Goal: Task Accomplishment & Management: Use online tool/utility

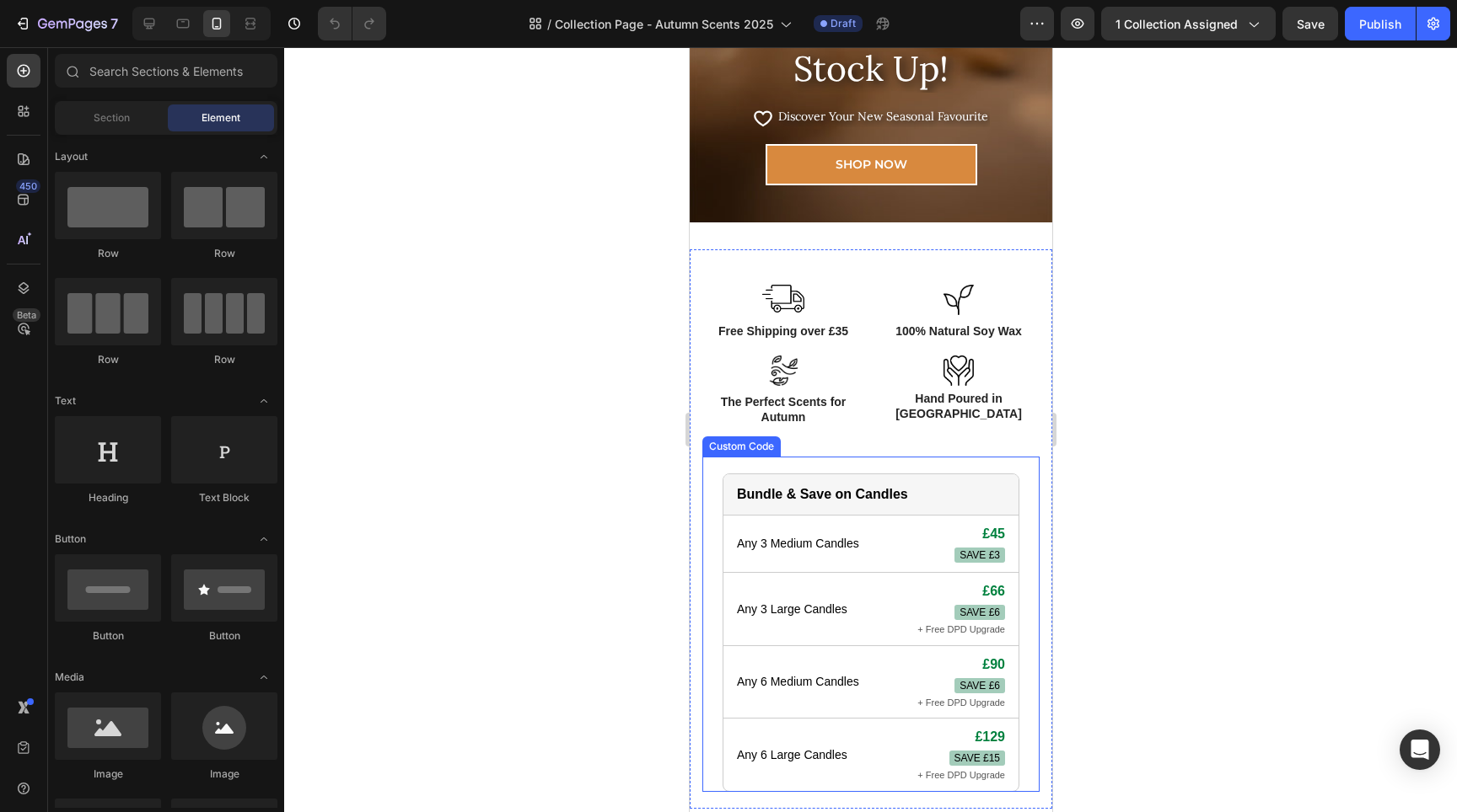
scroll to position [247, 0]
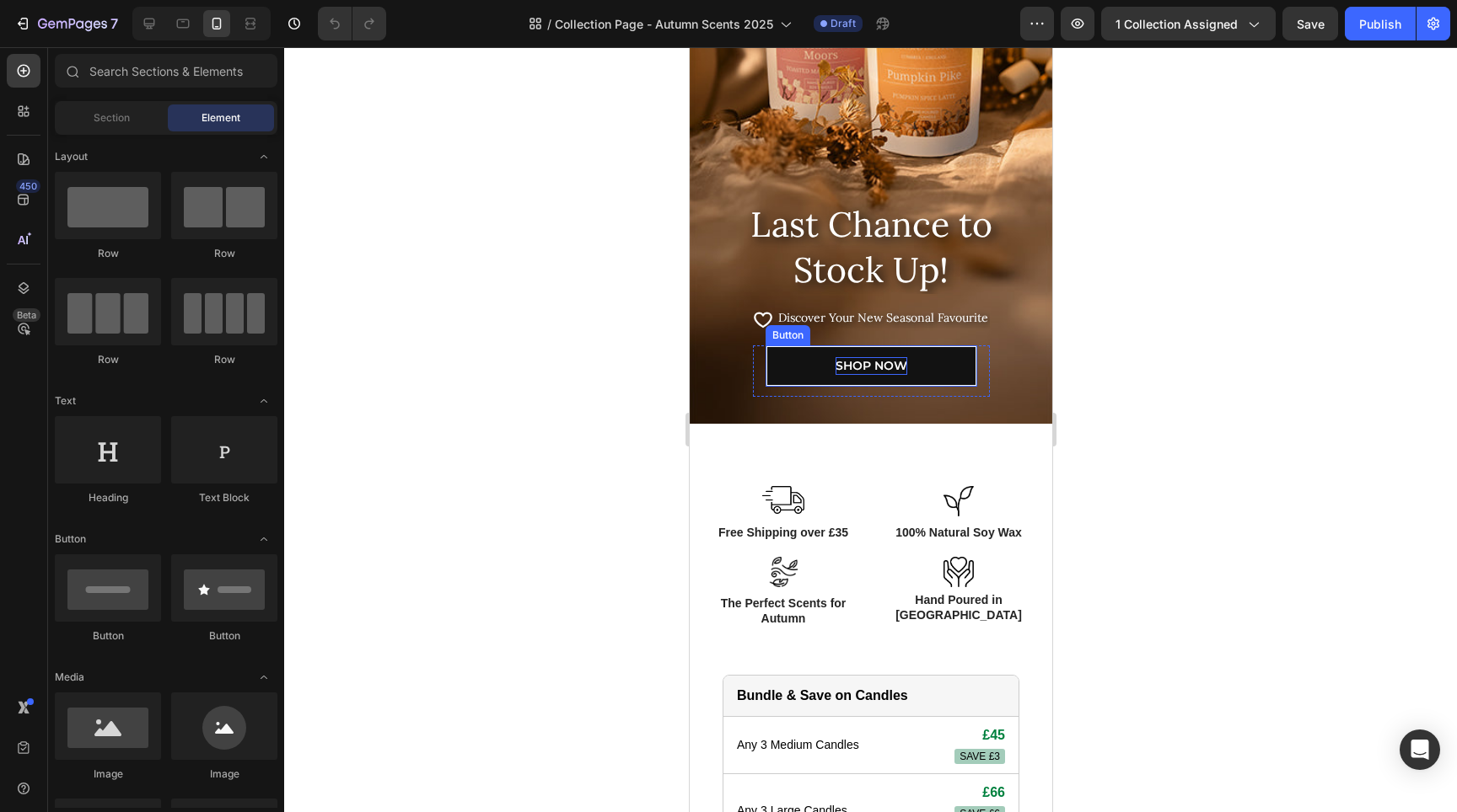
click at [889, 374] on p "SHOP NOW" at bounding box center [870, 366] width 72 height 17
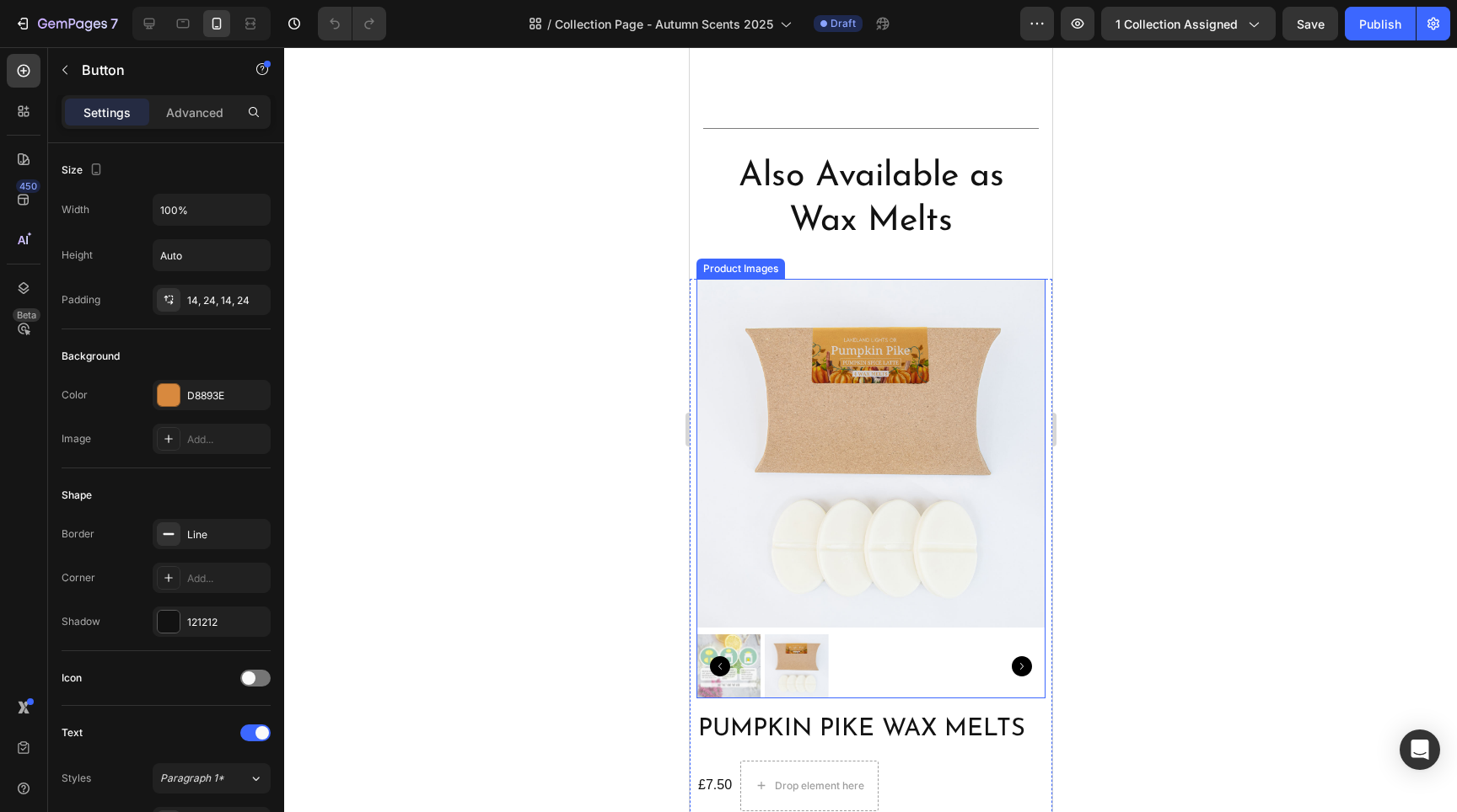
scroll to position [4787, 0]
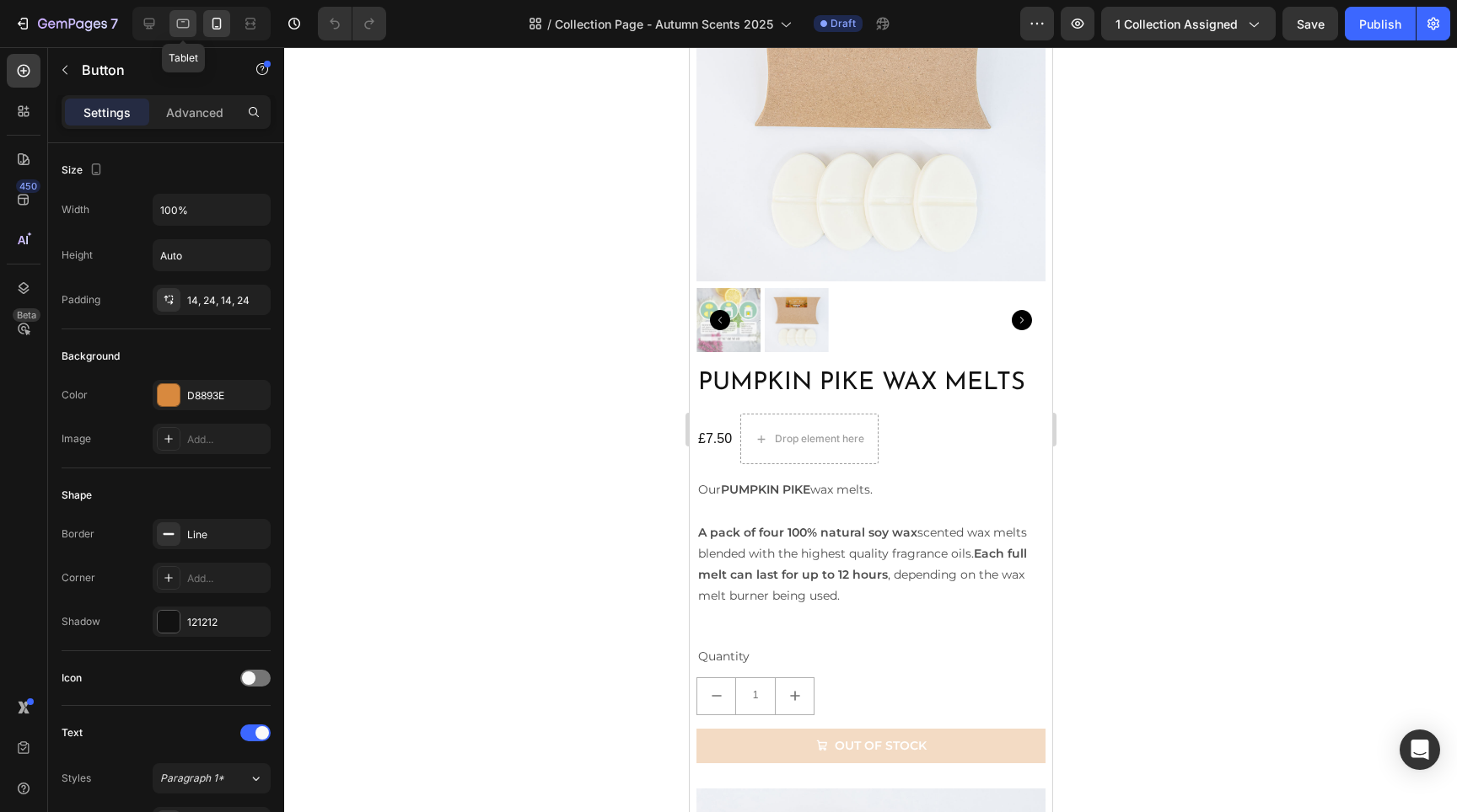
click at [185, 28] on icon at bounding box center [183, 24] width 16 height 16
type input "400"
type input "16"
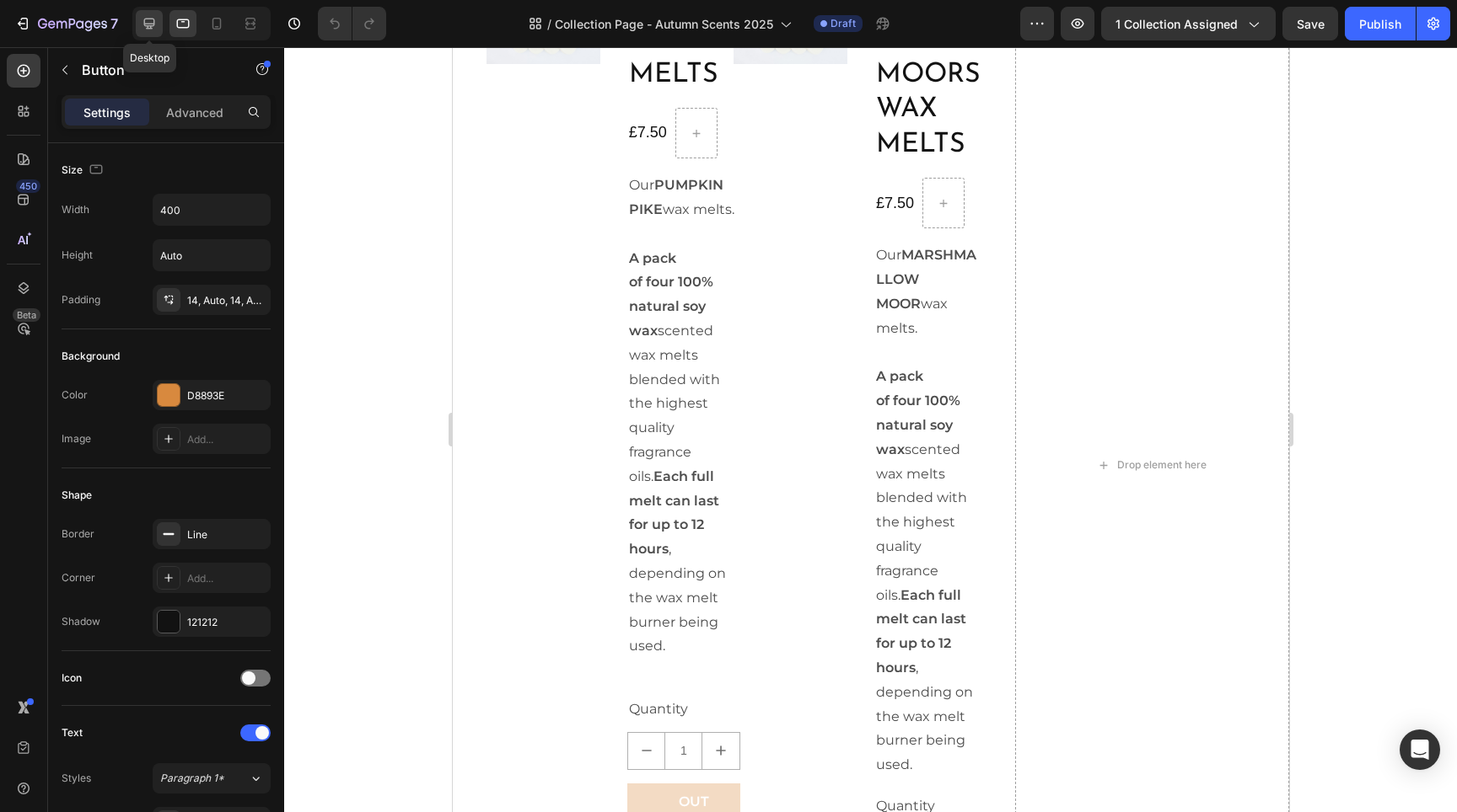
click at [156, 27] on icon at bounding box center [149, 24] width 16 height 16
type input "500"
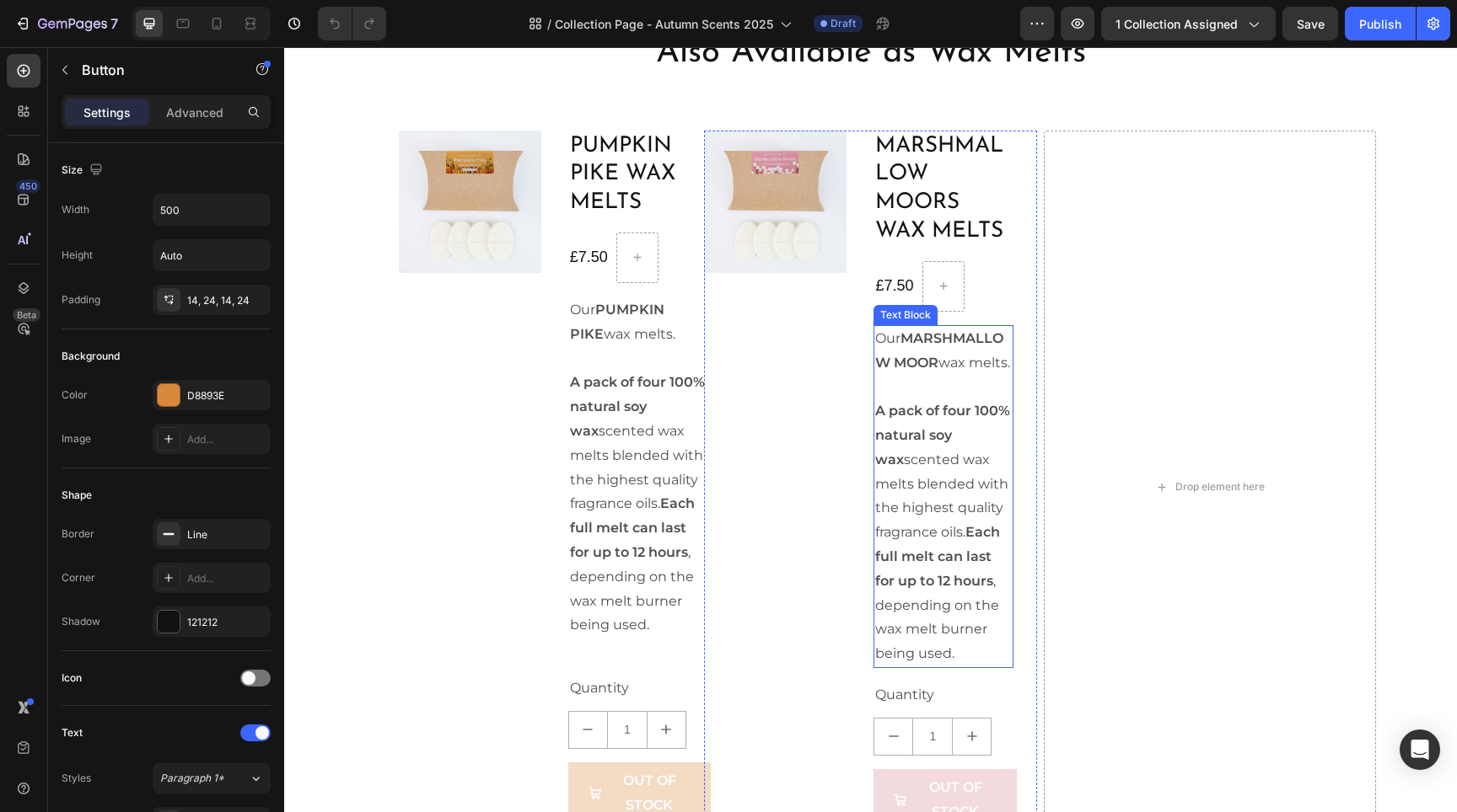
scroll to position [2216, 0]
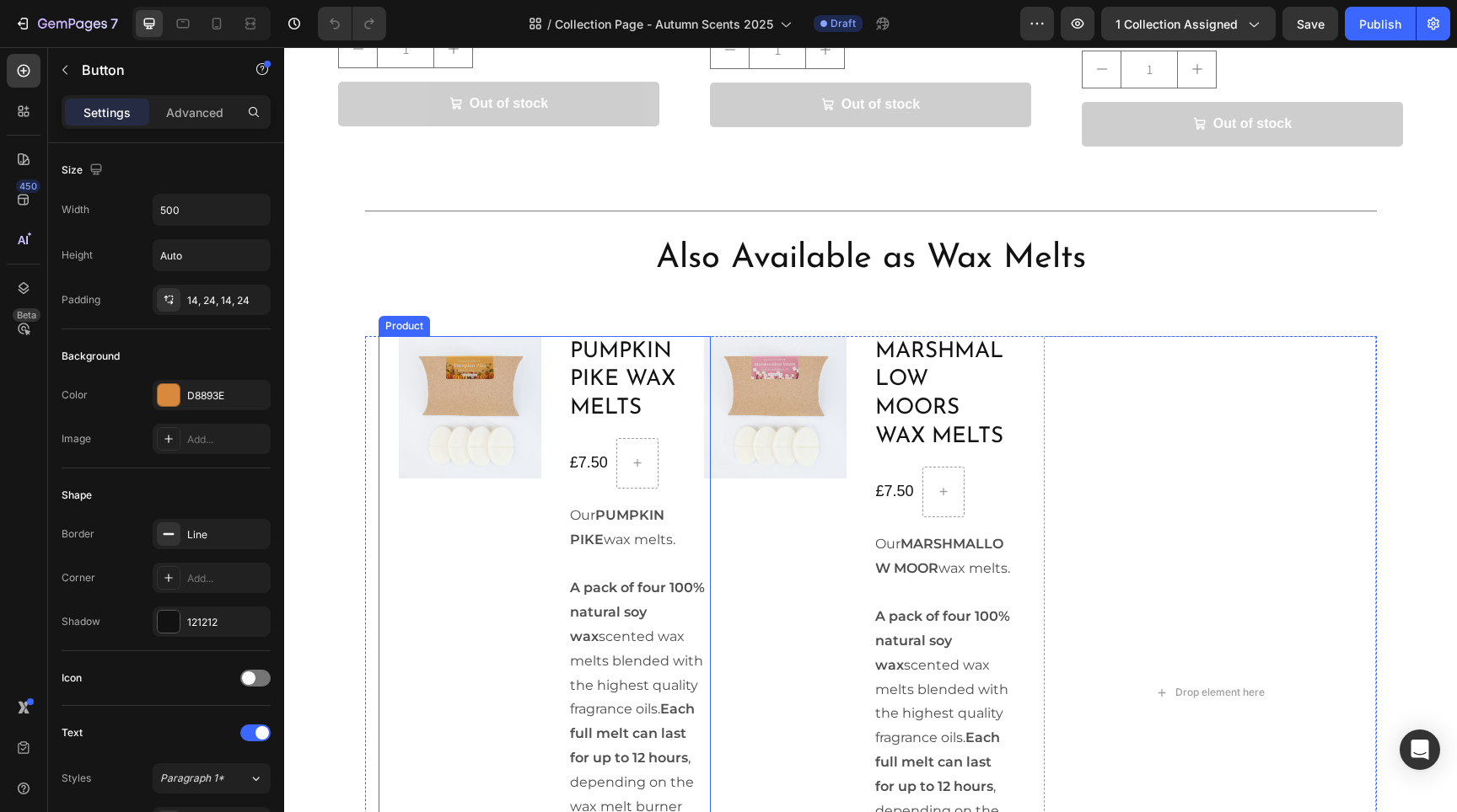
click at [464, 535] on div "Product Images" at bounding box center [470, 683] width 142 height 694
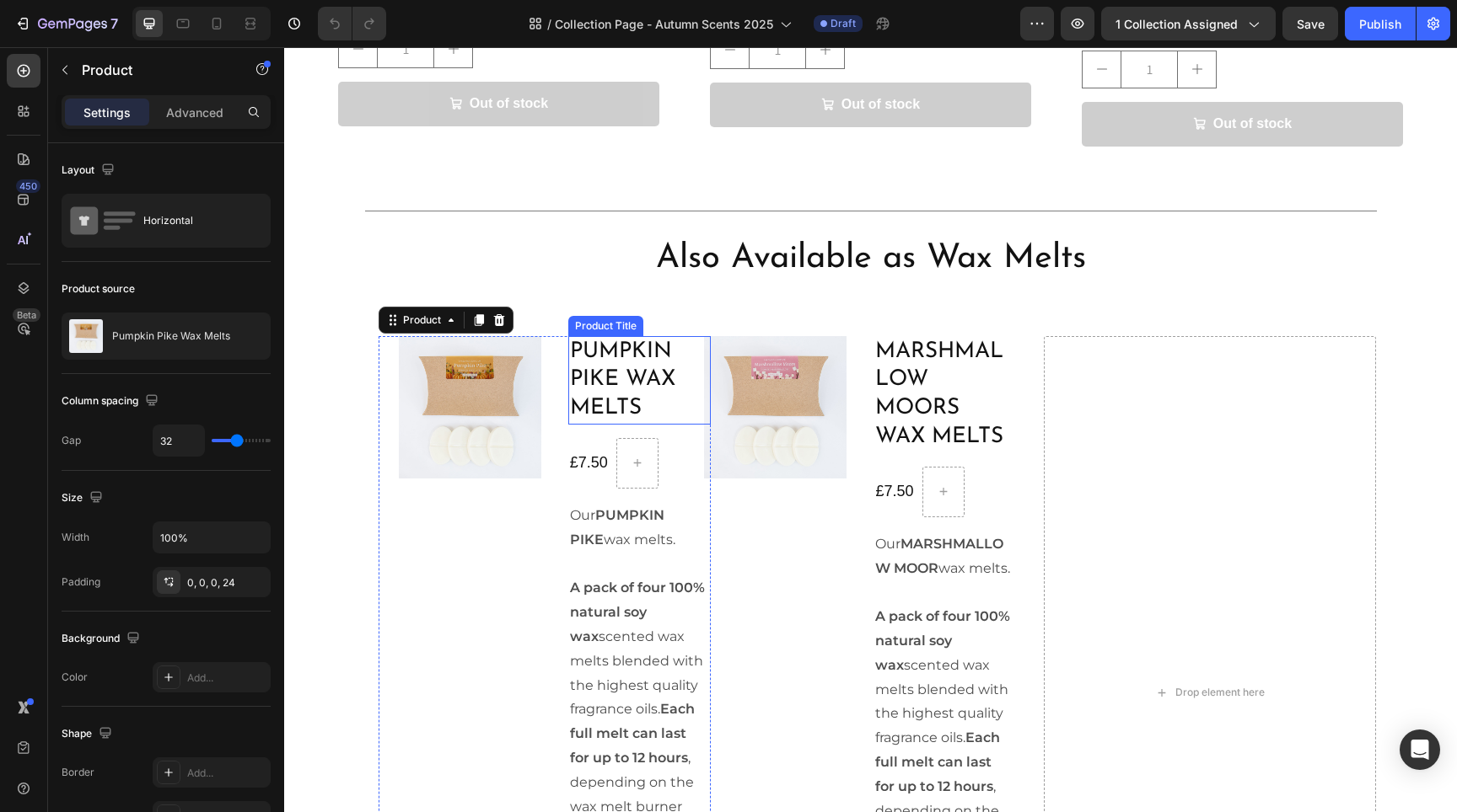
click at [575, 359] on h1 "Pumpkin Pike Wax Melts" at bounding box center [640, 380] width 142 height 88
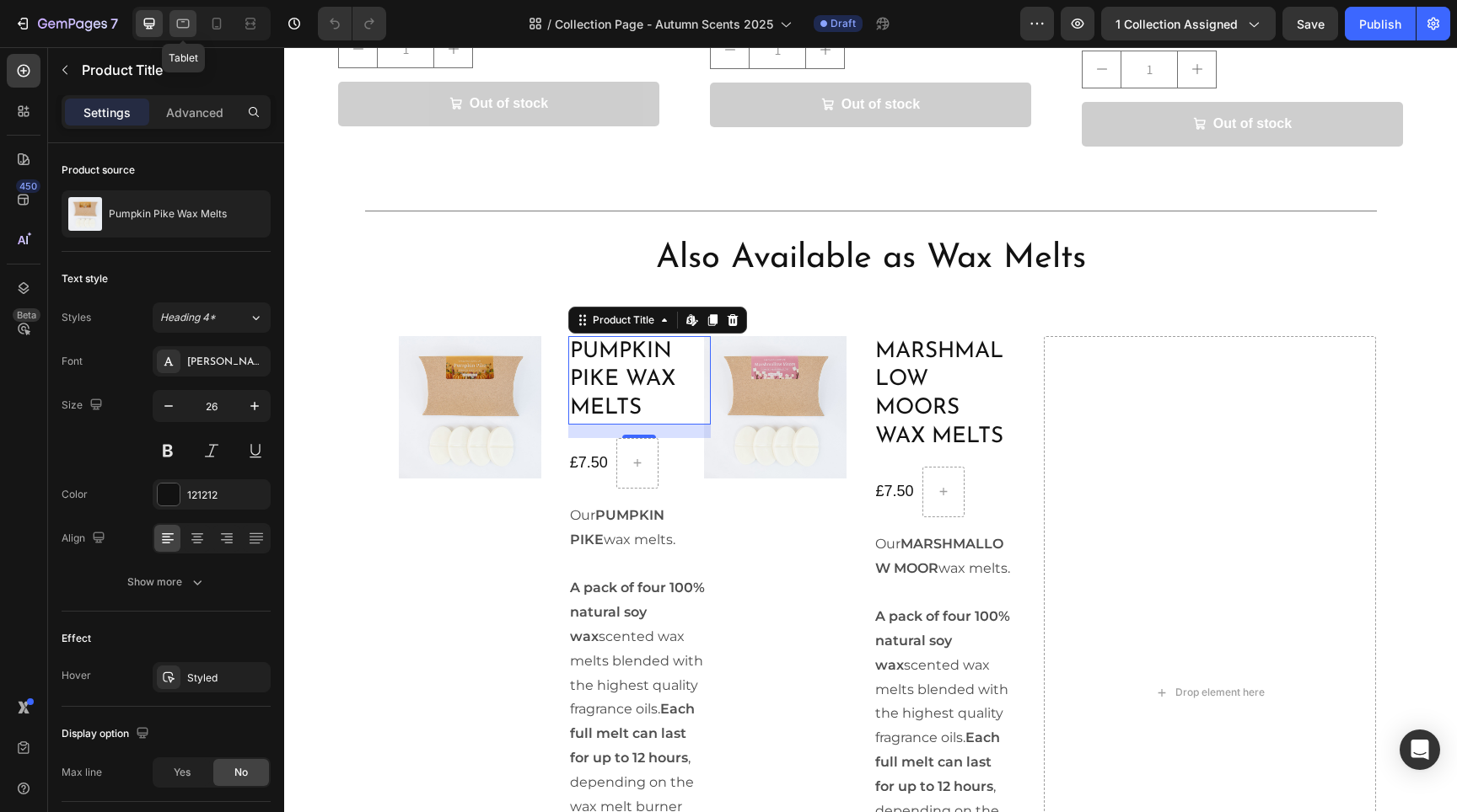
click at [185, 27] on icon at bounding box center [183, 24] width 13 height 9
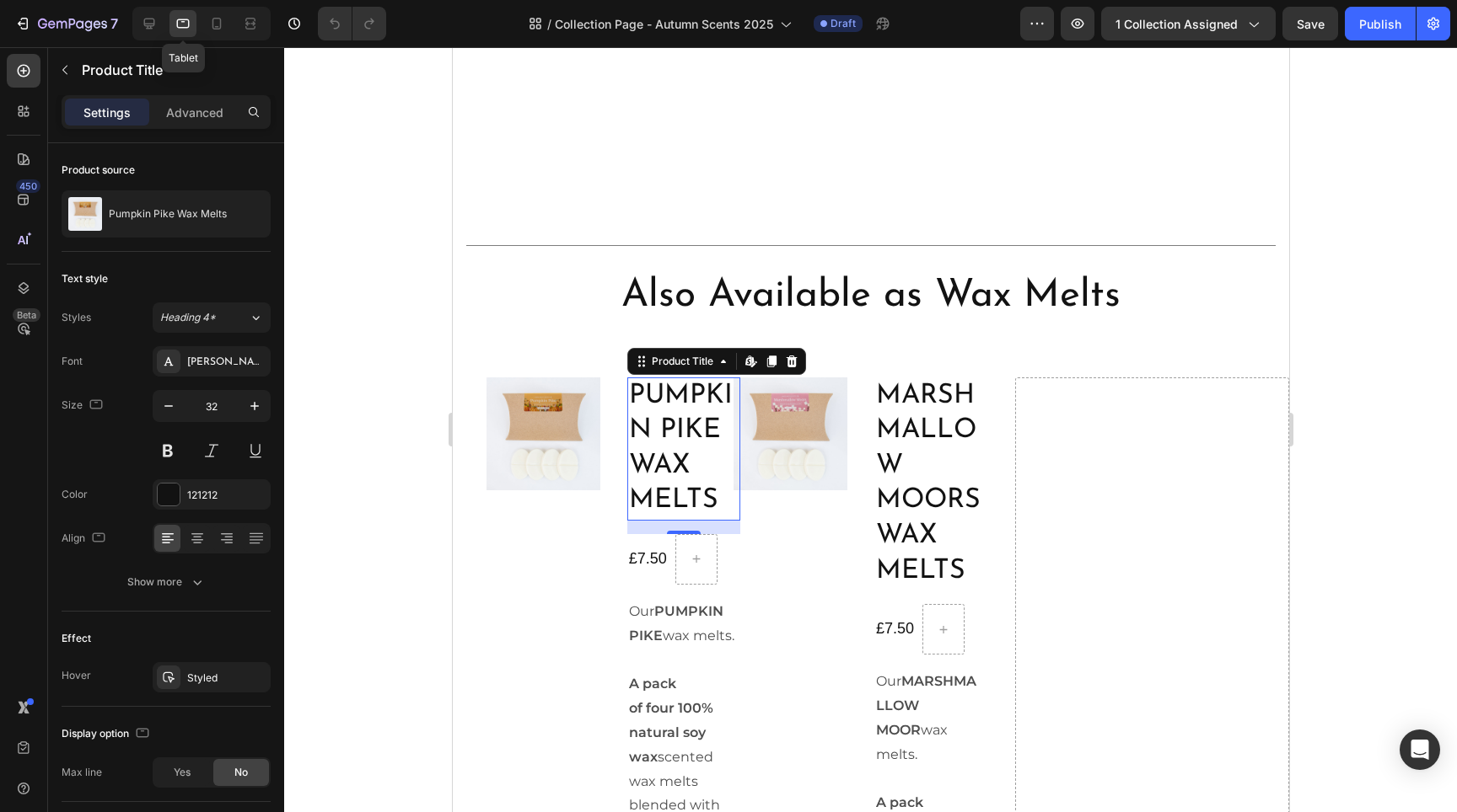
scroll to position [2486, 0]
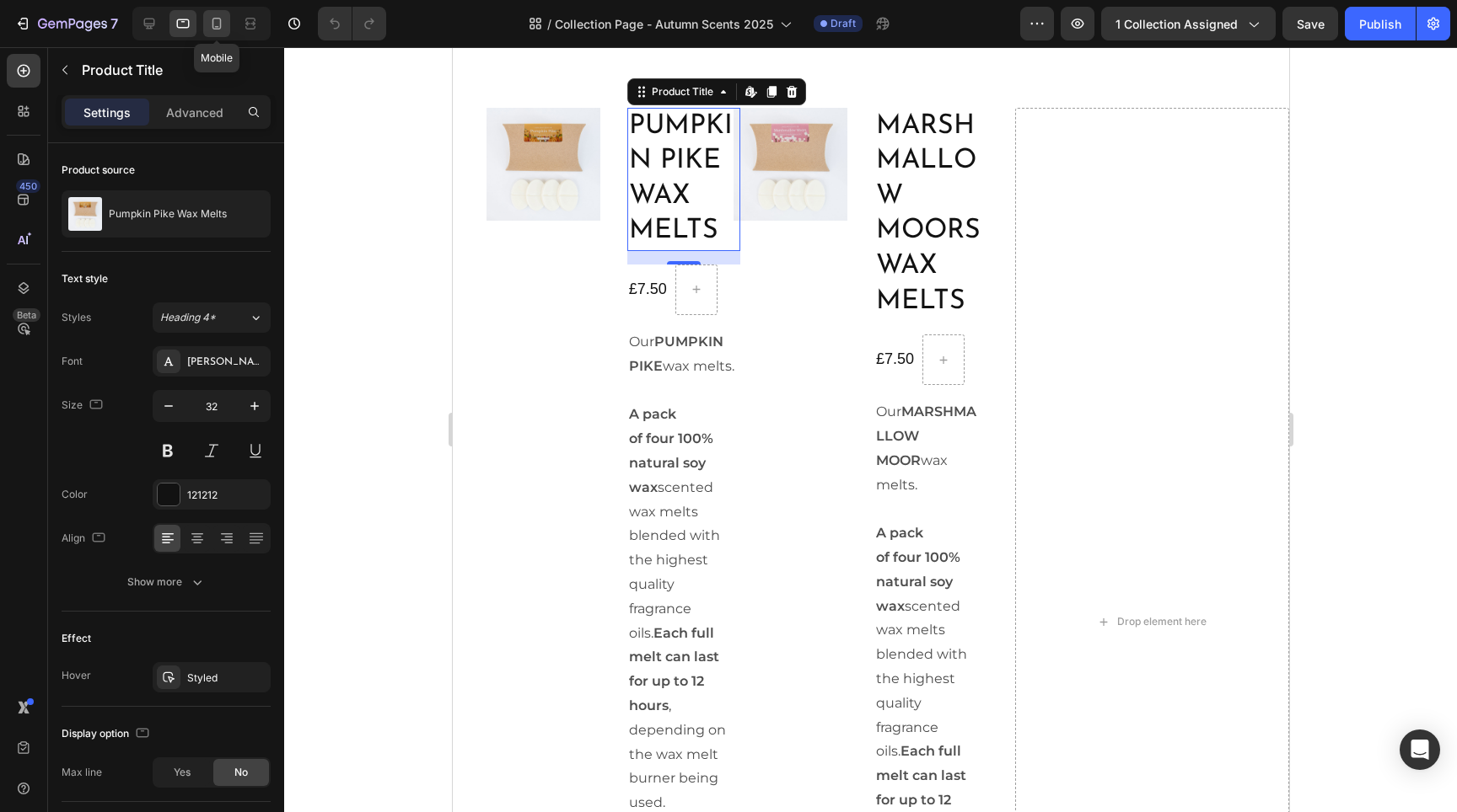
click at [214, 27] on icon at bounding box center [217, 23] width 9 height 12
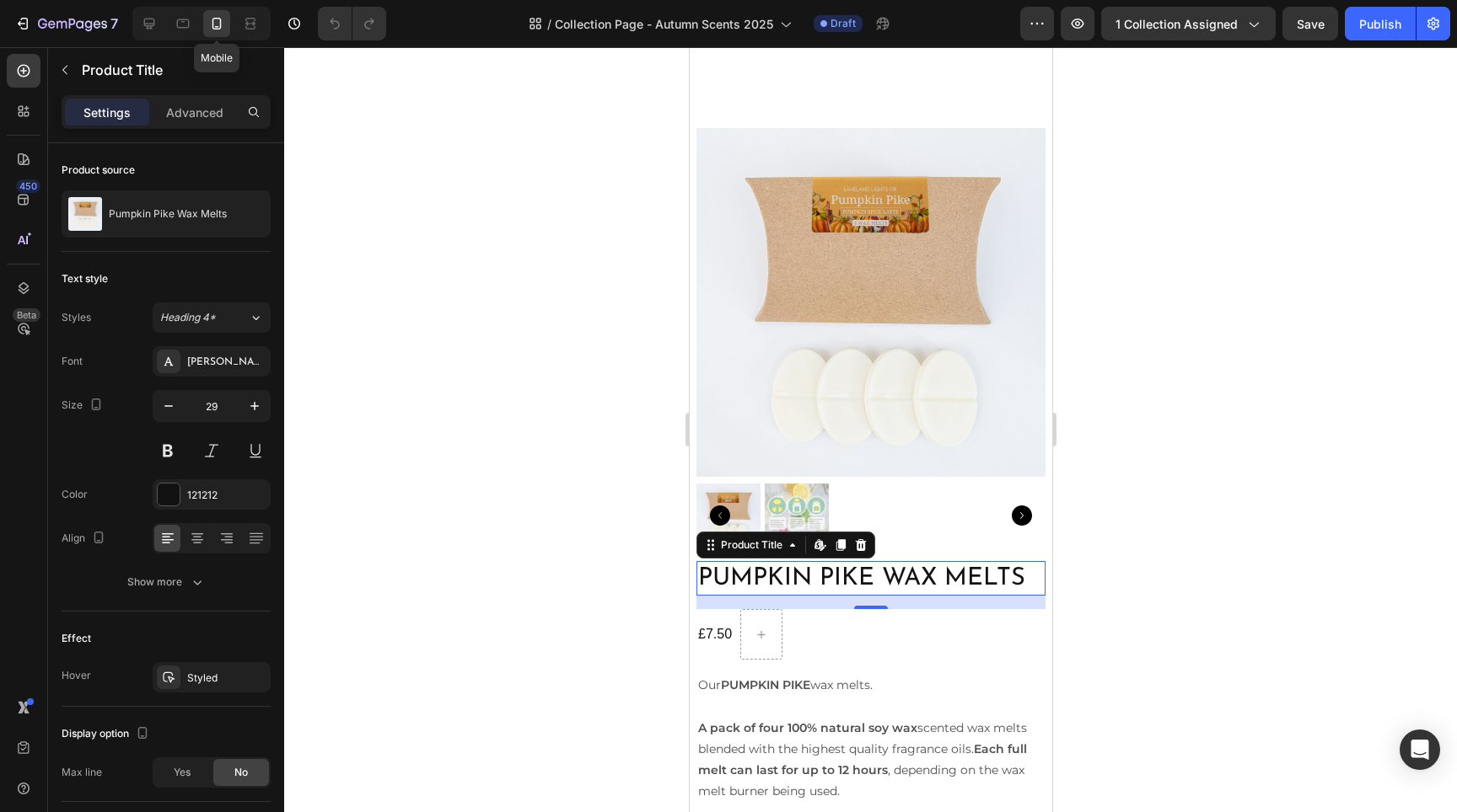
scroll to position [2857, 0]
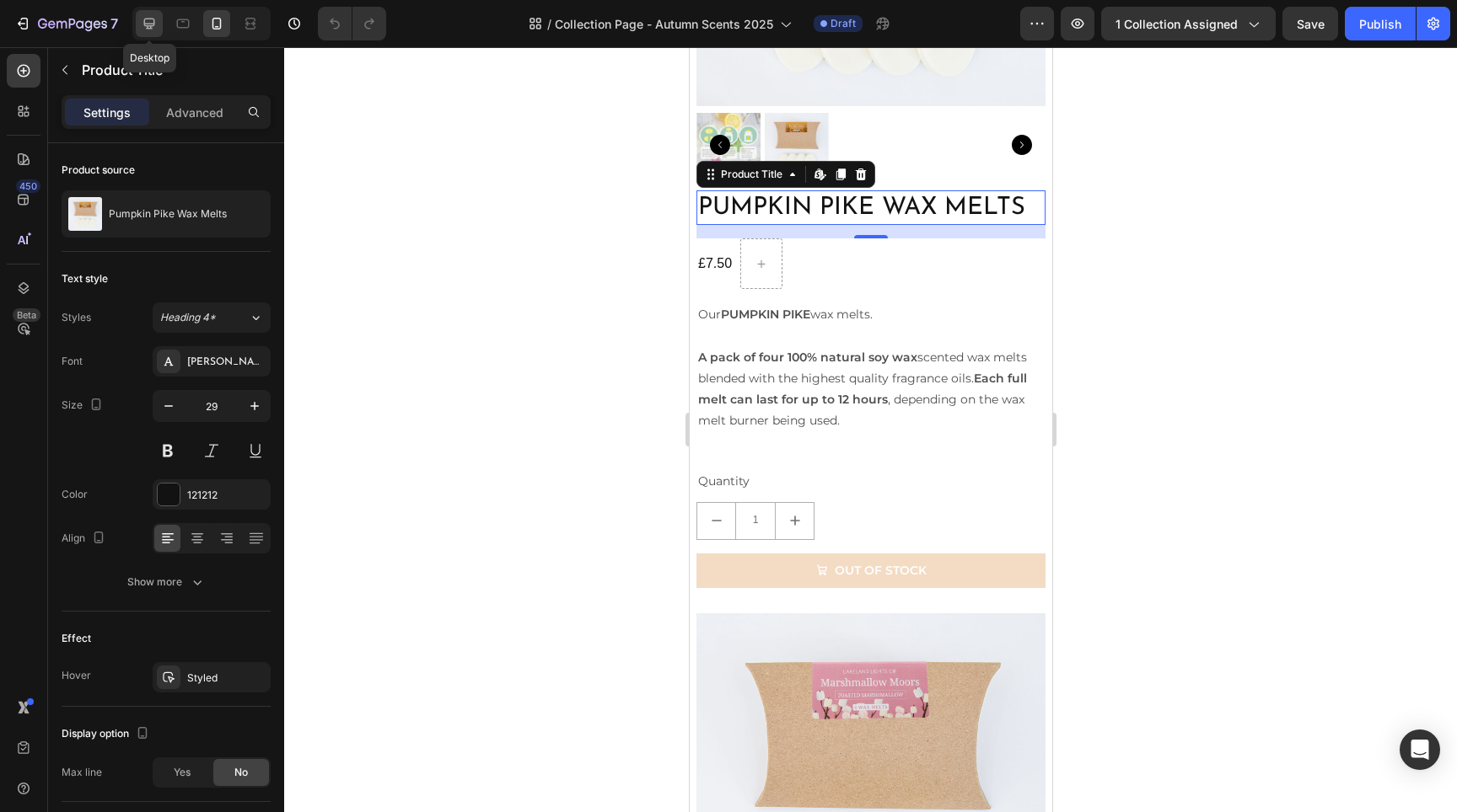
click at [153, 29] on icon at bounding box center [149, 24] width 16 height 16
type input "26"
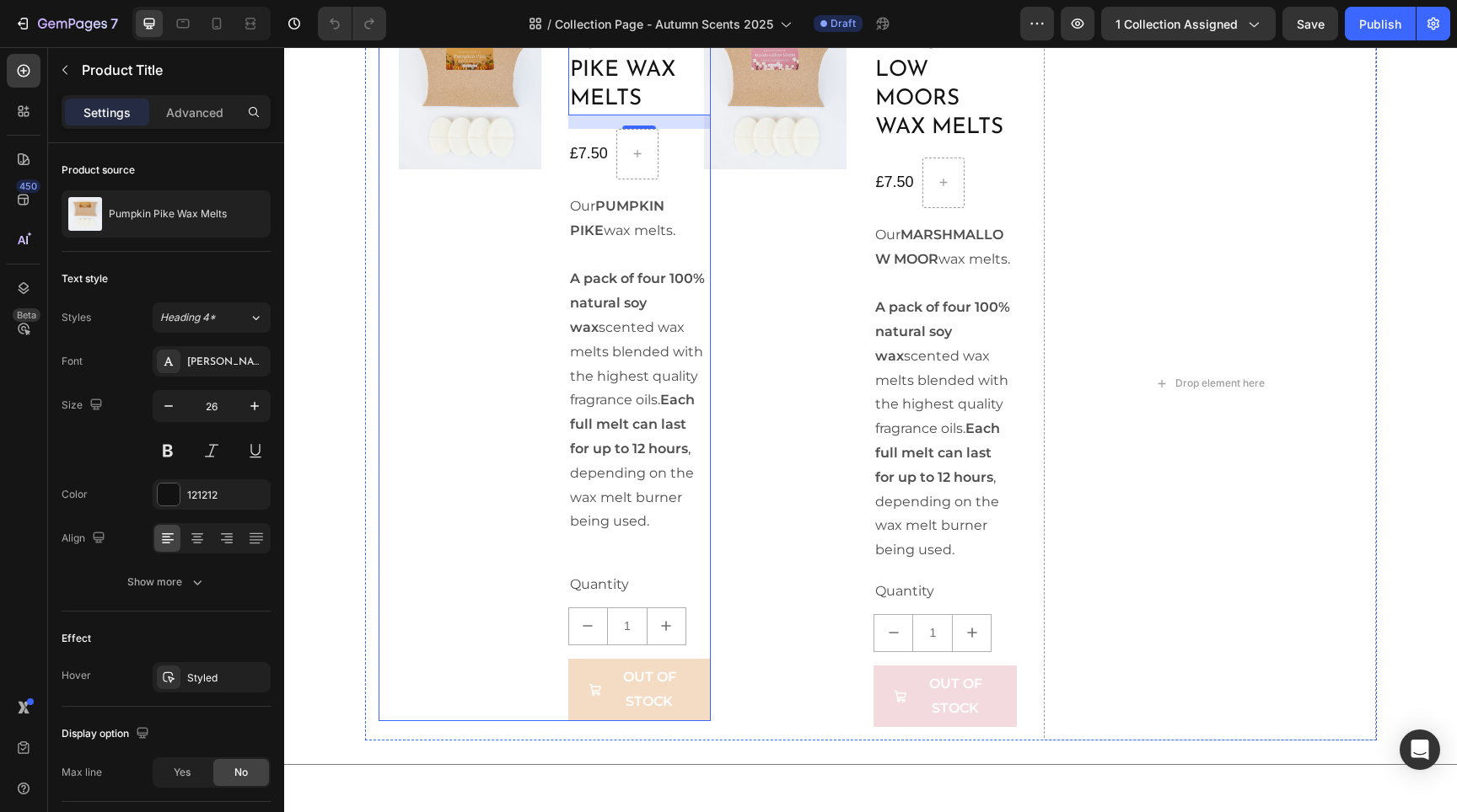
scroll to position [2194, 0]
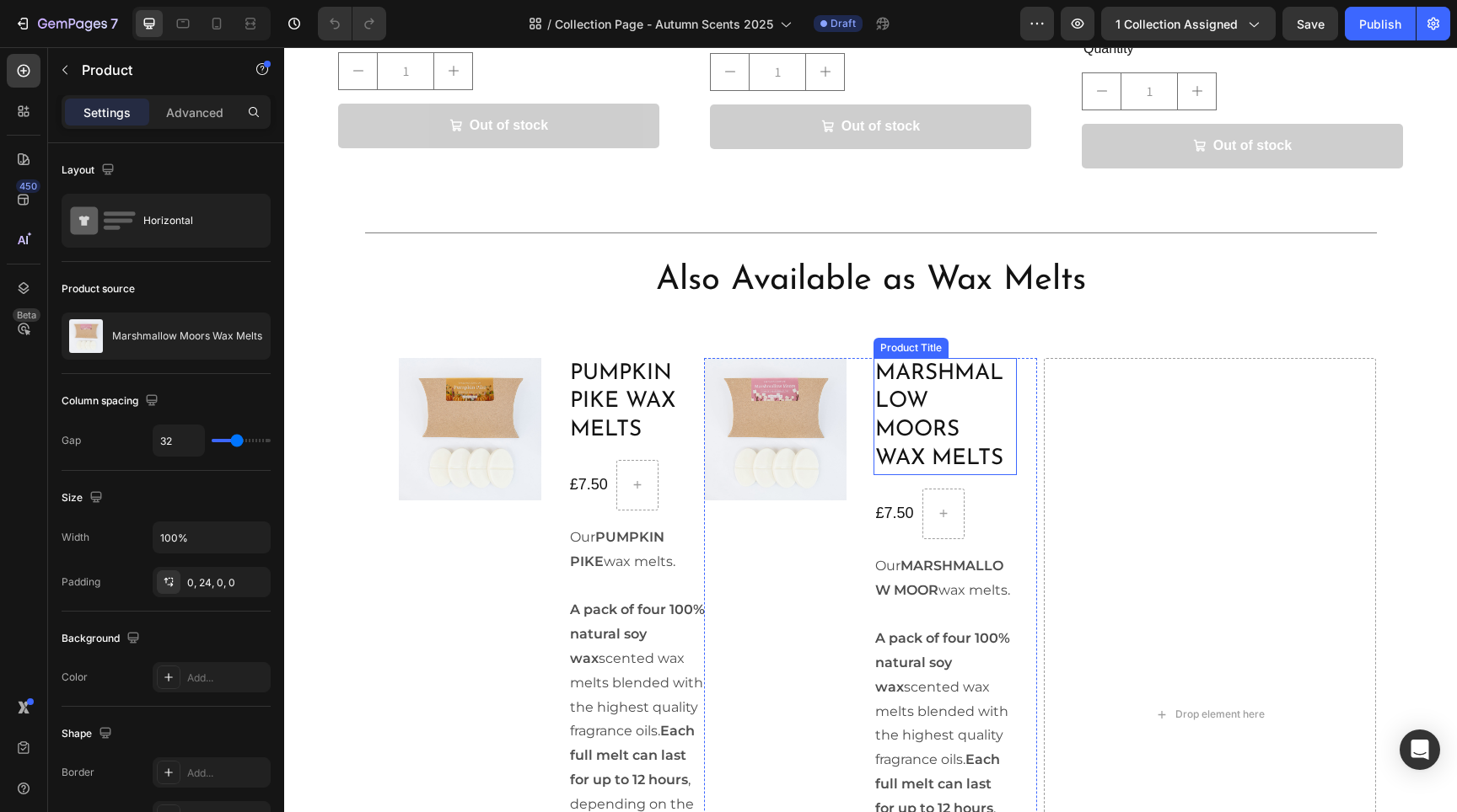
click at [865, 379] on div "Product Images Marshmallow Moors Wax Melts Product Title £7.50 Product Price Pr…" at bounding box center [870, 715] width 333 height 714
click at [543, 359] on div "Product Images Pumpkin Pike Wax Melts Product Title £7.50 Product Price Product…" at bounding box center [545, 705] width 333 height 694
click at [474, 337] on icon at bounding box center [478, 342] width 9 height 12
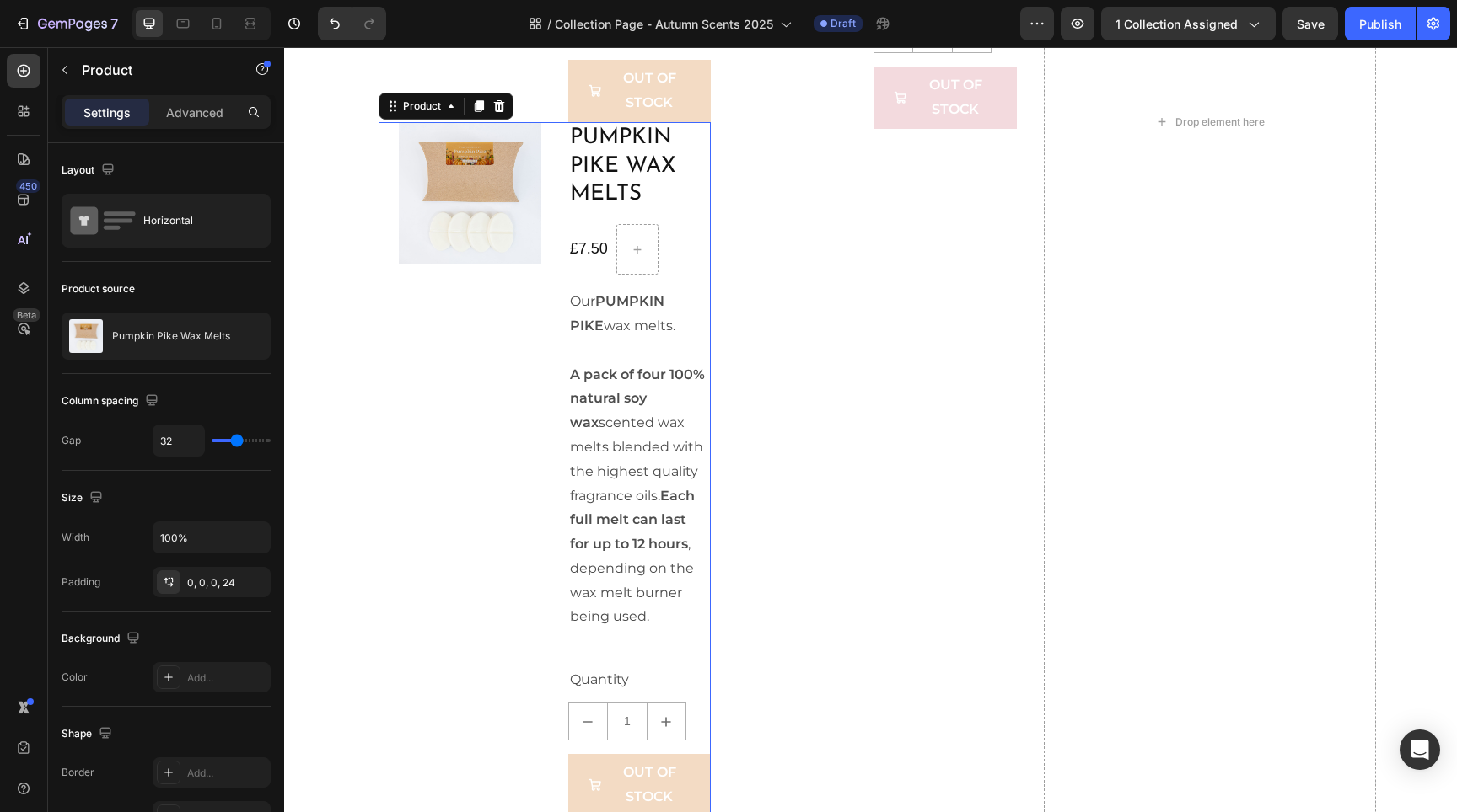
scroll to position [3099, 0]
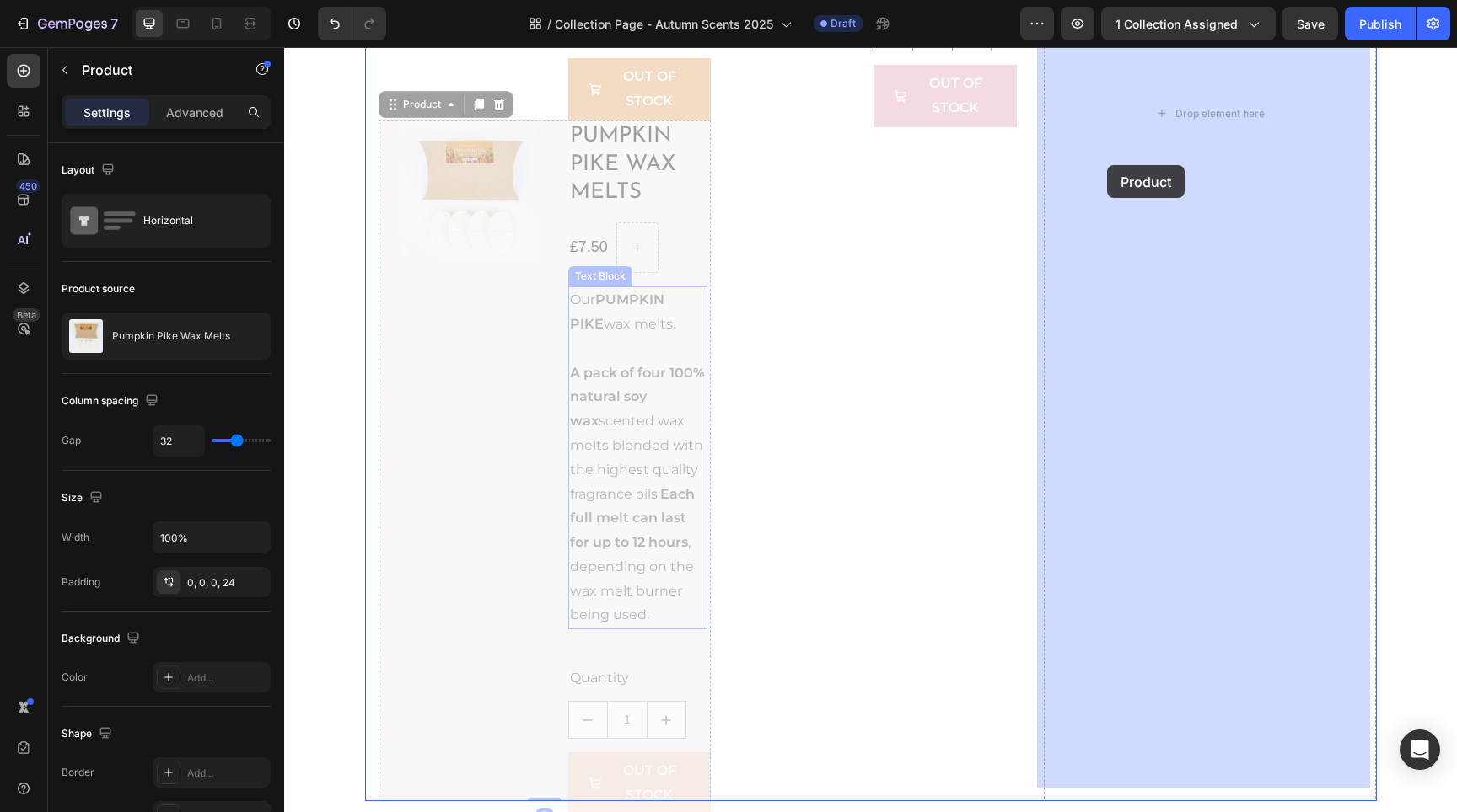
drag, startPoint x: 528, startPoint y: 303, endPoint x: 1107, endPoint y: 165, distance: 595.2
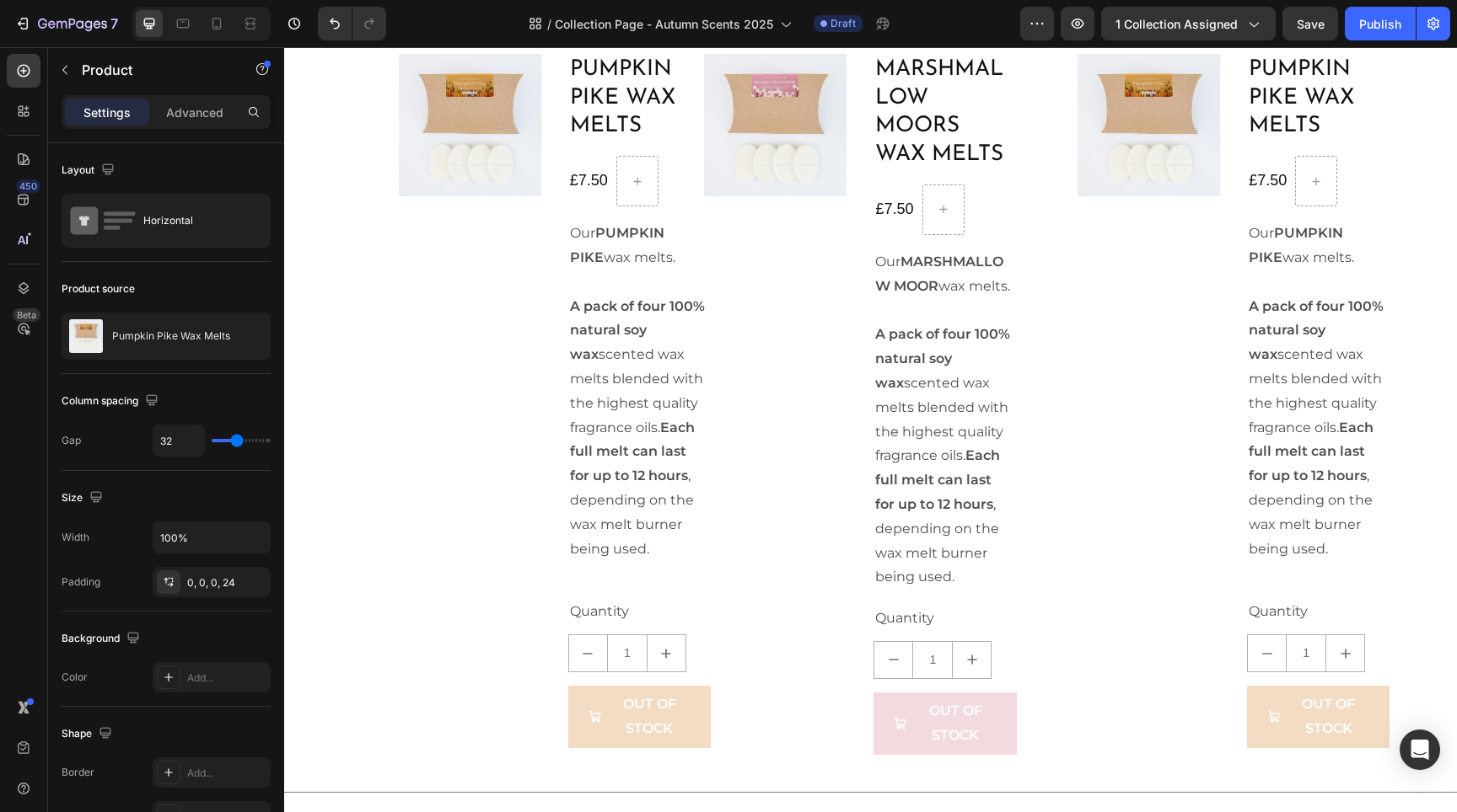
scroll to position [2264, 0]
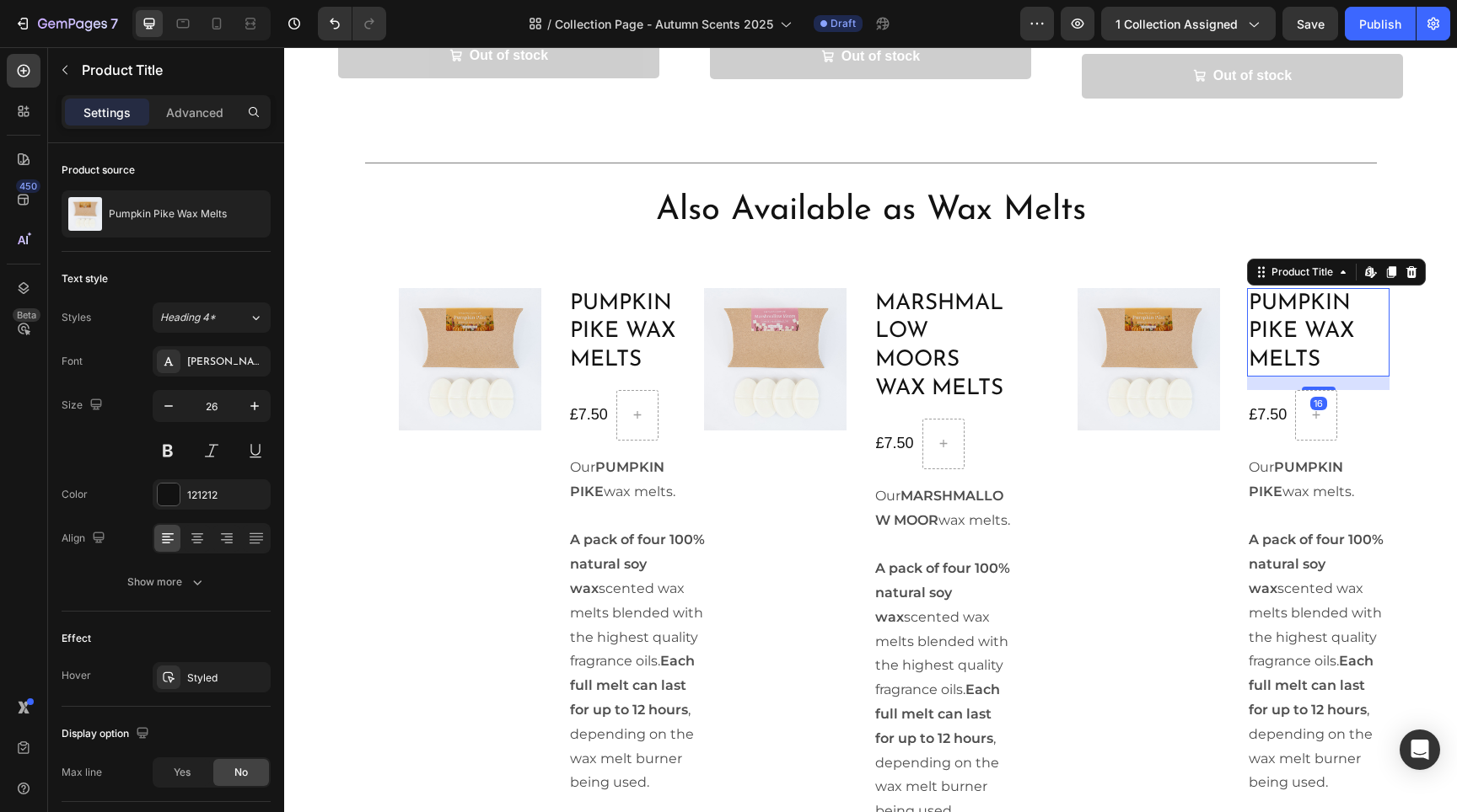
click at [1262, 317] on h1 "Pumpkin Pike Wax Melts" at bounding box center [1318, 332] width 142 height 88
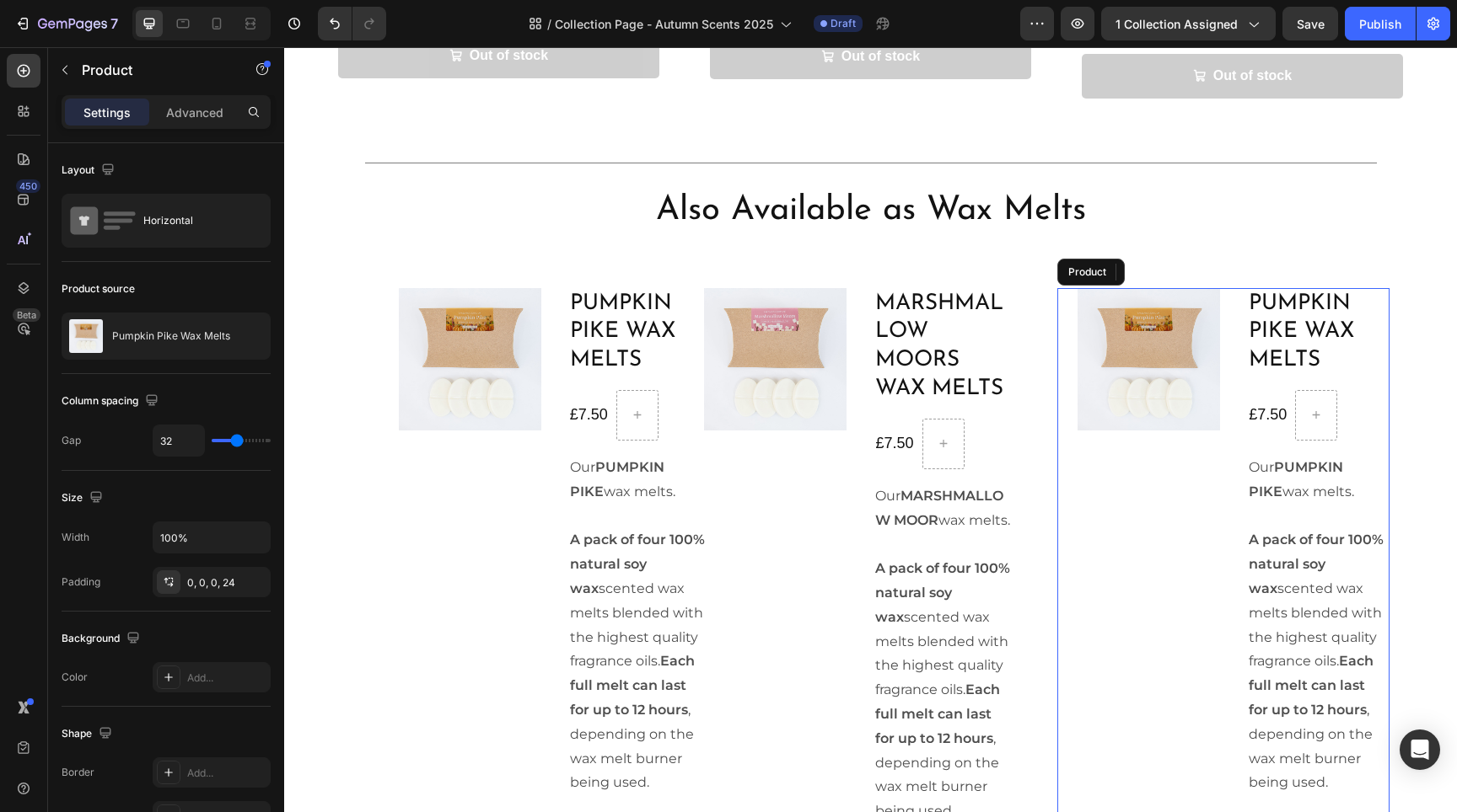
click at [1177, 423] on div "Product Images" at bounding box center [1148, 635] width 142 height 694
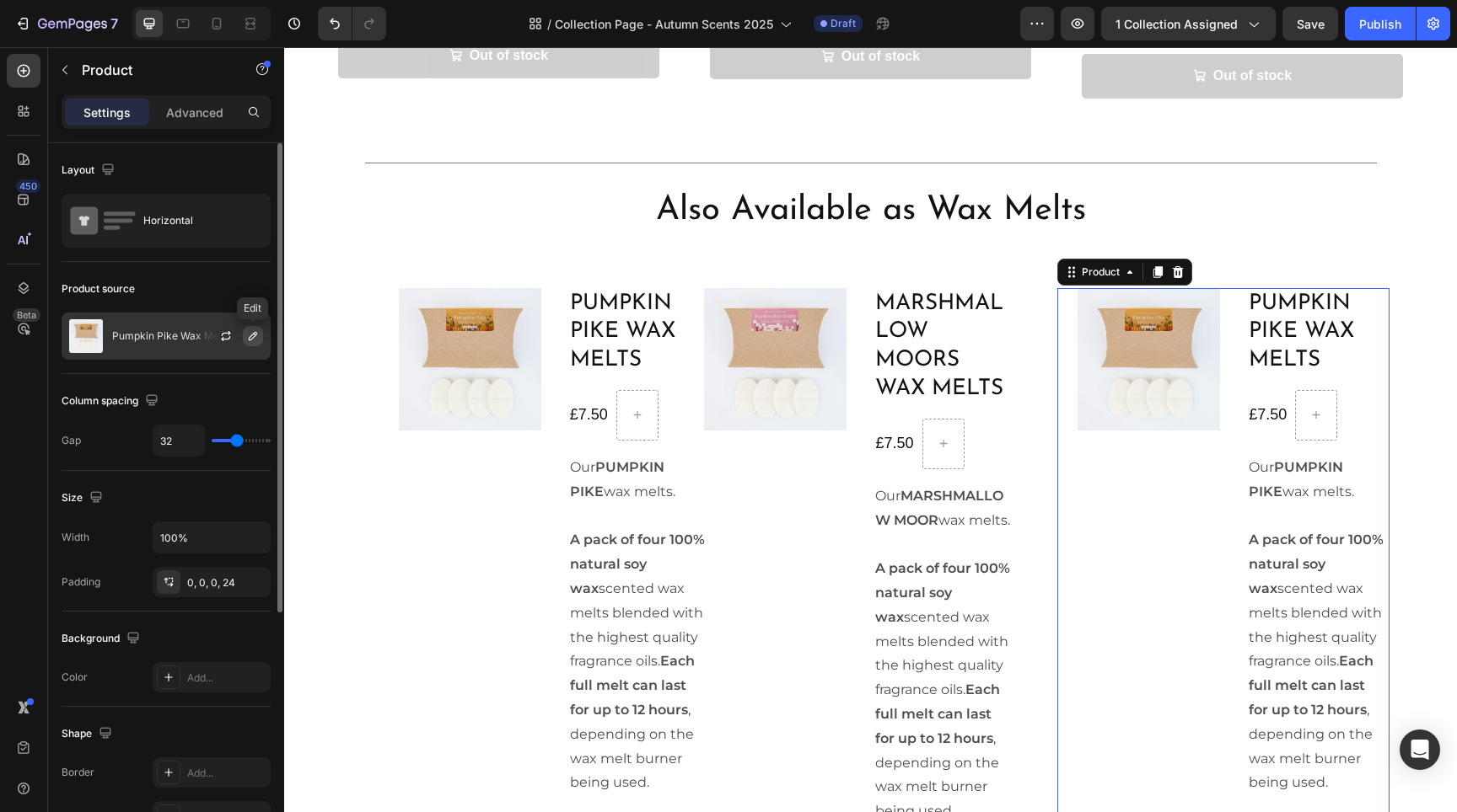
click at [251, 339] on icon "button" at bounding box center [252, 336] width 8 height 8
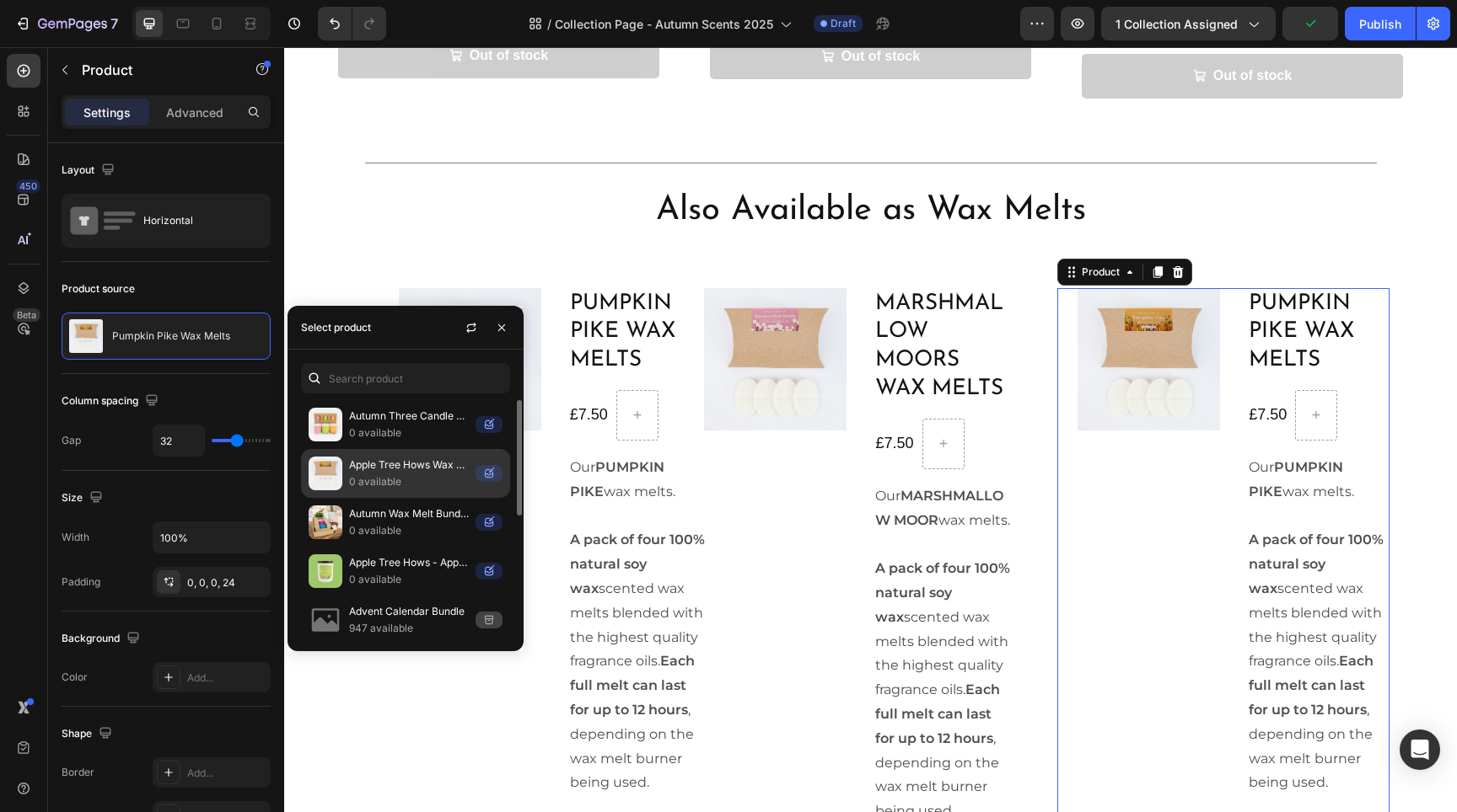
click at [427, 471] on p "Apple Tree Hows Wax Melts" at bounding box center [408, 465] width 120 height 16
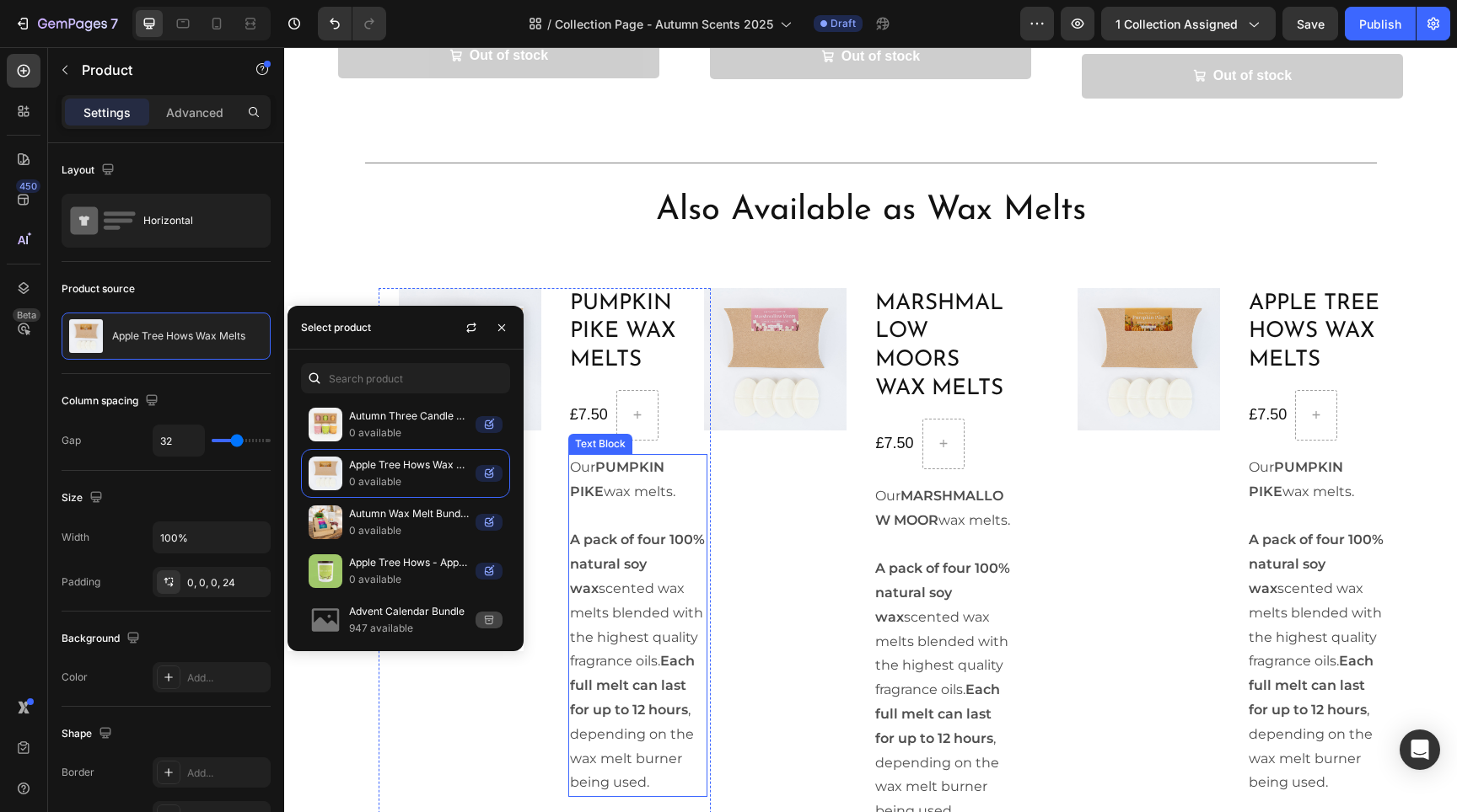
click at [596, 532] on strong "A pack of four 100% natural soy wax" at bounding box center [637, 564] width 135 height 65
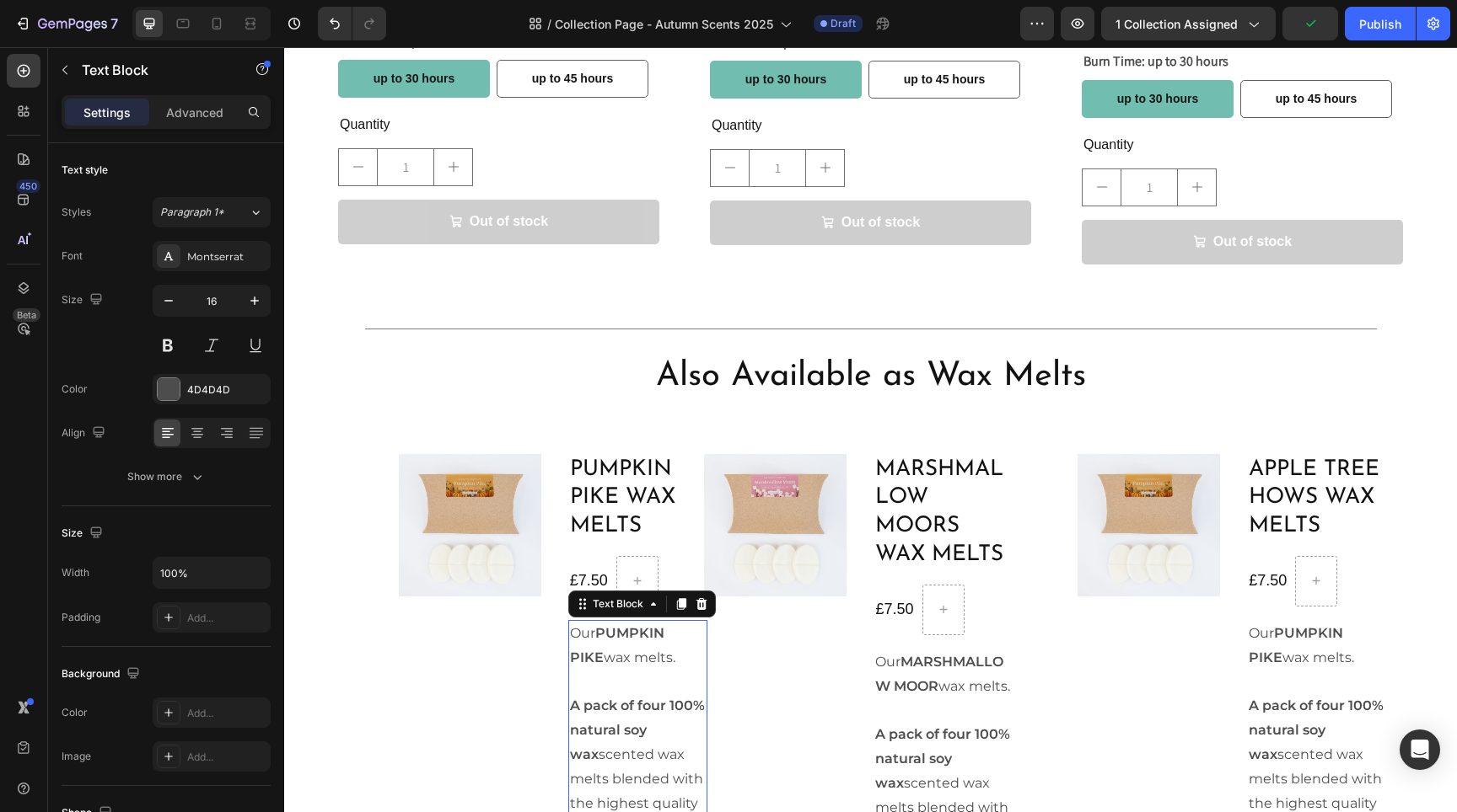
scroll to position [2192, 0]
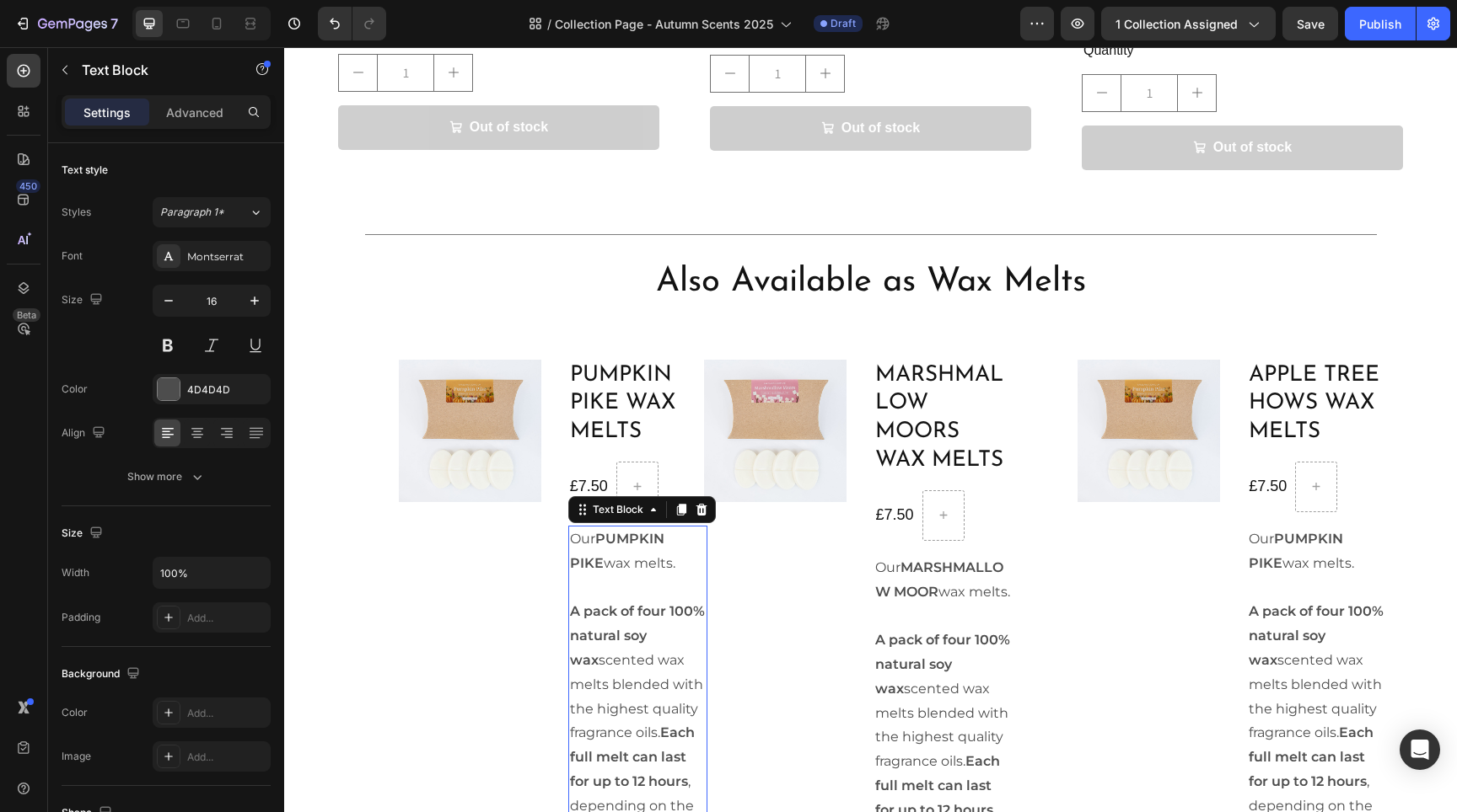
click at [697, 503] on icon at bounding box center [701, 509] width 14 height 14
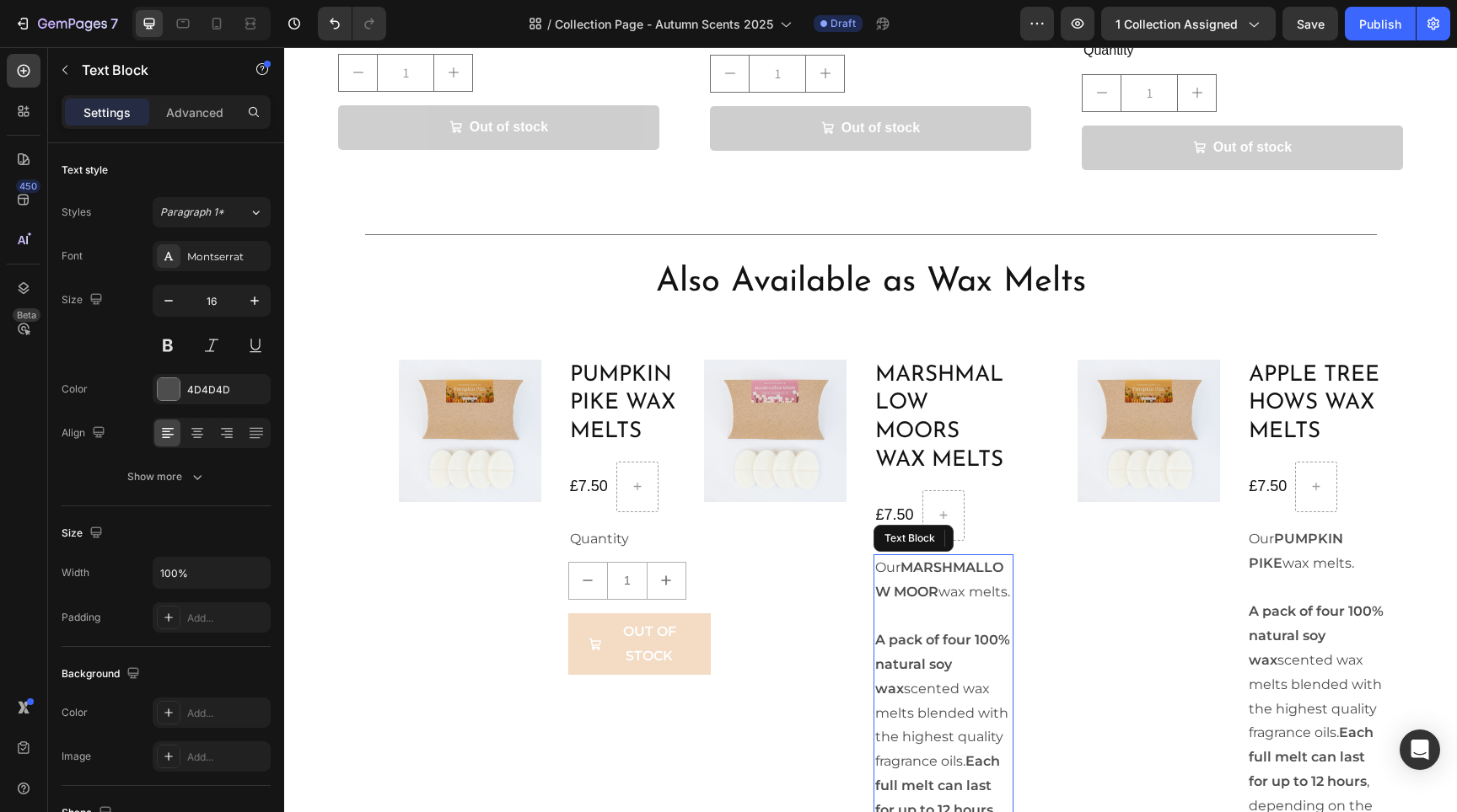
click at [904, 612] on p "A pack of four 100% natural soy wax scented wax melts blended with the highest …" at bounding box center [943, 750] width 136 height 292
click at [1001, 533] on icon at bounding box center [1007, 538] width 11 height 12
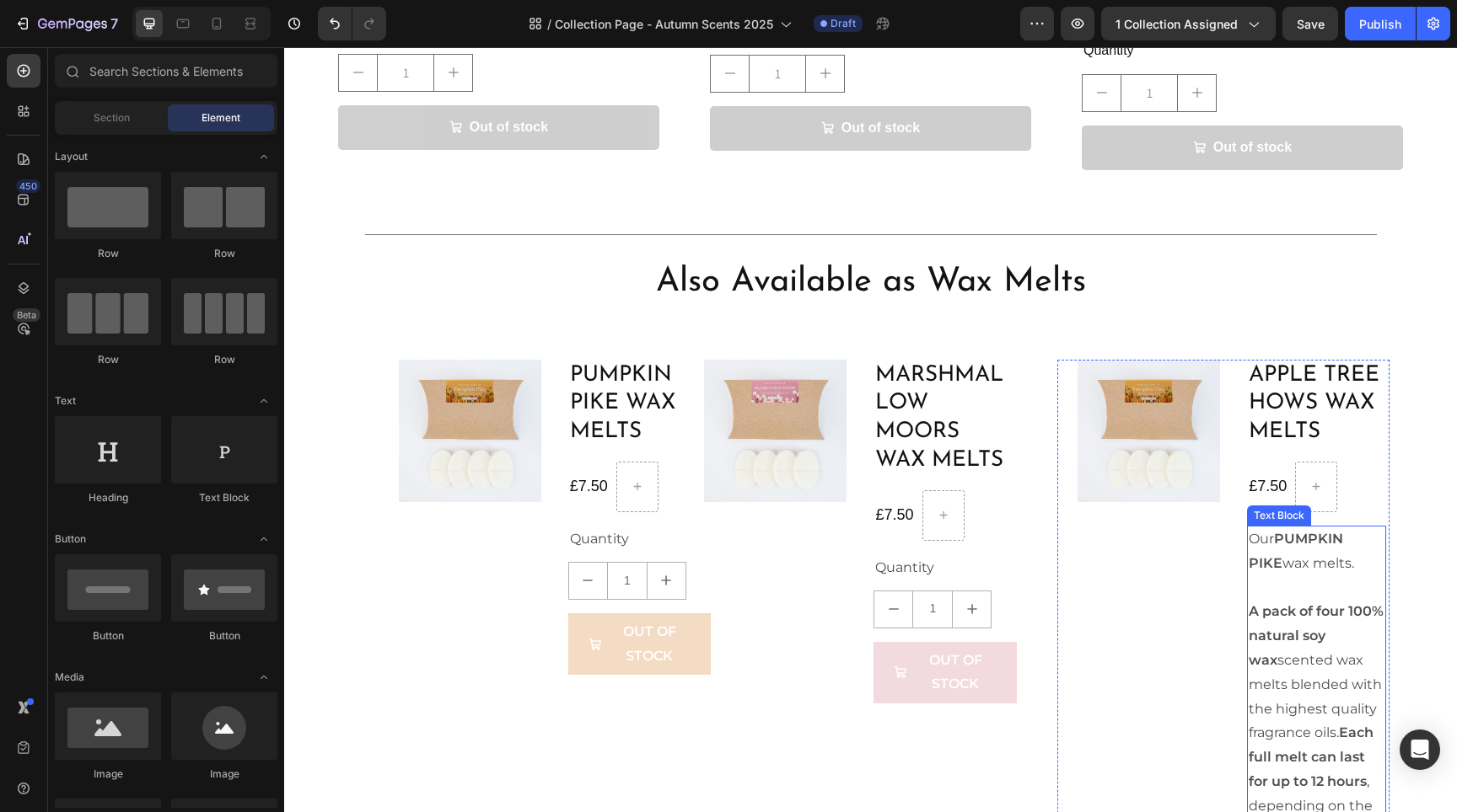
click at [1310, 642] on p "A pack of four 100% natural soy wax scented wax melts blended with the highest …" at bounding box center [1316, 723] width 136 height 292
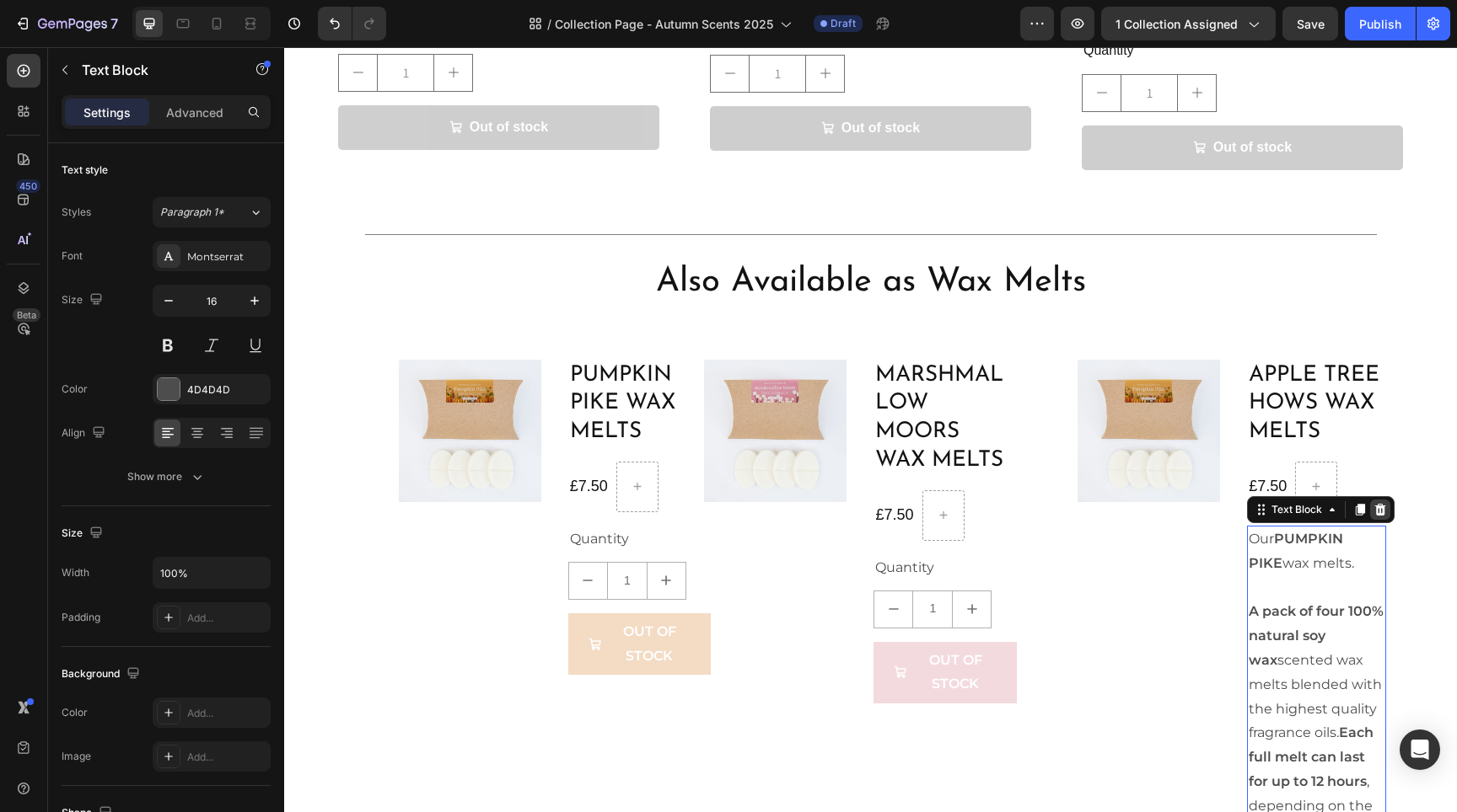
click at [1378, 503] on icon at bounding box center [1380, 509] width 14 height 14
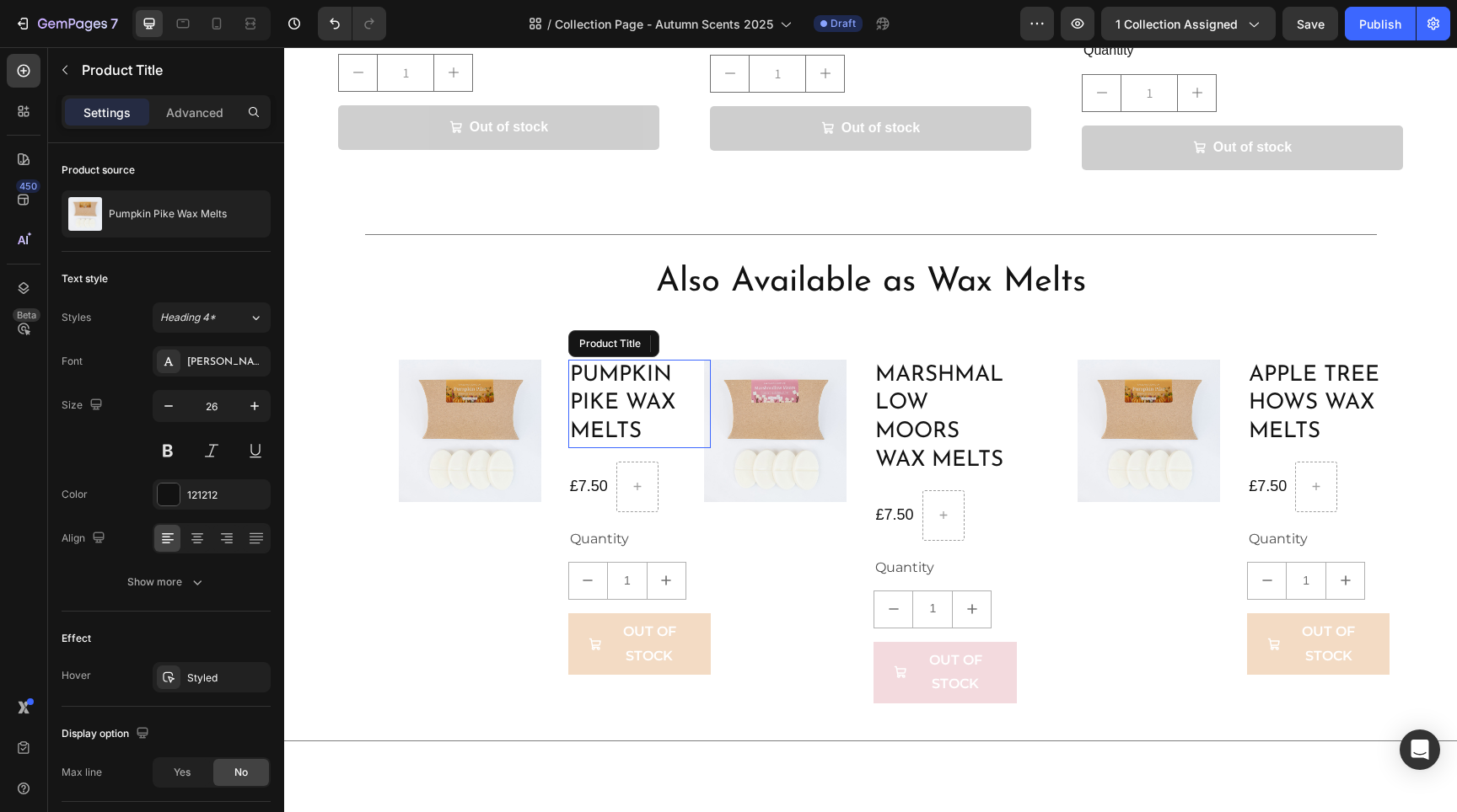
click at [610, 383] on h1 "Pumpkin Pike Wax Melts" at bounding box center [640, 403] width 142 height 88
click at [899, 388] on h1 "Marshmallow Moors Wax Melts" at bounding box center [945, 418] width 142 height 117
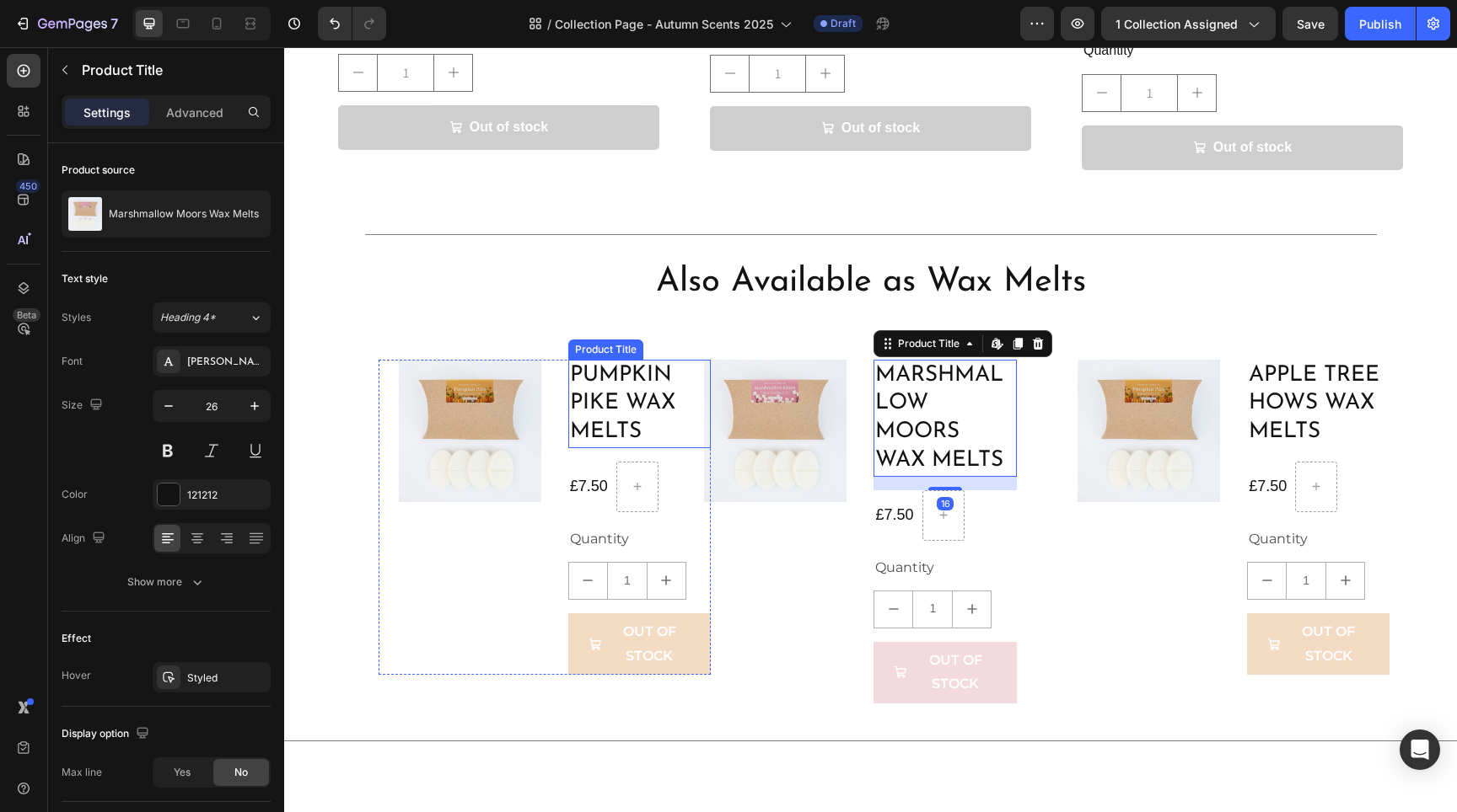
click at [611, 377] on h1 "Pumpkin Pike Wax Melts" at bounding box center [640, 403] width 142 height 88
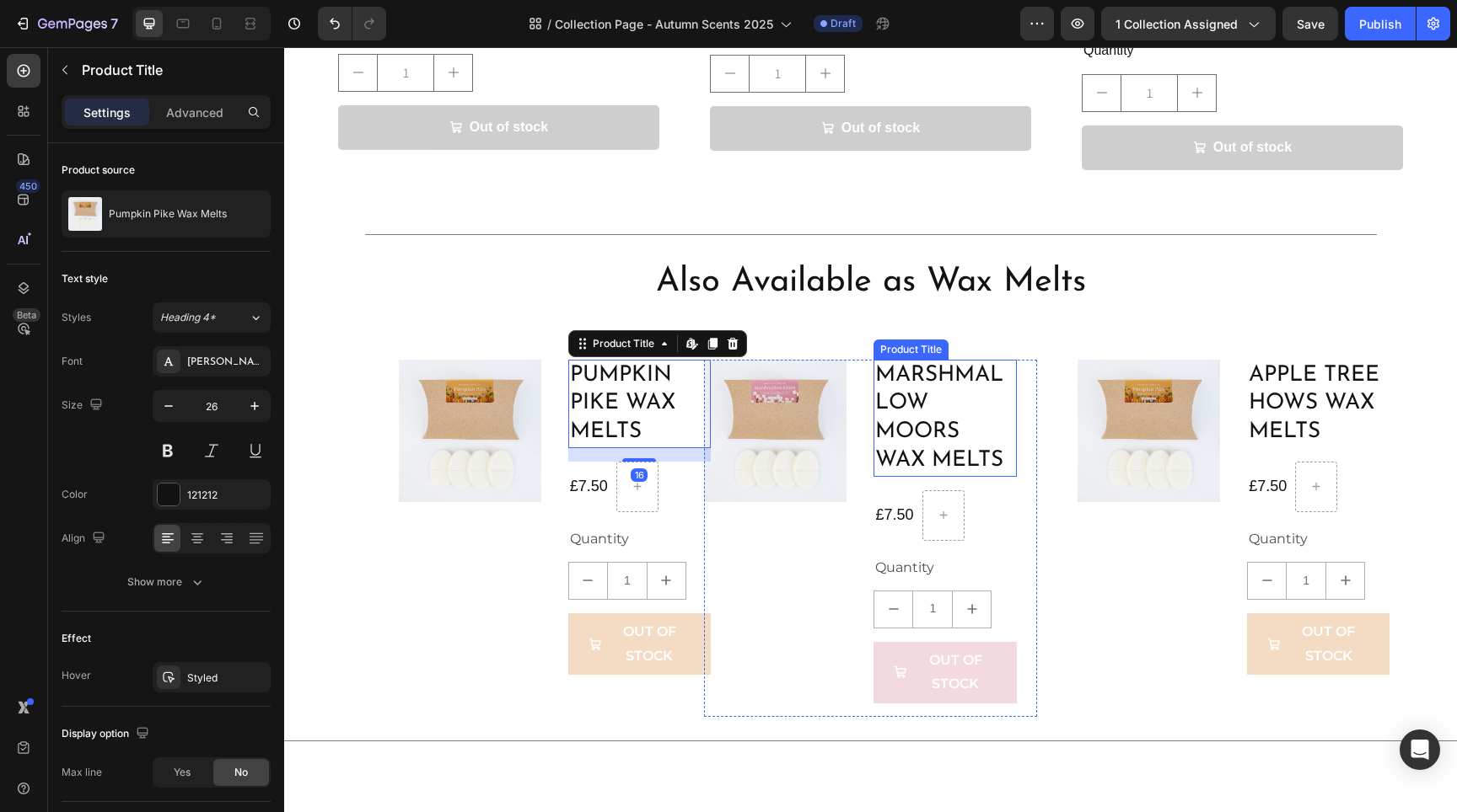
click at [917, 392] on h1 "Marshmallow Moors Wax Melts" at bounding box center [945, 418] width 142 height 117
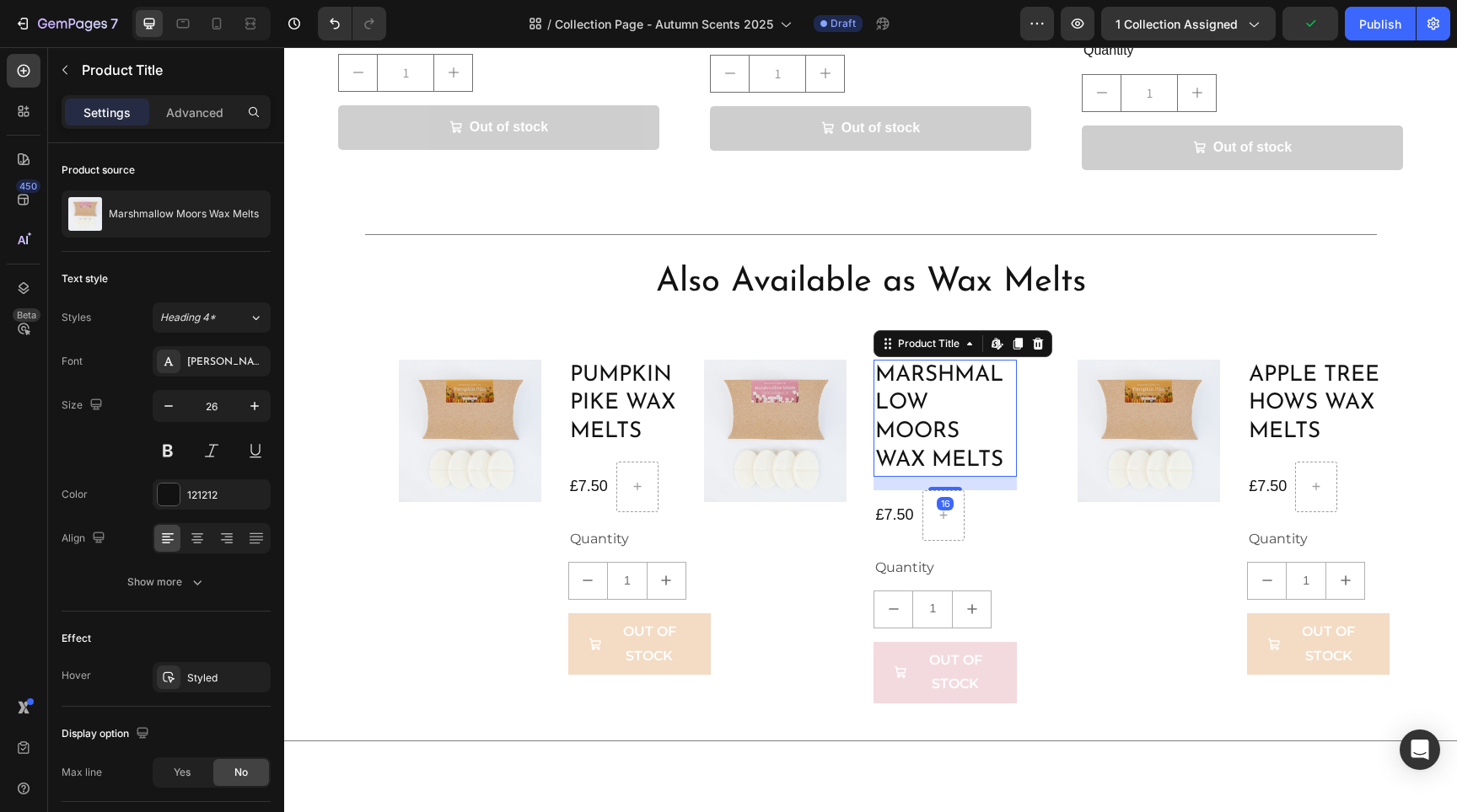
click at [917, 392] on h1 "Marshmallow Moors Wax Melts" at bounding box center [945, 418] width 142 height 117
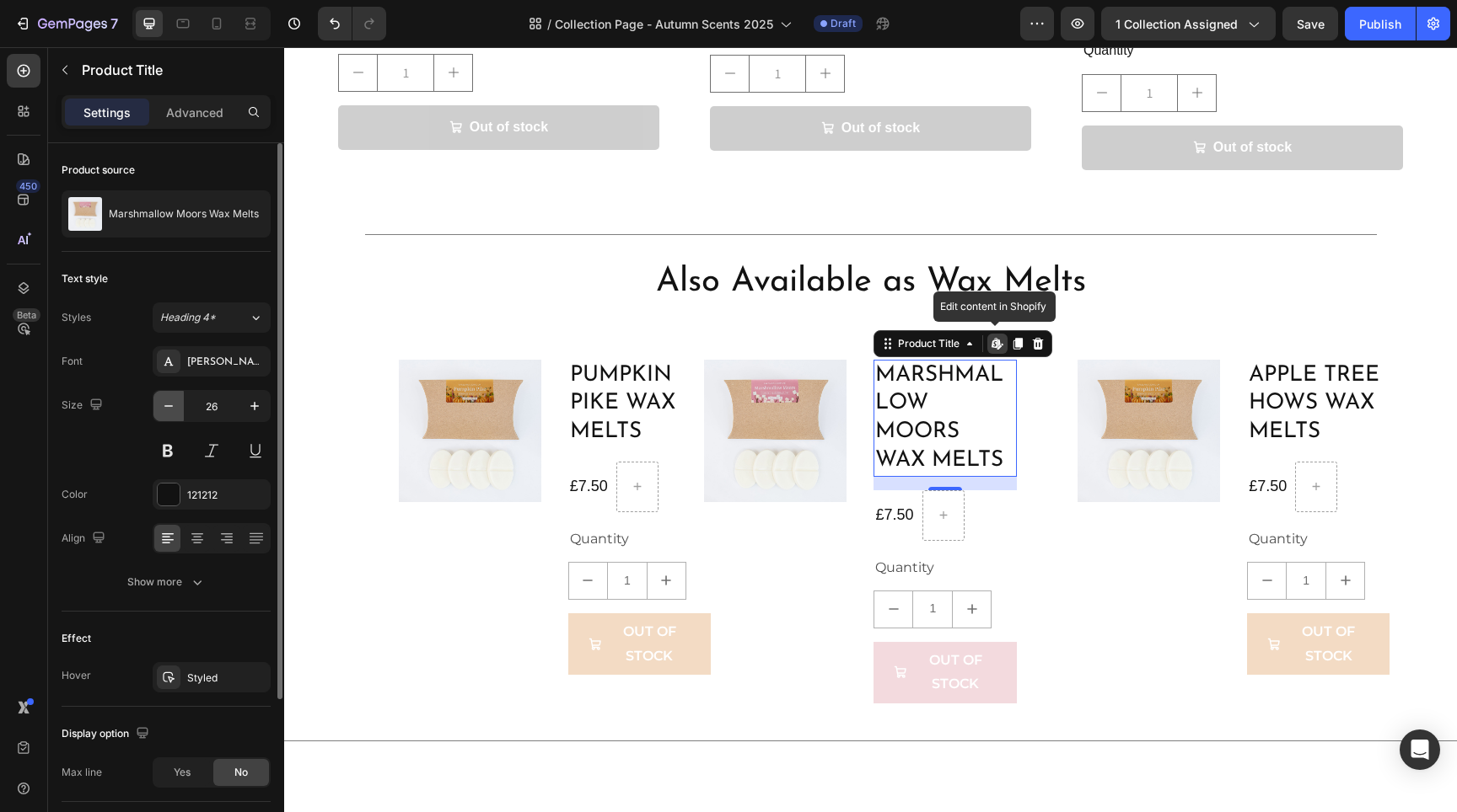
click at [162, 404] on icon "button" at bounding box center [168, 406] width 16 height 16
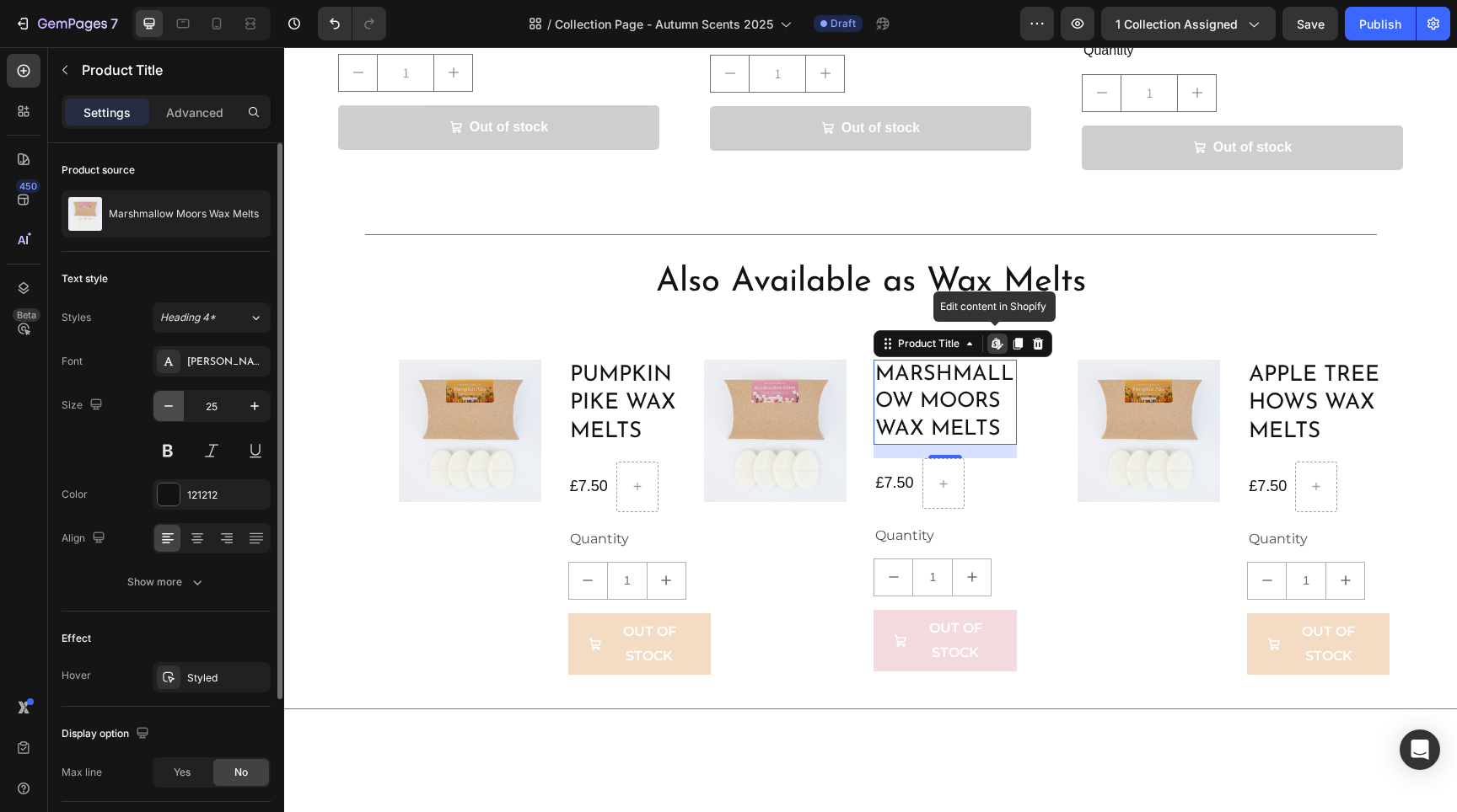
click at [162, 403] on icon "button" at bounding box center [168, 406] width 16 height 16
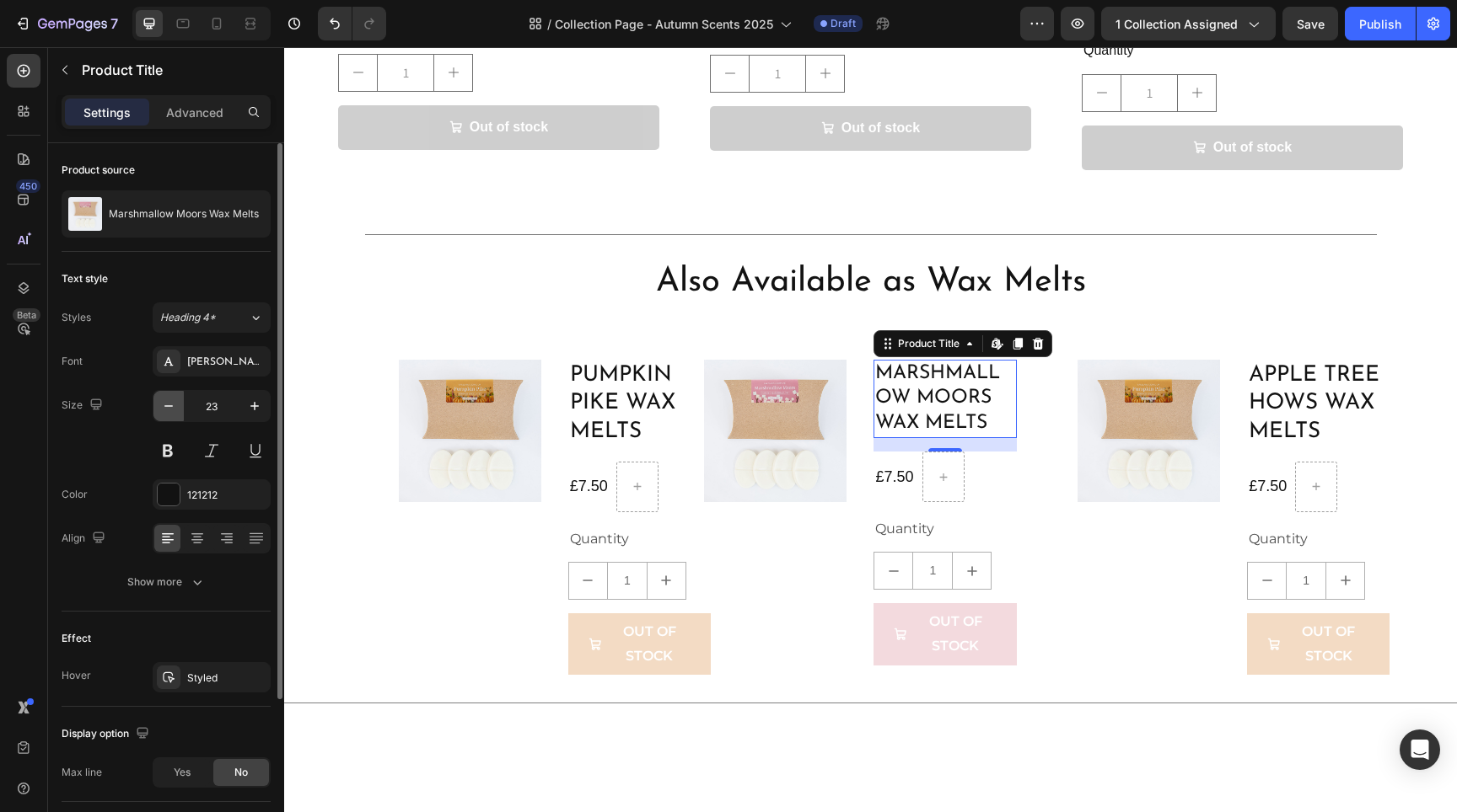
click at [162, 403] on icon "button" at bounding box center [168, 406] width 16 height 16
type input "19"
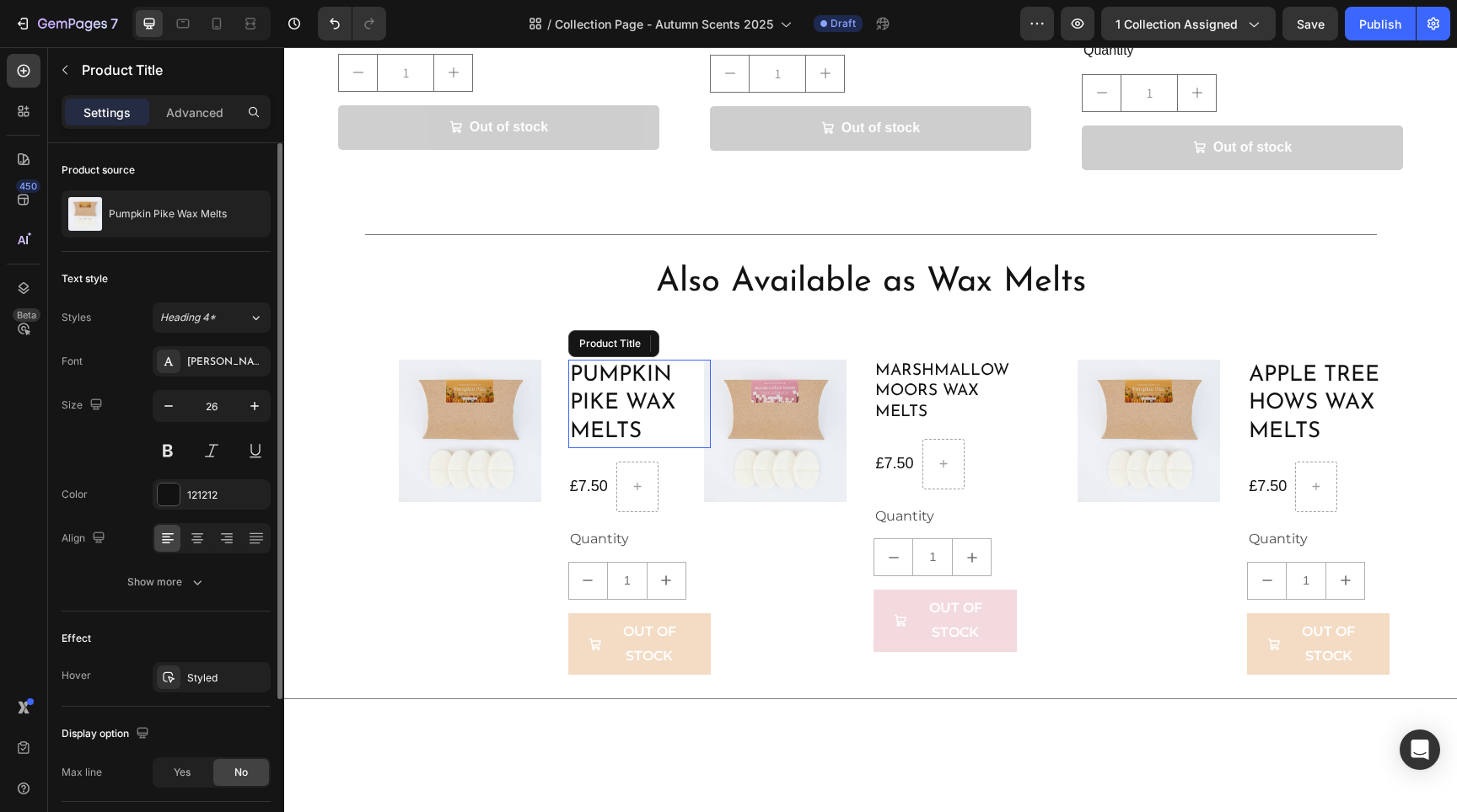
click at [600, 381] on h1 "Pumpkin Pike Wax Melts" at bounding box center [640, 403] width 142 height 88
click at [169, 411] on icon "button" at bounding box center [168, 406] width 16 height 16
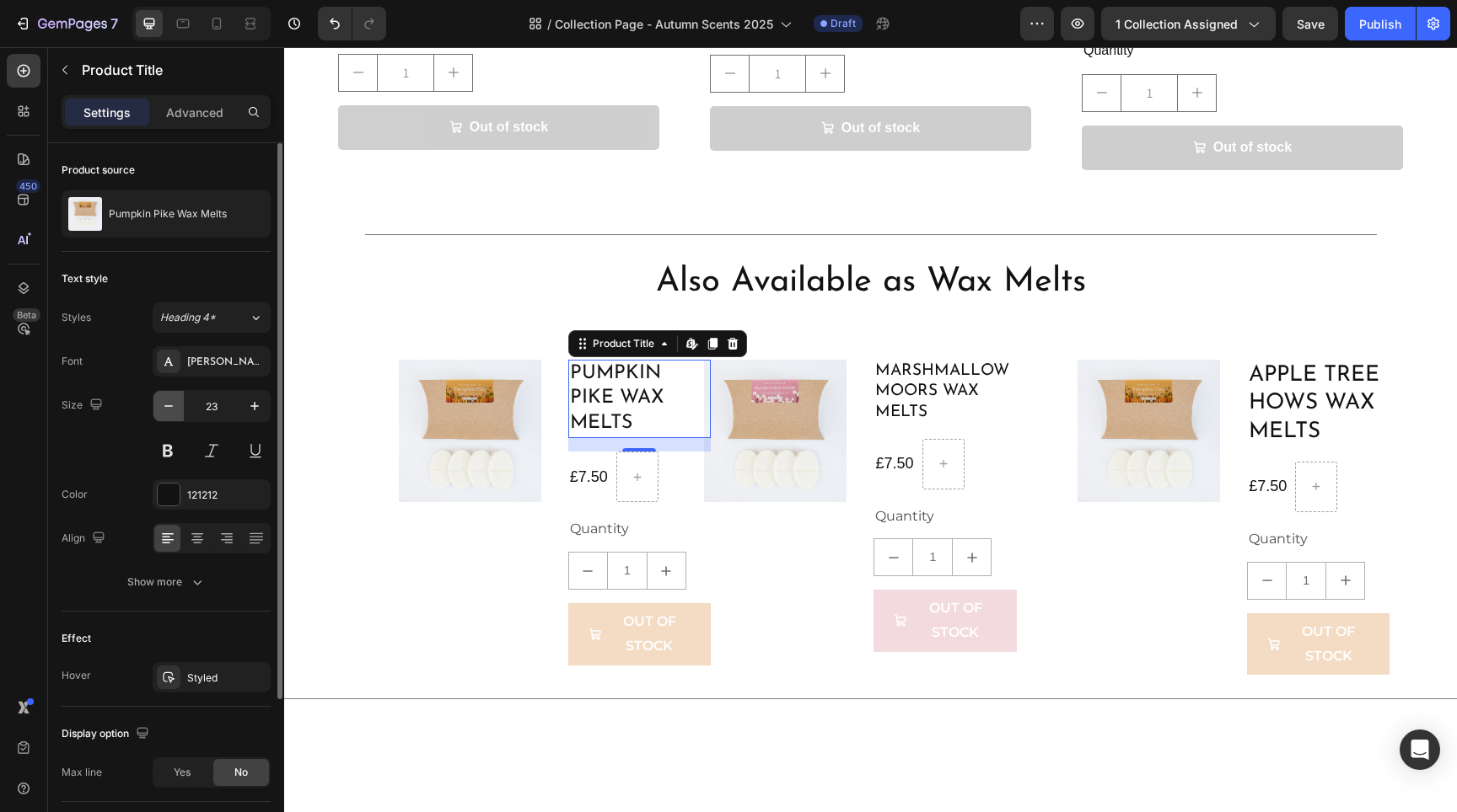
click at [169, 411] on icon "button" at bounding box center [168, 406] width 16 height 16
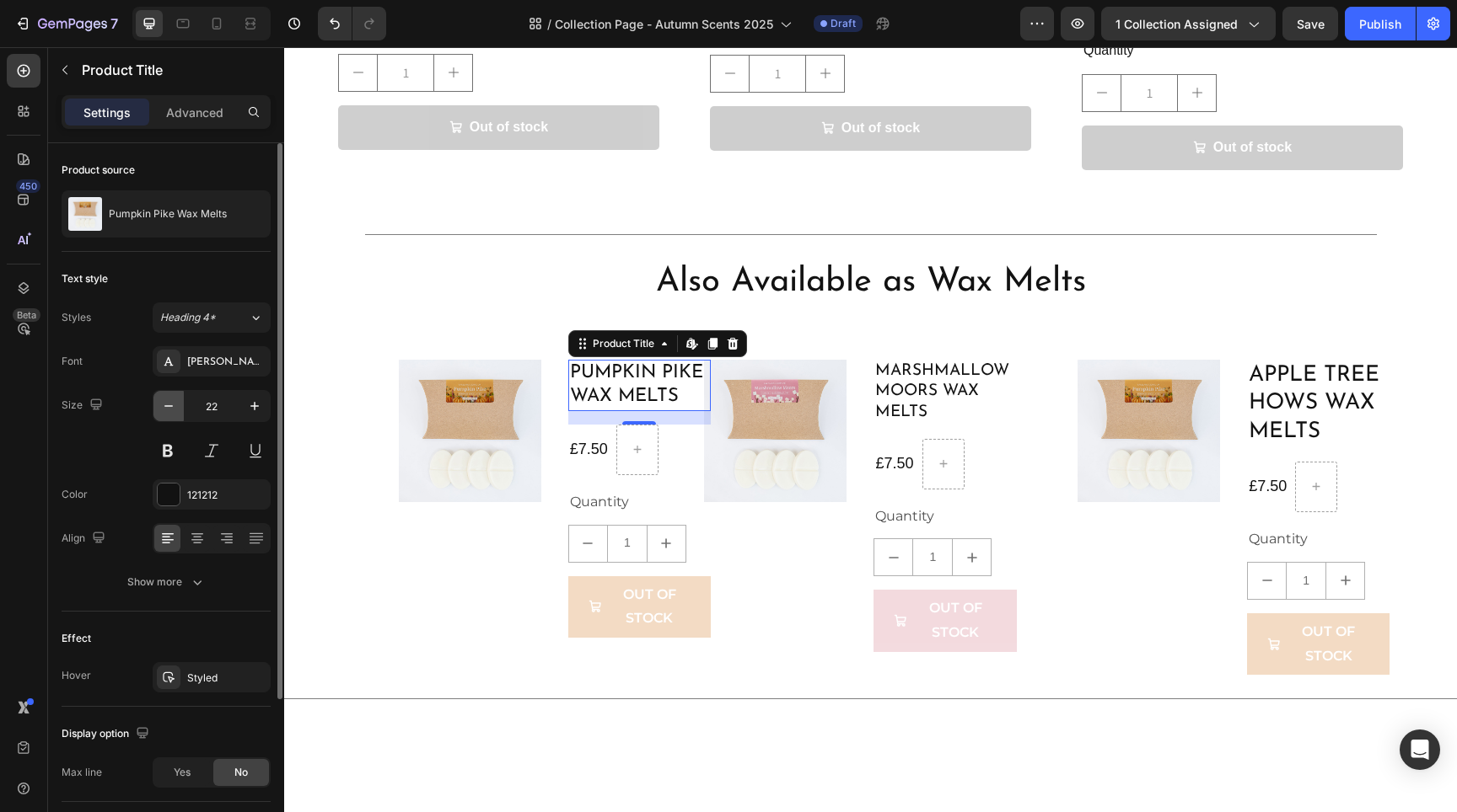
click at [169, 411] on icon "button" at bounding box center [168, 406] width 16 height 16
click at [170, 411] on icon "button" at bounding box center [168, 406] width 16 height 16
type input "19"
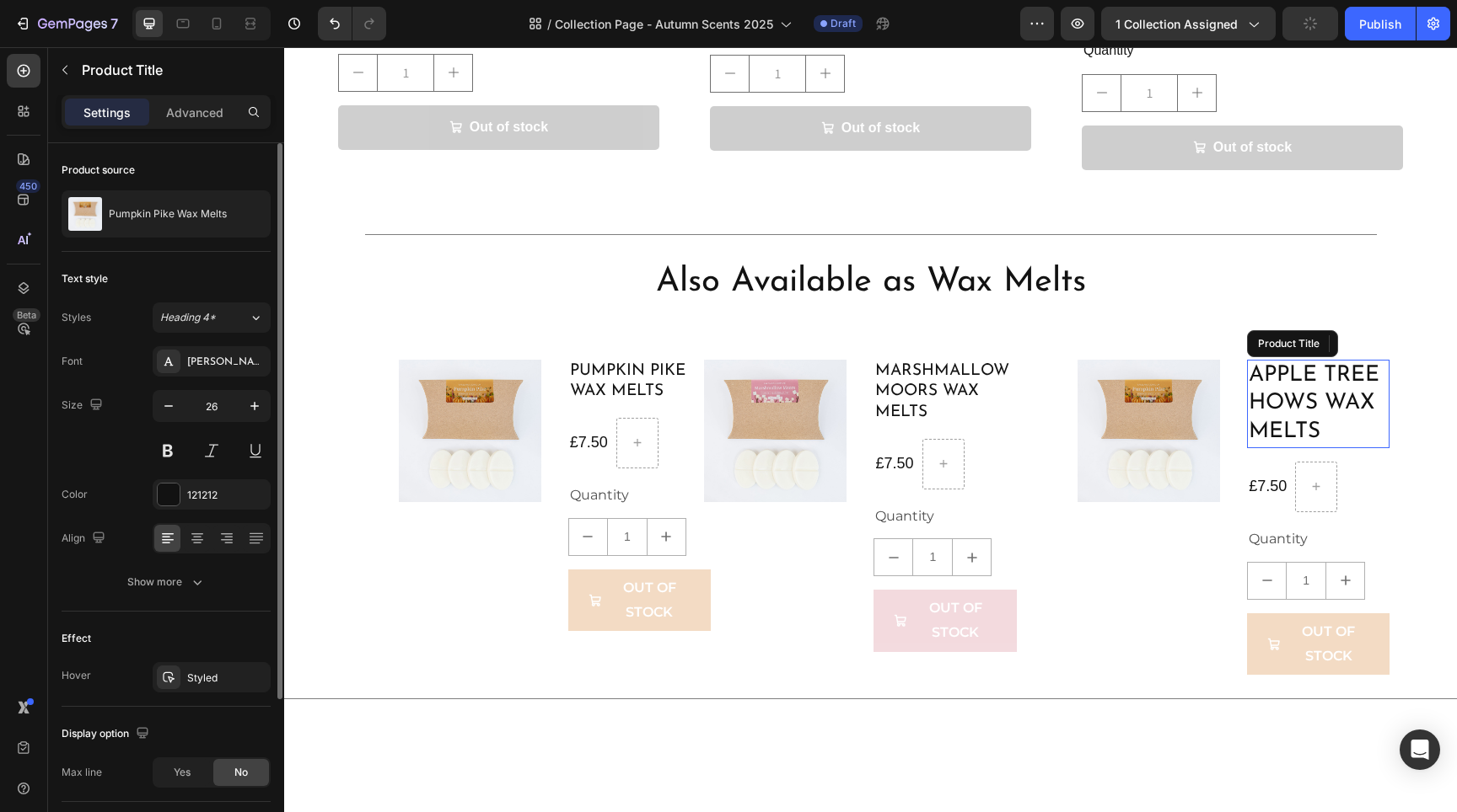
click at [1297, 388] on h1 "Apple Tree Hows Wax Melts" at bounding box center [1318, 403] width 142 height 88
click at [173, 413] on icon "button" at bounding box center [168, 406] width 16 height 16
click at [173, 413] on icon "button" at bounding box center [168, 406] width 16 height 16
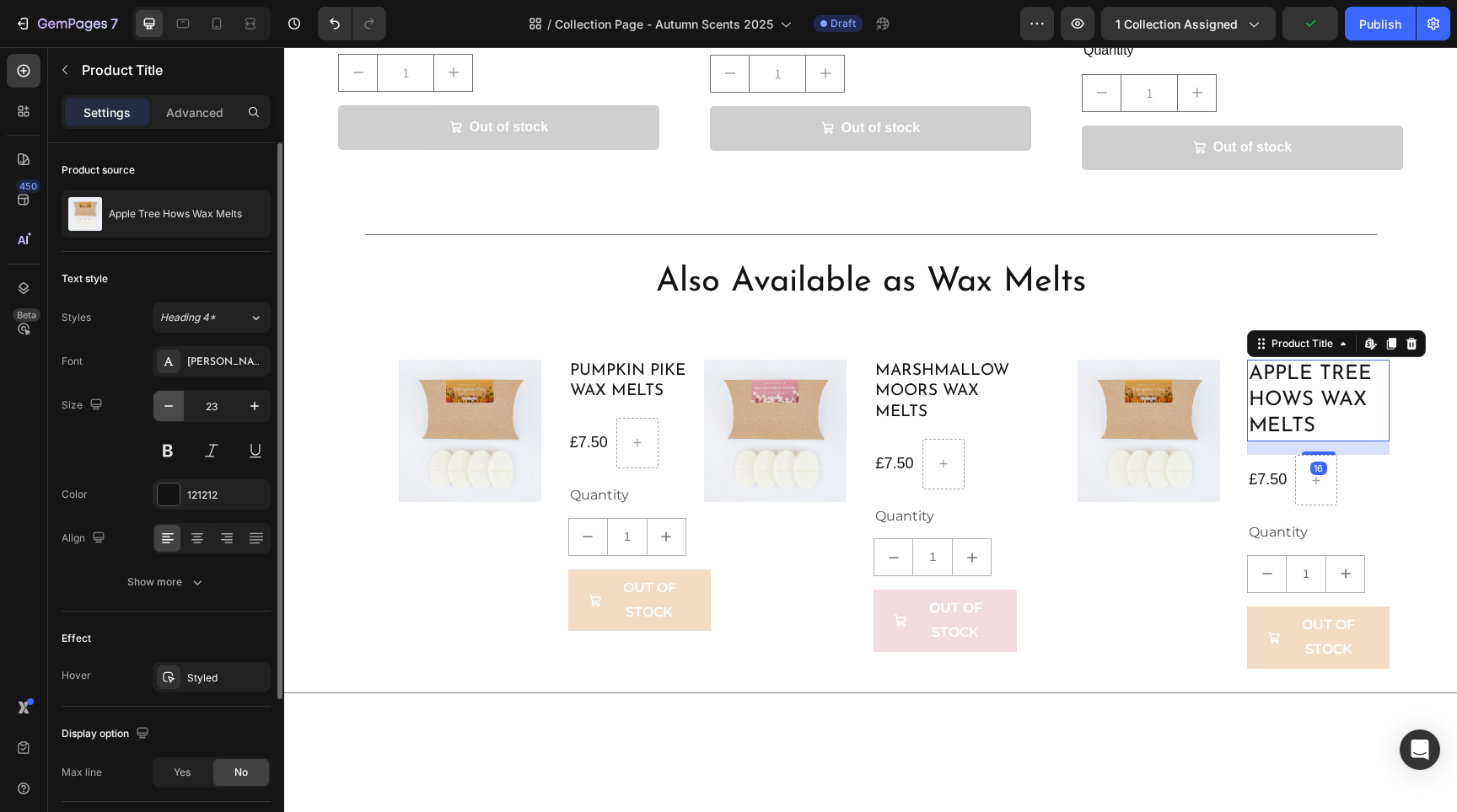
click at [173, 413] on icon "button" at bounding box center [168, 406] width 16 height 16
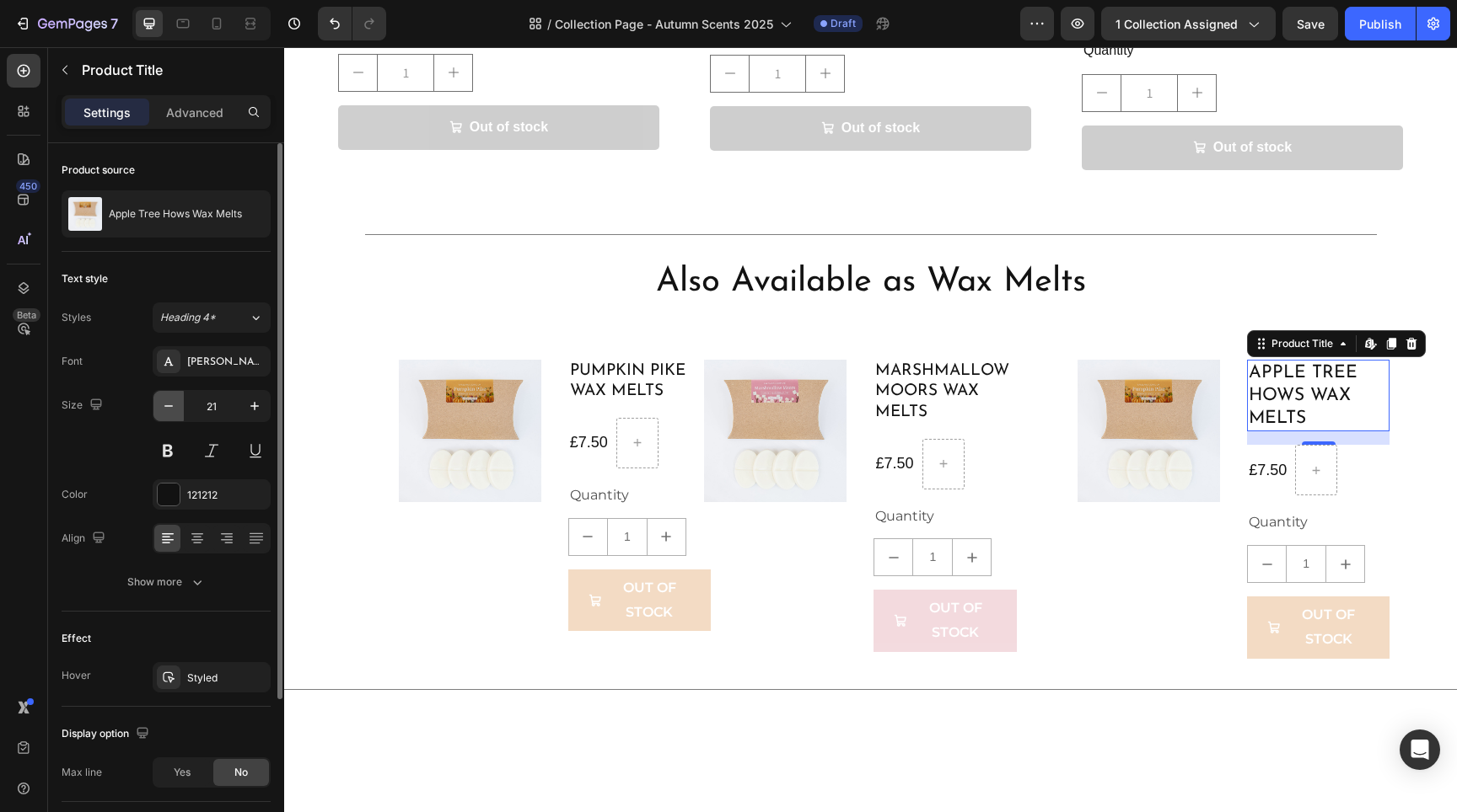
click at [173, 413] on icon "button" at bounding box center [168, 406] width 16 height 16
type input "19"
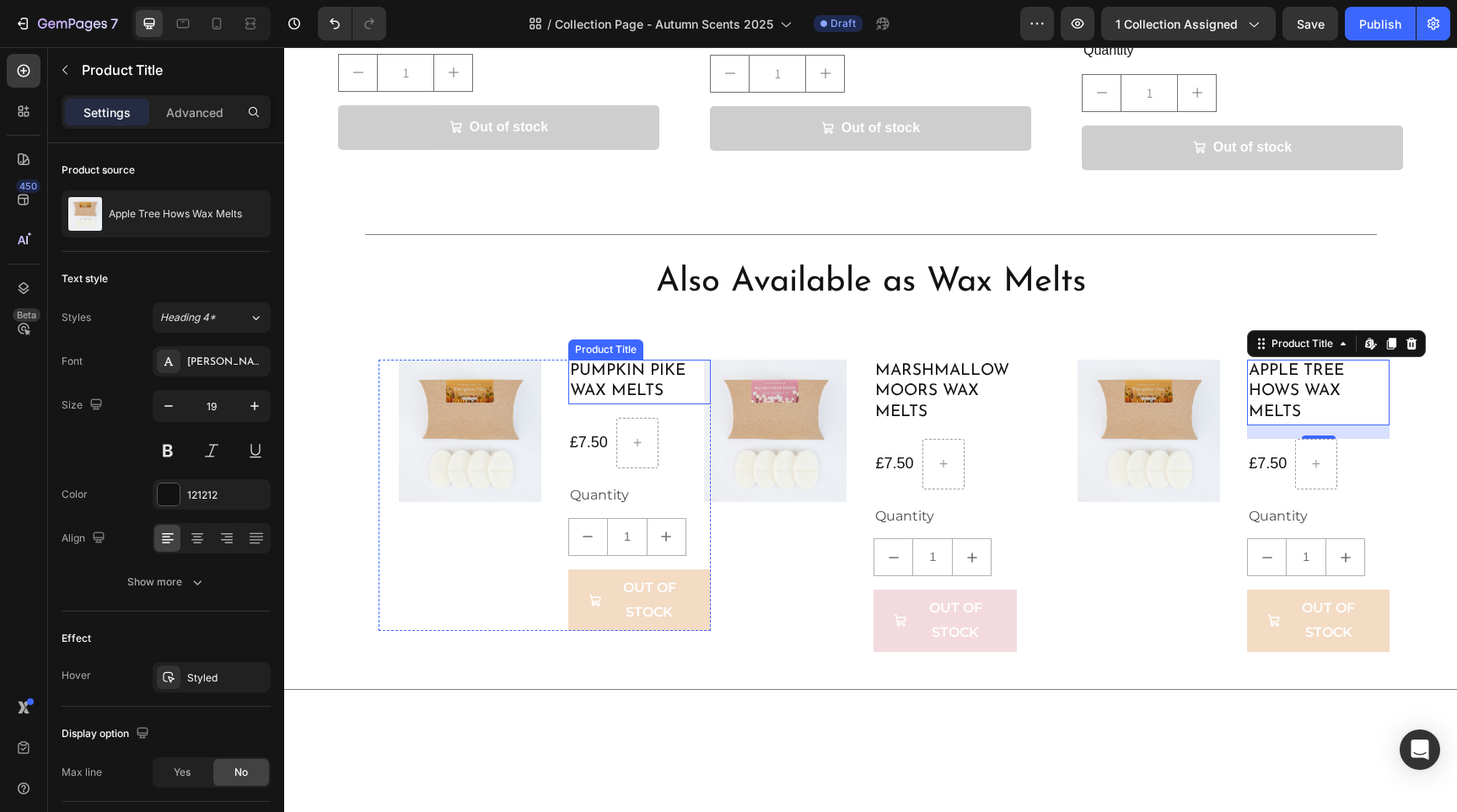
click at [635, 359] on h1 "Pumpkin Pike Wax Melts" at bounding box center [640, 381] width 142 height 45
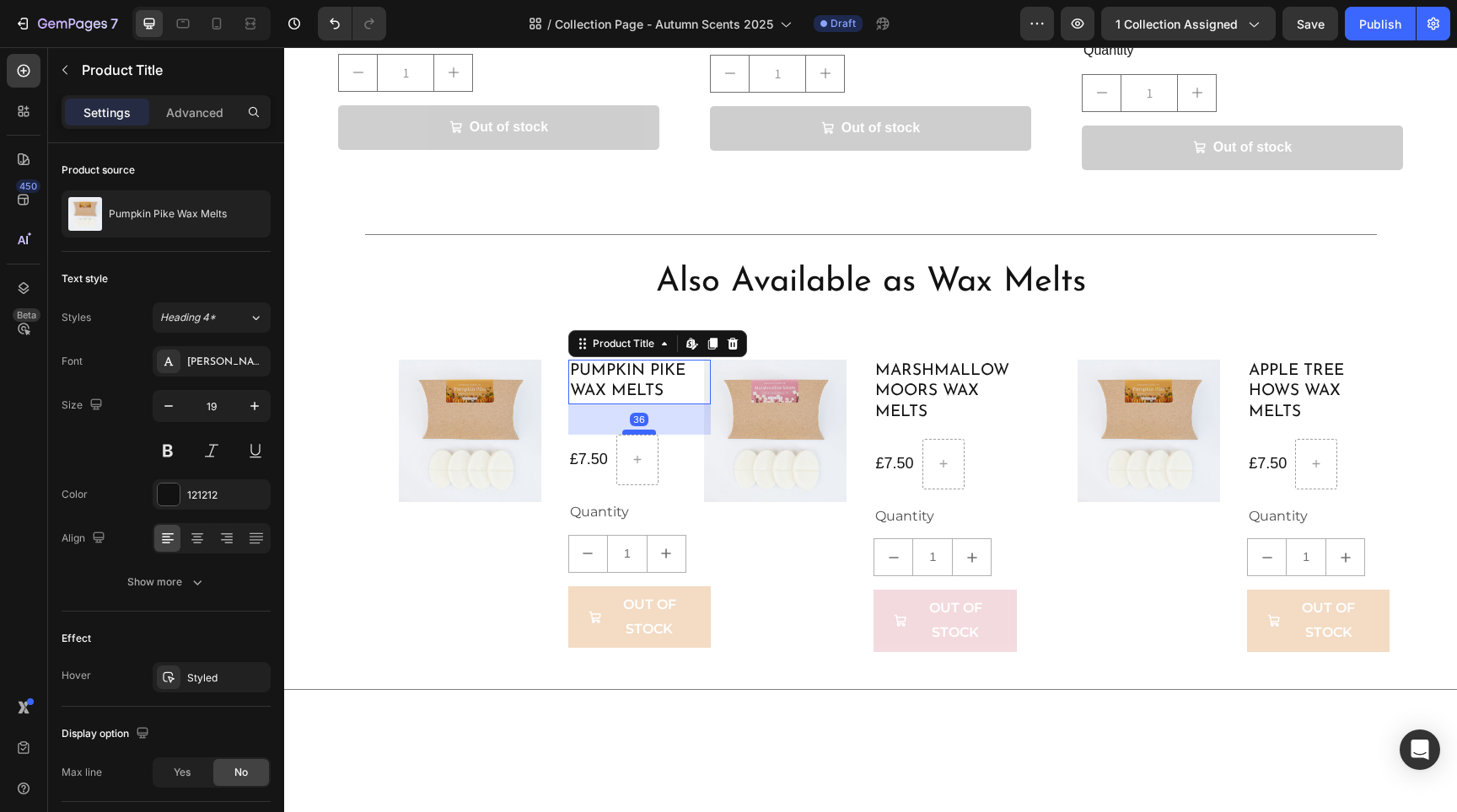
drag, startPoint x: 634, startPoint y: 389, endPoint x: 638, endPoint y: 405, distance: 16.5
click at [638, 430] on div at bounding box center [639, 432] width 34 height 5
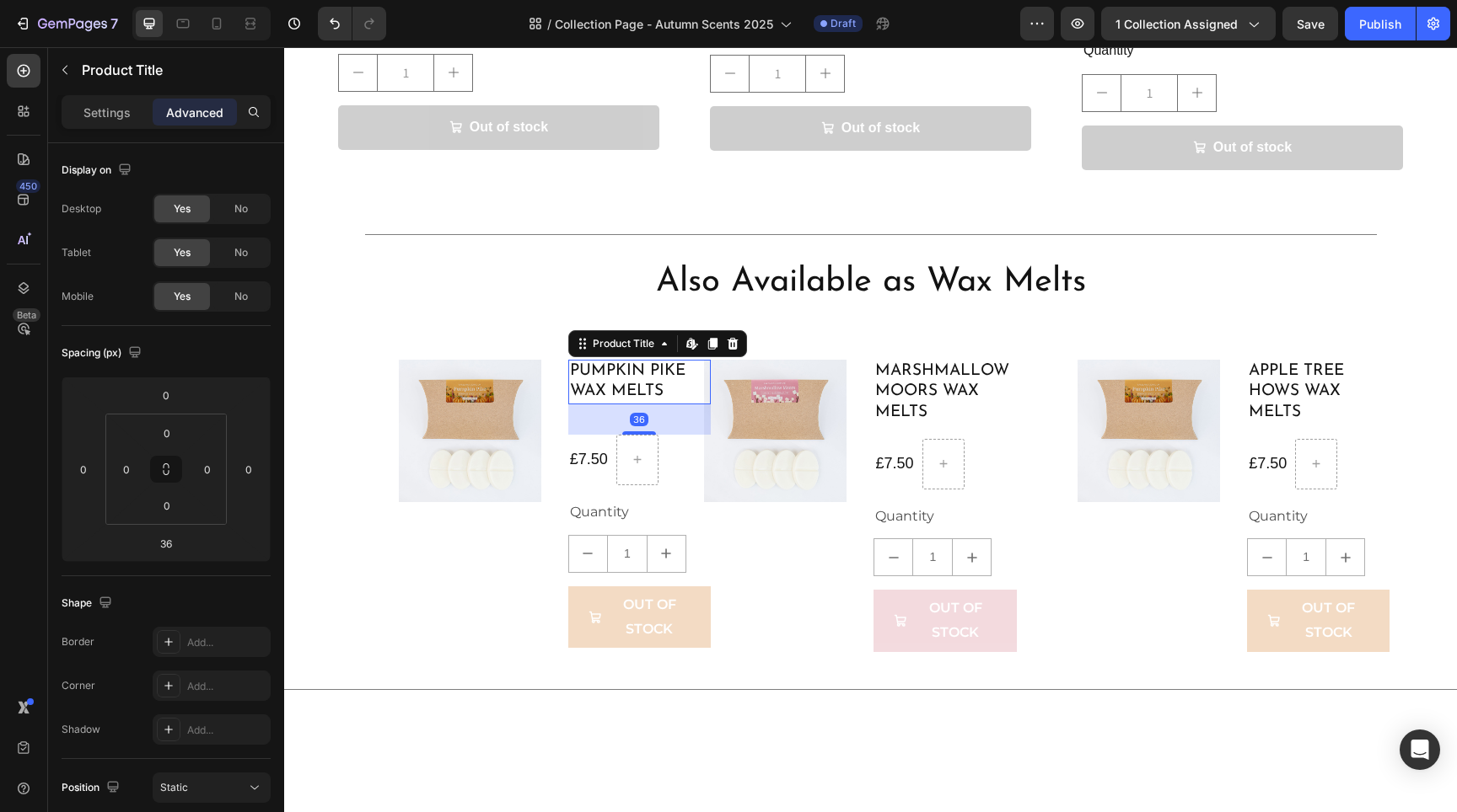
click at [602, 727] on div at bounding box center [870, 776] width 1173 height 99
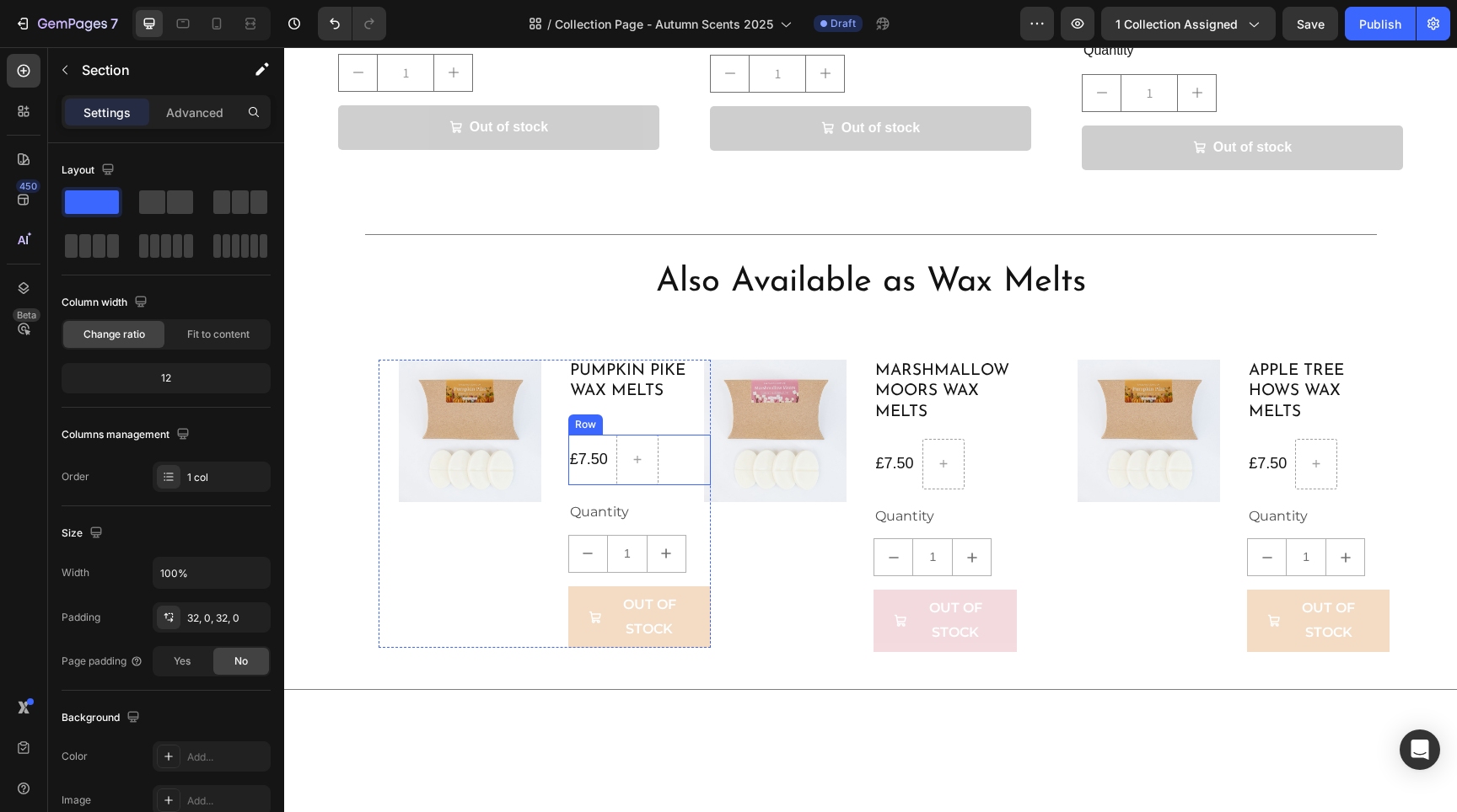
click at [658, 435] on div "£7.50 Product Price Product Price Row" at bounding box center [640, 460] width 142 height 50
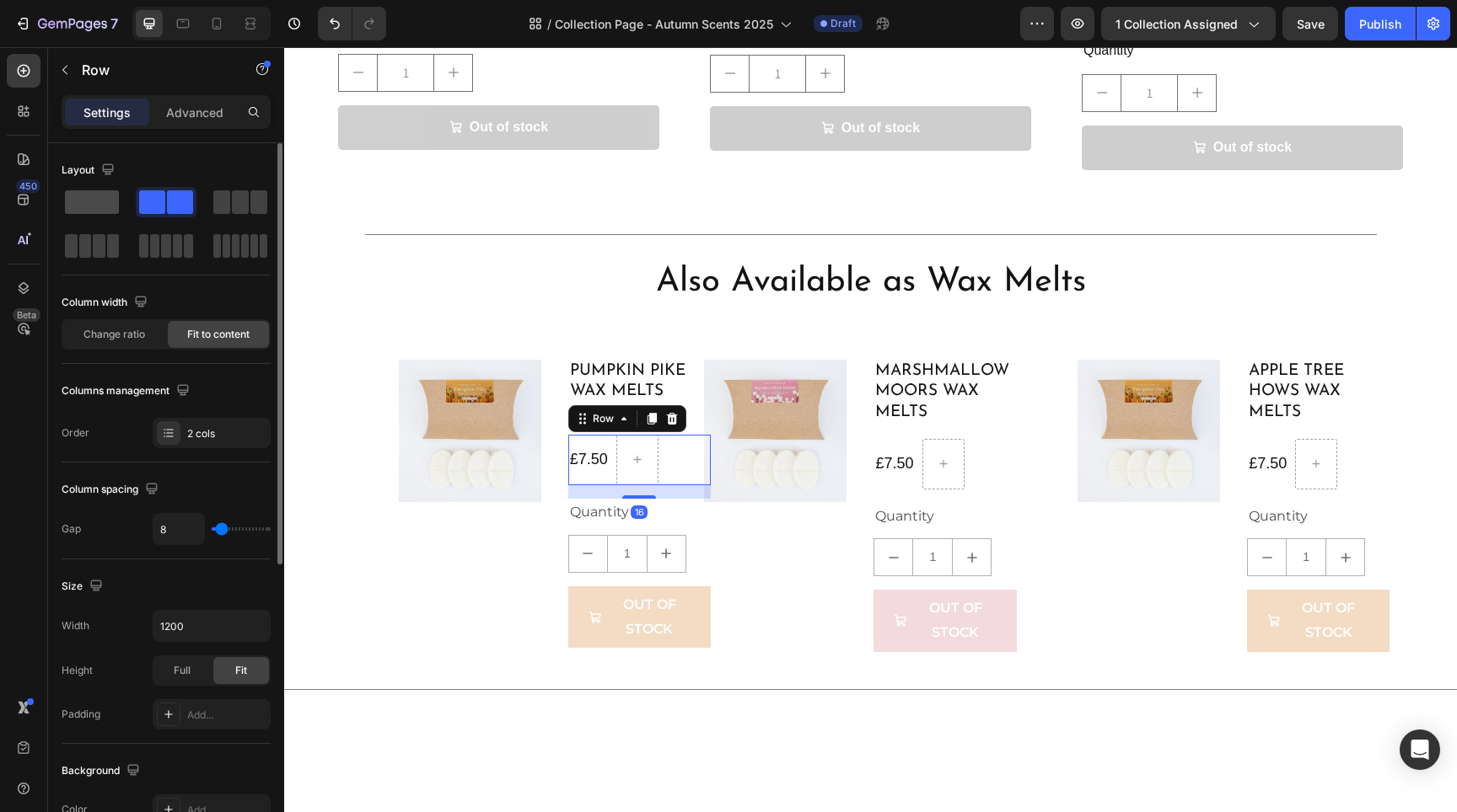
click at [100, 198] on span at bounding box center [91, 203] width 54 height 24
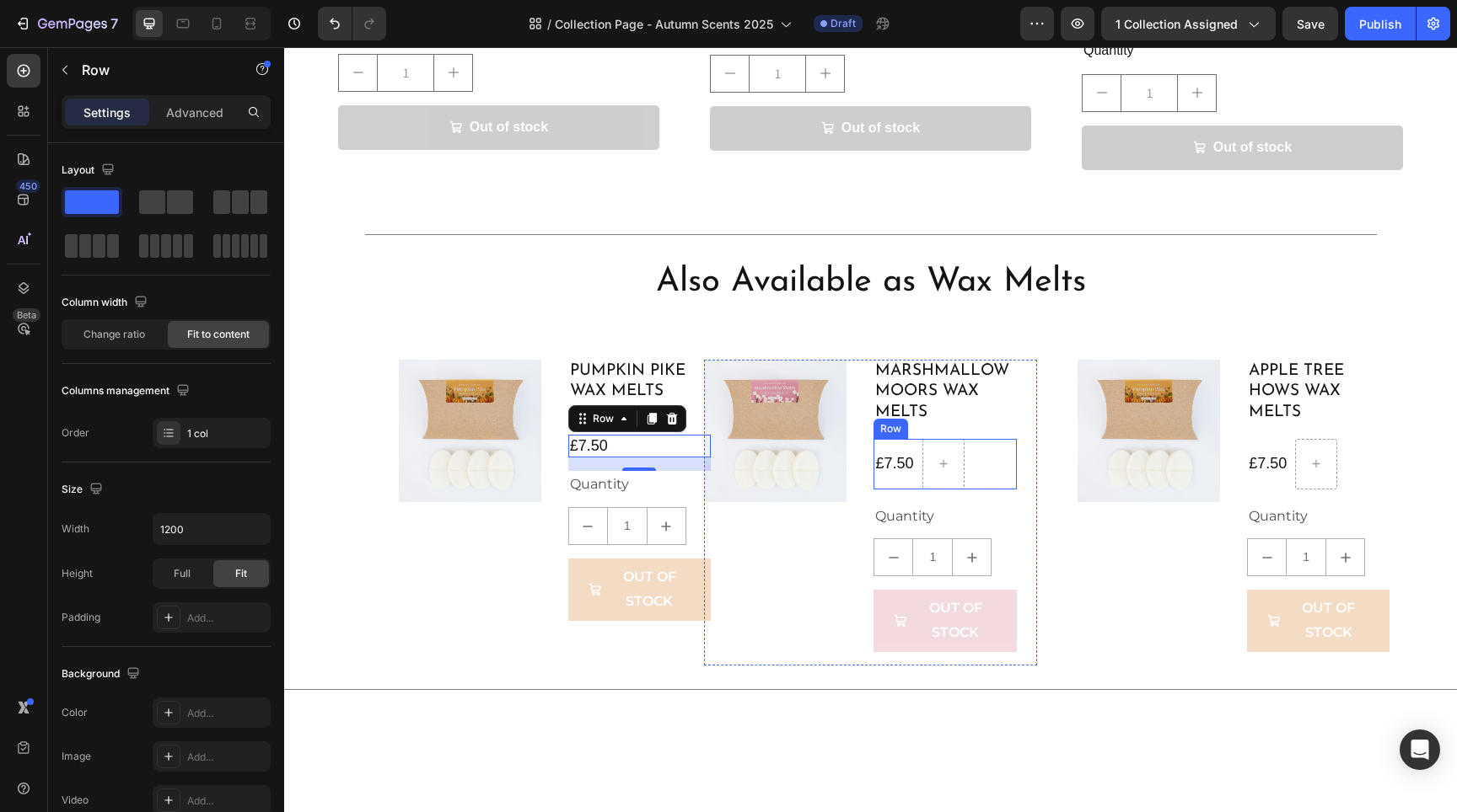
click at [977, 439] on div "£7.50 Product Price Product Price Row" at bounding box center [945, 463] width 142 height 50
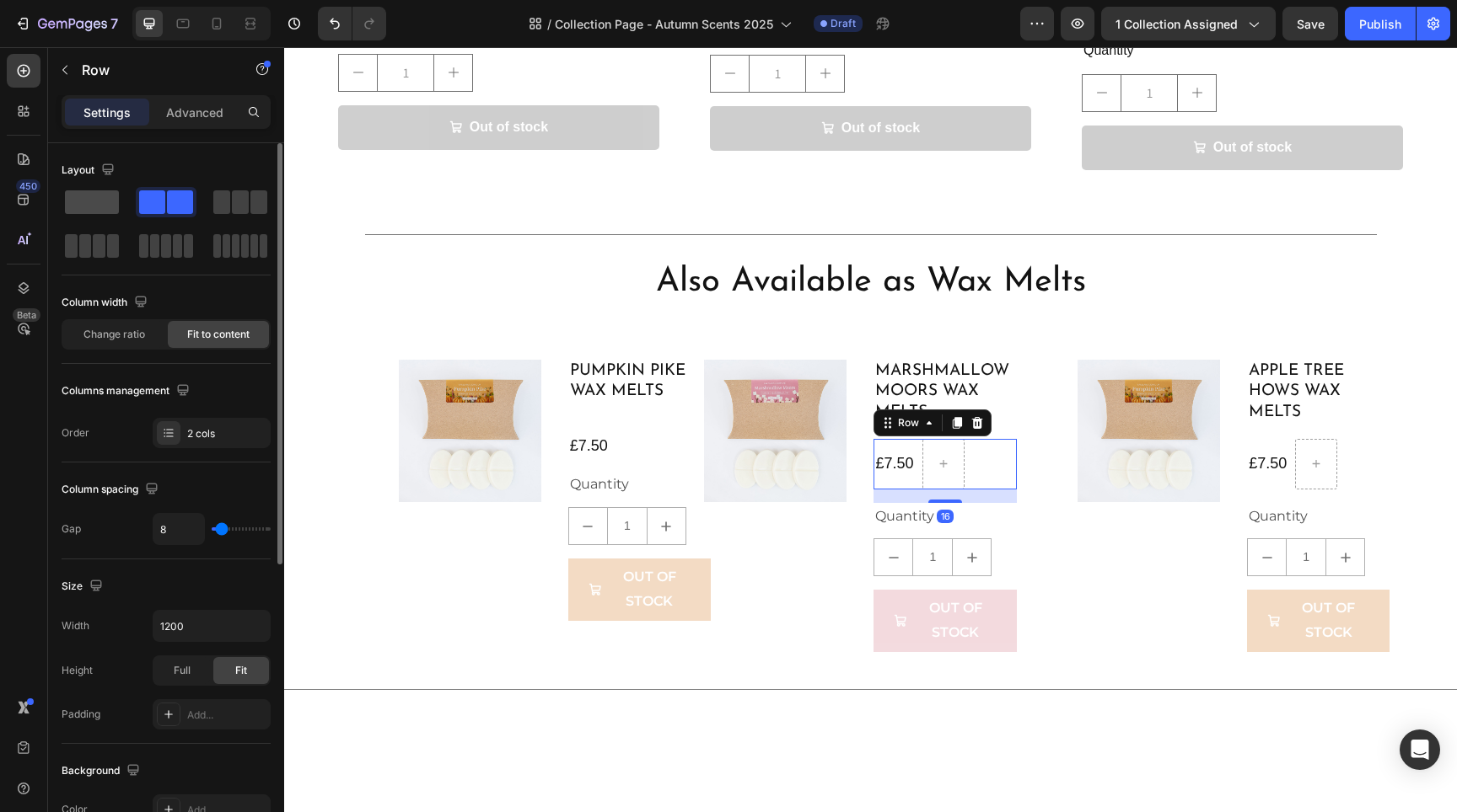
click at [77, 201] on span at bounding box center [91, 203] width 54 height 24
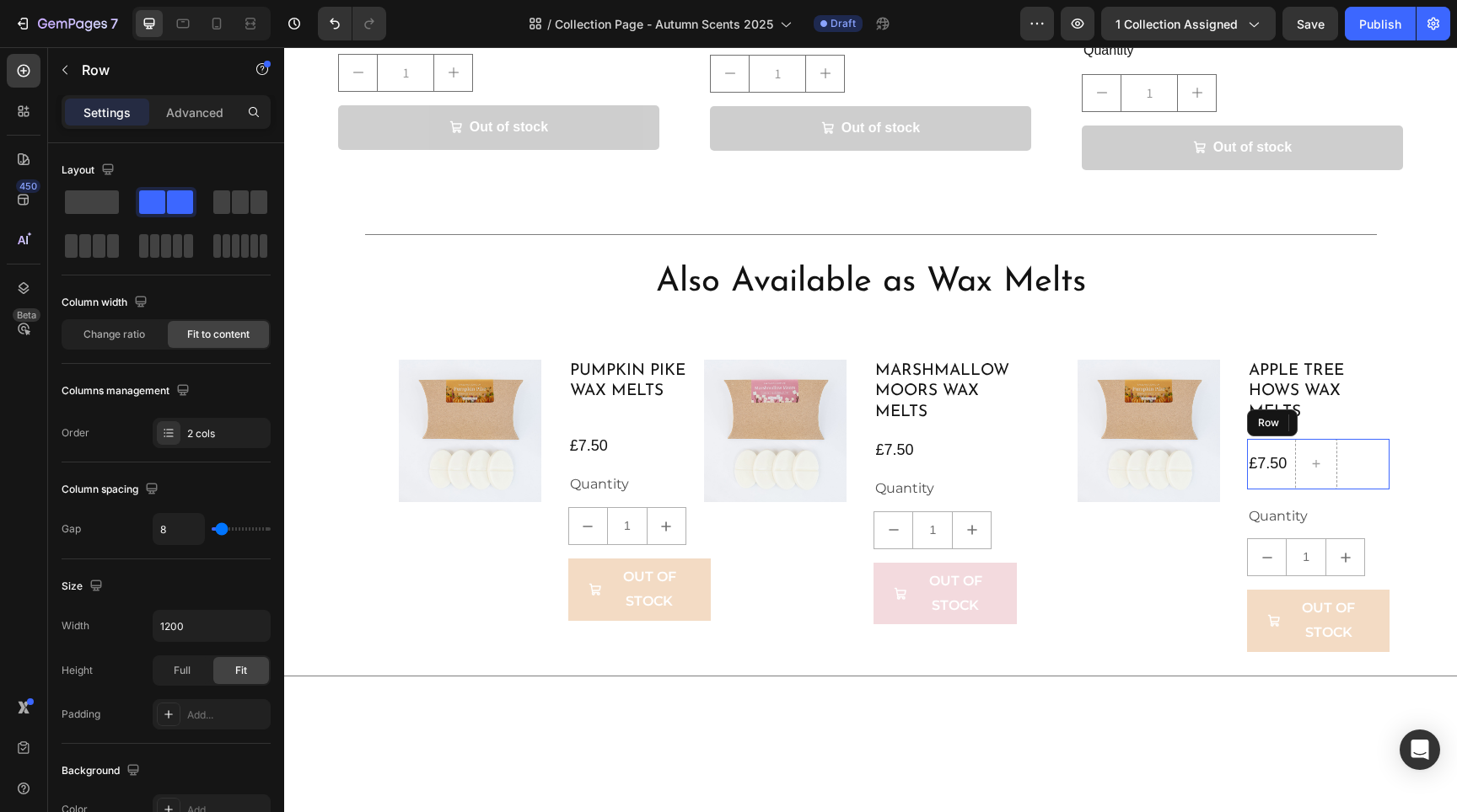
click at [1357, 439] on div "£7.50 Product Price Product Price Row" at bounding box center [1318, 463] width 142 height 50
click at [110, 199] on span at bounding box center [91, 203] width 54 height 24
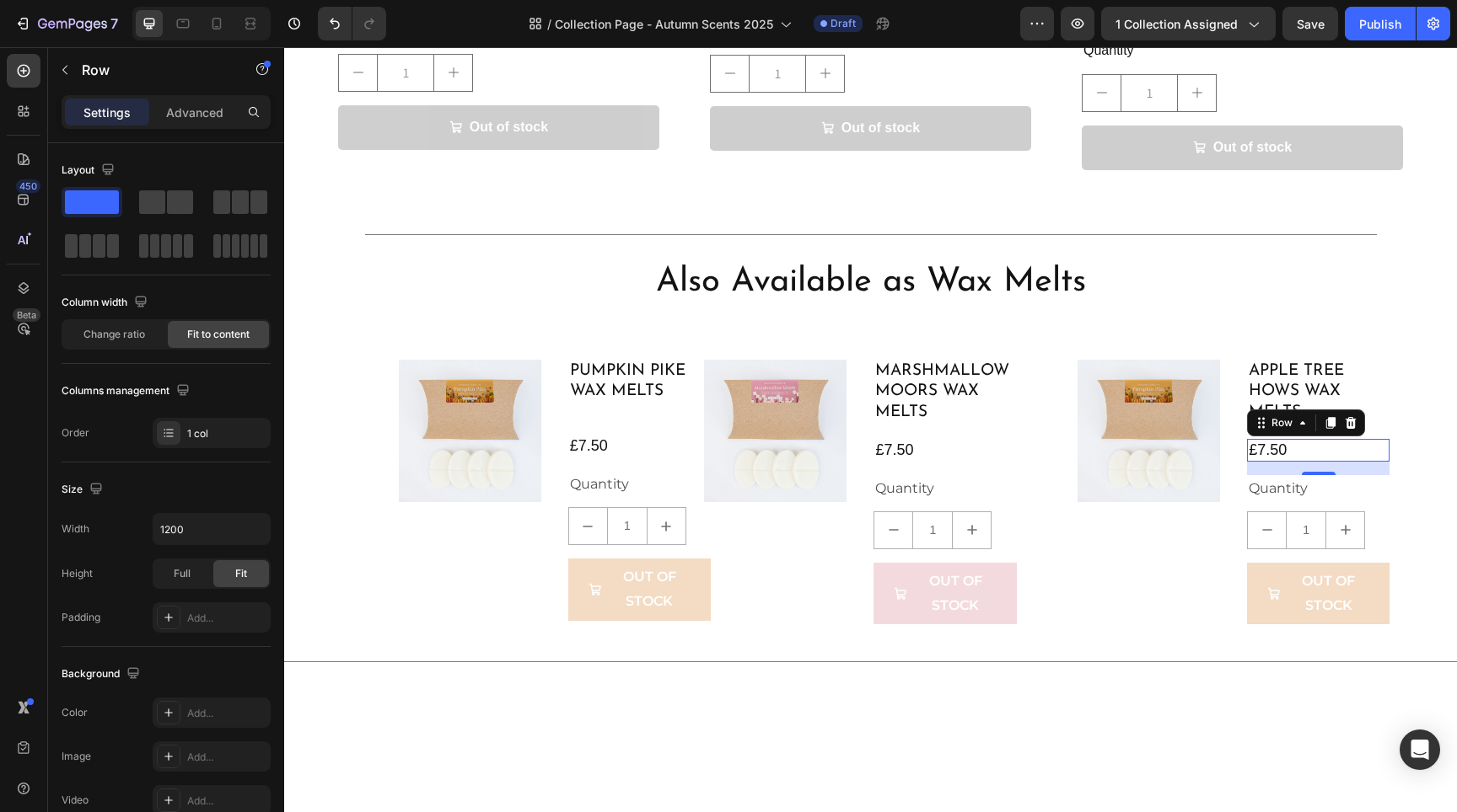
click at [719, 700] on div at bounding box center [870, 749] width 1173 height 99
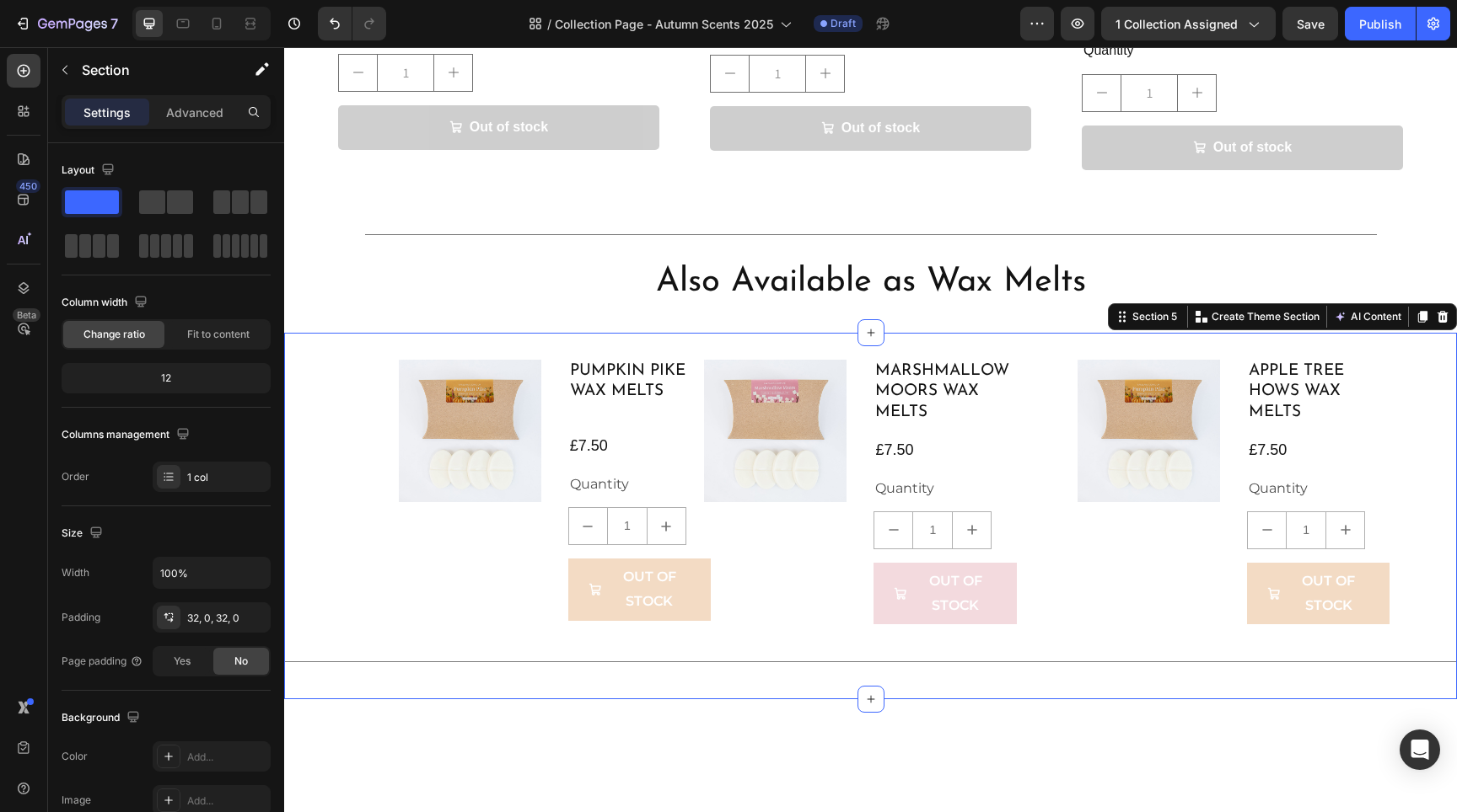
click at [1029, 333] on div "Product Images Pumpkin Pike Wax Melts Product Title £7.50 Product Price Product…" at bounding box center [870, 516] width 1173 height 368
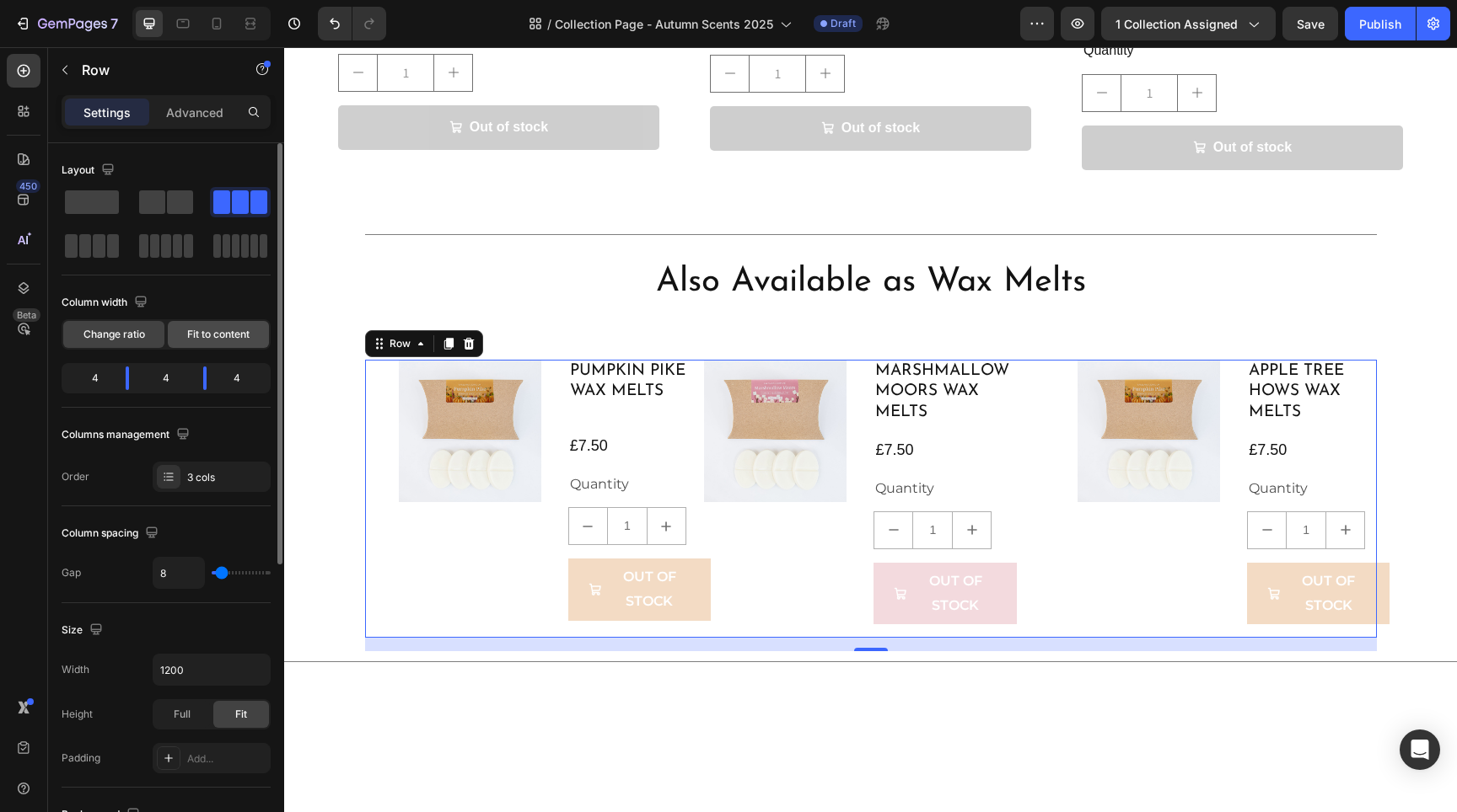
click at [183, 330] on div "Fit to content" at bounding box center [218, 335] width 101 height 27
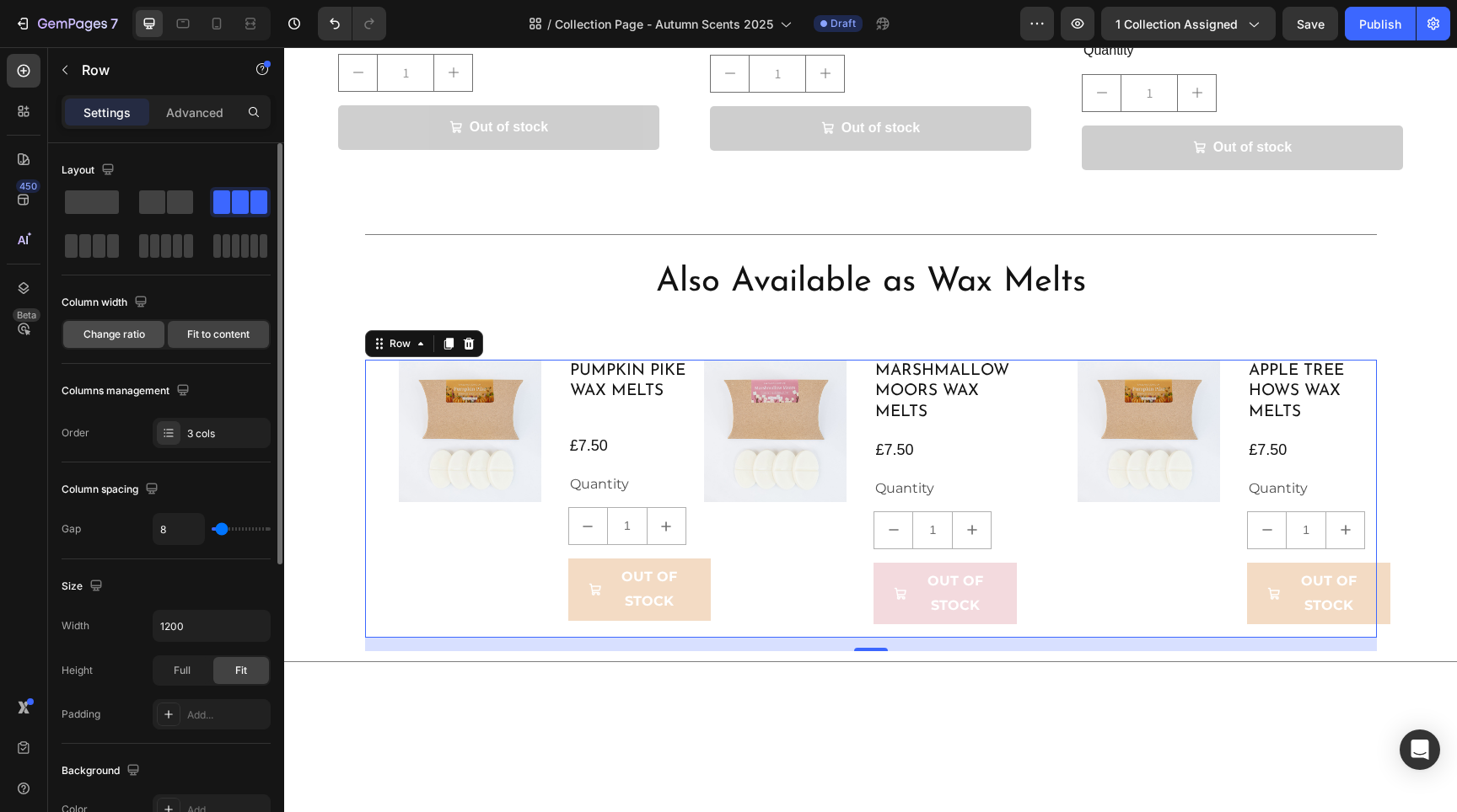
click at [116, 338] on span "Change ratio" at bounding box center [113, 334] width 61 height 16
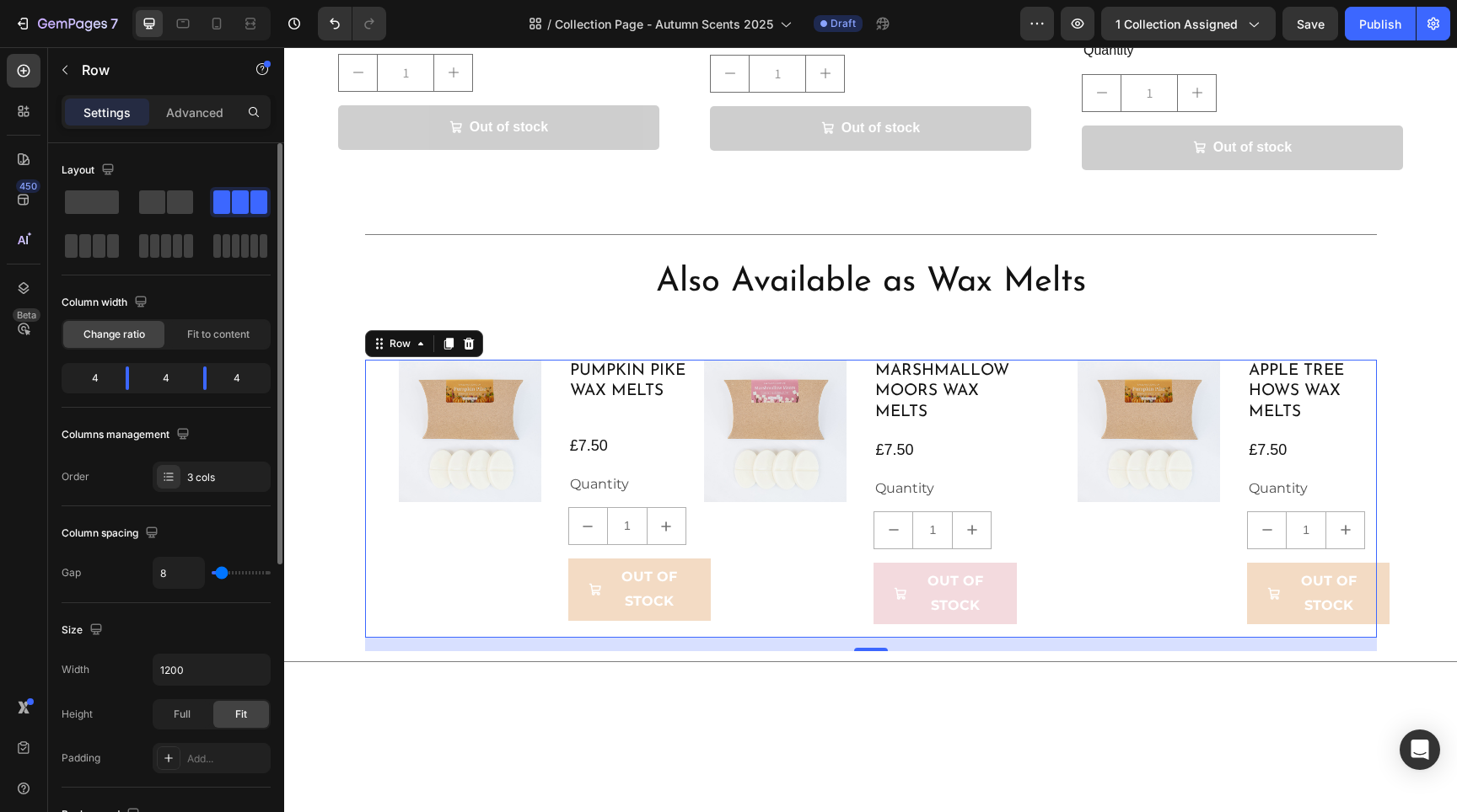
type input "16"
type input "18"
type input "20"
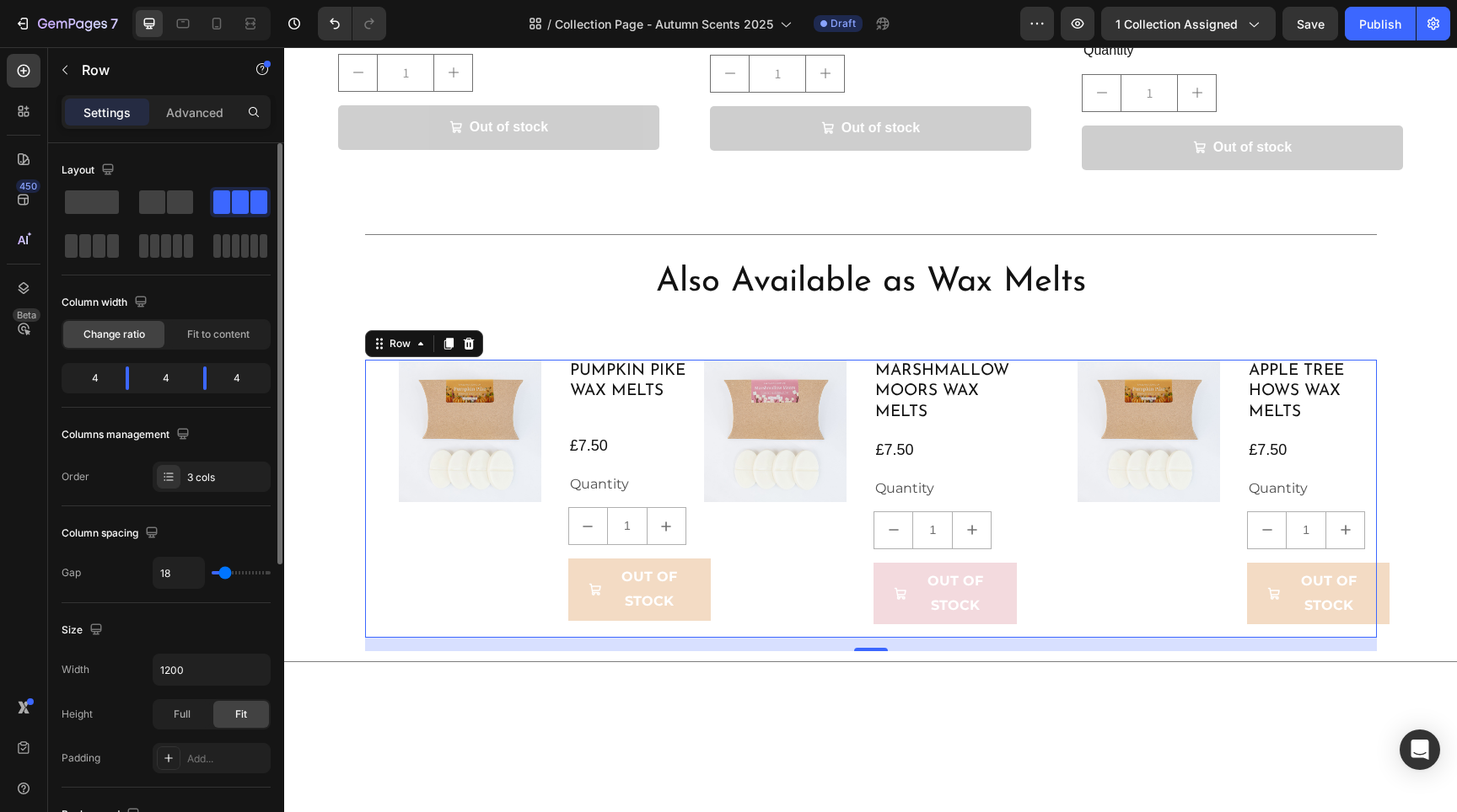
type input "20"
type input "22"
type input "24"
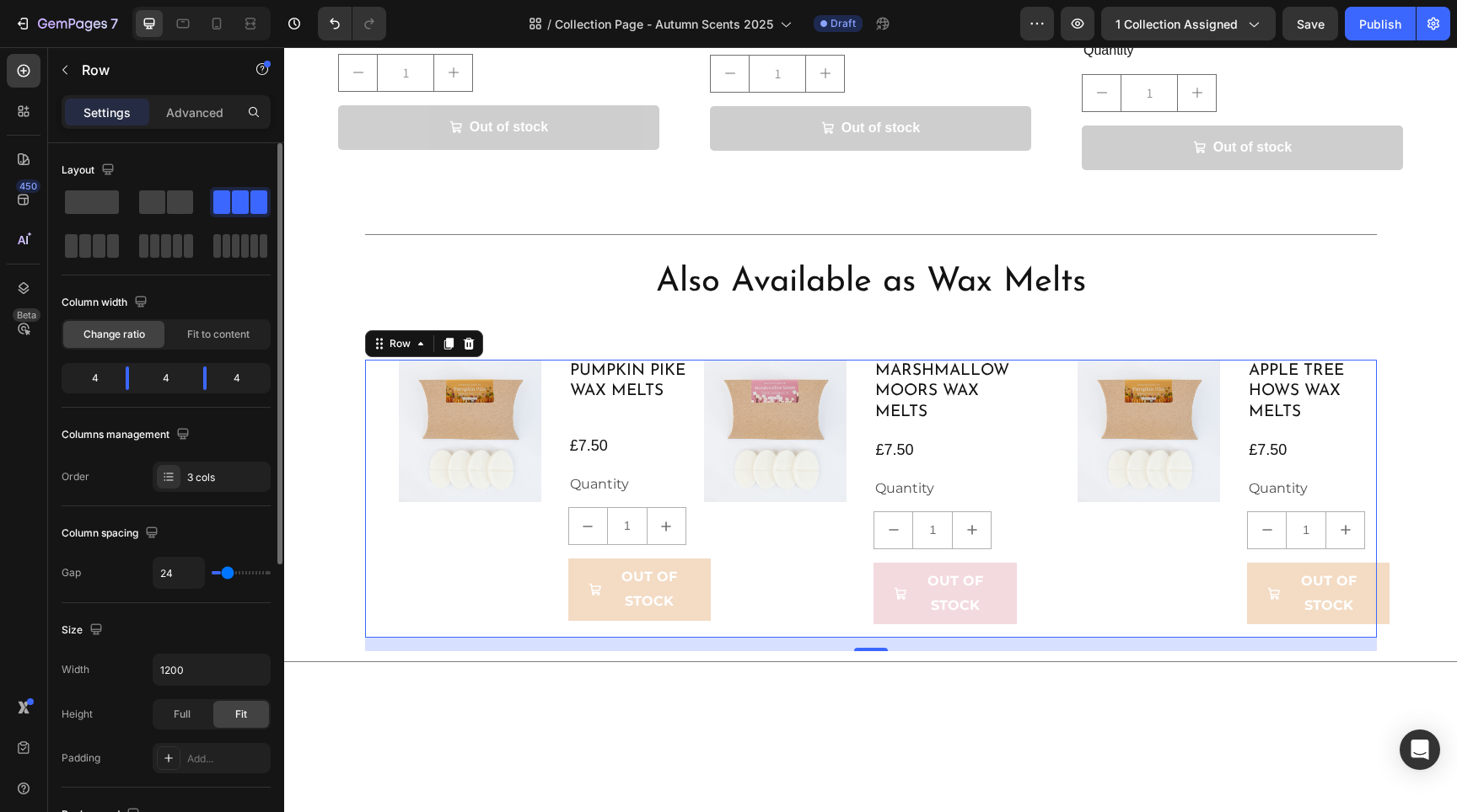
type input "26"
type input "28"
type input "31"
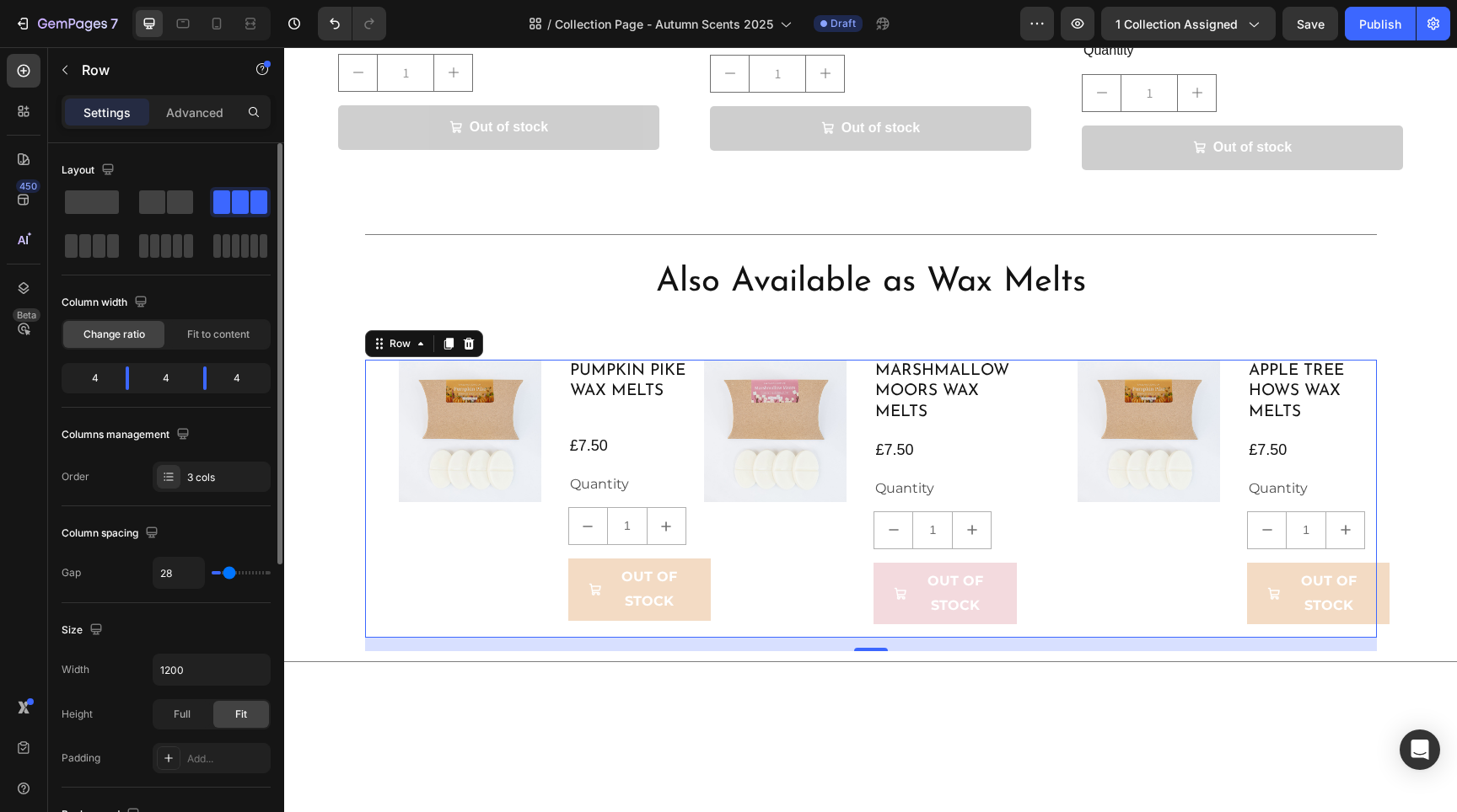
type input "31"
type input "33"
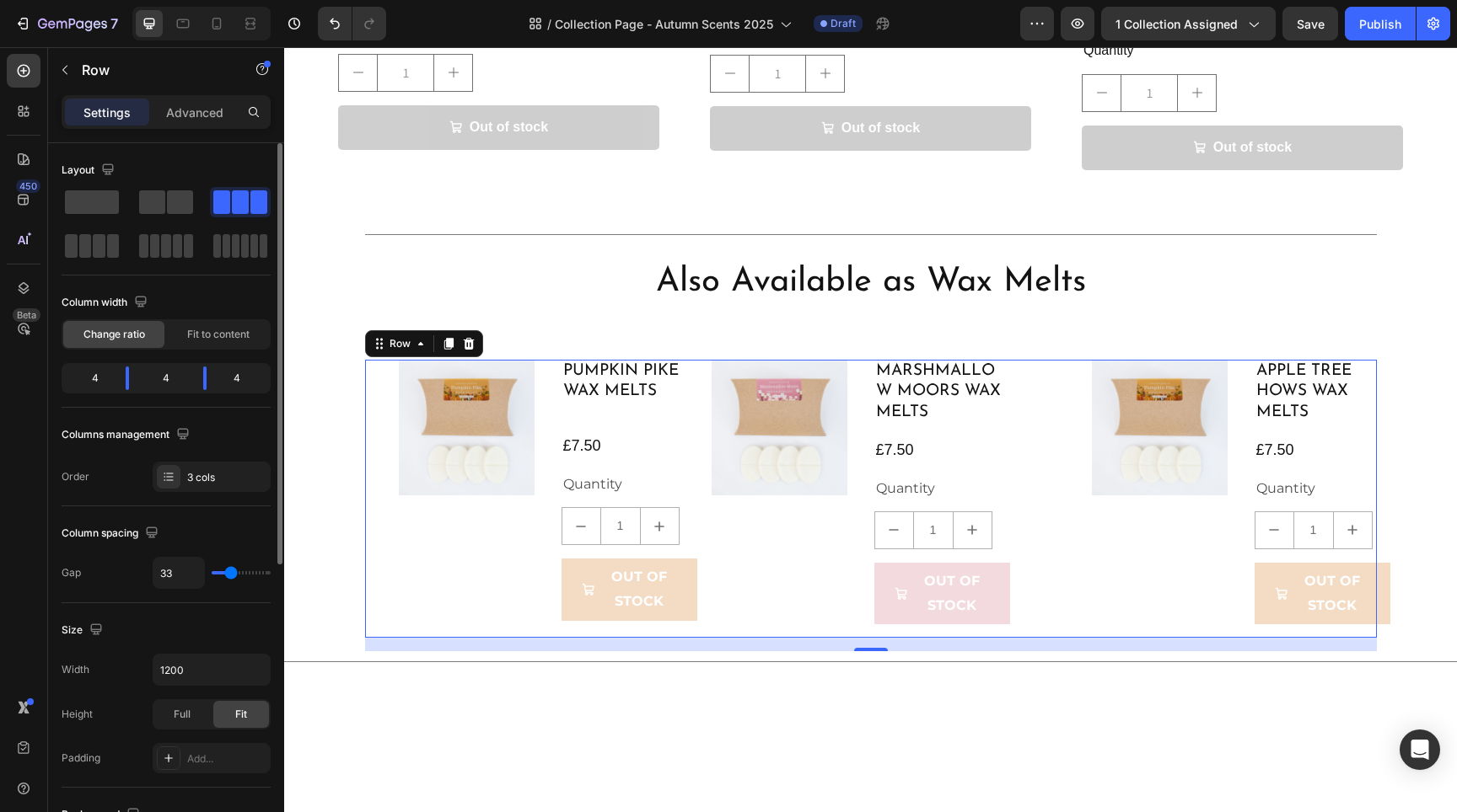
type input "31"
type input "28"
type input "26"
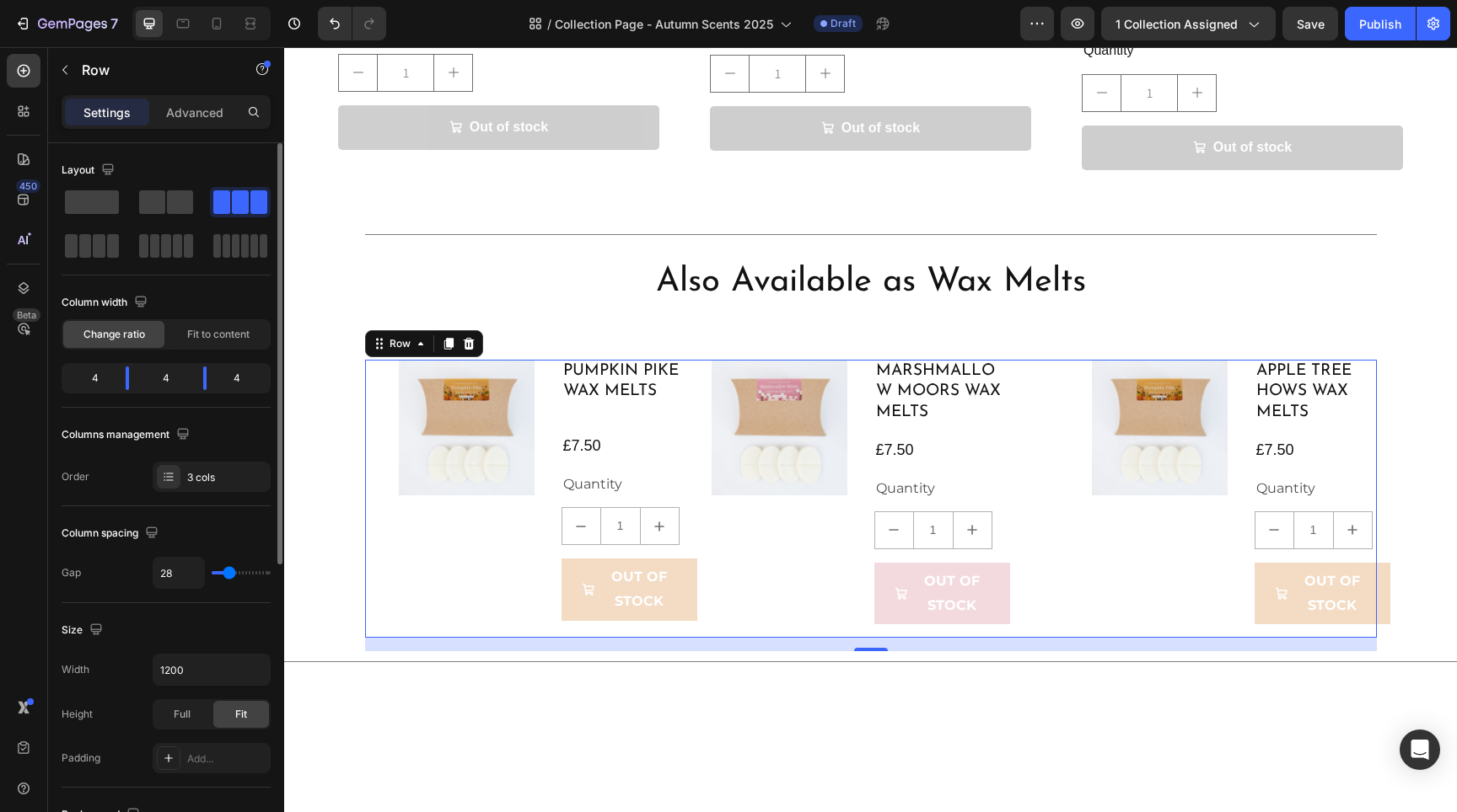
type input "26"
type input "24"
type input "22"
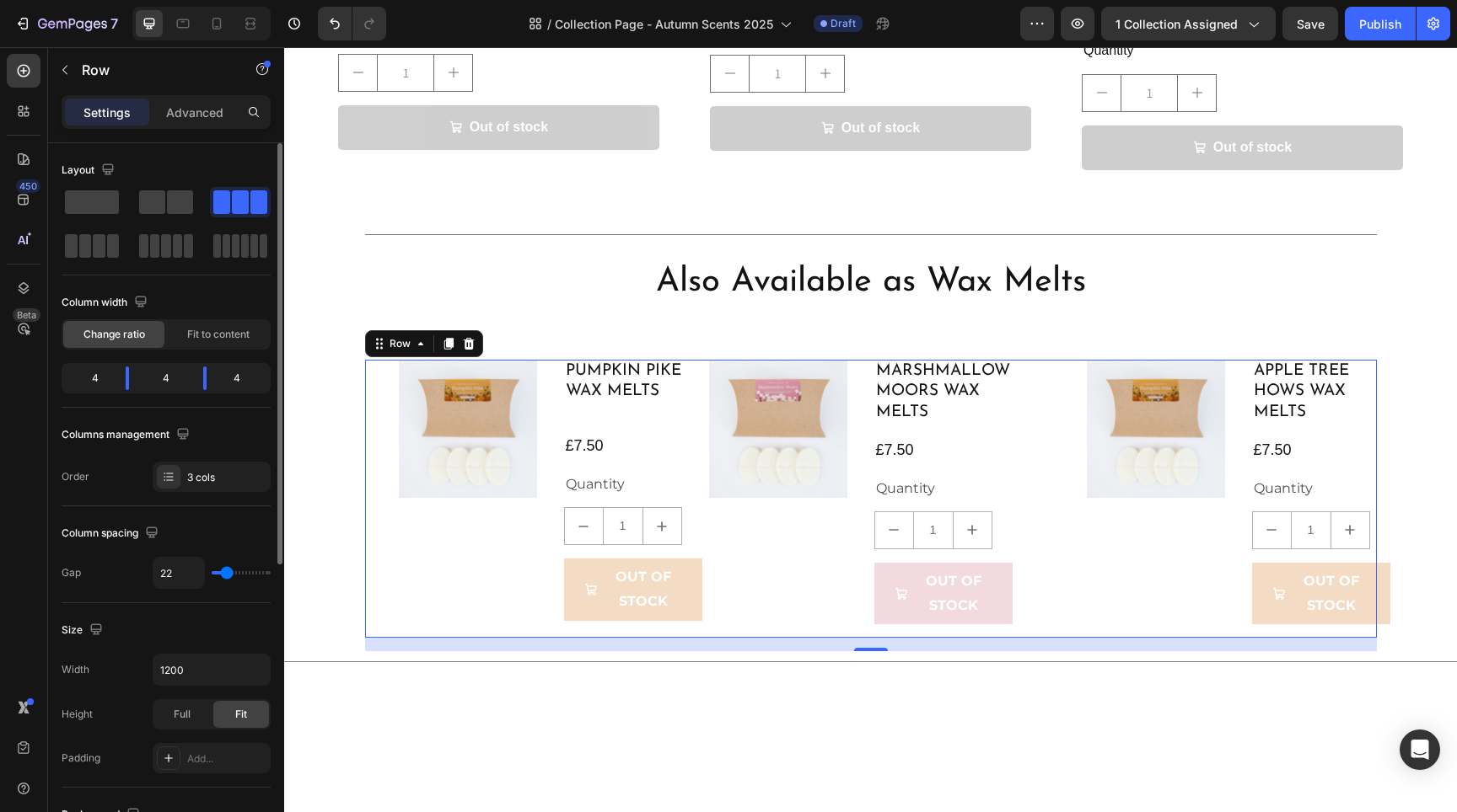
type input "20"
type input "18"
type input "16"
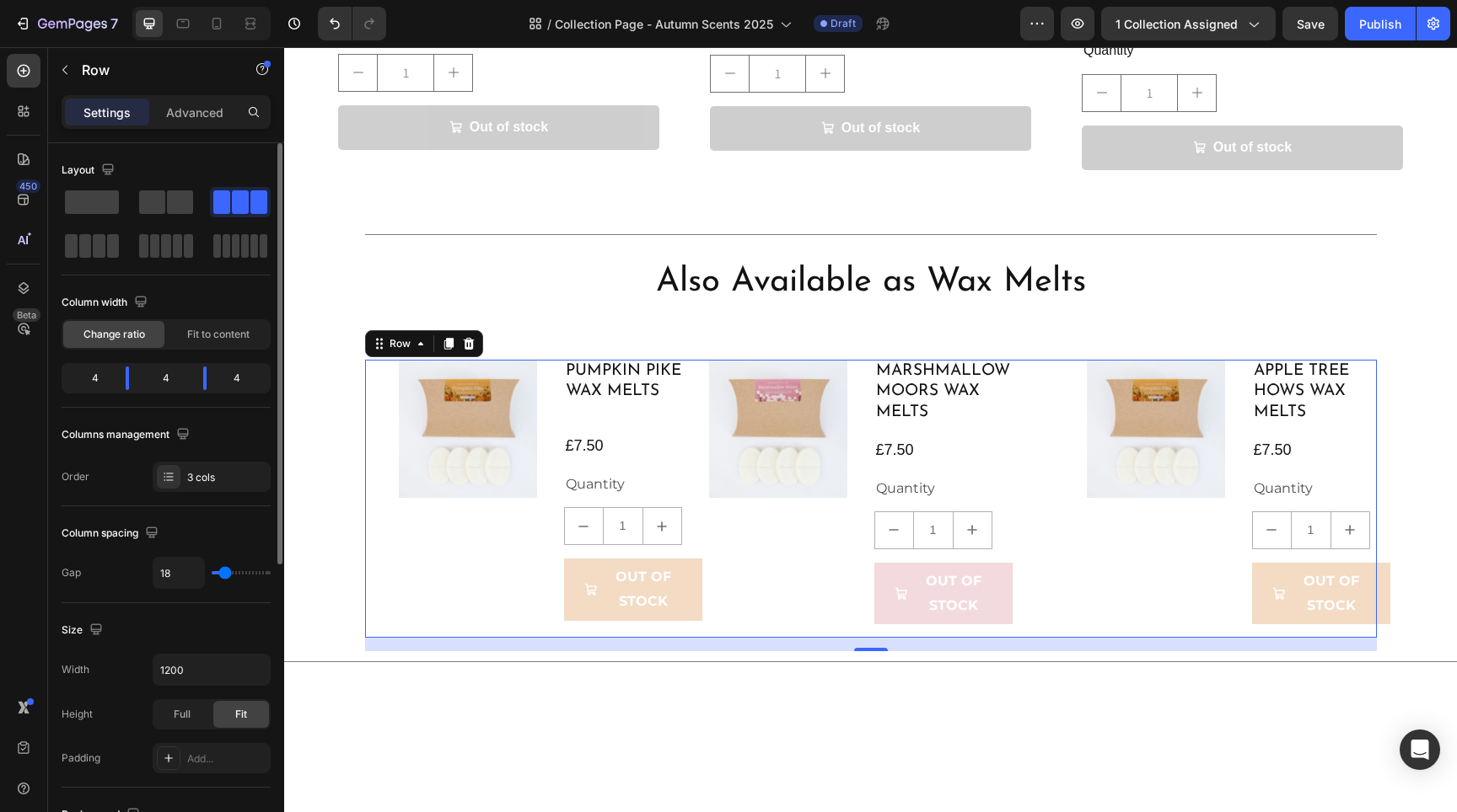
type input "16"
type input "14"
type input "12"
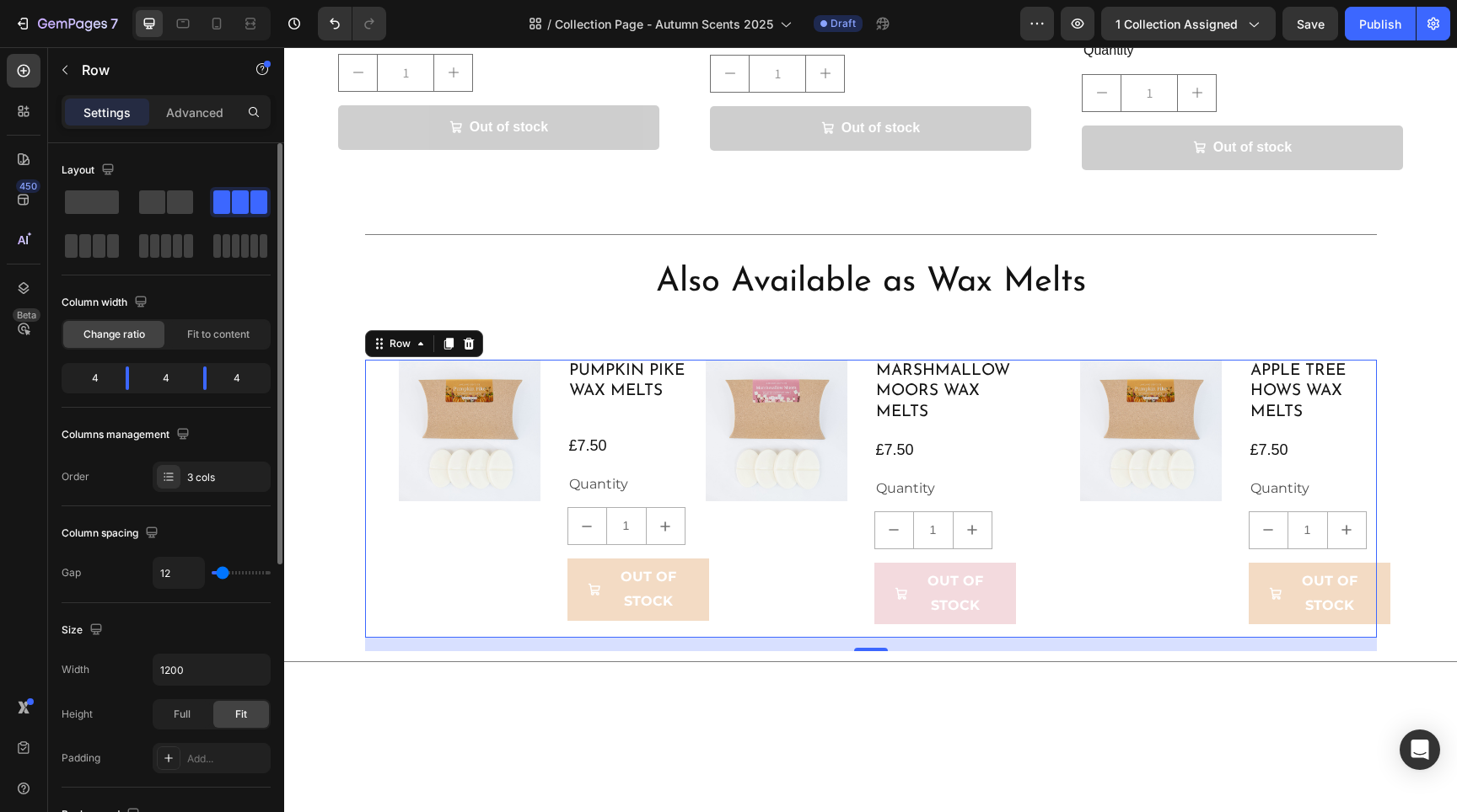
type input "9"
type input "7"
type input "5"
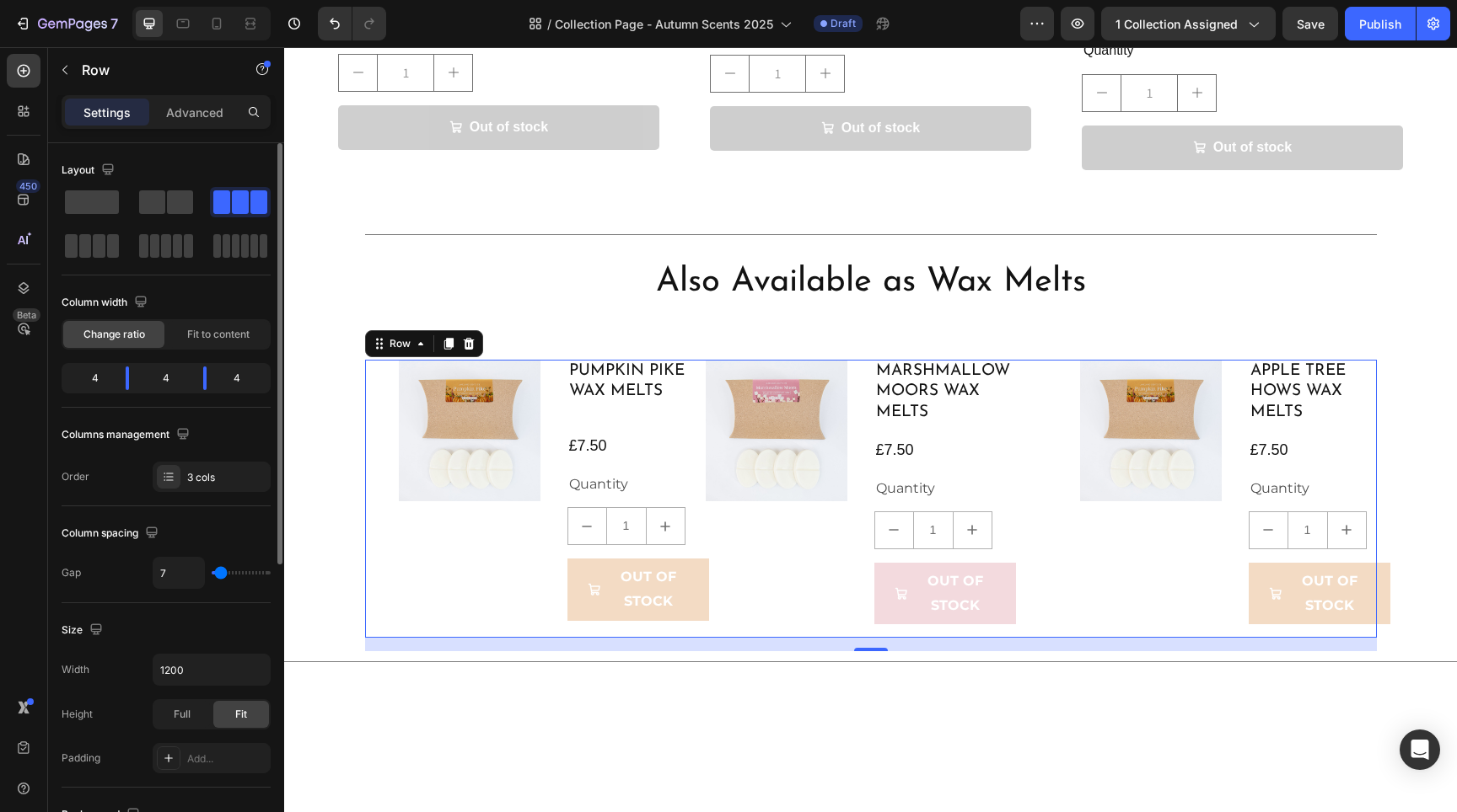
type input "5"
type input "3"
type input "1"
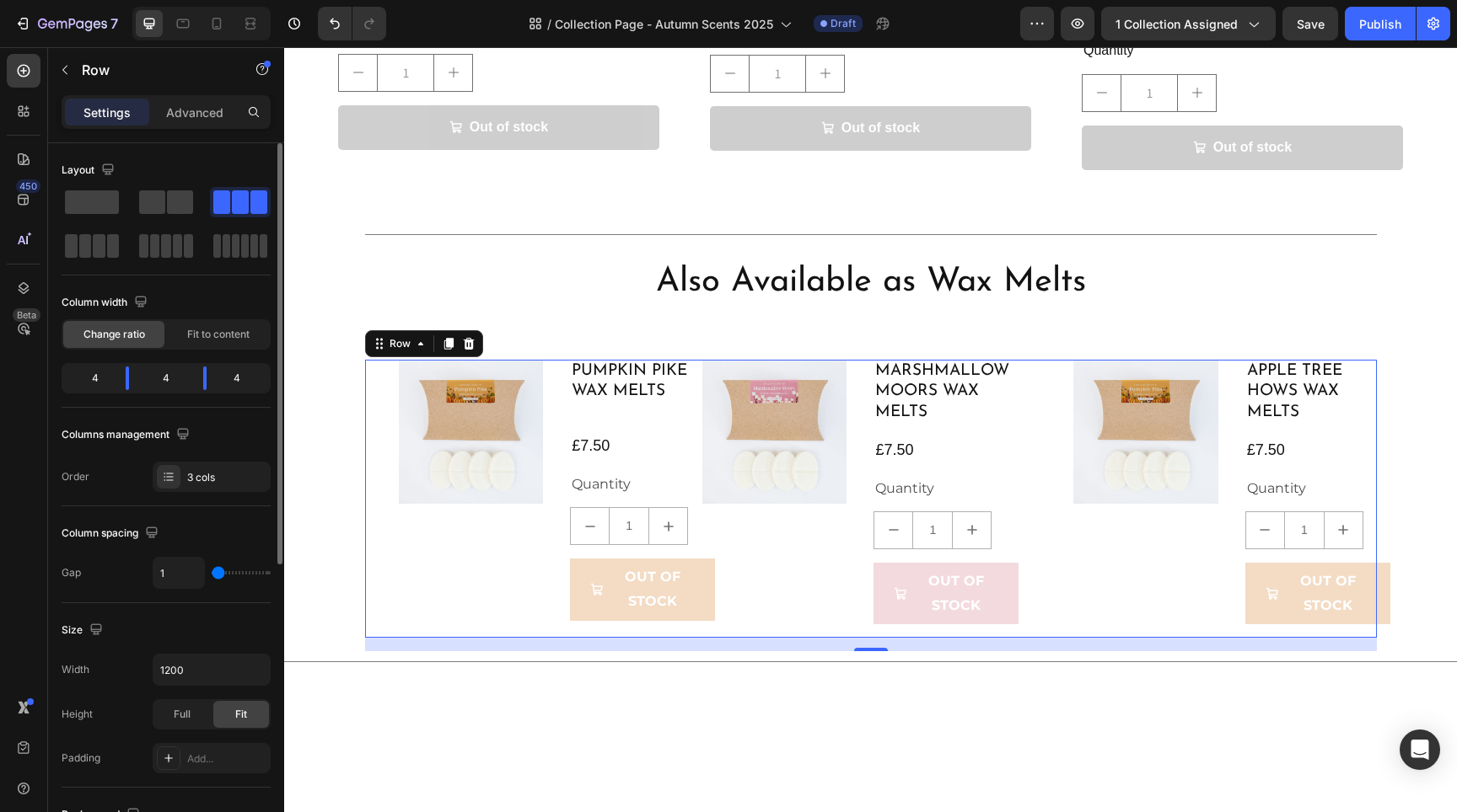
type input "0"
type input "1"
type input "3"
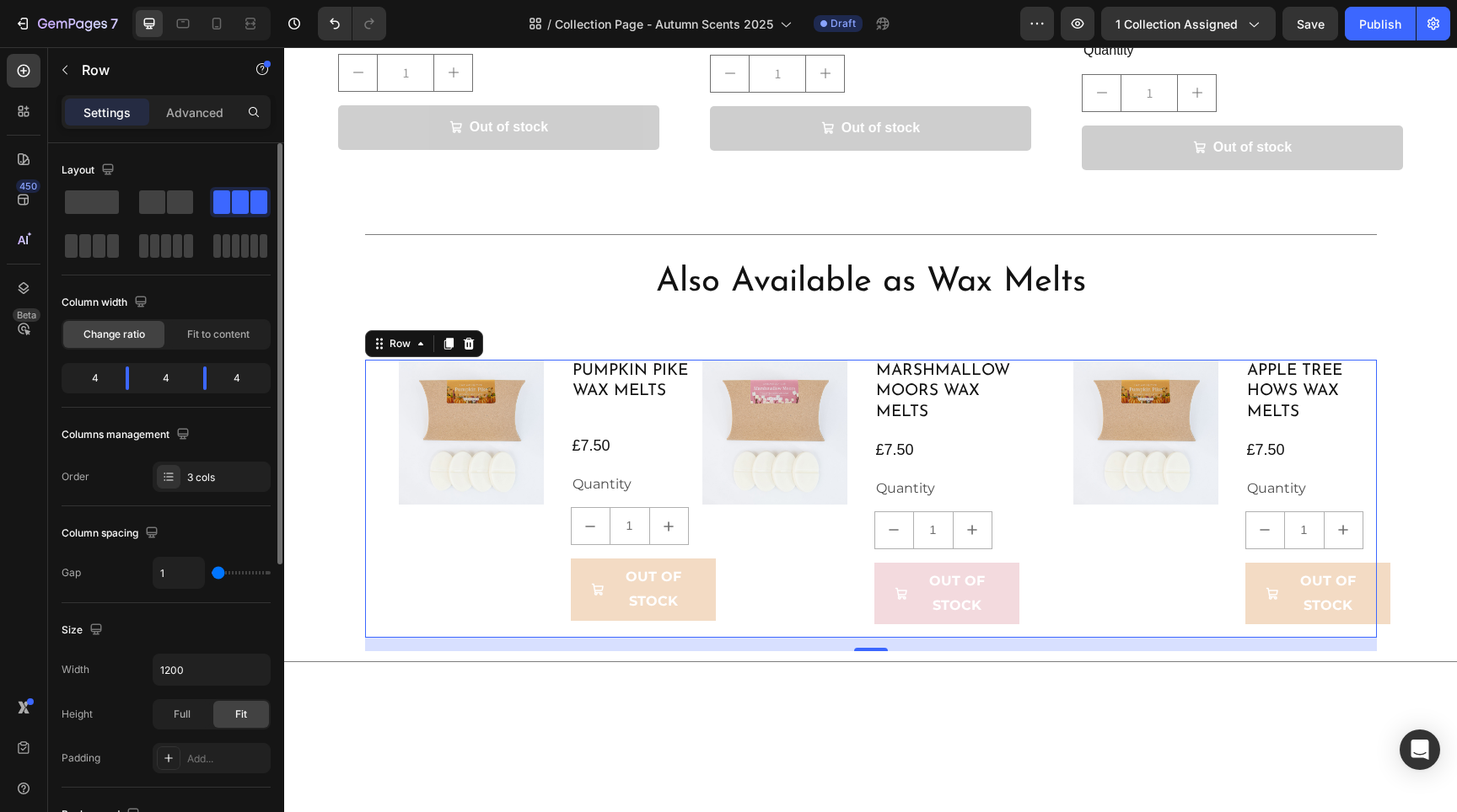
type input "3"
type input "5"
type input "7"
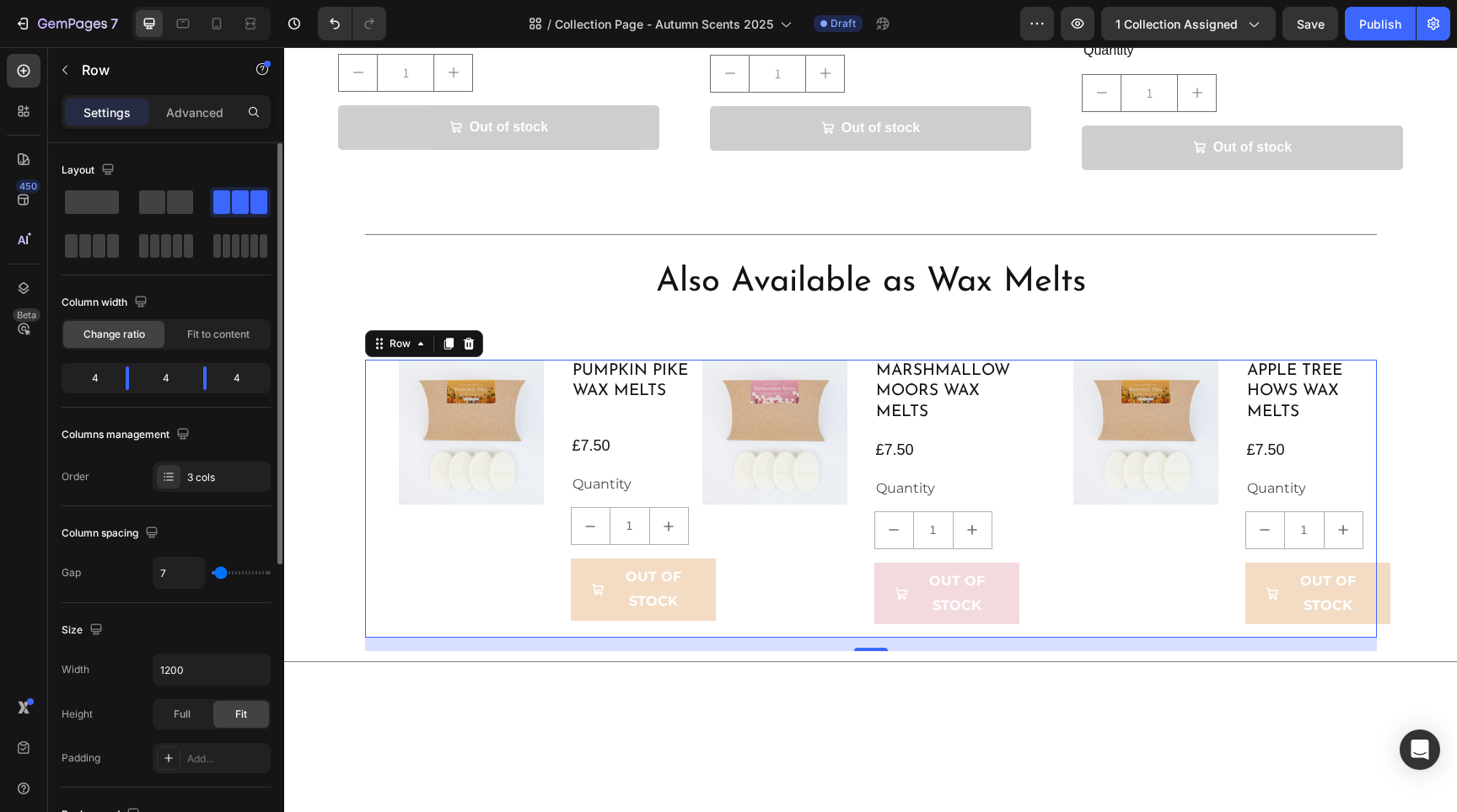
type input "9"
type input "12"
type input "14"
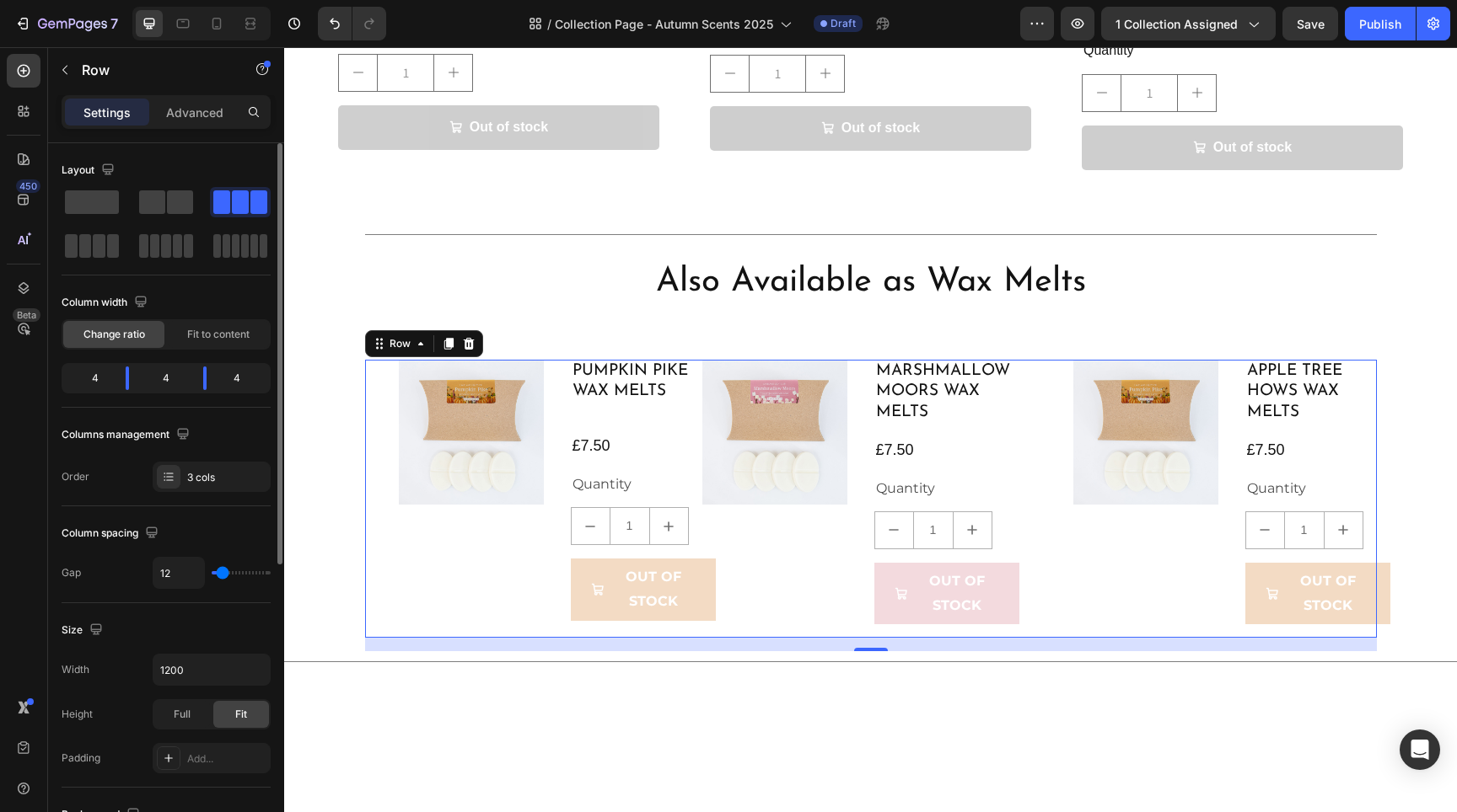
type input "14"
type input "16"
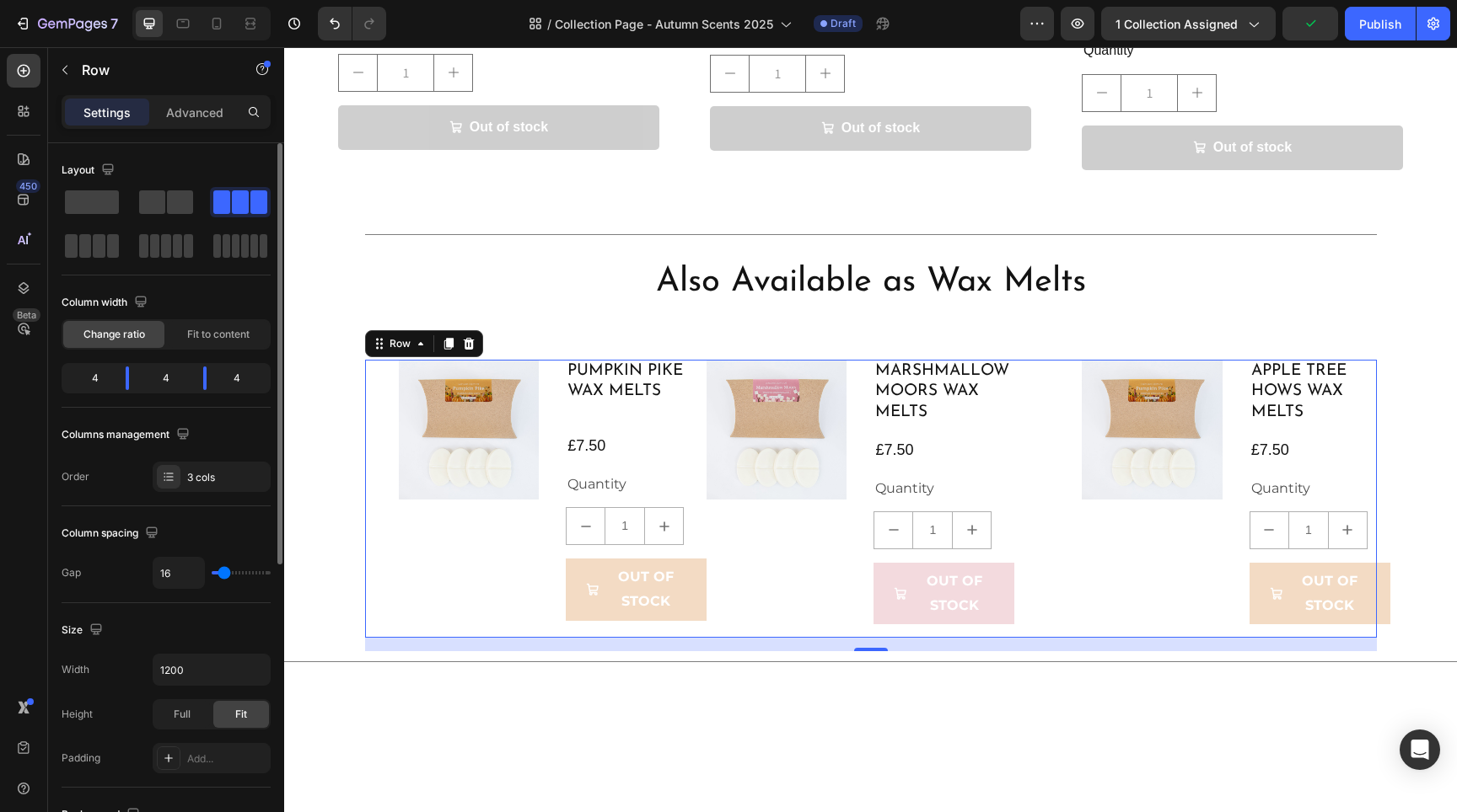
type input "14"
type input "12"
type input "9"
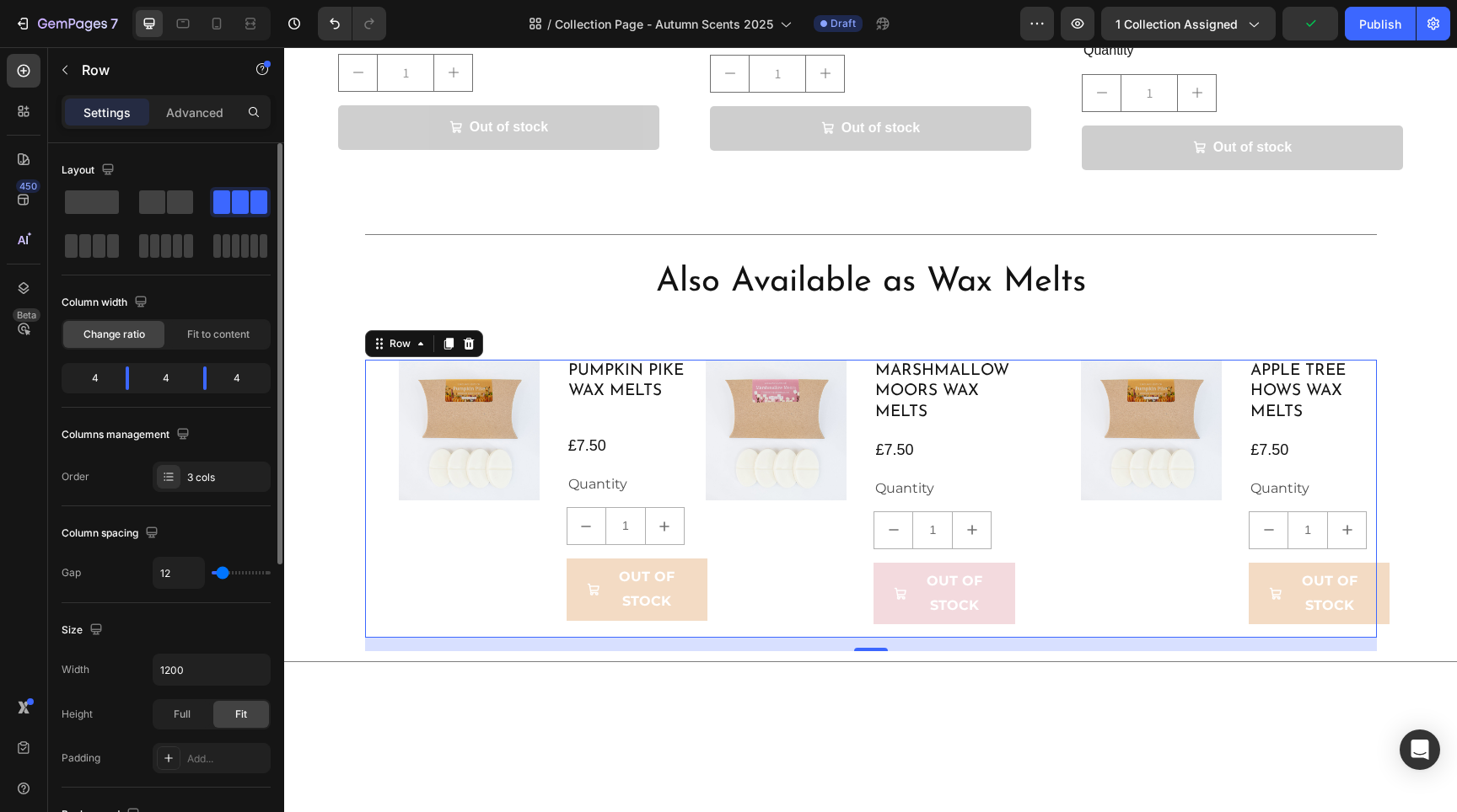
type input "9"
type input "12"
type input "9"
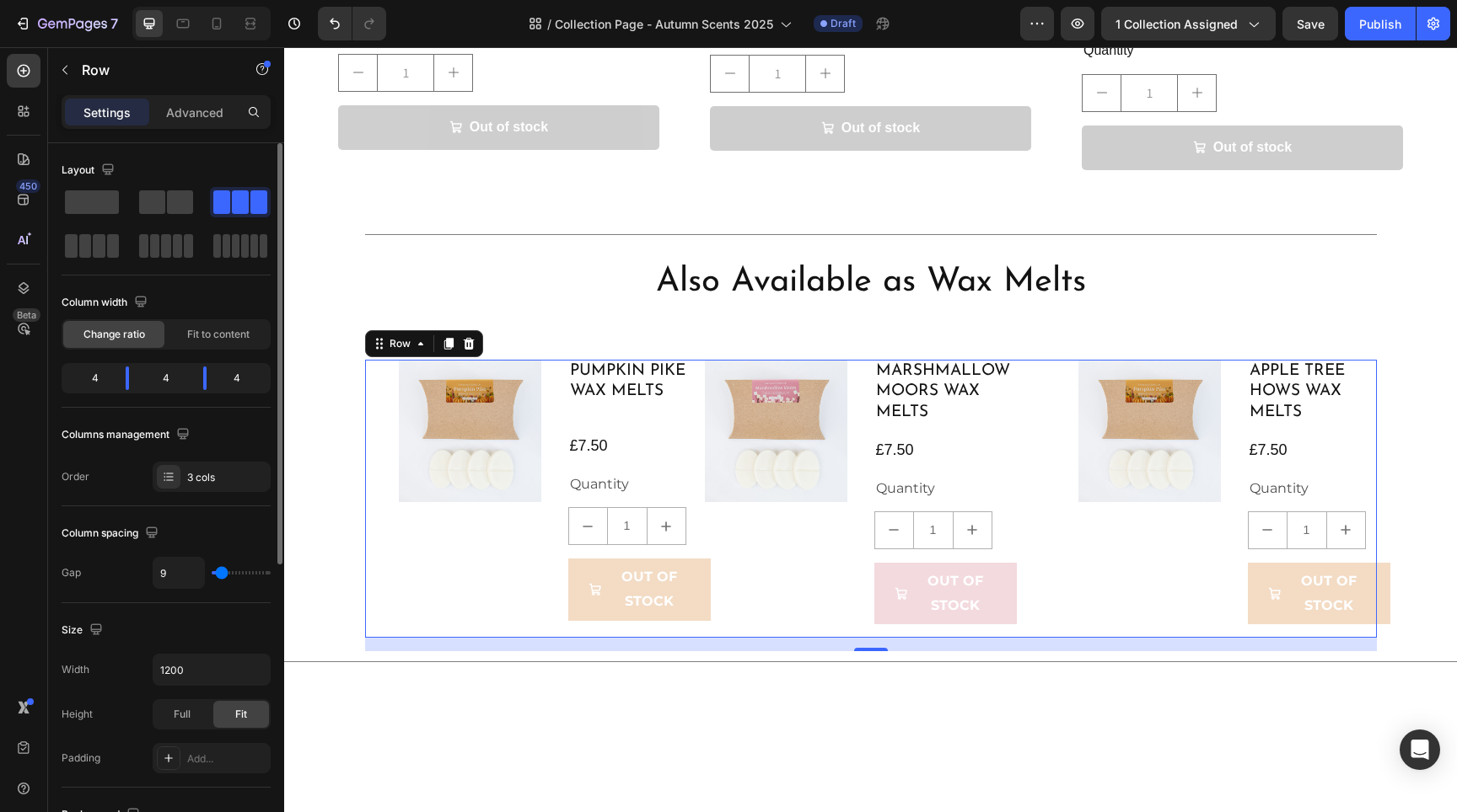
type input "12"
click at [220, 572] on input "range" at bounding box center [241, 573] width 59 height 4
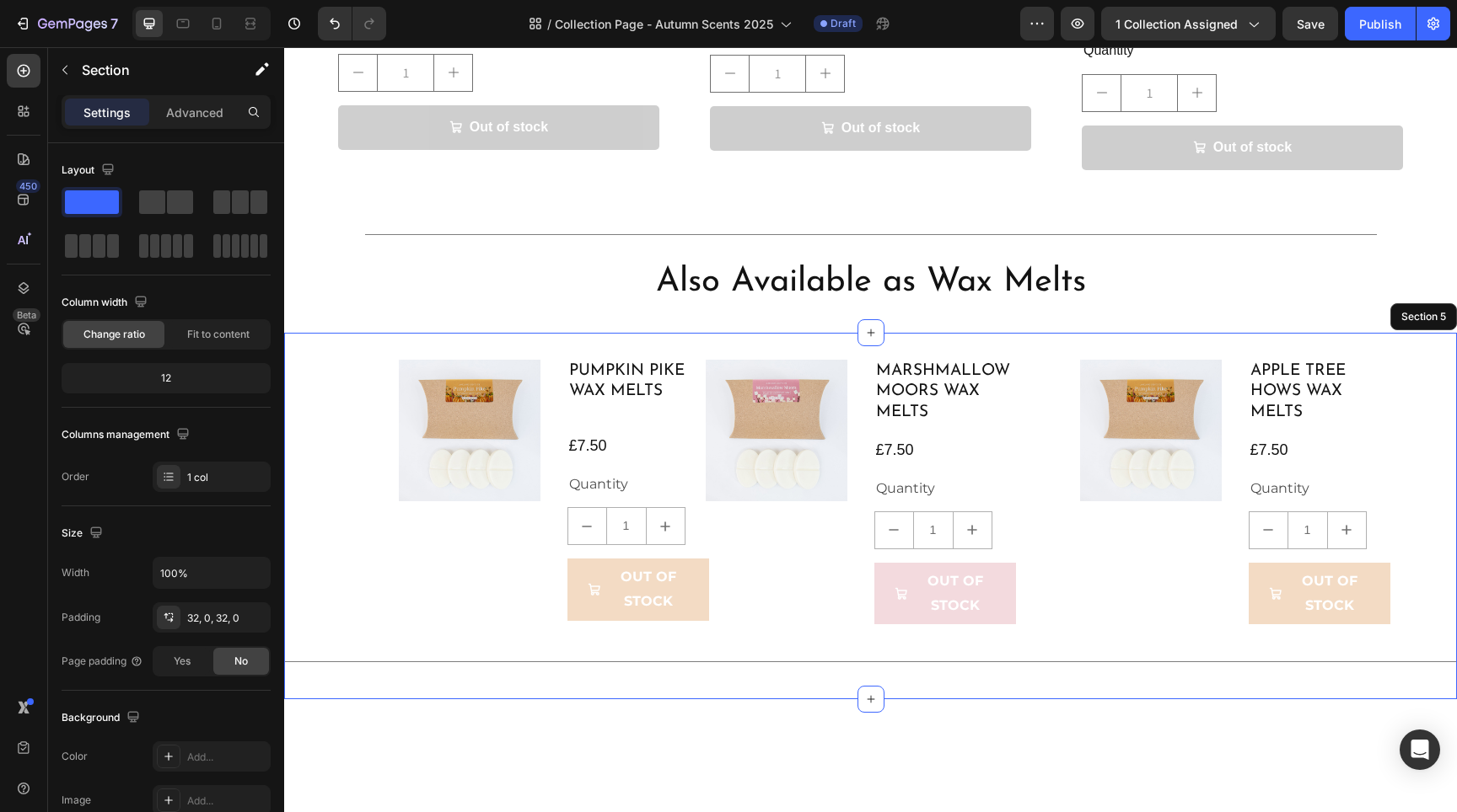
click at [344, 509] on div "Product Images Pumpkin Pike Wax Melts Product Title £7.50 Product Price Product…" at bounding box center [870, 516] width 1173 height 314
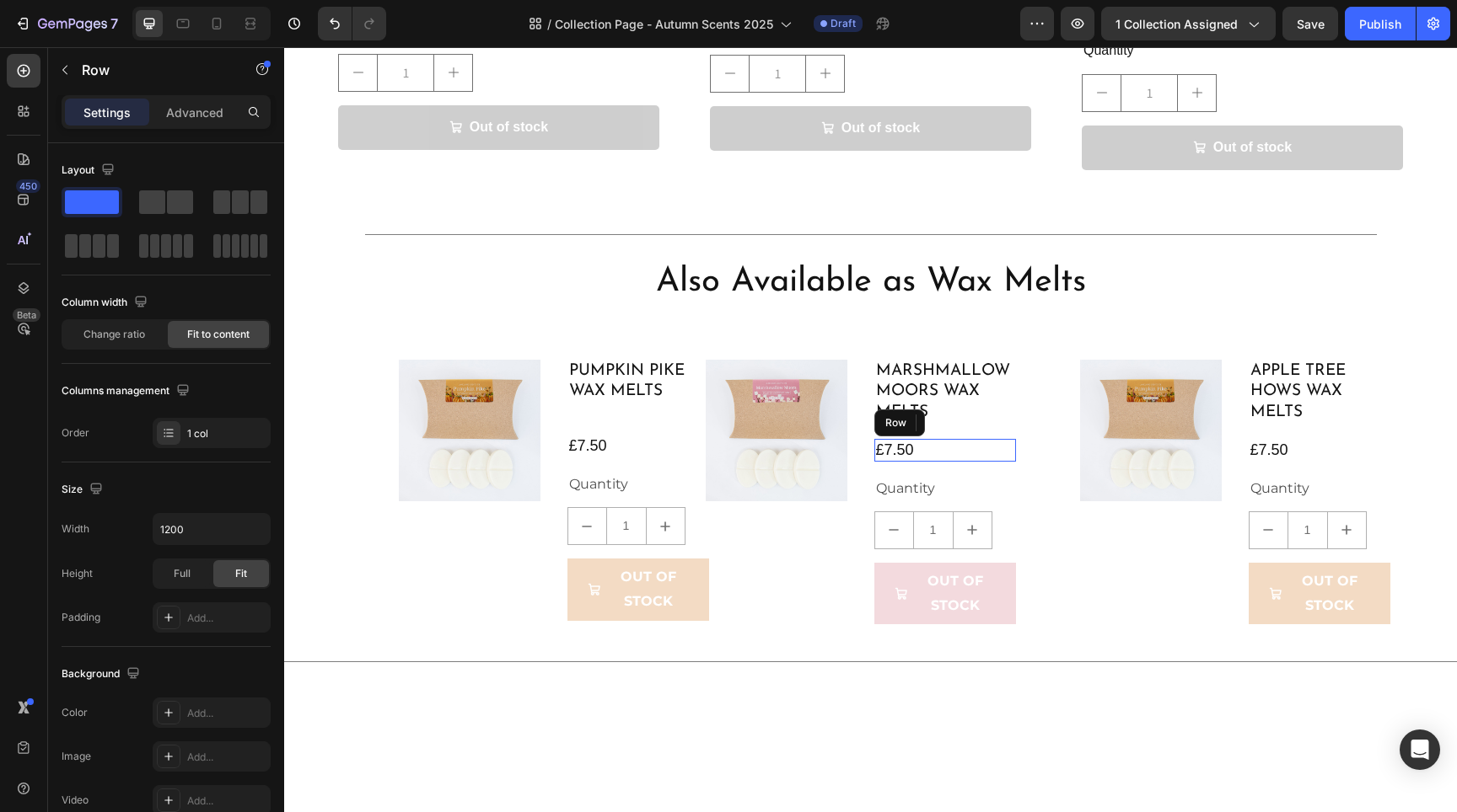
click at [968, 439] on div "£7.50 Product Price Product Price Row" at bounding box center [945, 450] width 142 height 23
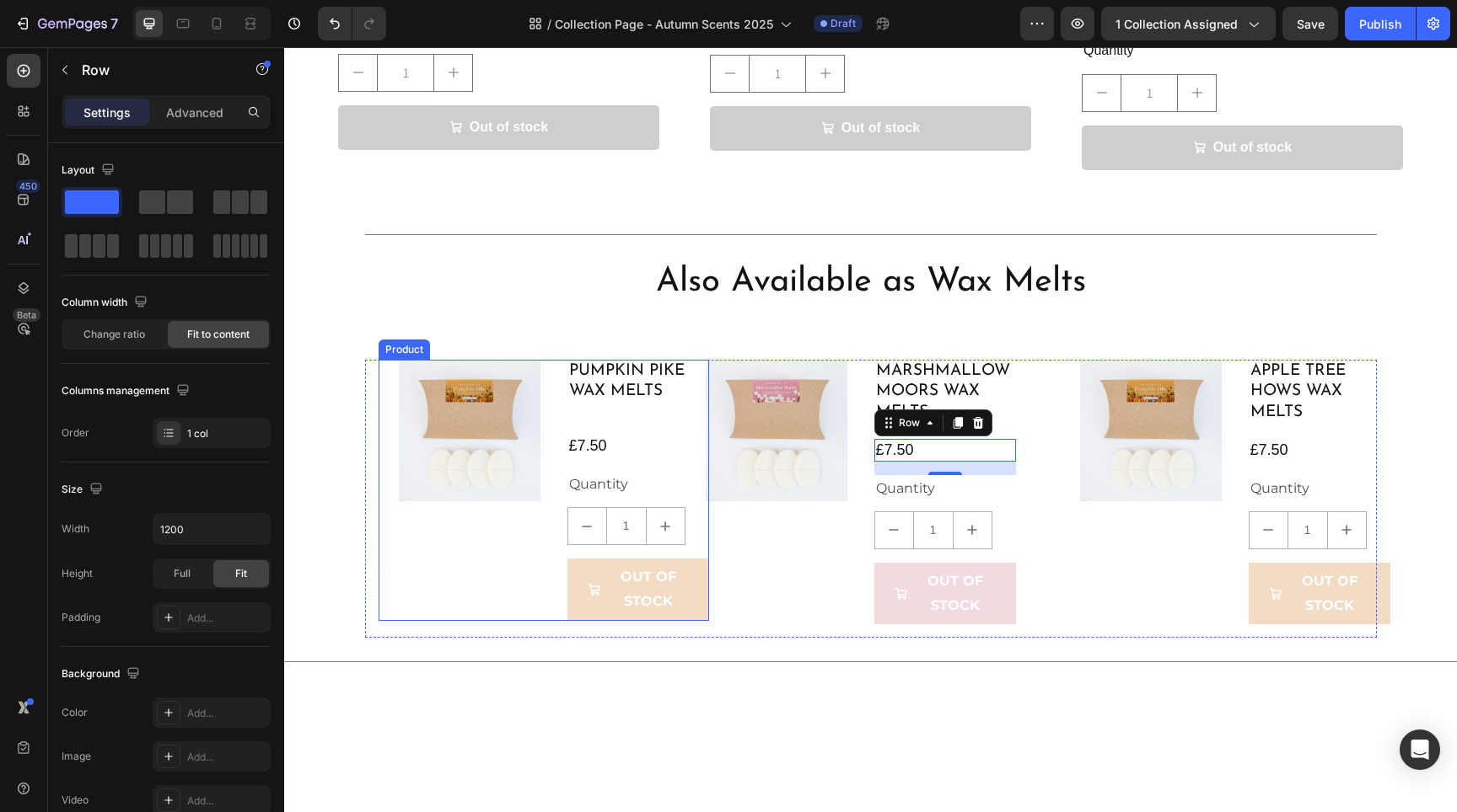
click at [495, 530] on div "Product Images" at bounding box center [469, 490] width 142 height 261
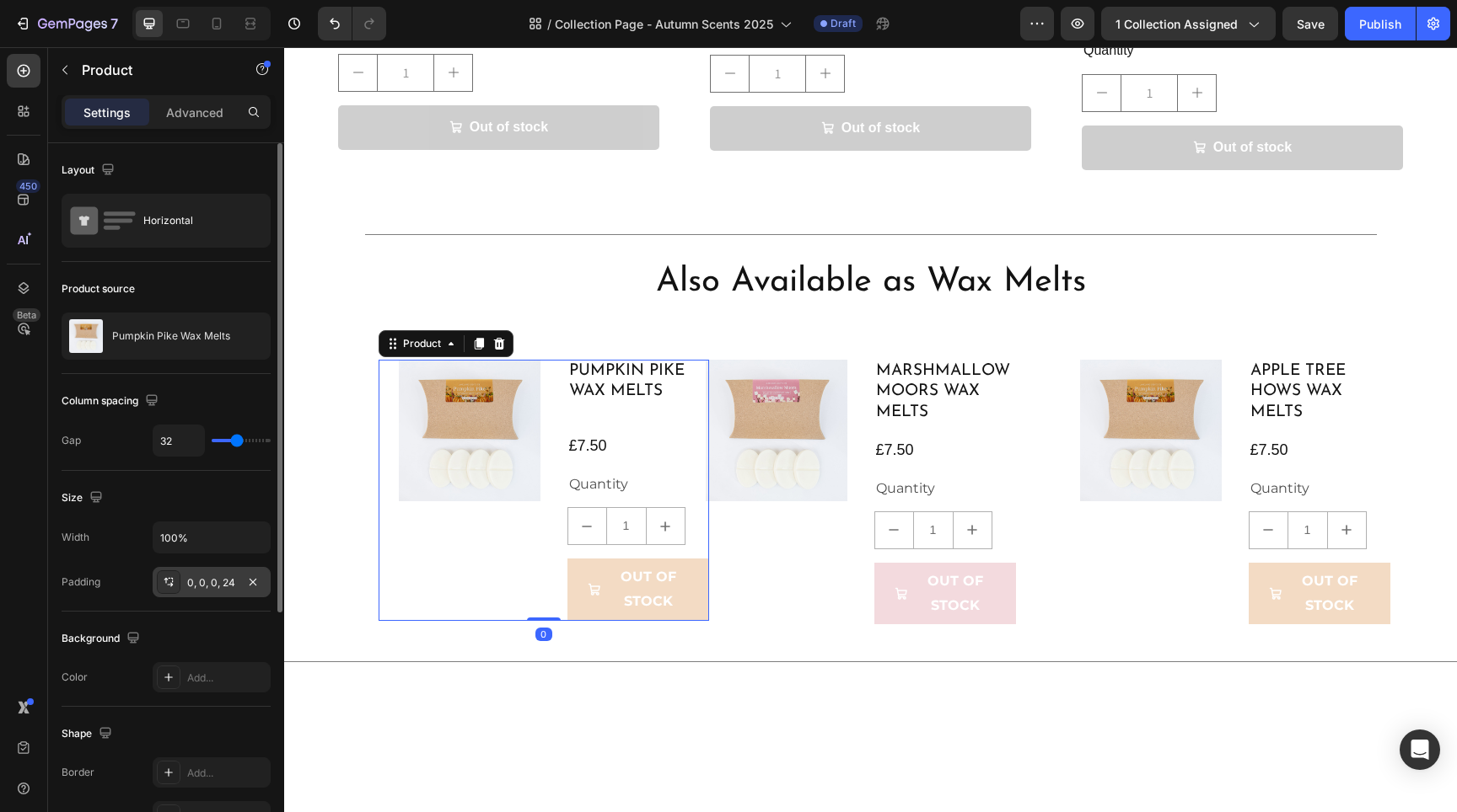
click at [222, 578] on div "0, 0, 0, 24" at bounding box center [212, 583] width 49 height 16
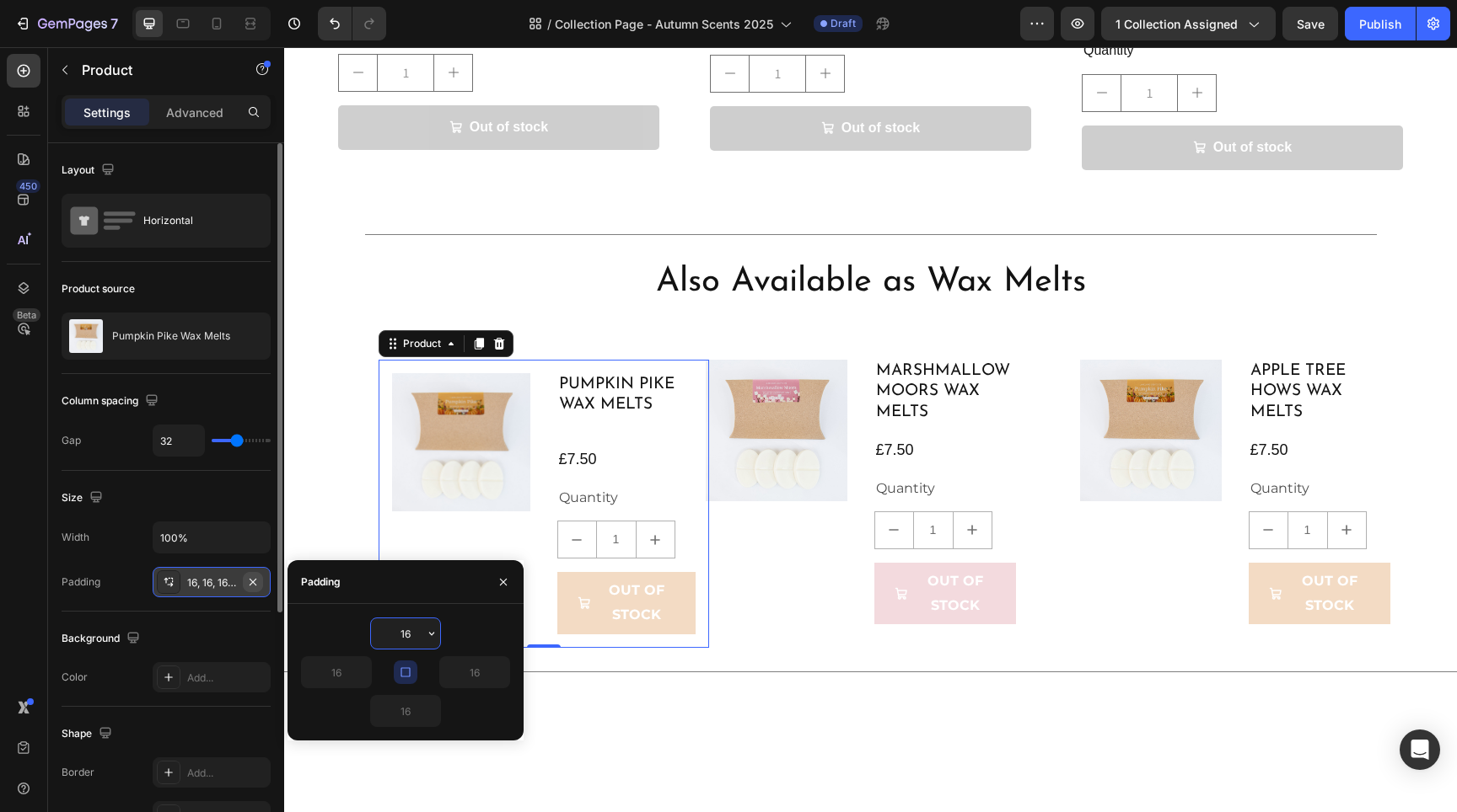
click at [255, 581] on icon "button" at bounding box center [253, 582] width 14 height 14
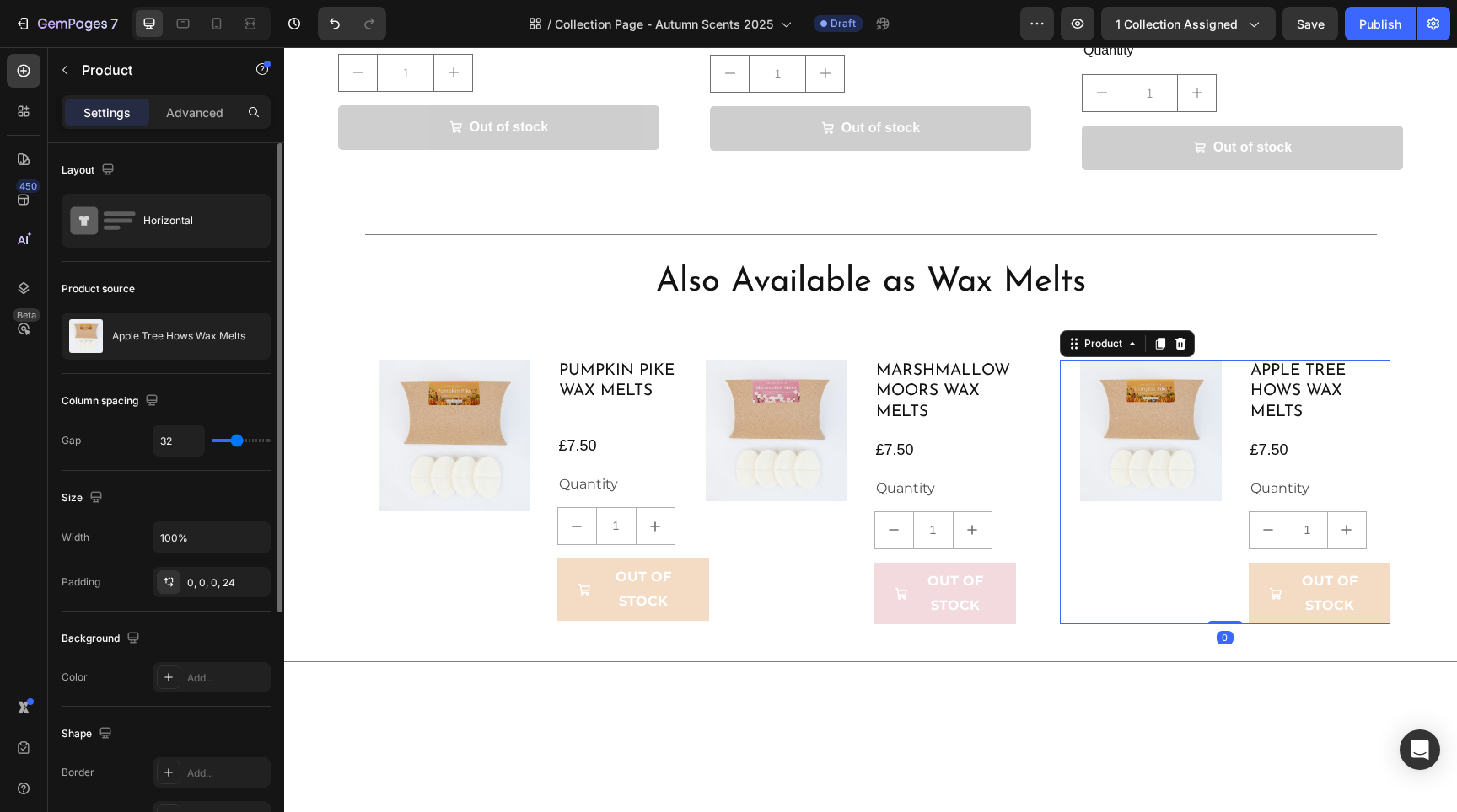
click at [1087, 546] on div "Product Images" at bounding box center [1150, 492] width 142 height 265
click at [255, 584] on icon "button" at bounding box center [252, 581] width 6 height 6
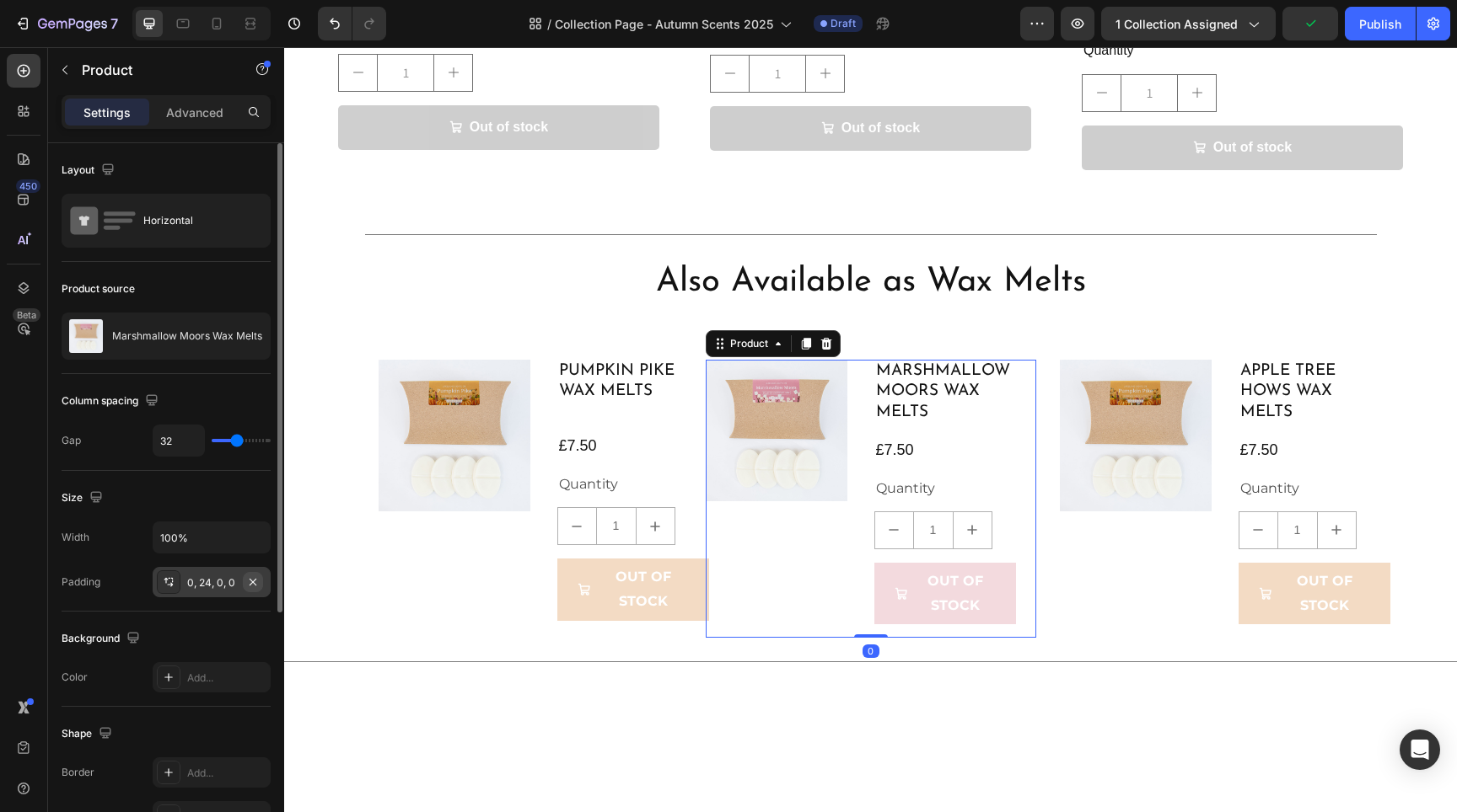
click at [251, 580] on icon "button" at bounding box center [253, 582] width 14 height 14
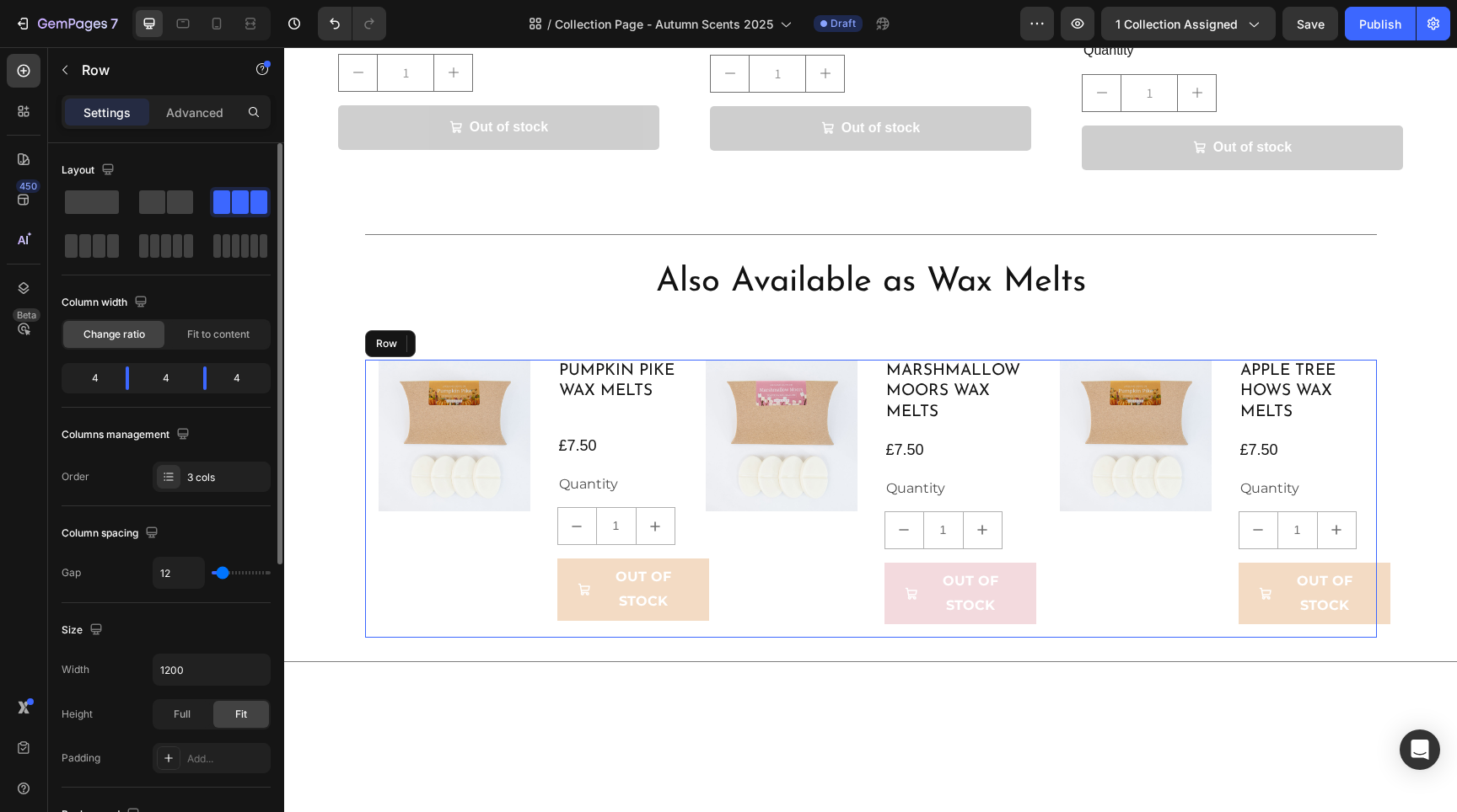
click at [464, 601] on div "Product Images Pumpkin Pike Wax Melts Product Title £7.50 Product Price Product…" at bounding box center [530, 499] width 330 height 279
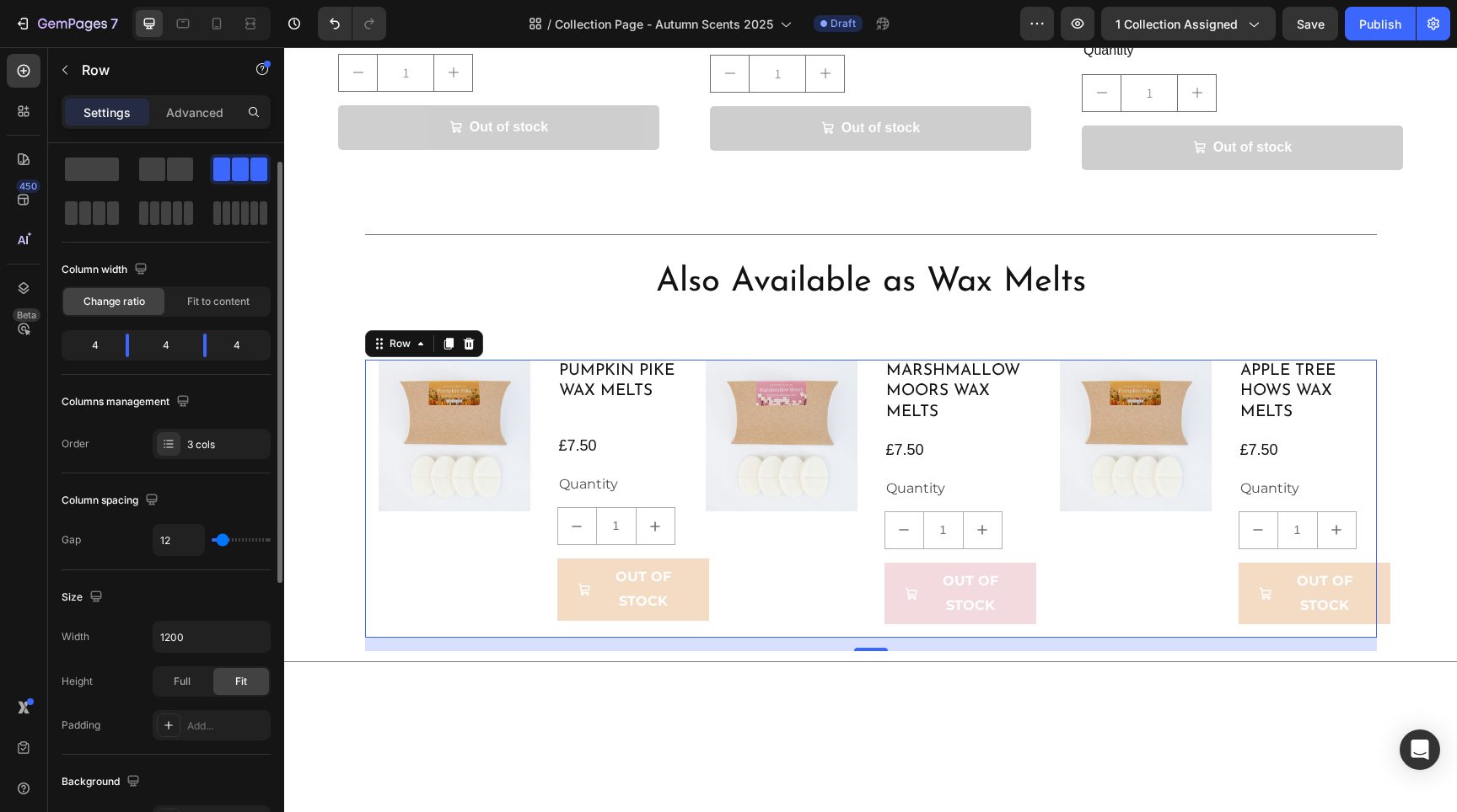
scroll to position [44, 0]
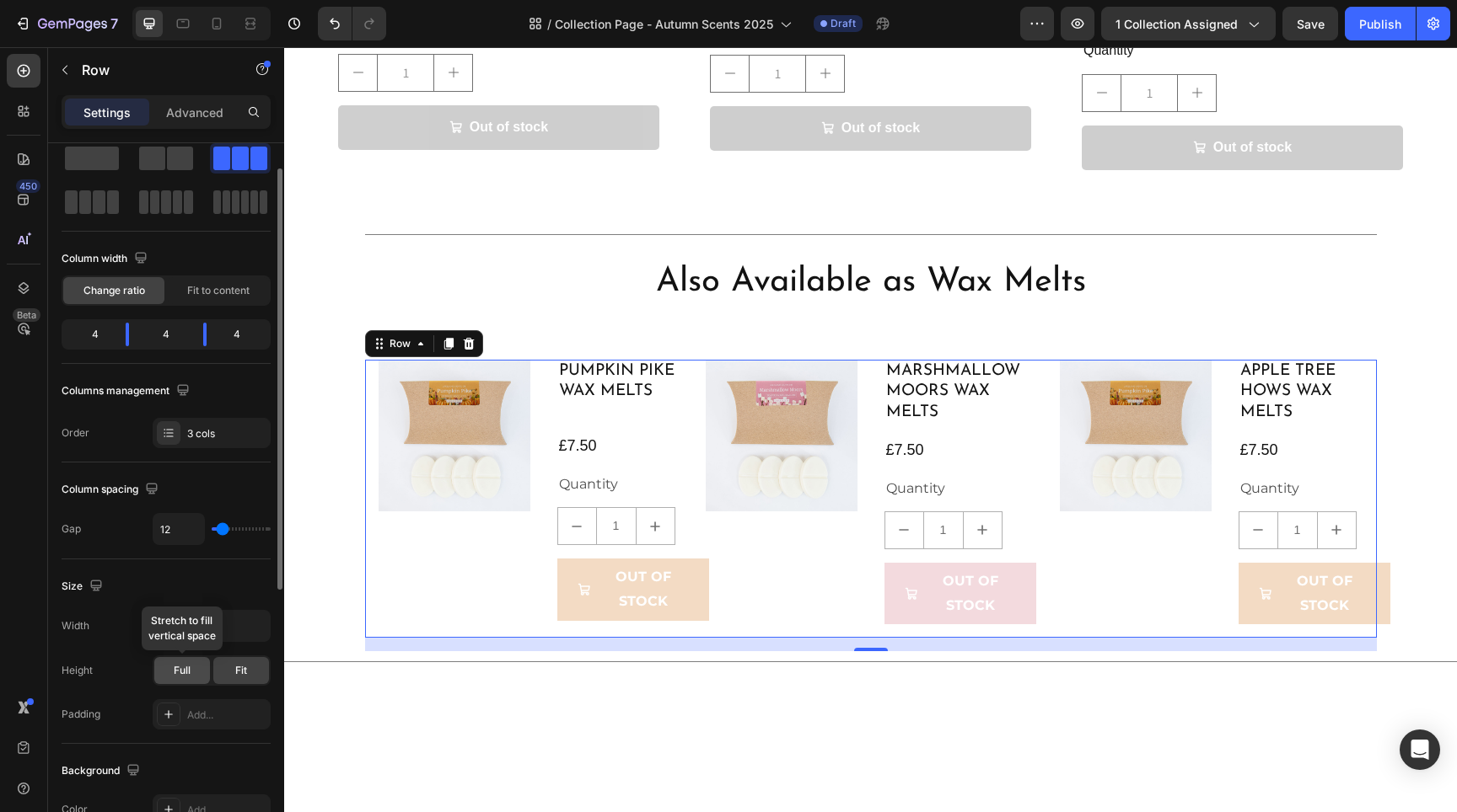
click at [194, 668] on div "Full" at bounding box center [182, 671] width 56 height 27
click at [239, 675] on span "Fit" at bounding box center [241, 671] width 12 height 16
click at [248, 627] on icon "button" at bounding box center [255, 626] width 16 height 16
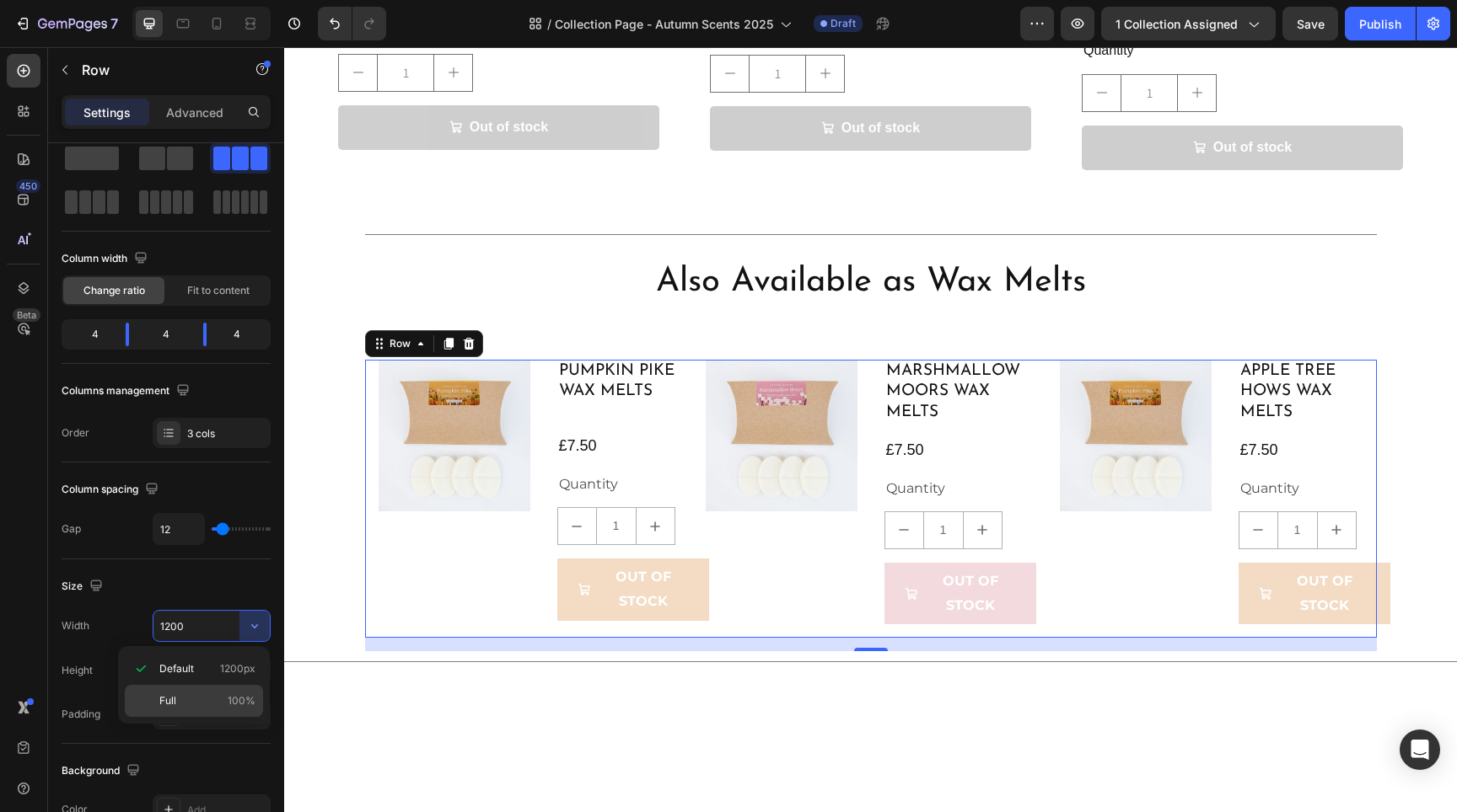
click at [206, 691] on div "Full 100%" at bounding box center [194, 701] width 138 height 32
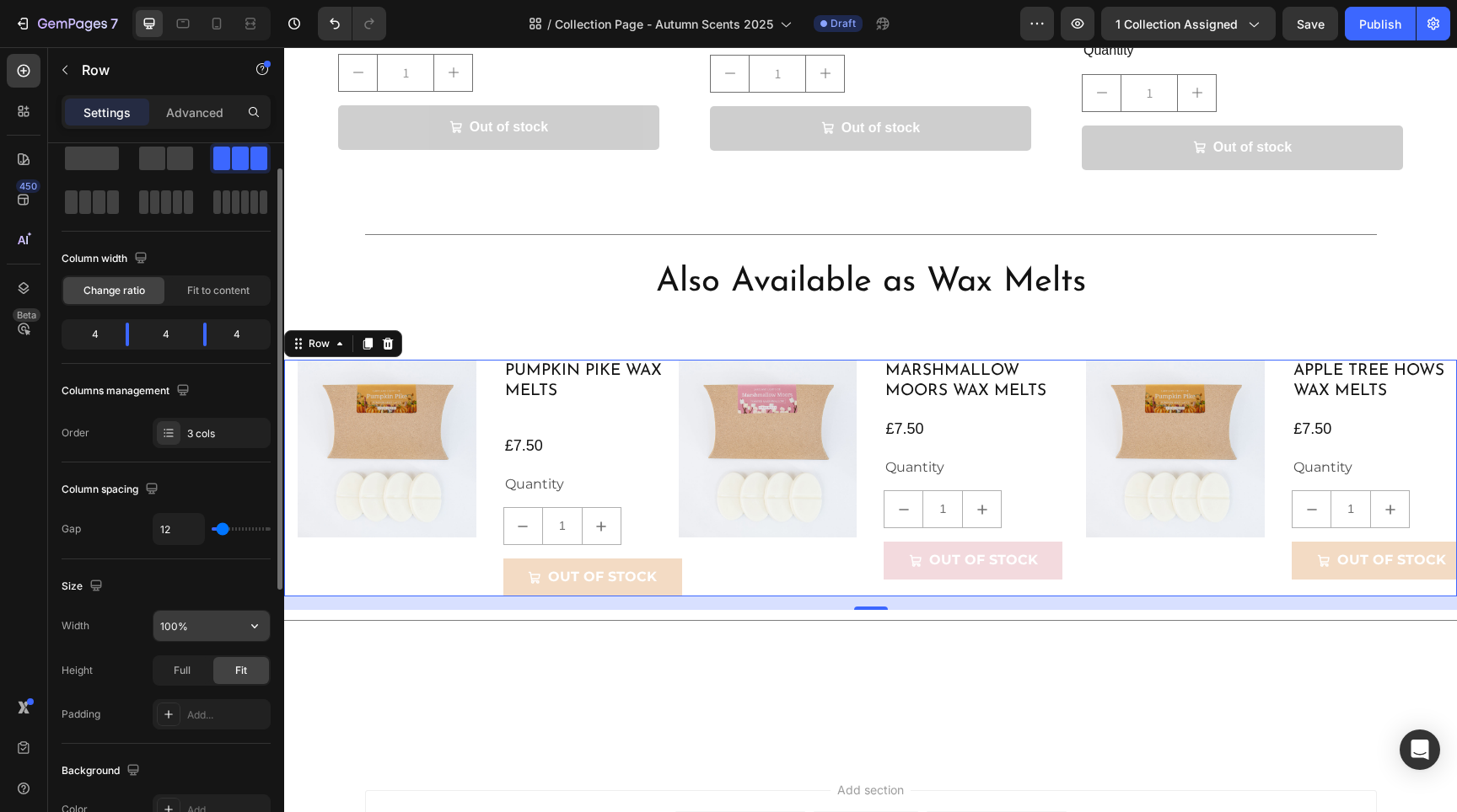
click at [204, 623] on input "100%" at bounding box center [211, 626] width 116 height 30
click at [201, 616] on input "100%" at bounding box center [211, 626] width 116 height 30
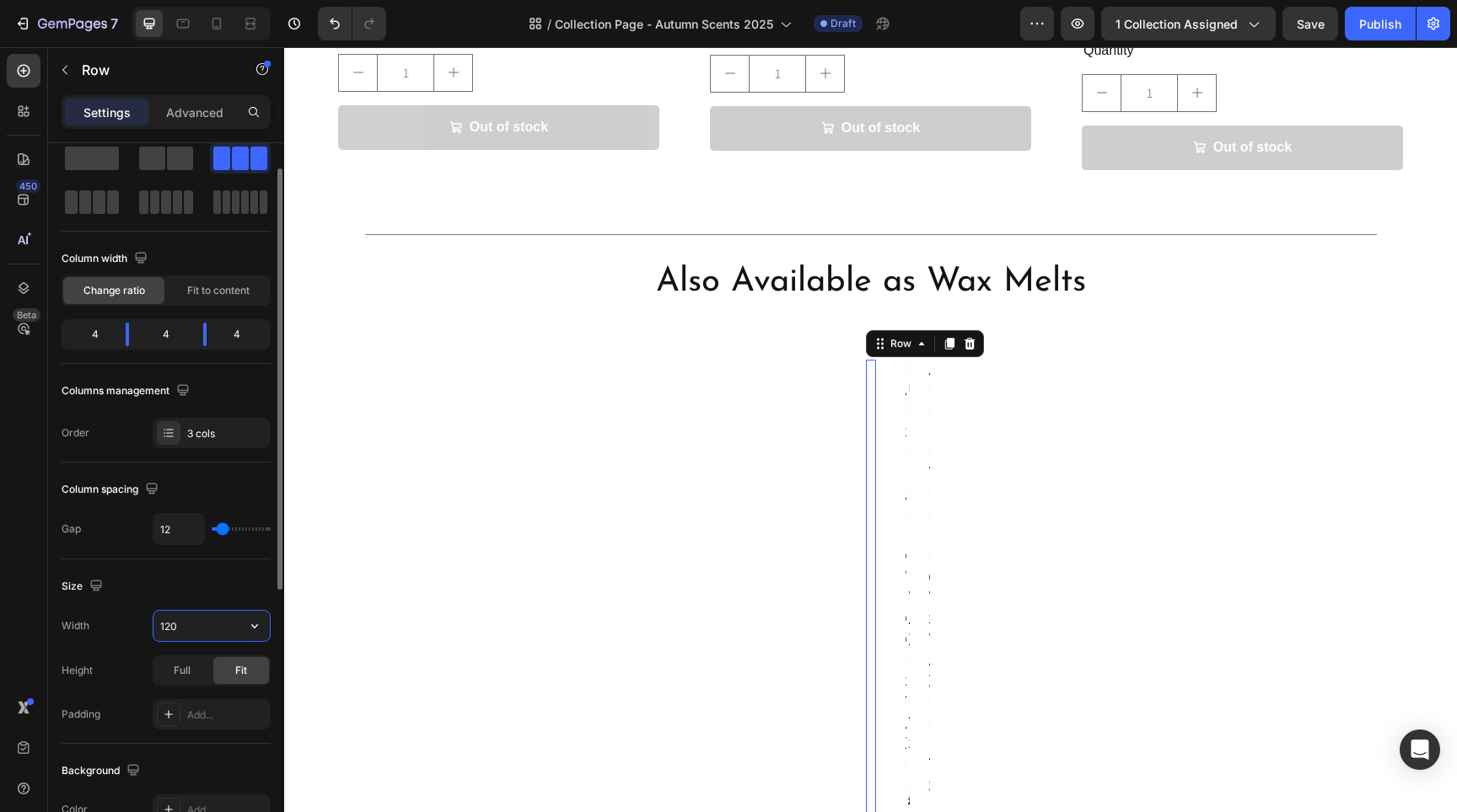
type input "1200"
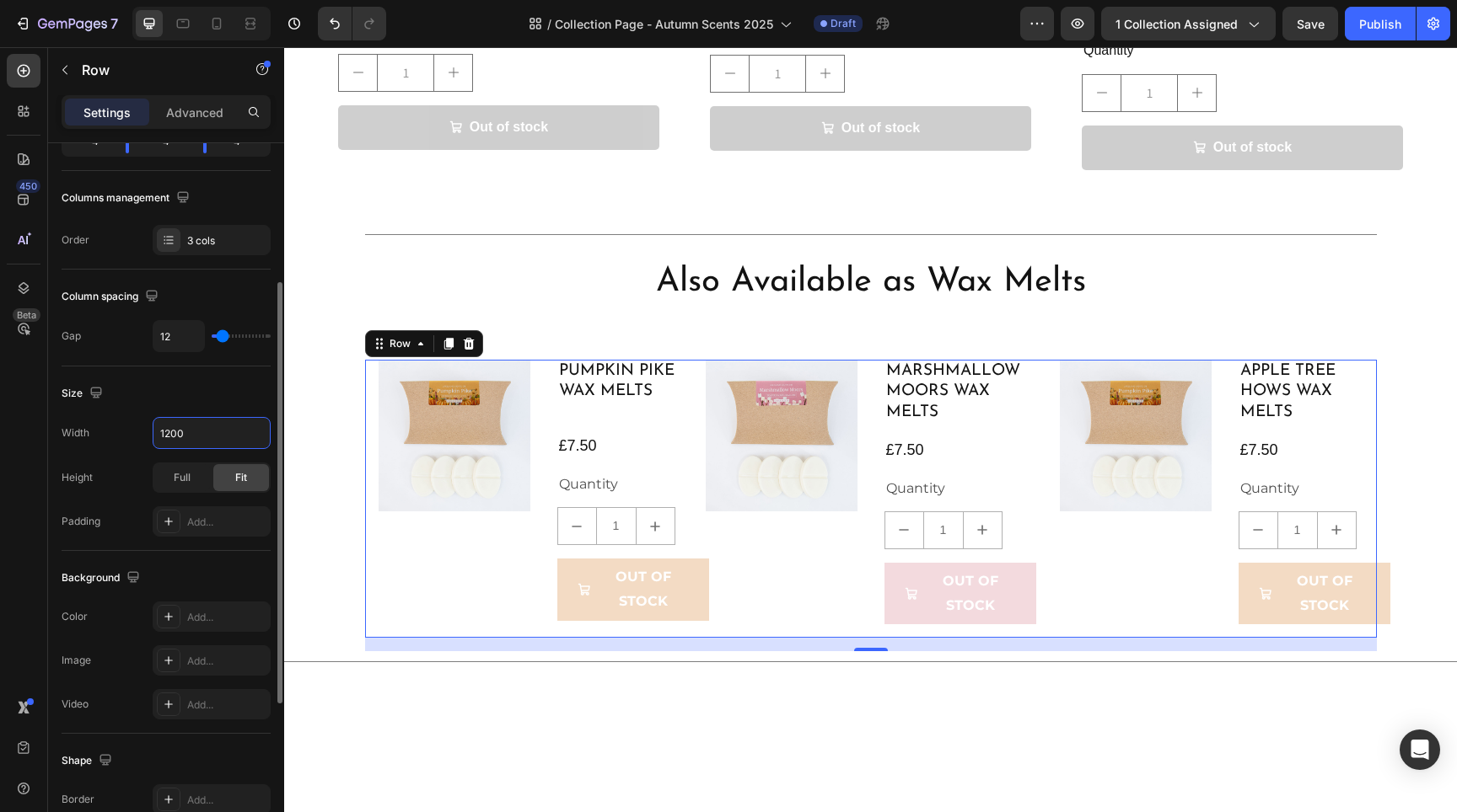
scroll to position [0, 0]
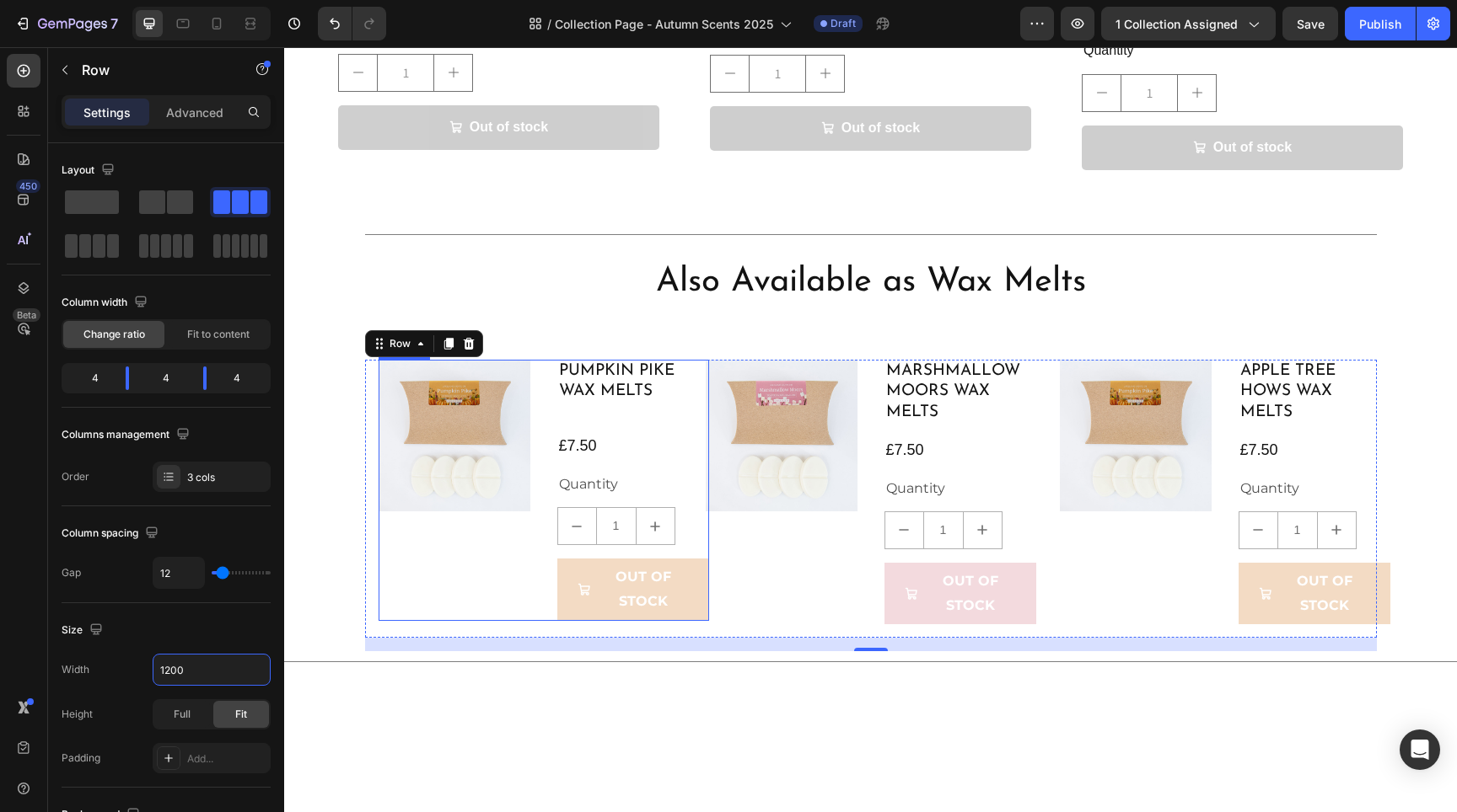
click at [508, 573] on div "Product Images" at bounding box center [455, 490] width 152 height 261
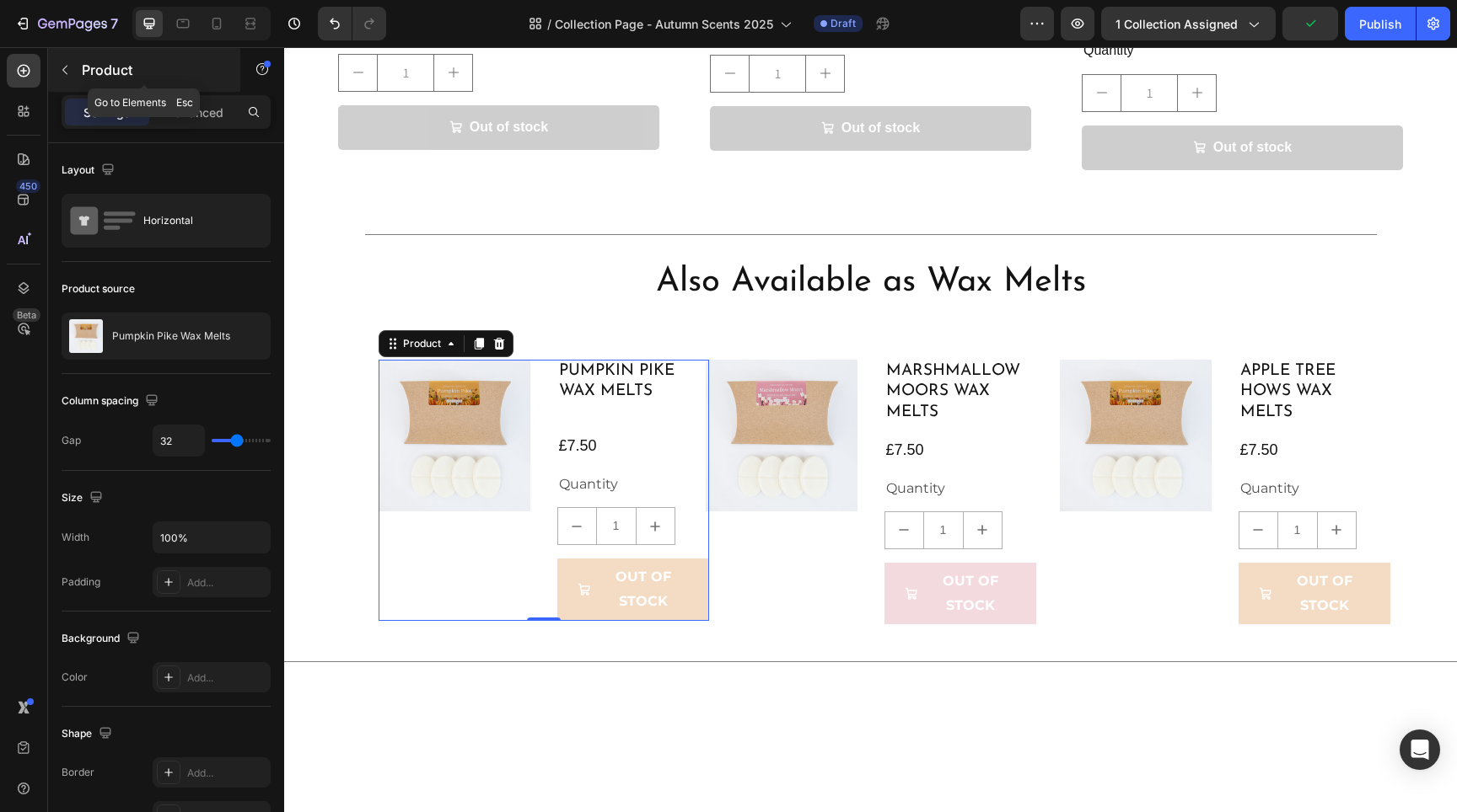
click at [58, 62] on button "button" at bounding box center [65, 70] width 27 height 27
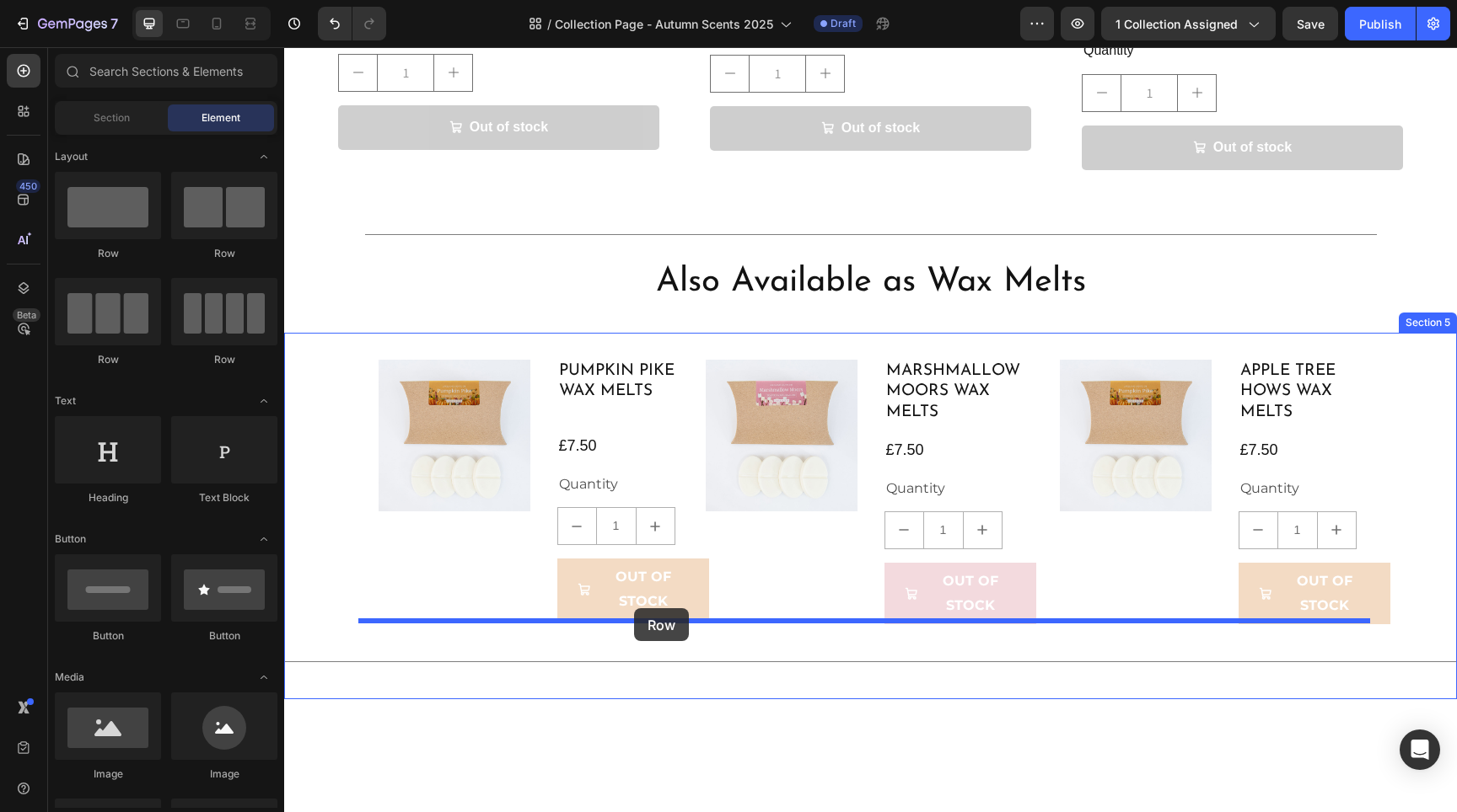
drag, startPoint x: 402, startPoint y: 359, endPoint x: 634, endPoint y: 609, distance: 341.1
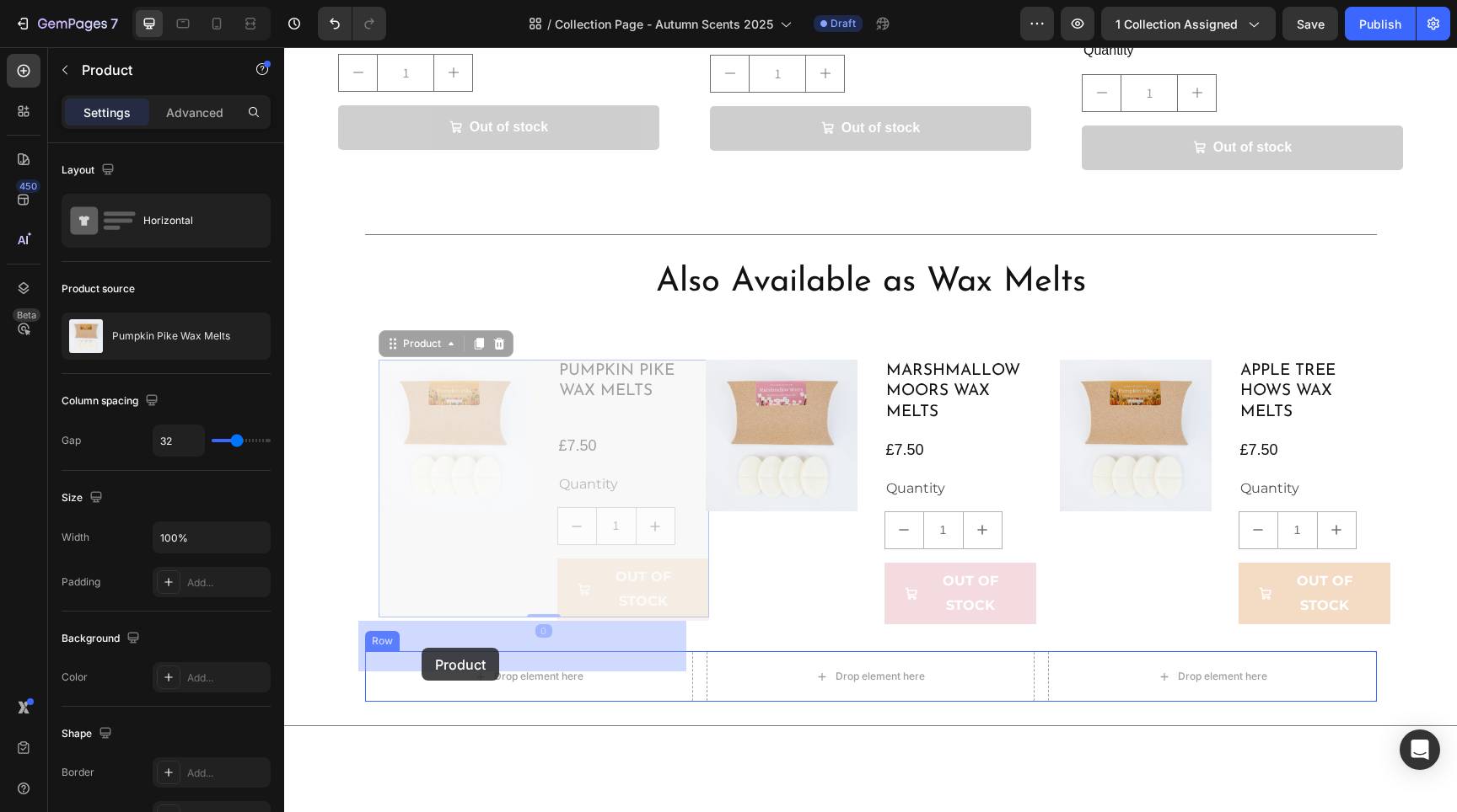
drag, startPoint x: 398, startPoint y: 540, endPoint x: 422, endPoint y: 648, distance: 110.6
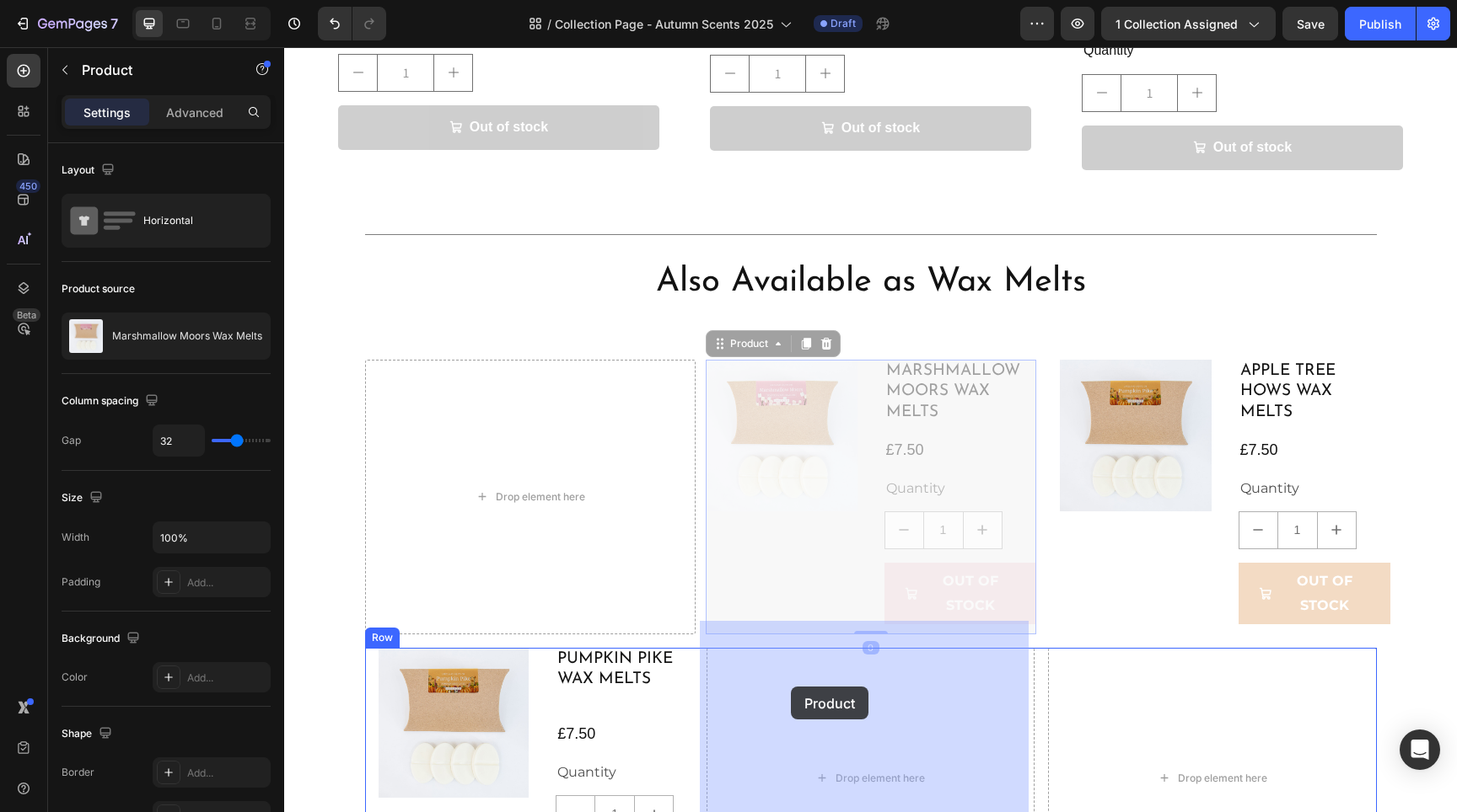
drag, startPoint x: 790, startPoint y: 536, endPoint x: 791, endPoint y: 687, distance: 151.0
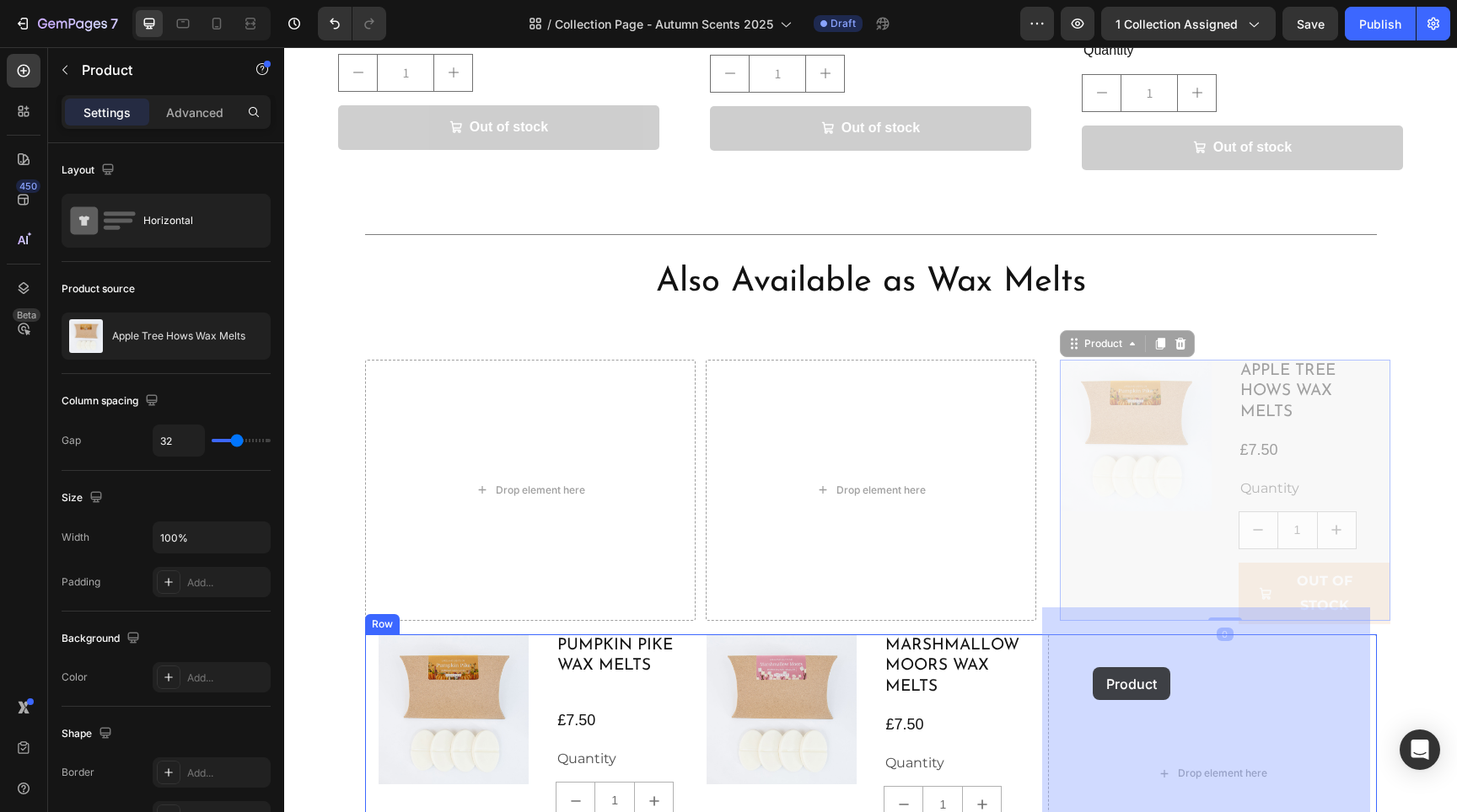
drag, startPoint x: 1097, startPoint y: 552, endPoint x: 1094, endPoint y: 661, distance: 109.0
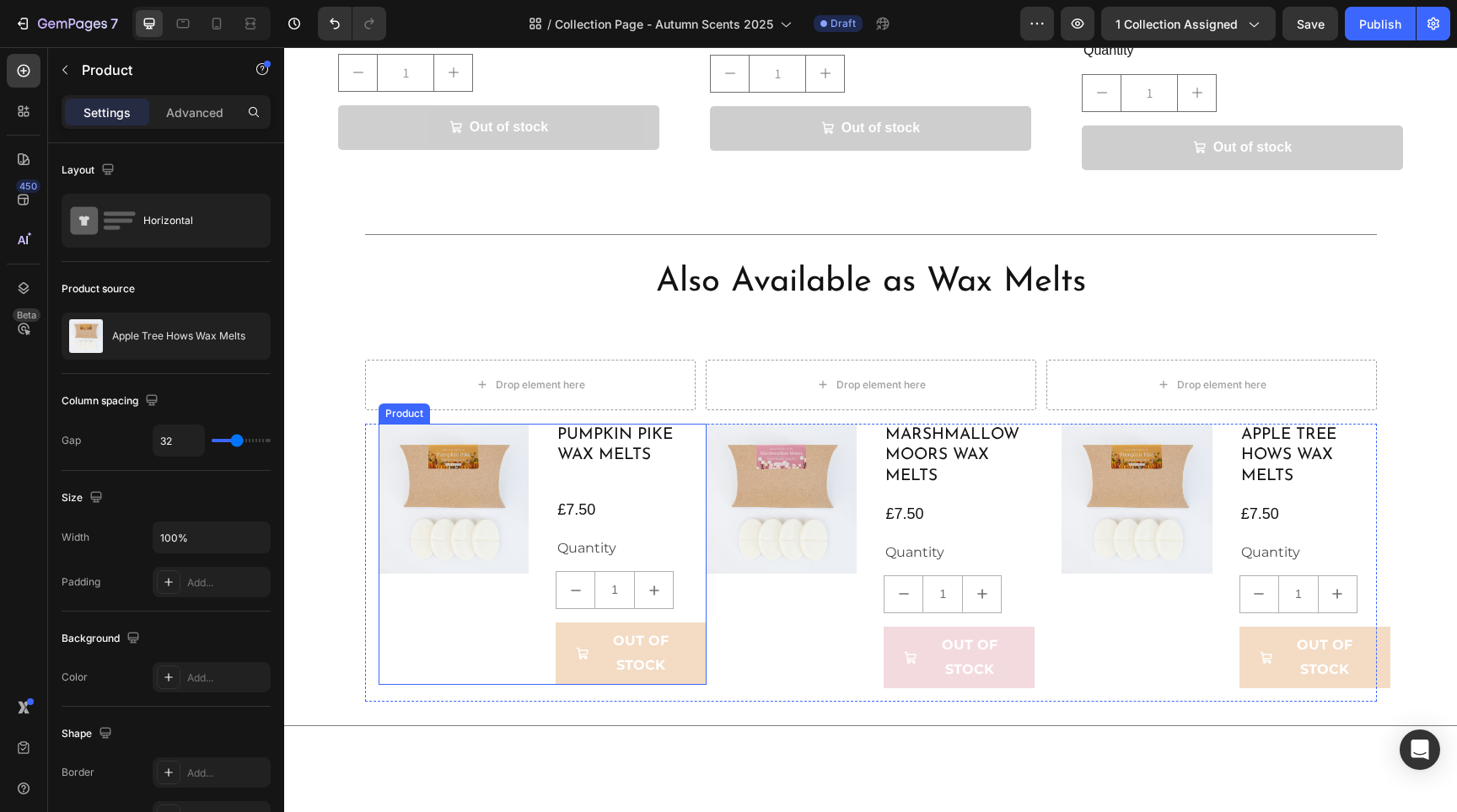
click at [401, 609] on div "Product Images" at bounding box center [454, 555] width 151 height 261
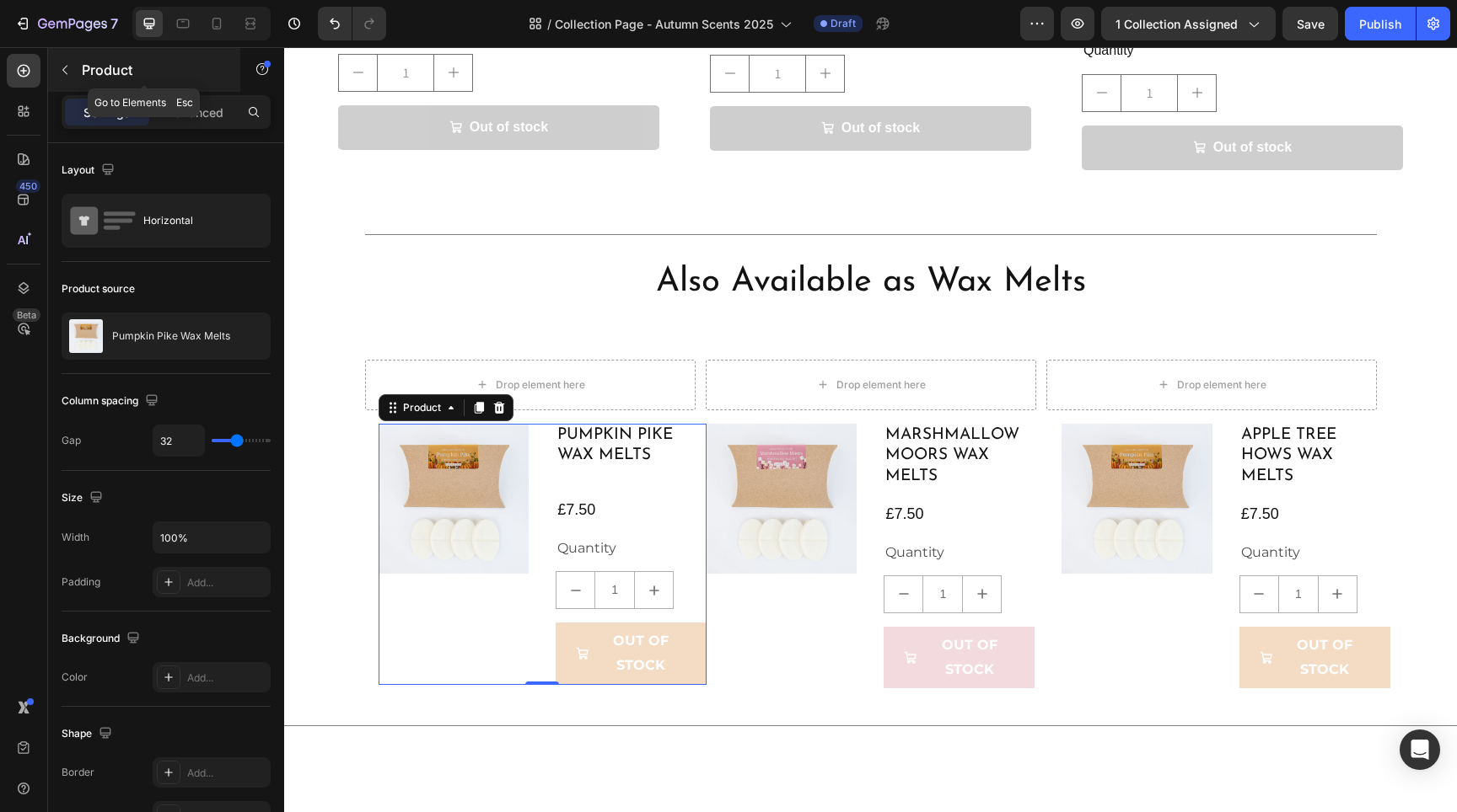
click at [60, 71] on icon "button" at bounding box center [65, 69] width 14 height 14
click at [463, 625] on div "Product Images" at bounding box center [454, 555] width 151 height 261
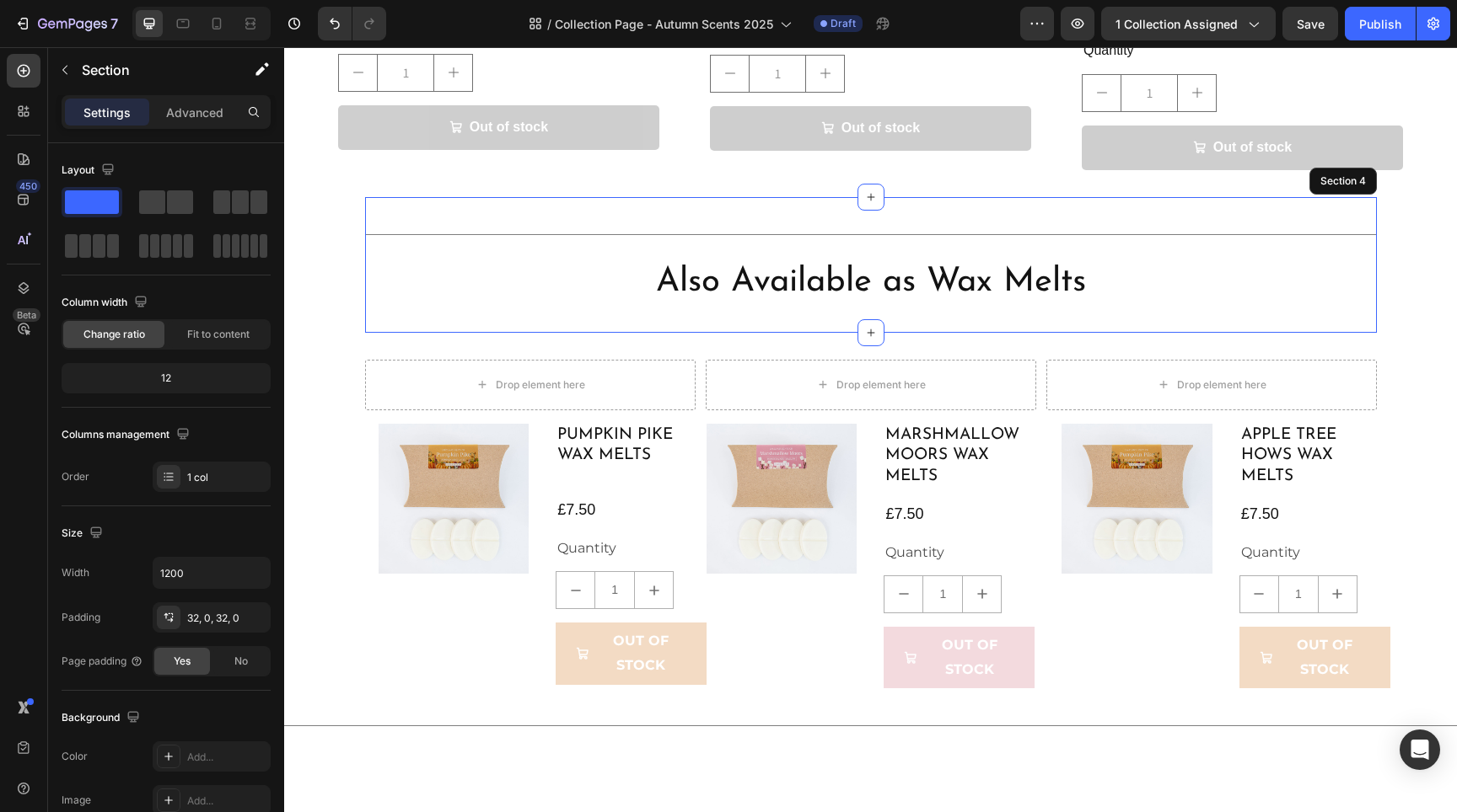
click at [464, 282] on div "Title Line Also Available as Wax Melts Heading Section 4" at bounding box center [871, 265] width 1012 height 136
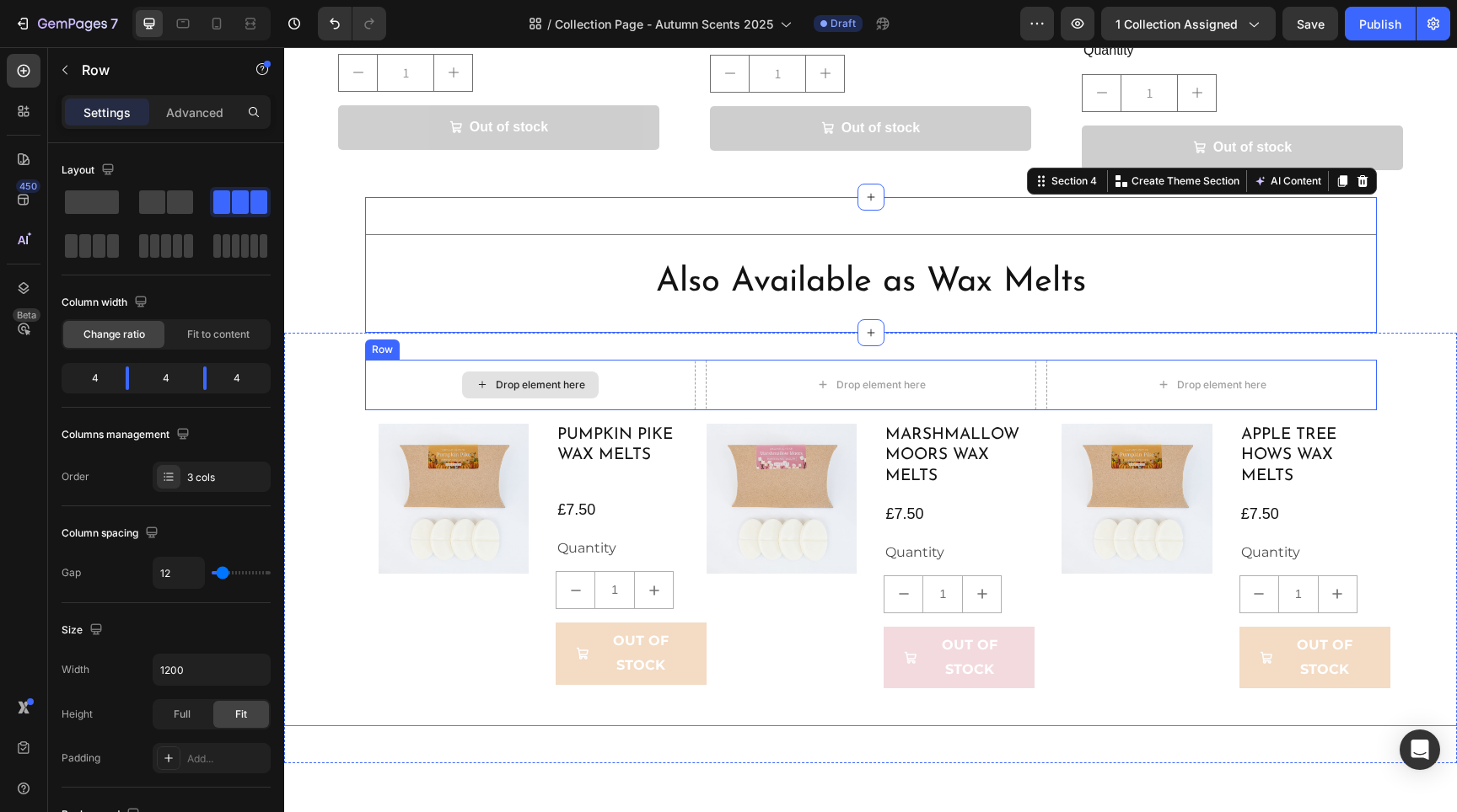
click at [464, 378] on div "Drop element here" at bounding box center [530, 384] width 330 height 50
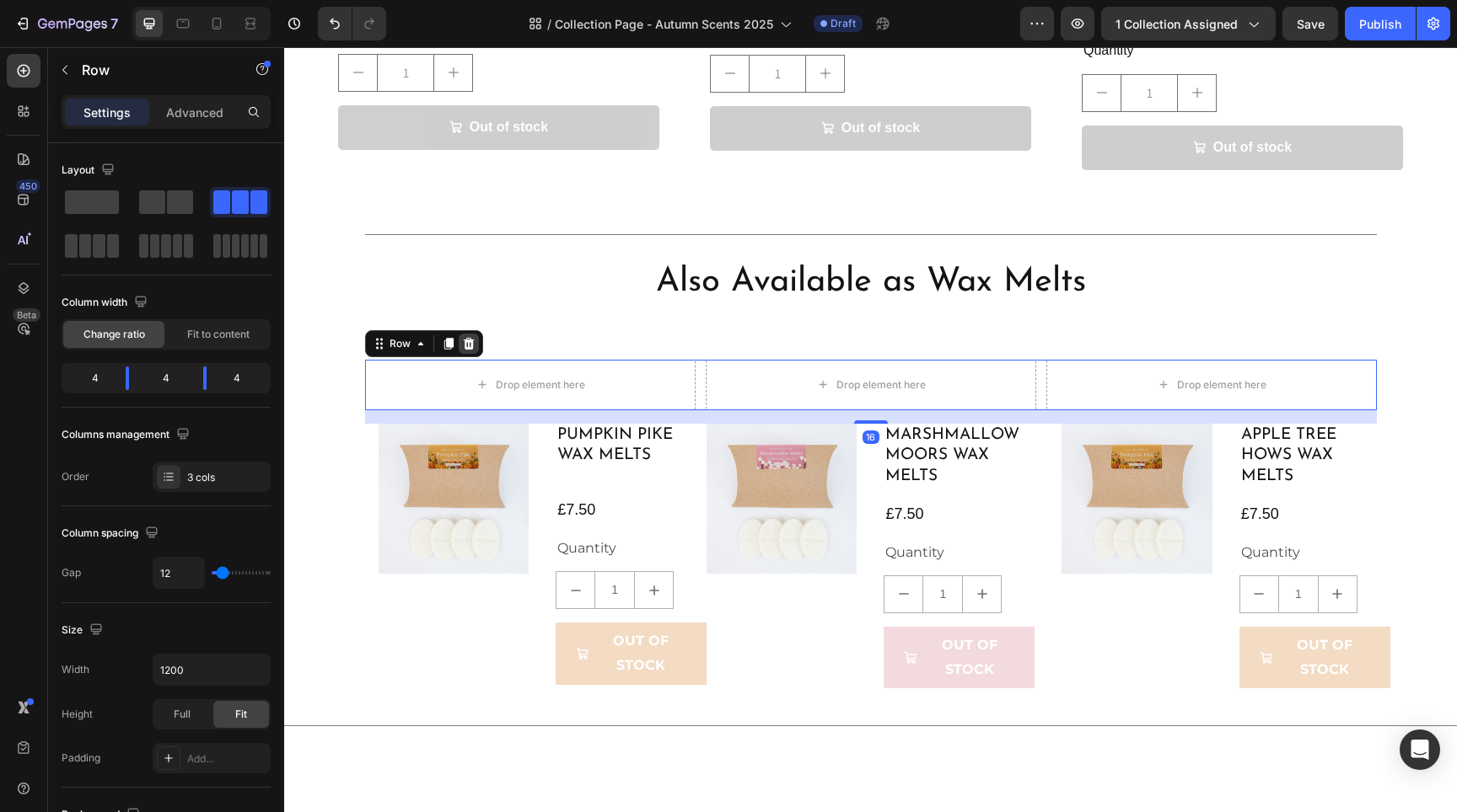
click at [462, 337] on icon at bounding box center [468, 343] width 14 height 14
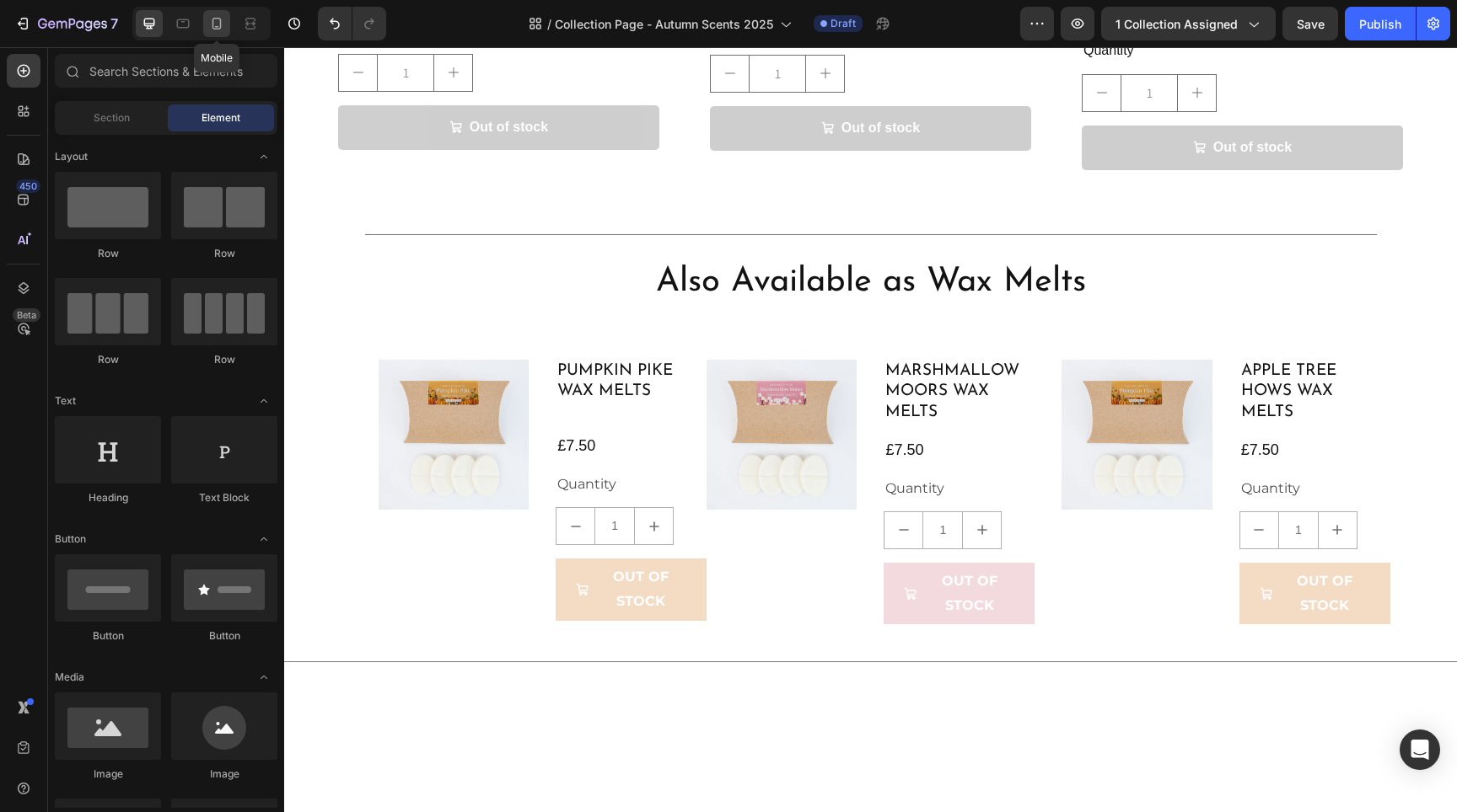
click at [226, 21] on div at bounding box center [217, 24] width 27 height 27
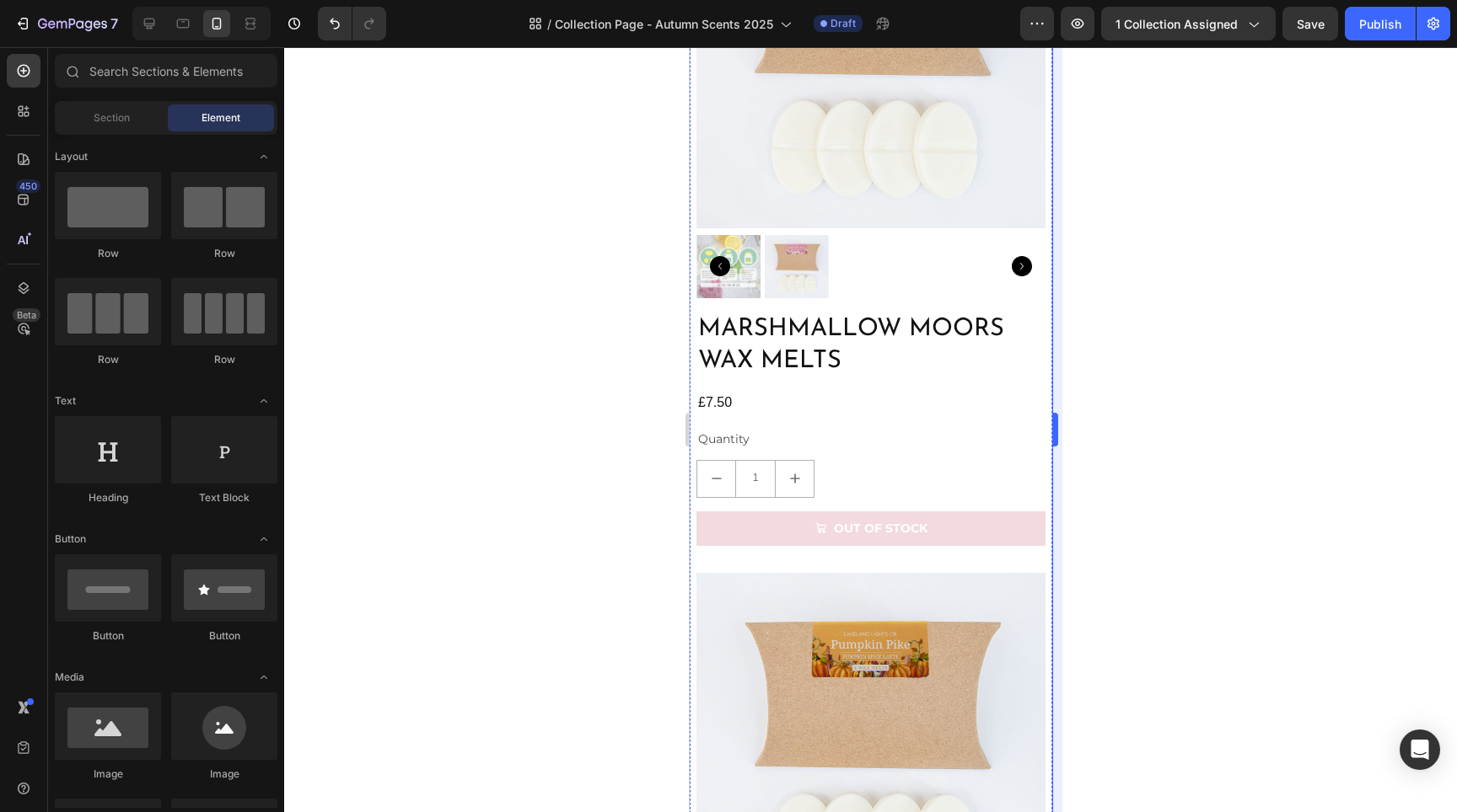
scroll to position [1360, 0]
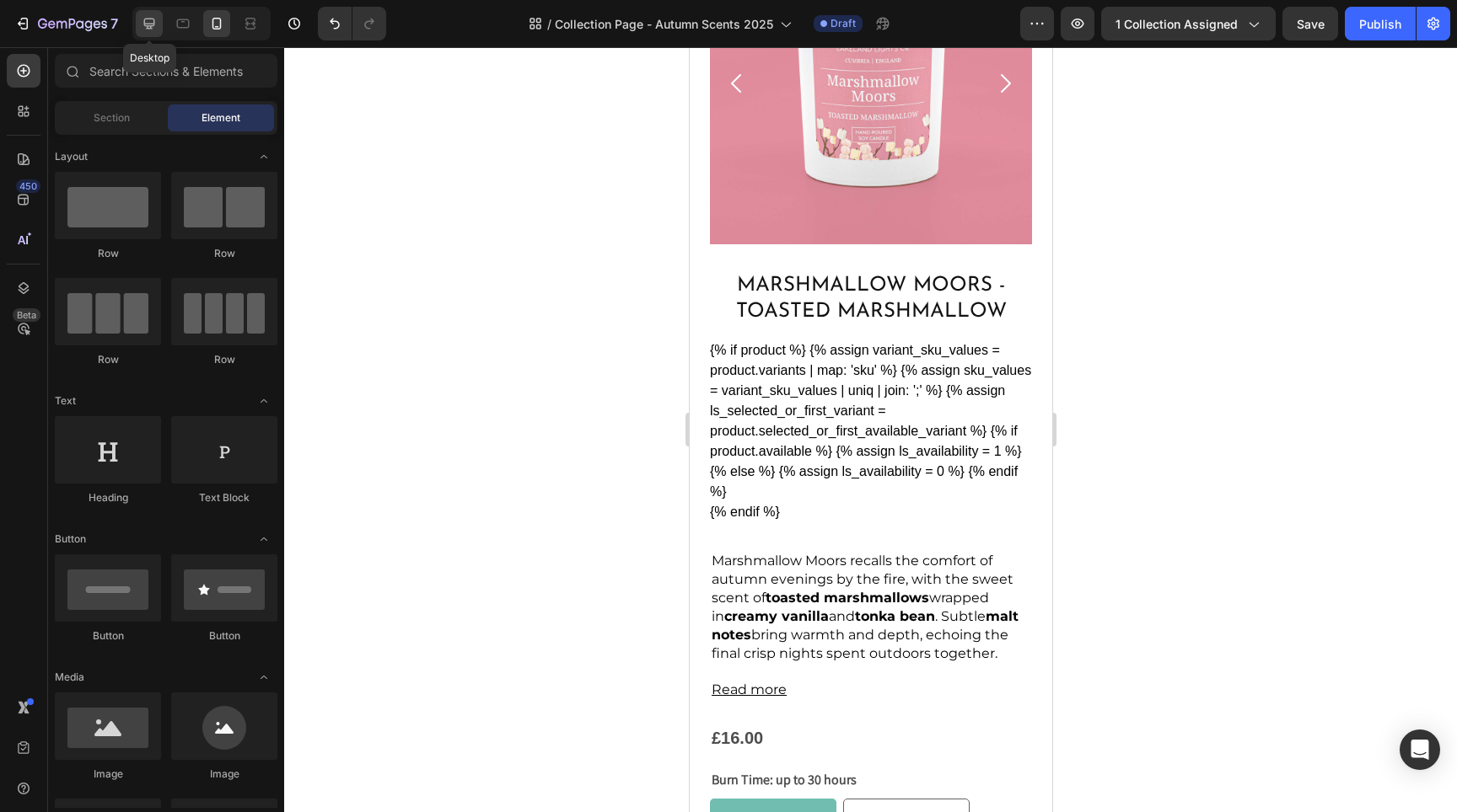
click at [141, 29] on icon at bounding box center [149, 24] width 16 height 16
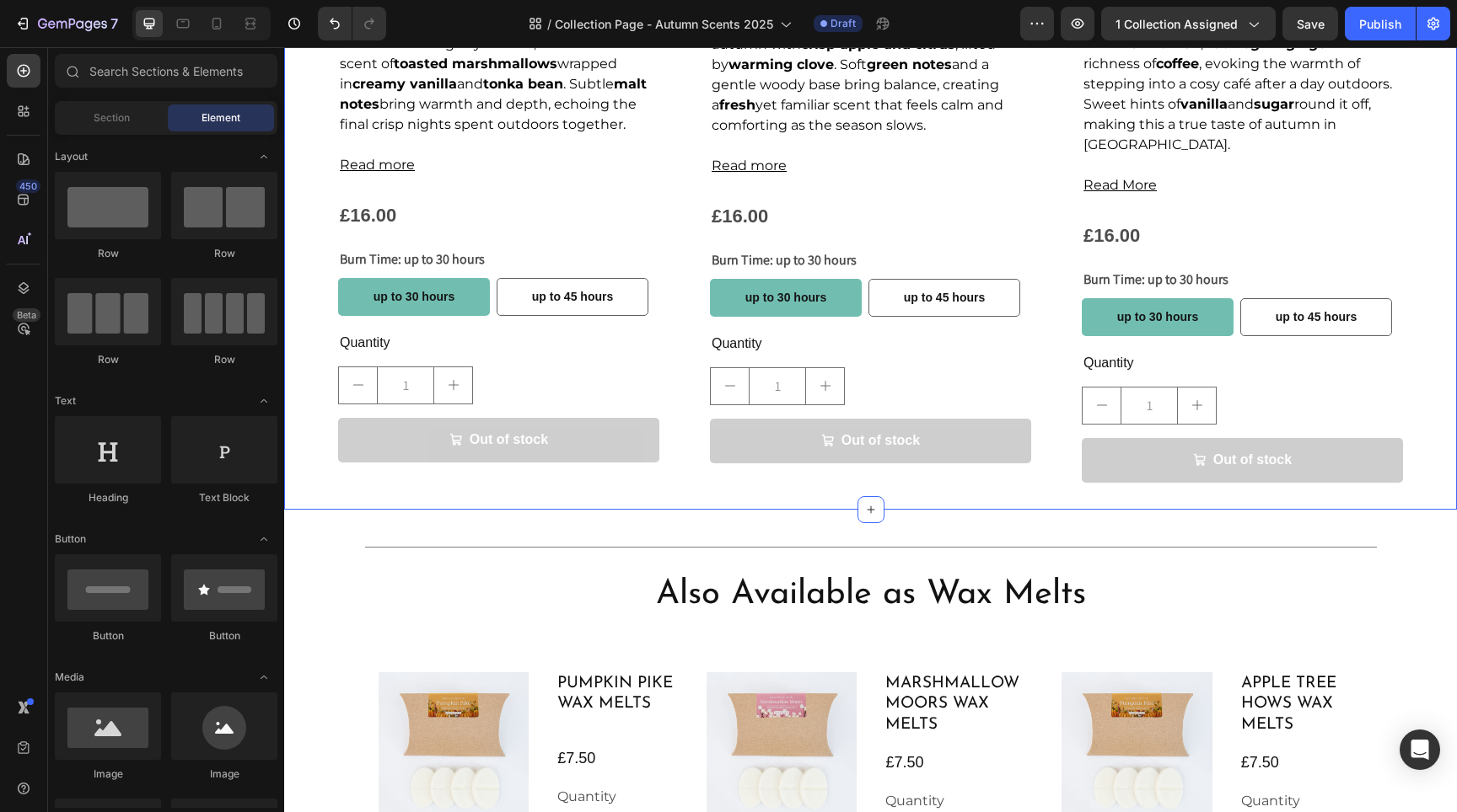
scroll to position [2053, 0]
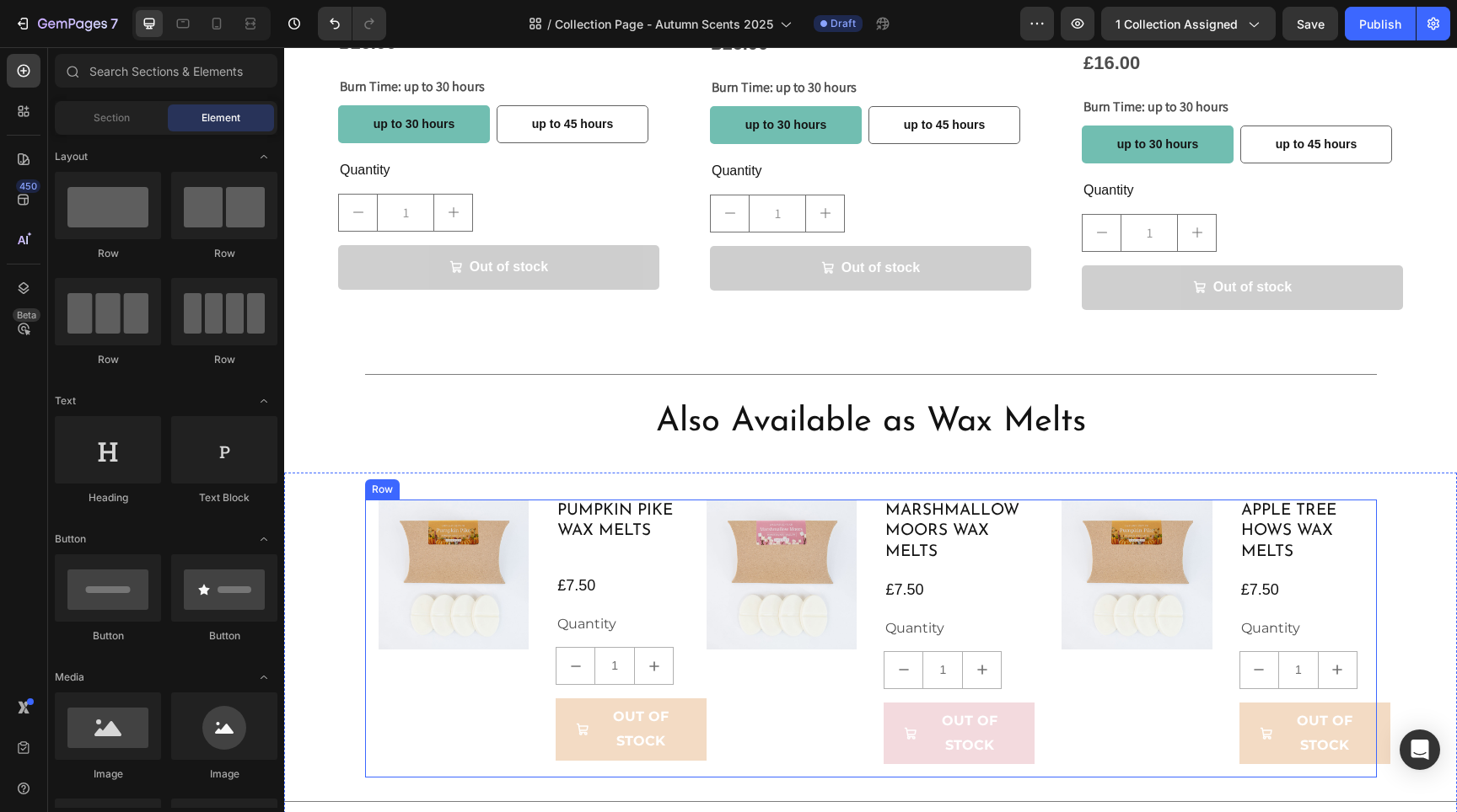
click at [1051, 663] on div "Product Images Apple Tree Hows Wax Melts Product Title £7.50 Product Price Prod…" at bounding box center [1211, 640] width 328 height 279
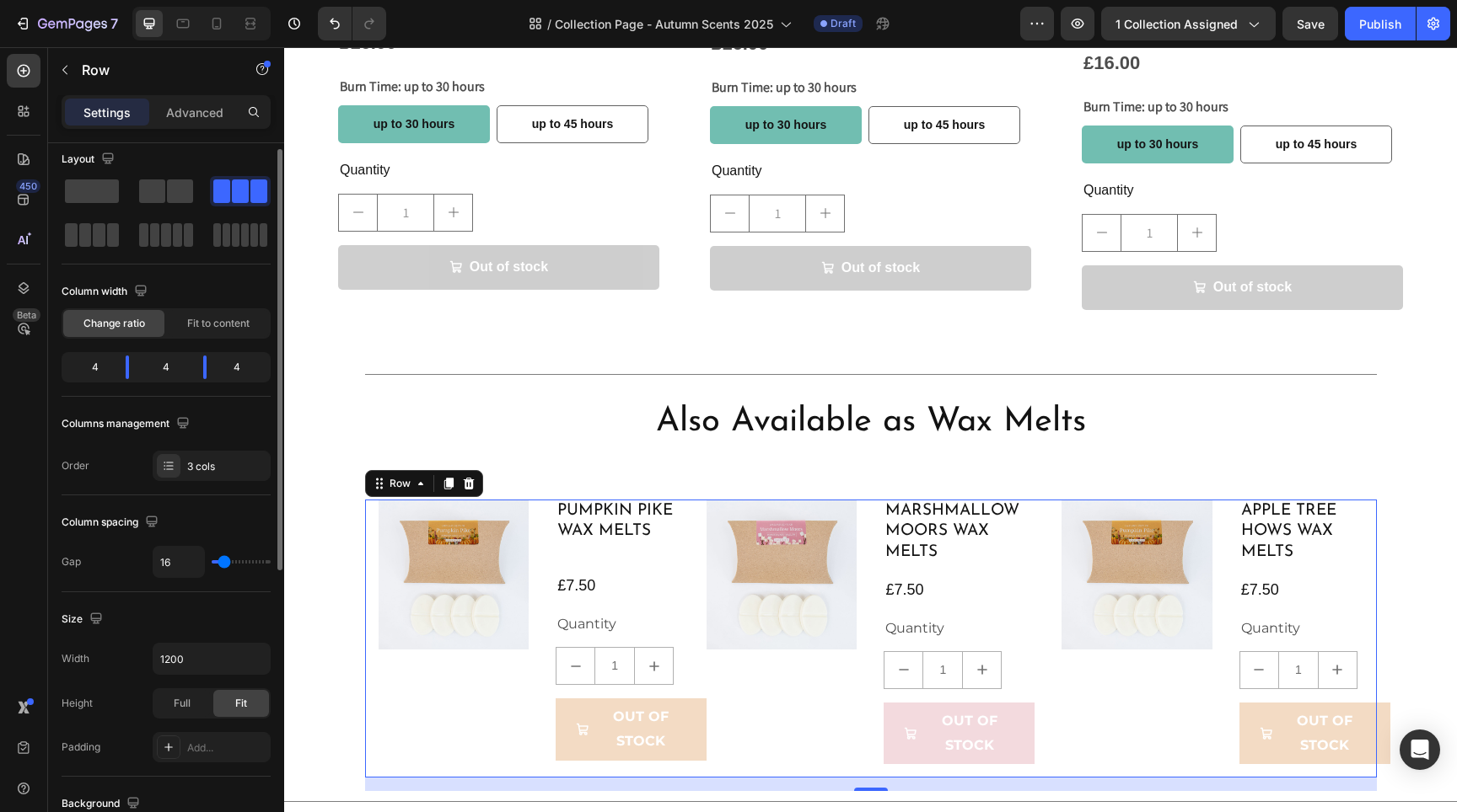
scroll to position [503, 0]
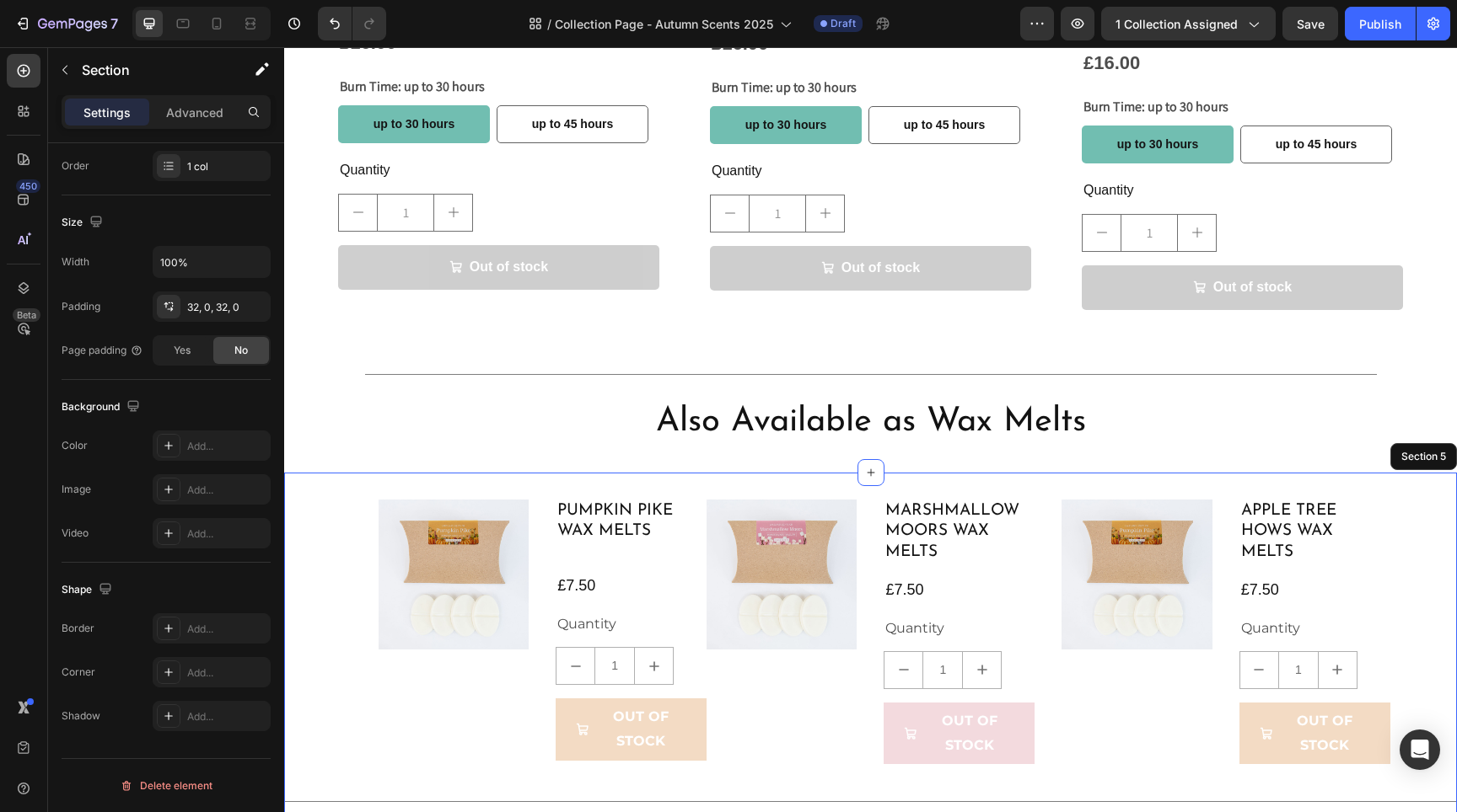
click at [326, 542] on div "Product Images Pumpkin Pike Wax Melts Product Title £7.50 Product Price Product…" at bounding box center [870, 657] width 1173 height 314
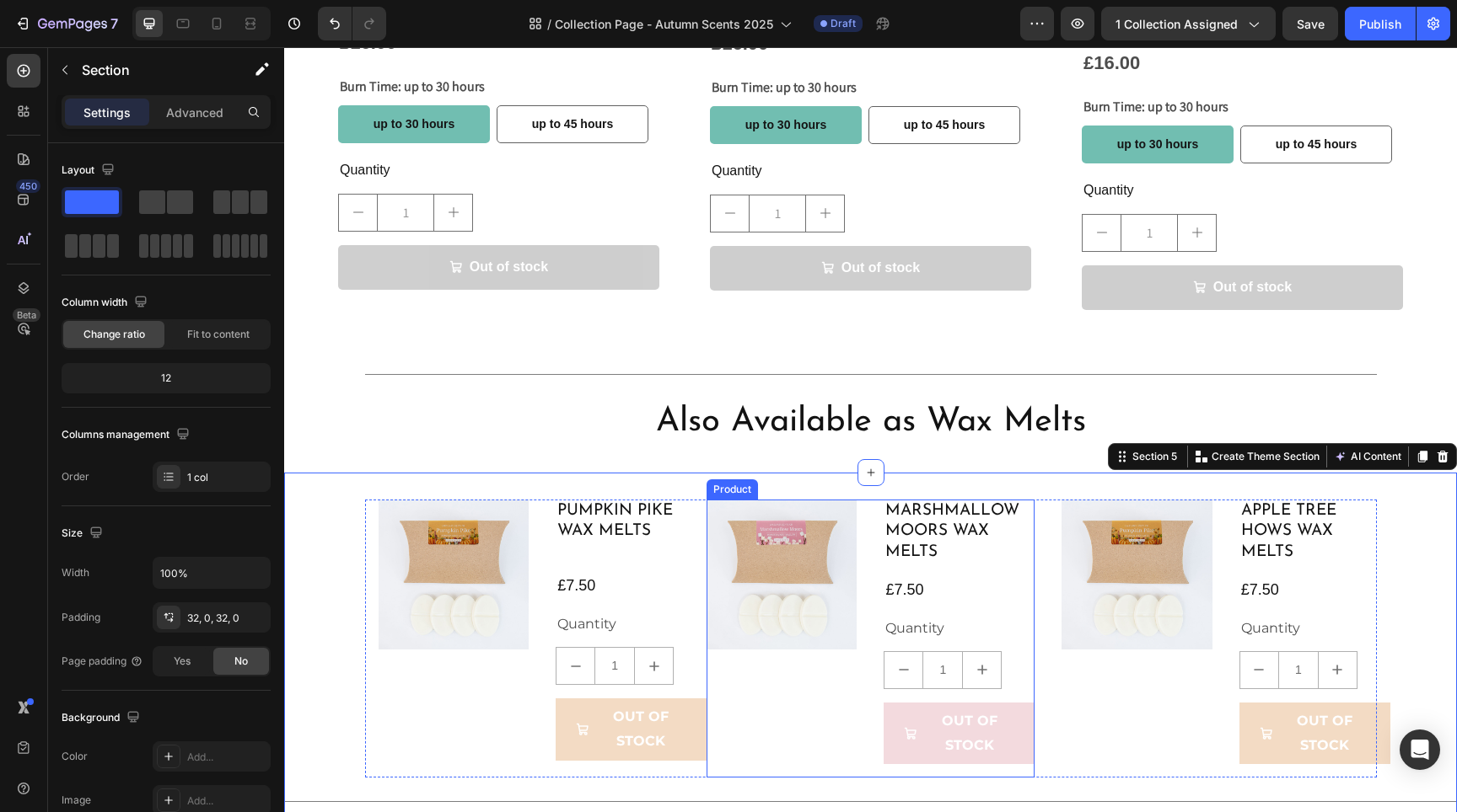
click at [734, 685] on div "Product Images" at bounding box center [781, 640] width 151 height 279
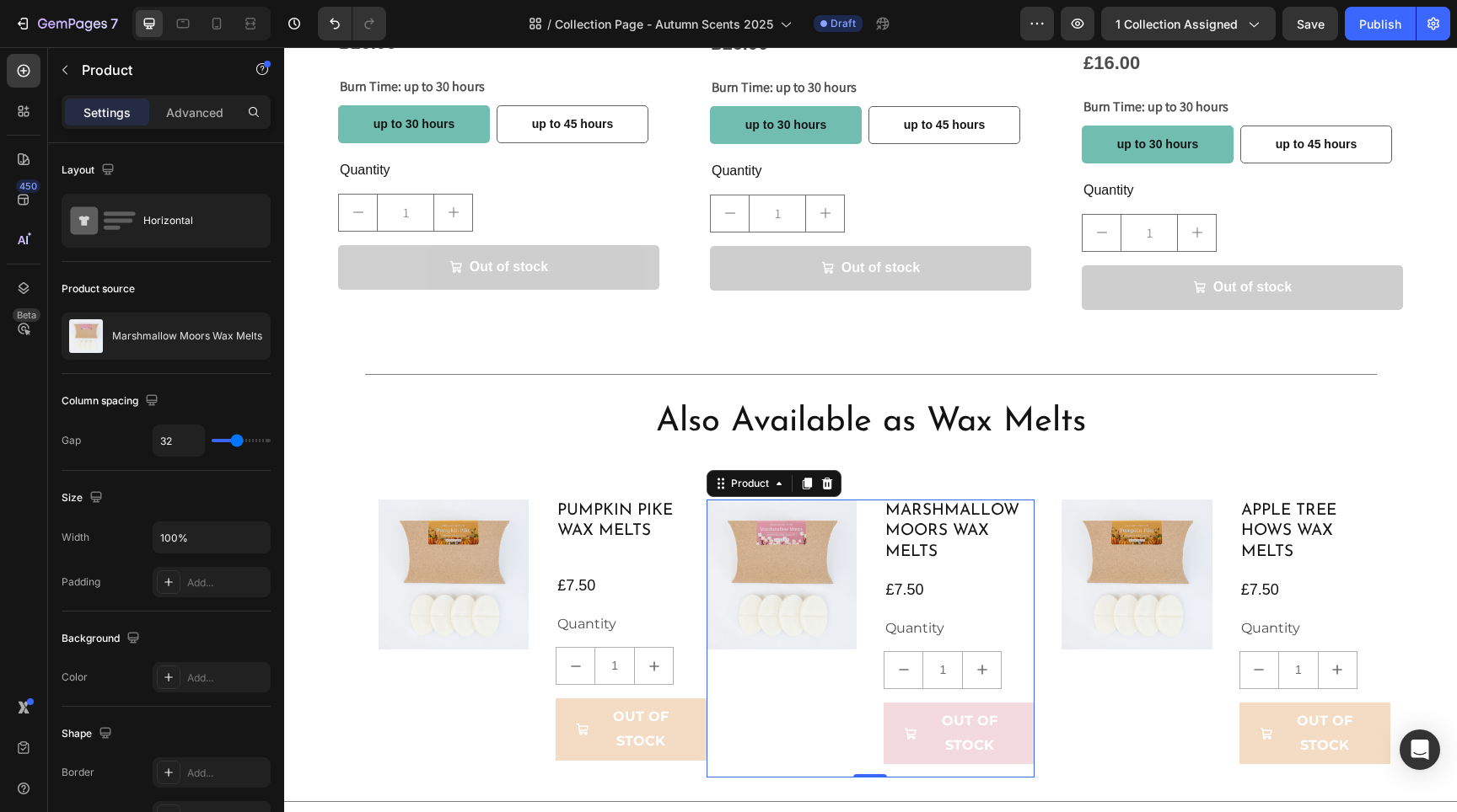
click at [818, 722] on div "Product Images" at bounding box center [781, 640] width 151 height 279
drag, startPoint x: 865, startPoint y: 744, endPoint x: 865, endPoint y: 735, distance: 9.0
click at [865, 735] on div "Product Images Marshmallow Moors Wax Melts Product Title £7.50 Product Price Pr…" at bounding box center [870, 640] width 328 height 279
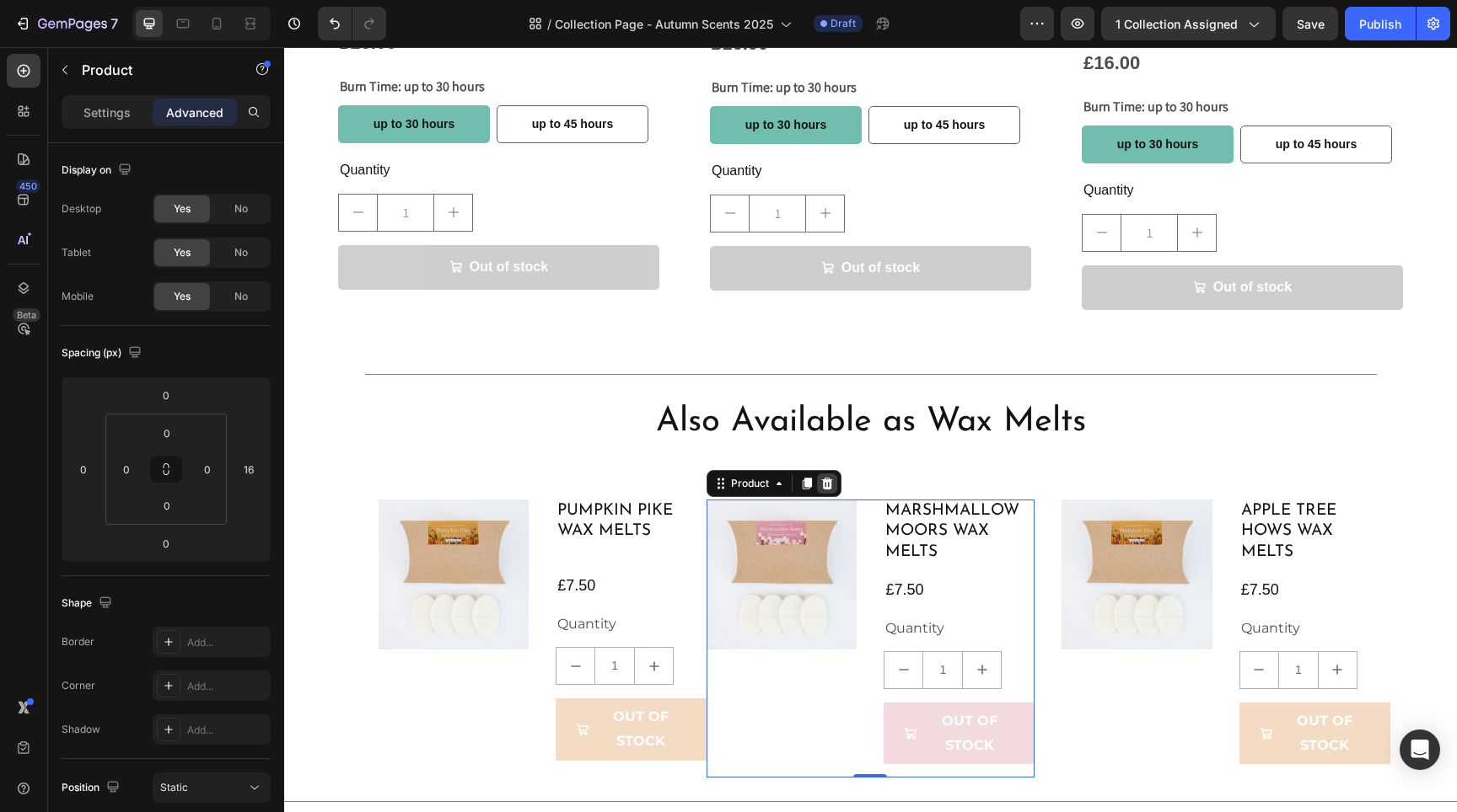
click at [824, 477] on icon at bounding box center [827, 483] width 11 height 12
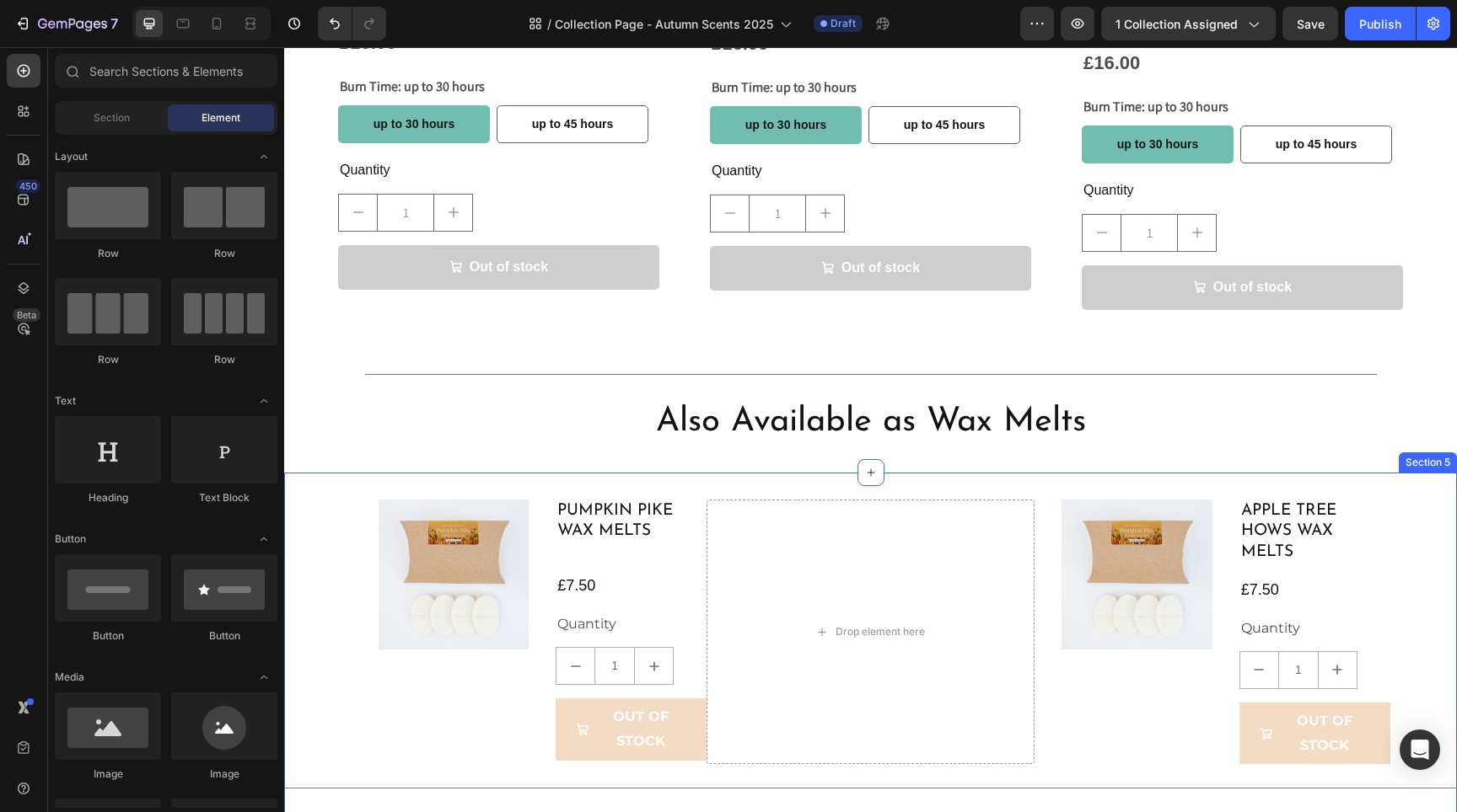
click at [756, 473] on div "Product Images Pumpkin Pike Wax Melts Product Title £7.50 Product Price Product…" at bounding box center [870, 650] width 1173 height 354
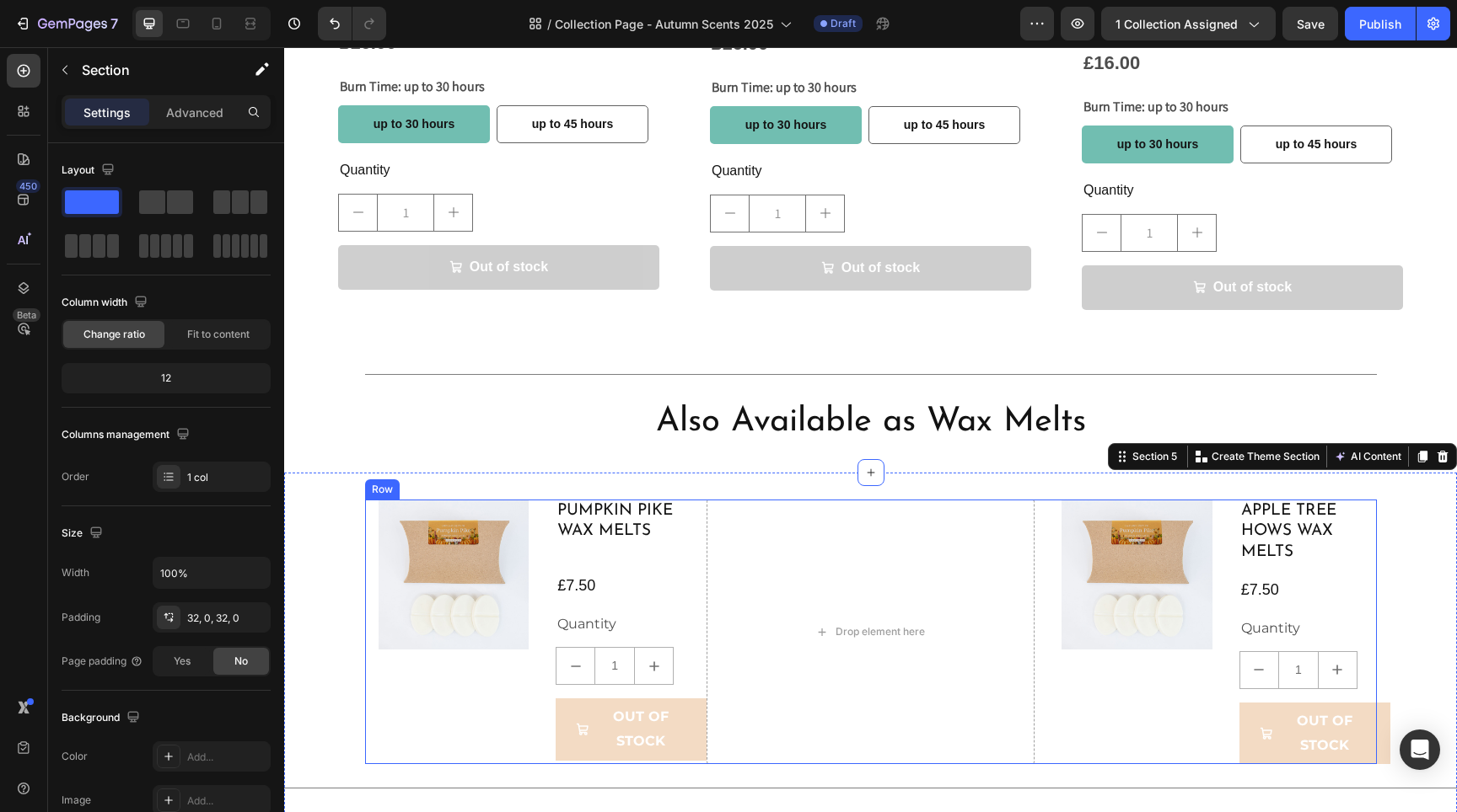
click at [365, 719] on div "Product Images Pumpkin Pike Wax Melts Product Title £7.50 Product Price Product…" at bounding box center [529, 632] width 328 height 265
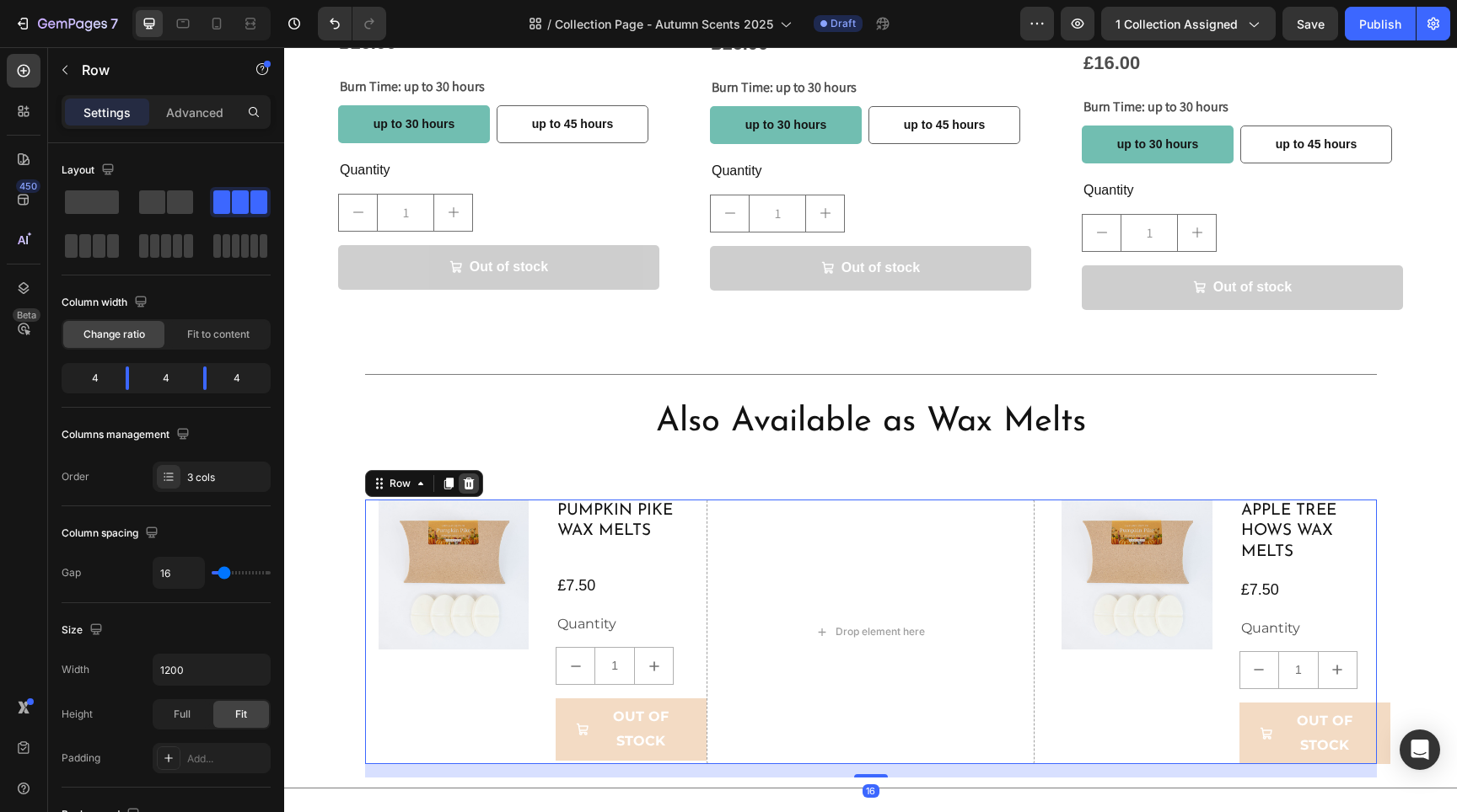
click at [463, 477] on icon at bounding box center [468, 484] width 14 height 14
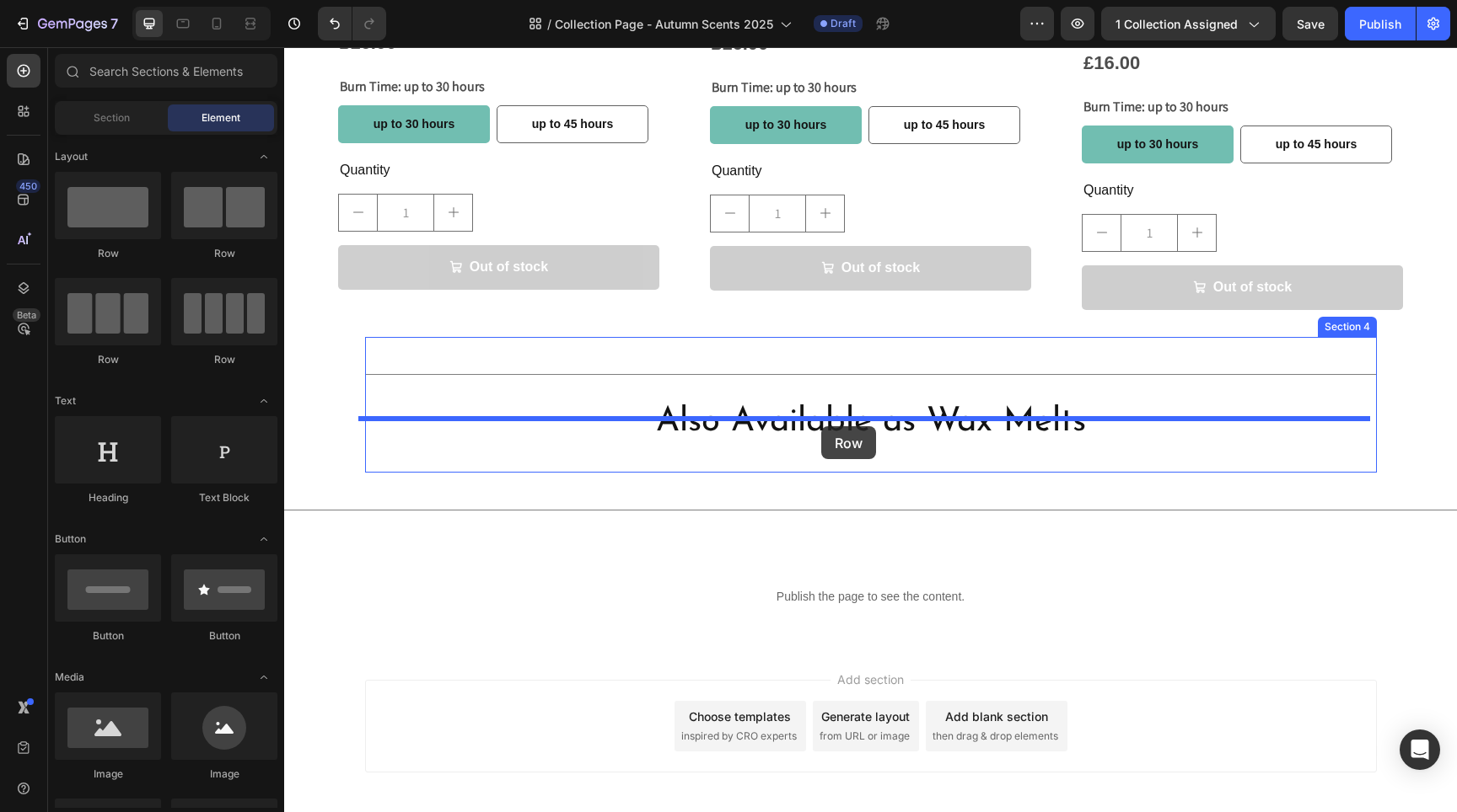
drag, startPoint x: 398, startPoint y: 374, endPoint x: 822, endPoint y: 426, distance: 427.2
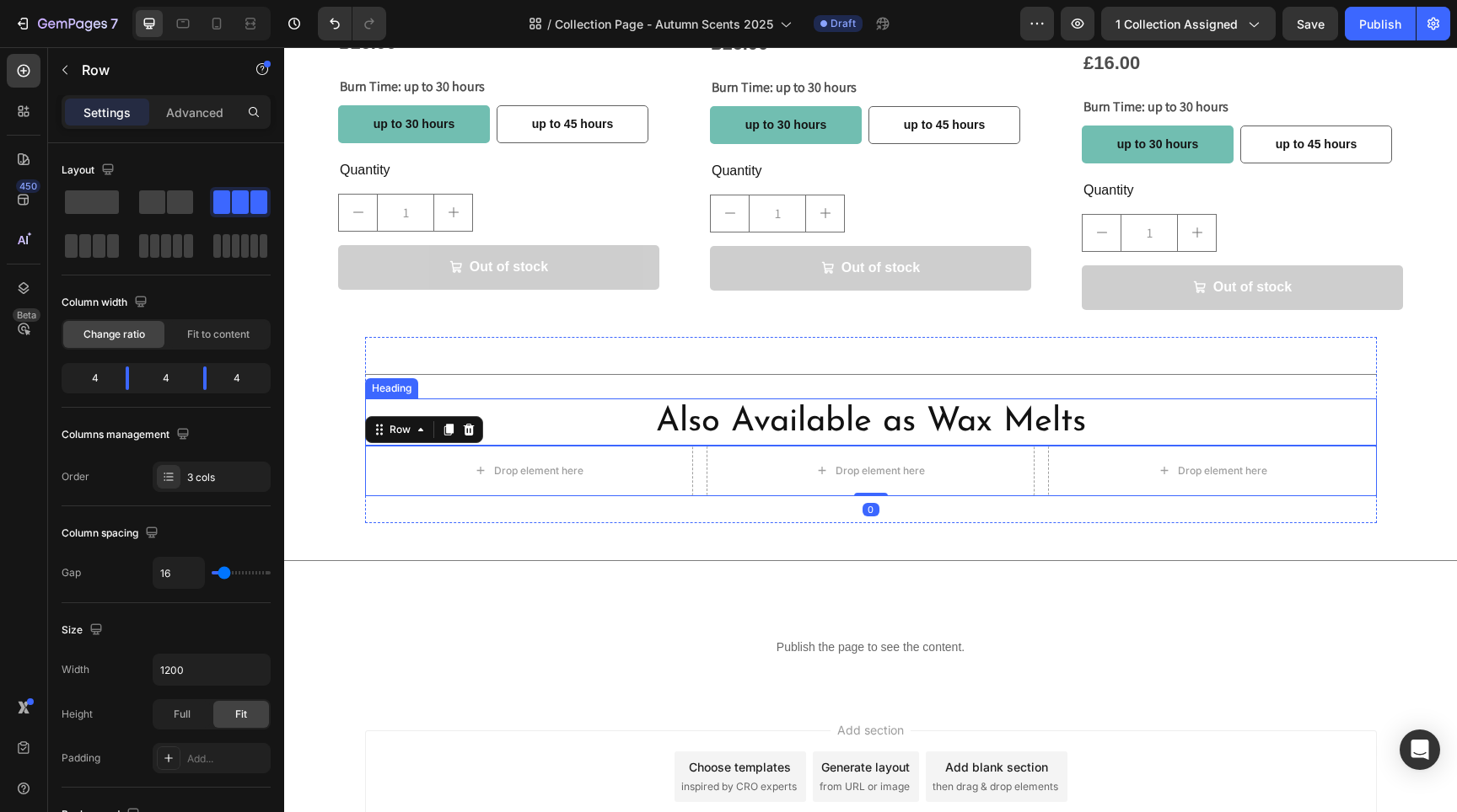
click at [855, 399] on h2 "Also Available as Wax Melts" at bounding box center [871, 422] width 1012 height 47
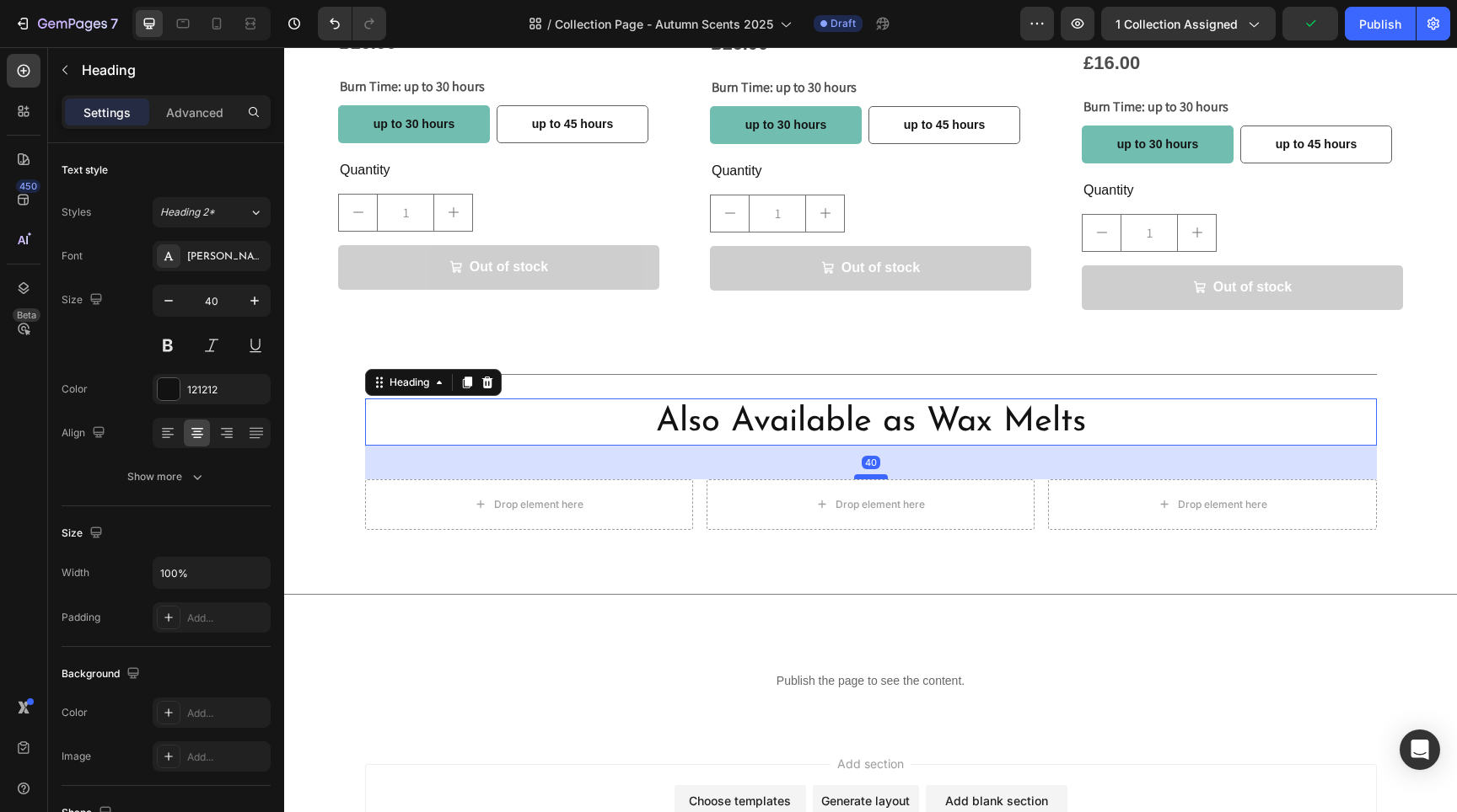
drag, startPoint x: 864, startPoint y: 418, endPoint x: 877, endPoint y: 452, distance: 36.4
click at [877, 474] on div at bounding box center [871, 477] width 34 height 5
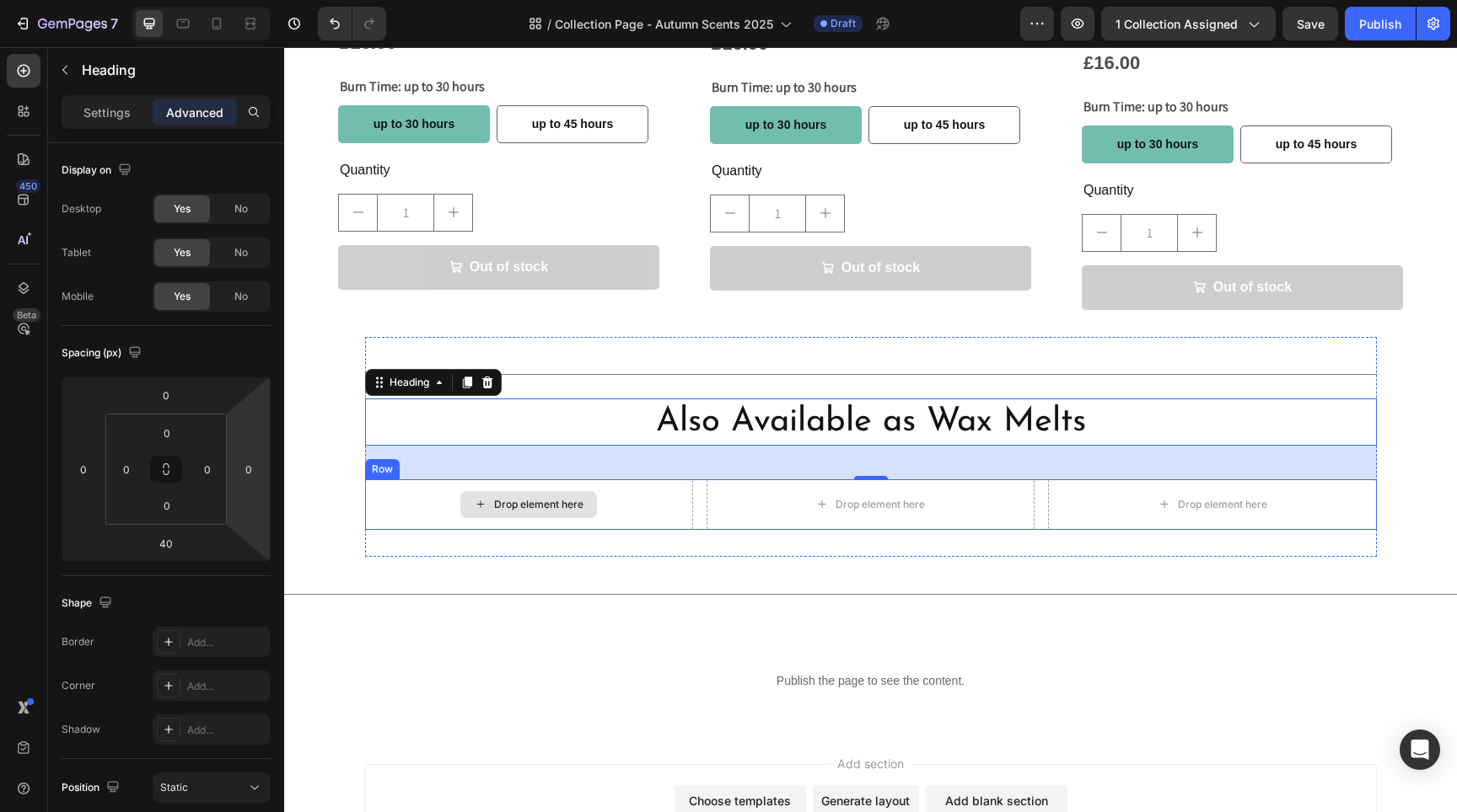
click at [515, 498] on div "Drop element here" at bounding box center [539, 505] width 89 height 14
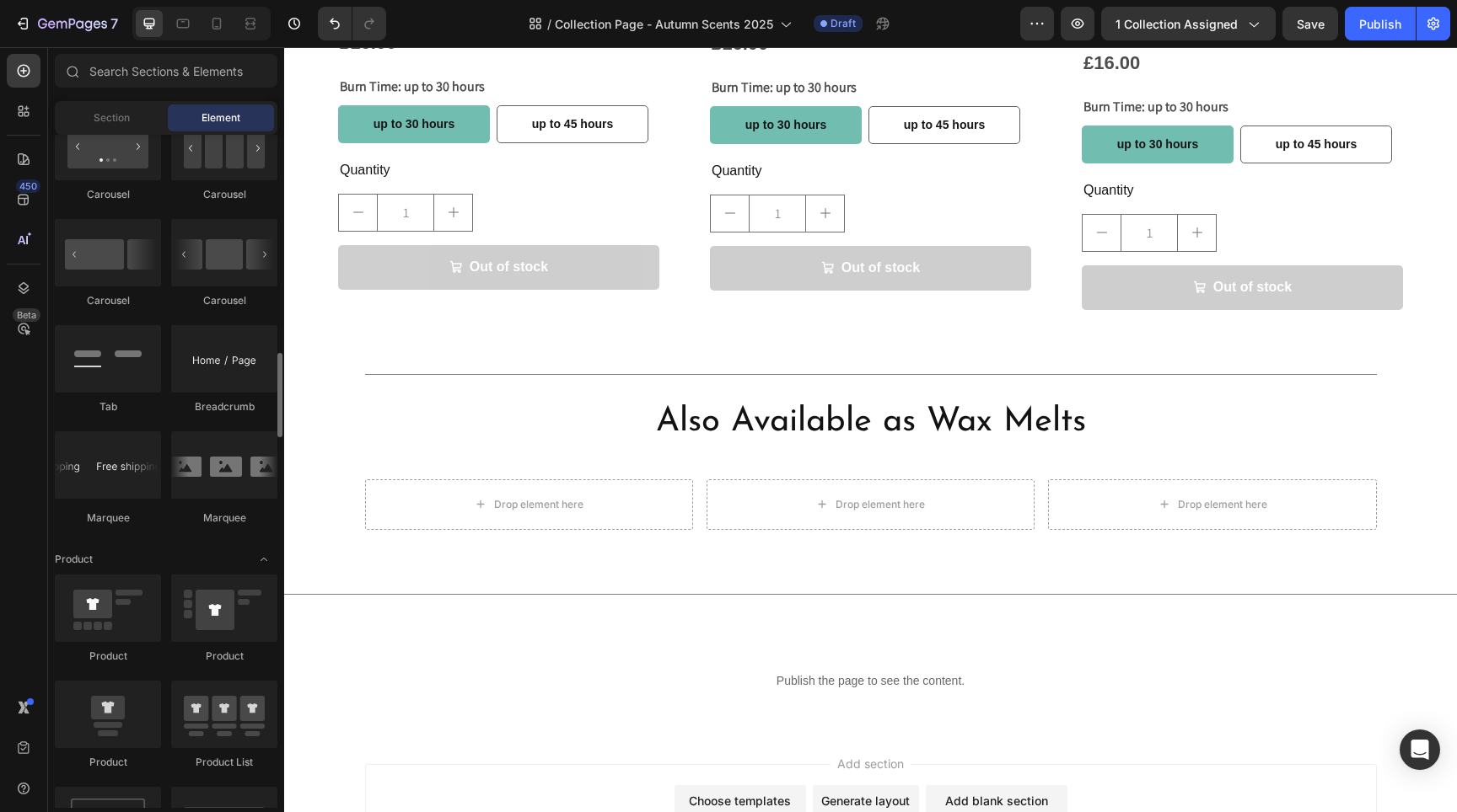
scroll to position [1950, 0]
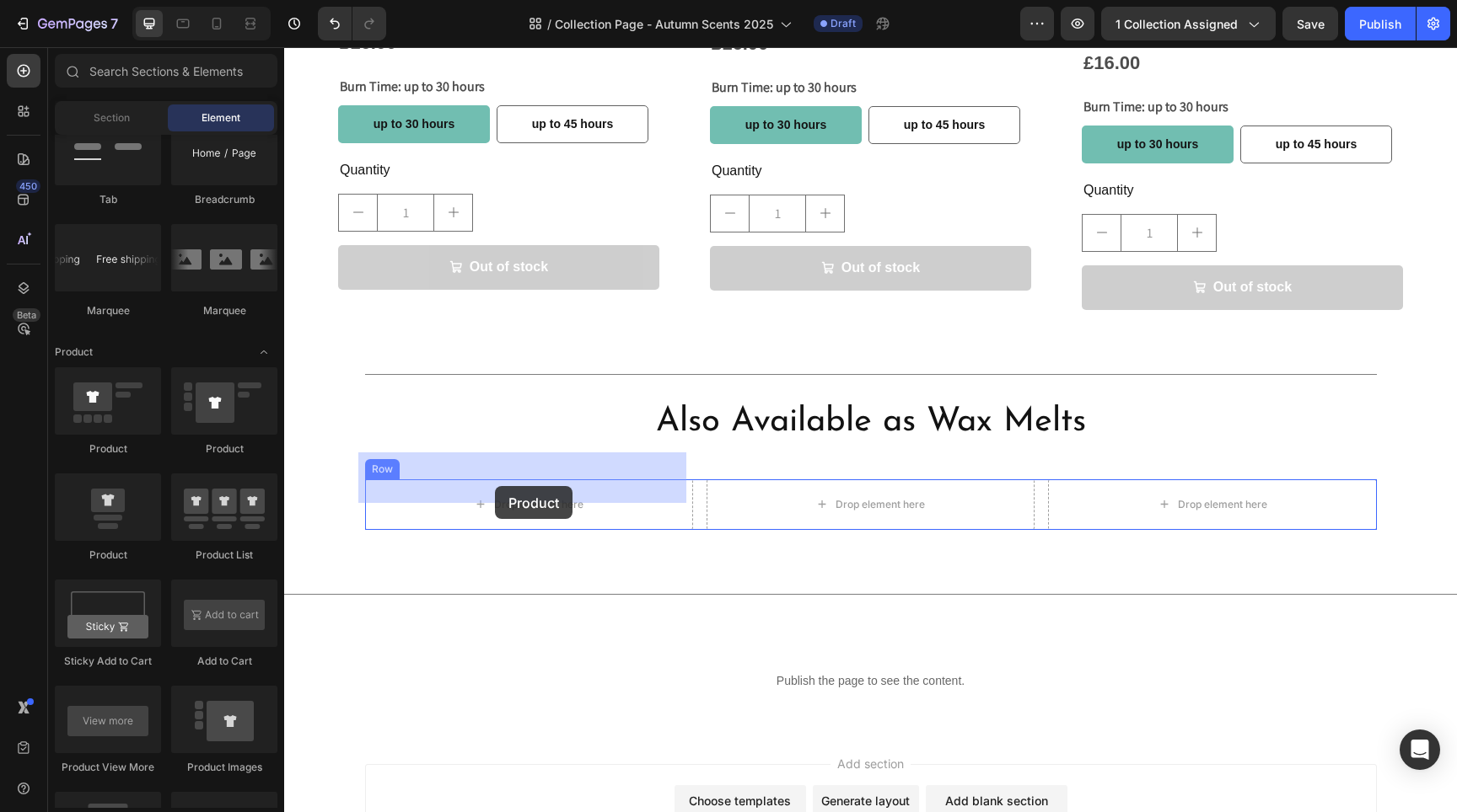
drag, startPoint x: 401, startPoint y: 561, endPoint x: 495, endPoint y: 486, distance: 120.3
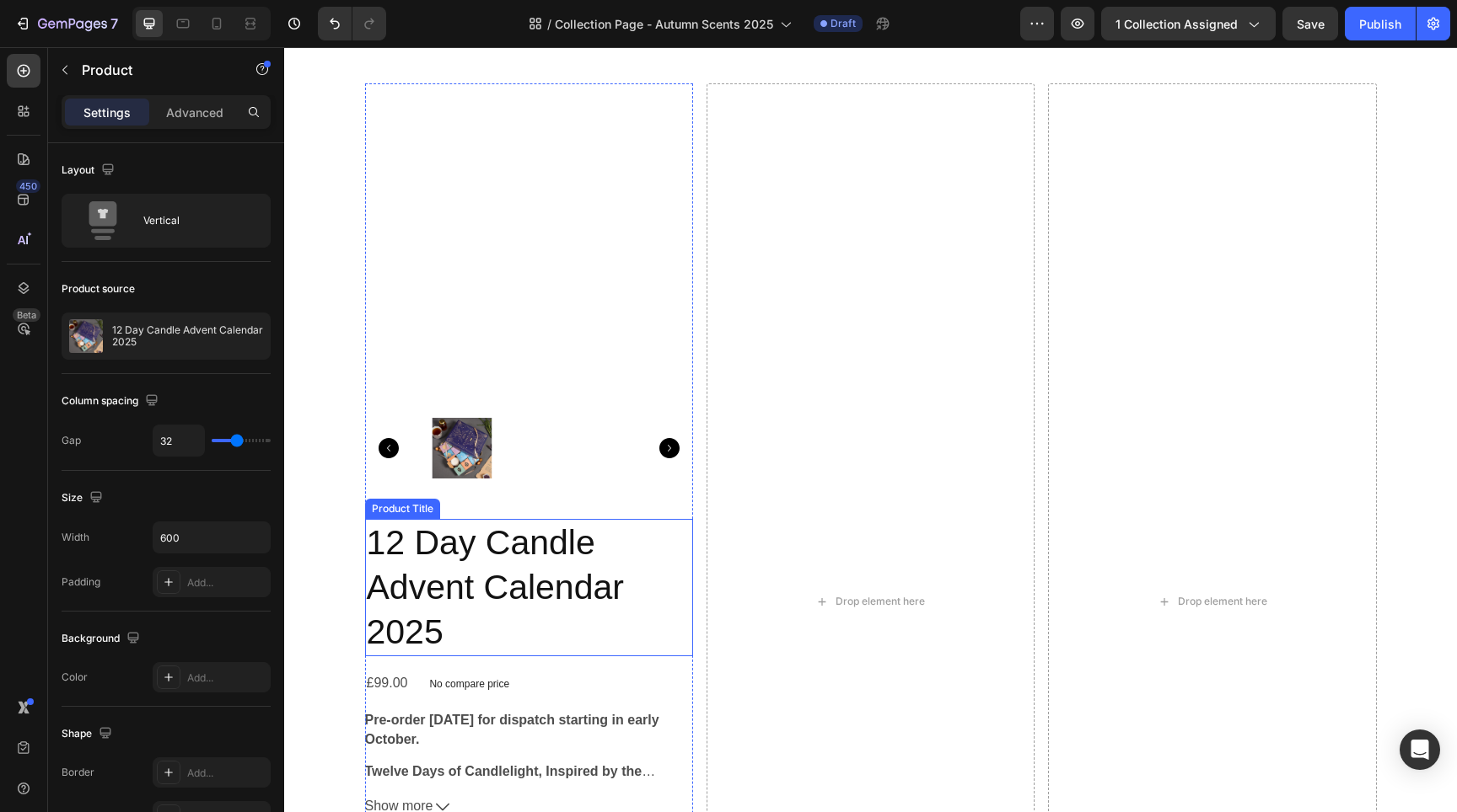
scroll to position [2400, 0]
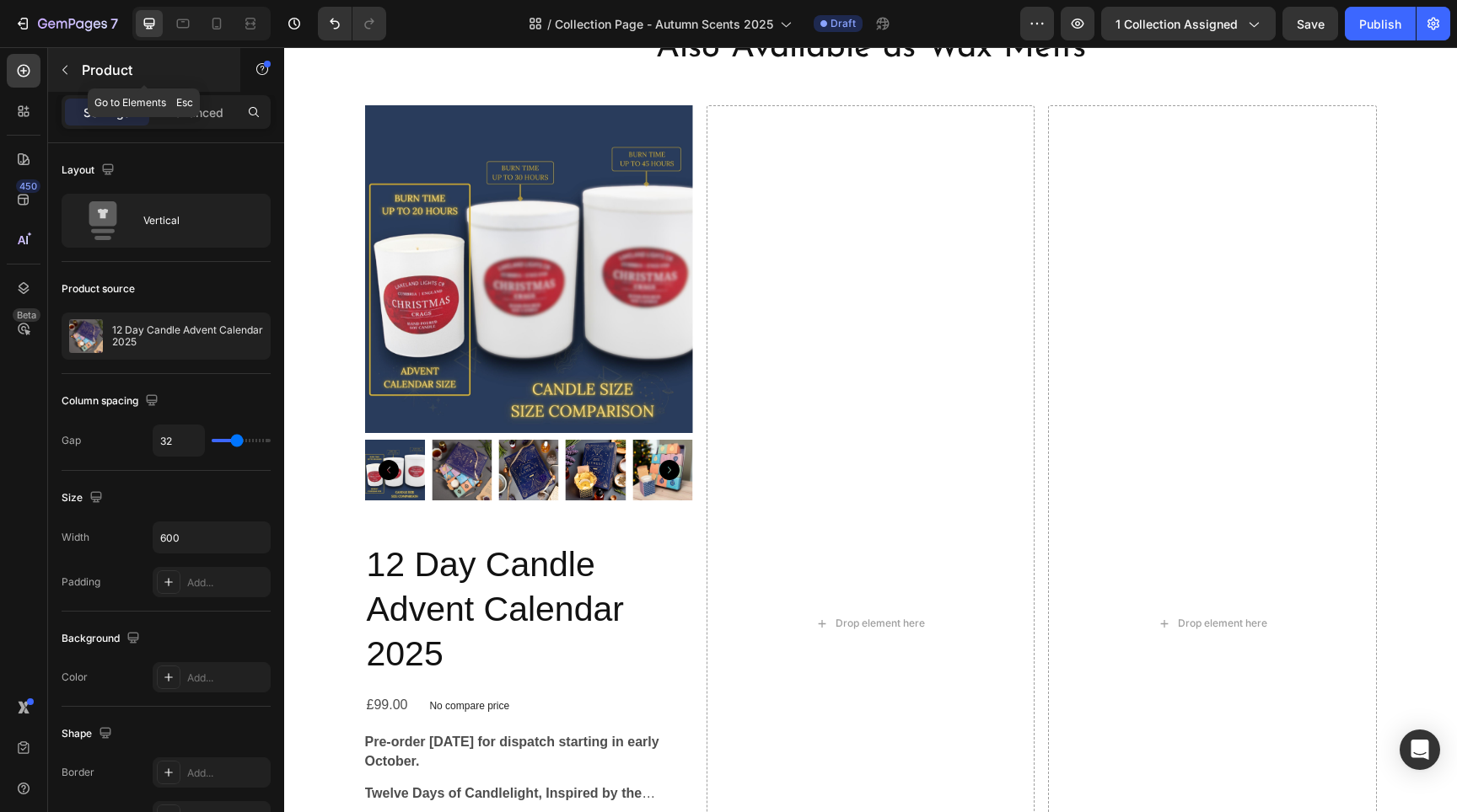
click at [68, 70] on icon "button" at bounding box center [65, 69] width 14 height 14
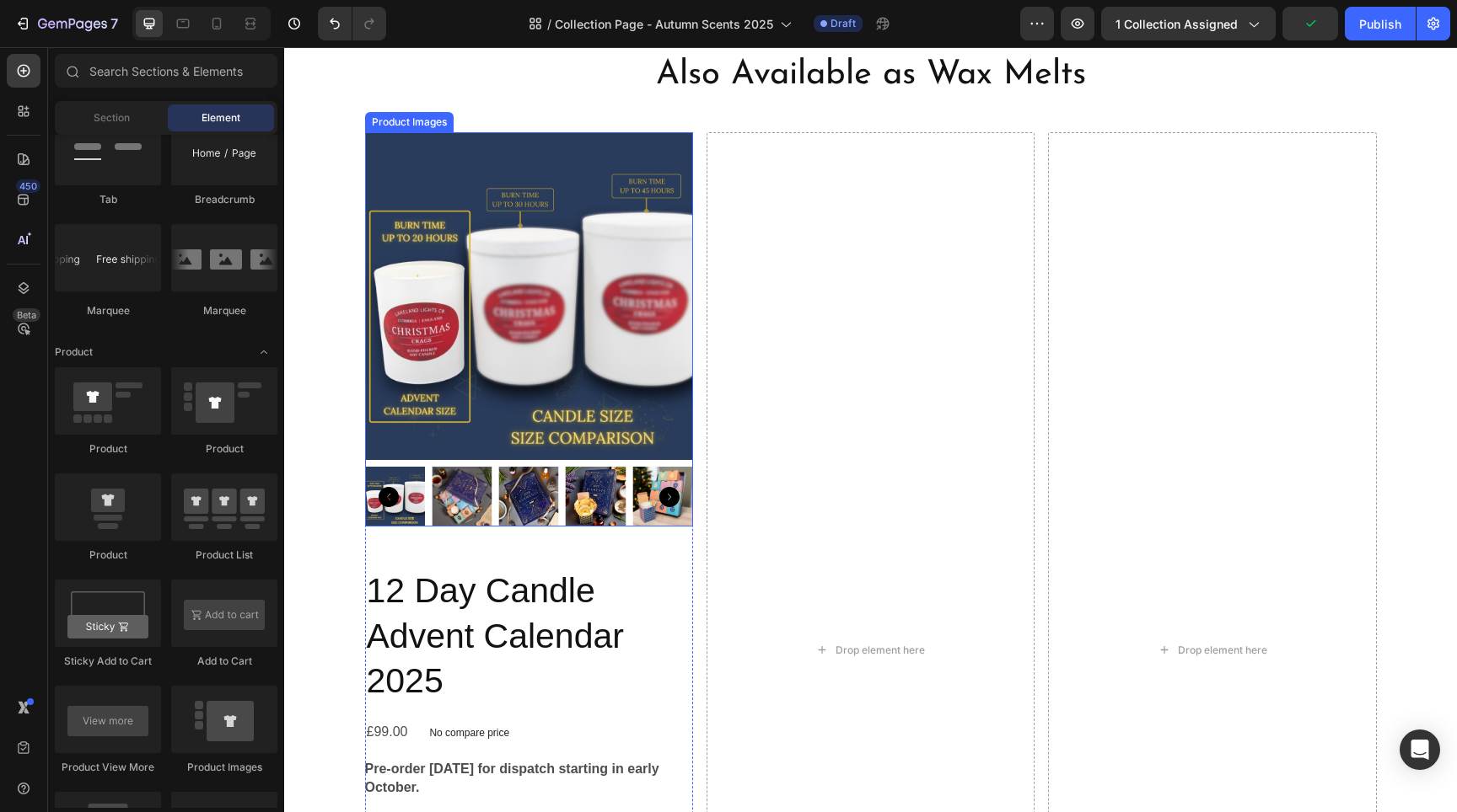
scroll to position [2281, 0]
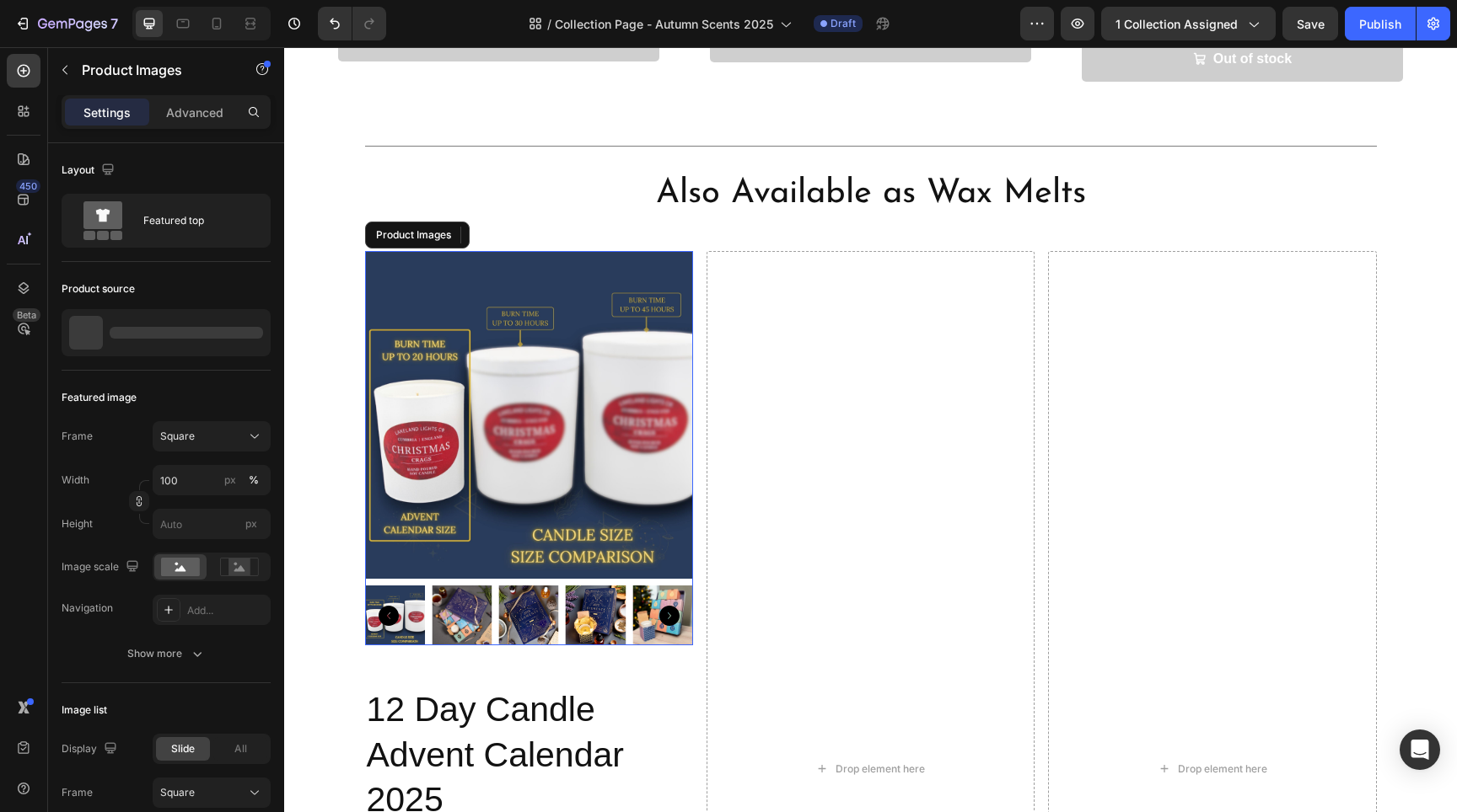
click at [565, 251] on img at bounding box center [529, 414] width 328 height 328
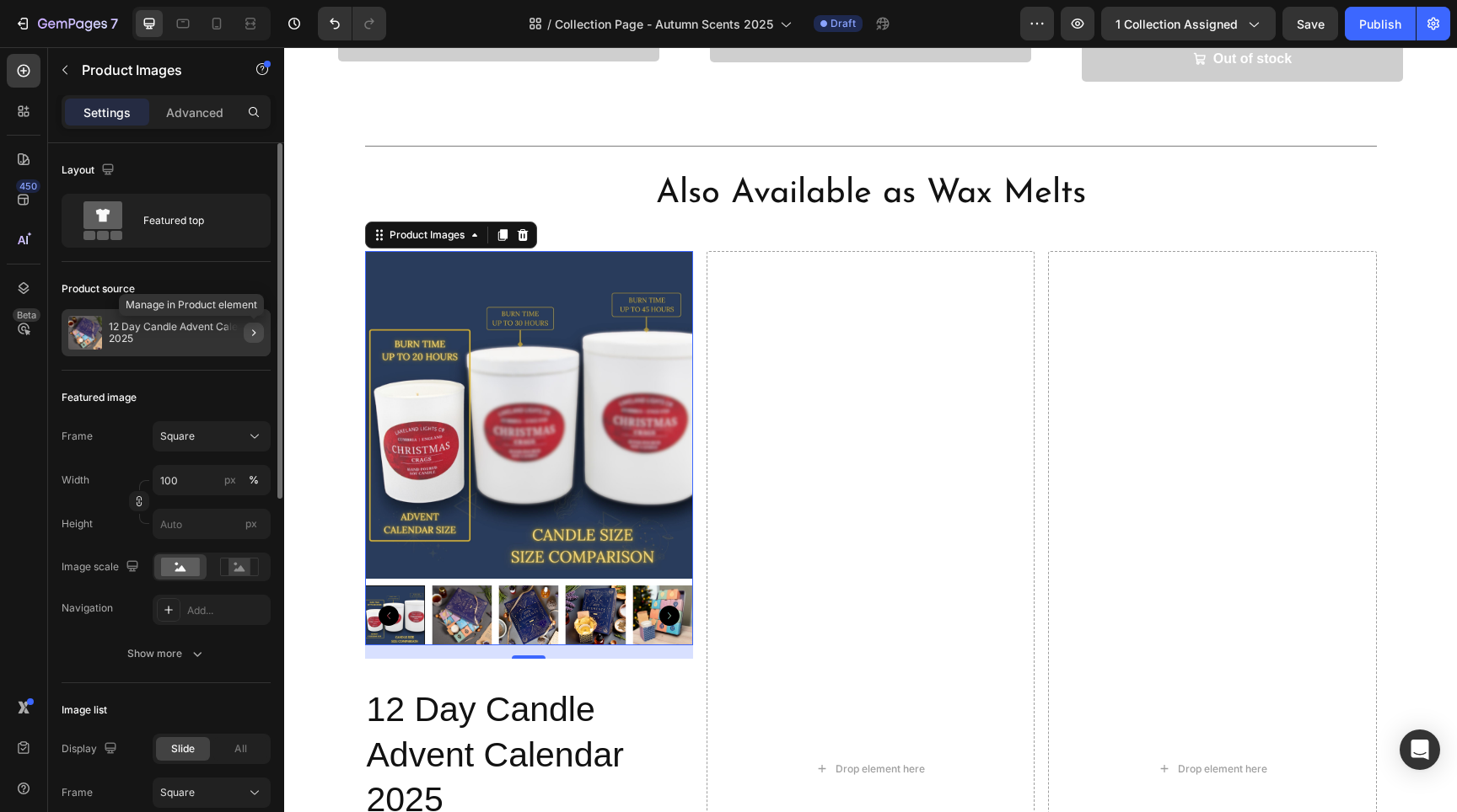
click at [249, 323] on button "button" at bounding box center [254, 333] width 20 height 20
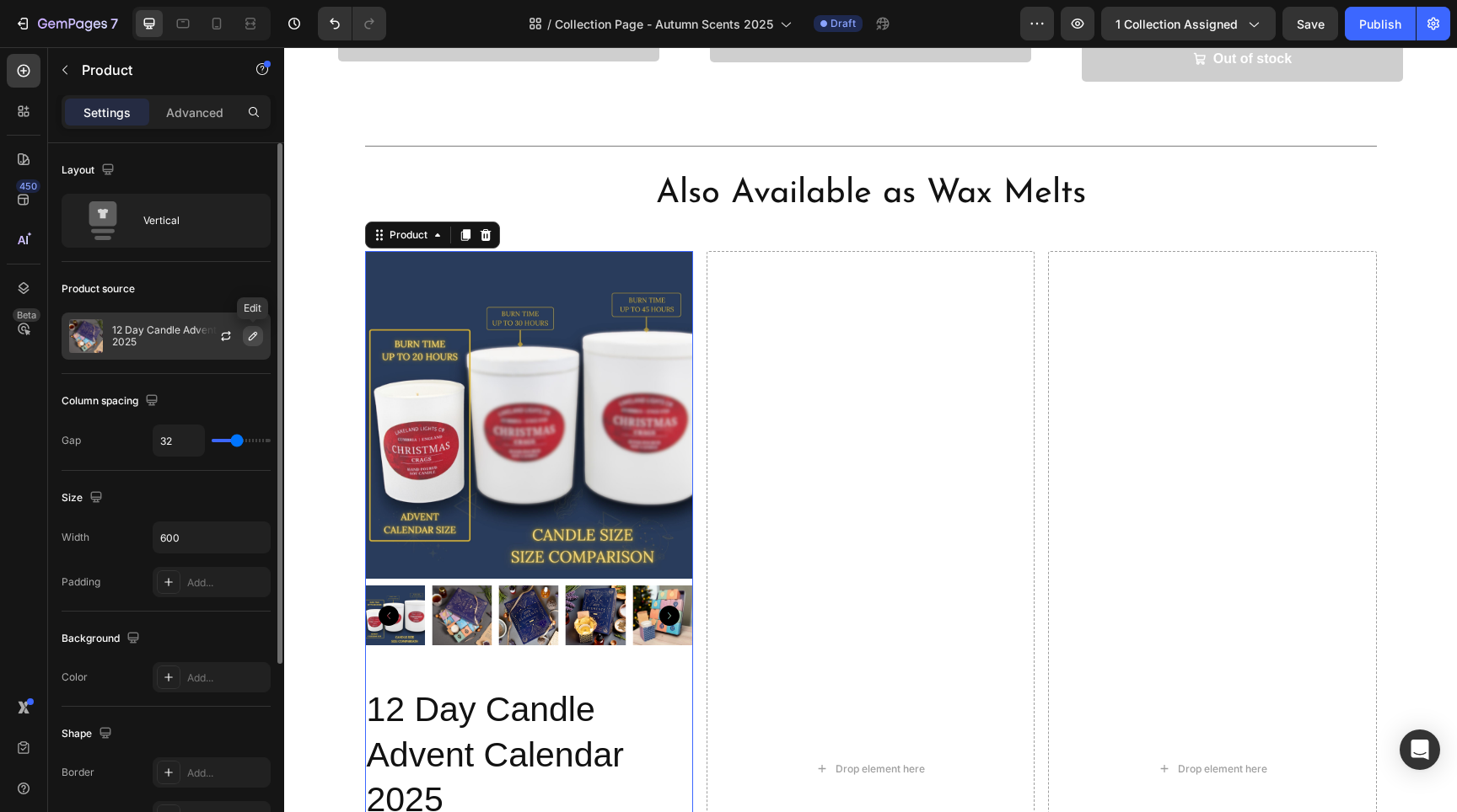
click at [258, 334] on icon "button" at bounding box center [253, 336] width 14 height 14
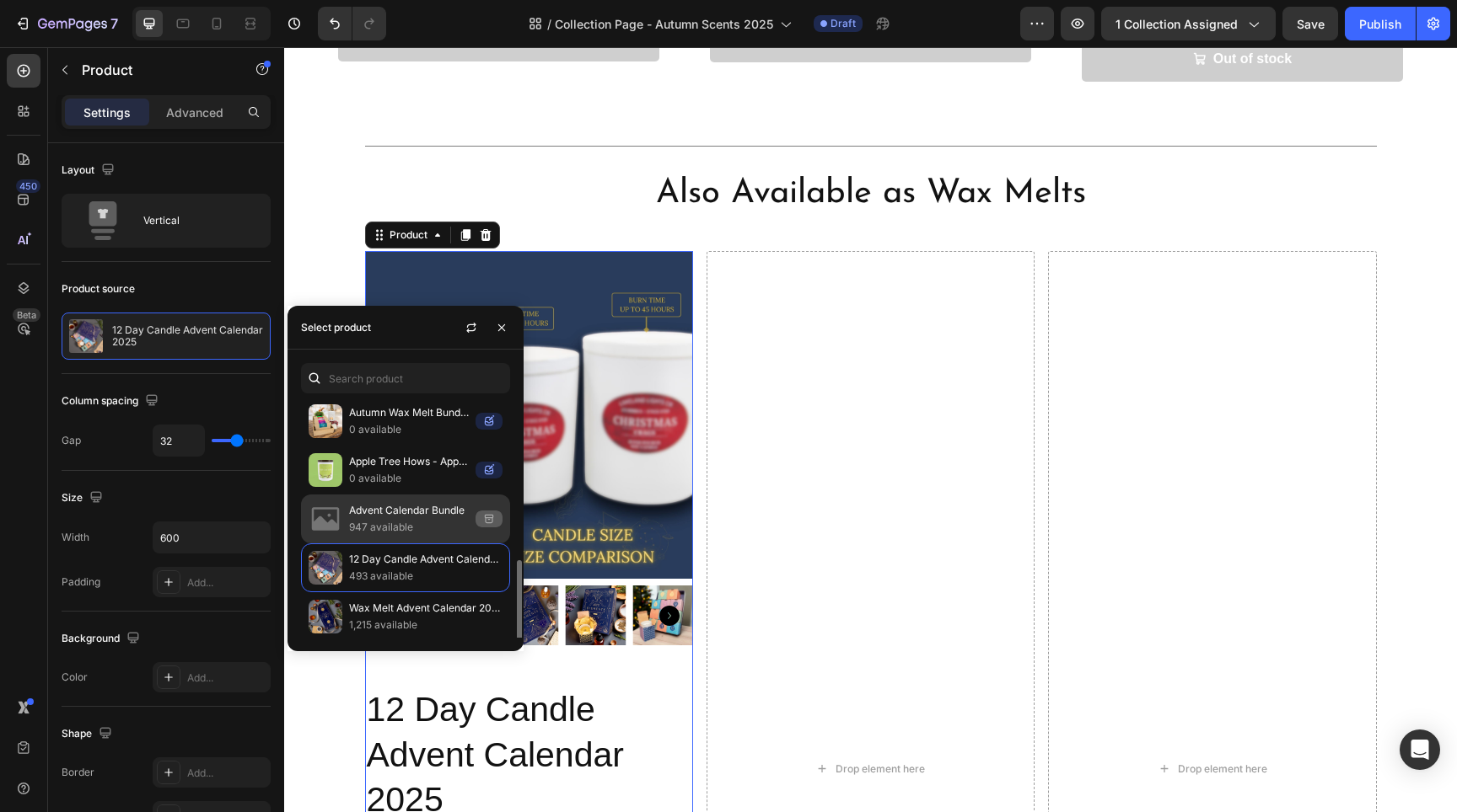
scroll to position [180, 0]
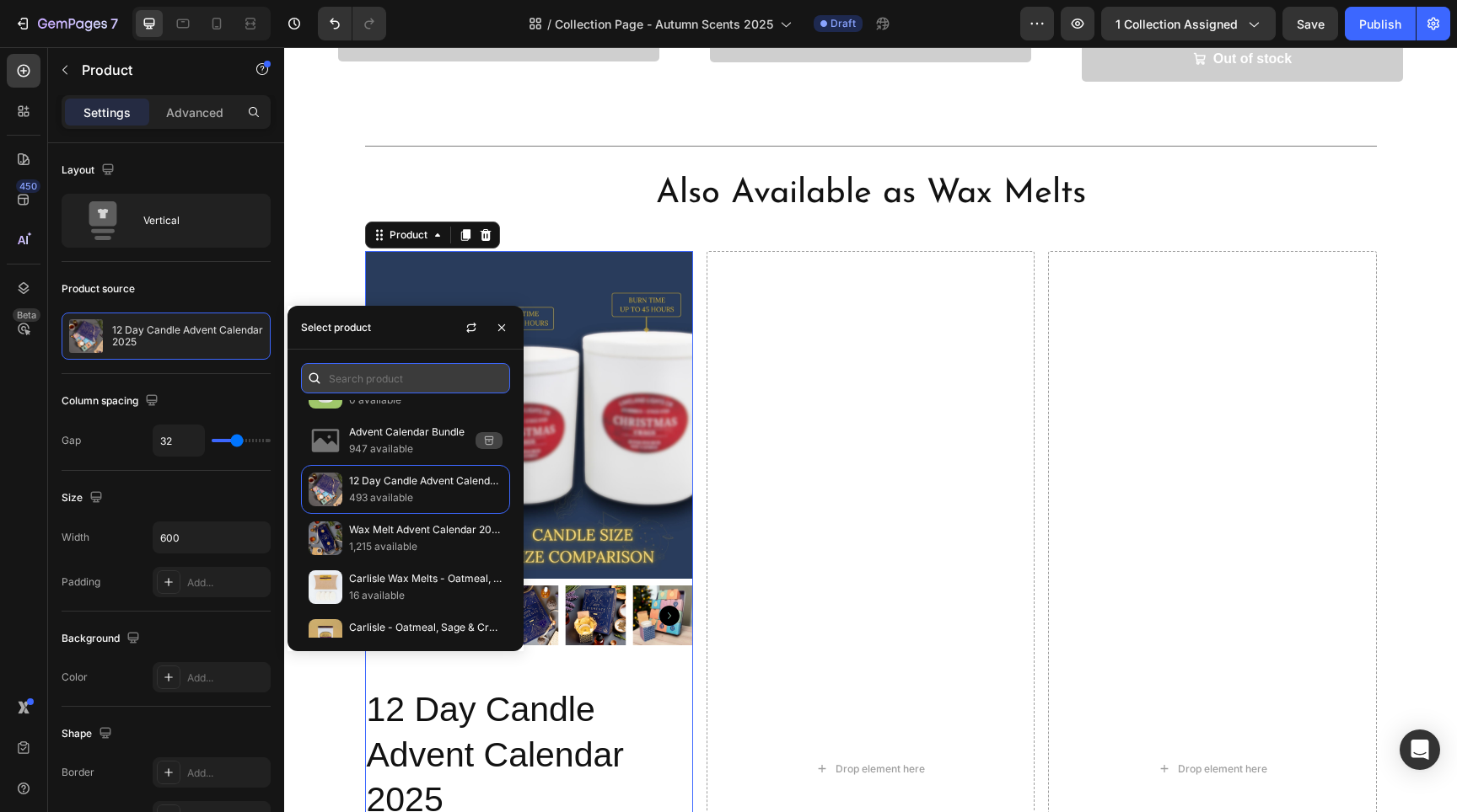
click at [389, 378] on input "text" at bounding box center [405, 378] width 209 height 30
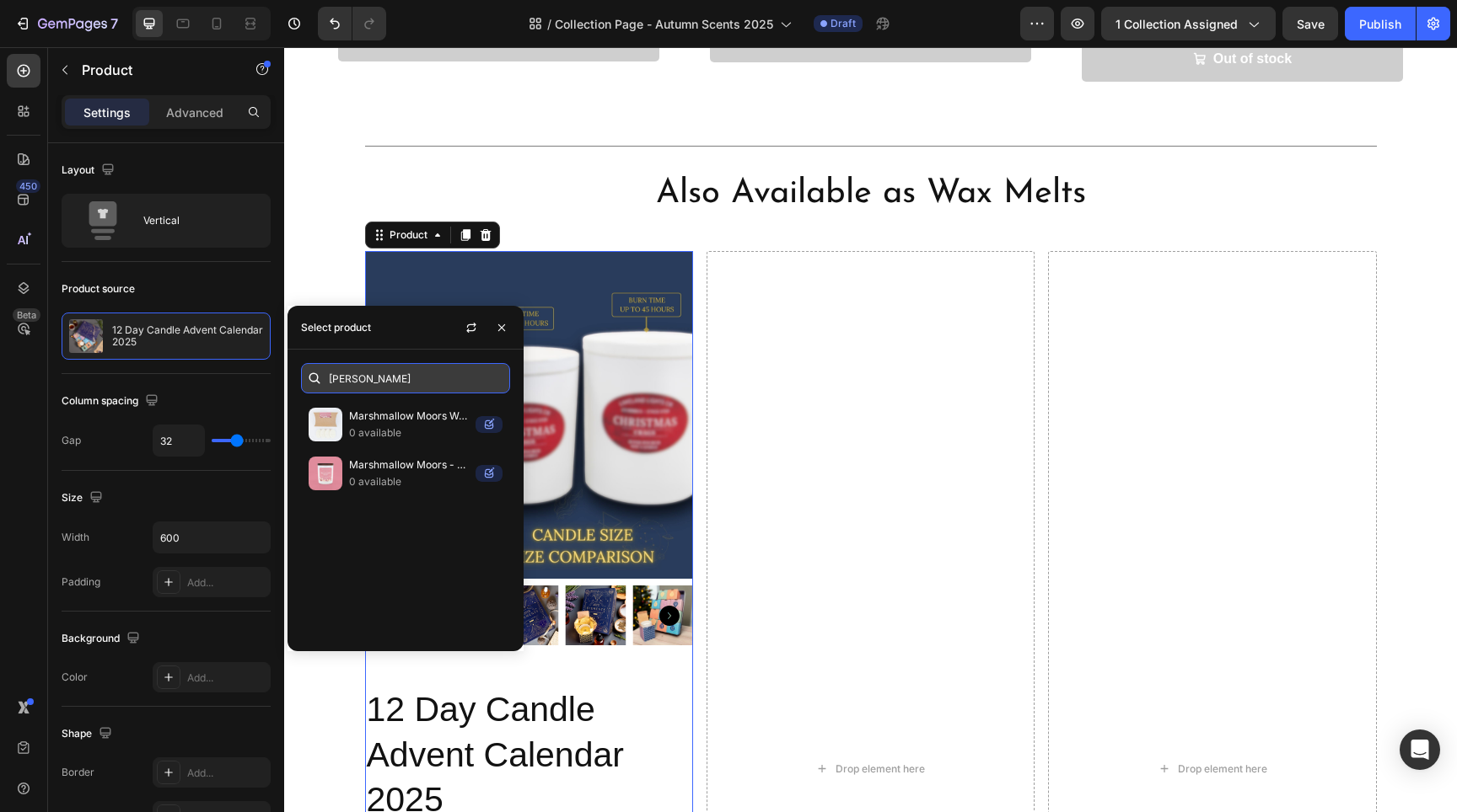
scroll to position [0, 0]
type input "marsh"
click at [418, 449] on div "Marshmallow Moors Wax Melts 0 available" at bounding box center [405, 474] width 209 height 49
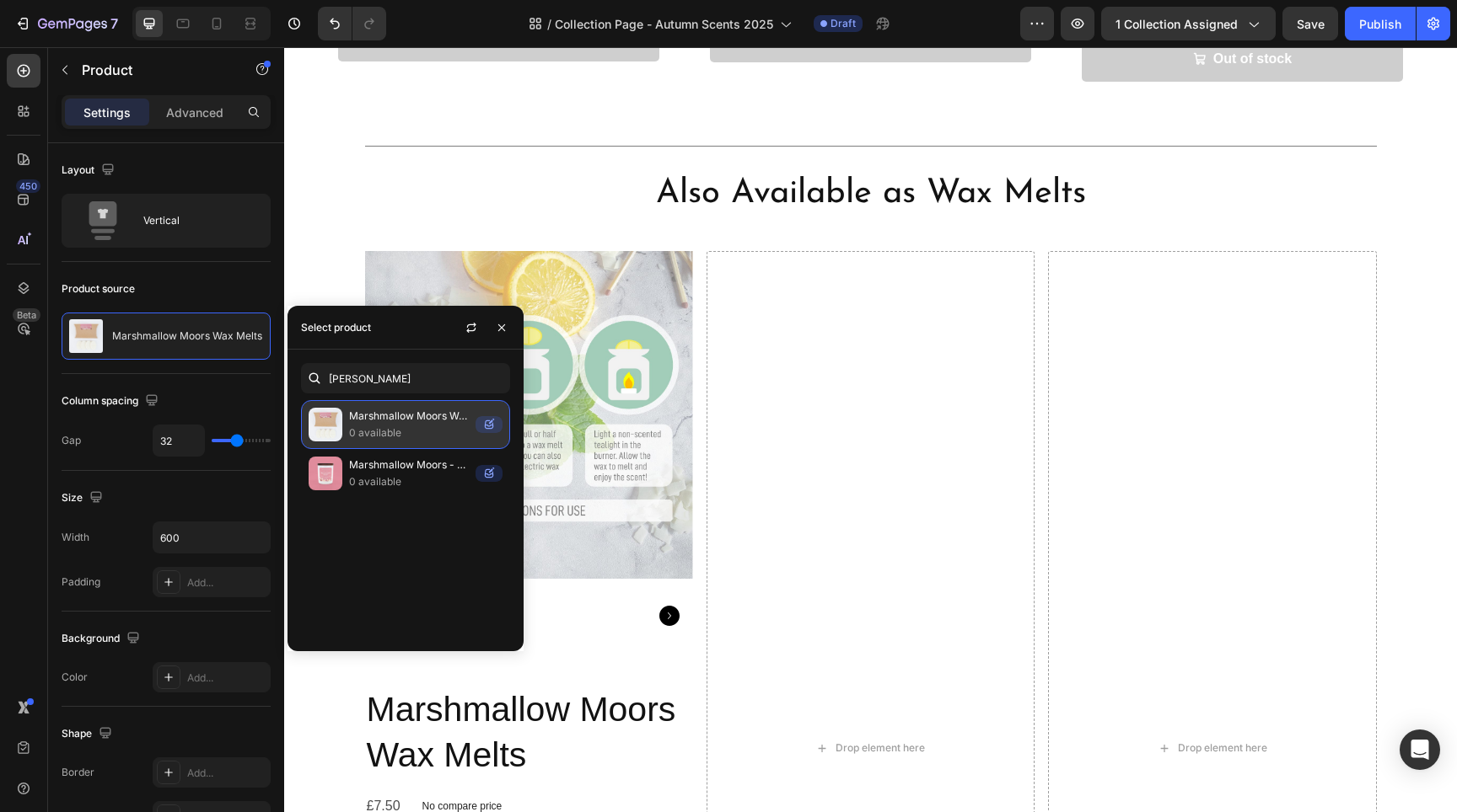
click at [407, 425] on p "Marshmallow Moors Wax Melts" at bounding box center [408, 416] width 120 height 16
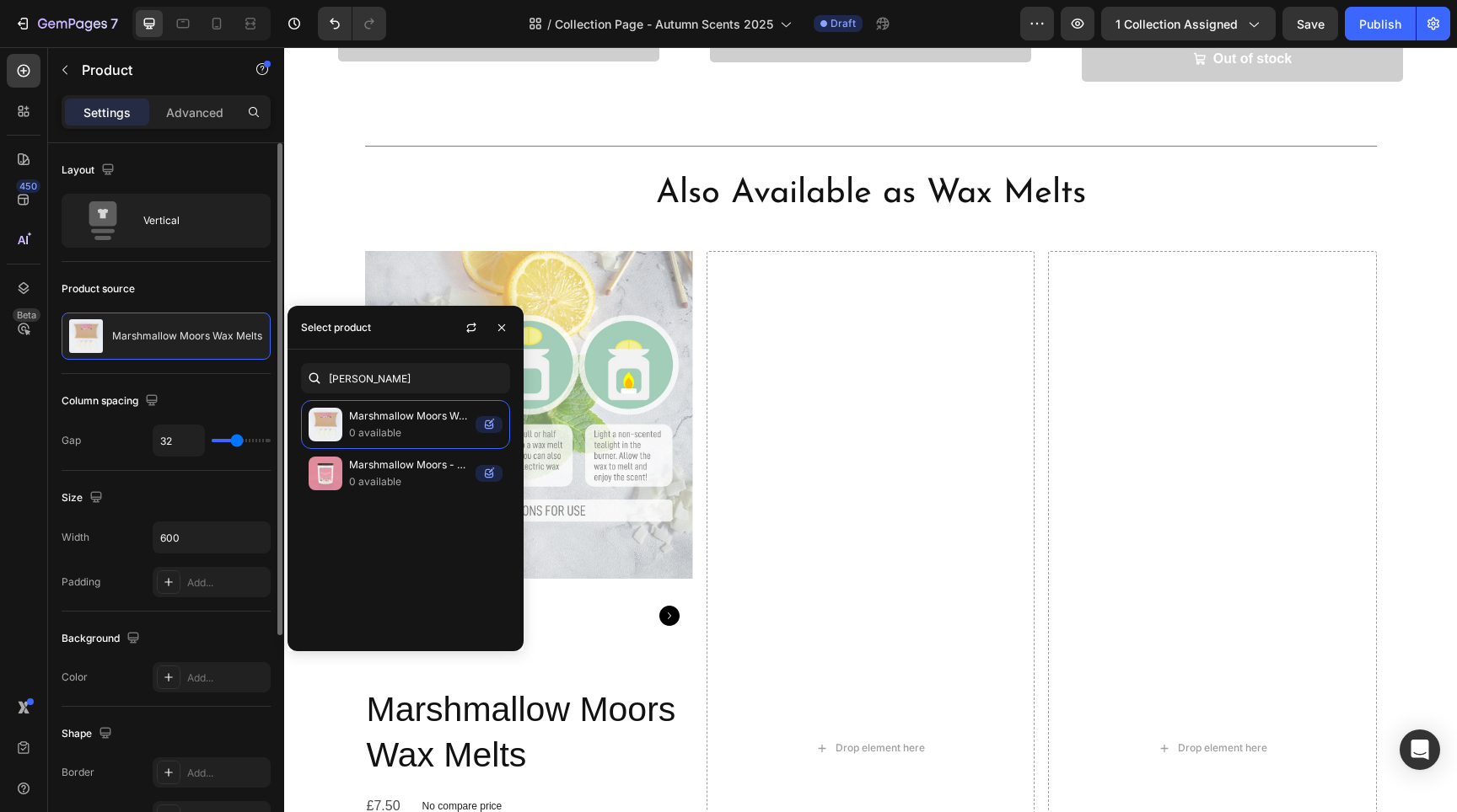
click at [215, 283] on div "Product source" at bounding box center [165, 289] width 209 height 27
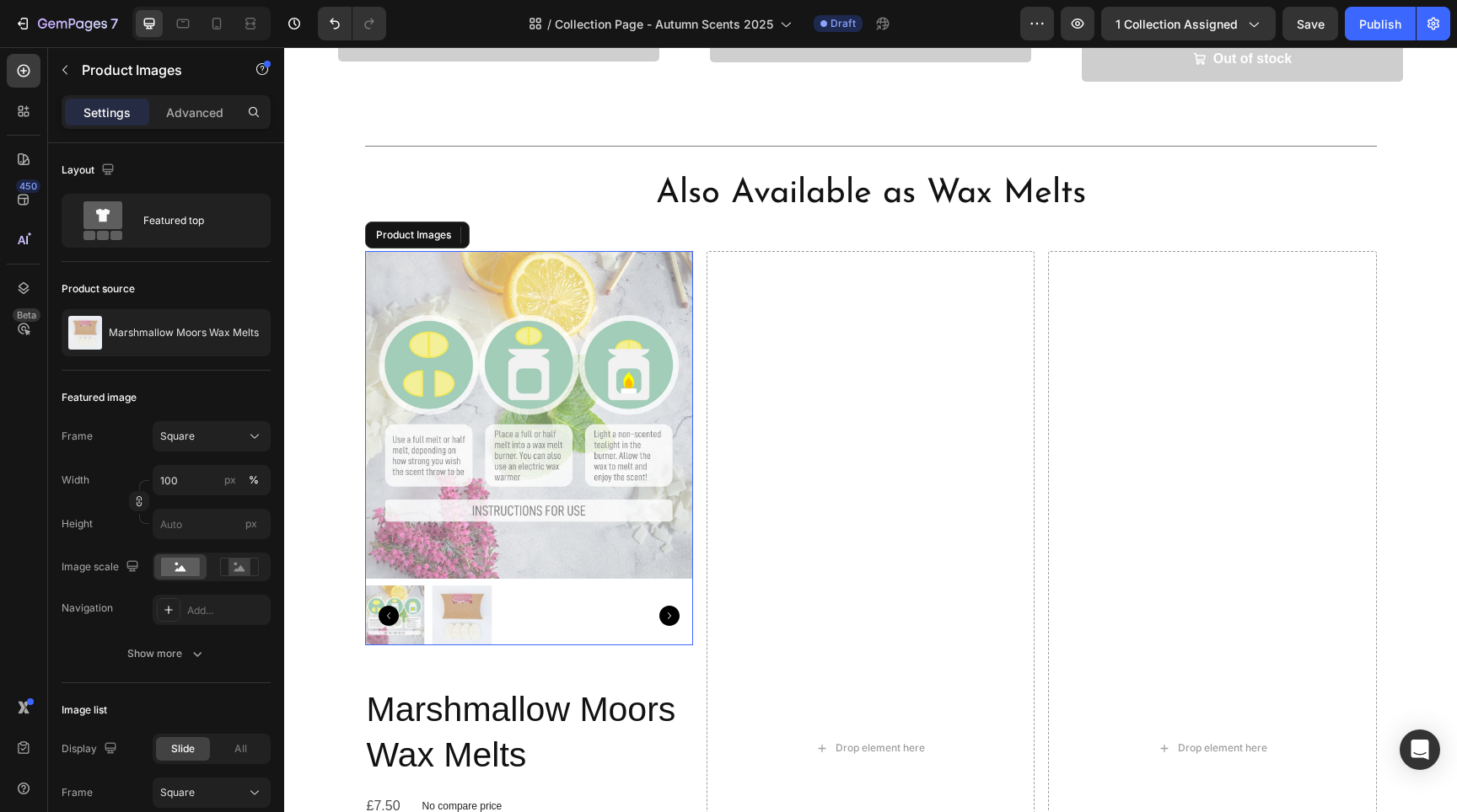
click at [516, 586] on div at bounding box center [529, 616] width 328 height 60
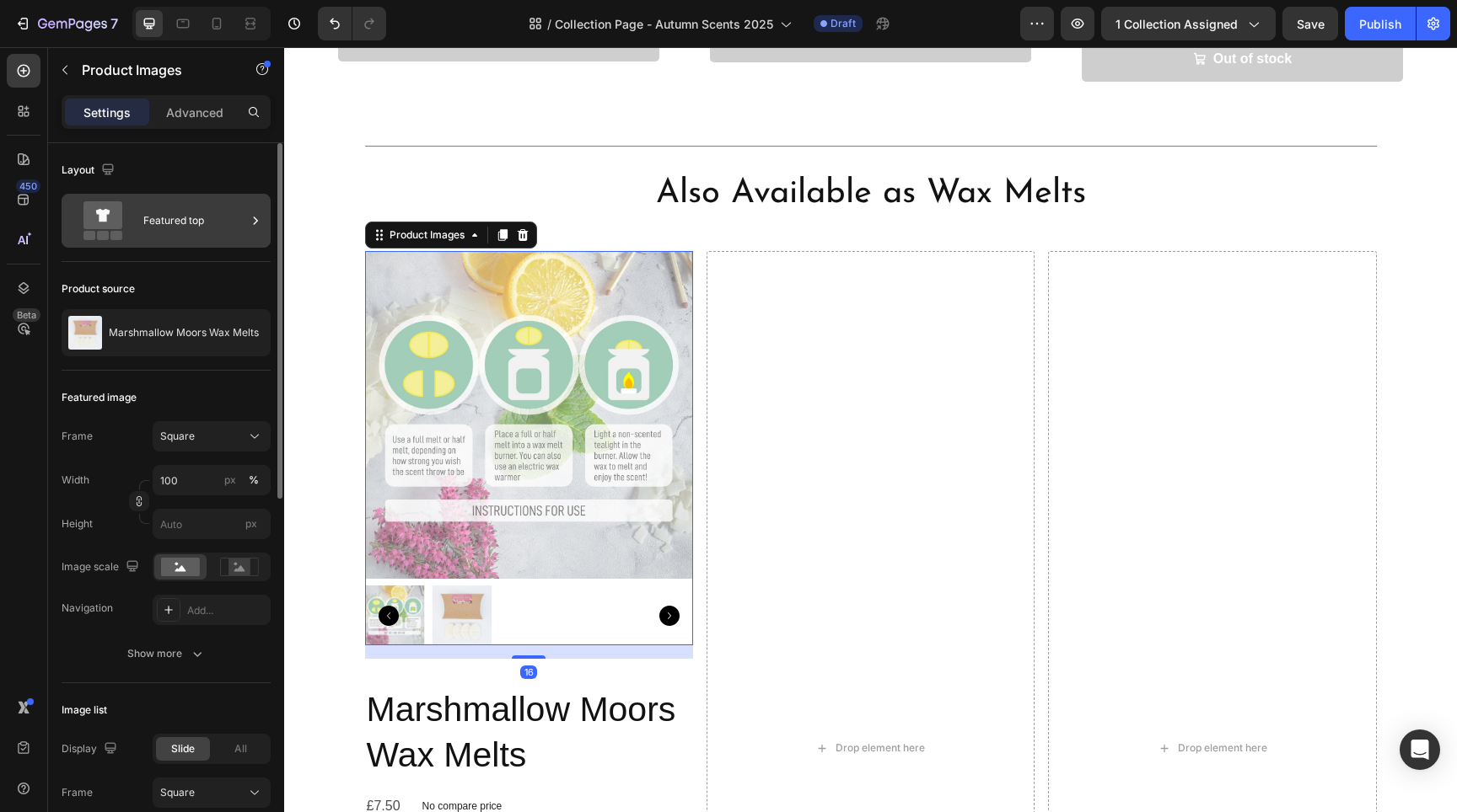
click at [233, 232] on div "Featured top" at bounding box center [194, 221] width 103 height 38
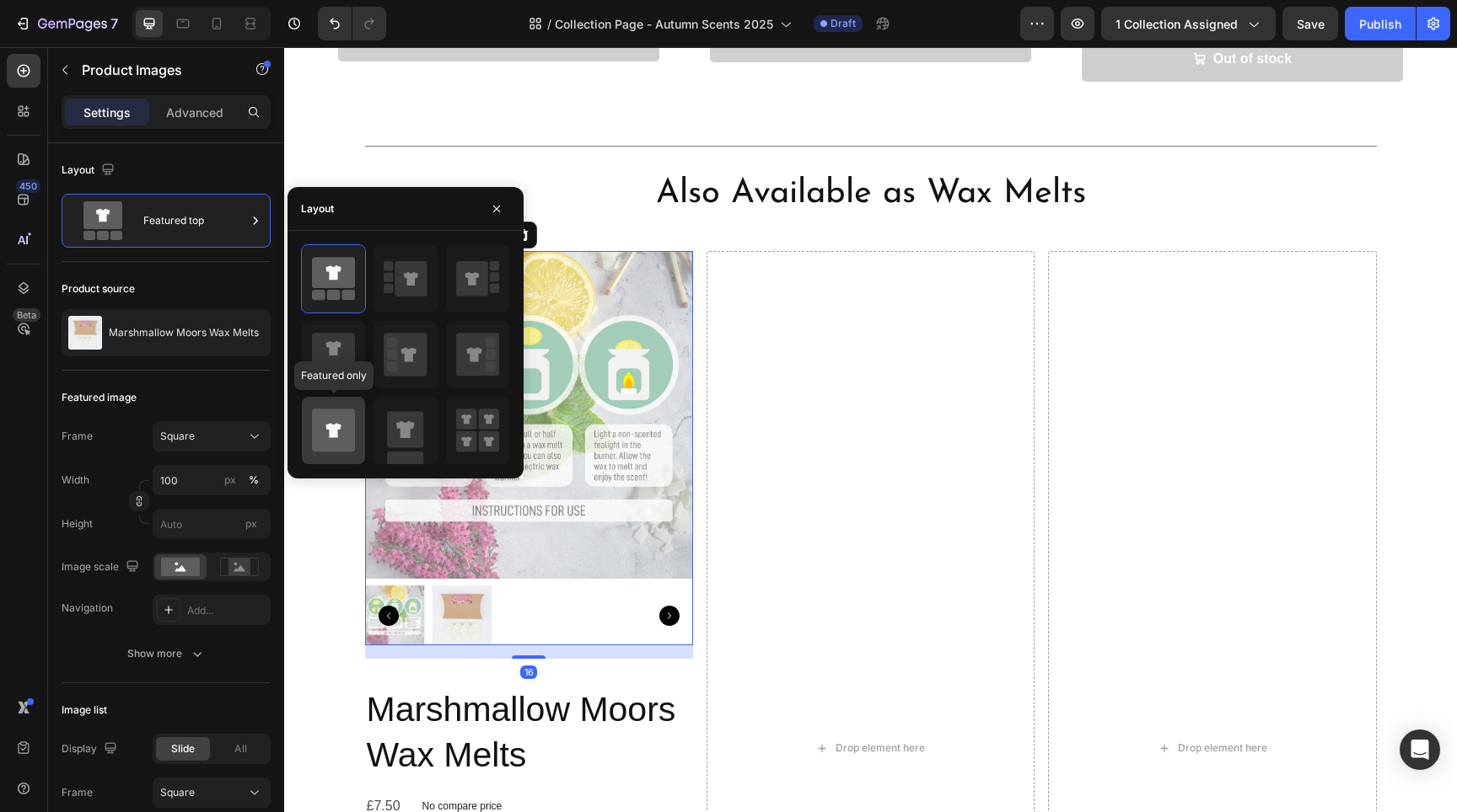
click at [342, 428] on icon at bounding box center [333, 430] width 43 height 43
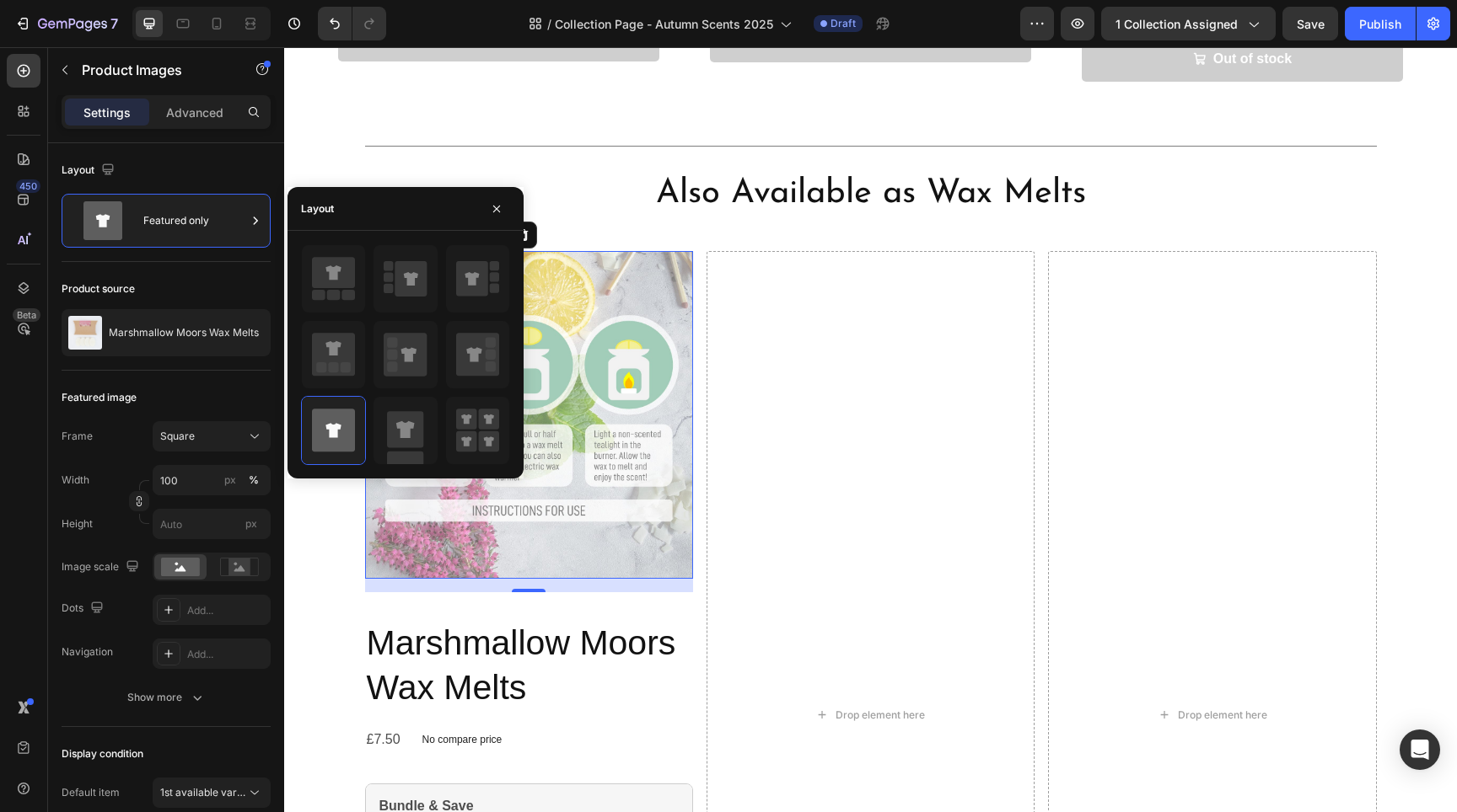
scroll to position [2465, 0]
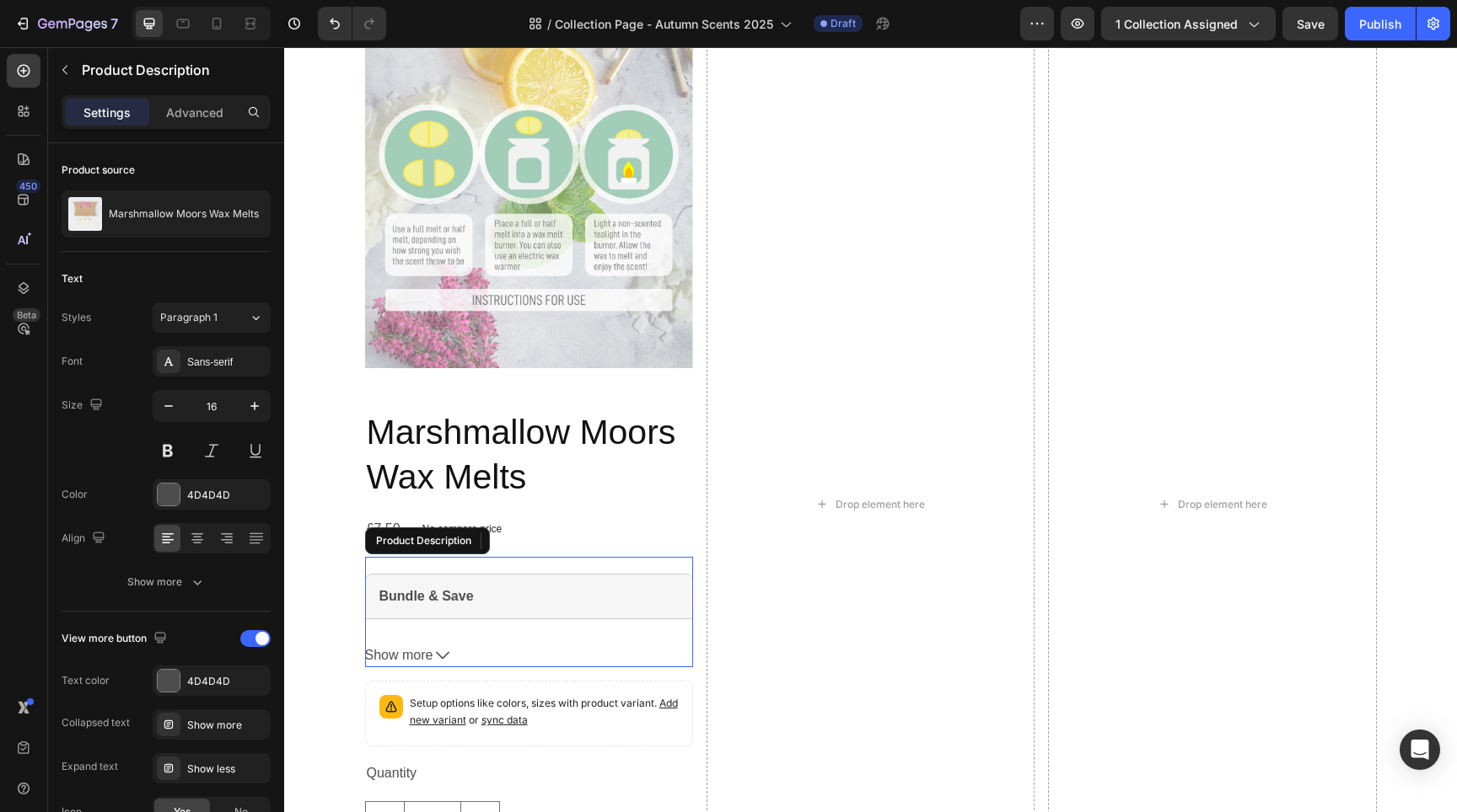
click at [602, 578] on div "Bundle & Save" at bounding box center [529, 598] width 326 height 46
click at [558, 540] on icon at bounding box center [563, 540] width 11 height 12
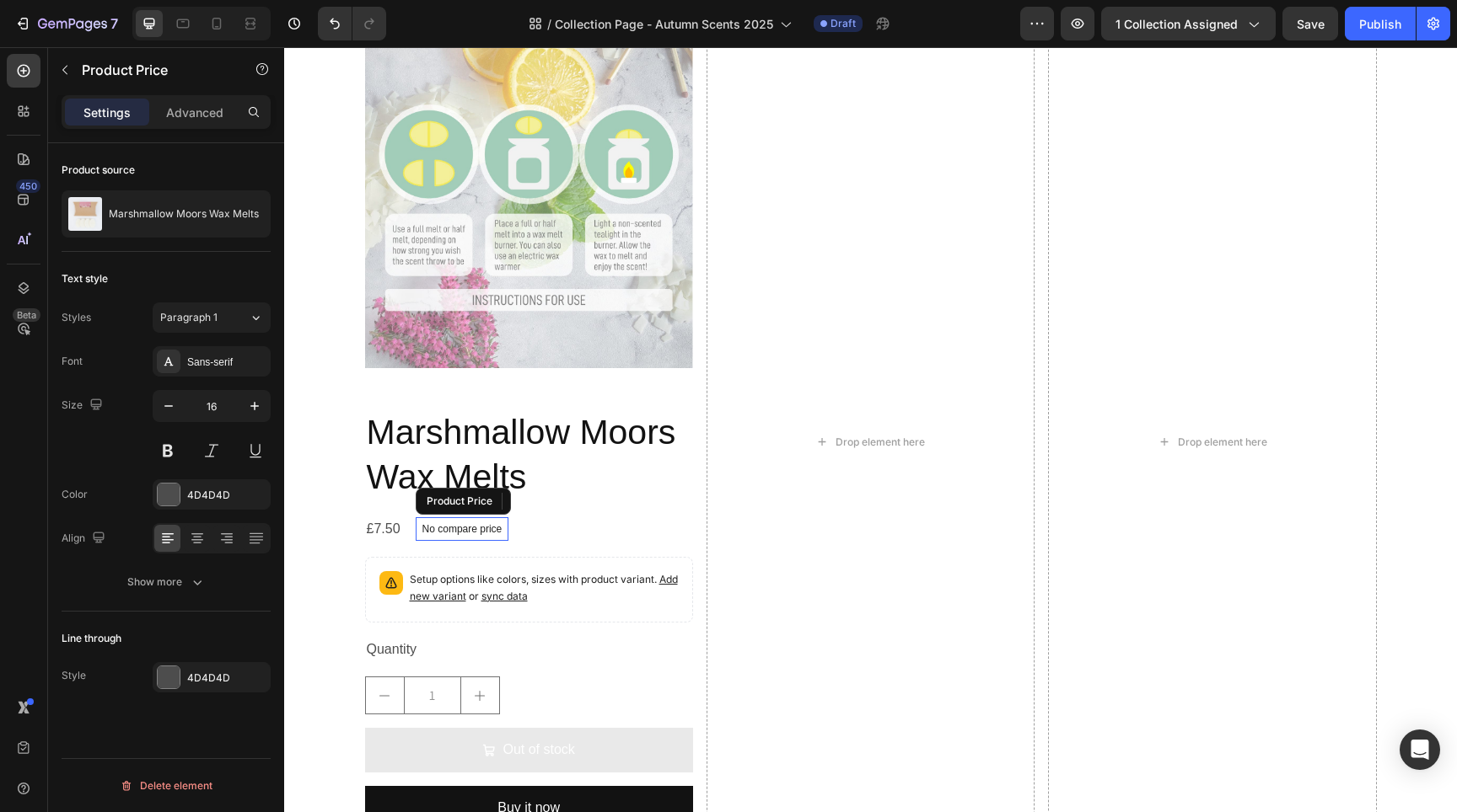
click at [467, 528] on p "No compare price" at bounding box center [463, 528] width 80 height 10
click at [578, 492] on div at bounding box center [584, 501] width 20 height 20
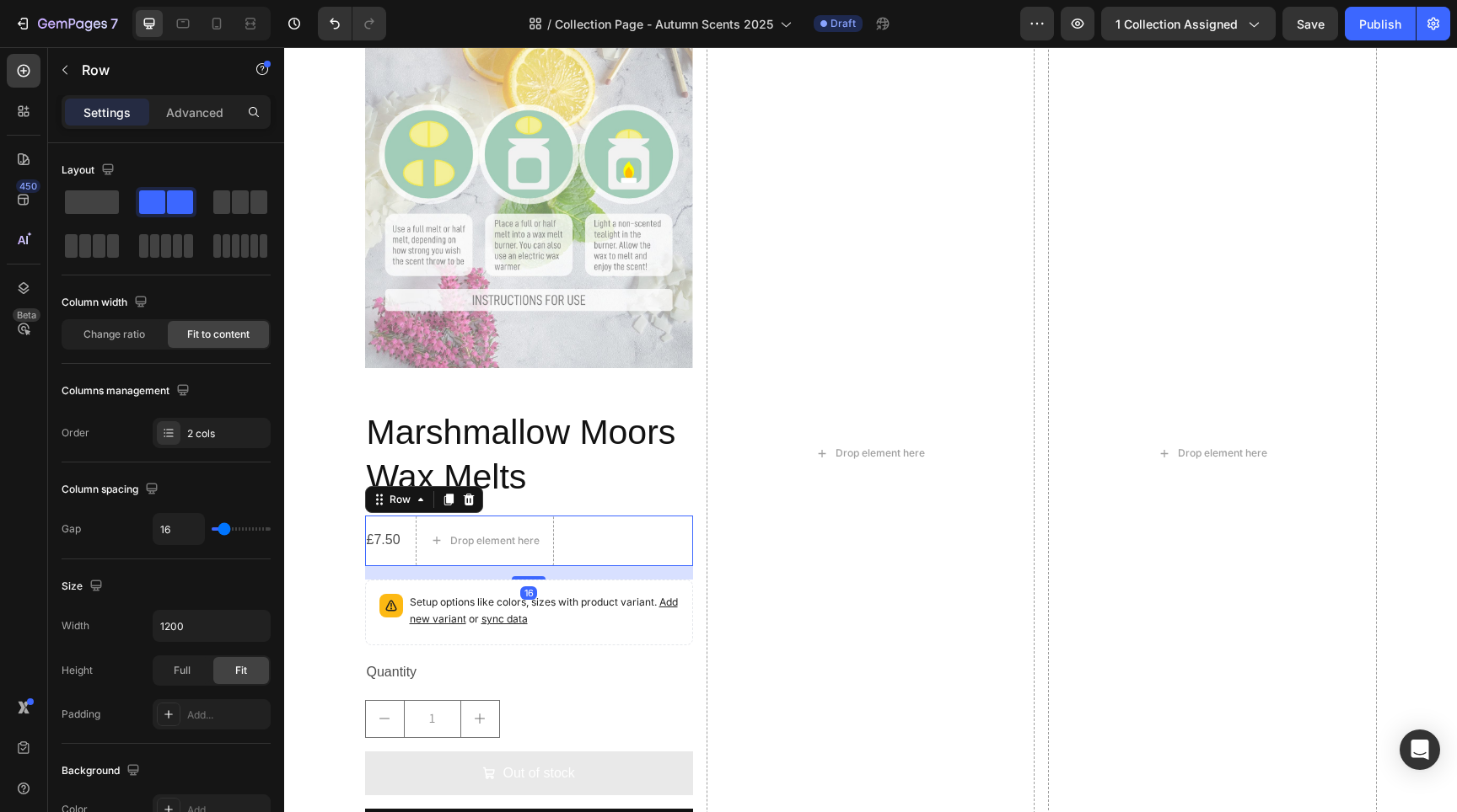
click at [585, 547] on div "£7.50 Product Price Product Price Drop element here Row 16" at bounding box center [529, 540] width 328 height 50
click at [69, 204] on span at bounding box center [91, 203] width 54 height 24
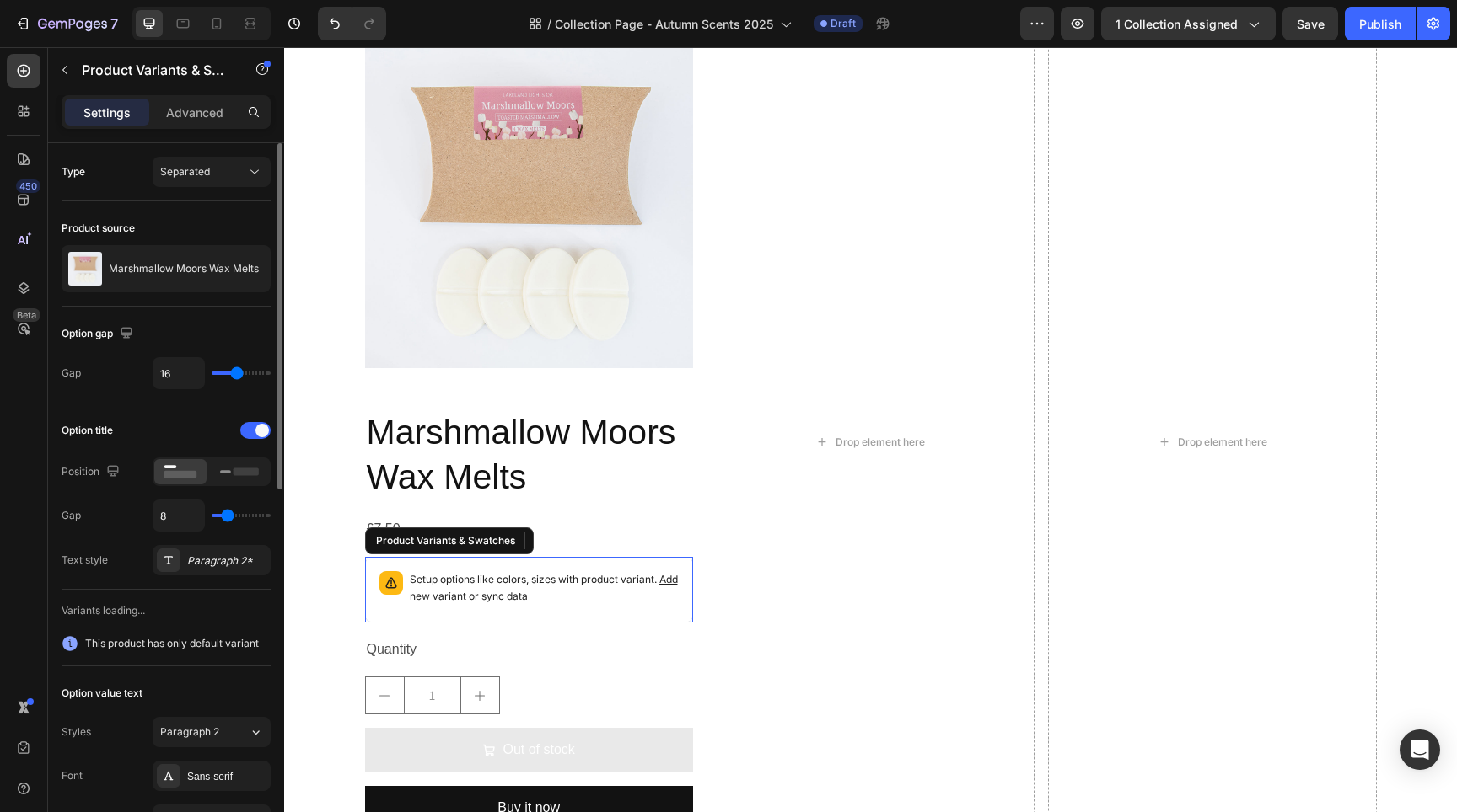
click at [579, 585] on p "Setup options like colors, sizes with product variant. Add new variant or sync …" at bounding box center [544, 588] width 269 height 34
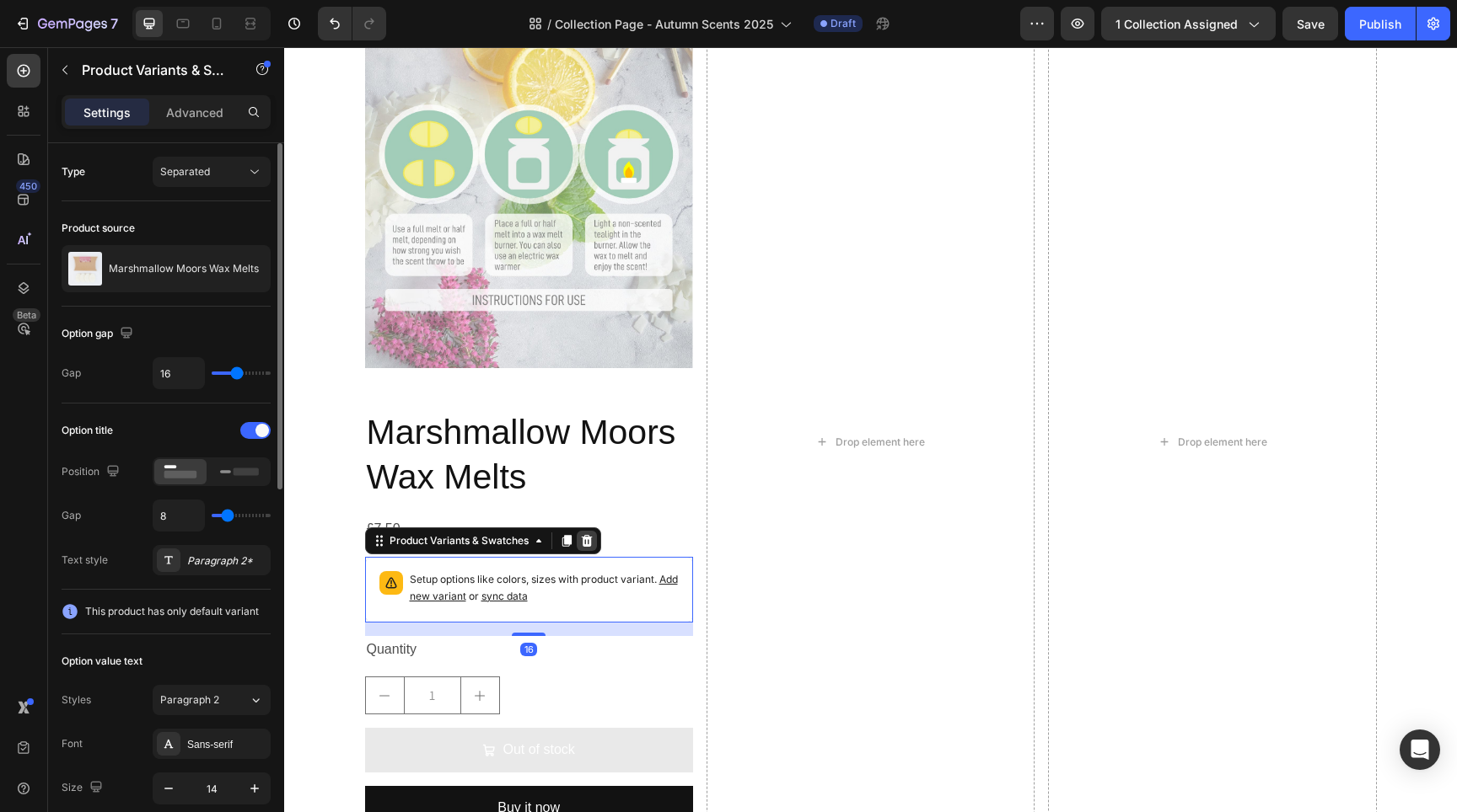
click at [580, 539] on icon at bounding box center [586, 541] width 14 height 14
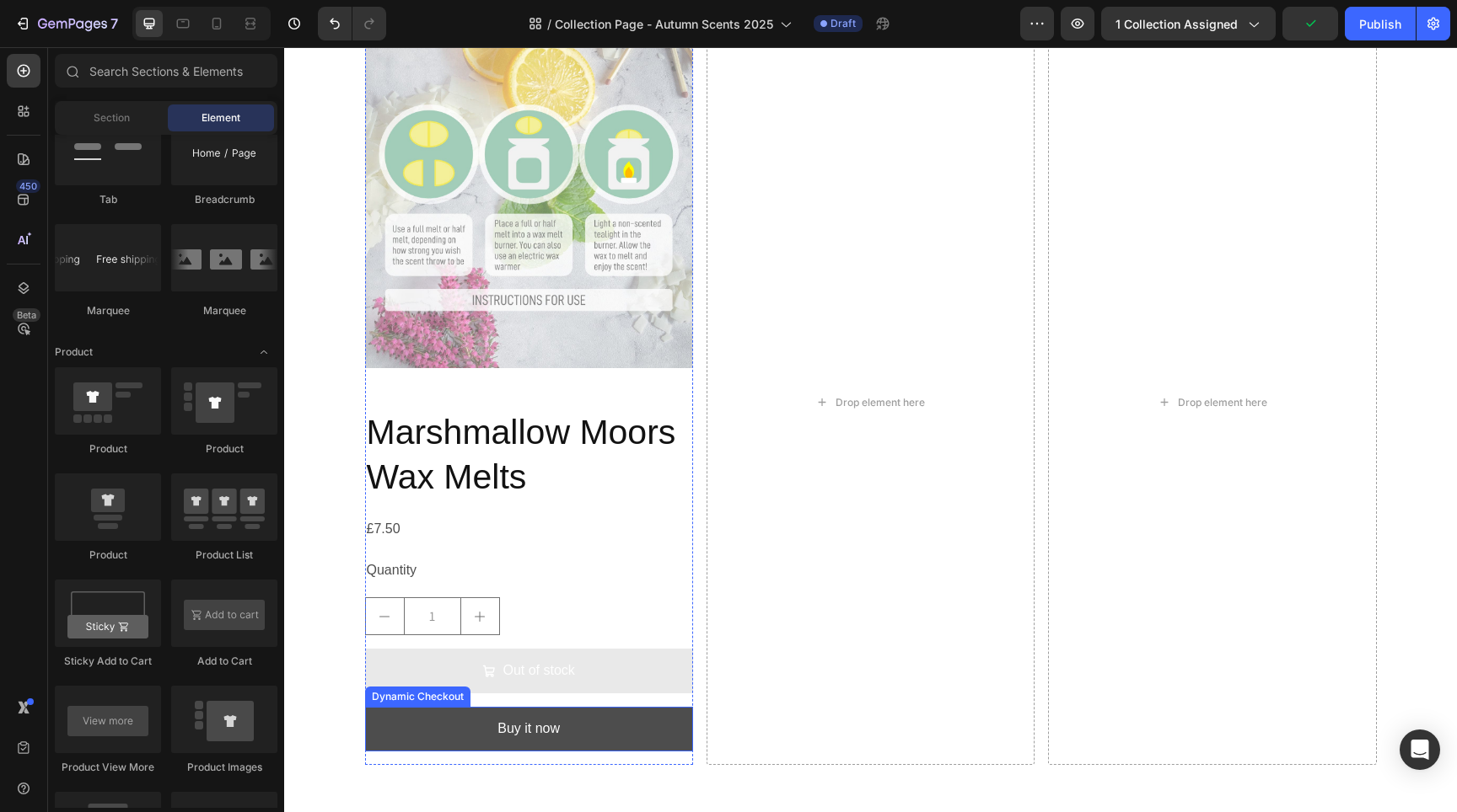
click at [580, 724] on button "Buy it now" at bounding box center [529, 729] width 328 height 45
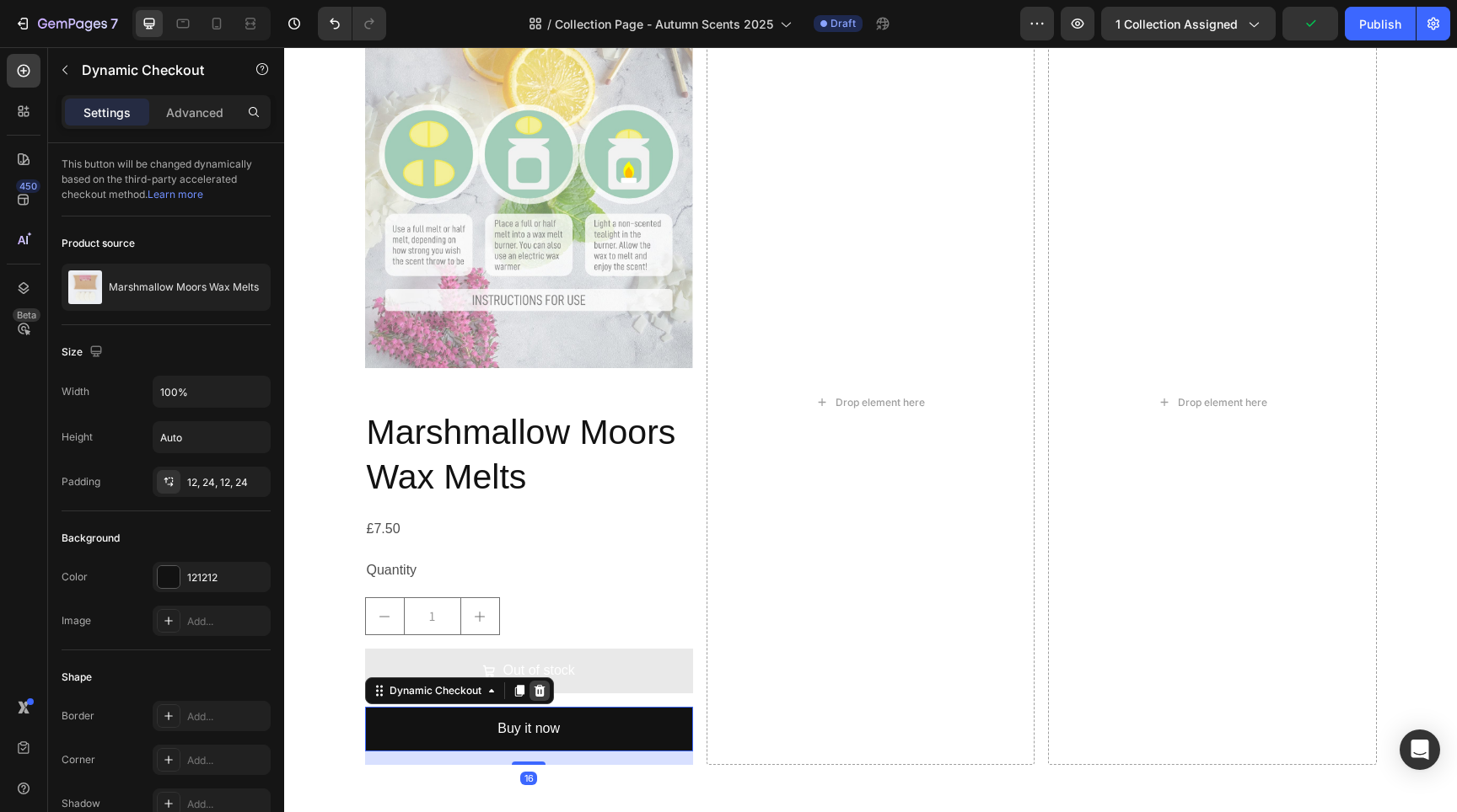
click at [534, 686] on icon at bounding box center [540, 691] width 11 height 12
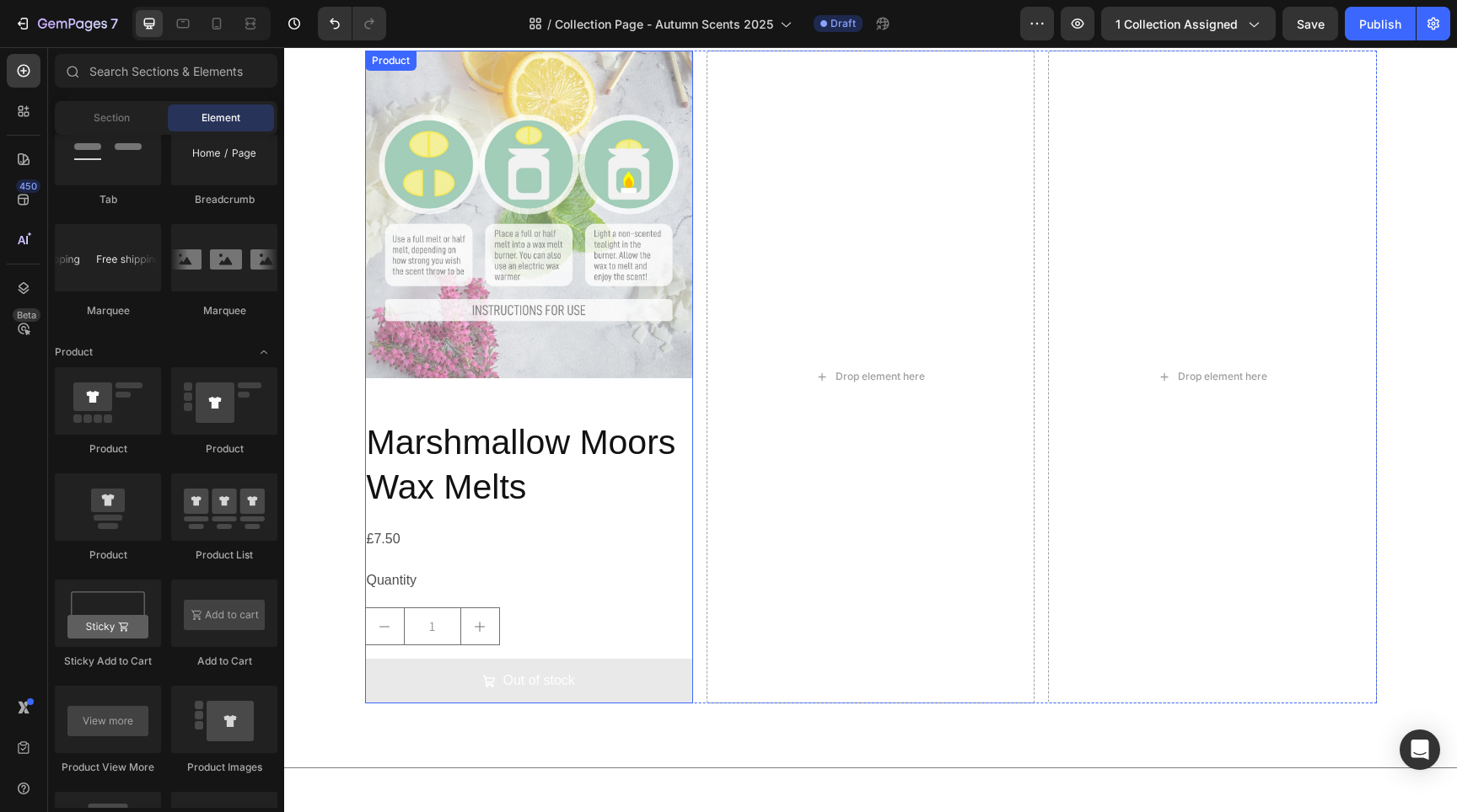
scroll to position [2400, 0]
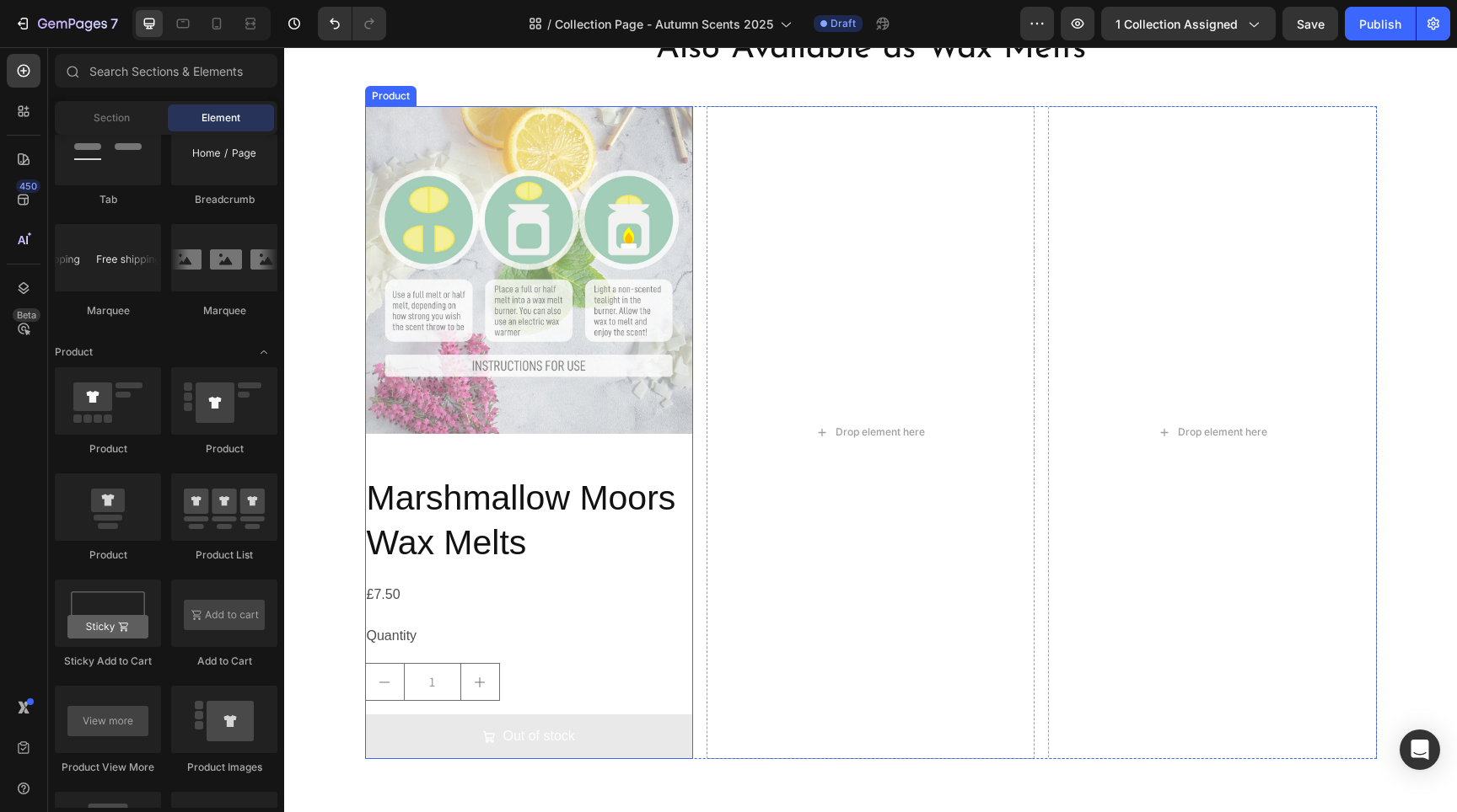
click at [628, 623] on div "Quantity" at bounding box center [529, 637] width 328 height 27
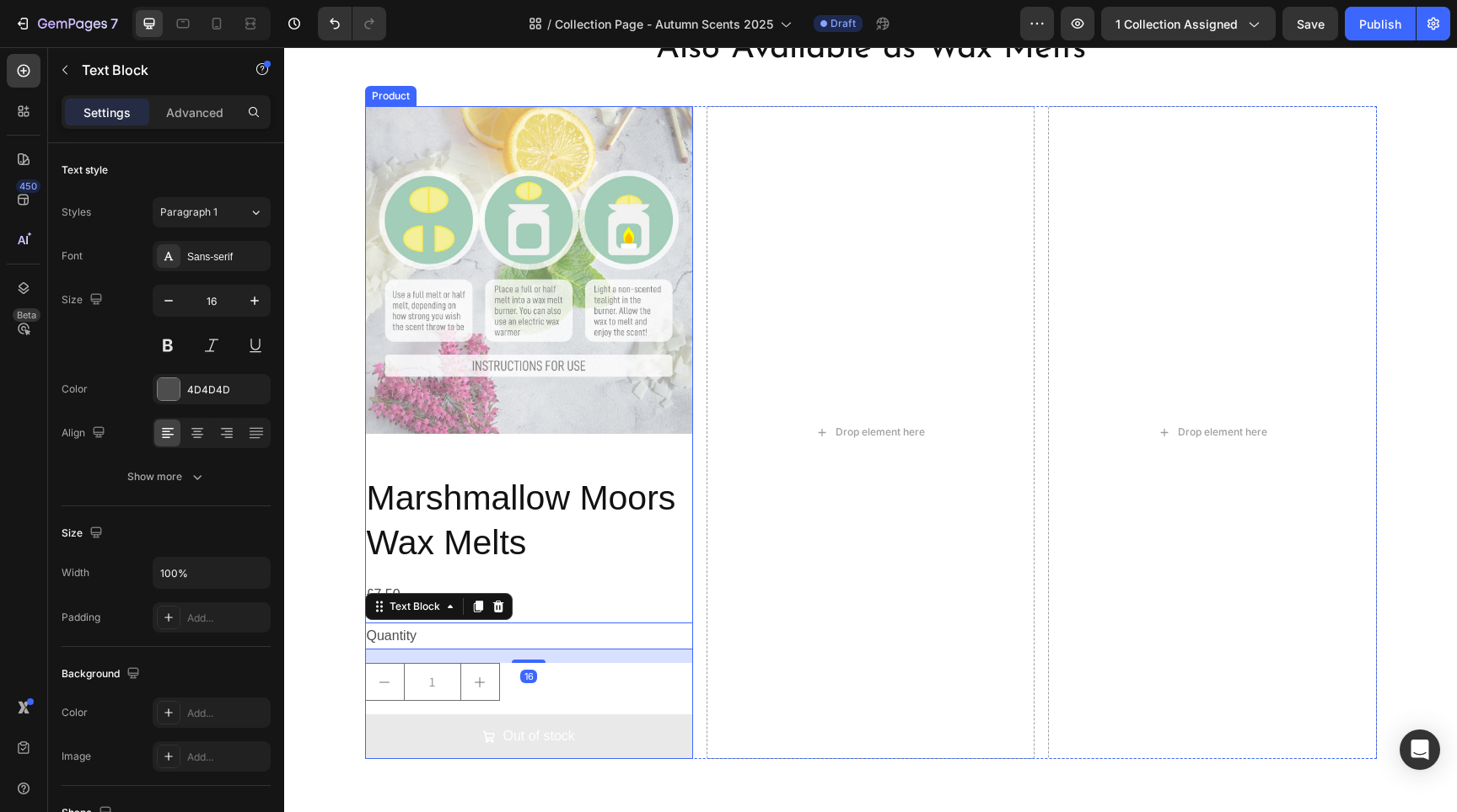
click at [626, 567] on div "Marshmallow Moors Wax Melts Product Title" at bounding box center [529, 521] width 328 height 94
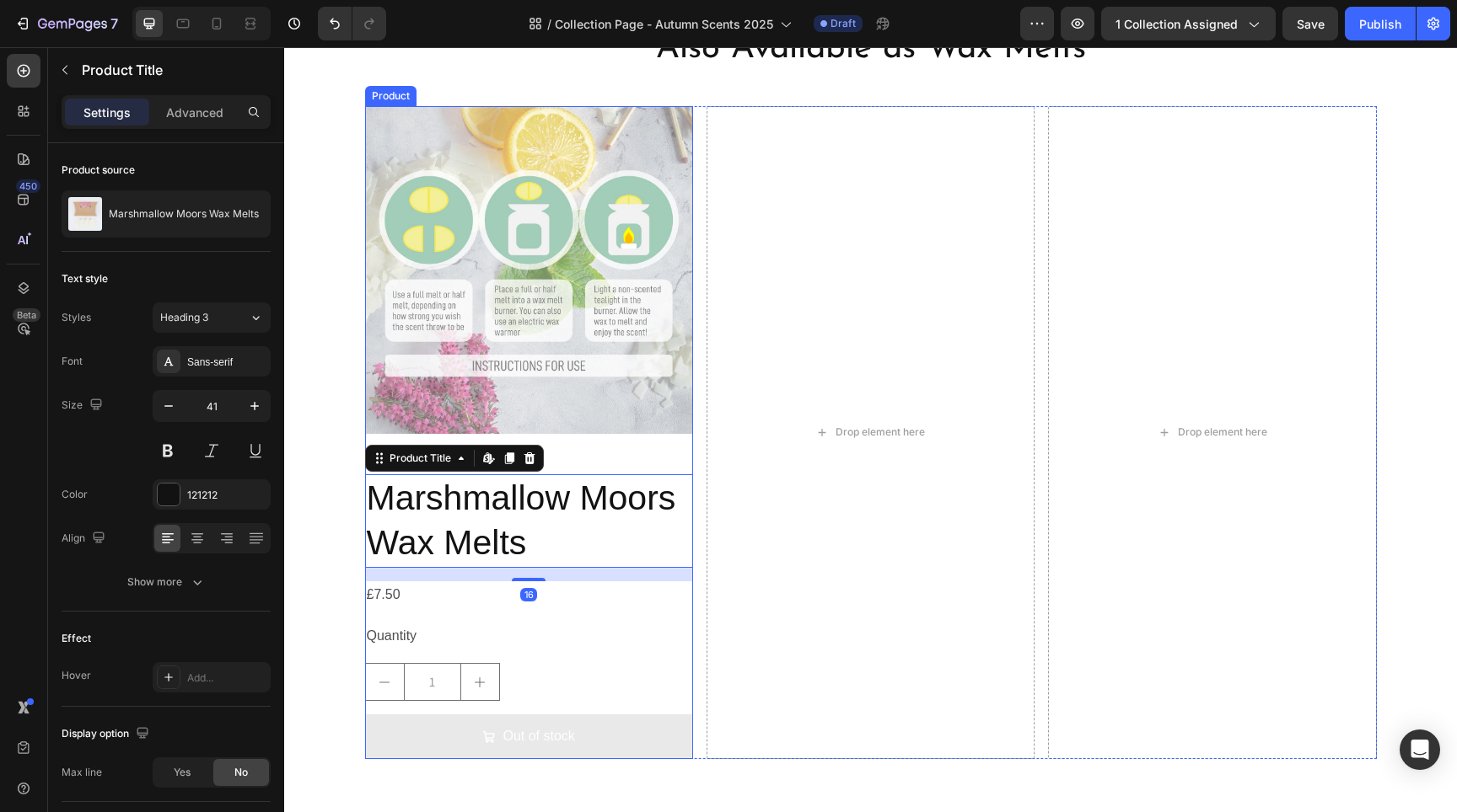
click at [678, 450] on div "Product Images Marshmallow Moors Wax Melts Product Title Edit content in Shopif…" at bounding box center [529, 432] width 328 height 653
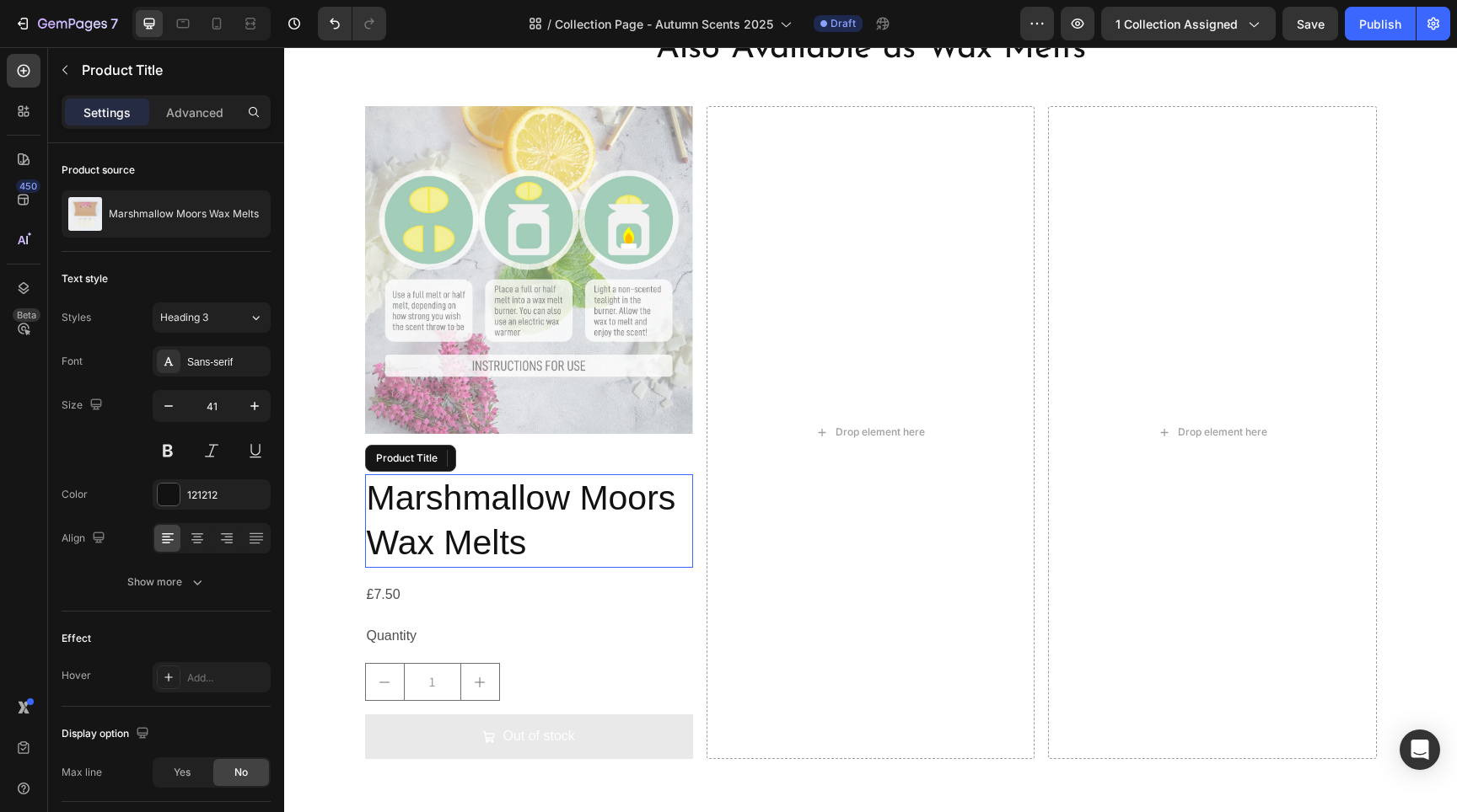
click at [543, 497] on h2 "Marshmallow Moors Wax Melts" at bounding box center [529, 521] width 328 height 94
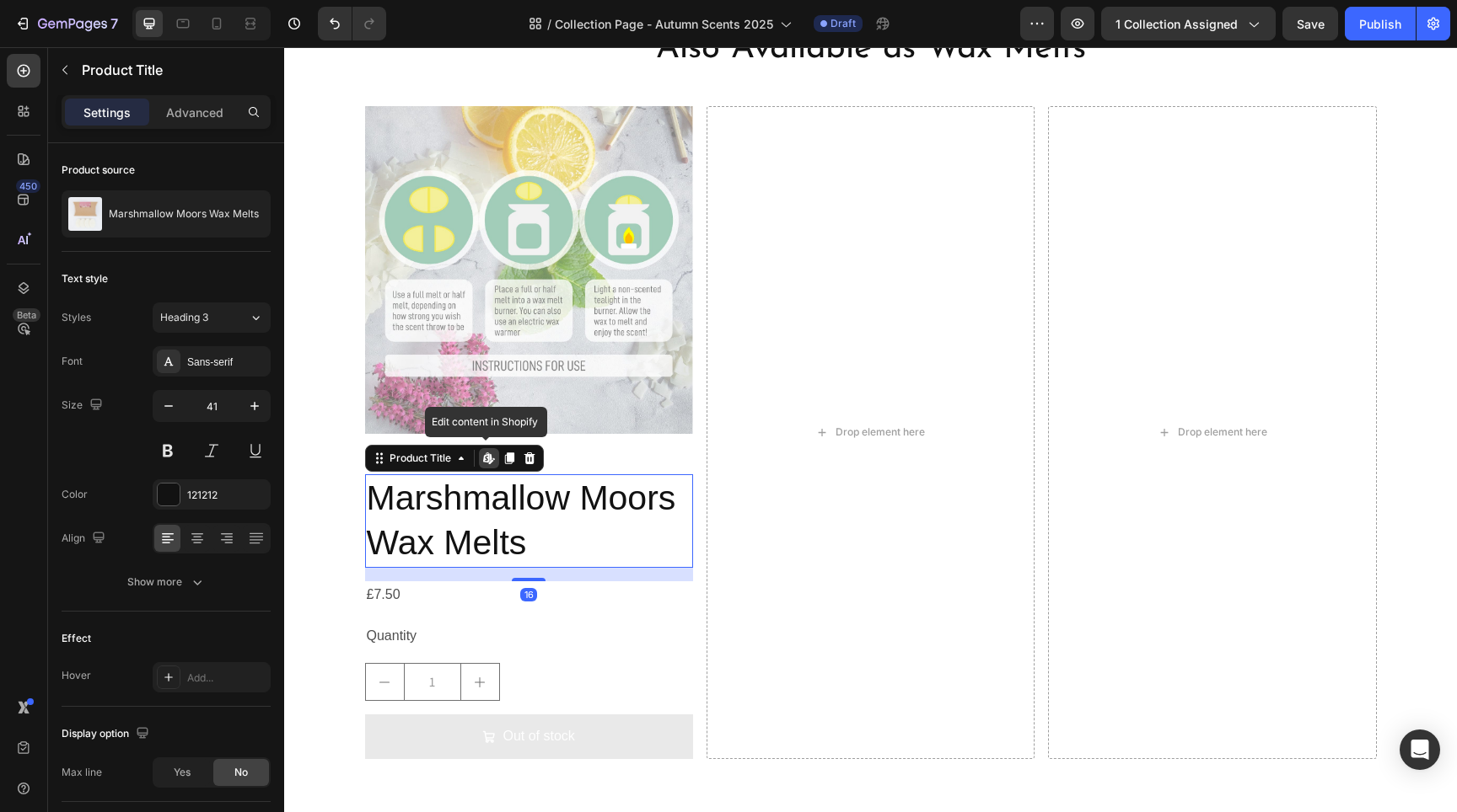
click at [543, 497] on h2 "Marshmallow Moors Wax Melts" at bounding box center [529, 521] width 328 height 94
click at [528, 519] on h2 "Marshmallow Moors Wax Melts" at bounding box center [529, 521] width 328 height 94
click at [161, 405] on icon "button" at bounding box center [168, 406] width 16 height 16
click at [162, 405] on icon "button" at bounding box center [168, 406] width 16 height 16
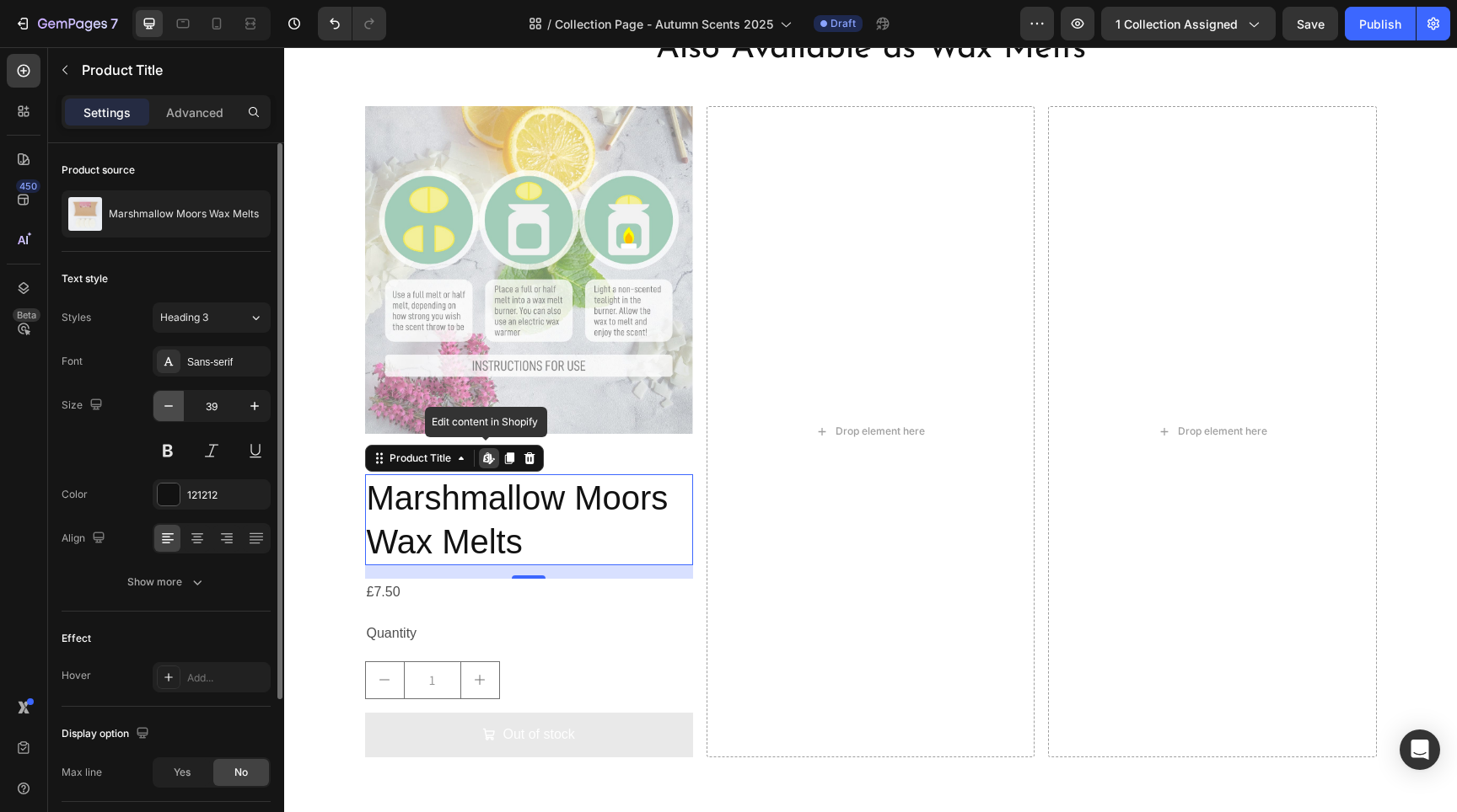
click at [163, 405] on icon "button" at bounding box center [168, 406] width 16 height 16
click at [164, 405] on icon "button" at bounding box center [168, 406] width 16 height 16
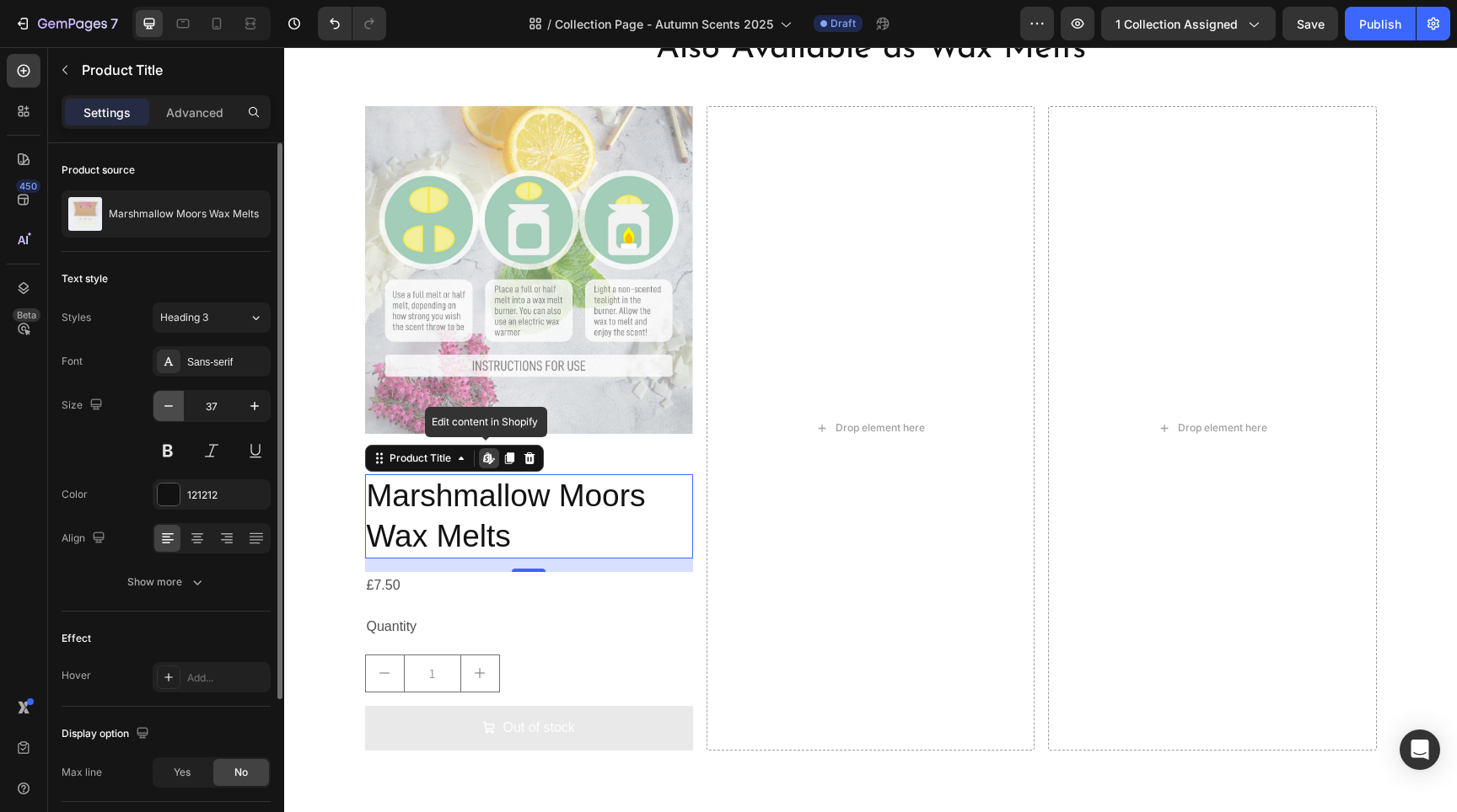
click at [164, 405] on icon "button" at bounding box center [168, 406] width 16 height 16
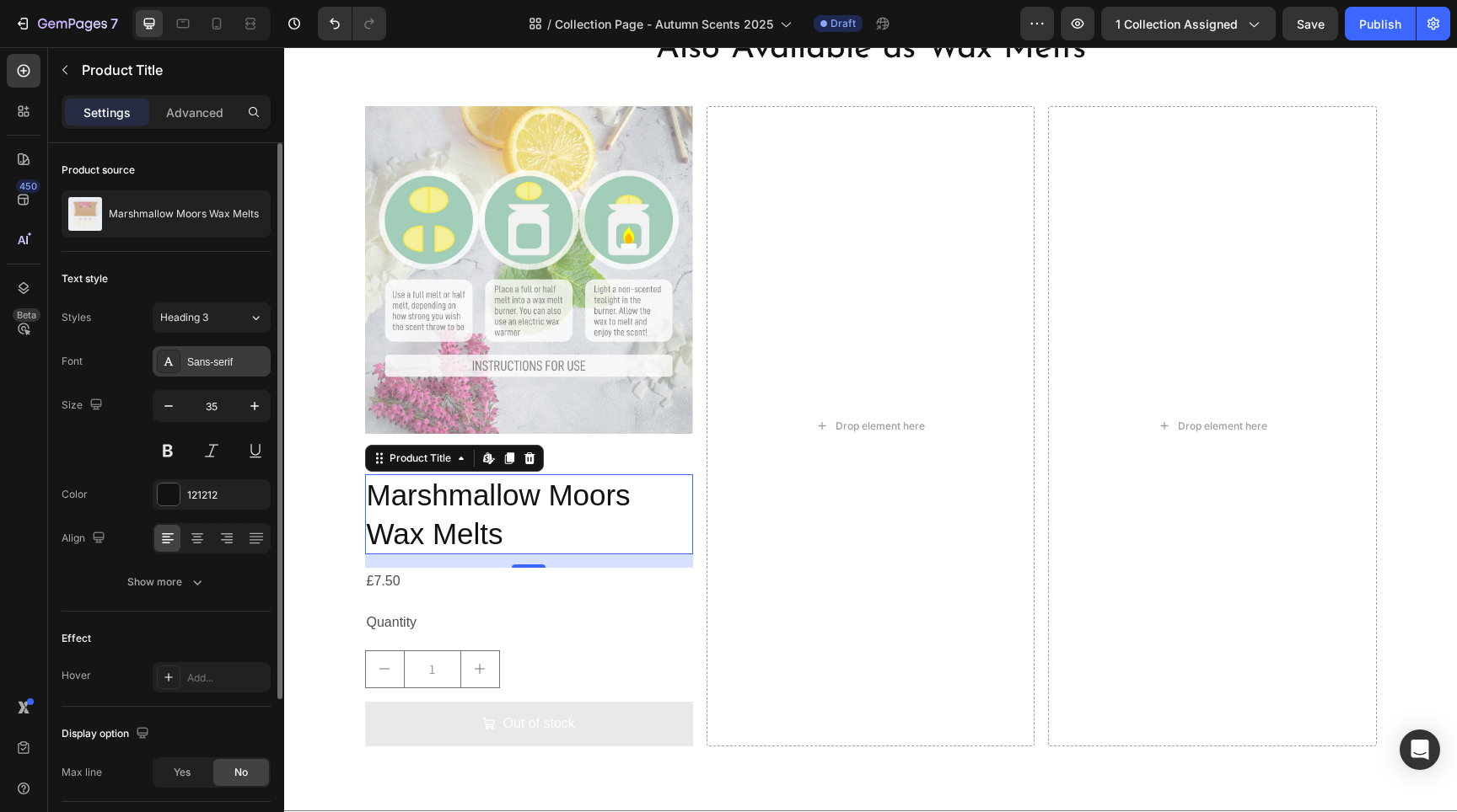
click at [195, 362] on div "Sans-serif" at bounding box center [226, 362] width 79 height 16
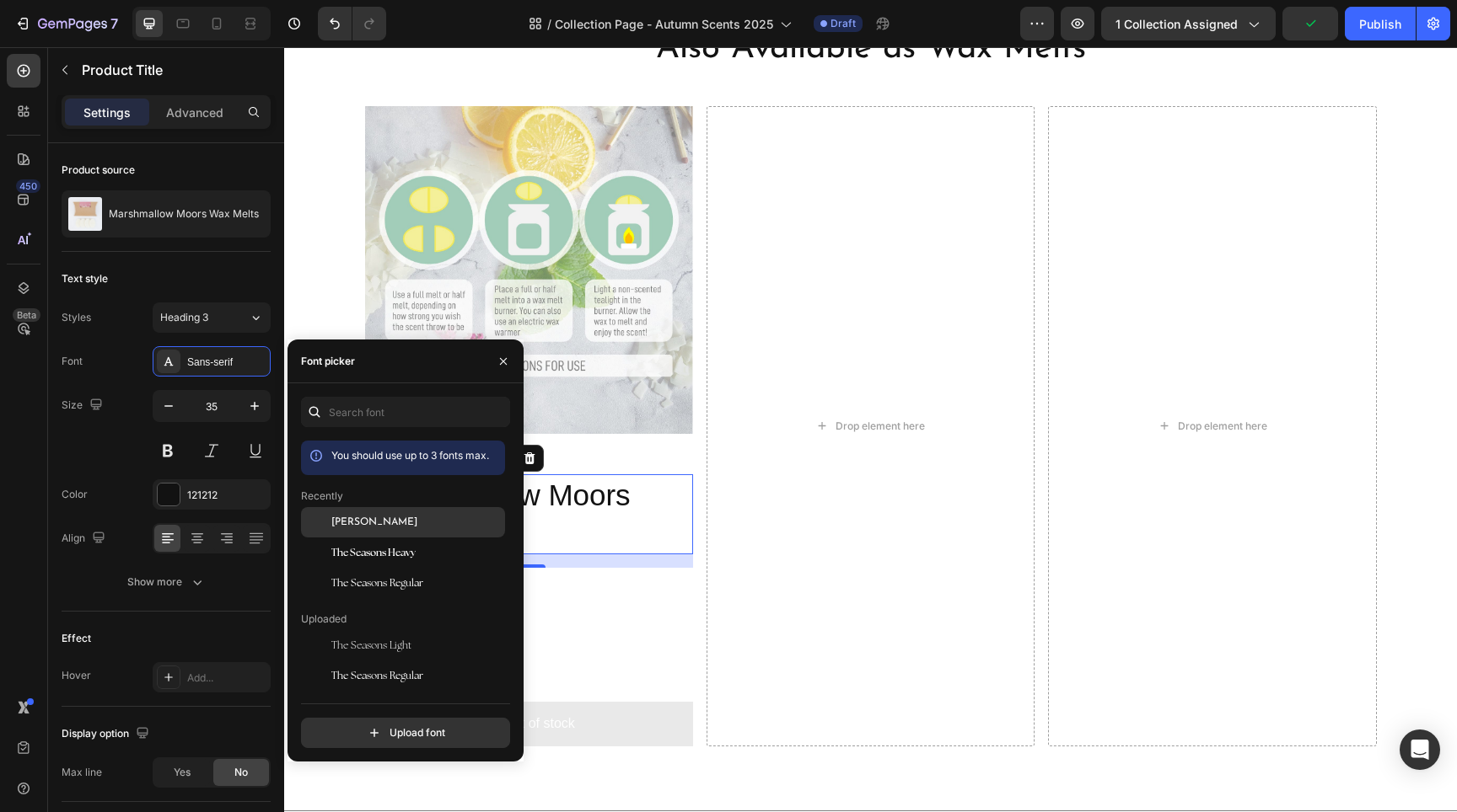
click at [383, 524] on span "[PERSON_NAME]" at bounding box center [374, 522] width 86 height 16
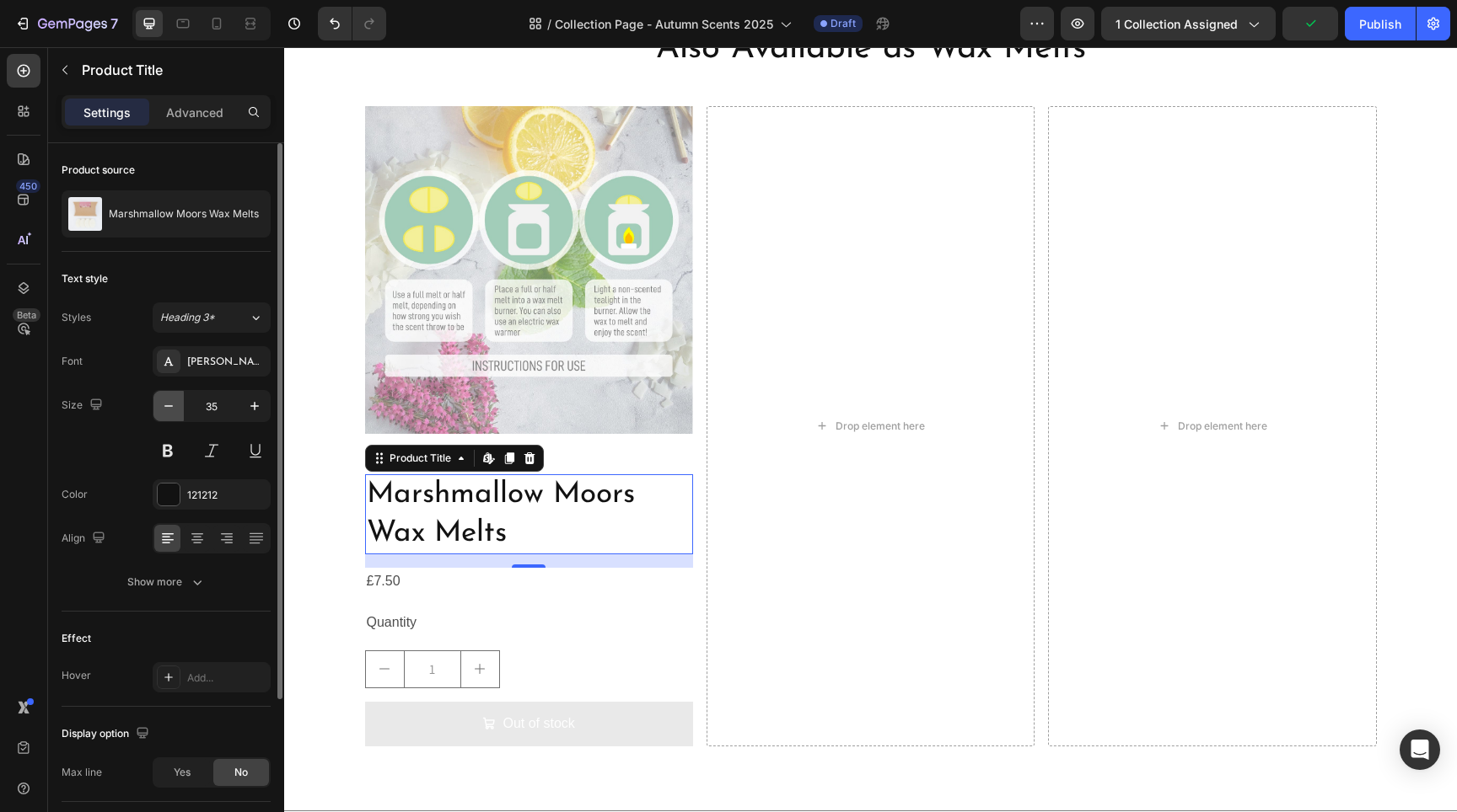
click at [168, 403] on icon "button" at bounding box center [168, 406] width 16 height 16
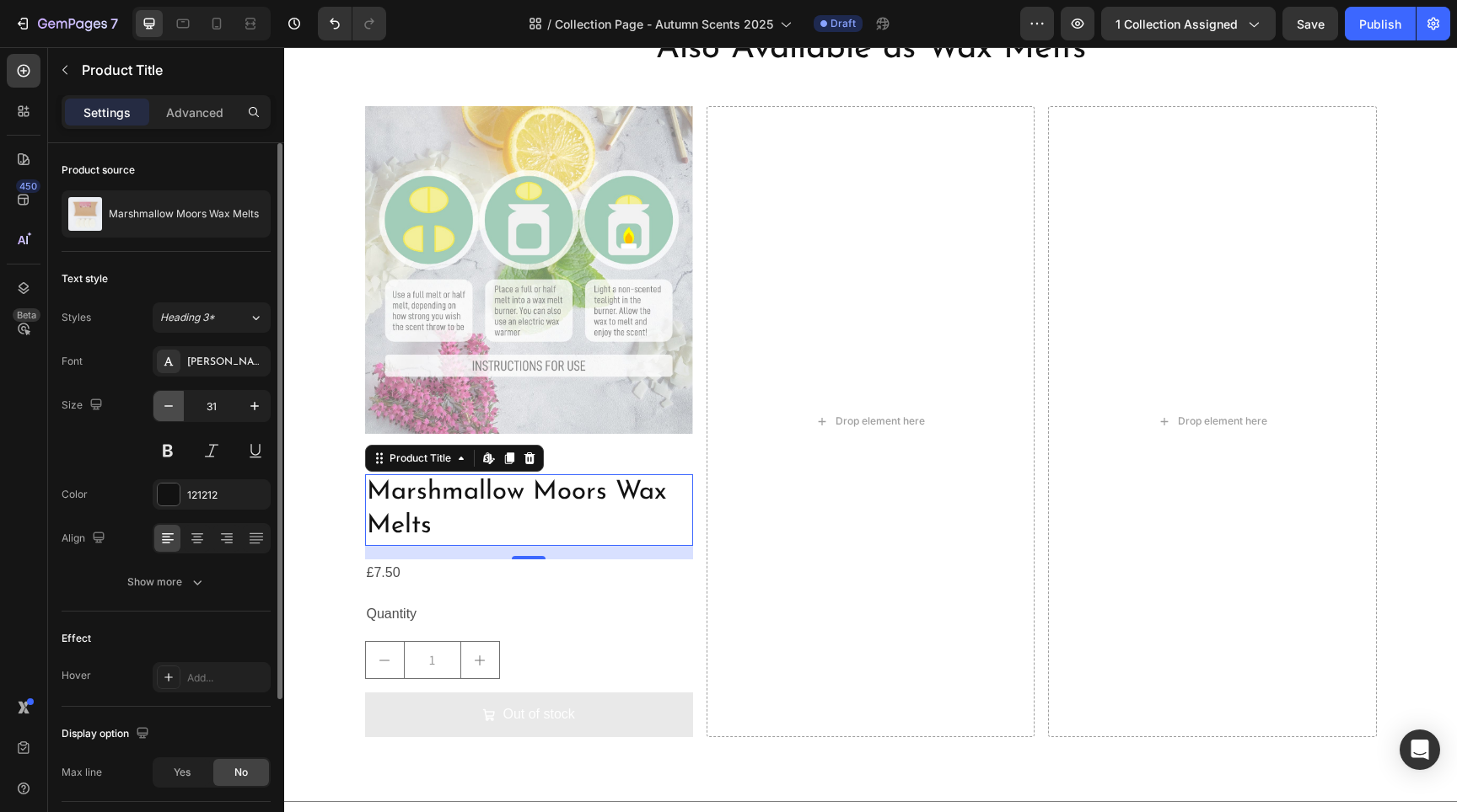
click at [168, 403] on icon "button" at bounding box center [168, 406] width 16 height 16
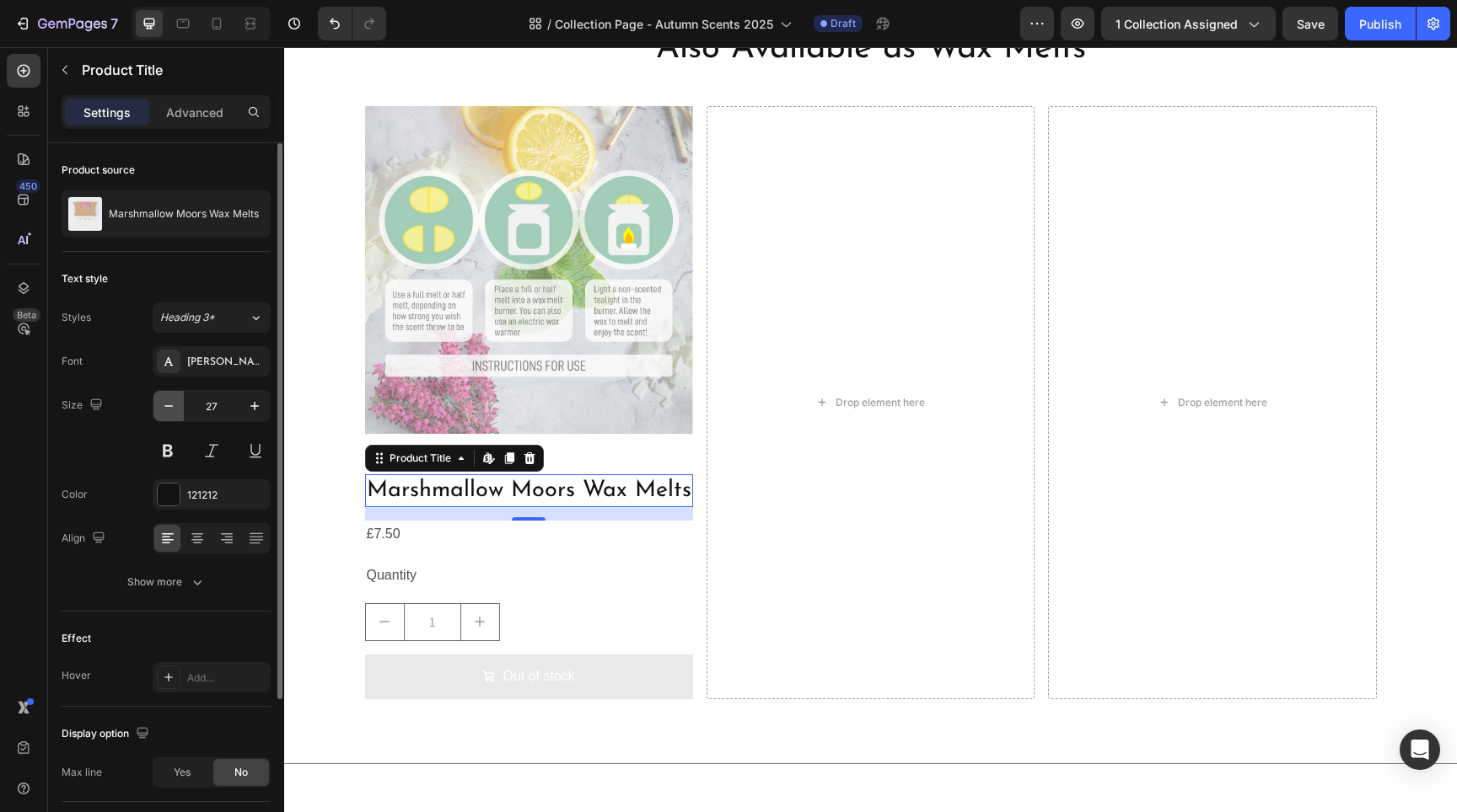
click at [168, 403] on icon "button" at bounding box center [168, 406] width 16 height 16
type input "26"
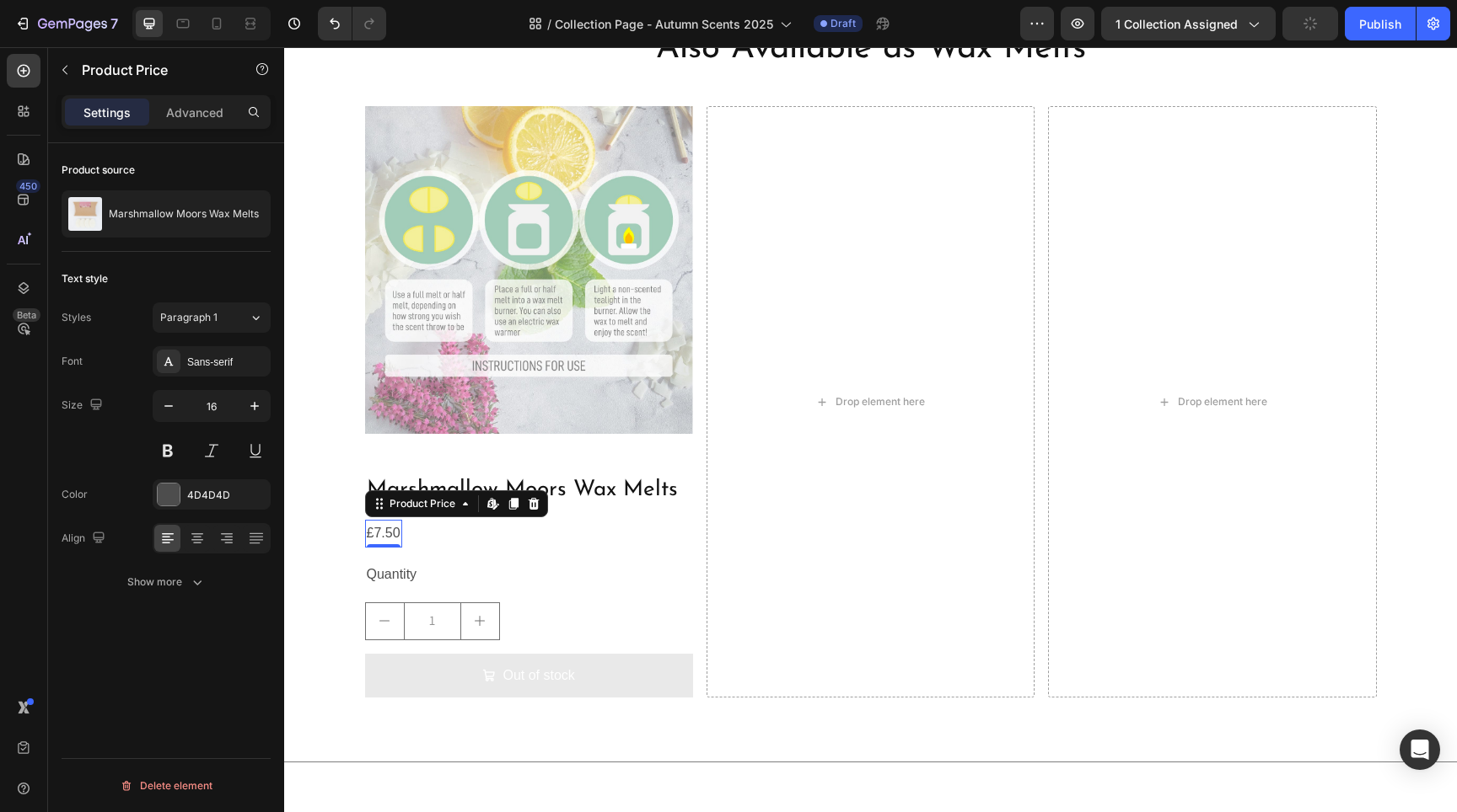
click at [374, 525] on div "£7.50" at bounding box center [383, 534] width 37 height 27
click at [247, 404] on icon "button" at bounding box center [255, 406] width 16 height 16
click at [249, 404] on icon "button" at bounding box center [255, 406] width 16 height 16
click at [251, 404] on icon "button" at bounding box center [255, 406] width 16 height 16
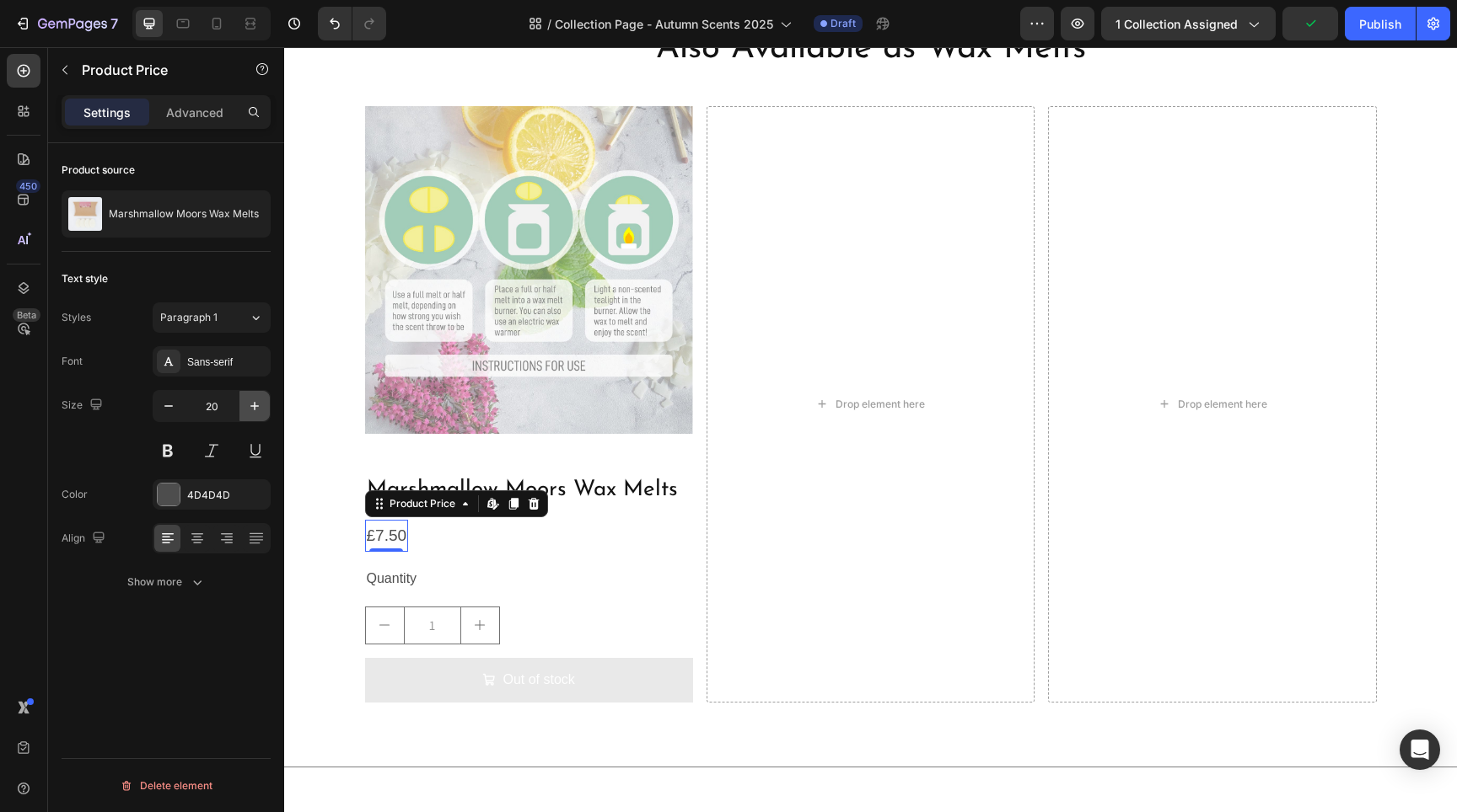
click at [251, 404] on icon "button" at bounding box center [255, 406] width 16 height 16
type input "21"
click at [176, 452] on button at bounding box center [167, 451] width 30 height 30
click at [570, 491] on h2 "Marshmallow Moors Wax Melts" at bounding box center [529, 490] width 328 height 32
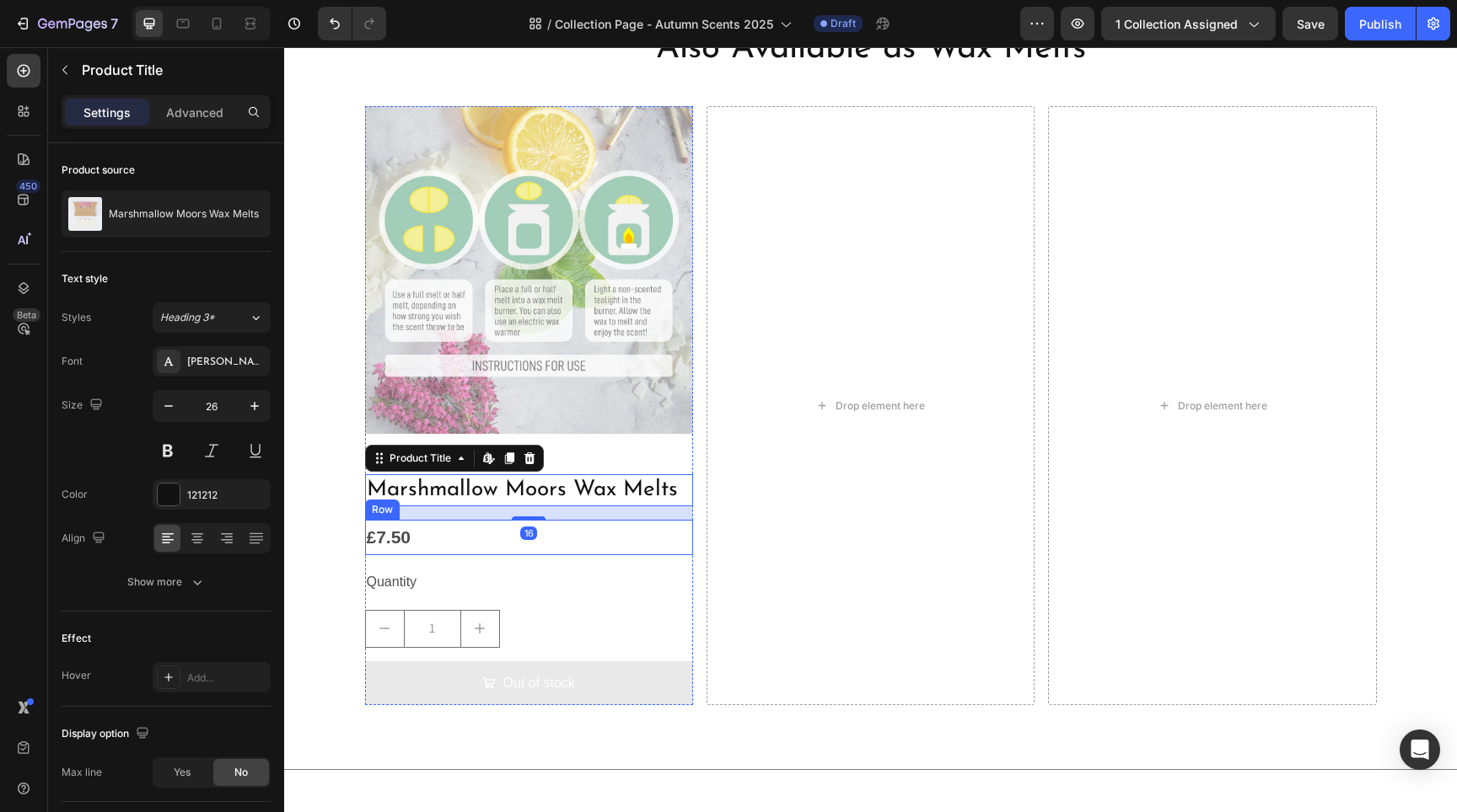
click at [416, 533] on div "£7.50 Product Price Product Price Row" at bounding box center [529, 537] width 328 height 36
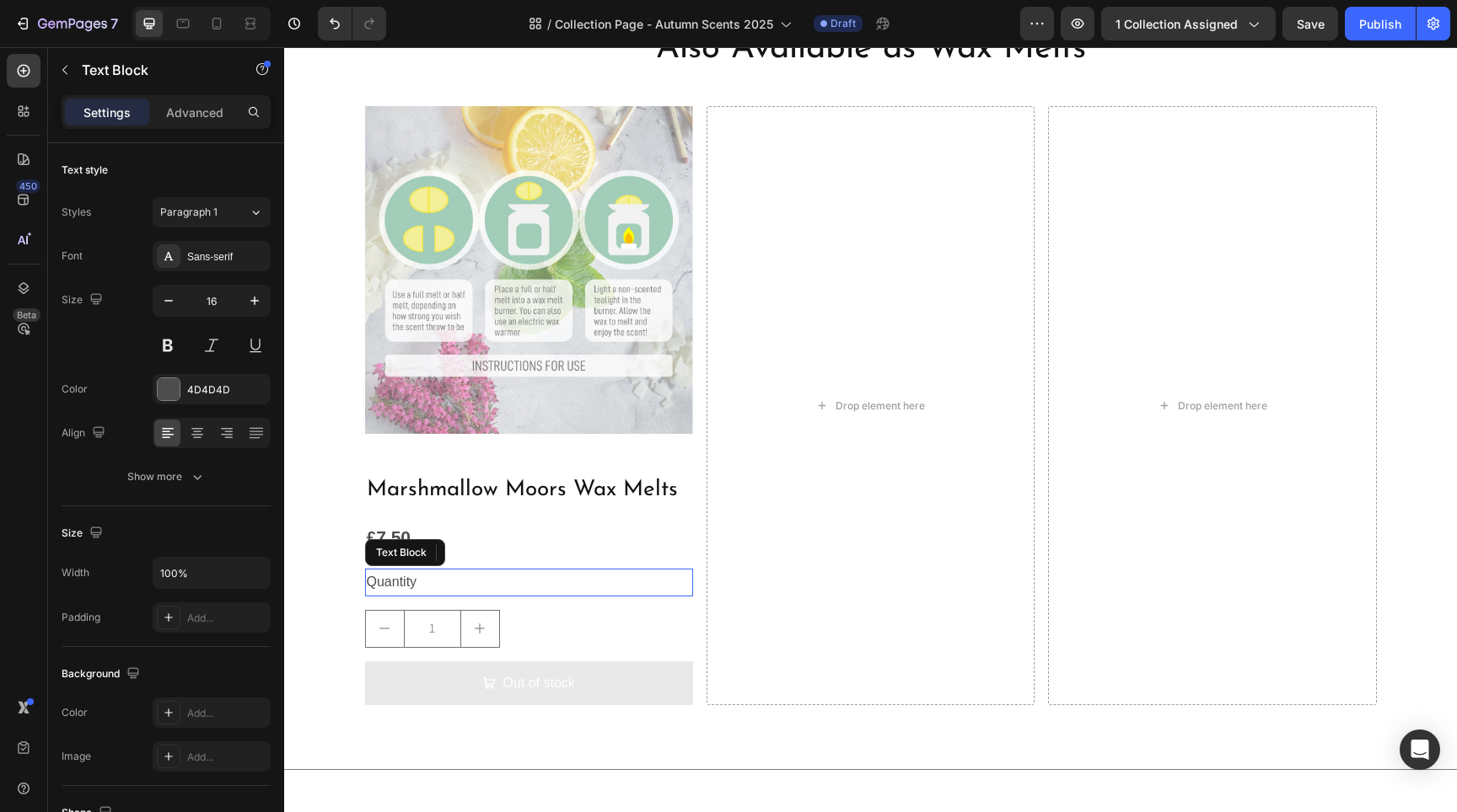
click at [408, 582] on div "Quantity" at bounding box center [529, 582] width 328 height 27
click at [525, 600] on div at bounding box center [529, 603] width 34 height 5
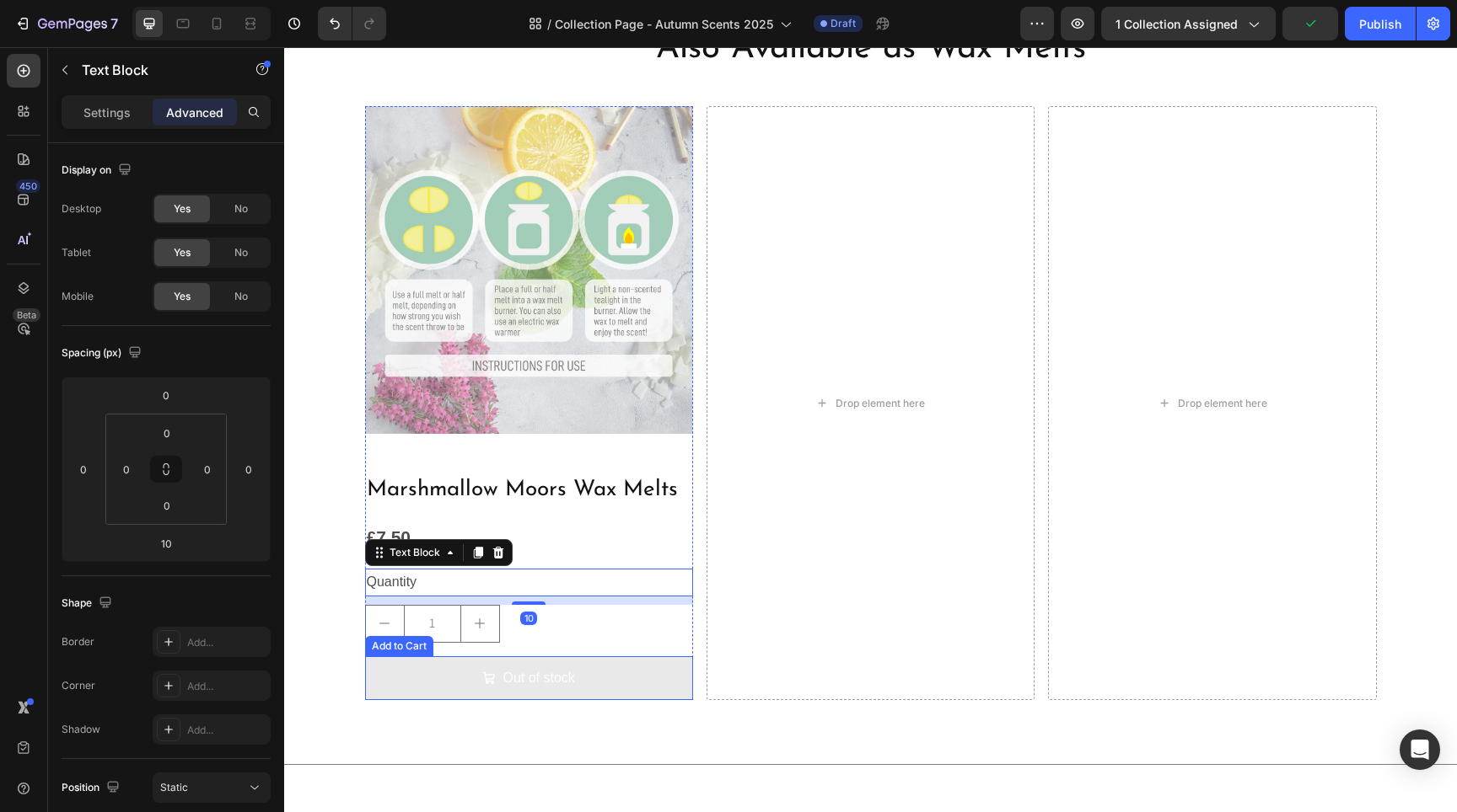
click at [418, 678] on button "Out of stock" at bounding box center [529, 678] width 328 height 45
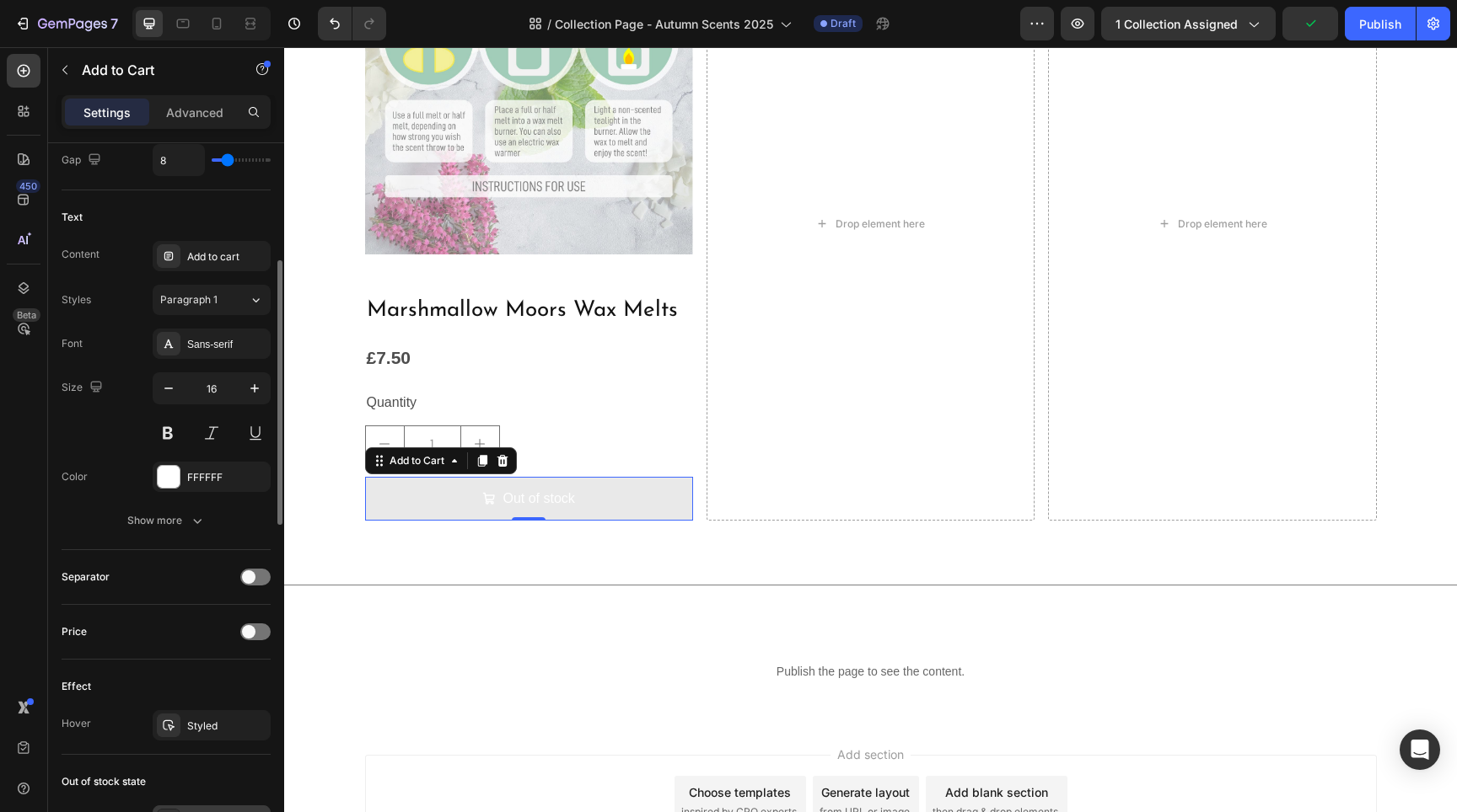
scroll to position [1006, 0]
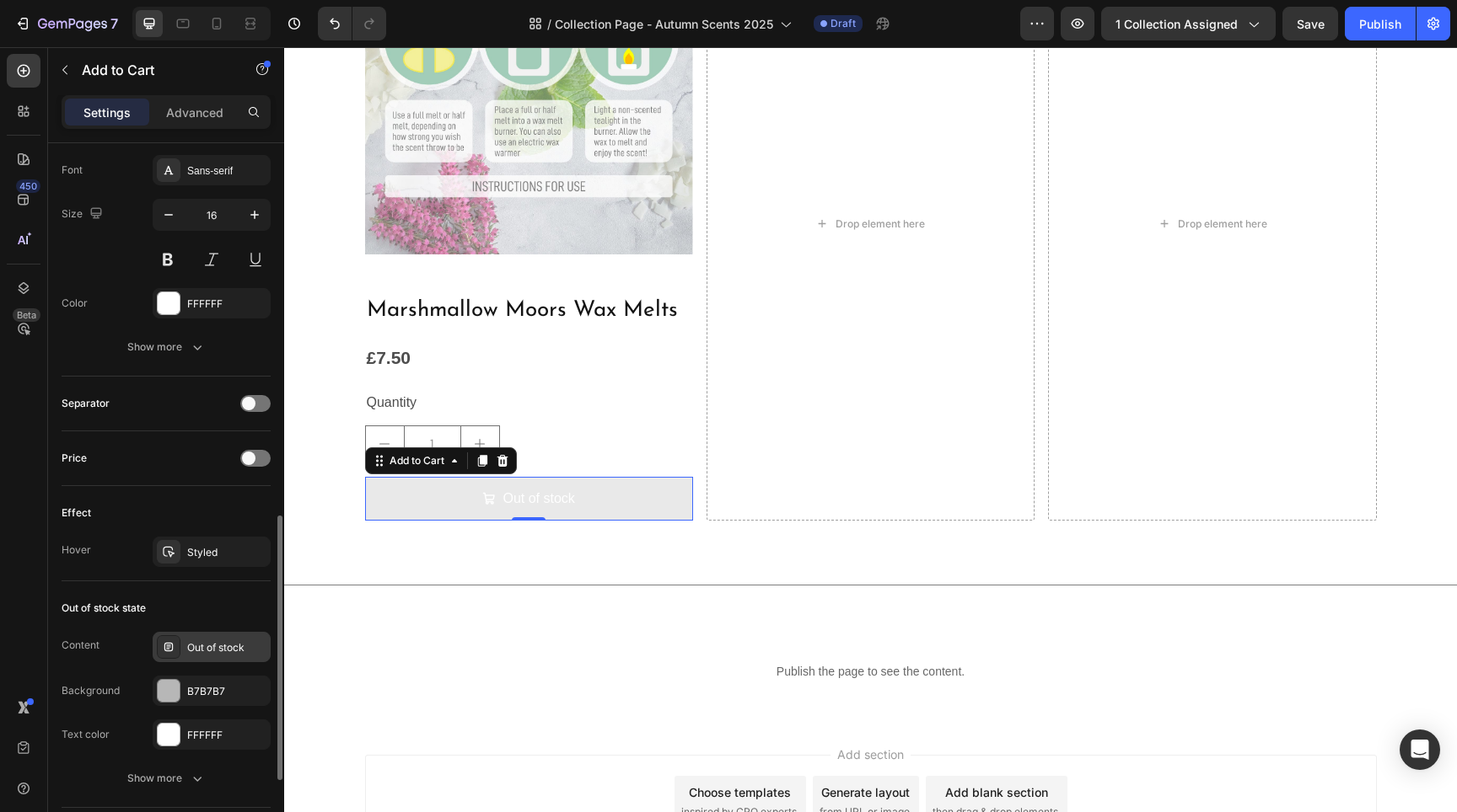
click at [210, 647] on div "Out of stock" at bounding box center [226, 648] width 79 height 16
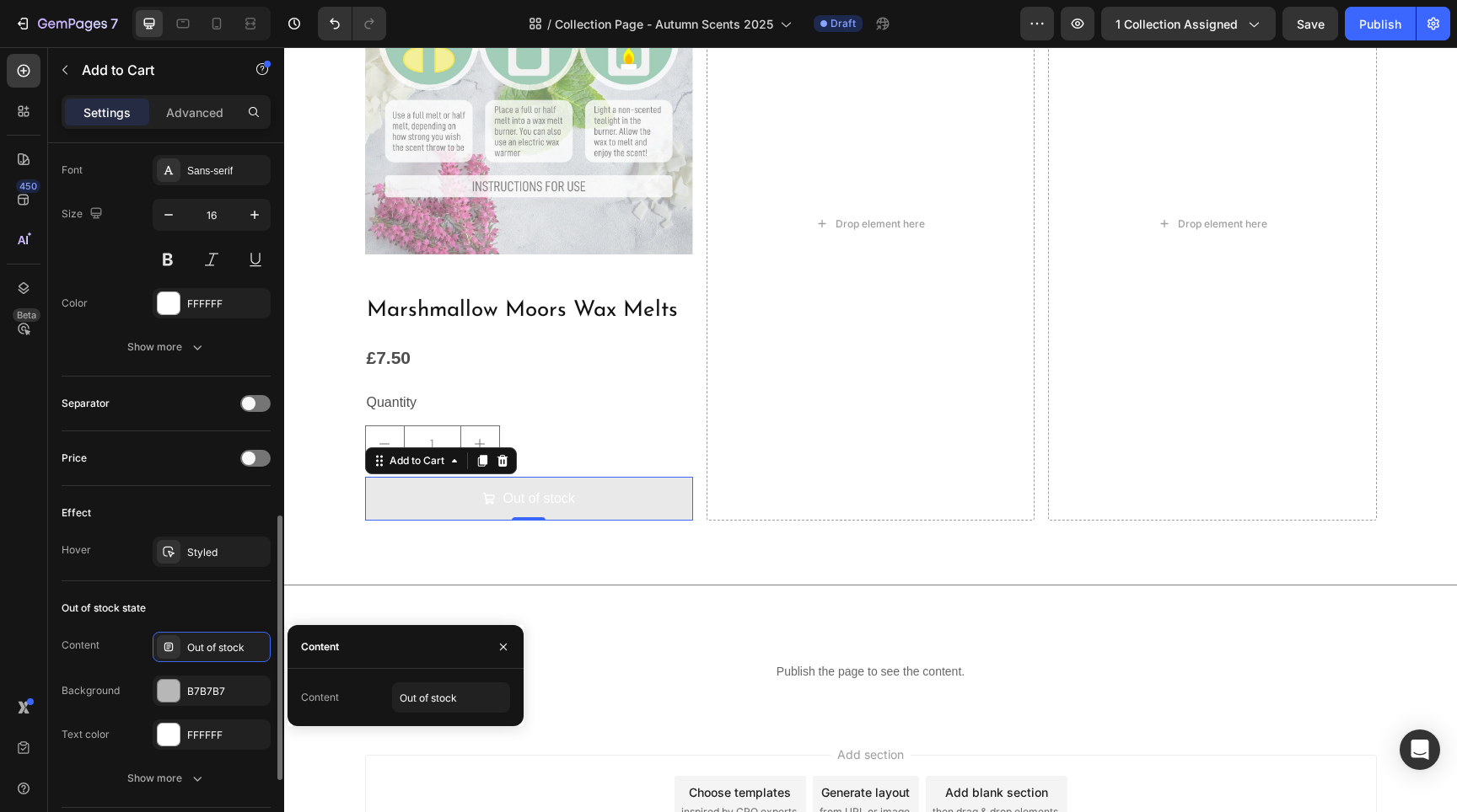
click at [161, 601] on div "Out of stock state" at bounding box center [165, 609] width 209 height 27
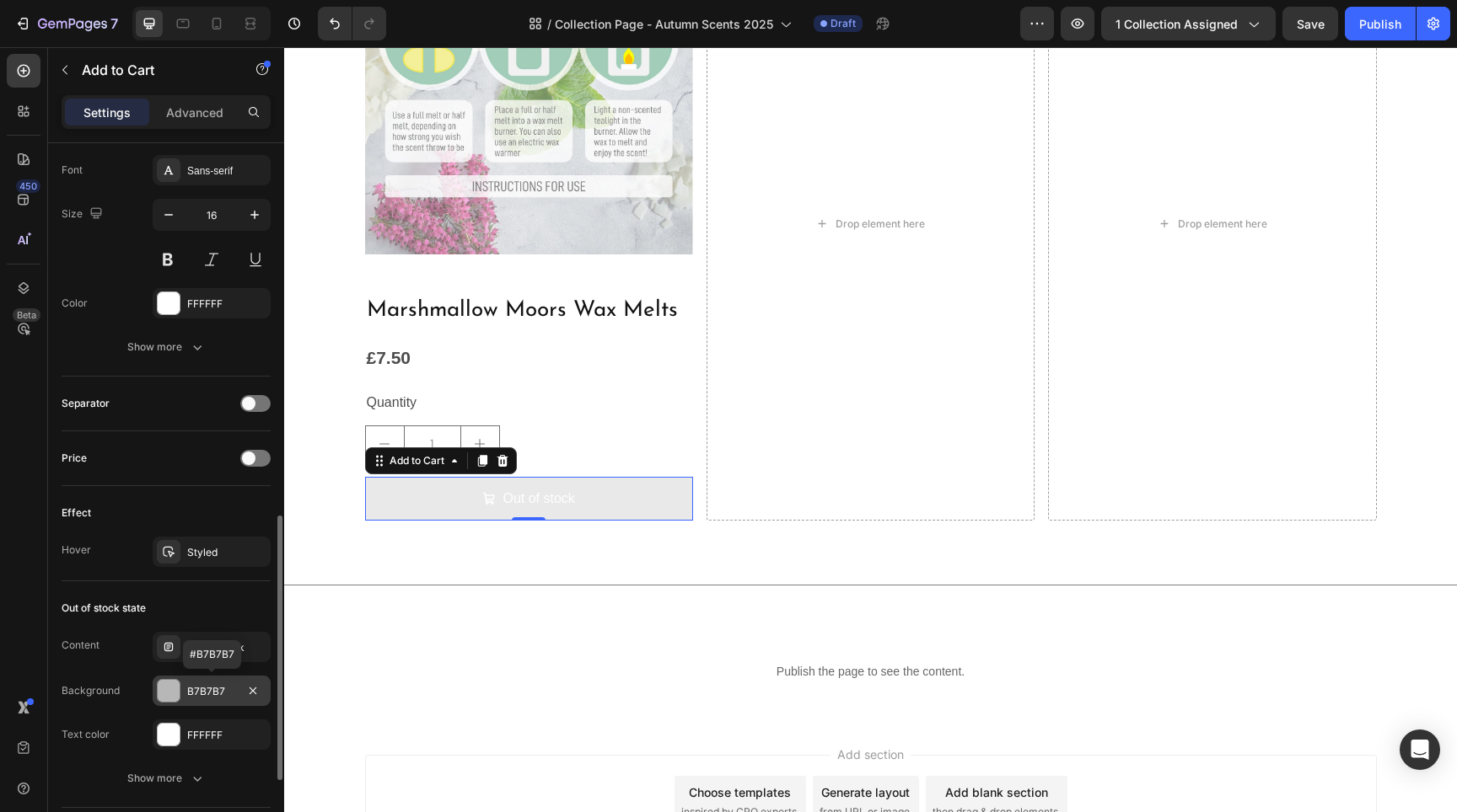
click at [179, 693] on div at bounding box center [169, 691] width 22 height 22
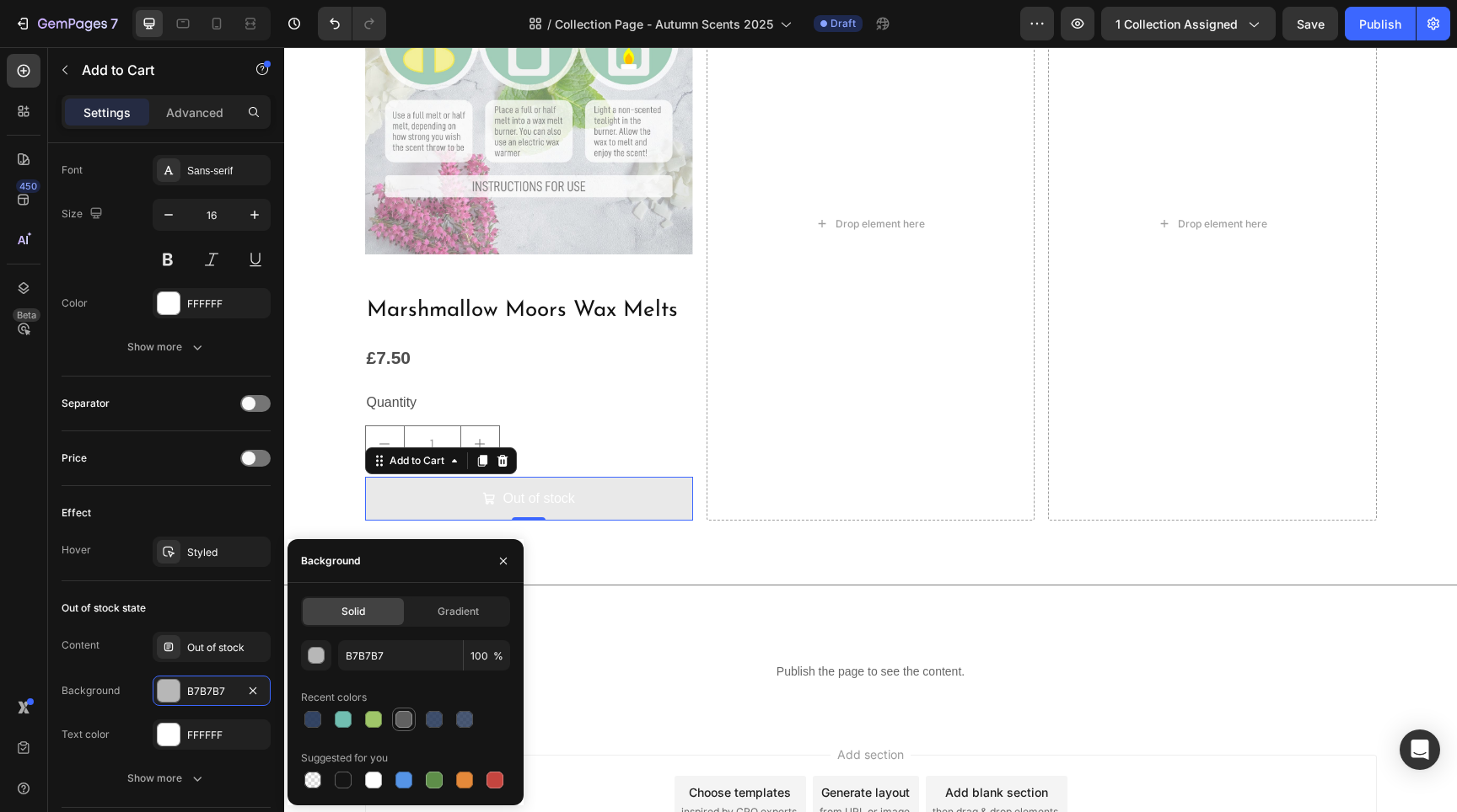
click at [398, 720] on div at bounding box center [404, 720] width 16 height 16
type input "606060"
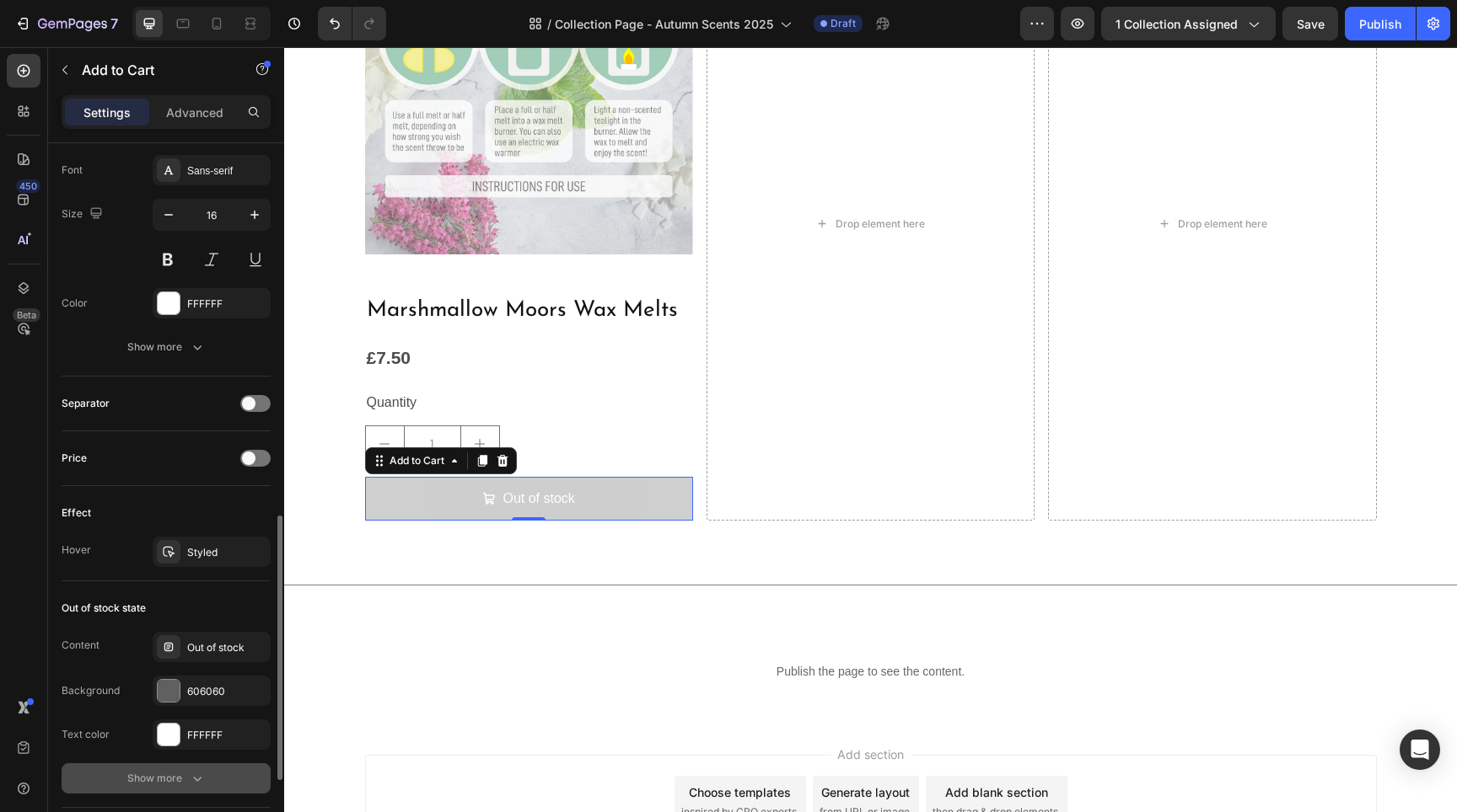
click at [198, 768] on button "Show more" at bounding box center [165, 778] width 209 height 30
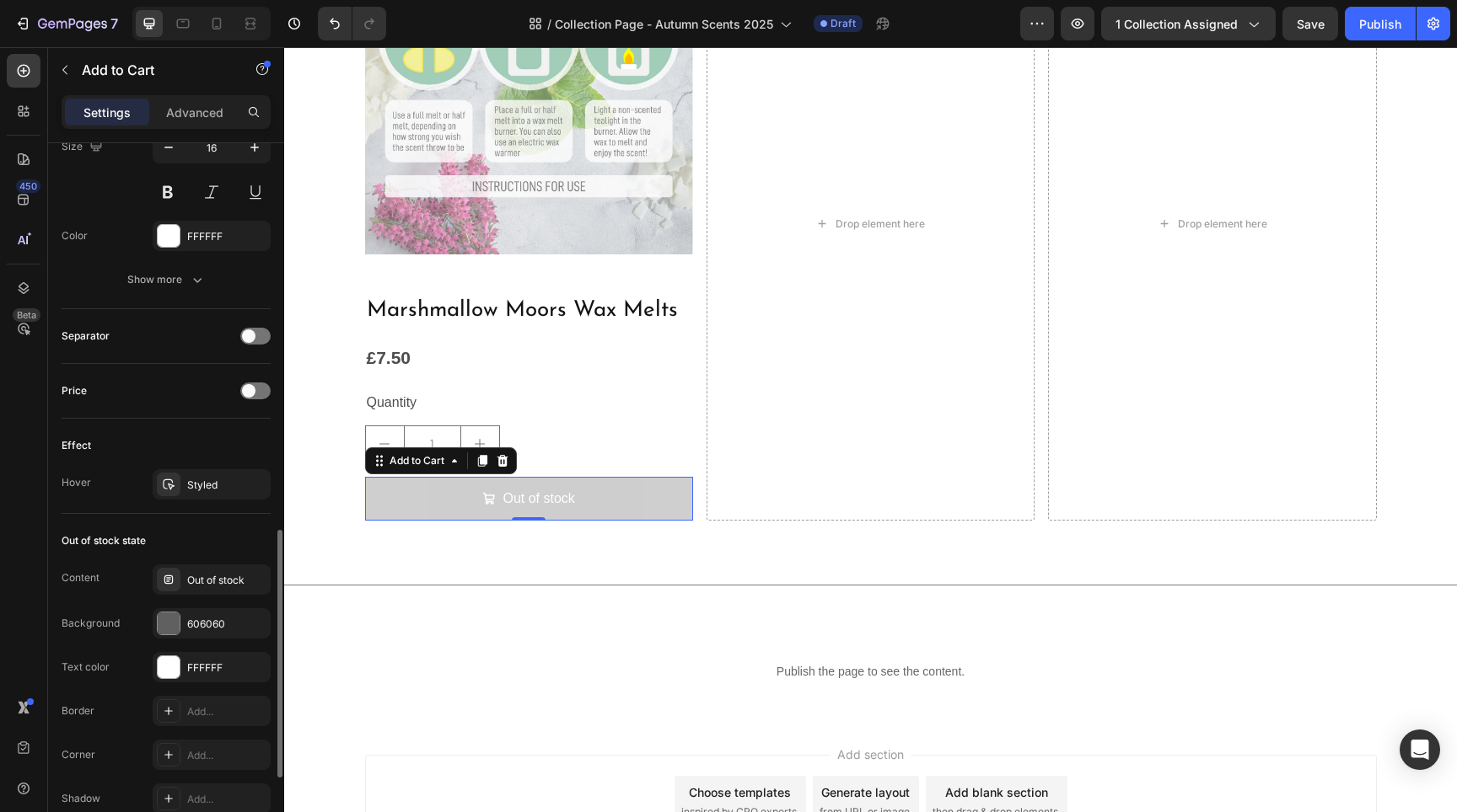
scroll to position [1096, 0]
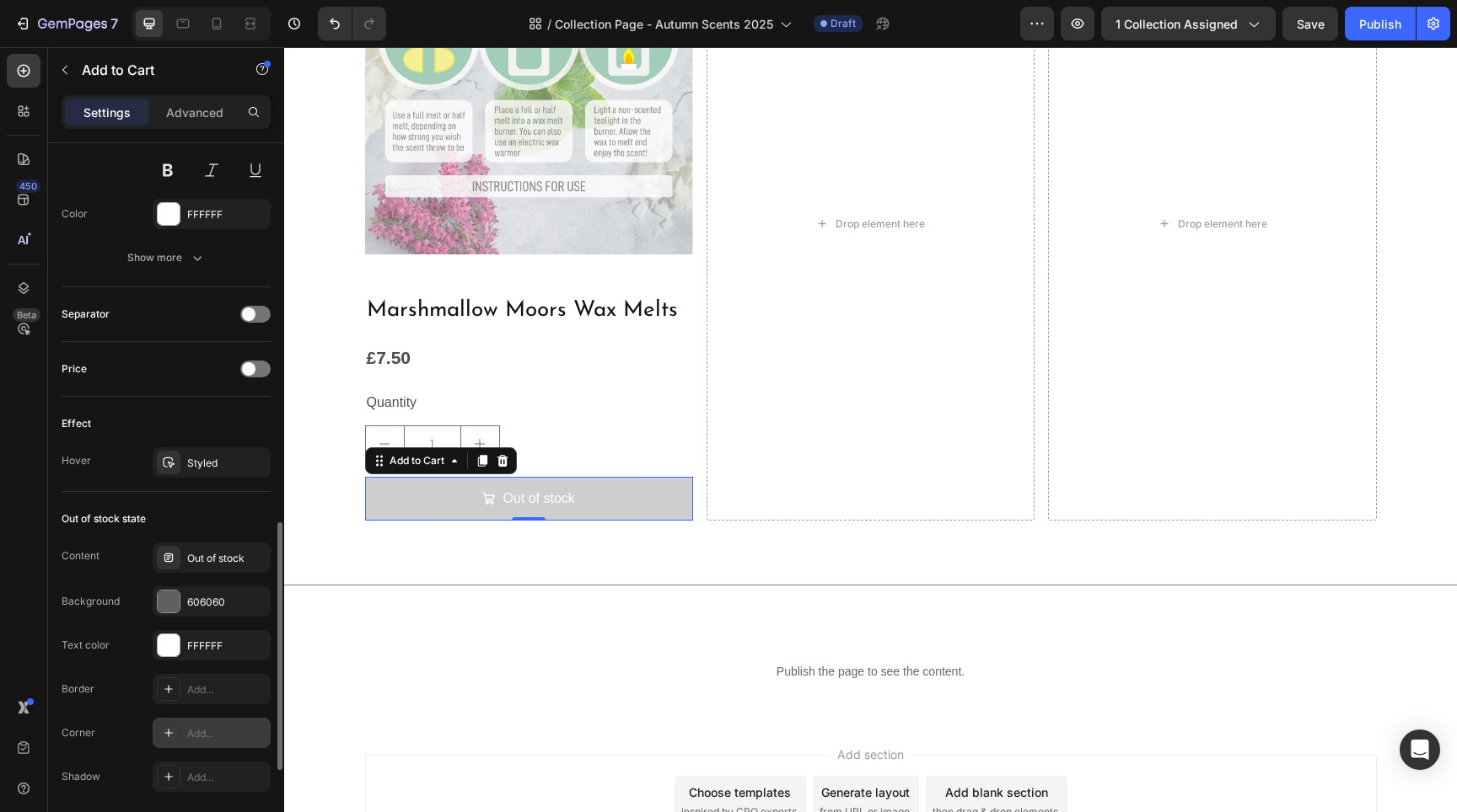
click at [191, 724] on div "Add..." at bounding box center [211, 733] width 118 height 30
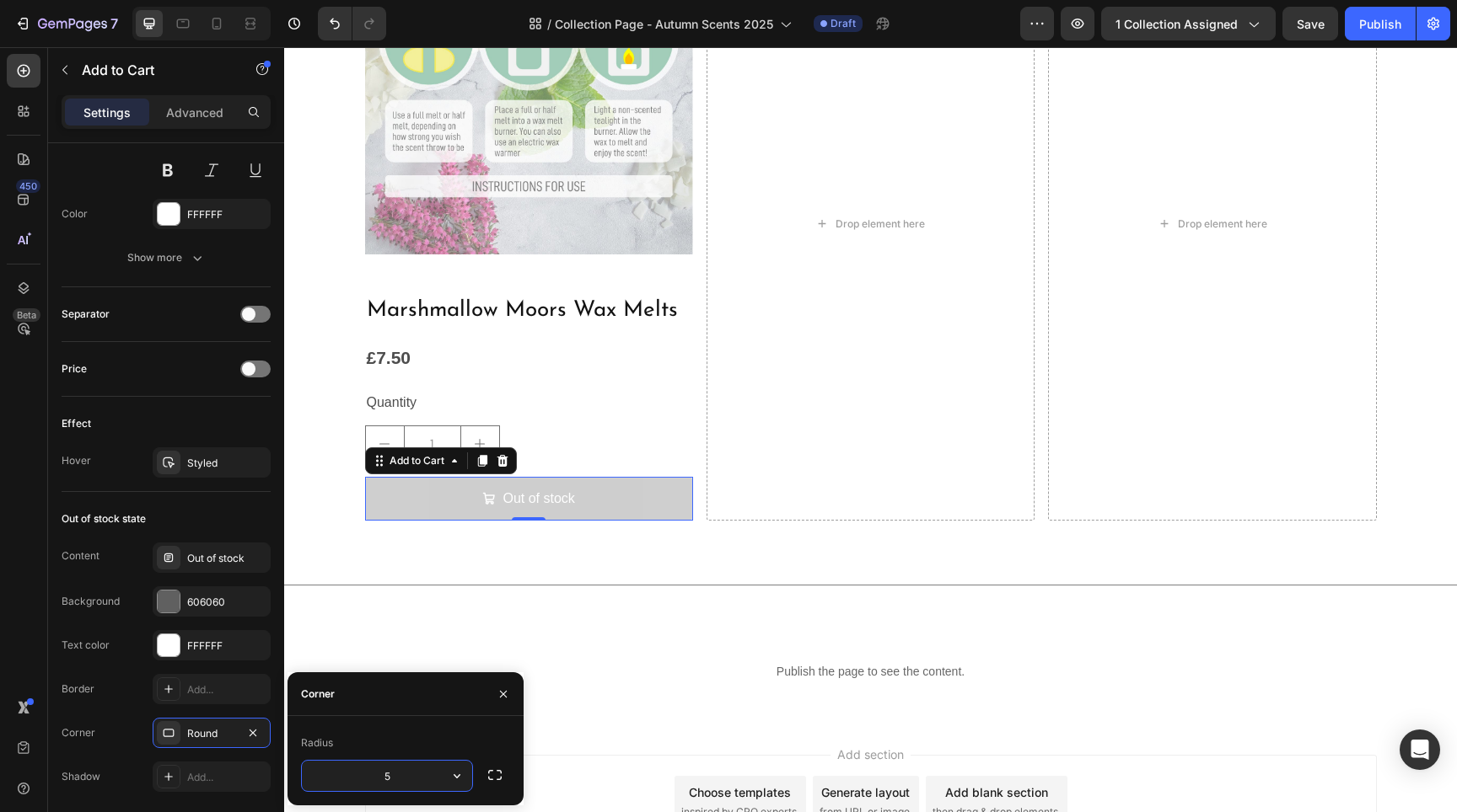
type input "5"
click at [134, 476] on div "Hover Styled" at bounding box center [165, 462] width 209 height 30
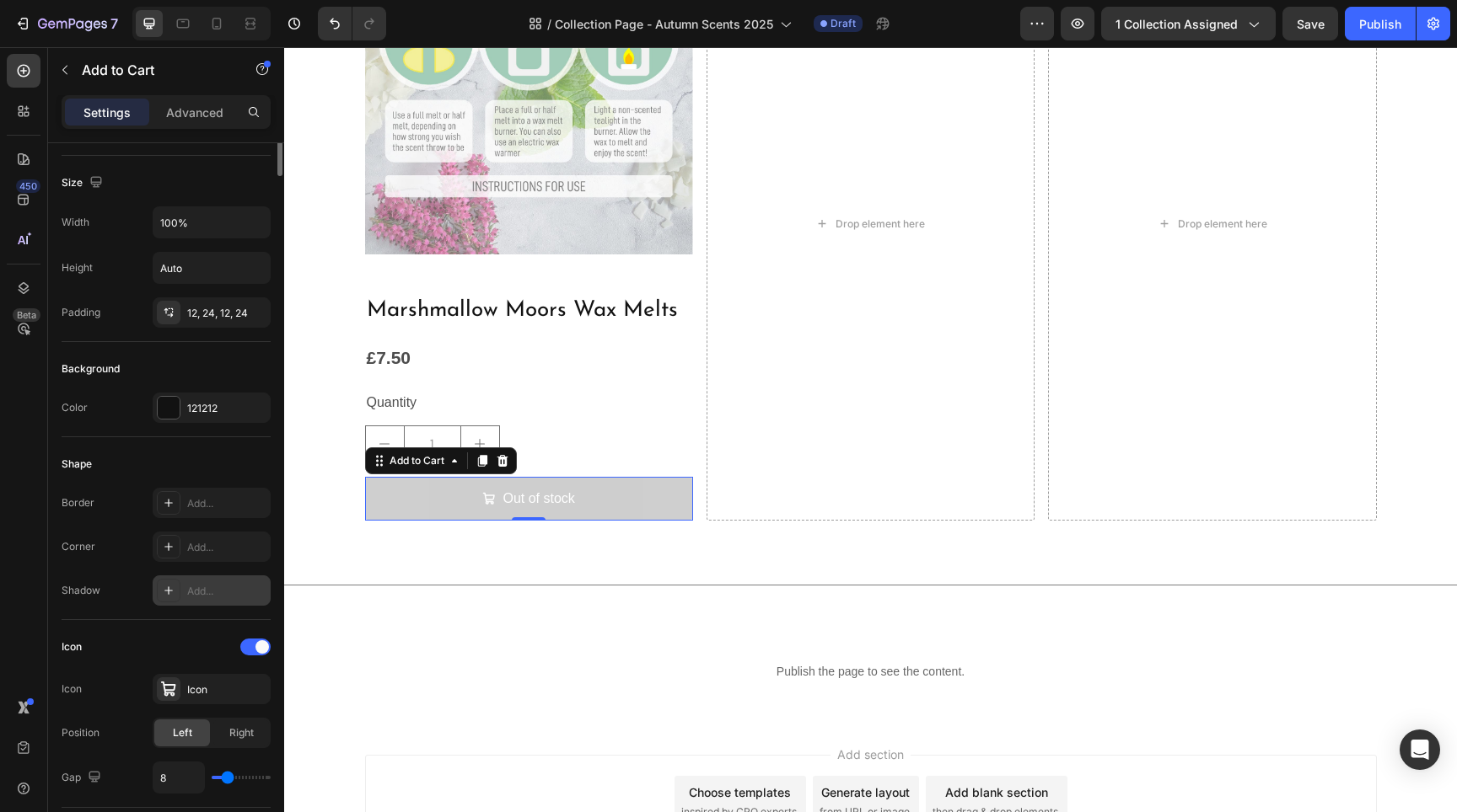
scroll to position [0, 0]
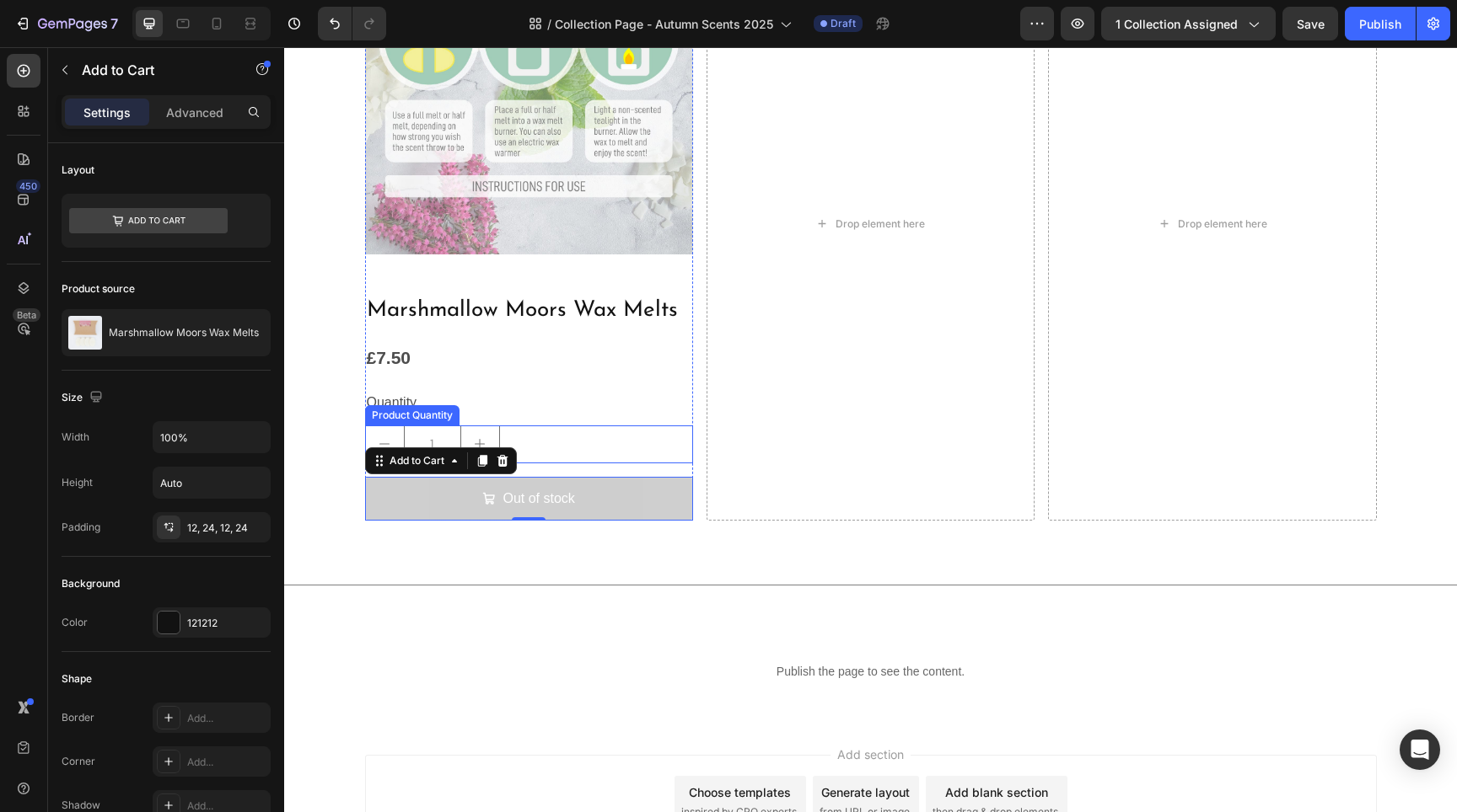
click at [609, 440] on div "1" at bounding box center [529, 444] width 328 height 38
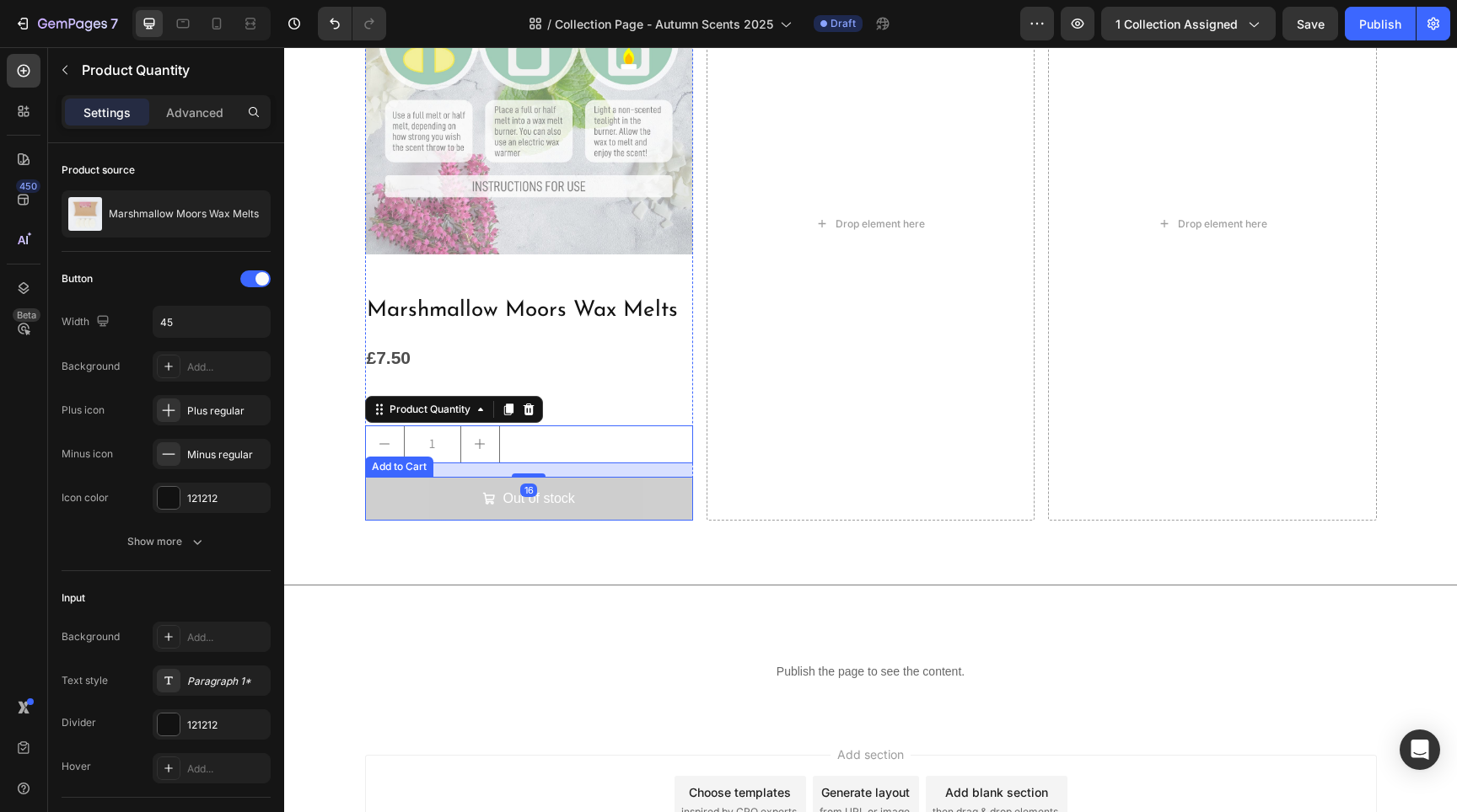
click at [603, 502] on button "Out of stock" at bounding box center [529, 499] width 328 height 45
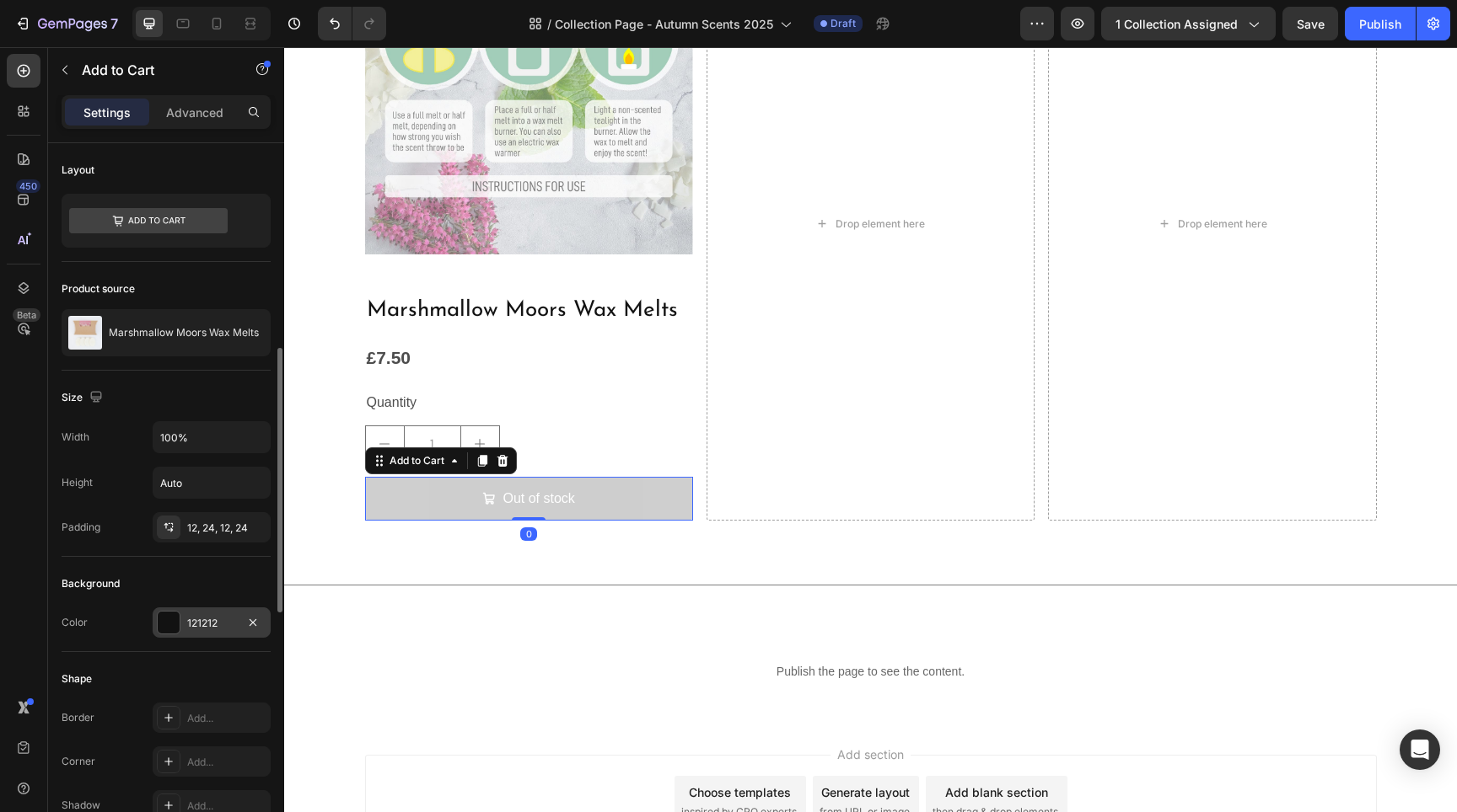
scroll to position [150, 0]
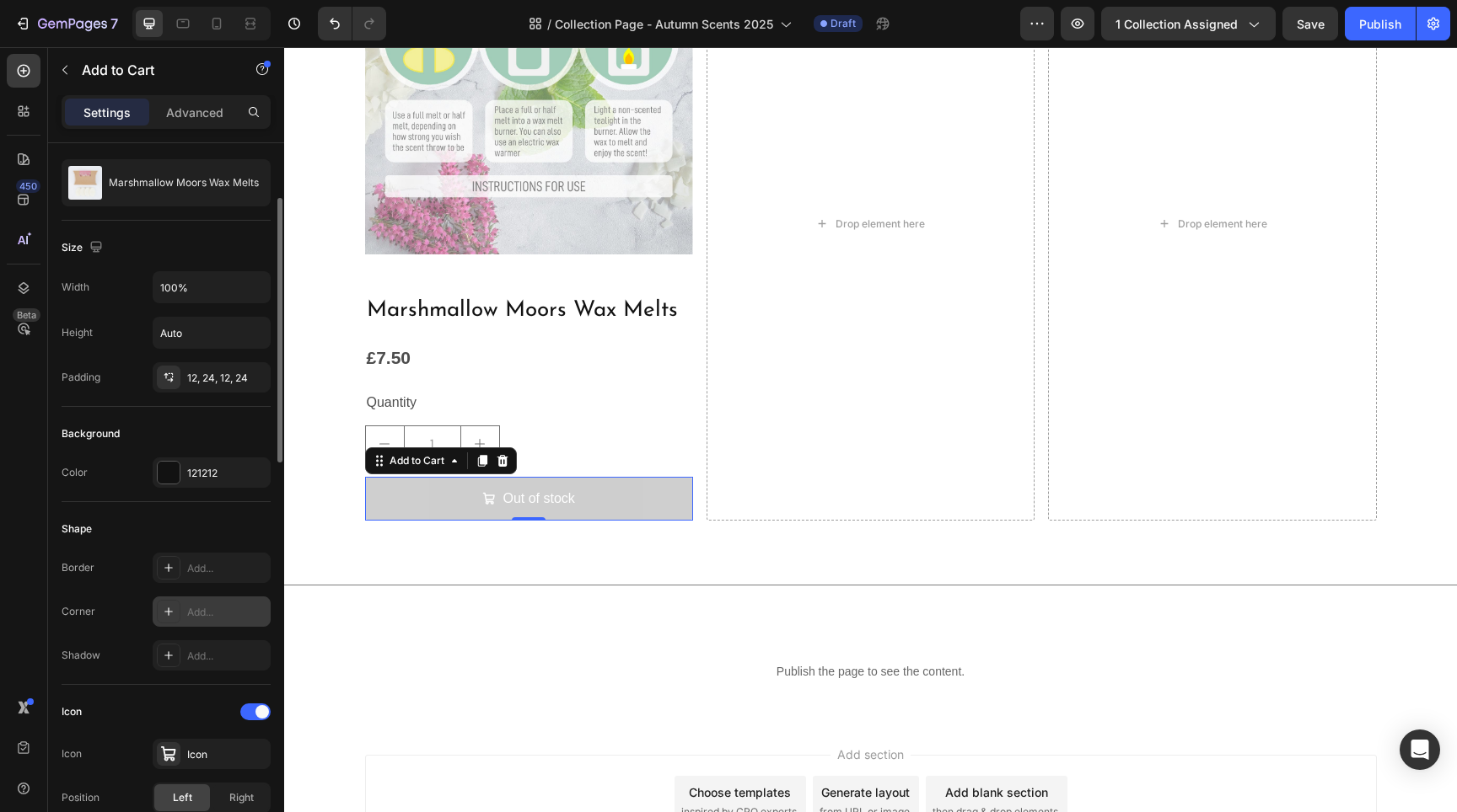
click at [226, 612] on div "Add..." at bounding box center [226, 612] width 79 height 16
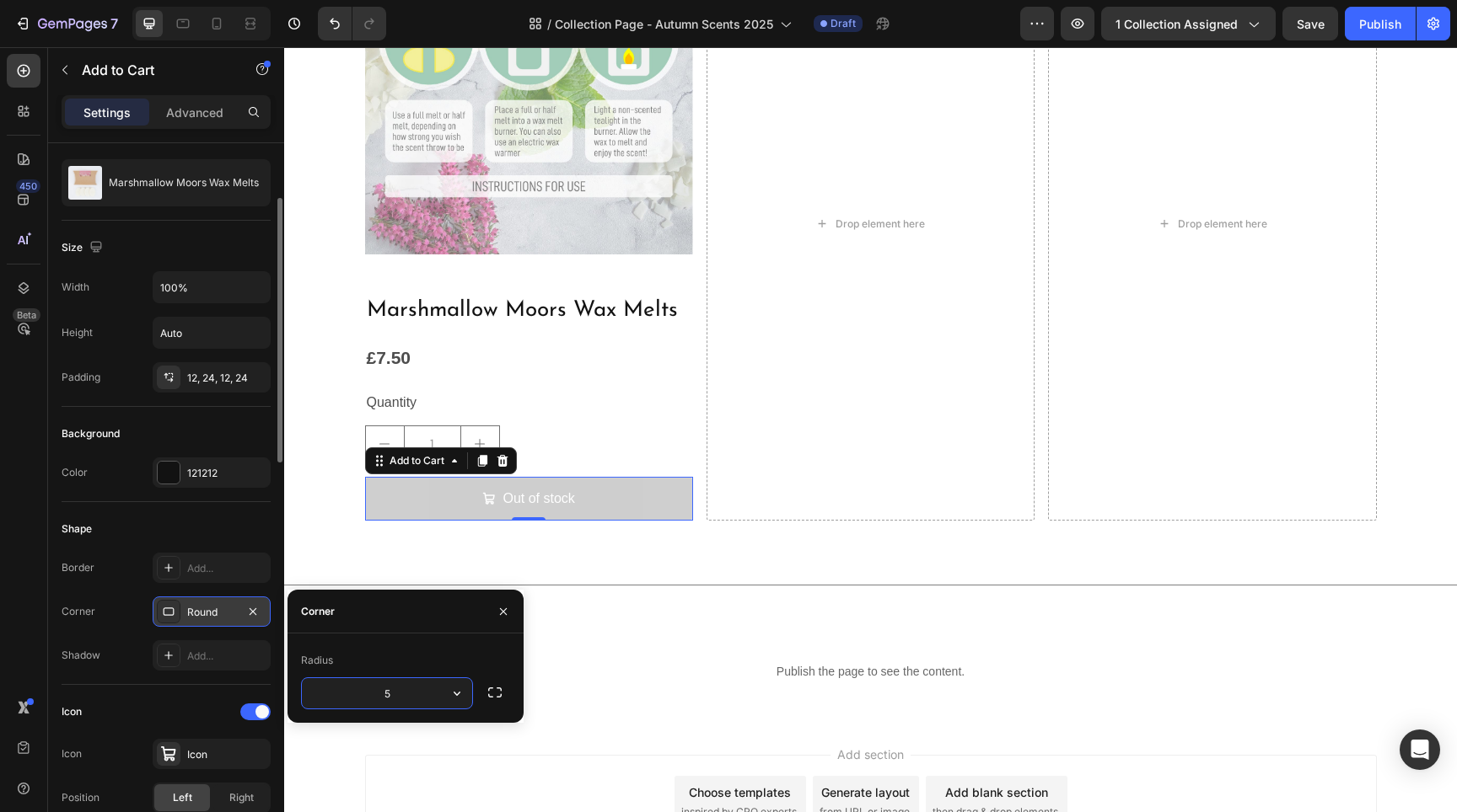
type input "5"
click at [124, 634] on div "Border Add... Corner 5, 5, 5, 5 Shadow Add..." at bounding box center [165, 611] width 209 height 118
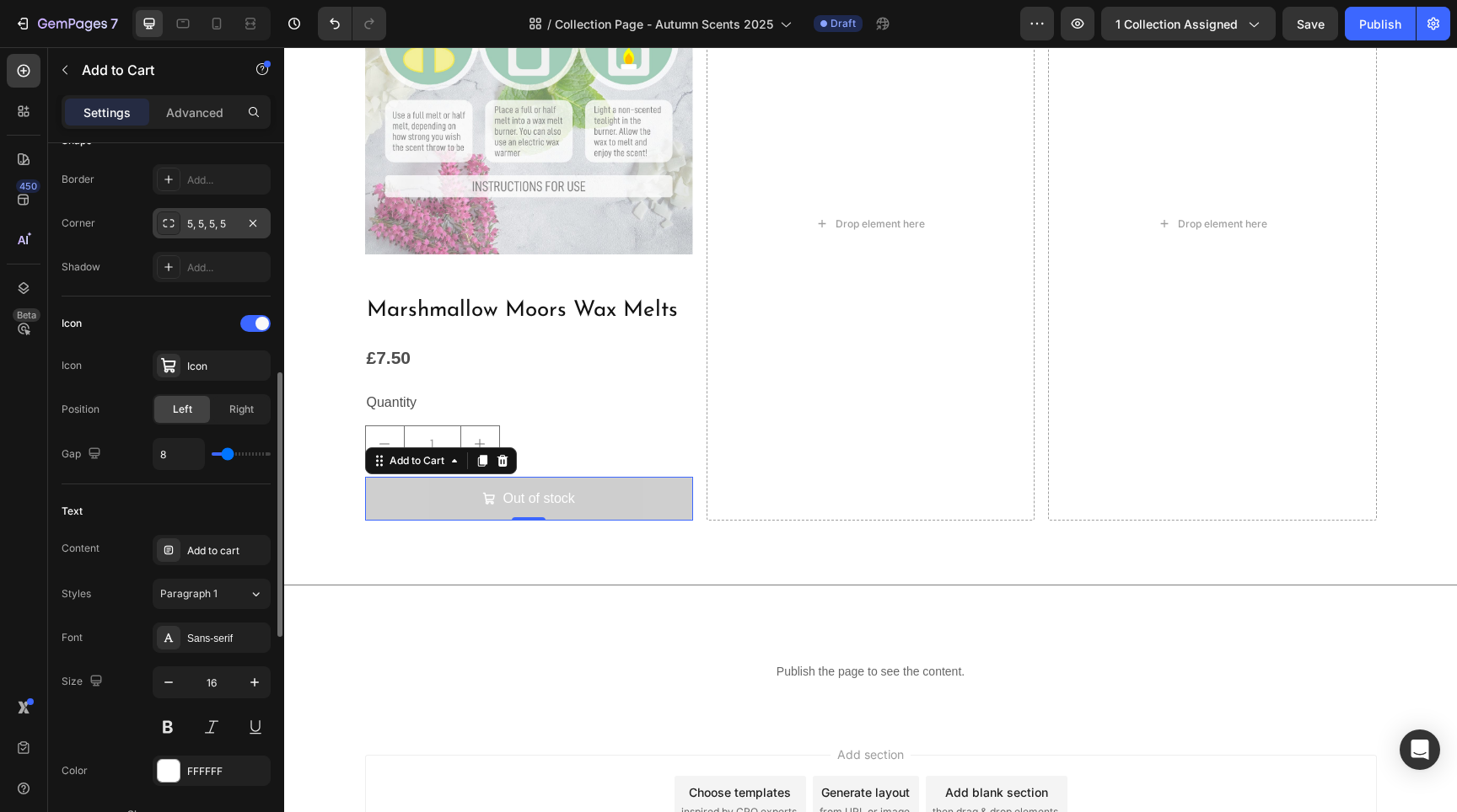
scroll to position [705, 0]
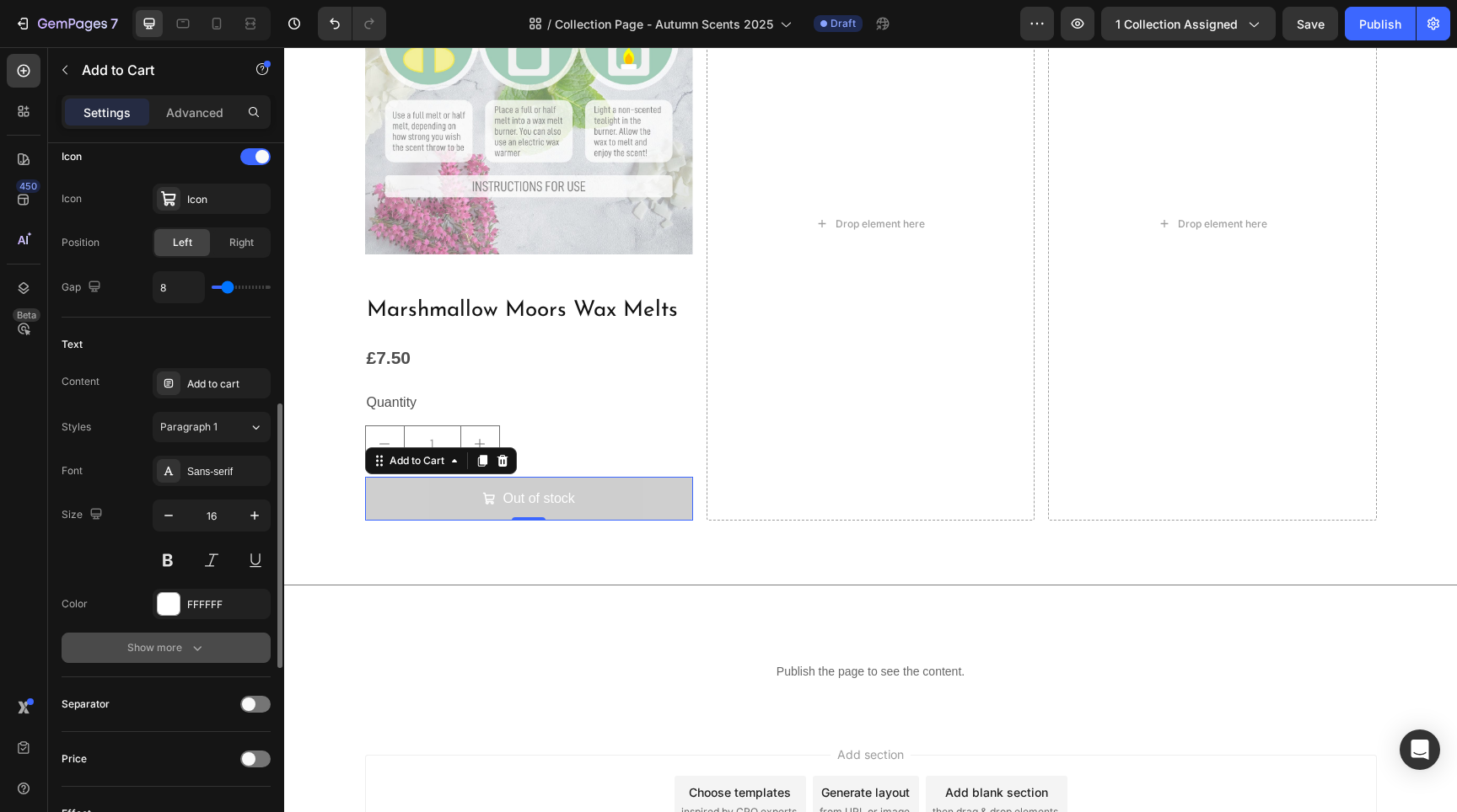
click at [134, 644] on div "Show more" at bounding box center [166, 648] width 79 height 16
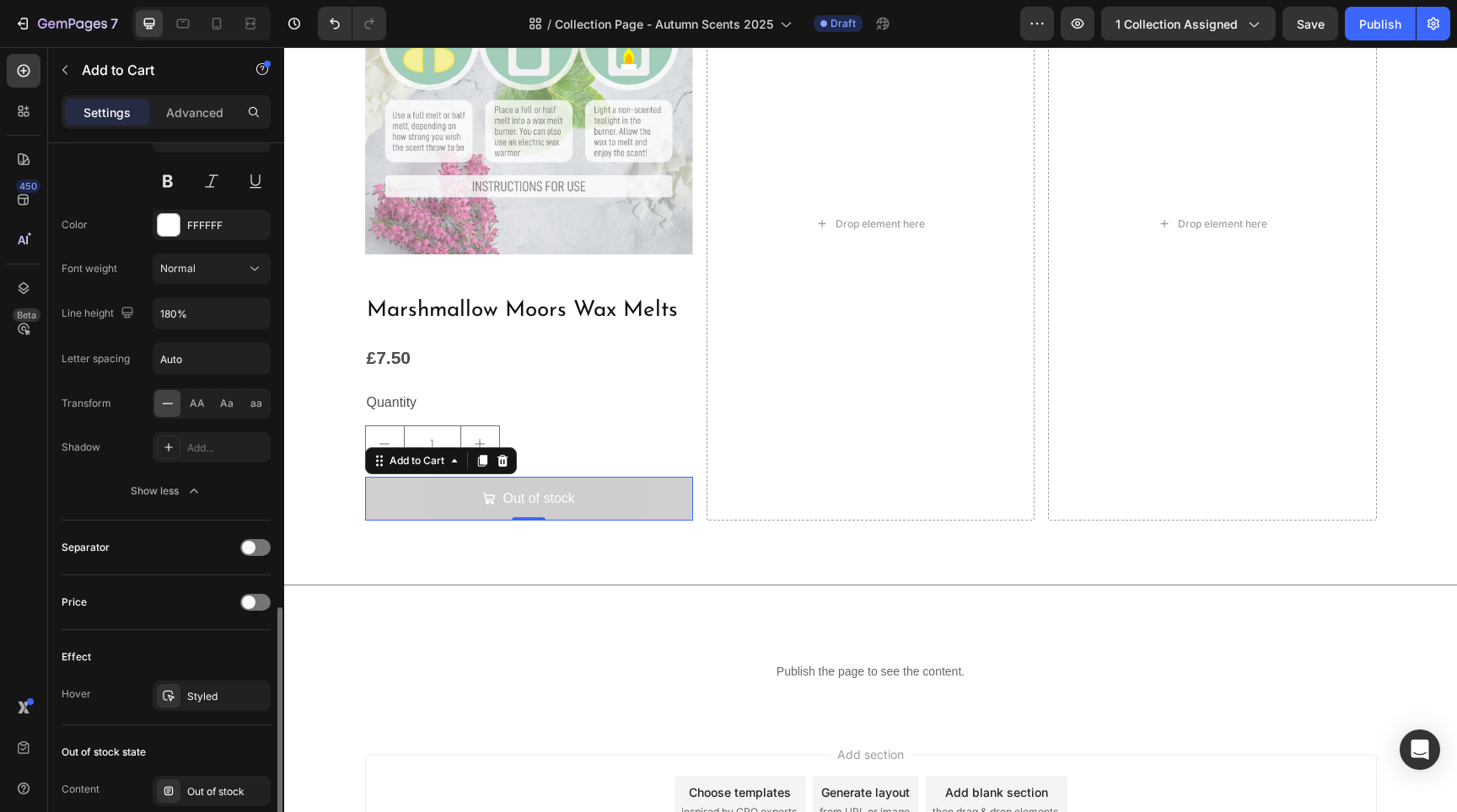
scroll to position [1163, 0]
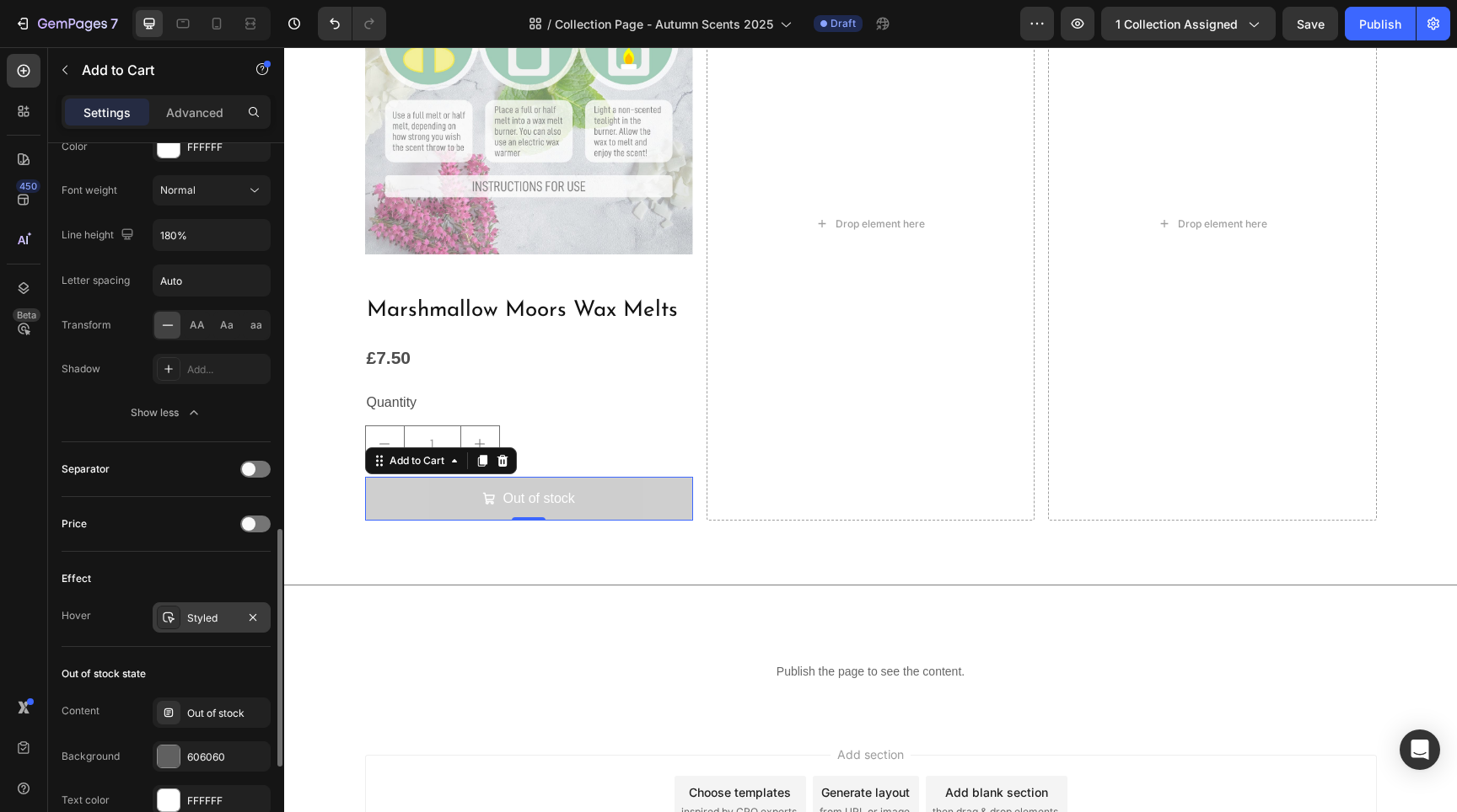
click at [195, 625] on div "Styled" at bounding box center [212, 619] width 49 height 16
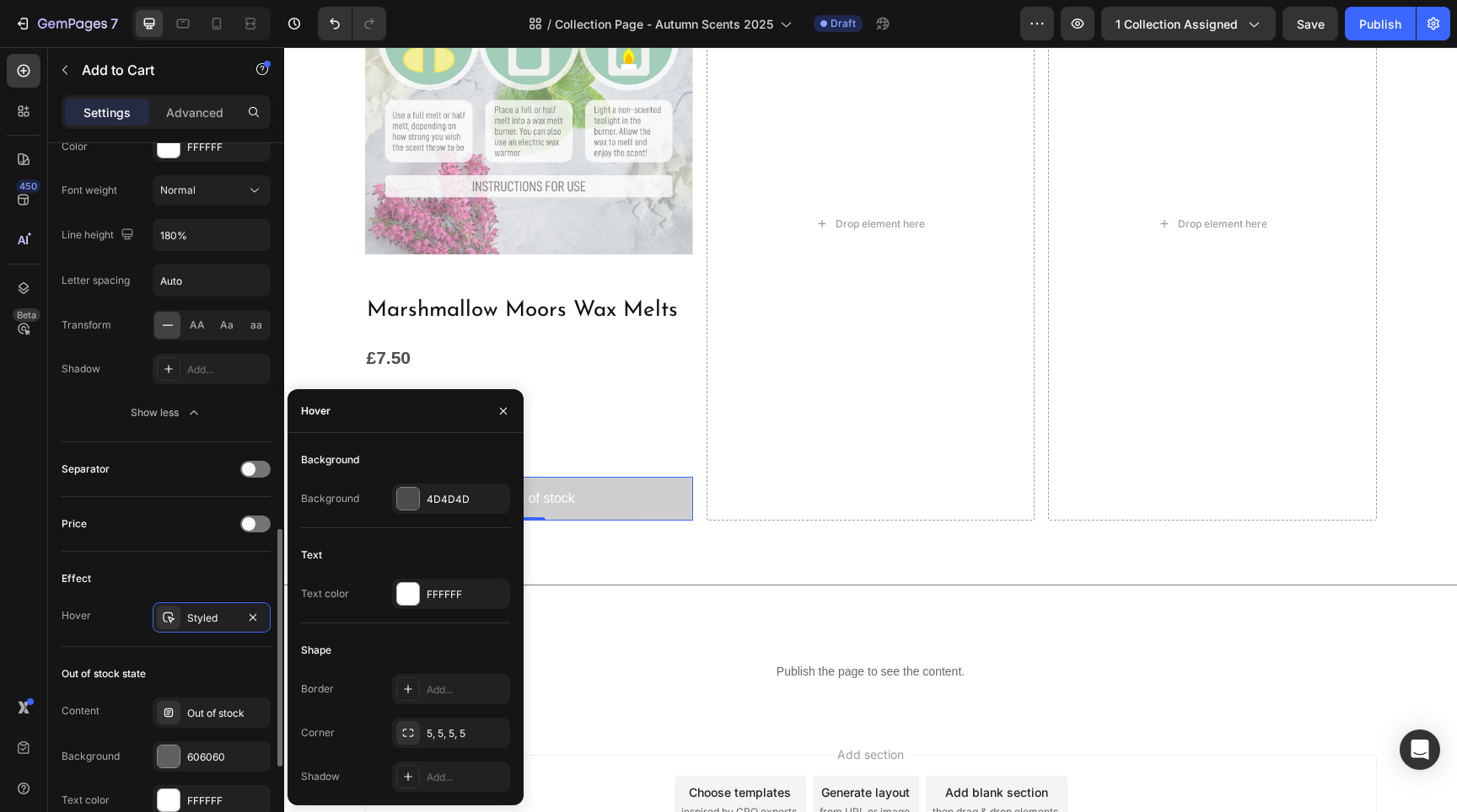
click at [202, 577] on div "Effect" at bounding box center [165, 579] width 209 height 27
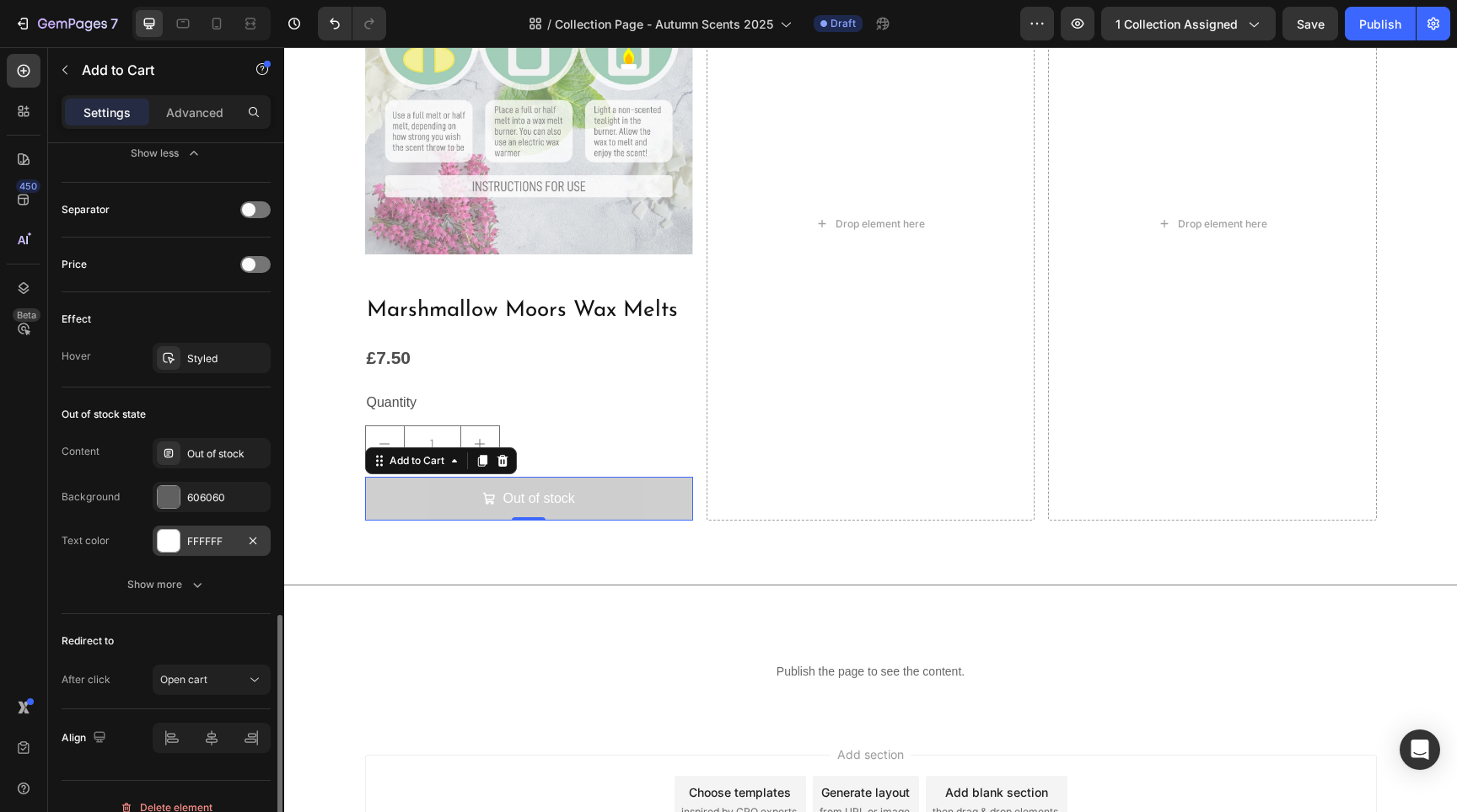
scroll to position [1444, 0]
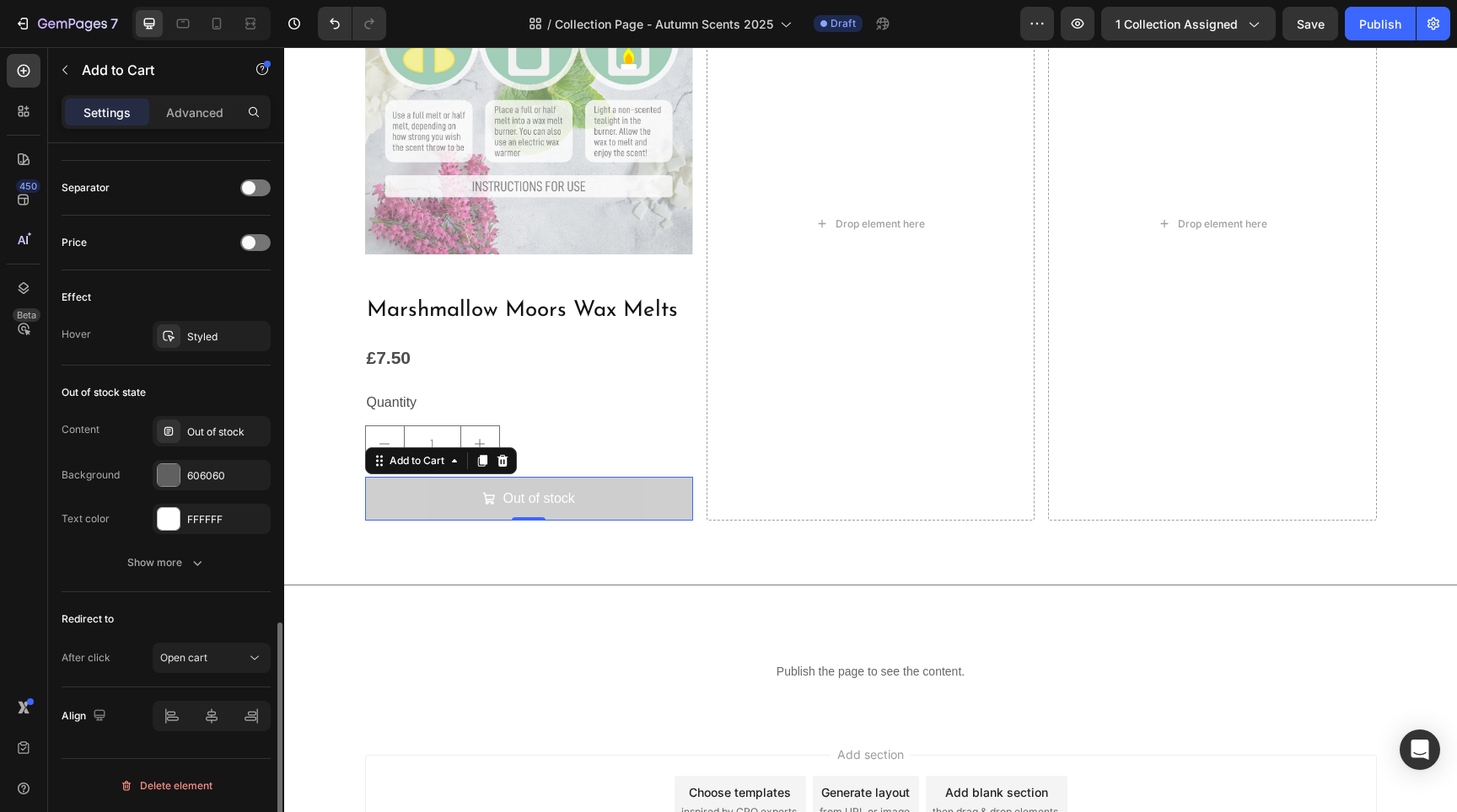
click at [247, 640] on div "Redirect to After click Open cart" at bounding box center [165, 640] width 209 height 95
click at [238, 668] on button "Open cart" at bounding box center [211, 658] width 118 height 30
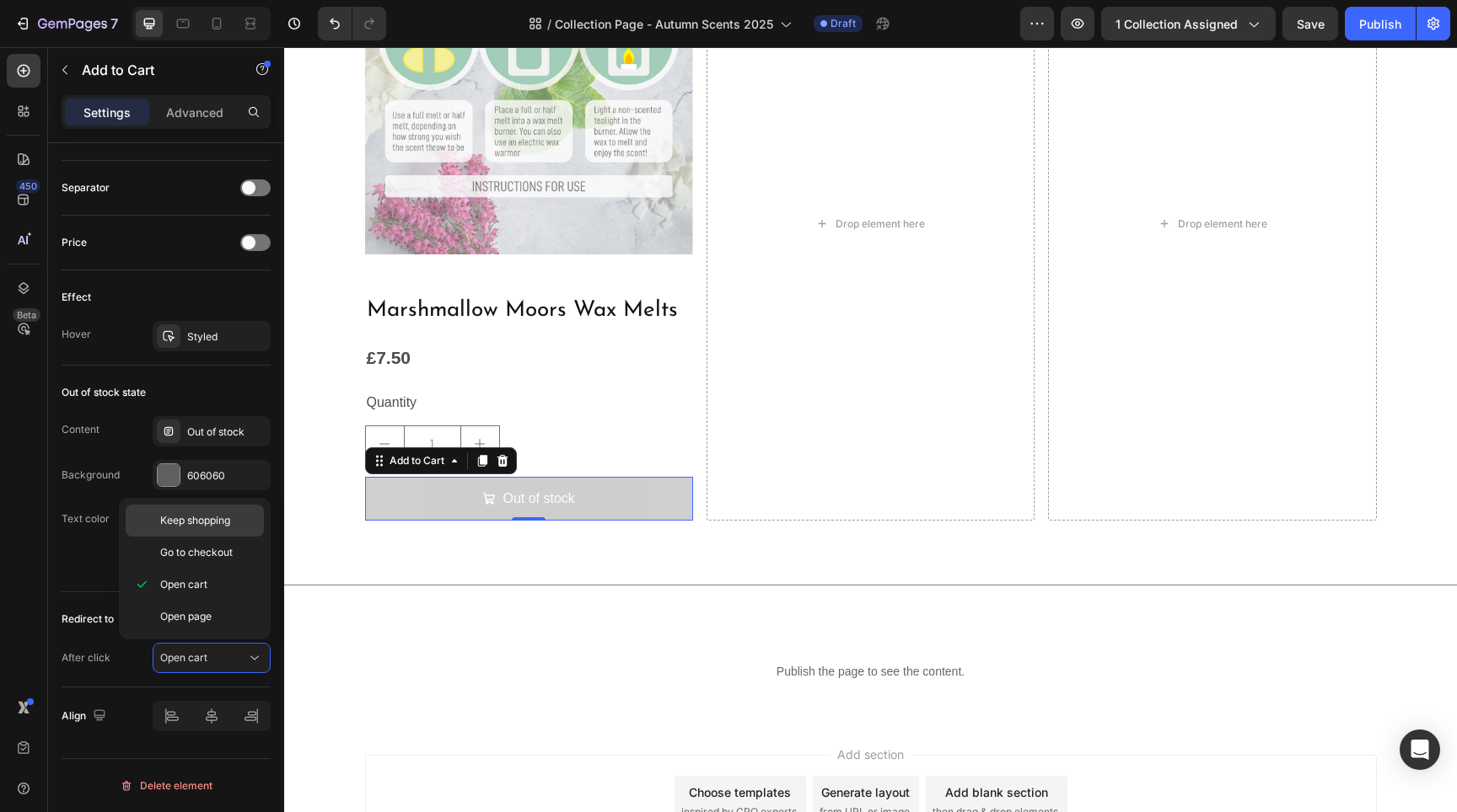
click at [237, 524] on p "Keep shopping" at bounding box center [207, 520] width 96 height 16
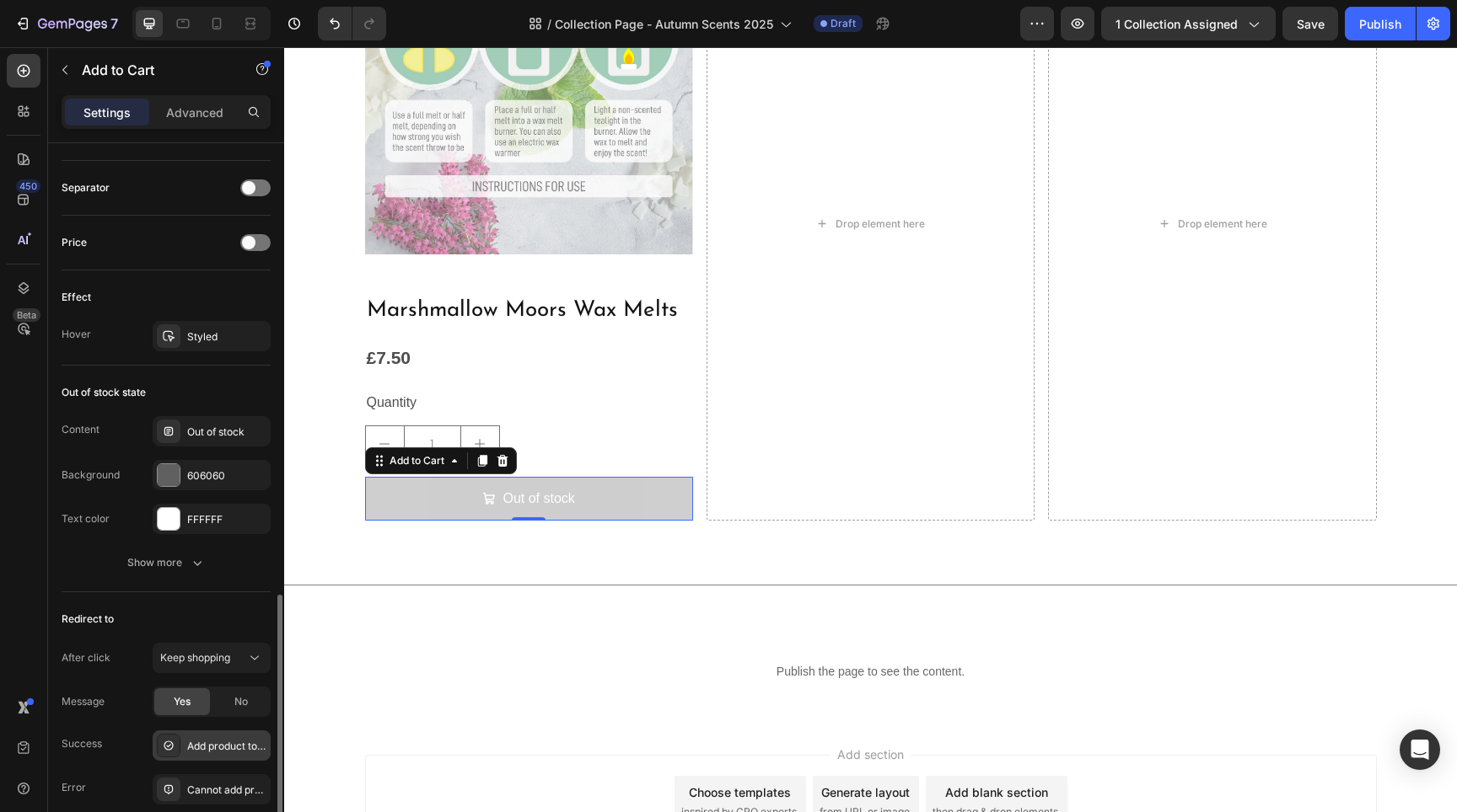
click at [201, 734] on div "Add product to cart successfully" at bounding box center [211, 745] width 118 height 30
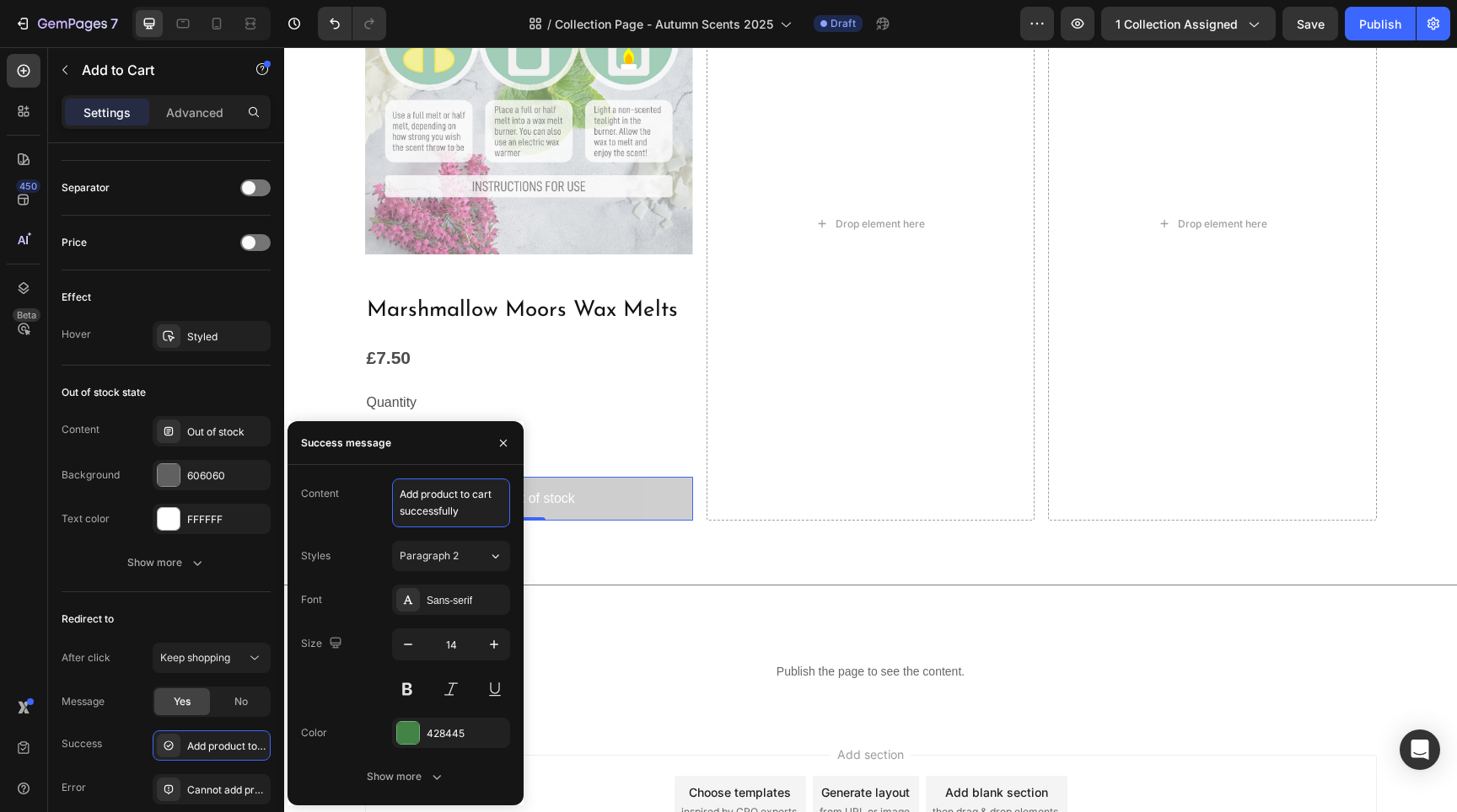
click at [421, 495] on textarea "Add product to cart successfully" at bounding box center [450, 504] width 118 height 49
type textarea "Added product to cart successfully"
click at [168, 614] on div "Redirect to" at bounding box center [165, 619] width 209 height 27
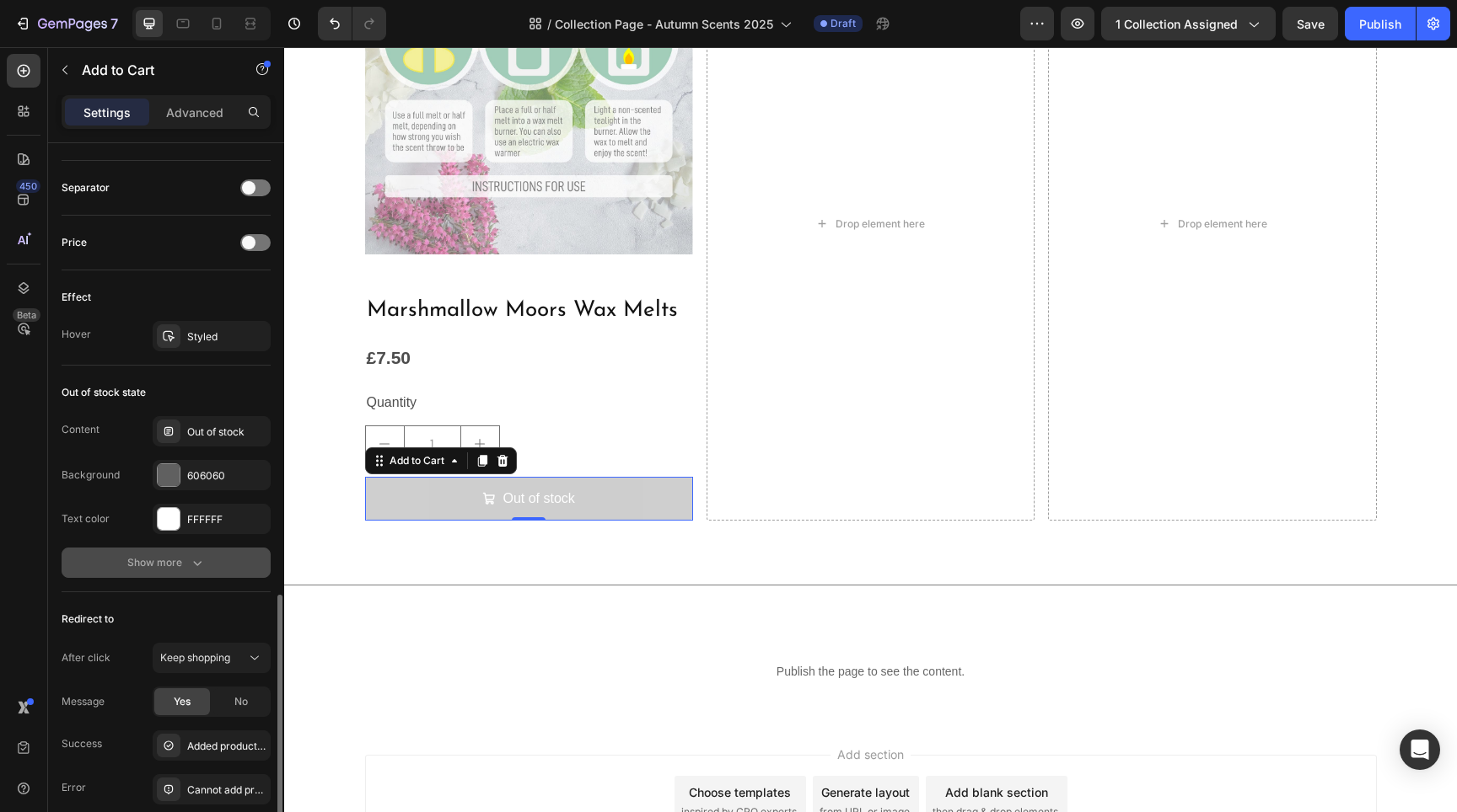
click at [194, 568] on icon "button" at bounding box center [197, 563] width 16 height 16
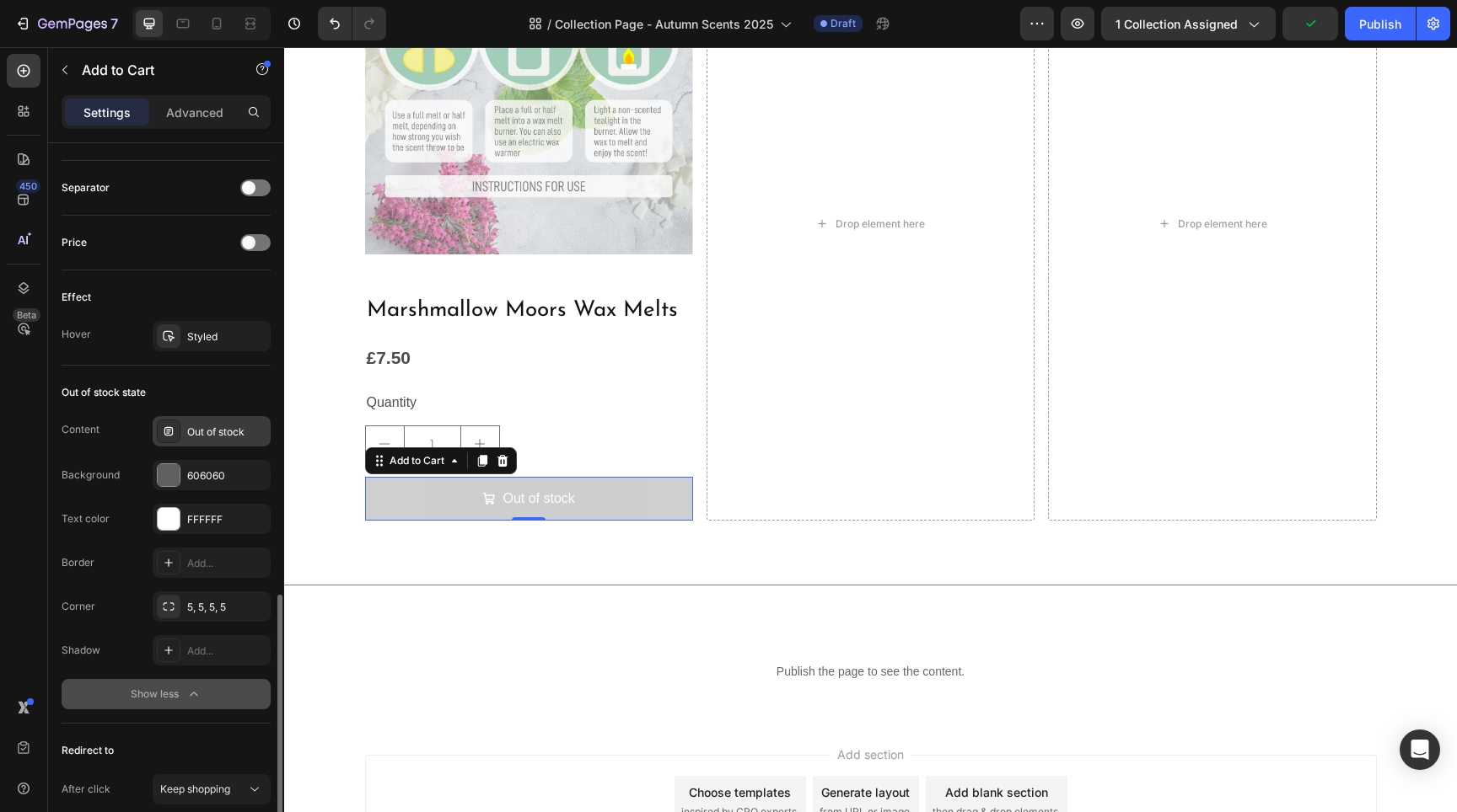
click at [171, 433] on icon at bounding box center [168, 432] width 14 height 14
click at [134, 440] on div "Content Out of stock" at bounding box center [165, 431] width 209 height 30
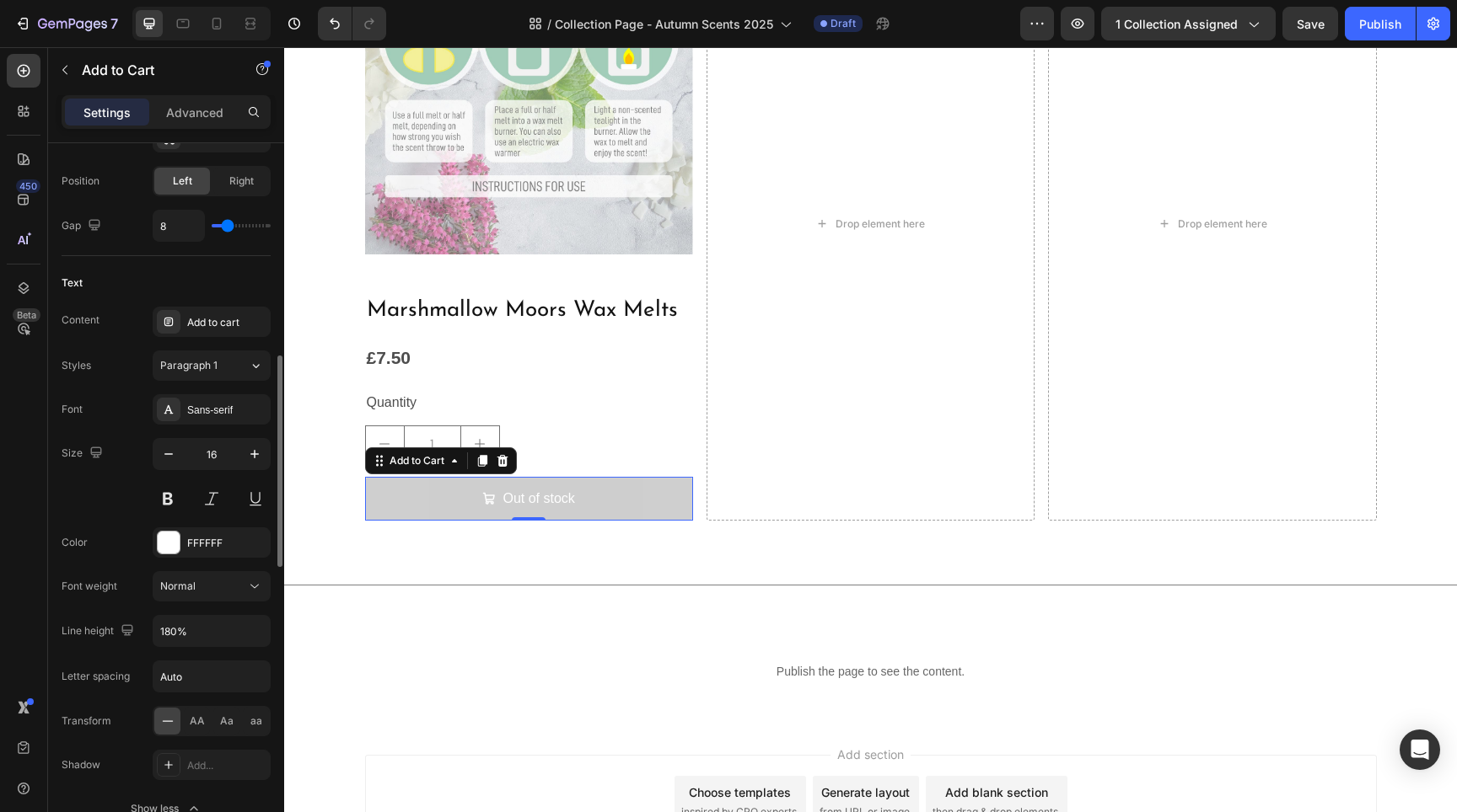
scroll to position [534, 0]
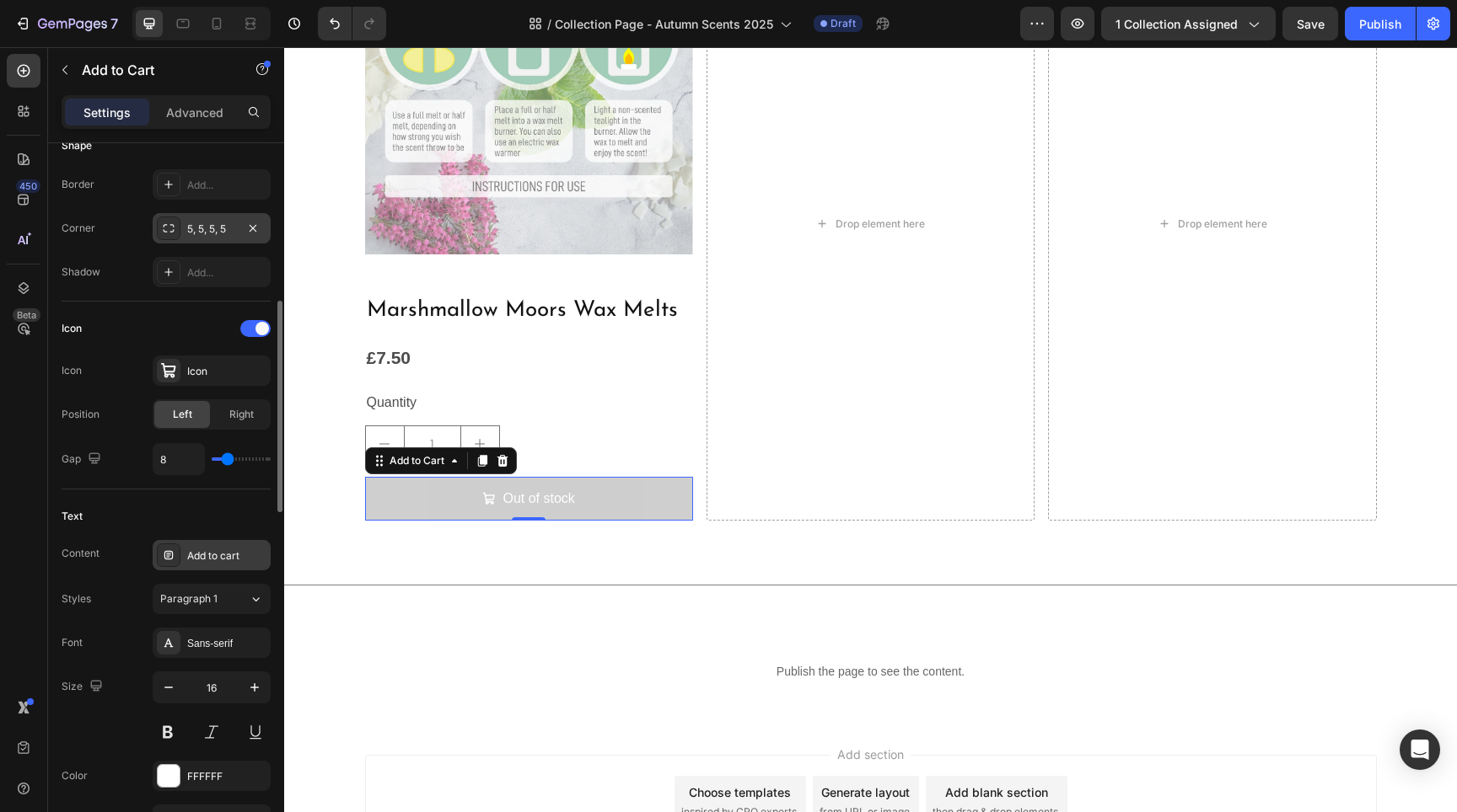
click at [165, 559] on icon at bounding box center [168, 555] width 14 height 14
click at [99, 566] on div "Content" at bounding box center [80, 554] width 38 height 27
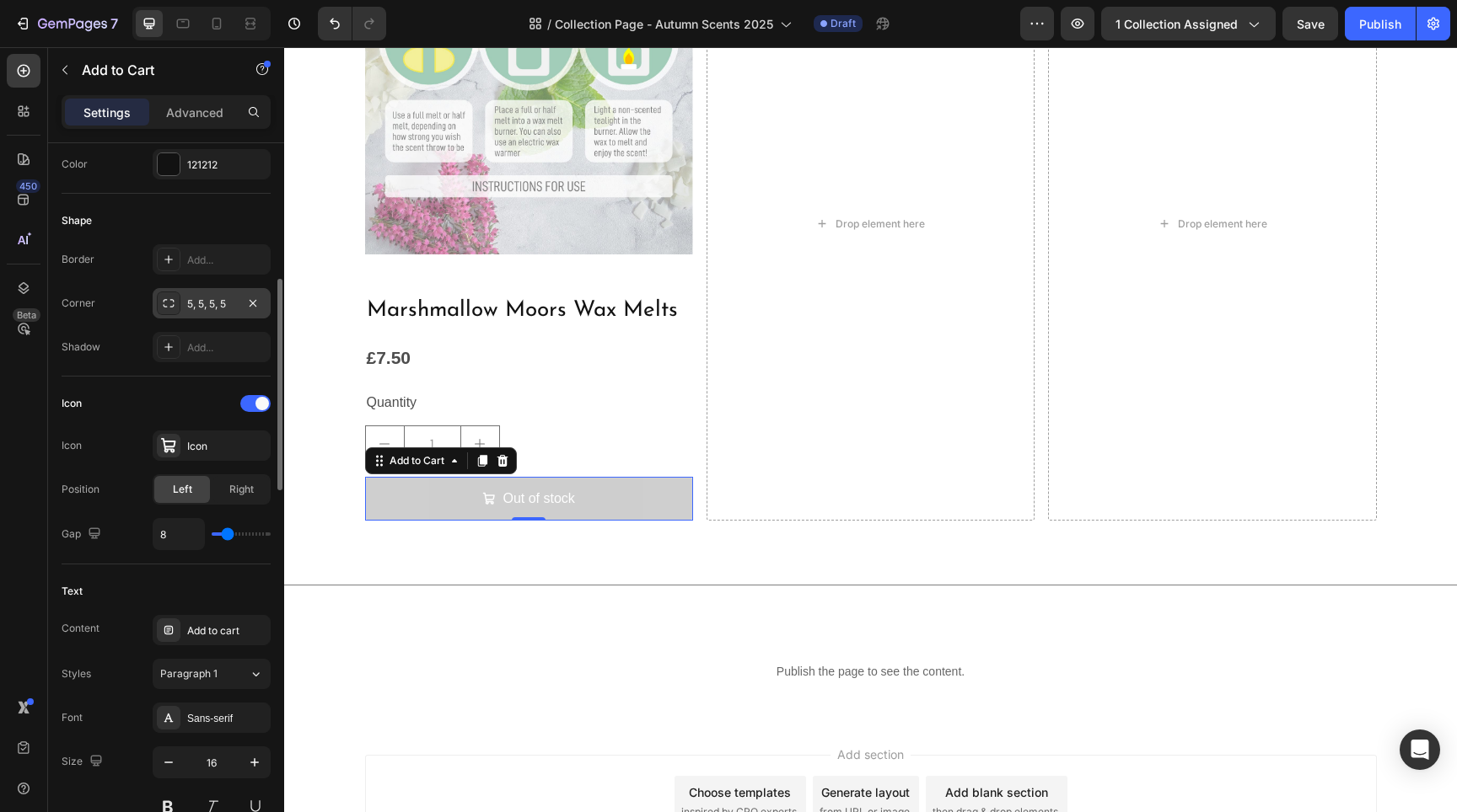
scroll to position [276, 0]
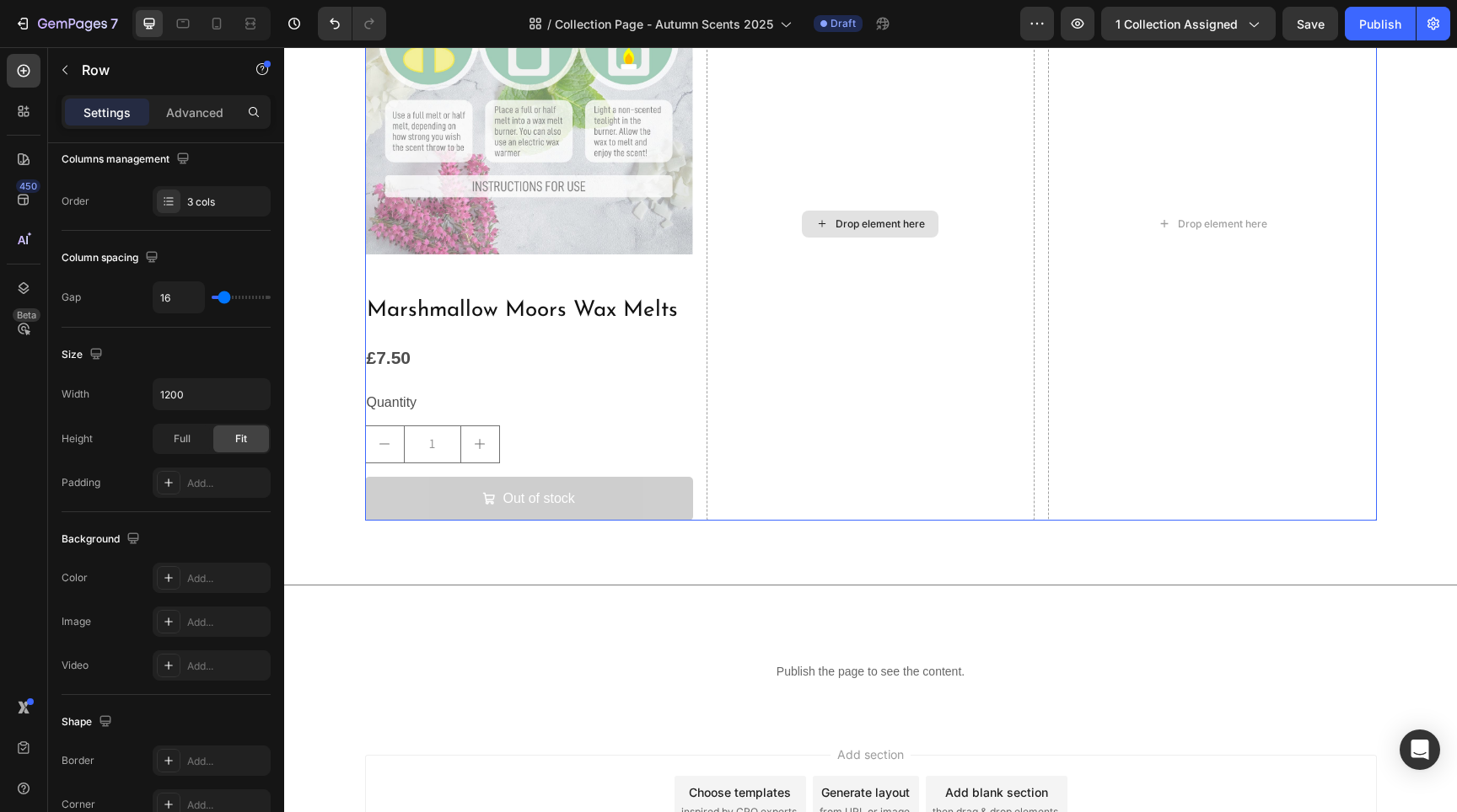
click at [820, 480] on div "Drop element here" at bounding box center [870, 224] width 328 height 595
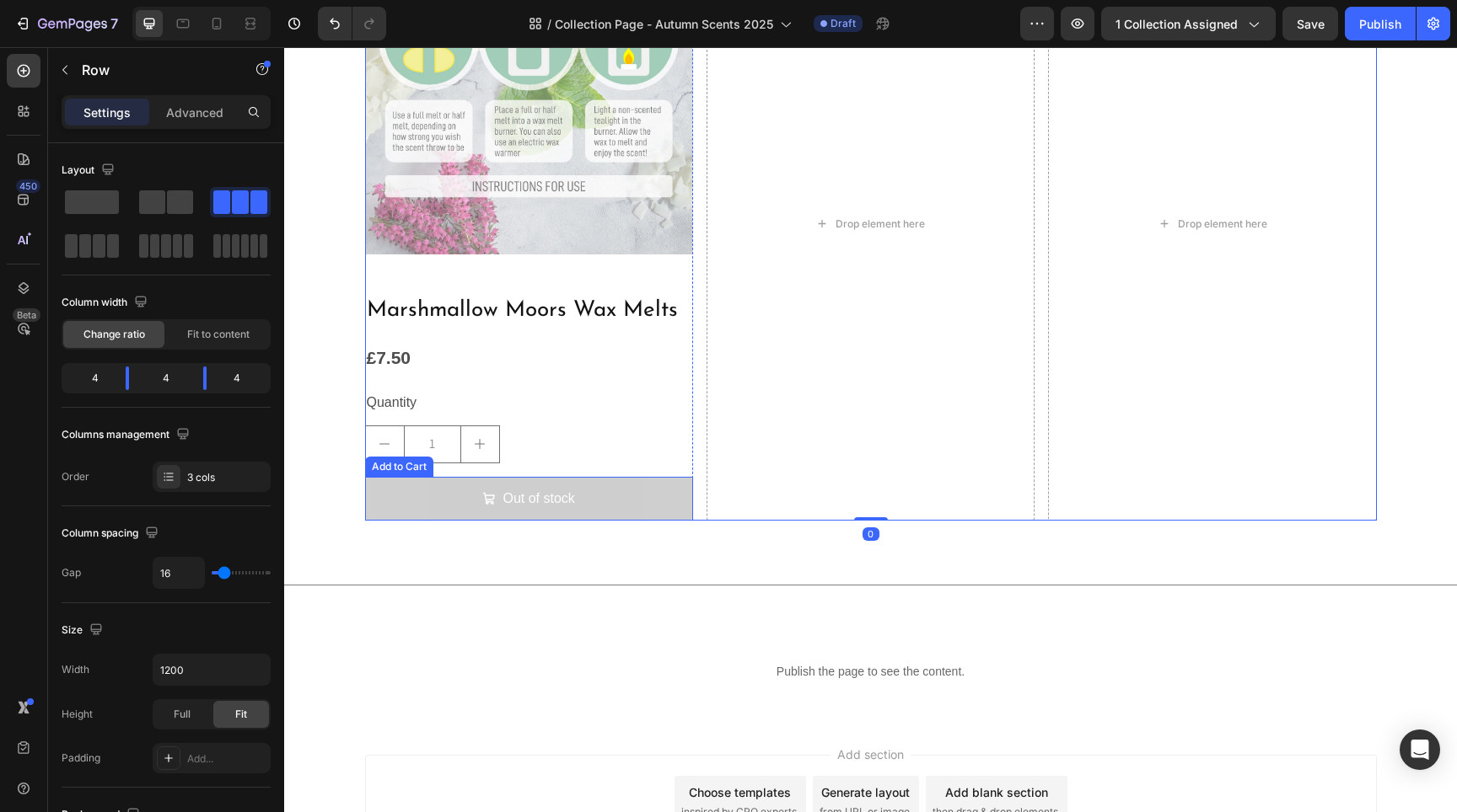
click at [616, 496] on button "Out of stock" at bounding box center [529, 499] width 328 height 45
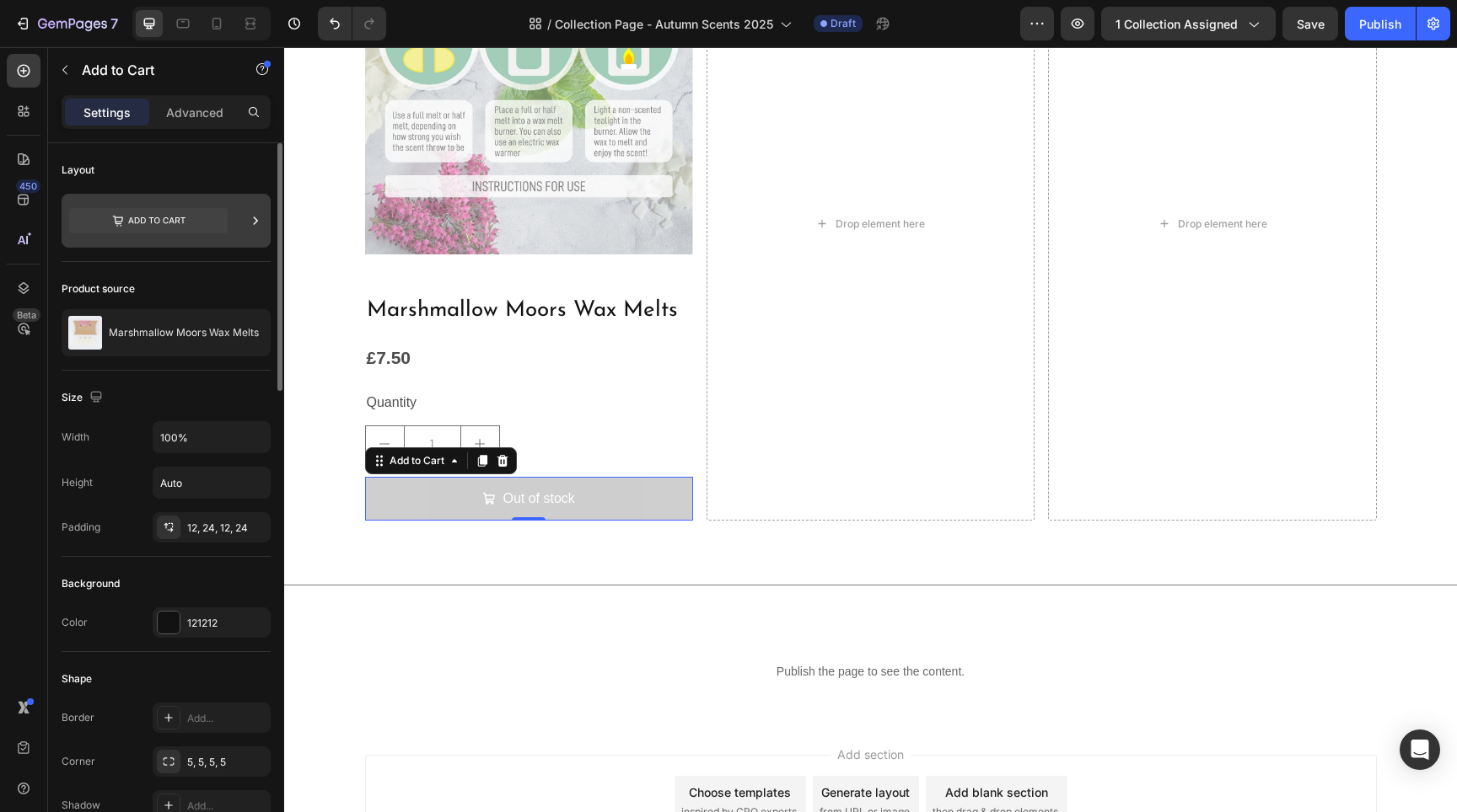
click at [198, 231] on icon at bounding box center [149, 221] width 159 height 26
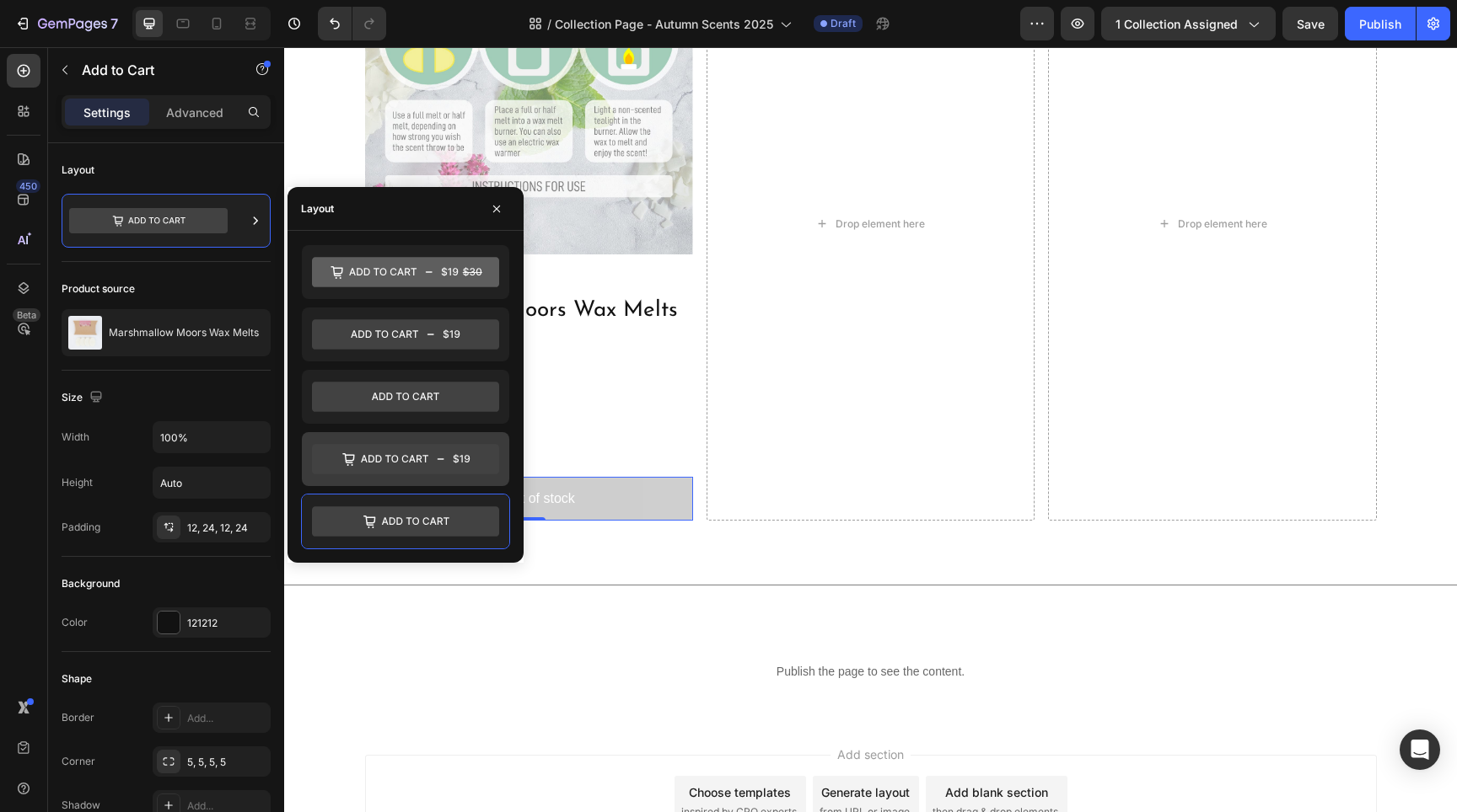
click at [416, 462] on icon at bounding box center [405, 459] width 187 height 30
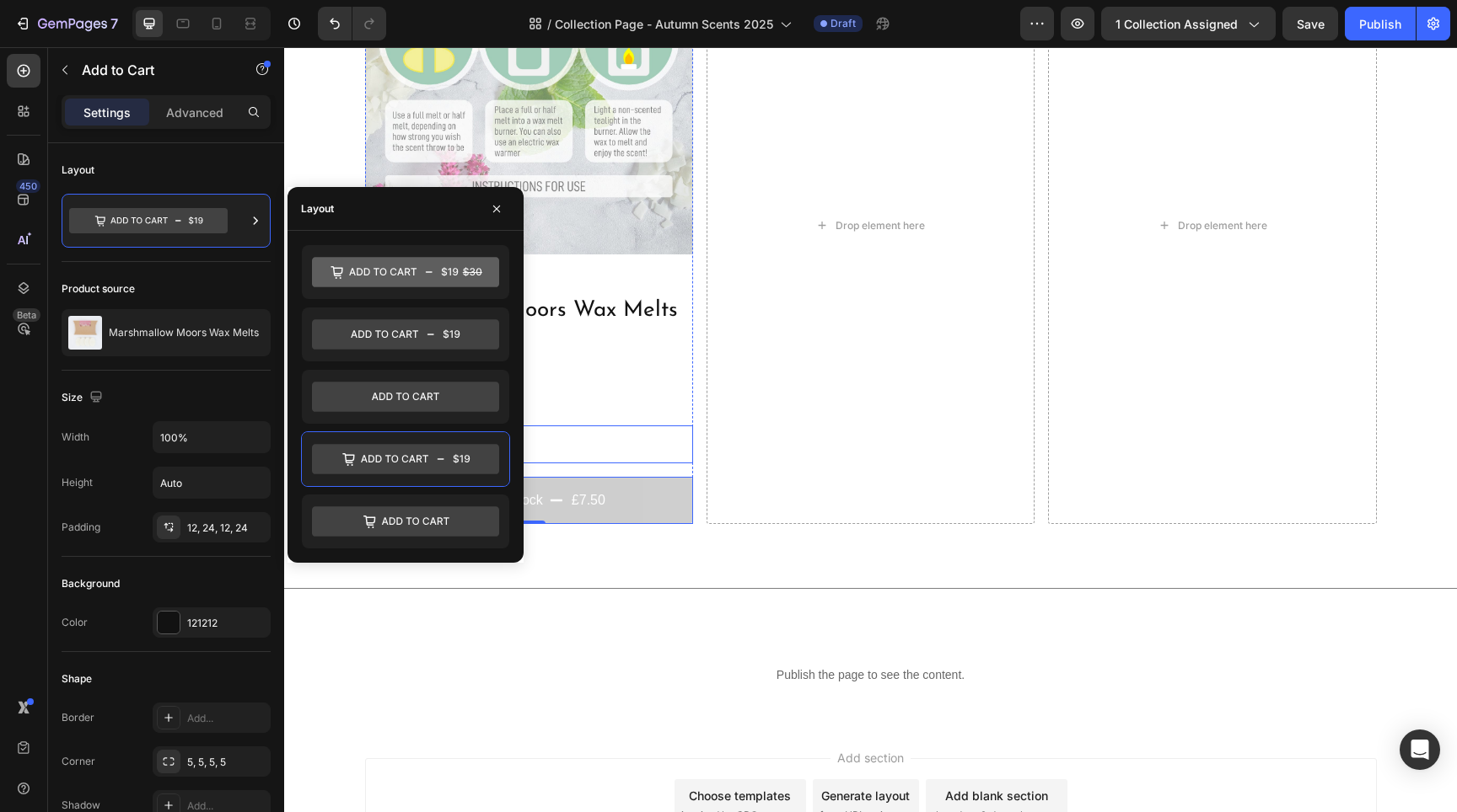
click at [620, 425] on div "1" at bounding box center [529, 444] width 328 height 38
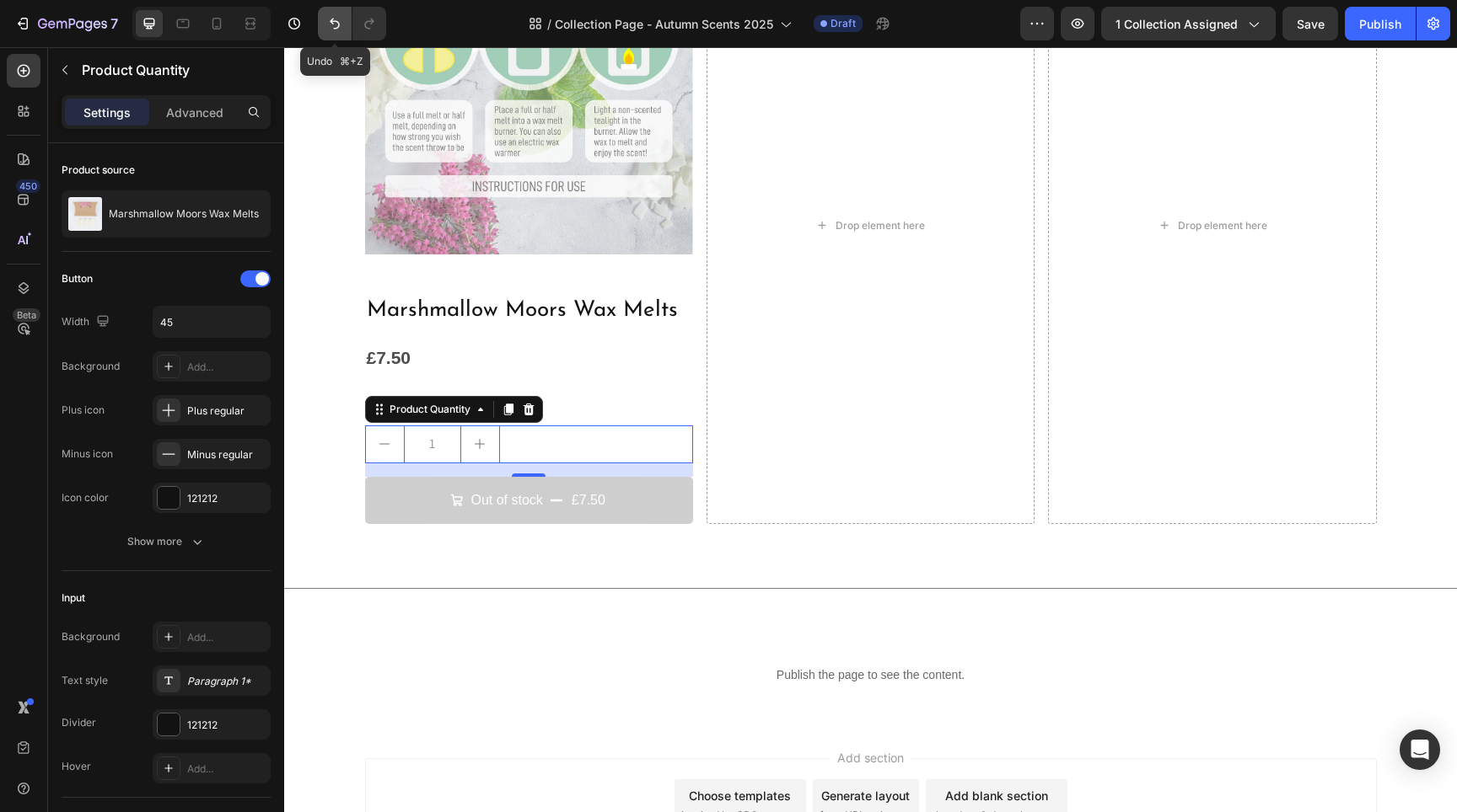
click at [336, 28] on icon "Undo/Redo" at bounding box center [334, 24] width 10 height 11
click at [338, 31] on icon "Undo/Redo" at bounding box center [334, 24] width 16 height 16
click at [375, 34] on button "Undo/Redo" at bounding box center [369, 23] width 34 height 34
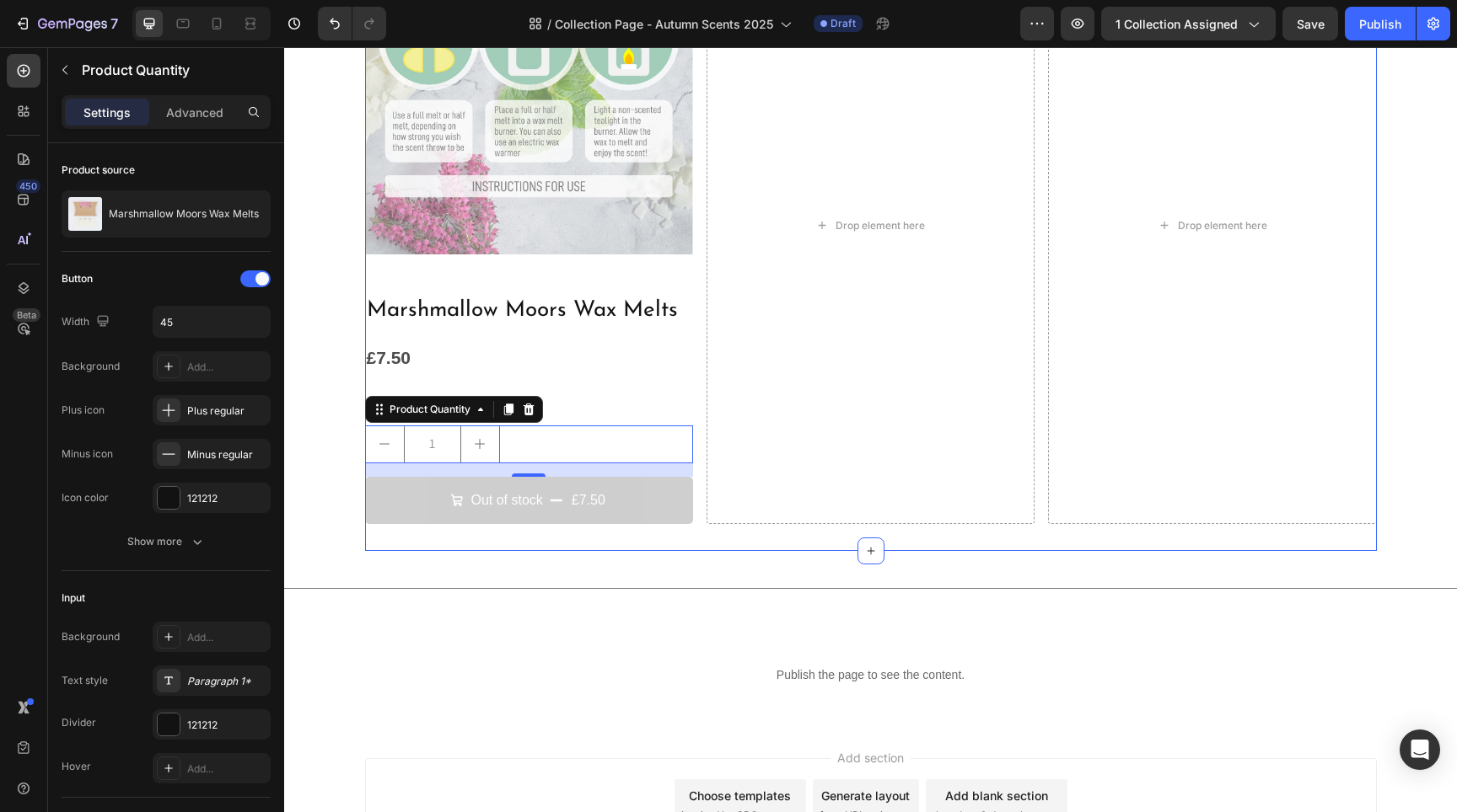
click at [649, 522] on div "Title Line Also Available as Wax Melts Heading Product Images Marshmallow Moors…" at bounding box center [871, 168] width 1012 height 767
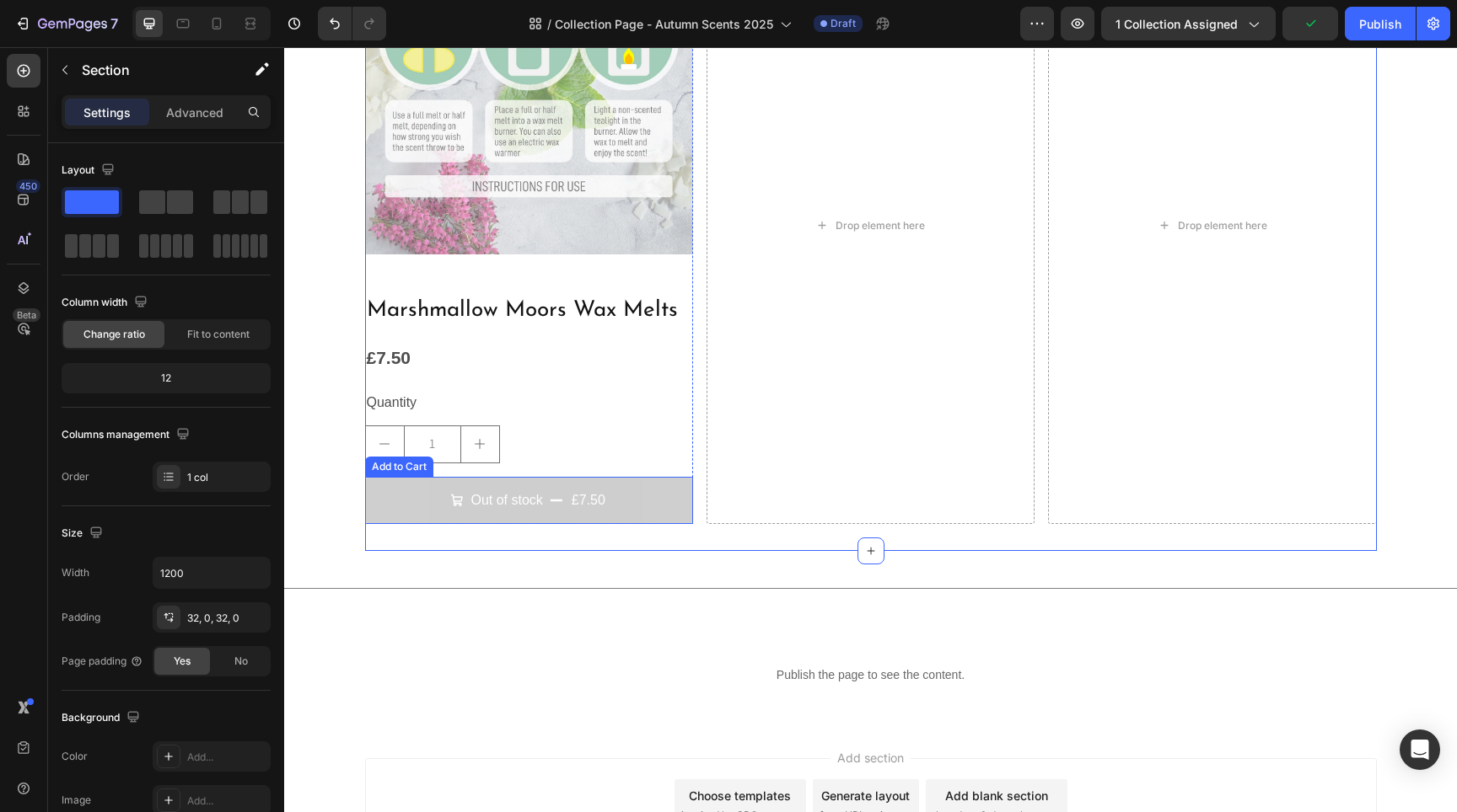
click at [651, 499] on button "Out of stock £7.50" at bounding box center [529, 501] width 328 height 48
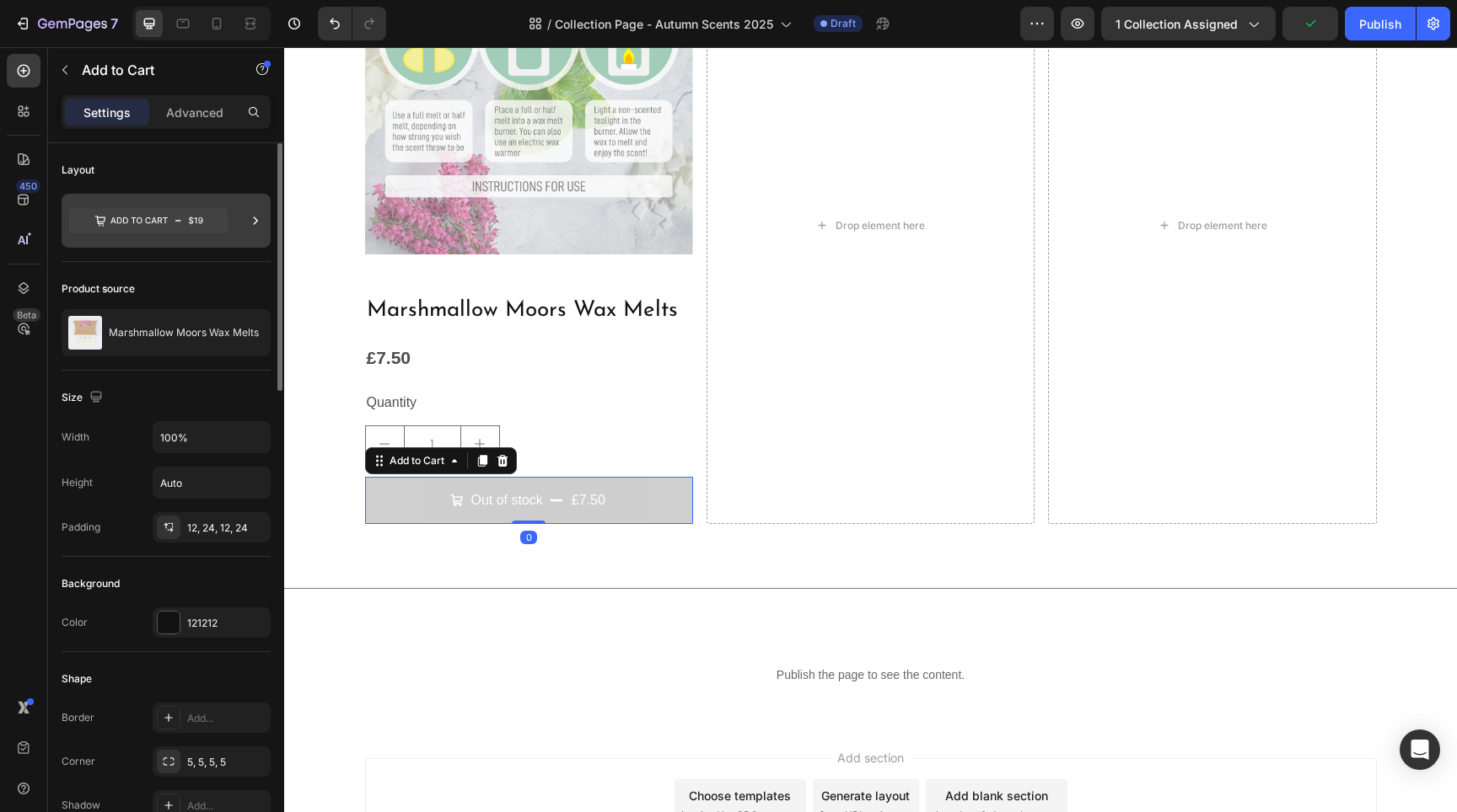
click at [162, 216] on icon at bounding box center [149, 221] width 159 height 26
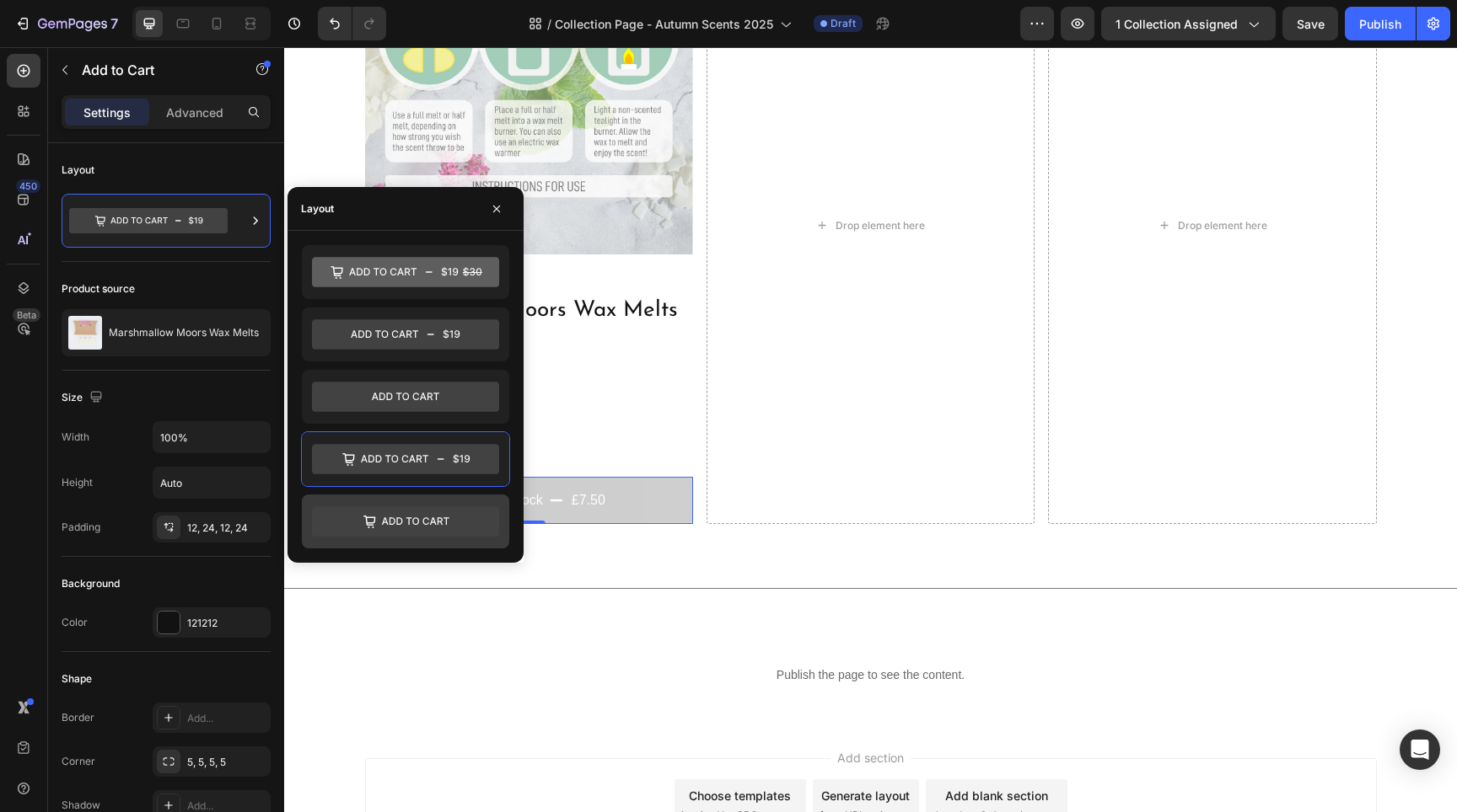
click at [364, 524] on icon at bounding box center [405, 521] width 187 height 30
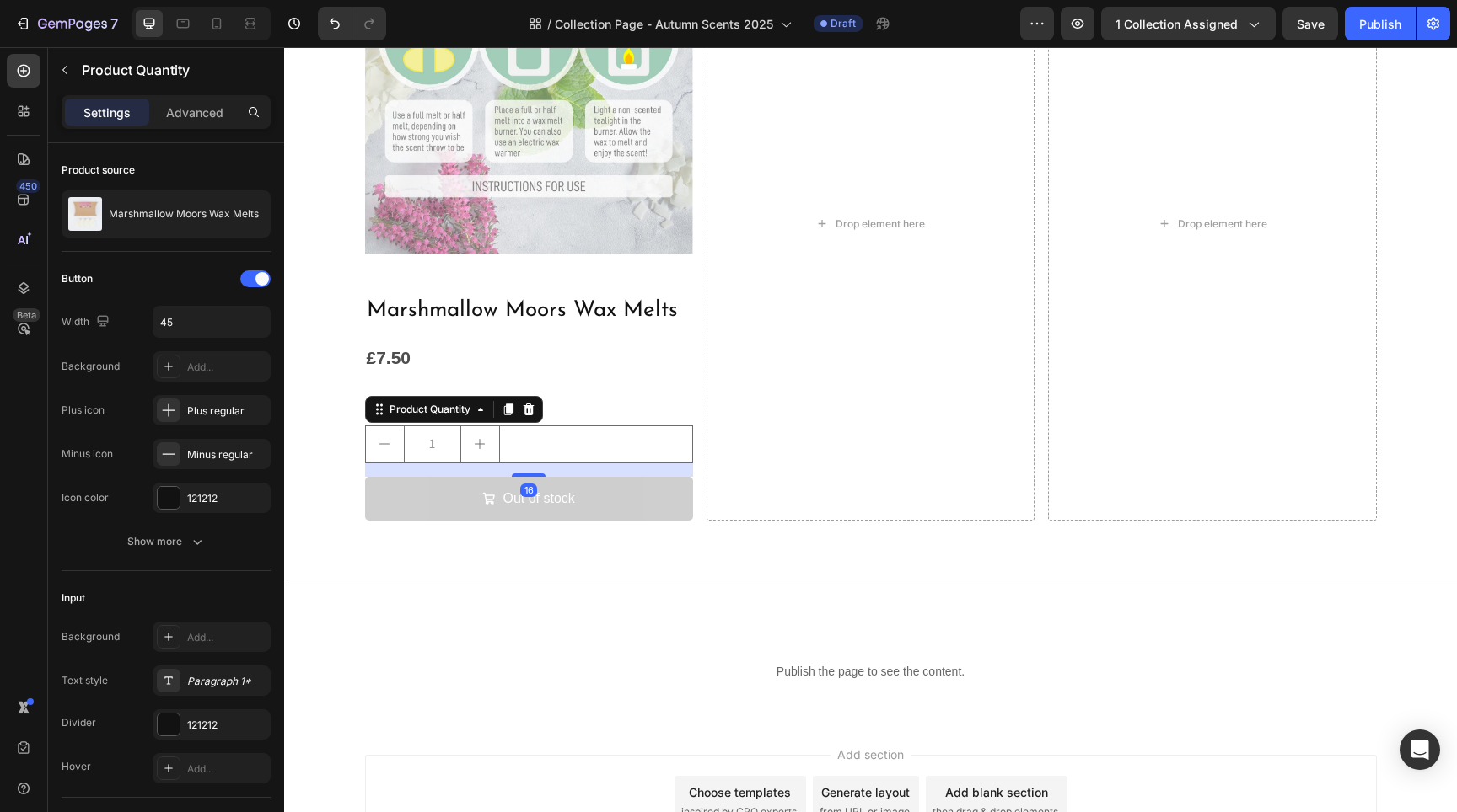
click at [638, 425] on div "1" at bounding box center [529, 444] width 328 height 38
click at [183, 536] on div "Show more" at bounding box center [166, 542] width 79 height 16
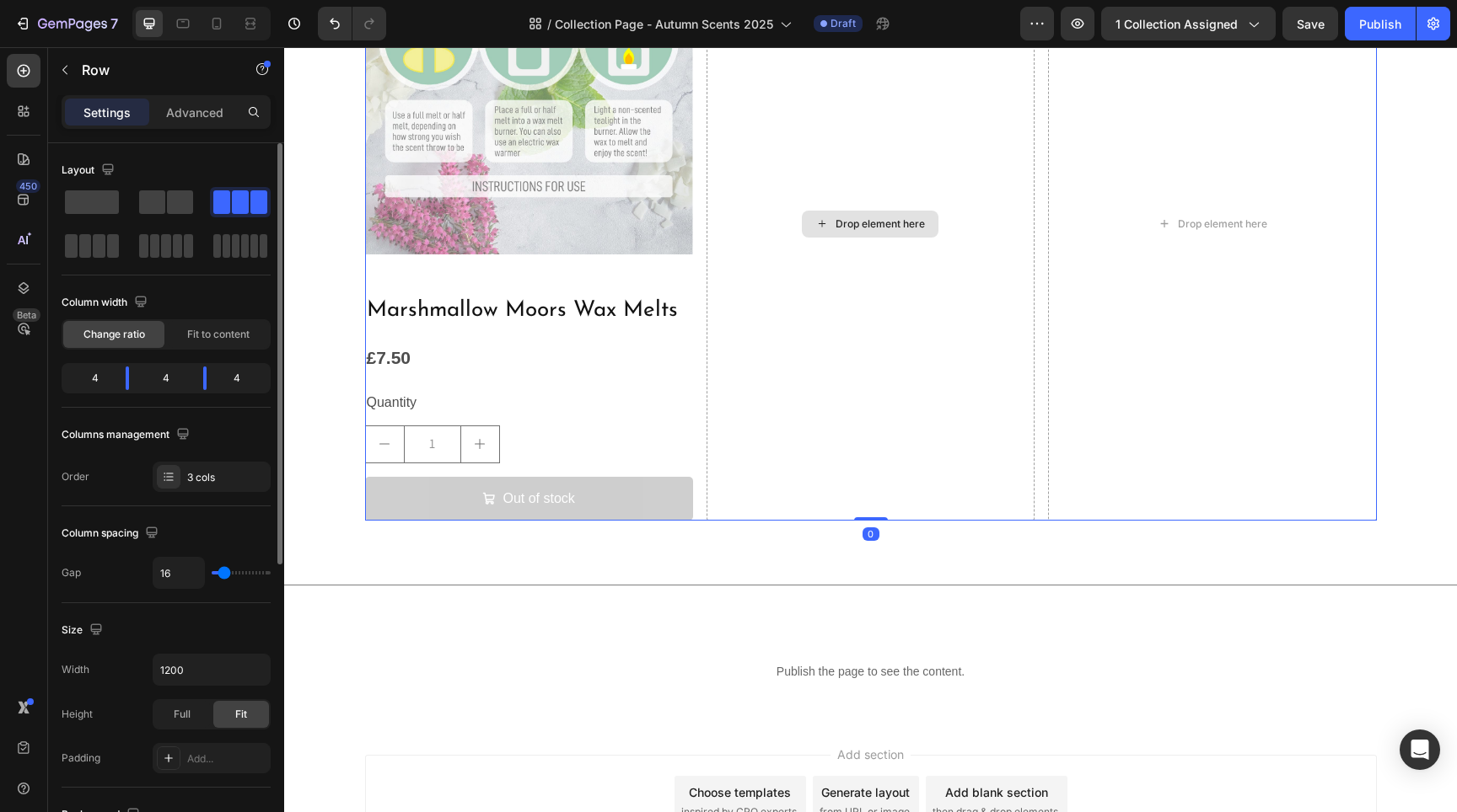
click at [770, 365] on div "Drop element here" at bounding box center [870, 224] width 328 height 595
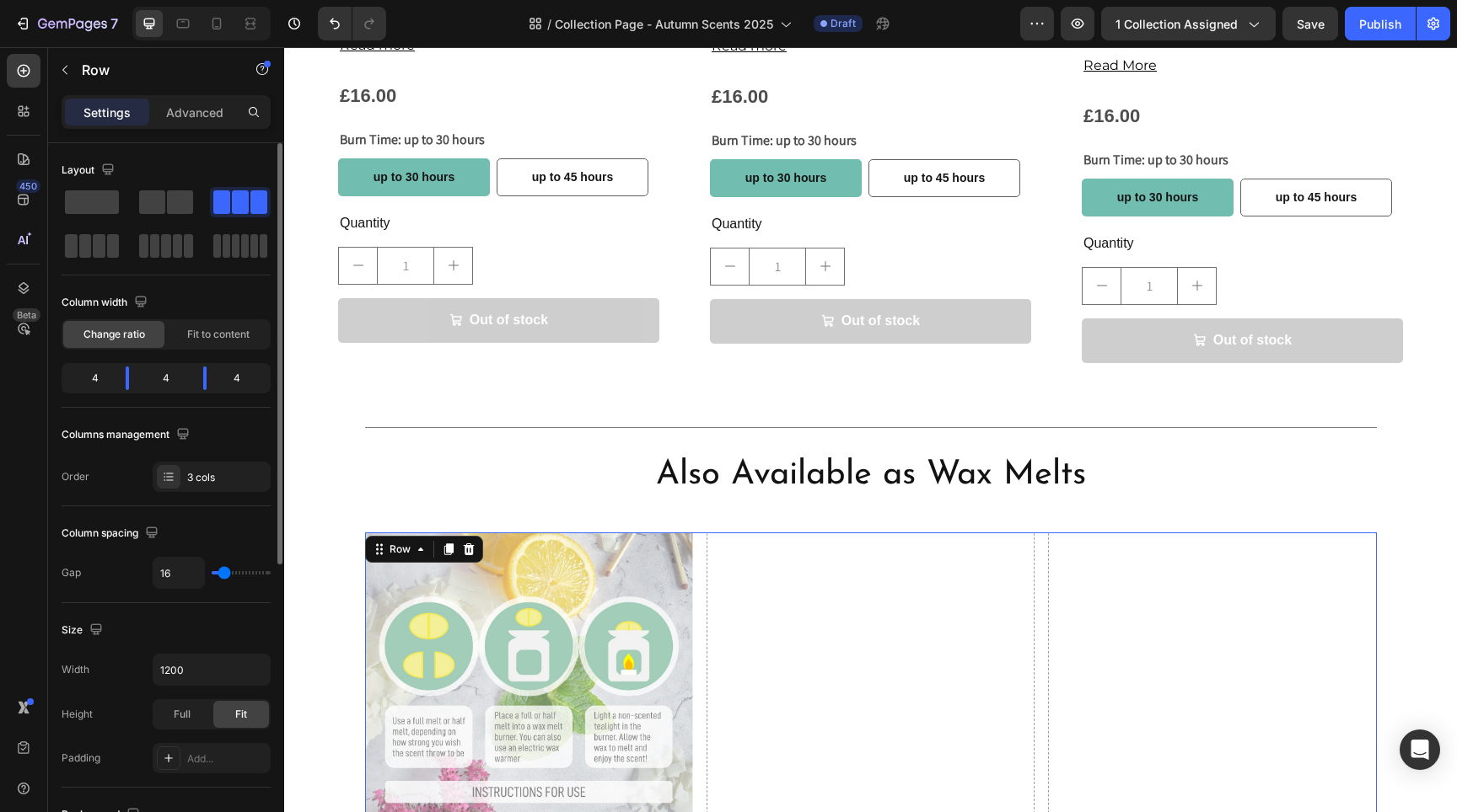
scroll to position [2520, 0]
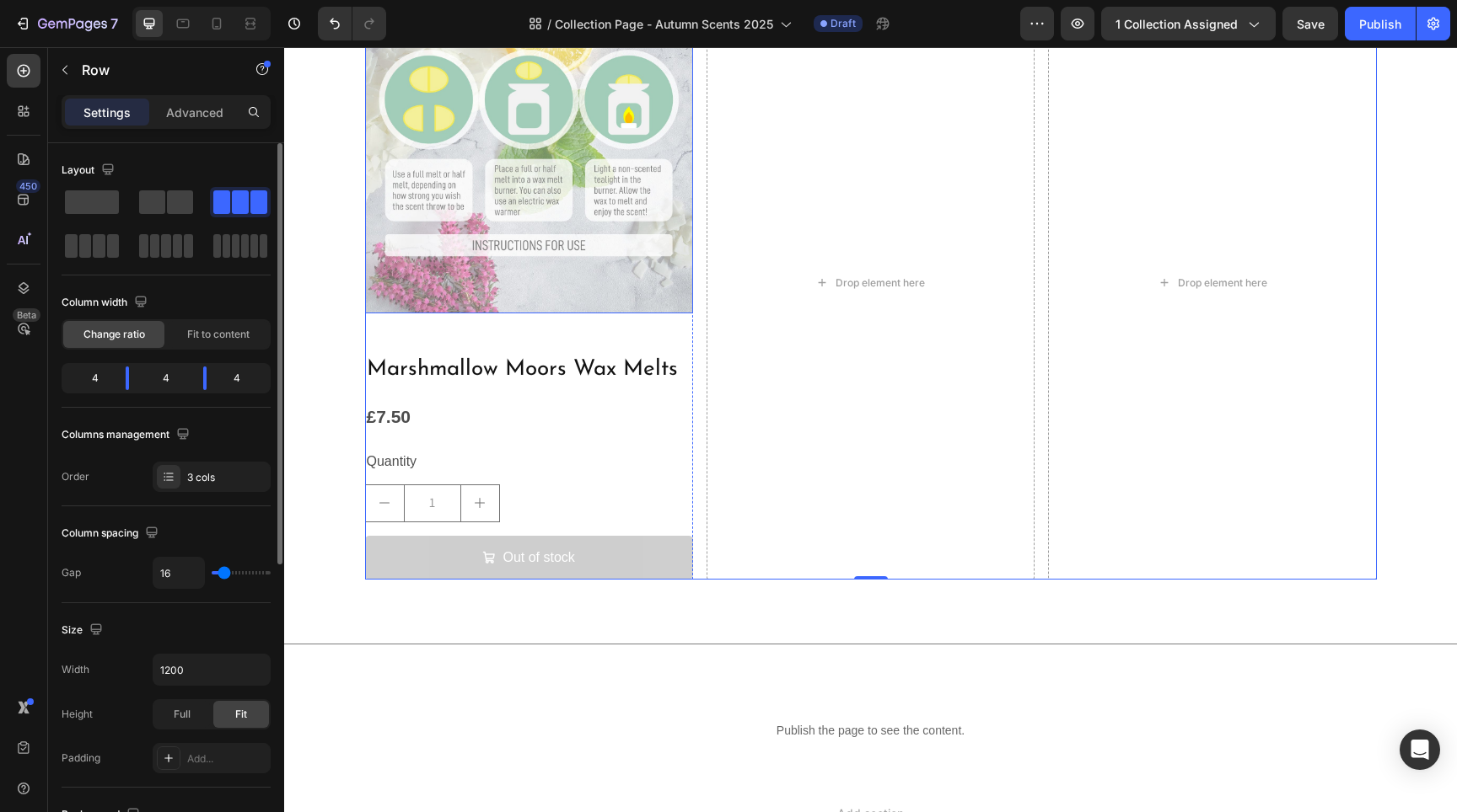
click at [557, 297] on img at bounding box center [529, 149] width 328 height 328
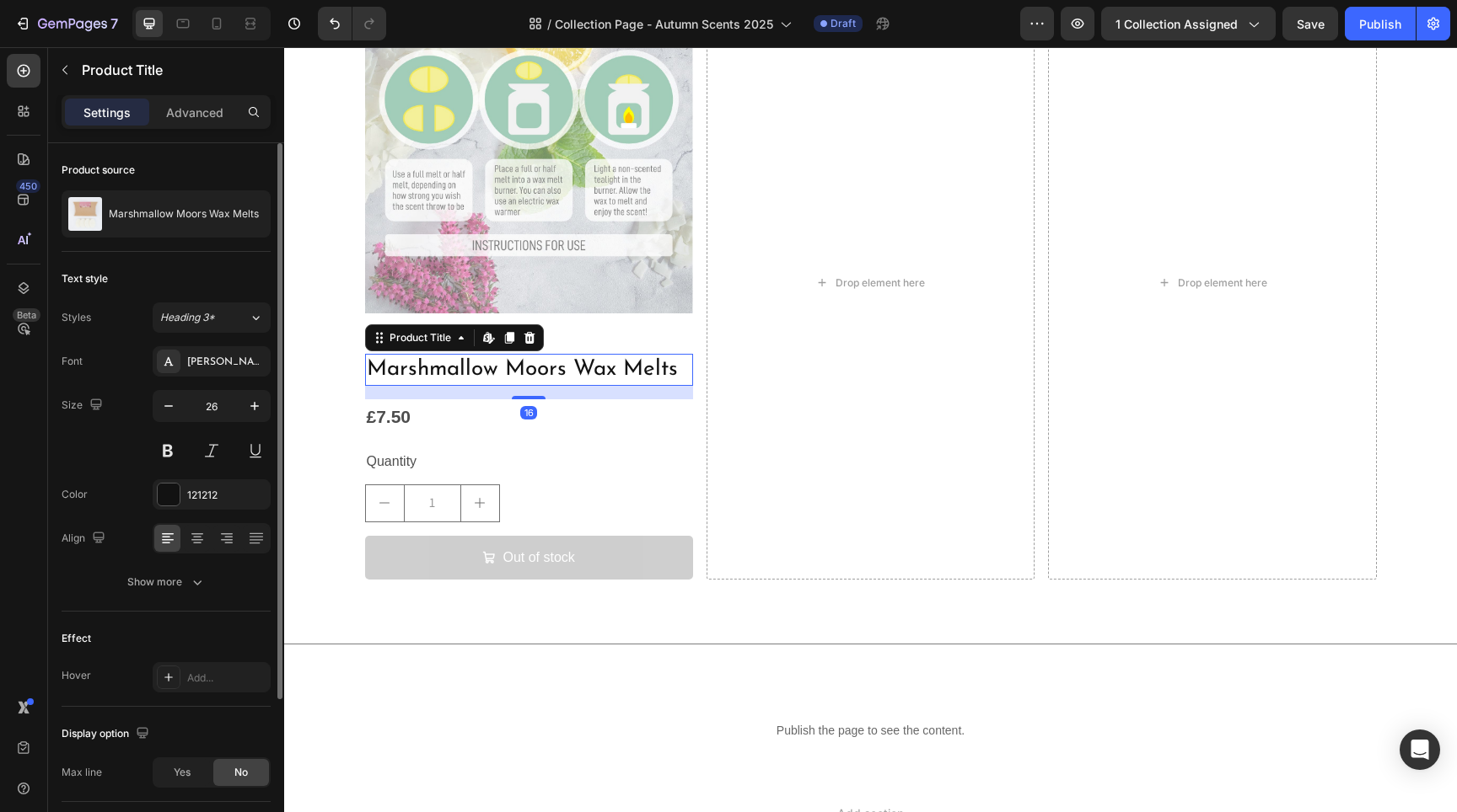
click at [471, 357] on h2 "Marshmallow Moors Wax Melts" at bounding box center [529, 370] width 328 height 32
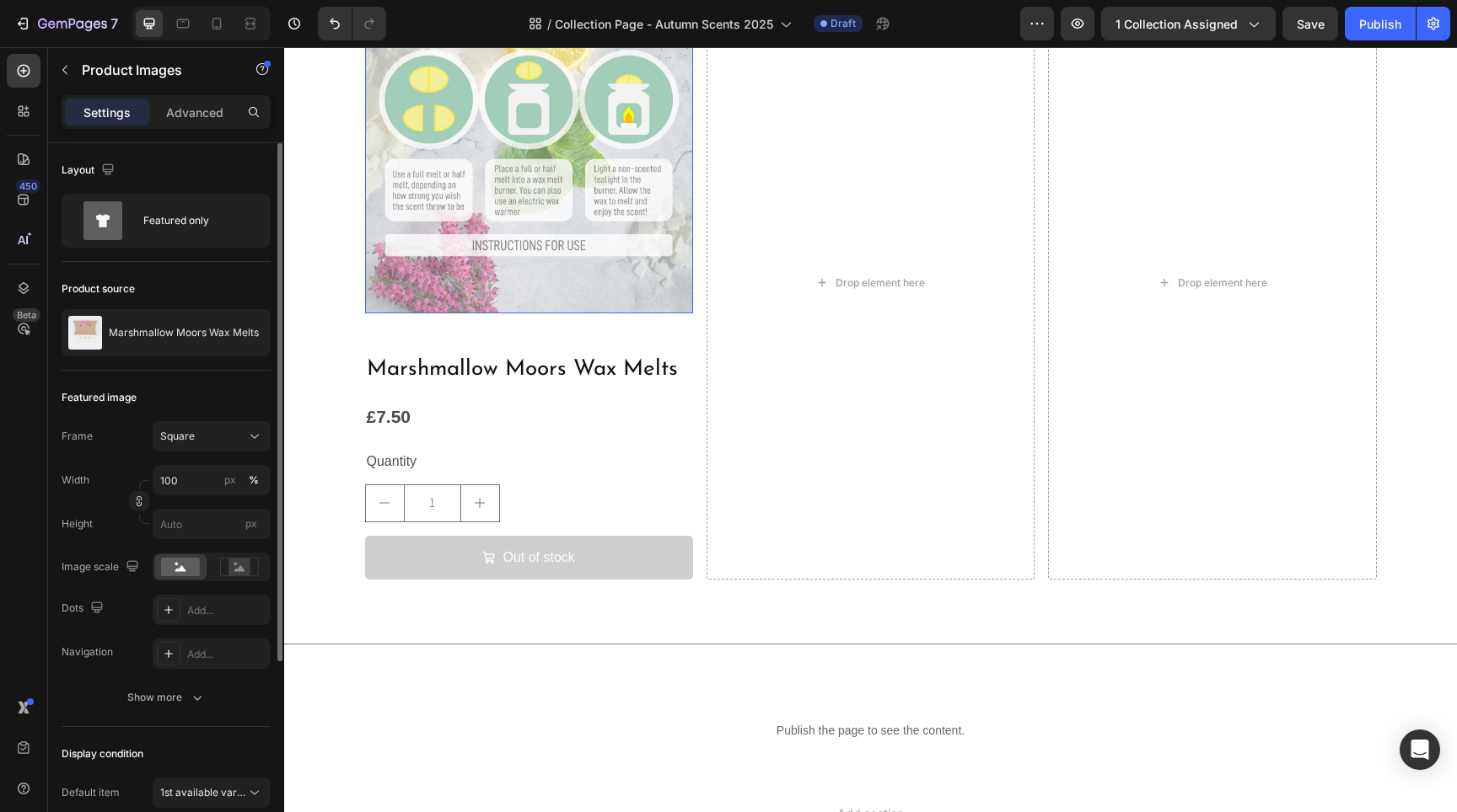
click at [605, 309] on img at bounding box center [529, 149] width 328 height 328
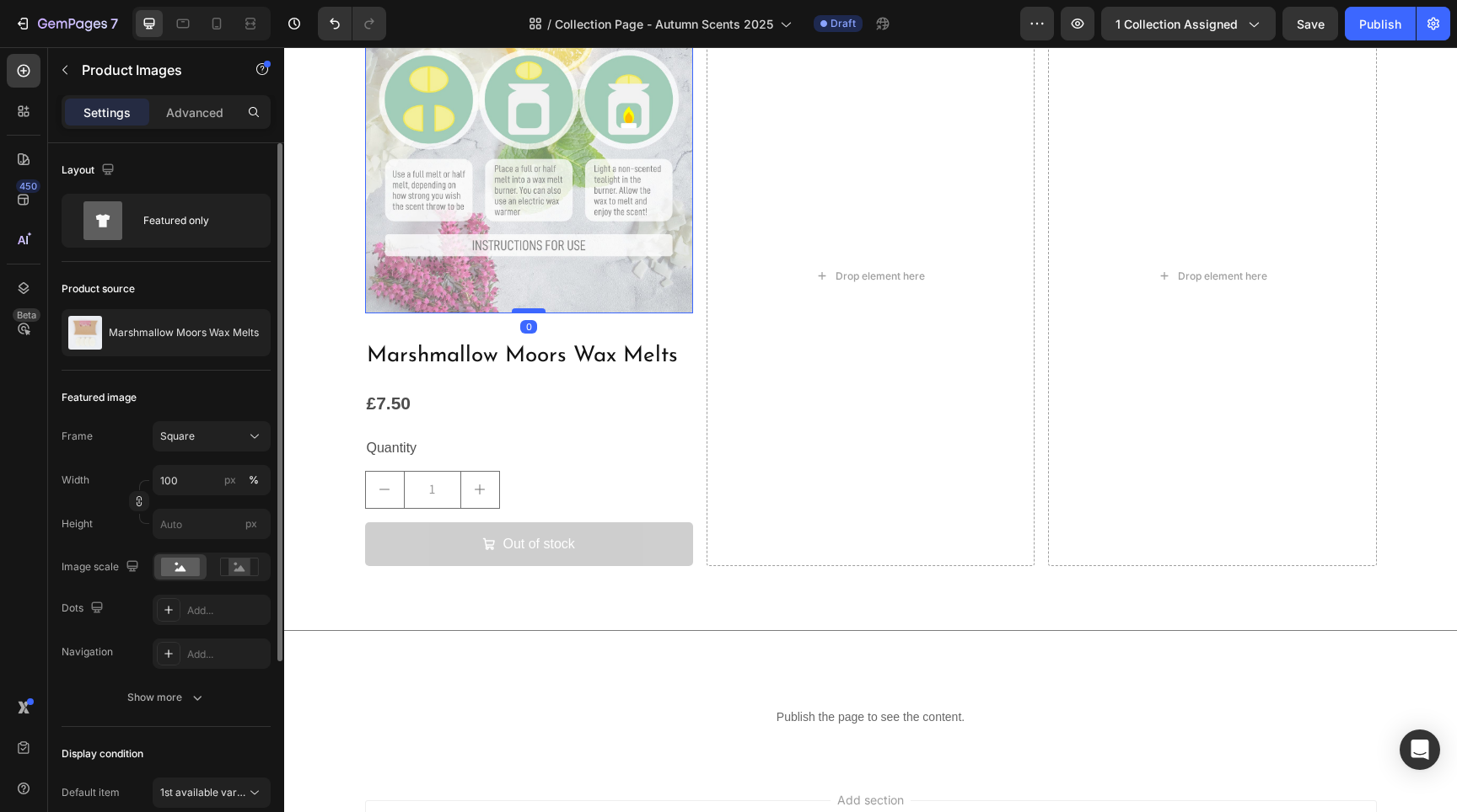
drag, startPoint x: 526, startPoint y: 325, endPoint x: 527, endPoint y: 310, distance: 15.0
click at [527, 310] on div at bounding box center [529, 311] width 34 height 5
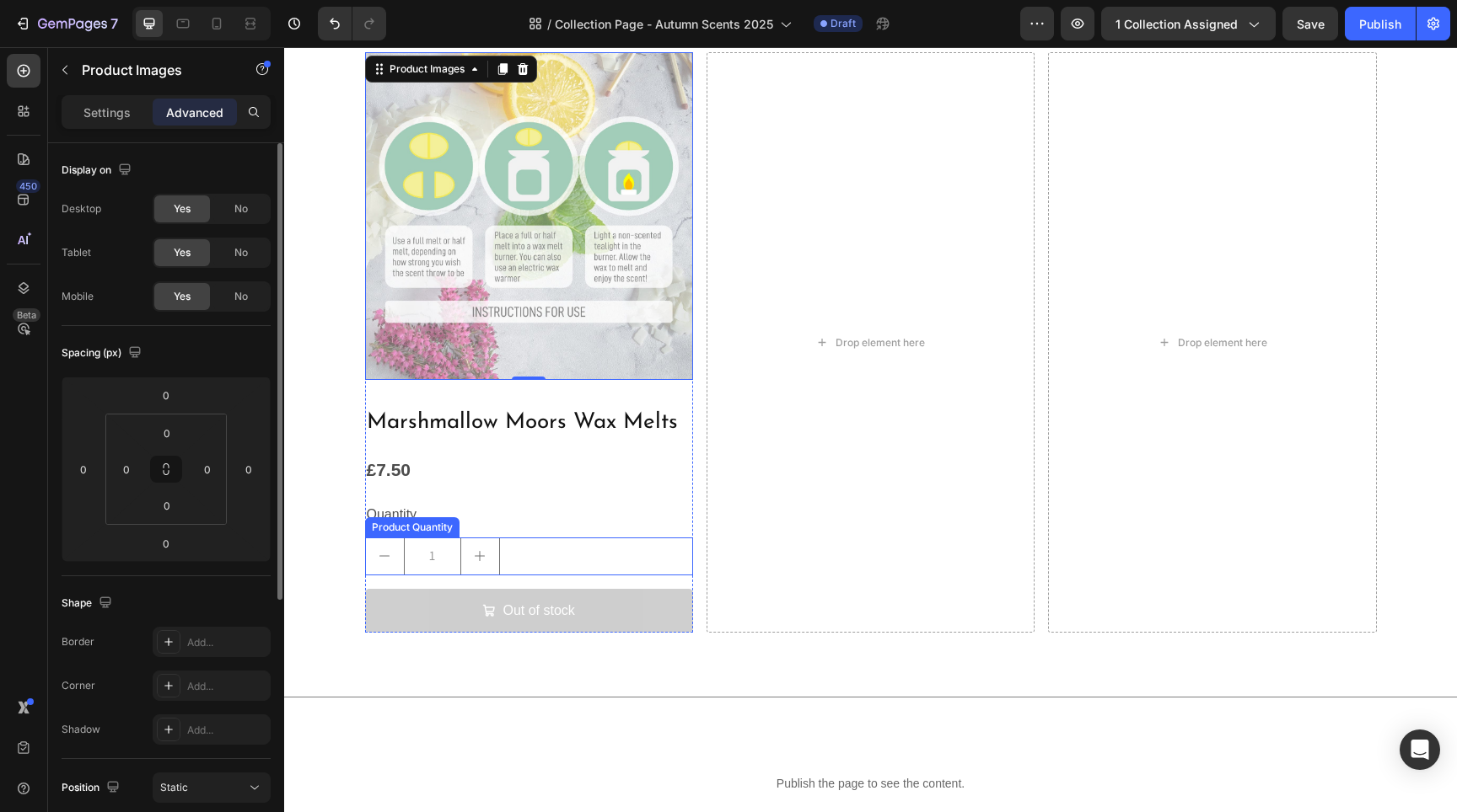
scroll to position [2442, 0]
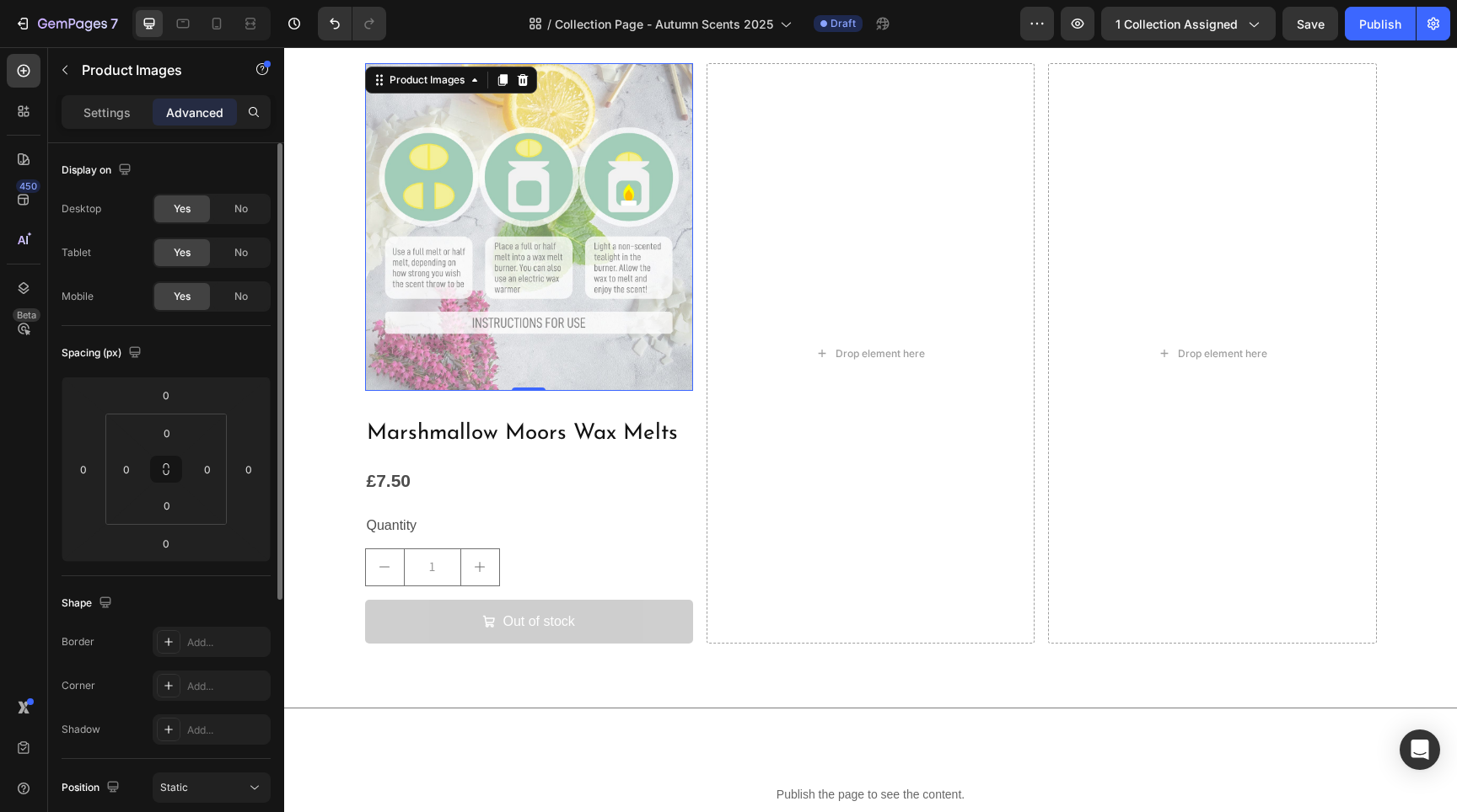
click at [559, 297] on img at bounding box center [529, 226] width 328 height 328
click at [509, 229] on img at bounding box center [529, 226] width 328 height 328
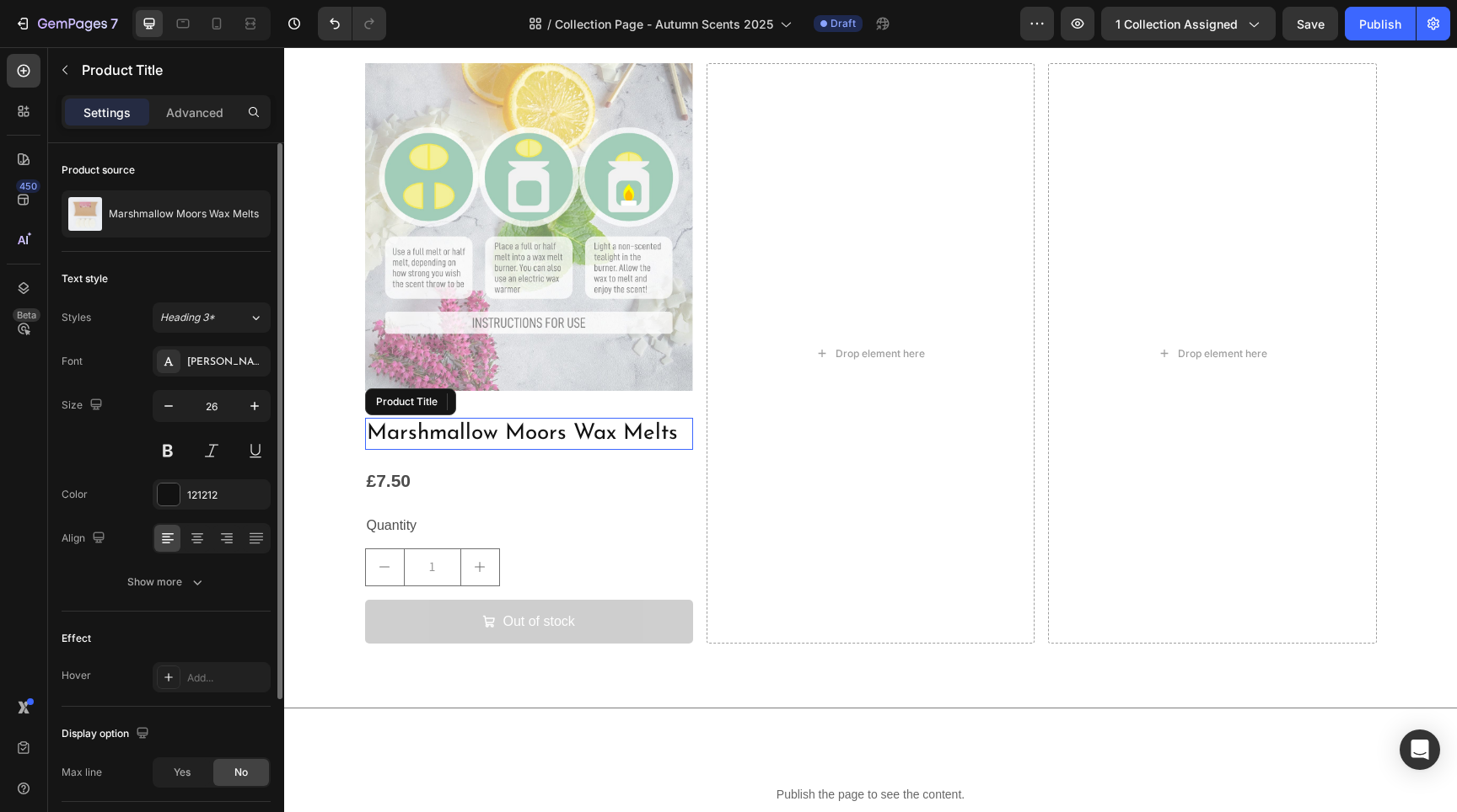
click at [527, 443] on h2 "Marshmallow Moors Wax Melts" at bounding box center [529, 433] width 328 height 32
click at [679, 402] on div "Product Images Marshmallow Moors Wax Melts Product Title Edit content in Shopif…" at bounding box center [529, 353] width 328 height 581
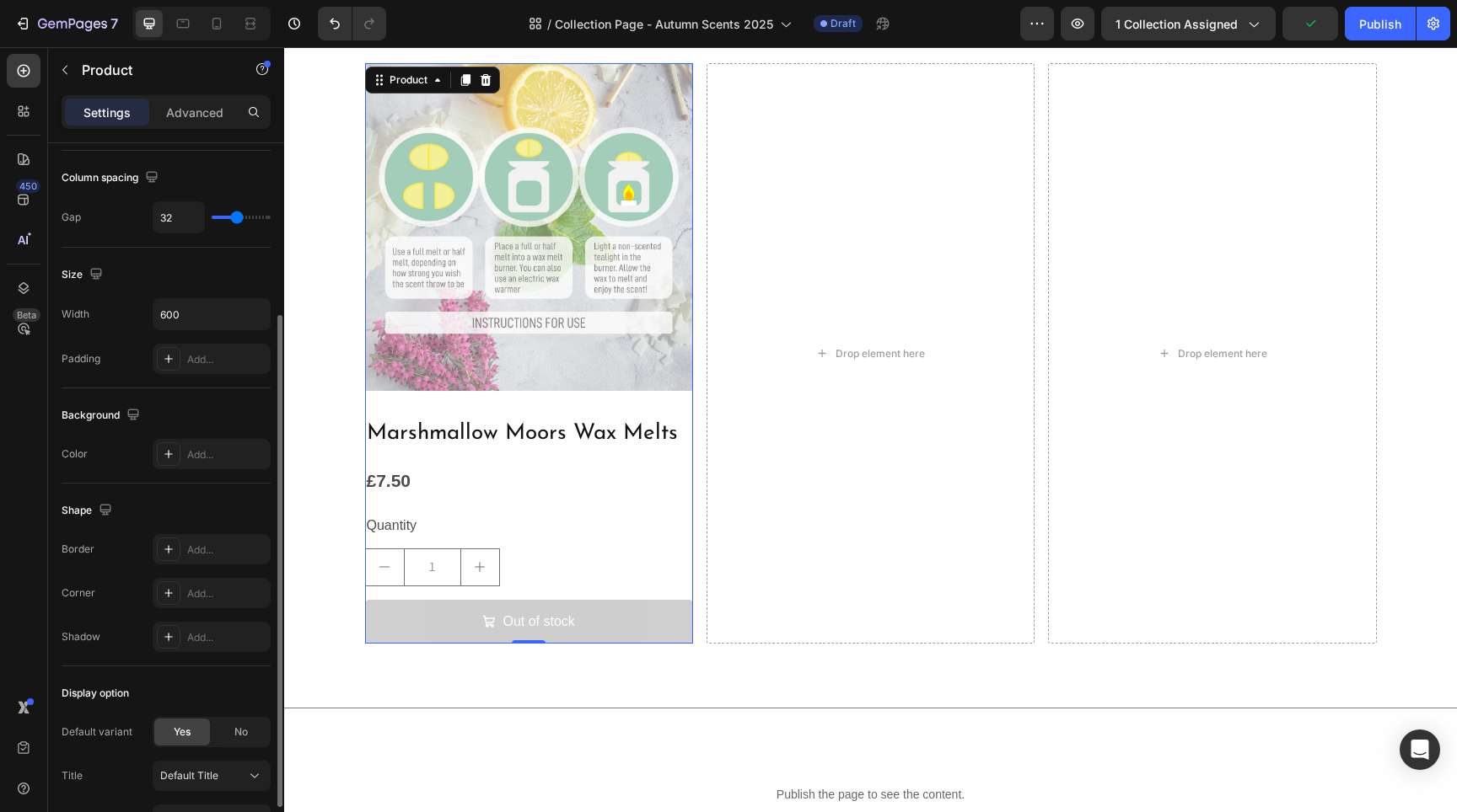
scroll to position [327, 0]
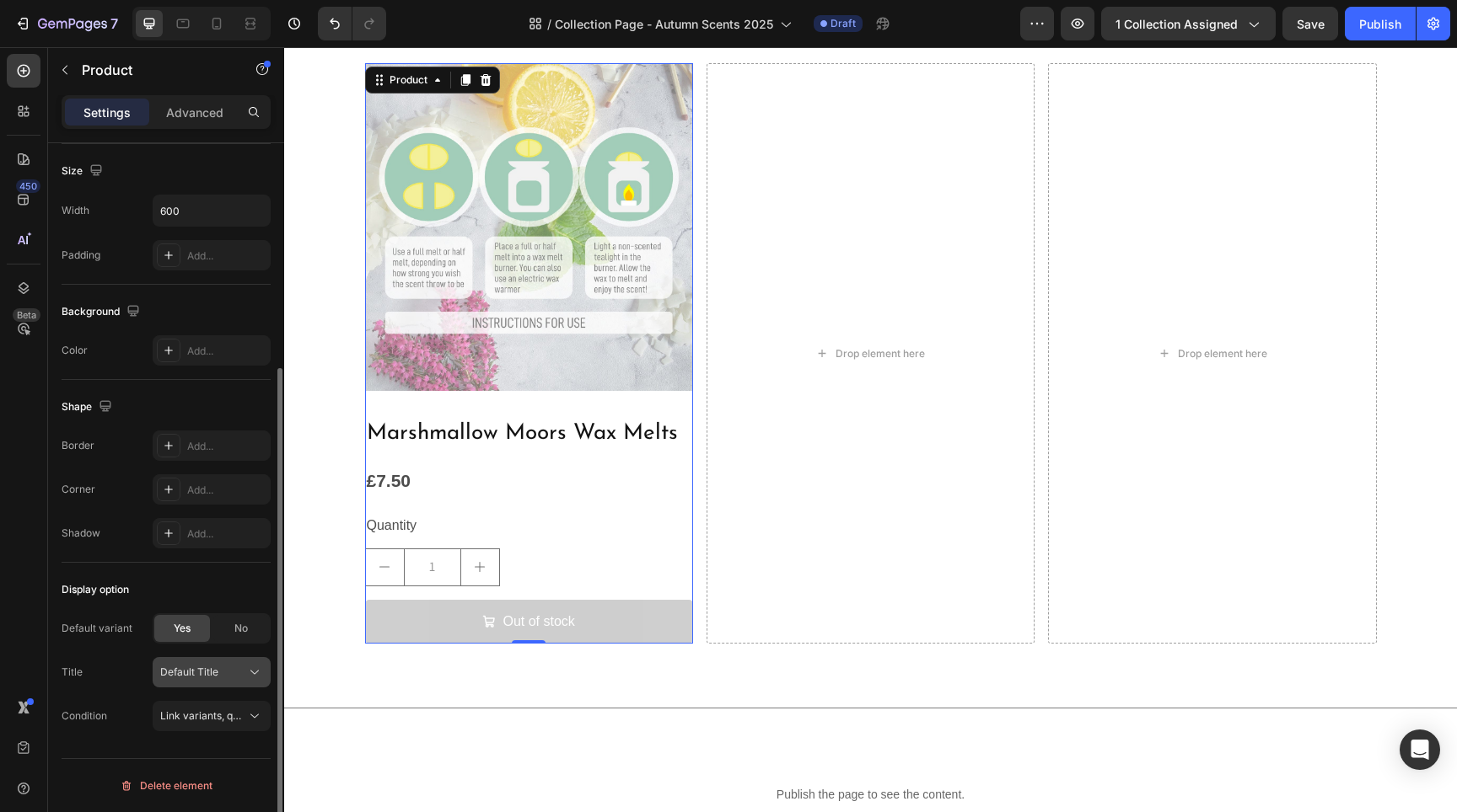
click at [231, 678] on div "Default Title" at bounding box center [201, 672] width 83 height 16
click at [111, 661] on div "Title Default Title Default Title" at bounding box center [165, 671] width 209 height 30
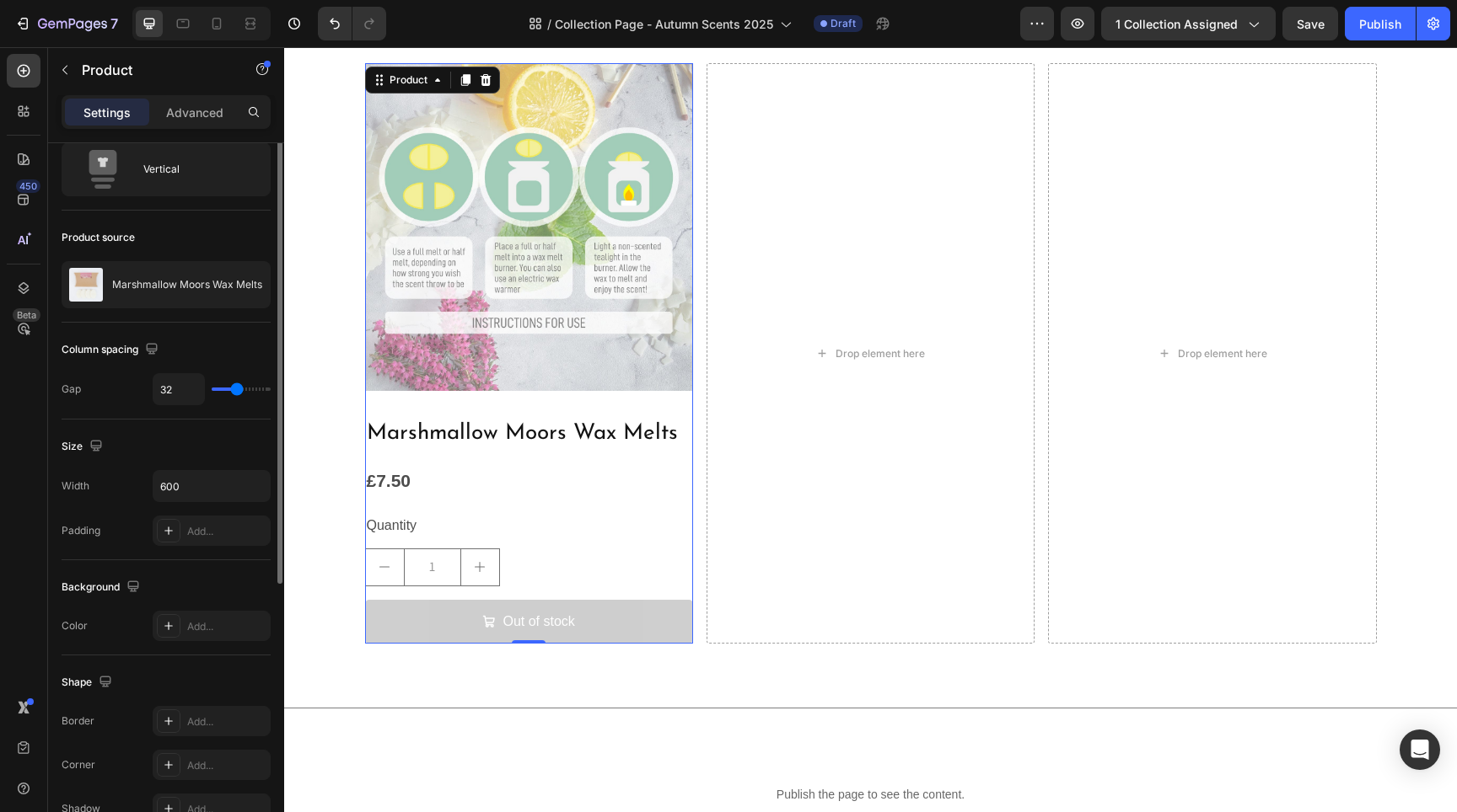
scroll to position [0, 0]
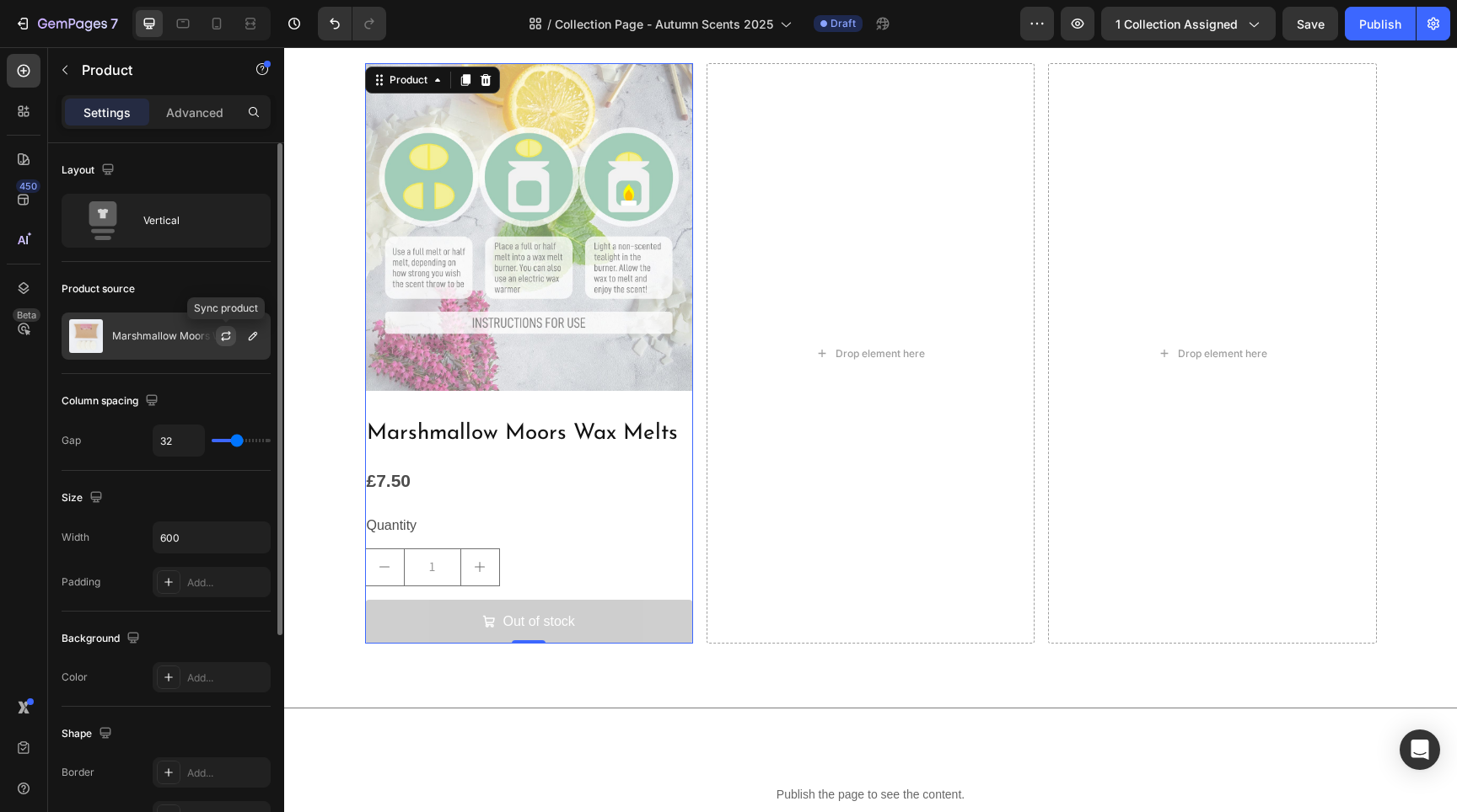
click at [231, 336] on icon "button" at bounding box center [225, 336] width 14 height 14
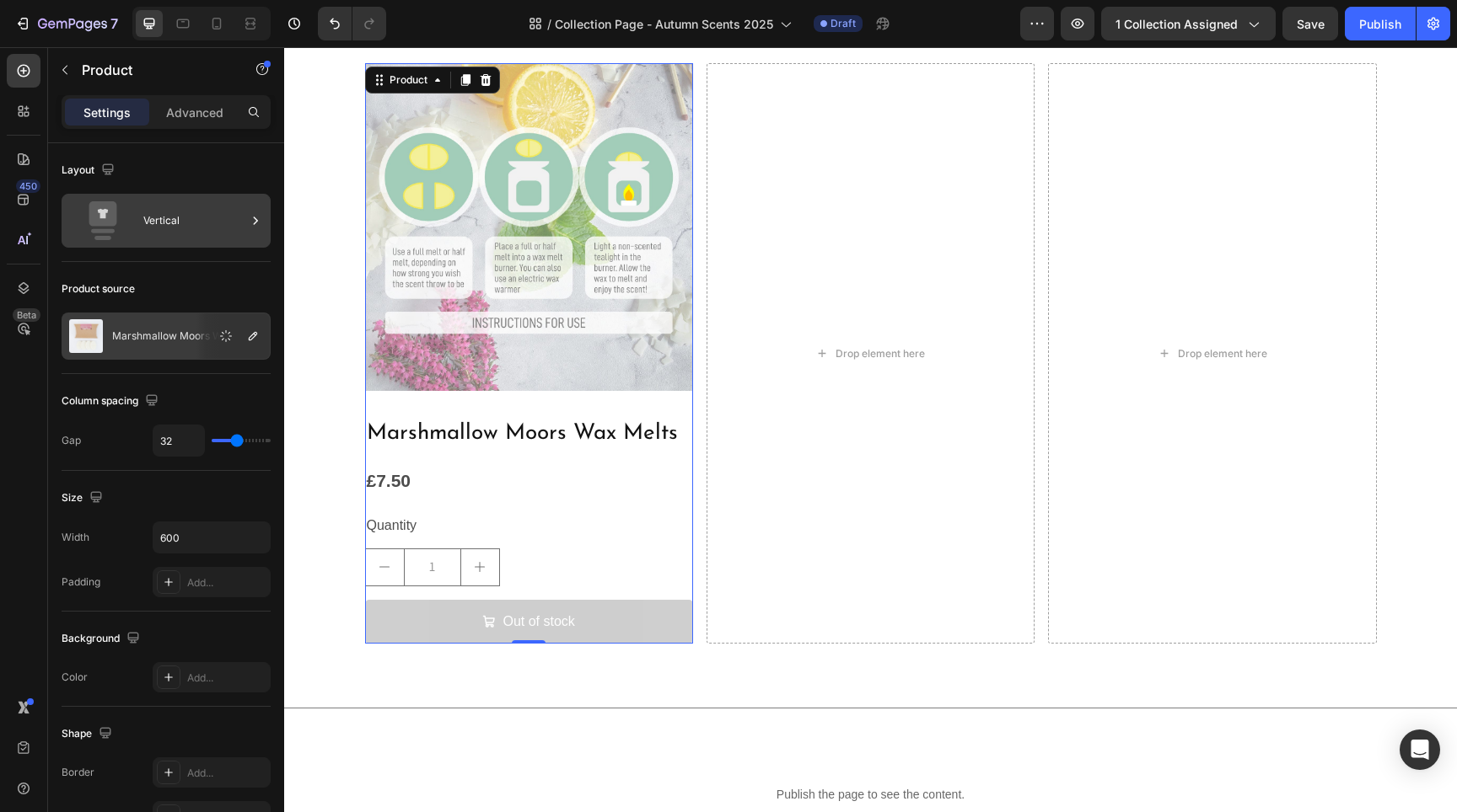
click at [174, 242] on div "Vertical" at bounding box center [165, 220] width 209 height 54
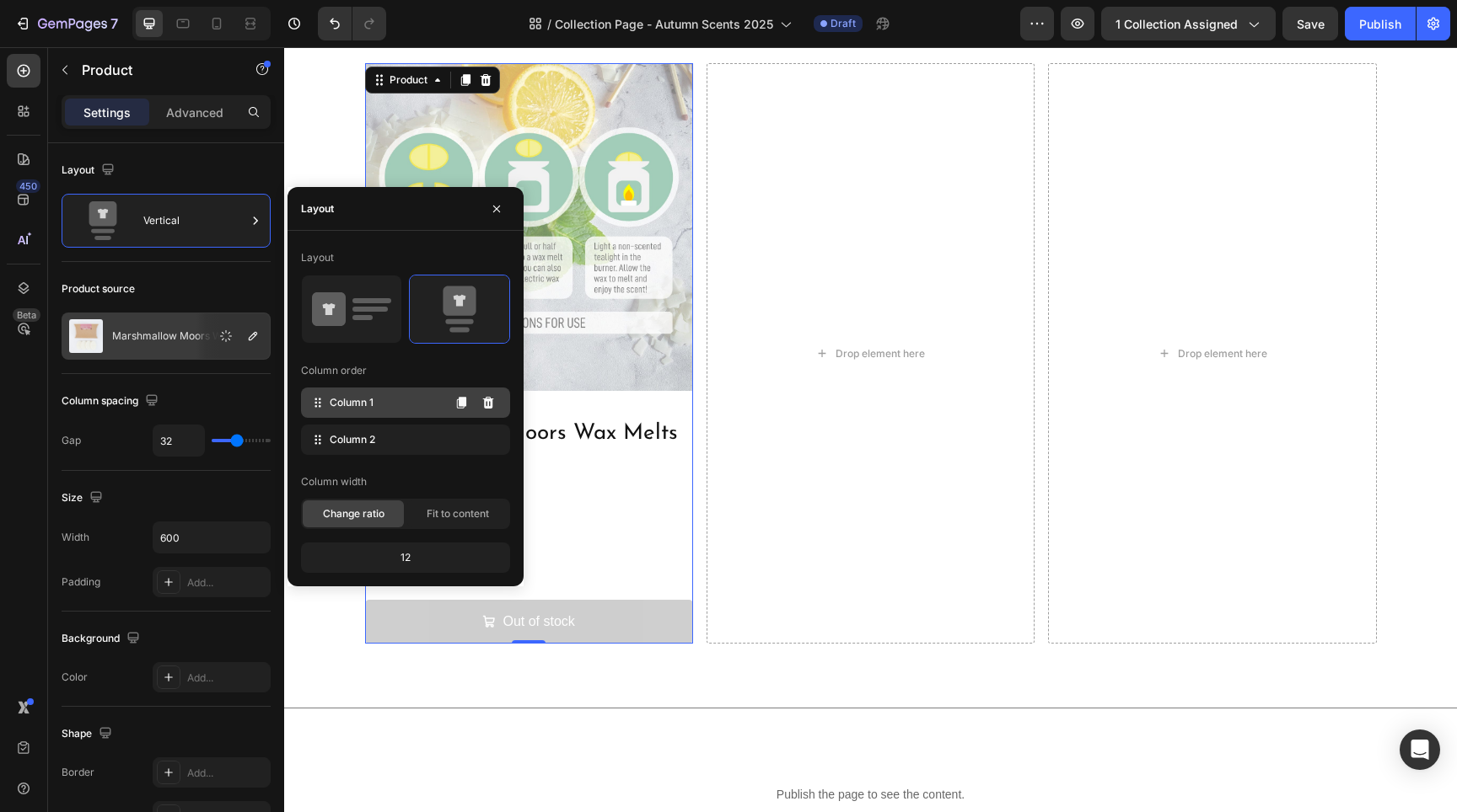
click at [367, 405] on span "Column 1" at bounding box center [351, 402] width 44 height 16
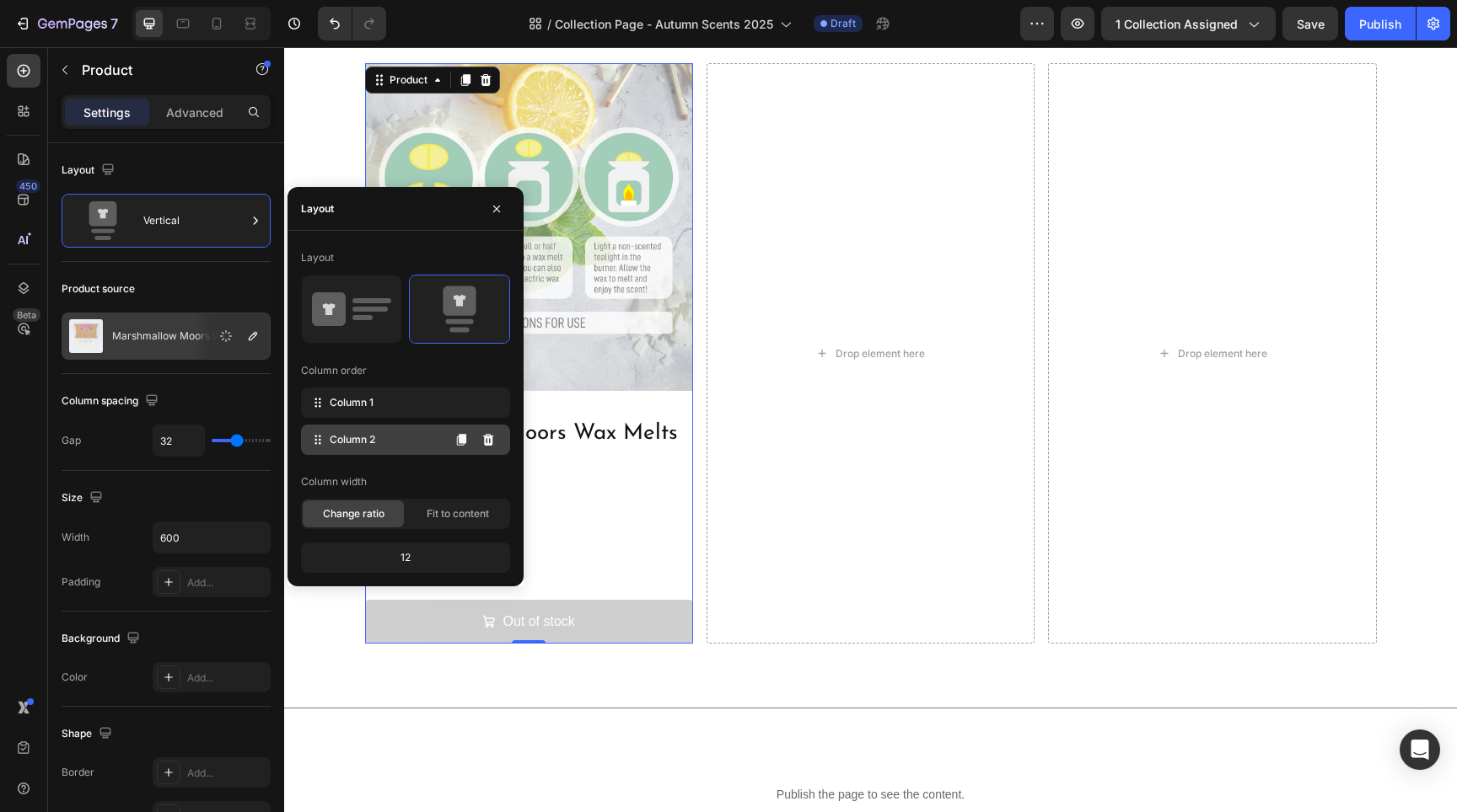
click at [370, 442] on span "Column 2" at bounding box center [352, 440] width 46 height 16
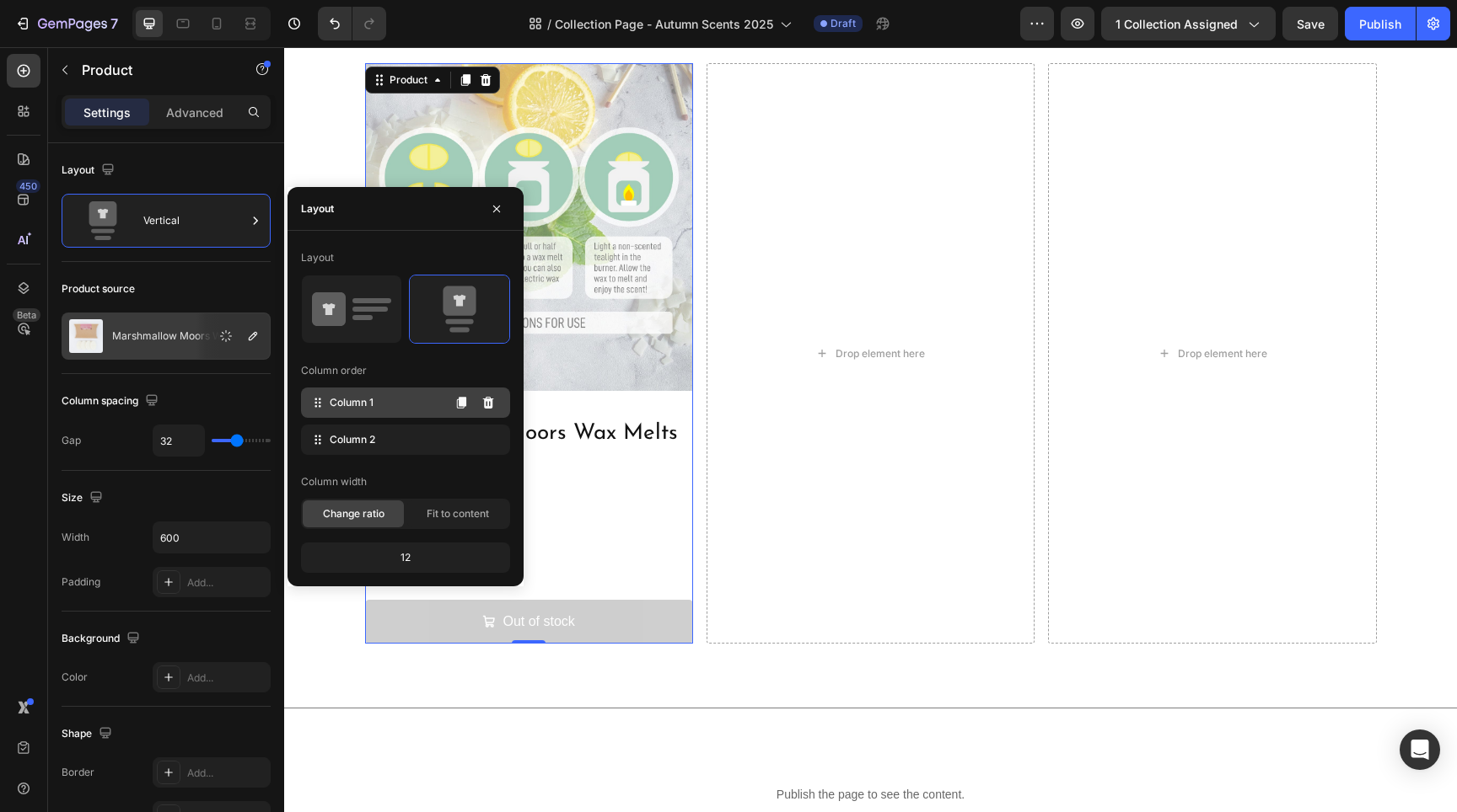
click at [368, 416] on div "Column 1" at bounding box center [405, 402] width 209 height 30
click at [488, 442] on icon at bounding box center [488, 440] width 11 height 12
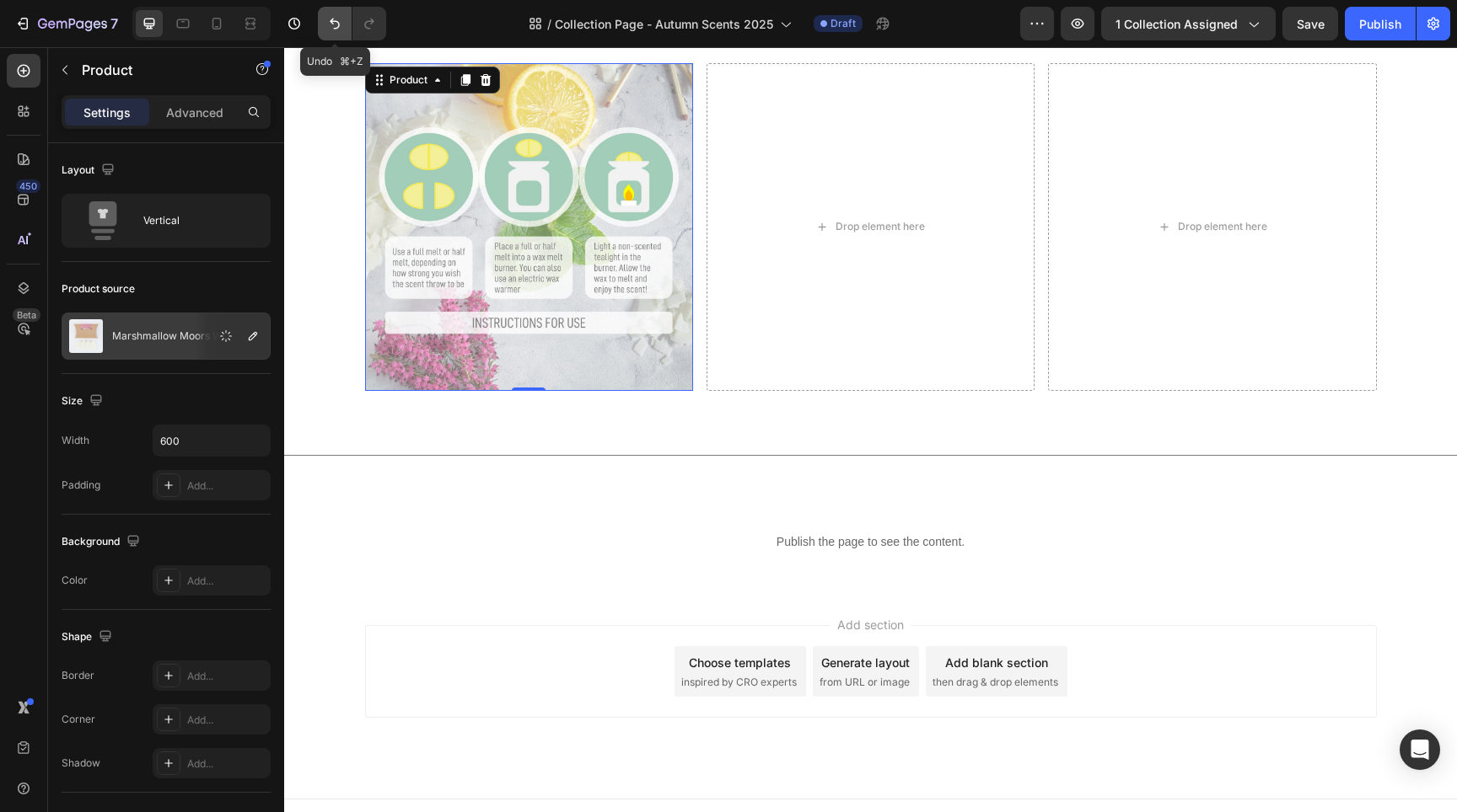
click at [333, 28] on icon "Undo/Redo" at bounding box center [334, 24] width 16 height 16
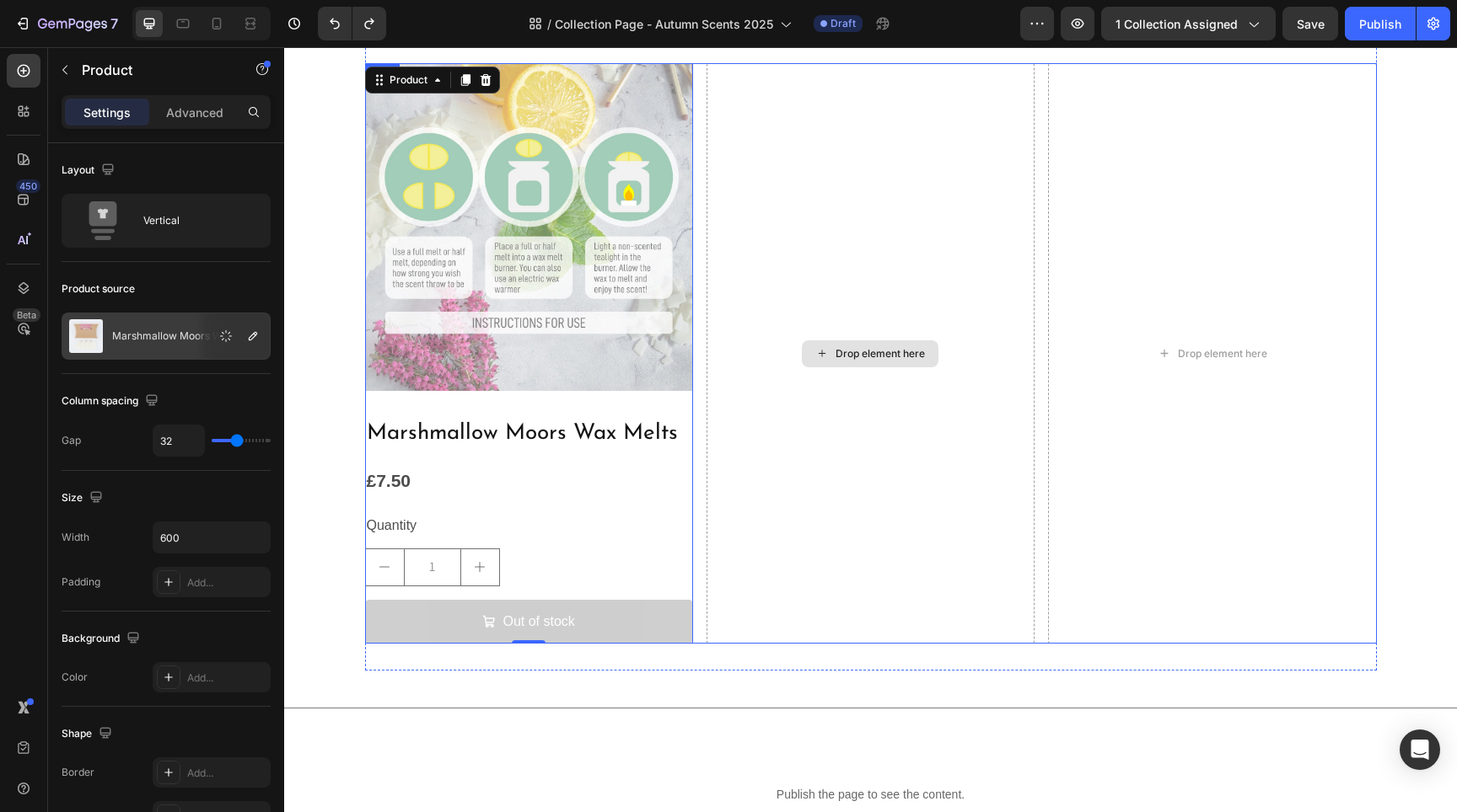
click at [745, 266] on div "Drop element here" at bounding box center [870, 353] width 328 height 581
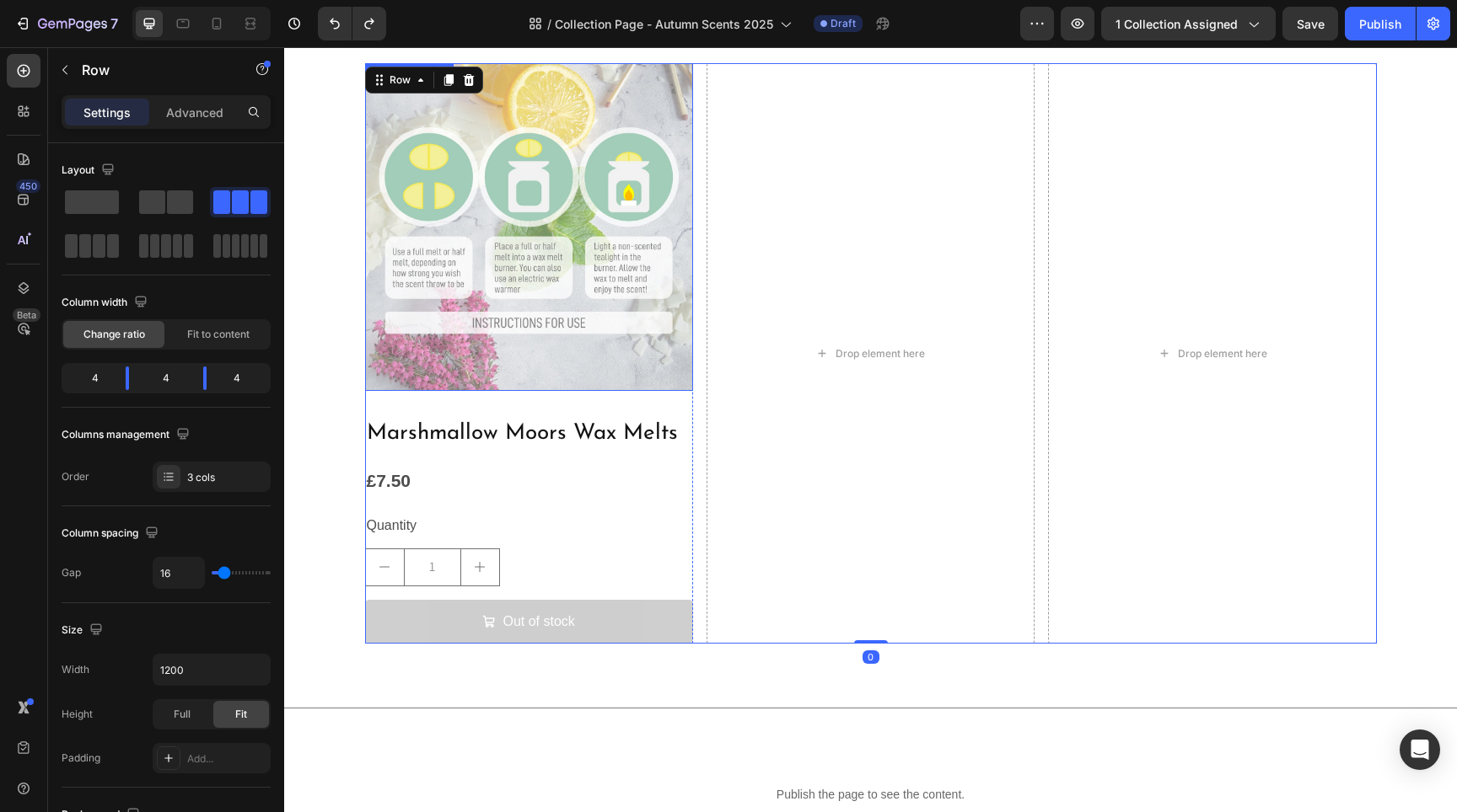
click at [445, 313] on img at bounding box center [529, 226] width 328 height 328
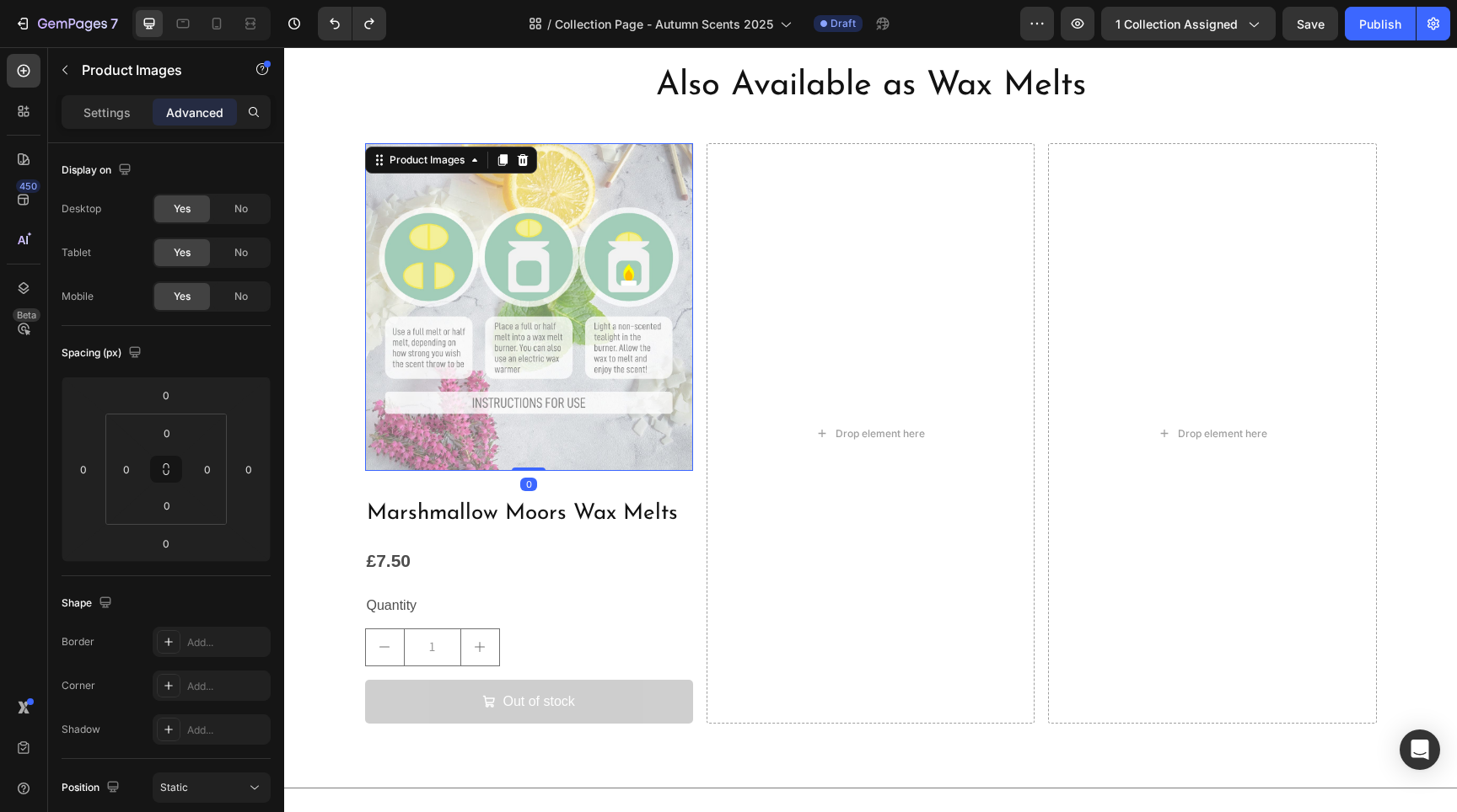
scroll to position [2340, 0]
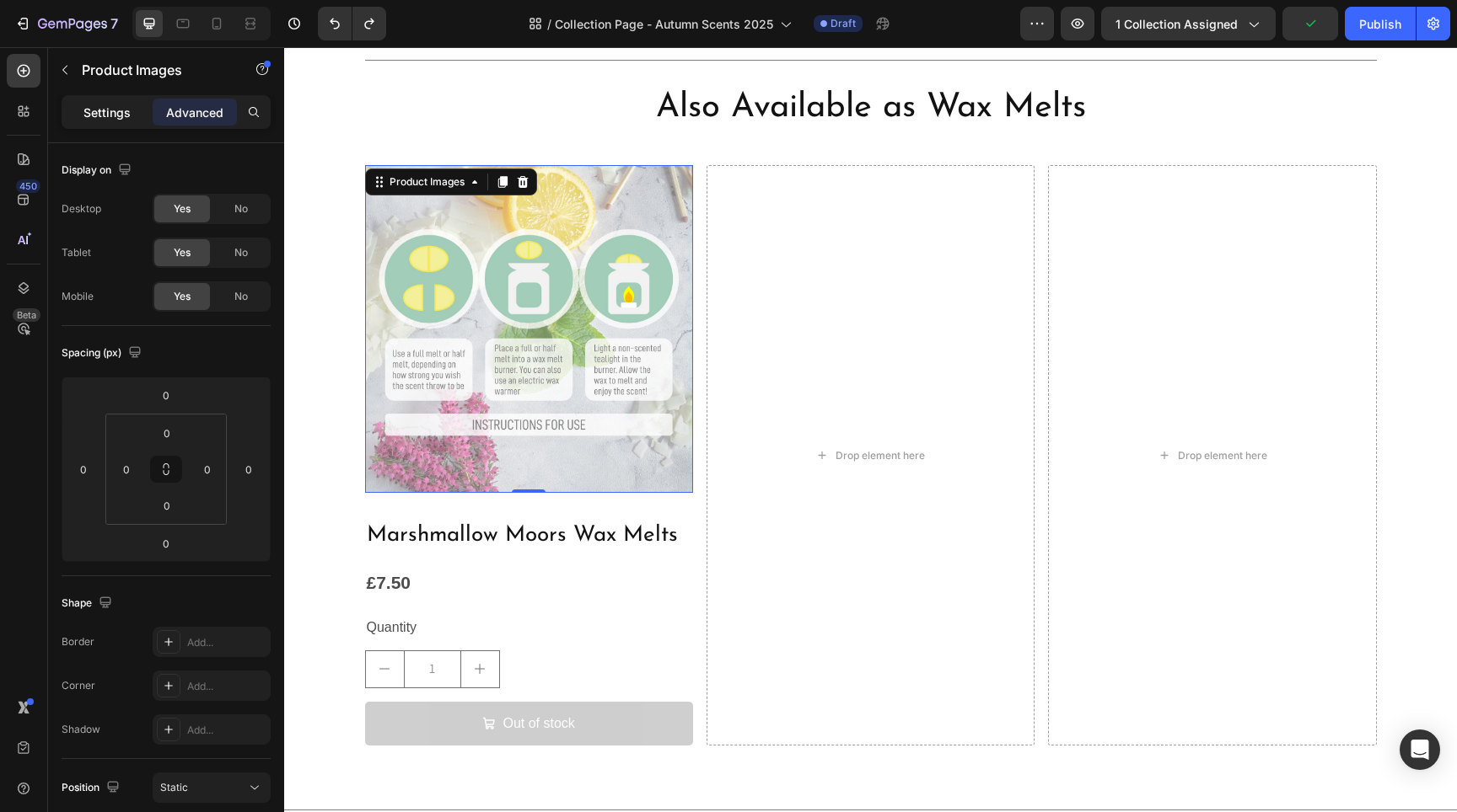
click at [117, 120] on p "Settings" at bounding box center [107, 112] width 47 height 17
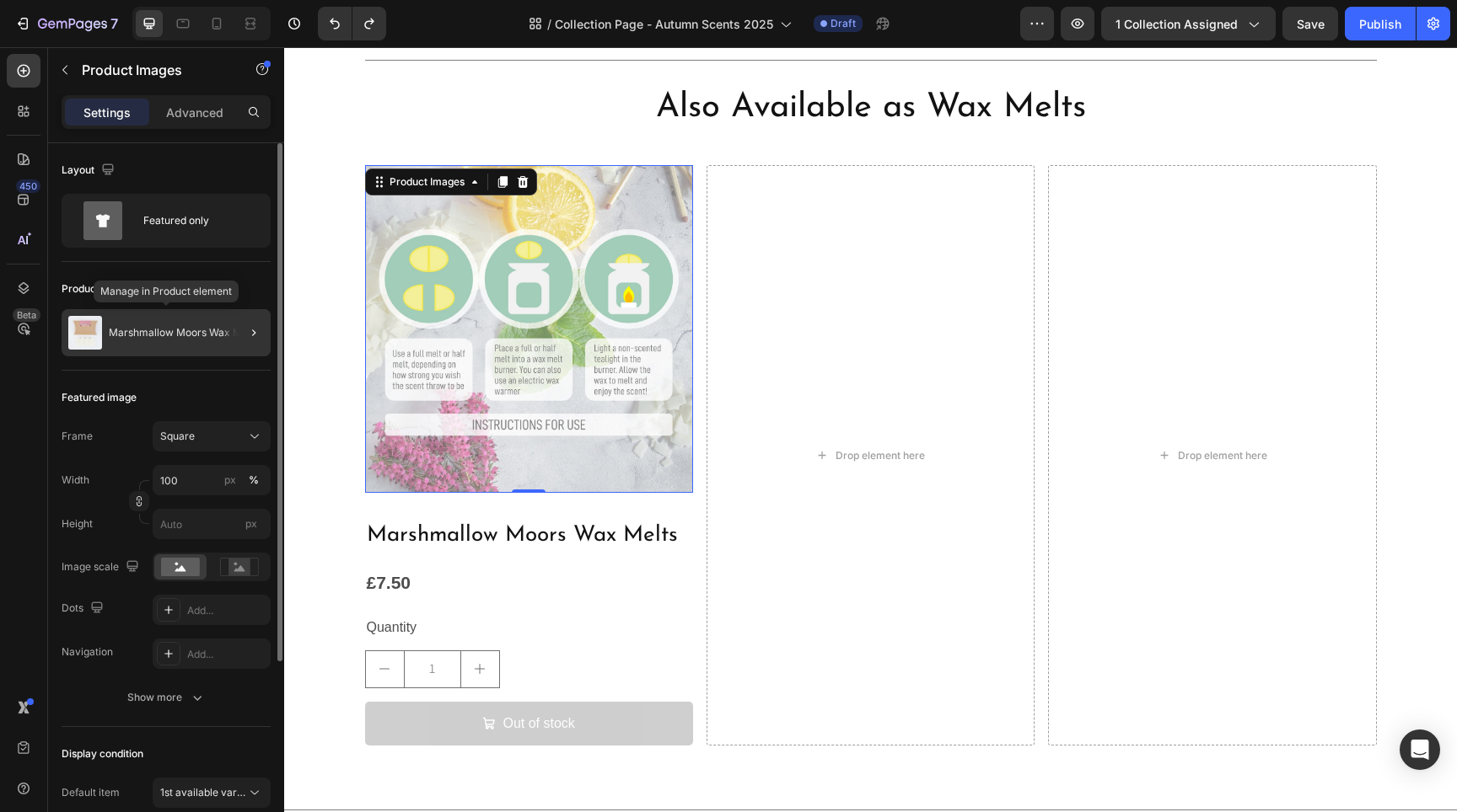
click at [97, 339] on img at bounding box center [85, 332] width 34 height 34
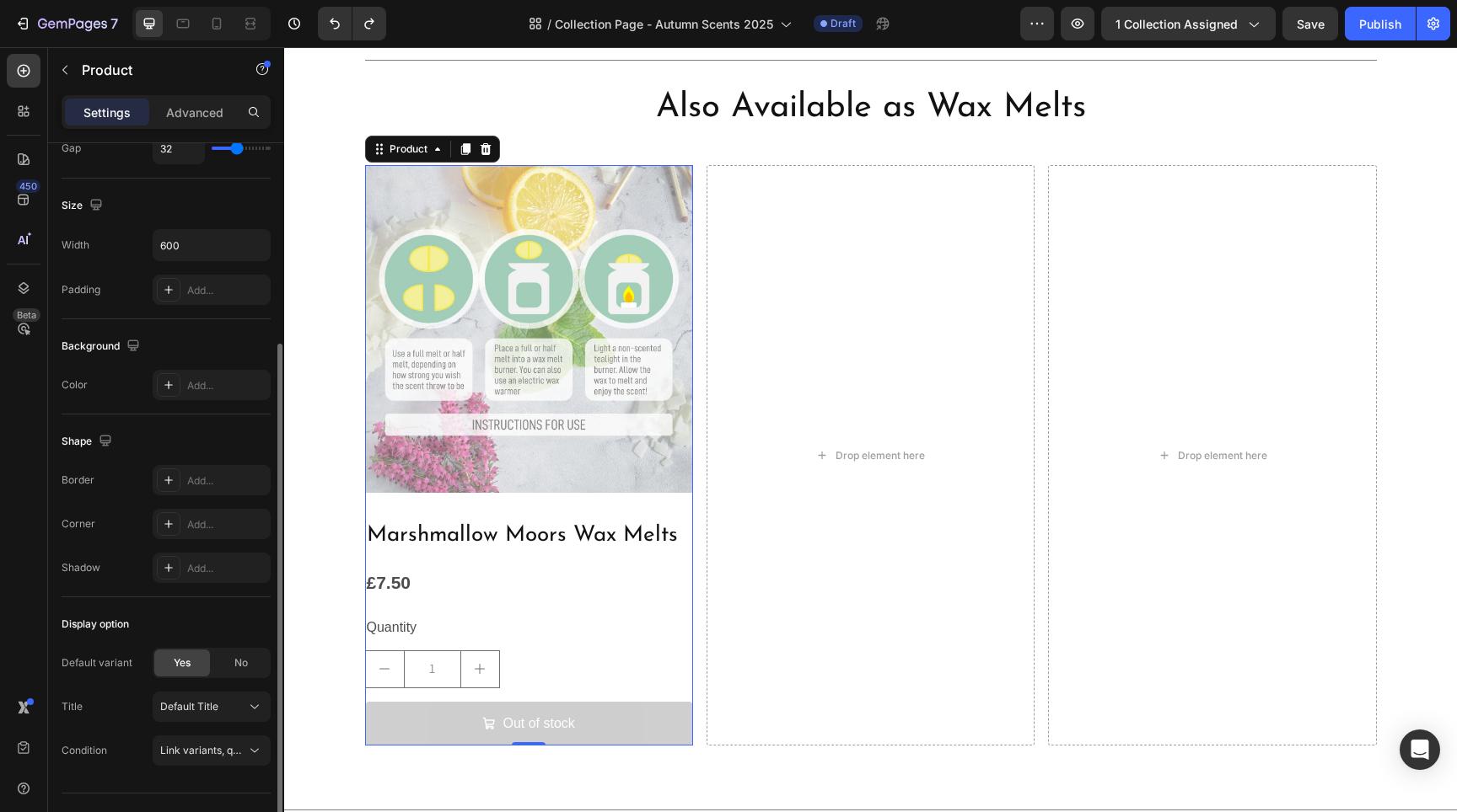
scroll to position [327, 0]
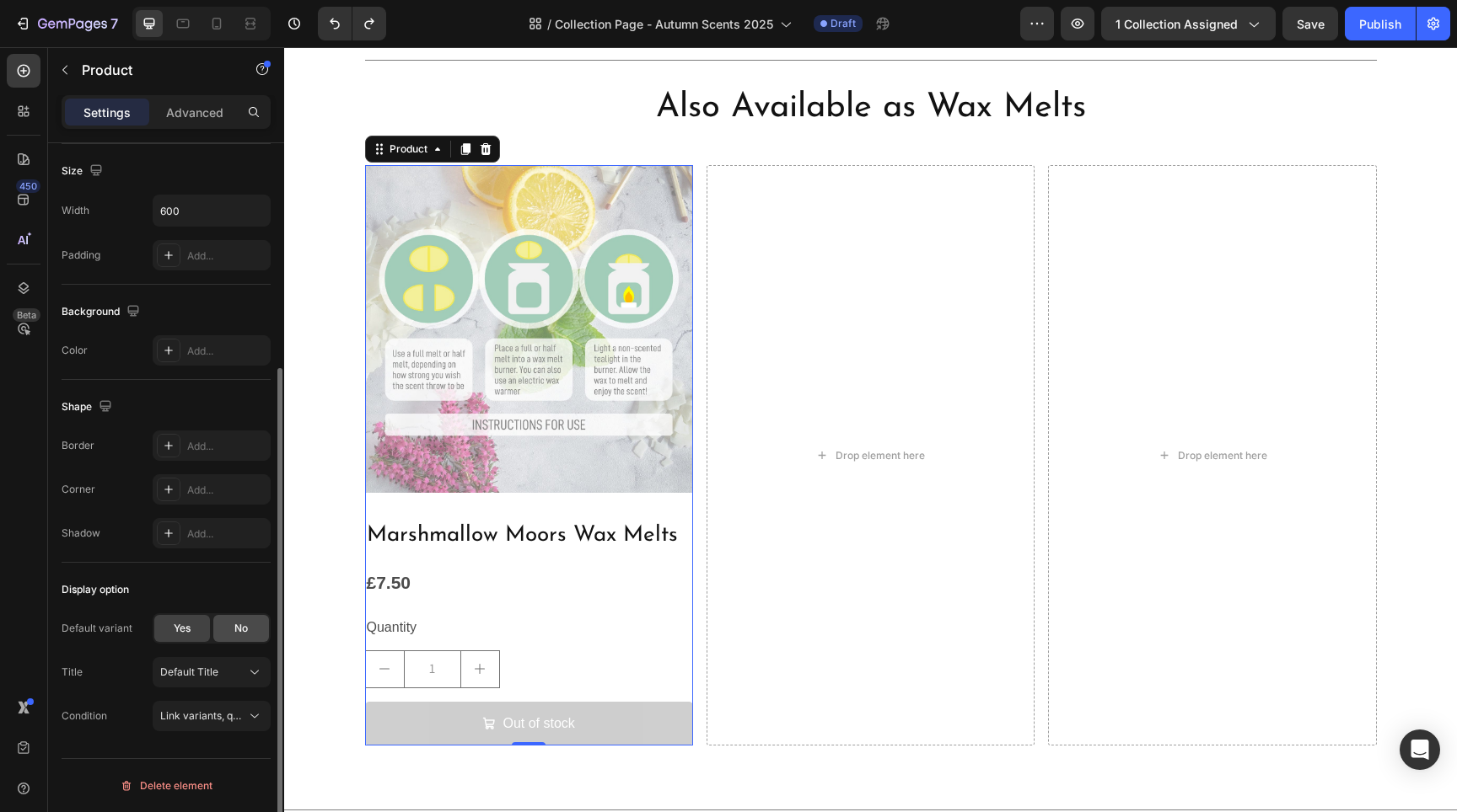
click at [251, 630] on div "No" at bounding box center [241, 629] width 56 height 27
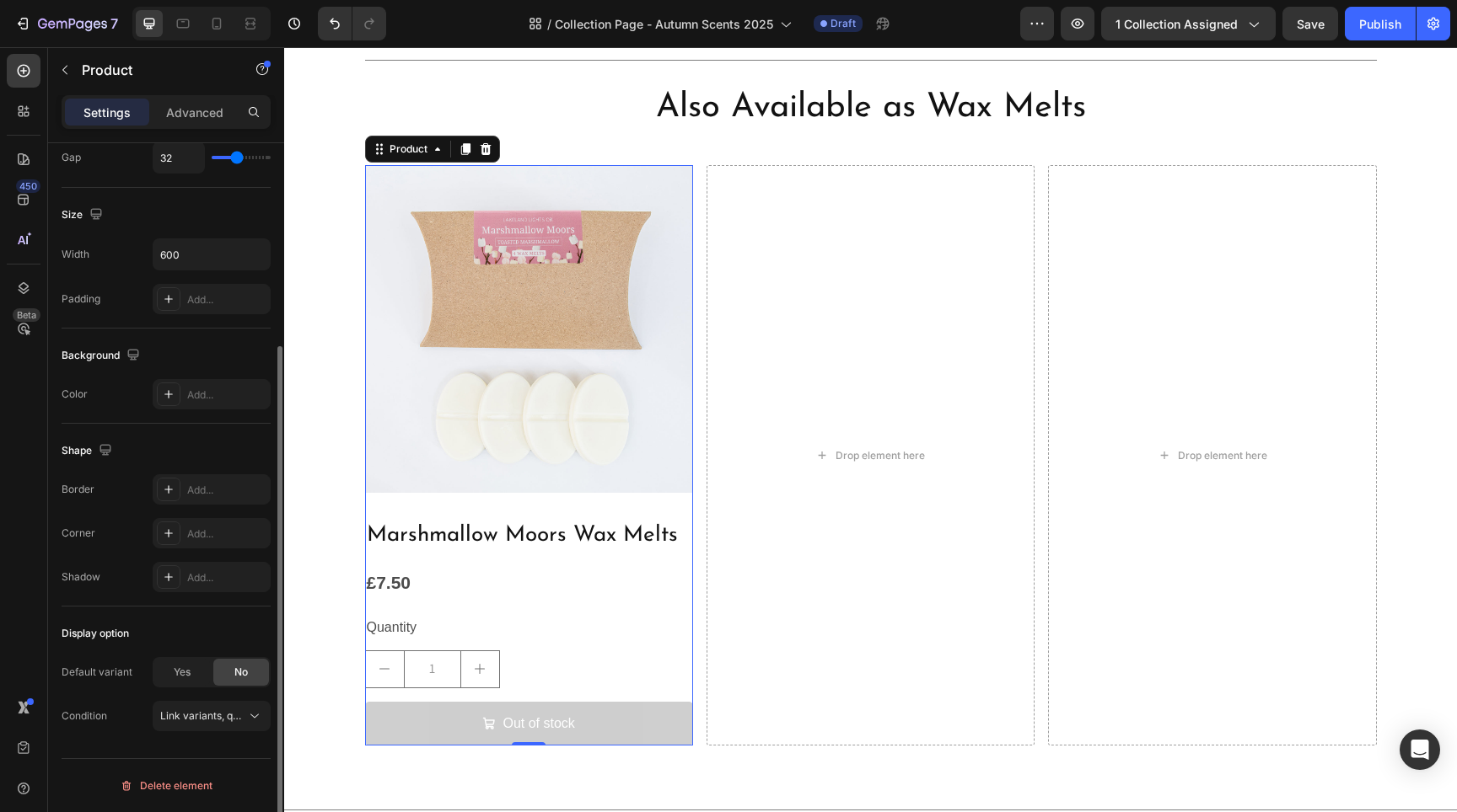
scroll to position [283, 0]
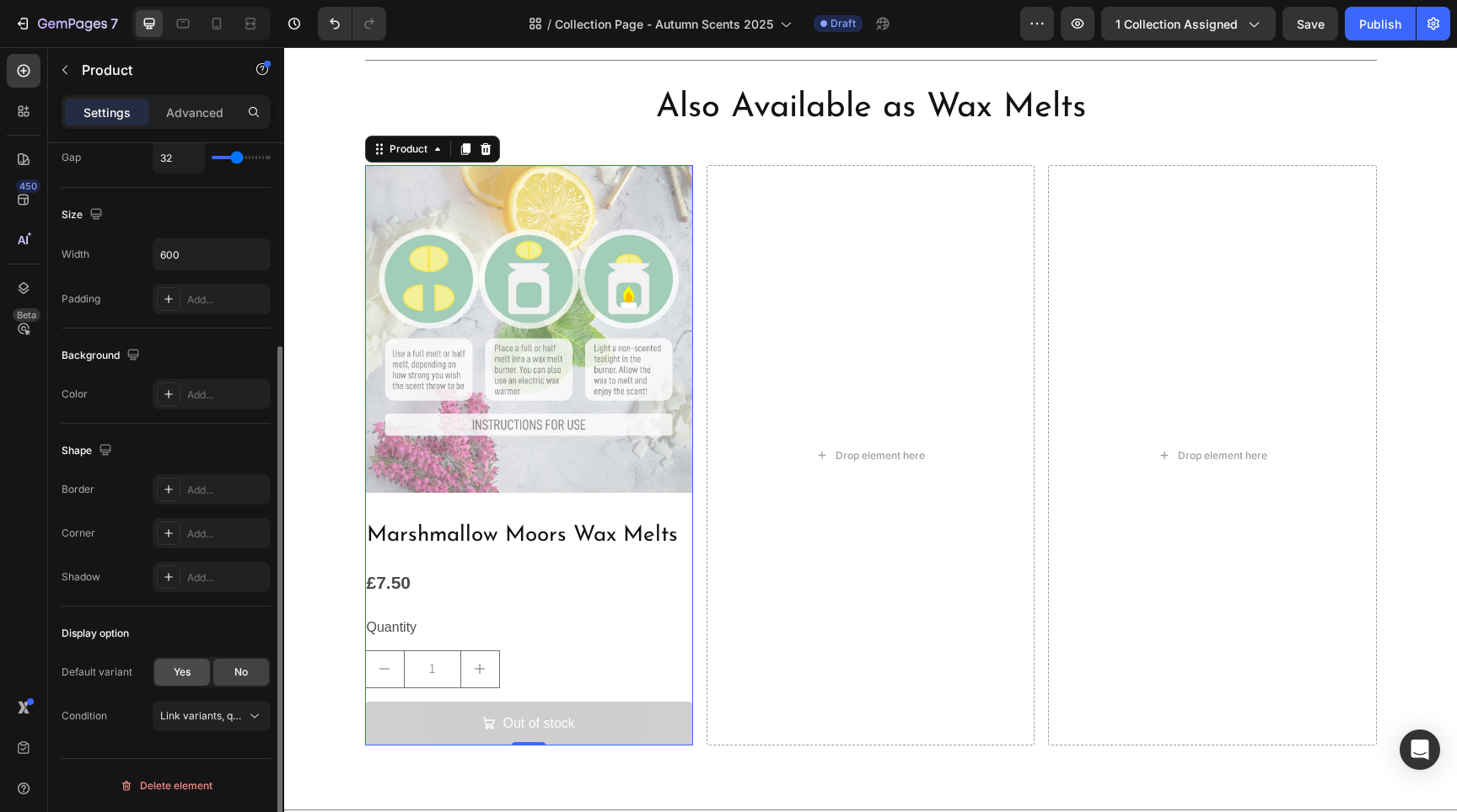
click at [191, 666] on span "Yes" at bounding box center [182, 672] width 16 height 16
click at [215, 721] on span "Default Title" at bounding box center [189, 716] width 58 height 16
click at [221, 672] on div "No" at bounding box center [241, 672] width 56 height 27
click at [221, 673] on div "No" at bounding box center [241, 672] width 56 height 27
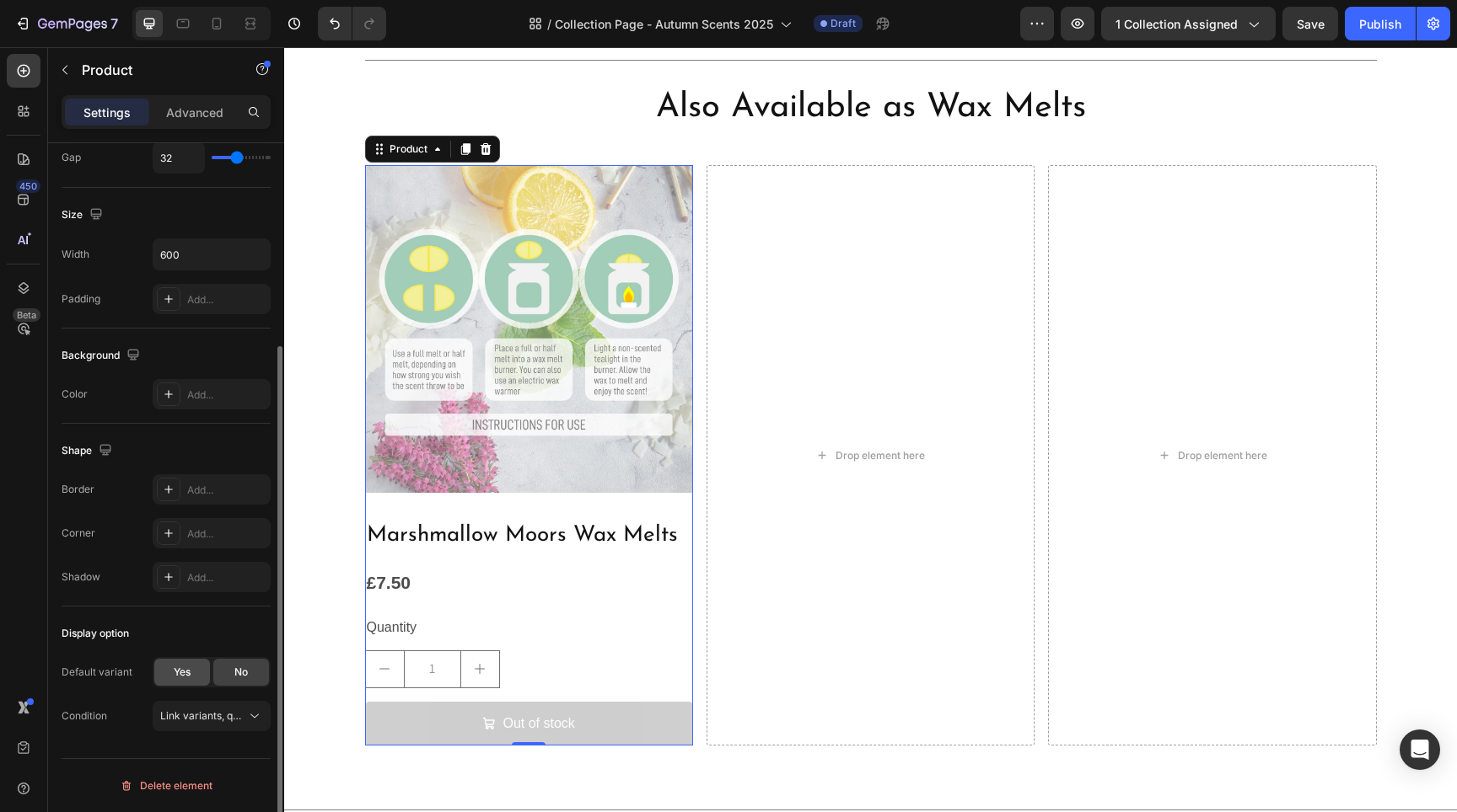
click at [173, 675] on span "Yes" at bounding box center [182, 672] width 16 height 16
click at [464, 148] on icon at bounding box center [465, 149] width 9 height 12
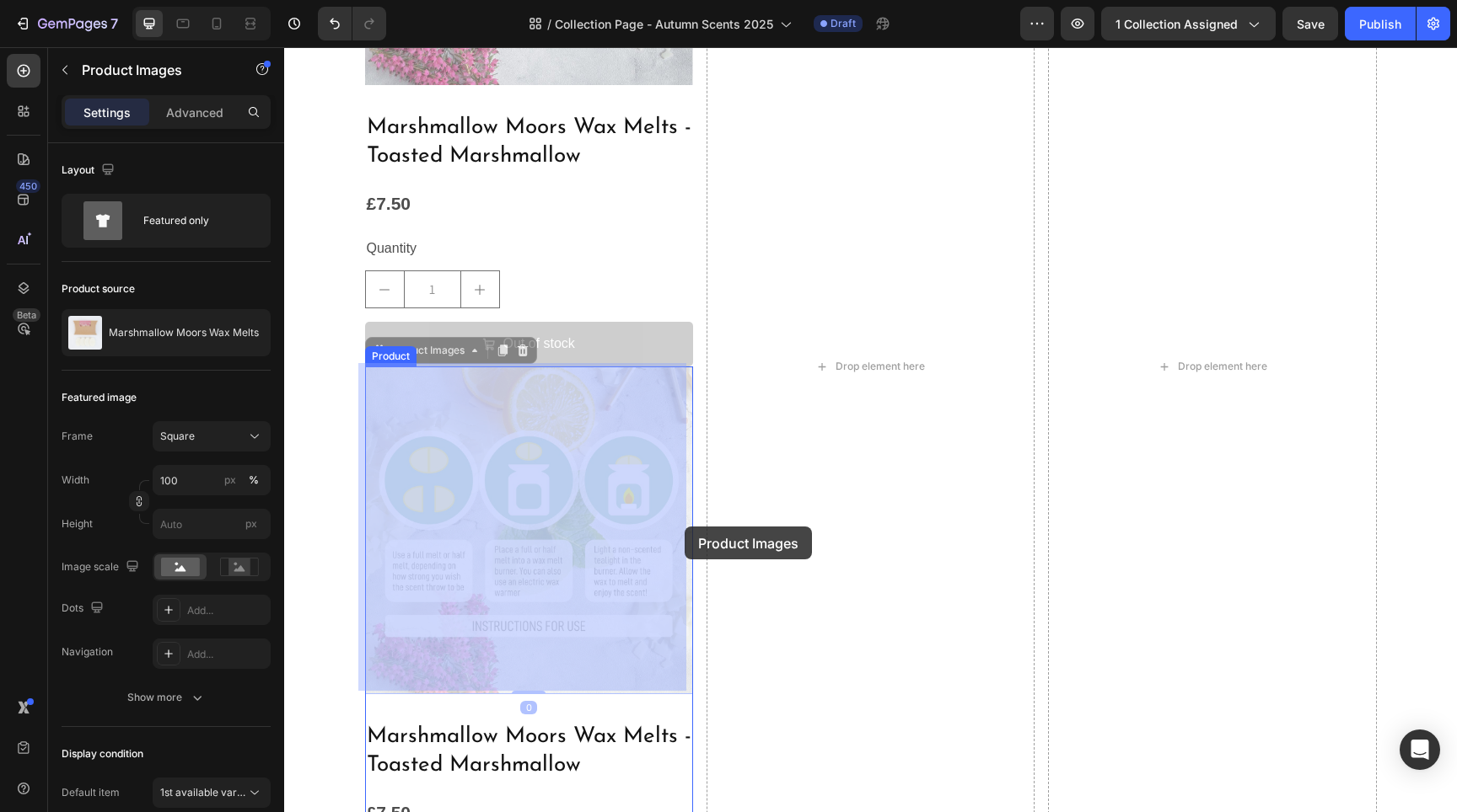
scroll to position [2576, 0]
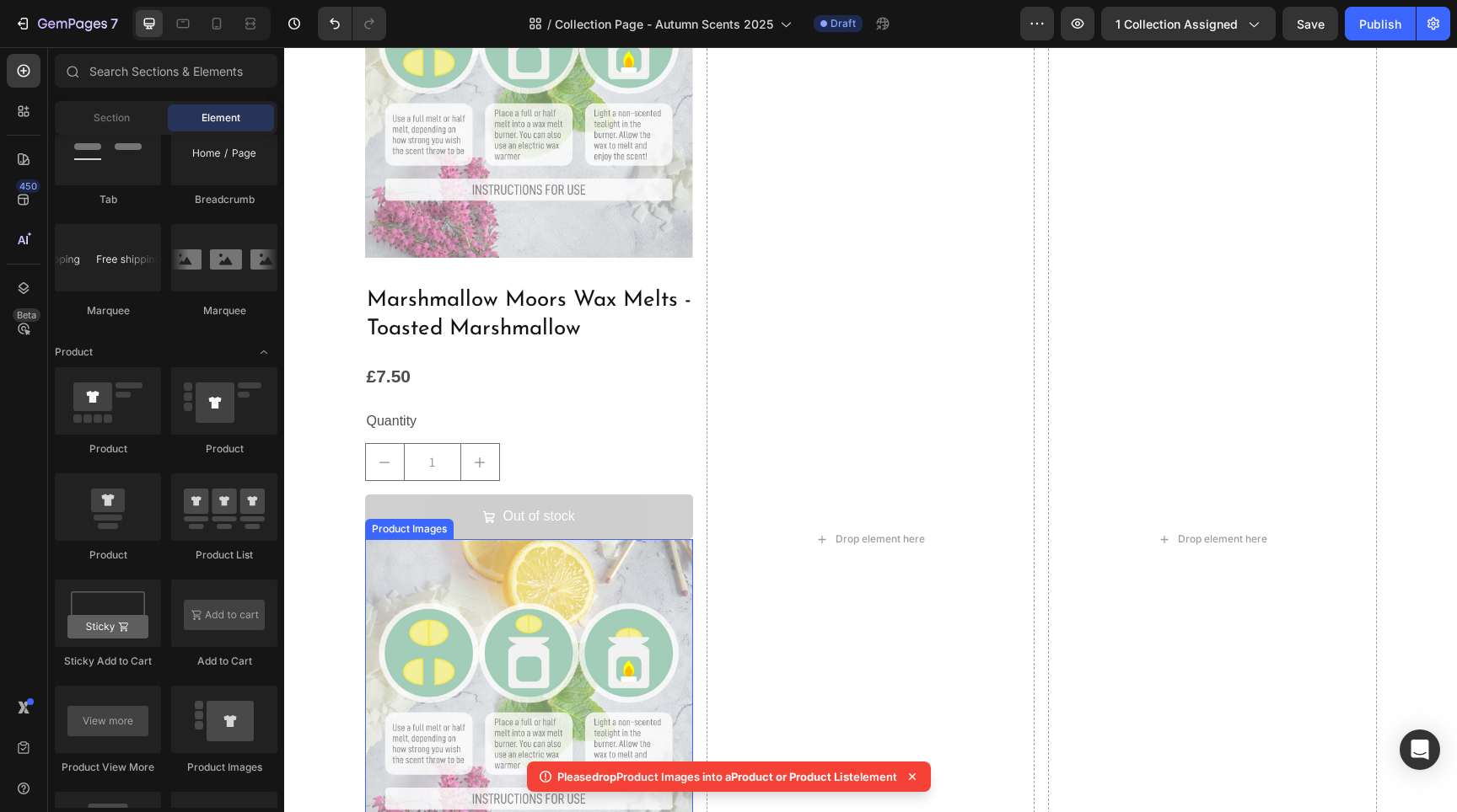
scroll to position [2859, 0]
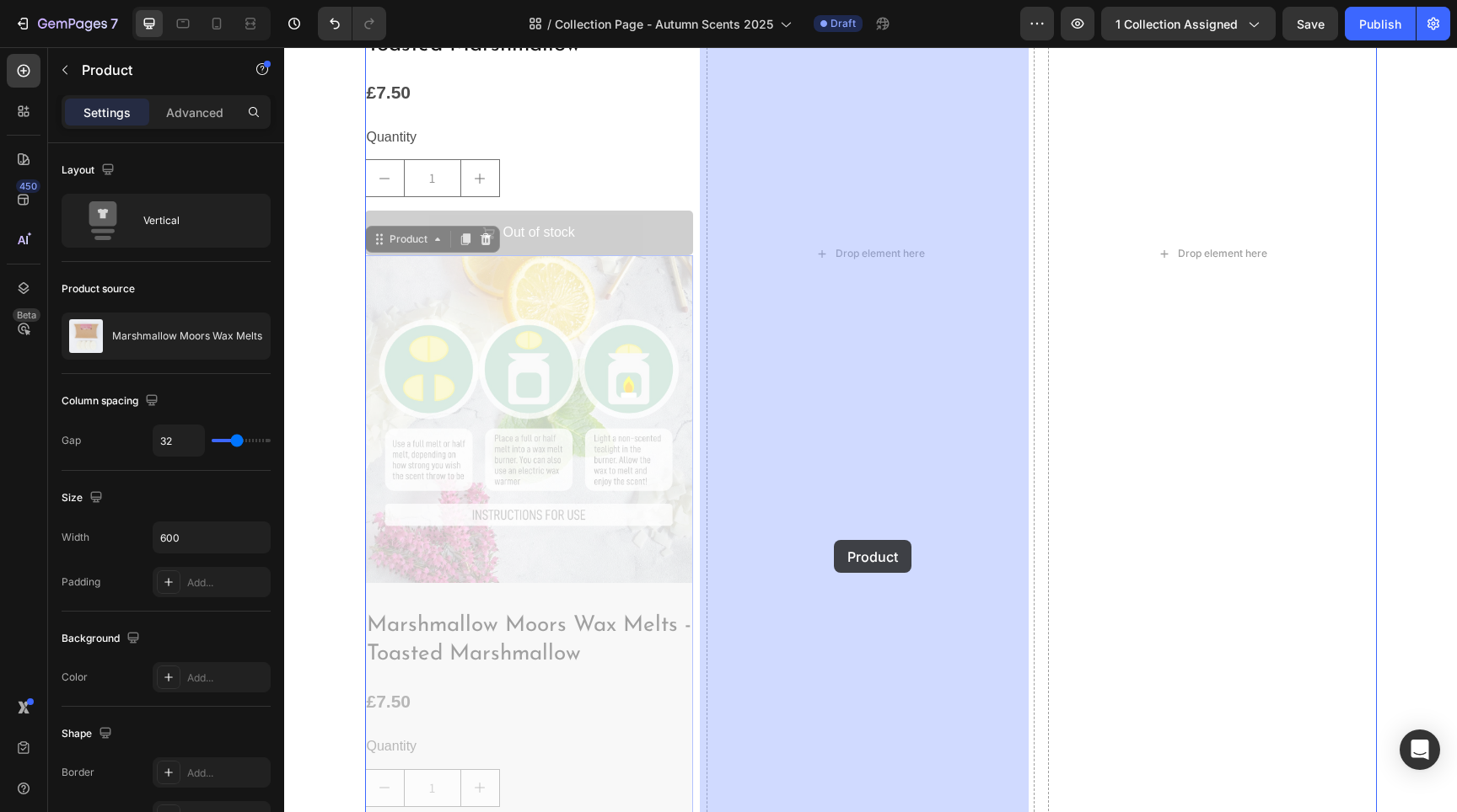
drag, startPoint x: 681, startPoint y: 599, endPoint x: 833, endPoint y: 540, distance: 163.0
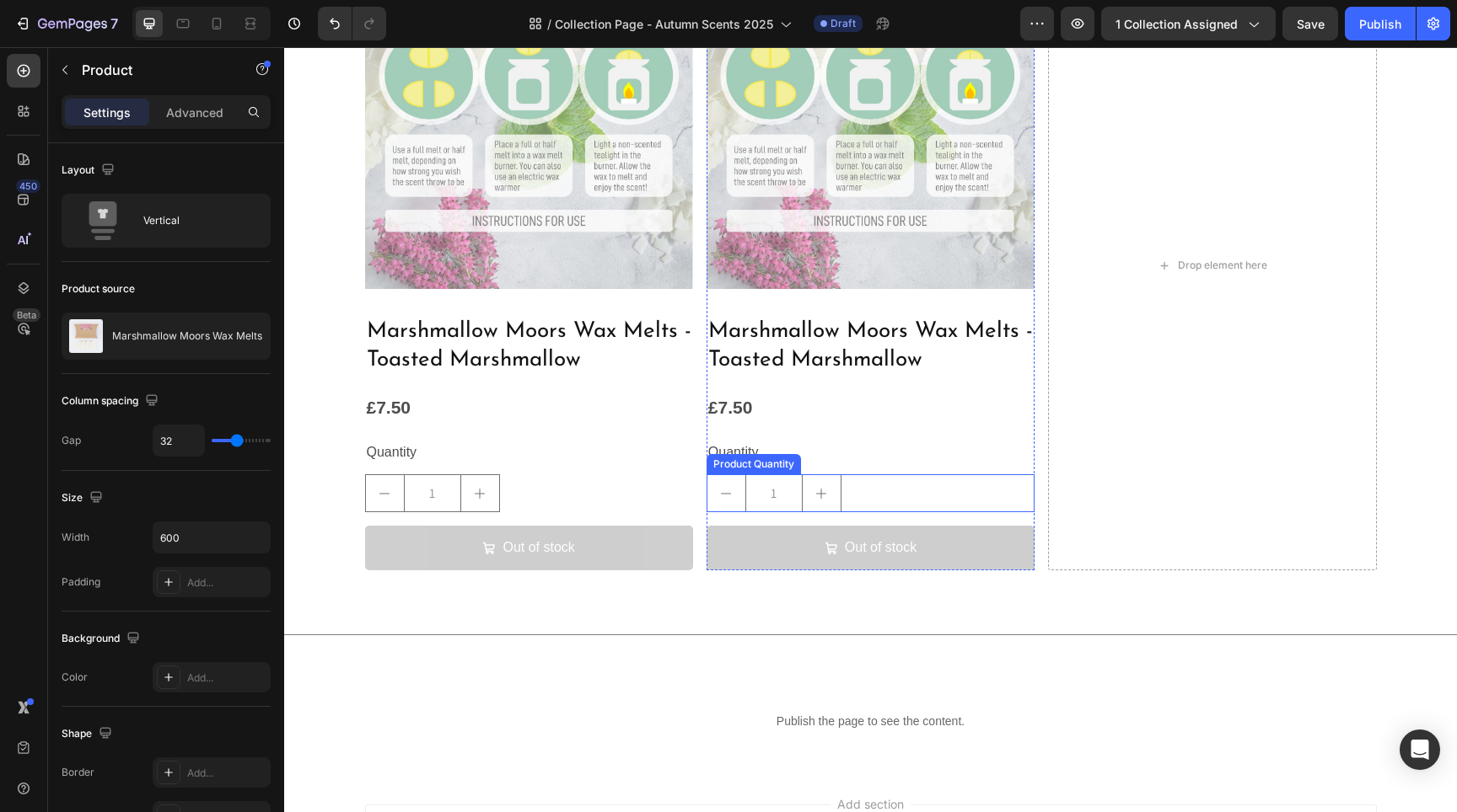
scroll to position [2370, 0]
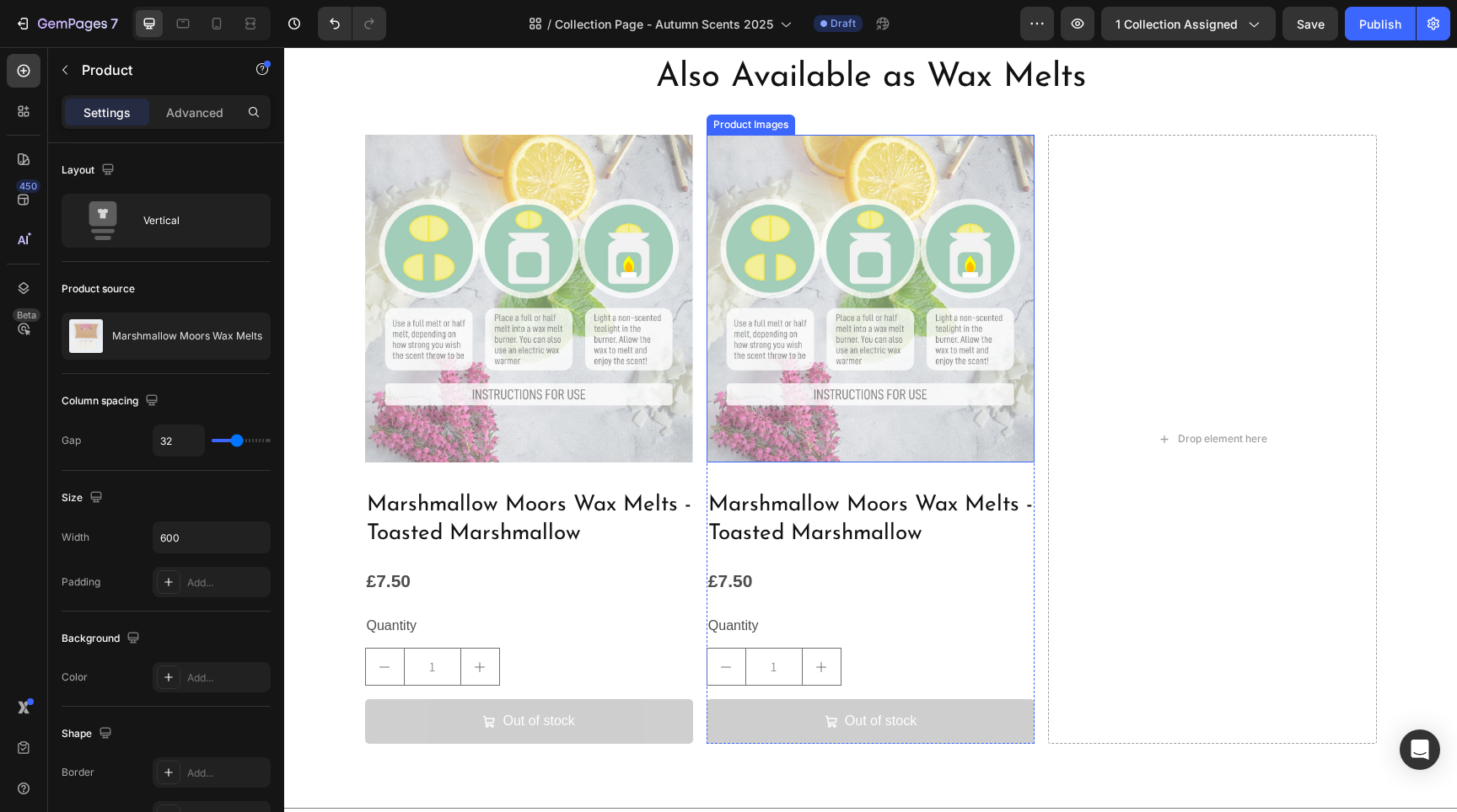
click at [847, 413] on img at bounding box center [870, 298] width 328 height 328
click at [946, 552] on div "Marshmallow Moors Wax Melts - Toasted Marshmallow Product Title £7.50 Product P…" at bounding box center [870, 617] width 328 height 255
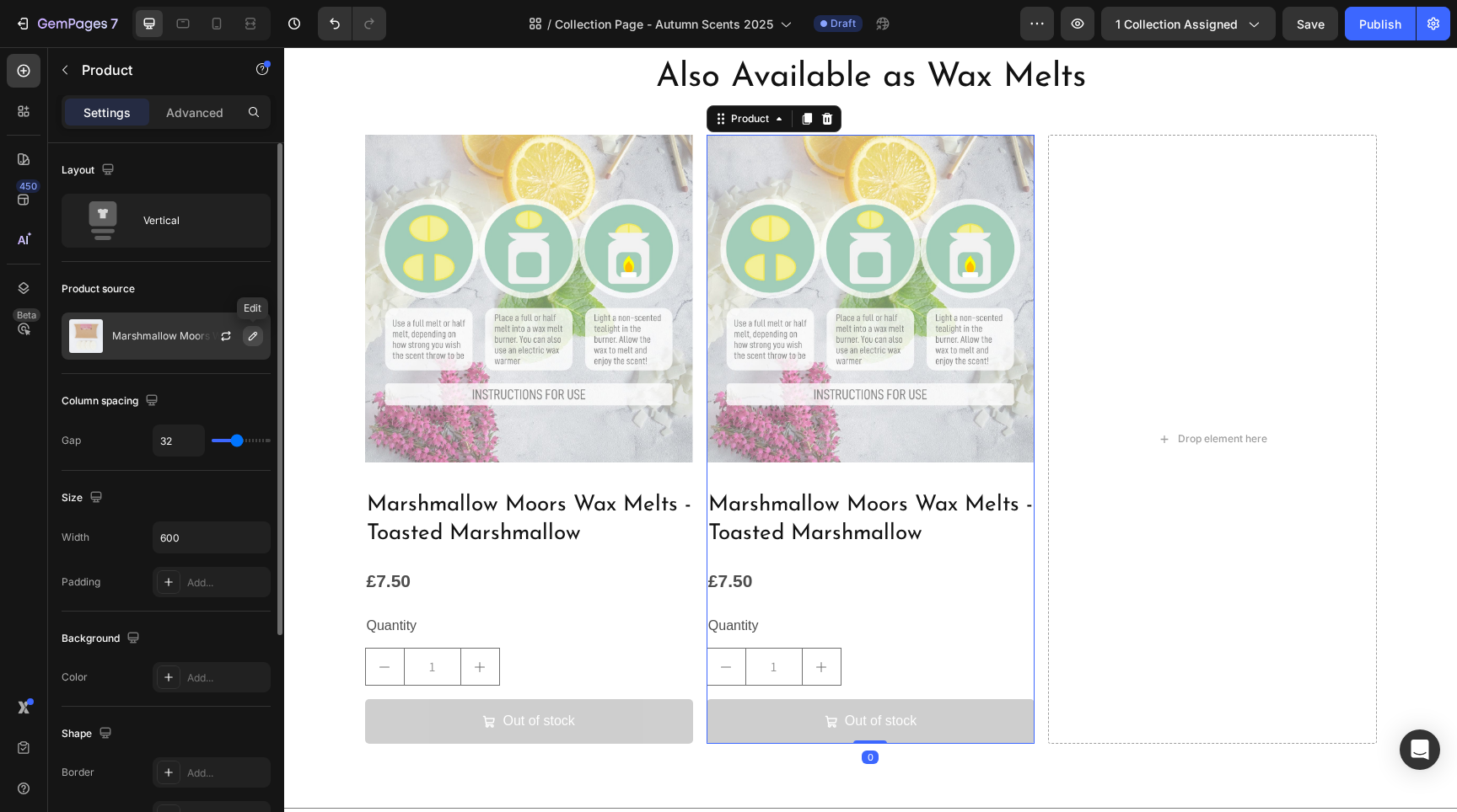
click at [250, 340] on icon "button" at bounding box center [252, 336] width 8 height 8
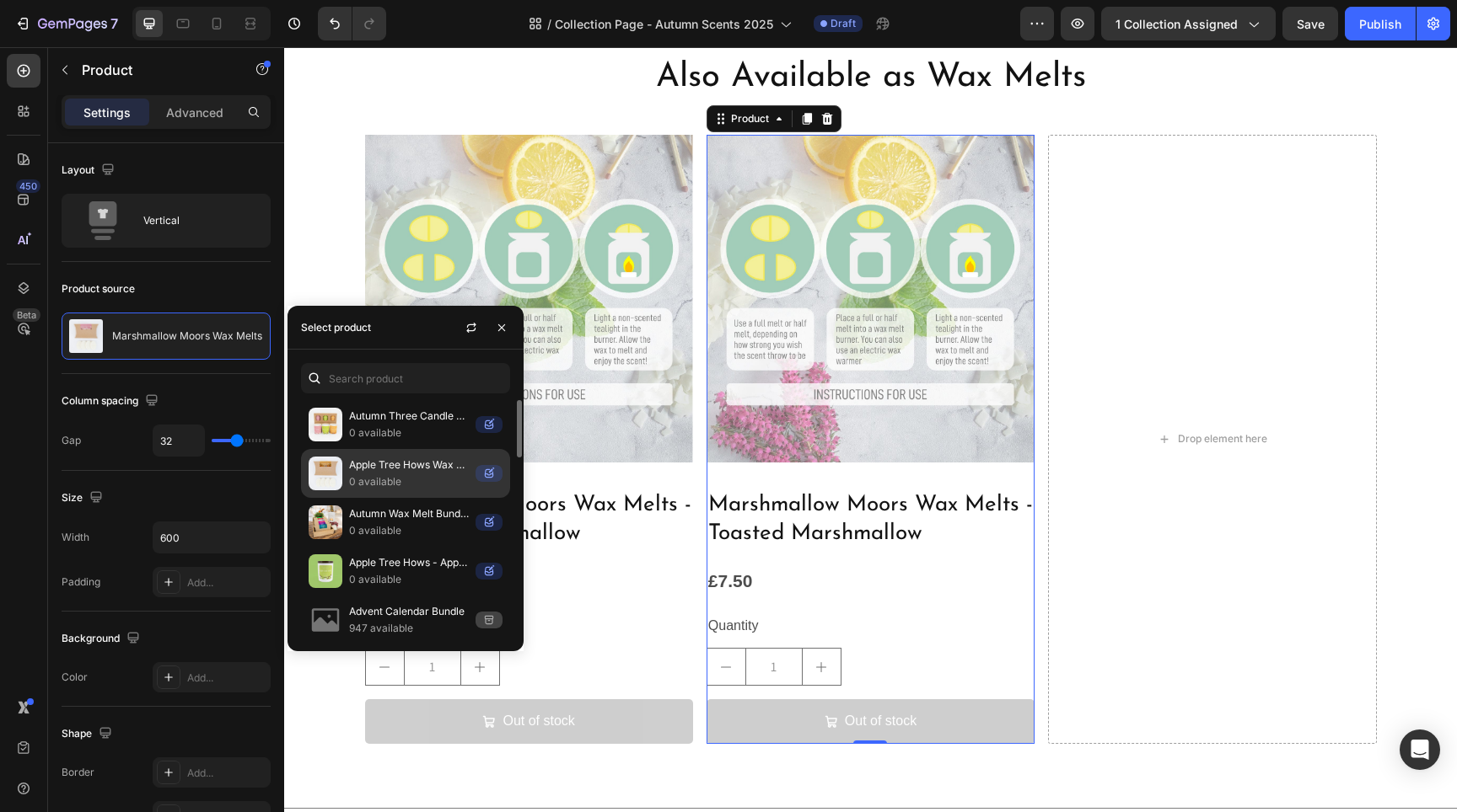
click at [376, 473] on p "Apple Tree Hows Wax Melts" at bounding box center [408, 465] width 120 height 16
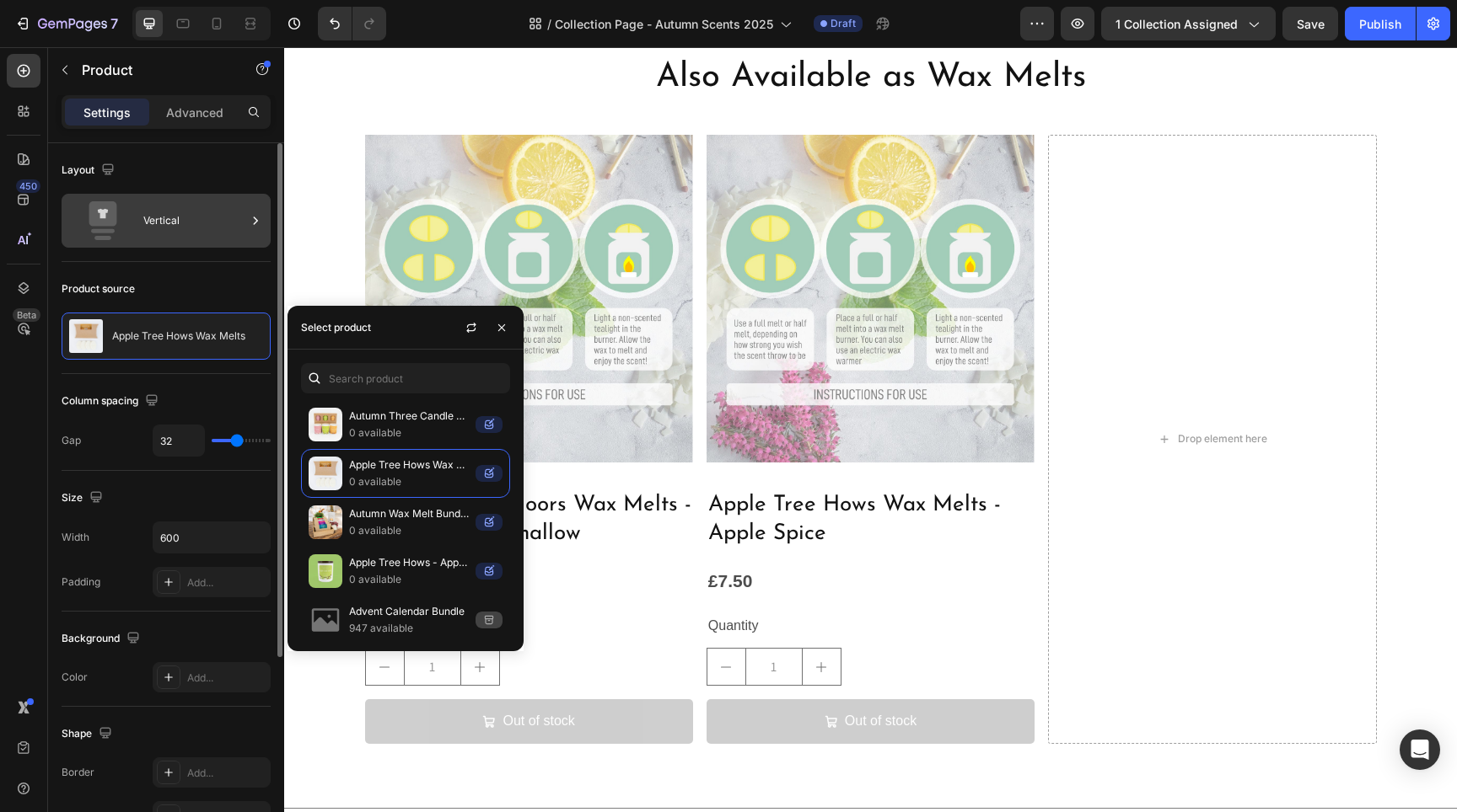
click at [183, 232] on div "Vertical" at bounding box center [194, 221] width 103 height 38
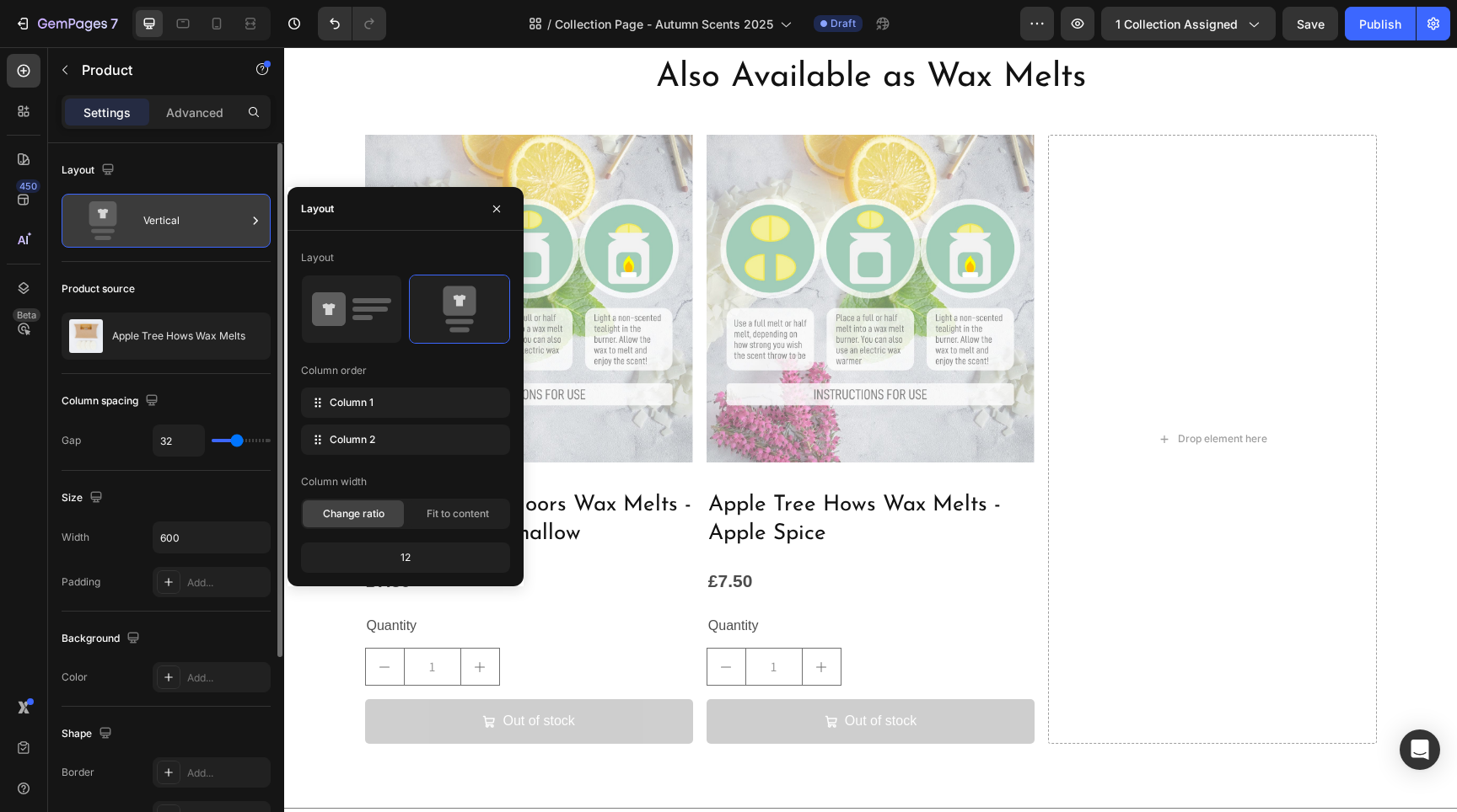
click at [243, 243] on div "Vertical" at bounding box center [165, 220] width 209 height 54
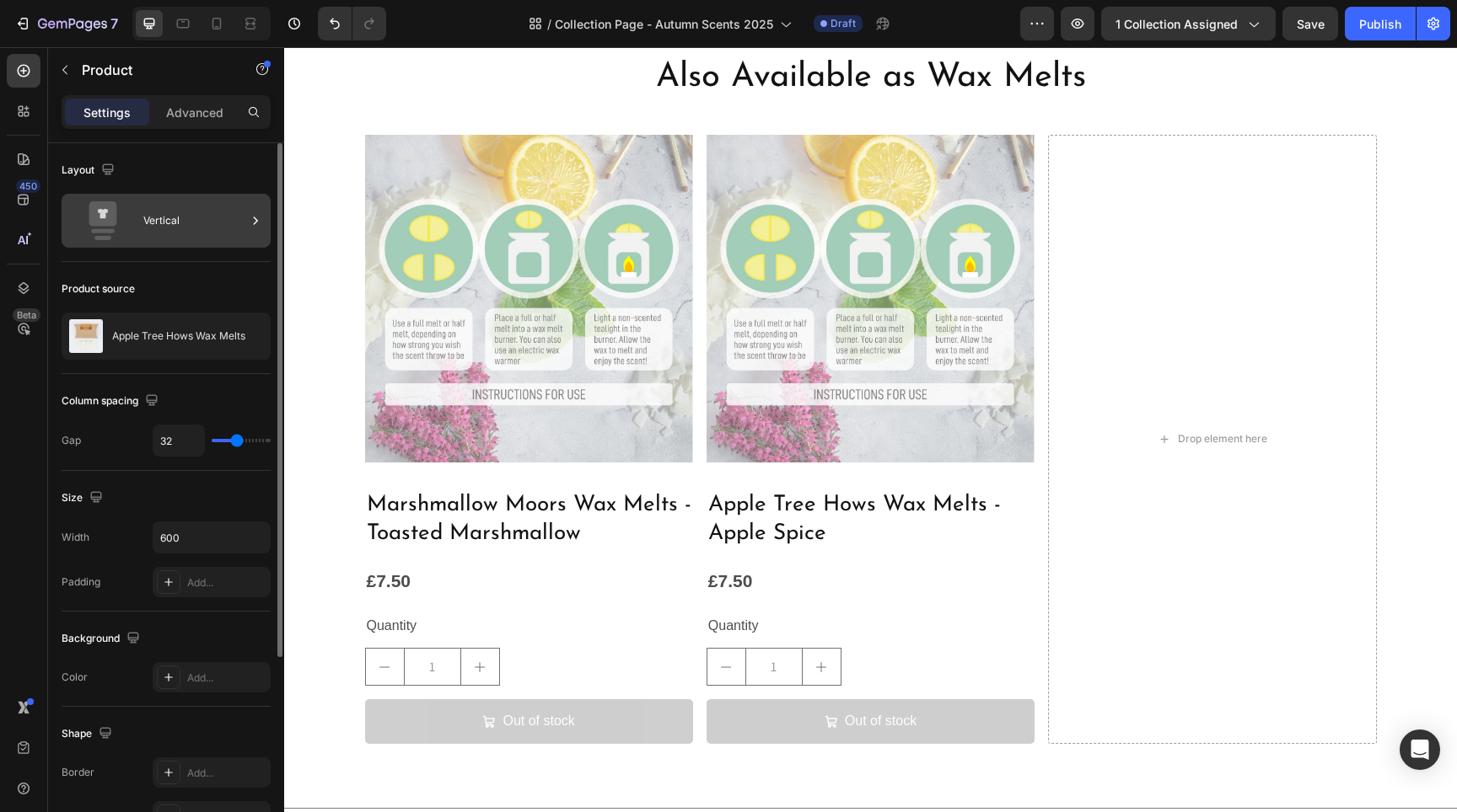
click at [243, 243] on div "Vertical" at bounding box center [165, 220] width 209 height 54
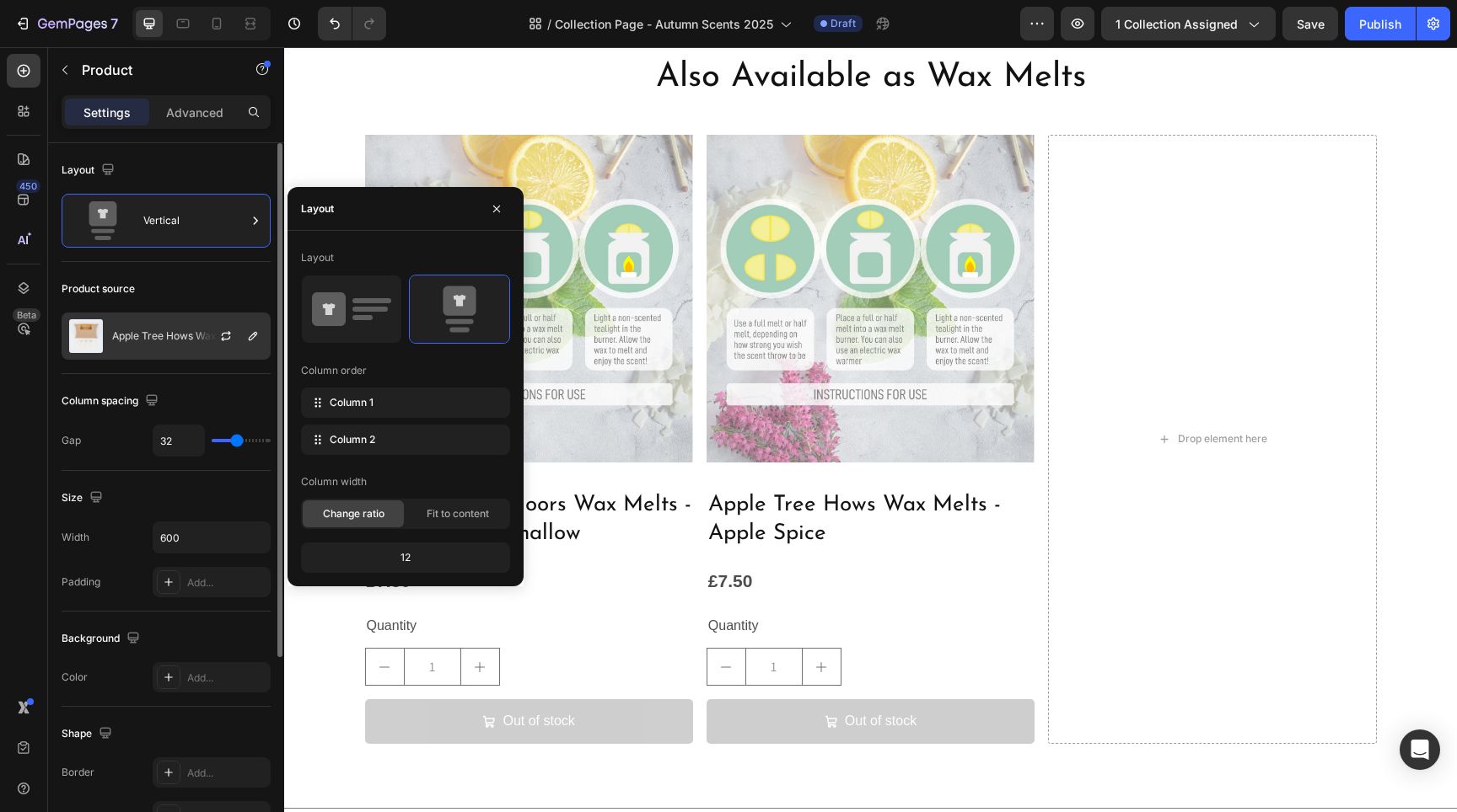
click at [216, 348] on div at bounding box center [232, 337] width 74 height 46
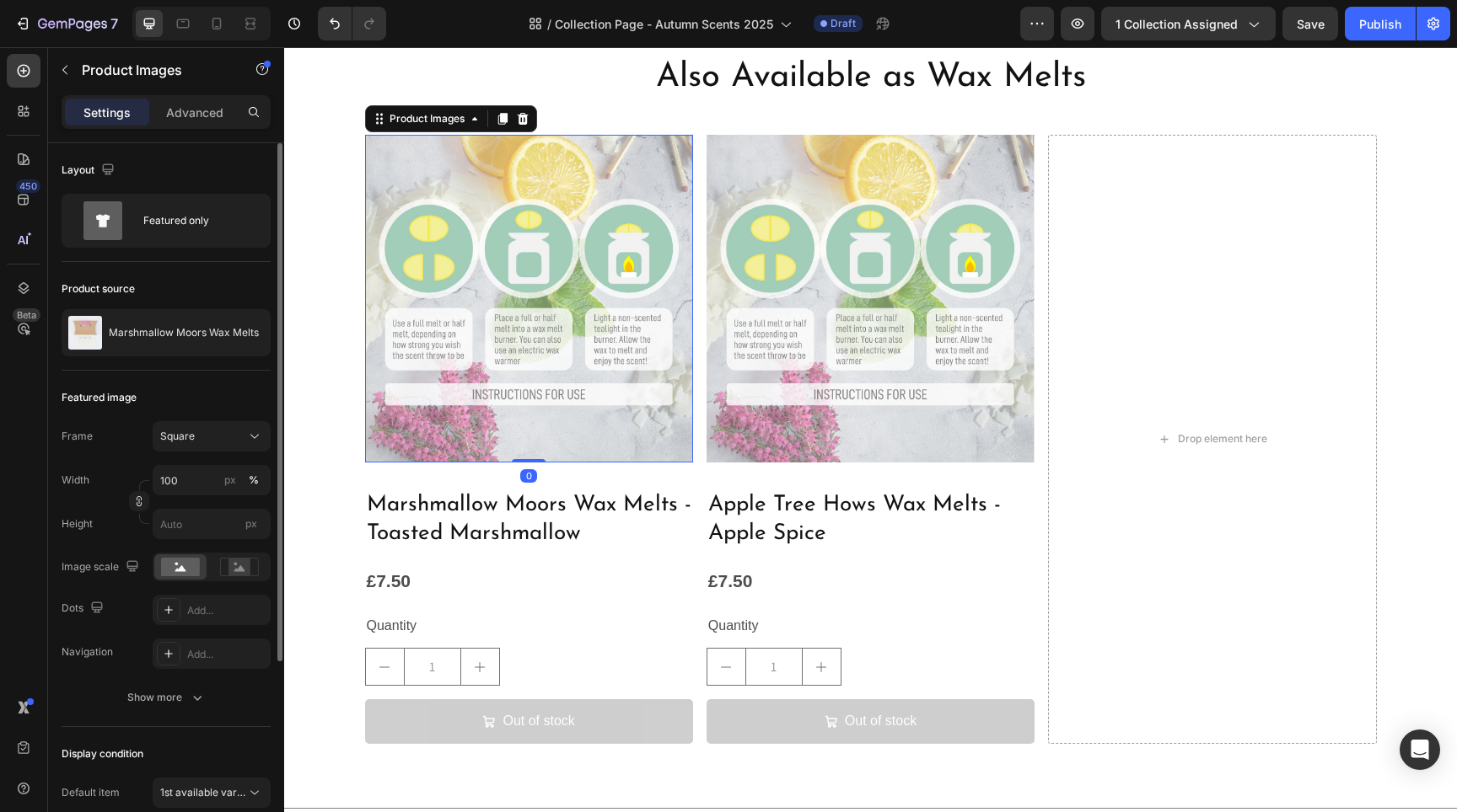
click at [487, 267] on img at bounding box center [529, 298] width 328 height 328
click at [244, 222] on div "Featured only" at bounding box center [194, 221] width 103 height 38
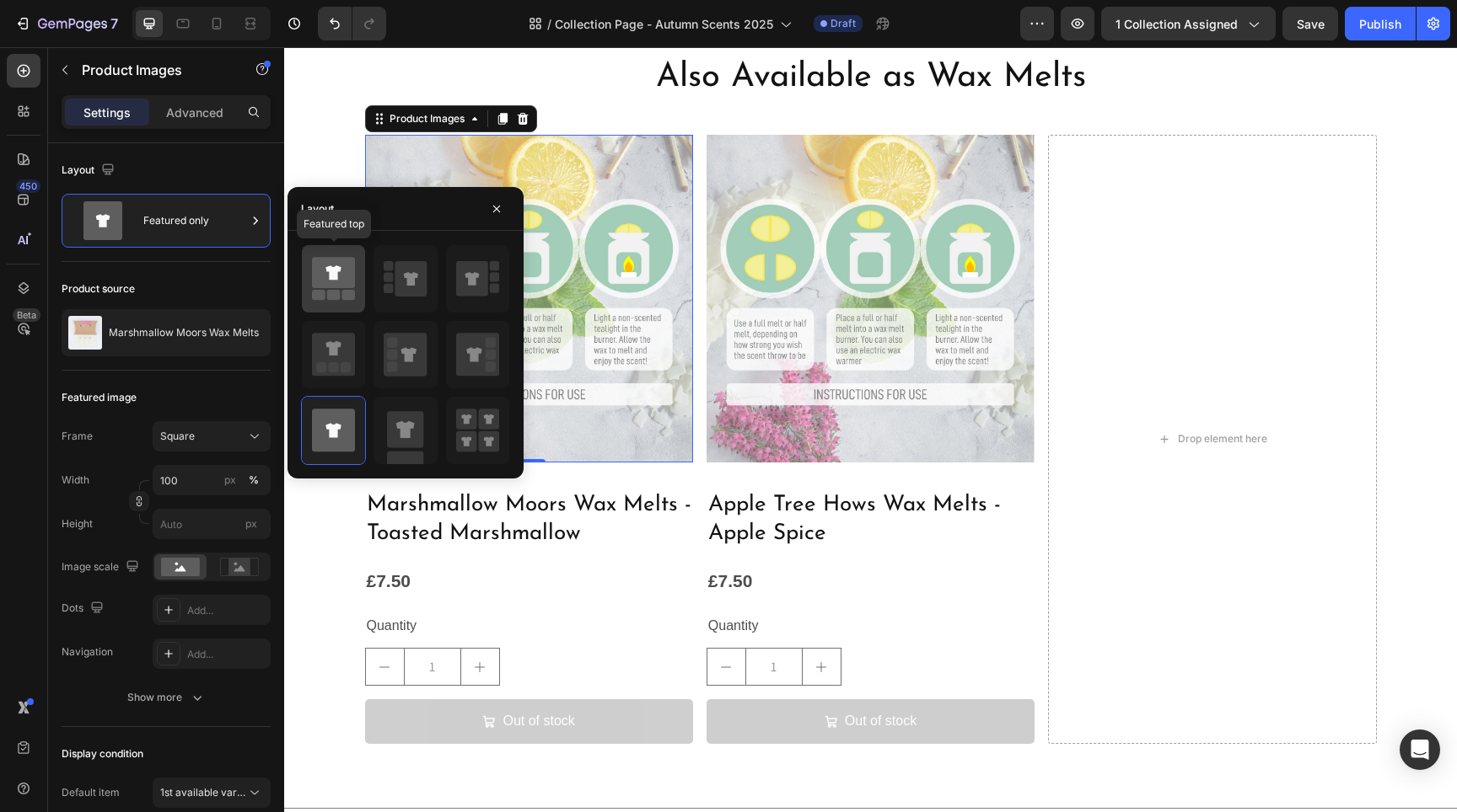
click at [348, 276] on icon at bounding box center [333, 273] width 43 height 31
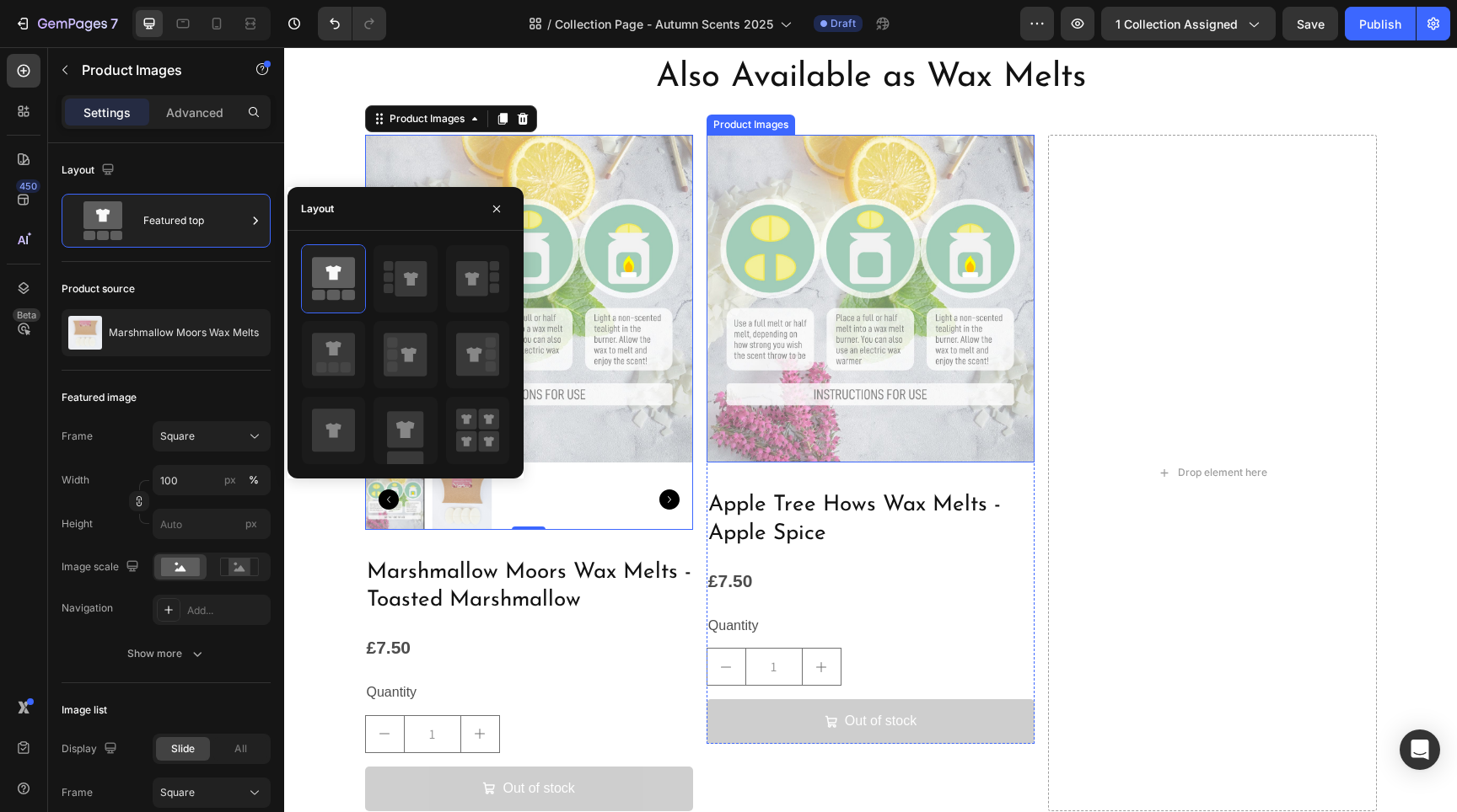
click at [772, 421] on img at bounding box center [870, 298] width 328 height 328
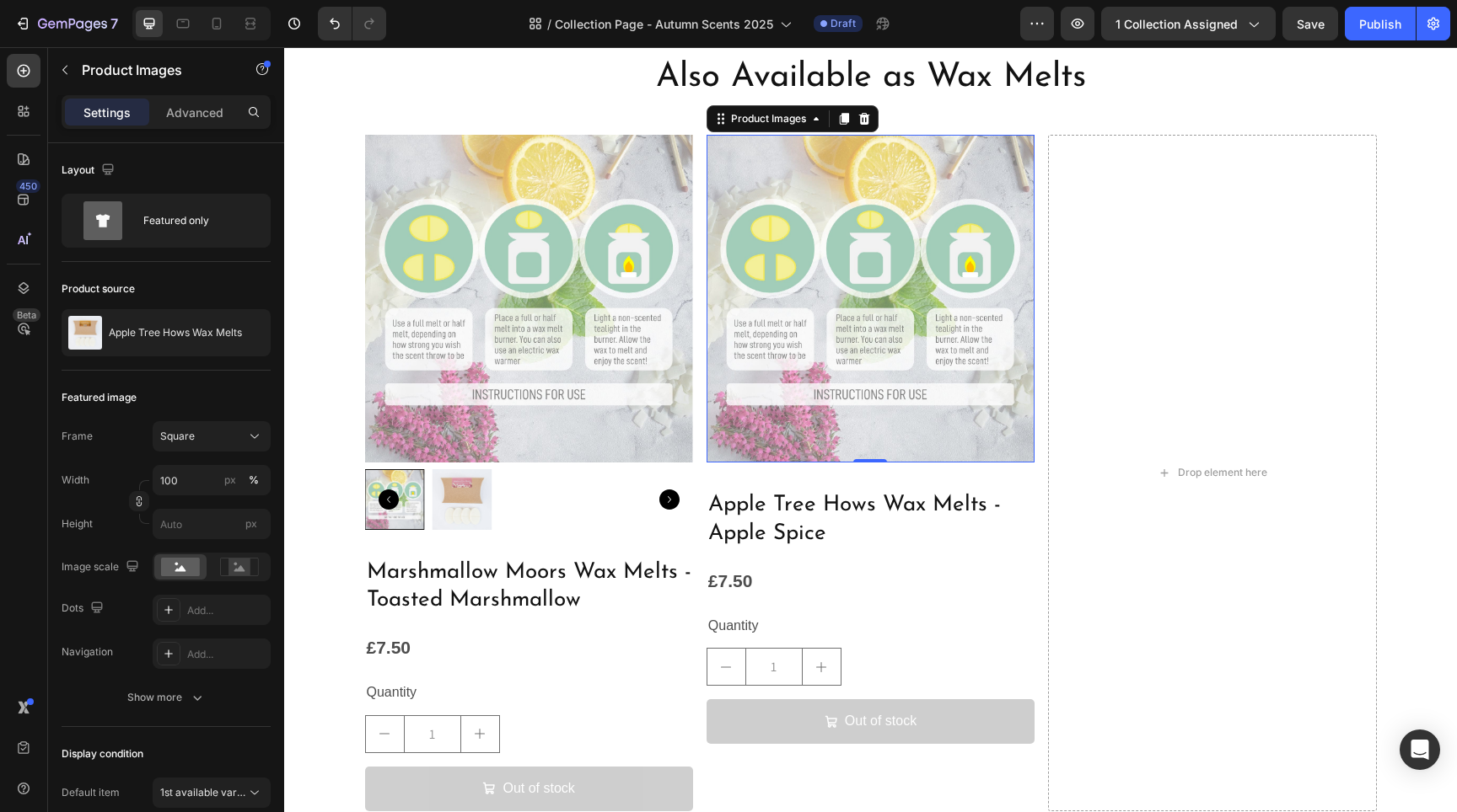
click at [781, 364] on img at bounding box center [870, 298] width 328 height 328
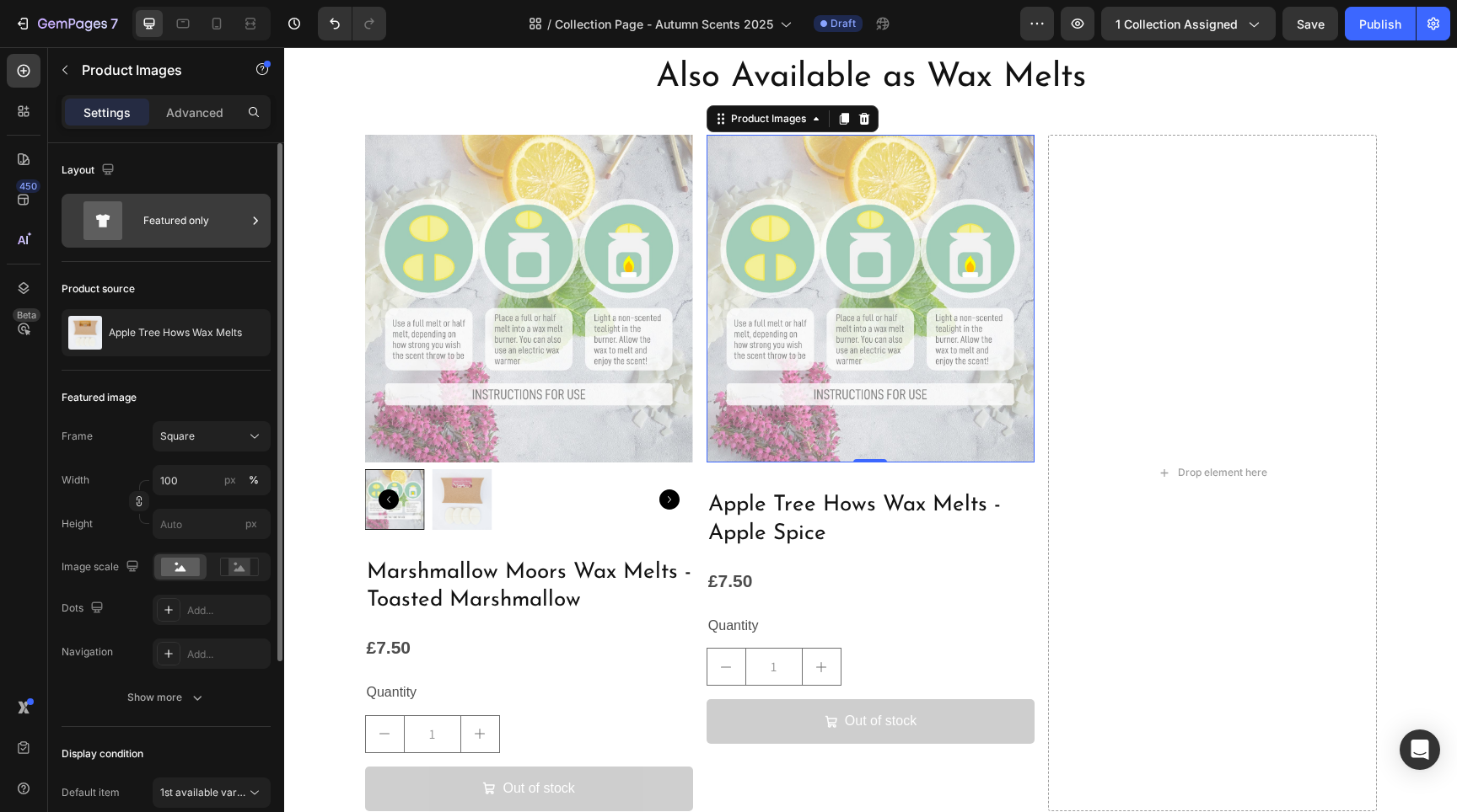
click at [114, 222] on icon at bounding box center [102, 221] width 38 height 38
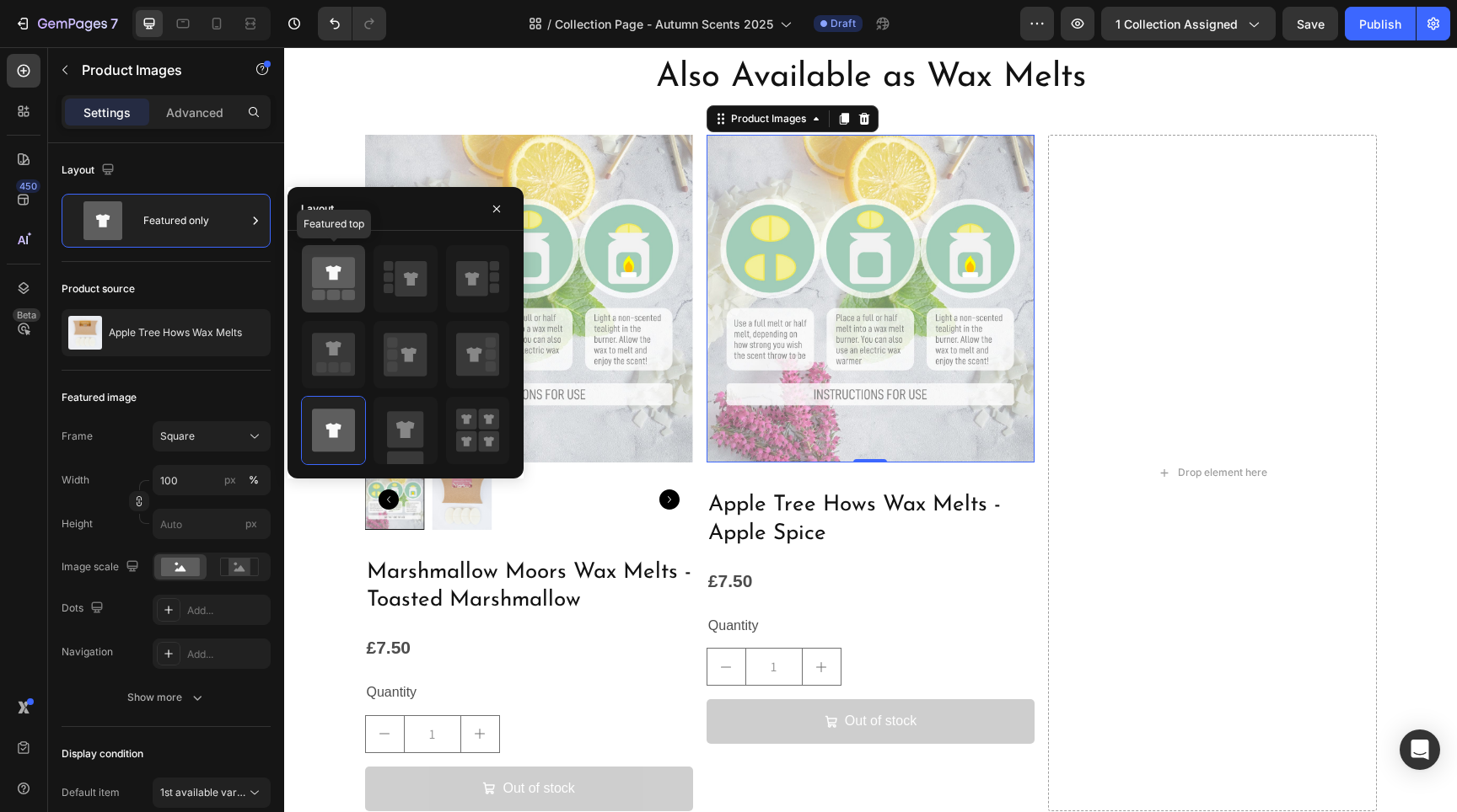
click at [348, 283] on icon at bounding box center [333, 273] width 43 height 31
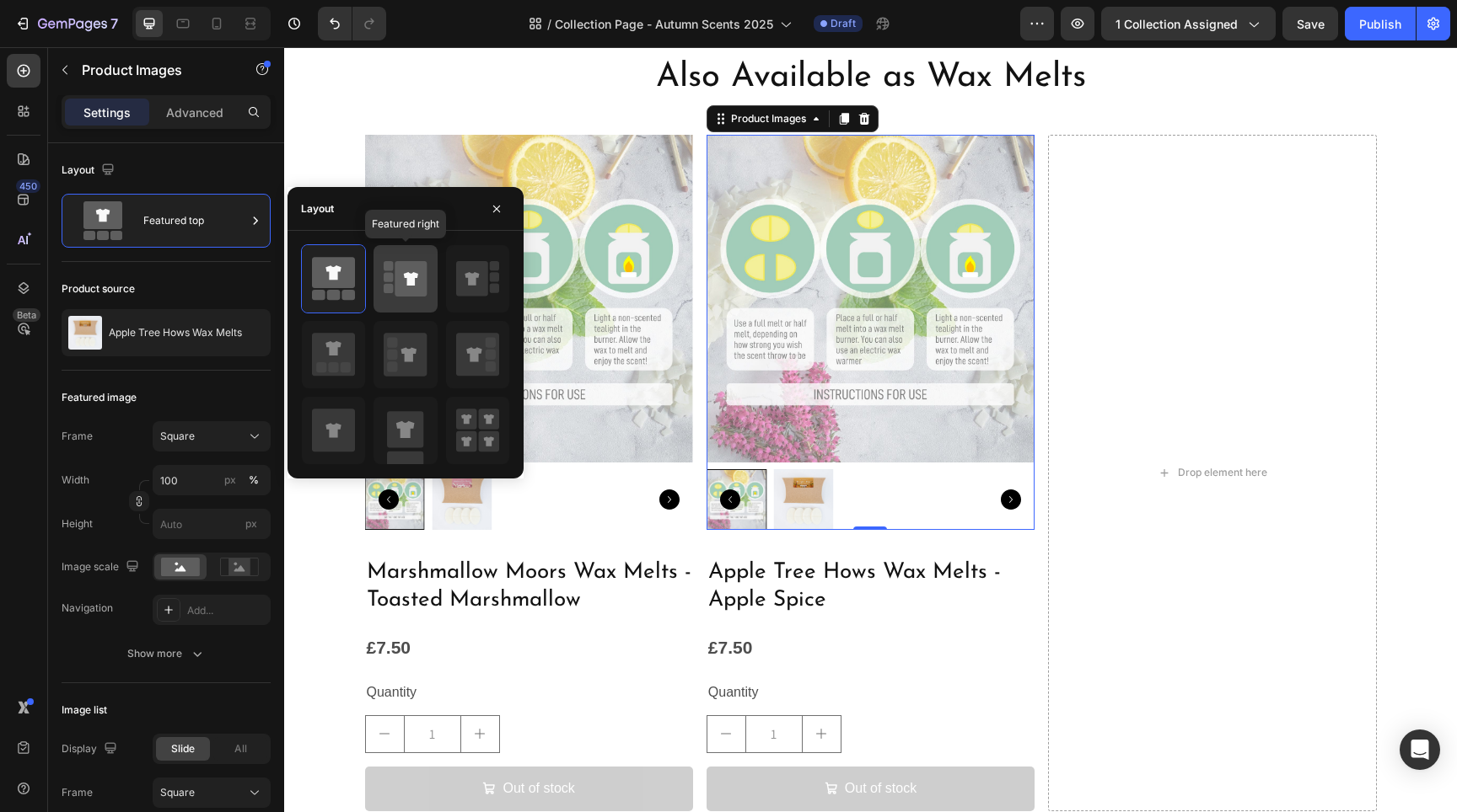
click at [403, 292] on icon at bounding box center [411, 278] width 32 height 36
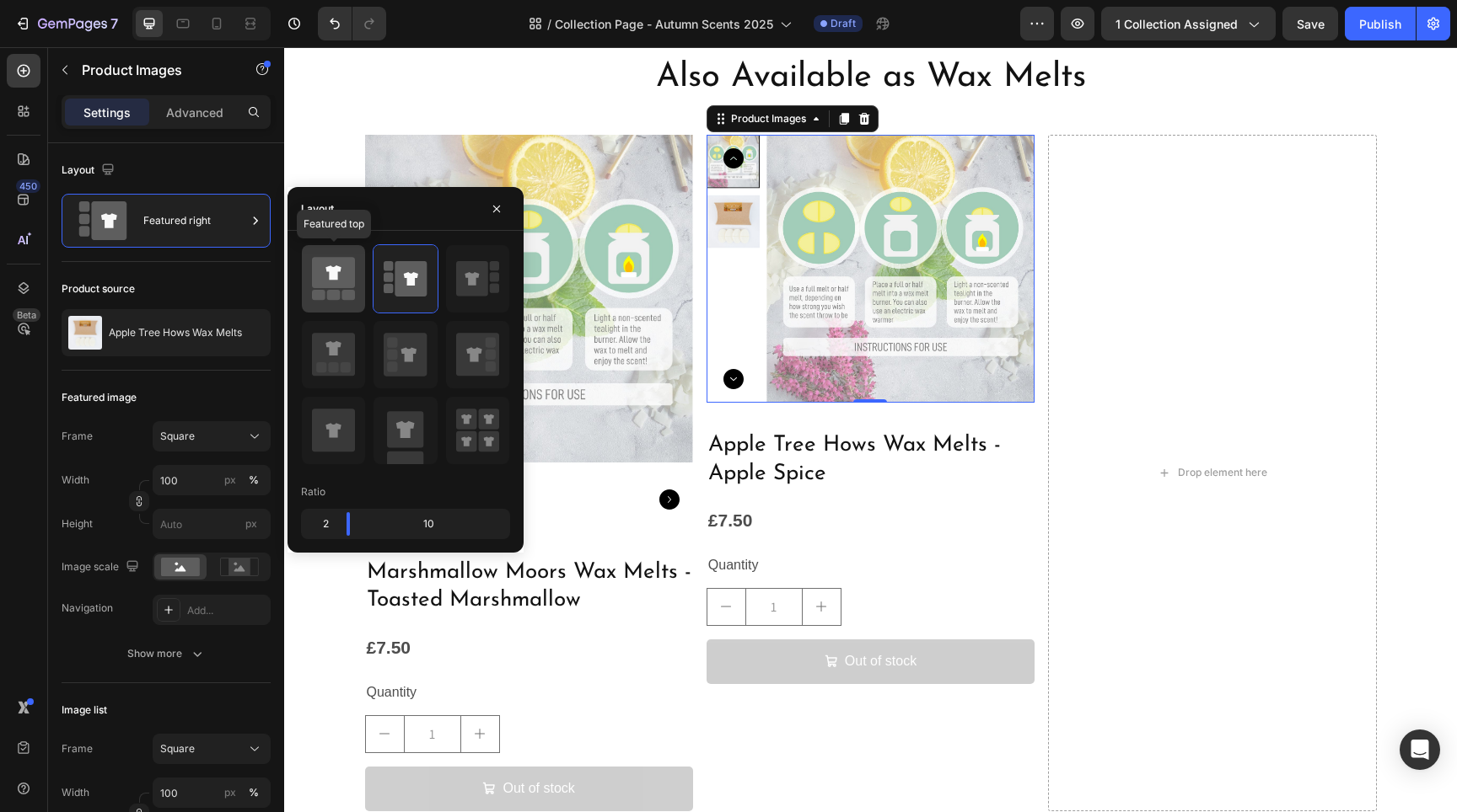
click at [341, 286] on icon at bounding box center [333, 273] width 43 height 31
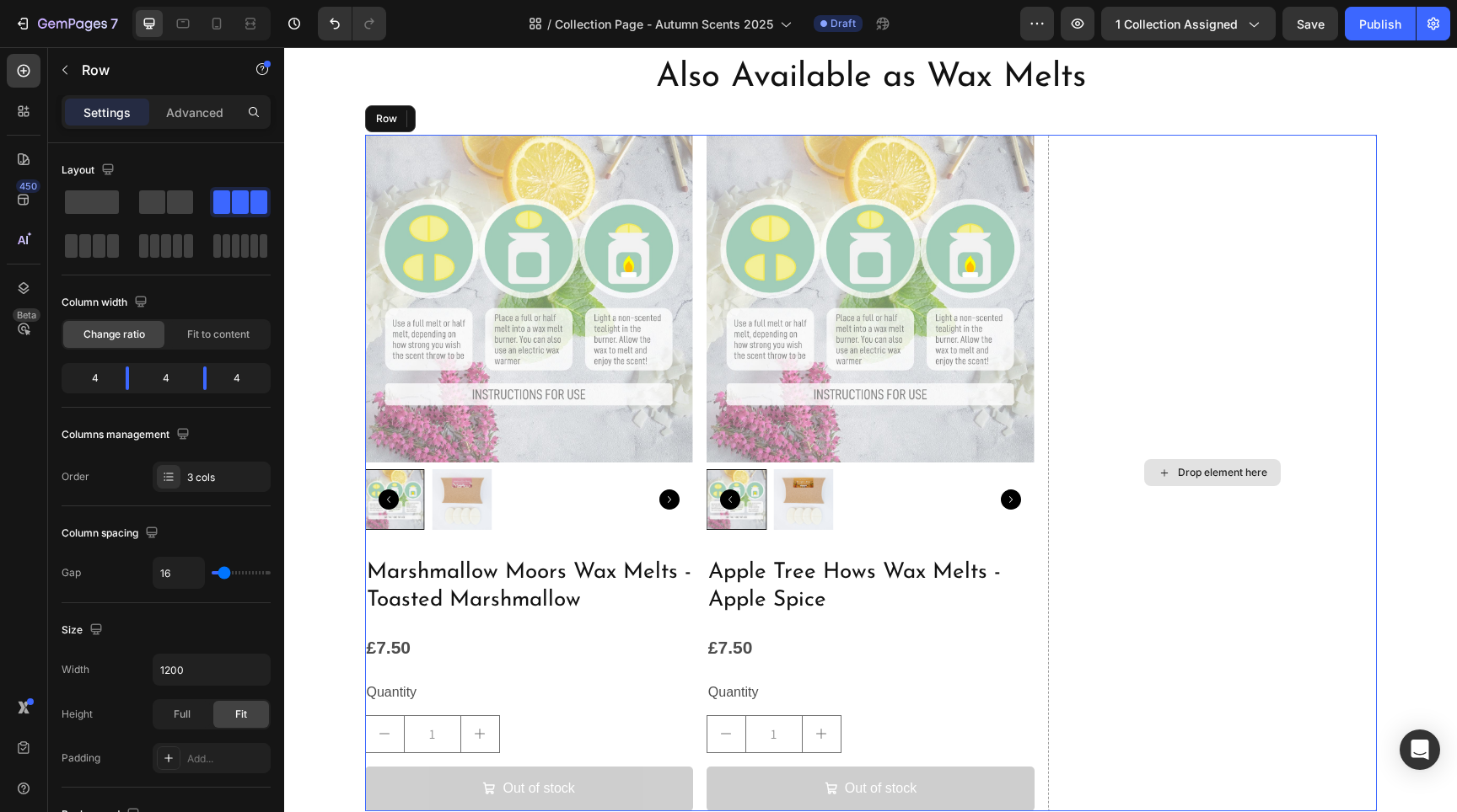
click at [1054, 631] on div "Drop element here" at bounding box center [1211, 474] width 328 height 677
click at [501, 471] on div at bounding box center [529, 499] width 328 height 60
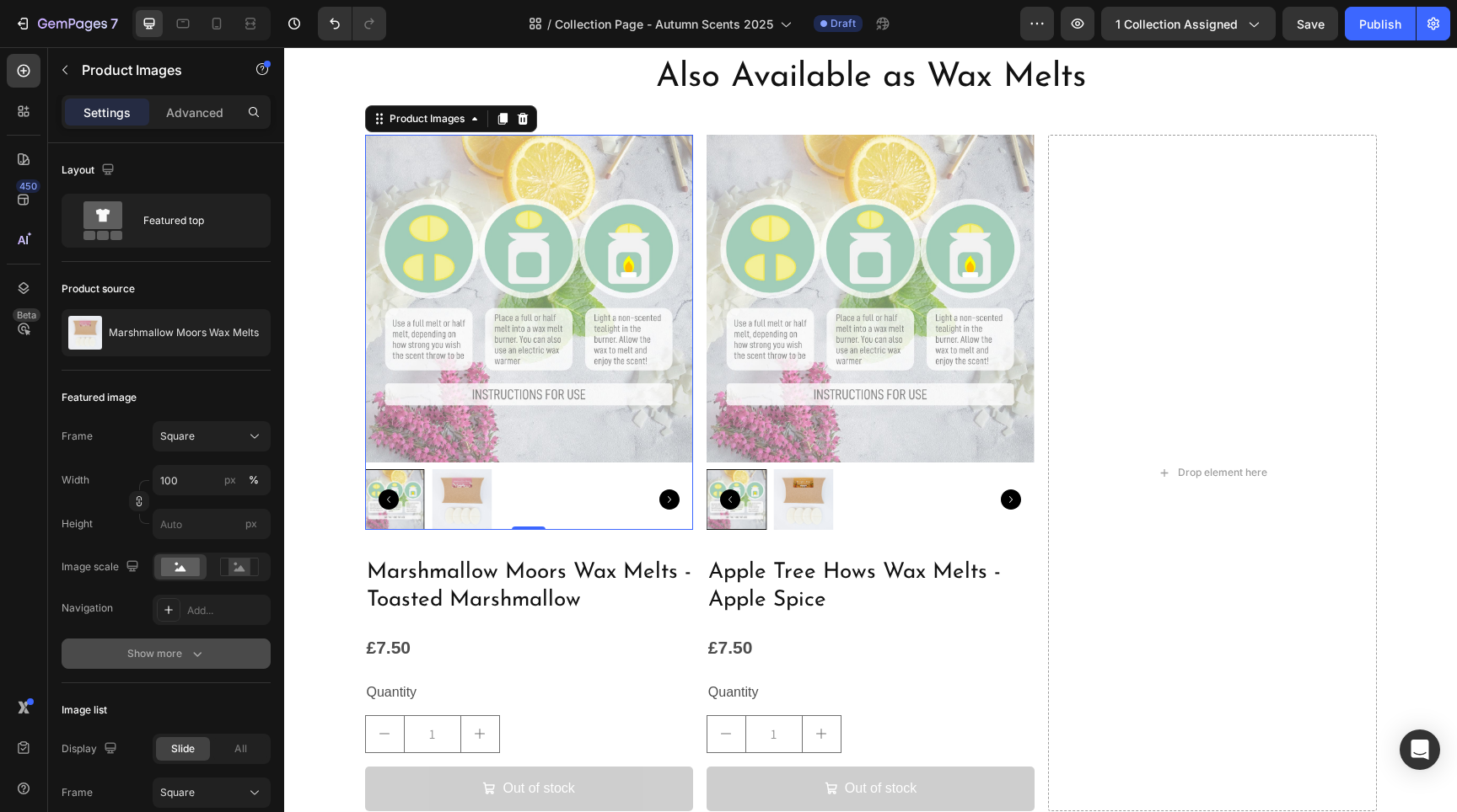
click at [194, 650] on icon "button" at bounding box center [197, 653] width 16 height 16
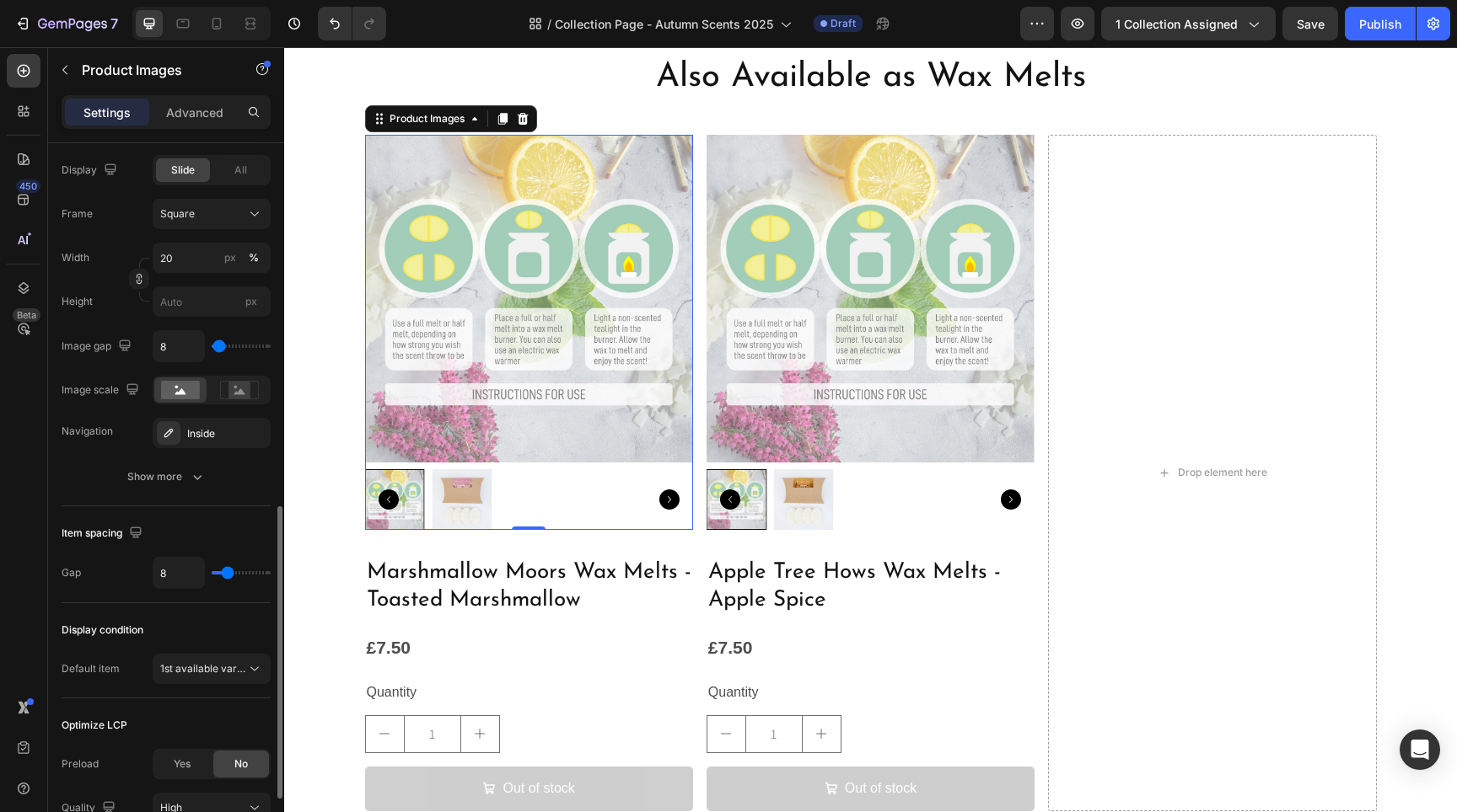
scroll to position [910, 0]
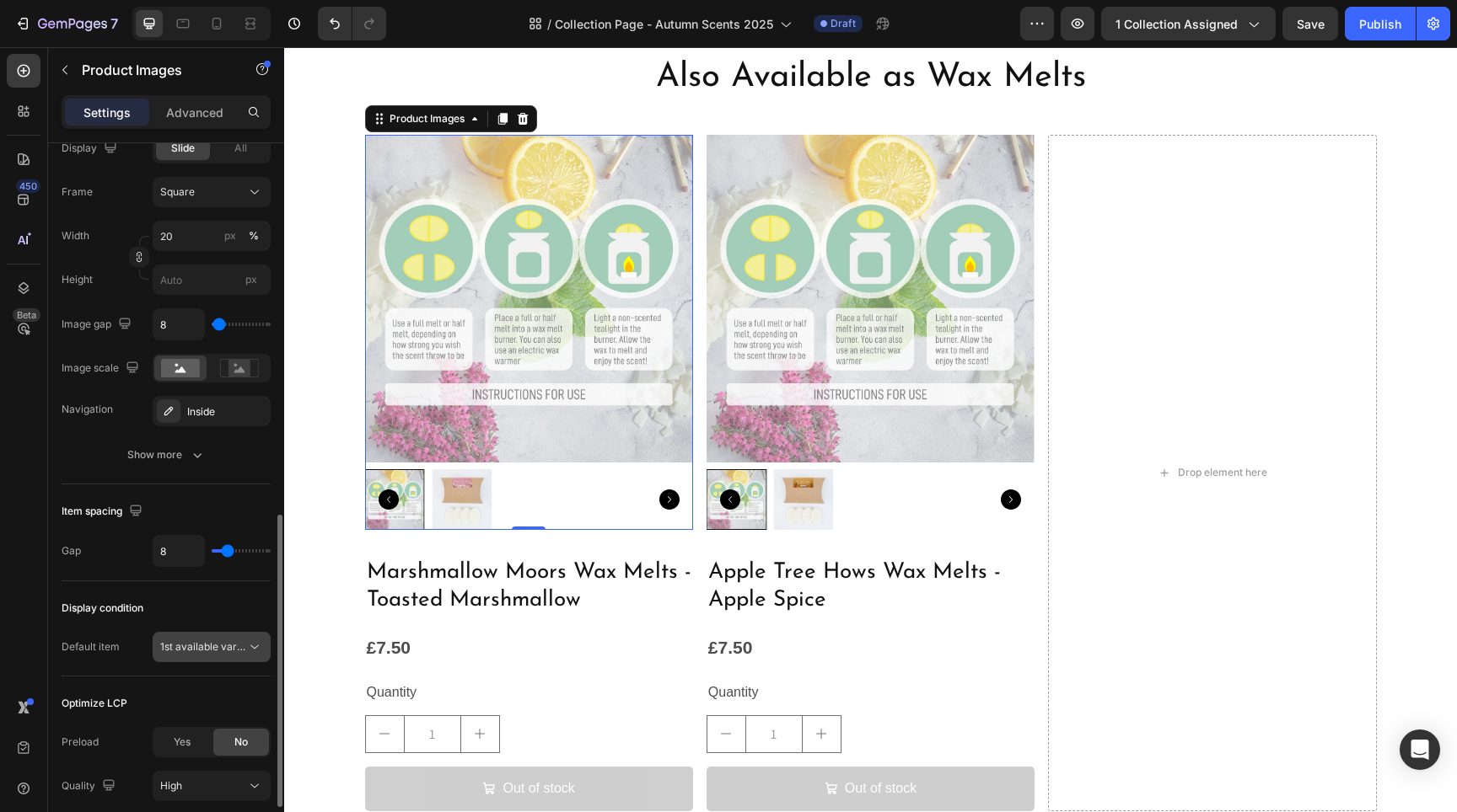
click at [237, 649] on span "1st available variant" at bounding box center [206, 647] width 94 height 13
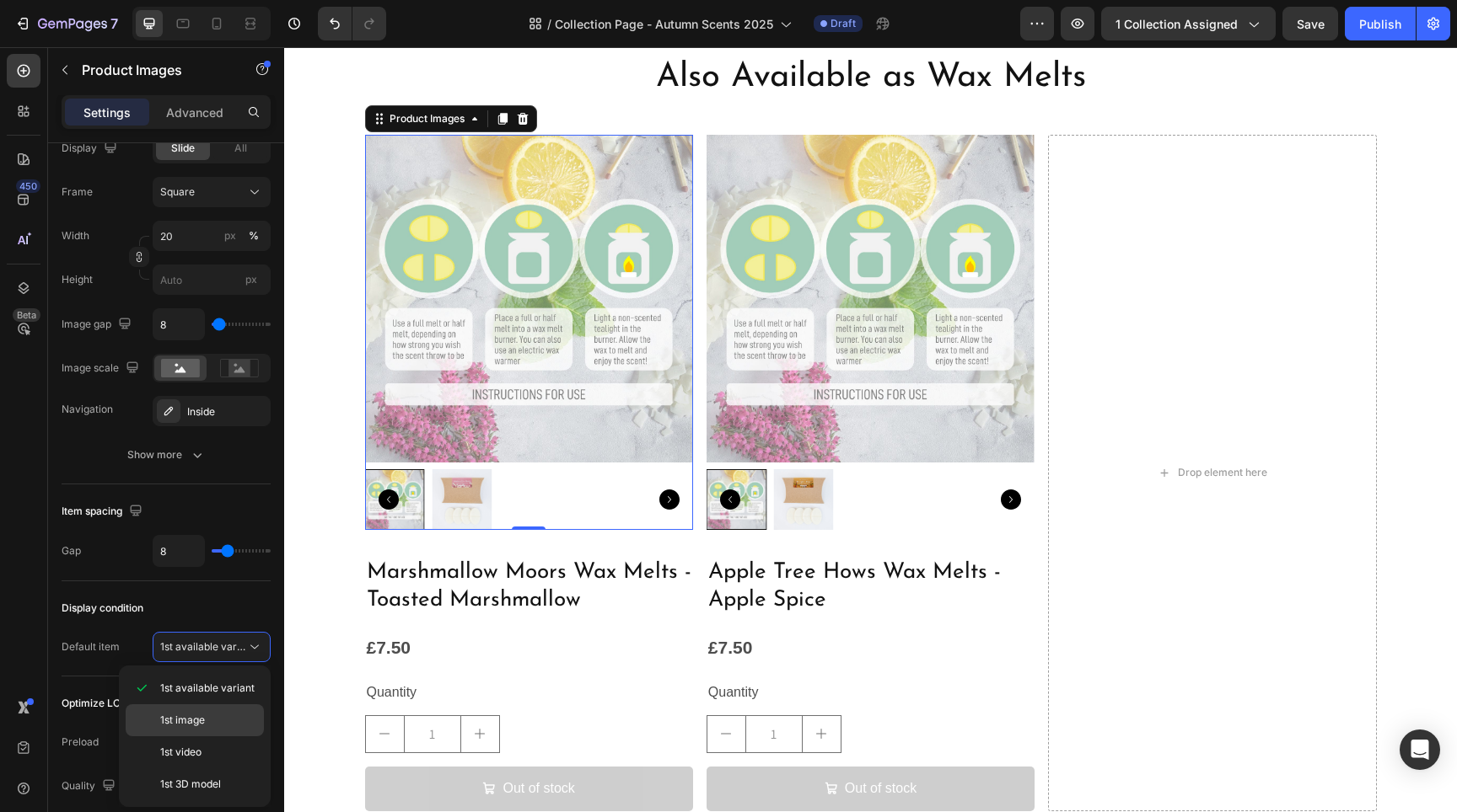
click at [223, 718] on p "1st image" at bounding box center [207, 720] width 96 height 16
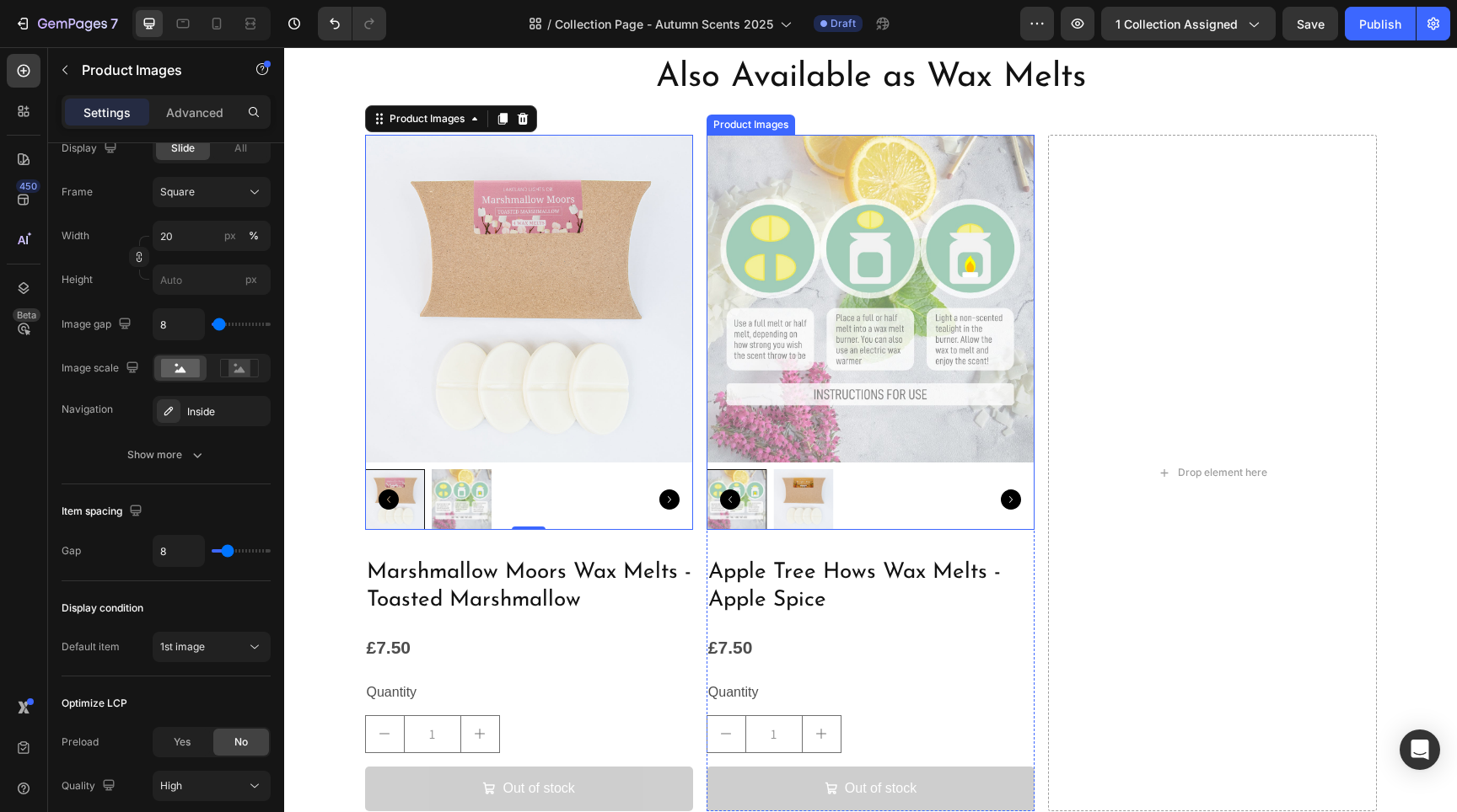
click at [891, 487] on div at bounding box center [870, 499] width 328 height 60
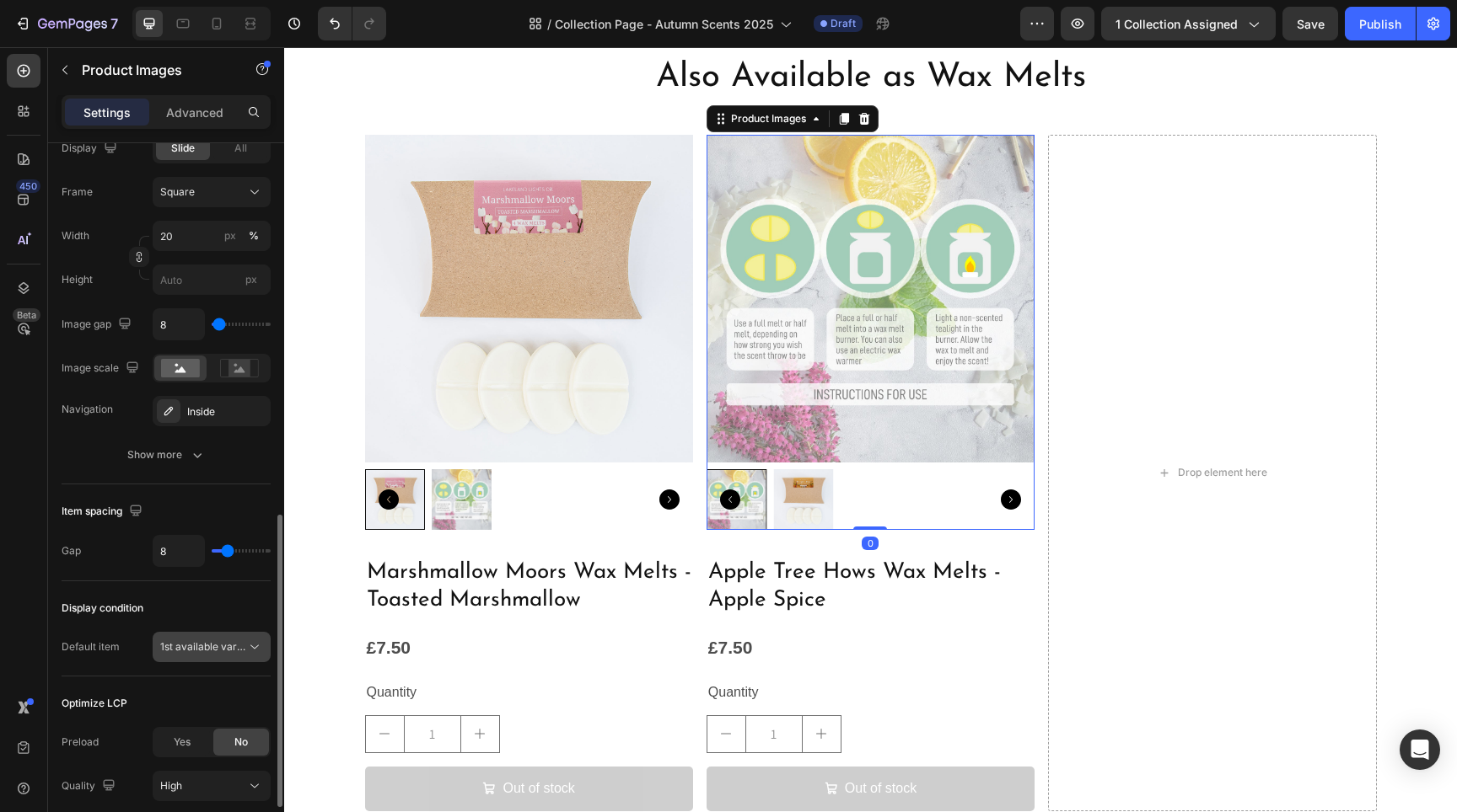
click at [230, 652] on span "1st available variant" at bounding box center [206, 647] width 94 height 13
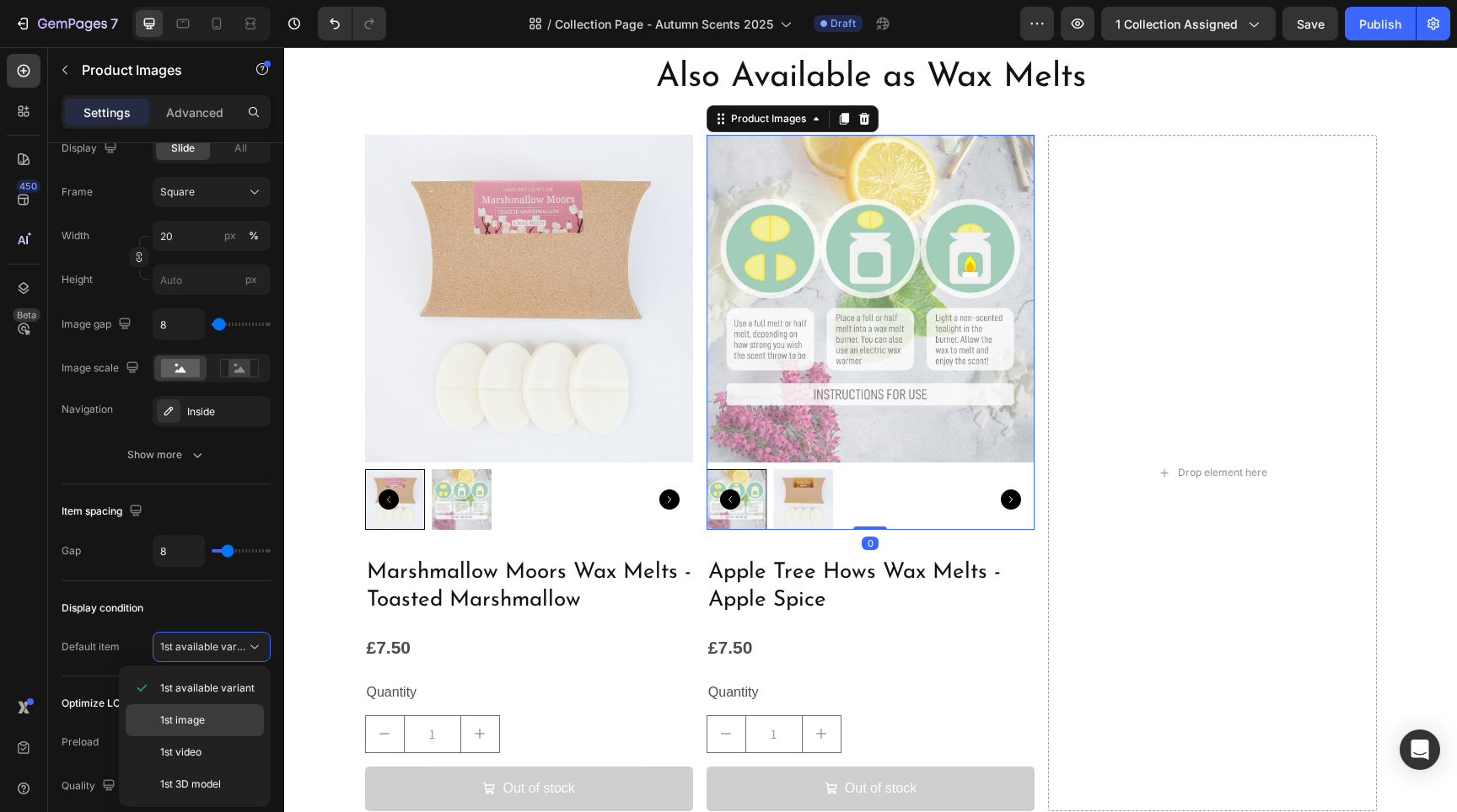
click at [217, 715] on p "1st image" at bounding box center [207, 720] width 96 height 16
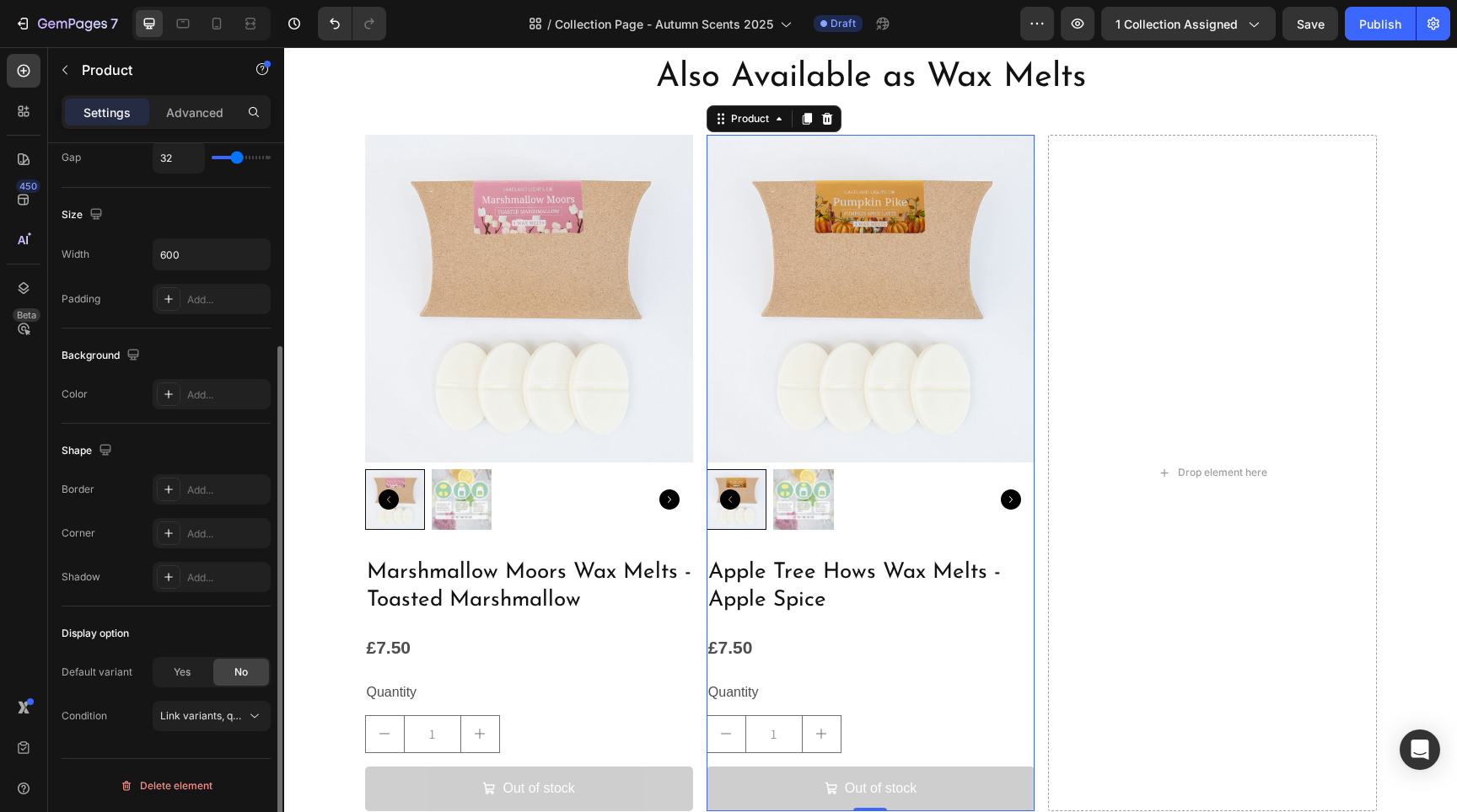
click at [1018, 546] on div "Product Images Apple Tree Hows Wax Melts - Apple Spice Product Title £7.50 Prod…" at bounding box center [870, 474] width 328 height 677
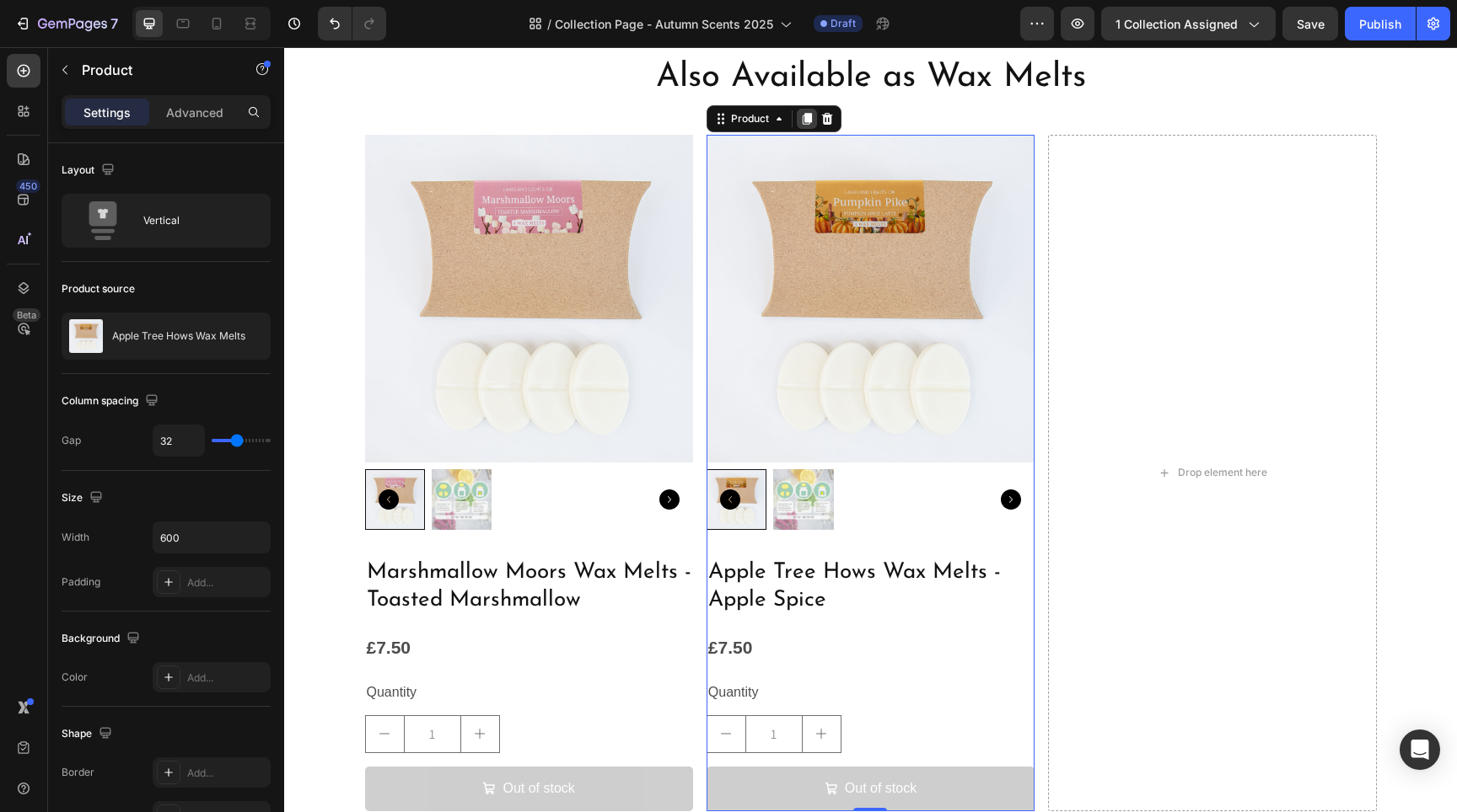
click at [802, 114] on icon at bounding box center [807, 119] width 9 height 12
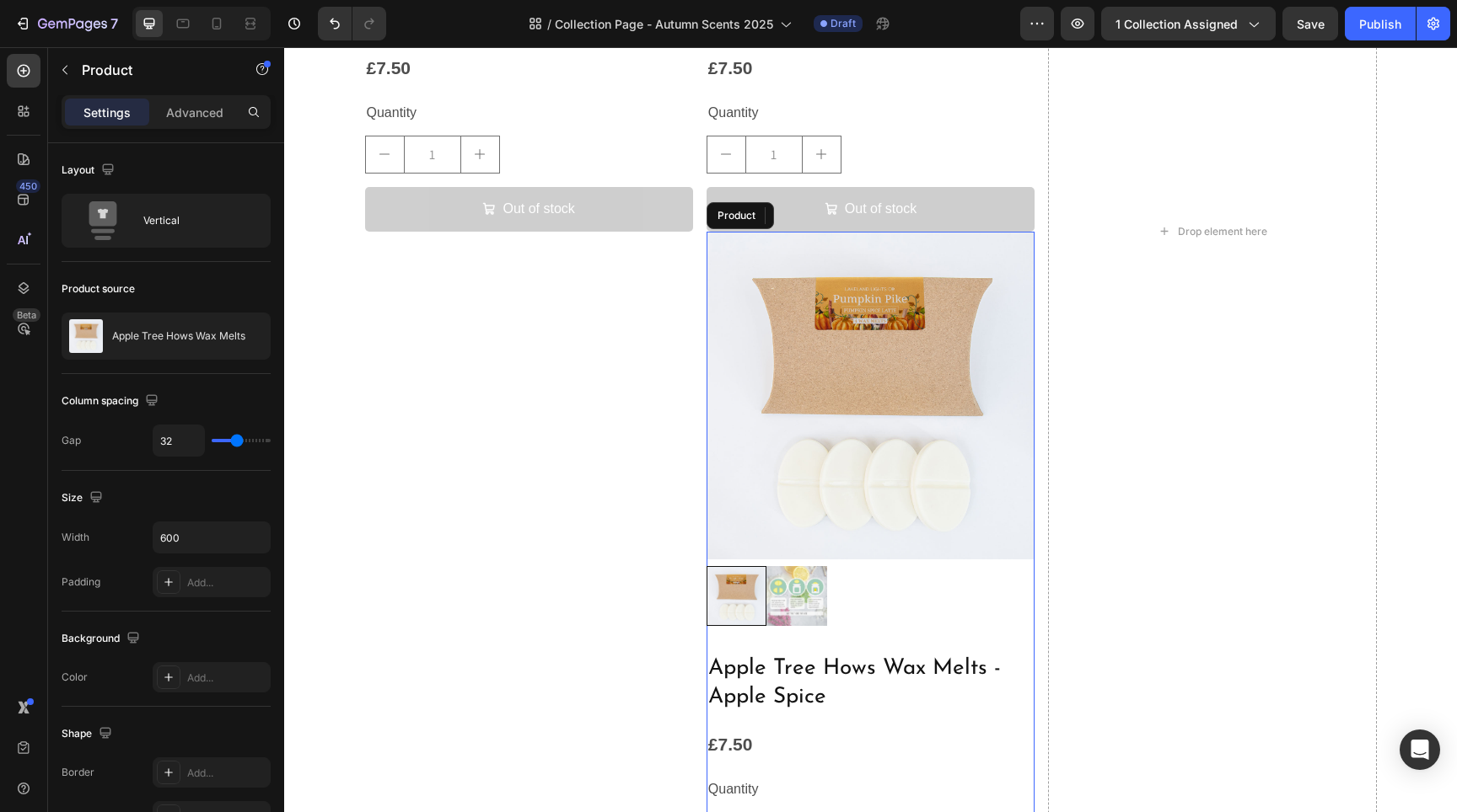
scroll to position [3072, 0]
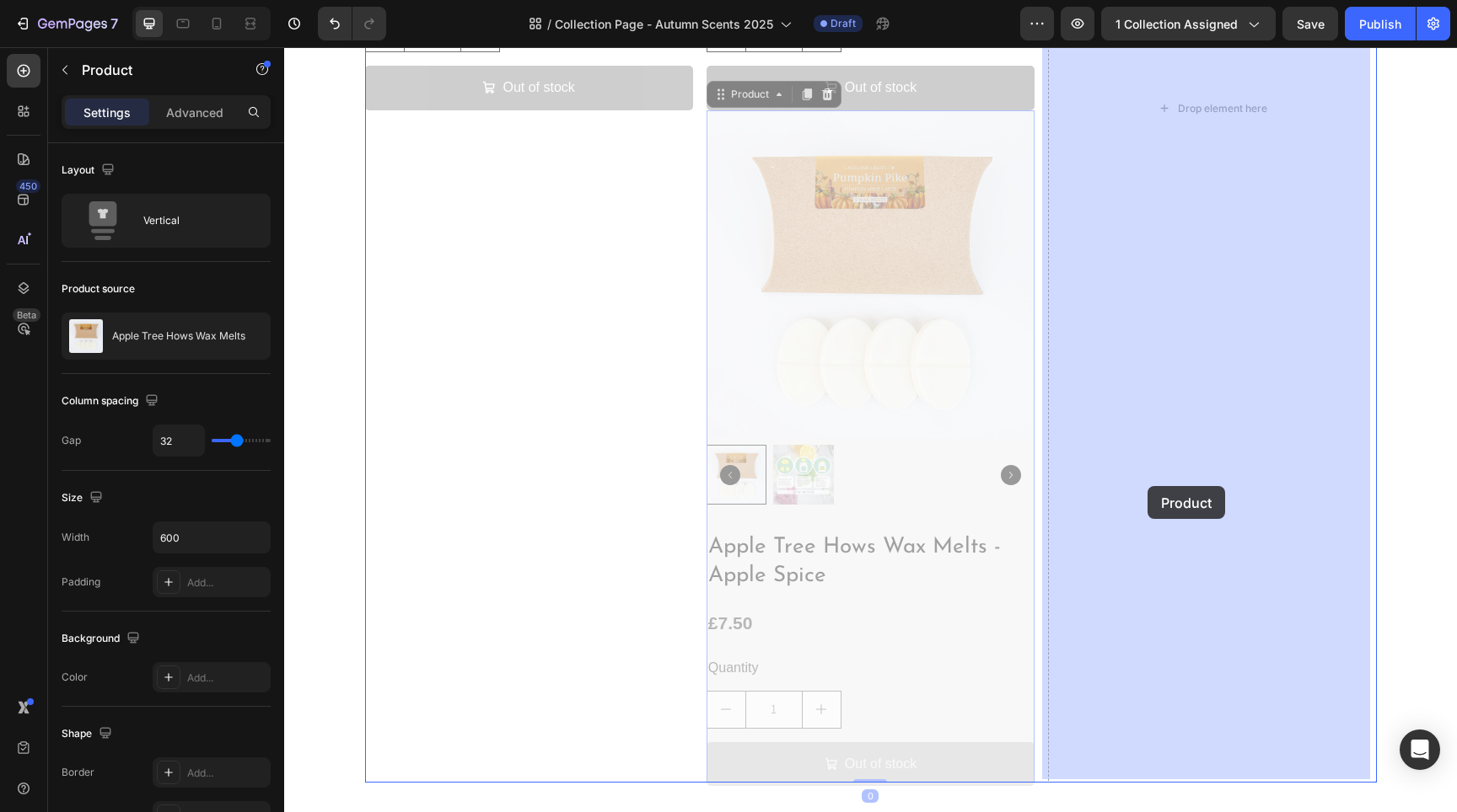
drag, startPoint x: 1014, startPoint y: 514, endPoint x: 1148, endPoint y: 486, distance: 136.9
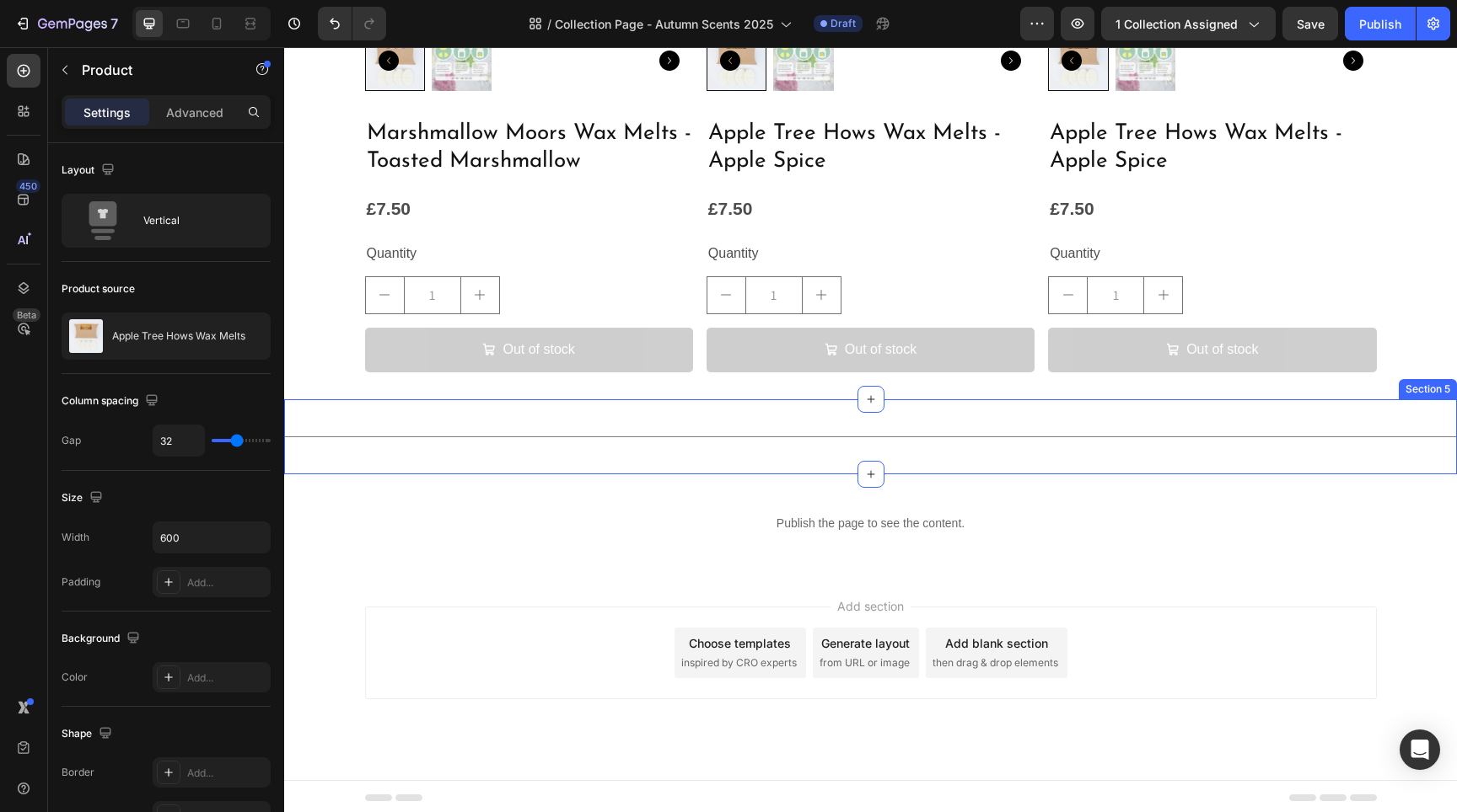
scroll to position [2481, 0]
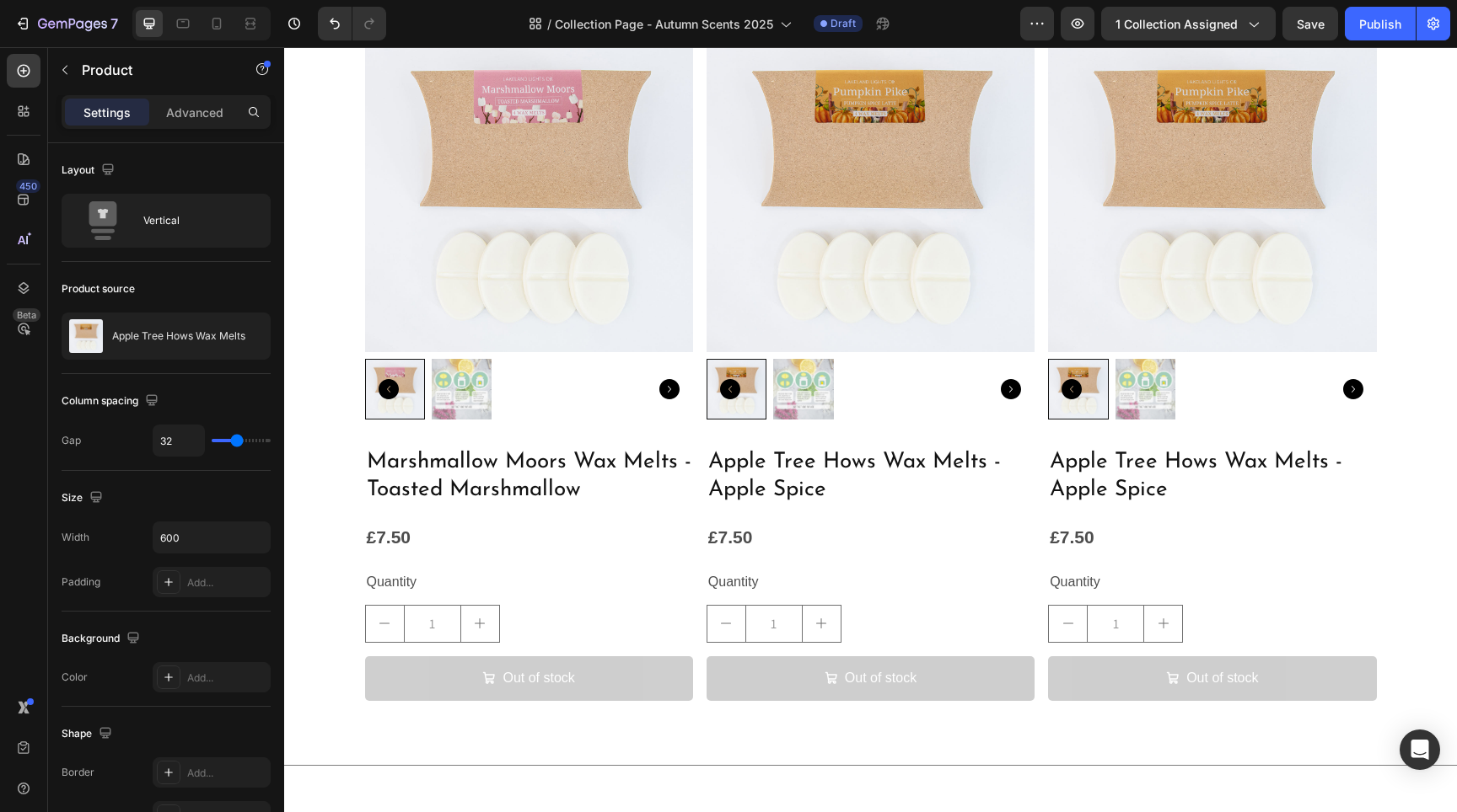
click at [1221, 427] on div "Product Images Apple Tree Hows Wax Melts - Apple Spice Product Title £7.50 Prod…" at bounding box center [1211, 363] width 328 height 677
click at [247, 342] on icon "button" at bounding box center [253, 336] width 14 height 14
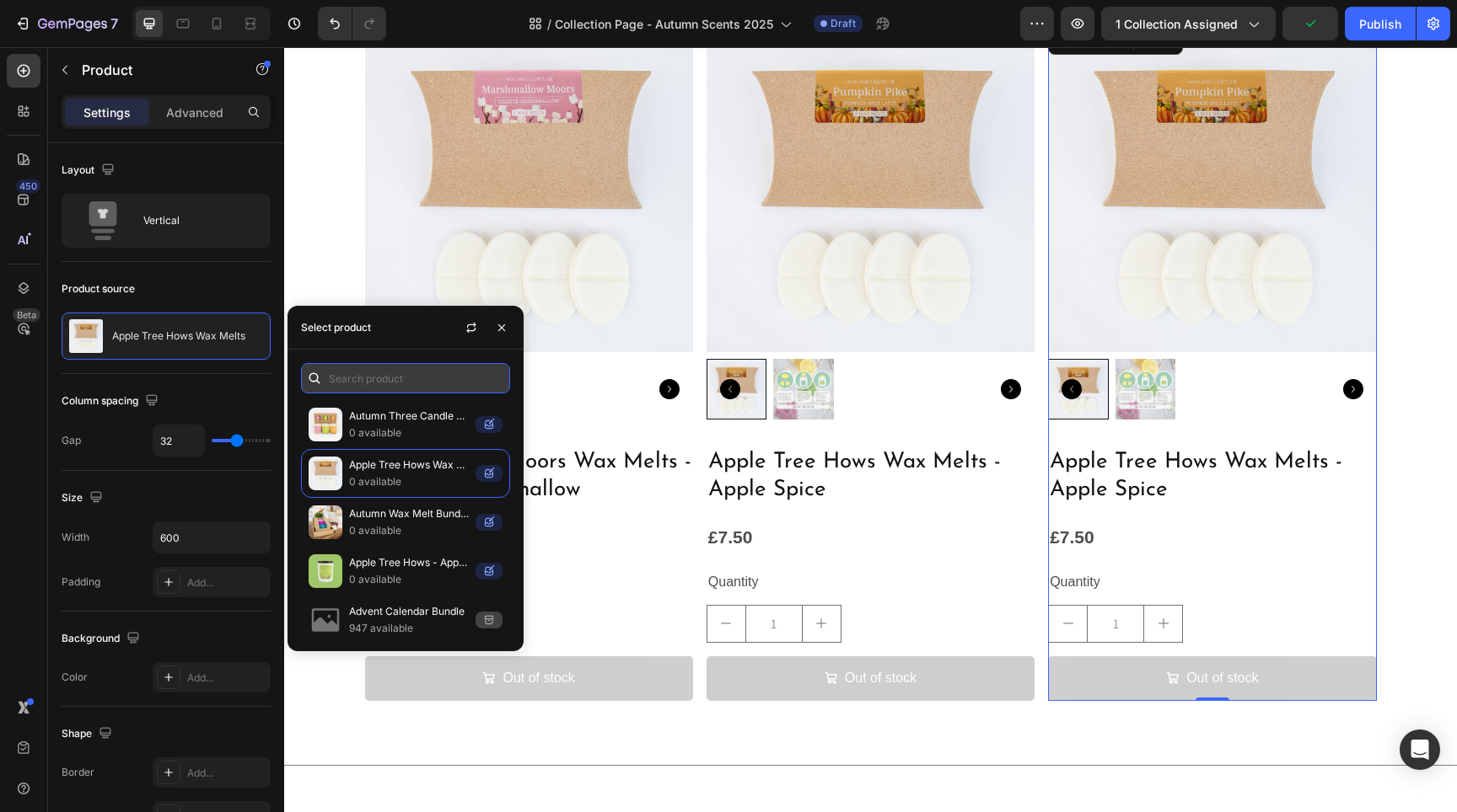
click at [377, 391] on input "text" at bounding box center [405, 378] width 209 height 30
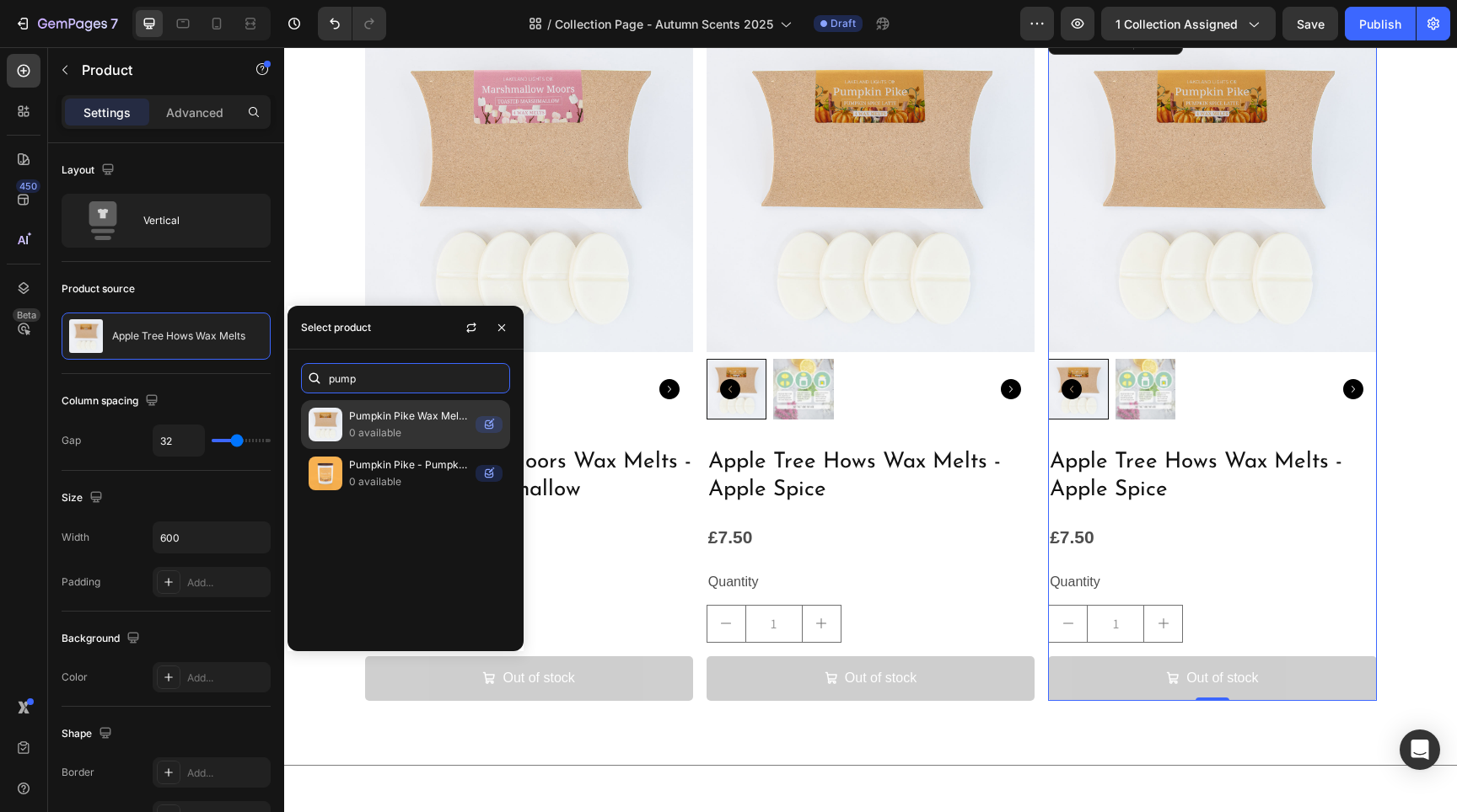
type input "pump"
click at [391, 449] on div "Pumpkin Pike Wax Melts - Pumpkin Spice Latter 0 available" at bounding box center [405, 474] width 209 height 49
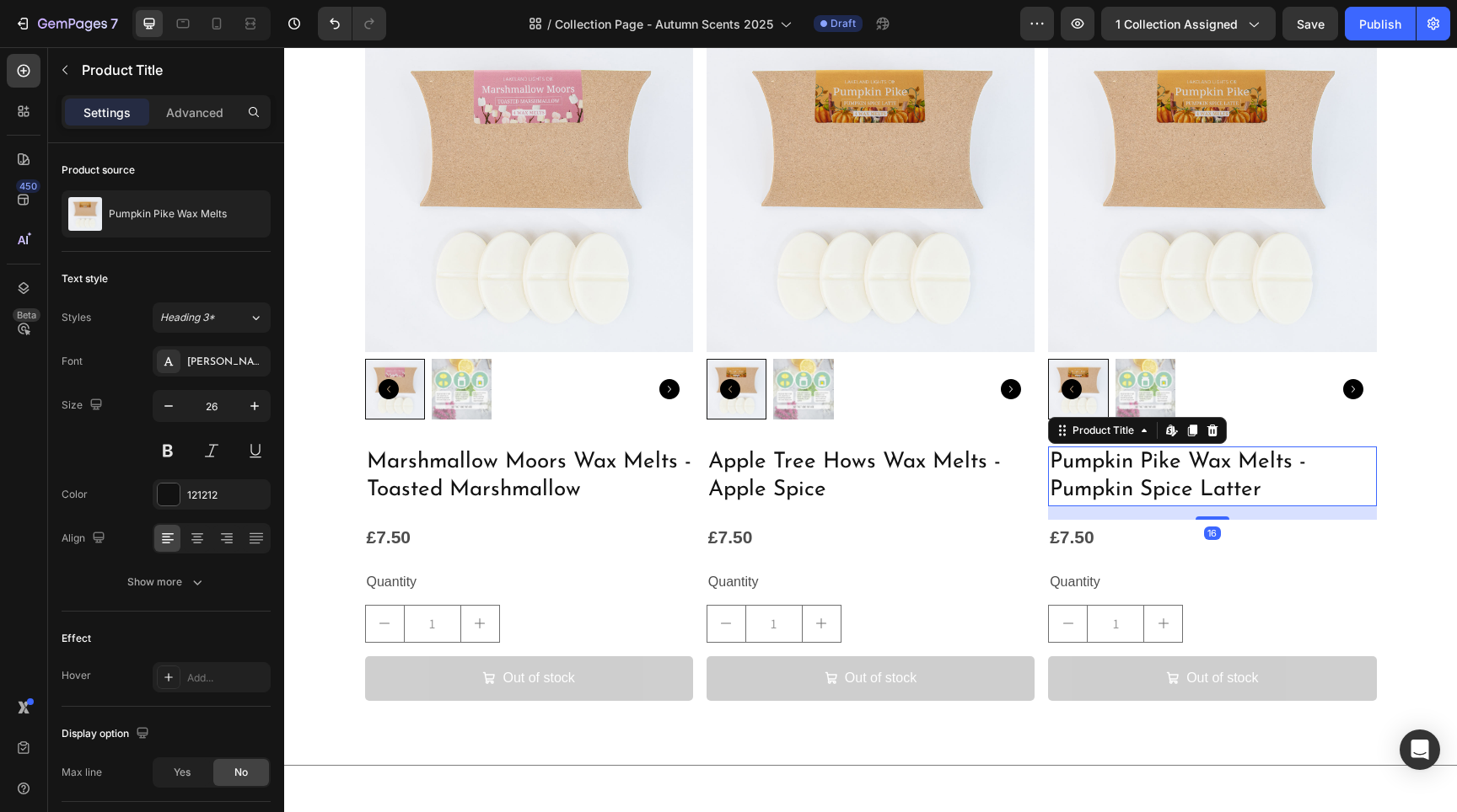
click at [1202, 482] on h2 "Pumpkin Pike Wax Melts - Pumpkin Spice Latter" at bounding box center [1211, 477] width 328 height 61
click at [1295, 494] on h2 "Pumpkin Pike Wax Melts - Pumpkin Spice Latter" at bounding box center [1211, 477] width 328 height 61
click at [513, 479] on h2 "Marshmallow Moors Wax Melts - Toasted Marshmallow" at bounding box center [529, 477] width 328 height 61
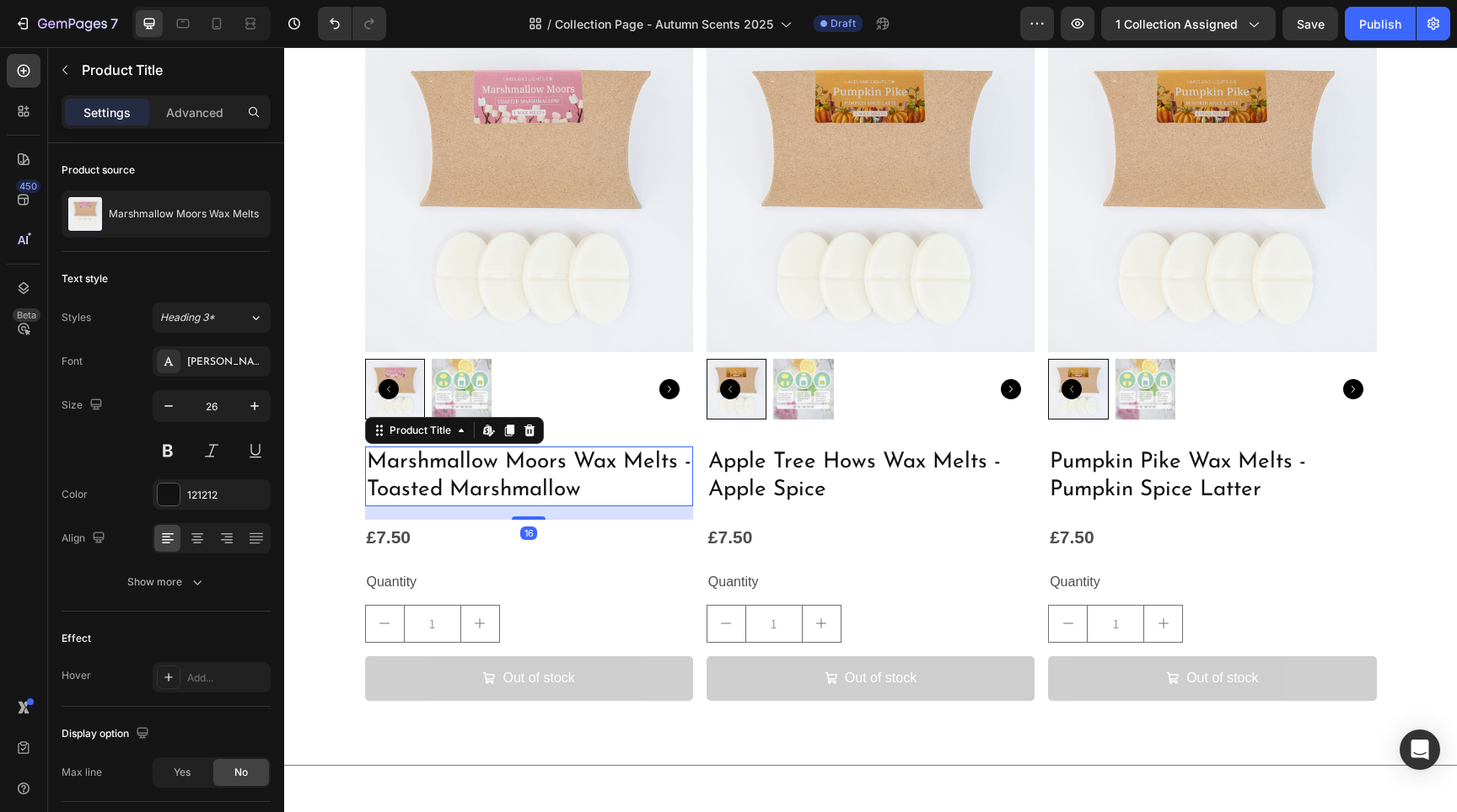
click at [513, 479] on h2 "Marshmallow Moors Wax Melts - Toasted Marshmallow" at bounding box center [529, 477] width 328 height 61
click at [557, 492] on h2 "Marshmallow Moors Wax Melts - Toasted Marshmallow" at bounding box center [529, 477] width 328 height 61
click at [557, 493] on h2 "Marshmallow Moors Wax Melts - Toasted Marshmallow" at bounding box center [529, 477] width 328 height 61
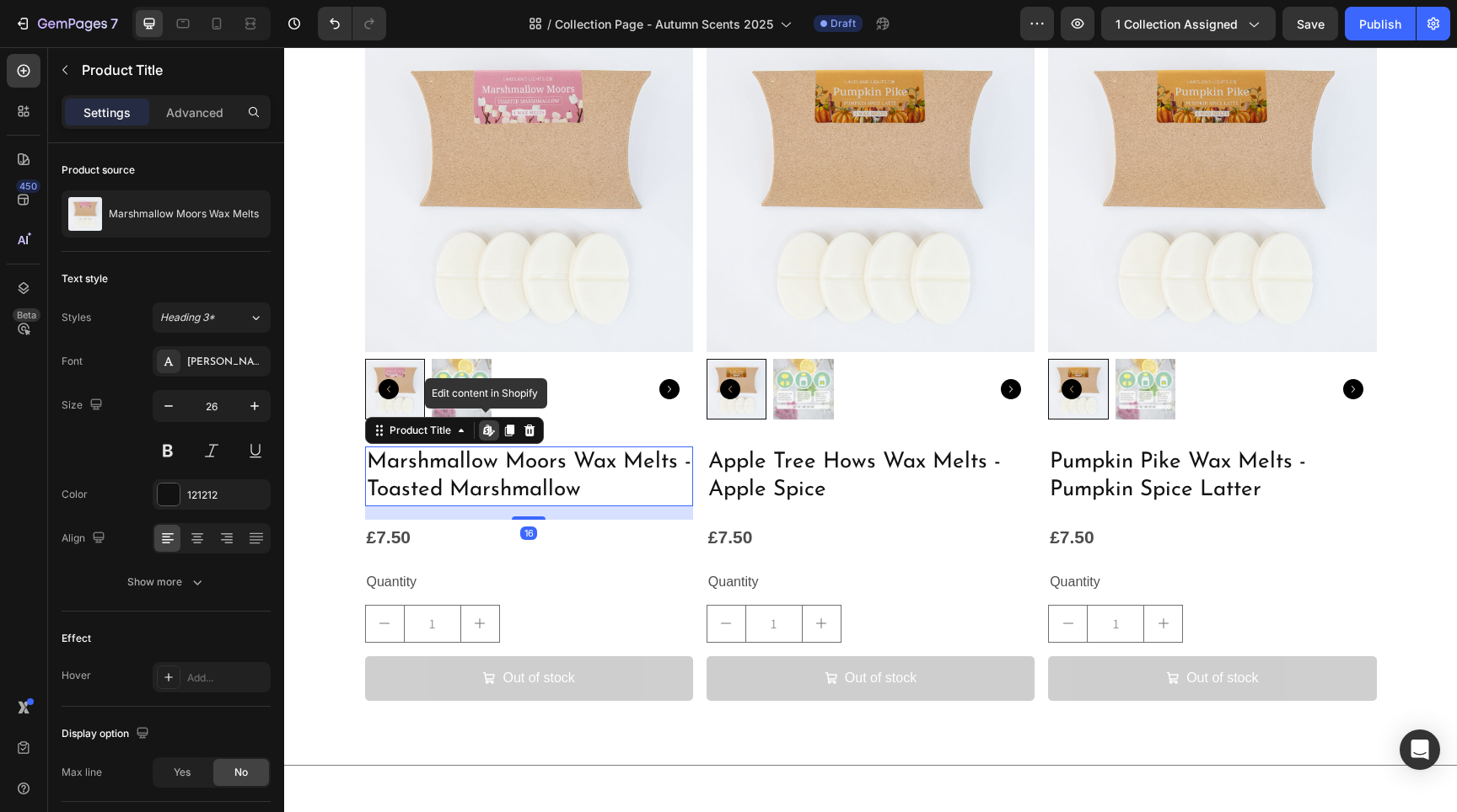
click at [557, 493] on h2 "Marshmallow Moors Wax Melts - Toasted Marshmallow" at bounding box center [529, 477] width 328 height 61
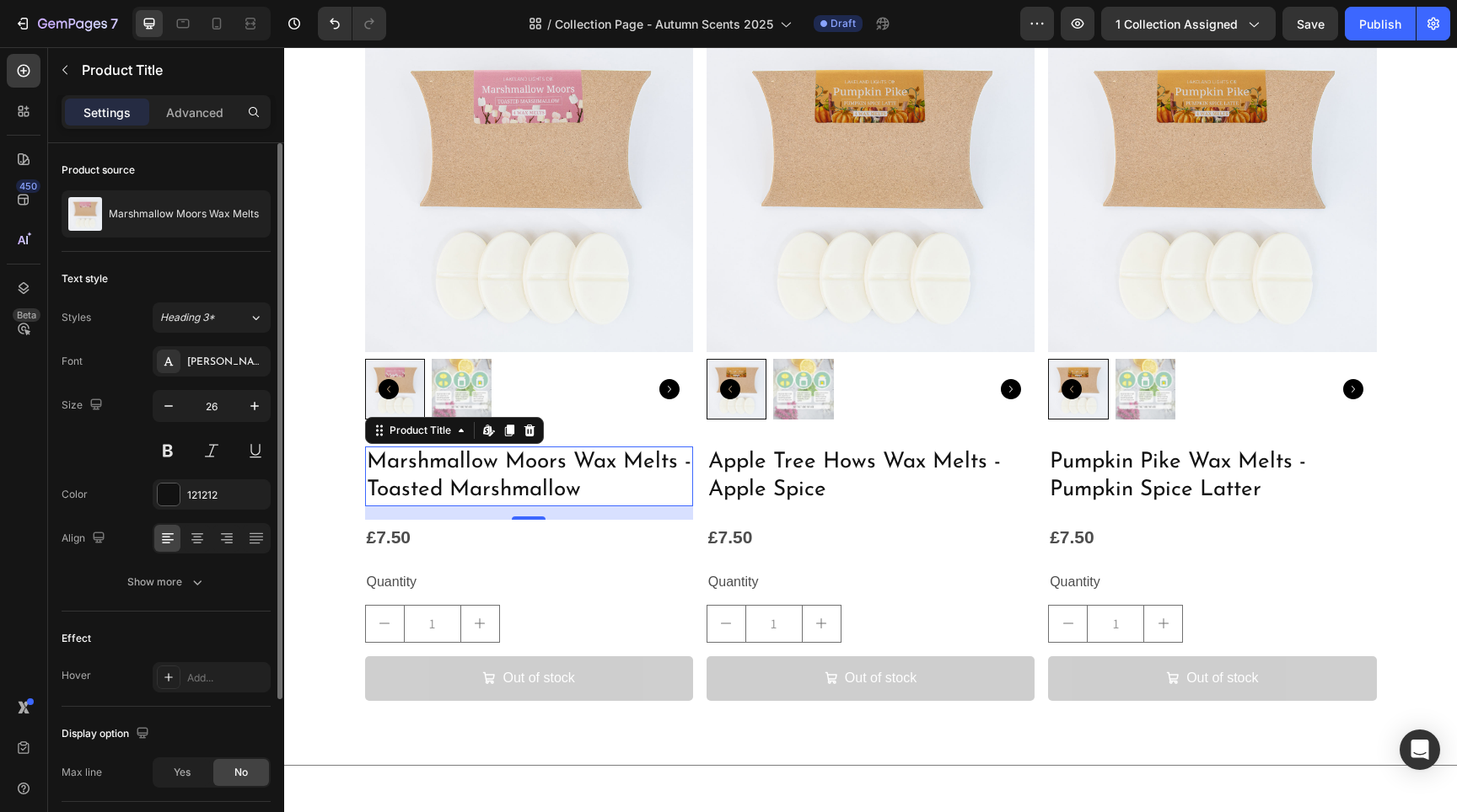
scroll to position [206, 0]
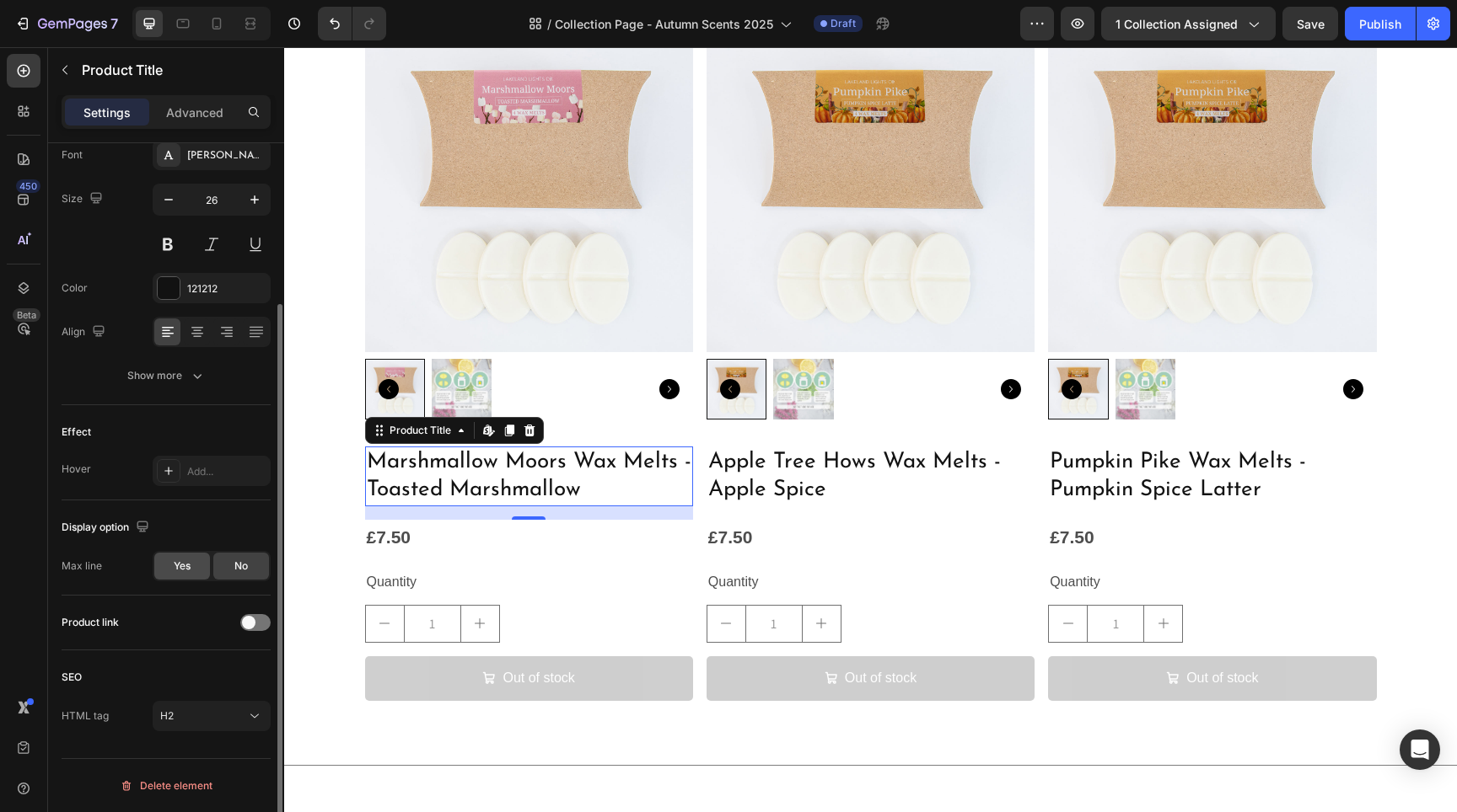
click at [204, 568] on div "Yes" at bounding box center [182, 567] width 56 height 27
click at [161, 618] on icon "button" at bounding box center [168, 610] width 16 height 16
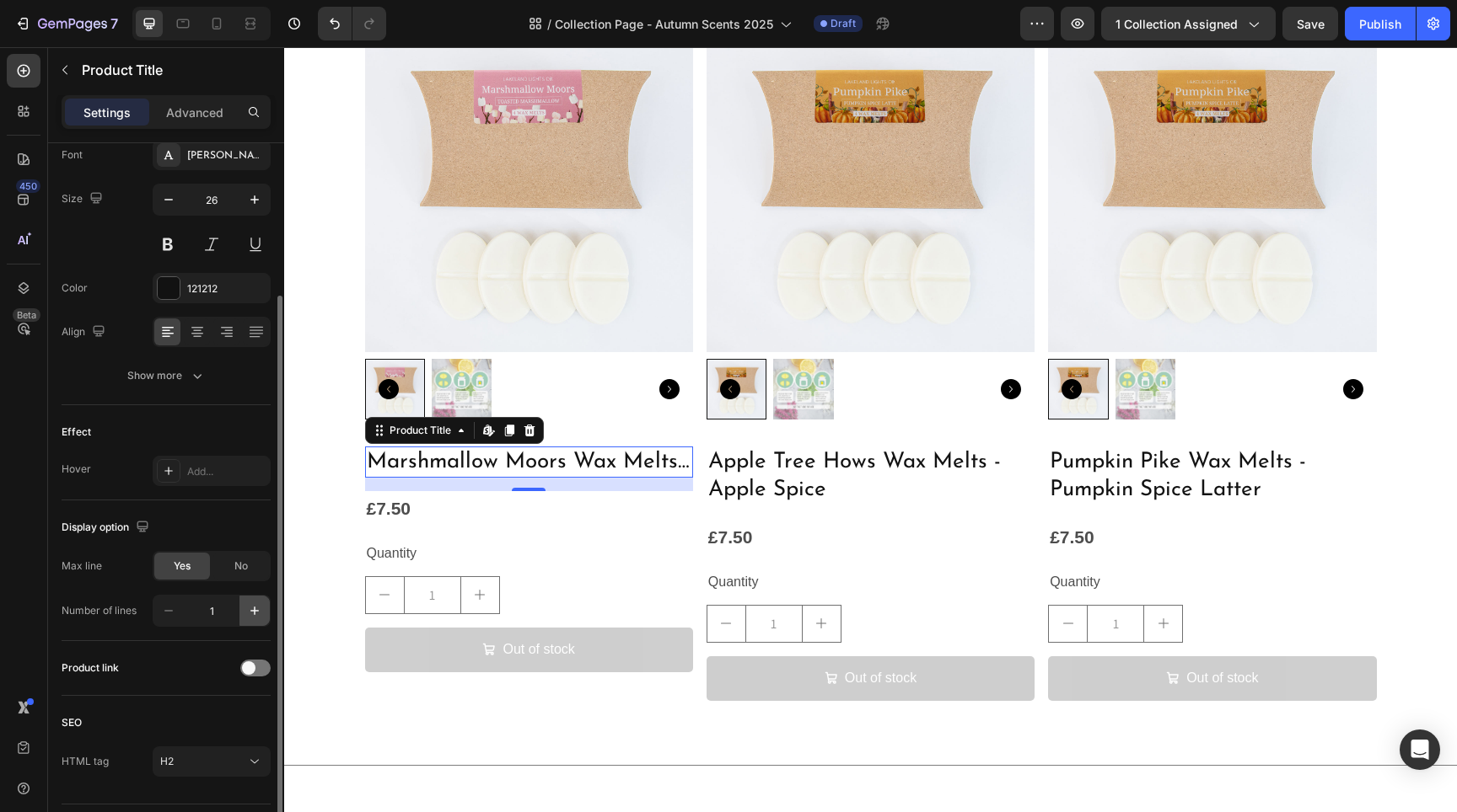
click at [247, 613] on icon "button" at bounding box center [255, 610] width 16 height 16
type input "2"
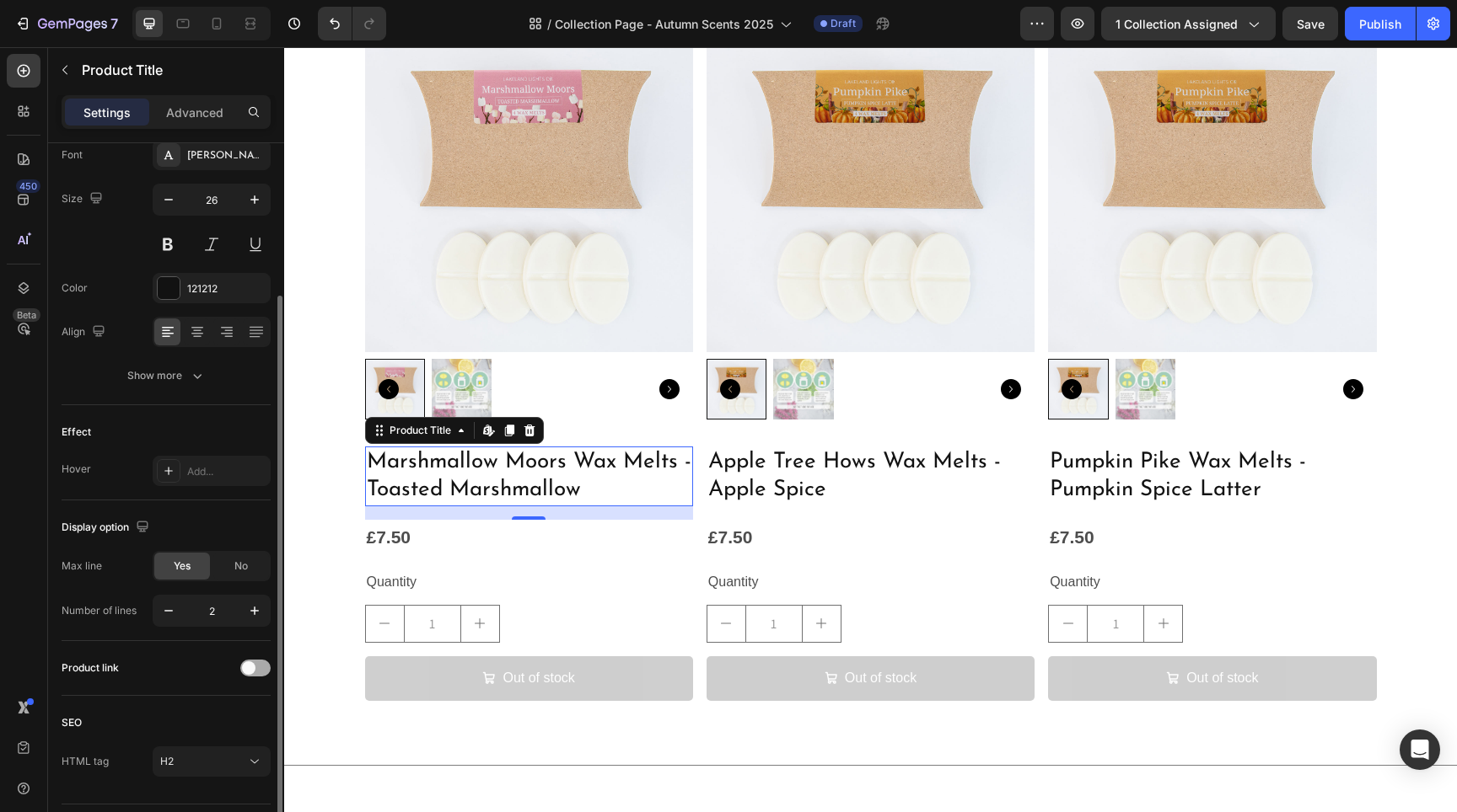
click at [248, 668] on span at bounding box center [248, 668] width 14 height 14
click at [252, 668] on div at bounding box center [255, 668] width 30 height 16
click at [223, 574] on div "No" at bounding box center [241, 567] width 56 height 27
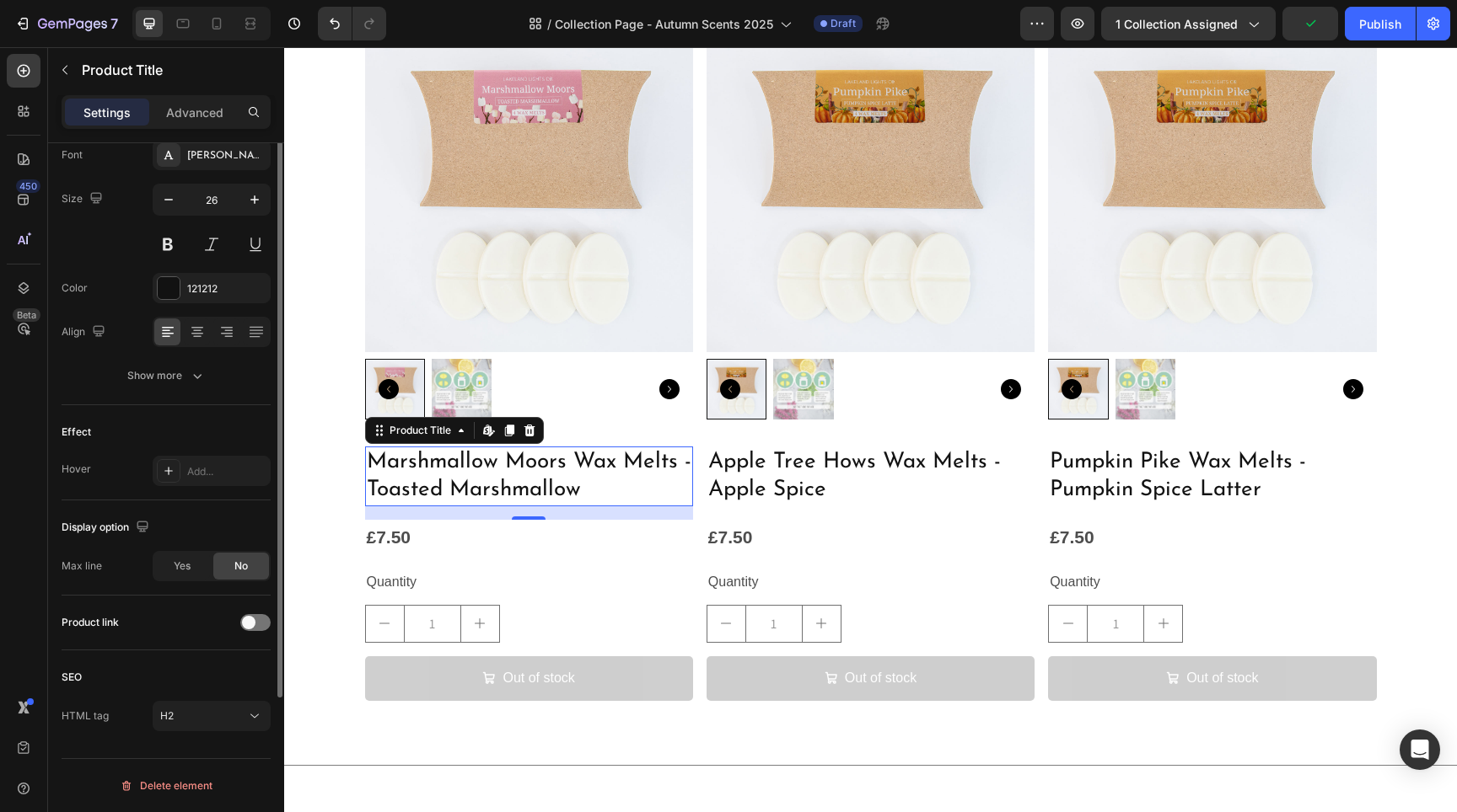
scroll to position [116, 0]
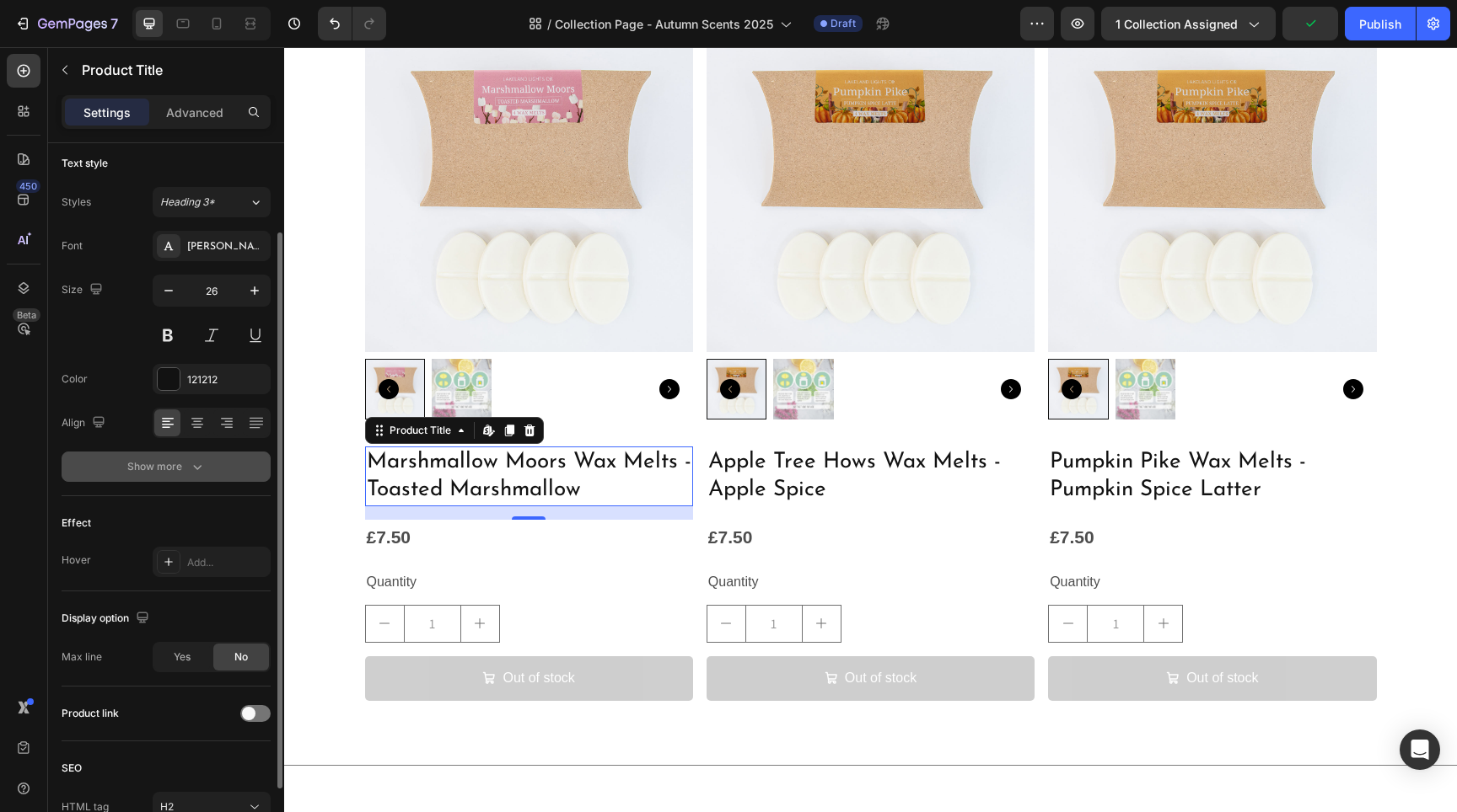
click at [210, 454] on button "Show more" at bounding box center [165, 466] width 209 height 30
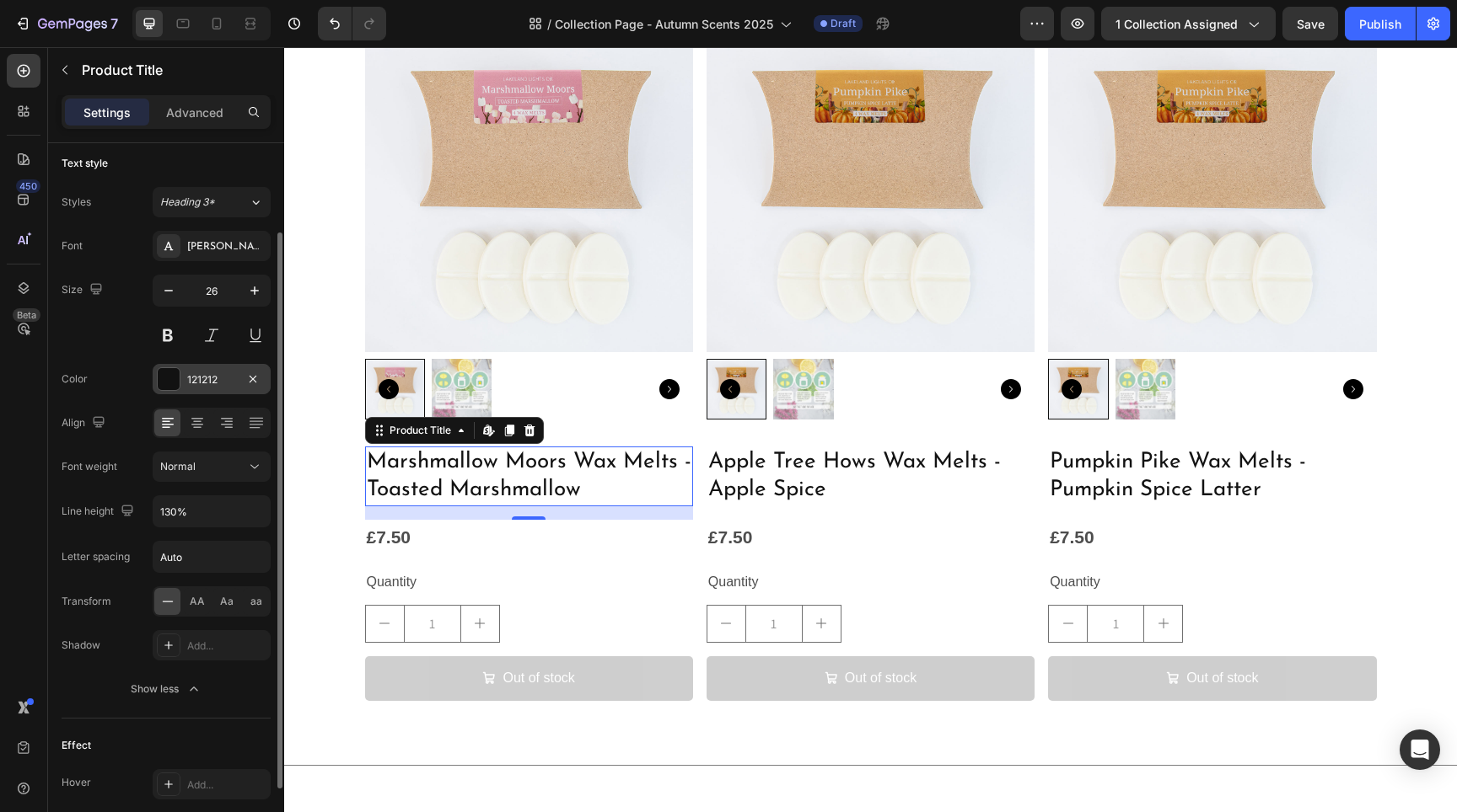
scroll to position [0, 0]
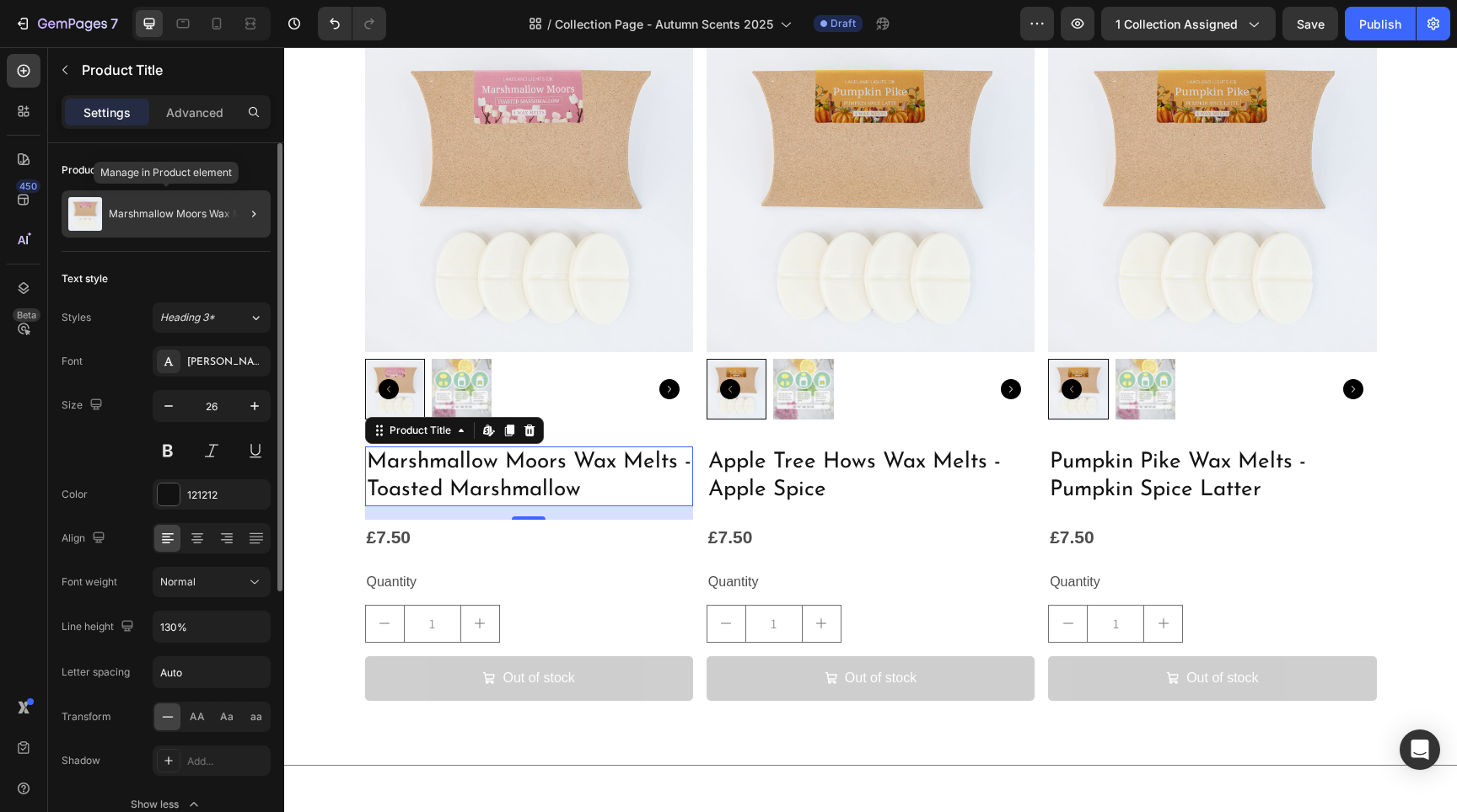
click at [182, 232] on div "Marshmallow Moors Wax Melts" at bounding box center [165, 214] width 209 height 47
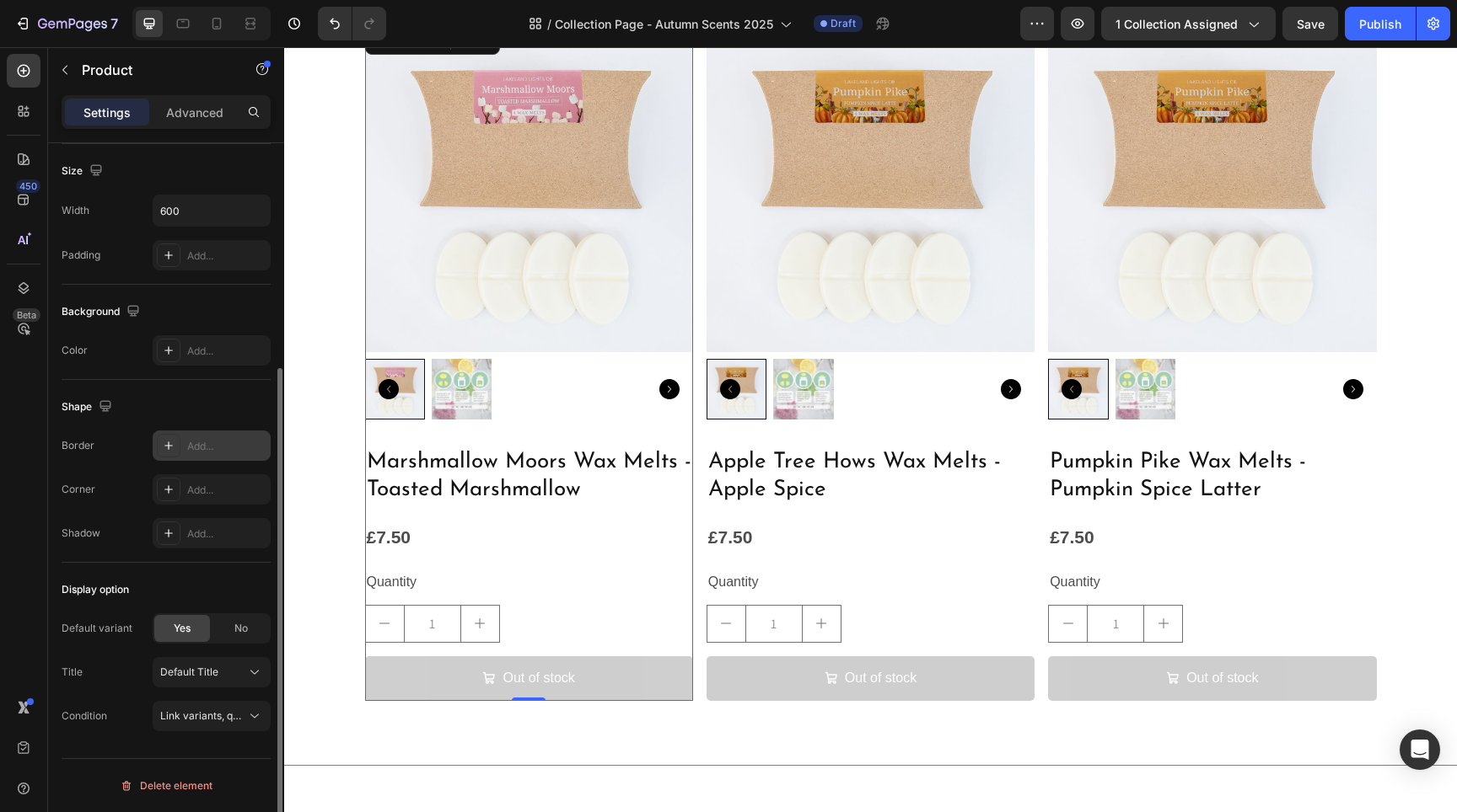
scroll to position [317, 0]
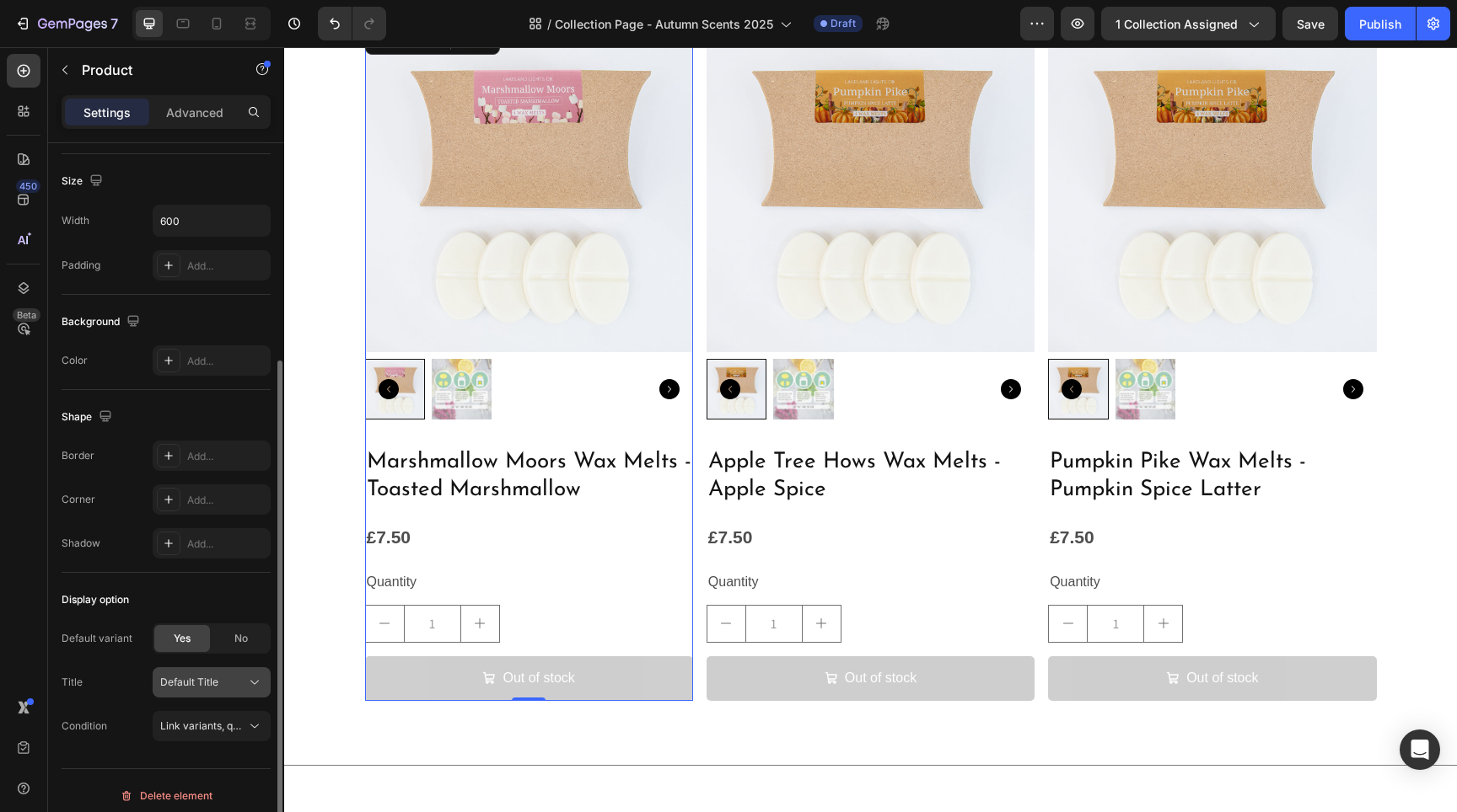
click at [237, 682] on div "Default Title" at bounding box center [201, 682] width 83 height 16
click at [247, 714] on button "Link variants, quantity <br> between same products" at bounding box center [211, 726] width 118 height 30
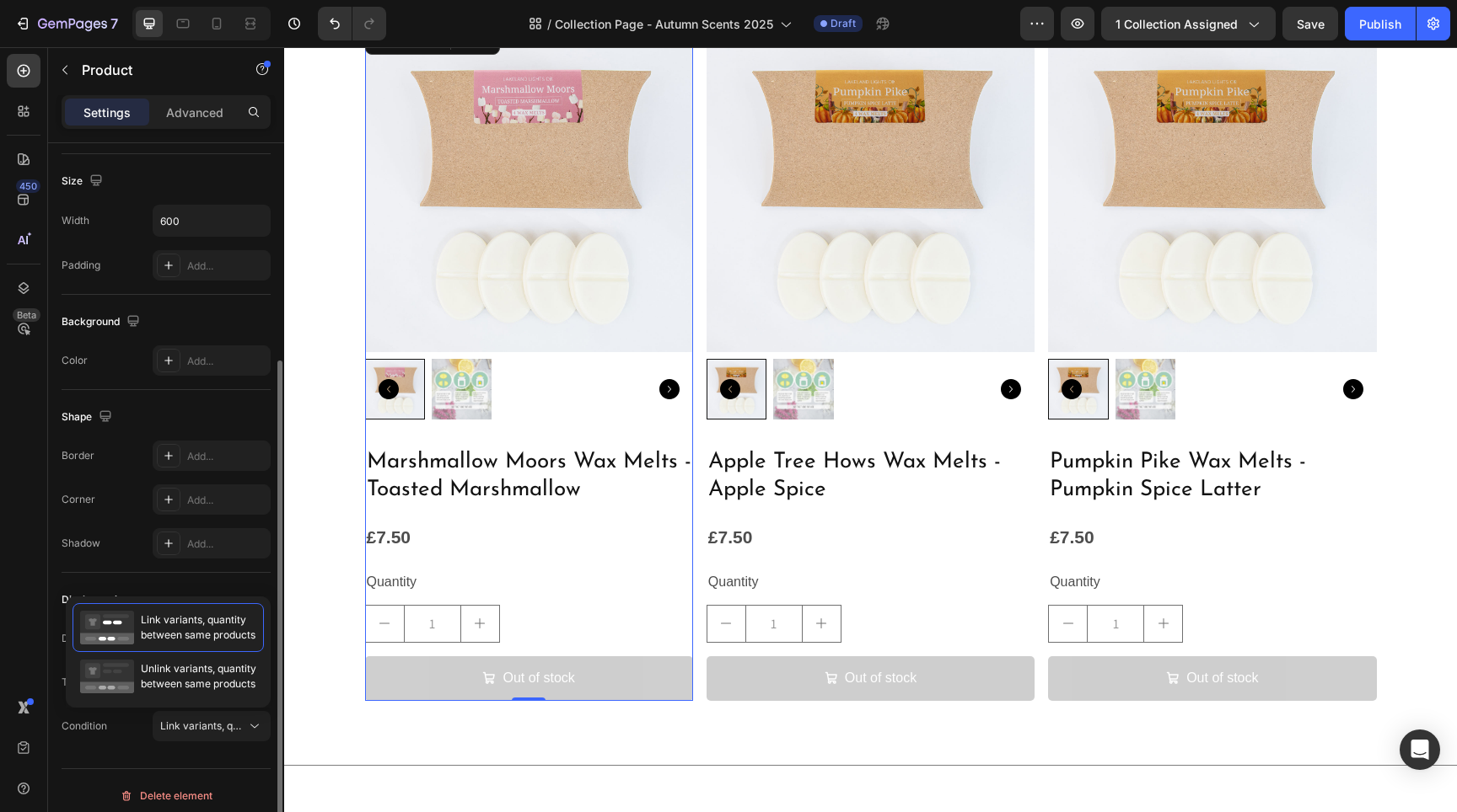
click at [136, 744] on div "Display option Default variant Yes No Title Default Title Condition Link varian…" at bounding box center [165, 664] width 209 height 182
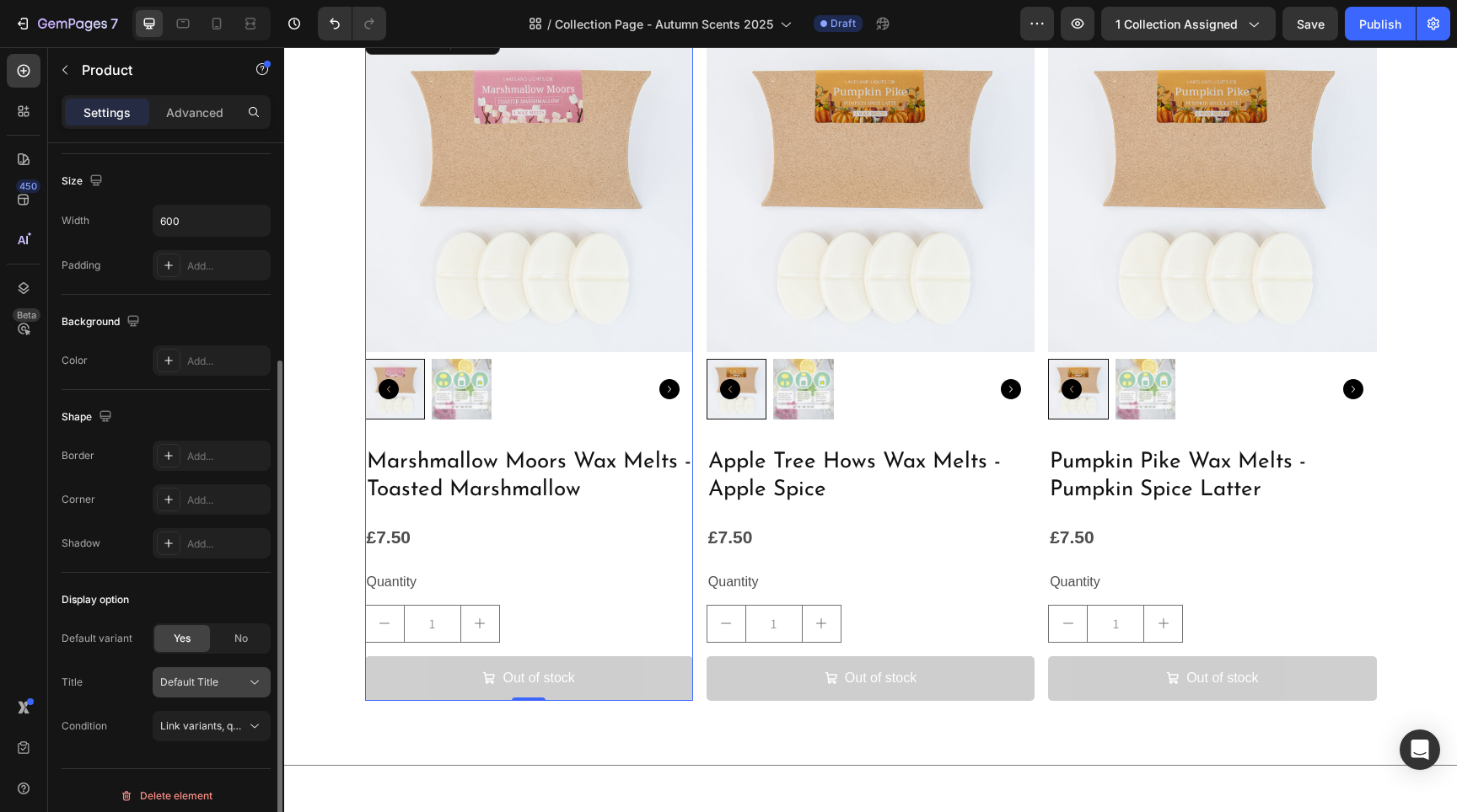
click at [228, 679] on div "Default Title" at bounding box center [201, 682] width 83 height 16
click at [211, 713] on div "Default Title" at bounding box center [196, 723] width 135 height 30
click at [237, 649] on div "No" at bounding box center [241, 639] width 56 height 27
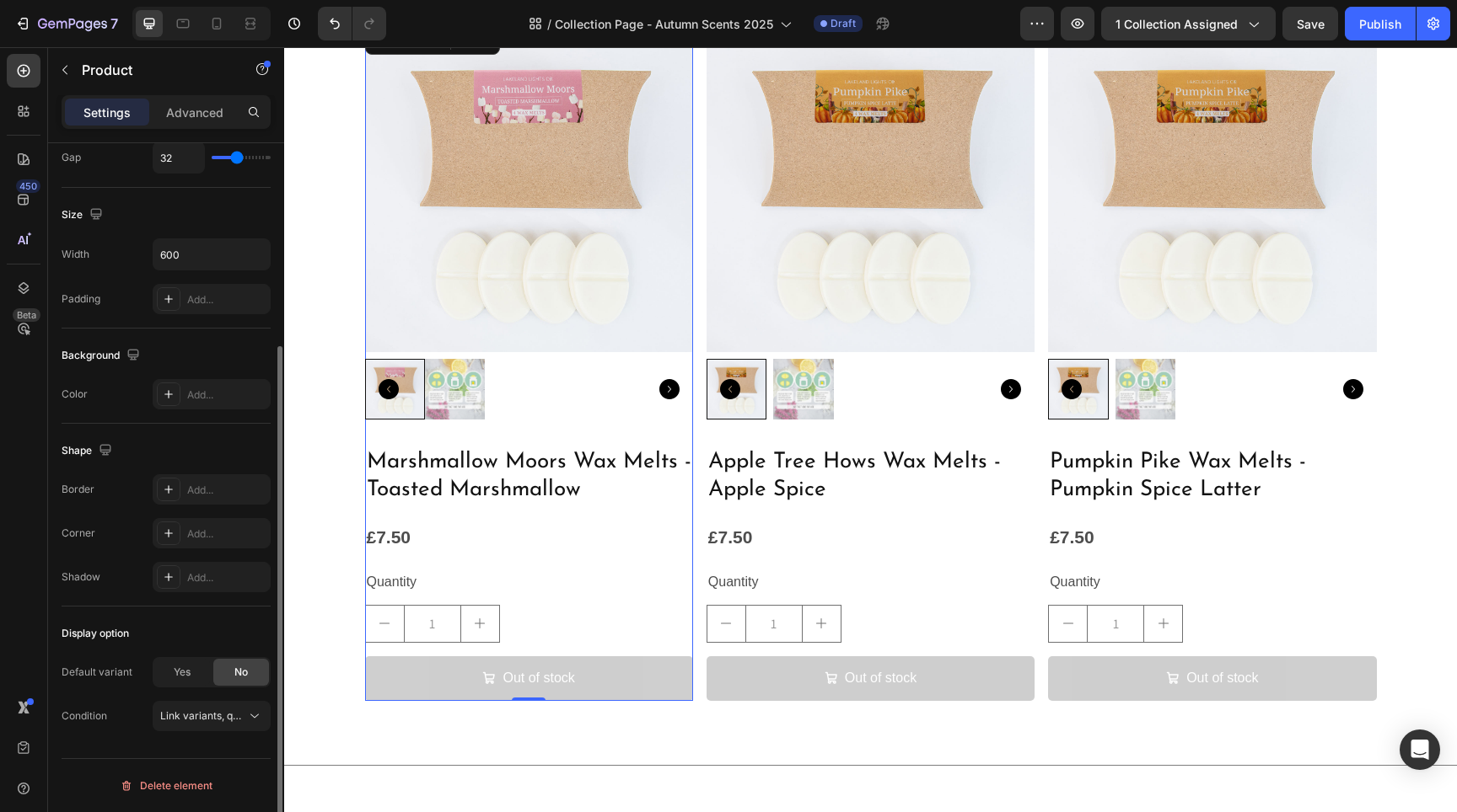
scroll to position [283, 0]
click at [237, 649] on div "Display option Default variant Yes No Condition Link variants, quantity <br> be…" at bounding box center [165, 675] width 209 height 138
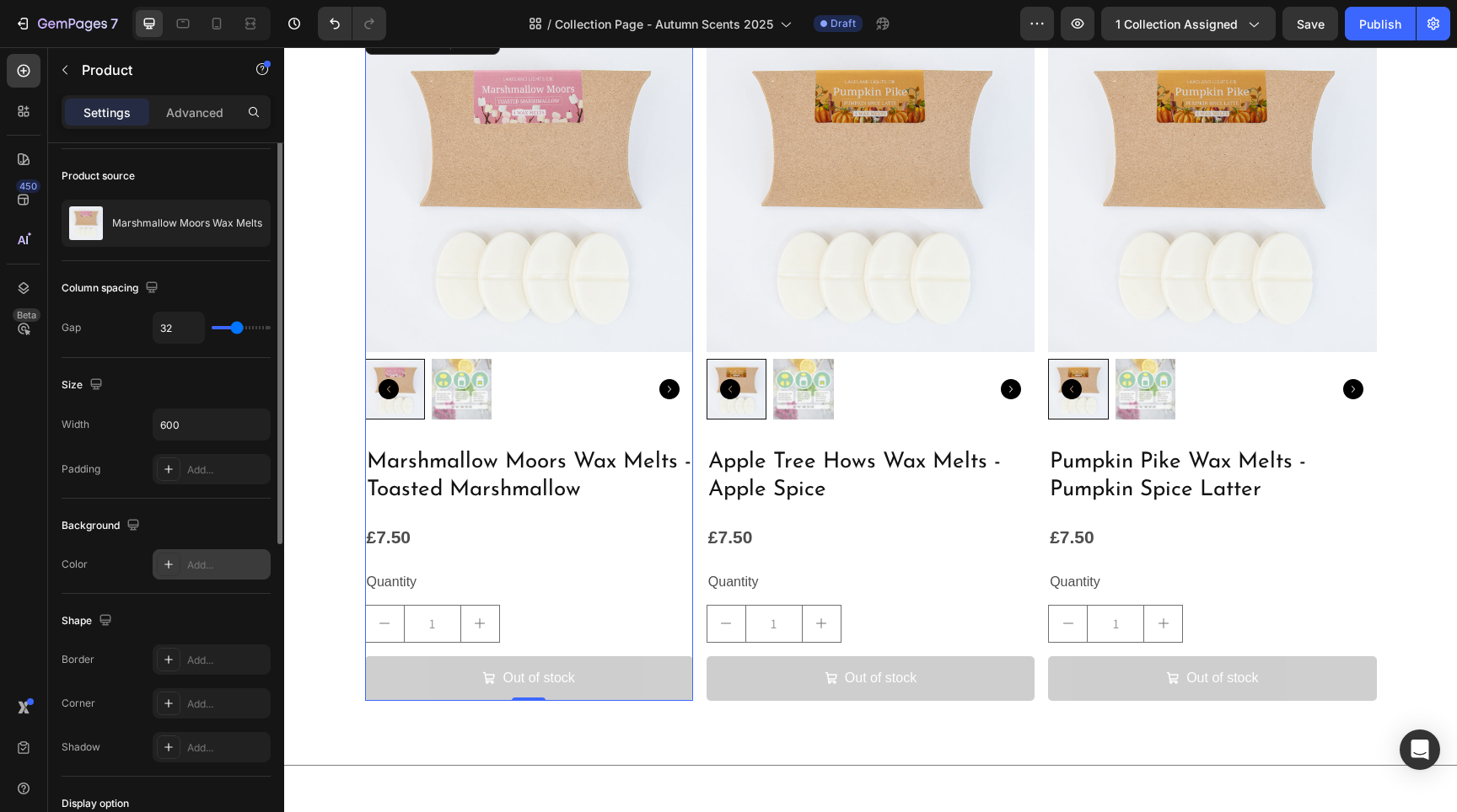
scroll to position [0, 0]
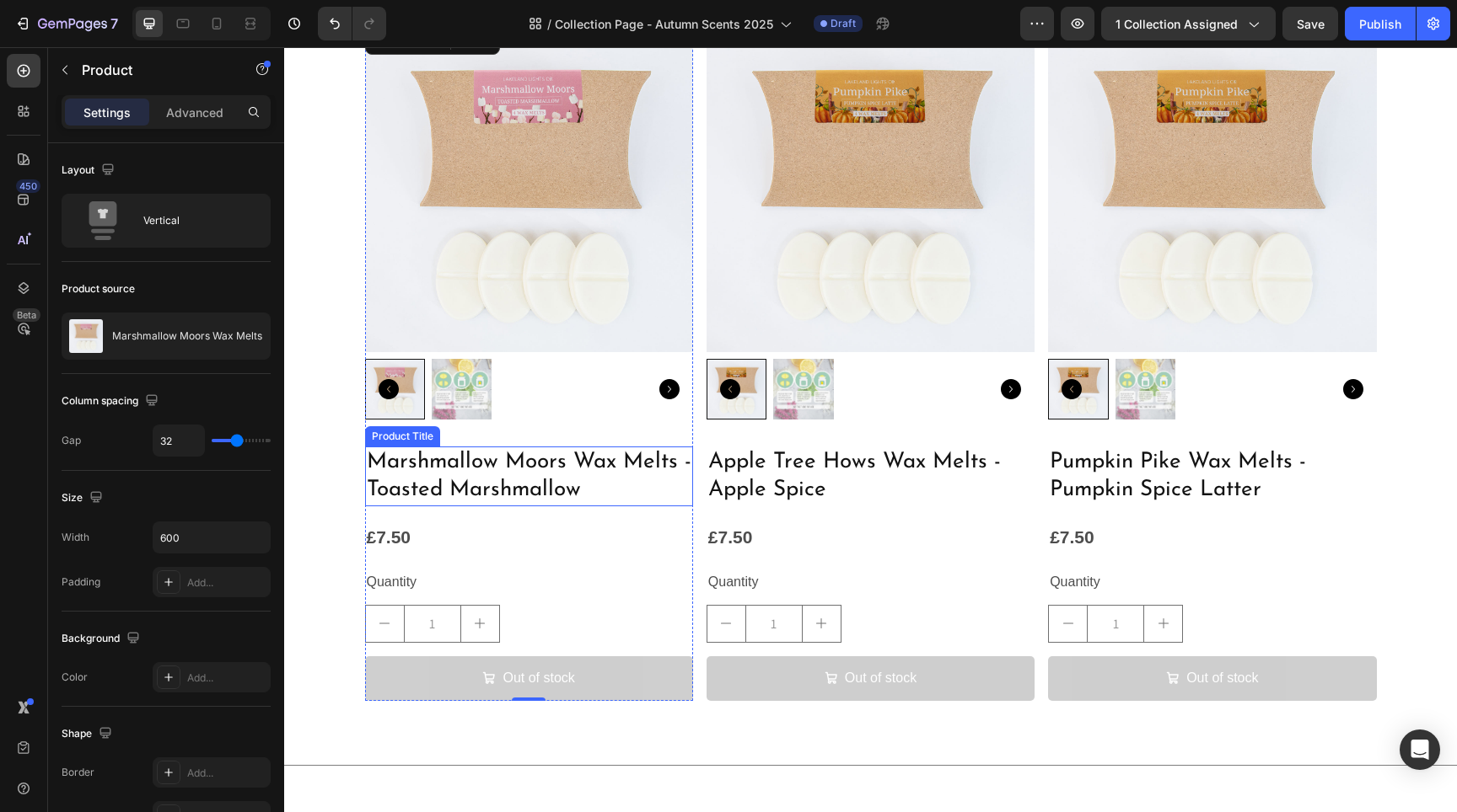
click at [436, 469] on h2 "Marshmallow Moors Wax Melts - Toasted Marshmallow" at bounding box center [529, 477] width 328 height 61
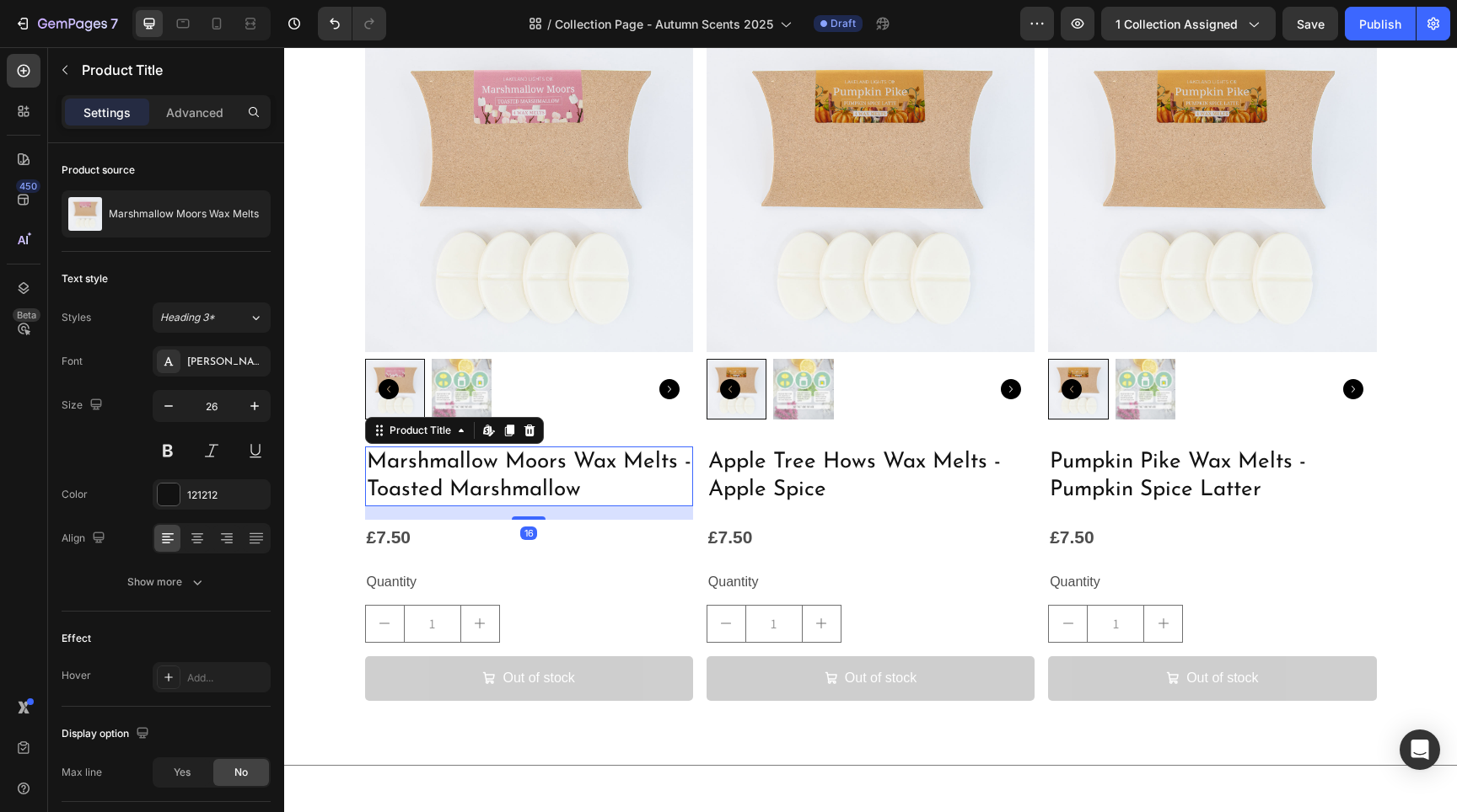
click at [436, 469] on h2 "Marshmallow Moors Wax Melts - Toasted Marshmallow" at bounding box center [529, 477] width 328 height 61
click at [444, 475] on h2 "Marshmallow Moors Wax Melts - Toasted Marshmallow" at bounding box center [529, 477] width 328 height 61
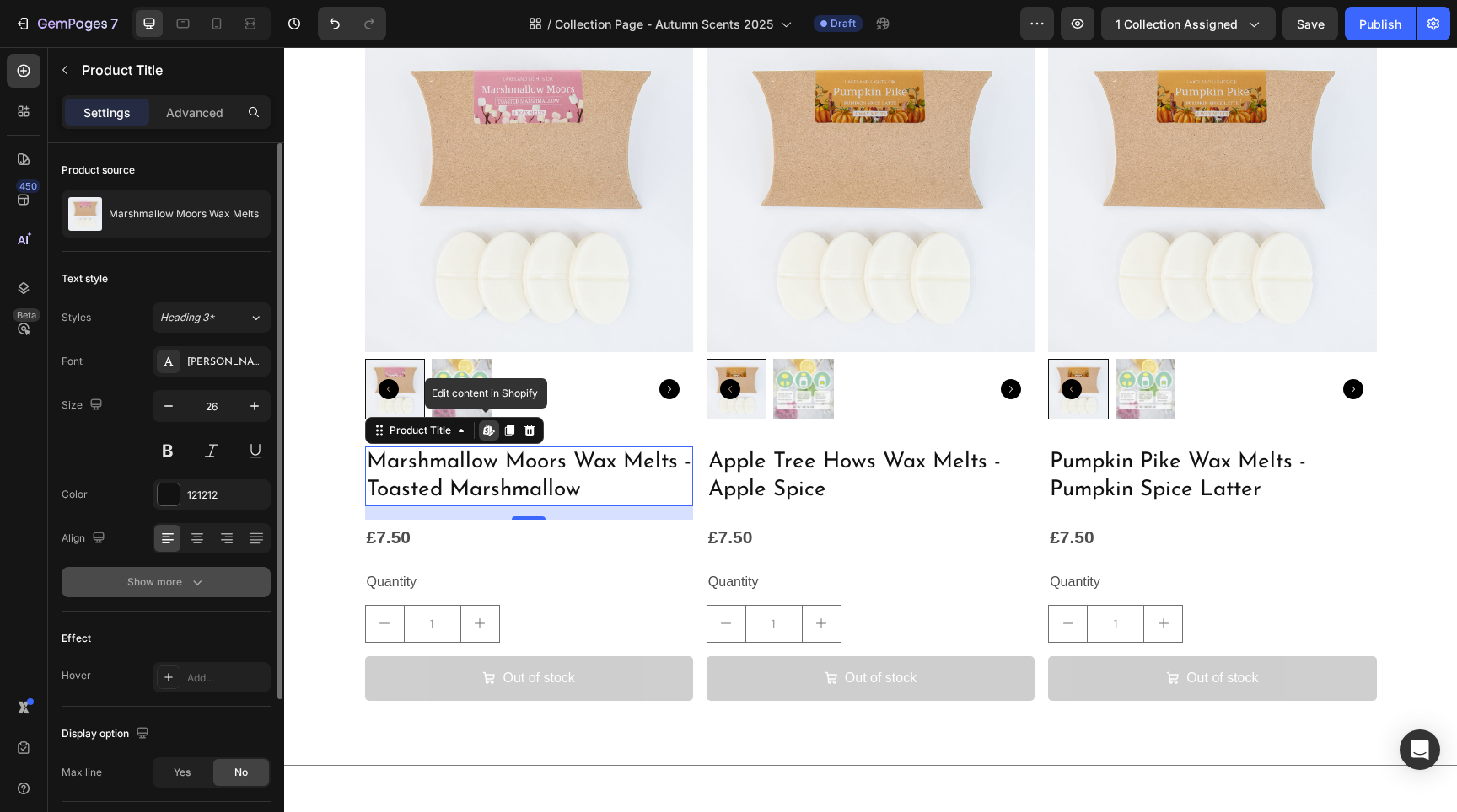
click at [196, 588] on icon "button" at bounding box center [197, 582] width 16 height 16
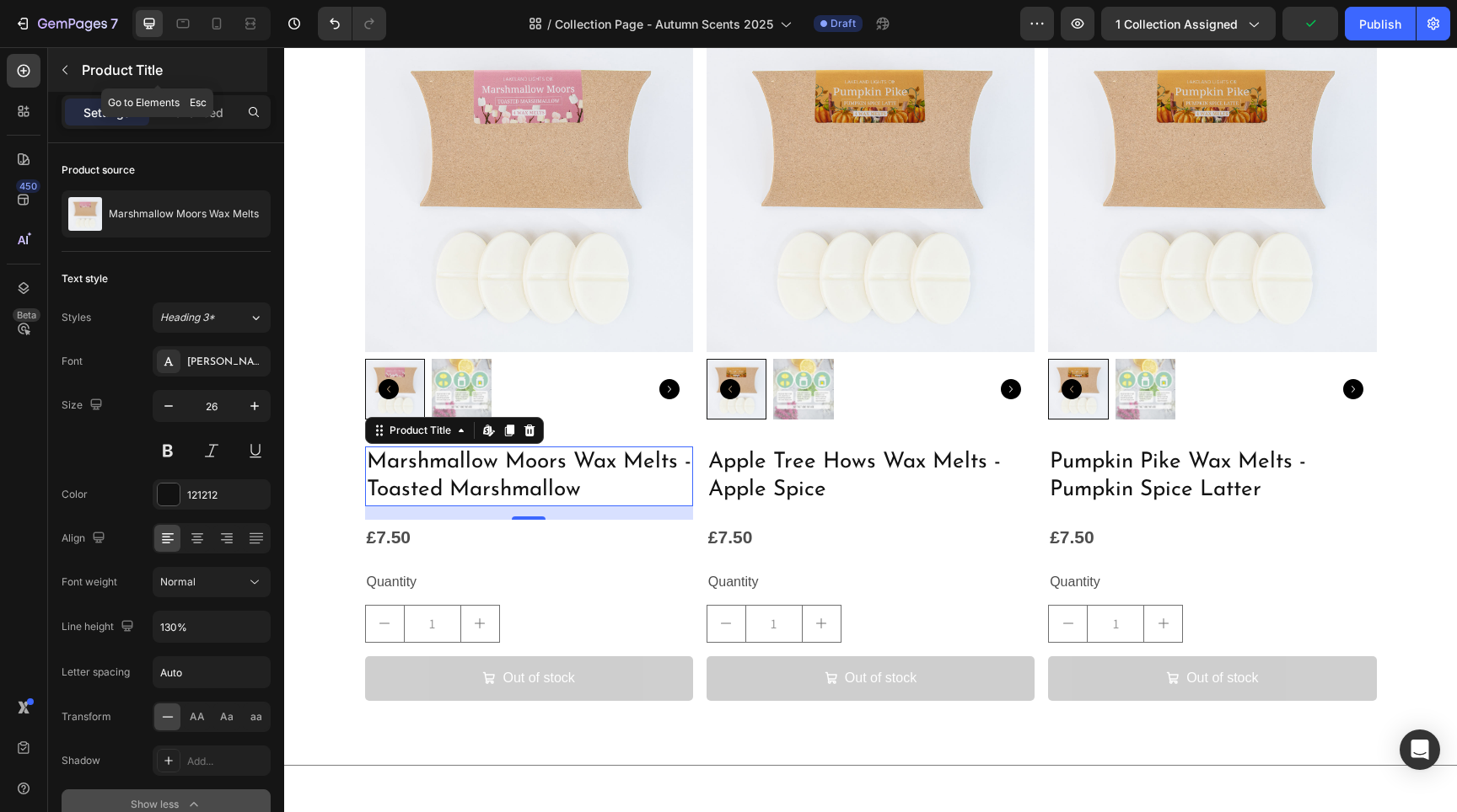
click at [66, 66] on icon "button" at bounding box center [65, 69] width 14 height 14
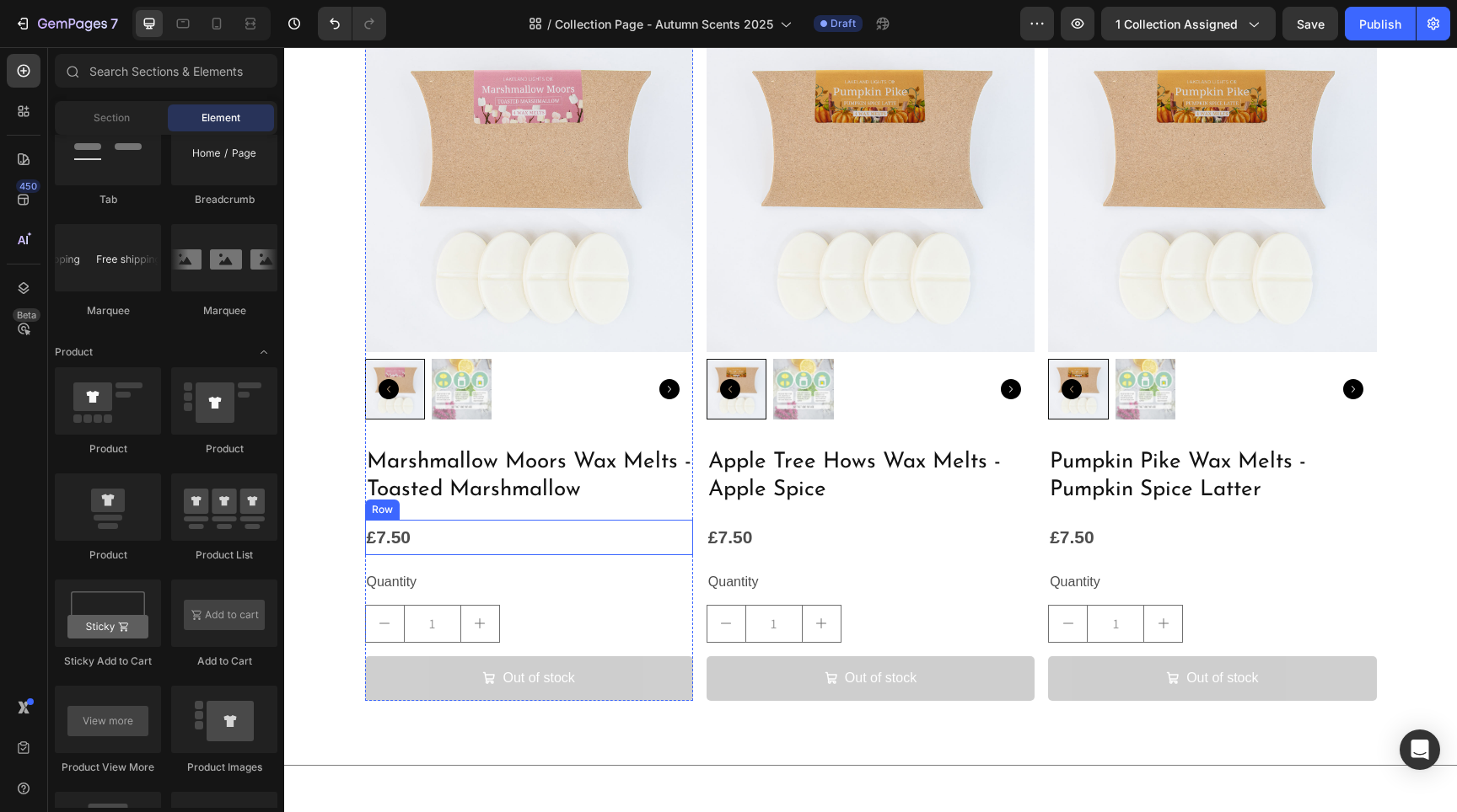
click at [519, 551] on div "£7.50 Product Price Product Price Row" at bounding box center [529, 537] width 328 height 36
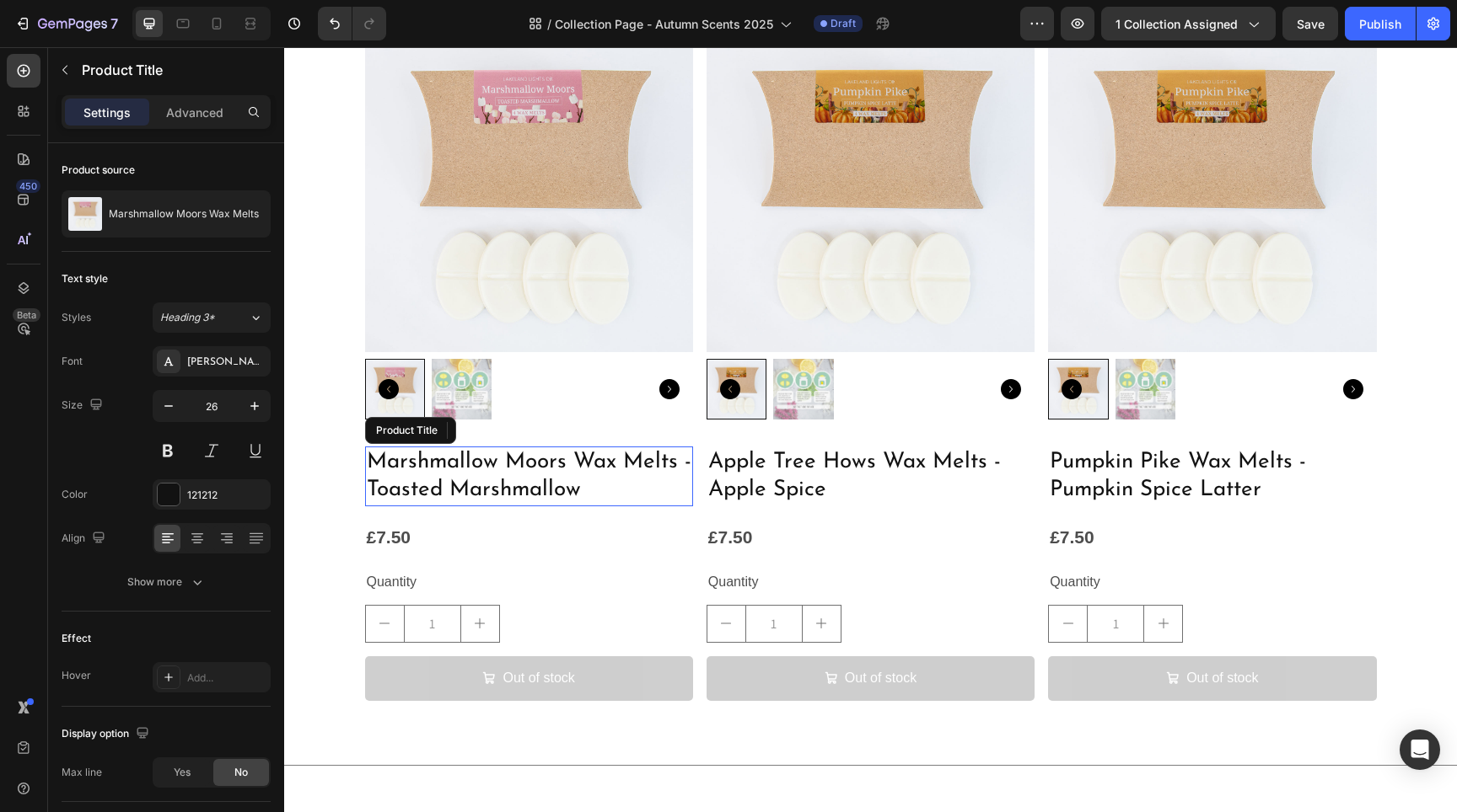
click at [530, 452] on h2 "Marshmallow Moors Wax Melts - Toasted Marshmallow" at bounding box center [529, 477] width 328 height 61
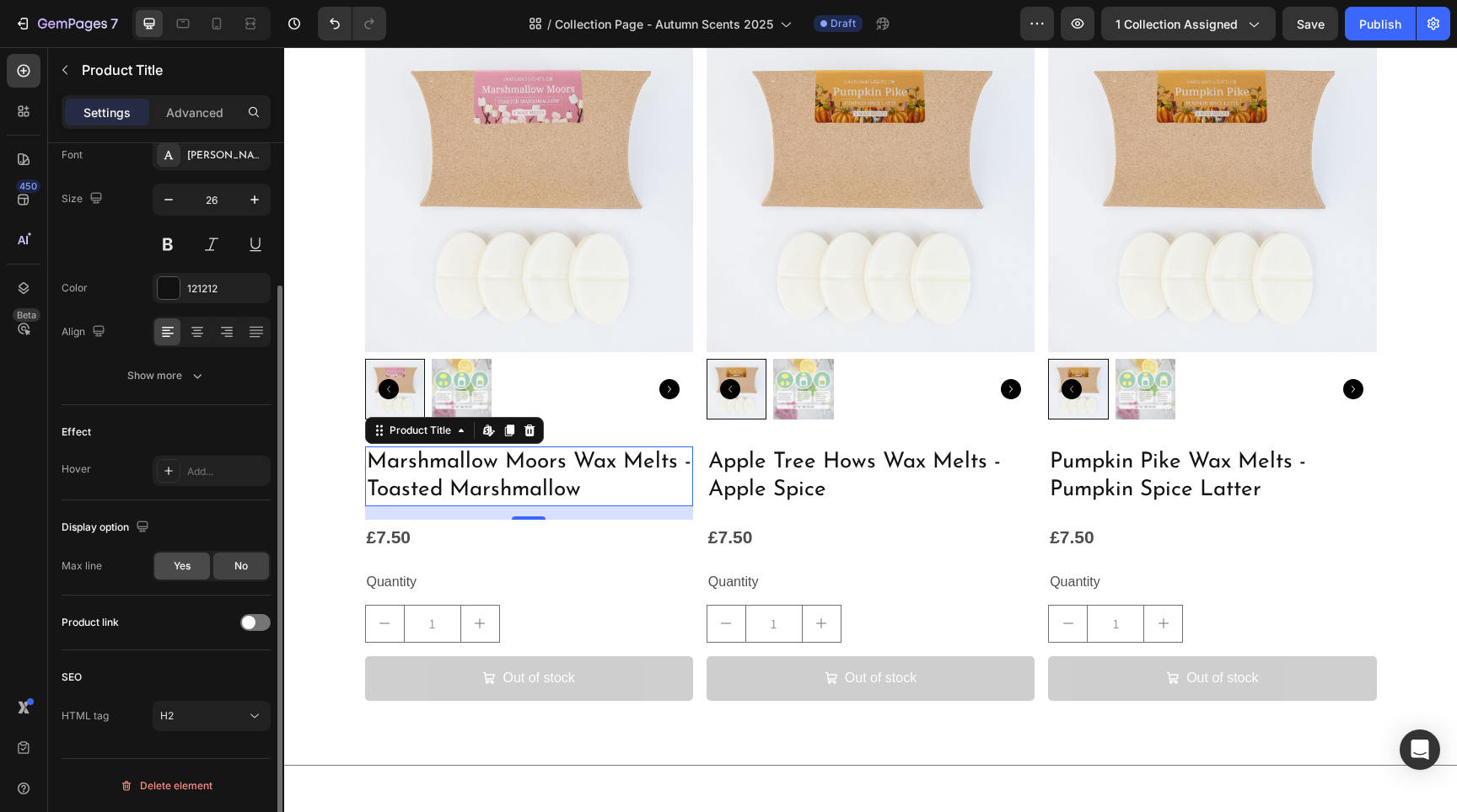
scroll to position [186, 0]
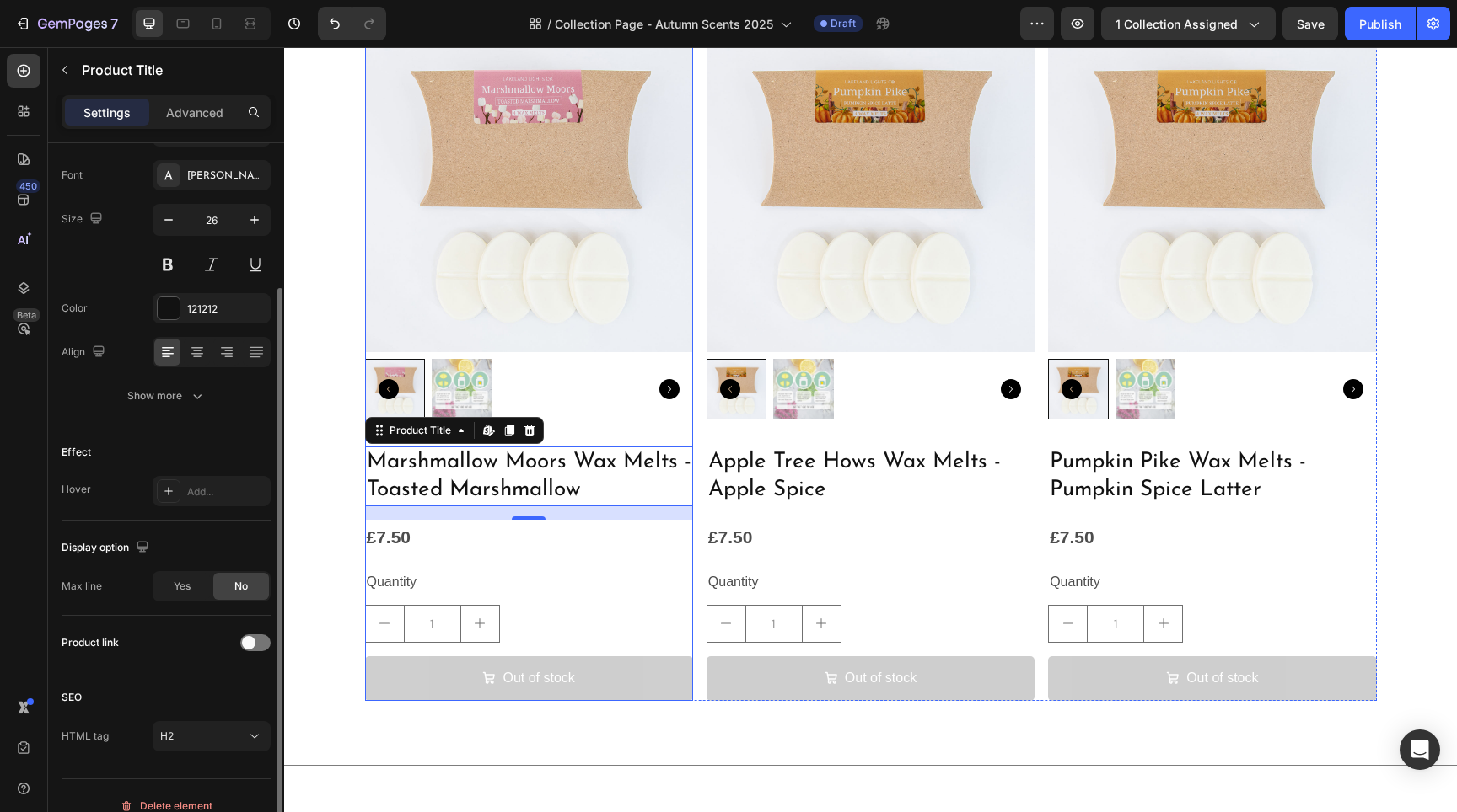
click at [602, 416] on div at bounding box center [529, 389] width 328 height 60
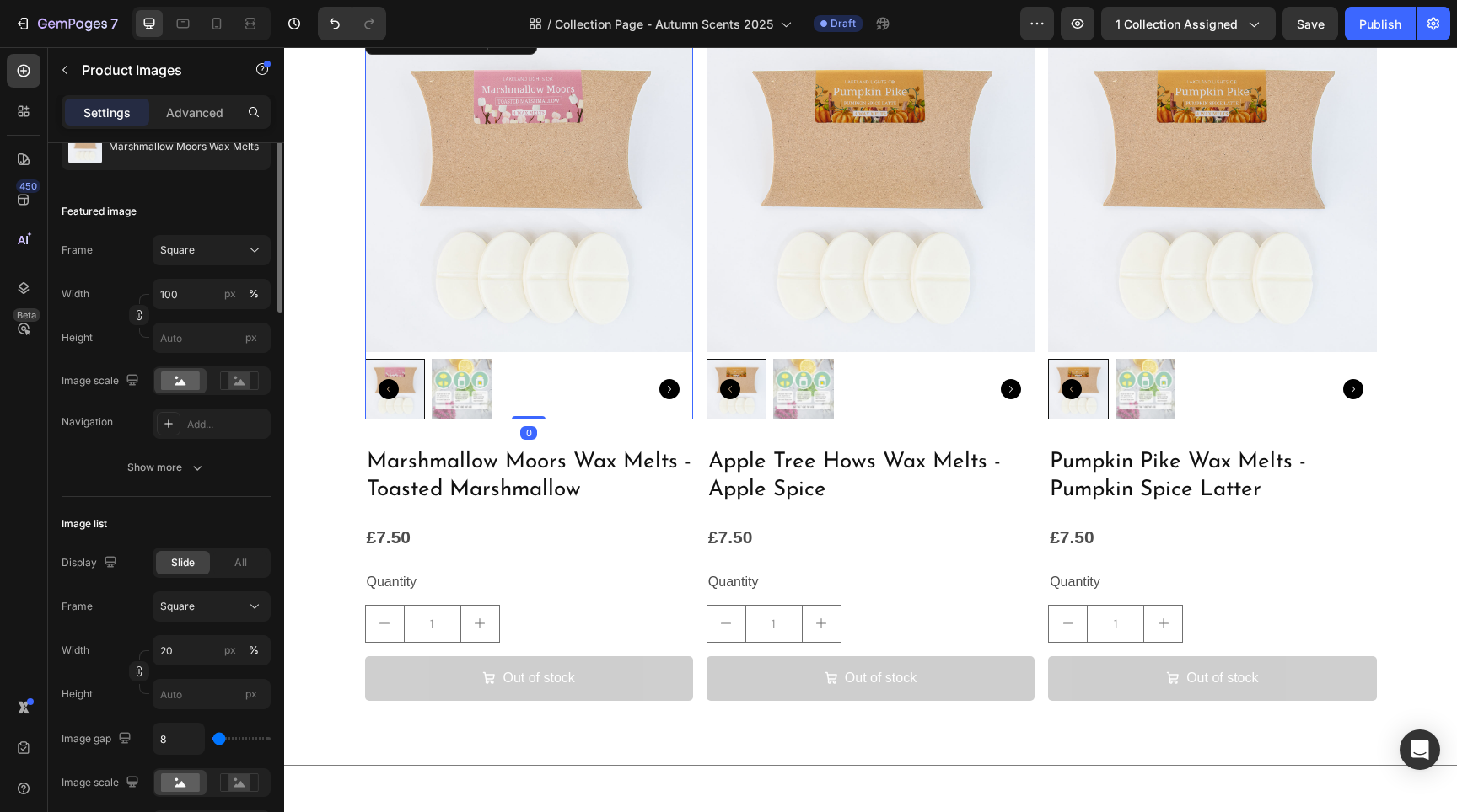
scroll to position [0, 0]
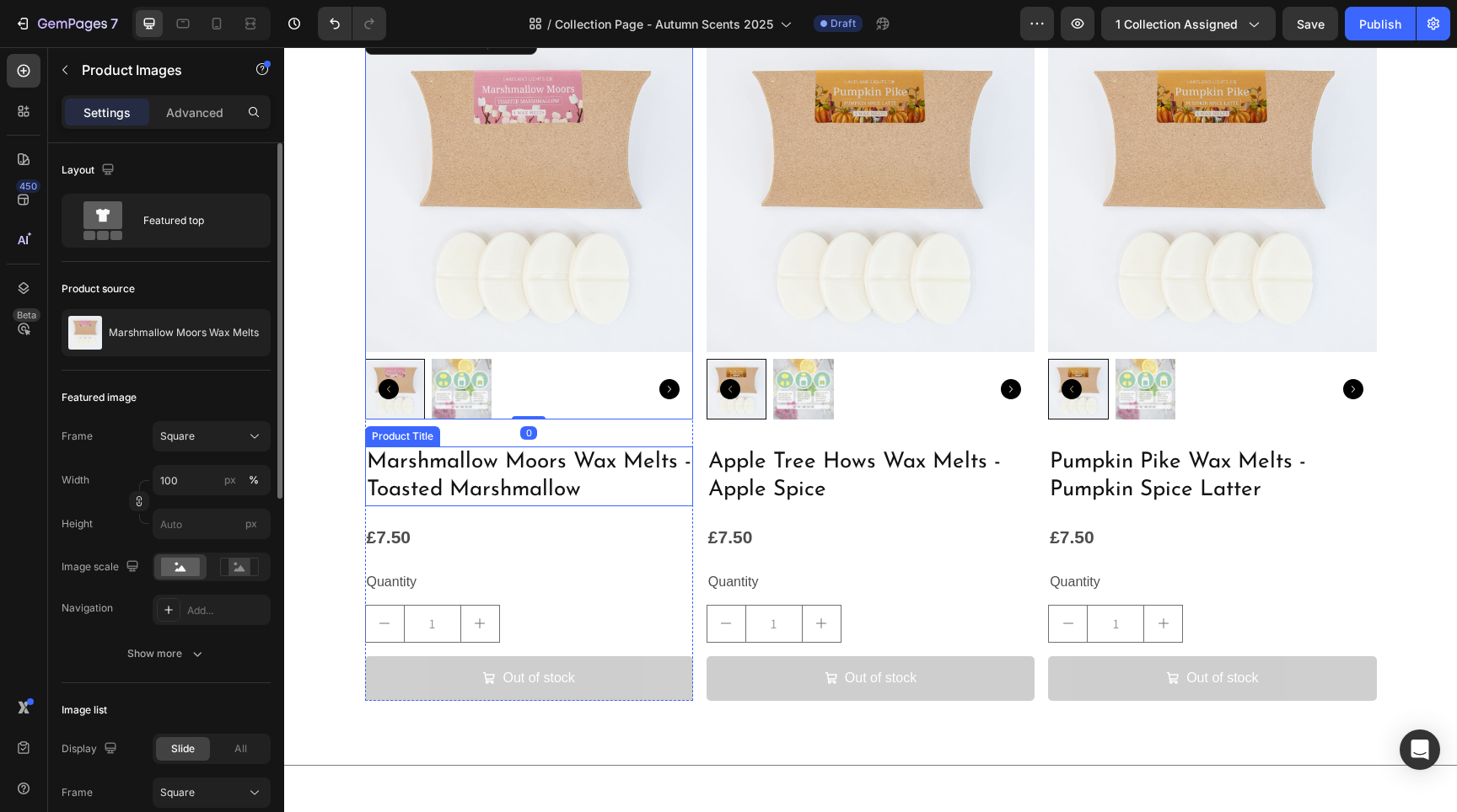
click at [605, 490] on h2 "Marshmallow Moors Wax Melts - Toasted Marshmallow" at bounding box center [529, 477] width 328 height 61
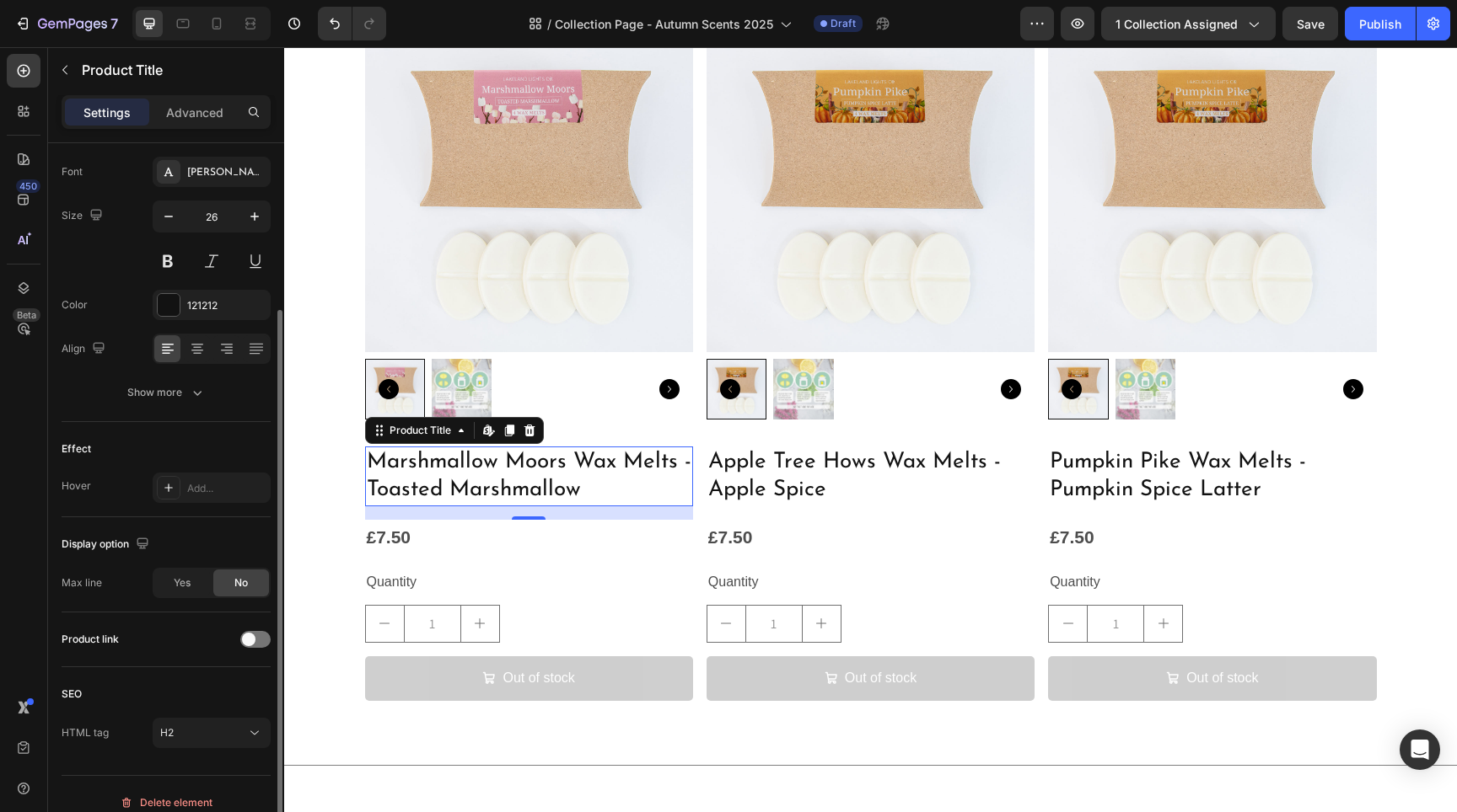
scroll to position [206, 0]
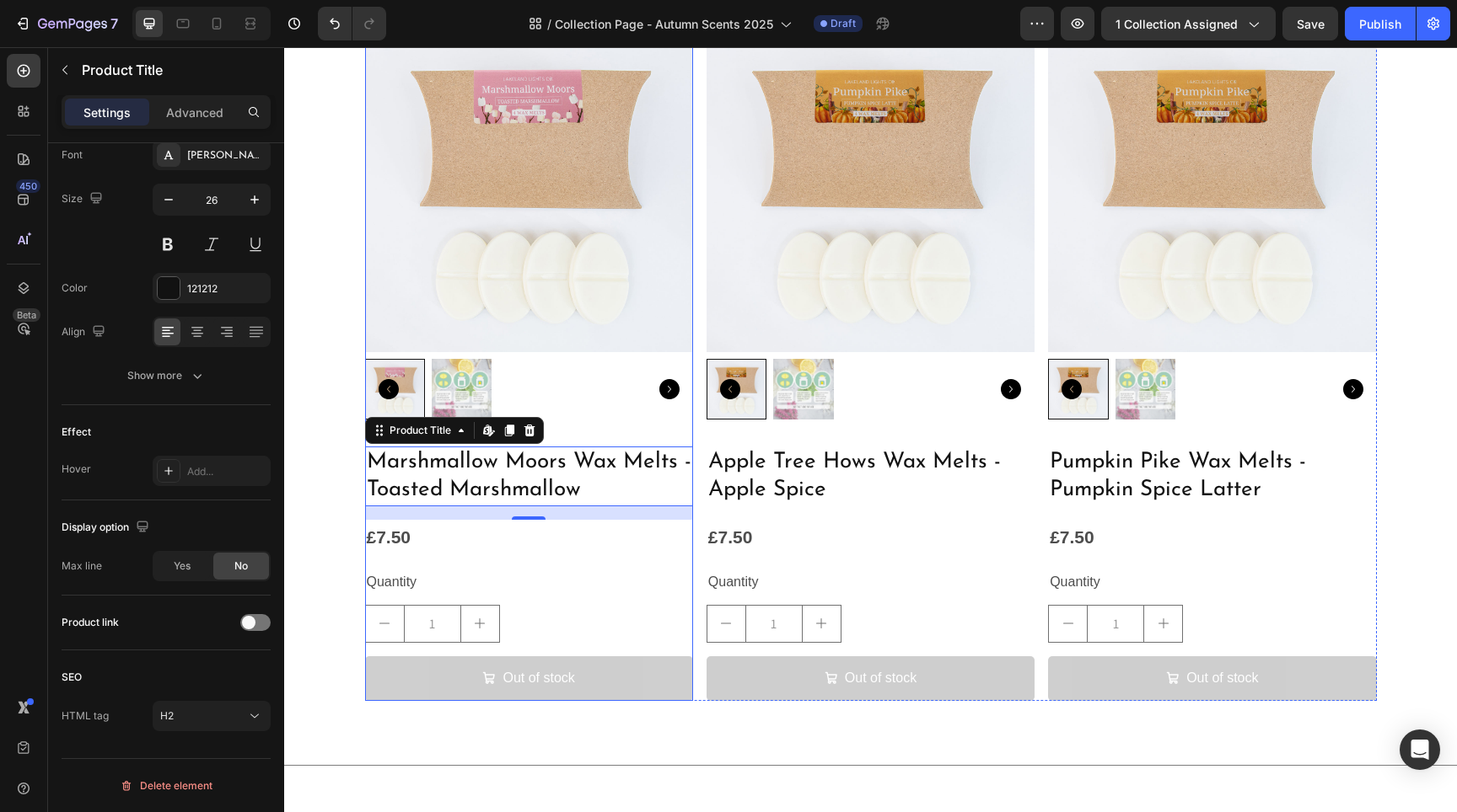
click at [679, 425] on div "Product Images Marshmallow Moors Wax Melts - Toasted Marshmallow Product Title …" at bounding box center [529, 363] width 328 height 677
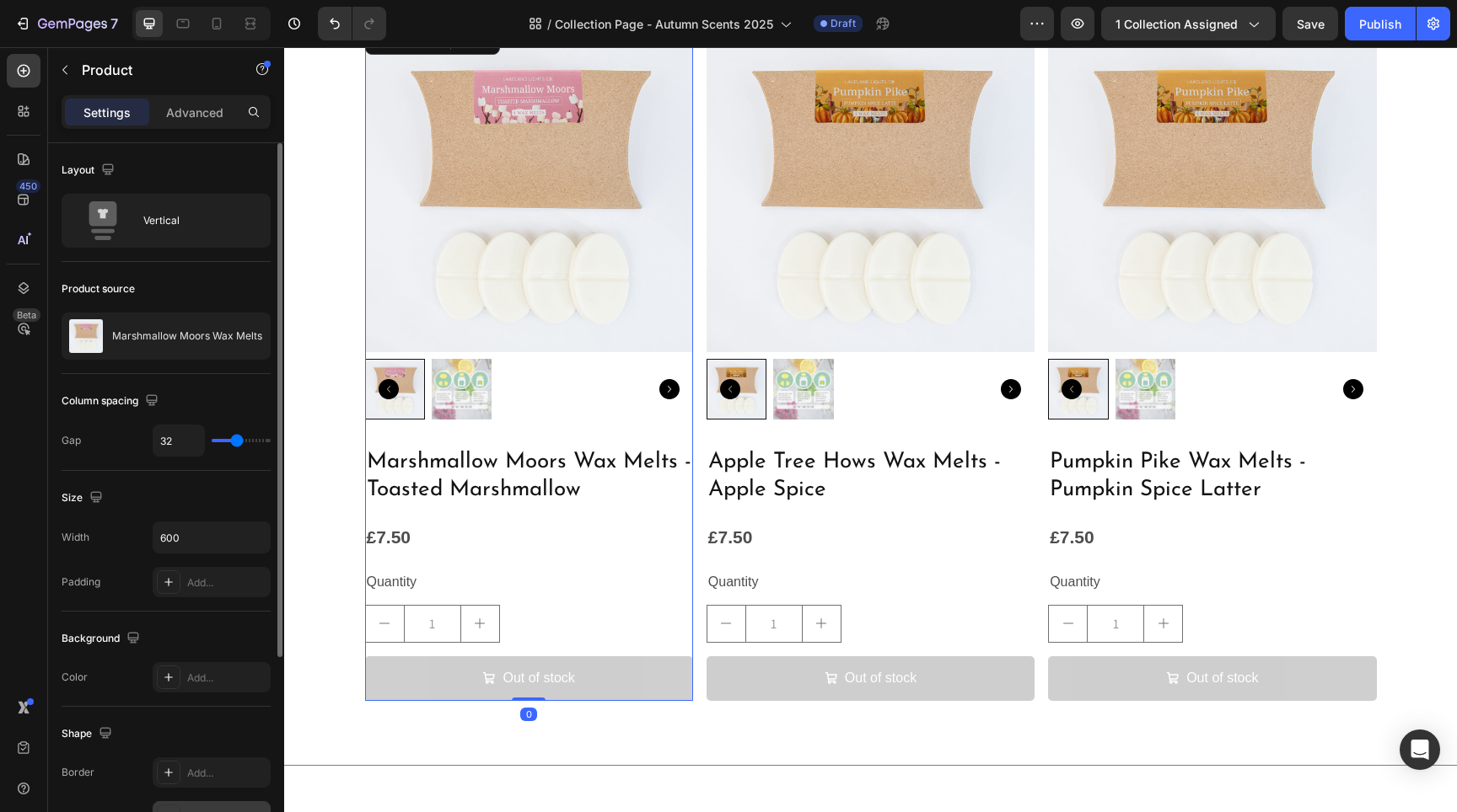
scroll to position [283, 0]
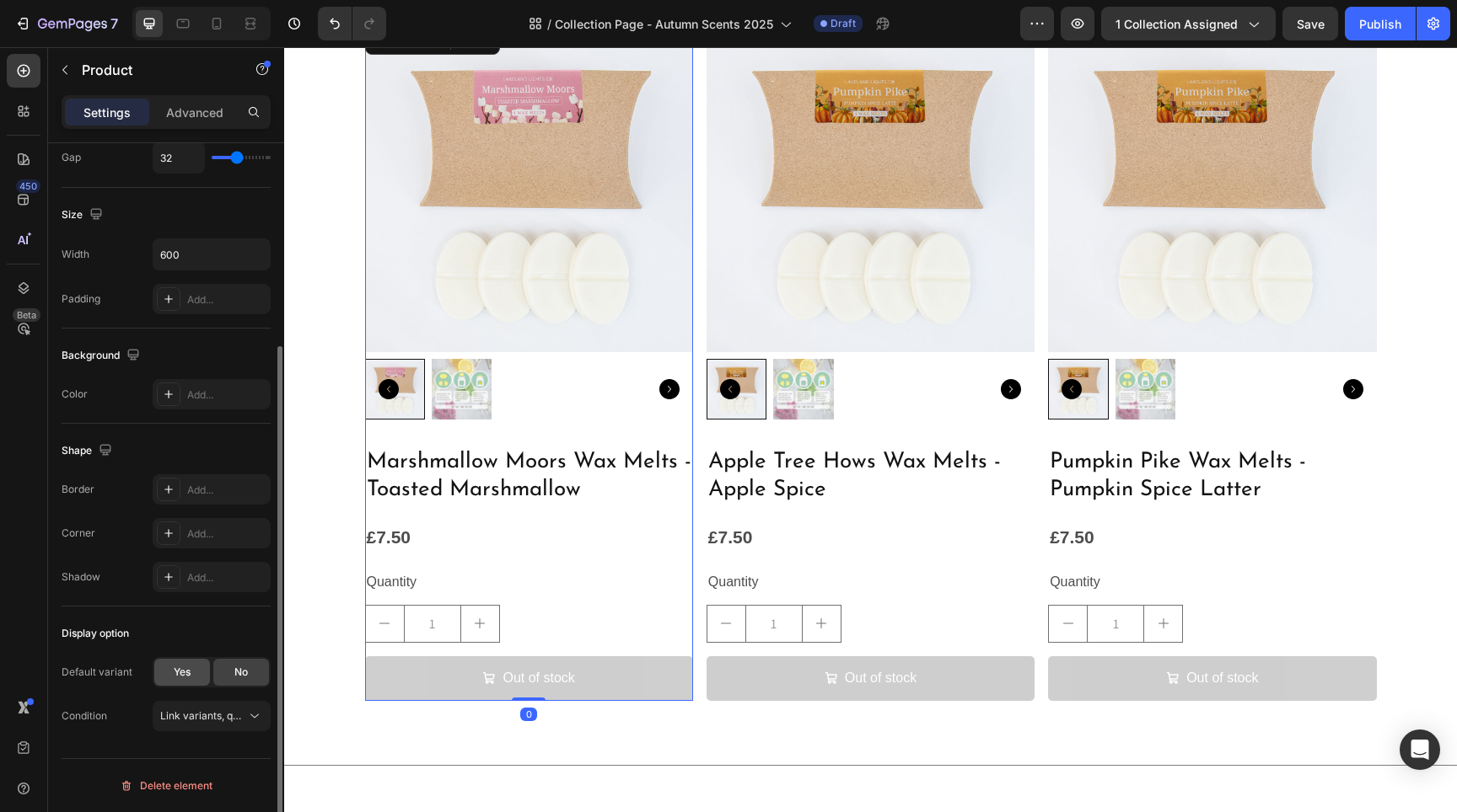
click at [200, 680] on div "Yes" at bounding box center [182, 672] width 56 height 27
click at [206, 704] on button "Default Title" at bounding box center [211, 715] width 118 height 30
click at [207, 704] on button "Default Title" at bounding box center [211, 715] width 118 height 30
click at [208, 748] on button "Link variants, quantity <br> between same products" at bounding box center [211, 759] width 118 height 30
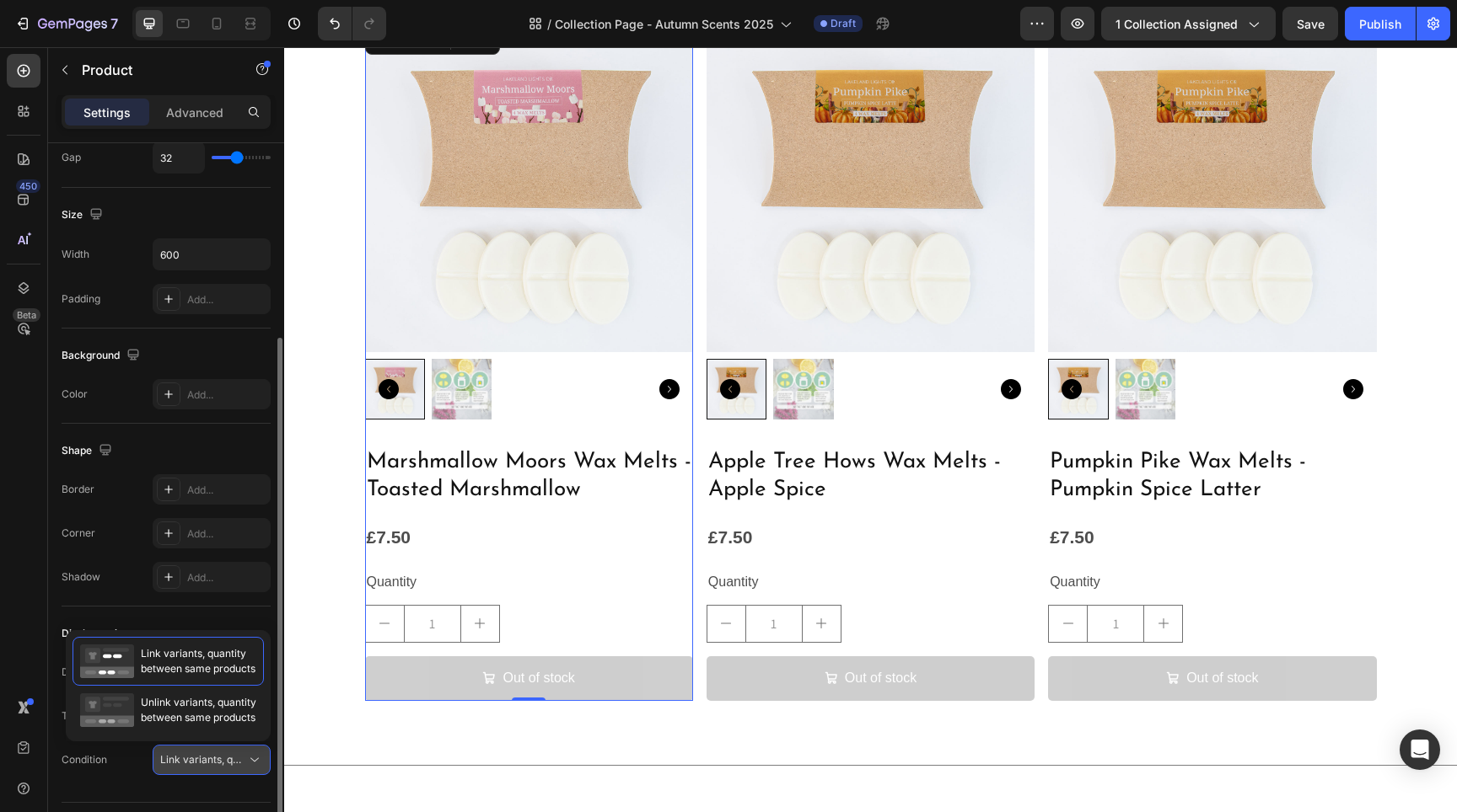
click at [208, 748] on button "Link variants, quantity <br> between same products" at bounding box center [211, 759] width 118 height 30
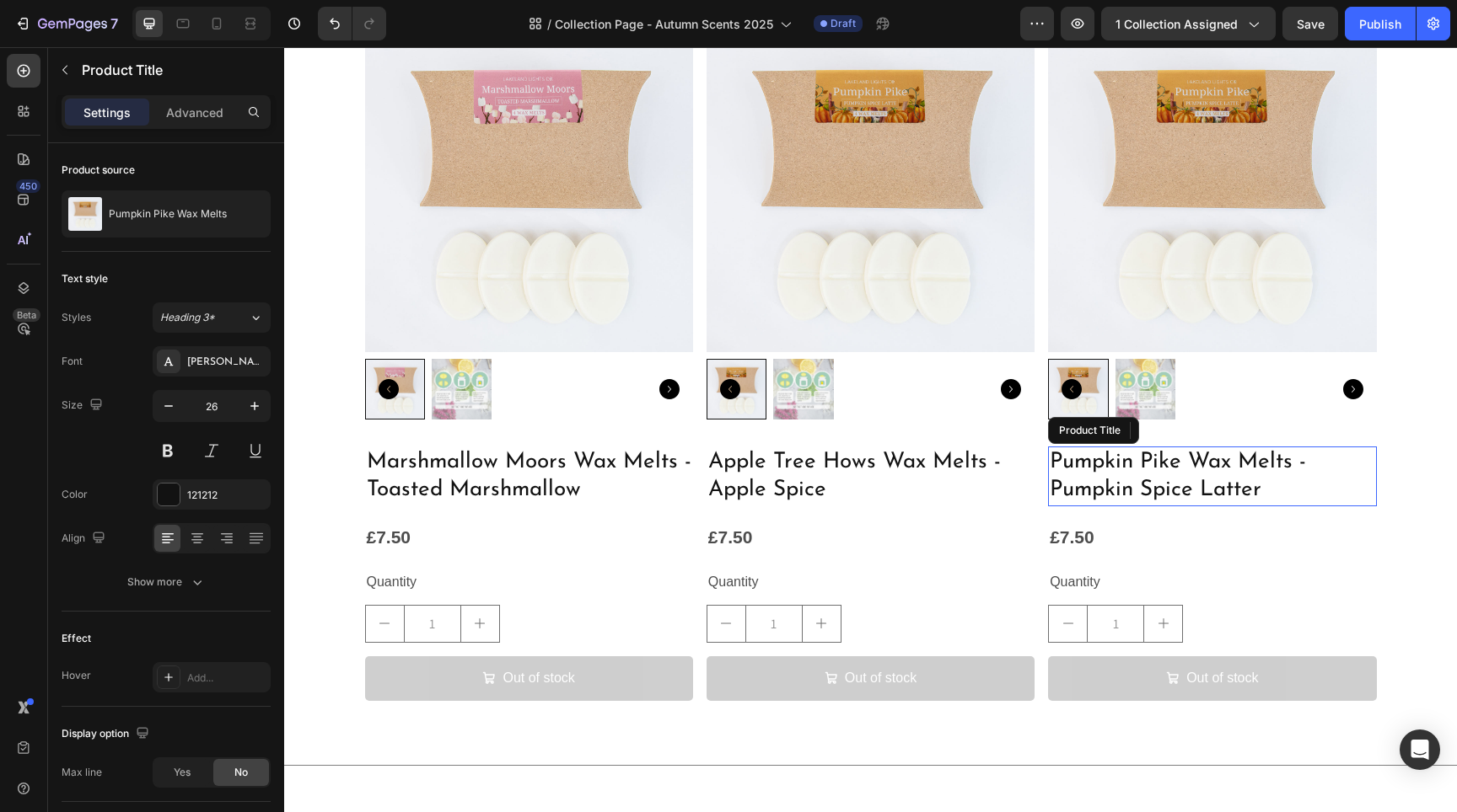
click at [1134, 480] on h2 "Pumpkin Pike Wax Melts - Pumpkin Spice Latter" at bounding box center [1211, 477] width 328 height 61
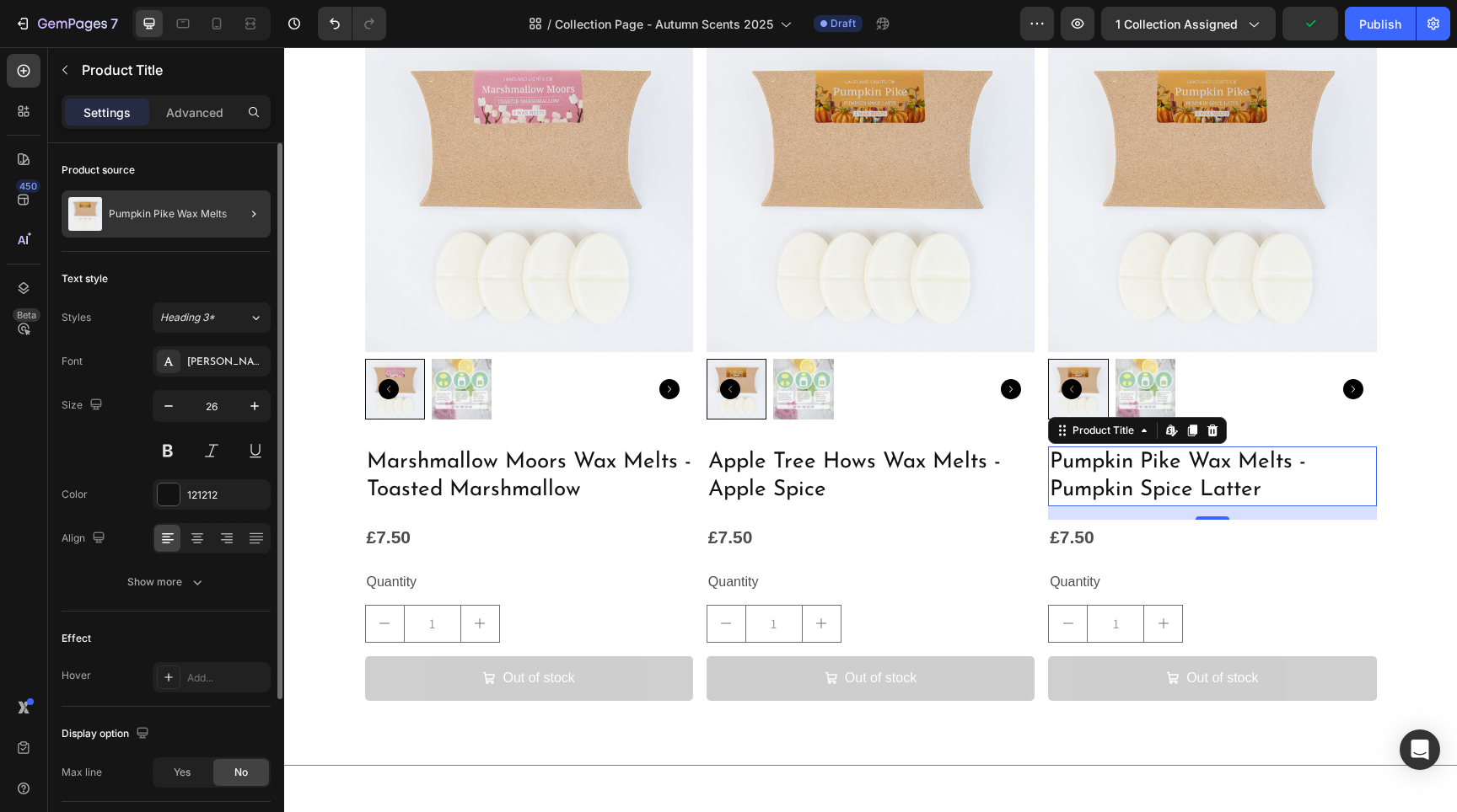
click at [237, 225] on div at bounding box center [247, 214] width 47 height 47
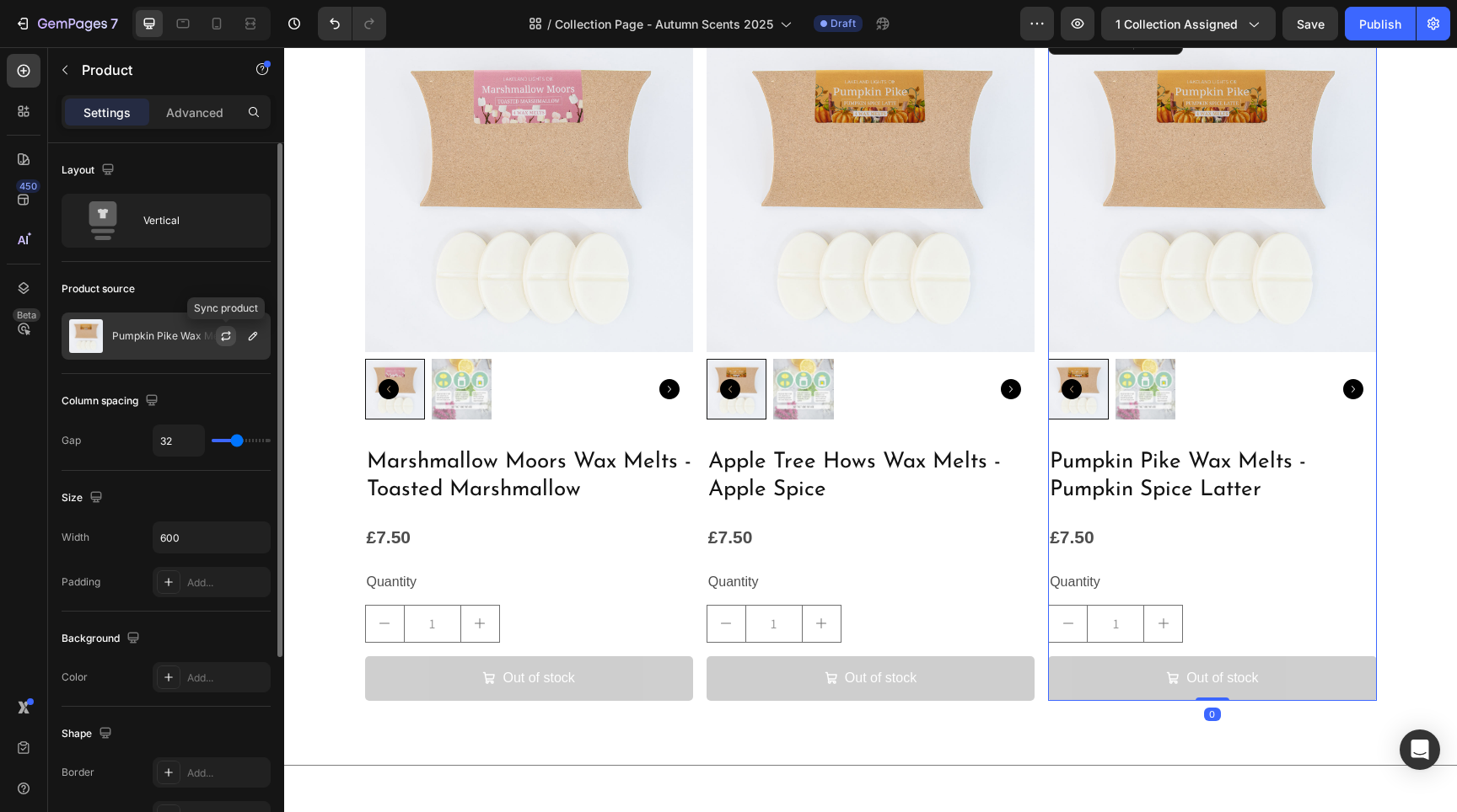
click at [230, 332] on icon "button" at bounding box center [225, 336] width 14 height 14
click at [231, 333] on icon "button" at bounding box center [226, 337] width 16 height 16
click at [231, 333] on icon "button" at bounding box center [225, 336] width 16 height 16
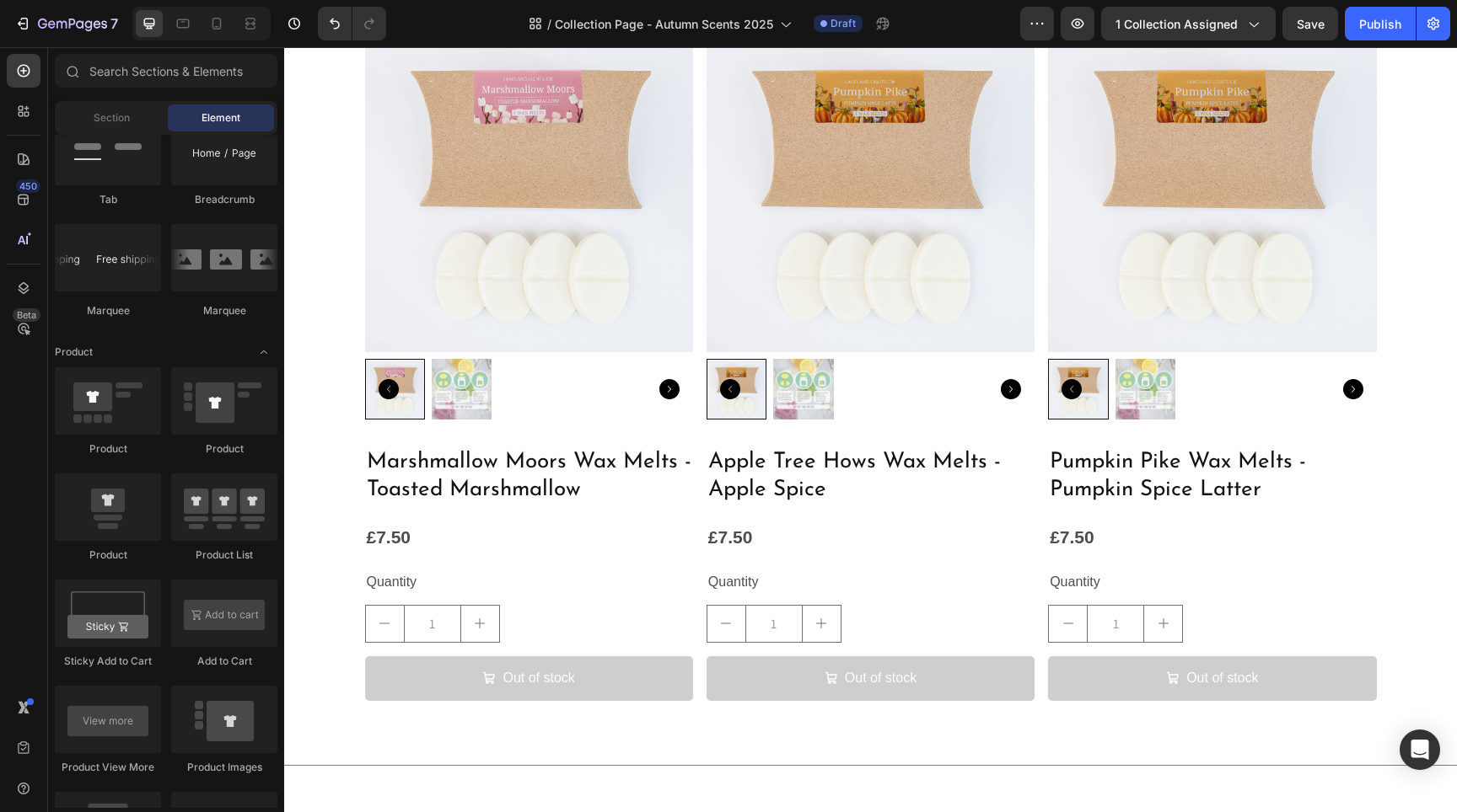
click at [428, 539] on div "£7.50 Product Price Product Price Row" at bounding box center [529, 537] width 328 height 36
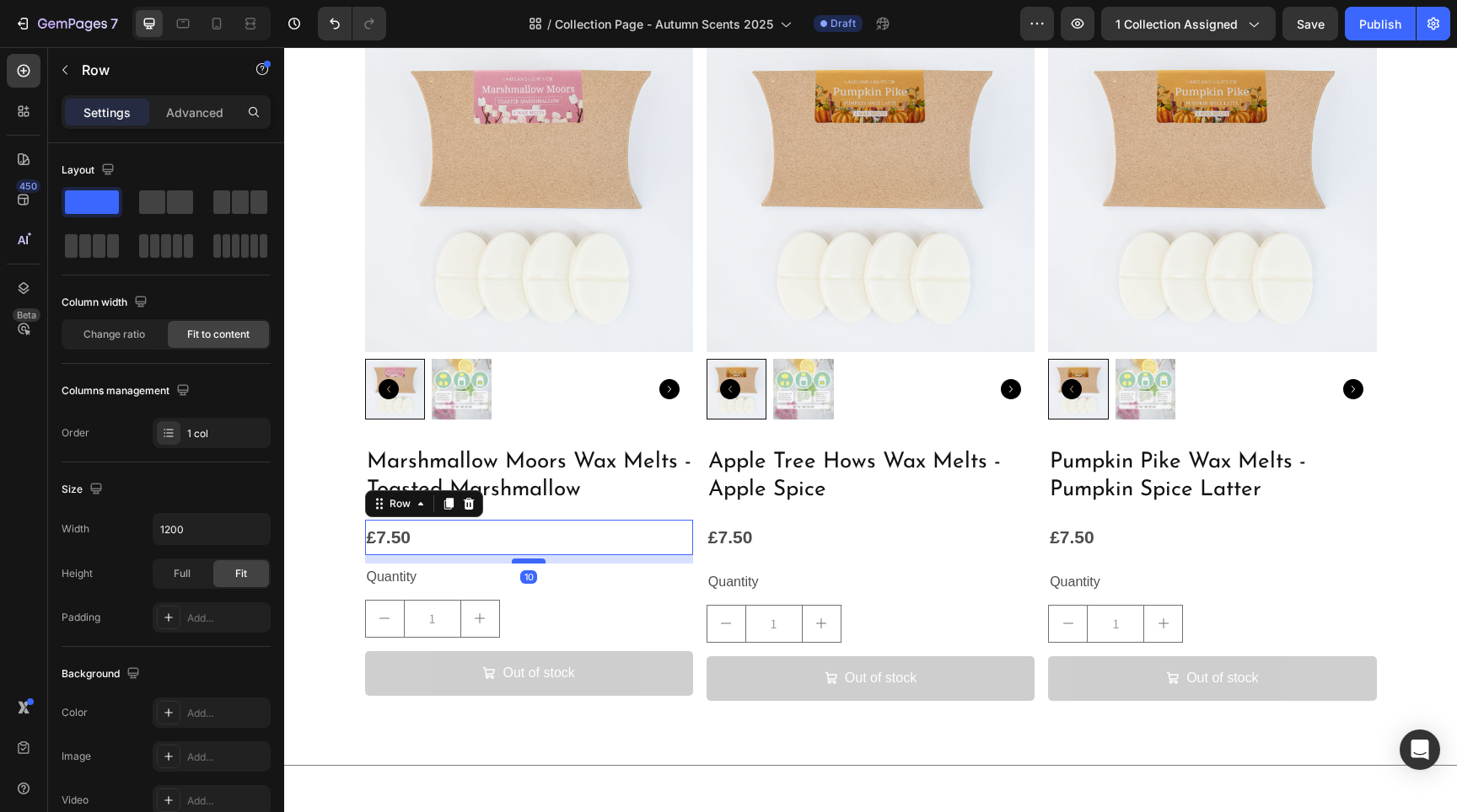
click at [520, 560] on div at bounding box center [529, 561] width 34 height 5
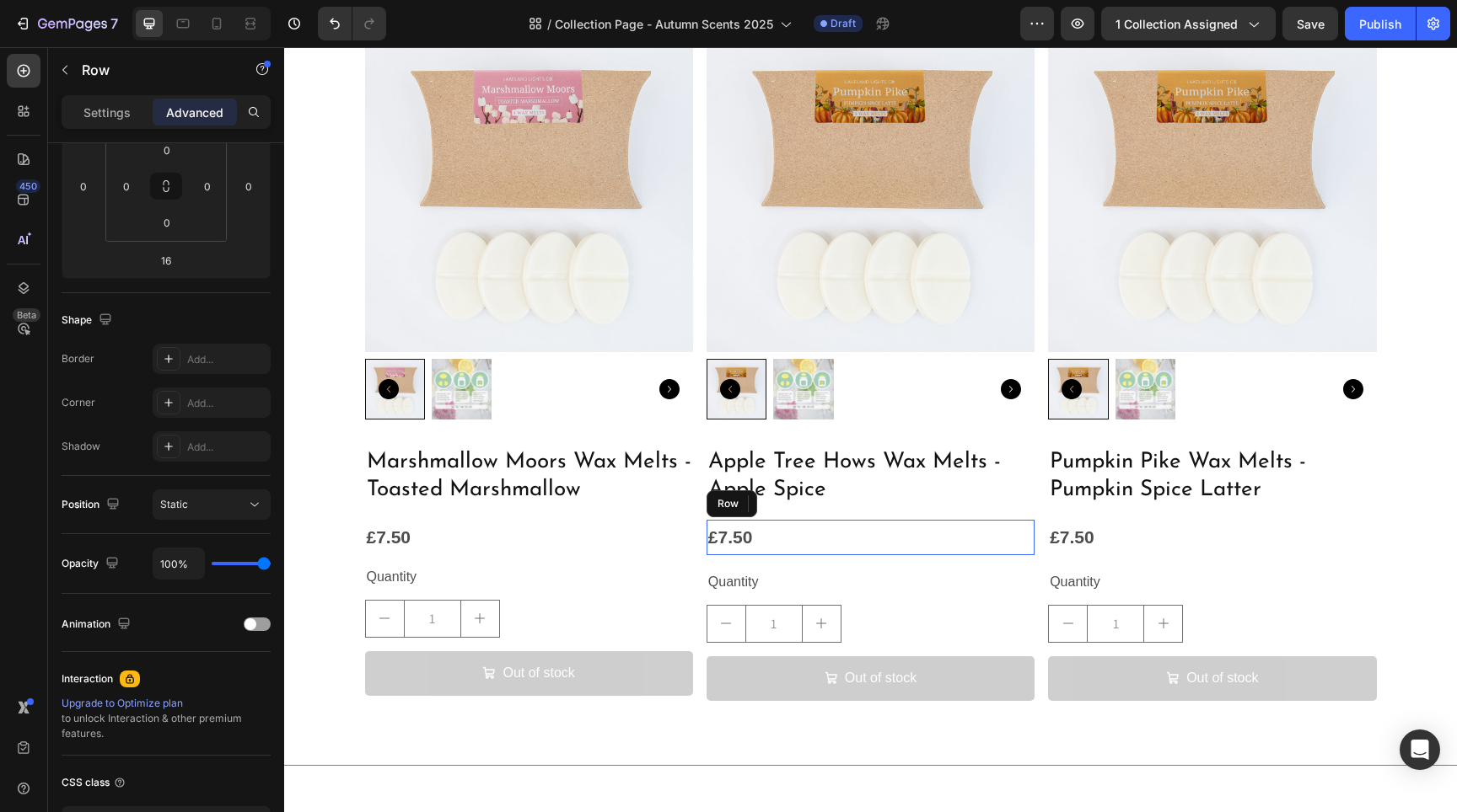
click at [788, 542] on div "£7.50 Product Price Product Price Row" at bounding box center [870, 537] width 328 height 36
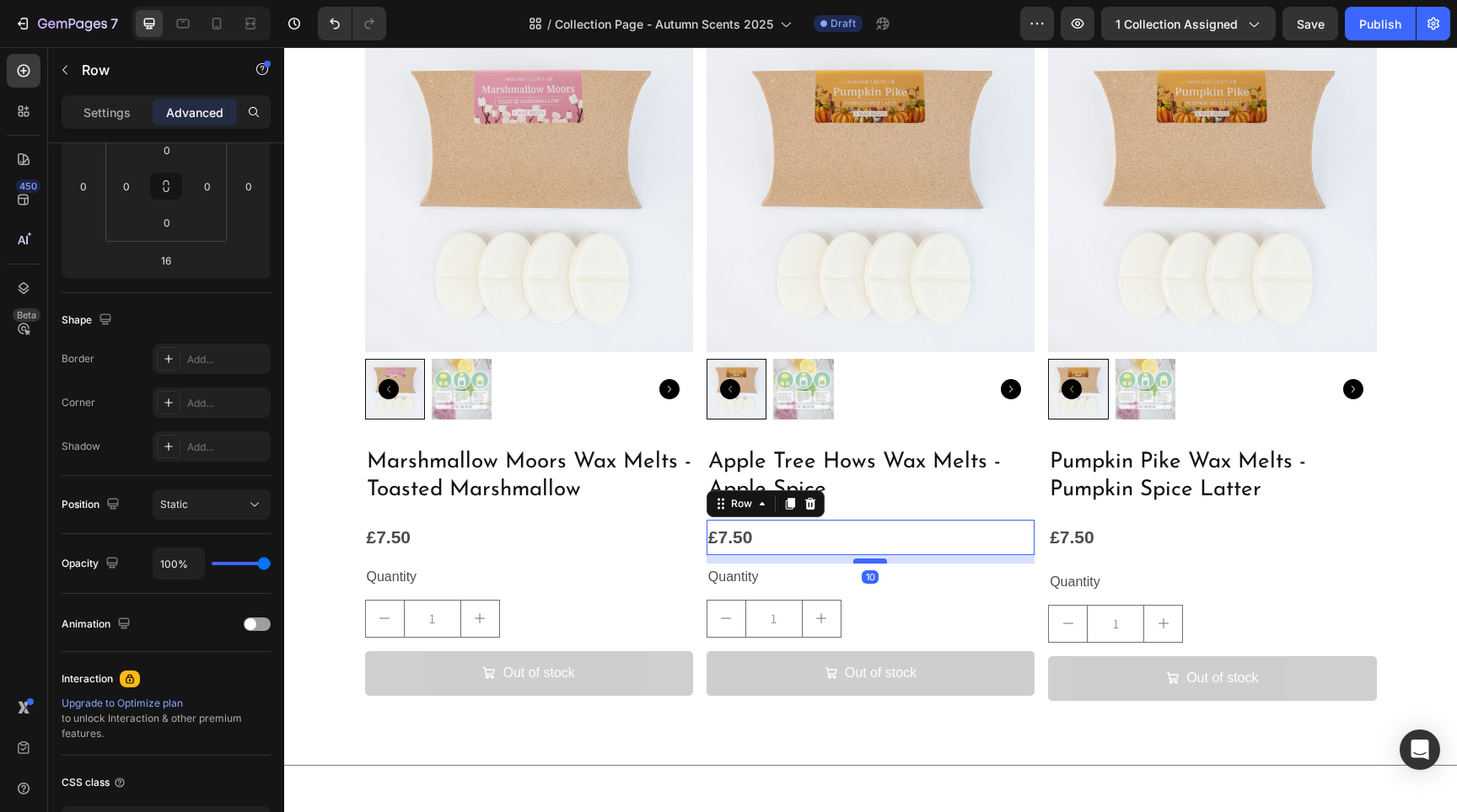
type input "10"
click at [868, 558] on div at bounding box center [870, 561] width 34 height 5
click at [1117, 536] on div "£7.50 Product Price Product Price Row" at bounding box center [1211, 537] width 328 height 36
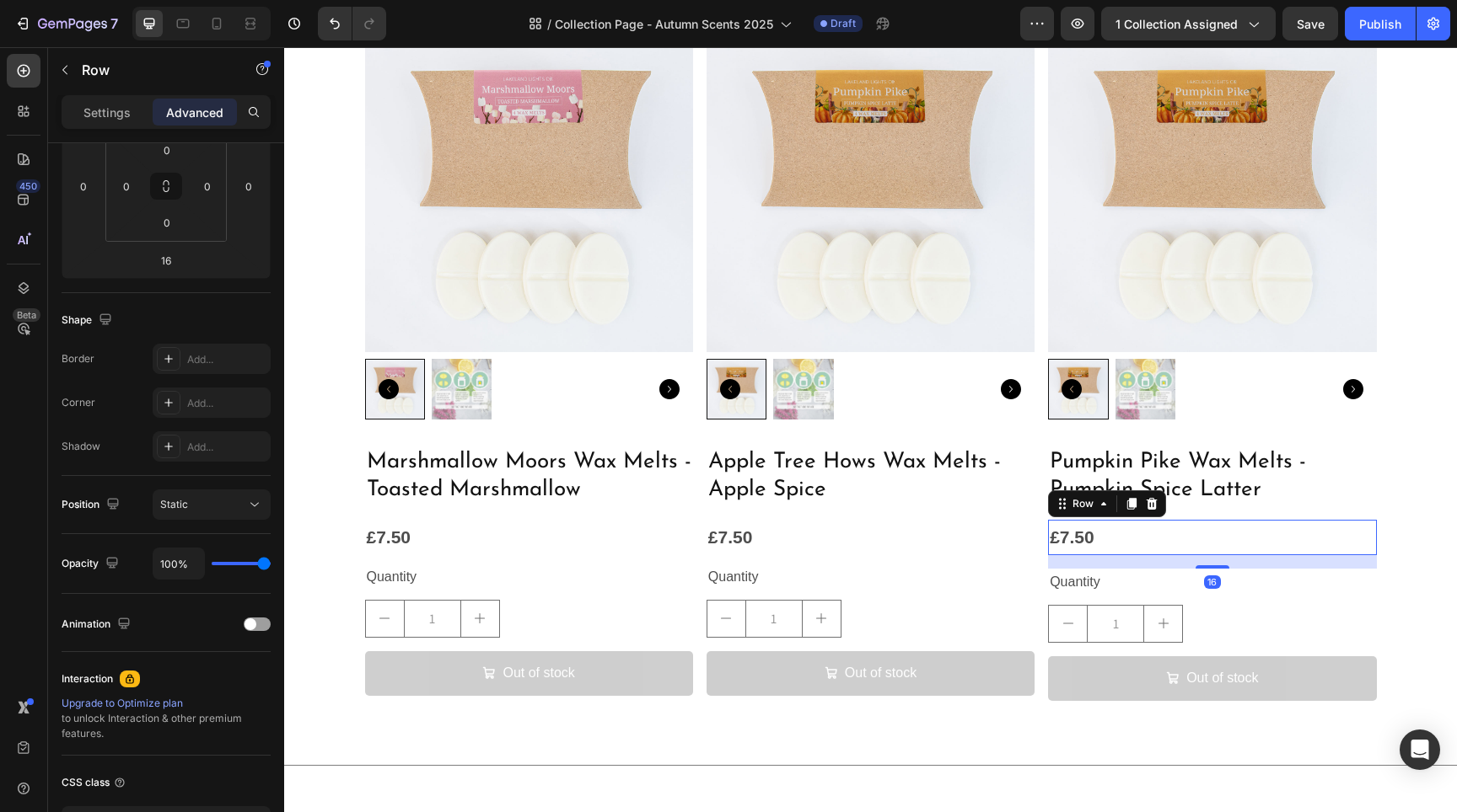
click at [1213, 562] on div "16" at bounding box center [1211, 562] width 328 height 14
click at [1214, 560] on div at bounding box center [1212, 561] width 34 height 5
type input "10"
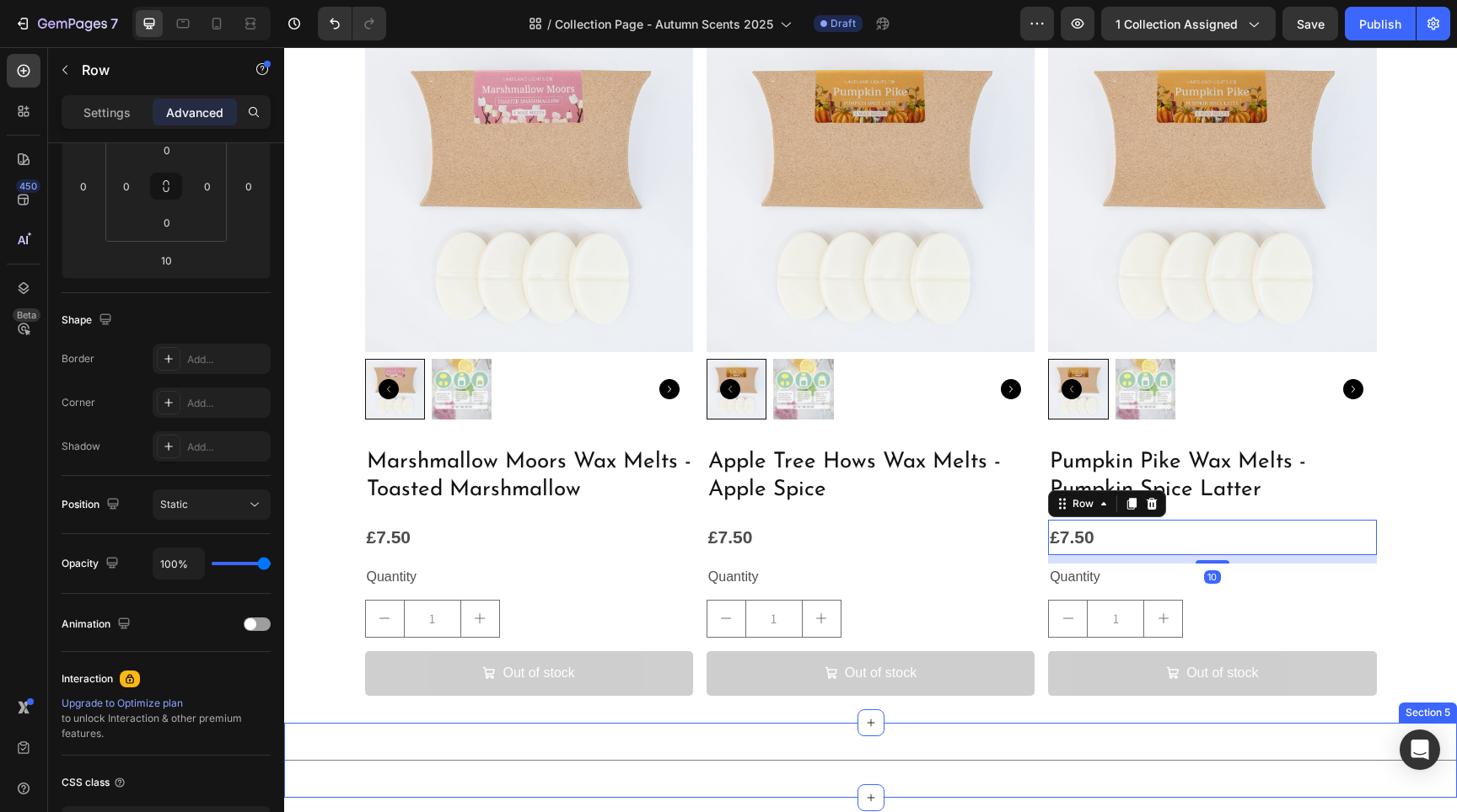
click at [895, 744] on div "Title Line Section 5" at bounding box center [870, 760] width 1173 height 75
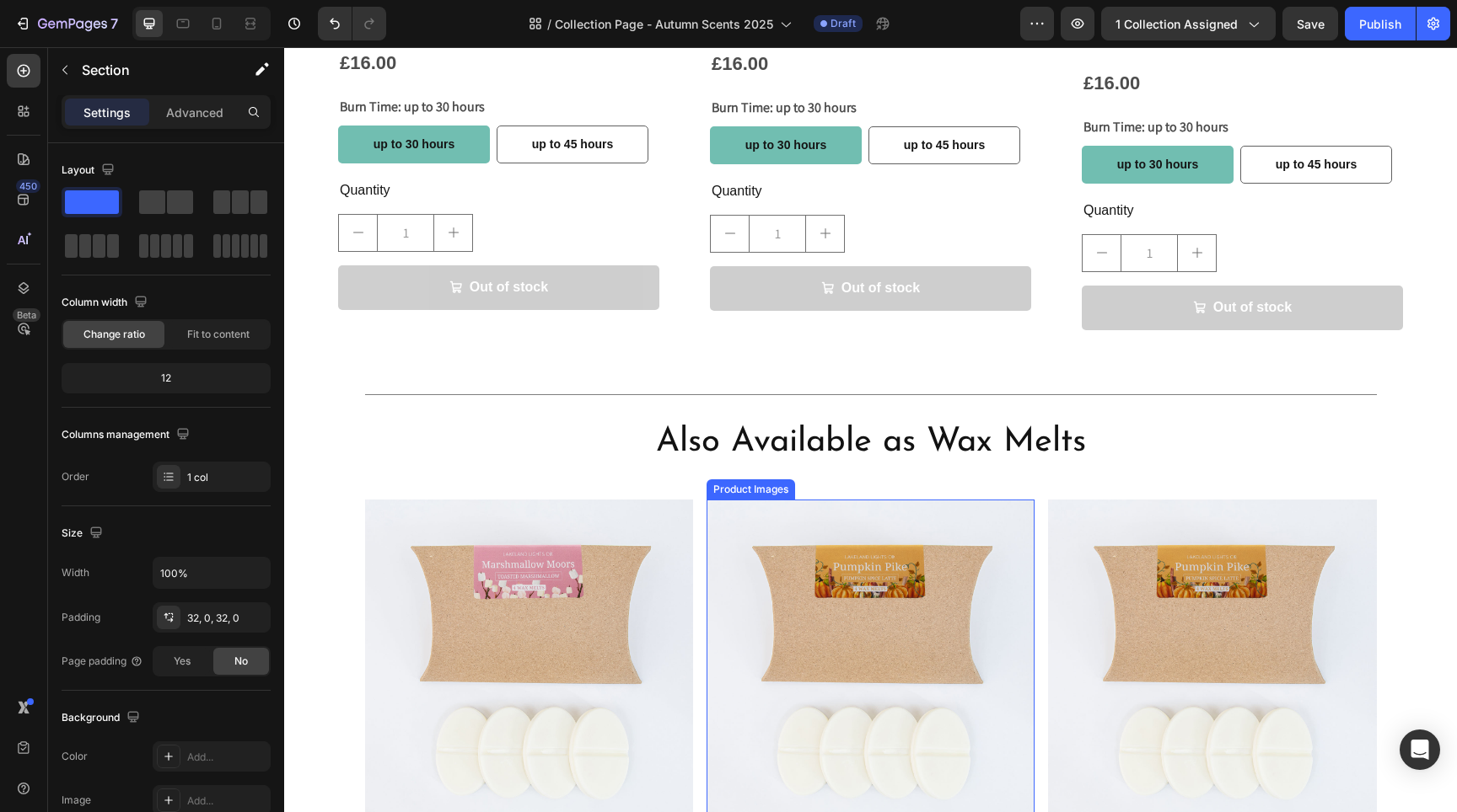
scroll to position [1885, 0]
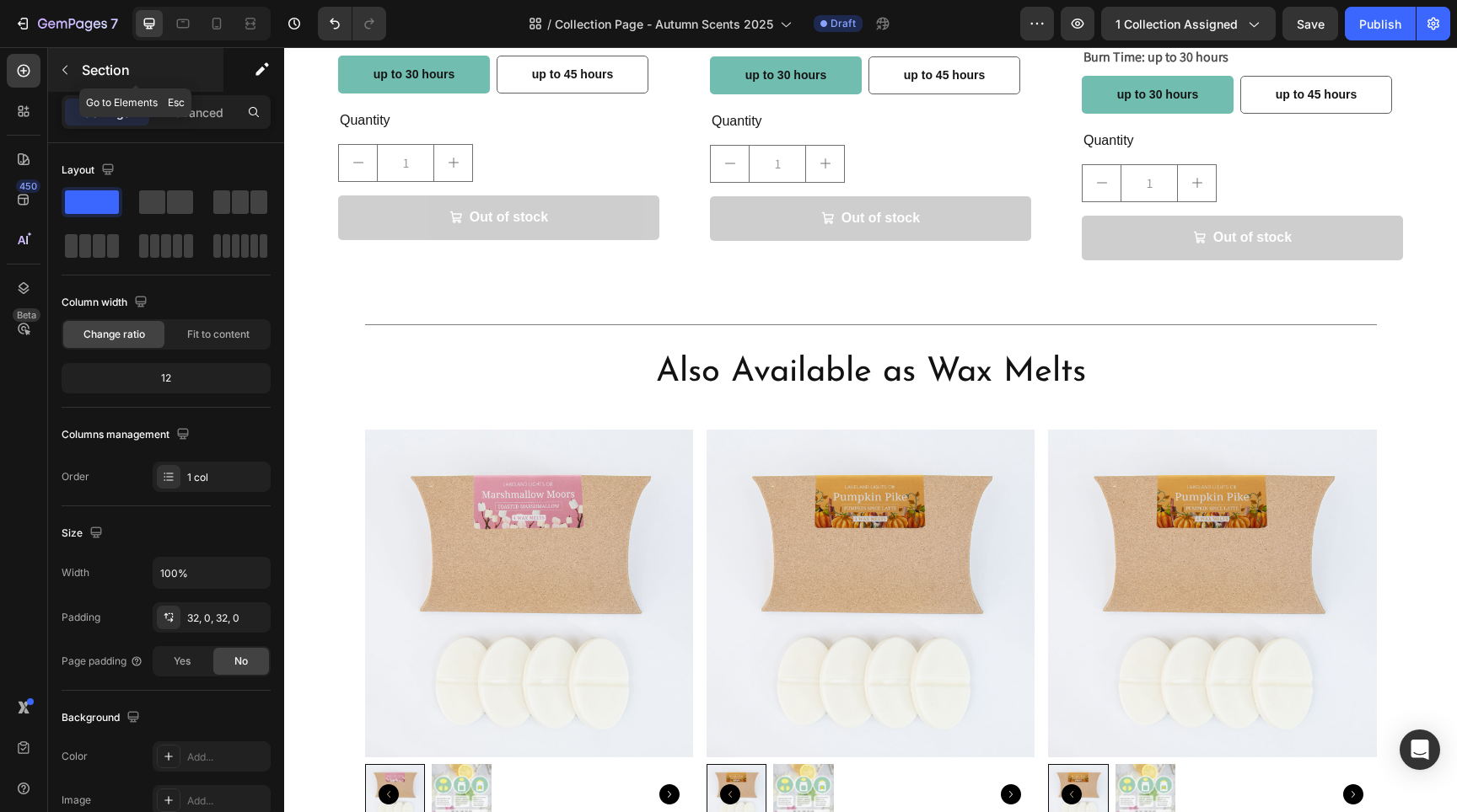
click at [56, 61] on button "button" at bounding box center [65, 70] width 27 height 27
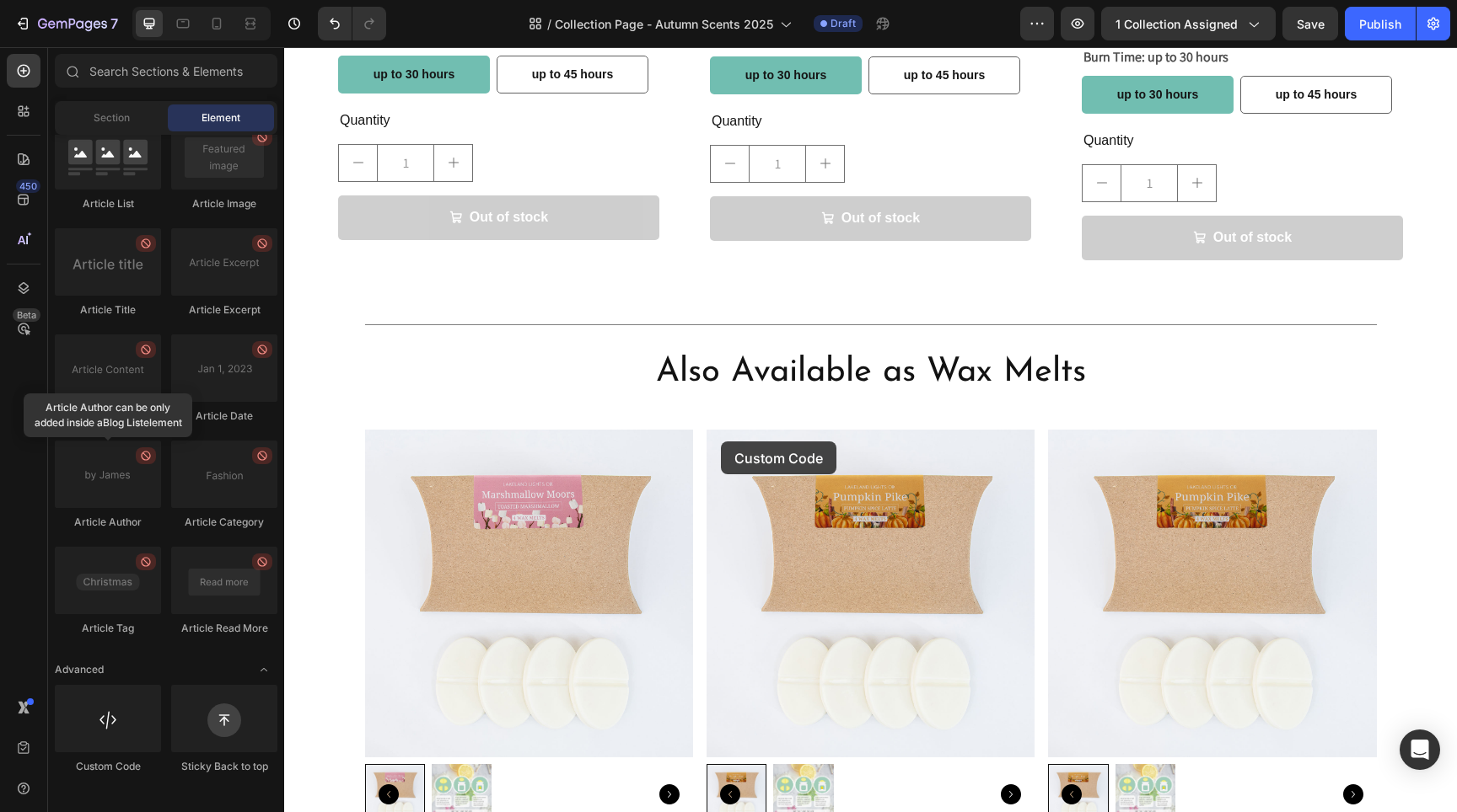
scroll to position [1910, 0]
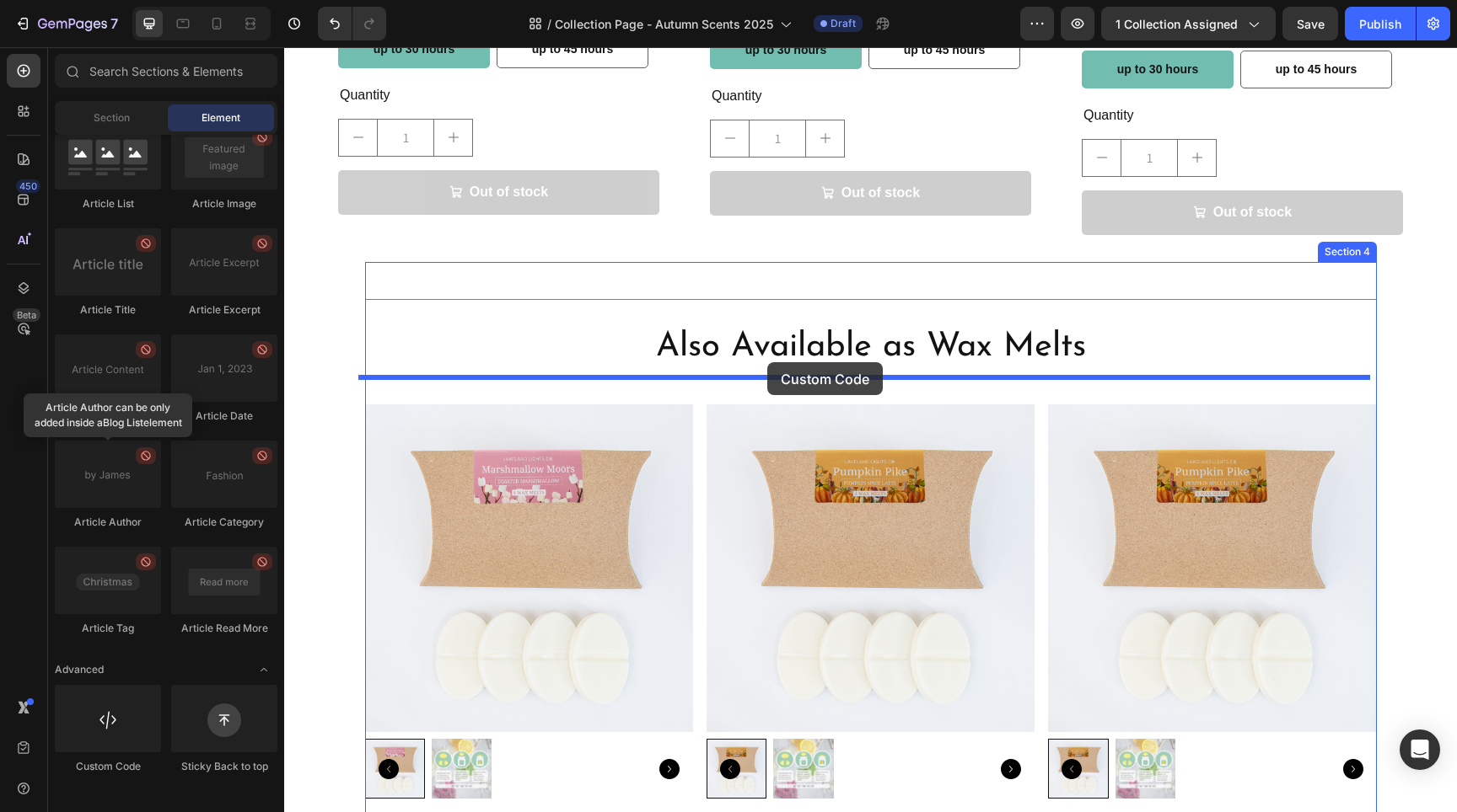
drag, startPoint x: 391, startPoint y: 794, endPoint x: 767, endPoint y: 365, distance: 570.5
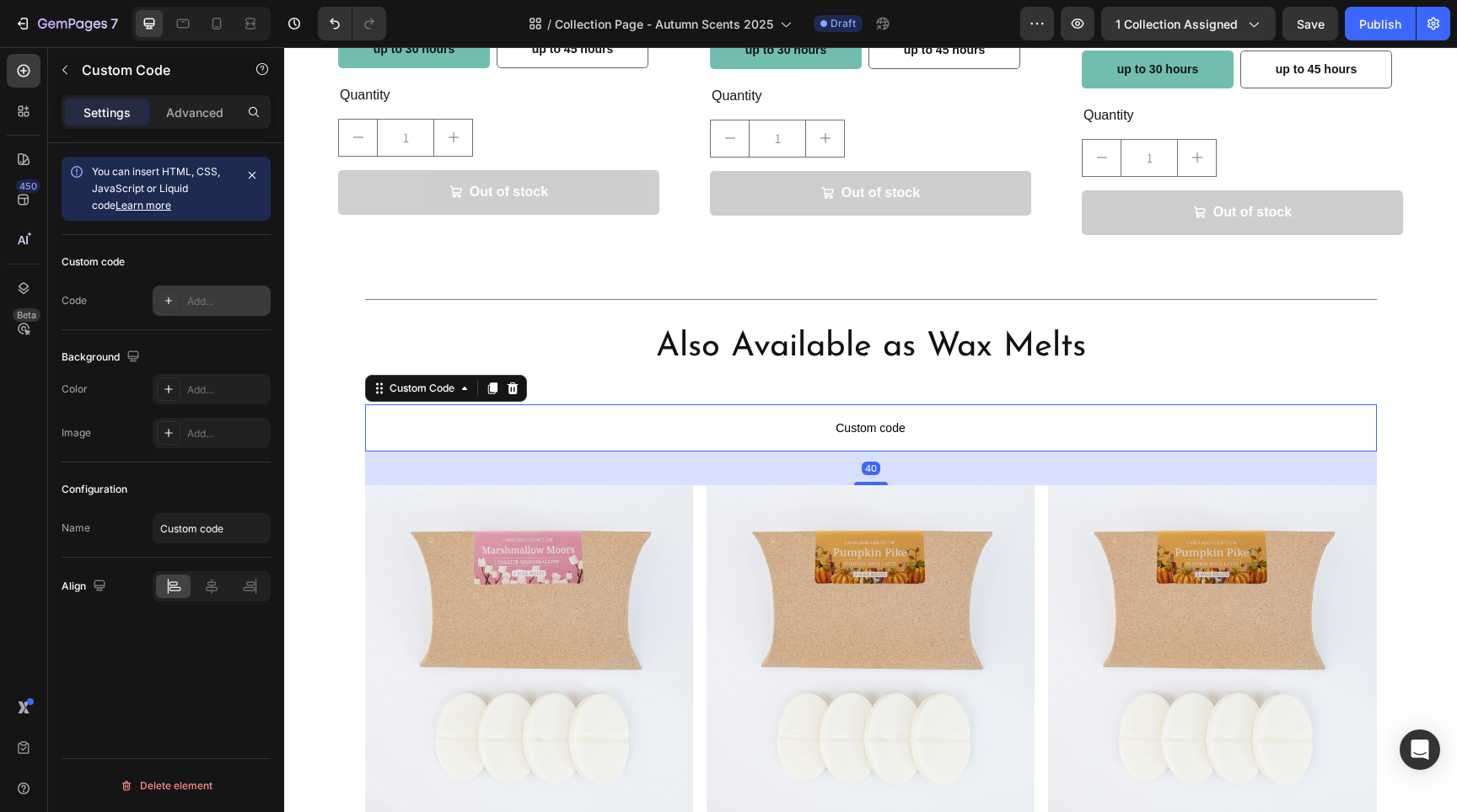
click at [173, 300] on icon at bounding box center [168, 300] width 14 height 14
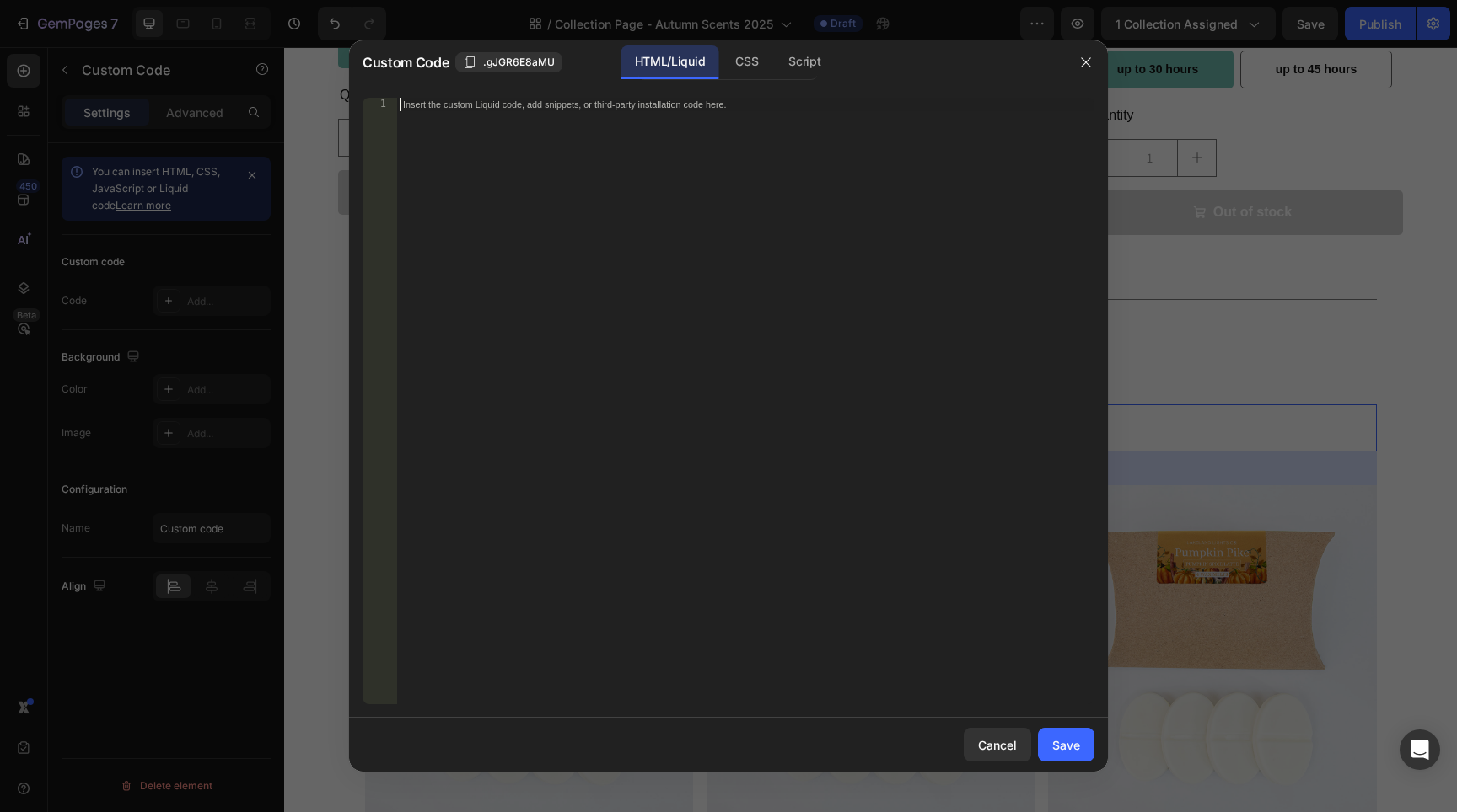
click at [609, 137] on div "Insert the custom Liquid code, add snippets, or third-party installation code h…" at bounding box center [745, 414] width 698 height 634
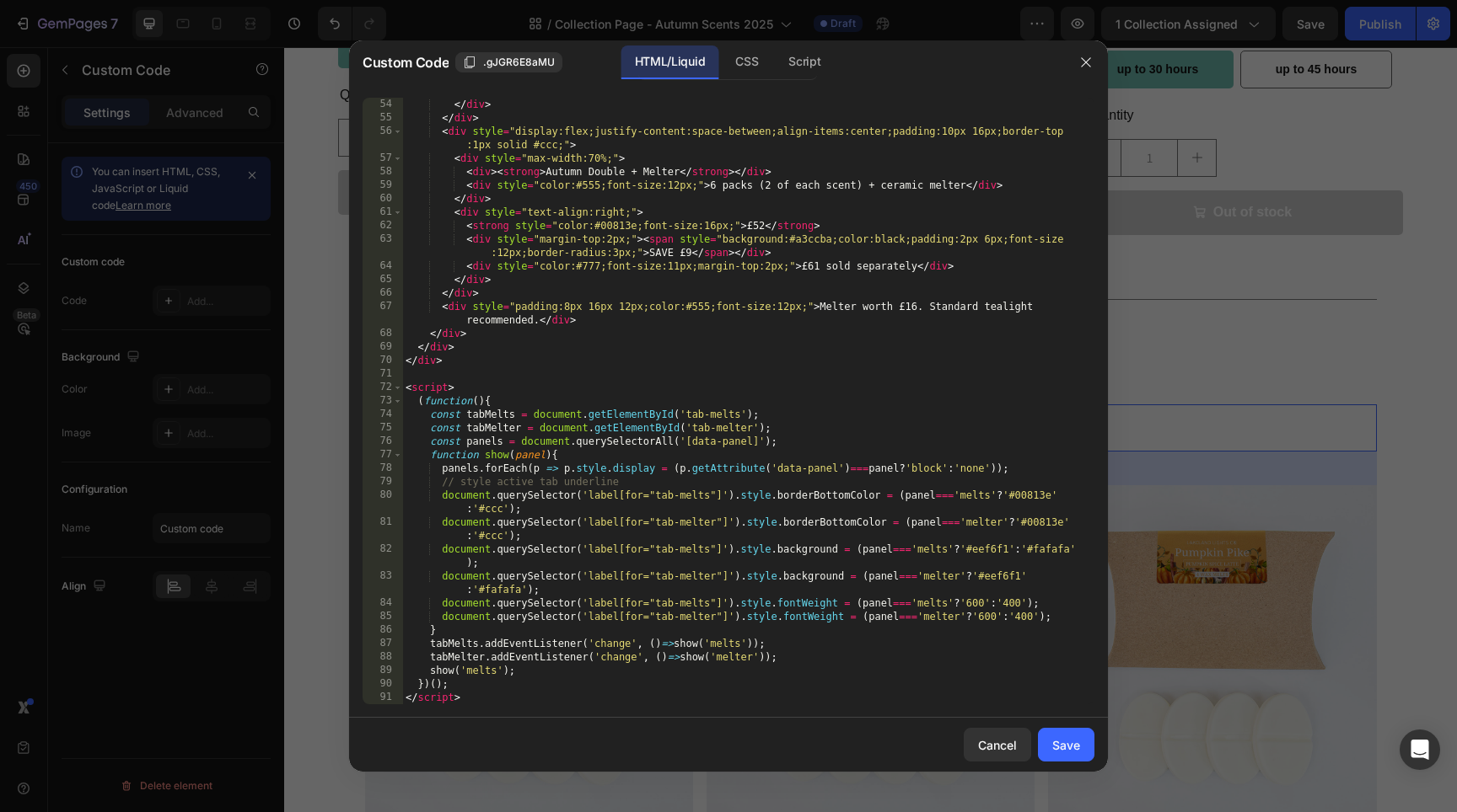
scroll to position [917, 0]
click at [1087, 726] on div "Cancel Save" at bounding box center [728, 744] width 759 height 54
click at [1079, 737] on div "Save" at bounding box center [1066, 744] width 27 height 17
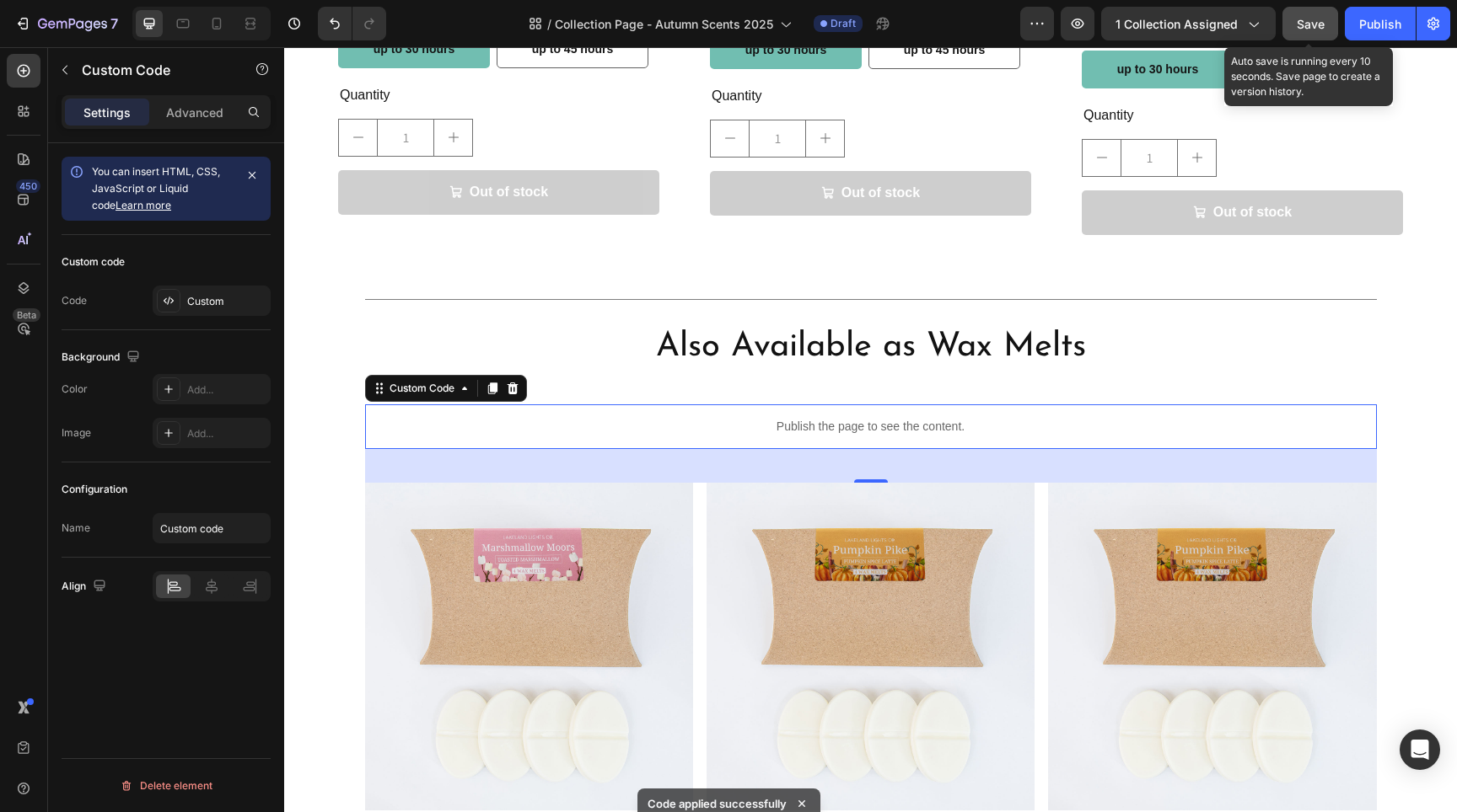
click at [1326, 22] on button "Save" at bounding box center [1310, 23] width 56 height 34
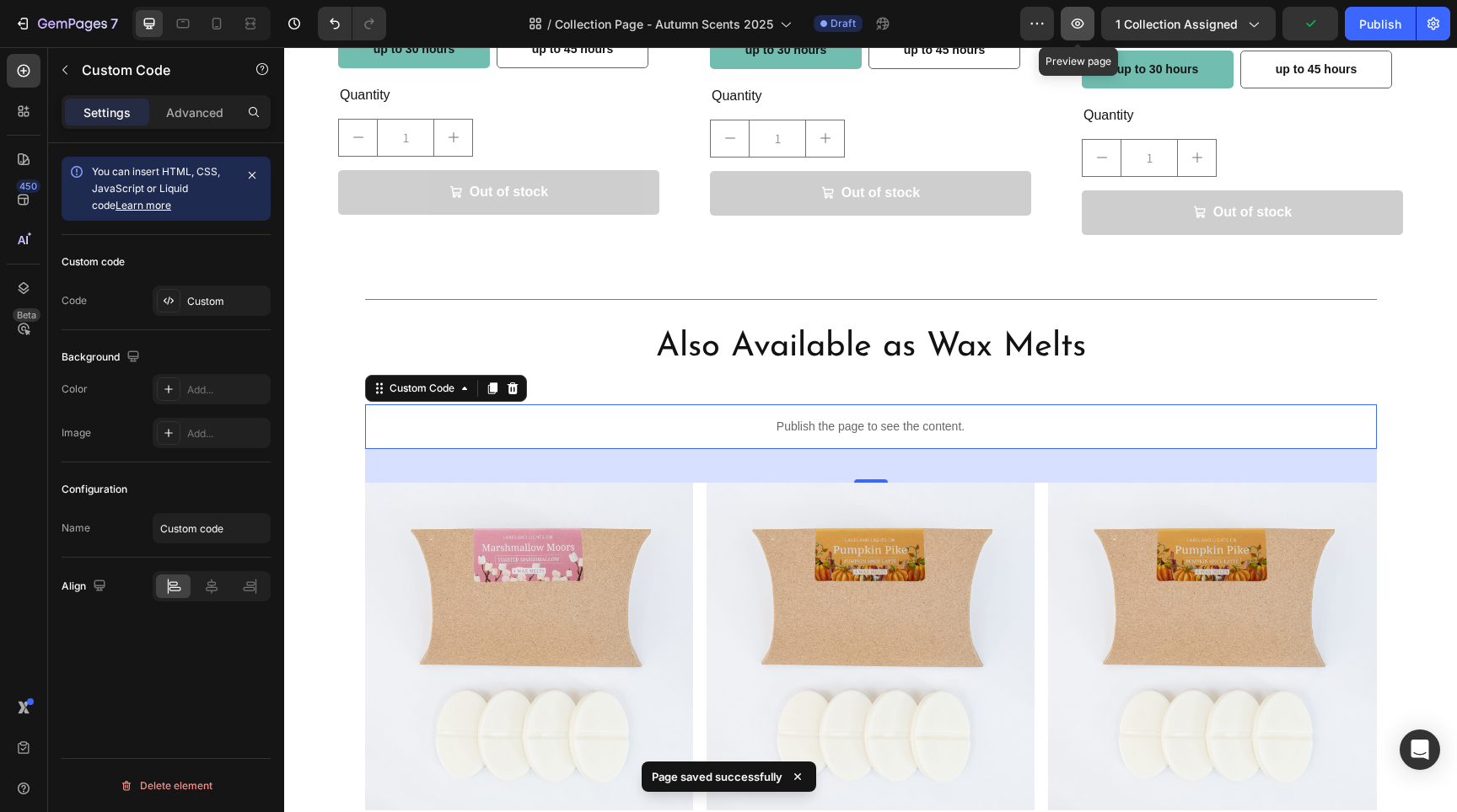
click at [1082, 20] on icon "button" at bounding box center [1077, 24] width 16 height 16
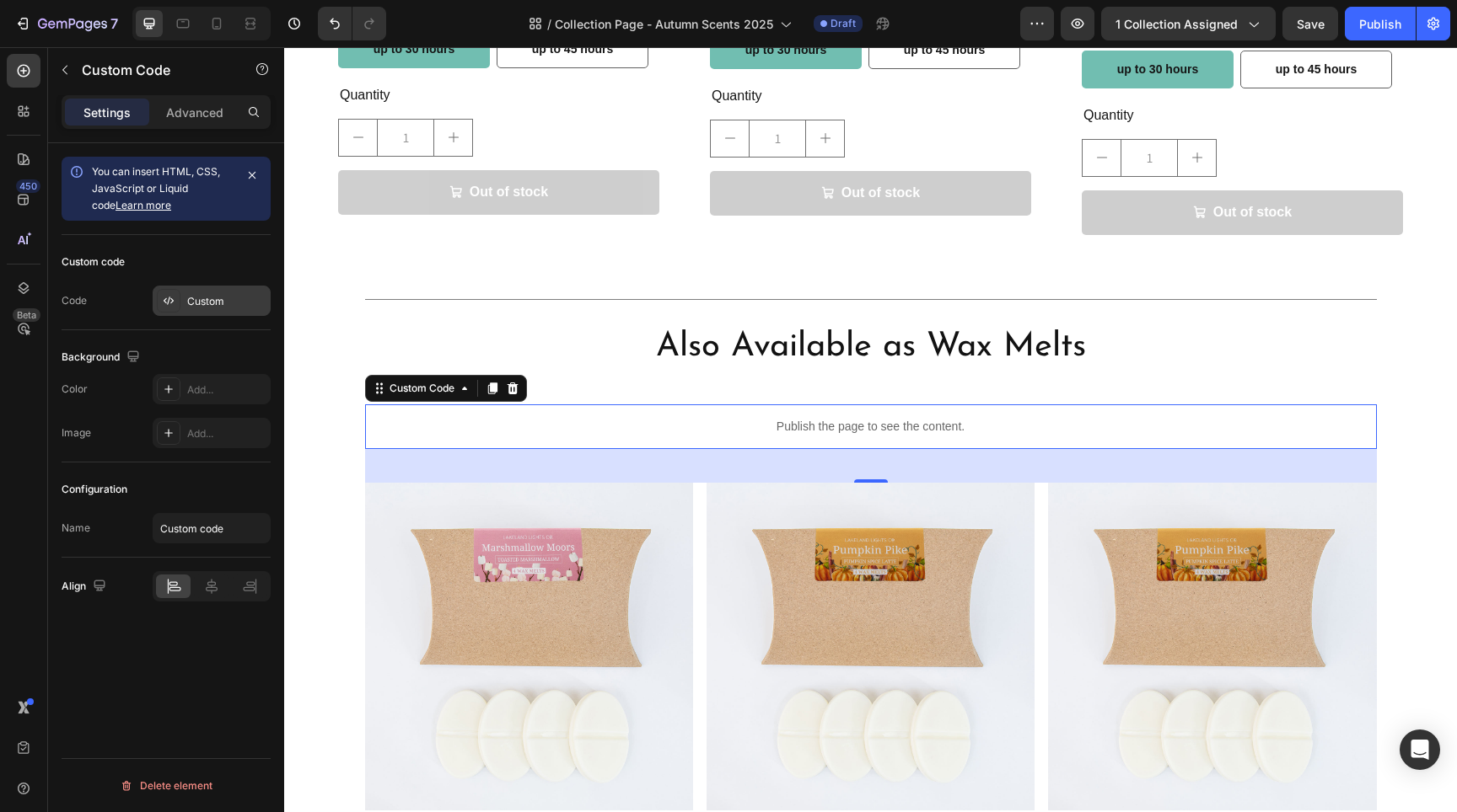
click at [204, 288] on div "Custom" at bounding box center [211, 300] width 118 height 30
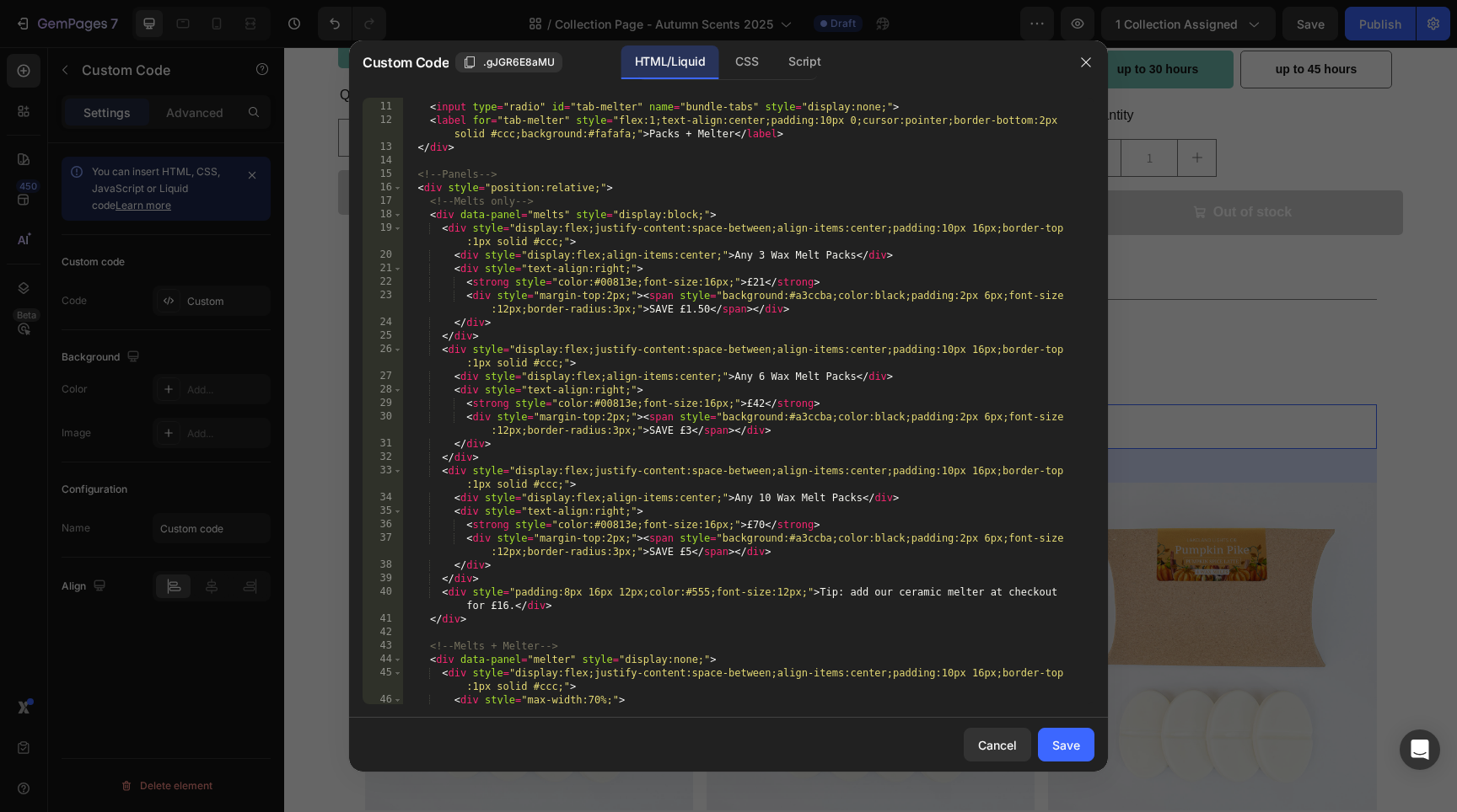
scroll to position [207, 0]
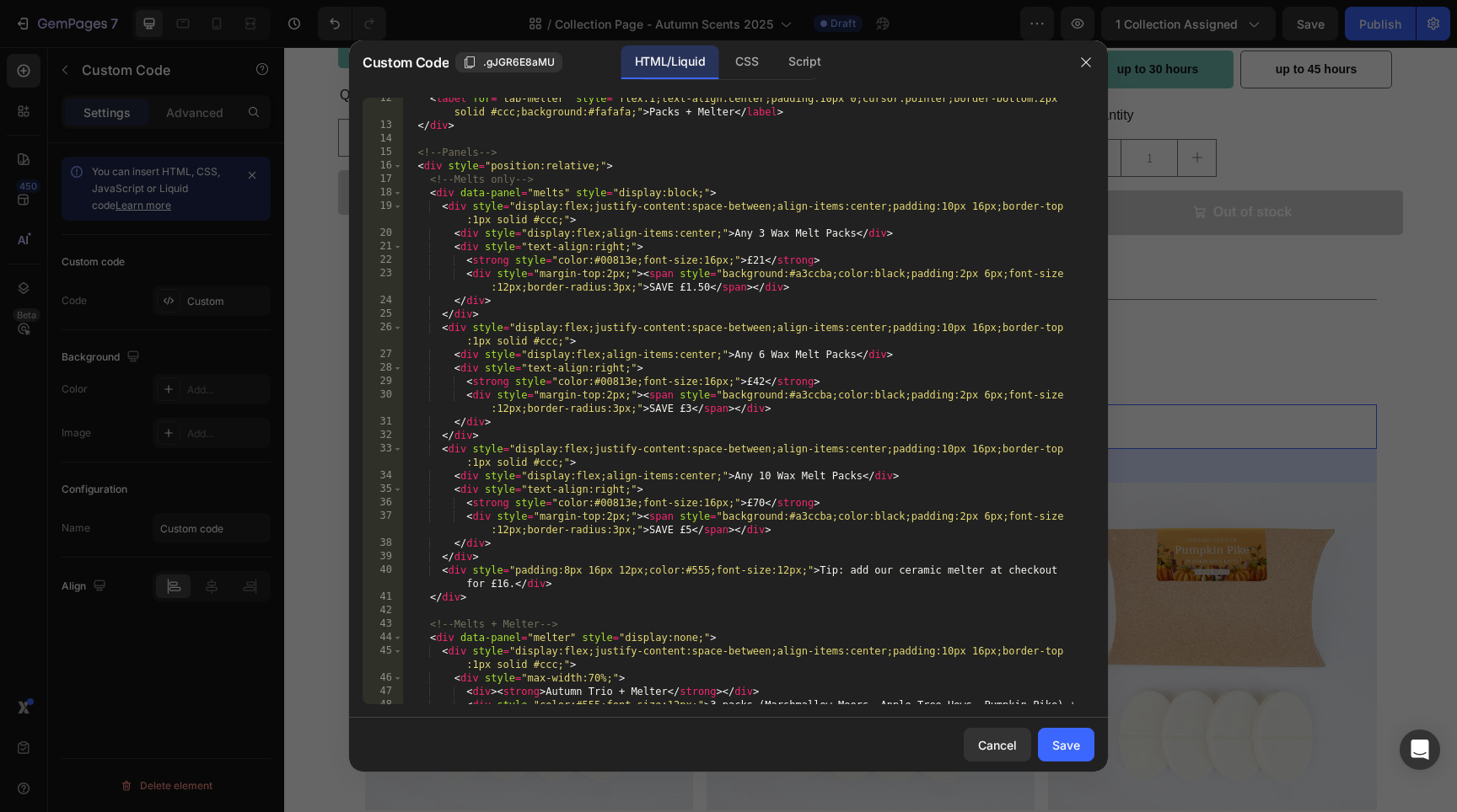
type textarea "<div style="padding:8px 16px 12px;color:#555;font-size:12px;">Tip: add our cera…"
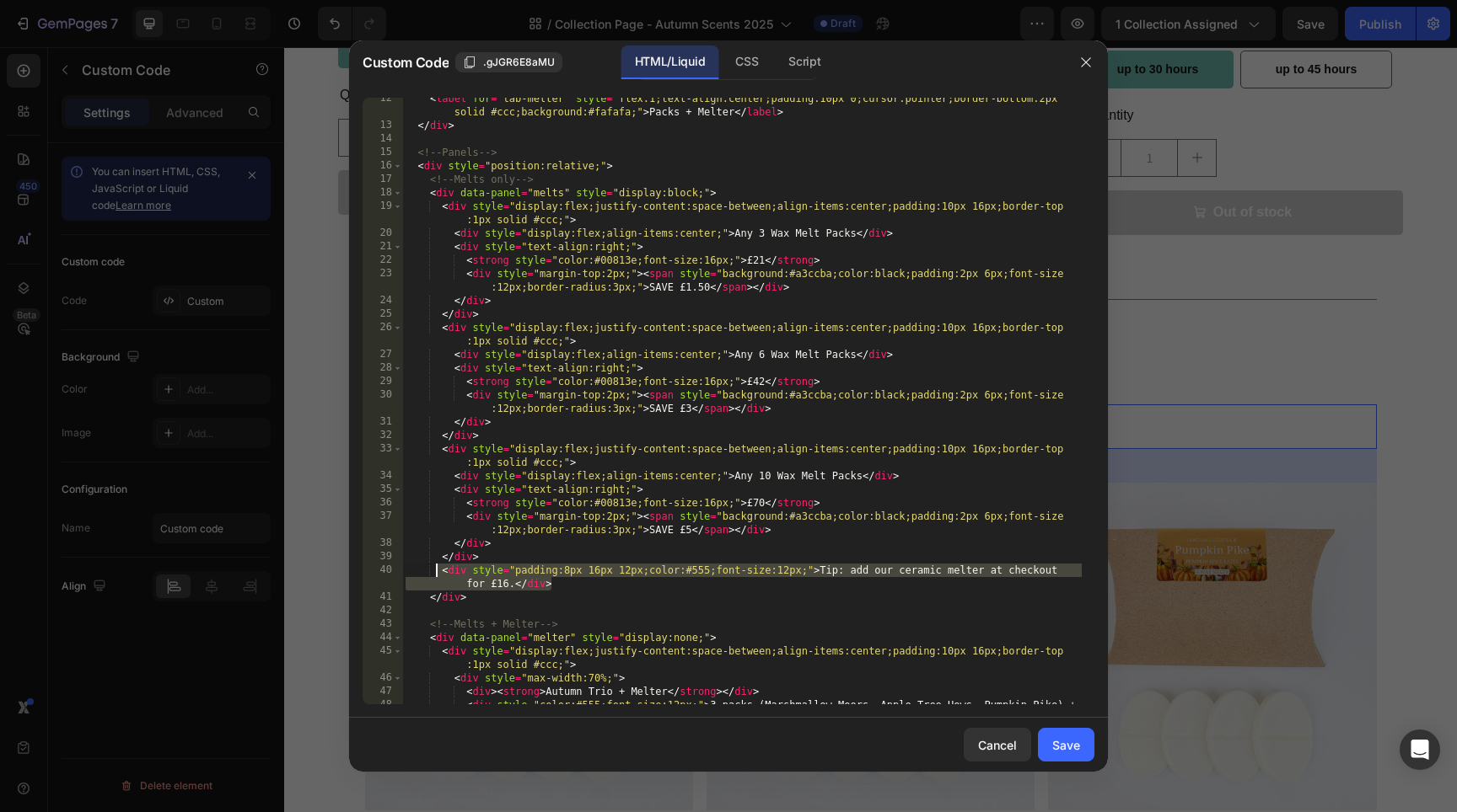
drag, startPoint x: 566, startPoint y: 588, endPoint x: 437, endPoint y: 574, distance: 129.8
click at [437, 574] on div "< label for = "tab-melter" style = "flex:1;text-align:center;padding:10px 0;cur…" at bounding box center [742, 422] width 679 height 661
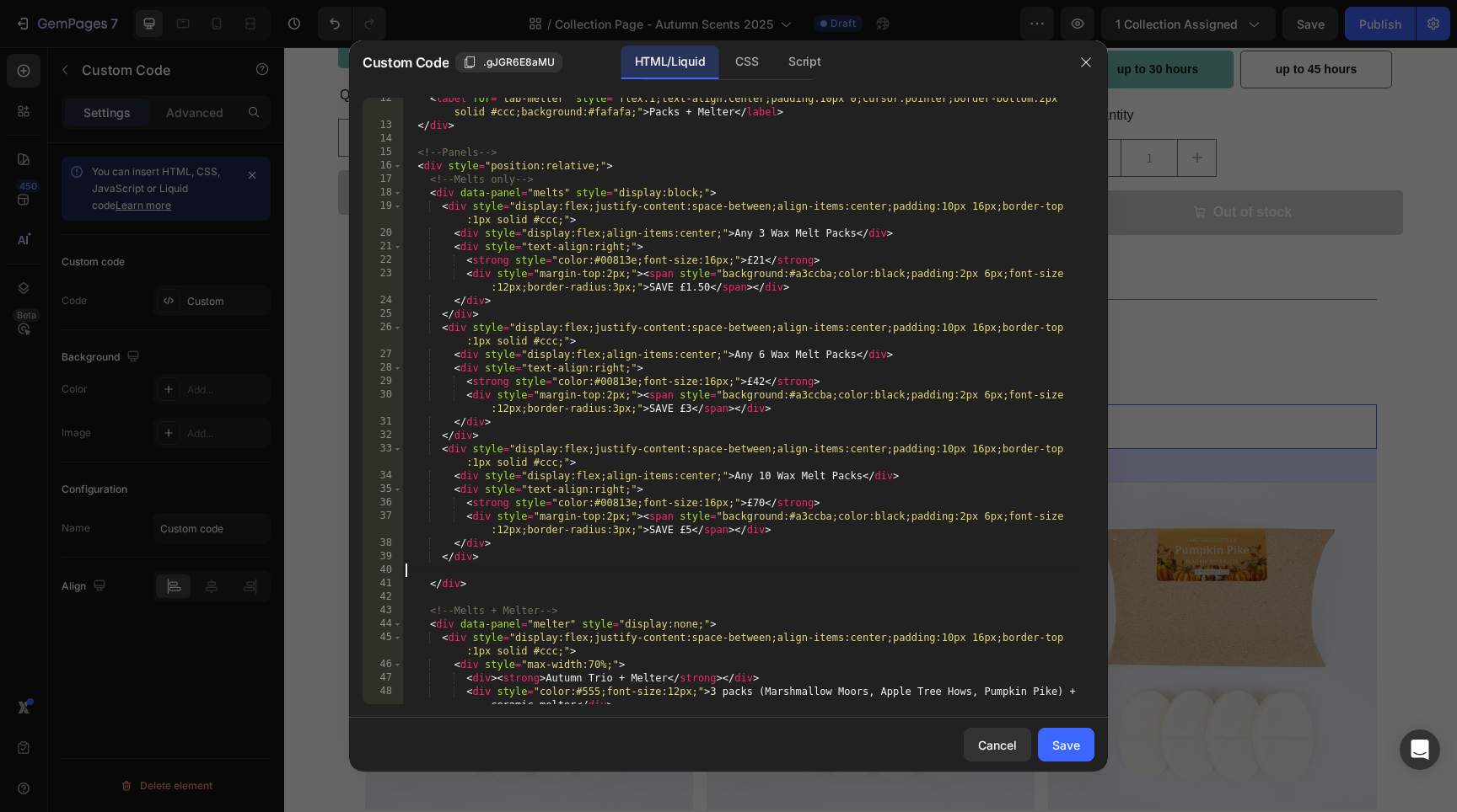
type textarea "</div>"
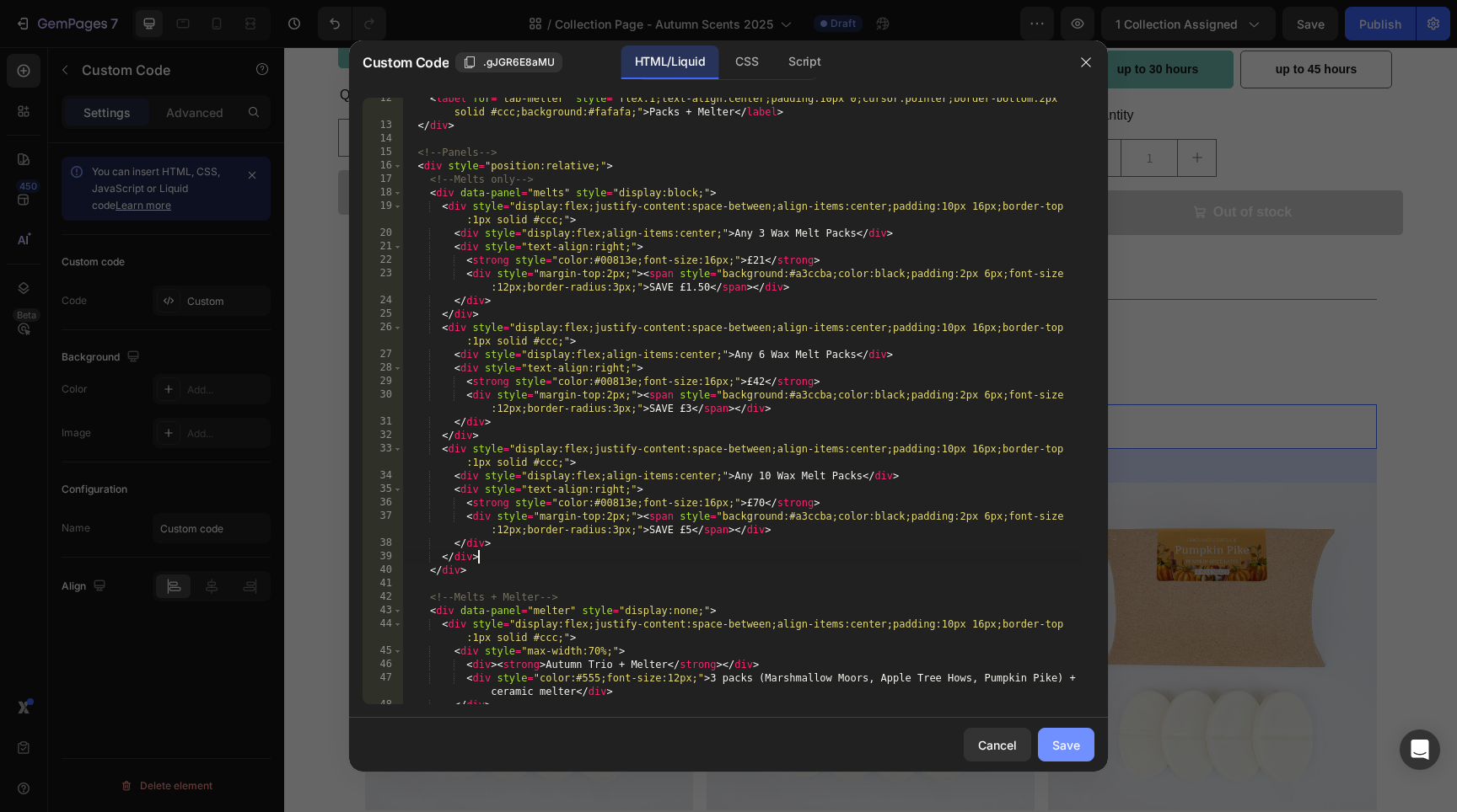
click at [1054, 746] on div "Save" at bounding box center [1066, 744] width 27 height 17
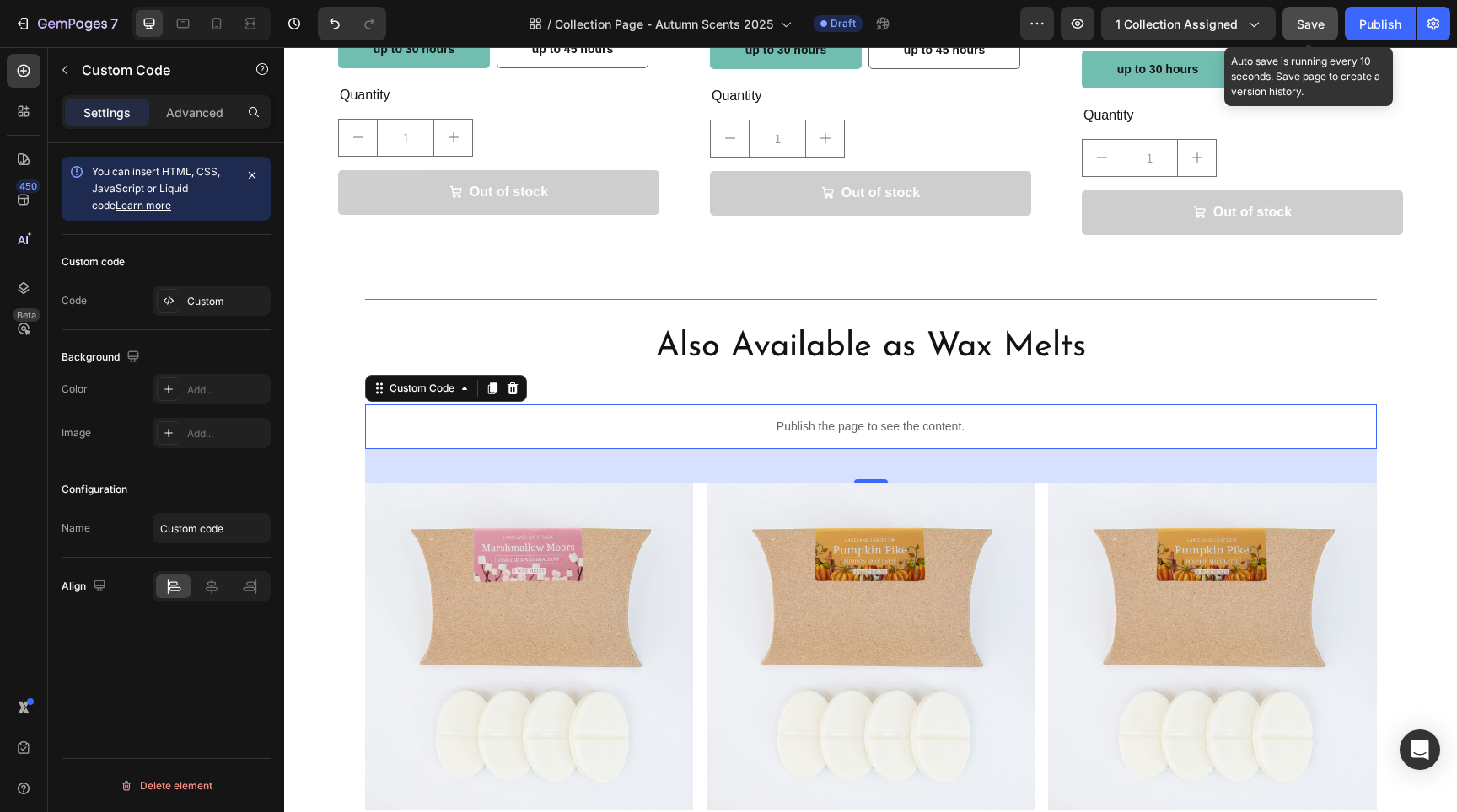
click at [1309, 16] on div "Save" at bounding box center [1311, 24] width 27 height 17
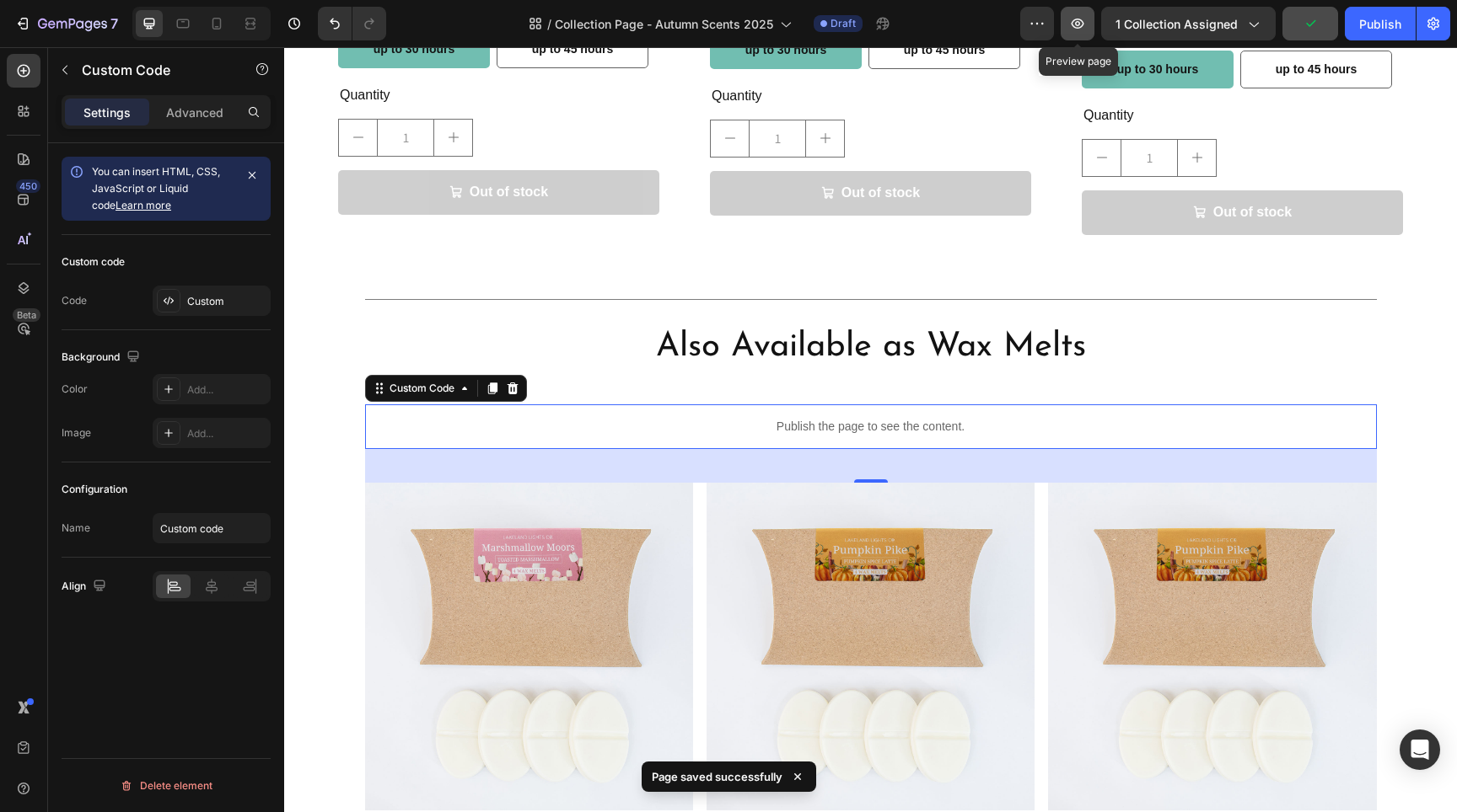
click at [1082, 30] on icon "button" at bounding box center [1077, 24] width 16 height 16
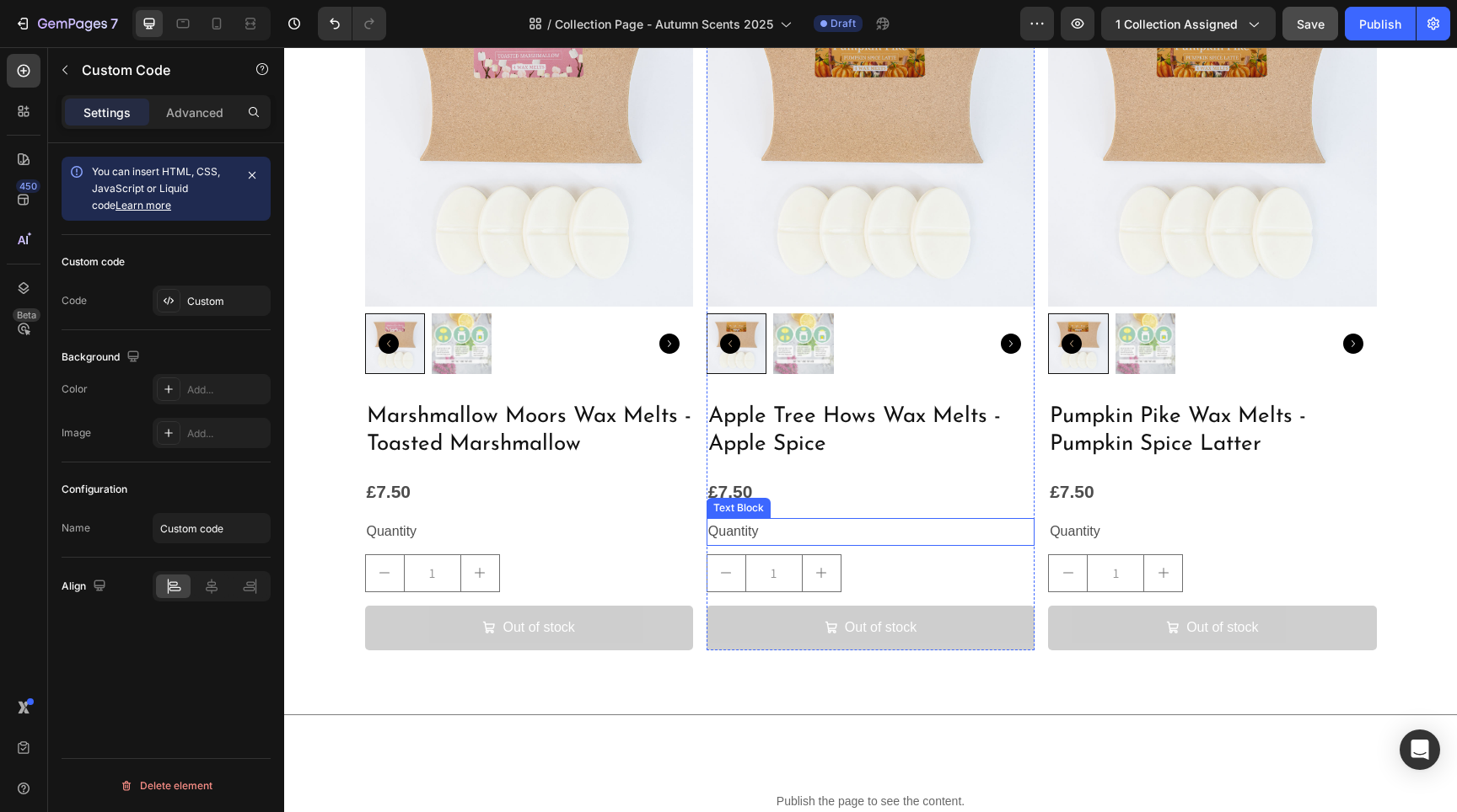
scroll to position [2597, 0]
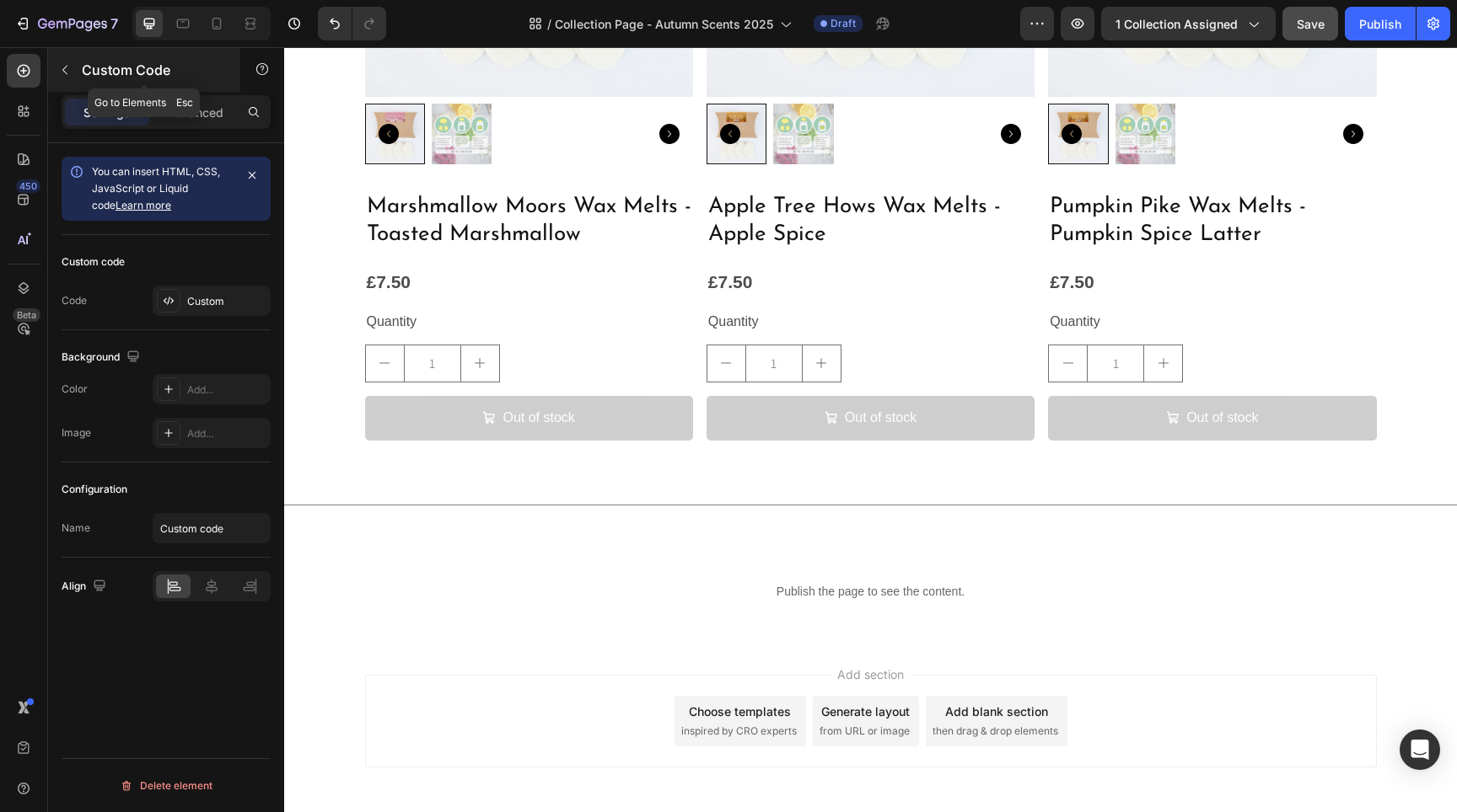
click at [74, 68] on button "button" at bounding box center [65, 70] width 27 height 27
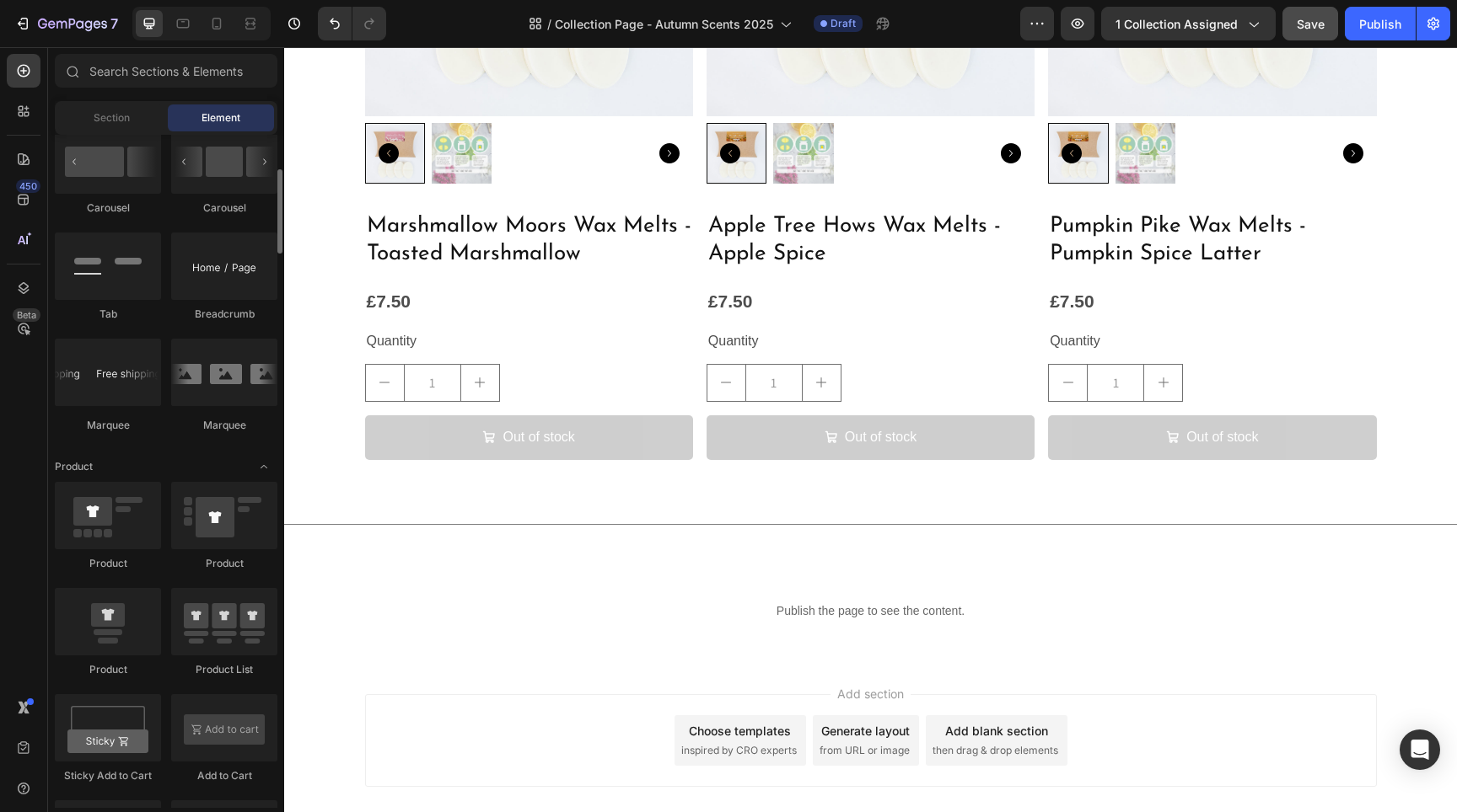
scroll to position [1922, 0]
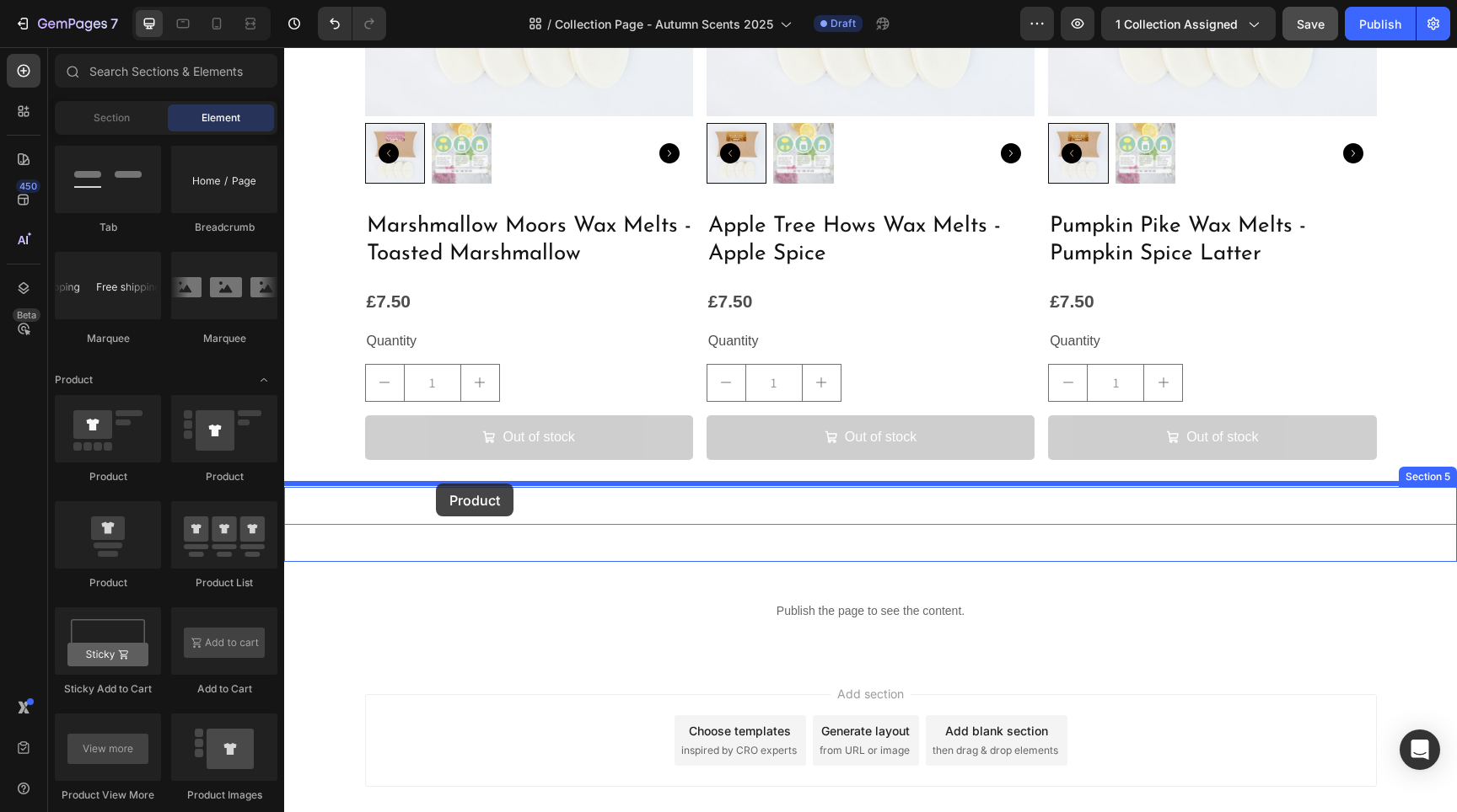
drag, startPoint x: 392, startPoint y: 497, endPoint x: 436, endPoint y: 484, distance: 45.9
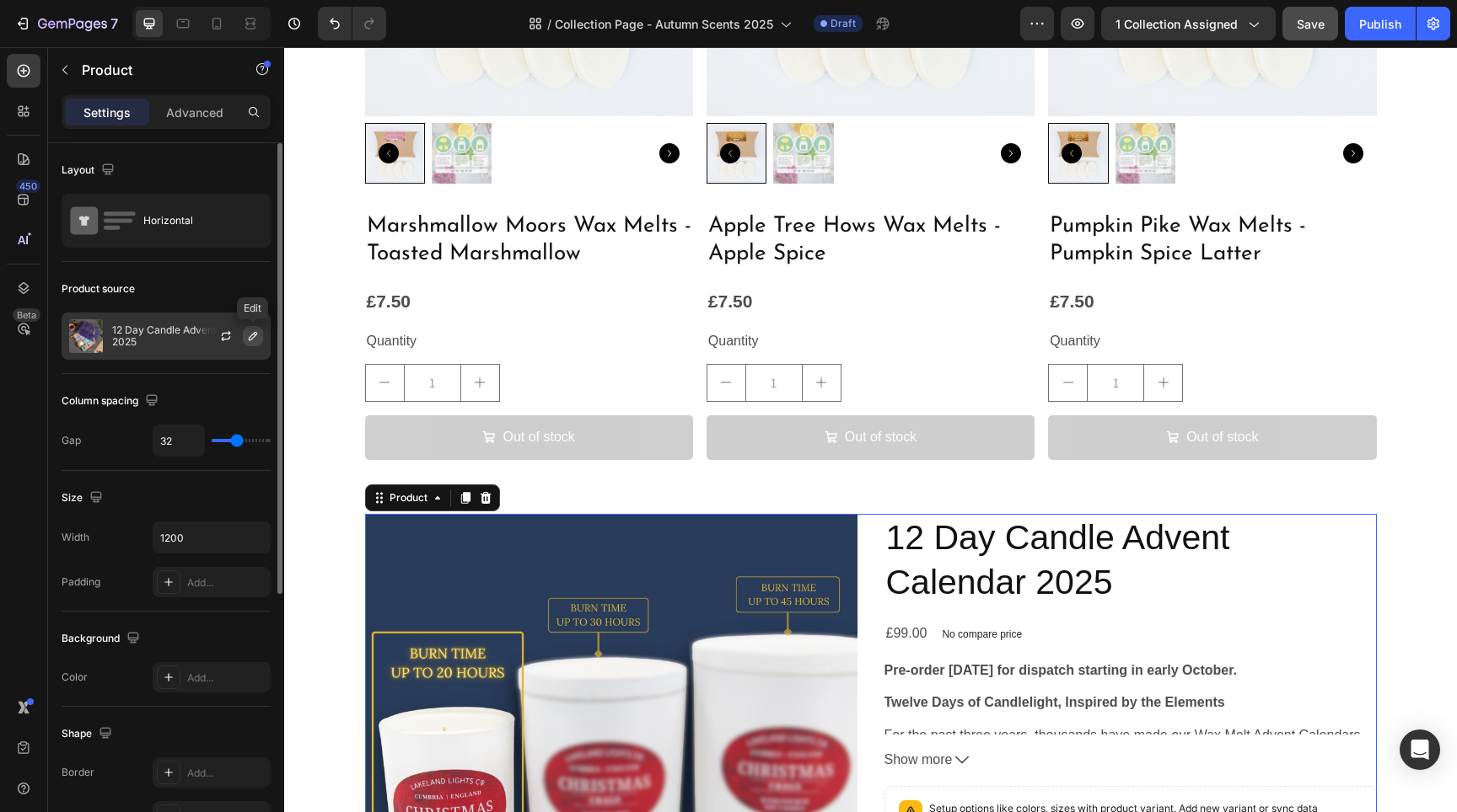
click at [261, 335] on button "button" at bounding box center [253, 336] width 20 height 20
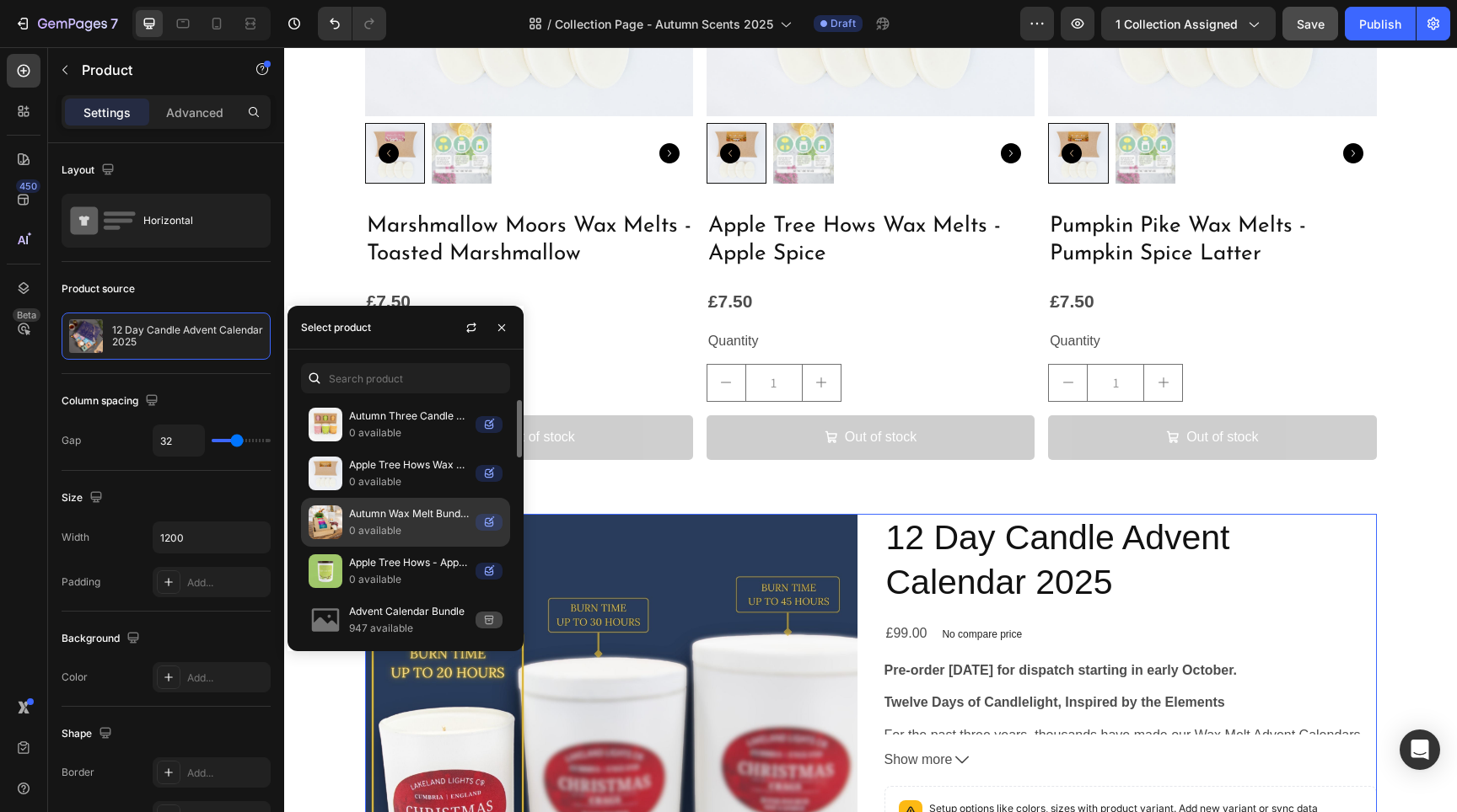
click at [412, 517] on p "Autumn Wax Melt Bundle with Melter" at bounding box center [408, 514] width 120 height 16
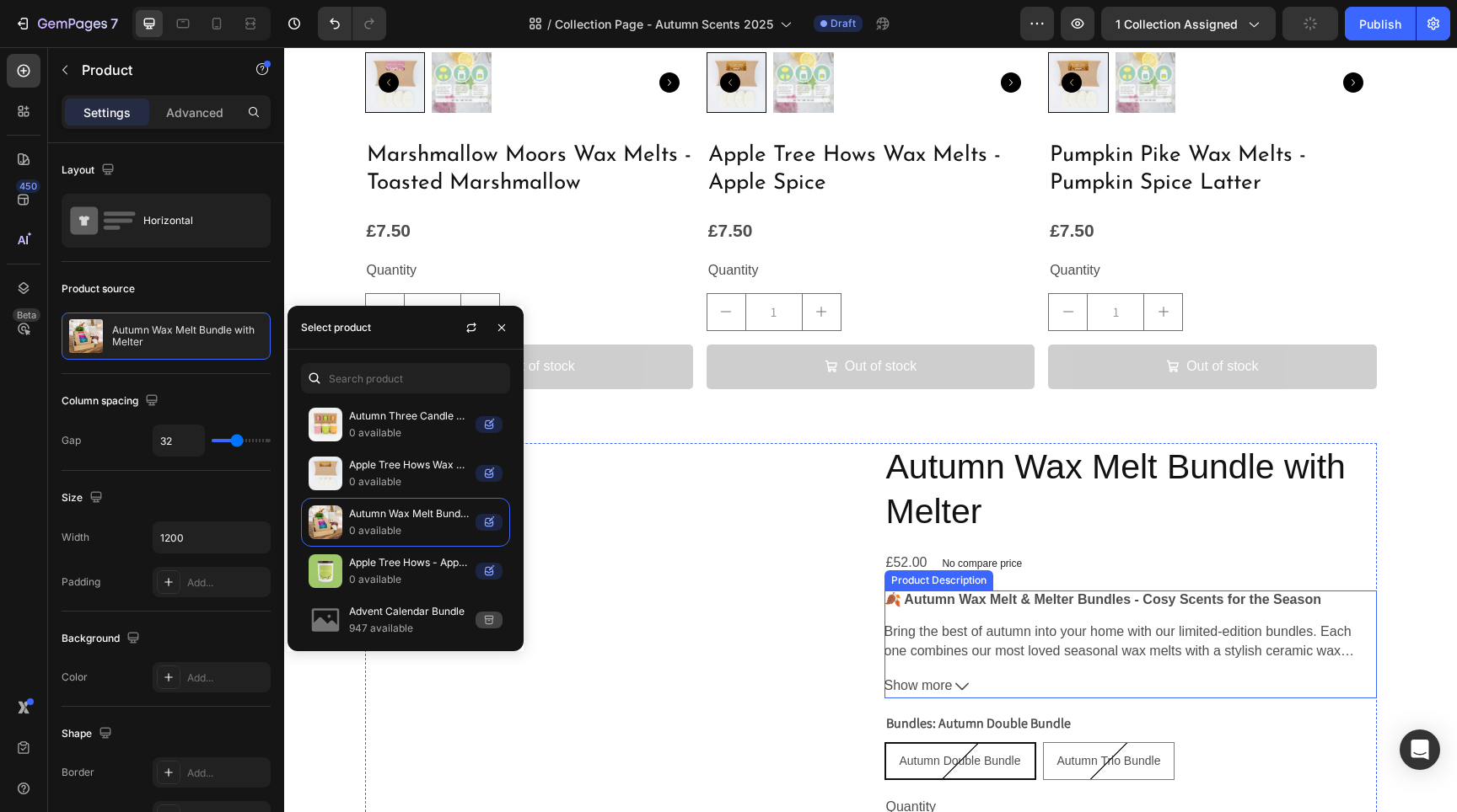
scroll to position [2716, 0]
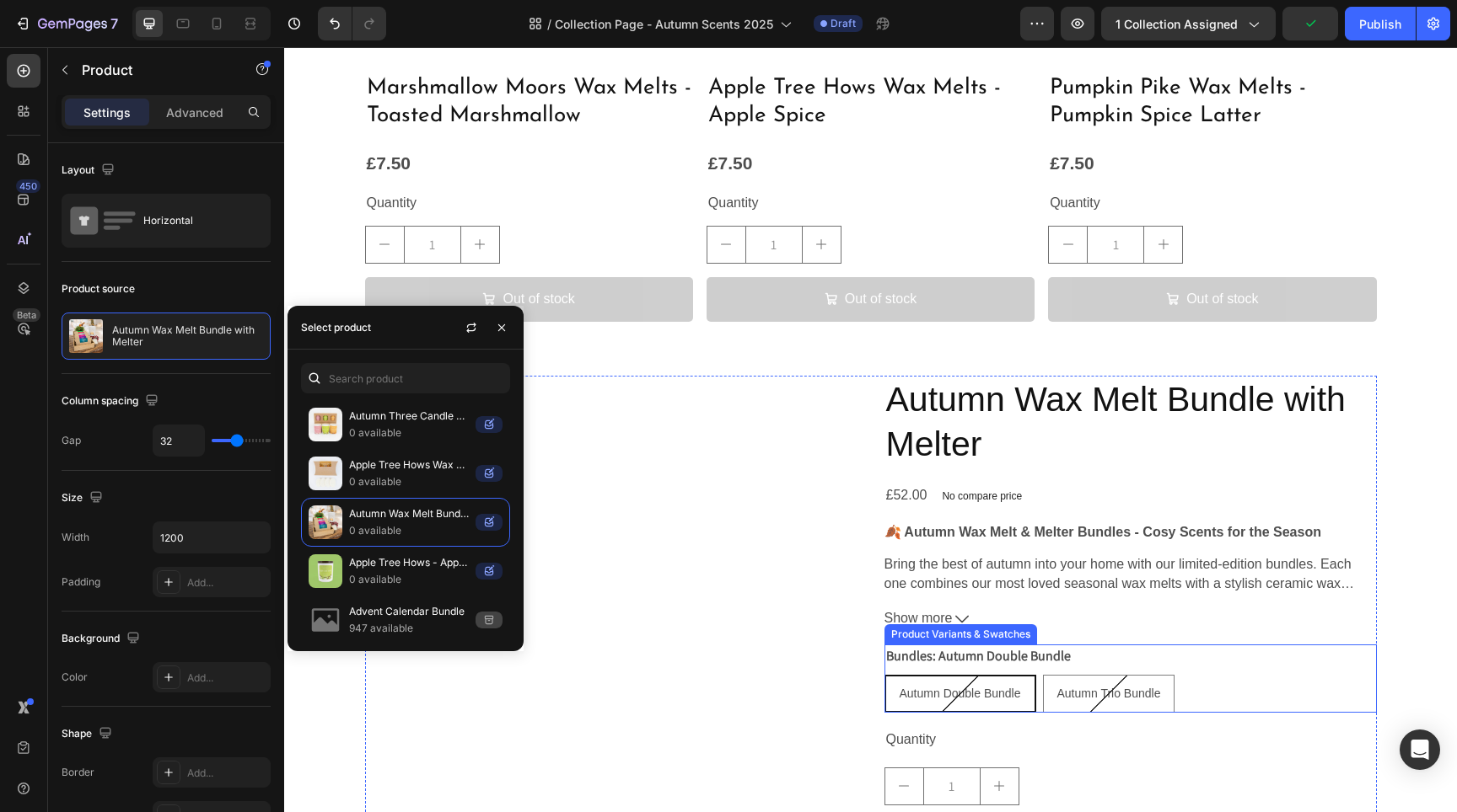
scroll to position [2803, 0]
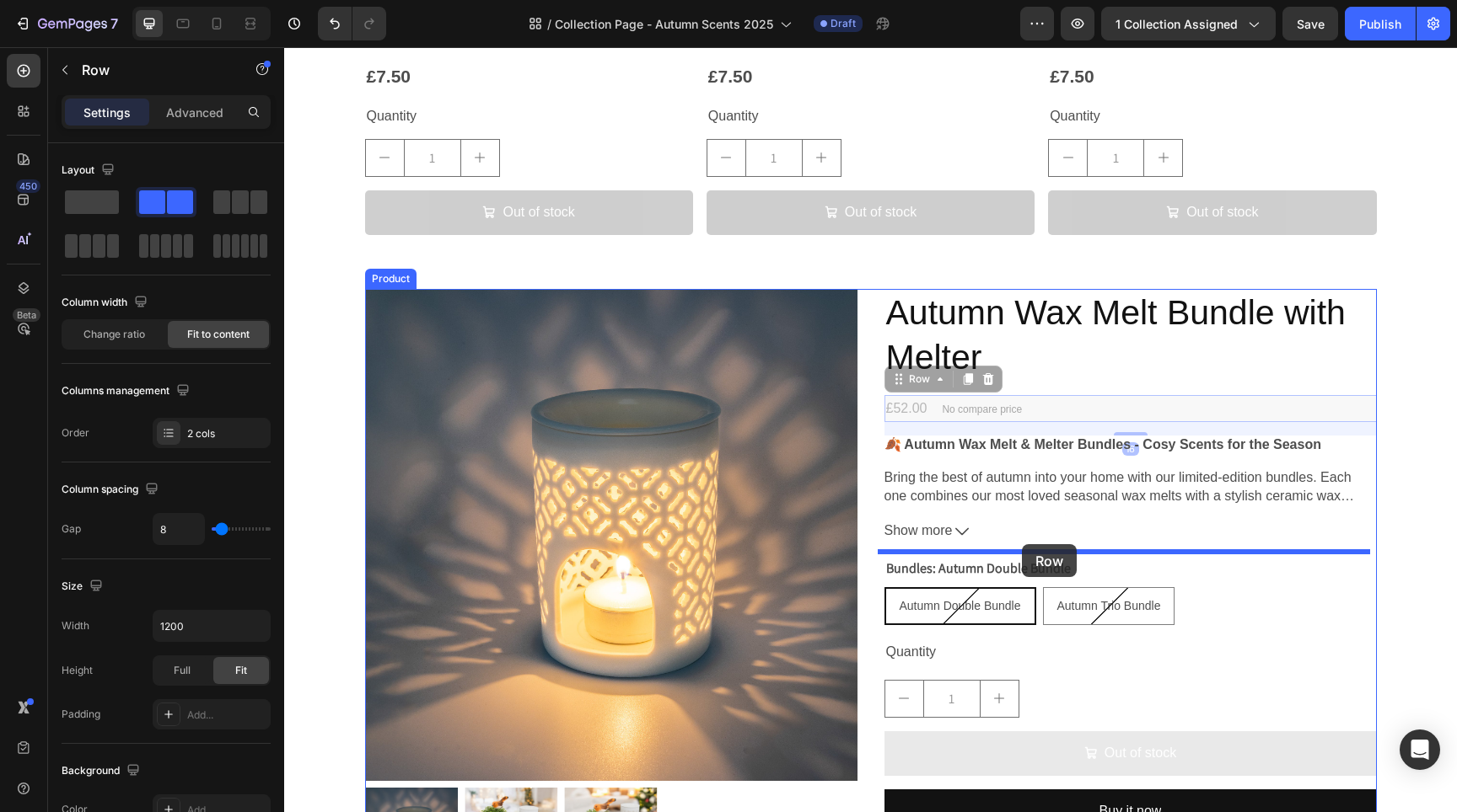
drag, startPoint x: 1080, startPoint y: 401, endPoint x: 1022, endPoint y: 545, distance: 155.2
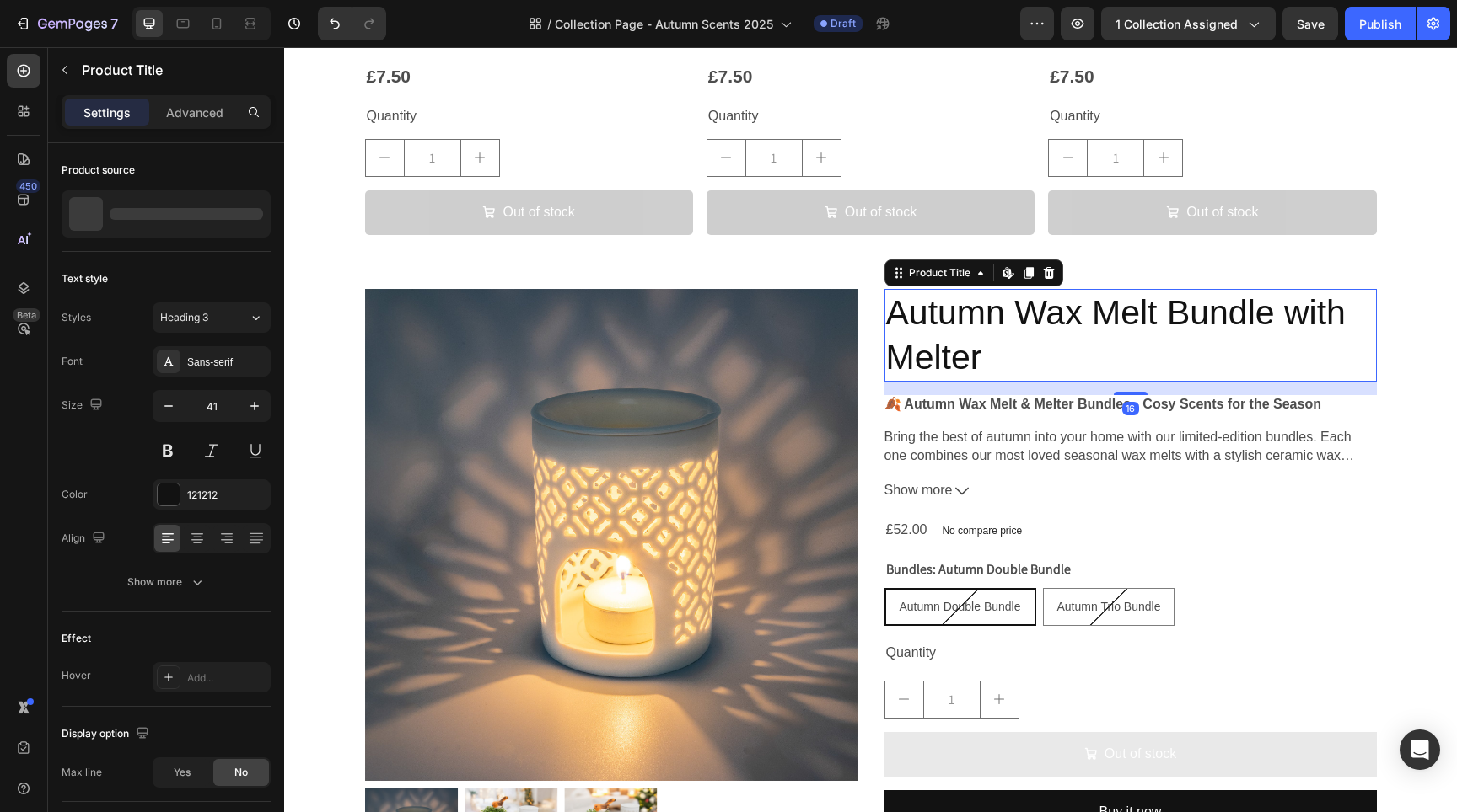
click at [1047, 341] on h2 "Autumn Wax Melt Bundle with Melter" at bounding box center [1130, 336] width 492 height 94
click at [215, 359] on div "Sans-serif" at bounding box center [226, 362] width 79 height 16
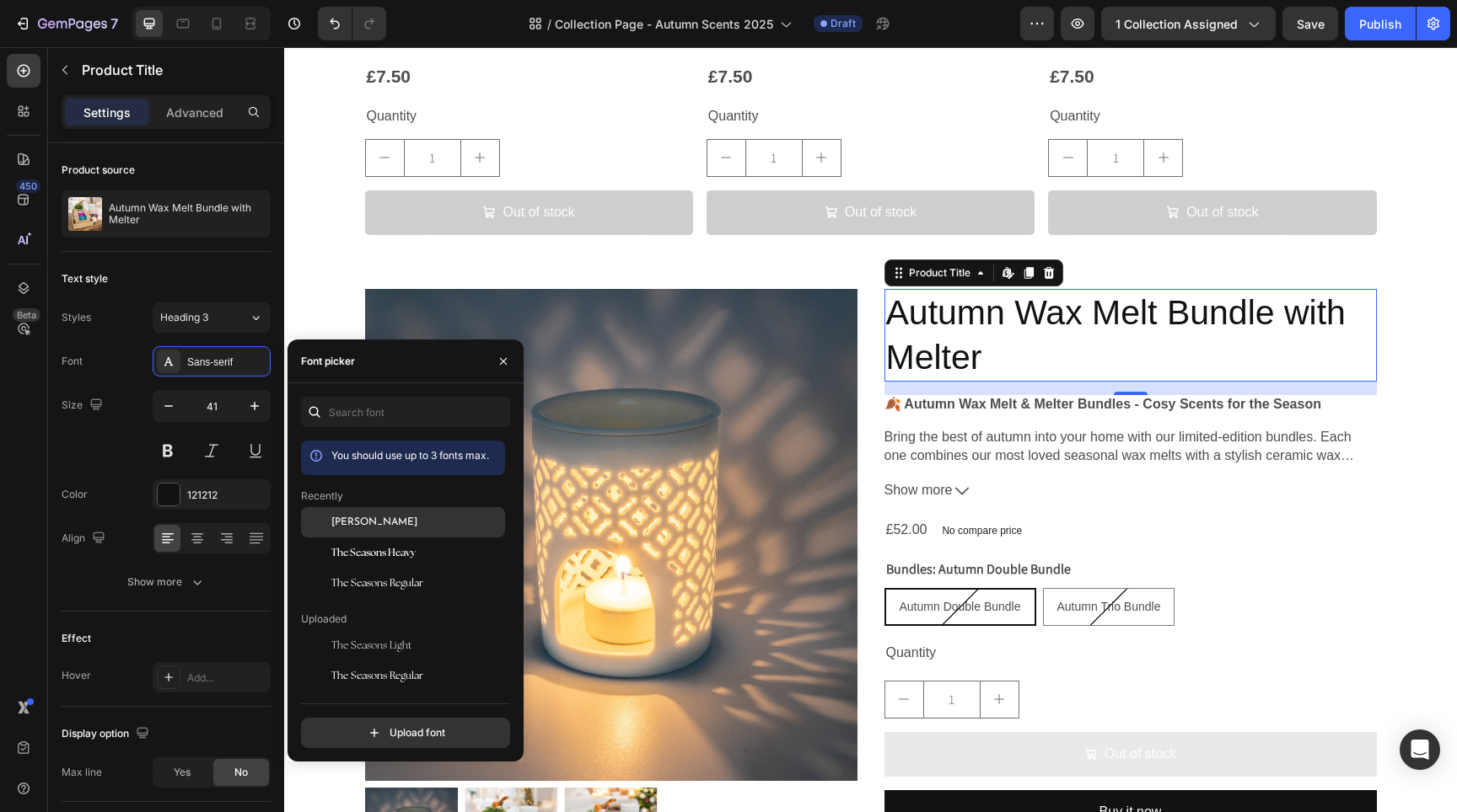
click at [370, 630] on div "[PERSON_NAME]" at bounding box center [404, 645] width 204 height 30
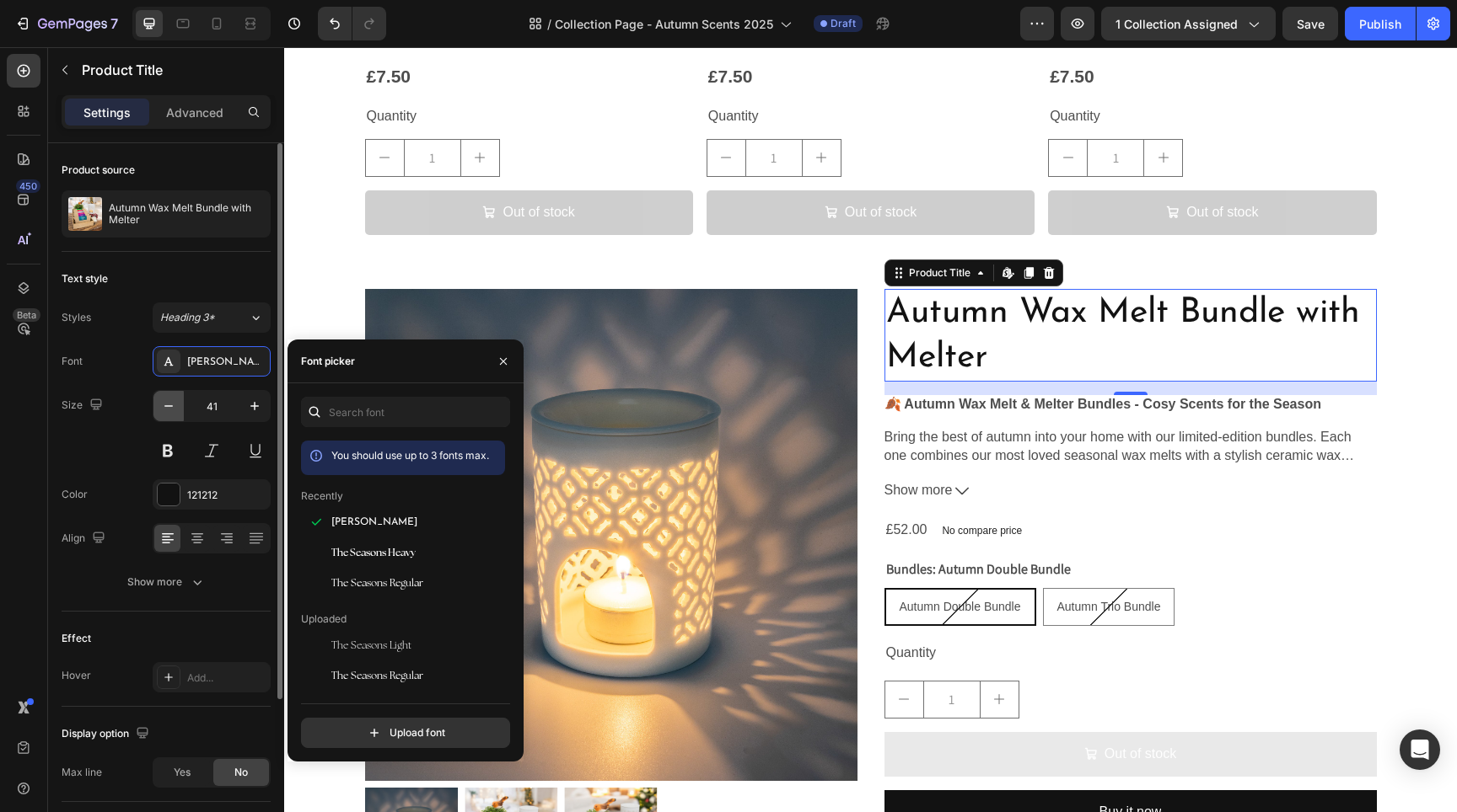
click at [174, 405] on icon "button" at bounding box center [168, 406] width 16 height 16
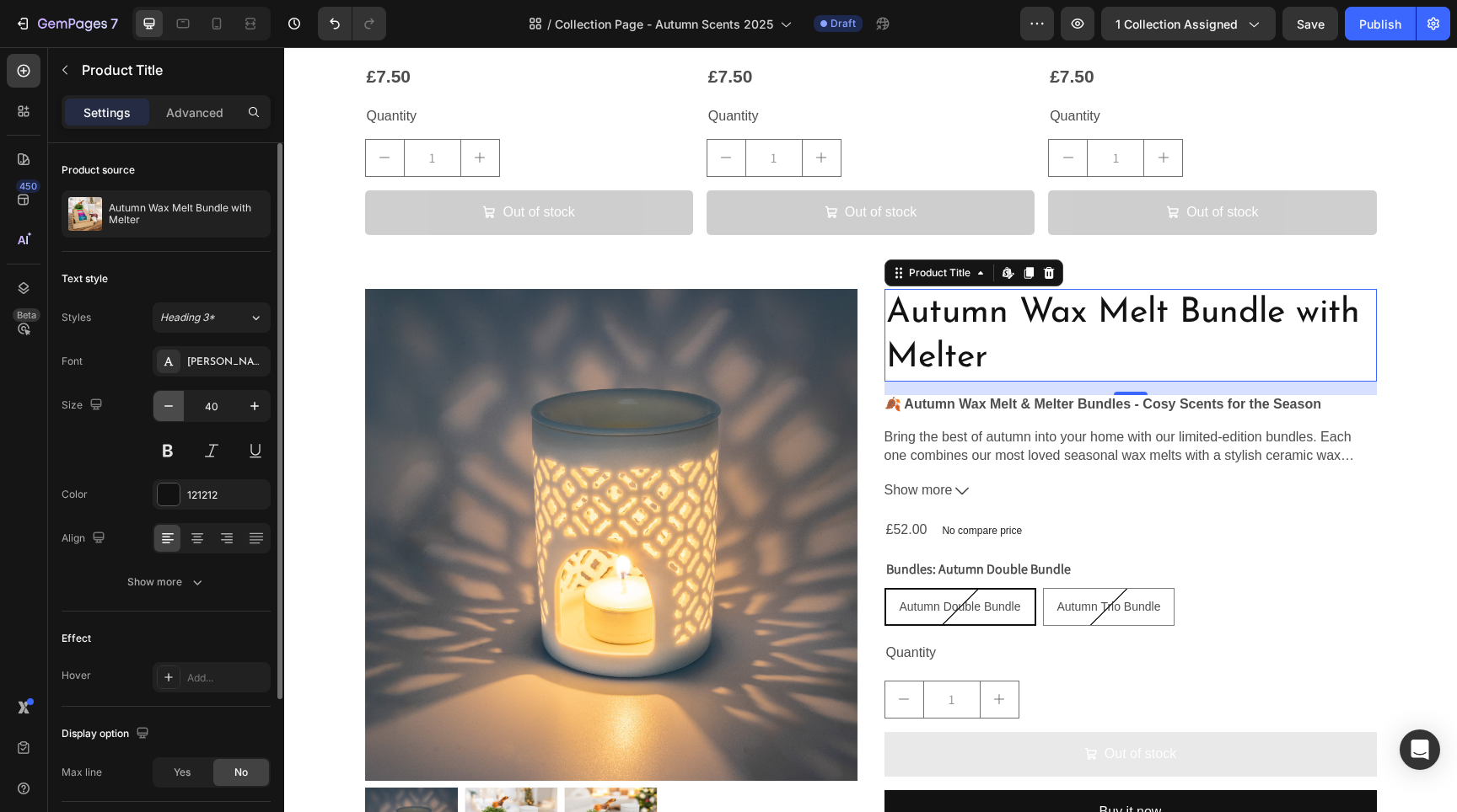
click at [174, 405] on icon "button" at bounding box center [168, 406] width 16 height 16
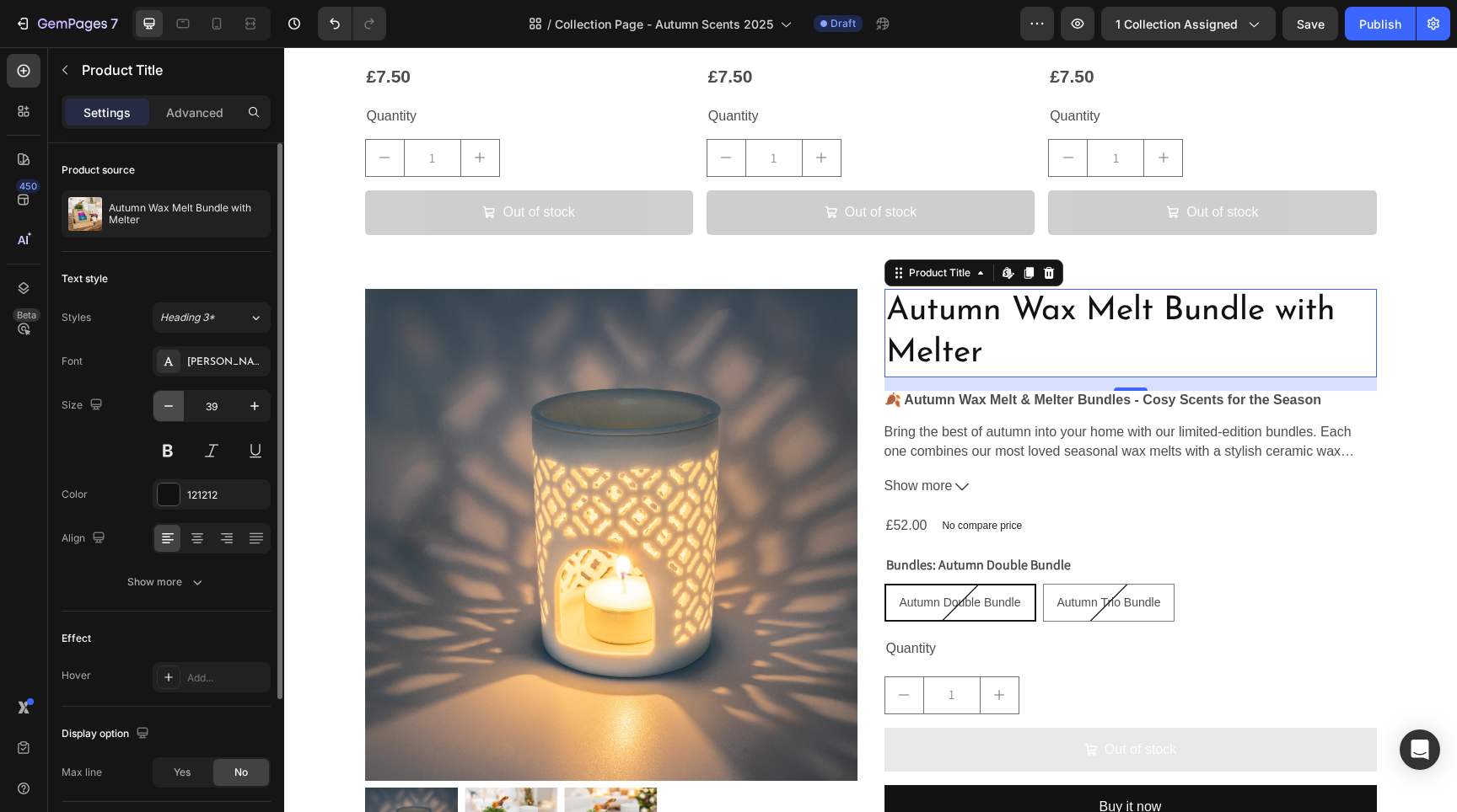
click at [173, 405] on icon "button" at bounding box center [168, 406] width 16 height 16
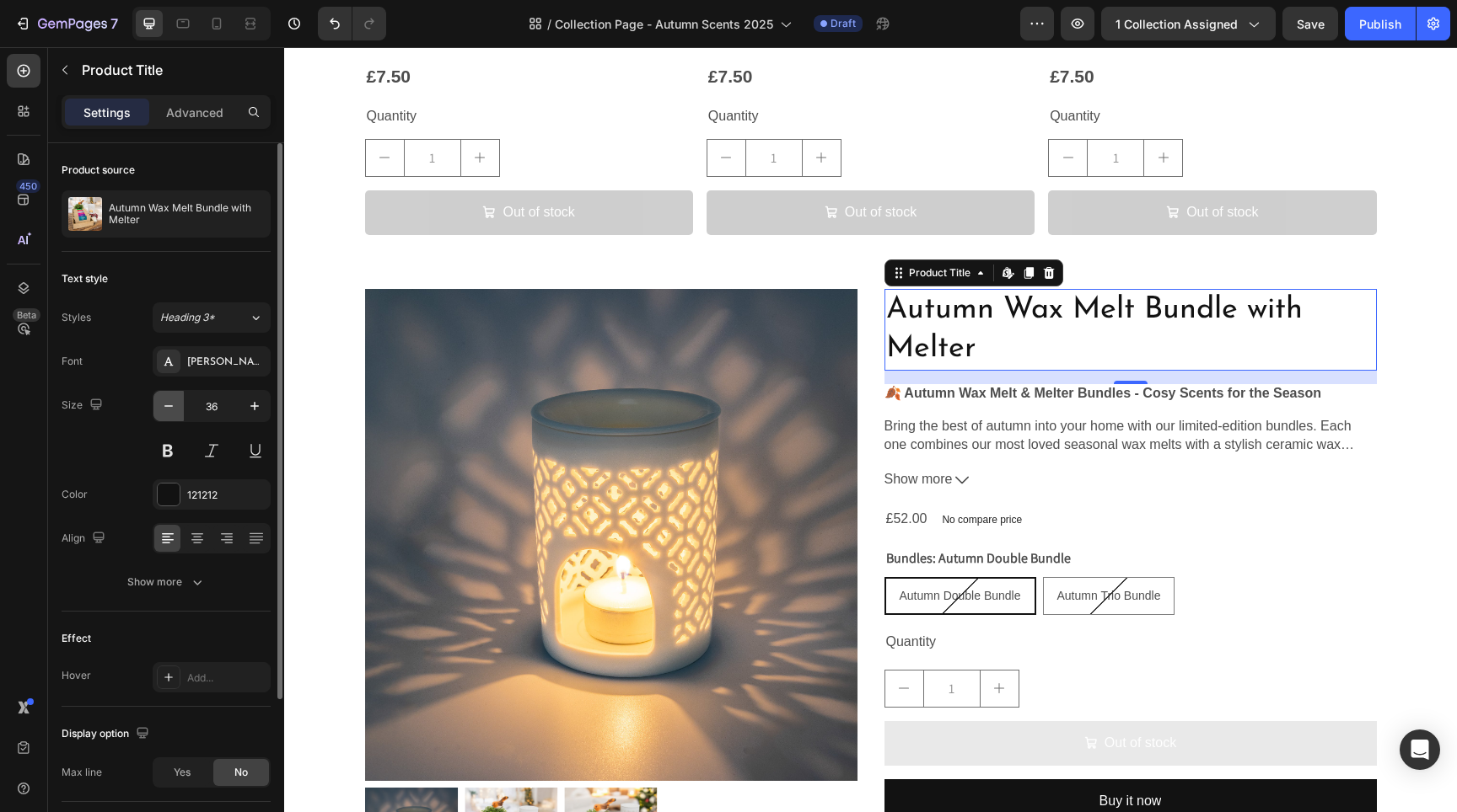
click at [173, 405] on icon "button" at bounding box center [168, 406] width 16 height 16
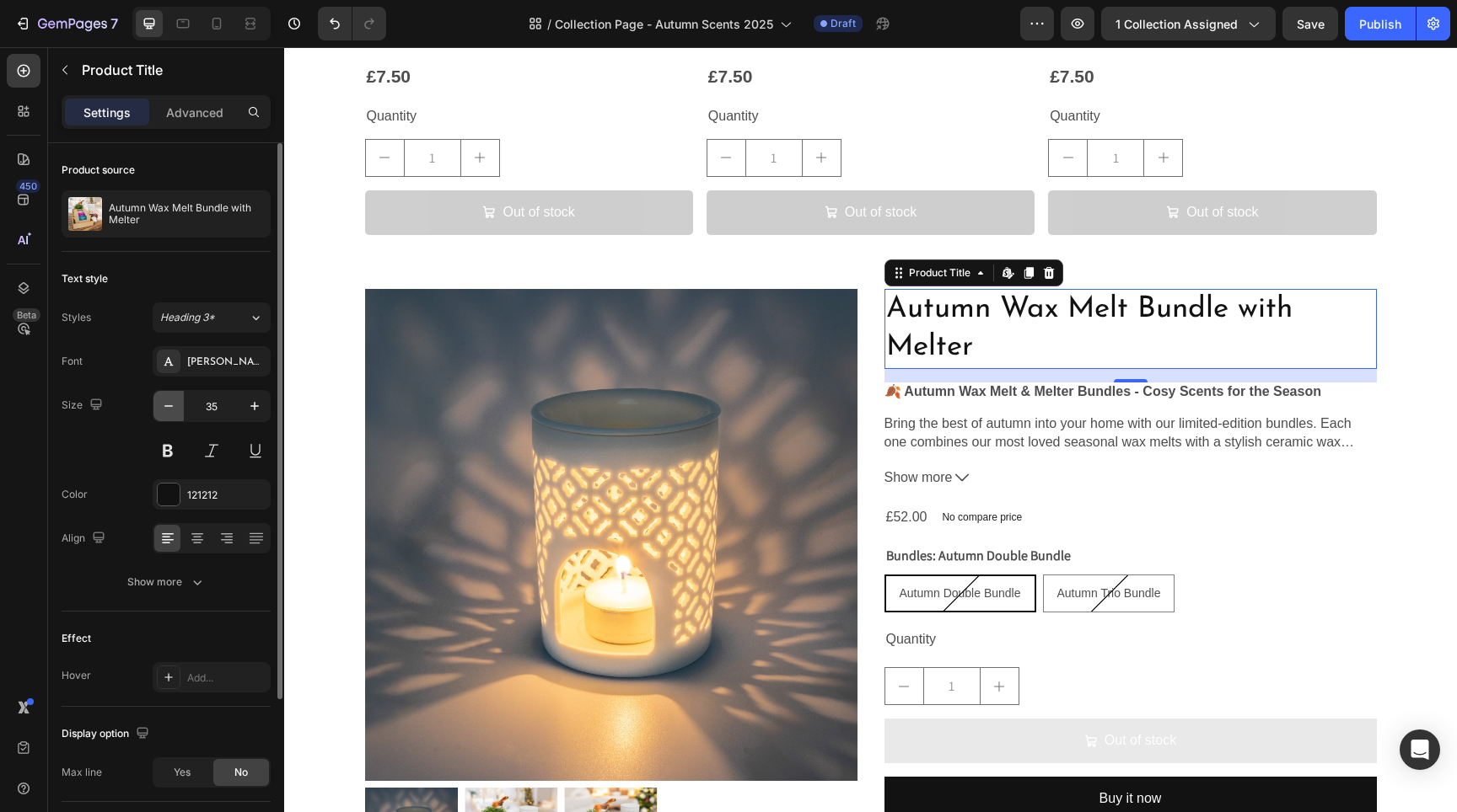
click at [173, 405] on icon "button" at bounding box center [168, 406] width 16 height 16
click at [173, 405] on icon "button" at bounding box center [168, 406] width 16 height 16
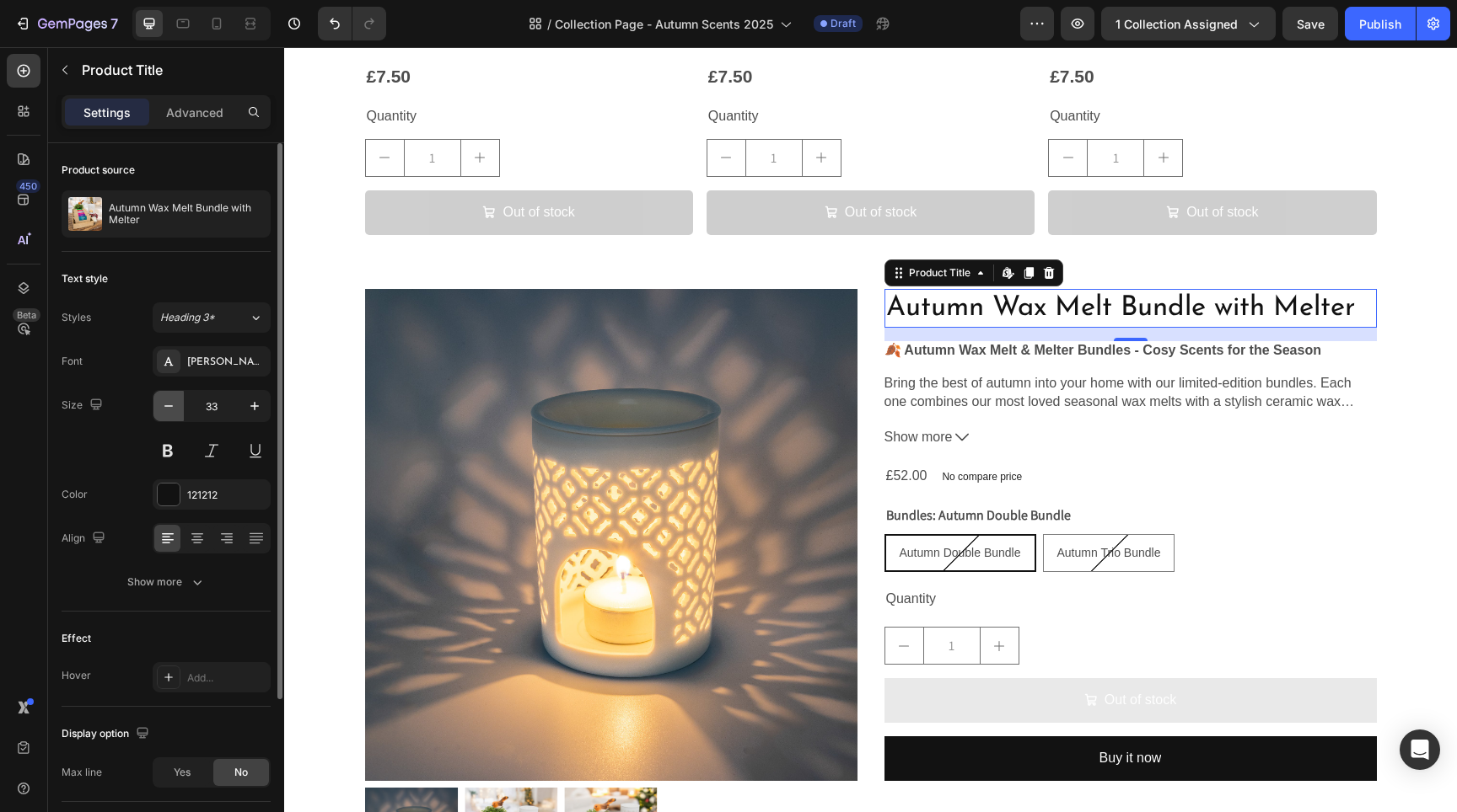
click at [173, 405] on icon "button" at bounding box center [168, 406] width 16 height 16
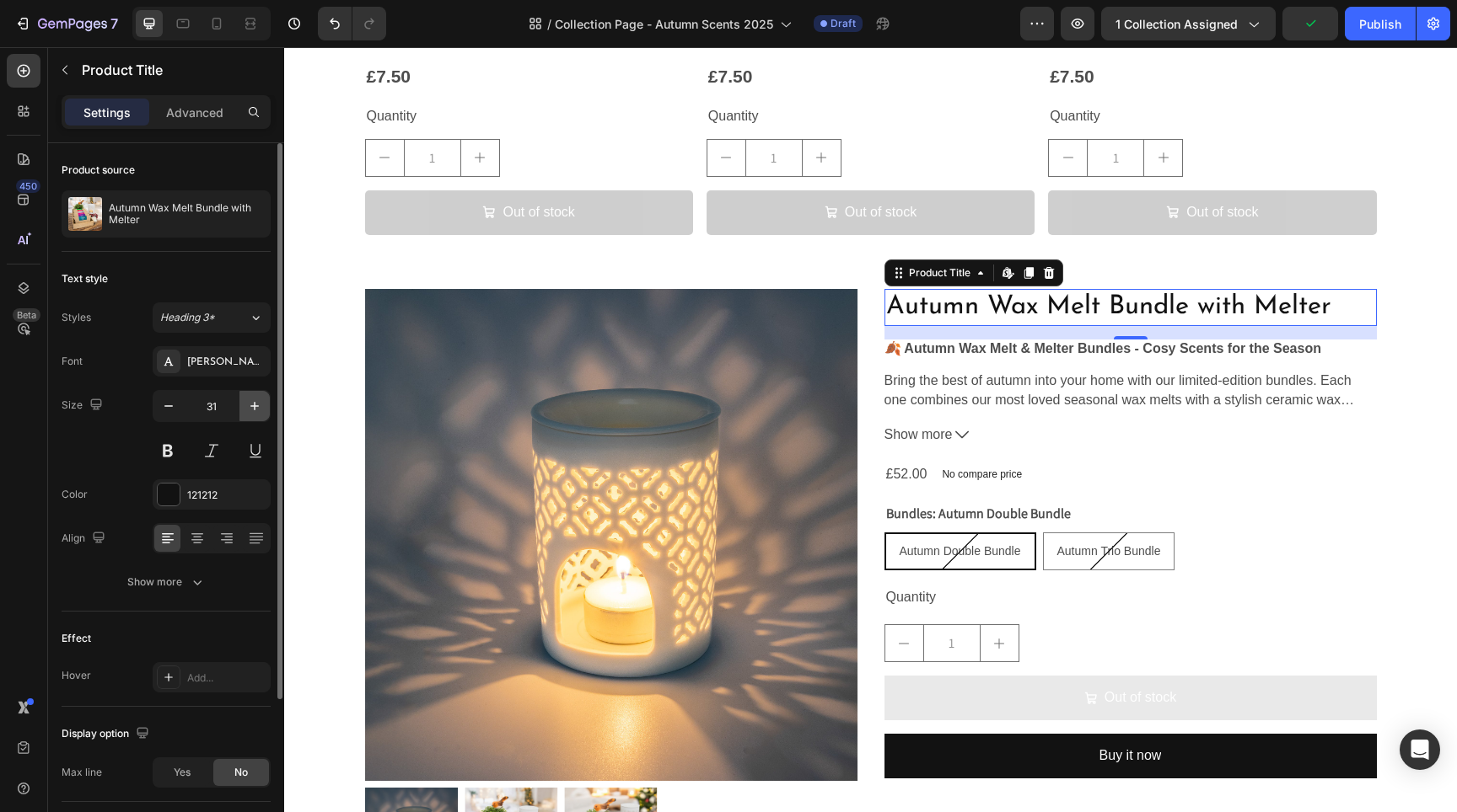
click at [251, 403] on icon "button" at bounding box center [255, 406] width 16 height 16
type input "32"
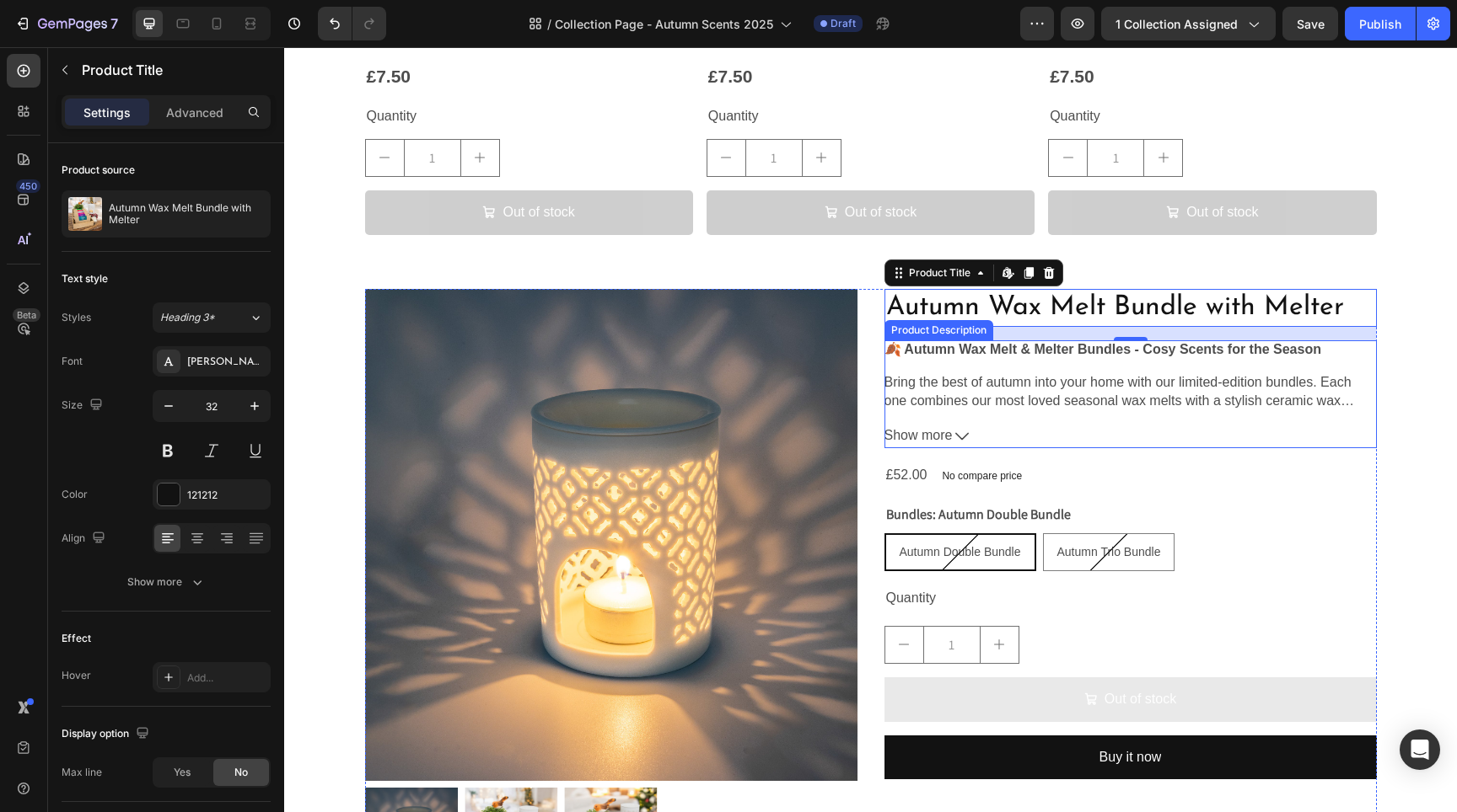
click at [1007, 380] on p "Bring the best of autumn into your home with our limited-edition bundles. Each …" at bounding box center [1130, 392] width 492 height 38
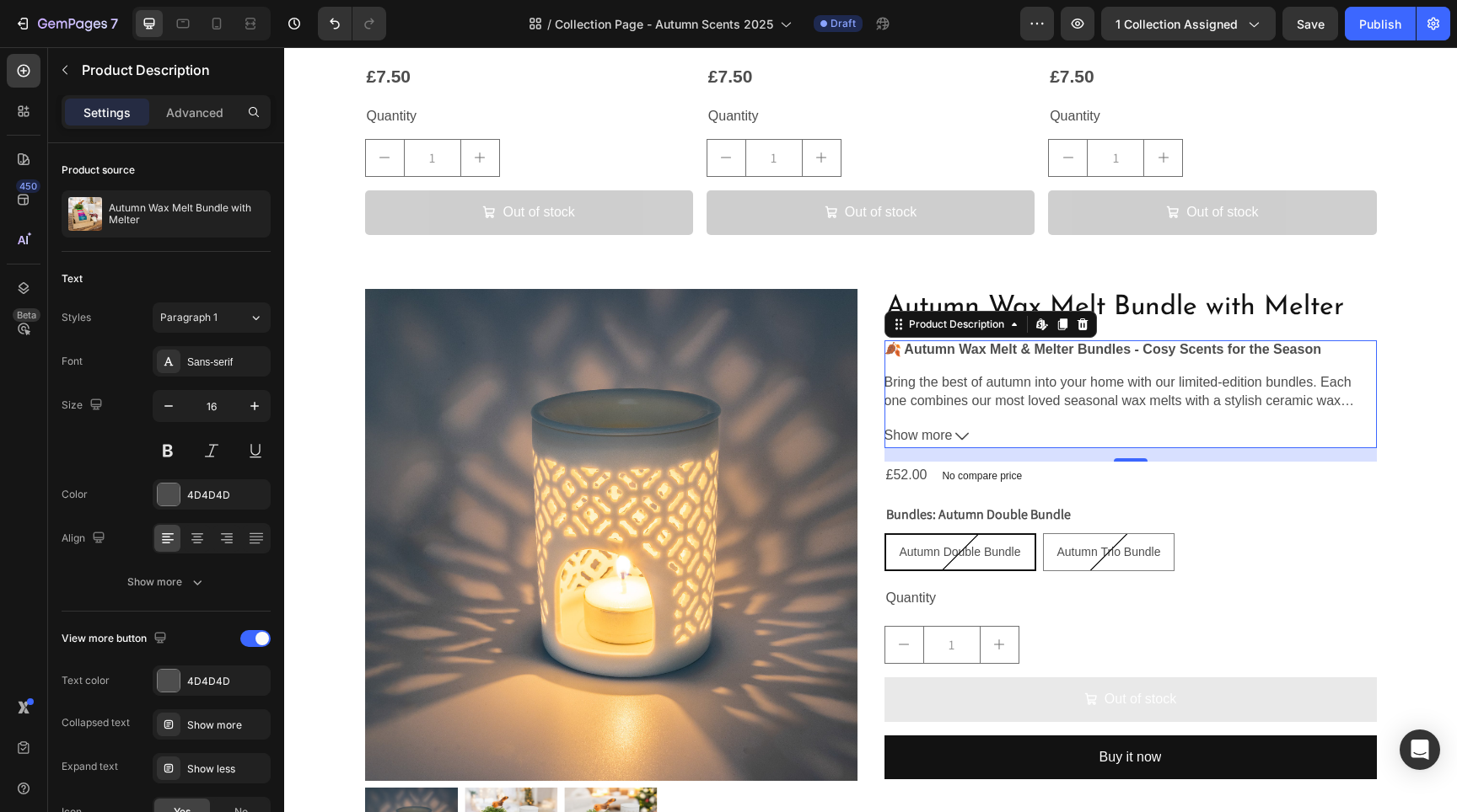
click at [1076, 323] on icon at bounding box center [1082, 324] width 11 height 12
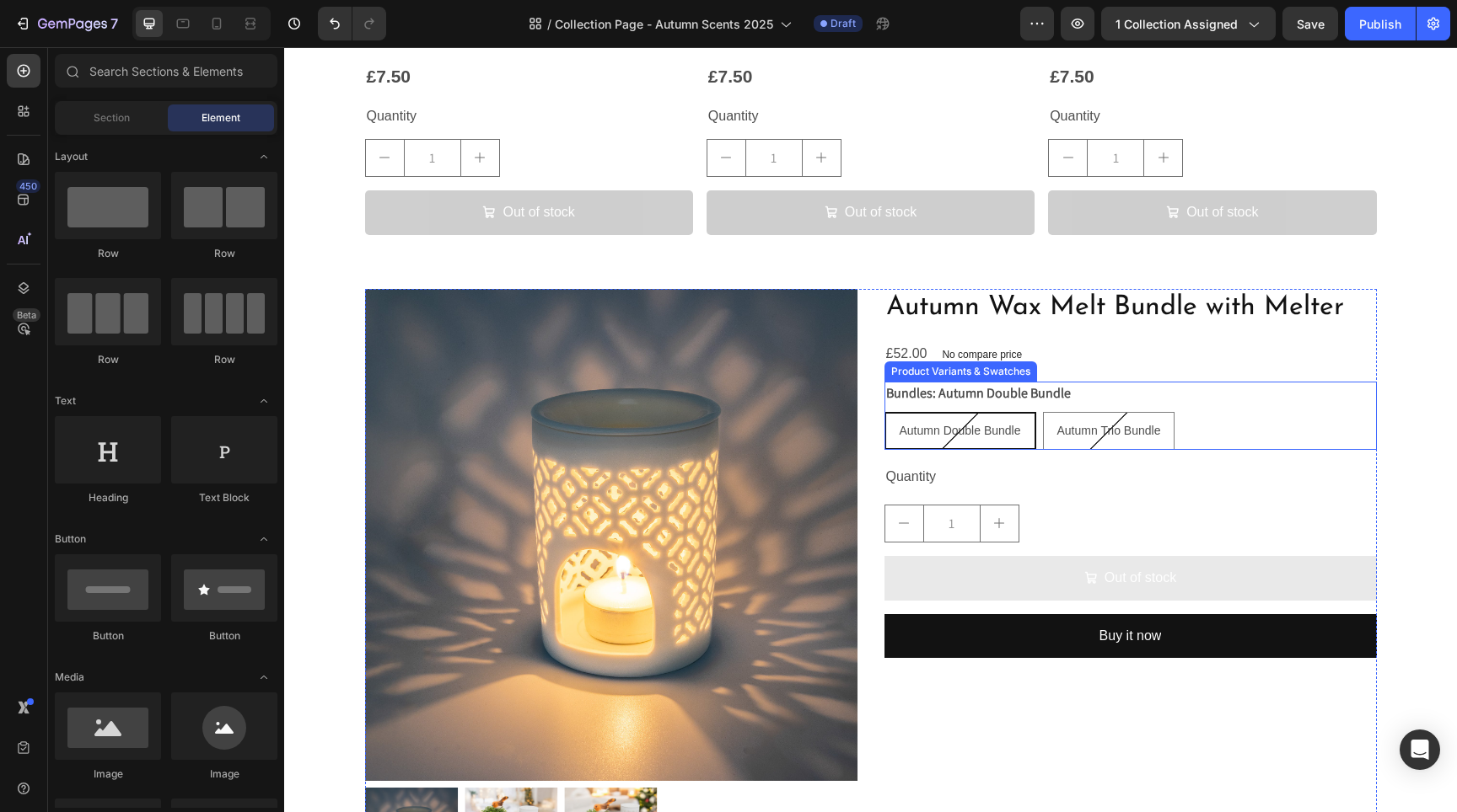
click at [1023, 433] on div "Autumn Double Bundle" at bounding box center [960, 431] width 149 height 35
click at [885, 412] on input "Autumn Double Bundle Autumn Double Bundle Autumn Double Bundle" at bounding box center [884, 411] width 1 height 1
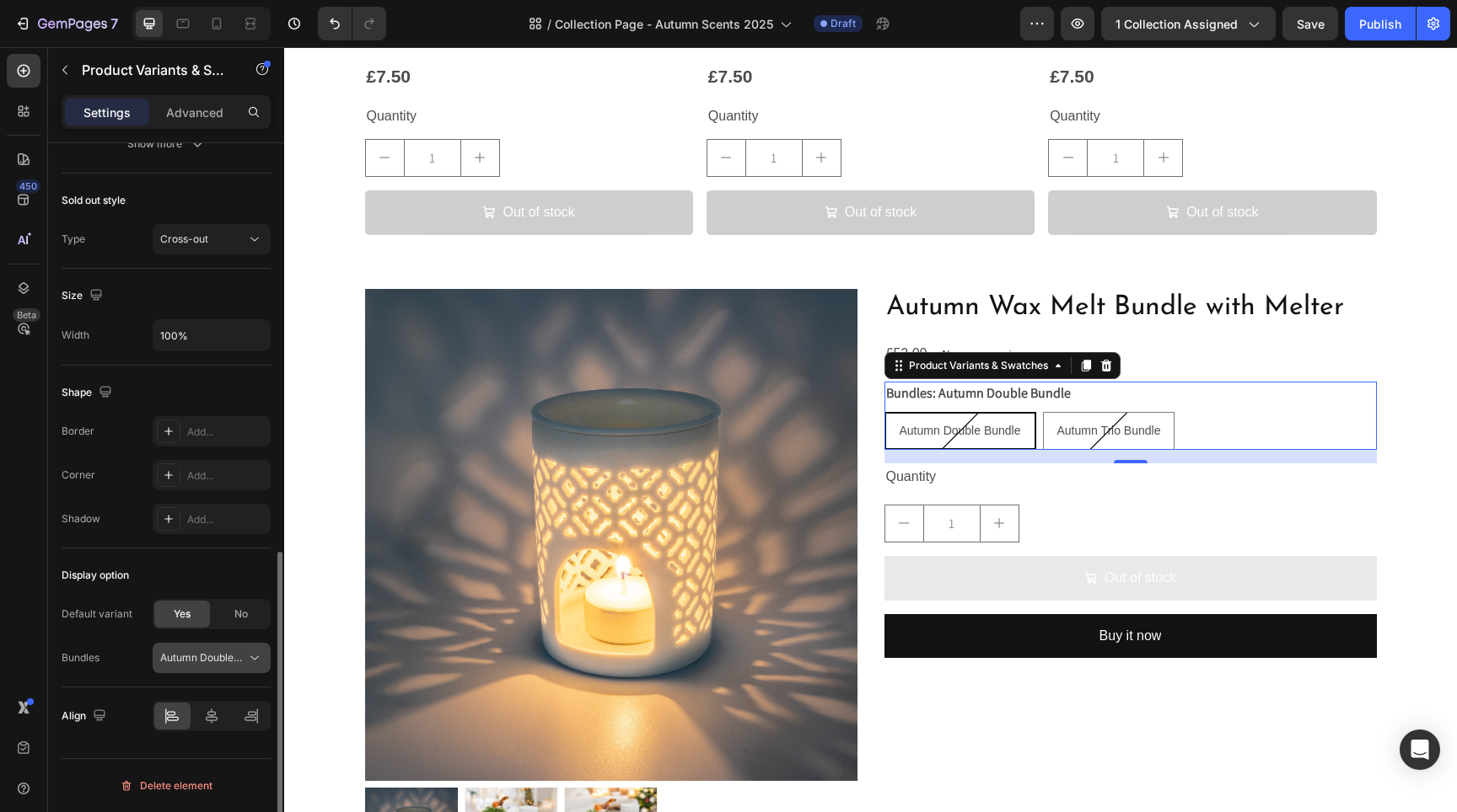
scroll to position [841, 0]
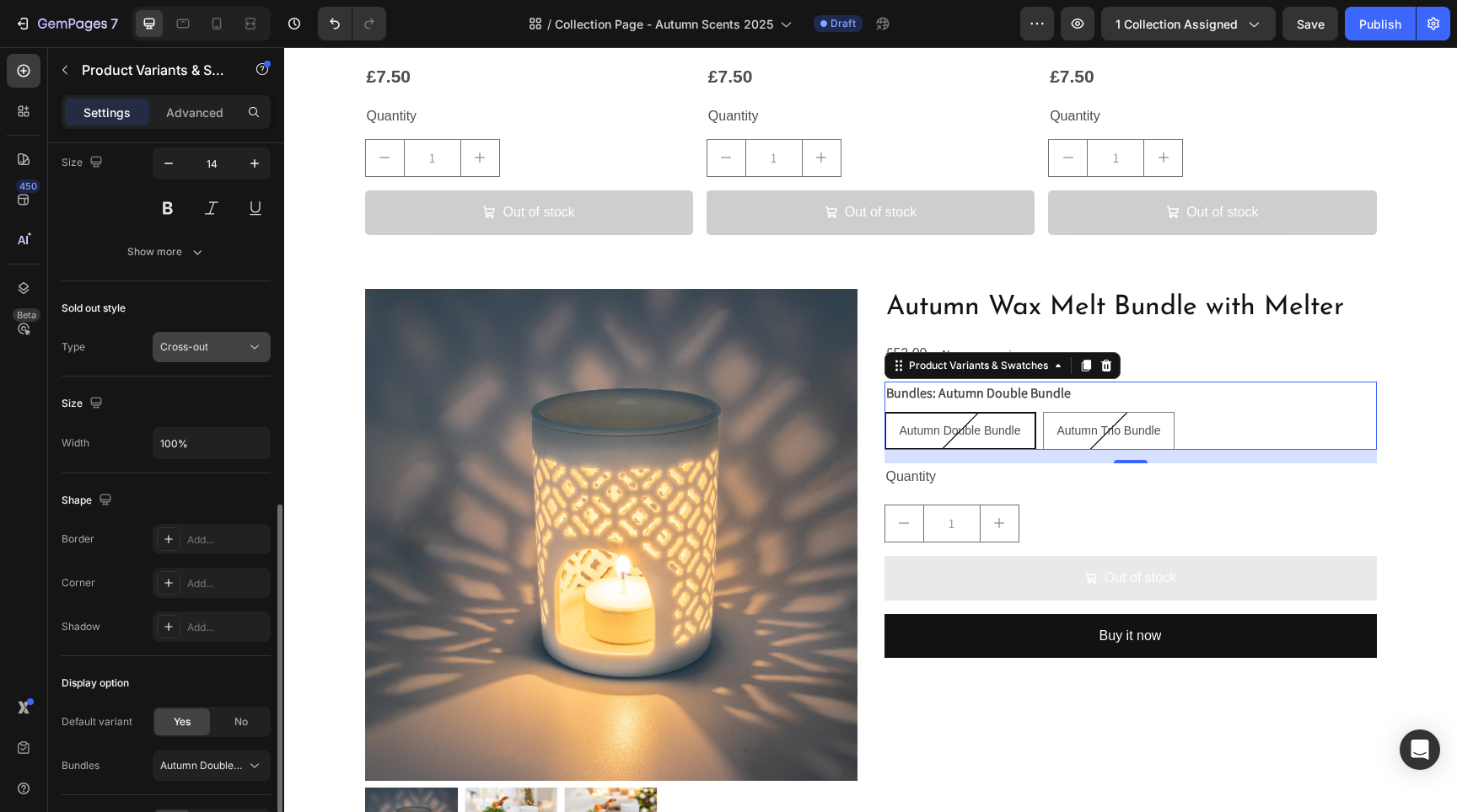
click at [249, 355] on icon at bounding box center [255, 347] width 16 height 16
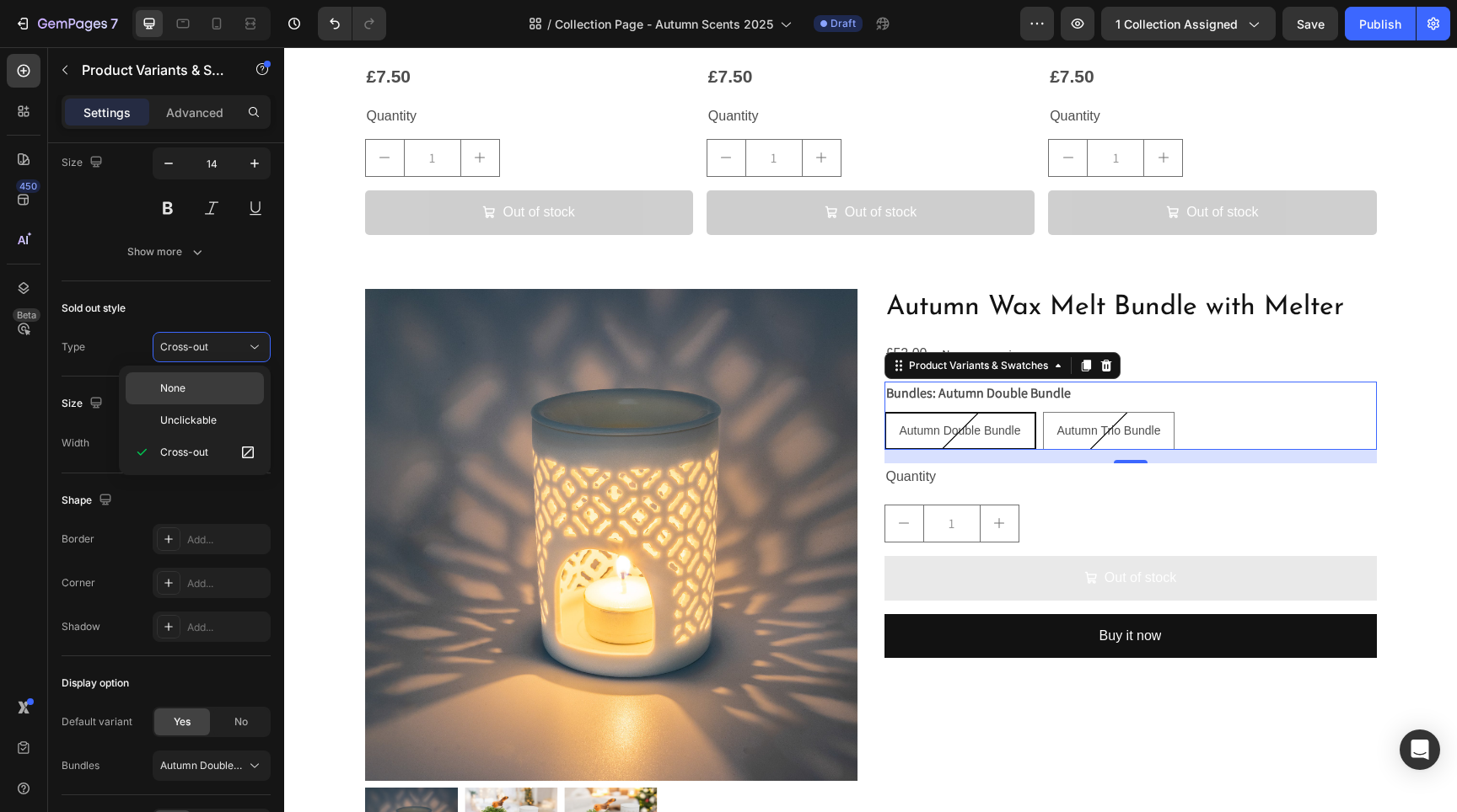
click at [238, 404] on div "None" at bounding box center [194, 420] width 138 height 32
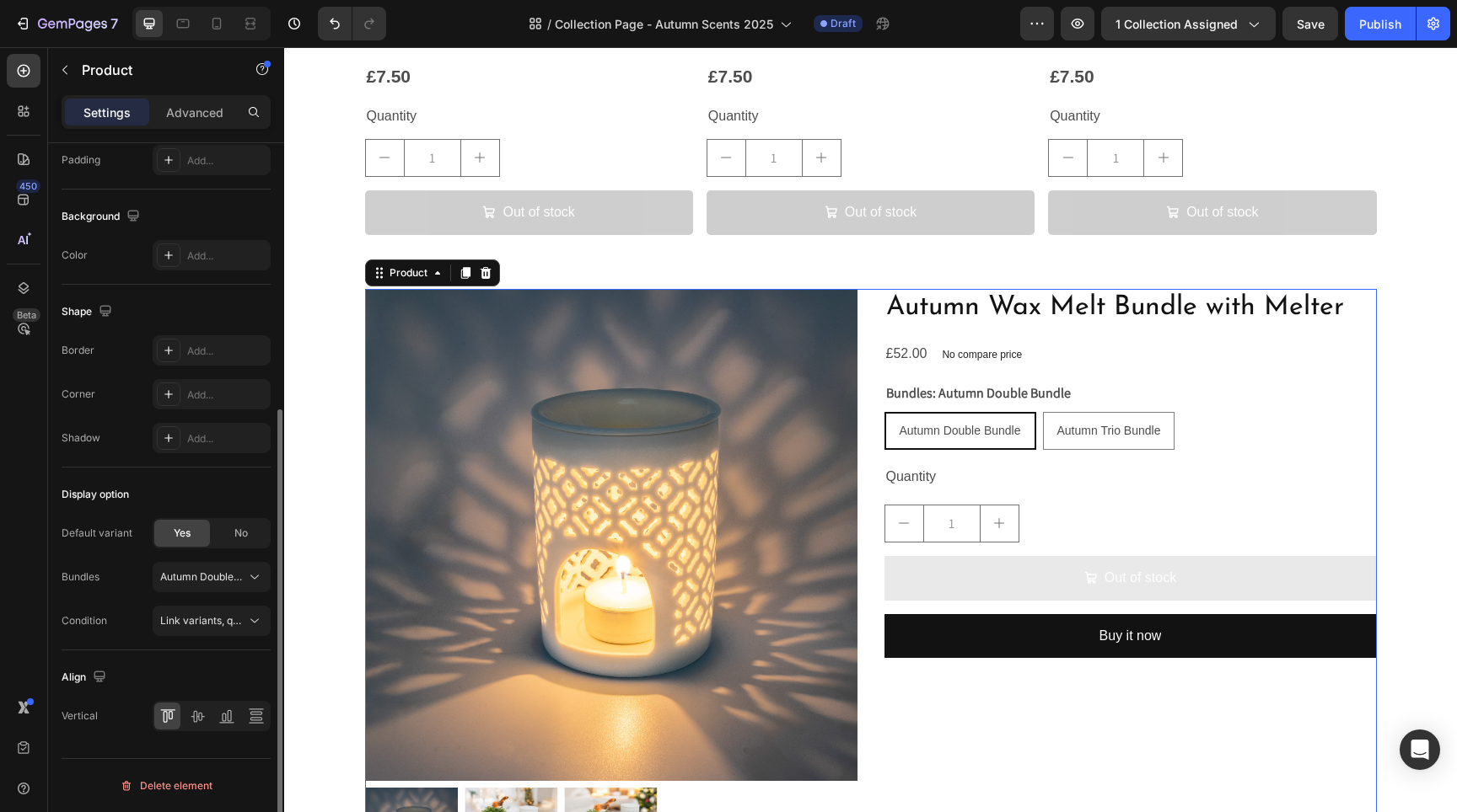
click at [1048, 602] on div "Out of stock Add to Cart" at bounding box center [1130, 586] width 492 height 58
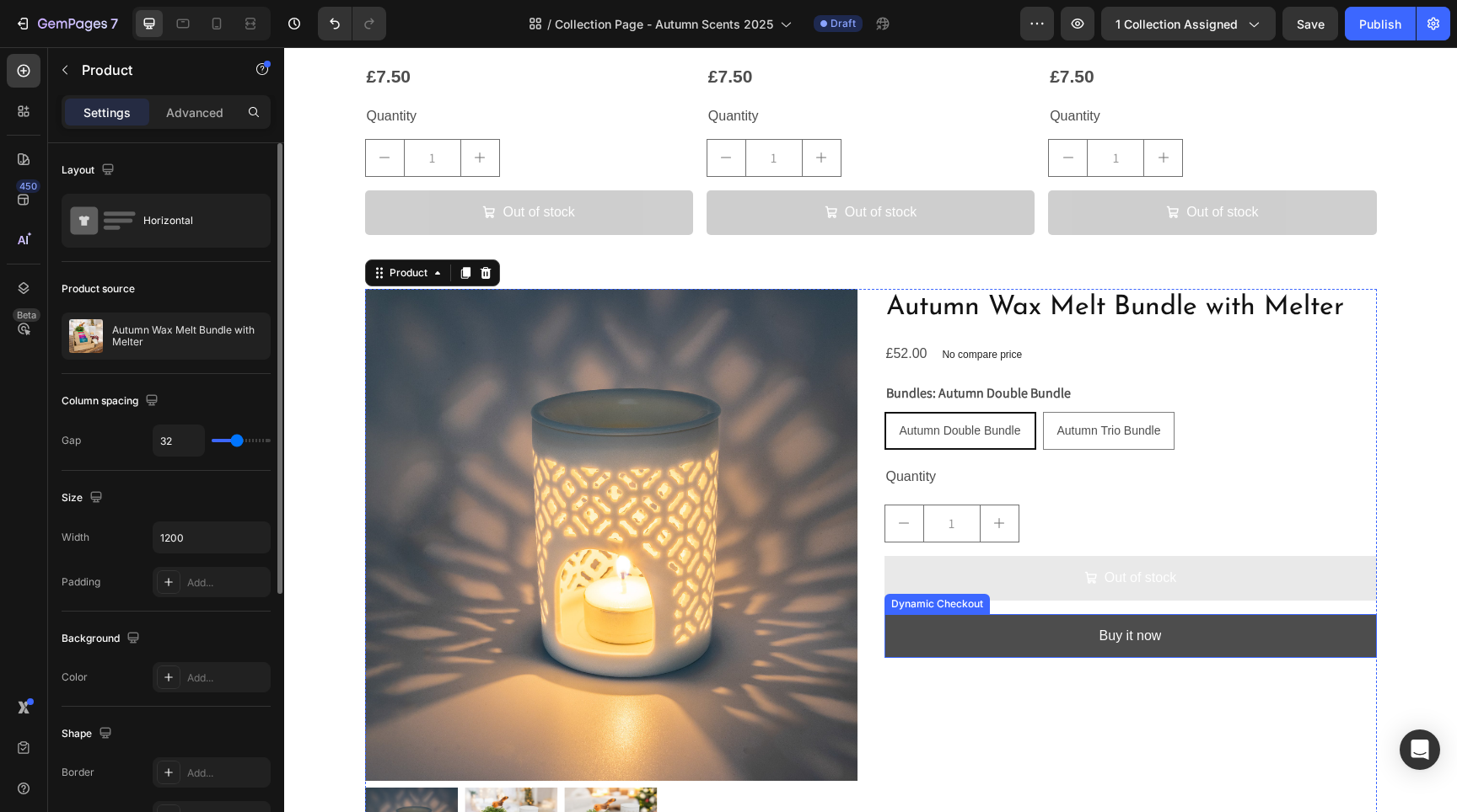
click at [1027, 640] on button "Buy it now" at bounding box center [1130, 636] width 492 height 45
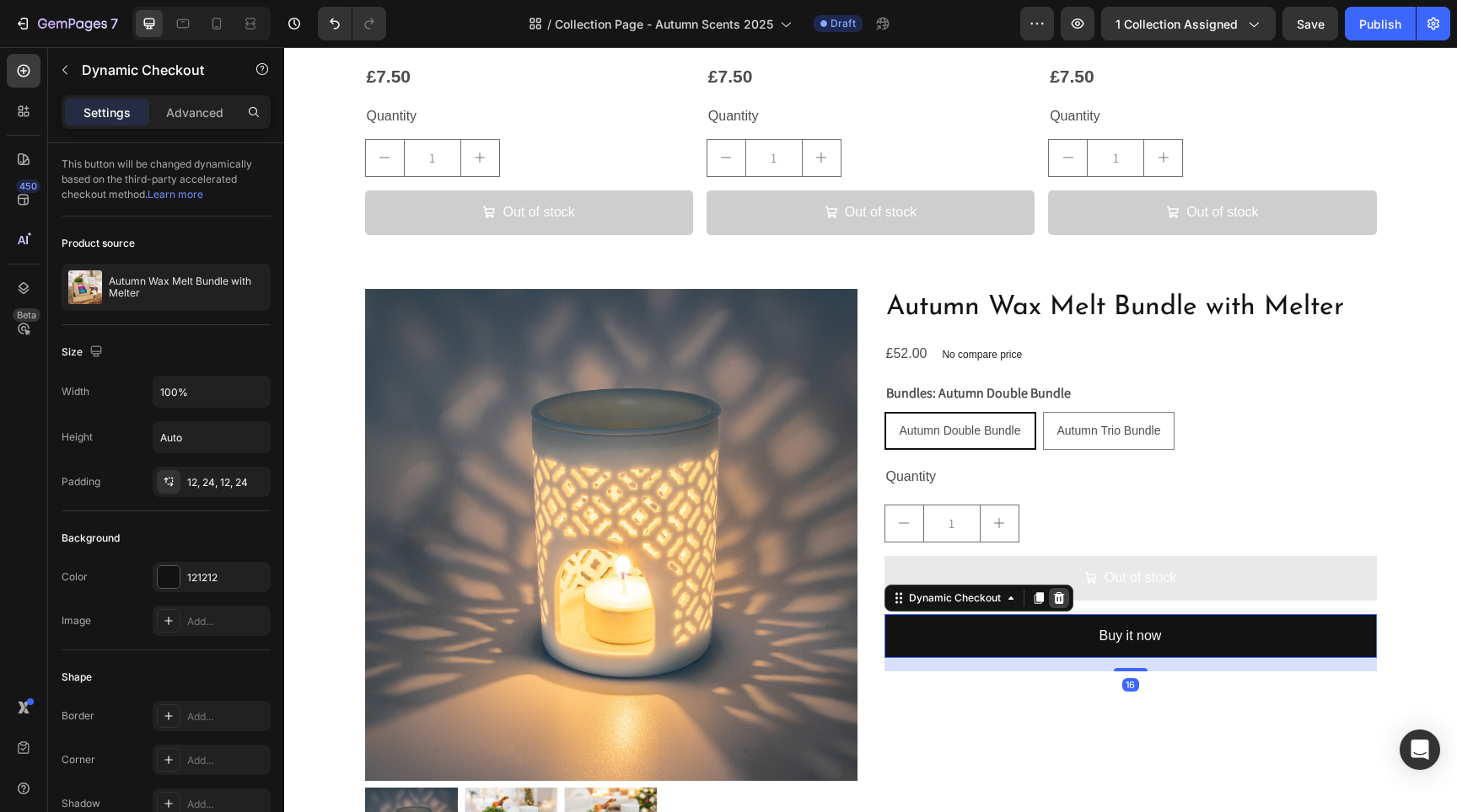
click at [1053, 593] on icon at bounding box center [1059, 597] width 11 height 12
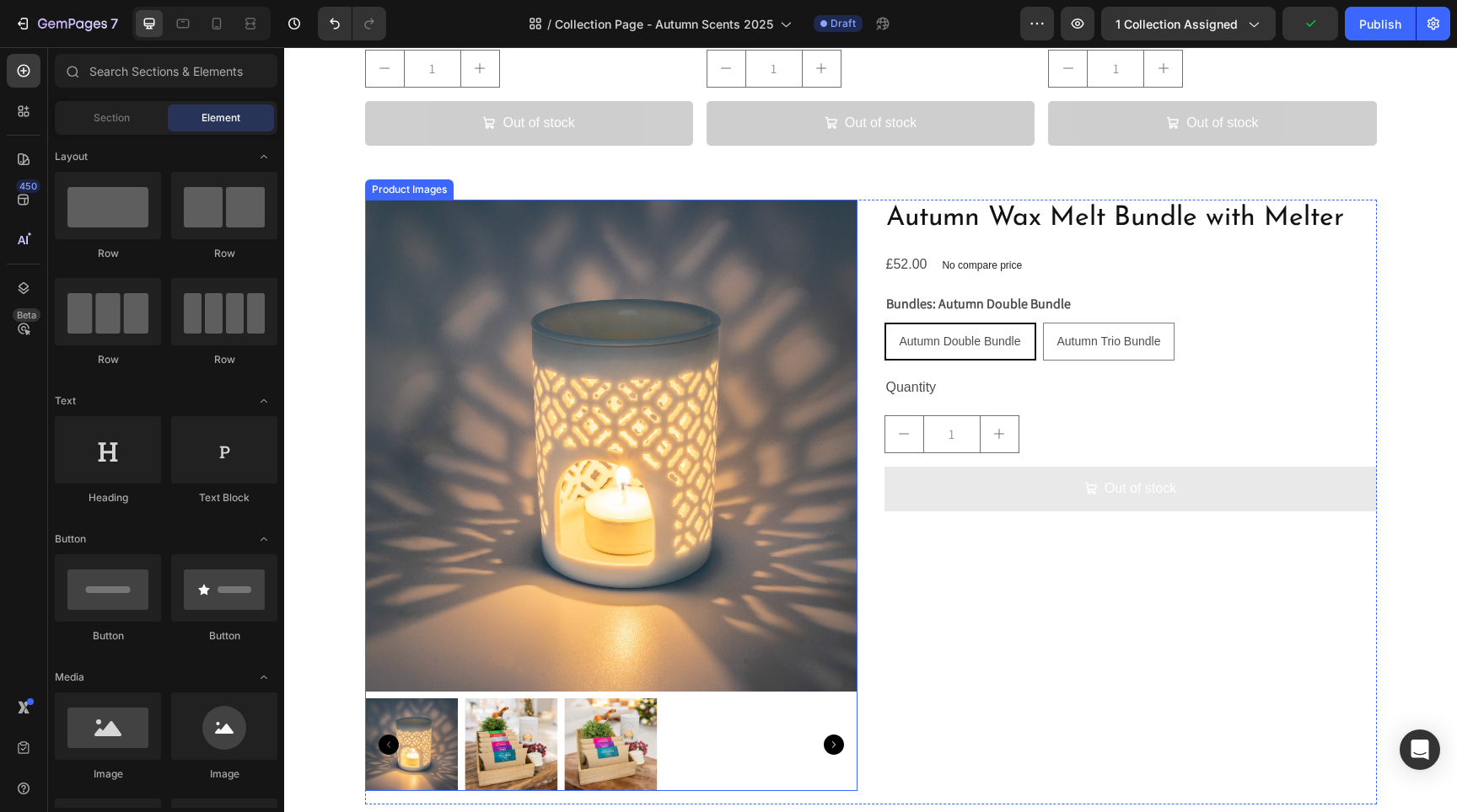
scroll to position [2914, 0]
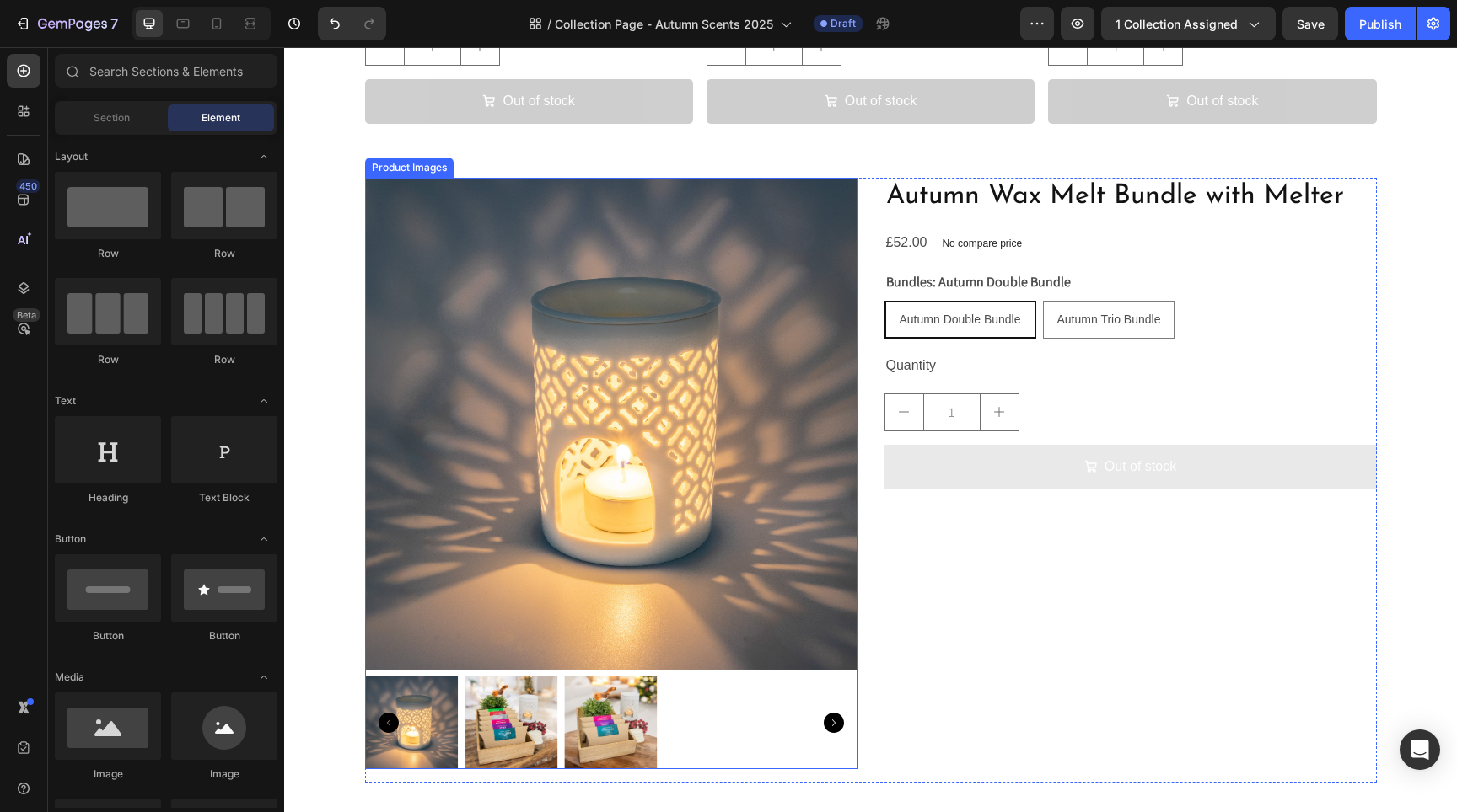
click at [701, 703] on div at bounding box center [611, 724] width 492 height 93
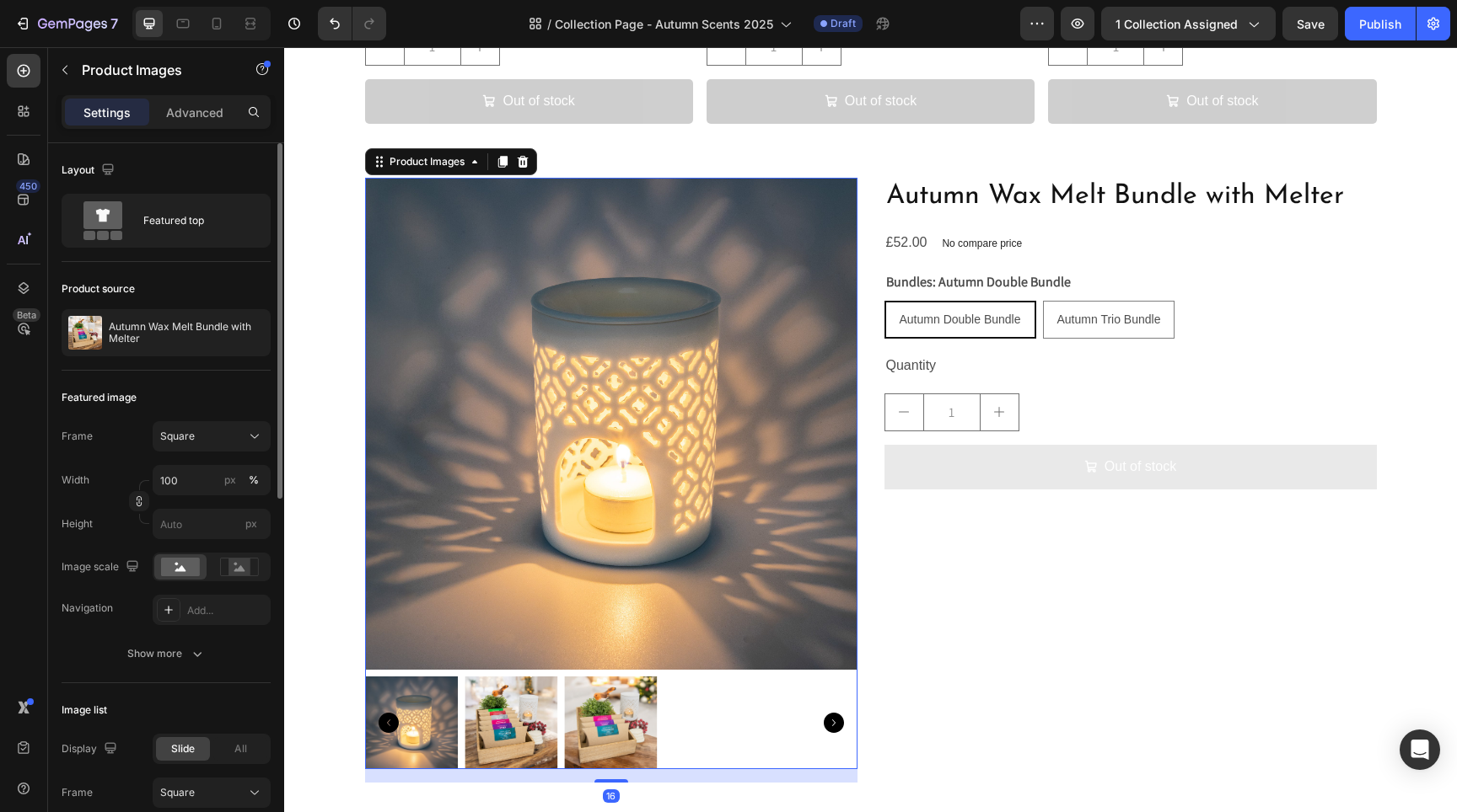
scroll to position [462, 0]
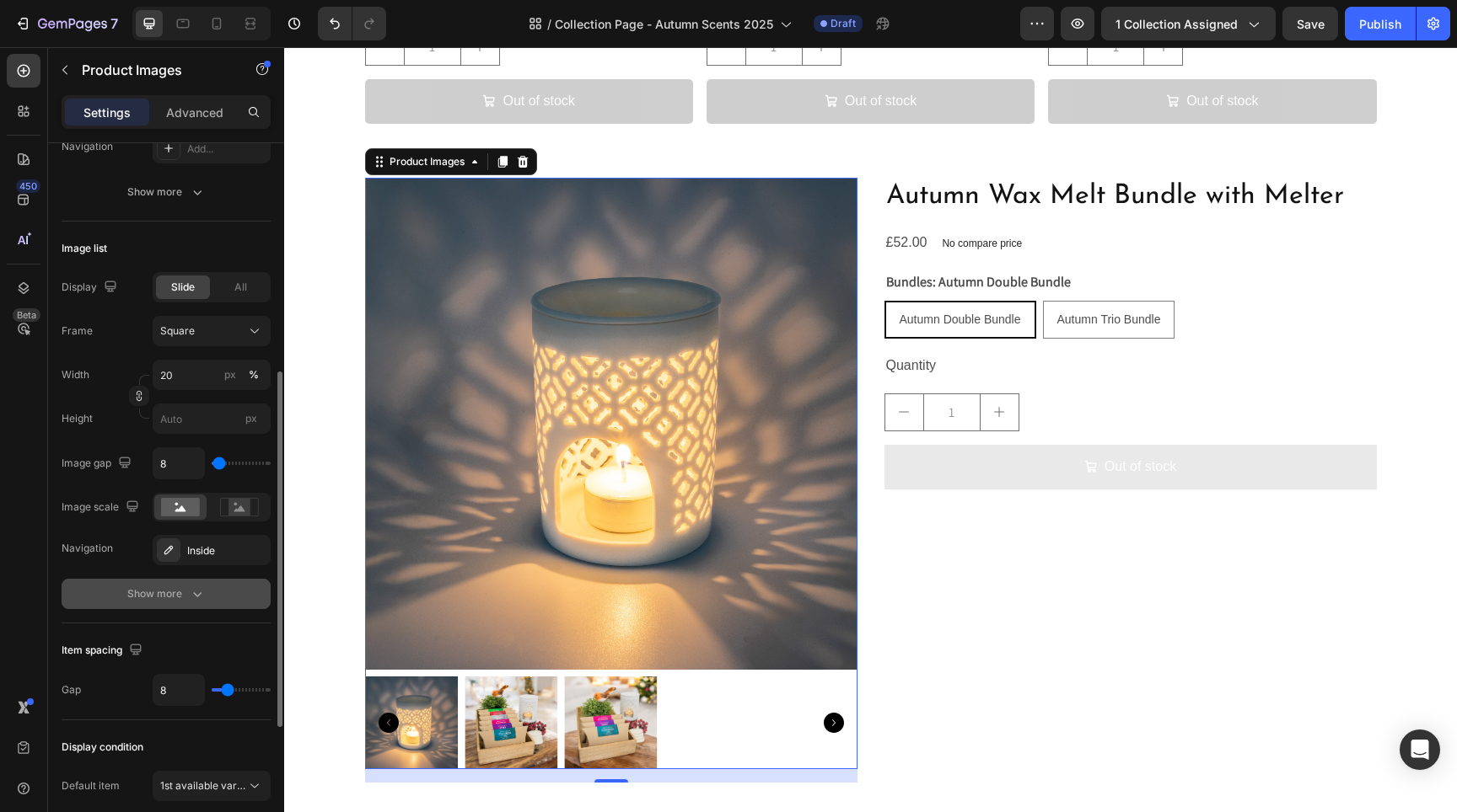
click at [189, 595] on icon "button" at bounding box center [197, 594] width 16 height 16
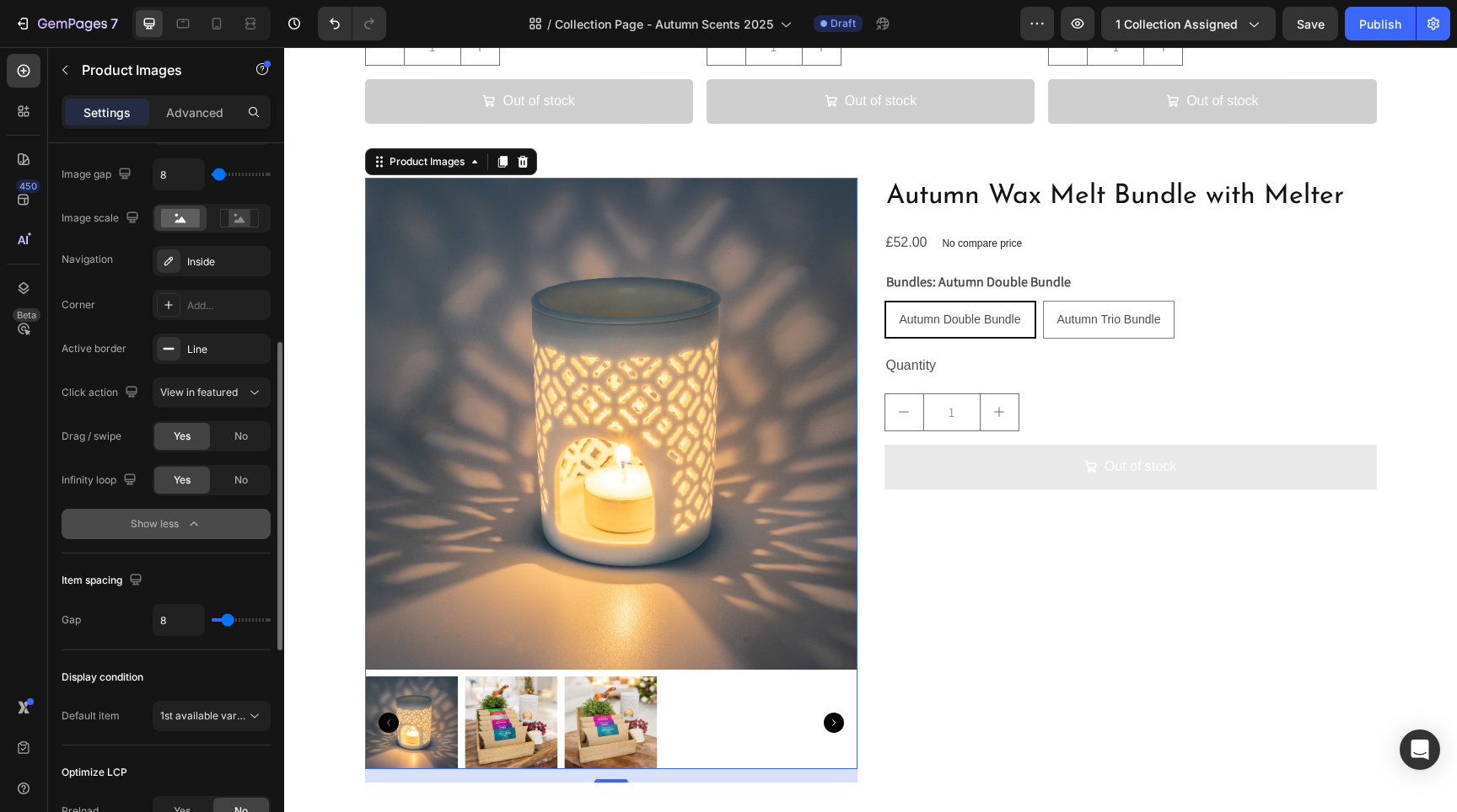
scroll to position [838, 0]
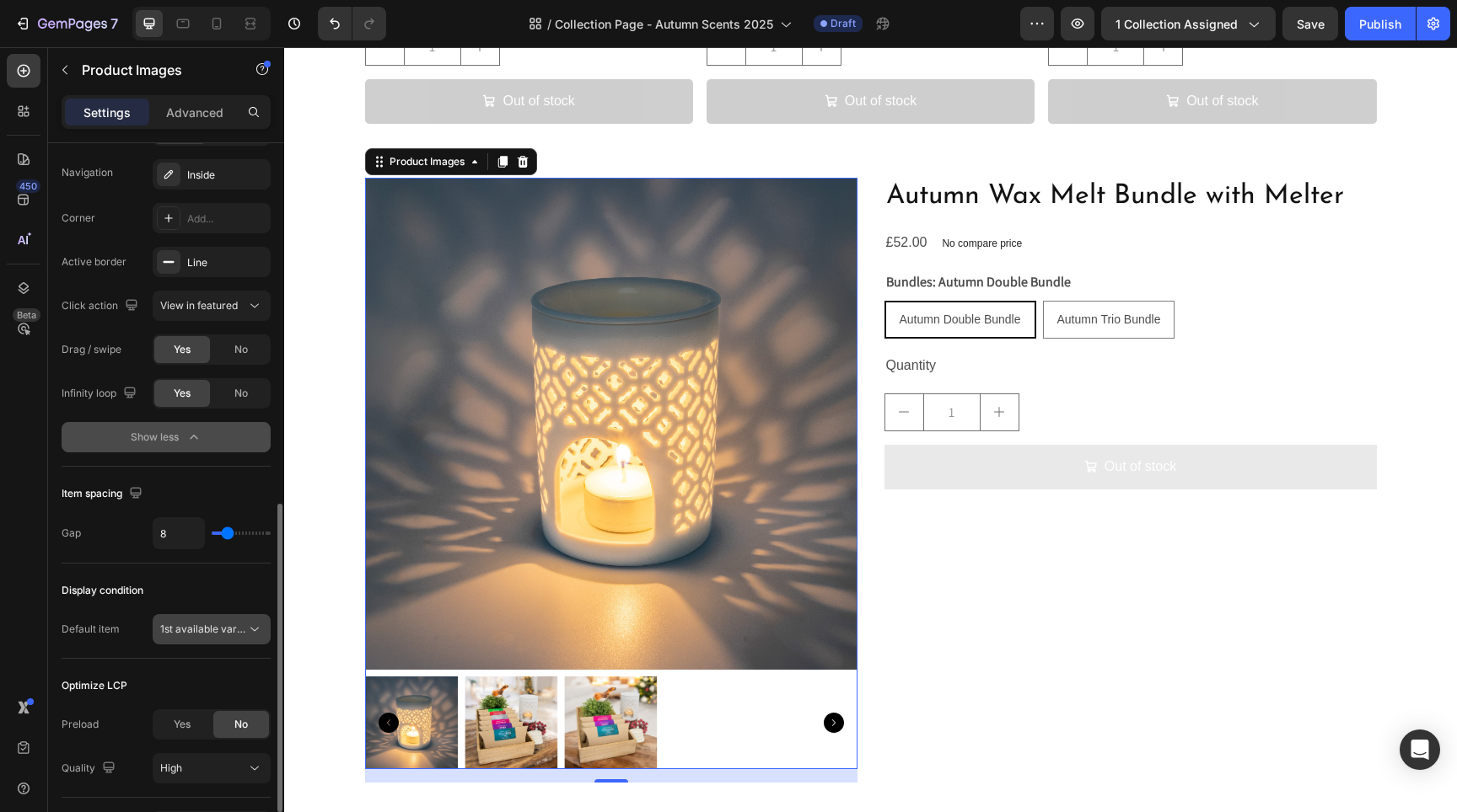
click at [229, 623] on span "1st available variant" at bounding box center [206, 630] width 94 height 13
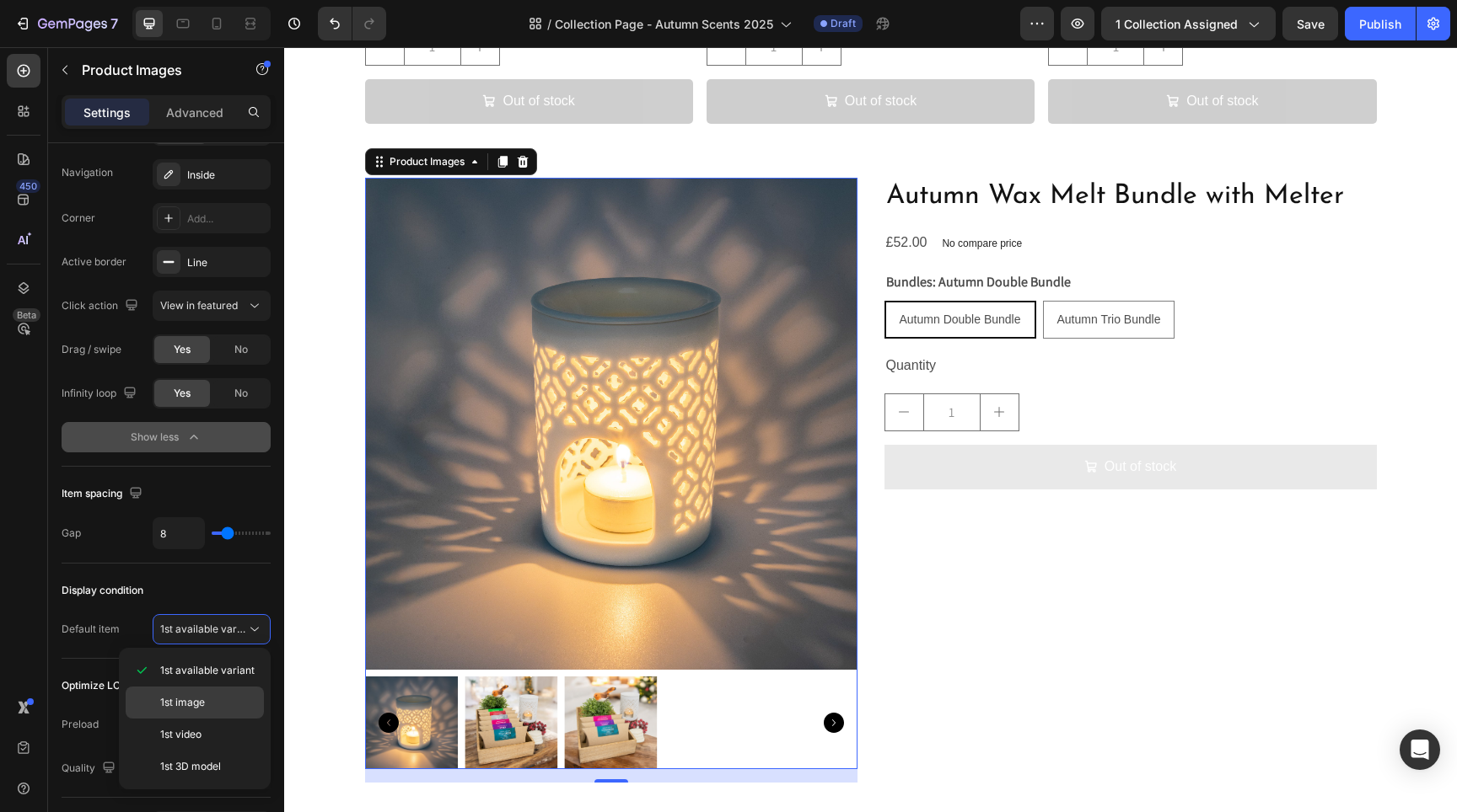
click at [204, 698] on span "1st image" at bounding box center [182, 703] width 45 height 16
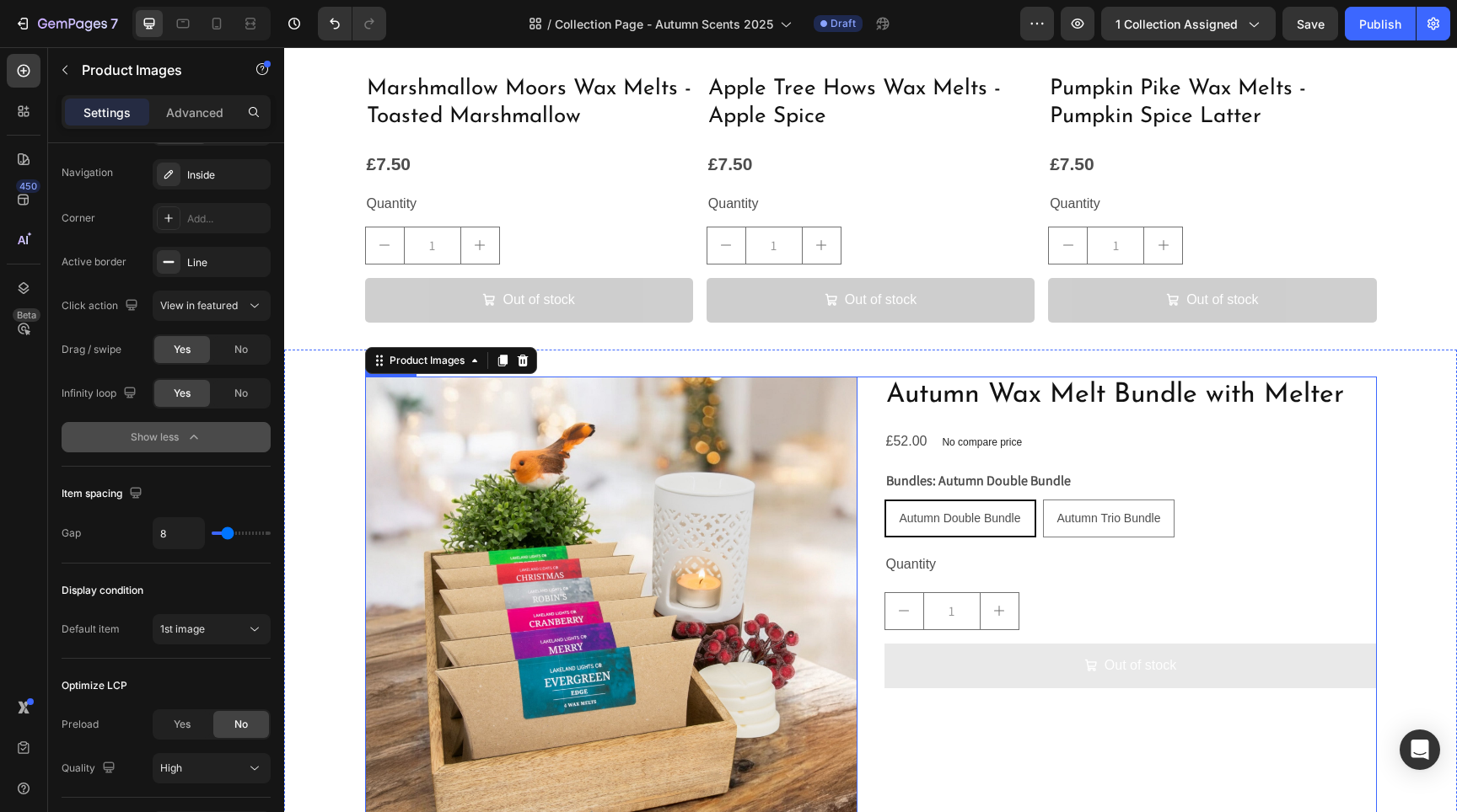
scroll to position [2629, 0]
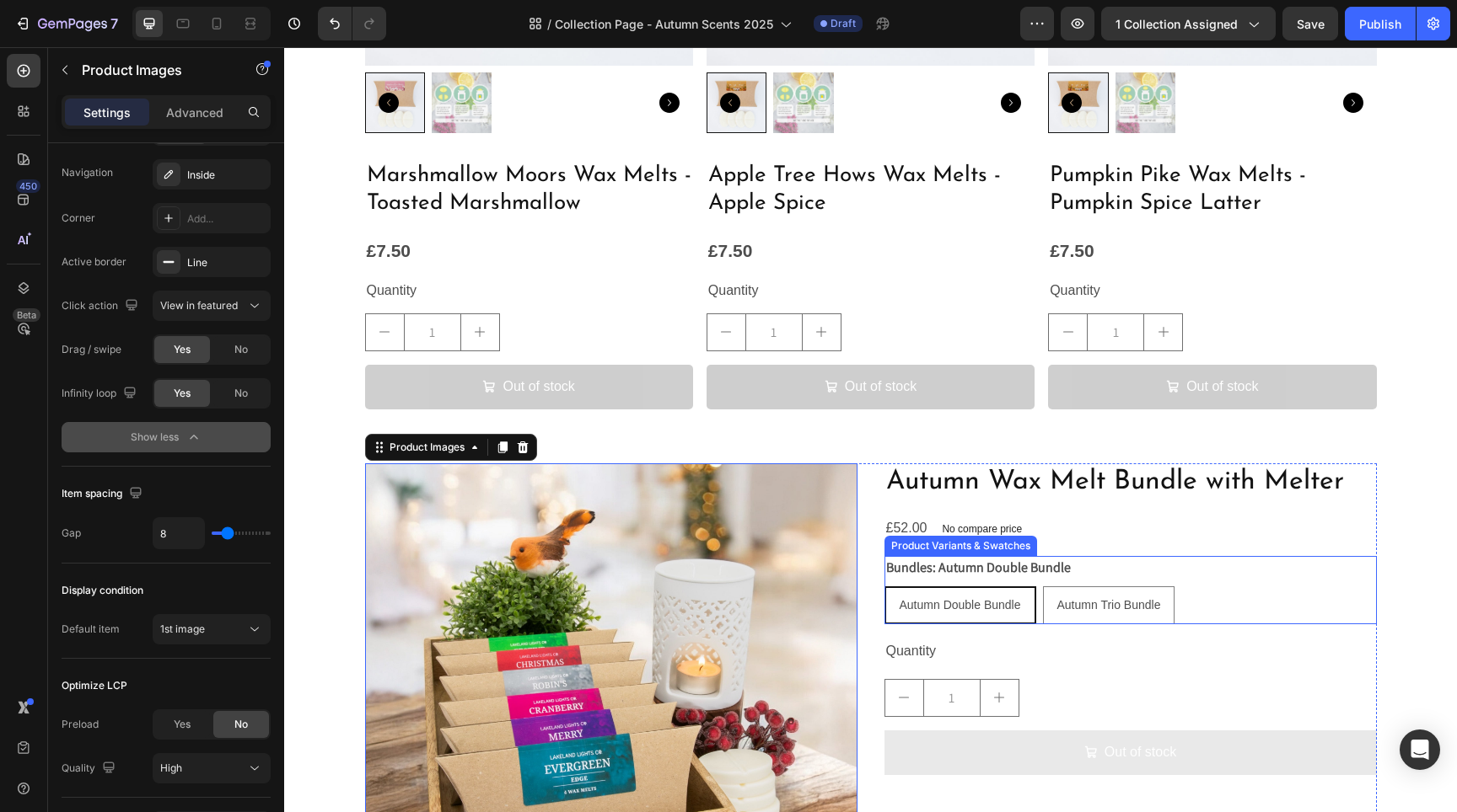
click at [921, 599] on span "Autumn Double Bundle" at bounding box center [959, 605] width 121 height 14
click at [885, 587] on input "Autumn Double Bundle Autumn Double Bundle Autumn Double Bundle" at bounding box center [884, 586] width 1 height 1
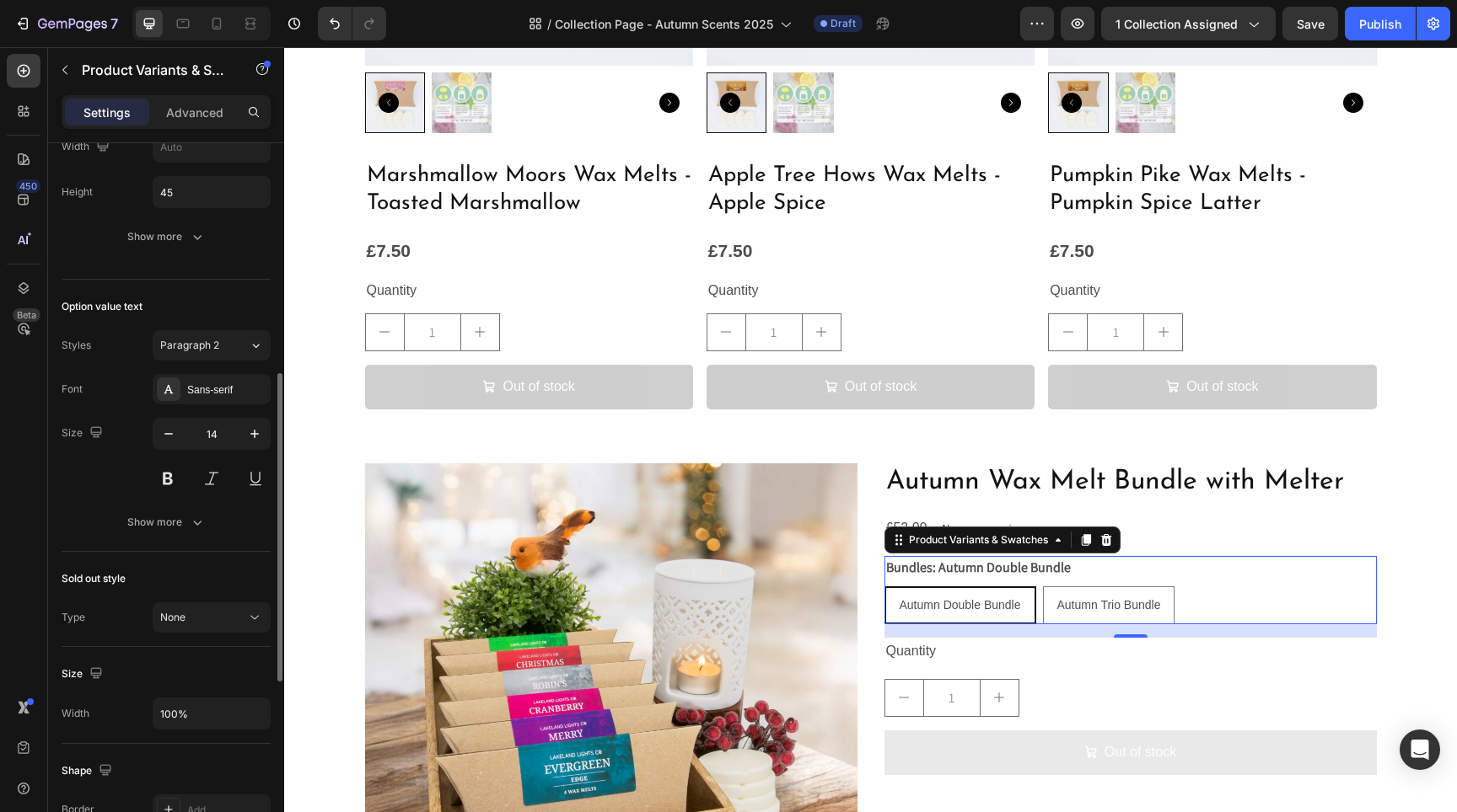
scroll to position [283, 0]
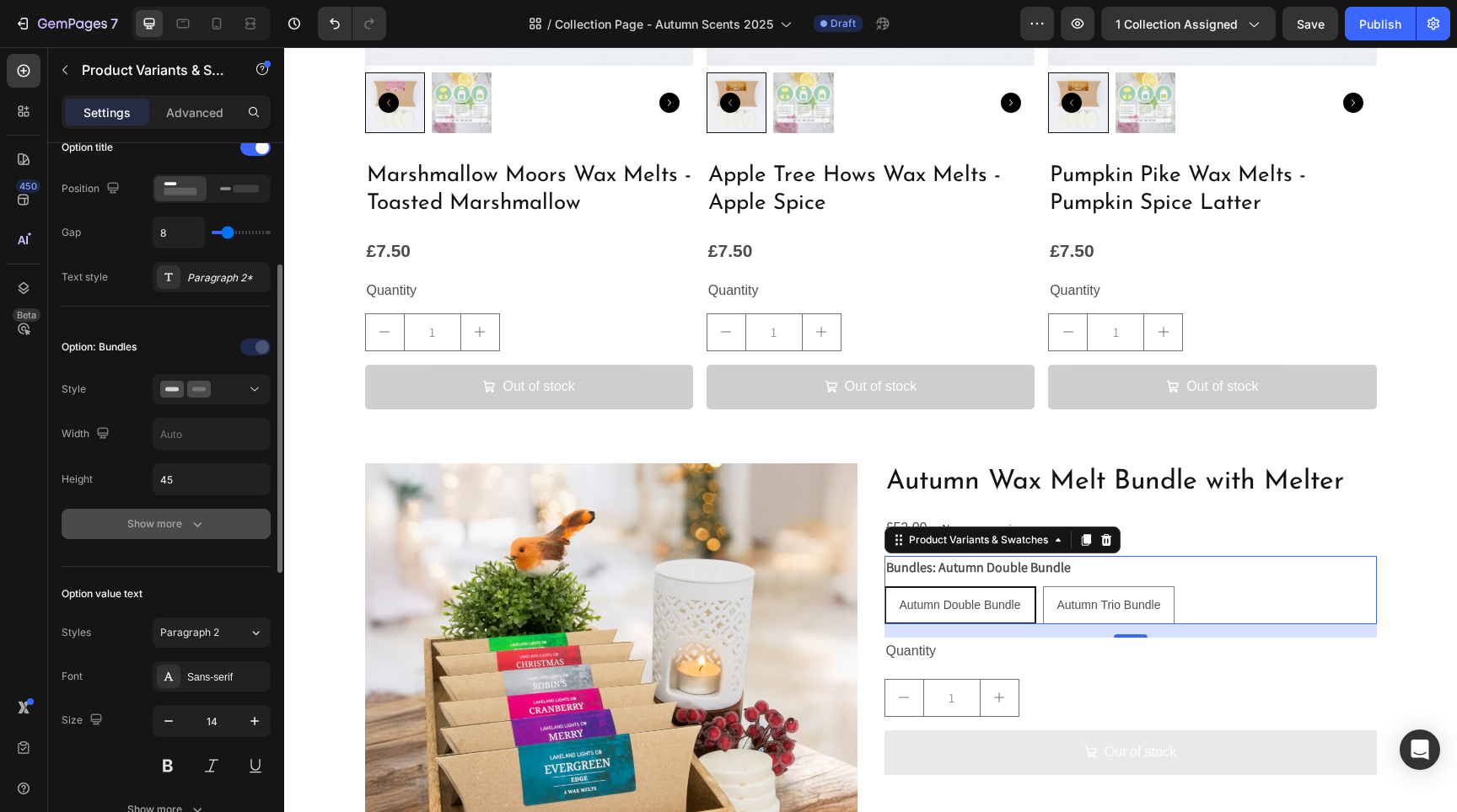
click at [202, 521] on icon "button" at bounding box center [197, 524] width 16 height 16
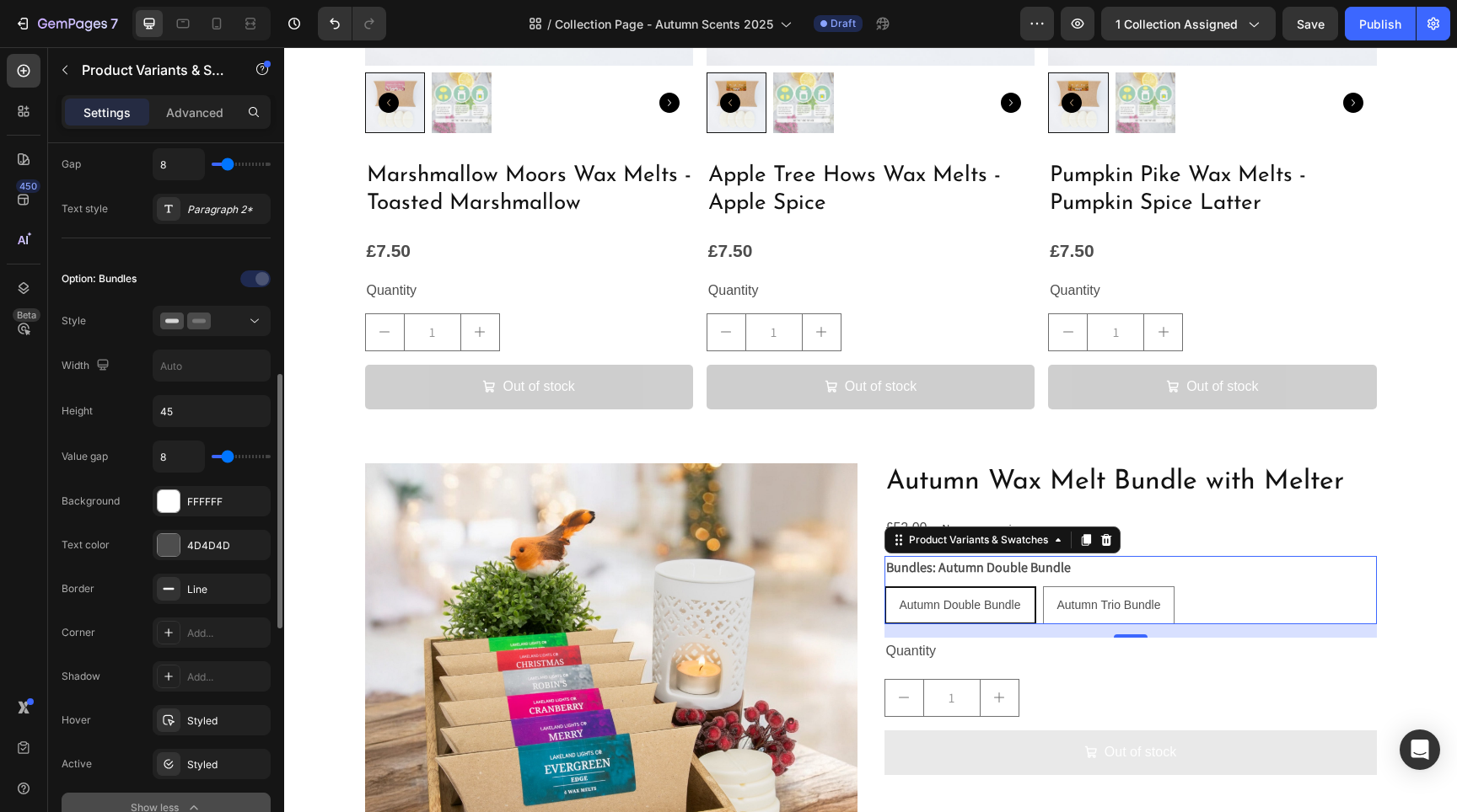
scroll to position [430, 0]
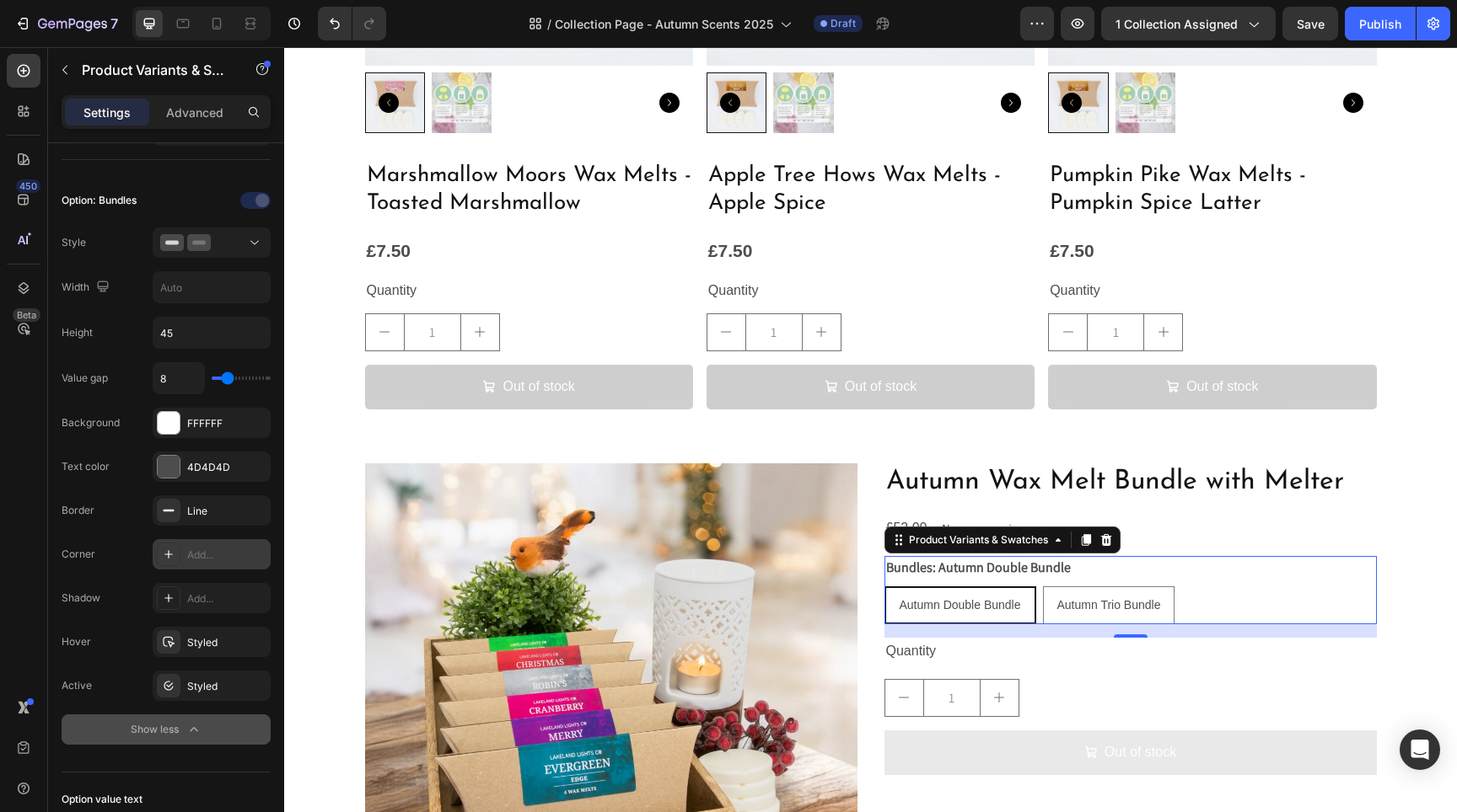
click at [208, 563] on div "Add..." at bounding box center [211, 554] width 118 height 30
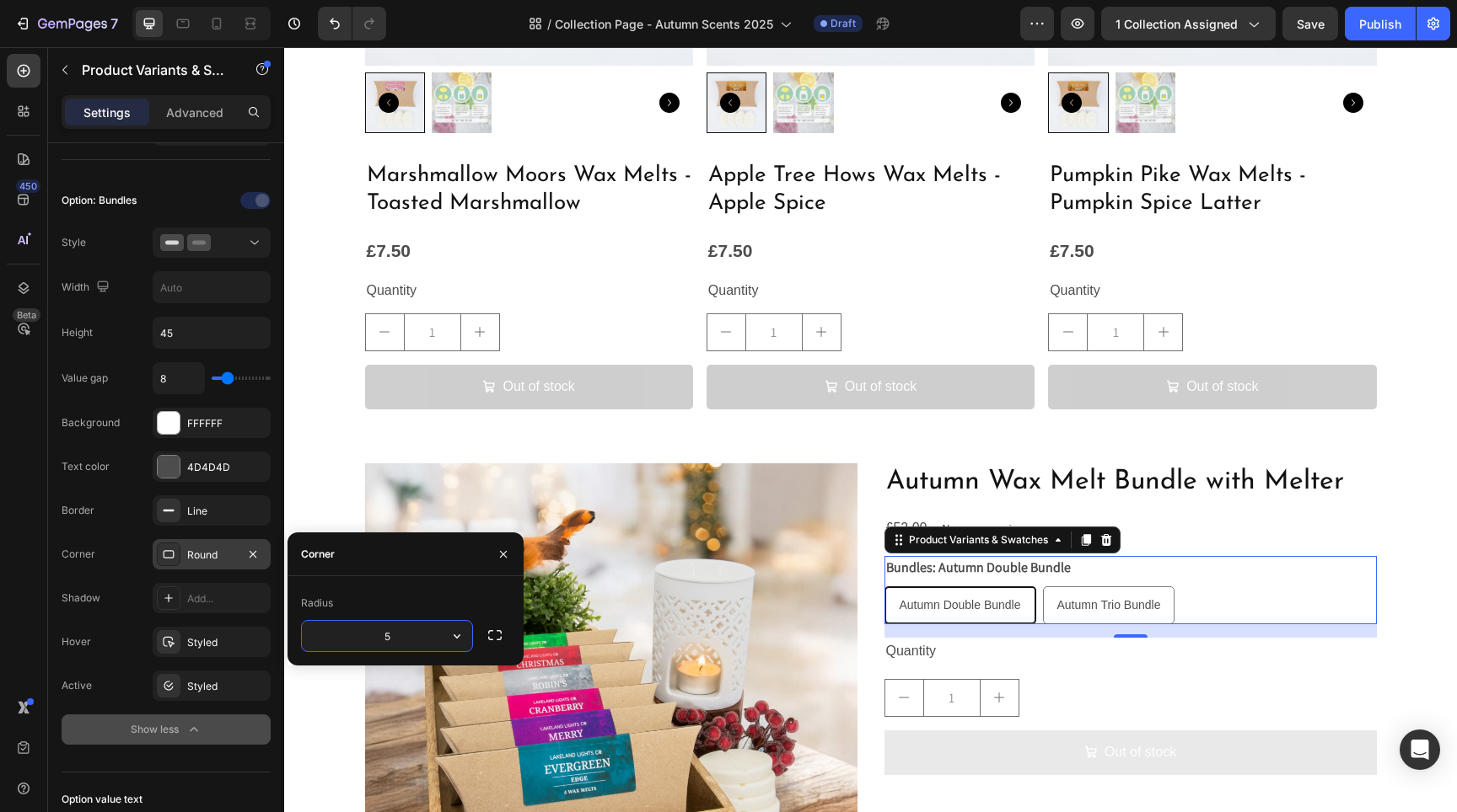
type input "5"
click at [215, 641] on div "Styled" at bounding box center [212, 642] width 49 height 16
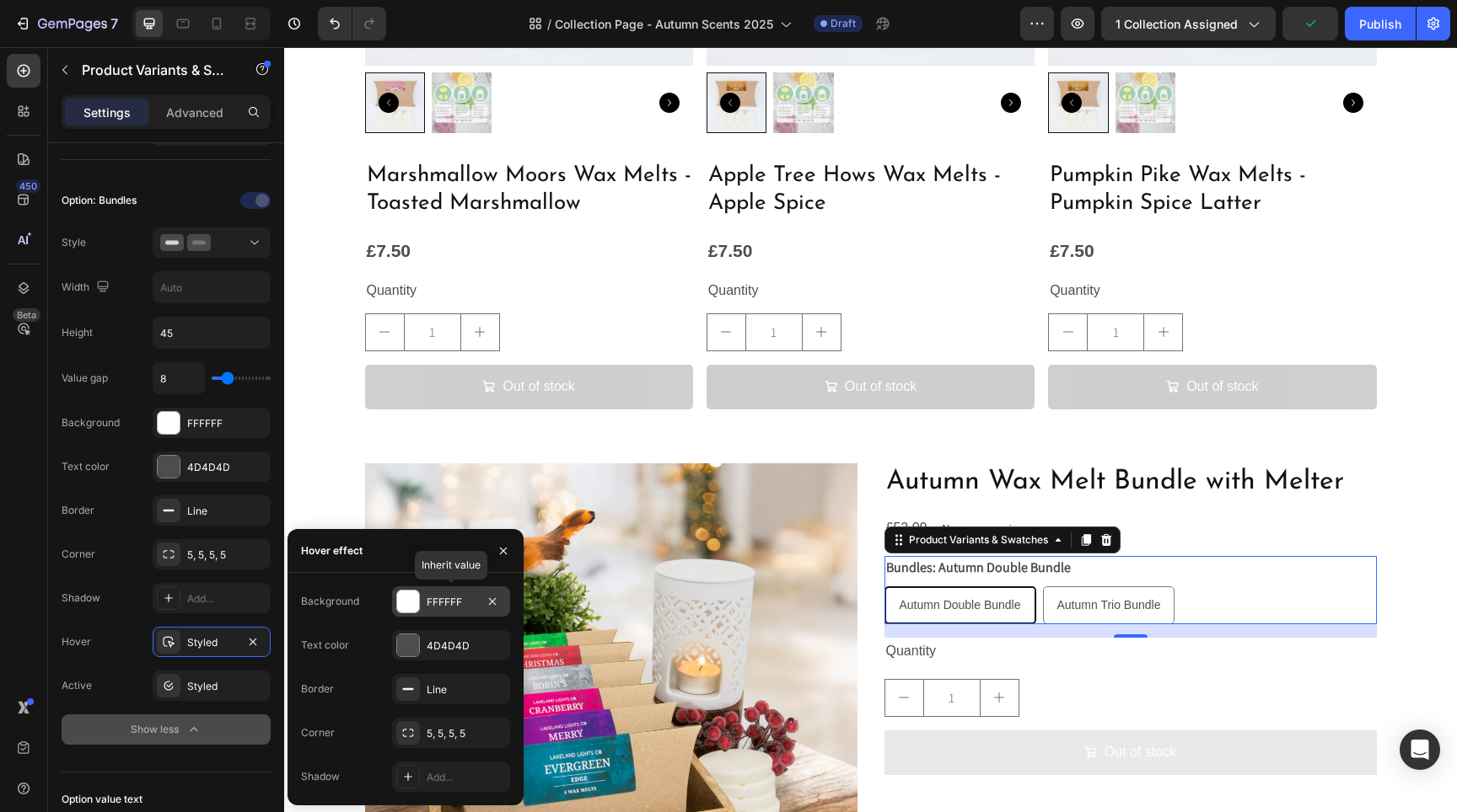
click at [433, 612] on div "FFFFFF" at bounding box center [450, 601] width 118 height 30
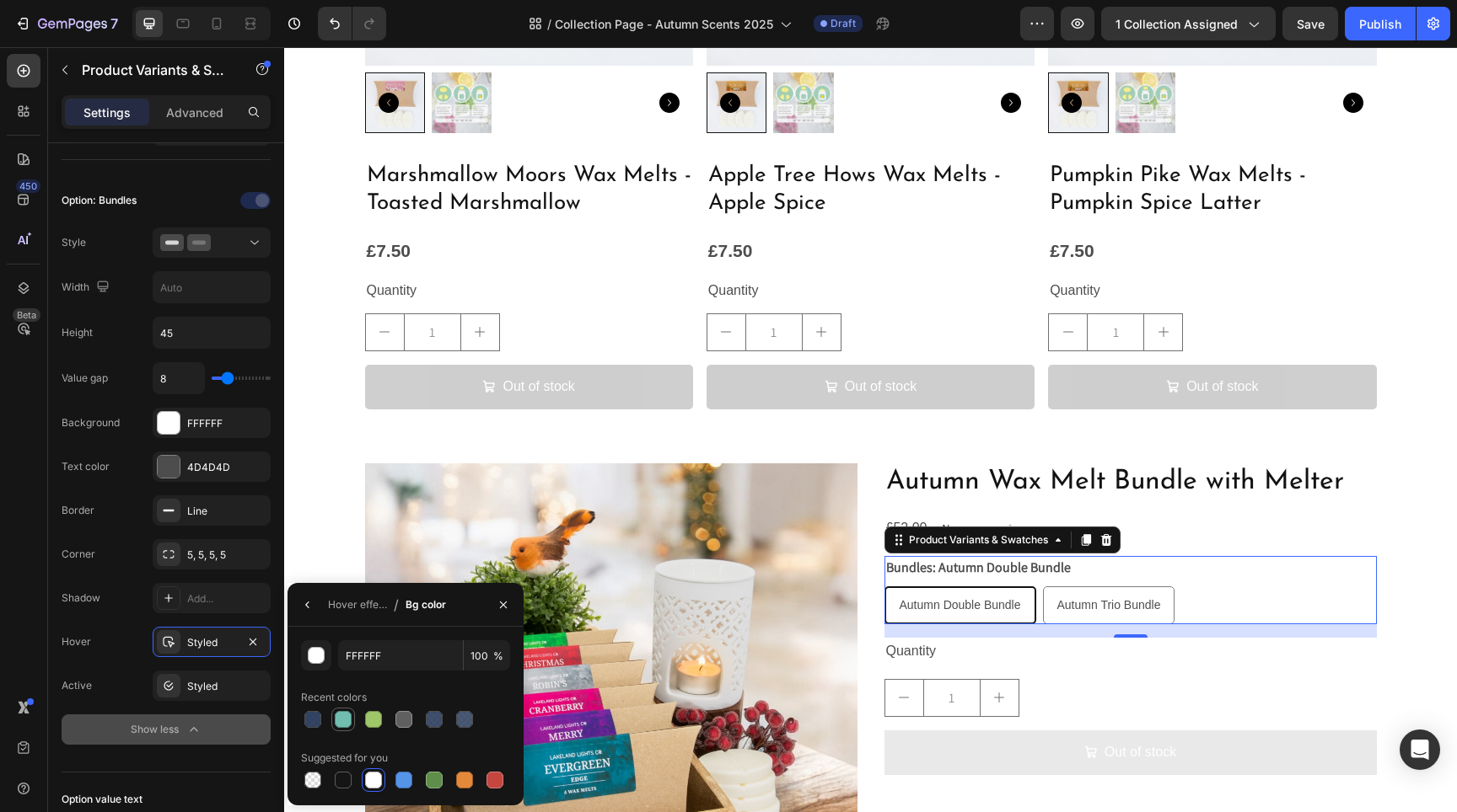
click at [348, 723] on div at bounding box center [343, 720] width 16 height 16
type input "71BEB1"
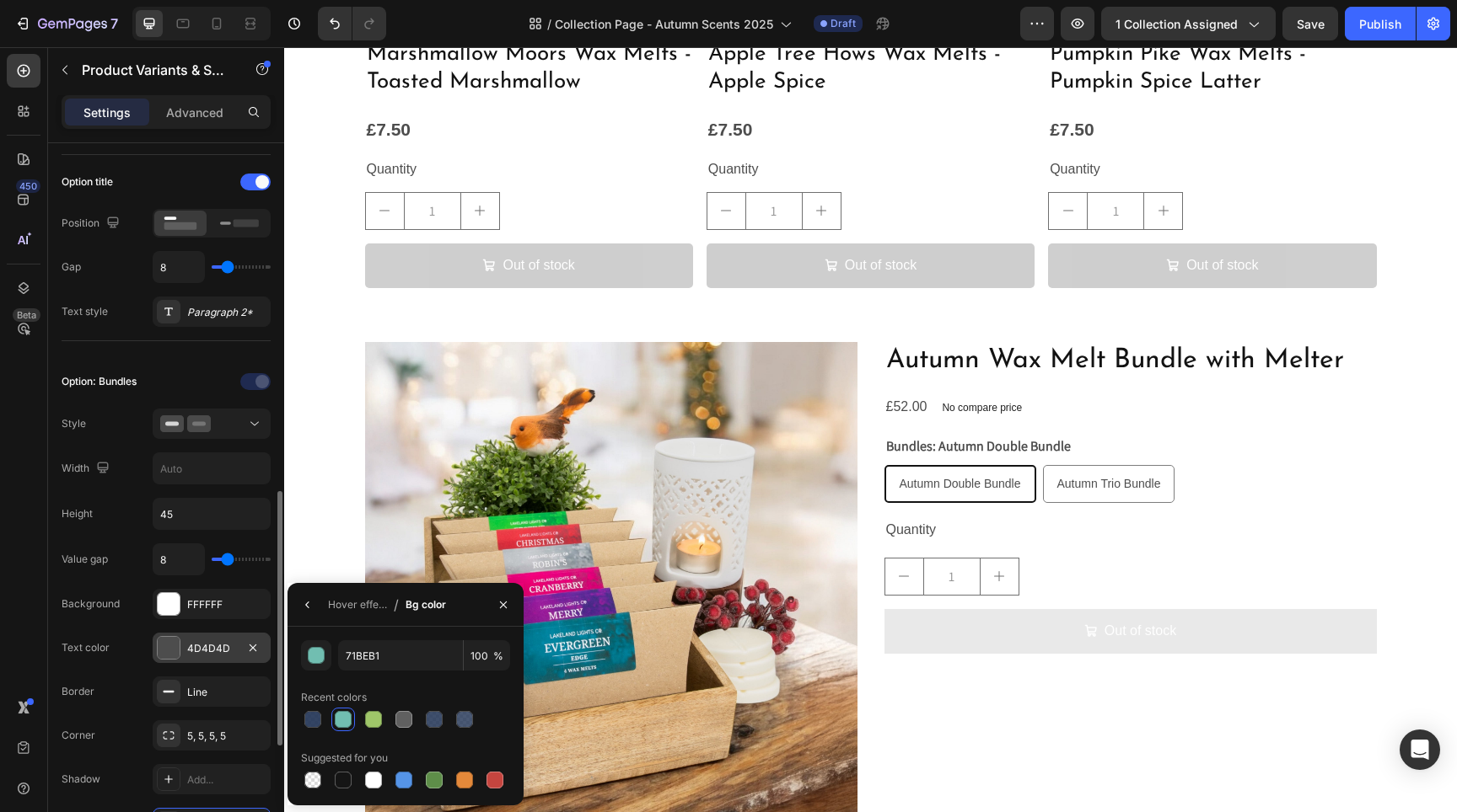
scroll to position [441, 0]
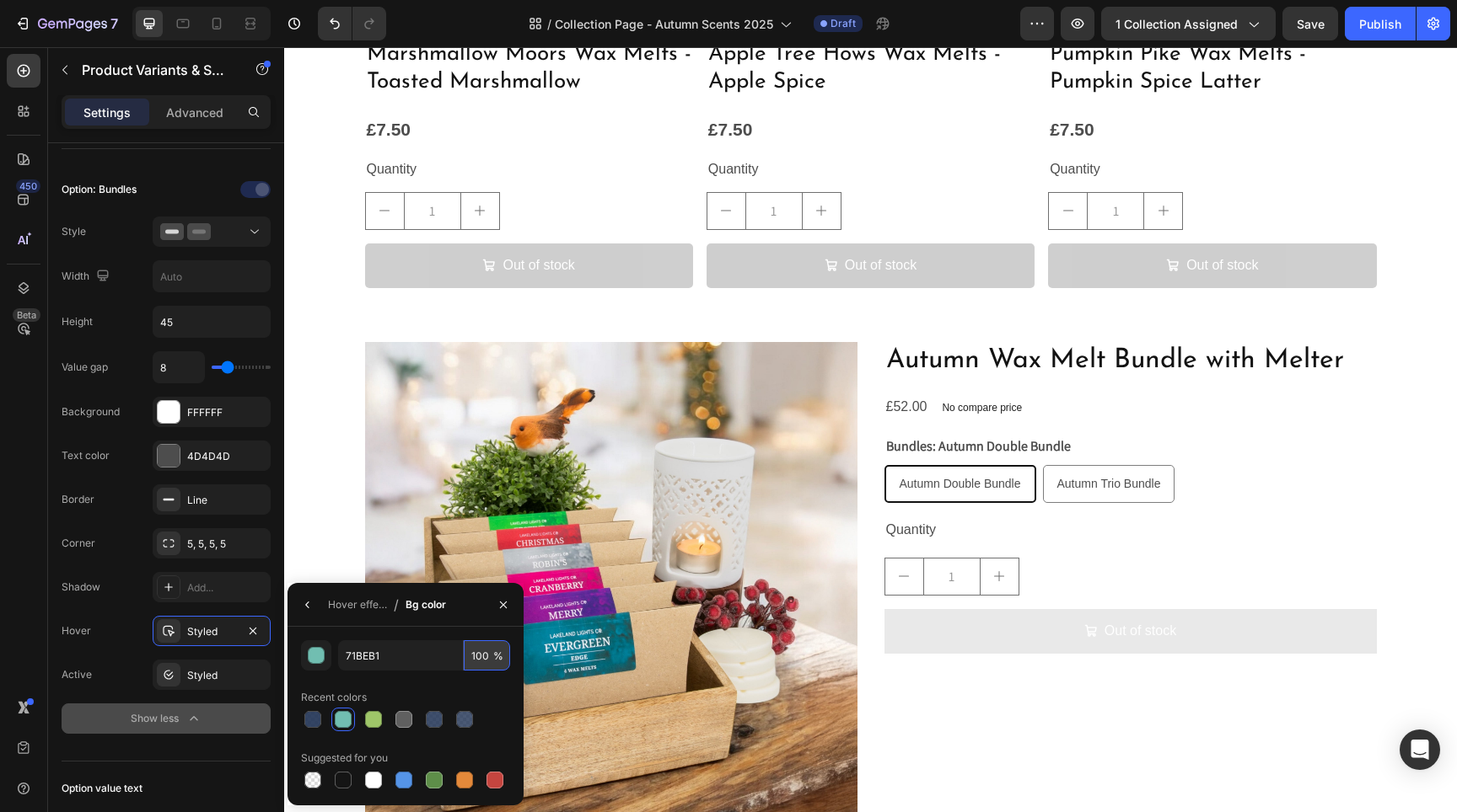
click at [476, 659] on input "100" at bounding box center [487, 655] width 47 height 30
click at [477, 659] on input "100" at bounding box center [487, 655] width 47 height 30
type input "50"
click at [392, 659] on input "71BEB1" at bounding box center [400, 655] width 125 height 30
click at [310, 605] on icon "button" at bounding box center [308, 605] width 14 height 14
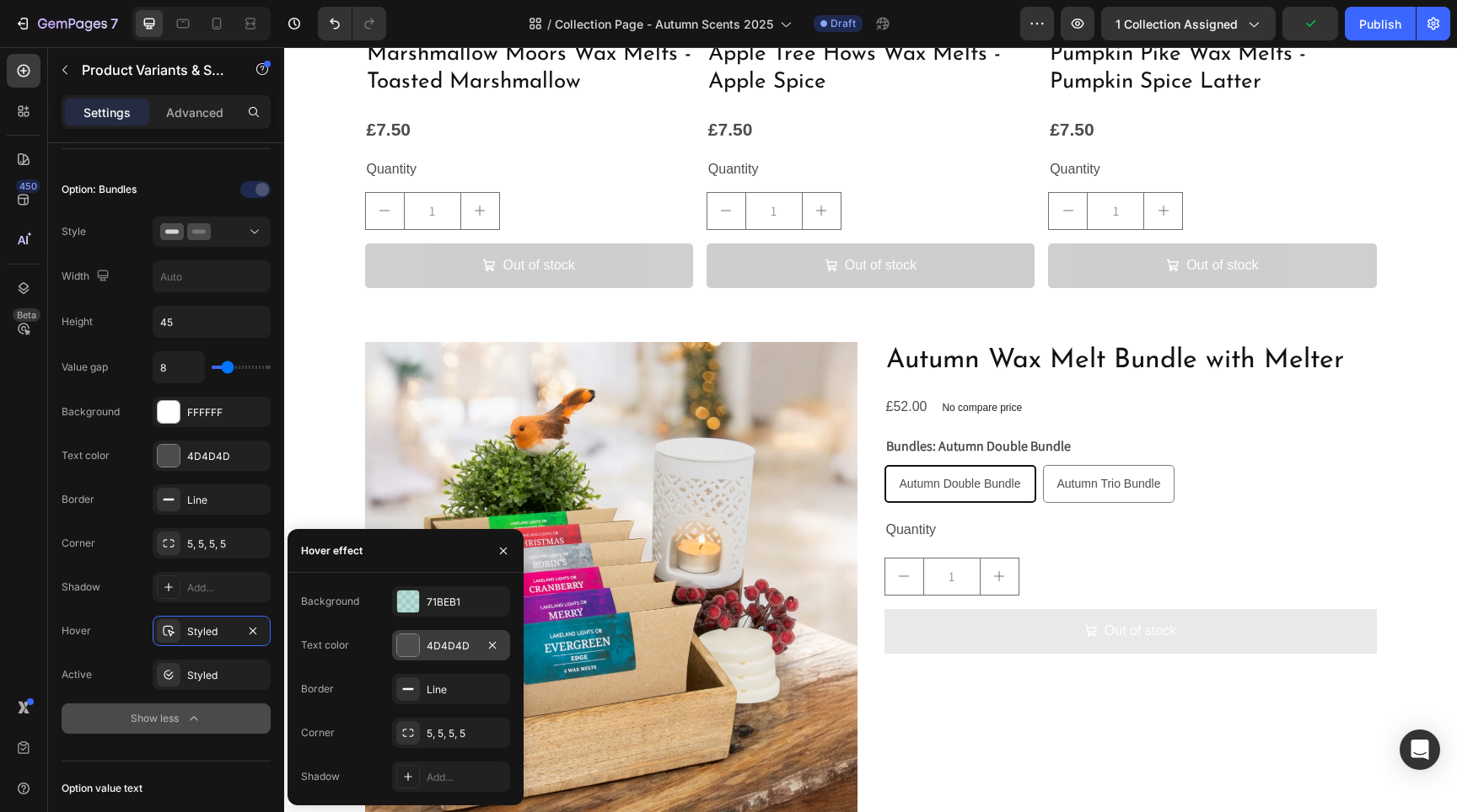
click at [419, 650] on div at bounding box center [408, 646] width 24 height 24
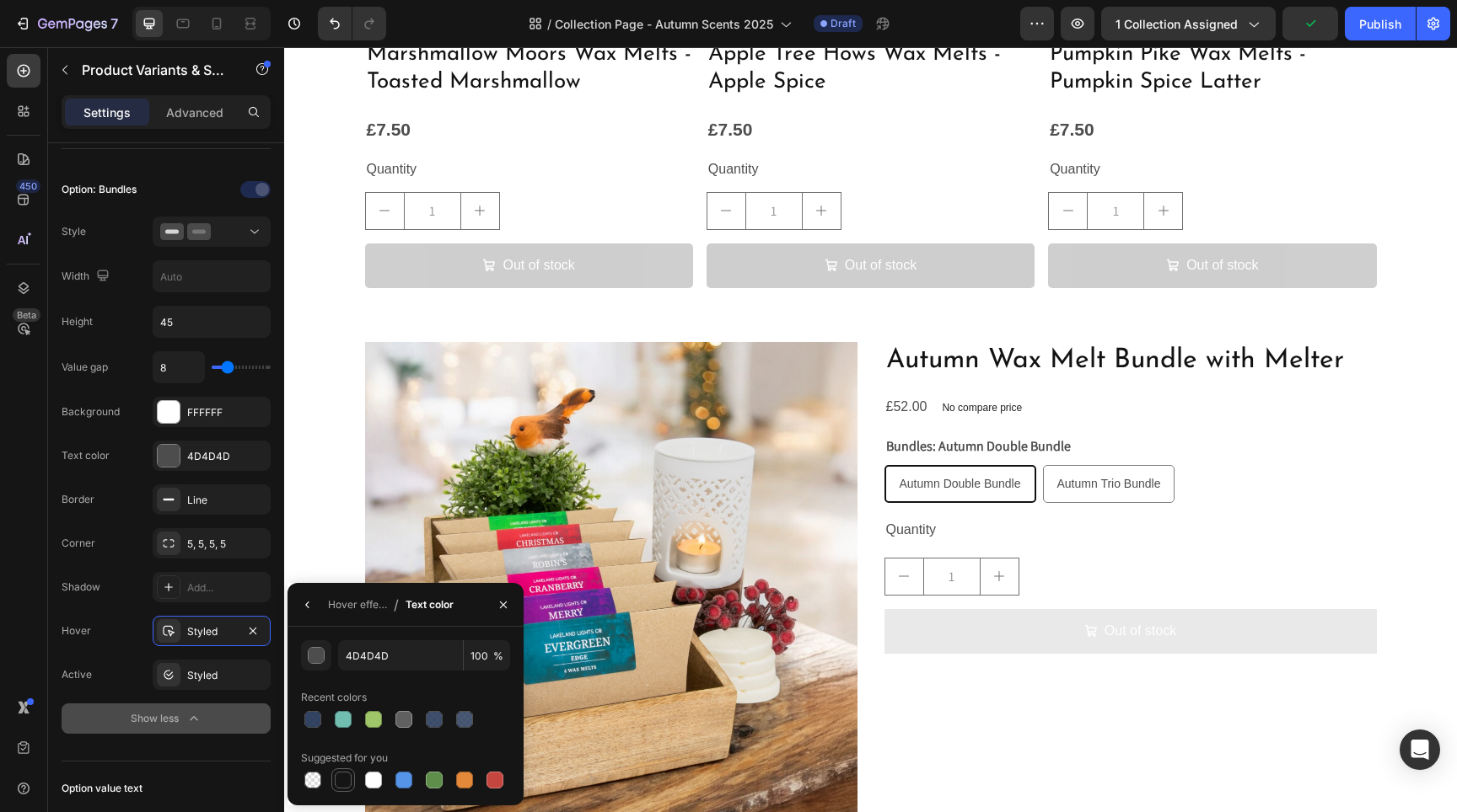
click at [336, 782] on div at bounding box center [343, 780] width 16 height 16
type input "151515"
click at [305, 600] on icon "button" at bounding box center [308, 605] width 14 height 14
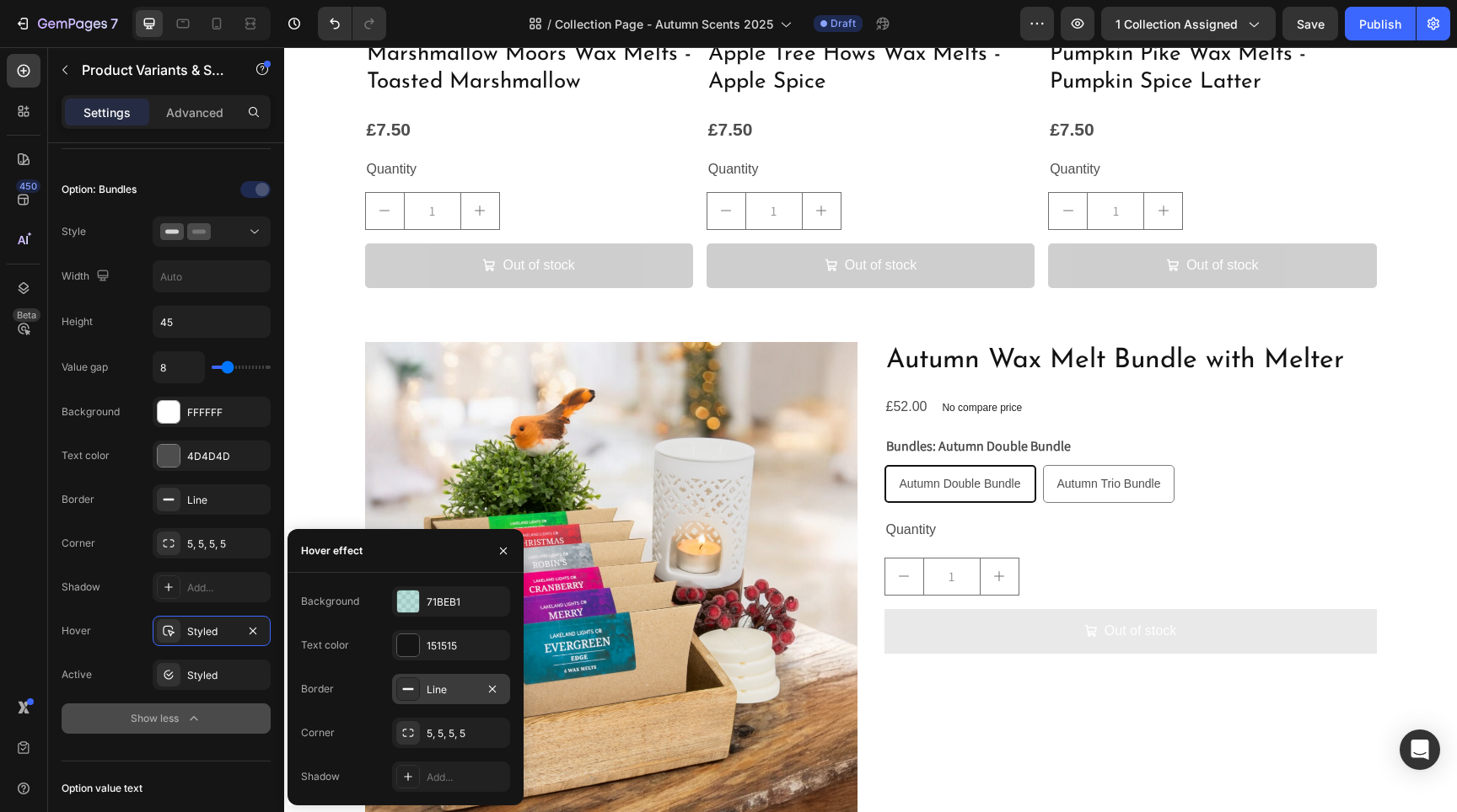
click at [433, 692] on div "Line" at bounding box center [451, 690] width 49 height 16
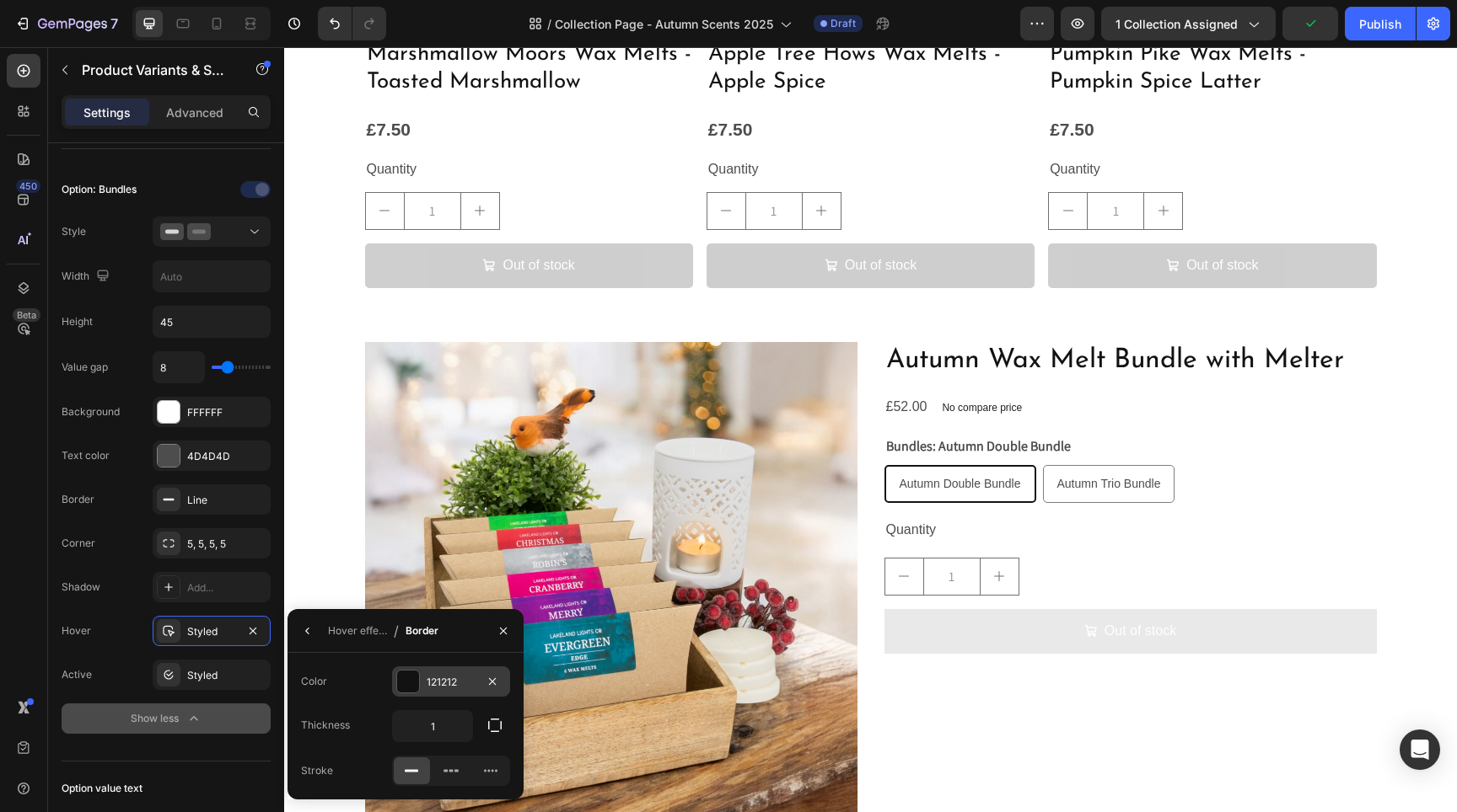
click at [412, 690] on div at bounding box center [408, 682] width 22 height 22
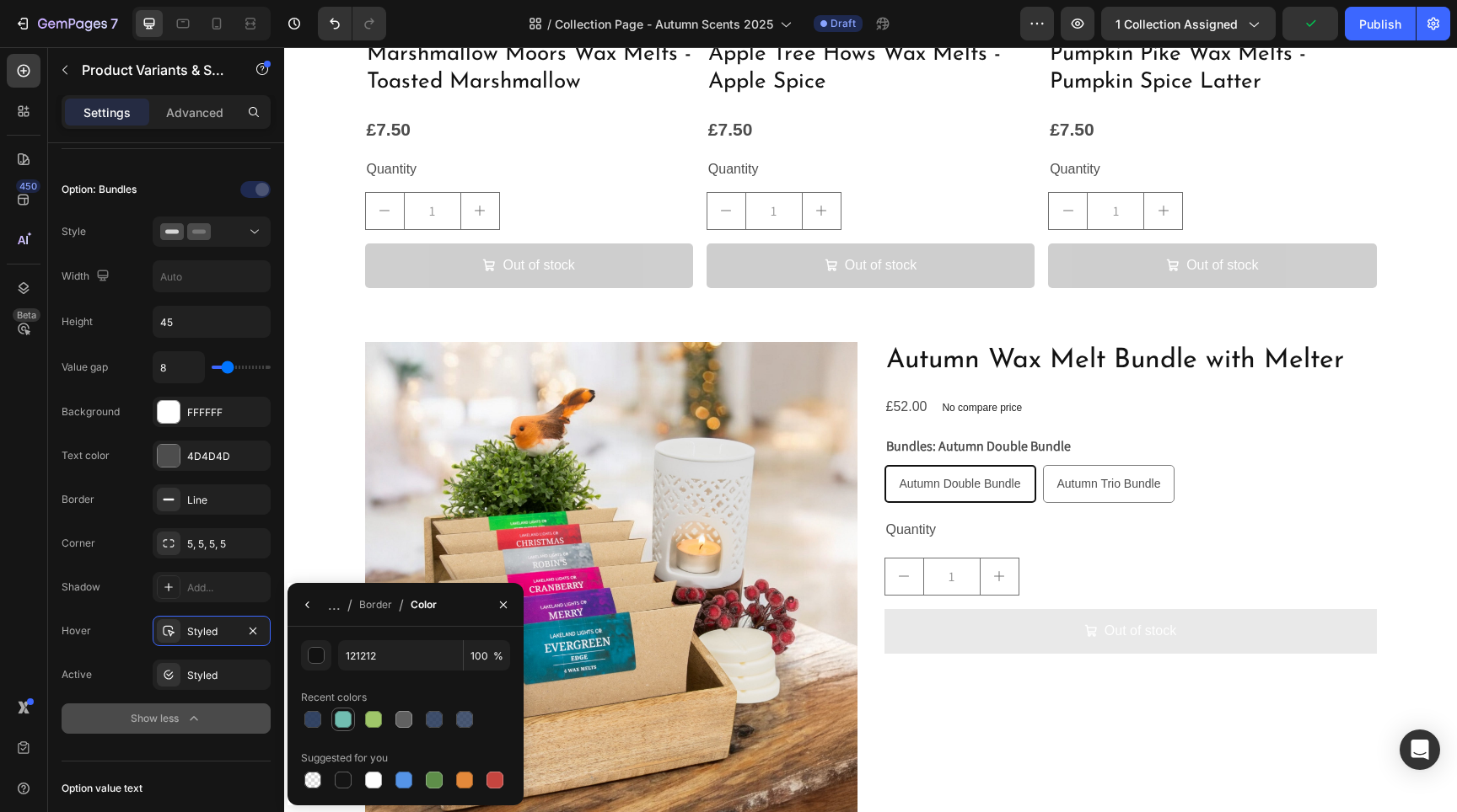
click at [343, 722] on div at bounding box center [343, 720] width 16 height 16
type input "71BEB1"
click at [226, 682] on div "Styled" at bounding box center [212, 675] width 49 height 16
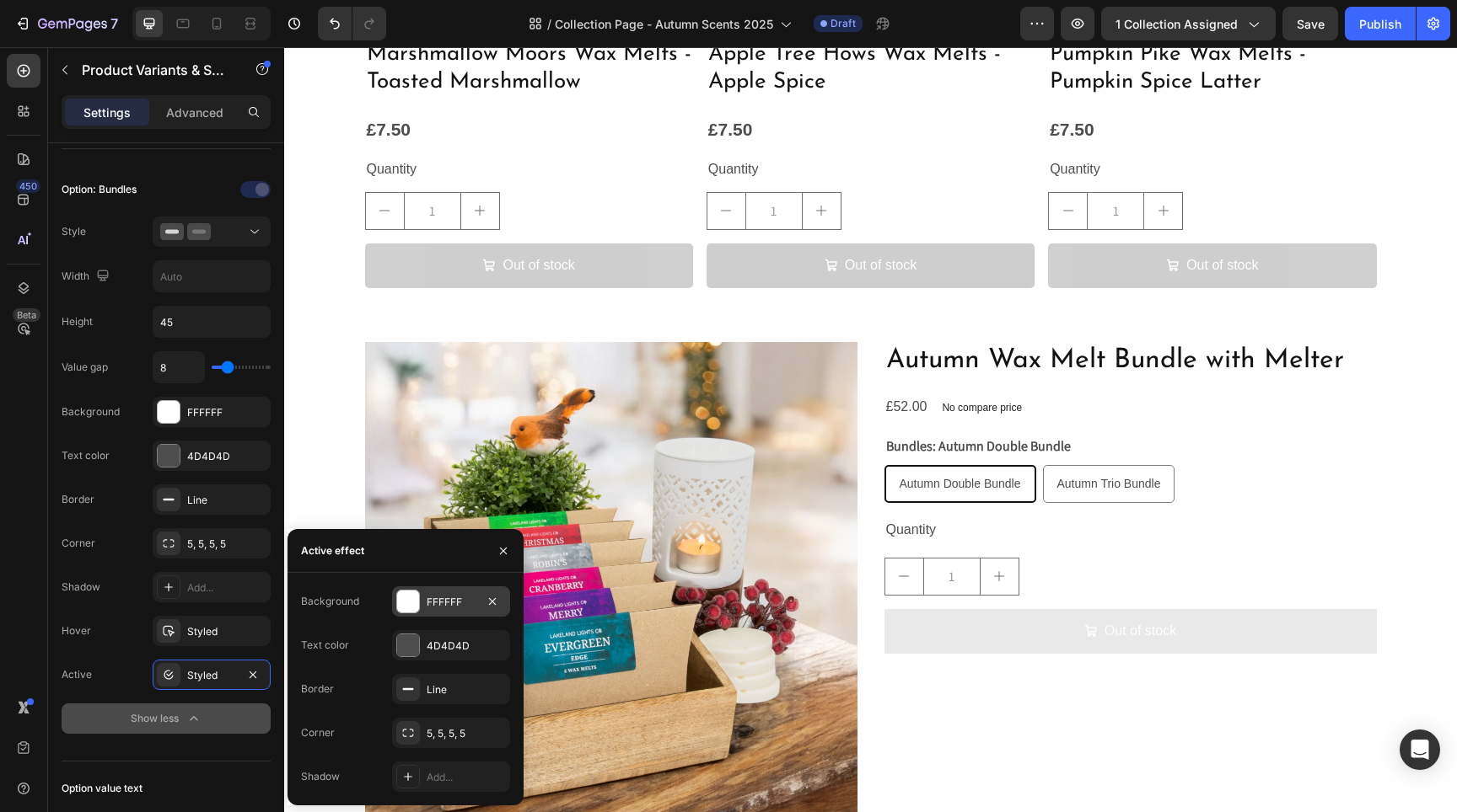
click at [402, 601] on div at bounding box center [408, 601] width 22 height 22
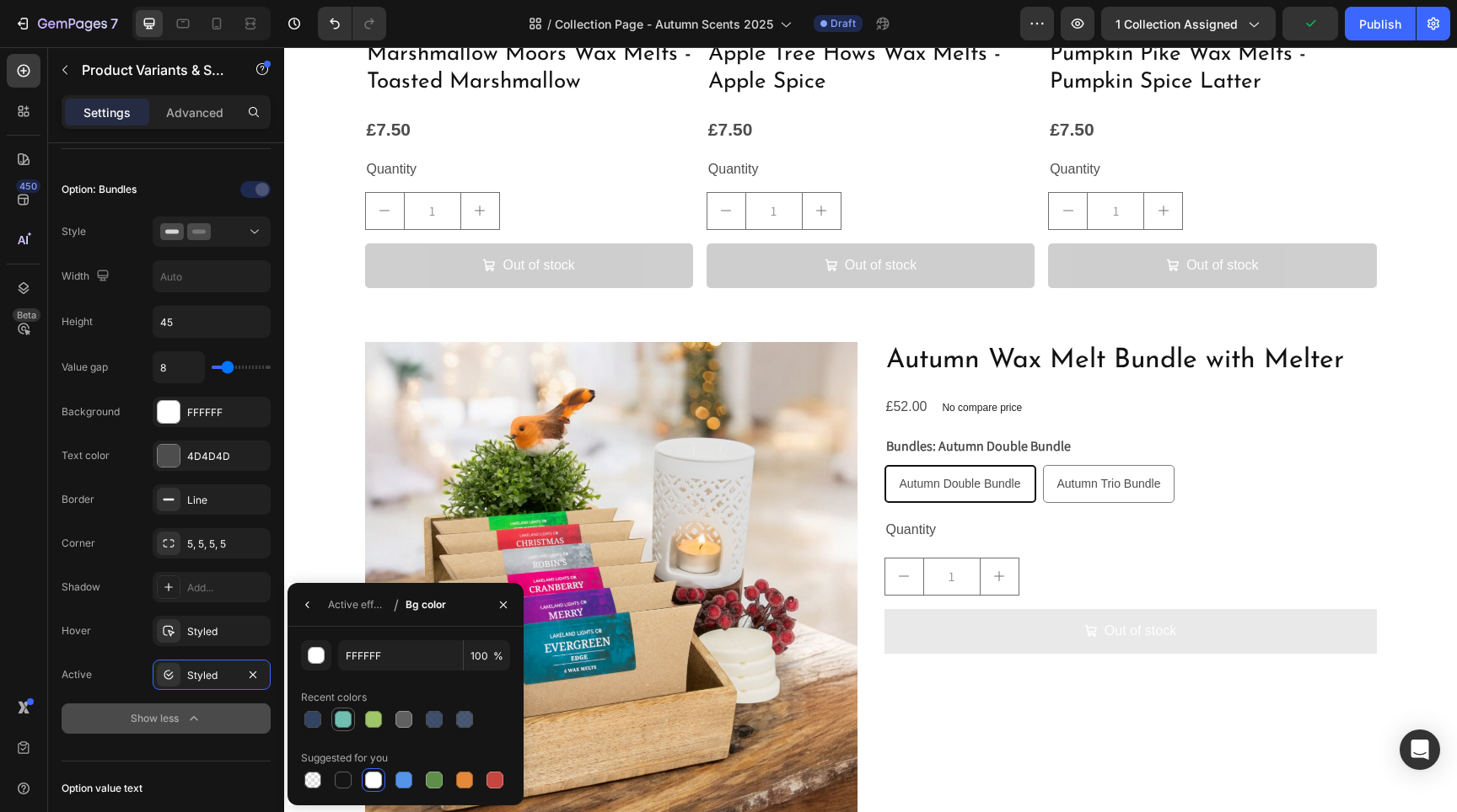
click at [346, 712] on div at bounding box center [343, 720] width 16 height 16
type input "71BEB1"
click at [311, 600] on icon "button" at bounding box center [308, 605] width 14 height 14
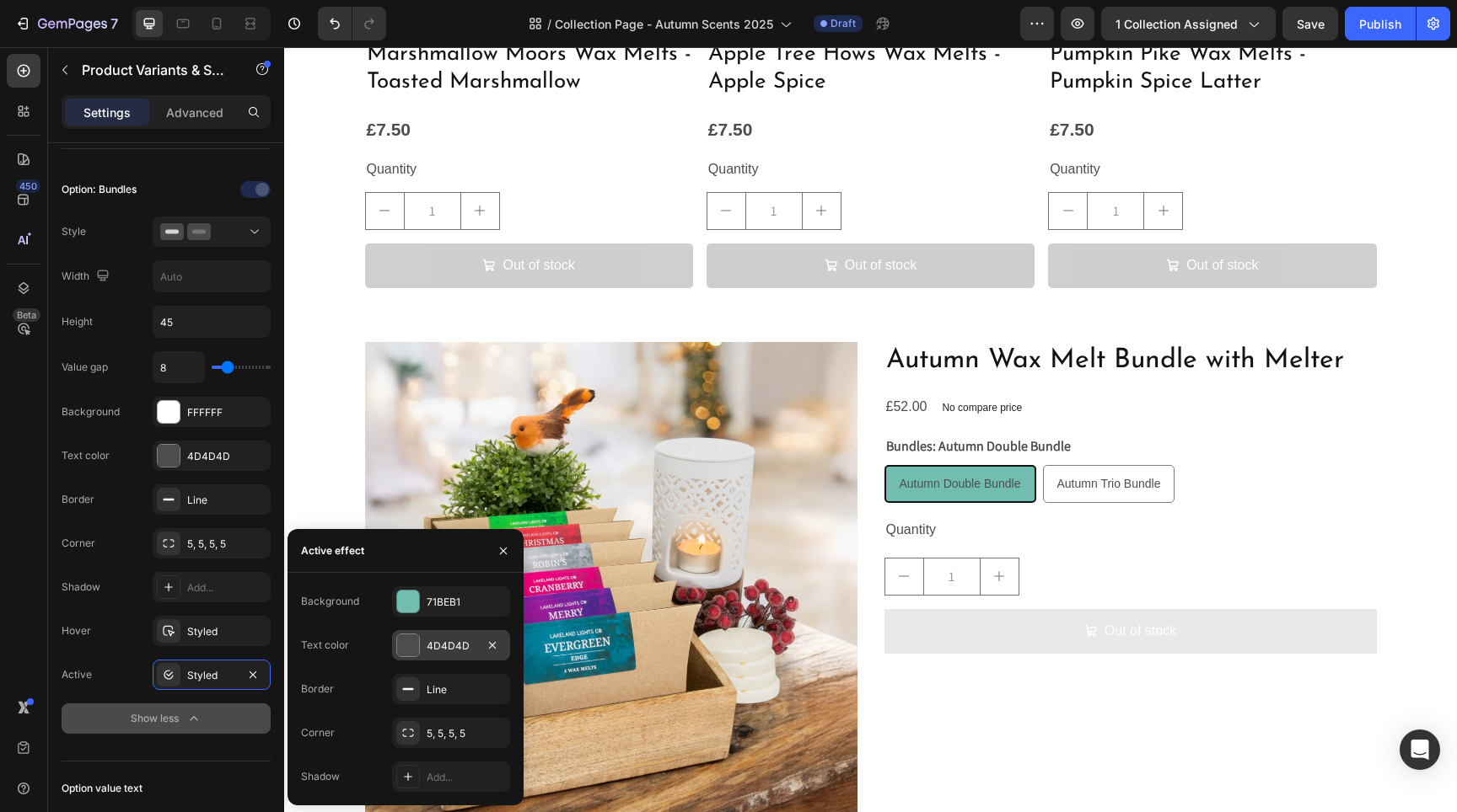
click at [421, 638] on div "4D4D4D" at bounding box center [450, 645] width 118 height 30
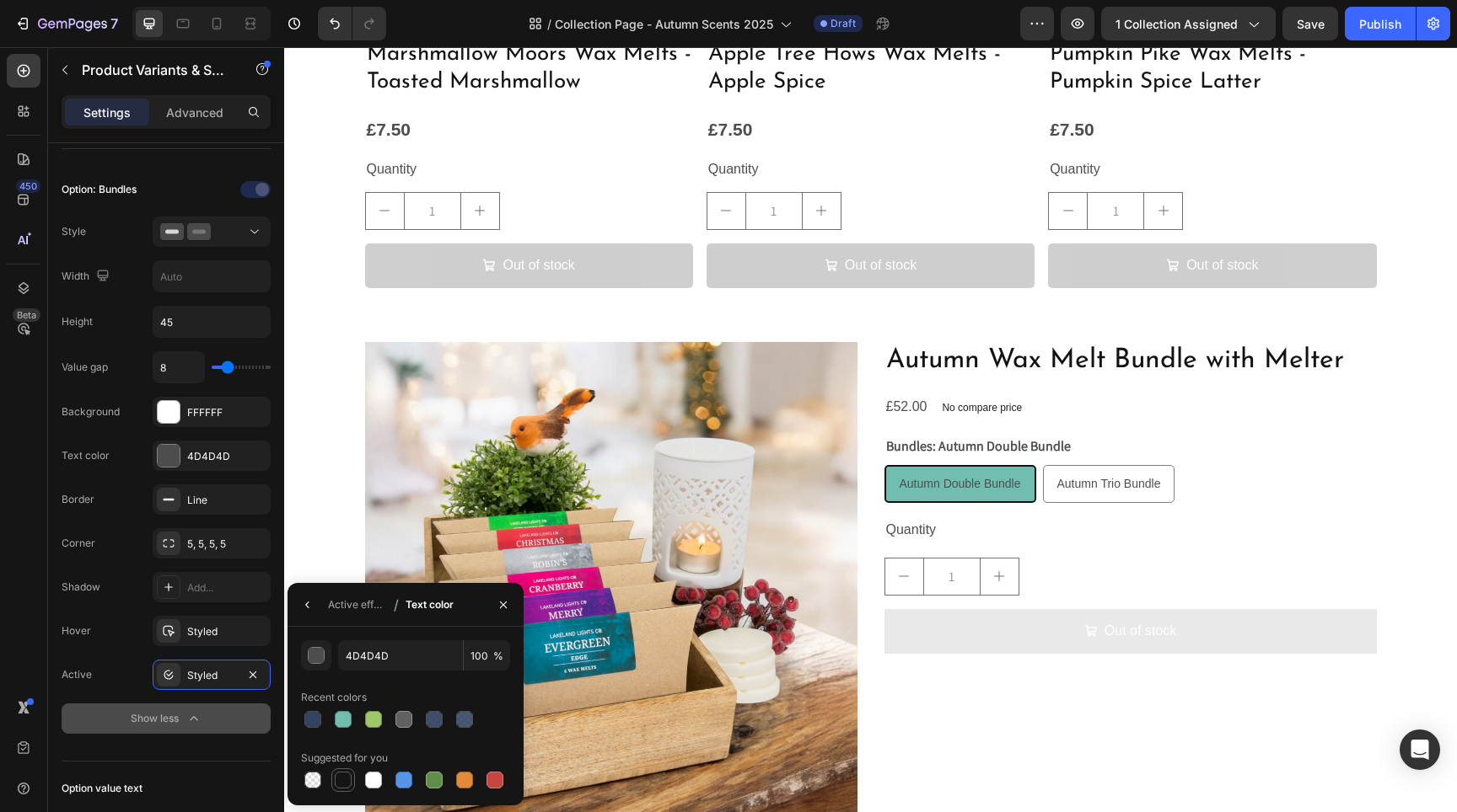
click at [341, 786] on div at bounding box center [343, 780] width 16 height 16
type input "151515"
click at [310, 601] on icon "button" at bounding box center [308, 605] width 14 height 14
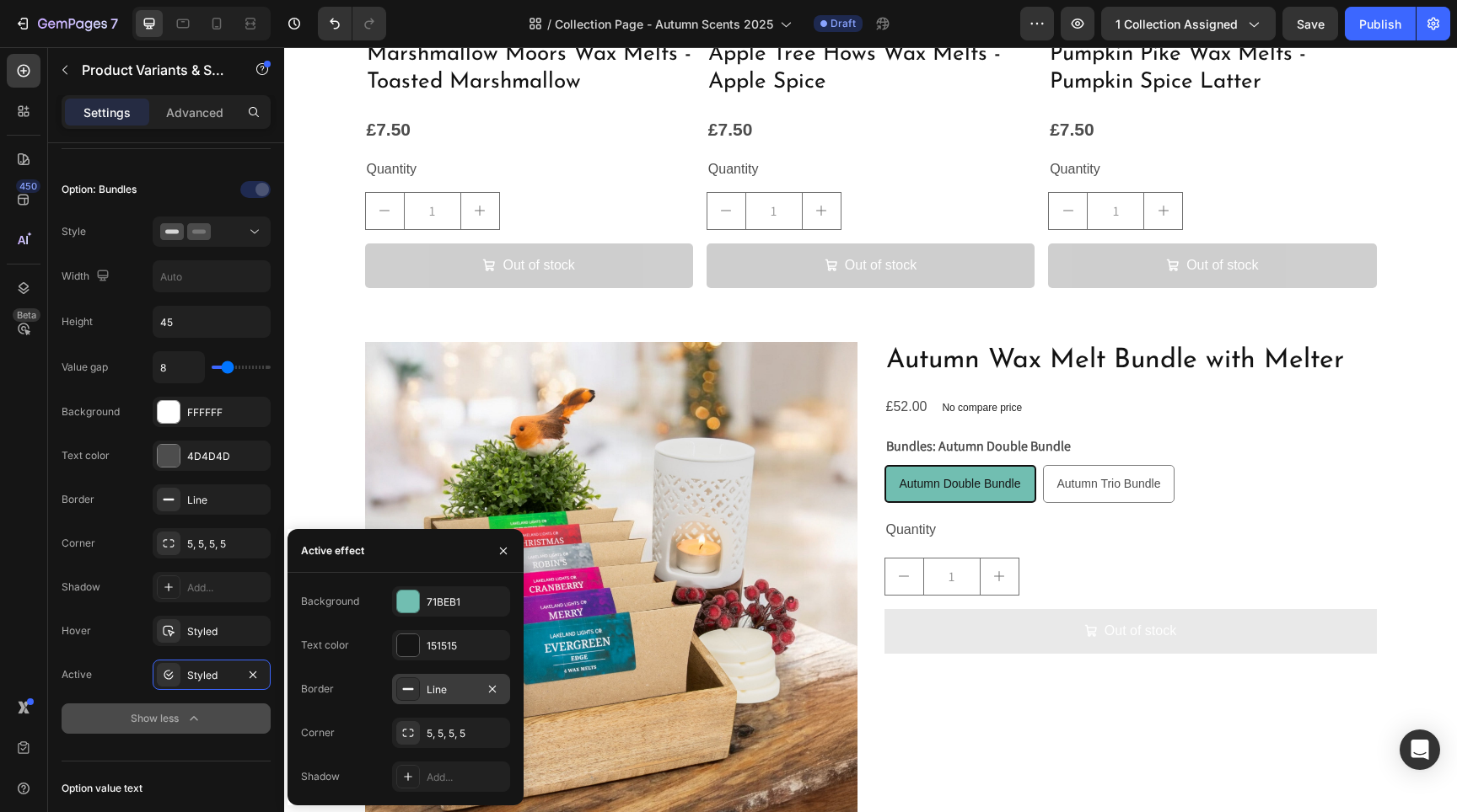
click at [414, 695] on icon at bounding box center [408, 689] width 14 height 14
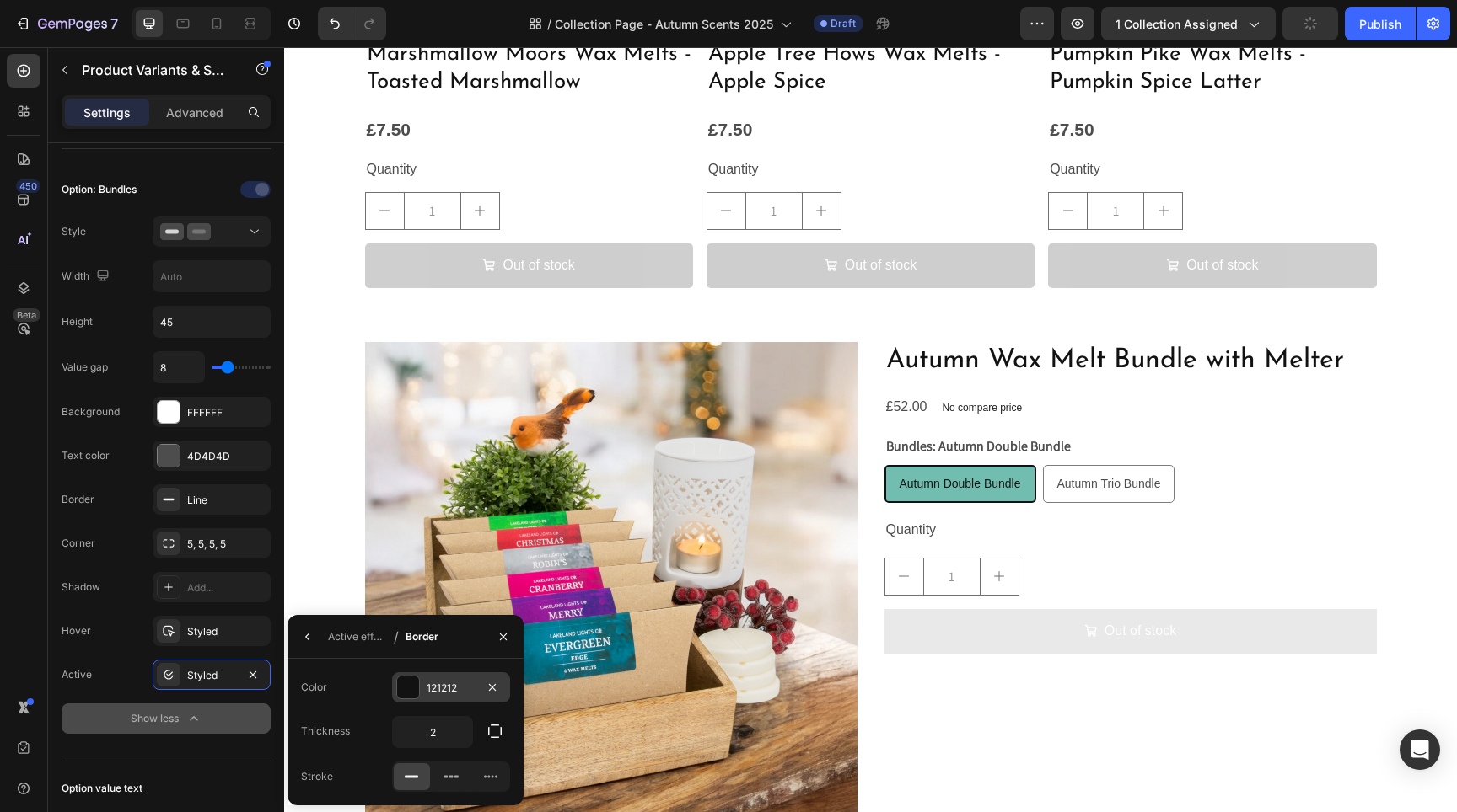
click at [412, 692] on div at bounding box center [408, 688] width 22 height 22
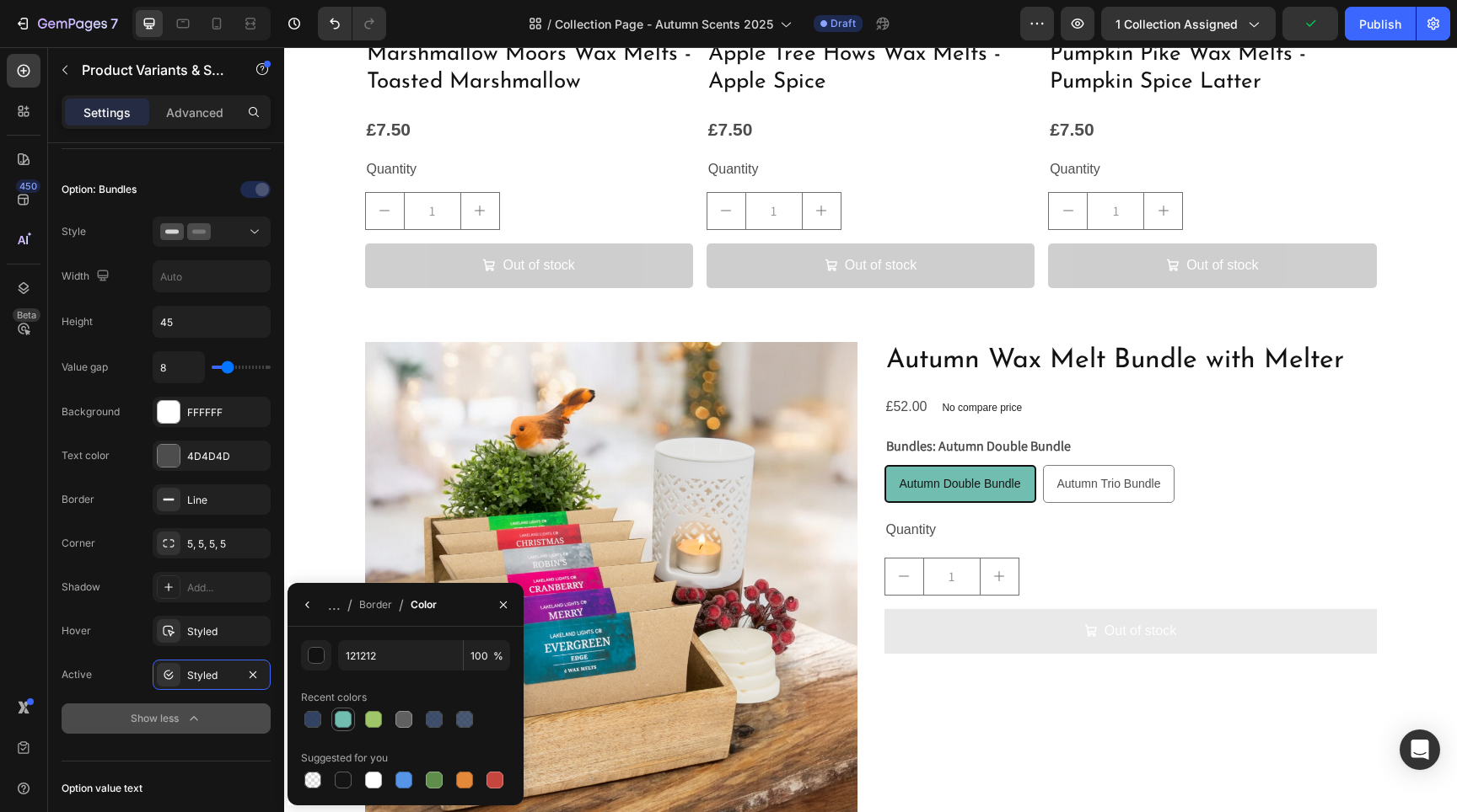
click at [351, 721] on div at bounding box center [343, 720] width 20 height 20
type input "71BEB1"
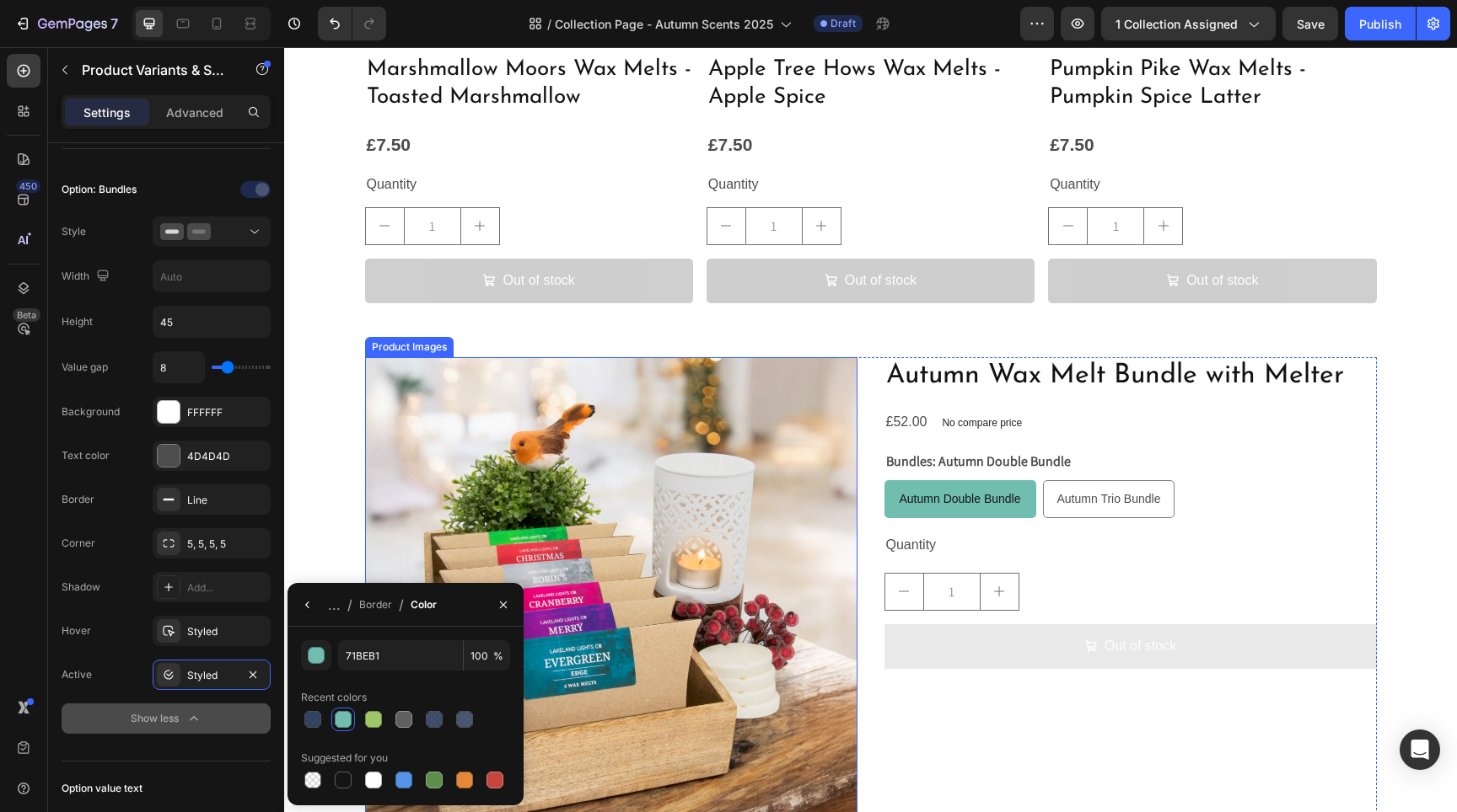
scroll to position [2759, 0]
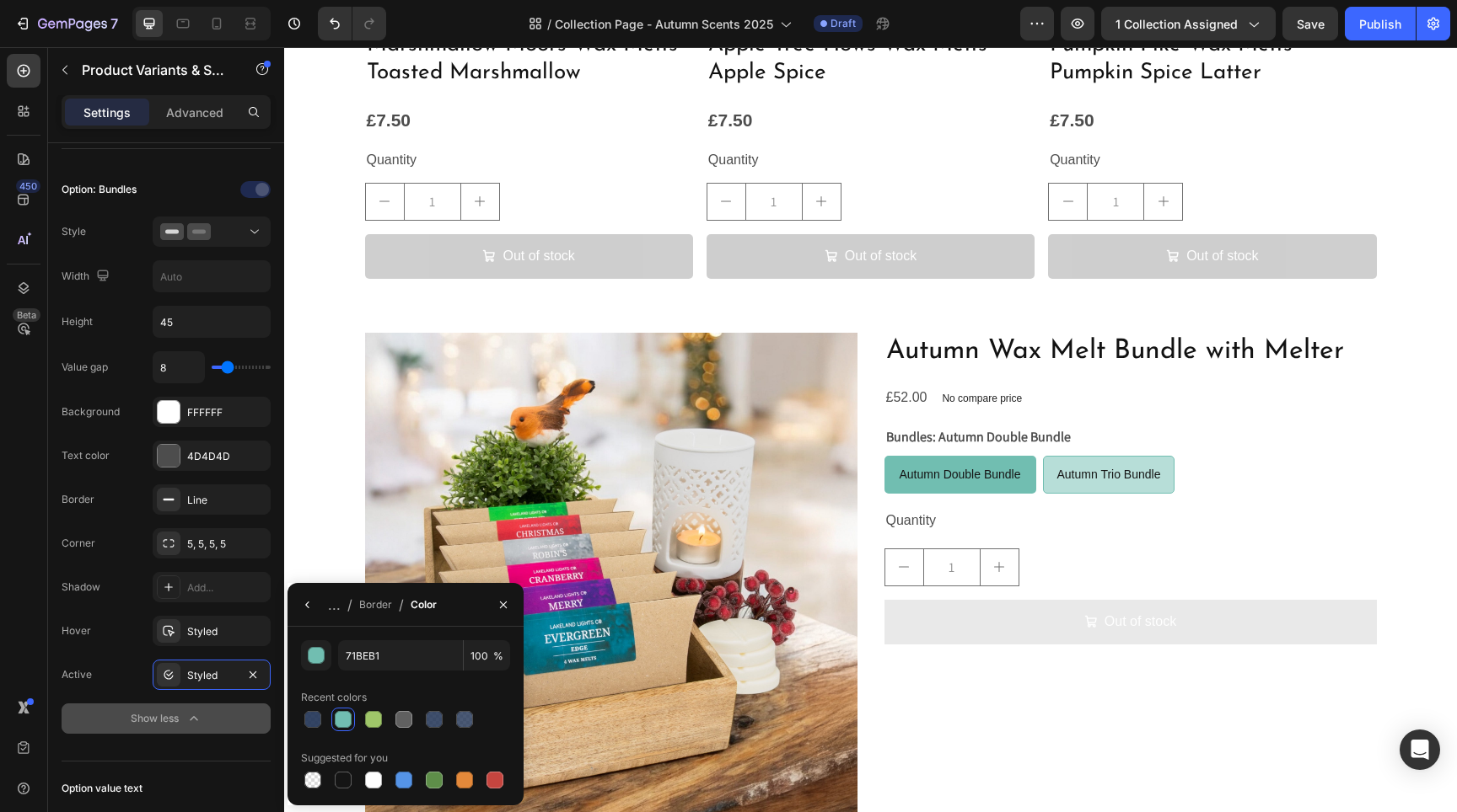
click at [1076, 479] on div "Autumn Trio Bundle" at bounding box center [1108, 475] width 131 height 35
click at [1043, 456] on input "Autumn Trio Bundle Autumn Trio Bundle Autumn Trio Bundle" at bounding box center [1043, 455] width 1 height 1
radio input "true"
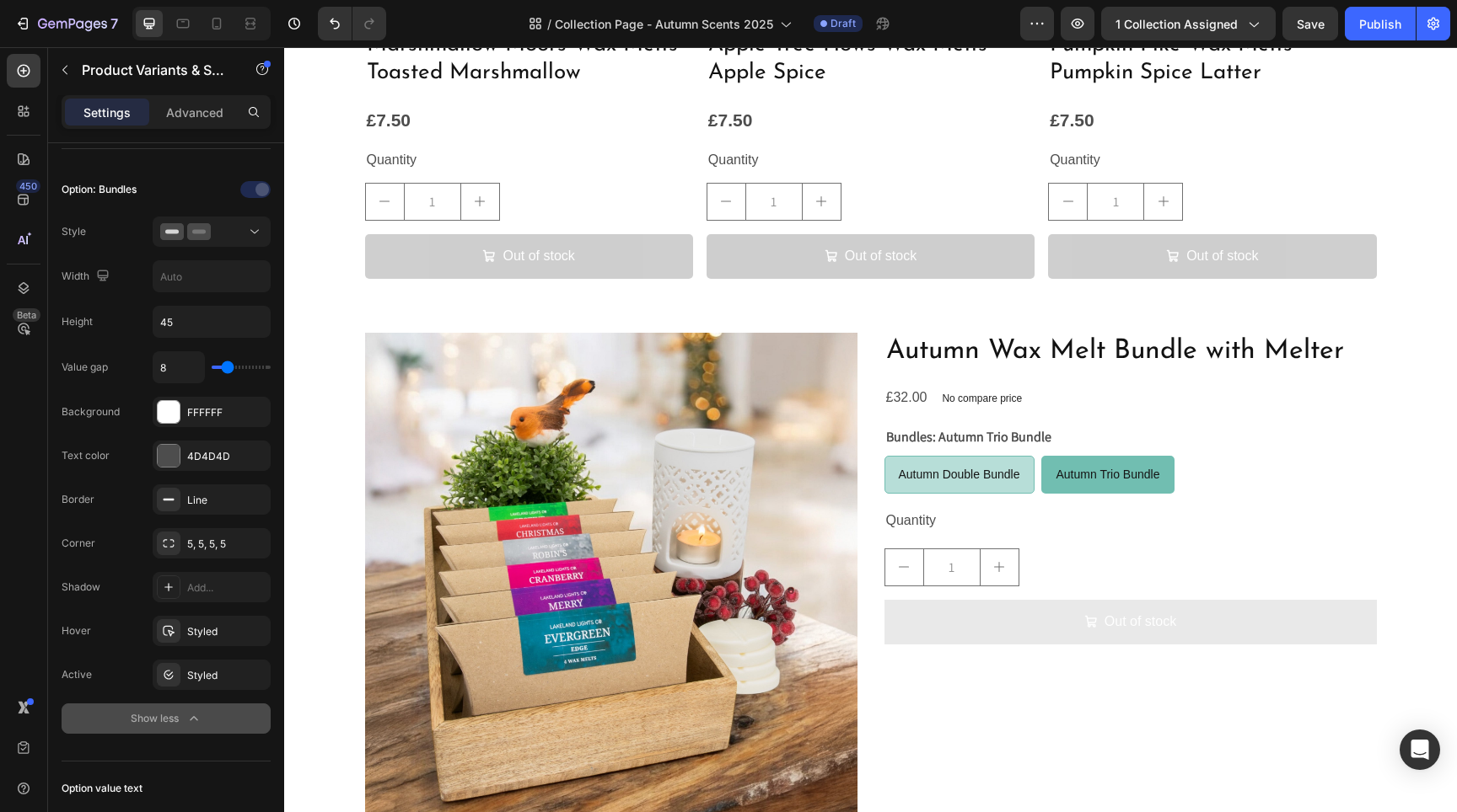
click at [970, 469] on span "Autumn Double Bundle" at bounding box center [959, 474] width 121 height 14
click at [885, 456] on input "Autumn Double Bundle Autumn Double Bundle Autumn Double Bundle" at bounding box center [884, 455] width 1 height 1
radio input "true"
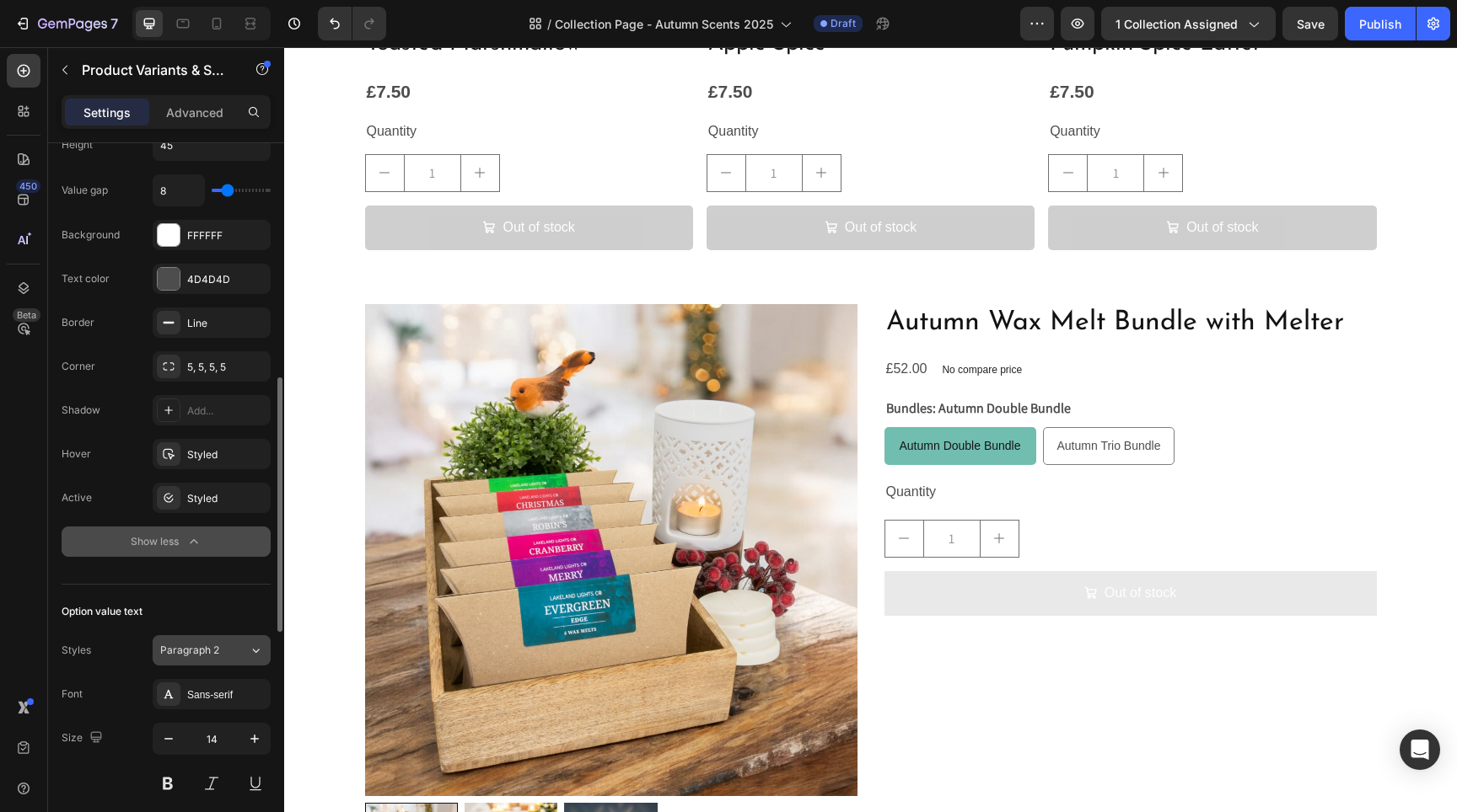
scroll to position [707, 0]
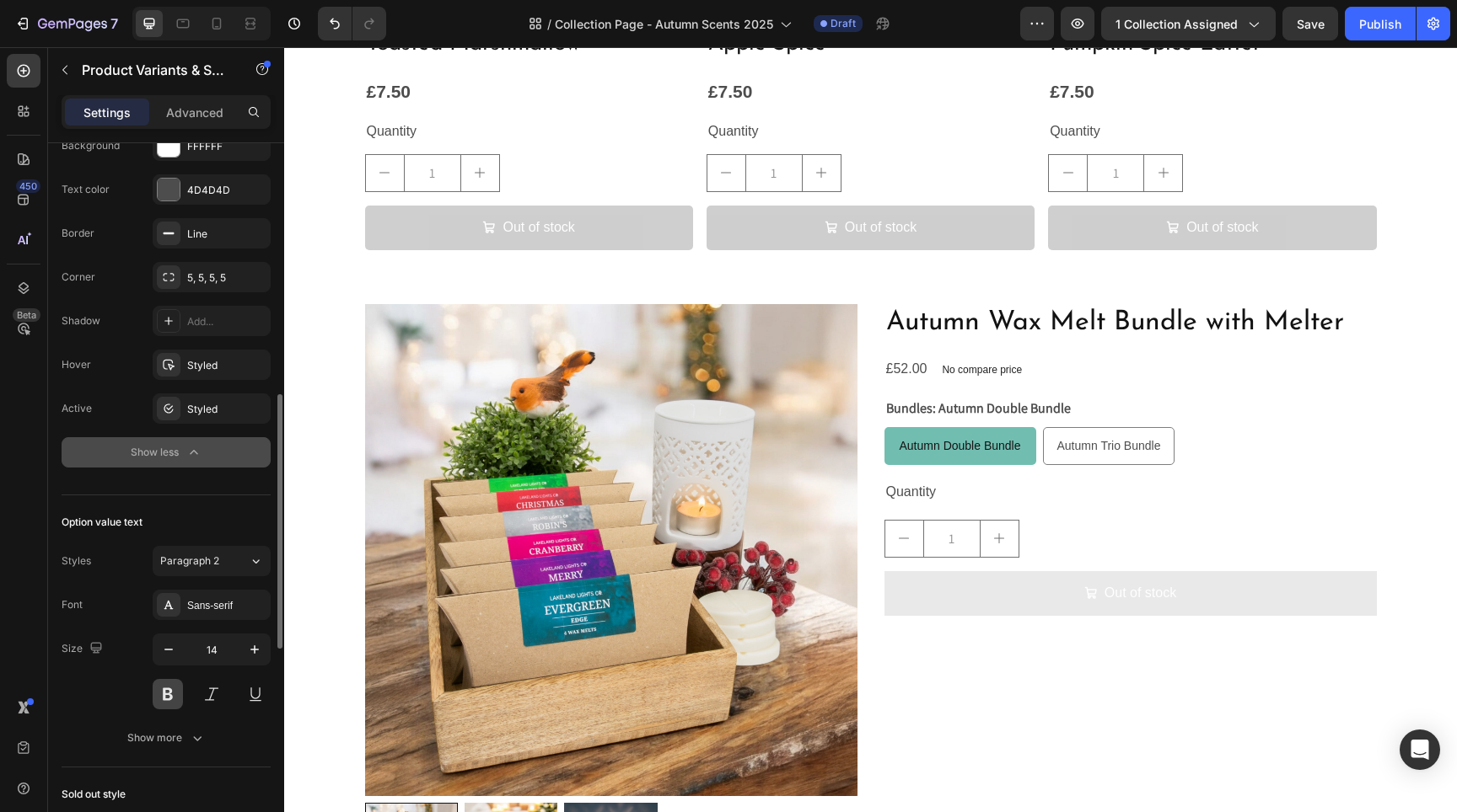
click at [173, 690] on button at bounding box center [167, 693] width 30 height 30
click at [976, 365] on p "No compare price" at bounding box center [982, 370] width 80 height 10
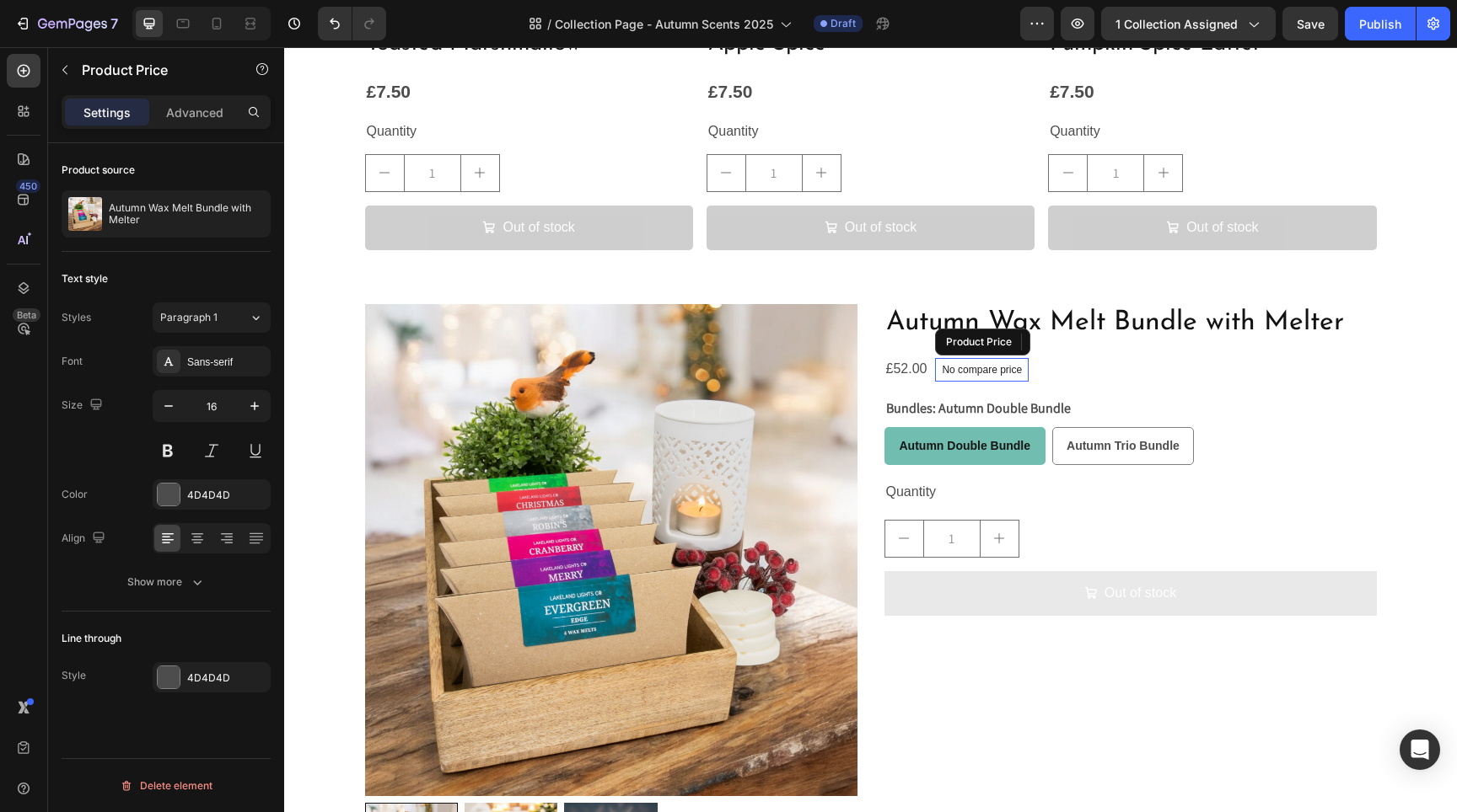
scroll to position [0, 0]
click at [1104, 338] on icon at bounding box center [1104, 342] width 14 height 14
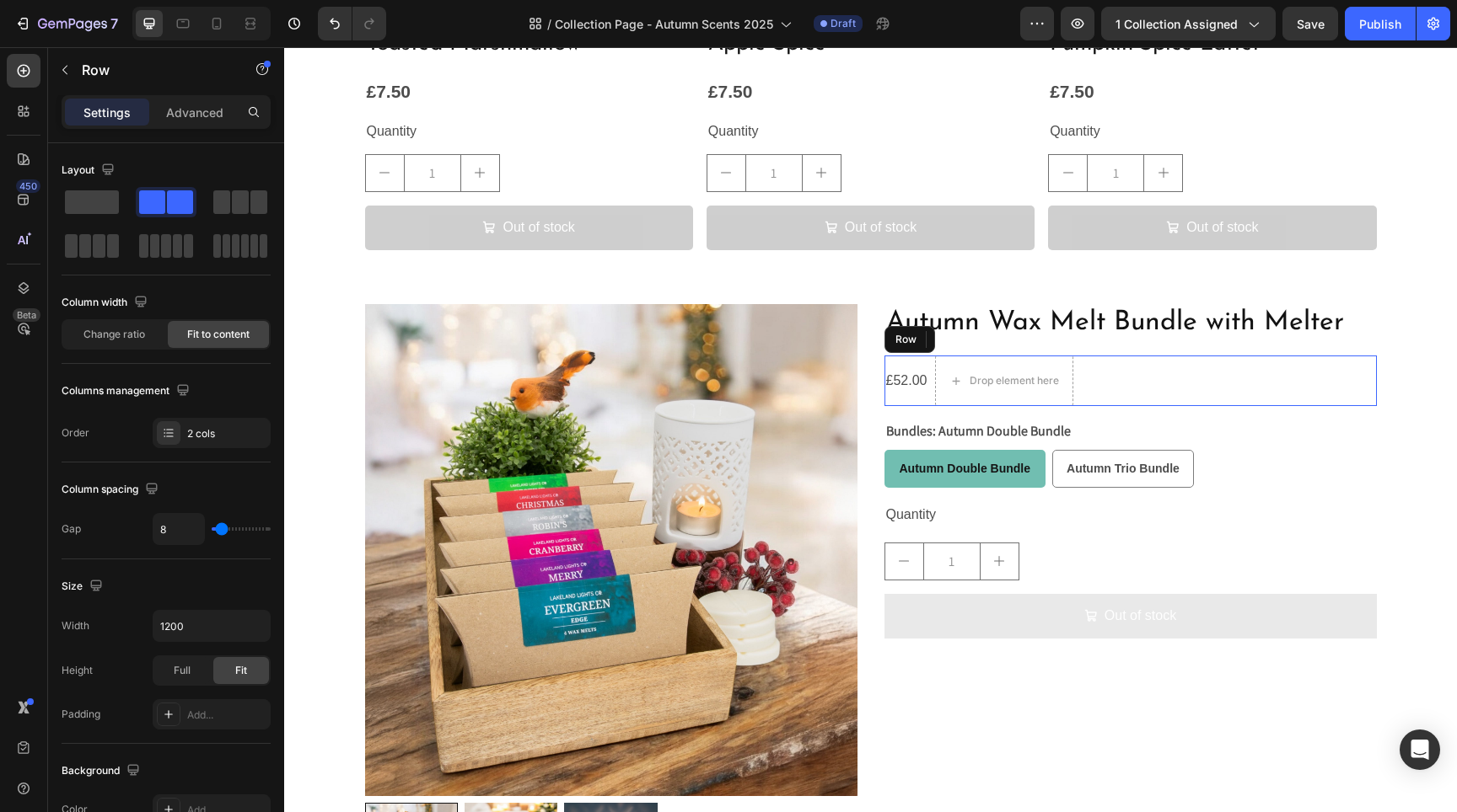
click at [1096, 380] on div "£52.00 Product Price Product Price Drop element here Row" at bounding box center [1130, 380] width 492 height 50
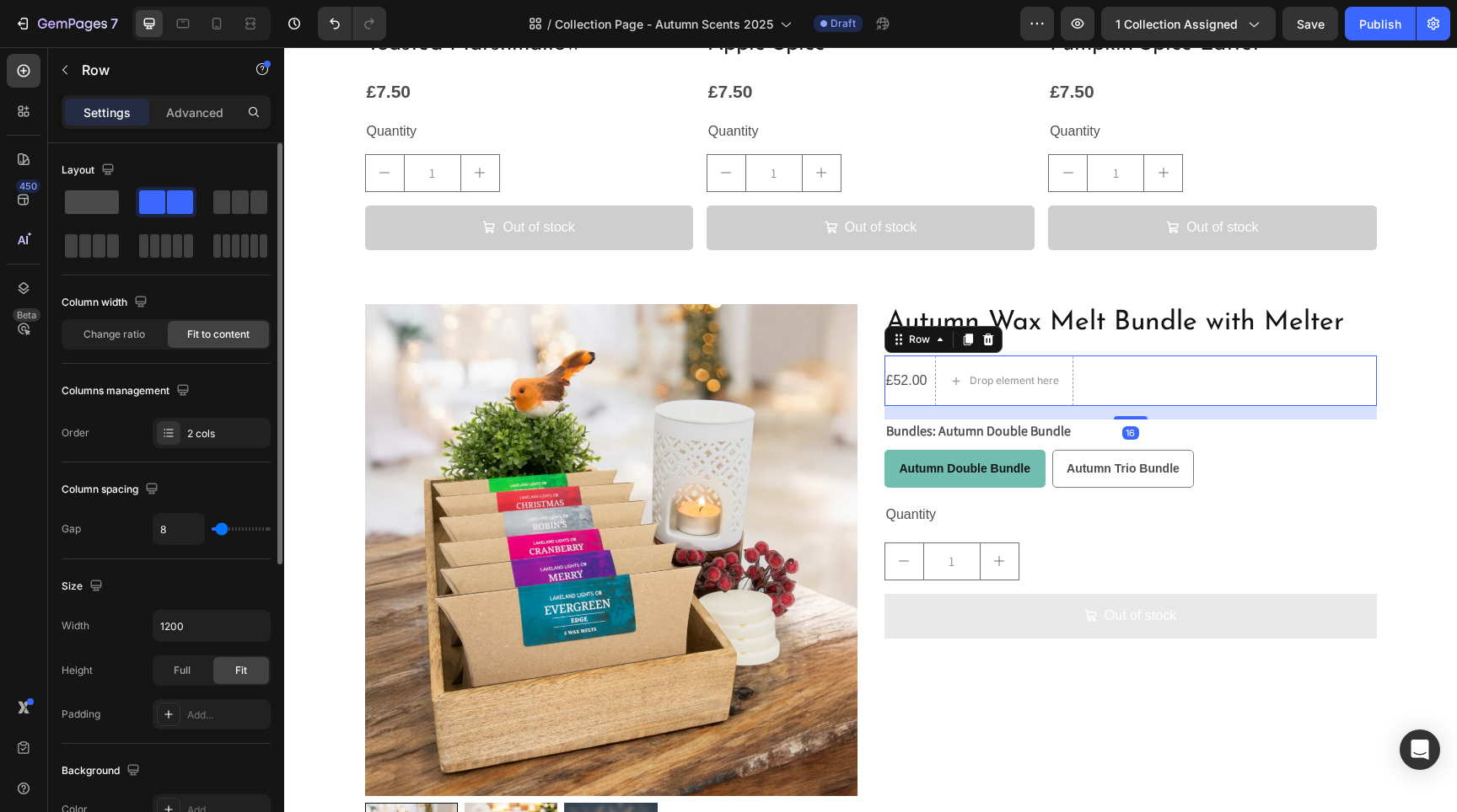
click at [66, 199] on span at bounding box center [91, 203] width 54 height 24
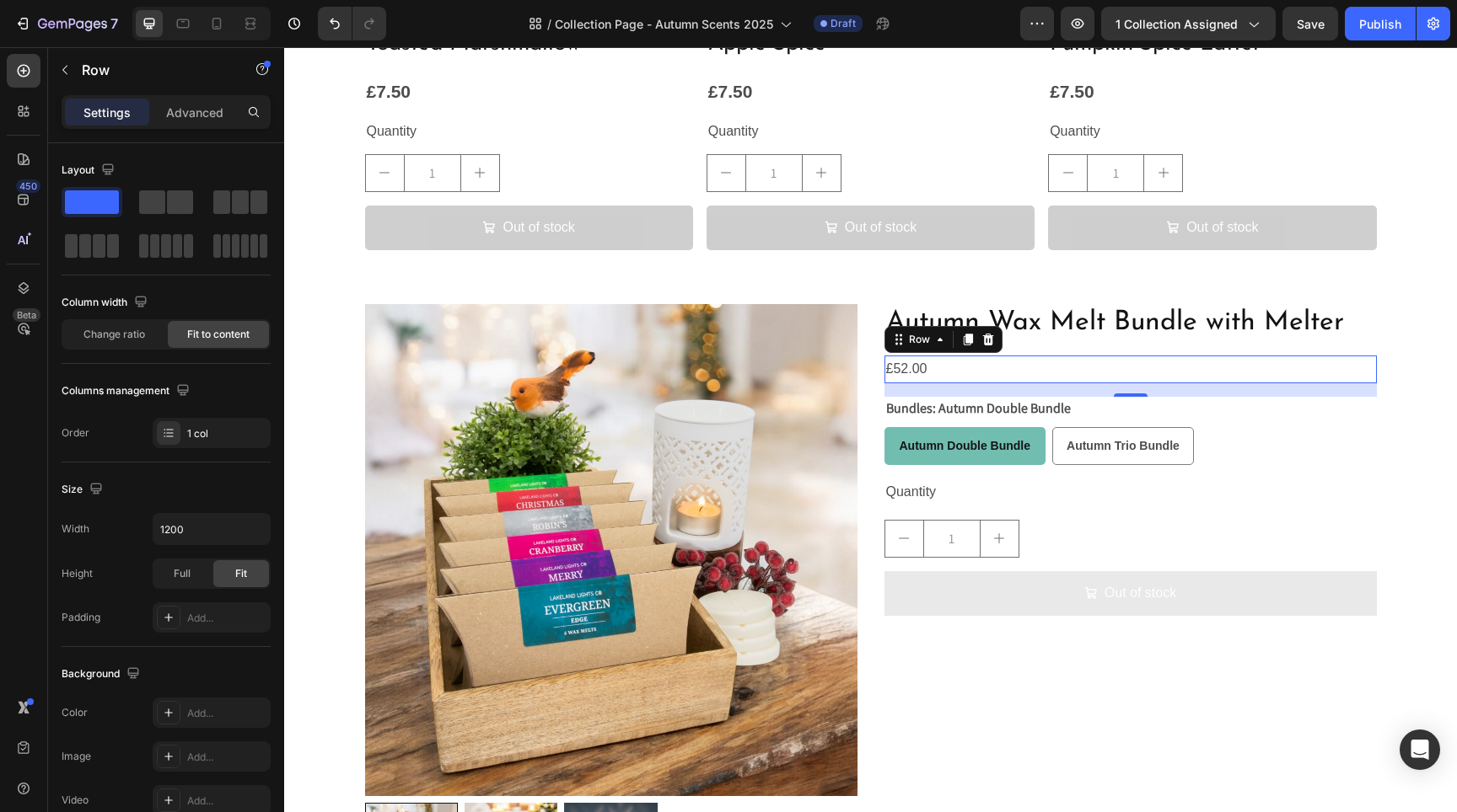
click at [941, 369] on div "£52.00 Product Price Product Price Row 16" at bounding box center [1130, 370] width 492 height 27
click at [943, 369] on div "£52.00 Product Price Product Price Row 16" at bounding box center [1130, 370] width 492 height 27
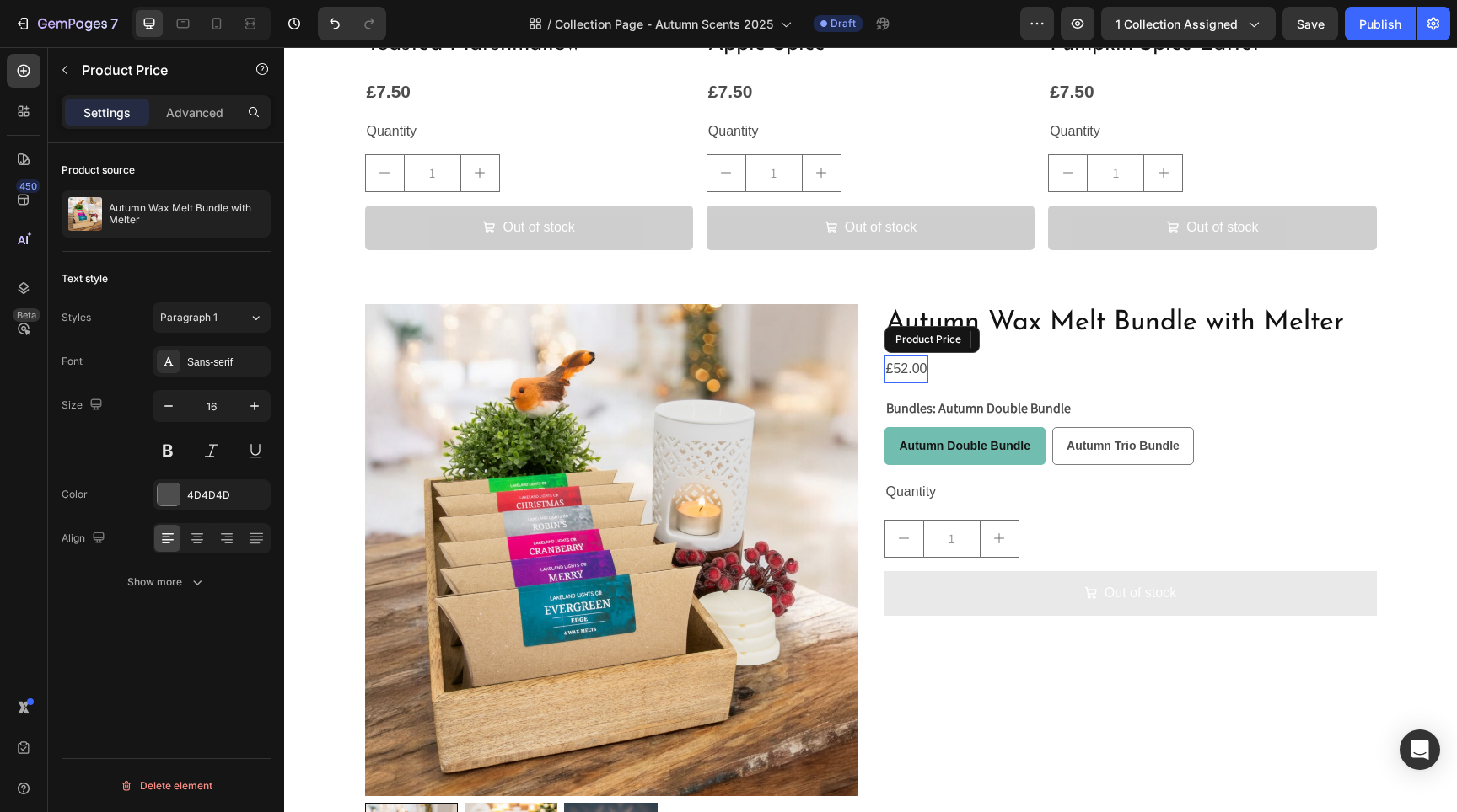
click at [911, 361] on div "£52.00" at bounding box center [907, 370] width 45 height 27
click at [244, 410] on button "button" at bounding box center [254, 406] width 30 height 30
click at [246, 410] on button "button" at bounding box center [254, 406] width 30 height 30
click at [246, 410] on icon "button" at bounding box center [255, 406] width 16 height 16
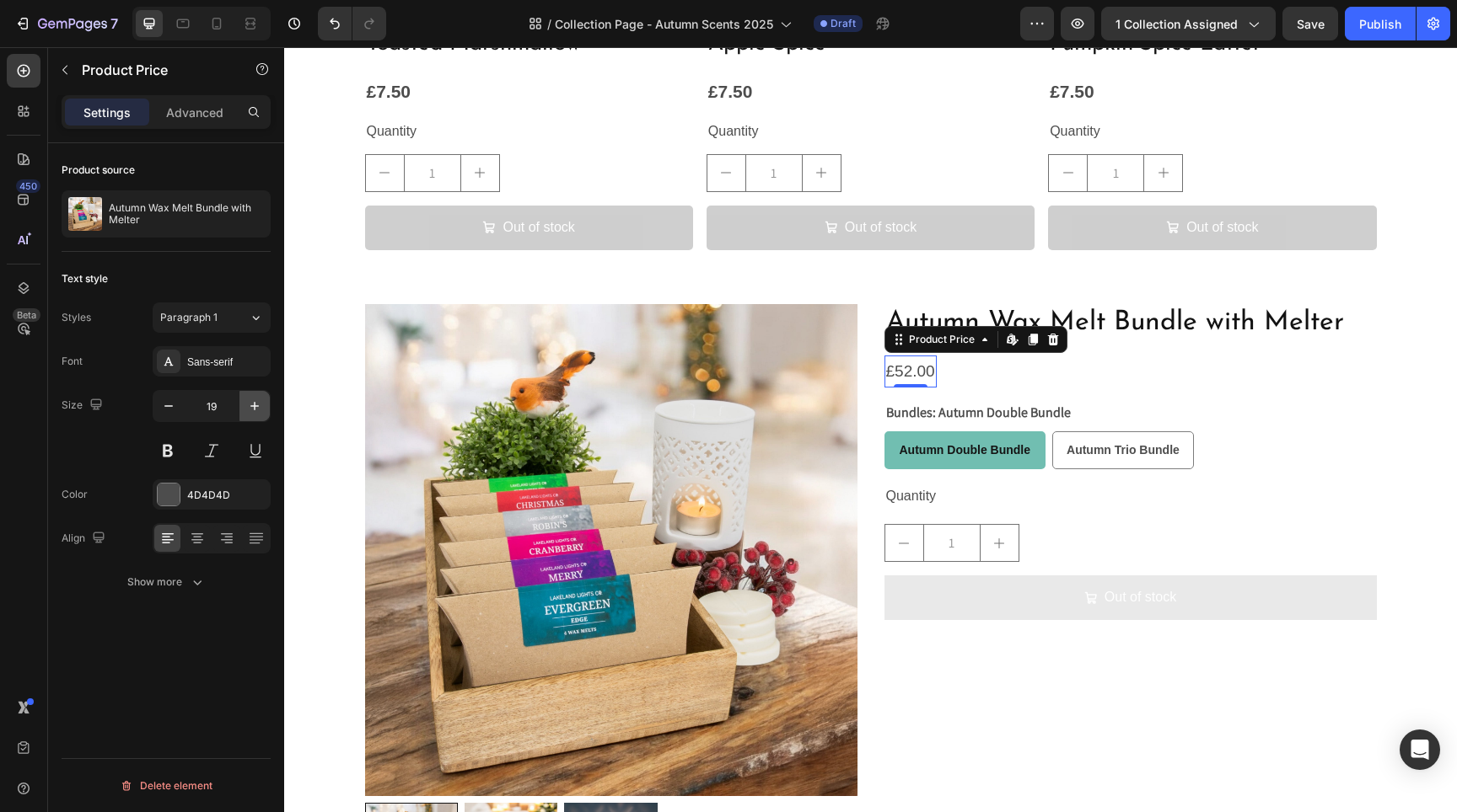
click at [246, 410] on icon "button" at bounding box center [255, 406] width 16 height 16
click at [170, 408] on icon "button" at bounding box center [168, 406] width 16 height 16
type input "21"
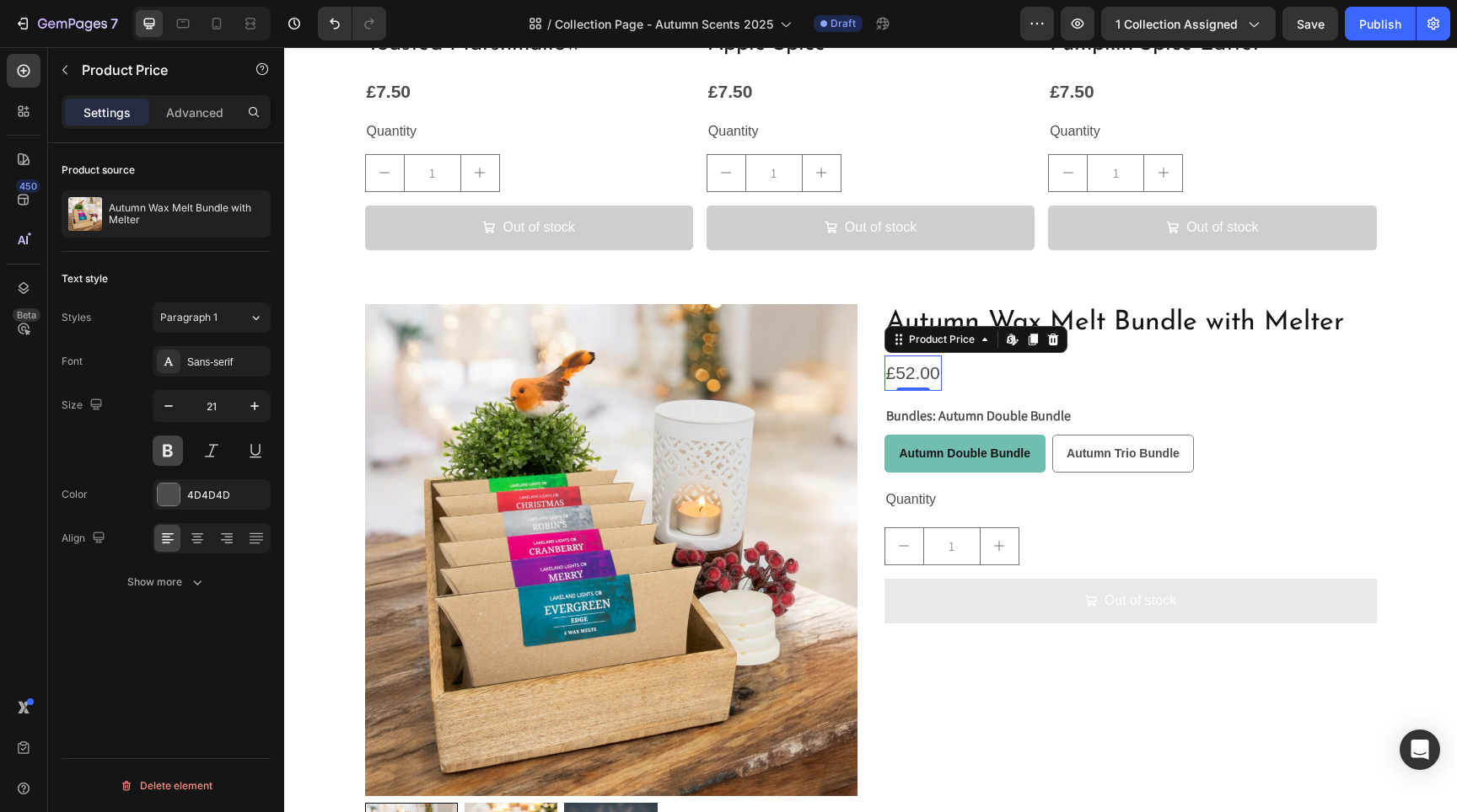
click at [173, 443] on button at bounding box center [167, 451] width 30 height 30
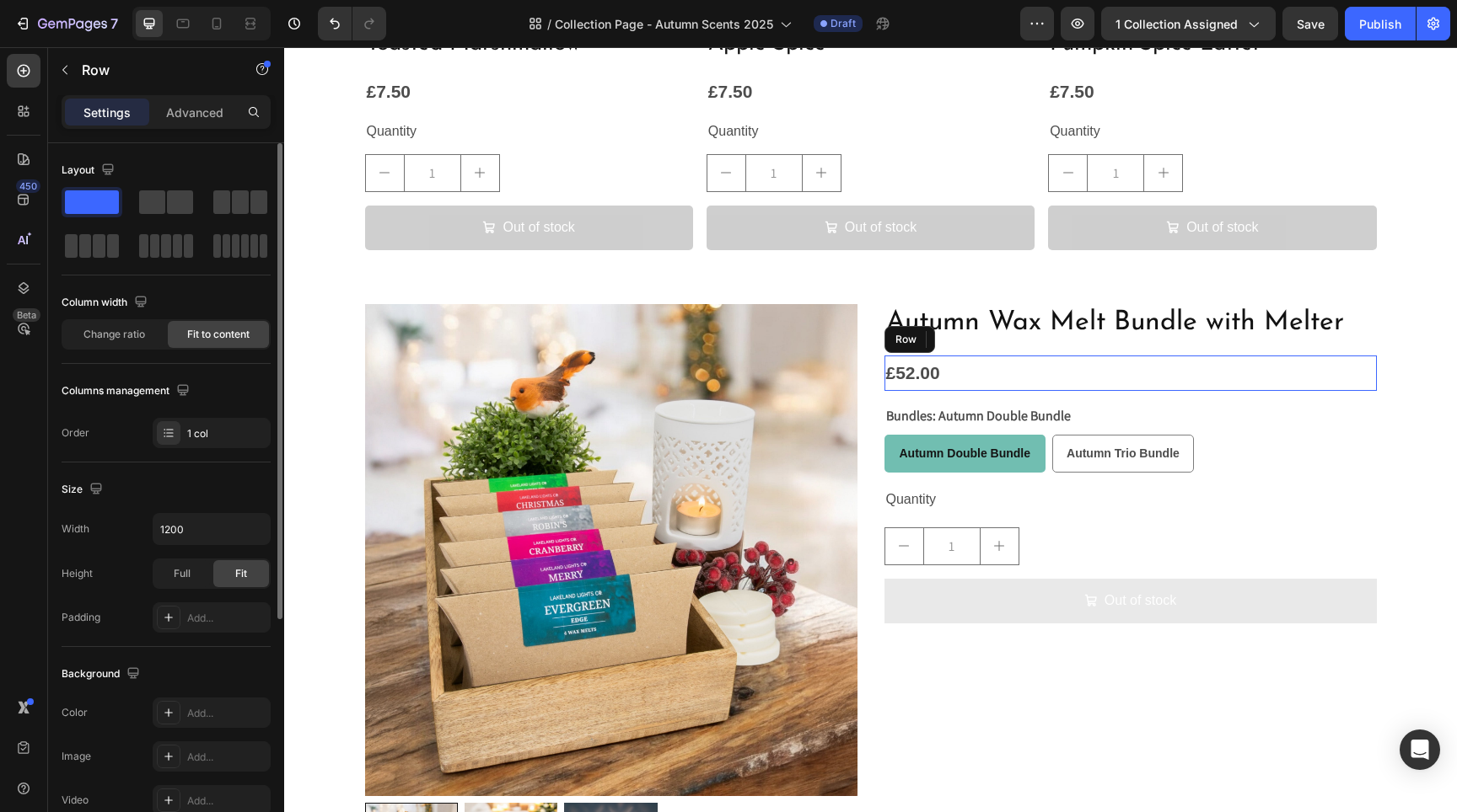
click at [1246, 369] on div "£52.00 Product Price Edit content in Shopify 0 Product Price Edit content in Sh…" at bounding box center [1130, 373] width 492 height 36
click at [69, 63] on button "button" at bounding box center [65, 70] width 27 height 27
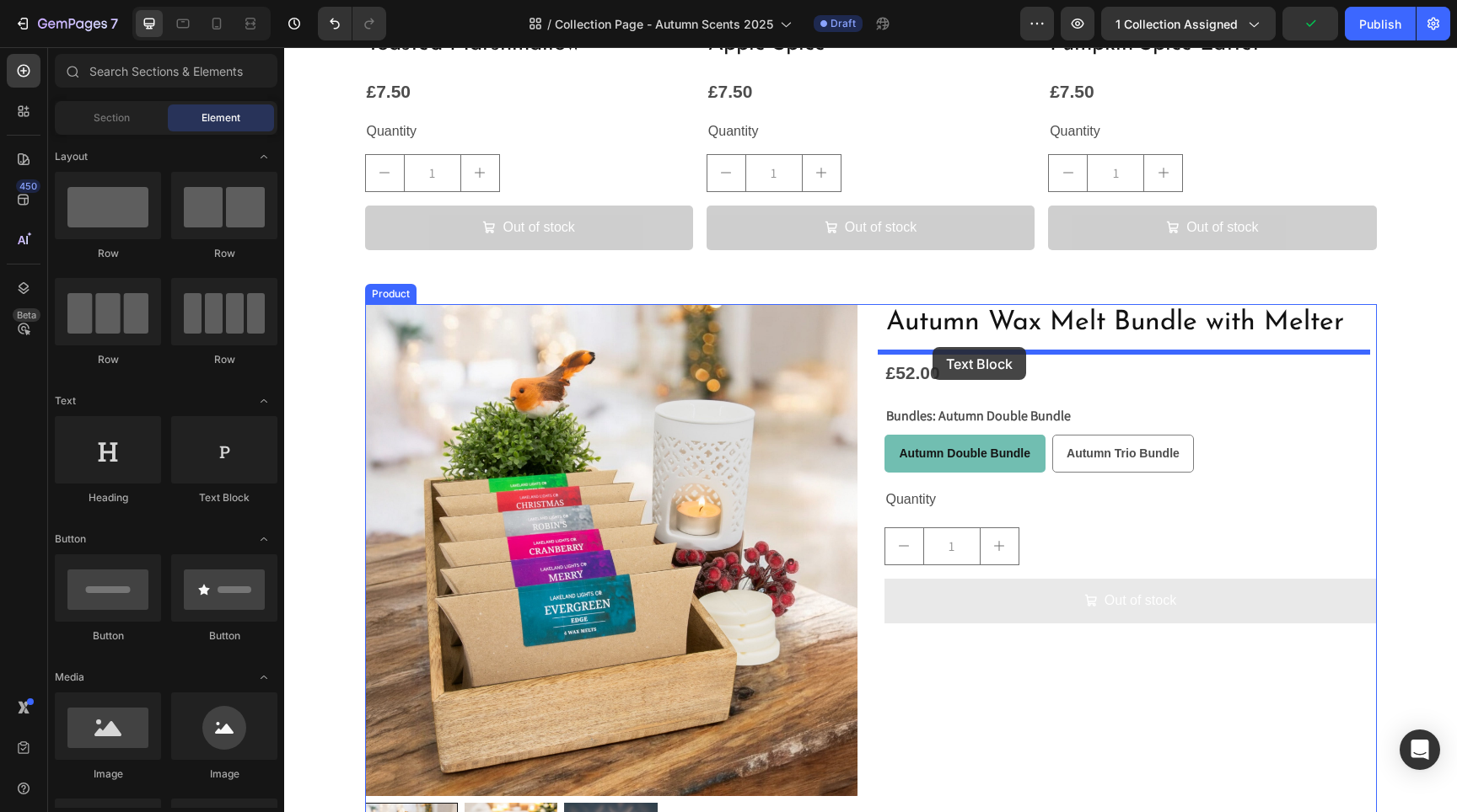
drag, startPoint x: 494, startPoint y: 495, endPoint x: 933, endPoint y: 348, distance: 463.0
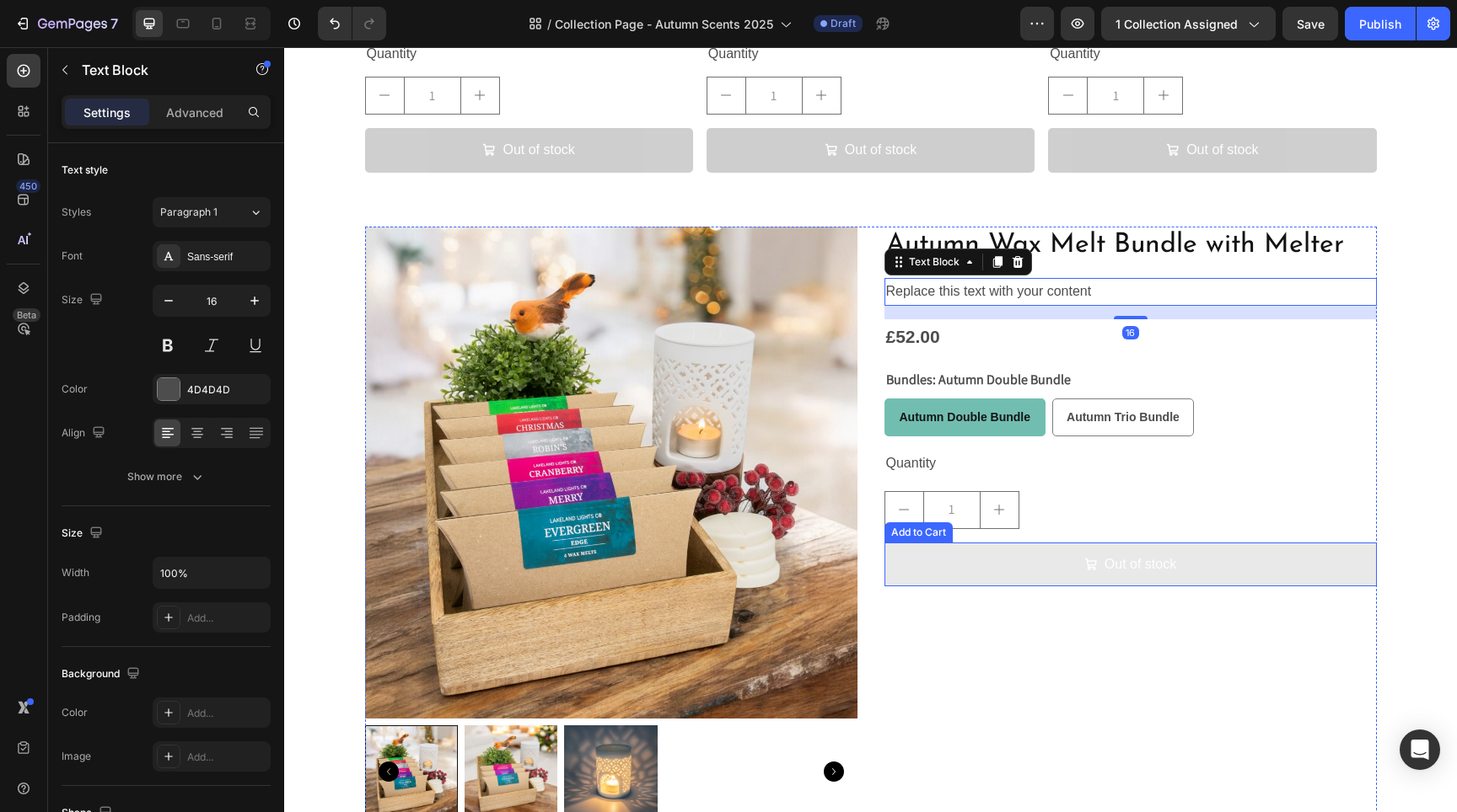
scroll to position [2854, 0]
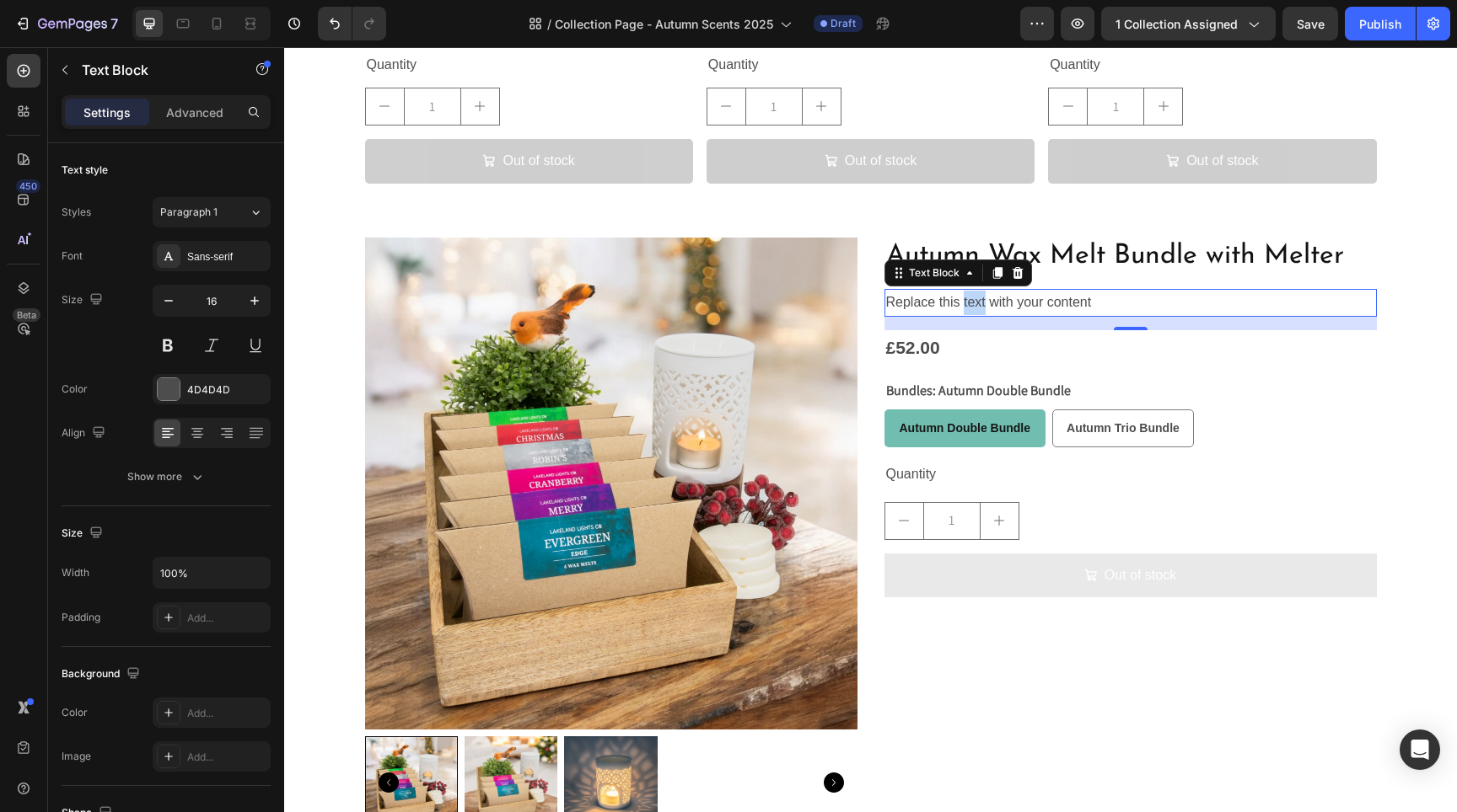
click at [977, 304] on p "Replace this text with your content" at bounding box center [1131, 303] width 489 height 25
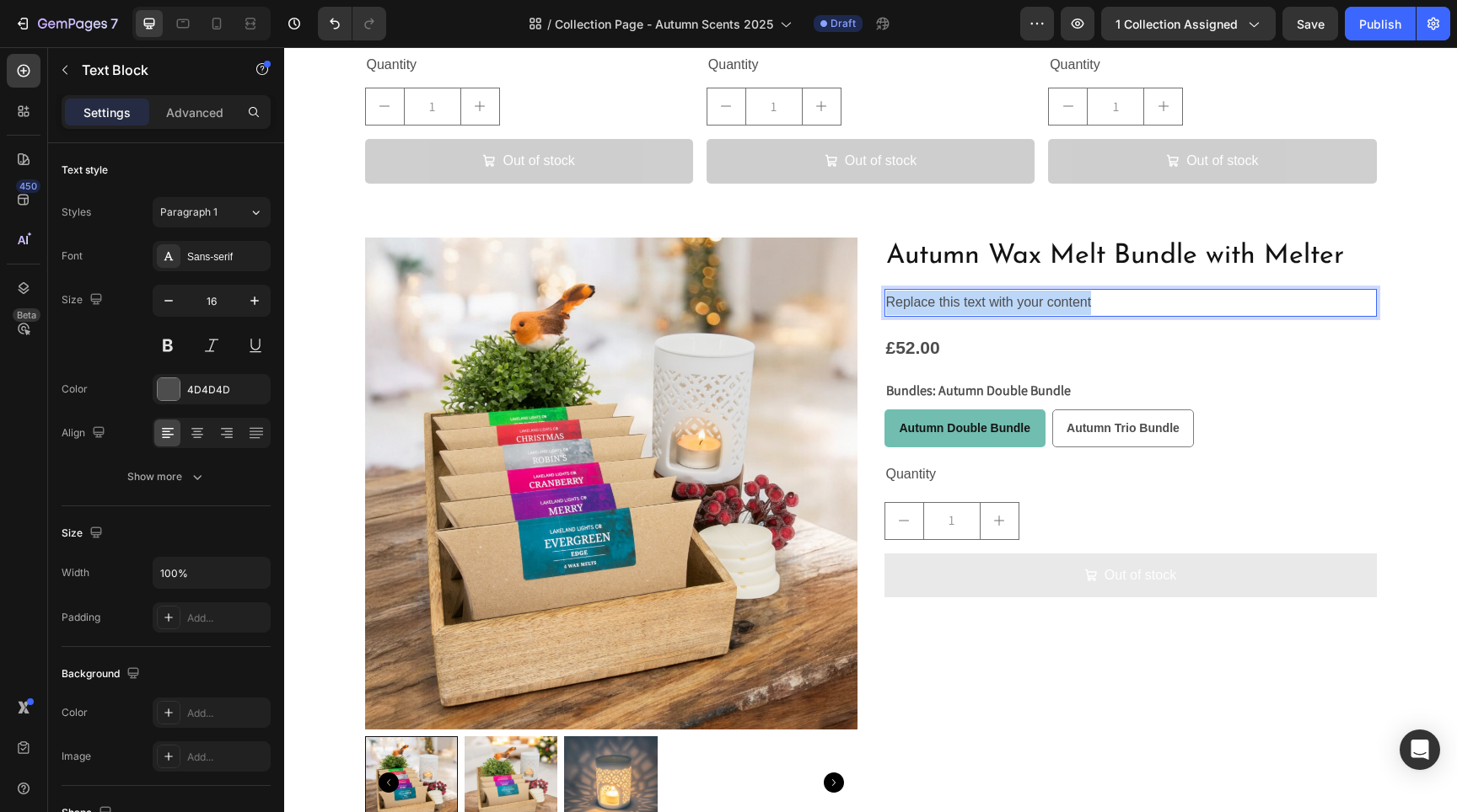
click at [977, 304] on p "Replace this text with your content" at bounding box center [1131, 303] width 489 height 25
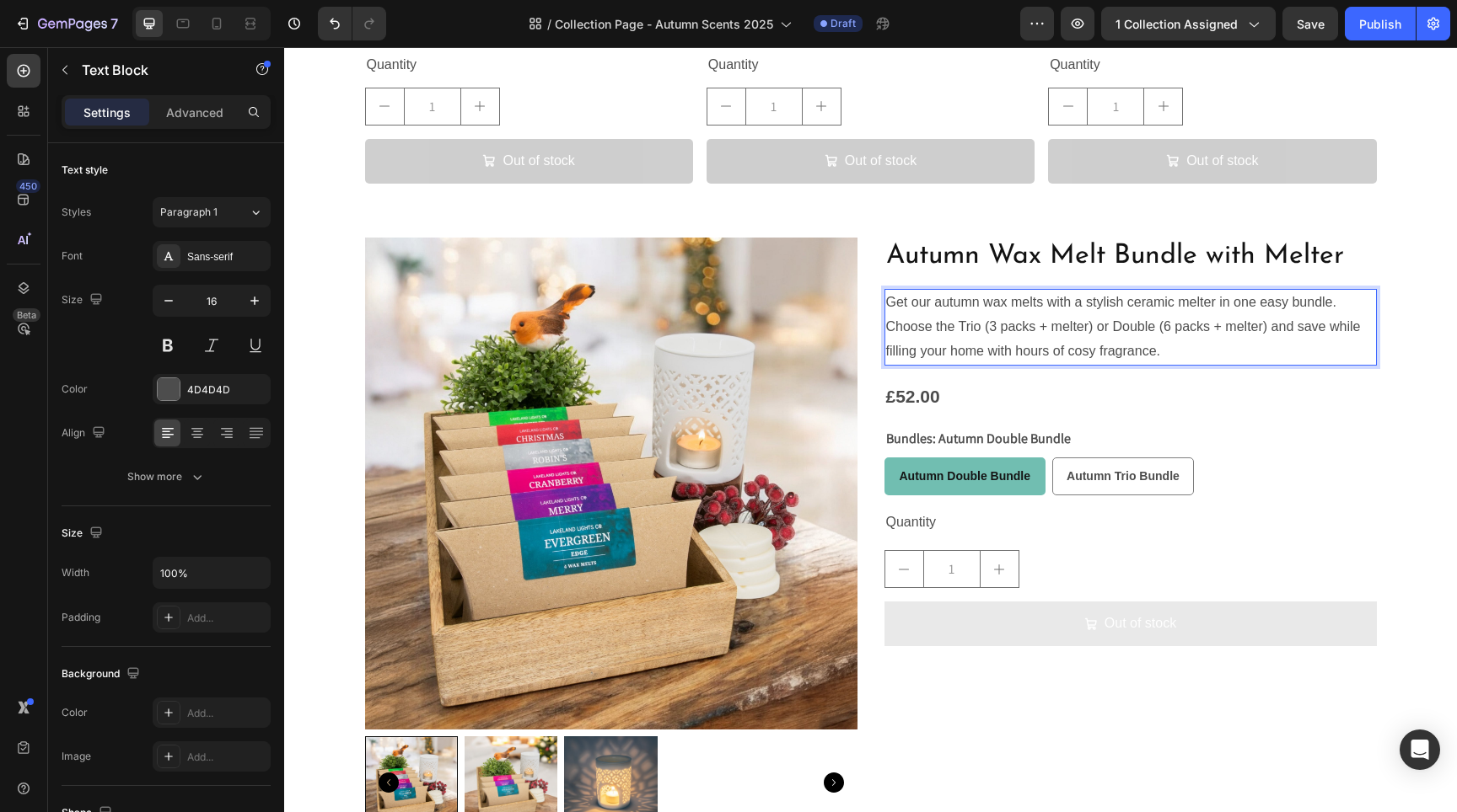
click at [959, 310] on p "Get our autumn wax melts with a stylish ceramic melter in one easy bundle. Choo…" at bounding box center [1131, 327] width 489 height 72
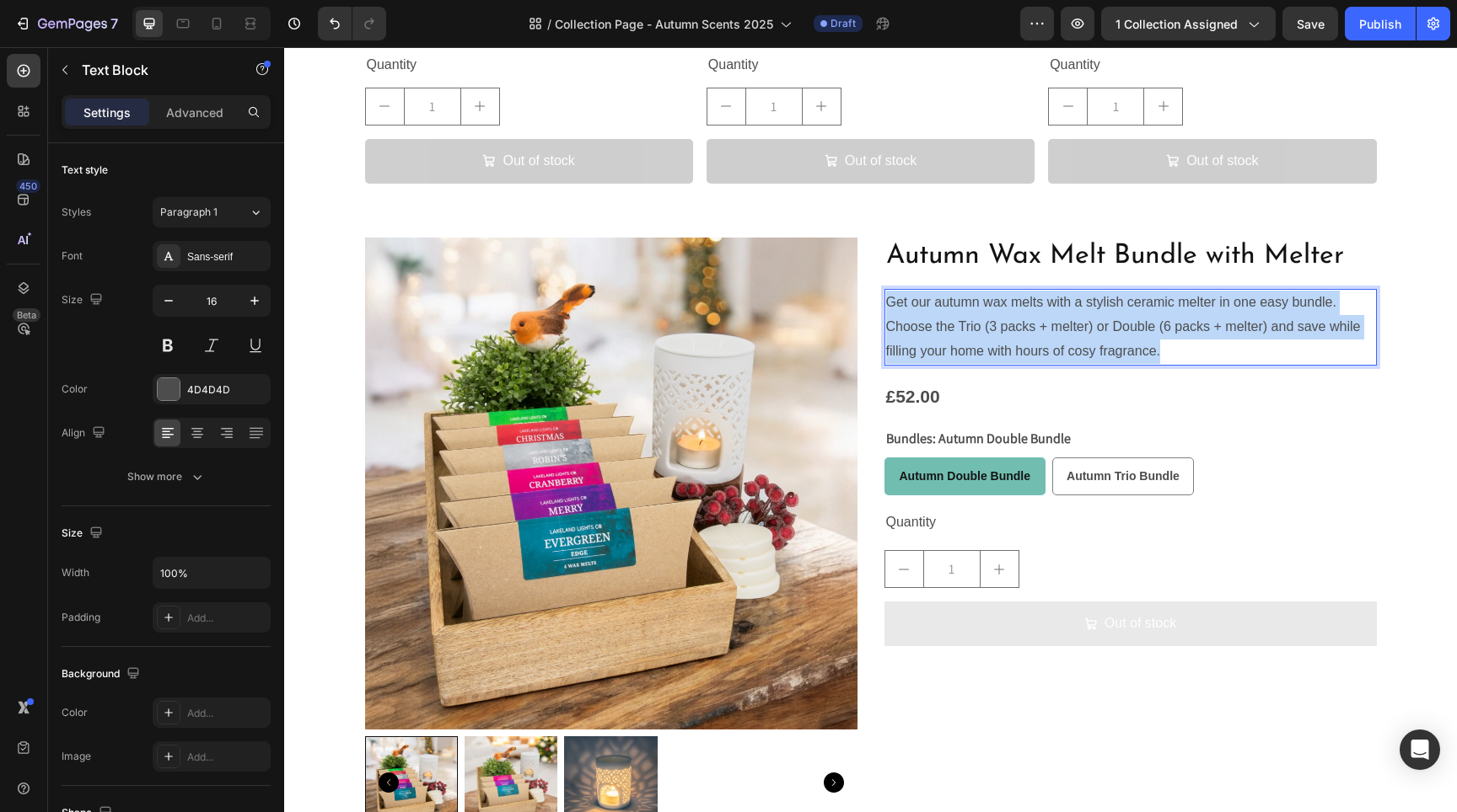
click at [959, 310] on p "Get our autumn wax melts with a stylish ceramic melter in one easy bundle. Choo…" at bounding box center [1131, 327] width 489 height 72
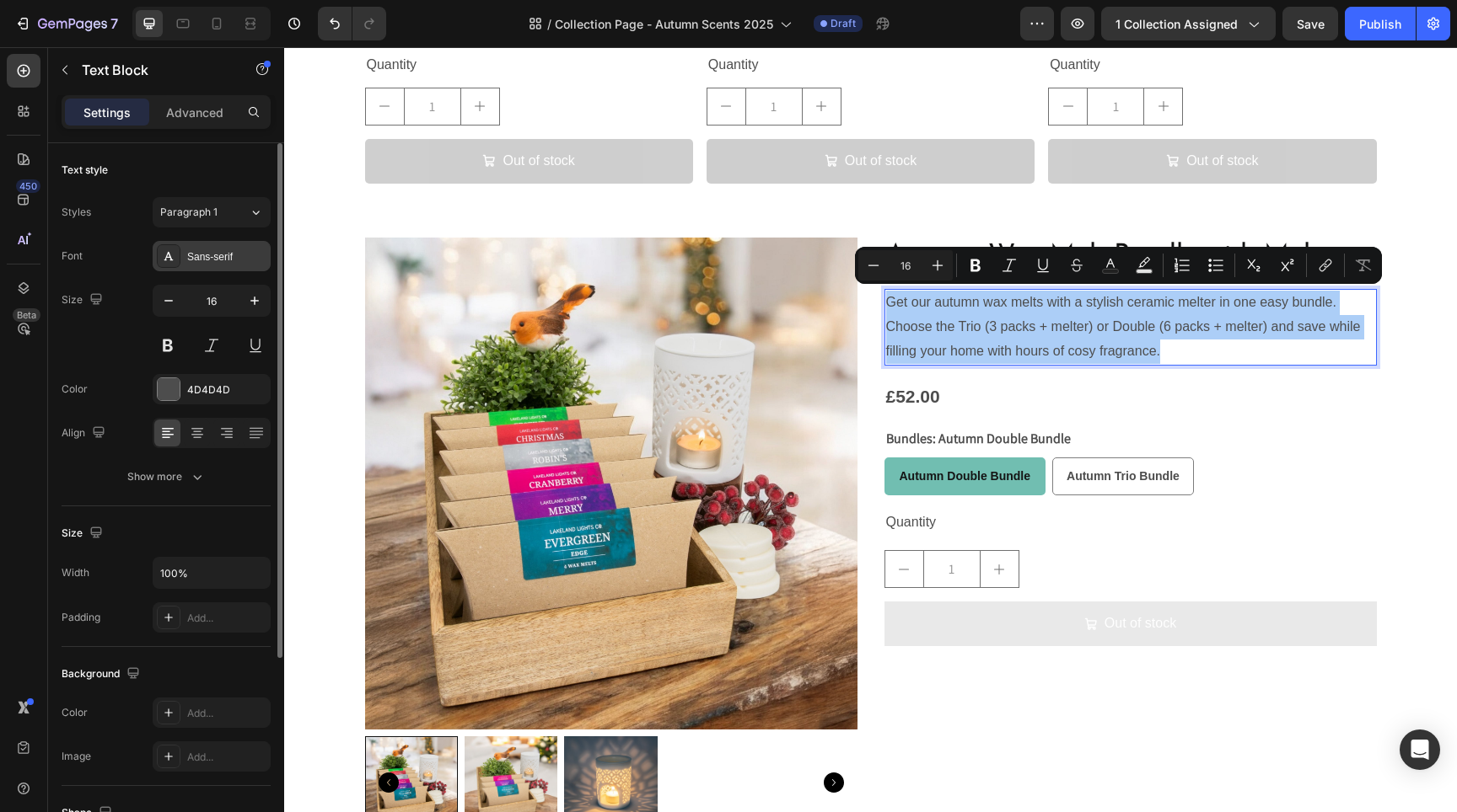
click at [220, 255] on div "Sans-serif" at bounding box center [226, 256] width 79 height 16
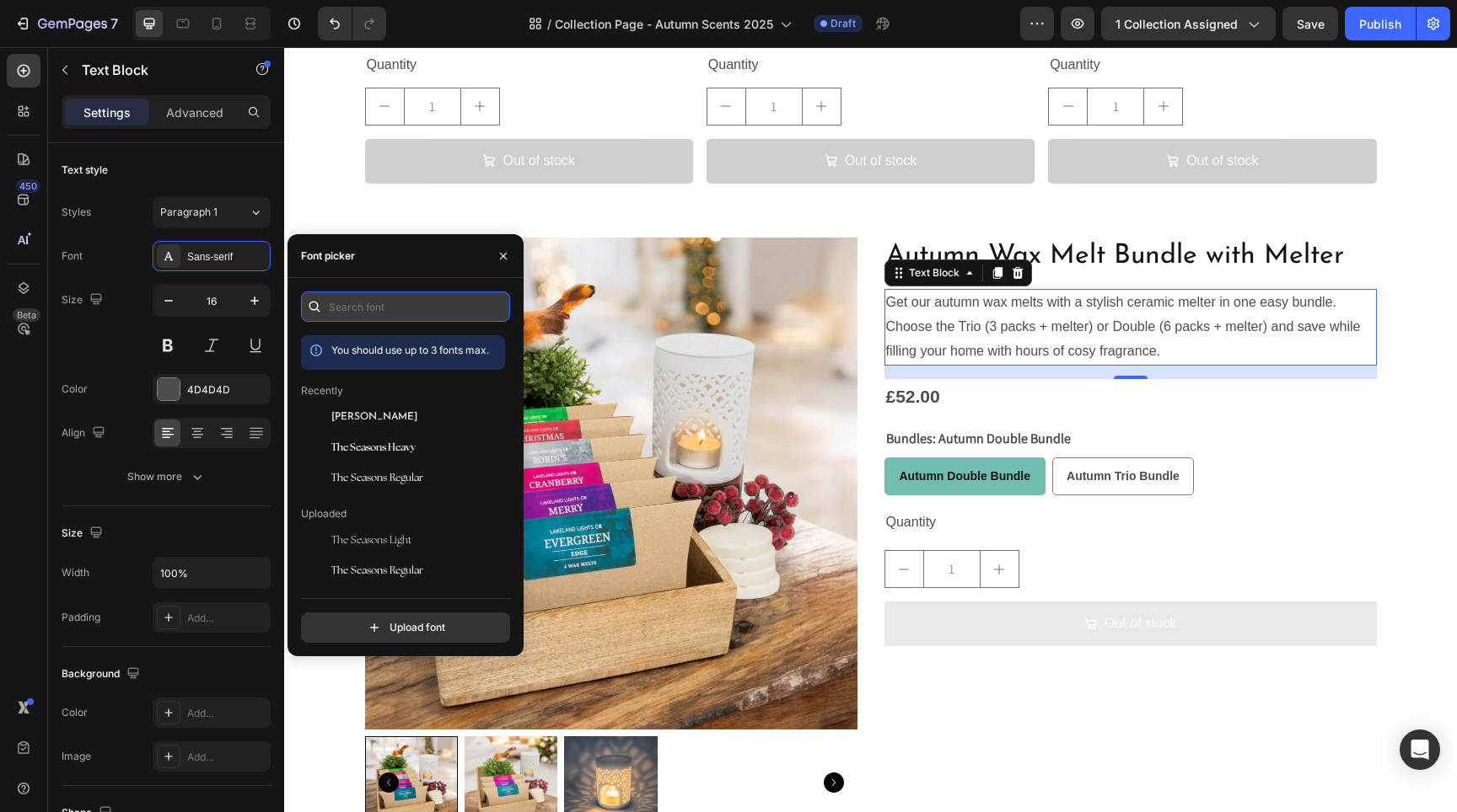
click at [381, 304] on input "text" at bounding box center [405, 307] width 209 height 30
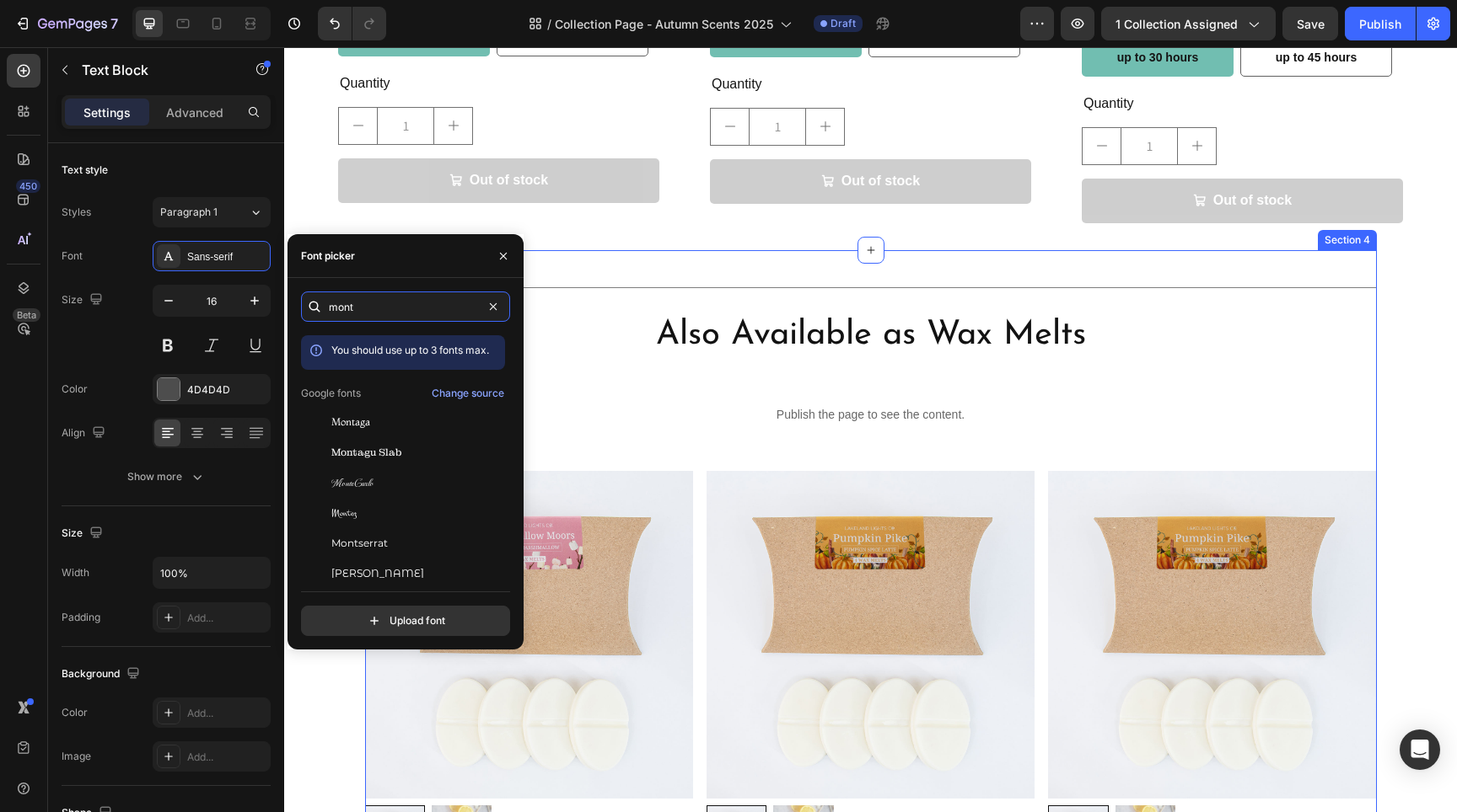
scroll to position [1677, 0]
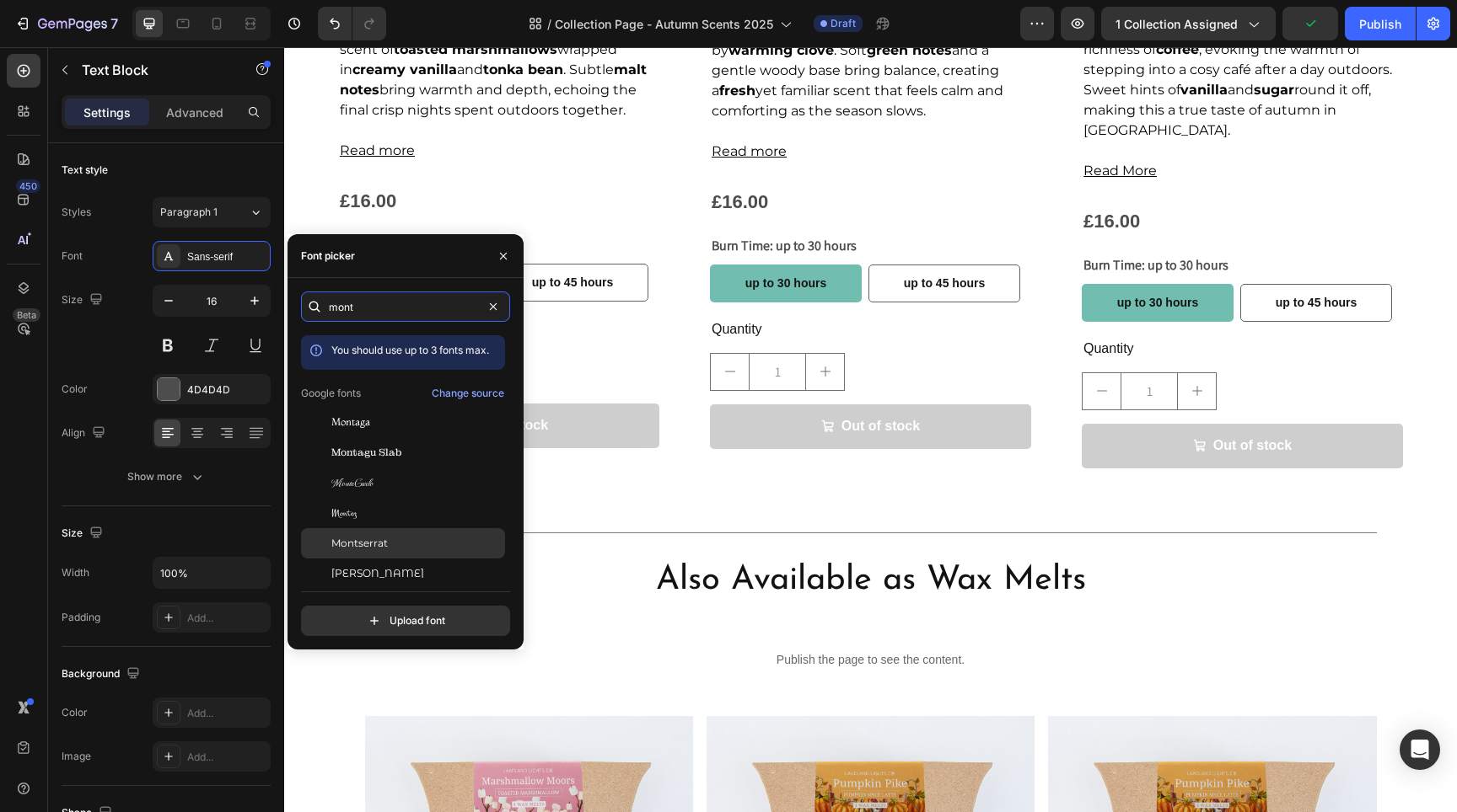
type input "mont"
click at [398, 541] on div "Montserrat" at bounding box center [416, 543] width 171 height 16
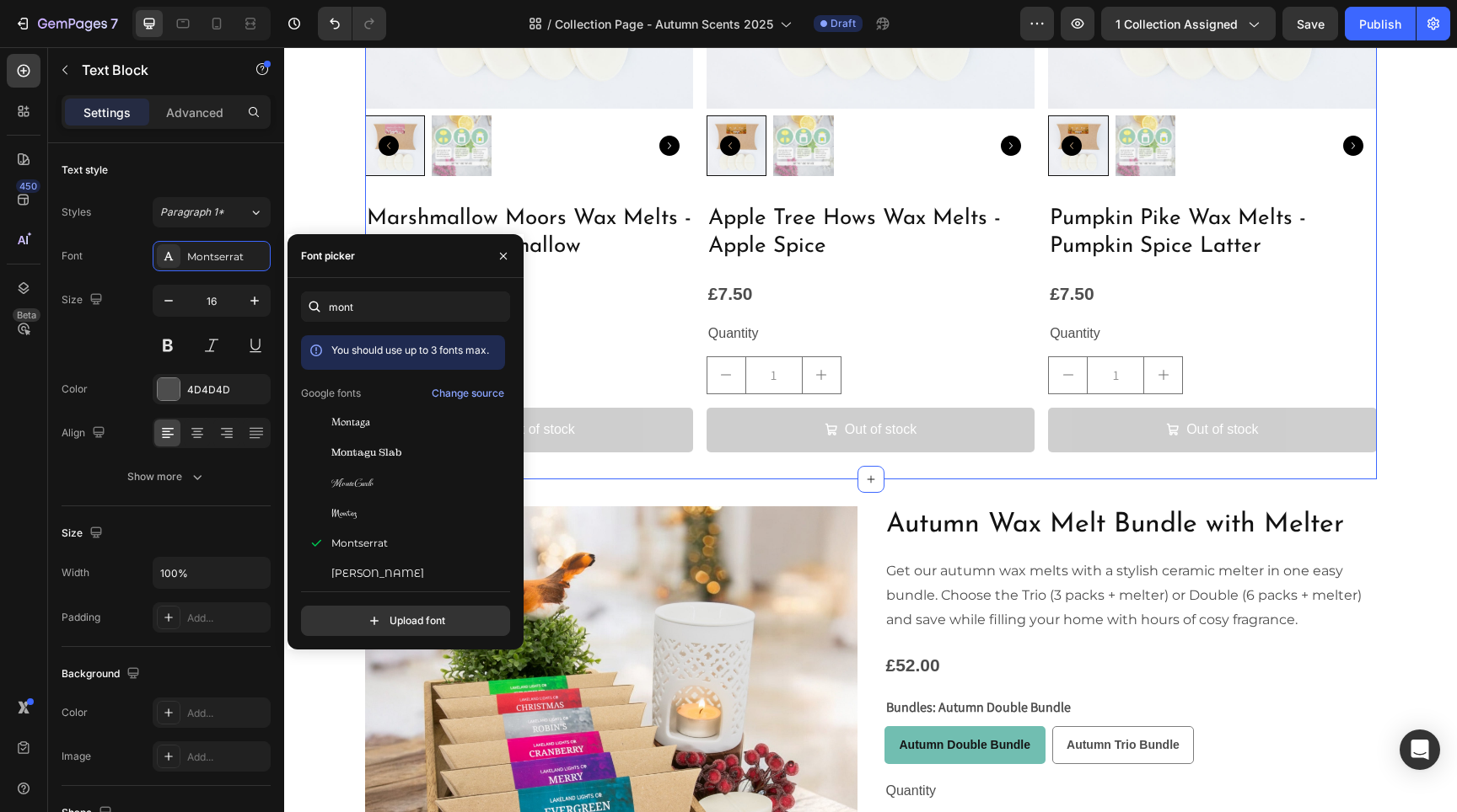
scroll to position [2597, 0]
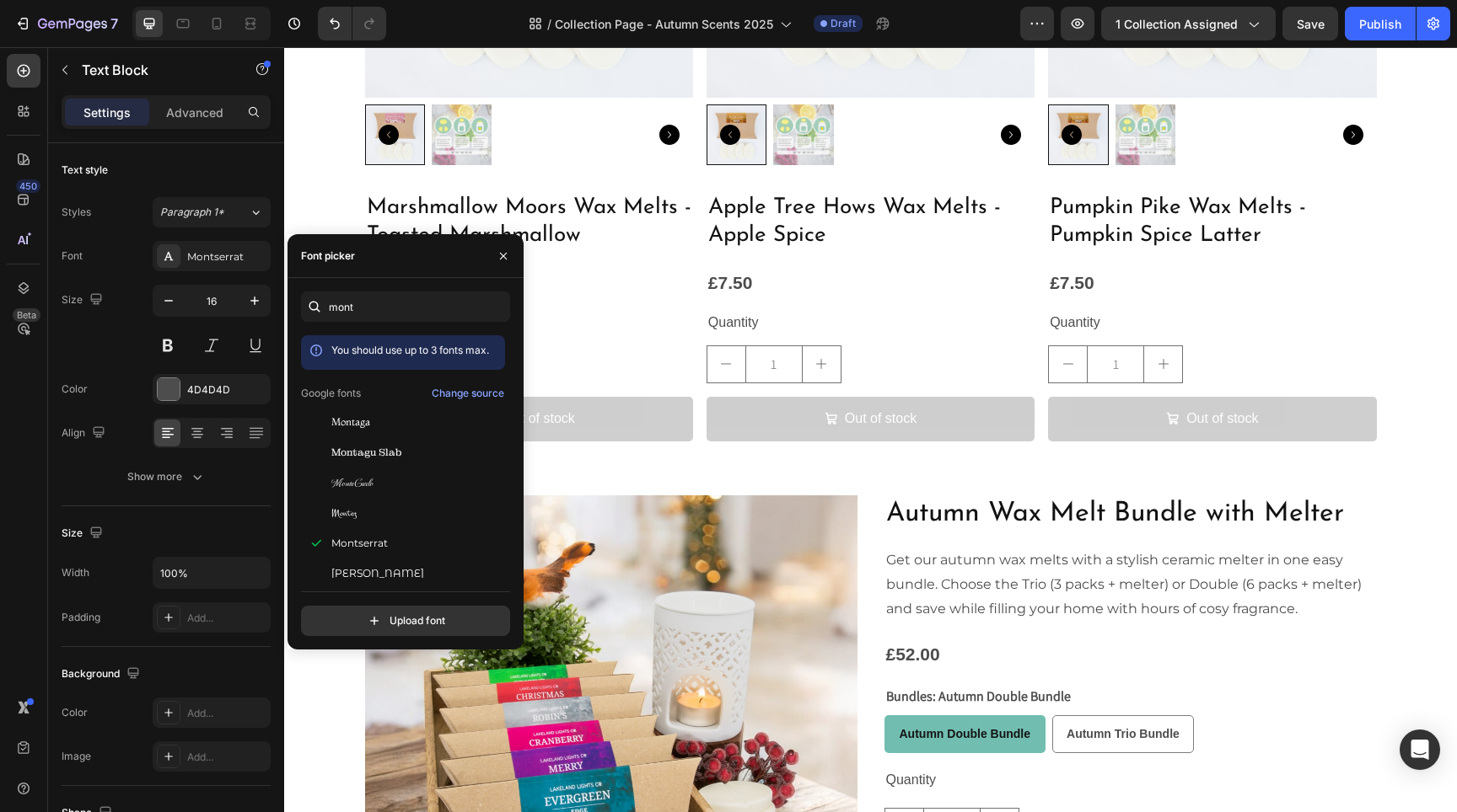
click at [990, 571] on p "Get our autumn wax melts with a stylish ceramic melter in one easy bundle. Choo…" at bounding box center [1131, 584] width 489 height 72
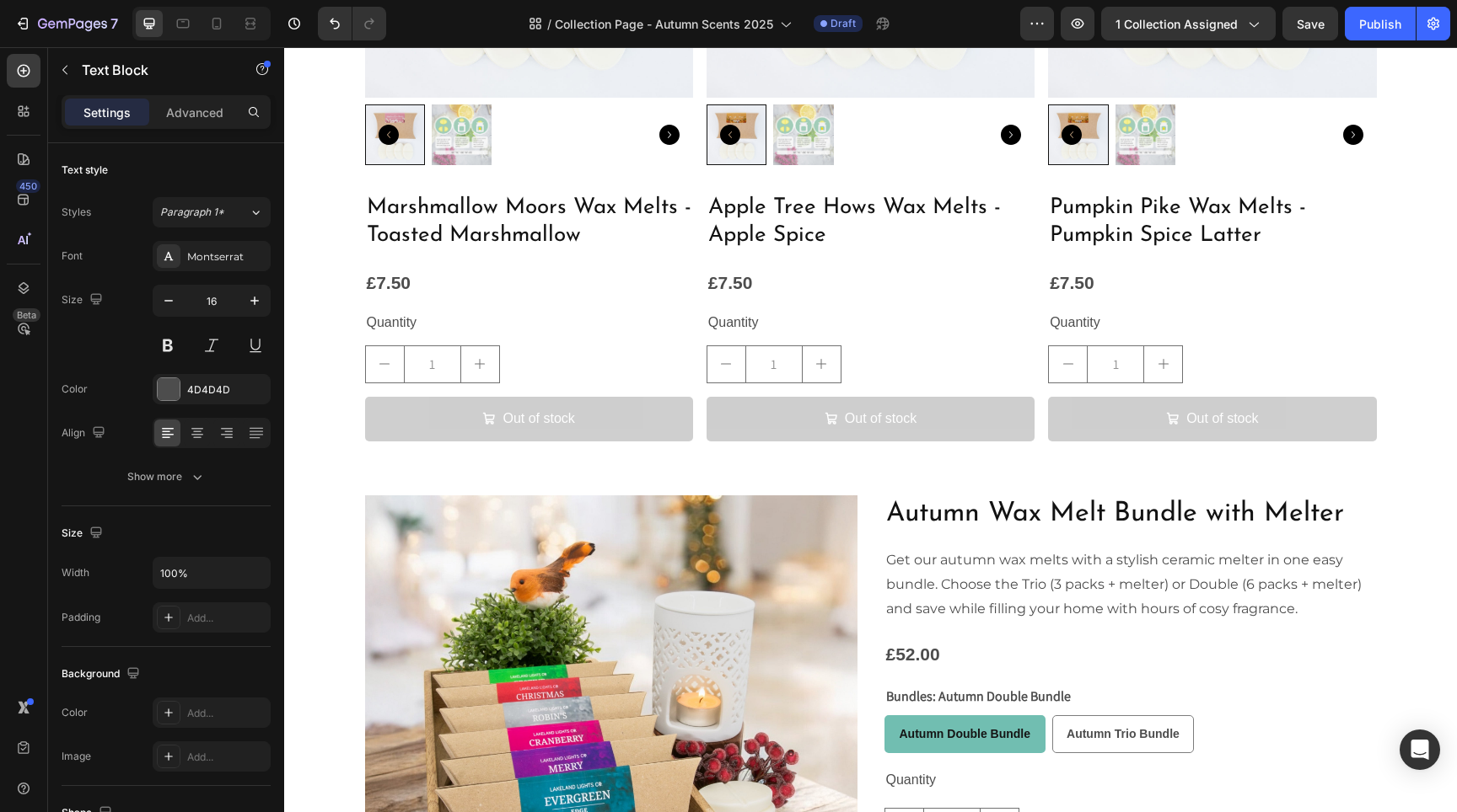
click at [990, 578] on p "Get our autumn wax melts with a stylish ceramic melter in one easy bundle. Choo…" at bounding box center [1131, 584] width 489 height 72
click at [933, 578] on p "Get our autumn wax melts with a stylish ceramic melter in one easy bundle. Choo…" at bounding box center [1131, 584] width 489 height 72
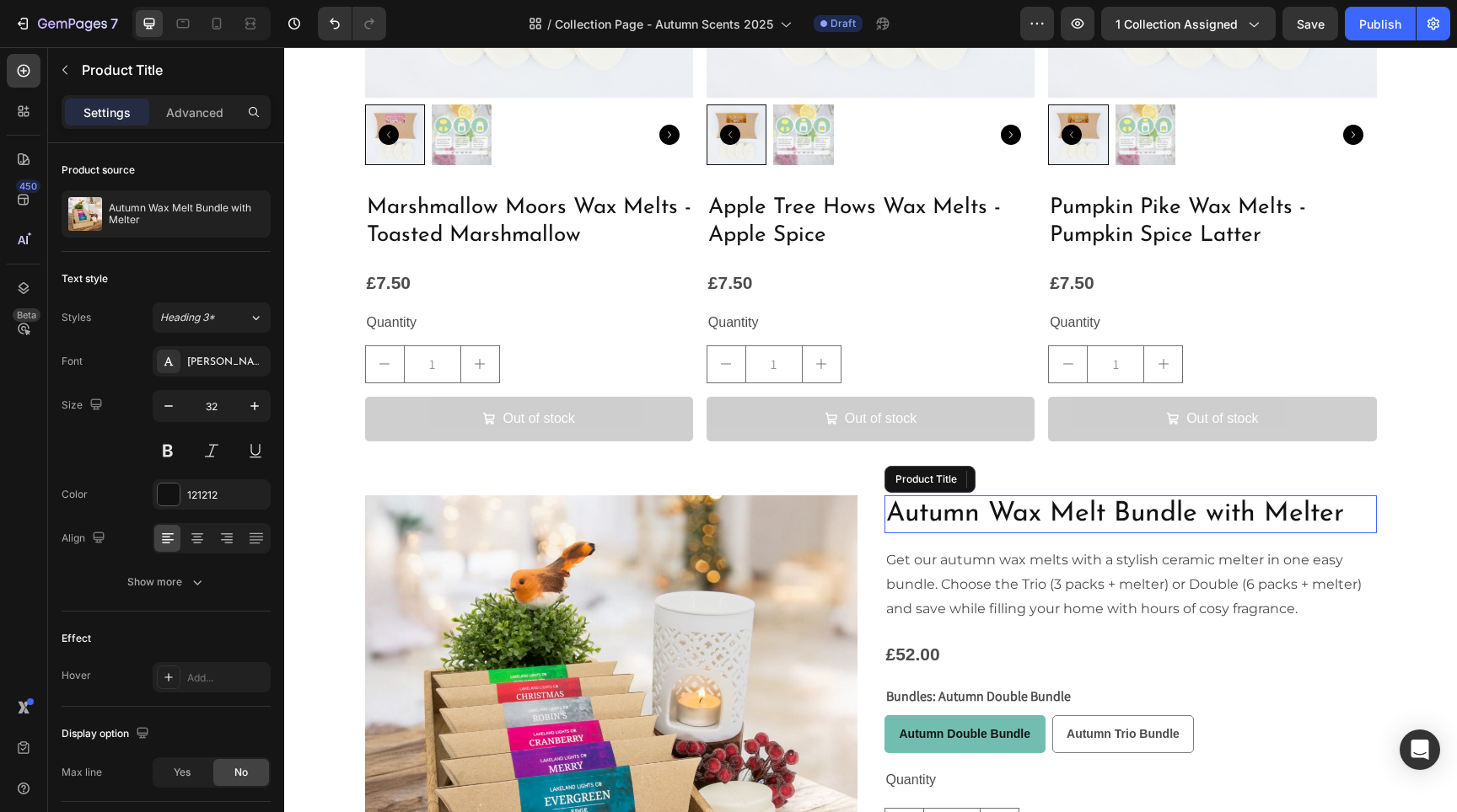
click at [934, 499] on h2 "Autumn Wax Melt Bundle with Melter" at bounding box center [1130, 515] width 492 height 38
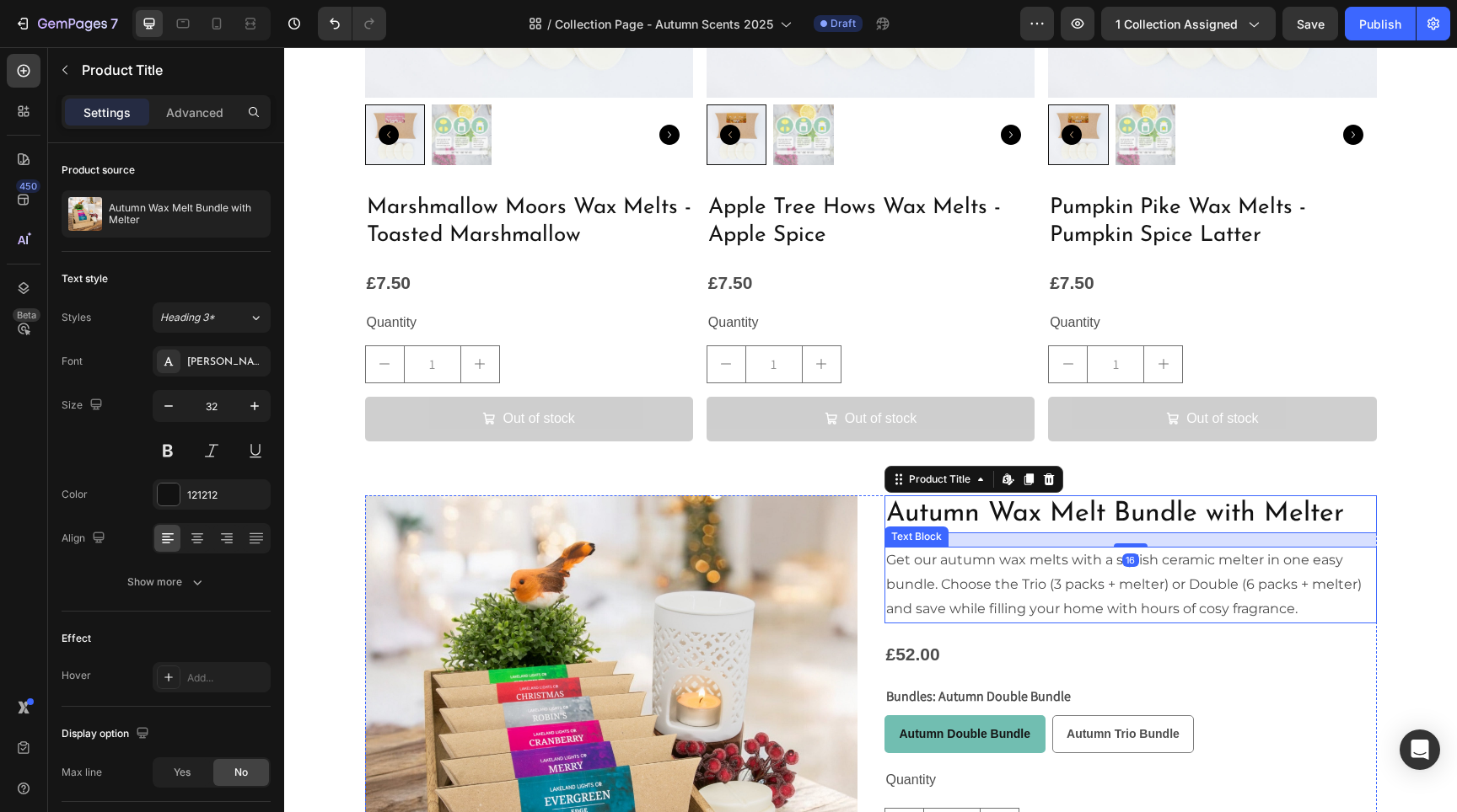
click at [938, 577] on p "Get our autumn wax melts with a stylish ceramic melter in one easy bundle. Choo…" at bounding box center [1131, 584] width 489 height 72
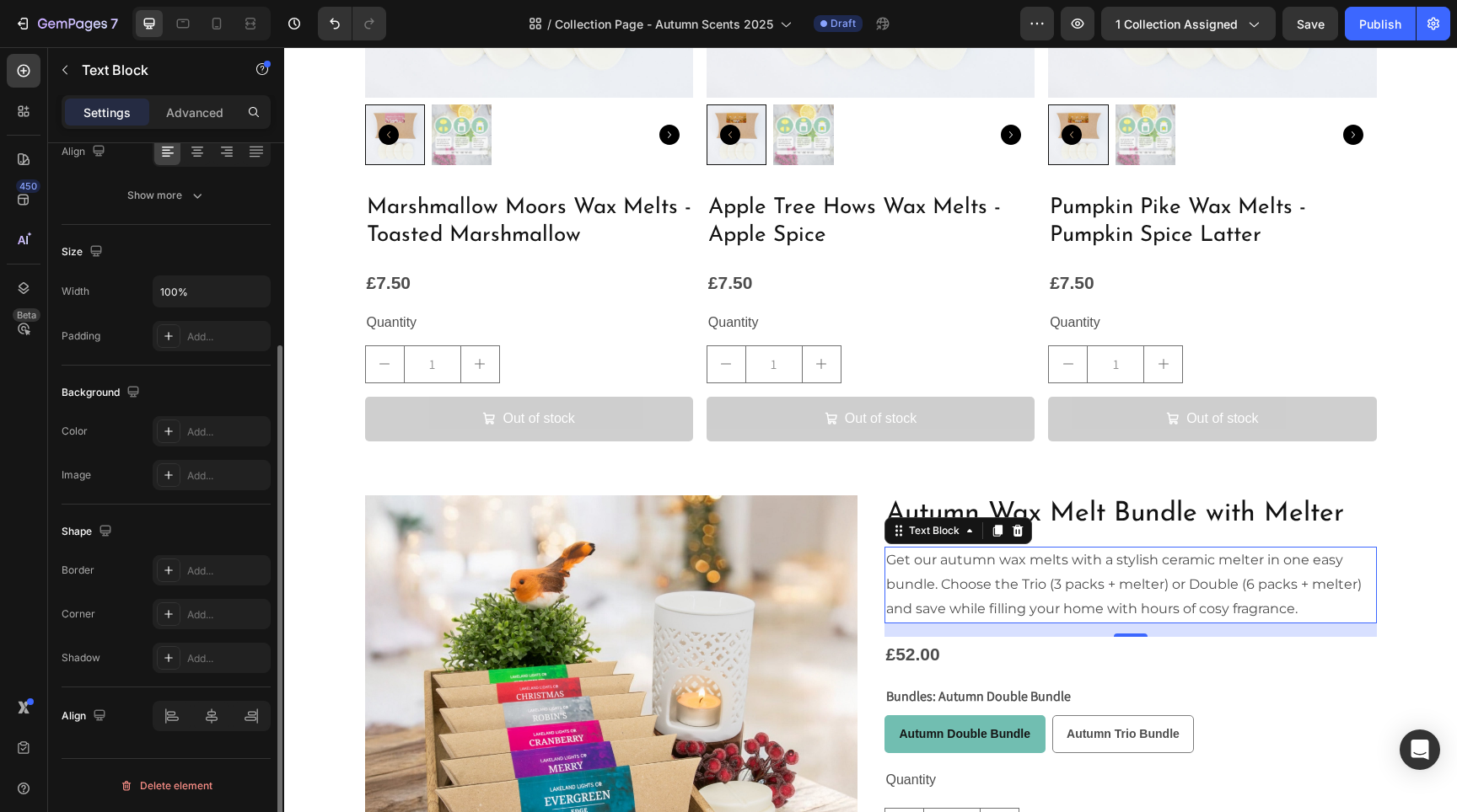
scroll to position [0, 0]
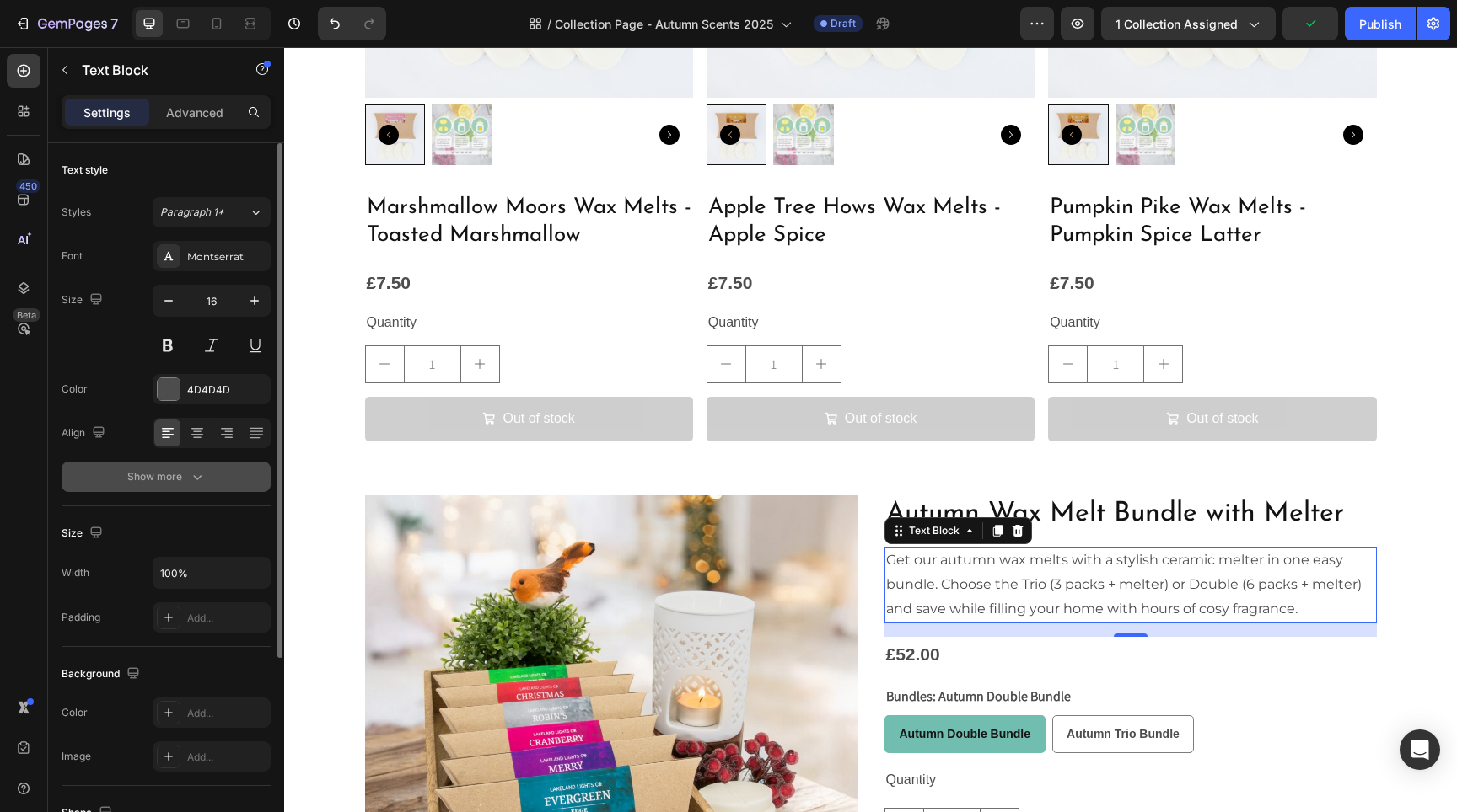
click at [190, 470] on icon "button" at bounding box center [197, 477] width 16 height 16
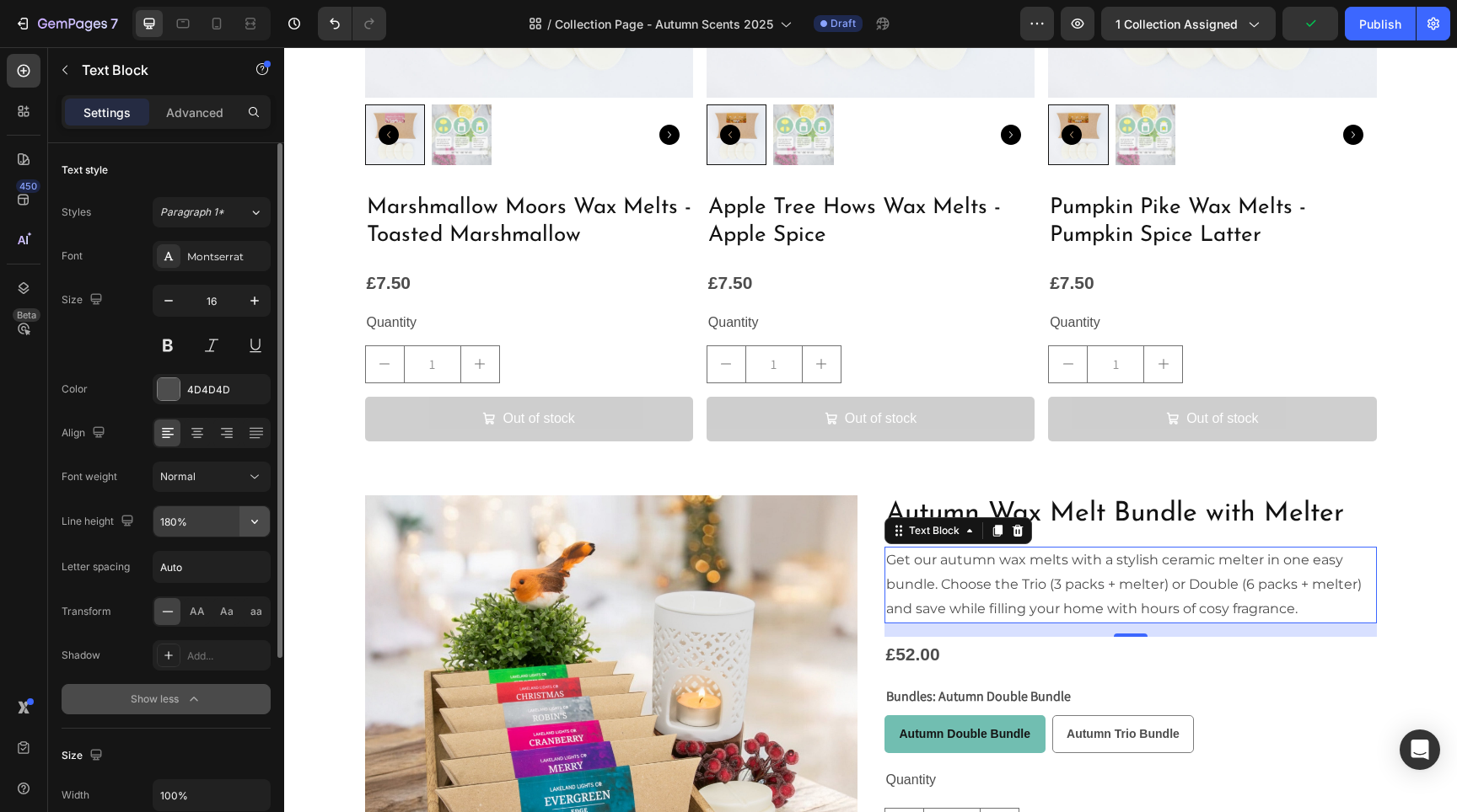
click at [245, 526] on button "button" at bounding box center [254, 521] width 30 height 30
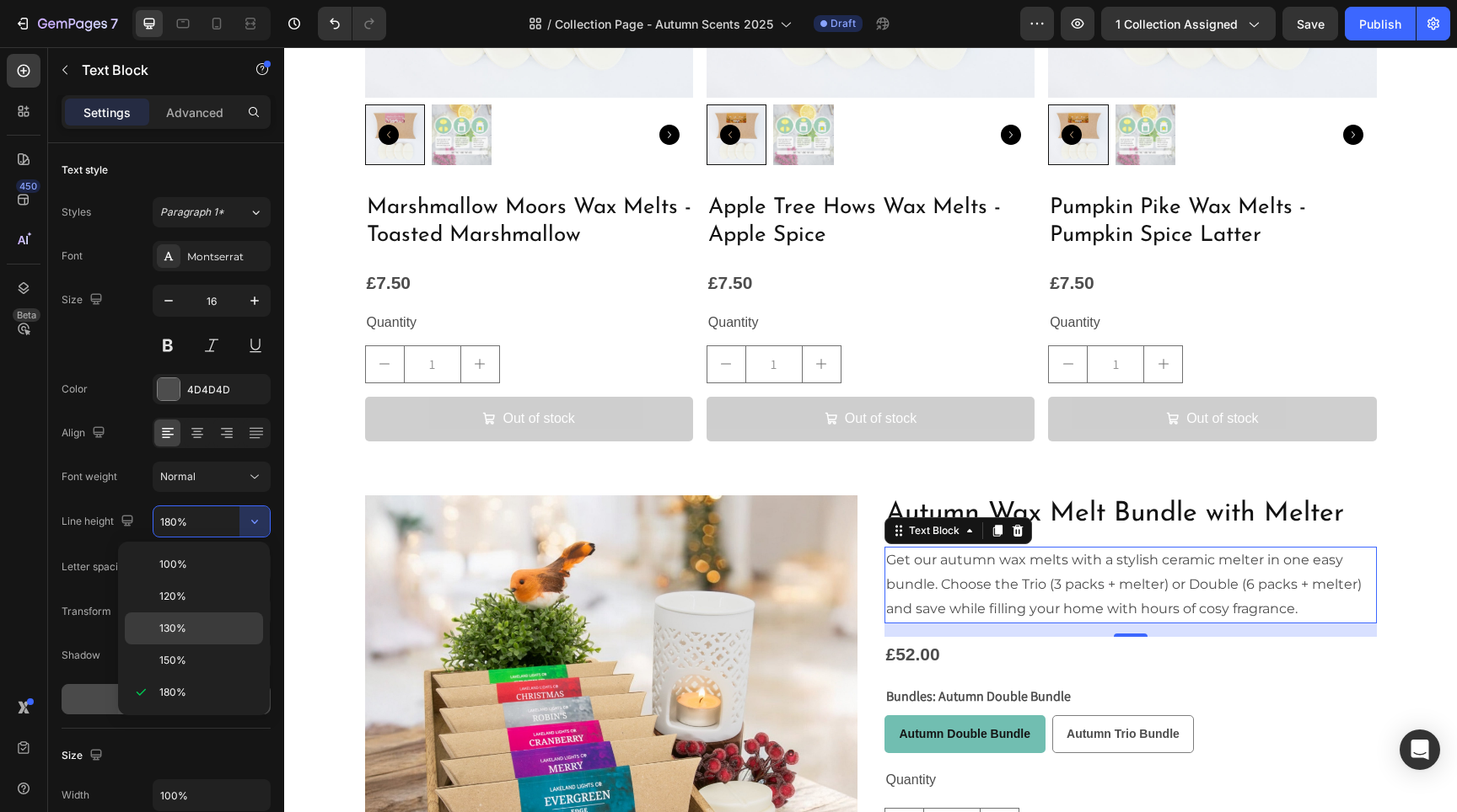
drag, startPoint x: 194, startPoint y: 630, endPoint x: 193, endPoint y: 643, distance: 13.0
click at [193, 645] on div "130%" at bounding box center [194, 661] width 138 height 32
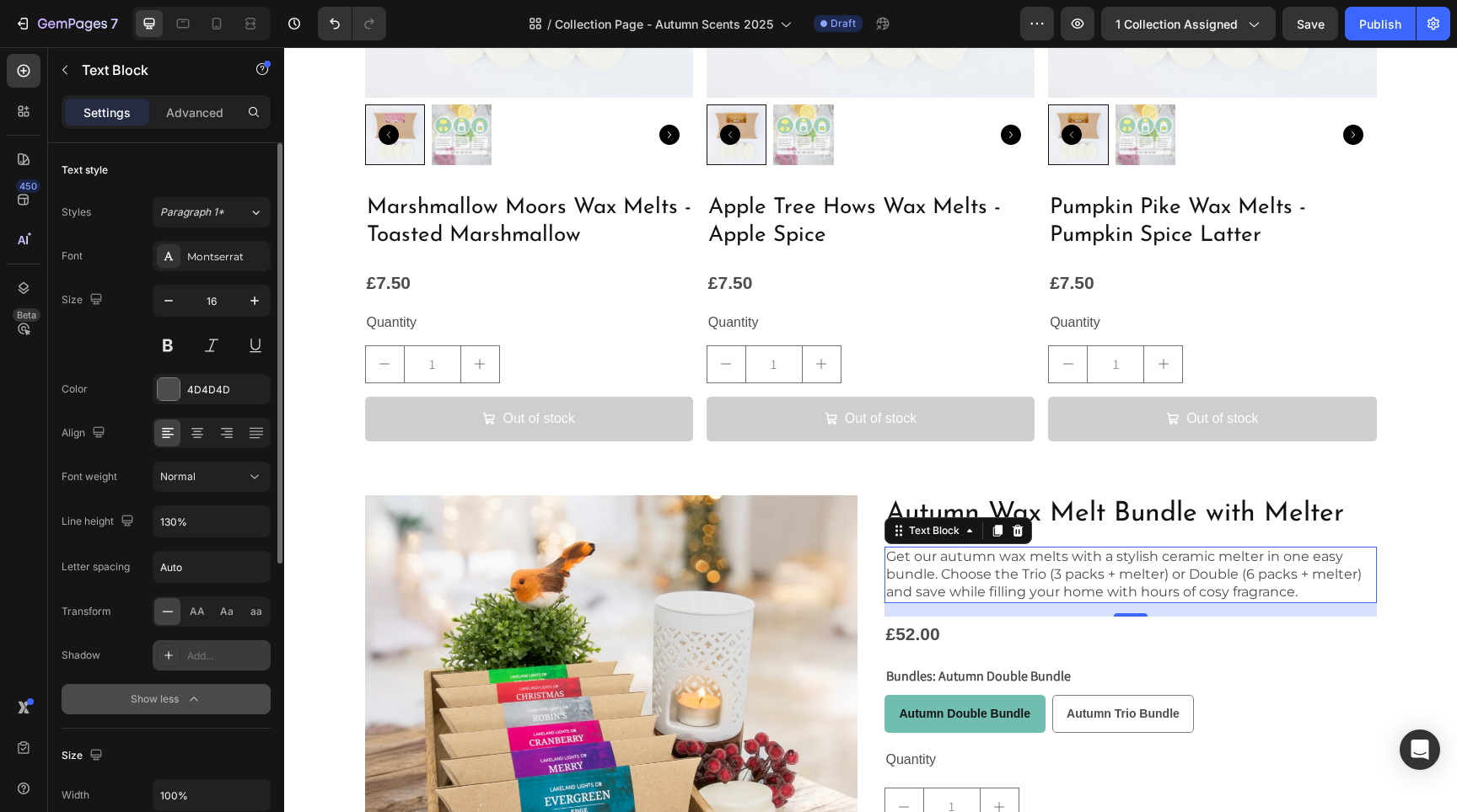
click at [187, 664] on div "Add..." at bounding box center [211, 655] width 118 height 30
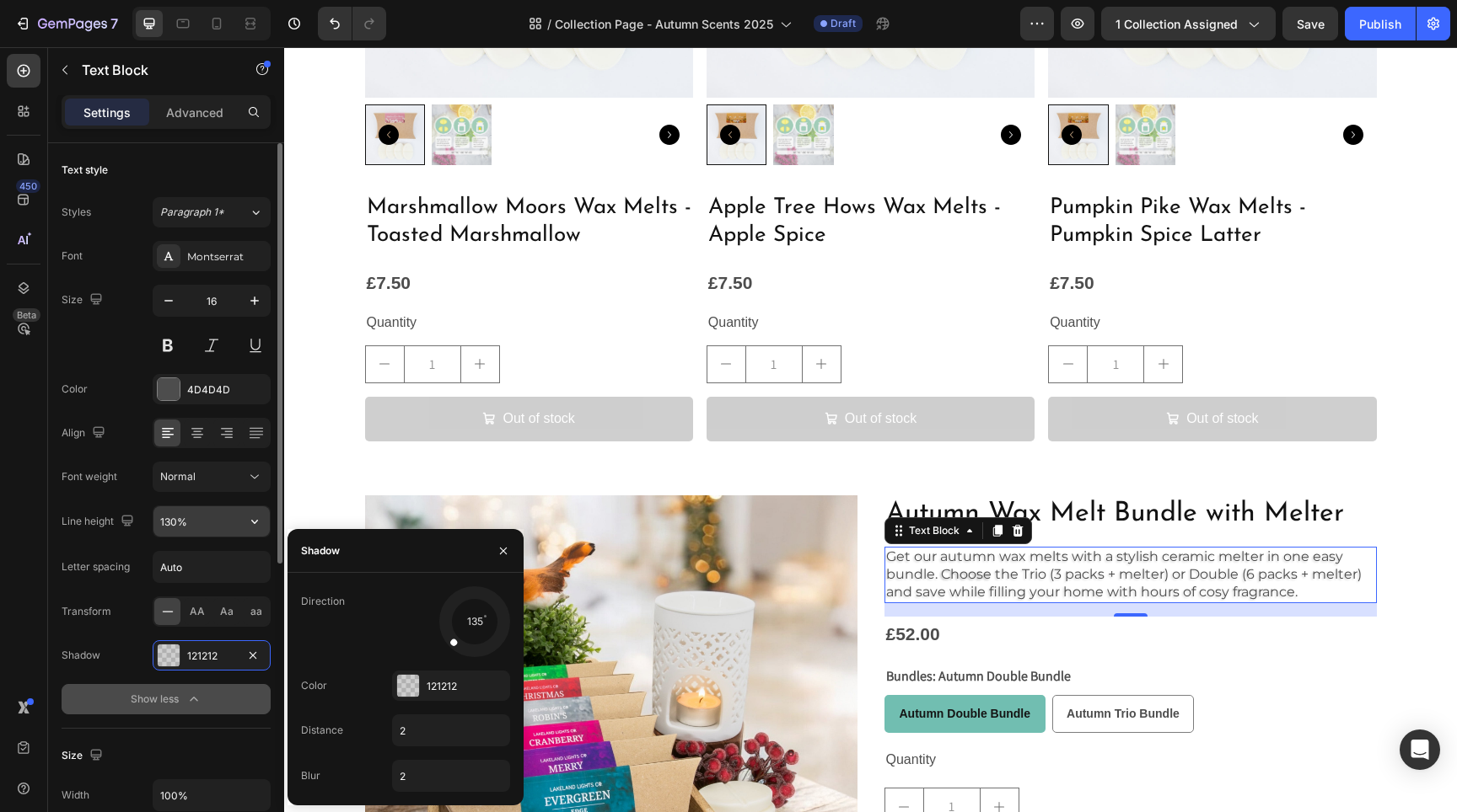
click at [217, 505] on div "130%" at bounding box center [211, 521] width 118 height 32
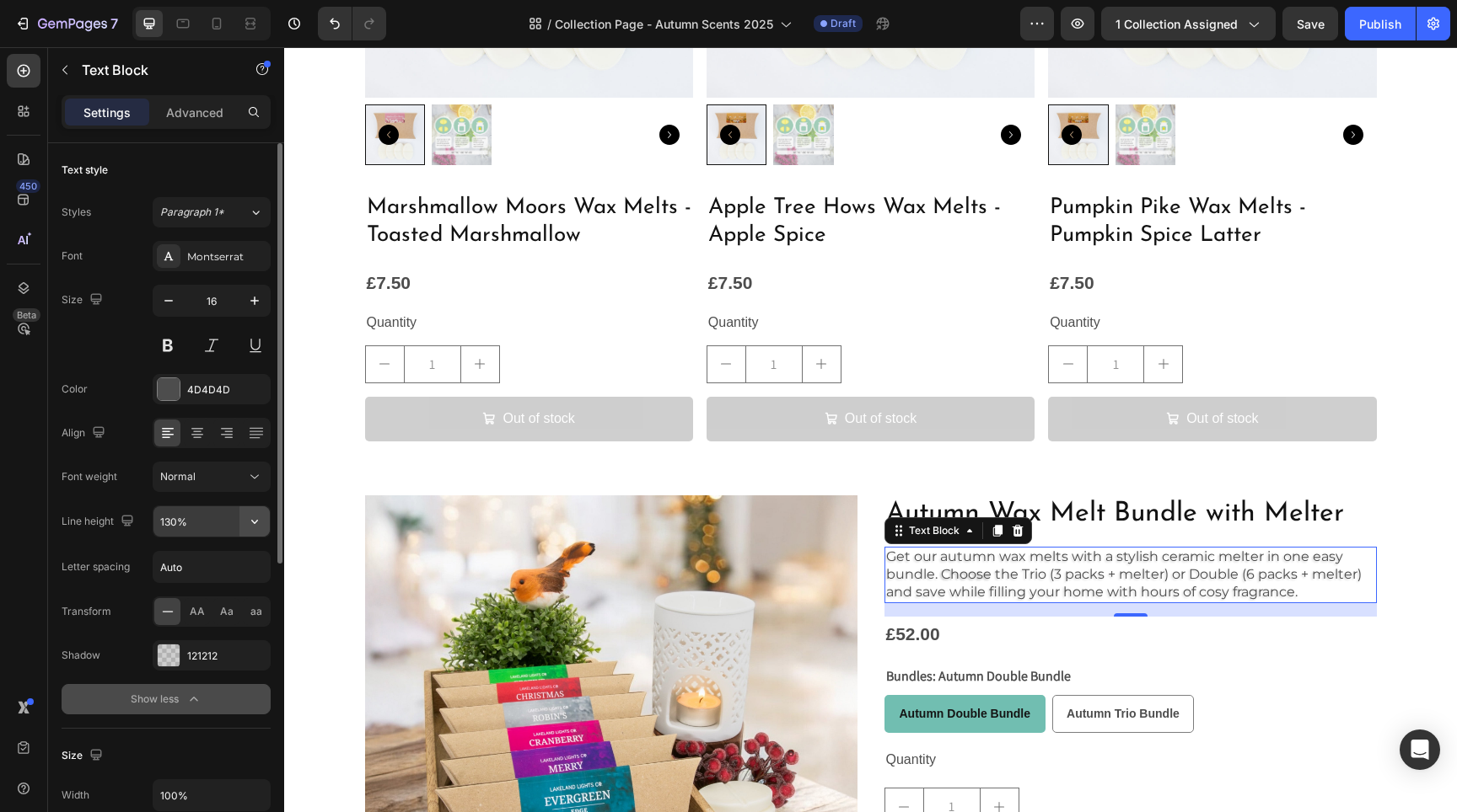
click at [259, 527] on icon "button" at bounding box center [255, 521] width 16 height 16
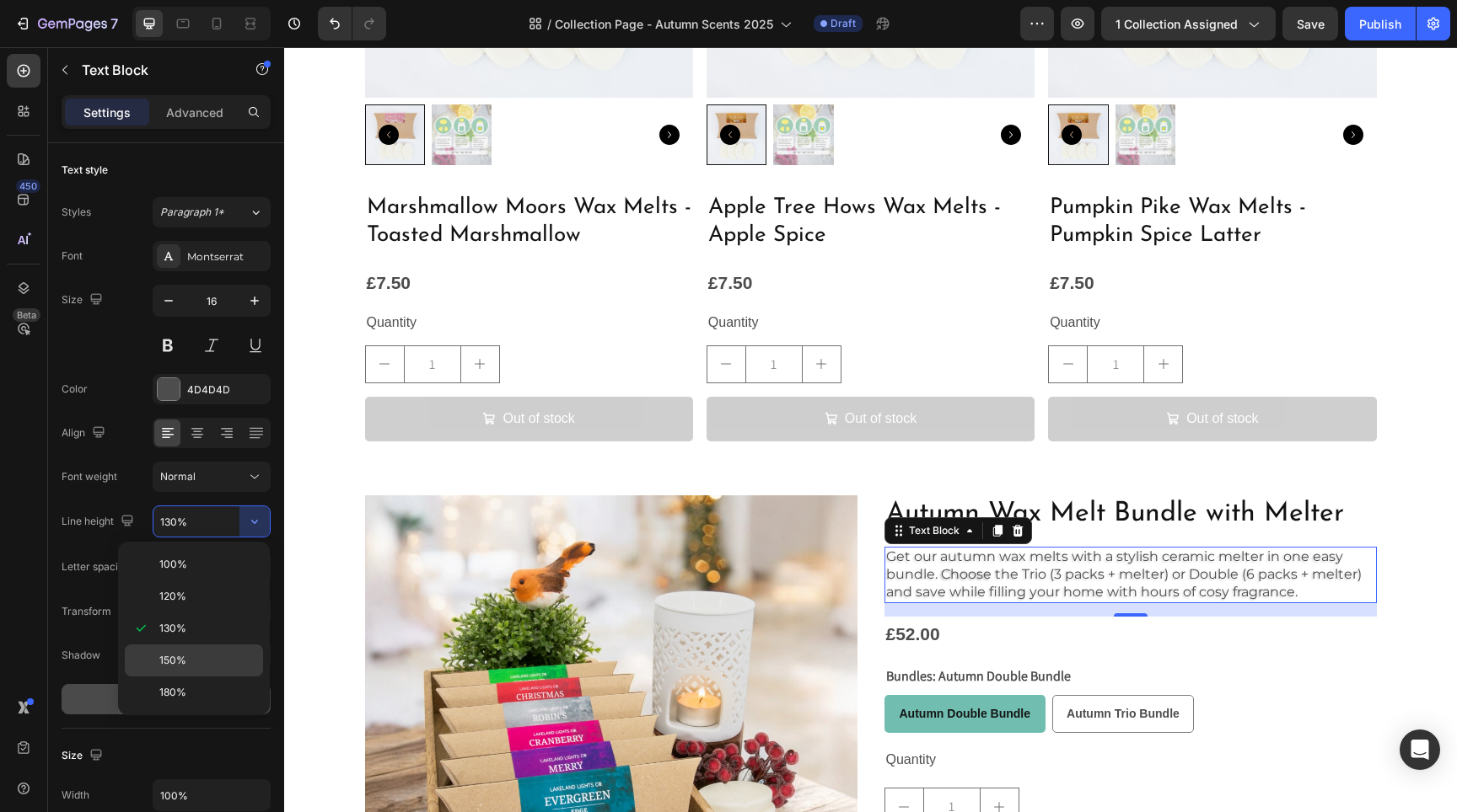
drag, startPoint x: 193, startPoint y: 638, endPoint x: 194, endPoint y: 650, distance: 12.0
click at [194, 650] on div "100% 120% 130% 150% 180%" at bounding box center [194, 628] width 138 height 160
click at [194, 653] on p "150%" at bounding box center [207, 661] width 96 height 16
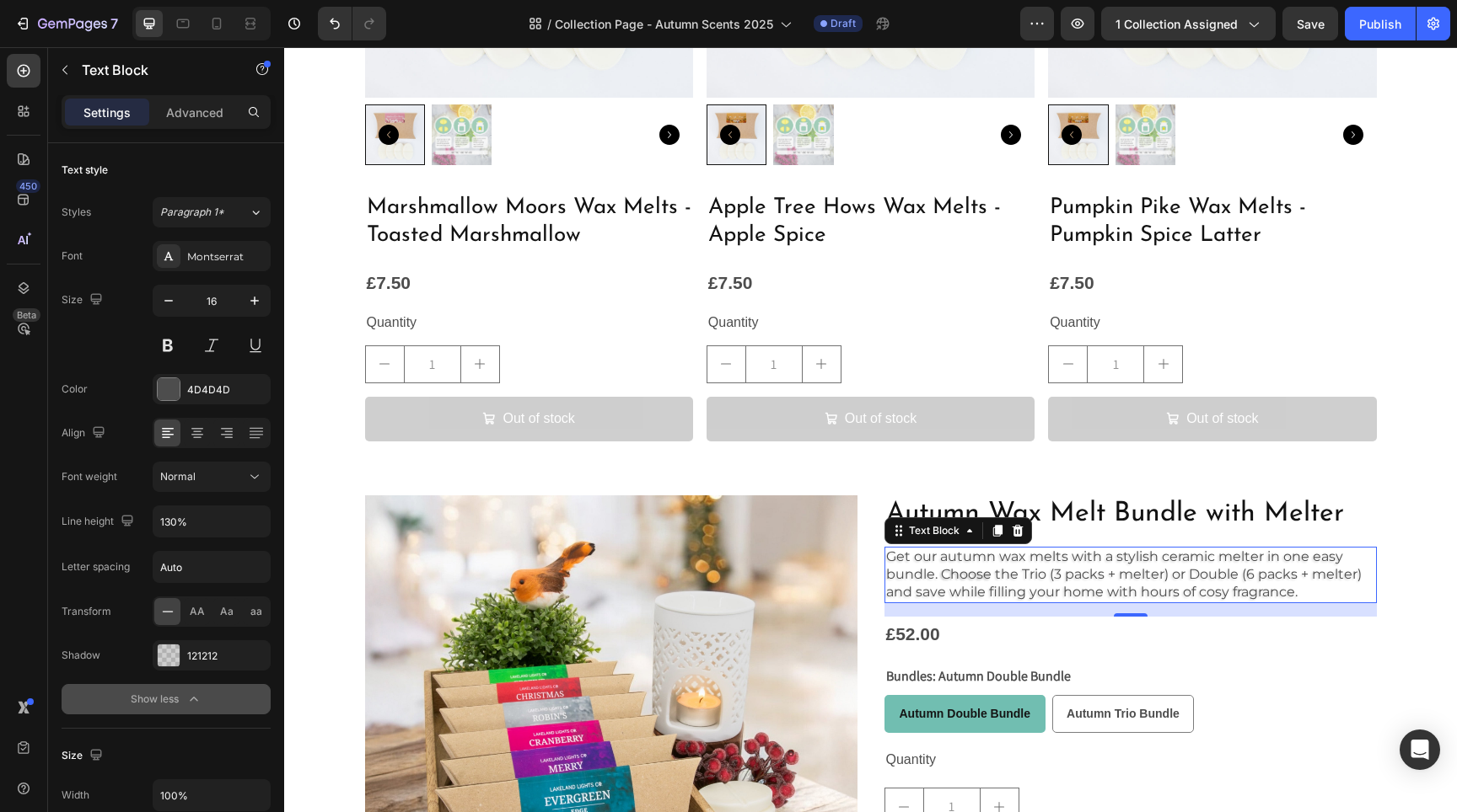
type input "150%"
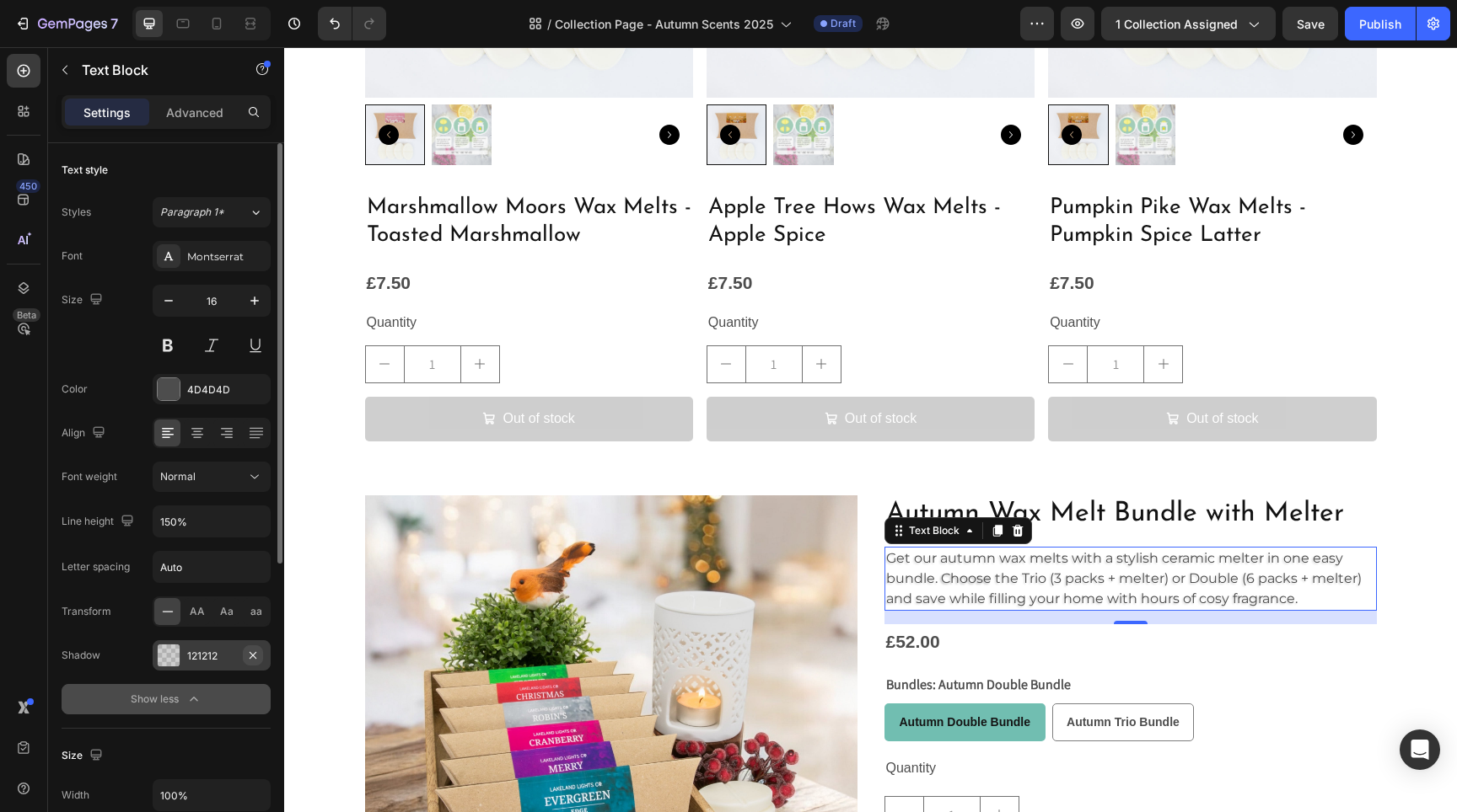
click at [254, 651] on icon "button" at bounding box center [253, 655] width 14 height 14
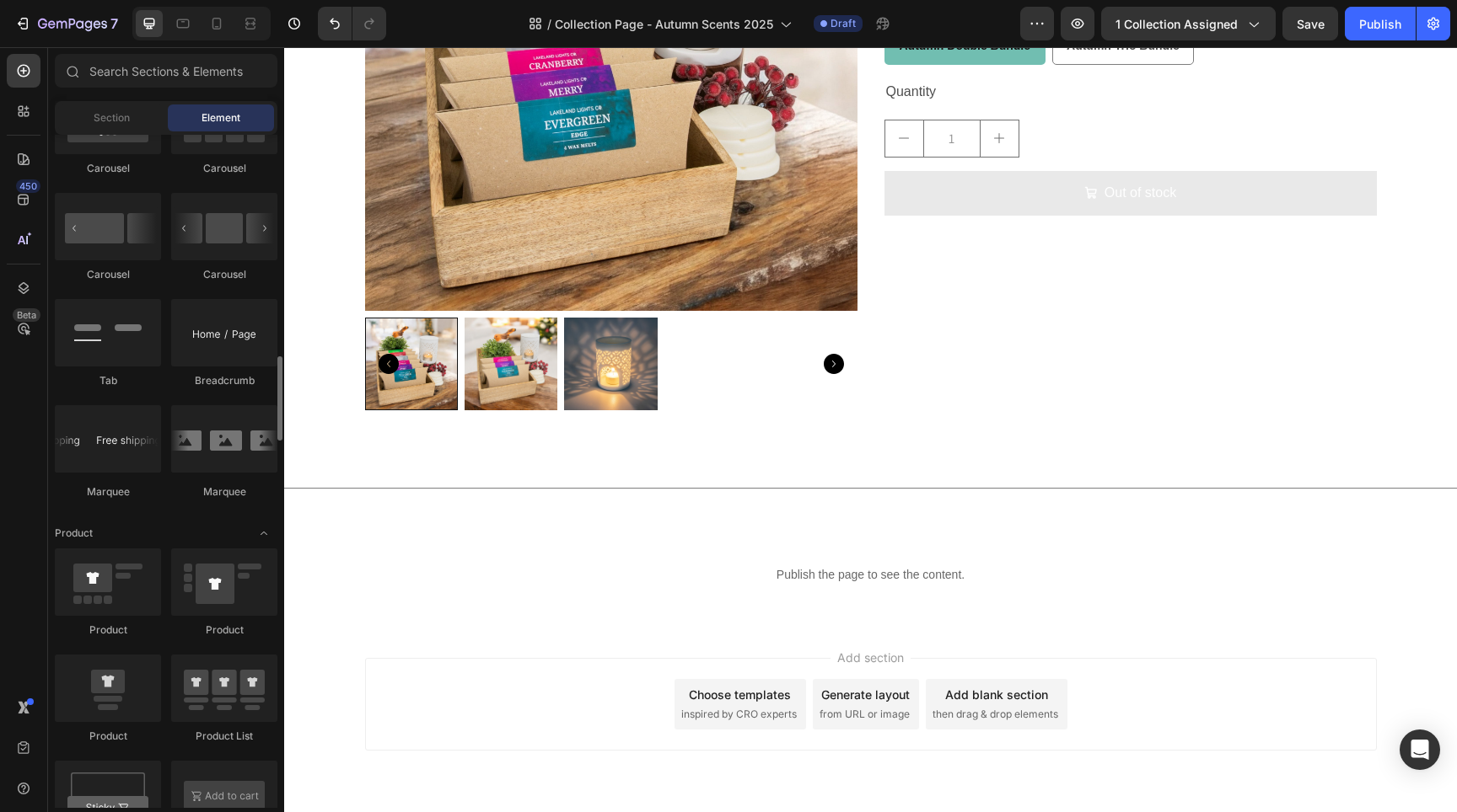
scroll to position [1856, 0]
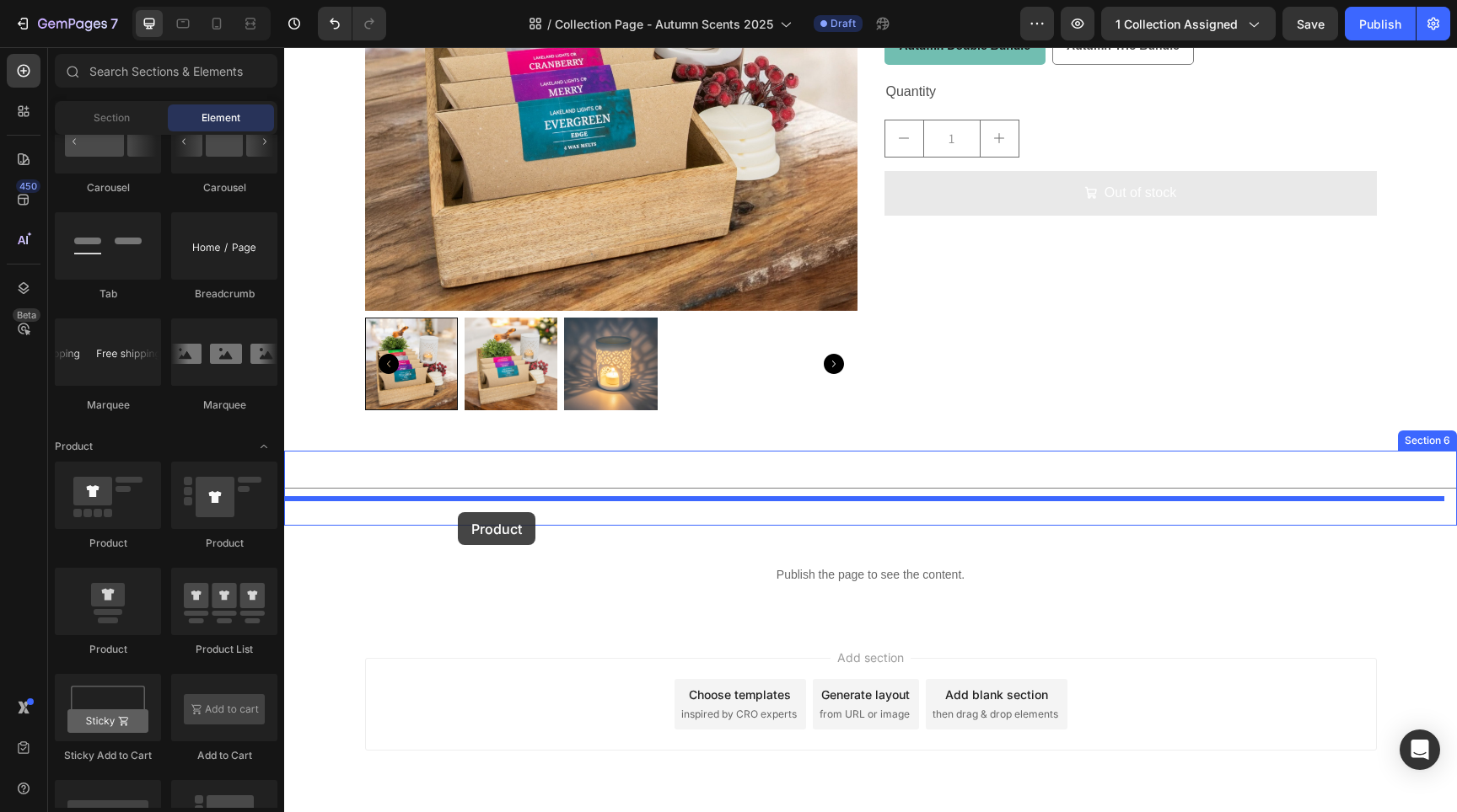
drag, startPoint x: 395, startPoint y: 551, endPoint x: 458, endPoint y: 513, distance: 73.6
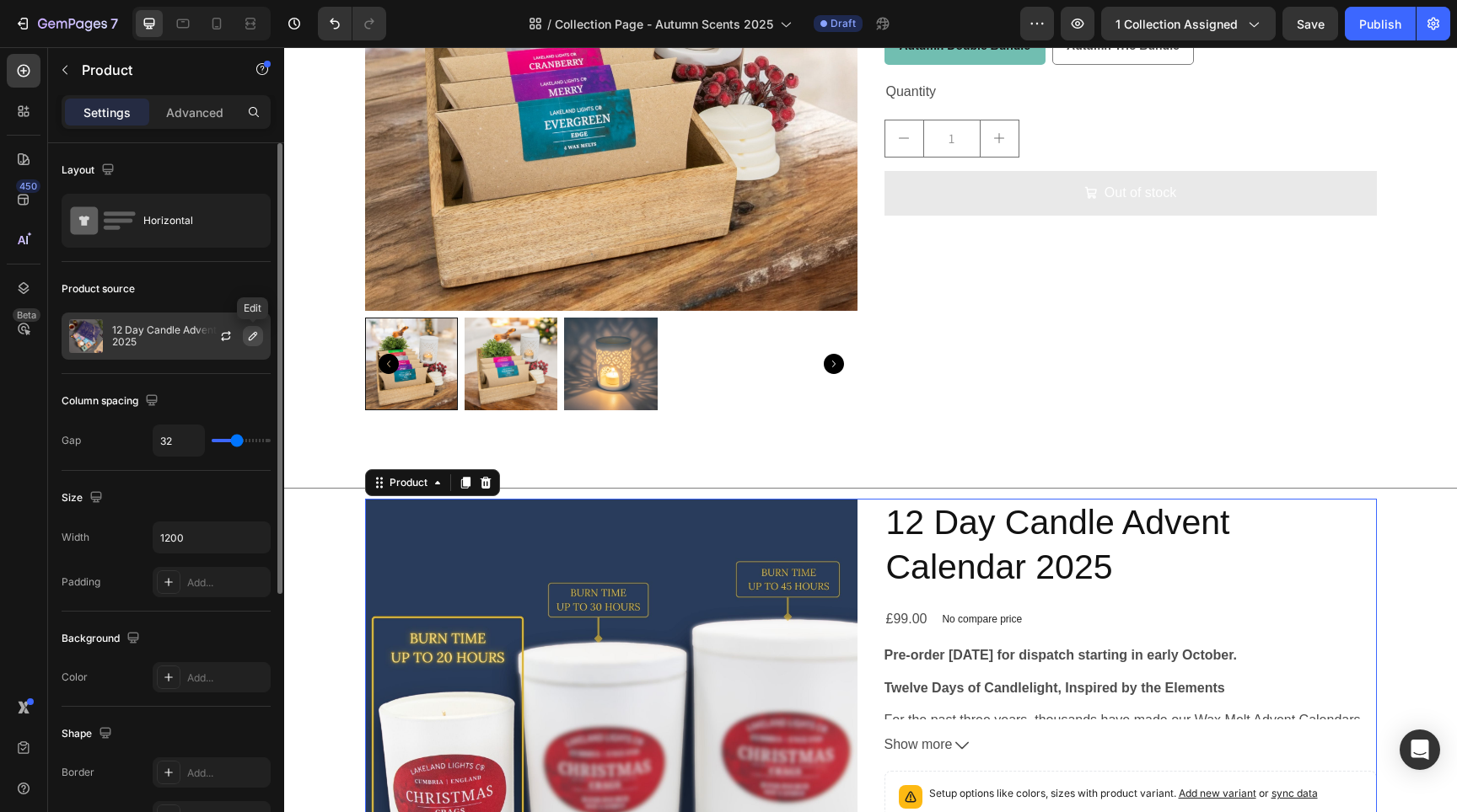
click at [251, 335] on icon "button" at bounding box center [253, 336] width 14 height 14
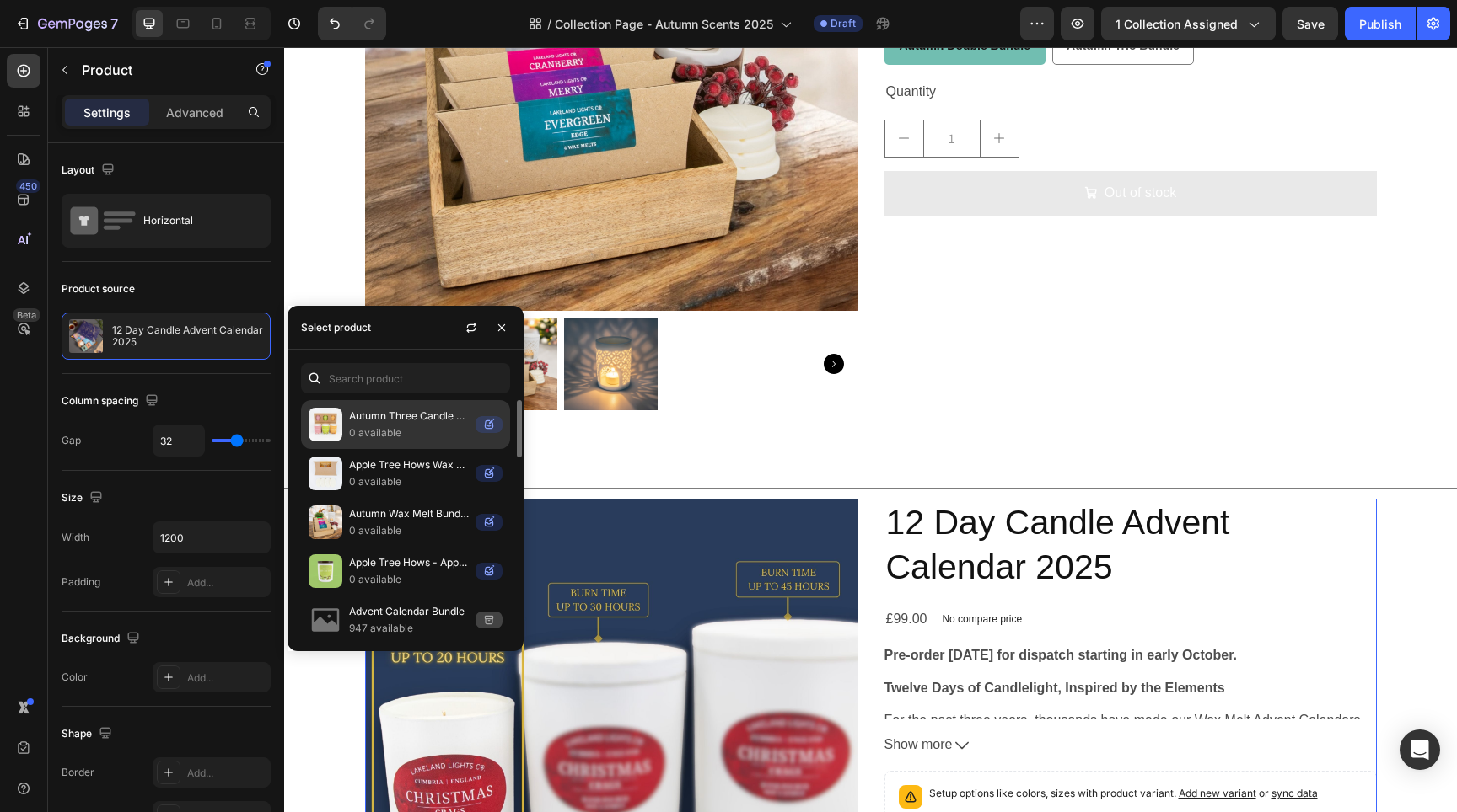
click at [372, 425] on p "Autumn Three Candle Gift Sets" at bounding box center [408, 416] width 120 height 16
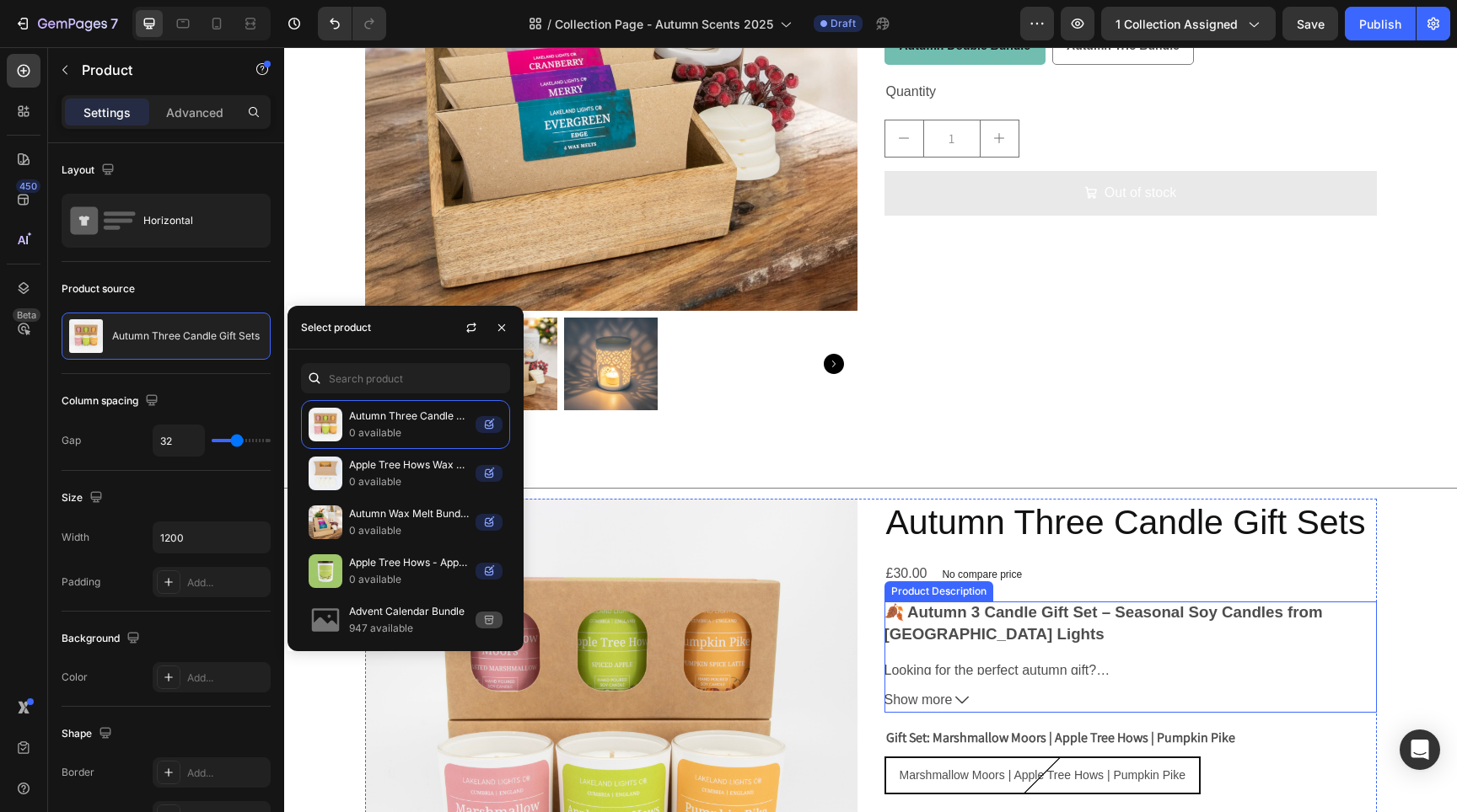
click at [999, 694] on button "Show more" at bounding box center [1130, 701] width 492 height 25
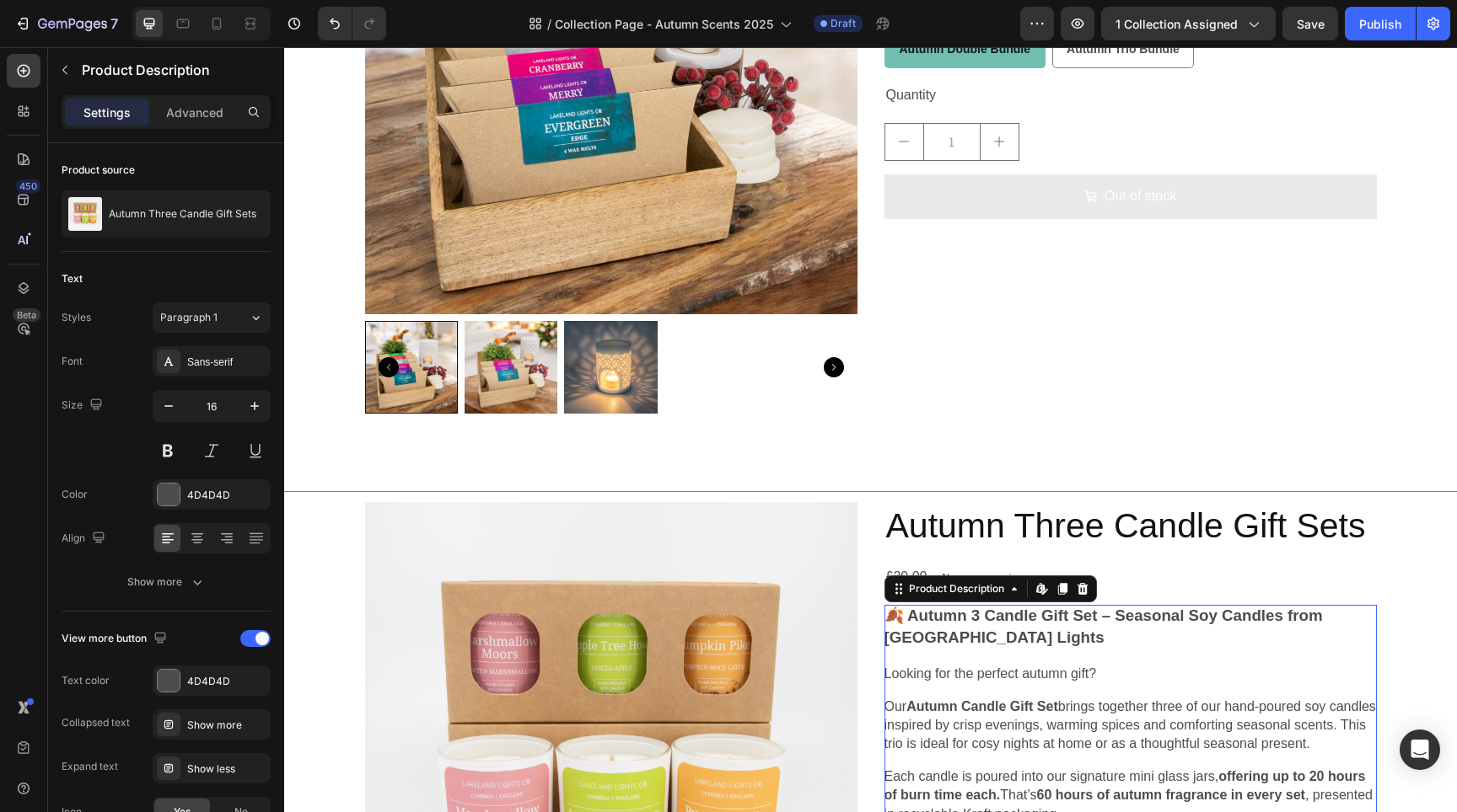
scroll to position [2826, 0]
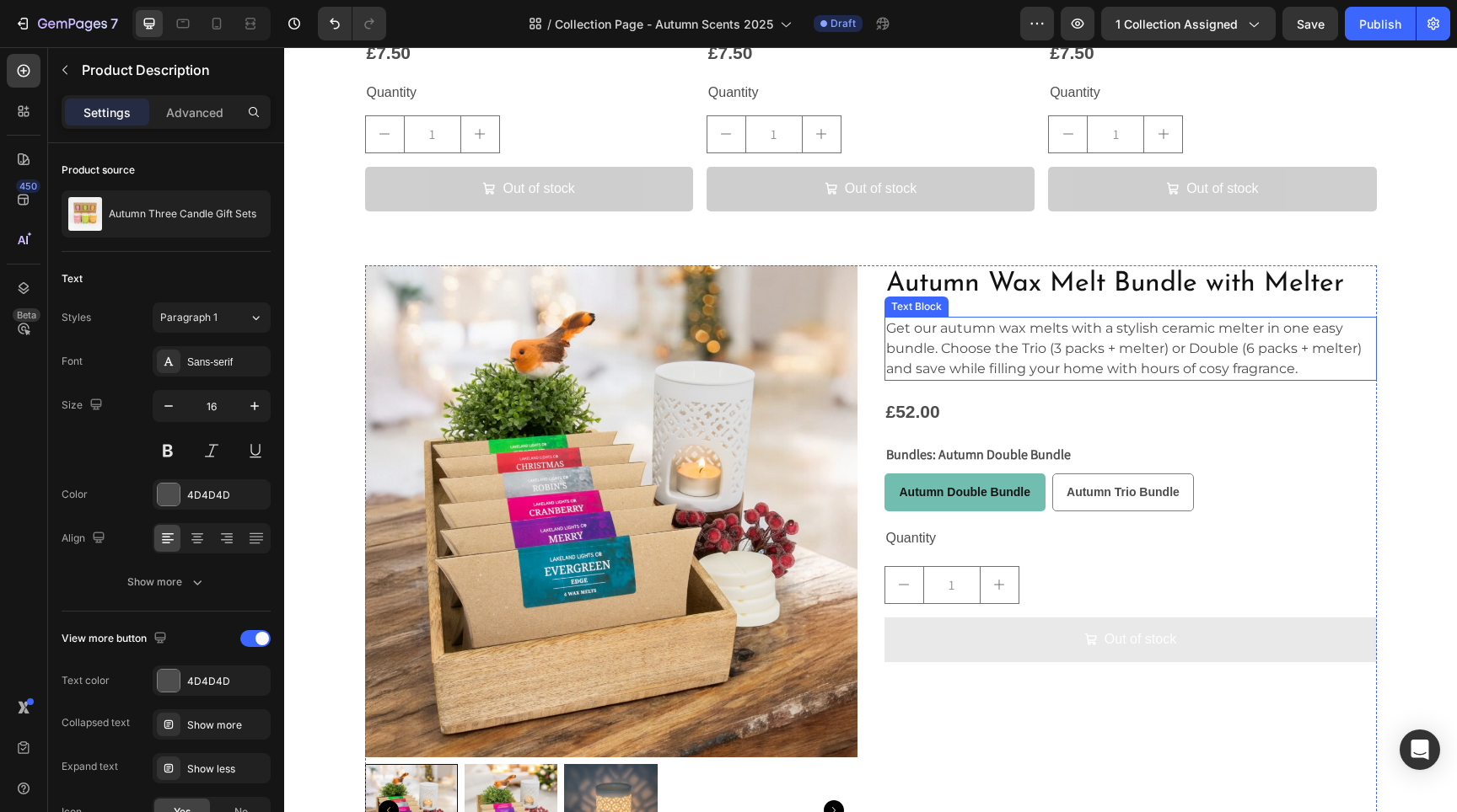
click at [1061, 370] on p "Get our autumn wax melts with a stylish ceramic melter in one easy bundle. Choo…" at bounding box center [1131, 349] width 489 height 61
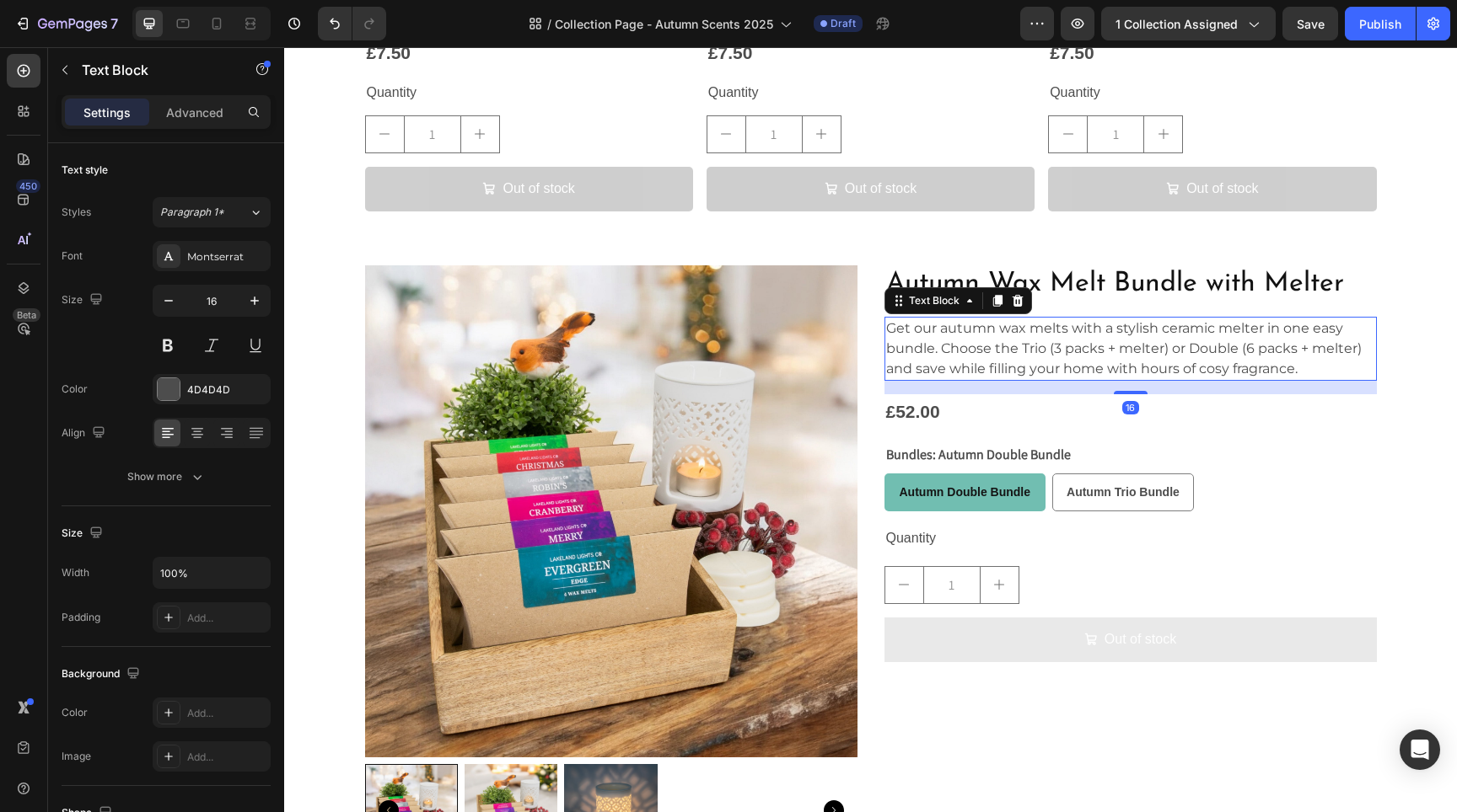
click at [1260, 352] on p "Get our autumn wax melts with a stylish ceramic melter in one easy bundle. Choo…" at bounding box center [1131, 349] width 489 height 61
click at [1319, 359] on p "Get our autumn wax melts with a stylish ceramic melter in one easy bundle. Choo…" at bounding box center [1131, 349] width 489 height 61
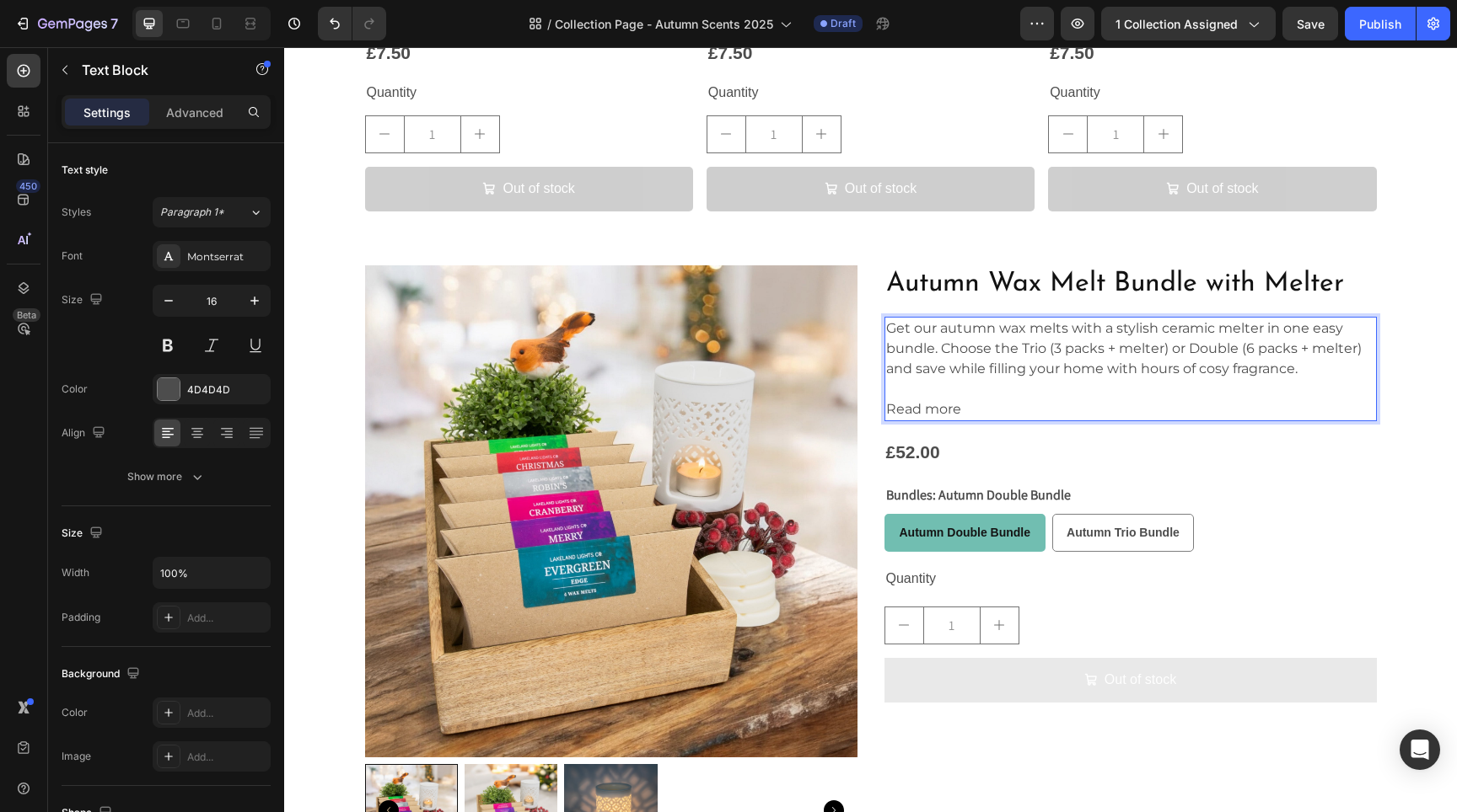
click at [960, 405] on p "Read more" at bounding box center [1131, 410] width 489 height 20
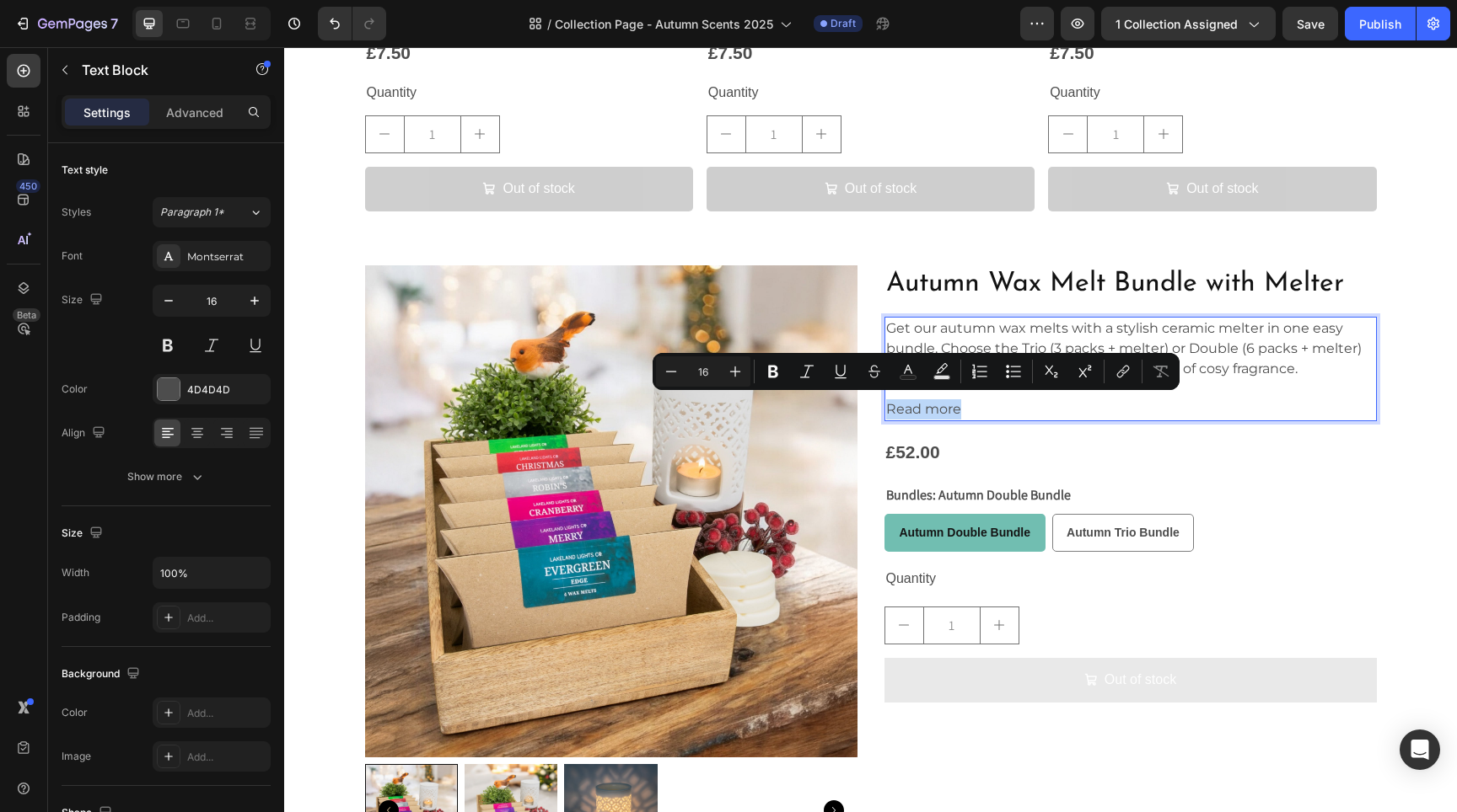
drag, startPoint x: 961, startPoint y: 406, endPoint x: 881, endPoint y: 411, distance: 80.2
click at [886, 411] on p "Read more" at bounding box center [1131, 410] width 489 height 20
click at [1118, 372] on icon "Editor contextual toolbar" at bounding box center [1123, 371] width 16 height 16
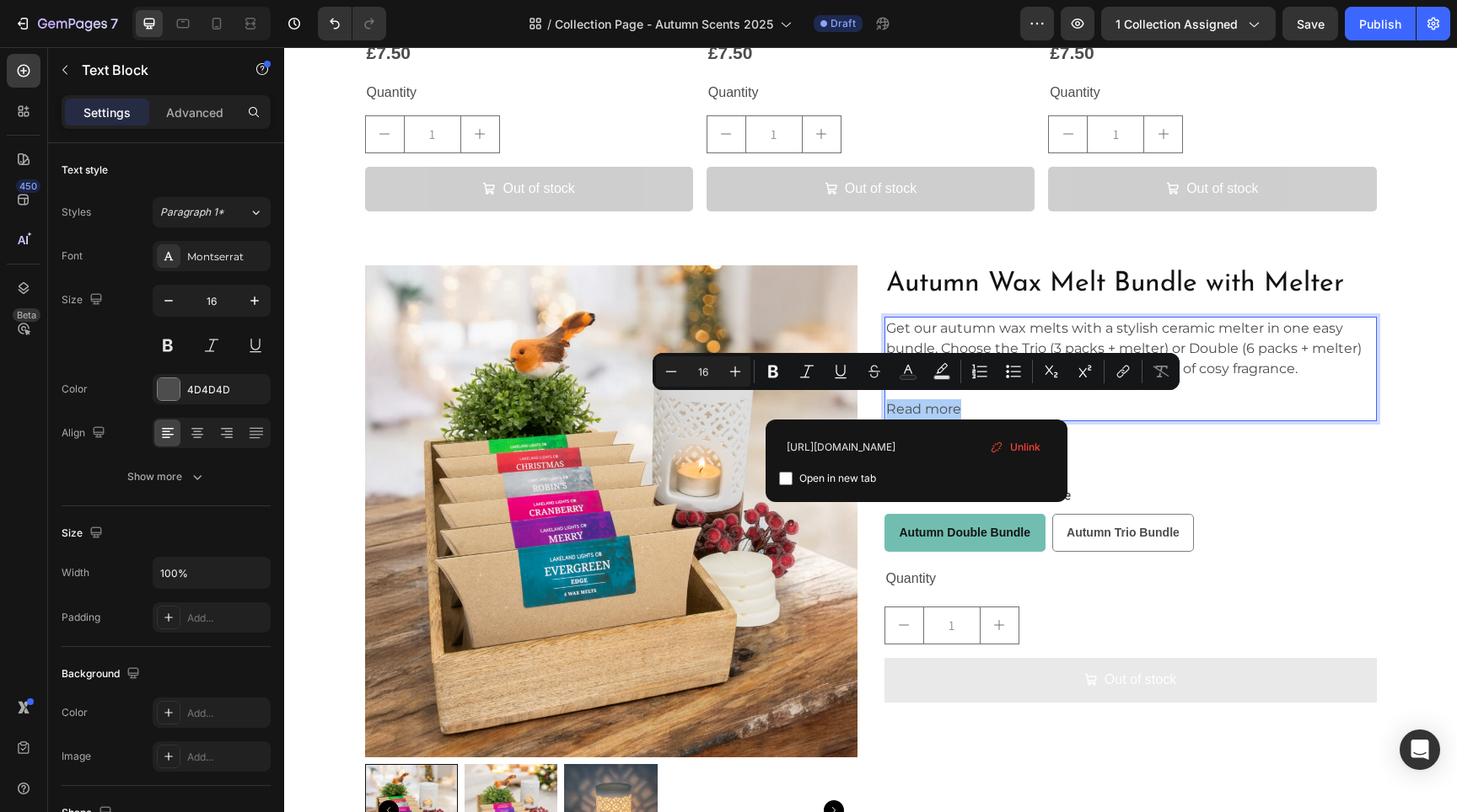
type input "[URL][DOMAIN_NAME]"
click at [848, 475] on span "Open in new tab" at bounding box center [838, 479] width 77 height 20
checkbox input "true"
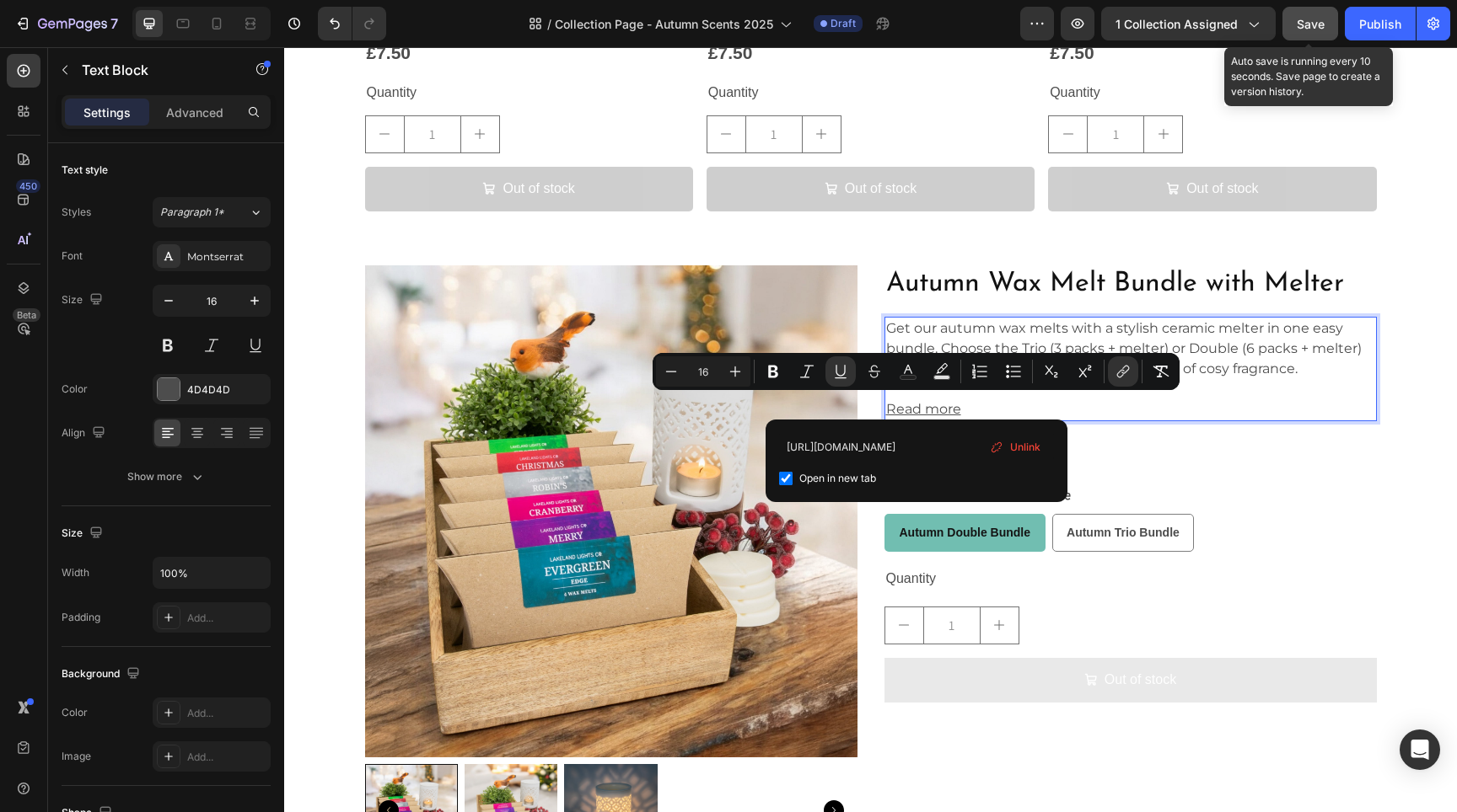
click at [1316, 20] on span "Save" at bounding box center [1311, 24] width 27 height 15
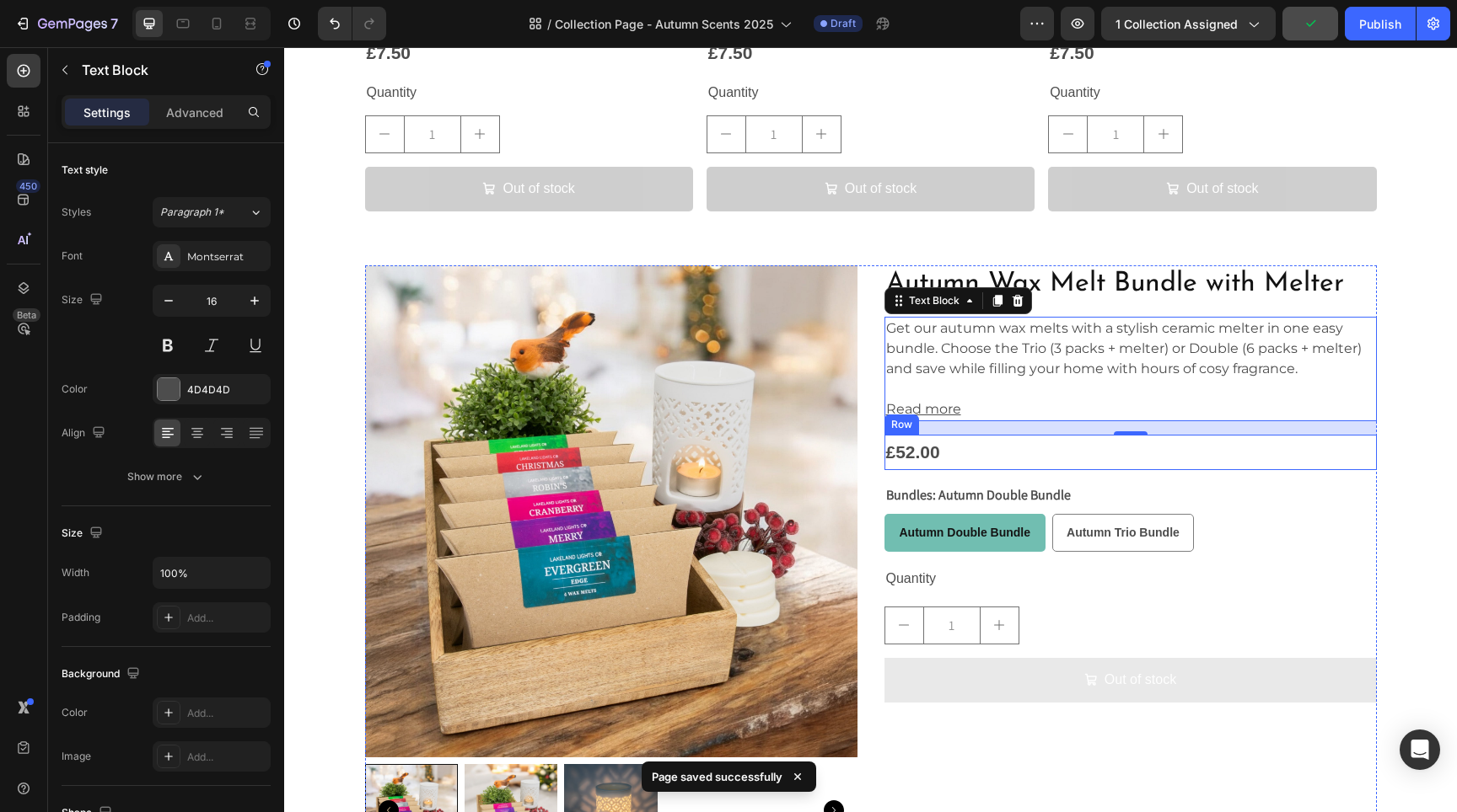
click at [1001, 453] on div "£52.00 Product Price Product Price Row" at bounding box center [1130, 453] width 492 height 36
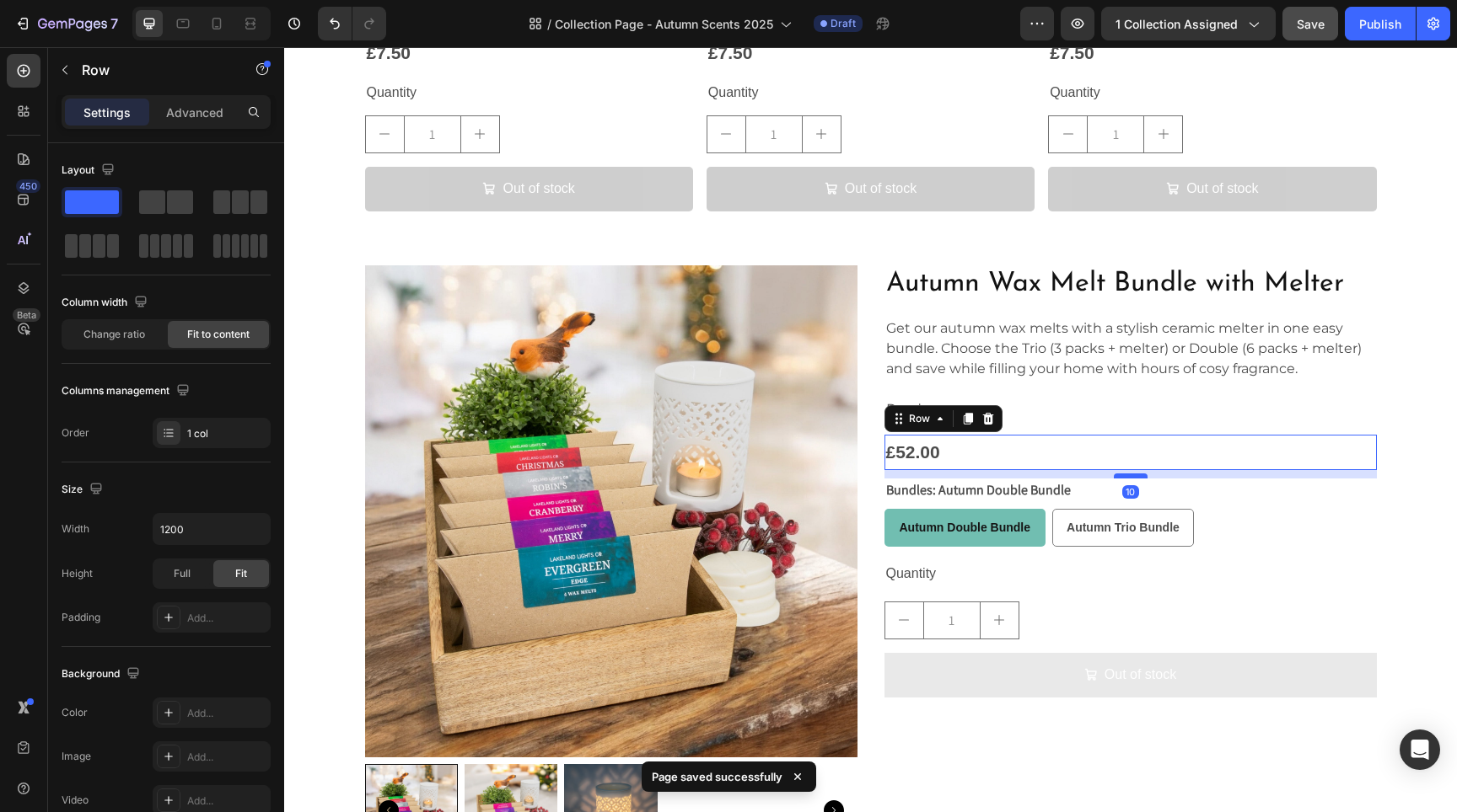
click at [1122, 474] on div at bounding box center [1130, 476] width 34 height 5
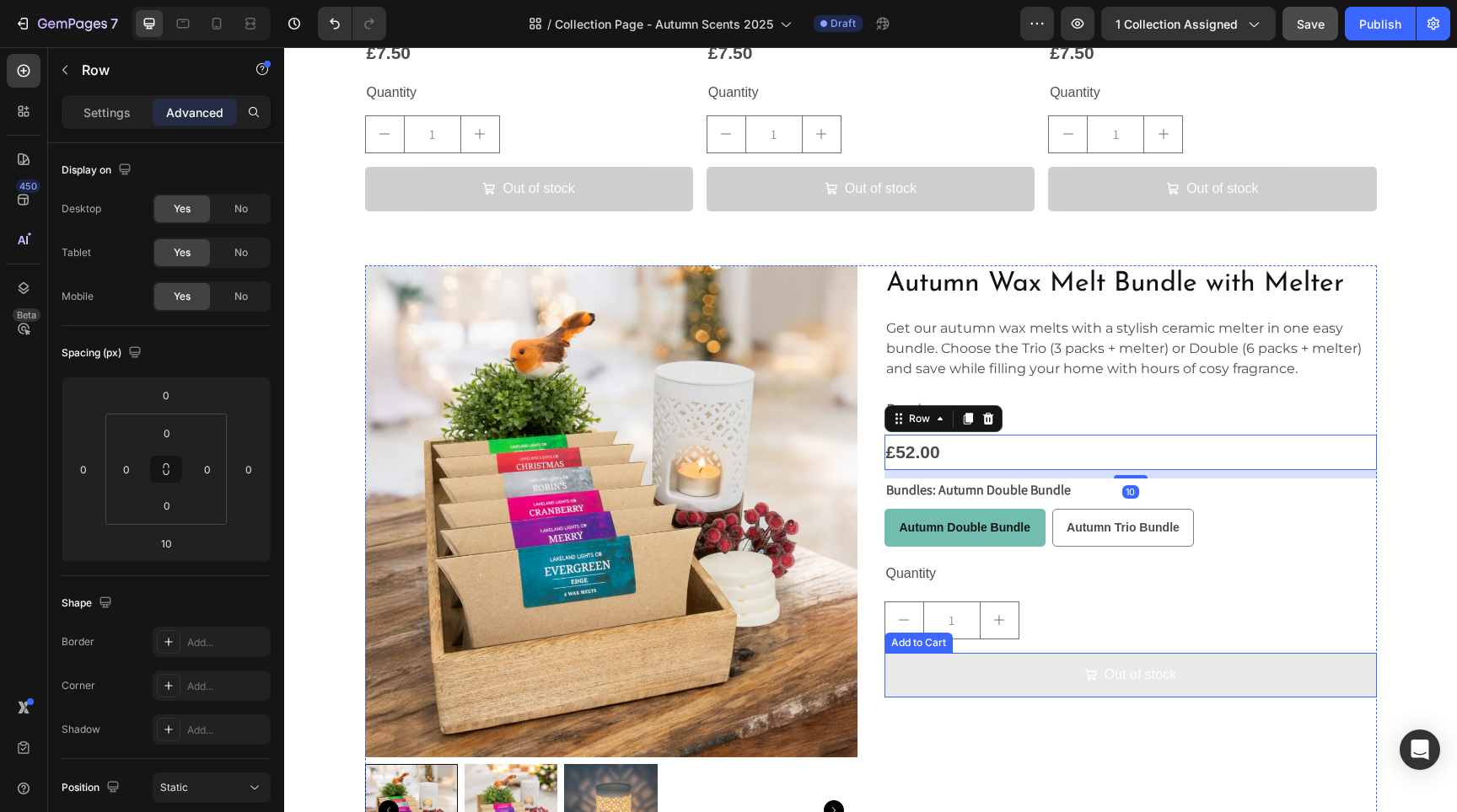
click at [1019, 672] on button "Out of stock" at bounding box center [1130, 675] width 492 height 45
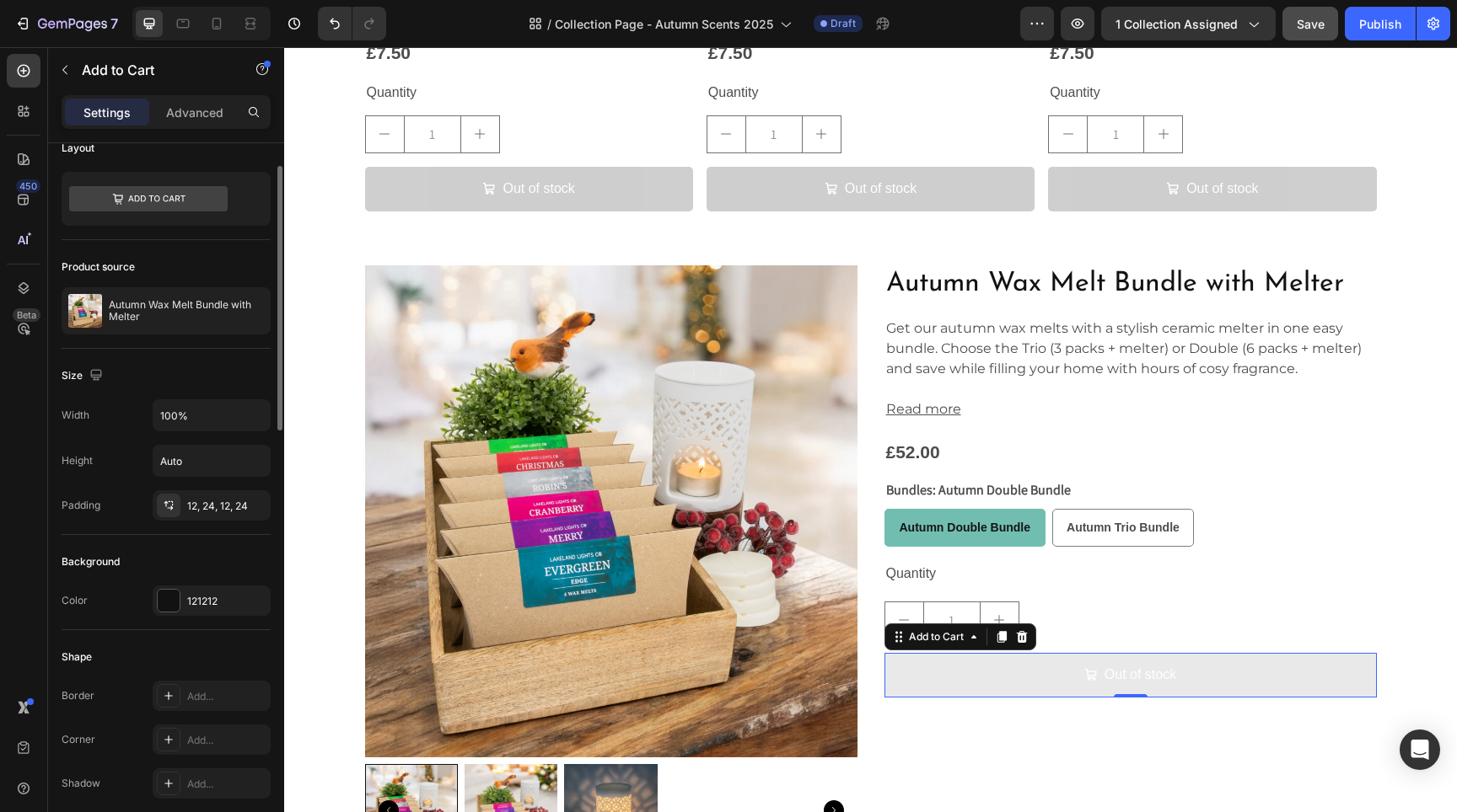
scroll to position [33, 0]
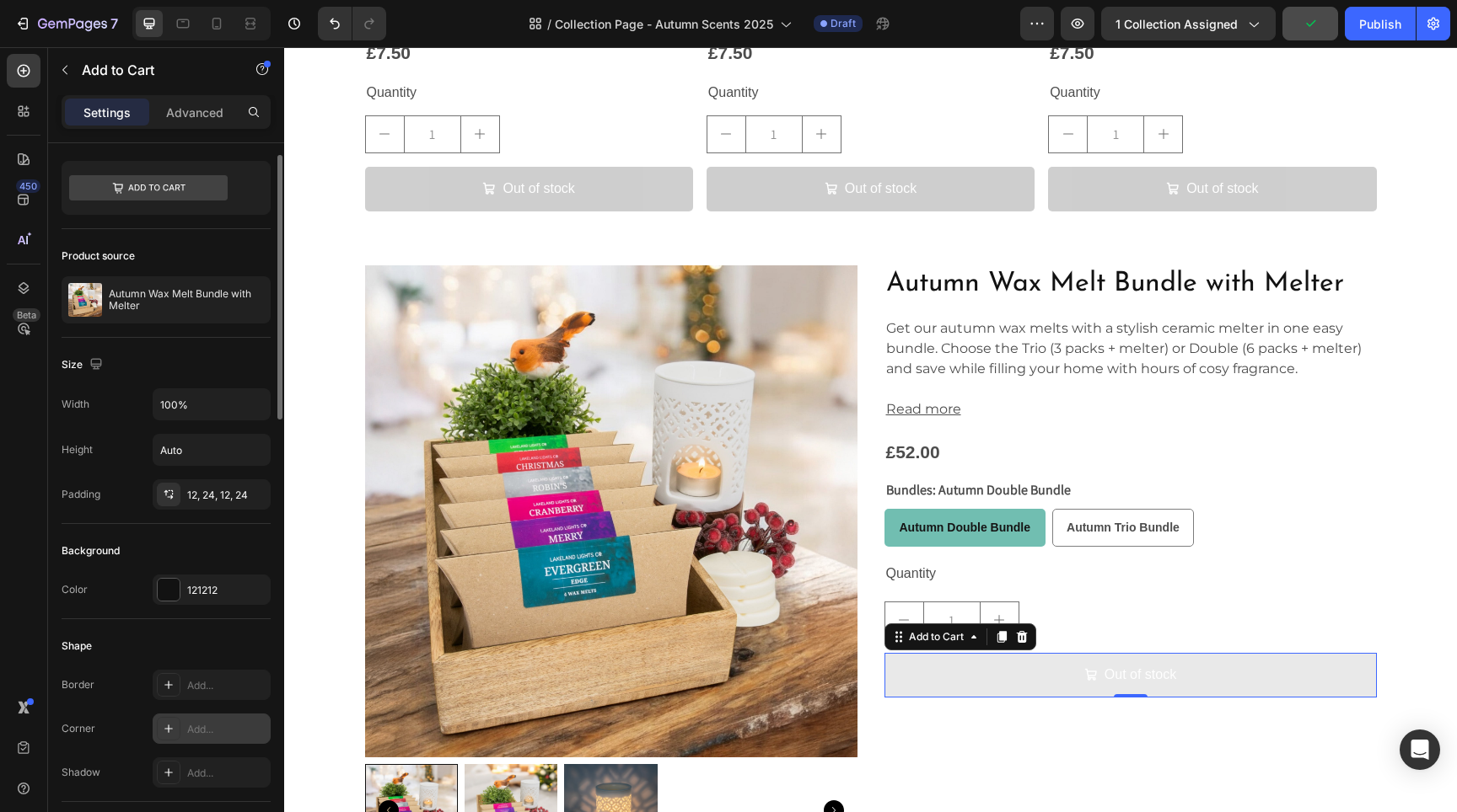
click at [214, 736] on div "Add..." at bounding box center [226, 730] width 79 height 16
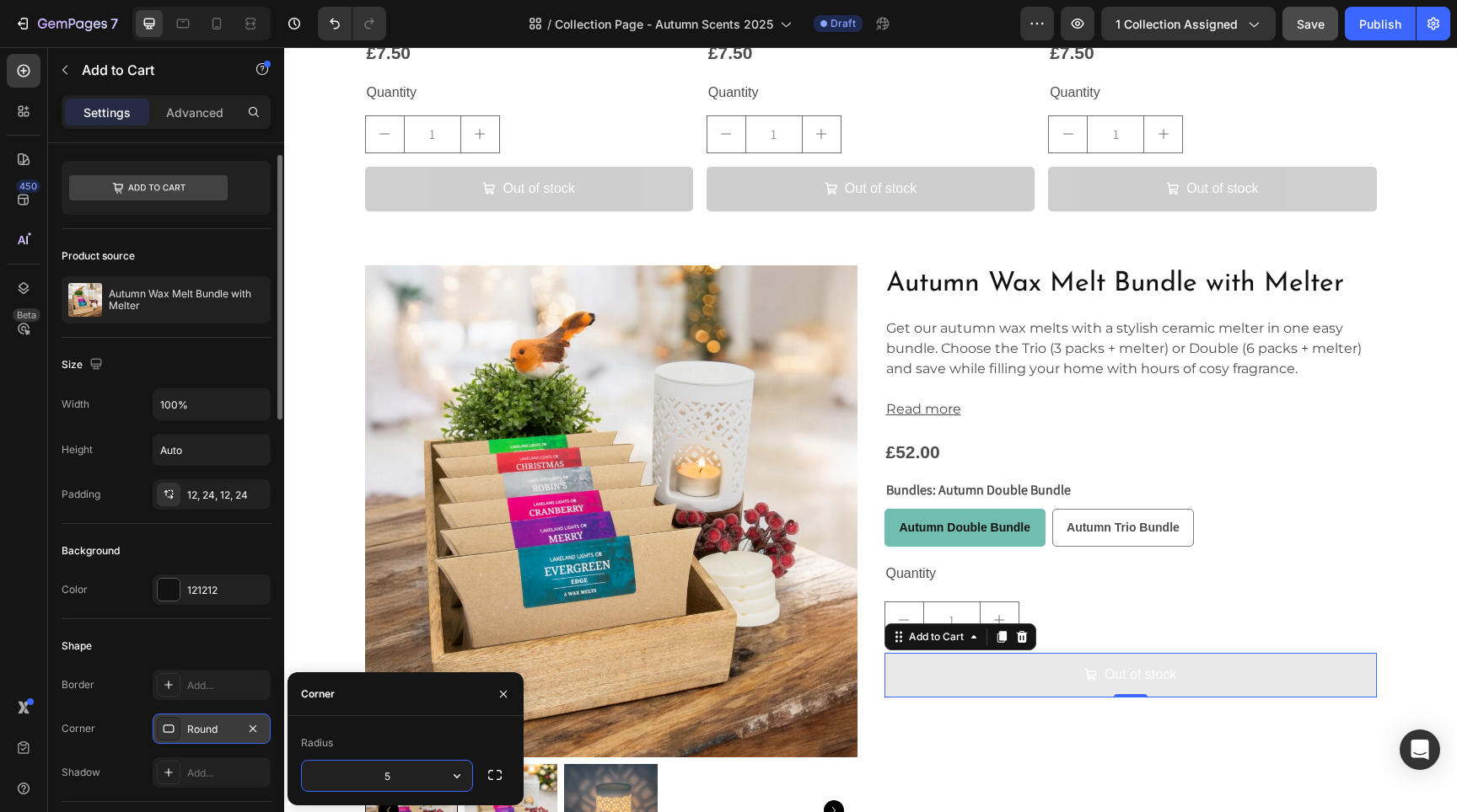
type input "5"
click at [187, 630] on div "Shape Border Add... Corner 5, 5, 5, 5 Shadow Add..." at bounding box center [165, 711] width 209 height 182
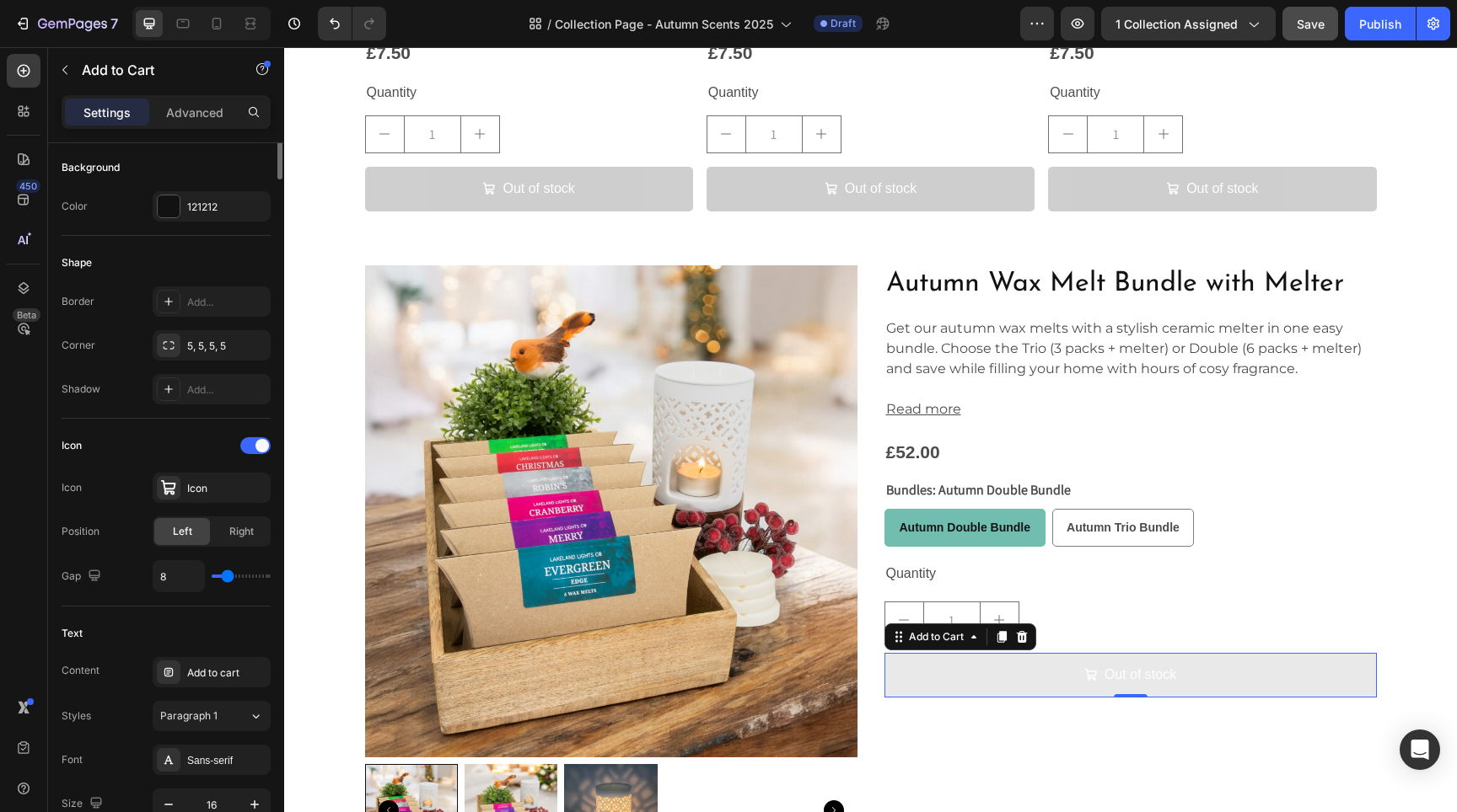
scroll to position [1222, 0]
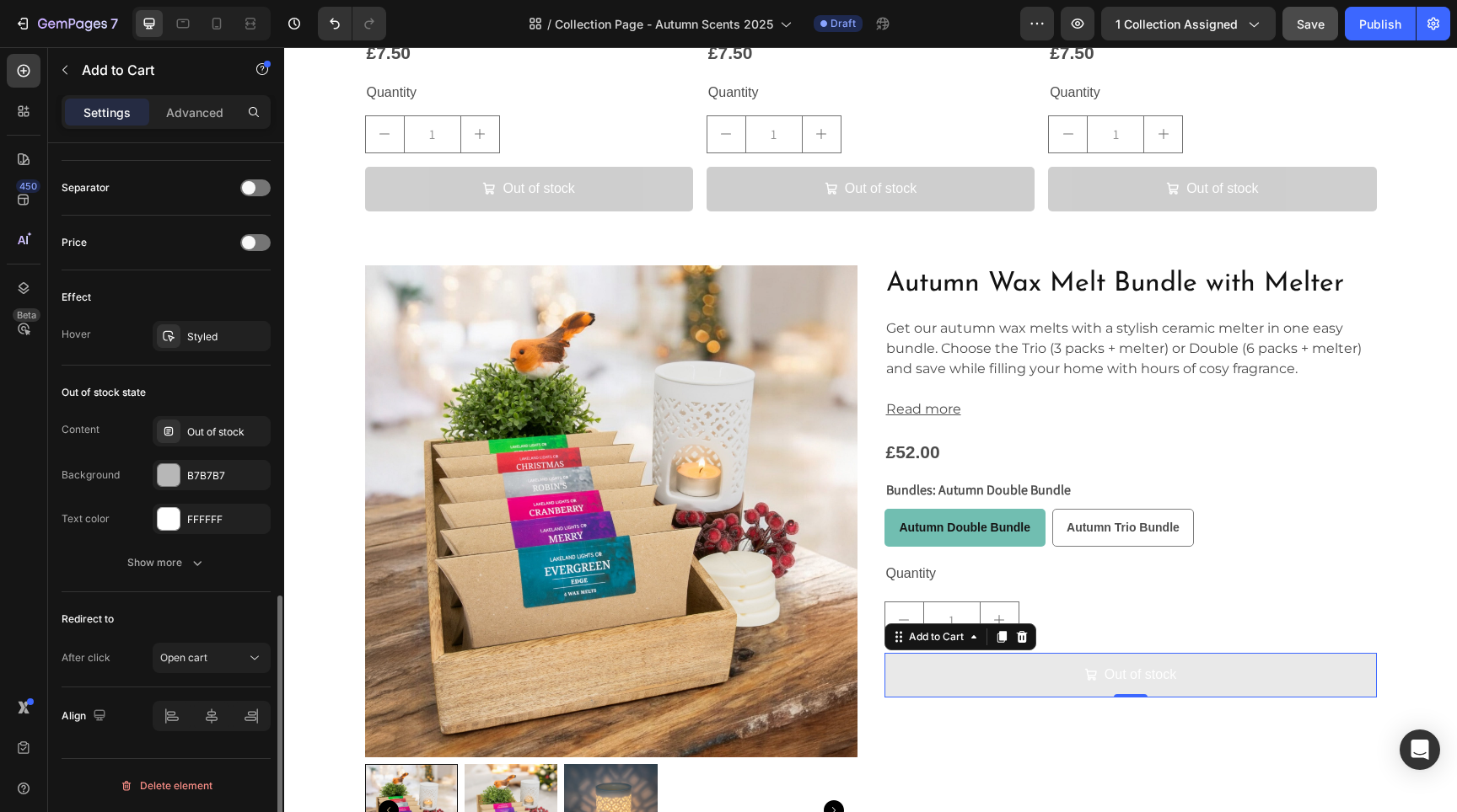
click at [244, 635] on div "Redirect to After click Open cart" at bounding box center [165, 640] width 209 height 95
click at [235, 659] on div "Open cart" at bounding box center [203, 658] width 86 height 16
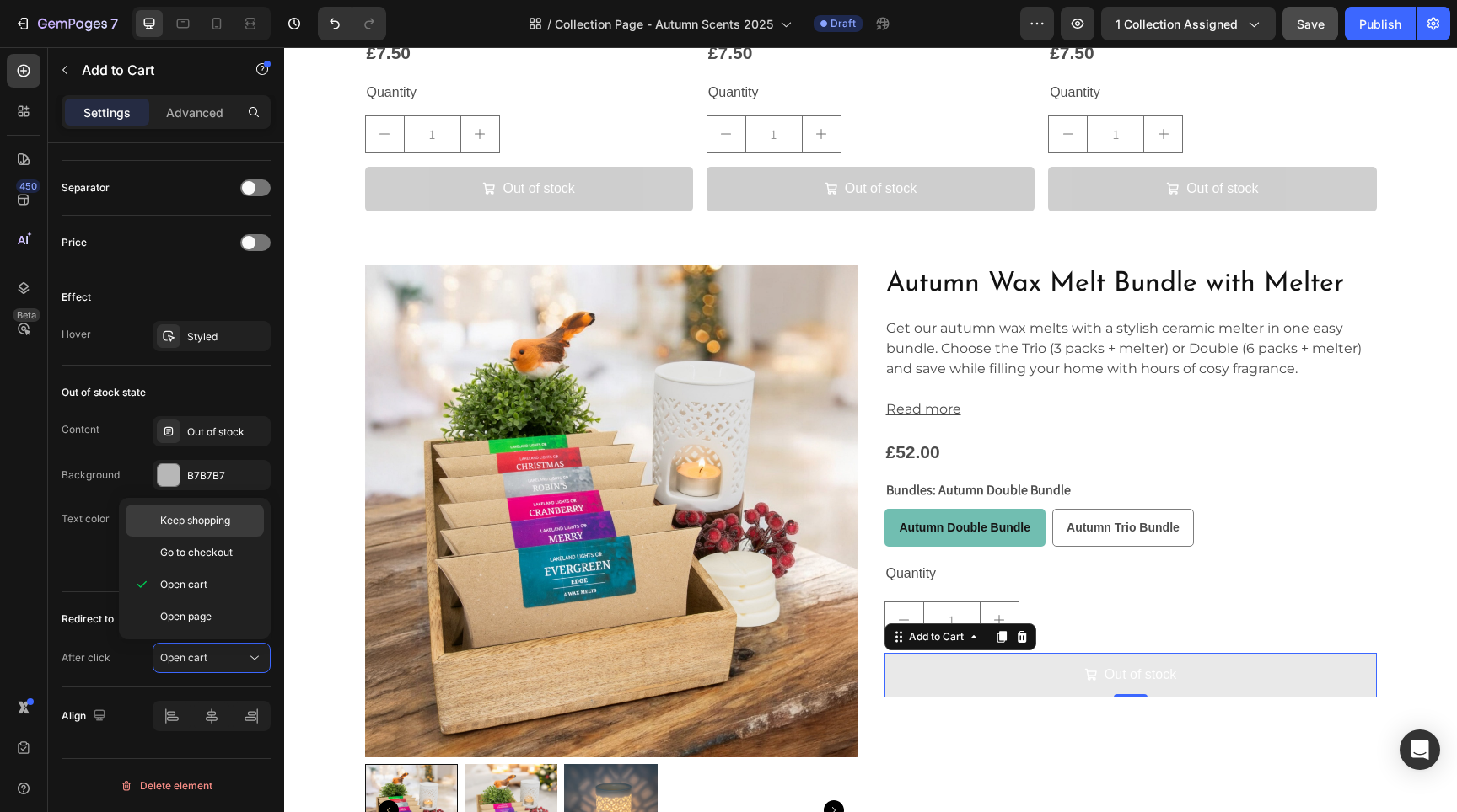
click at [215, 524] on span "Keep shopping" at bounding box center [194, 520] width 70 height 16
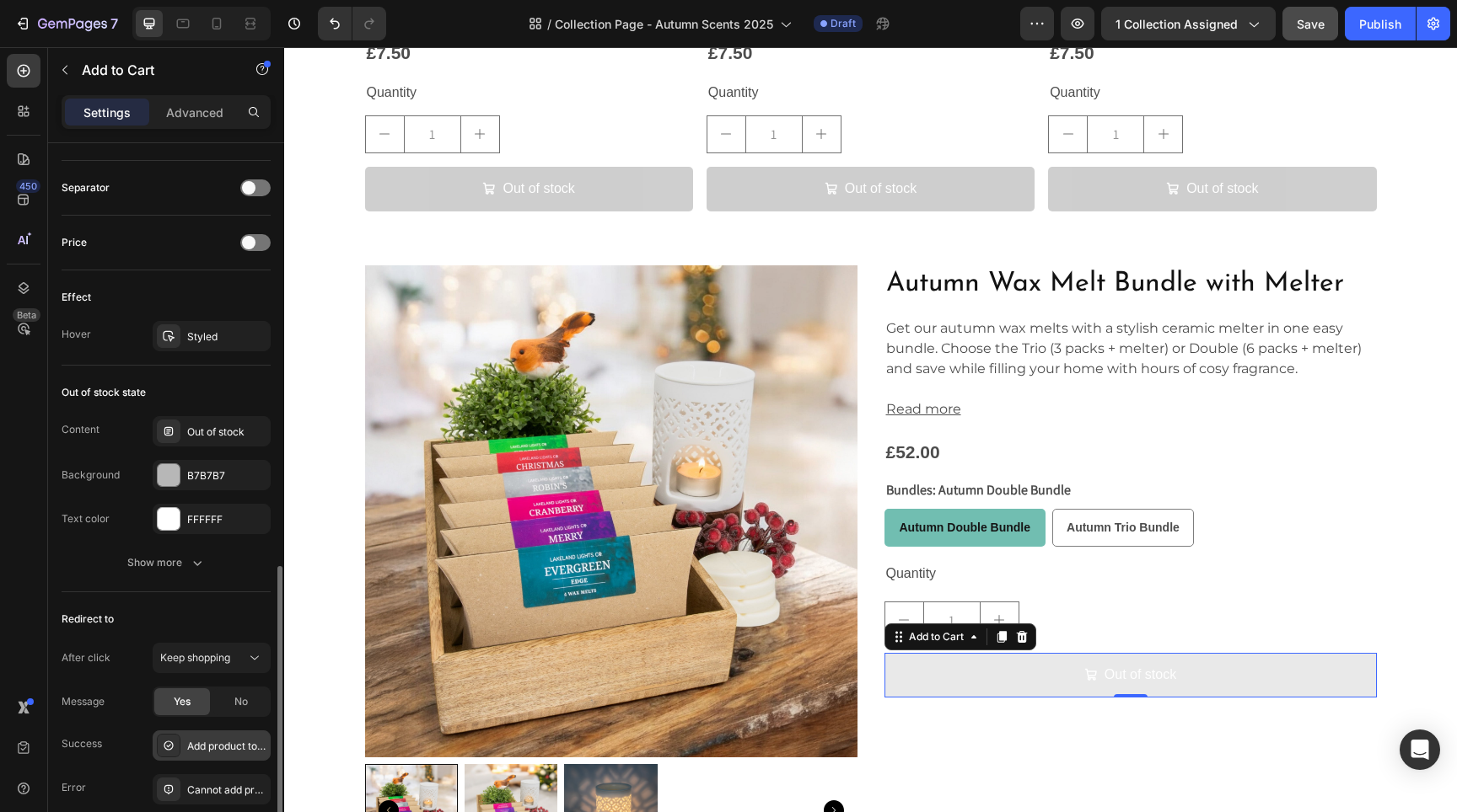
click at [209, 741] on div "Add product to cart successfully" at bounding box center [226, 746] width 79 height 16
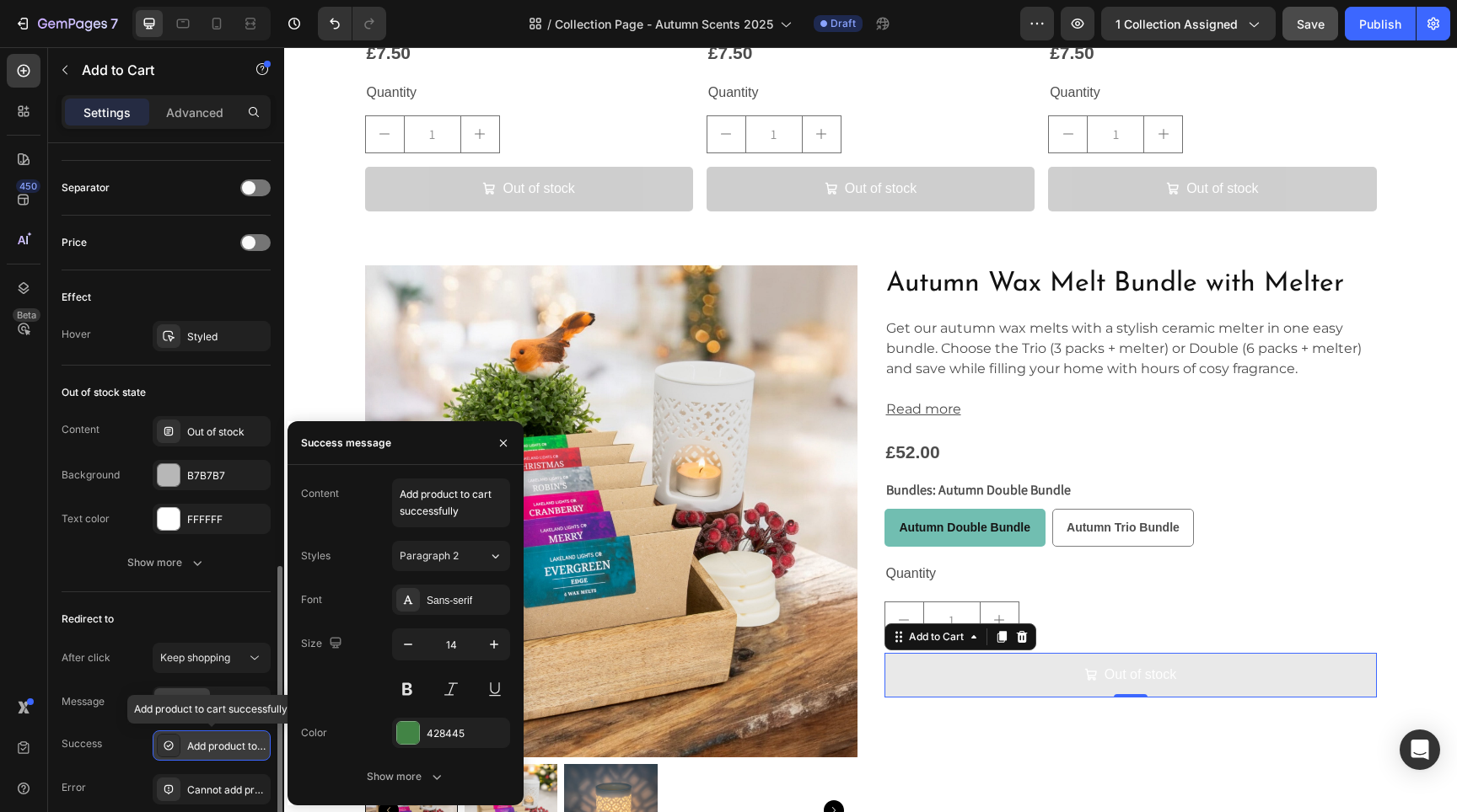
click at [211, 744] on div "Add product to cart successfully" at bounding box center [226, 746] width 79 height 16
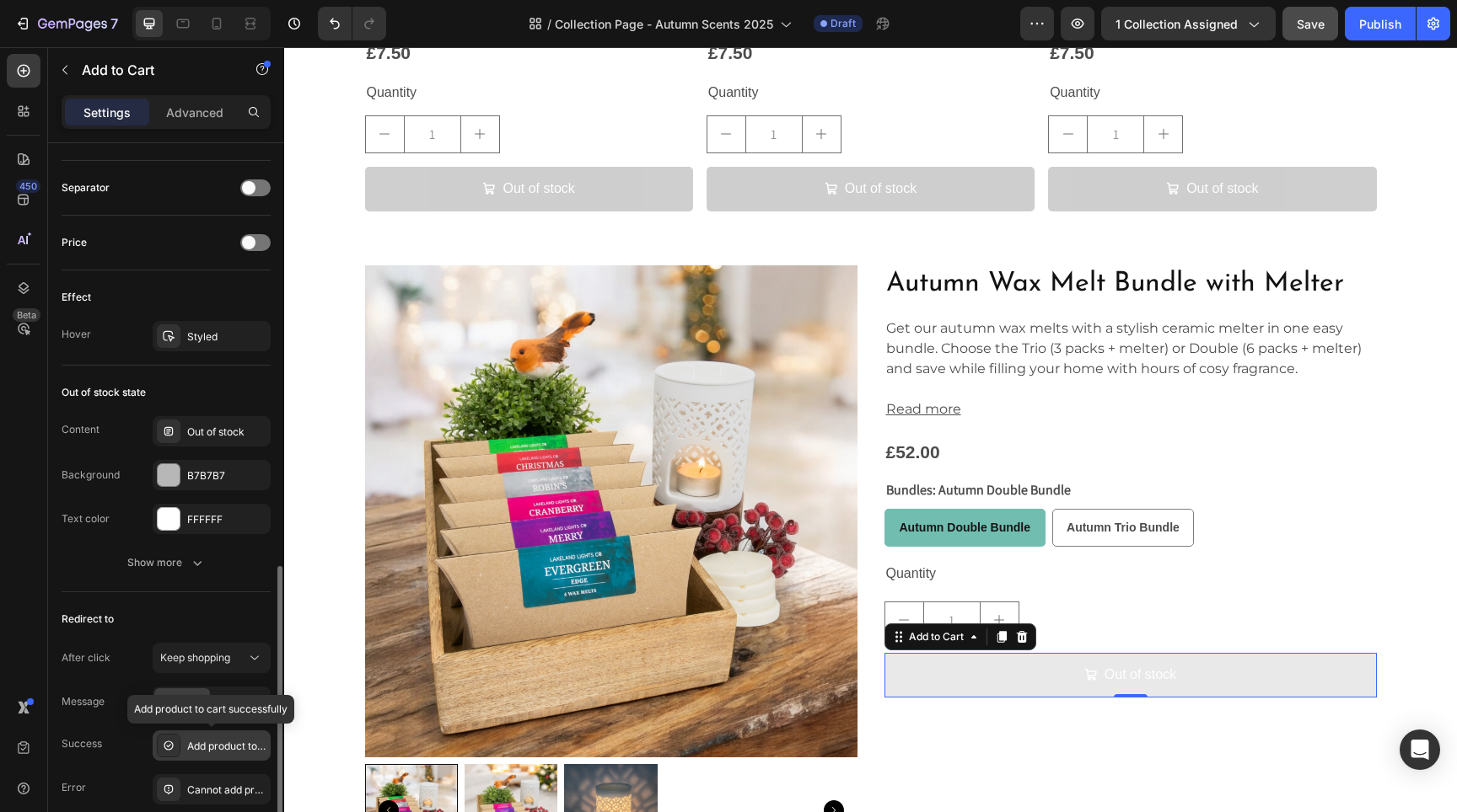
click at [208, 744] on div "Add product to cart successfully" at bounding box center [226, 746] width 79 height 16
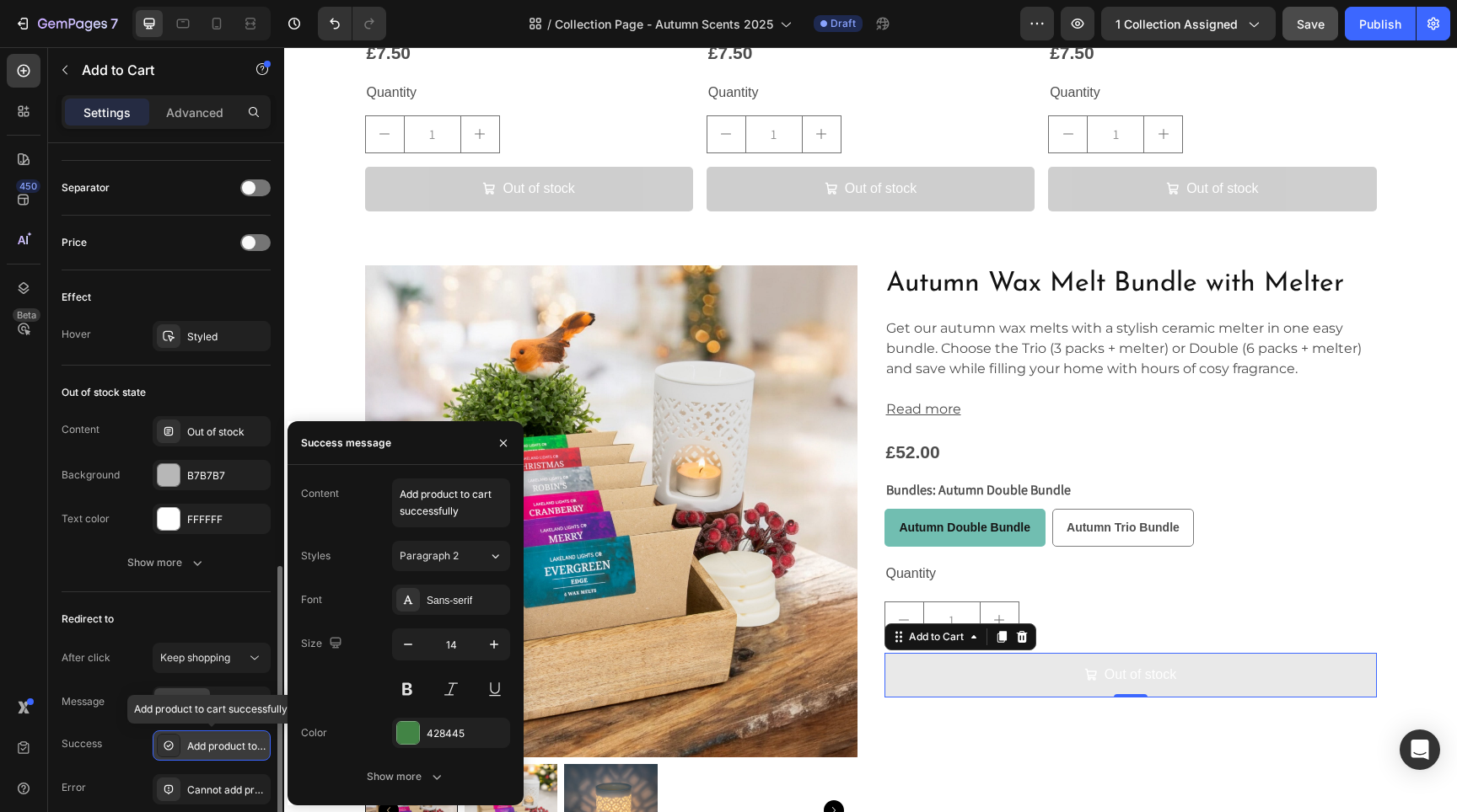
click at [208, 744] on div "Add product to cart successfully" at bounding box center [226, 746] width 79 height 16
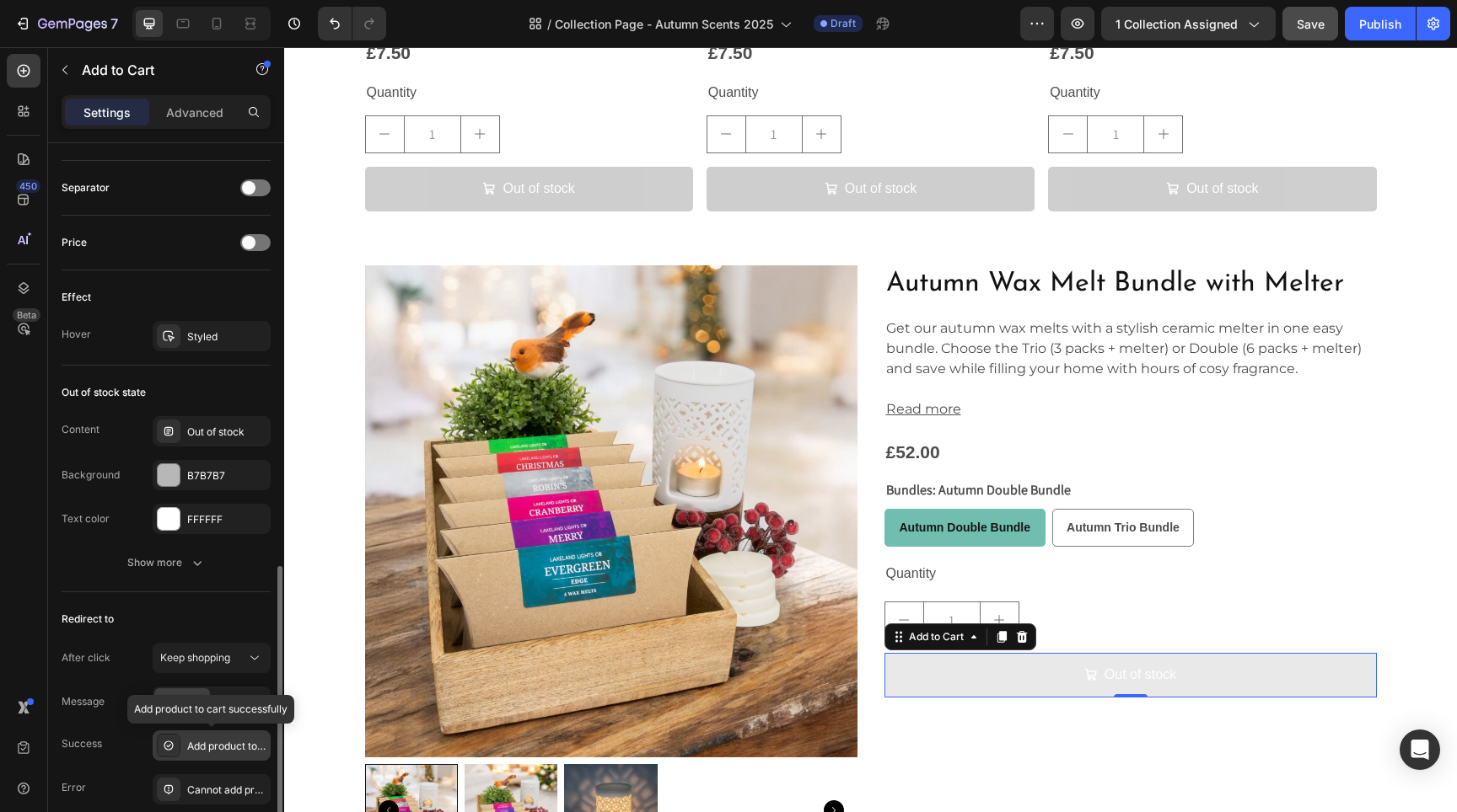
click at [208, 744] on div "Add product to cart successfully" at bounding box center [226, 746] width 79 height 16
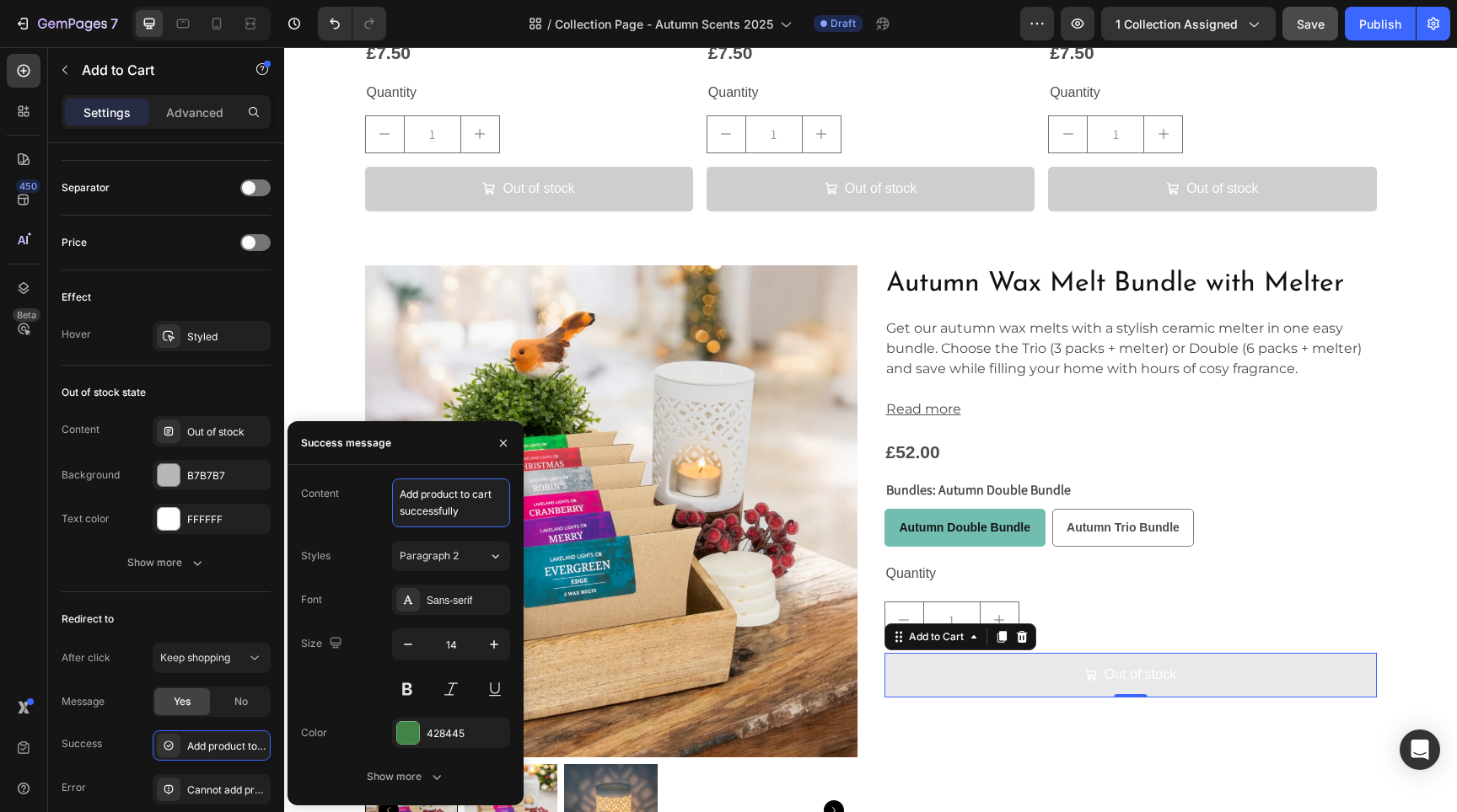
drag, startPoint x: 420, startPoint y: 495, endPoint x: 426, endPoint y: 506, distance: 12.5
click at [420, 496] on textarea "Add product to cart successfully" at bounding box center [450, 504] width 118 height 49
type textarea "Added product to cart successfully"
click at [181, 590] on div "Out of stock state Content Out of stock Background B7B7B7 Text color FFFFFF Sho…" at bounding box center [165, 479] width 209 height 226
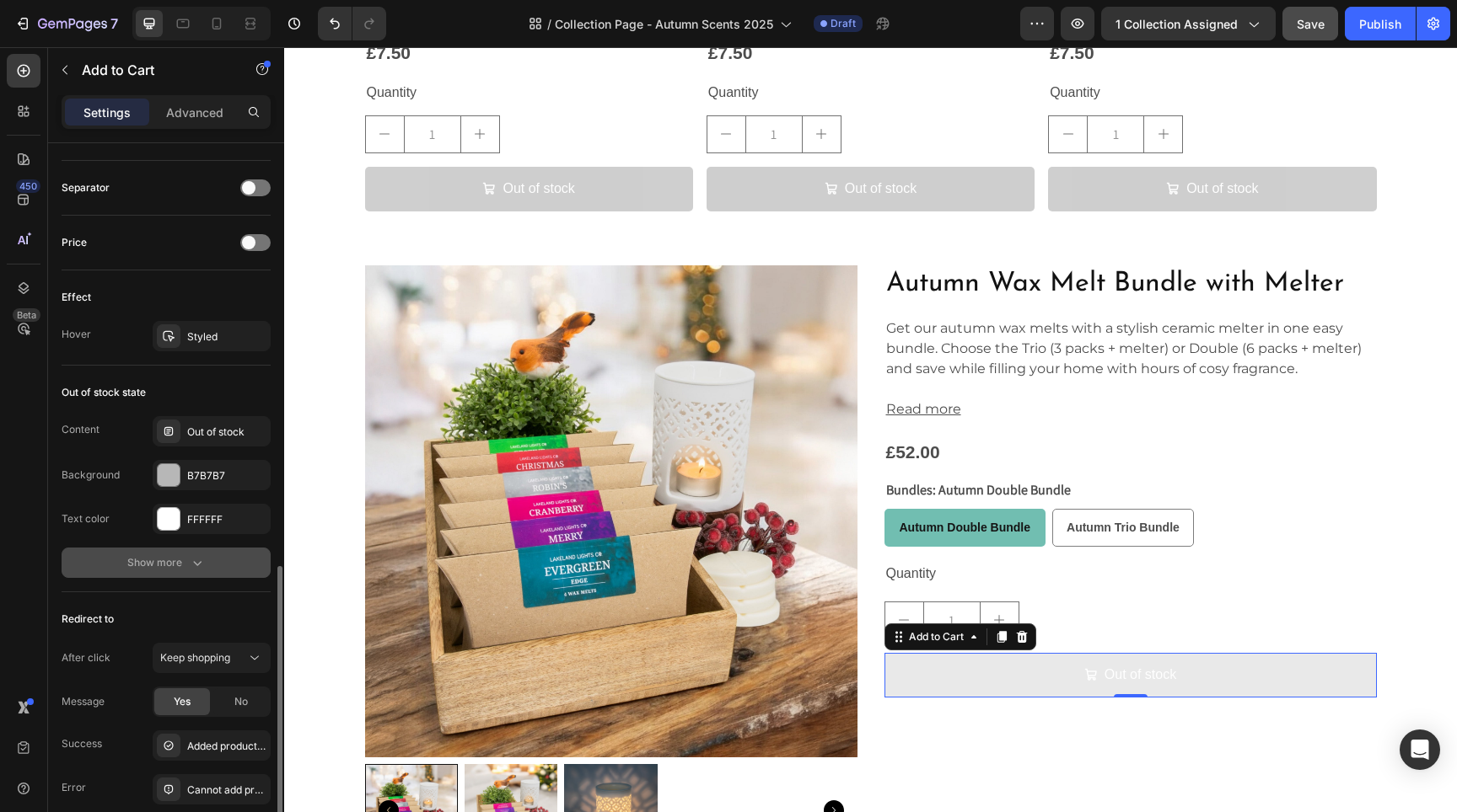
click at [176, 562] on div "Show more" at bounding box center [166, 563] width 79 height 16
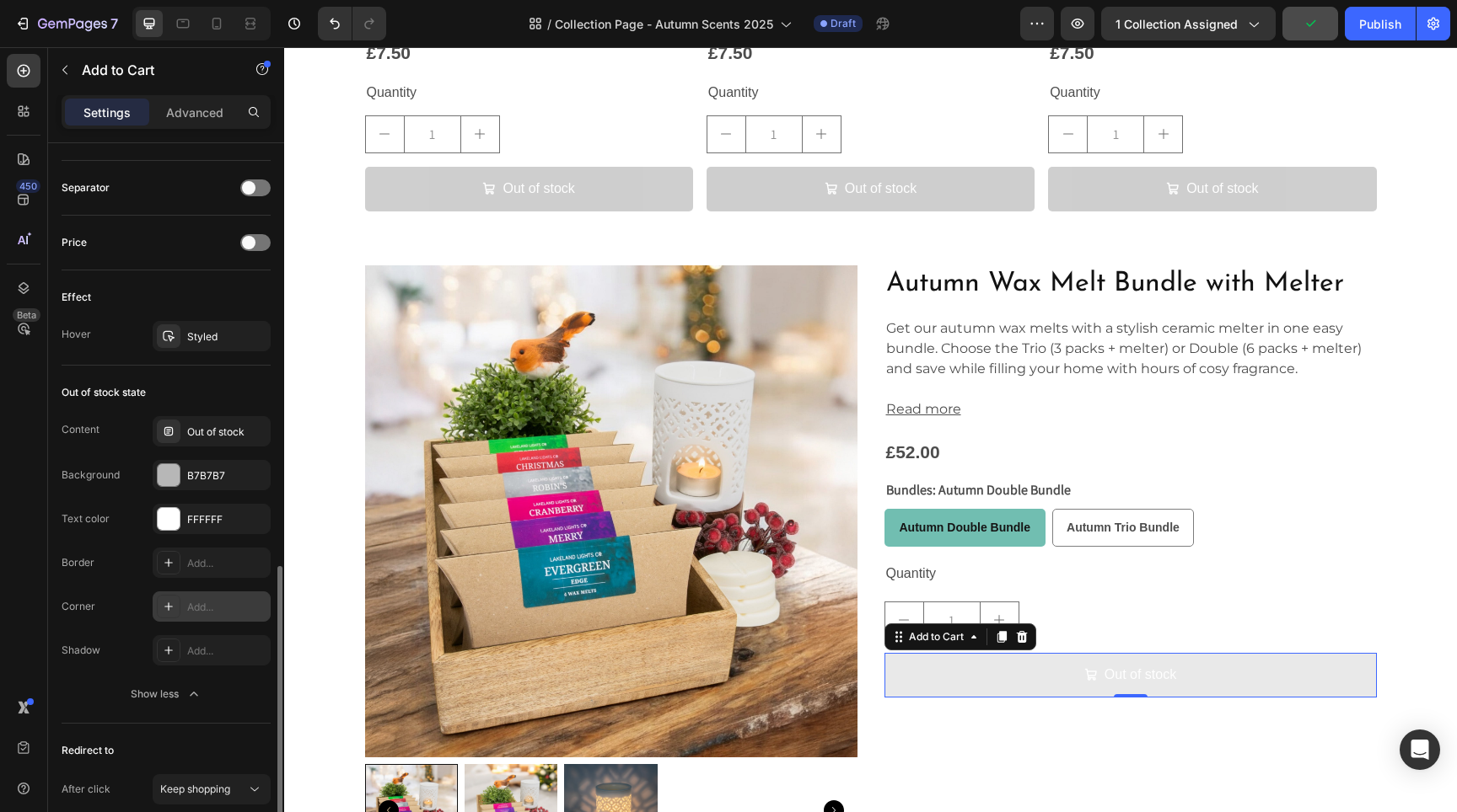
click at [215, 609] on div "Add..." at bounding box center [226, 608] width 79 height 16
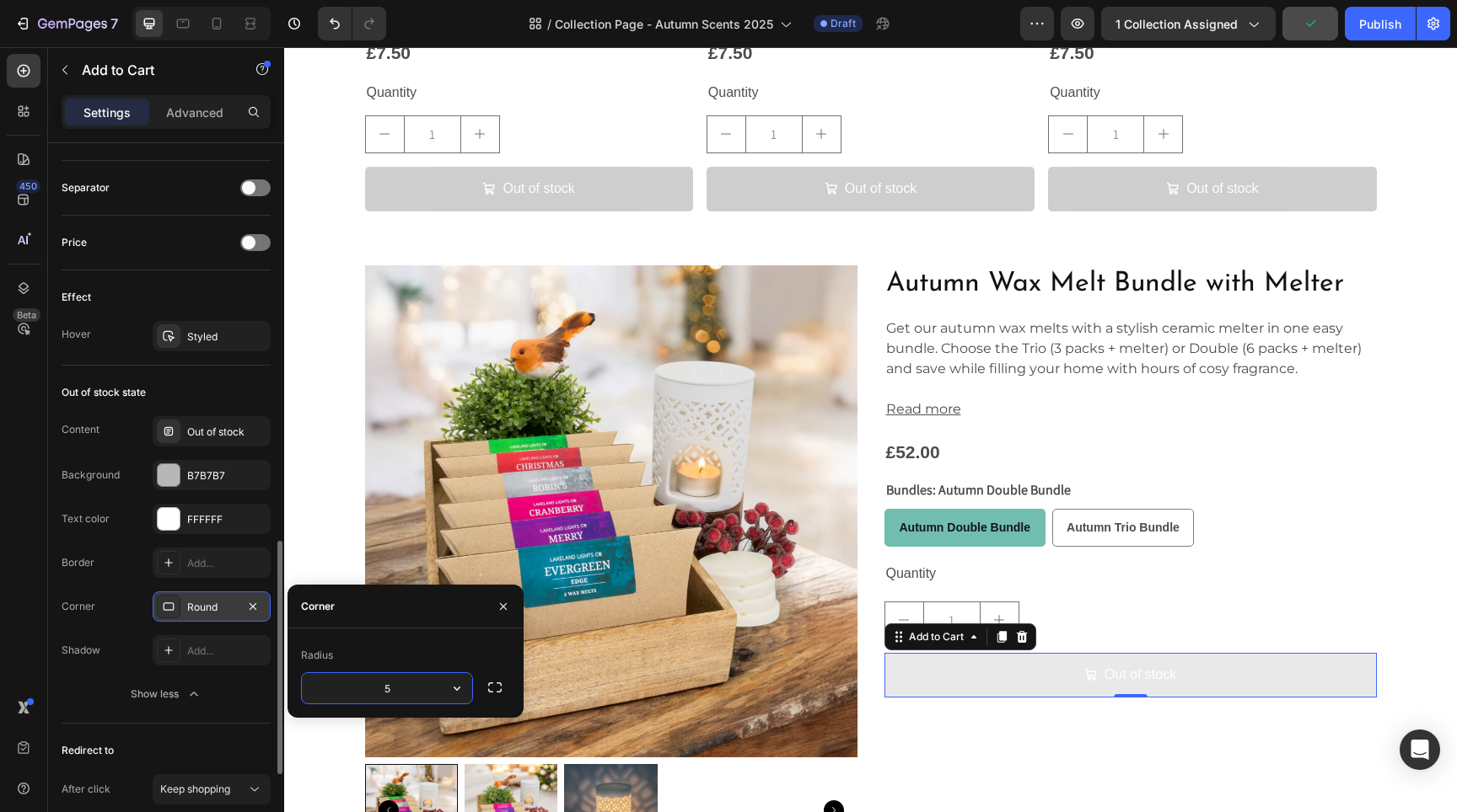
type input "5"
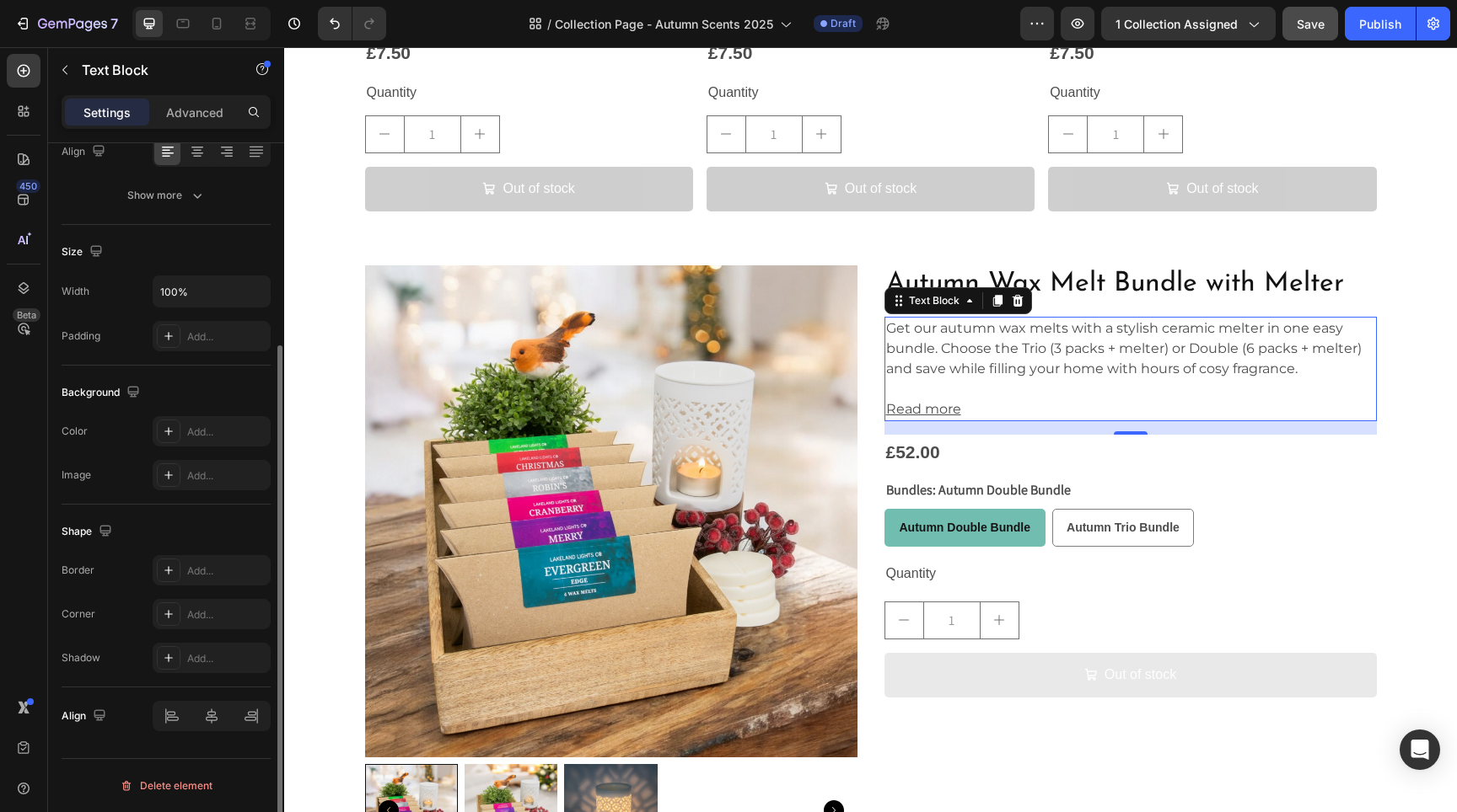
click at [1105, 404] on p "Read more" at bounding box center [1131, 410] width 489 height 20
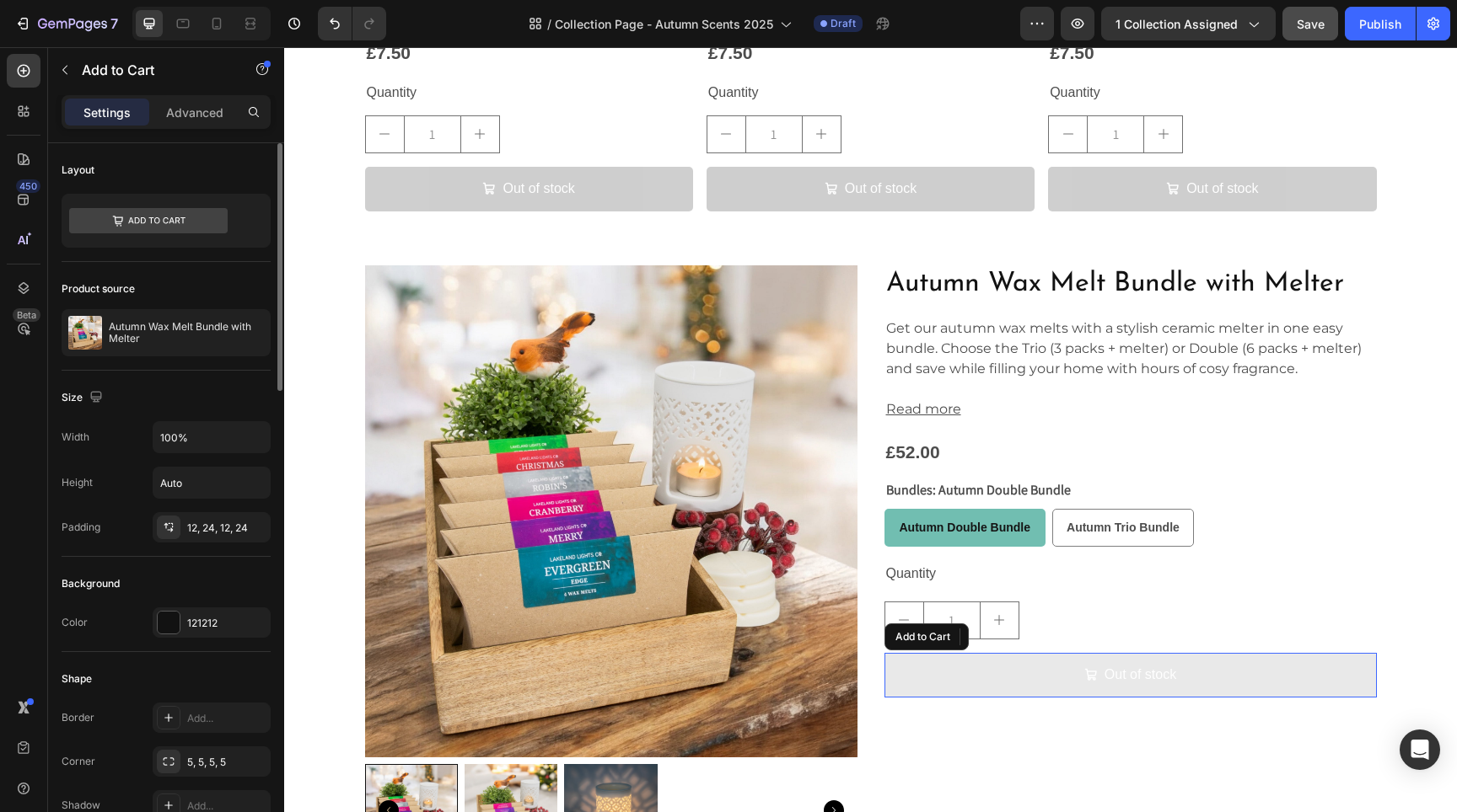
click at [1070, 665] on button "Out of stock" at bounding box center [1130, 675] width 492 height 45
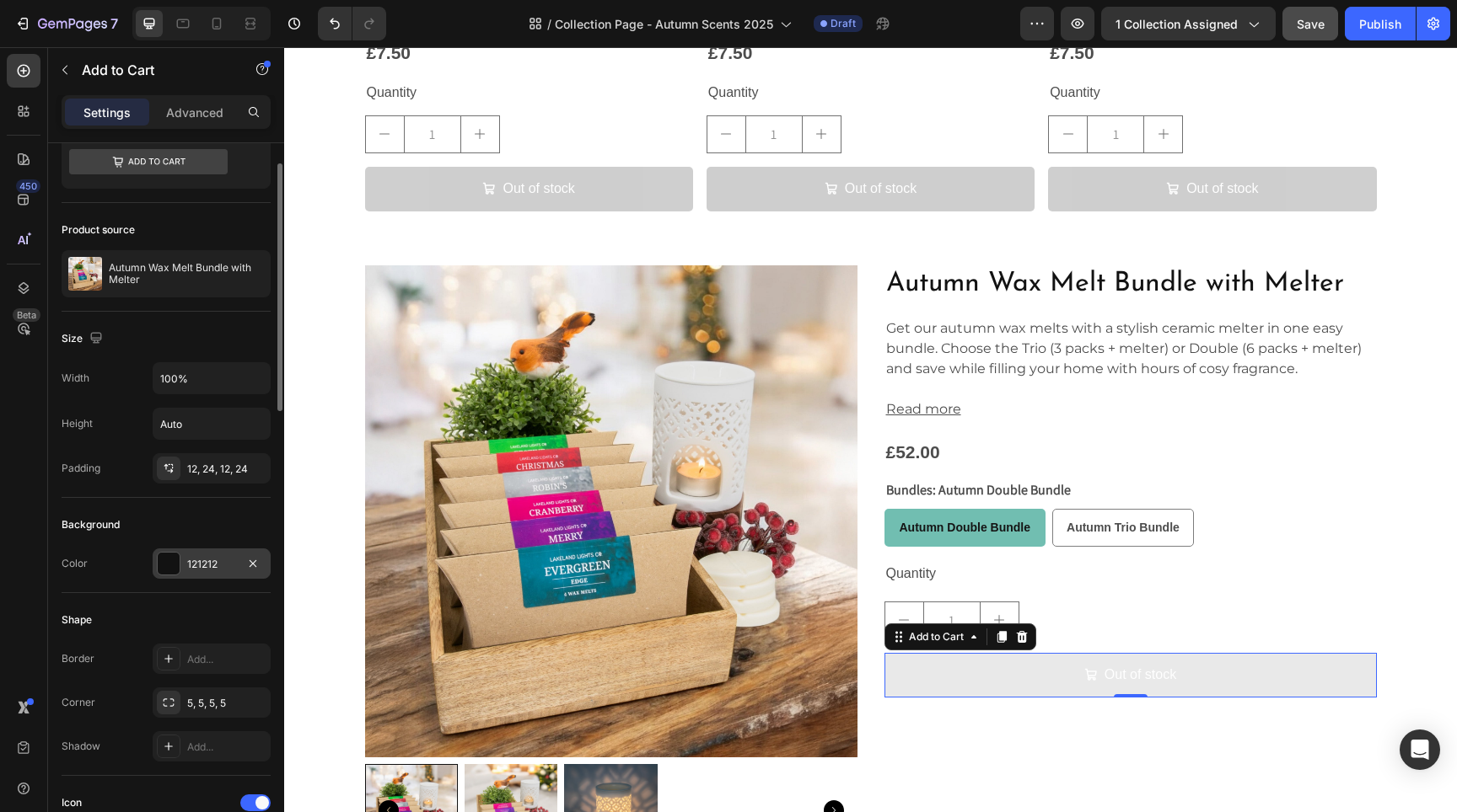
click at [178, 568] on div at bounding box center [169, 564] width 22 height 22
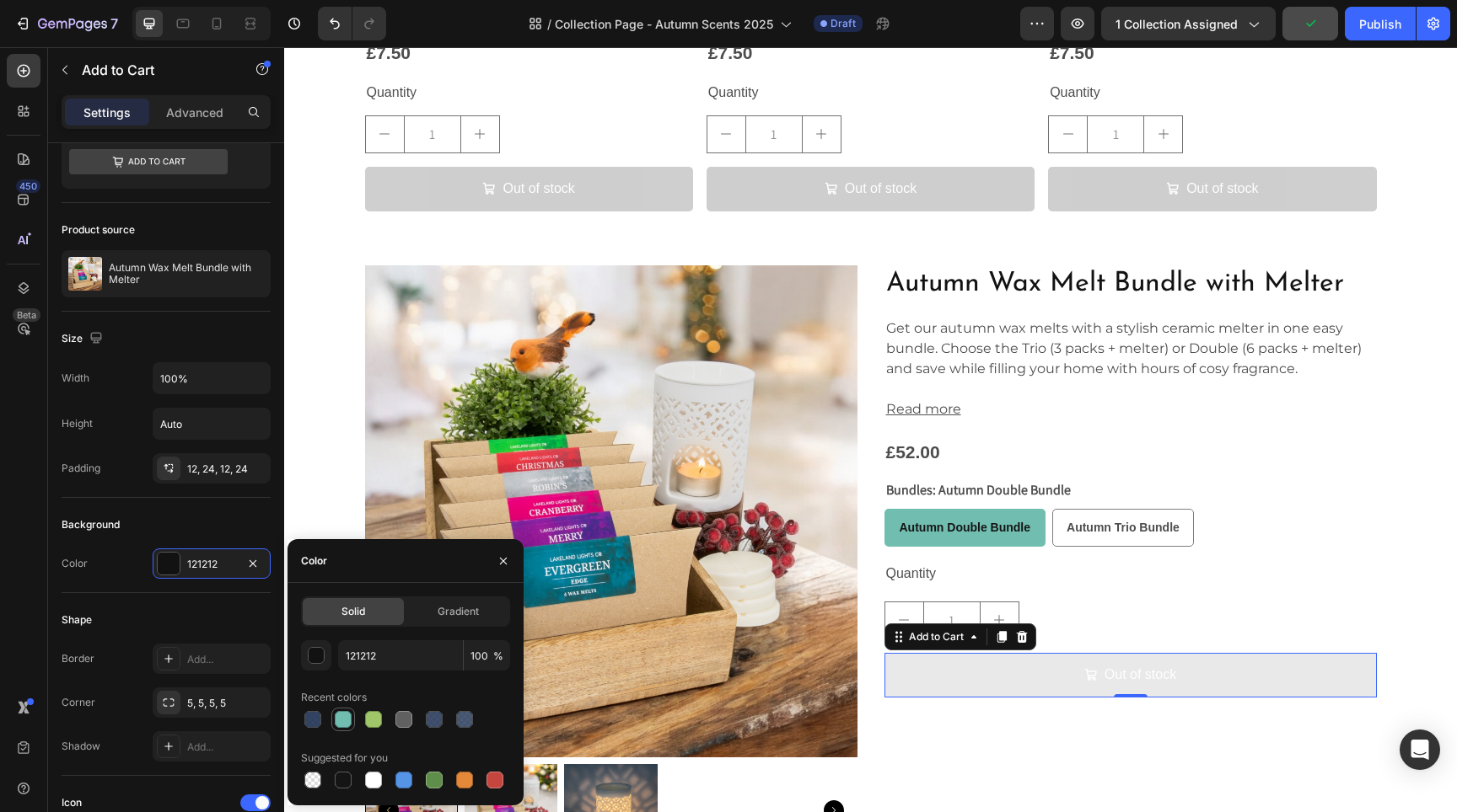
click at [343, 722] on div at bounding box center [343, 720] width 16 height 16
type input "71BEB1"
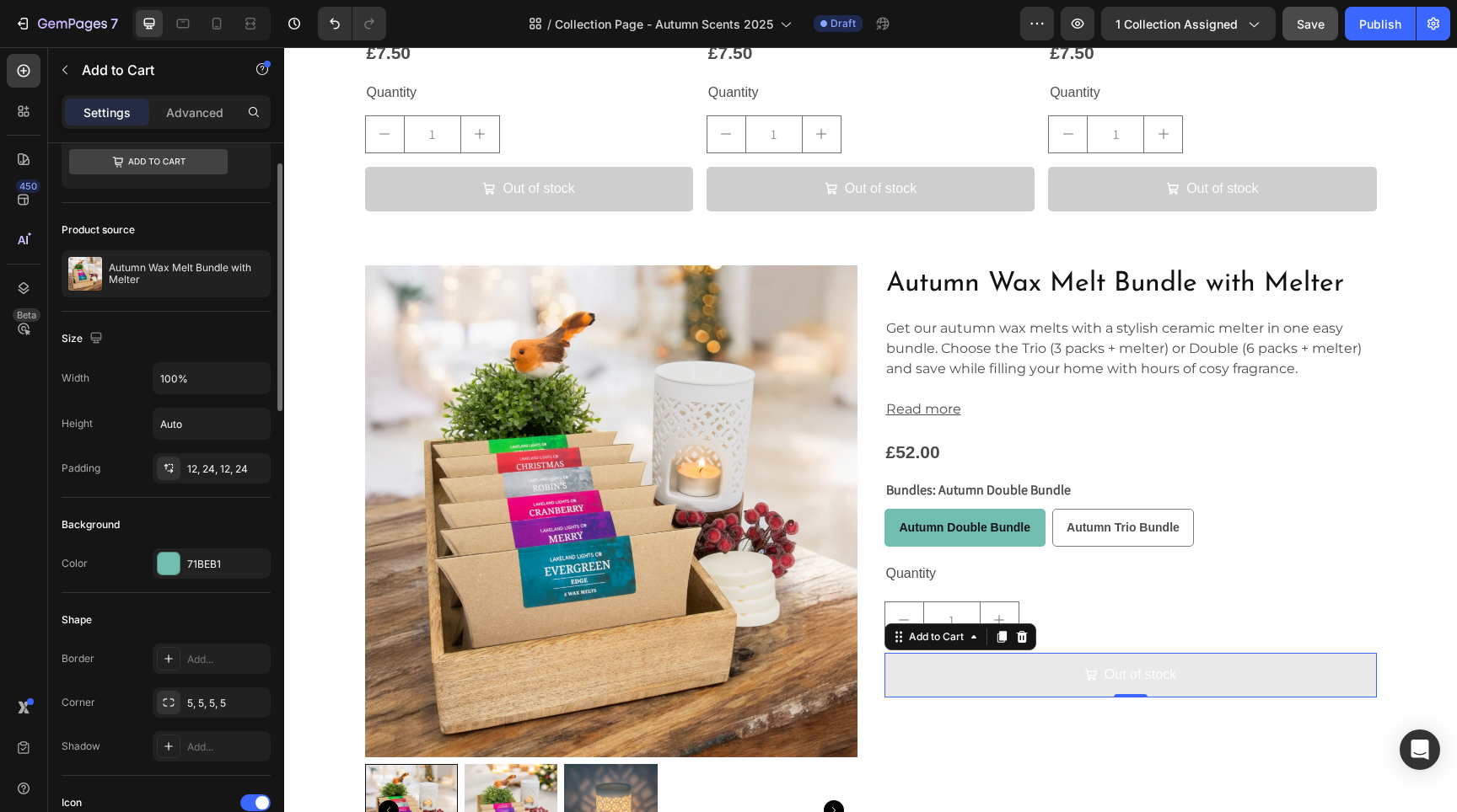
click at [196, 608] on div "Shape" at bounding box center [165, 620] width 209 height 27
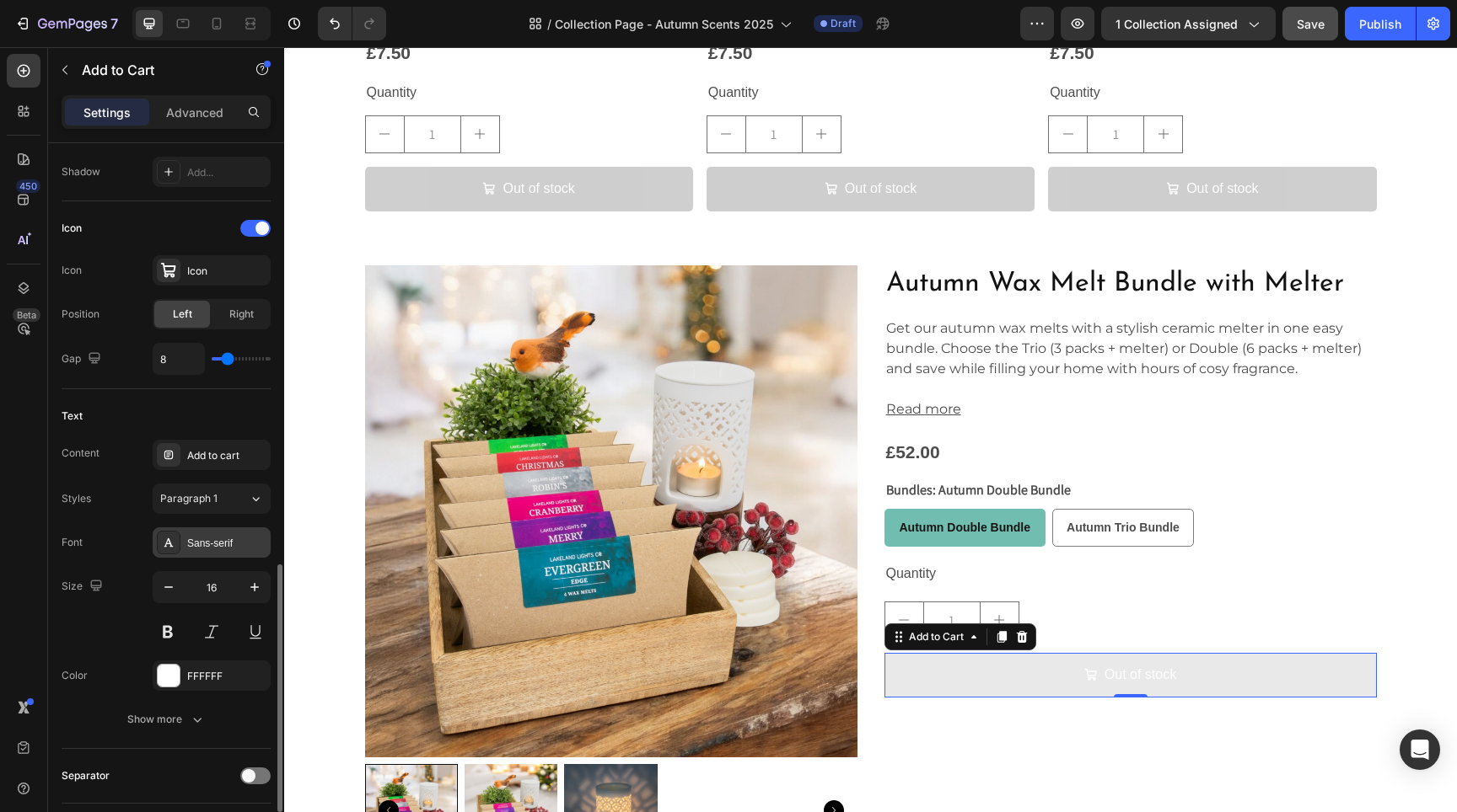
scroll to position [784, 0]
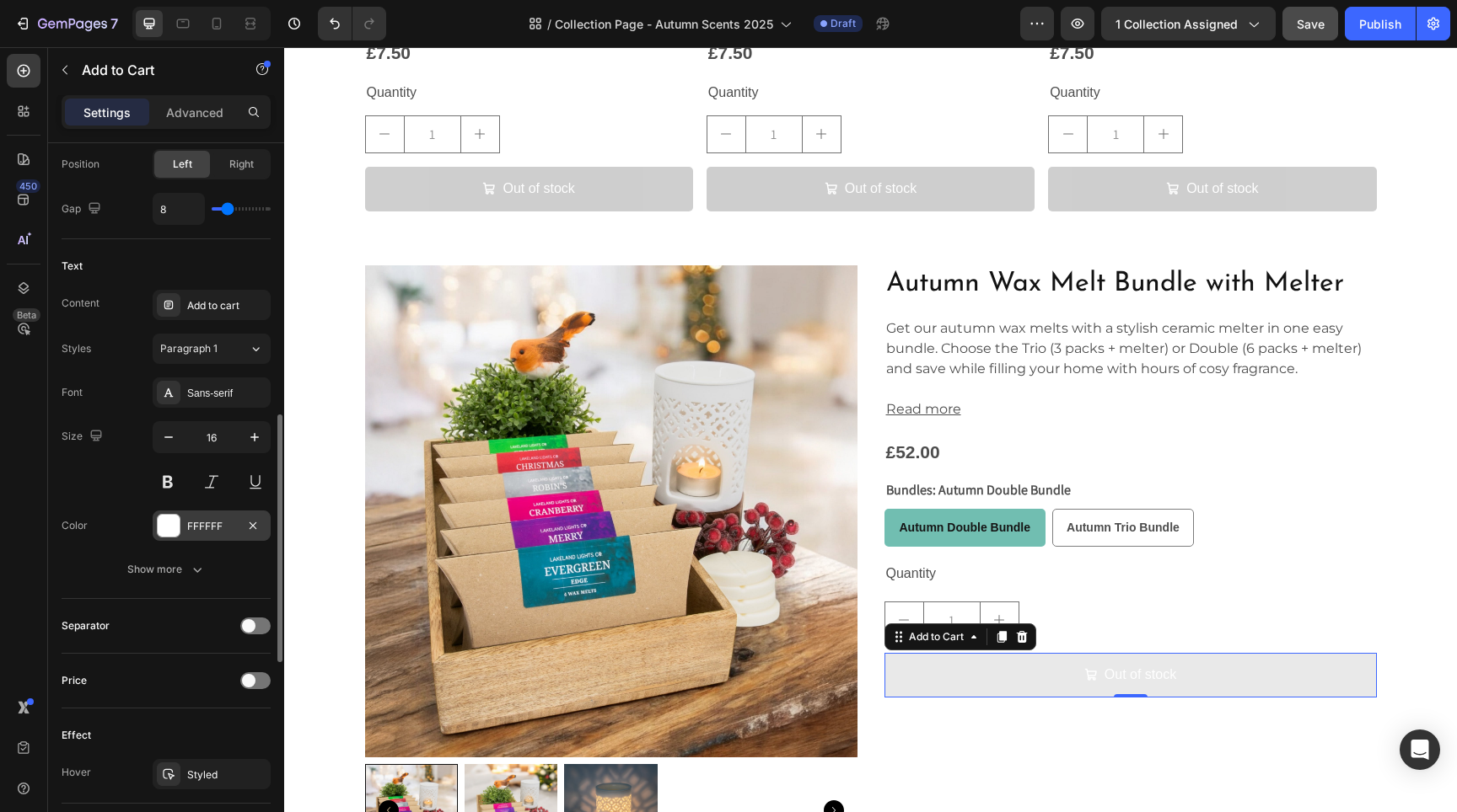
click at [159, 512] on div "FFFFFF" at bounding box center [211, 526] width 118 height 30
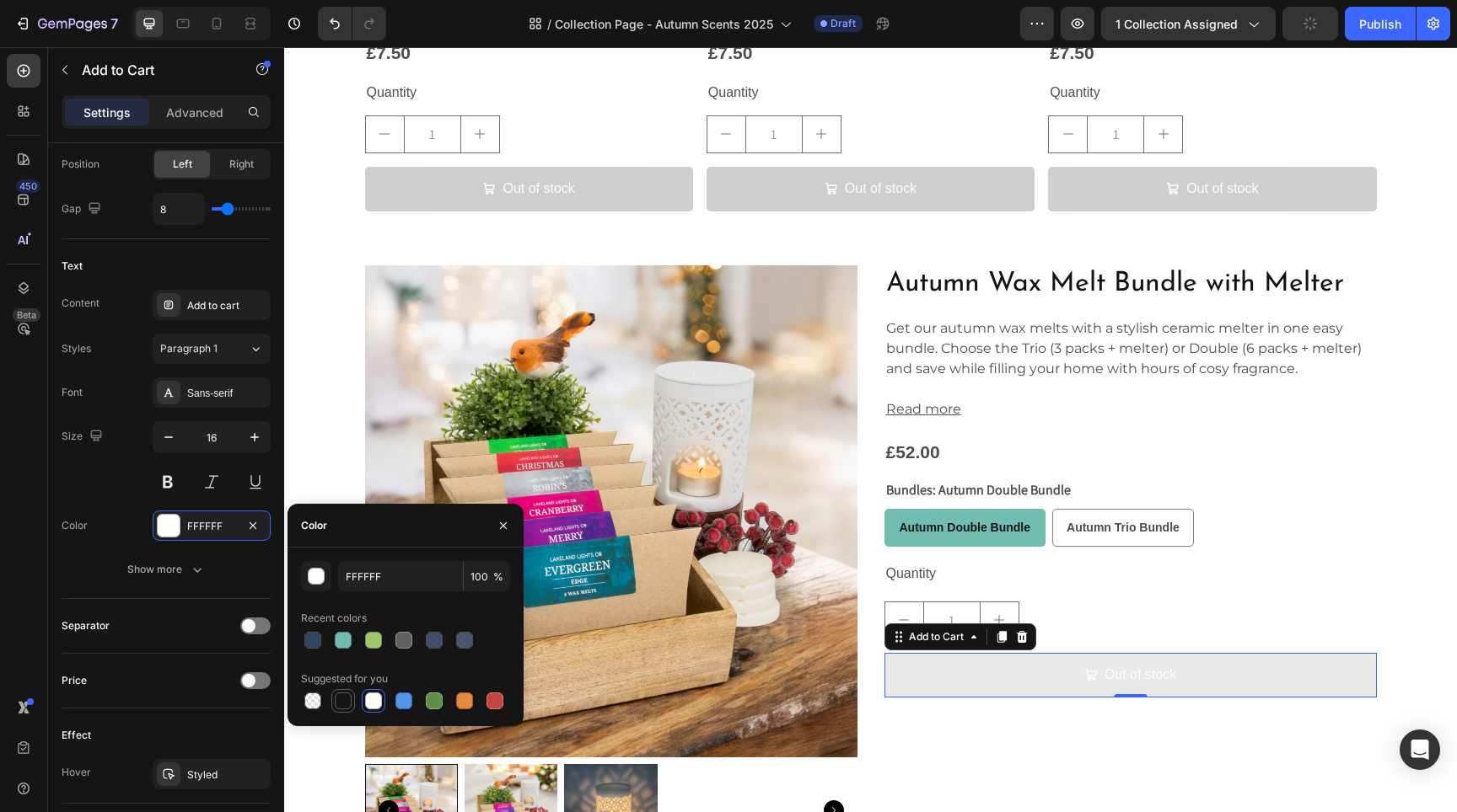
click at [338, 704] on div at bounding box center [343, 701] width 16 height 16
type input "151515"
click at [102, 493] on div "Size 16" at bounding box center [165, 459] width 209 height 76
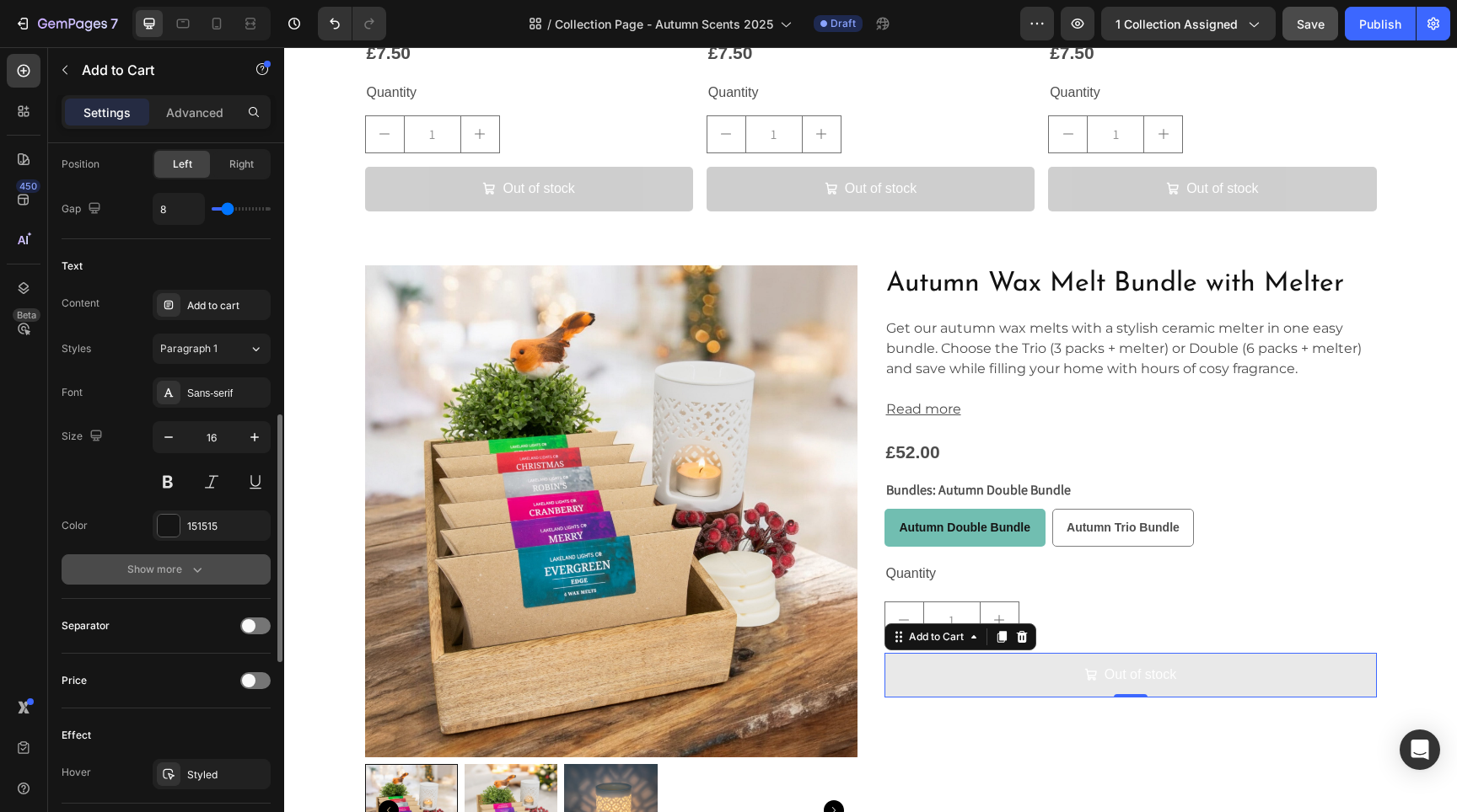
click at [179, 578] on button "Show more" at bounding box center [165, 569] width 209 height 30
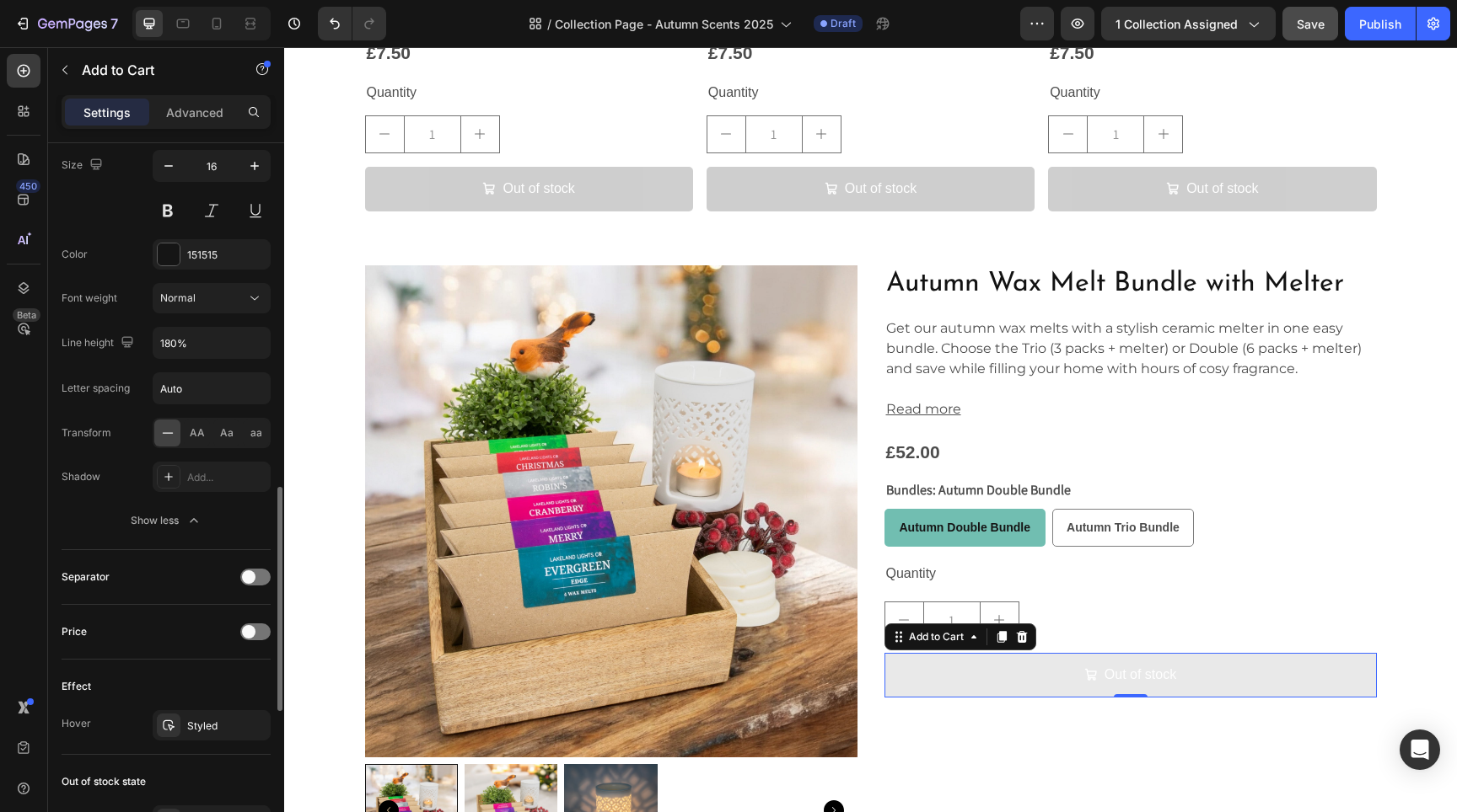
scroll to position [1122, 0]
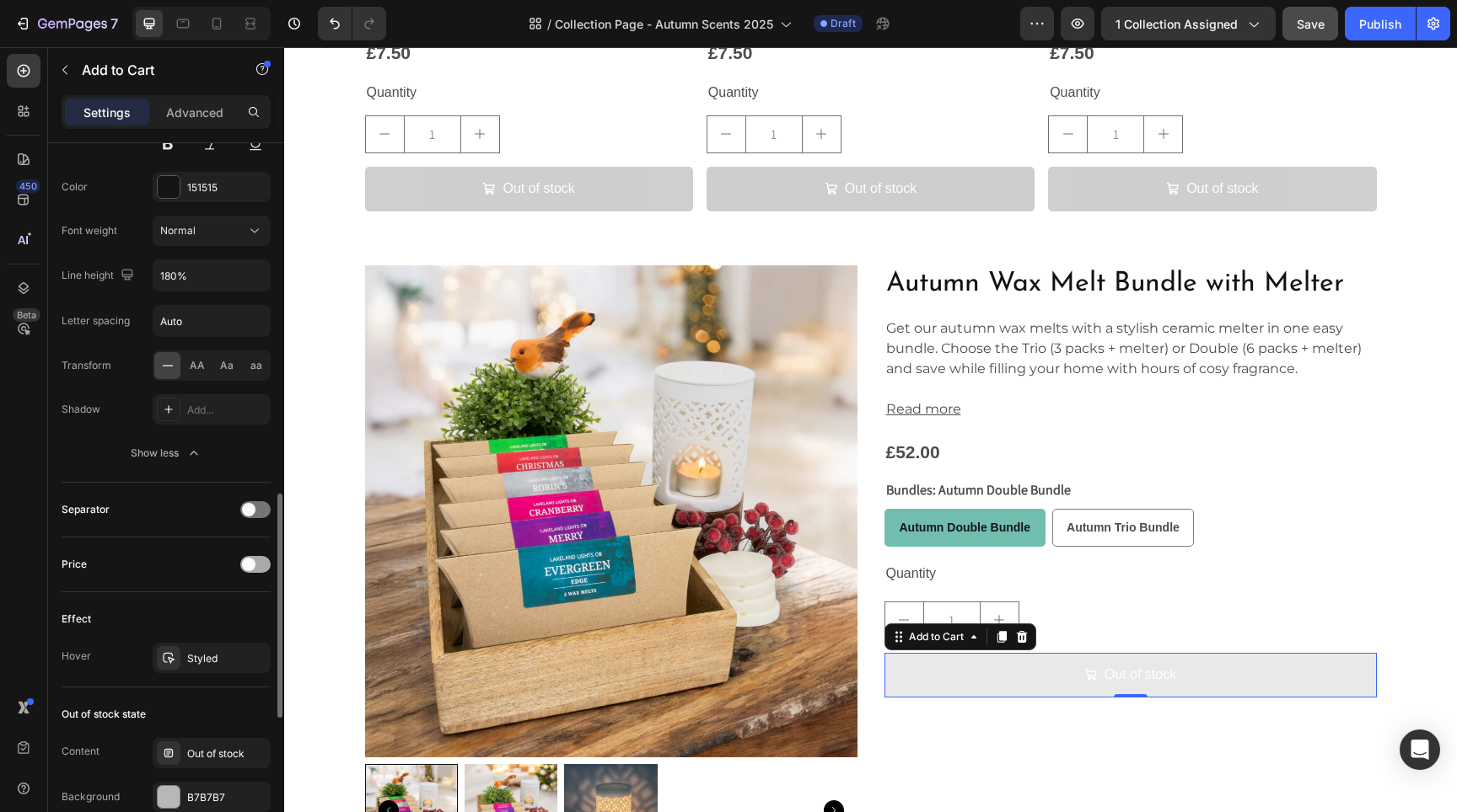
click at [254, 565] on span at bounding box center [248, 564] width 14 height 14
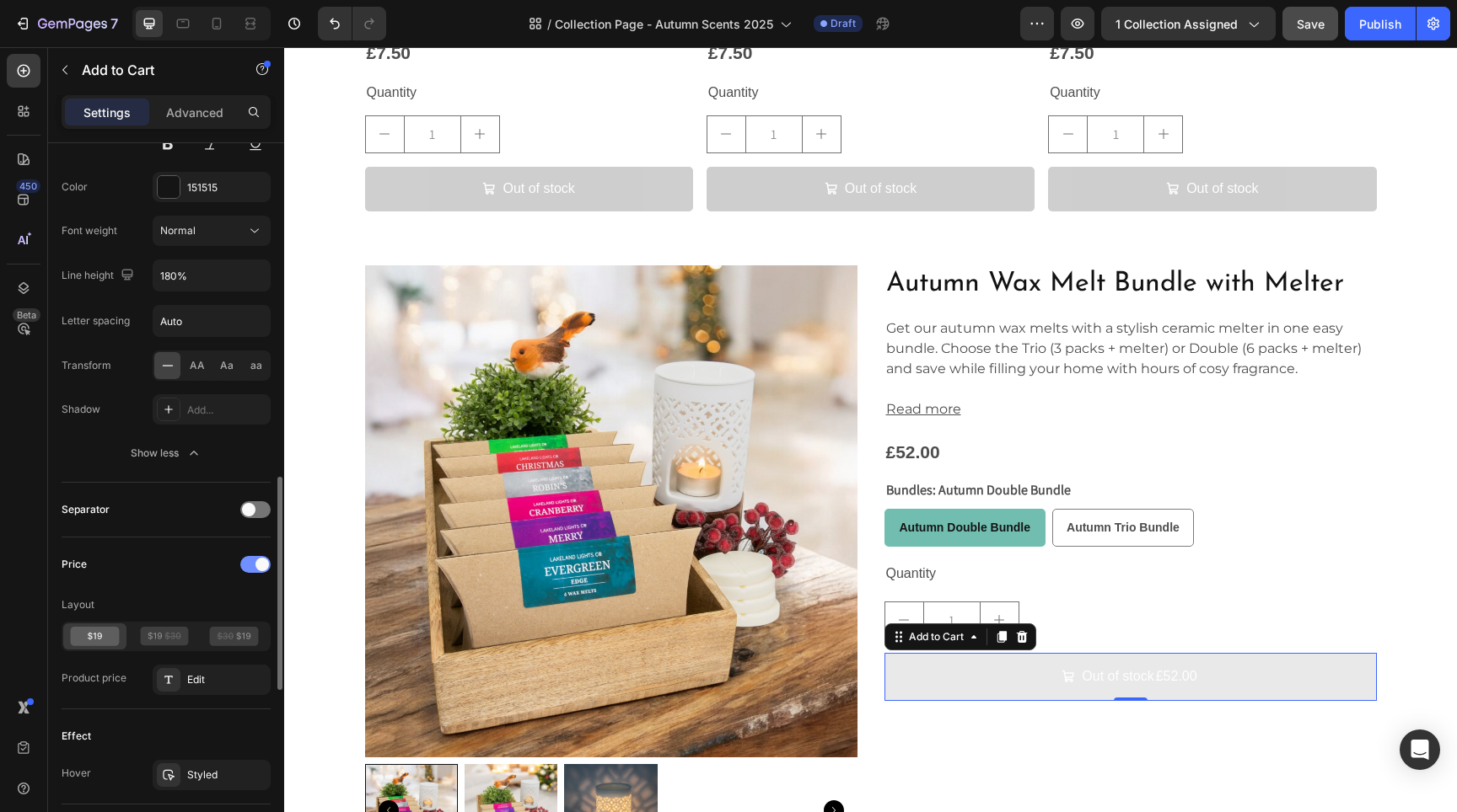
click at [254, 565] on div at bounding box center [255, 565] width 30 height 16
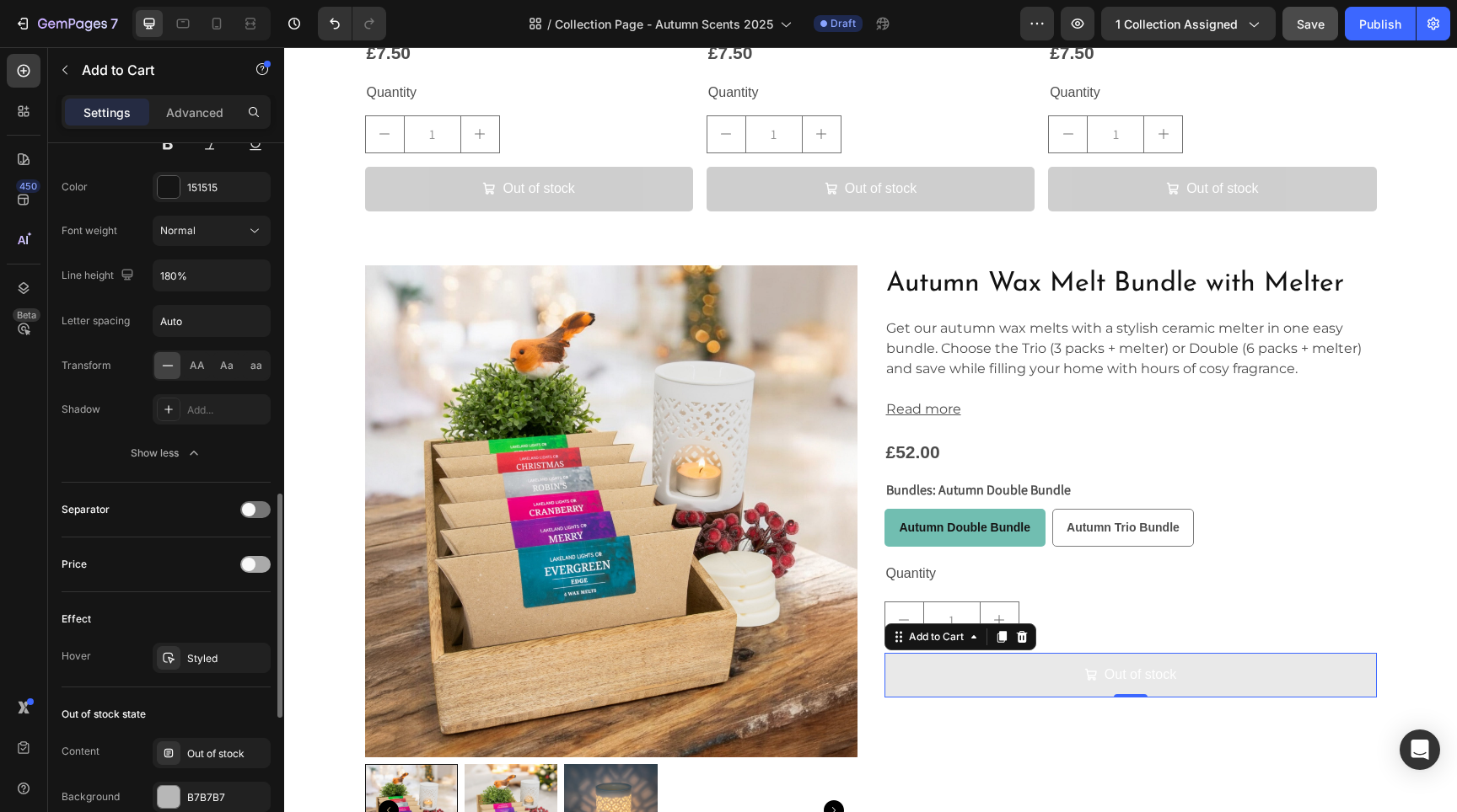
click at [254, 565] on span at bounding box center [248, 564] width 14 height 14
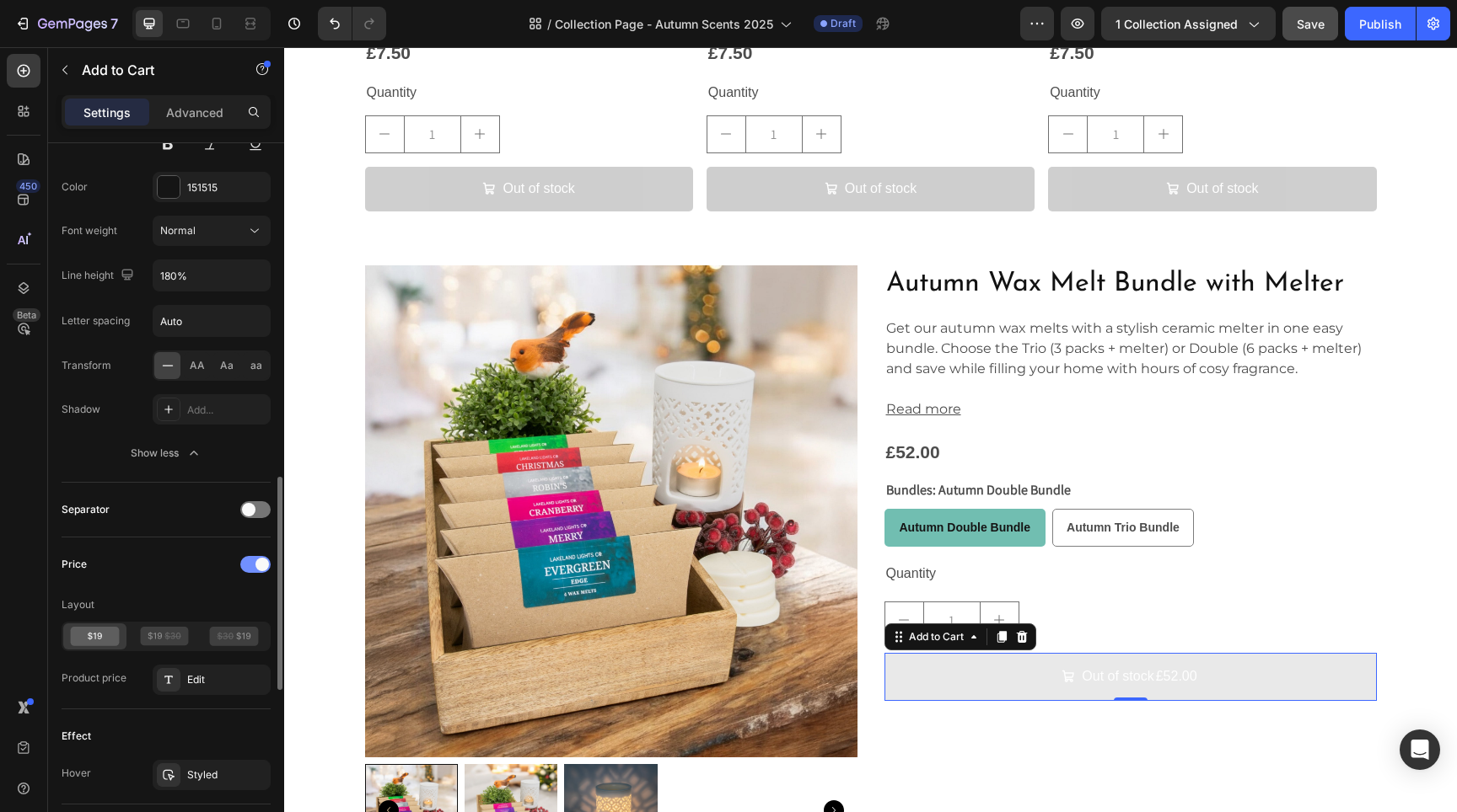
click at [254, 565] on div at bounding box center [255, 565] width 30 height 16
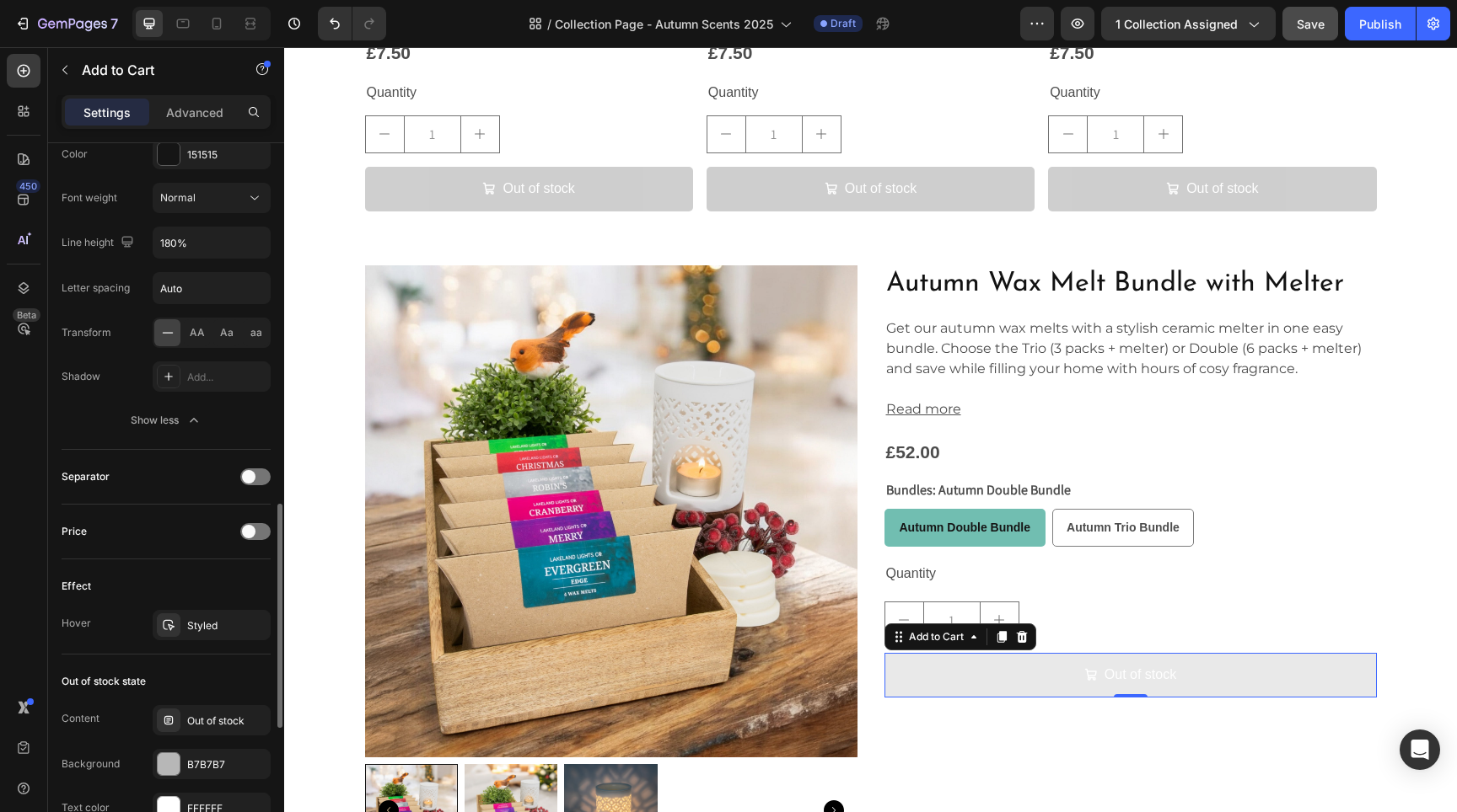
scroll to position [1177, 0]
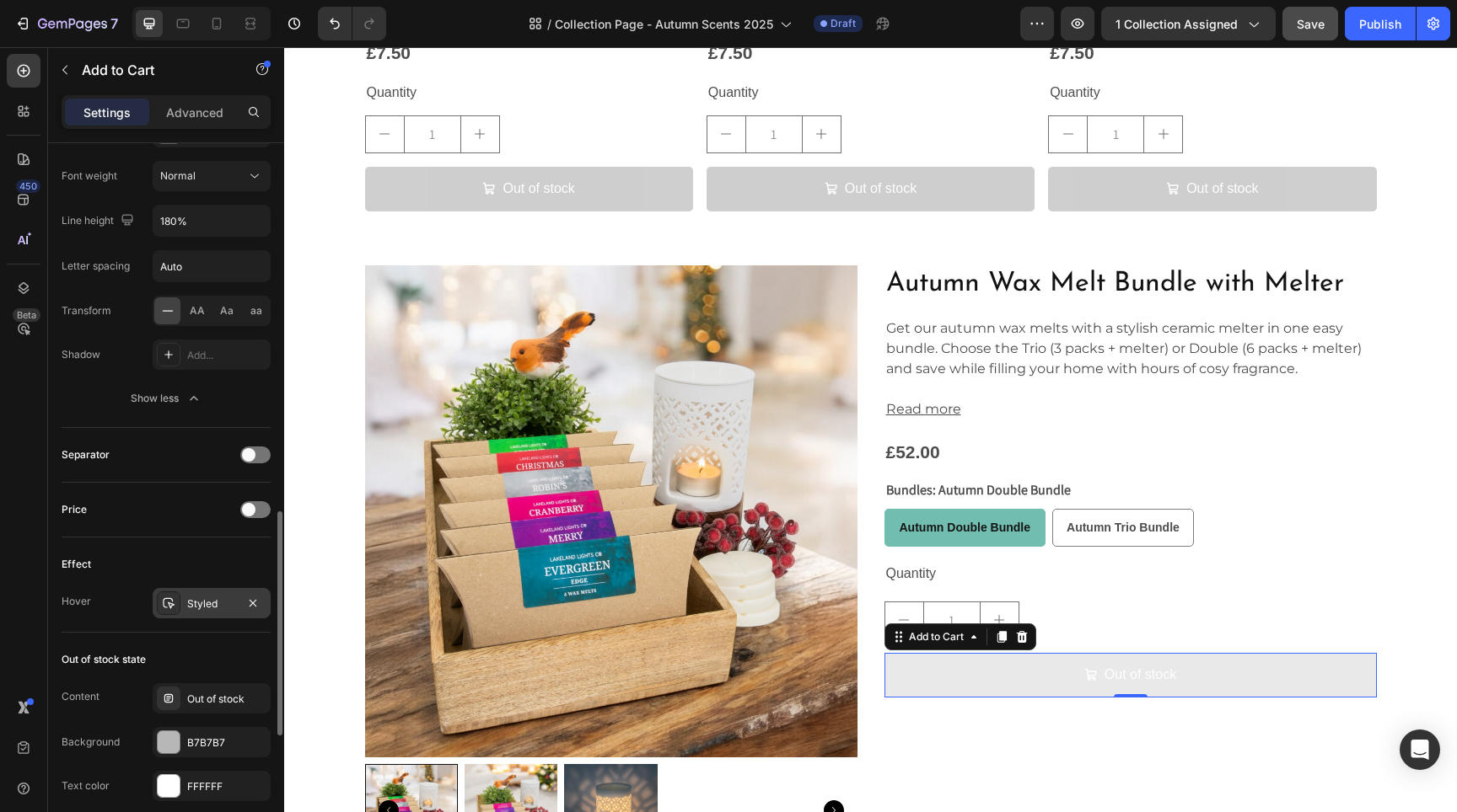
click at [215, 601] on div "Styled" at bounding box center [212, 604] width 49 height 16
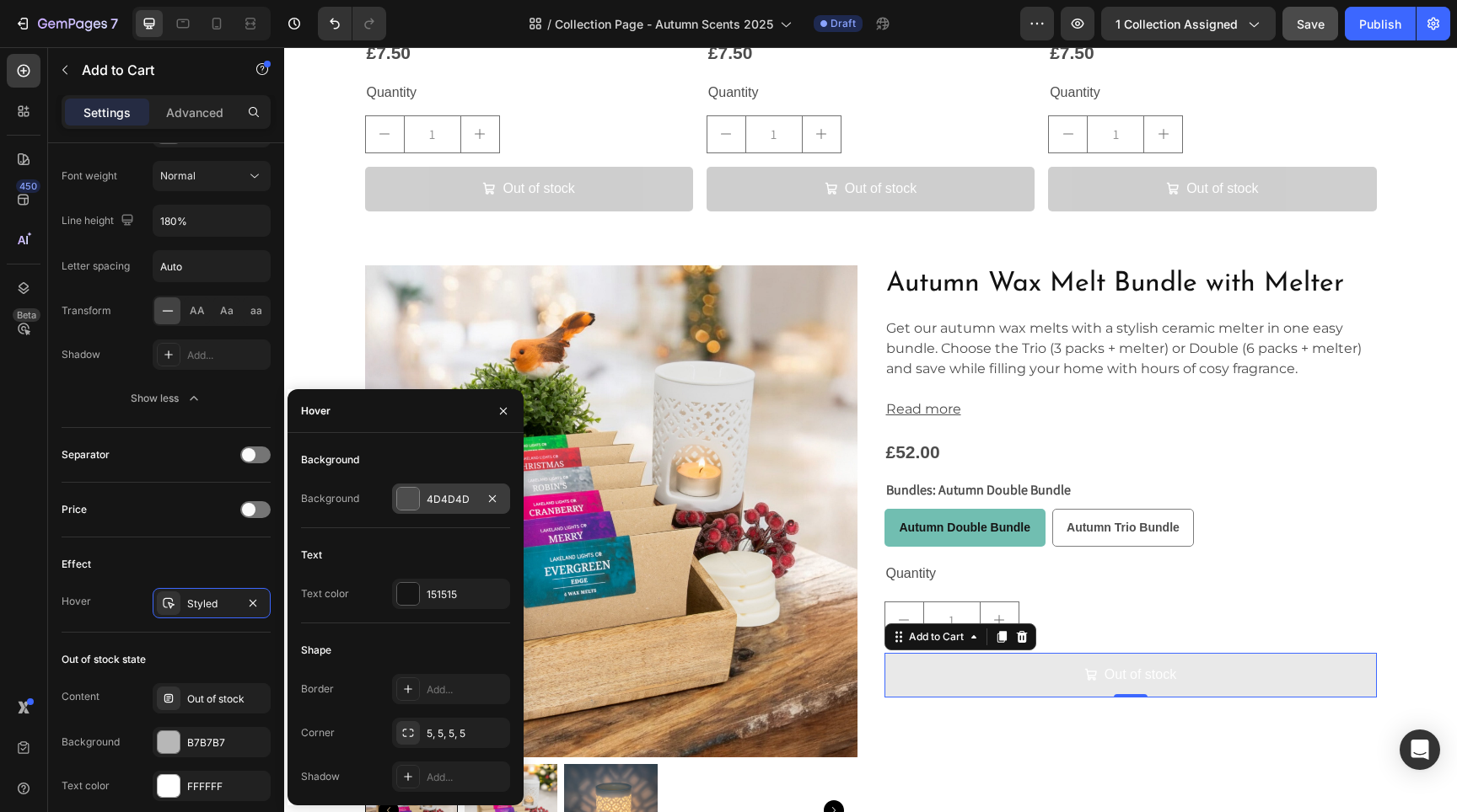
click at [401, 498] on div at bounding box center [408, 499] width 22 height 22
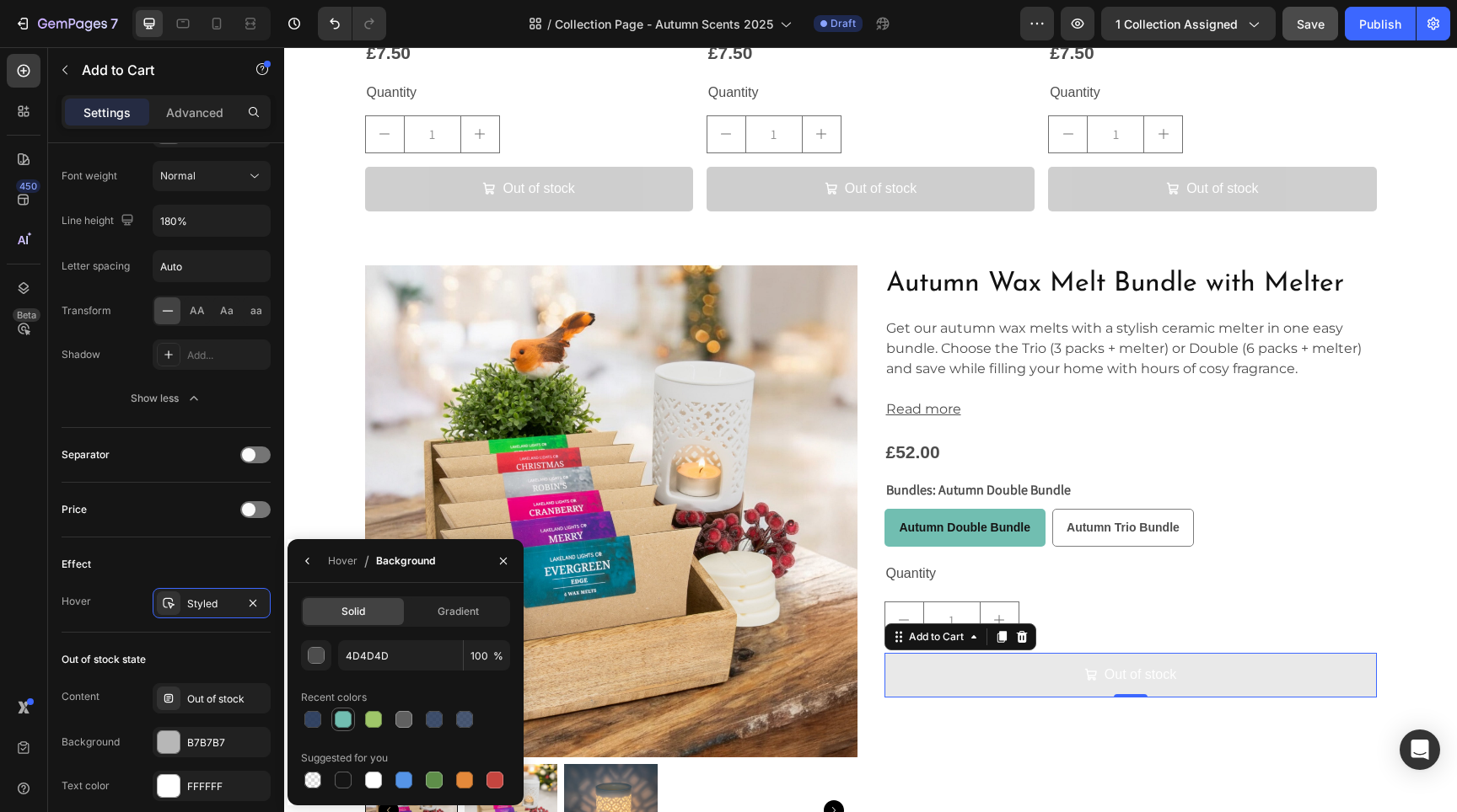
click at [345, 726] on div at bounding box center [343, 720] width 16 height 16
type input "71BEB1"
click at [0, 0] on input "100" at bounding box center [0, 0] width 0 height 0
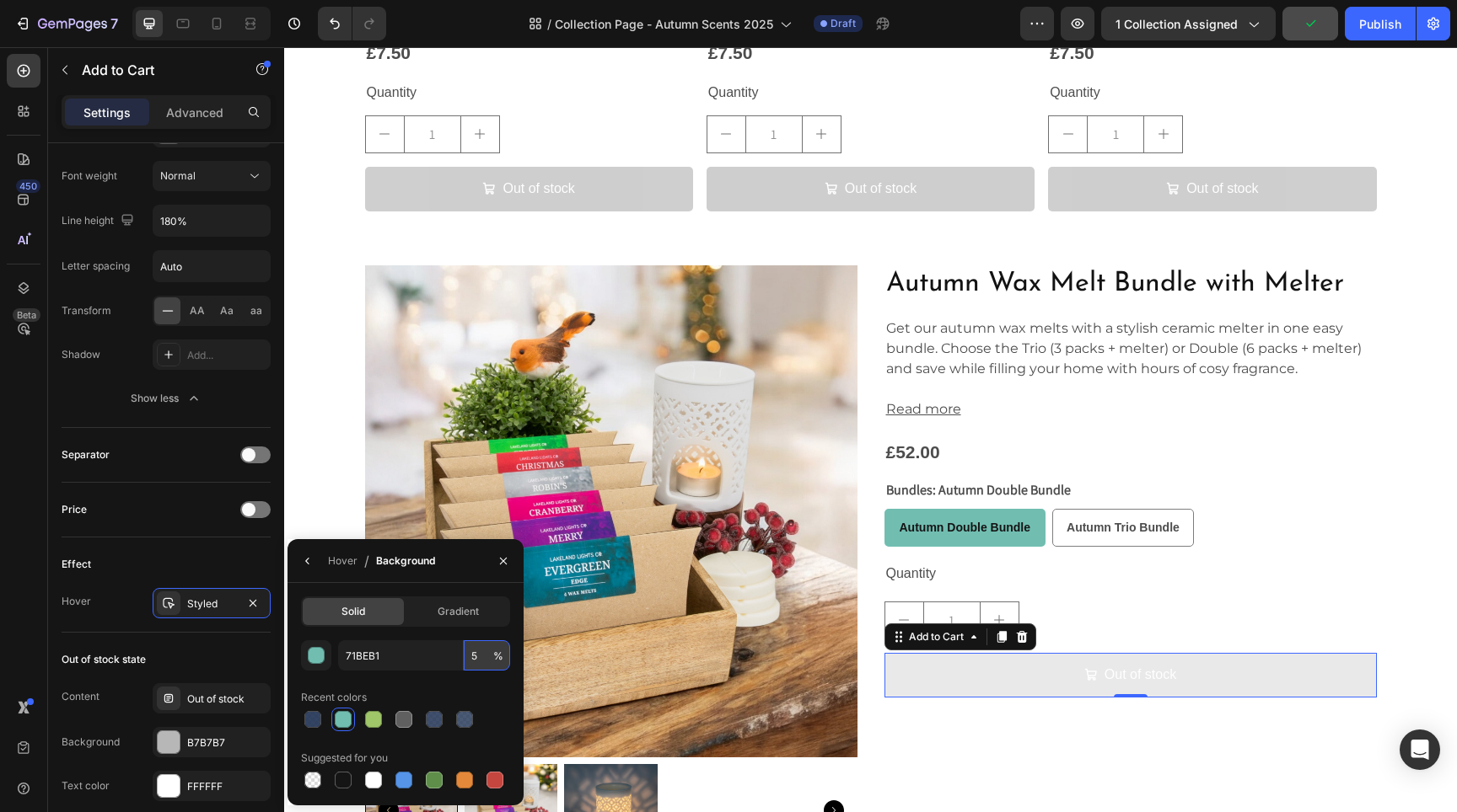
type input "50"
click at [186, 543] on div "Effect Hover Styled" at bounding box center [165, 585] width 209 height 95
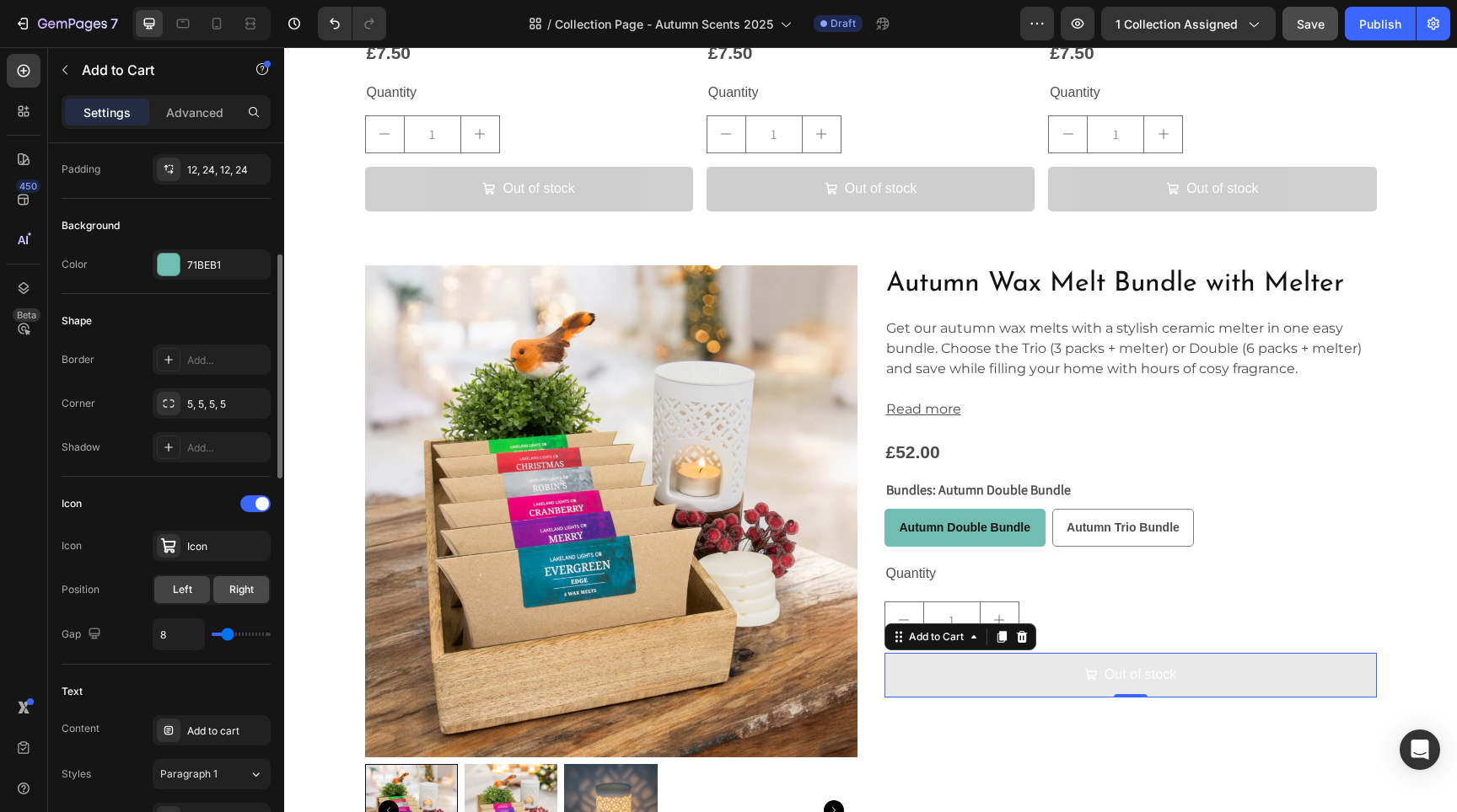
scroll to position [155, 0]
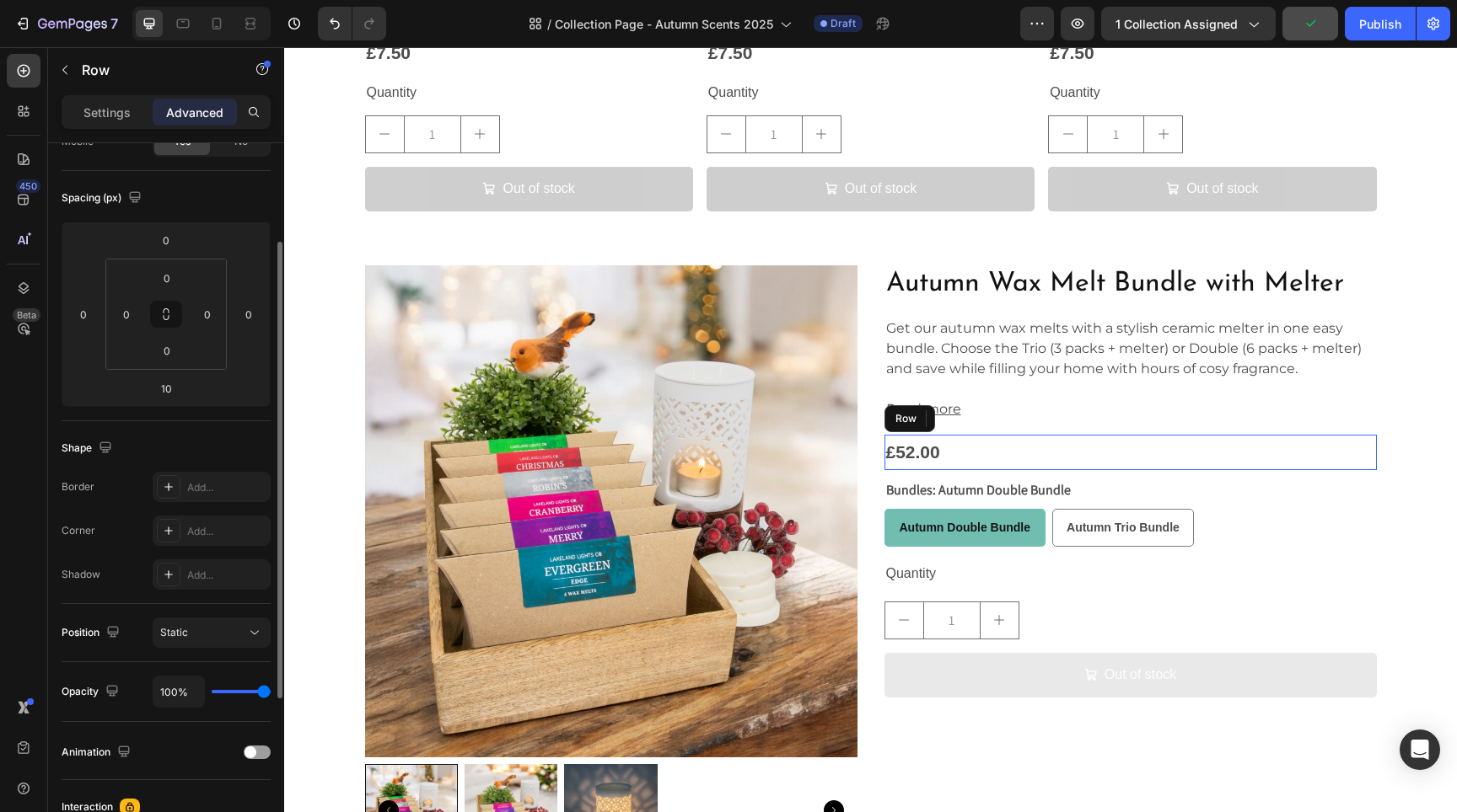
click at [1207, 435] on div "£52.00 Product Price Product Price Row" at bounding box center [1130, 453] width 492 height 36
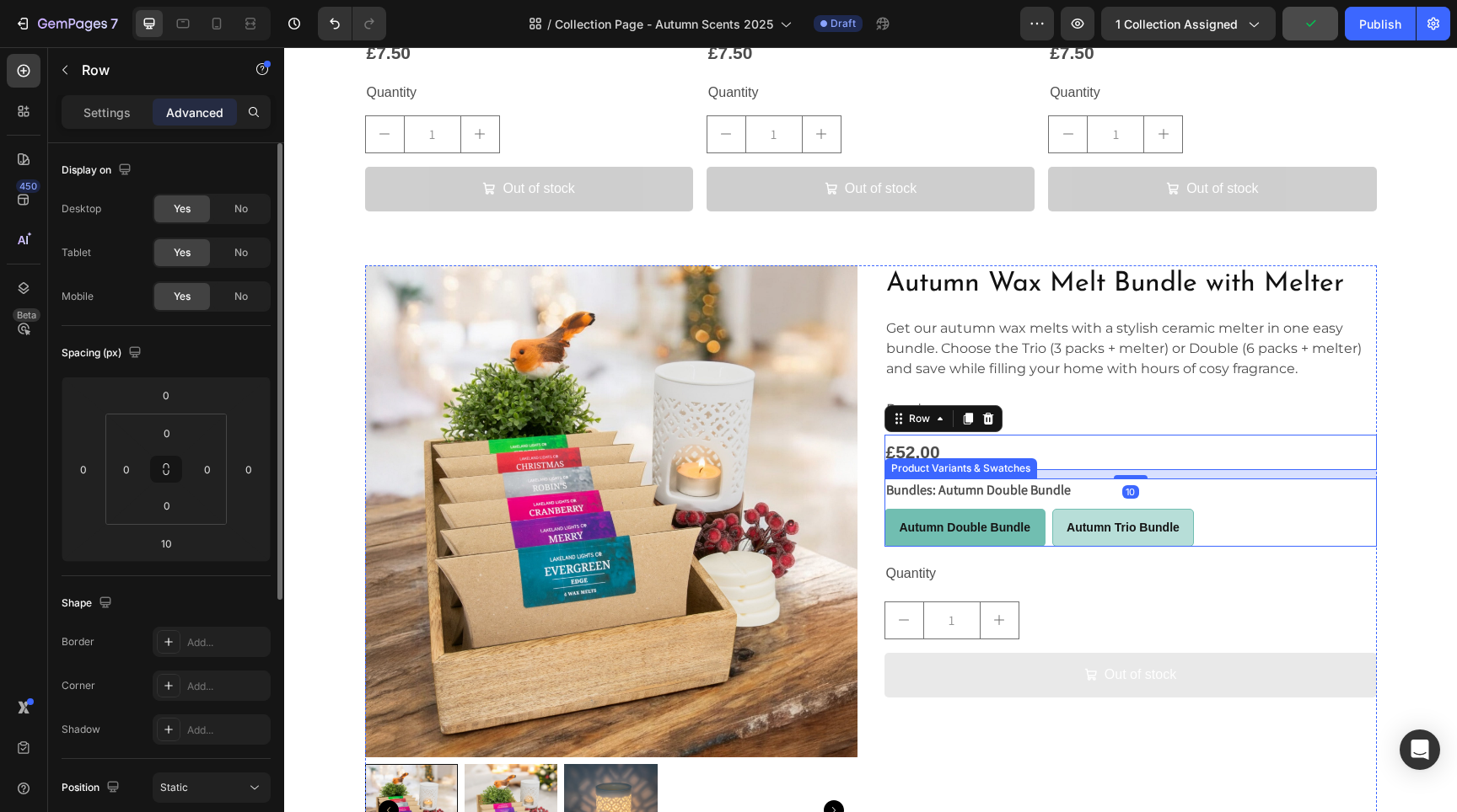
click at [1148, 526] on span "Autumn Trio Bundle" at bounding box center [1123, 527] width 113 height 14
click at [1053, 509] on input "Autumn Trio Bundle Autumn Trio Bundle Autumn Trio Bundle" at bounding box center [1052, 508] width 1 height 1
radio input "true"
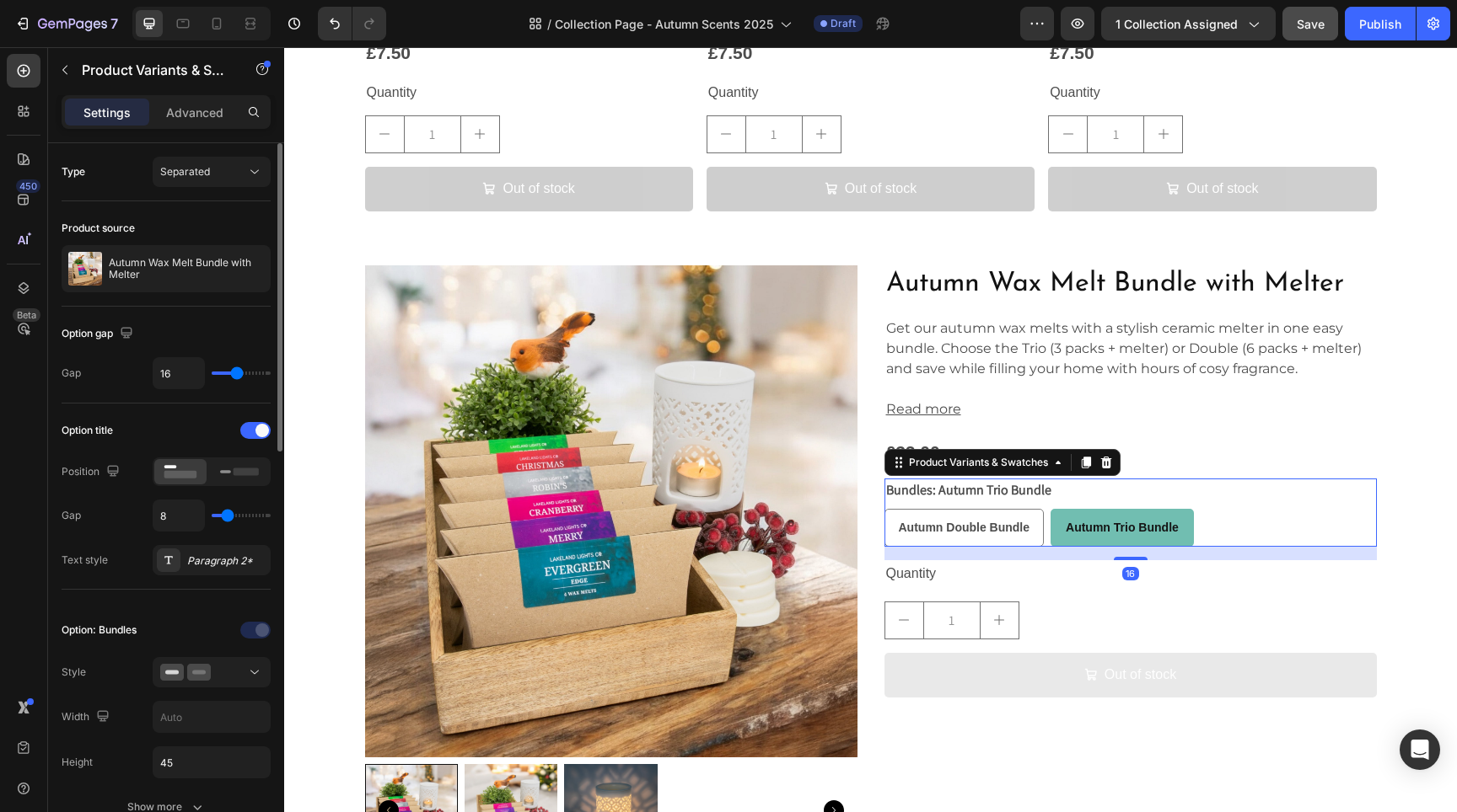
click at [990, 547] on div "16" at bounding box center [1130, 553] width 492 height 14
click at [988, 528] on span "Autumn Double Bundle" at bounding box center [965, 527] width 131 height 14
click at [885, 509] on input "Autumn Double Bundle Autumn Double Bundle Autumn Double Bundle" at bounding box center [884, 508] width 1 height 1
radio input "true"
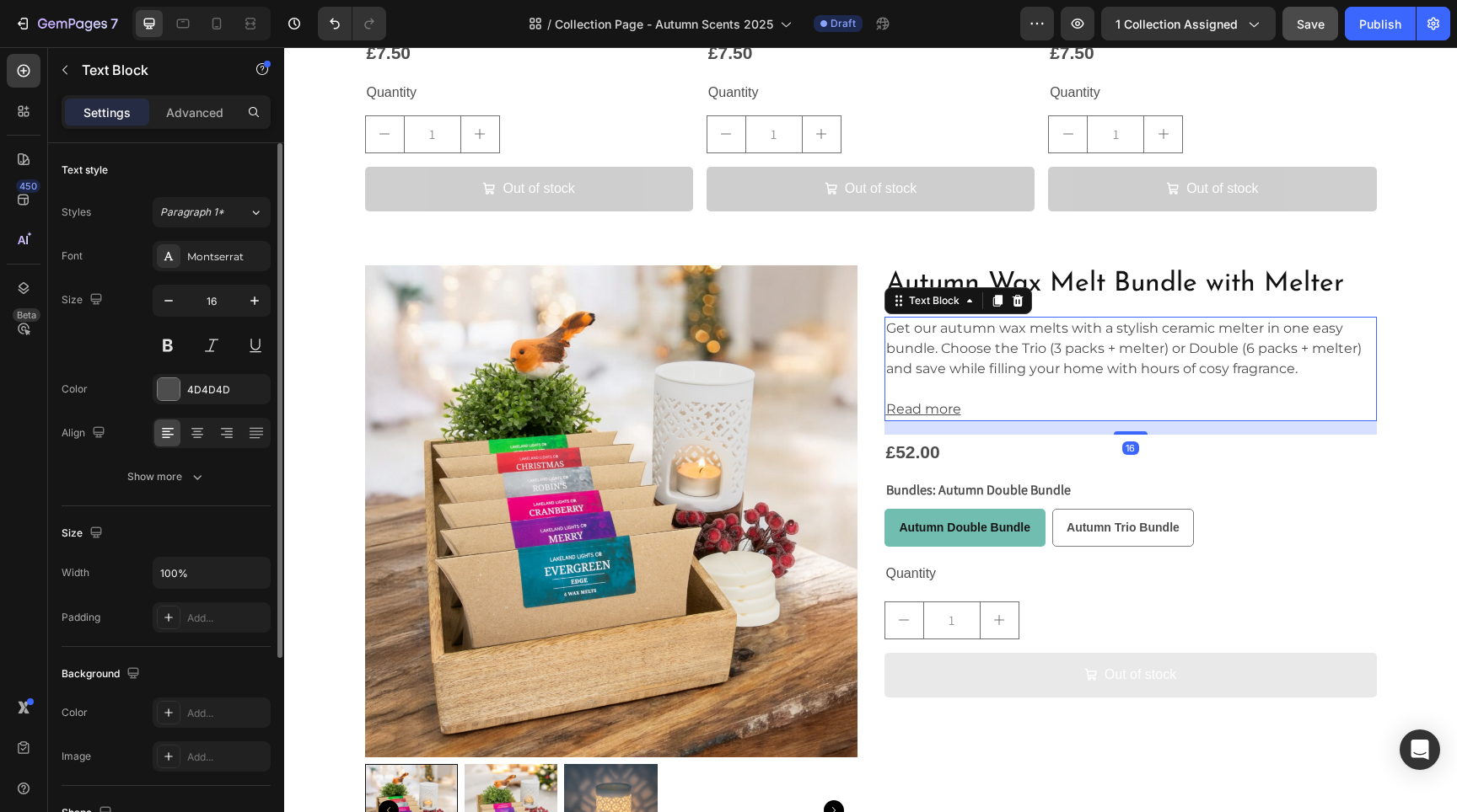
click at [1051, 362] on p "Get our autumn wax melts with a stylish ceramic melter in one easy bundle. Choo…" at bounding box center [1131, 349] width 489 height 61
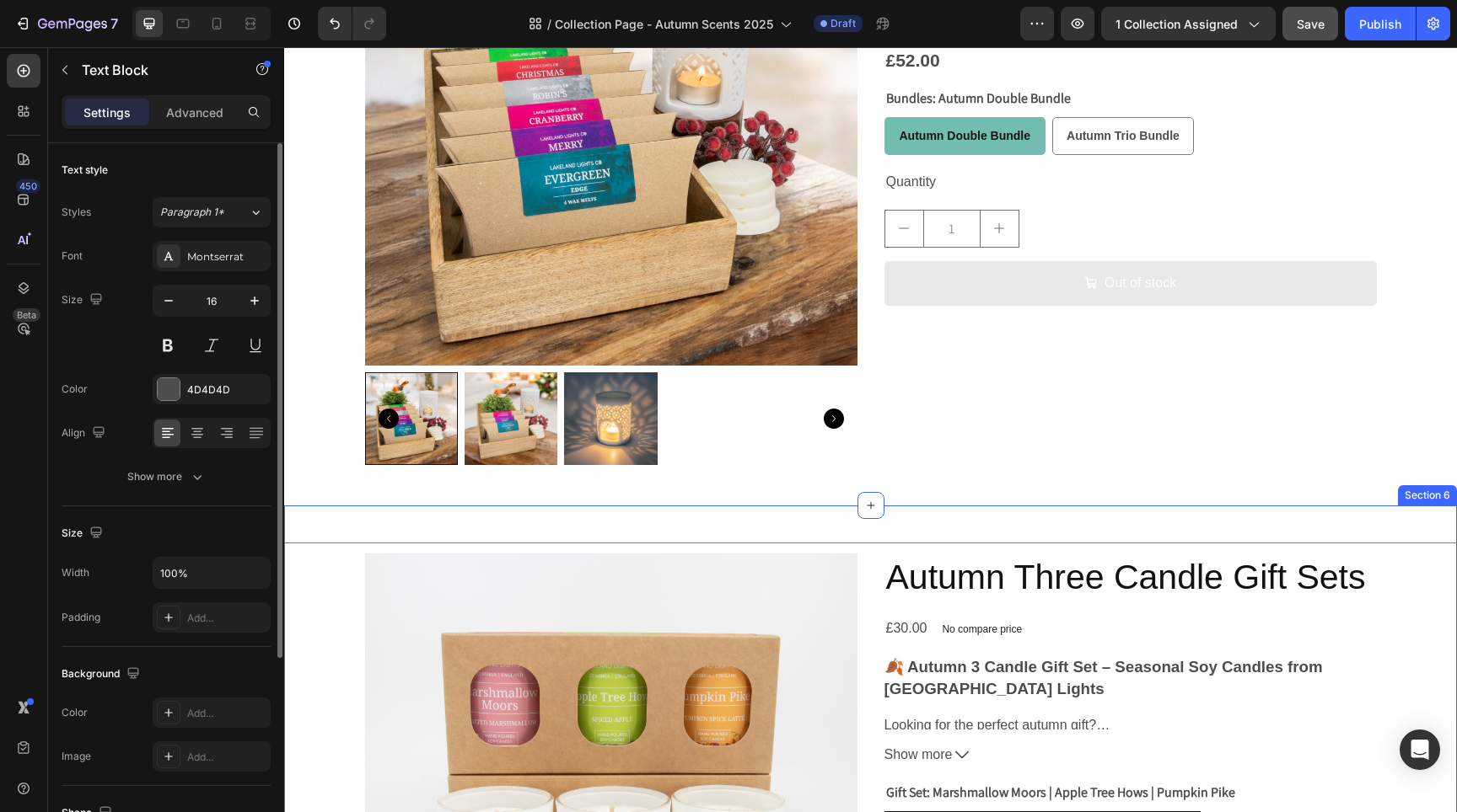
scroll to position [3297, 0]
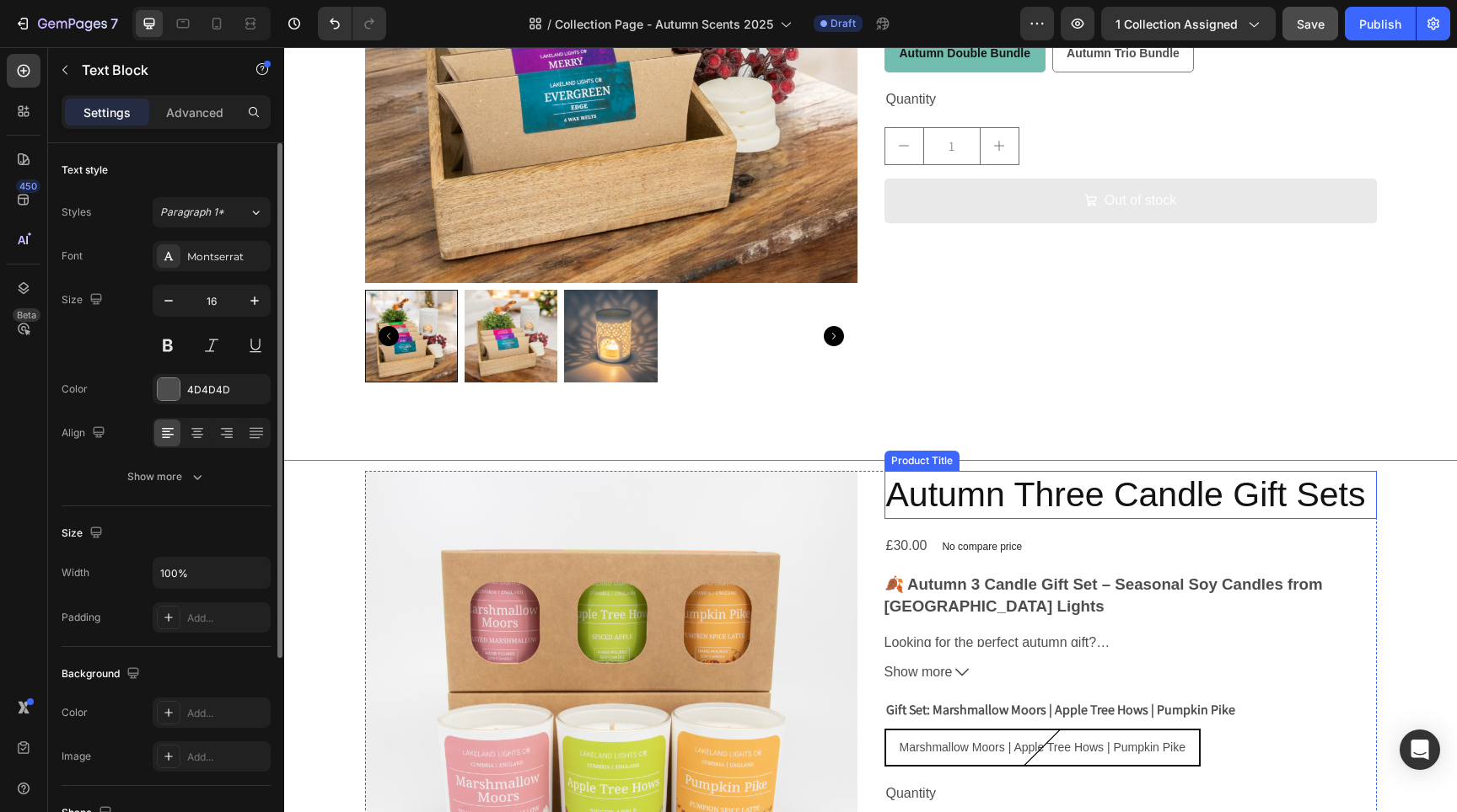
click at [1123, 500] on h2 "Autumn Three Candle Gift Sets" at bounding box center [1130, 494] width 492 height 48
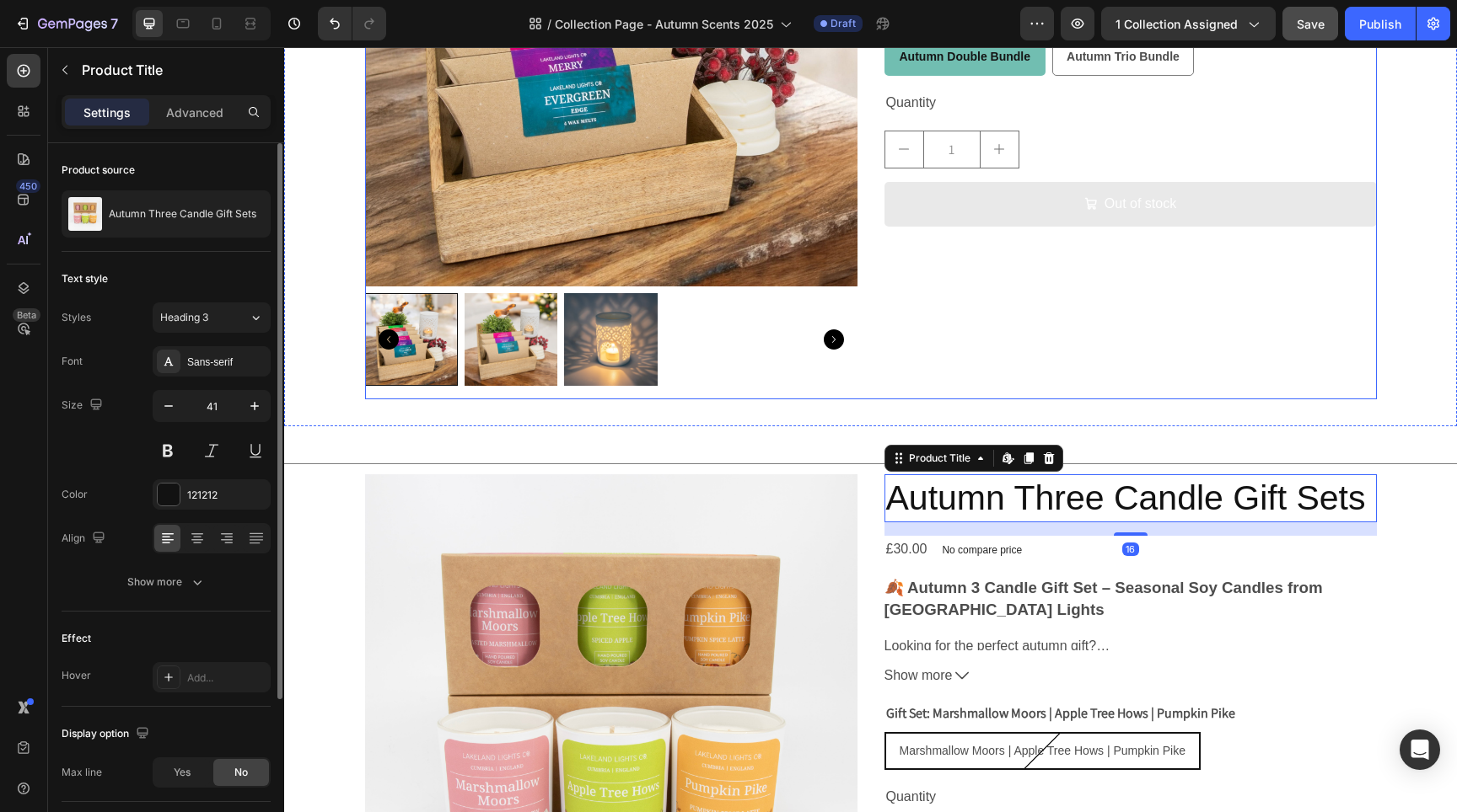
scroll to position [2968, 0]
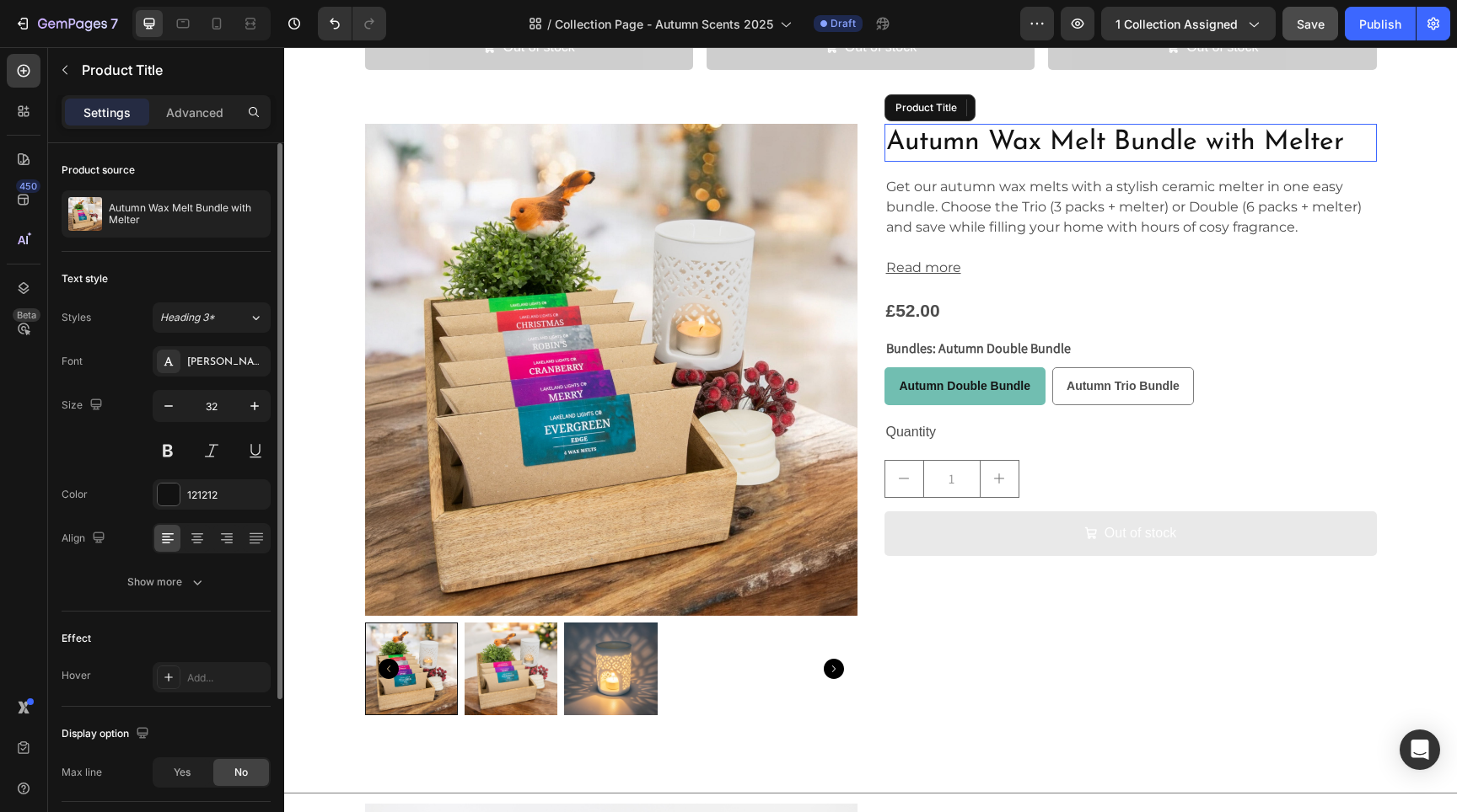
click at [990, 141] on h2 "Autumn Wax Melt Bundle with Melter" at bounding box center [1130, 143] width 492 height 38
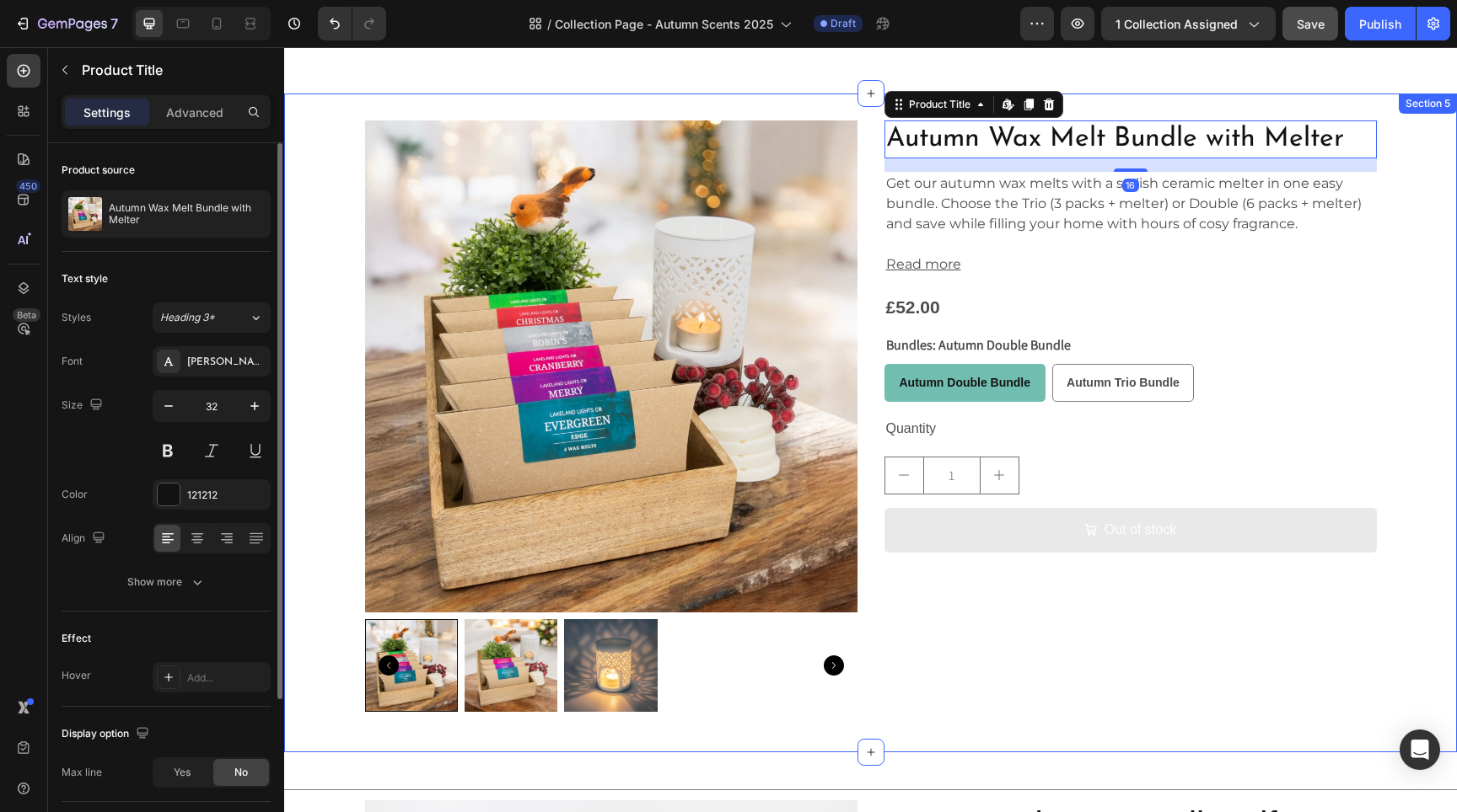
scroll to position [3422, 0]
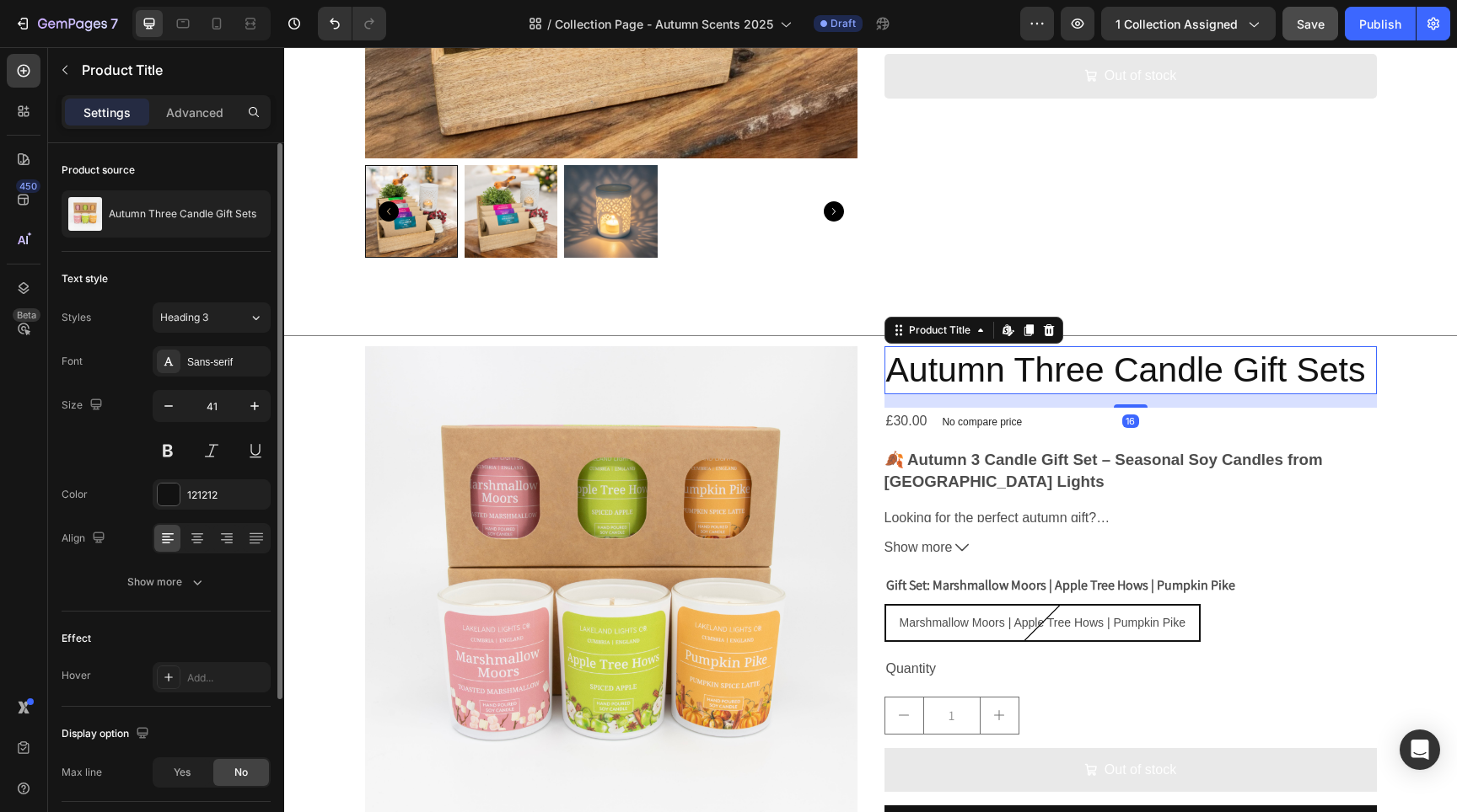
click at [1059, 374] on h2 "Autumn Three Candle Gift Sets" at bounding box center [1130, 370] width 492 height 48
click at [172, 404] on icon "button" at bounding box center [168, 406] width 16 height 16
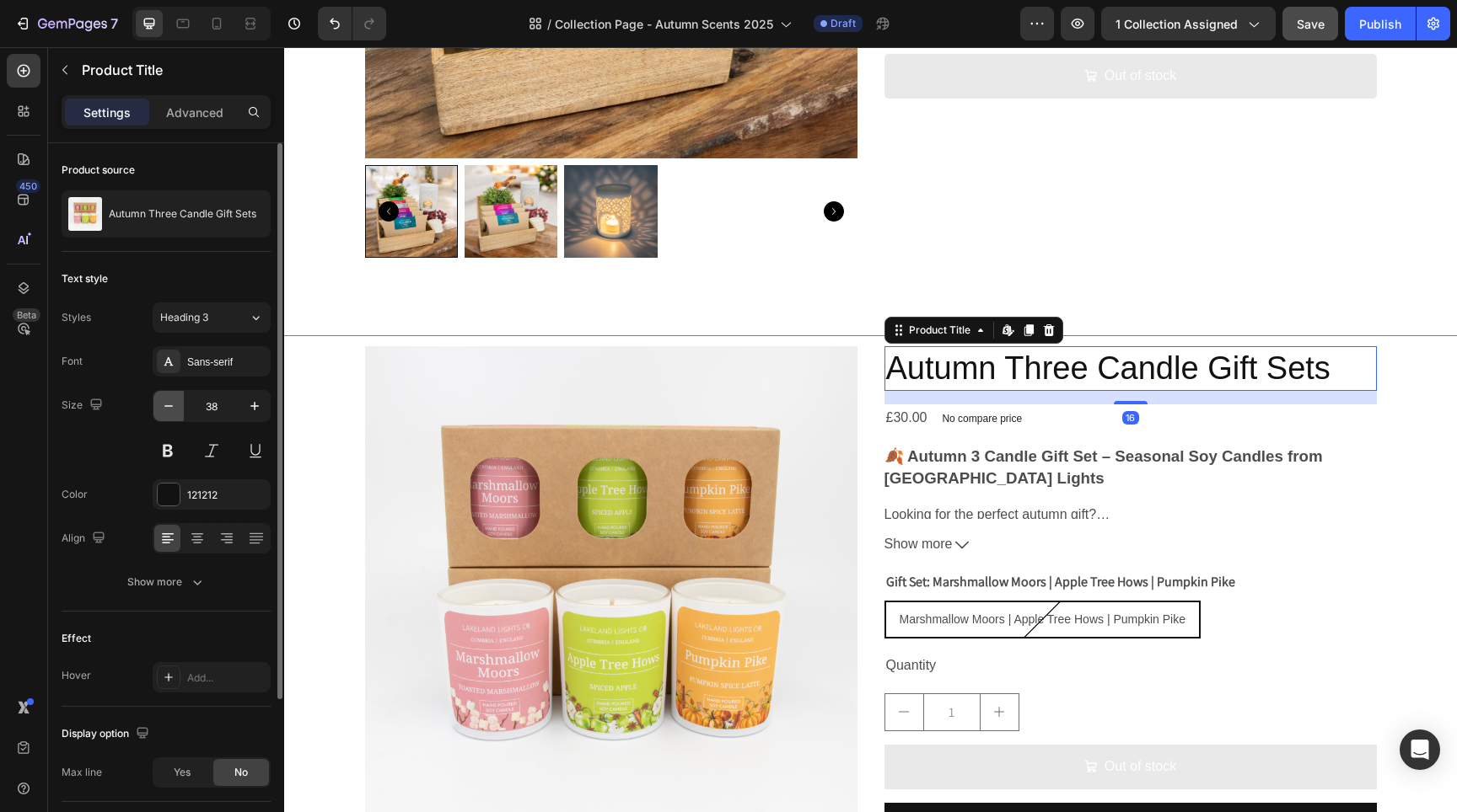
click at [172, 404] on icon "button" at bounding box center [168, 406] width 16 height 16
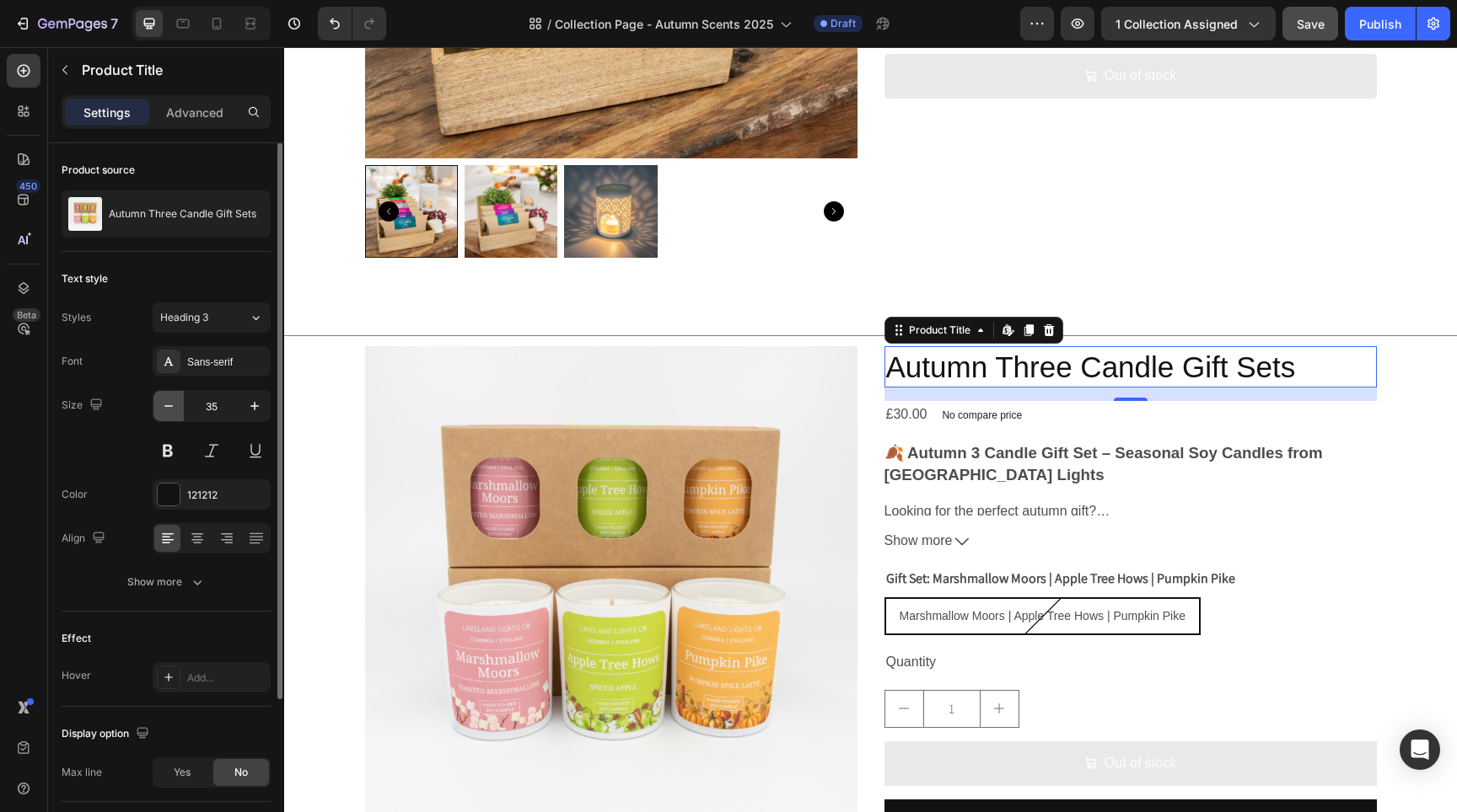
click at [172, 404] on icon "button" at bounding box center [168, 406] width 16 height 16
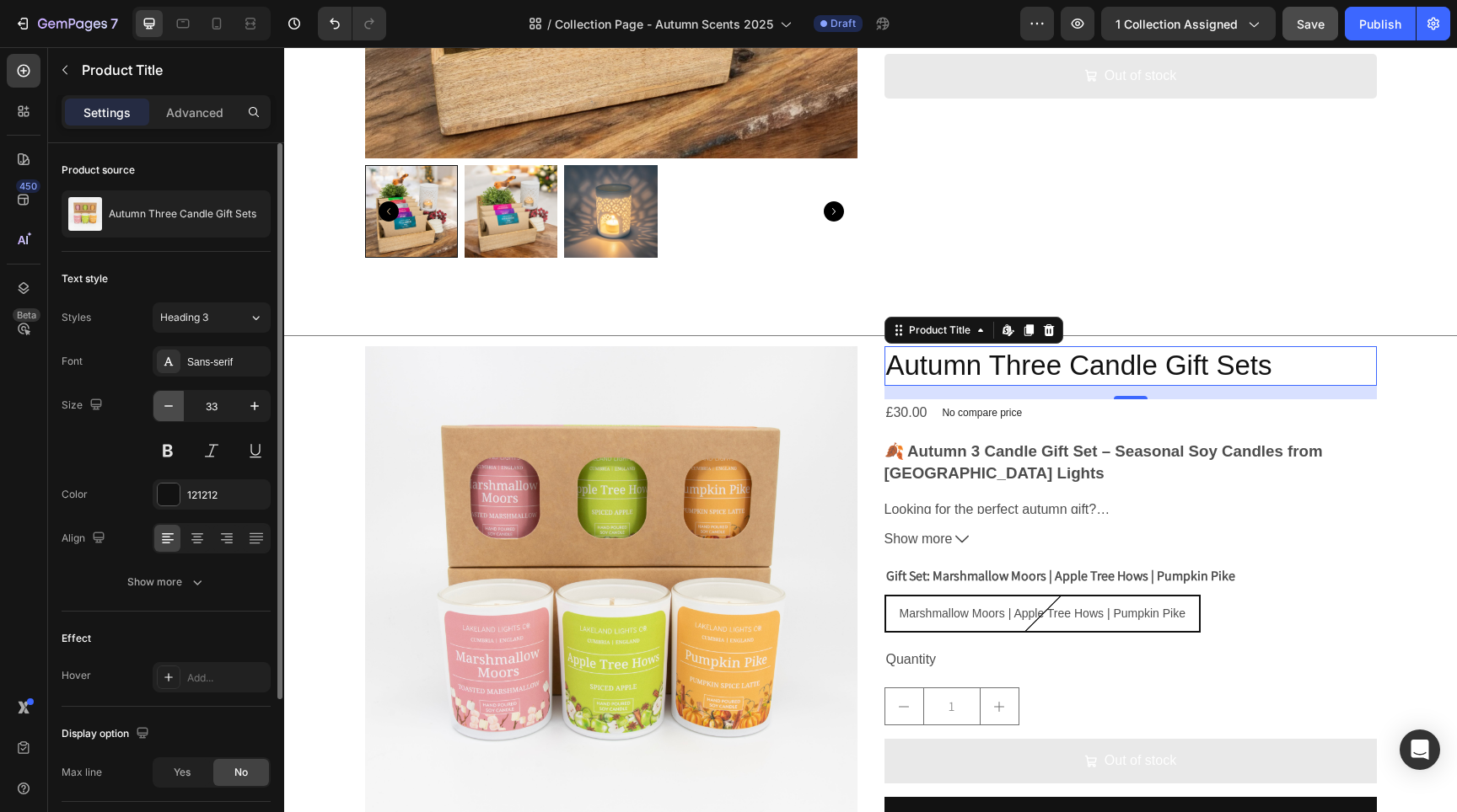
click at [171, 404] on icon "button" at bounding box center [168, 406] width 16 height 16
type input "32"
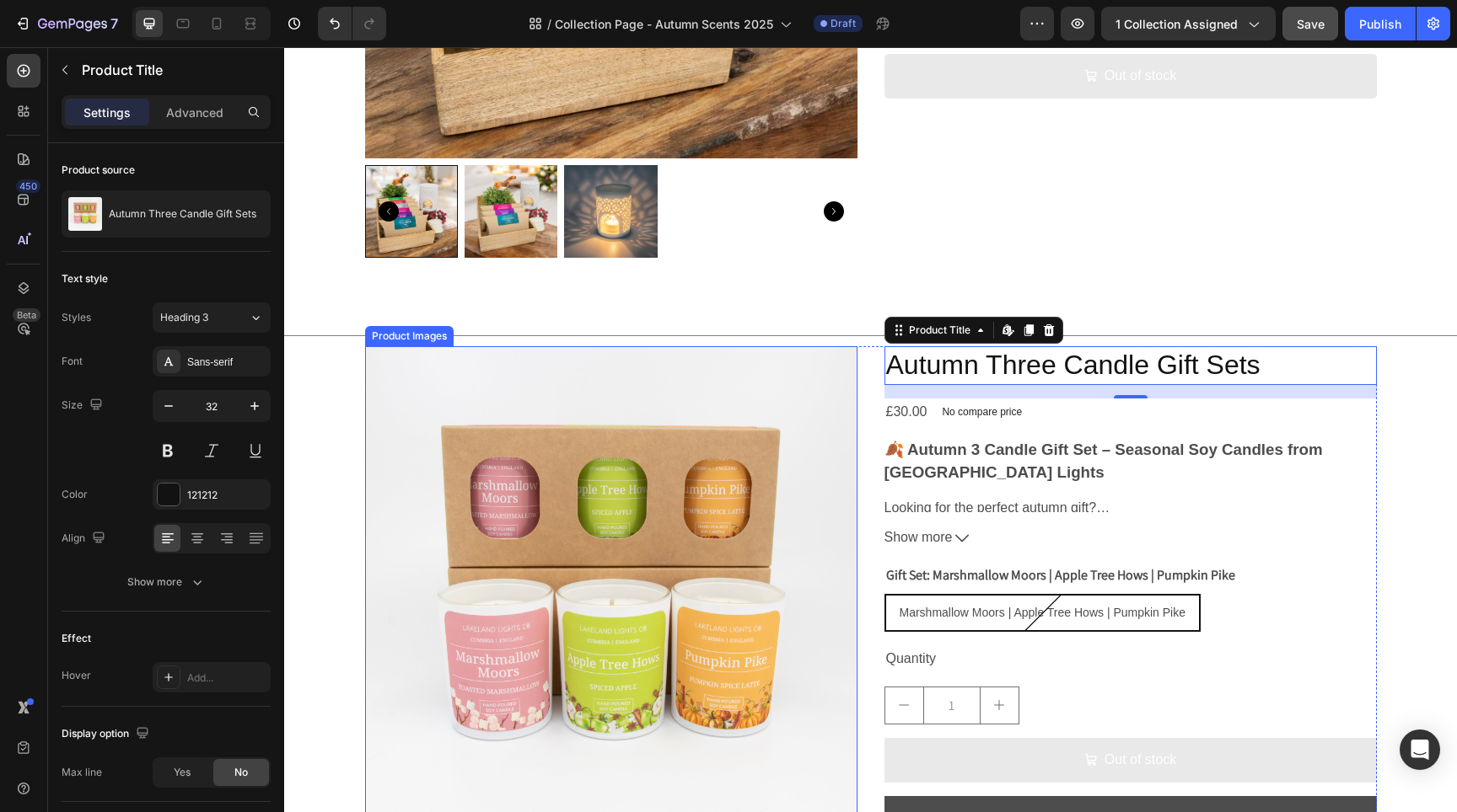
scroll to position [3595, 0]
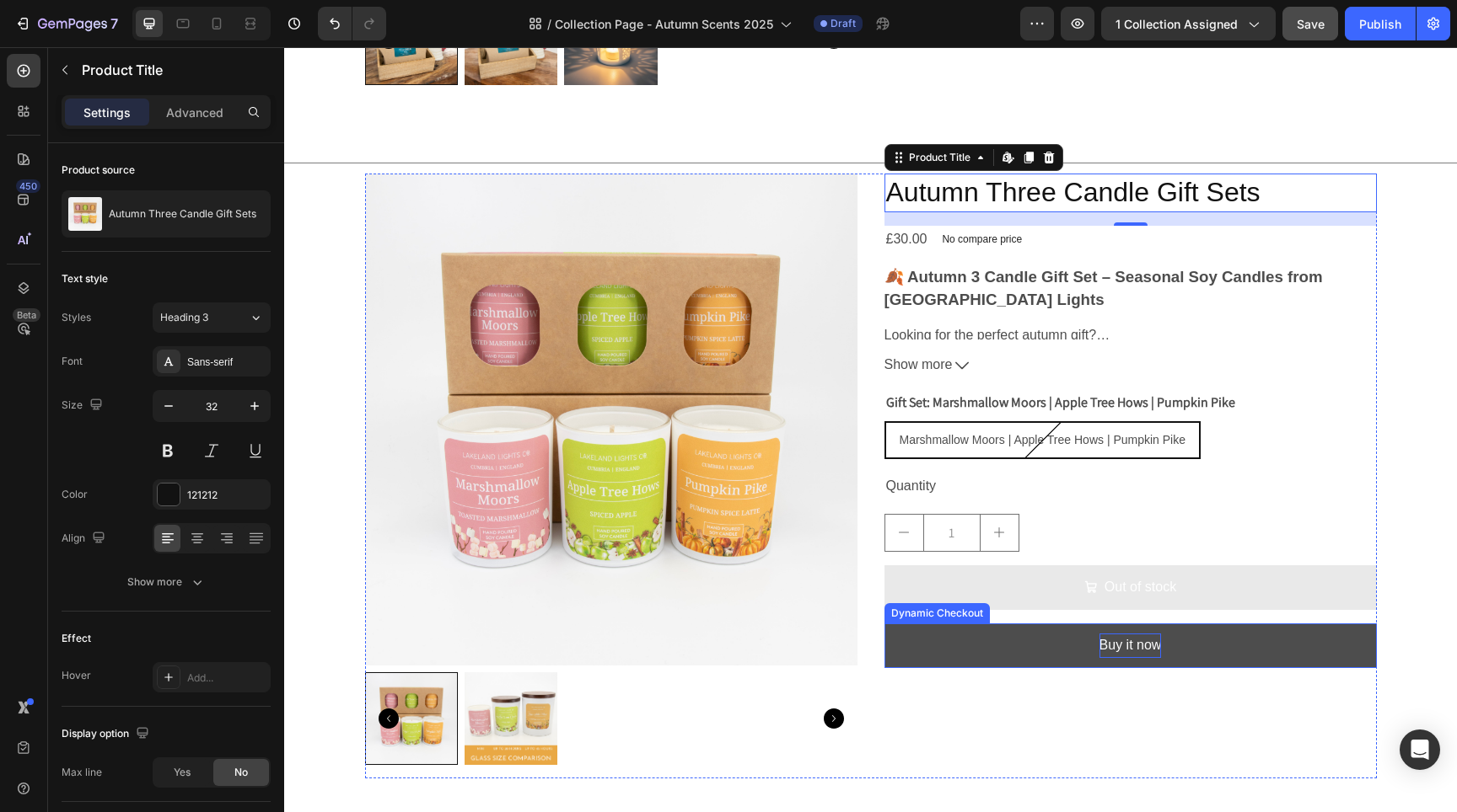
click at [1151, 634] on div "Buy it now" at bounding box center [1130, 646] width 62 height 25
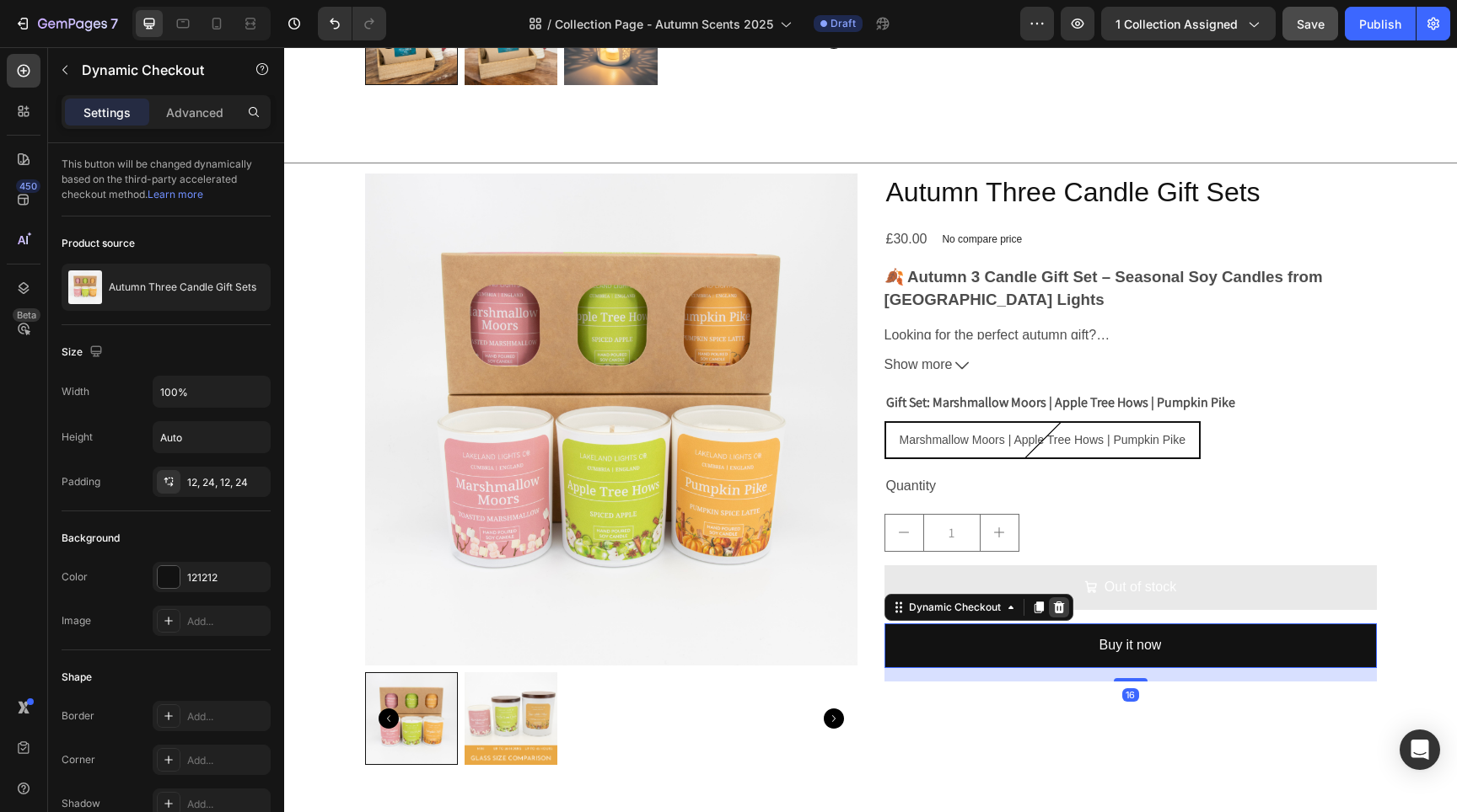
click at [1055, 601] on icon at bounding box center [1059, 607] width 11 height 12
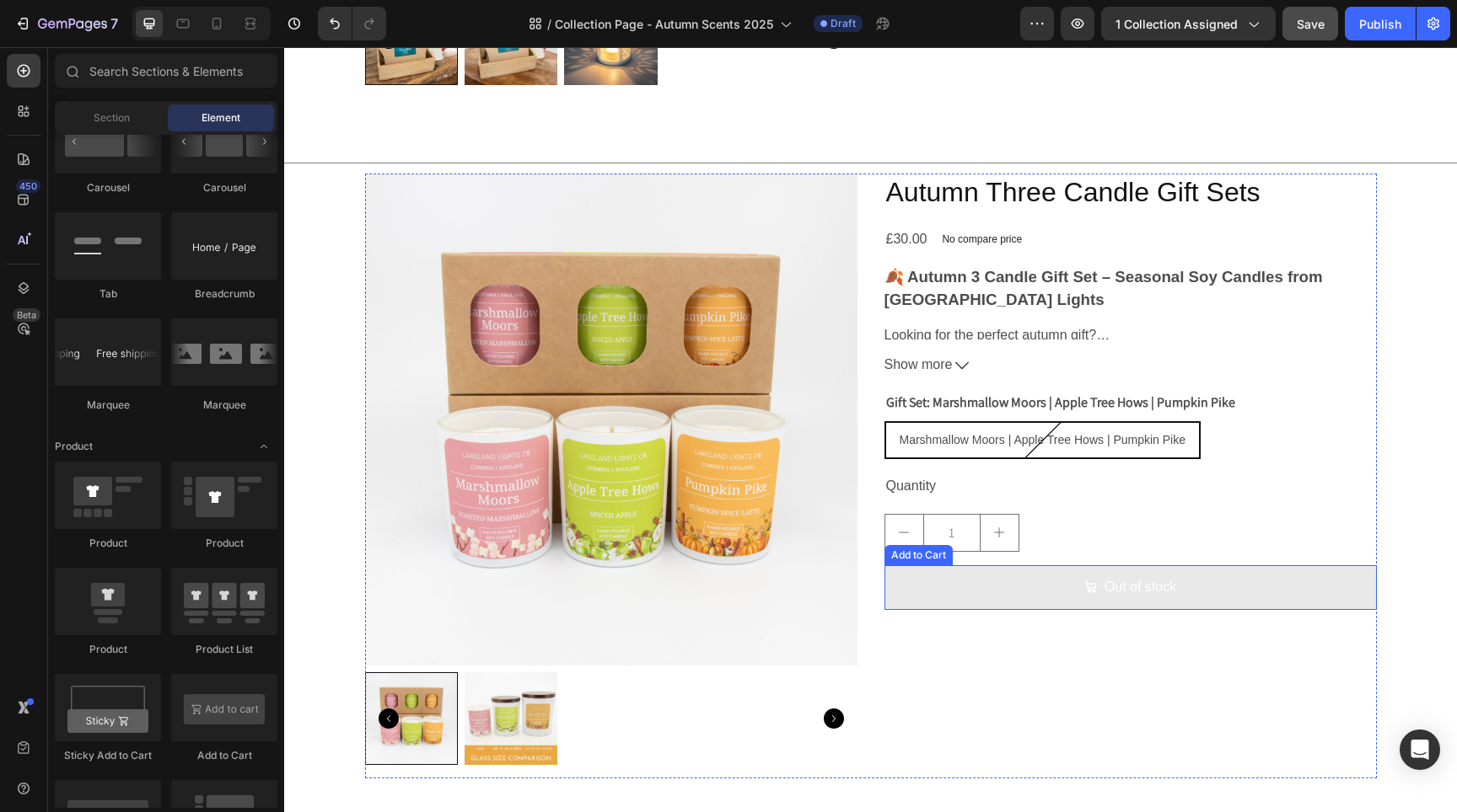
click at [1021, 588] on button "Out of stock" at bounding box center [1130, 588] width 492 height 45
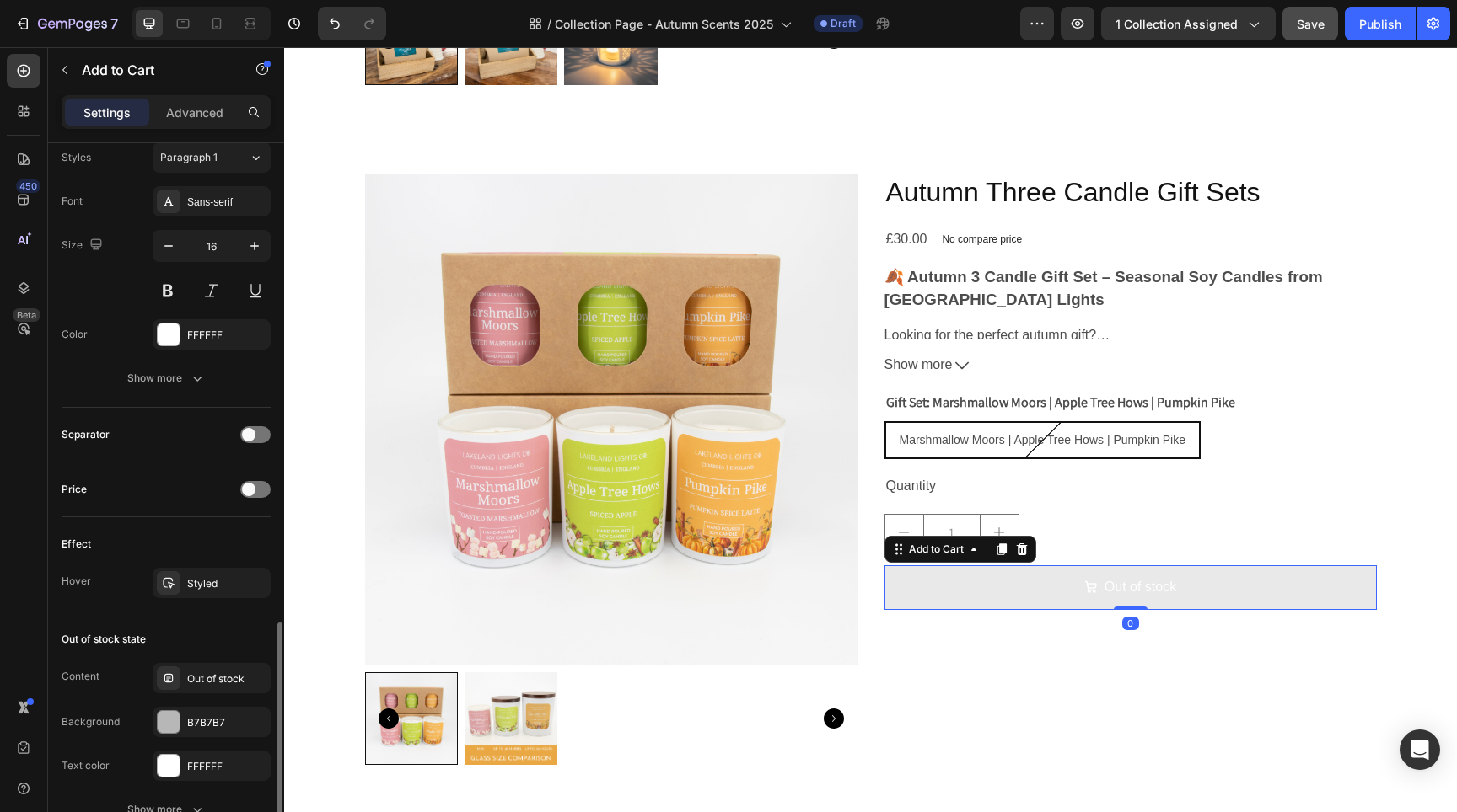
scroll to position [1222, 0]
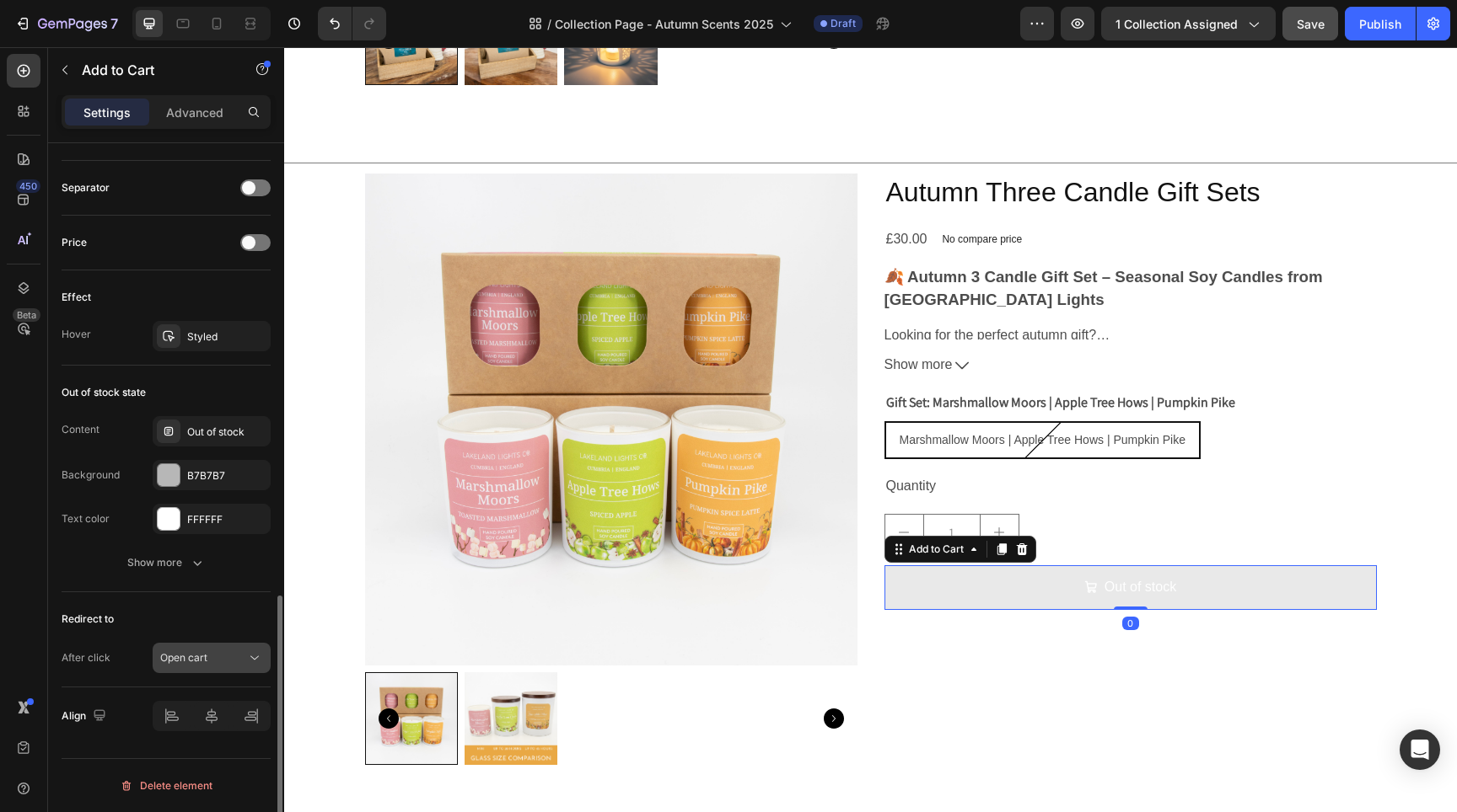
click at [215, 651] on div "Open cart" at bounding box center [203, 658] width 86 height 16
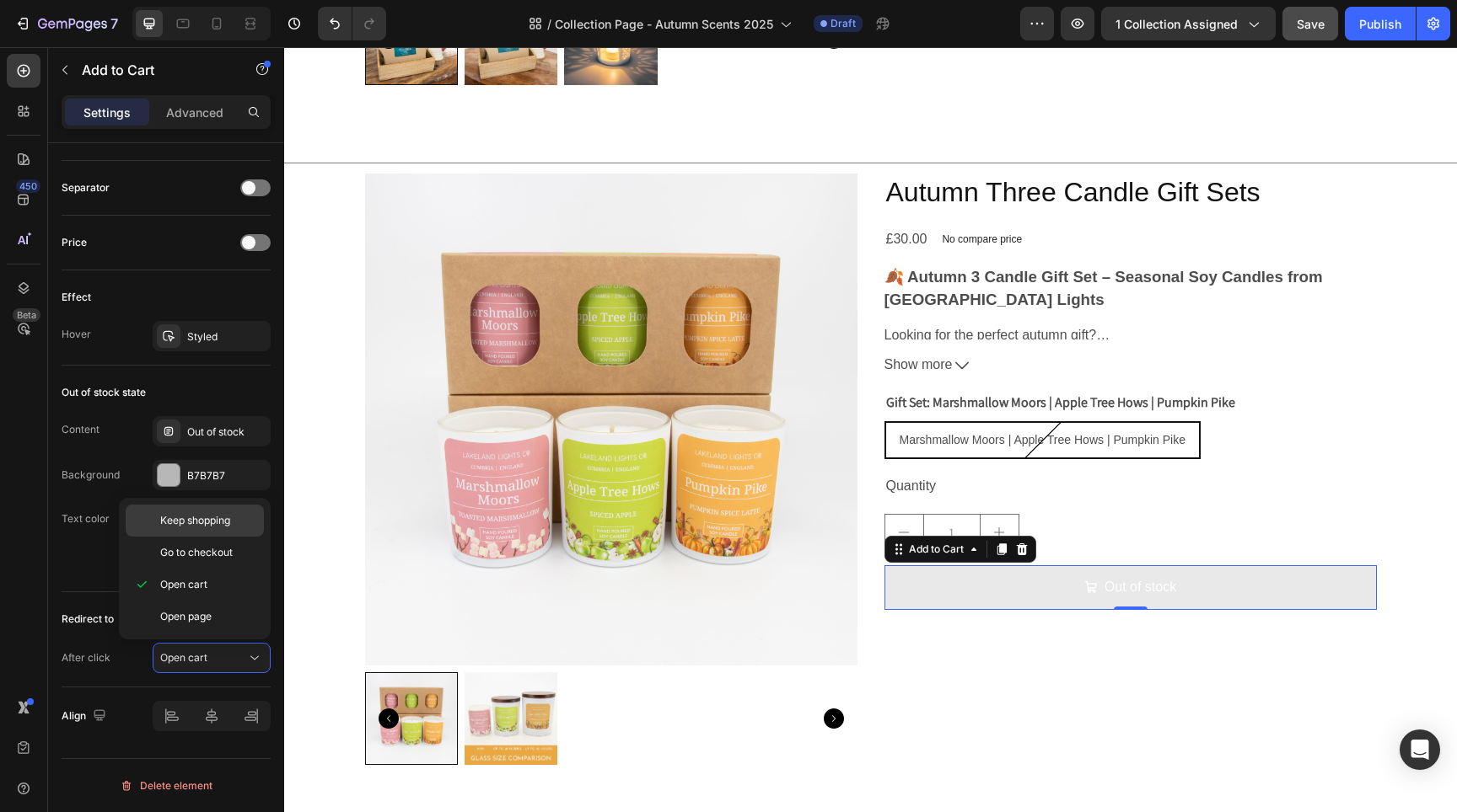
click at [187, 536] on div "Keep shopping" at bounding box center [194, 552] width 138 height 32
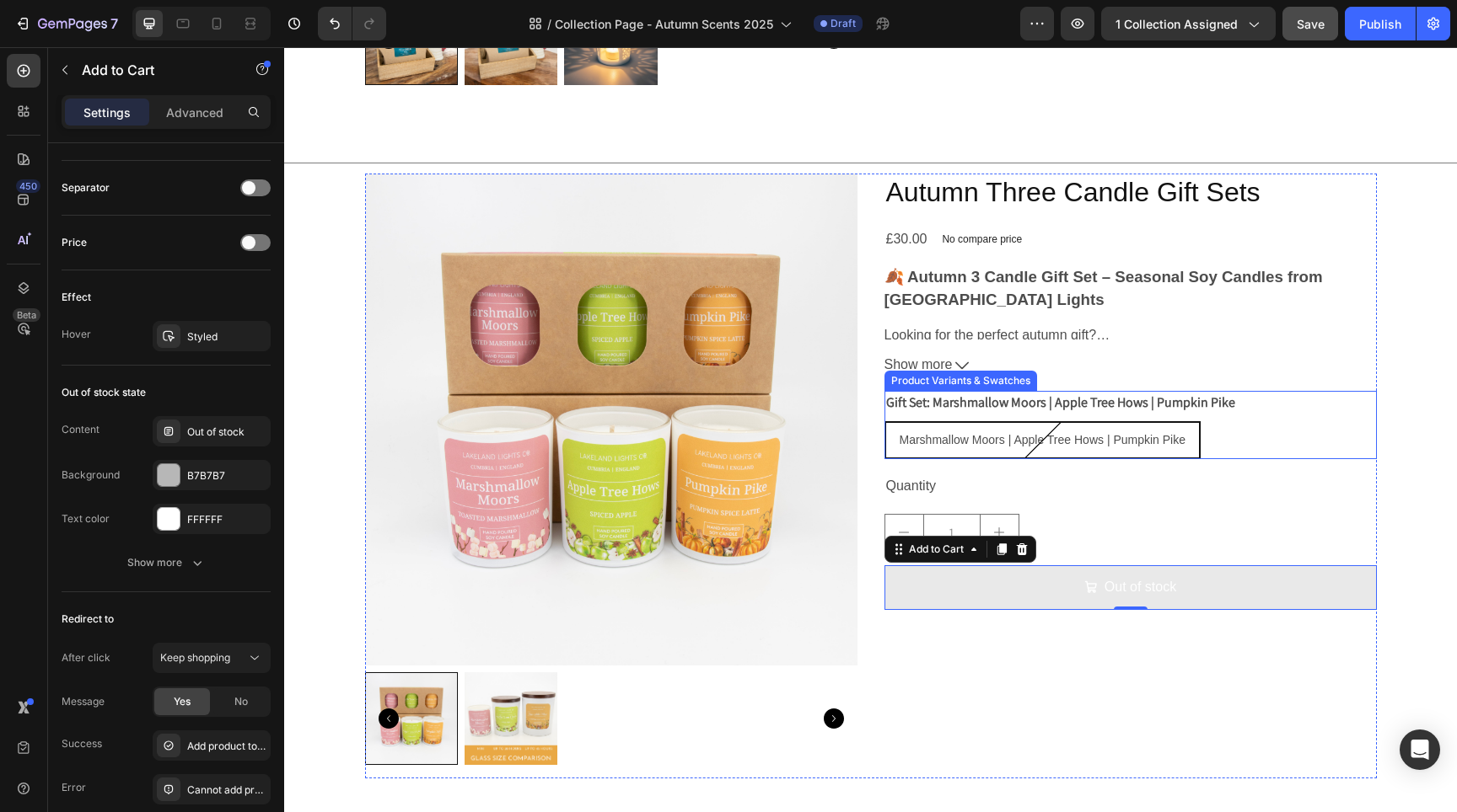
click at [1224, 437] on div "Marshmallow Moors | Apple Tree Hows | Pumpkin Pike Marshmallow Moors | Apple Tr…" at bounding box center [1130, 441] width 492 height 38
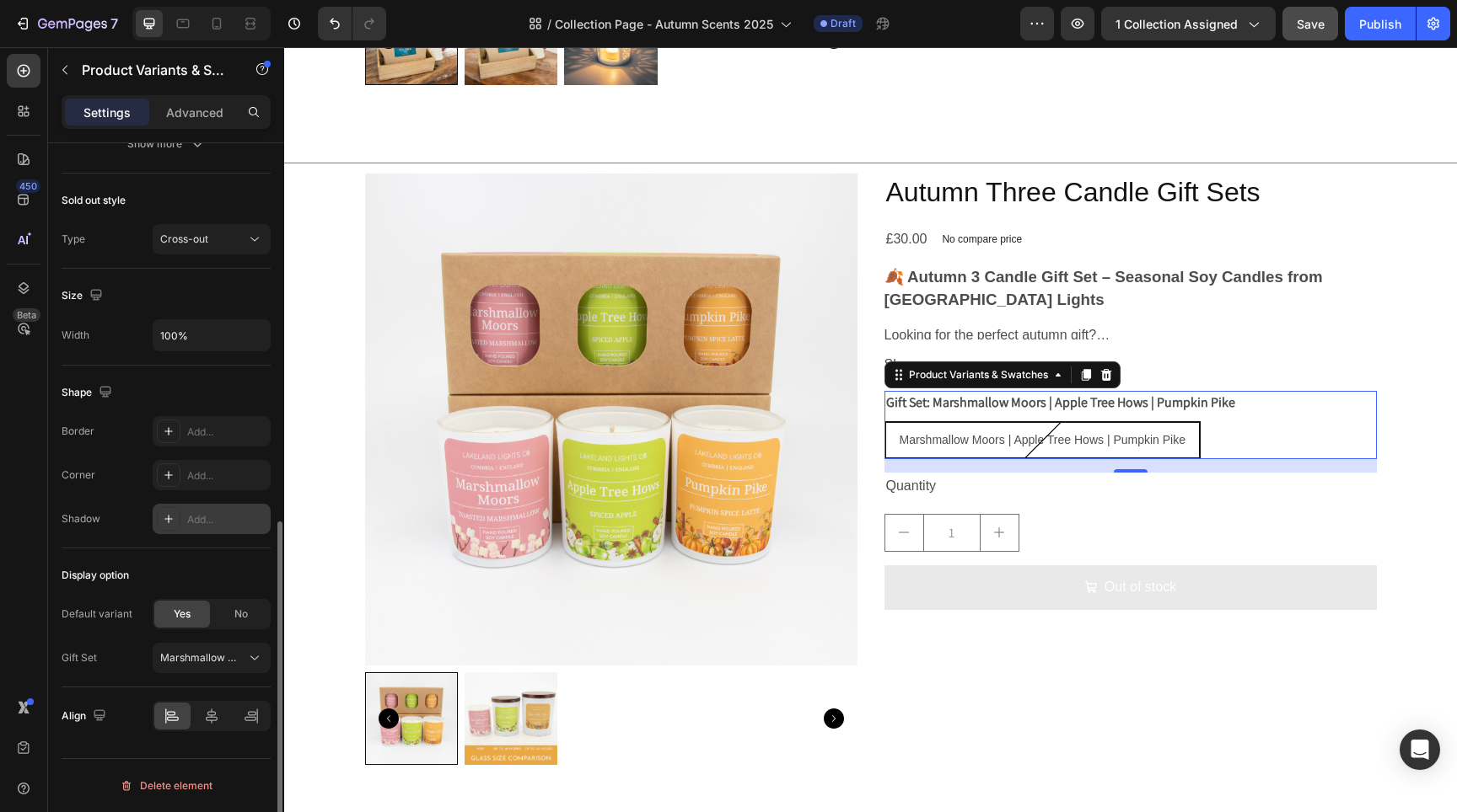
scroll to position [928, 0]
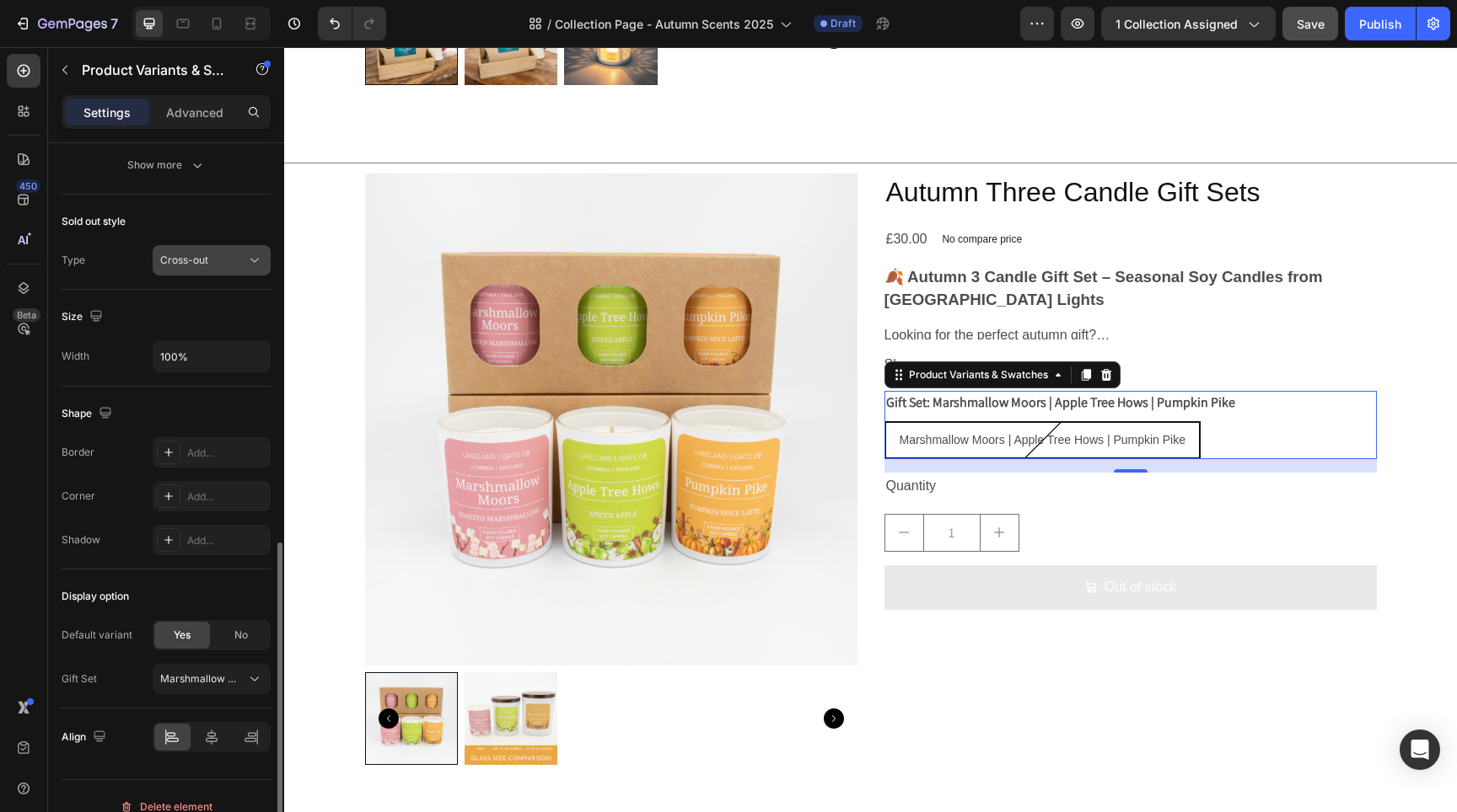
click at [236, 261] on div "Cross-out" at bounding box center [203, 260] width 86 height 16
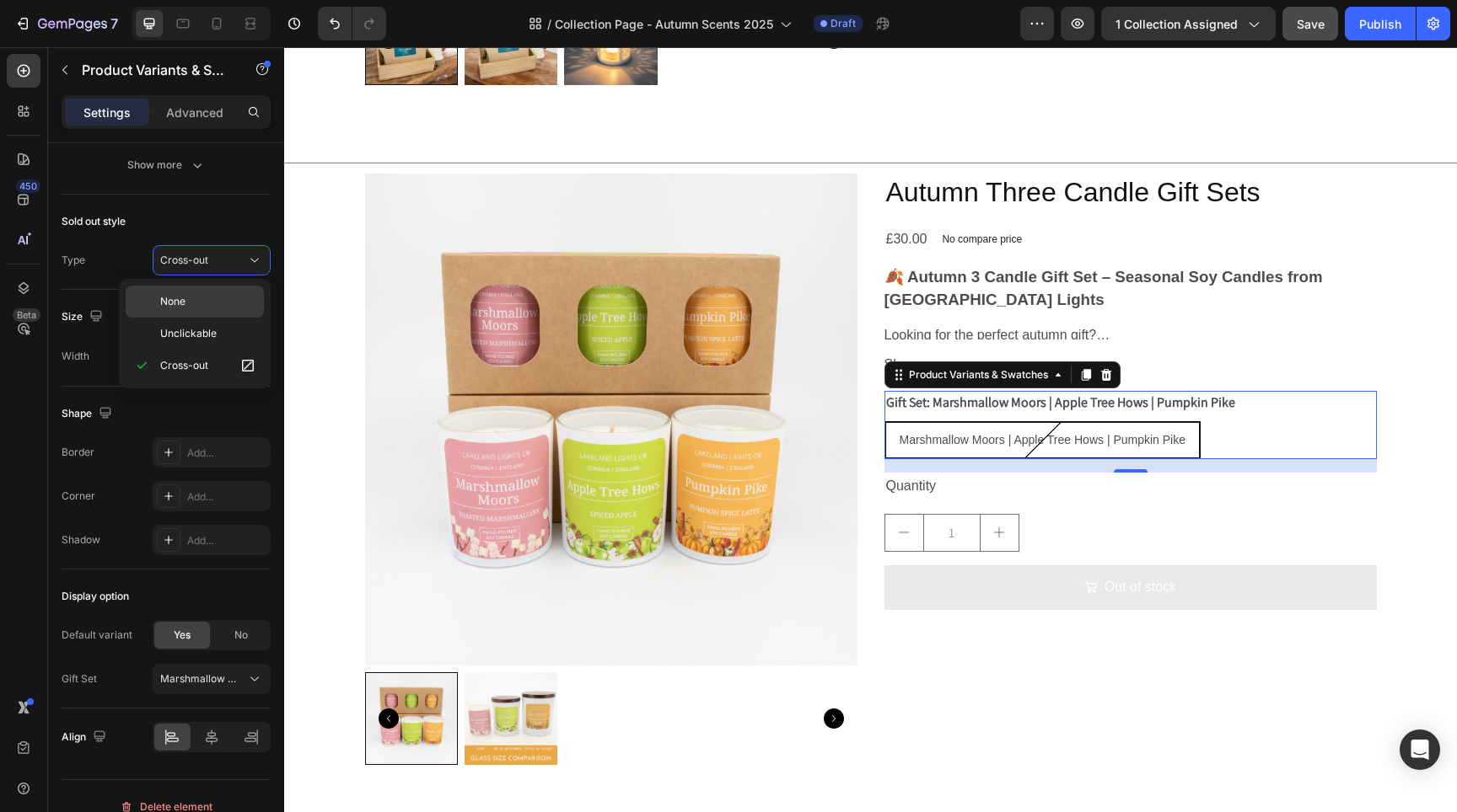
click at [223, 318] on div "None" at bounding box center [194, 333] width 138 height 32
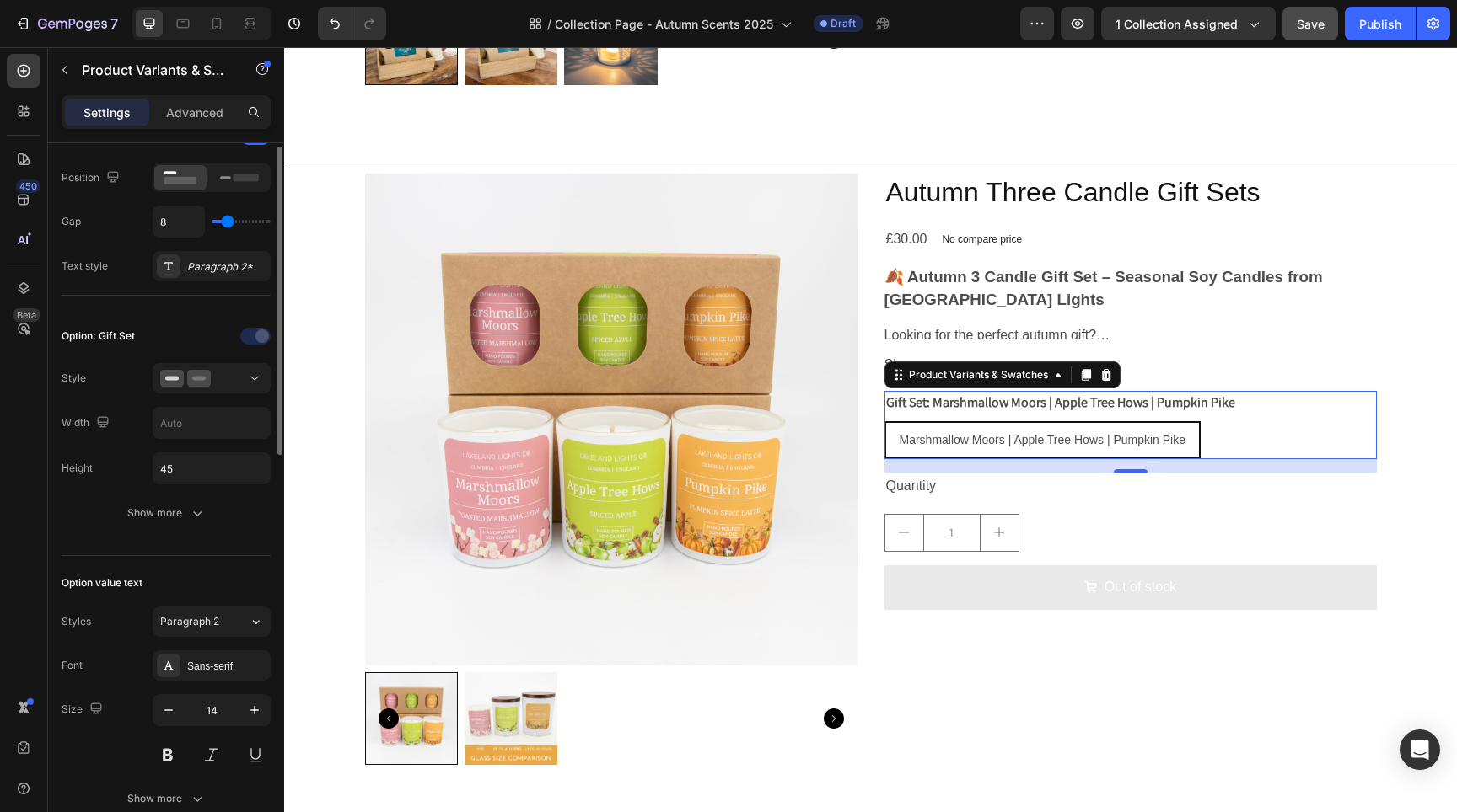
scroll to position [208, 0]
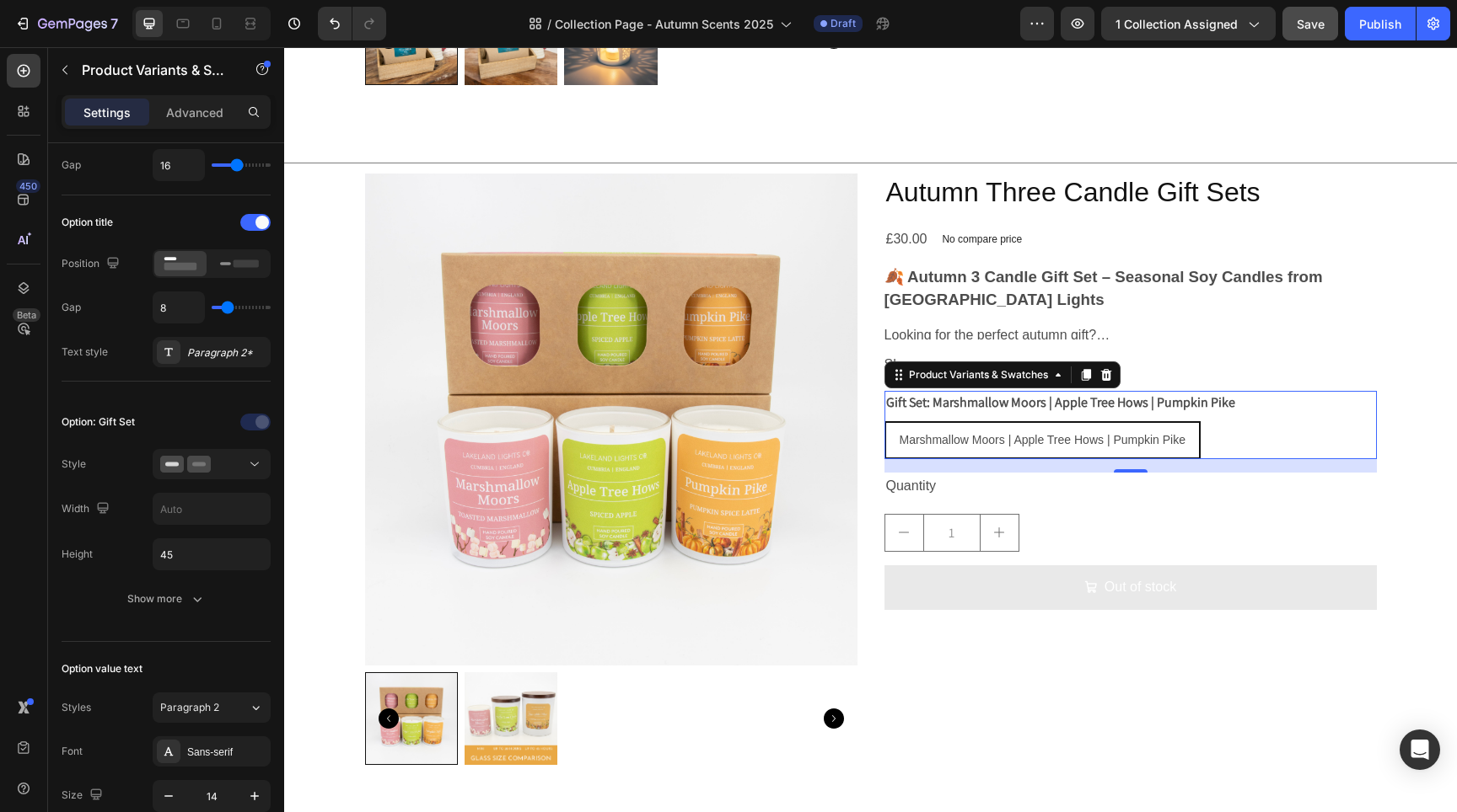
click at [1253, 427] on div "Marshmallow Moors | Apple Tree Hows | Pumpkin Pike Marshmallow Moors | Apple Tr…" at bounding box center [1130, 441] width 492 height 38
click at [180, 592] on div "Show more" at bounding box center [166, 599] width 79 height 16
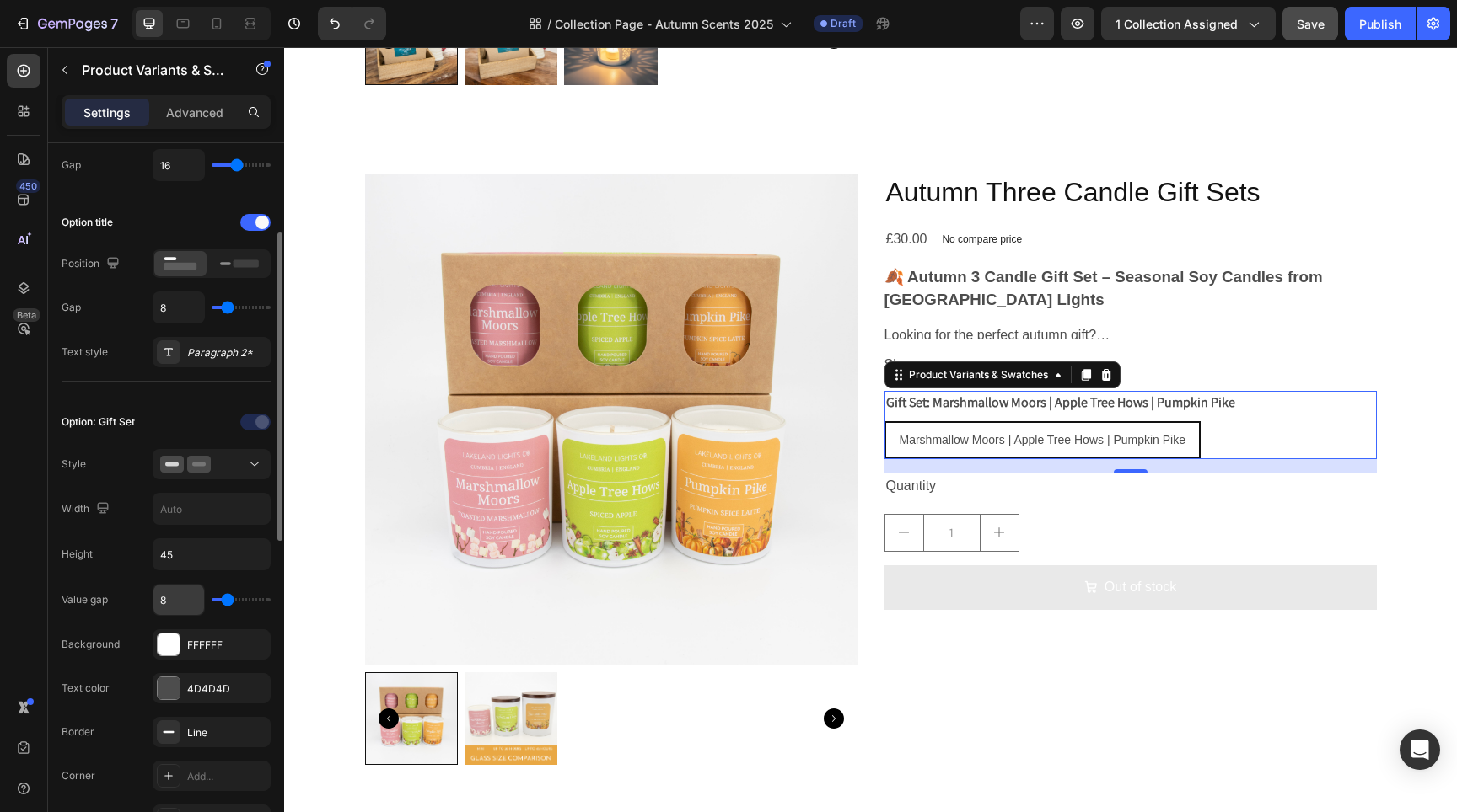
scroll to position [218, 0]
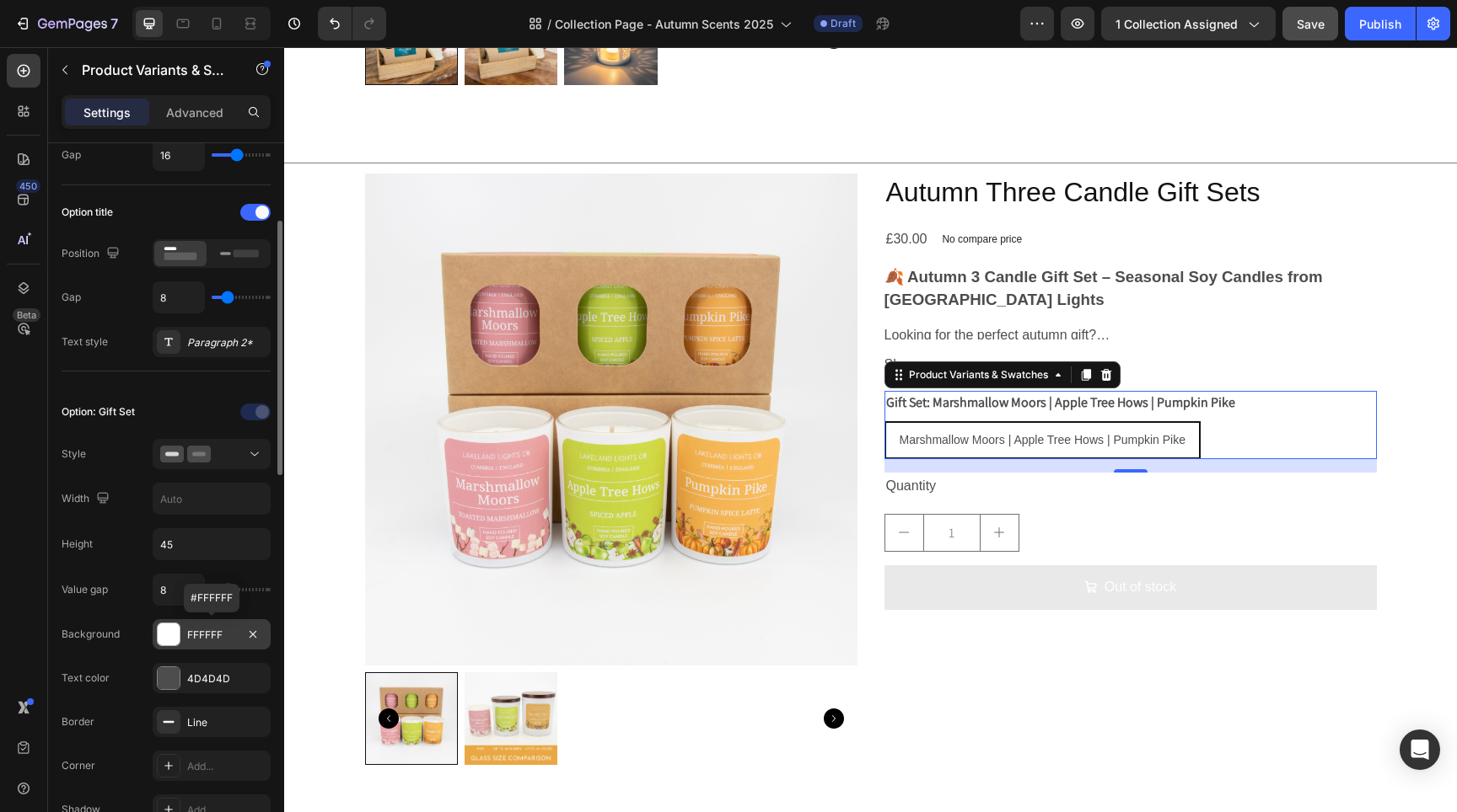
click at [169, 642] on div at bounding box center [169, 634] width 22 height 22
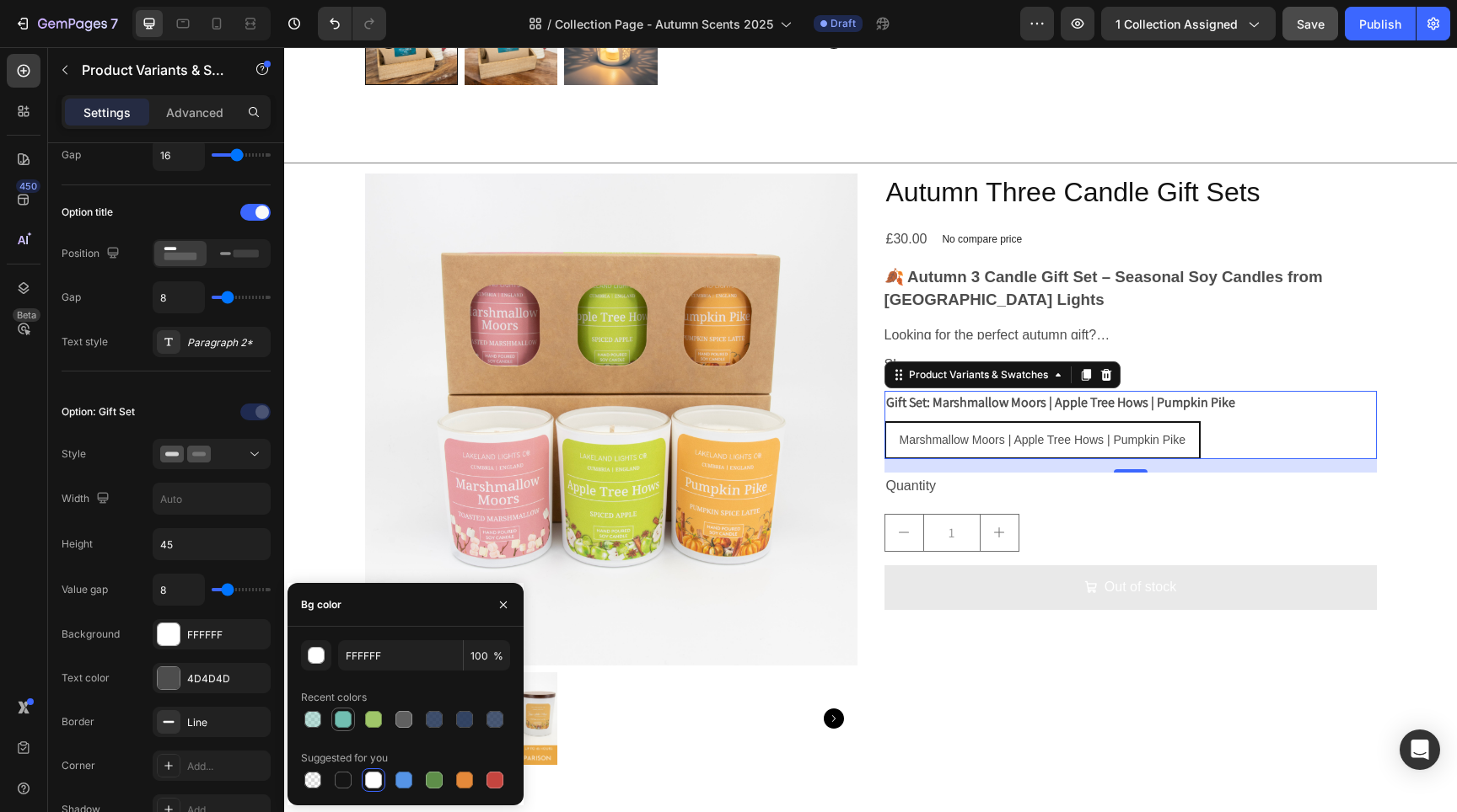
click at [348, 723] on div at bounding box center [343, 720] width 16 height 16
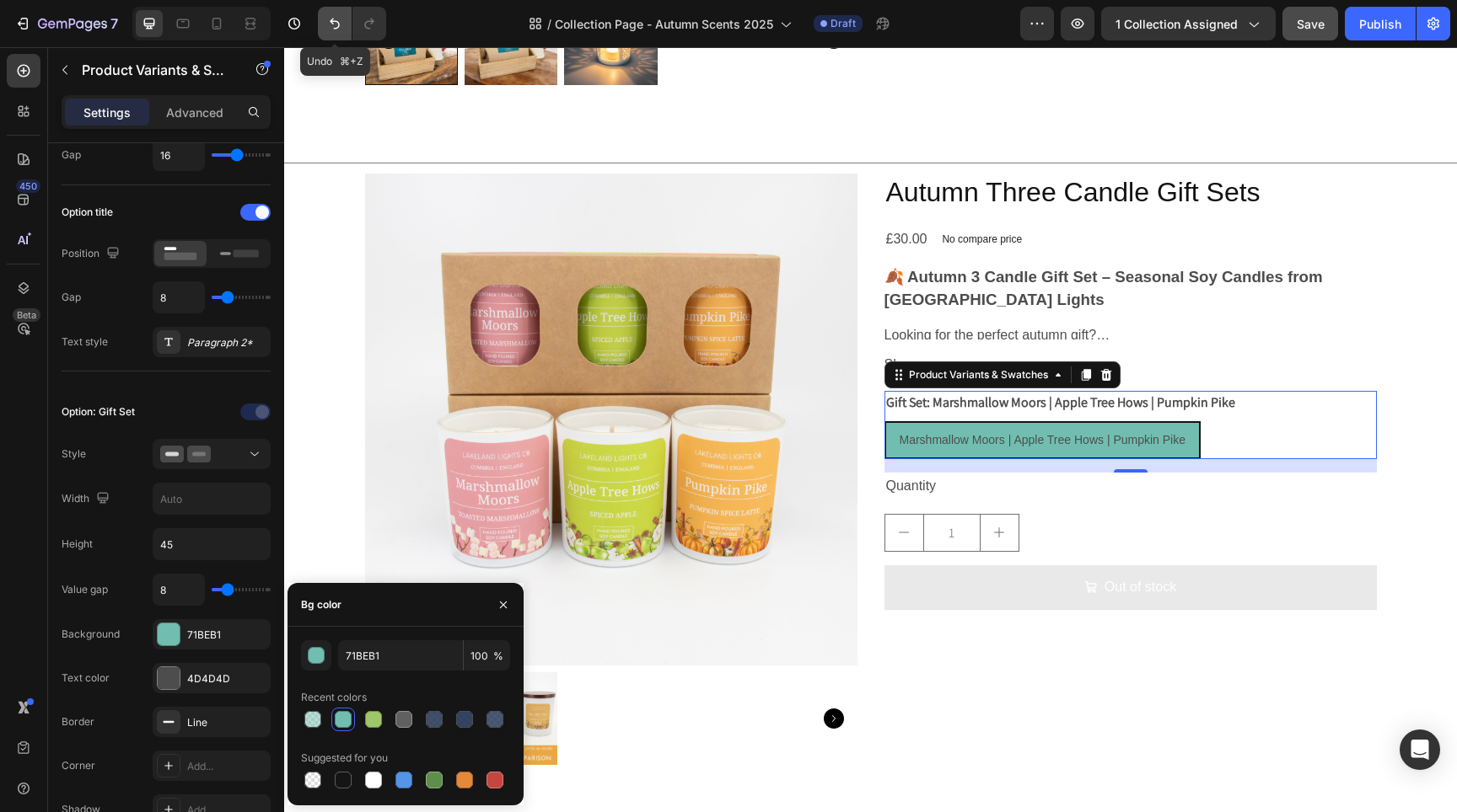
click at [339, 27] on icon "Undo/Redo" at bounding box center [334, 24] width 16 height 16
type input "FFFFFF"
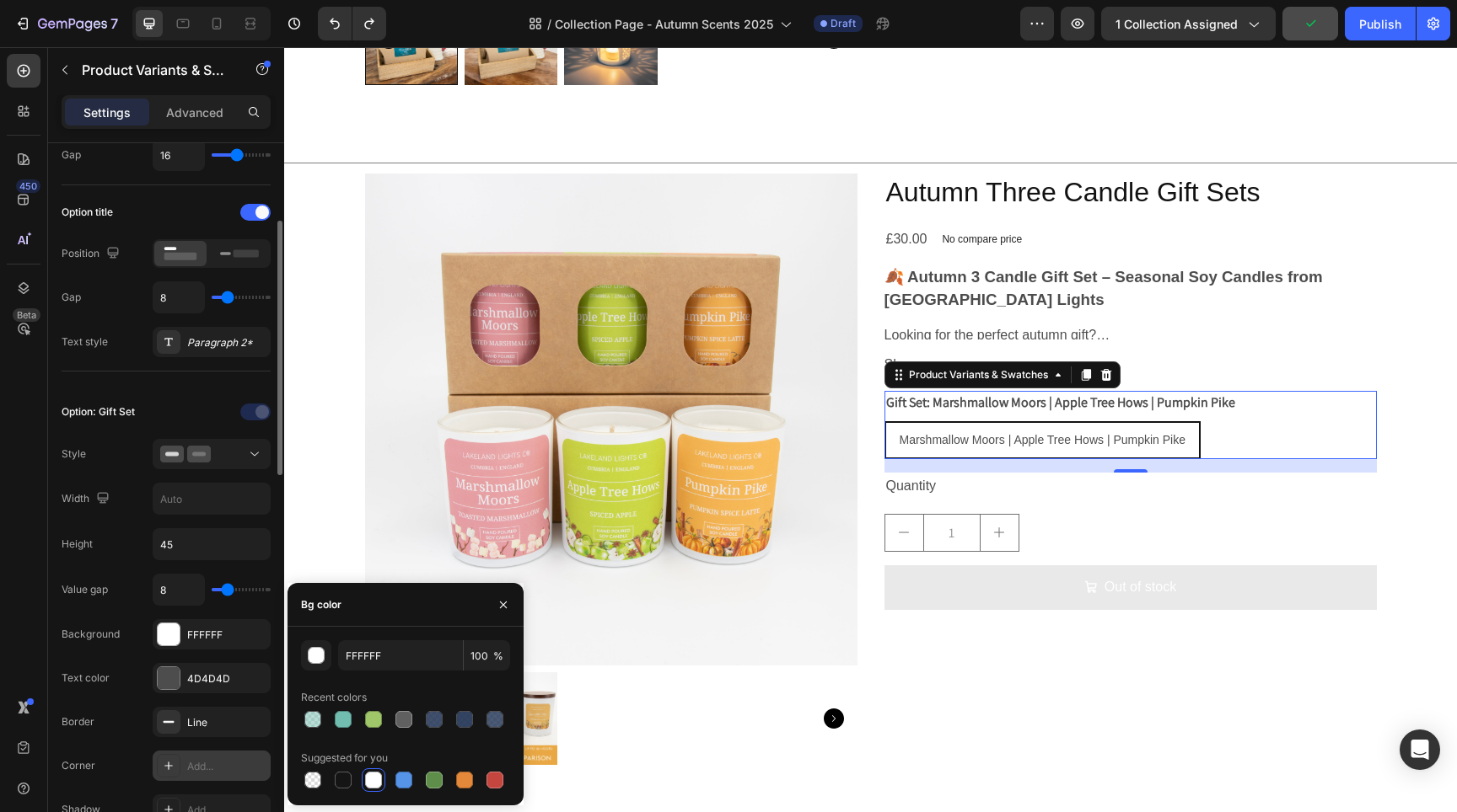
click at [225, 757] on div "Add..." at bounding box center [211, 765] width 118 height 30
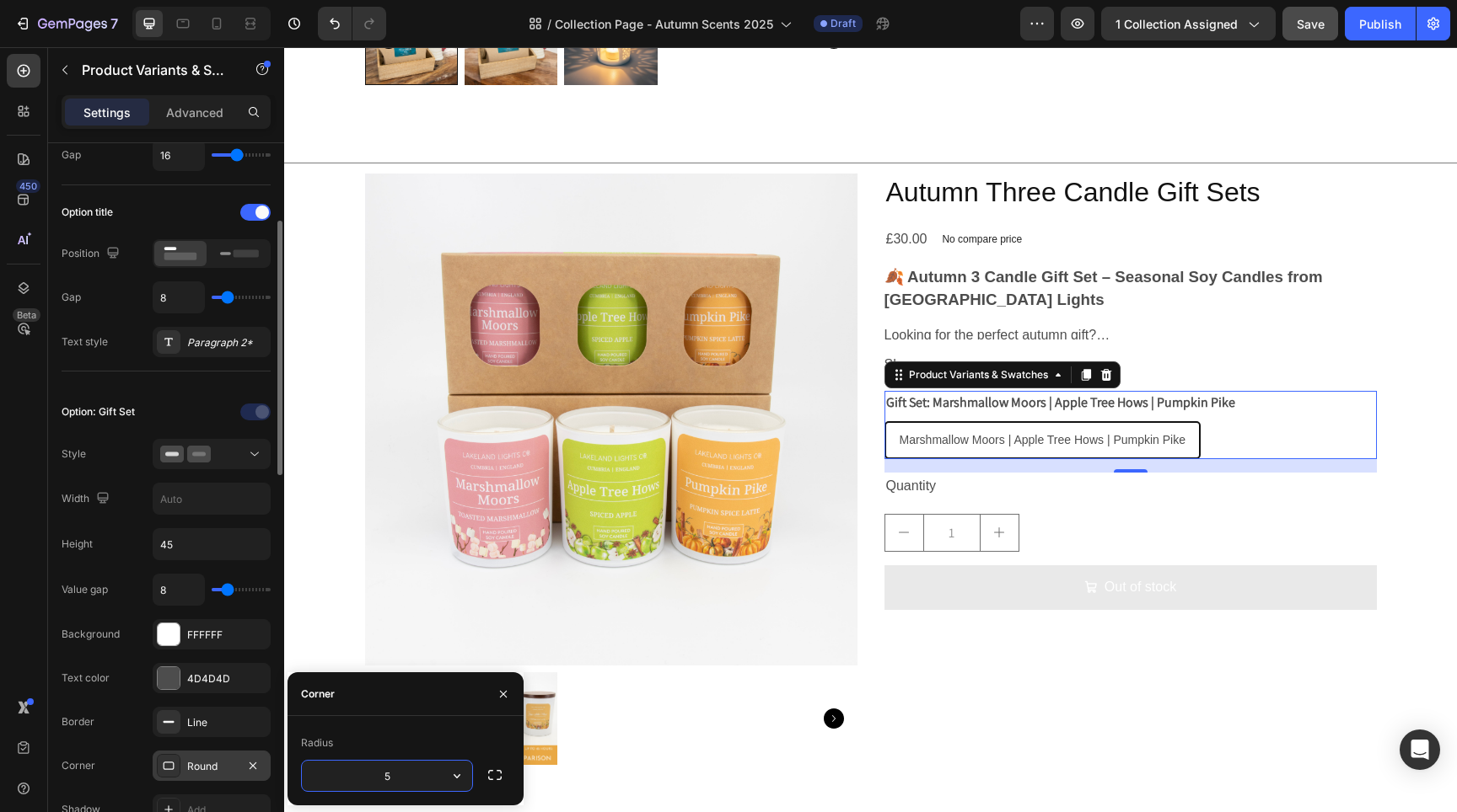
type input "5"
click at [217, 726] on div "Line" at bounding box center [212, 723] width 49 height 16
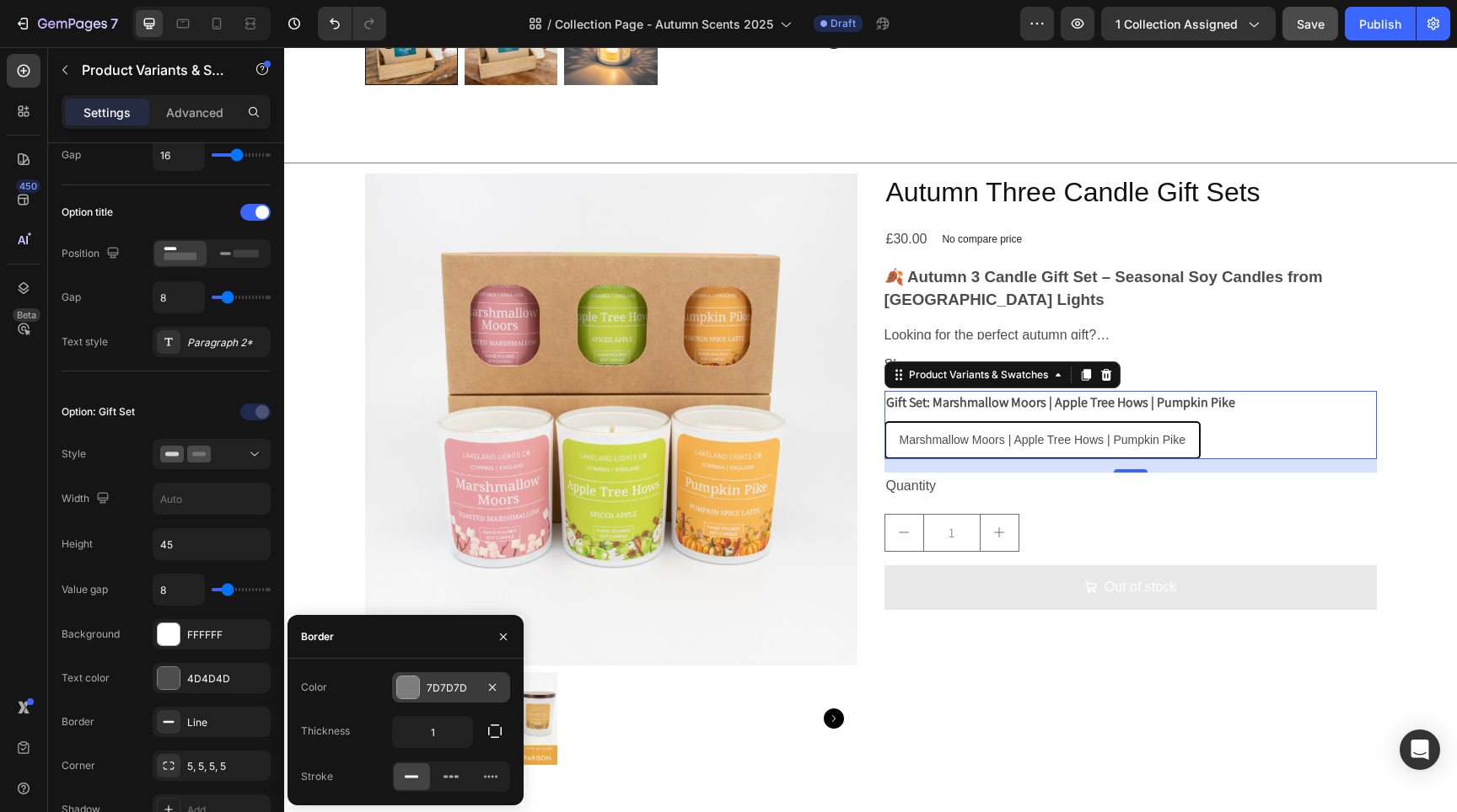
click at [472, 682] on div "7D7D7D" at bounding box center [451, 688] width 49 height 16
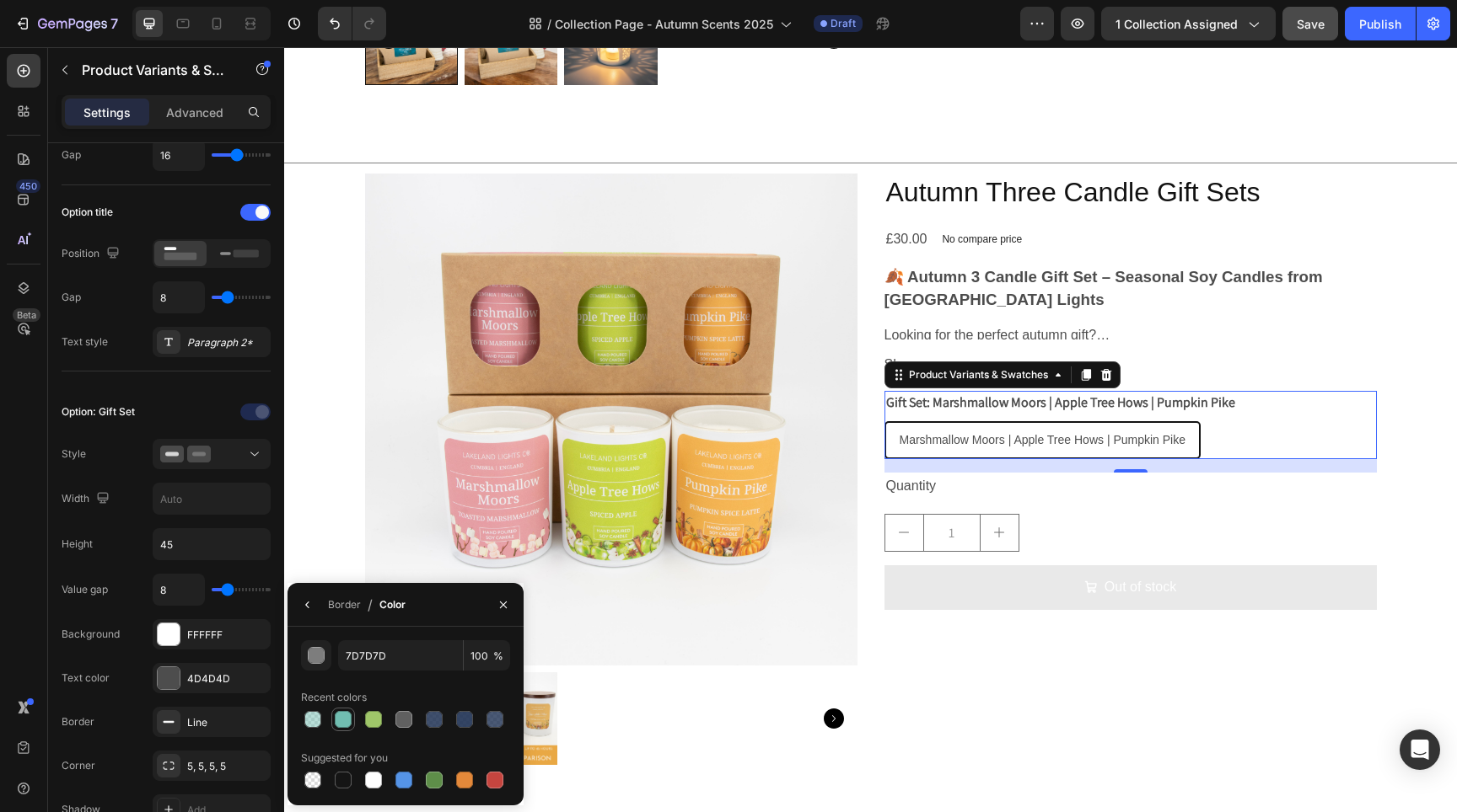
click at [344, 722] on div at bounding box center [343, 720] width 16 height 16
type input "71BEB1"
click at [195, 701] on div "Value gap 8 Background FFFFFF Text color 4D4D4D Border Line Corner 5, 5, 5, 5 S…" at bounding box center [165, 765] width 209 height 382
click at [190, 678] on div "4D4D4D" at bounding box center [212, 679] width 49 height 16
click at [347, 780] on div at bounding box center [343, 780] width 16 height 16
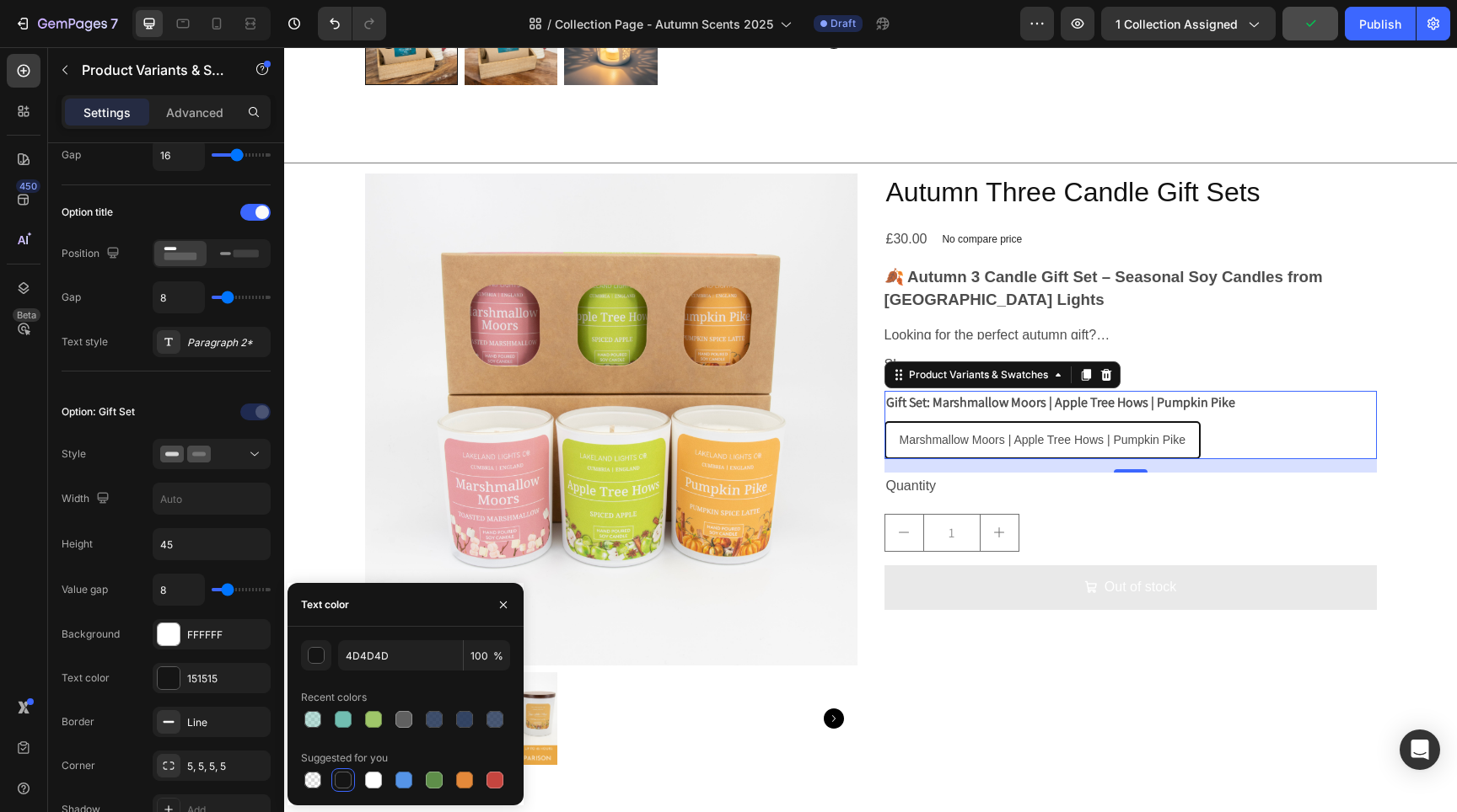
type input "151515"
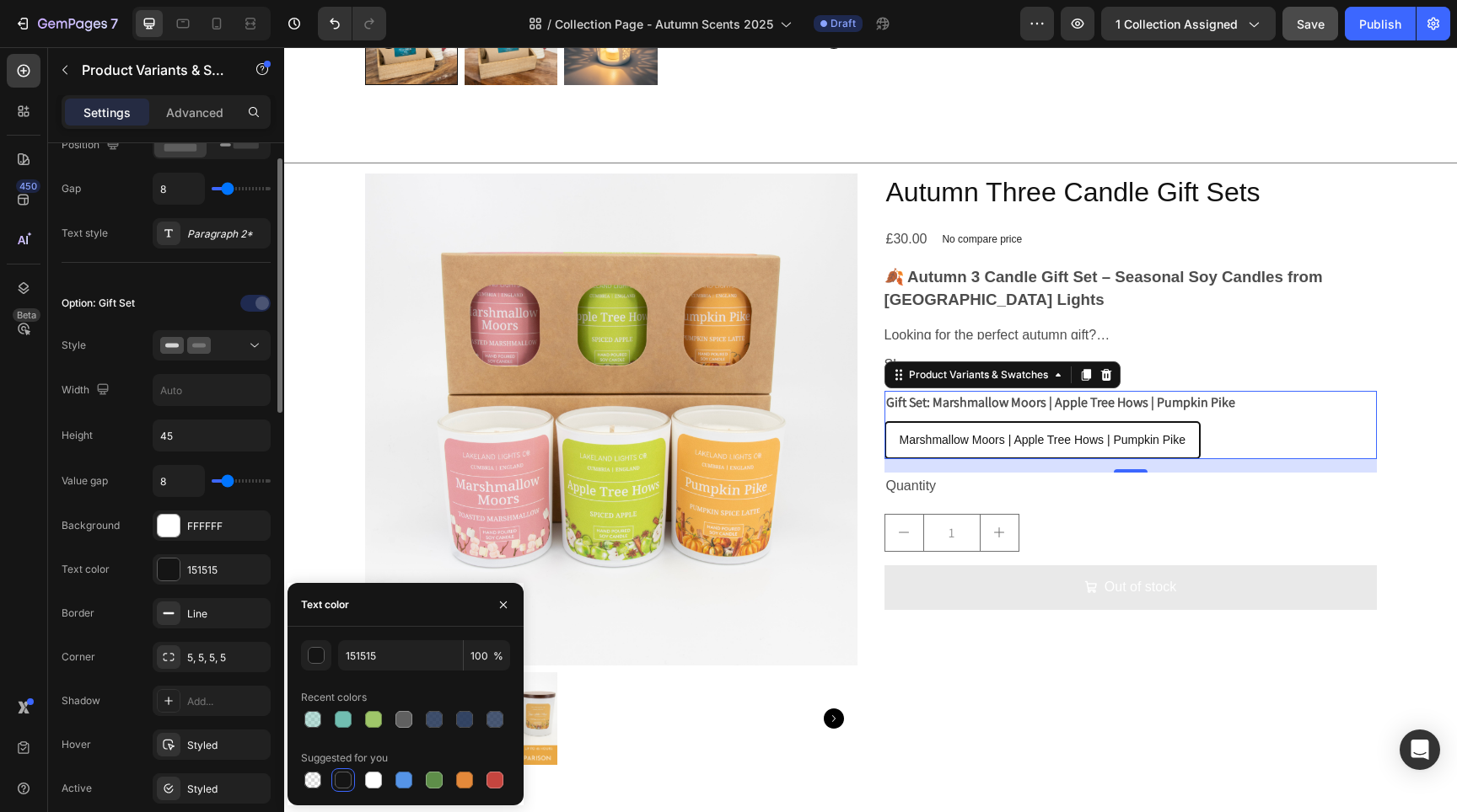
scroll to position [500, 0]
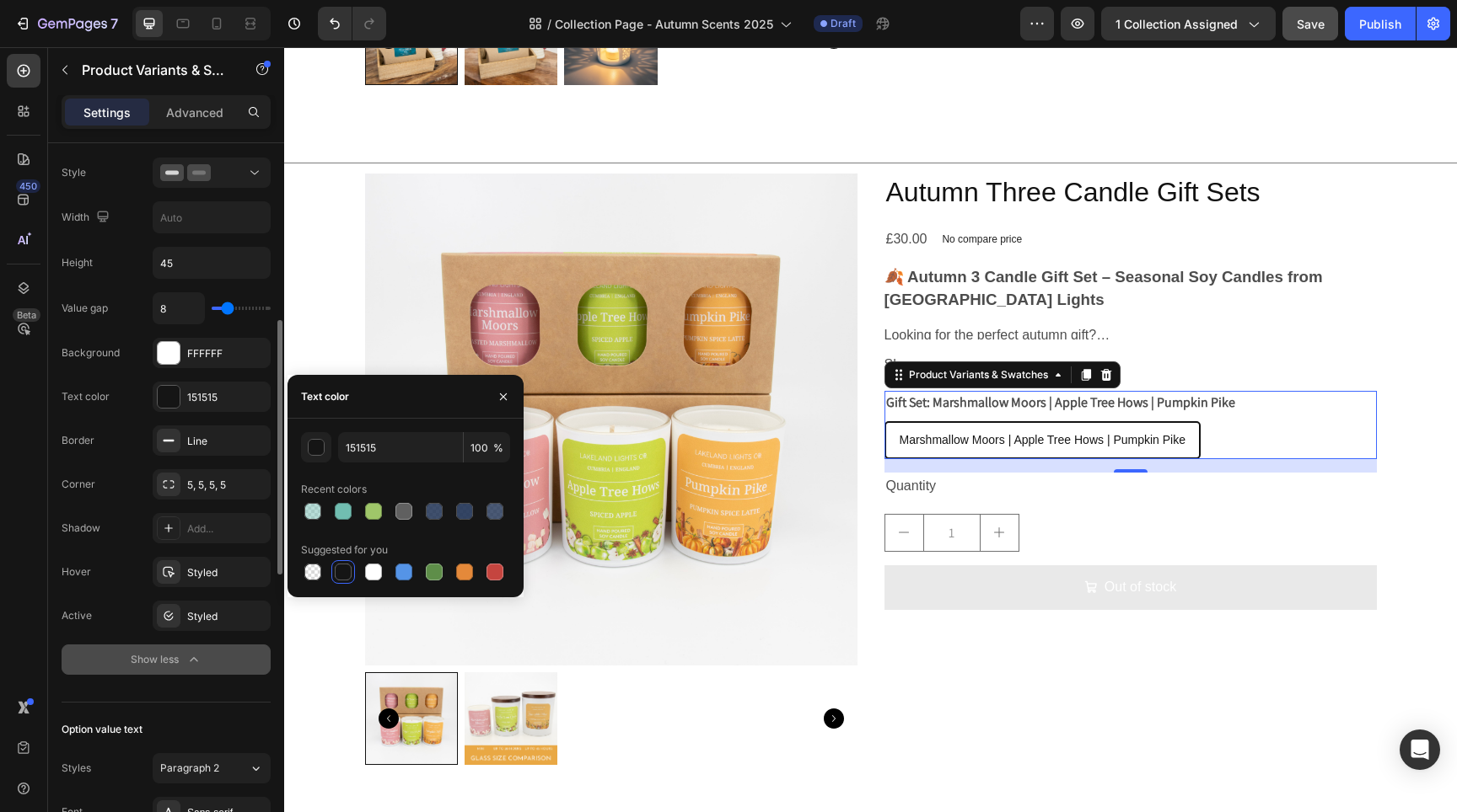
click at [202, 665] on icon "button" at bounding box center [194, 660] width 16 height 16
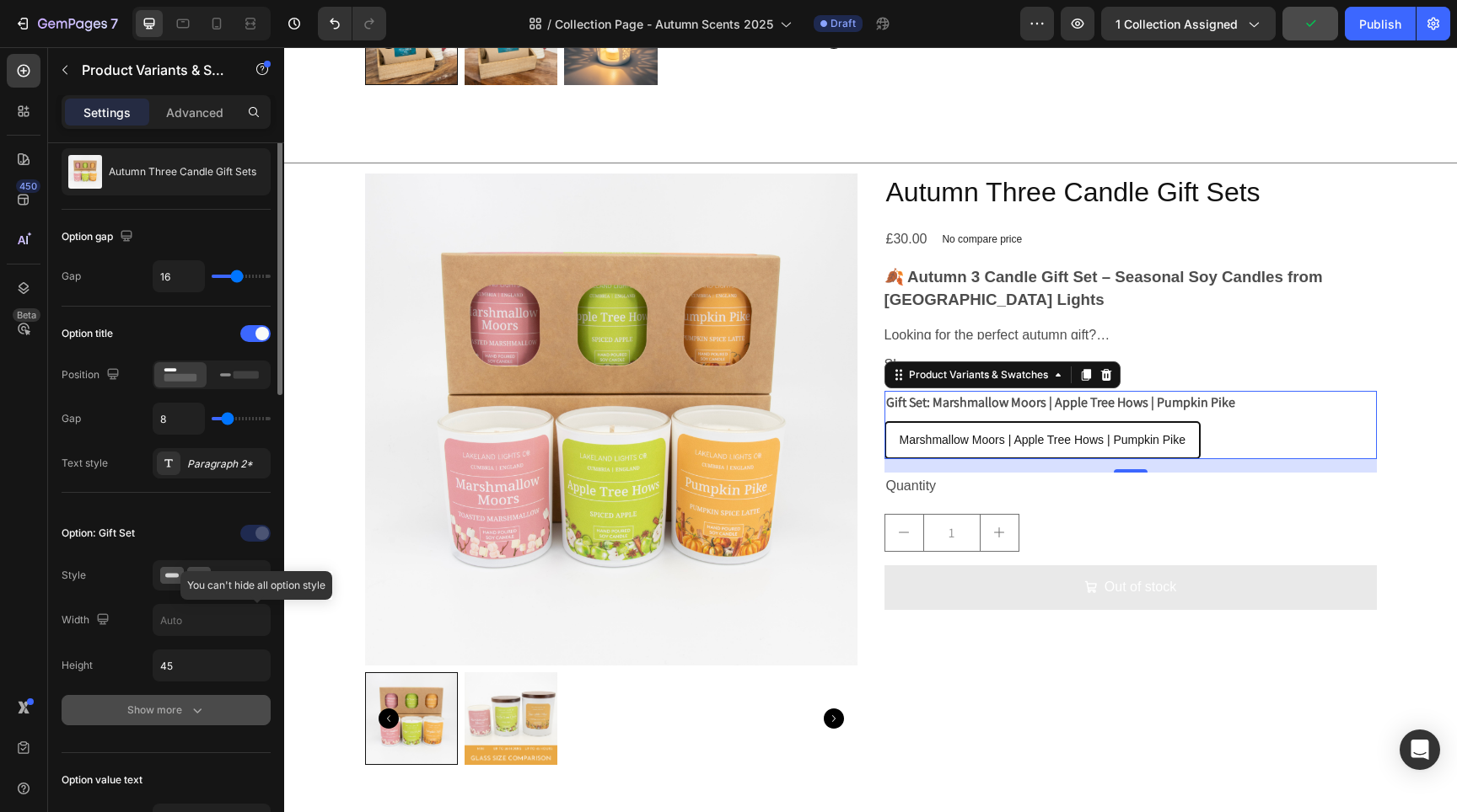
scroll to position [270, 0]
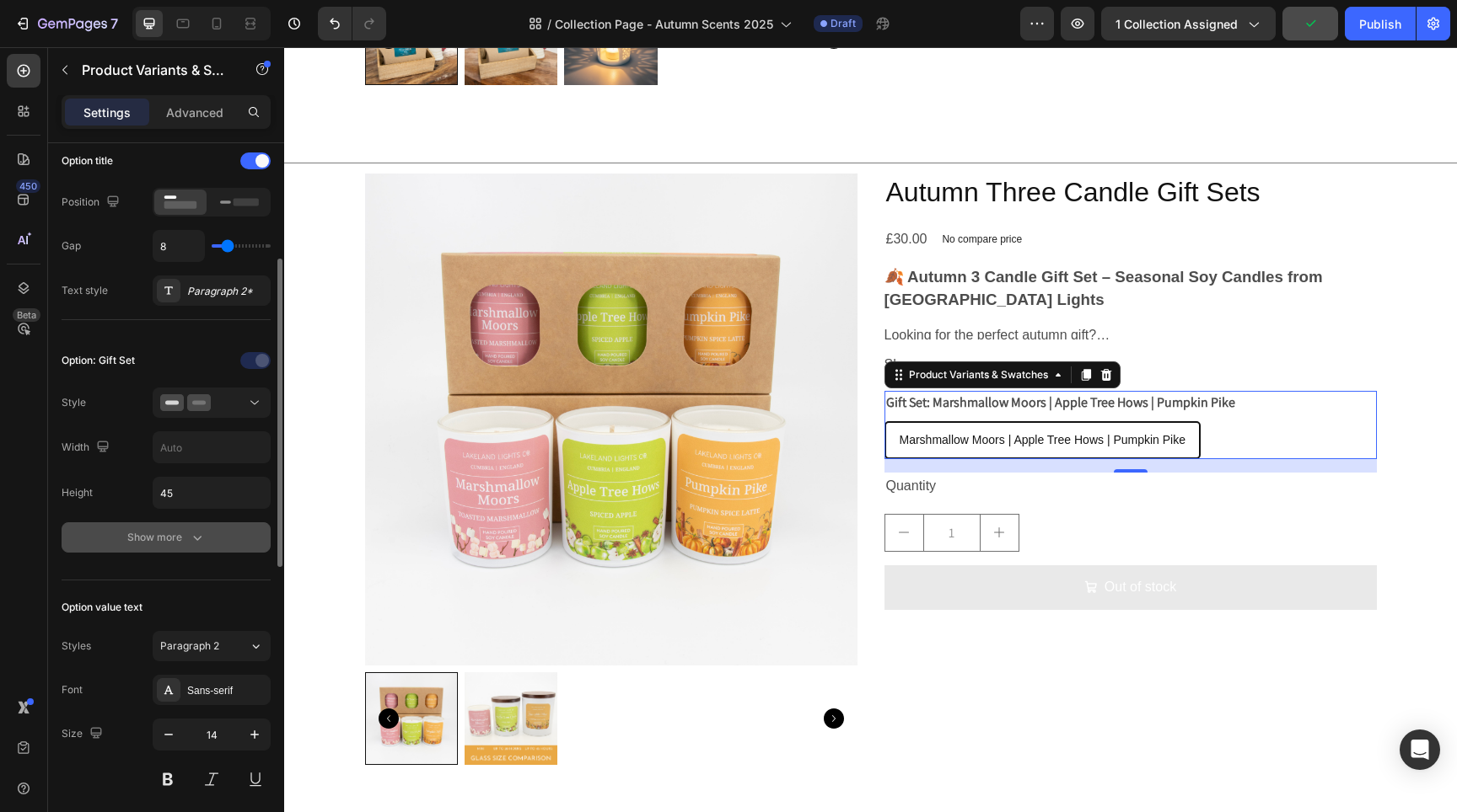
click at [197, 536] on icon "button" at bounding box center [197, 537] width 16 height 16
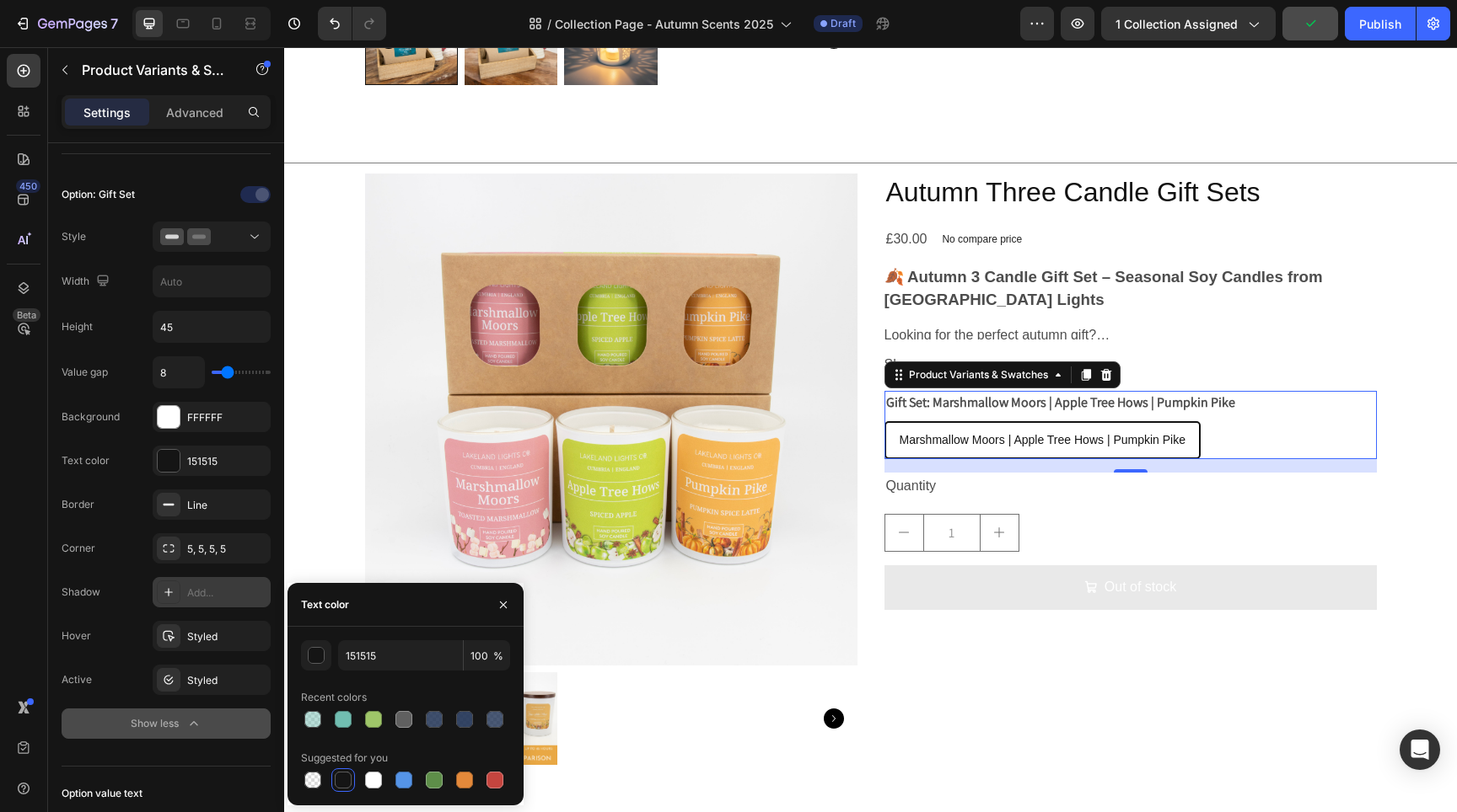
scroll to position [522, 0]
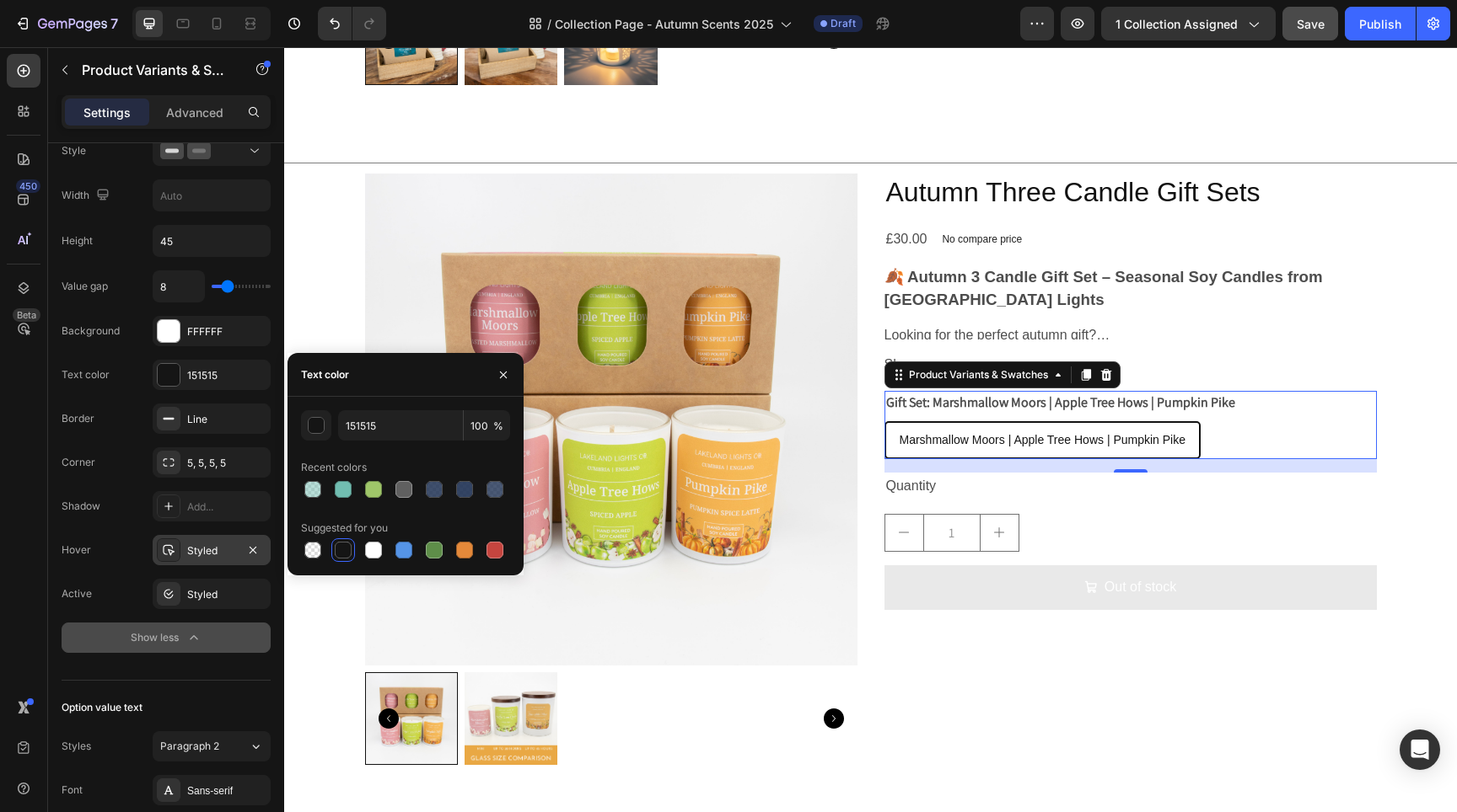
click at [216, 554] on div "Styled" at bounding box center [212, 551] width 49 height 16
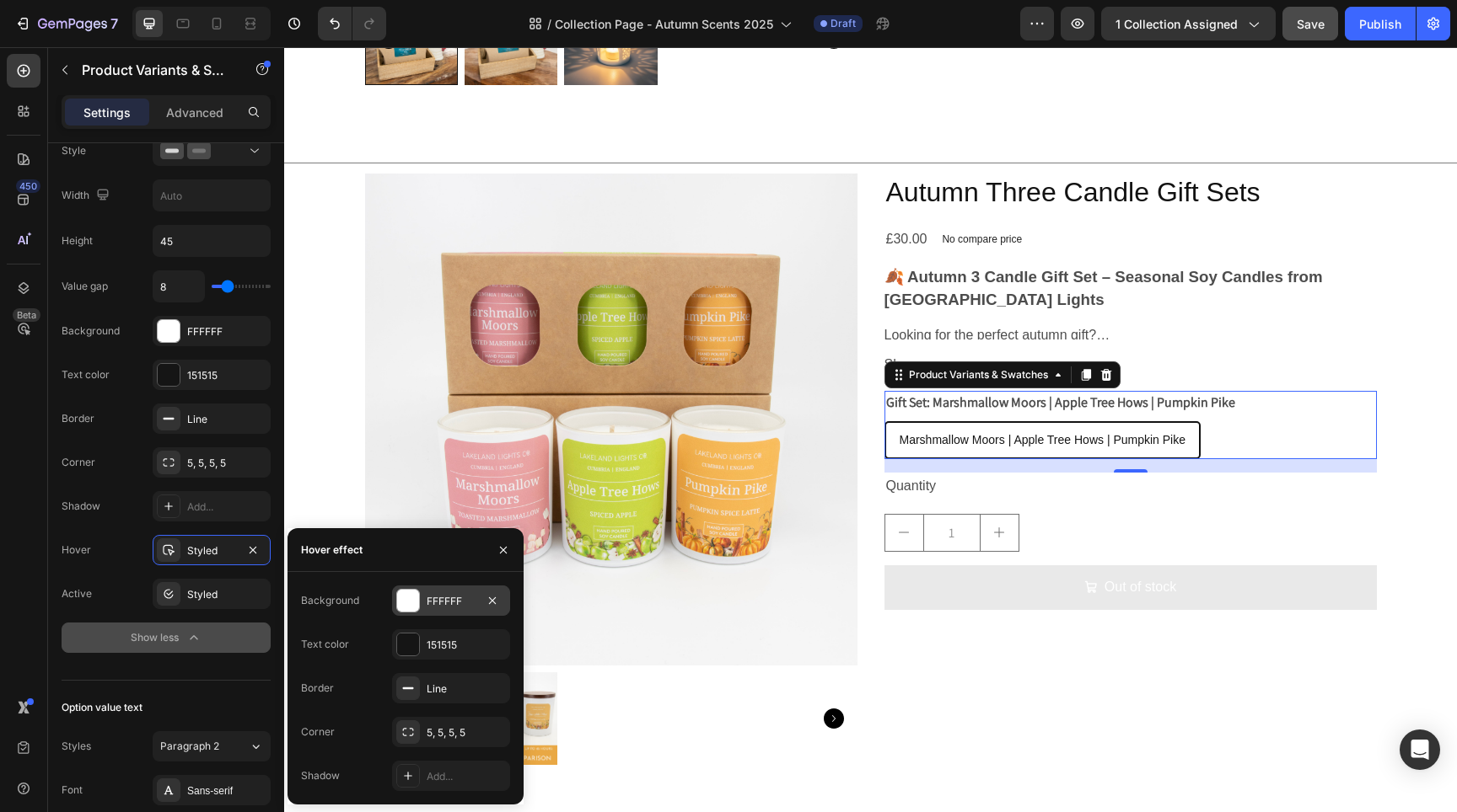
click at [418, 603] on div at bounding box center [408, 601] width 22 height 22
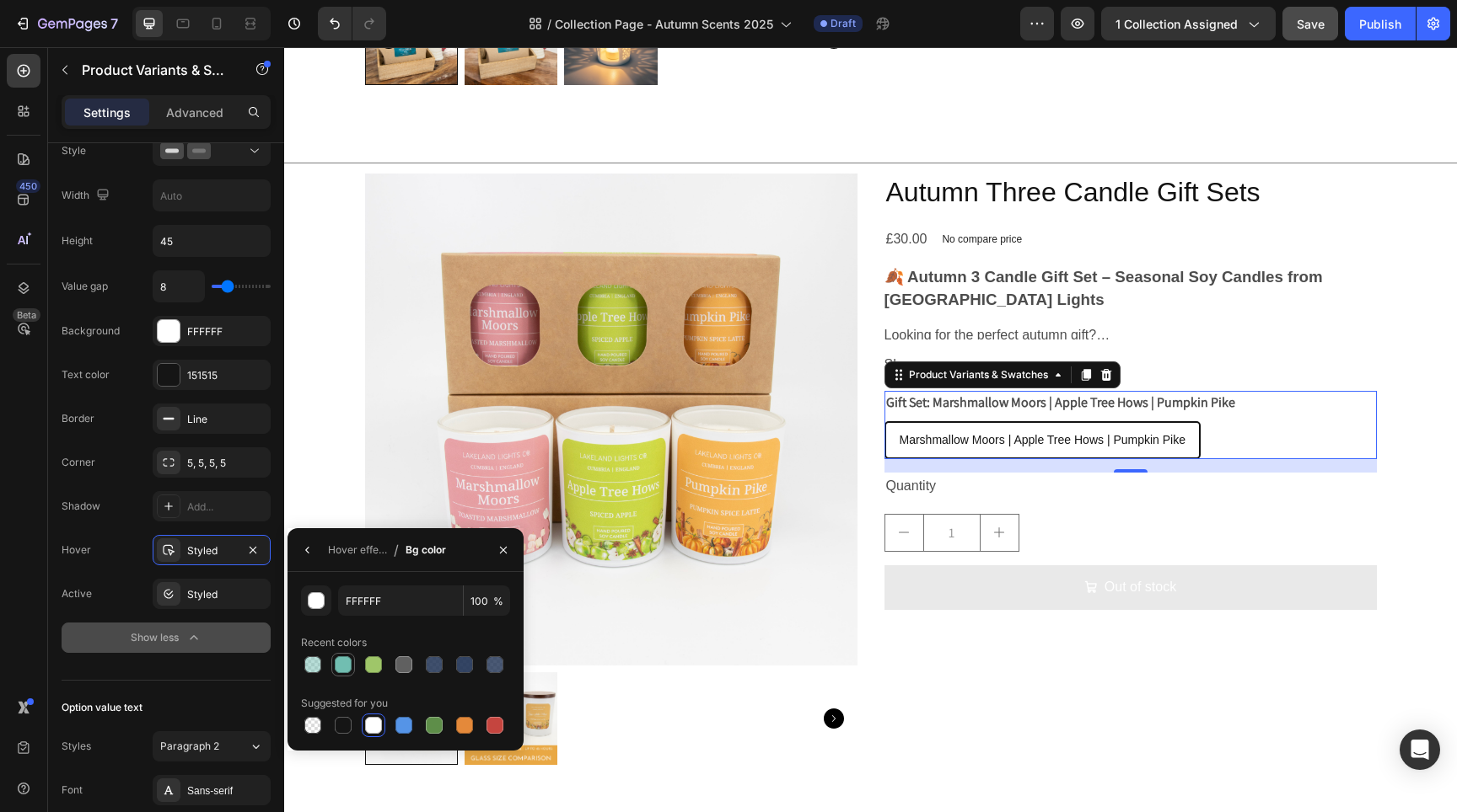
click at [348, 668] on div at bounding box center [343, 664] width 16 height 16
type input "71BEB1"
click at [0, 0] on input "100" at bounding box center [0, 0] width 0 height 0
type input "50"
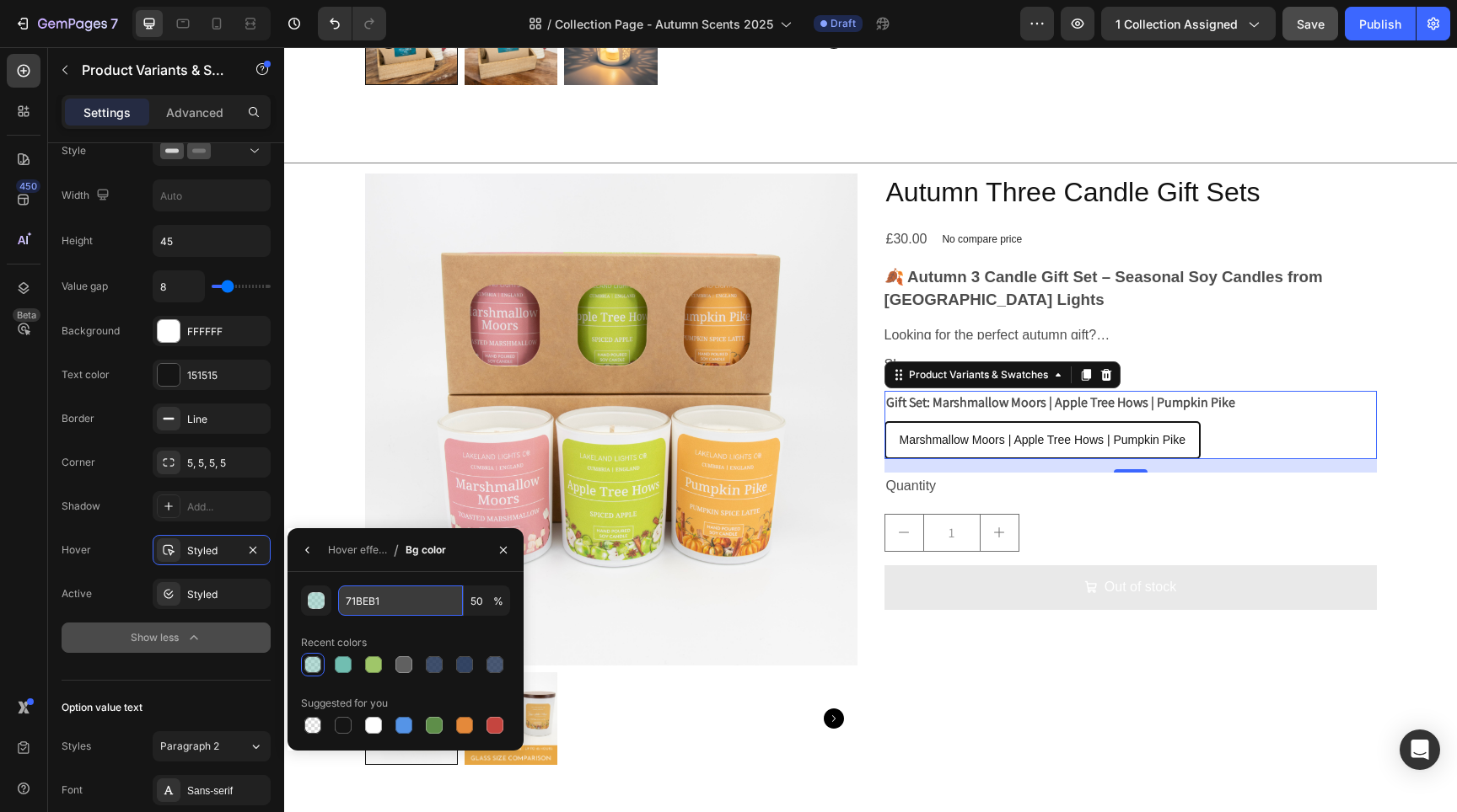
click at [0, 0] on input "71BEB1" at bounding box center [0, 0] width 0 height 0
click at [309, 536] on button "button" at bounding box center [308, 550] width 27 height 27
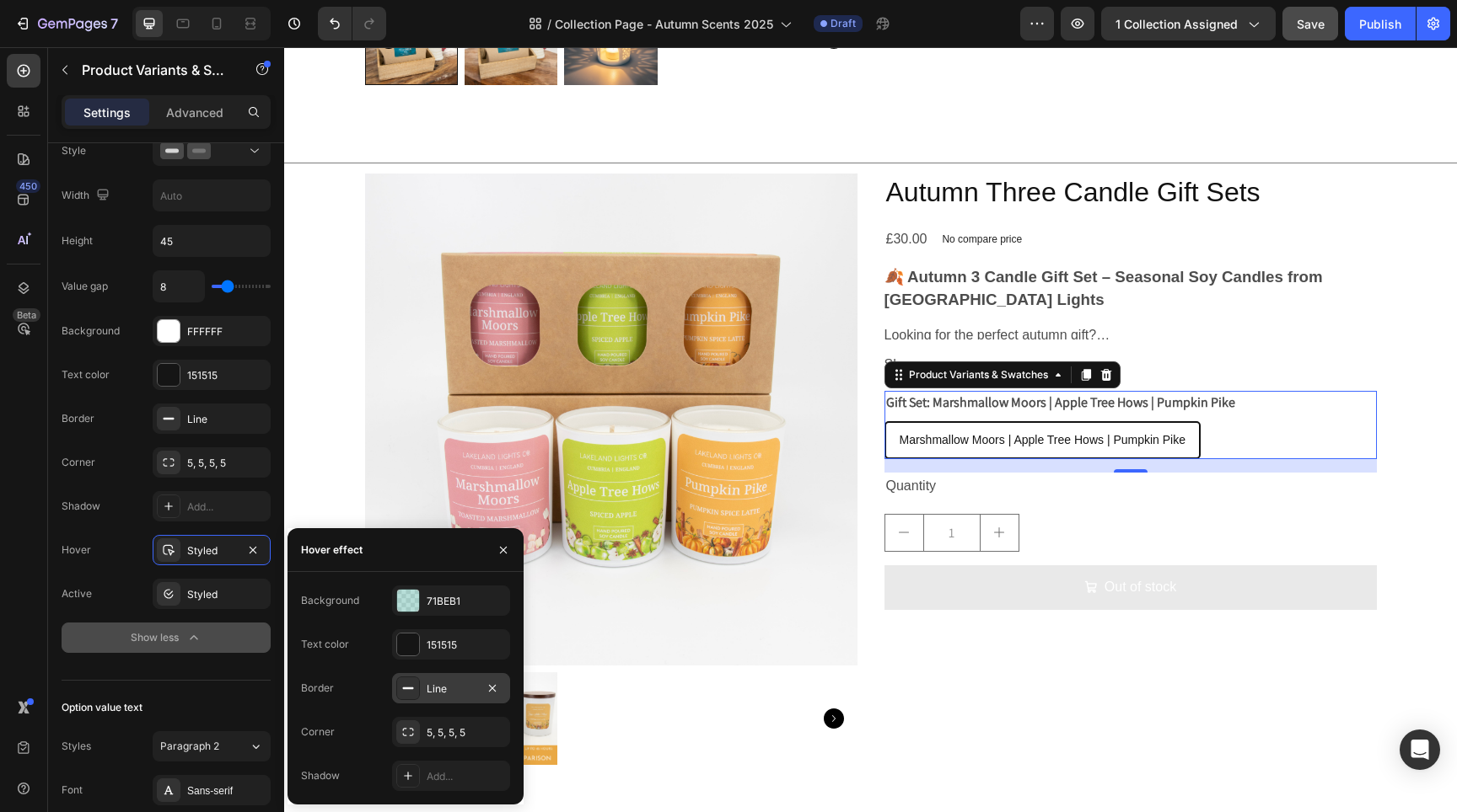
click at [420, 682] on div "Line" at bounding box center [450, 688] width 118 height 30
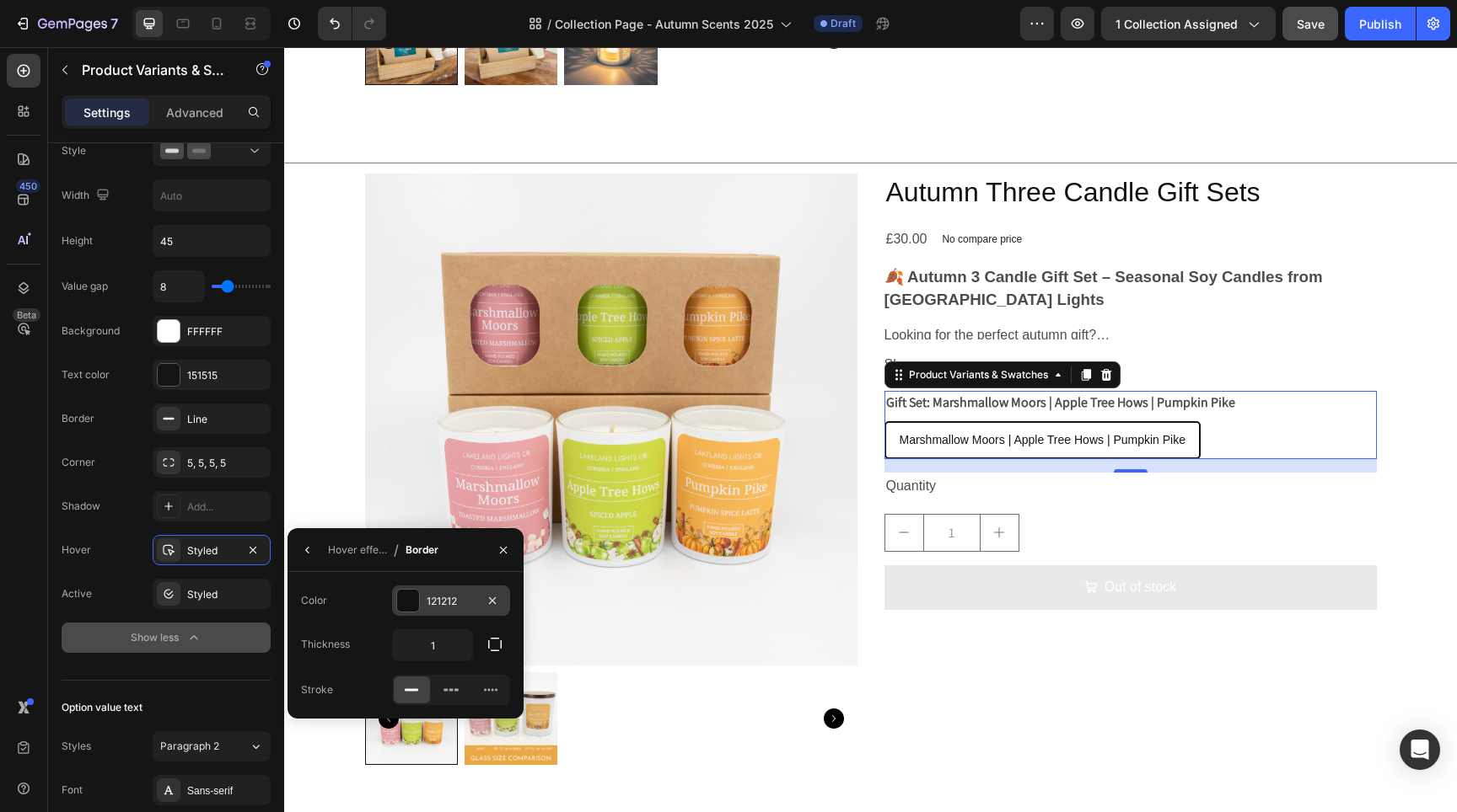
click at [399, 591] on div at bounding box center [408, 601] width 22 height 22
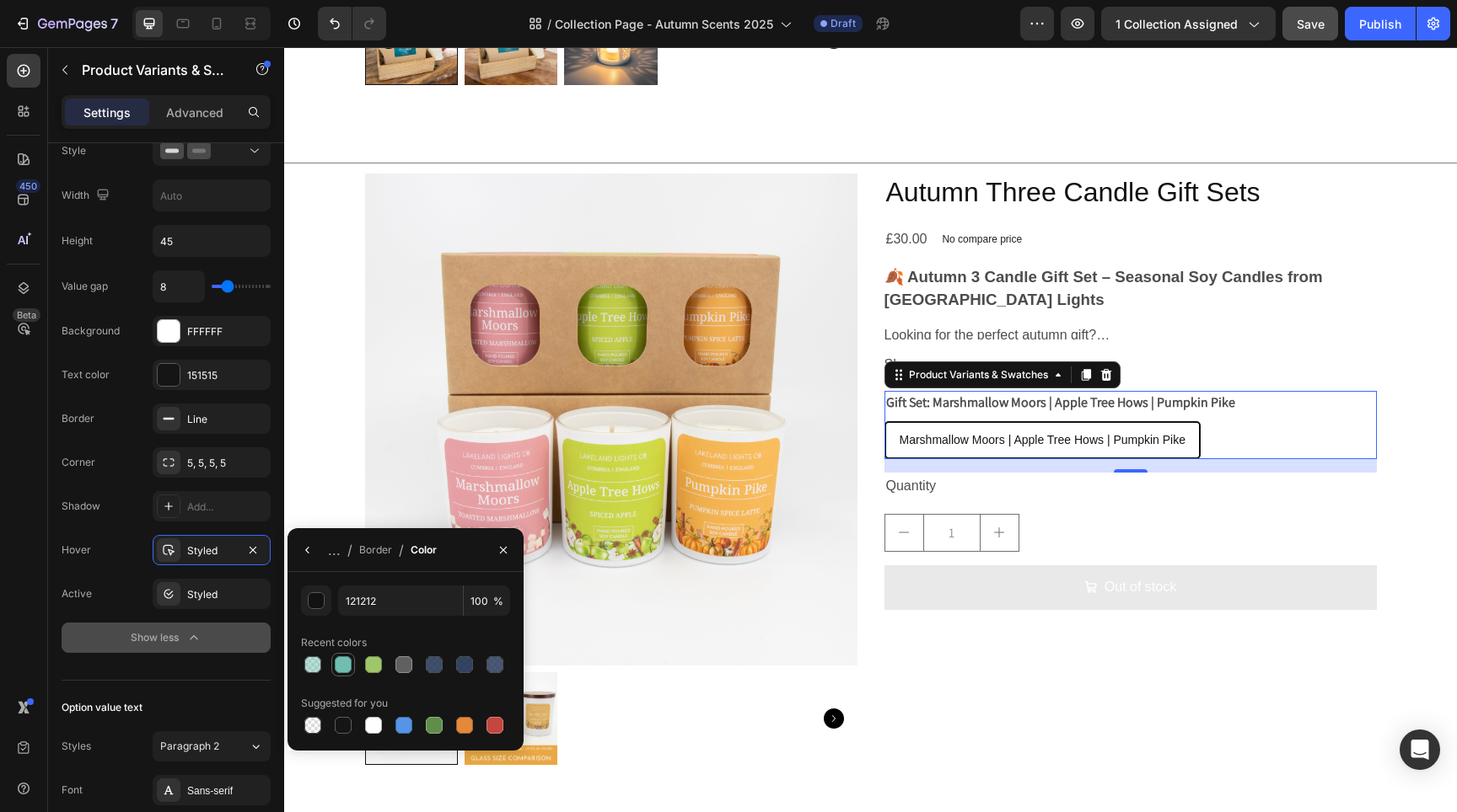
click at [340, 670] on div at bounding box center [343, 664] width 16 height 16
type input "71BEB1"
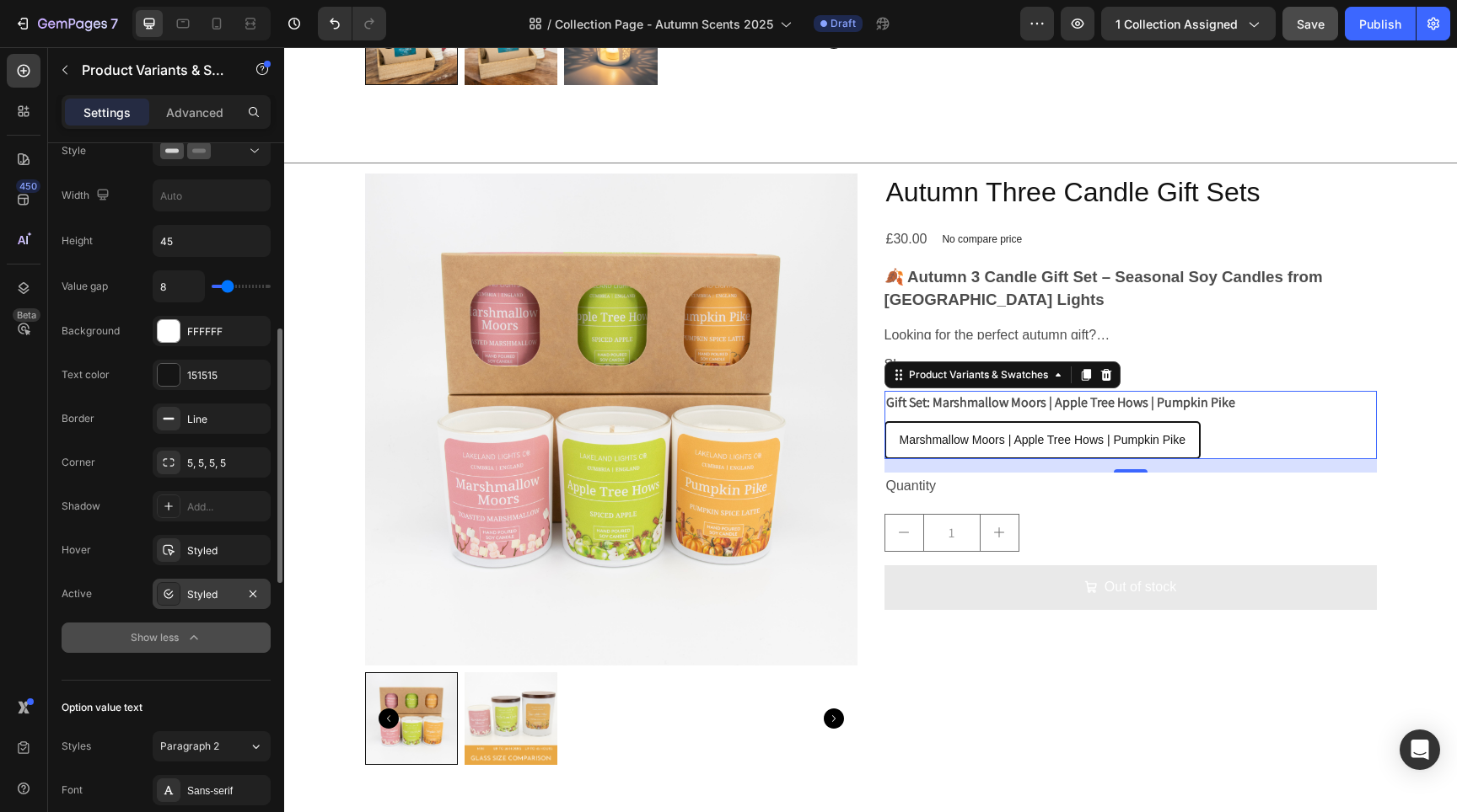
click at [206, 580] on div "Styled" at bounding box center [211, 594] width 118 height 30
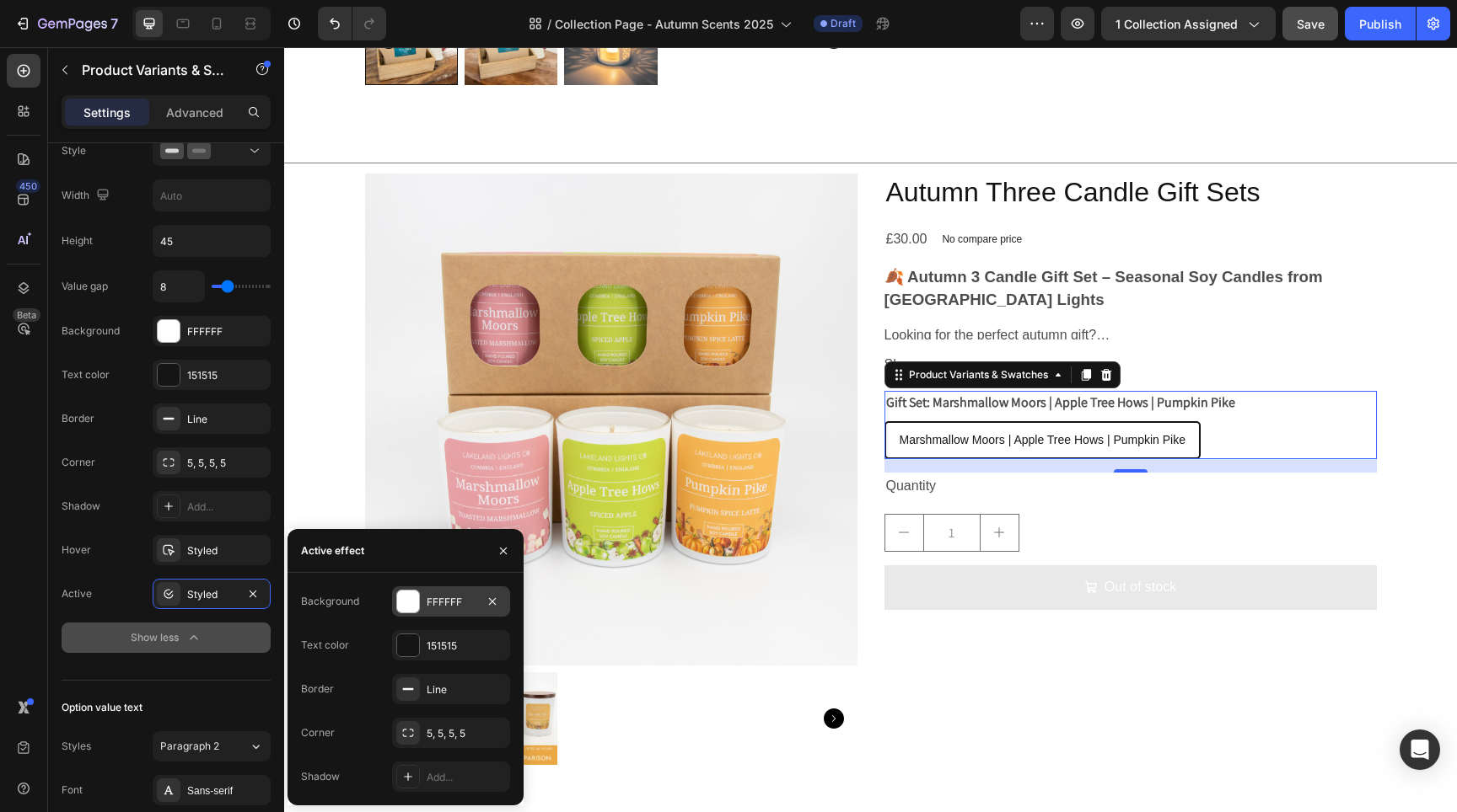
click at [402, 603] on div at bounding box center [408, 601] width 22 height 22
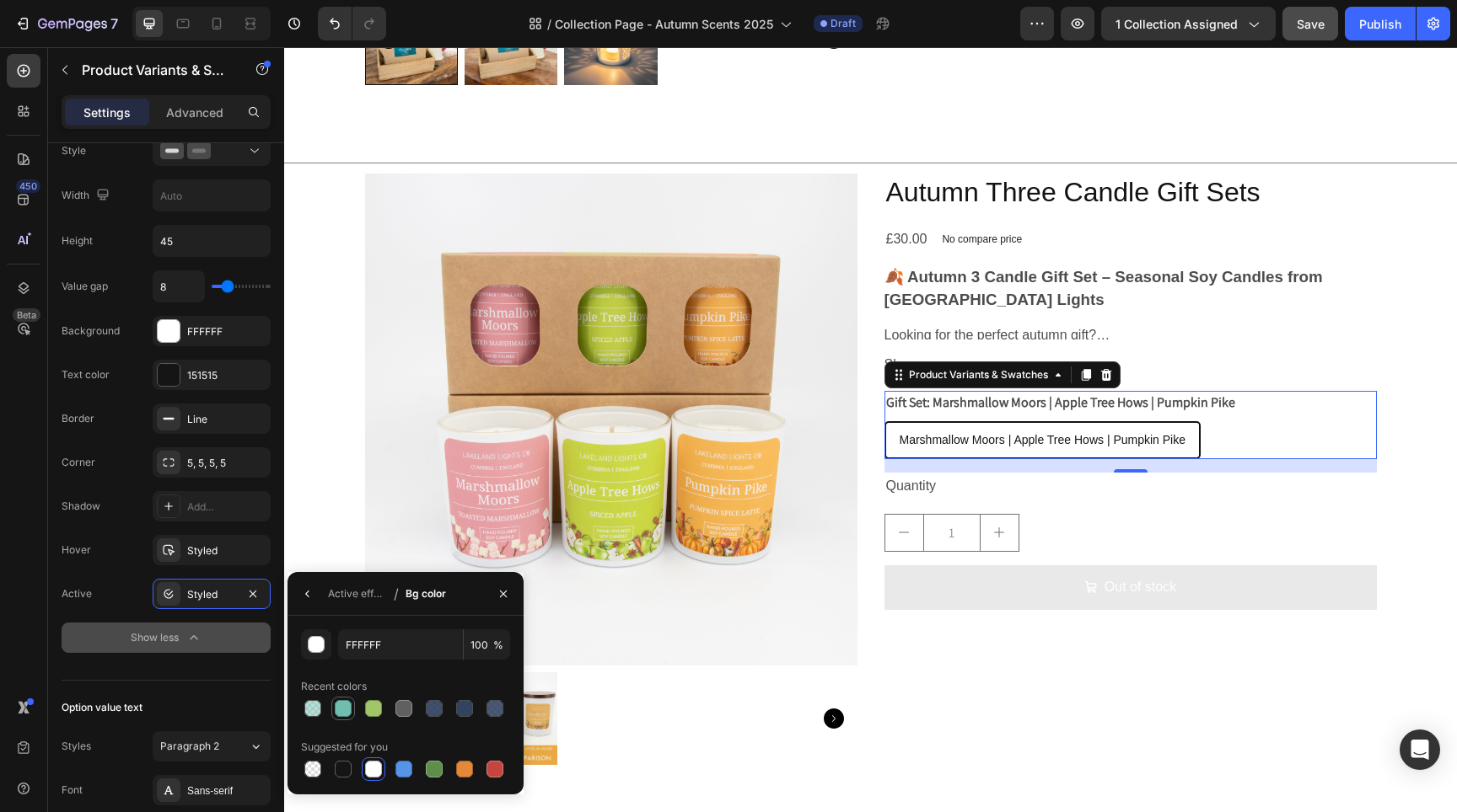
click at [341, 711] on div at bounding box center [343, 709] width 16 height 16
type input "71BEB1"
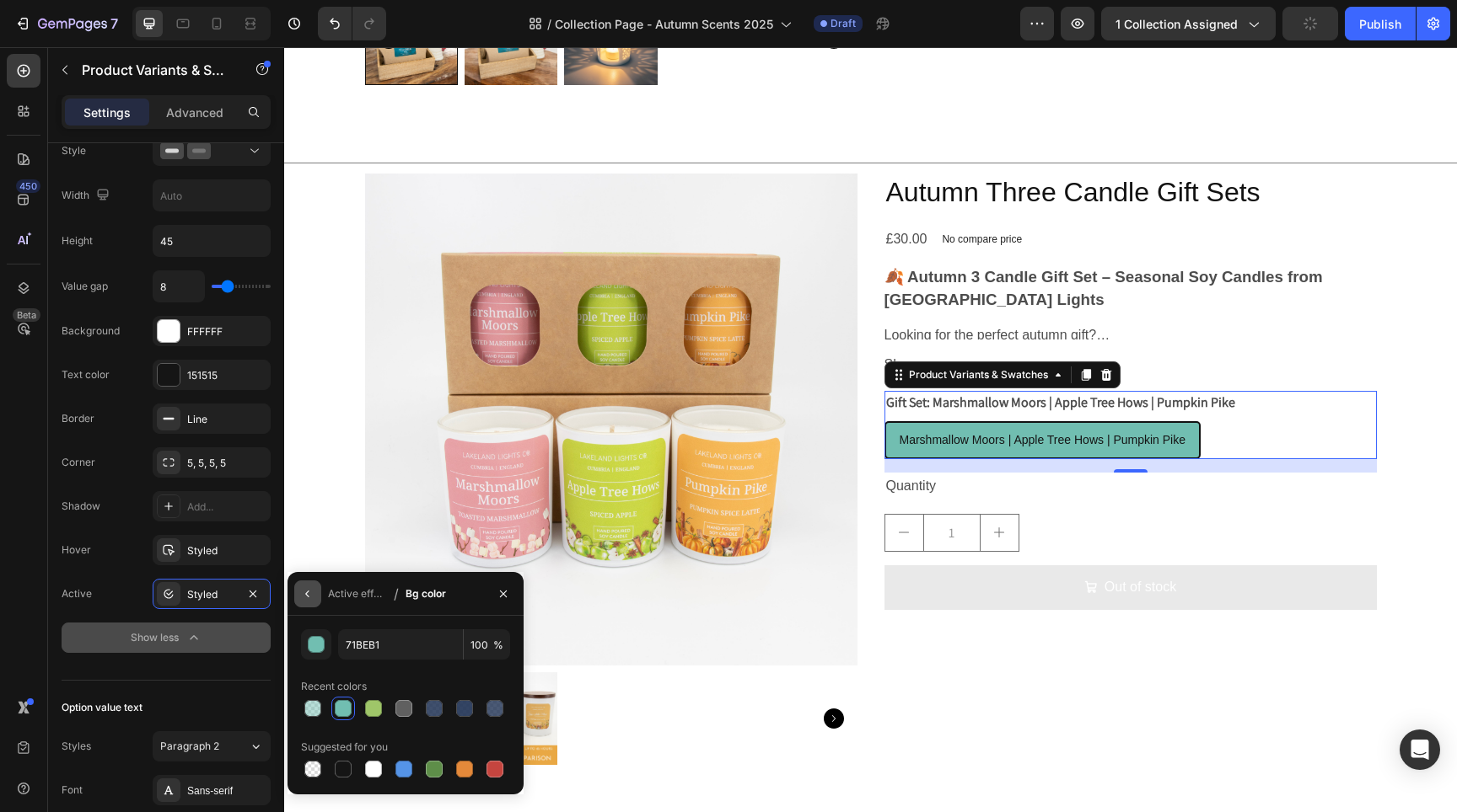
click at [319, 582] on button "button" at bounding box center [308, 594] width 27 height 27
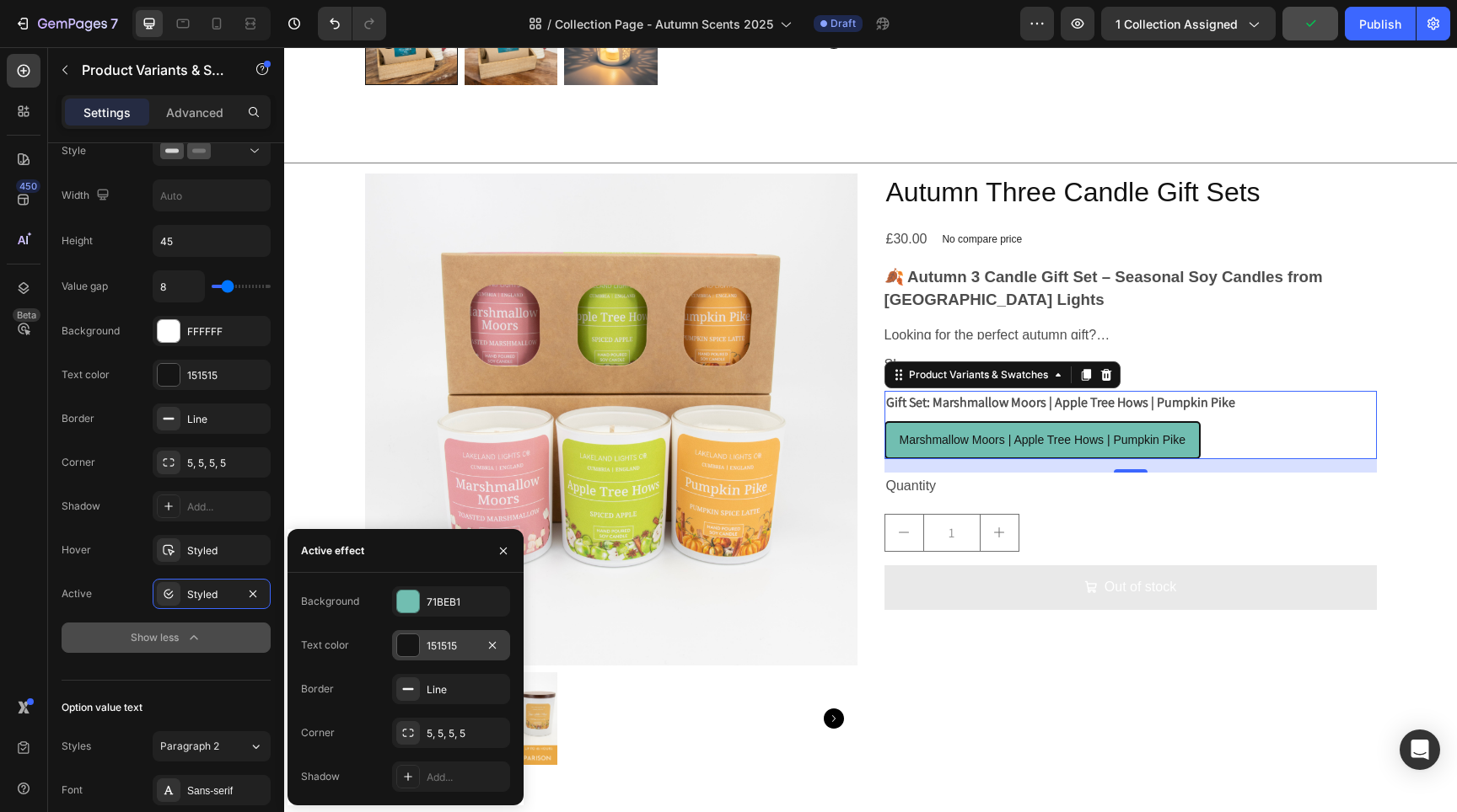
click at [402, 648] on div at bounding box center [408, 645] width 22 height 22
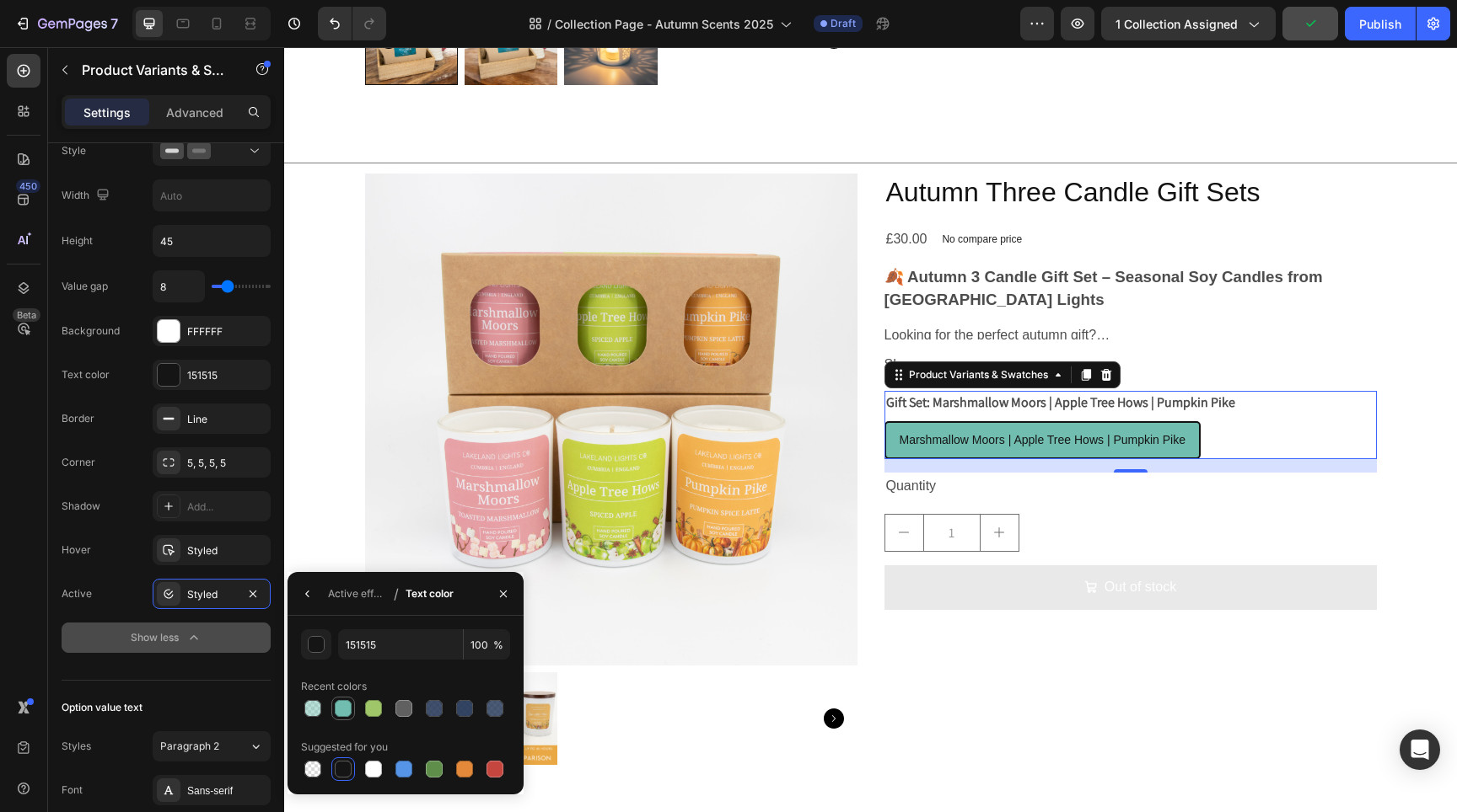
click at [336, 708] on div at bounding box center [343, 709] width 16 height 16
type input "71BEB1"
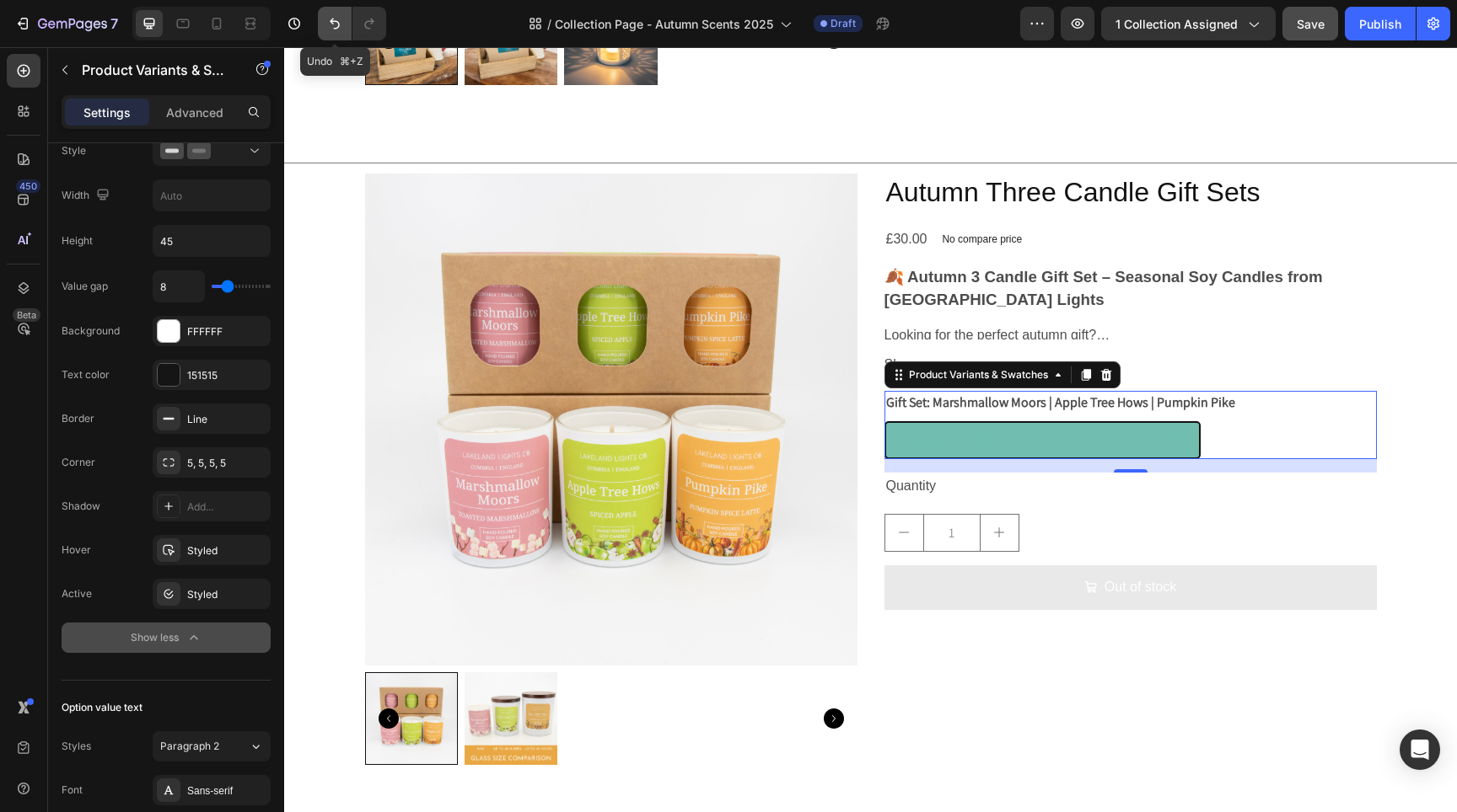
click at [331, 18] on icon "Undo/Redo" at bounding box center [334, 24] width 16 height 16
click at [206, 594] on div "Styled" at bounding box center [212, 595] width 49 height 16
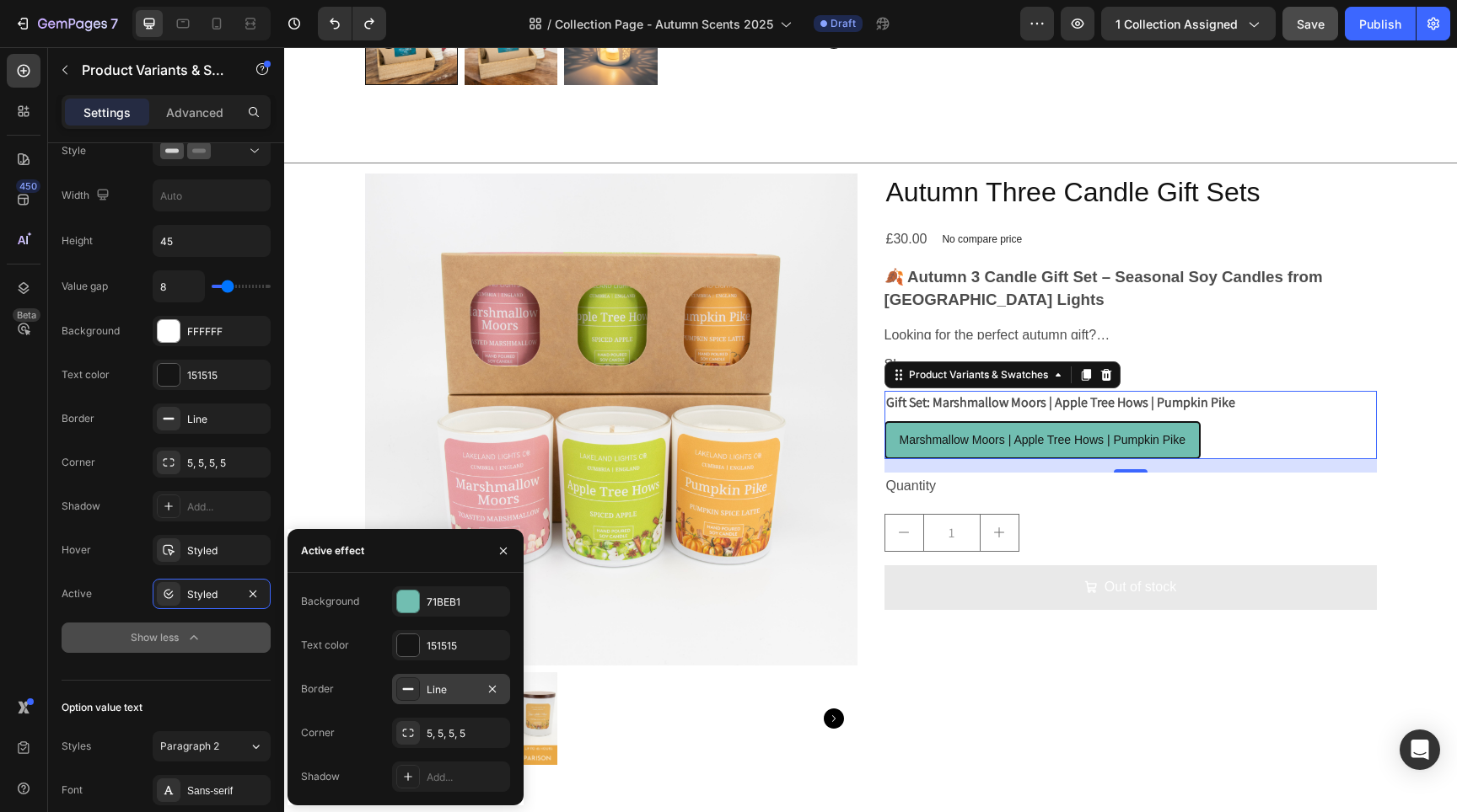
click at [440, 696] on div "Line" at bounding box center [451, 690] width 49 height 16
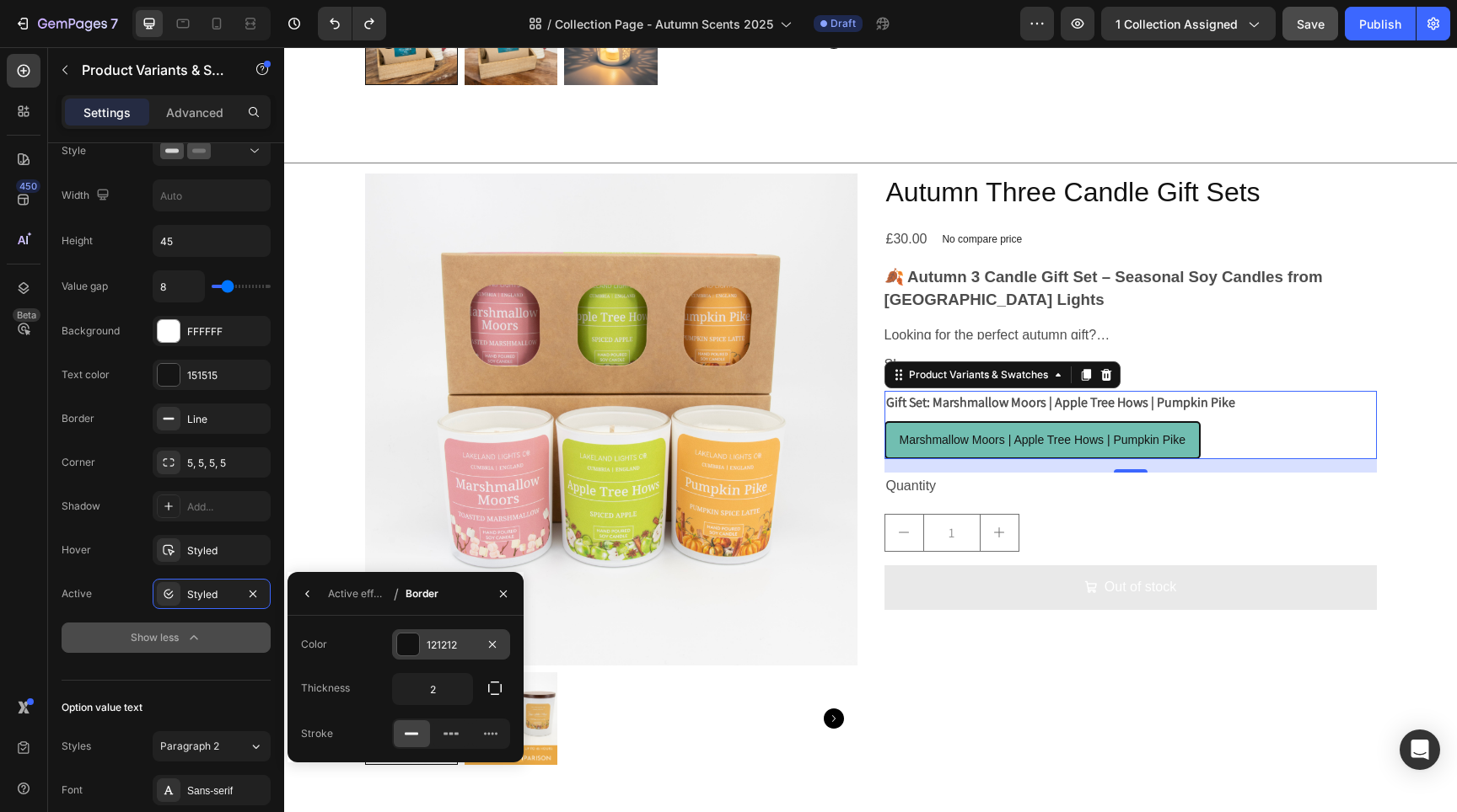
click at [407, 653] on div at bounding box center [408, 645] width 22 height 22
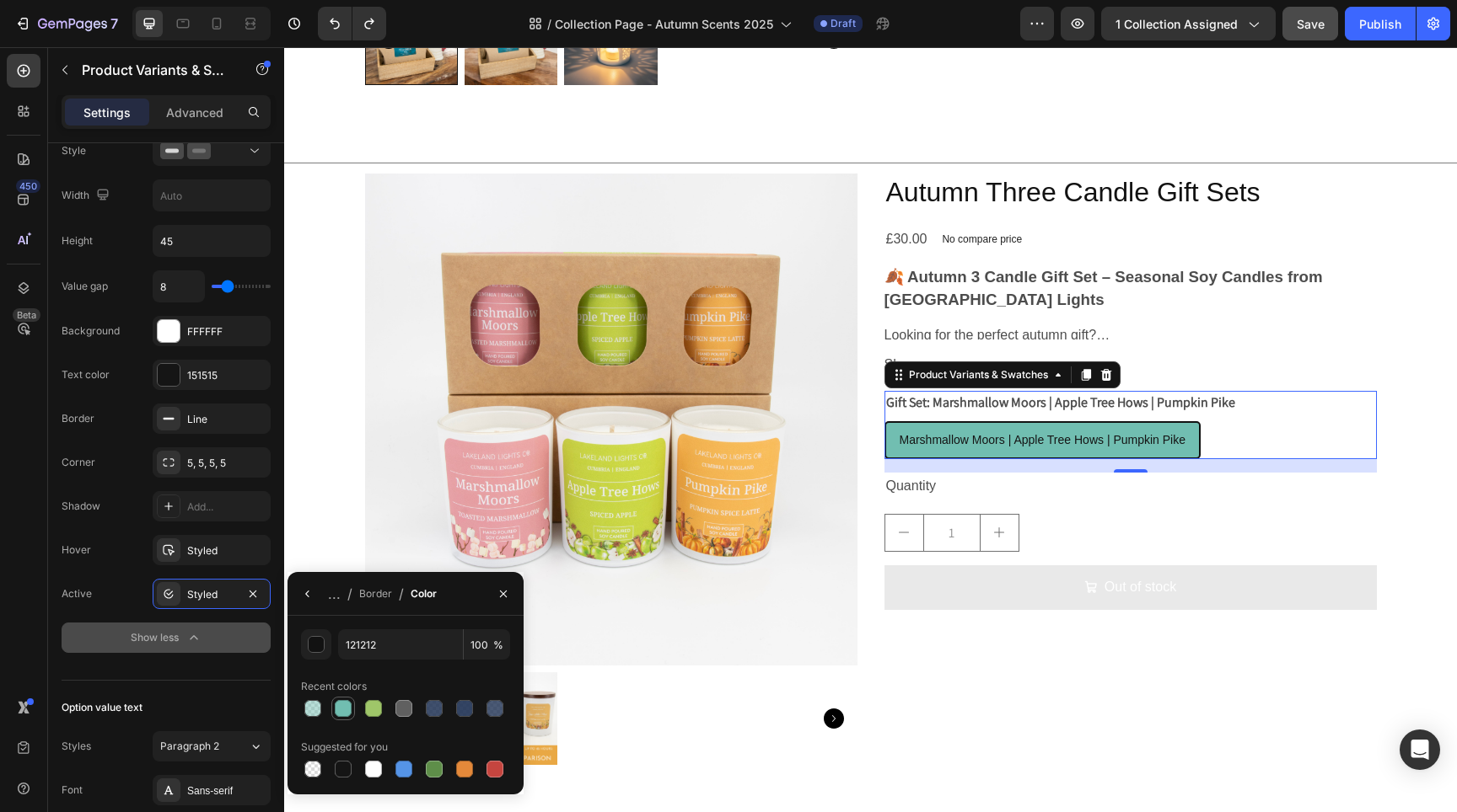
click at [340, 714] on div at bounding box center [343, 709] width 16 height 16
type input "71BEB1"
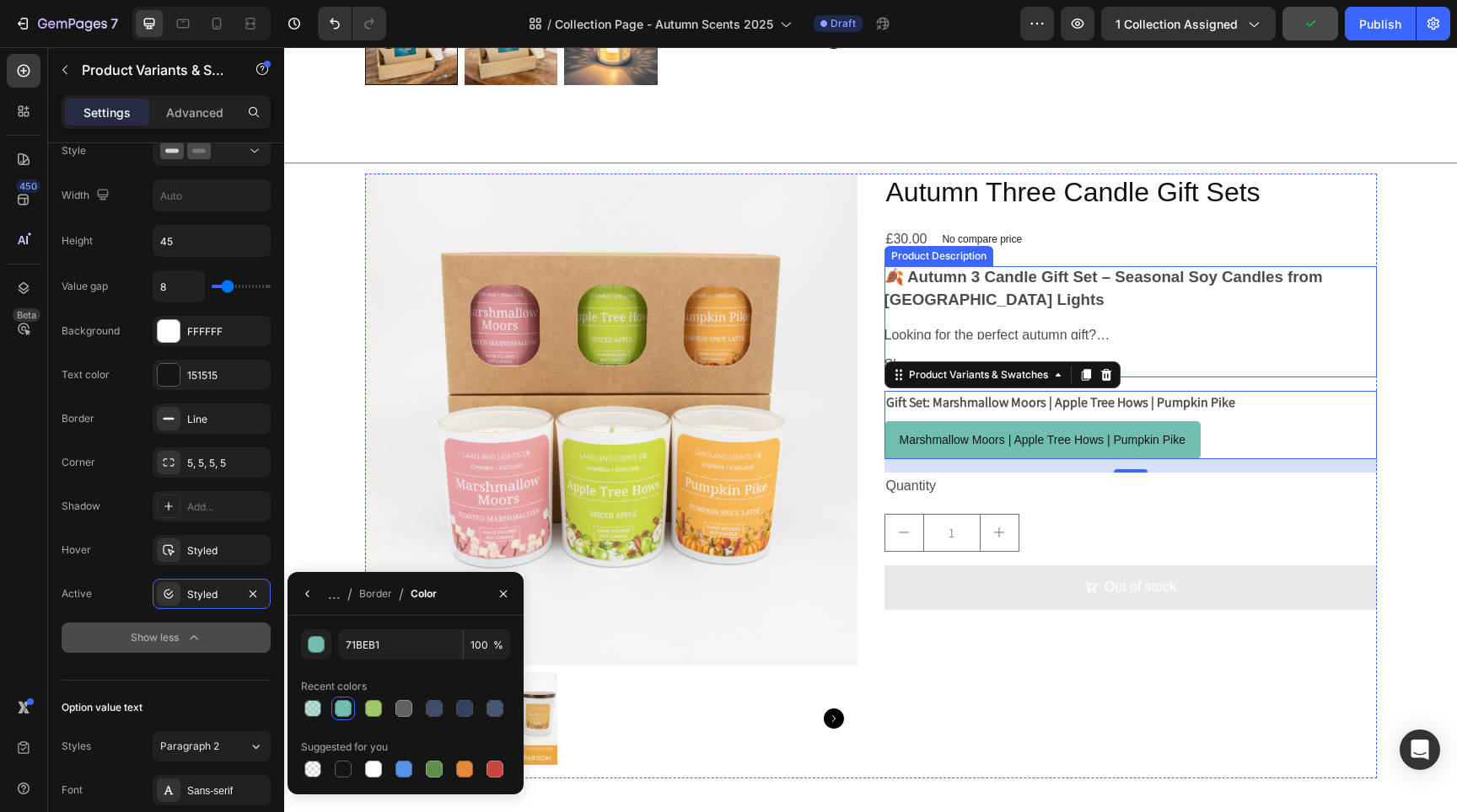
click at [1187, 337] on p "Looking for the perfect autumn gift?" at bounding box center [1130, 335] width 492 height 18
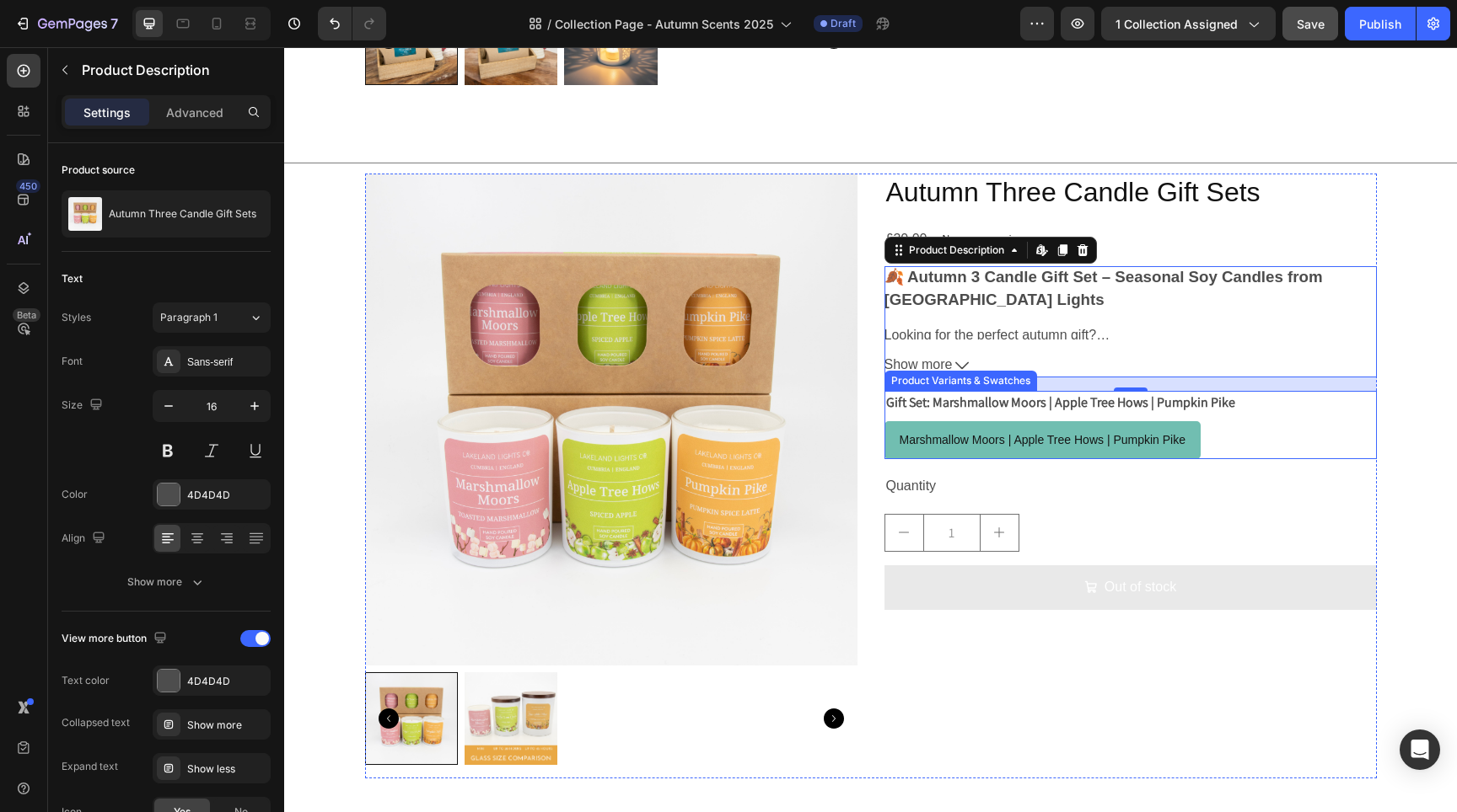
click at [1207, 425] on div "Marshmallow Moors | Apple Tree Hows | Pumpkin Pike Marshmallow Moors | Apple Tr…" at bounding box center [1130, 441] width 492 height 38
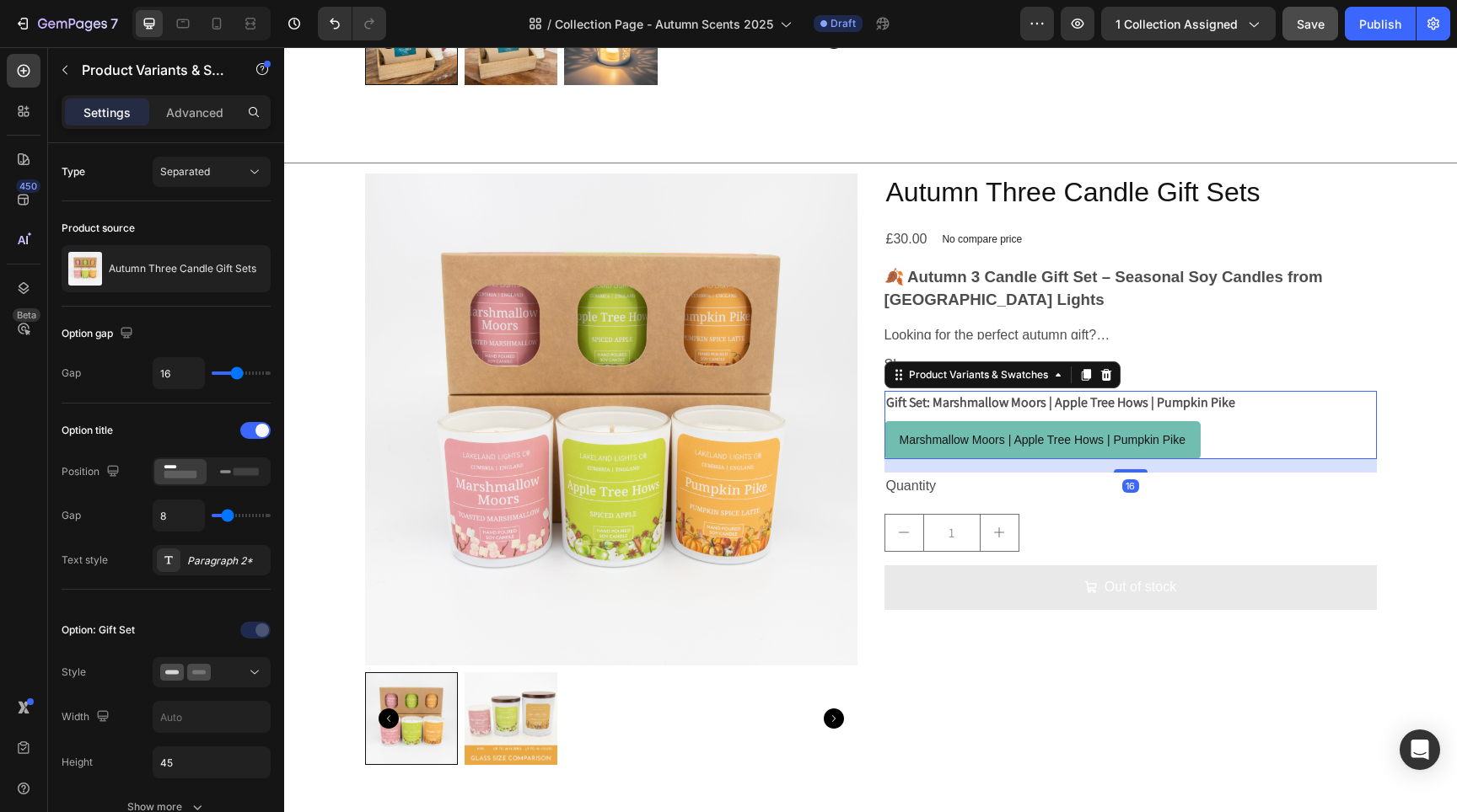
click at [1179, 442] on span "Marshmallow Moors | Apple Tree Hows | Pumpkin Pike" at bounding box center [1043, 440] width 287 height 14
click at [885, 422] on input "Marshmallow Moors | Apple Tree Hows | Pumpkin Pike Marshmallow Moors | Apple Tr…" at bounding box center [884, 421] width 1 height 1
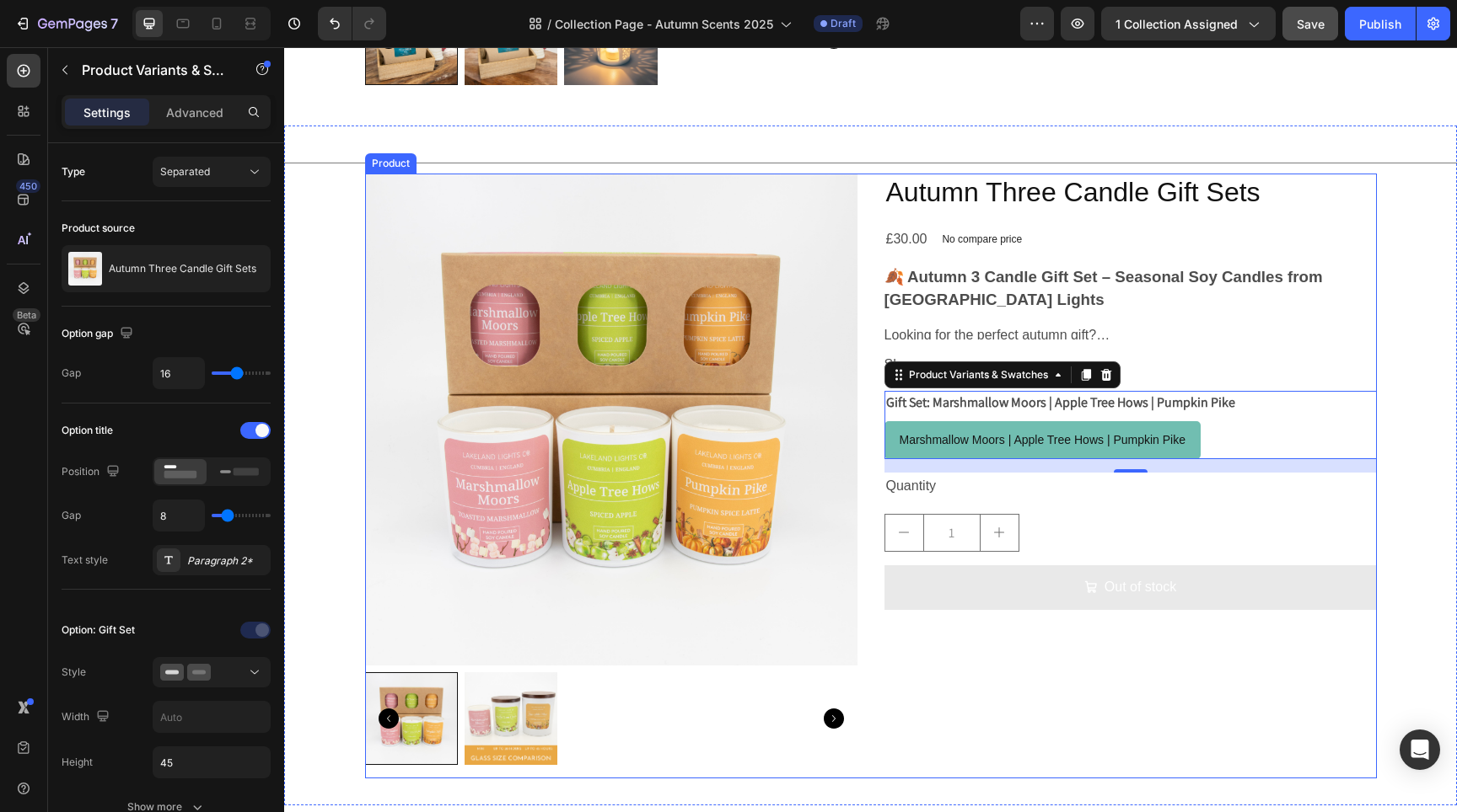
click at [988, 663] on div "Autumn Three Candle Gift Sets Product Title £30.00 Product Price Product Price …" at bounding box center [1130, 475] width 492 height 605
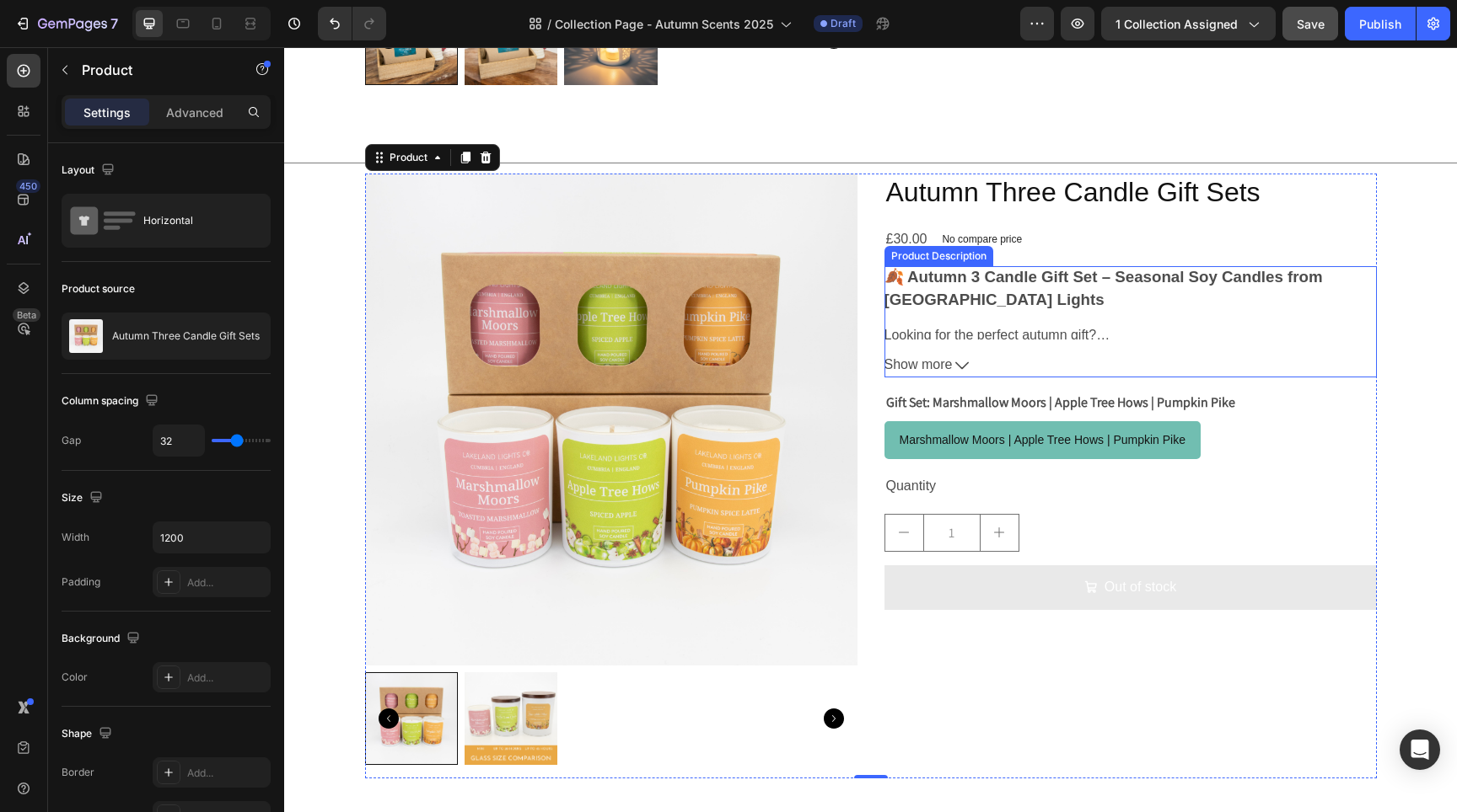
click at [975, 368] on button "Show more" at bounding box center [1130, 365] width 492 height 25
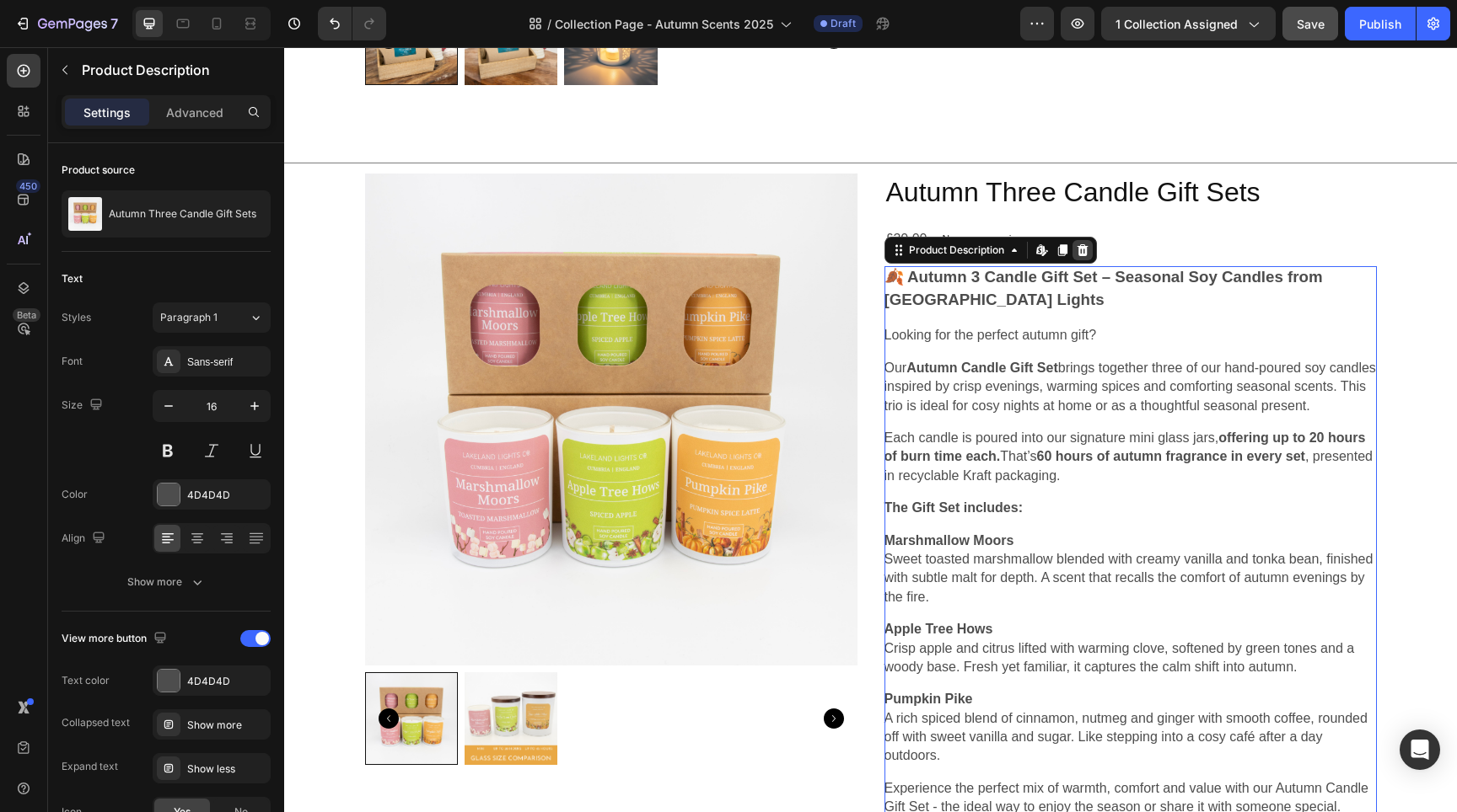
click at [1078, 248] on icon at bounding box center [1083, 250] width 14 height 14
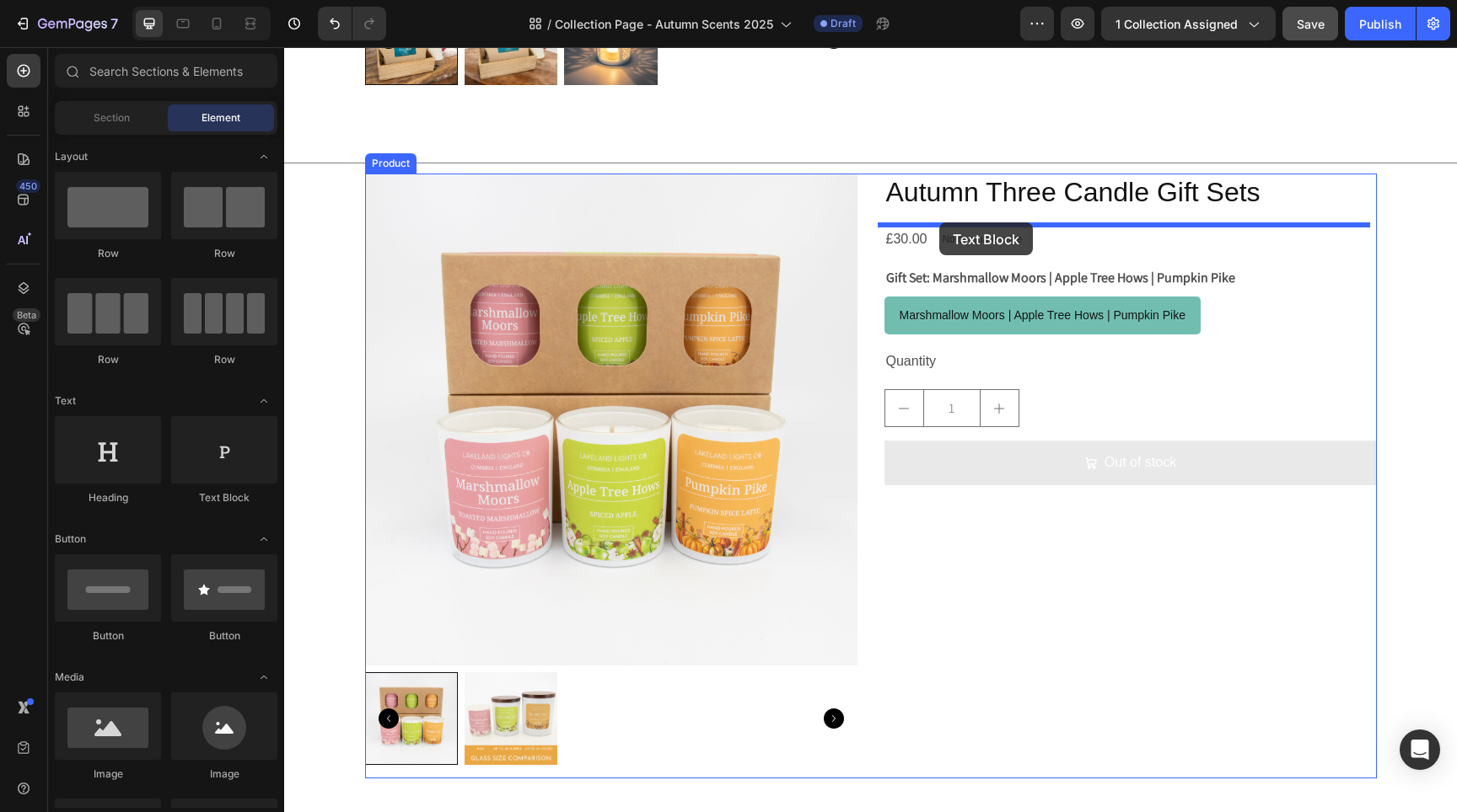
drag, startPoint x: 522, startPoint y: 515, endPoint x: 939, endPoint y: 222, distance: 509.6
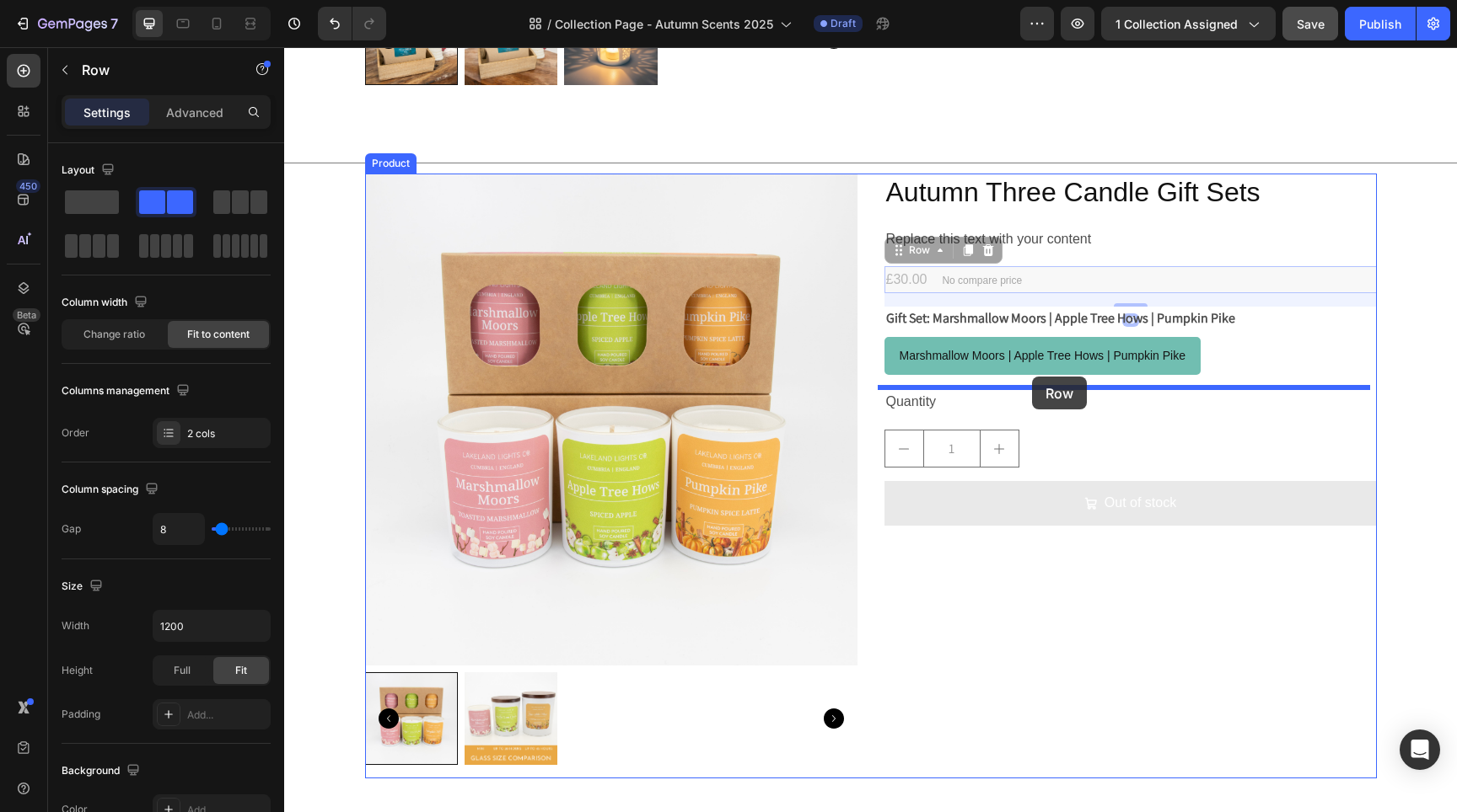
drag, startPoint x: 1053, startPoint y: 278, endPoint x: 1032, endPoint y: 377, distance: 101.2
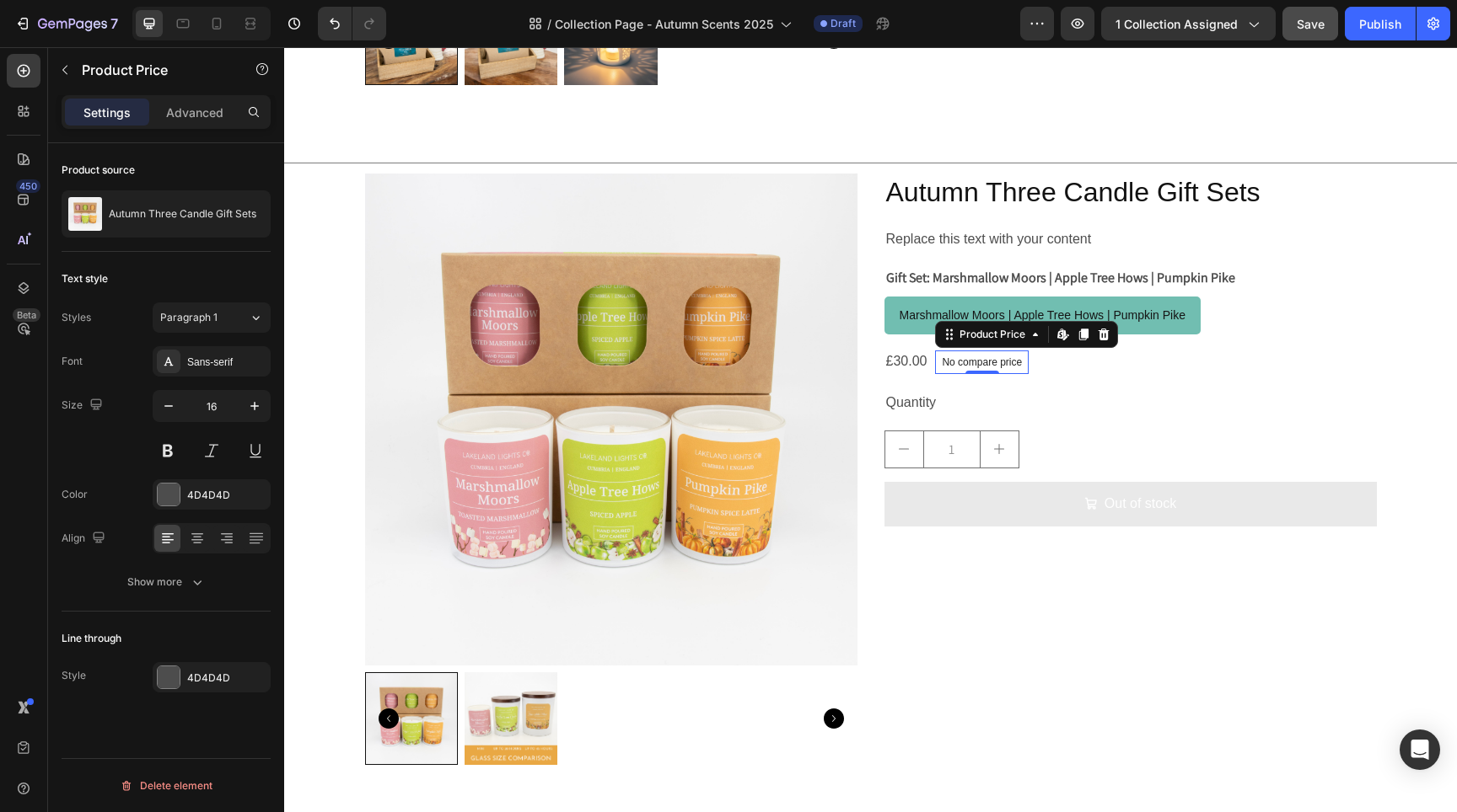
click at [1008, 360] on p "No compare price" at bounding box center [982, 362] width 80 height 10
click at [1101, 331] on icon at bounding box center [1104, 334] width 11 height 12
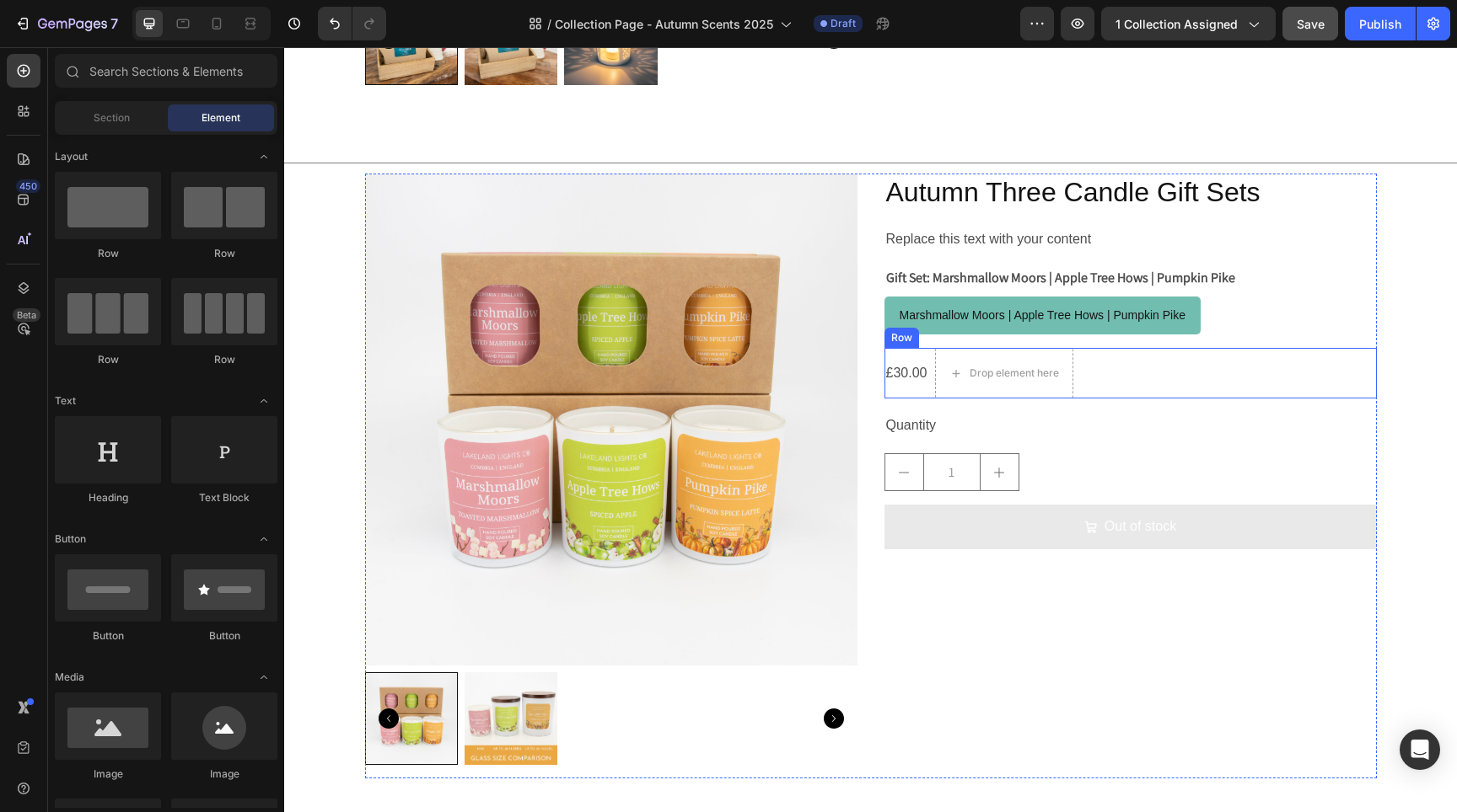
click at [1133, 380] on div "£30.00 Product Price Product Price Drop element here Row" at bounding box center [1130, 372] width 492 height 50
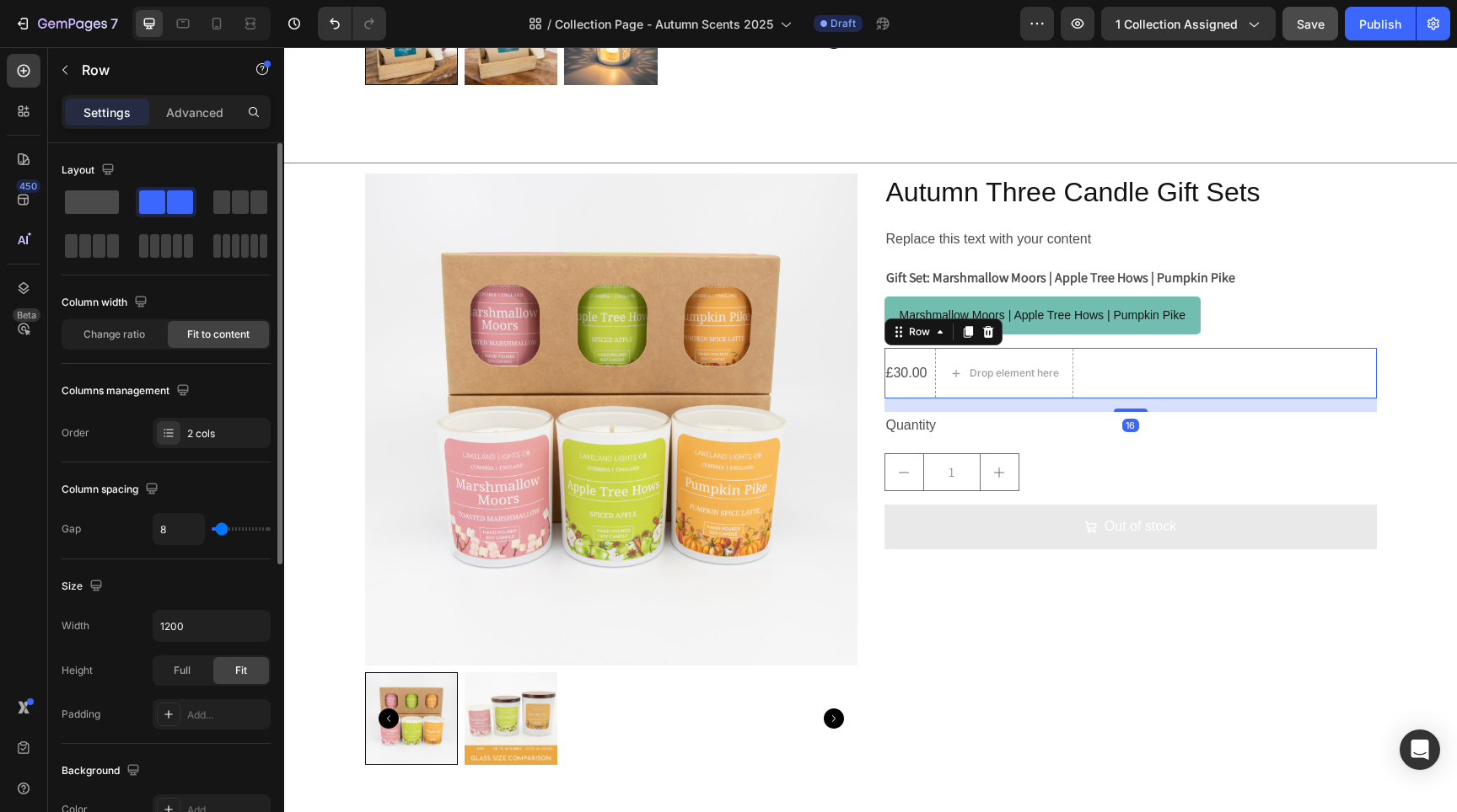
click at [84, 206] on span at bounding box center [91, 203] width 54 height 24
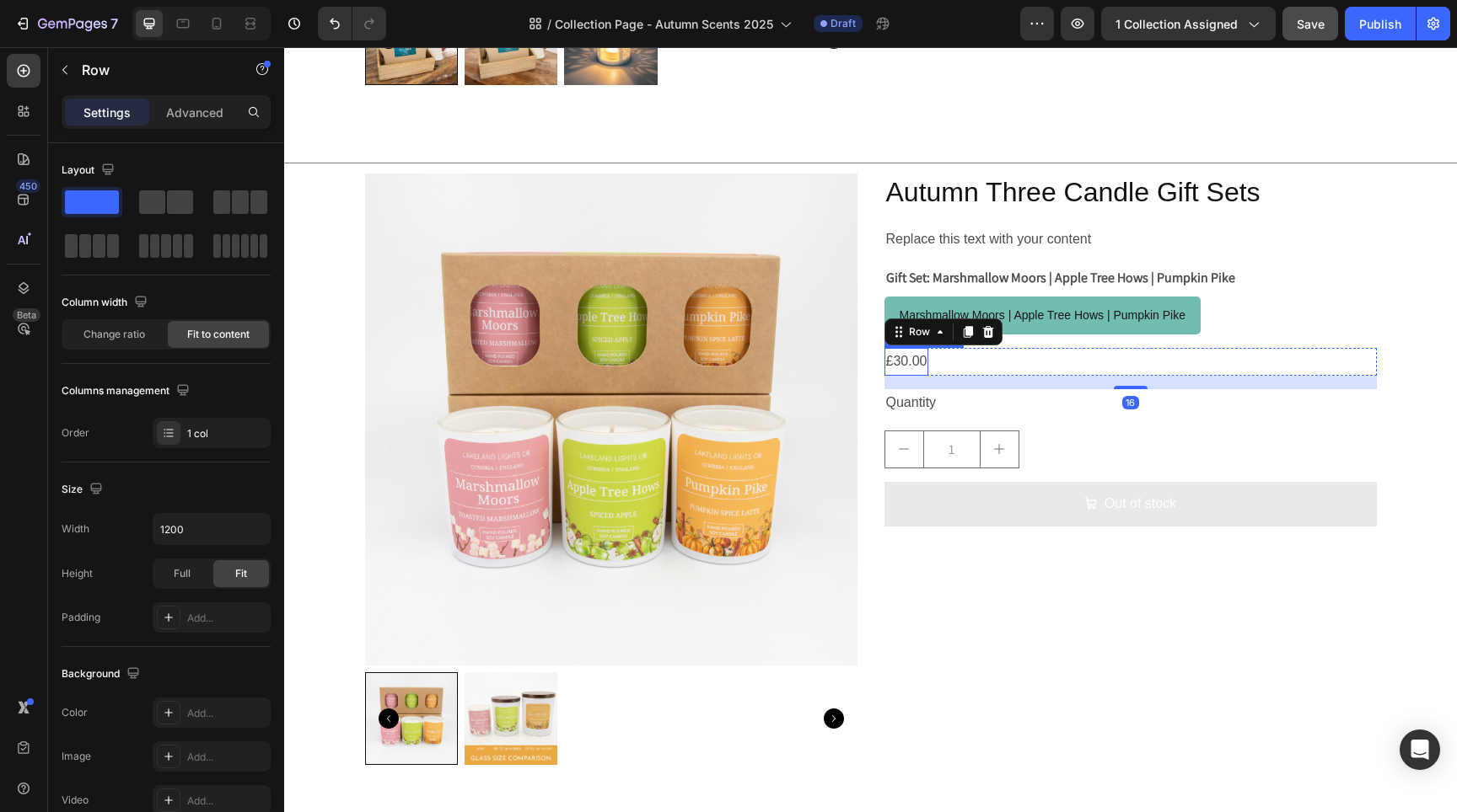
click at [912, 366] on div "£30.00" at bounding box center [907, 361] width 45 height 27
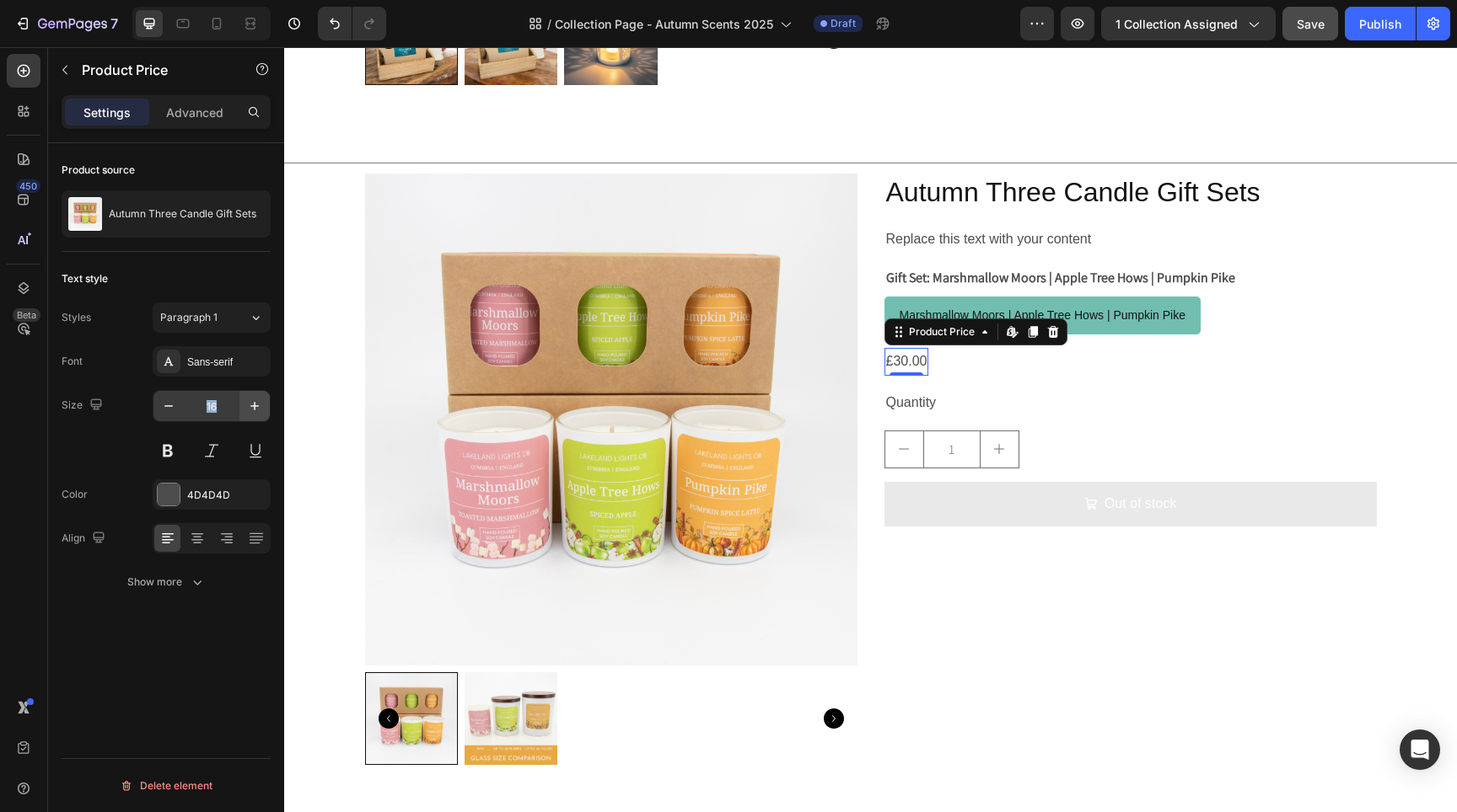
drag, startPoint x: 239, startPoint y: 385, endPoint x: 256, endPoint y: 402, distance: 24.0
click at [241, 387] on div "Font Sans-serif Size 16 Color 4D4D4D Align Show more" at bounding box center [165, 472] width 209 height 251
click at [257, 403] on icon "button" at bounding box center [255, 406] width 16 height 16
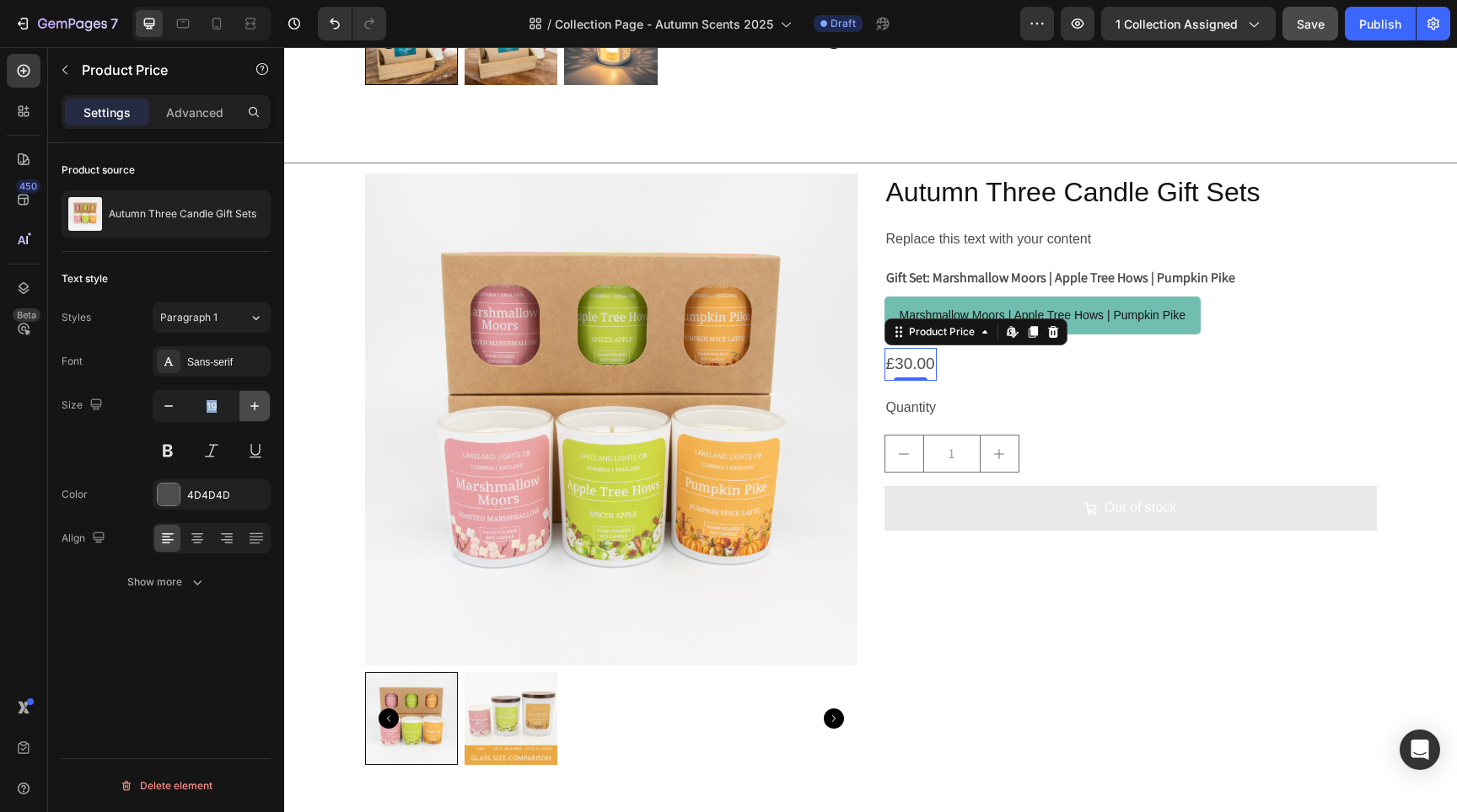
click at [257, 403] on icon "button" at bounding box center [255, 406] width 16 height 16
click at [258, 402] on icon "button" at bounding box center [255, 406] width 16 height 16
type input "21"
click at [181, 449] on button at bounding box center [167, 451] width 30 height 30
click at [1001, 390] on div "Autumn Three Candle Gift Sets Product Title Replace this text with your content…" at bounding box center [1130, 475] width 492 height 605
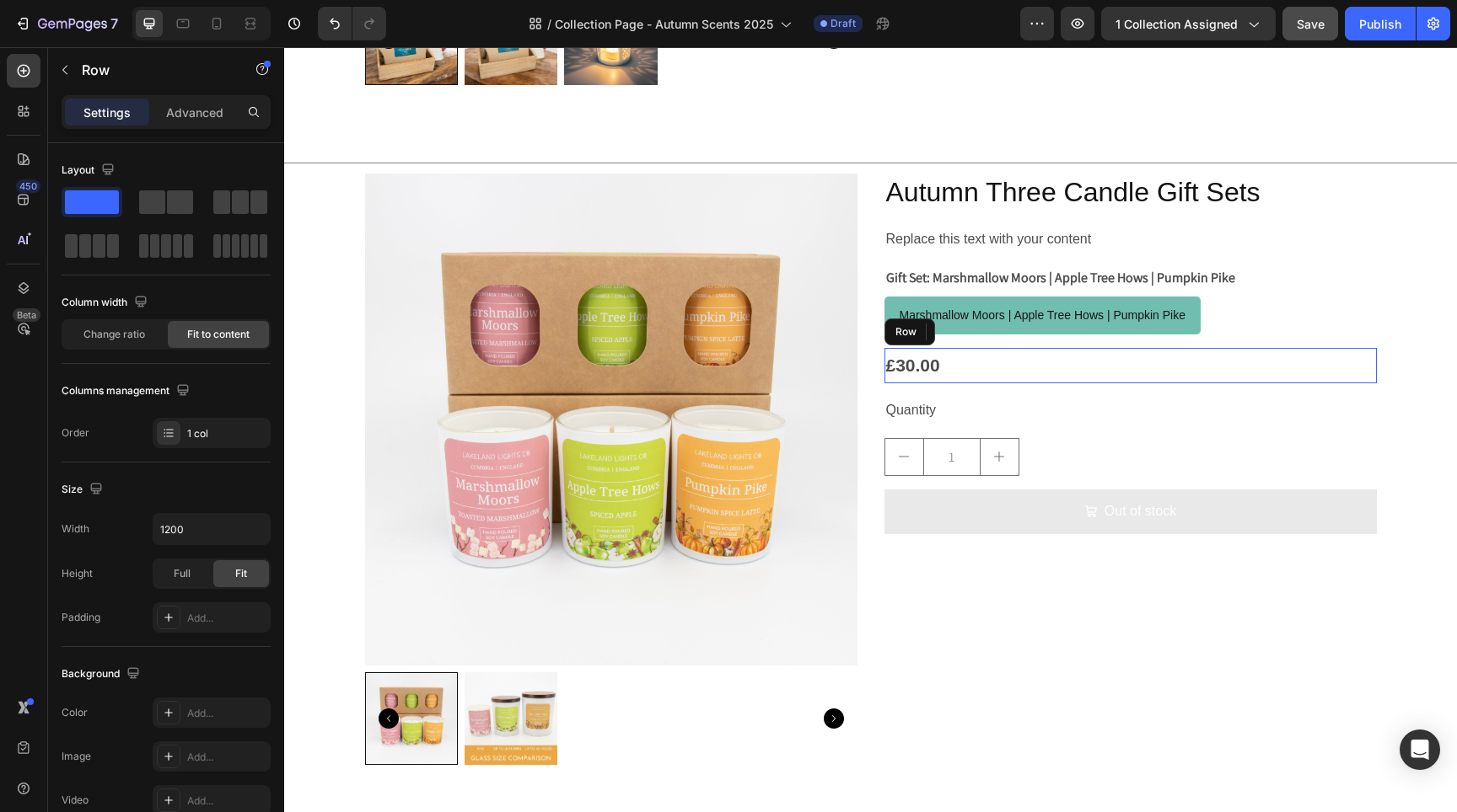
click at [965, 363] on div "£30.00 Product Price Product Price Row" at bounding box center [1130, 365] width 492 height 36
click at [1127, 387] on div at bounding box center [1130, 390] width 34 height 5
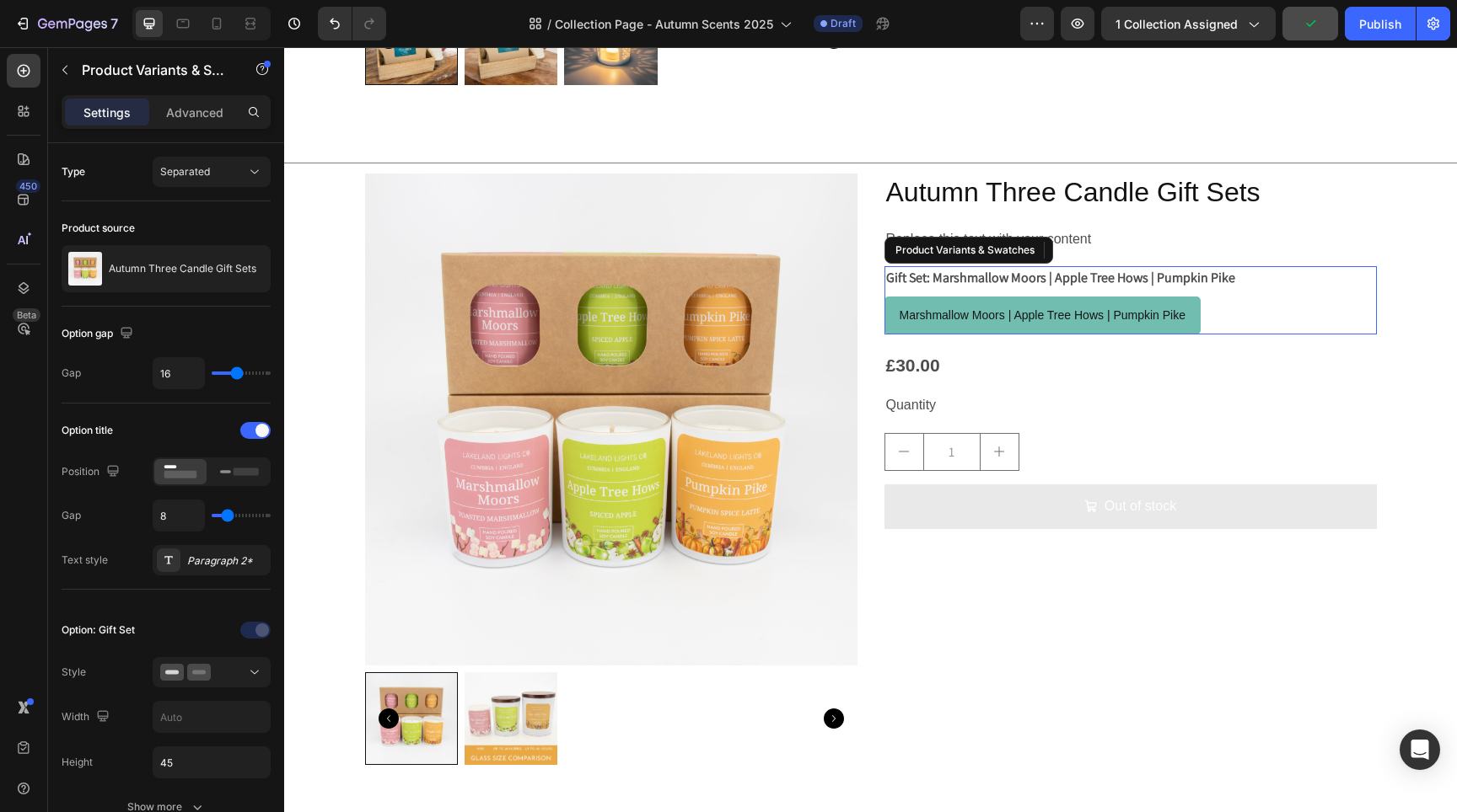
click at [1127, 321] on div "Marshmallow Moors | Apple Tree Hows | Pumpkin Pike" at bounding box center [1043, 316] width 314 height 35
click at [885, 297] on input "Marshmallow Moors | Apple Tree Hows | Pumpkin Pike Marshmallow Moors | Apple Tr…" at bounding box center [884, 296] width 1 height 1
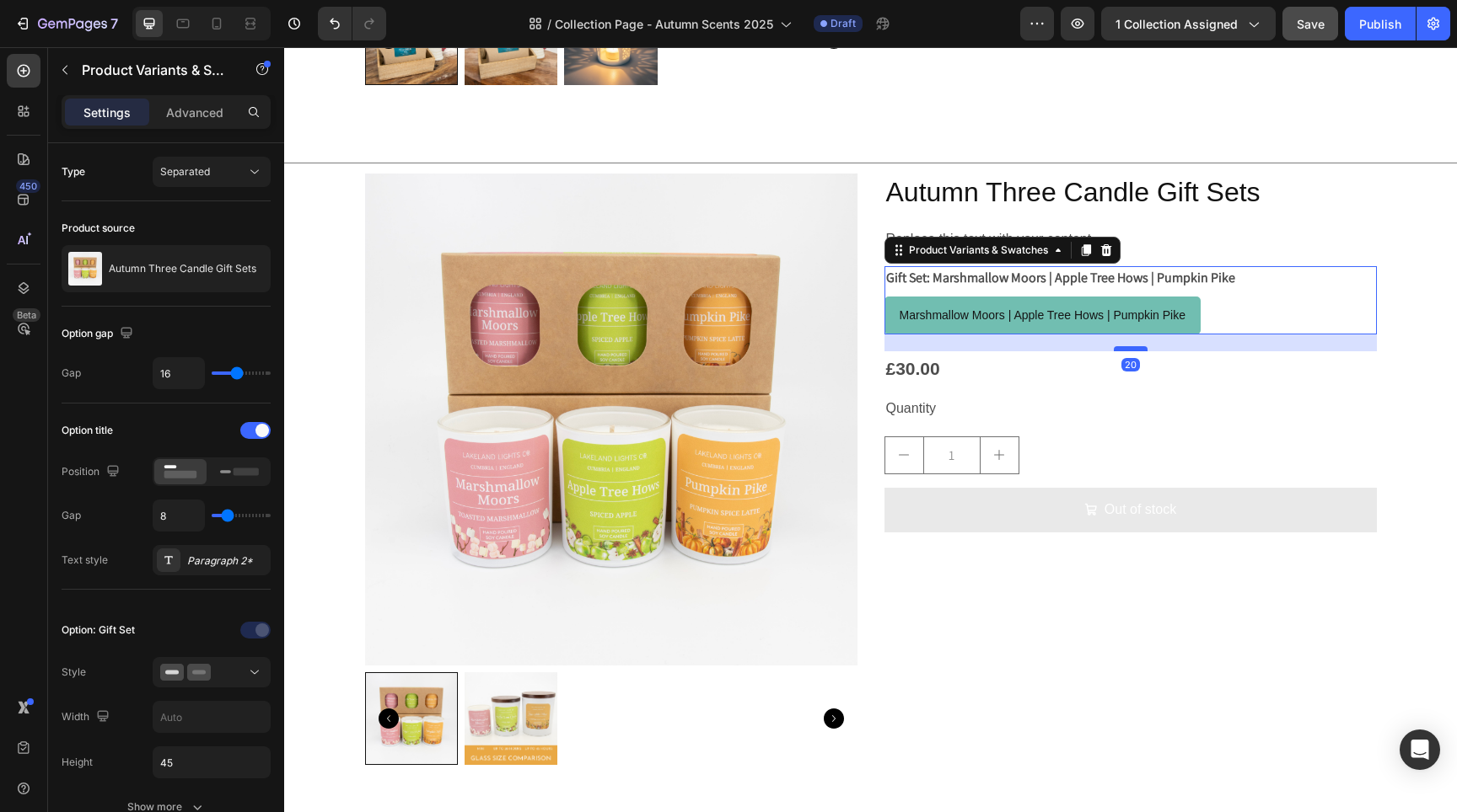
click at [1125, 347] on div at bounding box center [1130, 349] width 34 height 5
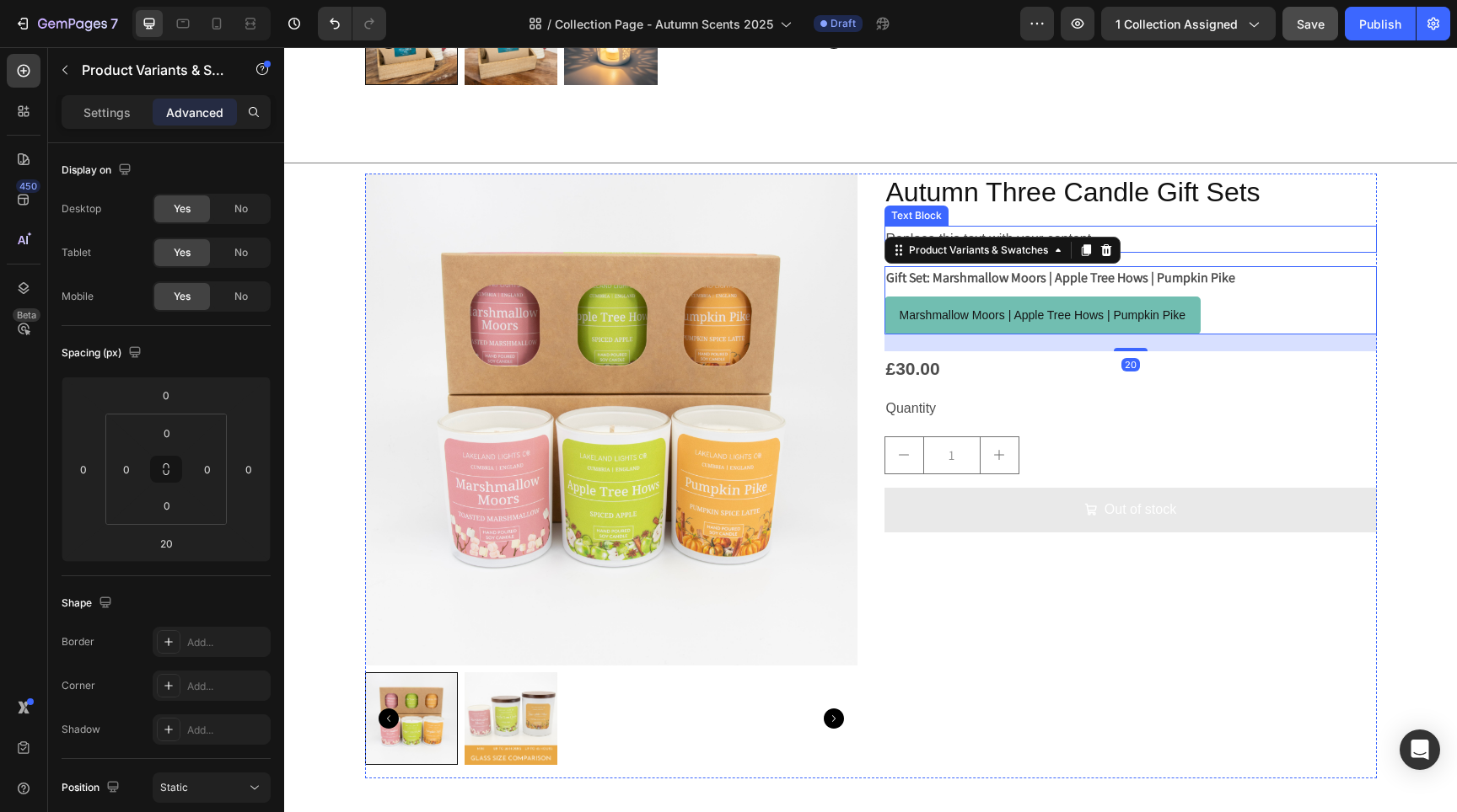
click at [1215, 239] on div "Replace this text with your content" at bounding box center [1130, 240] width 492 height 27
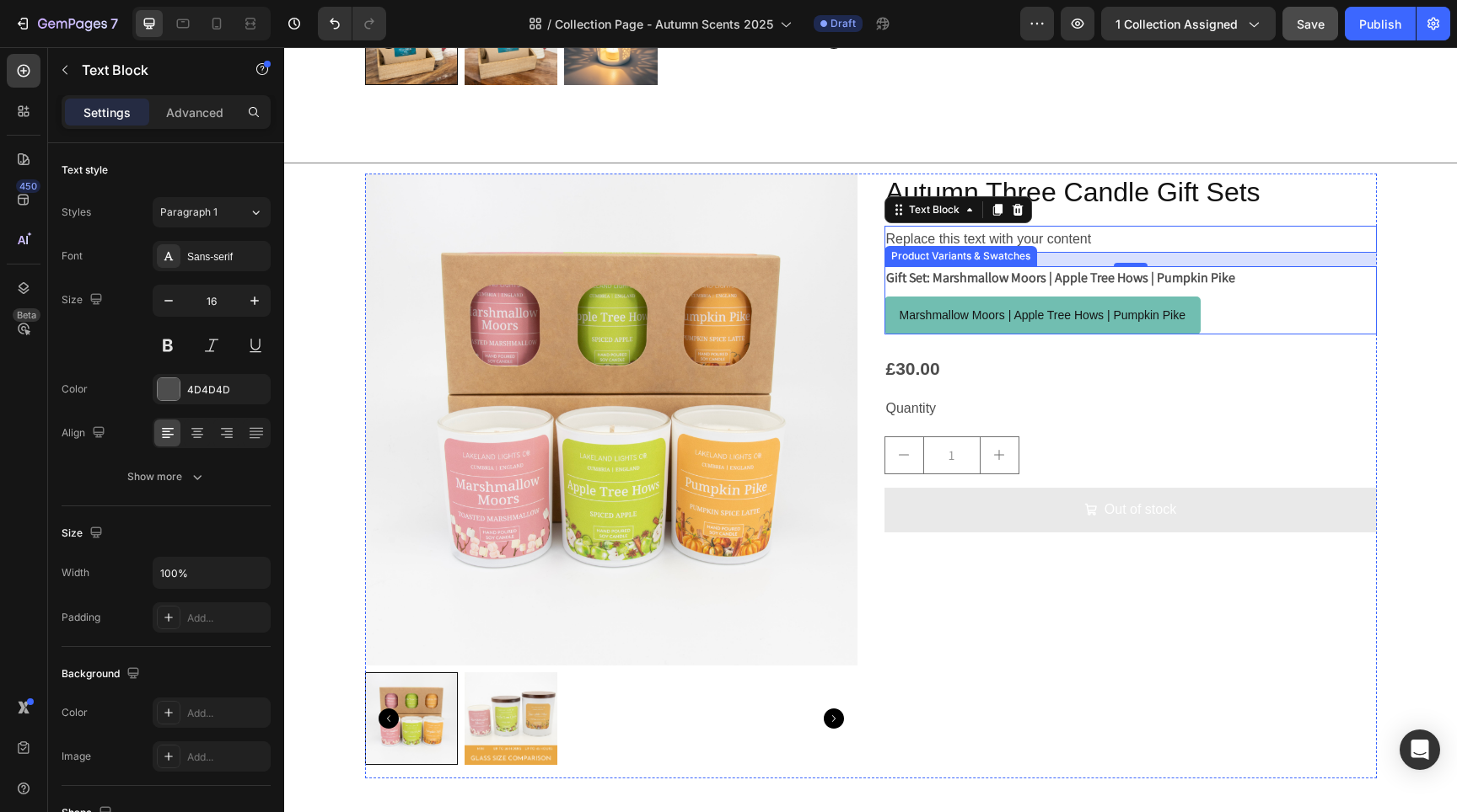
click at [1021, 248] on div "Product Variants & Swatches" at bounding box center [961, 255] width 146 height 16
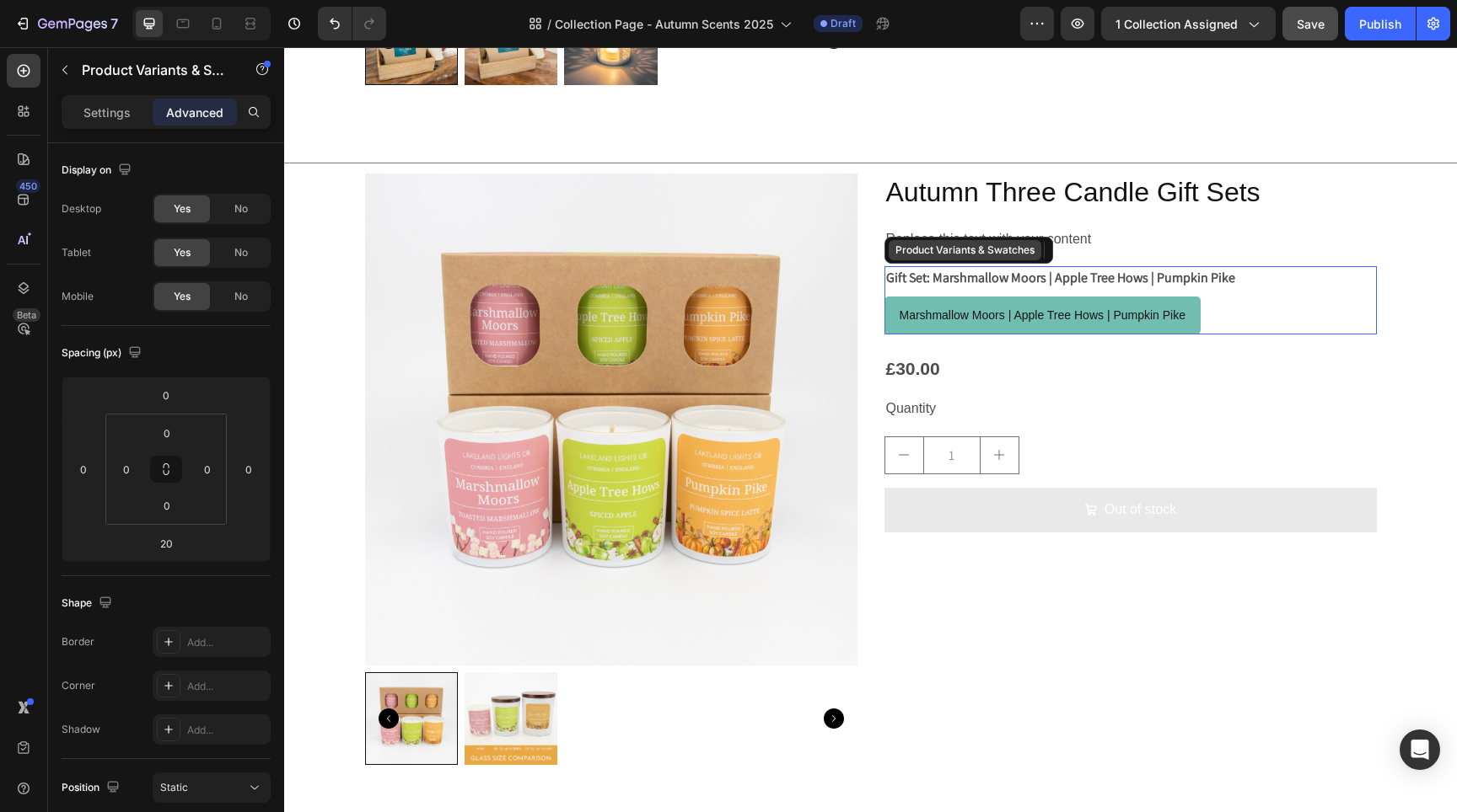
click at [1021, 247] on div "Product Variants & Swatches" at bounding box center [965, 250] width 146 height 16
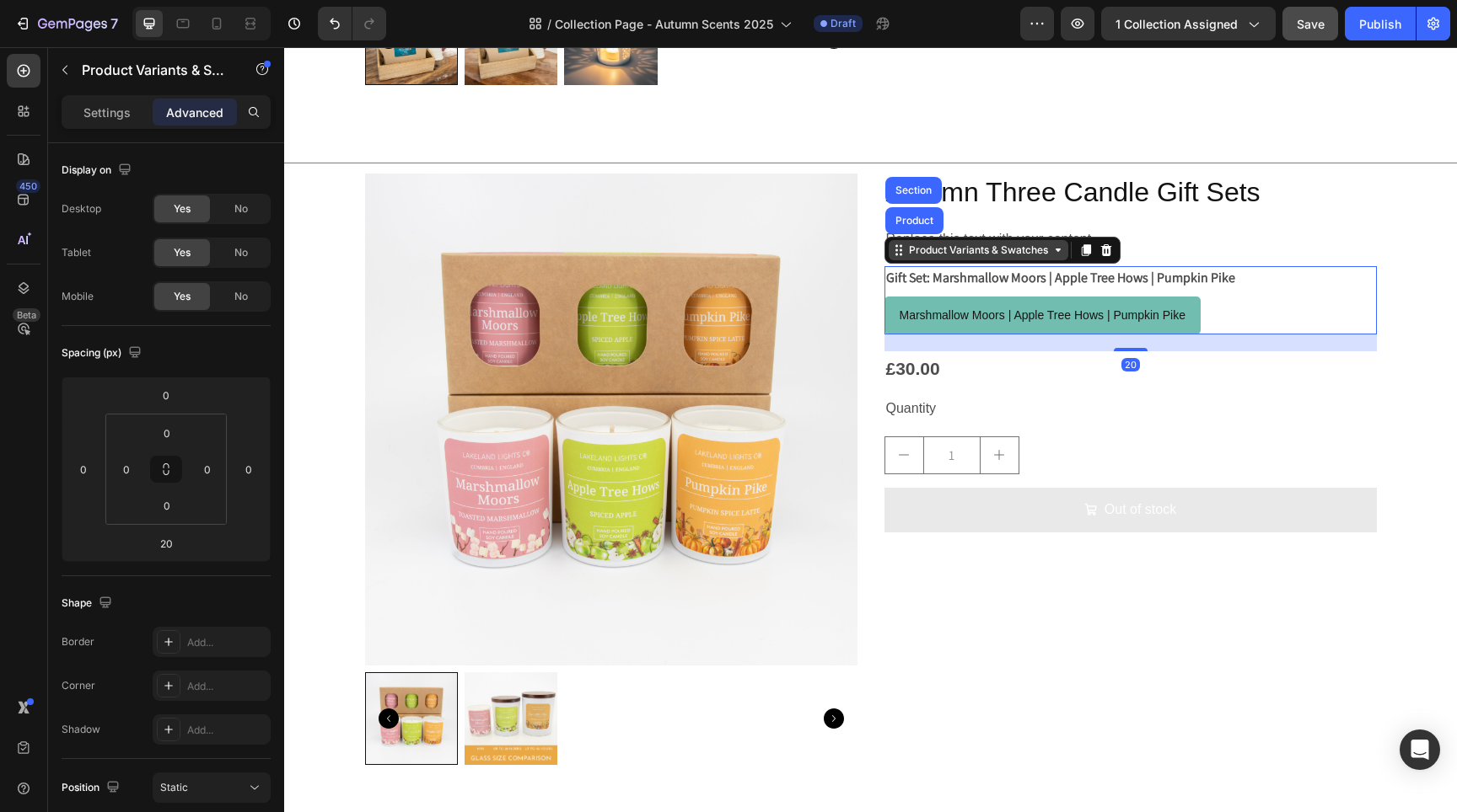
click at [1021, 247] on div "Product Variants & Swatches" at bounding box center [979, 250] width 146 height 16
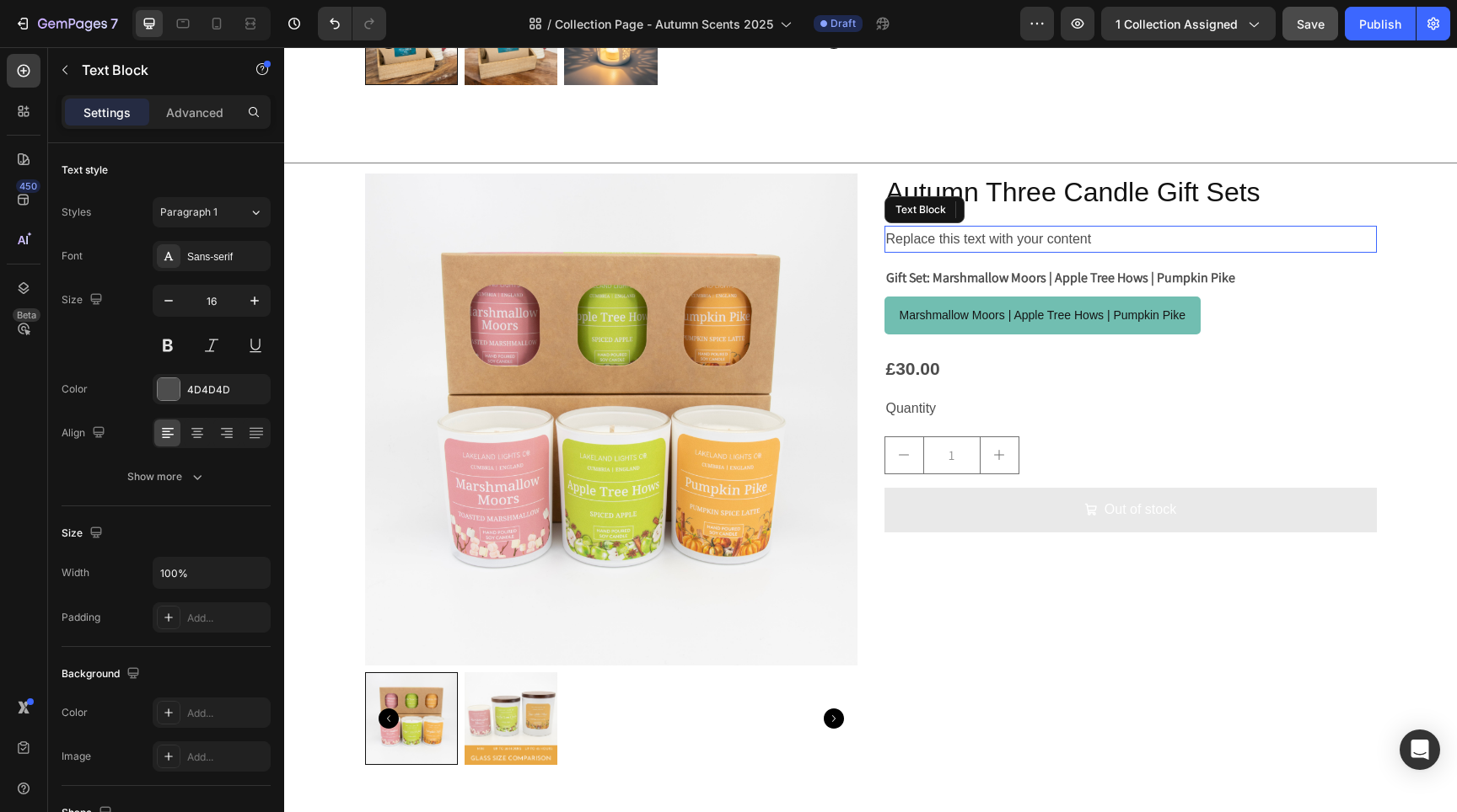
click at [1161, 251] on div "Replace this text with your content" at bounding box center [1130, 240] width 492 height 27
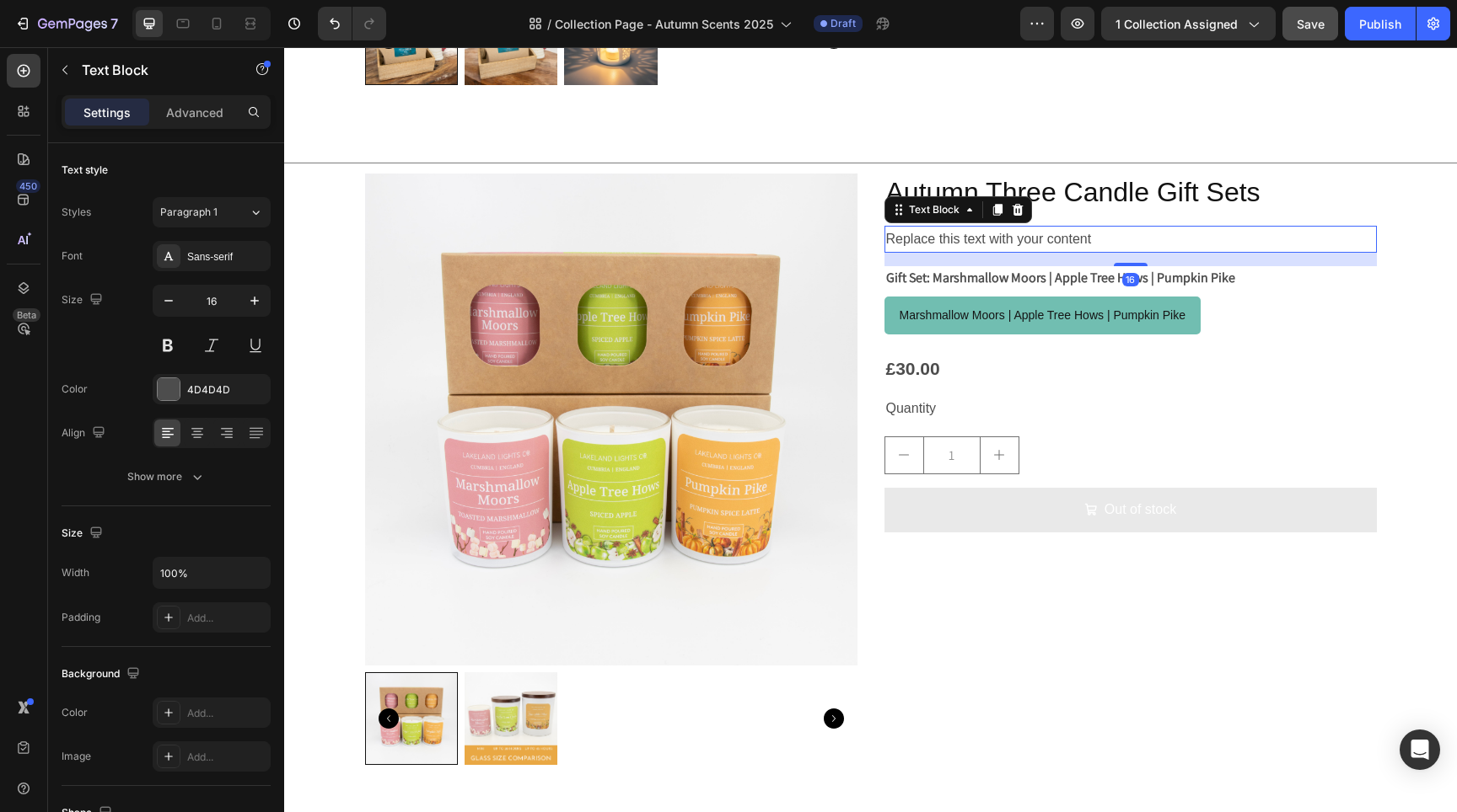
click at [1154, 239] on div "Replace this text with your content" at bounding box center [1130, 240] width 492 height 27
click at [1154, 239] on p "Replace this text with your content" at bounding box center [1131, 239] width 489 height 25
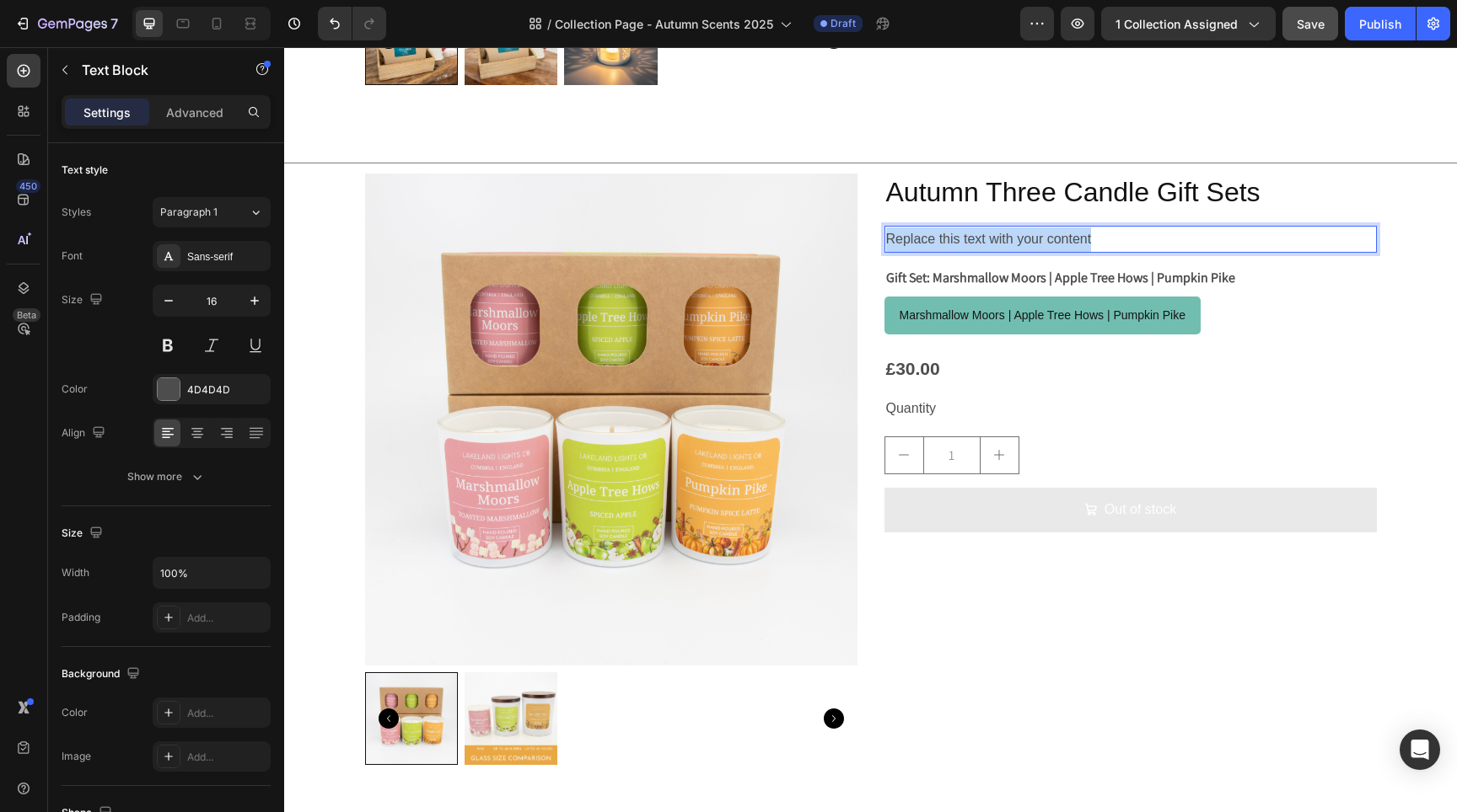
click at [1154, 239] on p "Replace this text with your content" at bounding box center [1131, 239] width 489 height 25
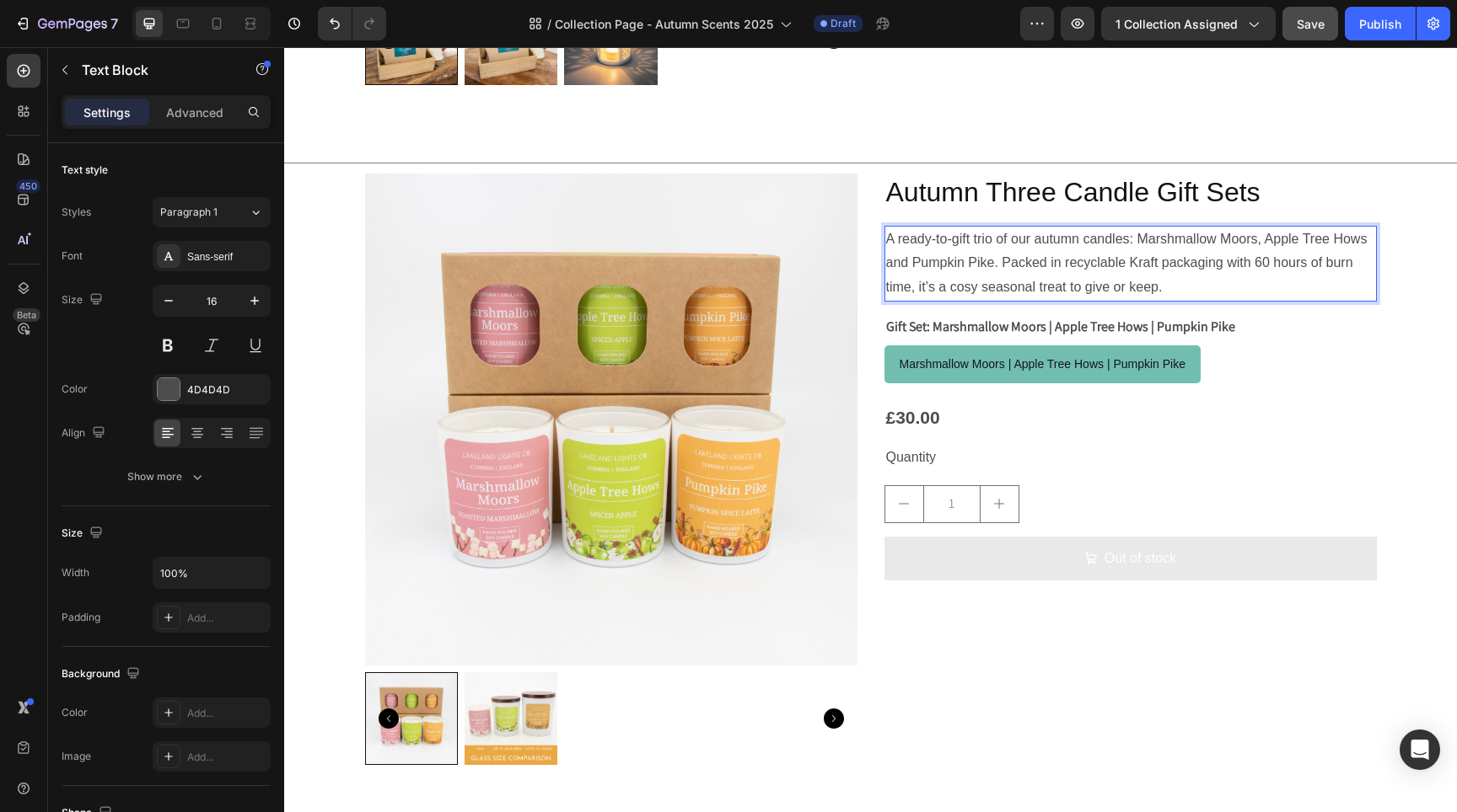
click at [956, 263] on p "A ready-to-gift trio of our autumn candles: Marshmallow Moors, Apple Tree Hows …" at bounding box center [1131, 263] width 489 height 72
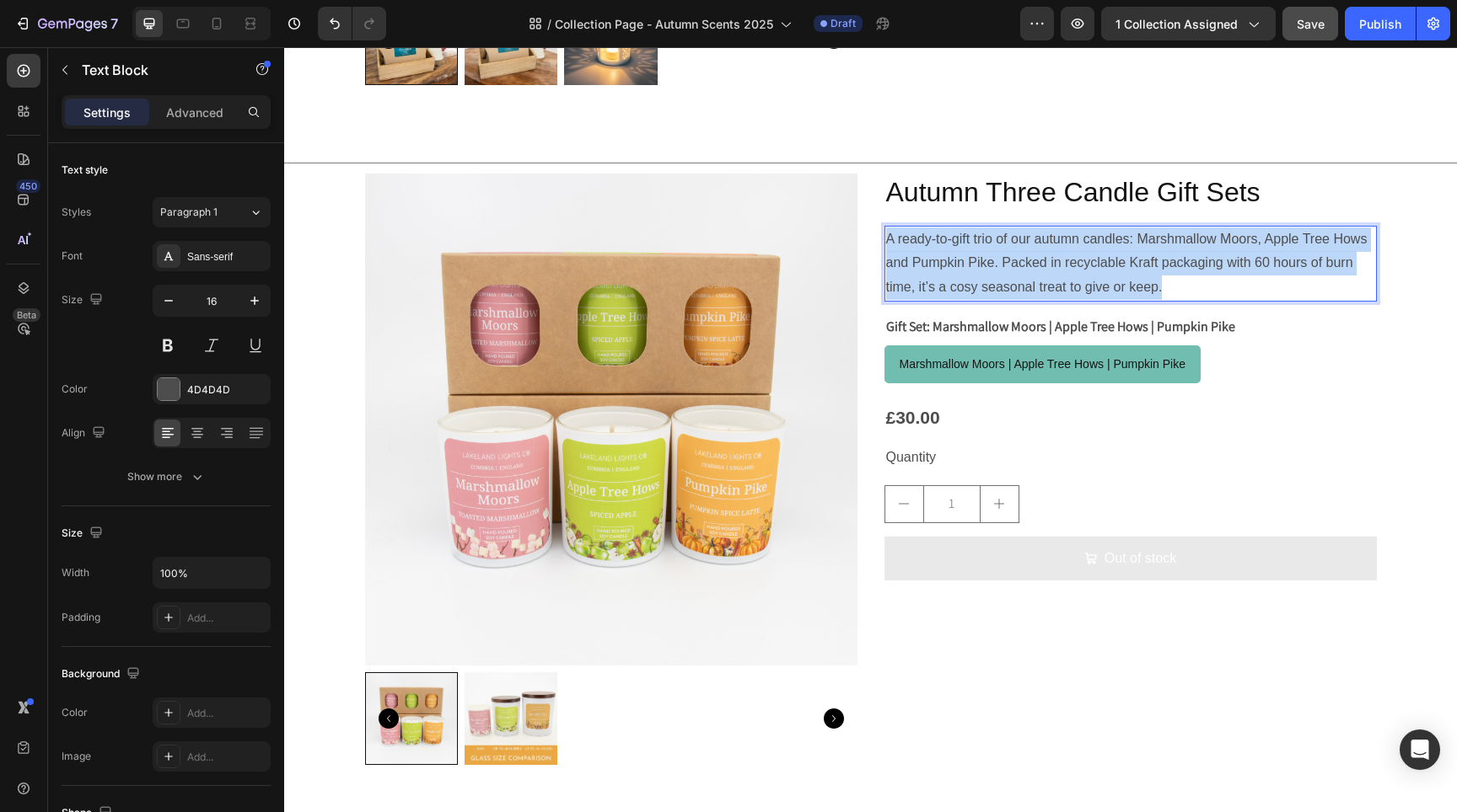
click at [956, 263] on p "A ready-to-gift trio of our autumn candles: Marshmallow Moors, Apple Tree Hows …" at bounding box center [1131, 263] width 489 height 72
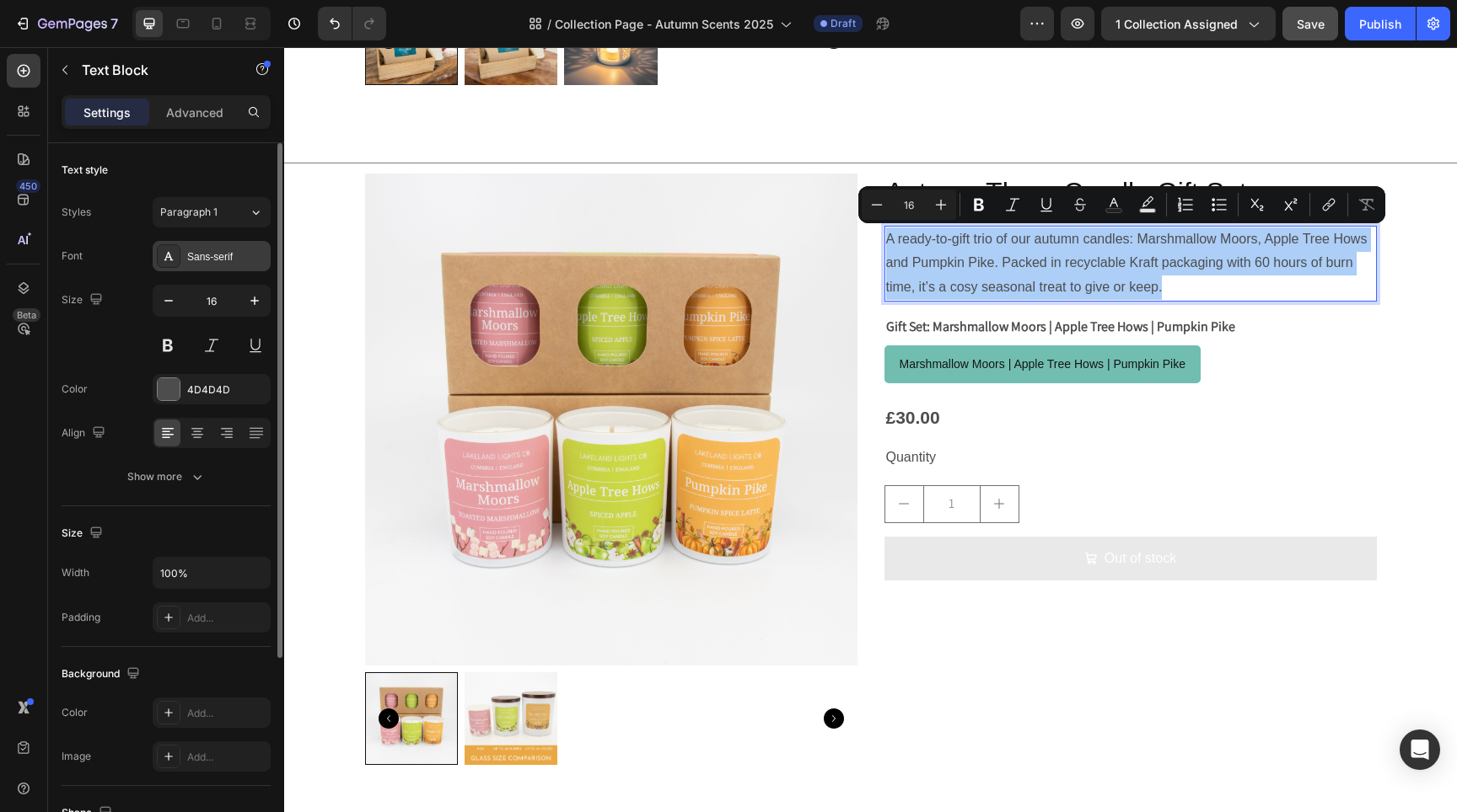
click at [215, 267] on div "Sans-serif" at bounding box center [211, 255] width 118 height 30
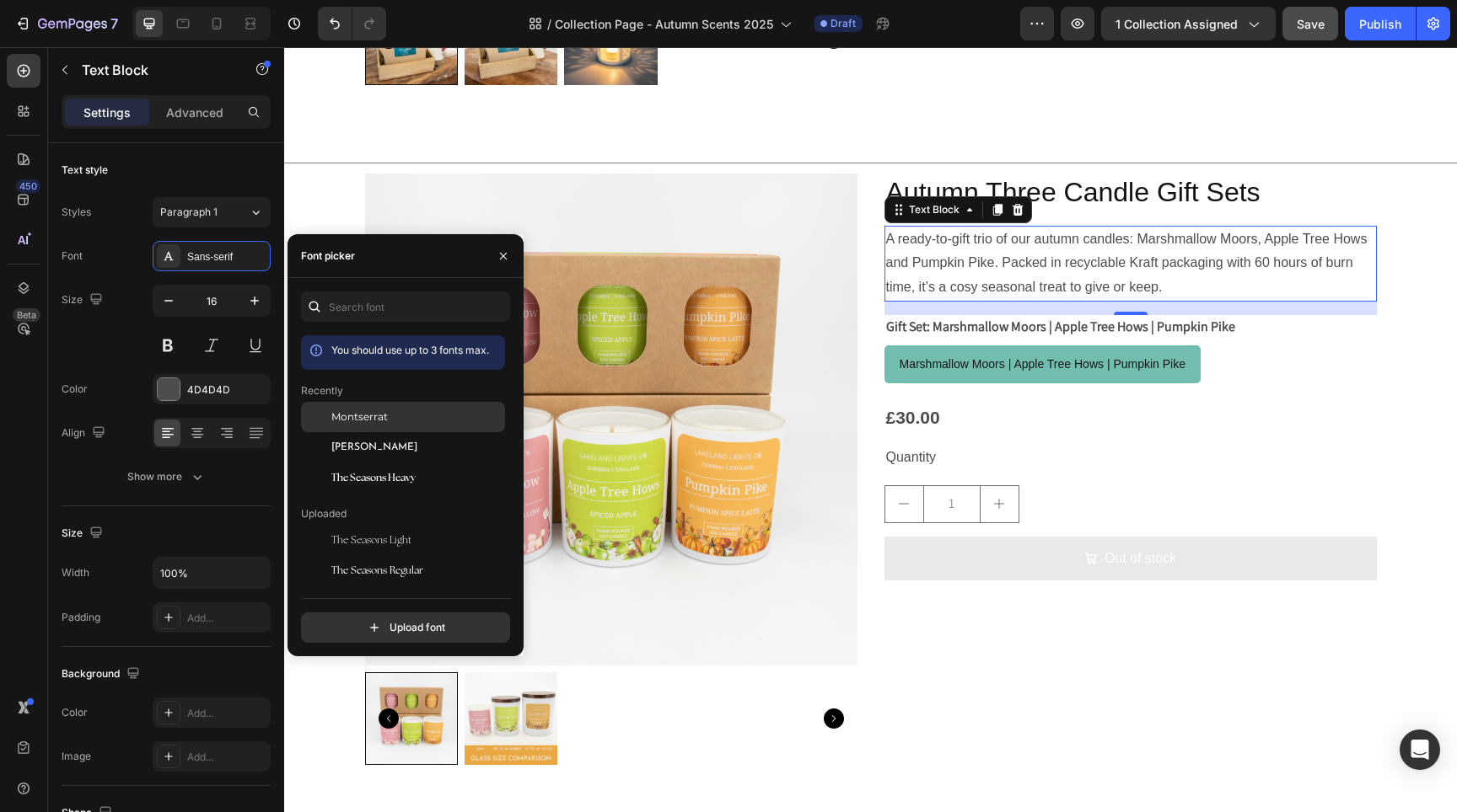
click at [370, 525] on div "Montserrat" at bounding box center [404, 539] width 204 height 30
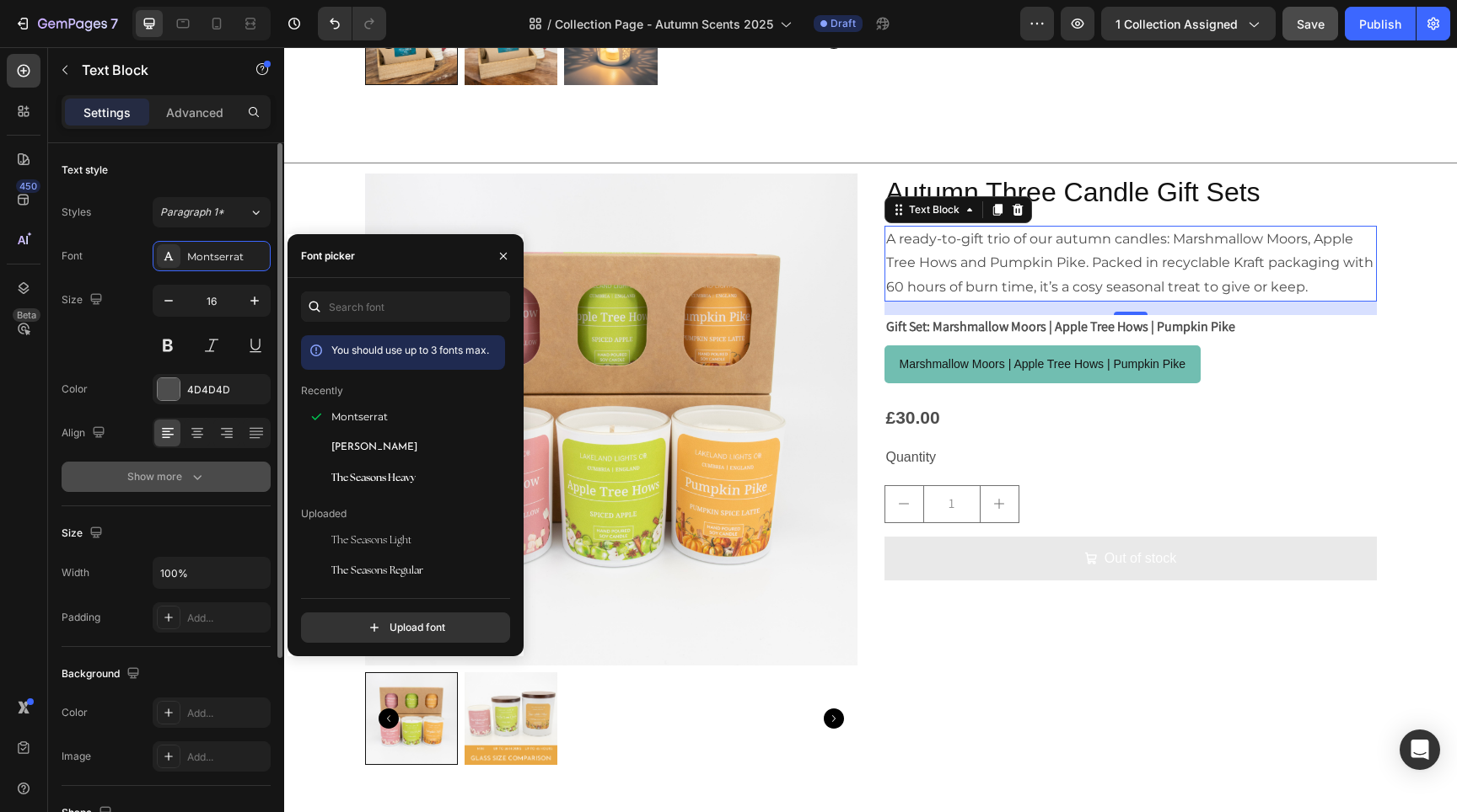
click at [207, 478] on button "Show more" at bounding box center [165, 476] width 209 height 30
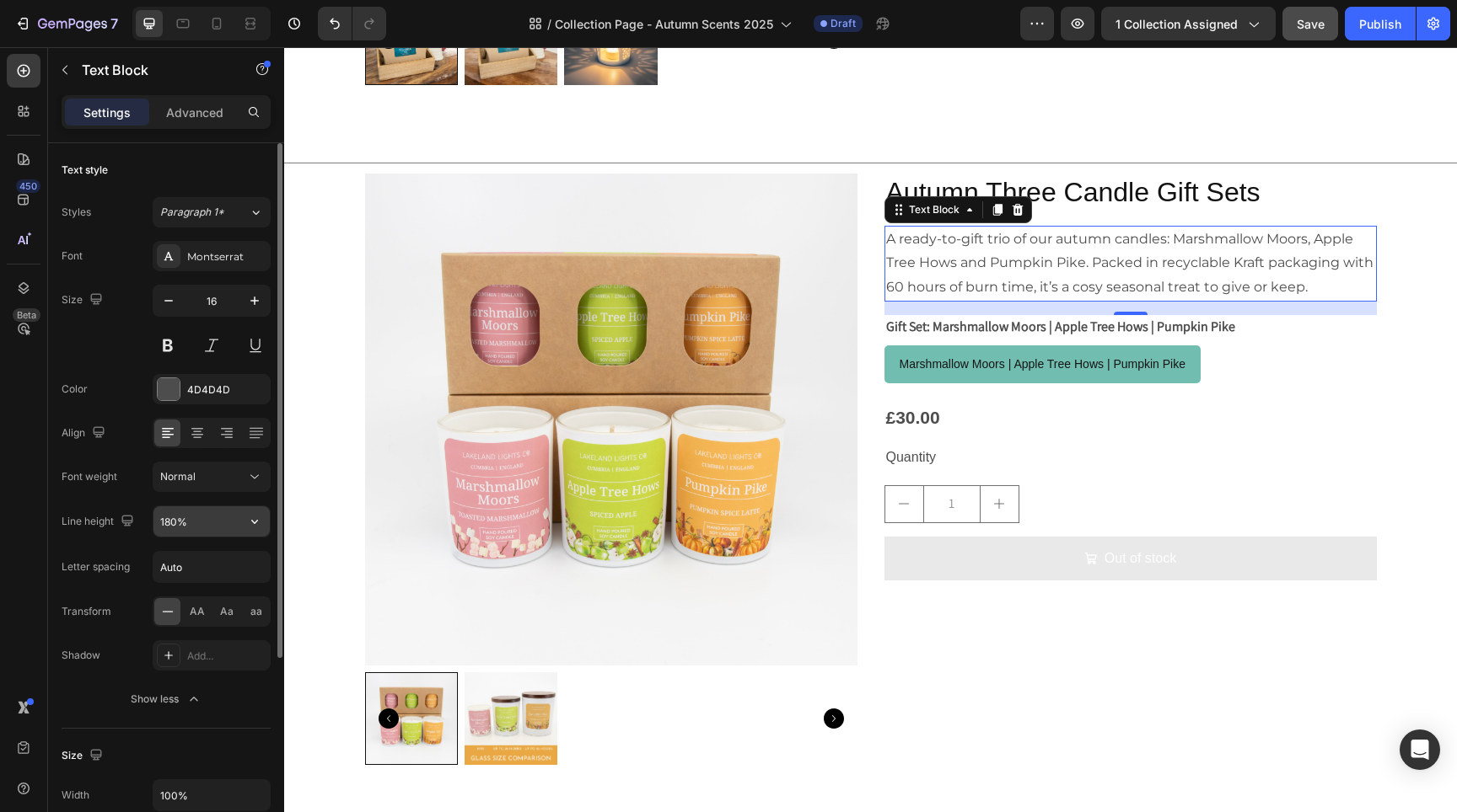
click at [211, 524] on input "180%" at bounding box center [211, 521] width 116 height 30
click at [239, 519] on button "button" at bounding box center [254, 521] width 30 height 30
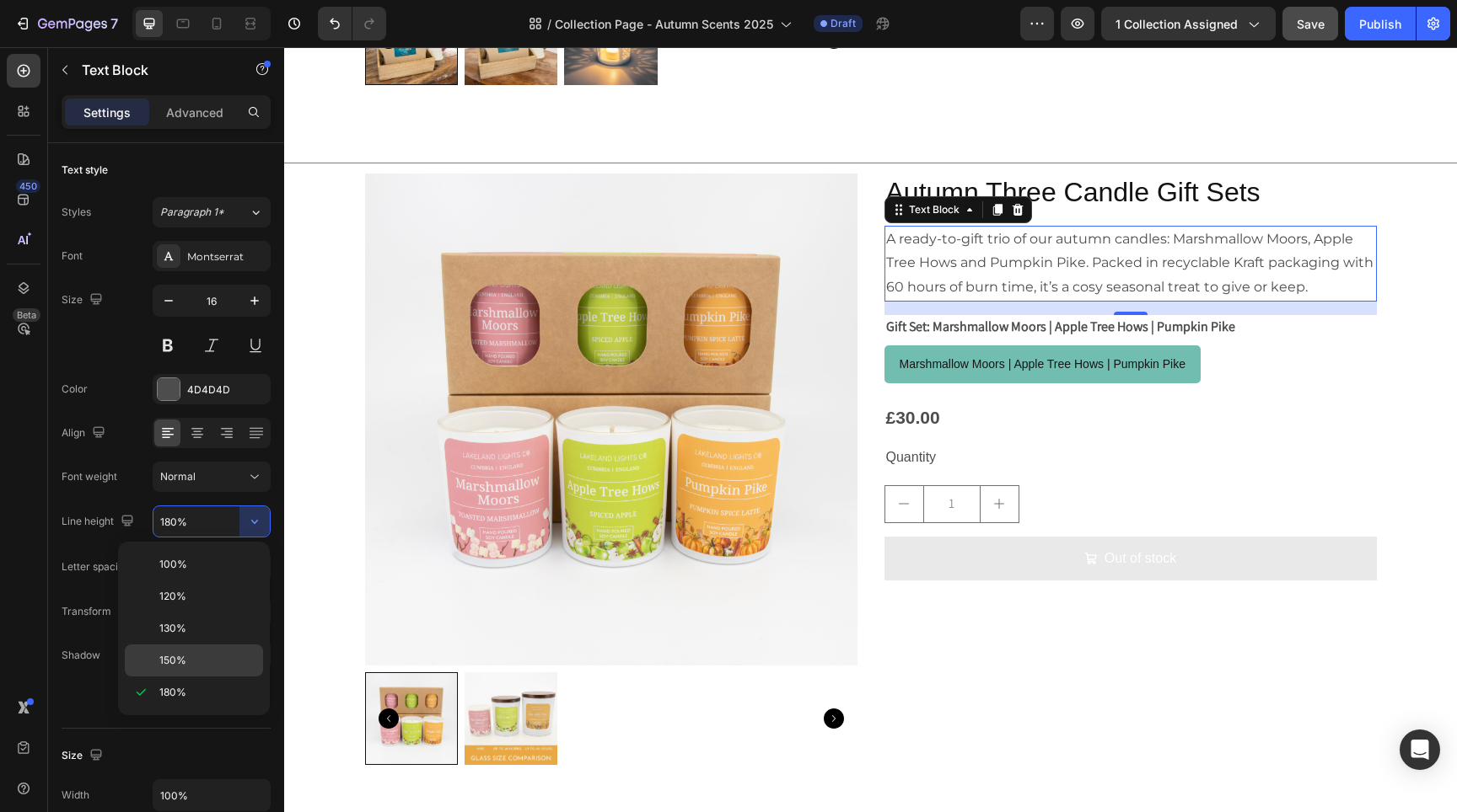
click at [200, 658] on p "150%" at bounding box center [207, 661] width 96 height 16
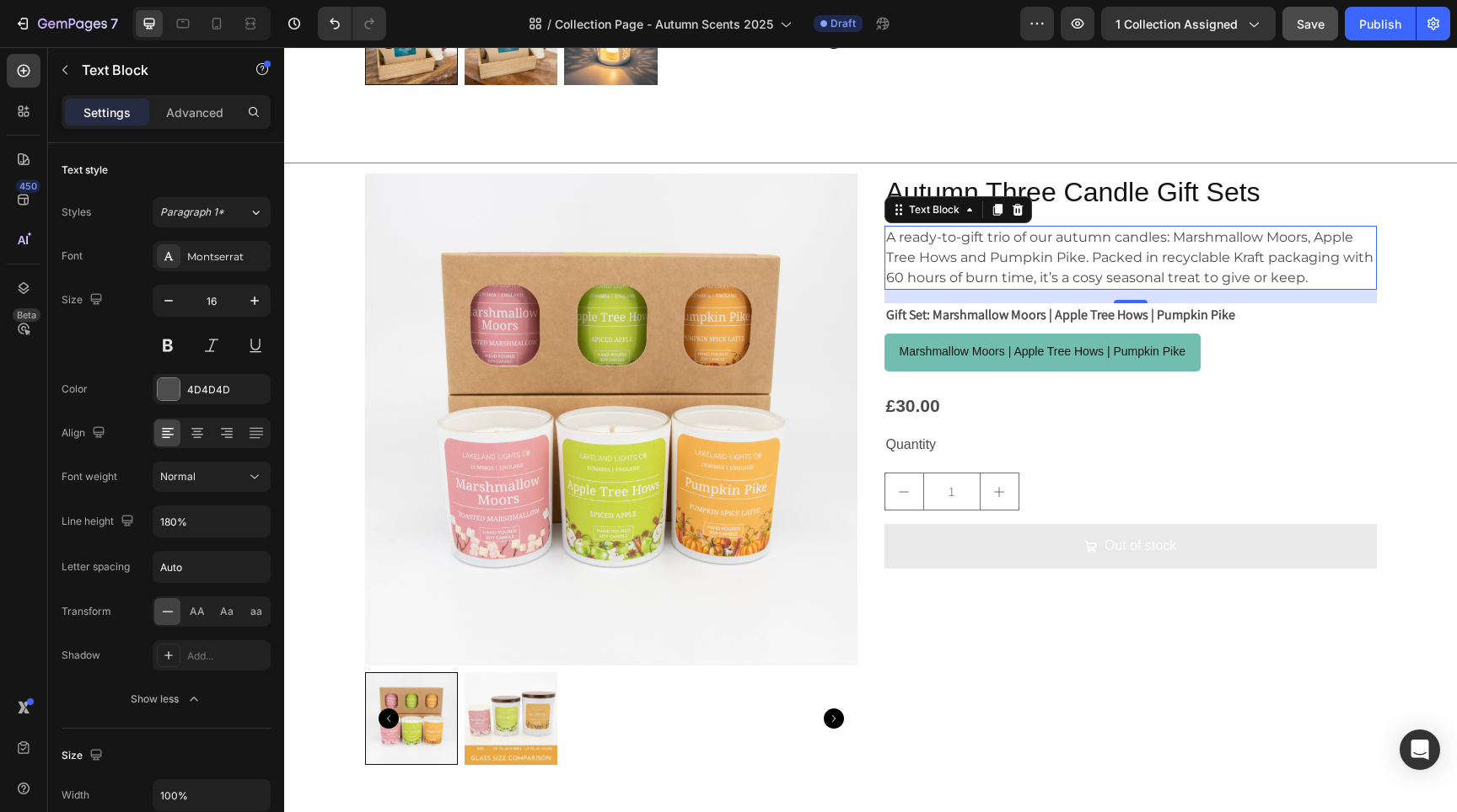
type input "150%"
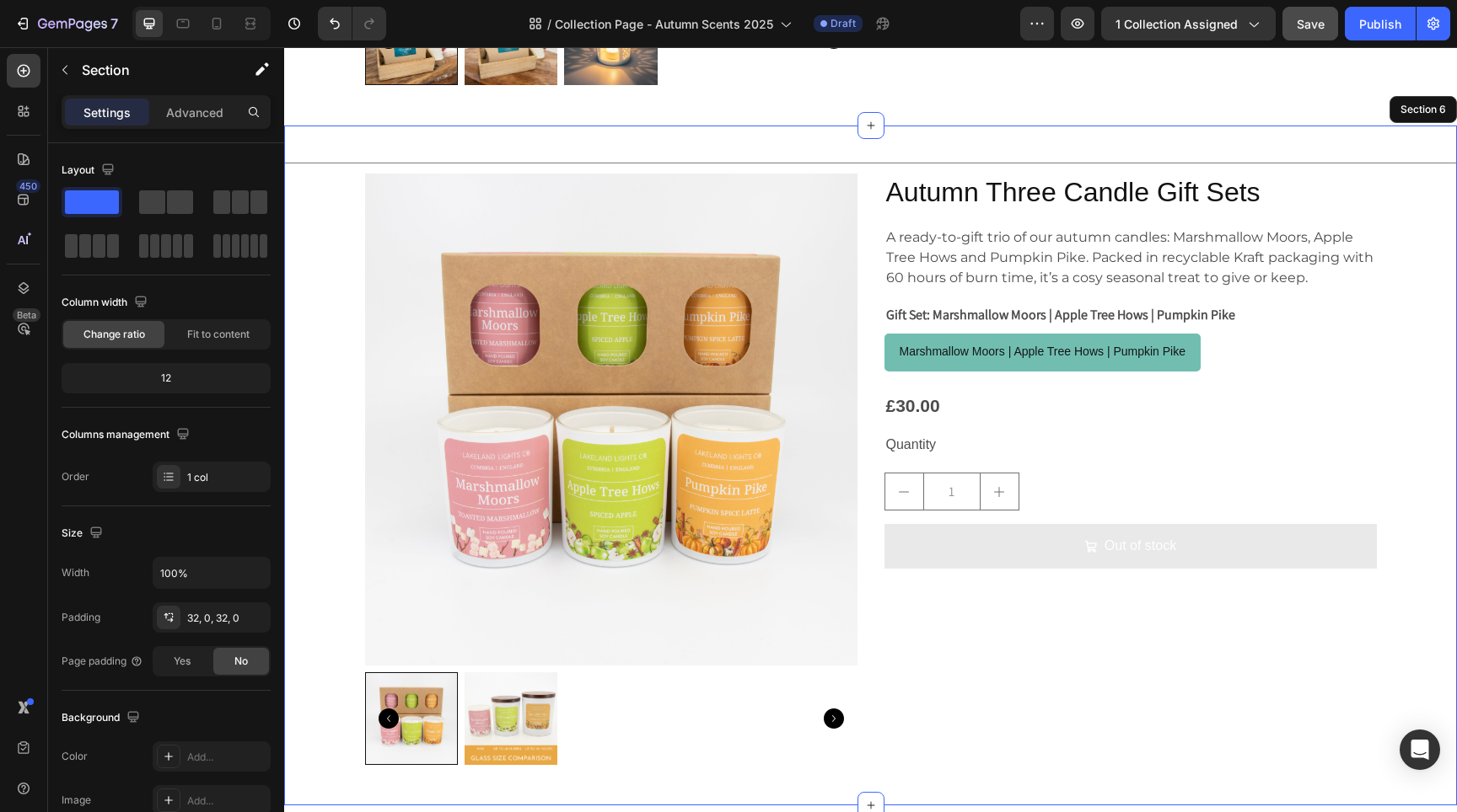
click at [316, 248] on div "Title Line Product Images Autumn Three Candle Gift Sets Product Title A ready-t…" at bounding box center [870, 465] width 1173 height 626
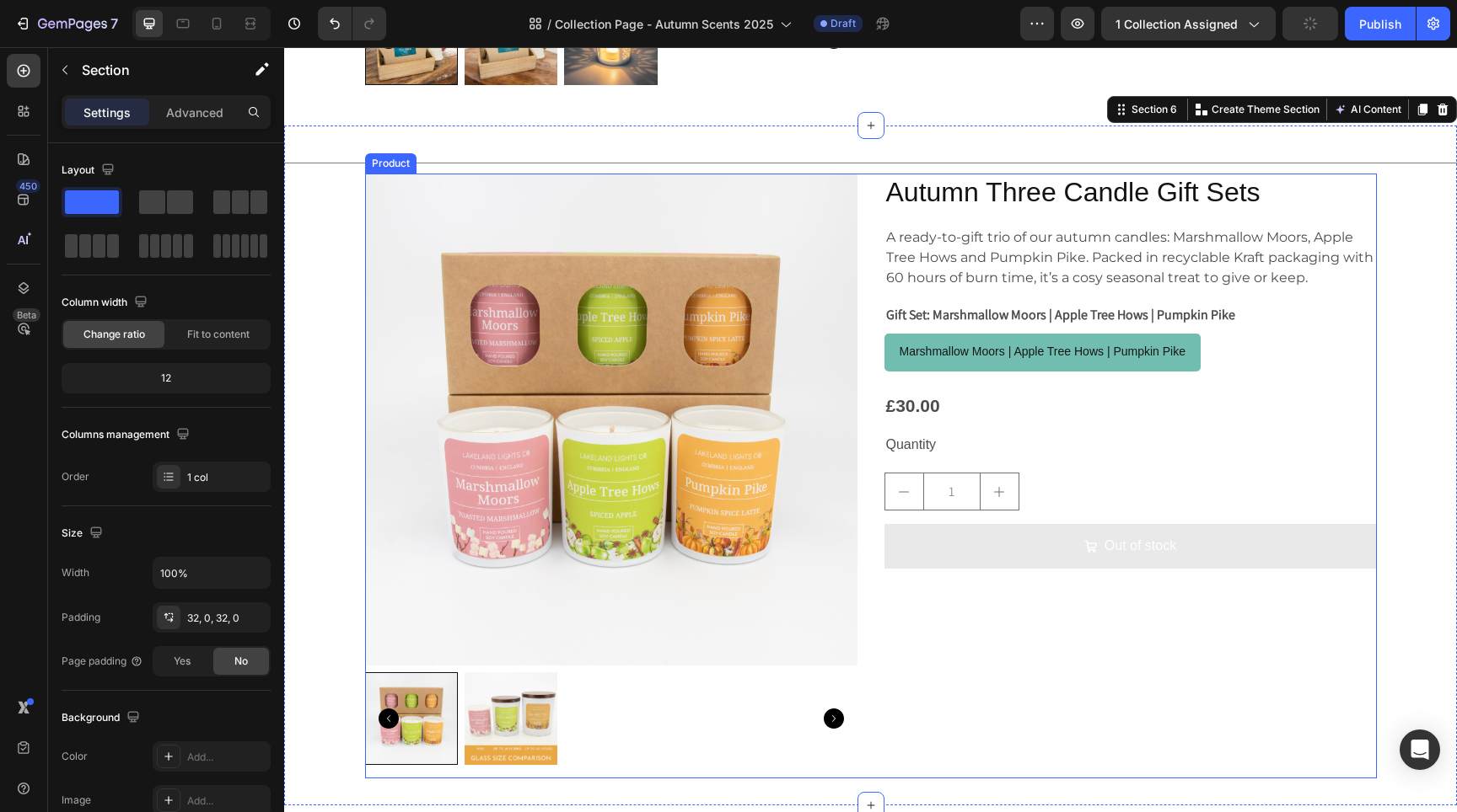
scroll to position [3646, 0]
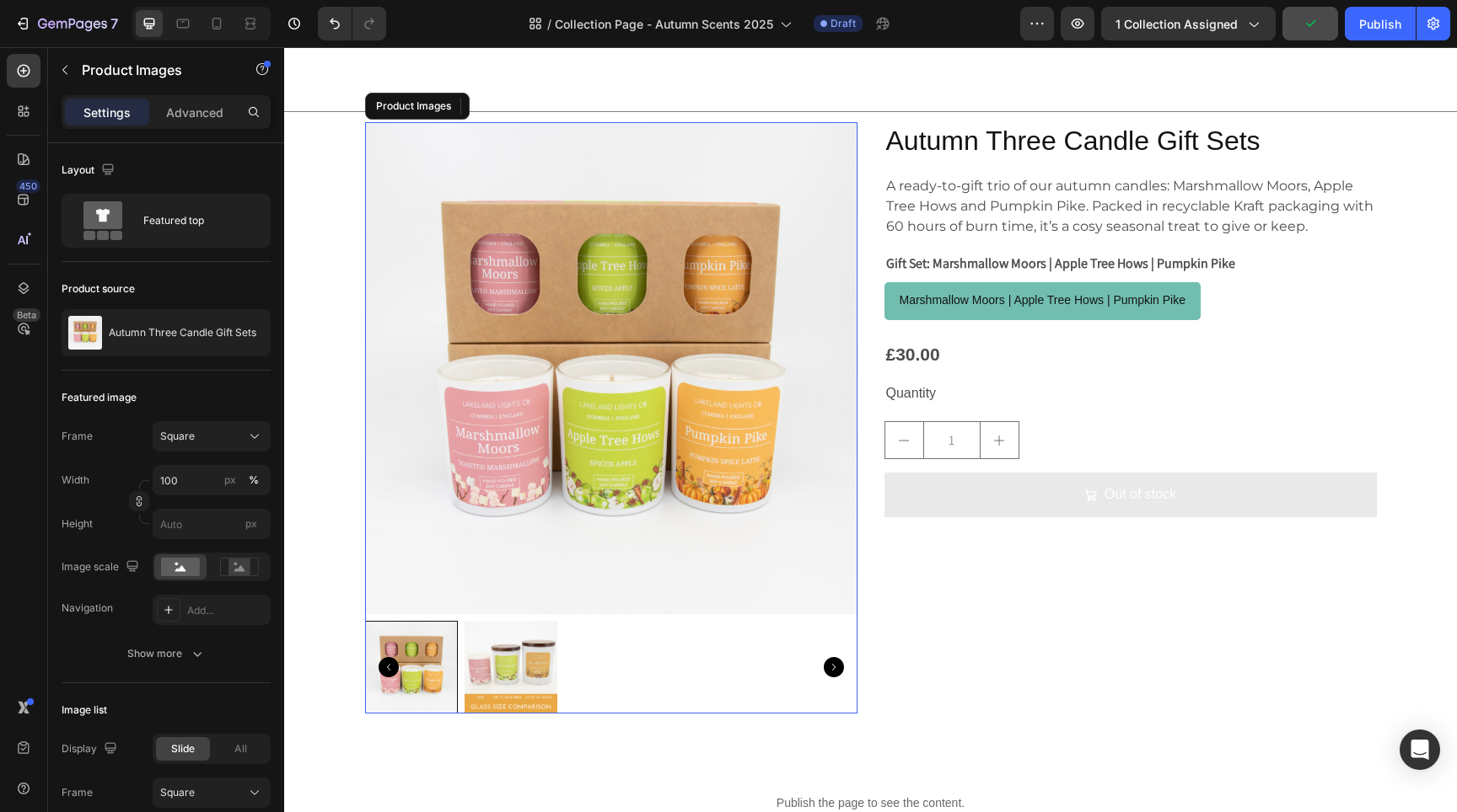
click at [674, 530] on img at bounding box center [611, 368] width 492 height 492
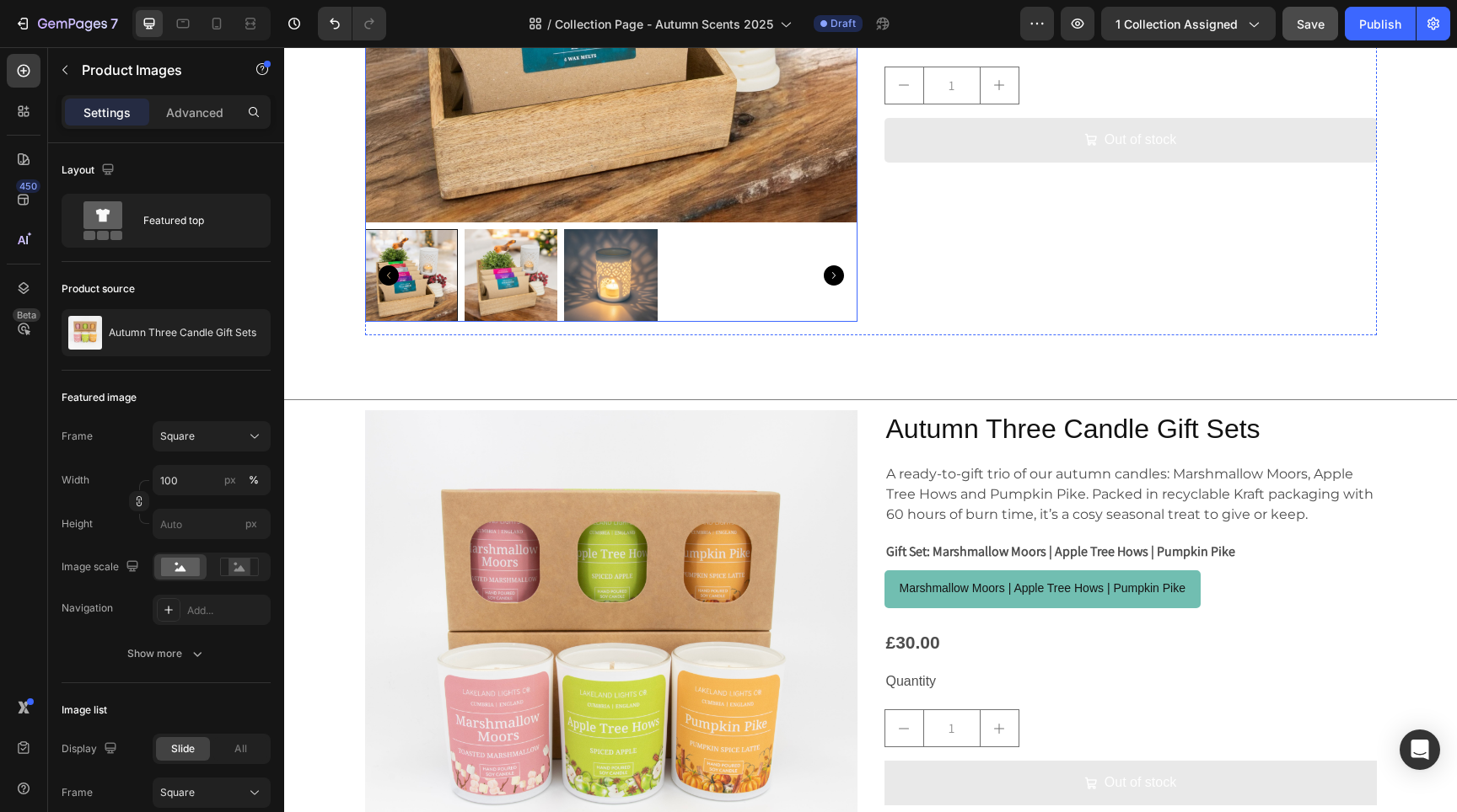
scroll to position [3348, 0]
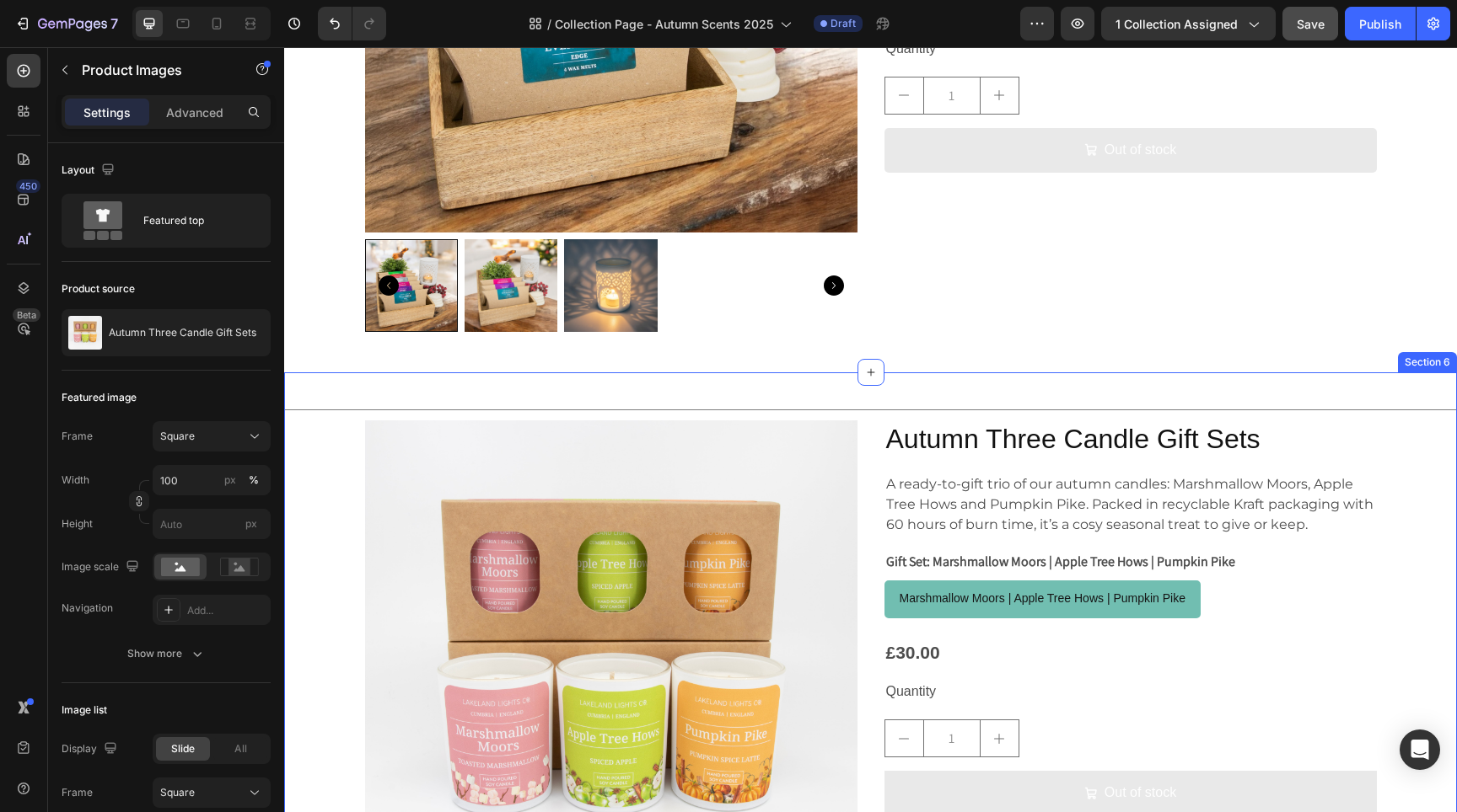
click at [320, 454] on div "Title Line Product Images Autumn Three Candle Gift Sets Product Title A ready-t…" at bounding box center [870, 713] width 1173 height 626
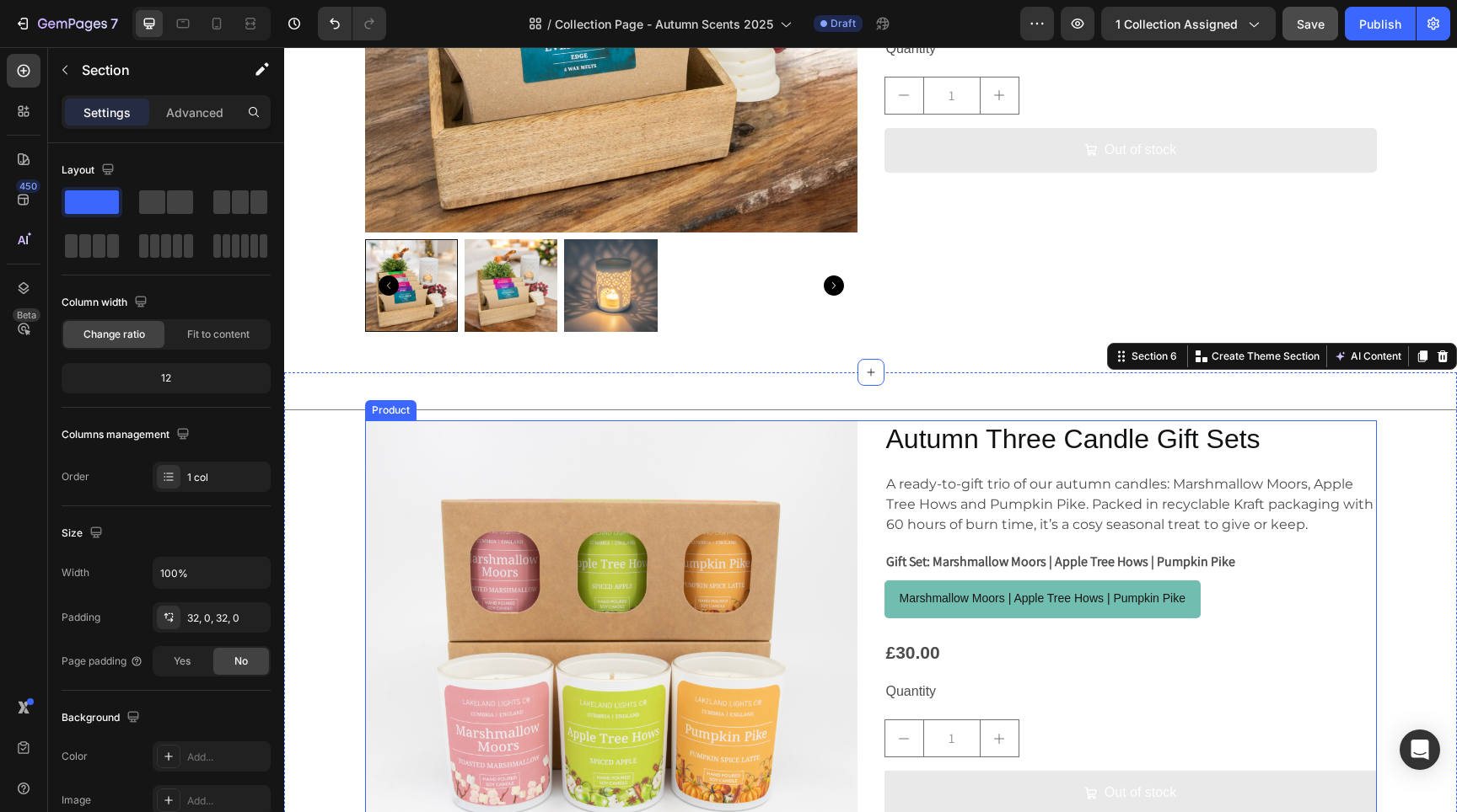
click at [873, 437] on div "Product Images Autumn Three Candle Gift Sets Product Title A ready-to-gift trio…" at bounding box center [871, 723] width 1012 height 605
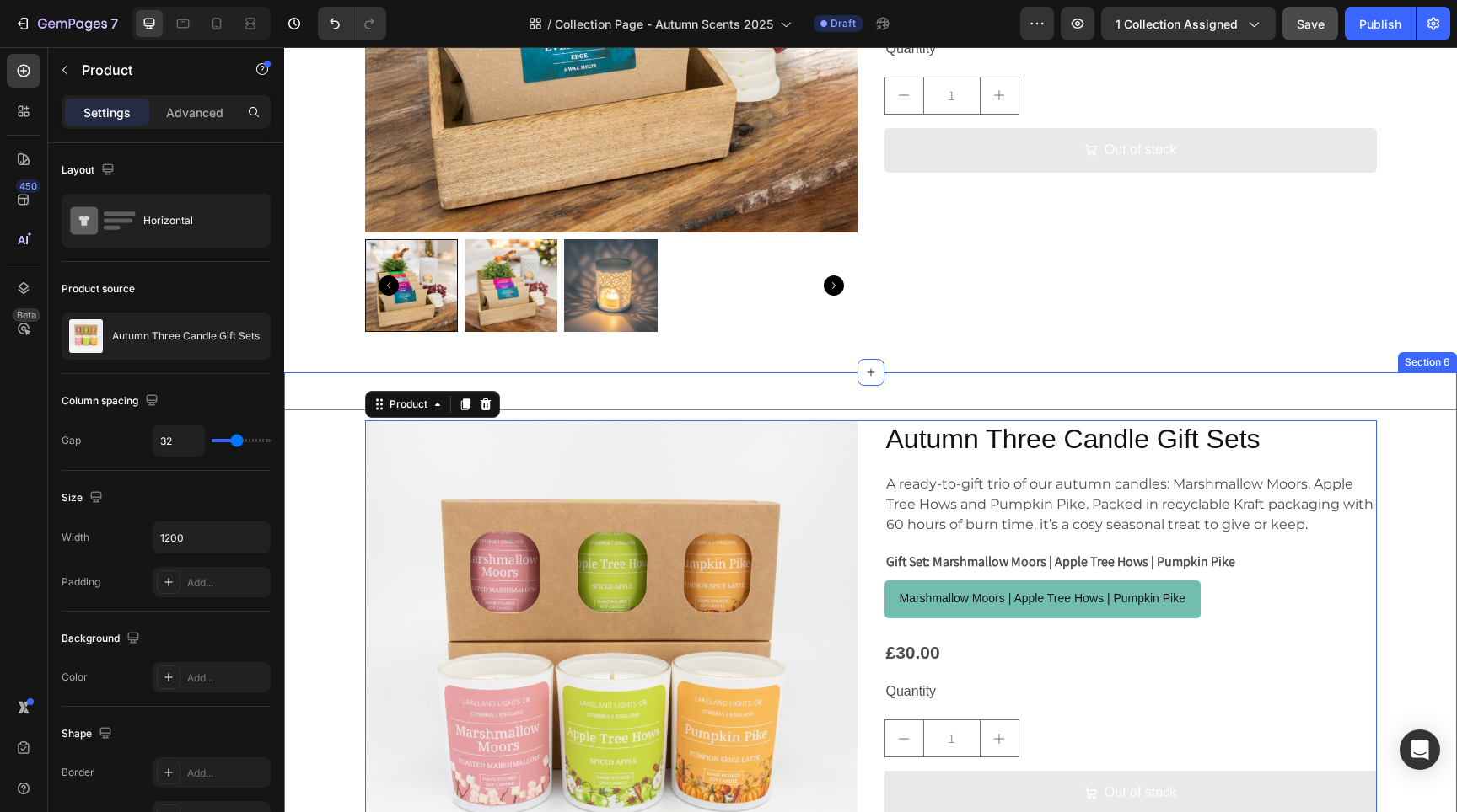
click at [791, 396] on div "Title Line Product Images Autumn Three Candle Gift Sets Product Title A ready-t…" at bounding box center [870, 712] width 1173 height 680
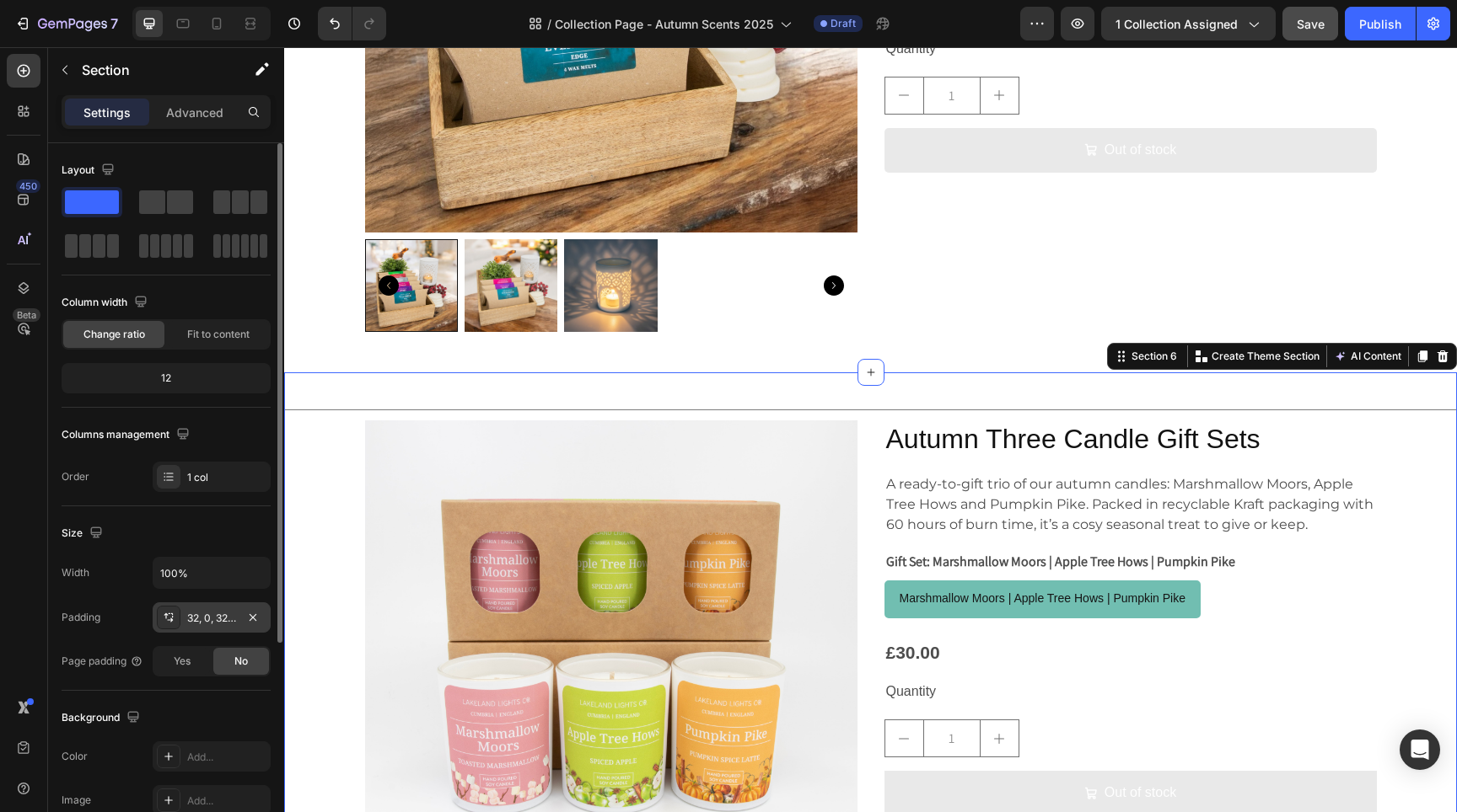
click at [208, 623] on div "32, 0, 32, 0" at bounding box center [212, 619] width 49 height 16
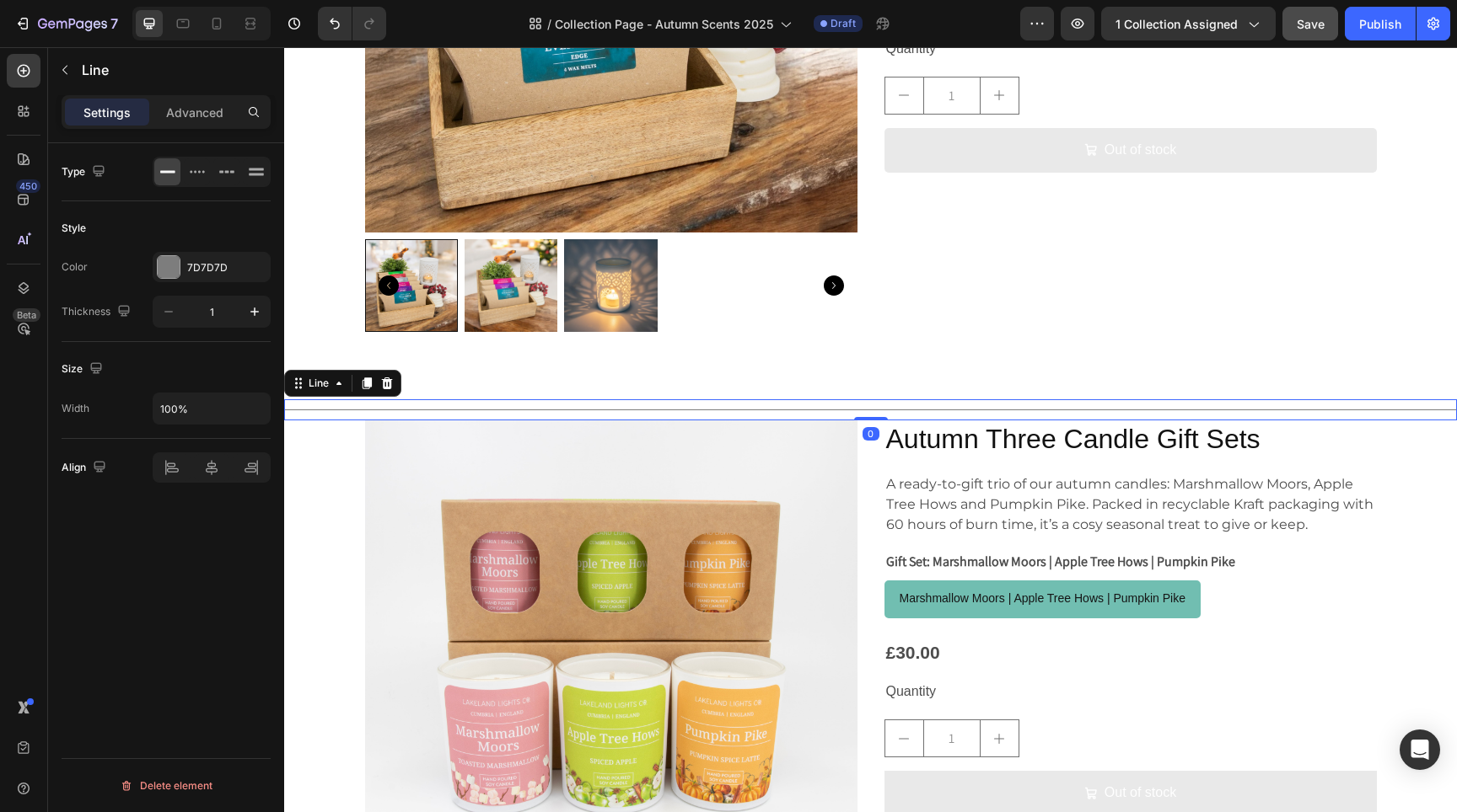
click at [506, 402] on div "Title Line 0" at bounding box center [870, 410] width 1173 height 21
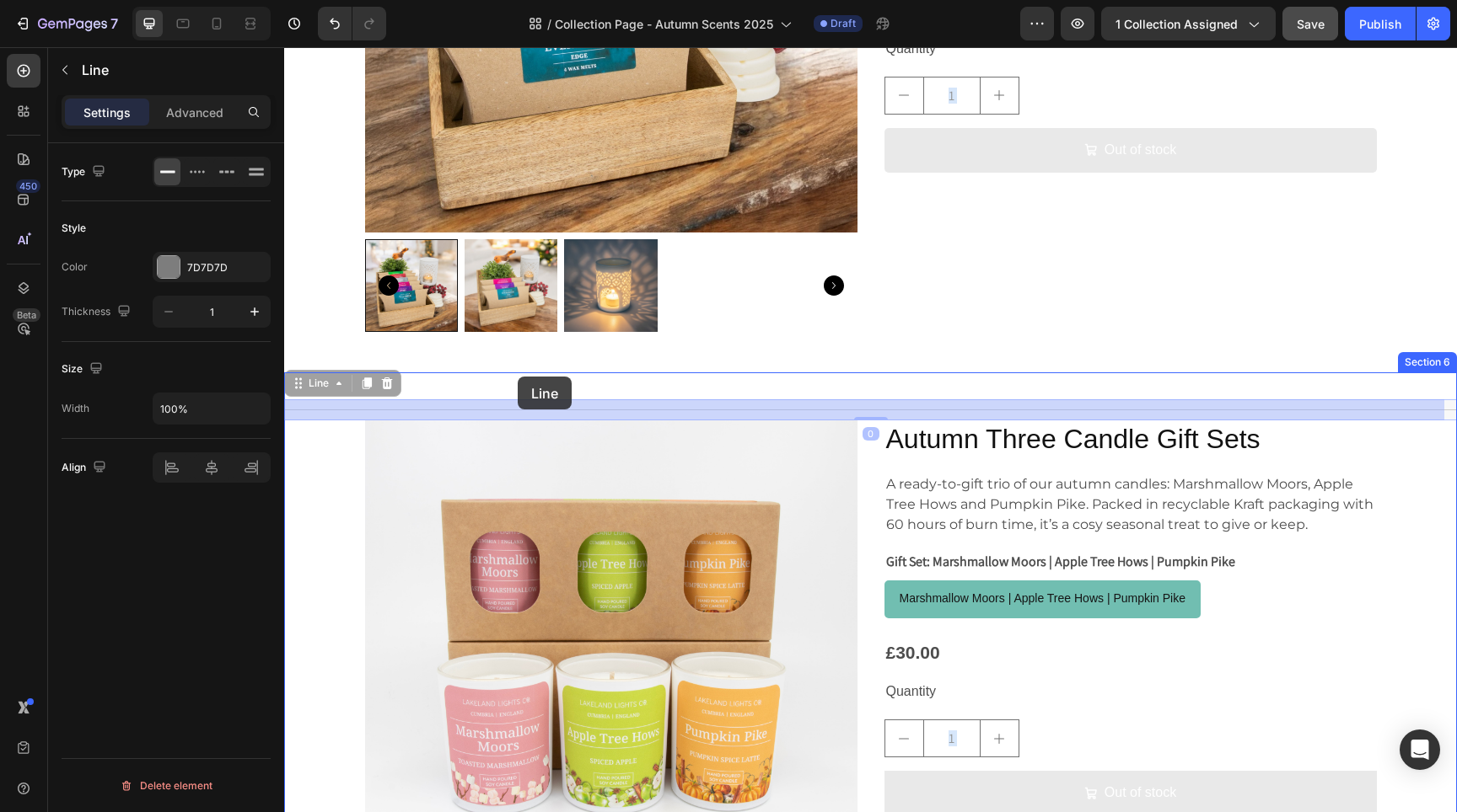
drag, startPoint x: 520, startPoint y: 407, endPoint x: 518, endPoint y: 377, distance: 30.1
drag, startPoint x: 661, startPoint y: 410, endPoint x: 664, endPoint y: 377, distance: 33.1
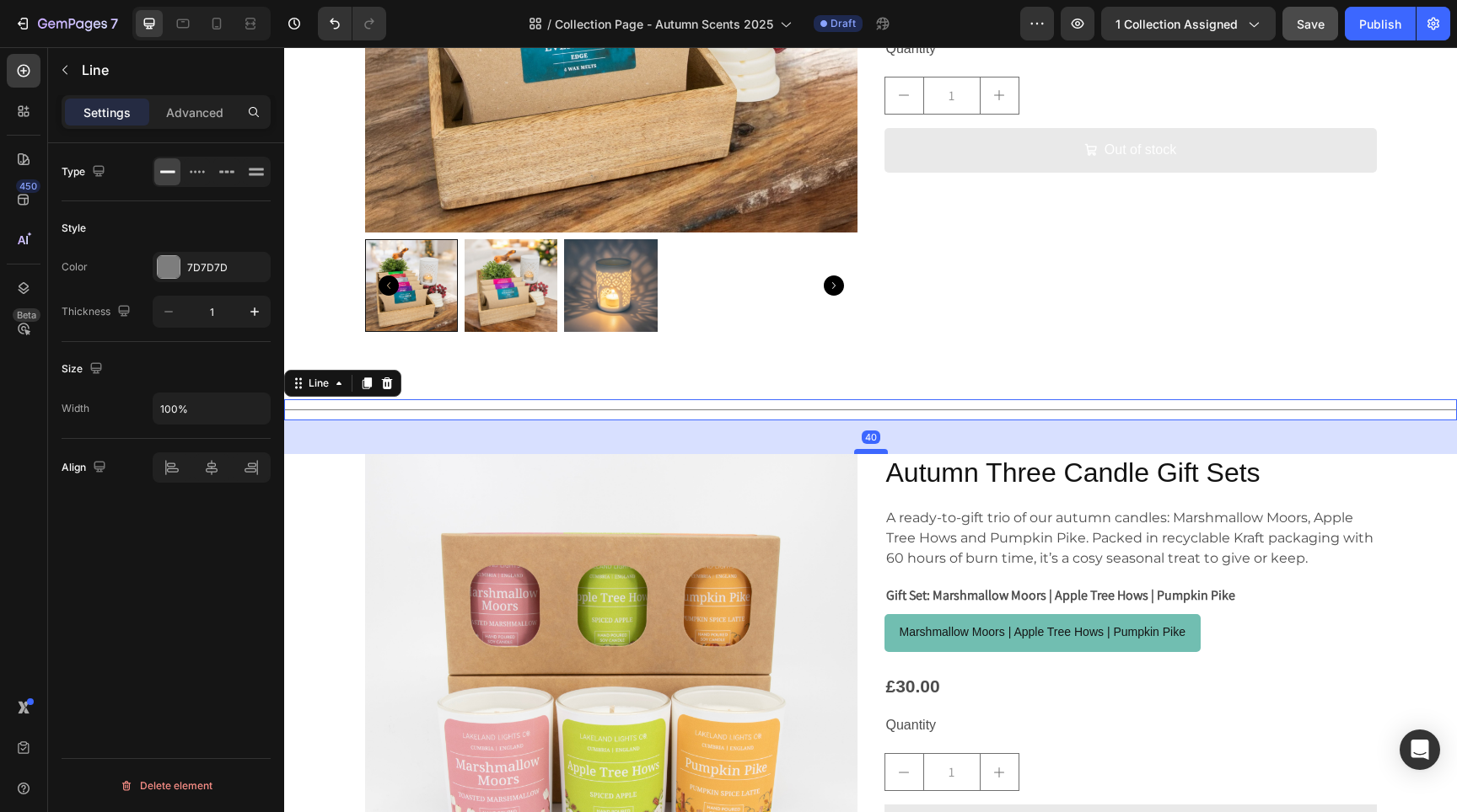
drag, startPoint x: 871, startPoint y: 419, endPoint x: 876, endPoint y: 453, distance: 34.4
click at [876, 453] on div at bounding box center [871, 452] width 34 height 5
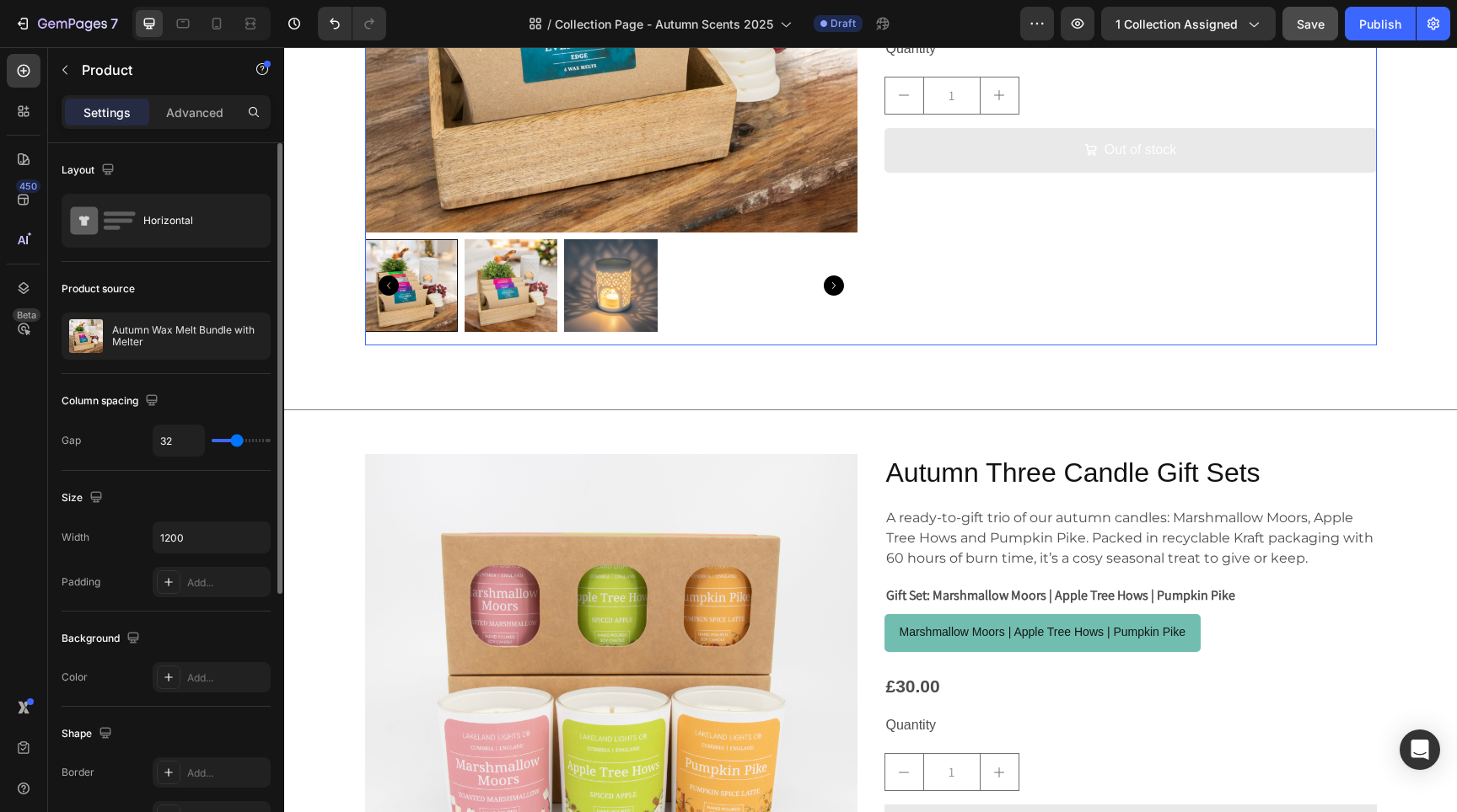
click at [893, 342] on div "Autumn Wax Melt Bundle with Melter Product Title Get our autumn wax melts with …" at bounding box center [1130, 43] width 492 height 605
click at [812, 388] on div "Title Line Product Images Autumn Three Candle Gift Sets Product Title A ready-t…" at bounding box center [870, 729] width 1173 height 713
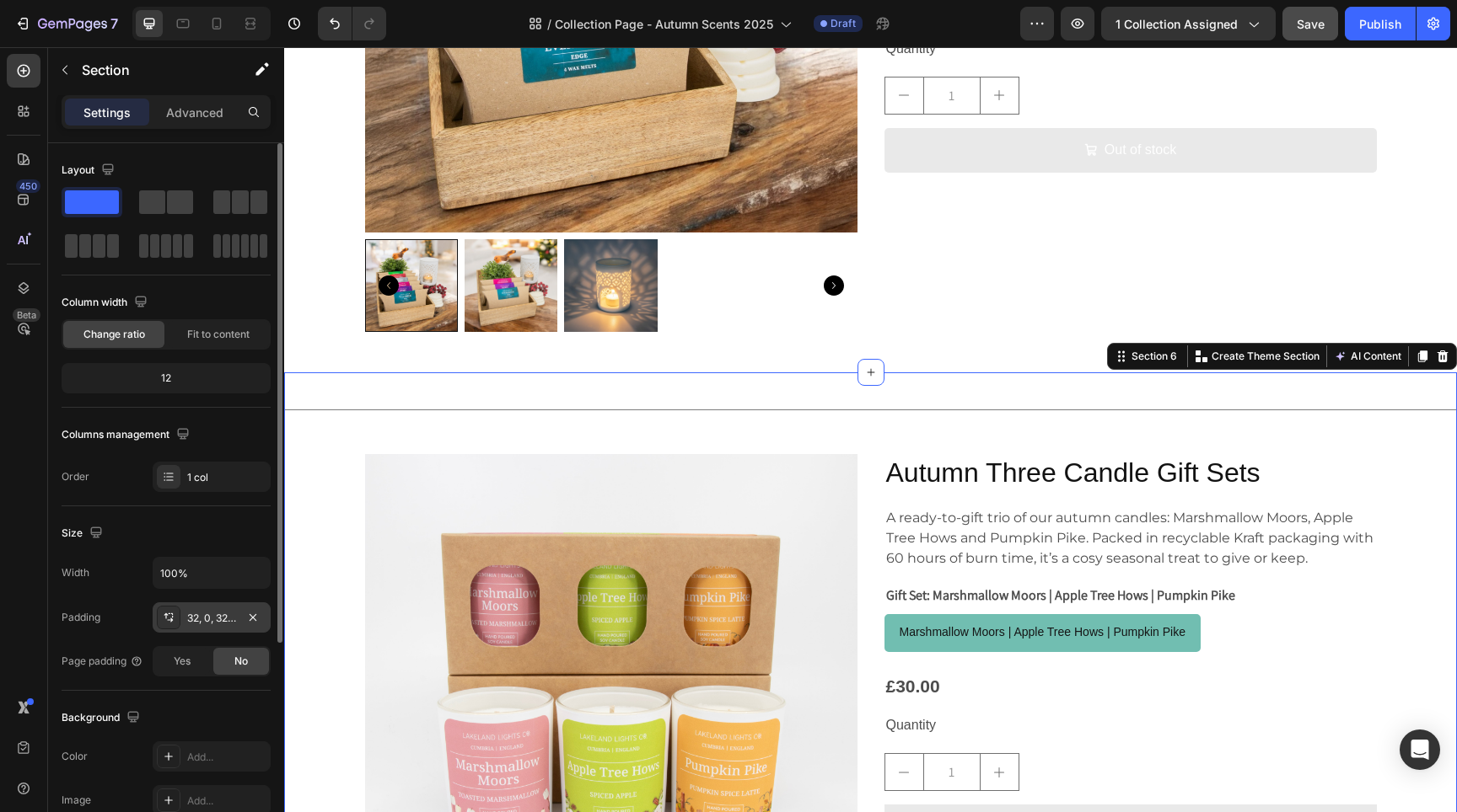
click at [225, 626] on div "32, 0, 32, 0" at bounding box center [211, 617] width 118 height 30
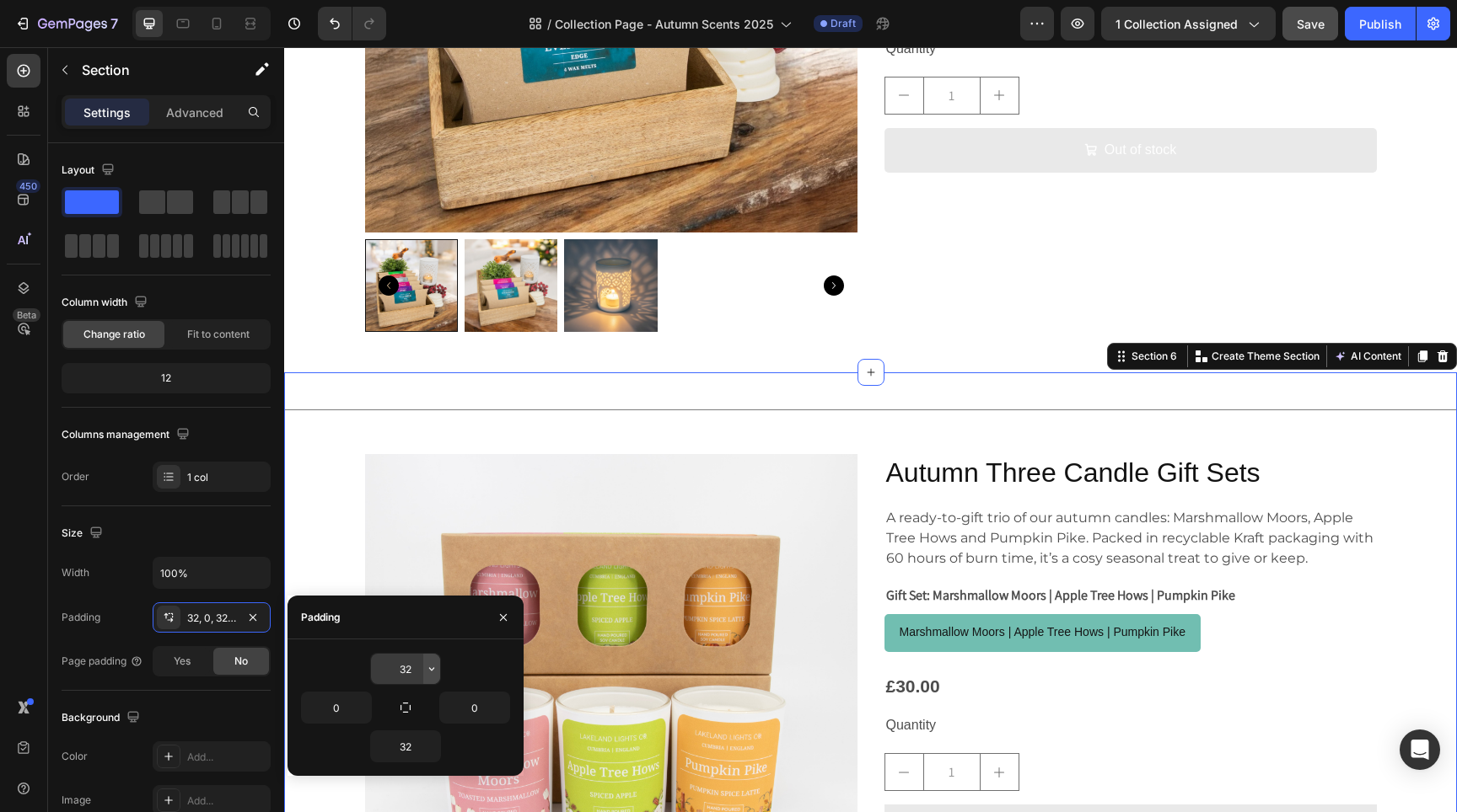
click at [432, 668] on icon "button" at bounding box center [432, 669] width 14 height 14
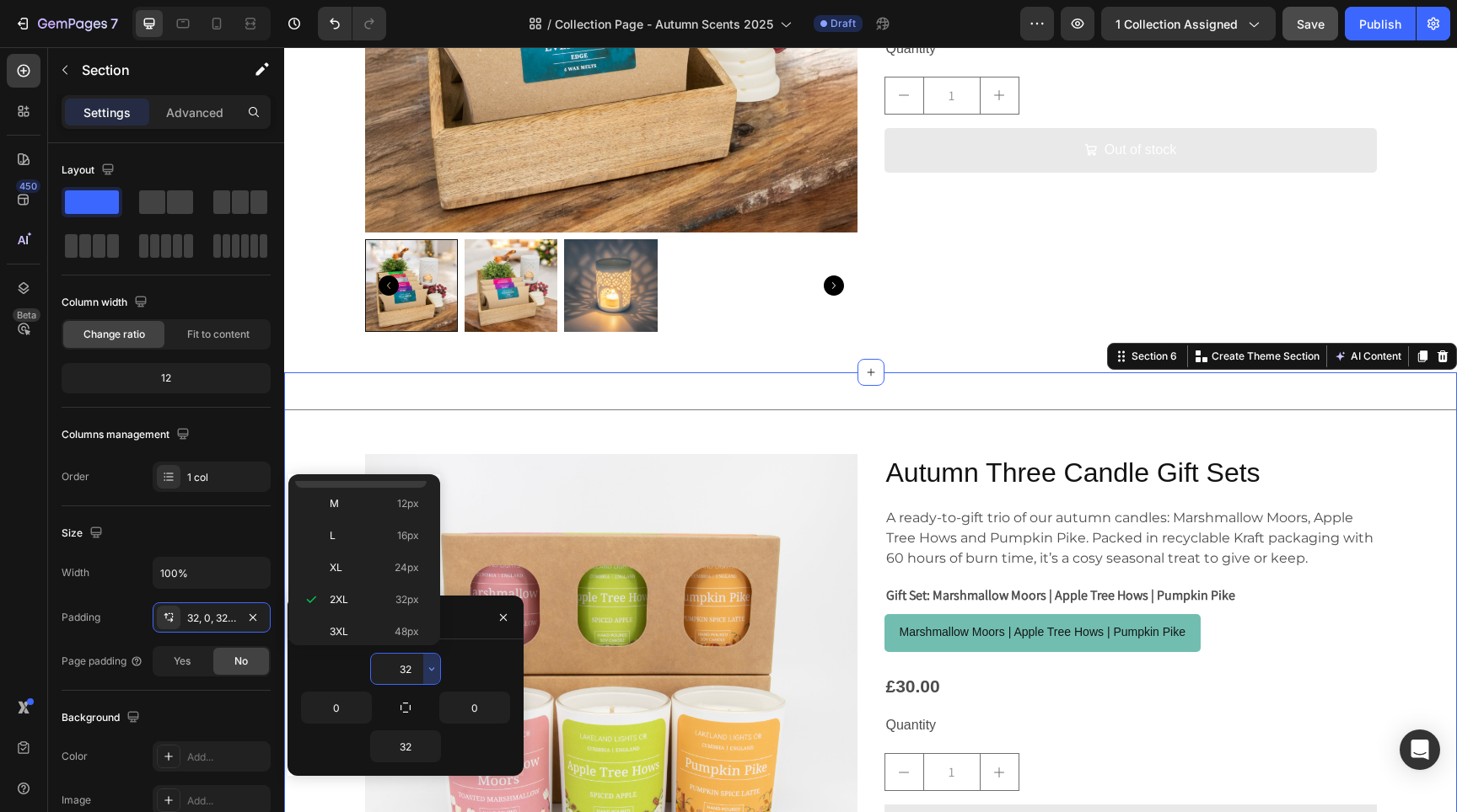
scroll to position [0, 0]
click at [371, 513] on div "Auto Auto" at bounding box center [361, 528] width 131 height 32
type input "Auto"
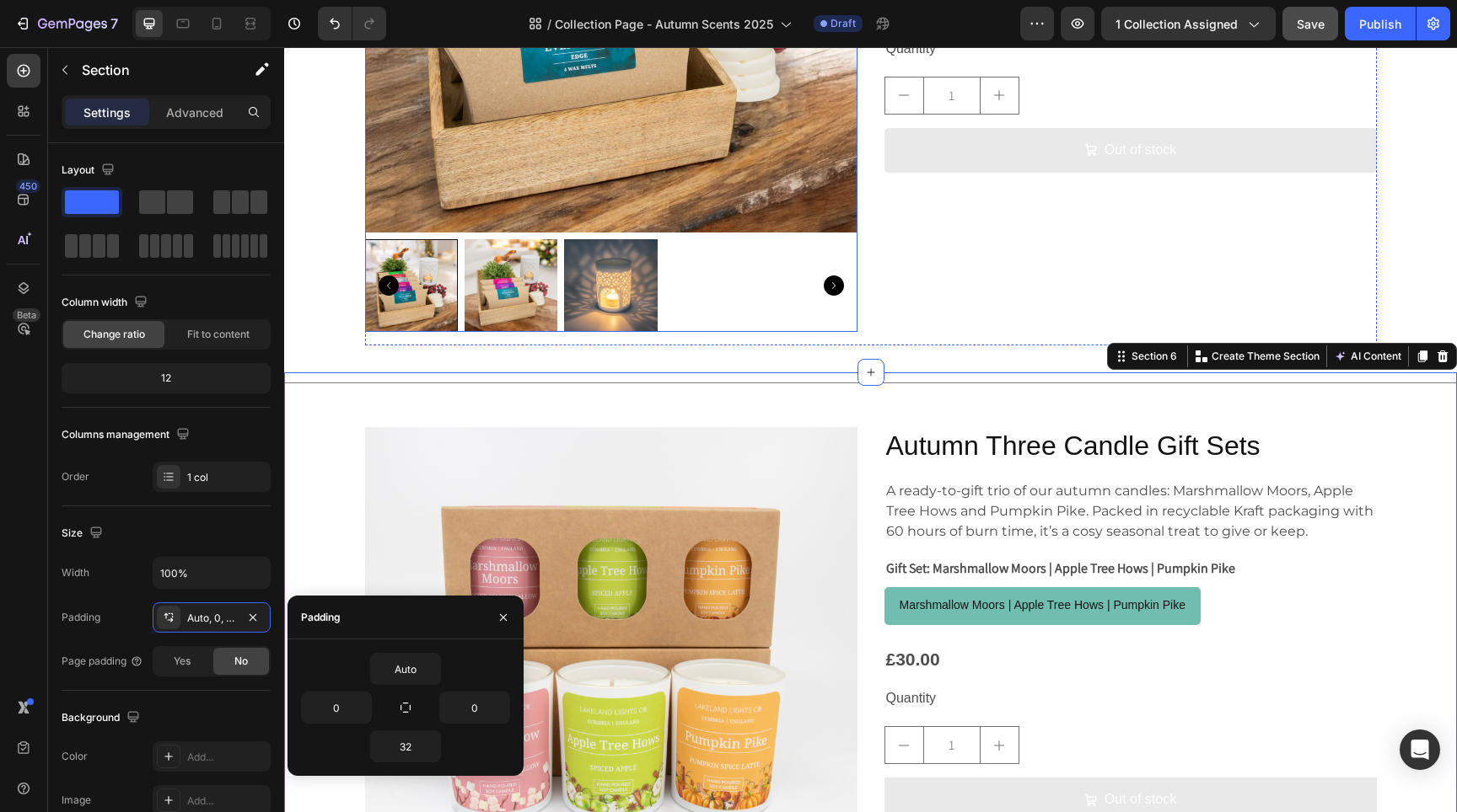
click at [800, 281] on div at bounding box center [611, 286] width 492 height 93
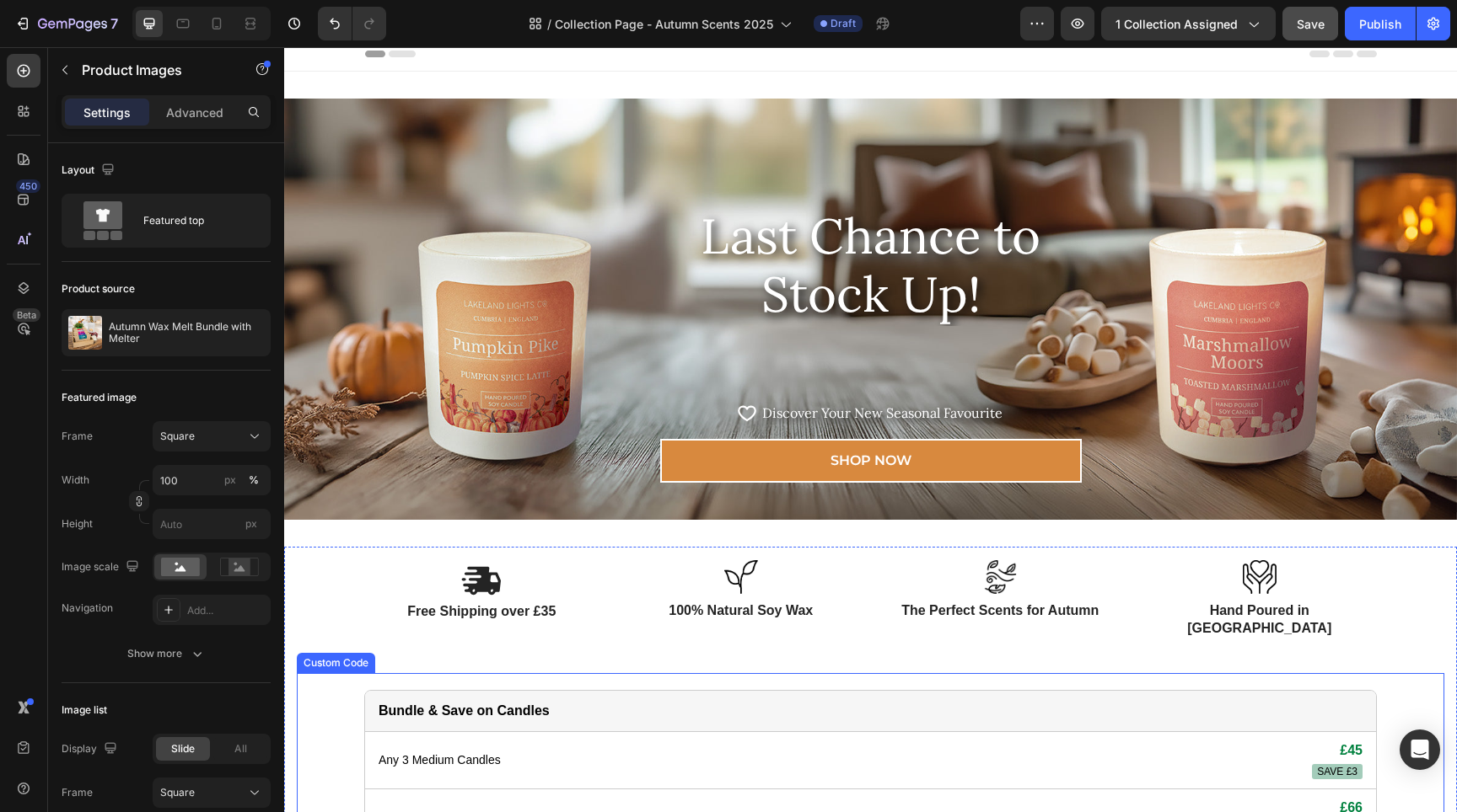
scroll to position [3936, 0]
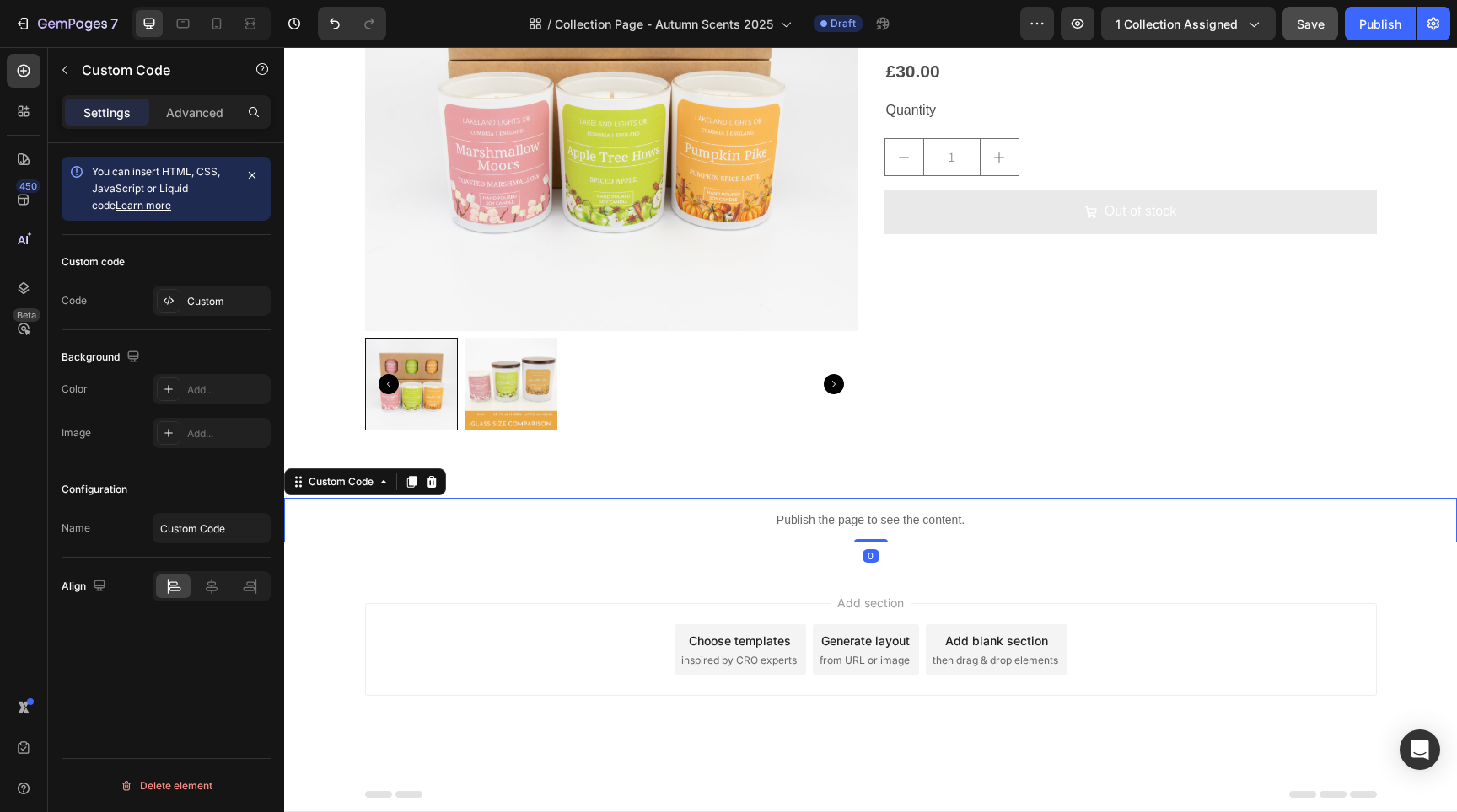
click at [891, 527] on p "Publish the page to see the content." at bounding box center [870, 520] width 1173 height 17
click at [215, 302] on div "Custom" at bounding box center [226, 301] width 79 height 16
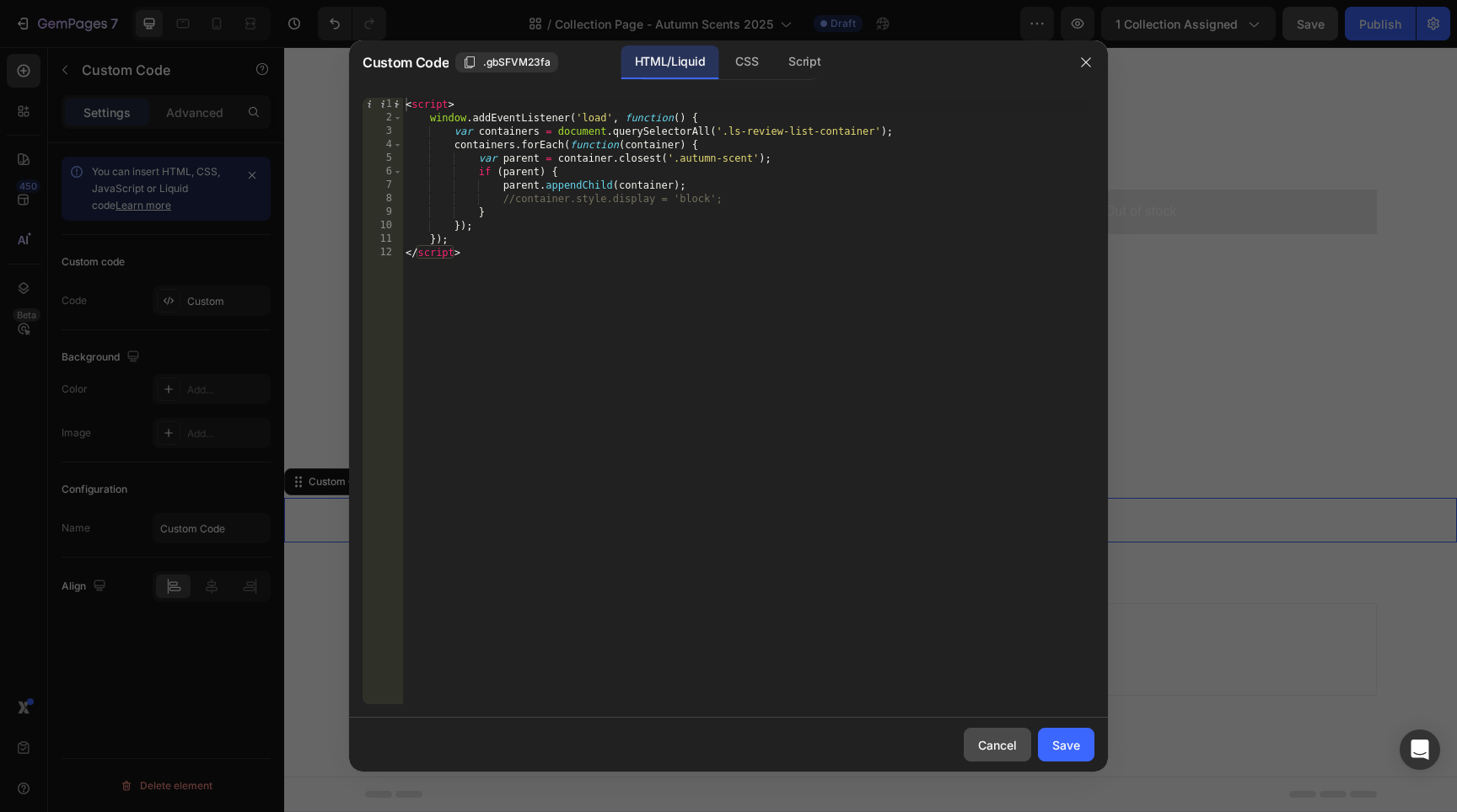
click at [989, 744] on div "Cancel" at bounding box center [997, 744] width 38 height 17
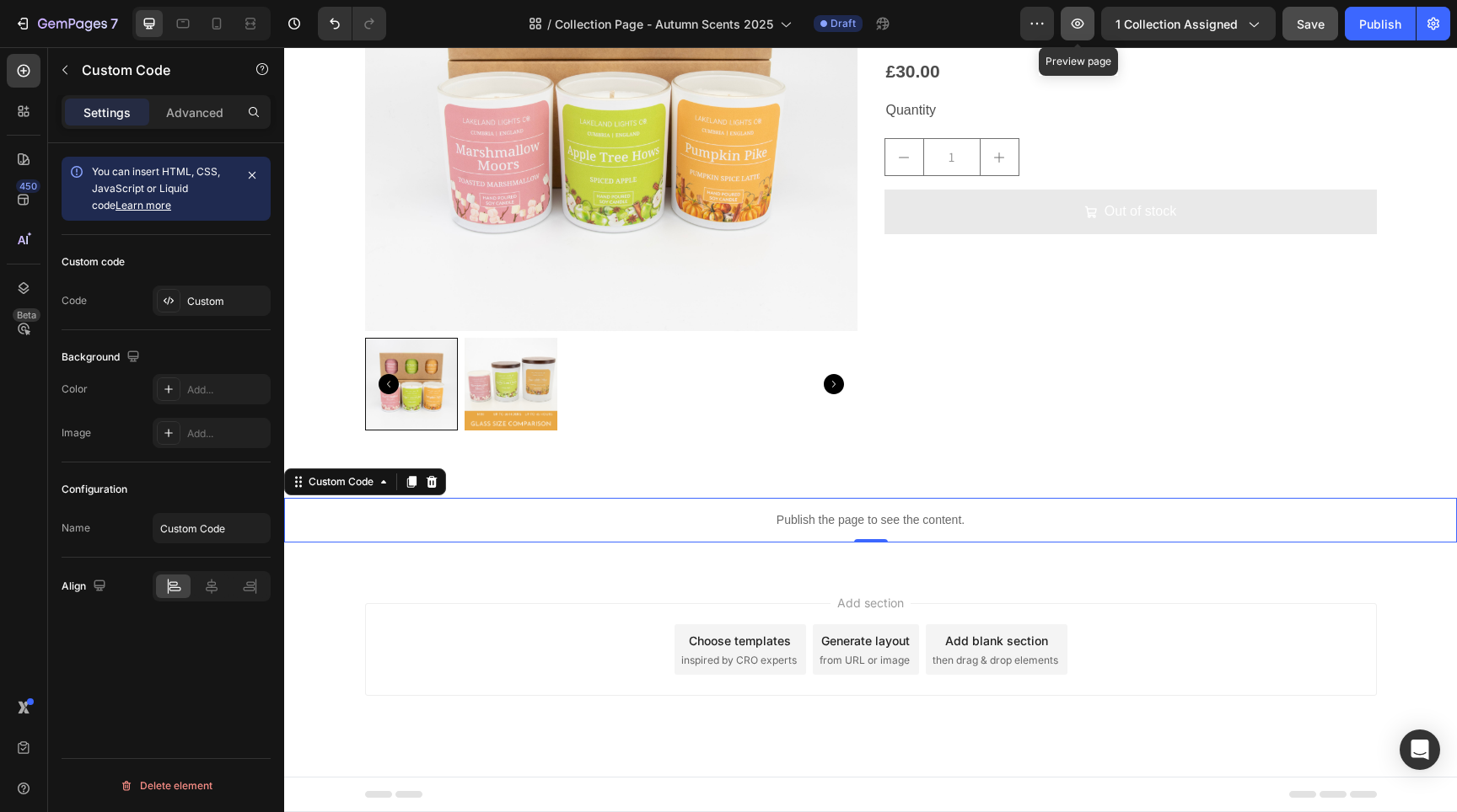
click at [1079, 27] on icon "button" at bounding box center [1078, 23] width 13 height 10
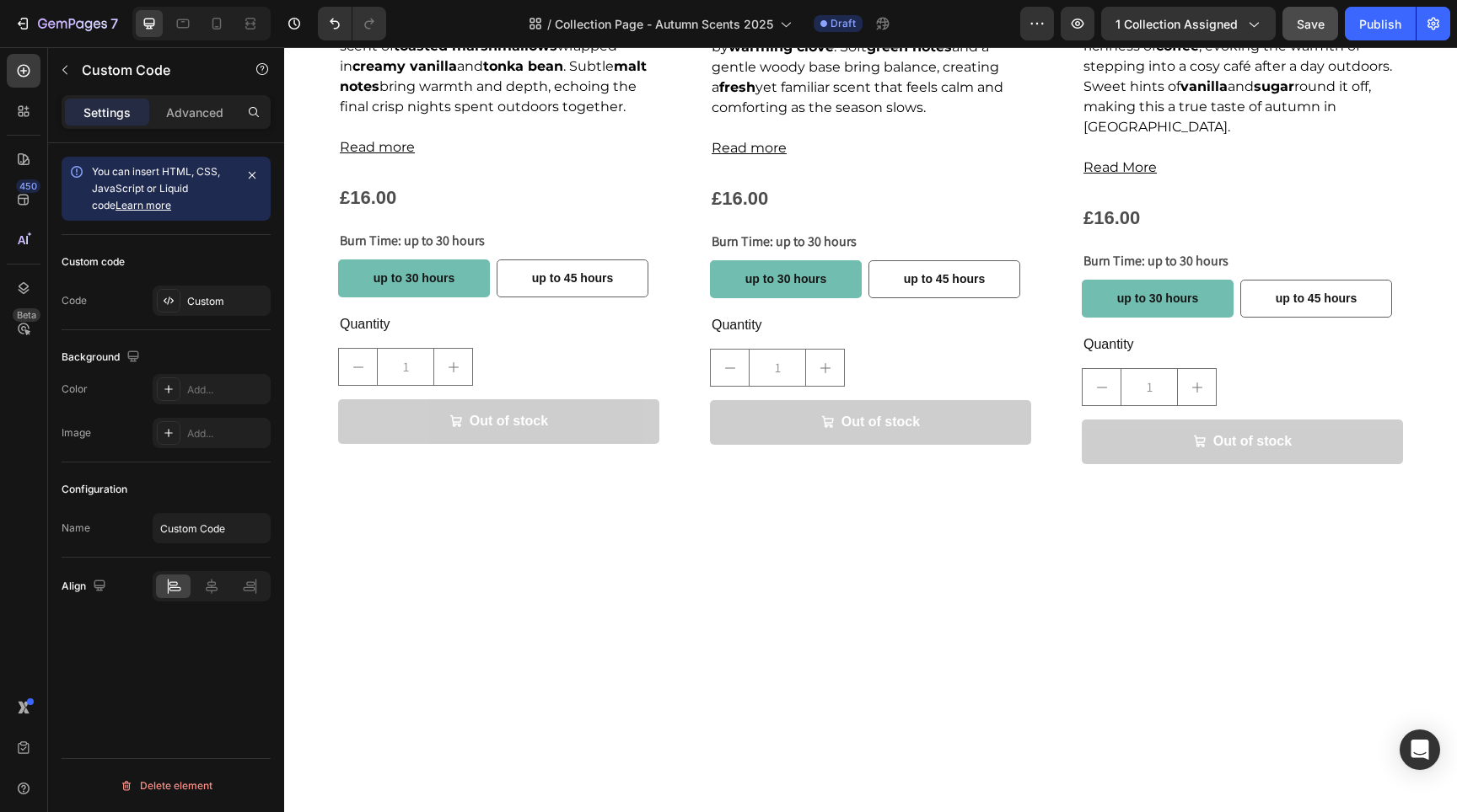
scroll to position [0, 0]
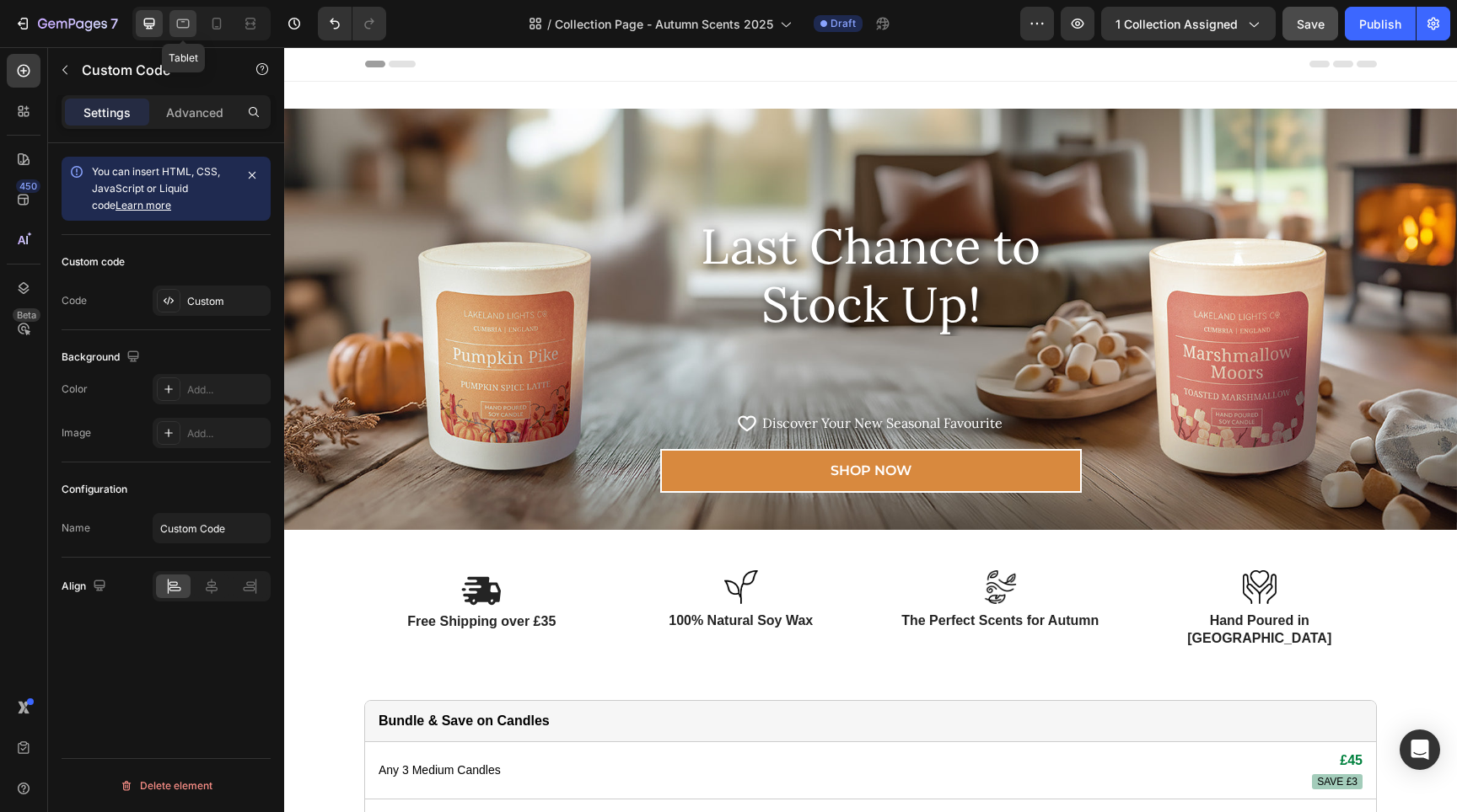
click at [188, 22] on icon at bounding box center [183, 24] width 16 height 16
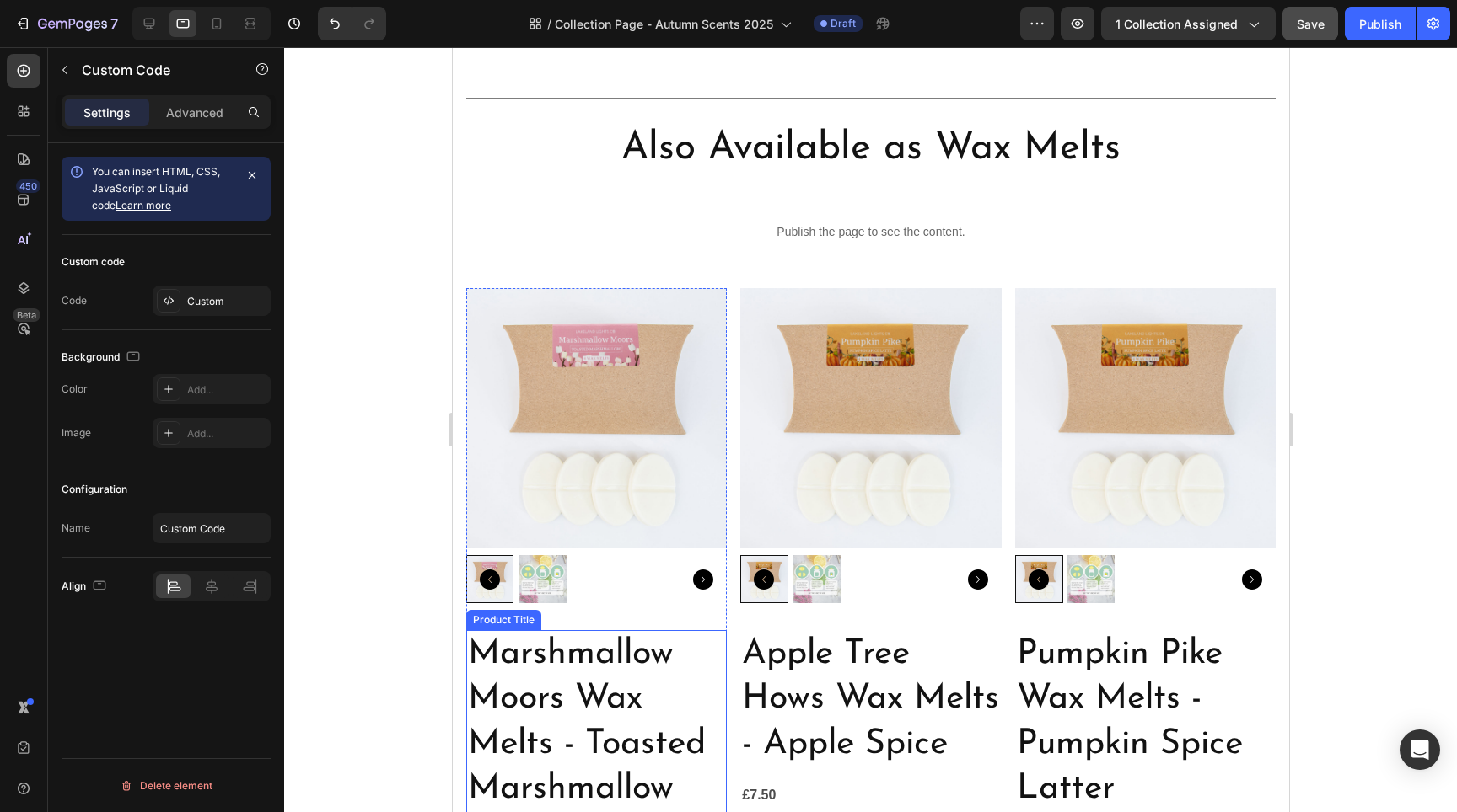
scroll to position [2451, 0]
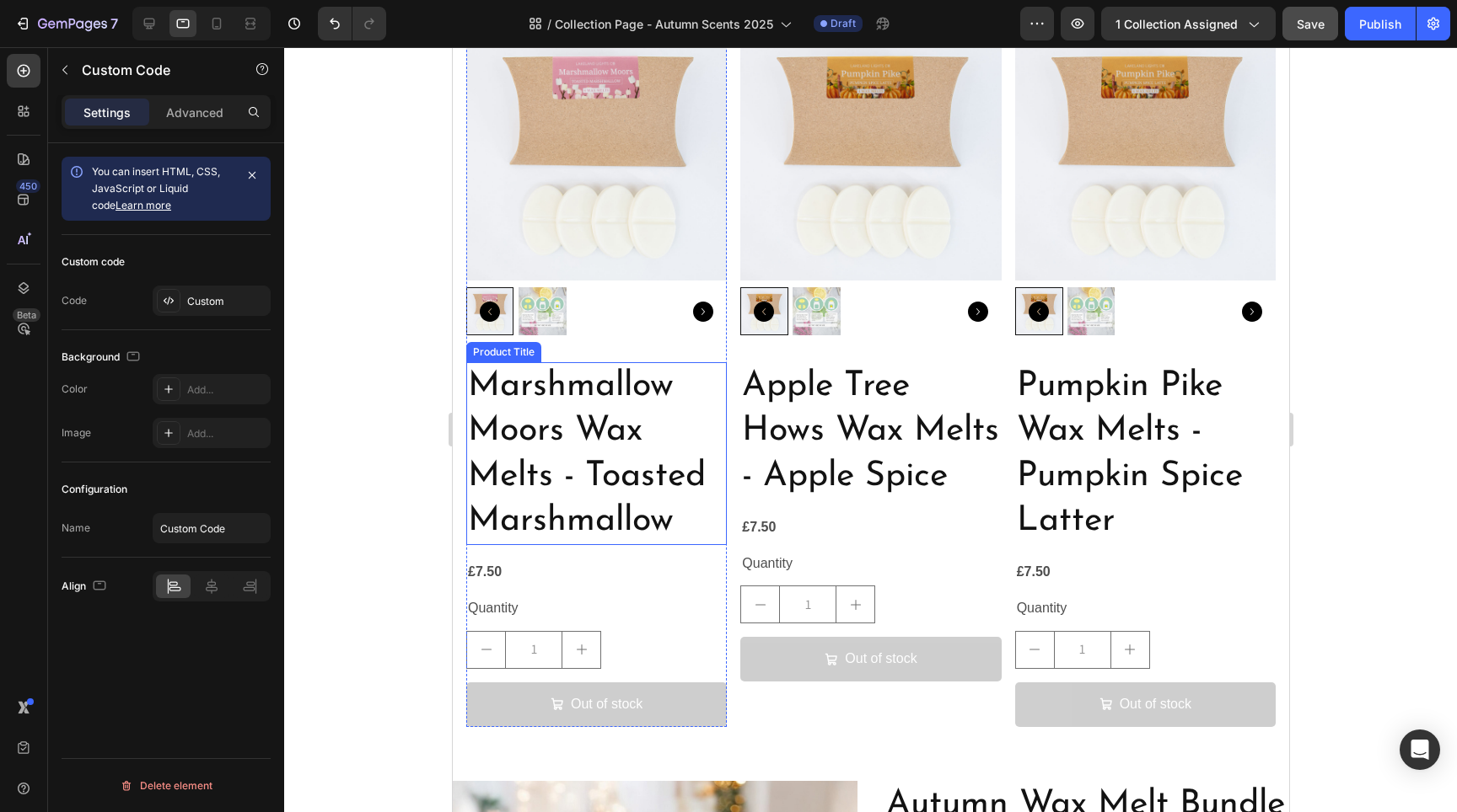
click at [559, 453] on h2 "Marshmallow Moors Wax Melts - Toasted Marshmallow" at bounding box center [595, 453] width 260 height 182
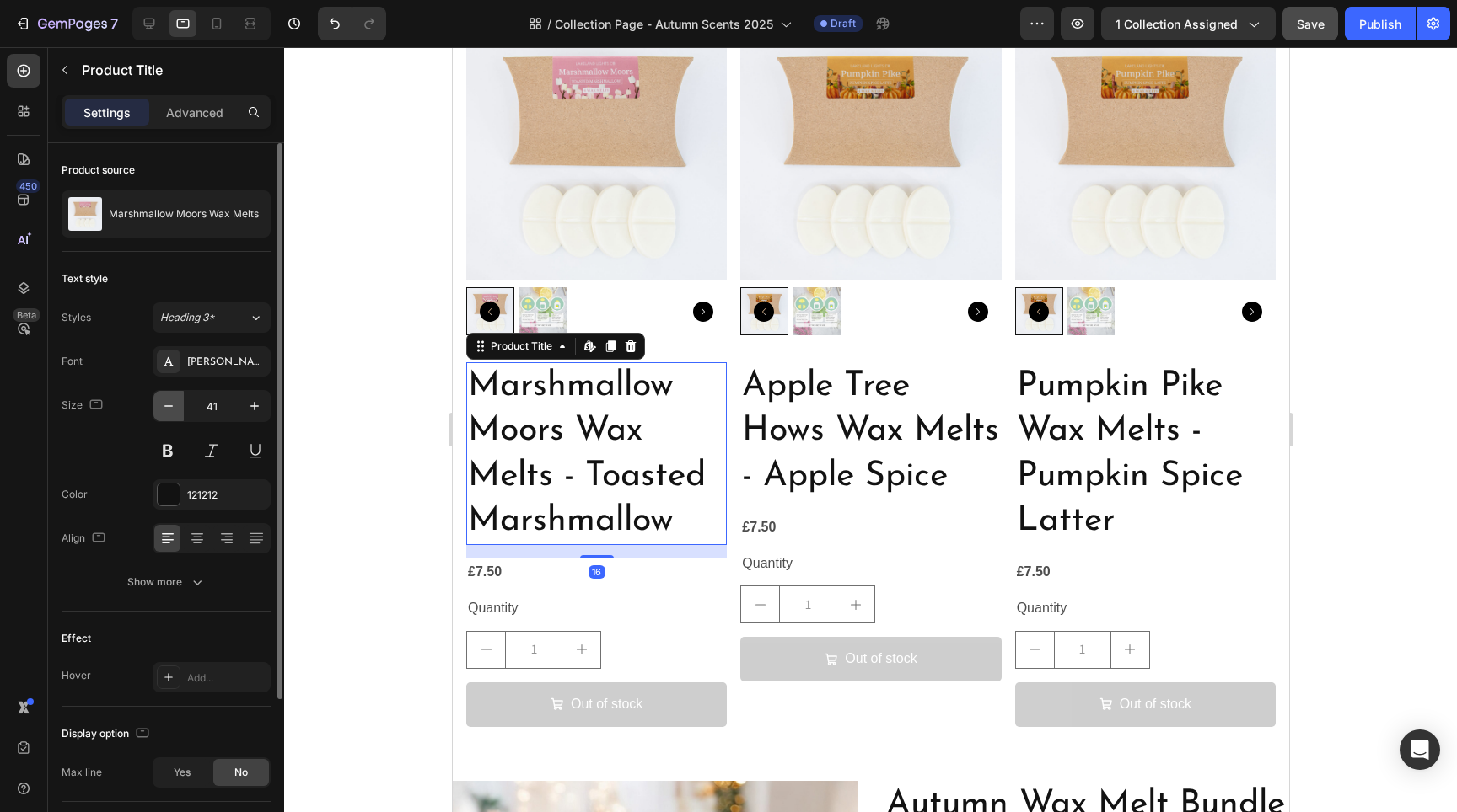
click at [173, 411] on icon "button" at bounding box center [168, 406] width 16 height 16
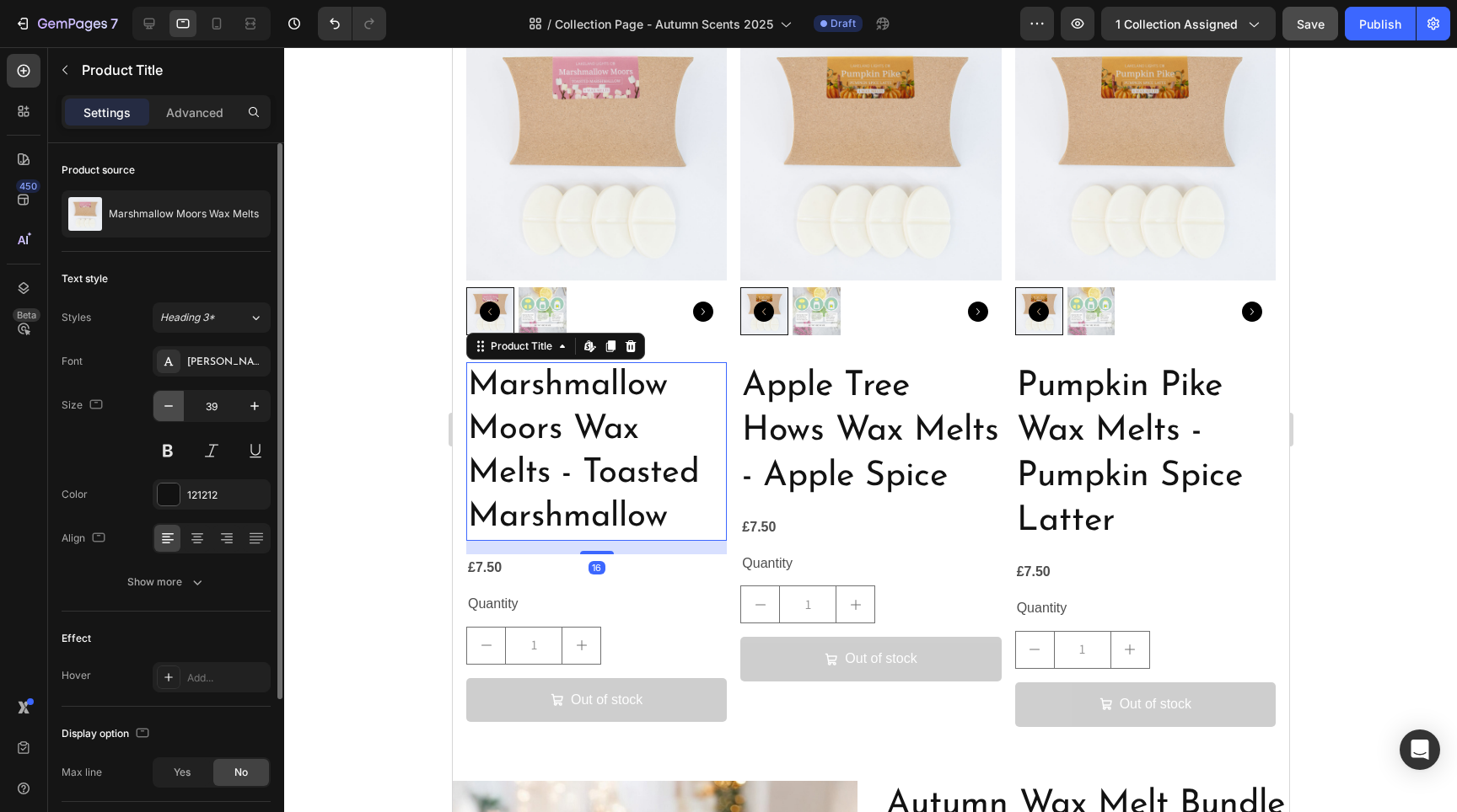
click at [173, 411] on icon "button" at bounding box center [168, 406] width 16 height 16
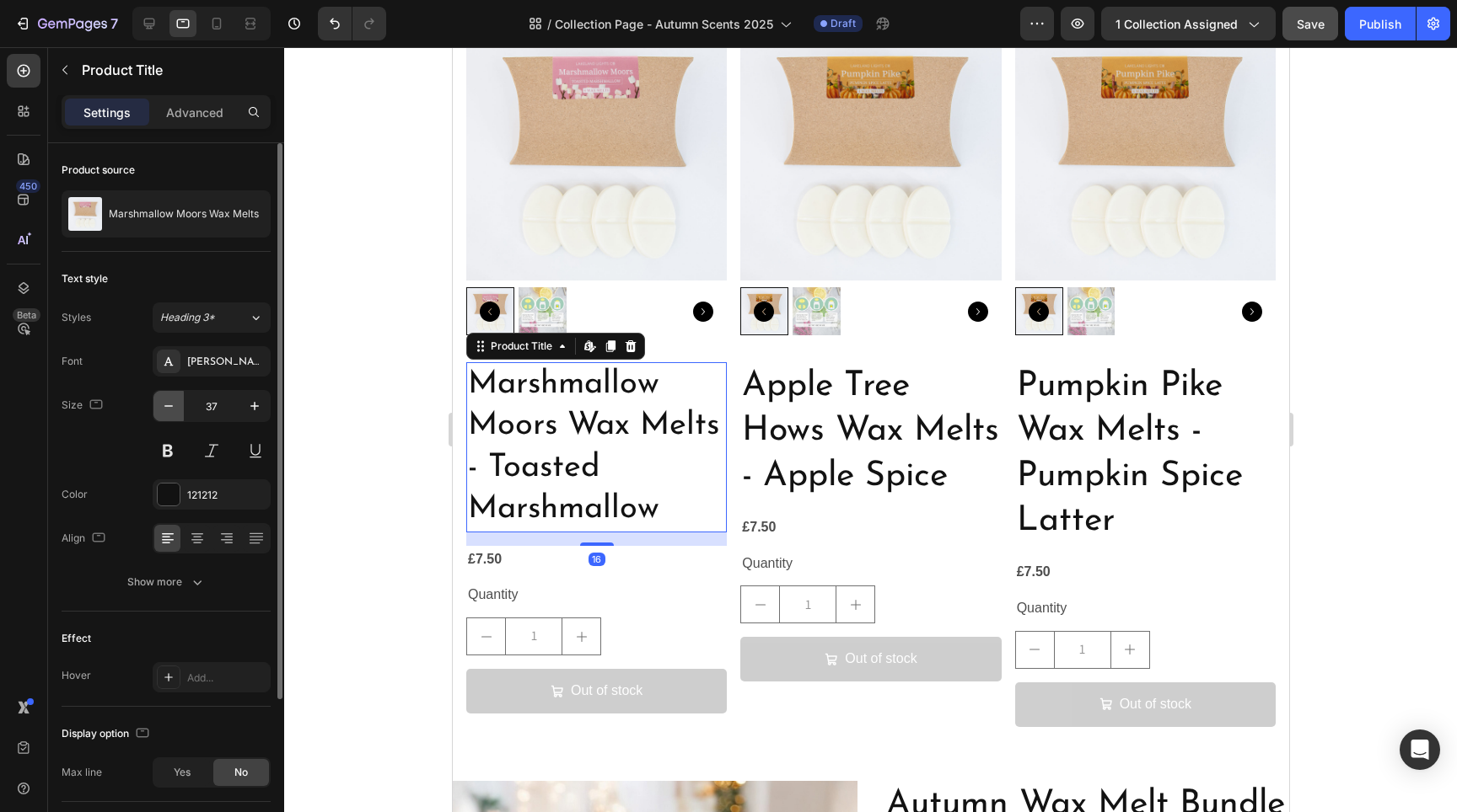
click at [173, 411] on icon "button" at bounding box center [168, 406] width 16 height 16
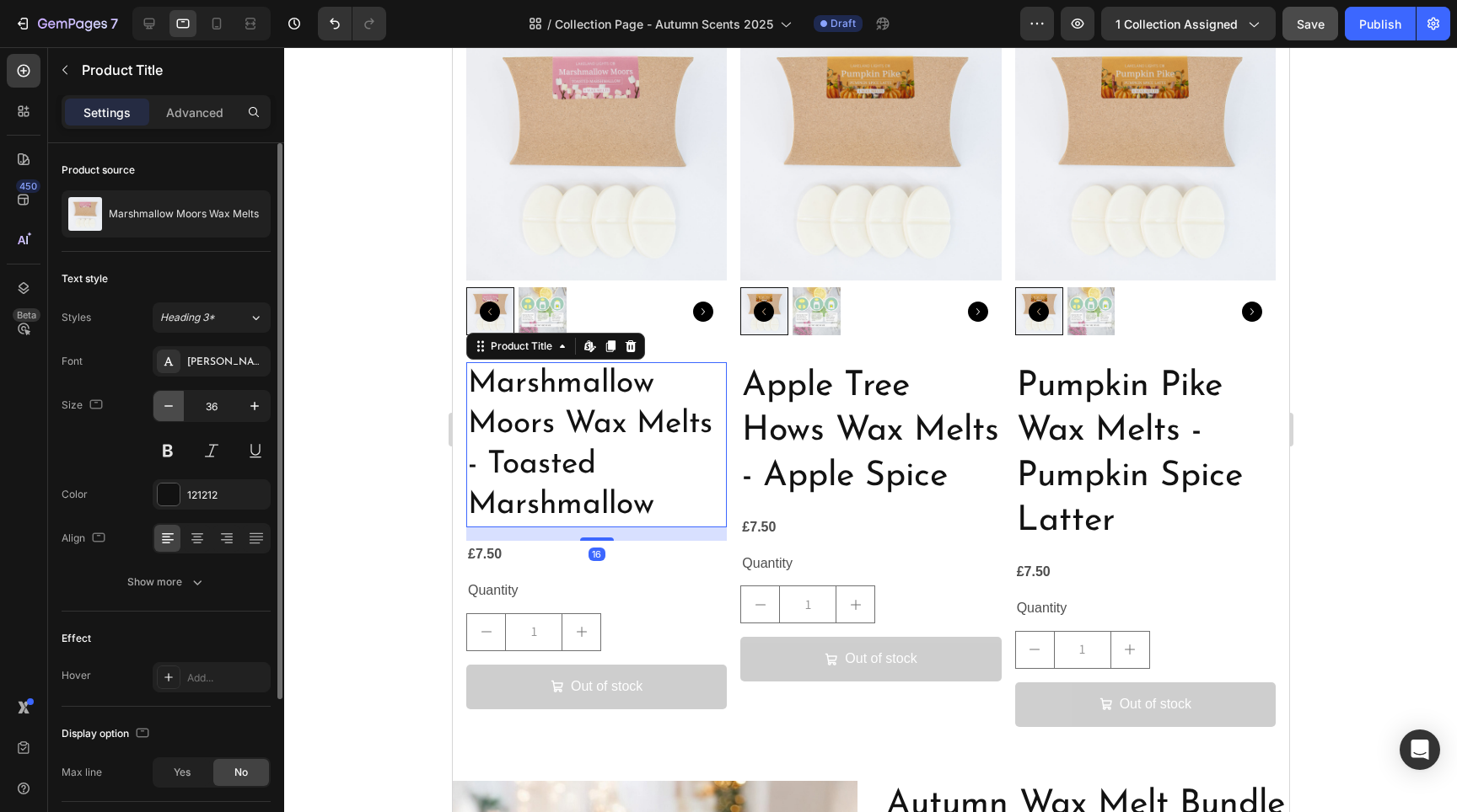
click at [173, 411] on icon "button" at bounding box center [168, 406] width 16 height 16
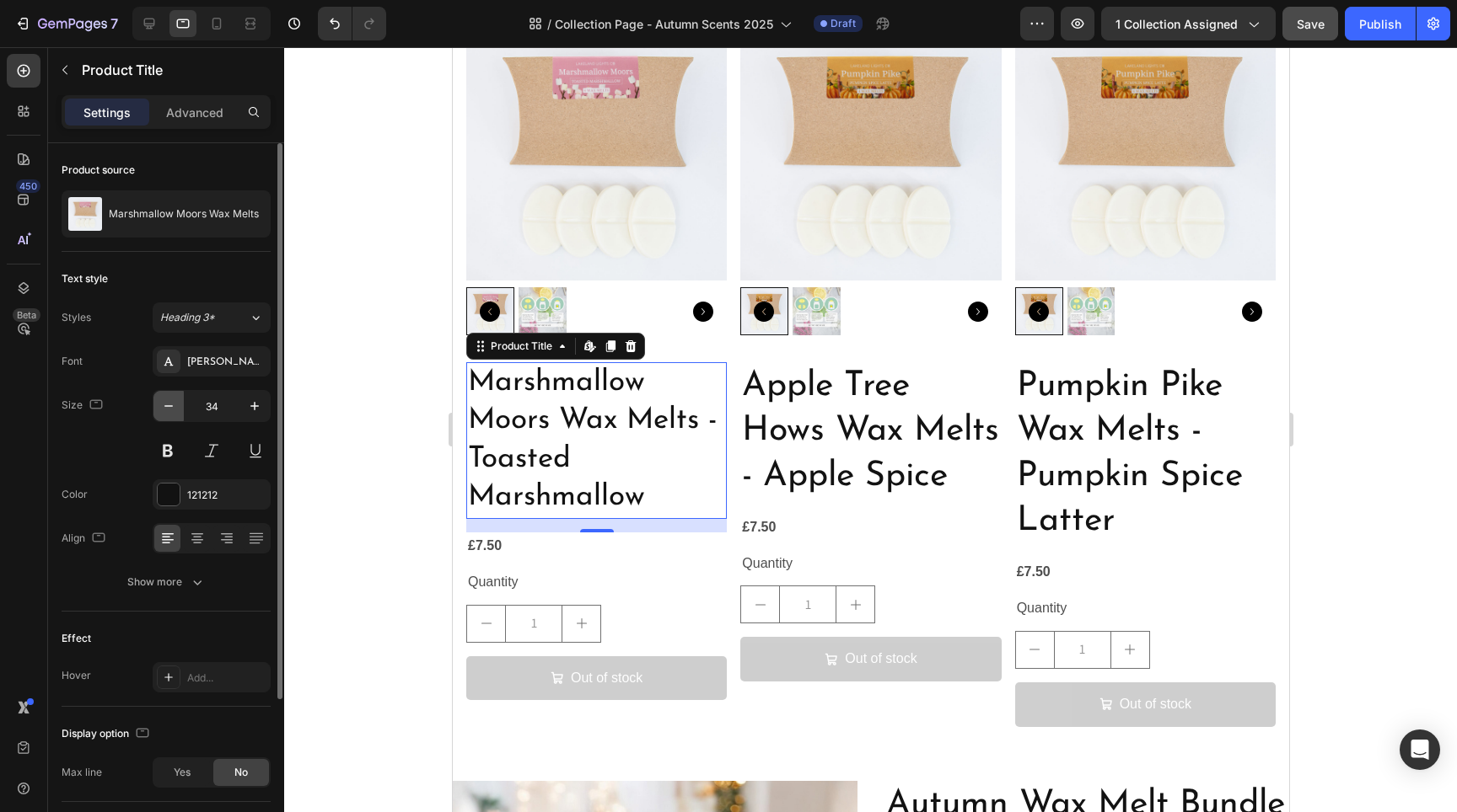
click at [173, 411] on icon "button" at bounding box center [168, 406] width 16 height 16
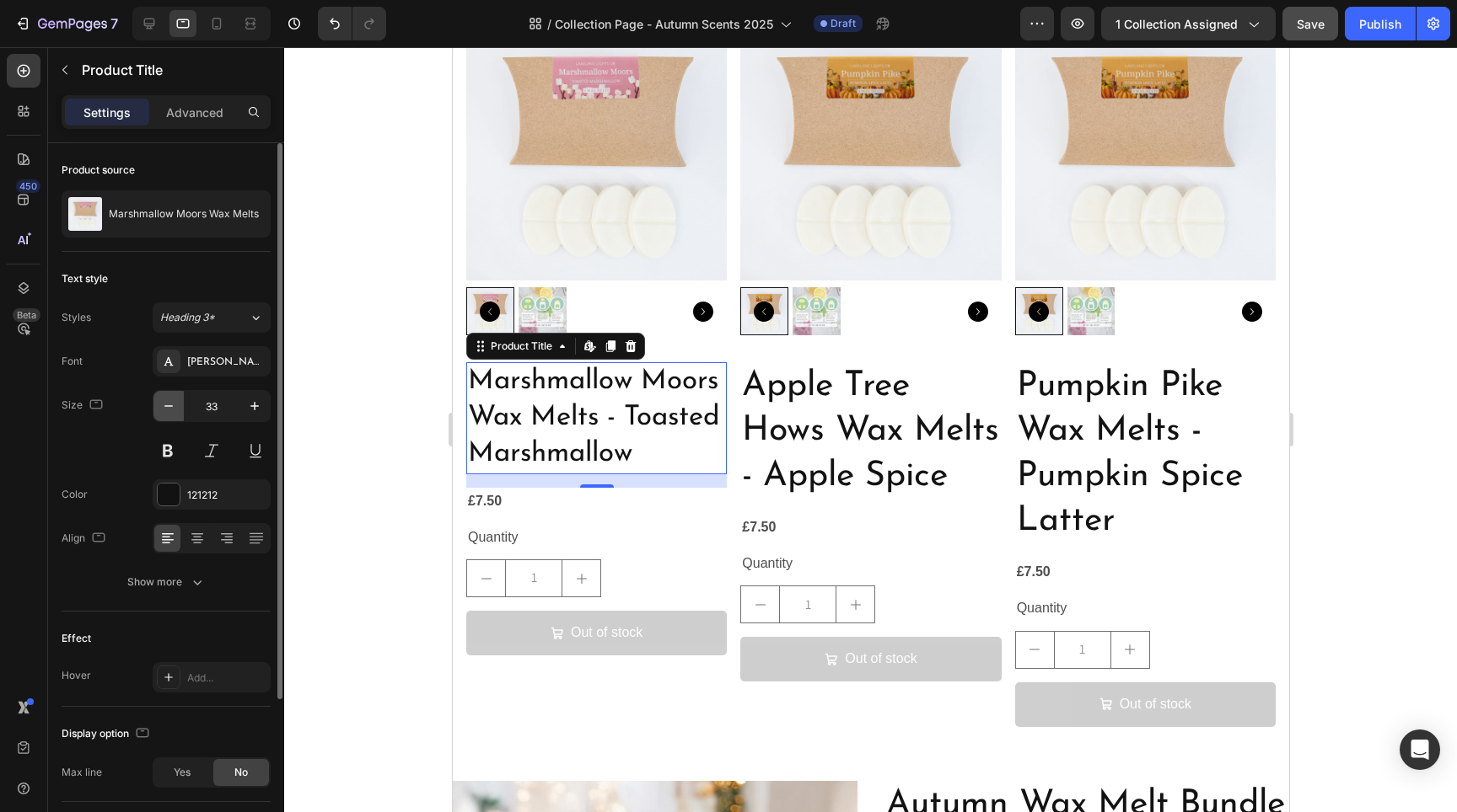
click at [173, 411] on icon "button" at bounding box center [168, 406] width 16 height 16
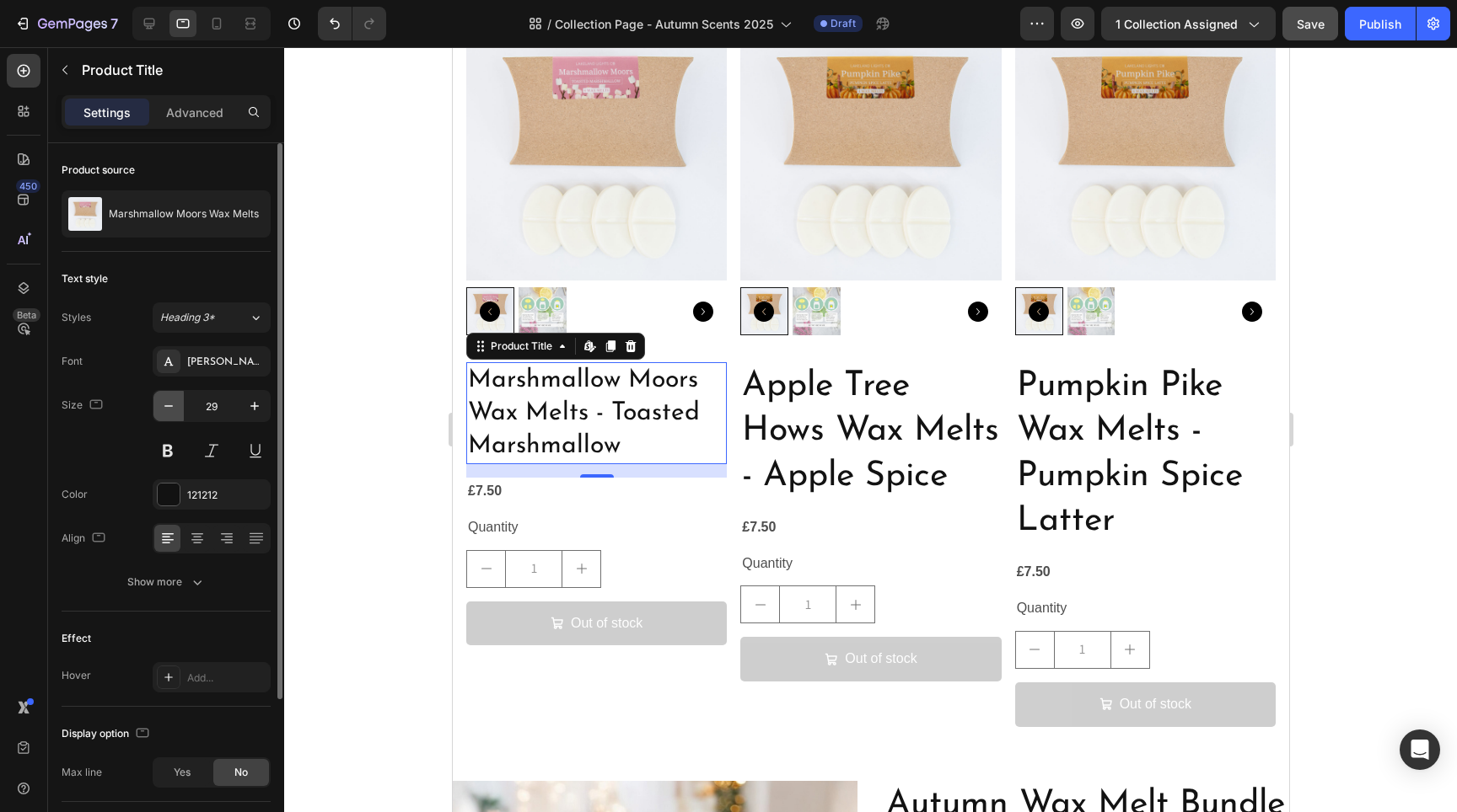
click at [173, 411] on icon "button" at bounding box center [168, 406] width 16 height 16
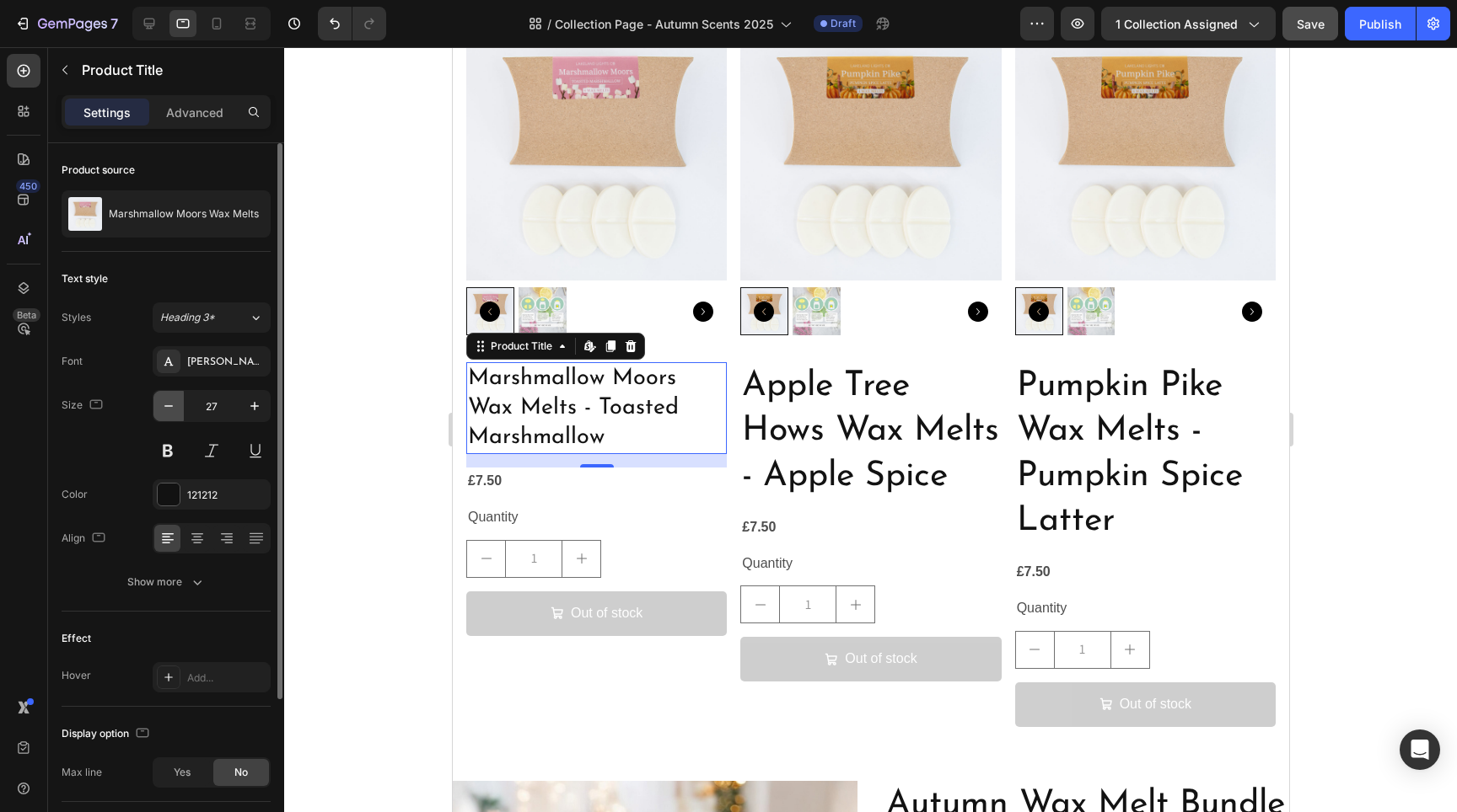
click at [173, 411] on icon "button" at bounding box center [168, 406] width 16 height 16
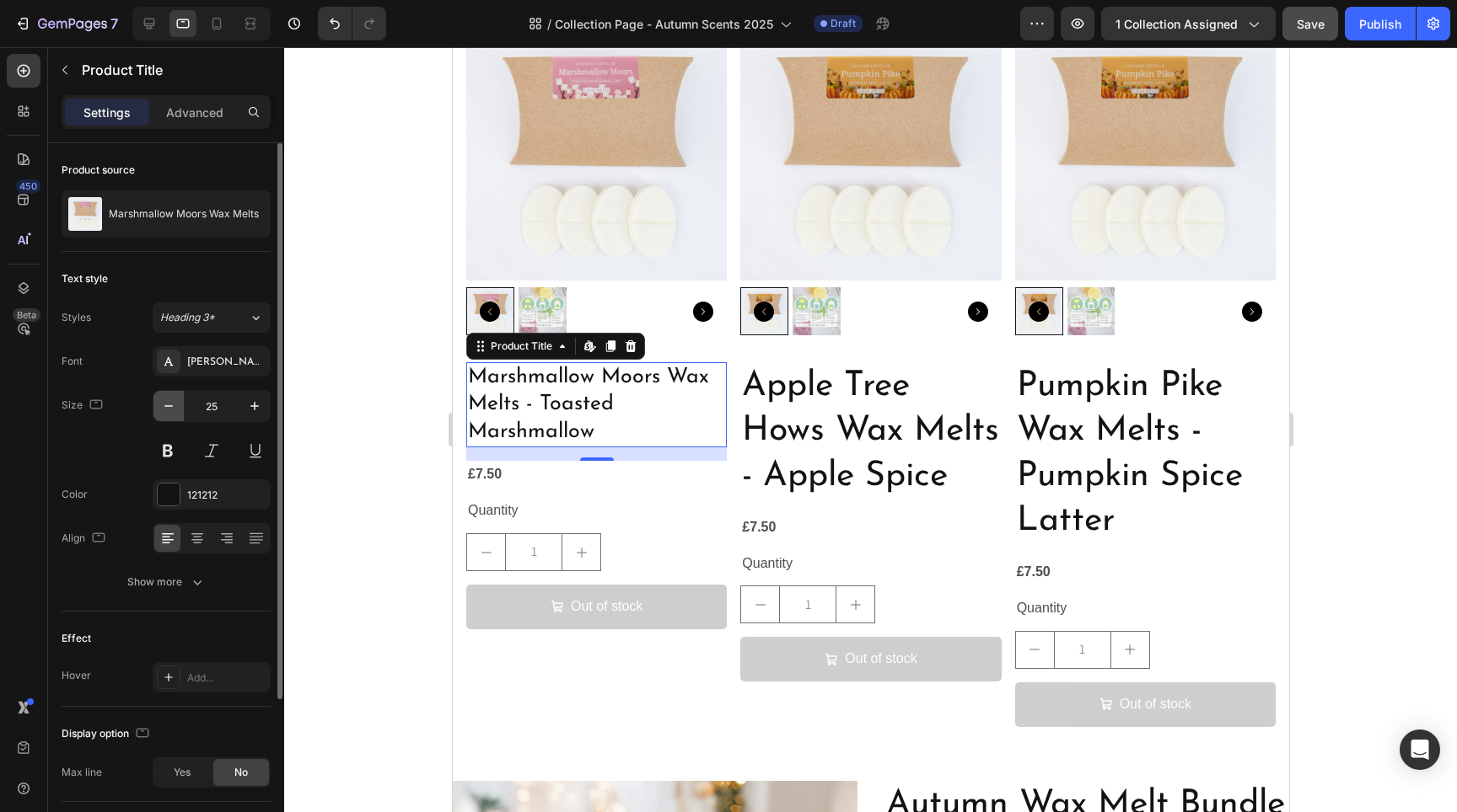
click at [173, 411] on icon "button" at bounding box center [168, 406] width 16 height 16
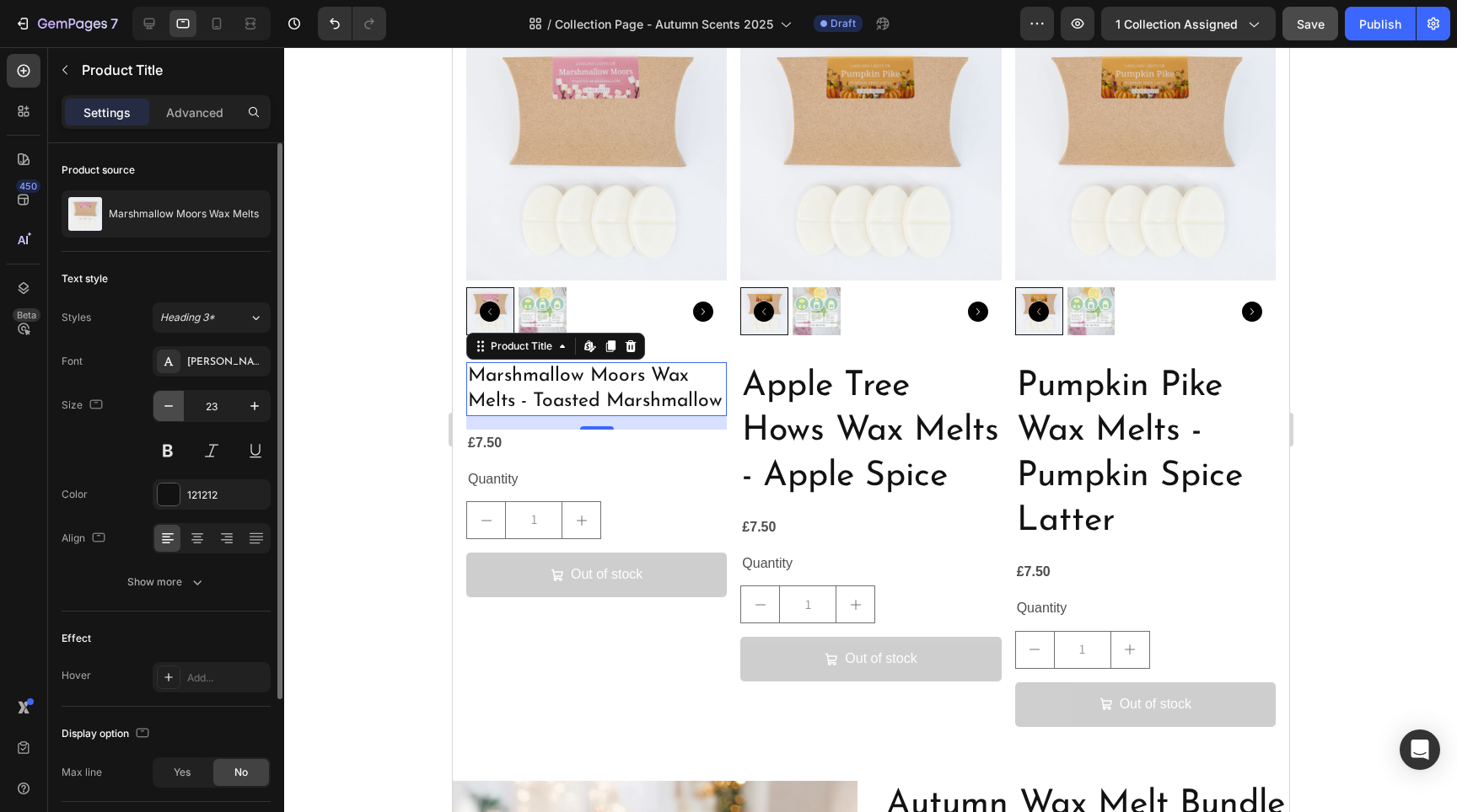
type input "22"
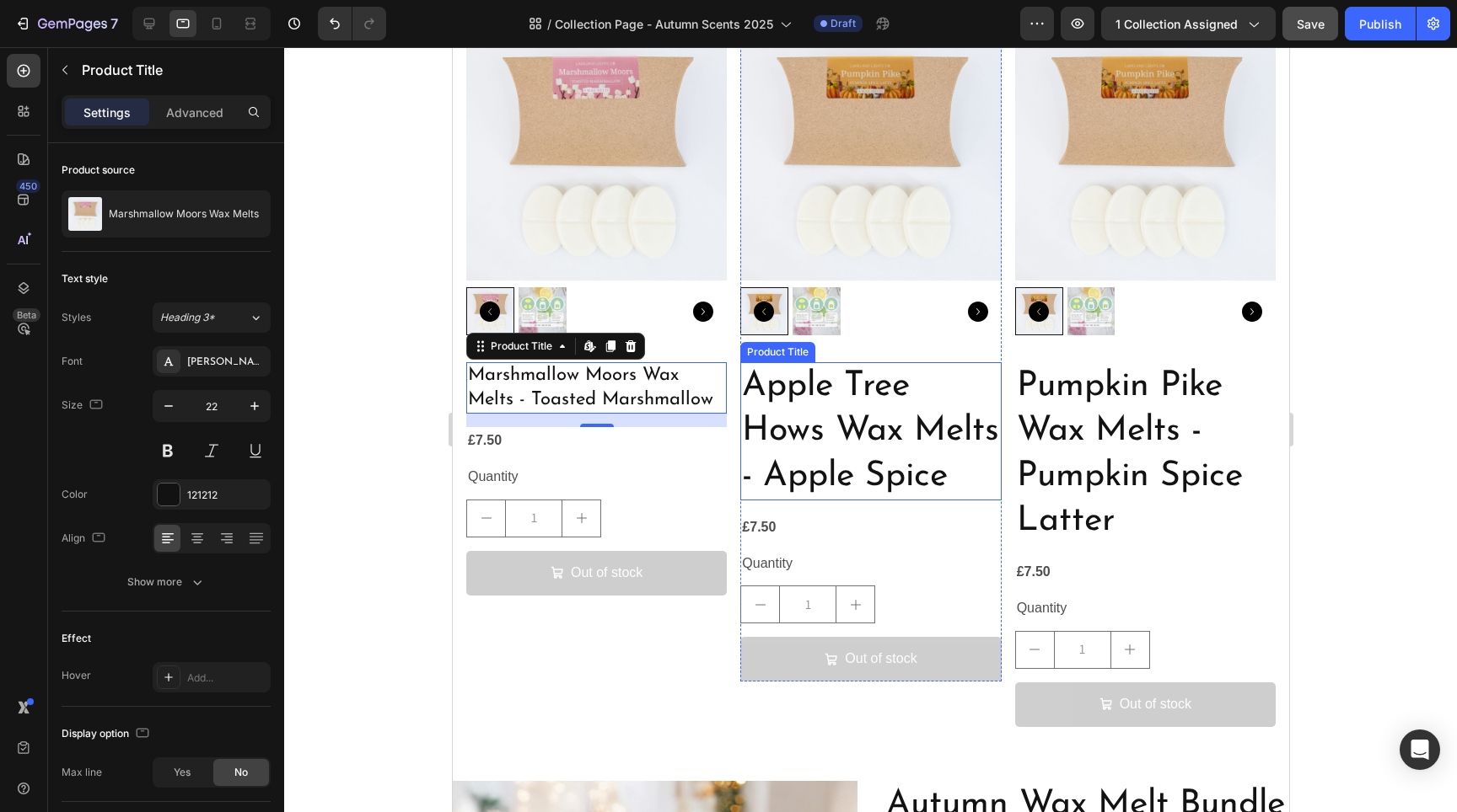
click at [842, 415] on h2 "Apple Tree Hows Wax Melts - Apple Spice" at bounding box center [869, 431] width 260 height 138
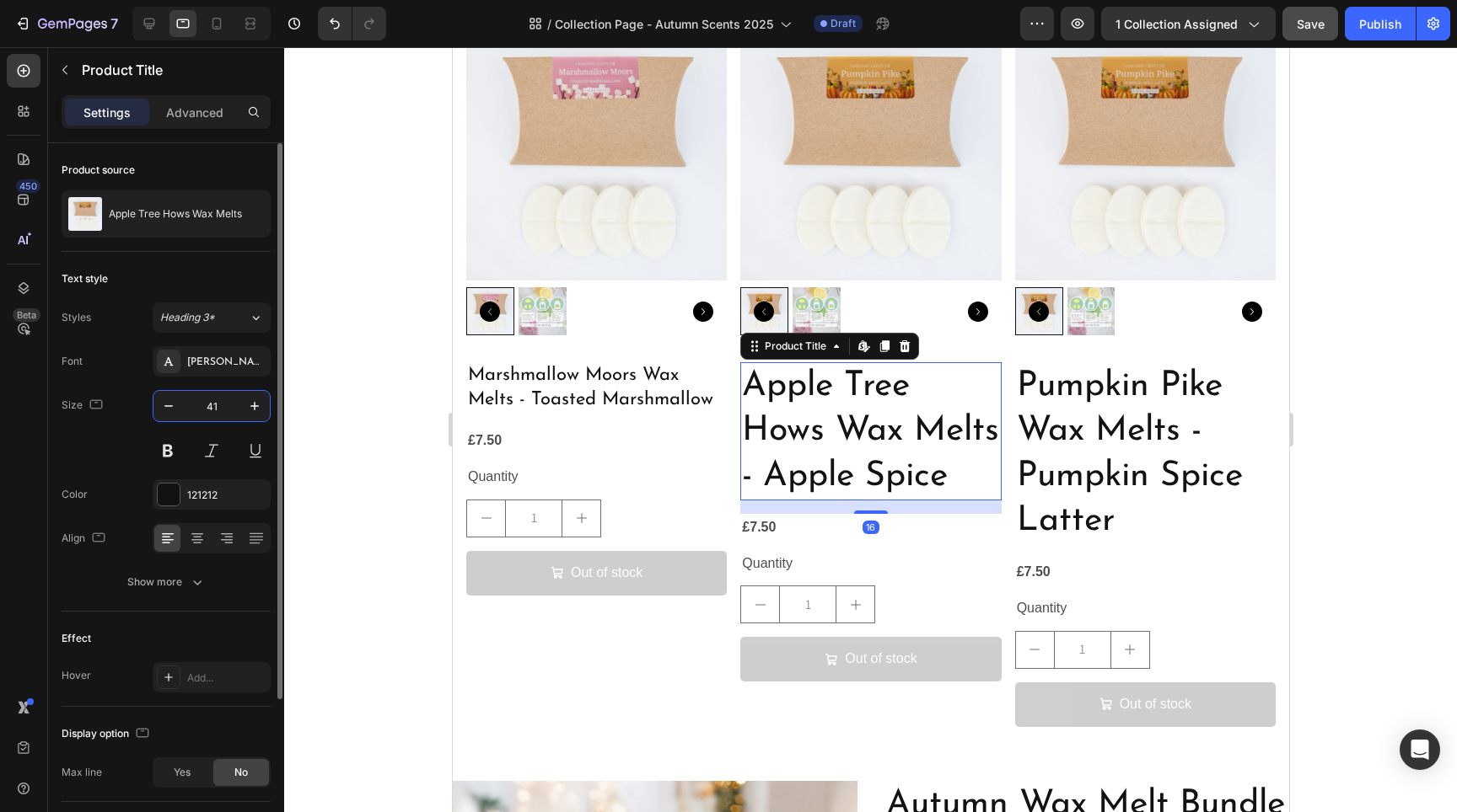
click at [215, 404] on input "41" at bounding box center [211, 406] width 56 height 30
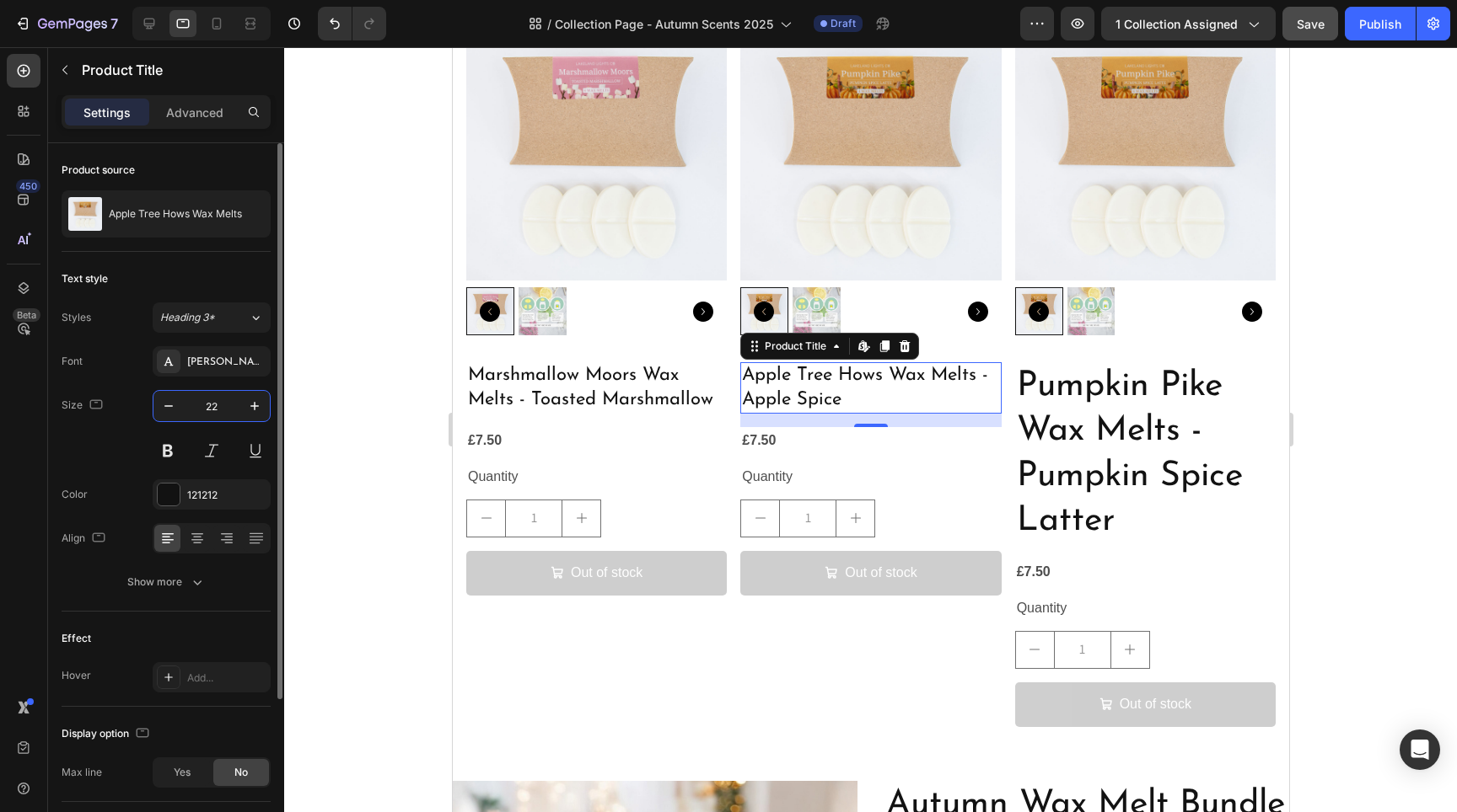
type input "22"
click at [1080, 444] on h2 "Pumpkin Pike Wax Melts - Pumpkin Spice Latter" at bounding box center [1144, 453] width 260 height 182
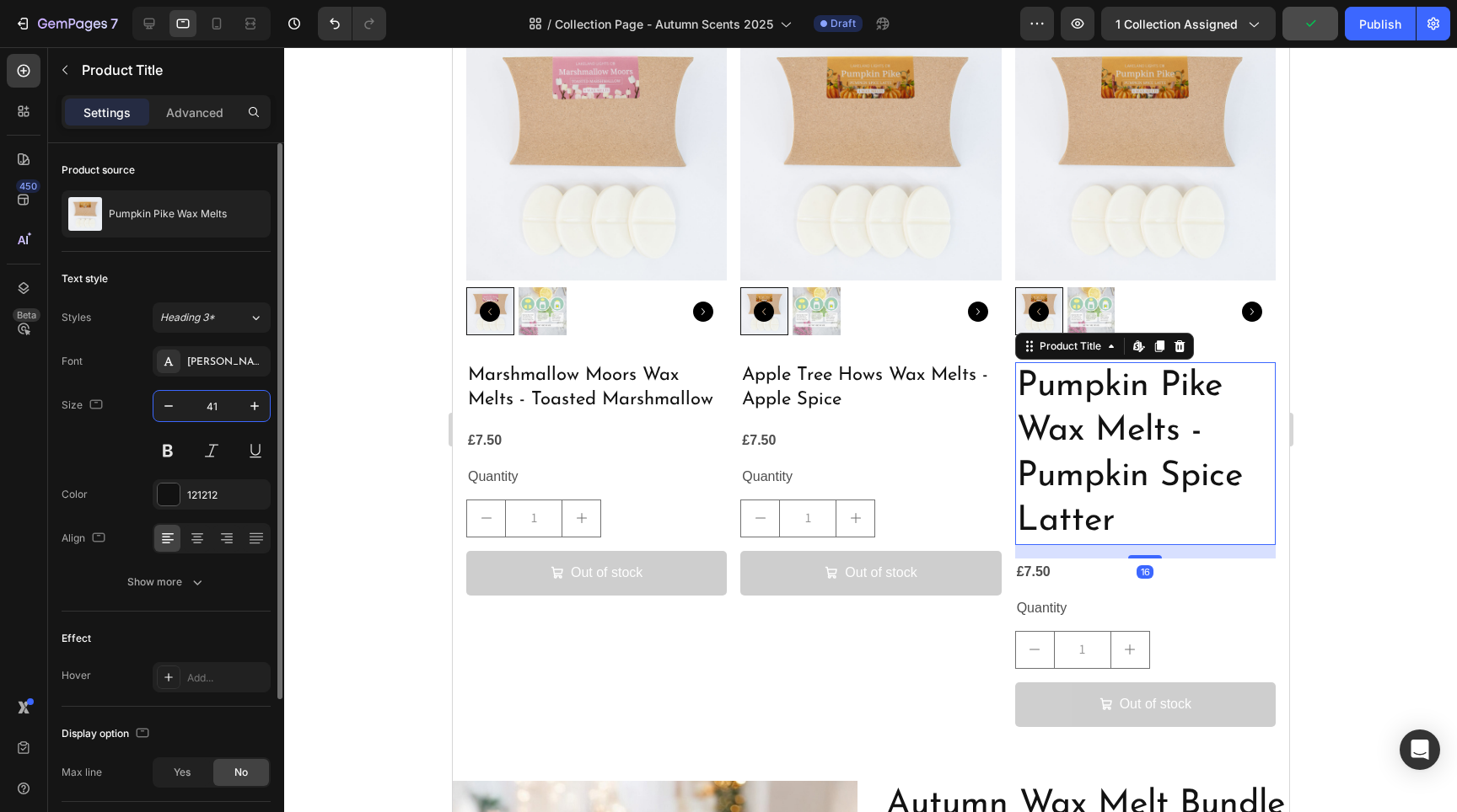
click at [208, 413] on input "41" at bounding box center [211, 406] width 56 height 30
type input "22"
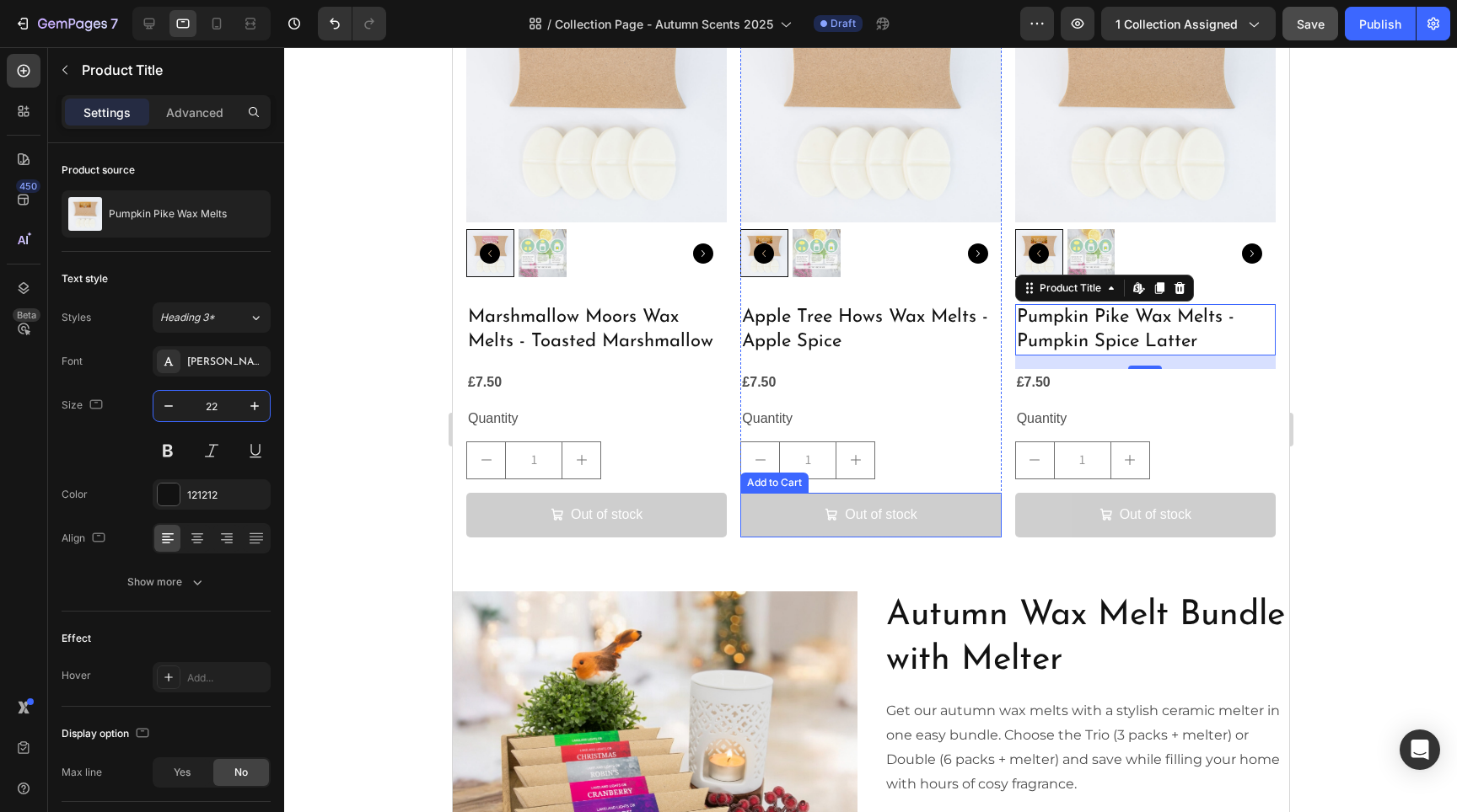
scroll to position [2686, 0]
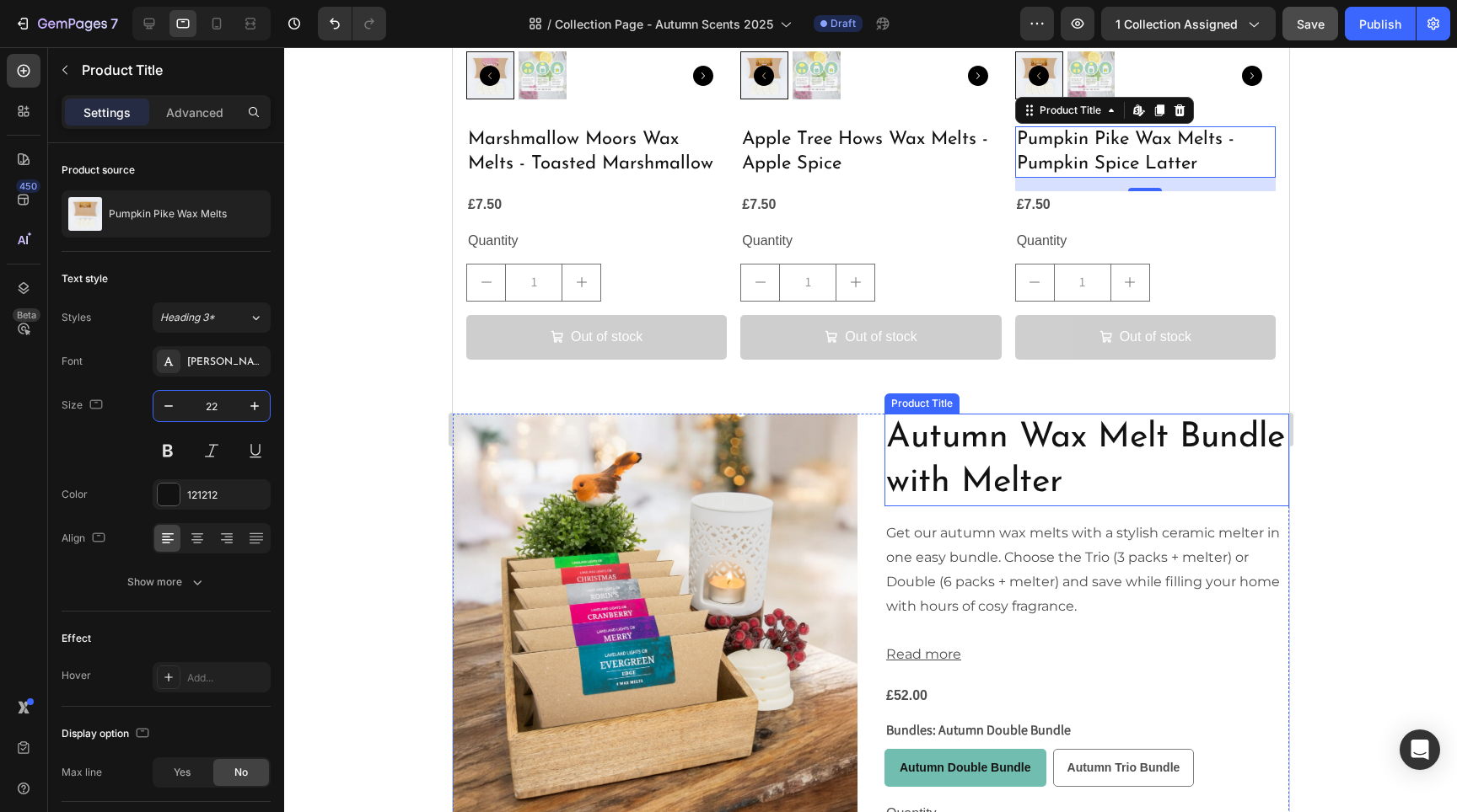
click at [1001, 463] on h2 "Autumn Wax Melt Bundle with Melter" at bounding box center [1085, 460] width 404 height 94
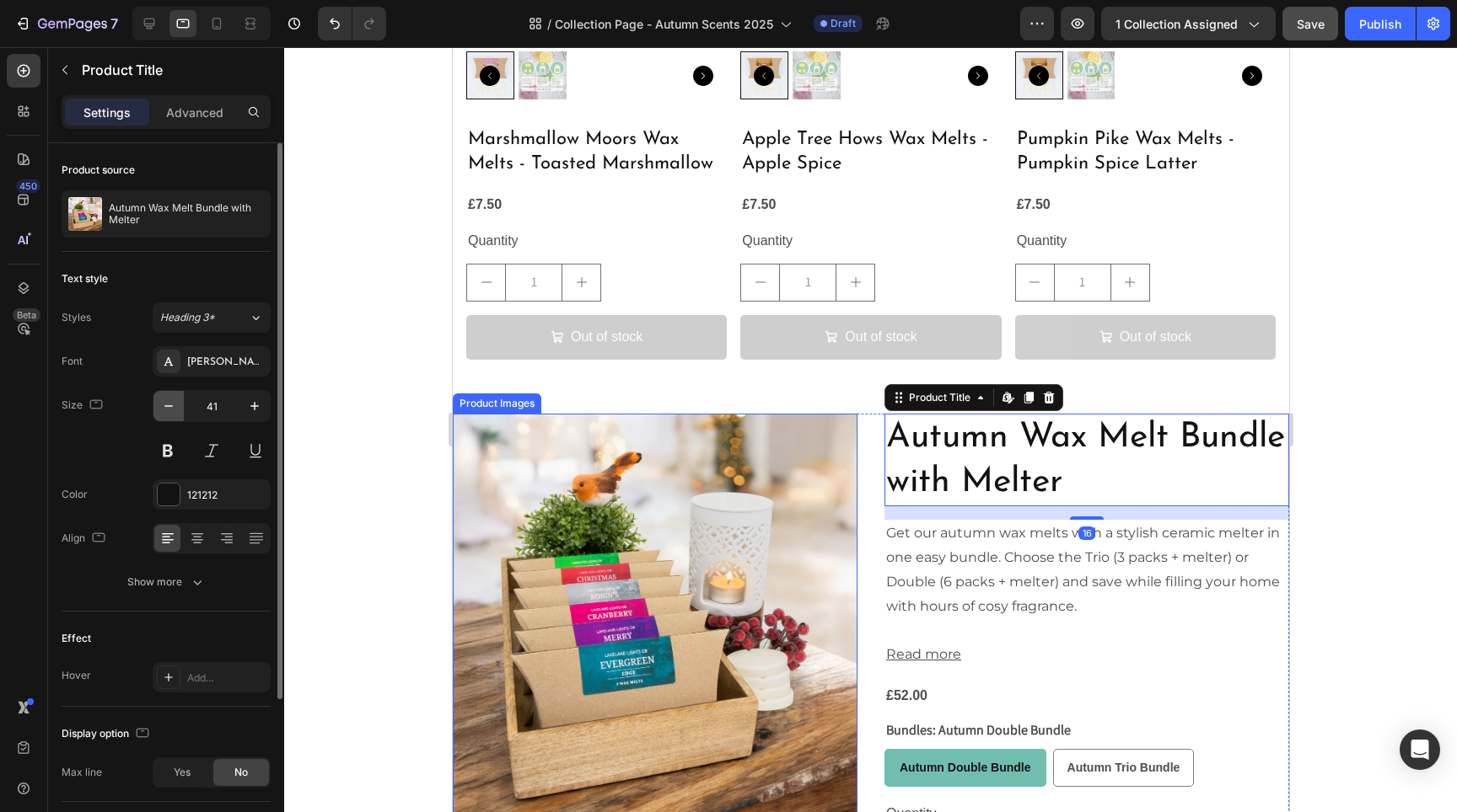
click at [163, 409] on icon "button" at bounding box center [168, 406] width 16 height 16
click at [162, 409] on icon "button" at bounding box center [168, 406] width 16 height 16
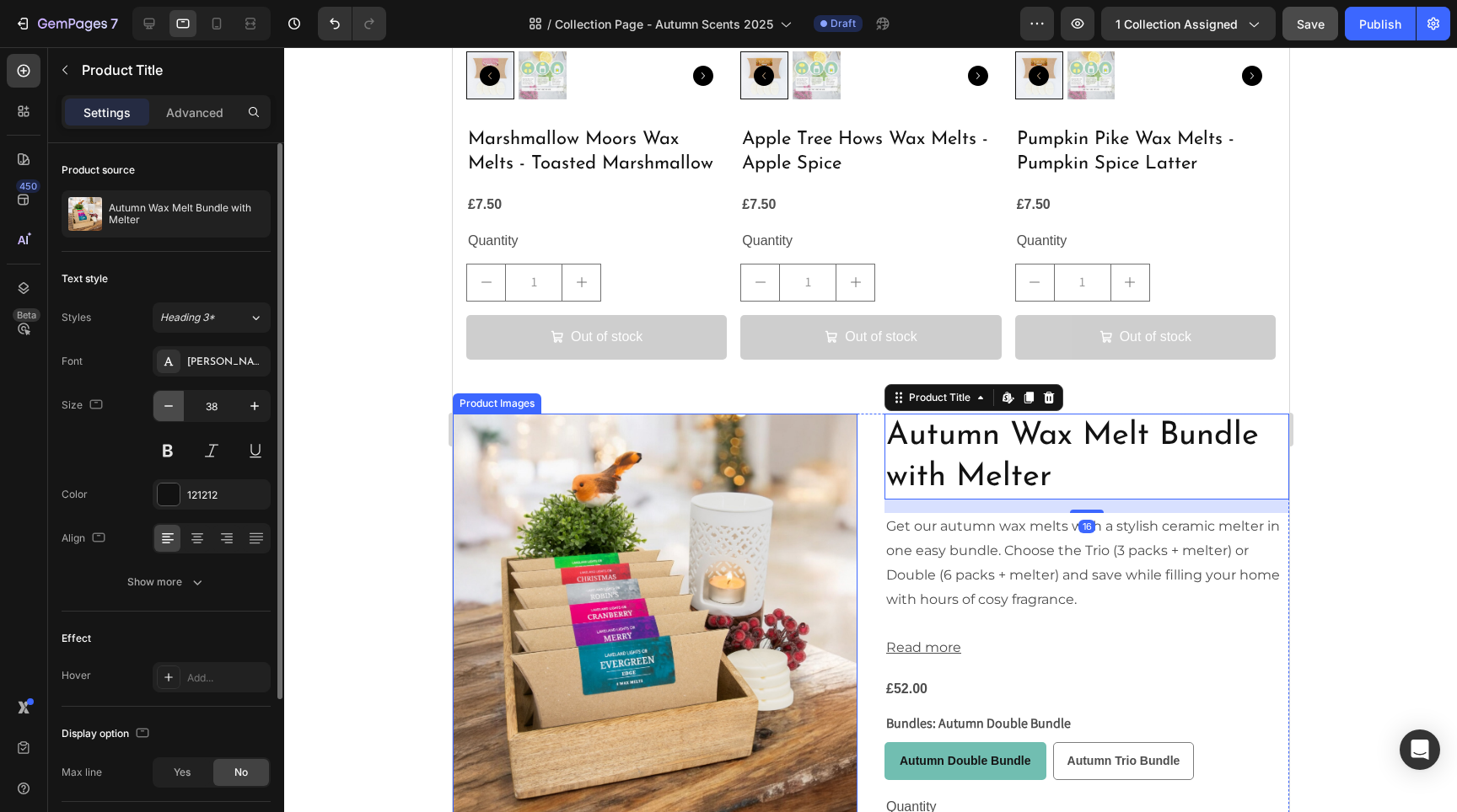
click at [162, 409] on icon "button" at bounding box center [168, 406] width 16 height 16
click at [162, 410] on icon "button" at bounding box center [168, 406] width 16 height 16
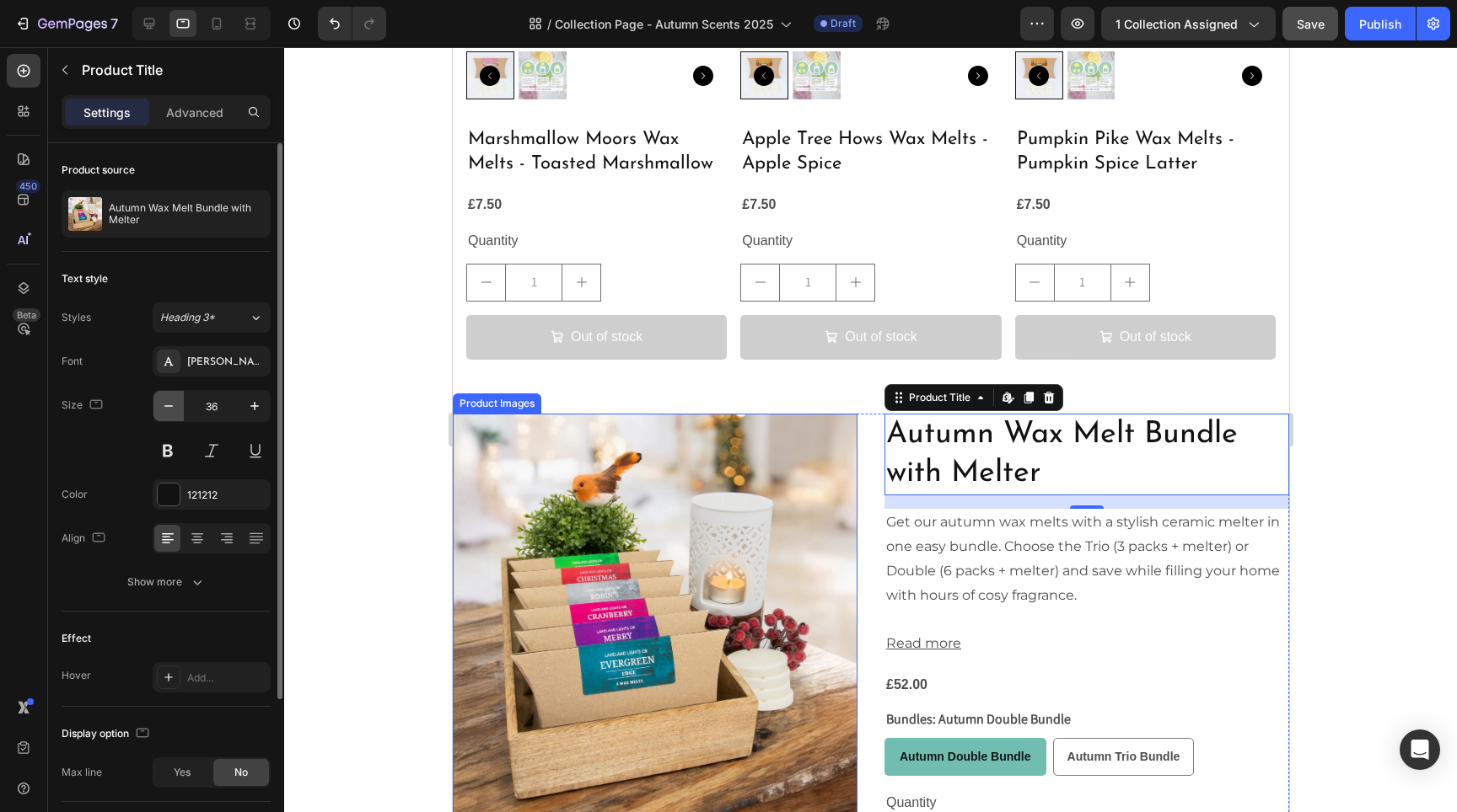
click at [162, 410] on icon "button" at bounding box center [168, 406] width 16 height 16
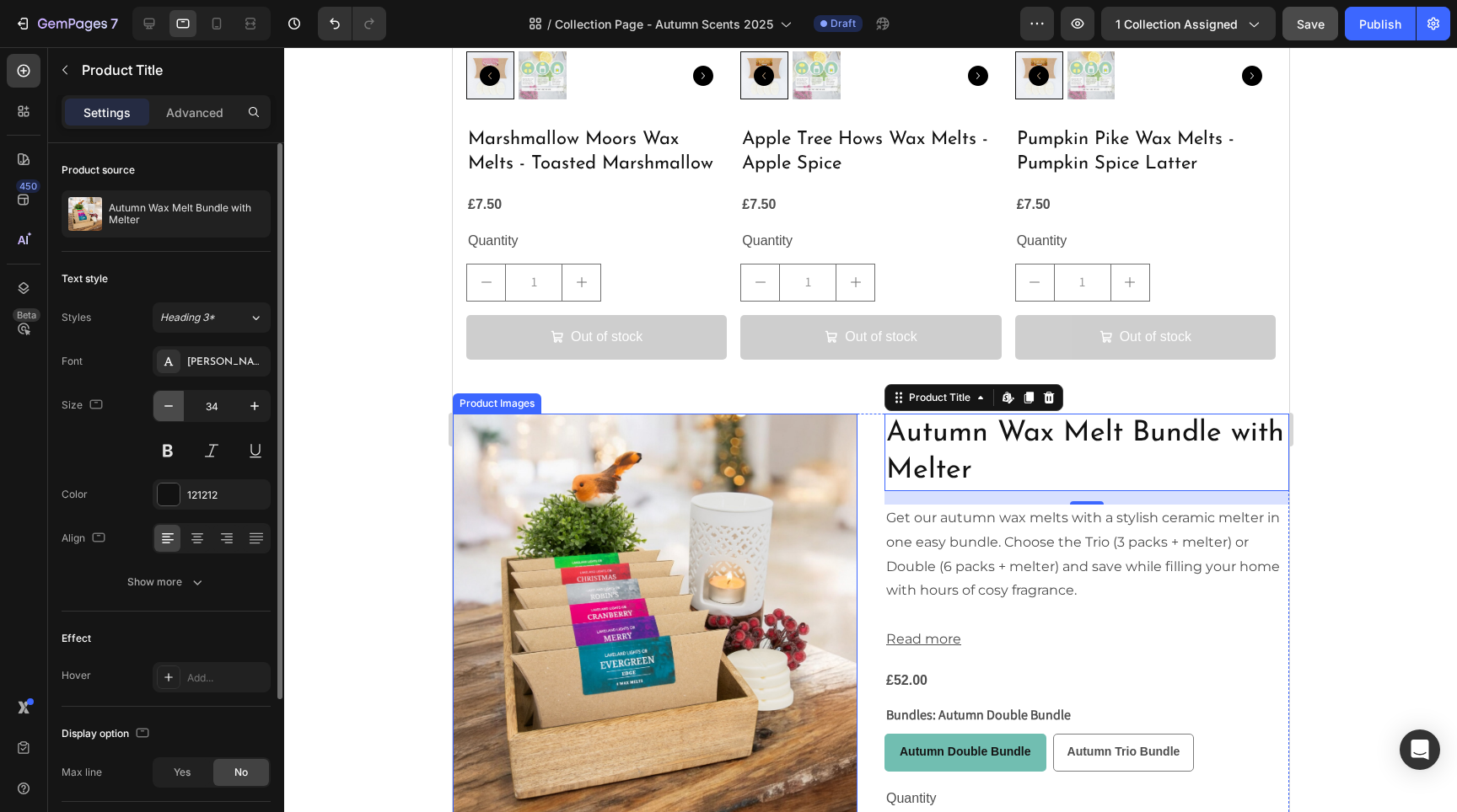
click at [162, 411] on icon "button" at bounding box center [168, 406] width 16 height 16
type input "32"
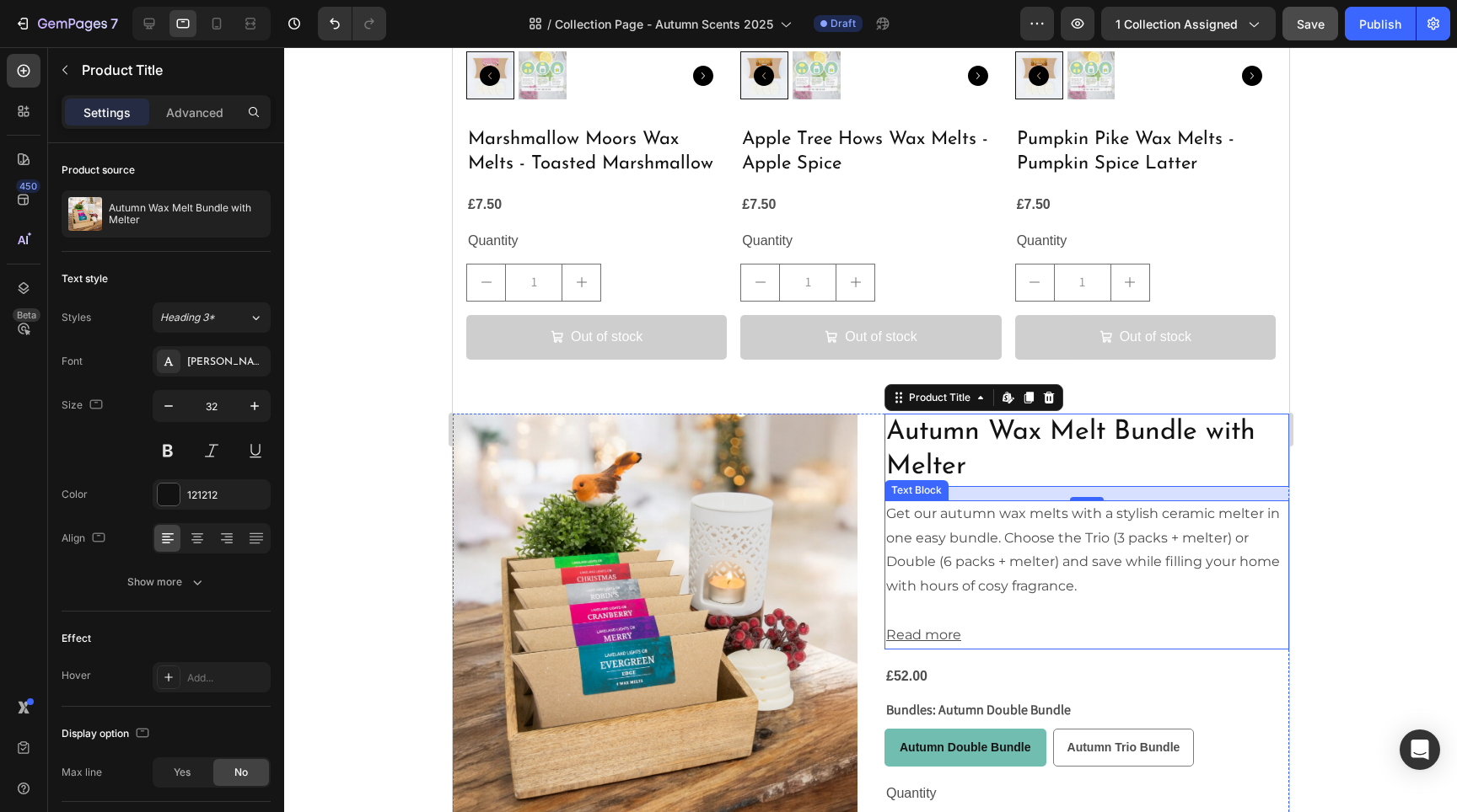
click at [1028, 536] on p "Get our autumn wax melts with a stylish ceramic melter in one easy bundle. Choo…" at bounding box center [1086, 550] width 402 height 97
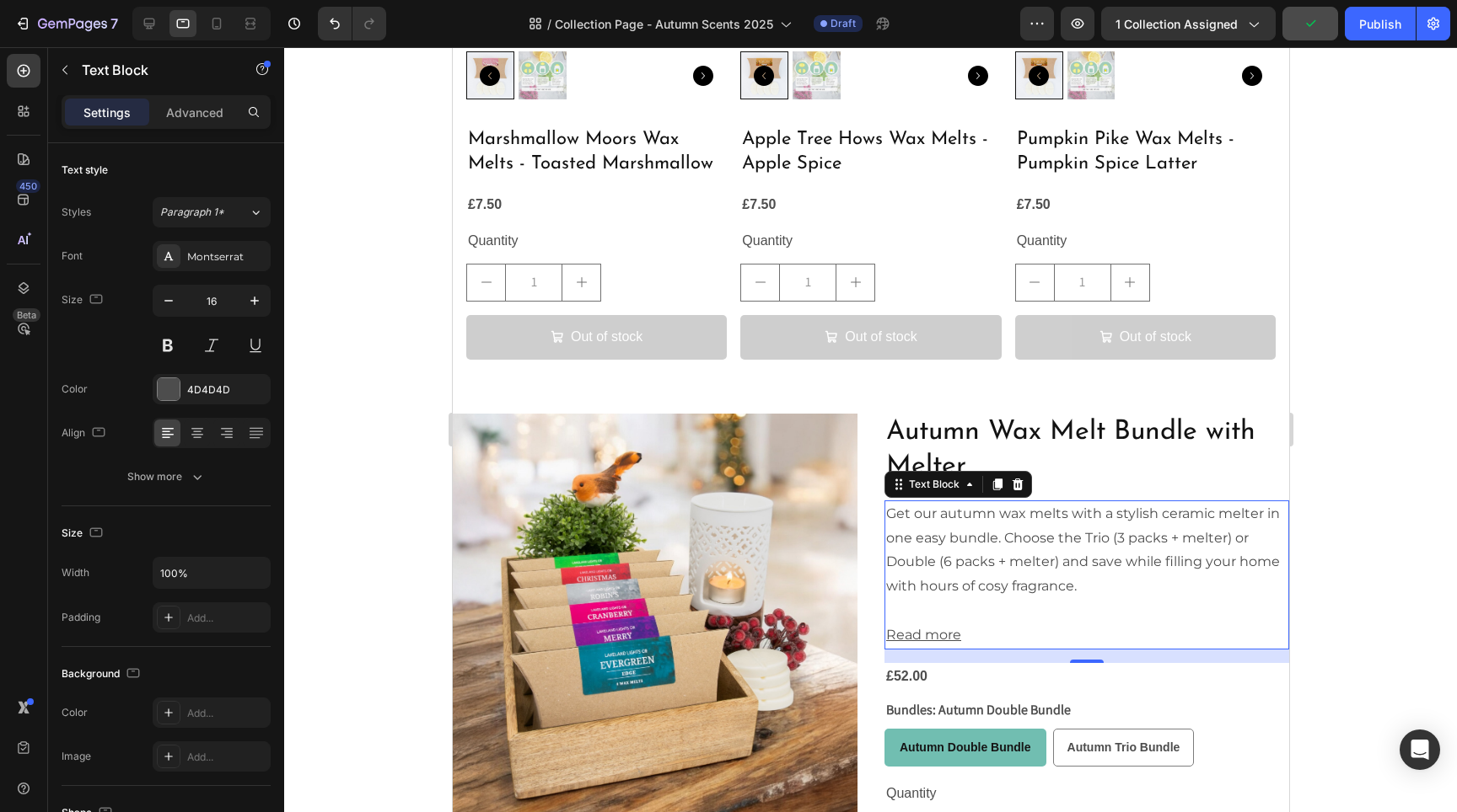
scroll to position [2851, 0]
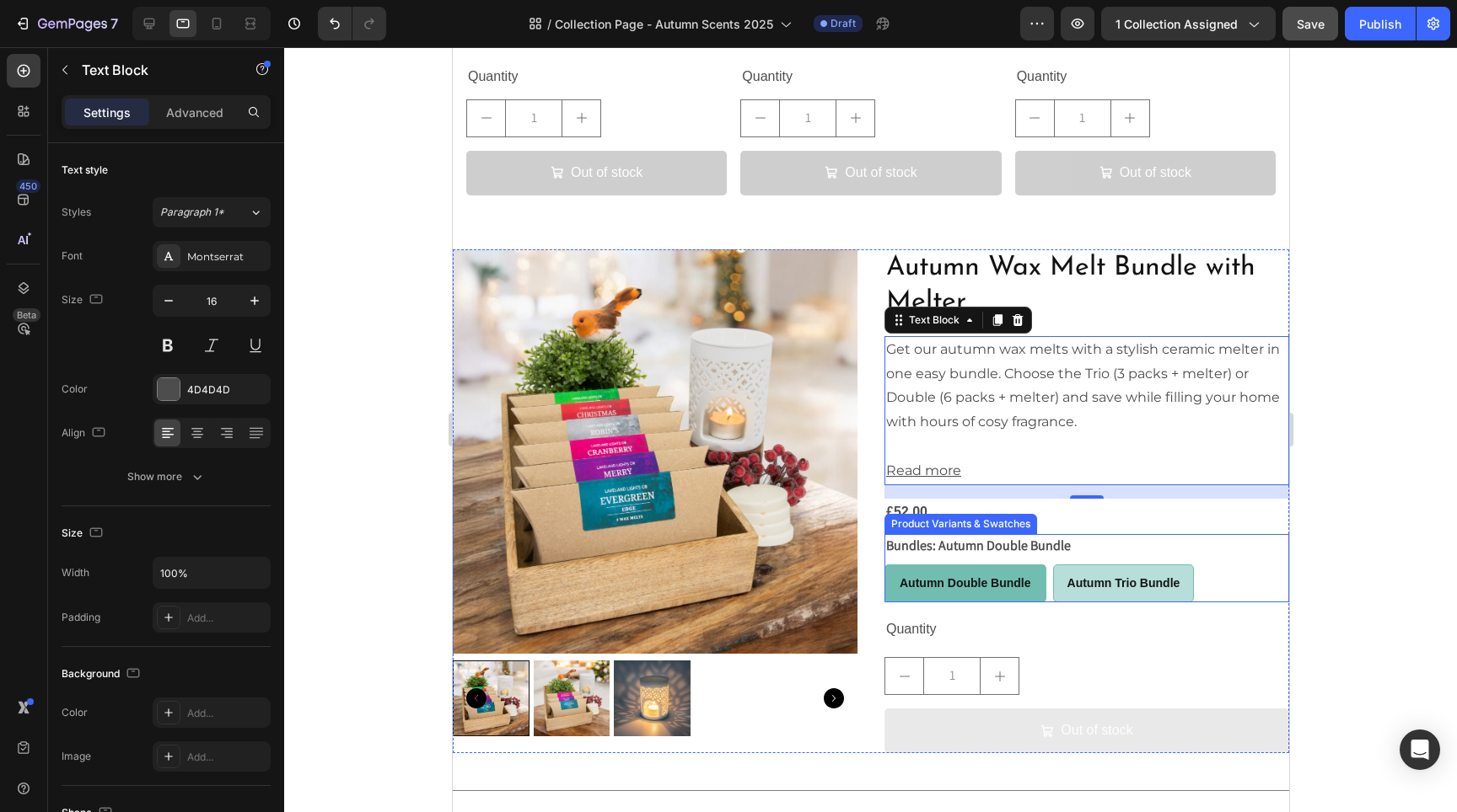
click at [1116, 579] on div "Autumn Trio Bundle" at bounding box center [1123, 584] width 140 height 35
click at [1053, 565] on input "Autumn Trio Bundle Autumn Trio Bundle Autumn Trio Bundle" at bounding box center [1052, 564] width 1 height 1
radio input "true"
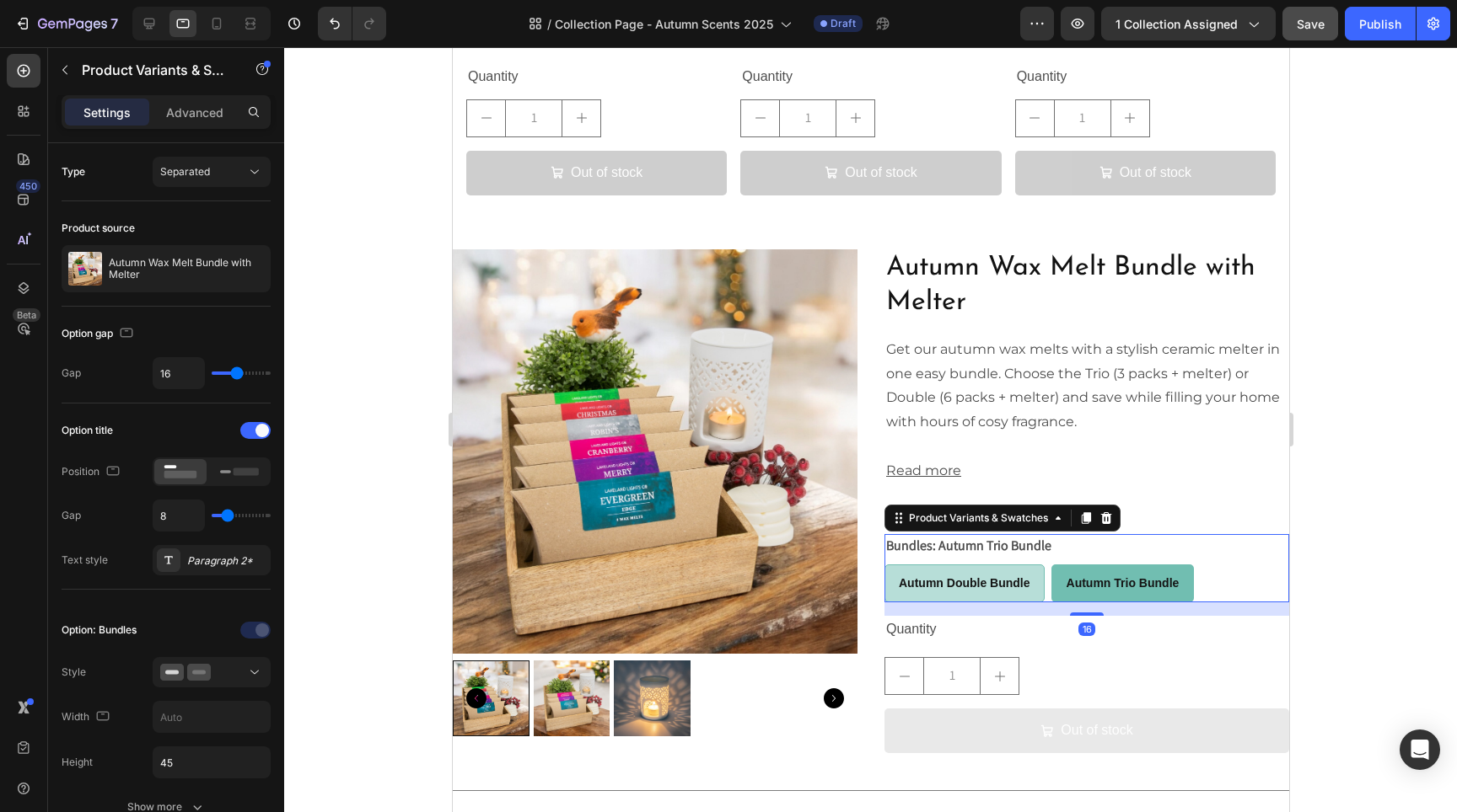
click at [968, 577] on span "Autumn Double Bundle" at bounding box center [964, 583] width 131 height 14
click at [884, 565] on input "Autumn Double Bundle Autumn Double Bundle Autumn Double Bundle" at bounding box center [883, 564] width 1 height 1
radio input "true"
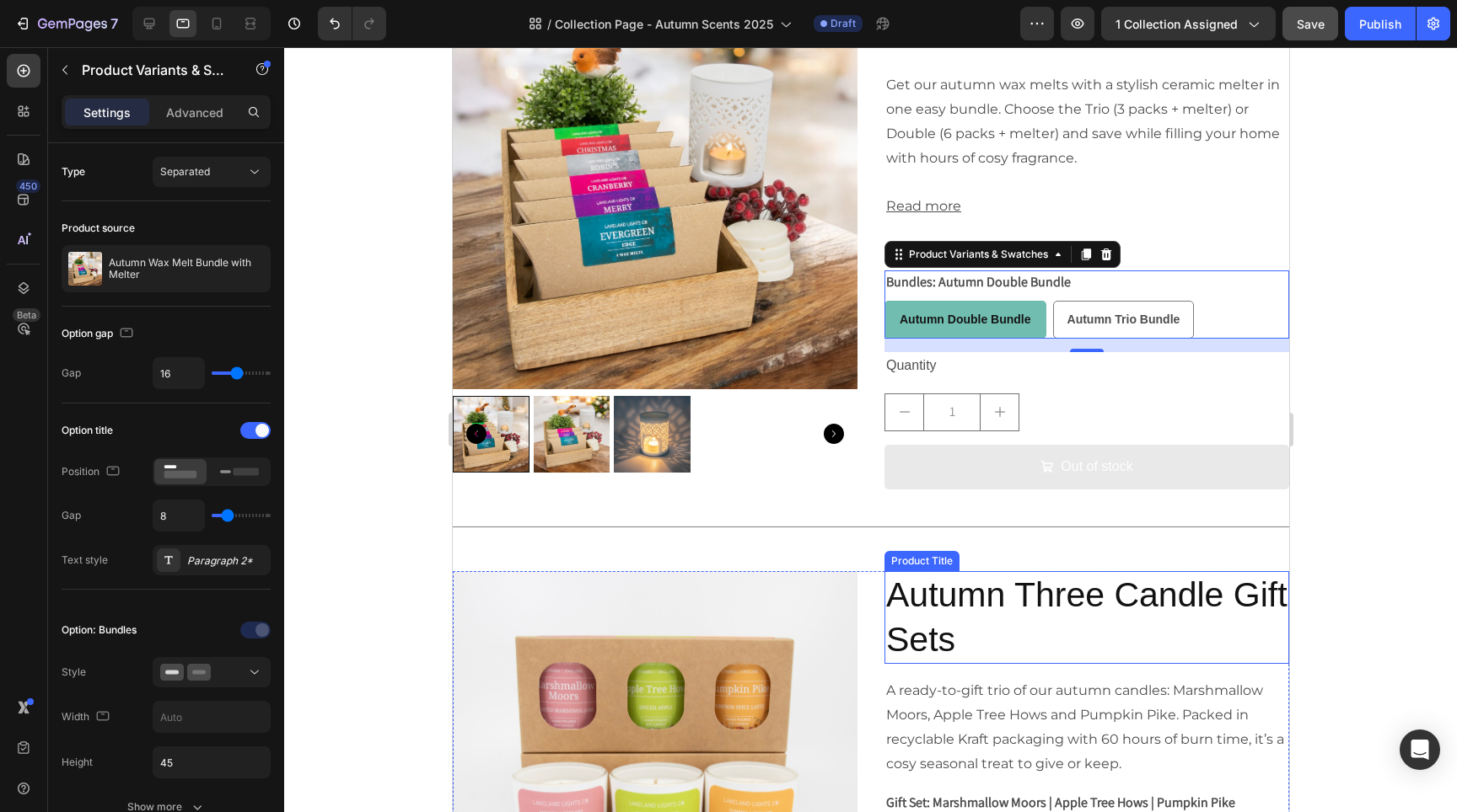
scroll to position [3272, 0]
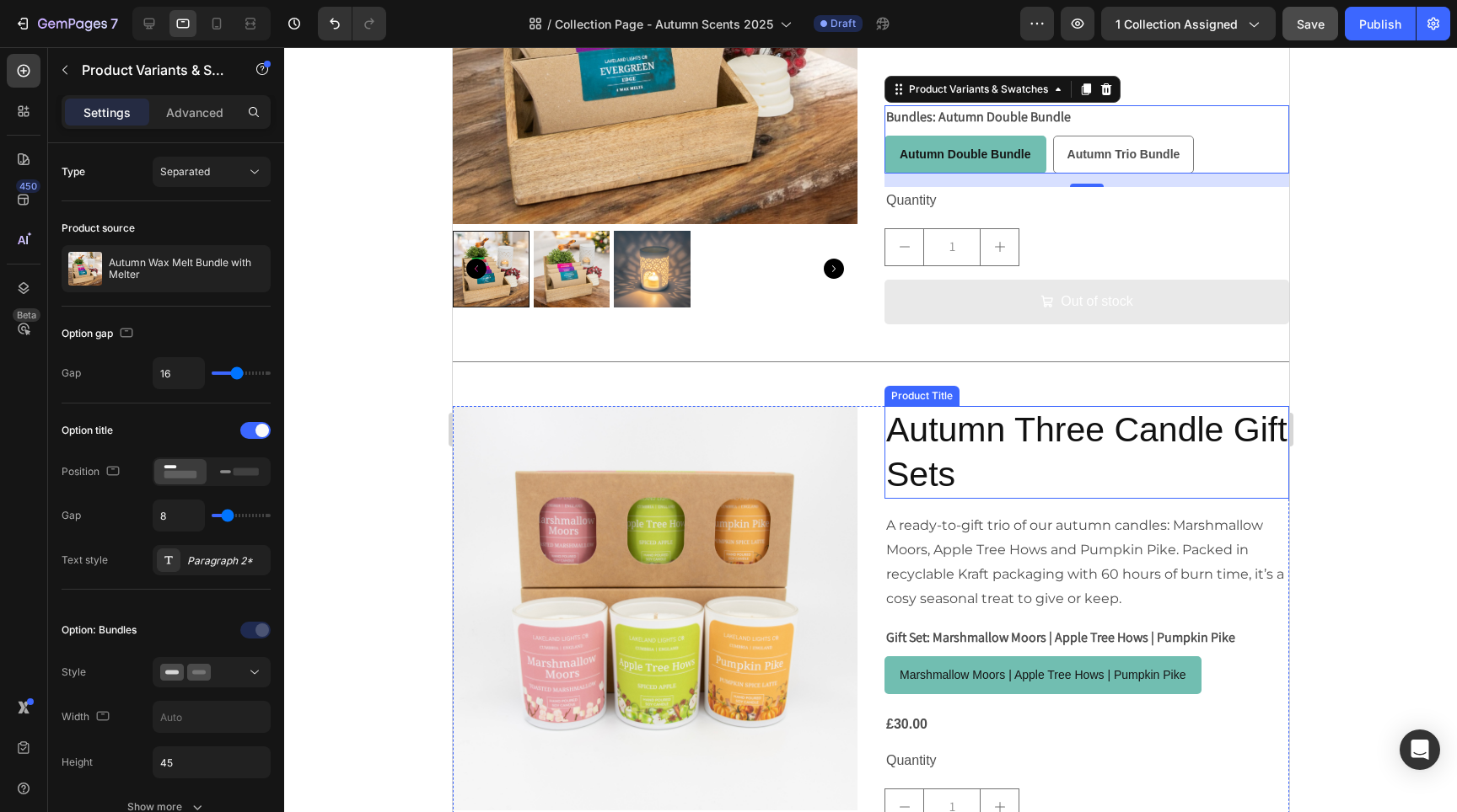
click at [1019, 481] on h2 "Autumn Three Candle Gift Sets" at bounding box center [1085, 453] width 404 height 94
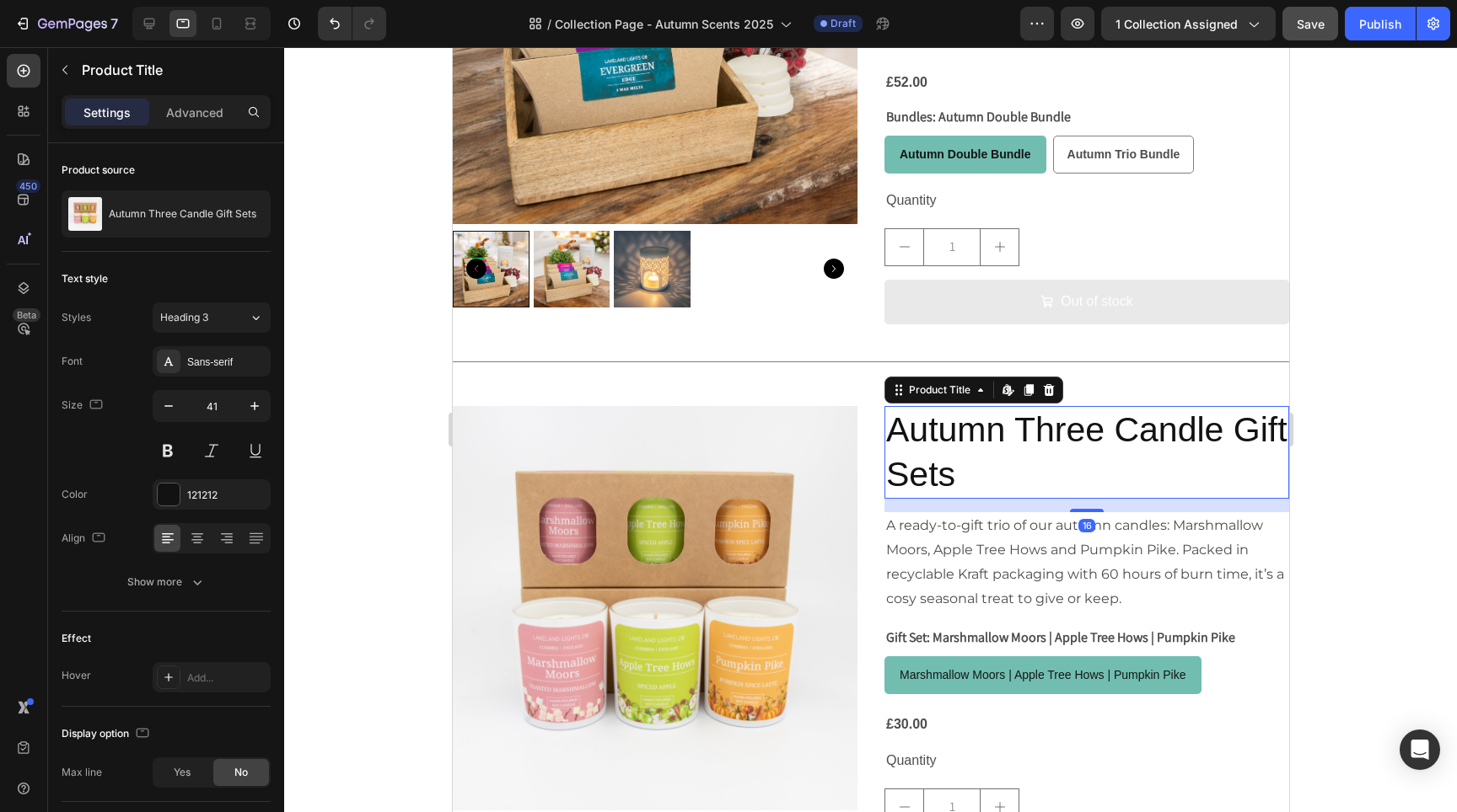
click at [992, 436] on h2 "Autumn Three Candle Gift Sets" at bounding box center [1085, 453] width 404 height 94
click at [218, 377] on div "Font Sans-serif Size 41 Color 121212 Align Show more" at bounding box center [165, 472] width 209 height 251
click at [218, 369] on div "Sans-serif" at bounding box center [226, 362] width 79 height 16
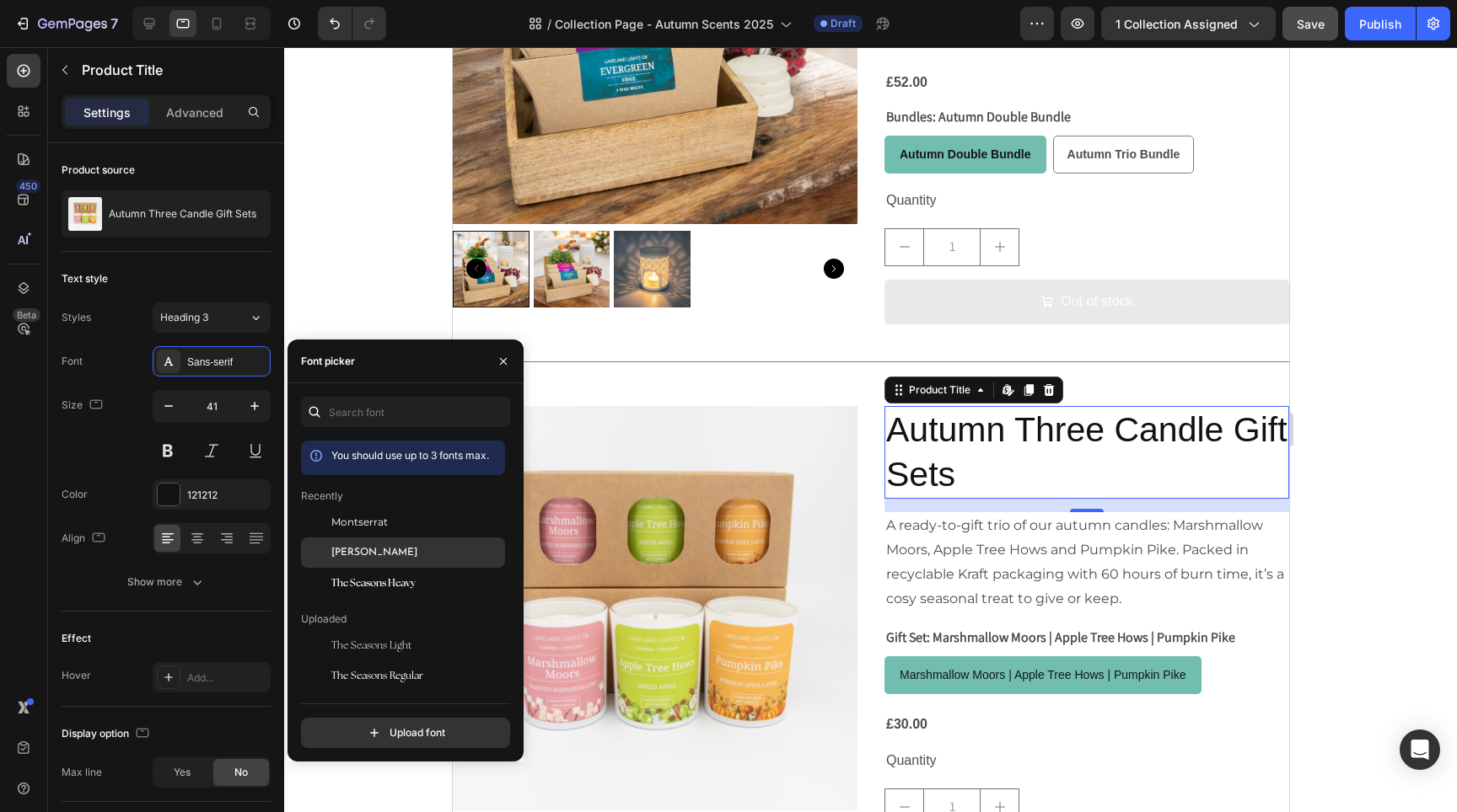
click at [358, 550] on span "[PERSON_NAME]" at bounding box center [374, 553] width 86 height 16
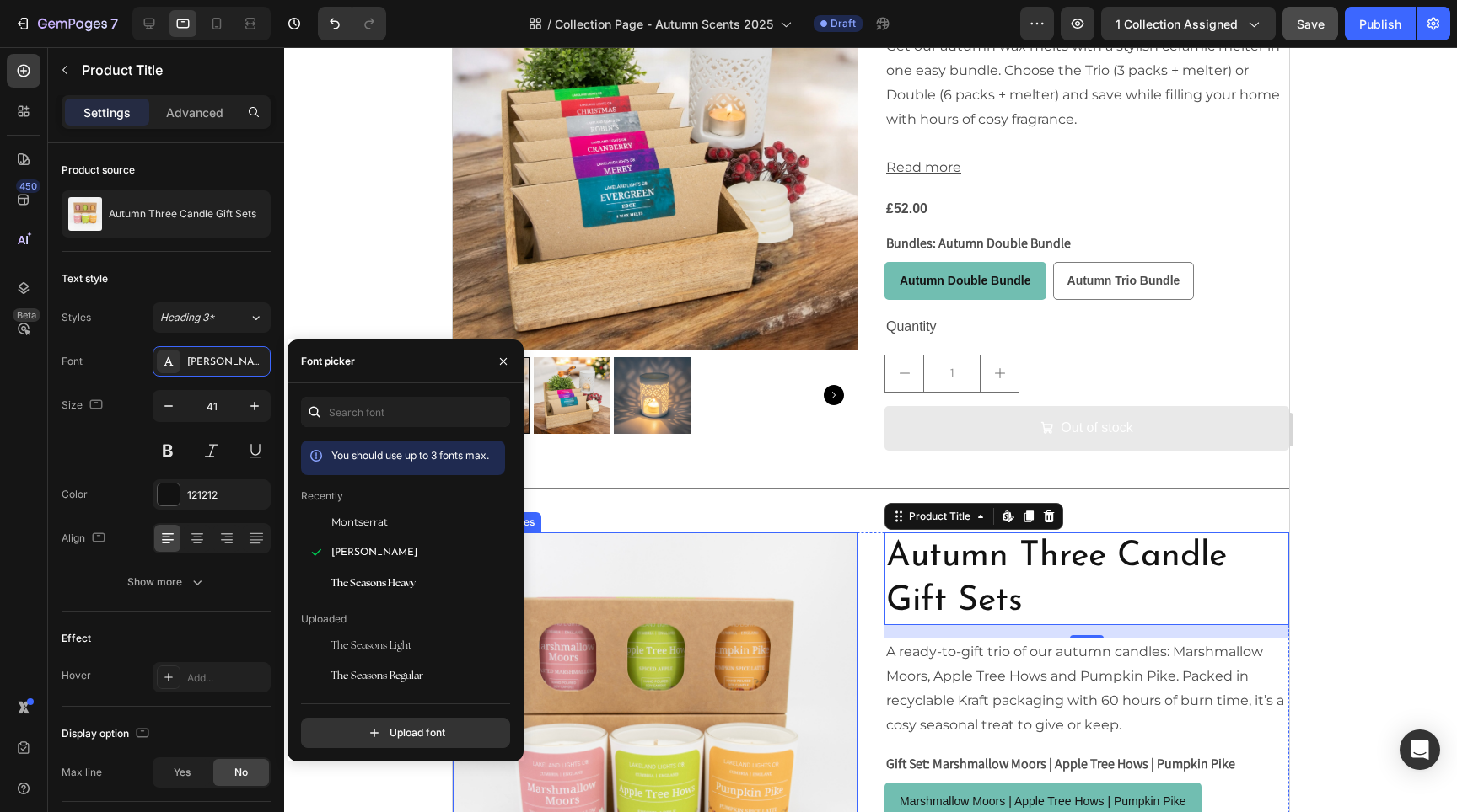
scroll to position [3191, 0]
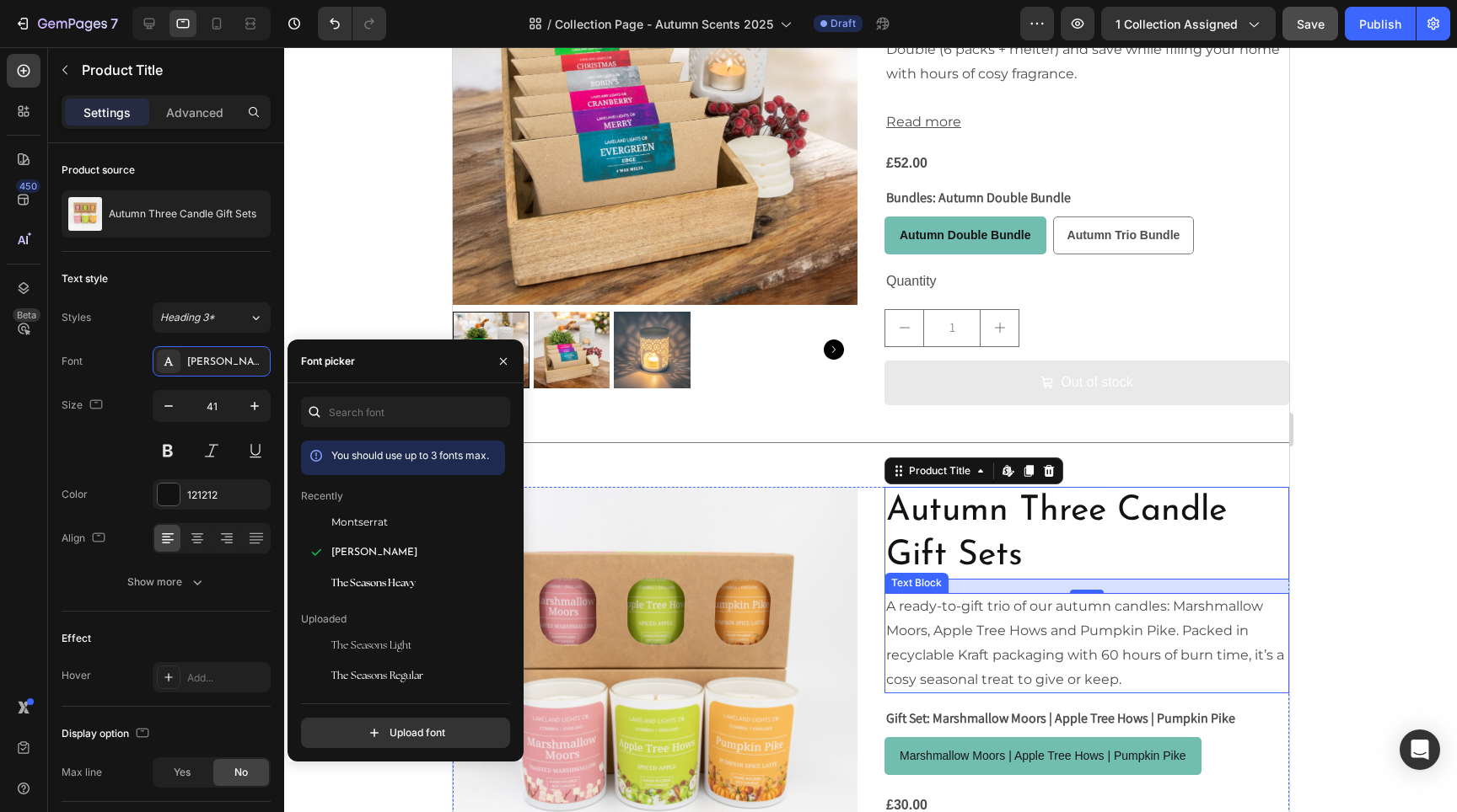
click at [993, 636] on p "A ready-to-gift trio of our autumn candles: Marshmallow Moors, Apple Tree Hows …" at bounding box center [1086, 643] width 402 height 97
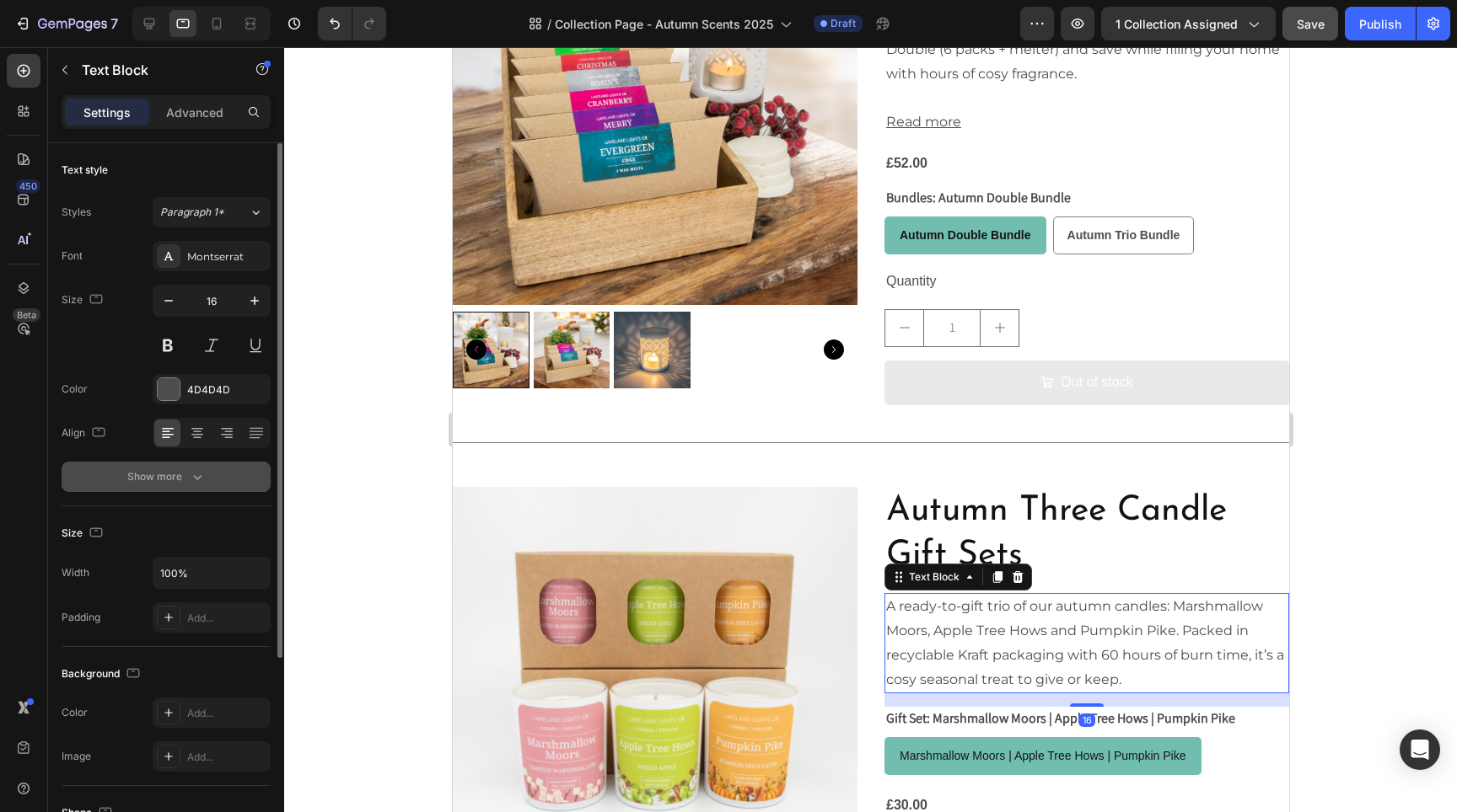
click at [203, 480] on icon "button" at bounding box center [197, 477] width 16 height 16
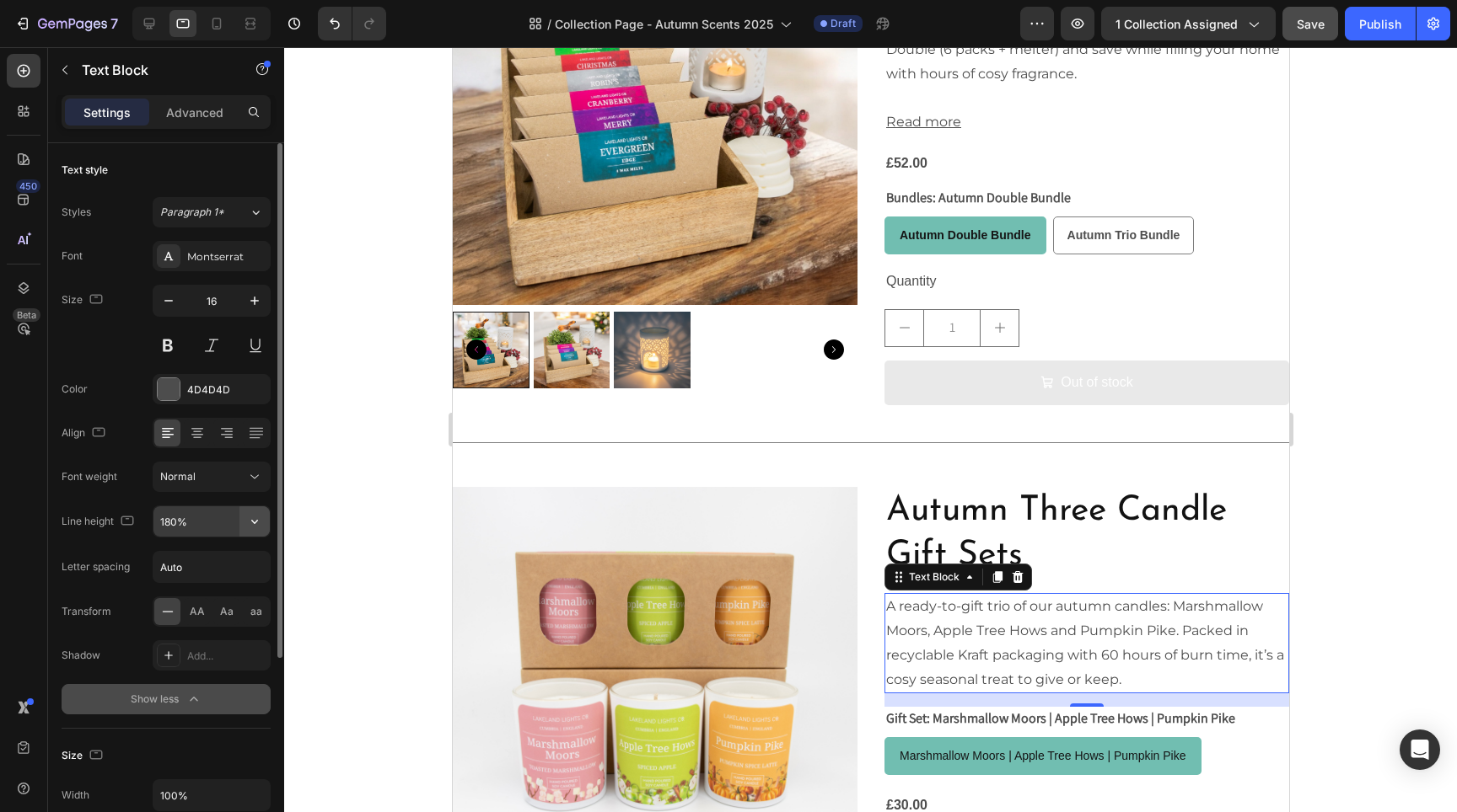
click at [256, 523] on icon "button" at bounding box center [254, 522] width 6 height 5
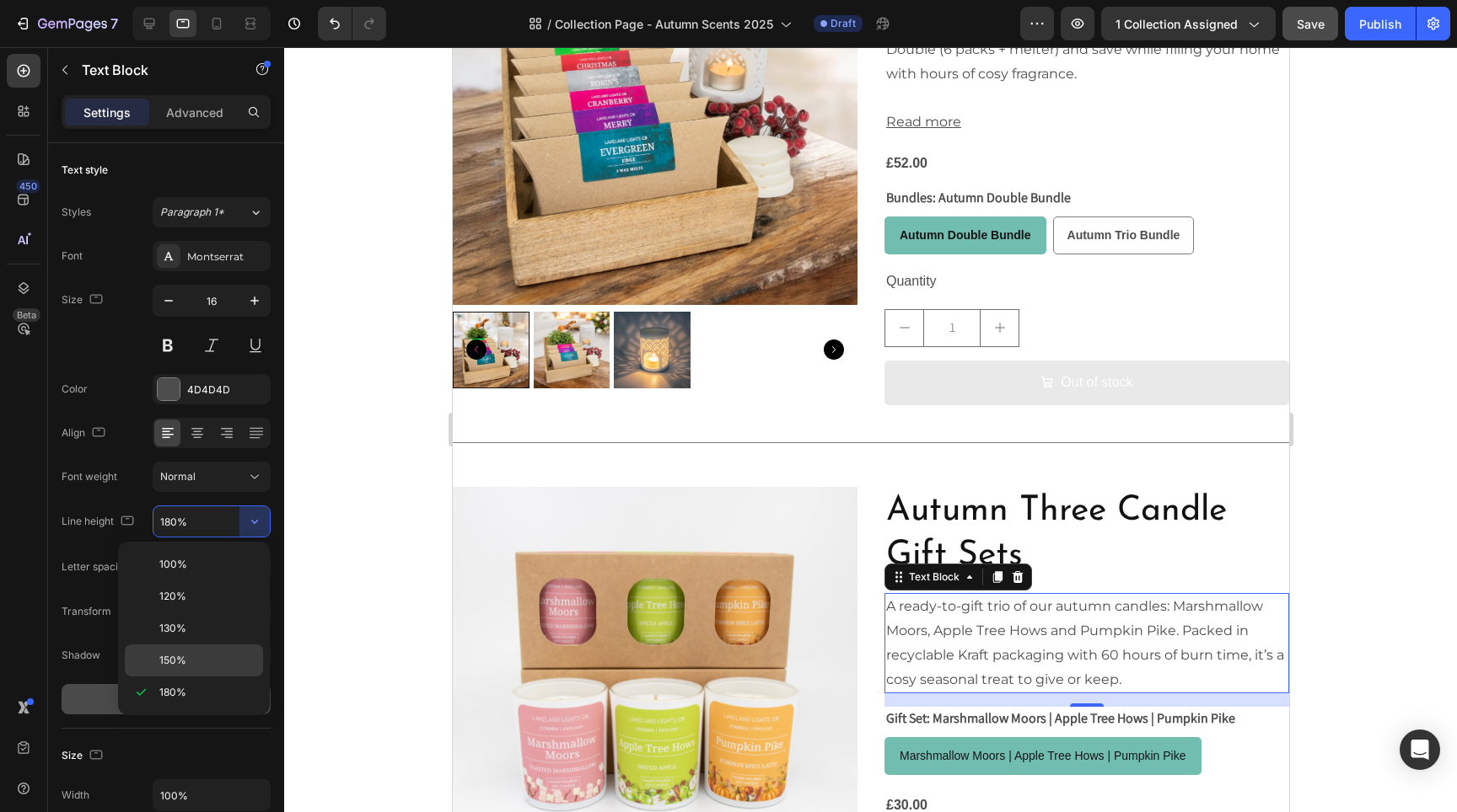
click at [212, 651] on div "150%" at bounding box center [194, 661] width 138 height 32
type input "150%"
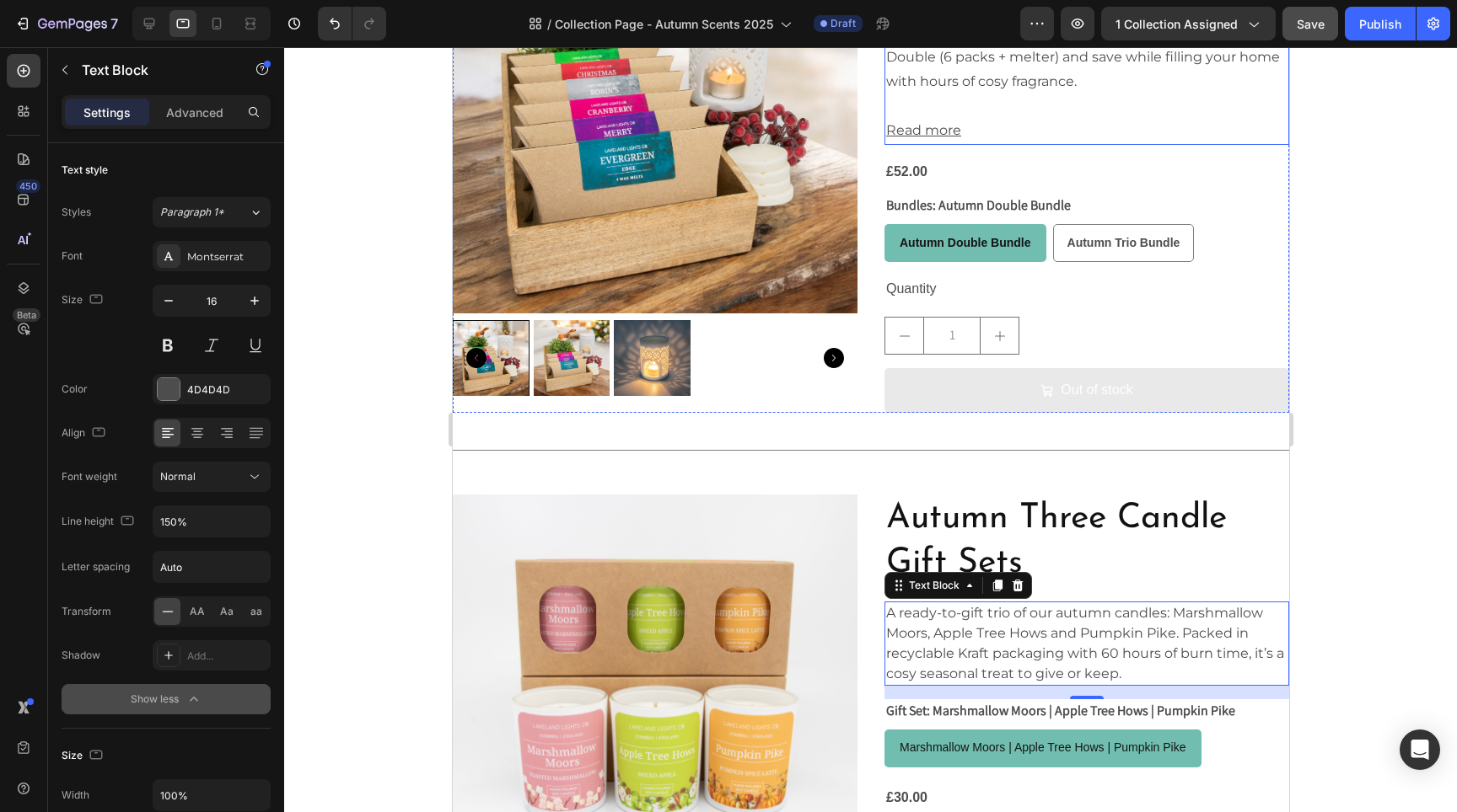
scroll to position [2867, 0]
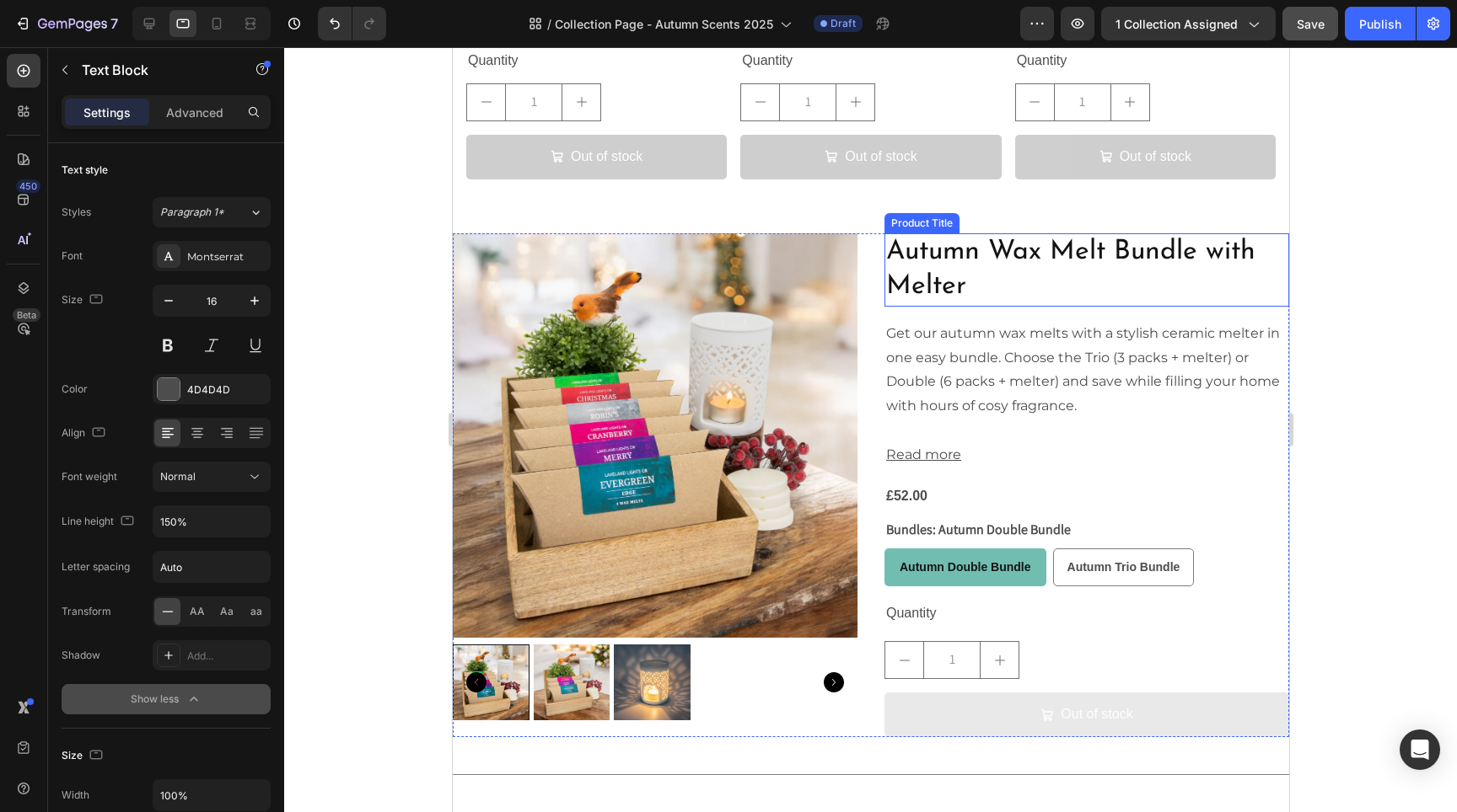
click at [1029, 348] on p "Get our autumn wax melts with a stylish ceramic melter in one easy bundle. Choo…" at bounding box center [1086, 370] width 402 height 97
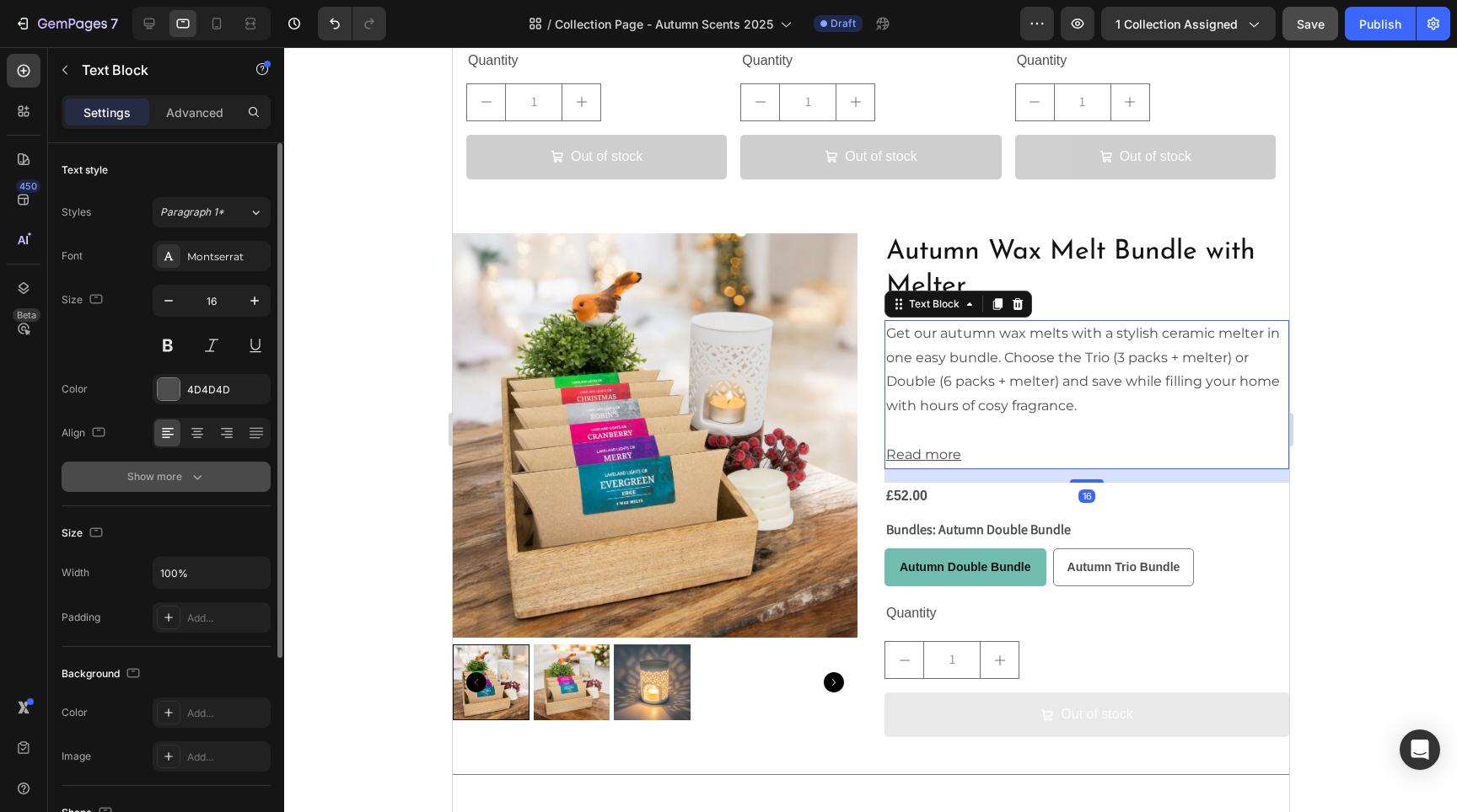
click at [210, 466] on button "Show more" at bounding box center [165, 476] width 209 height 30
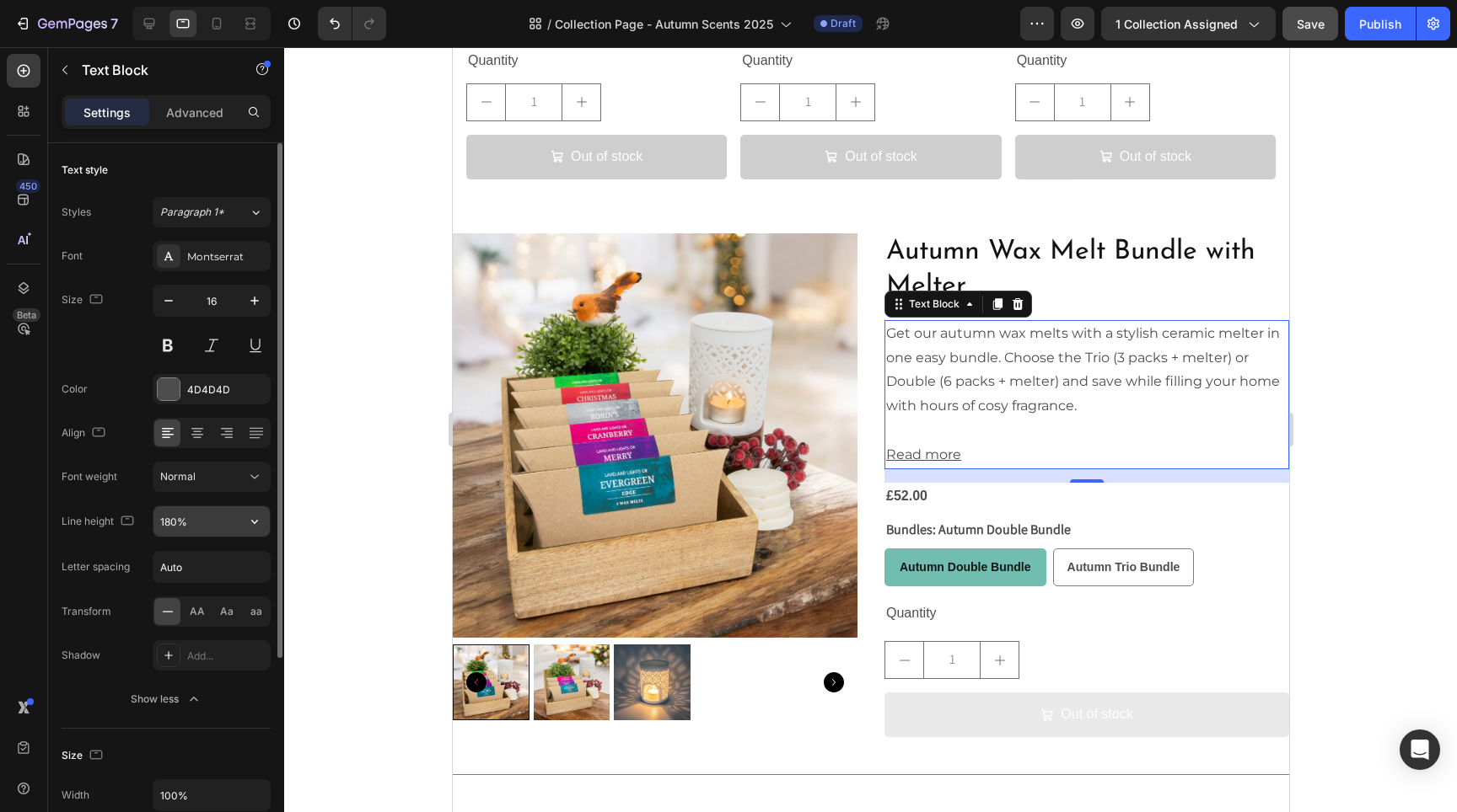
click at [238, 526] on input "180%" at bounding box center [211, 521] width 116 height 30
click at [244, 525] on button "button" at bounding box center [254, 521] width 30 height 30
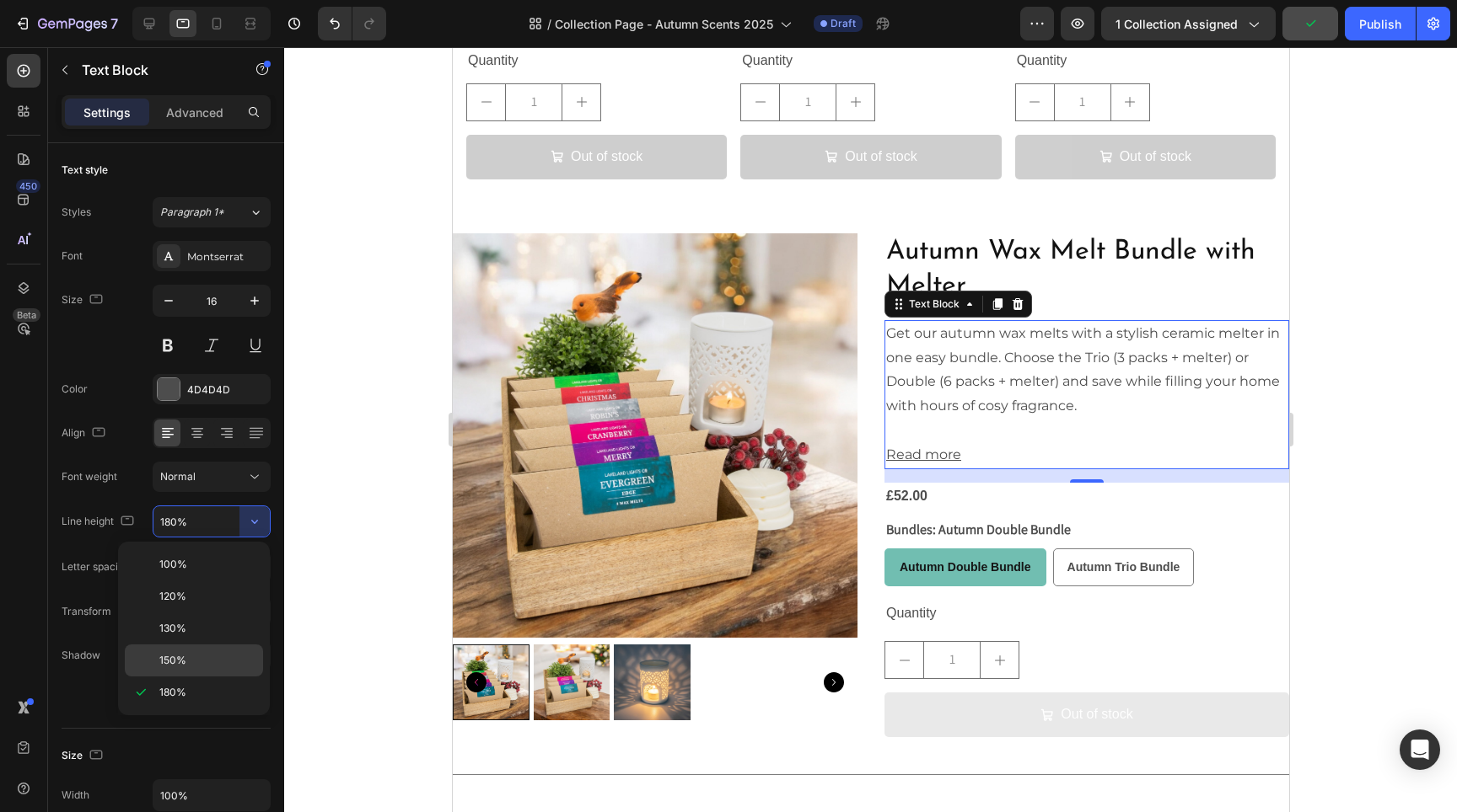
click at [186, 658] on p "150%" at bounding box center [207, 661] width 96 height 16
type input "150%"
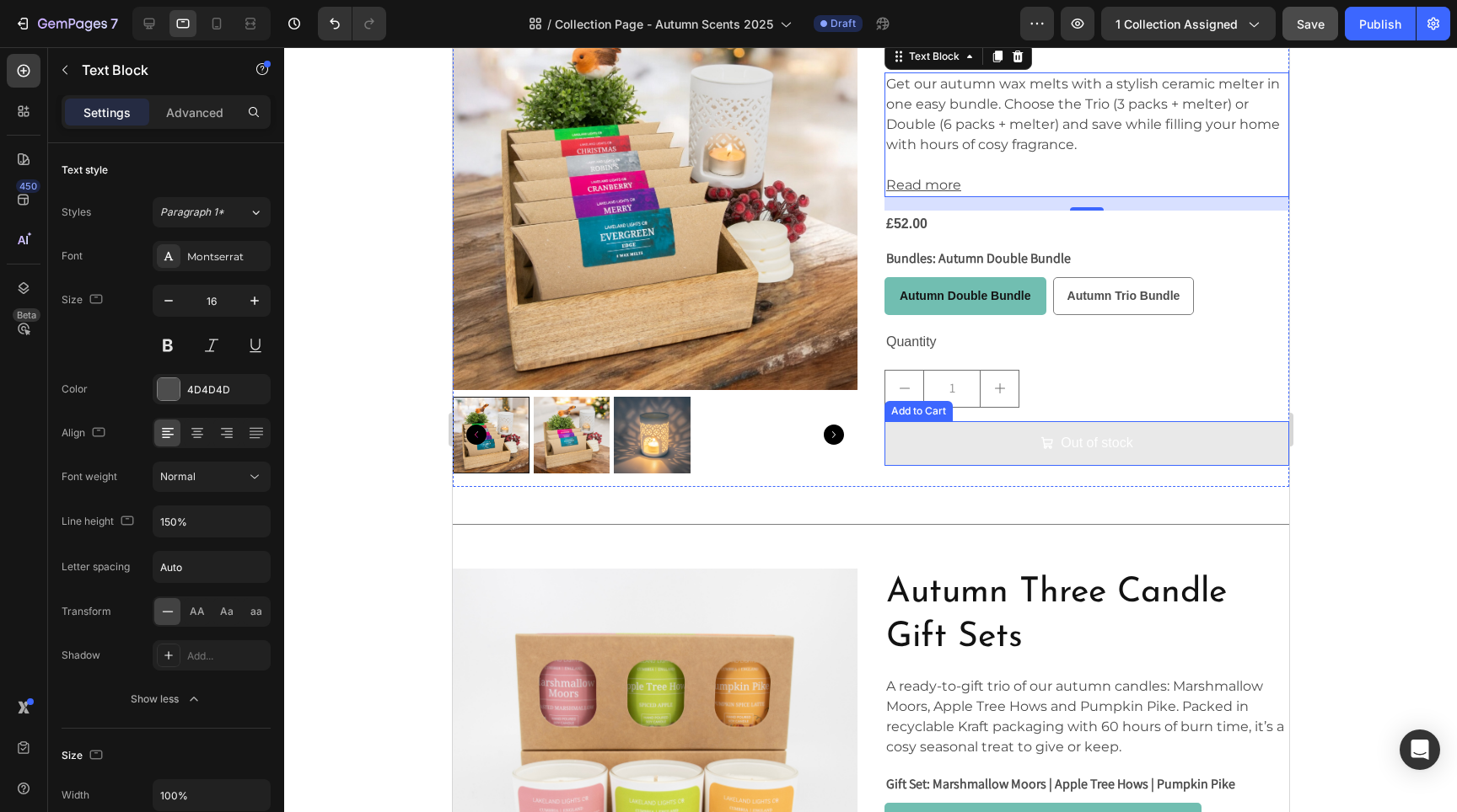
scroll to position [3253, 0]
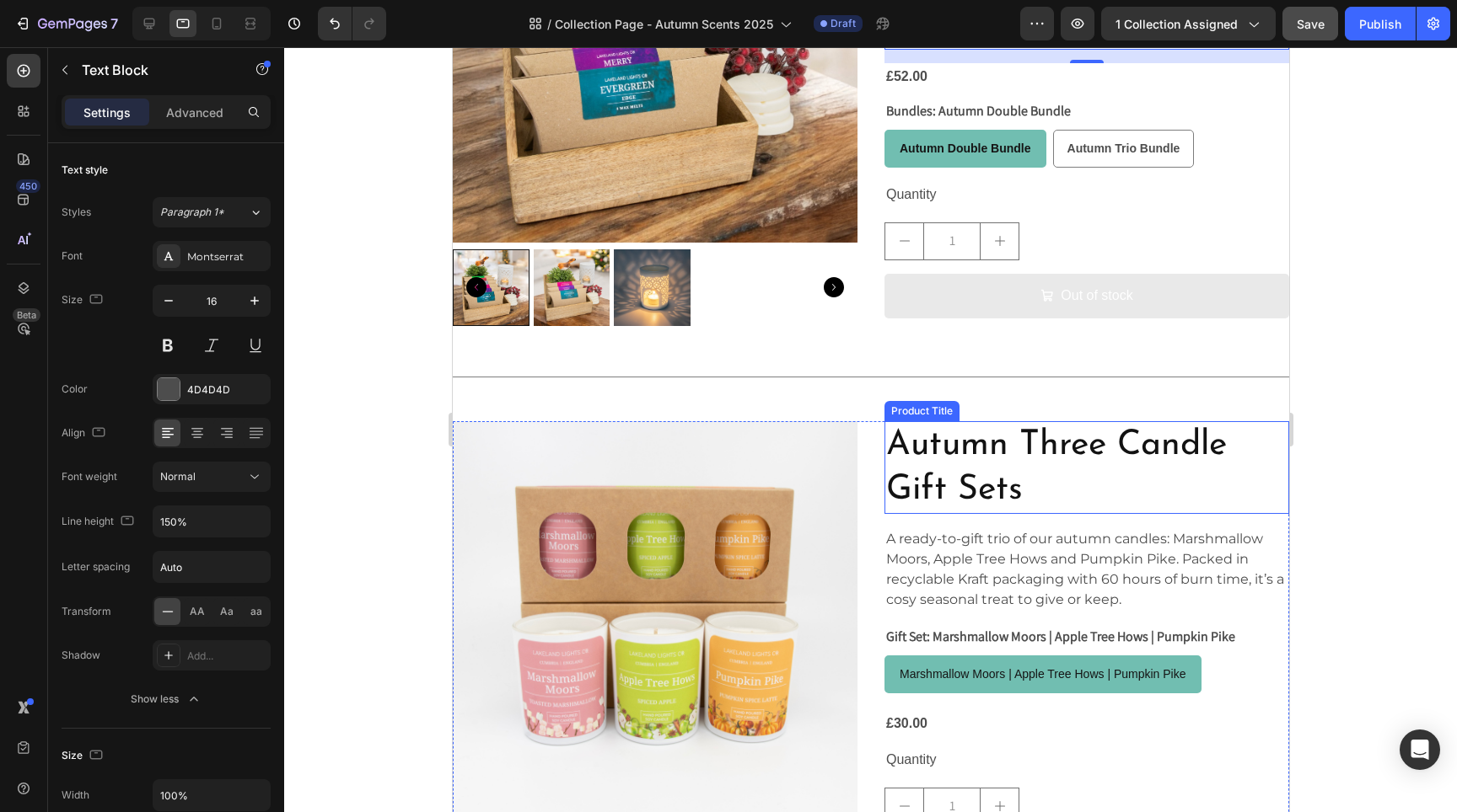
click at [1029, 457] on h2 "Autumn Three Candle Gift Sets" at bounding box center [1085, 468] width 404 height 94
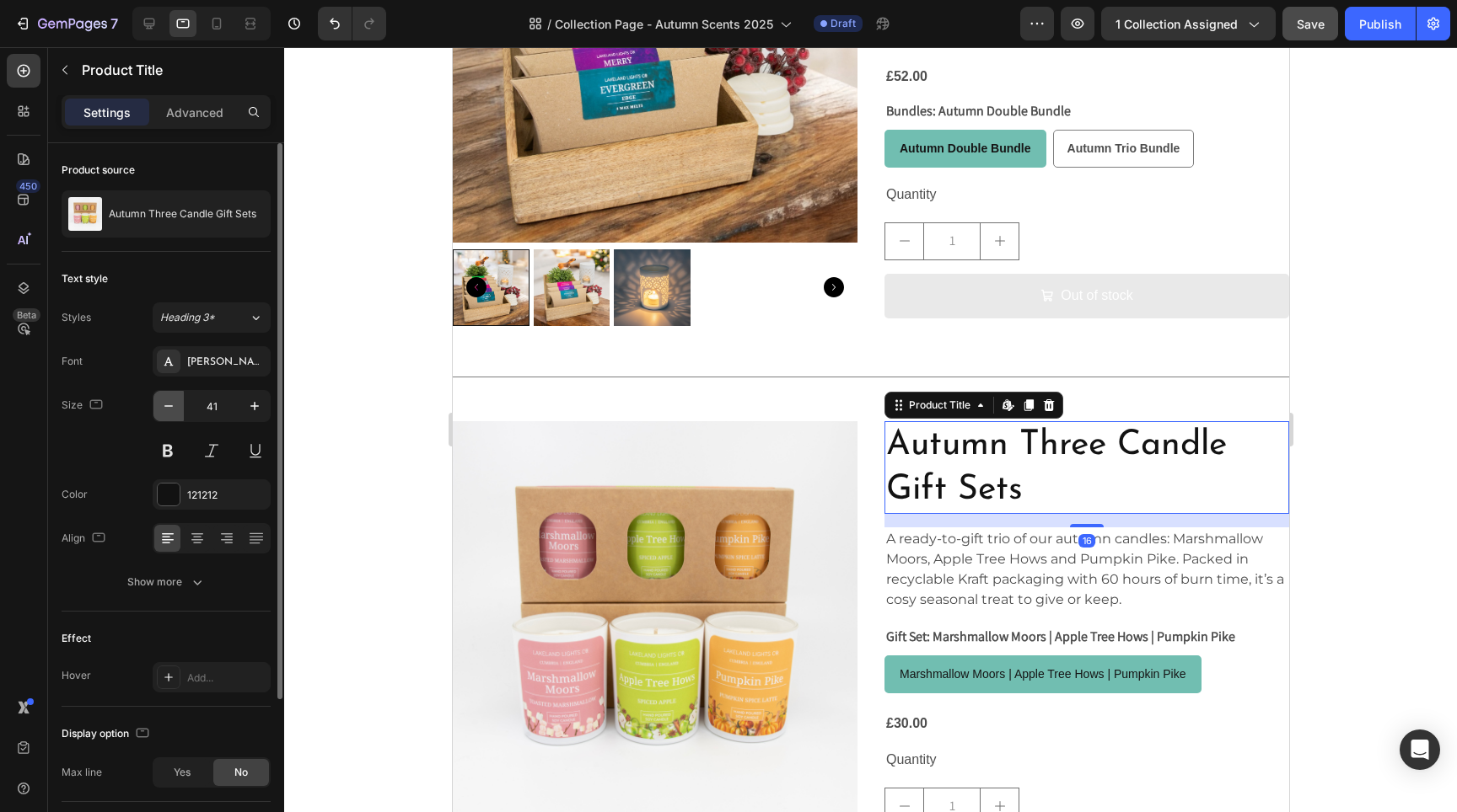
click at [172, 405] on icon "button" at bounding box center [168, 406] width 16 height 16
click at [170, 406] on icon "button" at bounding box center [168, 406] width 8 height 2
click at [167, 407] on icon "button" at bounding box center [168, 406] width 16 height 16
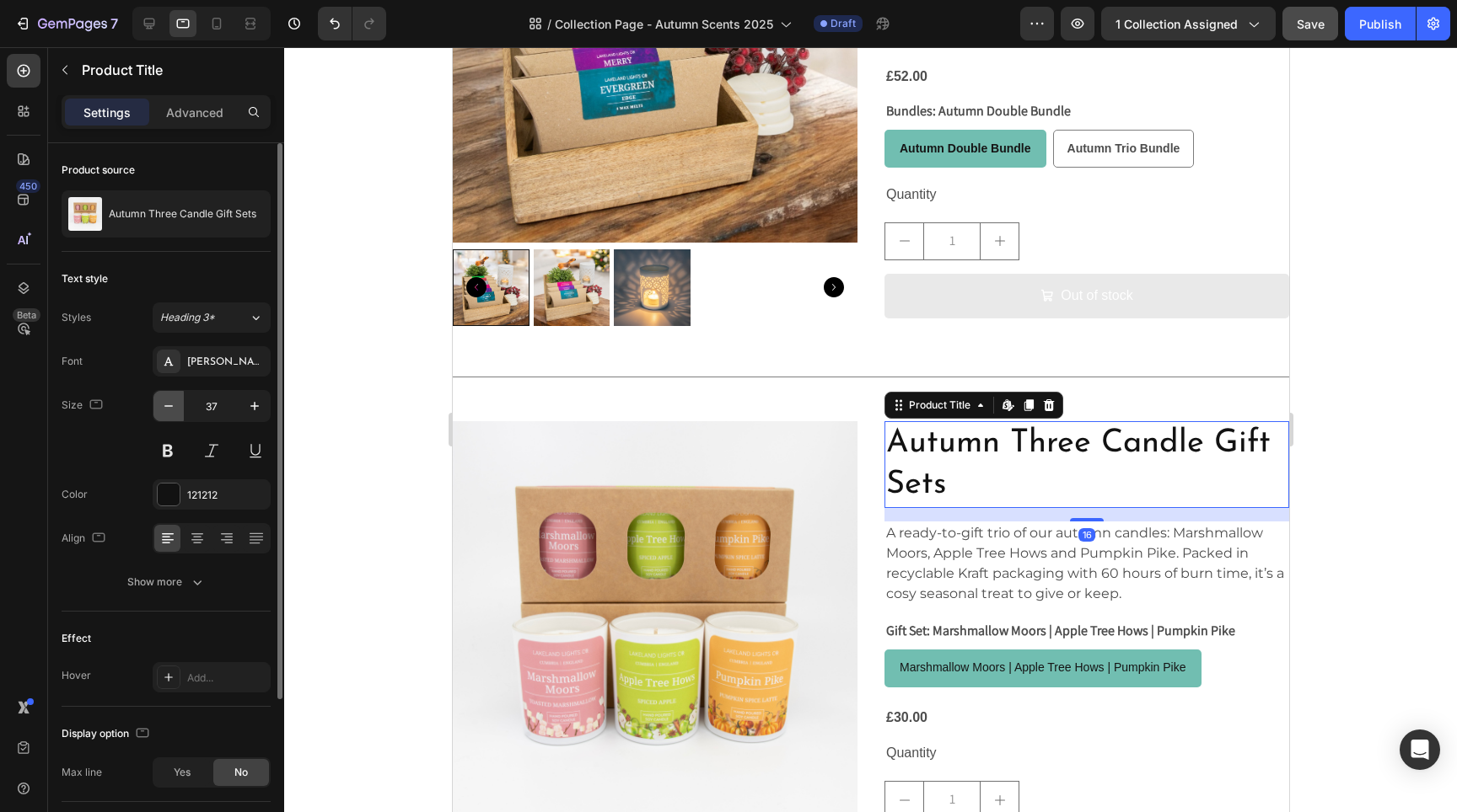
click at [166, 408] on icon "button" at bounding box center [168, 406] width 16 height 16
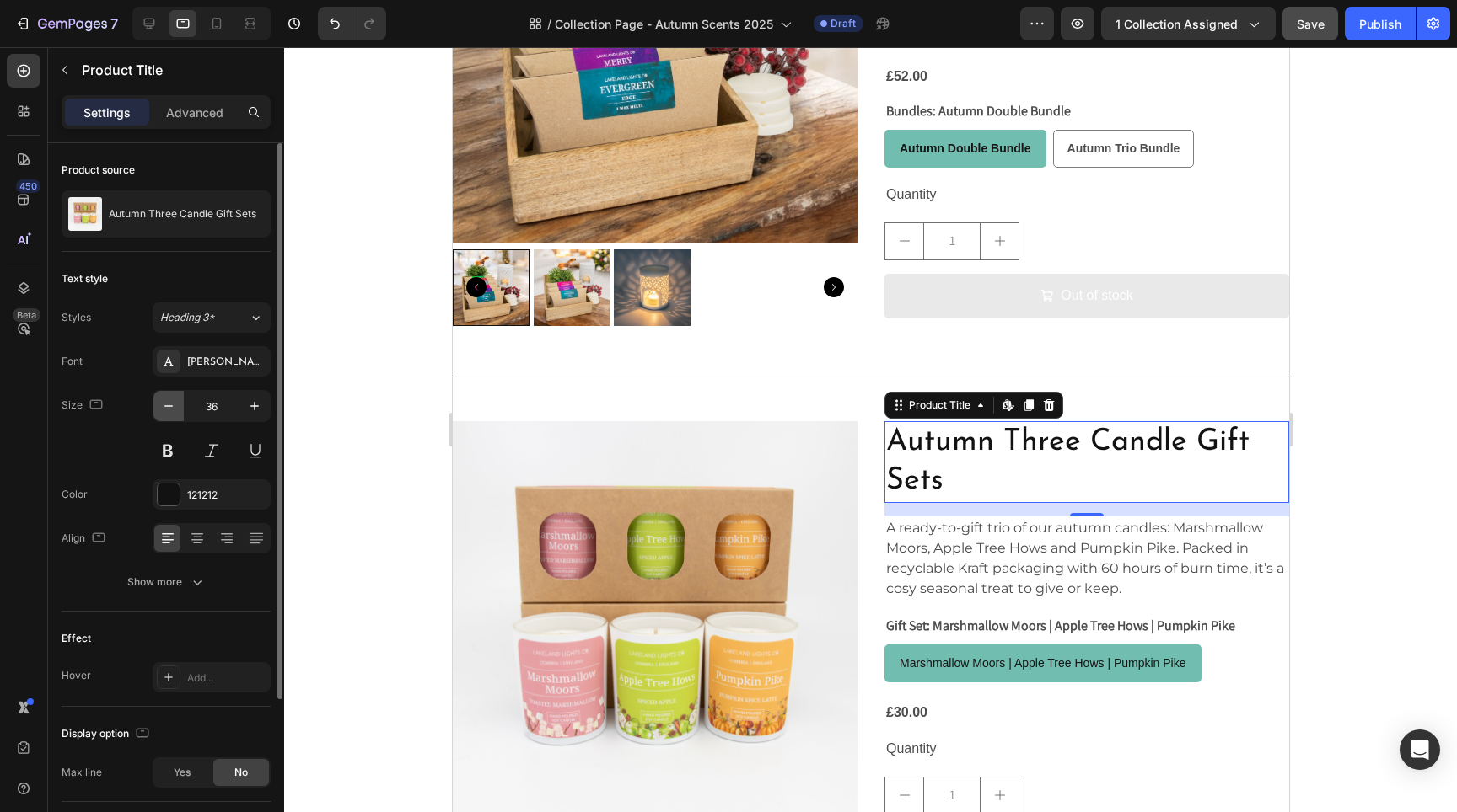
click at [165, 408] on icon "button" at bounding box center [168, 406] width 16 height 16
click at [164, 410] on icon "button" at bounding box center [168, 406] width 16 height 16
type input "34"
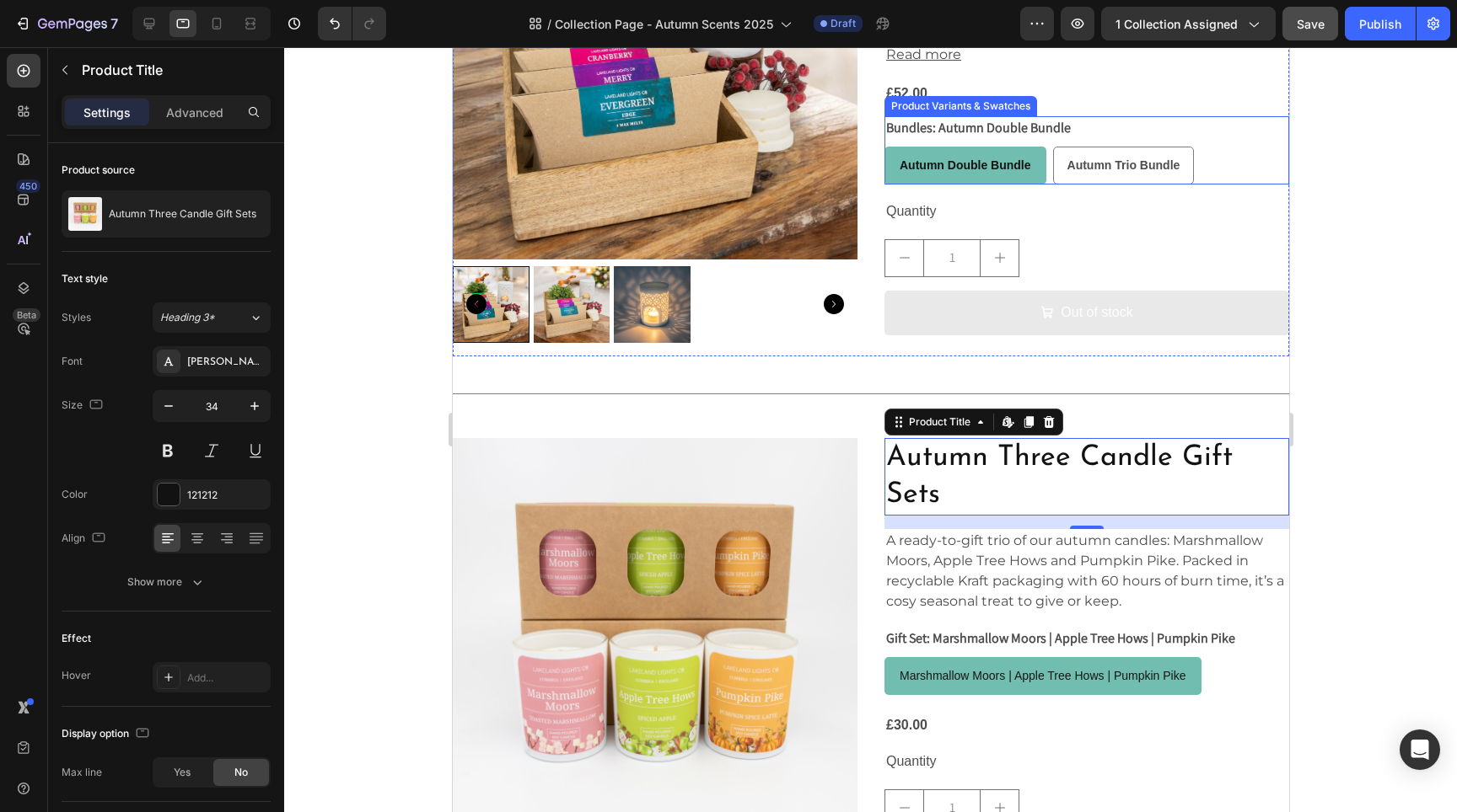
scroll to position [2912, 0]
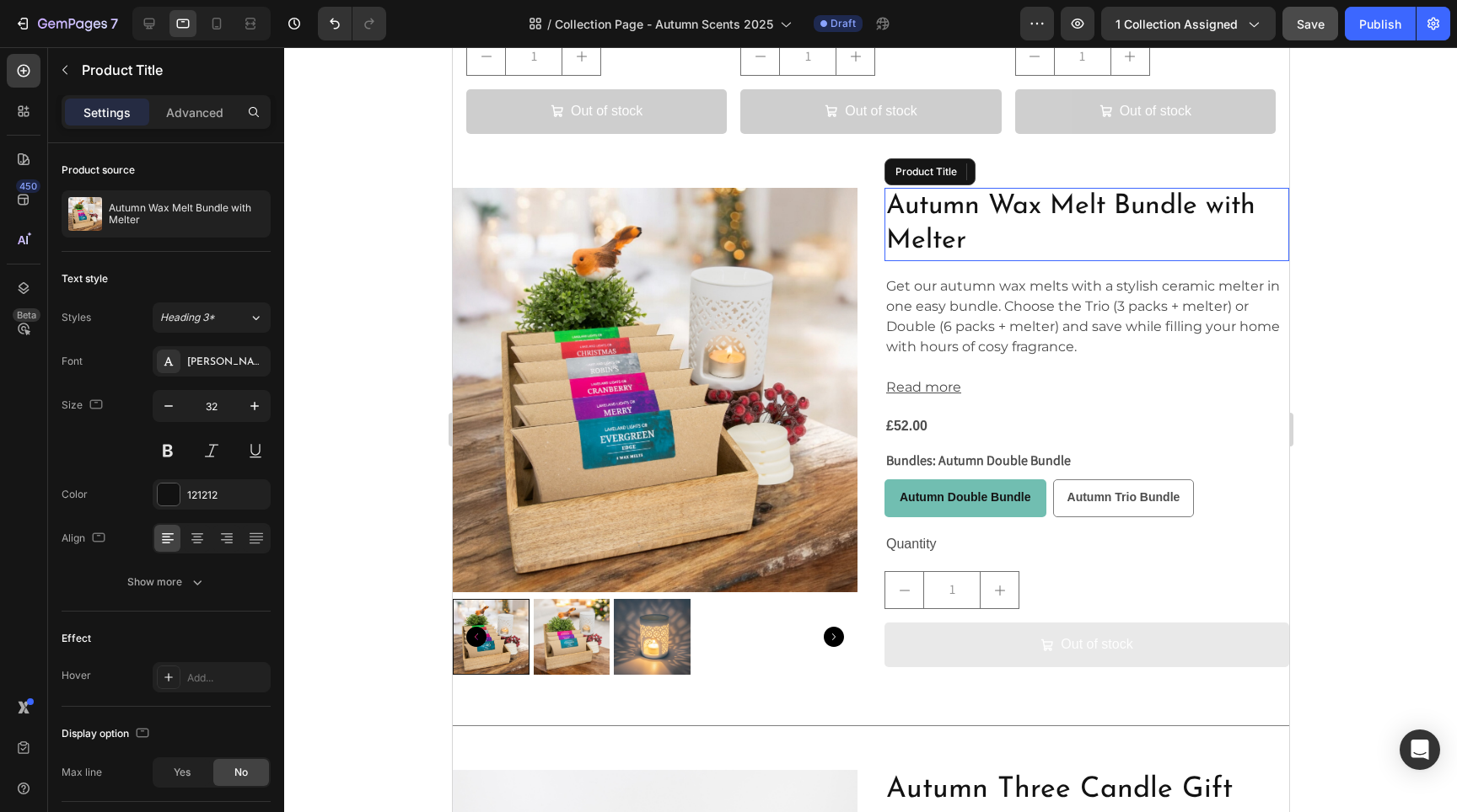
click at [966, 203] on h2 "Autumn Wax Melt Bundle with Melter" at bounding box center [1085, 224] width 404 height 73
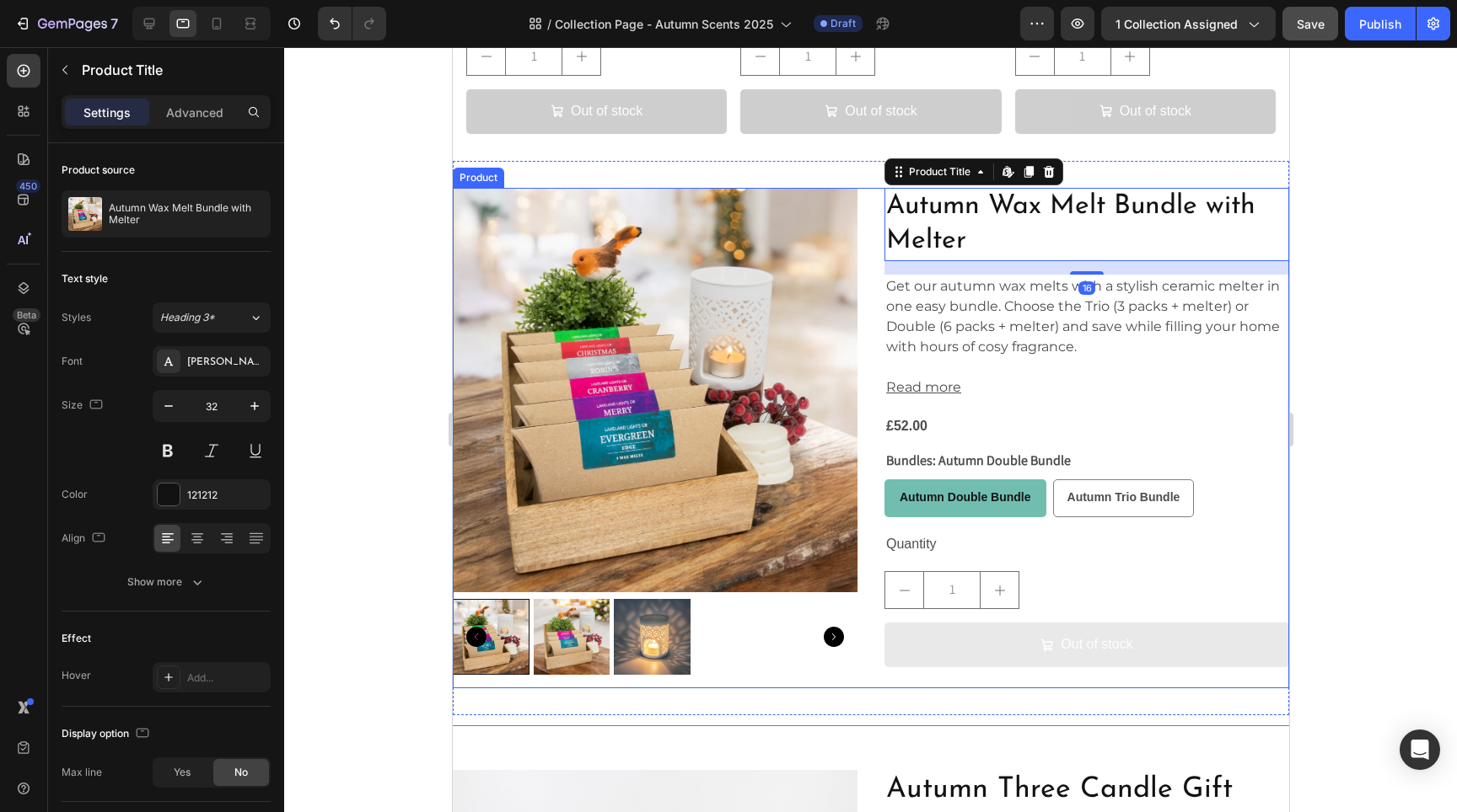
scroll to position [3540, 0]
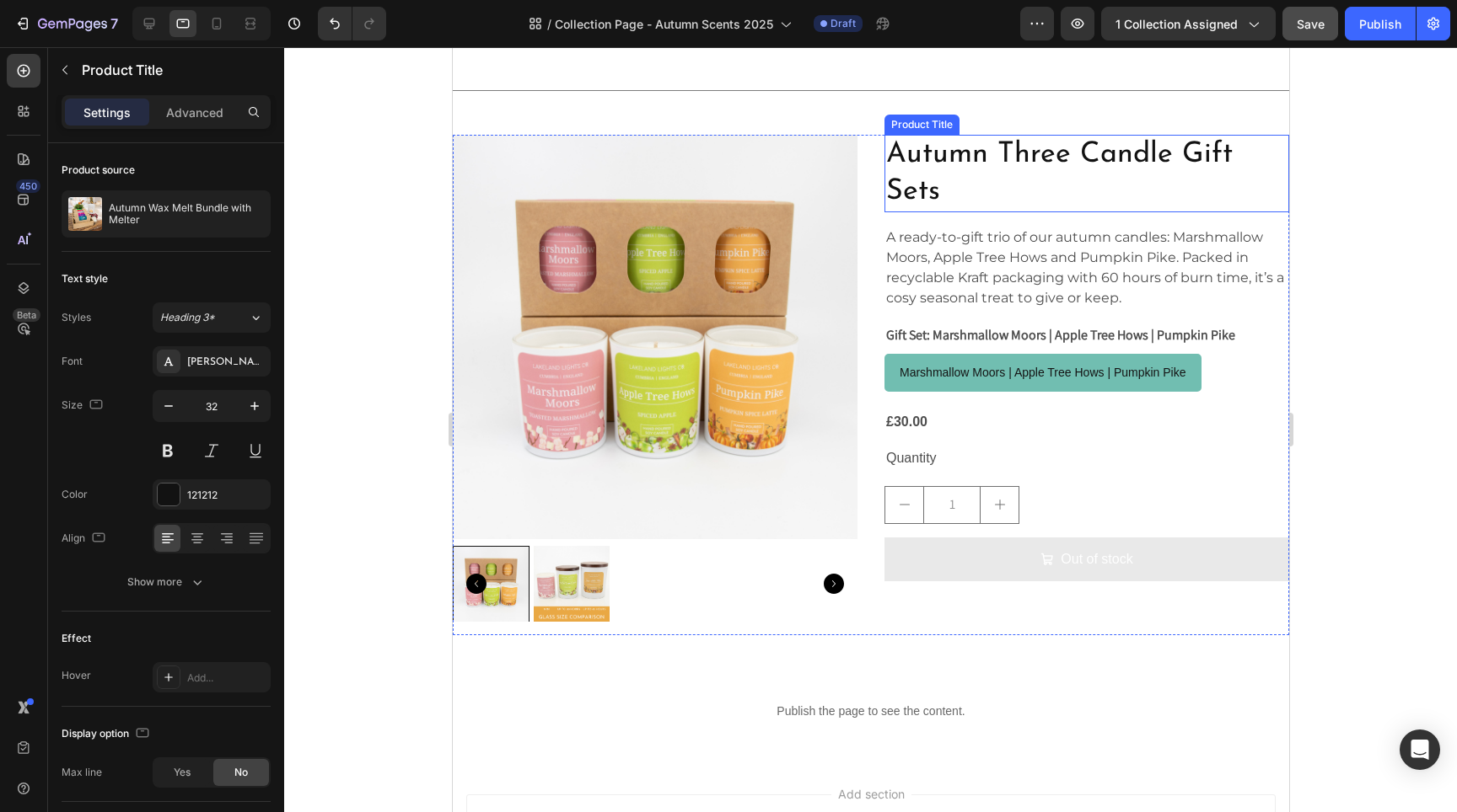
click at [941, 150] on h2 "Autumn Three Candle Gift Sets" at bounding box center [1085, 173] width 404 height 78
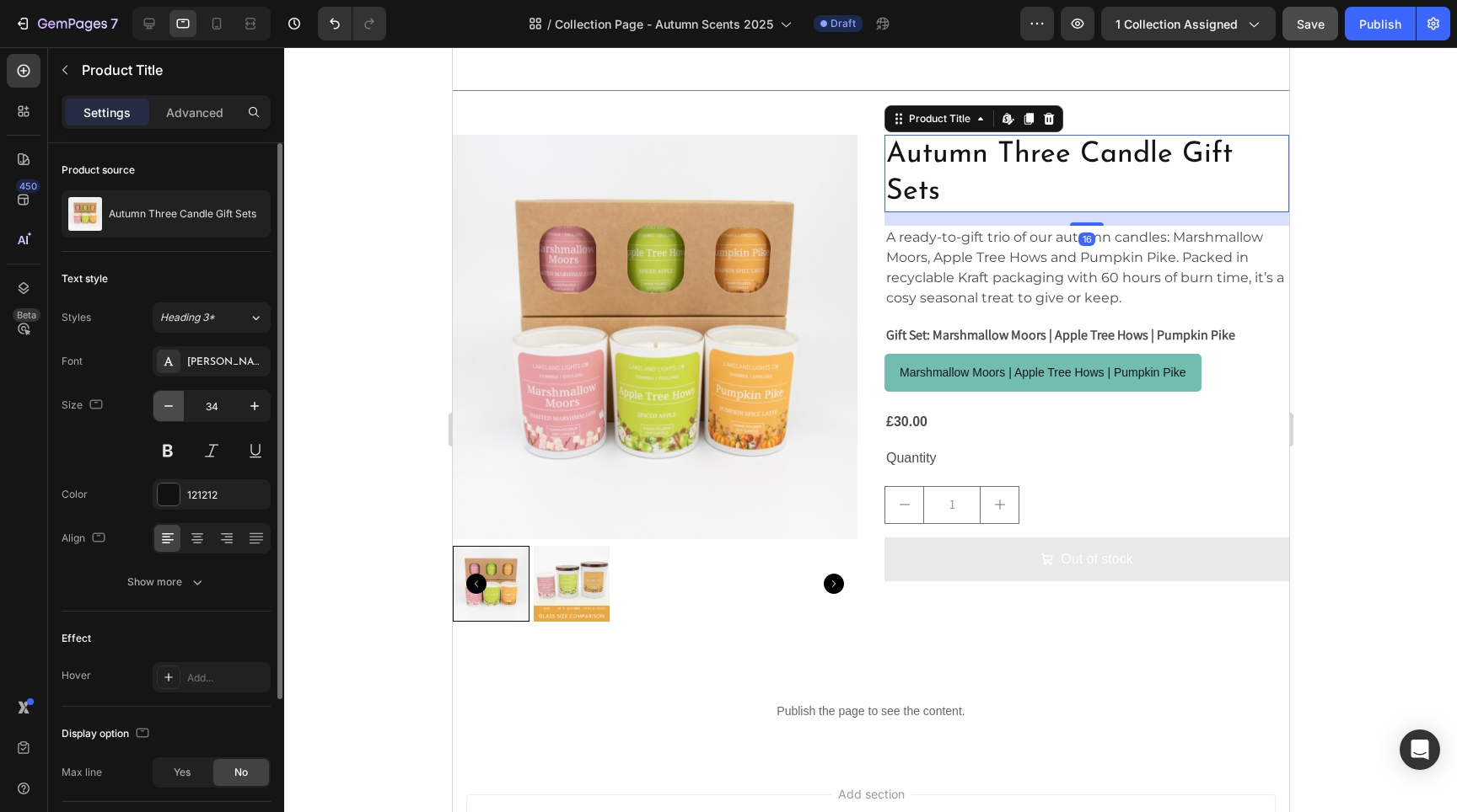
click at [160, 403] on button "button" at bounding box center [168, 406] width 30 height 30
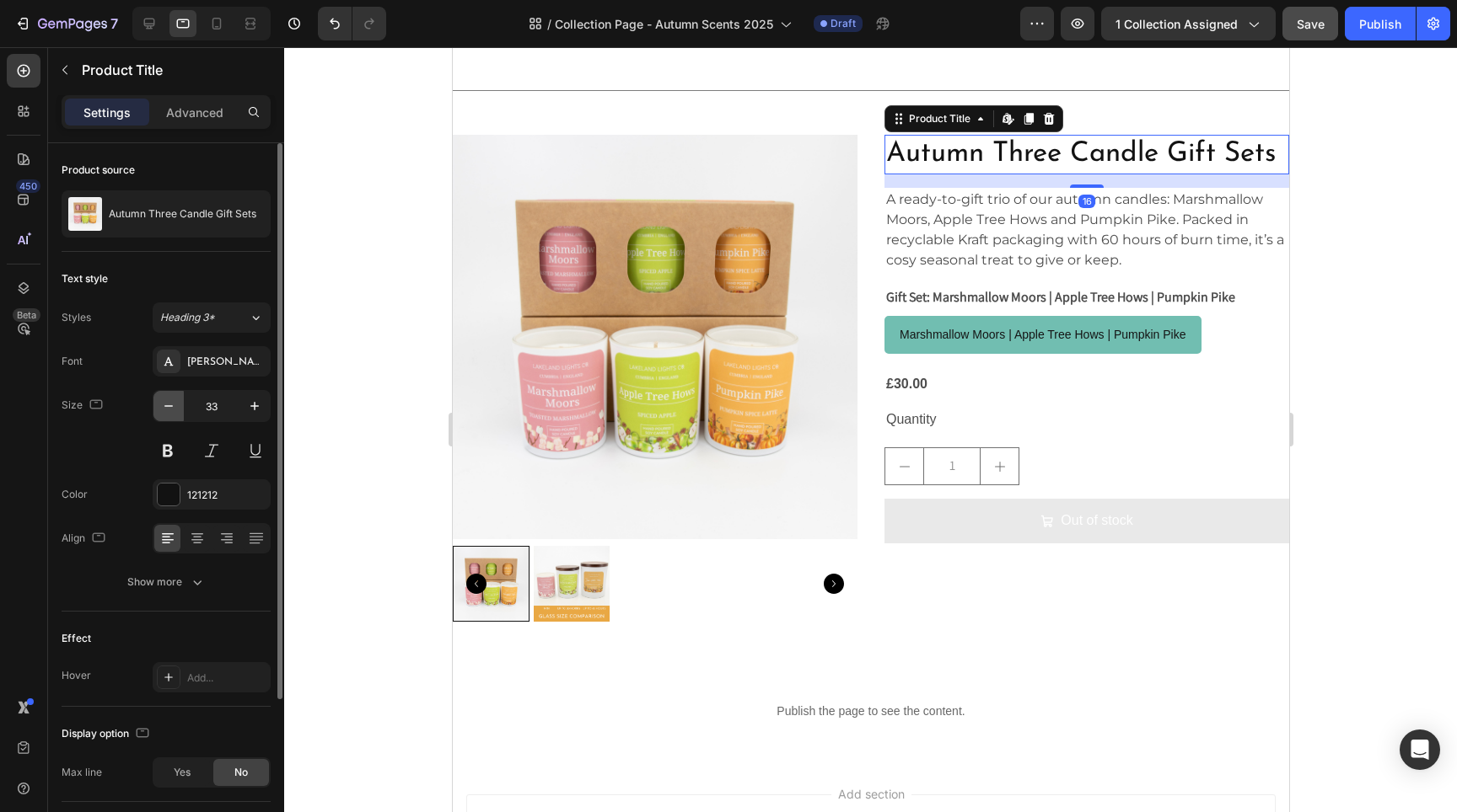
click at [160, 403] on button "button" at bounding box center [168, 406] width 30 height 30
type input "32"
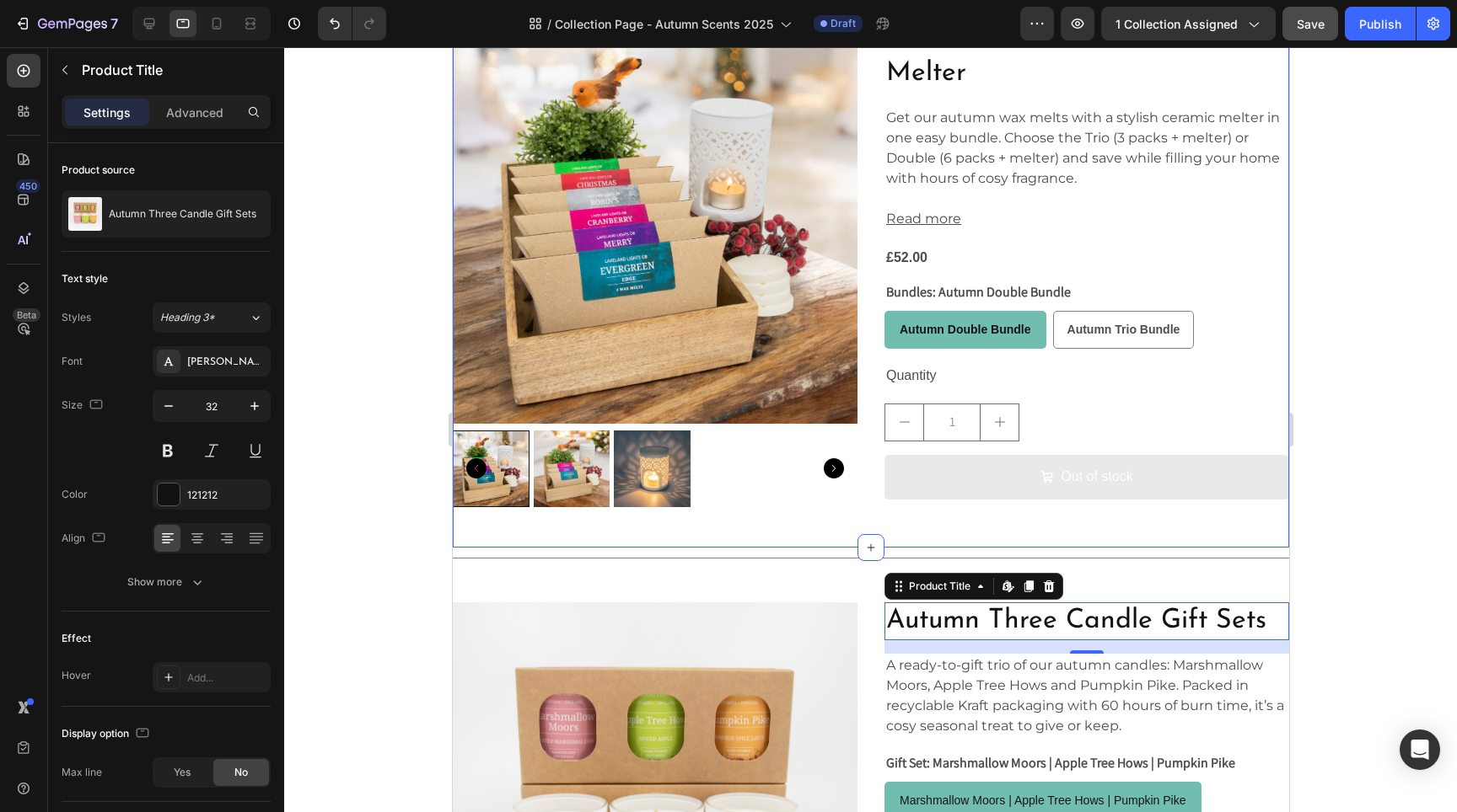
scroll to position [3061, 0]
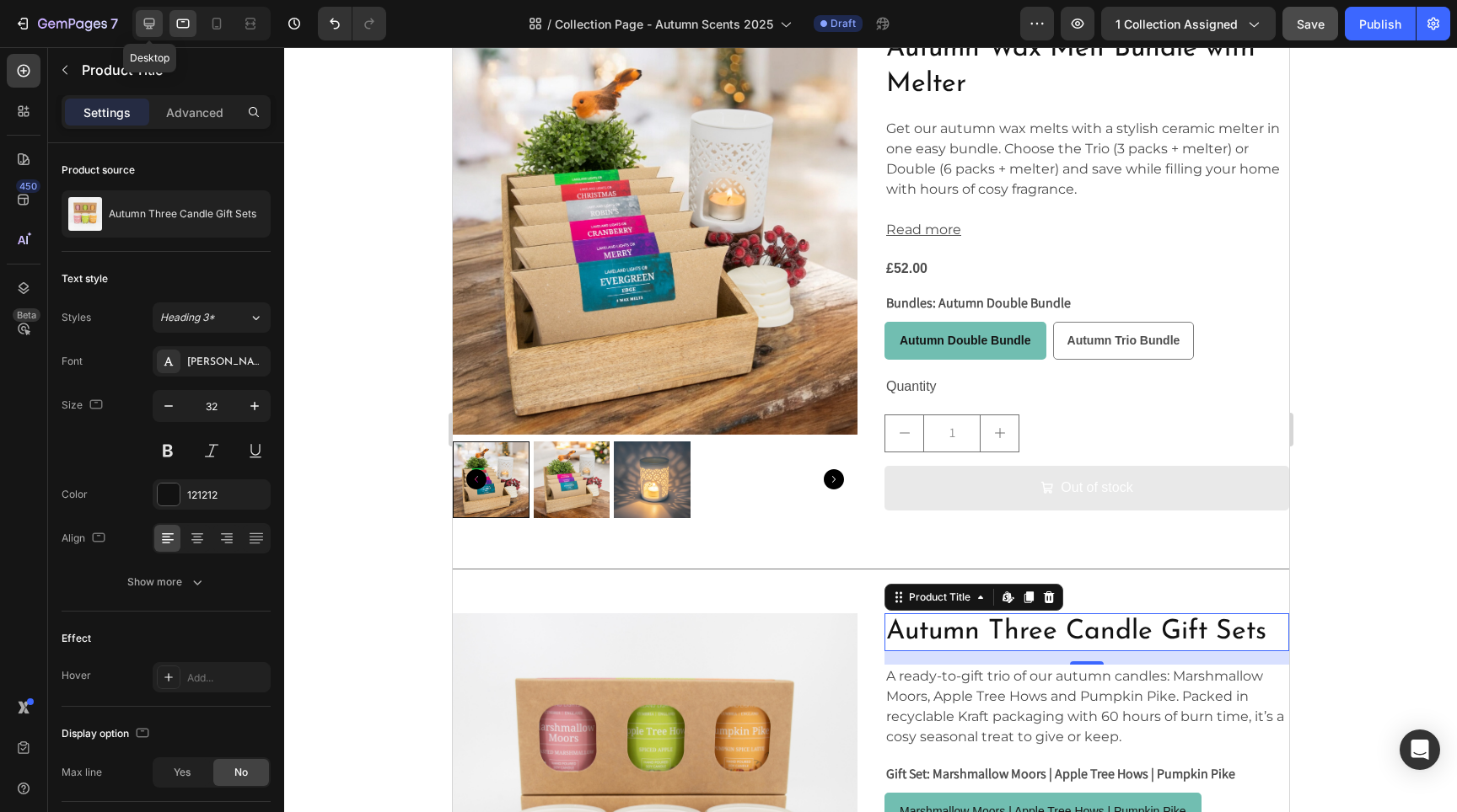
click at [153, 21] on icon at bounding box center [149, 24] width 16 height 16
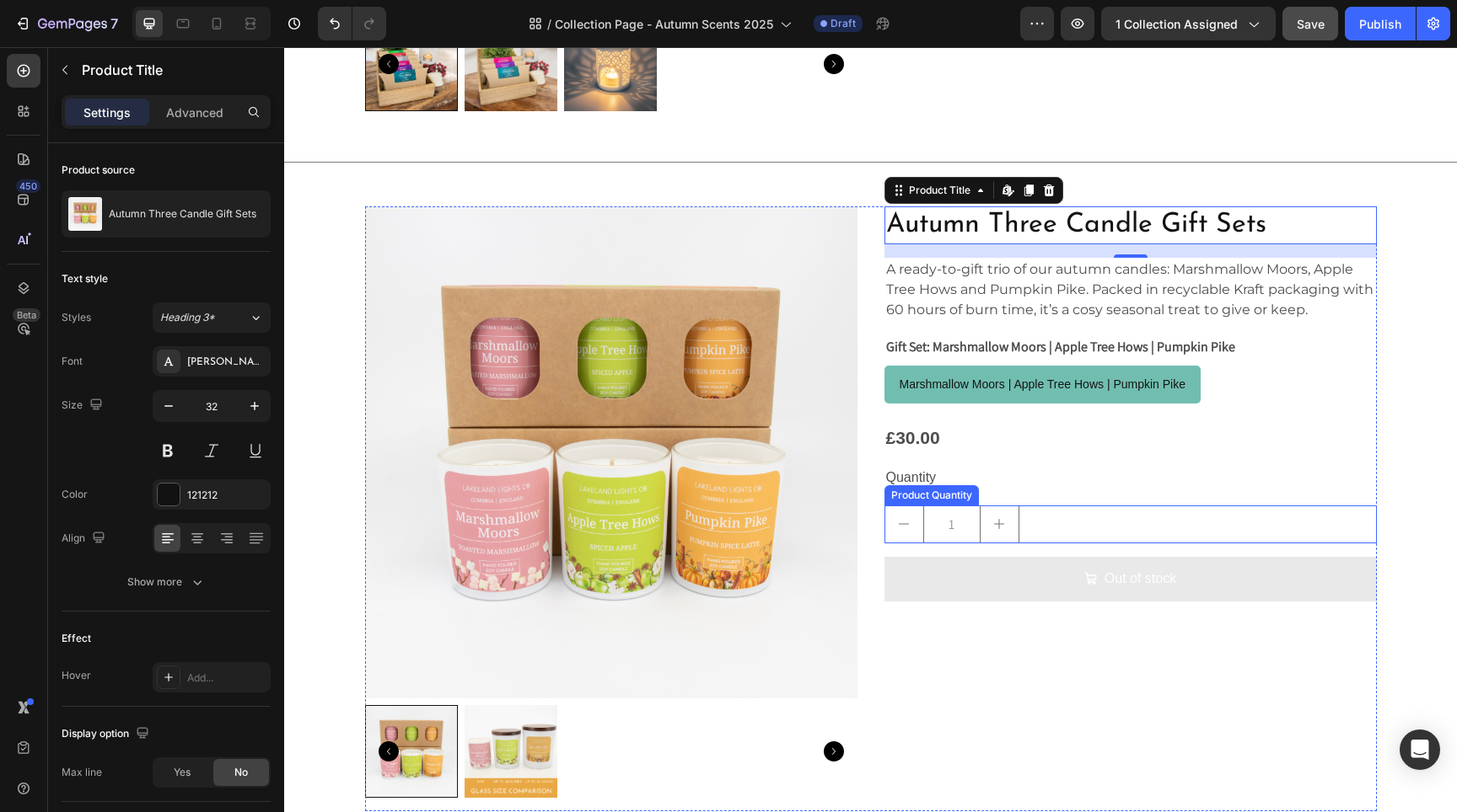
scroll to position [3672, 0]
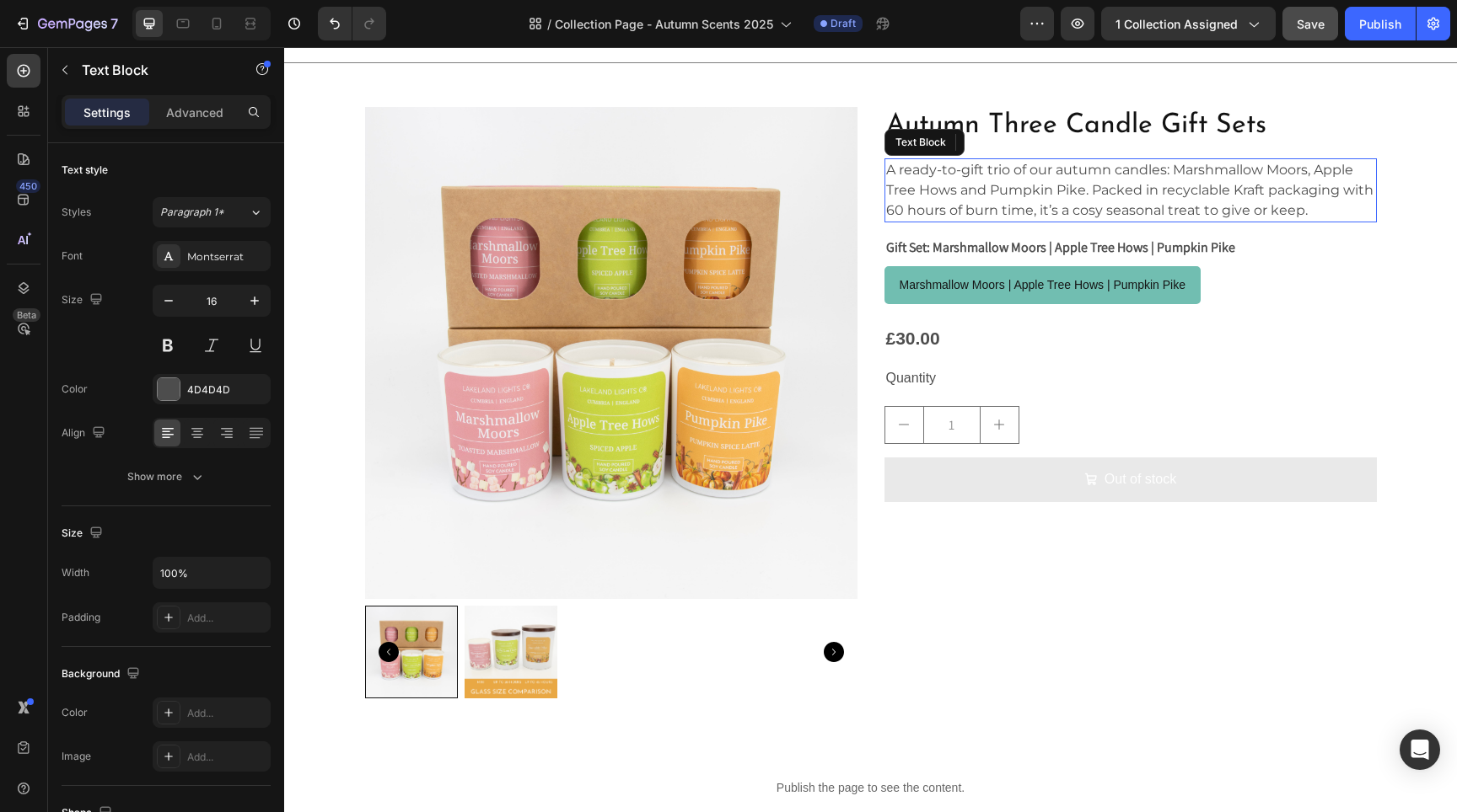
click at [1033, 183] on p "A ready-to-gift trio of our autumn candles: Marshmallow Moors, Apple Tree Hows …" at bounding box center [1131, 190] width 489 height 61
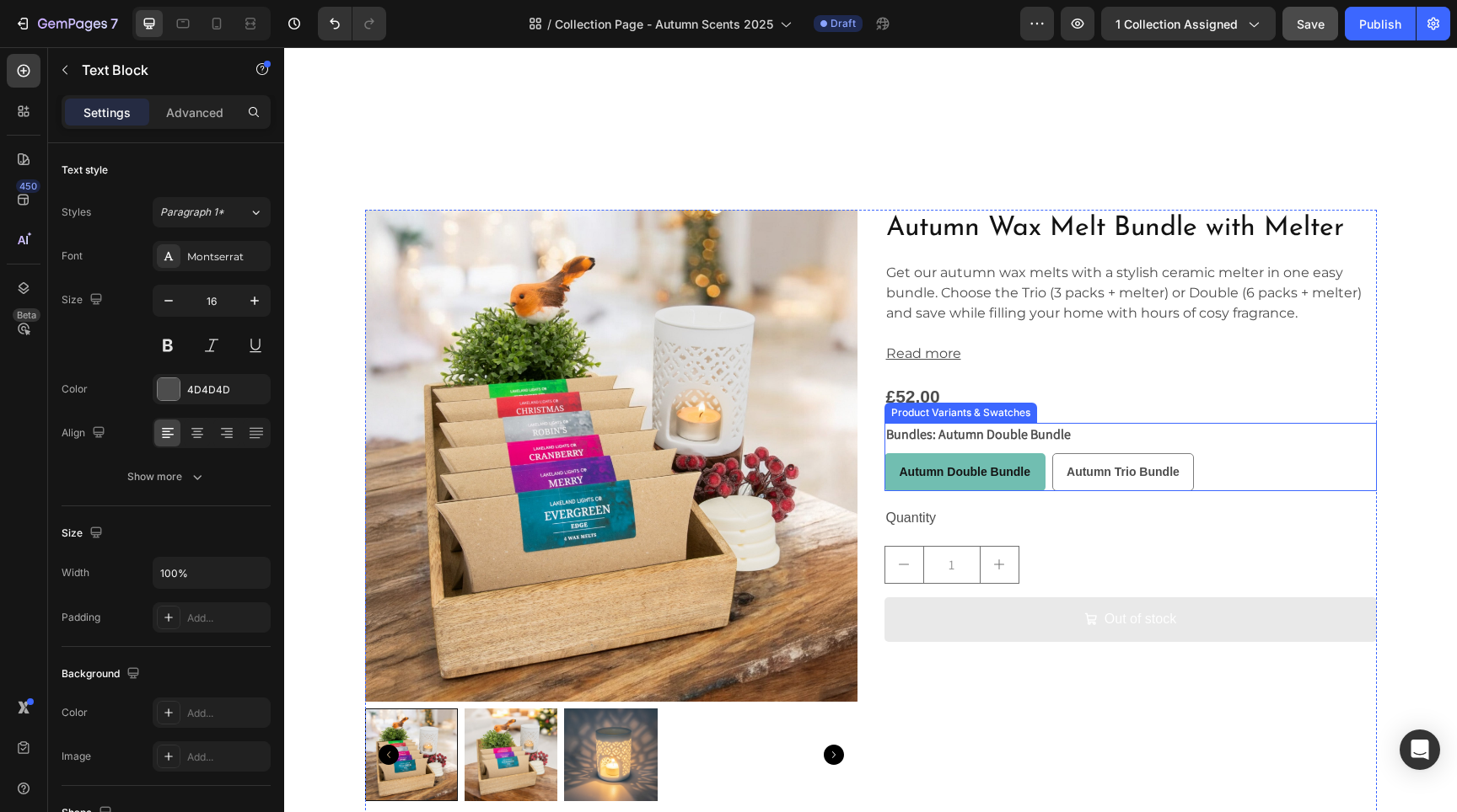
scroll to position [3351, 0]
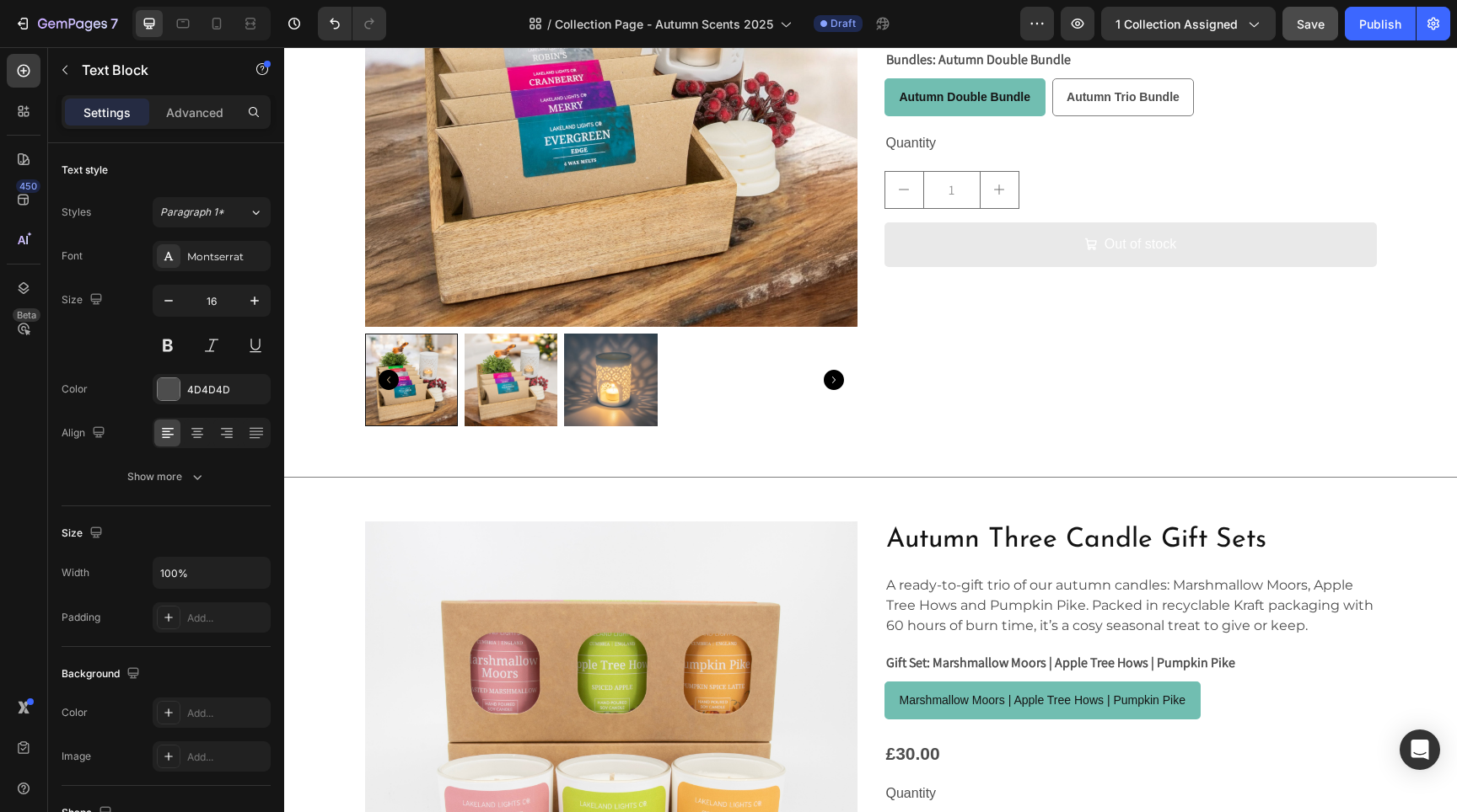
click at [1143, 619] on p "A ready-to-gift trio of our autumn candles: Marshmallow Moors, Apple Tree Hows …" at bounding box center [1131, 606] width 489 height 61
click at [1305, 620] on p "A ready-to-gift trio of our autumn candles: Marshmallow Moors, Apple Tree Hows …" at bounding box center [1131, 606] width 489 height 61
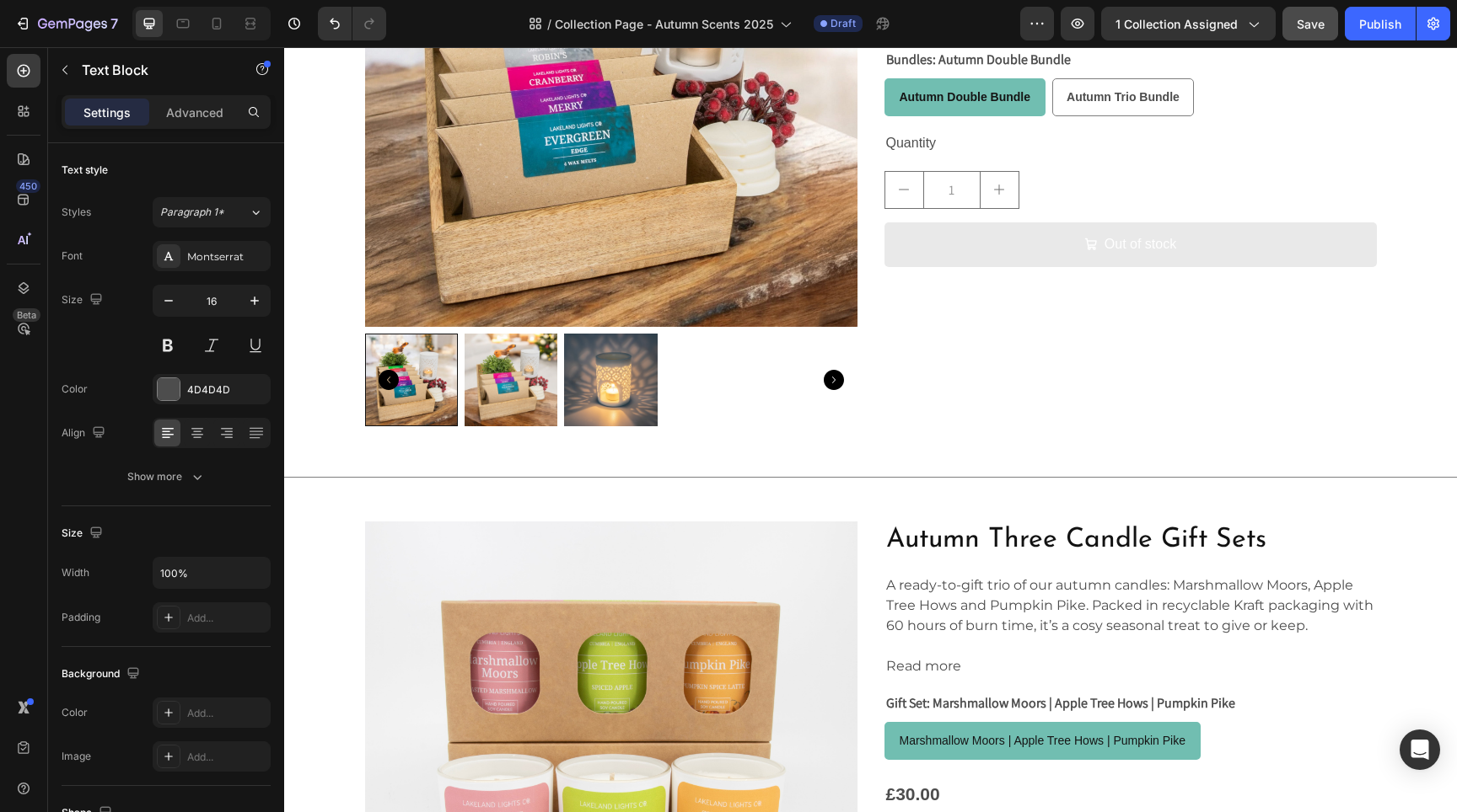
click at [976, 652] on p "Rich Text Editor. Editing area: main" at bounding box center [1131, 646] width 489 height 20
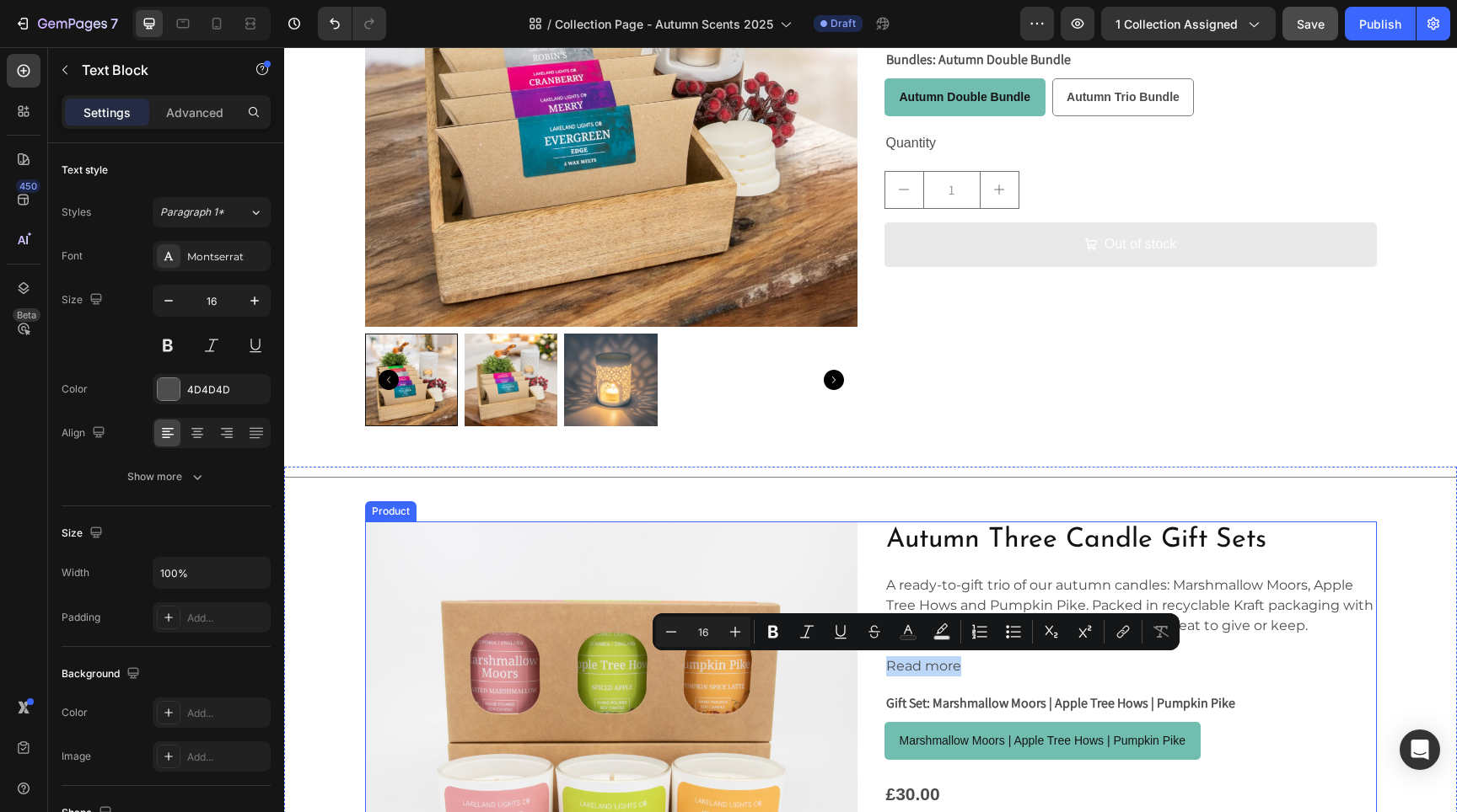
drag, startPoint x: 955, startPoint y: 664, endPoint x: 871, endPoint y: 662, distance: 84.0
click at [871, 662] on div "Product Images Autumn Three Candle Gift Sets Product Title A ready-to-gift trio…" at bounding box center [871, 824] width 1012 height 605
click at [1126, 630] on icon "Editor contextual toolbar" at bounding box center [1123, 631] width 16 height 16
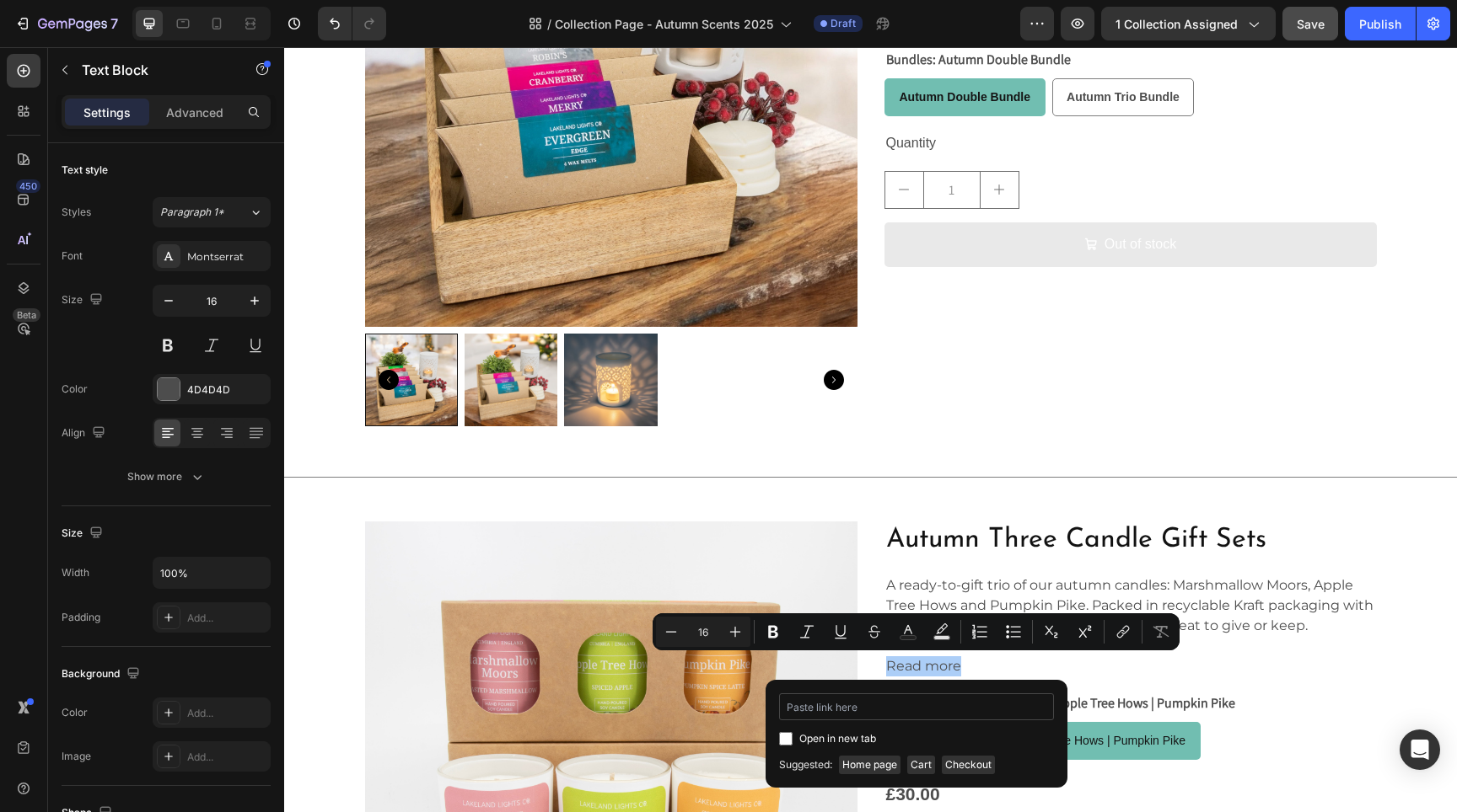
click at [871, 706] on input "Editor contextual toolbar" at bounding box center [916, 707] width 275 height 27
type input "[URL][DOMAIN_NAME]"
click at [790, 739] on input "Editor contextual toolbar" at bounding box center [785, 739] width 14 height 14
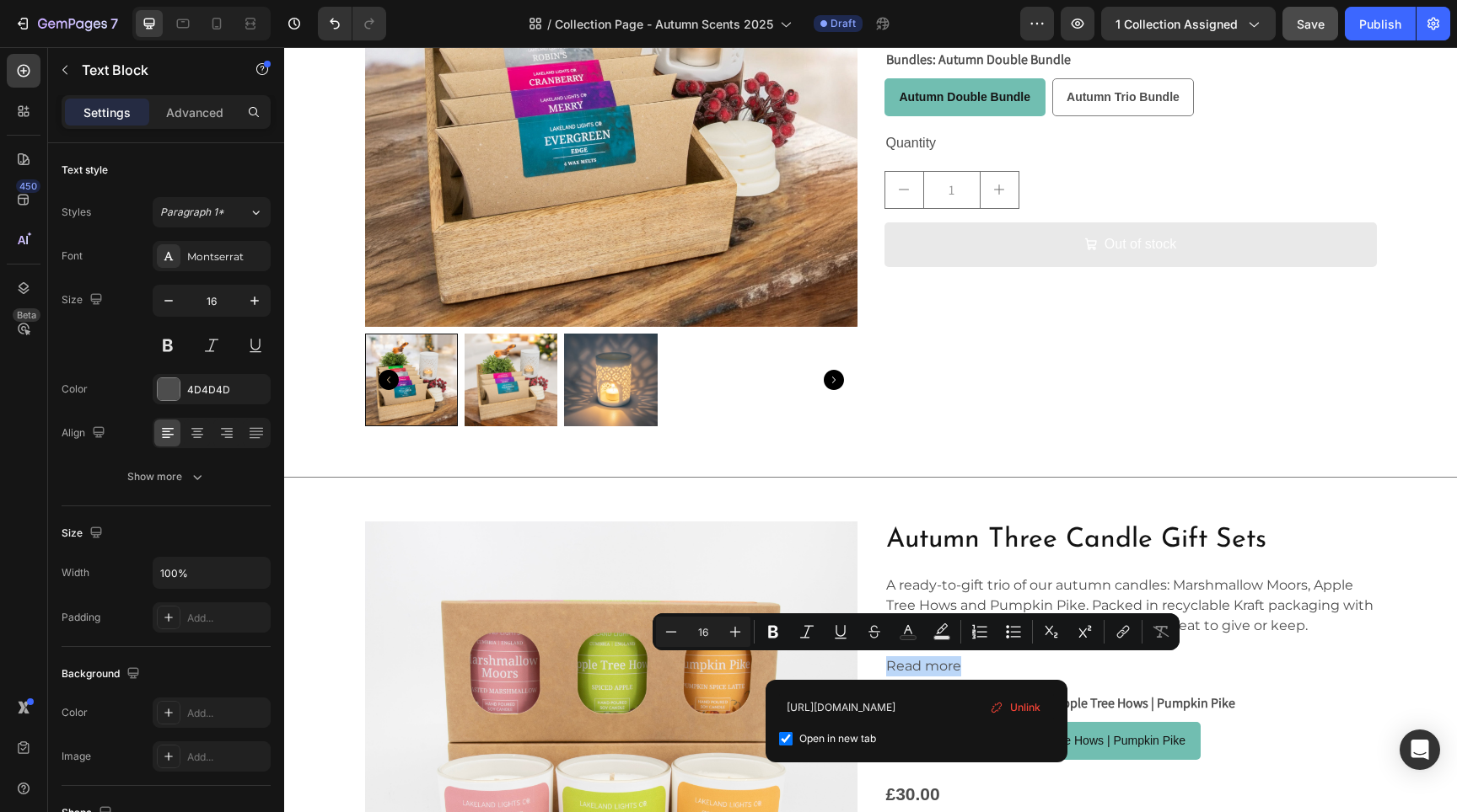
checkbox input "true"
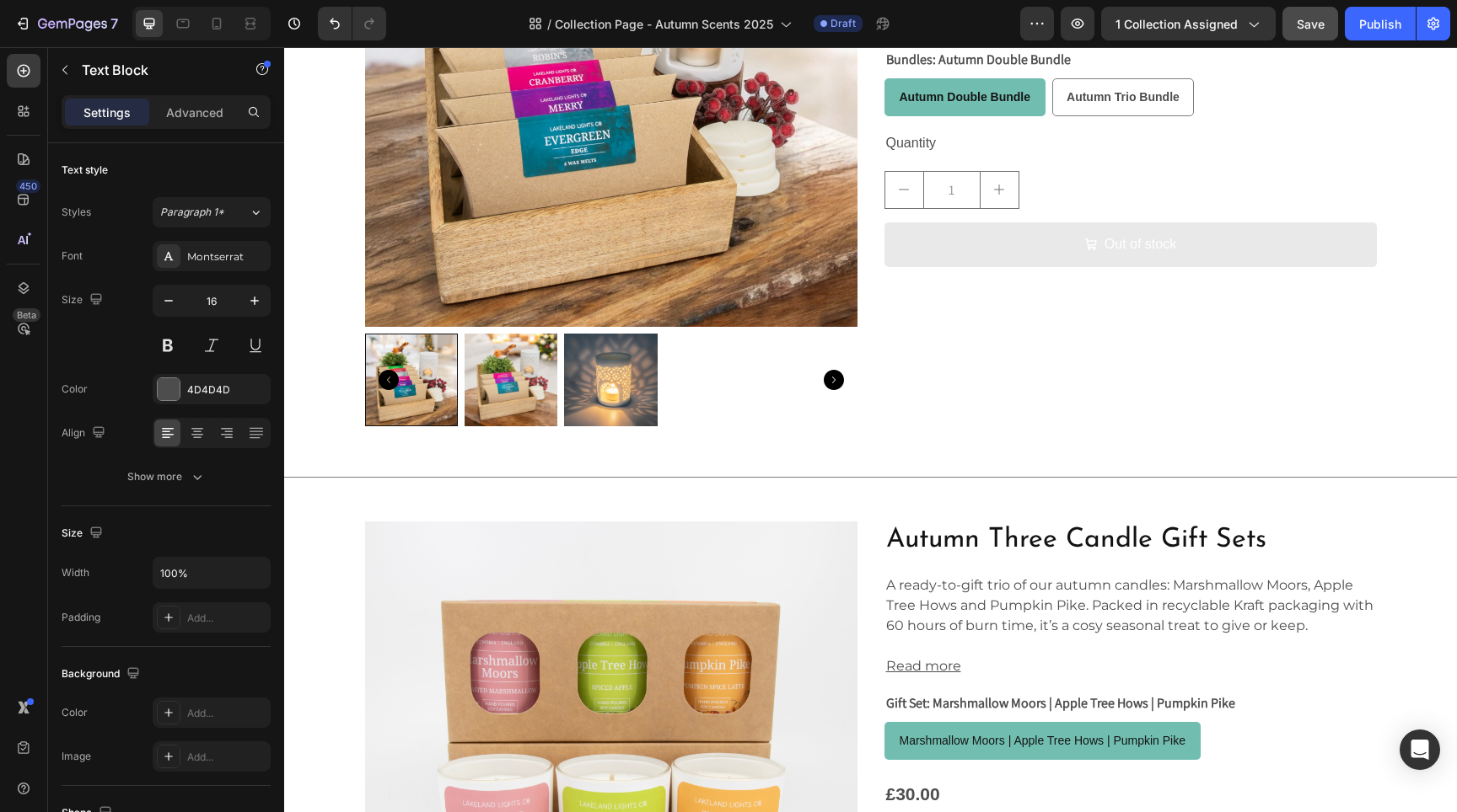
click at [971, 586] on p "A ready-to-gift trio of our autumn candles: Marshmallow Moors, Apple Tree Hows …" at bounding box center [1131, 606] width 489 height 61
click at [1330, 13] on button "Save" at bounding box center [1310, 23] width 56 height 34
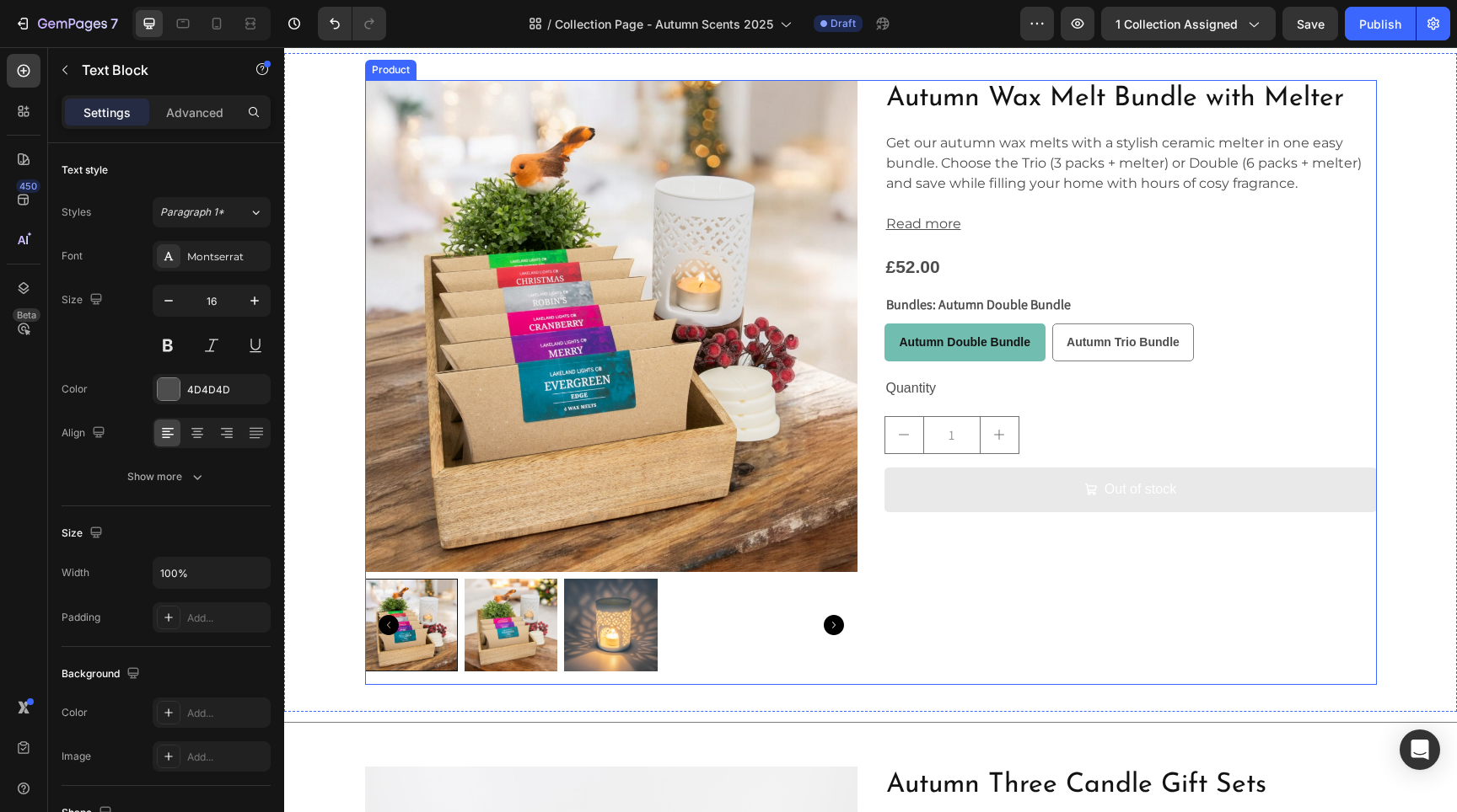
scroll to position [3044, 0]
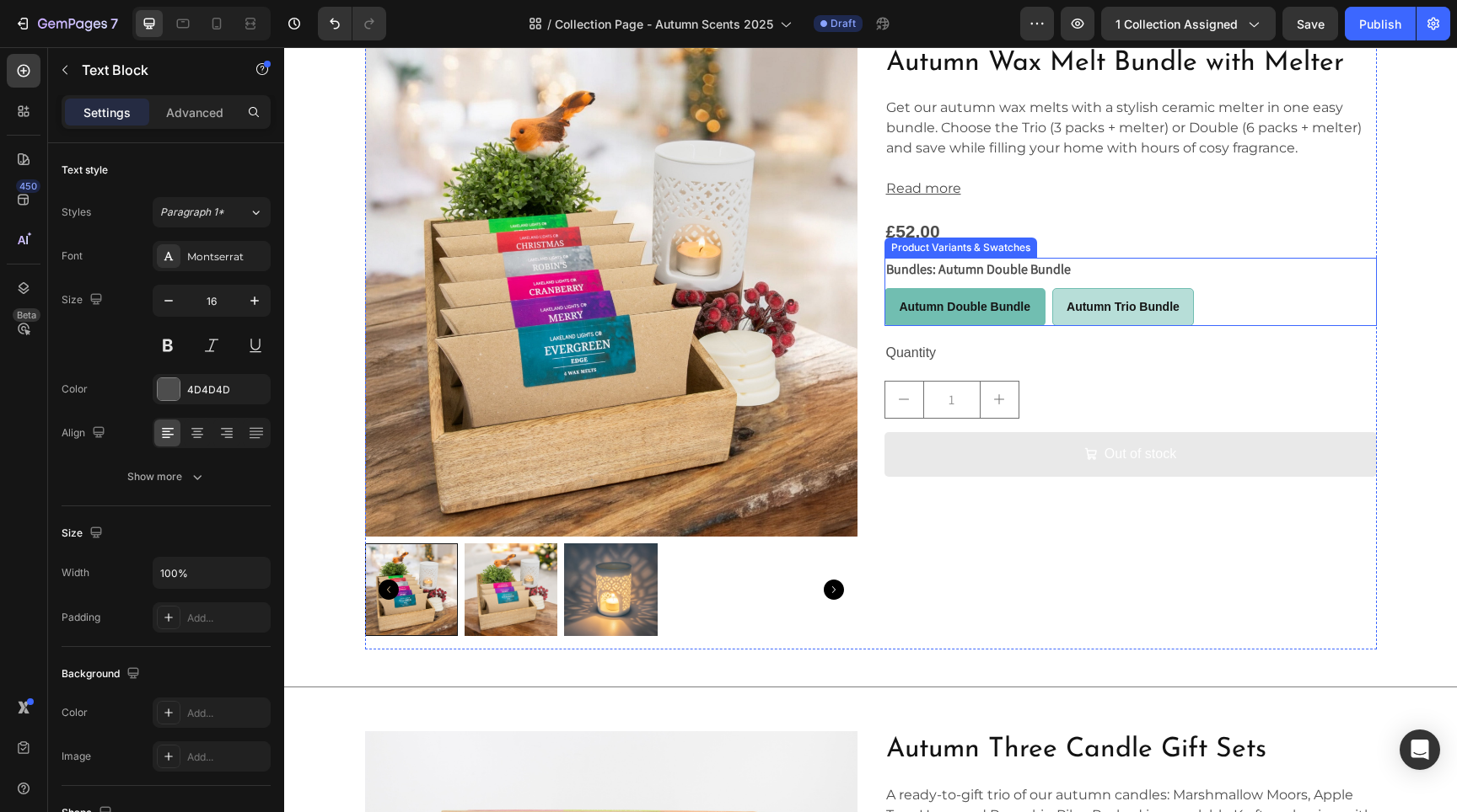
click at [1120, 307] on span "Autumn Trio Bundle" at bounding box center [1123, 307] width 113 height 14
click at [1053, 288] on input "Autumn Trio Bundle Autumn Trio Bundle Autumn Trio Bundle" at bounding box center [1052, 287] width 1 height 1
radio input "true"
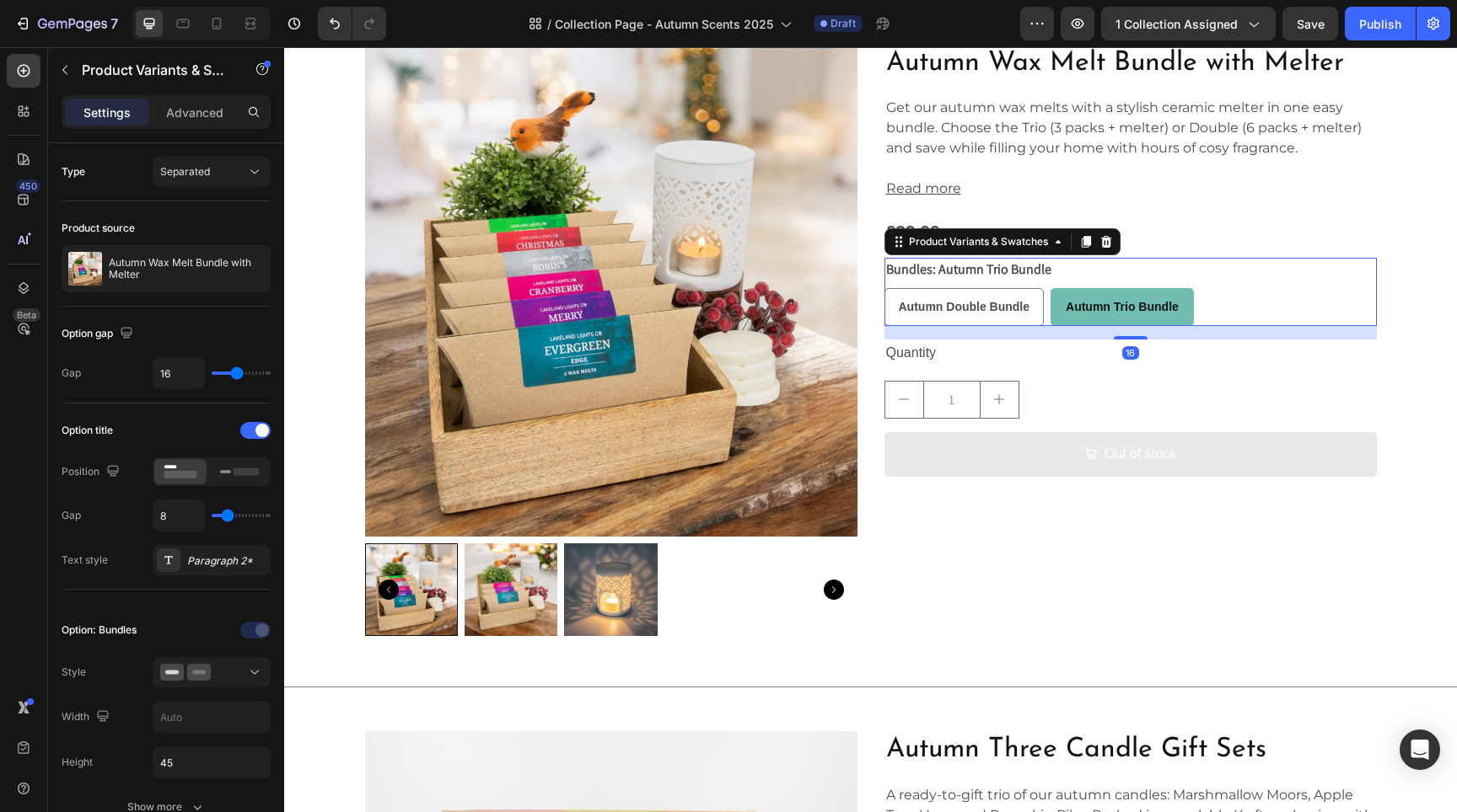
click at [991, 303] on span "Autumn Double Bundle" at bounding box center [965, 307] width 131 height 14
click at [885, 288] on input "Autumn Double Bundle Autumn Double Bundle Autumn Double Bundle" at bounding box center [884, 287] width 1 height 1
radio input "true"
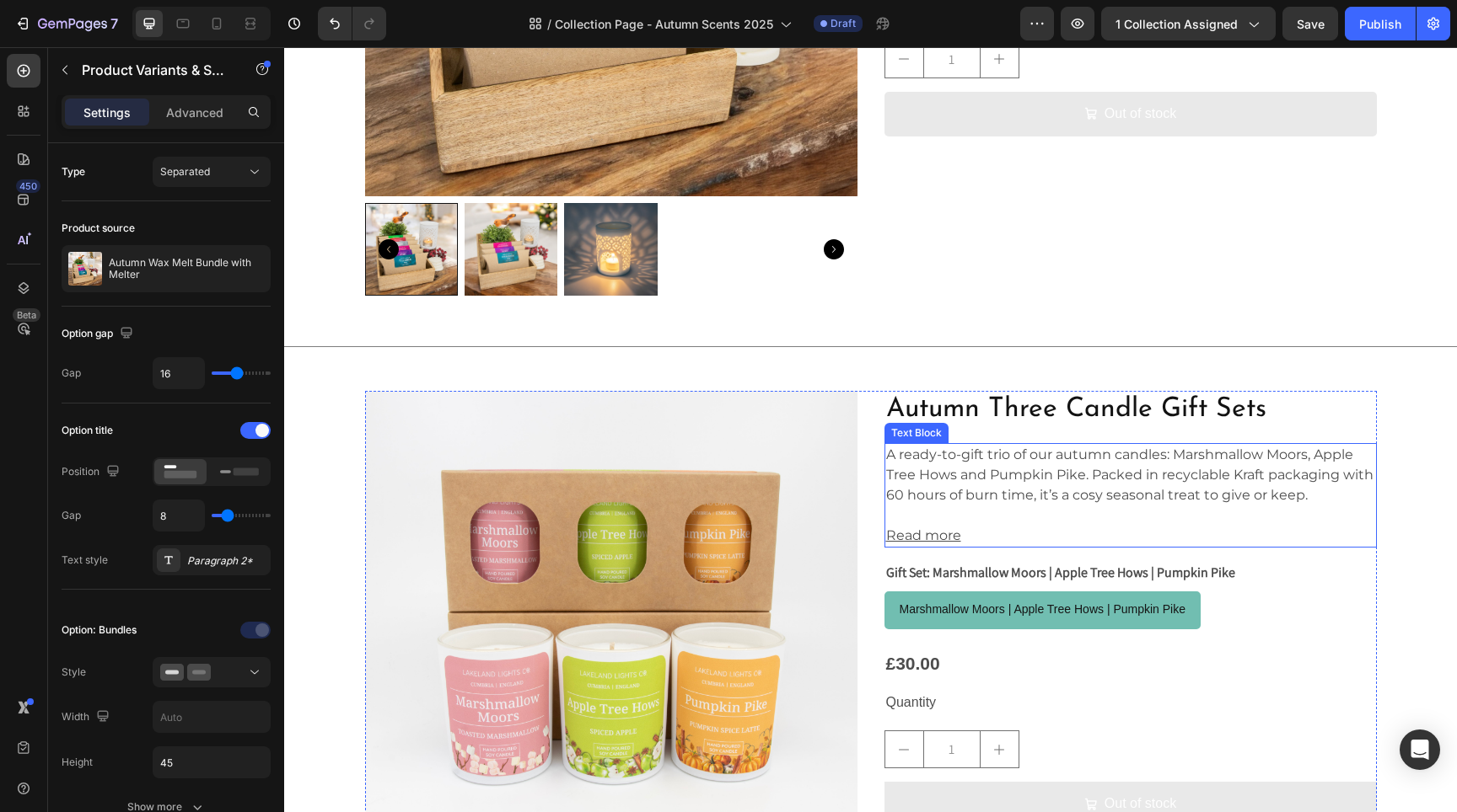
scroll to position [3577, 0]
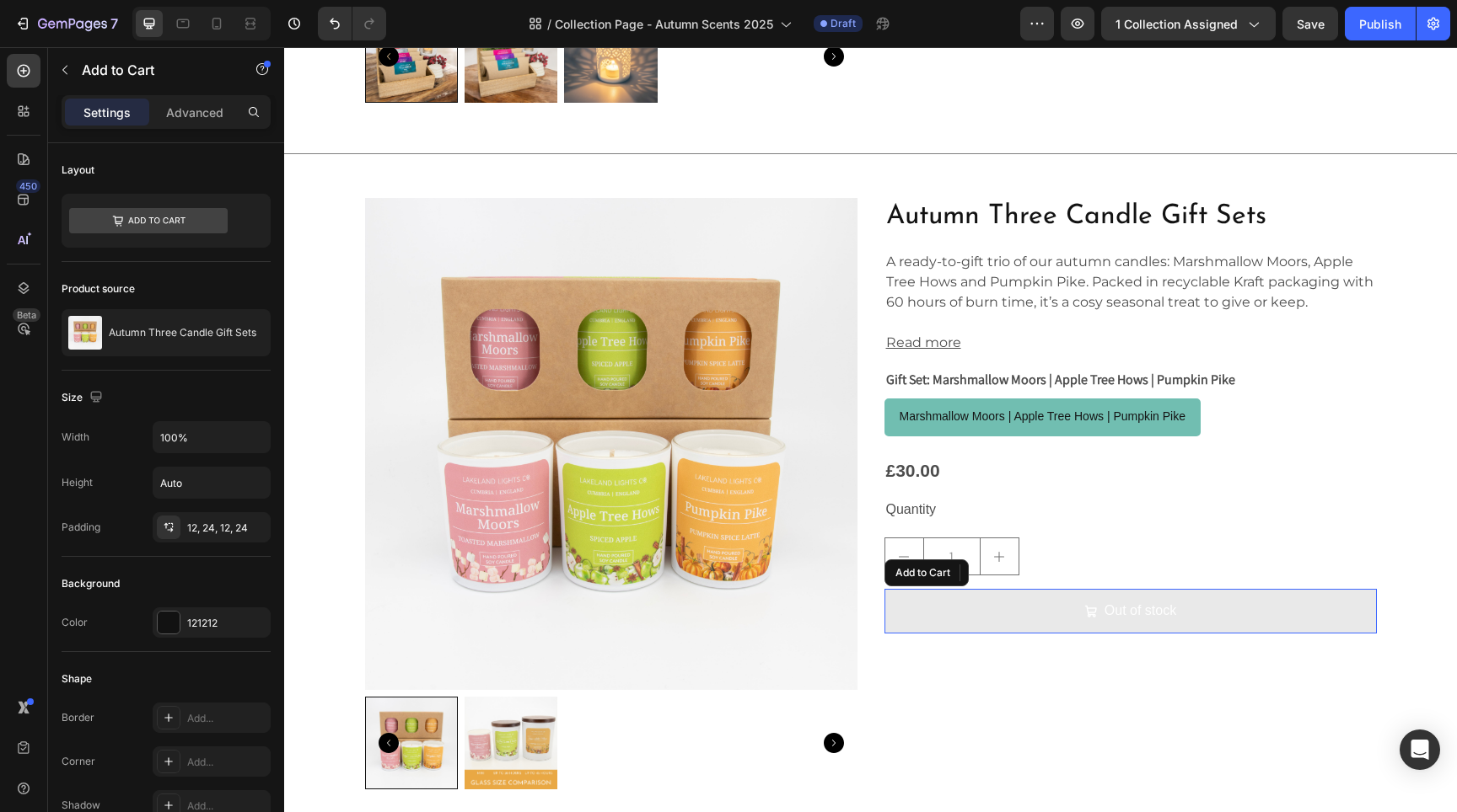
click at [933, 601] on button "Out of stock" at bounding box center [1130, 611] width 492 height 45
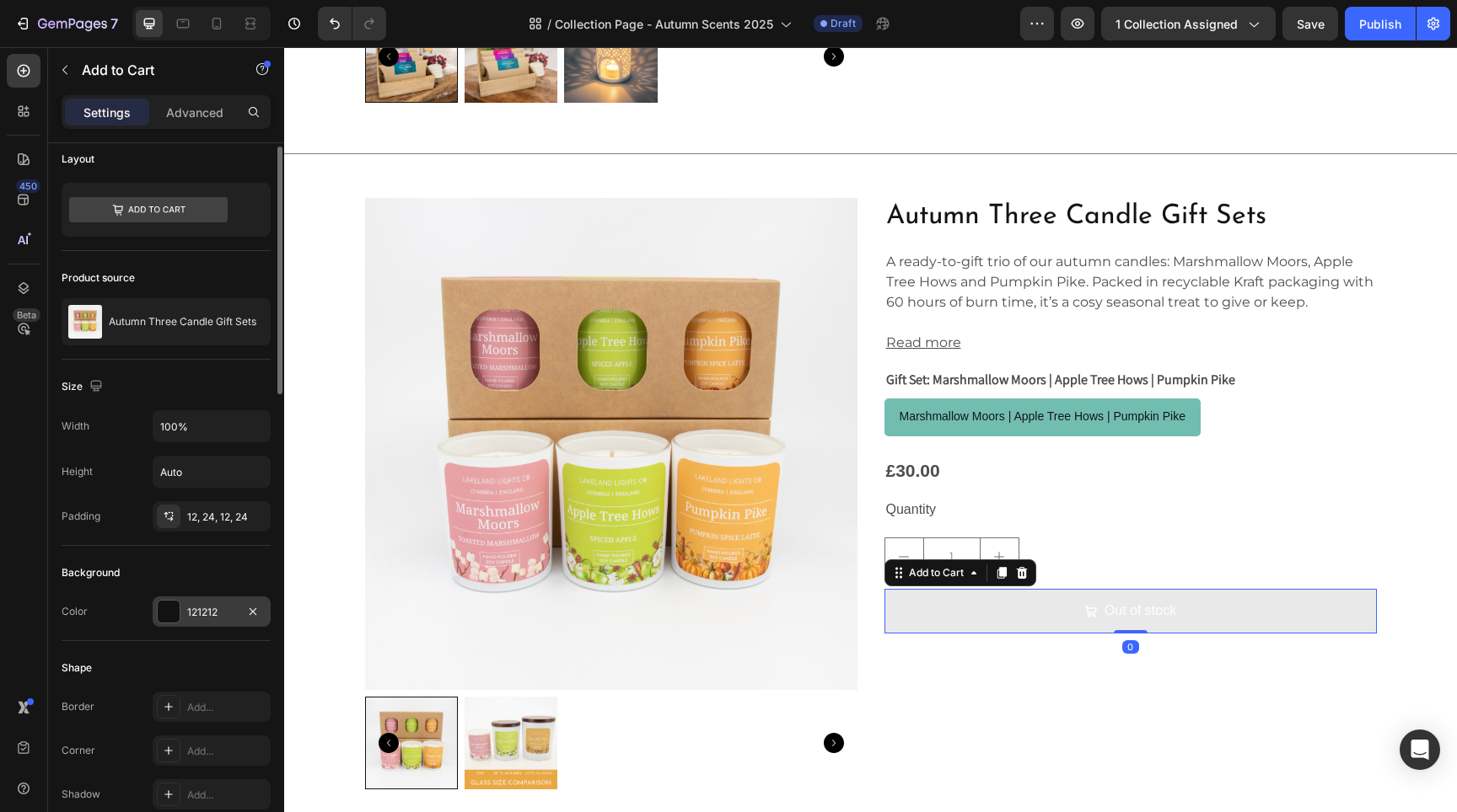
scroll to position [121, 0]
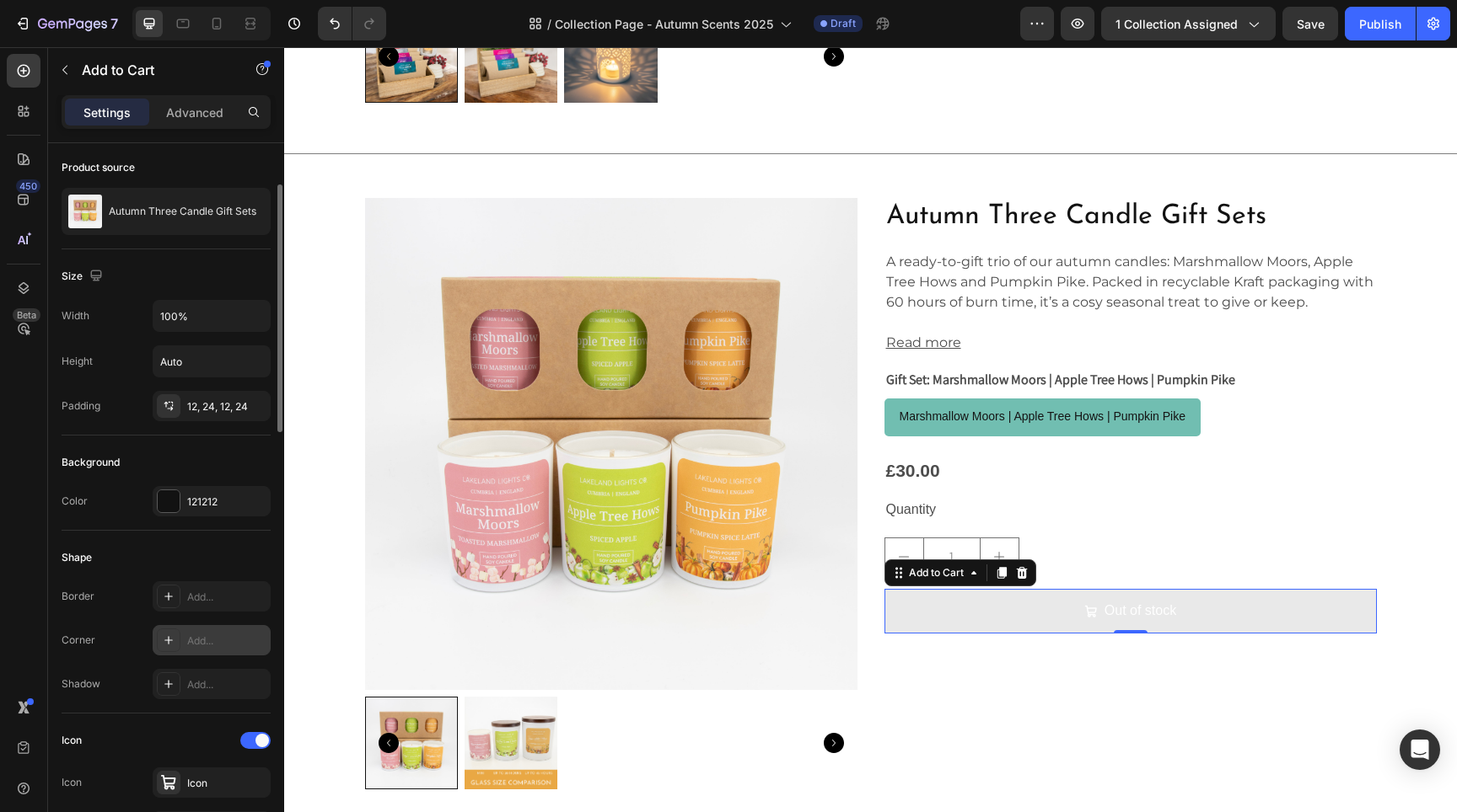
click at [219, 630] on div "Add..." at bounding box center [211, 640] width 118 height 30
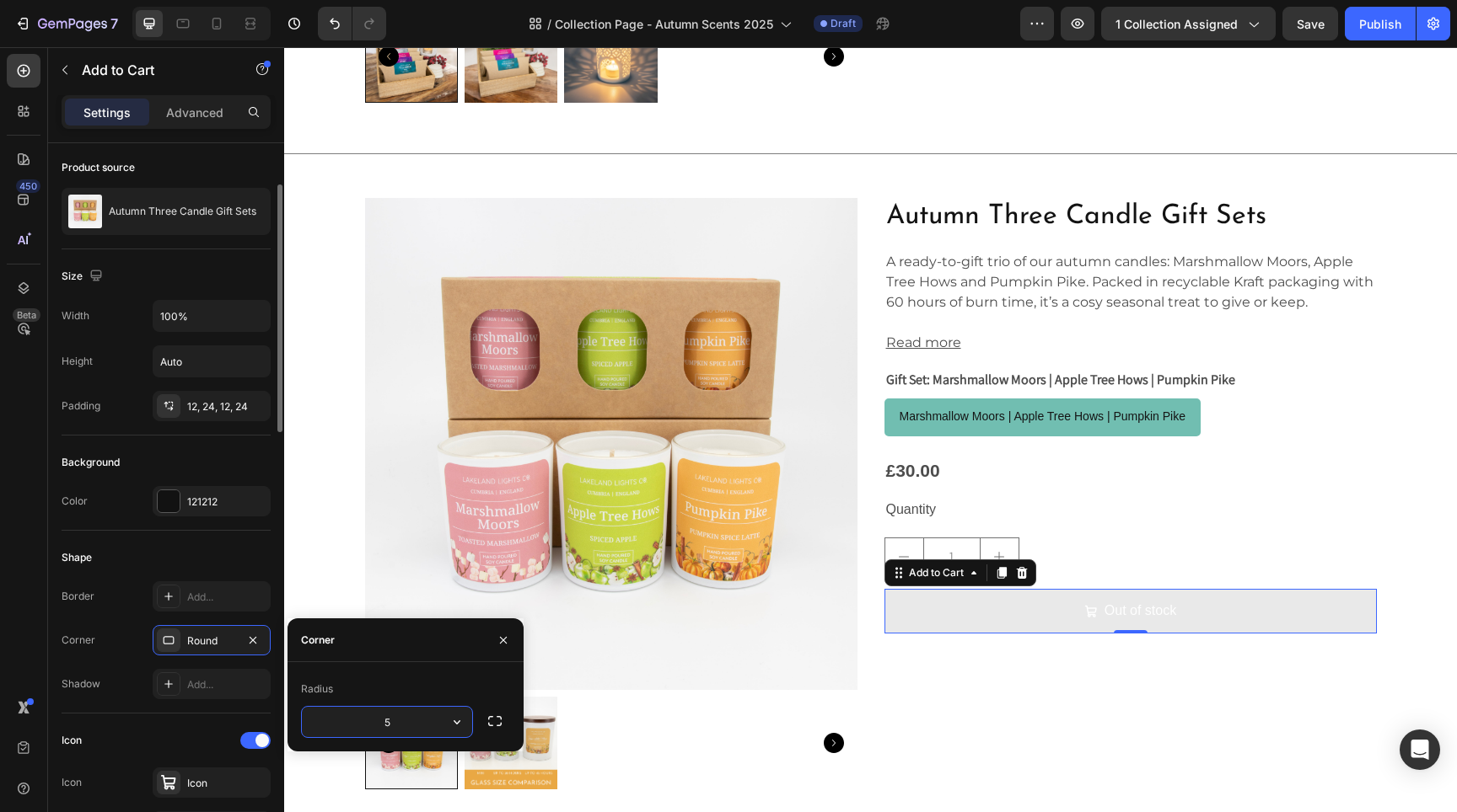
type input "5"
click at [142, 509] on div "Color 121212" at bounding box center [165, 501] width 209 height 30
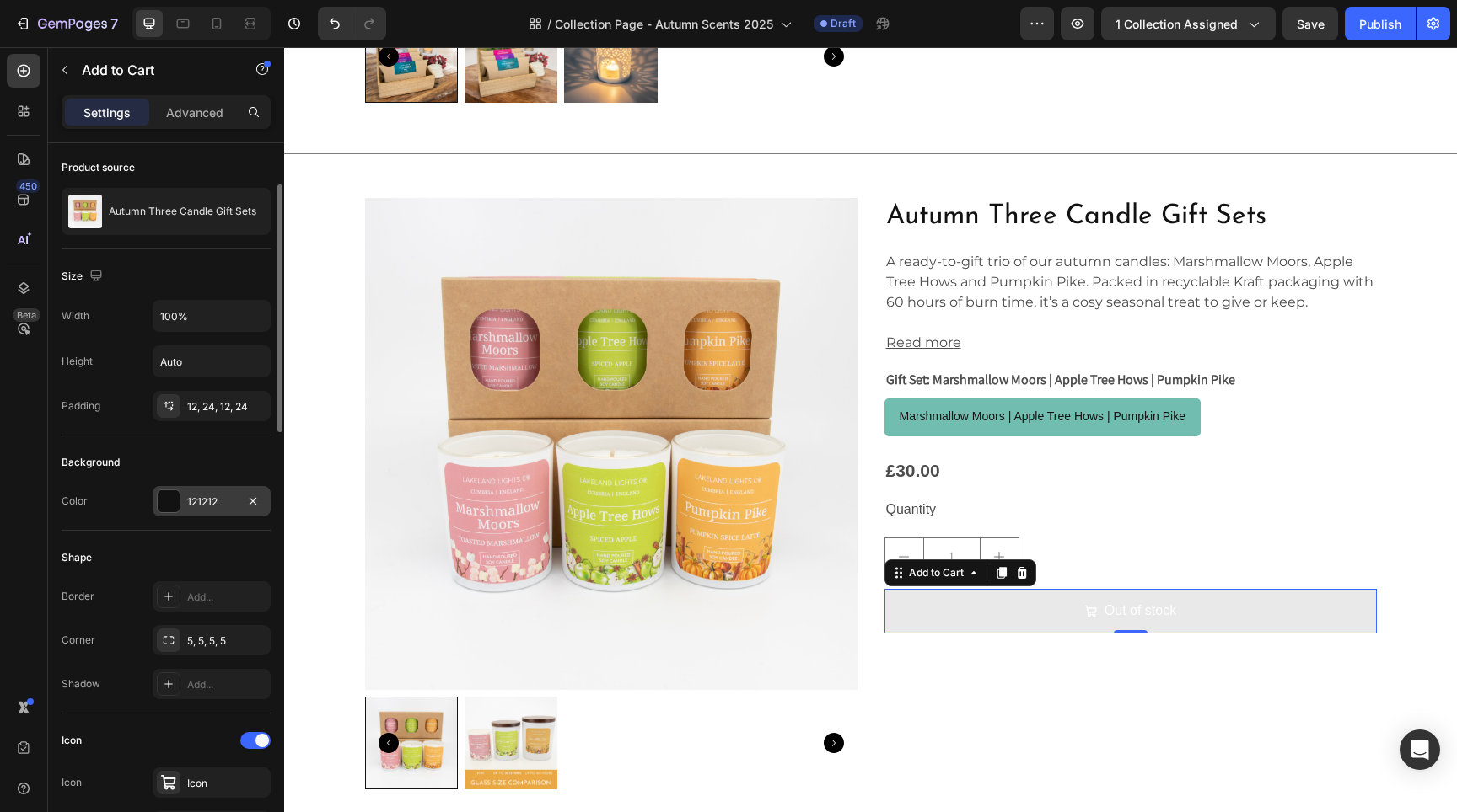
click at [186, 515] on div "121212" at bounding box center [211, 501] width 118 height 30
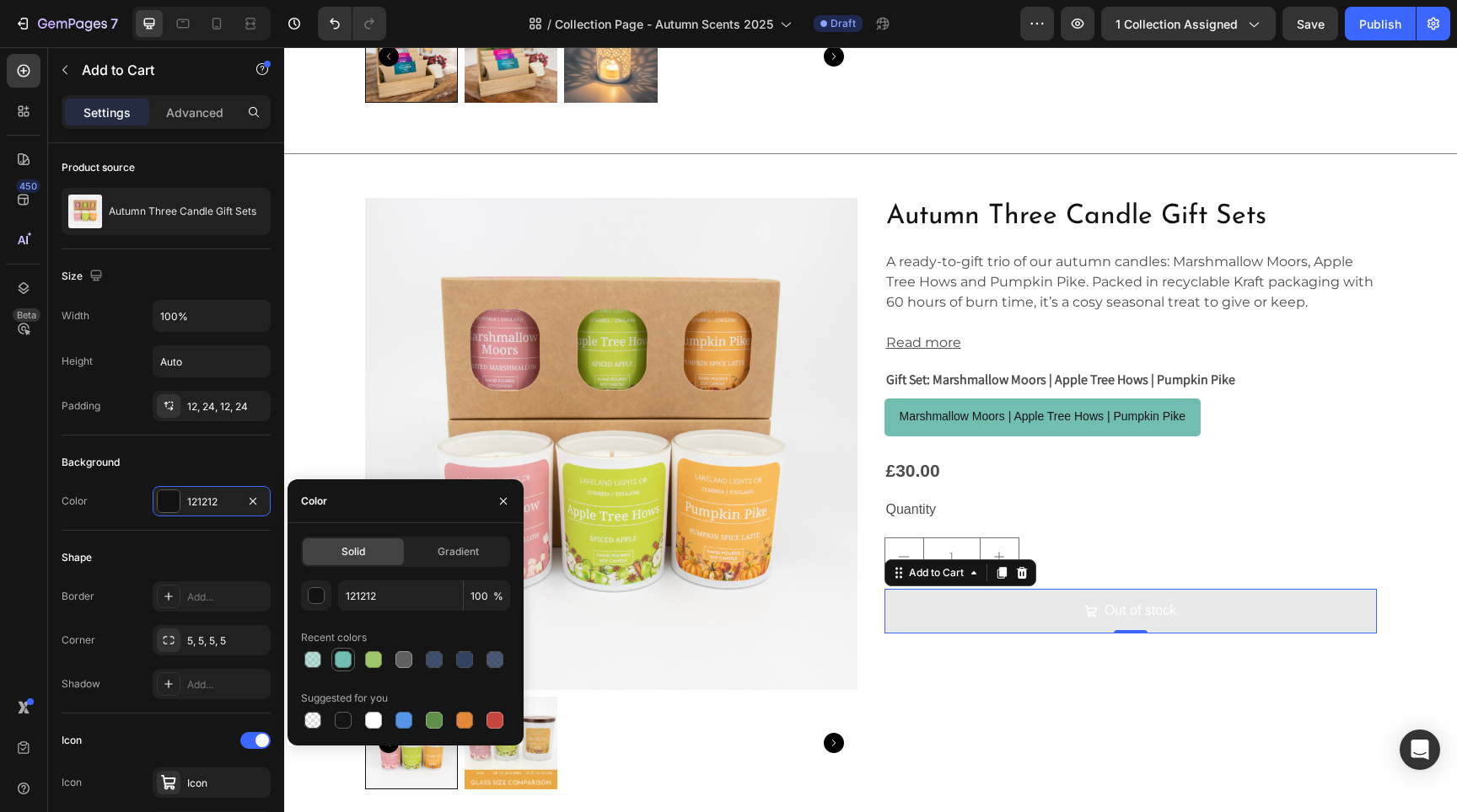
click at [331, 661] on div at bounding box center [343, 660] width 24 height 24
type input "71BEB1"
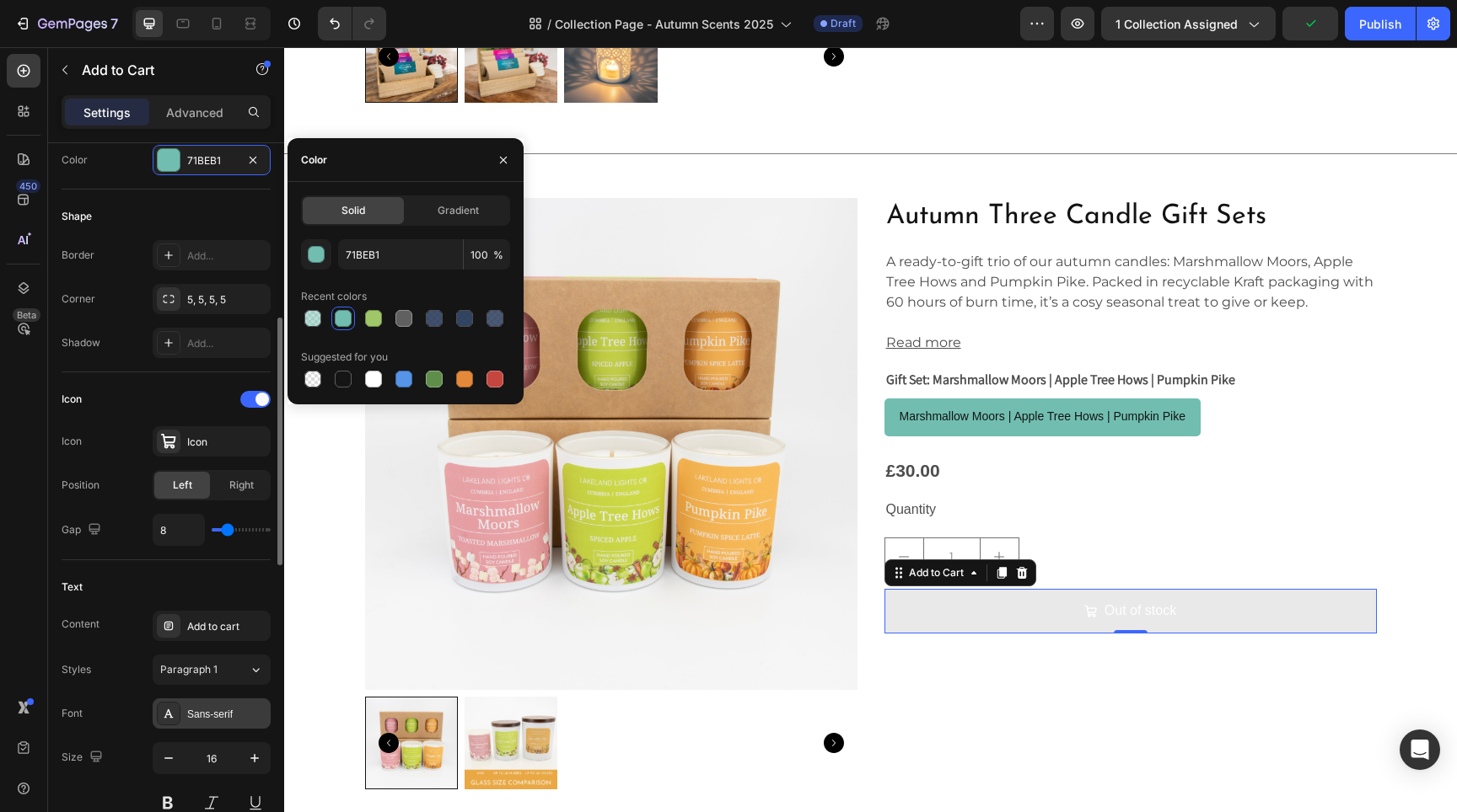
scroll to position [648, 0]
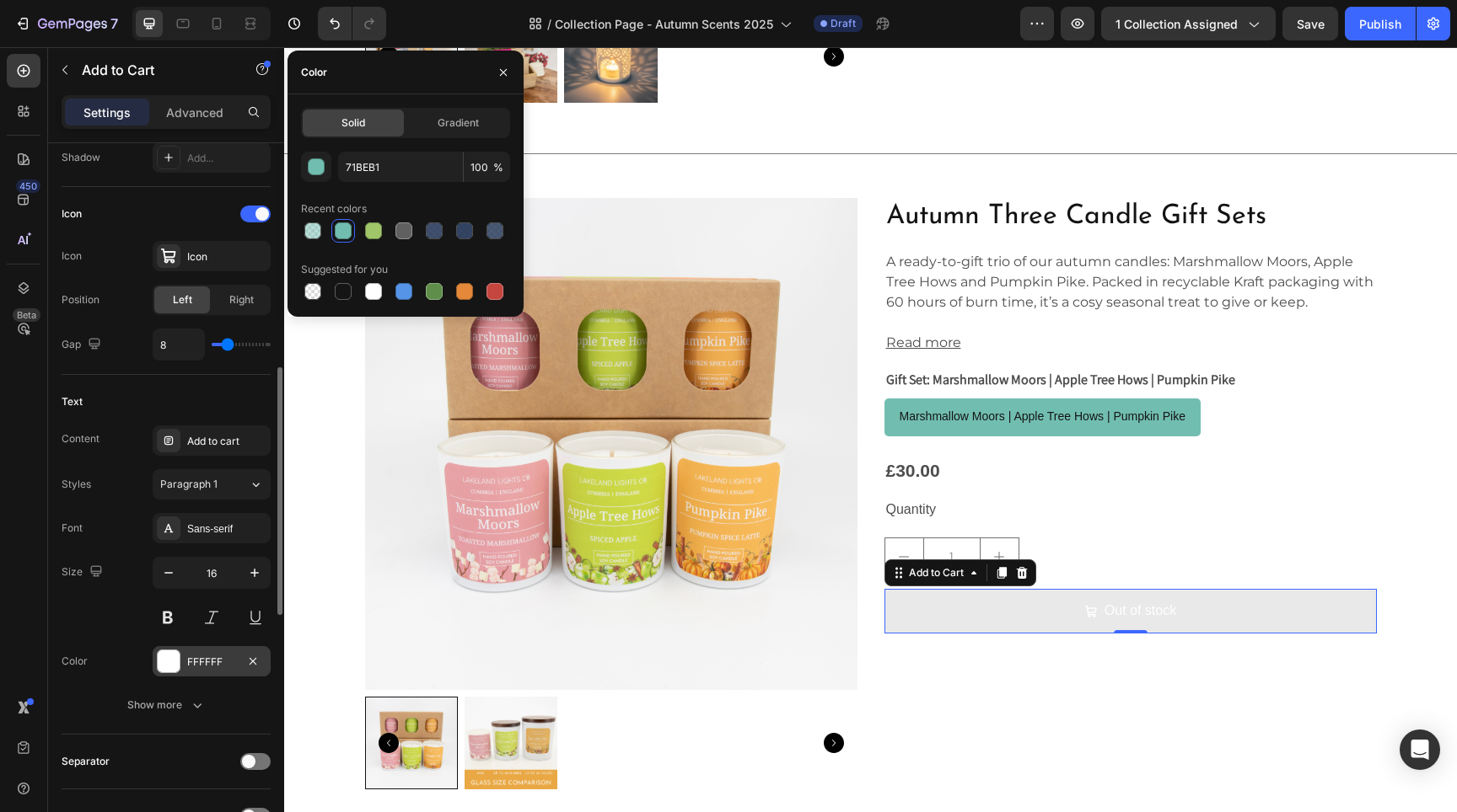
click at [179, 668] on div at bounding box center [169, 661] width 22 height 22
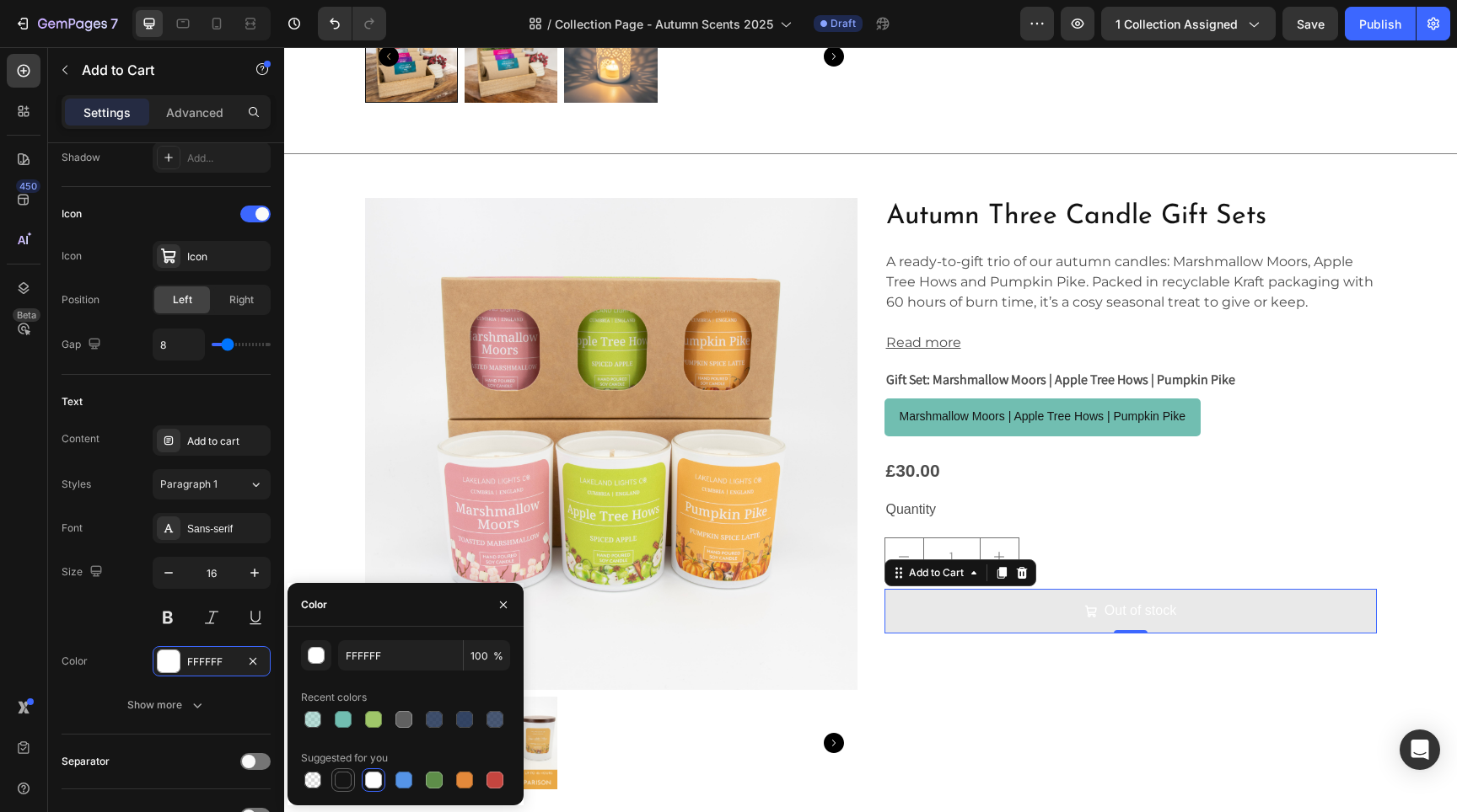
click at [348, 783] on div at bounding box center [343, 780] width 16 height 16
type input "151515"
click at [120, 620] on div "Size 16" at bounding box center [165, 595] width 209 height 76
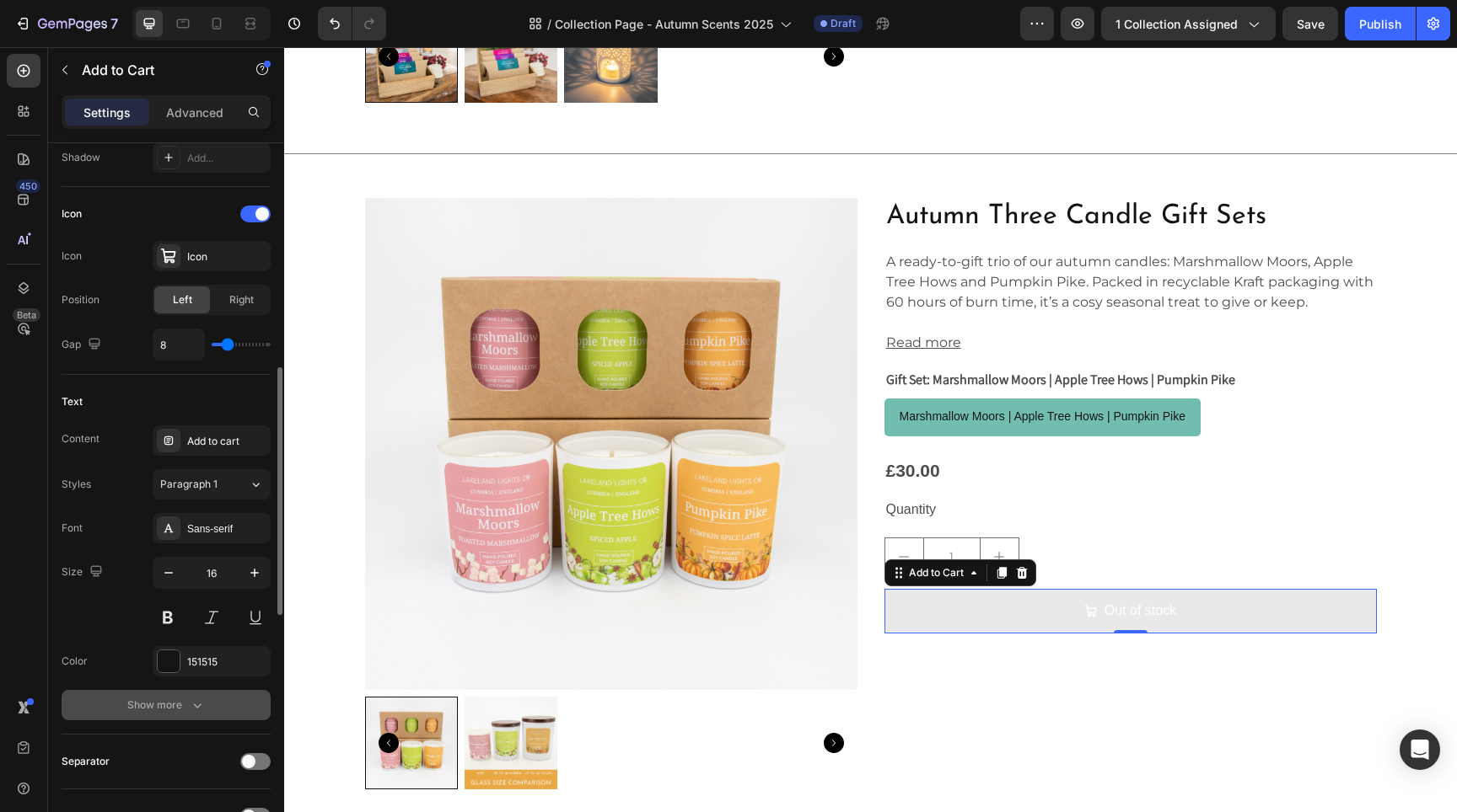
click at [162, 696] on button "Show more" at bounding box center [165, 704] width 209 height 30
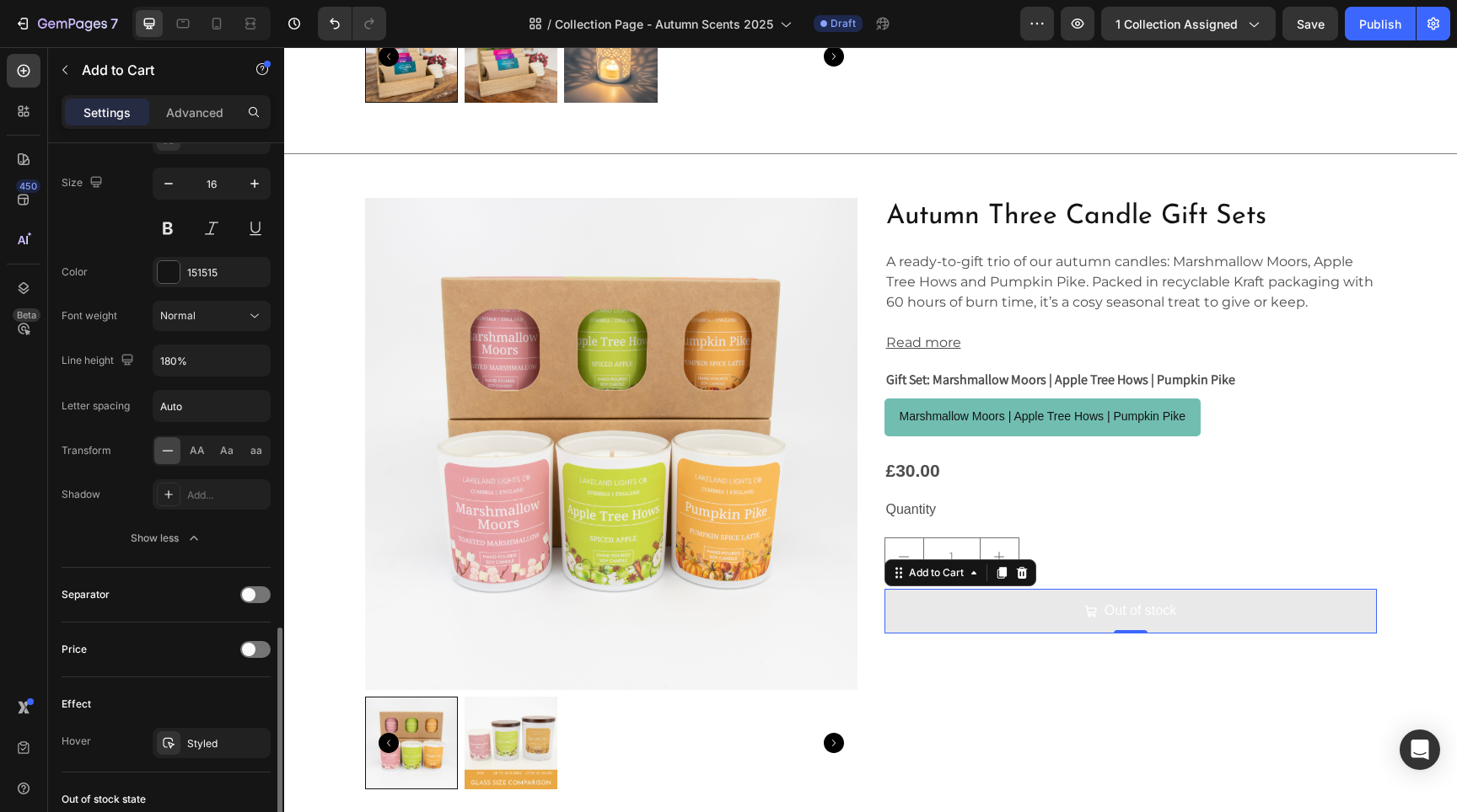
scroll to position [1332, 0]
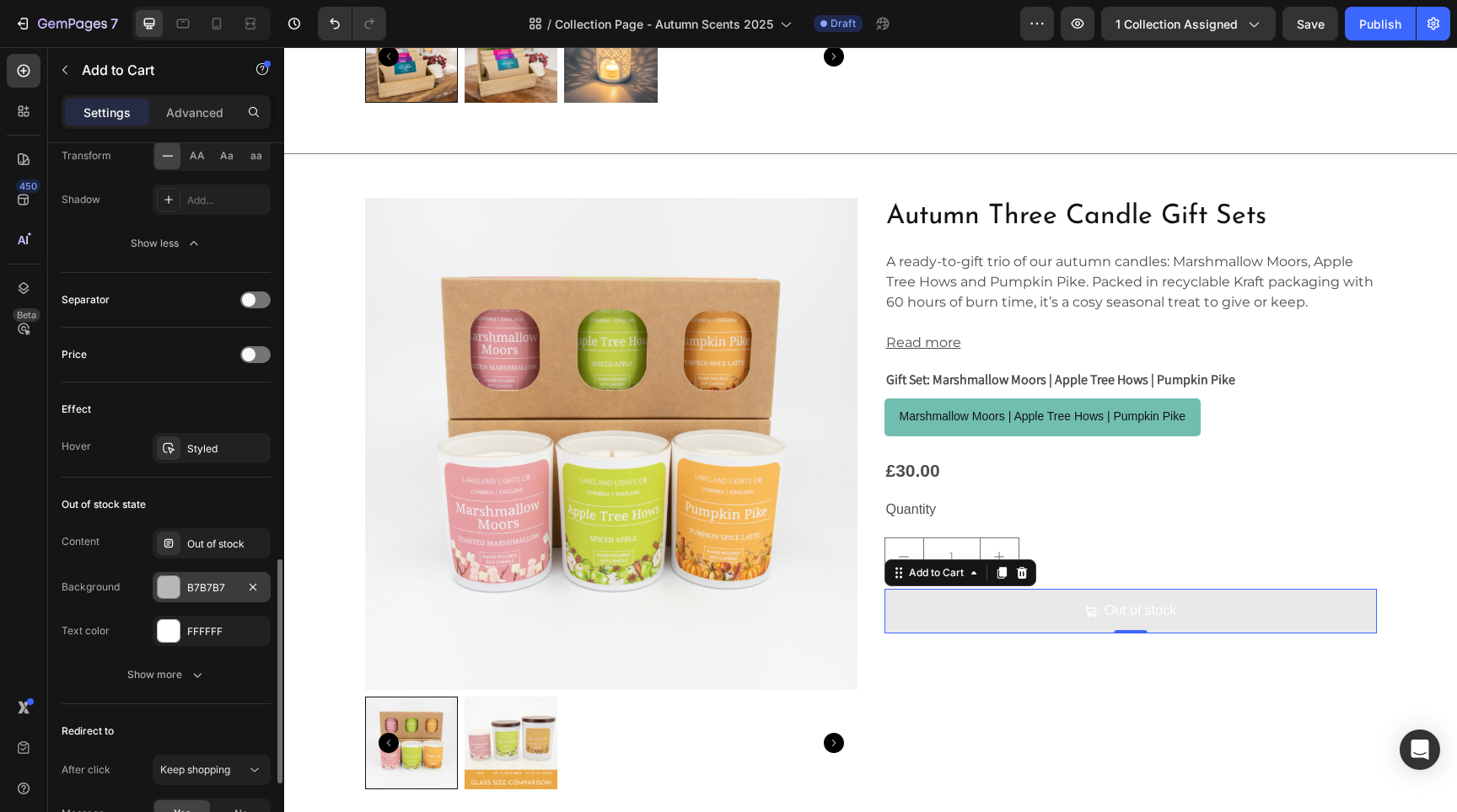
click at [195, 577] on div "B7B7B7" at bounding box center [211, 587] width 118 height 30
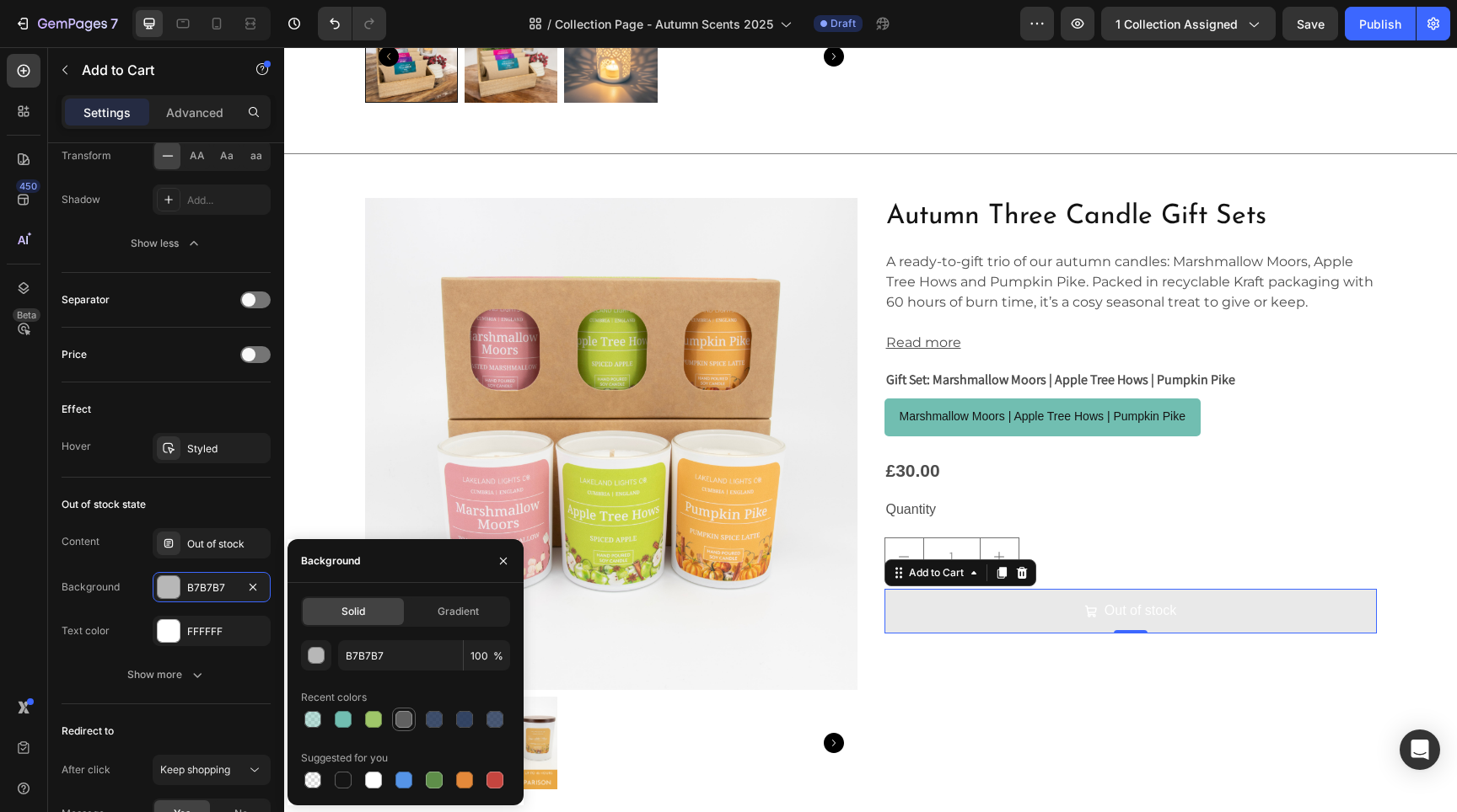
click at [403, 709] on div at bounding box center [404, 720] width 24 height 24
type input "606060"
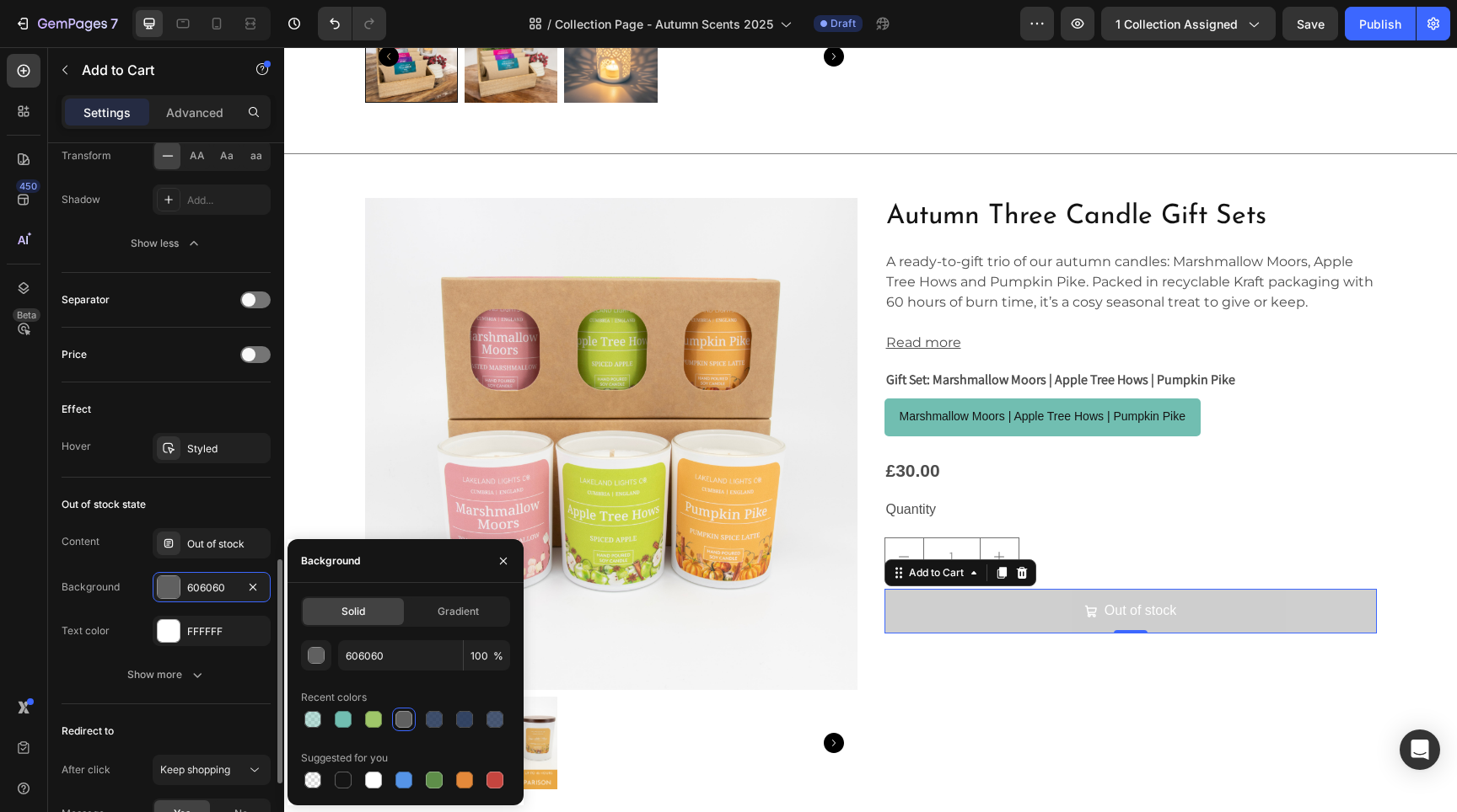
click at [88, 614] on div "Content Out of stock Background 606060 Text color FFFFFF" at bounding box center [165, 587] width 209 height 118
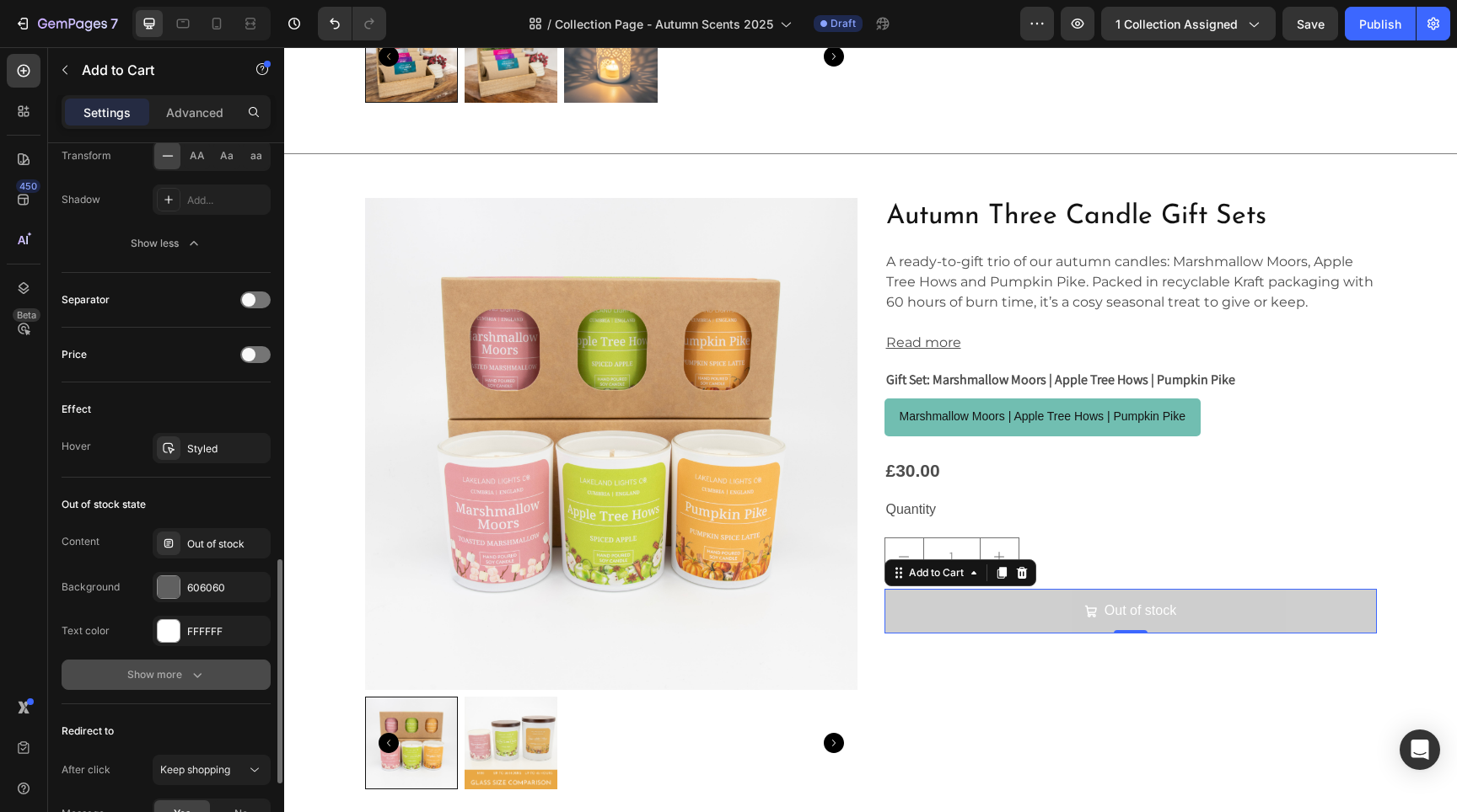
click at [171, 679] on div "Show more" at bounding box center [166, 675] width 79 height 16
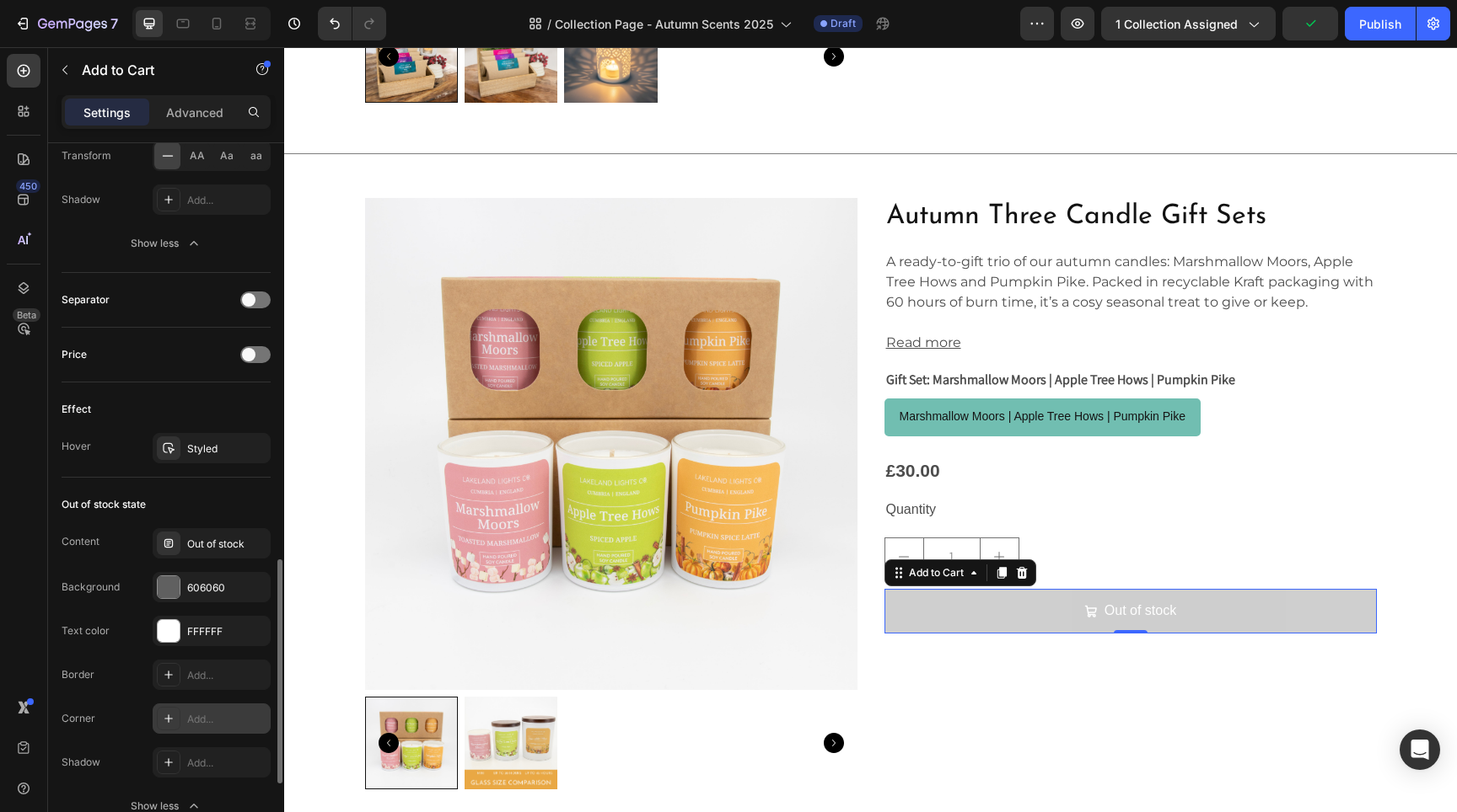
click at [201, 719] on div "Add..." at bounding box center [226, 719] width 79 height 16
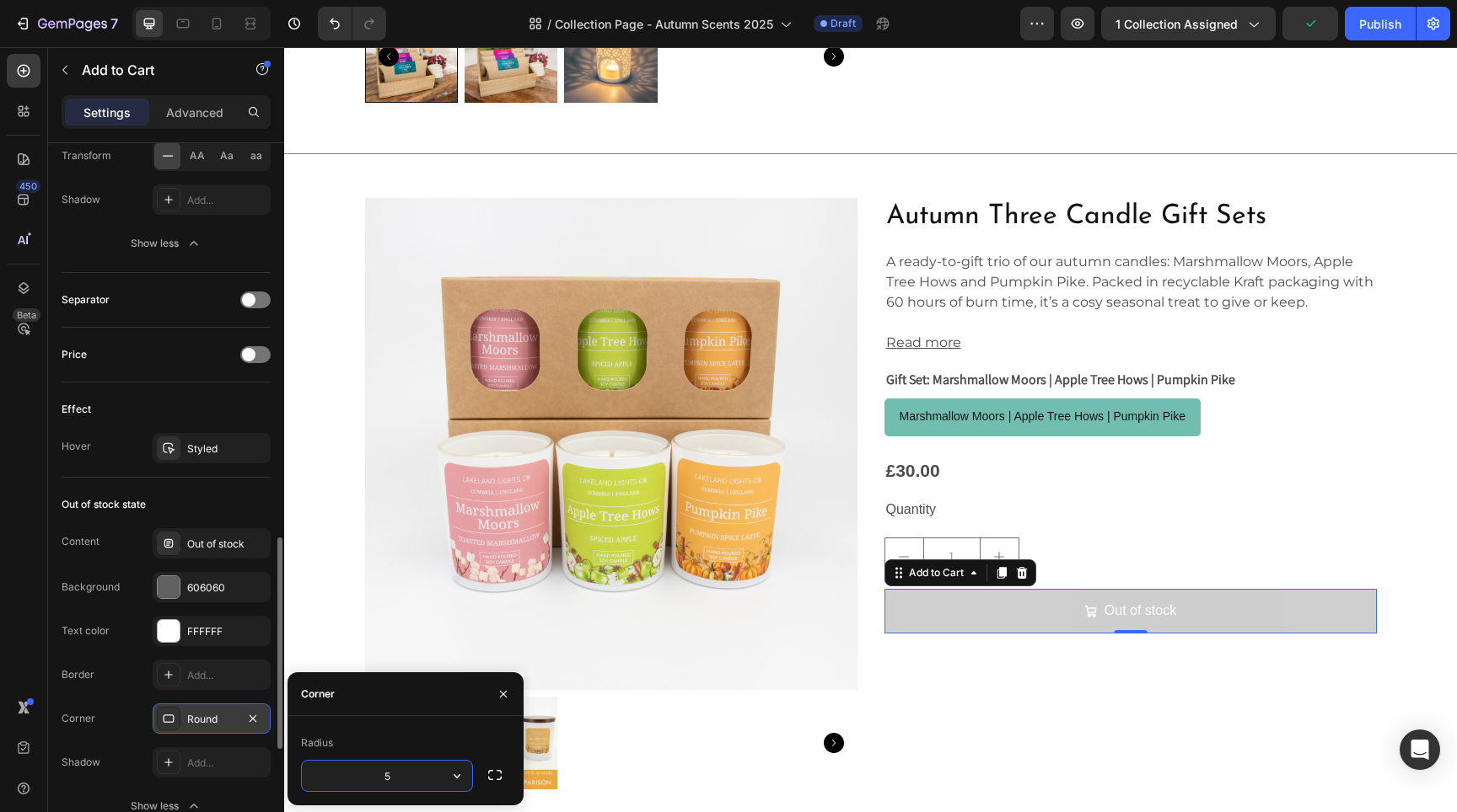
type input "5"
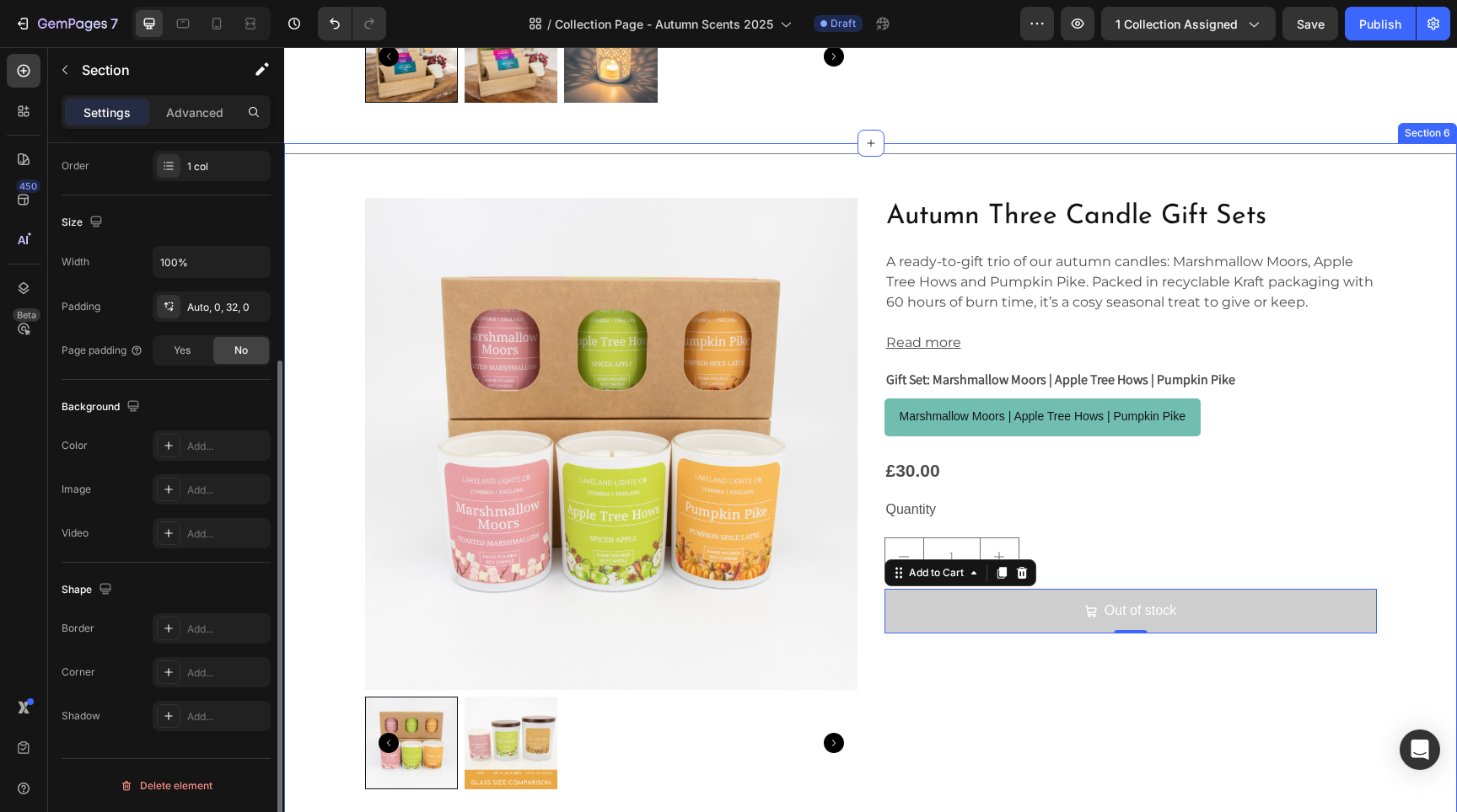
click at [855, 172] on div "Title Line Product Images Autumn Three Candle Gift Sets Product Title A ready-t…" at bounding box center [870, 473] width 1173 height 660
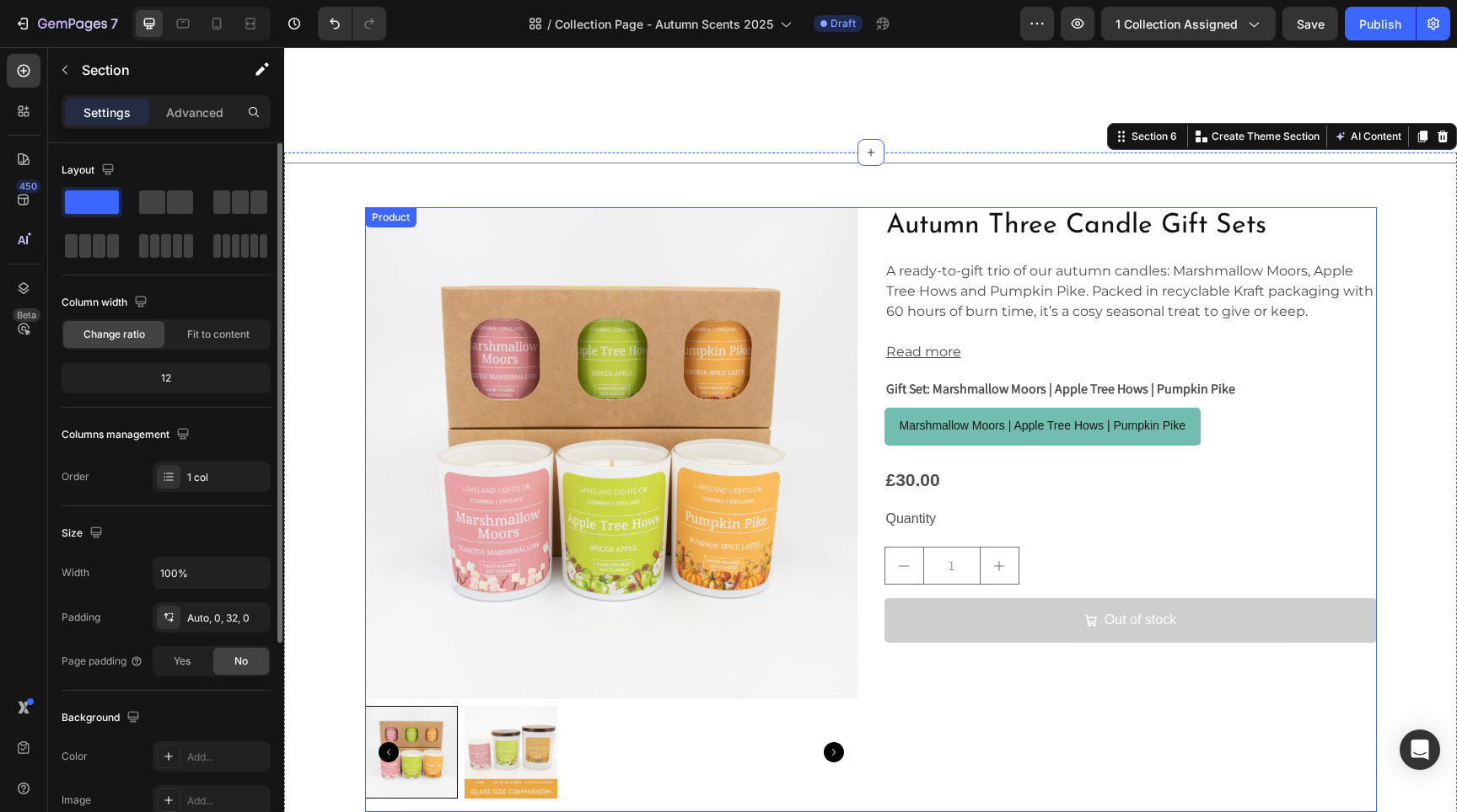
scroll to position [3394, 0]
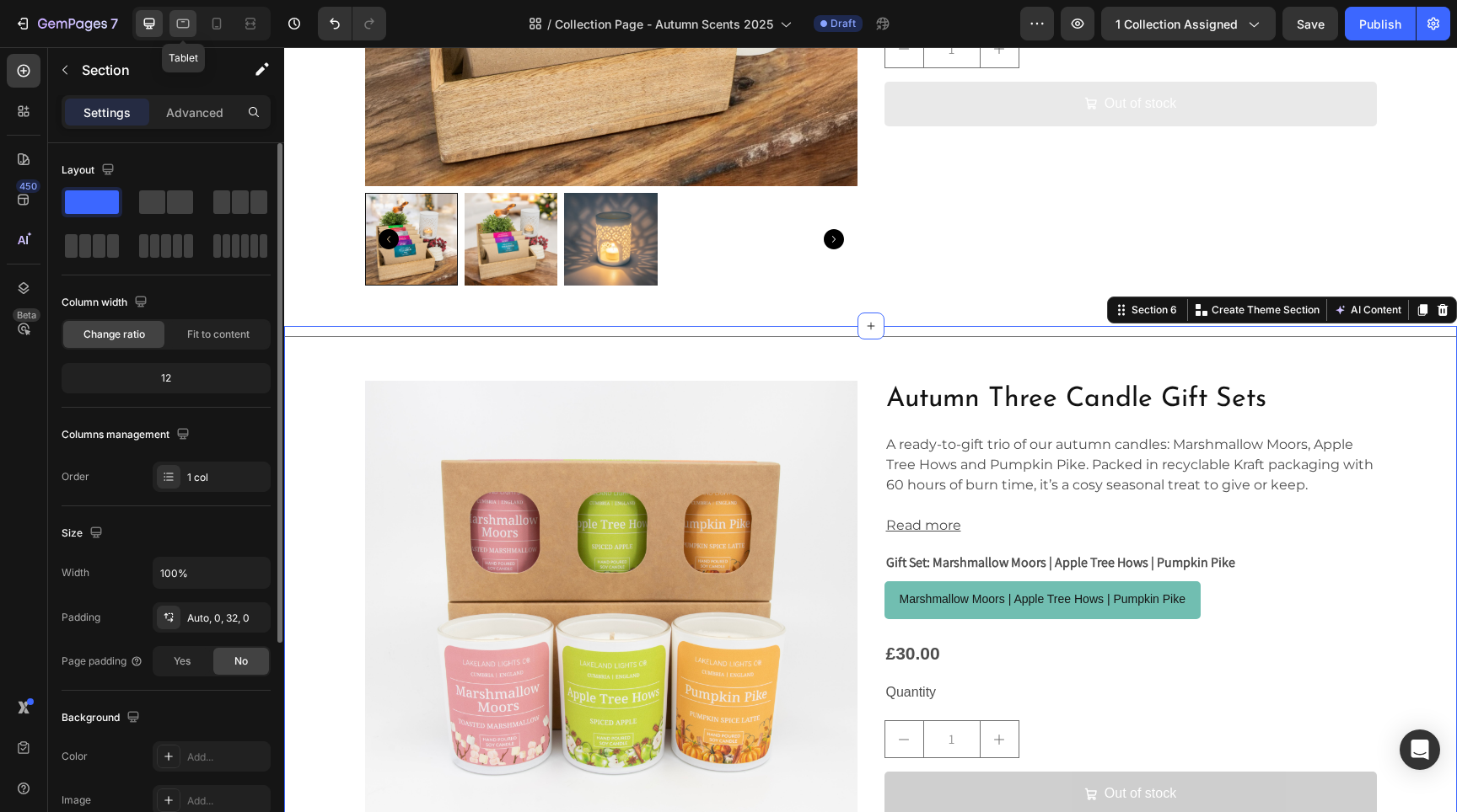
click at [183, 31] on icon at bounding box center [183, 24] width 16 height 16
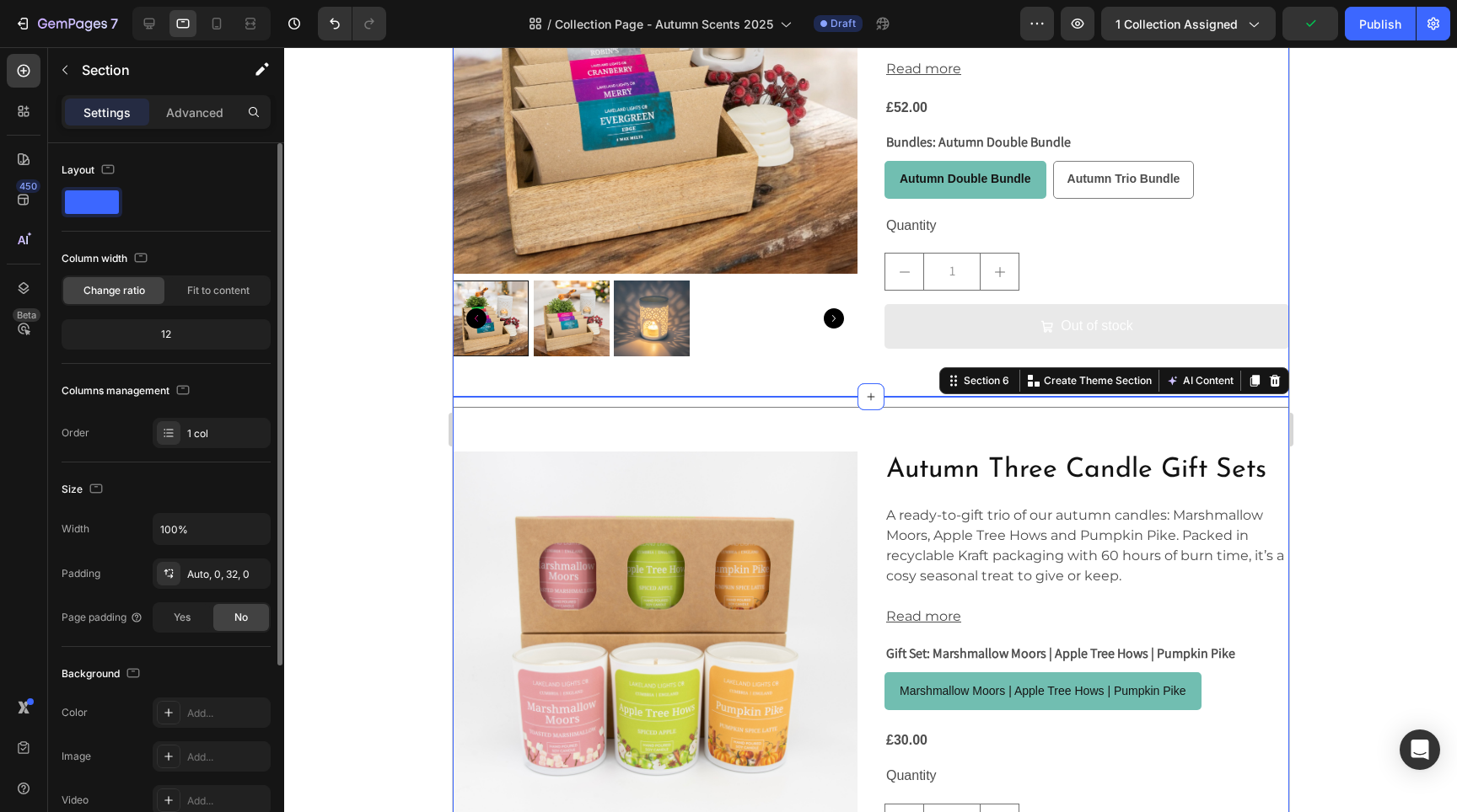
scroll to position [3046, 0]
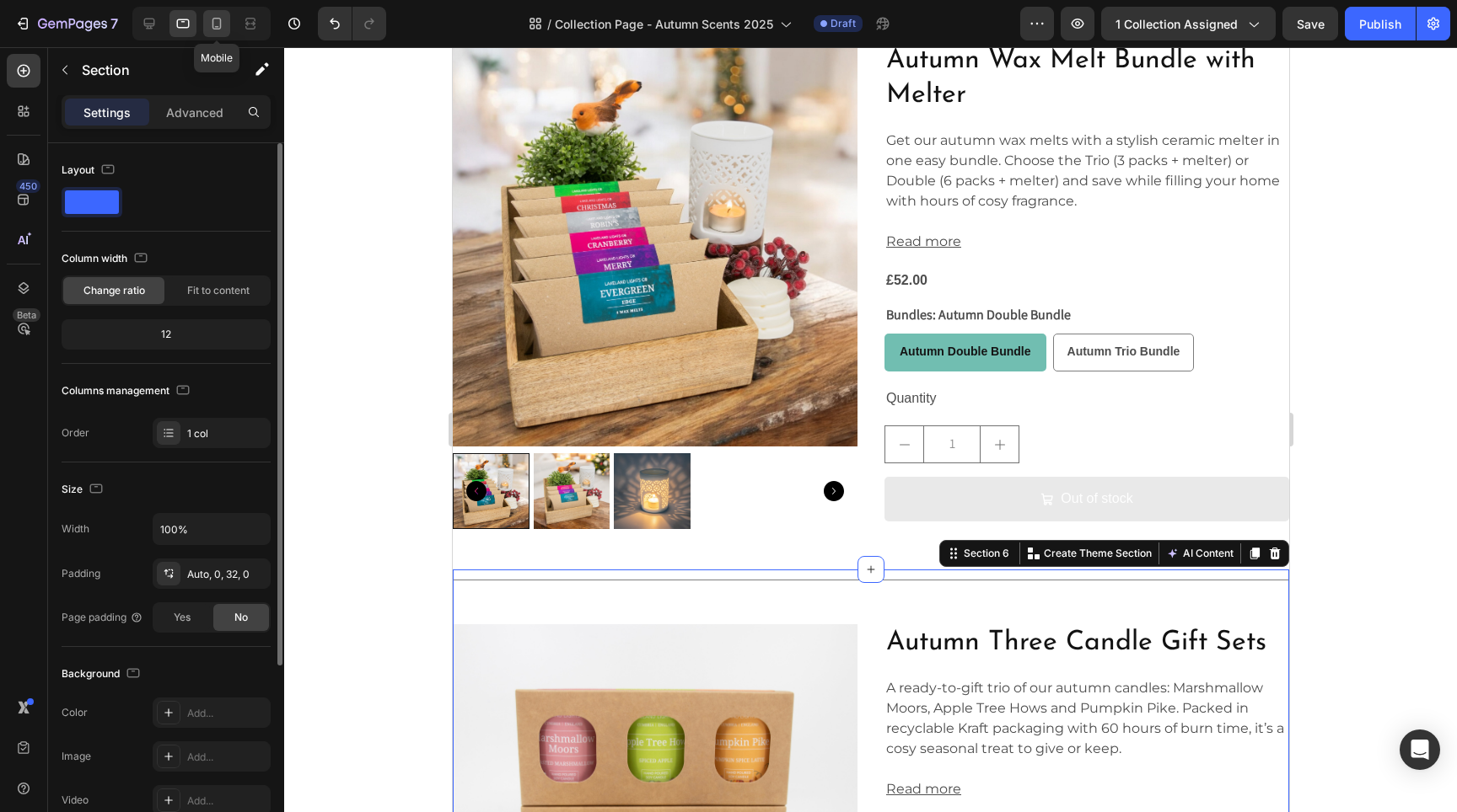
click at [215, 21] on icon at bounding box center [216, 24] width 16 height 16
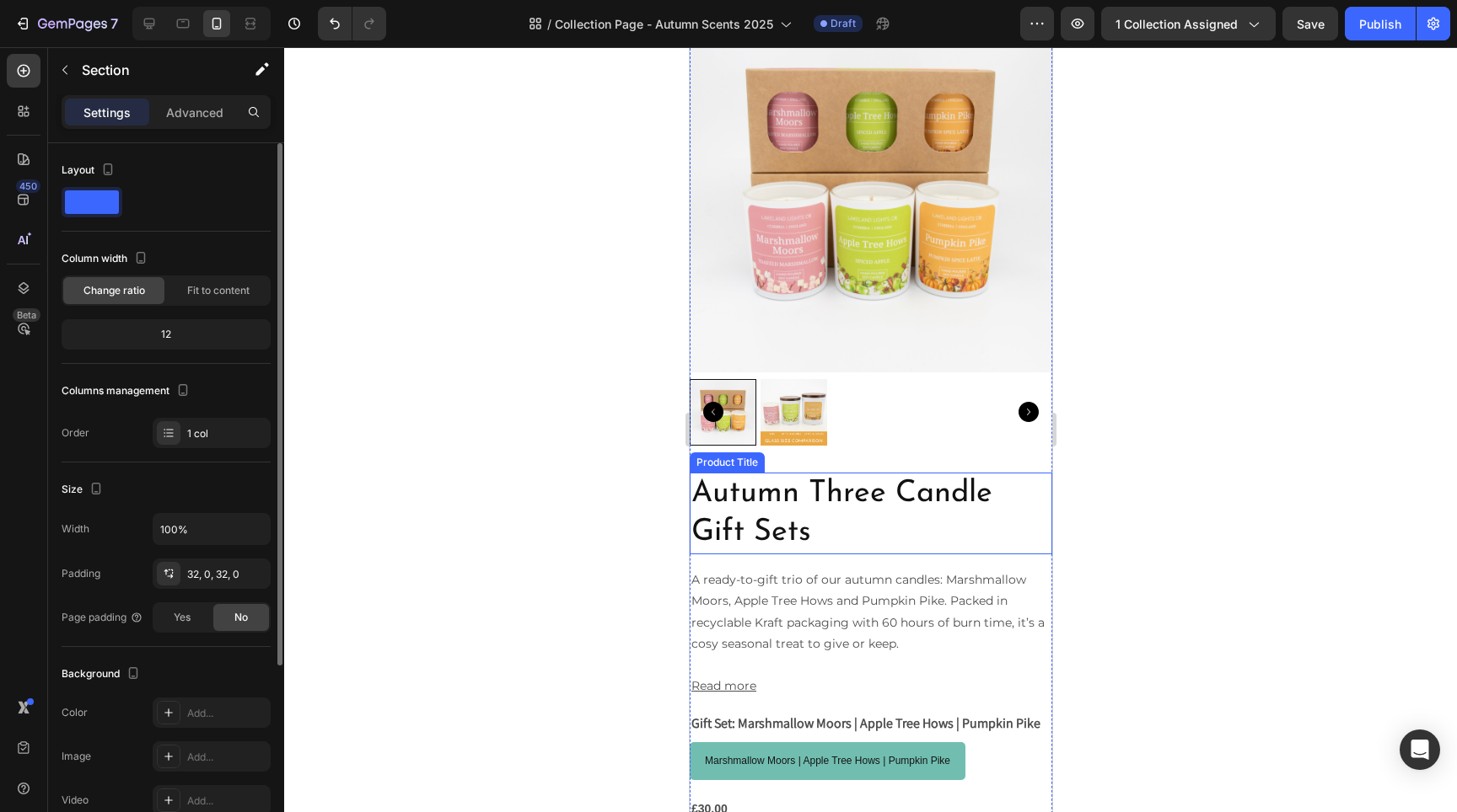
scroll to position [4112, 0]
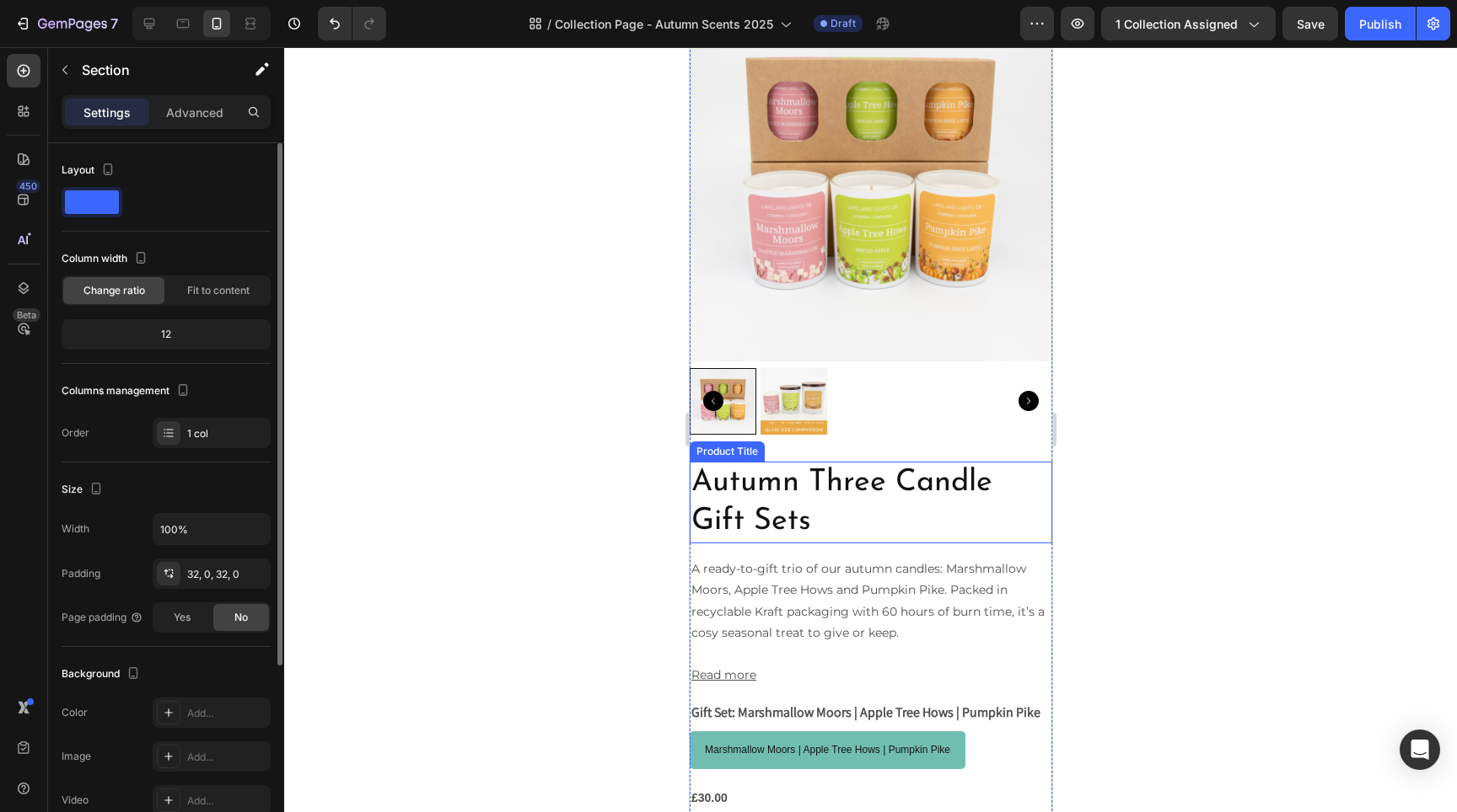
click at [915, 509] on h2 "Autumn Three Candle Gift Sets" at bounding box center [870, 503] width 362 height 83
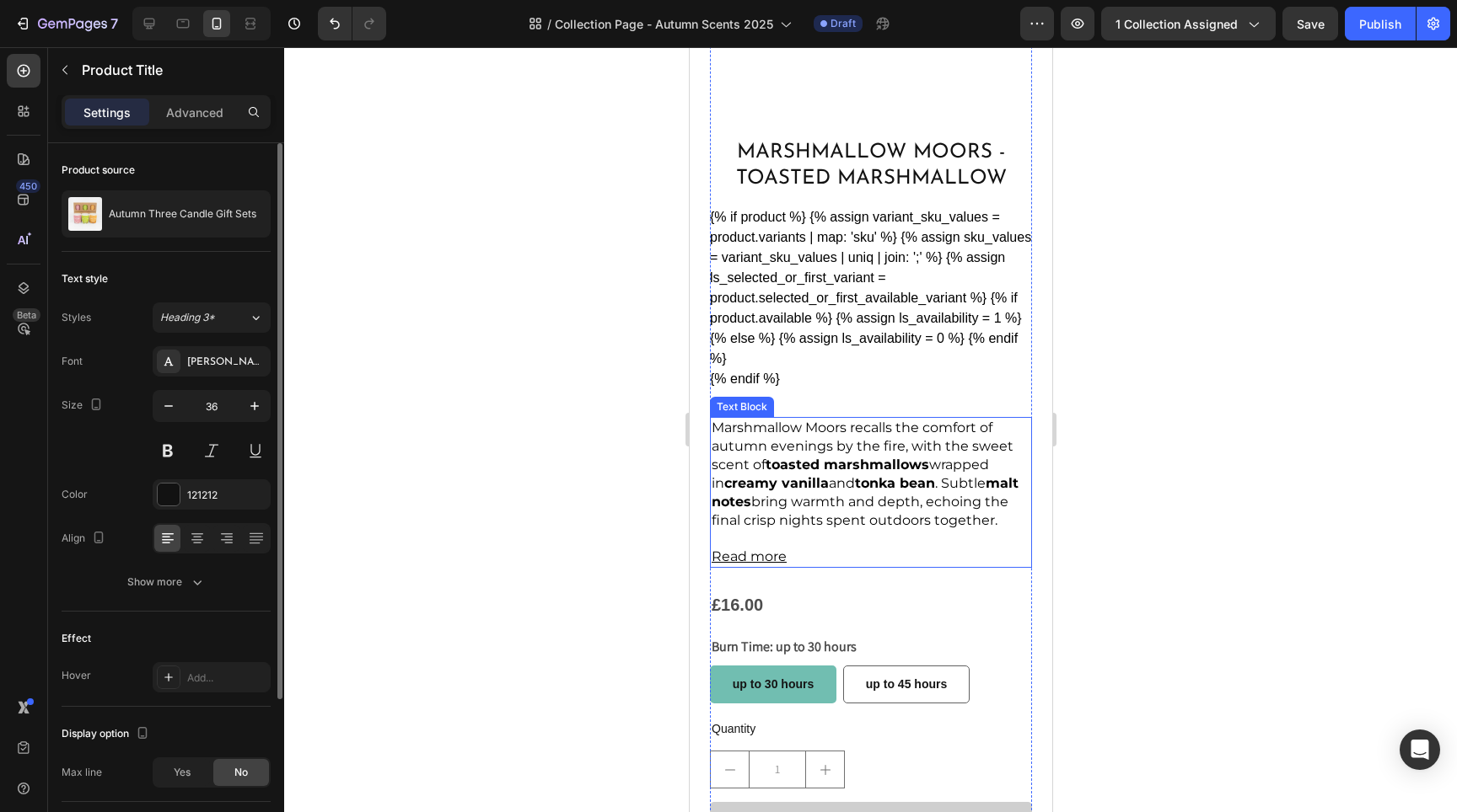
scroll to position [1265, 0]
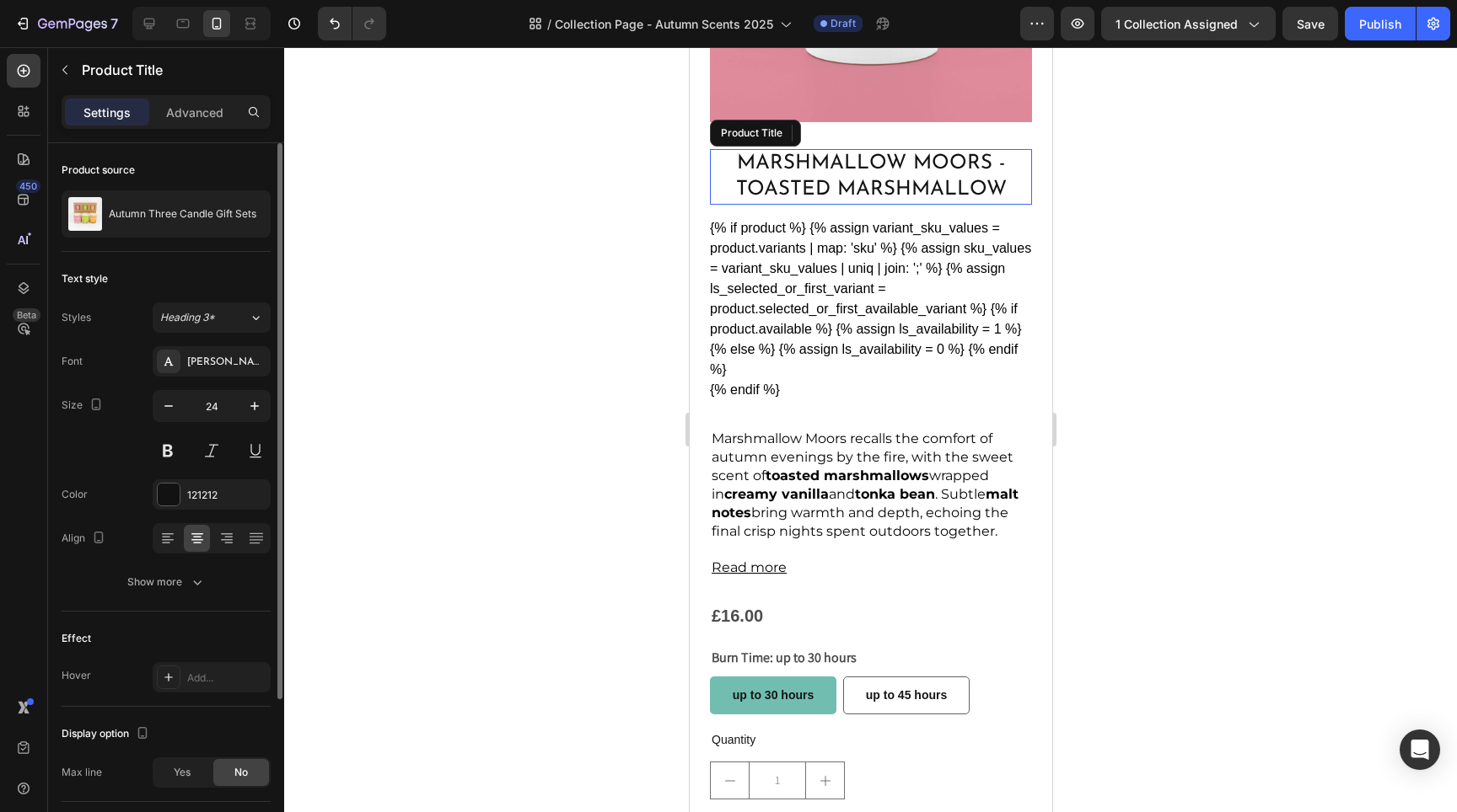
click at [899, 157] on h2 "Marshmallow Moors - Toasted Marshmallow" at bounding box center [870, 176] width 322 height 56
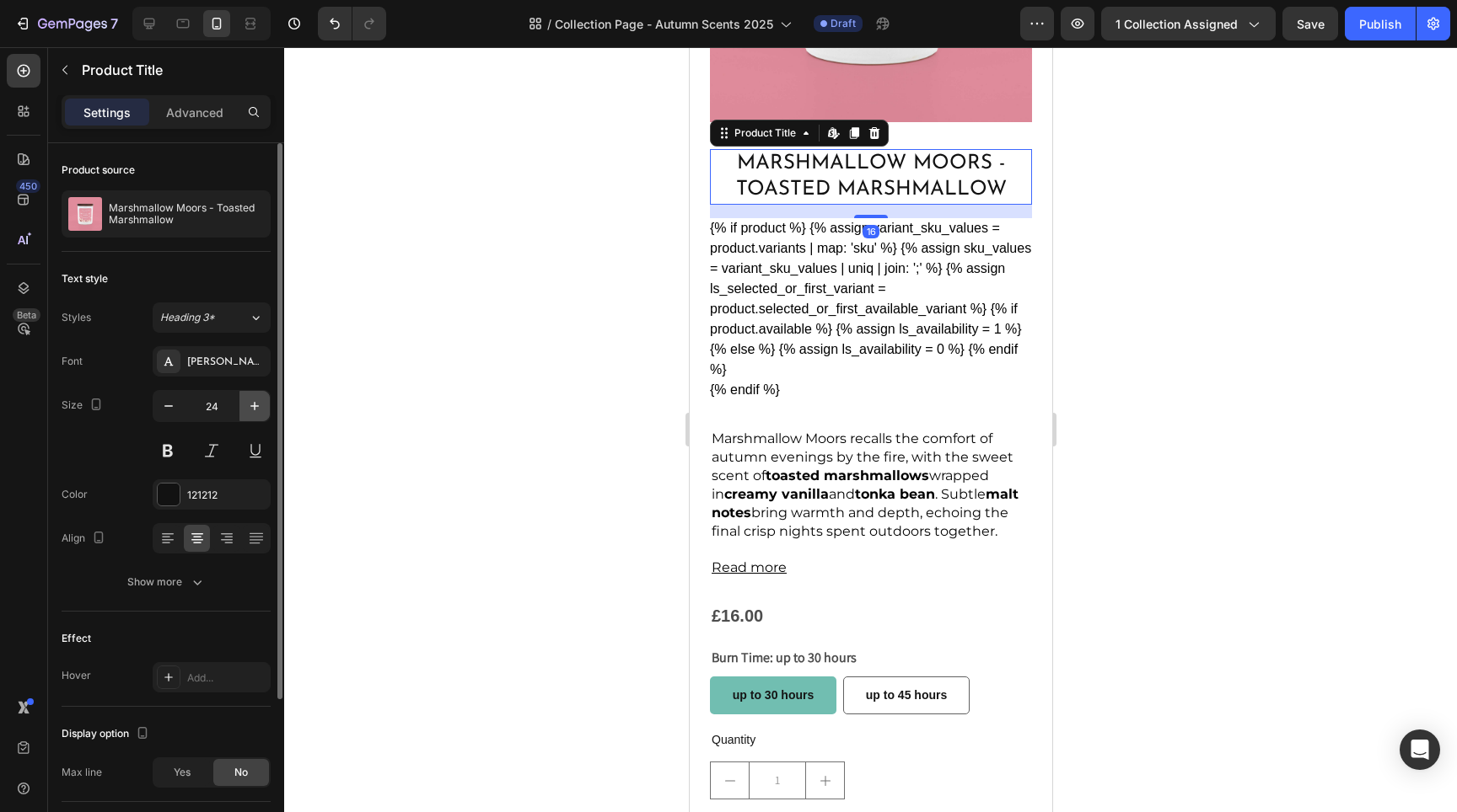
click at [257, 407] on icon "button" at bounding box center [255, 406] width 16 height 16
type input "26"
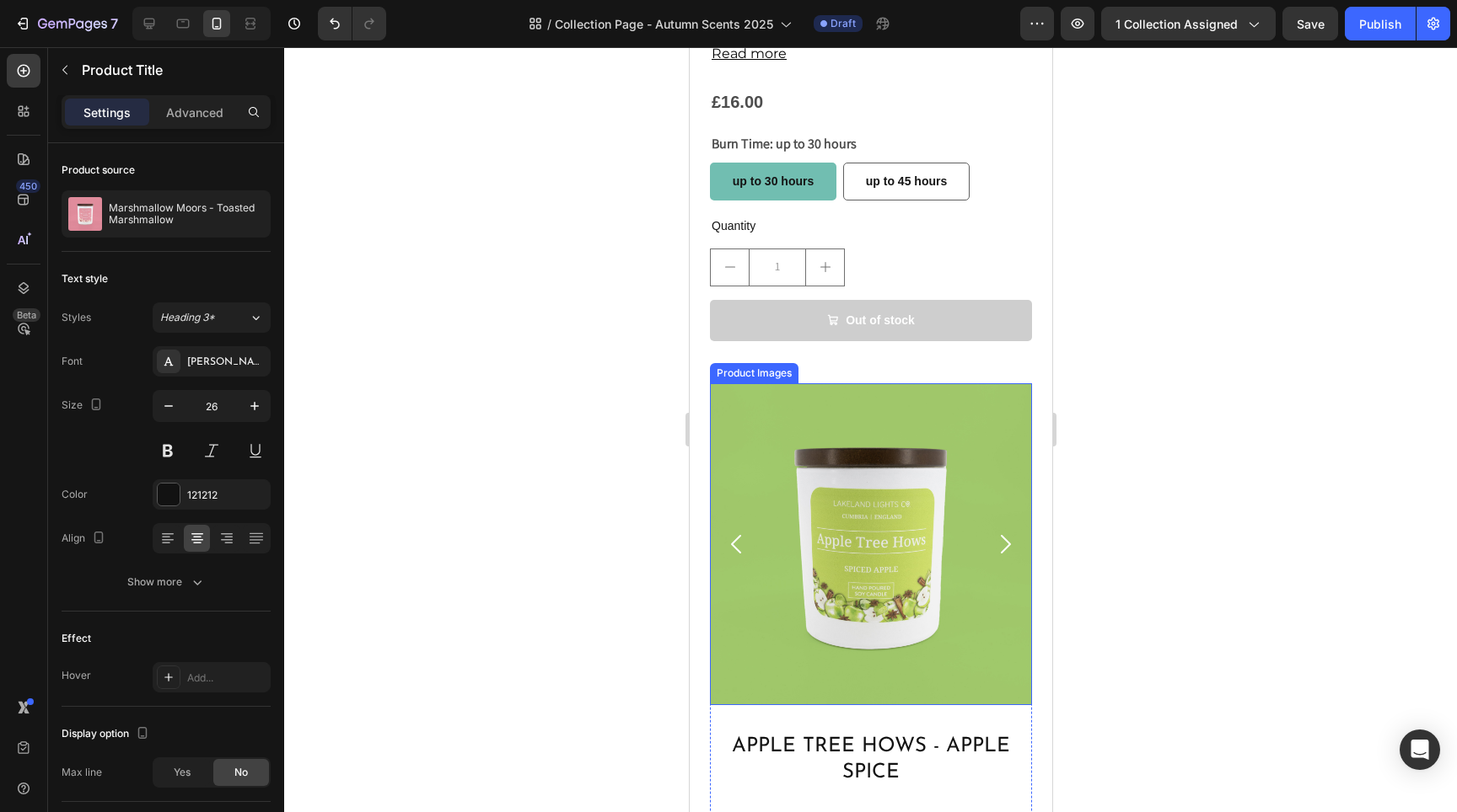
scroll to position [2183, 0]
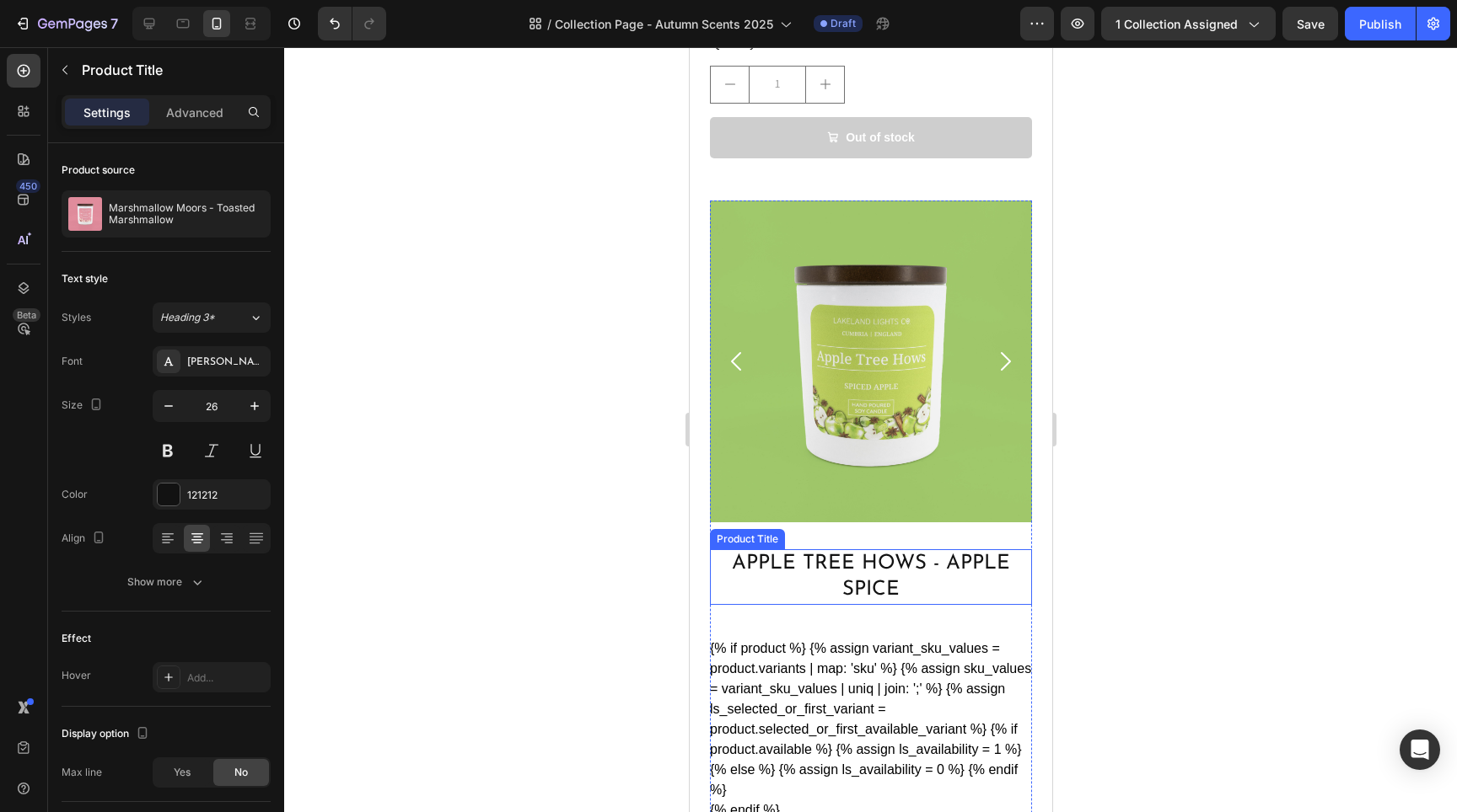
click at [875, 553] on h2 "Apple Tree Hows - Apple Spice" at bounding box center [870, 577] width 322 height 56
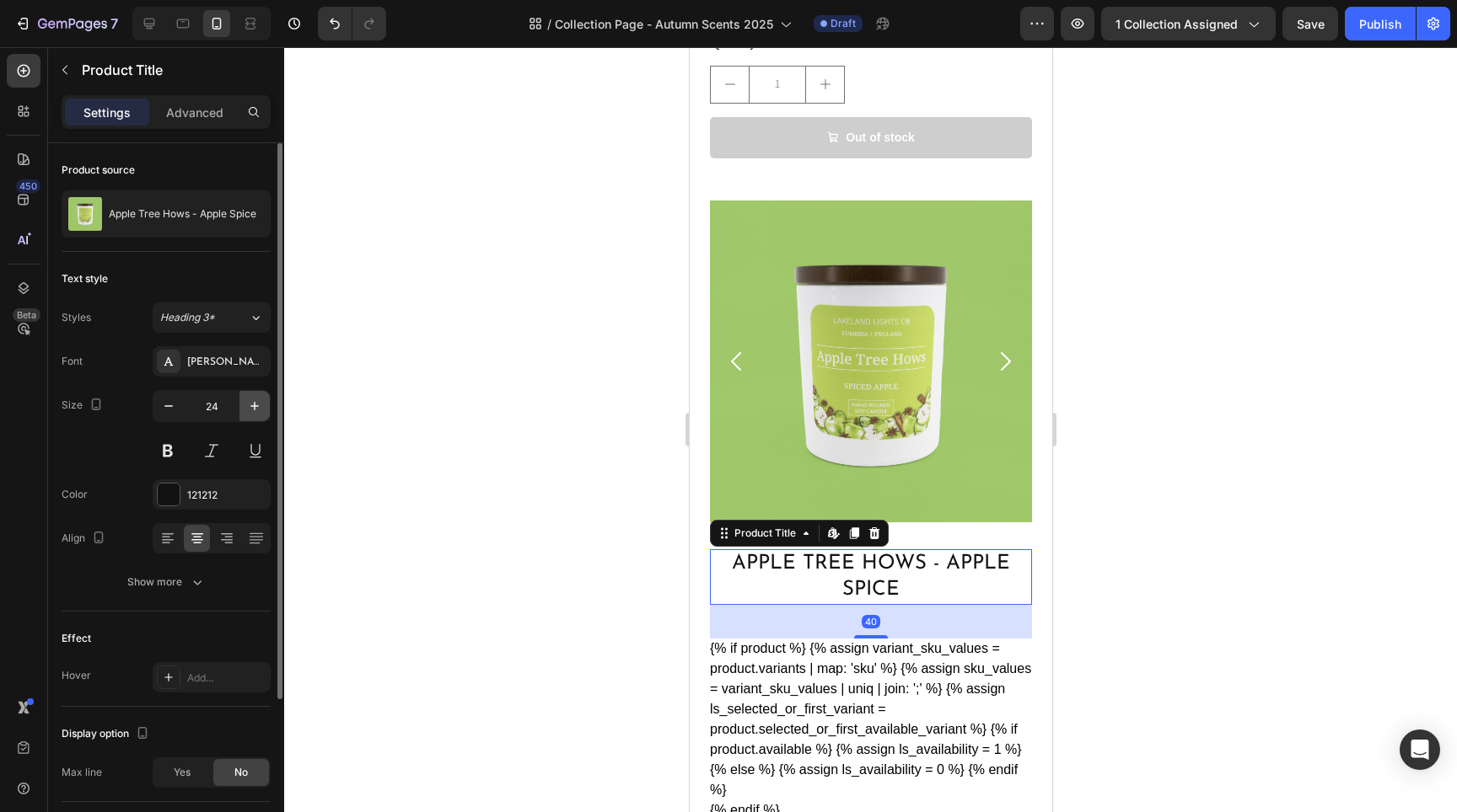
click at [257, 415] on button "button" at bounding box center [254, 406] width 30 height 30
type input "26"
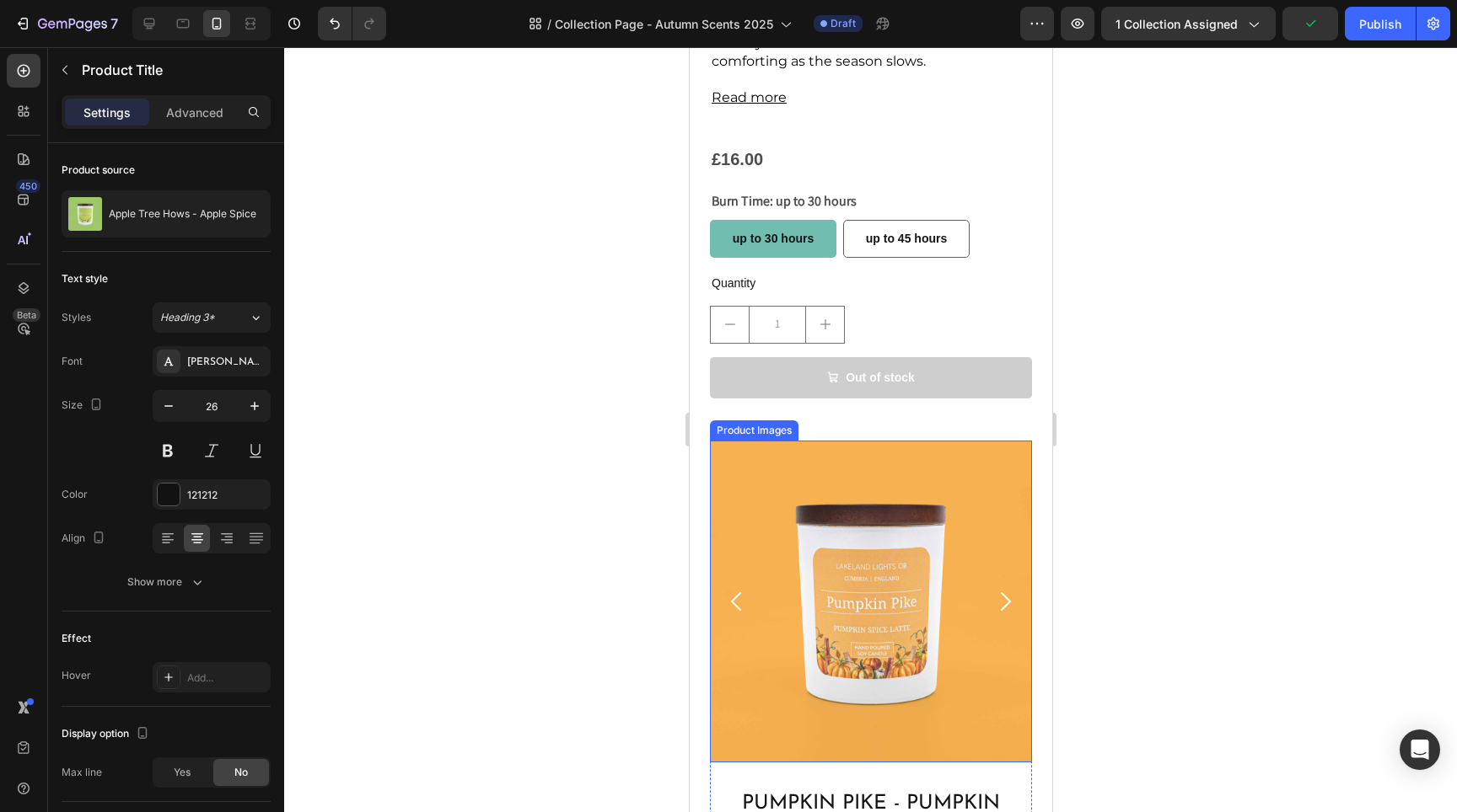
scroll to position [3193, 0]
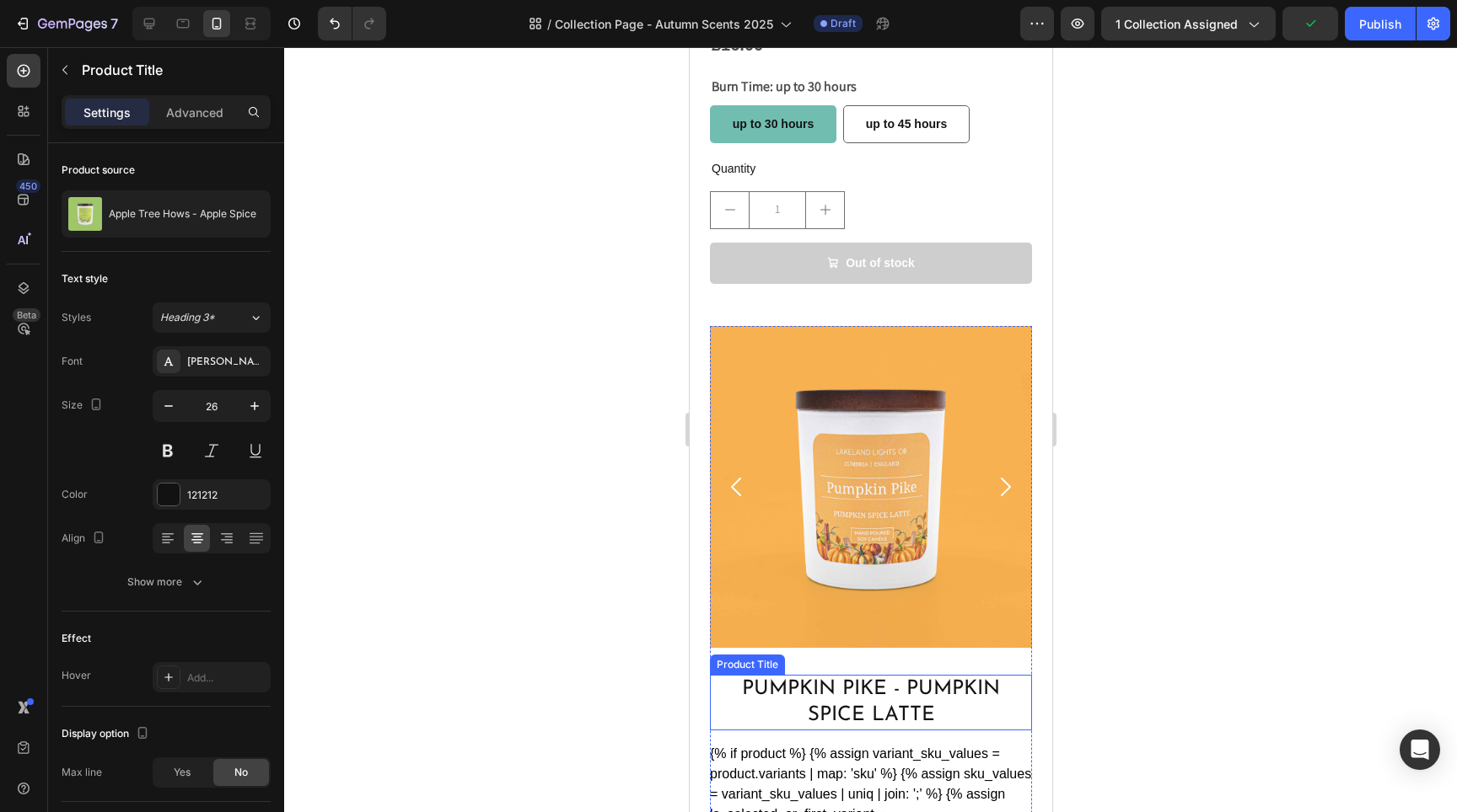
click at [897, 675] on h2 "Pumpkin Pike - Pumpkin Spice Latte" at bounding box center [870, 703] width 322 height 56
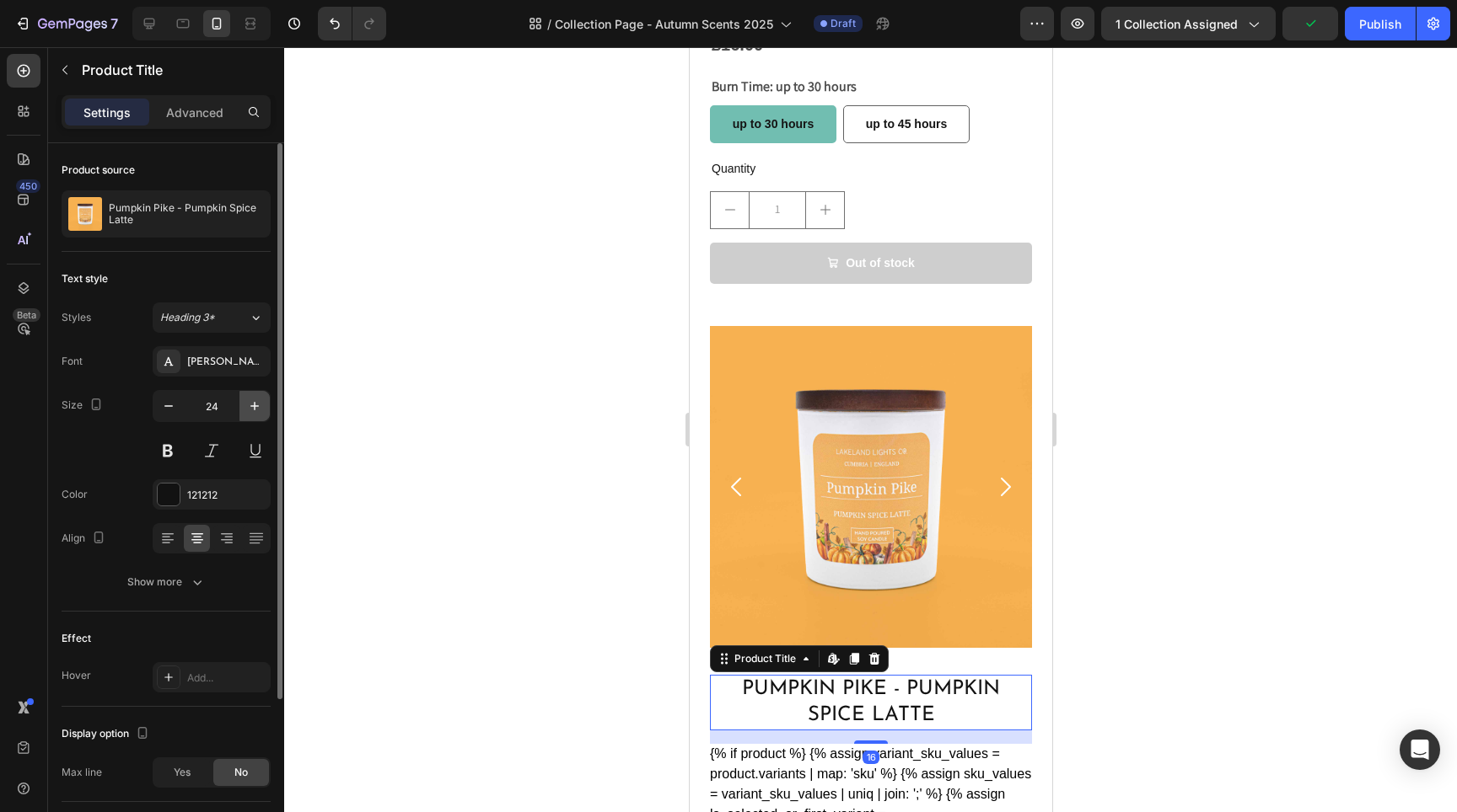
click at [251, 412] on icon "button" at bounding box center [255, 406] width 16 height 16
type input "26"
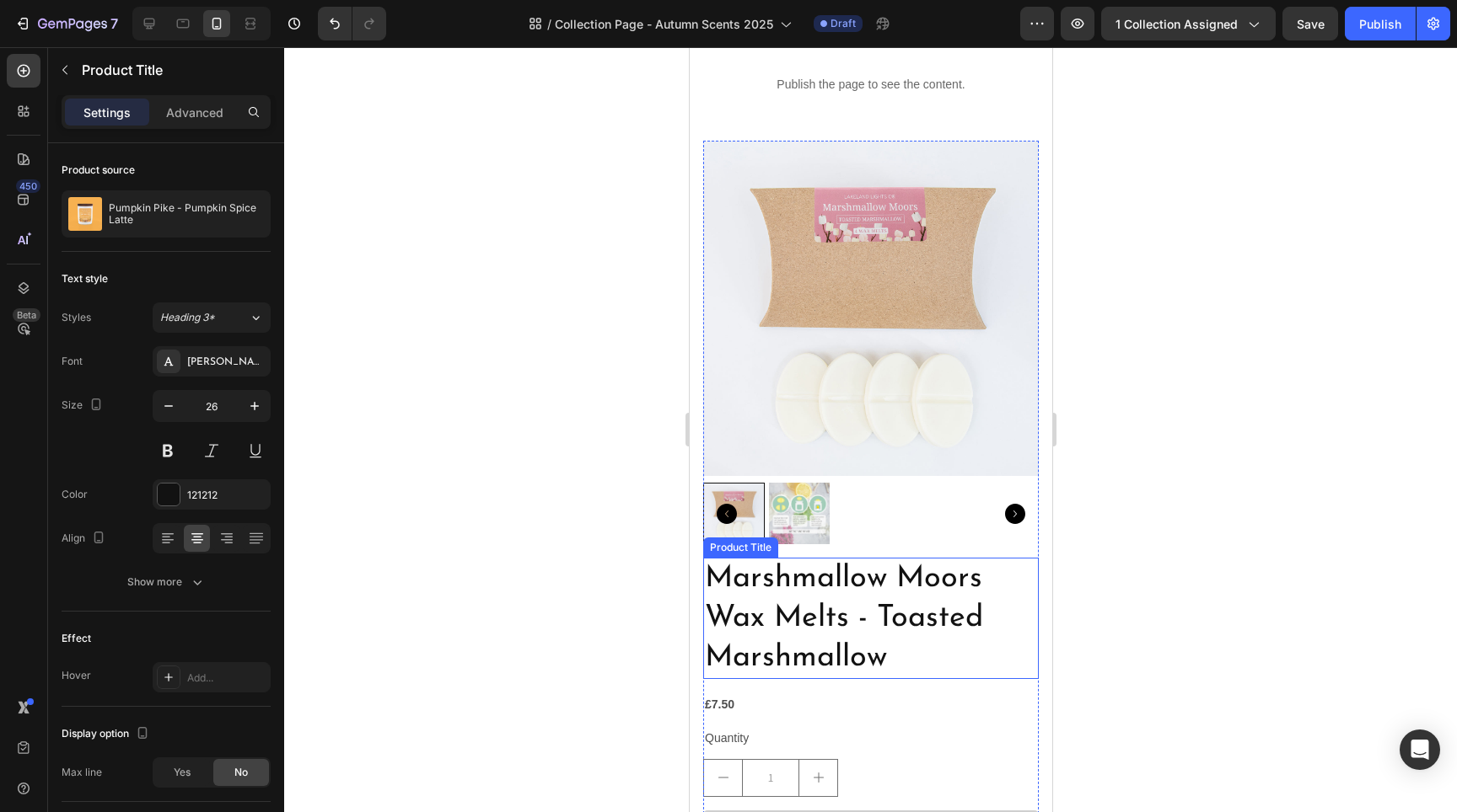
scroll to position [4749, 0]
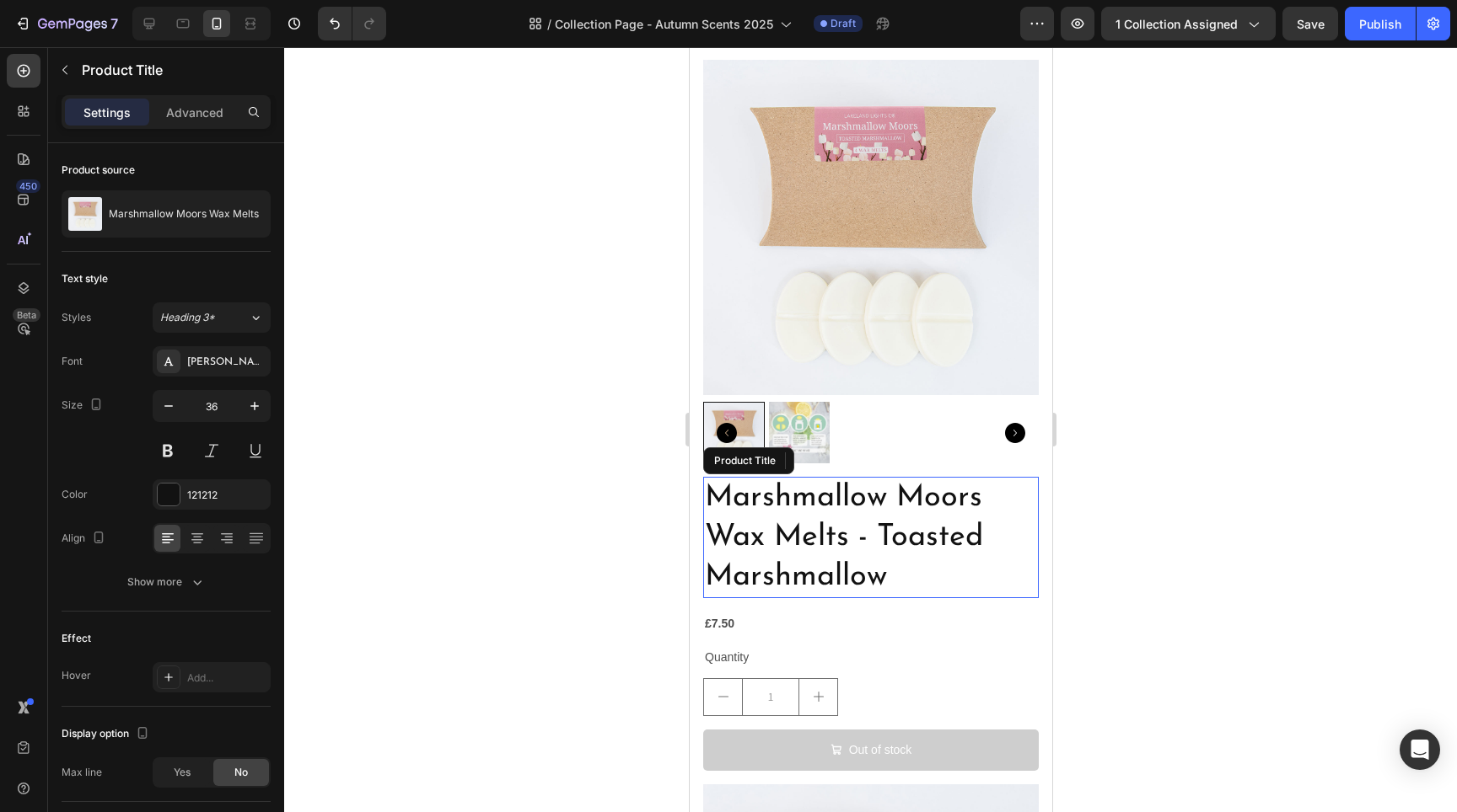
click at [881, 516] on h2 "Marshmallow Moors Wax Melts - Toasted Marshmallow" at bounding box center [870, 537] width 336 height 121
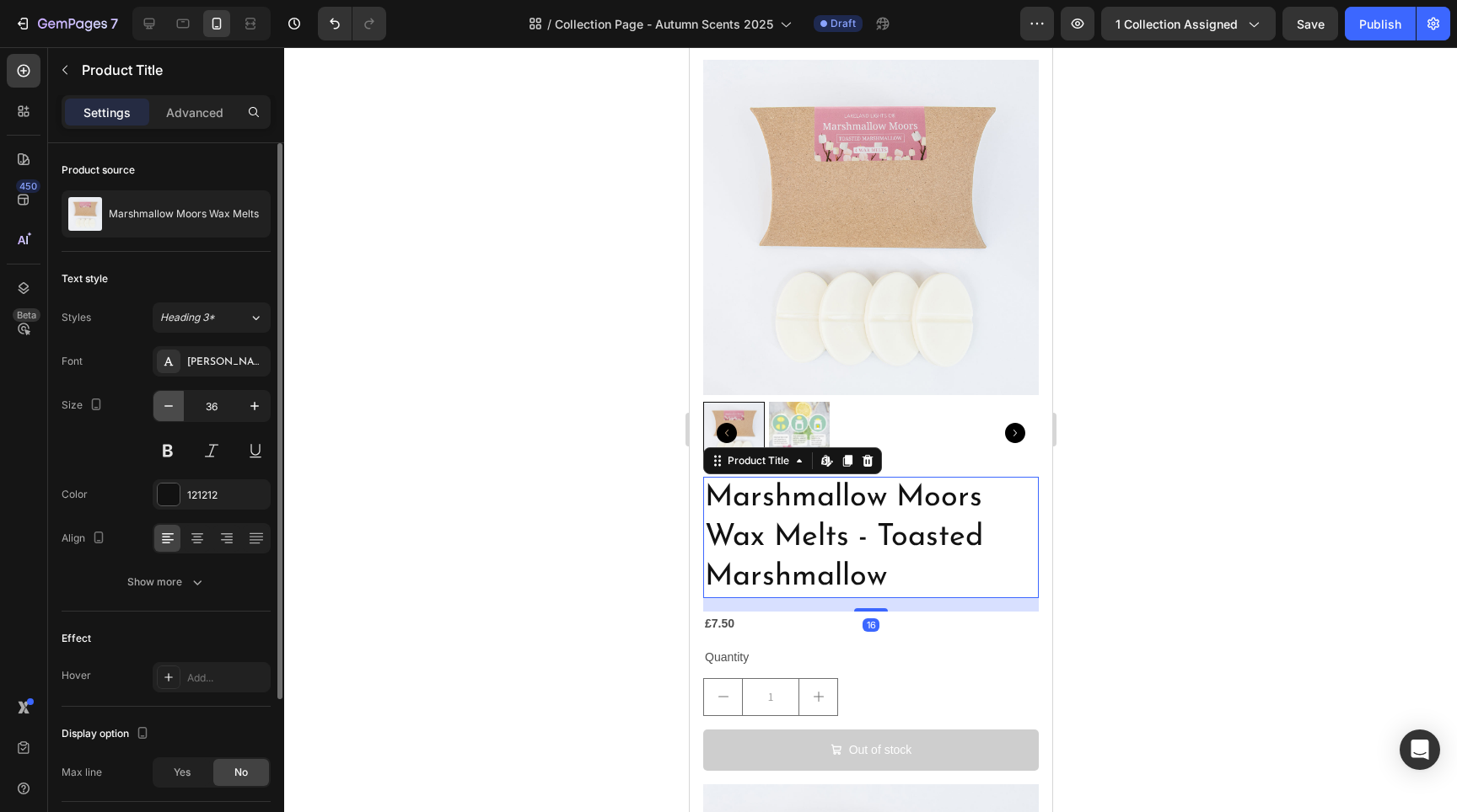
click at [172, 408] on icon "button" at bounding box center [168, 406] width 16 height 16
click at [171, 409] on icon "button" at bounding box center [168, 406] width 16 height 16
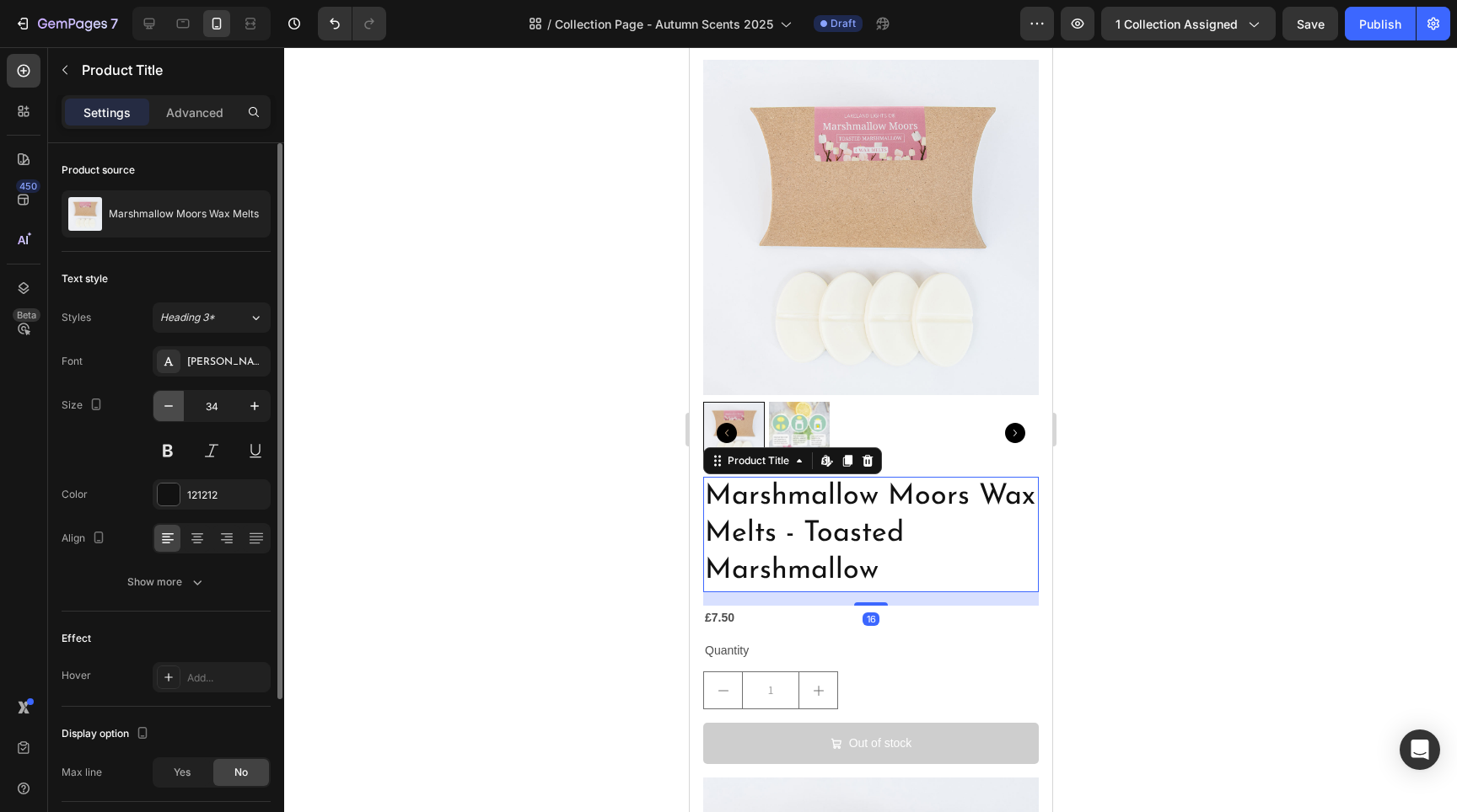
type input "33"
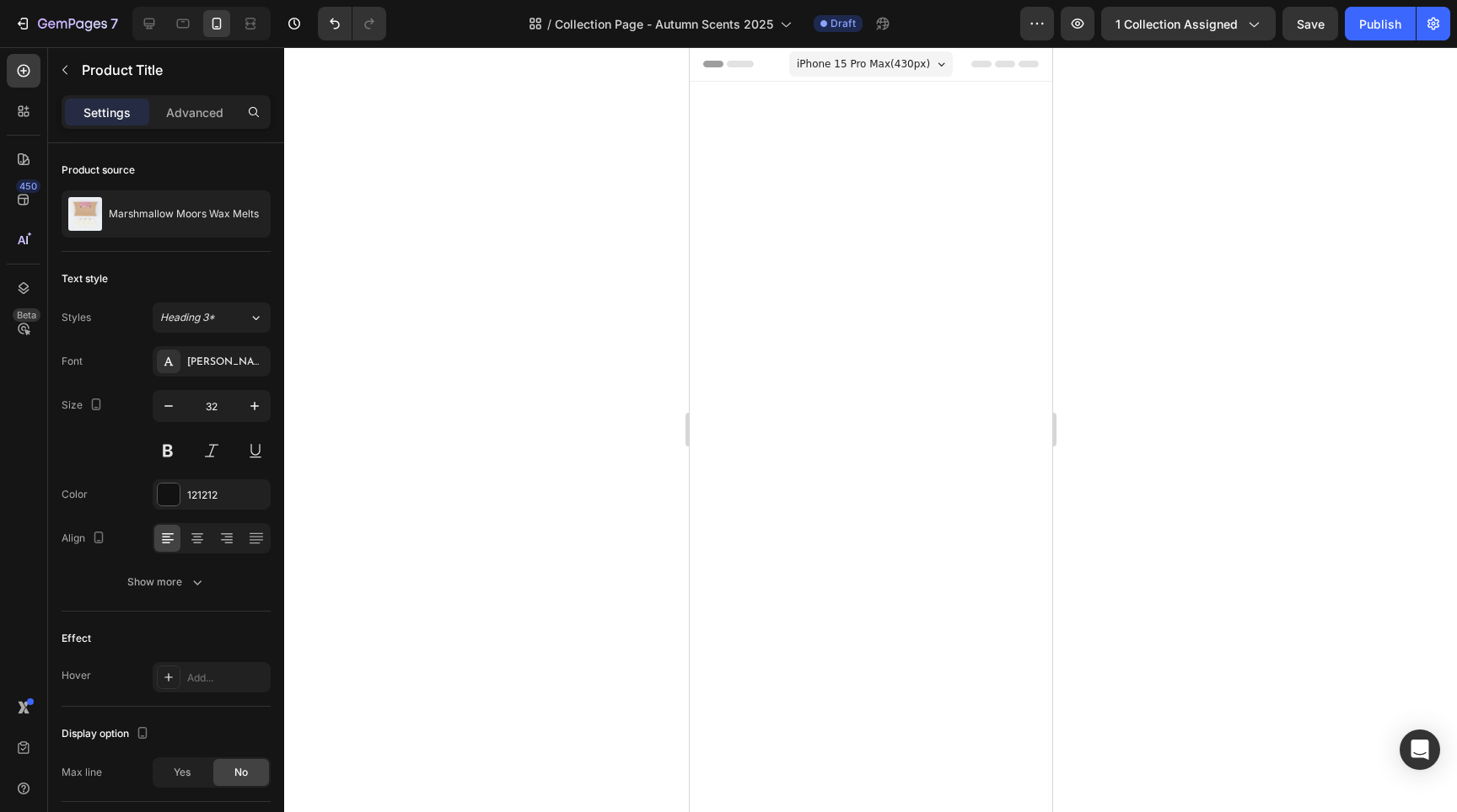
scroll to position [4749, 0]
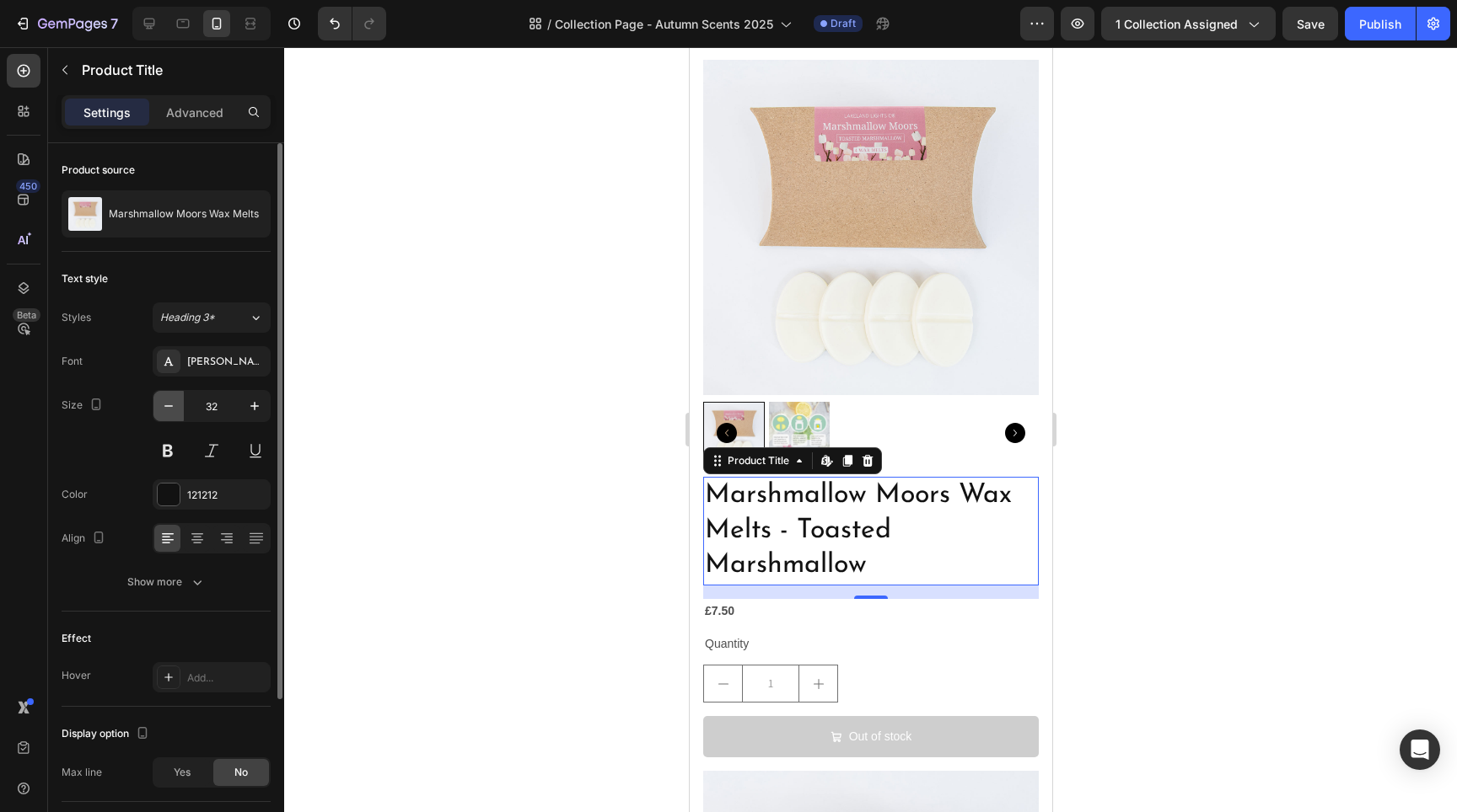
click at [171, 408] on icon "button" at bounding box center [168, 406] width 16 height 16
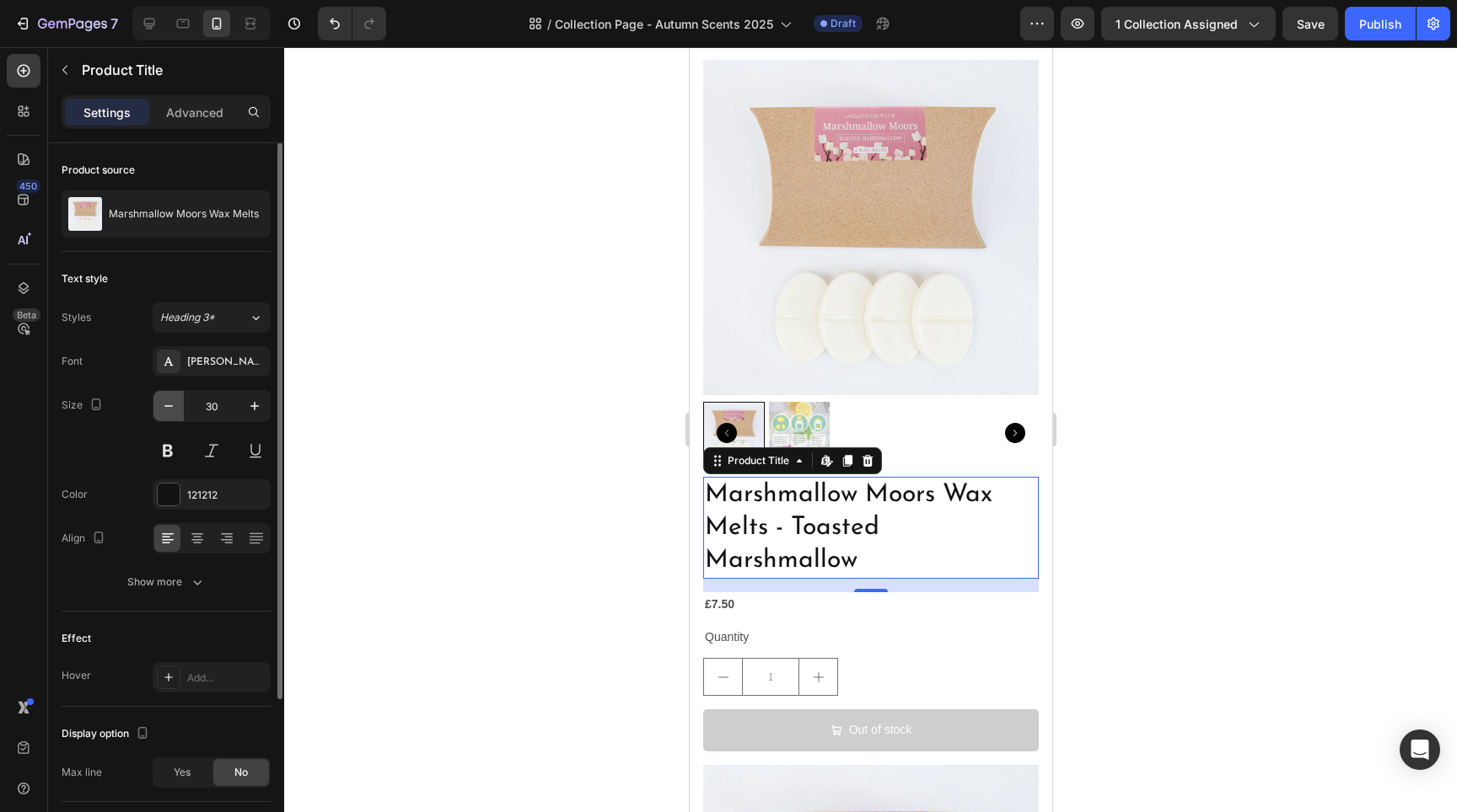
click at [171, 408] on icon "button" at bounding box center [168, 406] width 16 height 16
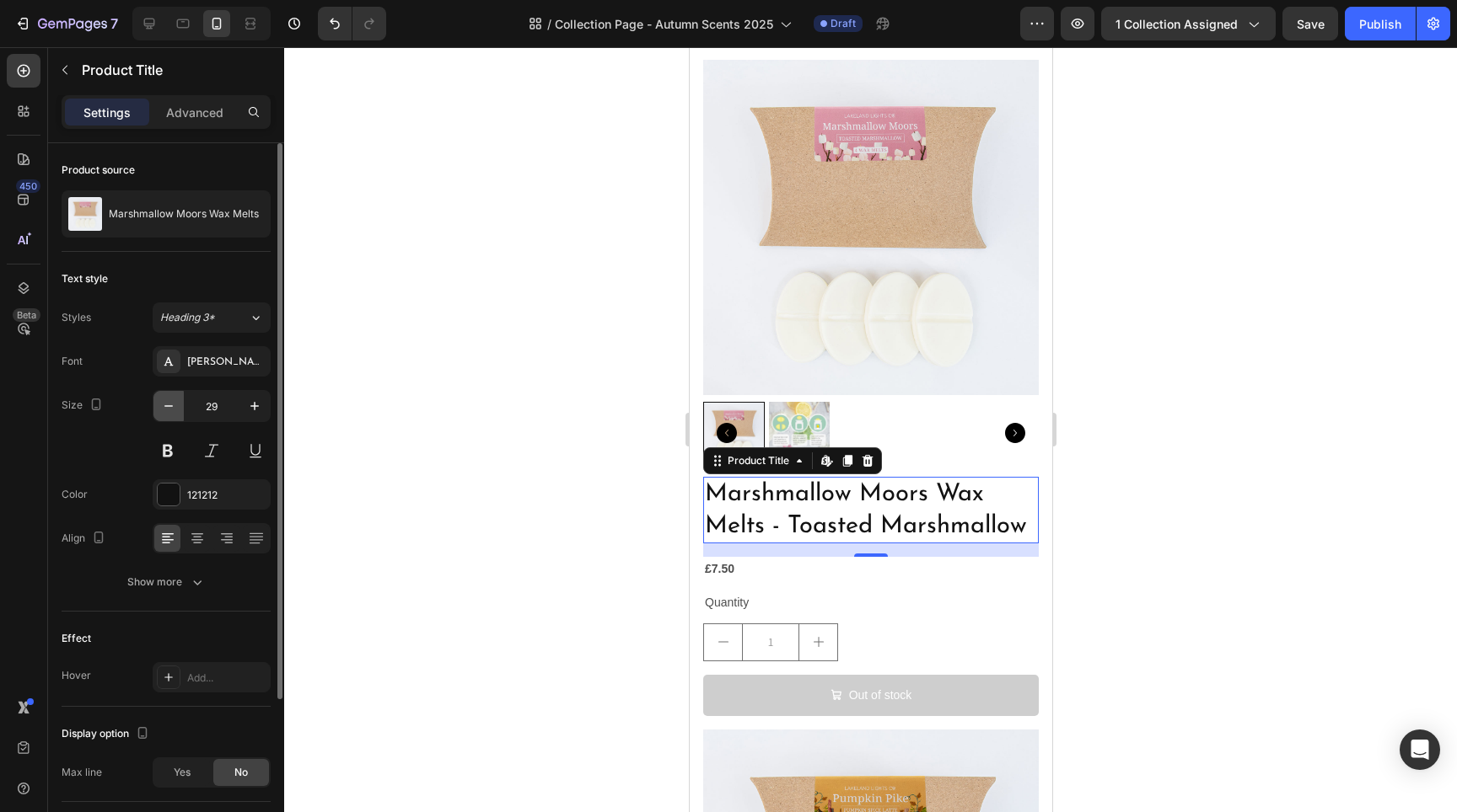
click at [171, 408] on icon "button" at bounding box center [168, 406] width 16 height 16
type input "28"
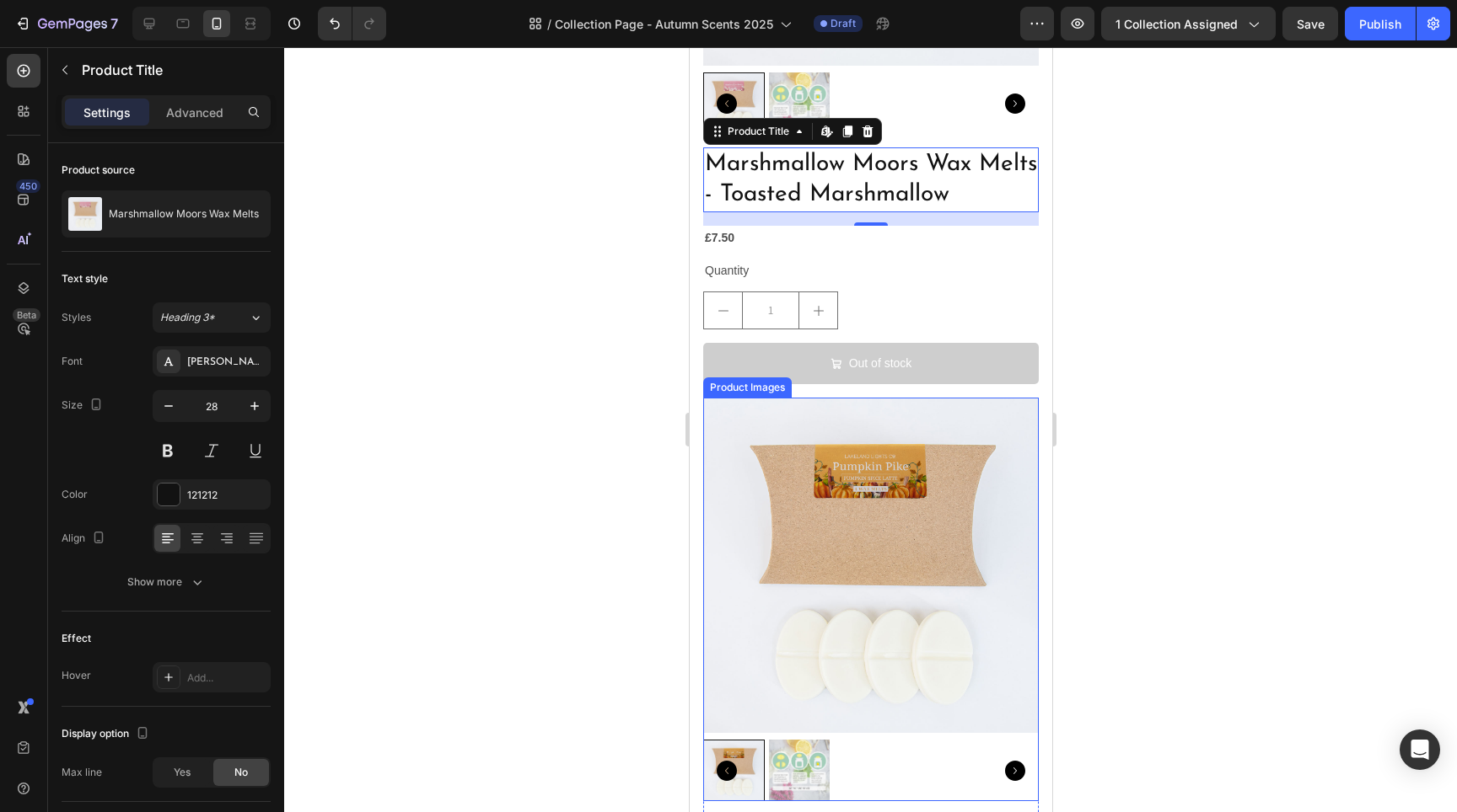
scroll to position [5284, 0]
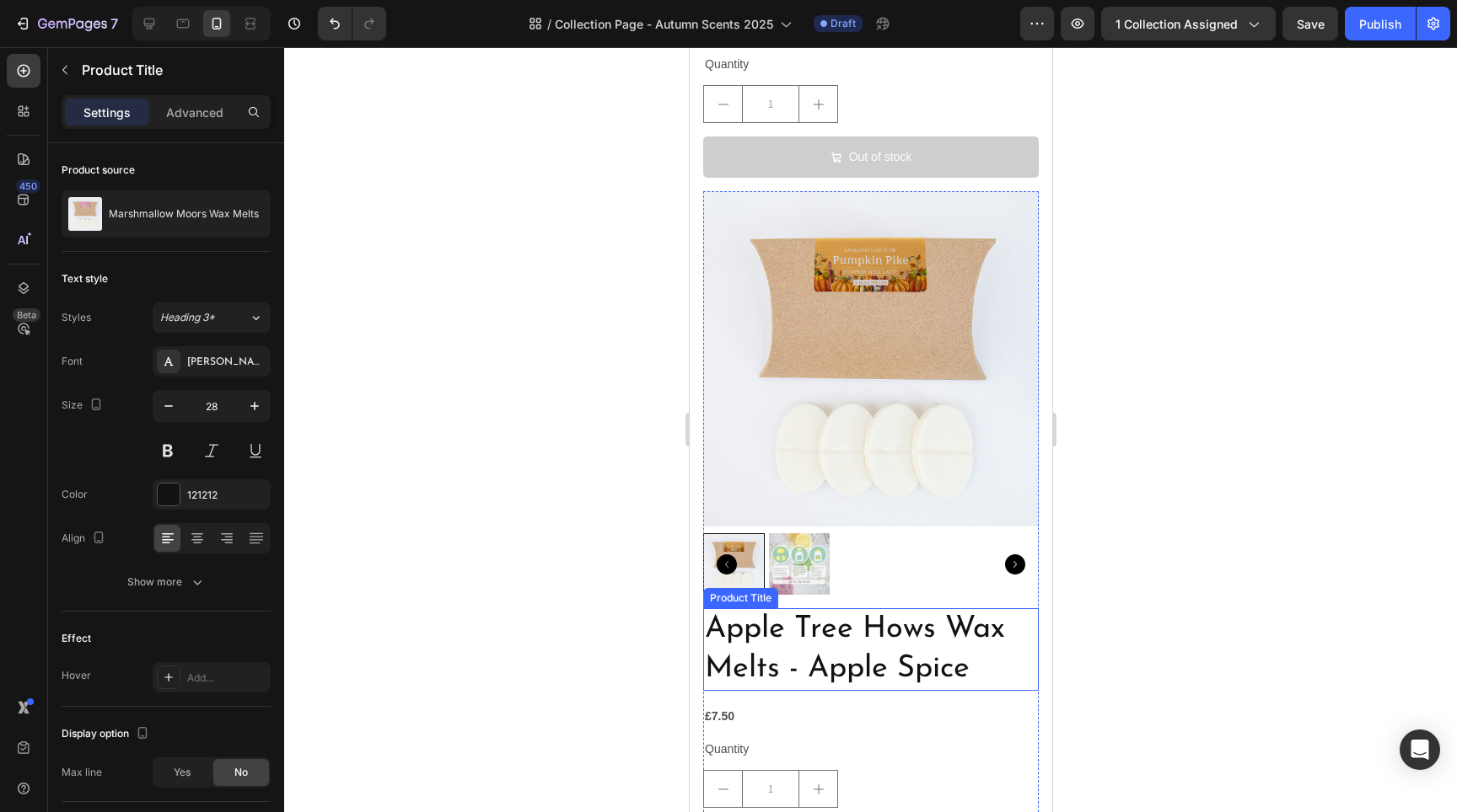
click at [794, 609] on h2 "Apple Tree Hows Wax Melts - Apple Spice" at bounding box center [870, 650] width 336 height 83
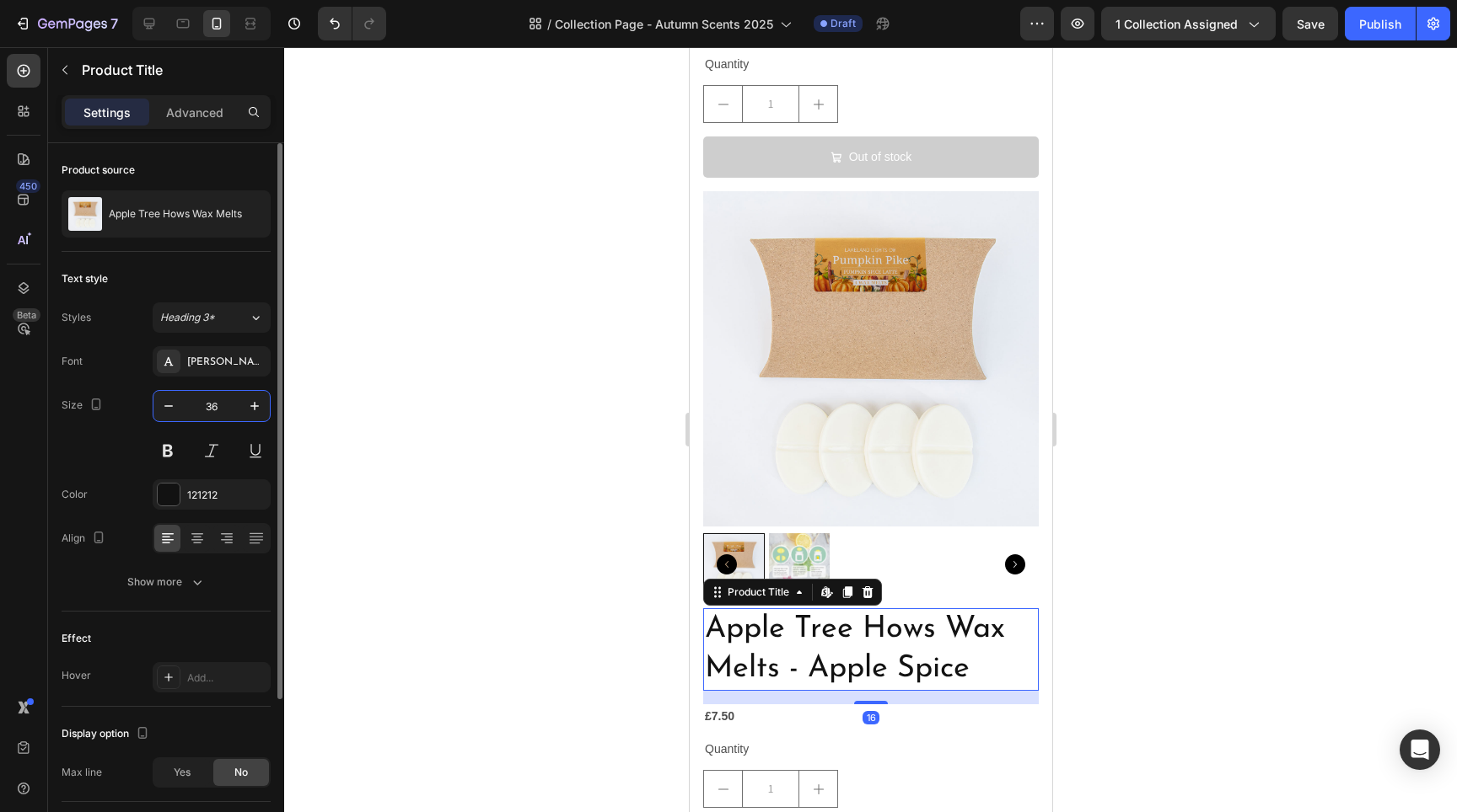
click at [215, 412] on input "36" at bounding box center [211, 406] width 56 height 30
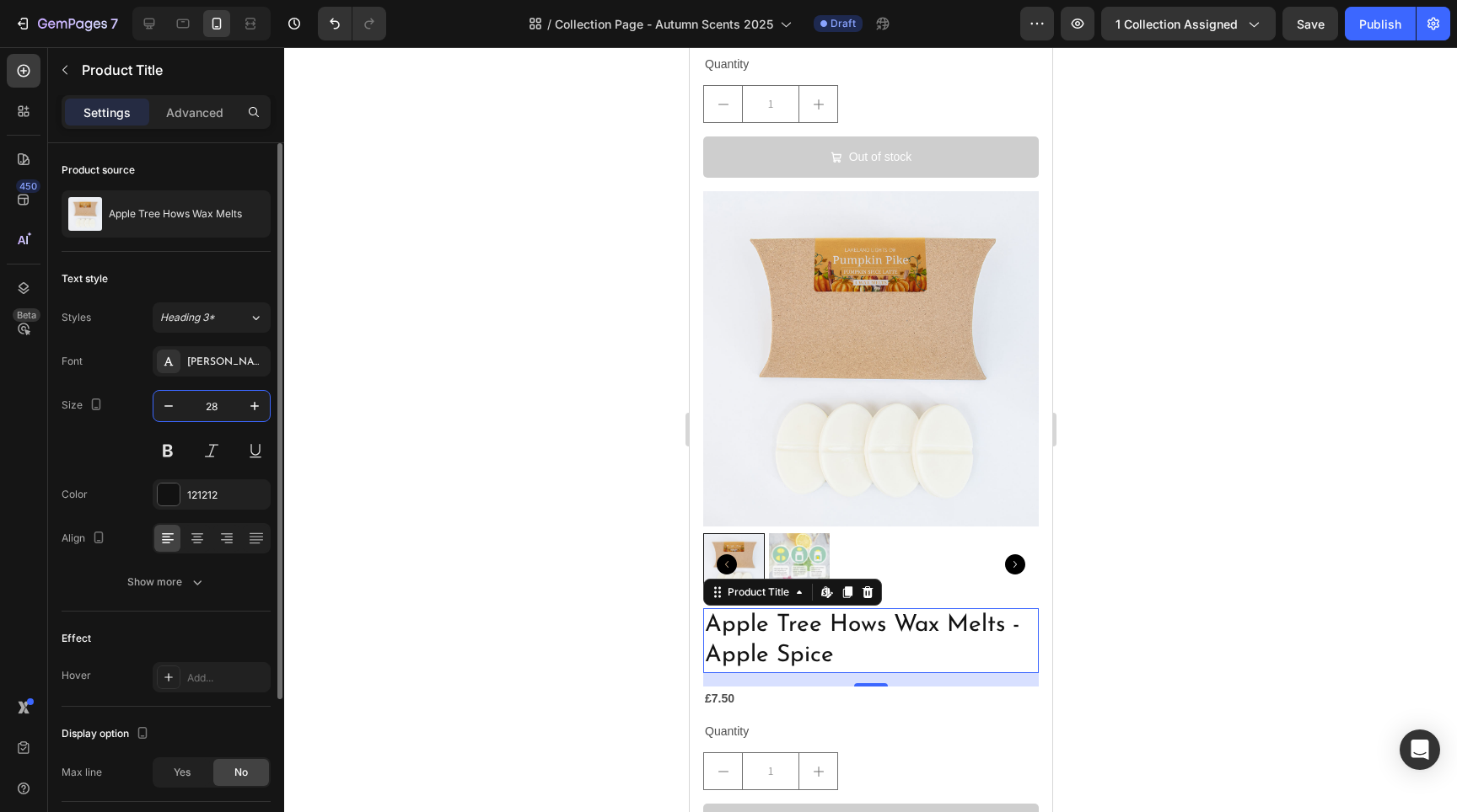
type input "28"
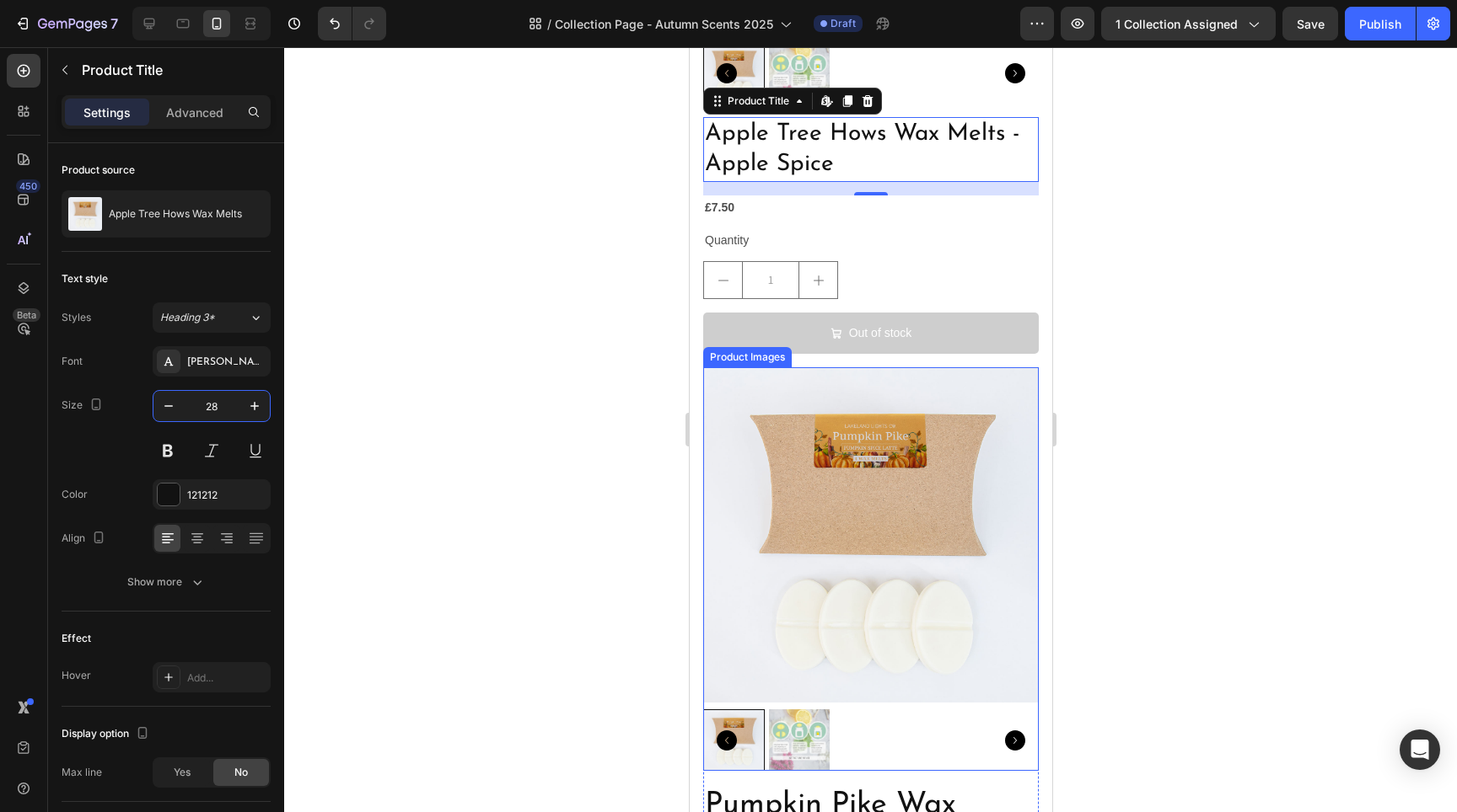
scroll to position [5863, 0]
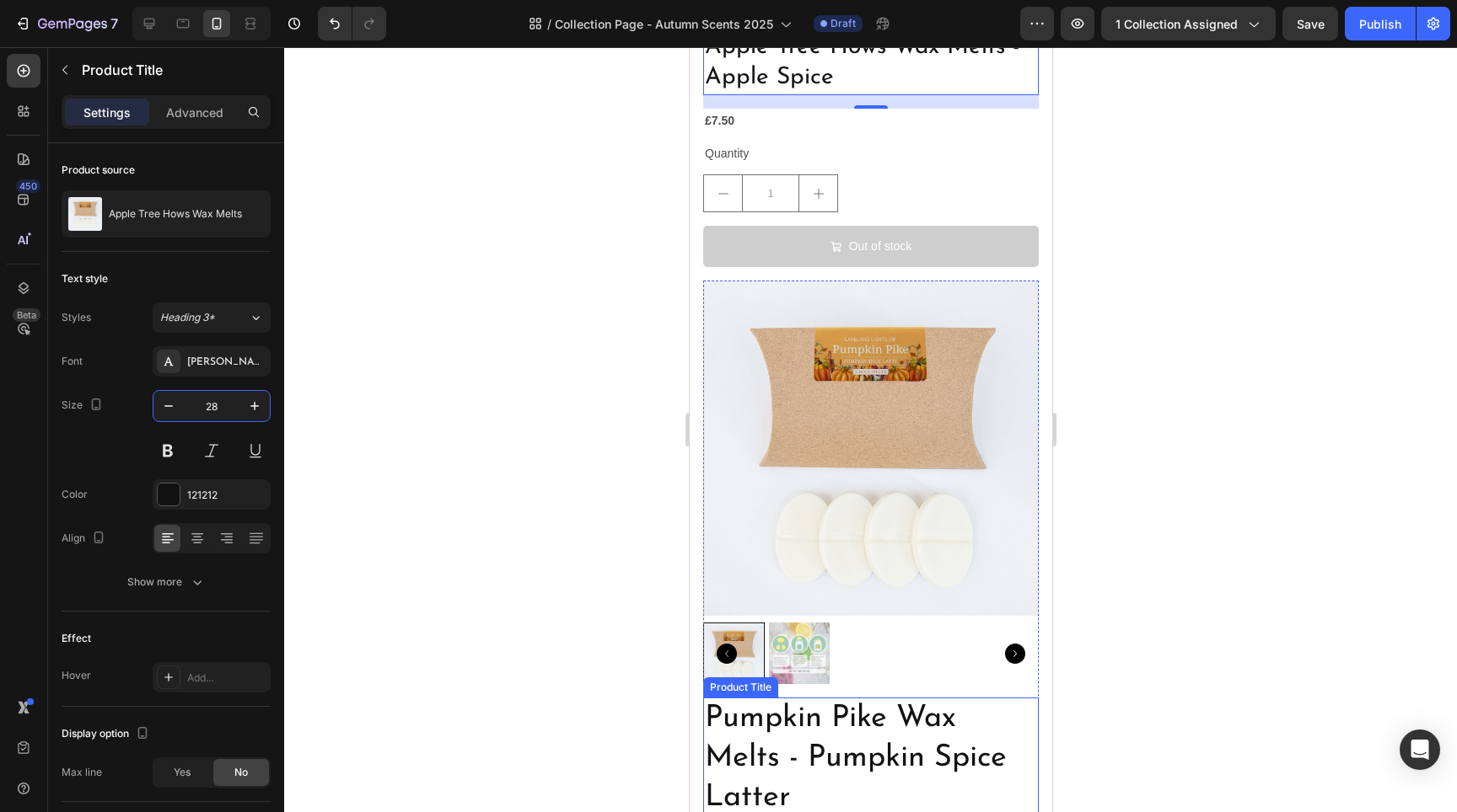
click at [869, 720] on h2 "Pumpkin Pike Wax Melts - Pumpkin Spice Latter" at bounding box center [870, 758] width 336 height 121
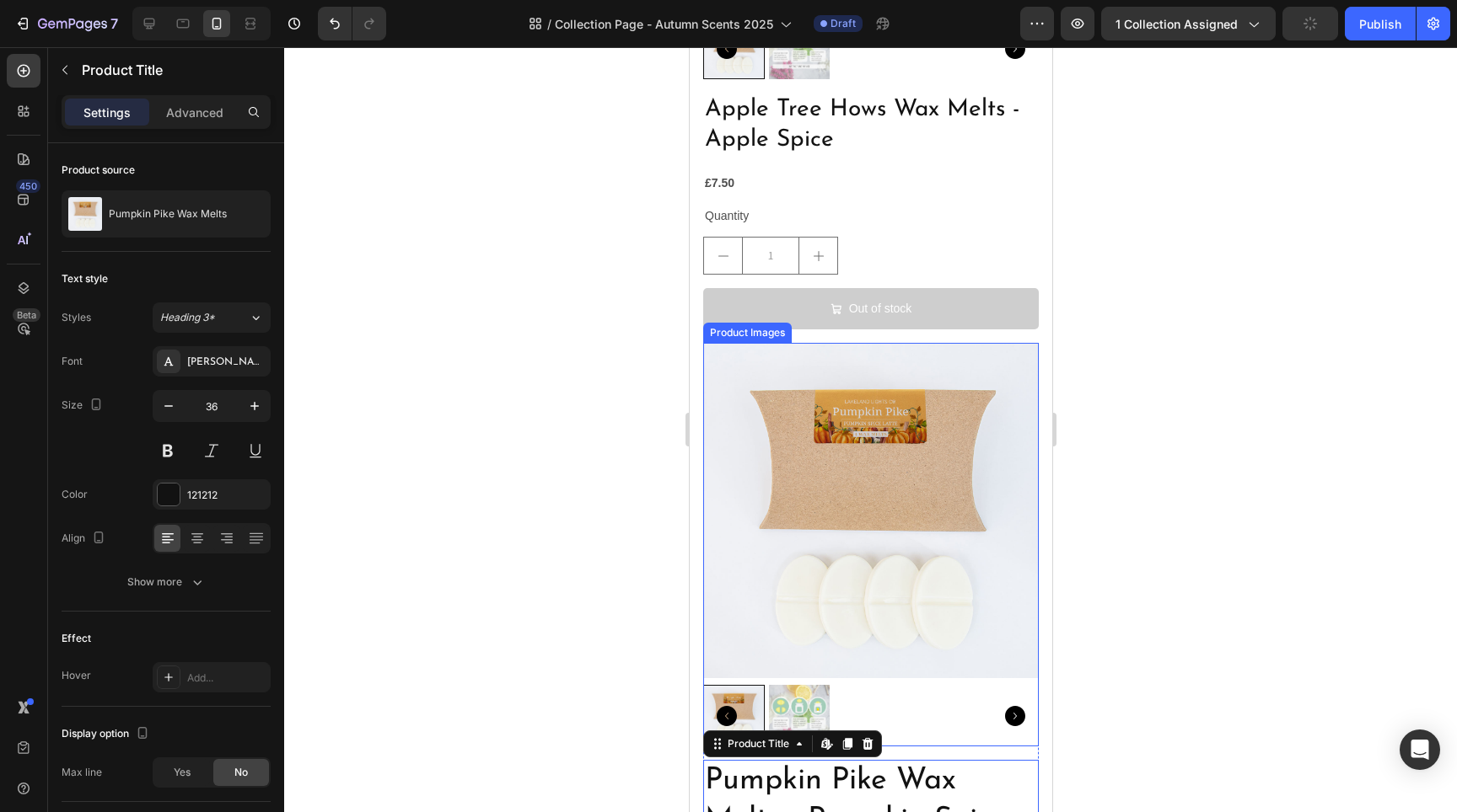
scroll to position [5963, 0]
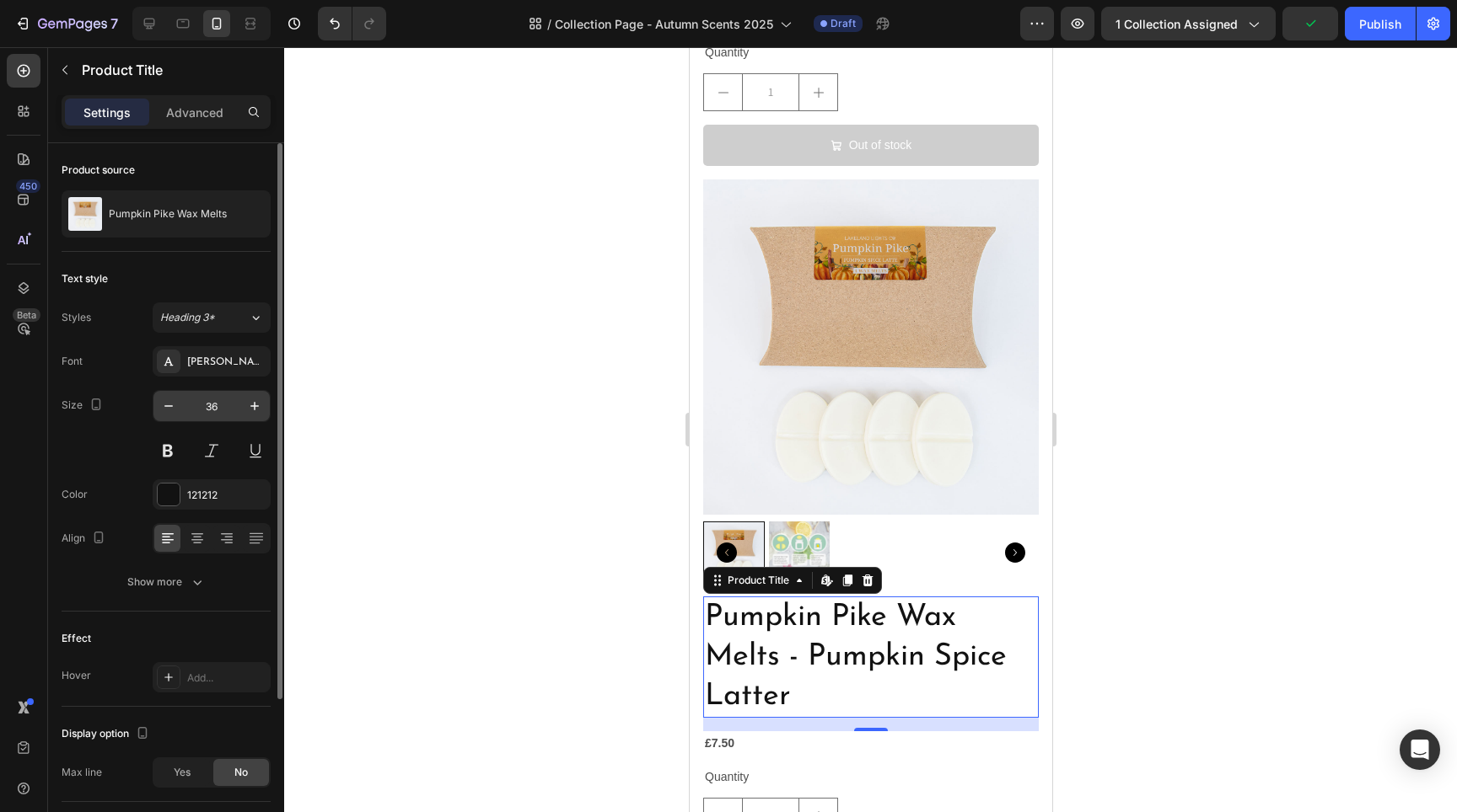
click at [202, 402] on input "36" at bounding box center [211, 406] width 56 height 30
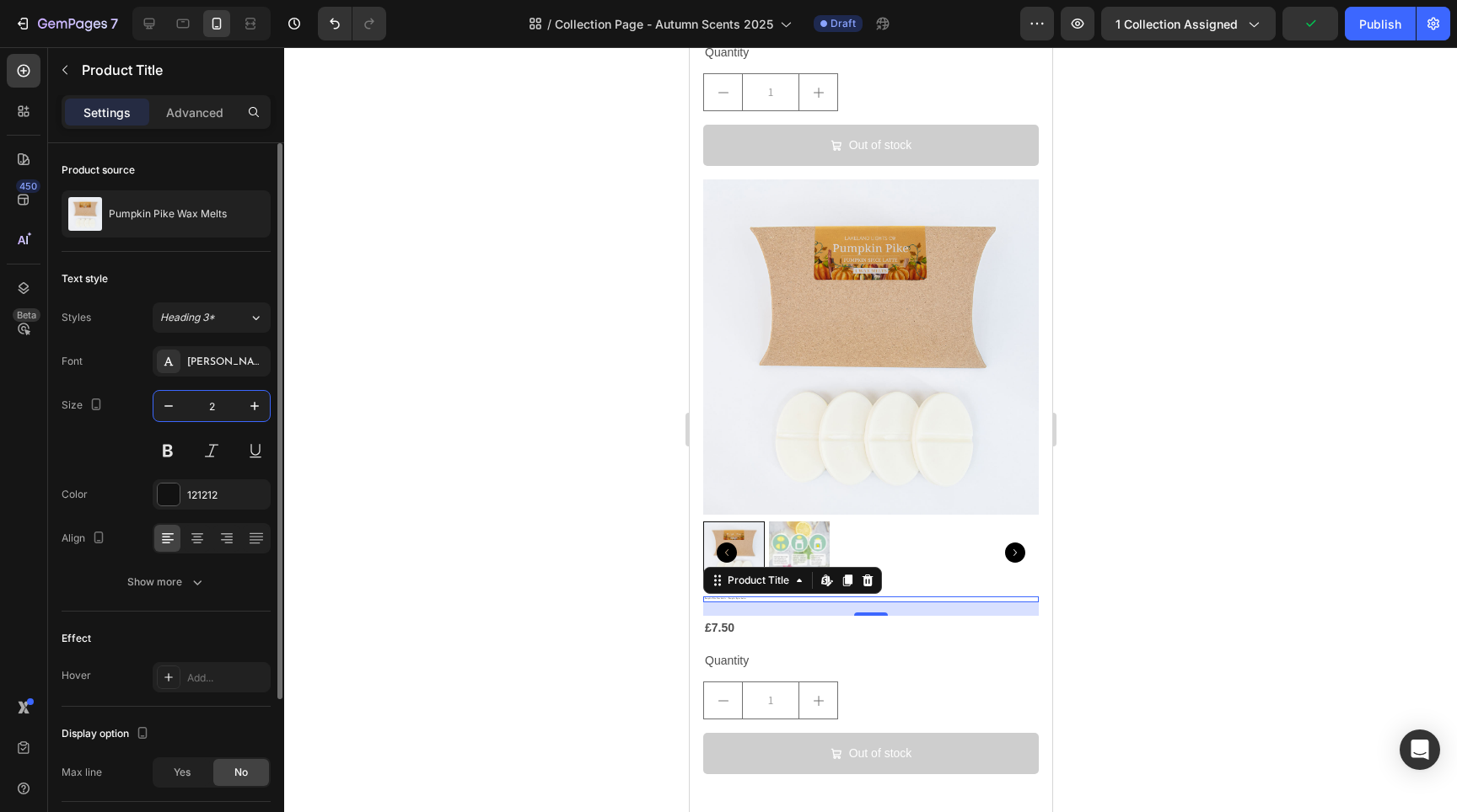
type input "28"
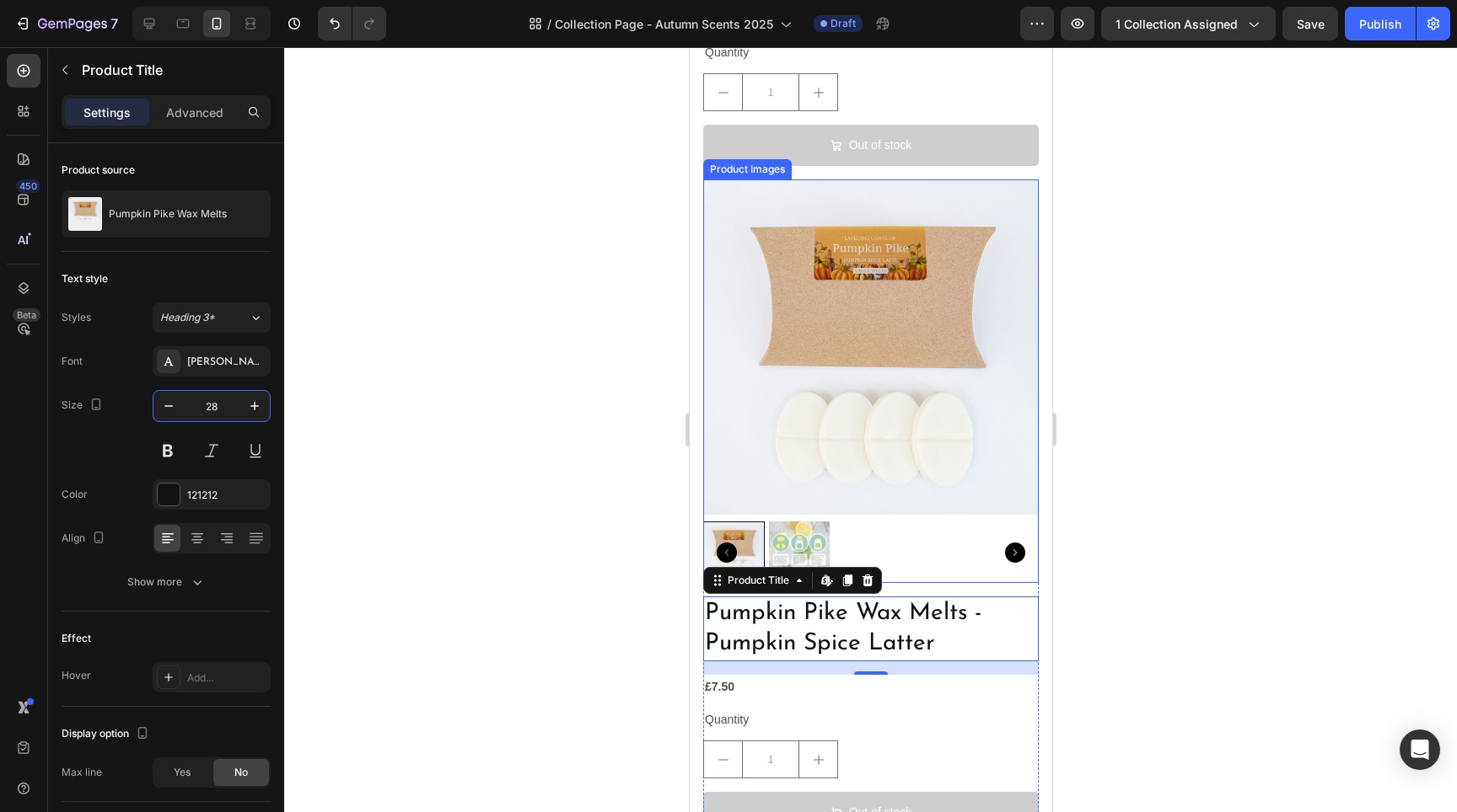
scroll to position [5974, 0]
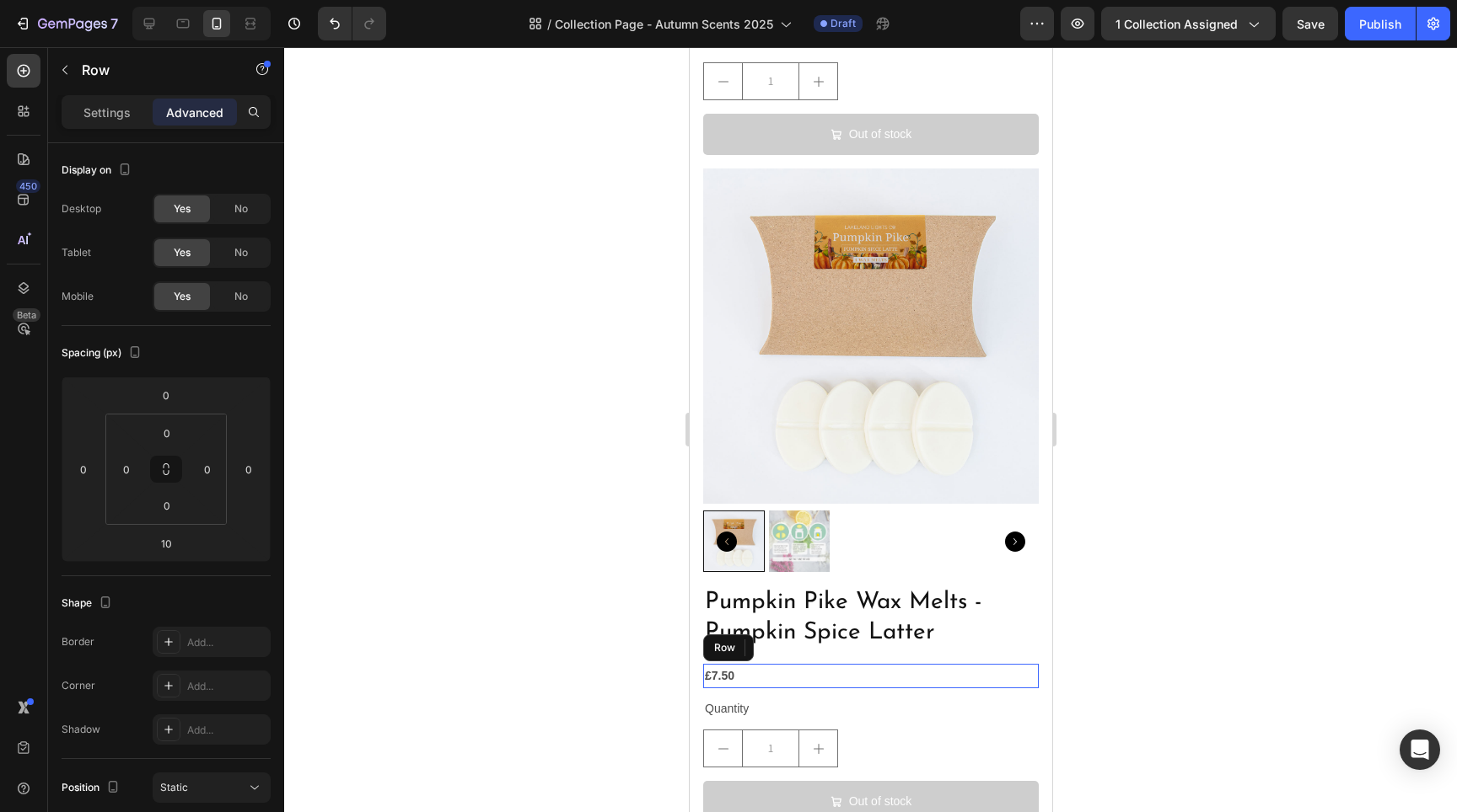
click at [777, 664] on div "£7.50 Product Price Product Price Row" at bounding box center [870, 676] width 336 height 25
click at [726, 679] on div "Text Block" at bounding box center [734, 686] width 58 height 16
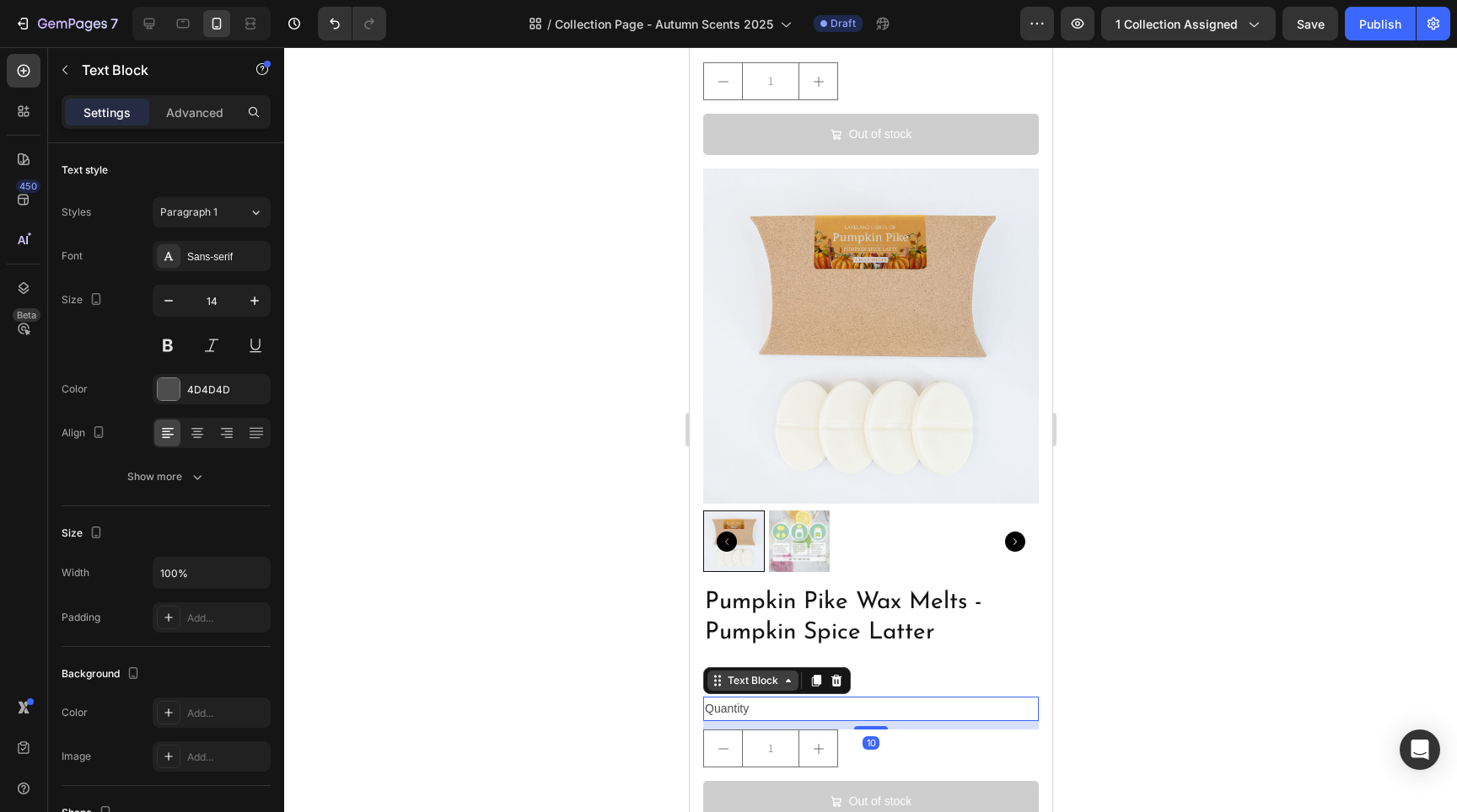
click at [726, 673] on div "Text Block" at bounding box center [751, 681] width 58 height 16
click at [624, 656] on div at bounding box center [870, 430] width 1173 height 765
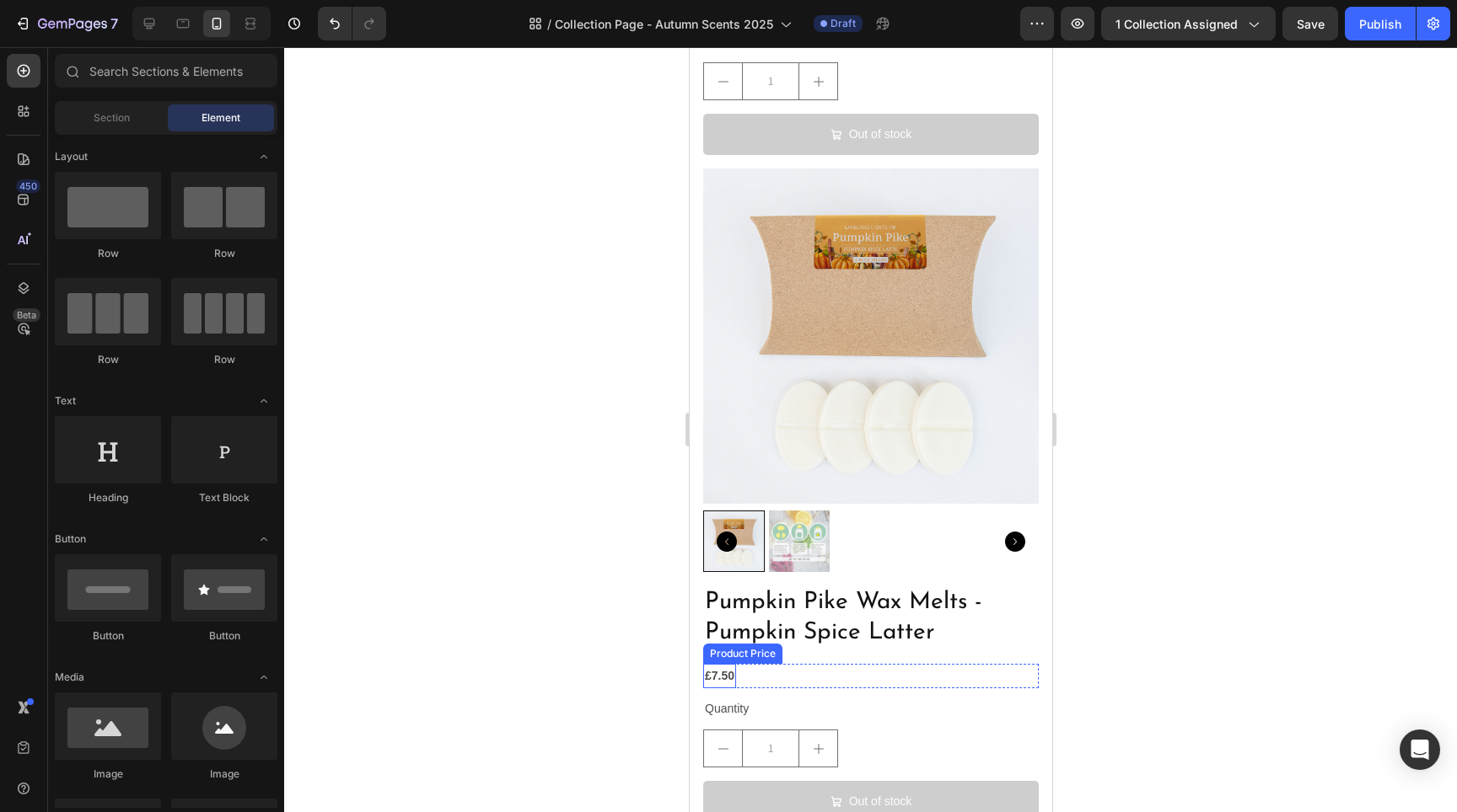
click at [726, 664] on div "£7.50" at bounding box center [718, 676] width 33 height 25
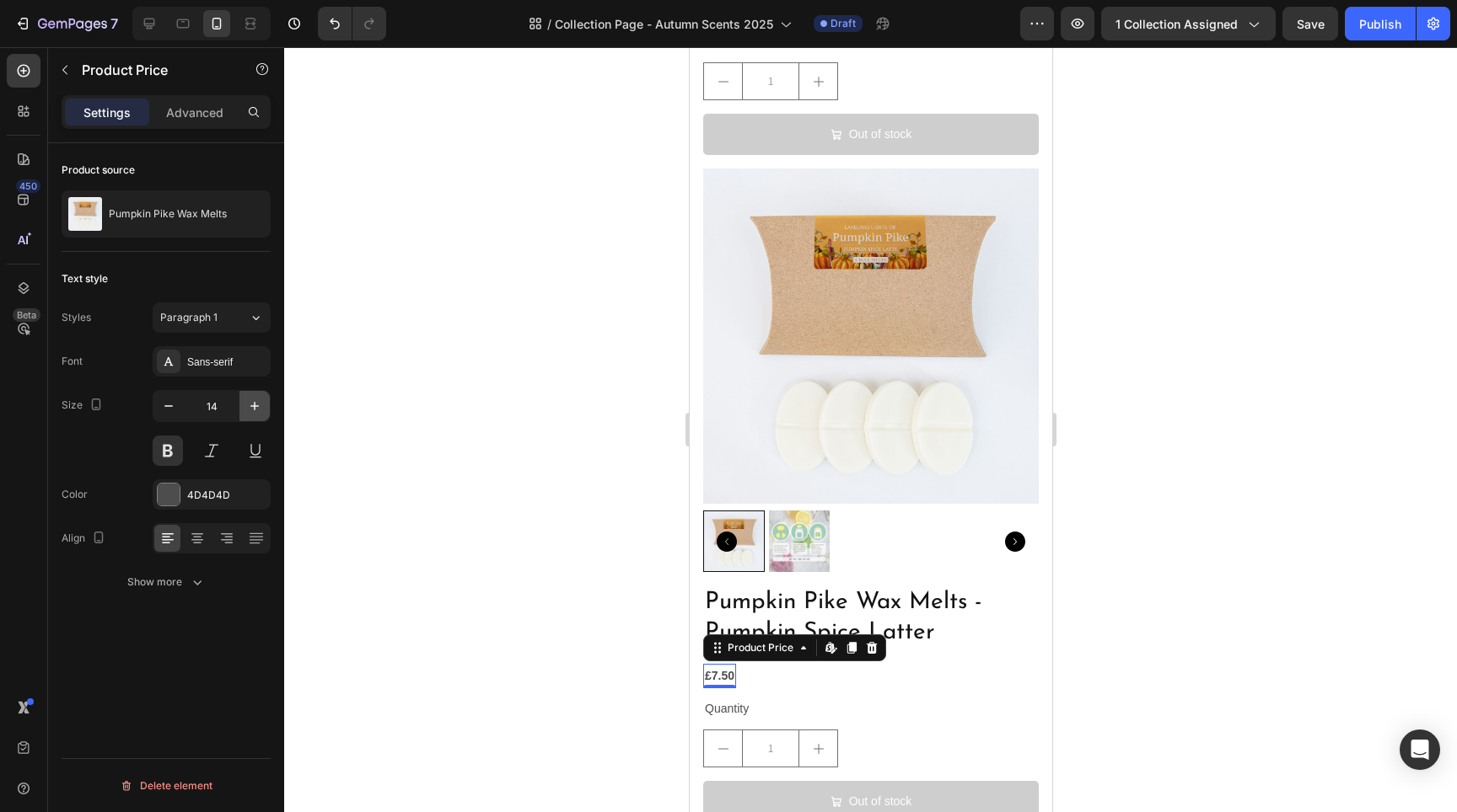
click at [259, 409] on icon "button" at bounding box center [255, 406] width 16 height 16
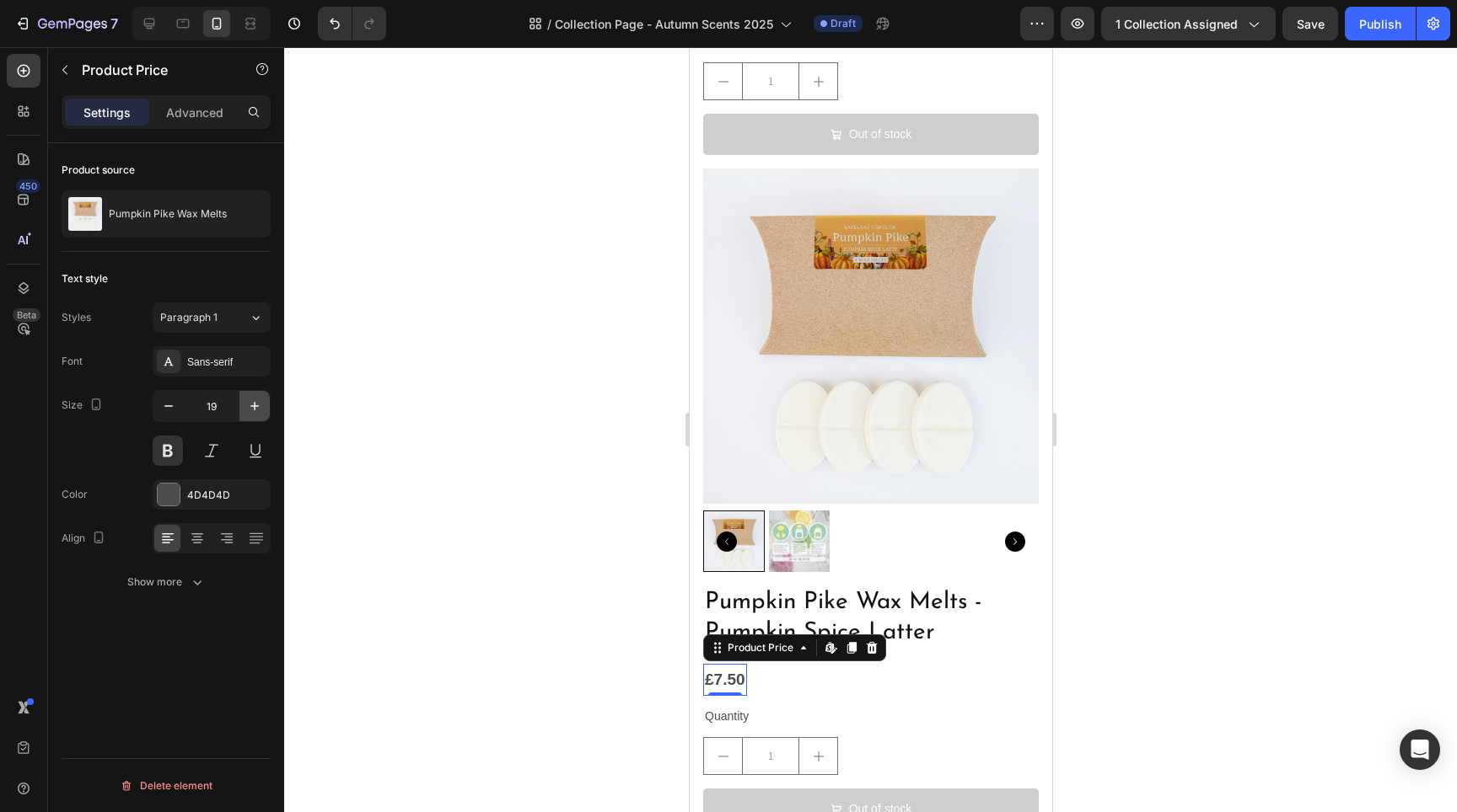
click at [257, 409] on icon "button" at bounding box center [255, 406] width 16 height 16
type input "20"
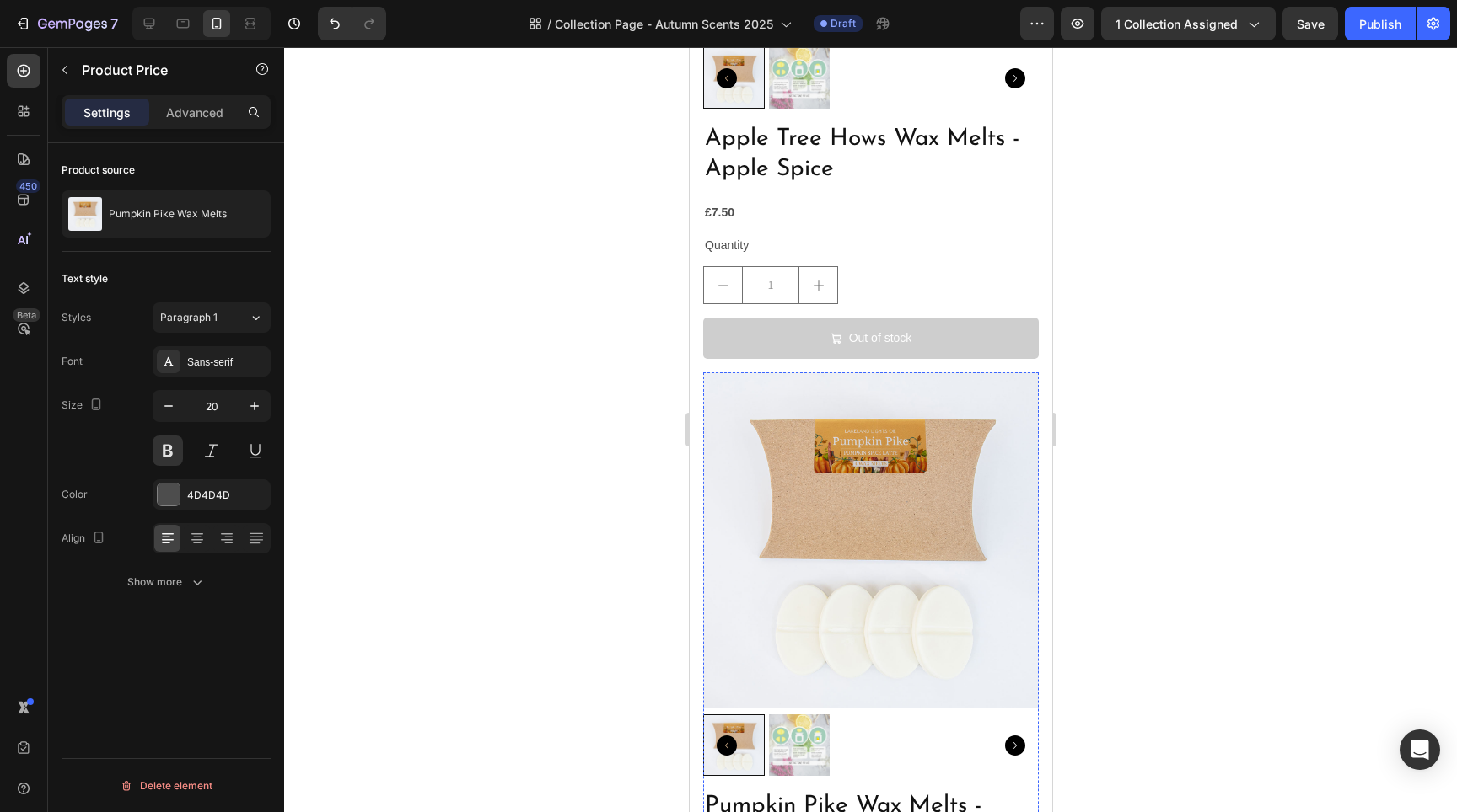
scroll to position [5737, 0]
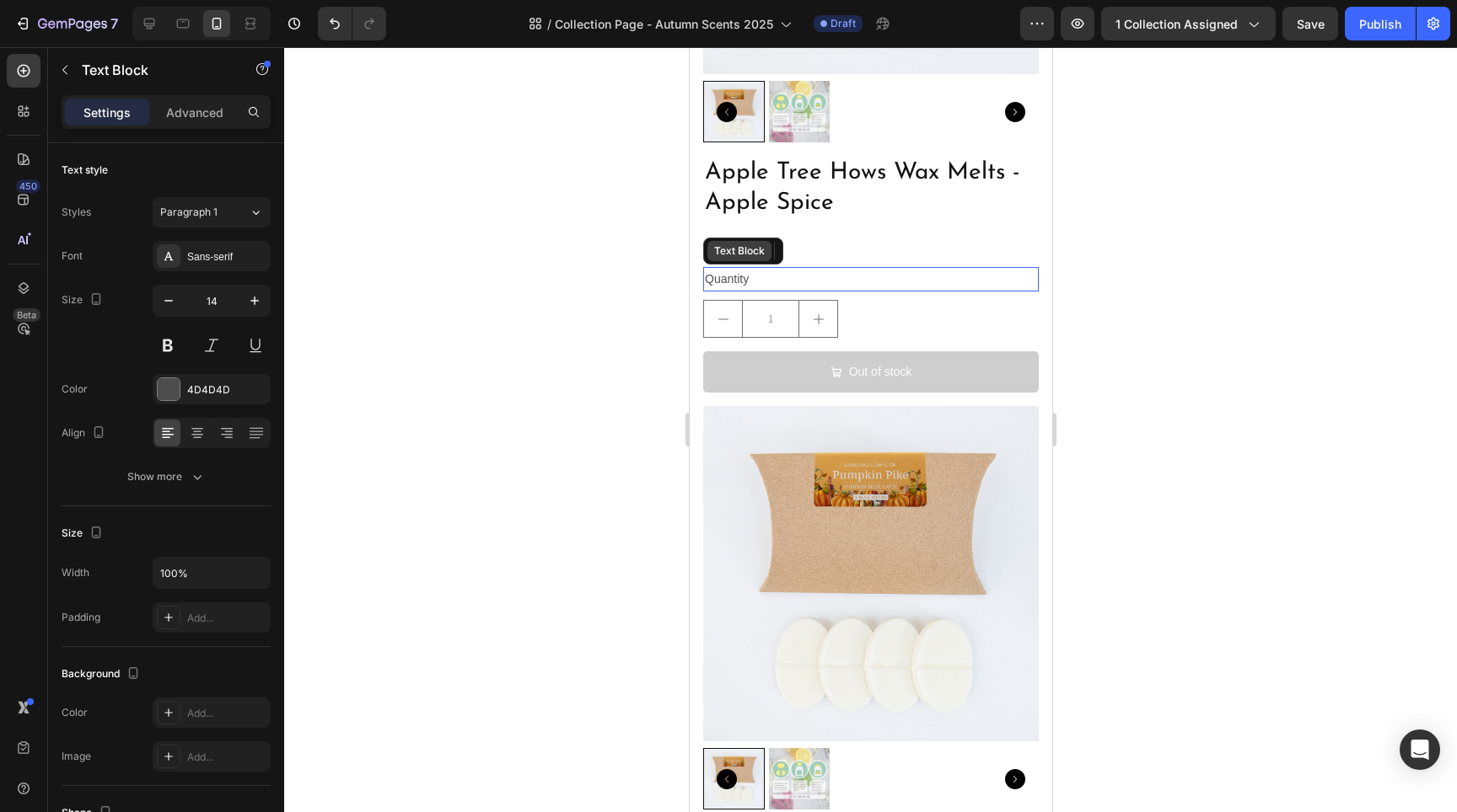
click at [727, 244] on div "Text Block" at bounding box center [739, 251] width 58 height 16
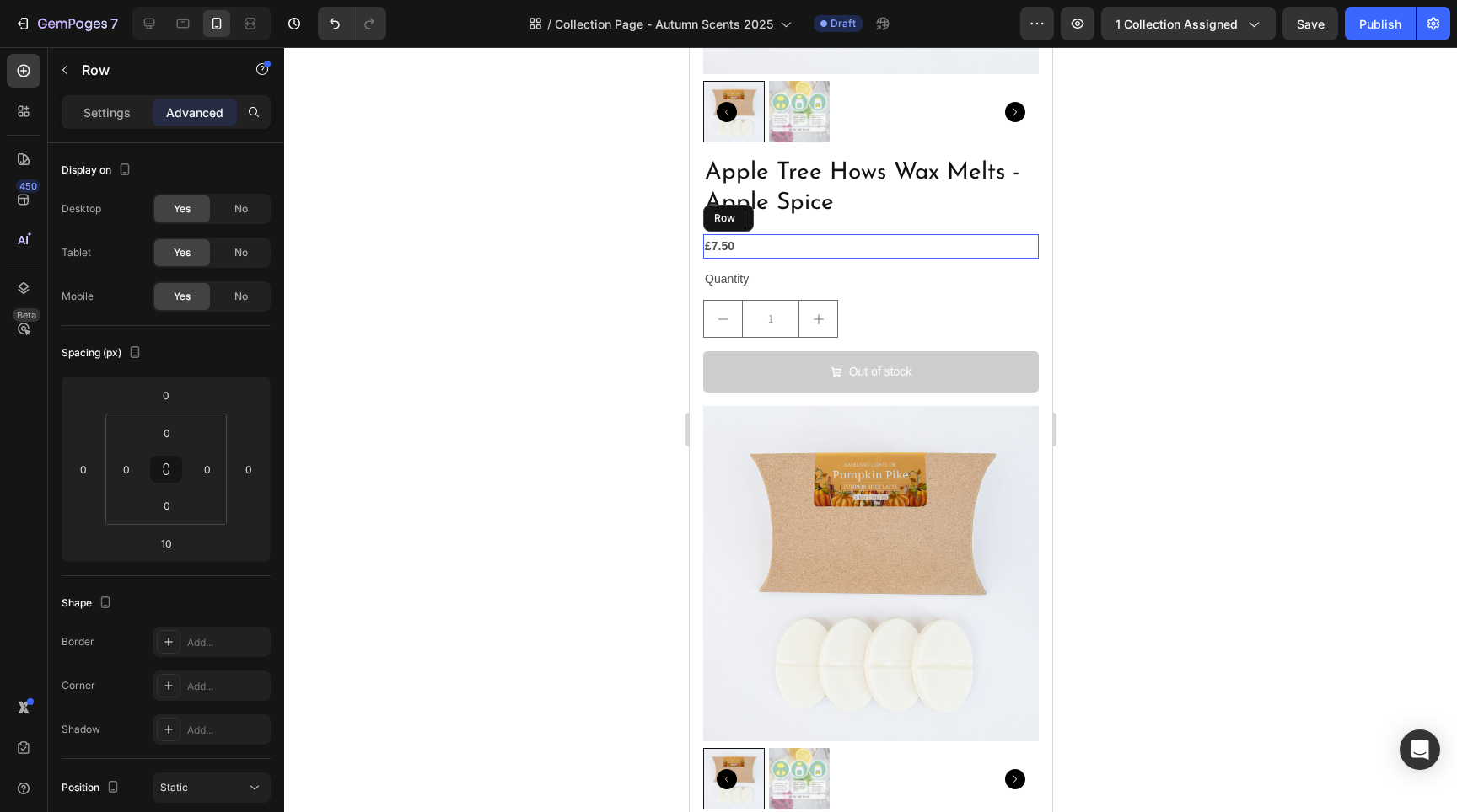
click at [924, 234] on div "£7.50 Product Price Product Price Row" at bounding box center [870, 246] width 336 height 25
click at [722, 234] on div "£7.50" at bounding box center [718, 246] width 33 height 25
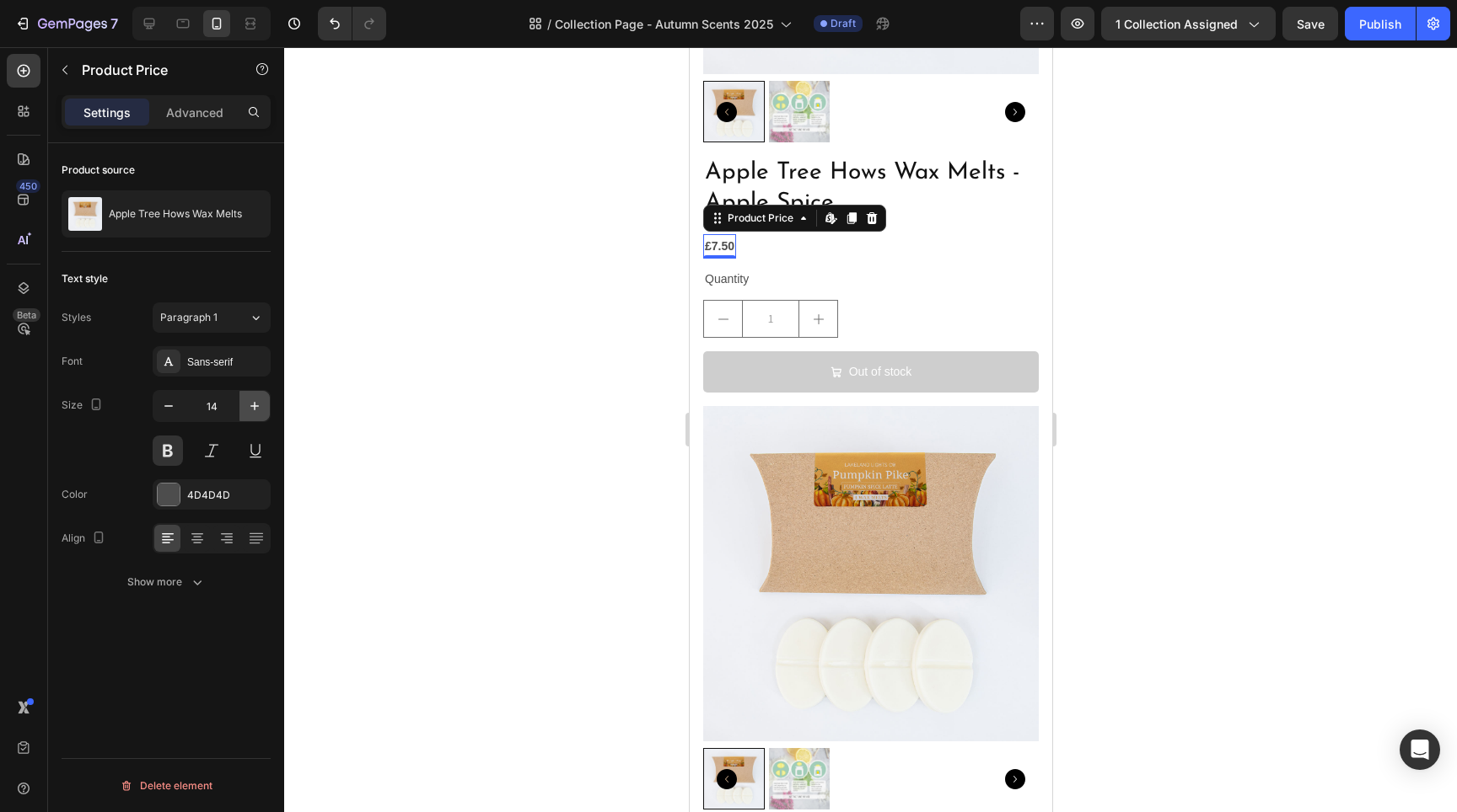
click at [257, 411] on icon "button" at bounding box center [255, 406] width 16 height 16
click at [257, 411] on icon "button" at bounding box center [255, 406] width 16 height 16
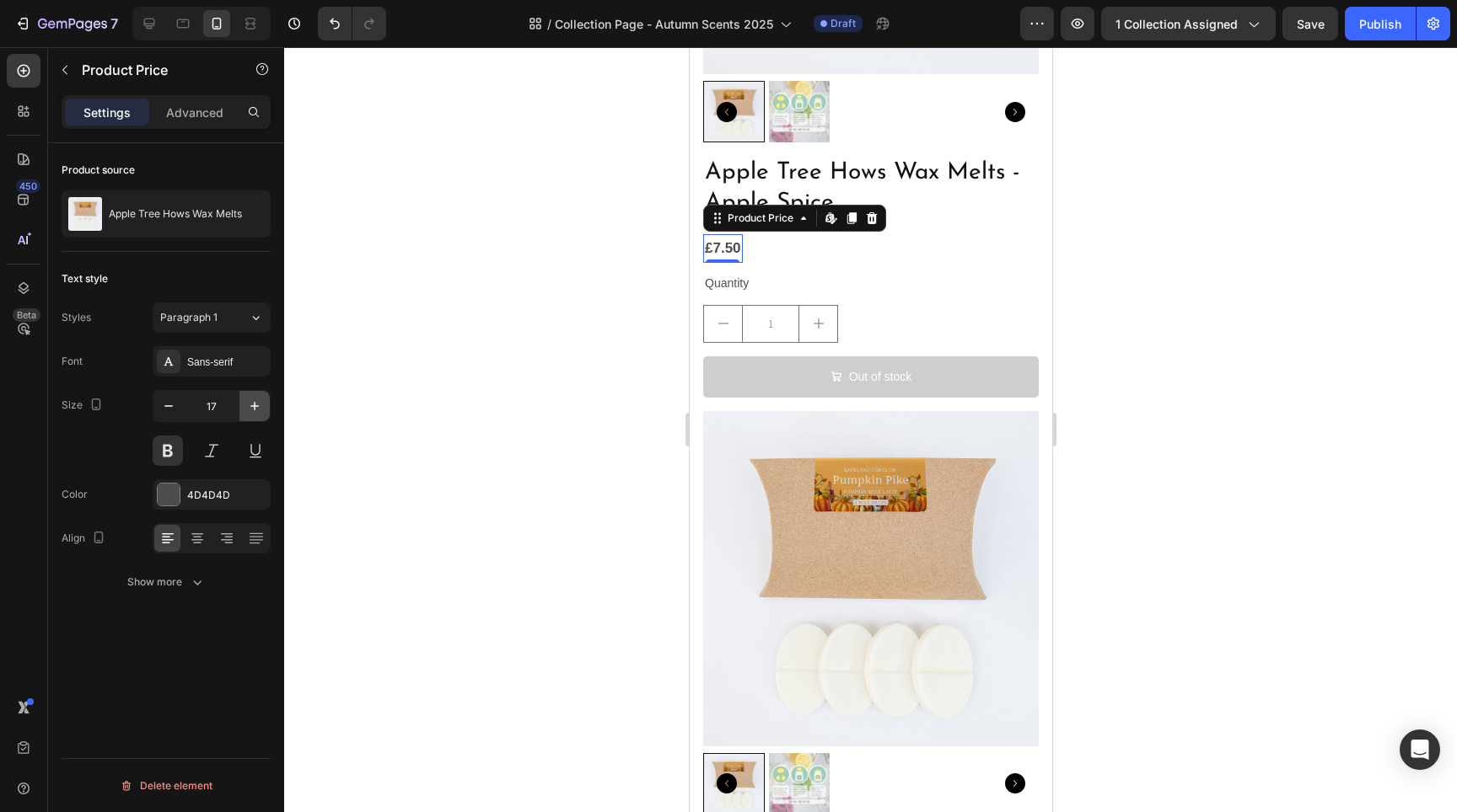
click at [257, 411] on icon "button" at bounding box center [255, 406] width 16 height 16
click at [256, 411] on icon "button" at bounding box center [255, 406] width 16 height 16
type input "20"
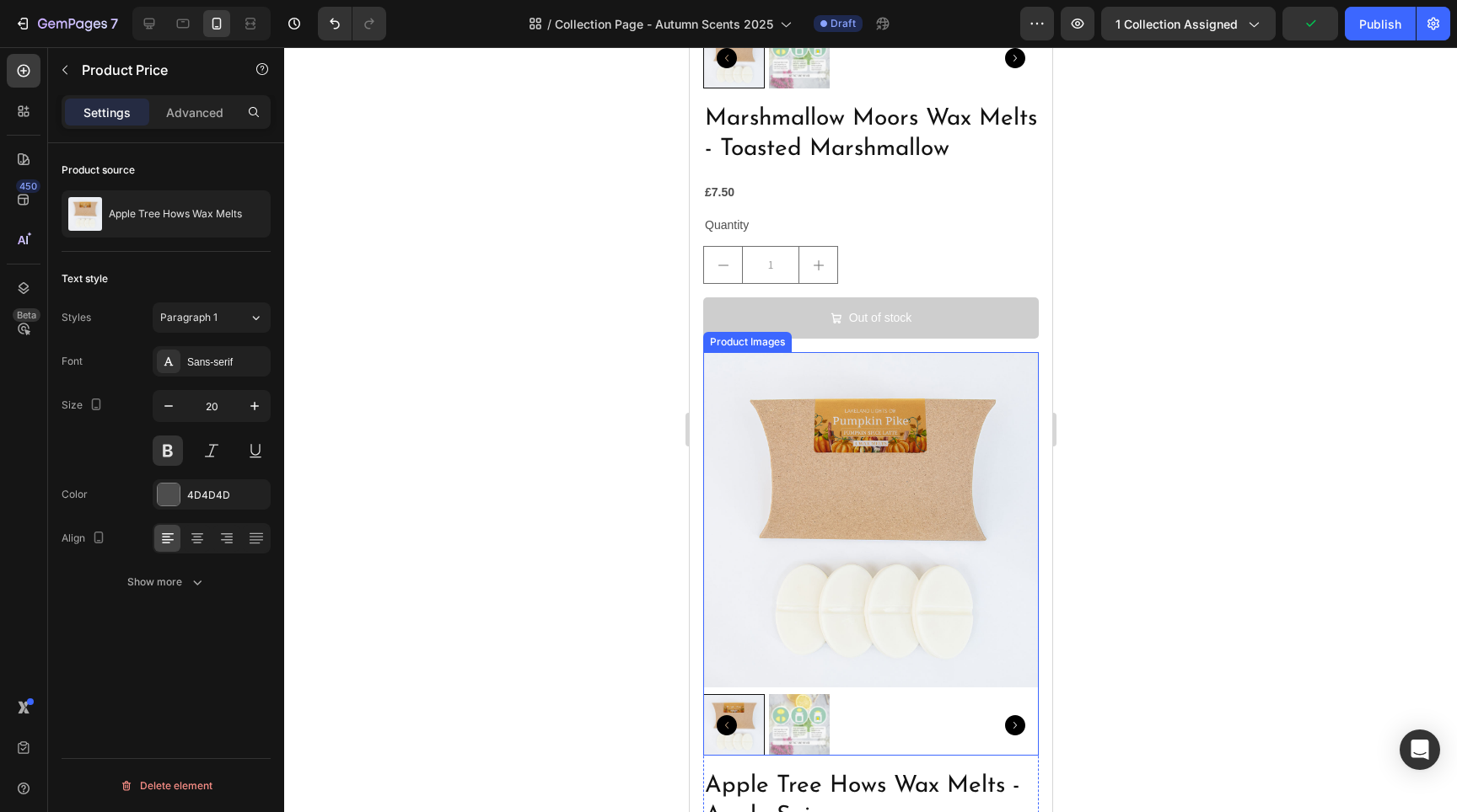
scroll to position [5023, 0]
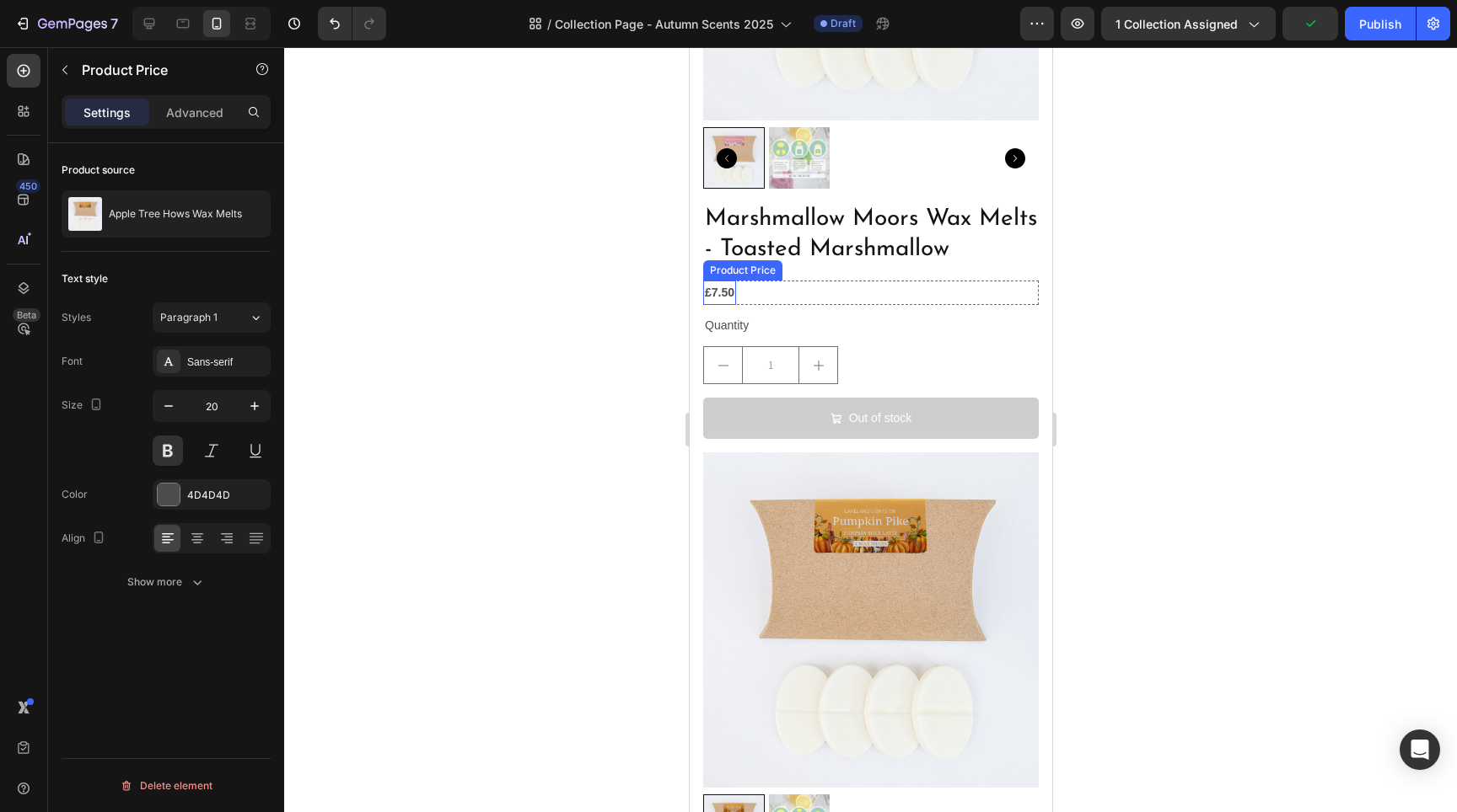
click at [723, 281] on div "£7.50" at bounding box center [718, 293] width 33 height 25
click at [251, 413] on icon "button" at bounding box center [255, 406] width 16 height 16
click at [250, 413] on icon "button" at bounding box center [255, 406] width 16 height 16
click at [249, 412] on icon "button" at bounding box center [255, 406] width 16 height 16
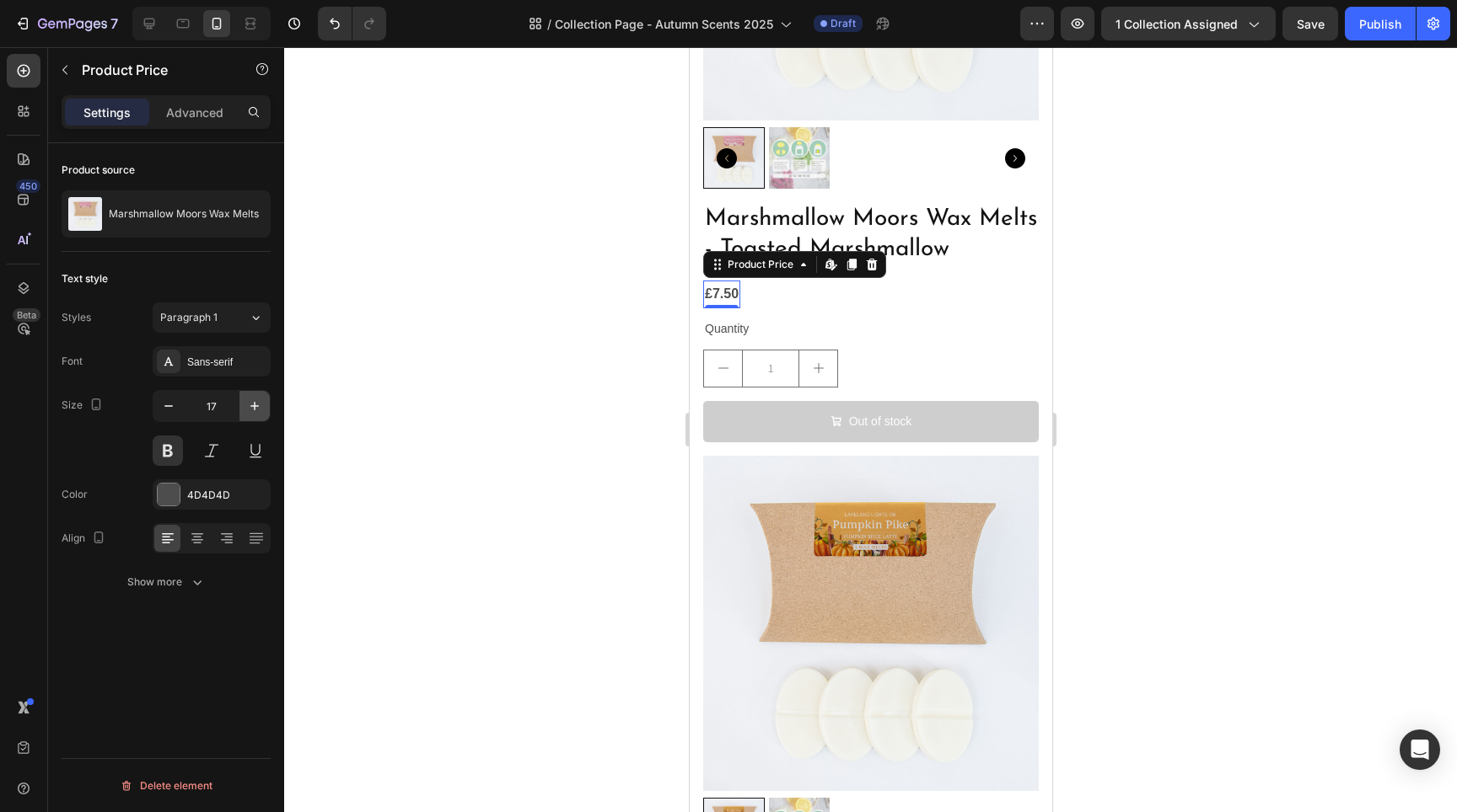
click at [249, 412] on icon "button" at bounding box center [255, 406] width 16 height 16
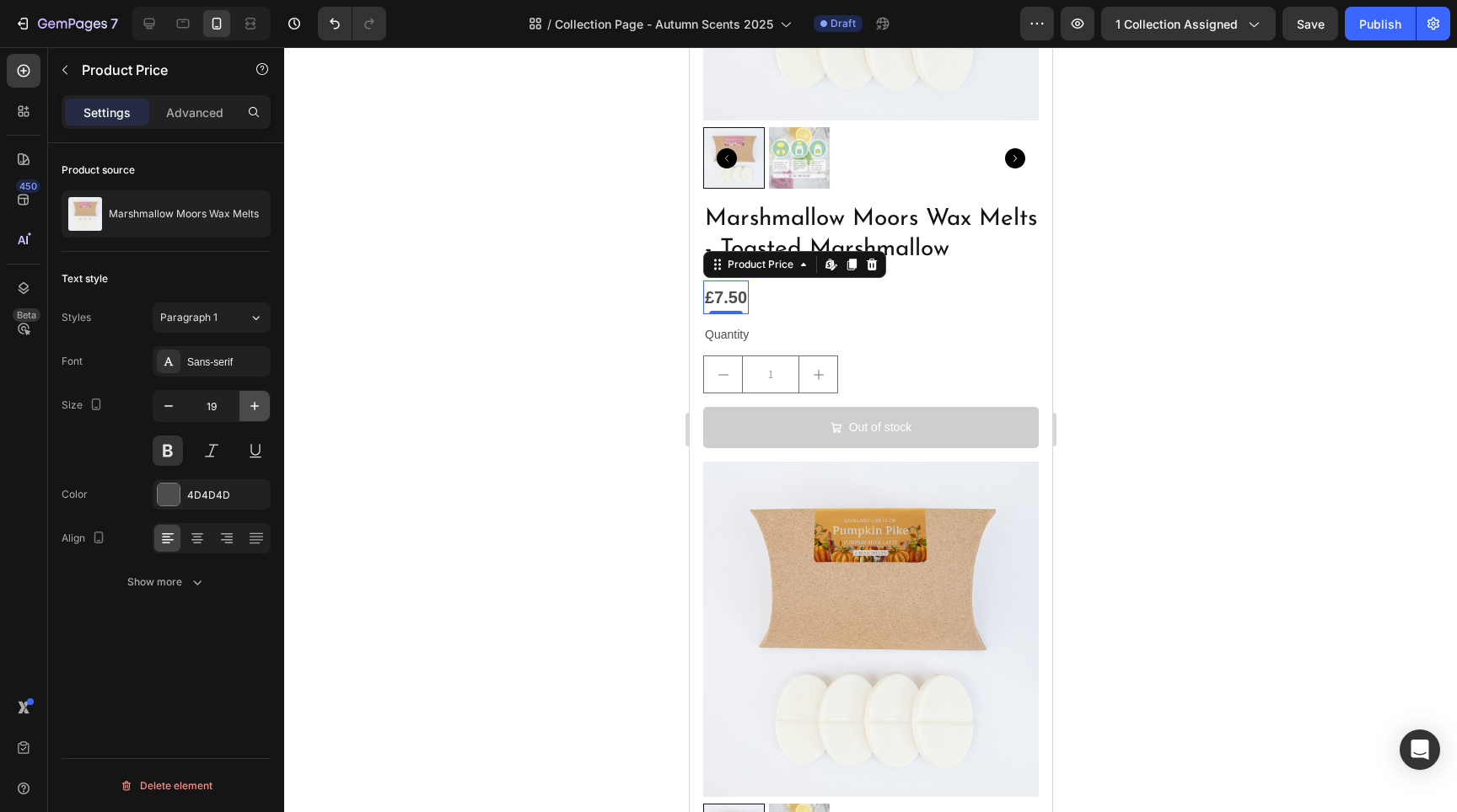
type input "20"
click at [1195, 423] on div at bounding box center [870, 430] width 1173 height 765
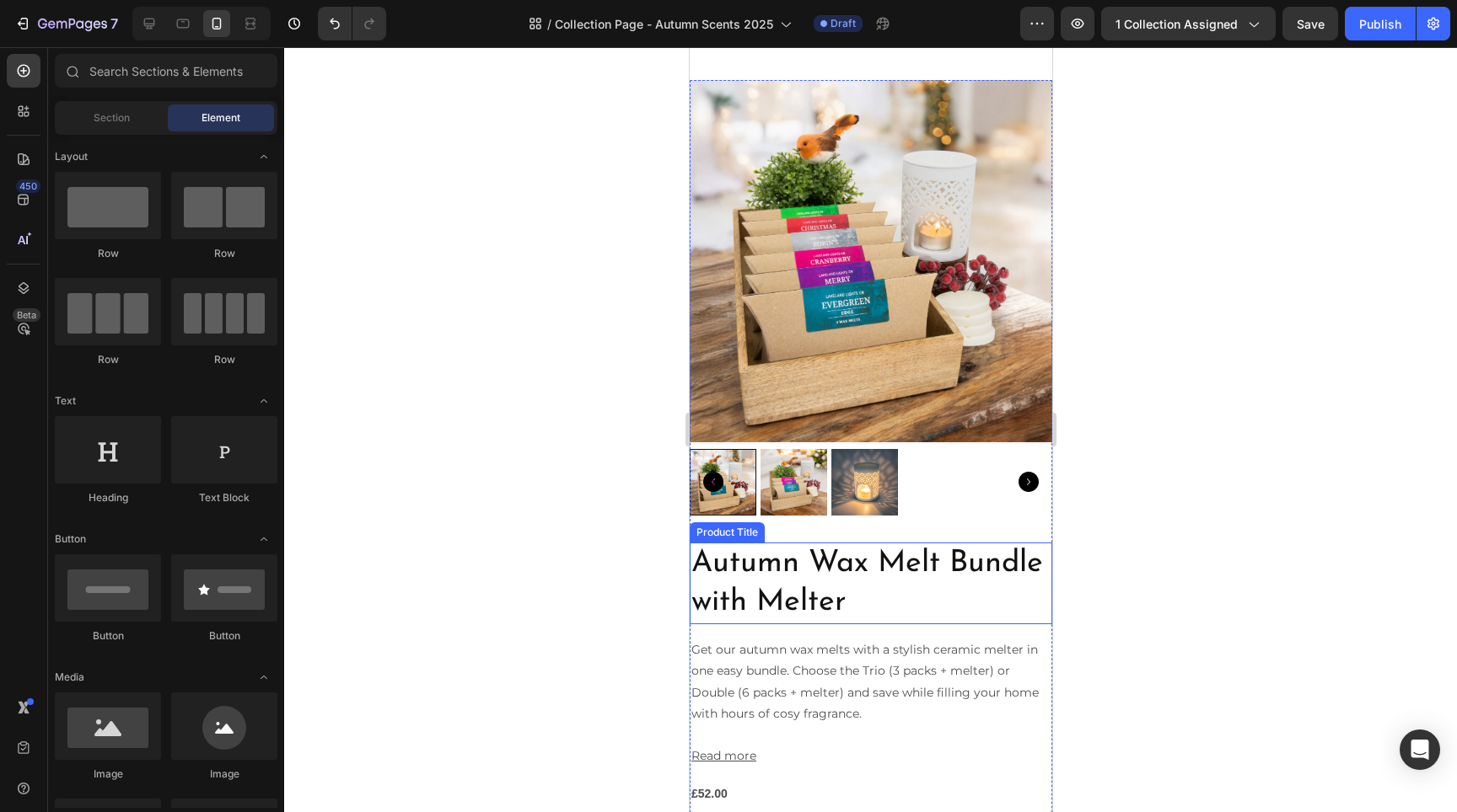
scroll to position [6824, 0]
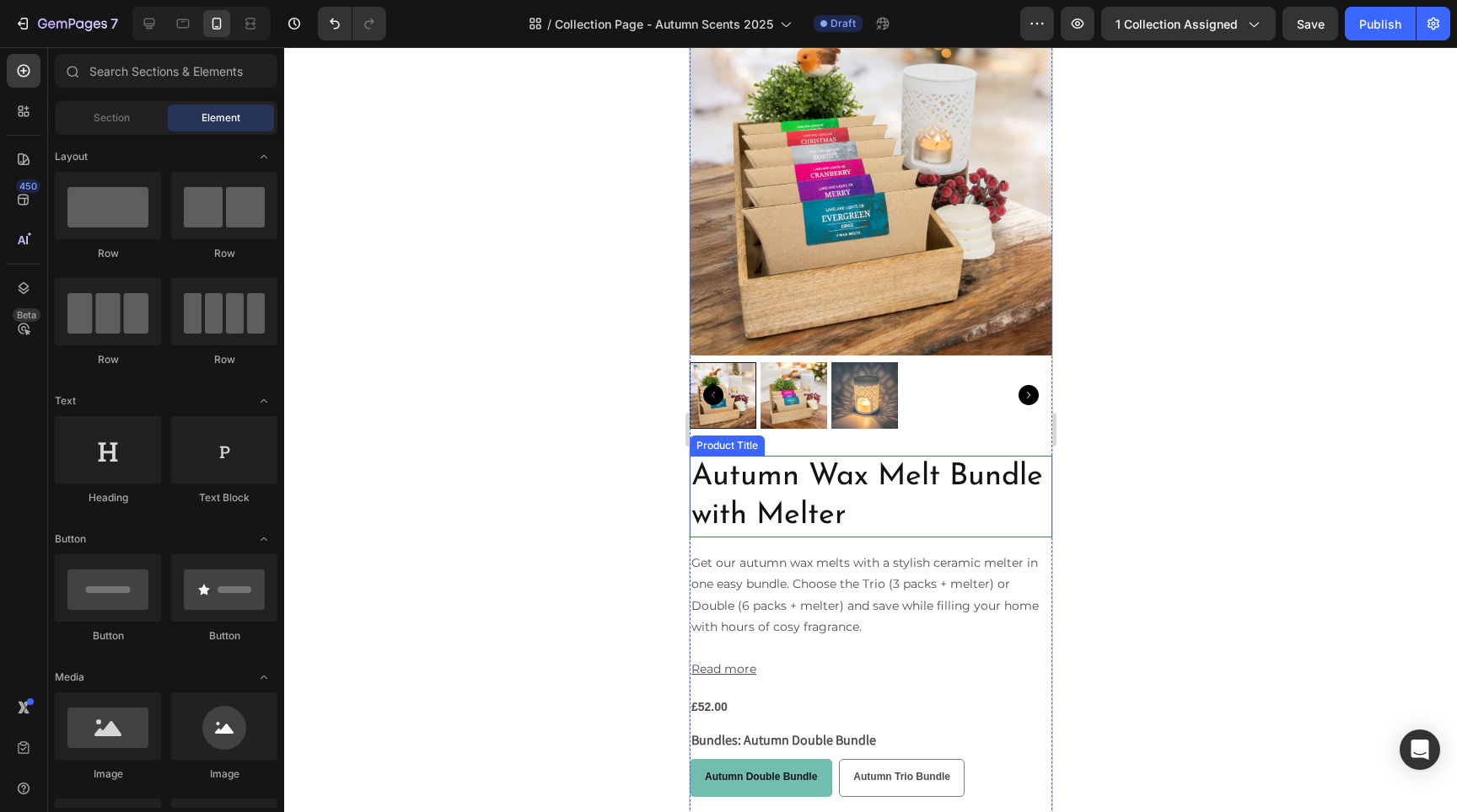
click at [904, 483] on h2 "Autumn Wax Melt Bundle with Melter" at bounding box center [870, 497] width 362 height 83
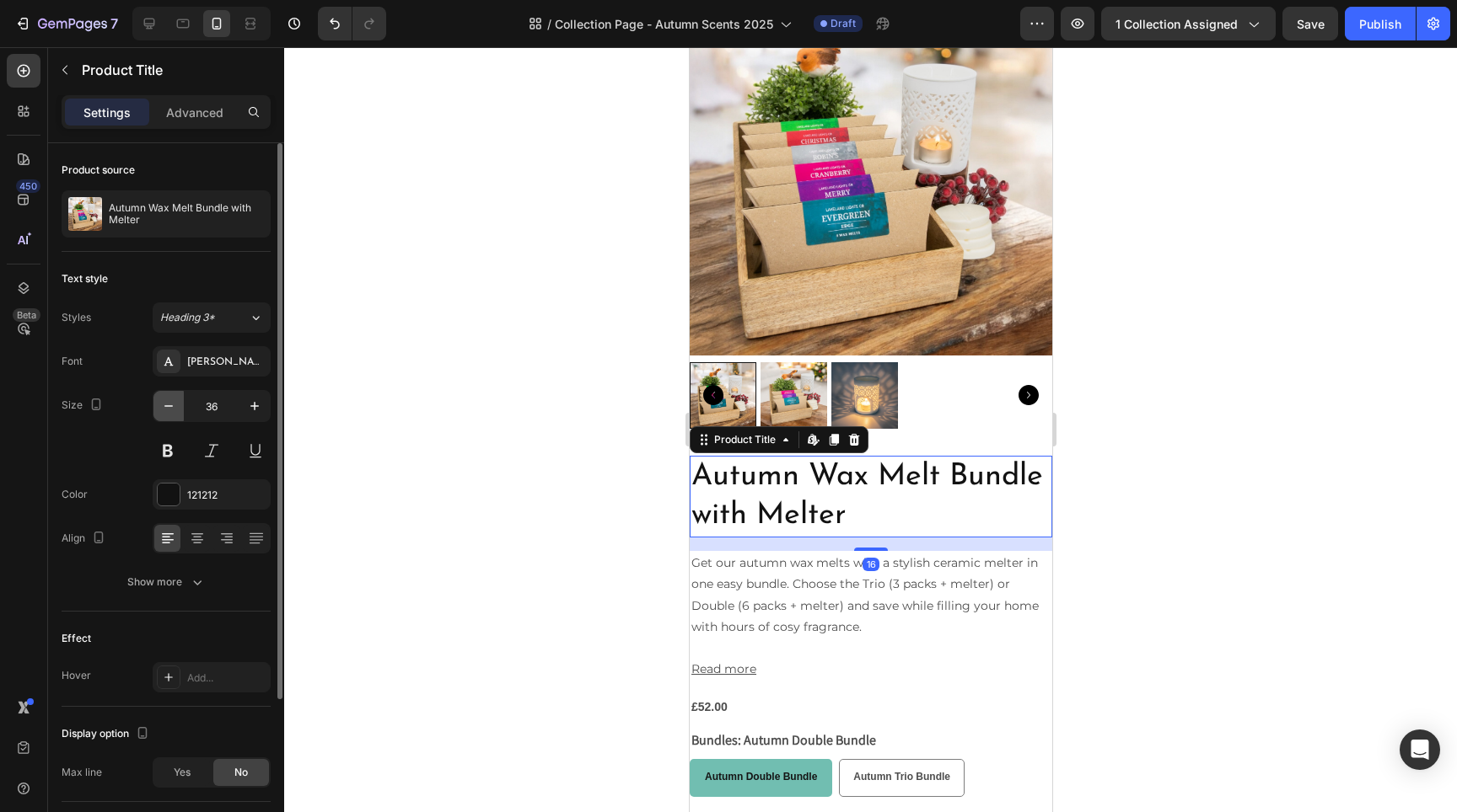
click at [182, 414] on button "button" at bounding box center [168, 406] width 30 height 30
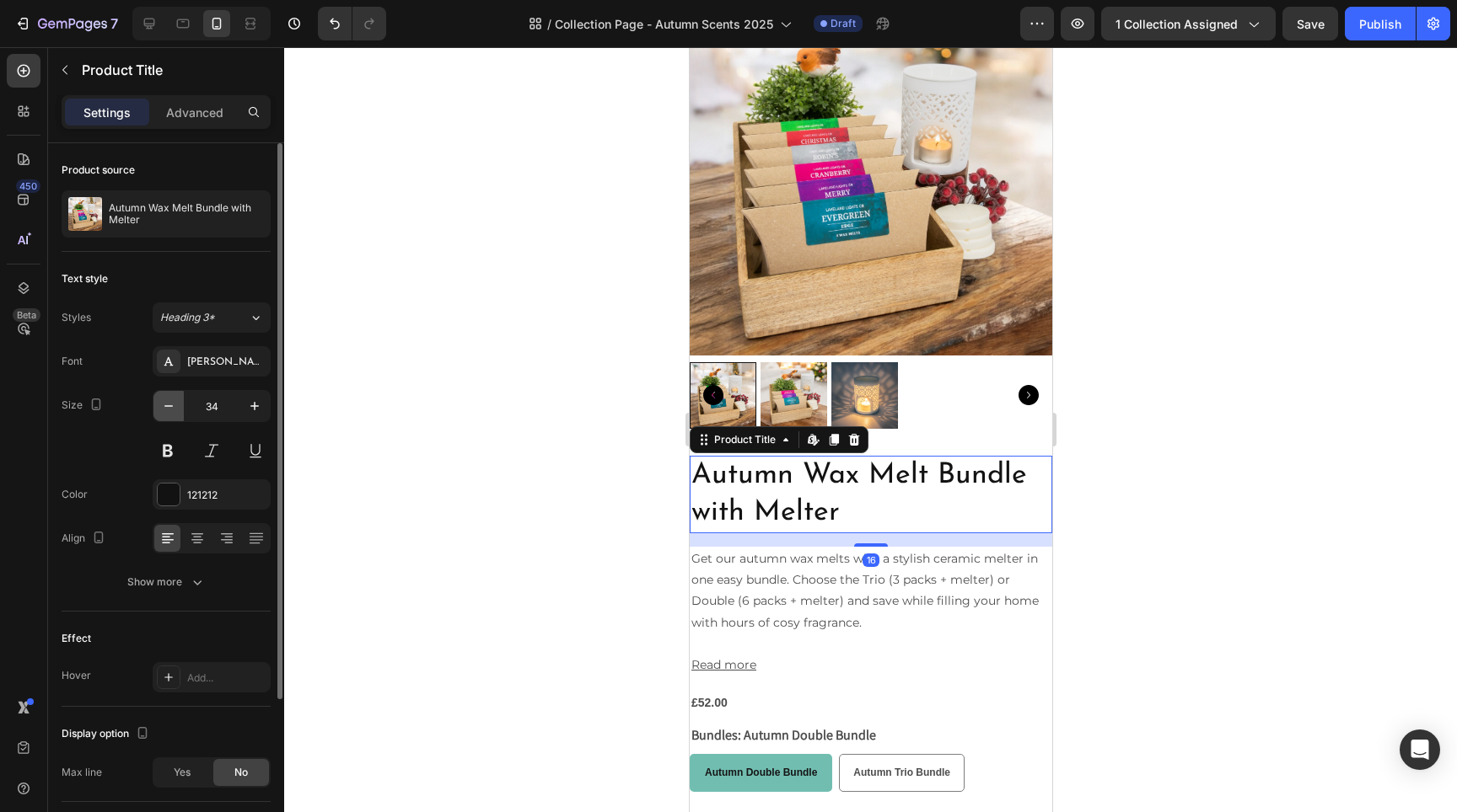
click at [182, 414] on button "button" at bounding box center [168, 406] width 30 height 30
type input "32"
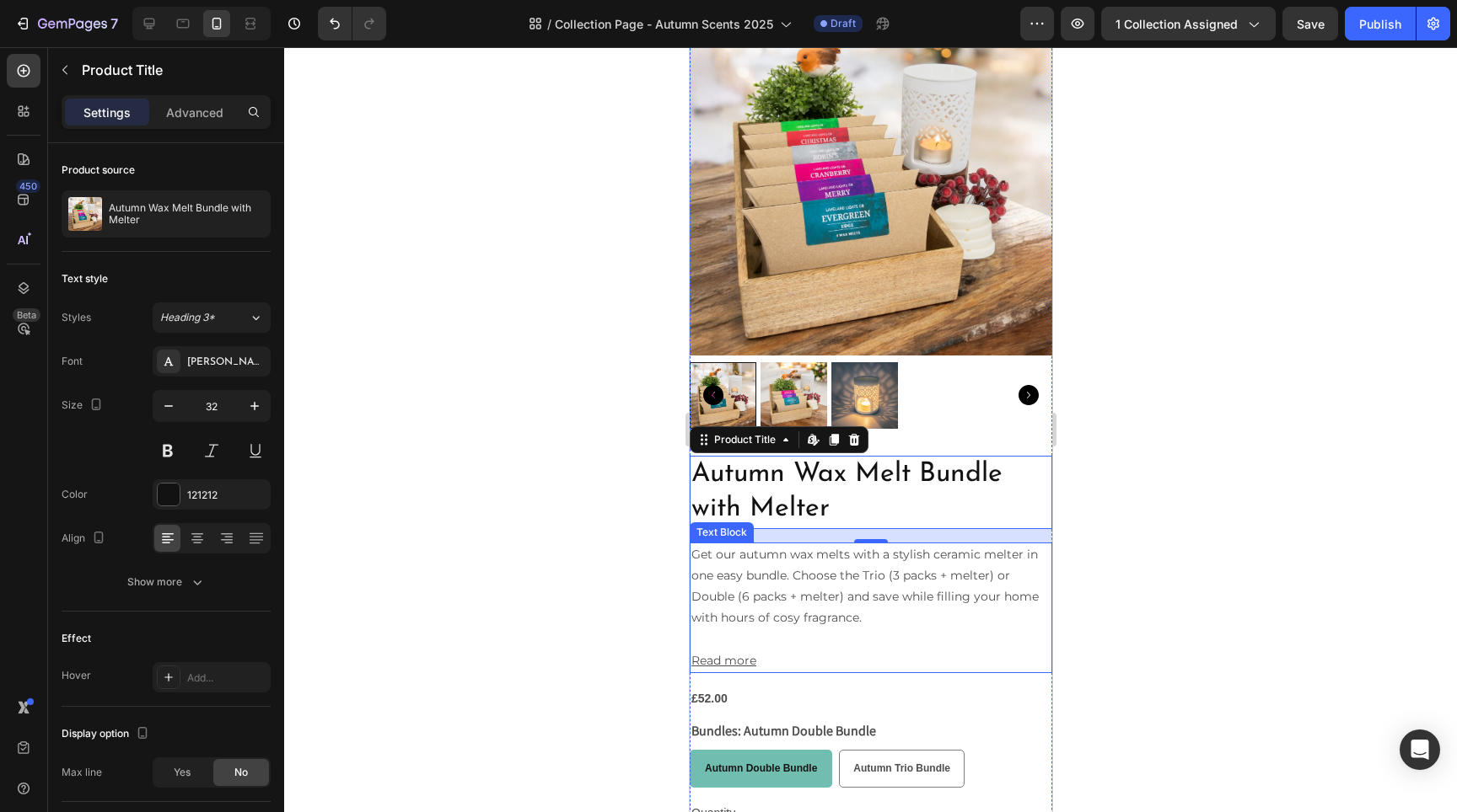
scroll to position [7110, 0]
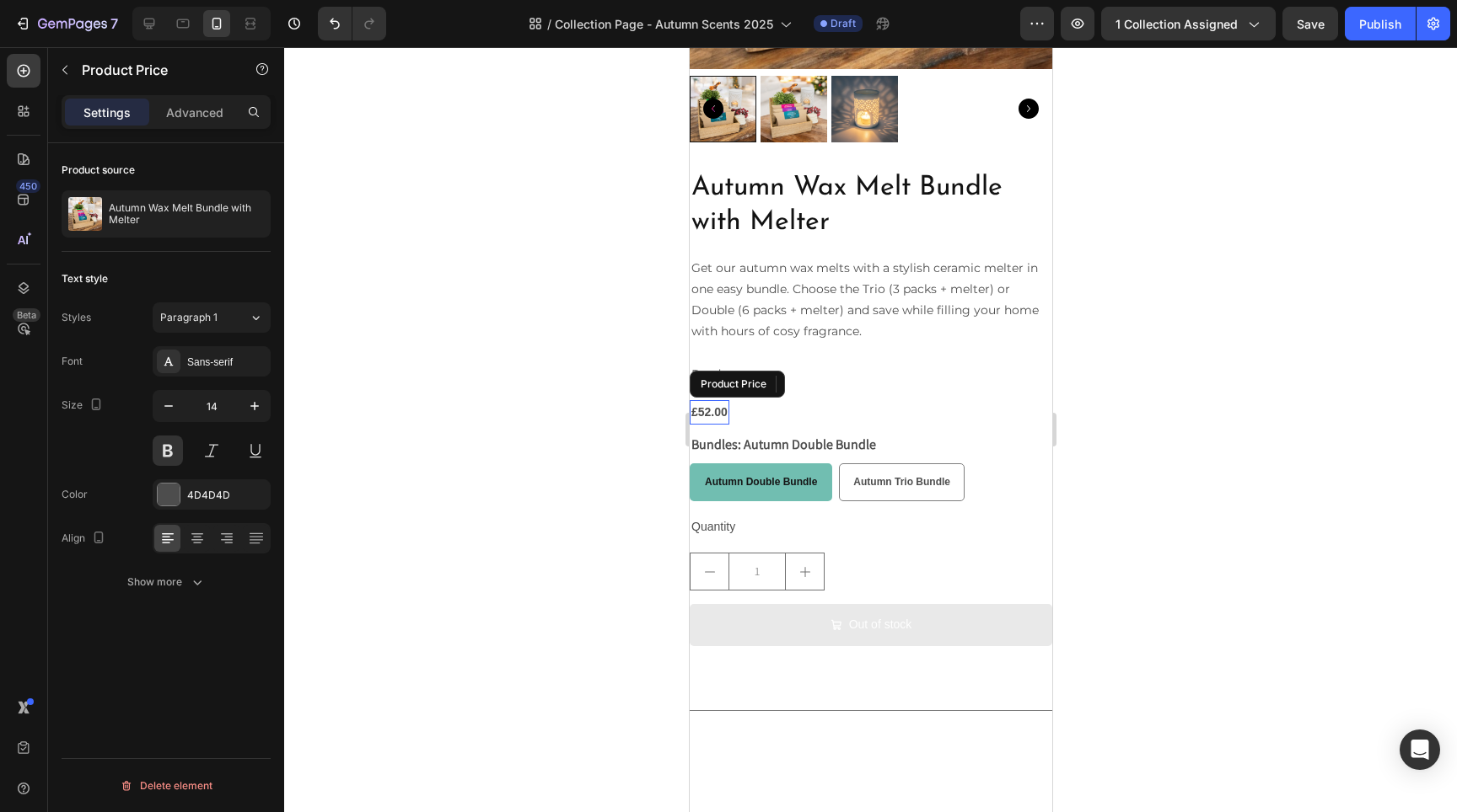
click at [711, 401] on div "£52.00" at bounding box center [708, 412] width 39 height 25
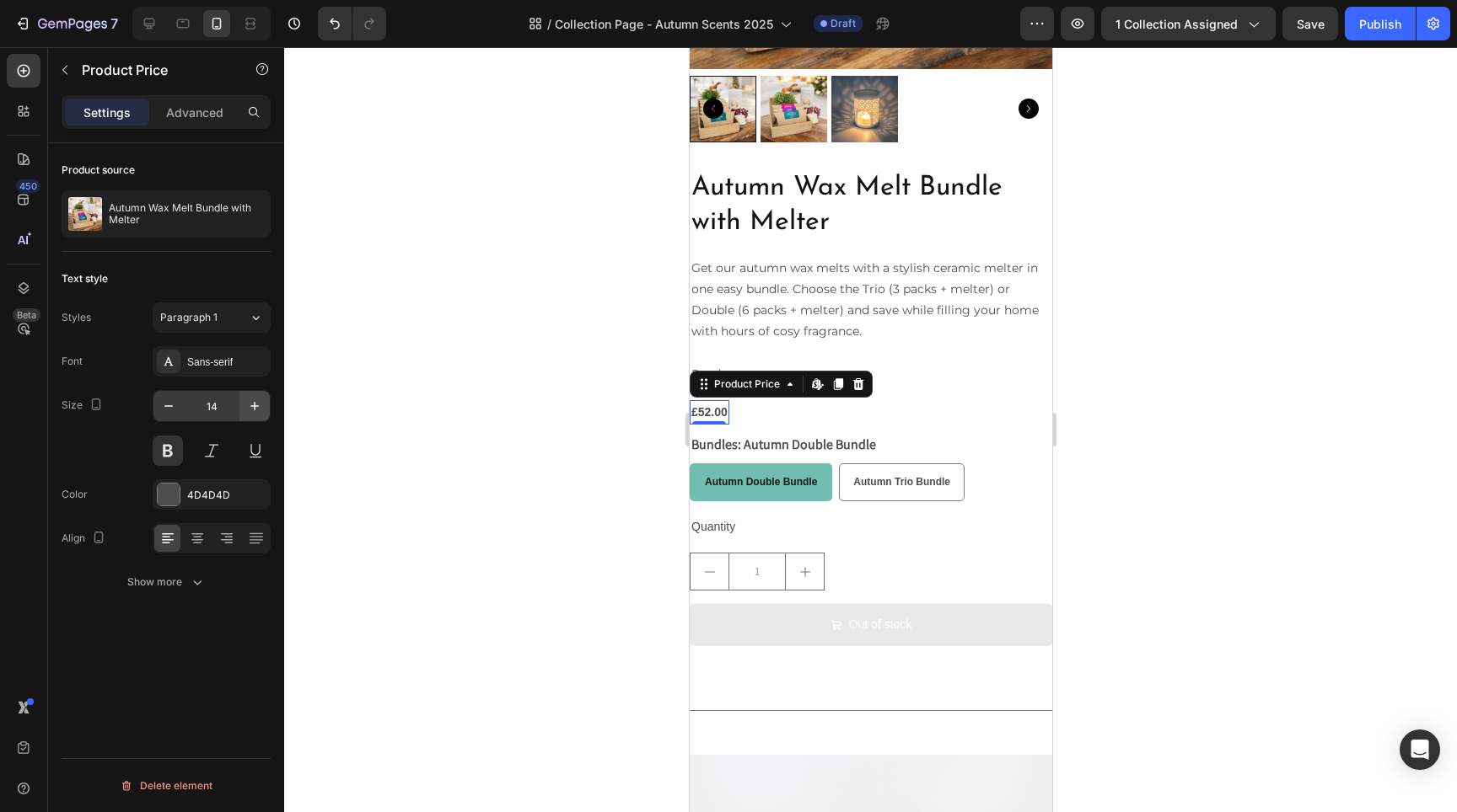
click at [245, 400] on button "button" at bounding box center [254, 406] width 30 height 30
click at [245, 402] on button "button" at bounding box center [254, 406] width 30 height 30
click at [246, 402] on button "button" at bounding box center [254, 406] width 30 height 30
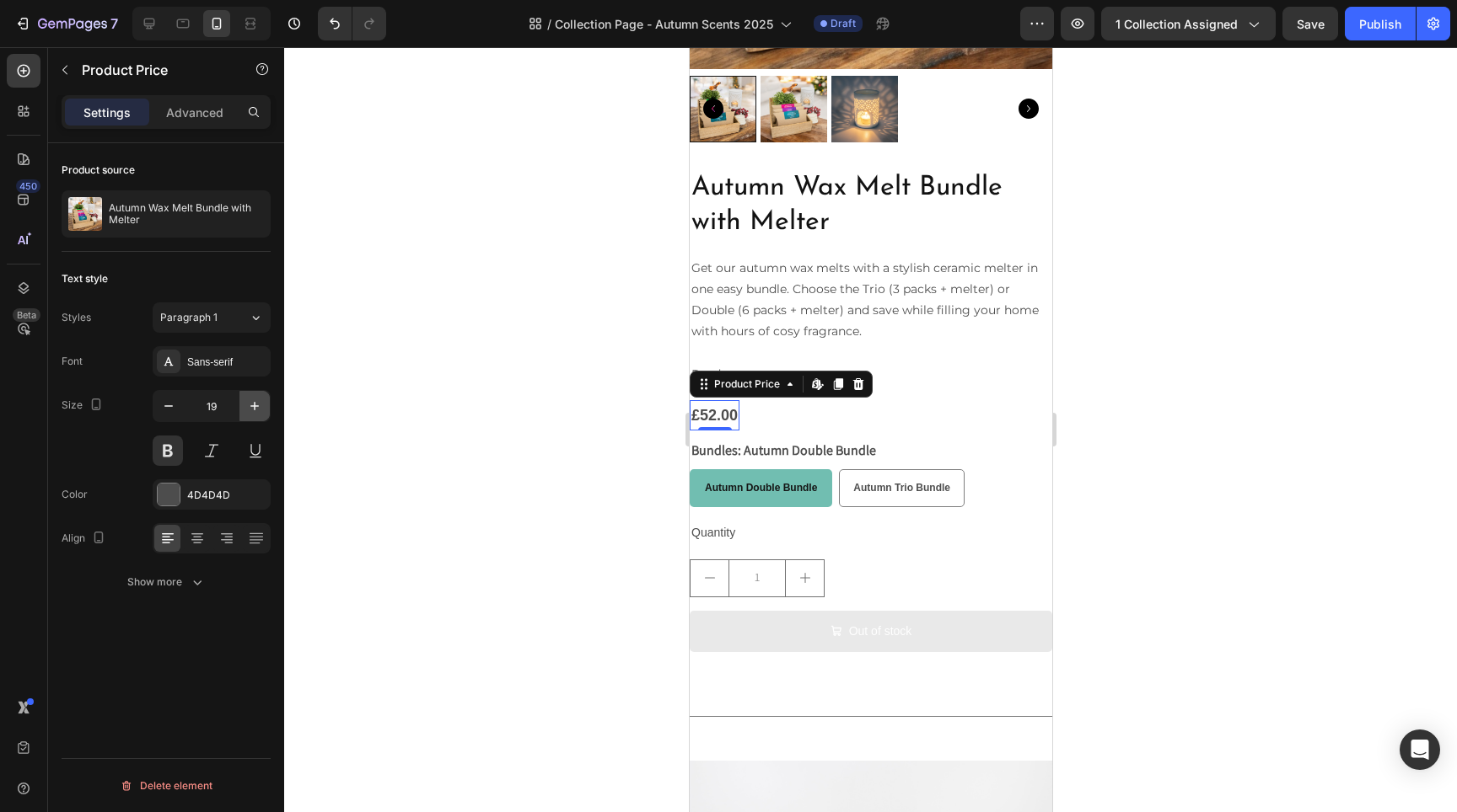
click at [246, 402] on button "button" at bounding box center [254, 406] width 30 height 30
type input "20"
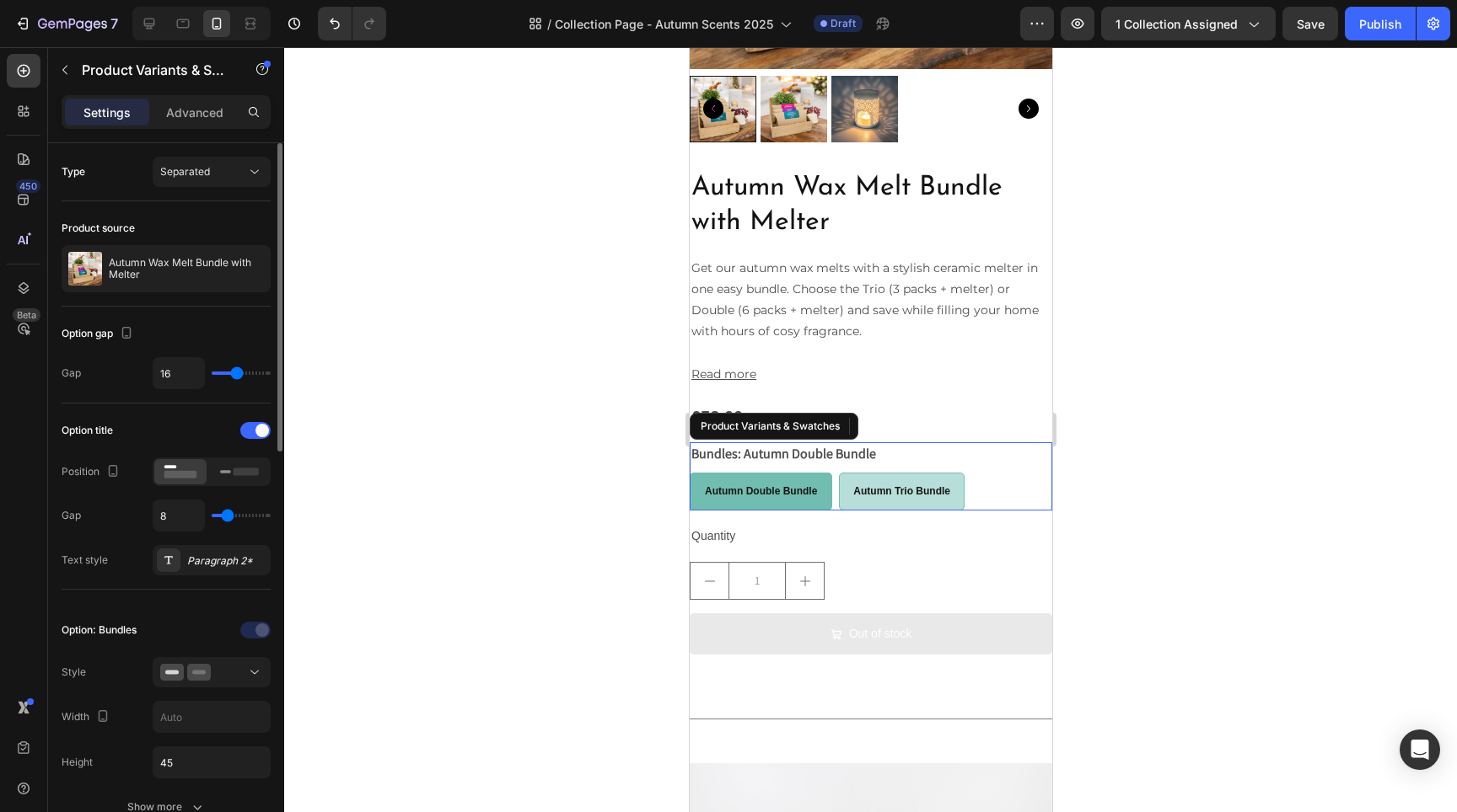
click at [902, 484] on div "Autumn Trio Bundle" at bounding box center [901, 492] width 124 height 32
click at [838, 473] on input "Autumn Trio Bundle Autumn Trio Bundle Autumn Trio Bundle" at bounding box center [837, 472] width 1 height 1
radio input "true"
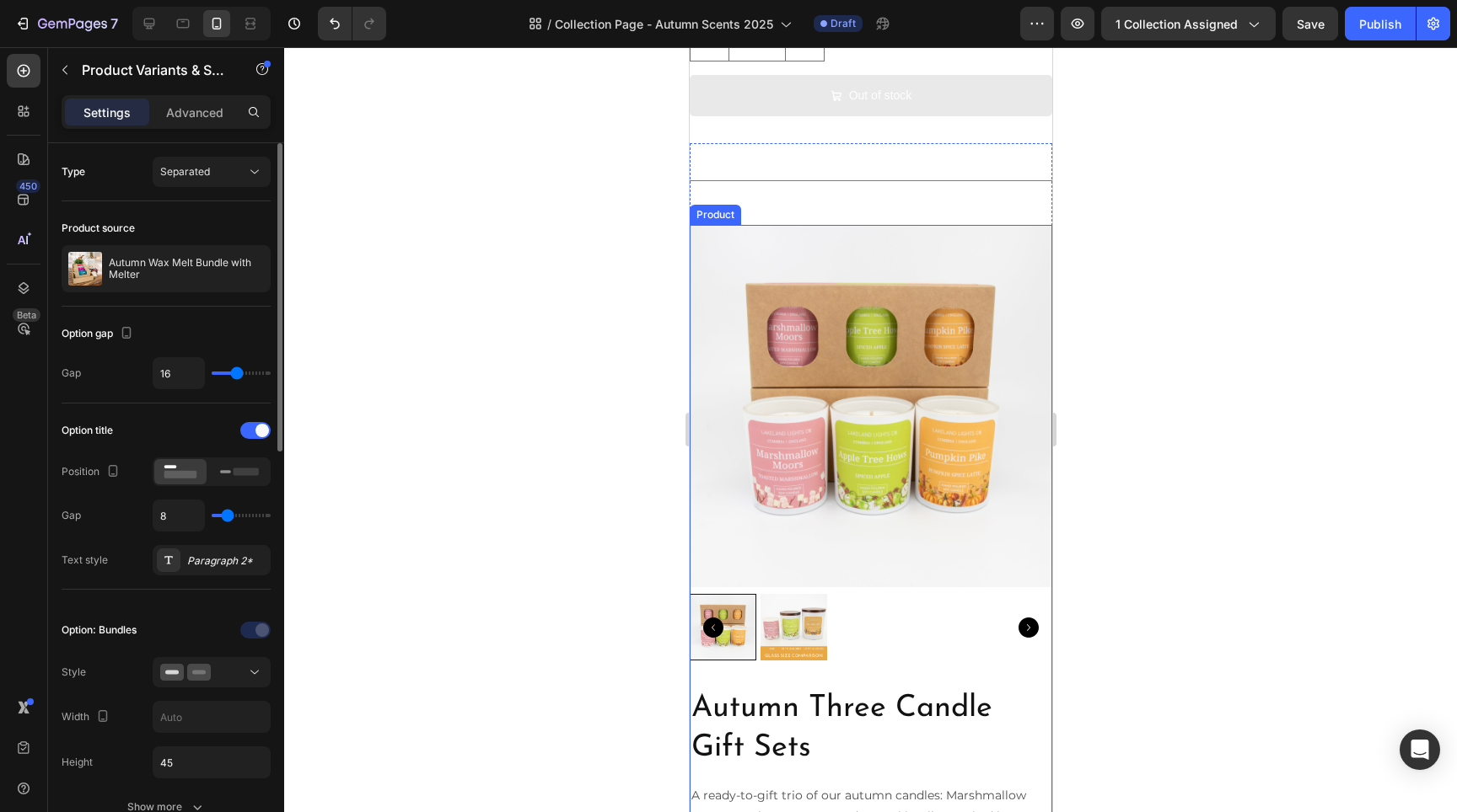
scroll to position [7716, 0]
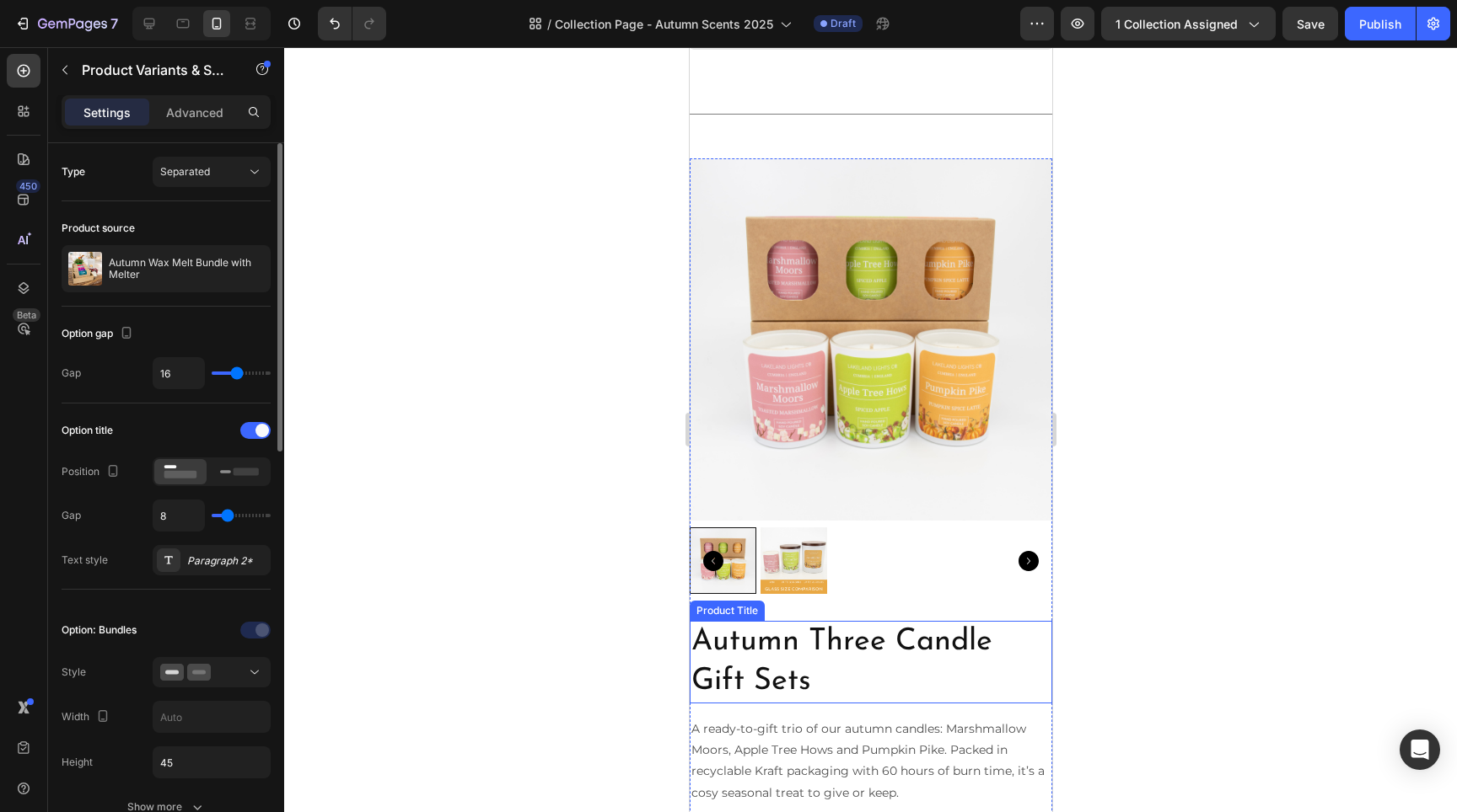
click at [859, 621] on h2 "Autumn Three Candle Gift Sets" at bounding box center [870, 662] width 362 height 83
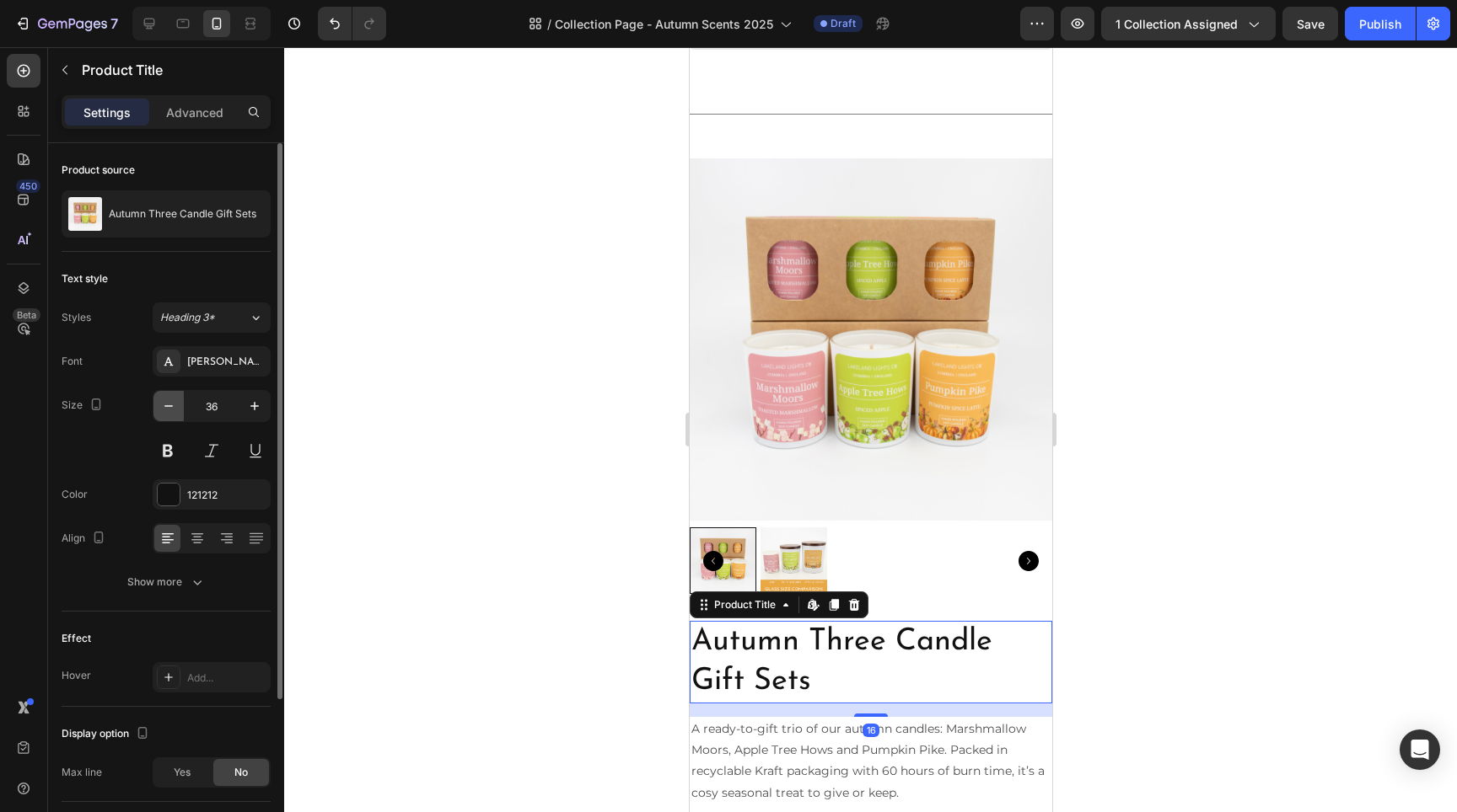
click at [155, 411] on button "button" at bounding box center [168, 406] width 30 height 30
click at [158, 408] on button "button" at bounding box center [168, 406] width 30 height 30
click at [159, 413] on button "button" at bounding box center [168, 406] width 30 height 30
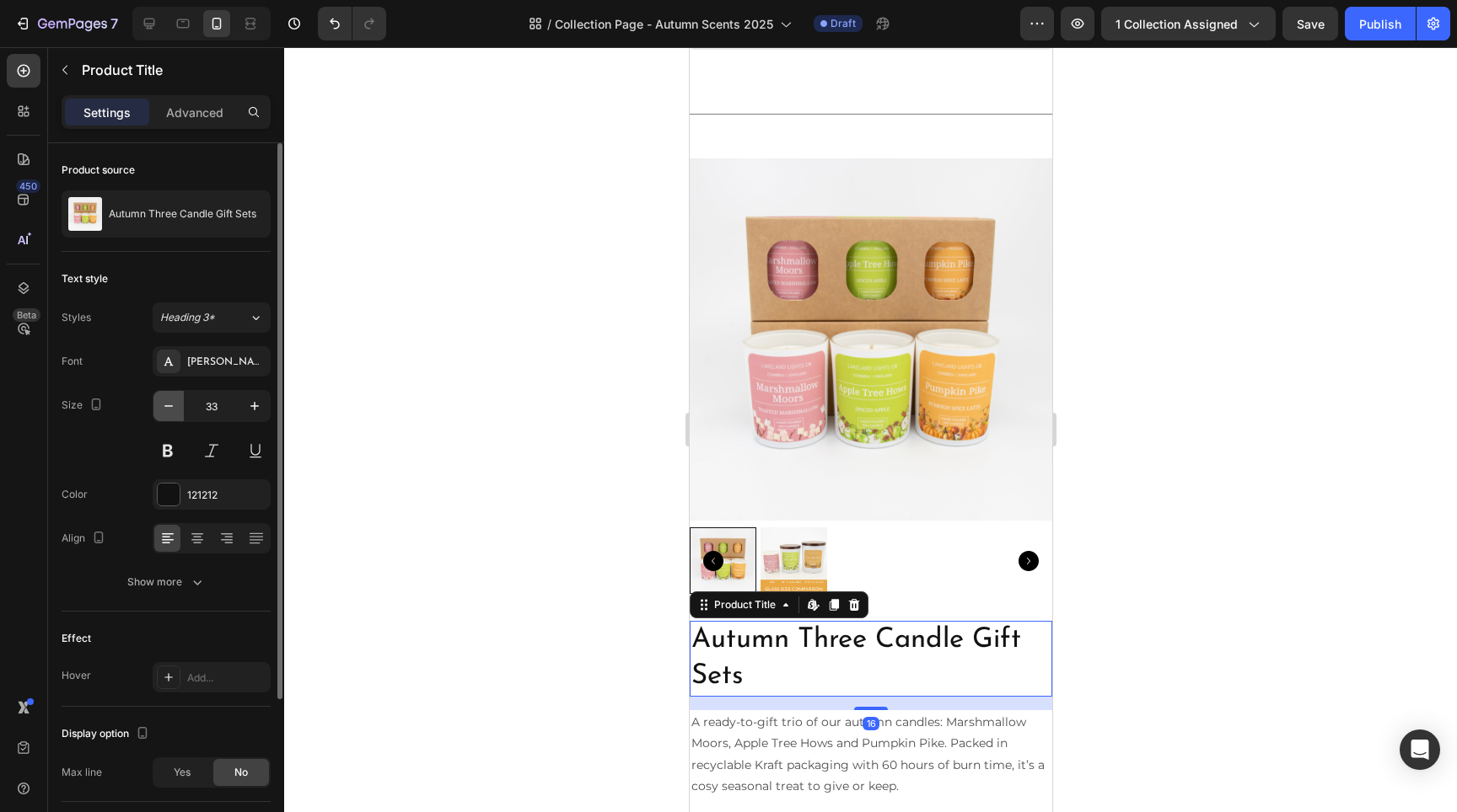
click at [158, 414] on button "button" at bounding box center [168, 406] width 30 height 30
type input "32"
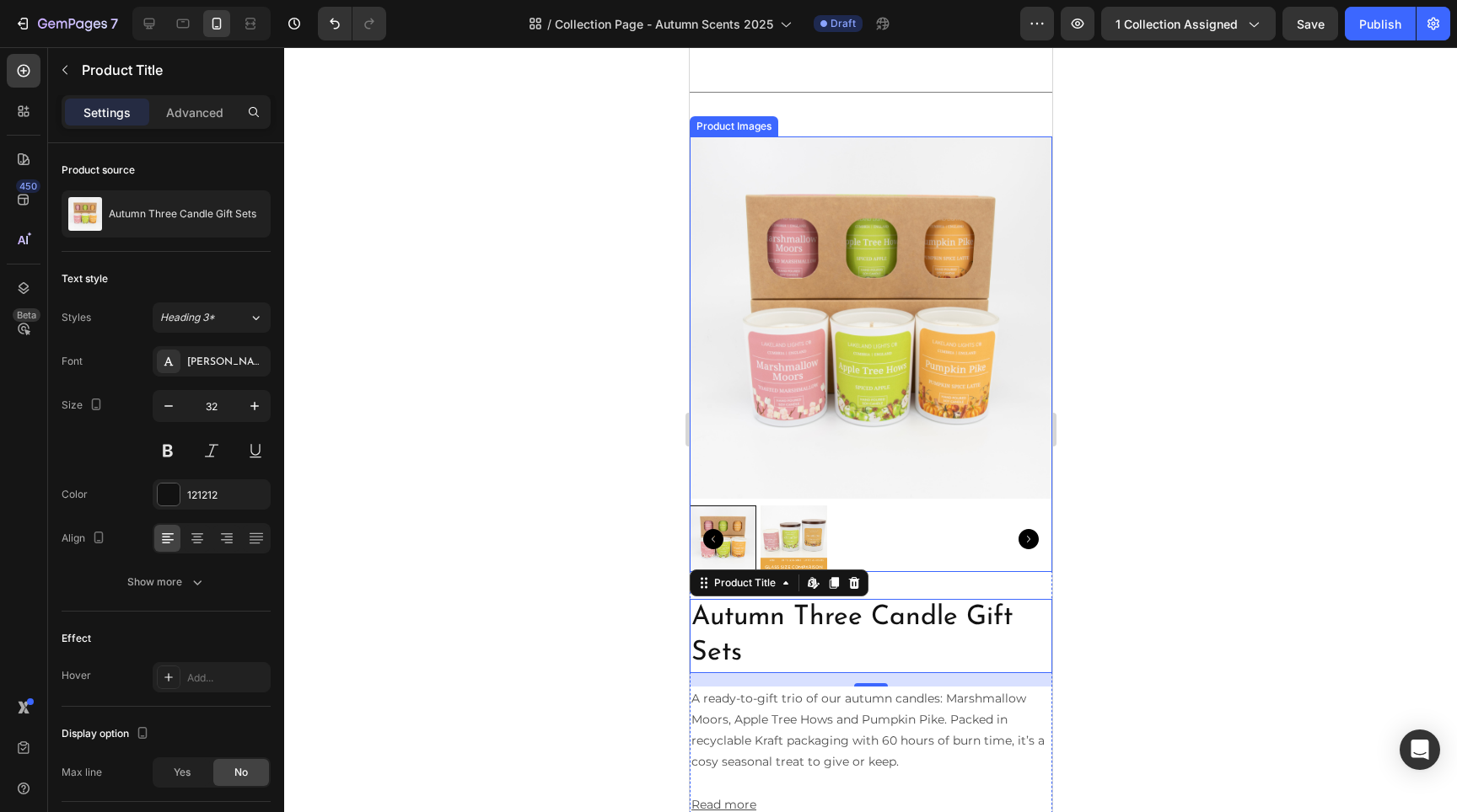
scroll to position [7970, 0]
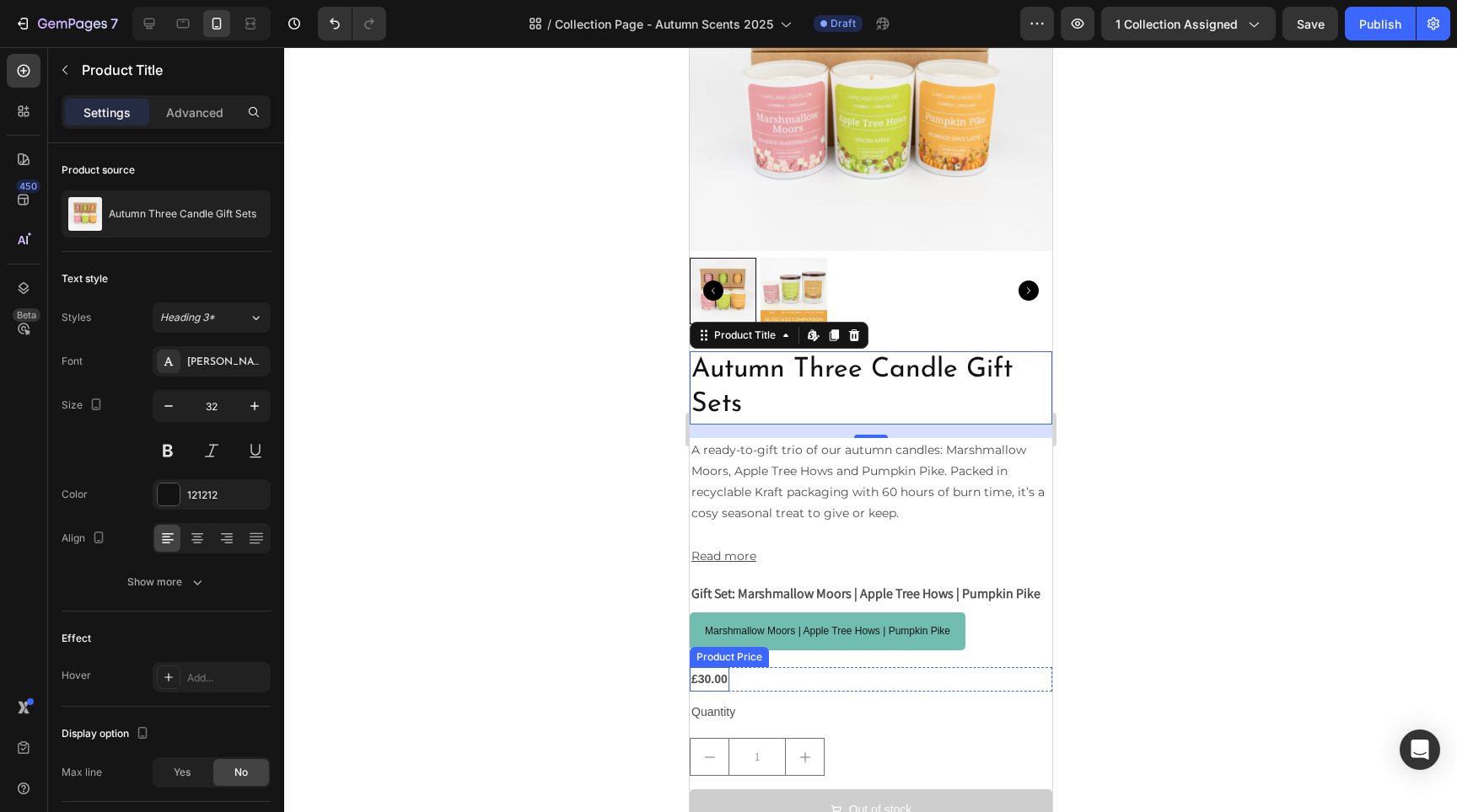
click at [711, 683] on div "£30.00" at bounding box center [708, 680] width 39 height 25
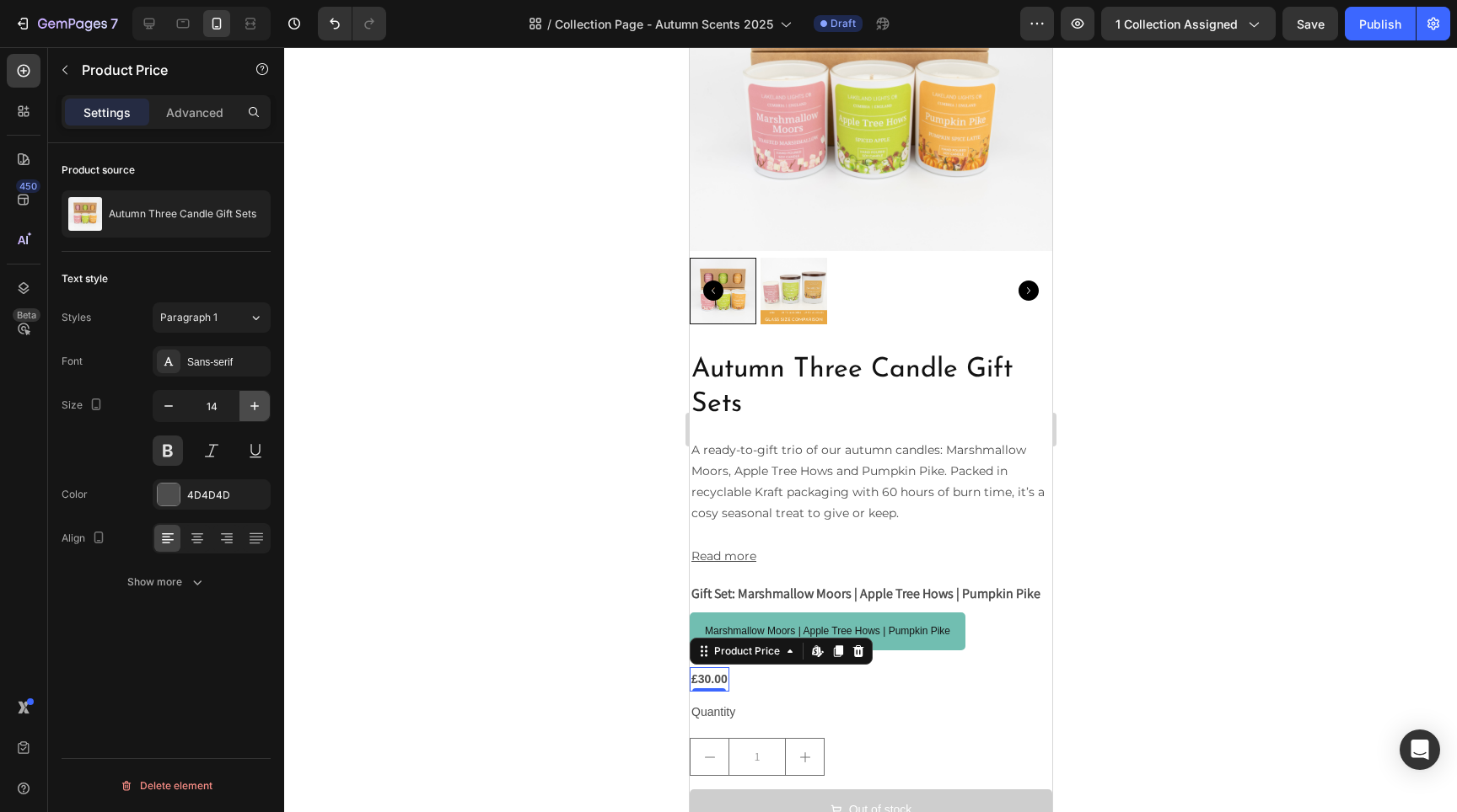
click at [252, 407] on icon "button" at bounding box center [255, 406] width 16 height 16
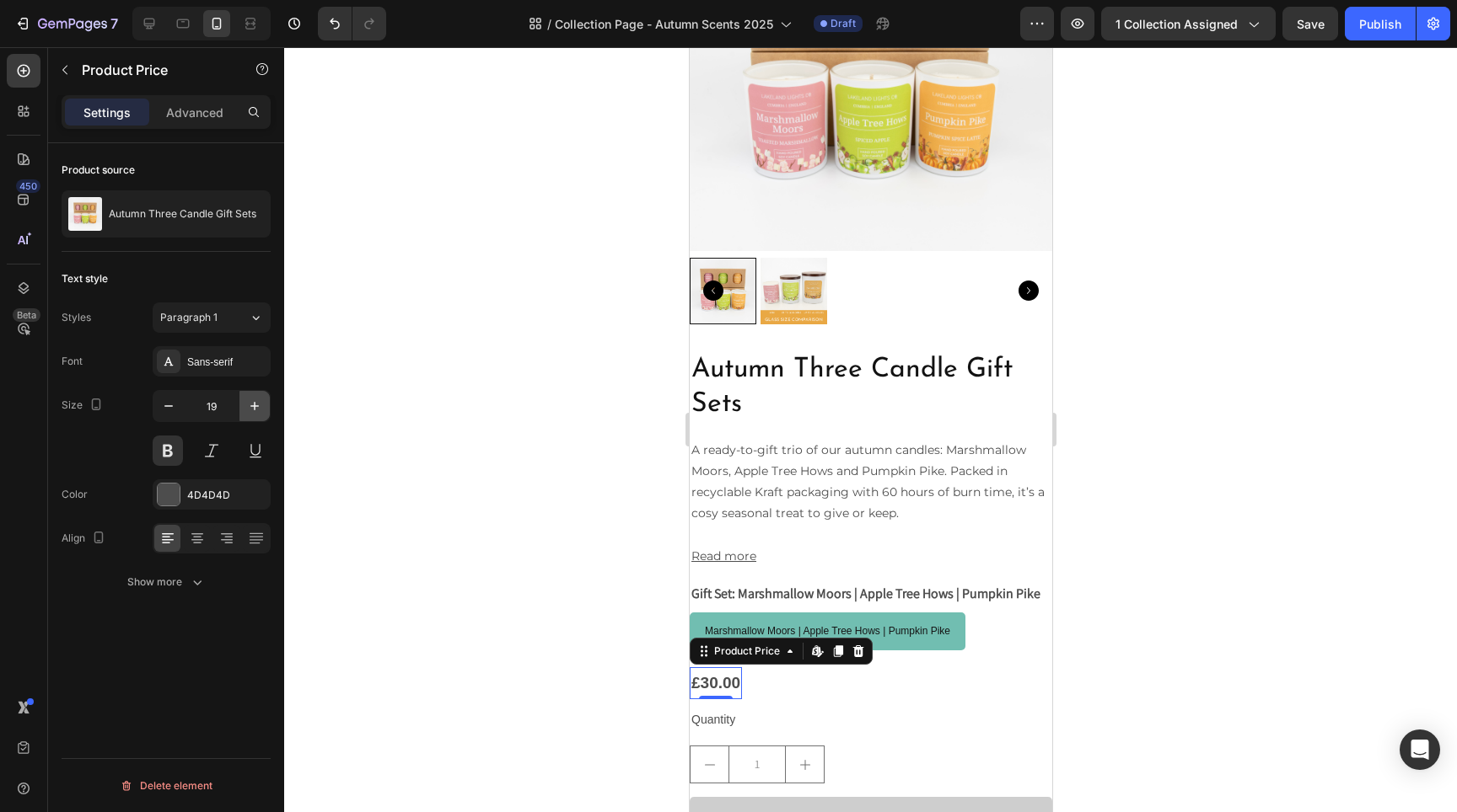
click at [252, 407] on icon "button" at bounding box center [255, 406] width 16 height 16
type input "20"
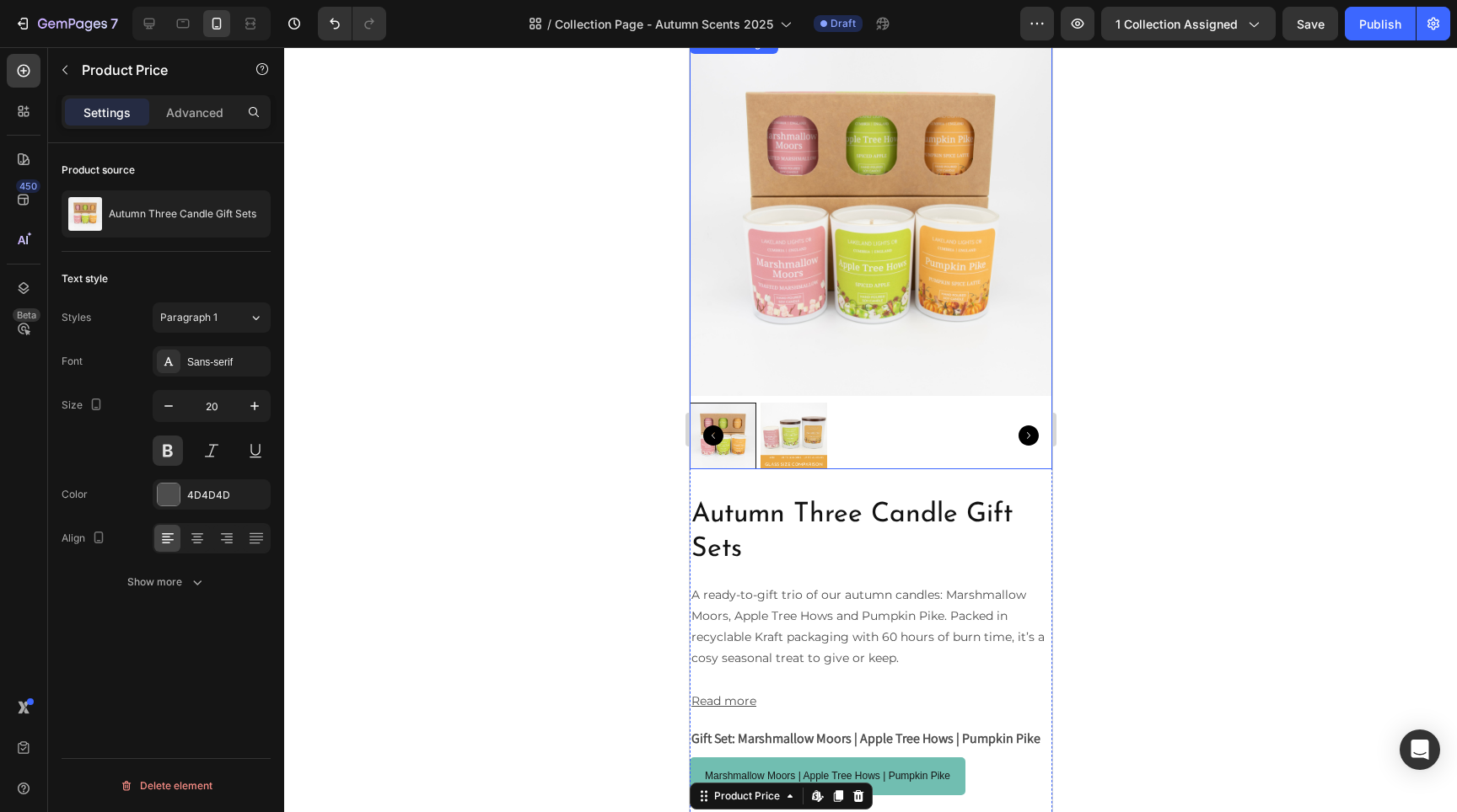
scroll to position [7382, 0]
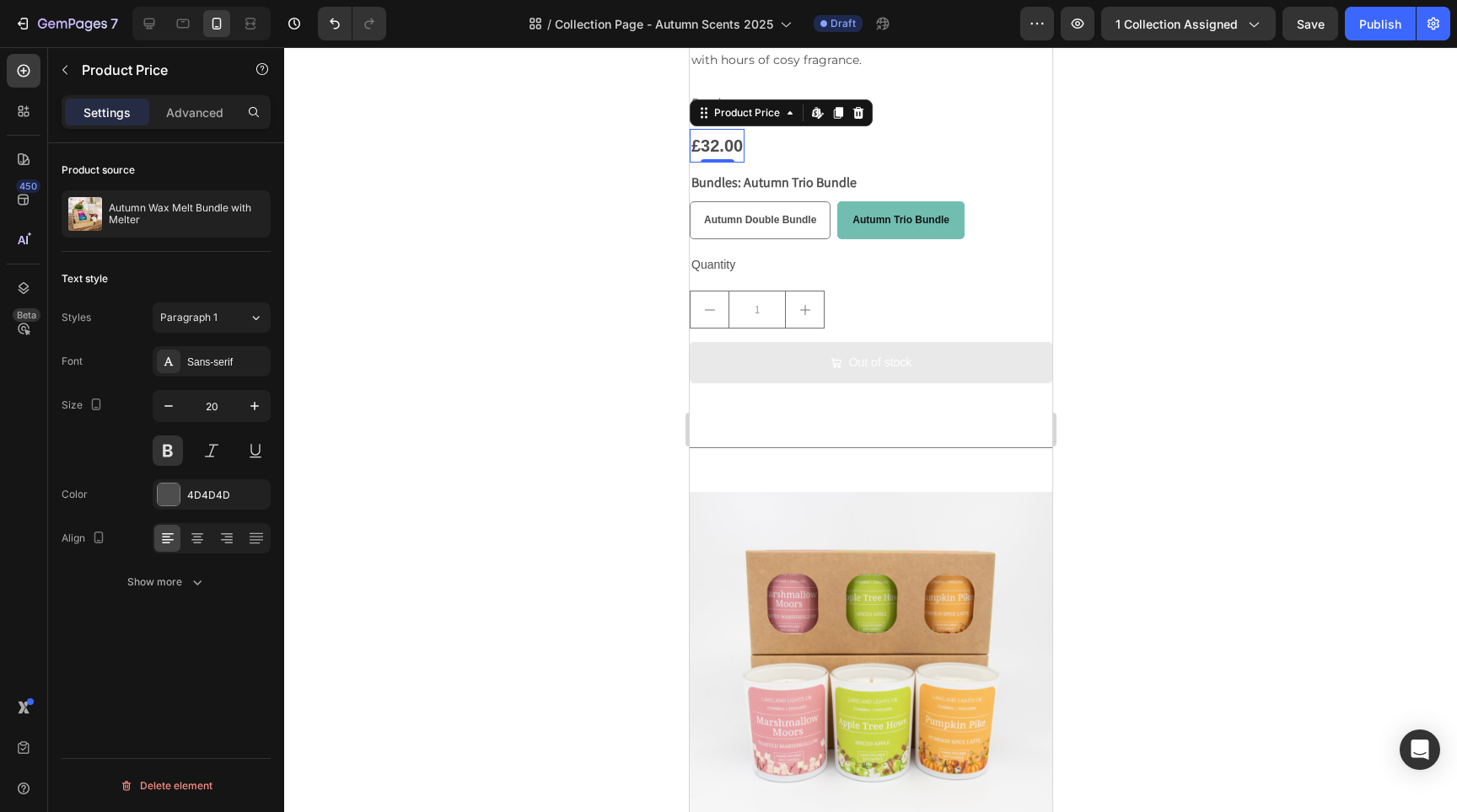
click at [726, 129] on div "£32.00" at bounding box center [717, 145] width 55 height 34
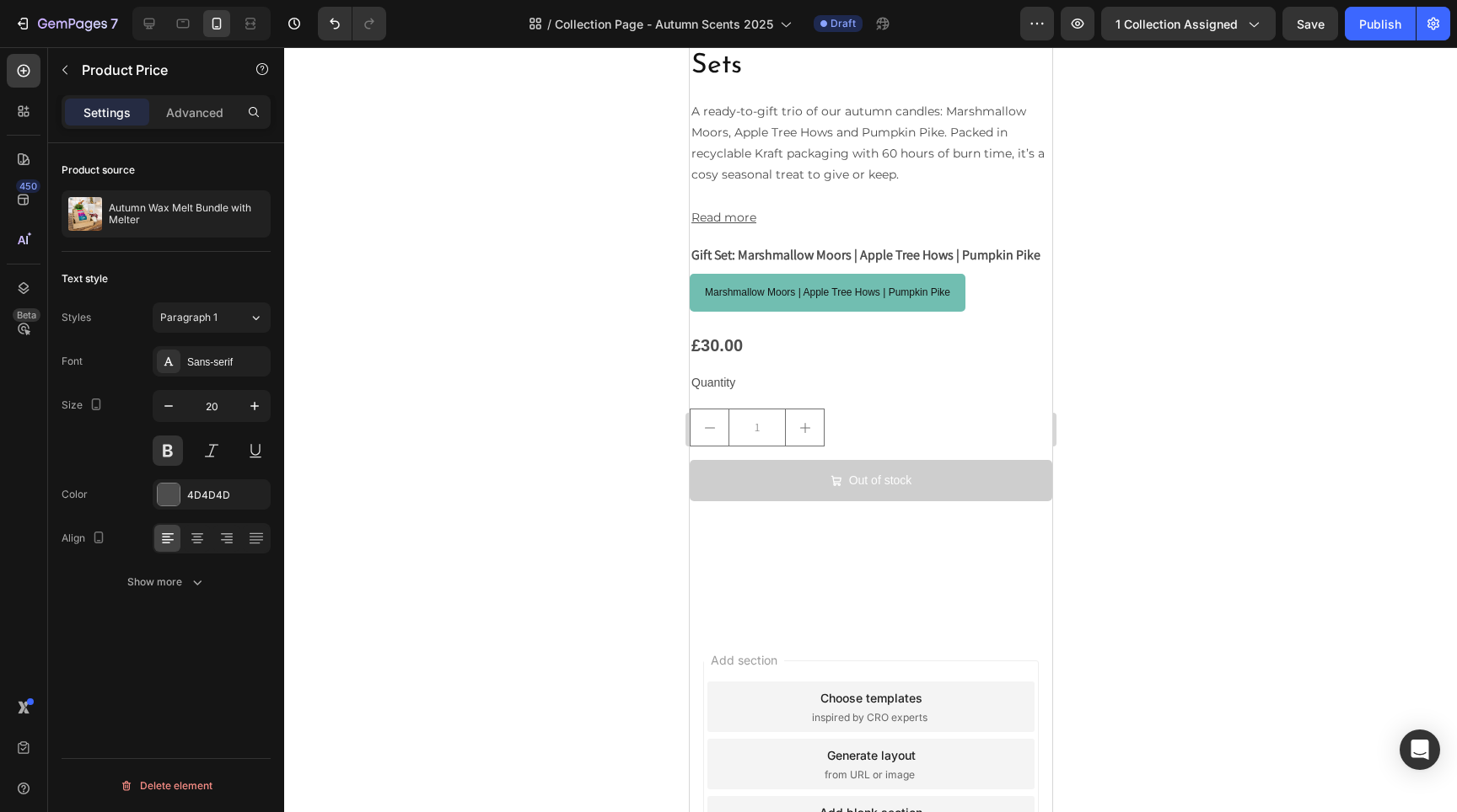
scroll to position [7953, 0]
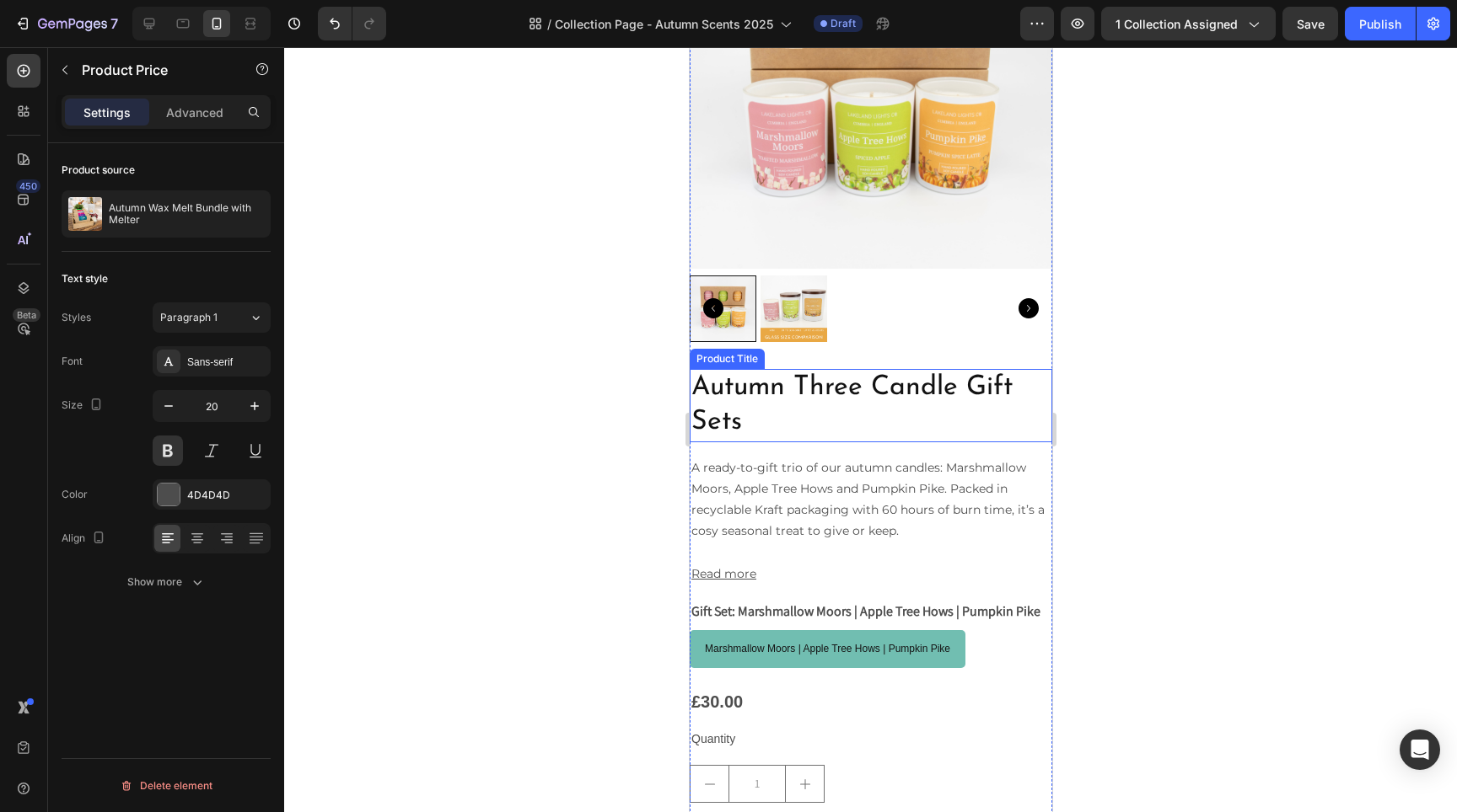
click at [831, 395] on h2 "Autumn Three Candle Gift Sets" at bounding box center [870, 406] width 362 height 73
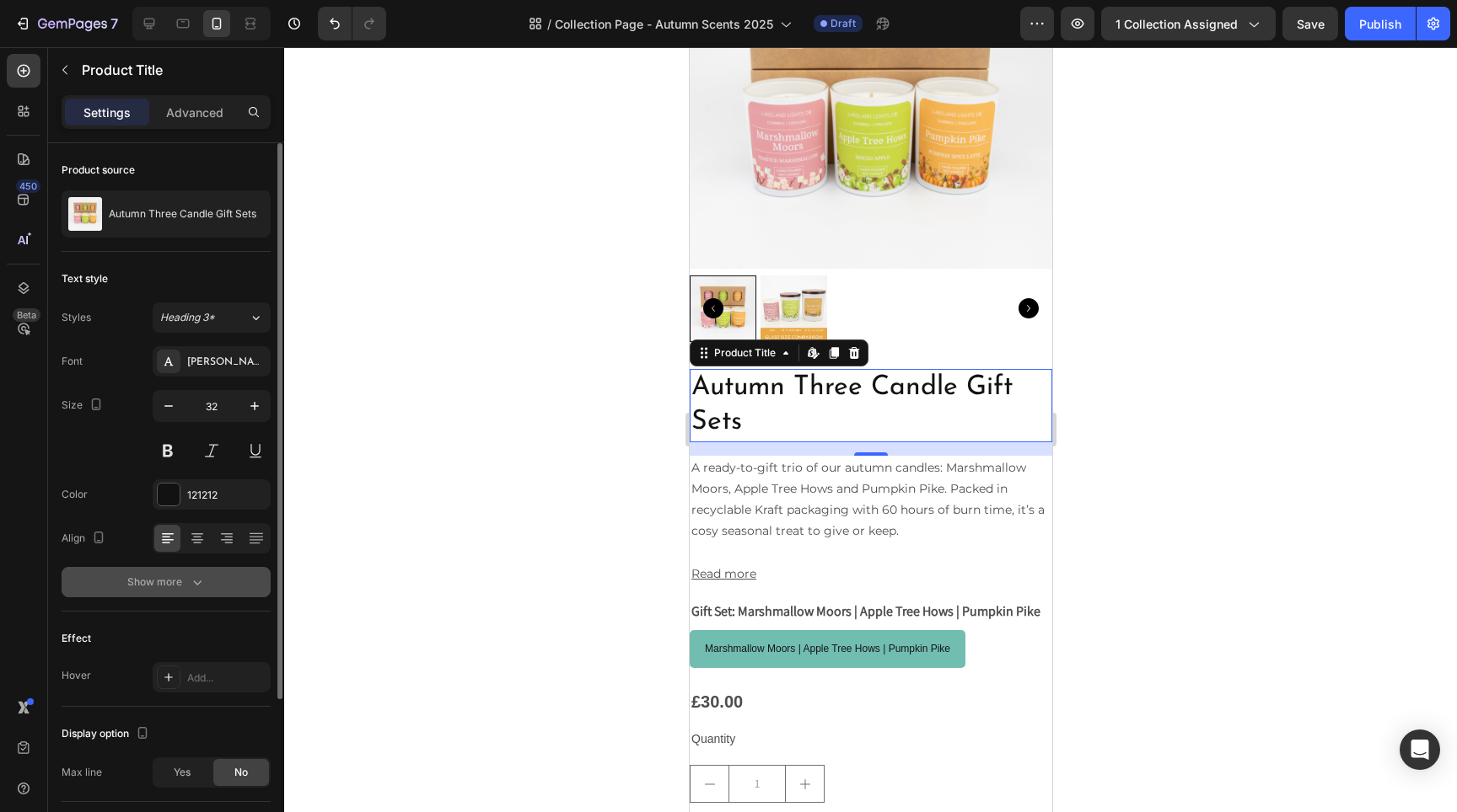
click at [200, 590] on button "Show more" at bounding box center [165, 582] width 209 height 30
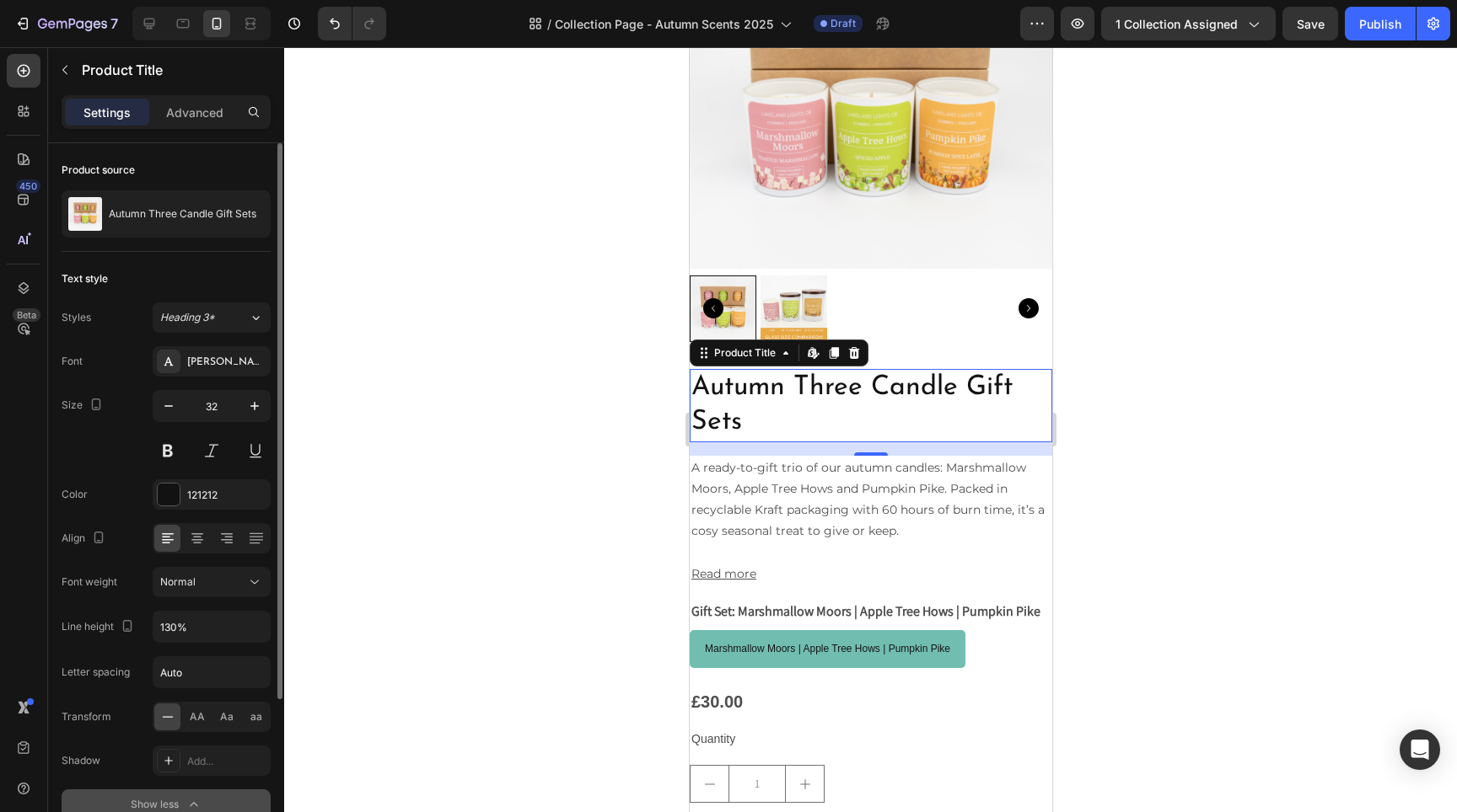
click at [200, 590] on button "Normal" at bounding box center [211, 582] width 118 height 30
click at [194, 620] on input "130%" at bounding box center [211, 627] width 116 height 30
click at [268, 630] on button "button" at bounding box center [254, 627] width 30 height 30
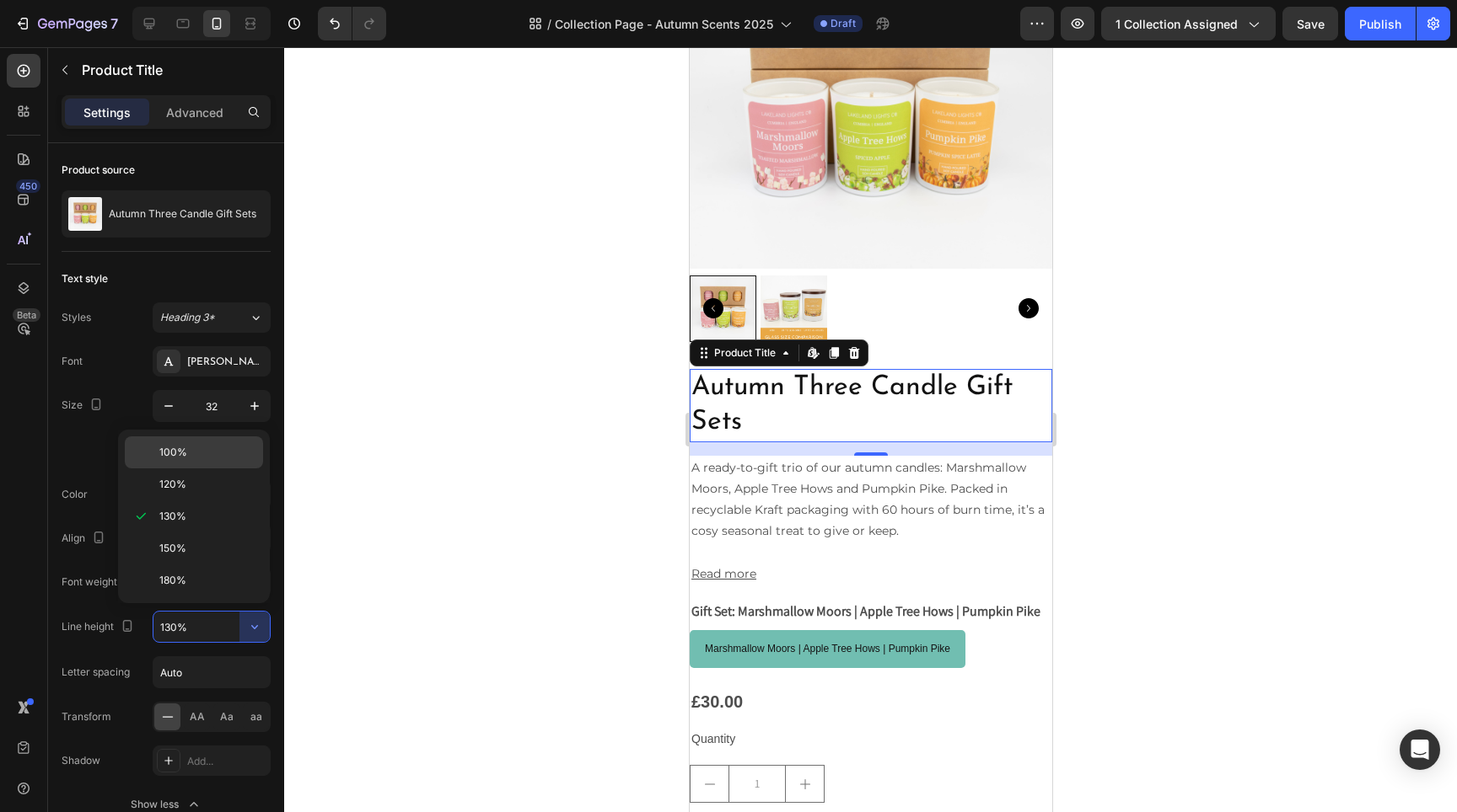
click at [204, 455] on p "100%" at bounding box center [207, 453] width 96 height 16
type input "100%"
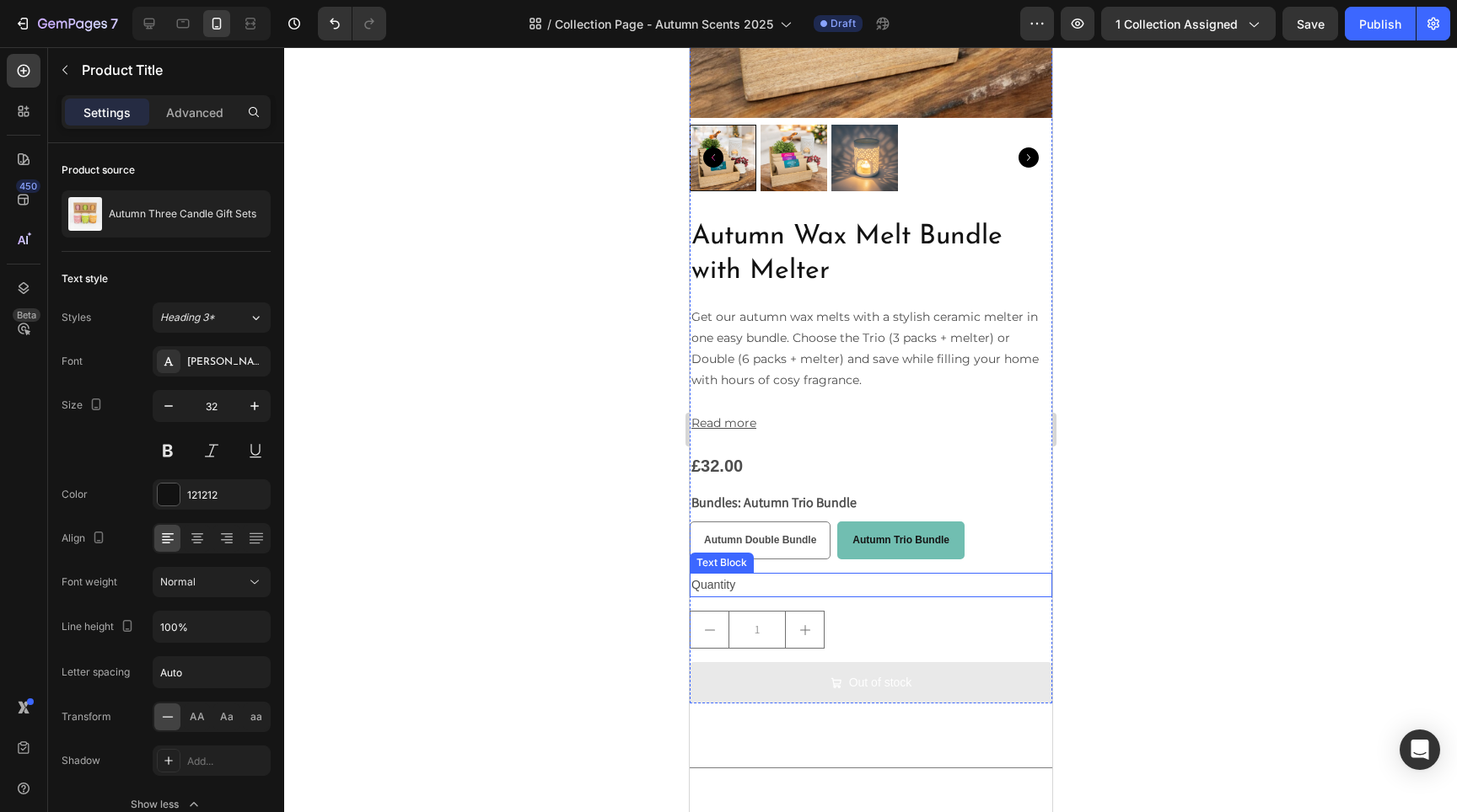
scroll to position [6975, 0]
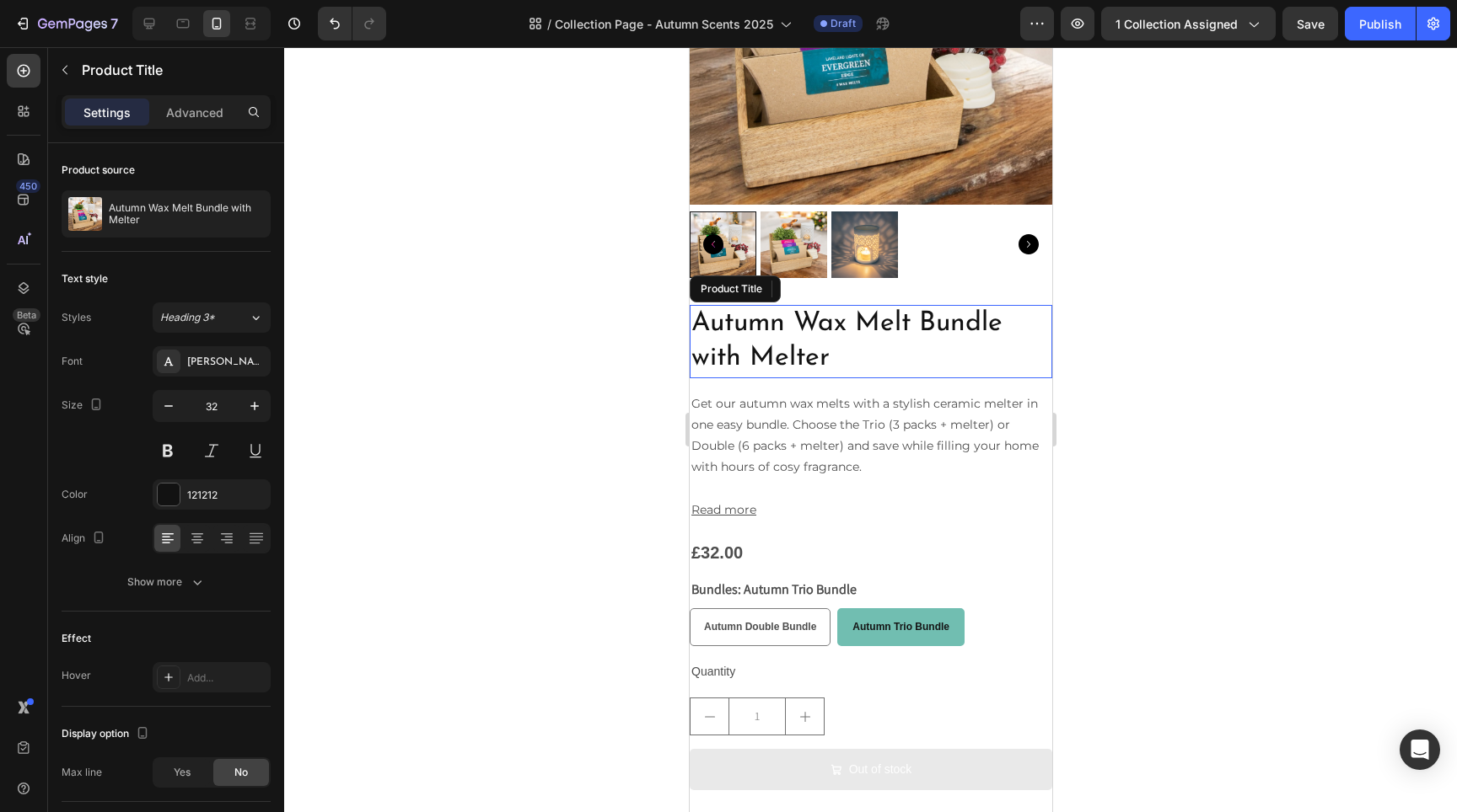
click at [822, 305] on h2 "Autumn Wax Melt Bundle with Melter" at bounding box center [870, 341] width 362 height 73
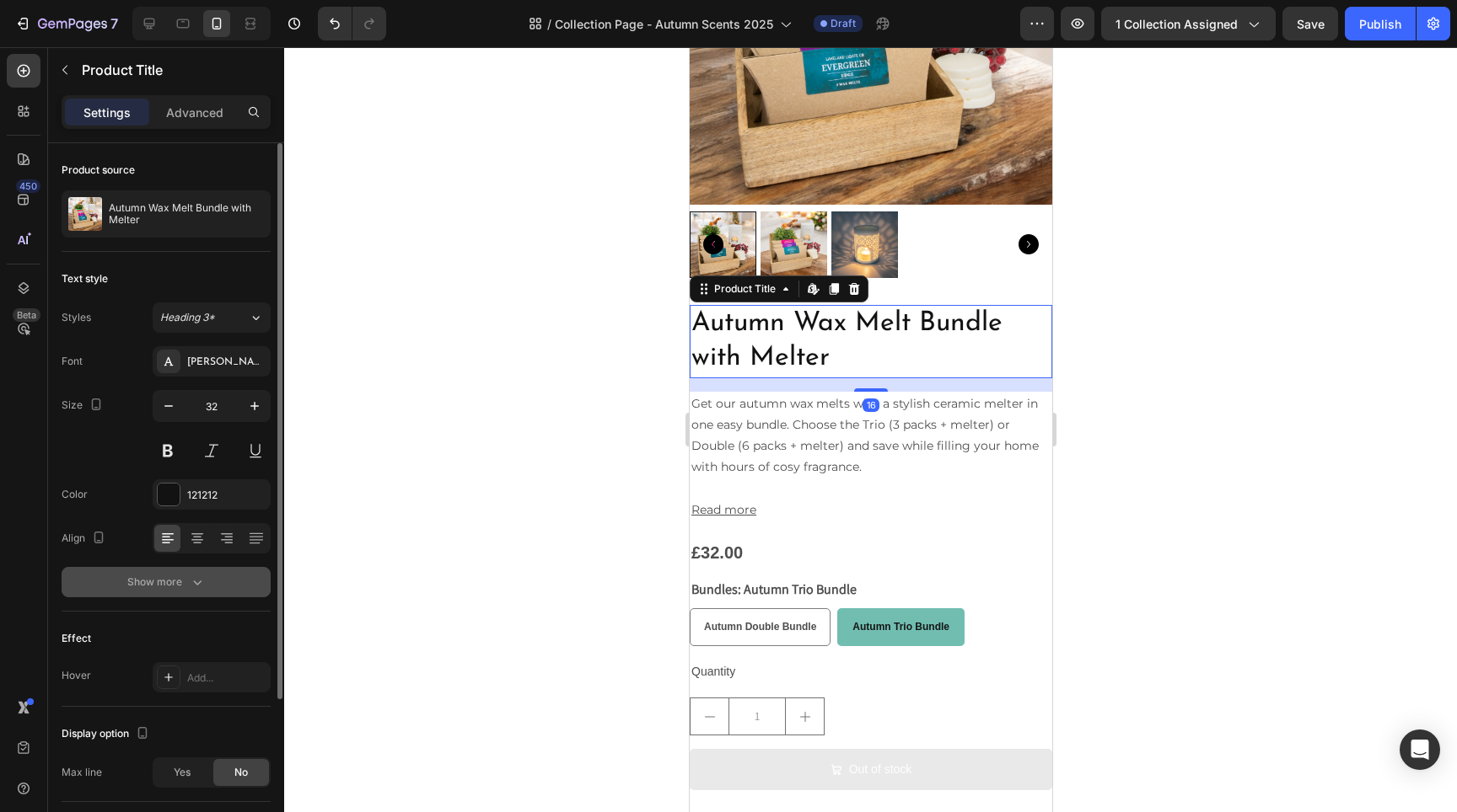
click at [158, 583] on div "Show more" at bounding box center [166, 582] width 79 height 16
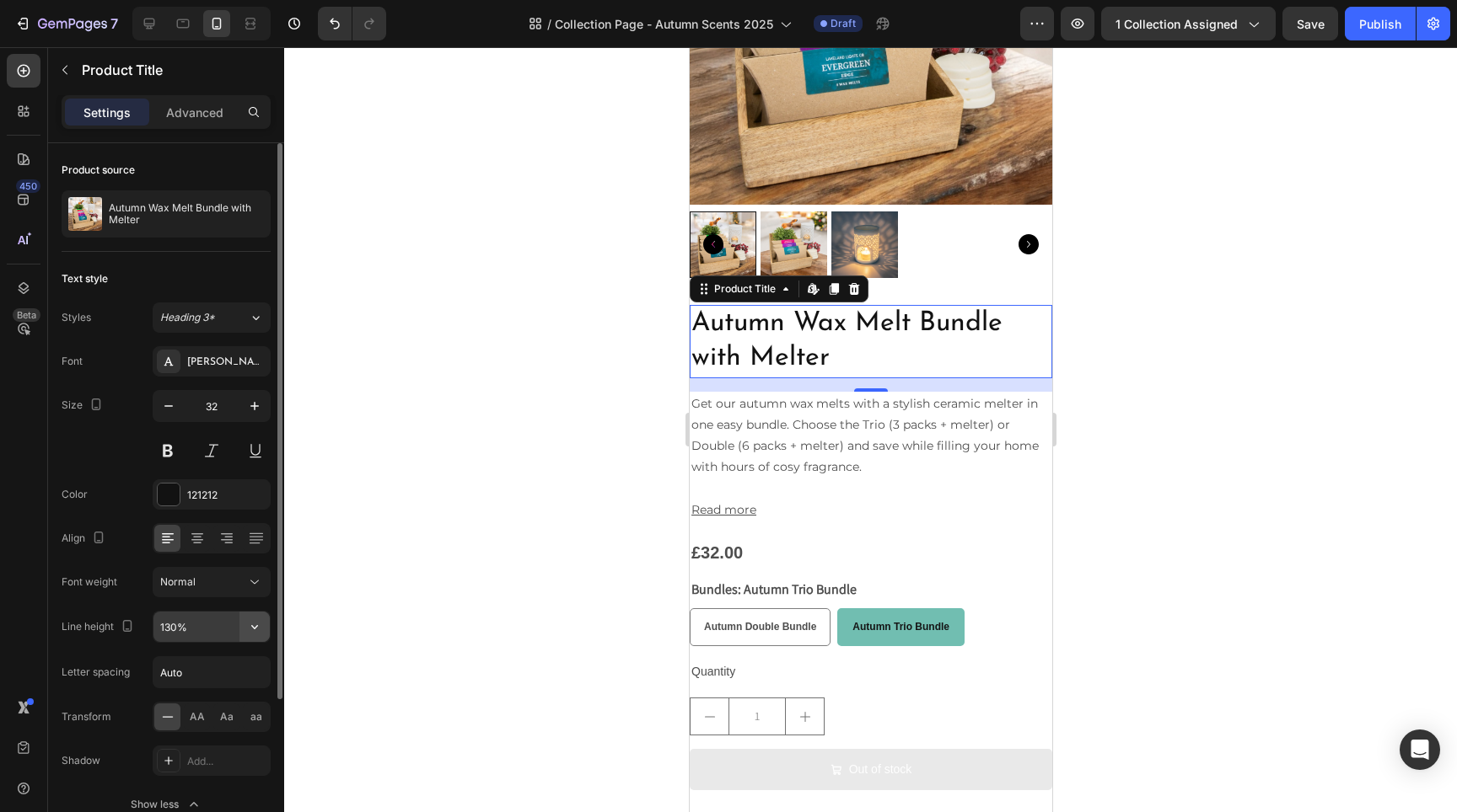
click at [259, 632] on icon "button" at bounding box center [255, 627] width 16 height 16
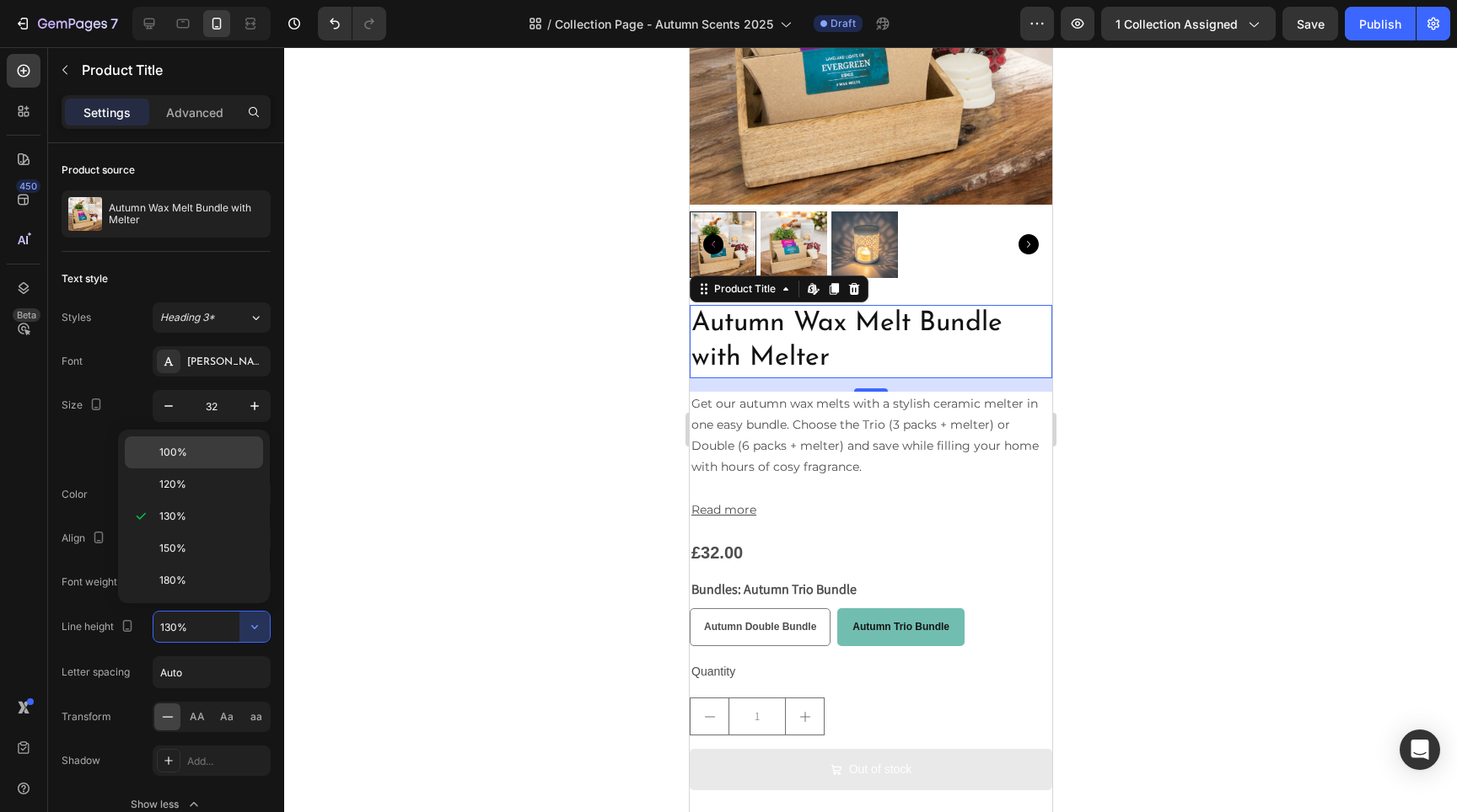
click at [186, 446] on p "100%" at bounding box center [207, 453] width 96 height 16
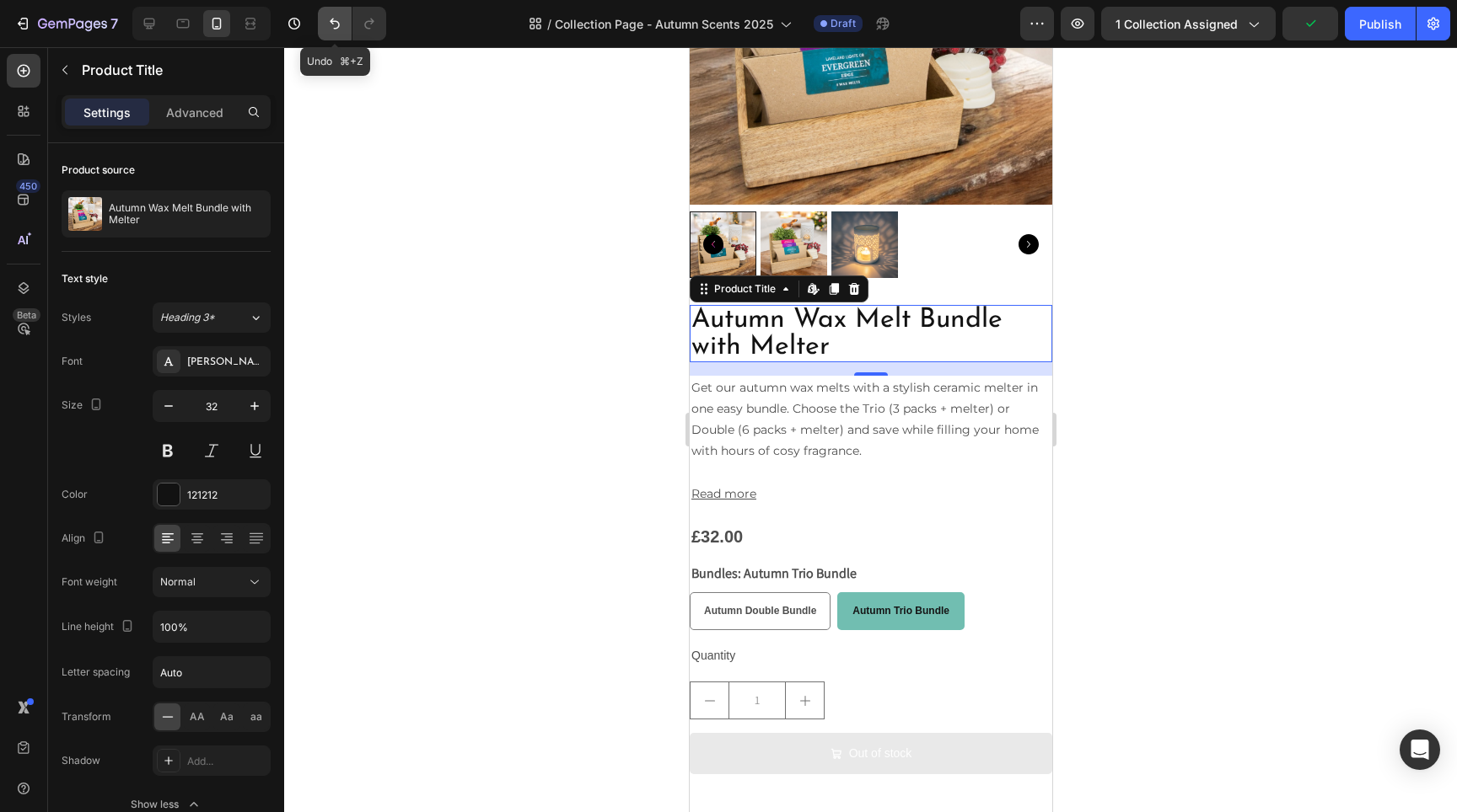
click at [342, 23] on icon "Undo/Redo" at bounding box center [334, 24] width 16 height 16
type input "130%"
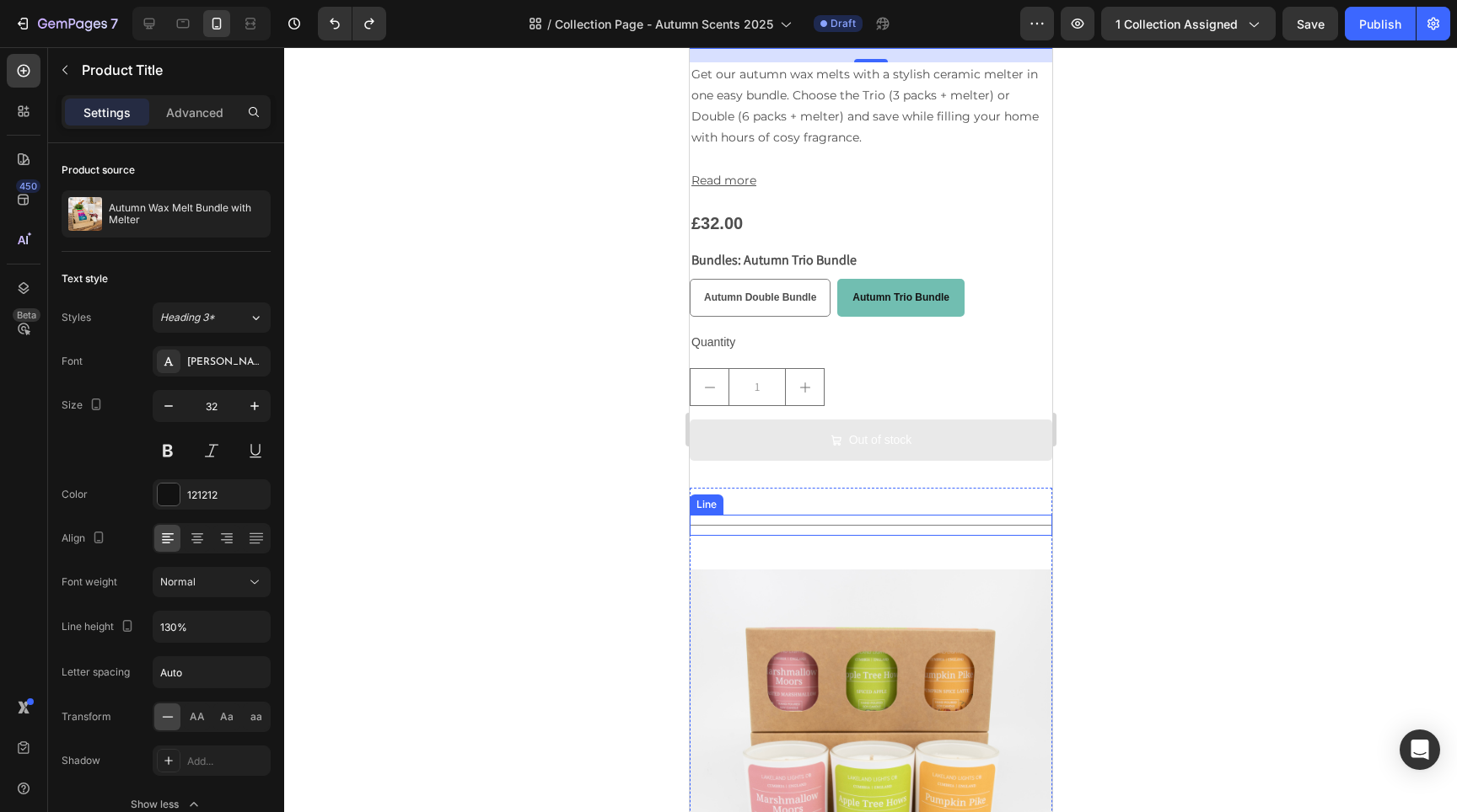
scroll to position [7662, 0]
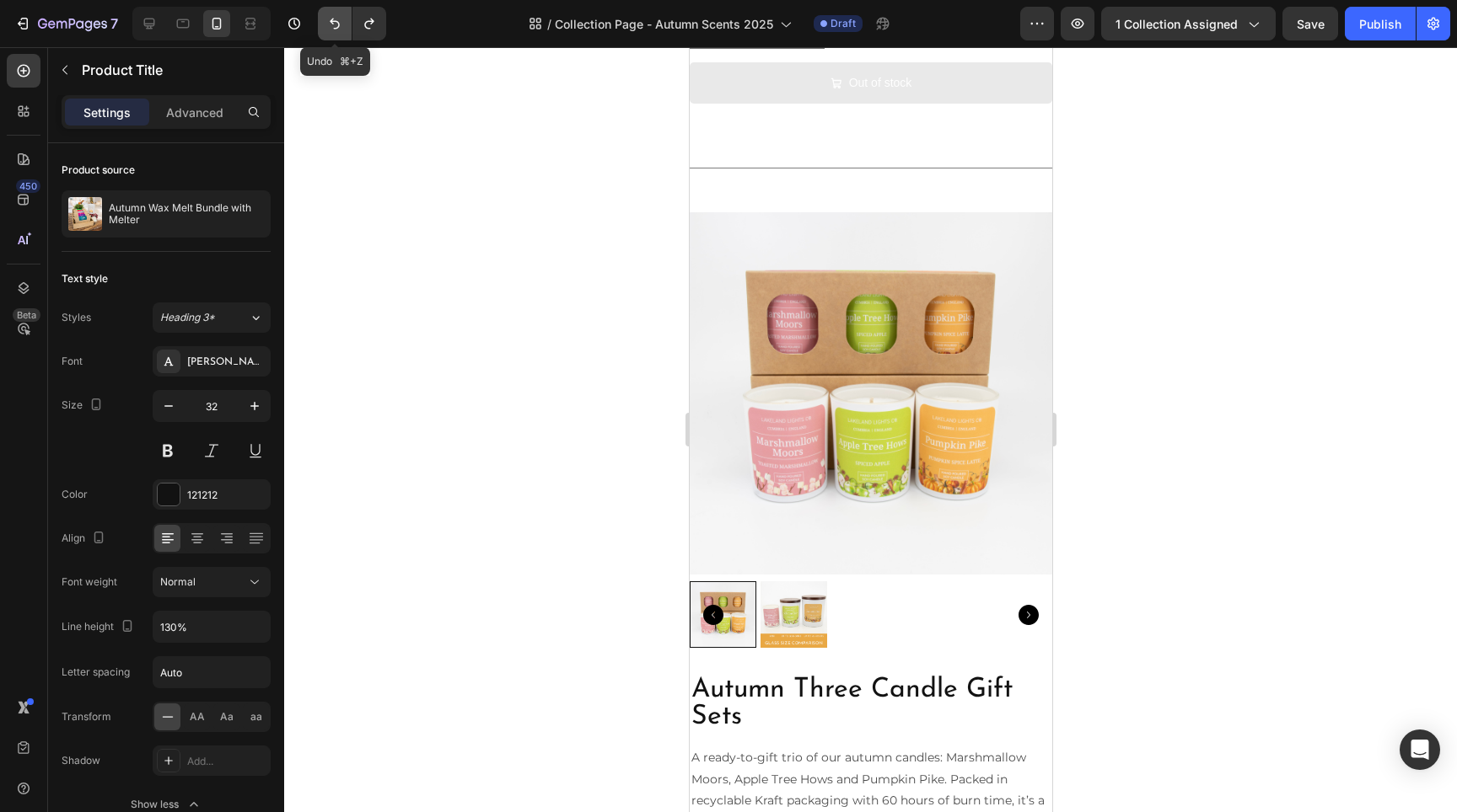
click at [332, 18] on icon "Undo/Redo" at bounding box center [334, 24] width 16 height 16
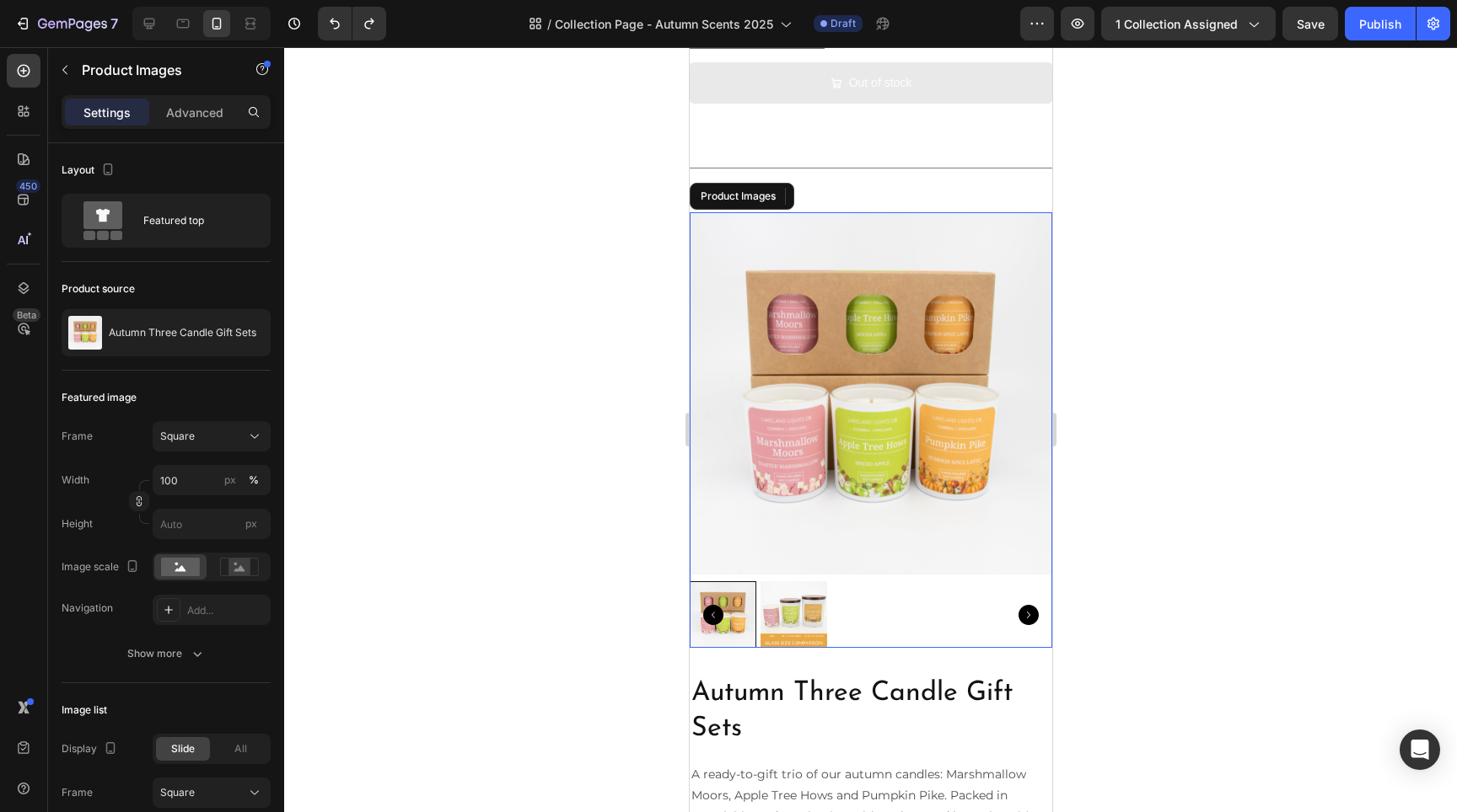
click at [857, 618] on div at bounding box center [870, 614] width 362 height 67
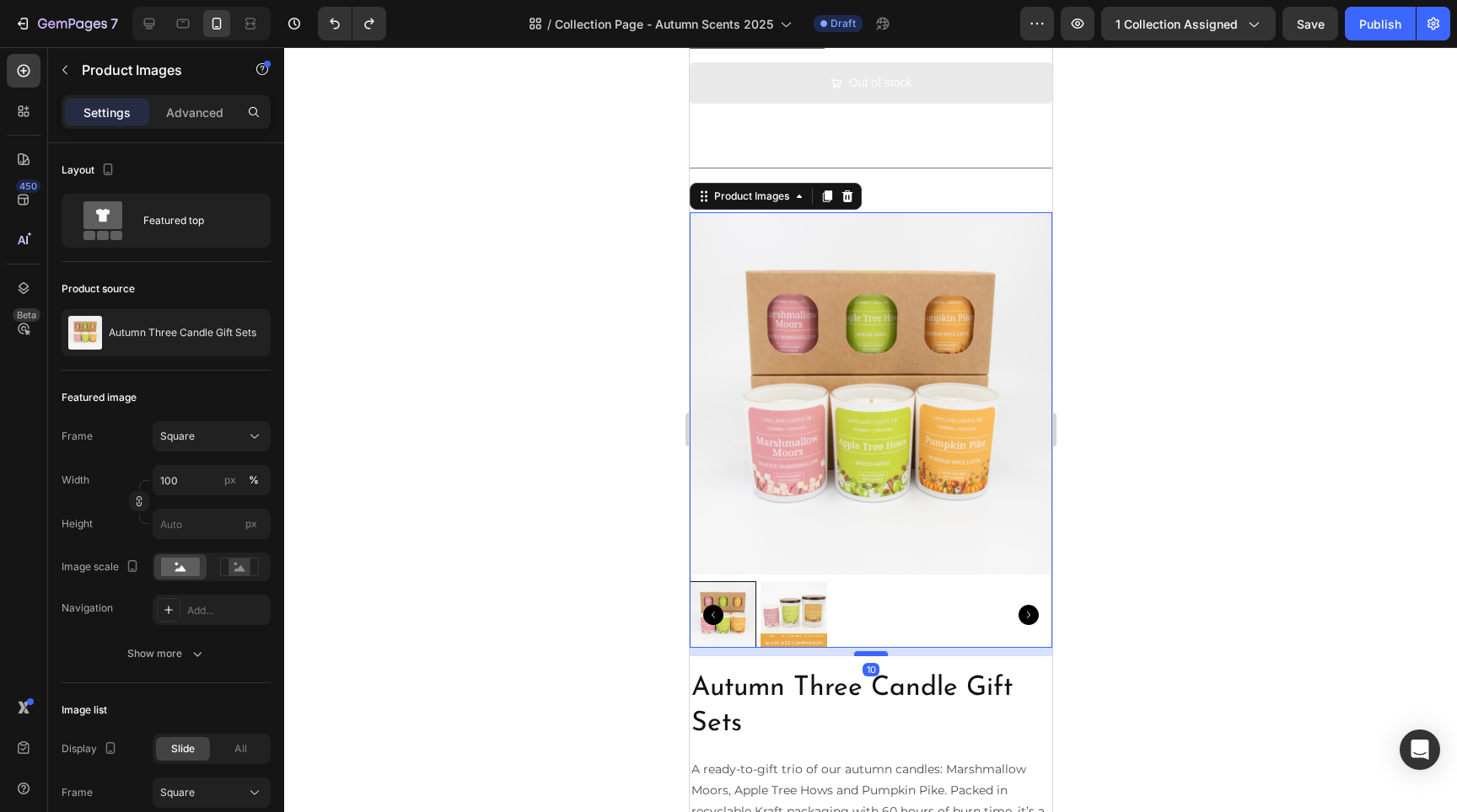
click at [861, 651] on div at bounding box center [870, 654] width 34 height 5
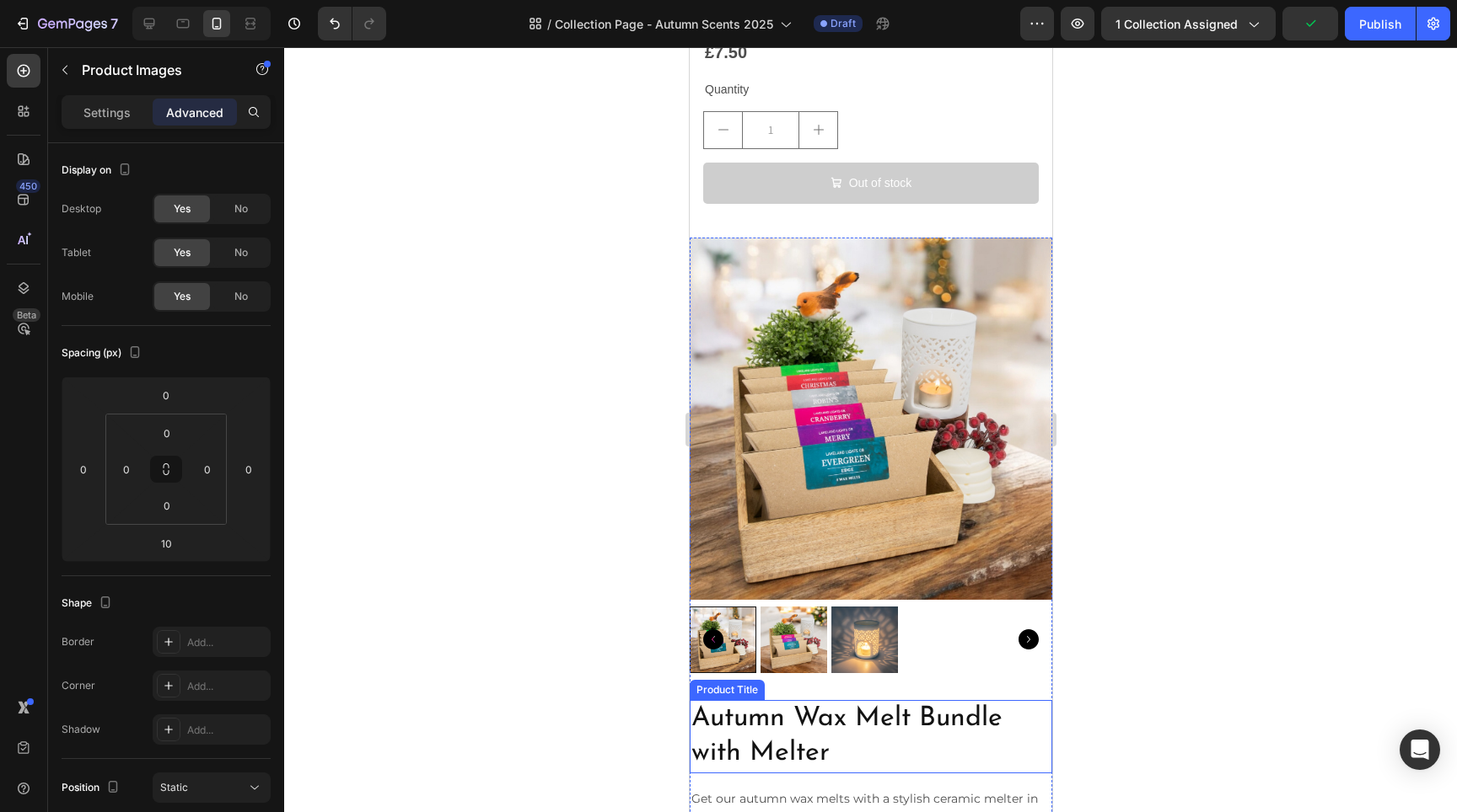
scroll to position [6253, 0]
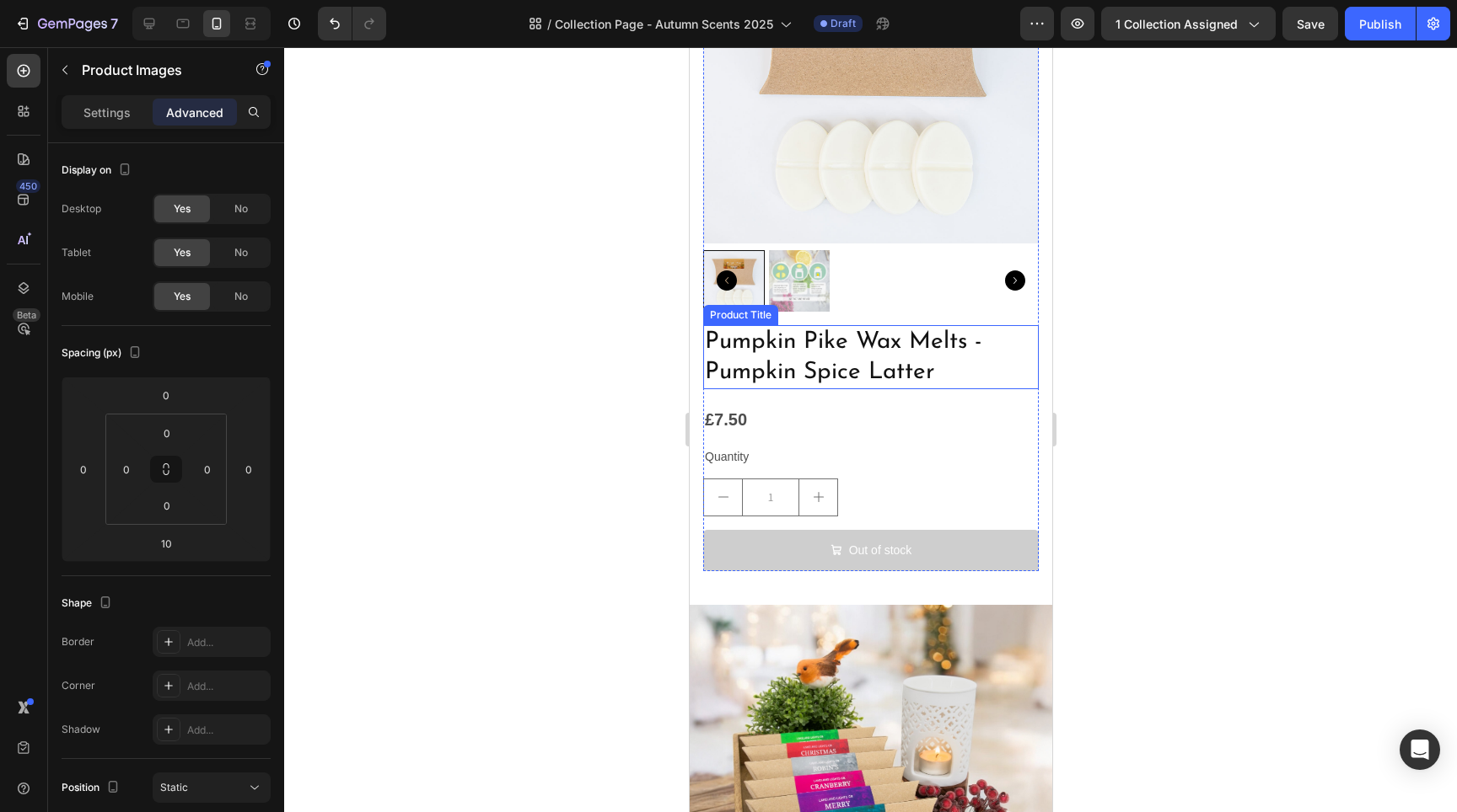
click at [911, 336] on h2 "Pumpkin Pike Wax Melts - Pumpkin Spice Latter" at bounding box center [870, 358] width 336 height 65
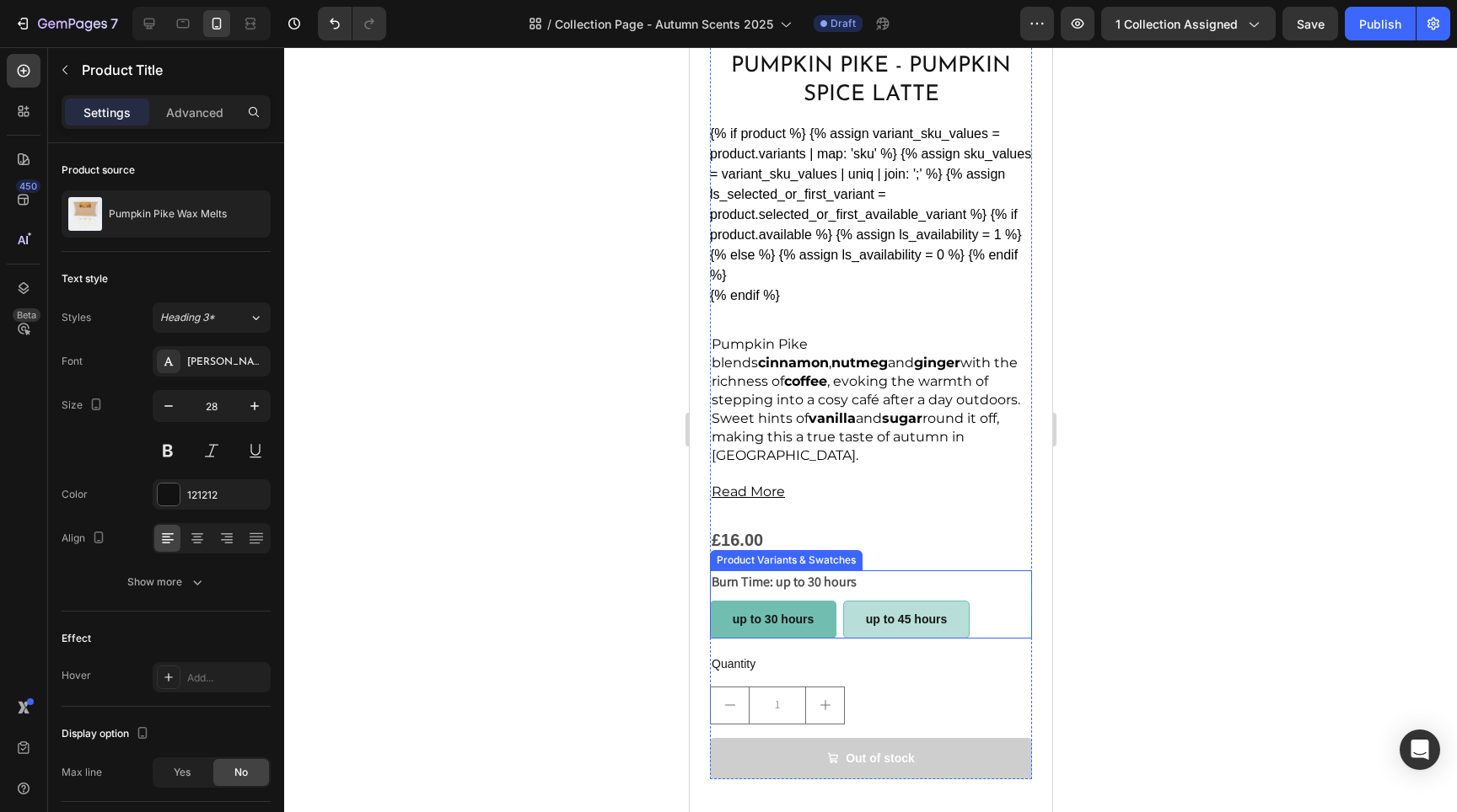
scroll to position [3373, 0]
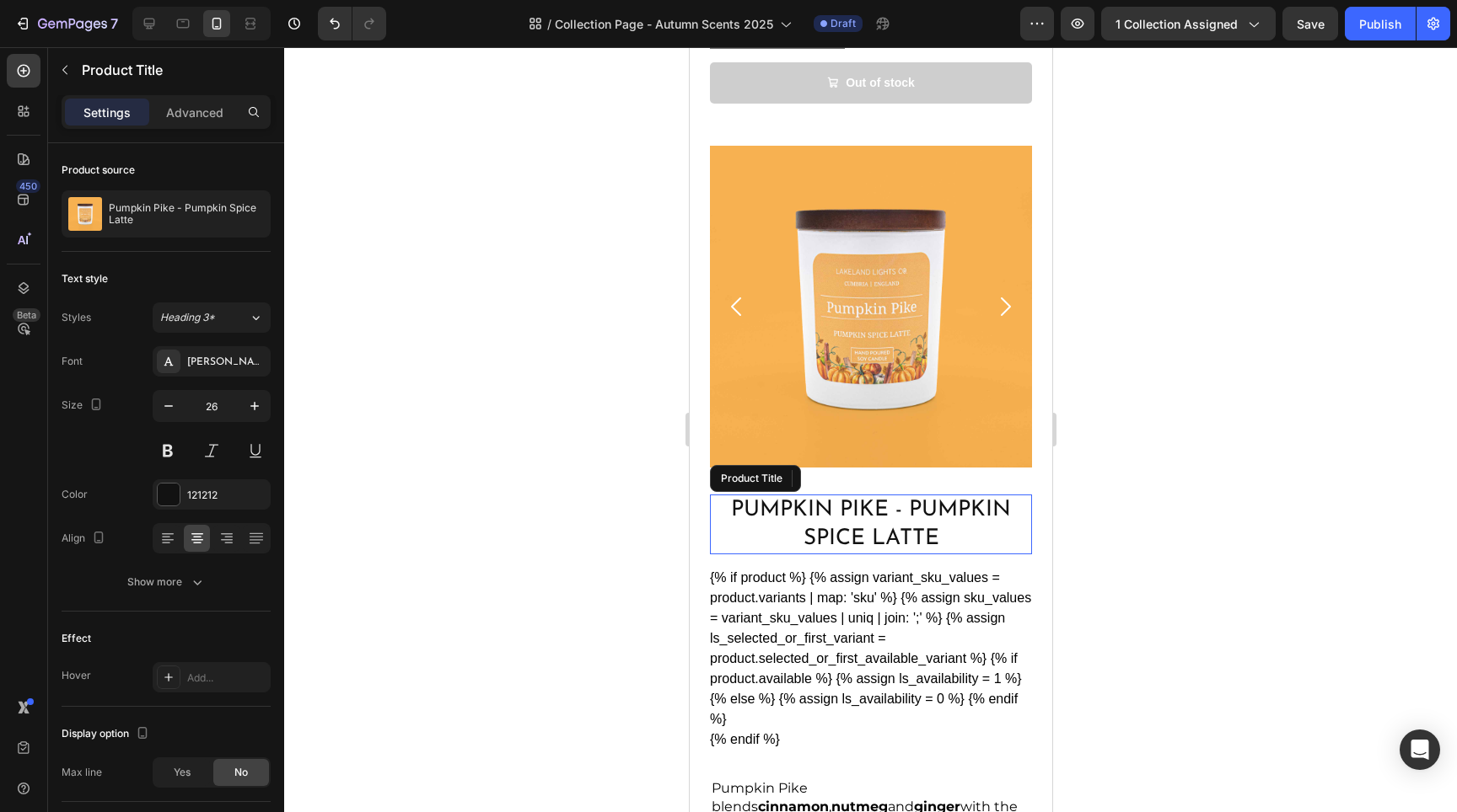
click at [906, 494] on h2 "Pumpkin Pike - Pumpkin Spice Latte" at bounding box center [870, 525] width 322 height 61
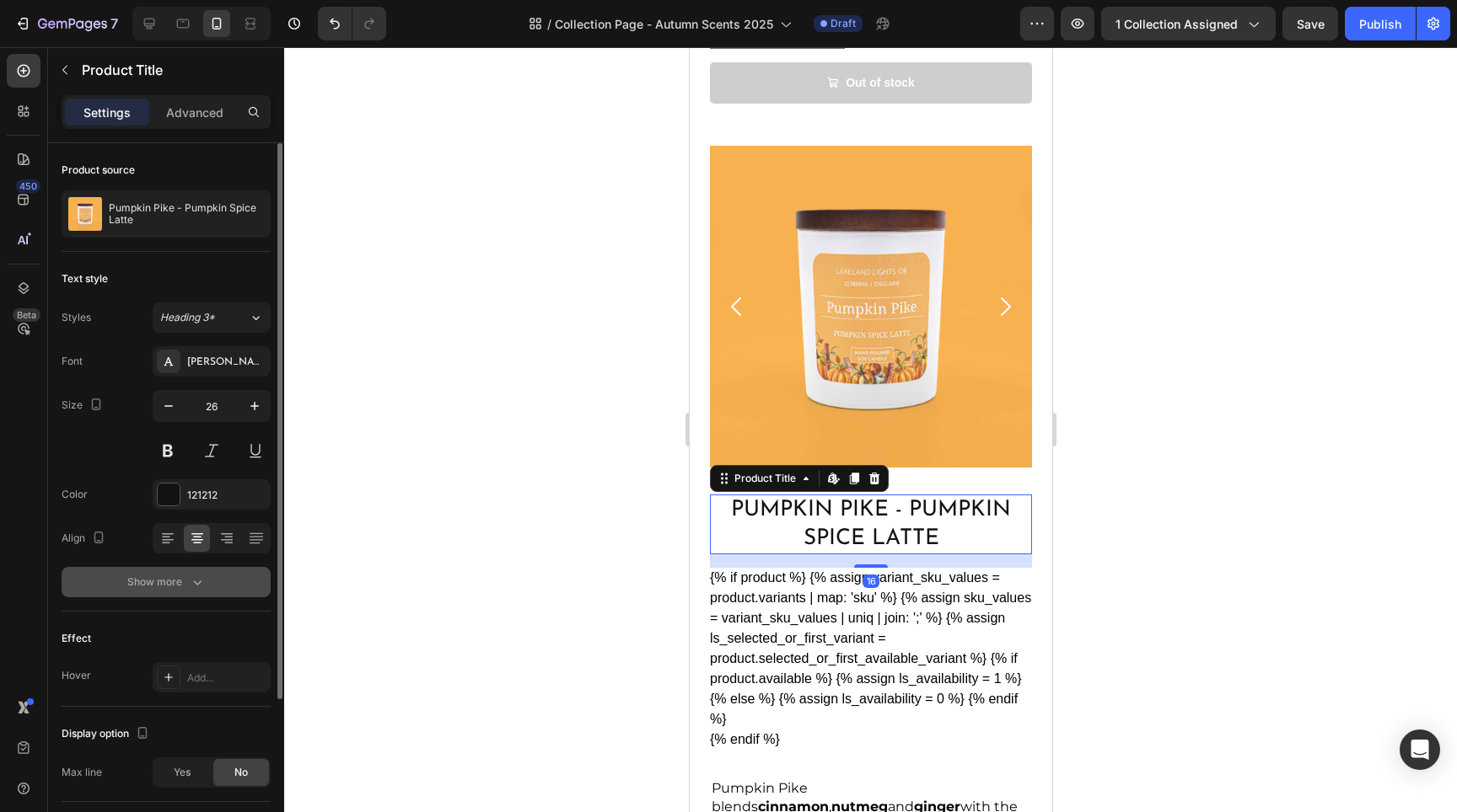
click at [181, 582] on div "Show more" at bounding box center [166, 582] width 79 height 16
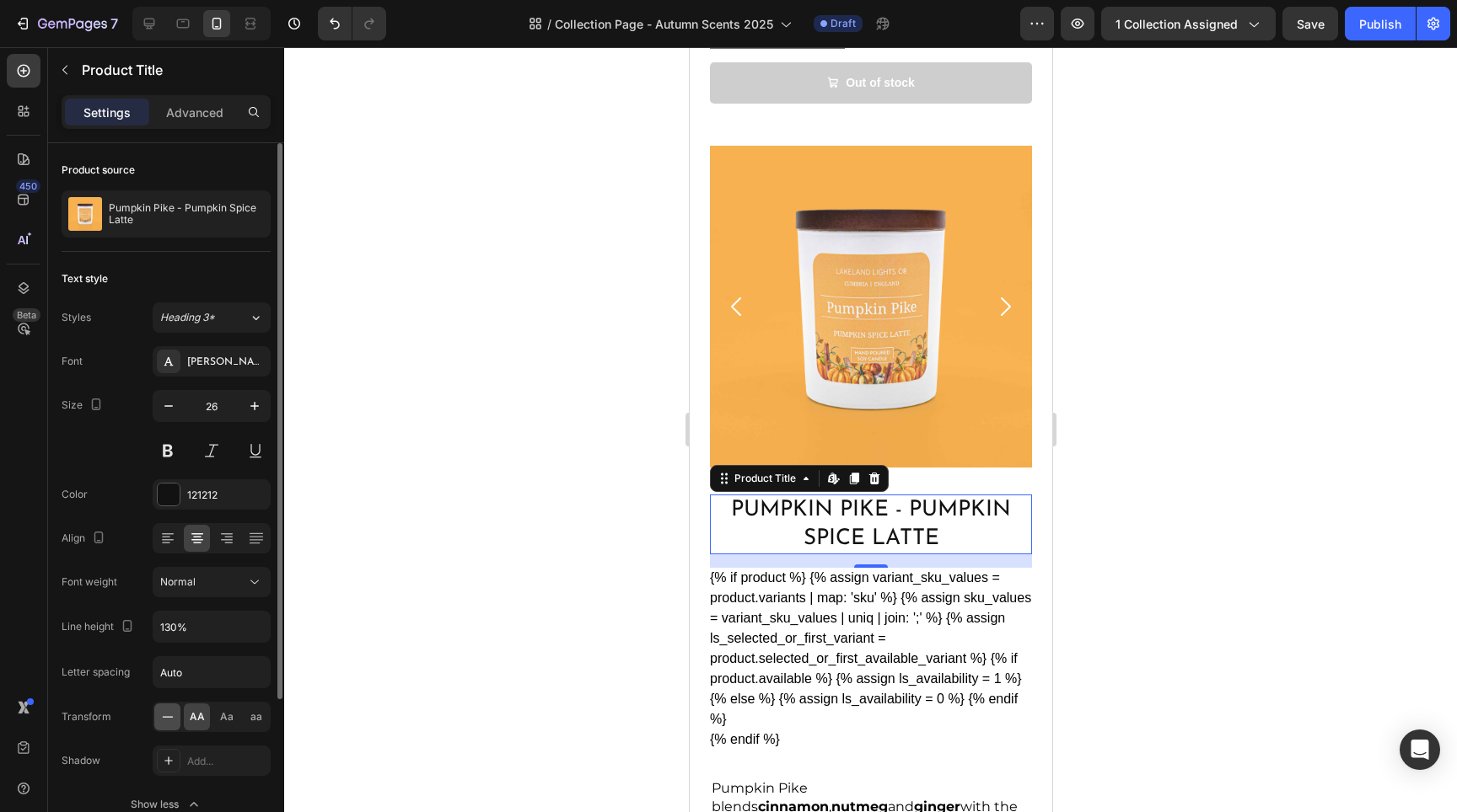
click at [171, 727] on div at bounding box center [167, 717] width 26 height 27
click at [187, 723] on div "AA" at bounding box center [196, 717] width 26 height 27
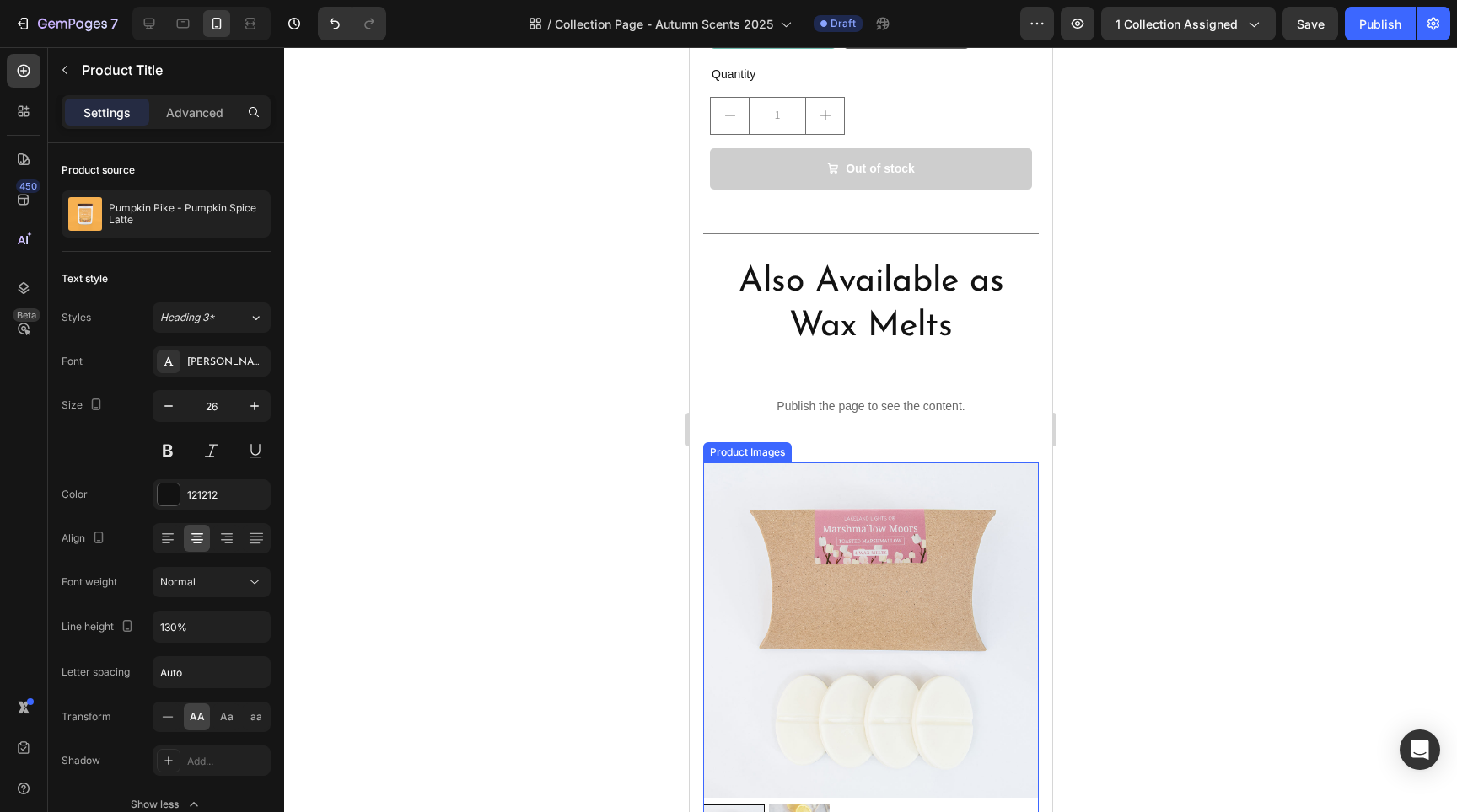
scroll to position [4741, 0]
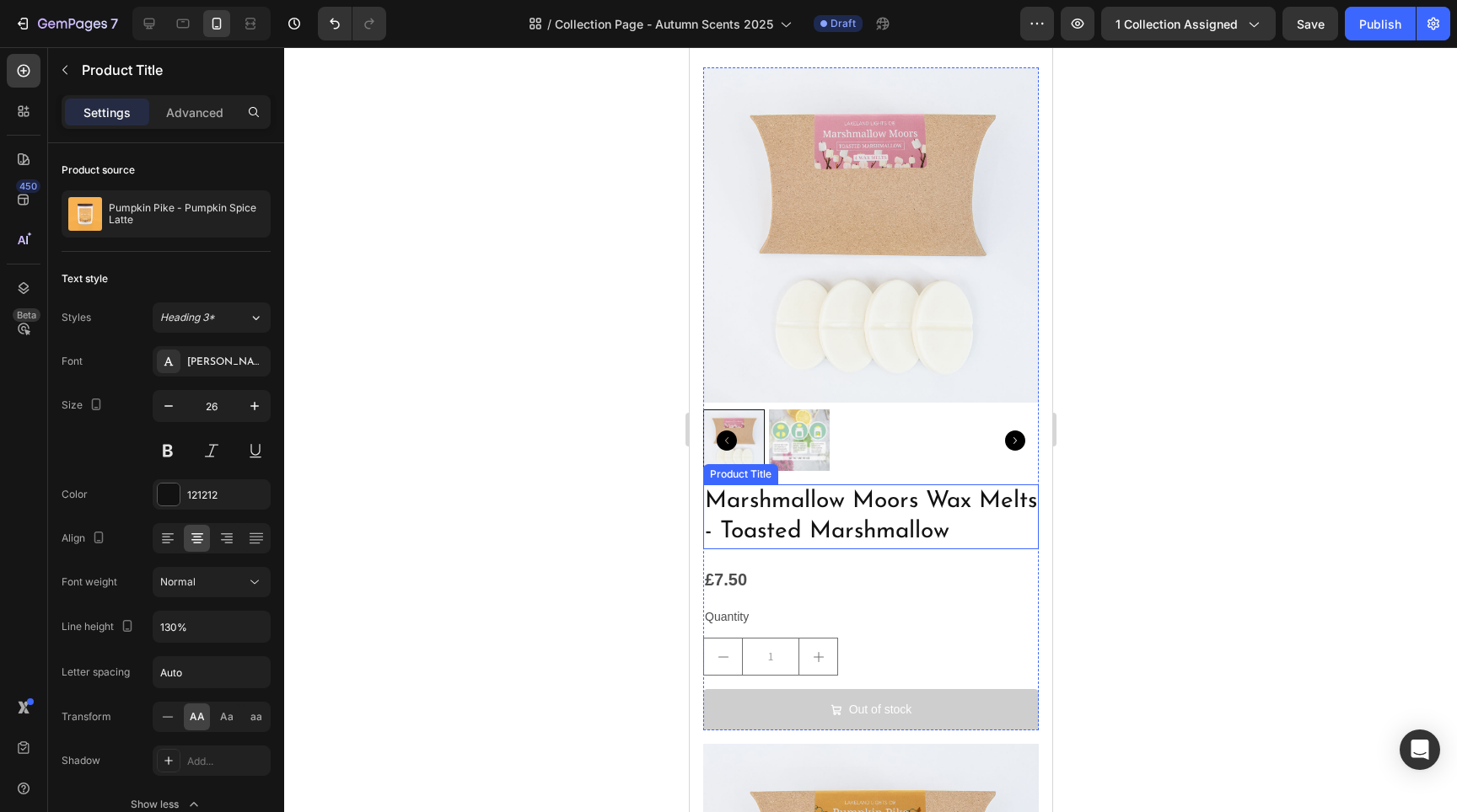
click at [869, 498] on h2 "Marshmallow Moors Wax Melts - Toasted Marshmallow" at bounding box center [870, 516] width 336 height 65
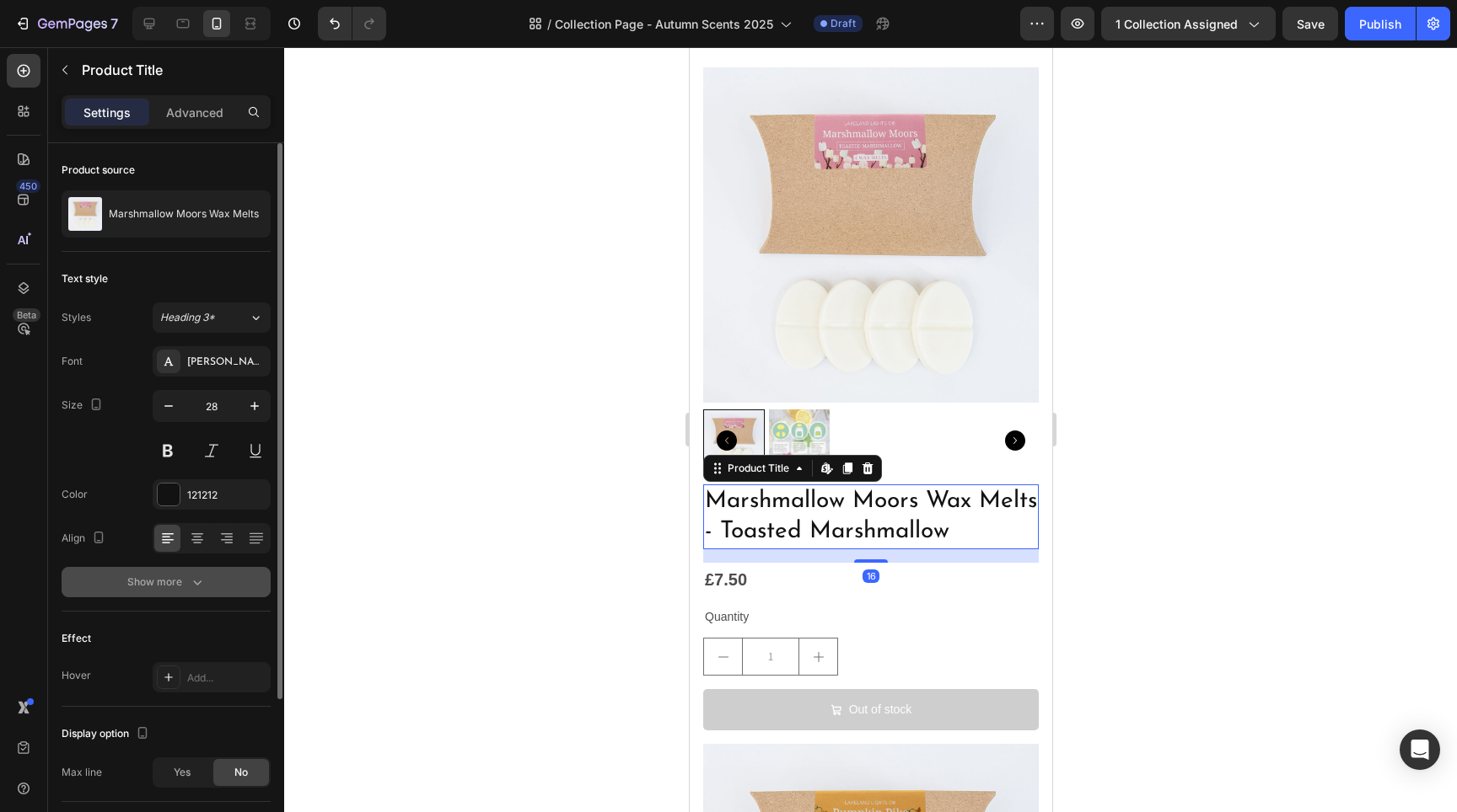
click at [211, 580] on button "Show more" at bounding box center [165, 582] width 209 height 30
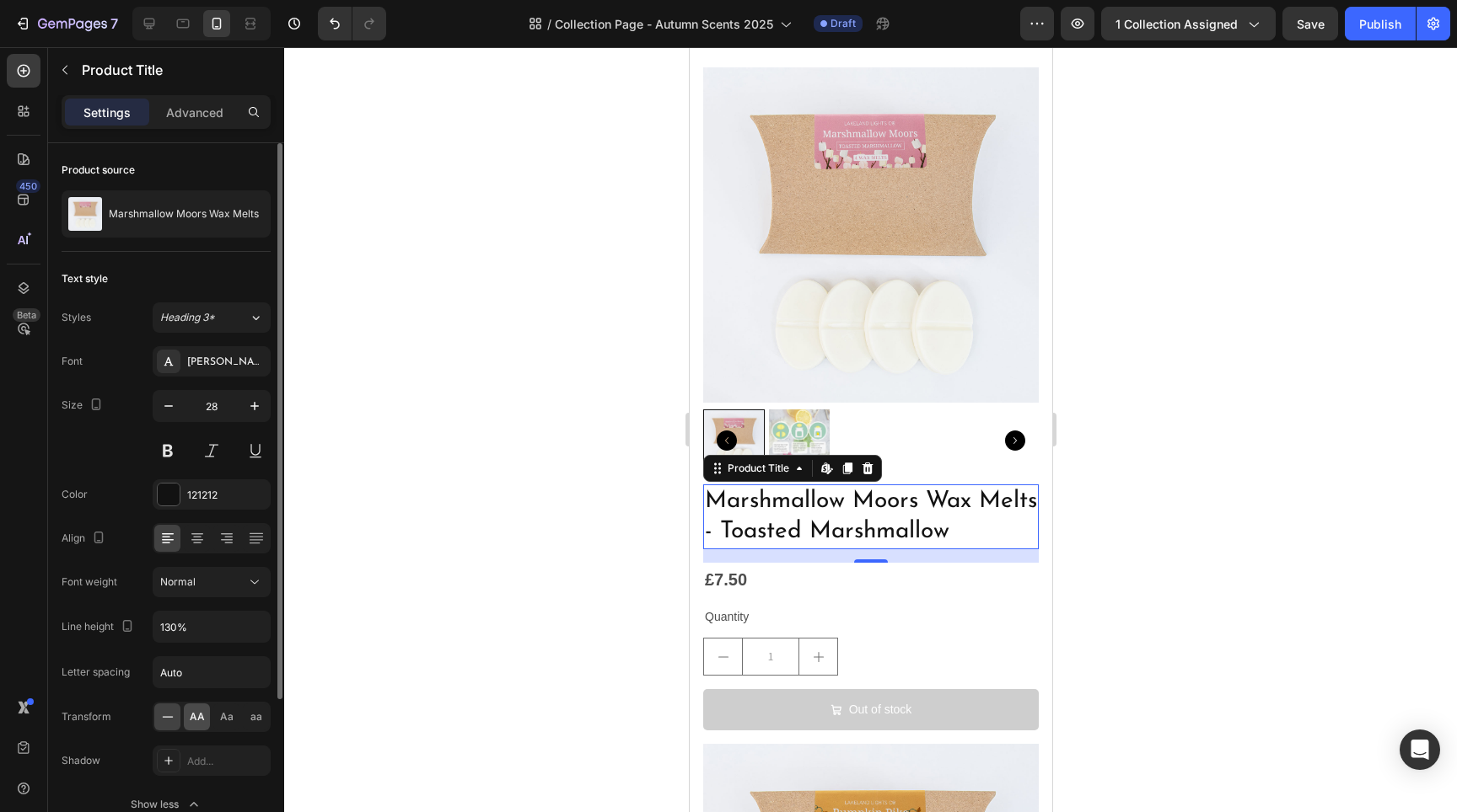
click at [204, 723] on span "AA" at bounding box center [197, 717] width 16 height 16
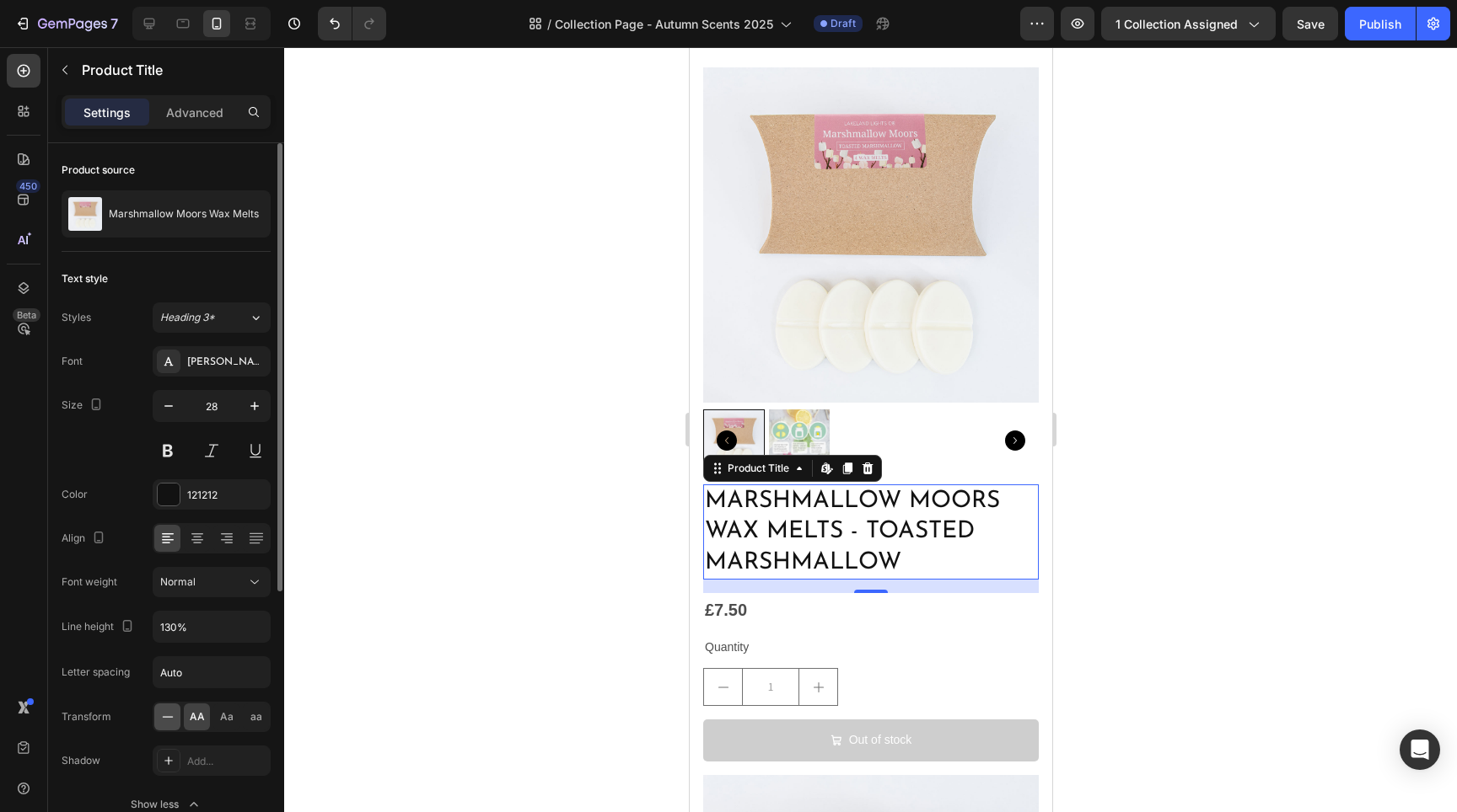
click at [171, 713] on icon at bounding box center [168, 717] width 16 height 16
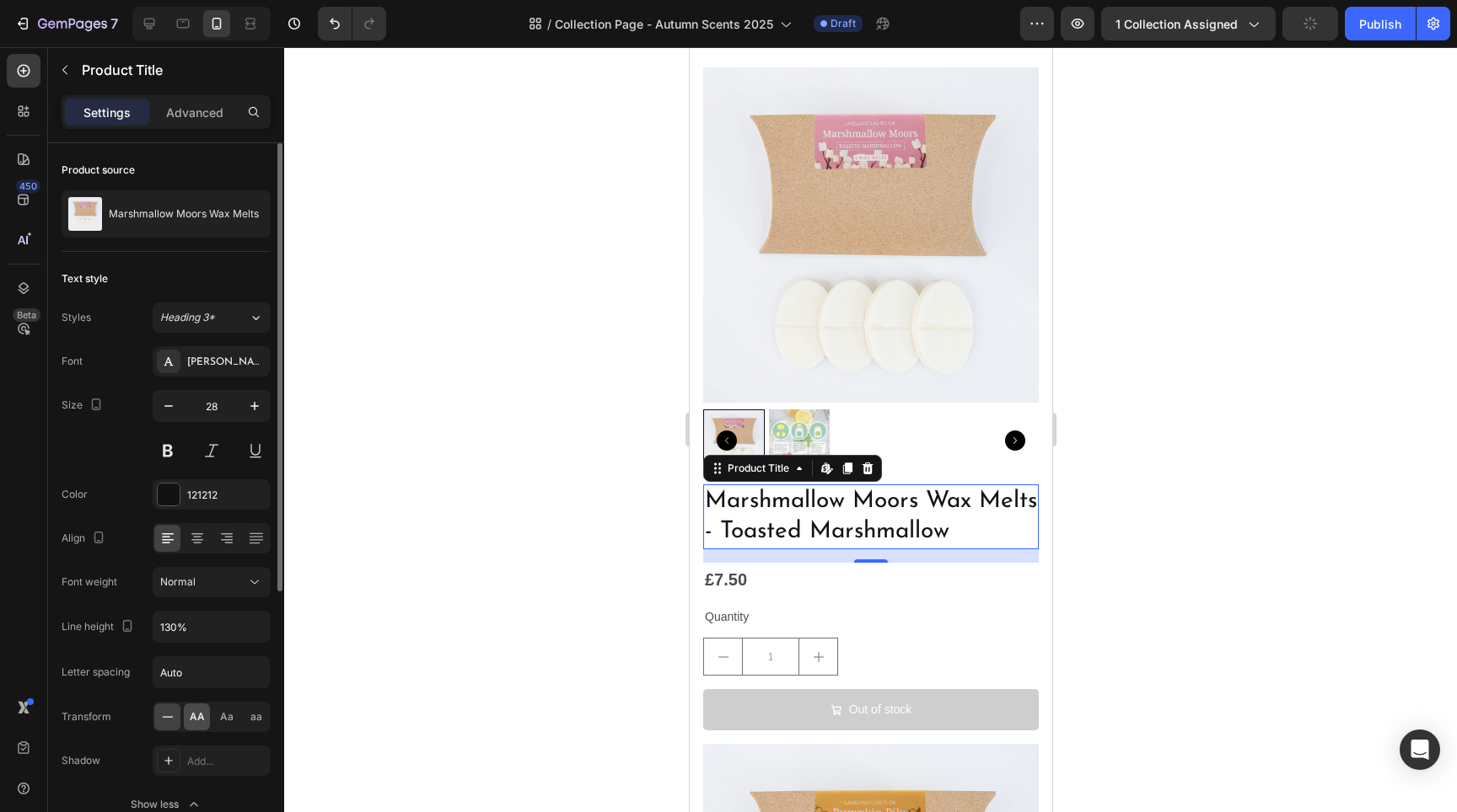
click at [187, 715] on div "AA" at bounding box center [196, 717] width 26 height 27
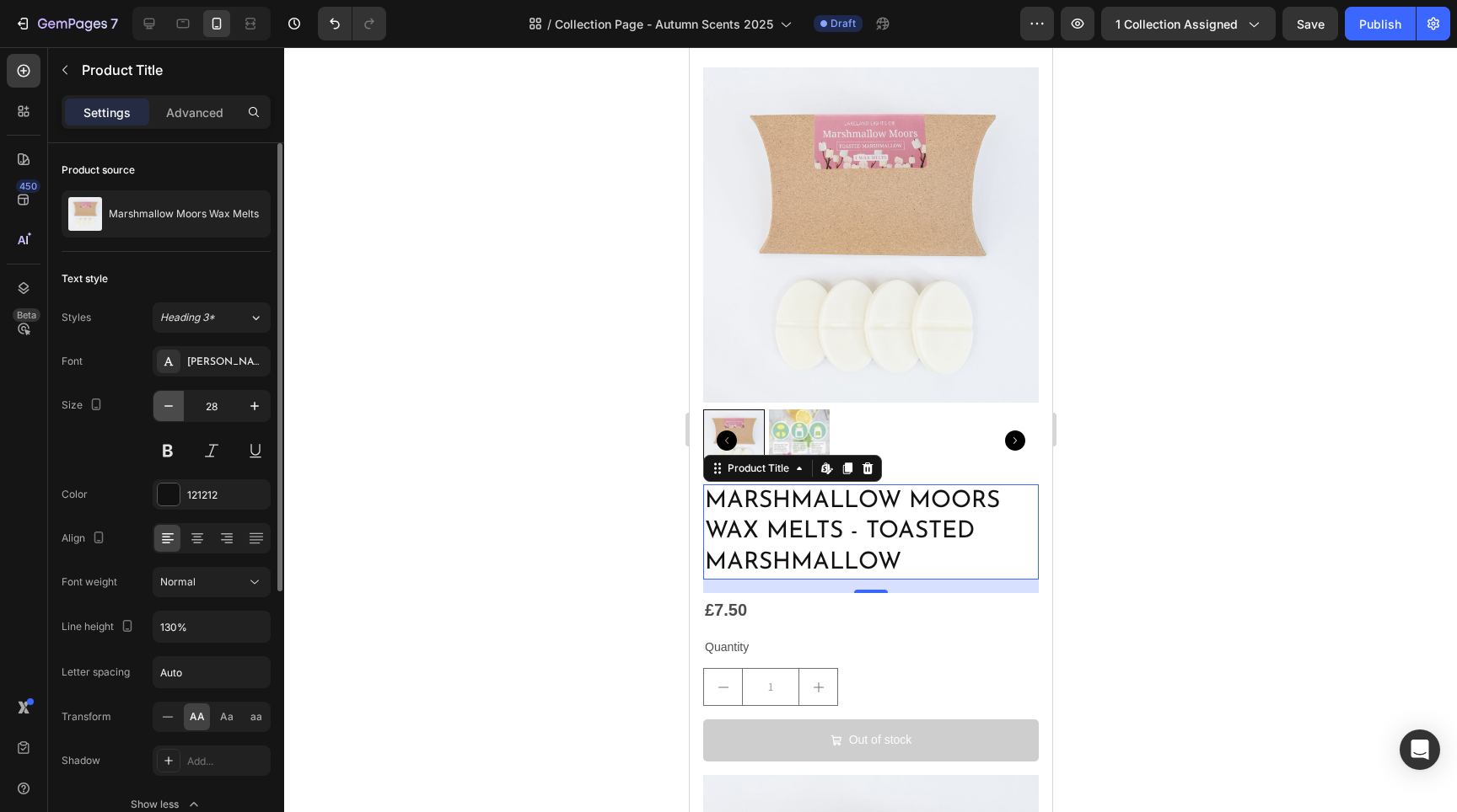
click at [172, 413] on icon "button" at bounding box center [168, 406] width 16 height 16
click at [171, 413] on icon "button" at bounding box center [168, 406] width 16 height 16
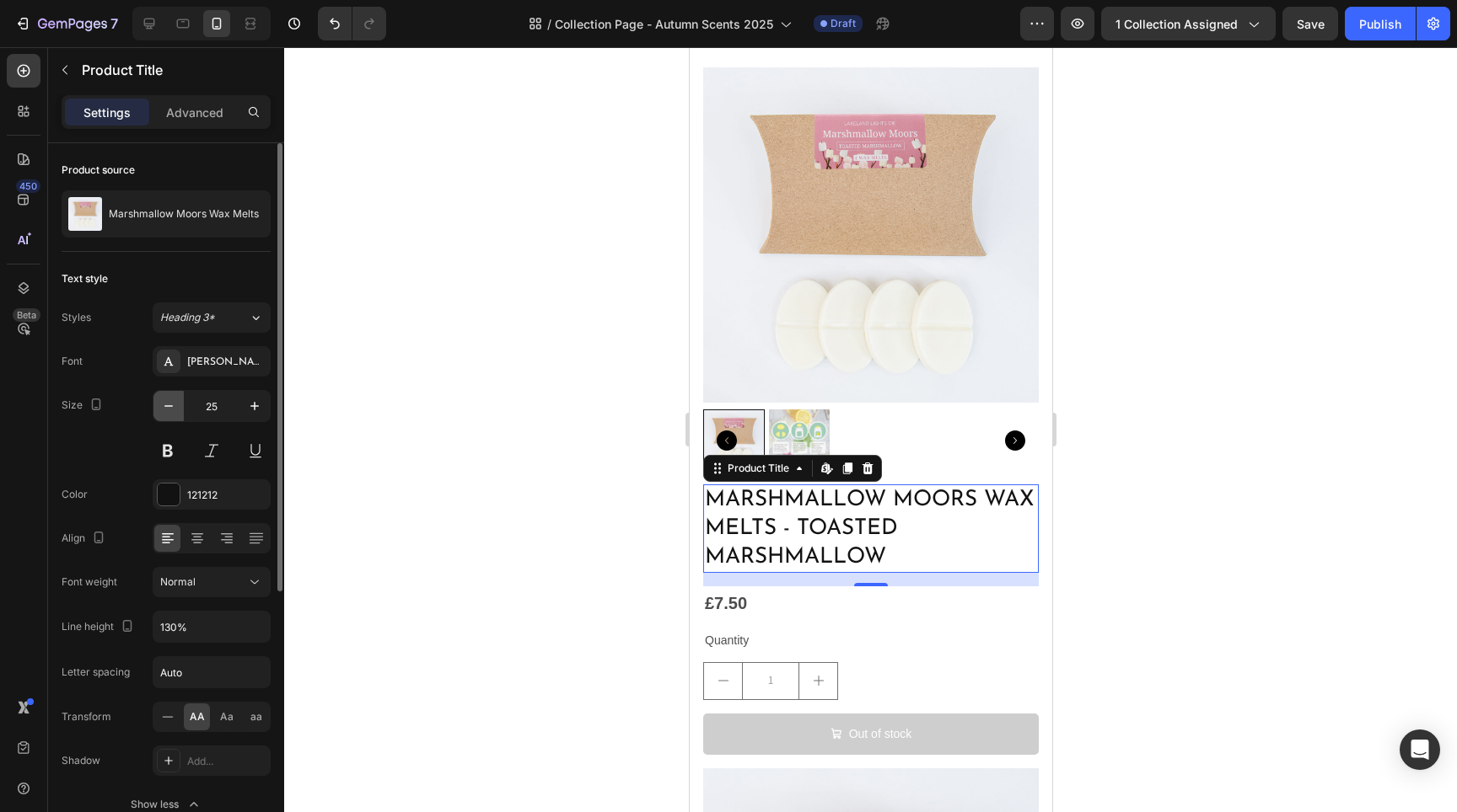
click at [171, 413] on icon "button" at bounding box center [168, 406] width 16 height 16
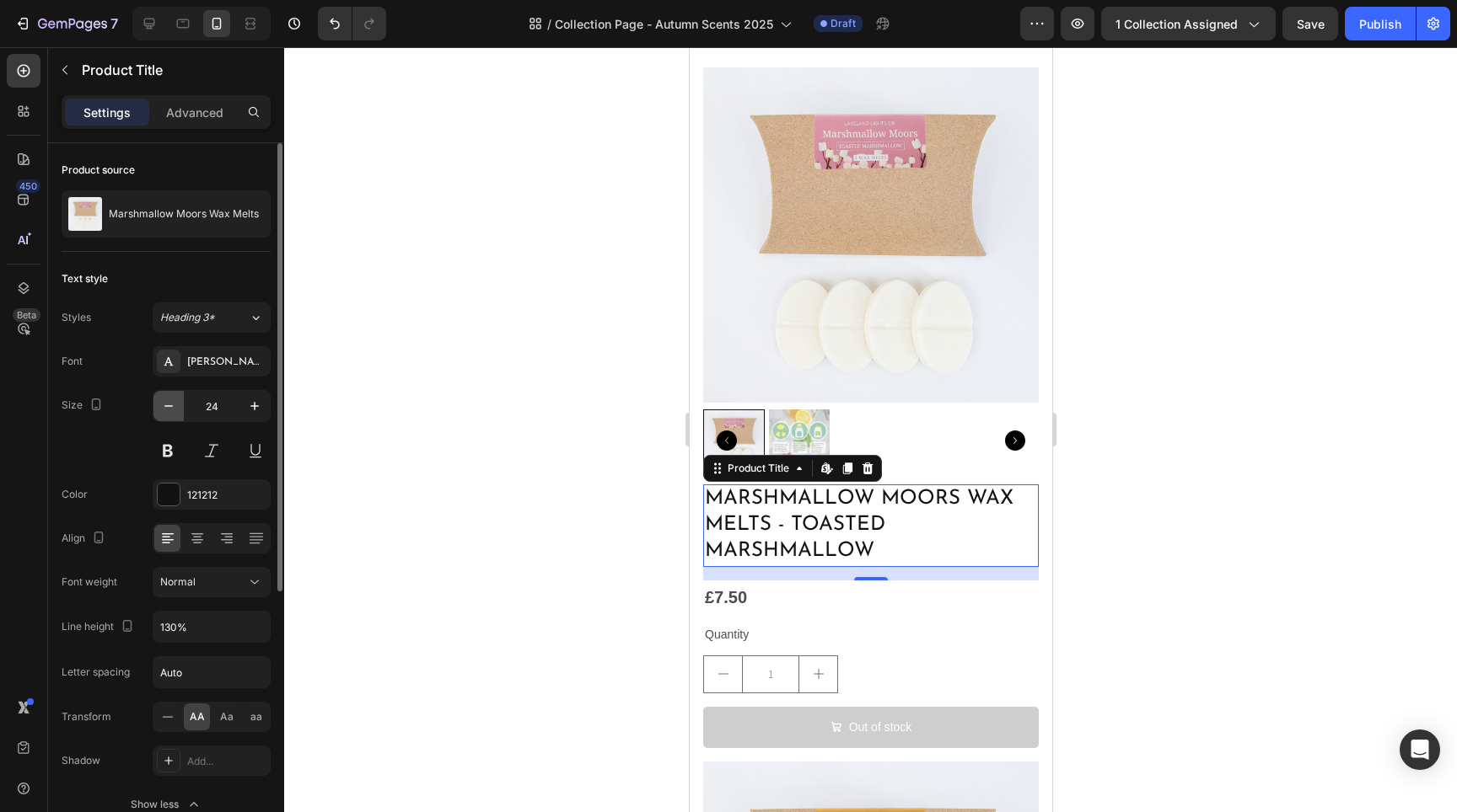
click at [171, 413] on icon "button" at bounding box center [168, 406] width 16 height 16
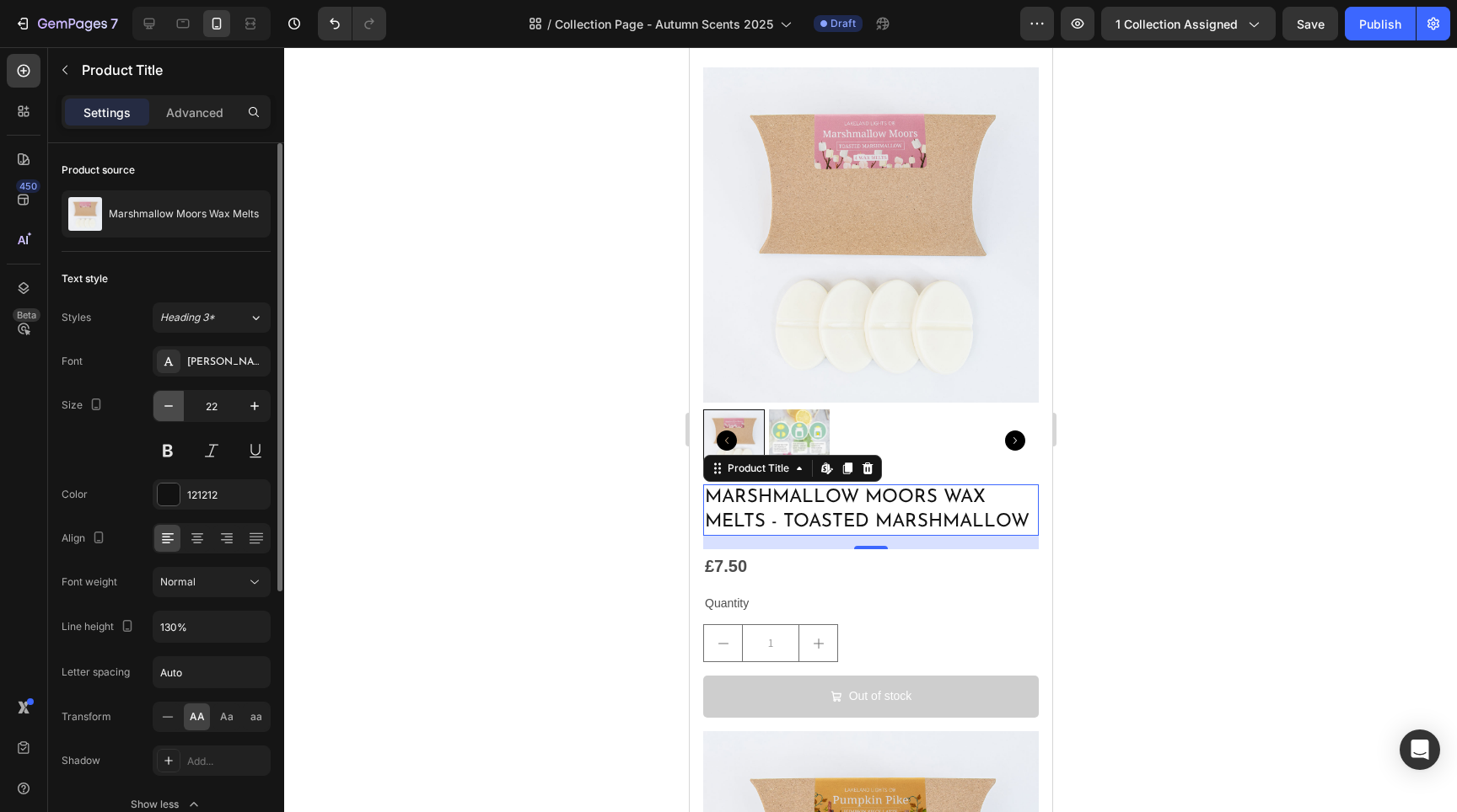
click at [171, 413] on icon "button" at bounding box center [168, 406] width 16 height 16
click at [255, 414] on button "button" at bounding box center [254, 406] width 30 height 30
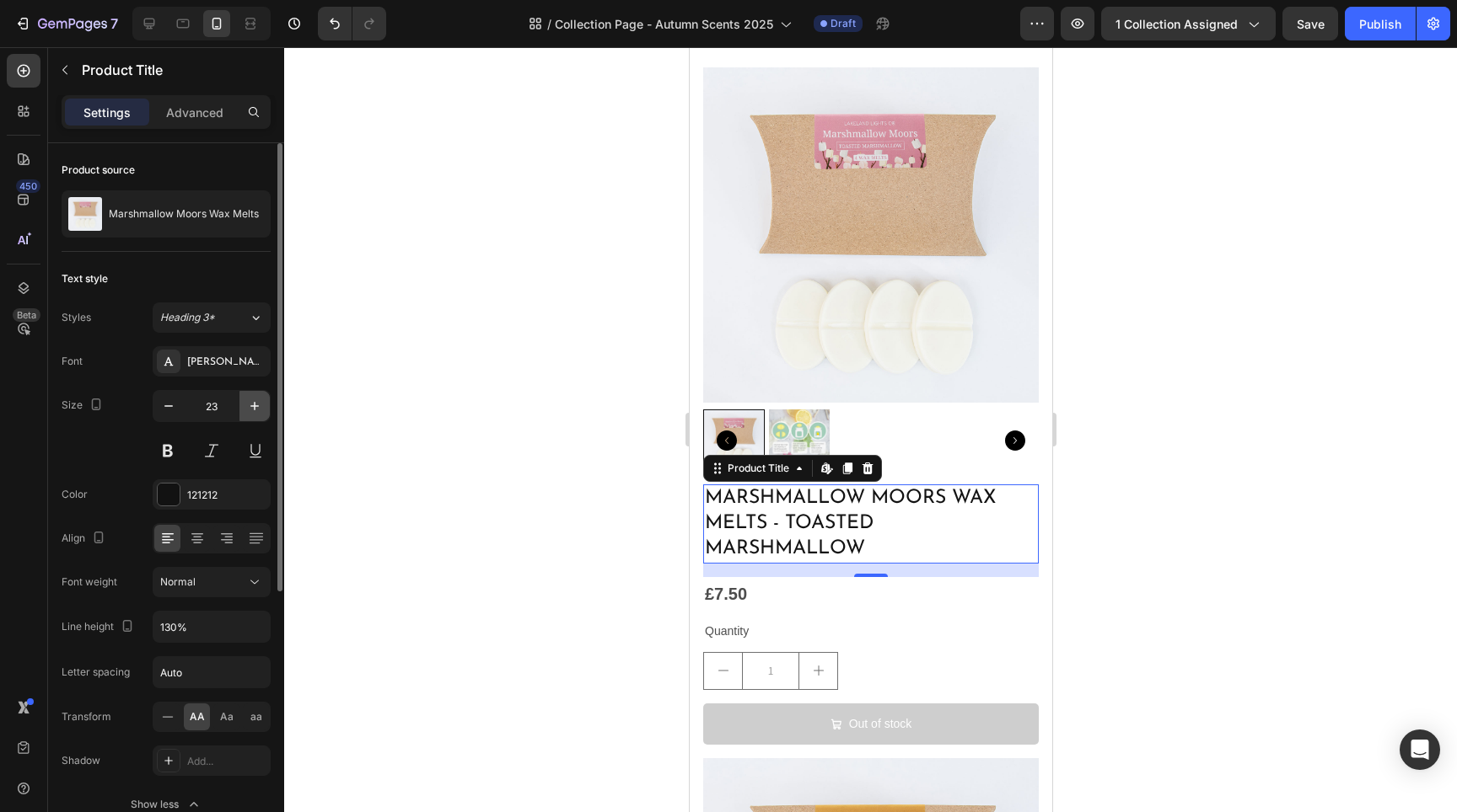
click at [255, 414] on button "button" at bounding box center [254, 406] width 30 height 30
type input "24"
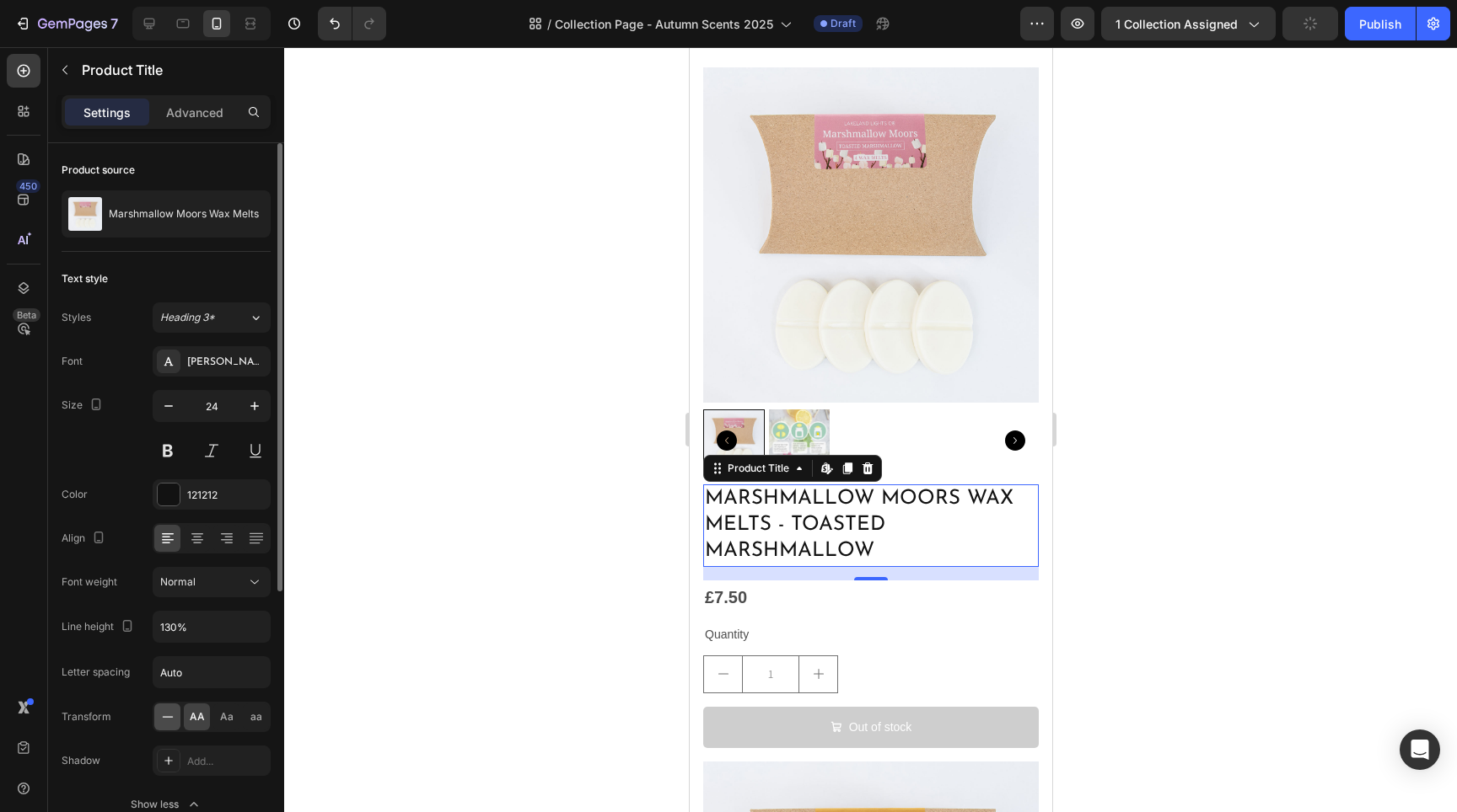
click at [171, 714] on icon at bounding box center [168, 717] width 16 height 16
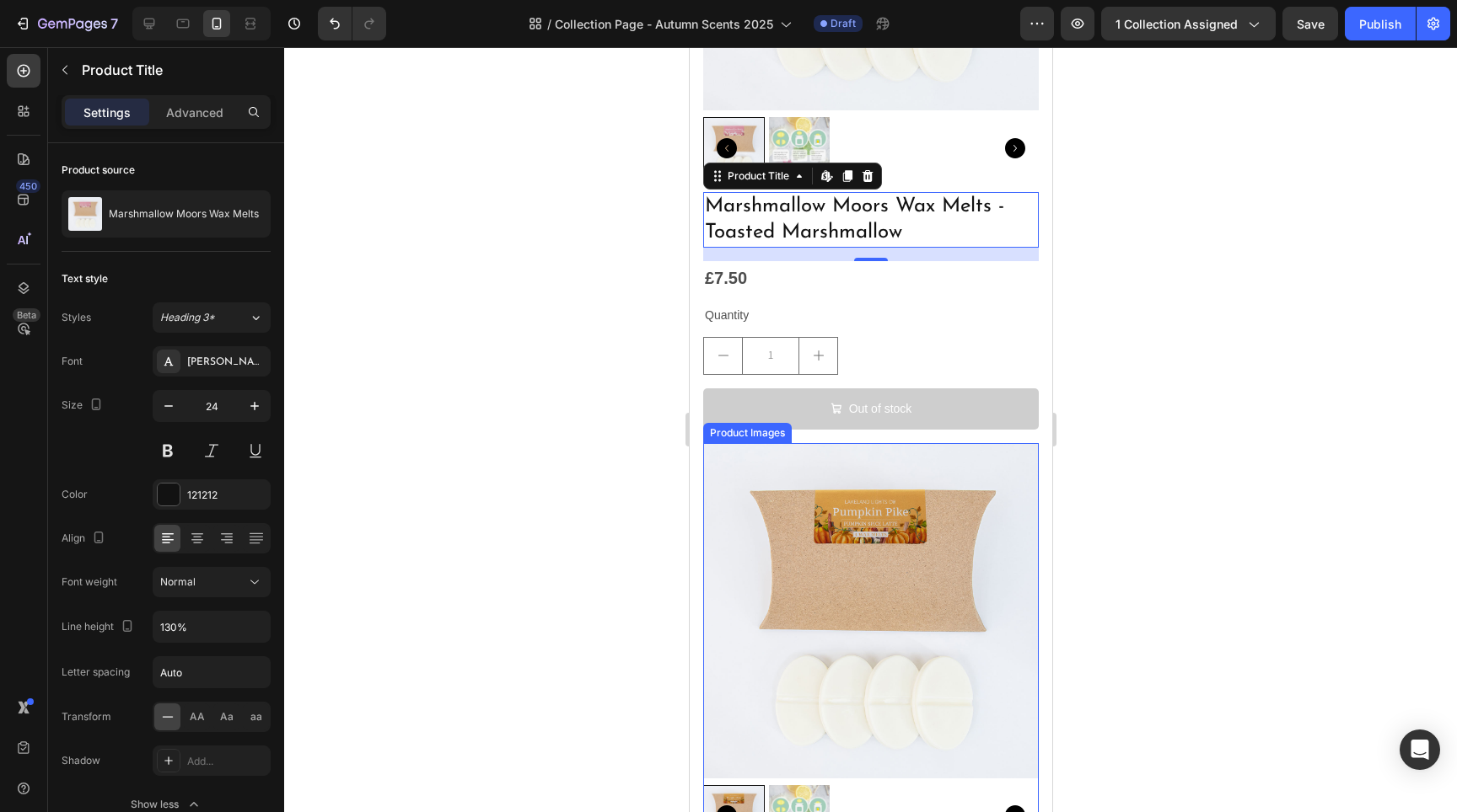
scroll to position [5156, 0]
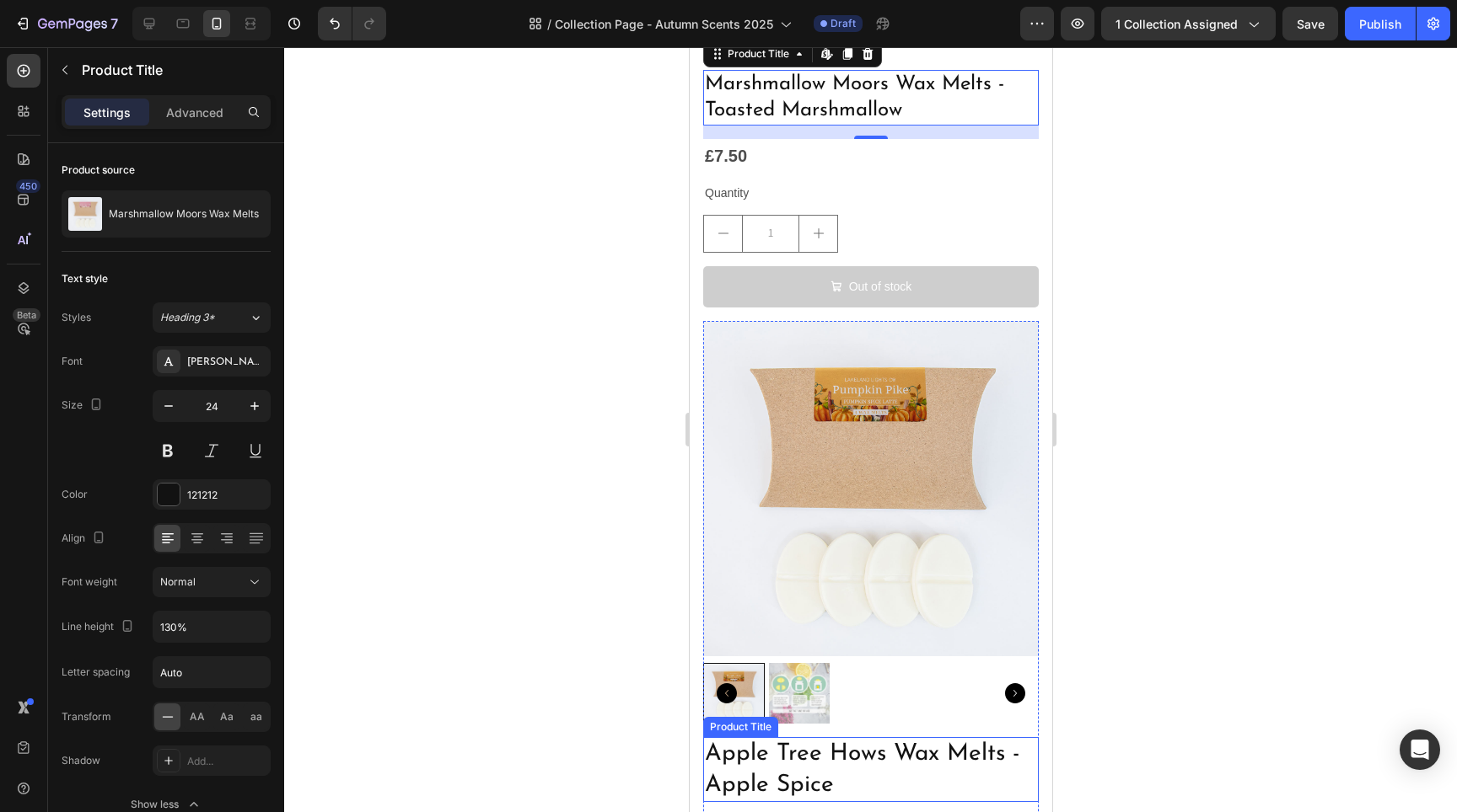
click at [823, 737] on h2 "Apple Tree Hows Wax Melts - Apple Spice" at bounding box center [870, 769] width 336 height 65
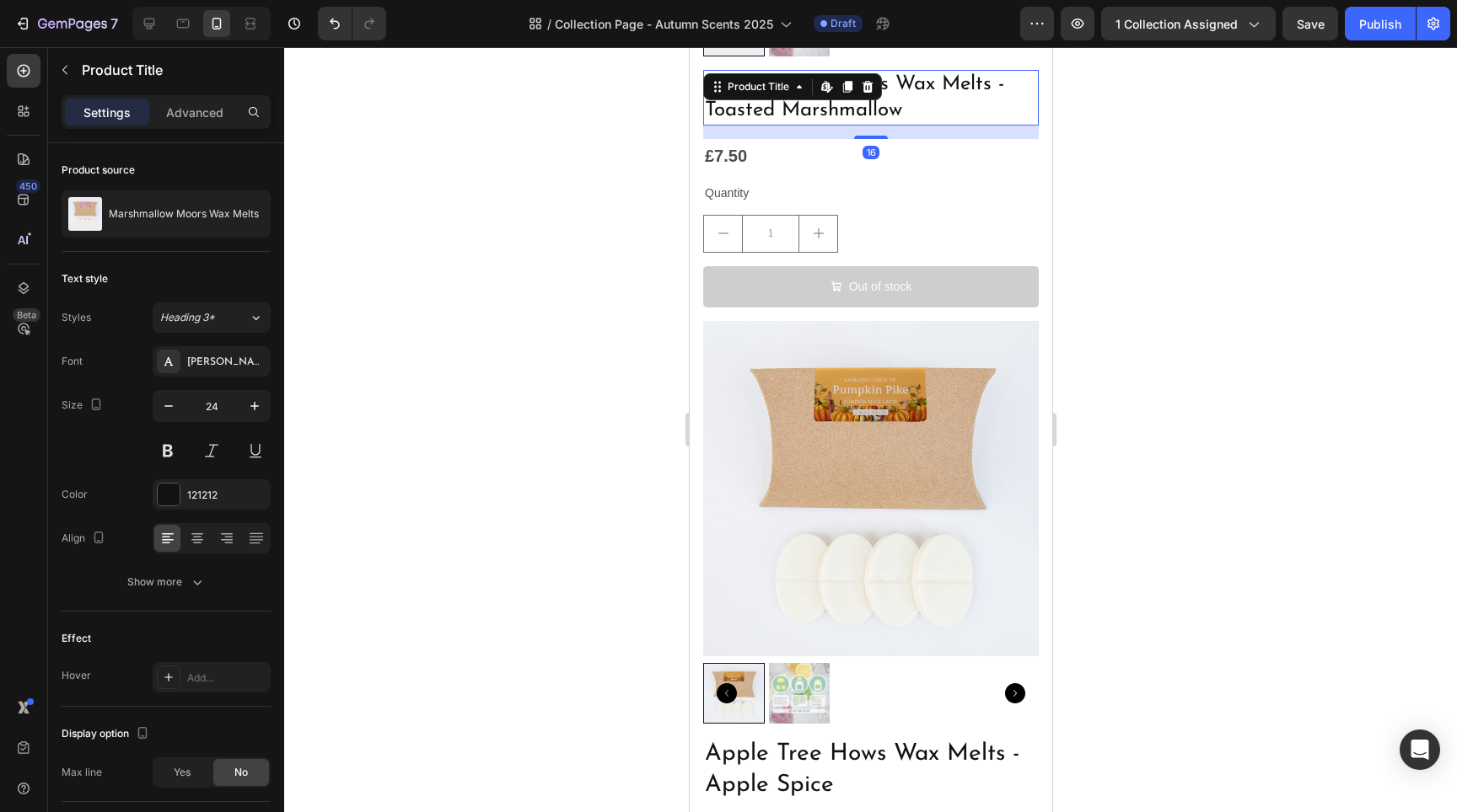
click at [859, 89] on h2 "Marshmallow Moors Wax Melts - Toasted Marshmallow" at bounding box center [870, 98] width 336 height 56
click at [252, 409] on icon "button" at bounding box center [255, 406] width 16 height 16
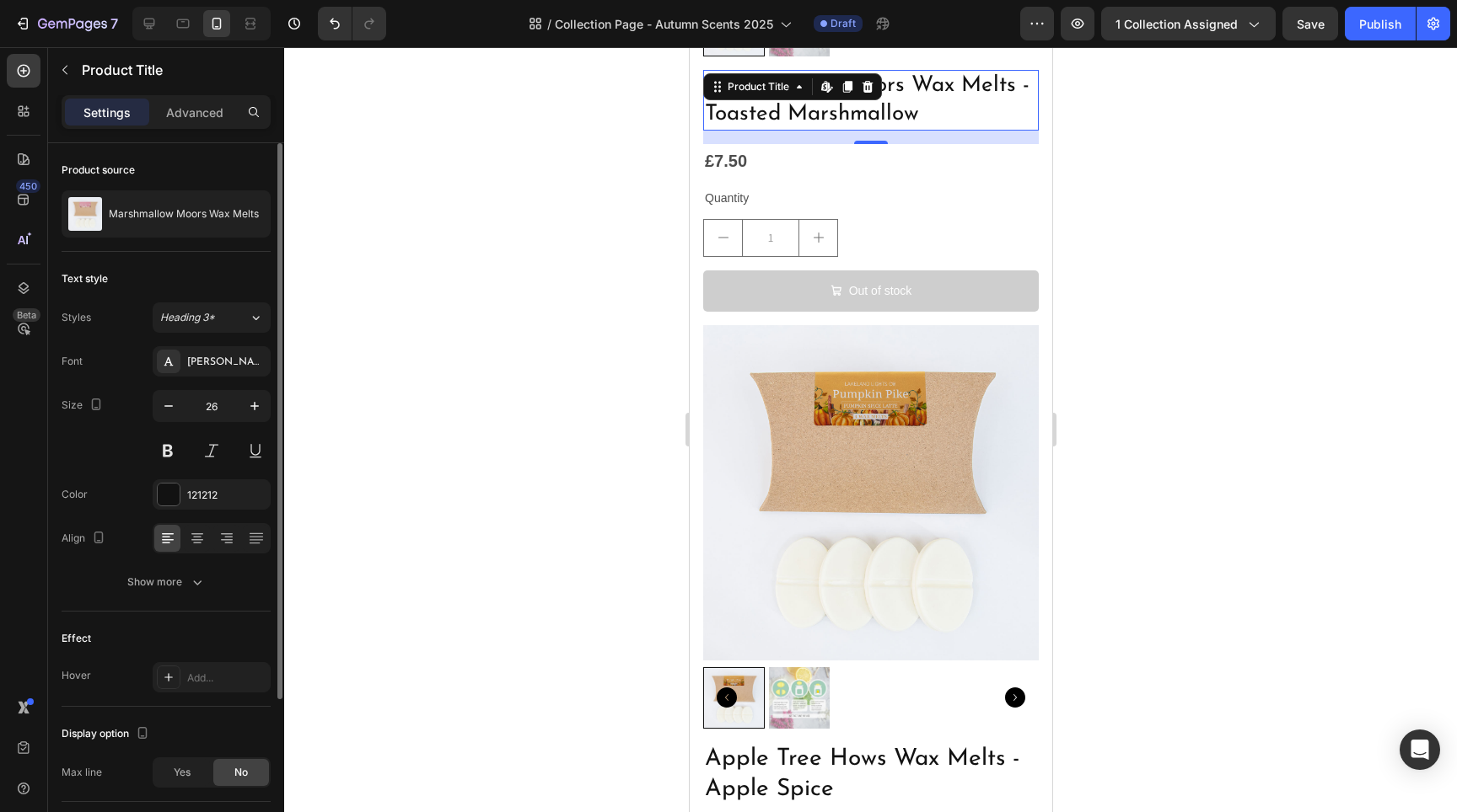
click at [261, 428] on div "26" at bounding box center [211, 428] width 118 height 76
click at [256, 415] on button "button" at bounding box center [254, 406] width 30 height 30
click at [255, 415] on button "button" at bounding box center [254, 406] width 30 height 30
type input "28"
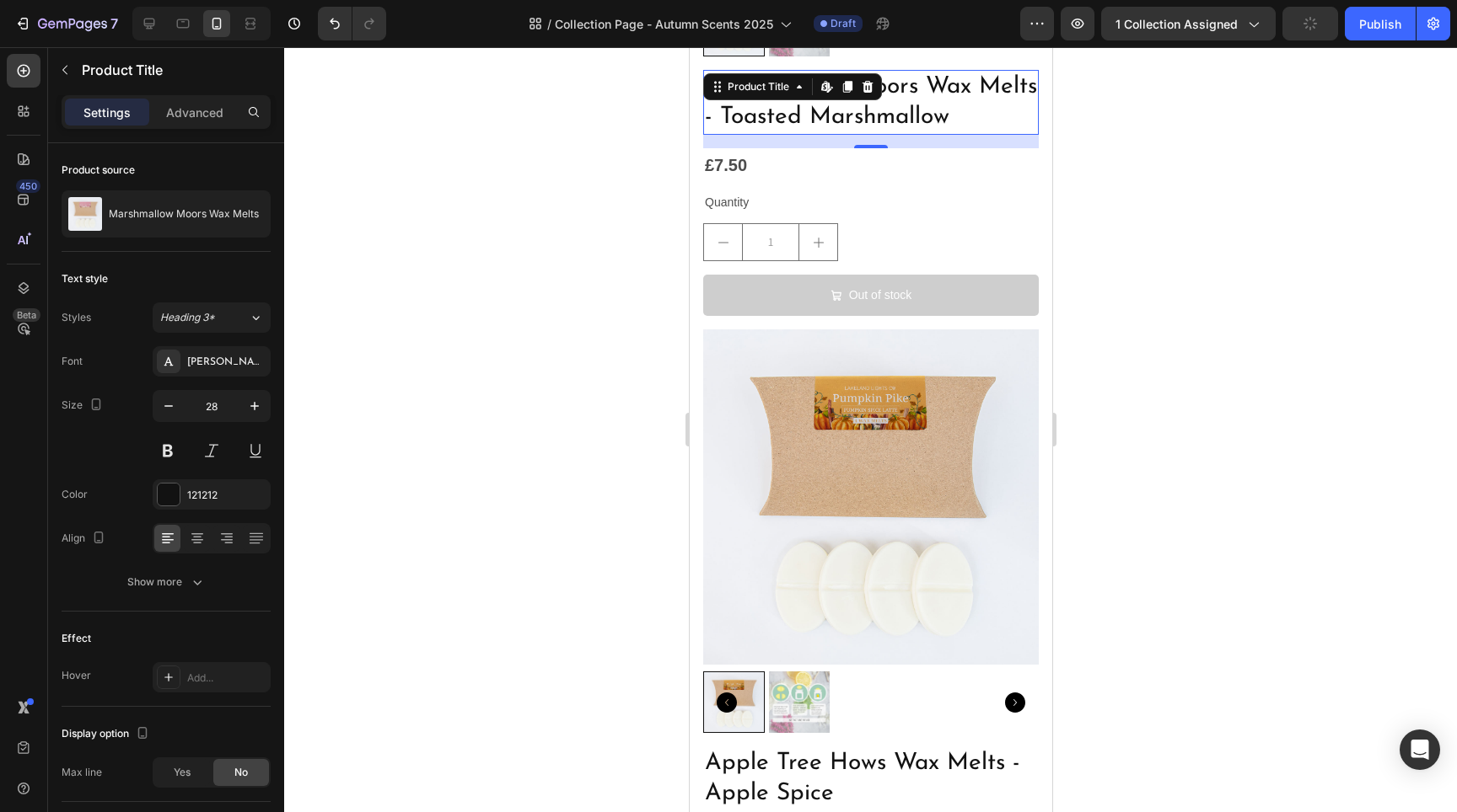
click at [1219, 557] on div at bounding box center [870, 430] width 1173 height 765
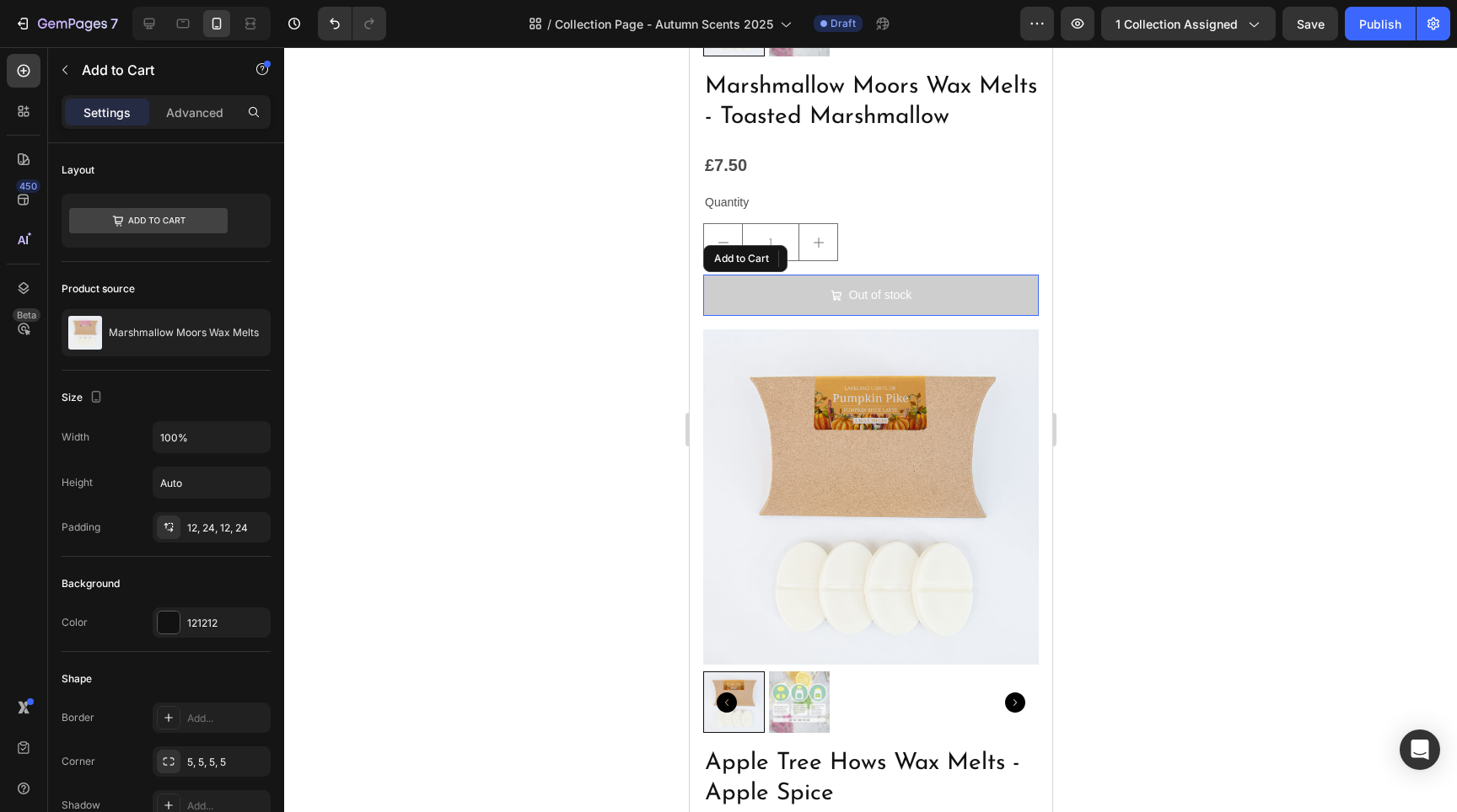
click at [925, 298] on button "Out of stock" at bounding box center [870, 295] width 336 height 41
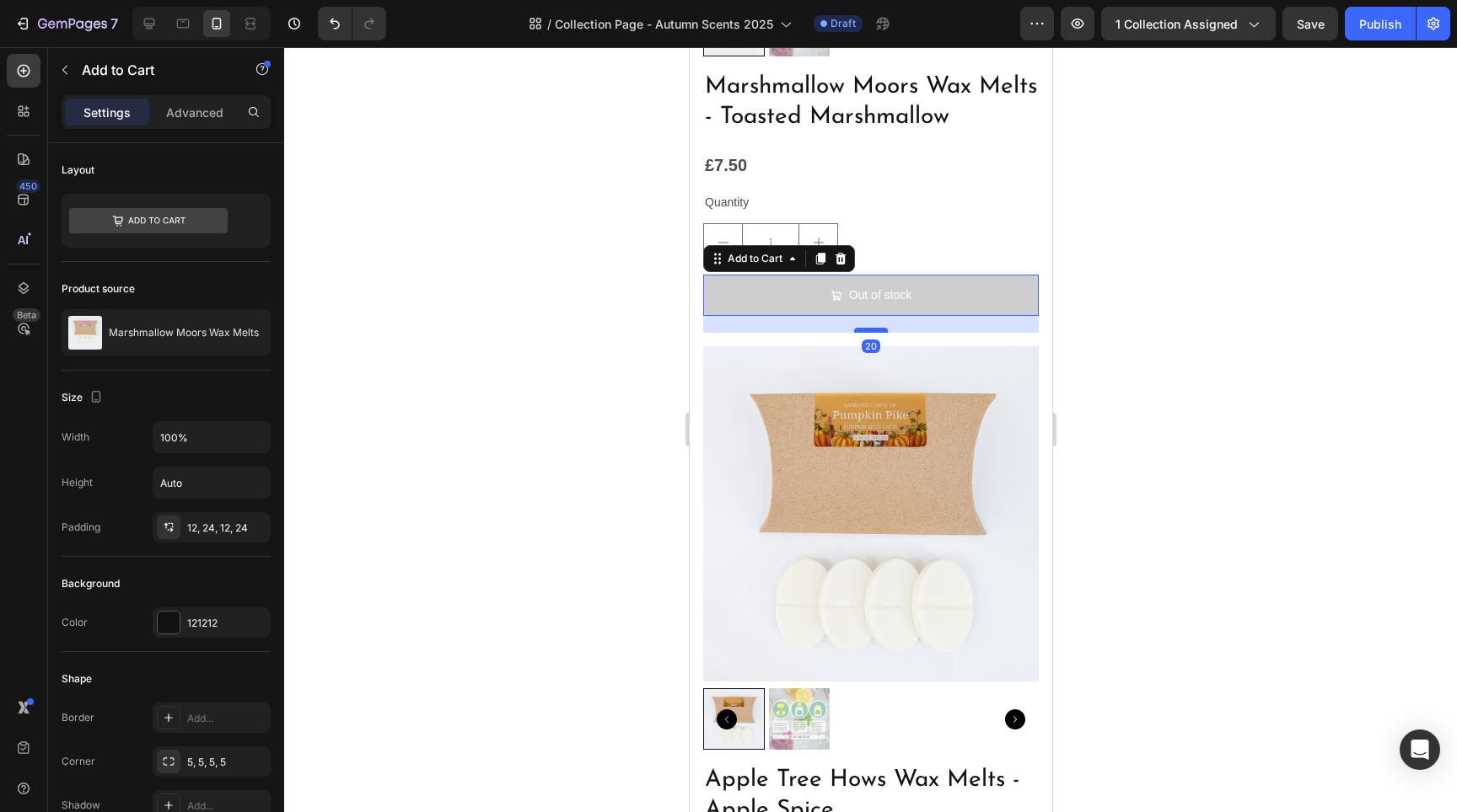
drag, startPoint x: 864, startPoint y: 299, endPoint x: 866, endPoint y: 316, distance: 17.1
click at [866, 328] on div at bounding box center [870, 330] width 34 height 5
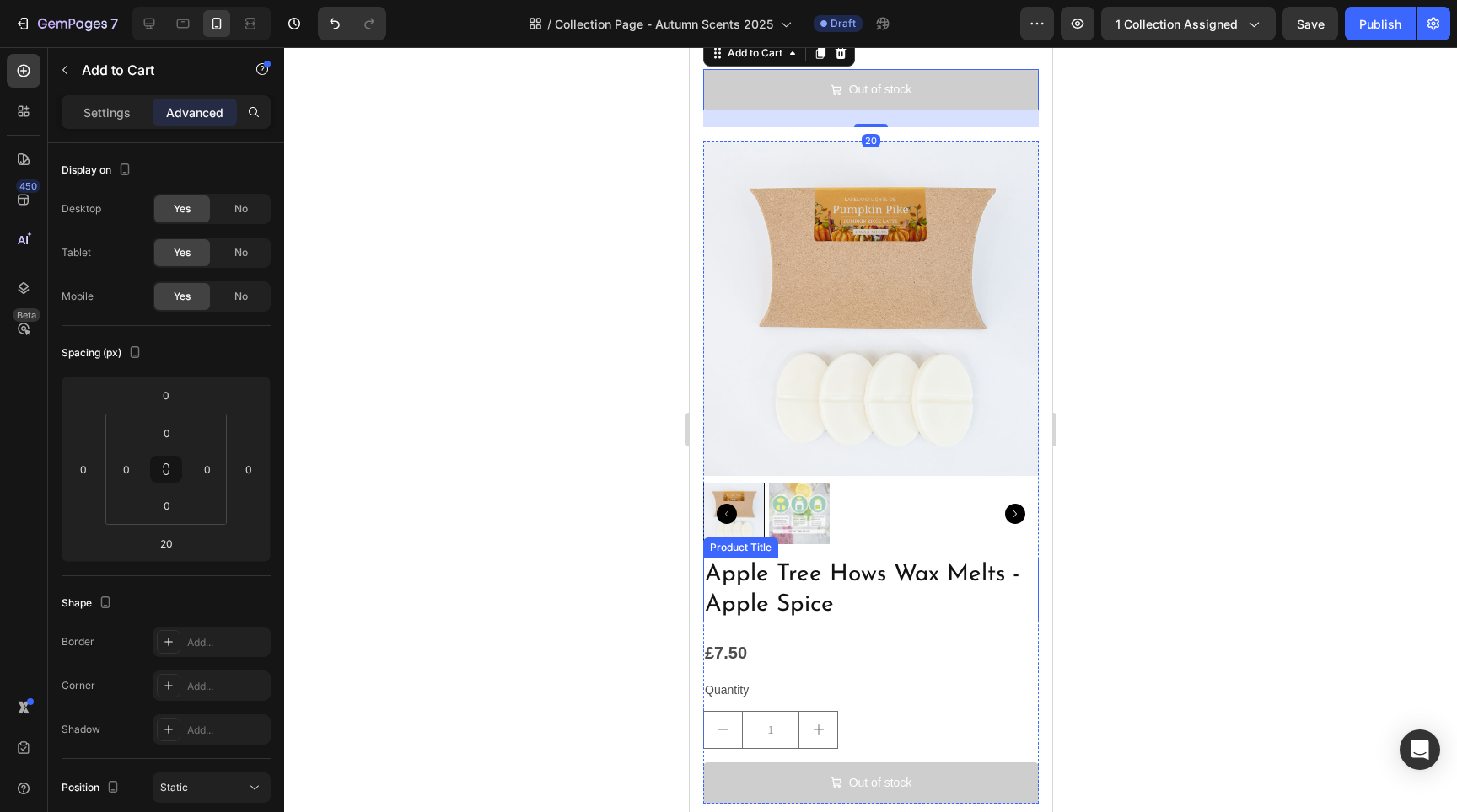
scroll to position [5708, 0]
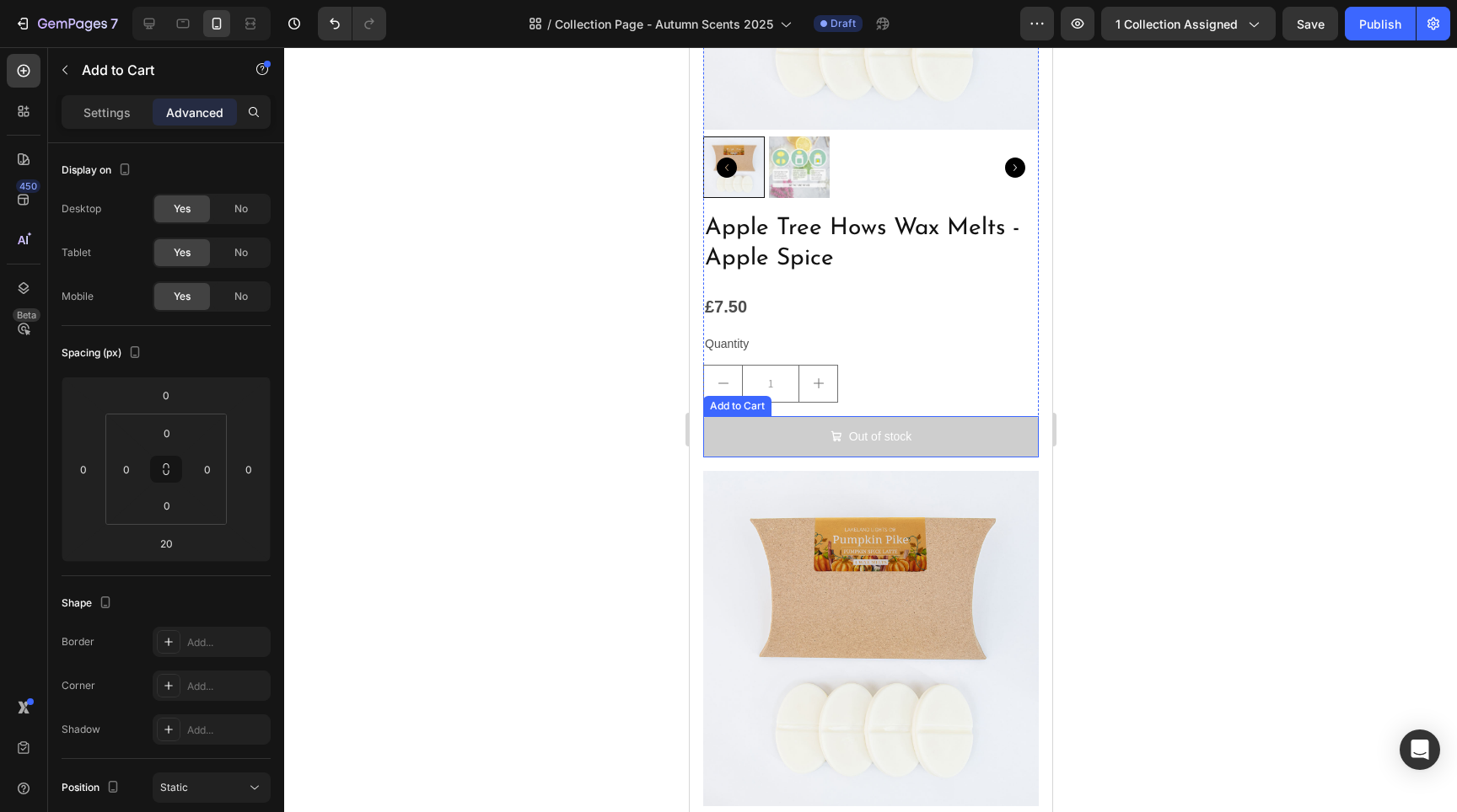
click at [922, 416] on button "Out of stock" at bounding box center [870, 436] width 336 height 41
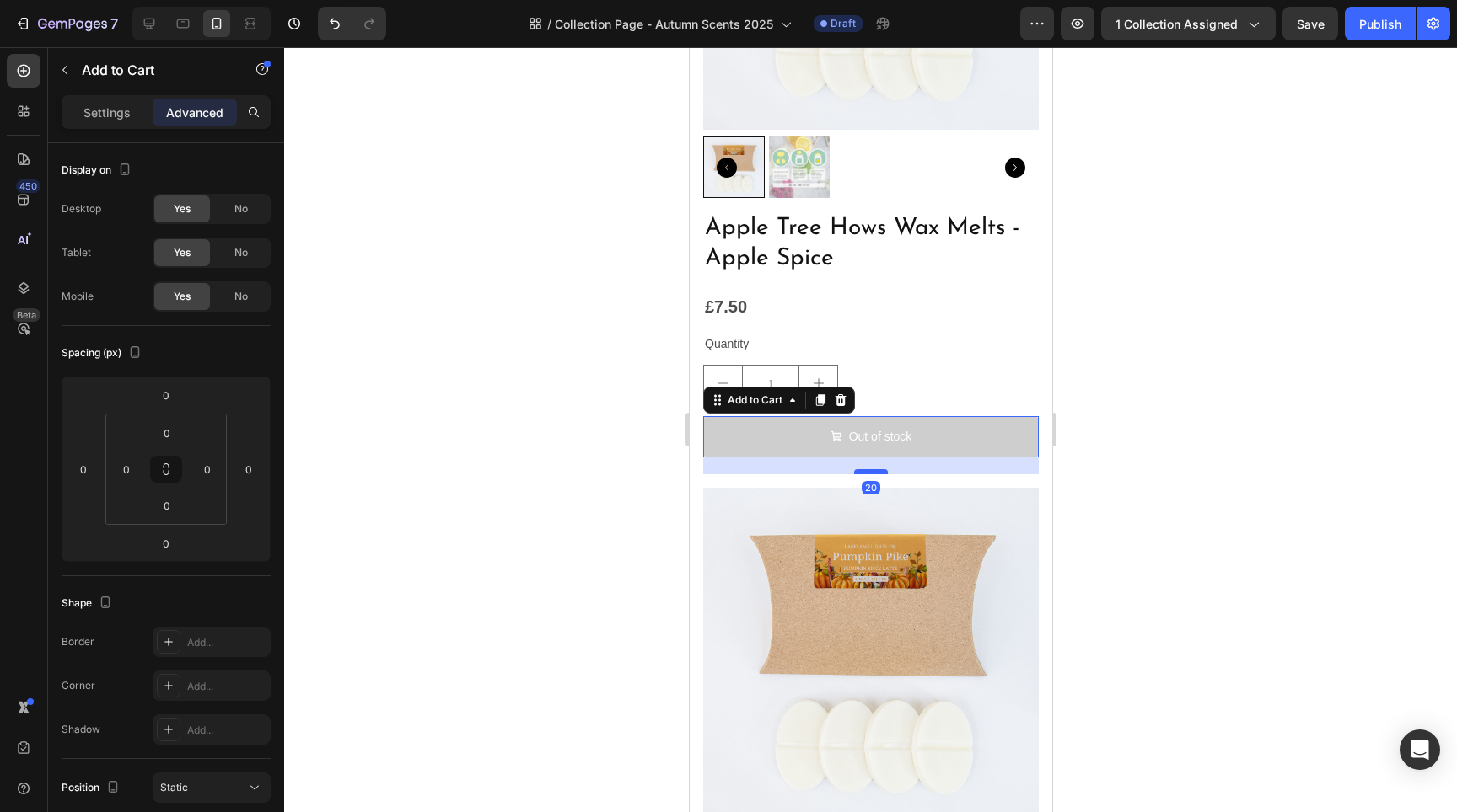
drag, startPoint x: 860, startPoint y: 429, endPoint x: 866, endPoint y: 446, distance: 18.0
type input "20"
click at [866, 469] on div at bounding box center [870, 472] width 34 height 5
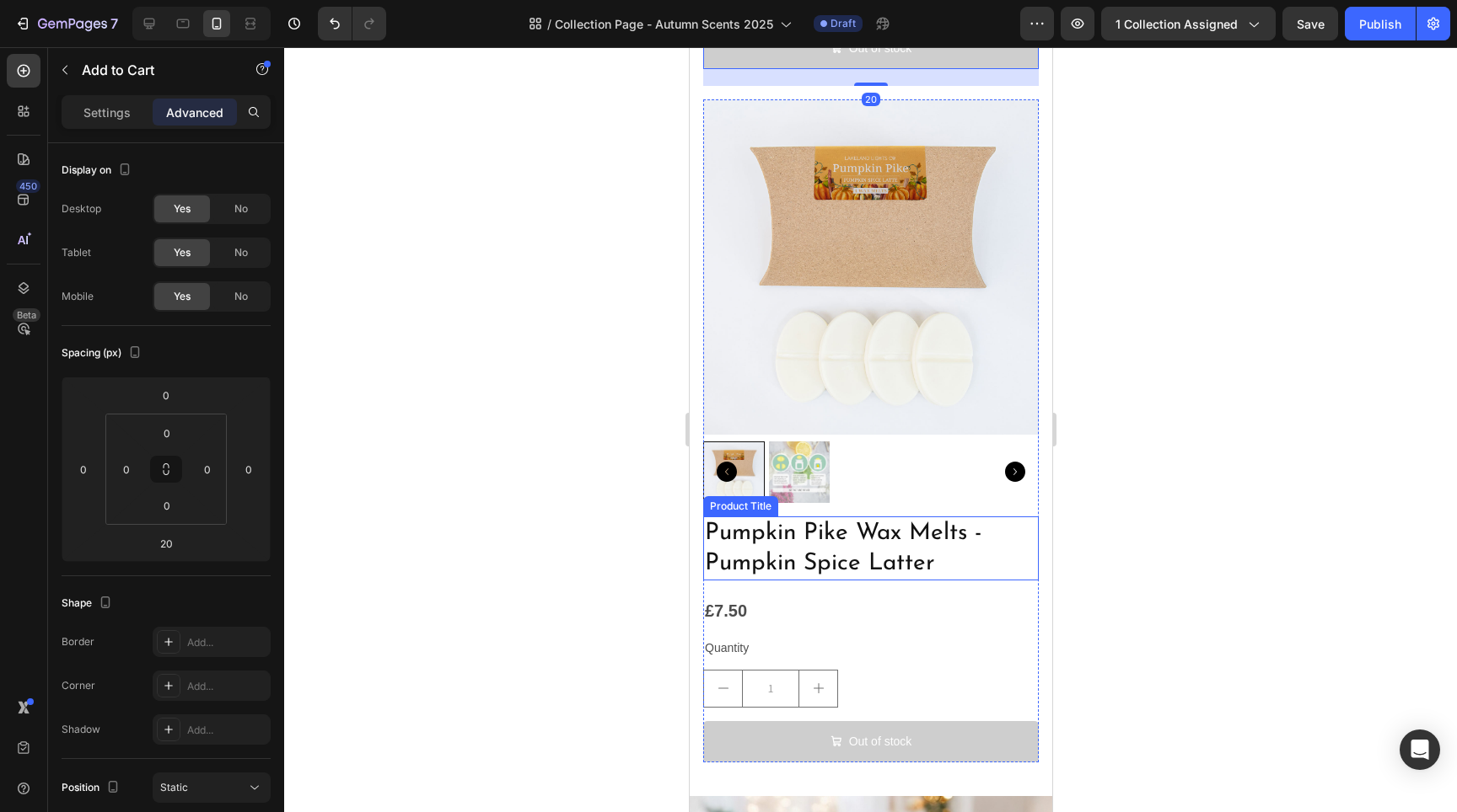
scroll to position [6191, 0]
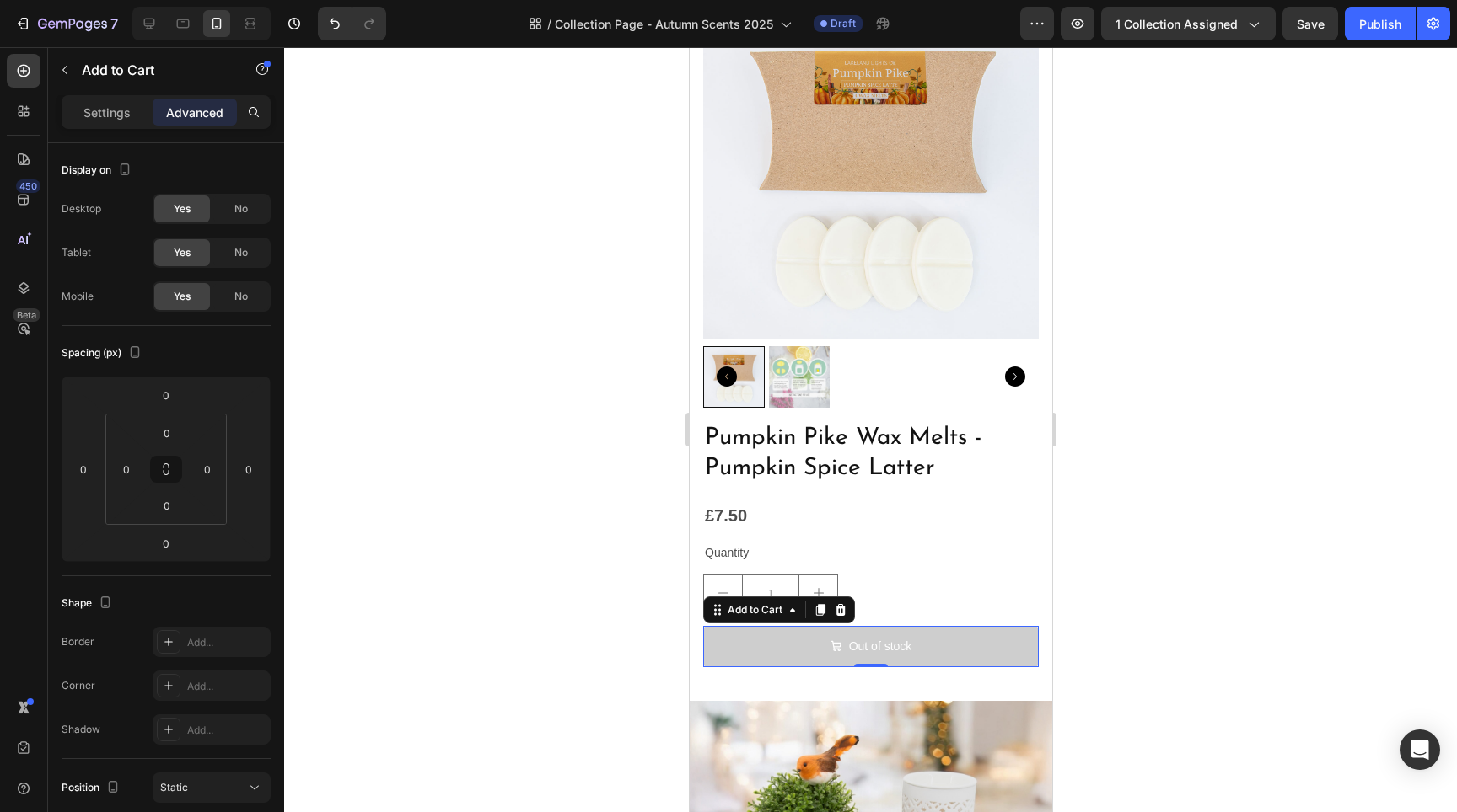
click at [938, 626] on button "Out of stock" at bounding box center [870, 646] width 336 height 41
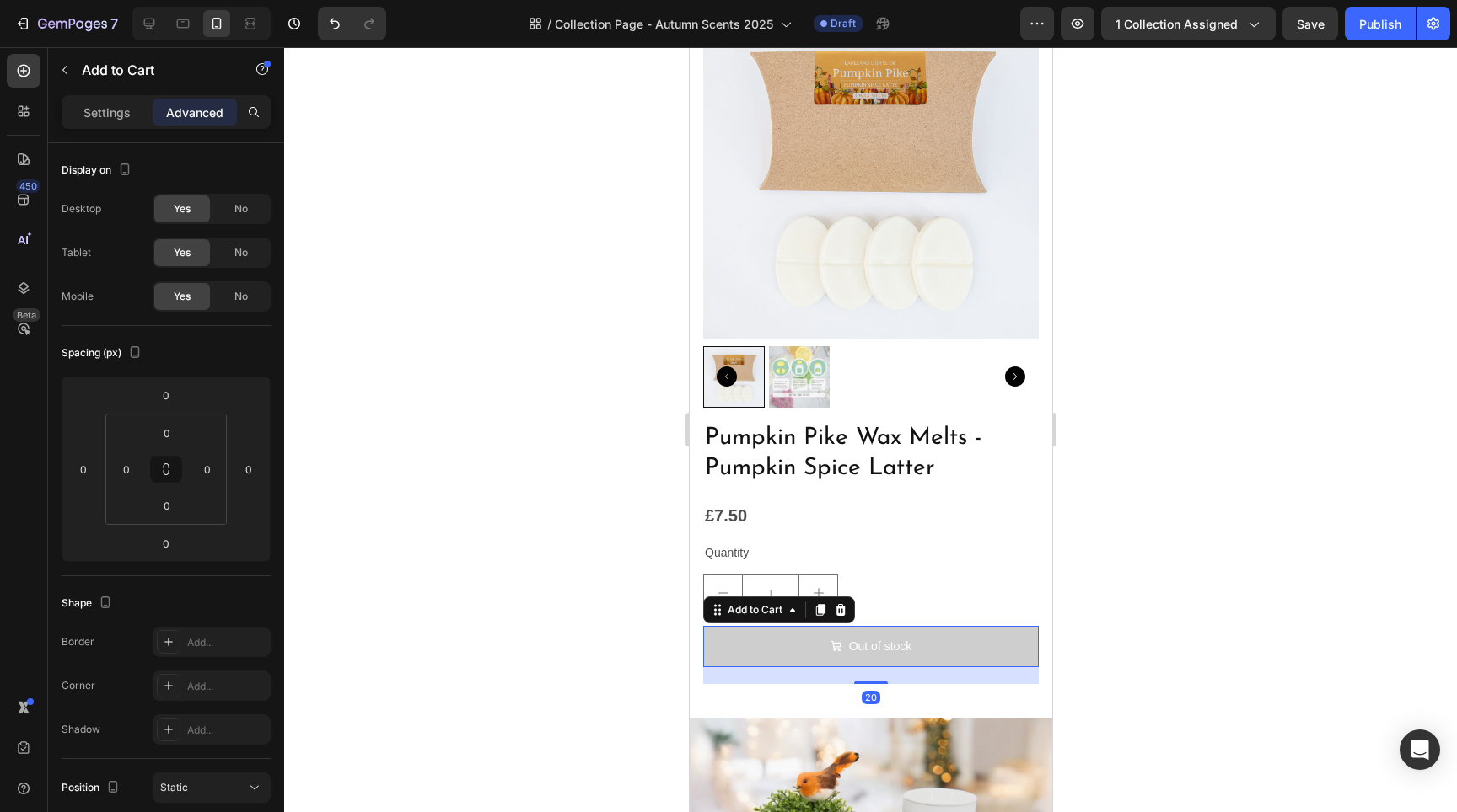
drag, startPoint x: 860, startPoint y: 623, endPoint x: 889, endPoint y: 640, distance: 33.6
click at [889, 668] on div "20" at bounding box center [870, 668] width 336 height 0
type input "20"
click at [591, 552] on div at bounding box center [870, 430] width 1173 height 765
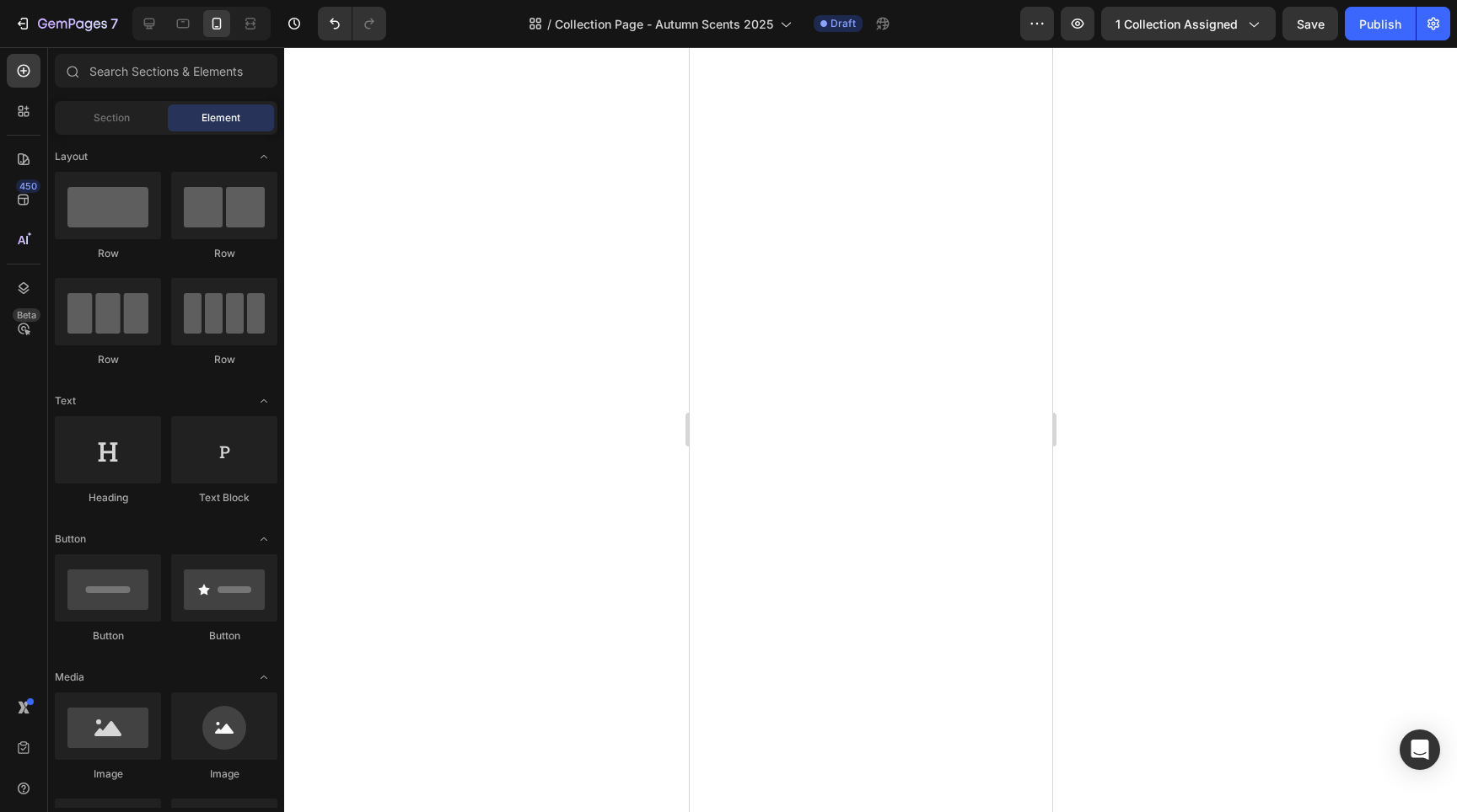
scroll to position [0, 0]
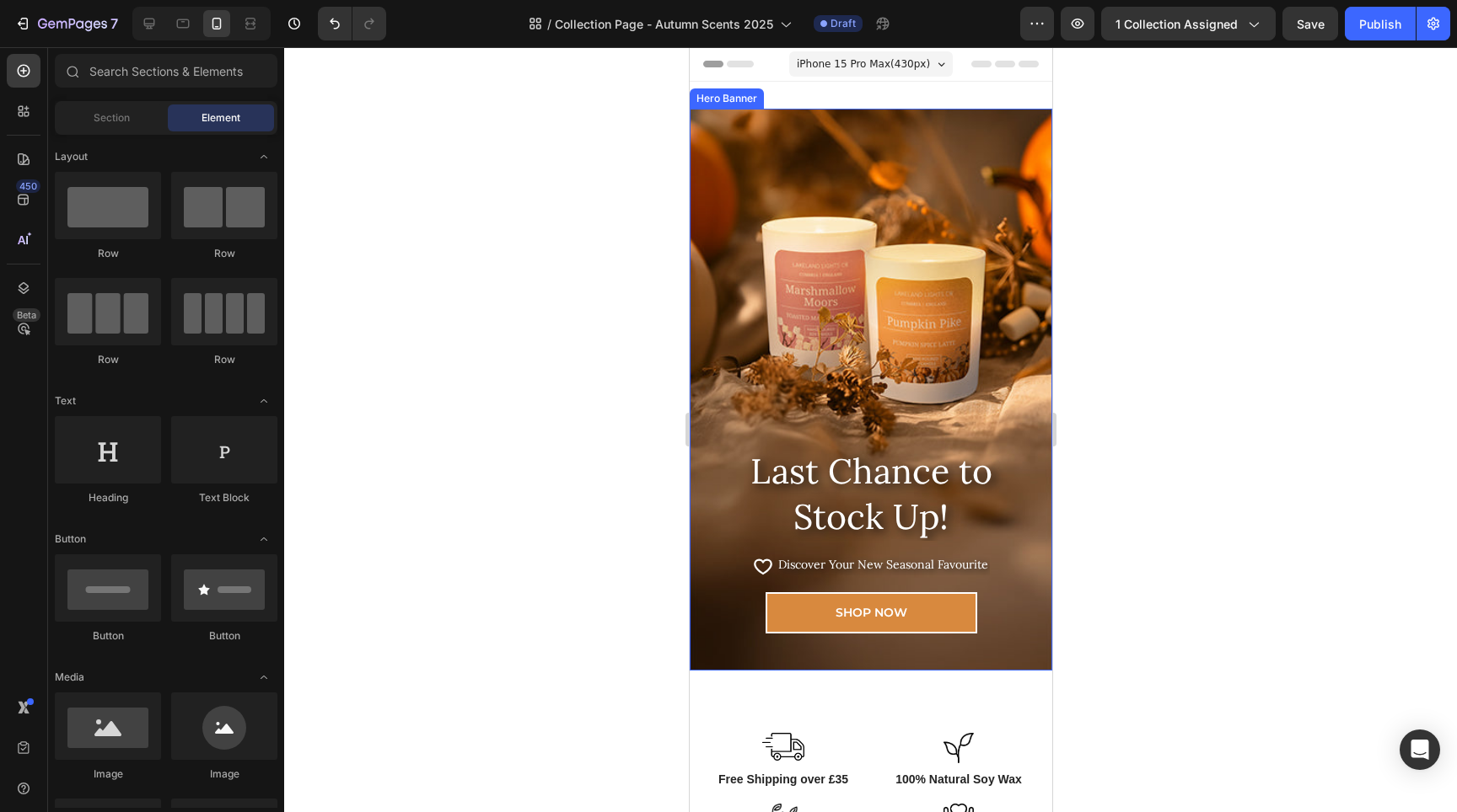
click at [920, 259] on div "Overlay" at bounding box center [870, 390] width 362 height 562
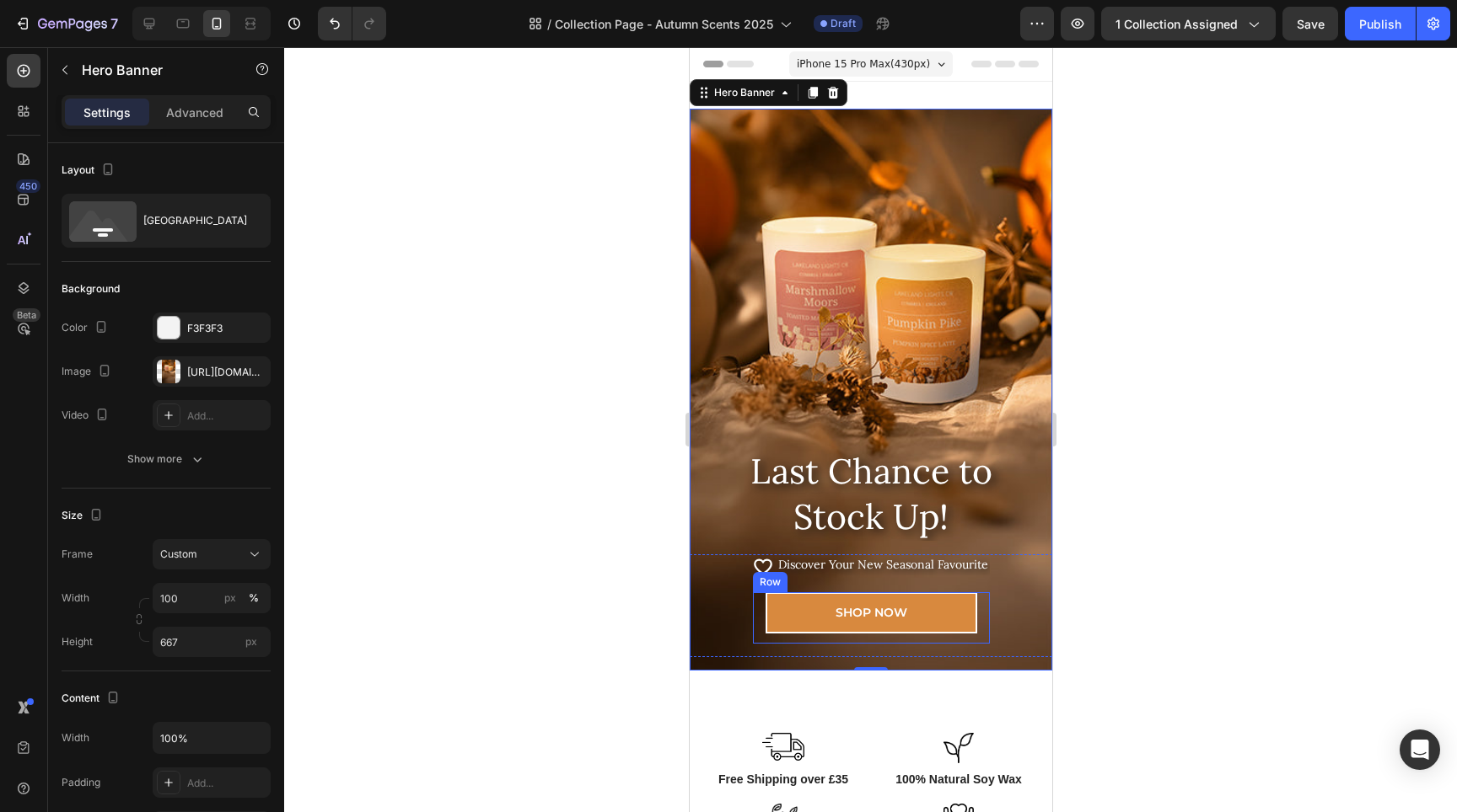
click at [753, 619] on div "SHOP NOW Button Row" at bounding box center [871, 618] width 237 height 51
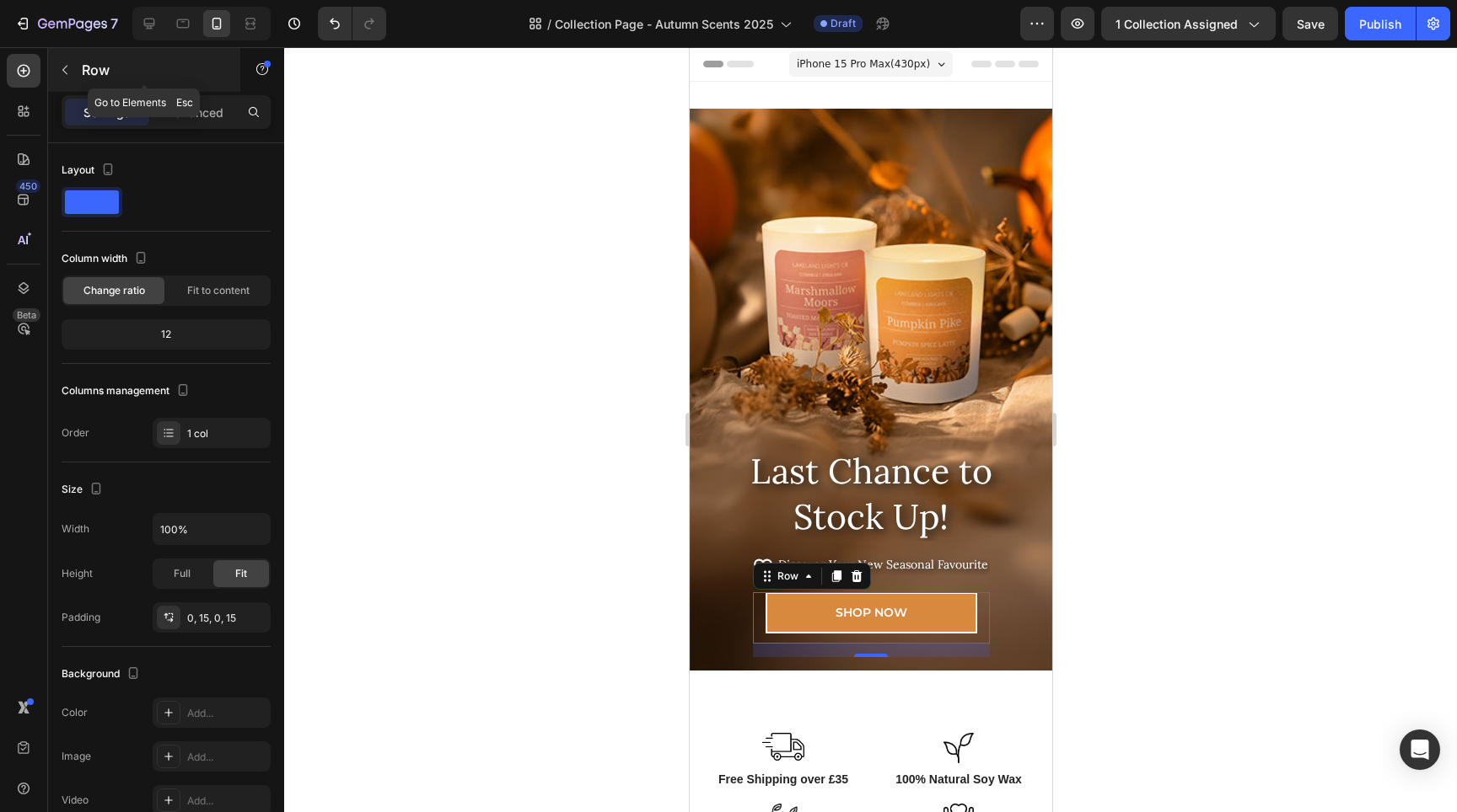
click at [68, 73] on icon "button" at bounding box center [65, 69] width 14 height 14
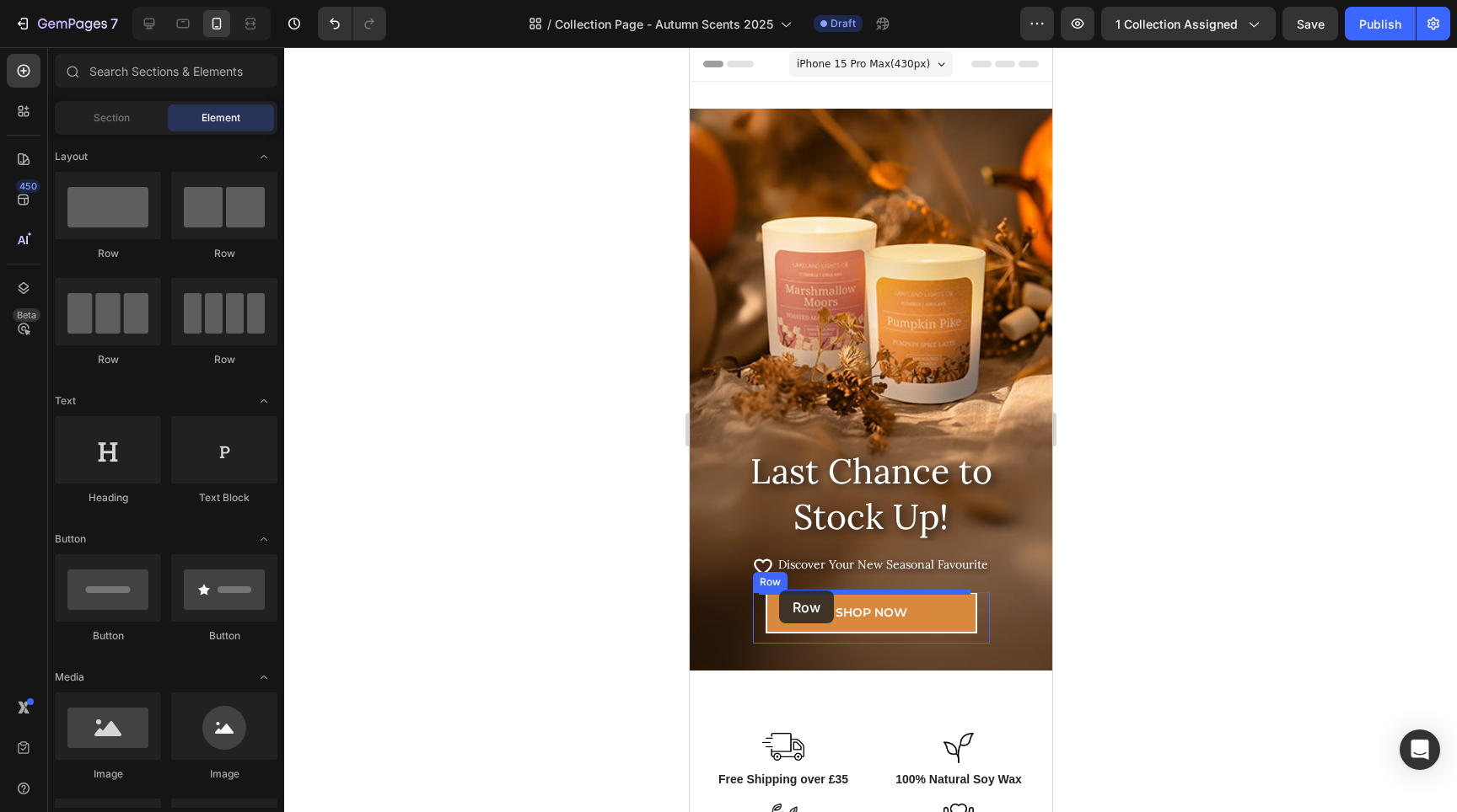
drag, startPoint x: 890, startPoint y: 250, endPoint x: 778, endPoint y: 590, distance: 358.0
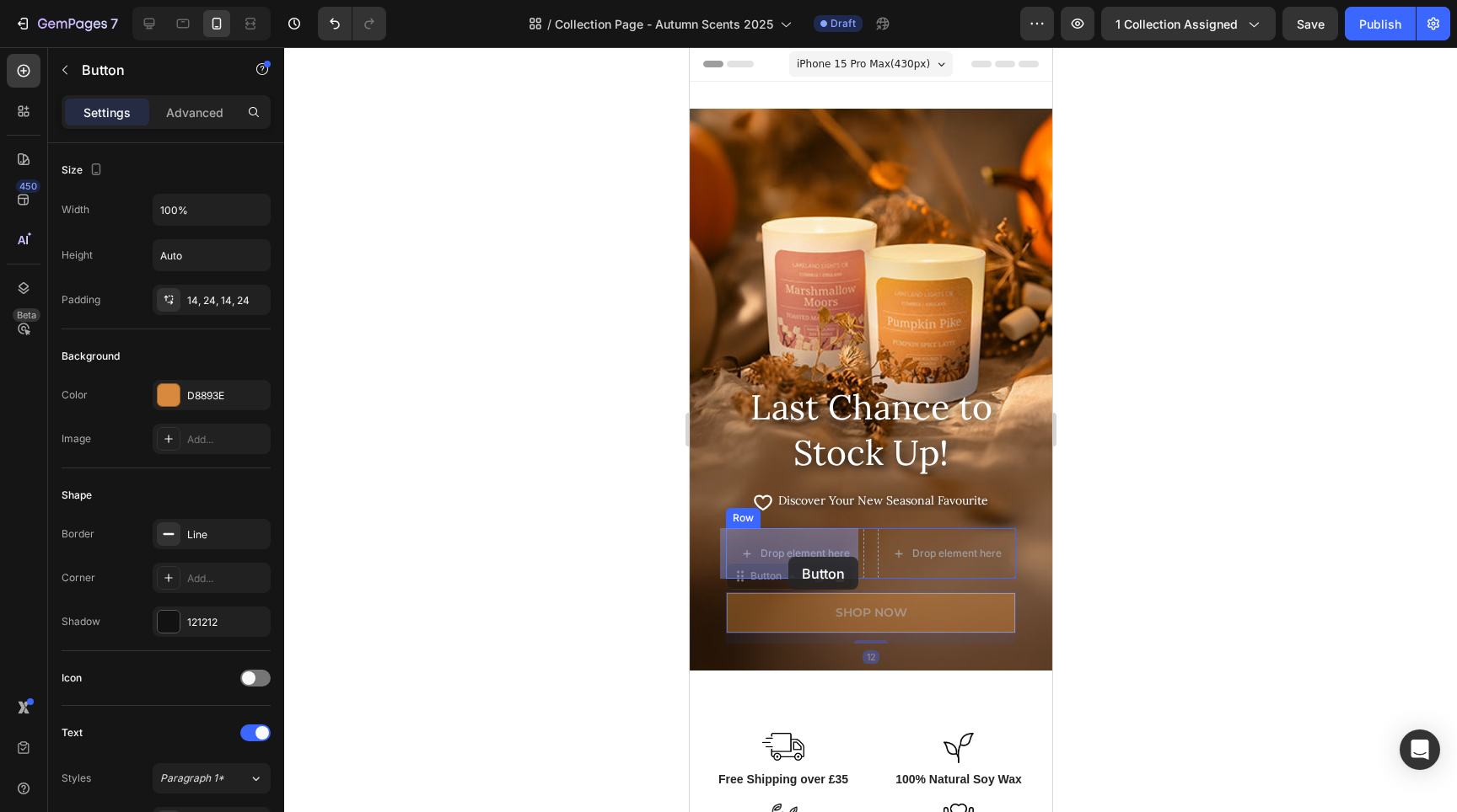
drag, startPoint x: 802, startPoint y: 614, endPoint x: 788, endPoint y: 557, distance: 58.7
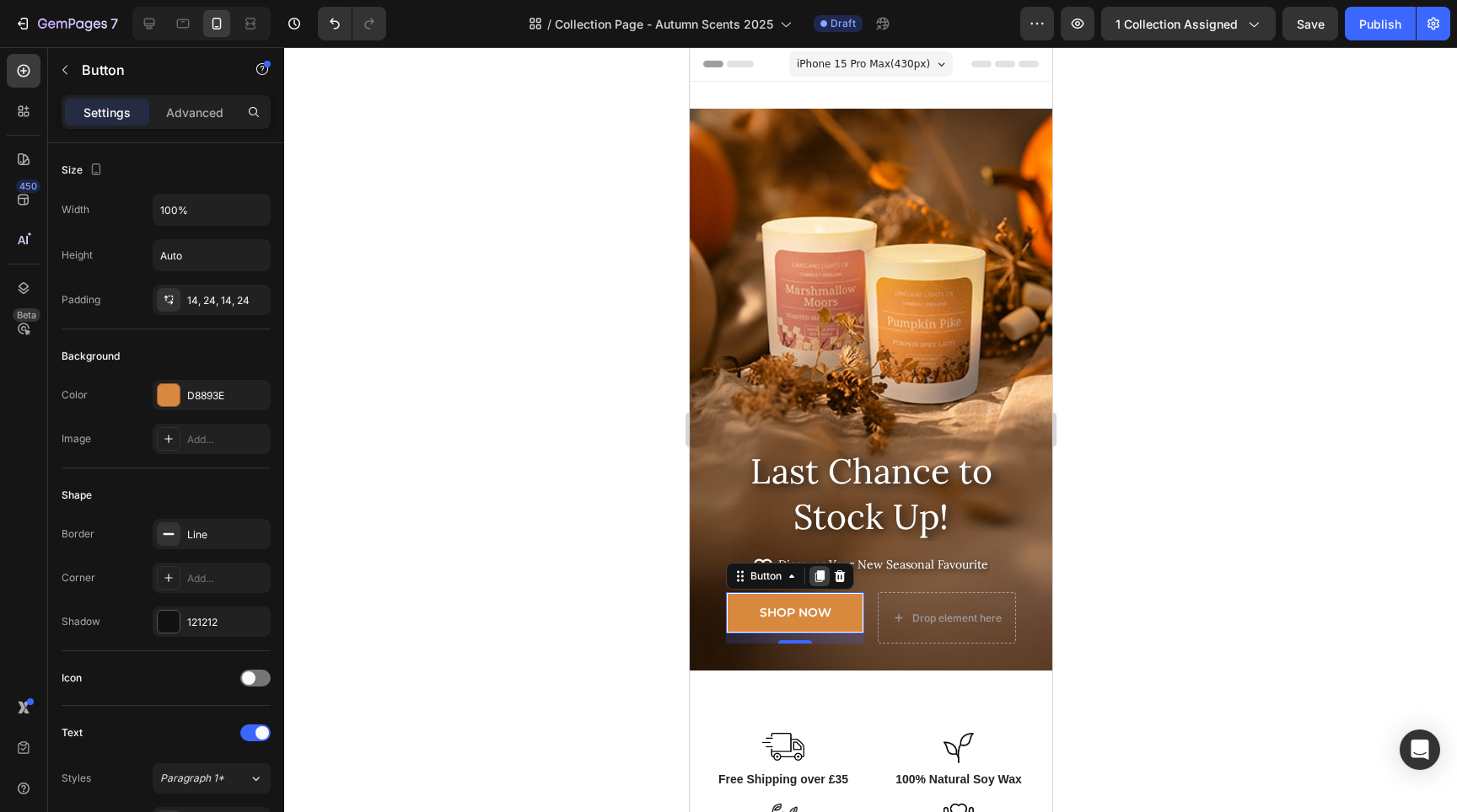
click at [817, 575] on icon at bounding box center [819, 576] width 9 height 12
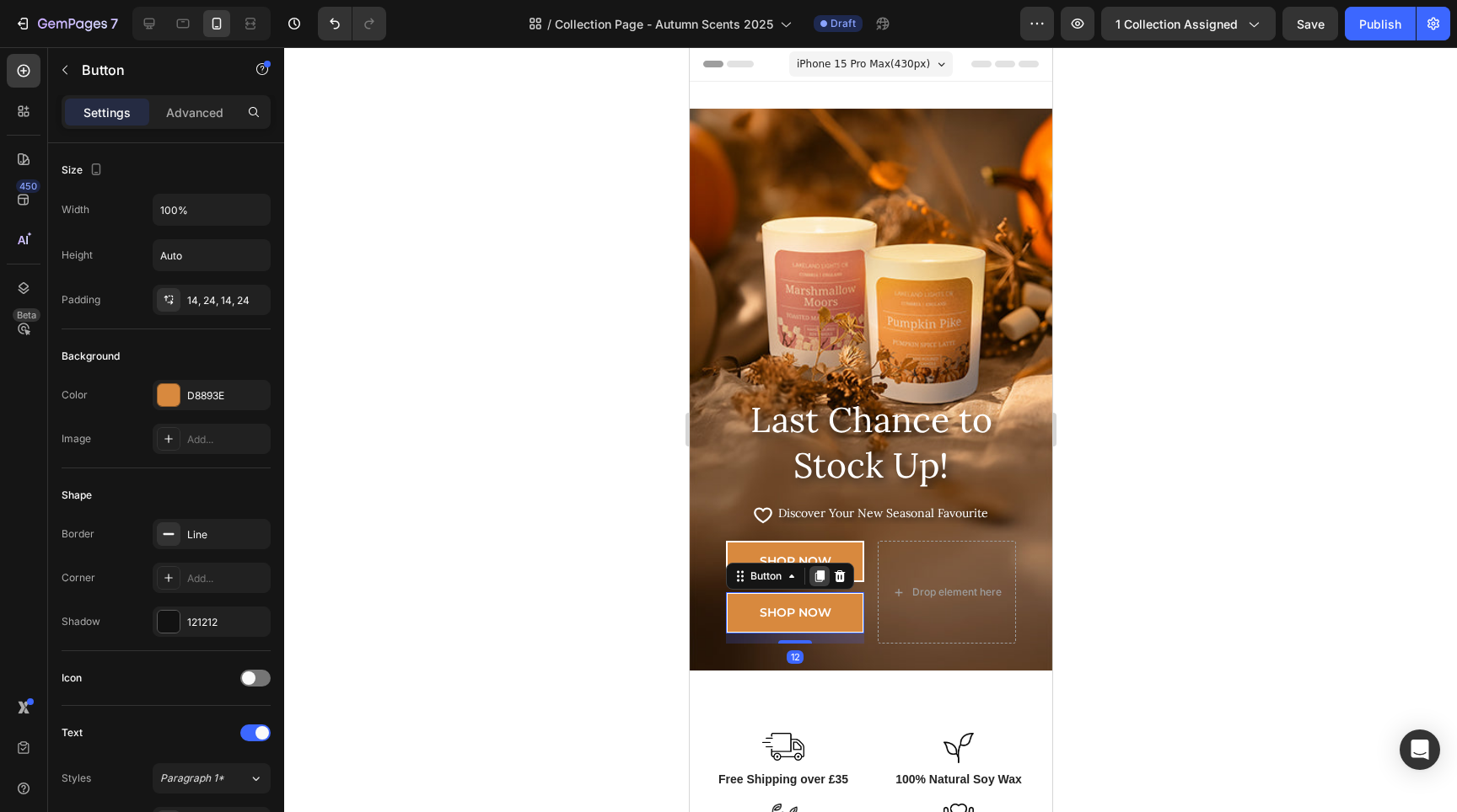
click at [814, 578] on icon at bounding box center [819, 576] width 9 height 12
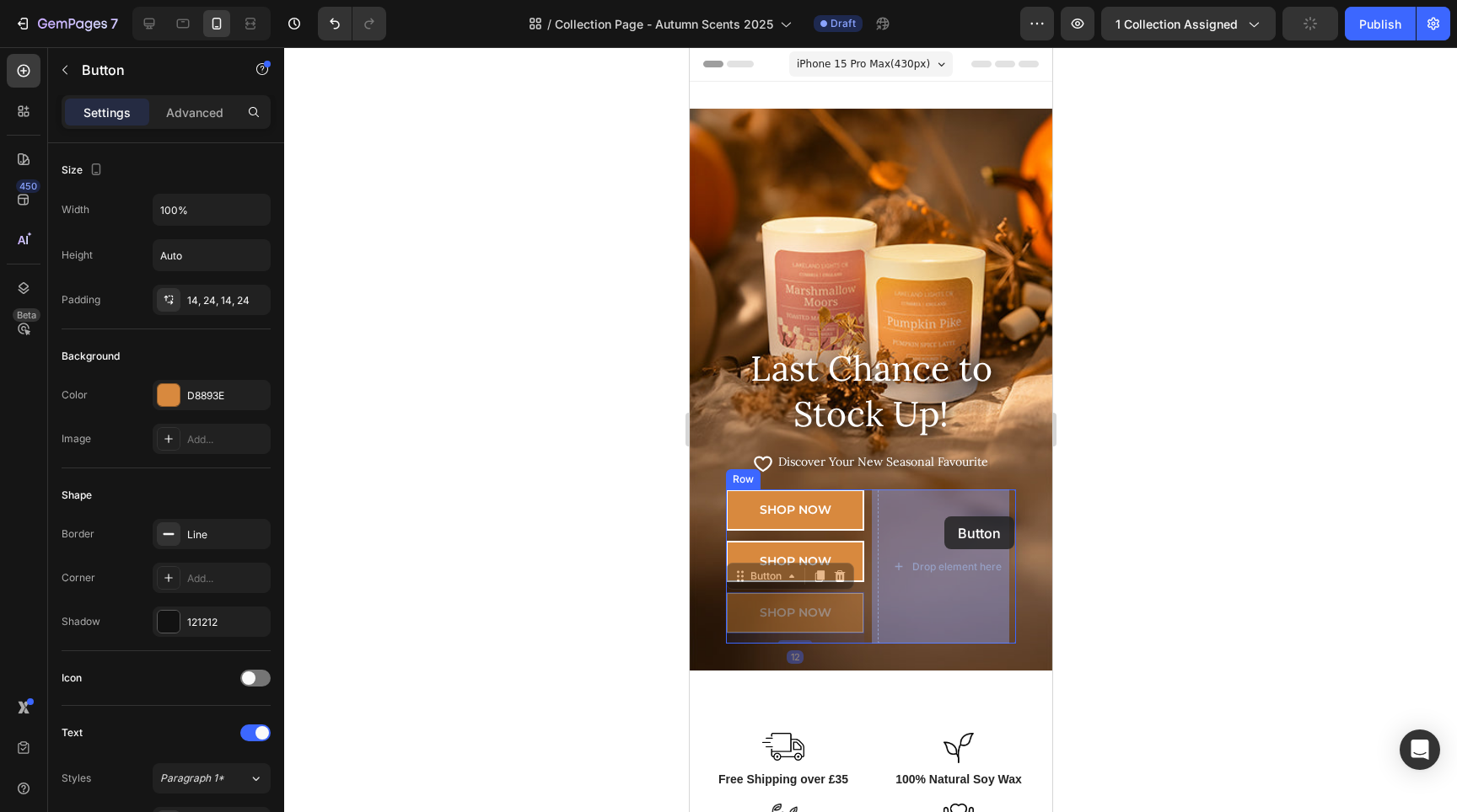
drag, startPoint x: 830, startPoint y: 614, endPoint x: 944, endPoint y: 515, distance: 151.0
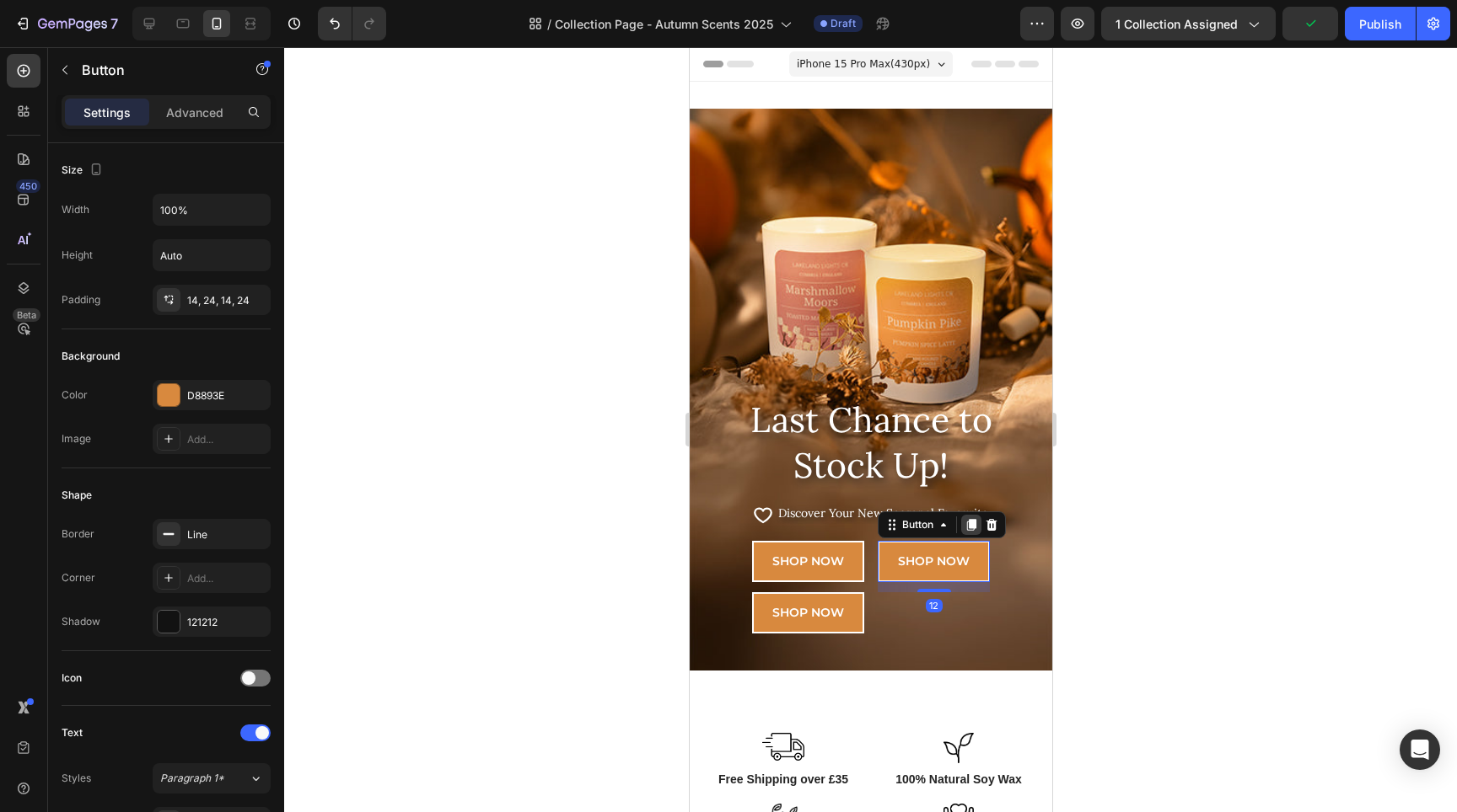
click at [967, 526] on icon at bounding box center [970, 525] width 9 height 12
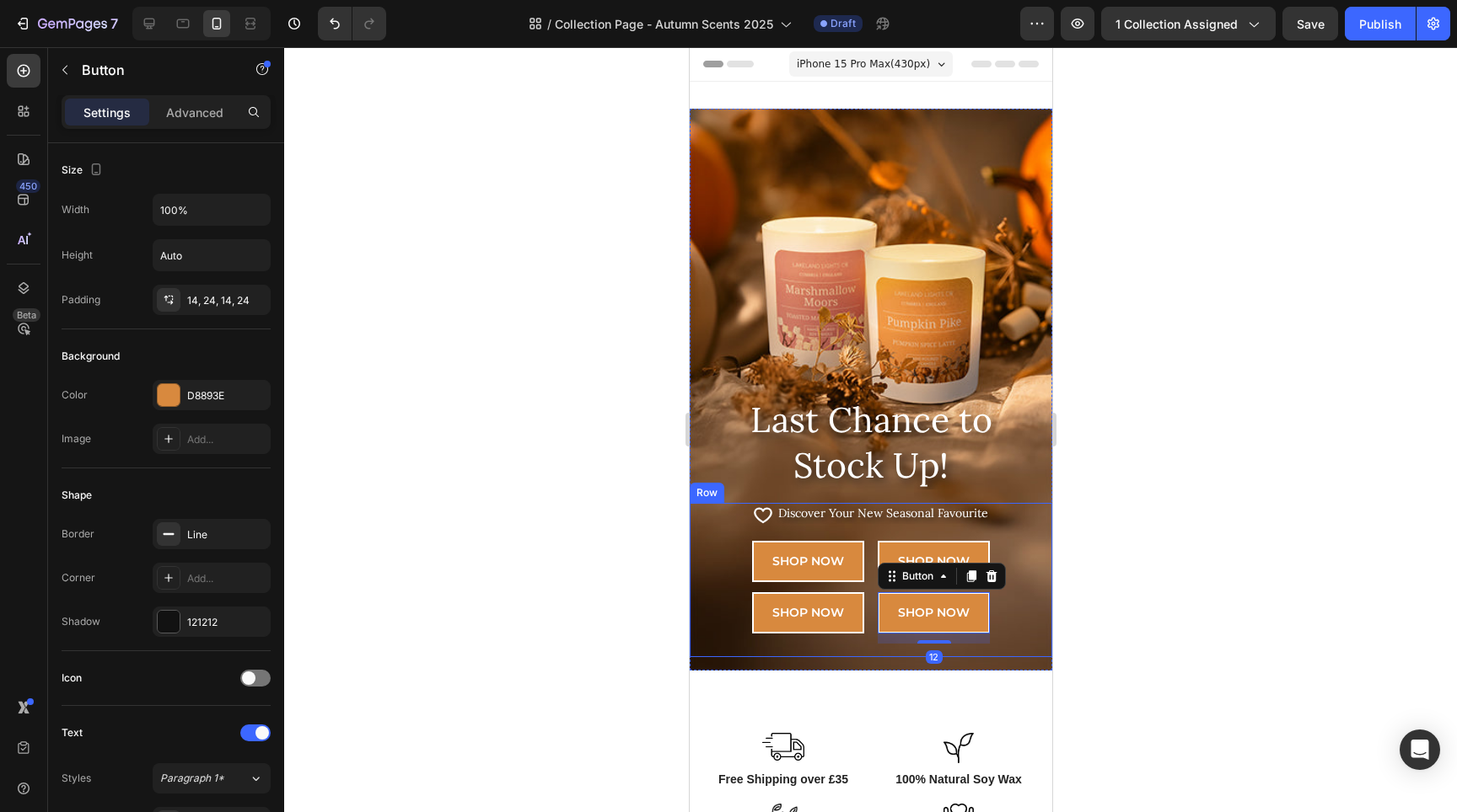
click at [1172, 532] on div at bounding box center [870, 430] width 1173 height 765
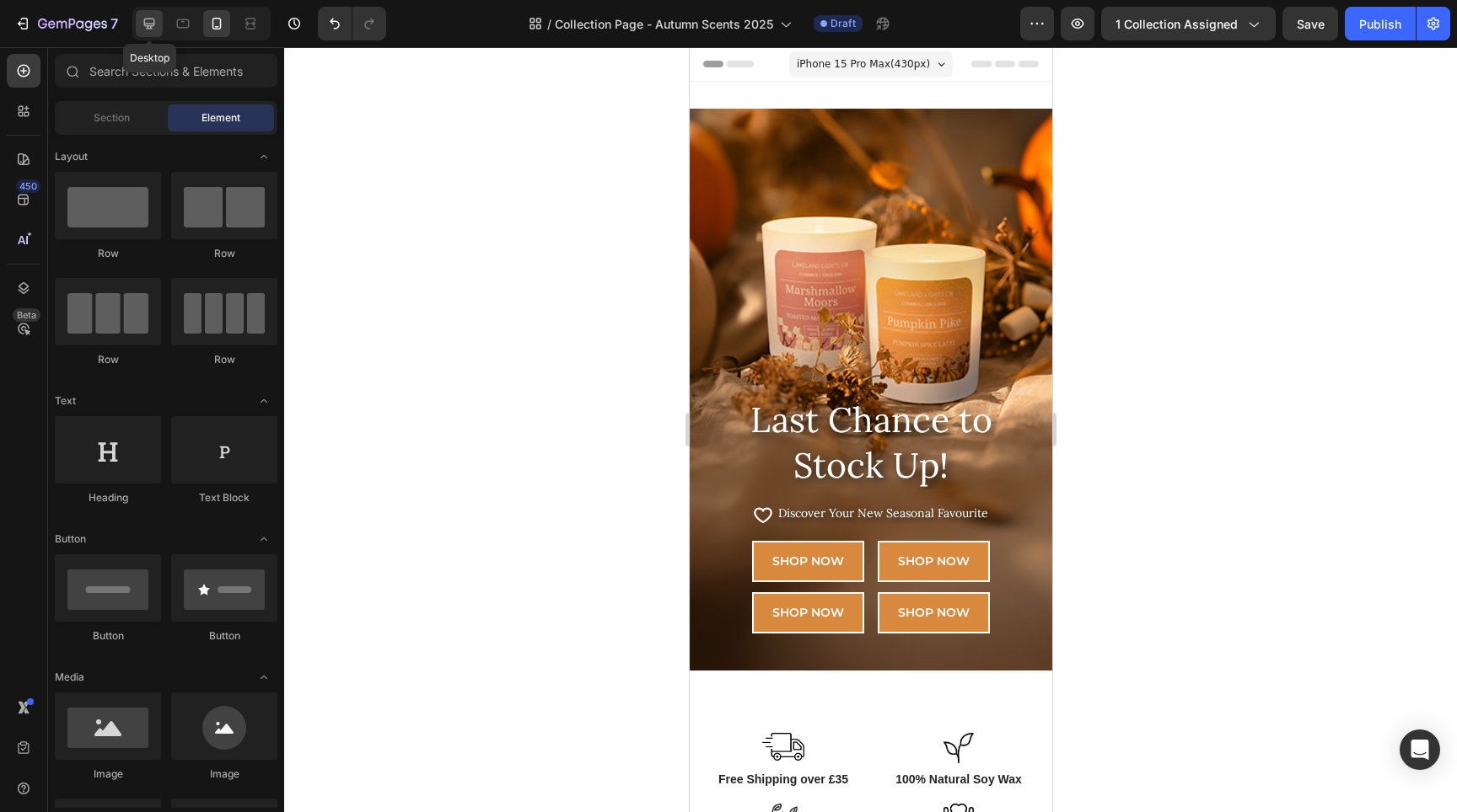
click at [158, 27] on icon at bounding box center [149, 24] width 16 height 16
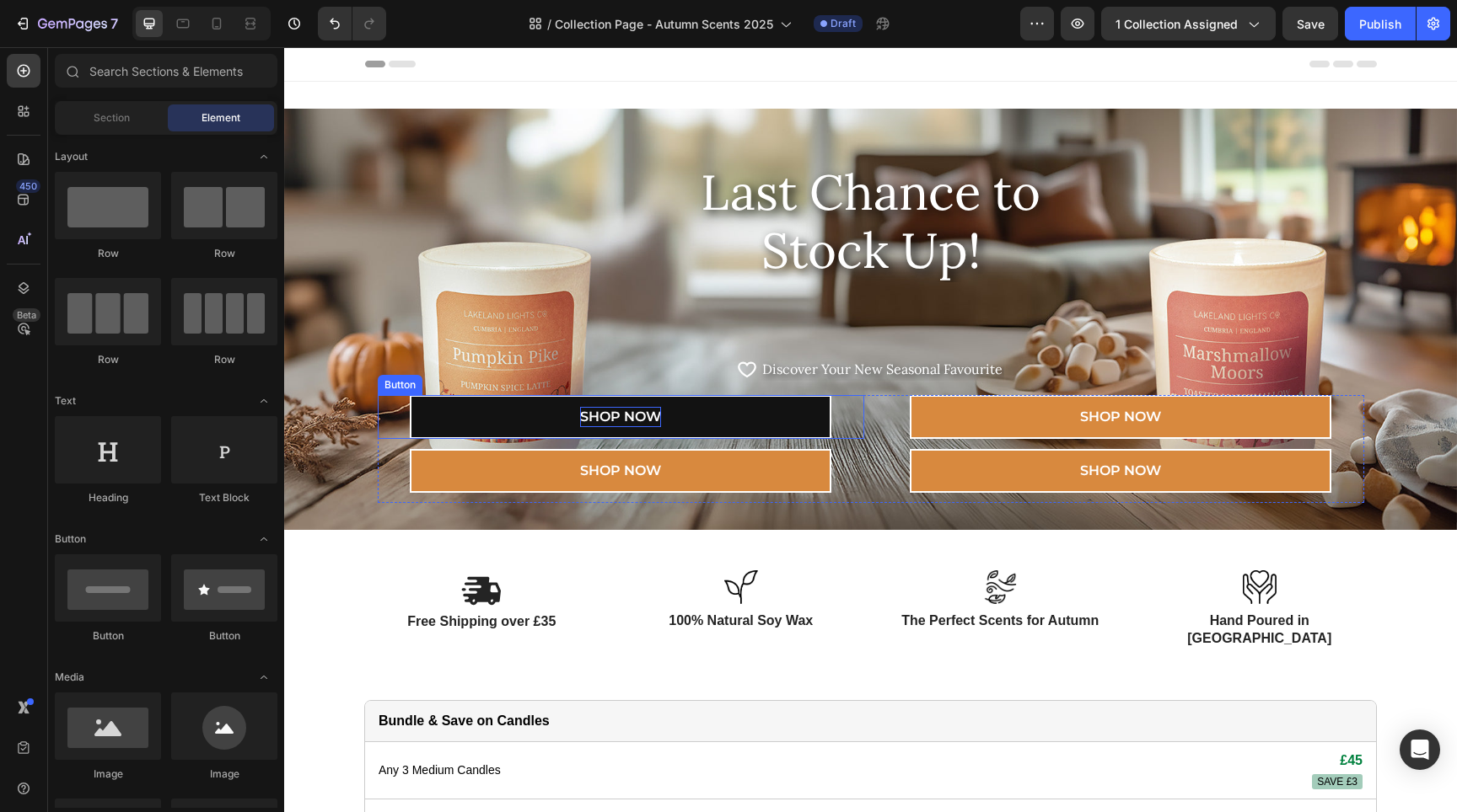
click at [644, 413] on p "SHOP NOW" at bounding box center [620, 417] width 81 height 20
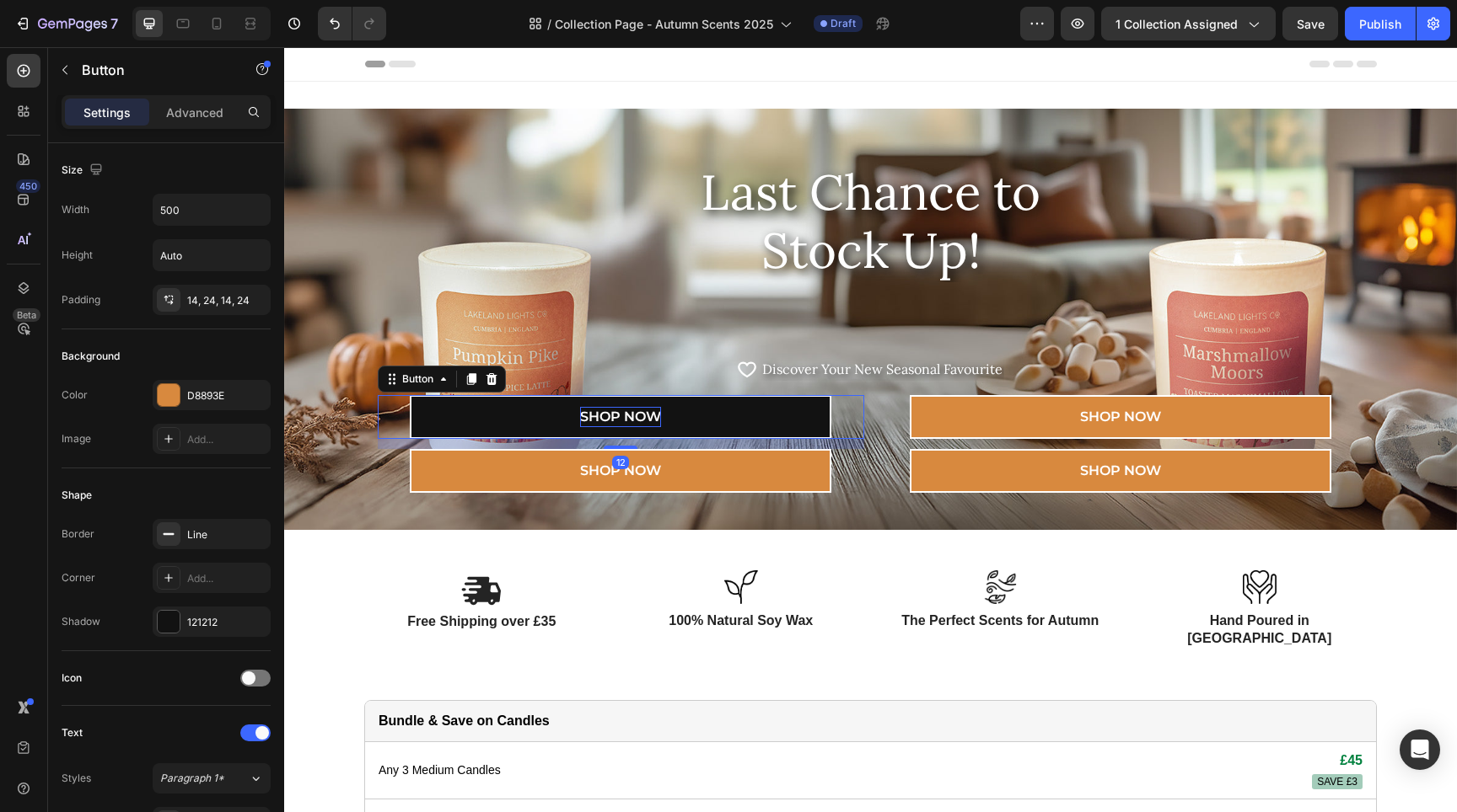
click at [644, 413] on p "SHOP NOW" at bounding box center [620, 417] width 81 height 20
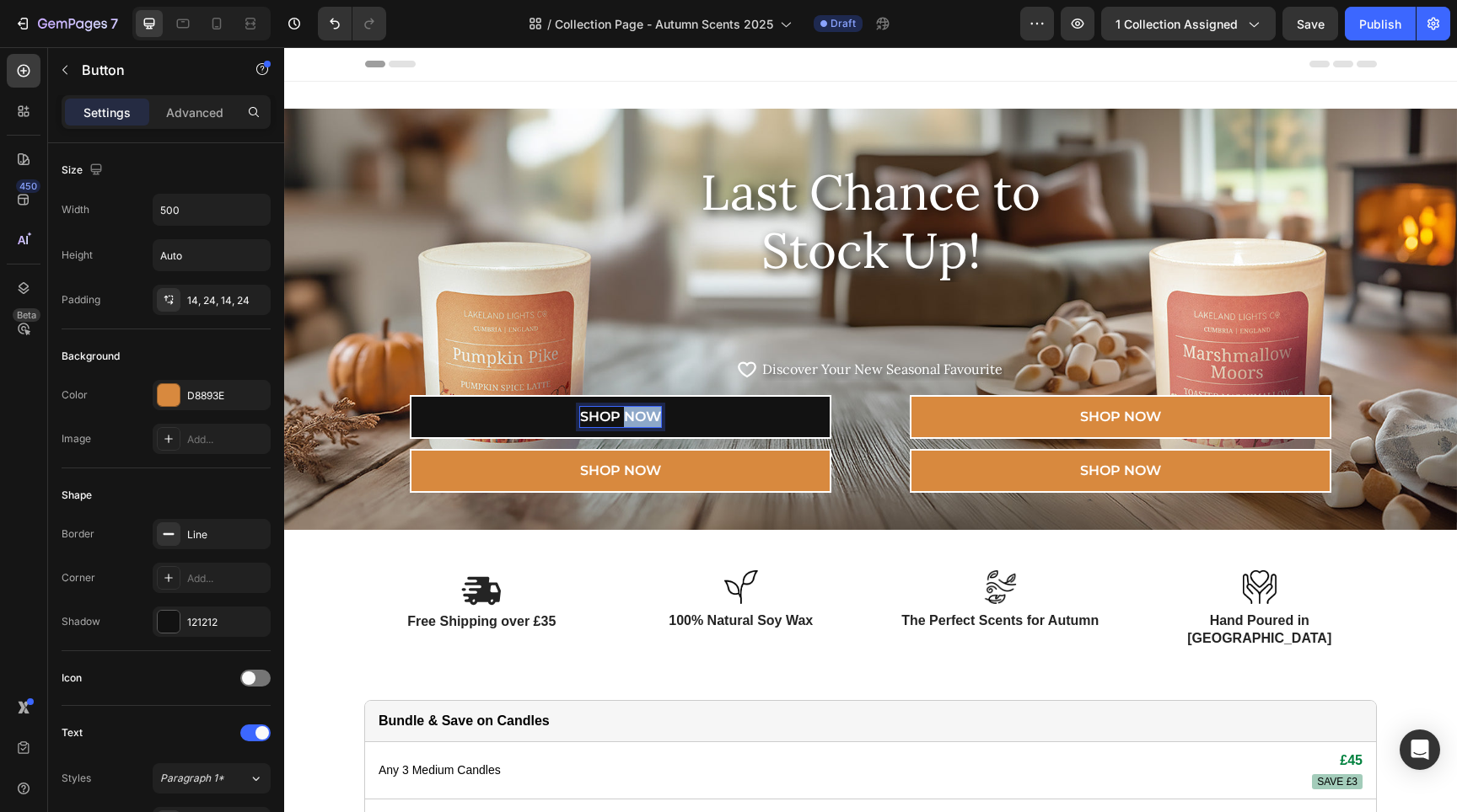
click at [644, 413] on p "SHOP NOW" at bounding box center [620, 417] width 81 height 20
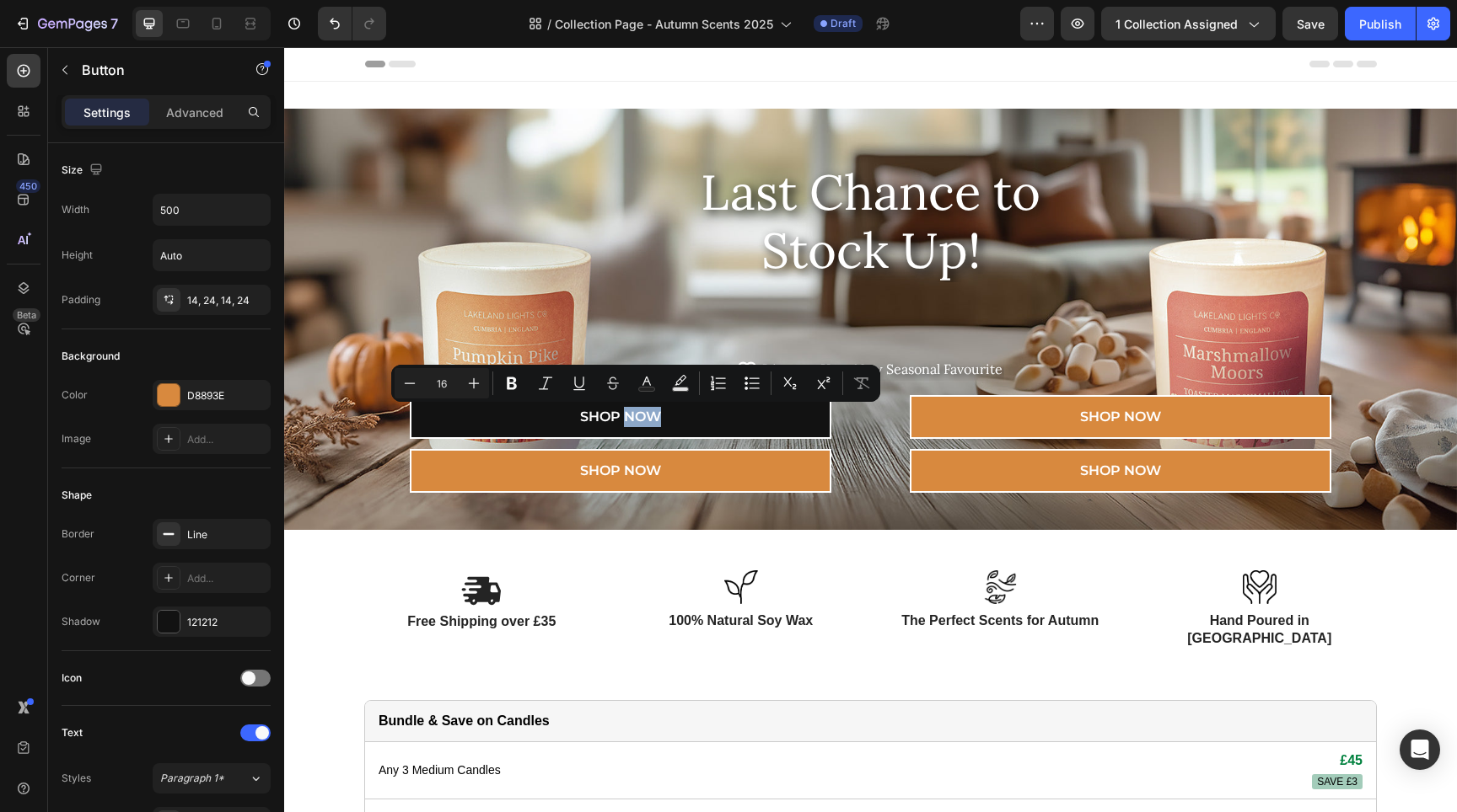
click at [706, 420] on link "SHOP NOW" at bounding box center [621, 417] width 422 height 44
click at [625, 417] on p "SHOP NOW" at bounding box center [620, 417] width 81 height 20
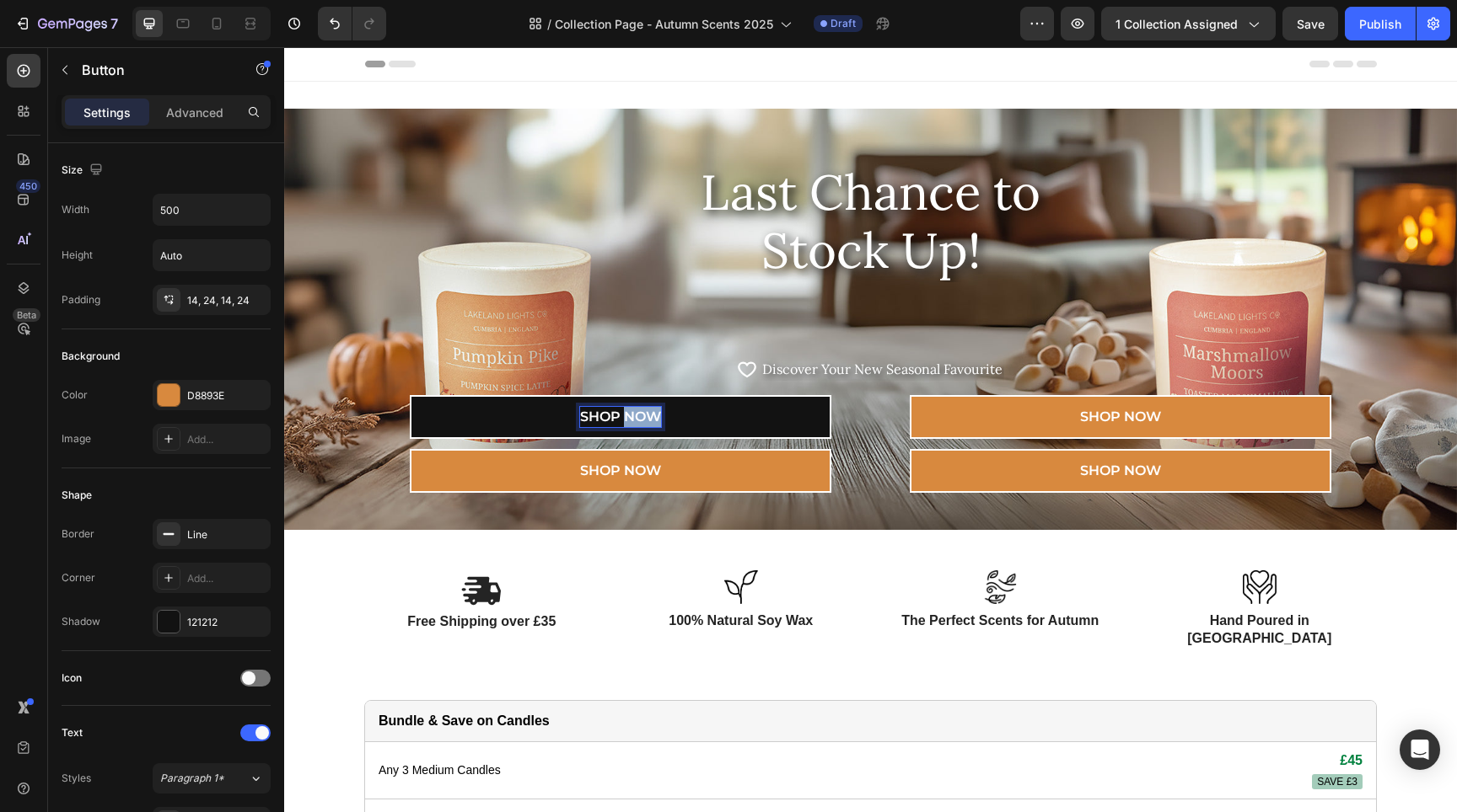
click at [625, 417] on p "SHOP NOW" at bounding box center [620, 417] width 81 height 20
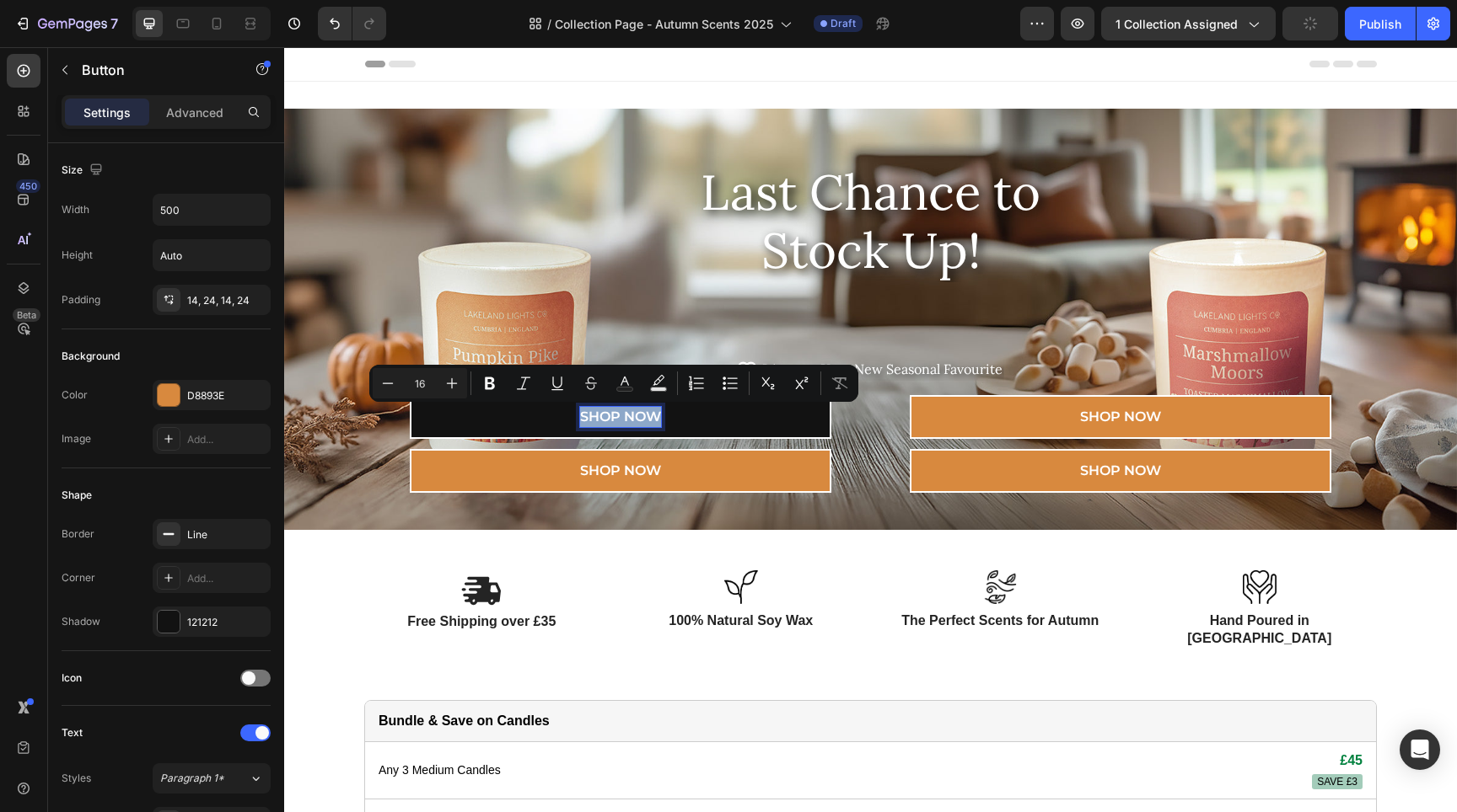
click at [625, 417] on p "SHOP NOW" at bounding box center [620, 417] width 81 height 20
click at [633, 415] on p "SHOP NOW" at bounding box center [620, 417] width 81 height 20
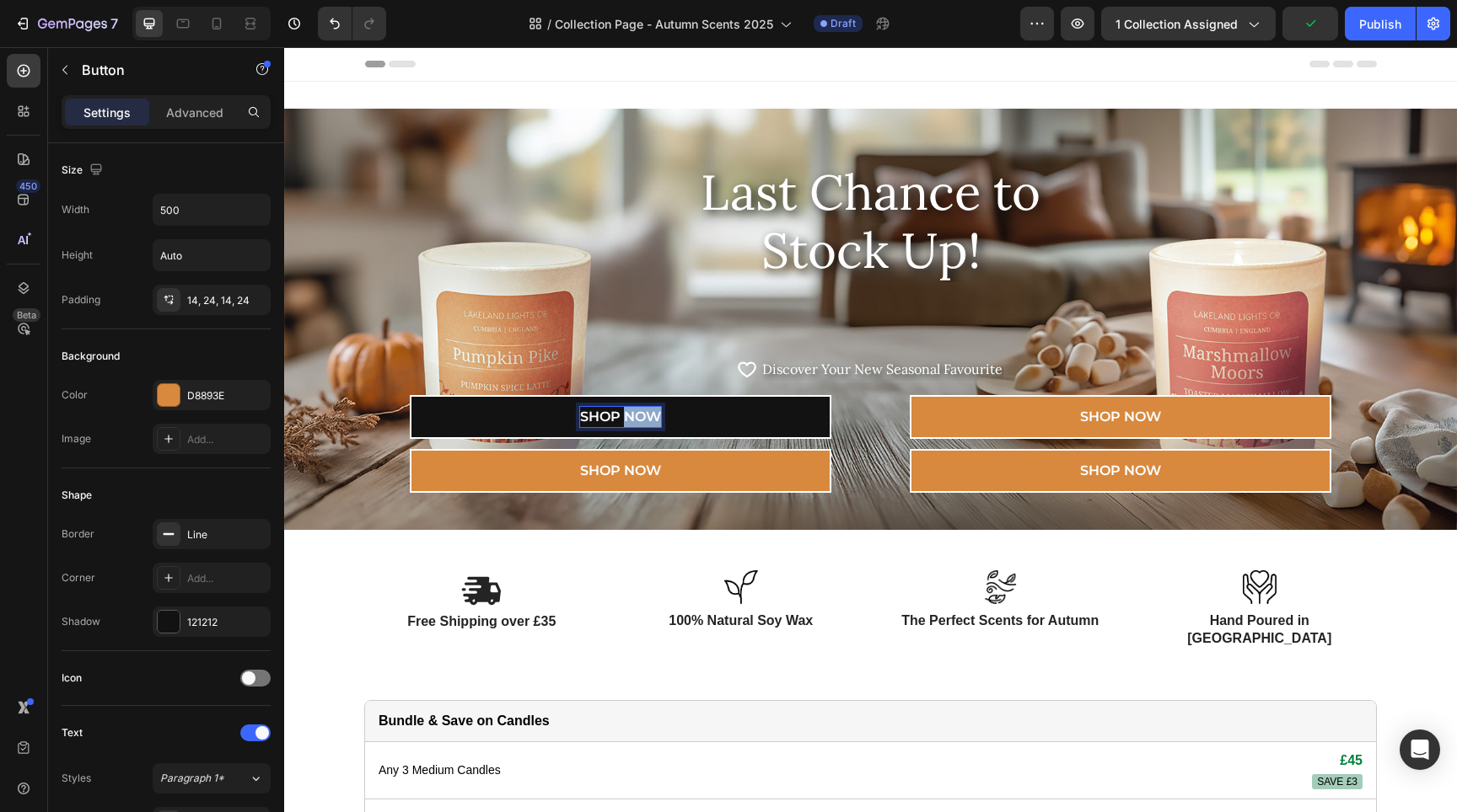
click at [633, 415] on p "SHOP NOW" at bounding box center [620, 417] width 81 height 20
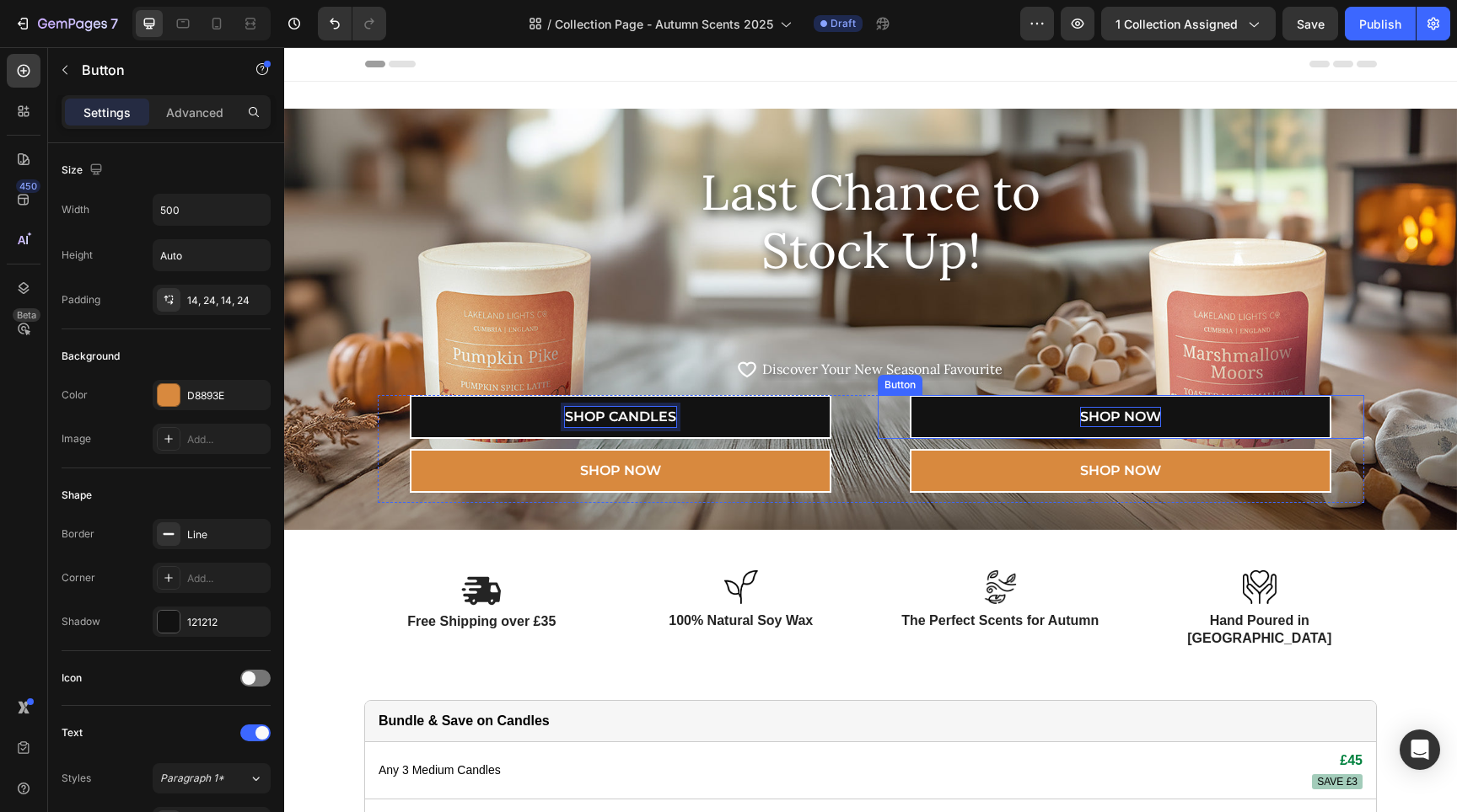
click at [1150, 418] on p "SHOP NOW" at bounding box center [1120, 417] width 81 height 20
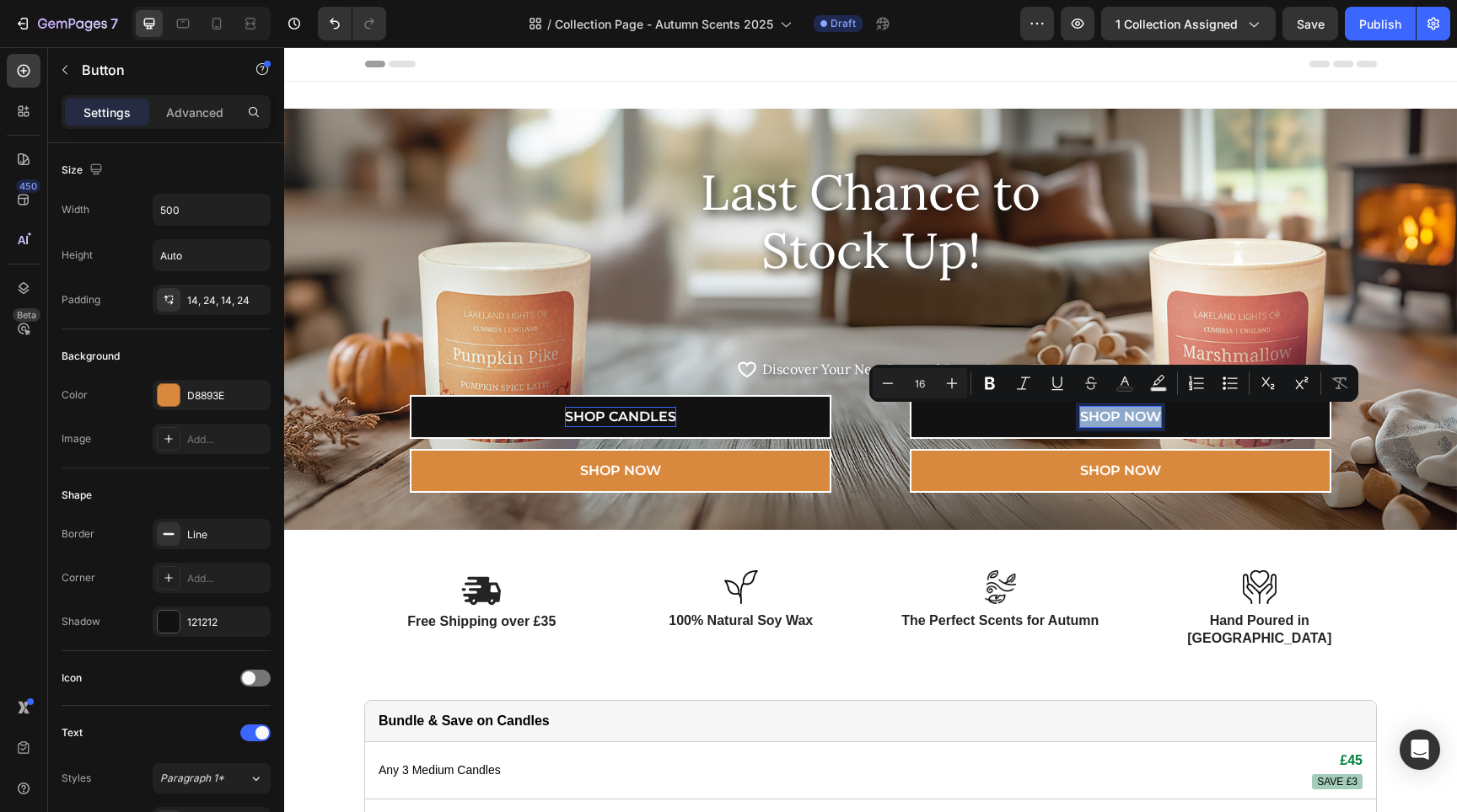
click at [1129, 414] on p "SHOP NOW" at bounding box center [1120, 417] width 81 height 20
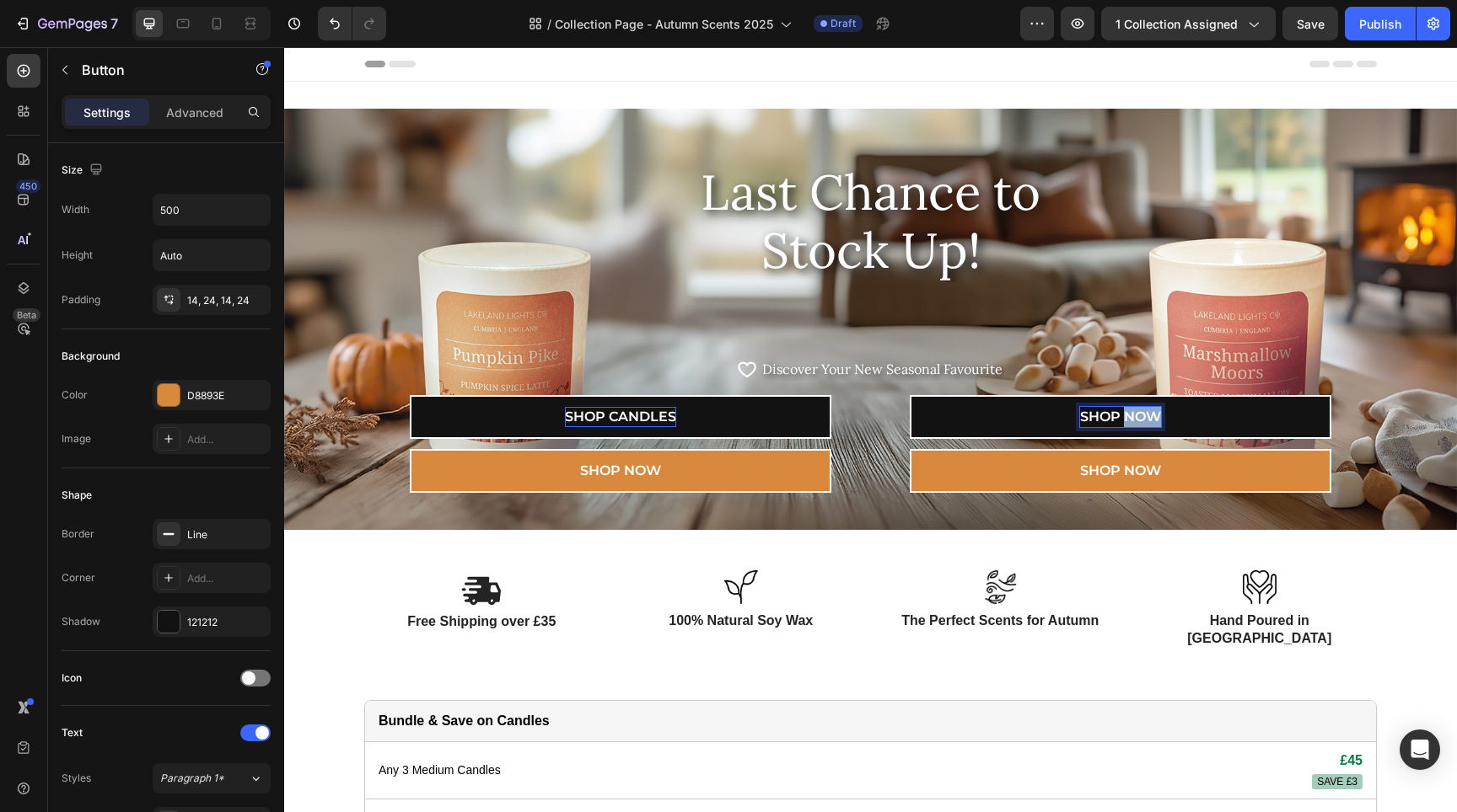
click at [1129, 414] on p "SHOP NOW" at bounding box center [1120, 417] width 81 height 20
click at [1130, 414] on p "SHOP NOW" at bounding box center [1120, 417] width 81 height 20
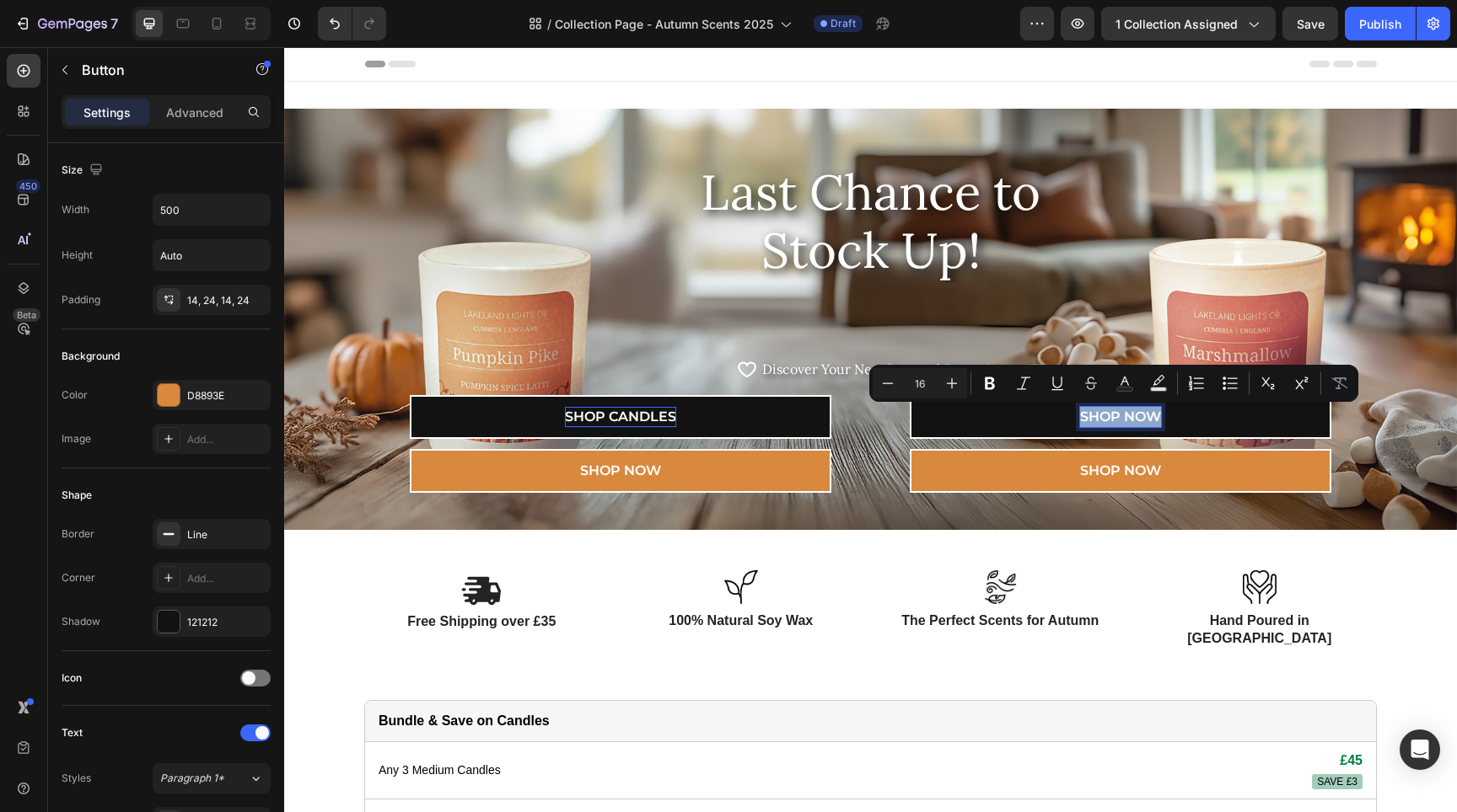
click at [1131, 412] on p "SHOP NOW" at bounding box center [1120, 417] width 81 height 20
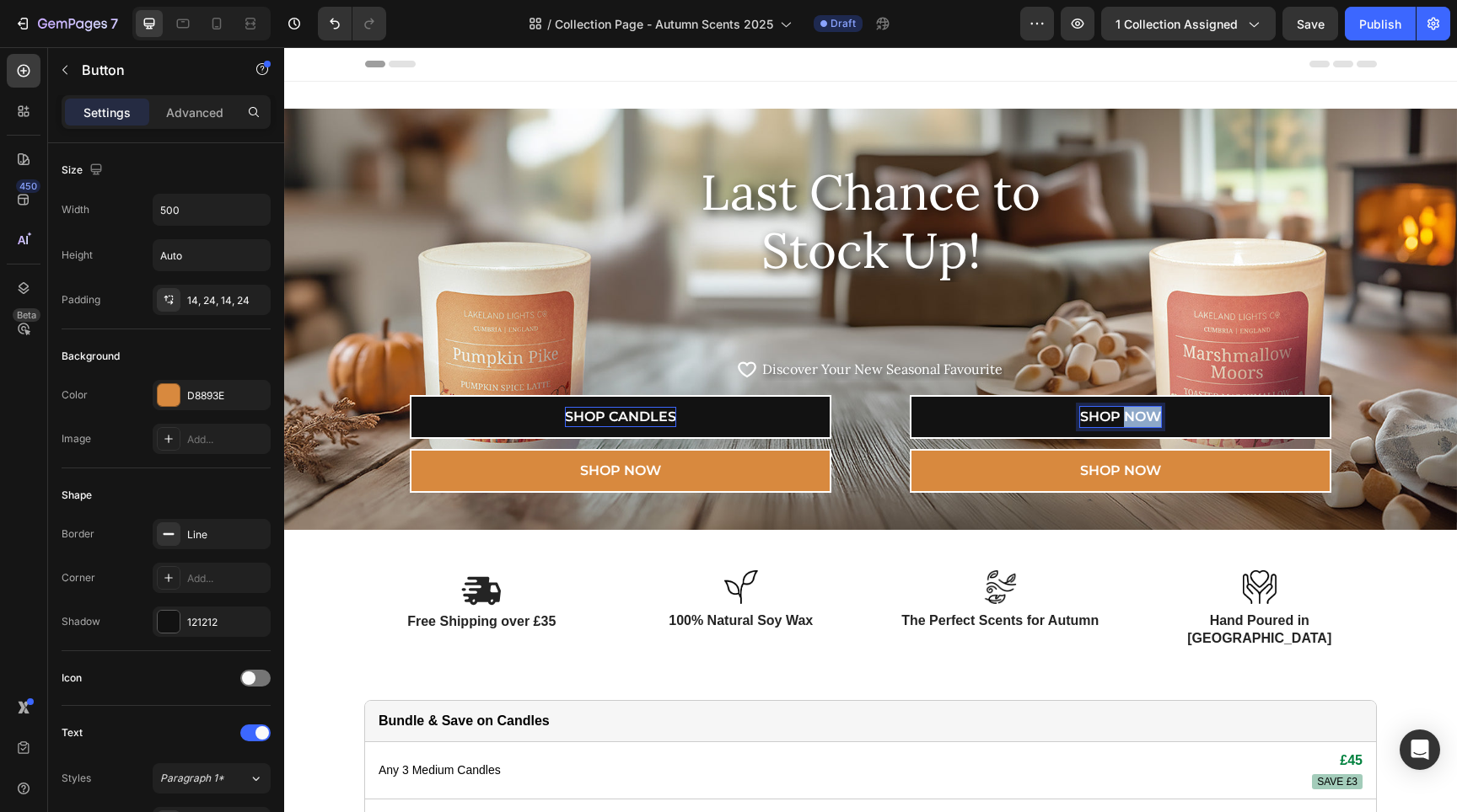
click at [1131, 412] on p "SHOP NOW" at bounding box center [1120, 417] width 81 height 20
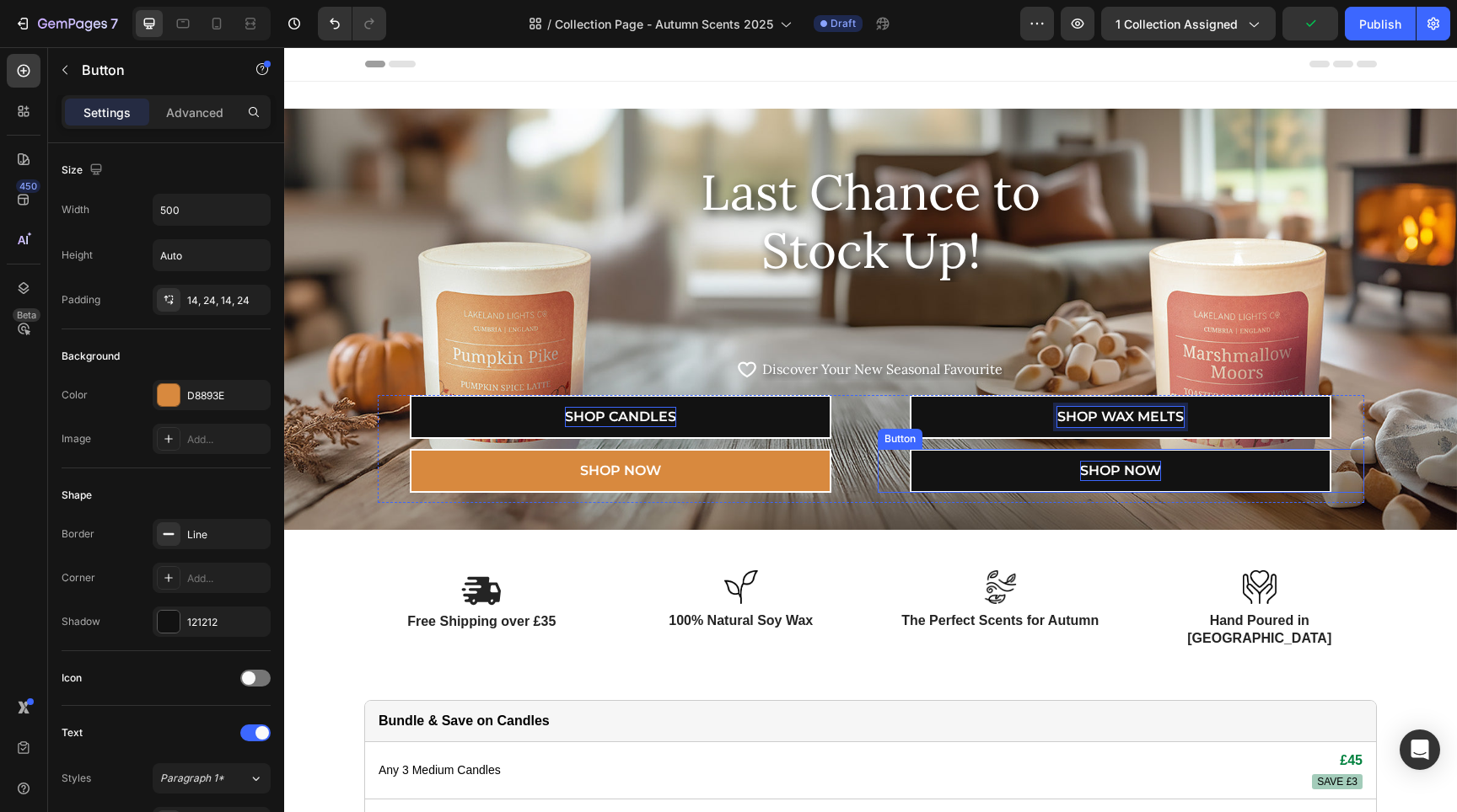
click at [1152, 472] on p "SHOP NOW" at bounding box center [1120, 471] width 81 height 20
click at [1151, 472] on p "SHOP NOW" at bounding box center [1120, 471] width 81 height 20
click at [1146, 469] on p "SHOP NOW" at bounding box center [1120, 471] width 81 height 20
click at [865, 425] on div "SHOP CANDLES Button SHOP NOW Button SHOP WAX MELTS Button SHOP GIFT SETS Button…" at bounding box center [871, 449] width 987 height 108
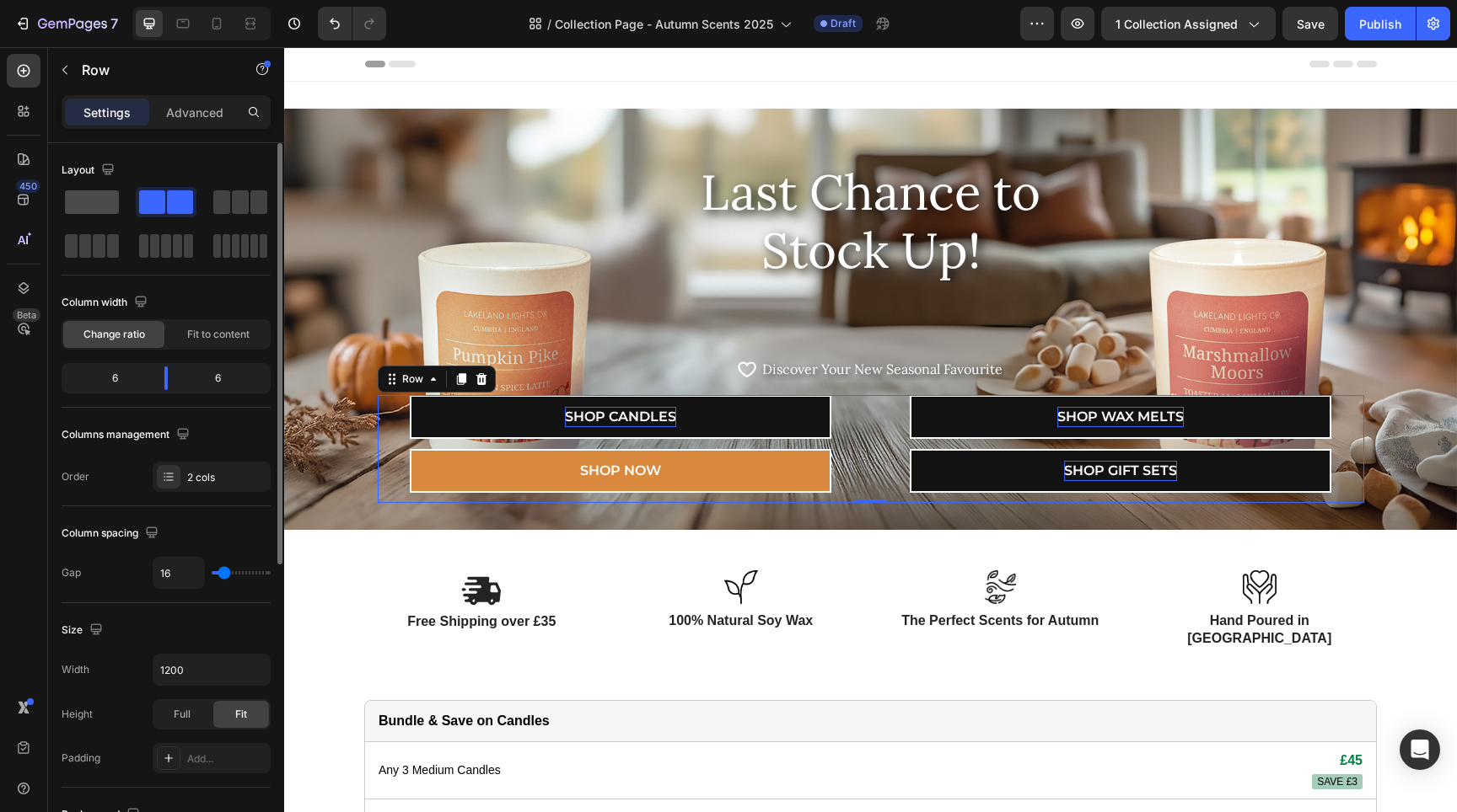
click at [84, 209] on span at bounding box center [91, 203] width 54 height 24
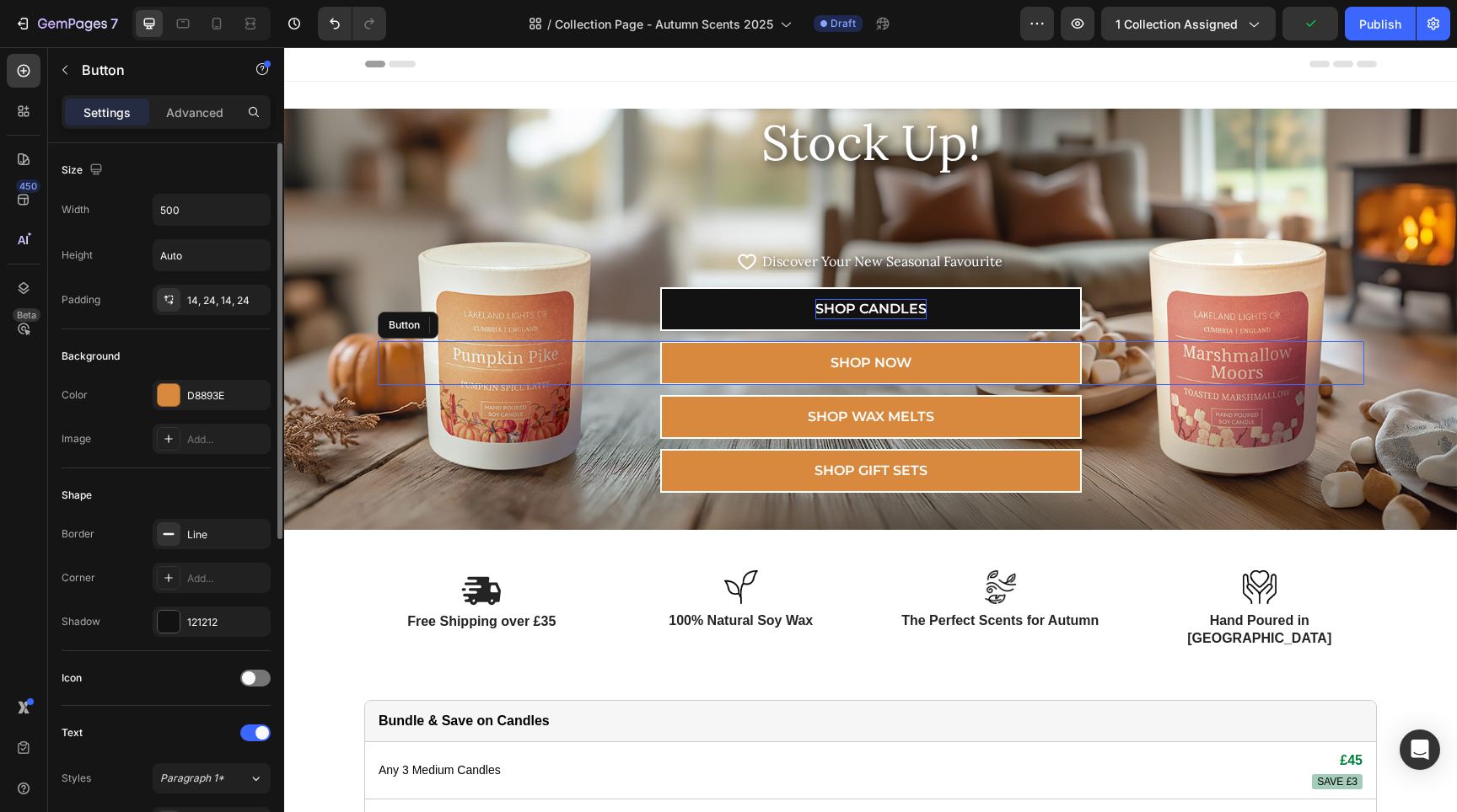
click at [1097, 358] on div "SHOP NOW Button" at bounding box center [871, 363] width 987 height 44
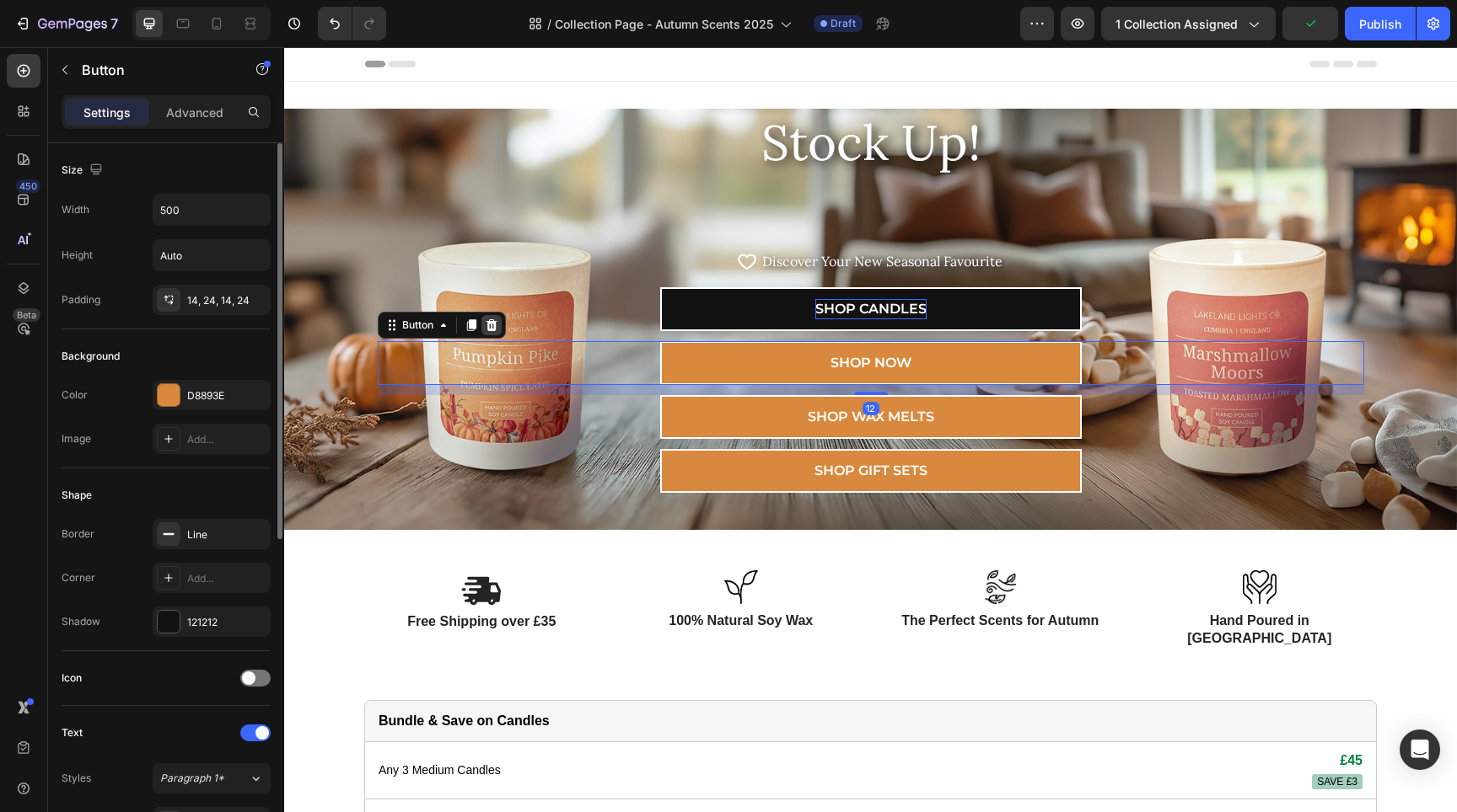
click at [486, 322] on icon at bounding box center [491, 325] width 11 height 12
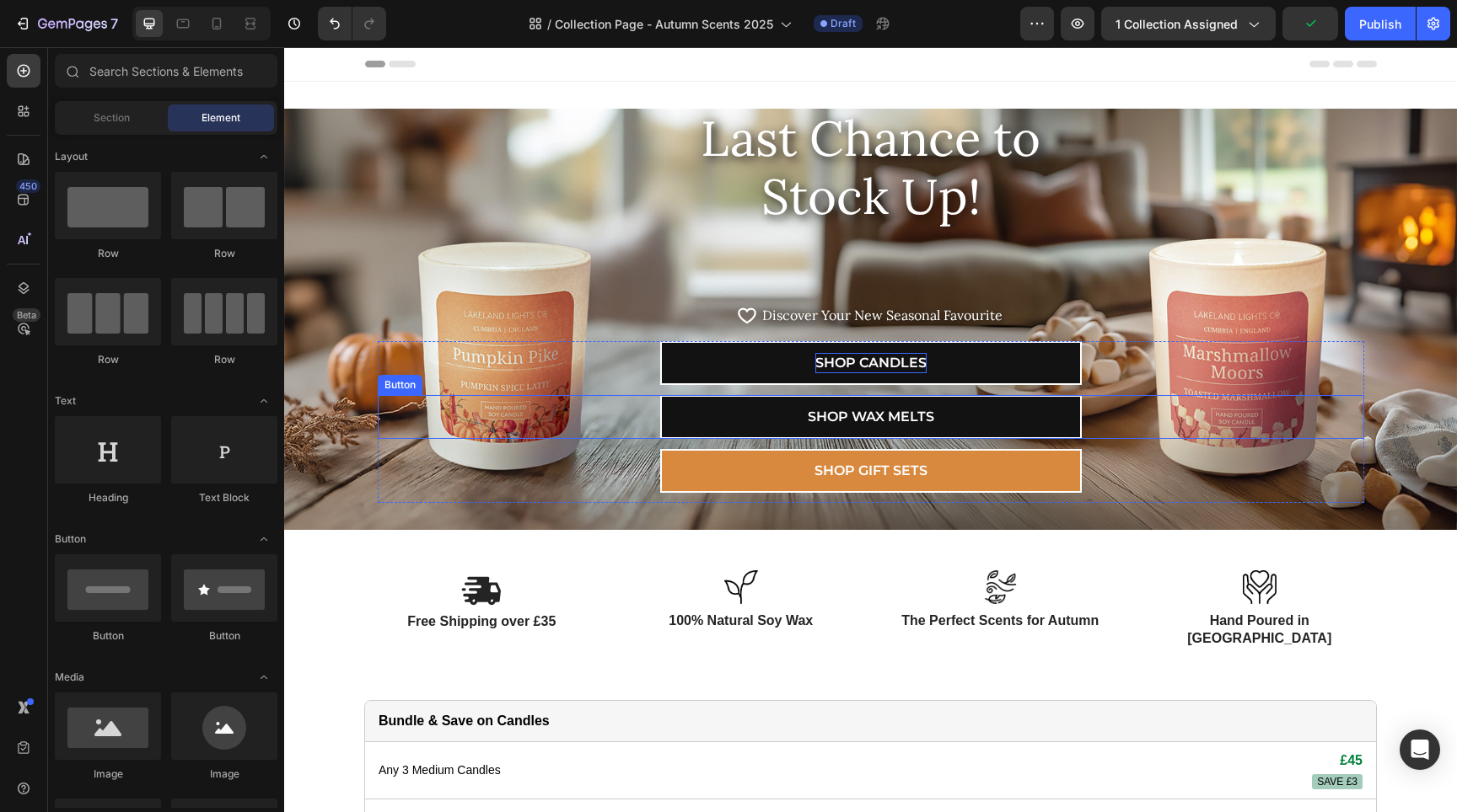
click at [991, 432] on link "SHOP WAX MELTS" at bounding box center [871, 417] width 422 height 44
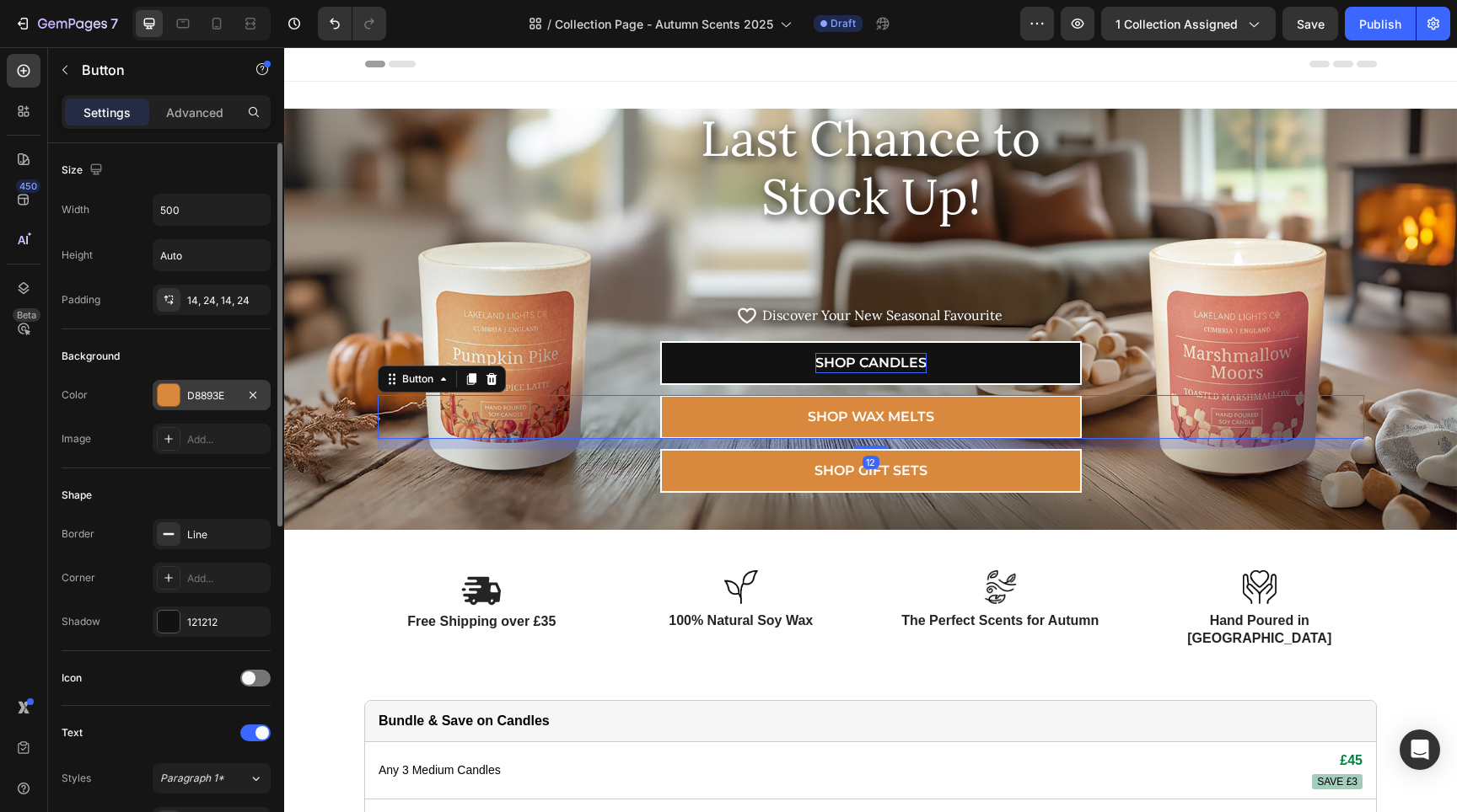
click at [169, 389] on div at bounding box center [169, 395] width 22 height 22
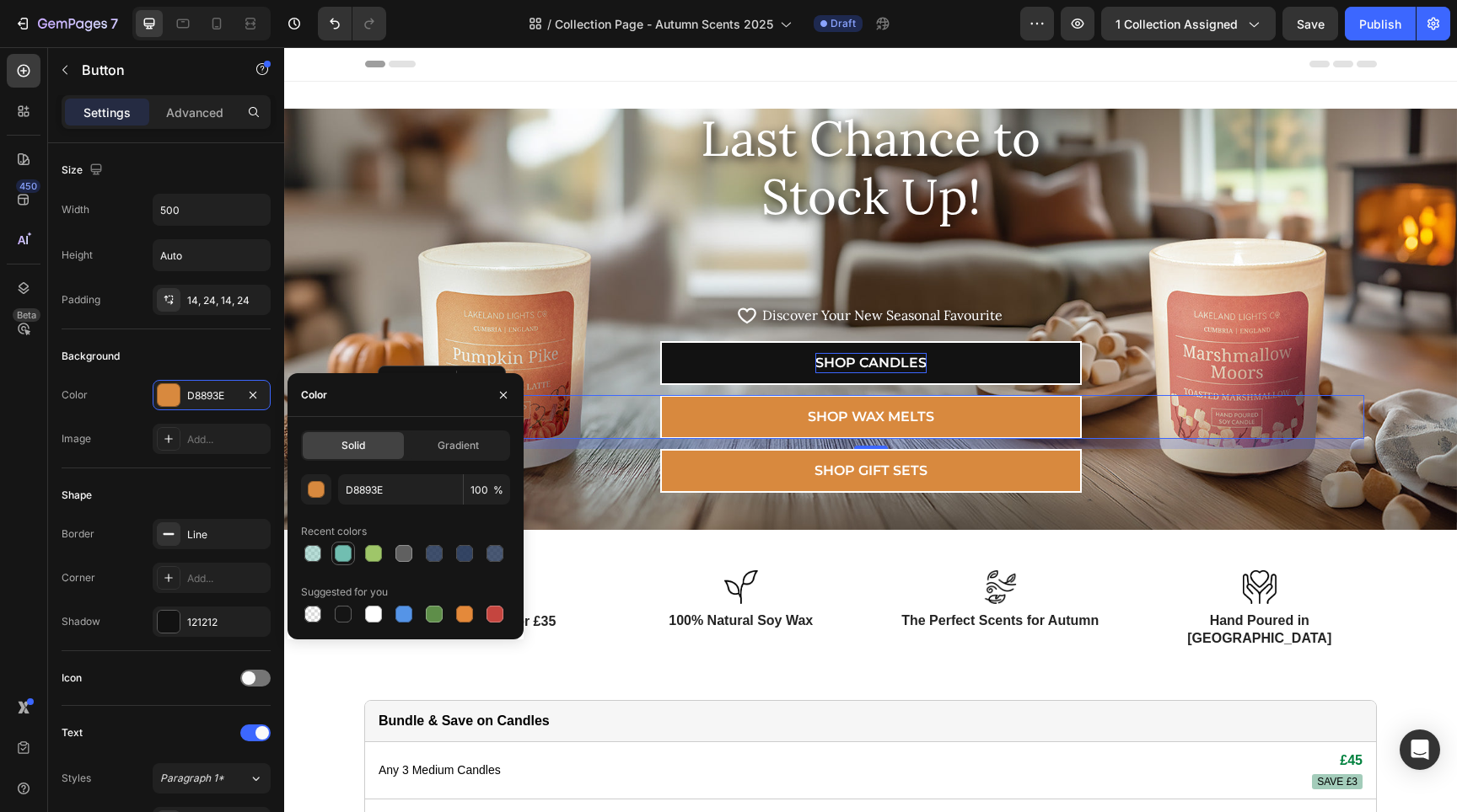
click at [339, 553] on div at bounding box center [343, 554] width 16 height 16
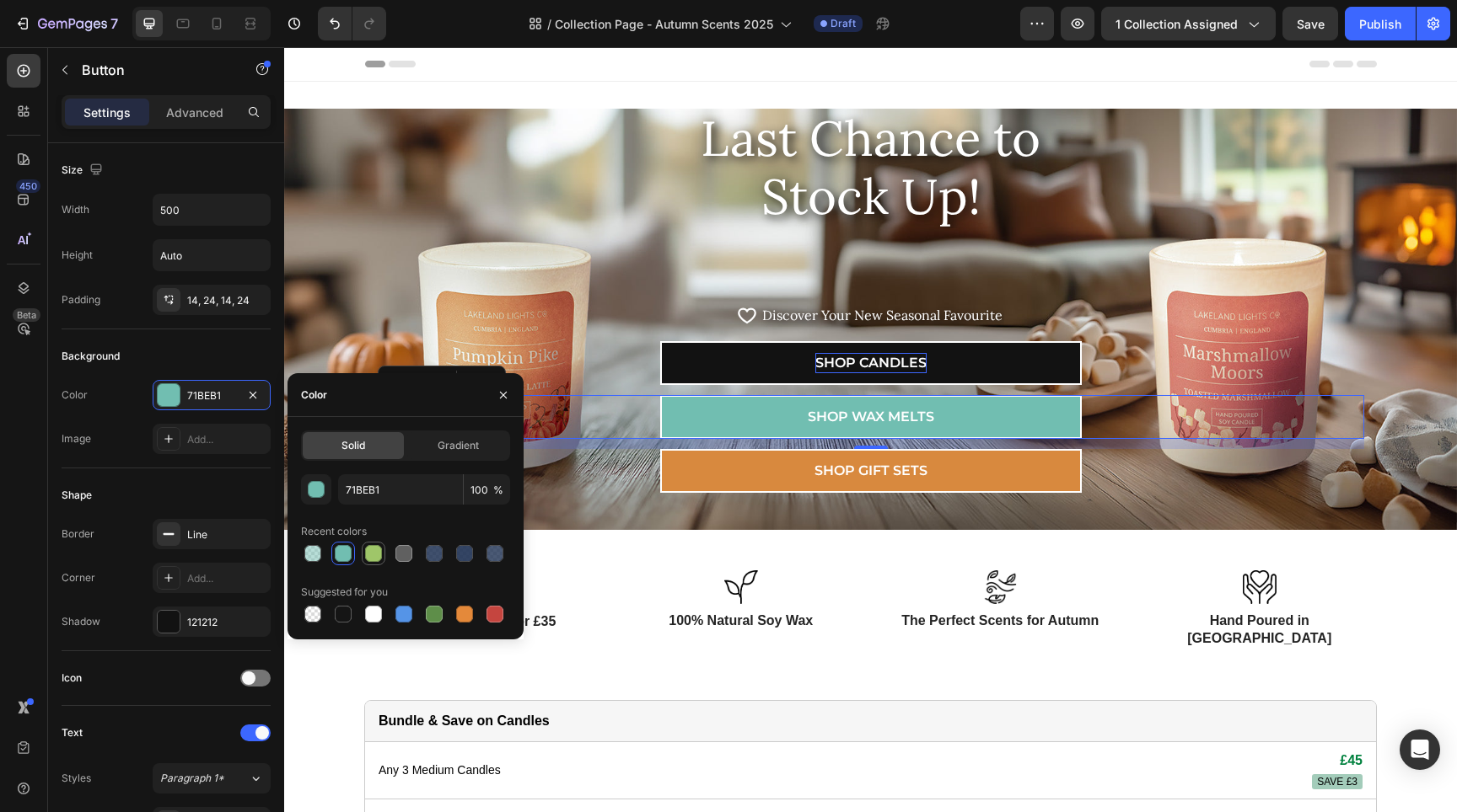
click at [363, 550] on div at bounding box center [373, 554] width 24 height 24
type input "9FC669"
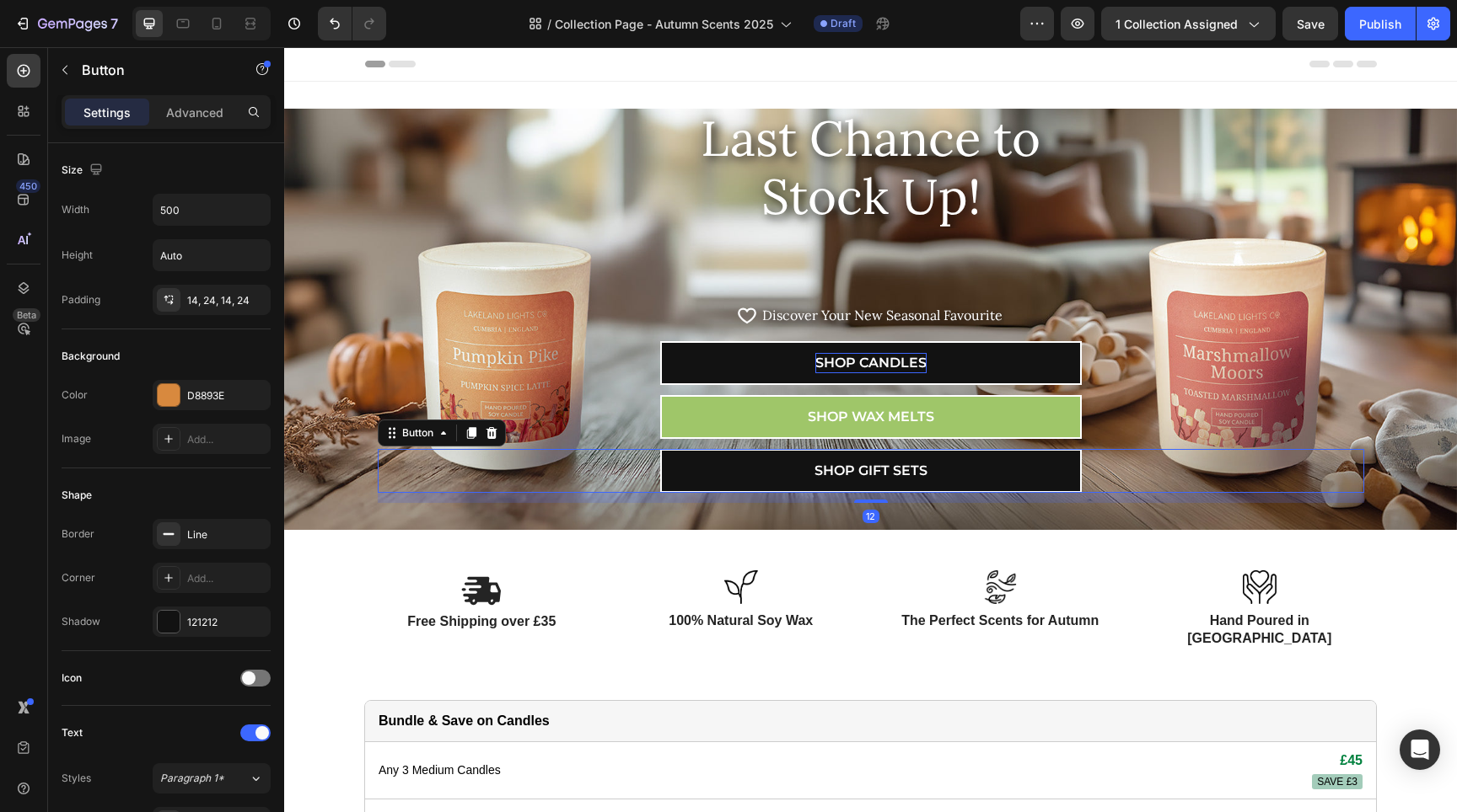
click at [1010, 469] on link "SHOP GIFT SETS" at bounding box center [871, 471] width 422 height 44
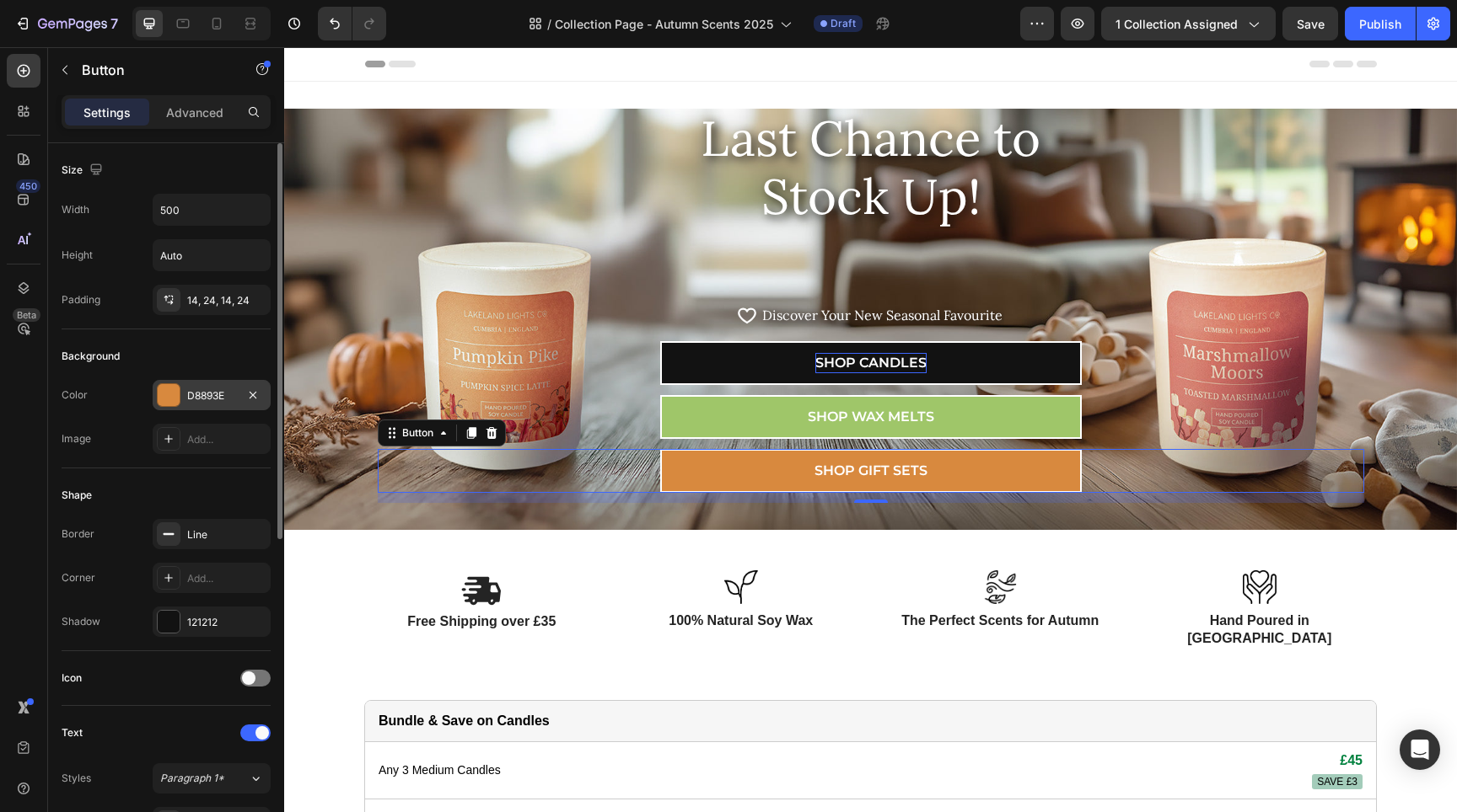
click at [171, 393] on div at bounding box center [169, 395] width 22 height 22
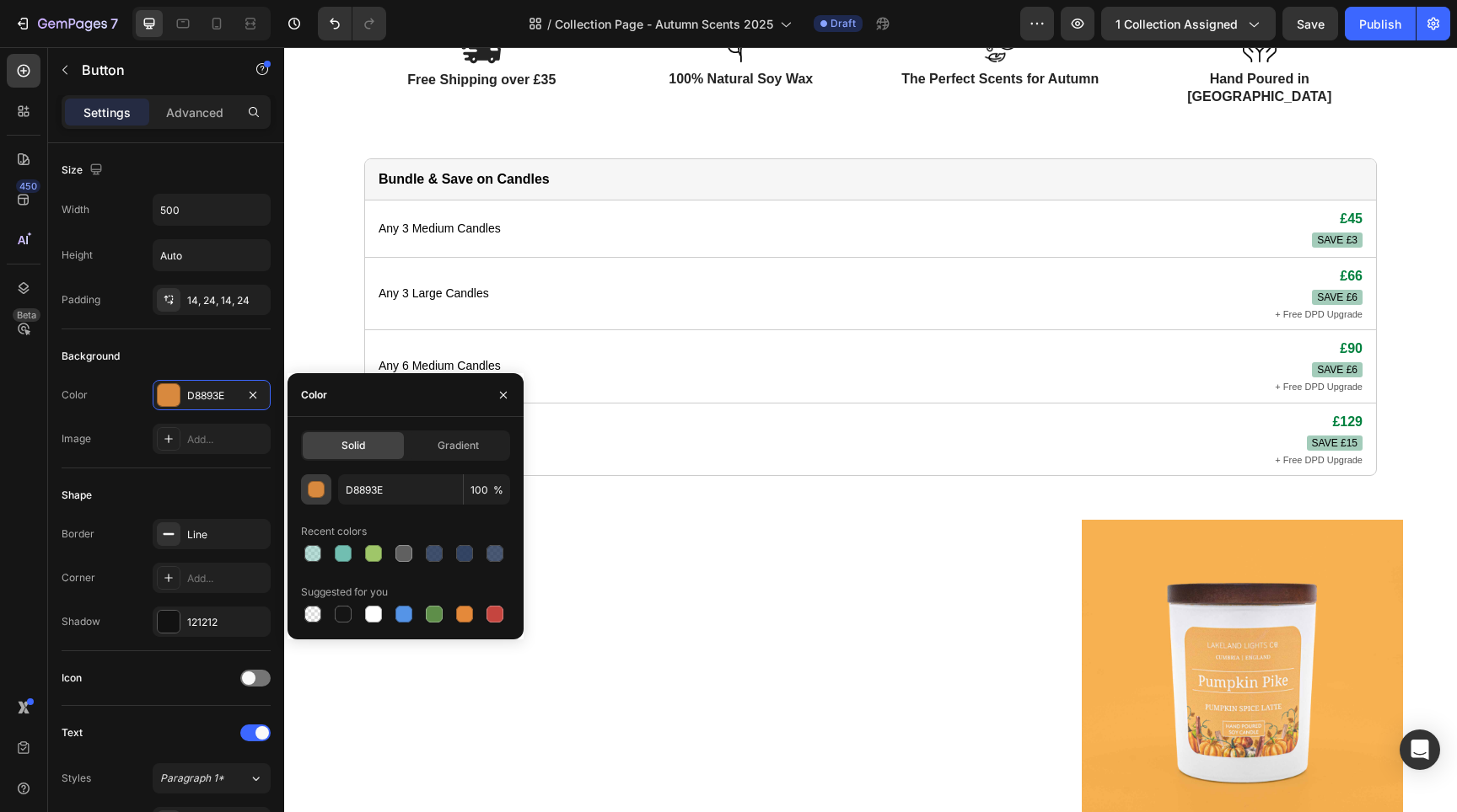
scroll to position [724, 0]
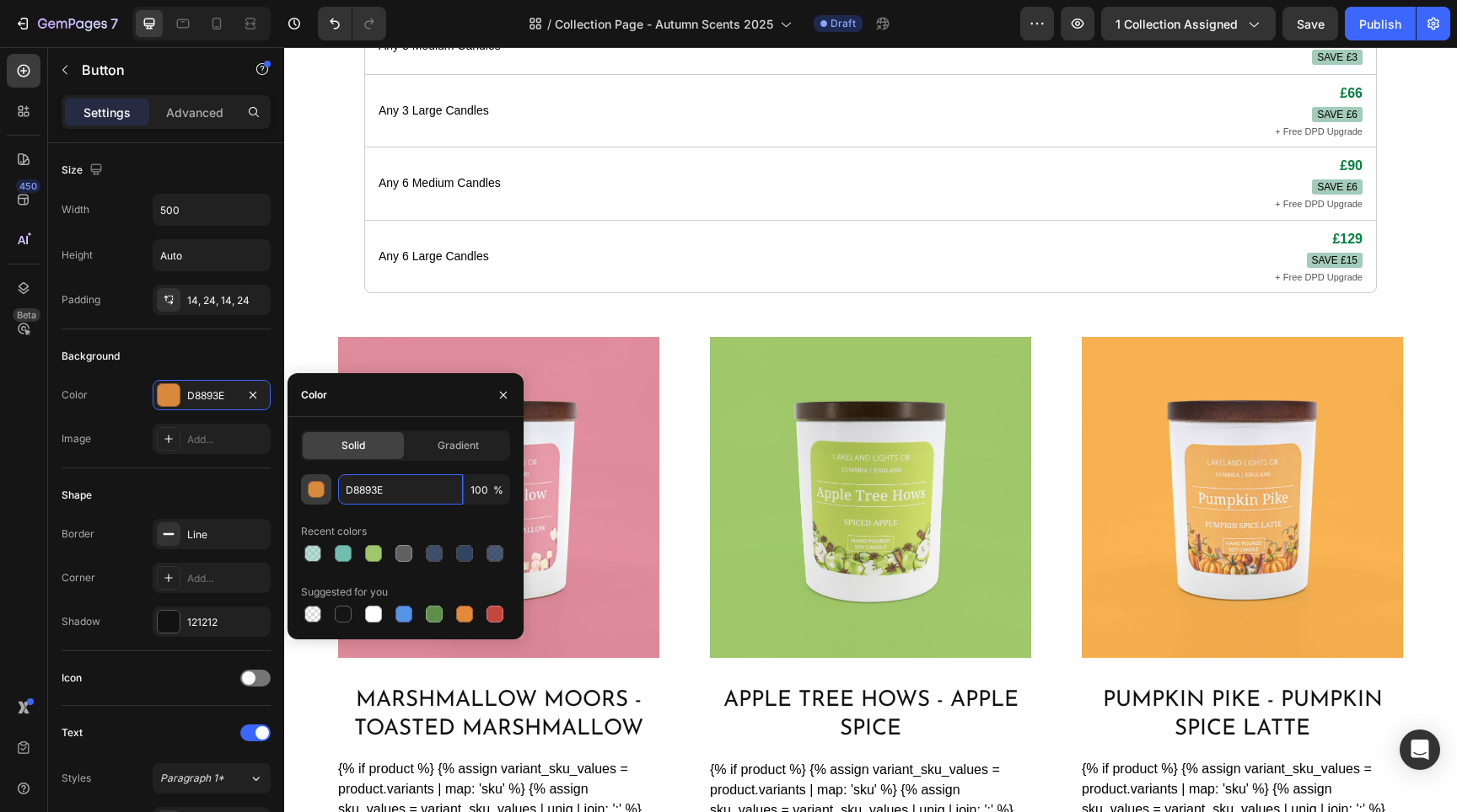
click at [416, 486] on input "D8893E" at bounding box center [400, 489] width 125 height 30
paste input "df8b9a"
type input "df8b9a"
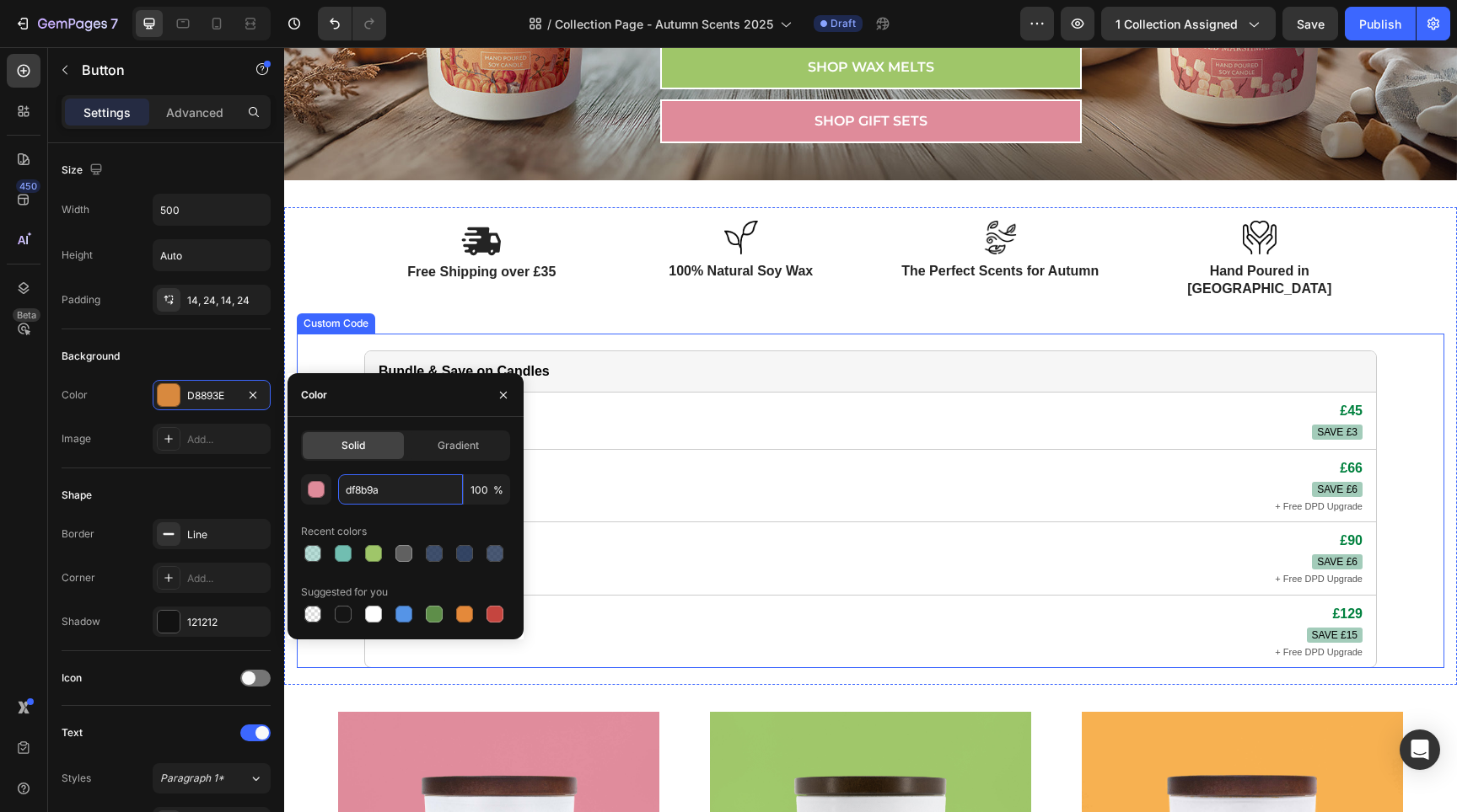
scroll to position [105, 0]
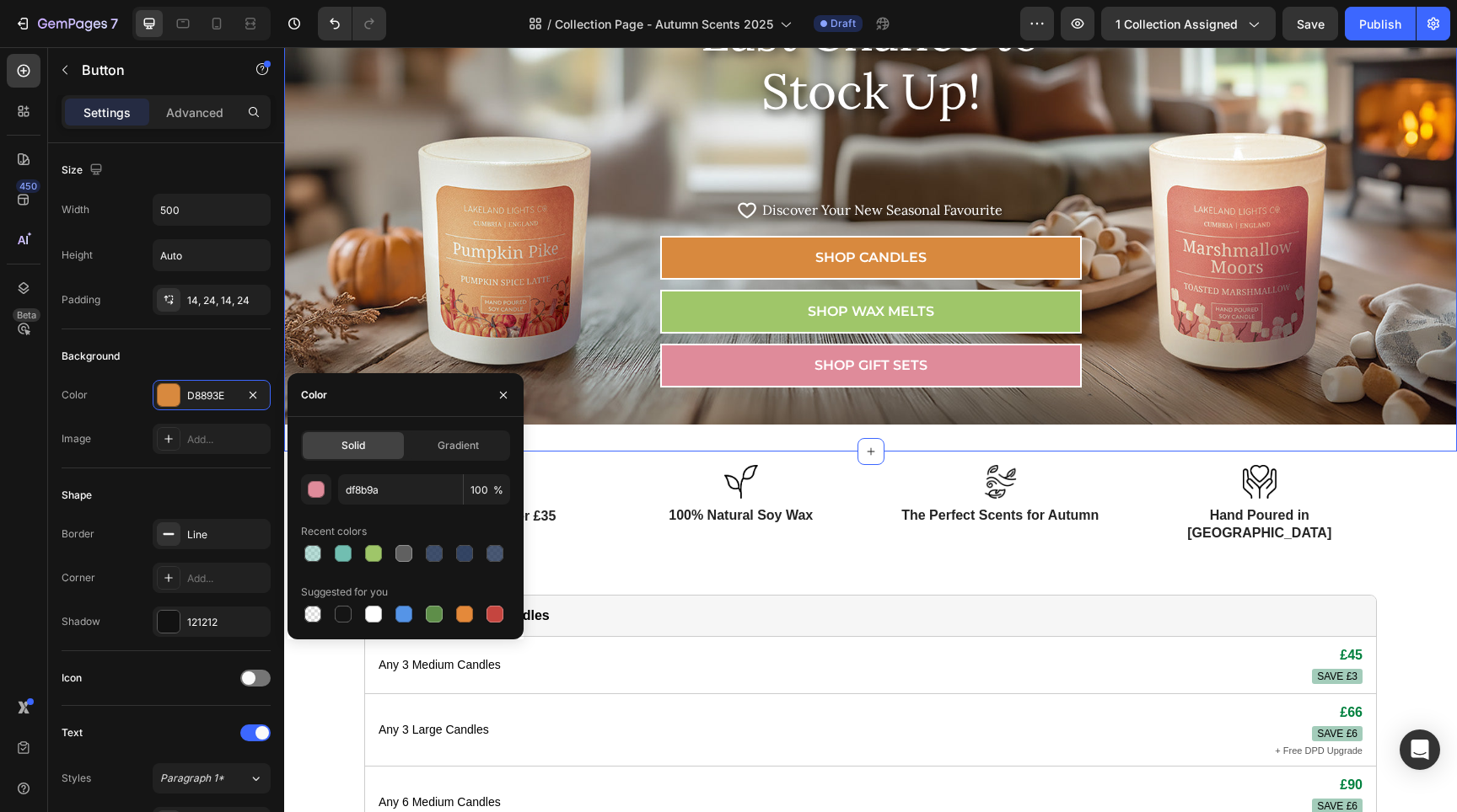
click at [919, 437] on div "Last Chance to Stock Up! Heading Row Icon Icon List Hoz Discover Your New Seaso…" at bounding box center [870, 213] width 1173 height 475
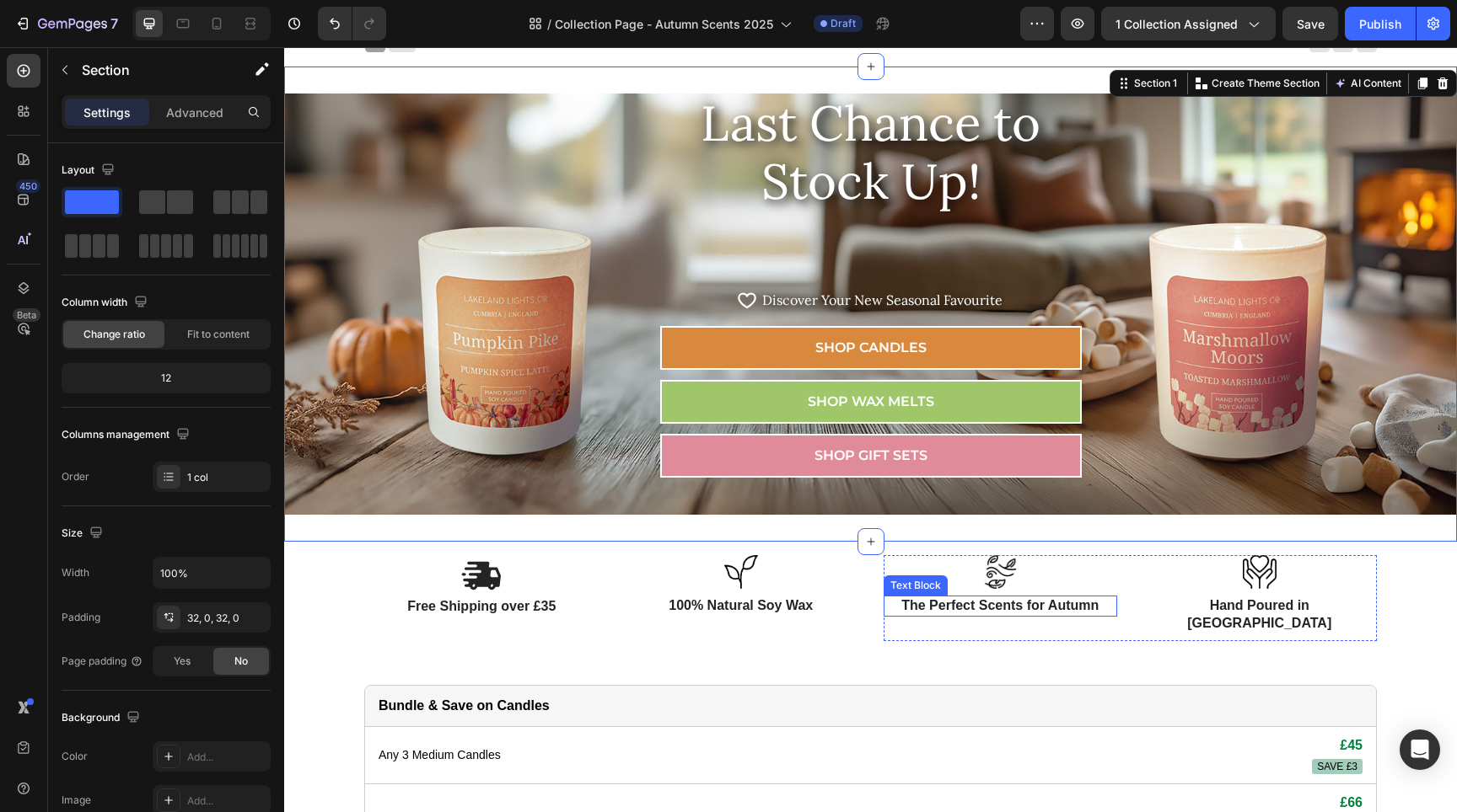
scroll to position [0, 0]
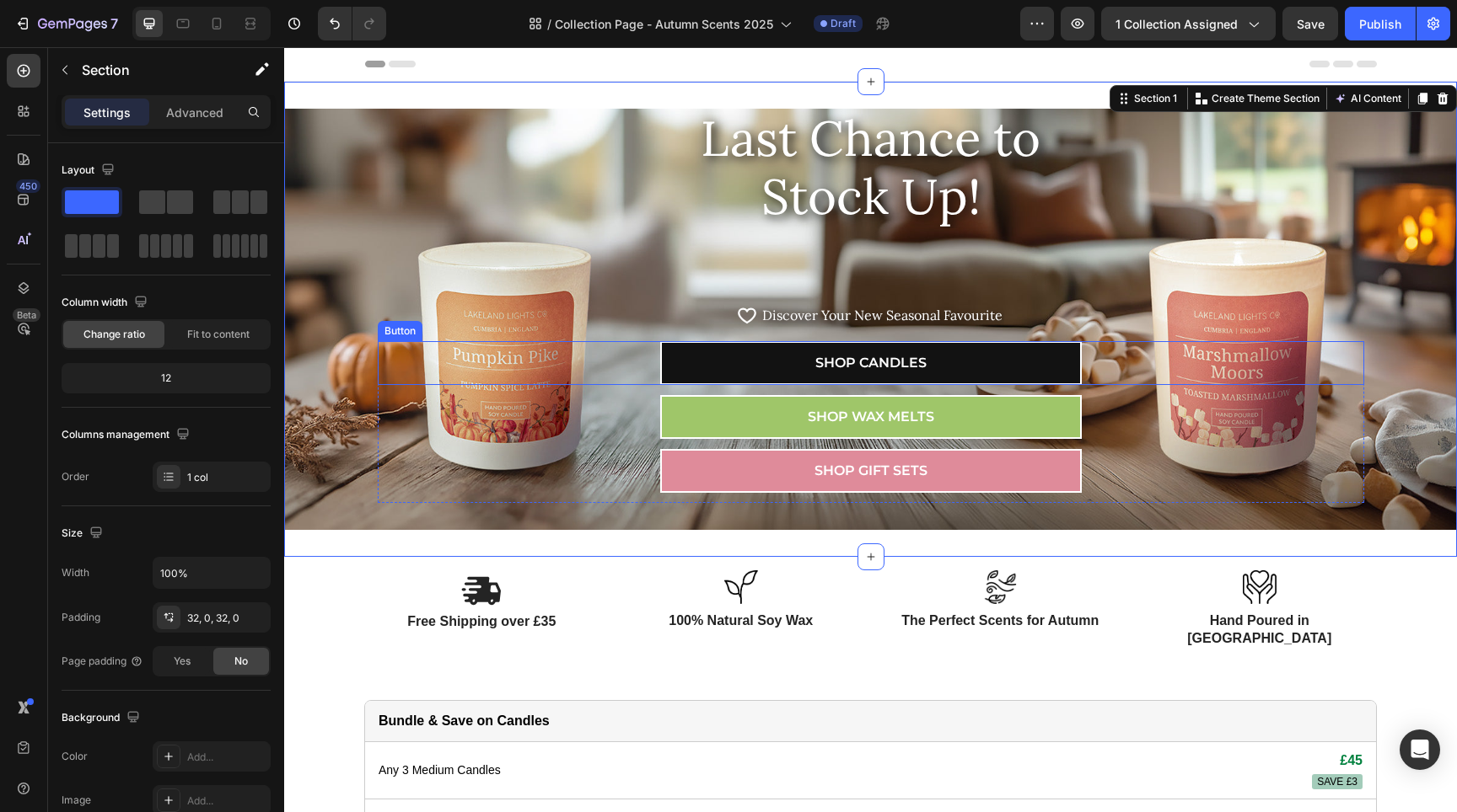
click at [966, 367] on link "SHOP CANDLES" at bounding box center [871, 363] width 422 height 44
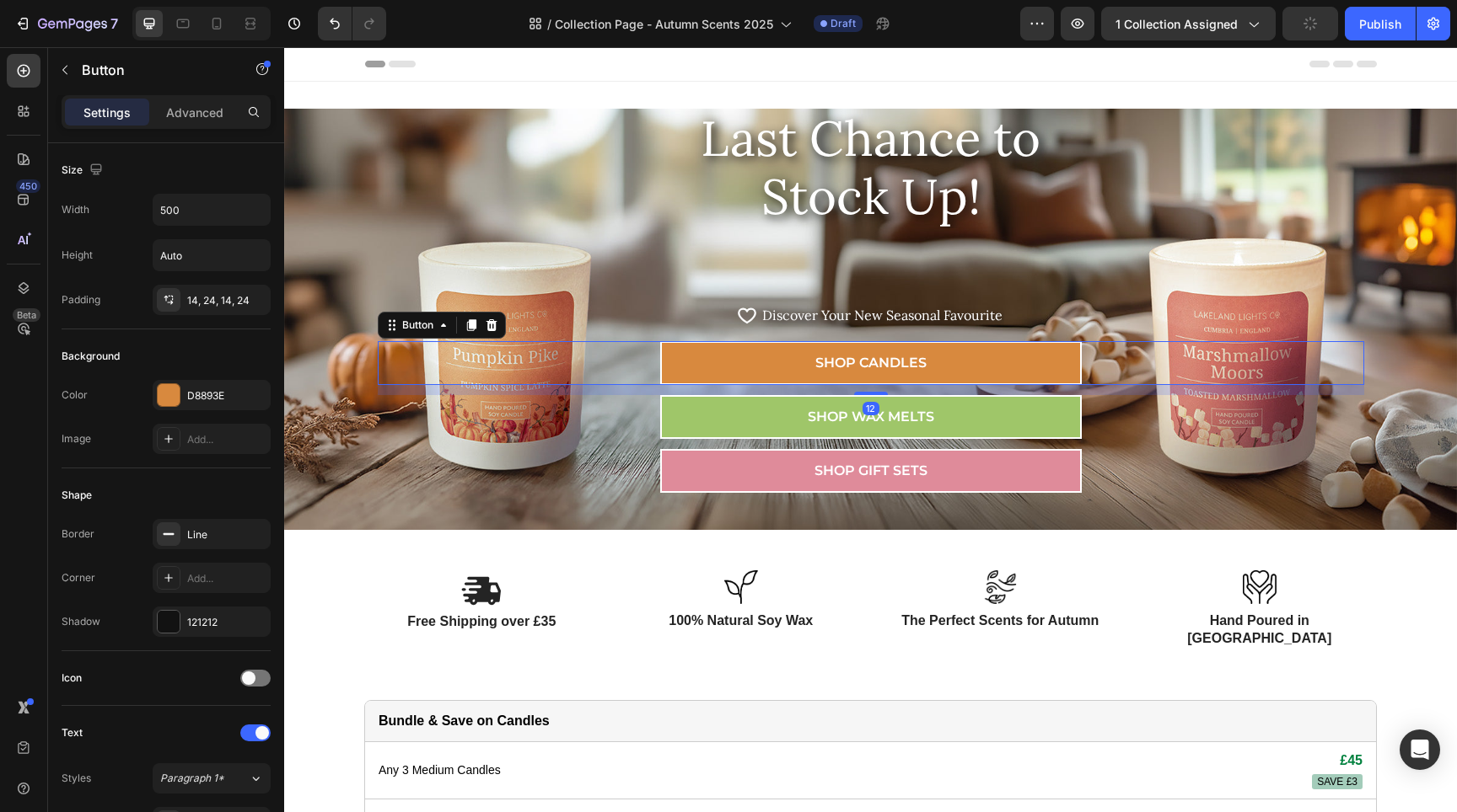
scroll to position [579, 0]
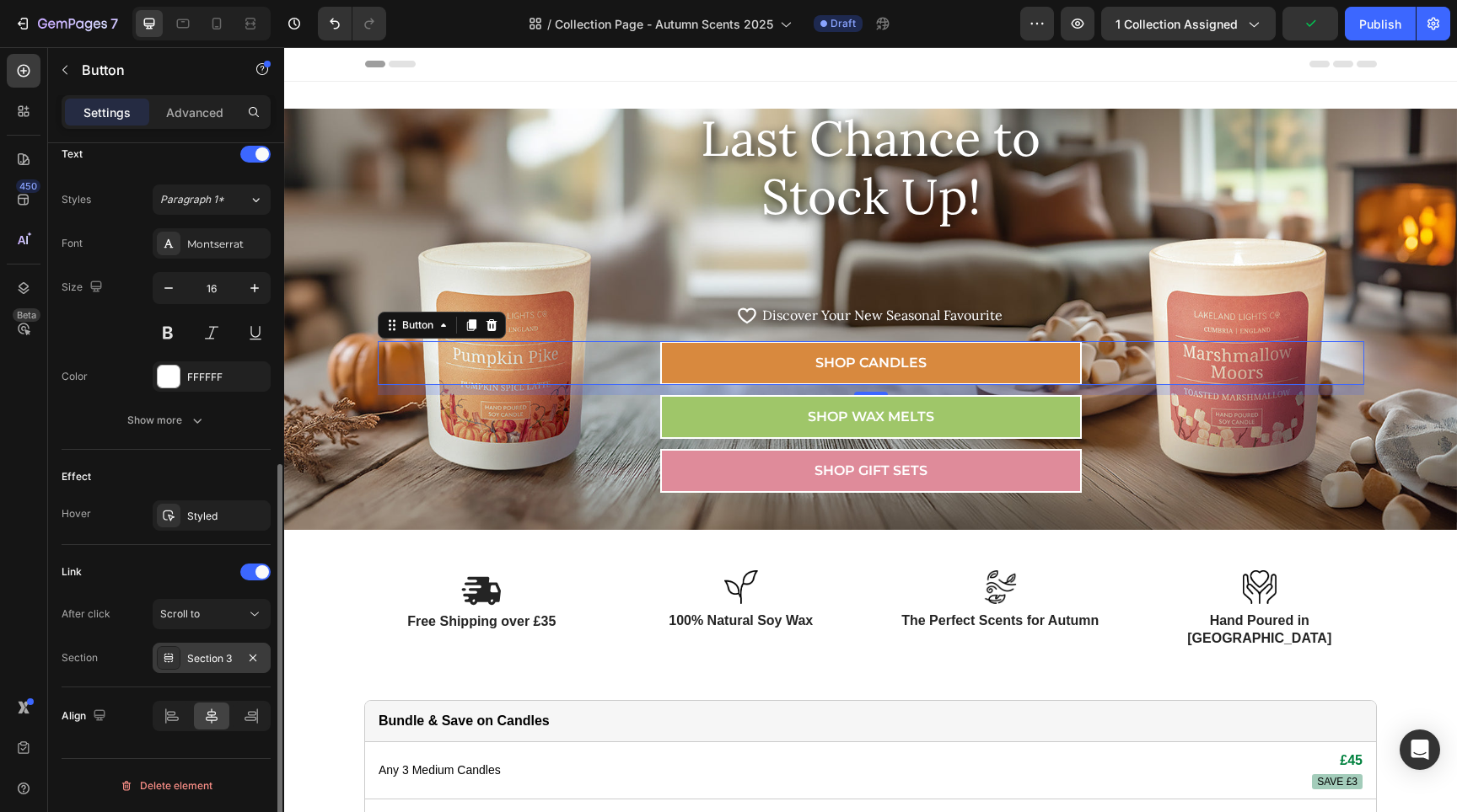
click at [217, 660] on div "Section 3" at bounding box center [212, 659] width 49 height 16
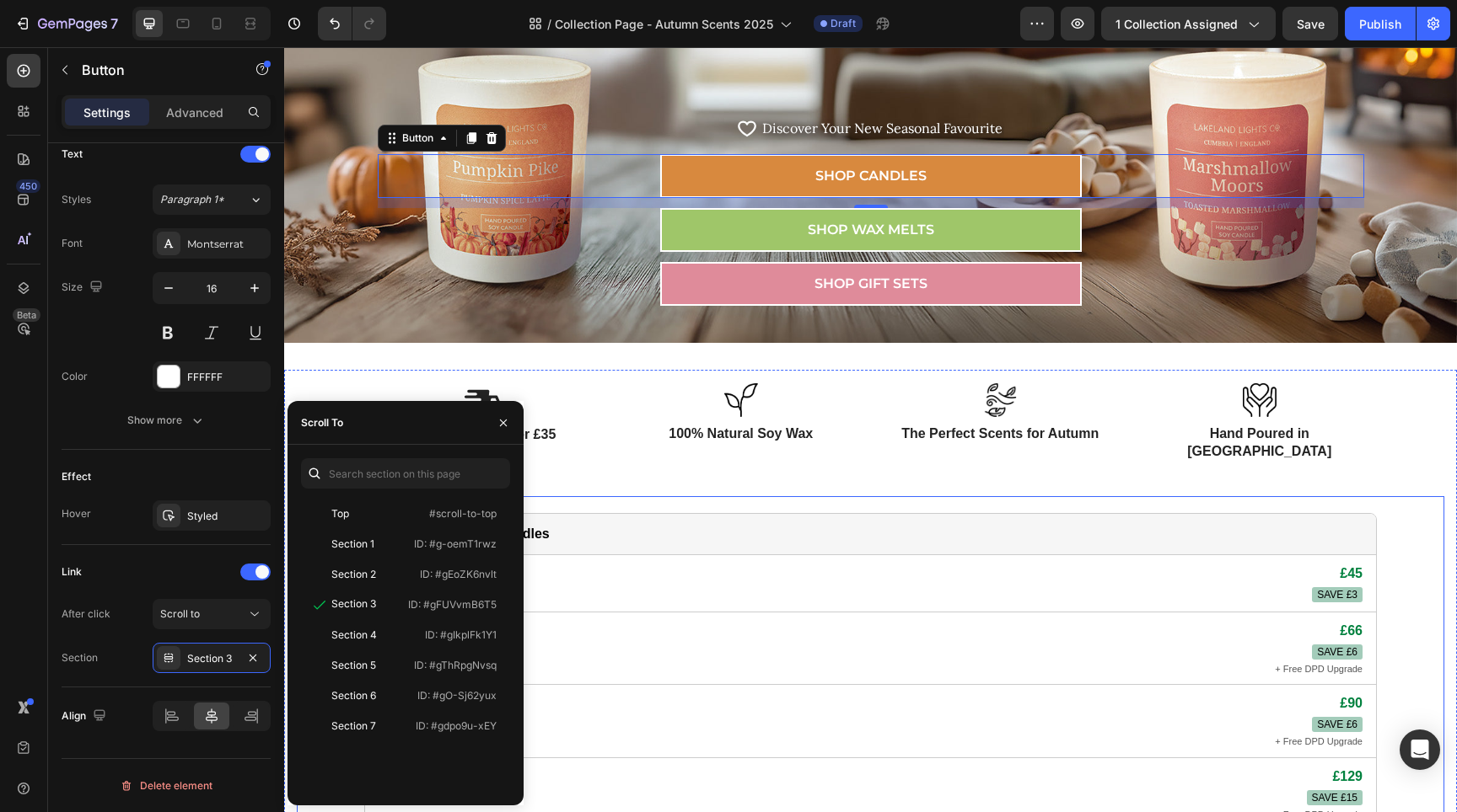
scroll to position [474, 0]
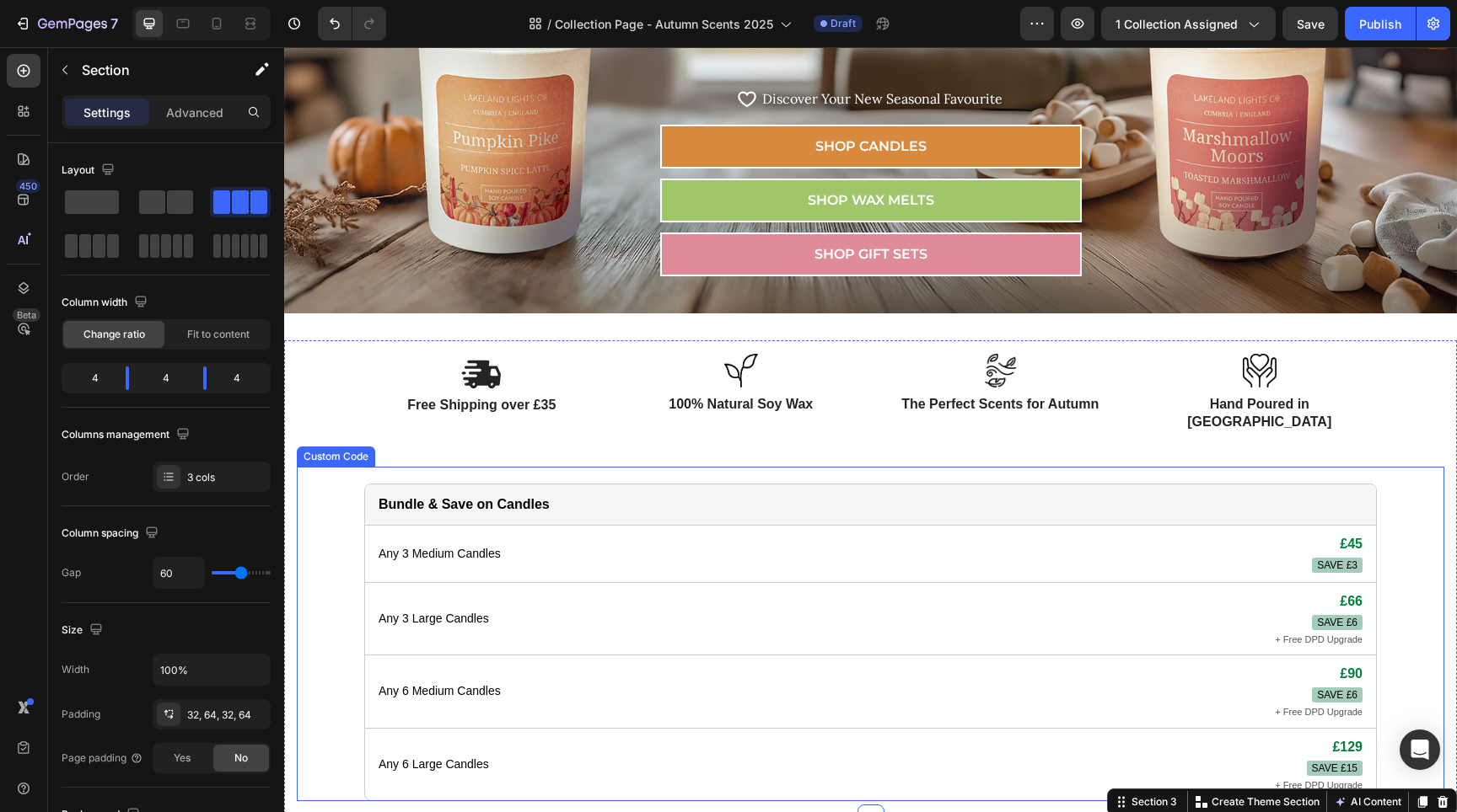
scroll to position [130, 0]
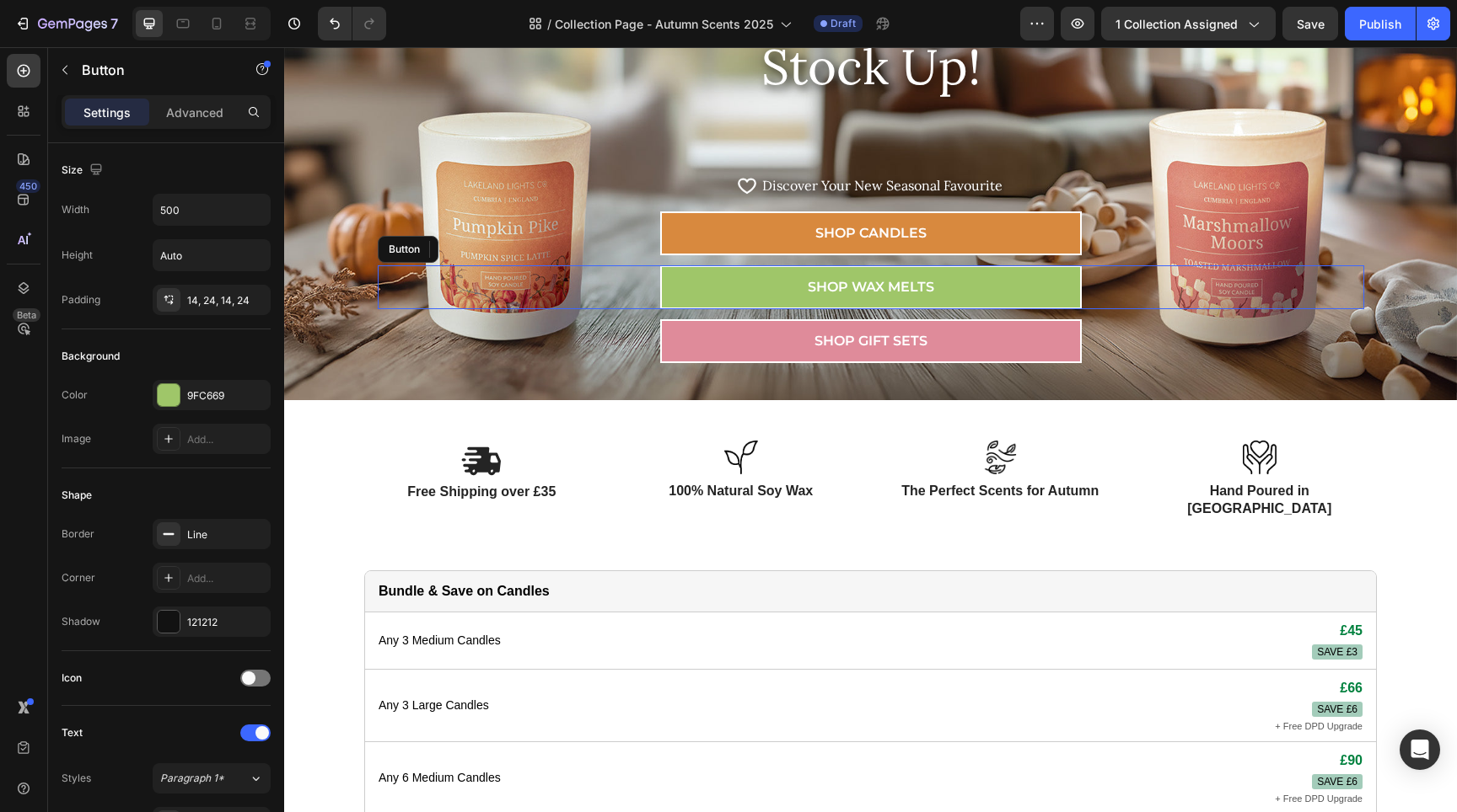
click at [635, 281] on div "SHOP WAX MELTS Button" at bounding box center [871, 287] width 987 height 44
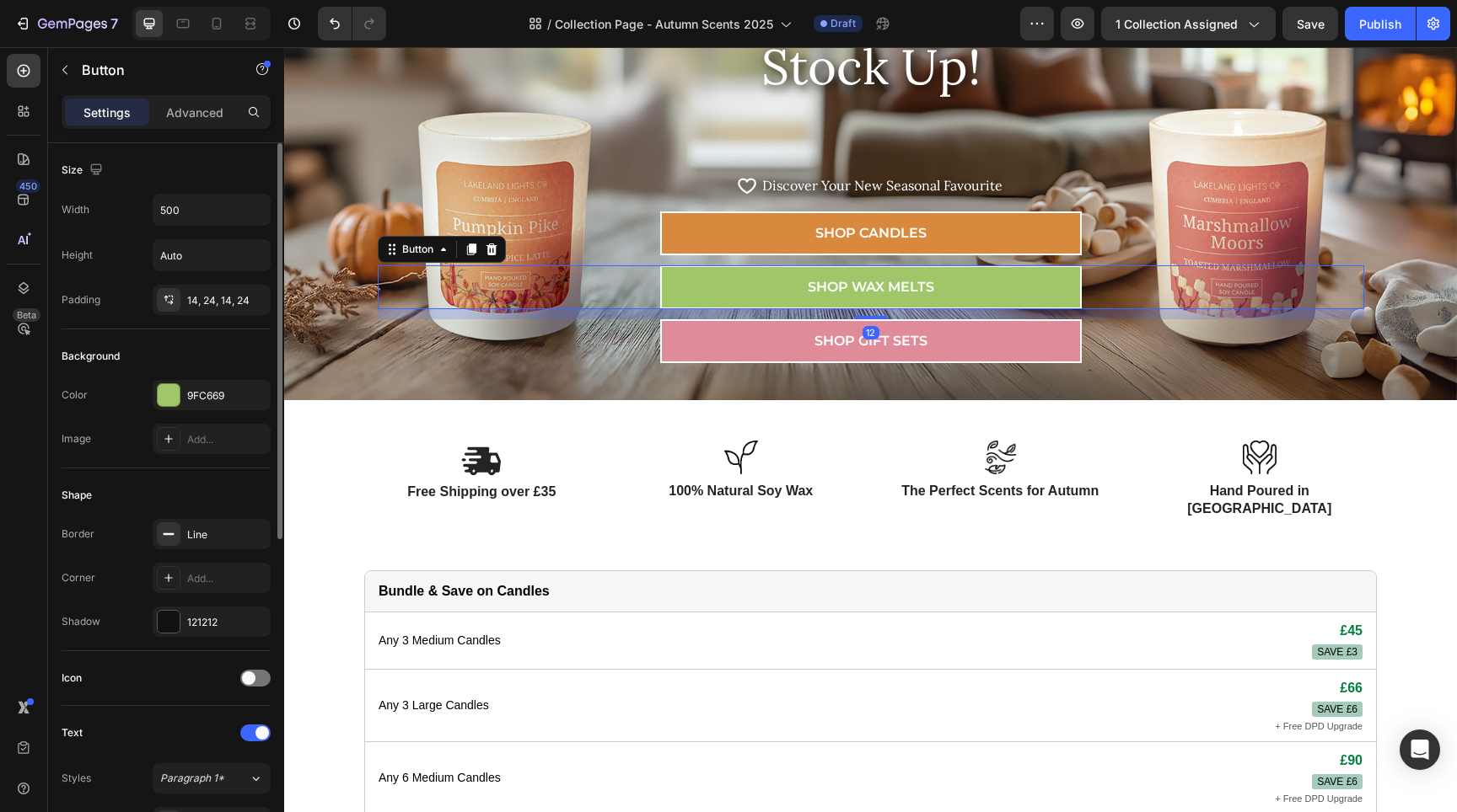
scroll to position [579, 0]
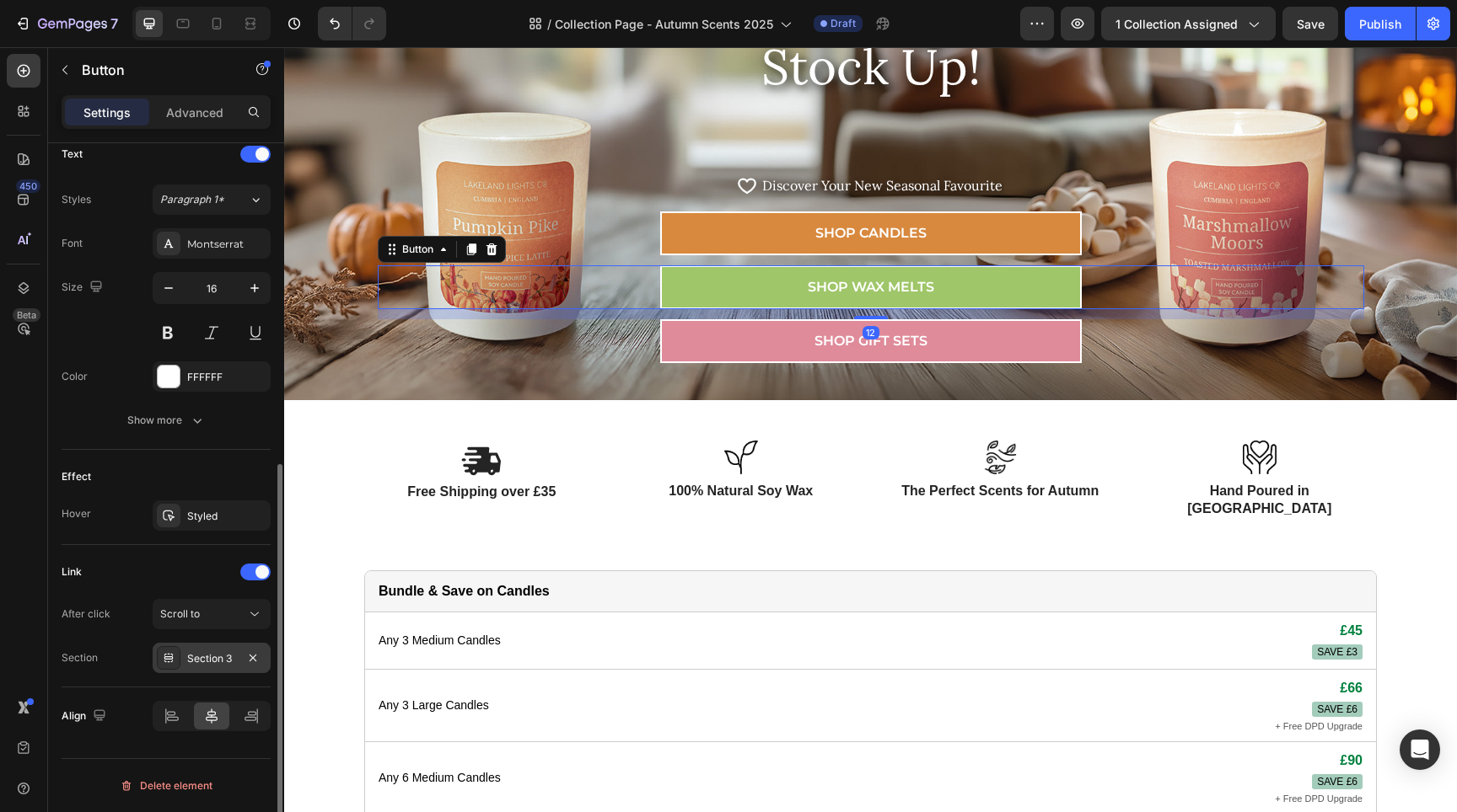
click at [237, 659] on div "Section 3" at bounding box center [211, 658] width 118 height 30
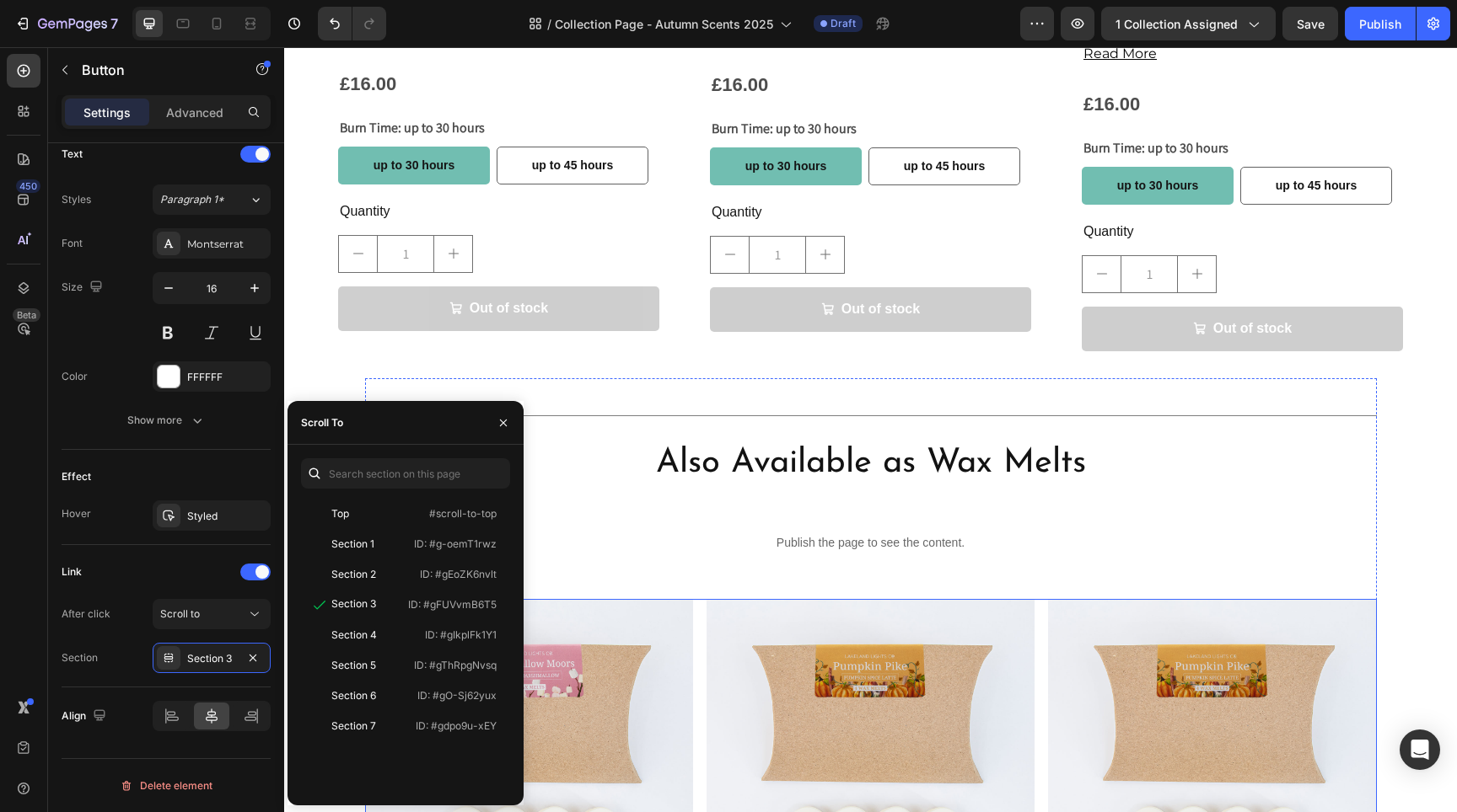
scroll to position [0, 0]
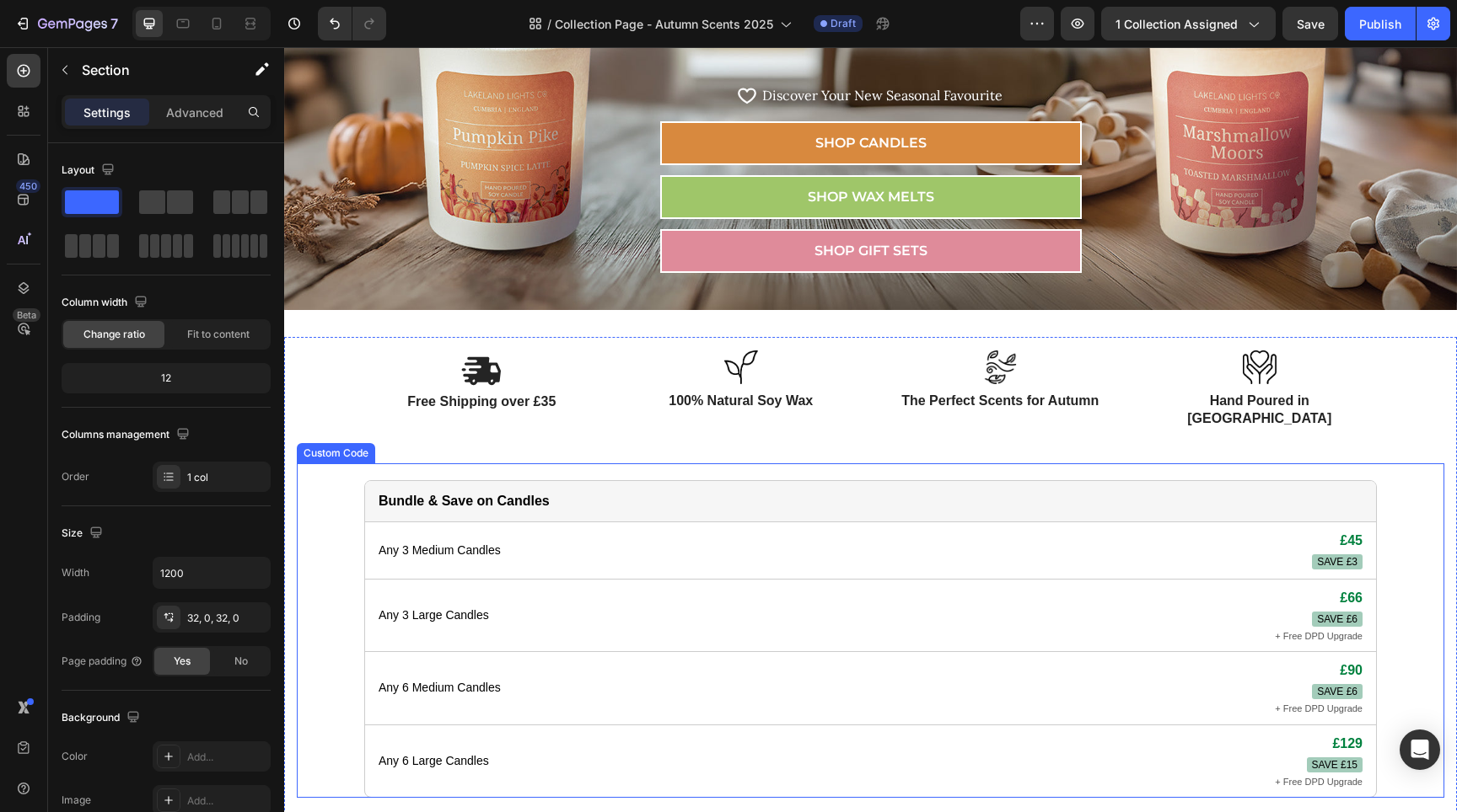
scroll to position [209, 0]
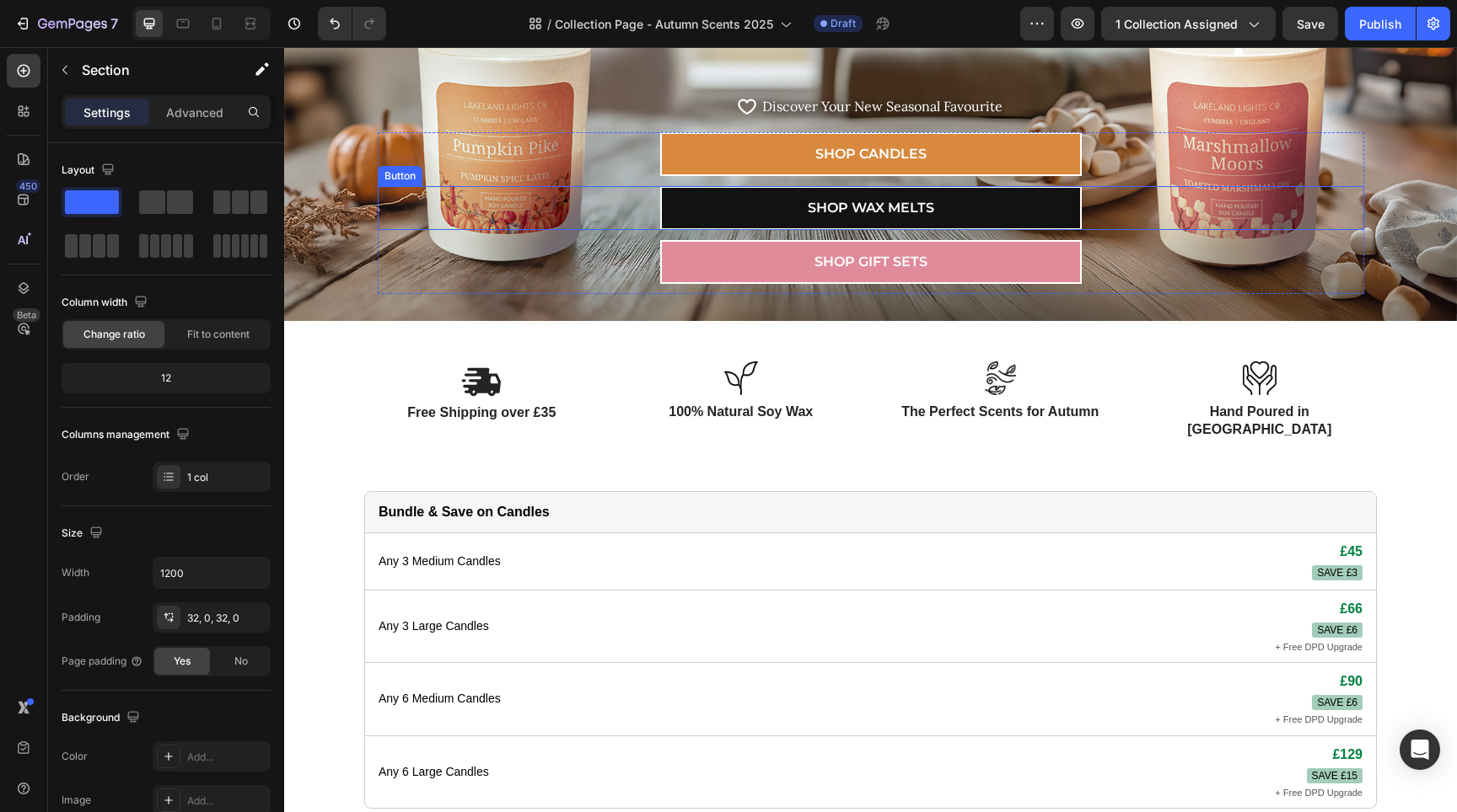
click at [1021, 213] on link "SHOP WAX MELTS" at bounding box center [871, 208] width 422 height 44
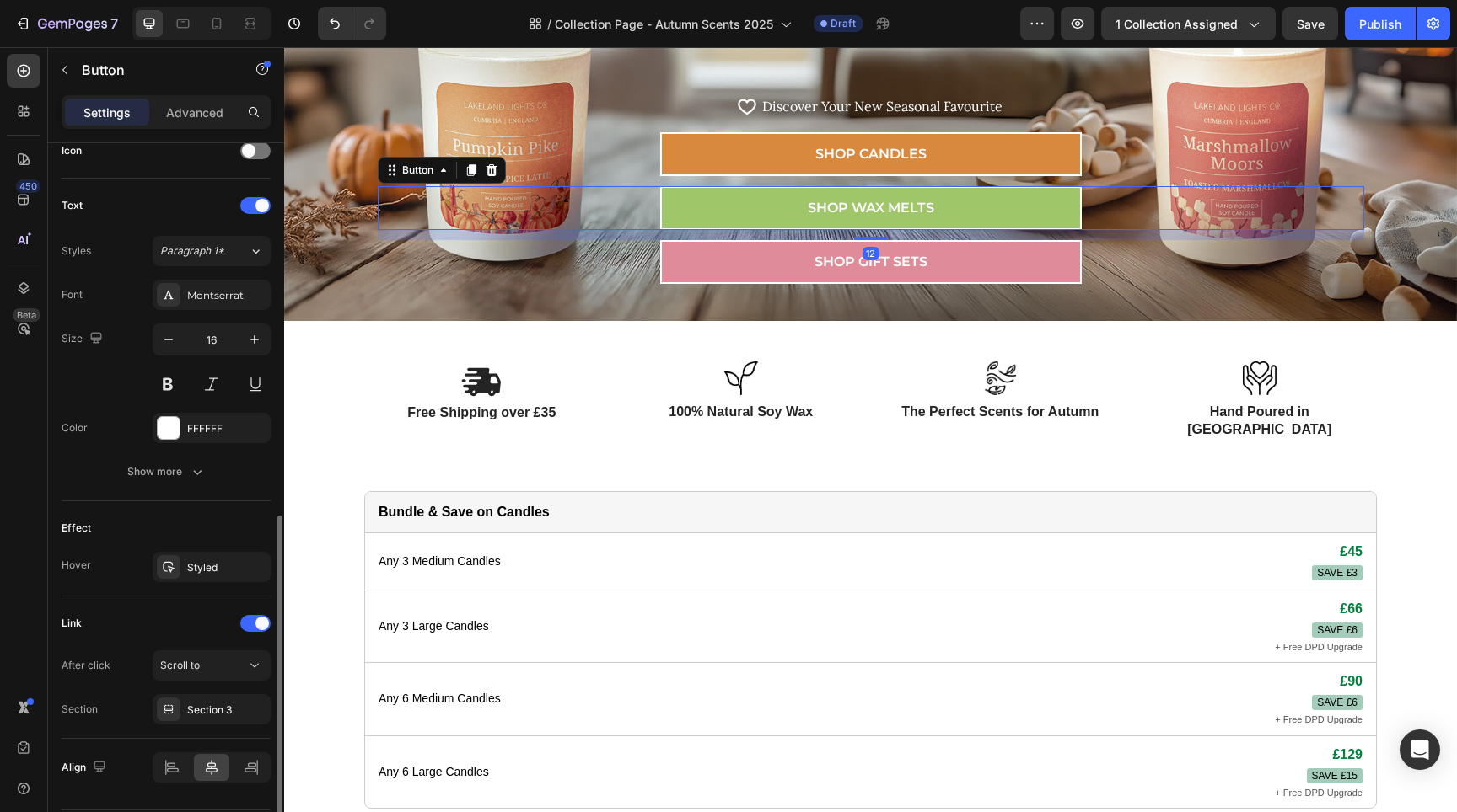
scroll to position [579, 0]
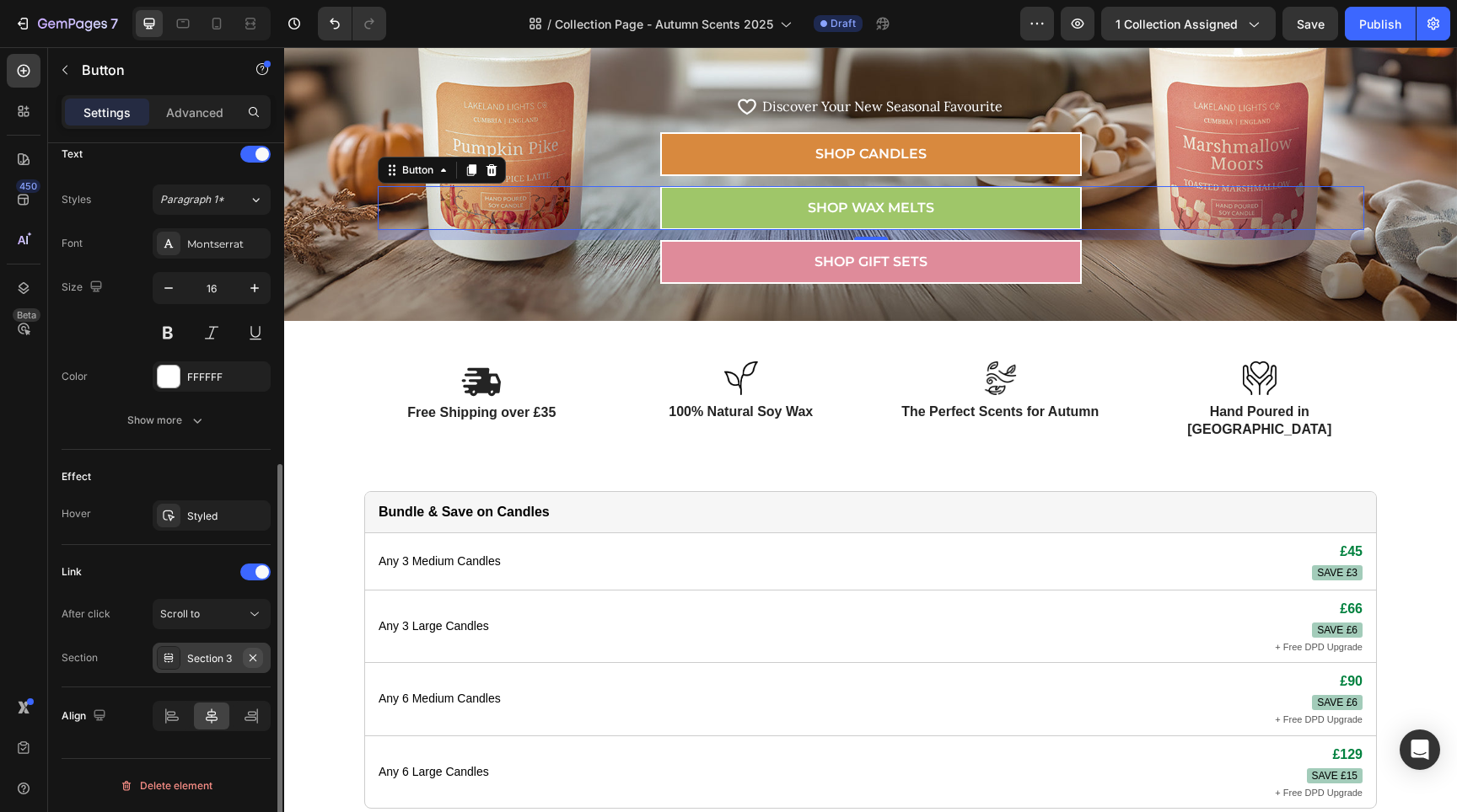
click at [248, 663] on icon "button" at bounding box center [253, 658] width 14 height 14
click at [183, 658] on div "Add..." at bounding box center [211, 658] width 118 height 30
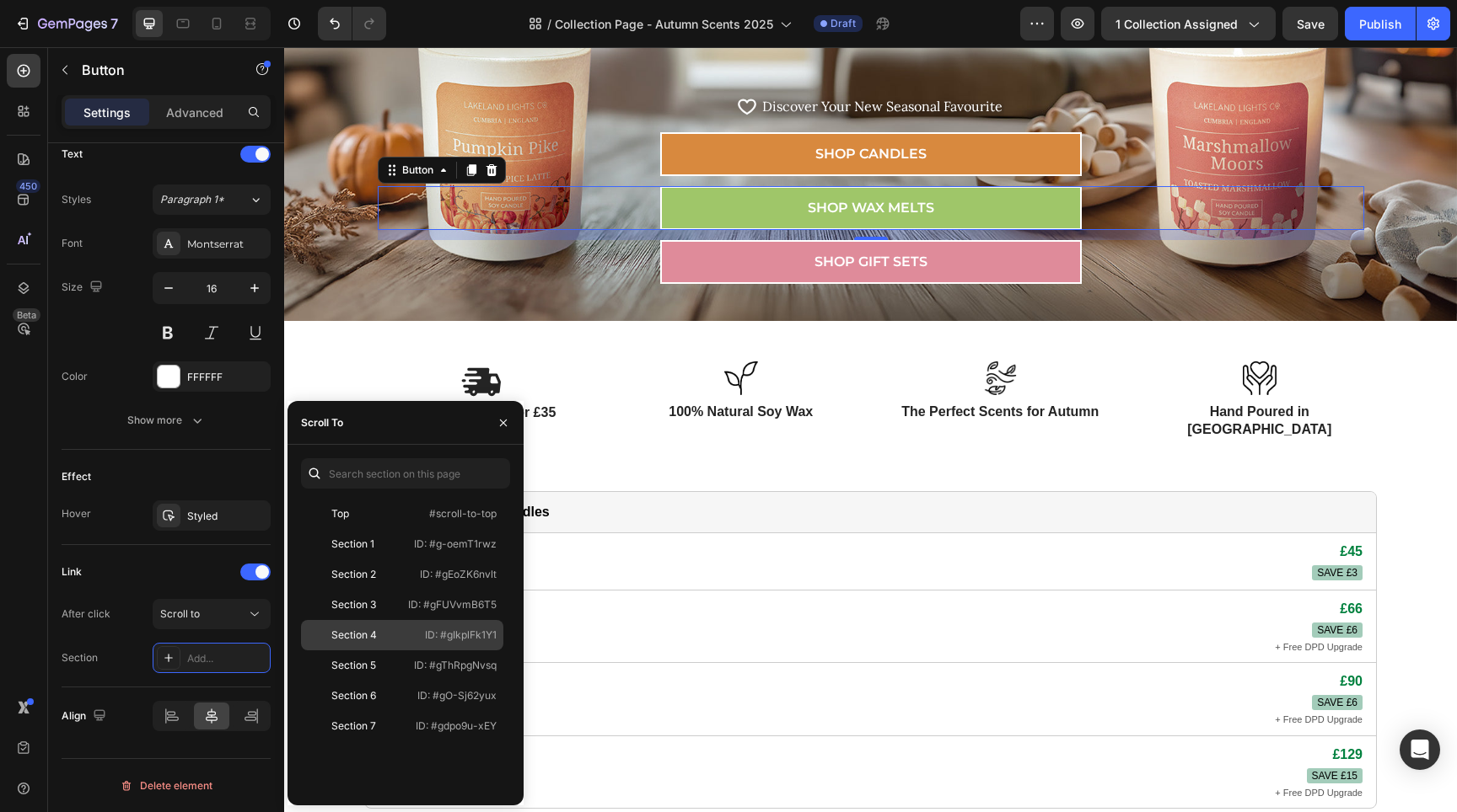
click at [384, 637] on div "Section 4" at bounding box center [356, 635] width 98 height 16
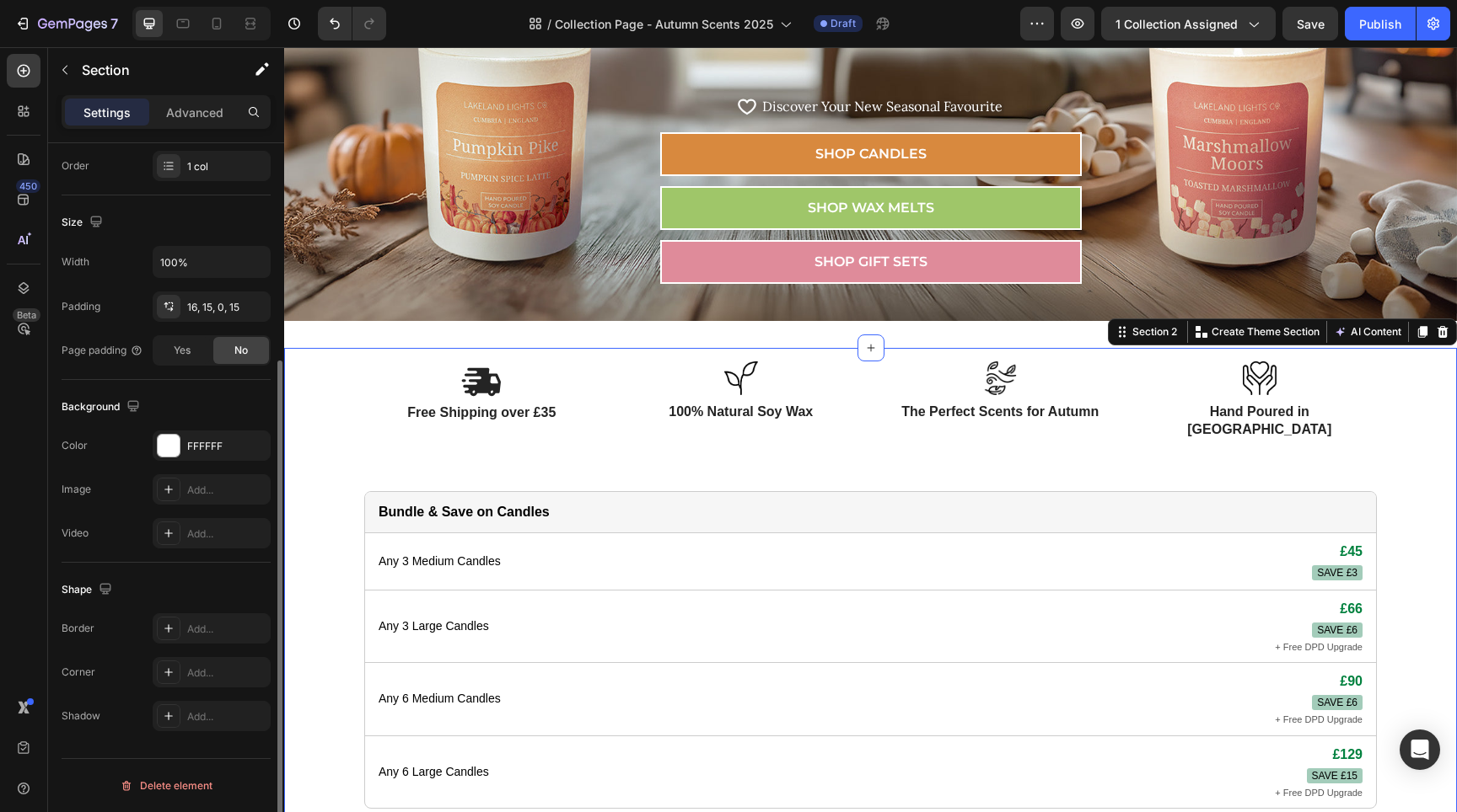
click at [1396, 371] on div "Image Free Shipping over £35 Text Block Image 100% Natural Soy Wax Text Block R…" at bounding box center [870, 593] width 1148 height 464
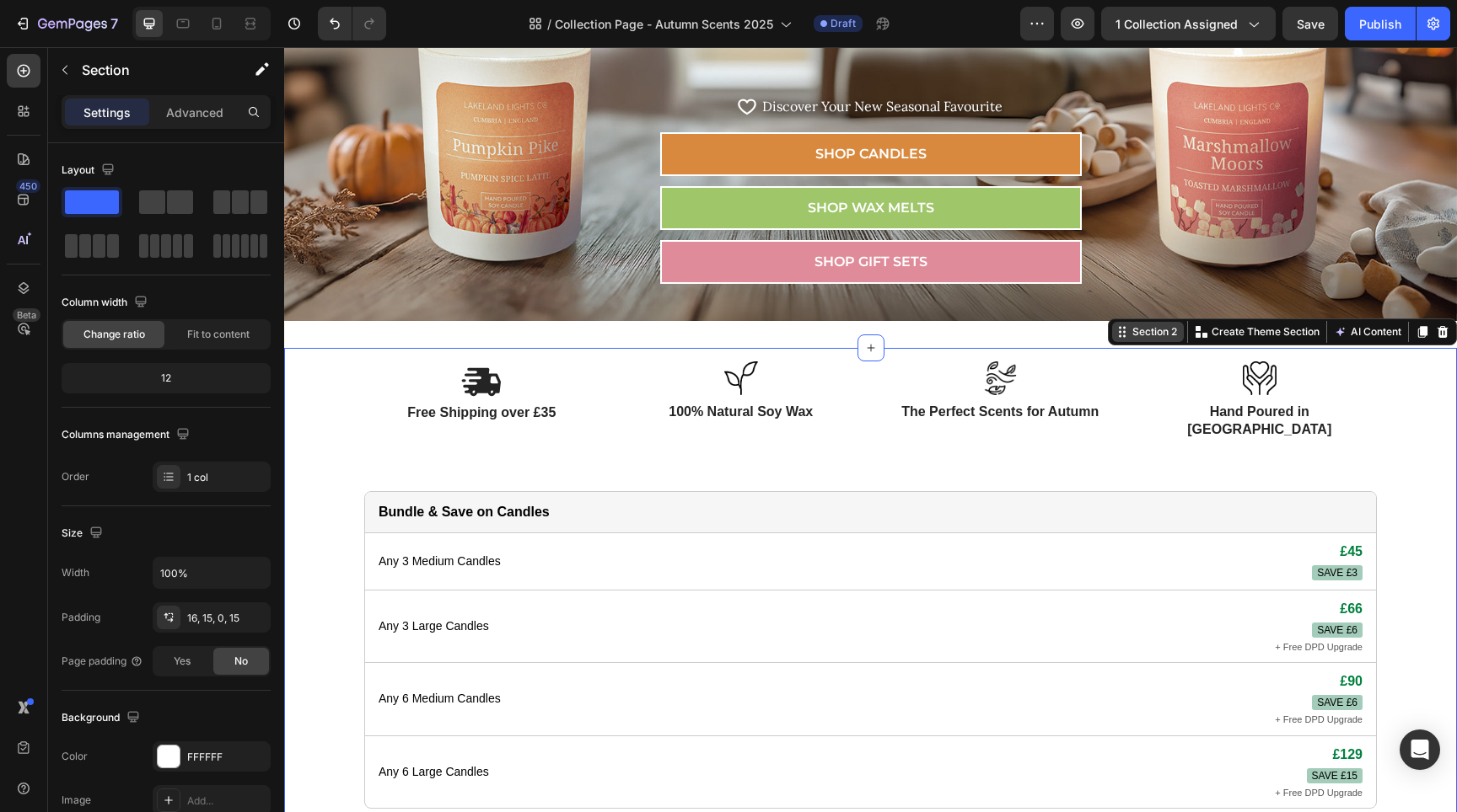
click at [1153, 335] on div "Section 2" at bounding box center [1155, 332] width 51 height 16
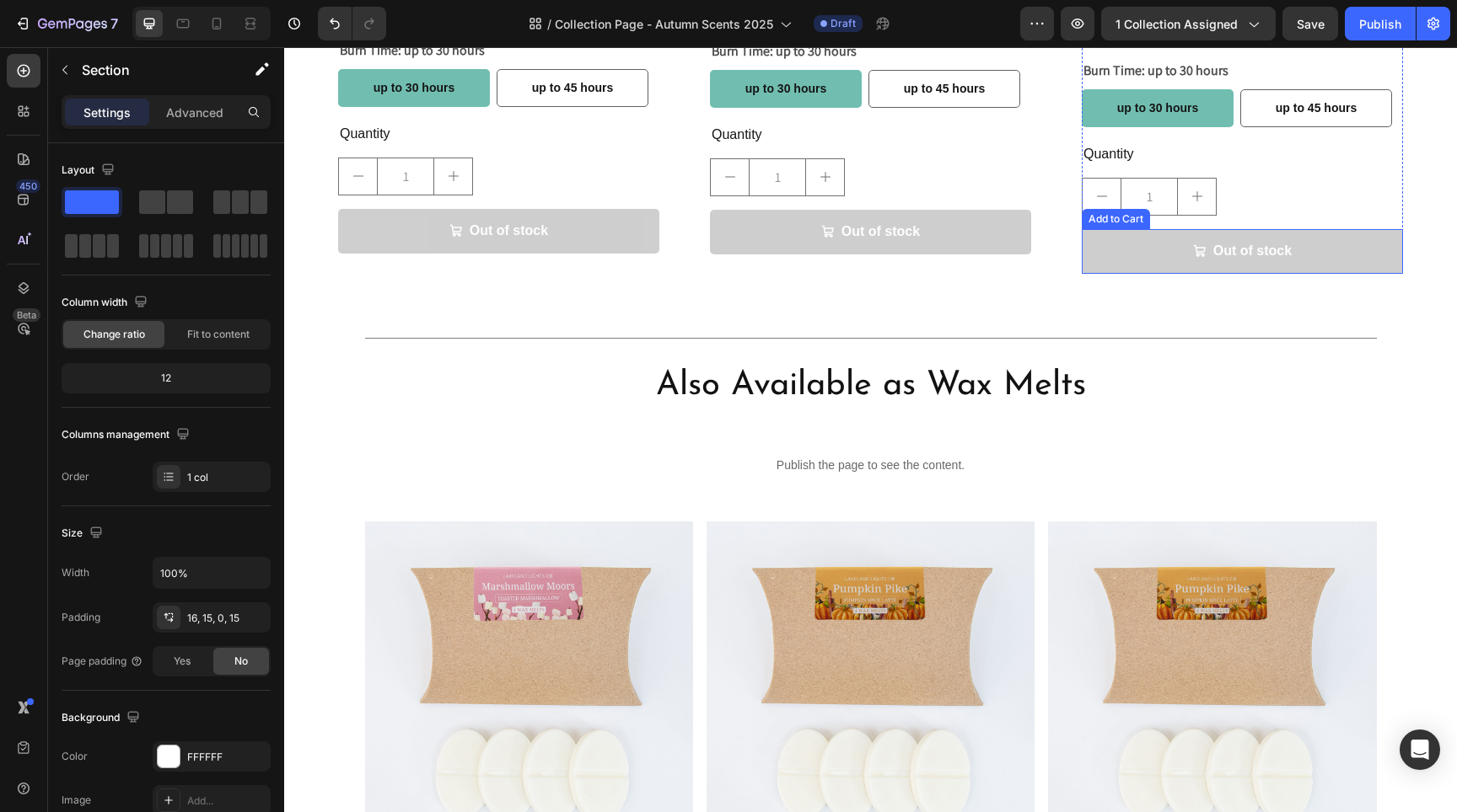
scroll to position [1958, 0]
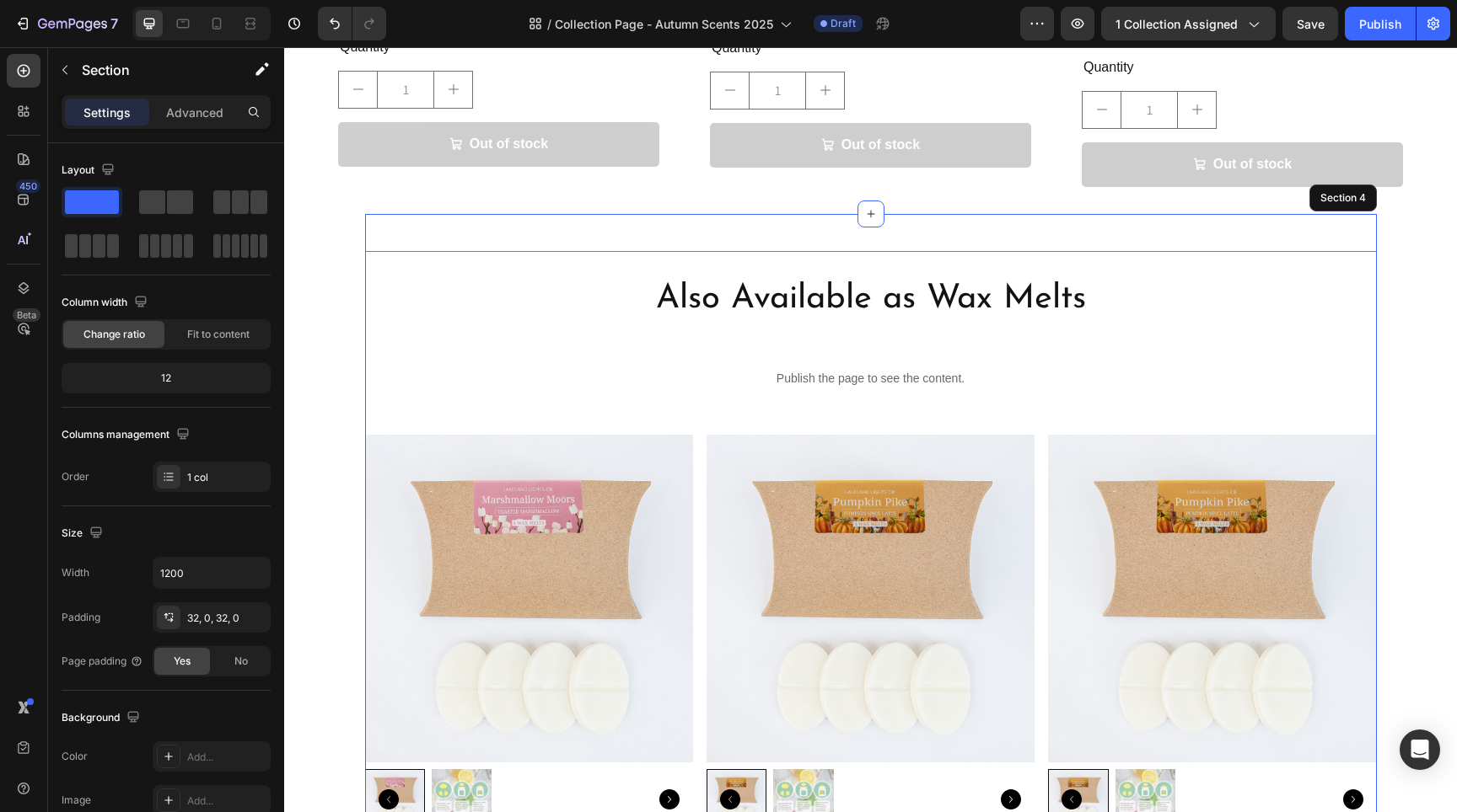
click at [1349, 214] on div "Title Line Also Available as Wax Melts Heading Publish the page to see the cont…" at bounding box center [871, 674] width 1012 height 920
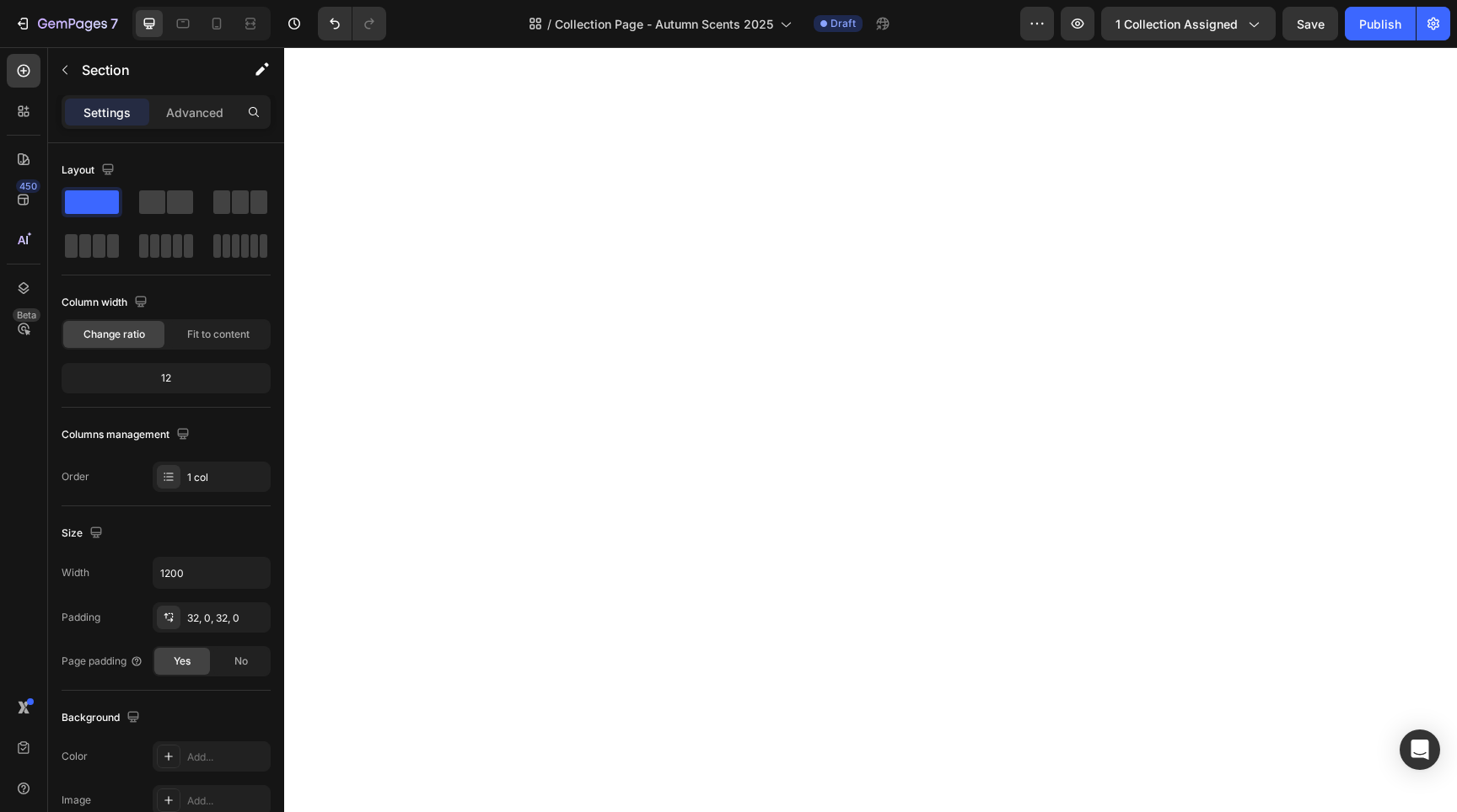
scroll to position [0, 0]
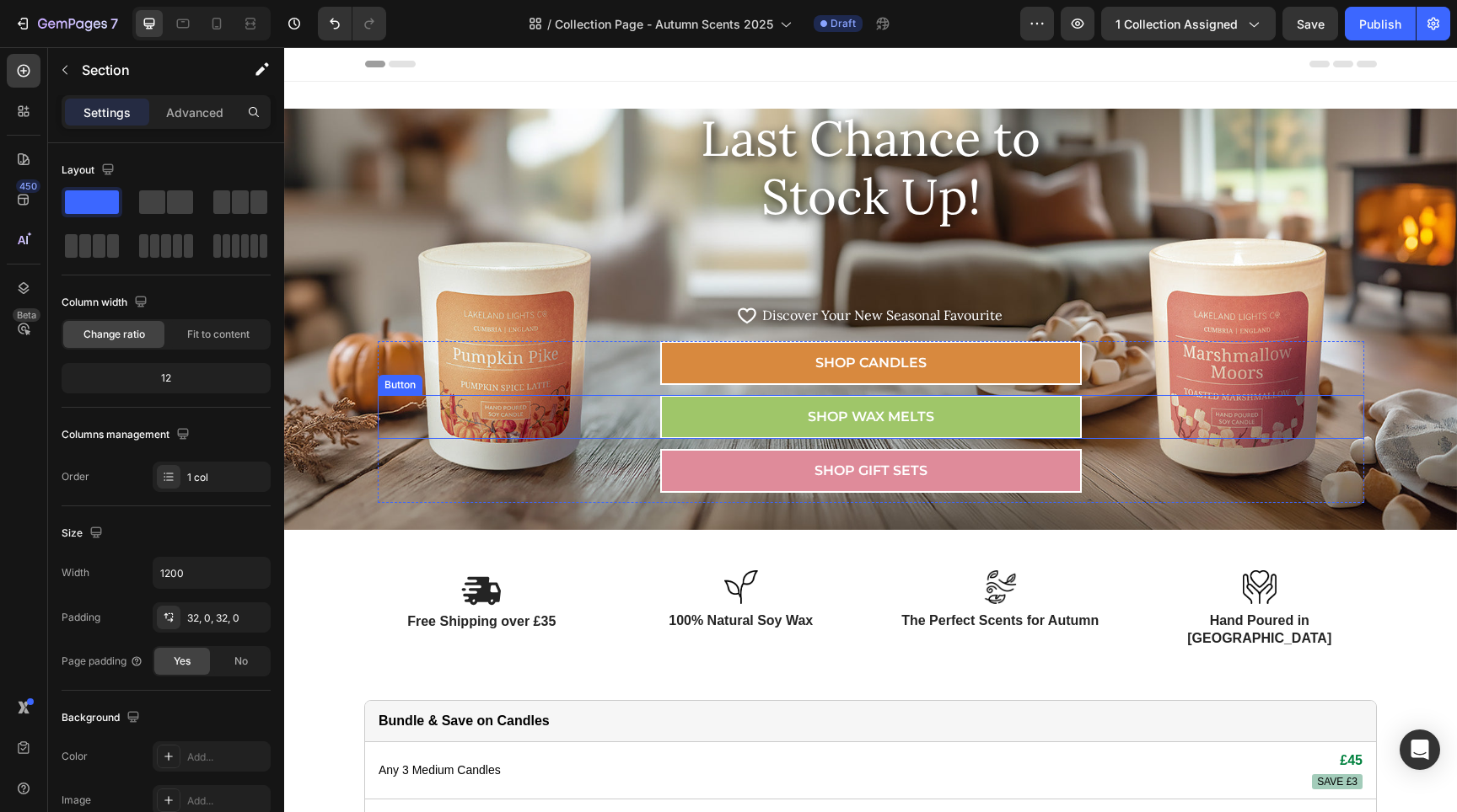
click at [627, 427] on div "SHOP WAX MELTS Button" at bounding box center [871, 417] width 987 height 44
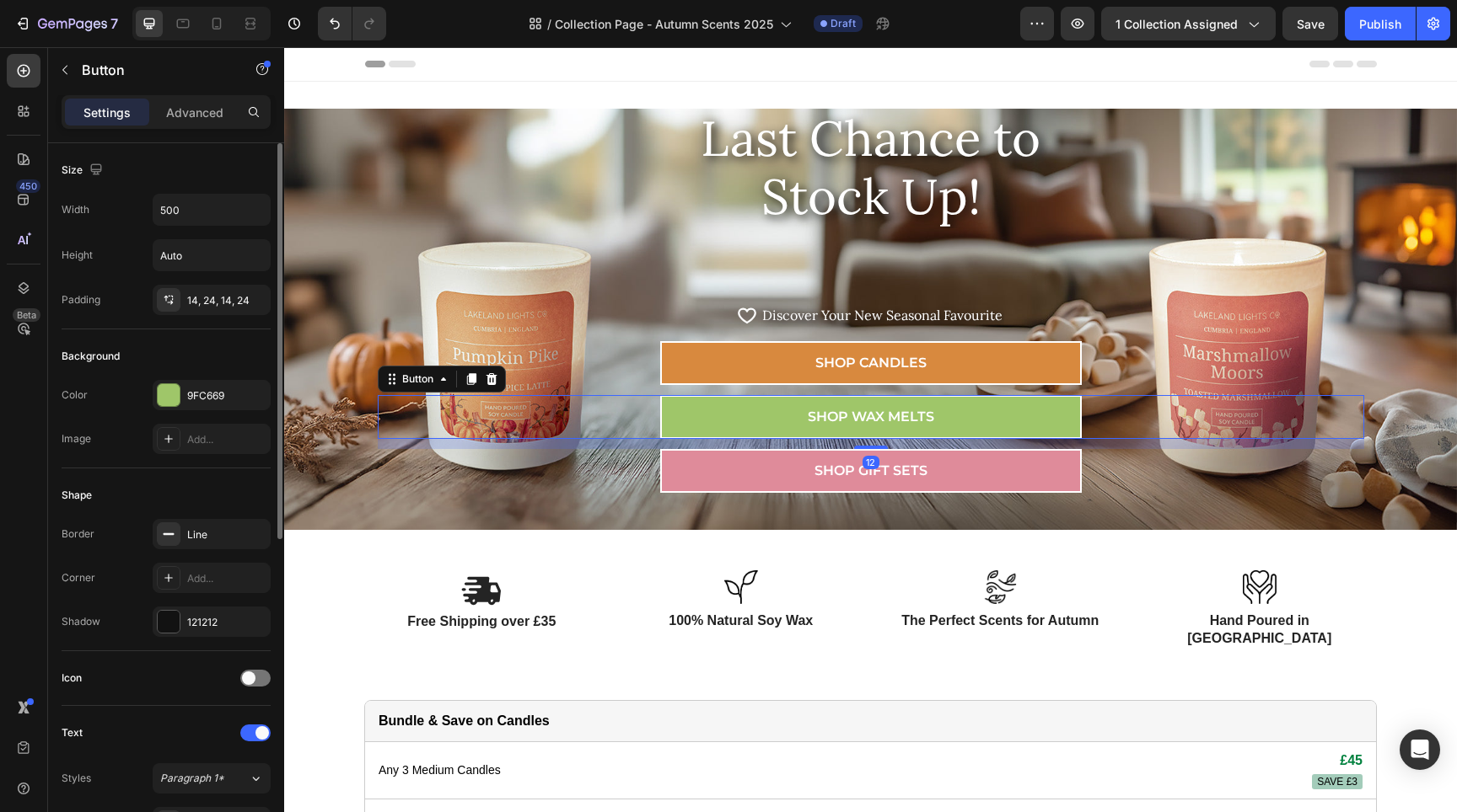
scroll to position [579, 0]
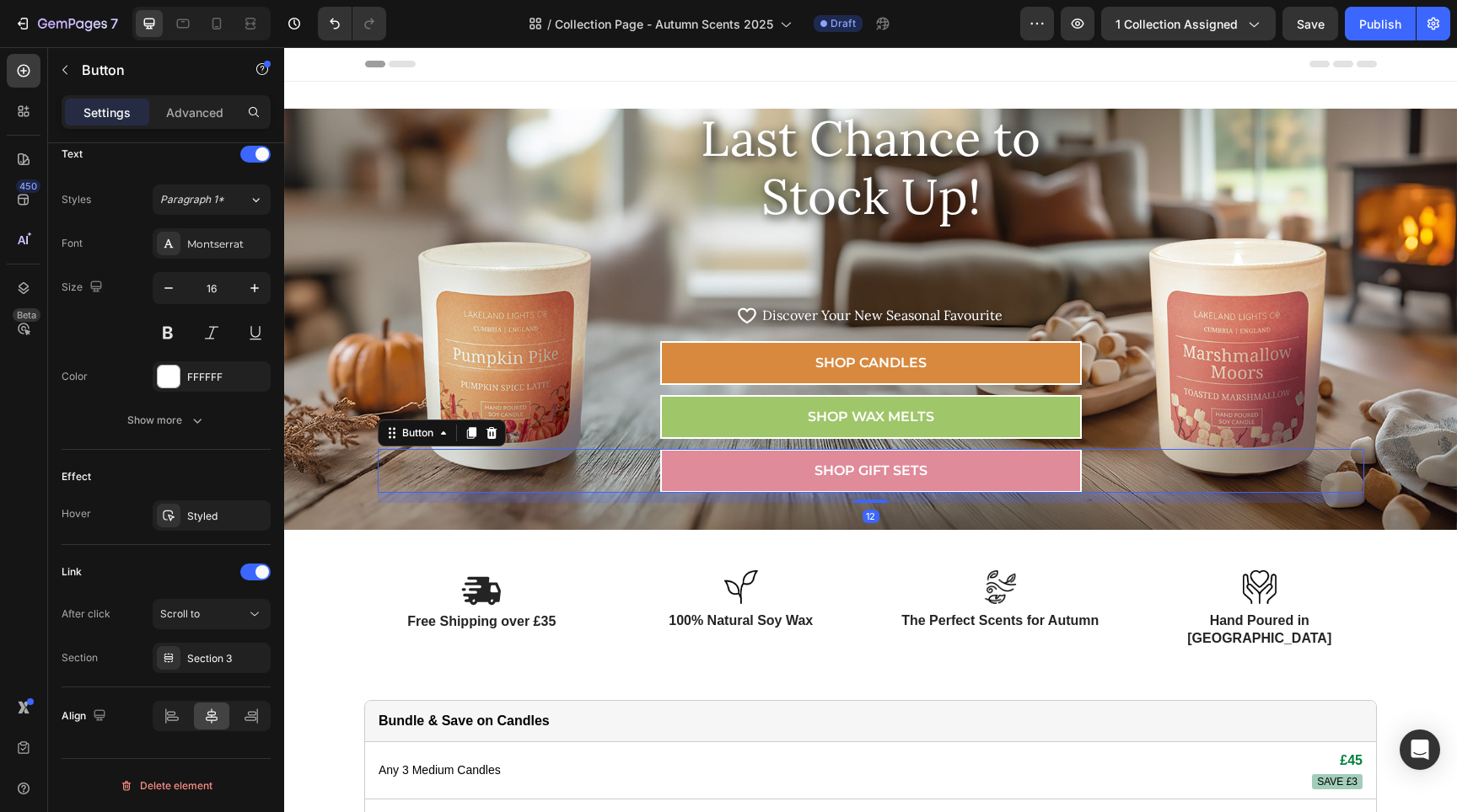
click at [591, 477] on div "SHOP GIFT SETS Button 12" at bounding box center [871, 471] width 987 height 44
click at [198, 643] on div "Section 3" at bounding box center [211, 658] width 118 height 30
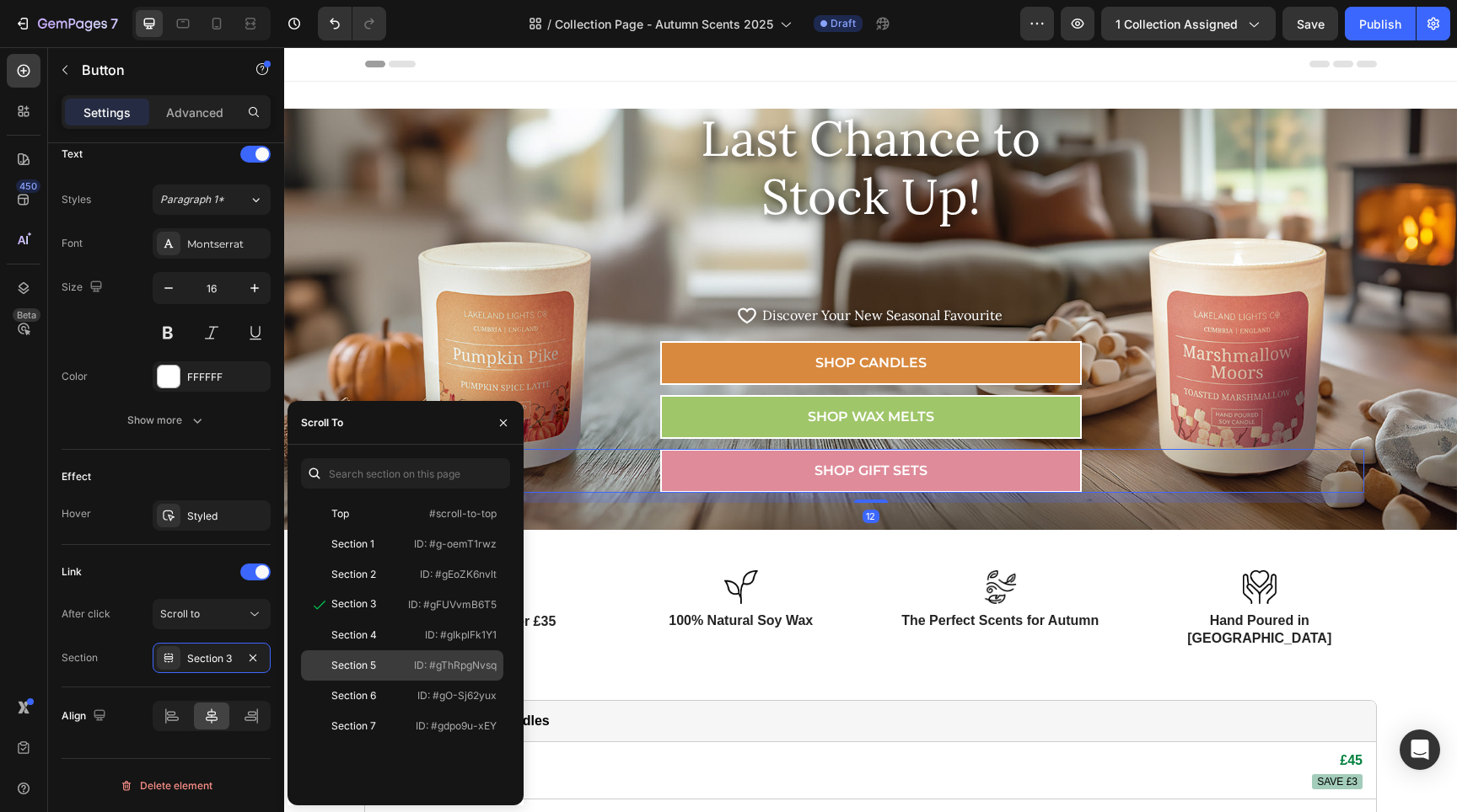
click at [372, 681] on div "Section 5 ID: #gThRpgNvsq" at bounding box center [403, 695] width 203 height 30
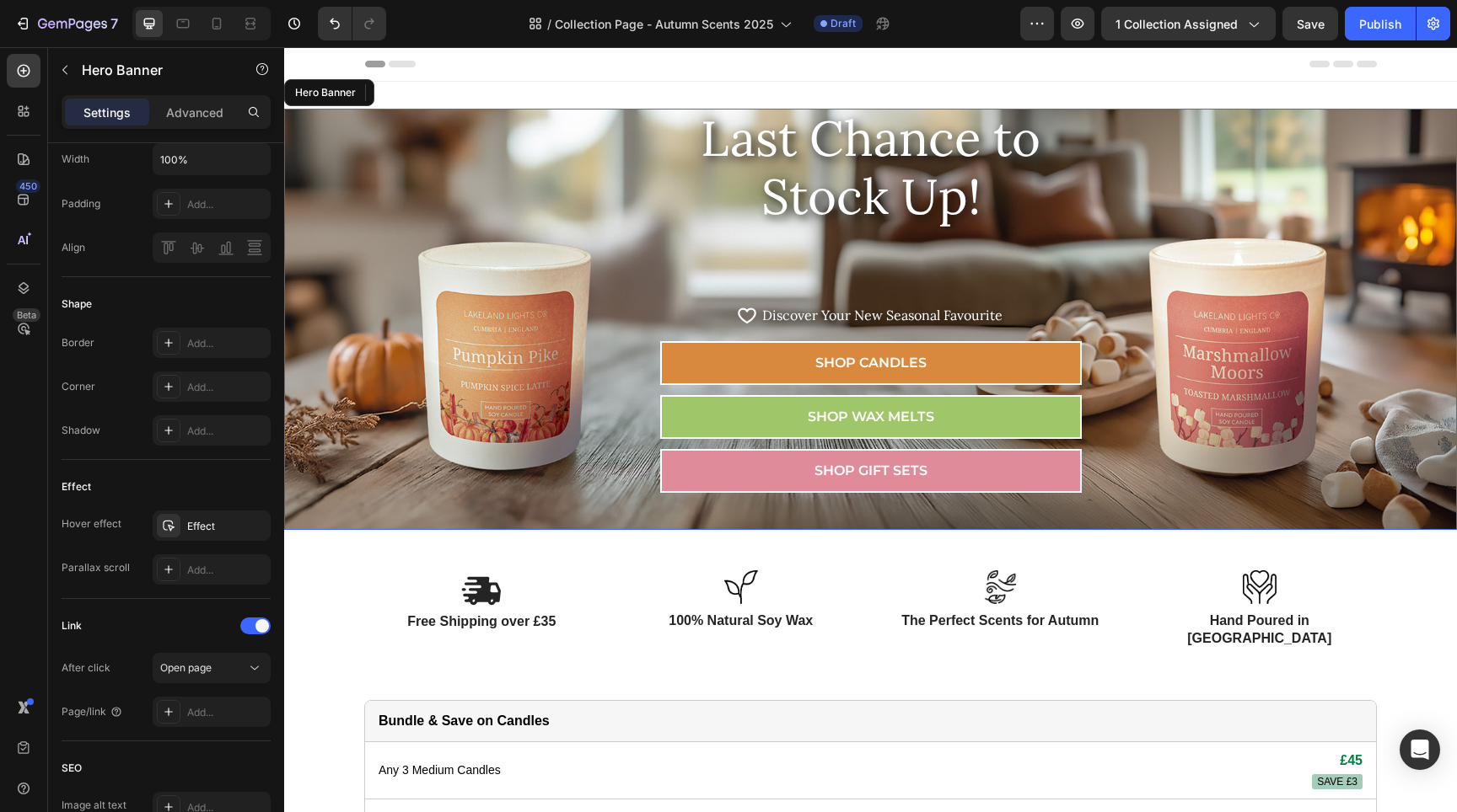
click at [424, 300] on div "Last Chance to Stock Up! Heading Row Icon Icon List Hoz Discover Your New Seaso…" at bounding box center [870, 318] width 1173 height 422
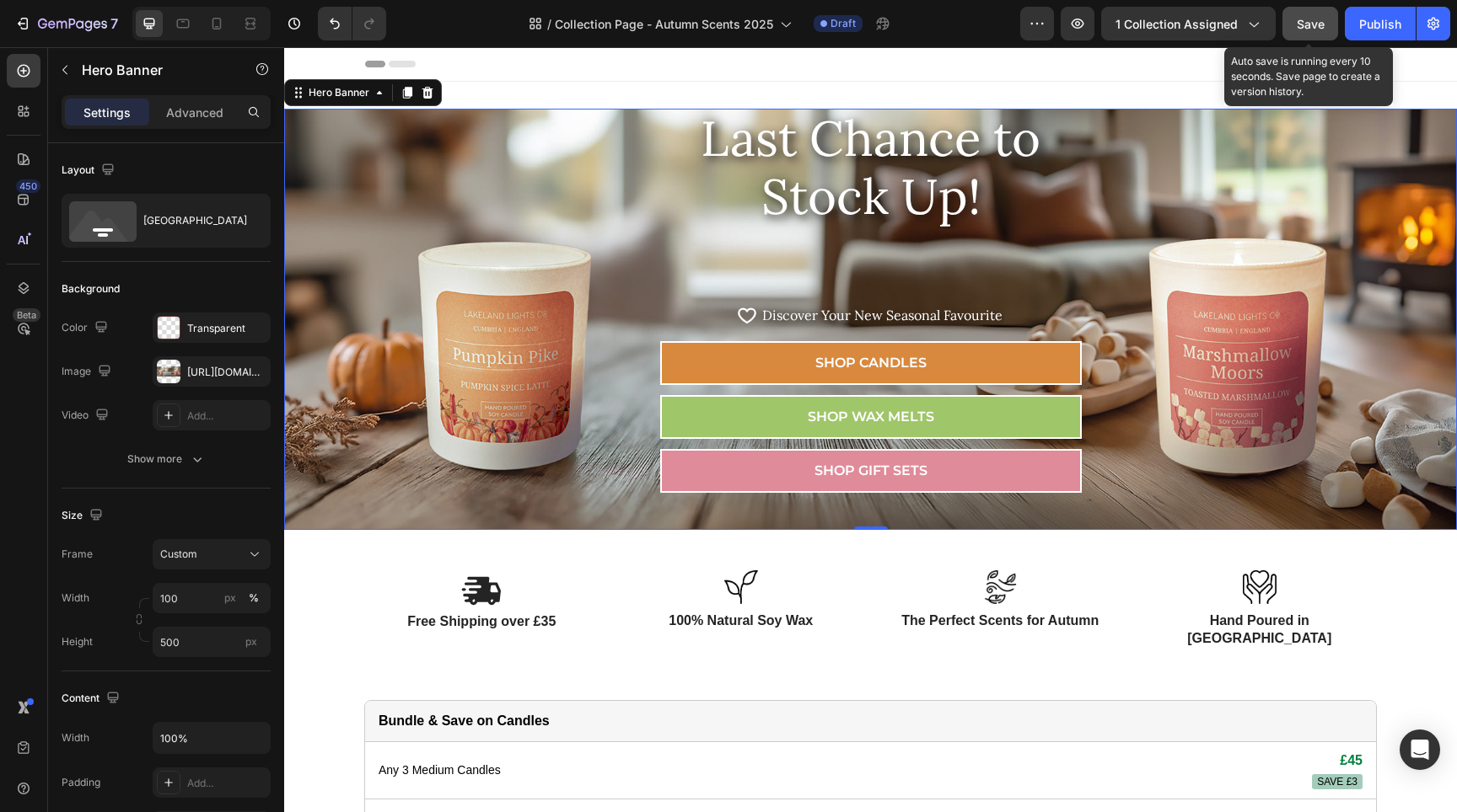
click at [1300, 19] on span "Save" at bounding box center [1311, 24] width 27 height 15
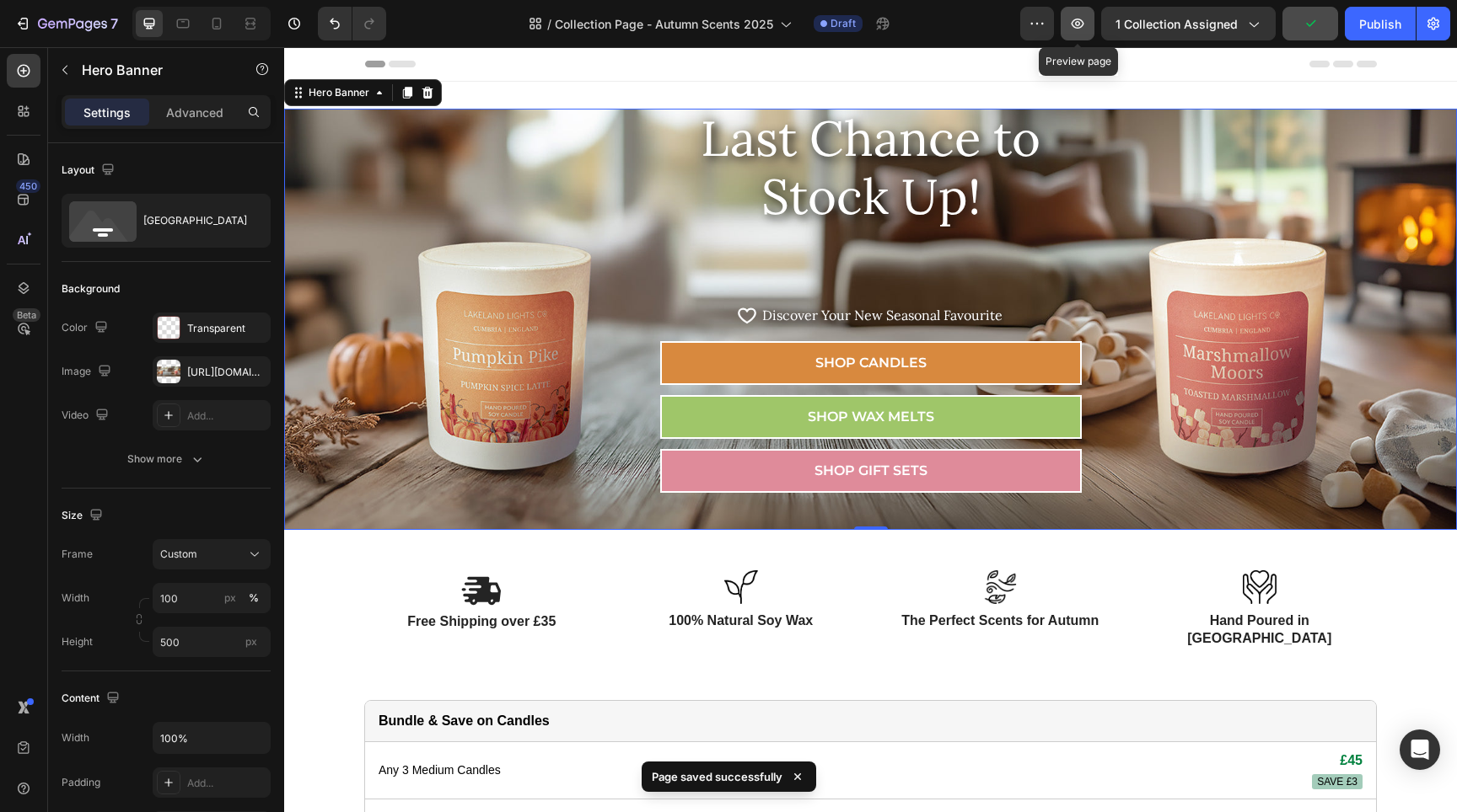
click at [1074, 24] on icon "button" at bounding box center [1077, 24] width 16 height 16
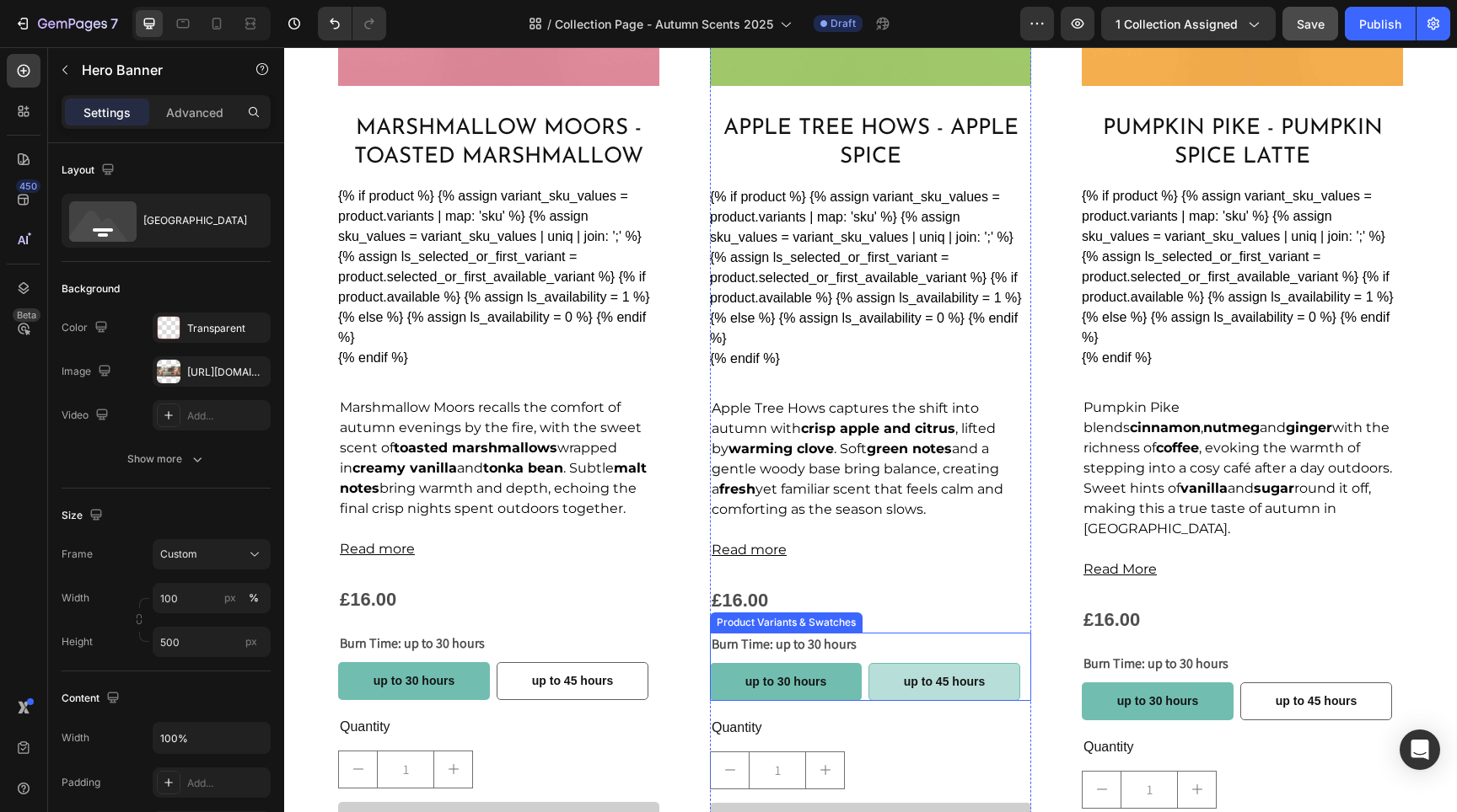
scroll to position [916, 0]
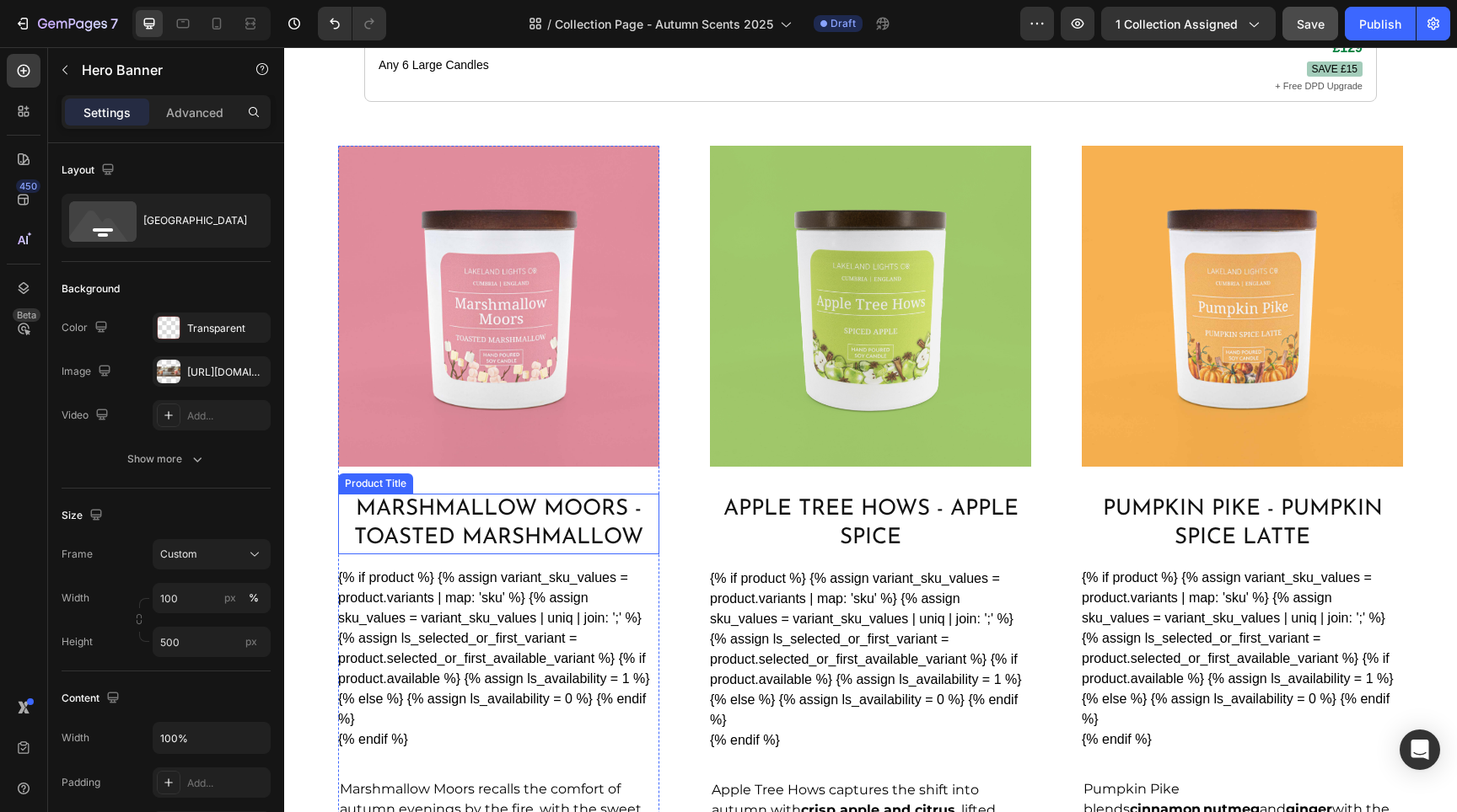
click at [518, 502] on h2 "Marshmallow Moors - Toasted Marshmallow" at bounding box center [498, 524] width 321 height 61
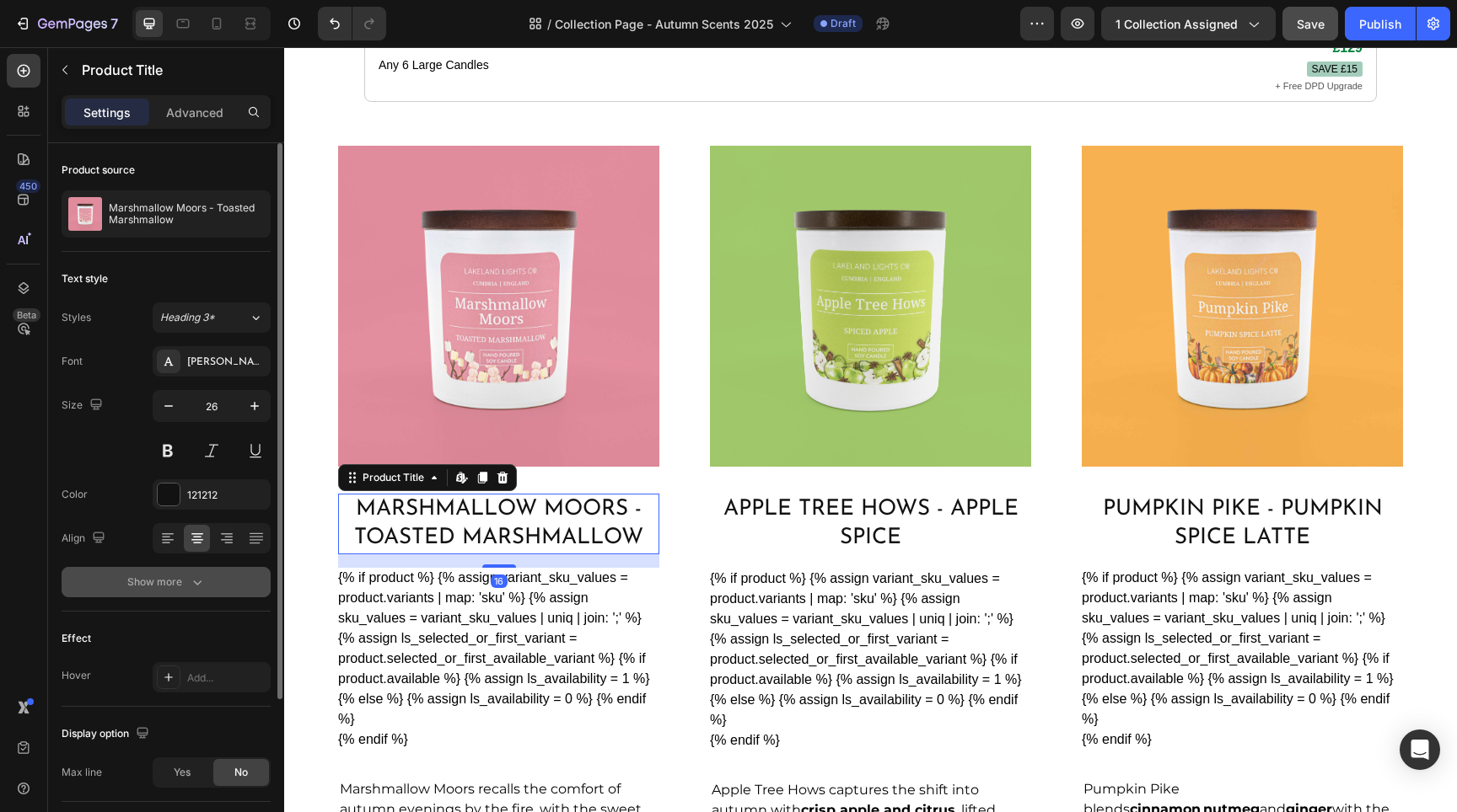
click at [179, 590] on button "Show more" at bounding box center [165, 582] width 209 height 30
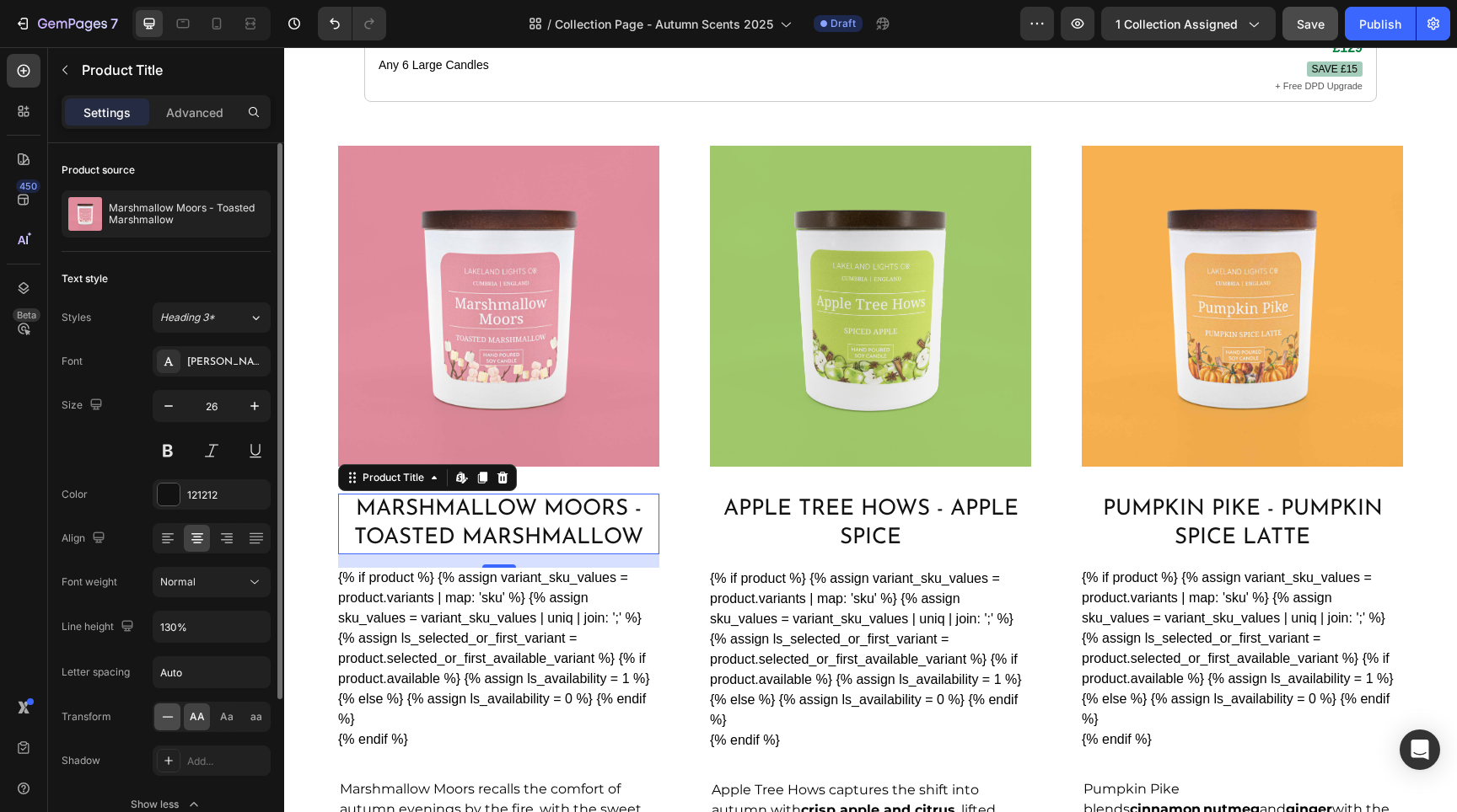
click at [172, 713] on icon at bounding box center [168, 717] width 16 height 16
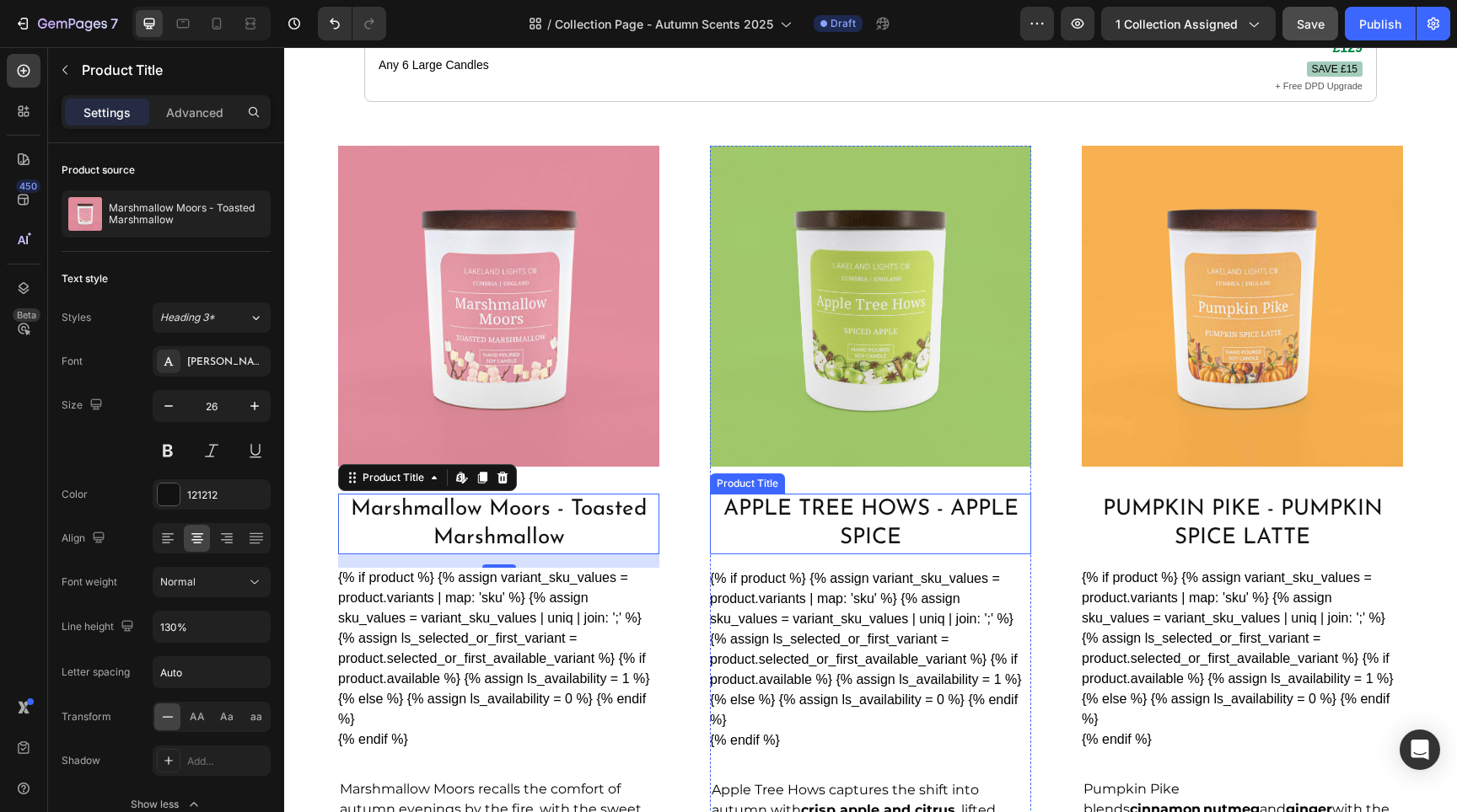
click at [832, 497] on h2 "Apple Tree Hows - Apple Spice" at bounding box center [871, 524] width 321 height 61
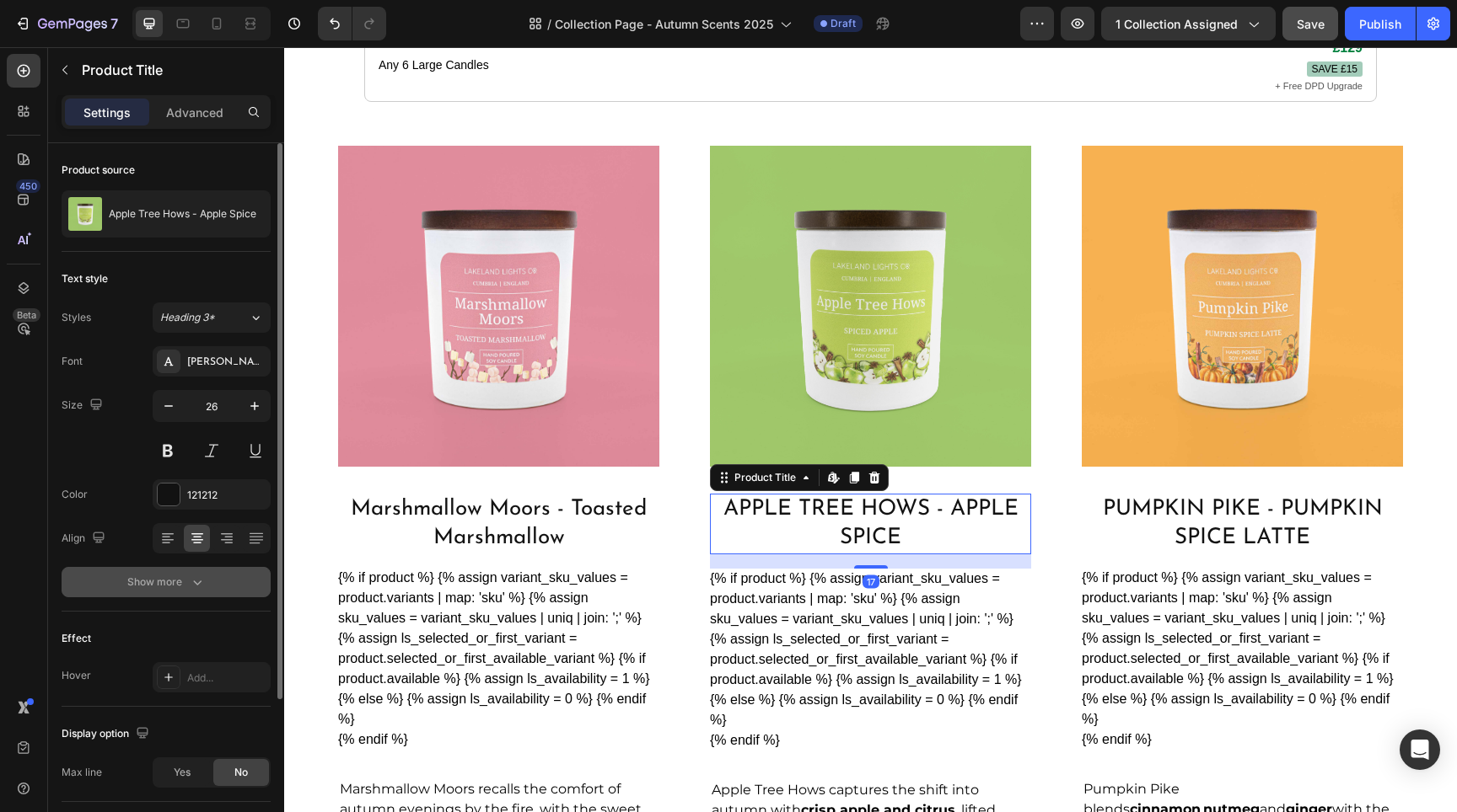
click at [171, 597] on button "Show more" at bounding box center [165, 582] width 209 height 30
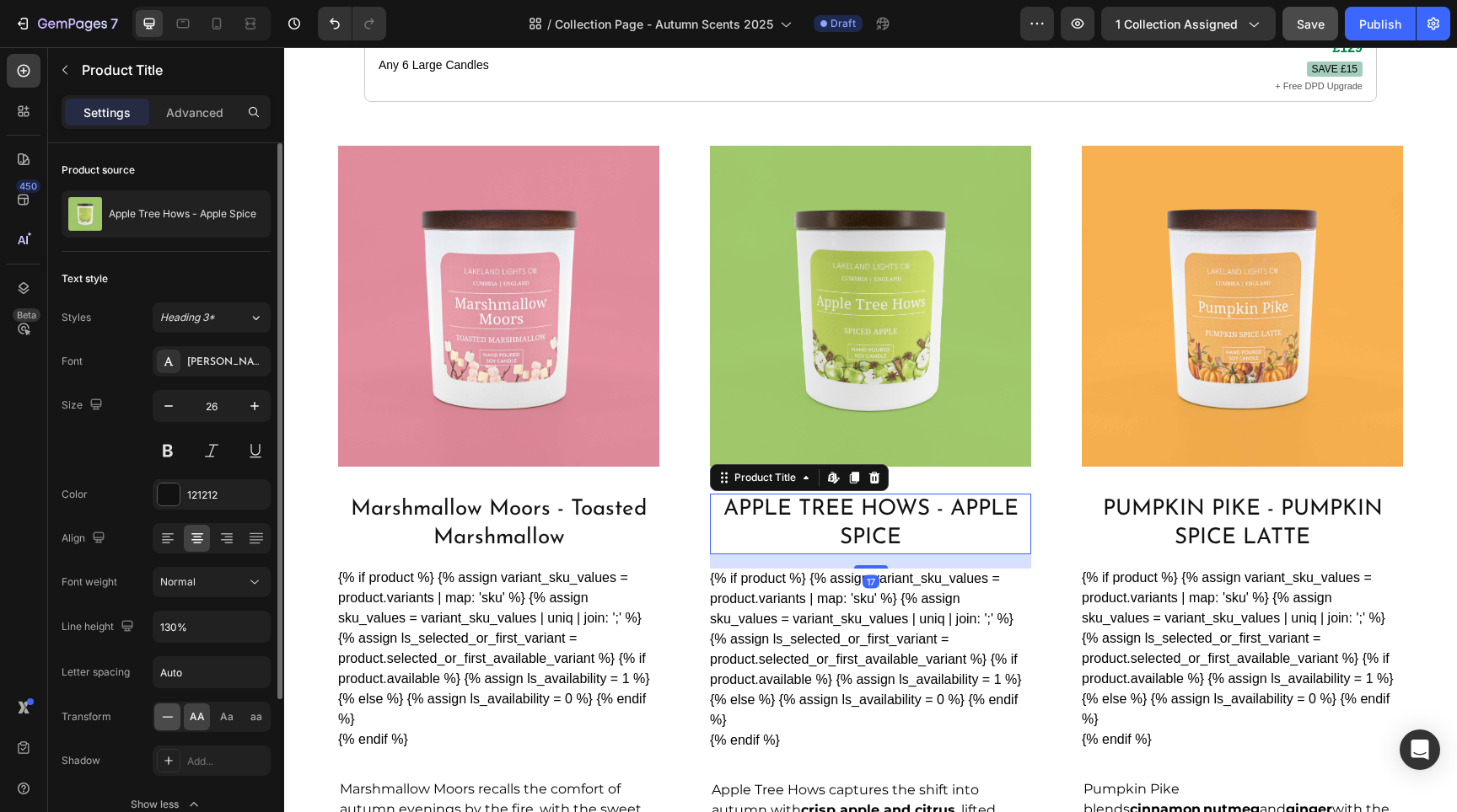
click at [170, 715] on icon at bounding box center [168, 717] width 16 height 16
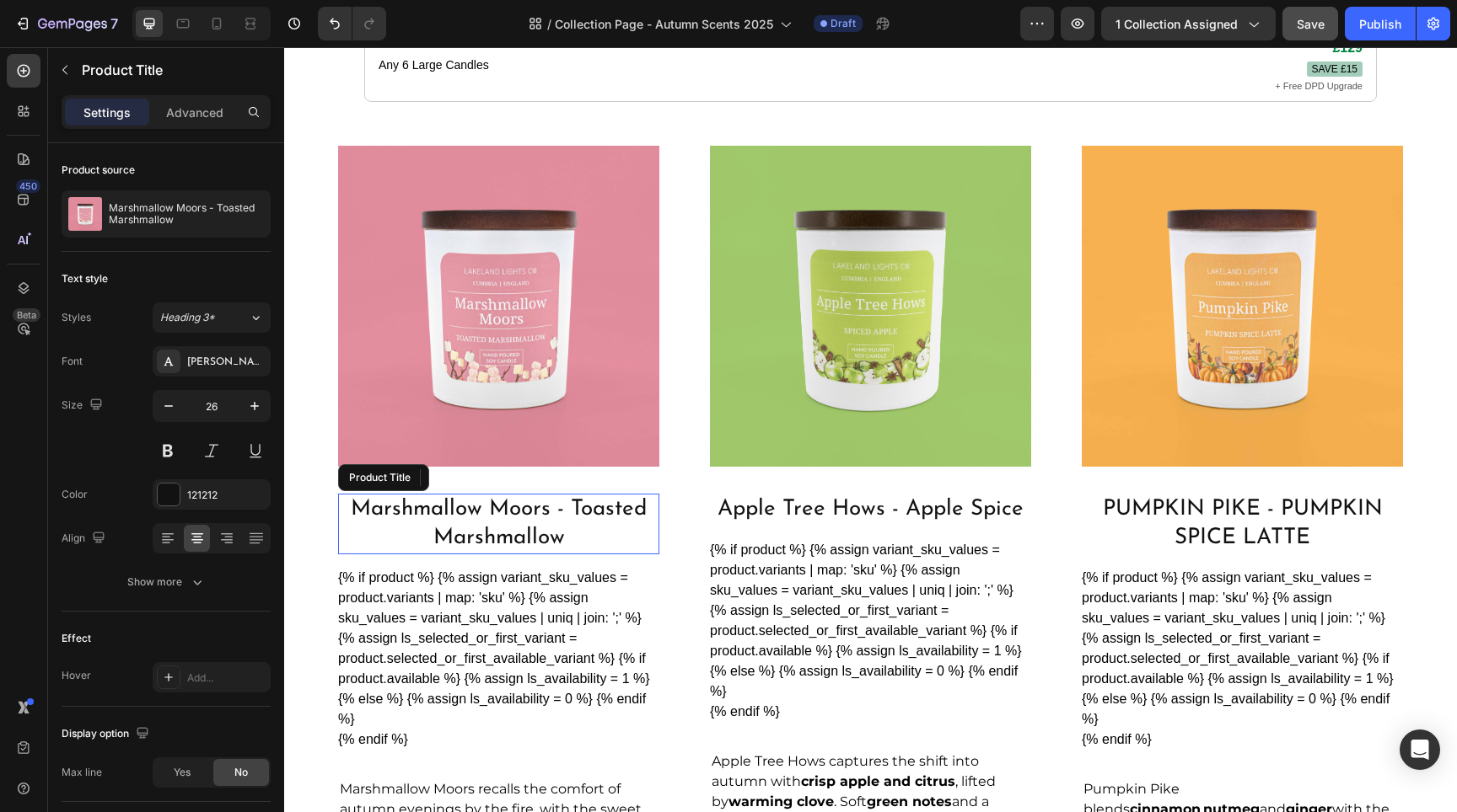
click at [592, 494] on h2 "Marshmallow Moors - Toasted Marshmallow" at bounding box center [498, 524] width 321 height 61
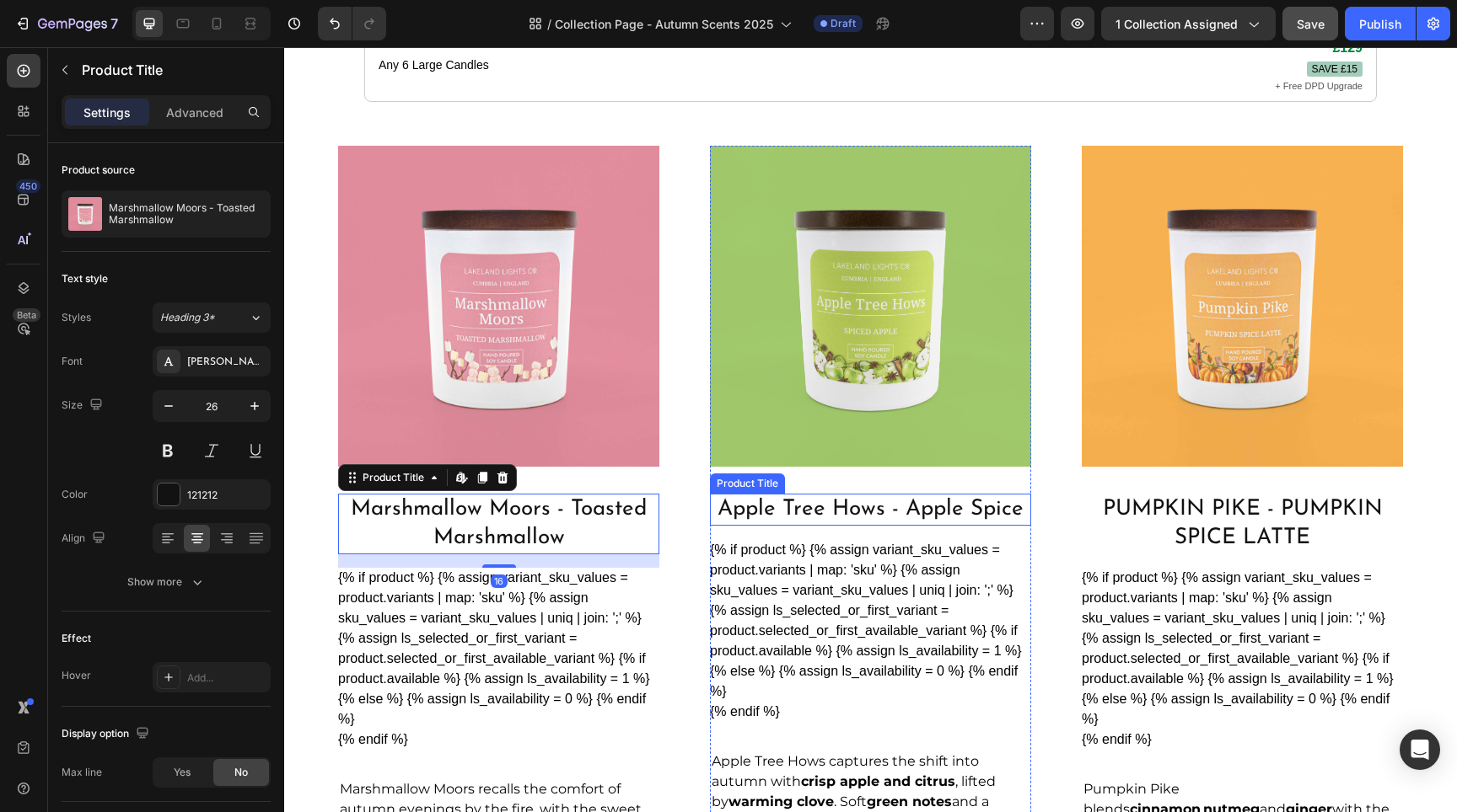
click at [837, 494] on h2 "Apple Tree Hows - Apple Spice" at bounding box center [871, 509] width 321 height 32
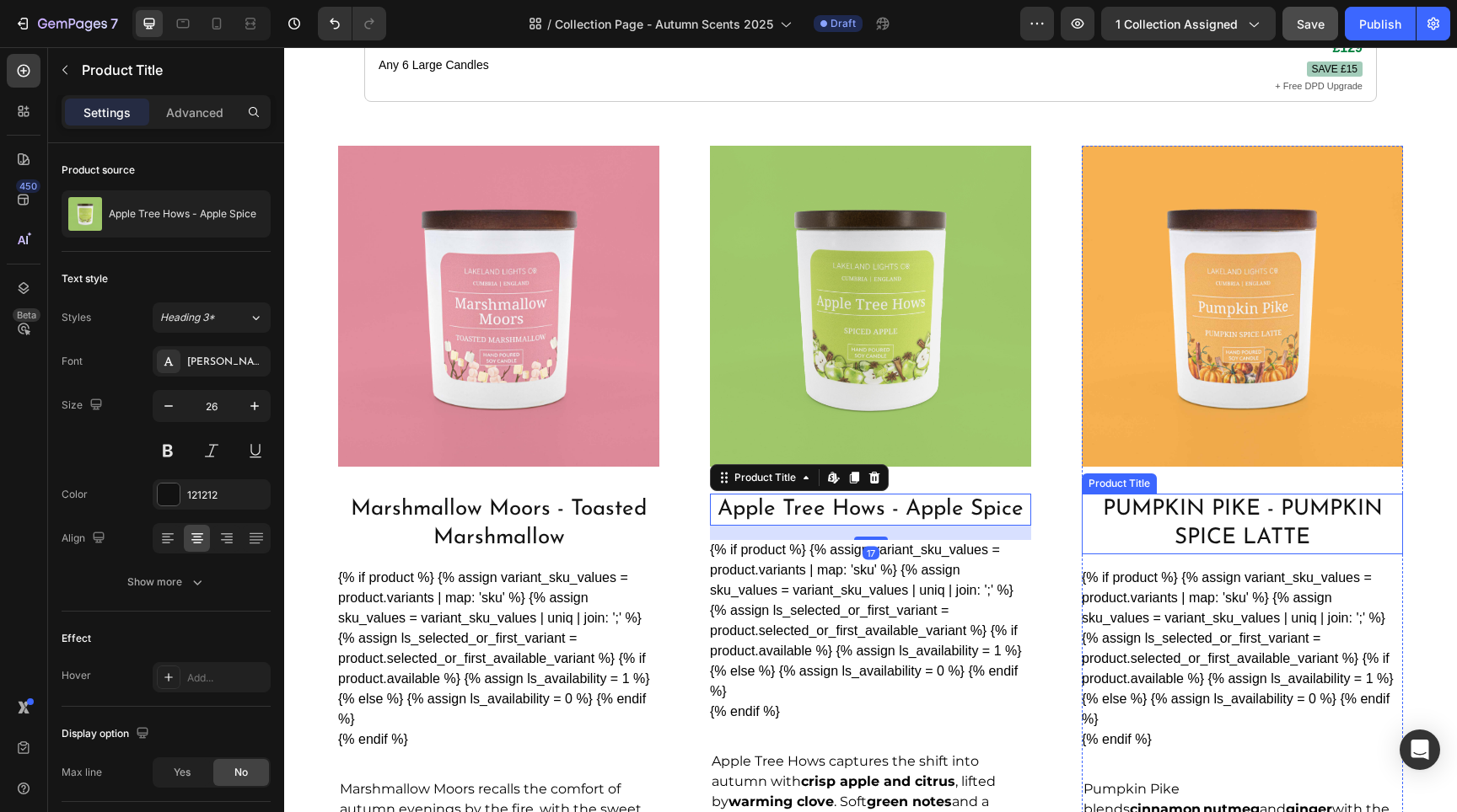
click at [1221, 501] on h2 "Pumpkin Pike - Pumpkin Spice Latte" at bounding box center [1242, 524] width 321 height 61
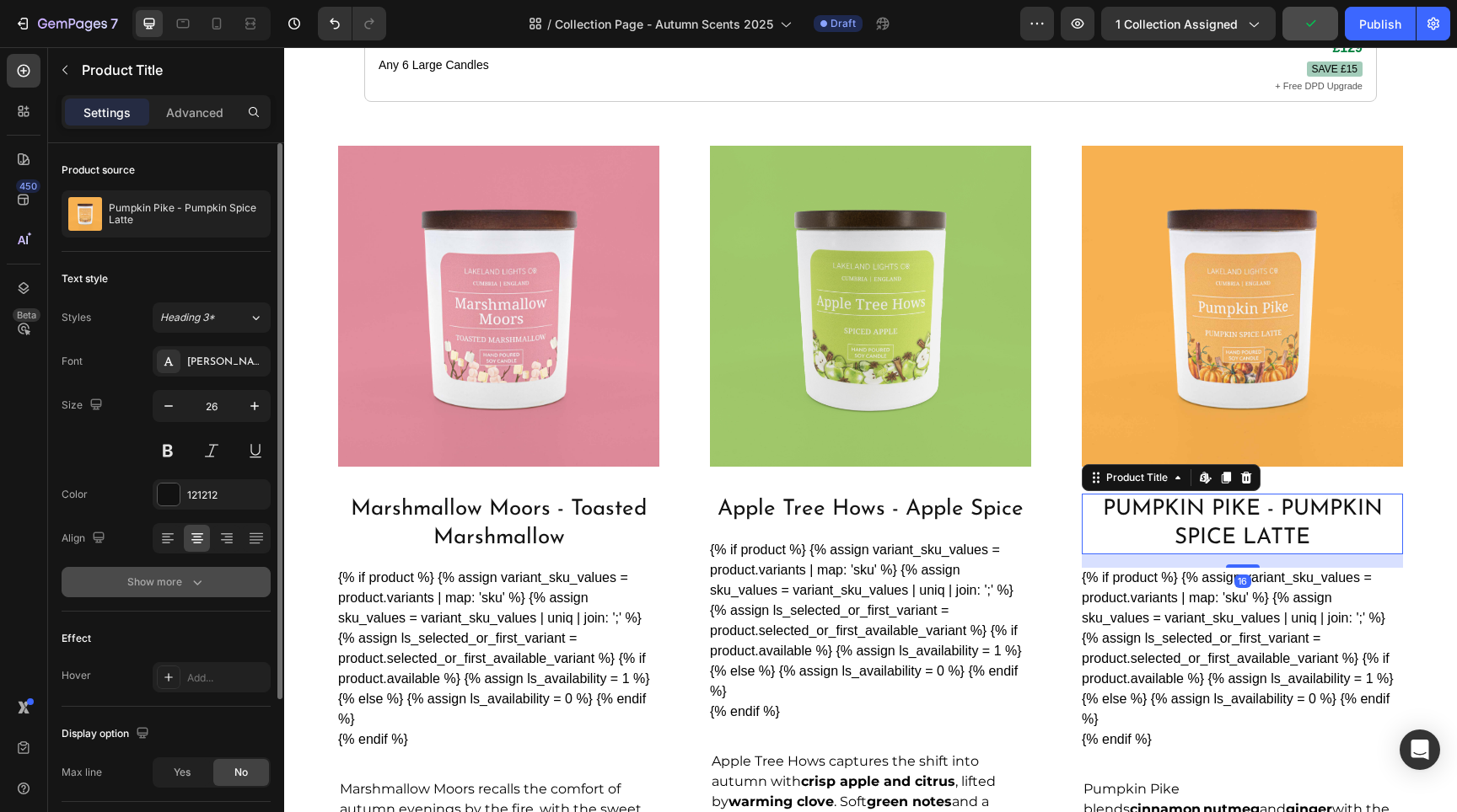
click at [215, 585] on button "Show more" at bounding box center [165, 582] width 209 height 30
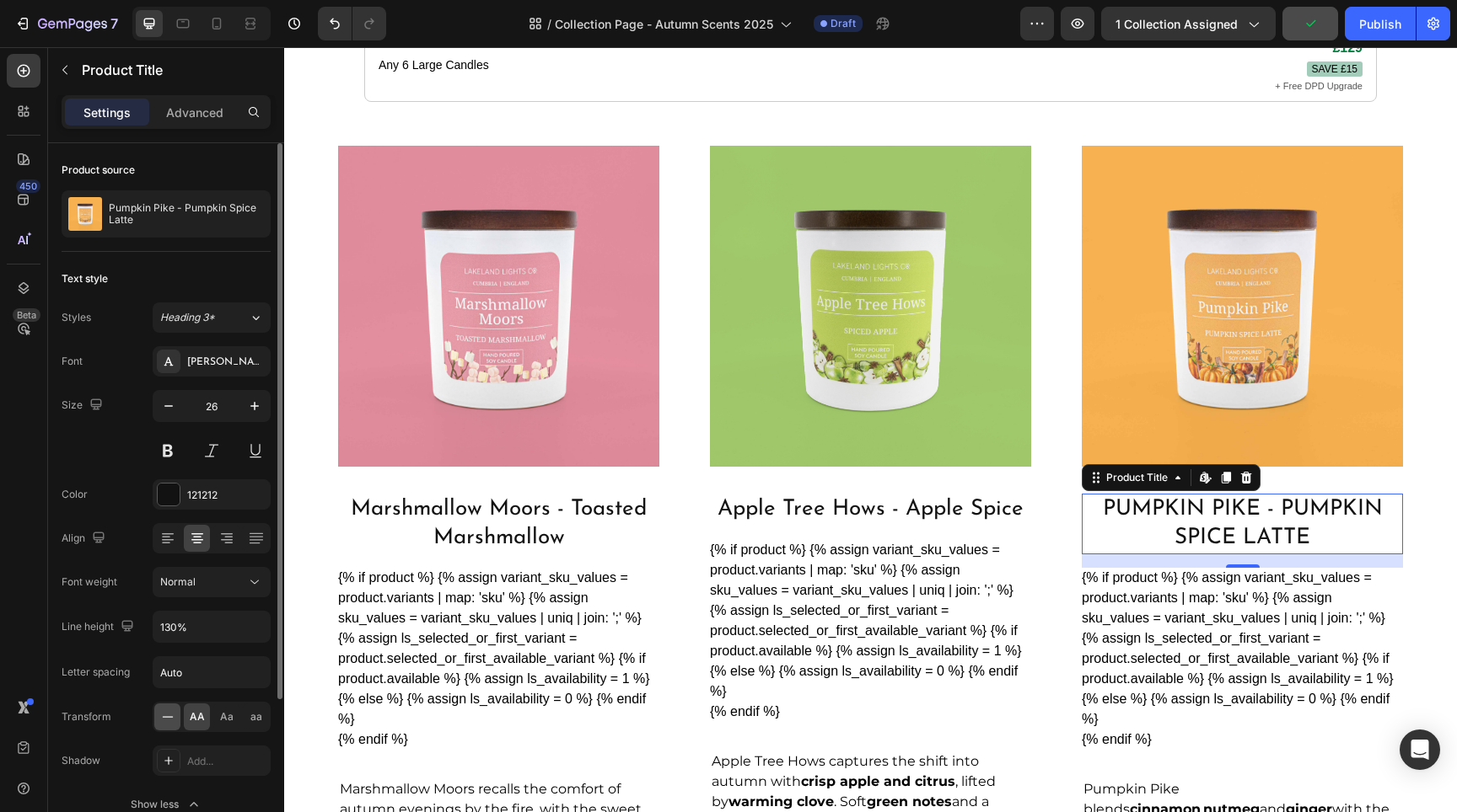
click at [157, 722] on div at bounding box center [167, 717] width 26 height 27
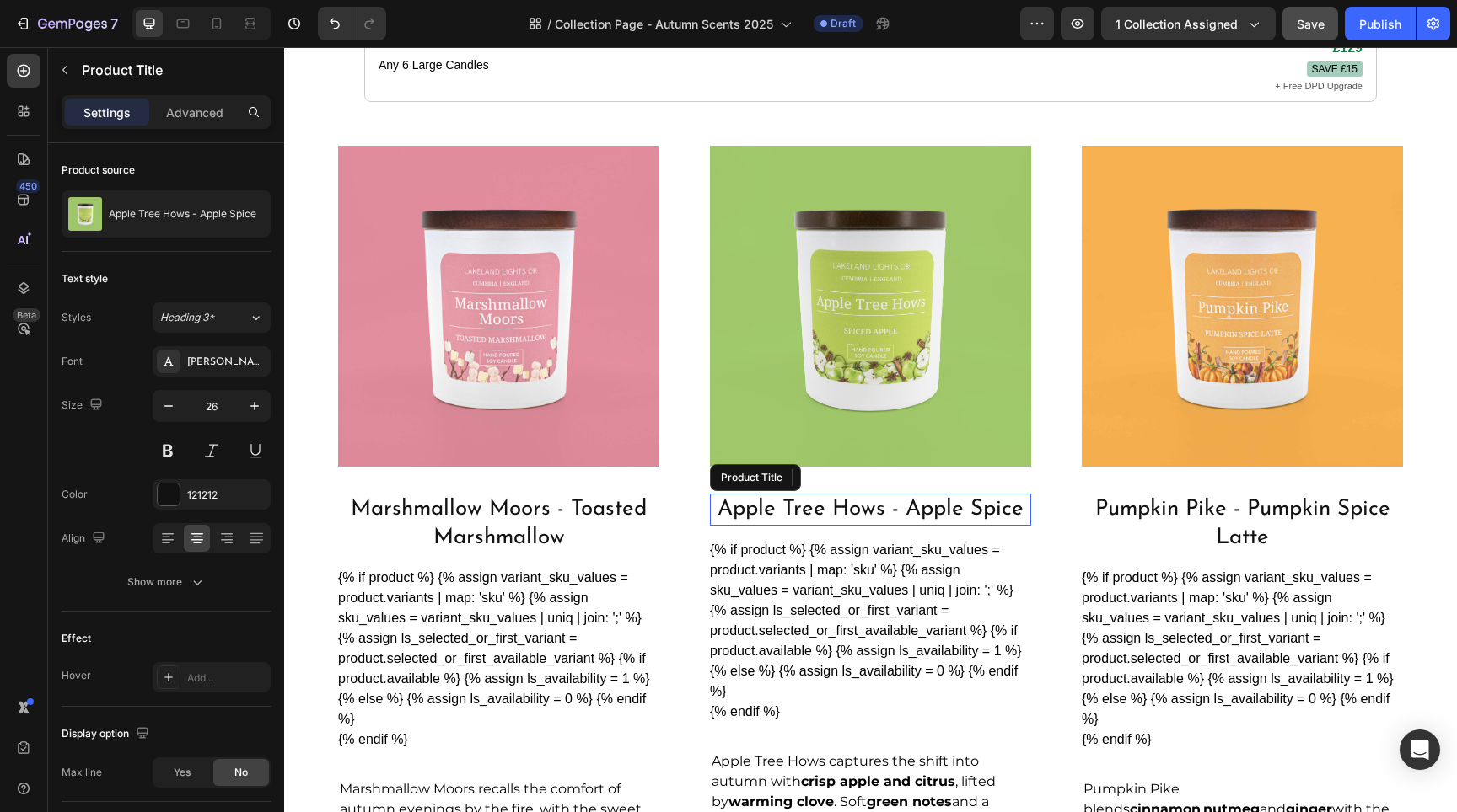
click at [906, 494] on h2 "Apple Tree Hows - Apple Spice" at bounding box center [871, 509] width 321 height 32
click at [904, 494] on h2 "Apple Tree Hows - Apple Spice" at bounding box center [871, 509] width 321 height 32
click at [903, 494] on h2 "Apple Tree Hows - Apple Spice" at bounding box center [871, 509] width 321 height 32
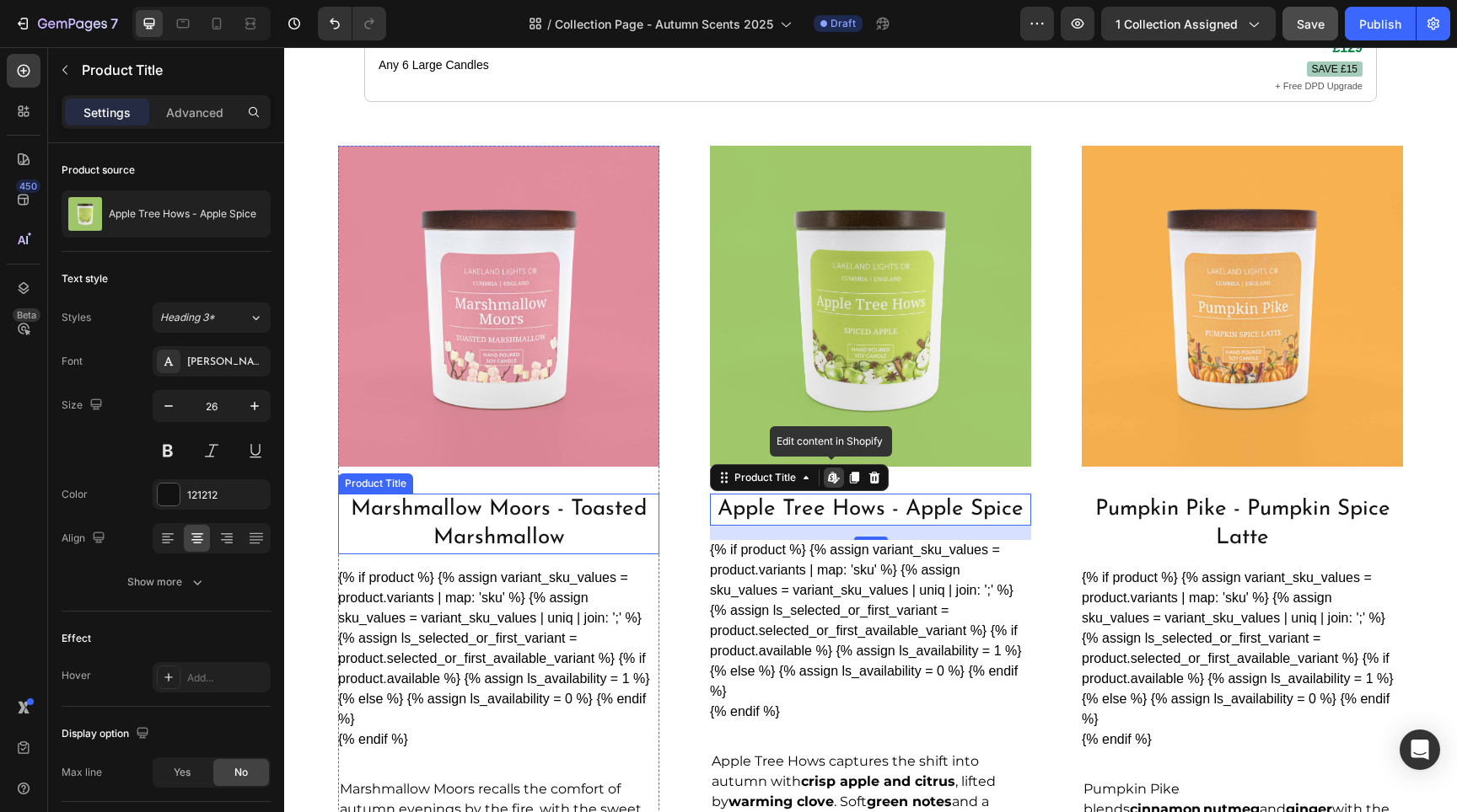
click at [554, 505] on h2 "Marshmallow Moors - Toasted Marshmallow" at bounding box center [498, 524] width 321 height 61
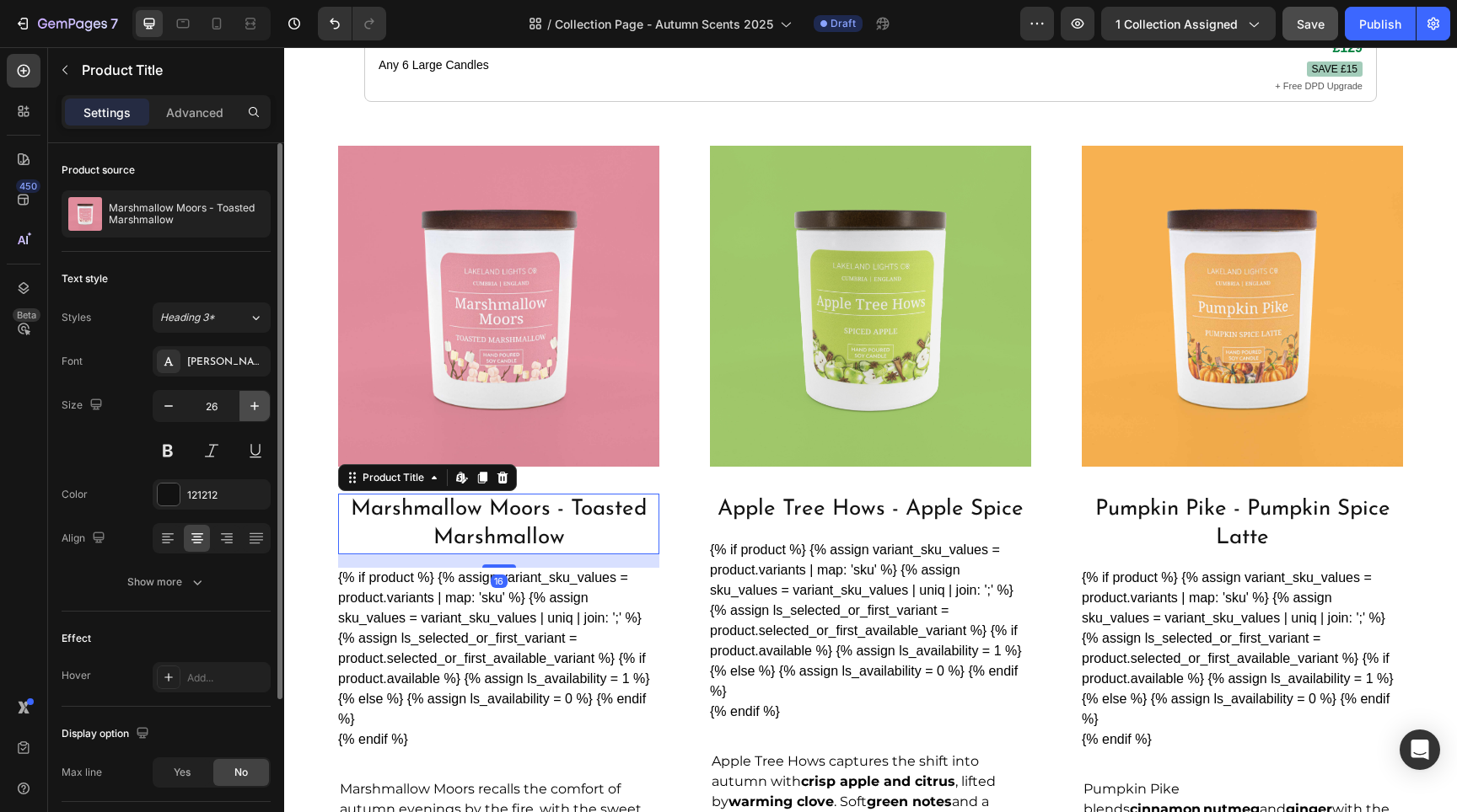
click at [244, 402] on button "button" at bounding box center [254, 406] width 30 height 30
click at [250, 402] on icon "button" at bounding box center [255, 406] width 16 height 16
type input "28"
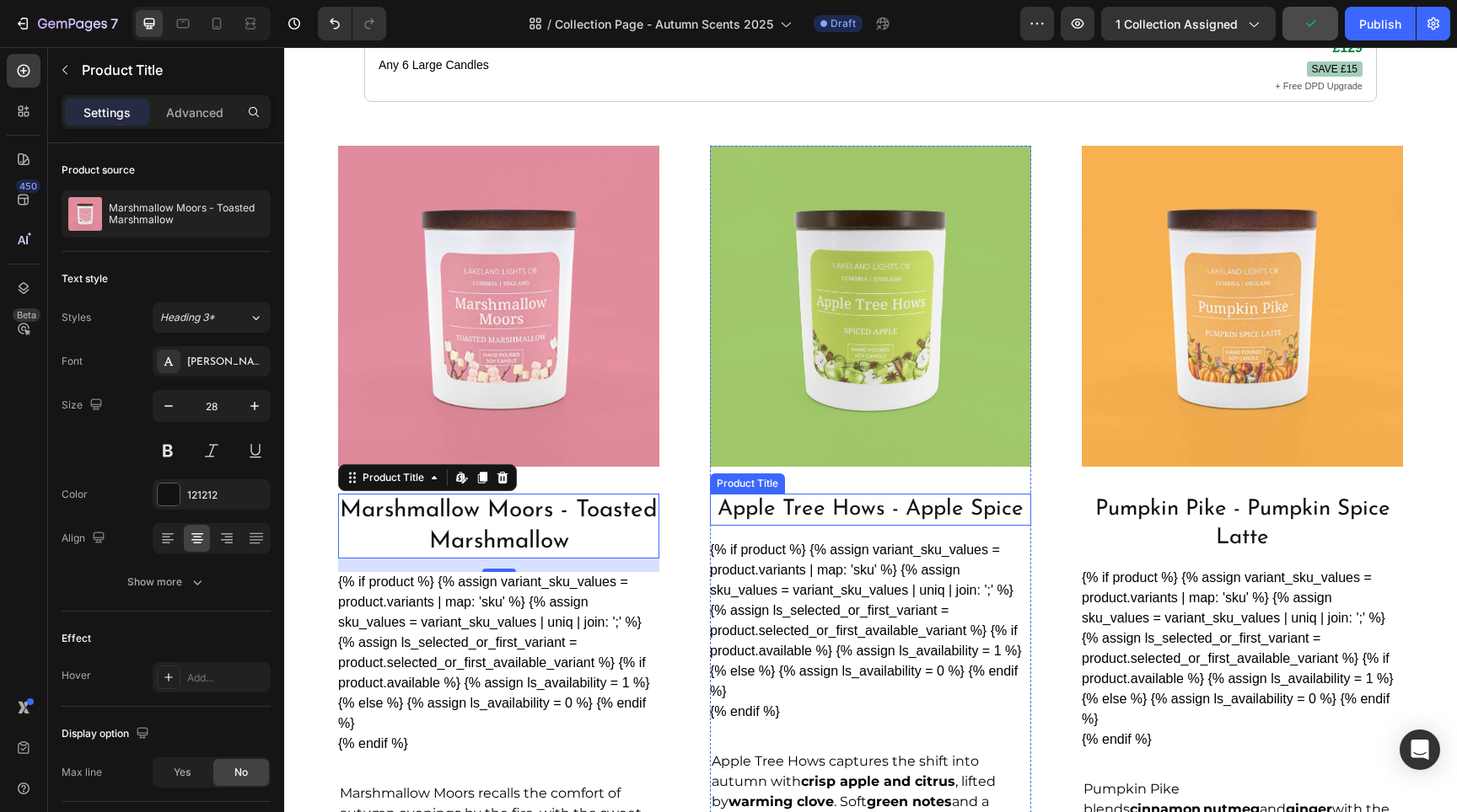
click at [855, 494] on h2 "Apple Tree Hows - Apple Spice" at bounding box center [871, 509] width 321 height 32
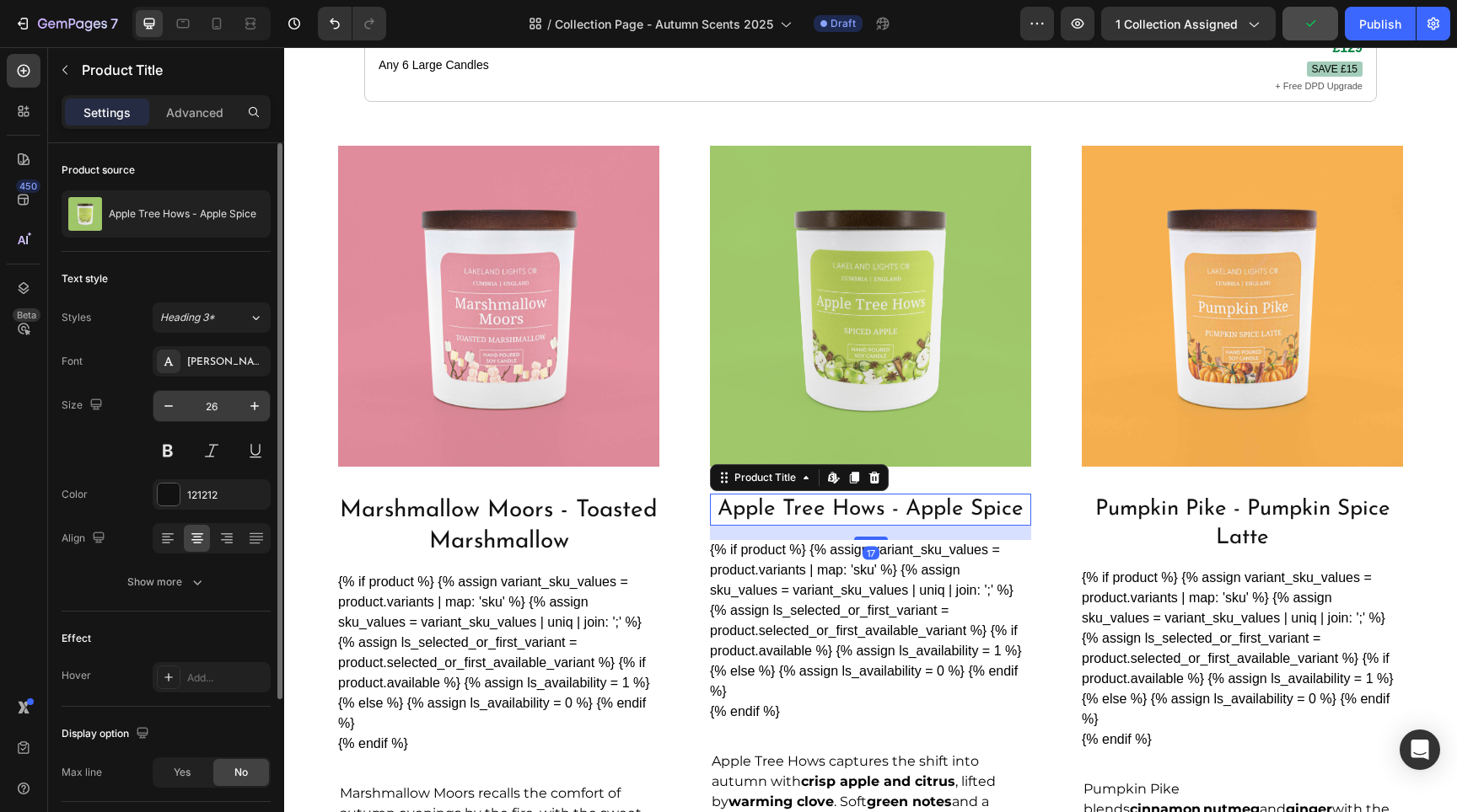
click at [270, 418] on div "26" at bounding box center [211, 406] width 118 height 32
click at [263, 414] on button "button" at bounding box center [254, 406] width 30 height 30
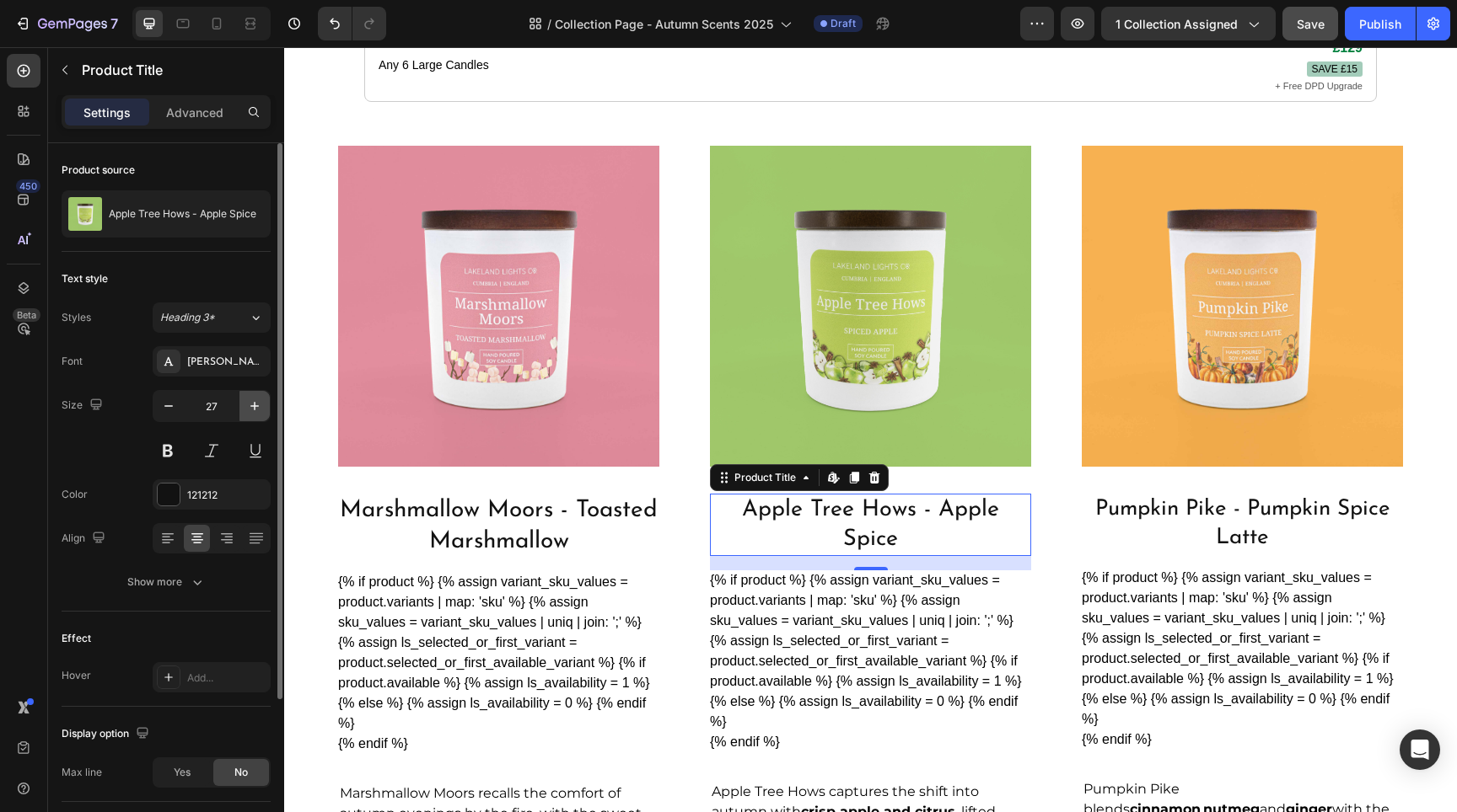
click at [263, 414] on button "button" at bounding box center [254, 406] width 30 height 30
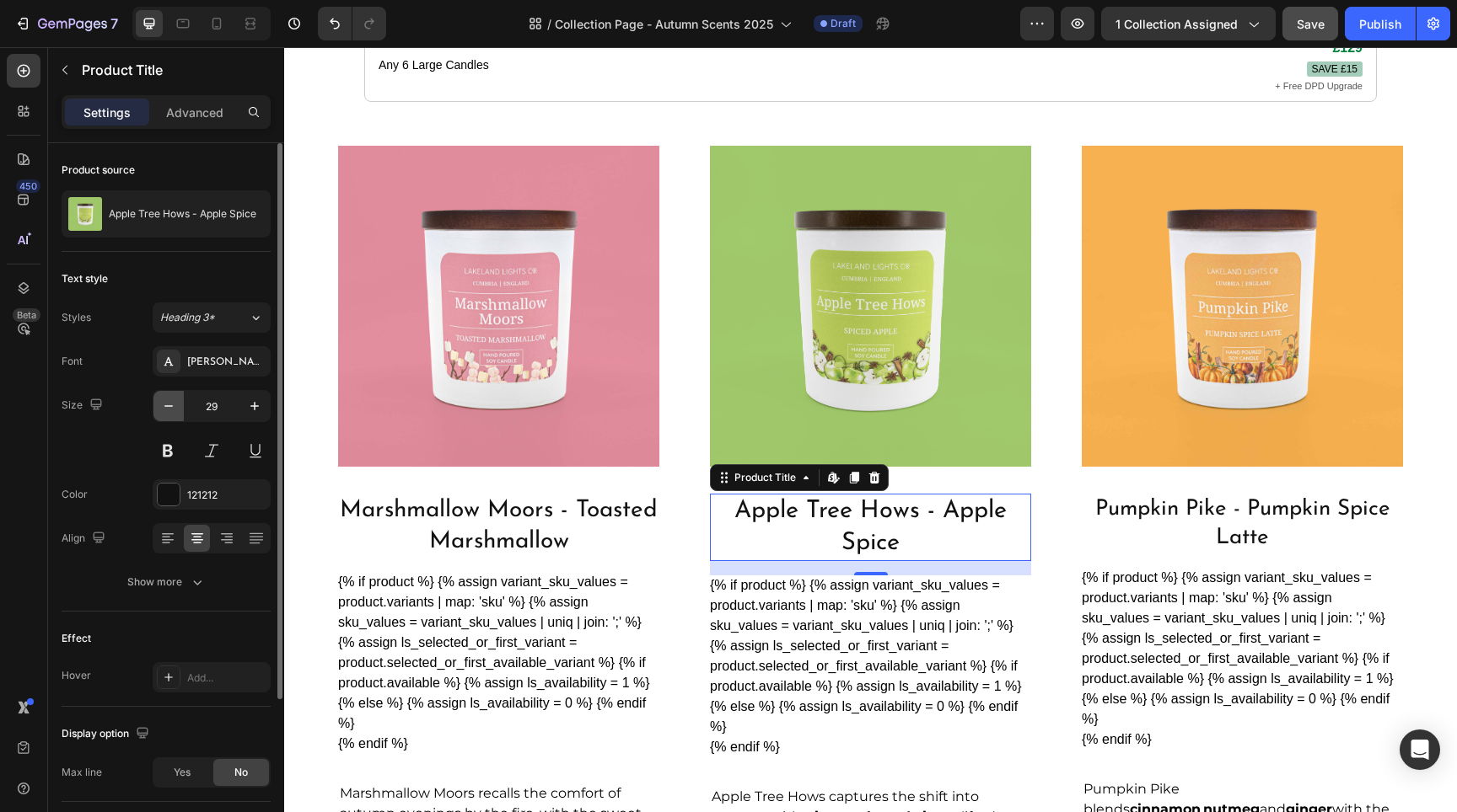
click at [173, 411] on icon "button" at bounding box center [168, 406] width 16 height 16
type input "28"
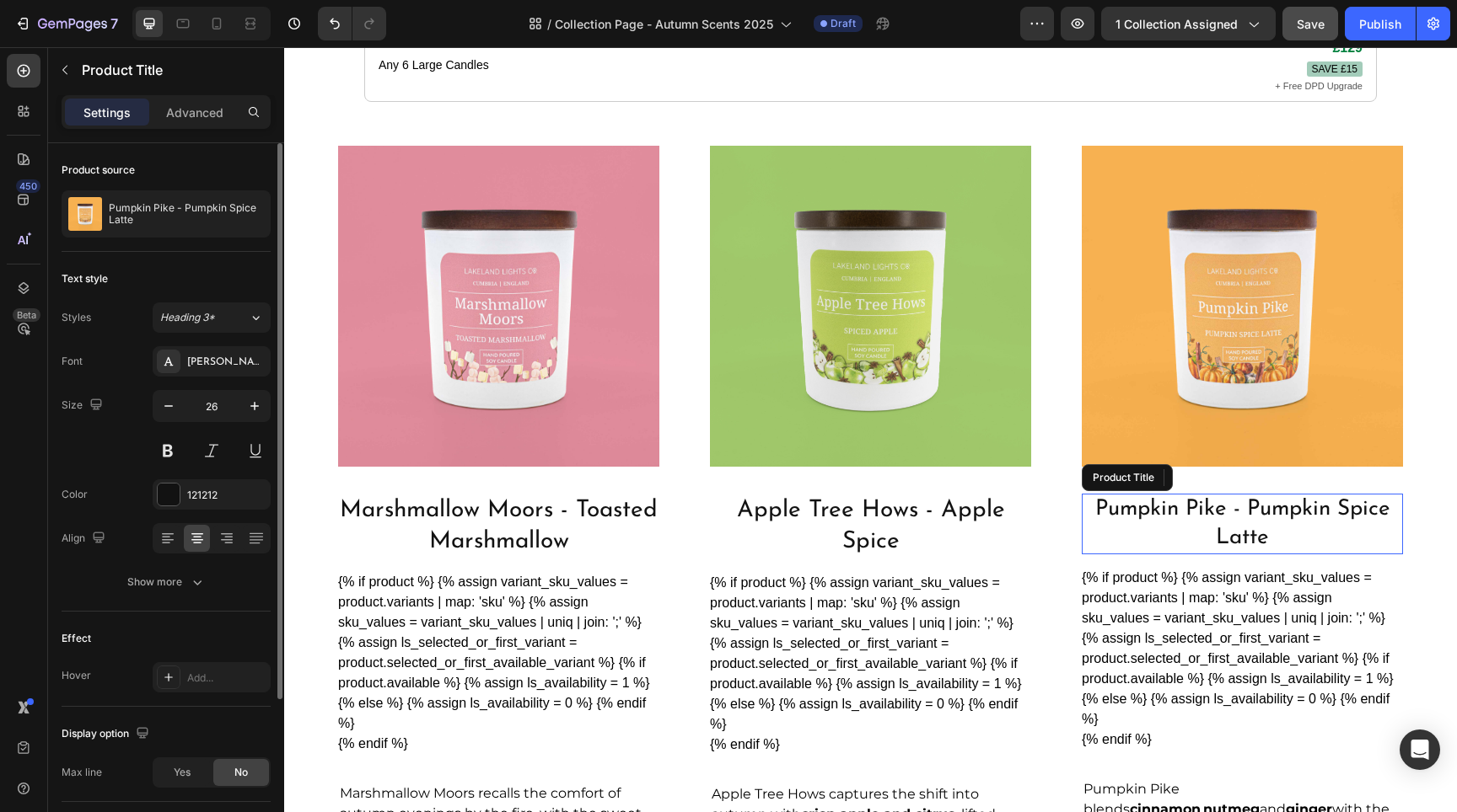
click at [1197, 499] on h2 "Pumpkin Pike - Pumpkin Spice Latte" at bounding box center [1242, 524] width 321 height 61
click at [248, 410] on icon "button" at bounding box center [255, 406] width 16 height 16
click at [249, 410] on icon "button" at bounding box center [255, 406] width 16 height 16
type input "28"
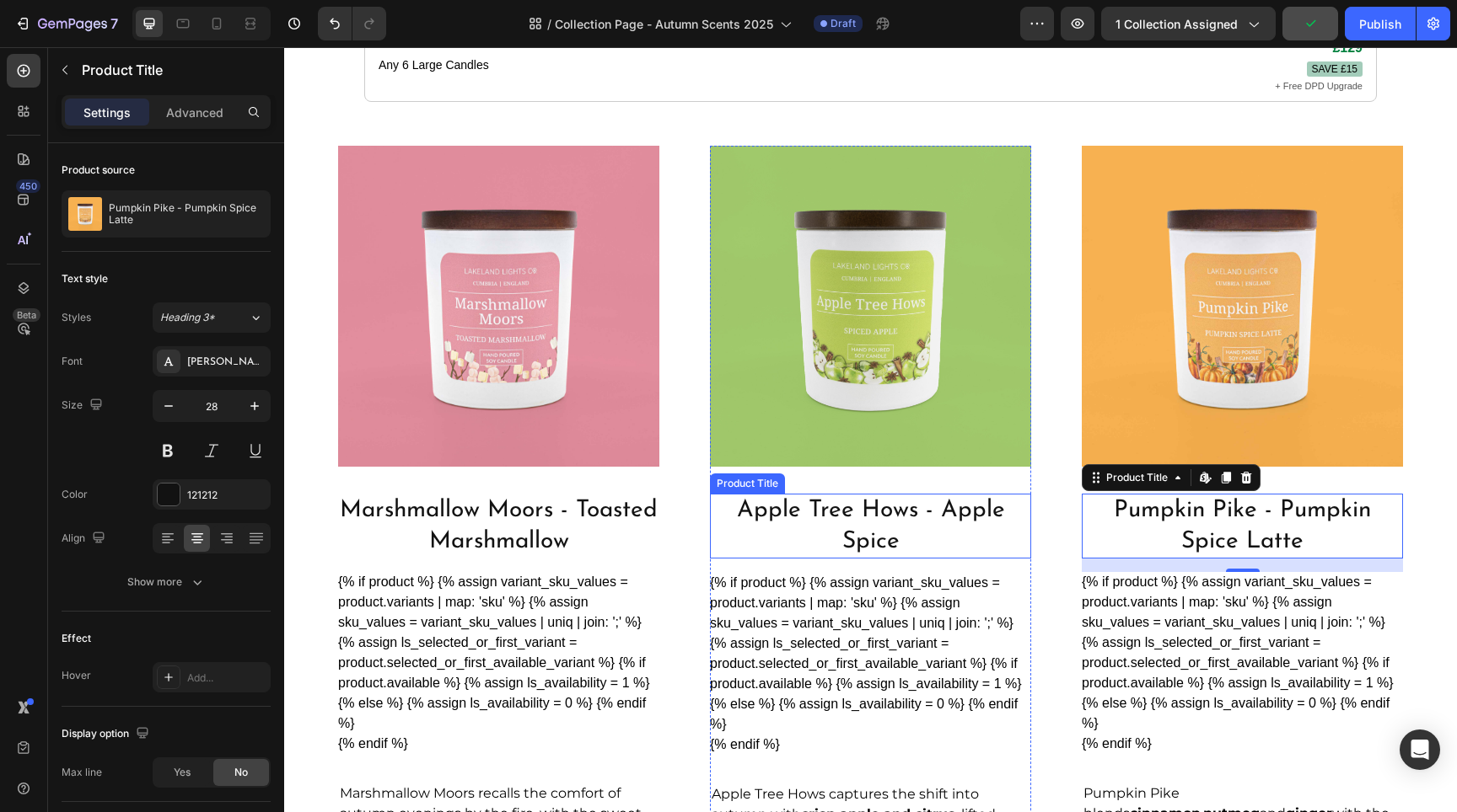
click at [844, 496] on h2 "Apple Tree Hows - Apple Spice" at bounding box center [871, 526] width 321 height 65
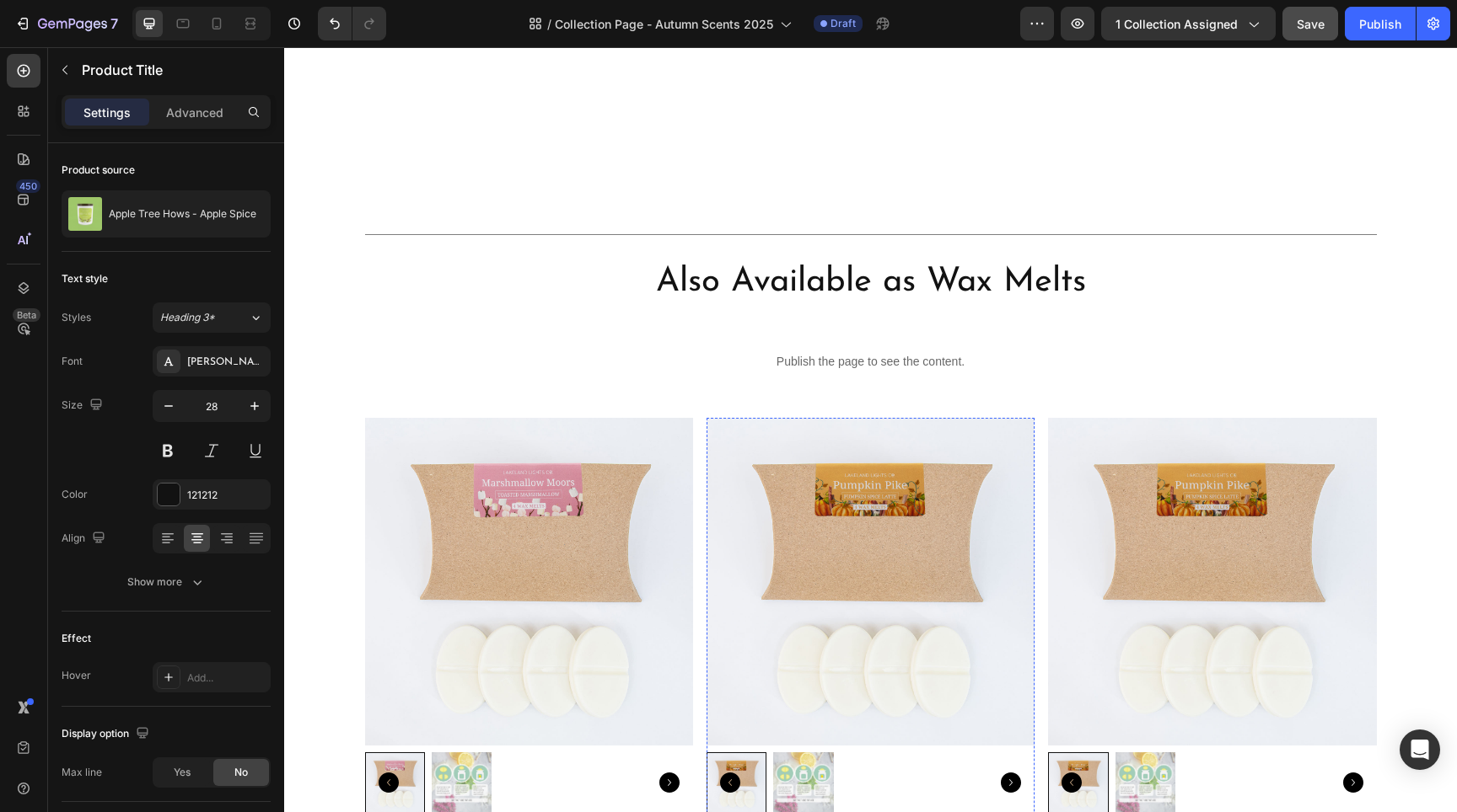
scroll to position [2311, 0]
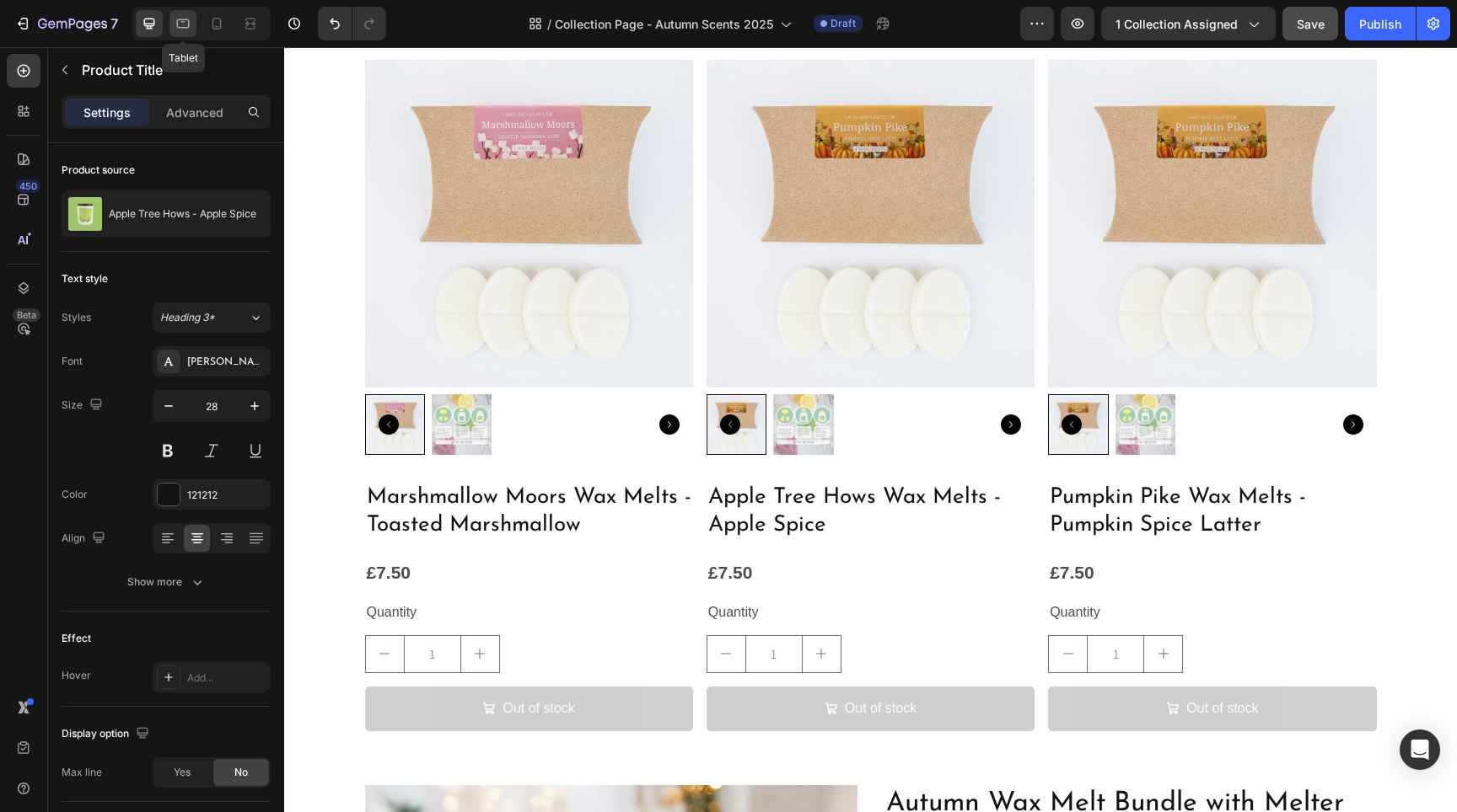
click at [178, 26] on icon at bounding box center [183, 24] width 13 height 9
type input "22"
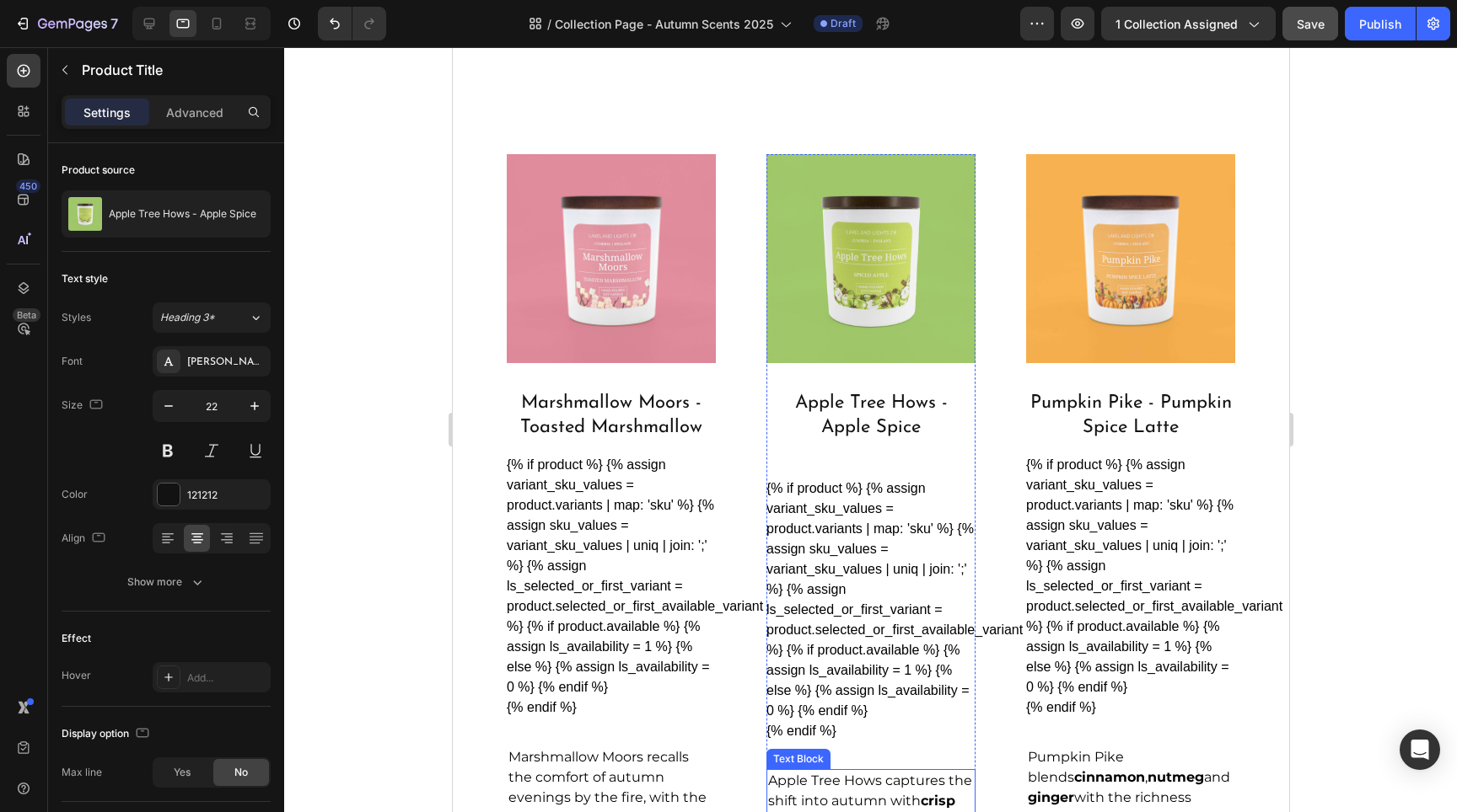
scroll to position [1186, 0]
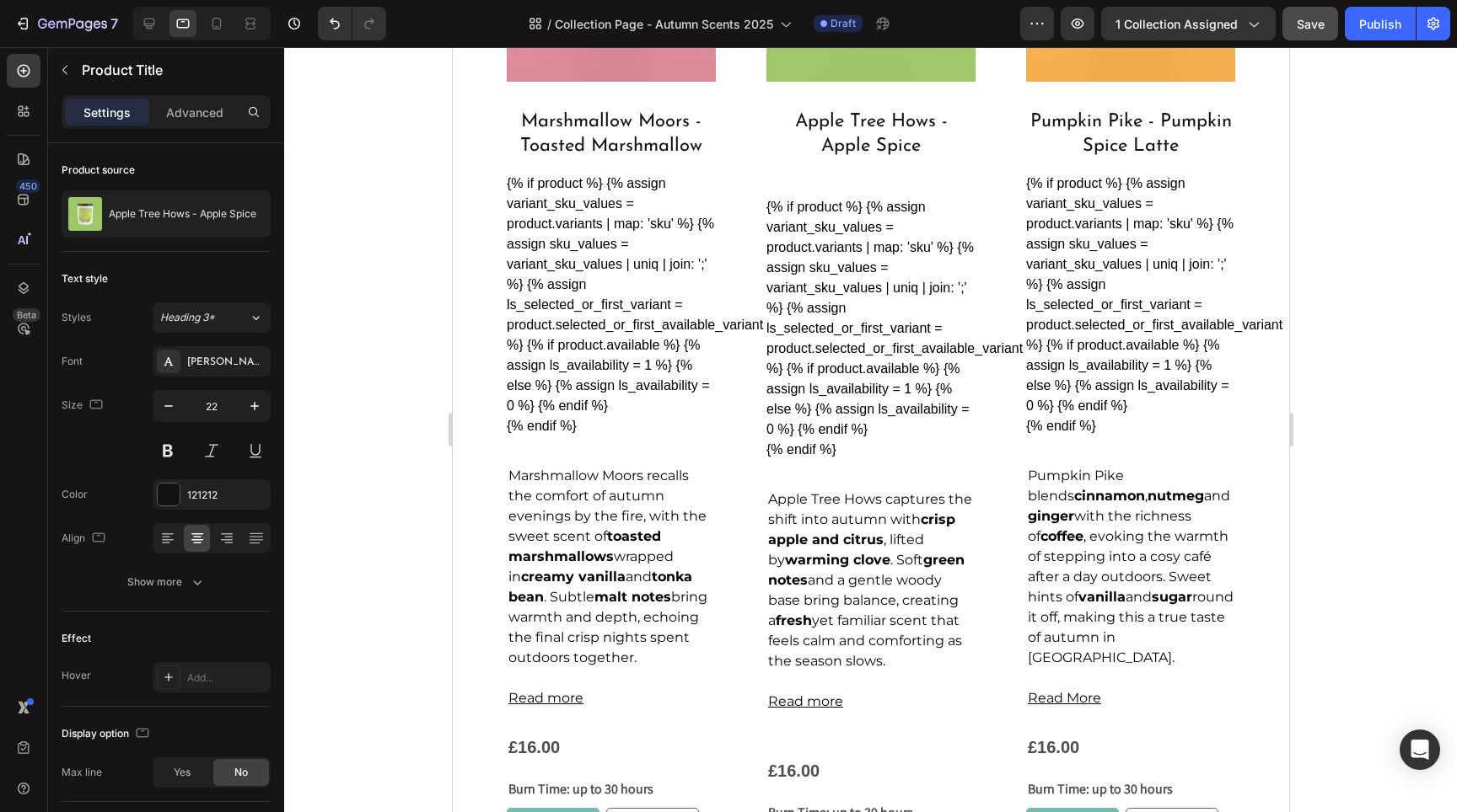
click at [866, 135] on h2 "Apple Tree Hows - Apple Spice" at bounding box center [870, 134] width 209 height 51
click at [868, 206] on div "{% if product %} {% assign variant_sku_values = product.variants | map: 'sku' %…" at bounding box center [870, 328] width 209 height 263
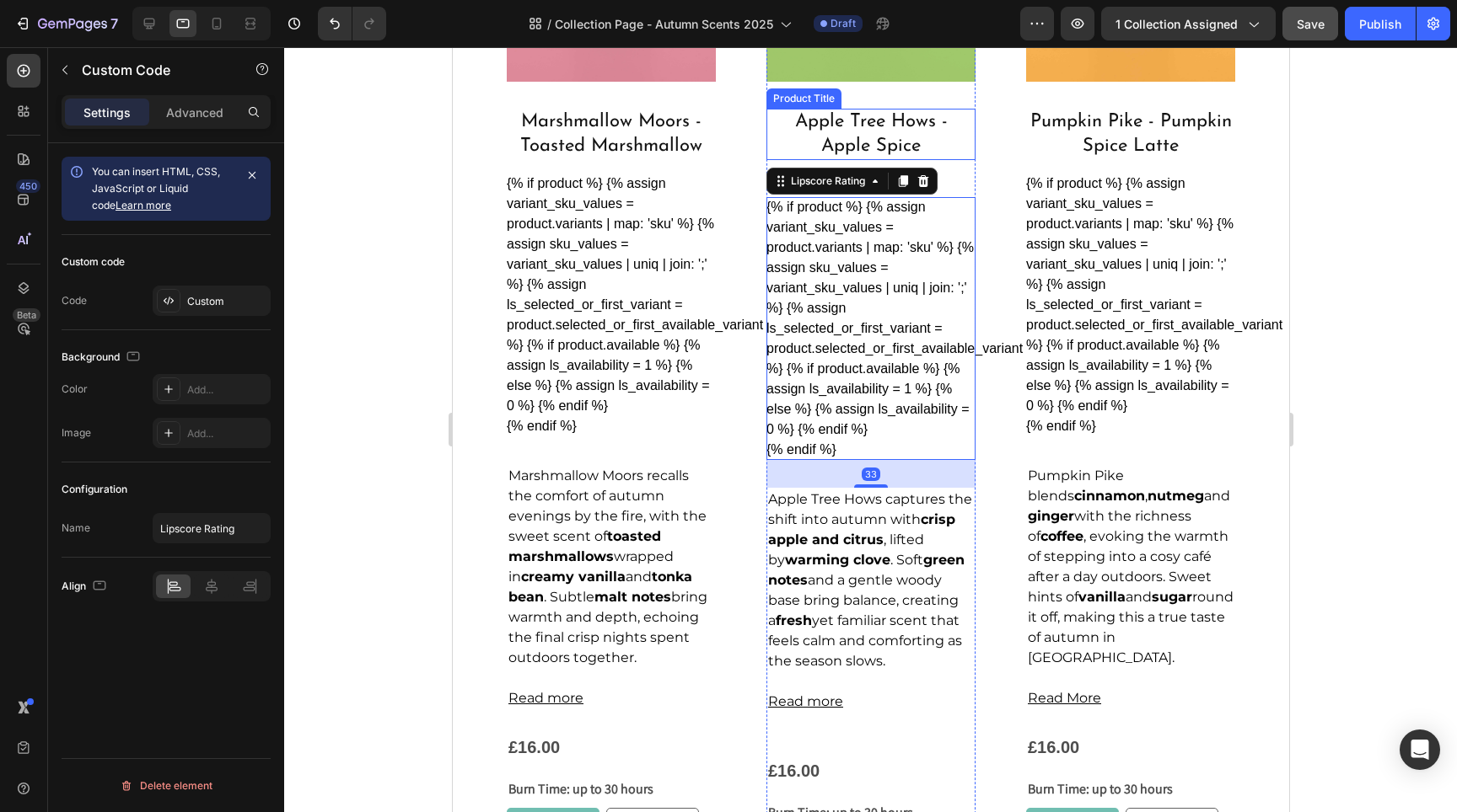
click at [875, 123] on h2 "Apple Tree Hows - Apple Spice" at bounding box center [870, 134] width 209 height 51
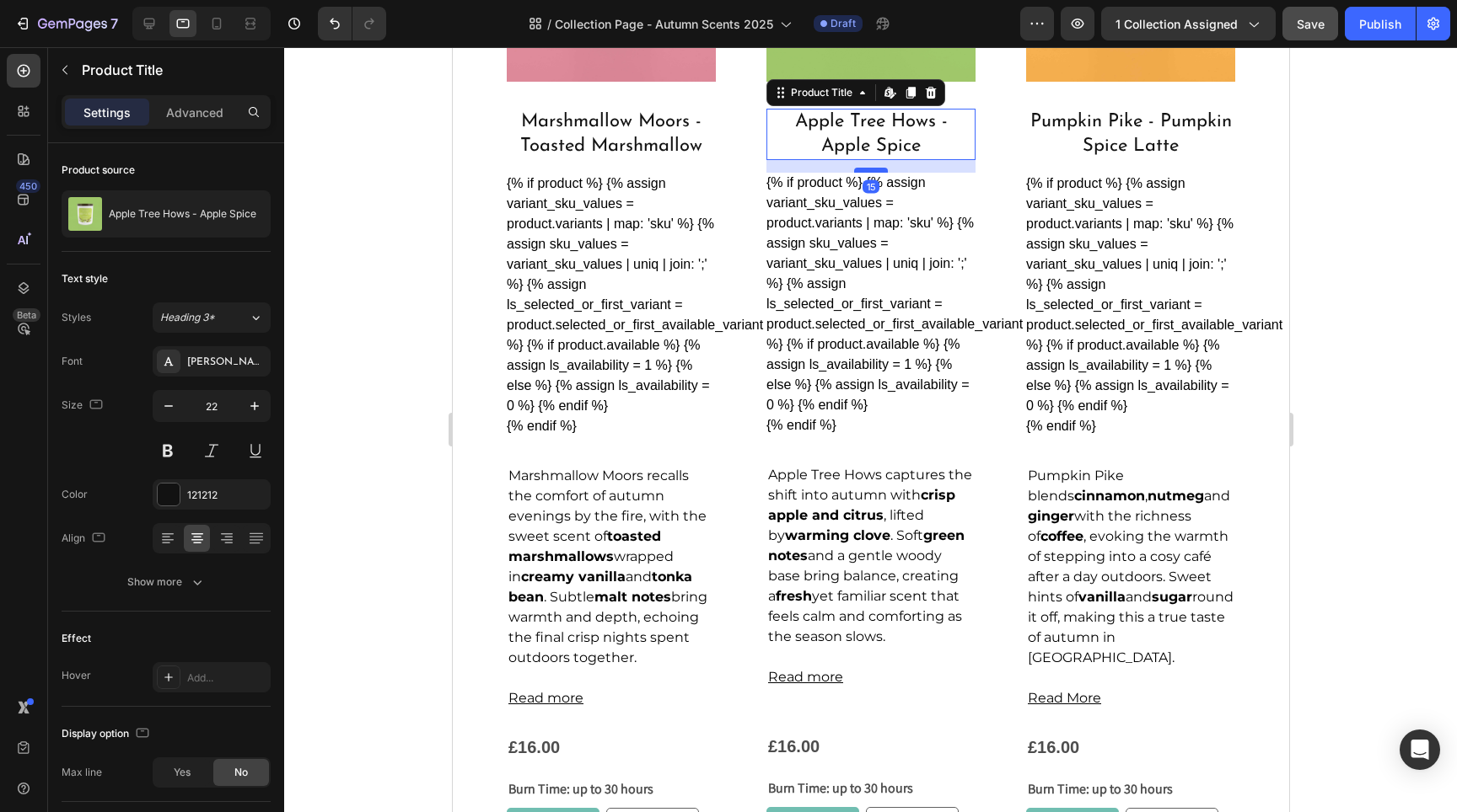
drag, startPoint x: 866, startPoint y: 190, endPoint x: 869, endPoint y: 165, distance: 25.2
click at [869, 168] on div at bounding box center [870, 171] width 34 height 5
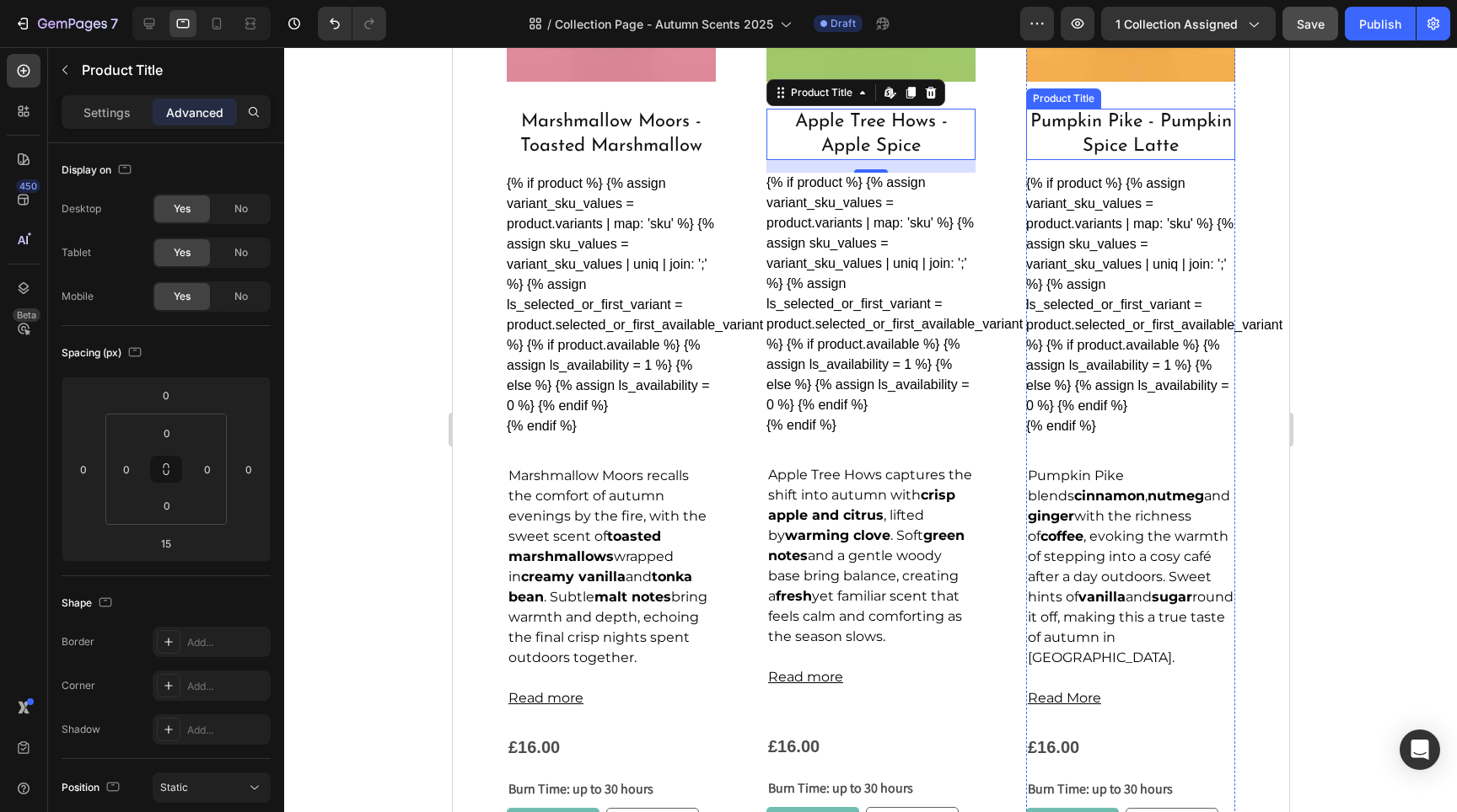
click at [1151, 137] on h2 "Pumpkin Pike - Pumpkin Spice Latte" at bounding box center [1129, 134] width 209 height 51
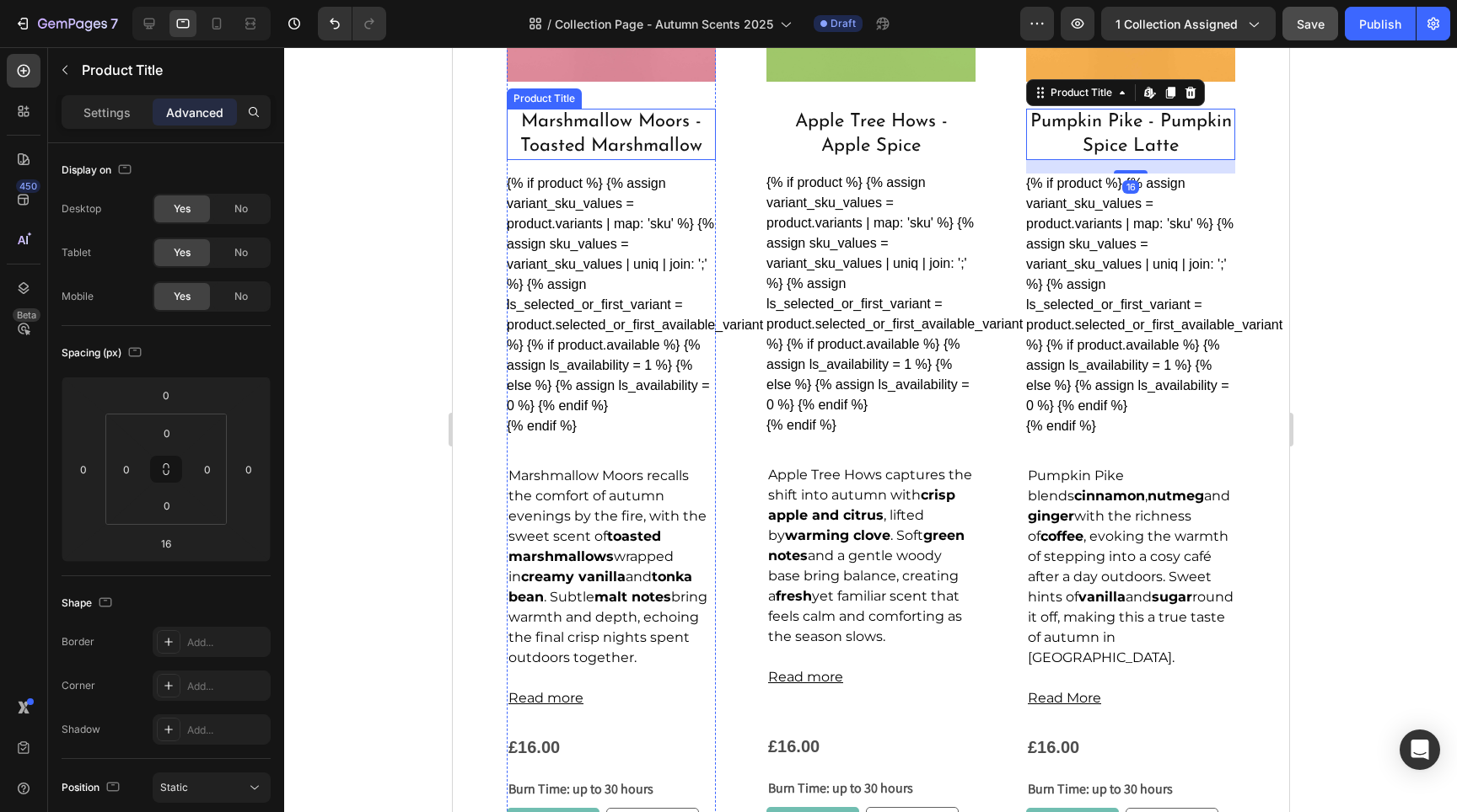
click at [670, 135] on h2 "Marshmallow Moors - Toasted Marshmallow" at bounding box center [610, 134] width 209 height 51
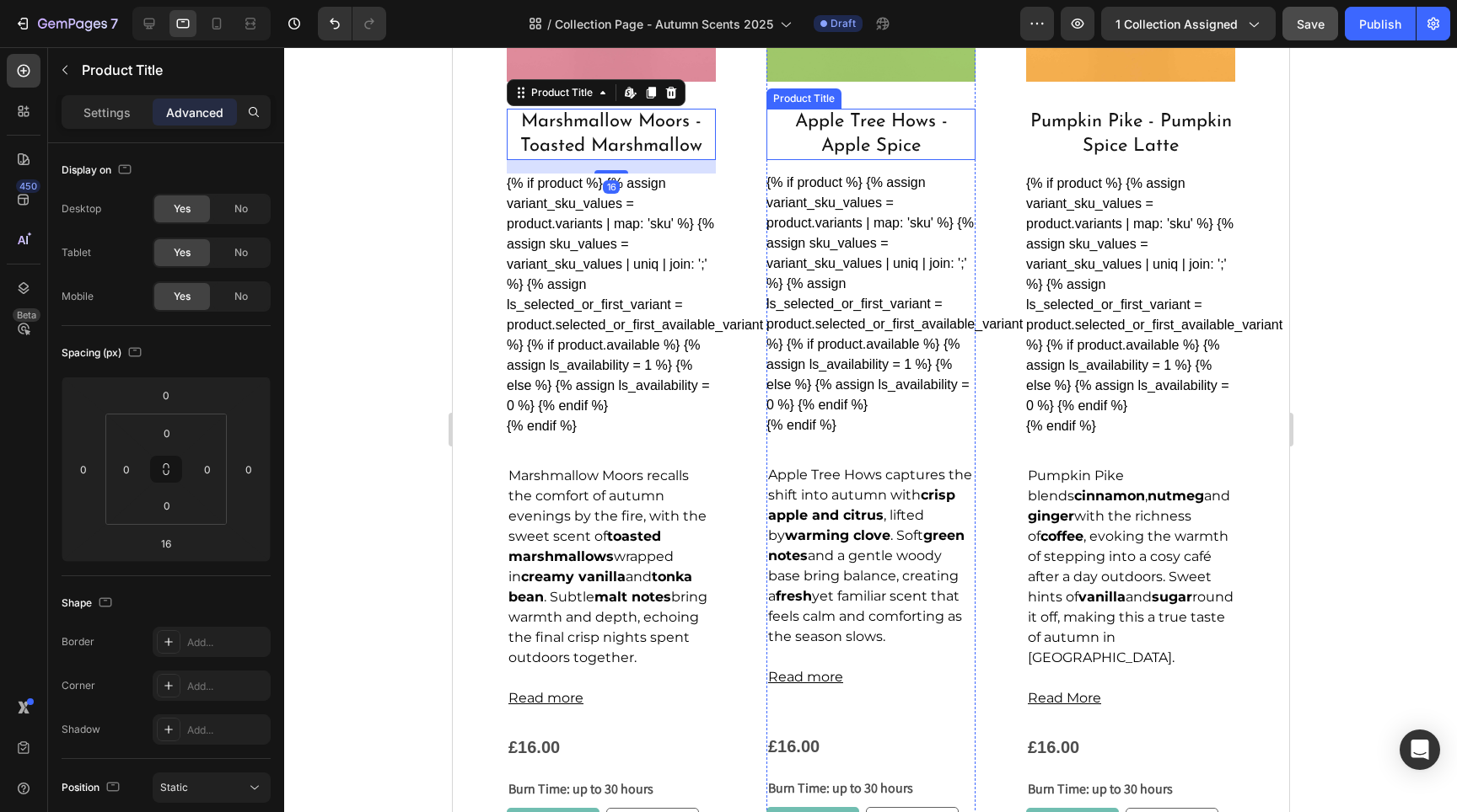
click at [887, 133] on h2 "Apple Tree Hows - Apple Spice" at bounding box center [870, 134] width 209 height 51
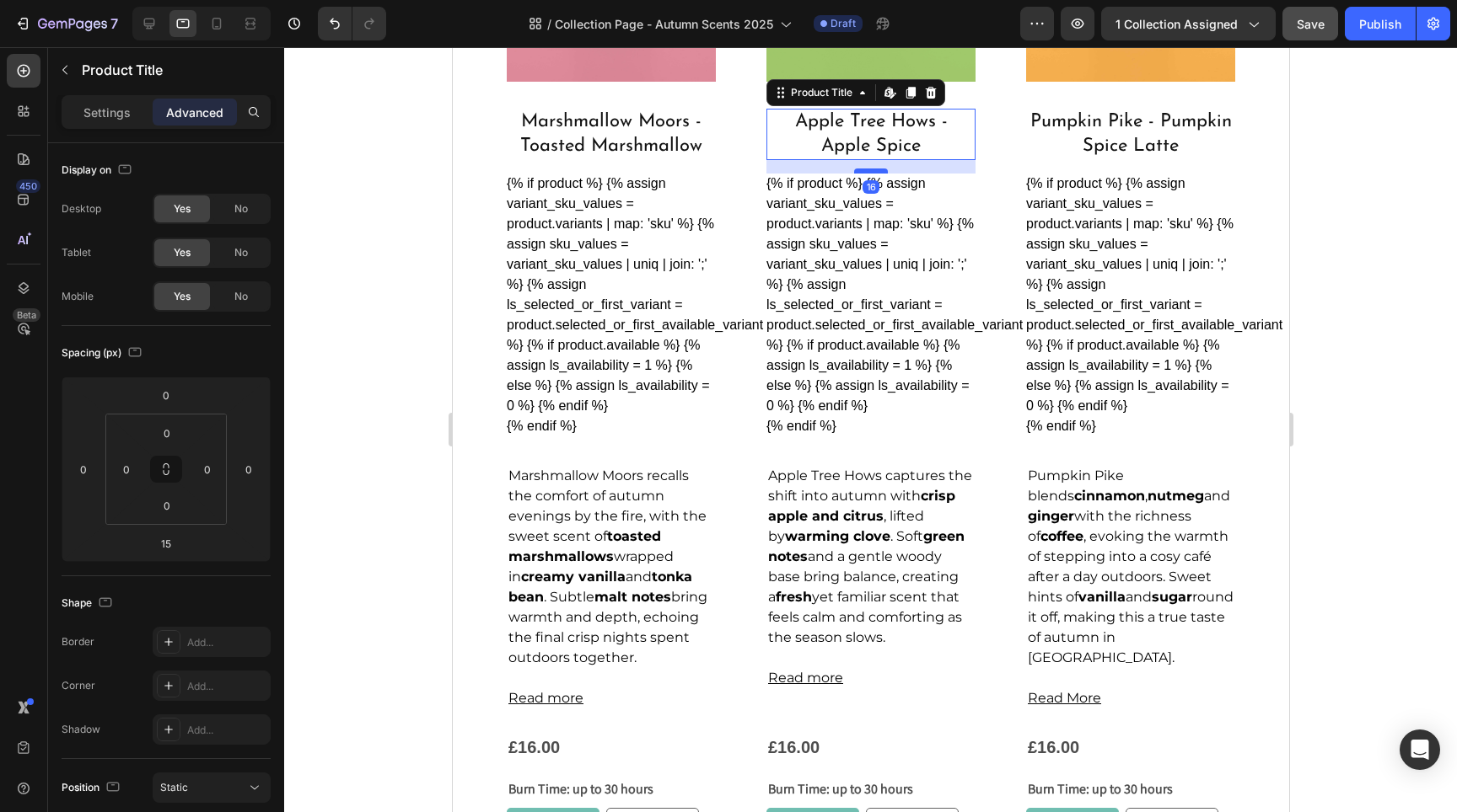
click at [869, 169] on div at bounding box center [870, 172] width 34 height 5
type input "16"
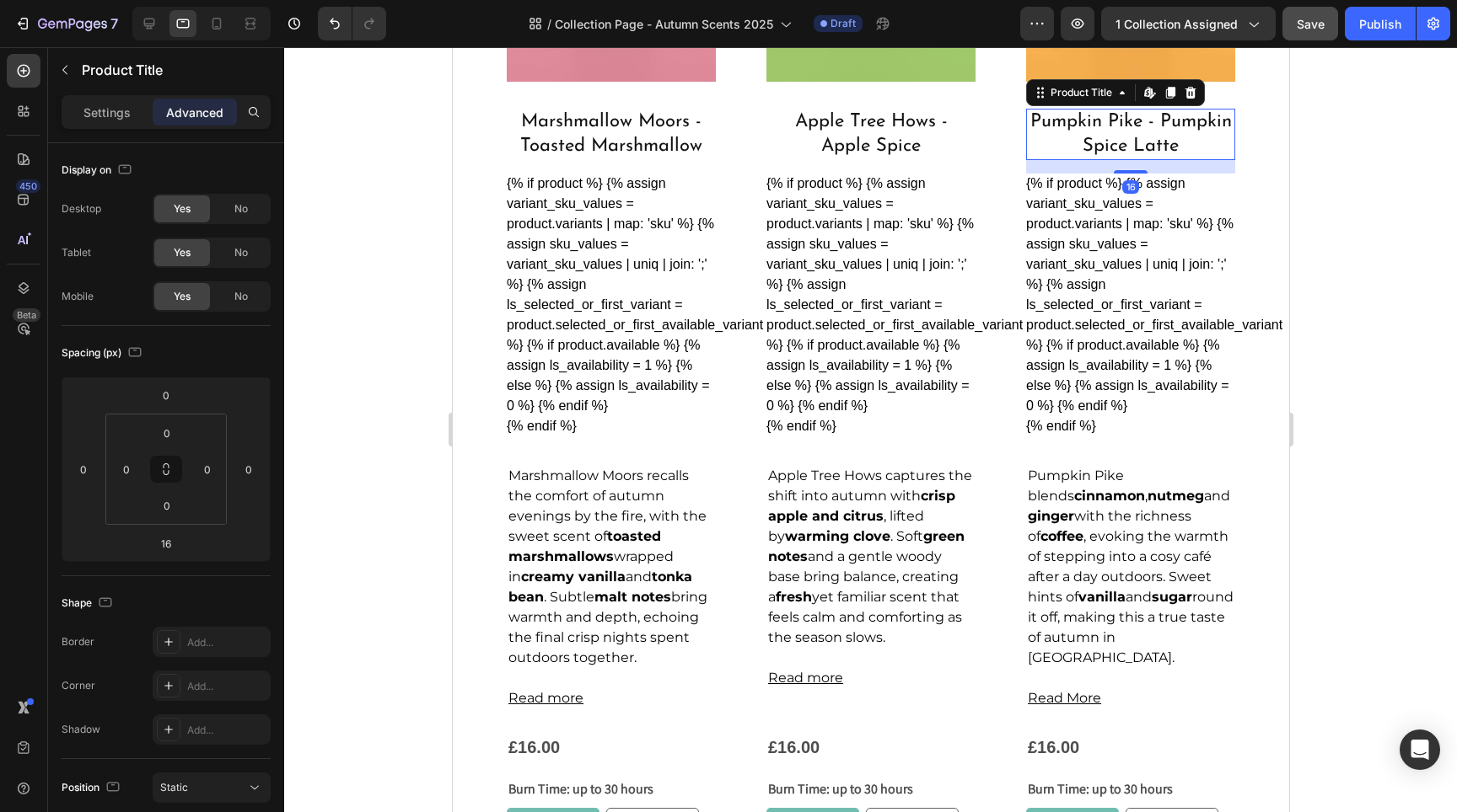
click at [1079, 138] on h2 "Pumpkin Pike - Pumpkin Spice Latte" at bounding box center [1129, 134] width 209 height 51
click at [869, 334] on div "{% if product %} {% assign variant_sku_values = product.variants | map: 'sku' %…" at bounding box center [870, 305] width 209 height 263
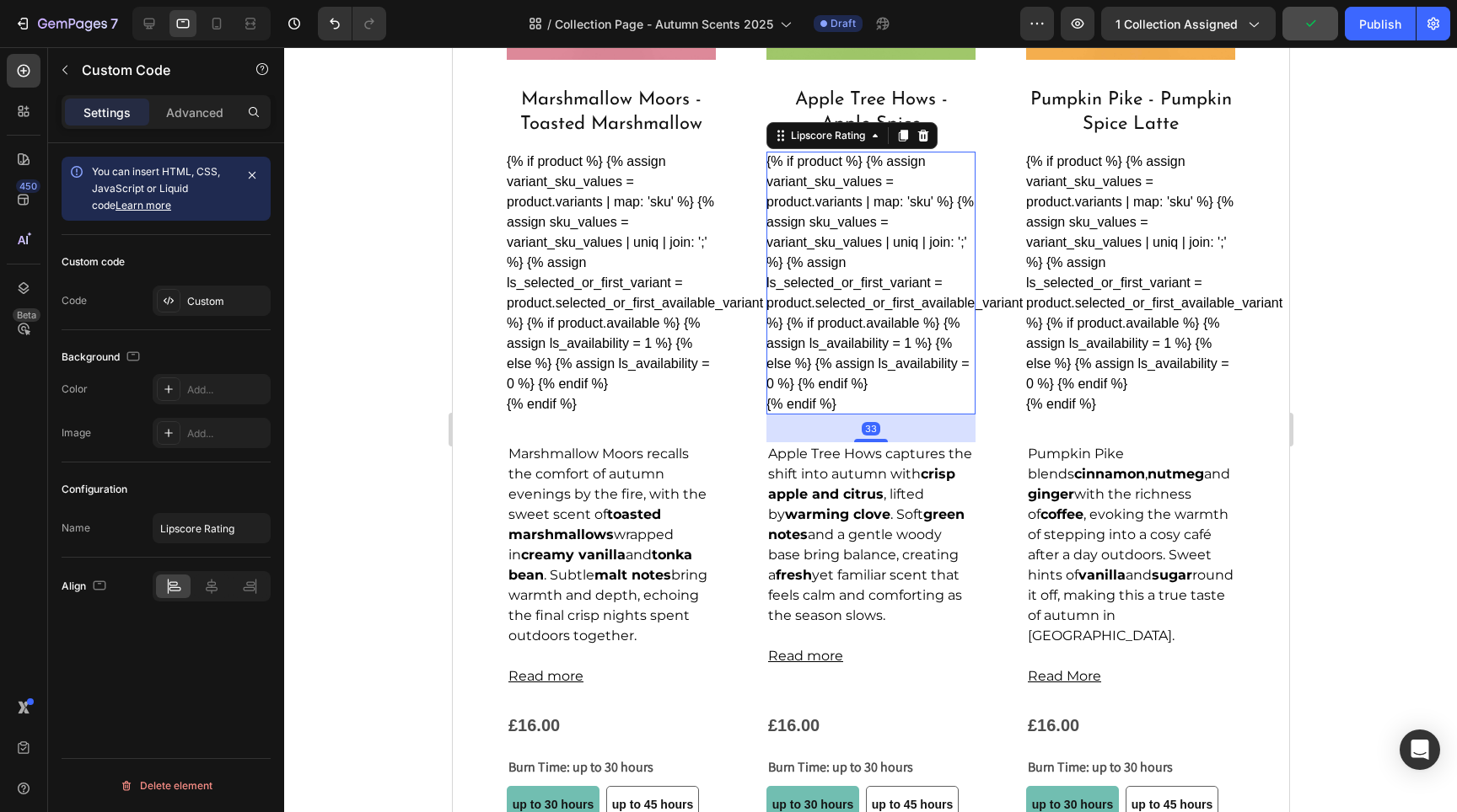
scroll to position [1219, 0]
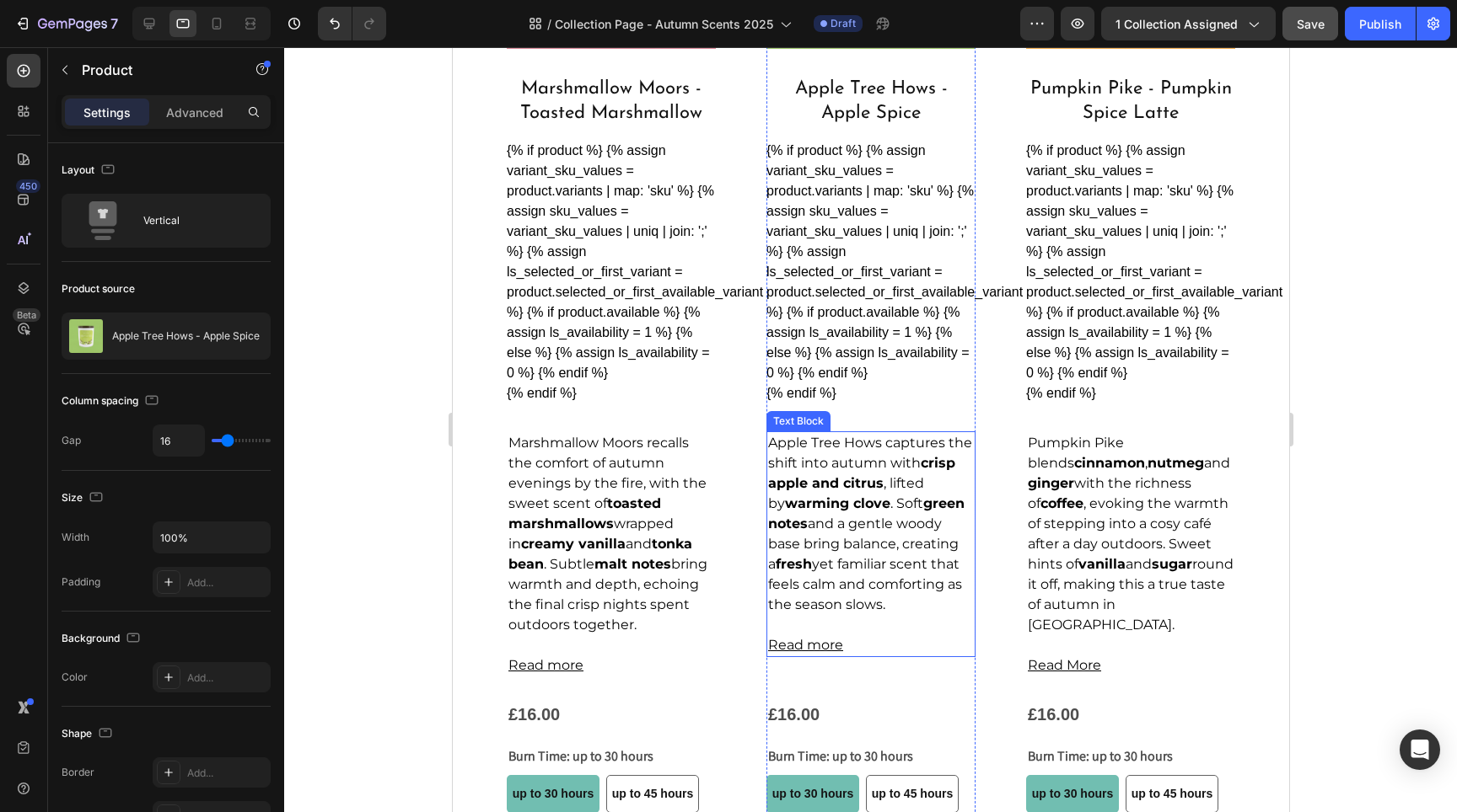
click at [867, 635] on p at bounding box center [869, 625] width 205 height 20
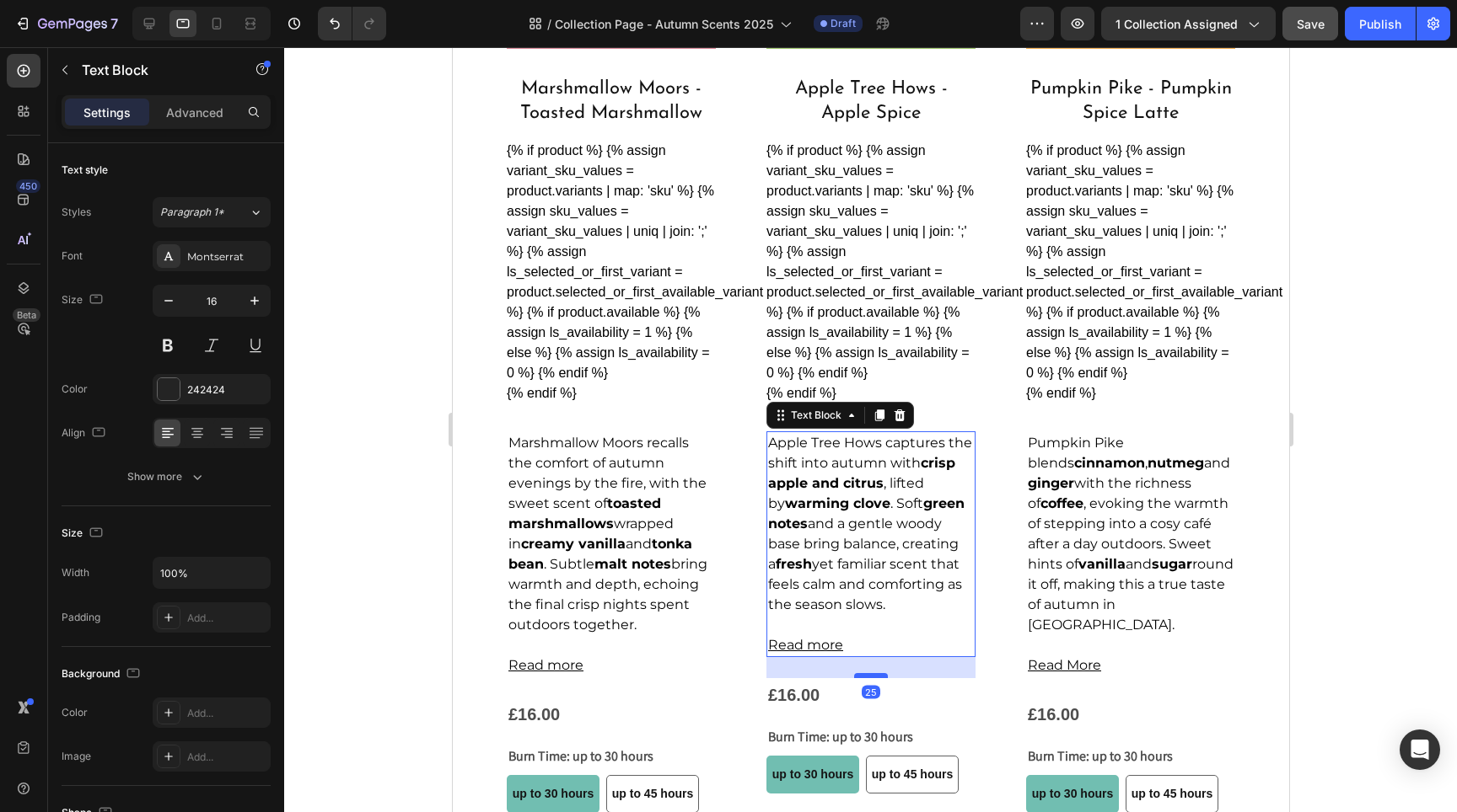
drag, startPoint x: 866, startPoint y: 710, endPoint x: 869, endPoint y: 690, distance: 20.2
click at [869, 679] on div at bounding box center [870, 676] width 34 height 5
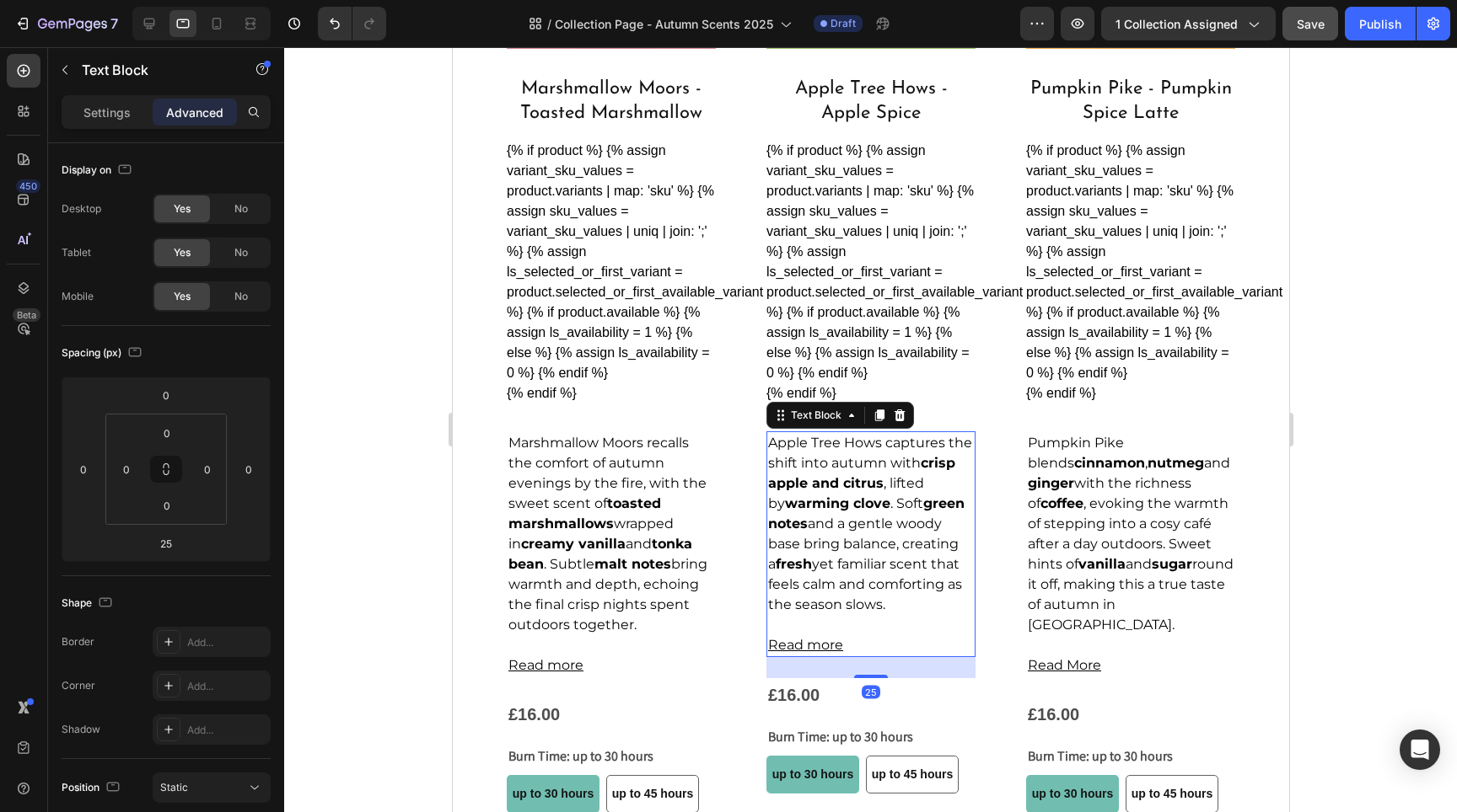
click at [1357, 601] on div at bounding box center [870, 430] width 1173 height 765
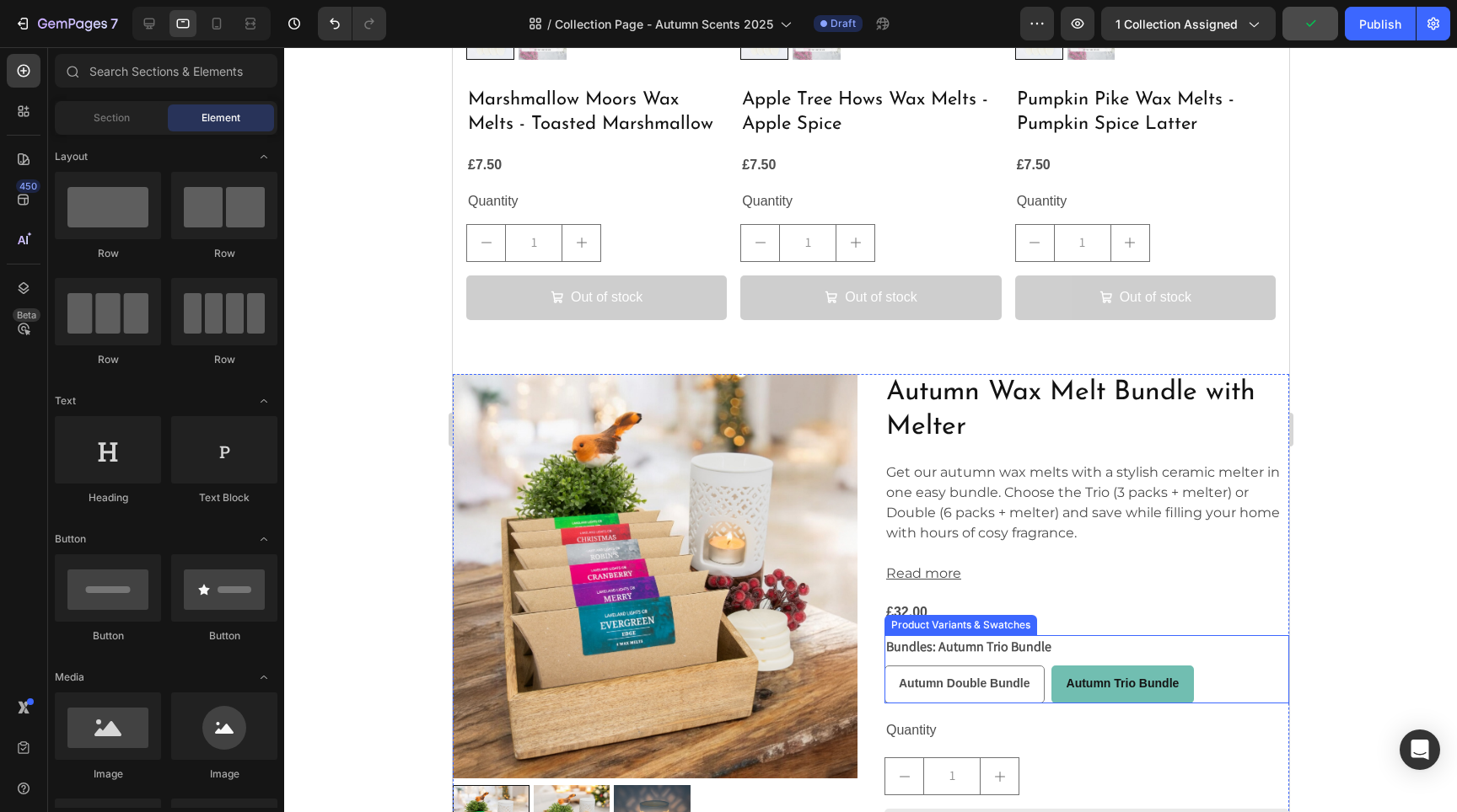
scroll to position [3106, 0]
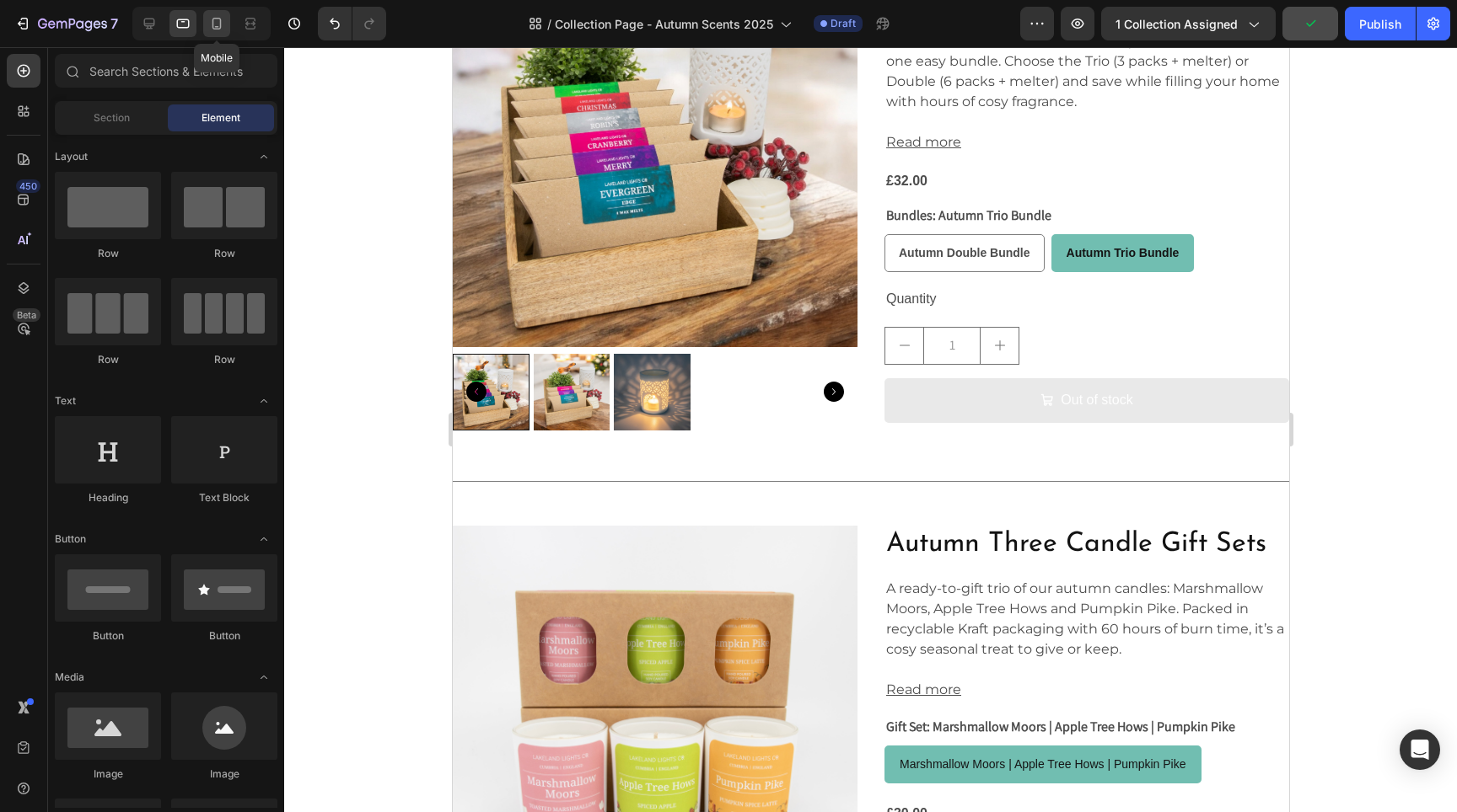
click at [208, 28] on icon at bounding box center [216, 24] width 16 height 16
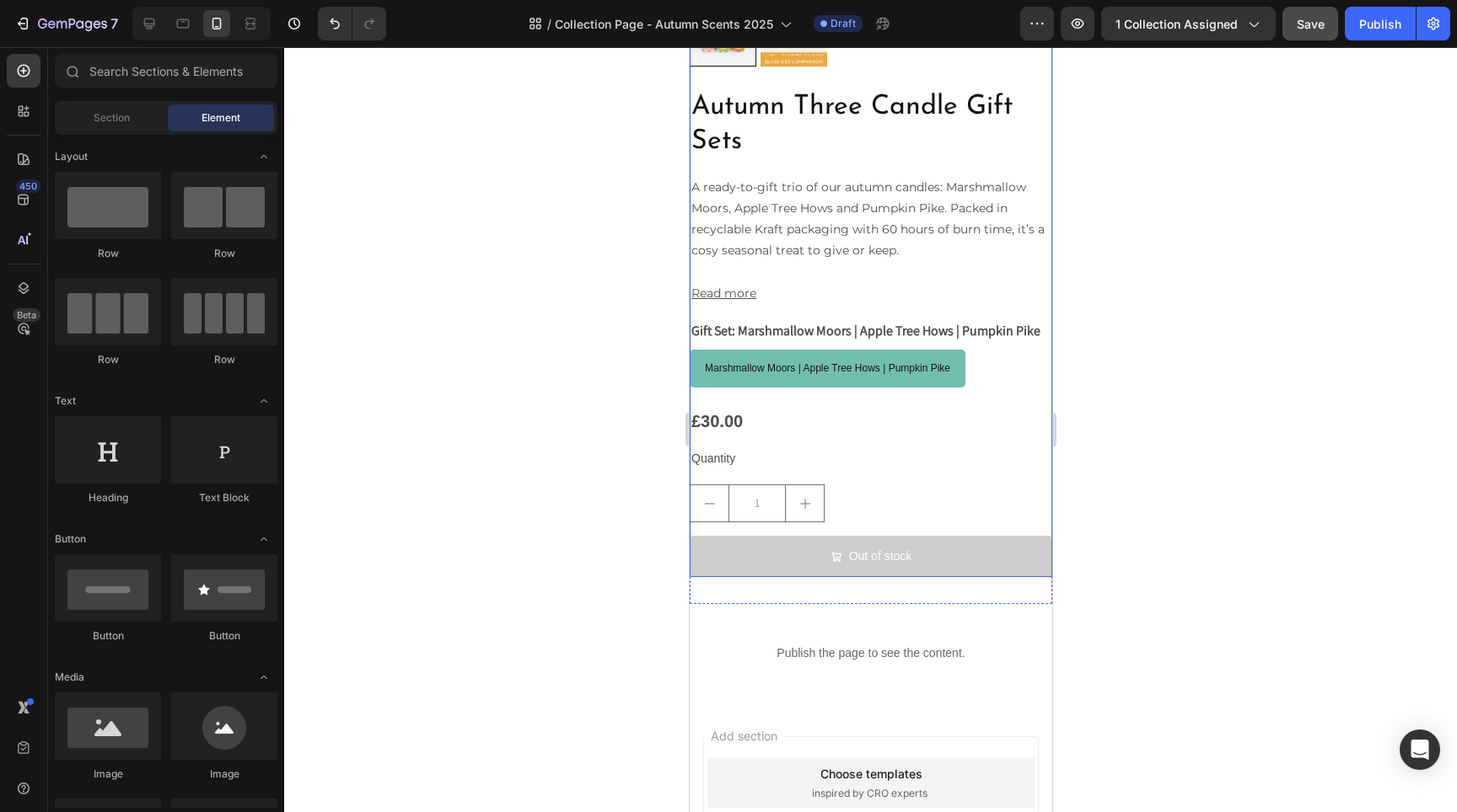
scroll to position [8472, 0]
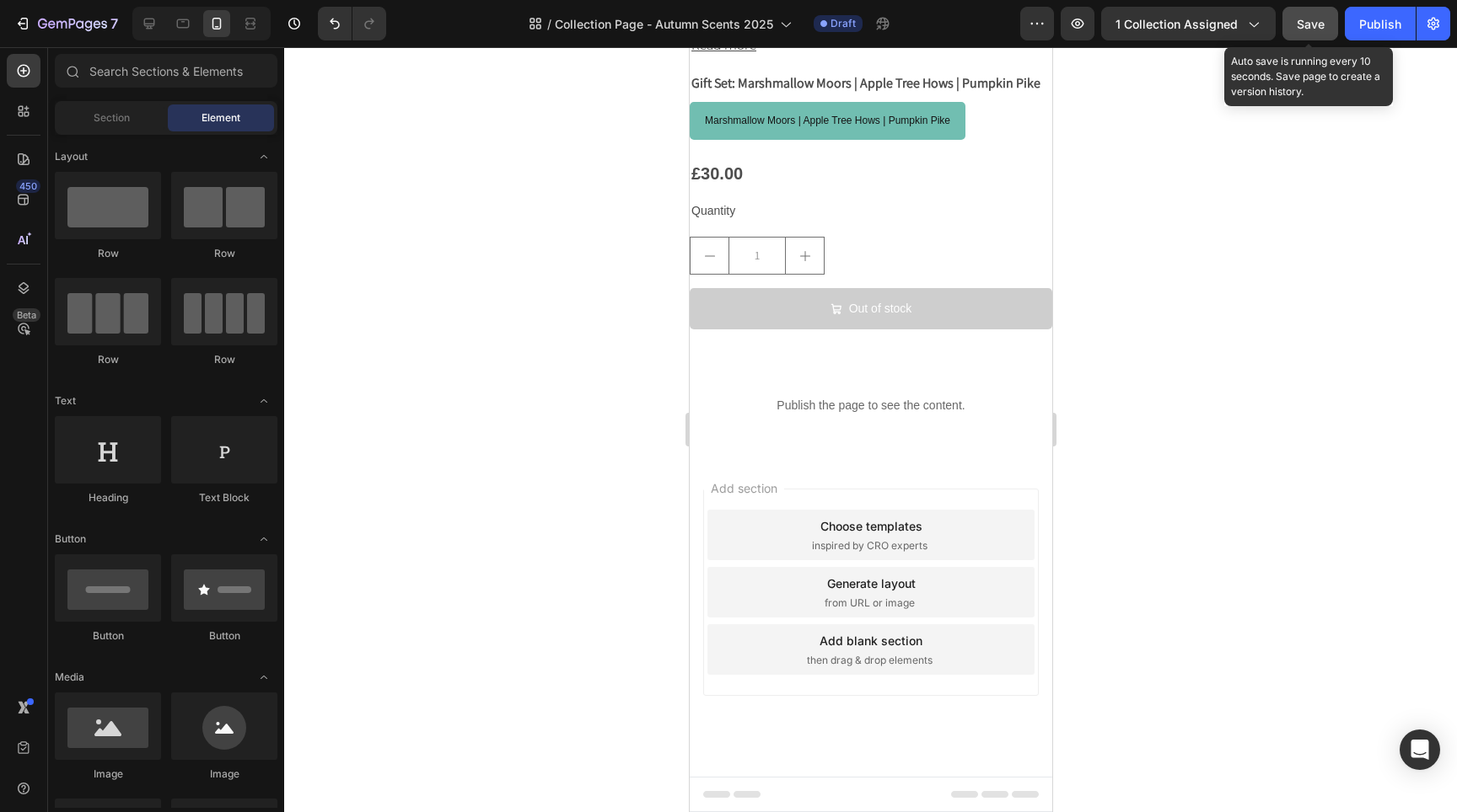
click at [1316, 24] on span "Save" at bounding box center [1311, 24] width 27 height 15
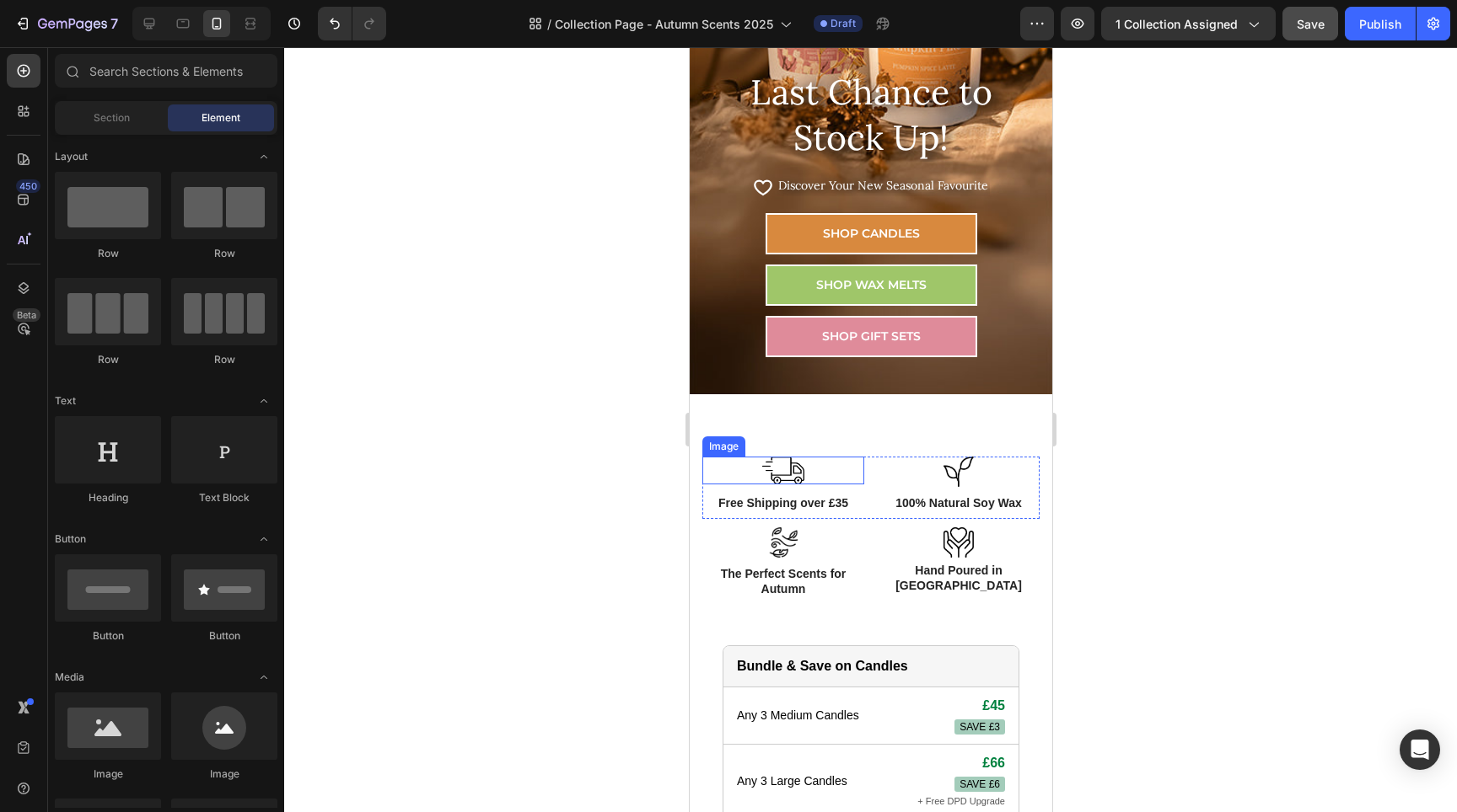
scroll to position [154, 0]
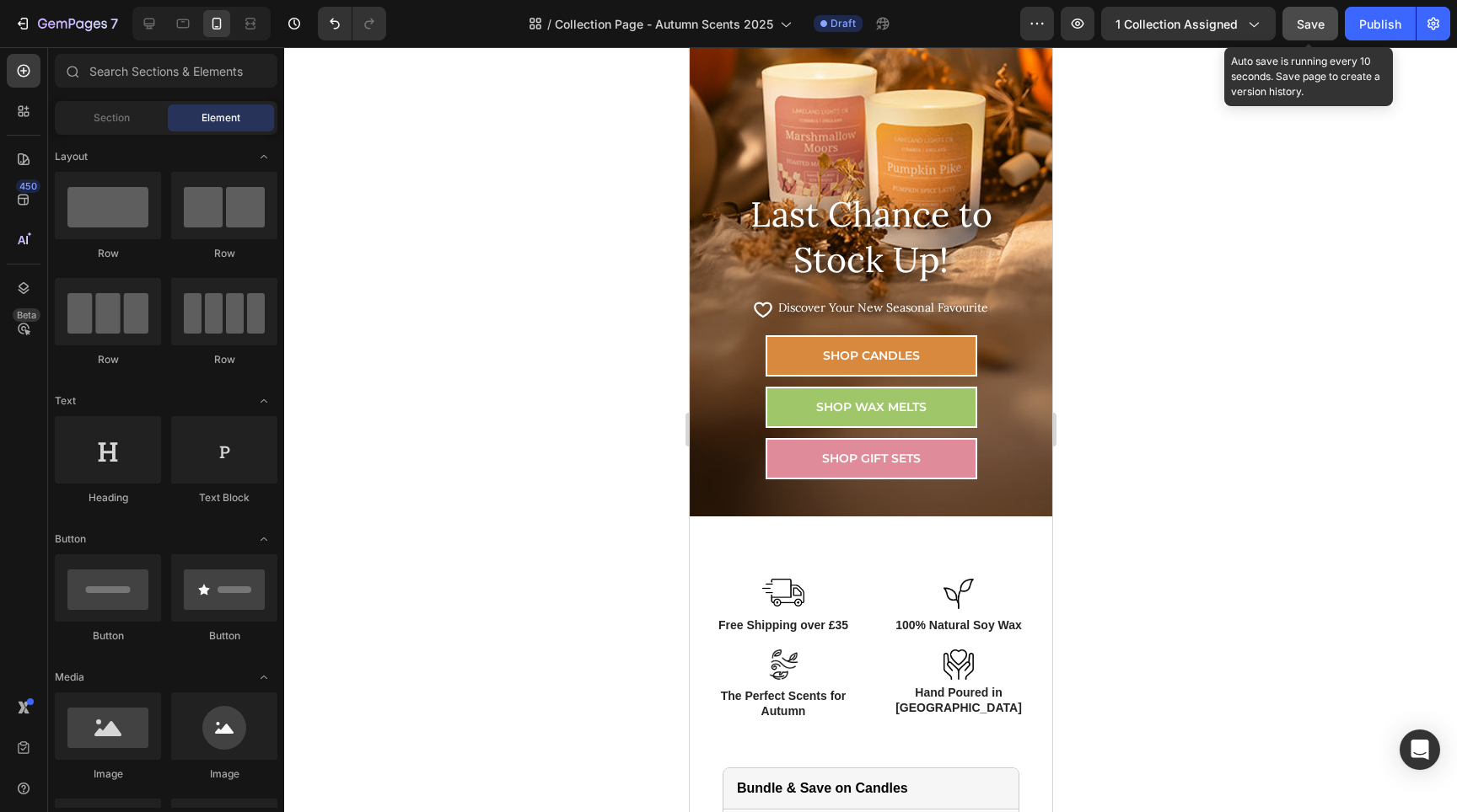
click at [1297, 27] on span "Save" at bounding box center [1311, 24] width 27 height 15
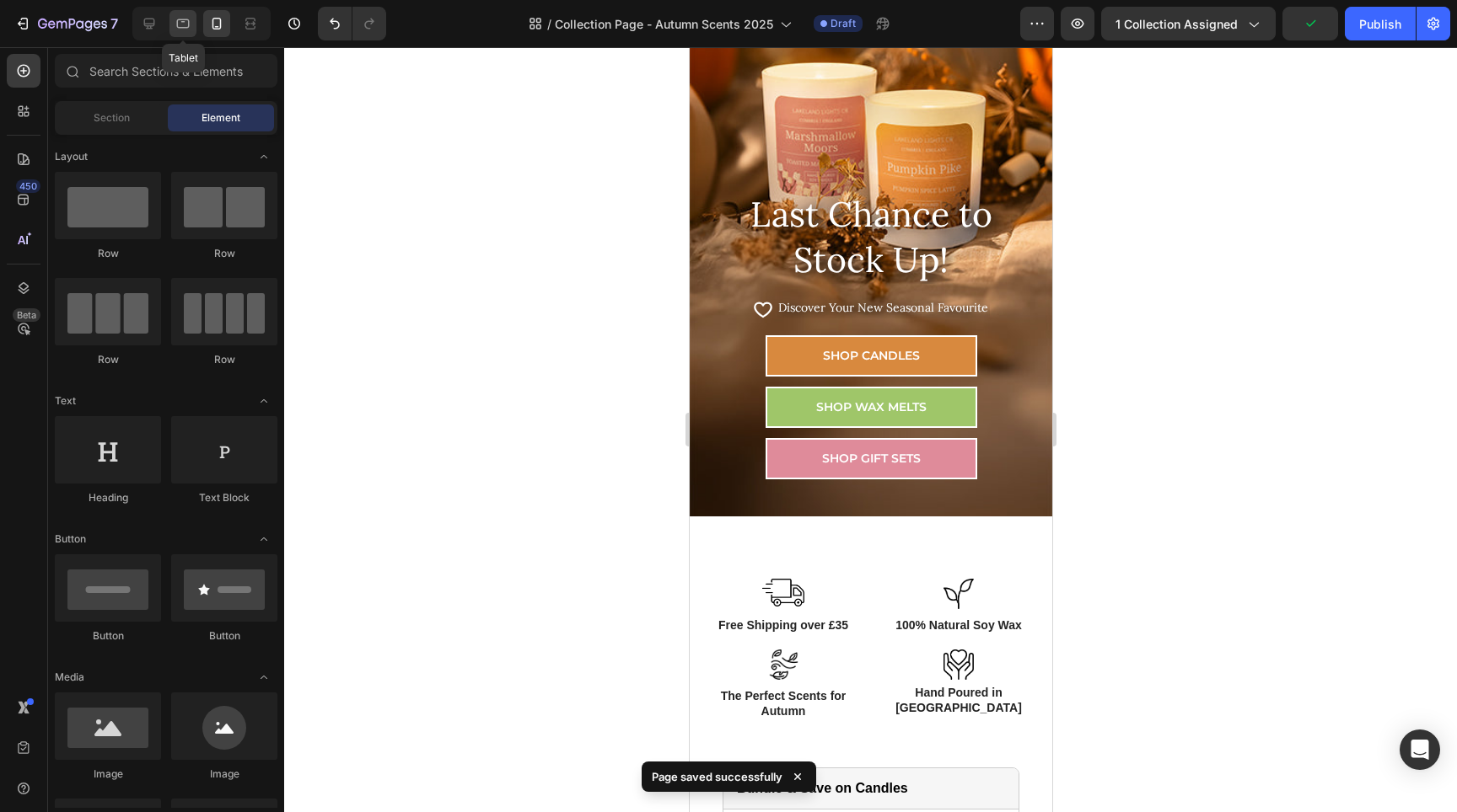
click at [188, 31] on icon at bounding box center [183, 24] width 16 height 16
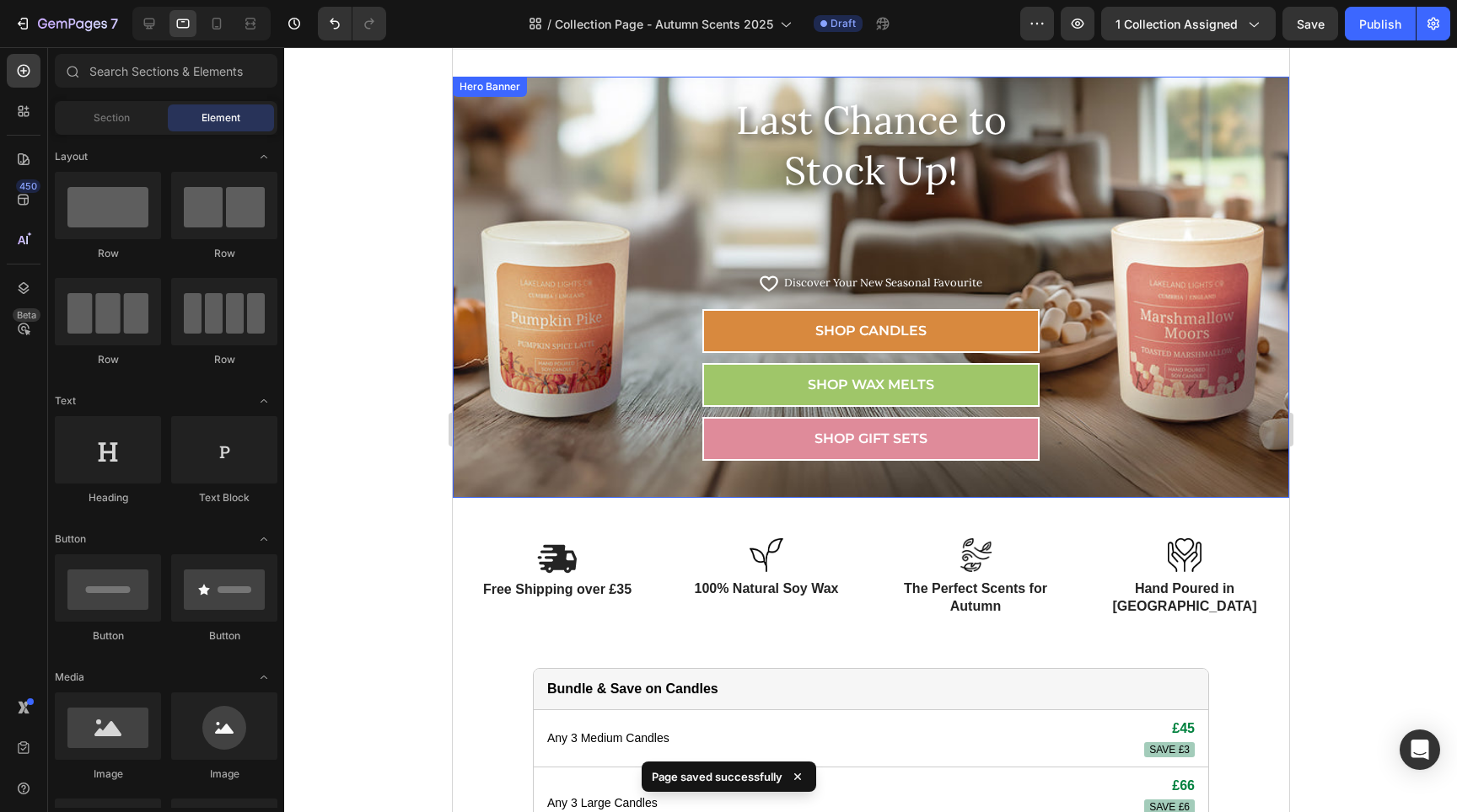
scroll to position [21, 0]
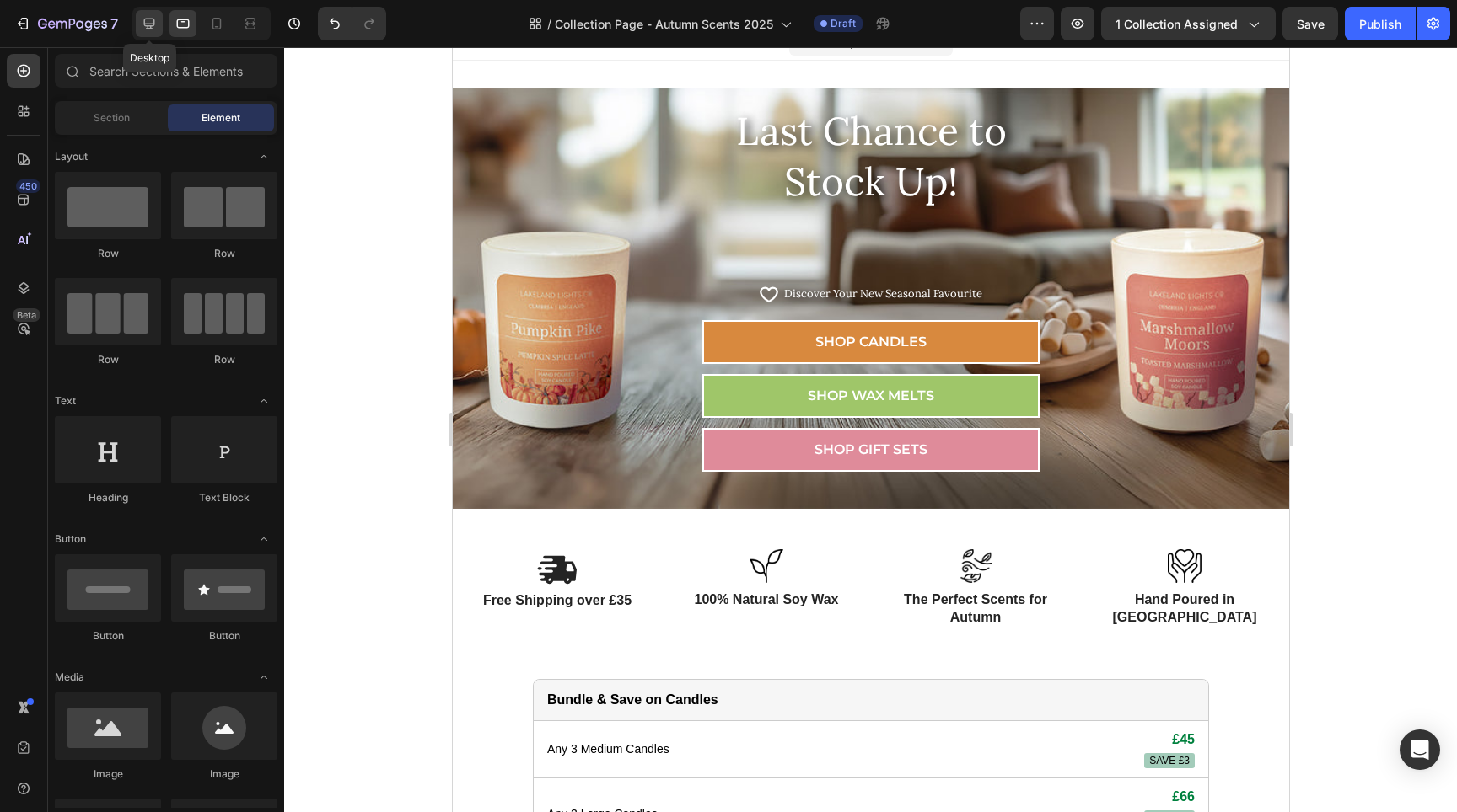
click at [151, 25] on icon at bounding box center [150, 24] width 11 height 11
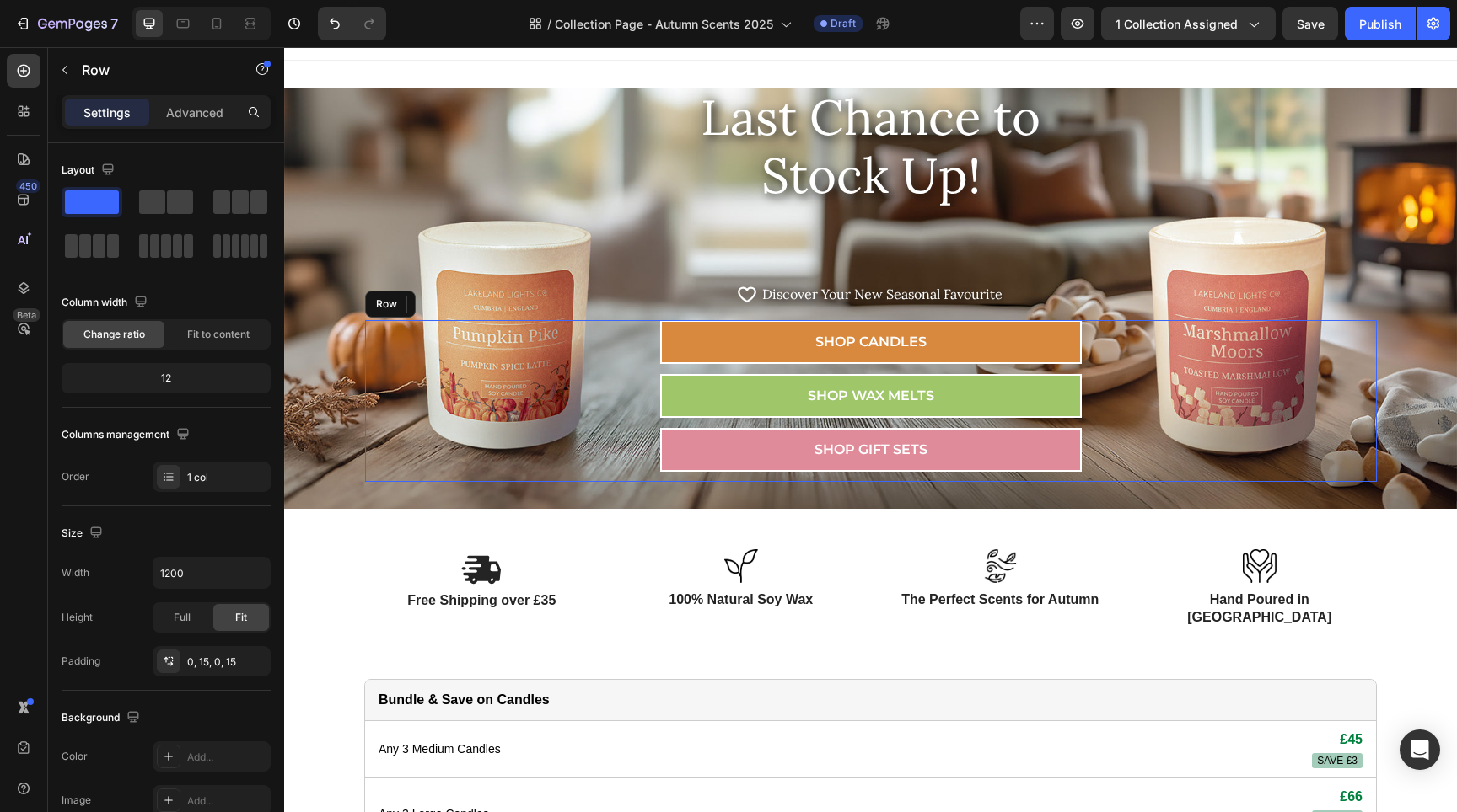
click at [370, 364] on div "SHOP CANDLES Button SHOP WAX MELTS Button SHOP GIFT SETS Button Row Row" at bounding box center [871, 401] width 1012 height 161
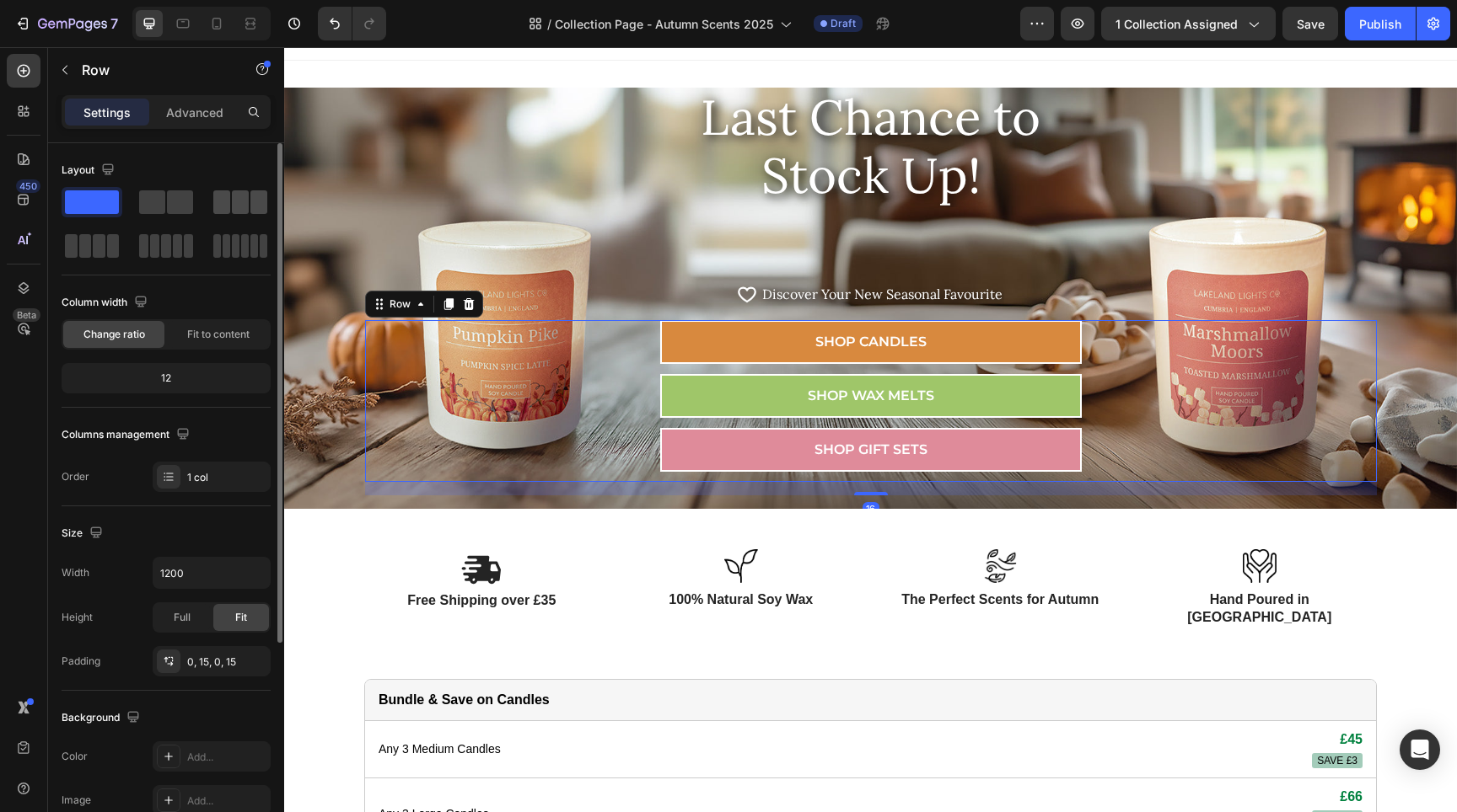
click at [236, 213] on span at bounding box center [240, 203] width 16 height 24
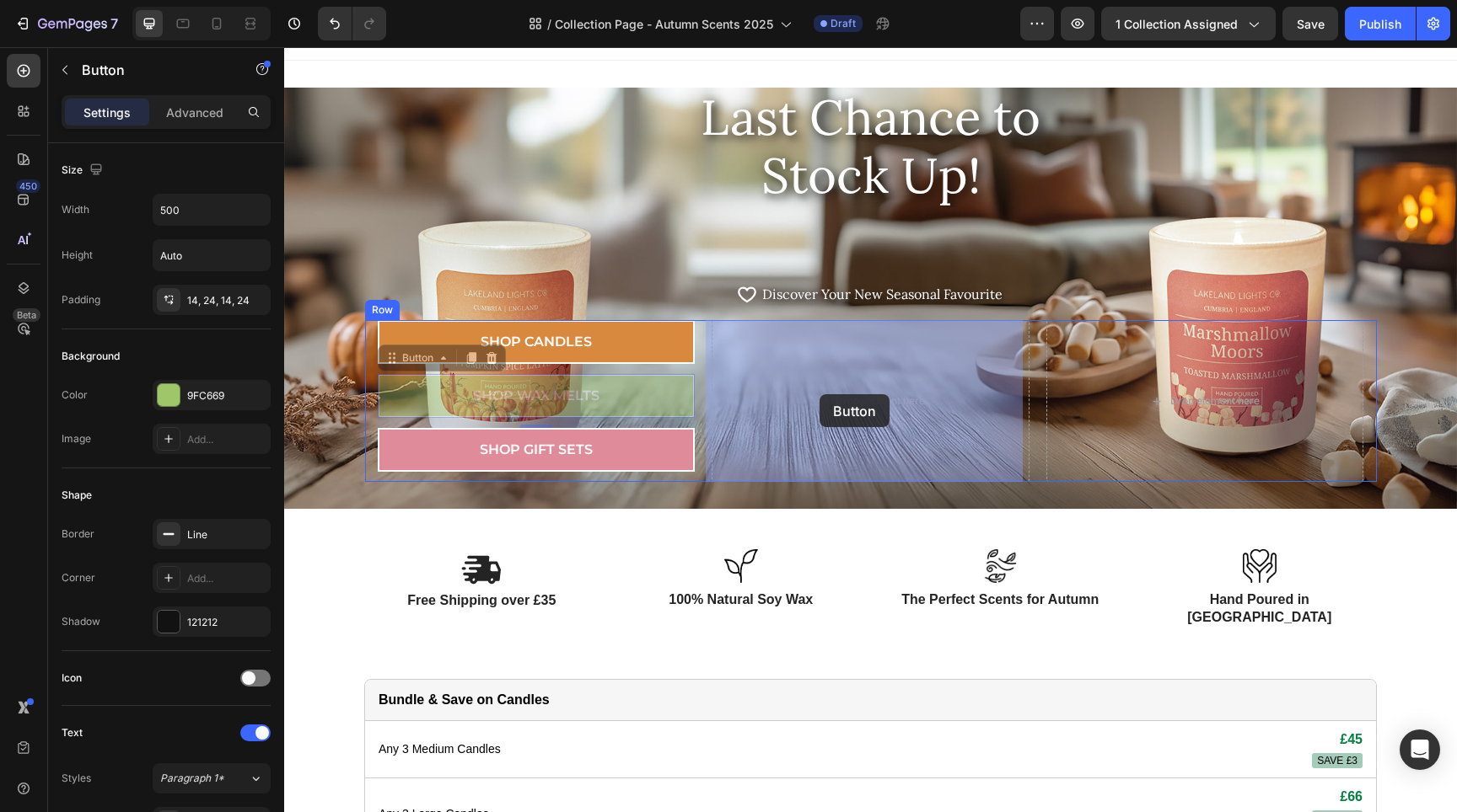
drag, startPoint x: 668, startPoint y: 402, endPoint x: 820, endPoint y: 394, distance: 152.2
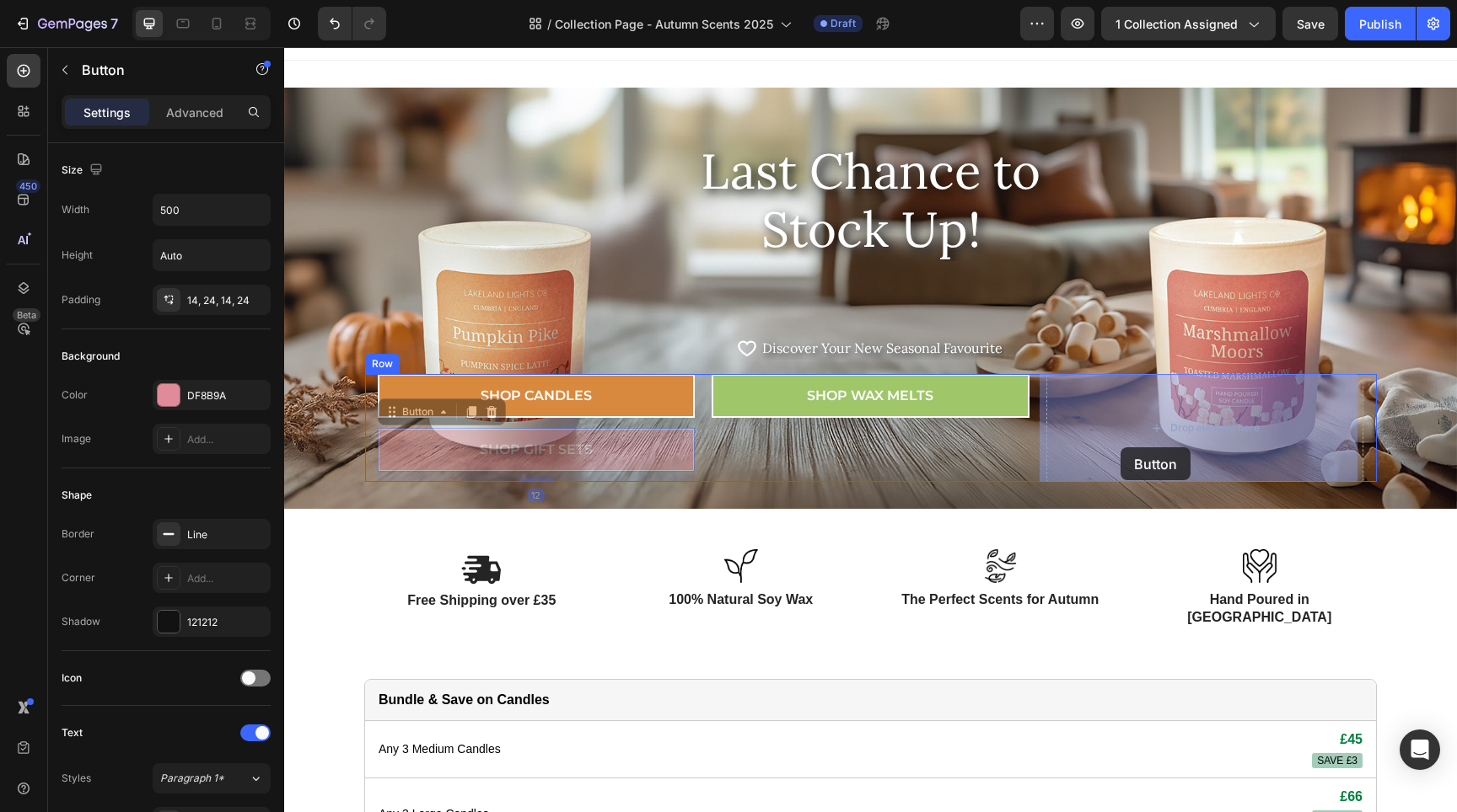
drag, startPoint x: 613, startPoint y: 458, endPoint x: 1120, endPoint y: 447, distance: 507.1
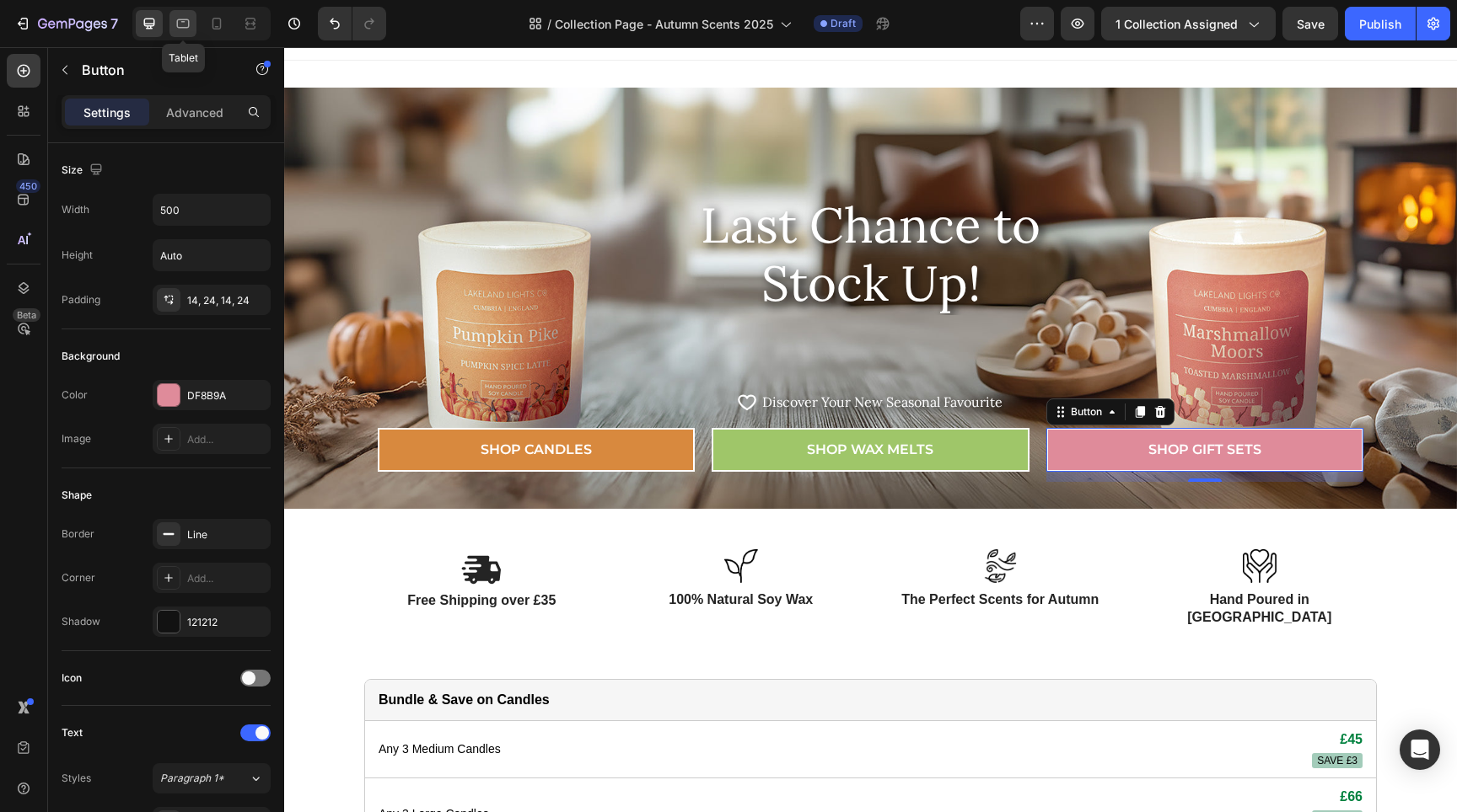
click at [183, 23] on icon at bounding box center [183, 24] width 16 height 16
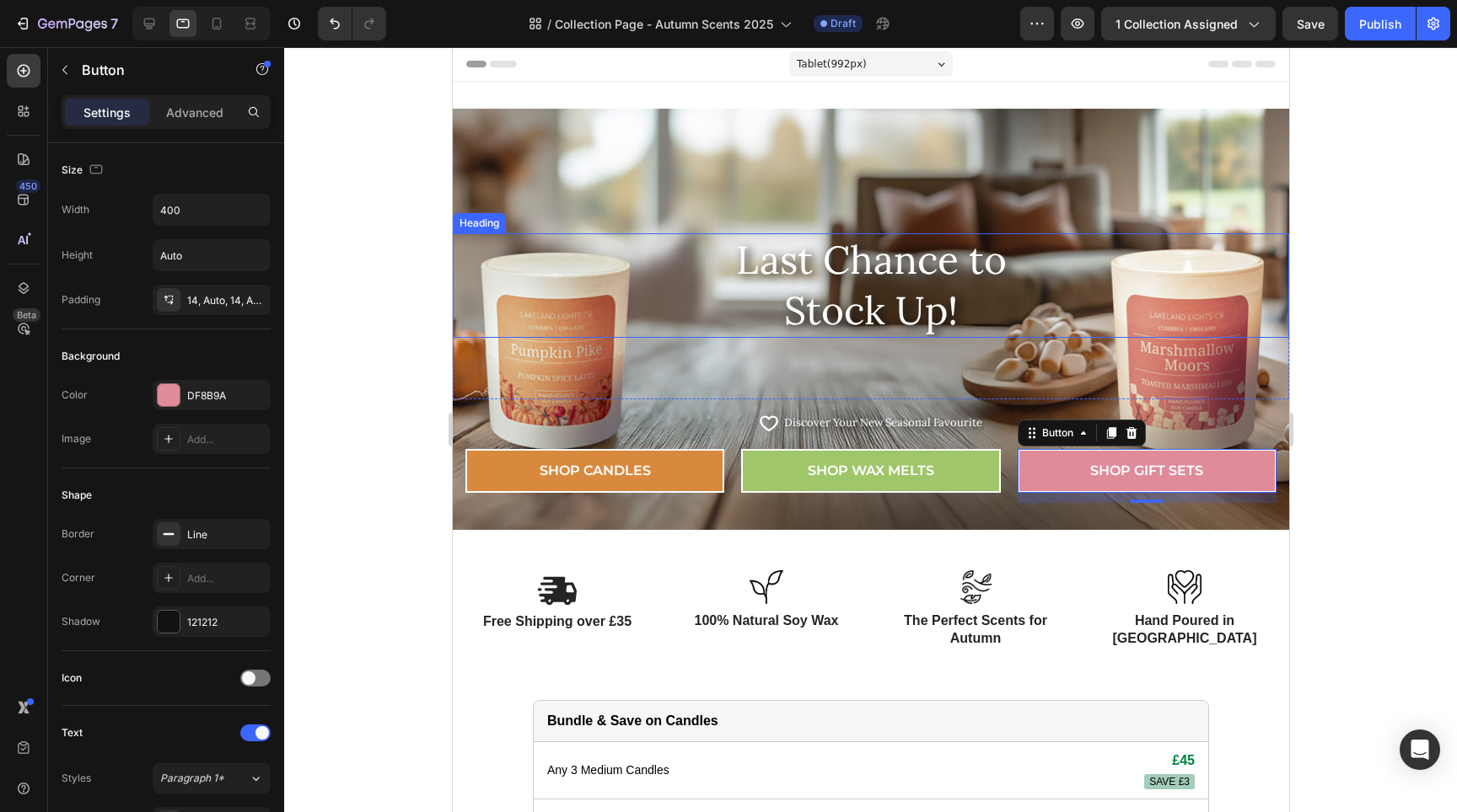
click at [234, 28] on div at bounding box center [201, 23] width 138 height 34
click at [224, 27] on icon at bounding box center [216, 24] width 16 height 16
type input "100%"
type input "14"
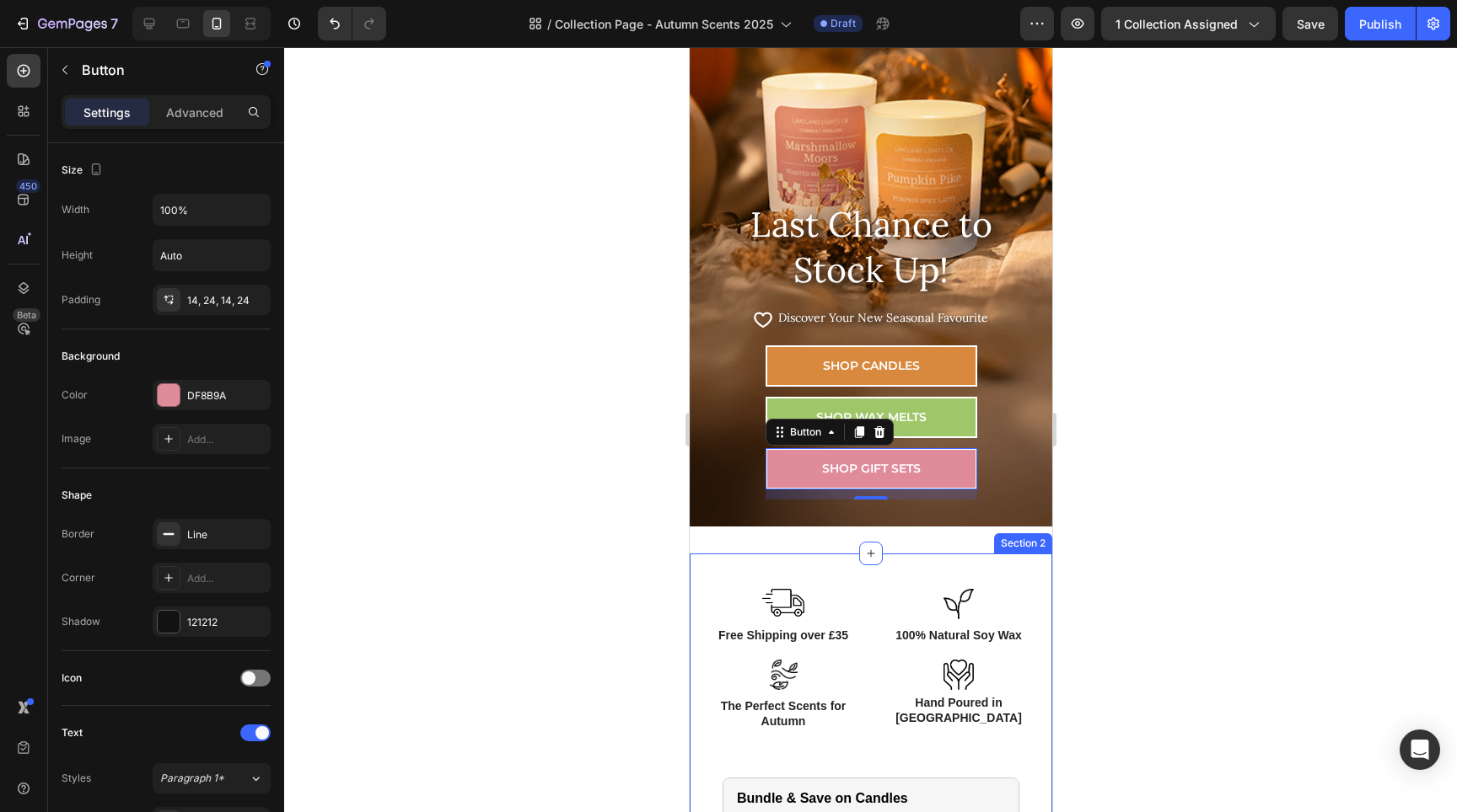
scroll to position [57, 0]
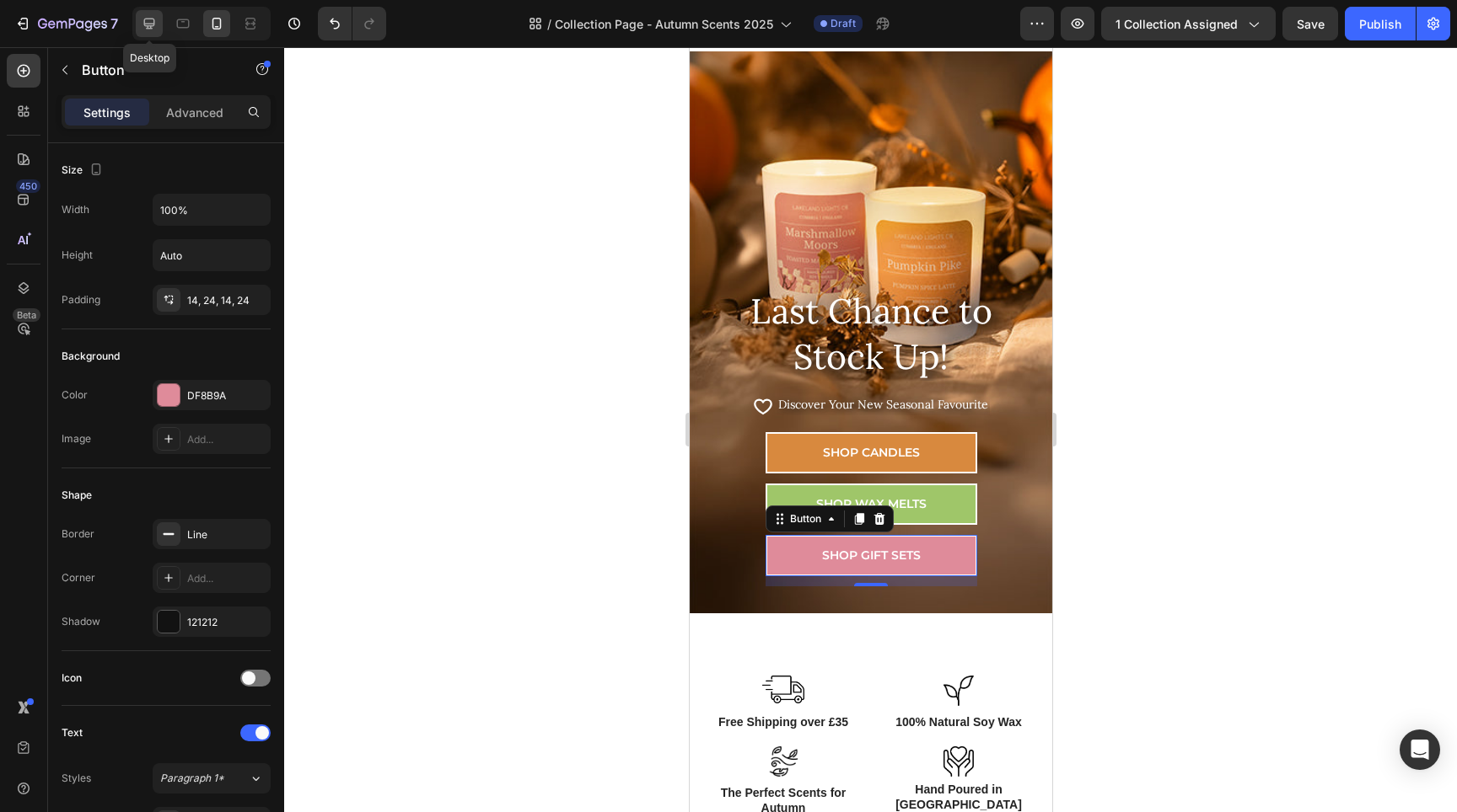
click at [146, 27] on icon at bounding box center [149, 24] width 16 height 16
type input "500"
type input "16"
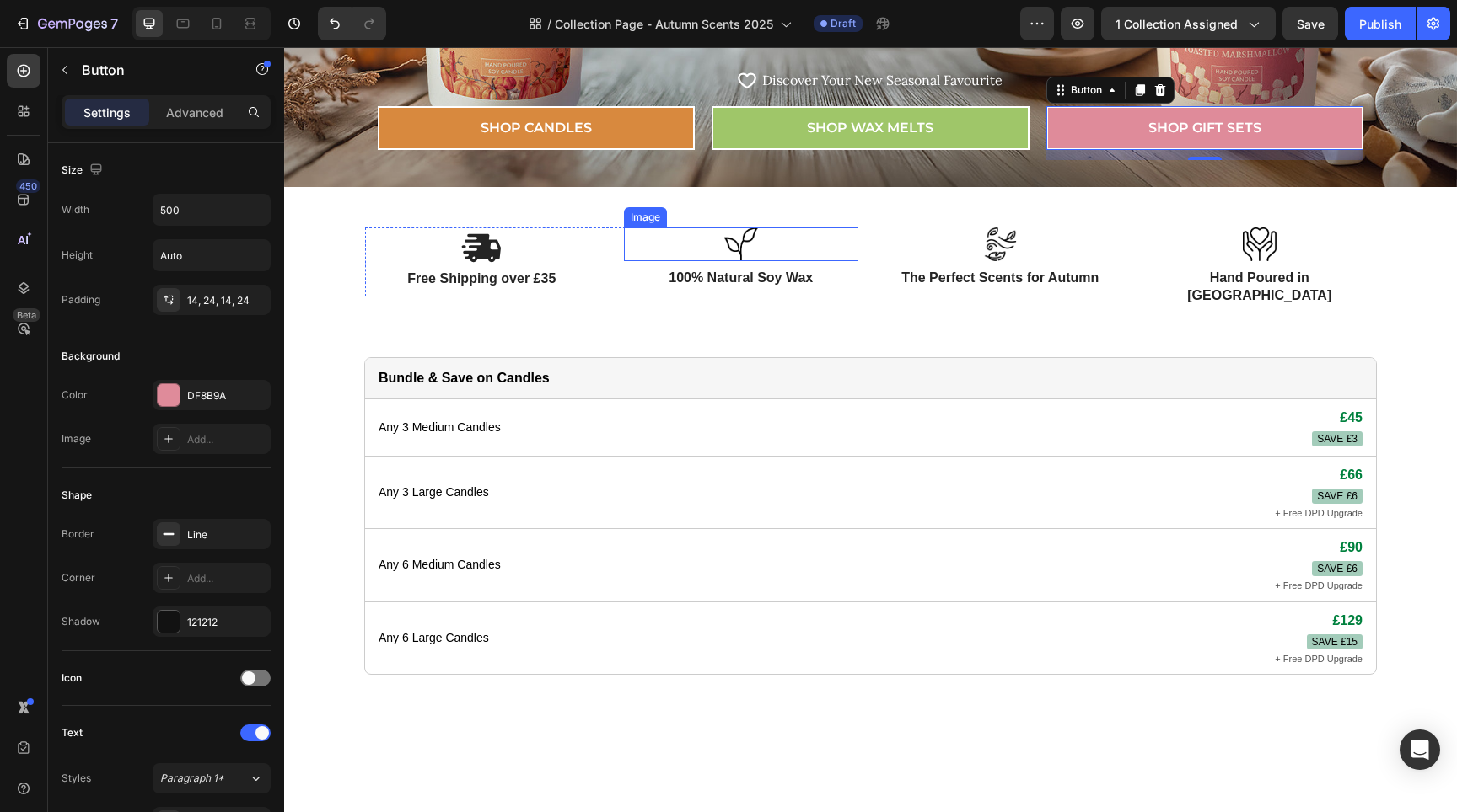
scroll to position [16, 0]
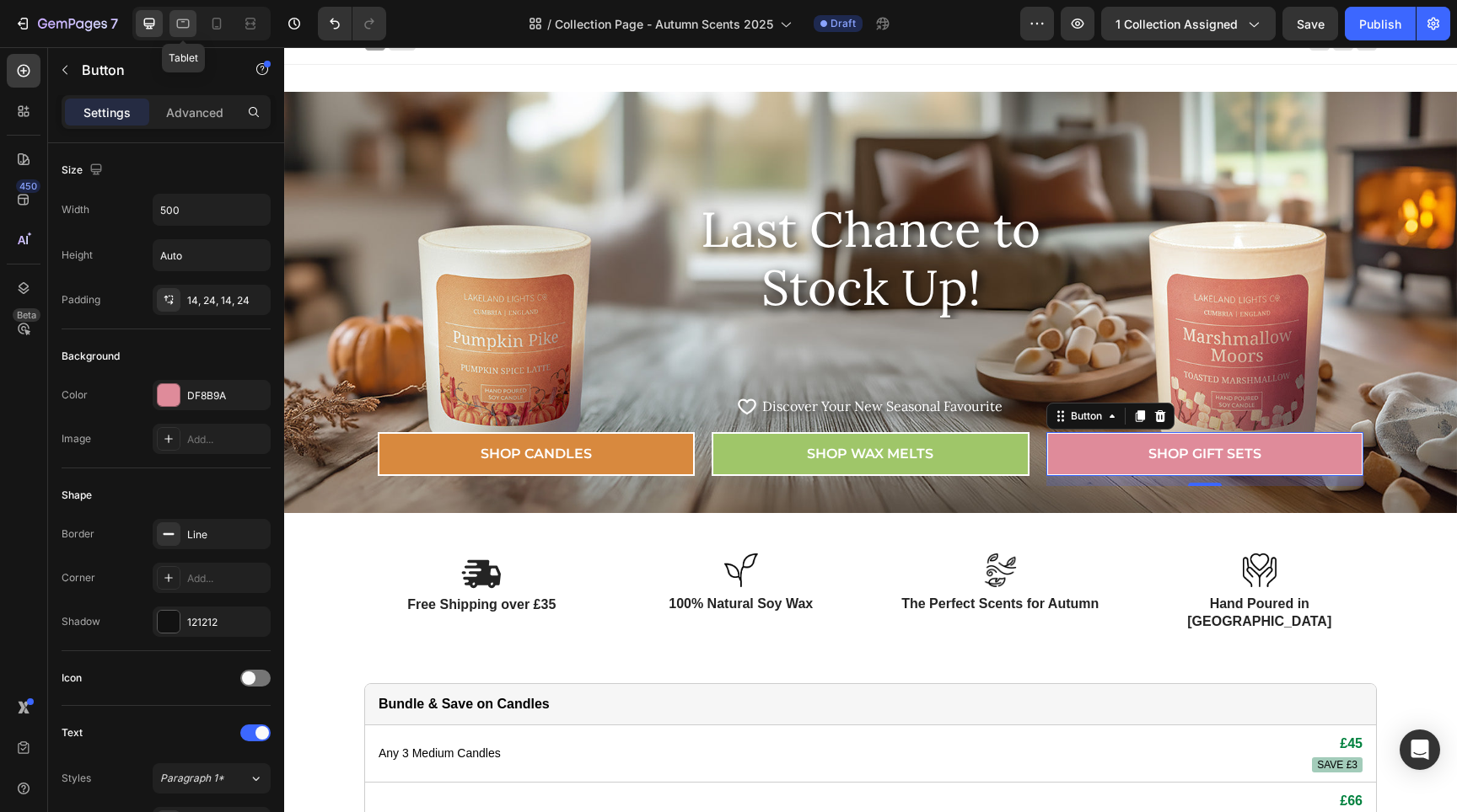
click at [177, 18] on icon at bounding box center [183, 24] width 16 height 16
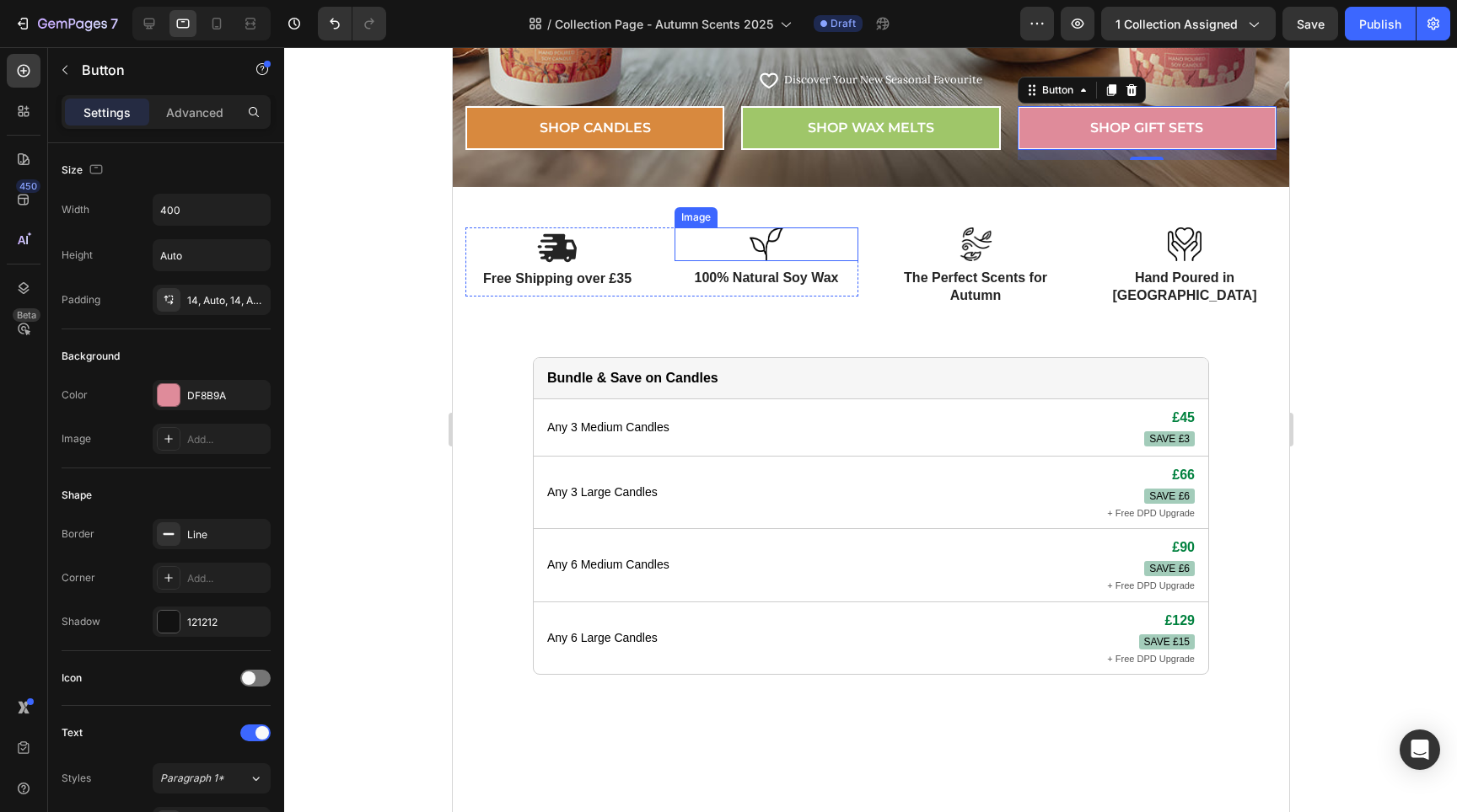
scroll to position [17, 0]
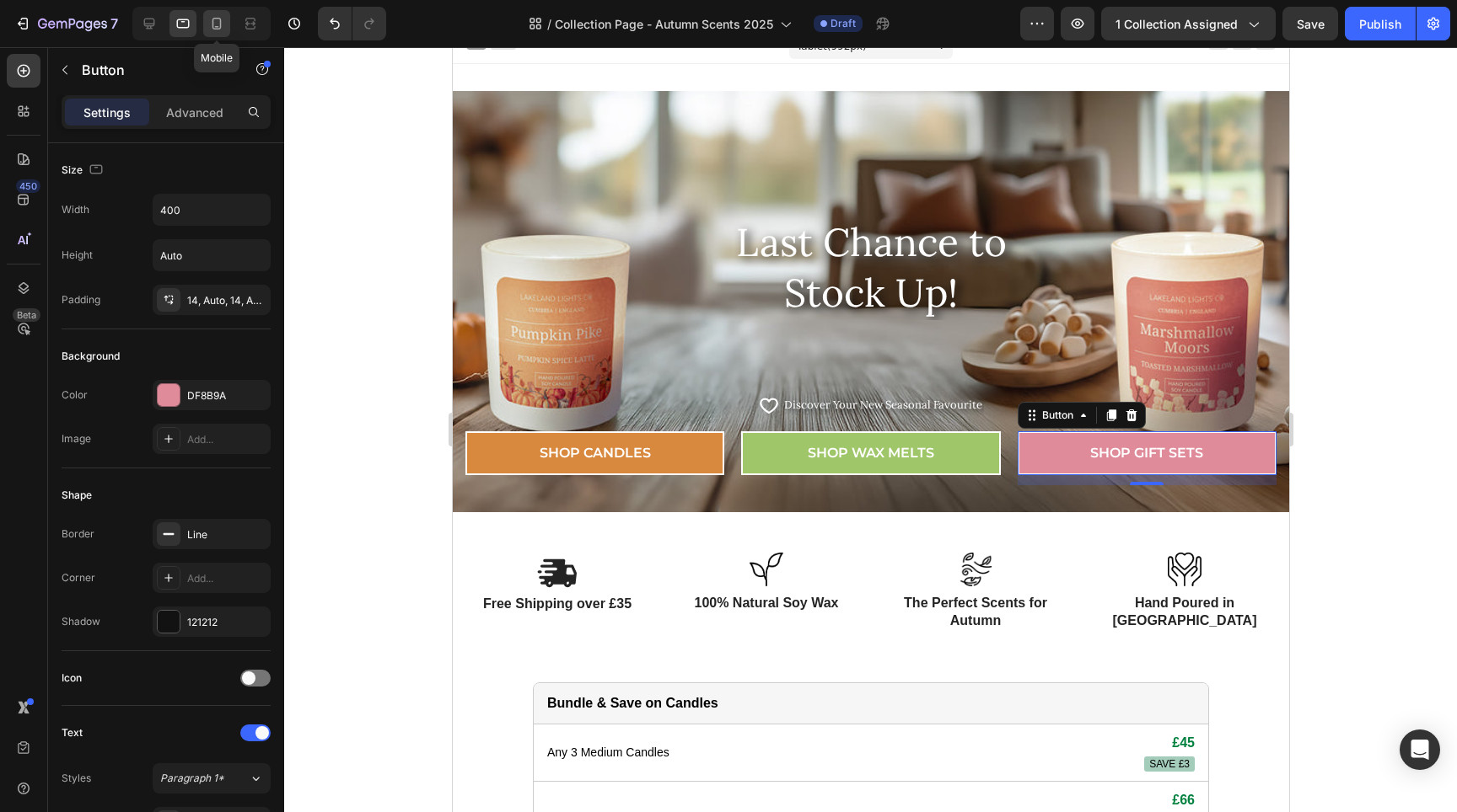
click at [205, 22] on div at bounding box center [217, 24] width 27 height 27
type input "100%"
type input "14"
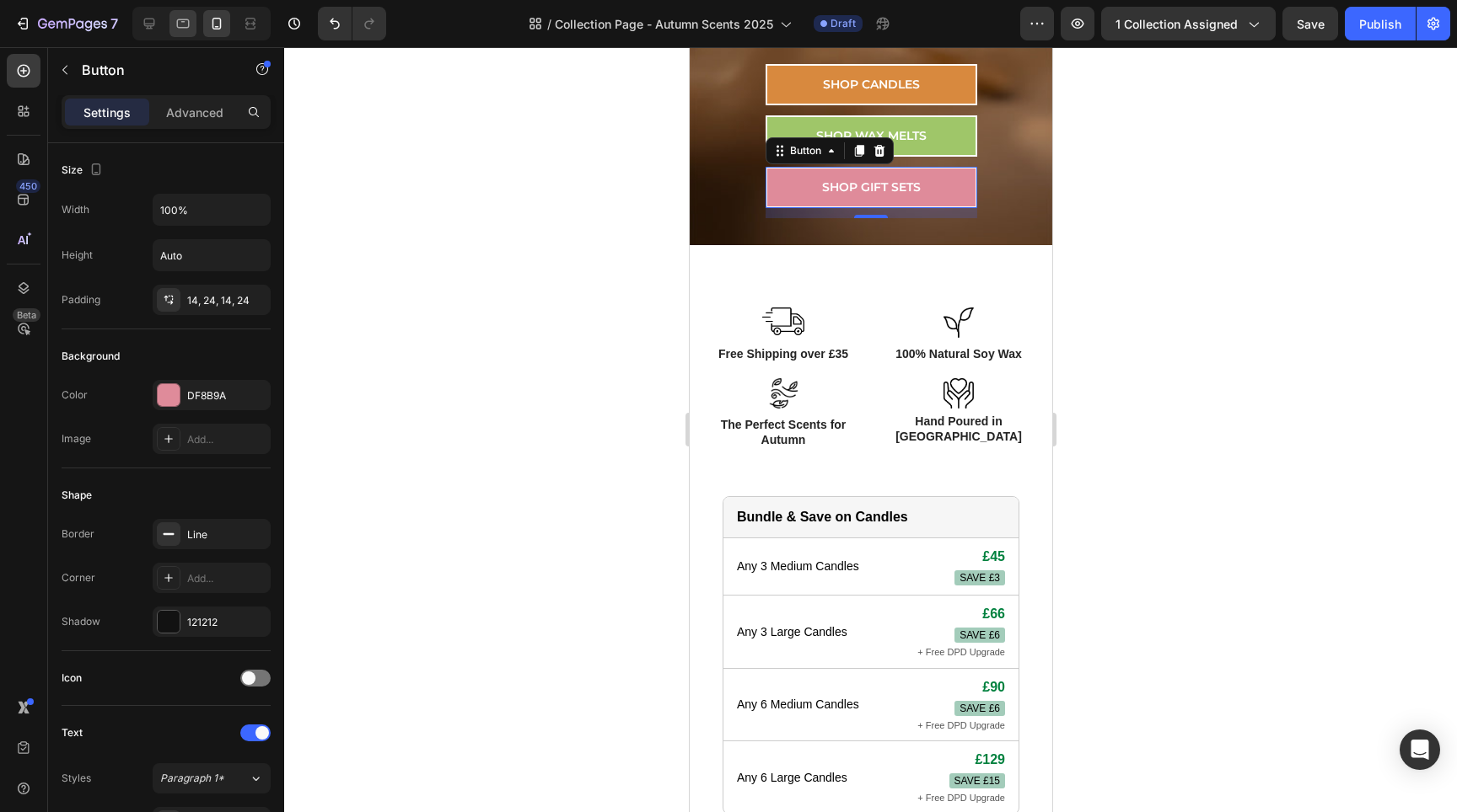
scroll to position [486, 0]
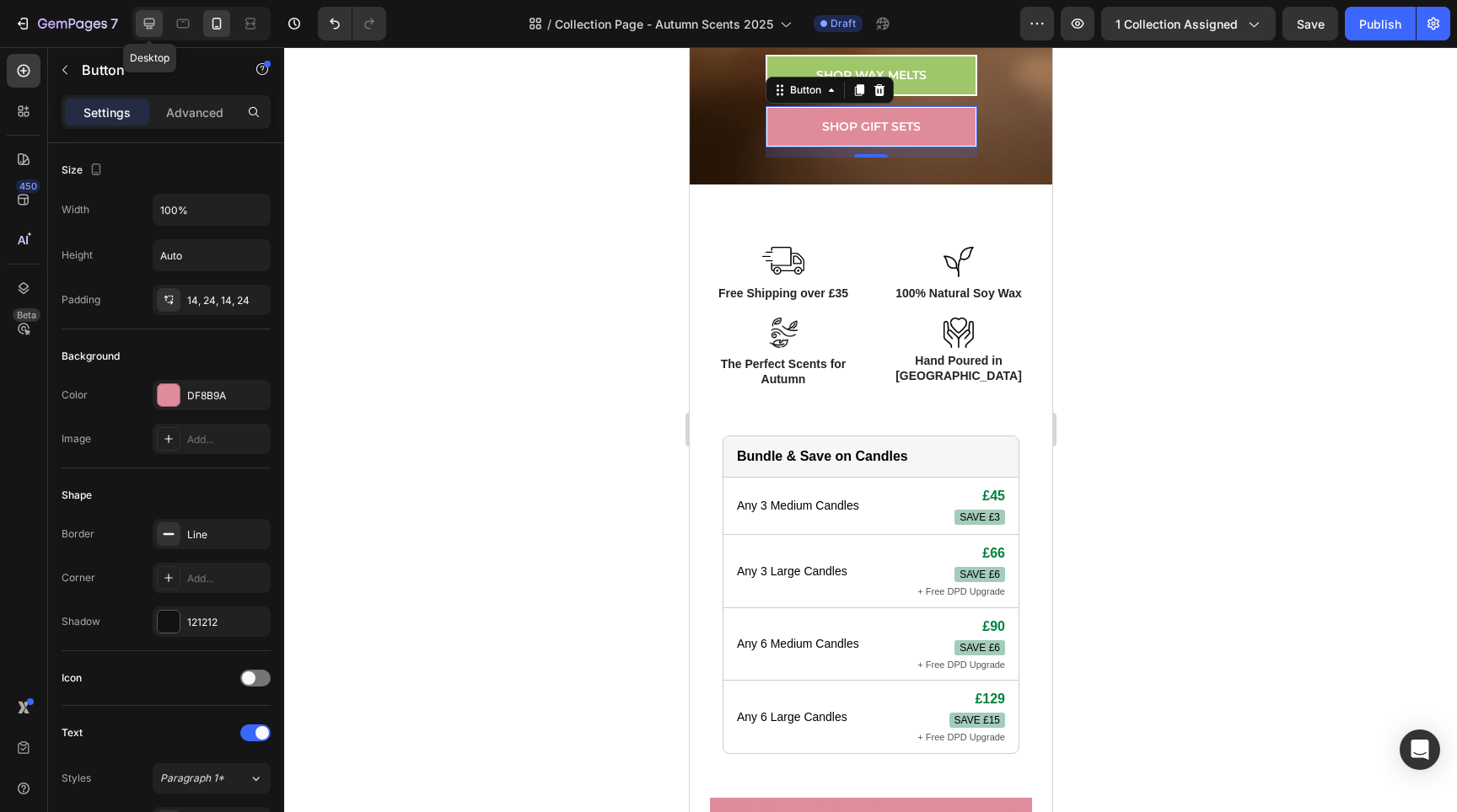
click at [137, 27] on div at bounding box center [150, 24] width 27 height 27
type input "500"
type input "16"
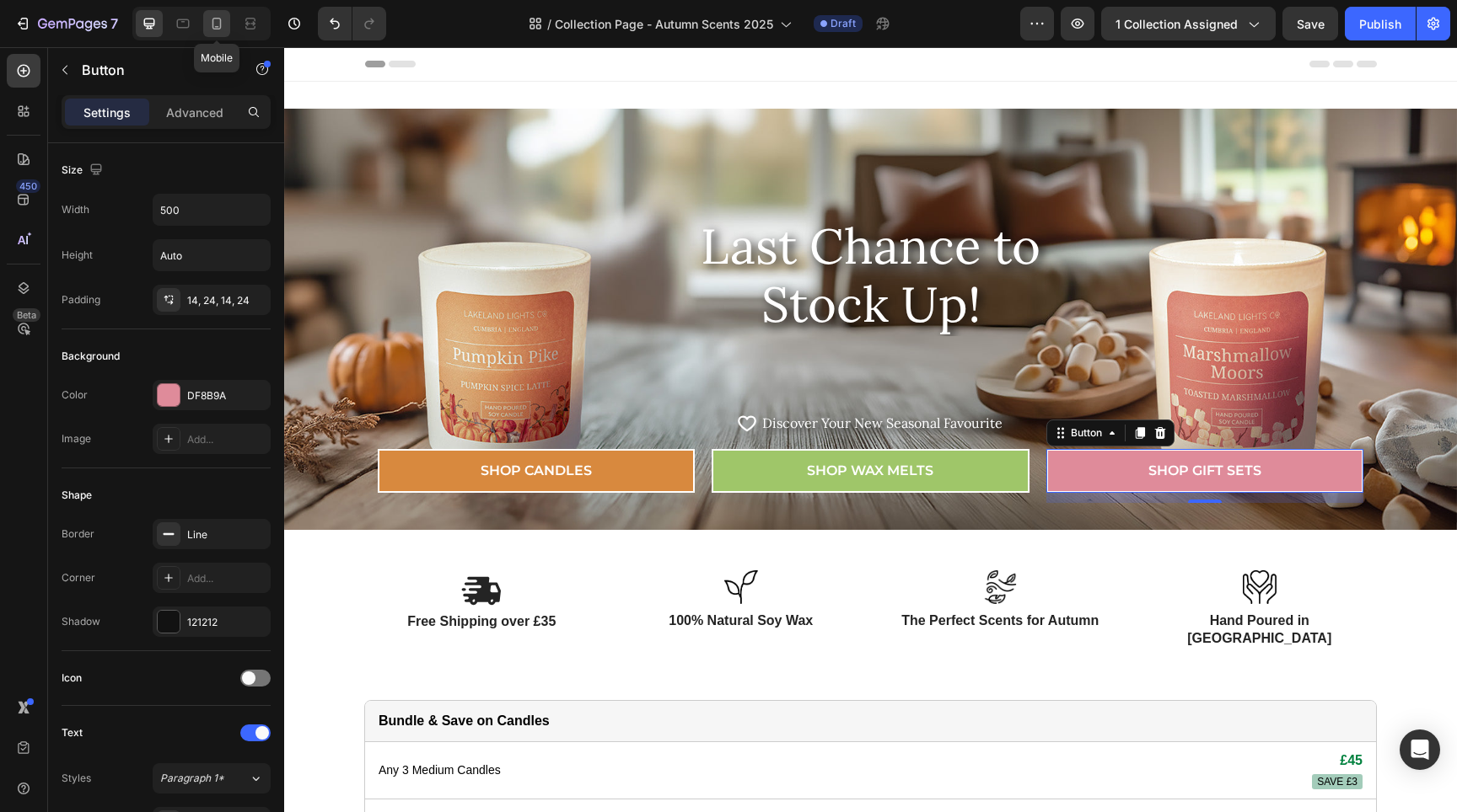
click at [220, 32] on div at bounding box center [217, 24] width 27 height 27
type input "100%"
type input "14"
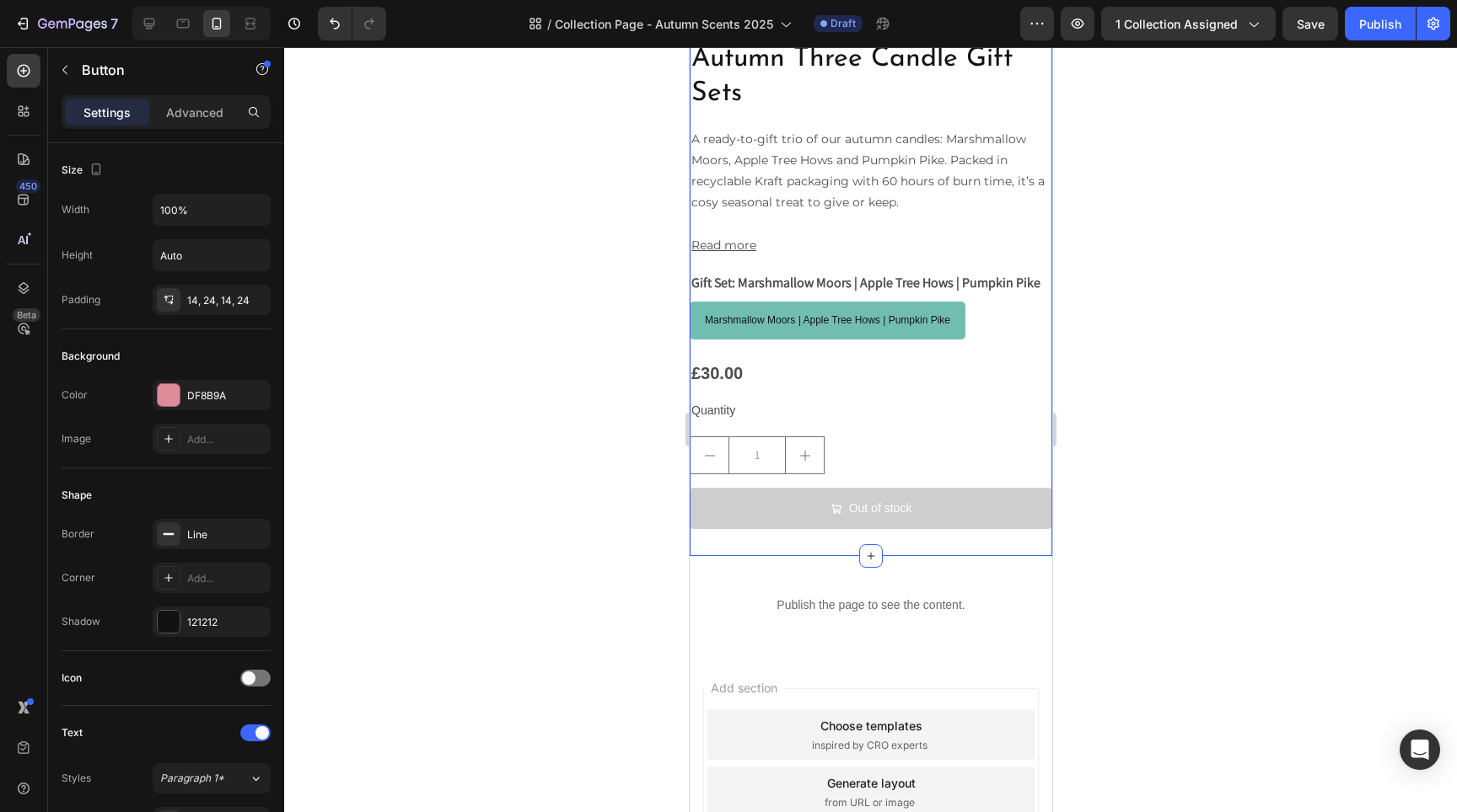
scroll to position [8064, 0]
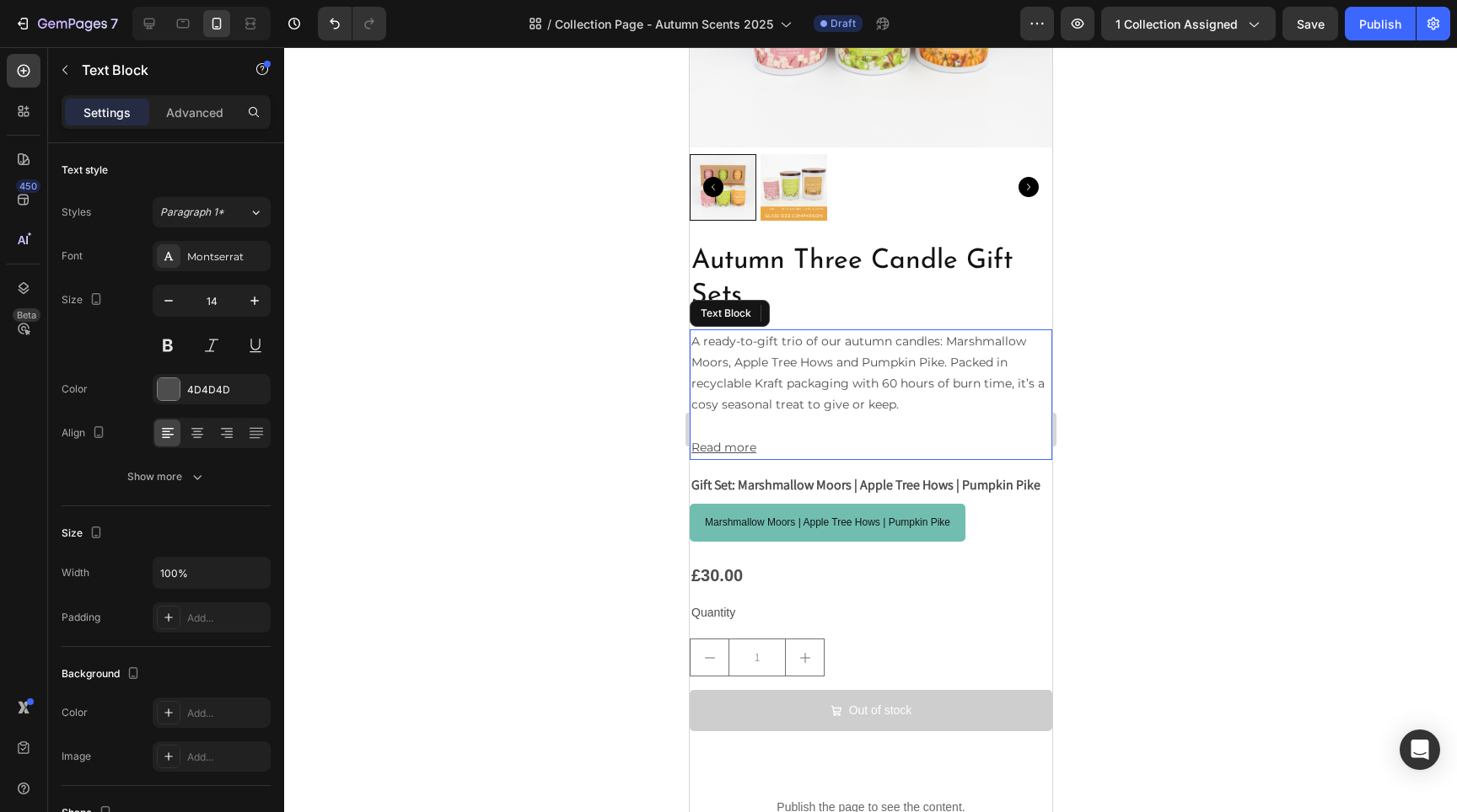
click at [882, 361] on p "A ready-to-gift trio of our autumn candles: Marshmallow Moors, Apple Tree Hows …" at bounding box center [869, 373] width 359 height 85
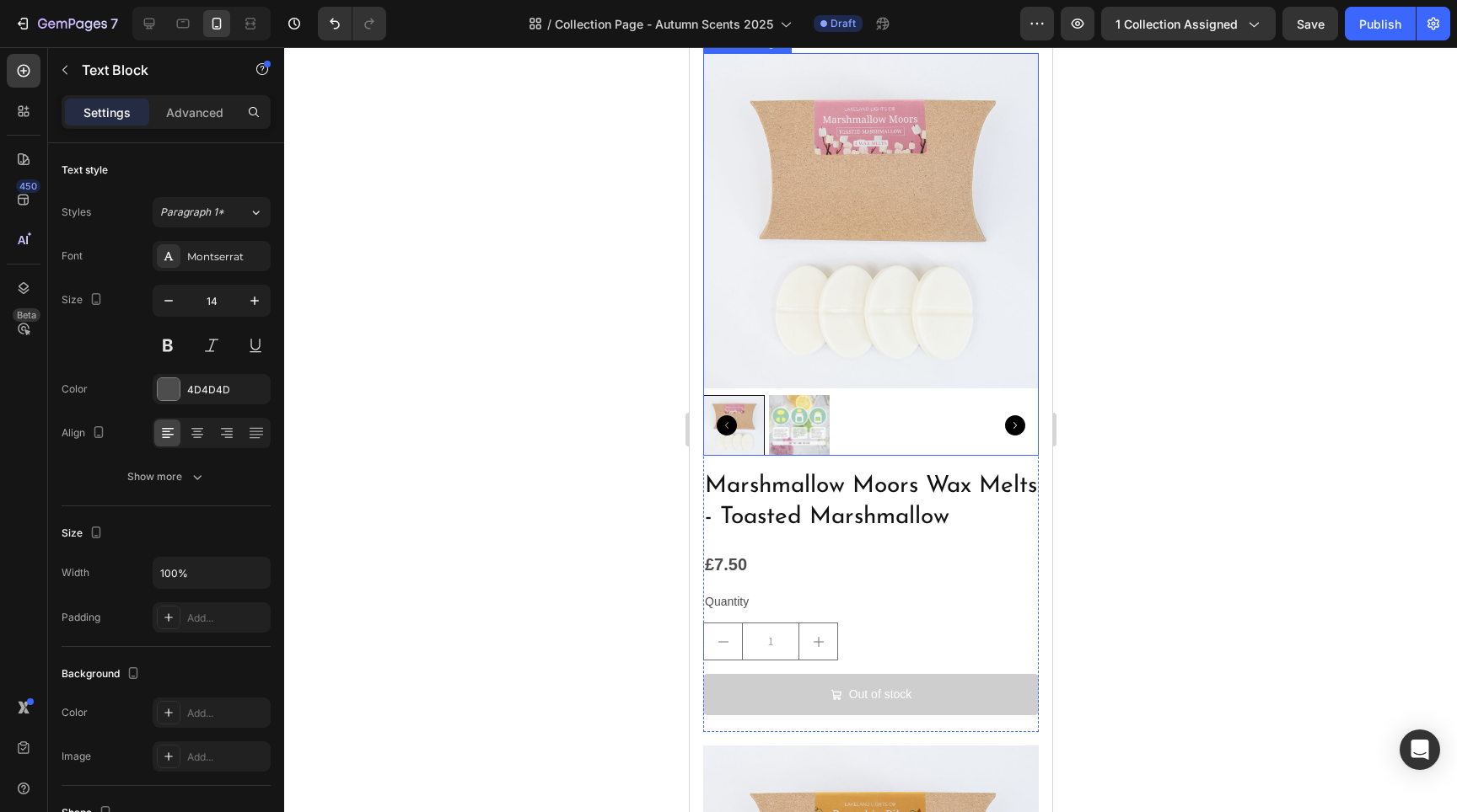
scroll to position [4024, 0]
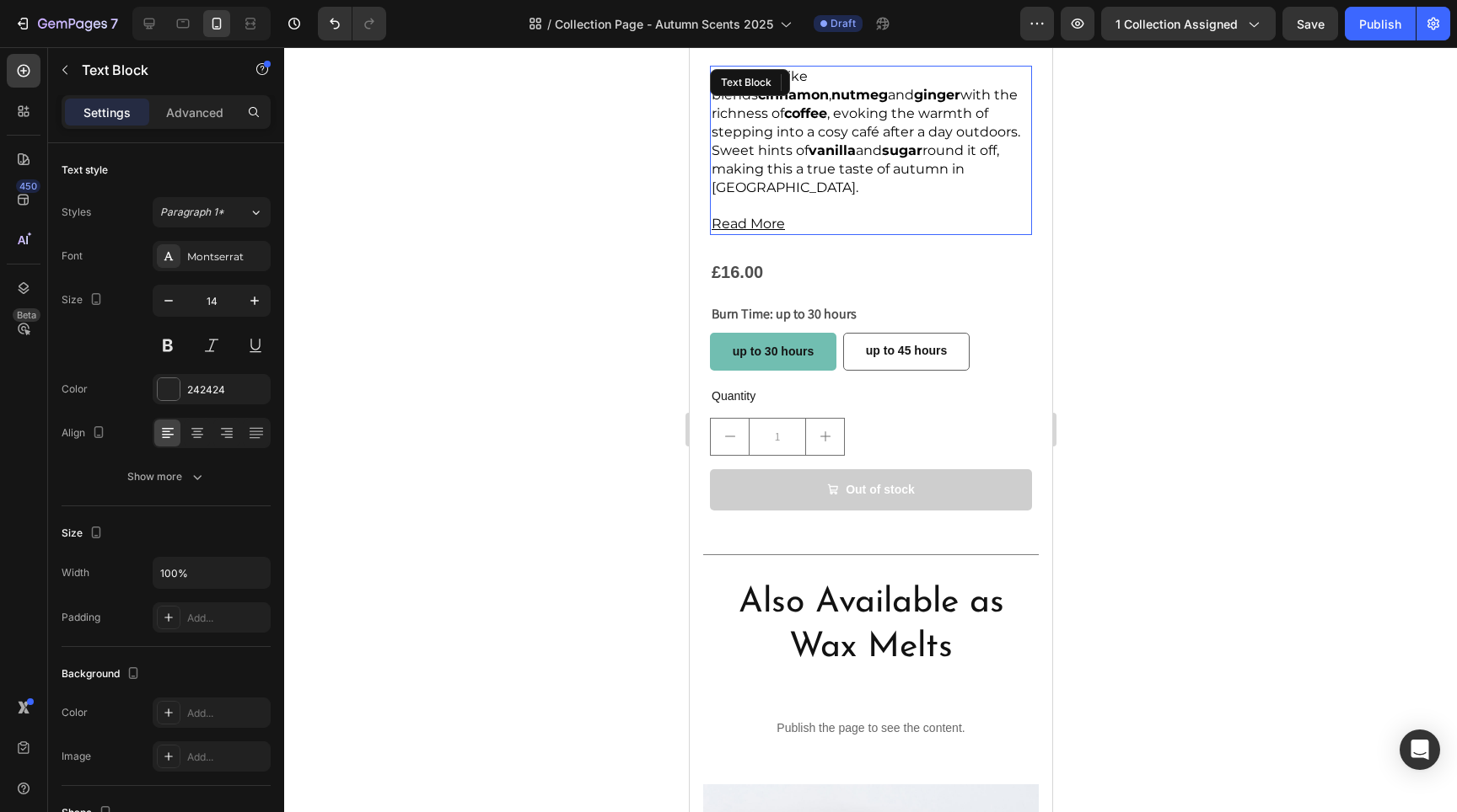
click at [844, 110] on span "Pumpkin Pike blends cinnamon , nutmeg and ginger with the richness of coffee , …" at bounding box center [865, 131] width 309 height 127
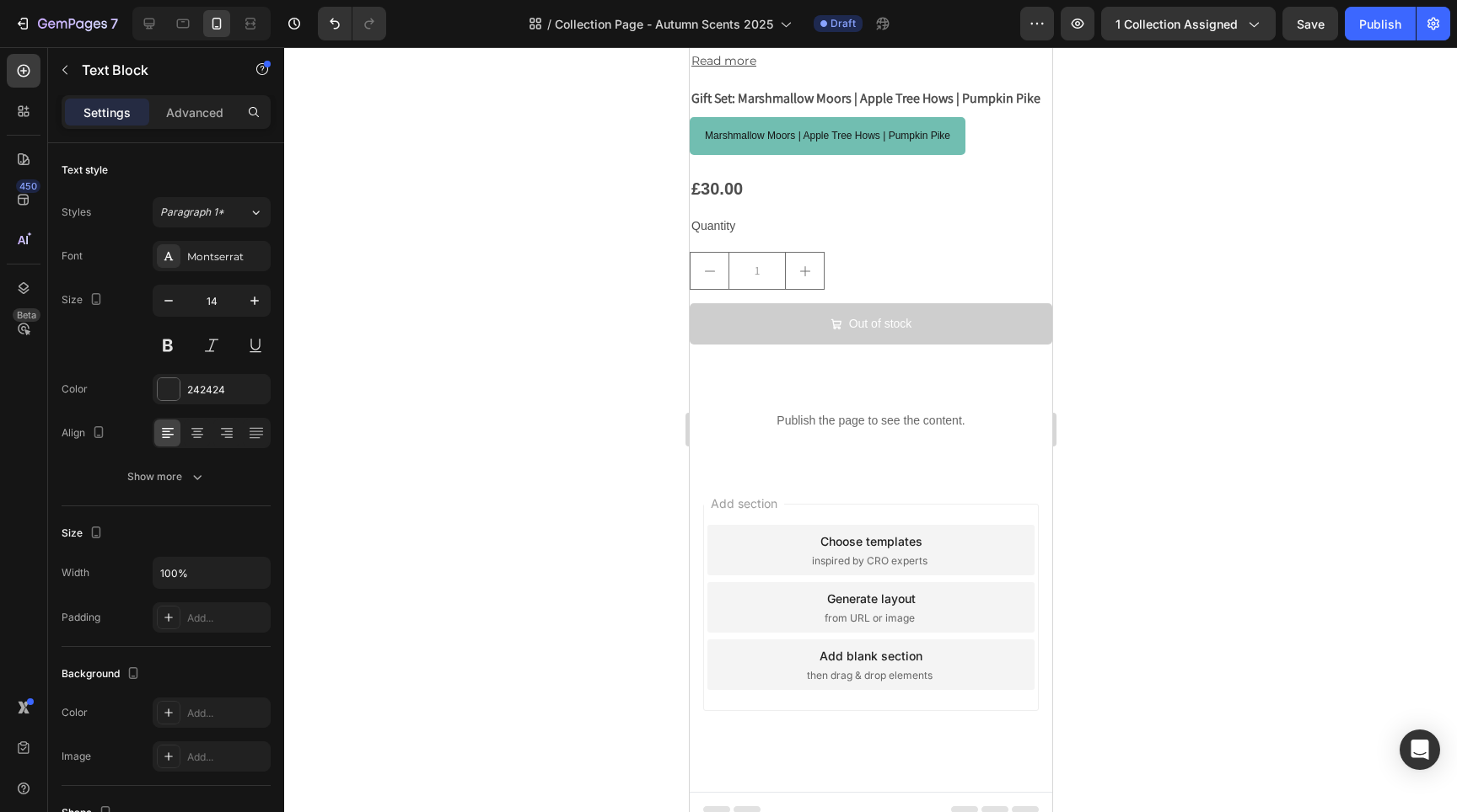
scroll to position [8205, 0]
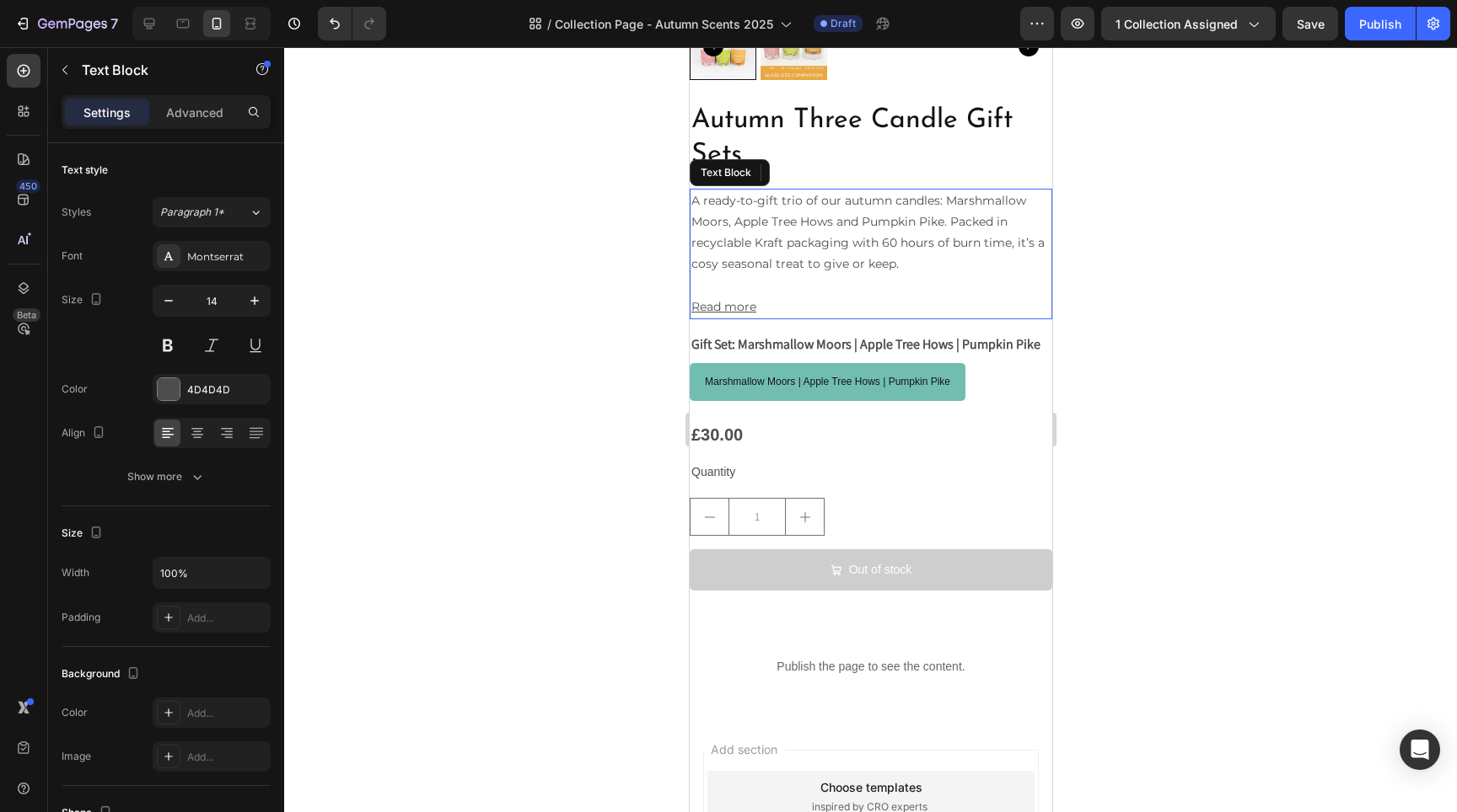
click at [863, 215] on p "A ready-to-gift trio of our autumn candles: Marshmallow Moors, Apple Tree Hows …" at bounding box center [869, 233] width 359 height 85
click at [865, 214] on p "A ready-to-gift trio of our autumn candles: Marshmallow Moors, Apple Tree Hows …" at bounding box center [869, 233] width 359 height 85
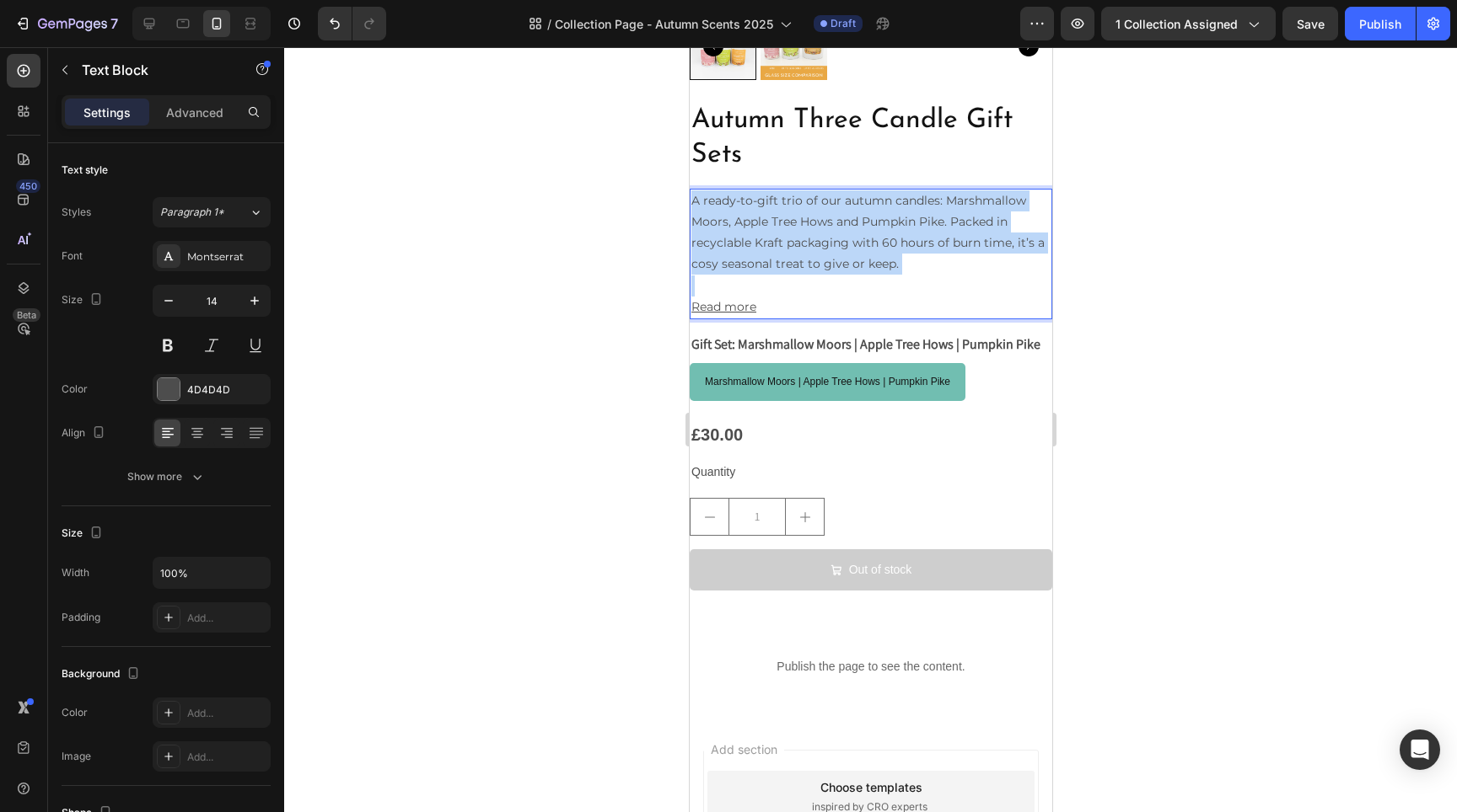
click at [865, 214] on p "A ready-to-gift trio of our autumn candles: Marshmallow Moors, Apple Tree Hows …" at bounding box center [869, 233] width 359 height 85
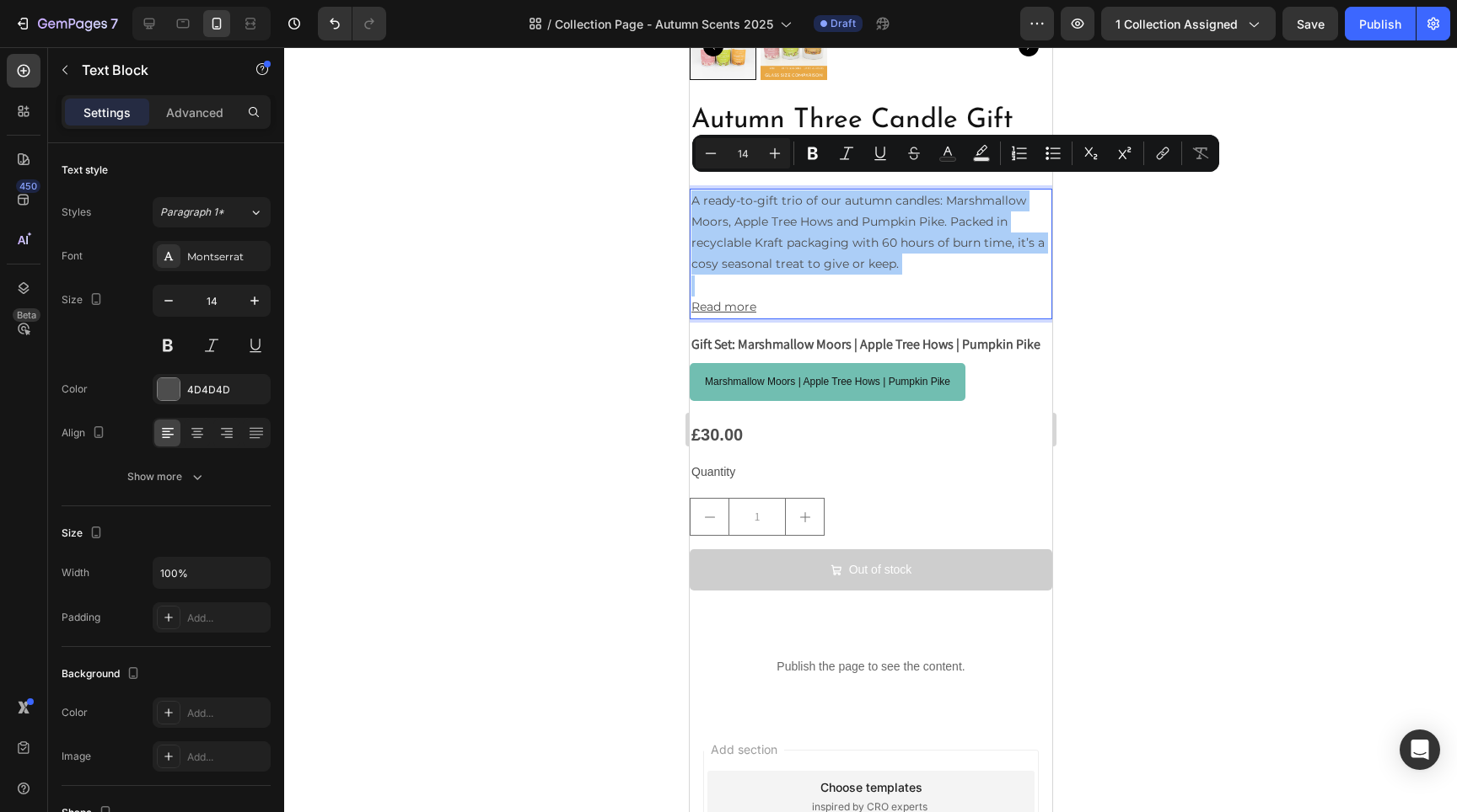
click at [1072, 264] on div at bounding box center [870, 430] width 1173 height 765
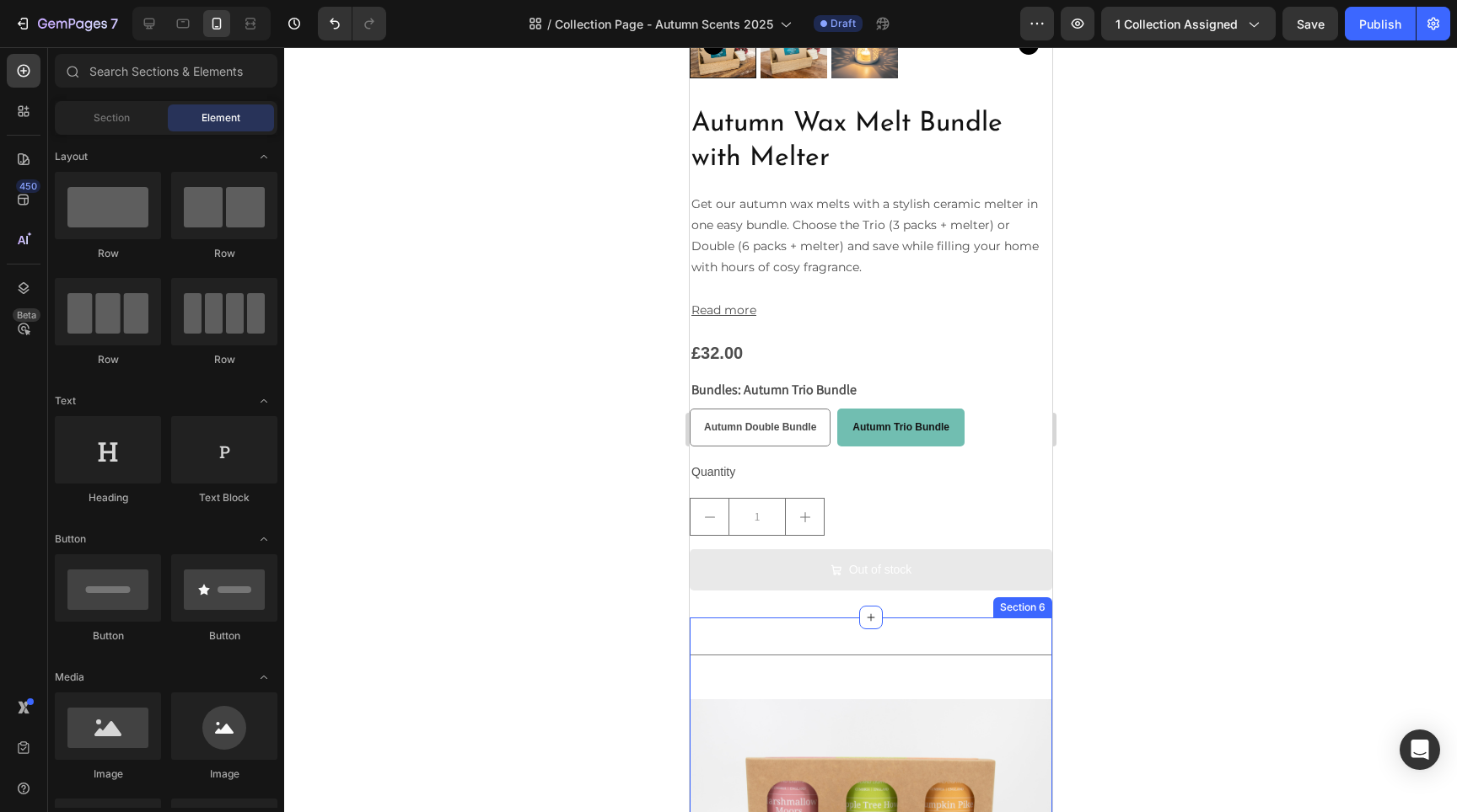
scroll to position [7154, 0]
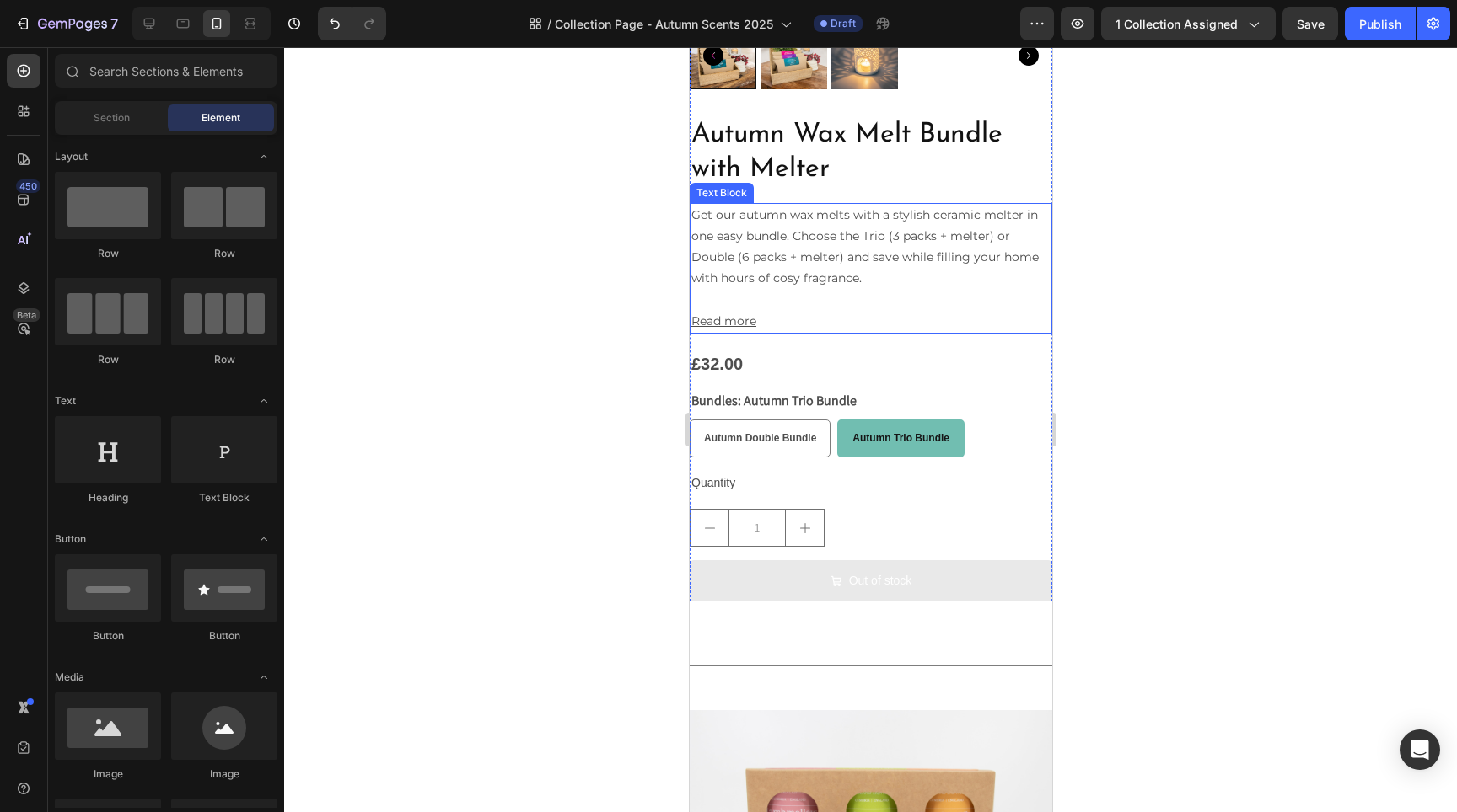
click at [873, 230] on p "Get our autumn wax melts with a stylish ceramic melter in one easy bundle. Choo…" at bounding box center [869, 246] width 359 height 85
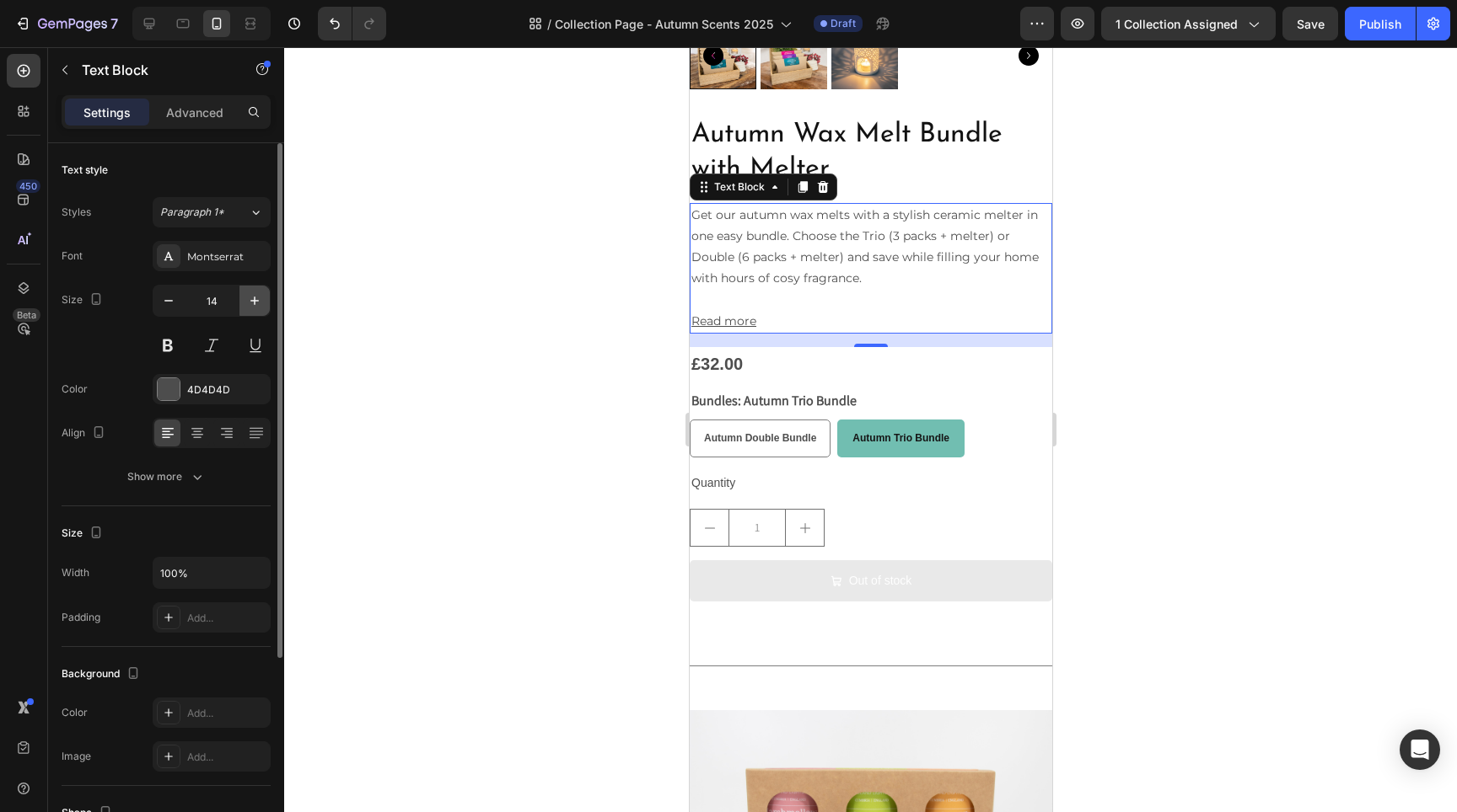
click at [262, 299] on icon "button" at bounding box center [255, 300] width 16 height 16
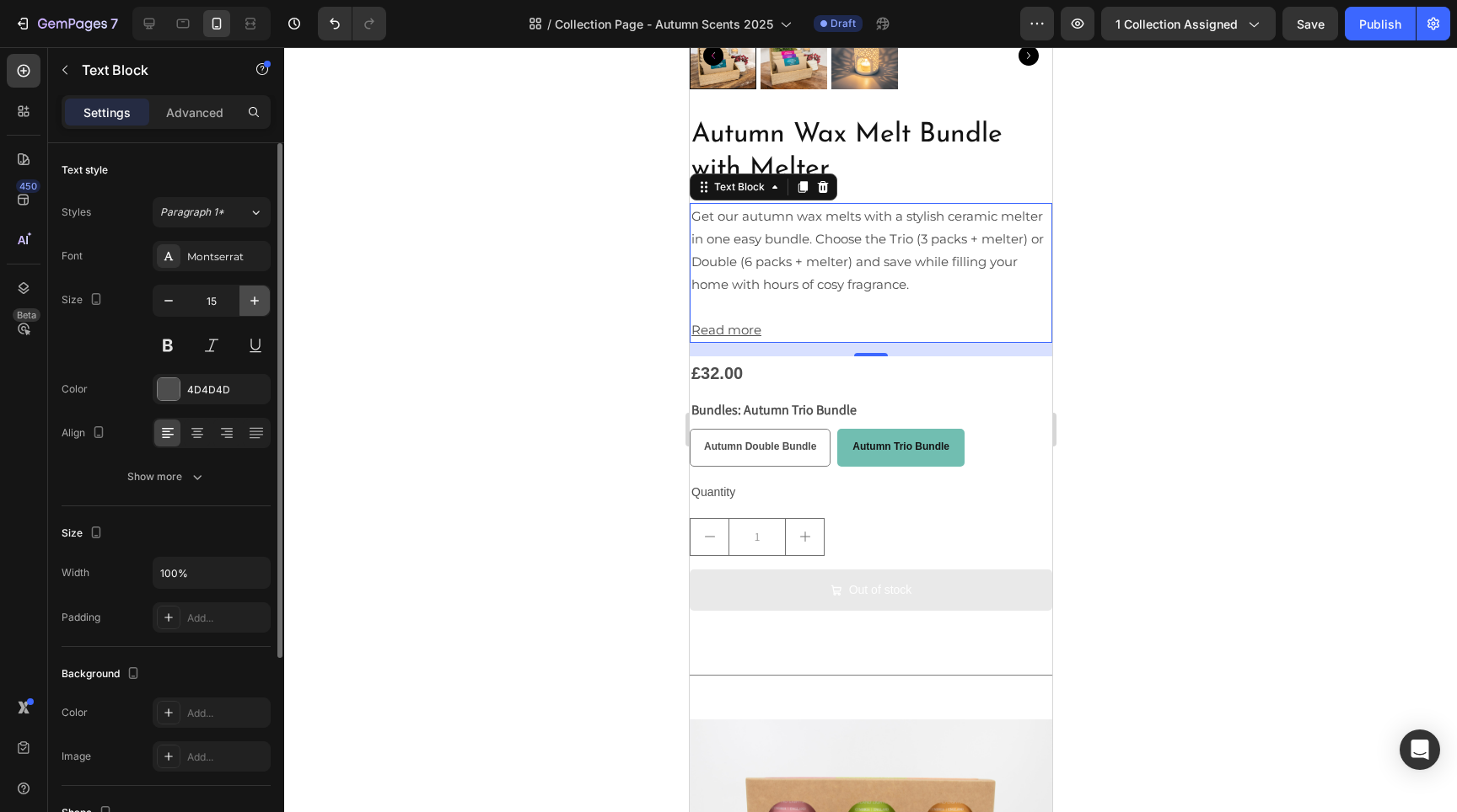
click at [261, 299] on icon "button" at bounding box center [255, 300] width 16 height 16
type input "16"
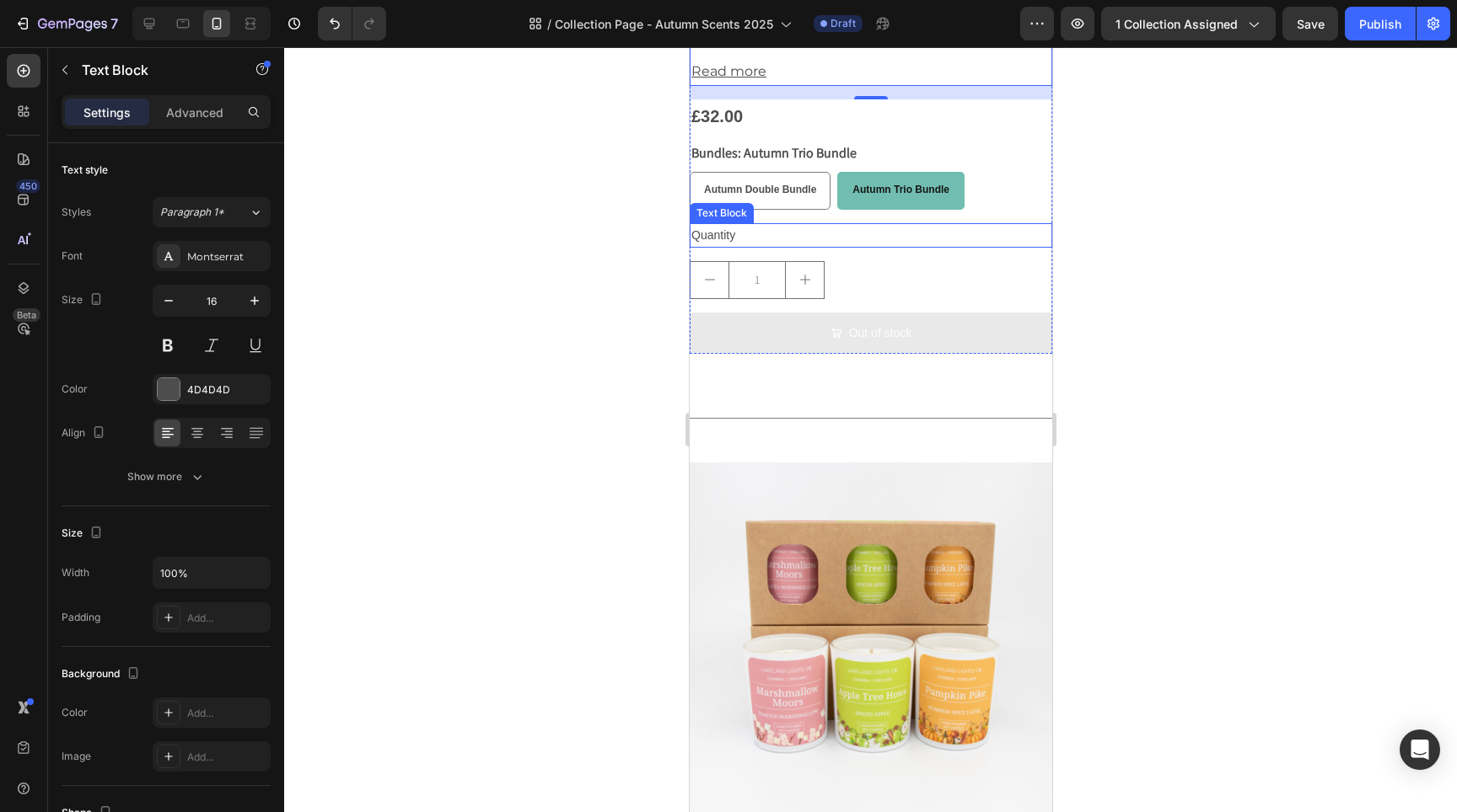
scroll to position [7507, 0]
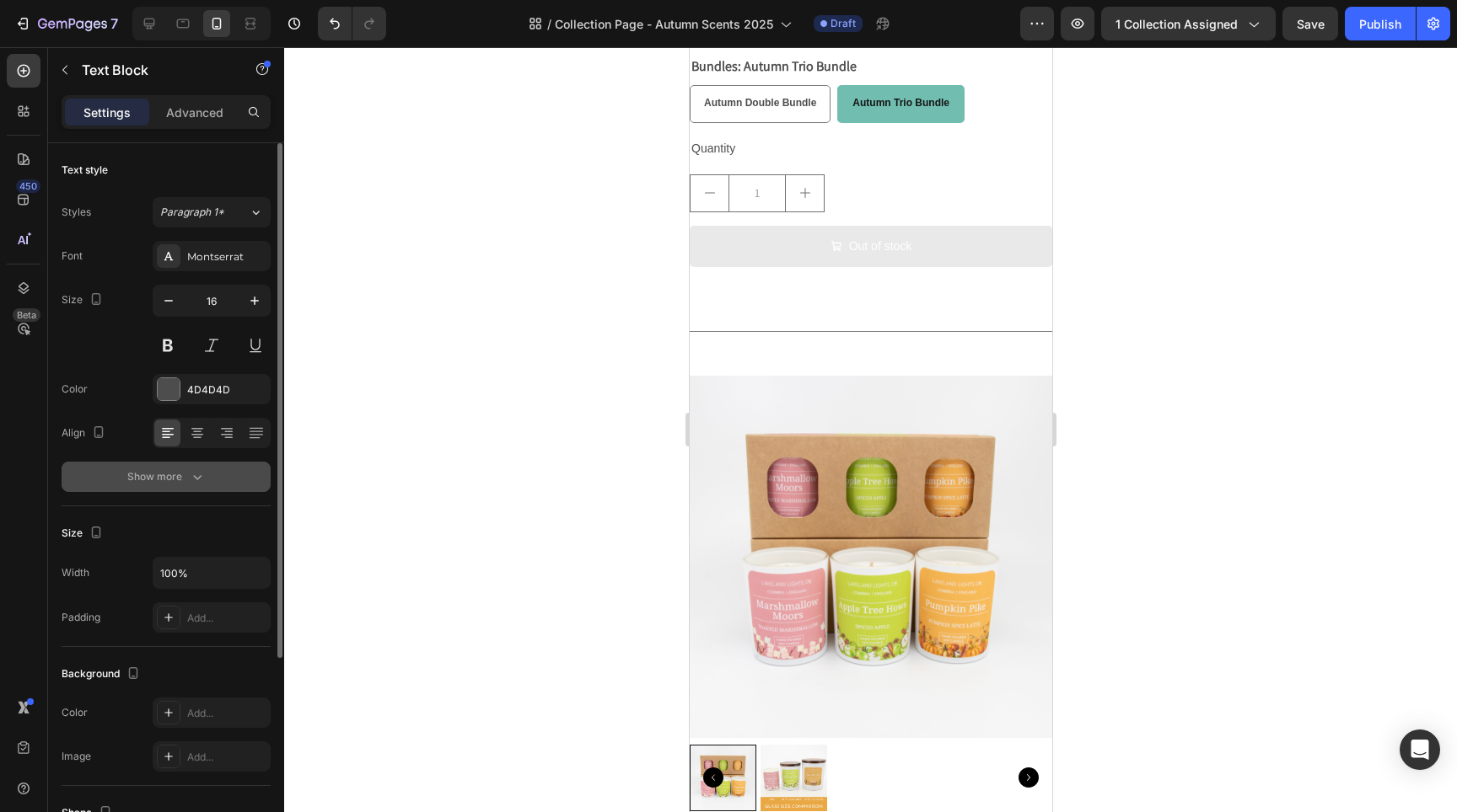
click at [188, 487] on button "Show more" at bounding box center [165, 476] width 209 height 30
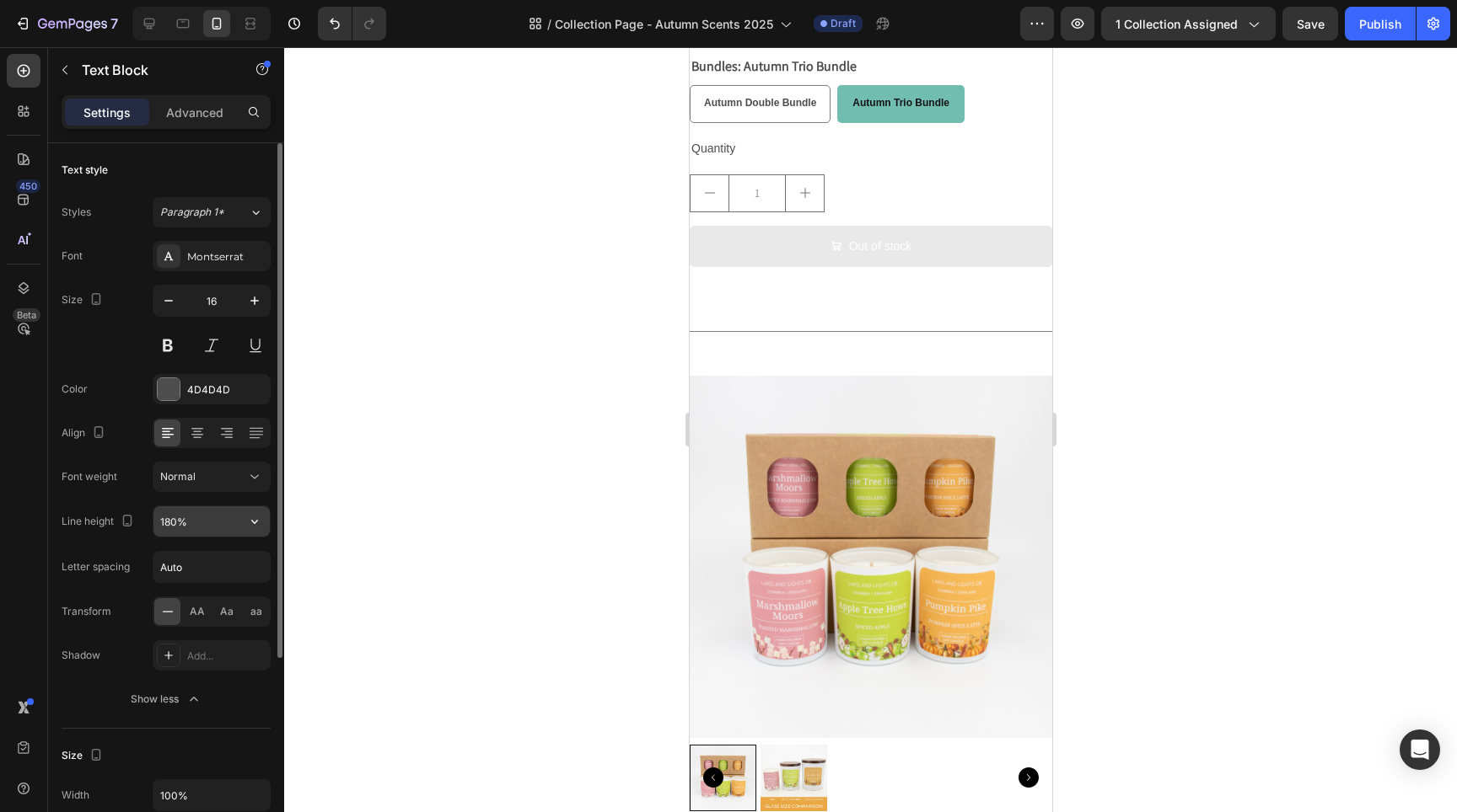
click at [212, 528] on input "180%" at bounding box center [211, 521] width 116 height 30
click at [263, 531] on button "button" at bounding box center [254, 521] width 30 height 30
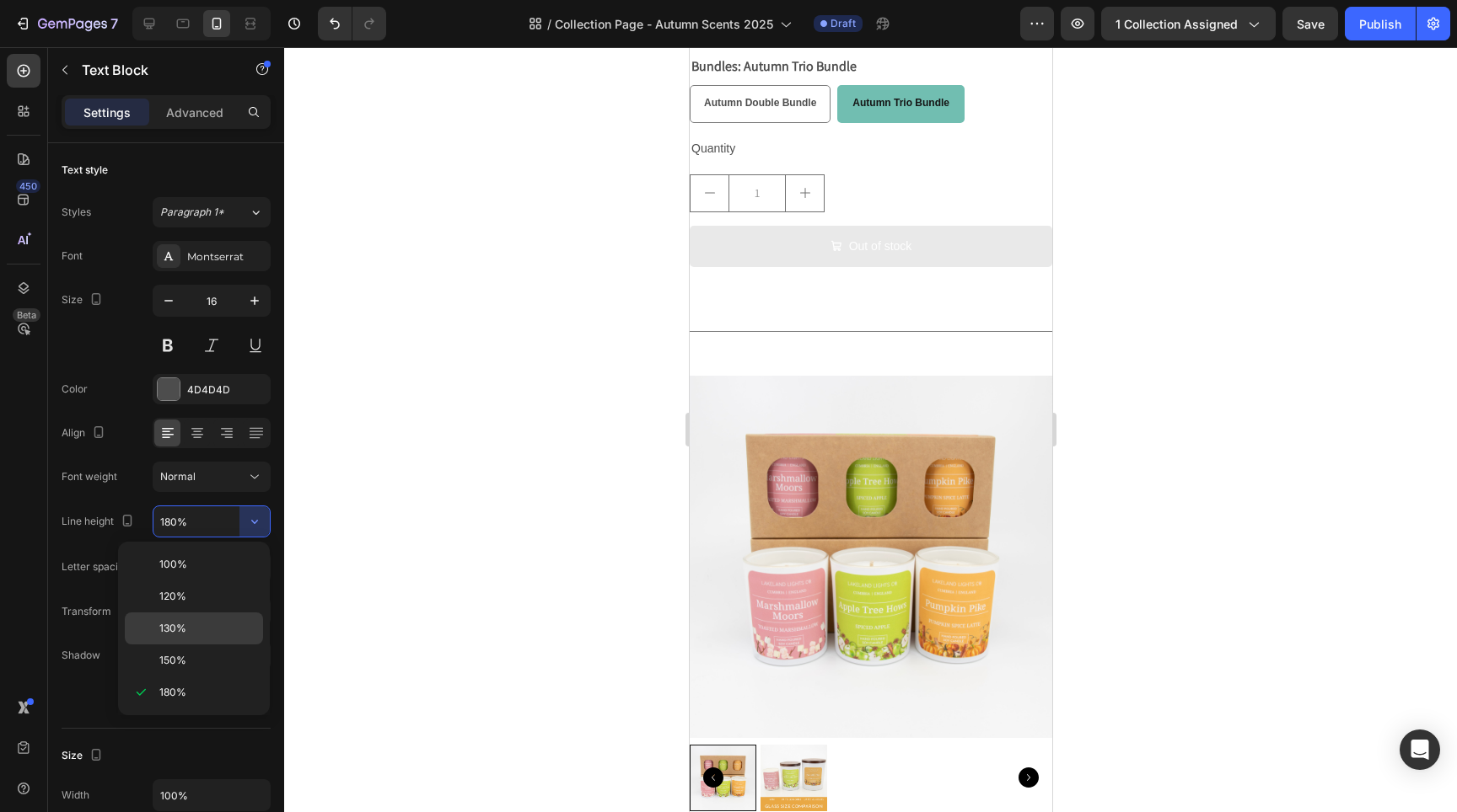
click at [201, 635] on p "130%" at bounding box center [207, 629] width 96 height 16
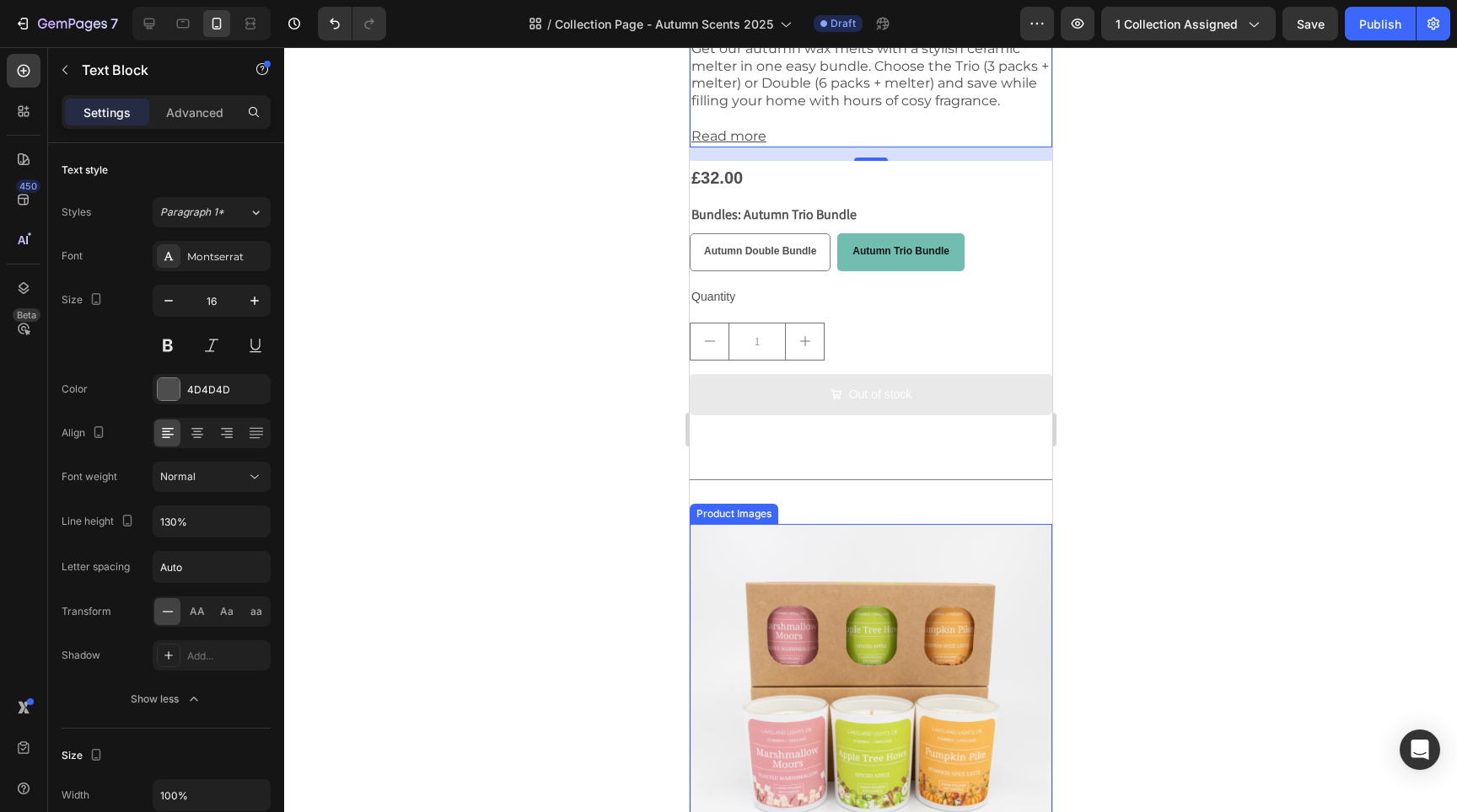
scroll to position [7231, 0]
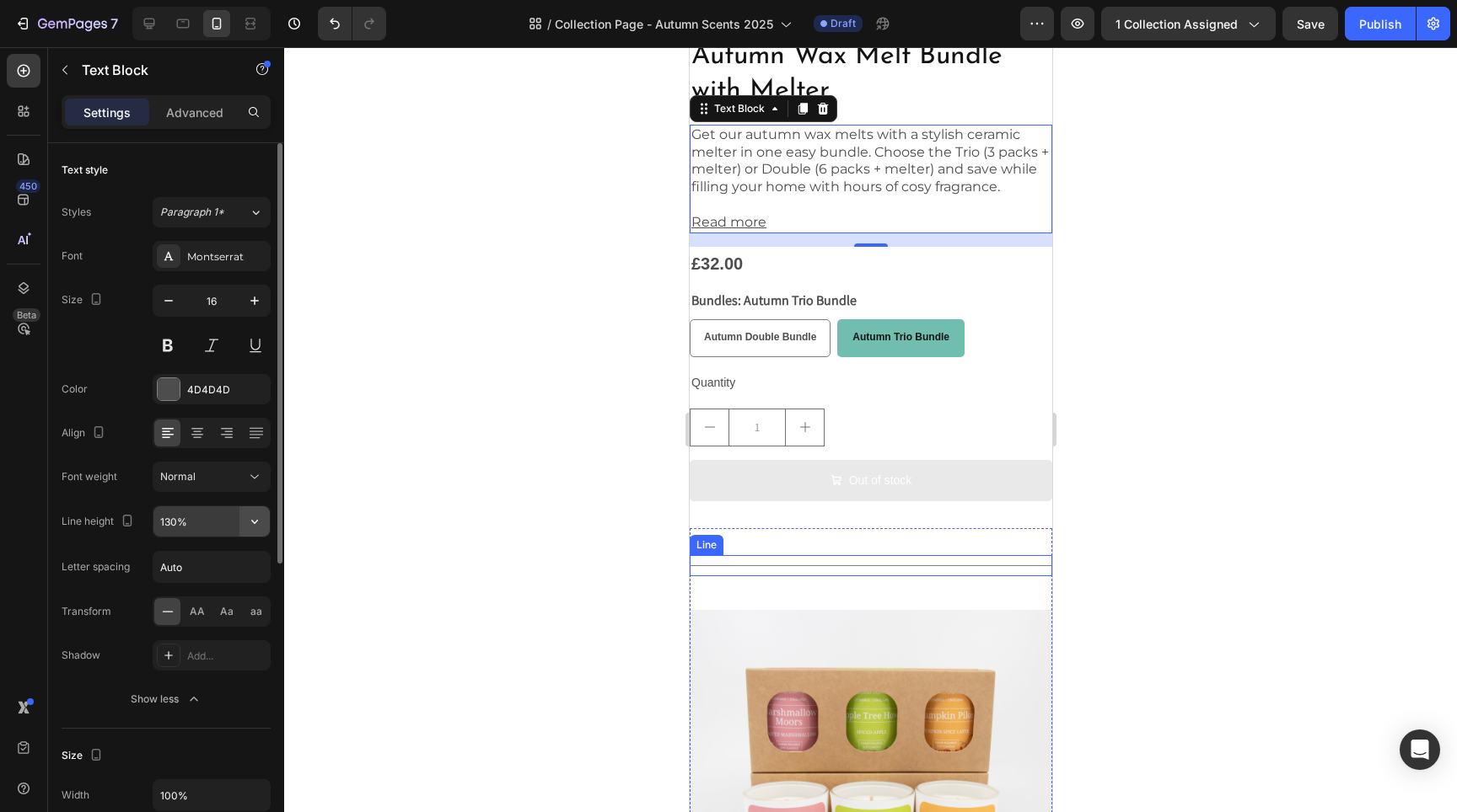
click at [246, 535] on button "button" at bounding box center [254, 521] width 30 height 30
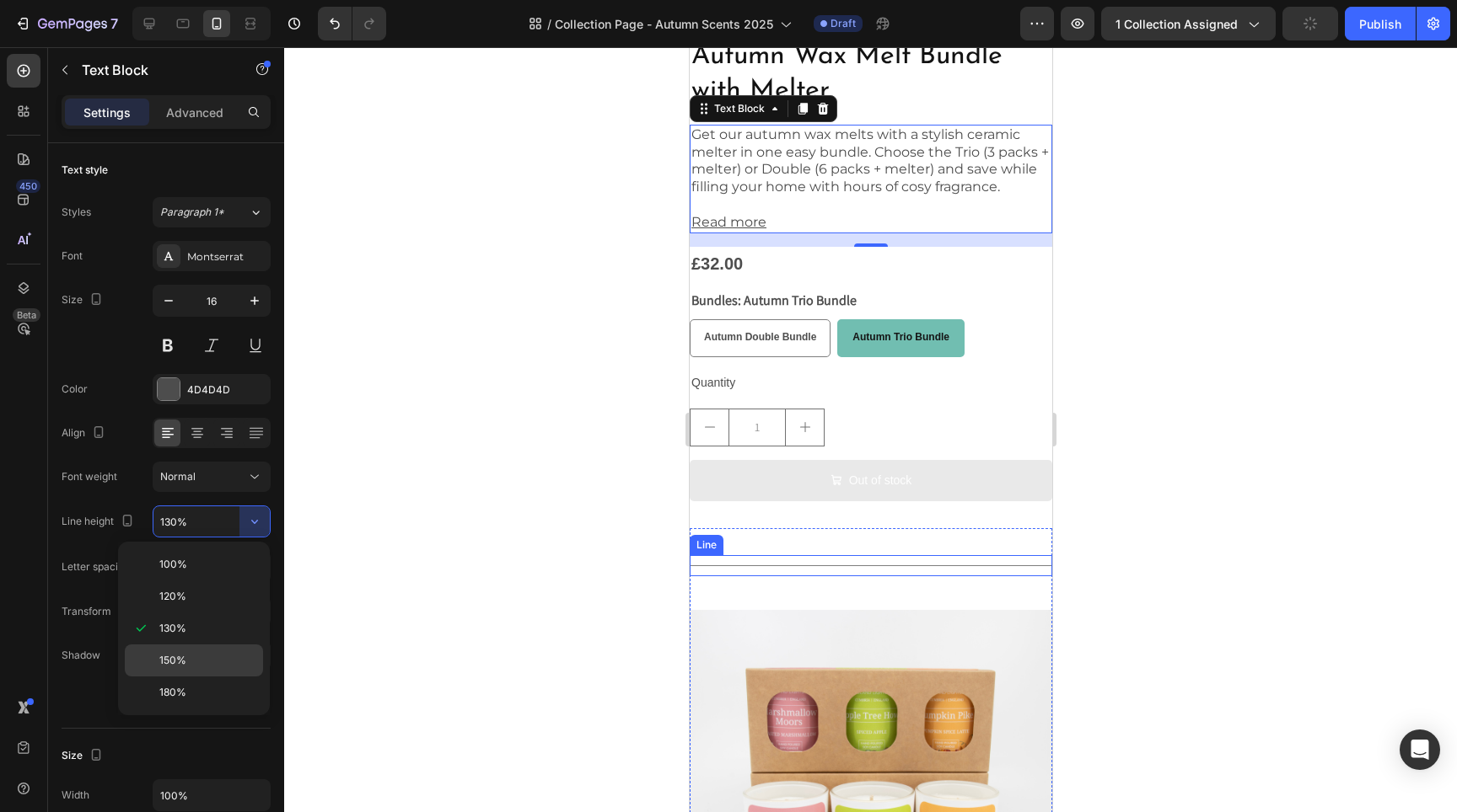
click at [207, 667] on p "150%" at bounding box center [207, 661] width 96 height 16
type input "150%"
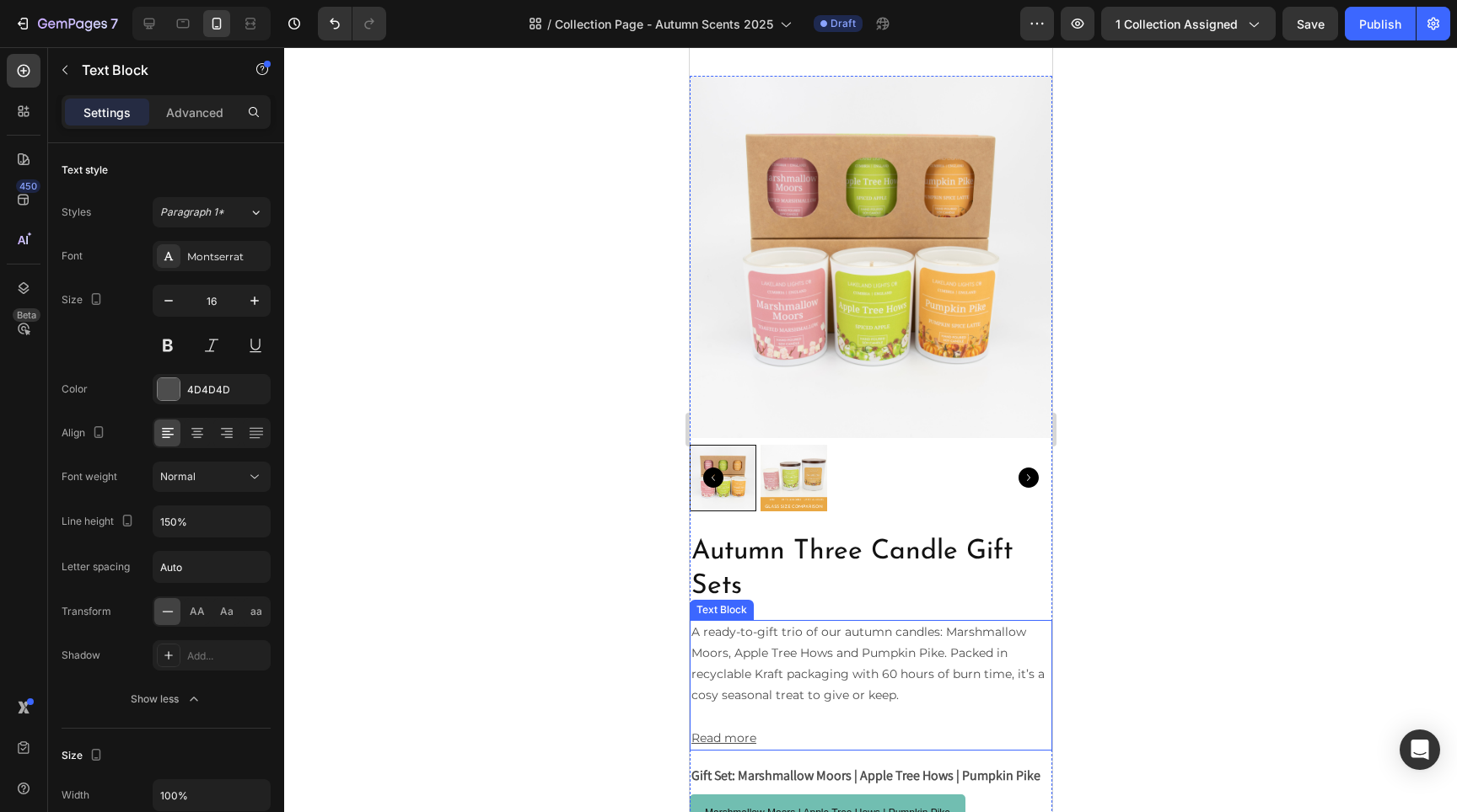
scroll to position [8037, 0]
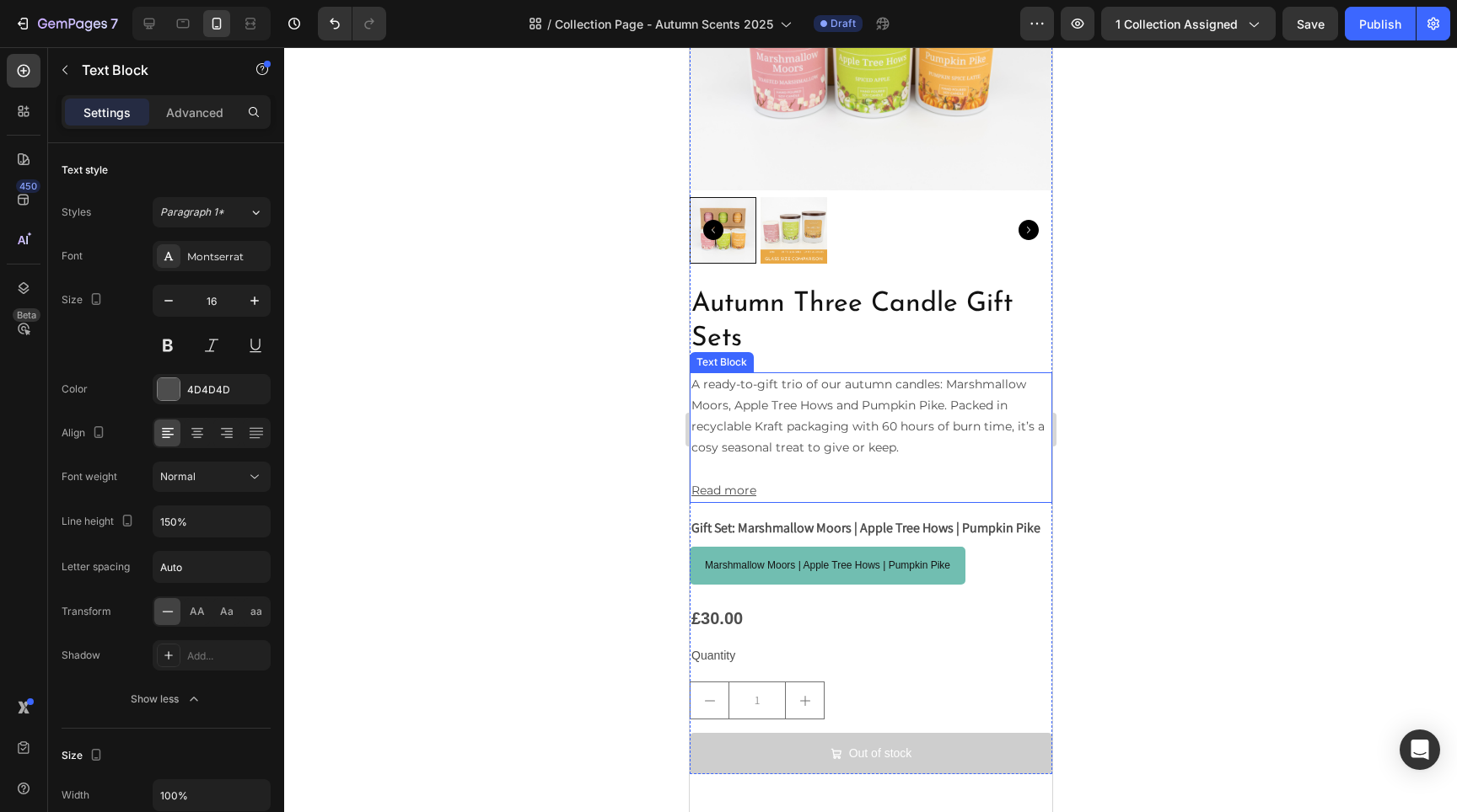
click at [859, 417] on p "A ready-to-gift trio of our autumn candles: Marshmallow Moors, Apple Tree Hows …" at bounding box center [869, 416] width 359 height 85
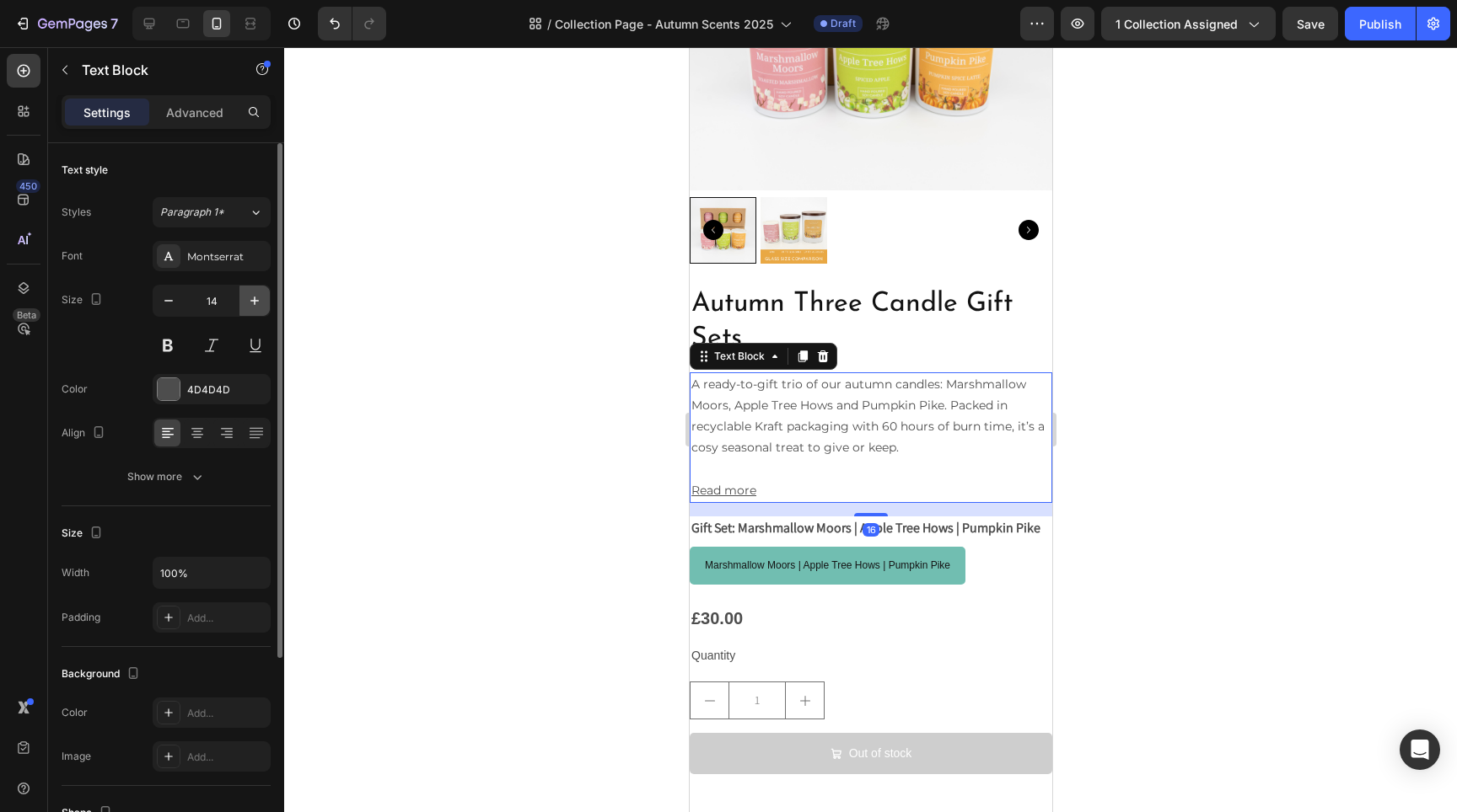
click at [249, 299] on icon "button" at bounding box center [255, 300] width 16 height 16
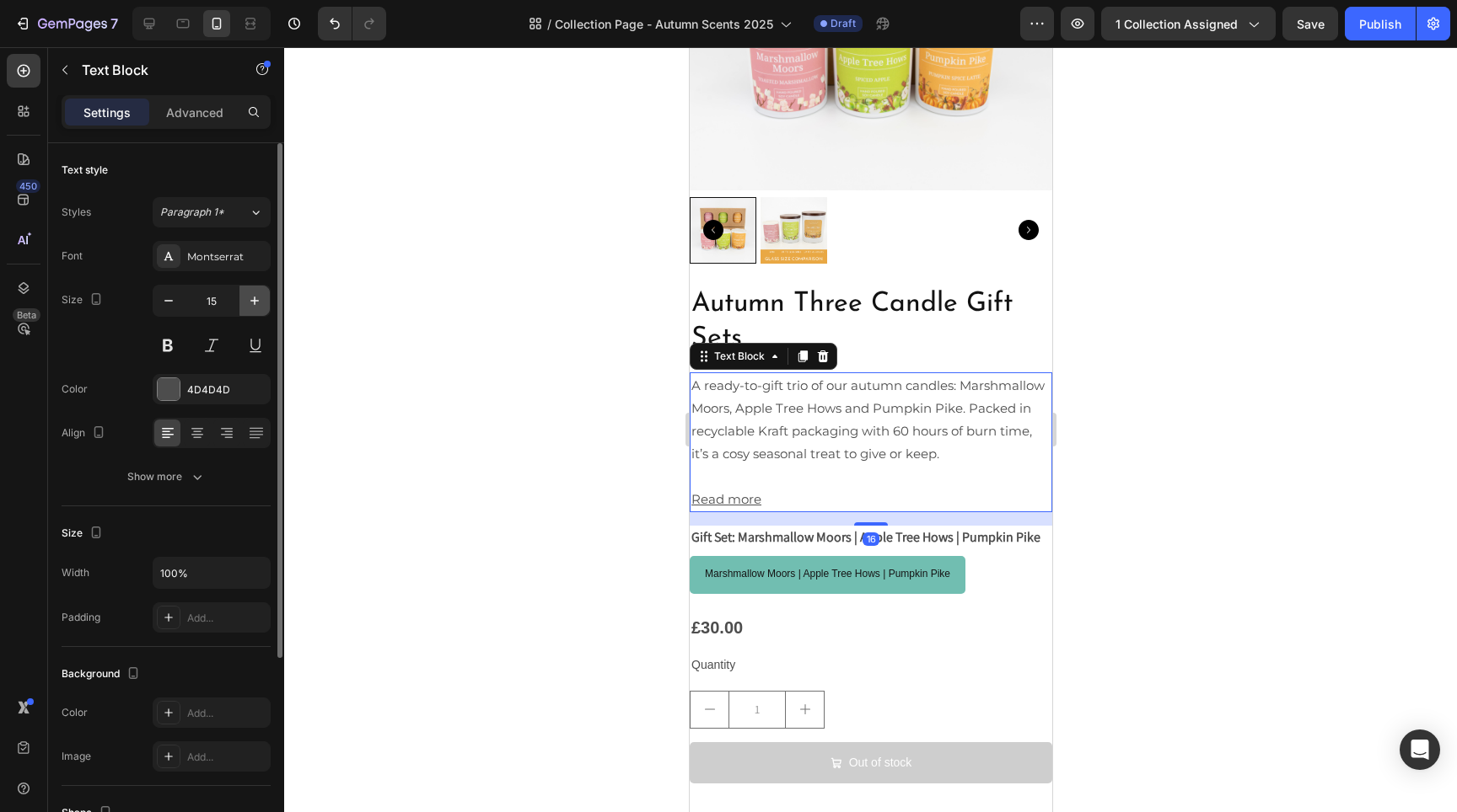
type input "16"
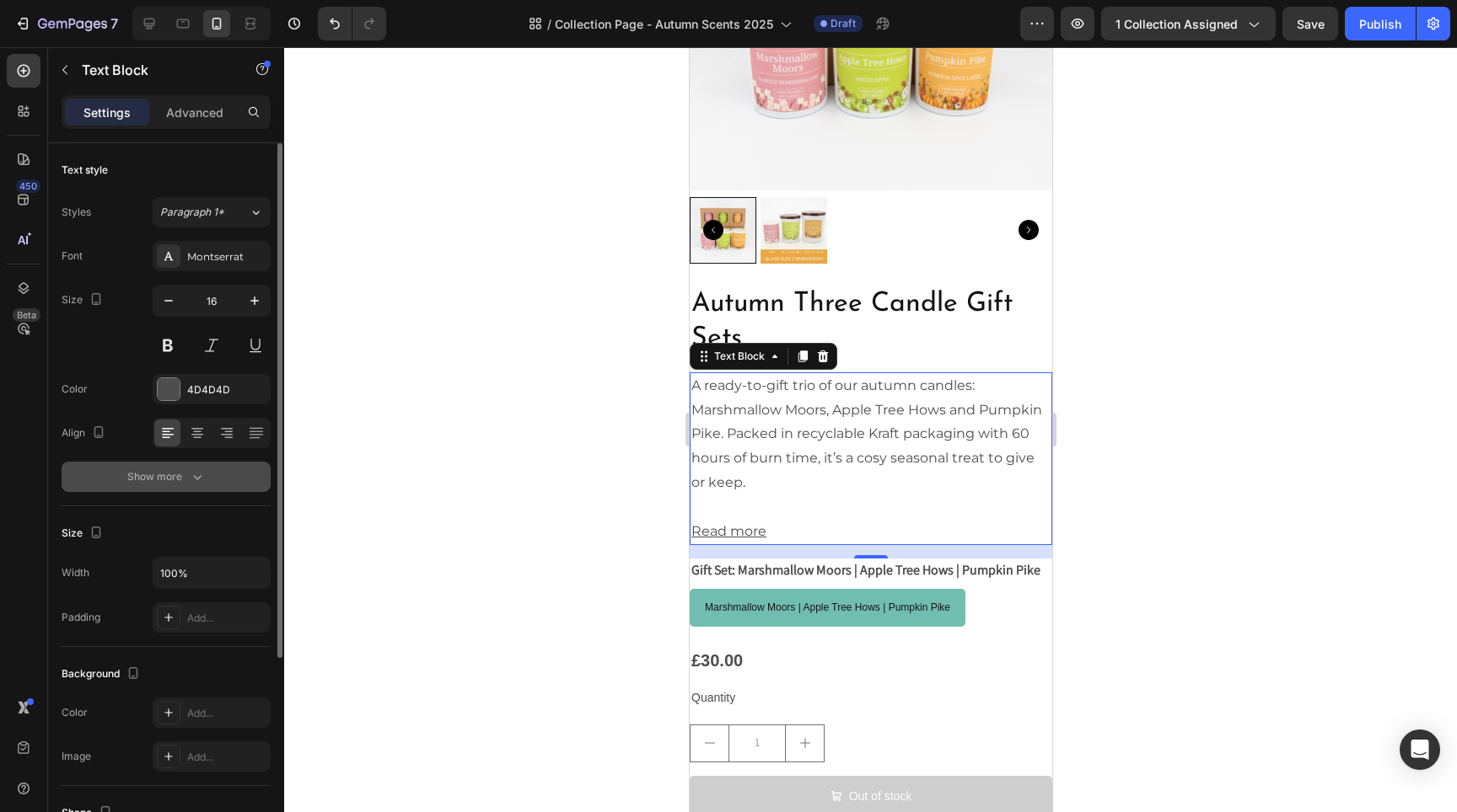
click at [168, 468] on button "Show more" at bounding box center [165, 476] width 209 height 30
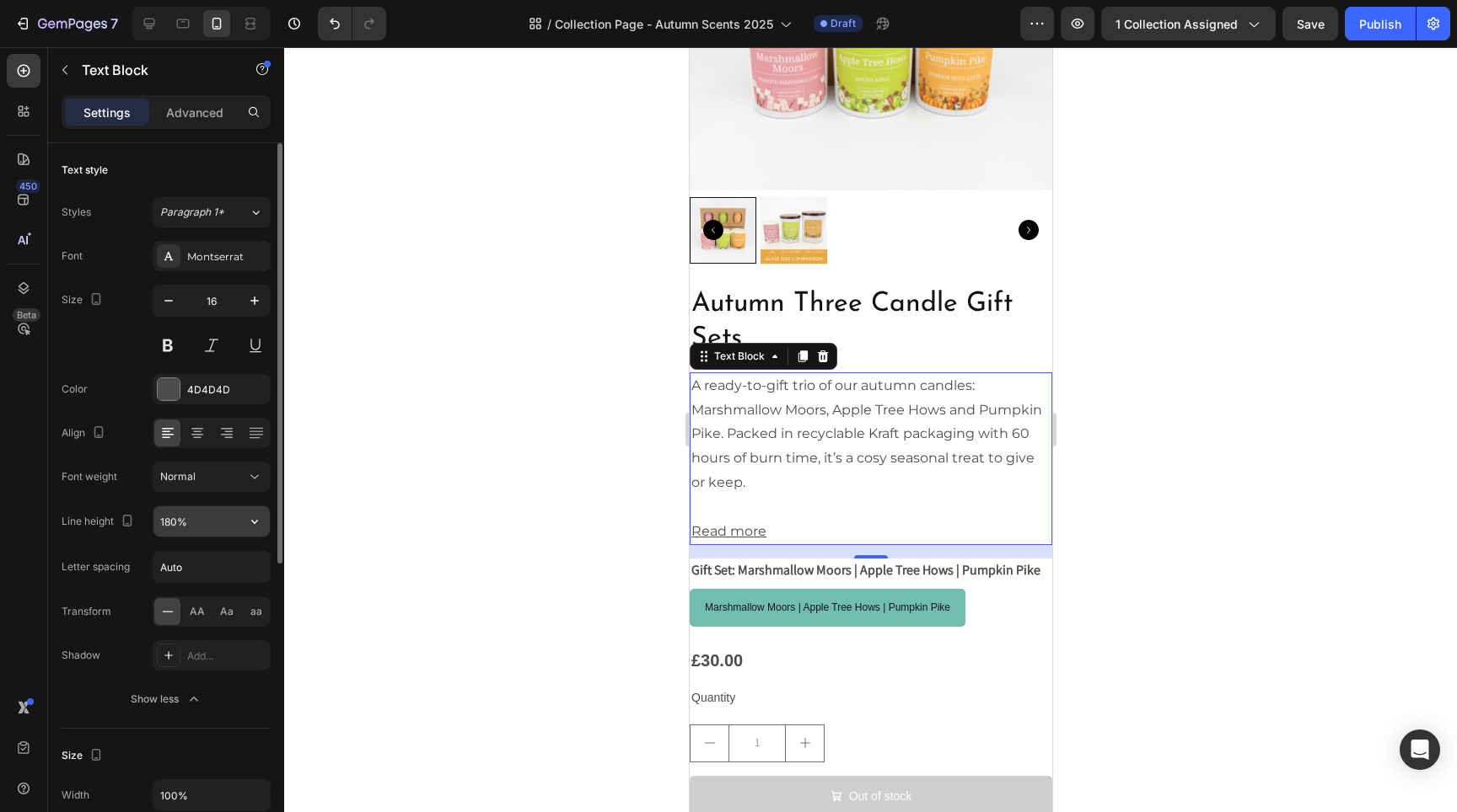
click at [252, 529] on icon "button" at bounding box center [255, 521] width 16 height 16
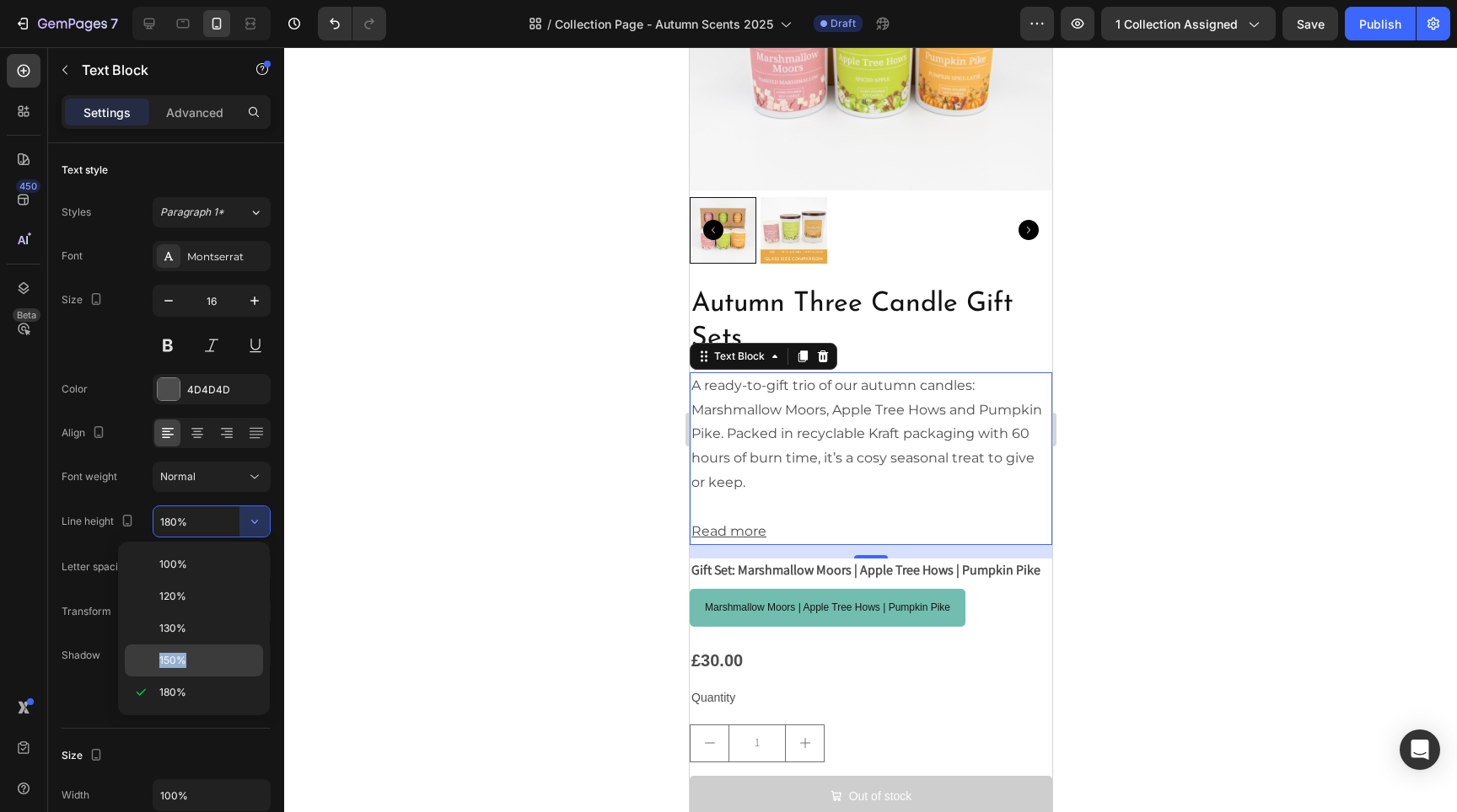
drag, startPoint x: 206, startPoint y: 634, endPoint x: 215, endPoint y: 656, distance: 23.8
click at [215, 656] on div "100% 120% 130% 150% 180%" at bounding box center [194, 628] width 138 height 160
click at [215, 656] on p "150%" at bounding box center [207, 661] width 96 height 16
type input "150%"
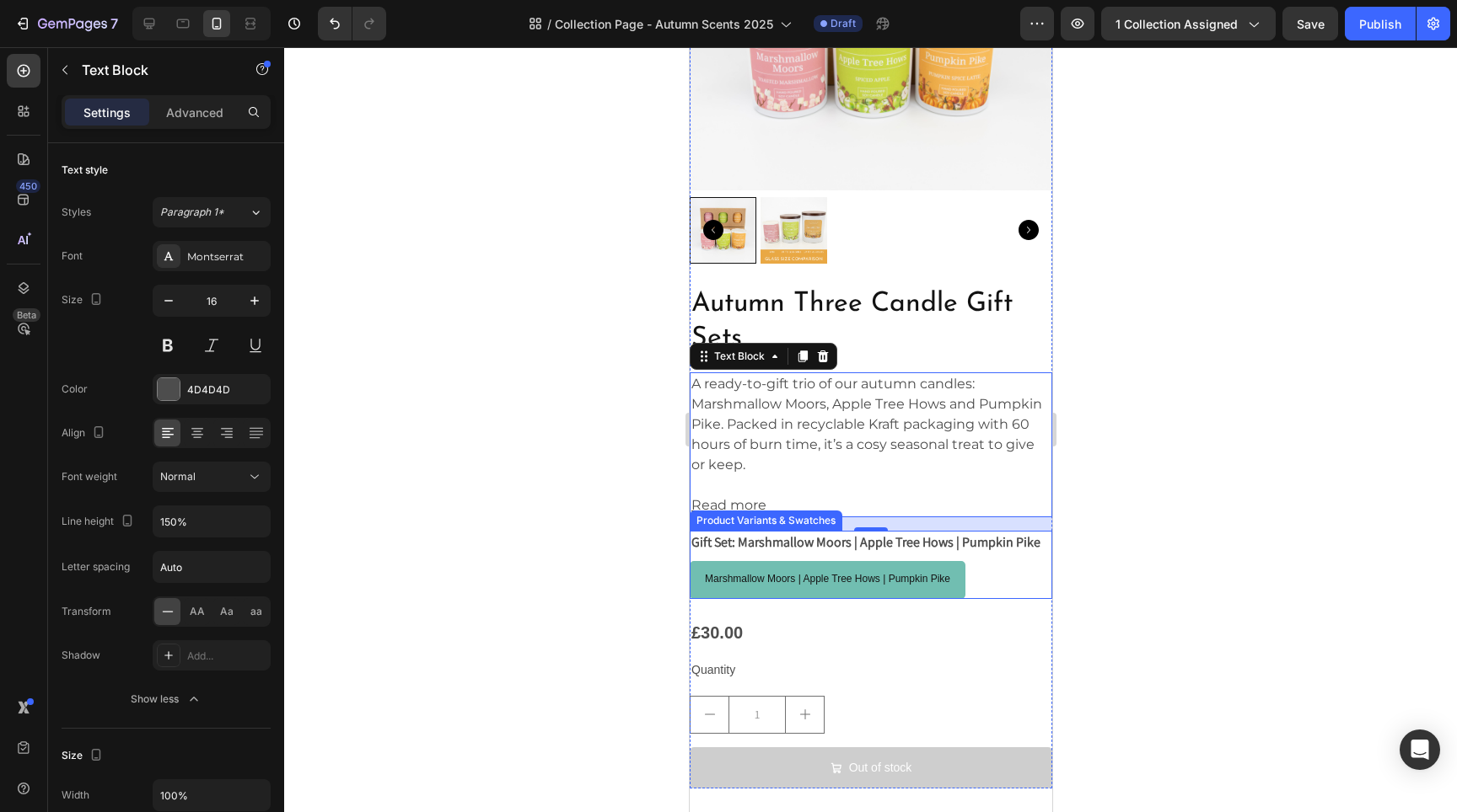
click at [1146, 610] on div at bounding box center [870, 430] width 1173 height 765
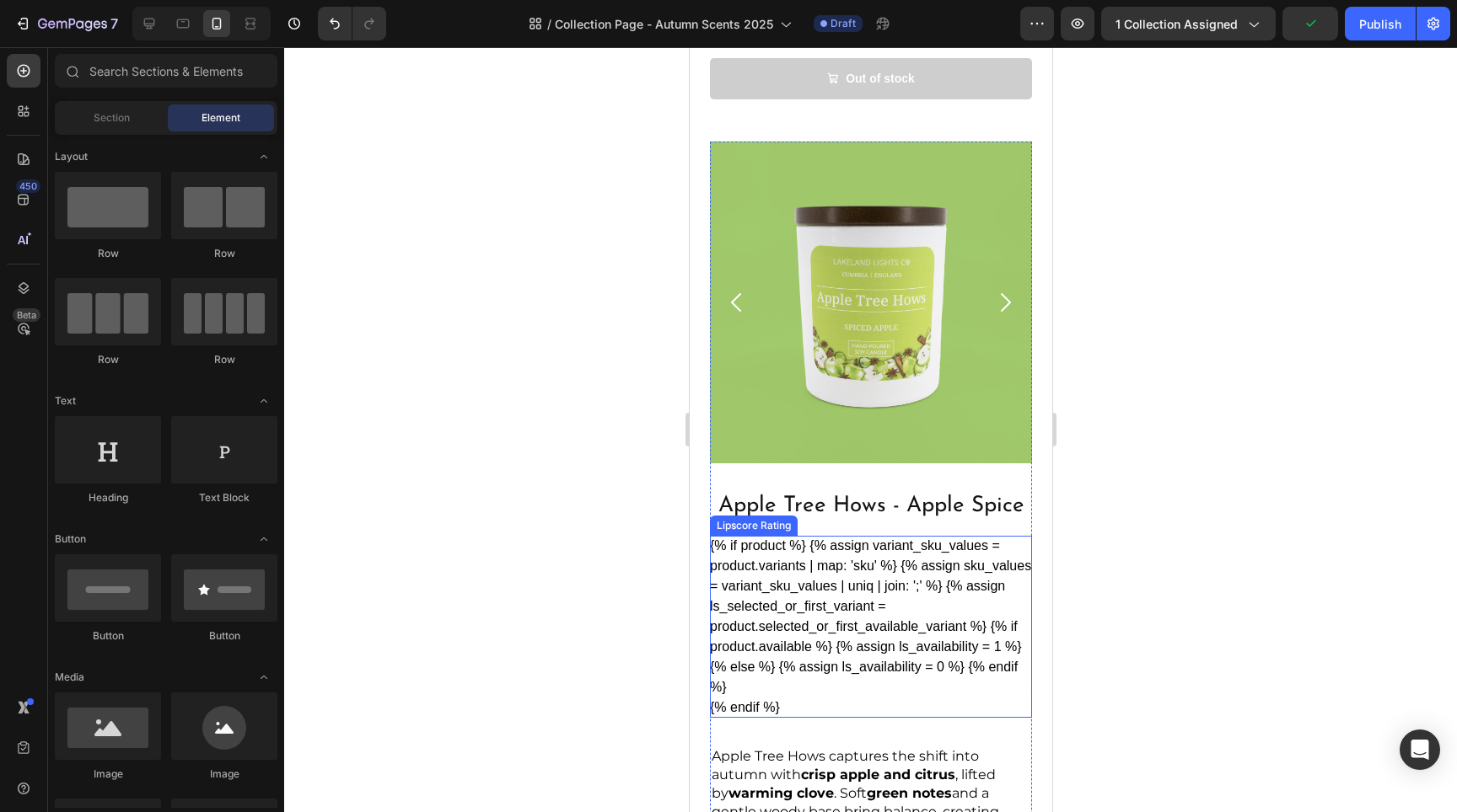
scroll to position [2507, 0]
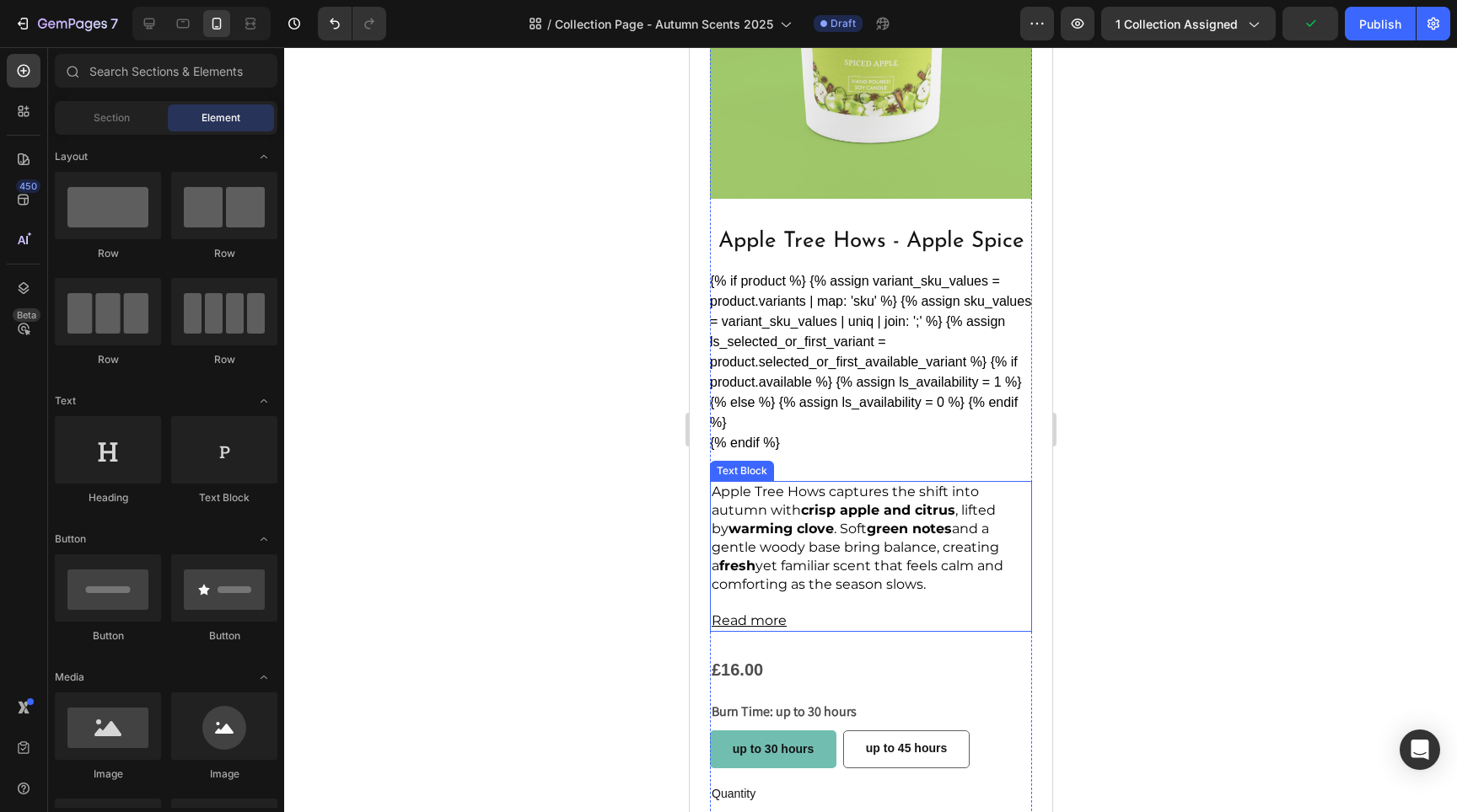
click at [866, 521] on strong "green notes" at bounding box center [908, 529] width 85 height 16
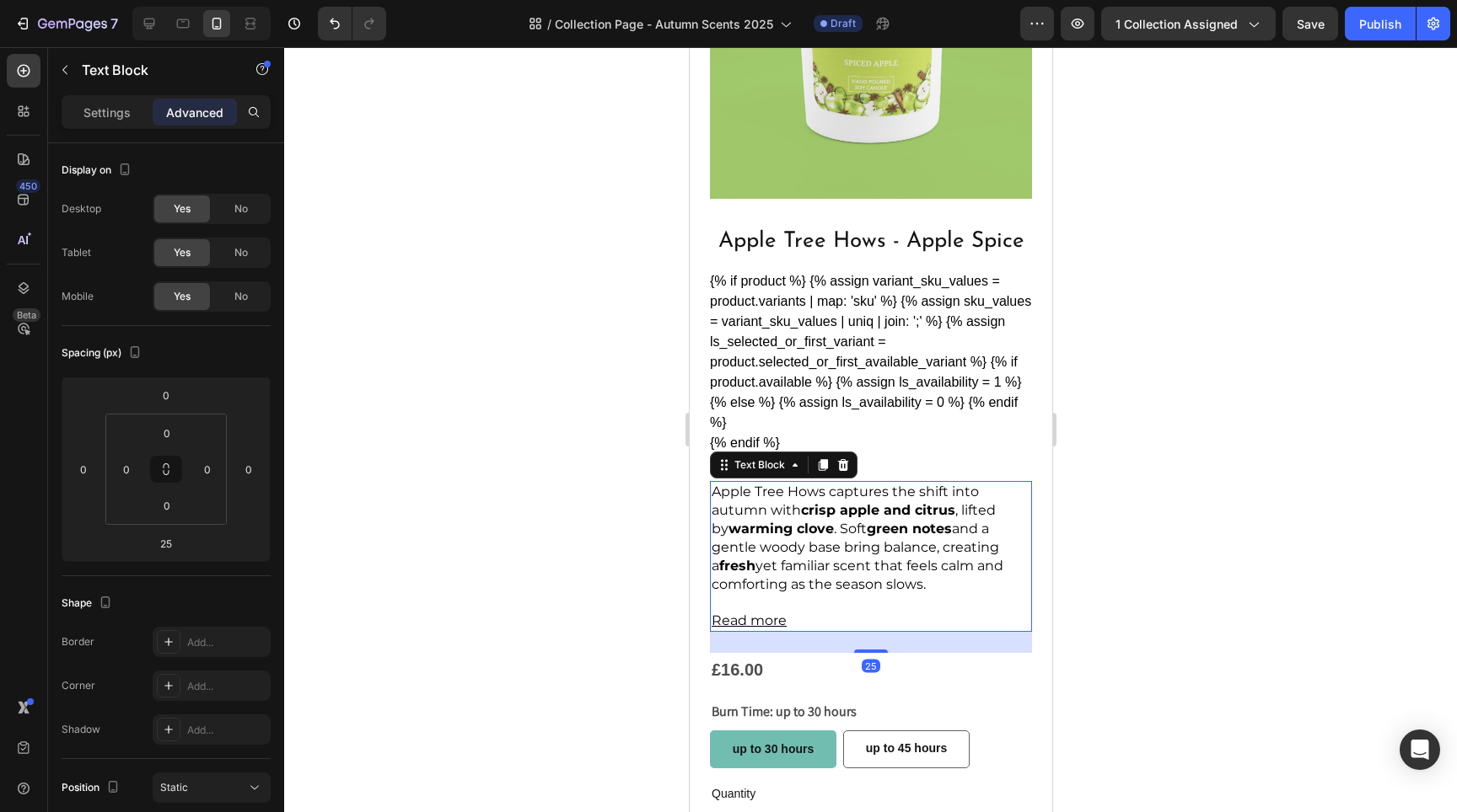
click at [842, 508] on span "Apple Tree Hows captures the shift into autumn with crisp apple and citrus , li…" at bounding box center [857, 537] width 292 height 109
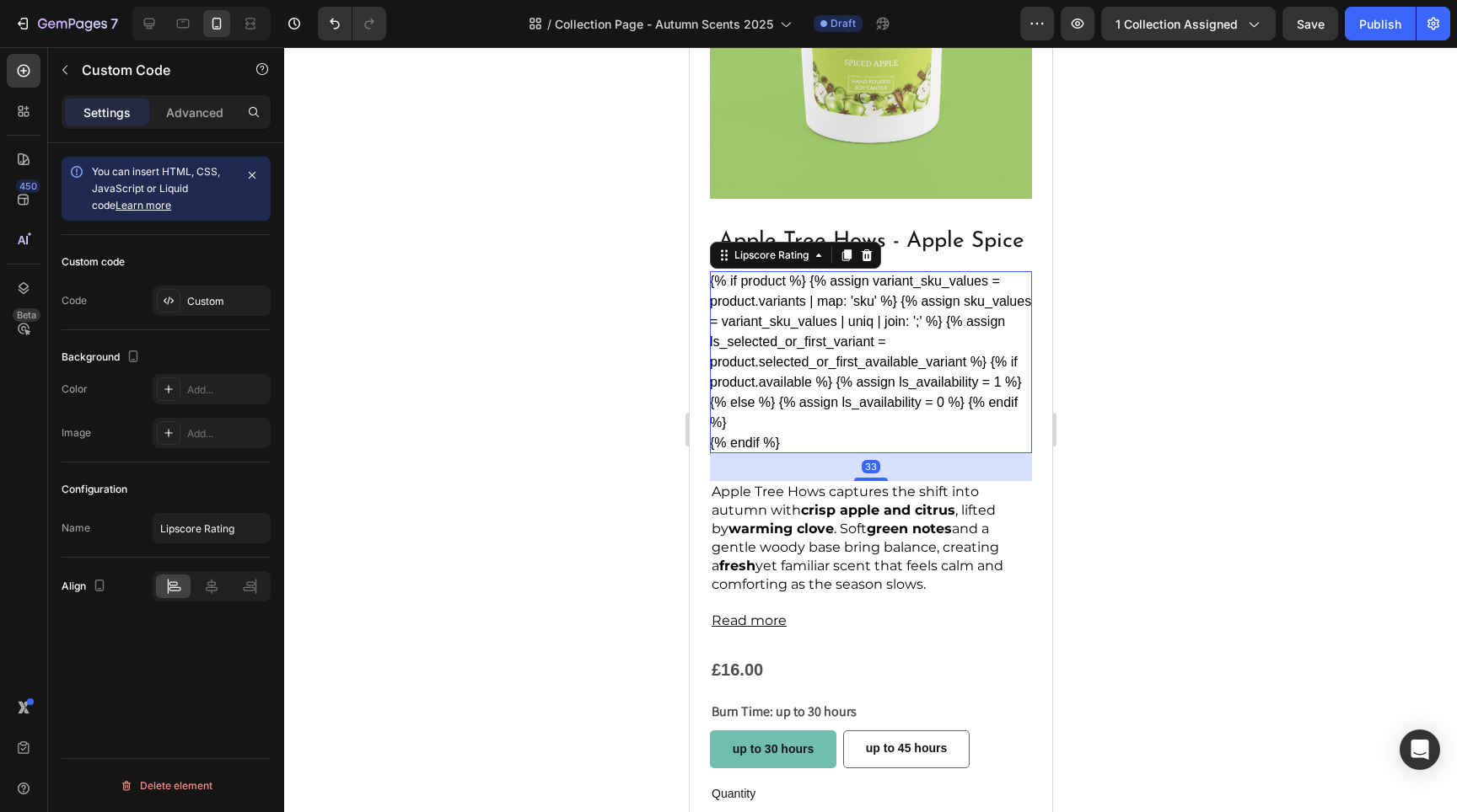
click at [910, 336] on div "{% if product %} {% assign variant_sku_values = product.variants | map: 'sku' %…" at bounding box center [870, 362] width 322 height 182
click at [879, 491] on p "Apple Tree Hows captures the shift into autumn with crisp apple and citrus , li…" at bounding box center [870, 538] width 319 height 111
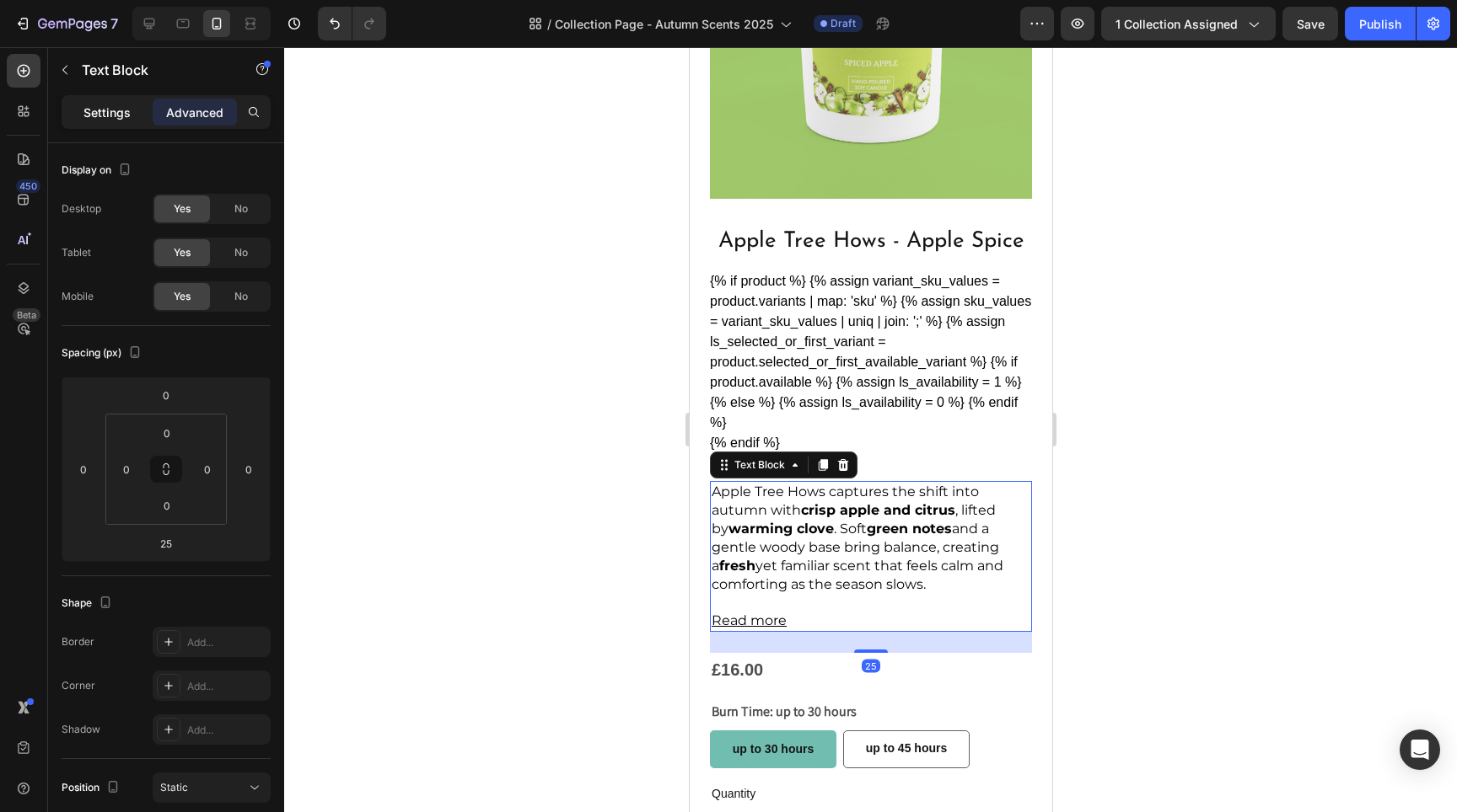
click at [101, 109] on p "Settings" at bounding box center [107, 112] width 47 height 17
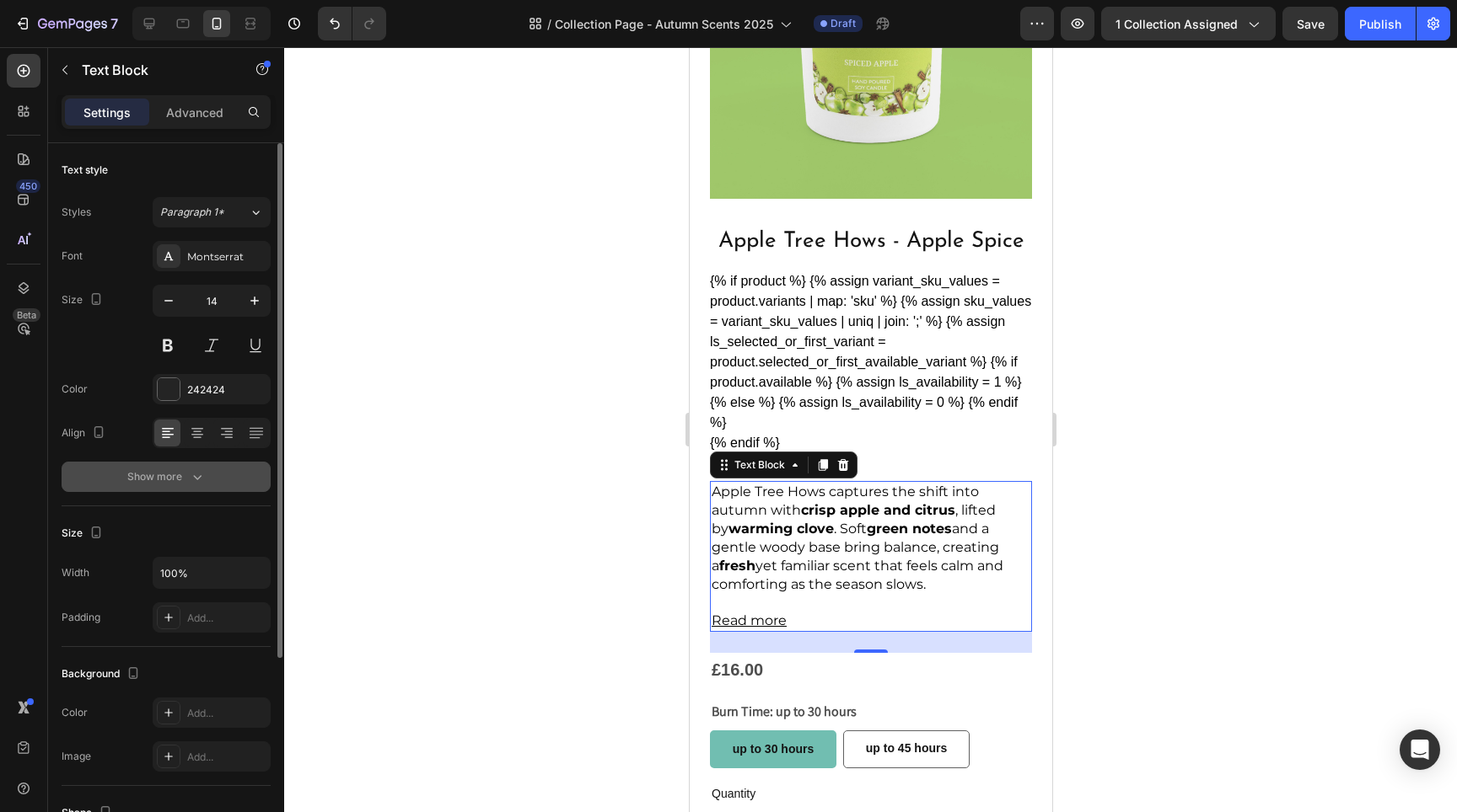
click at [215, 486] on button "Show more" at bounding box center [165, 476] width 209 height 30
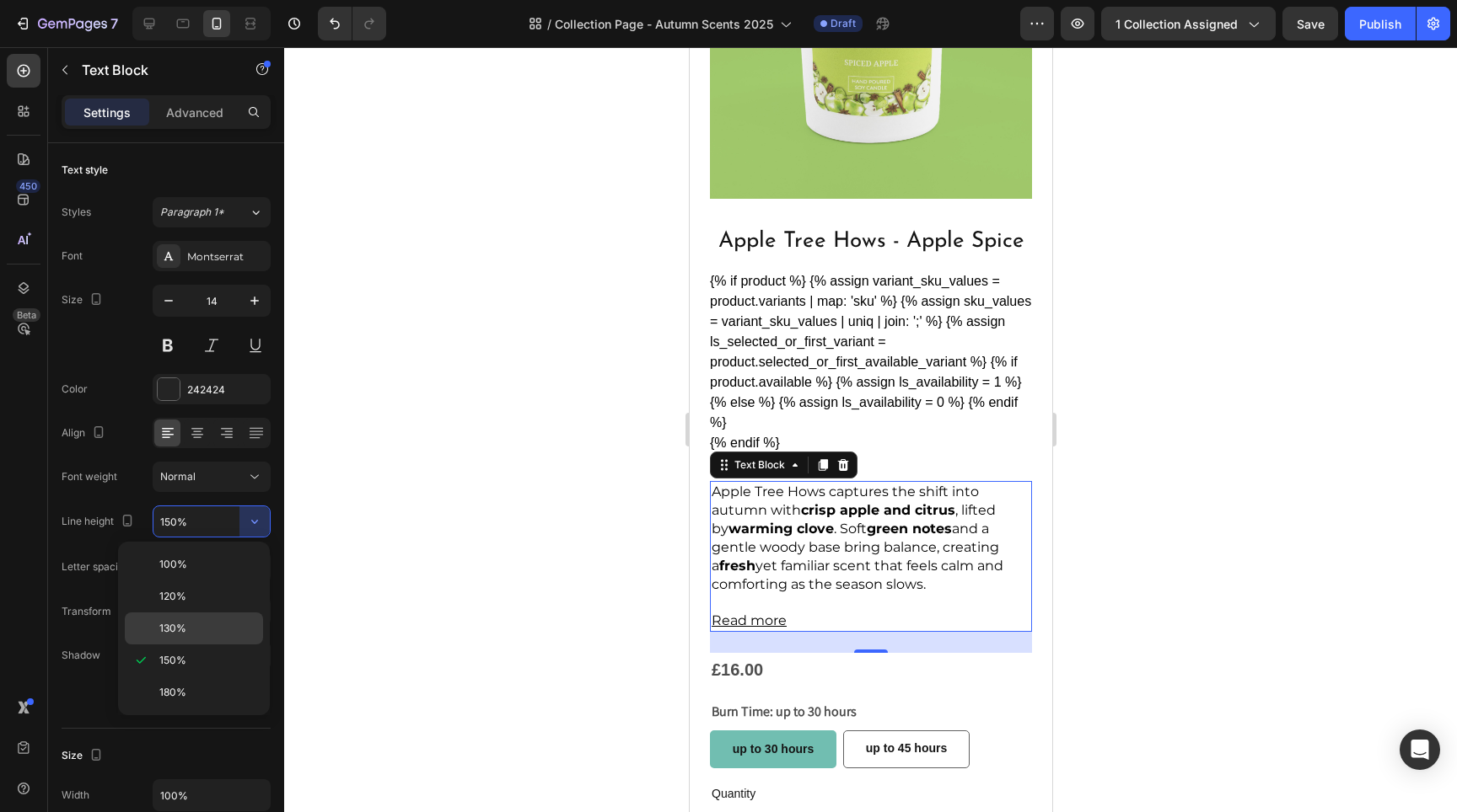
click at [198, 623] on p "130%" at bounding box center [207, 629] width 96 height 16
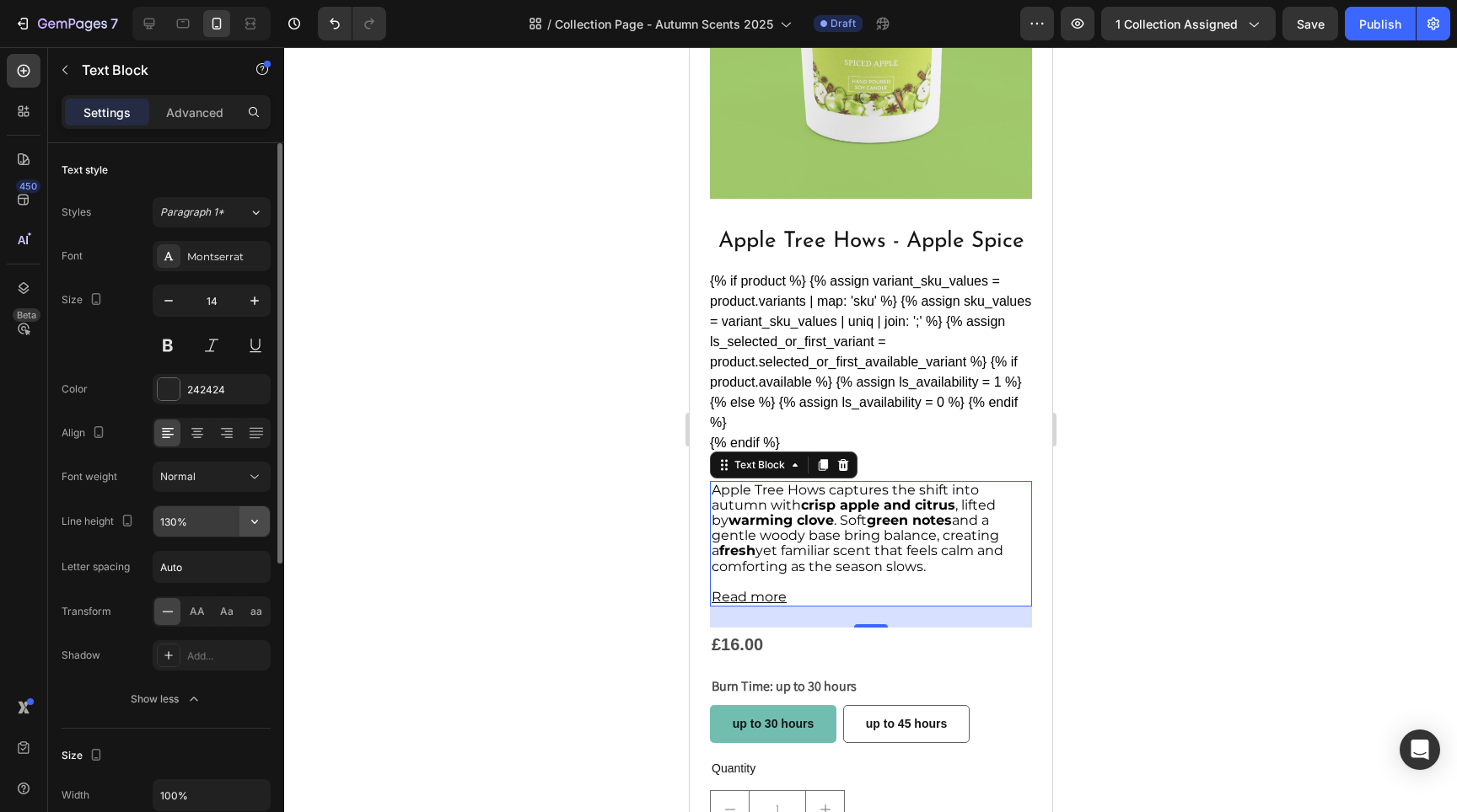
click at [251, 523] on icon "button" at bounding box center [255, 521] width 16 height 16
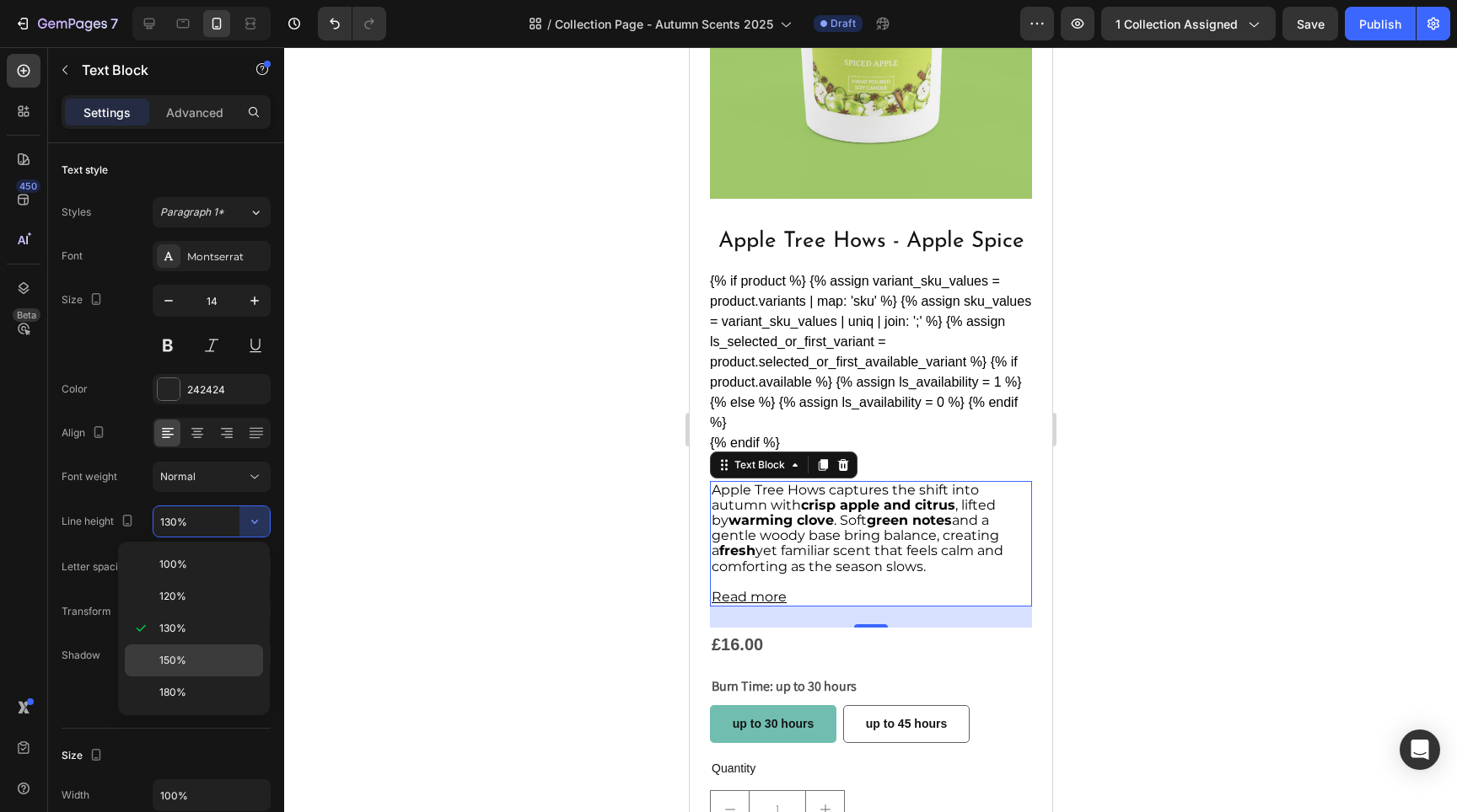
click at [197, 677] on div "150%" at bounding box center [194, 692] width 138 height 32
type input "150%"
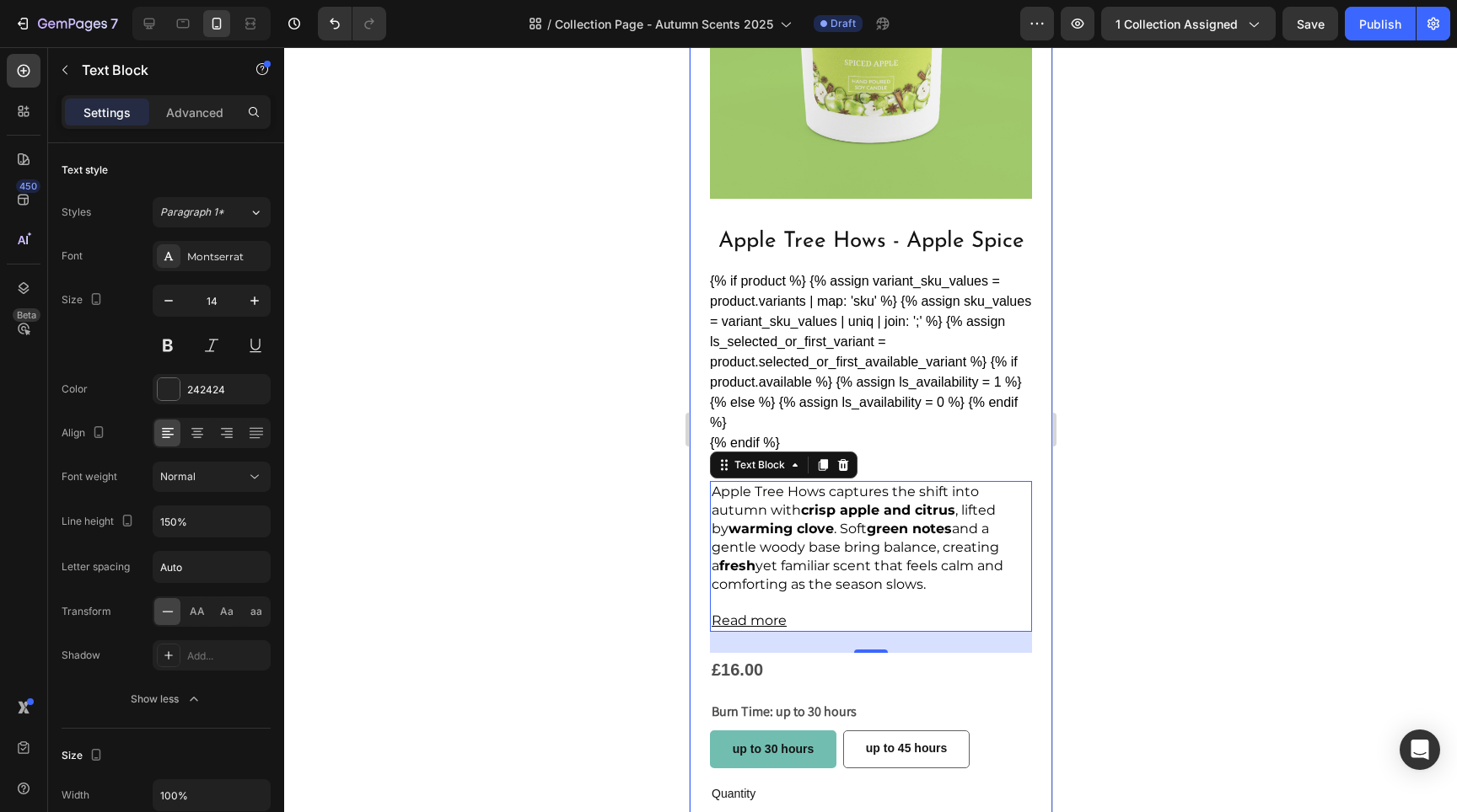
click at [1180, 441] on div at bounding box center [870, 430] width 1173 height 765
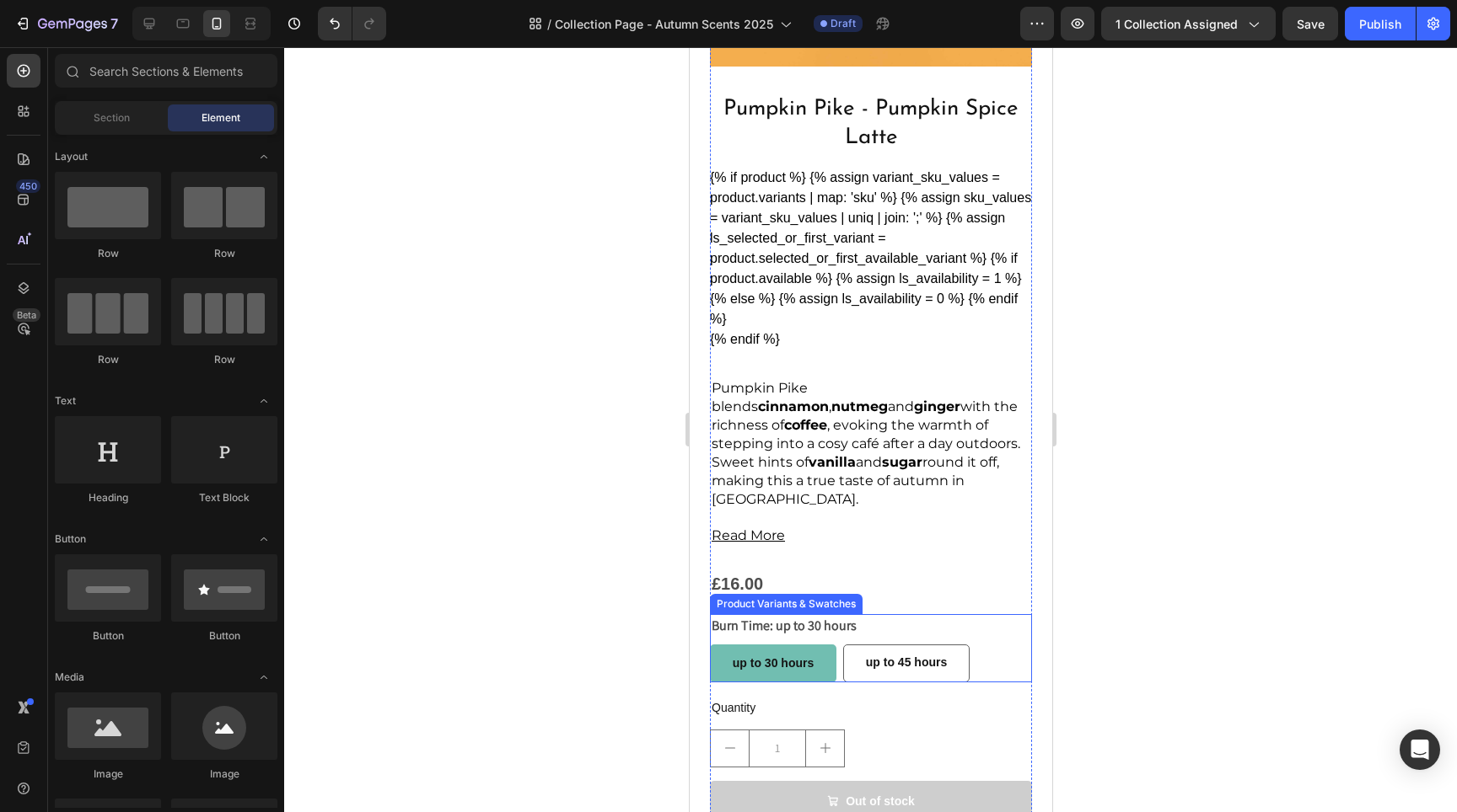
scroll to position [3627, 0]
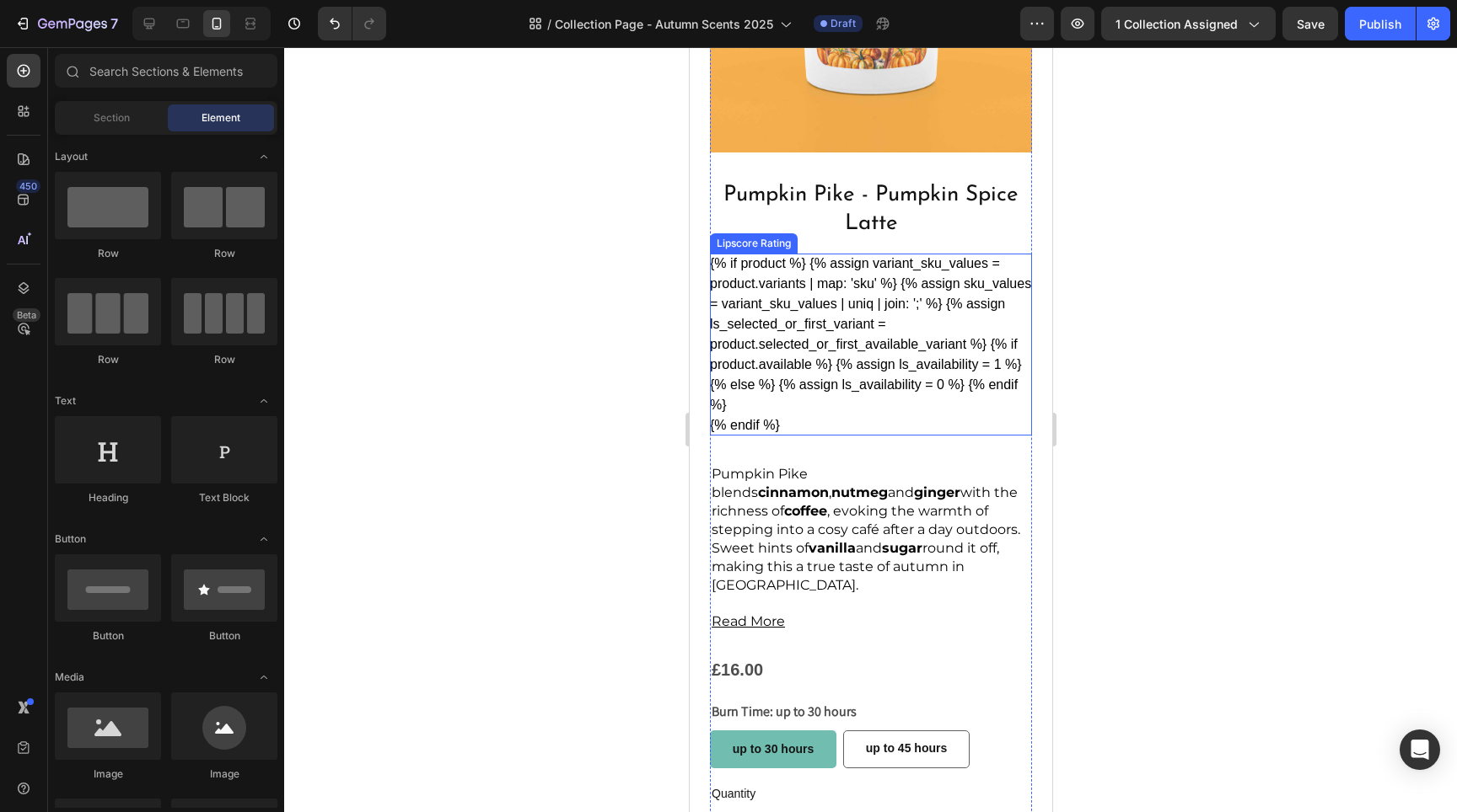
click at [854, 255] on div "{% if product %} {% assign variant_sku_values = product.variants | map: 'sku' %…" at bounding box center [870, 345] width 322 height 182
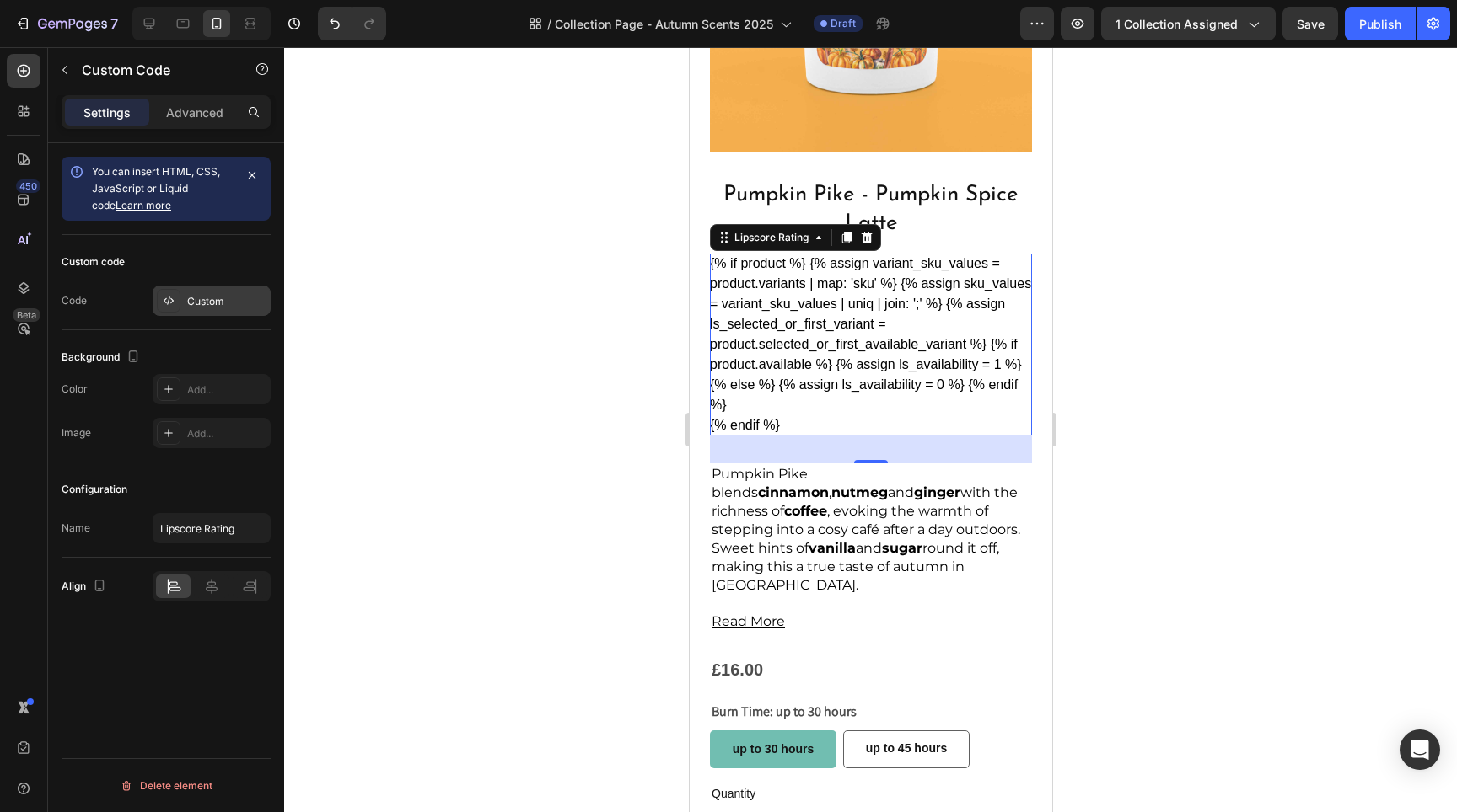
click at [223, 291] on div "Custom" at bounding box center [211, 300] width 118 height 30
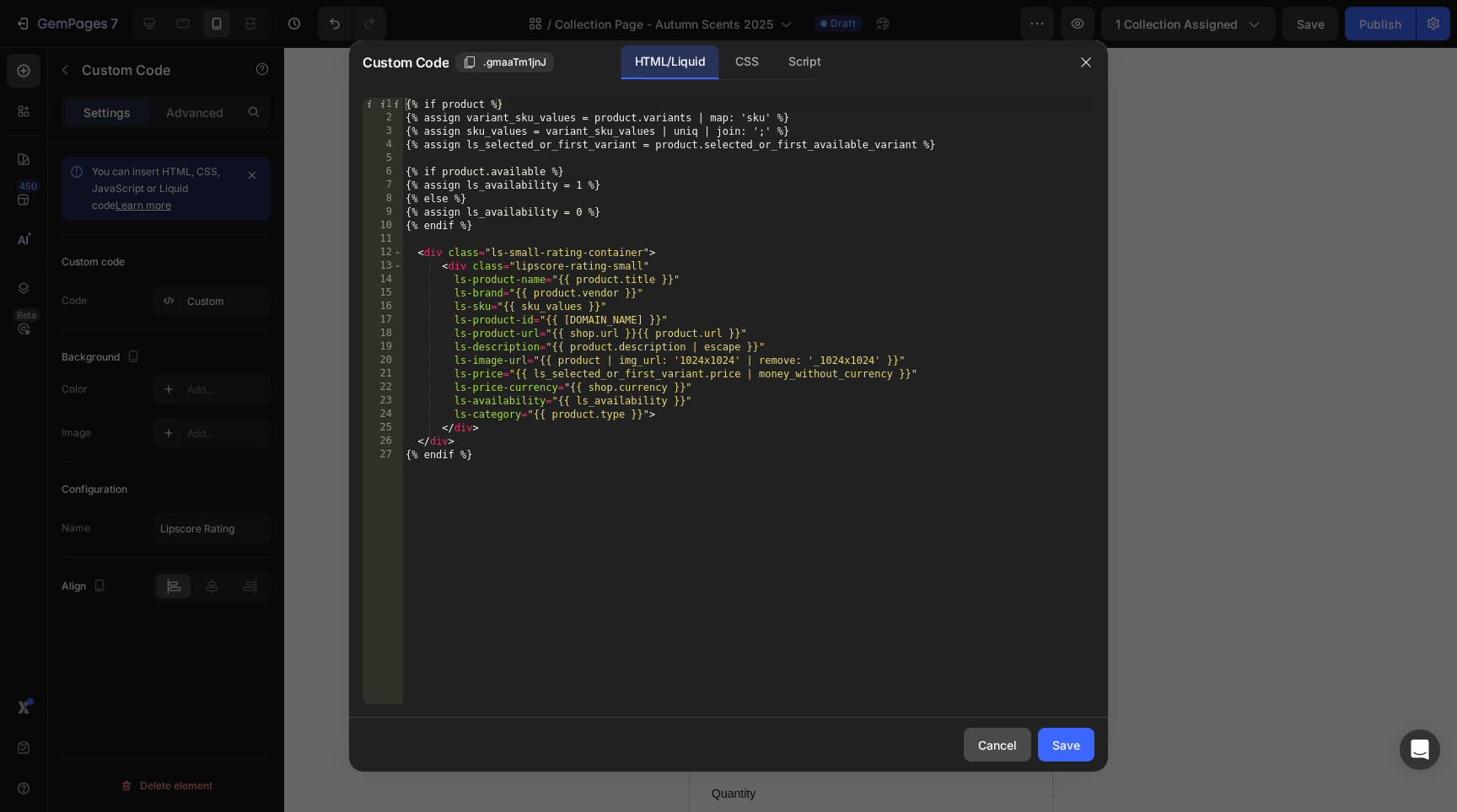
click at [1007, 758] on button "Cancel" at bounding box center [998, 744] width 68 height 34
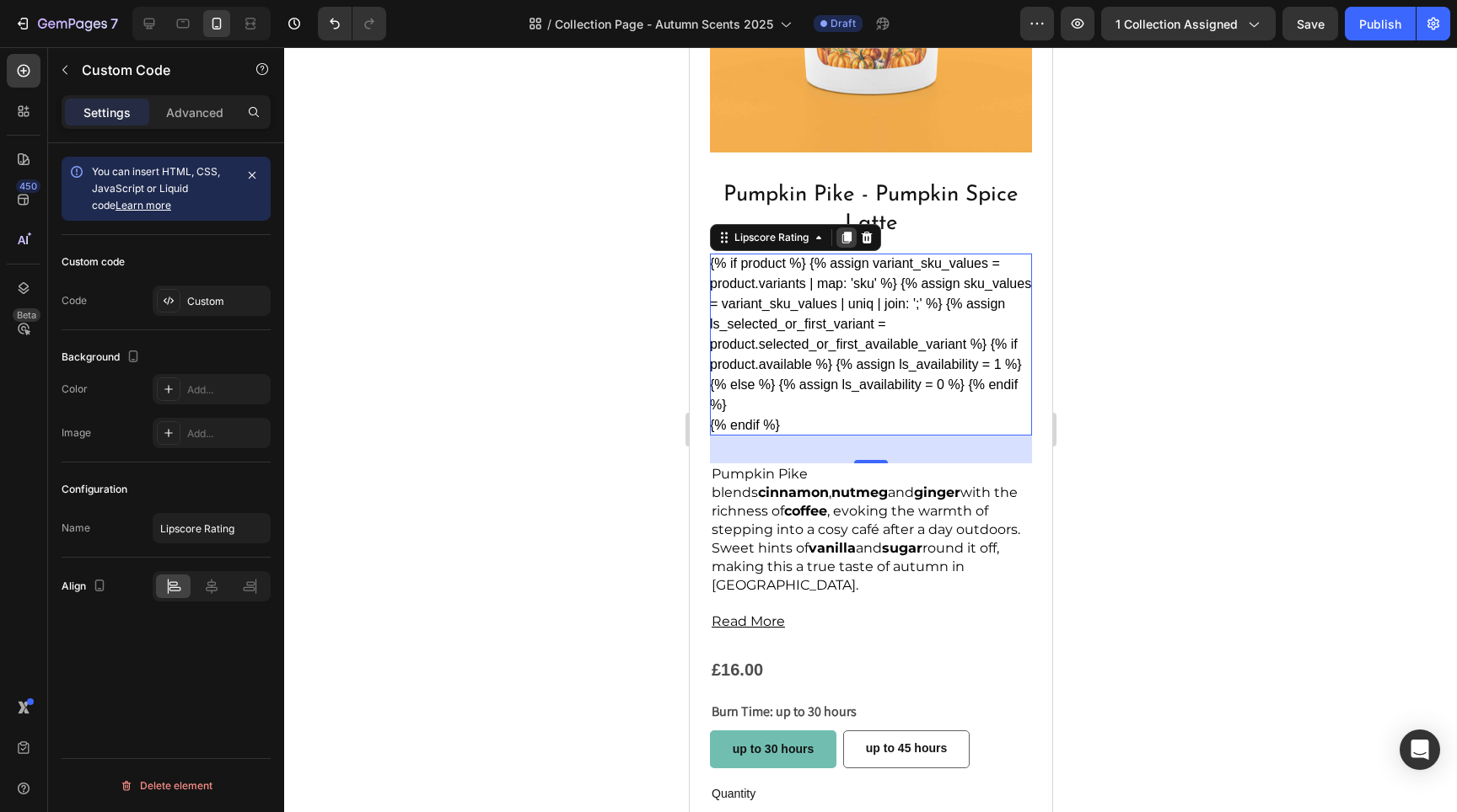
click at [844, 232] on icon at bounding box center [846, 237] width 9 height 12
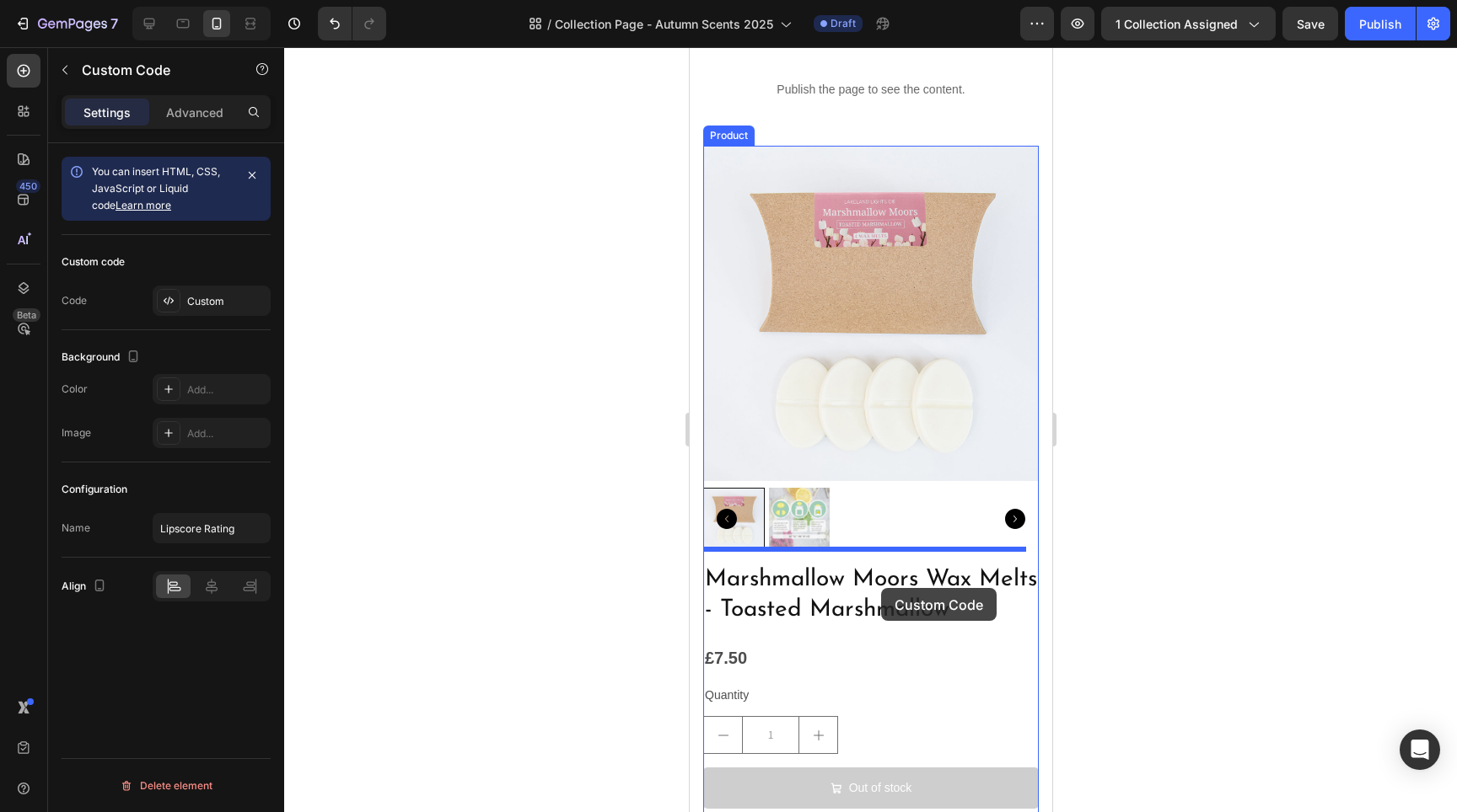
scroll to position [4823, 0]
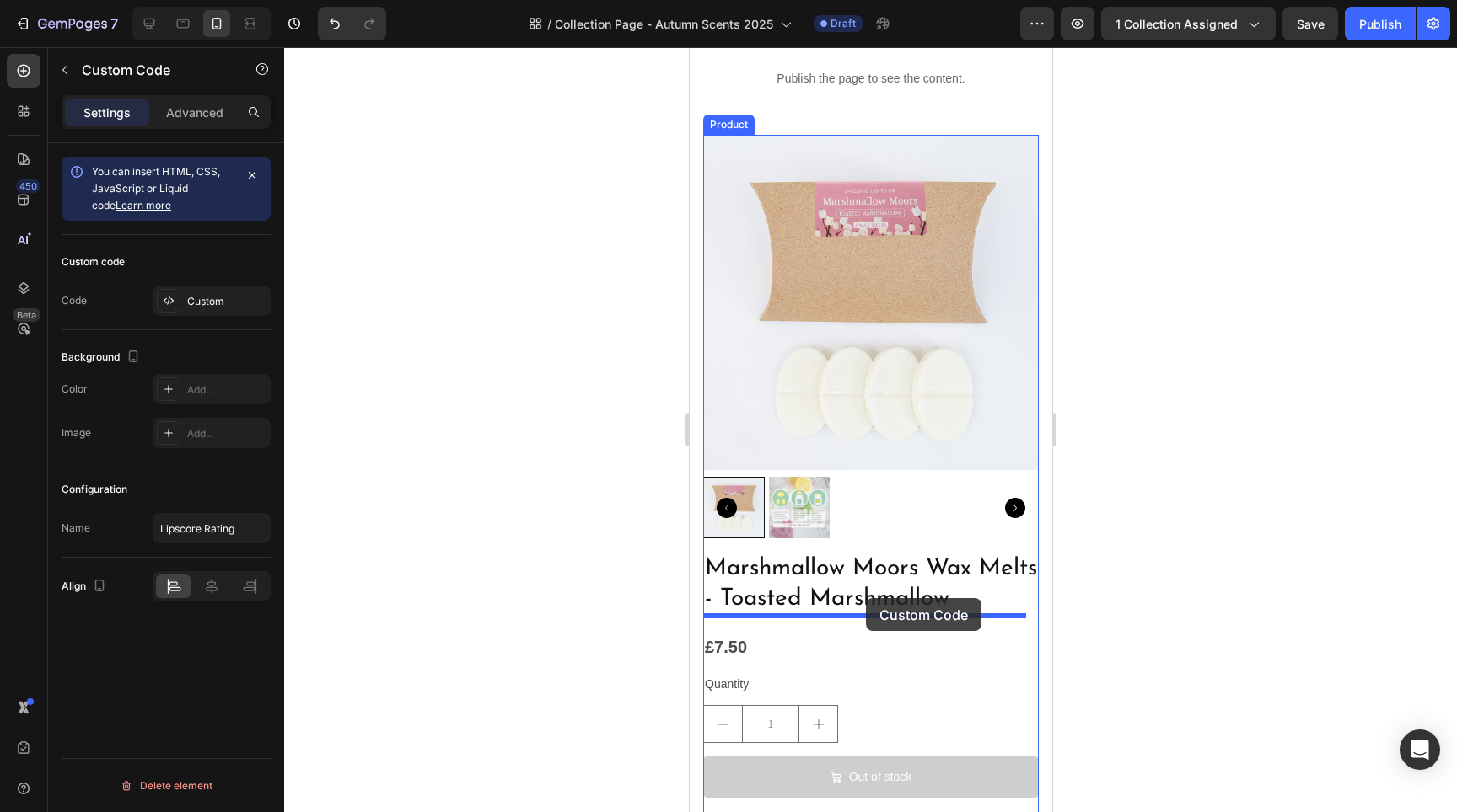
drag, startPoint x: 880, startPoint y: 482, endPoint x: 865, endPoint y: 599, distance: 118.0
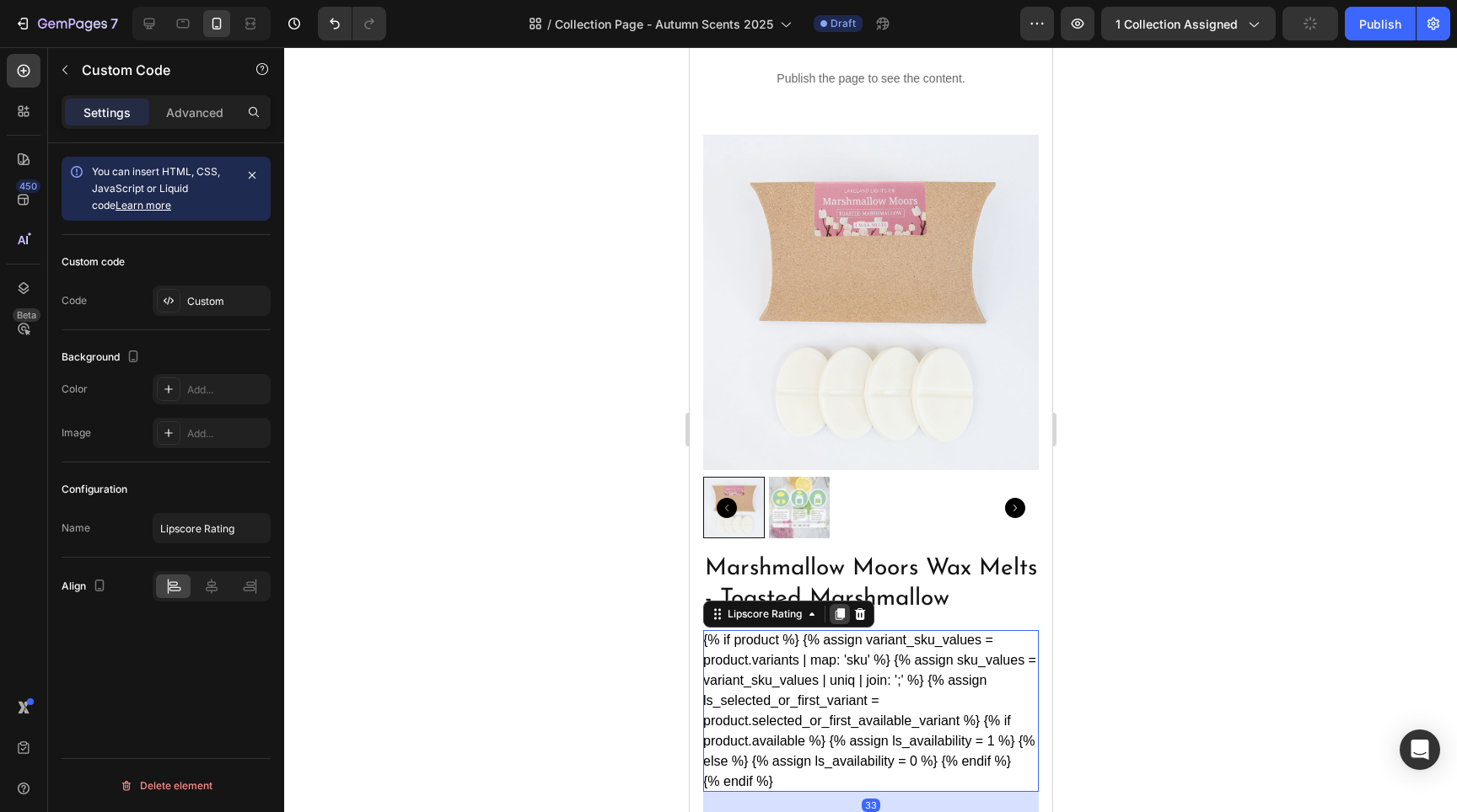
click at [835, 609] on icon at bounding box center [839, 614] width 9 height 12
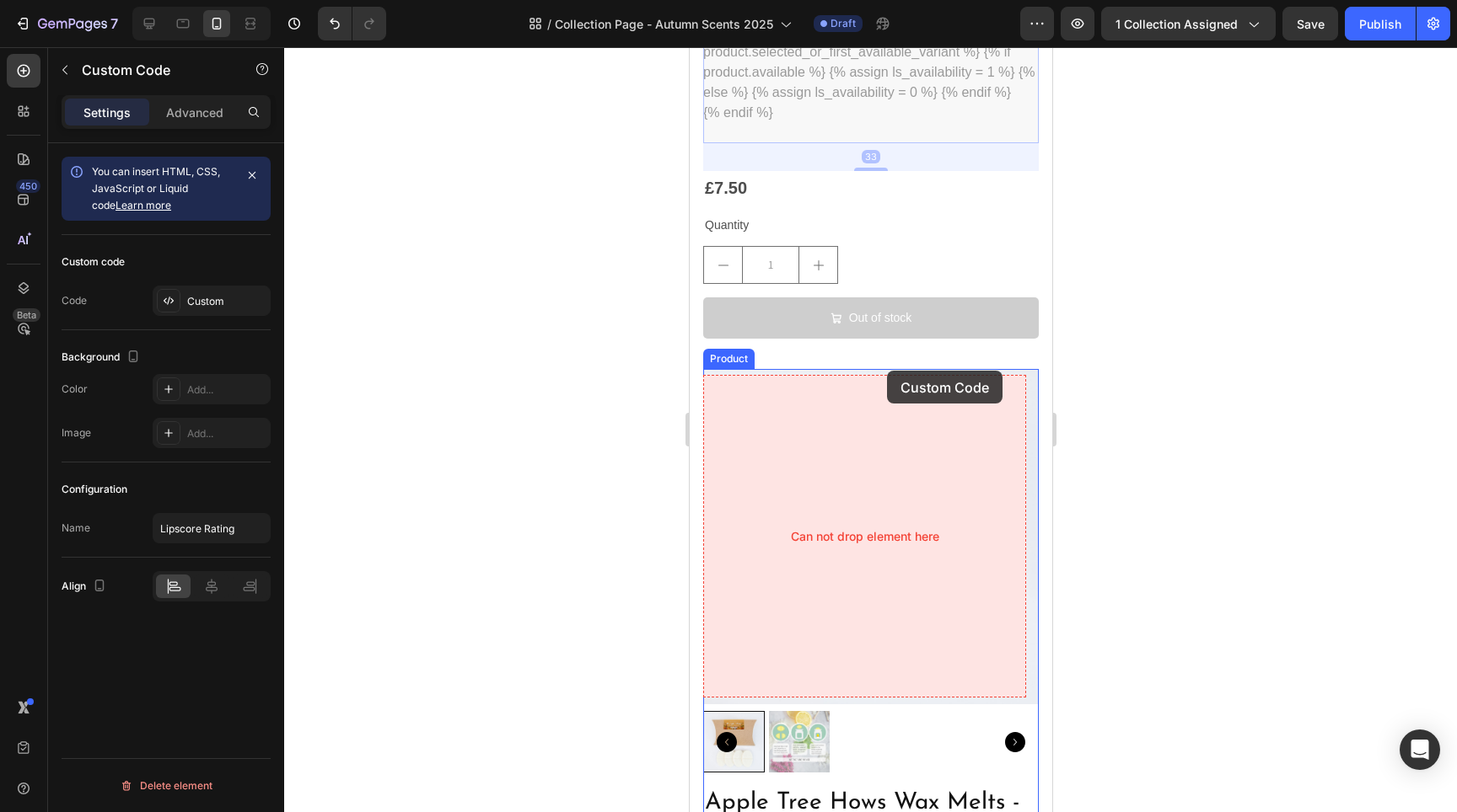
scroll to position [5916, 0]
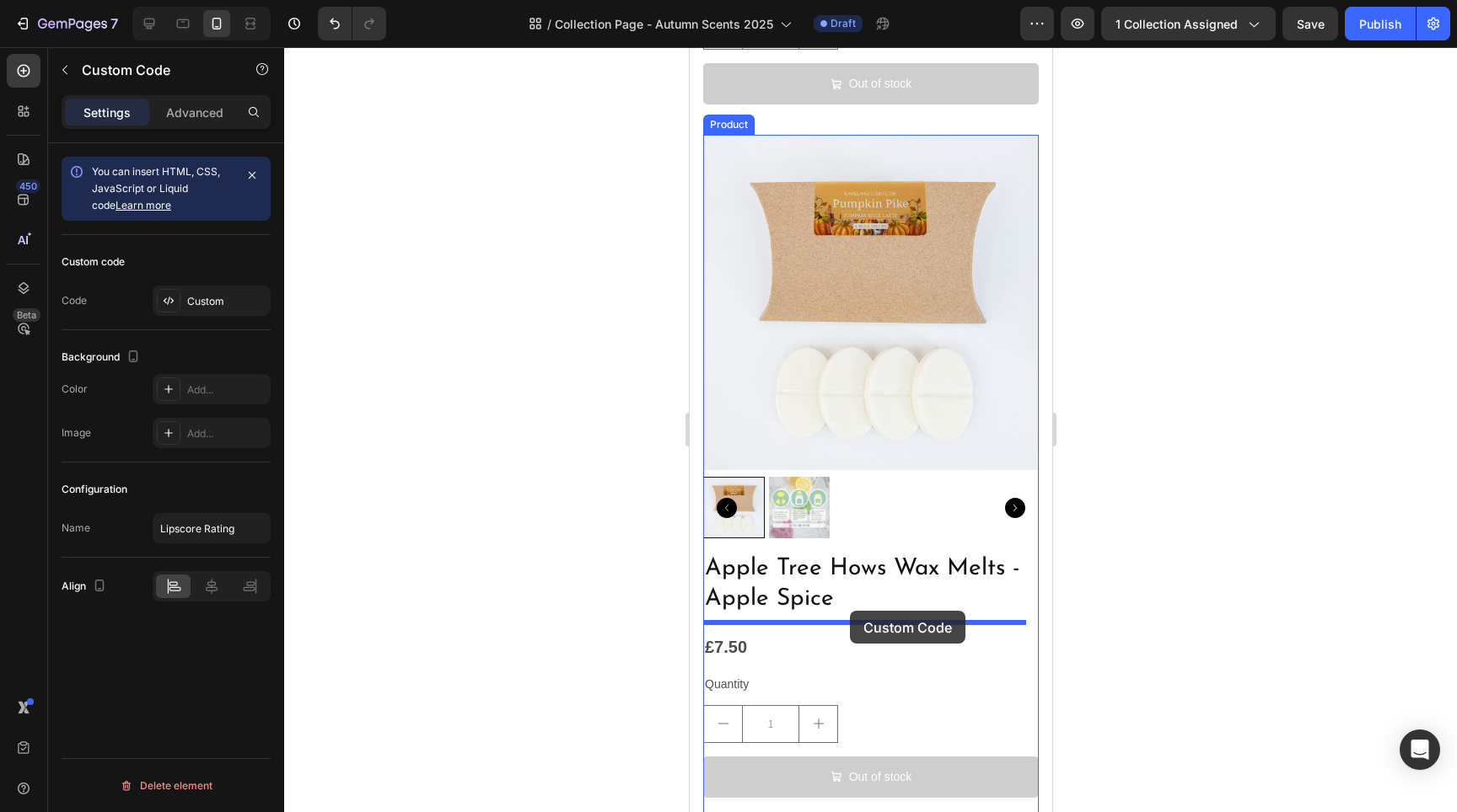
drag, startPoint x: 848, startPoint y: 141, endPoint x: 849, endPoint y: 611, distance: 470.0
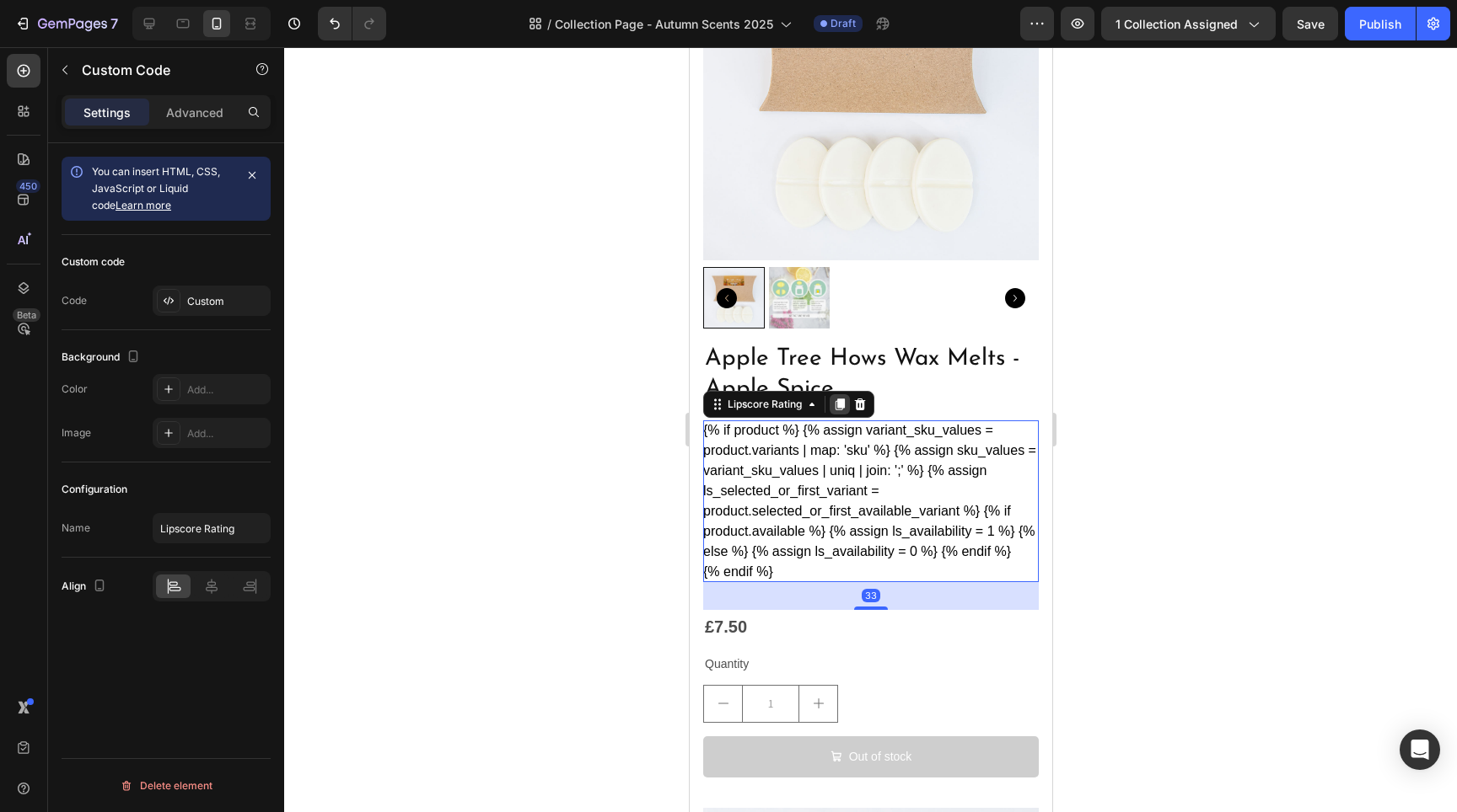
click at [847, 398] on div at bounding box center [839, 404] width 20 height 20
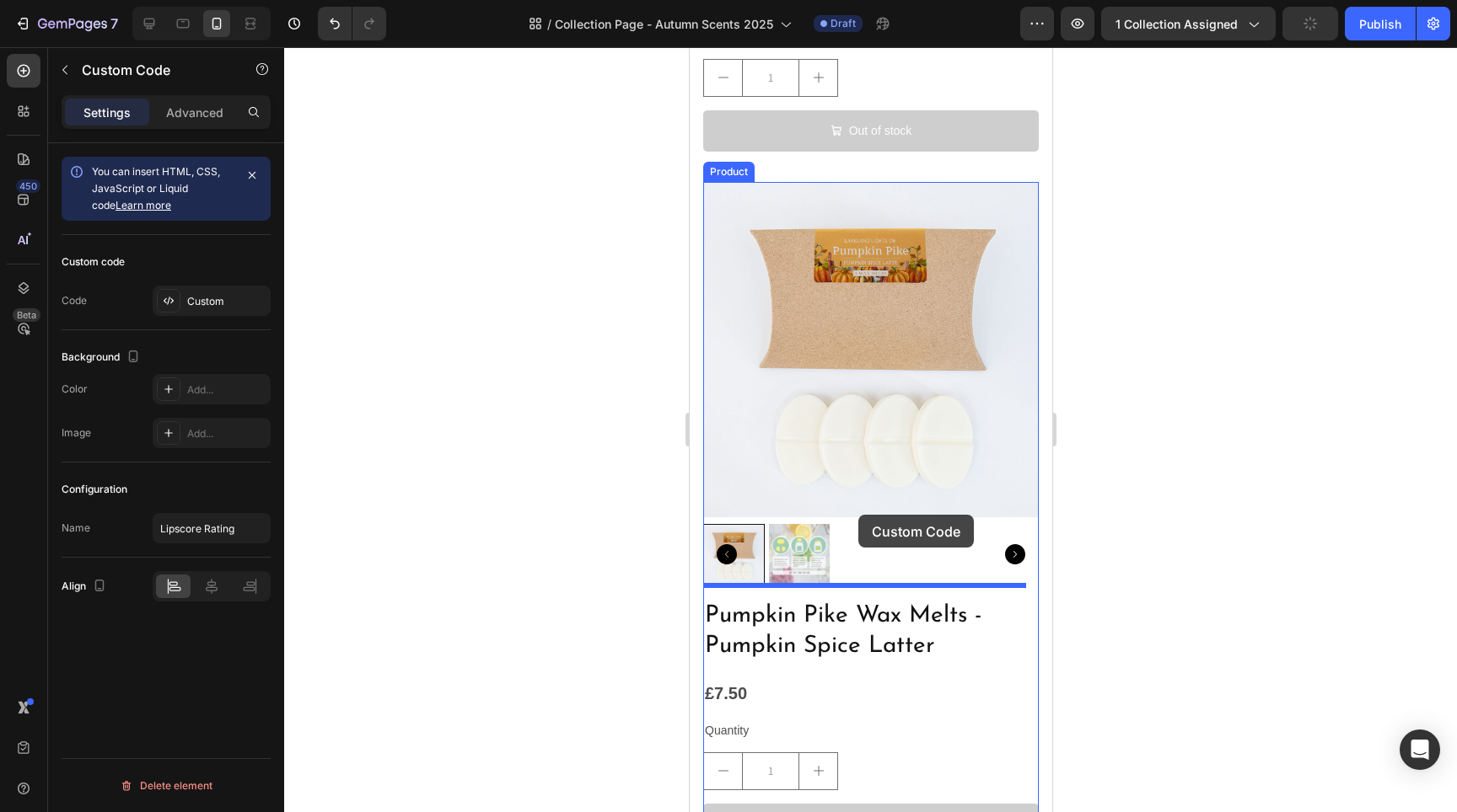
scroll to position [6838, 0]
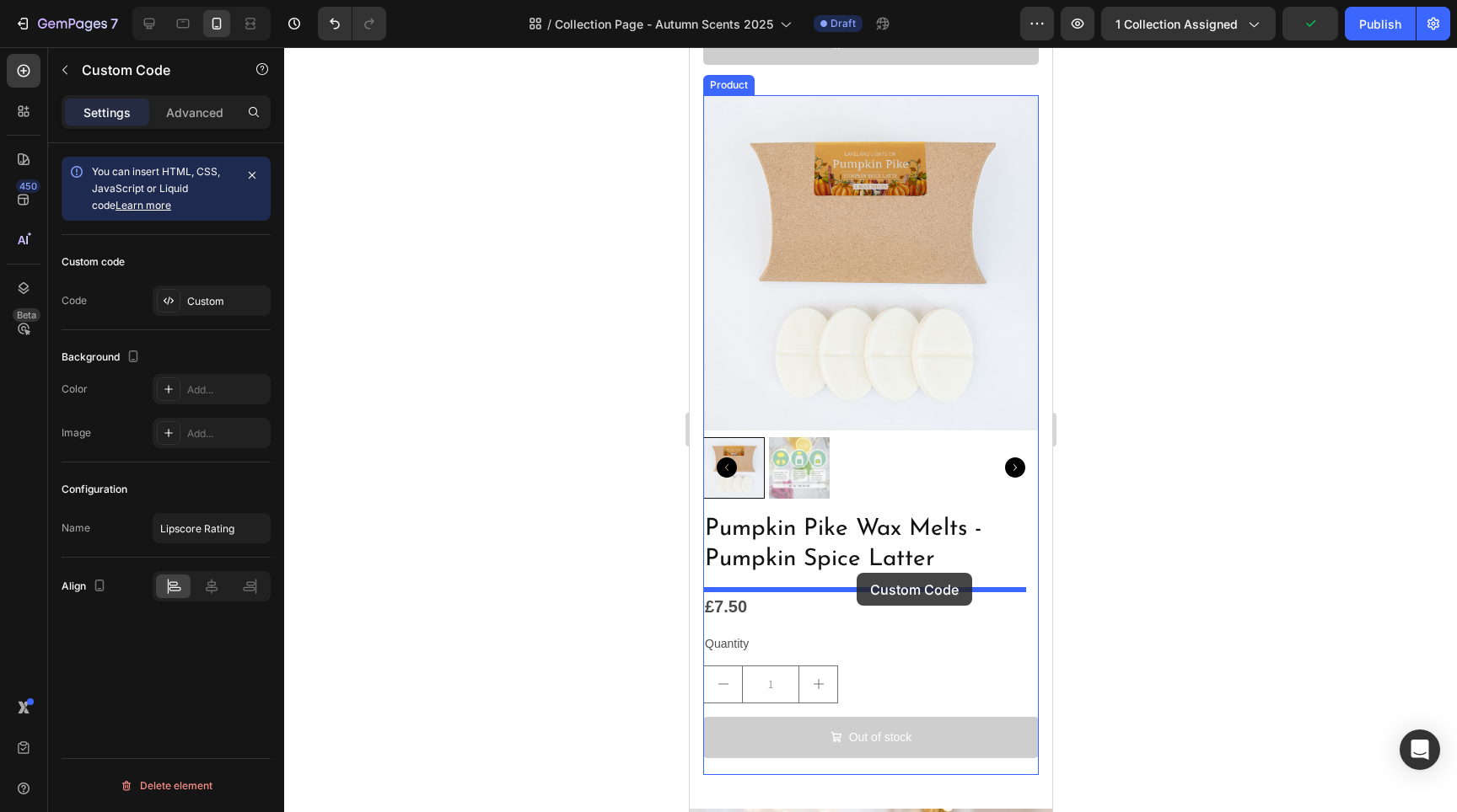
drag, startPoint x: 806, startPoint y: 353, endPoint x: 855, endPoint y: 573, distance: 225.4
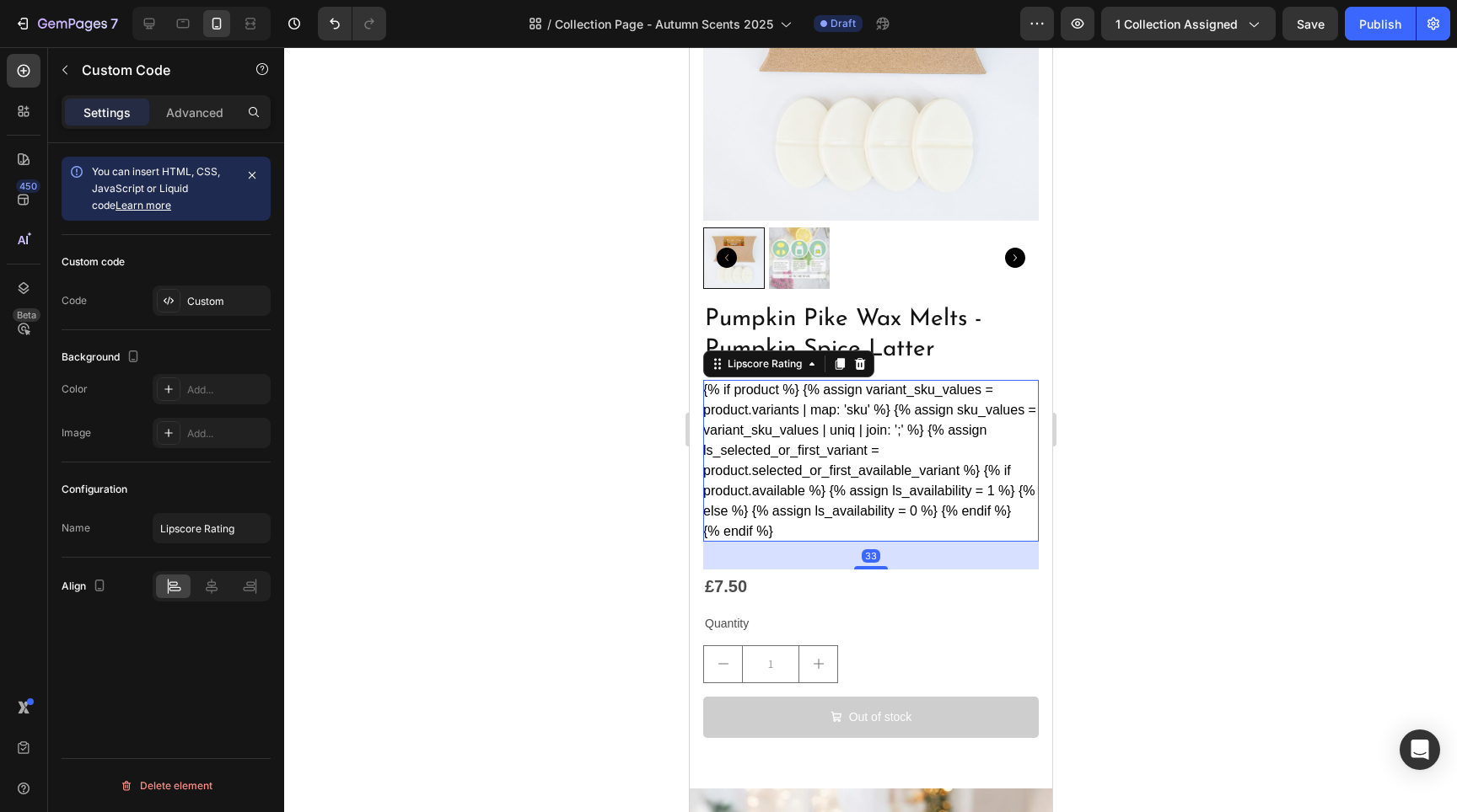
click at [1120, 457] on div at bounding box center [870, 430] width 1173 height 765
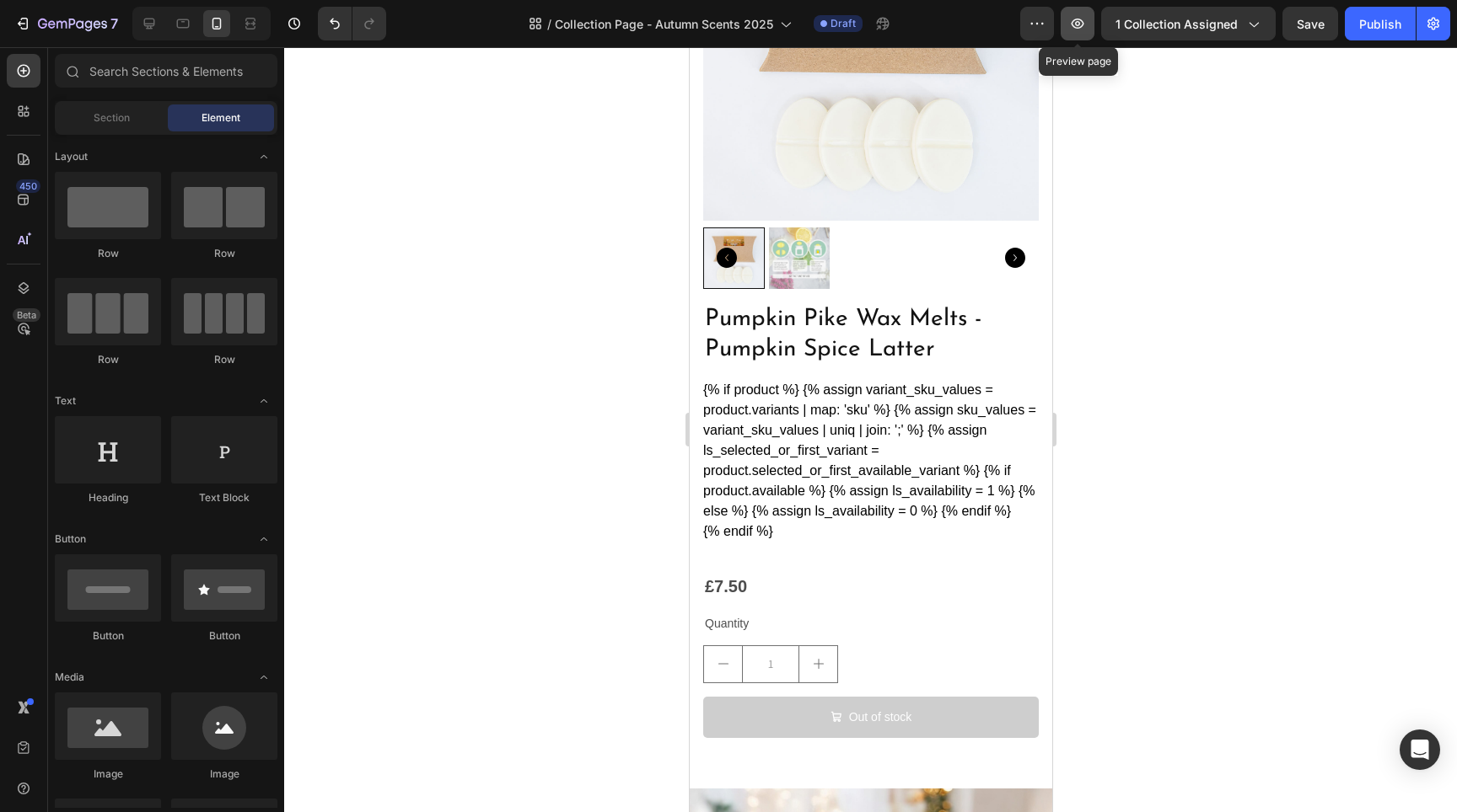
click at [1085, 26] on icon "button" at bounding box center [1078, 23] width 13 height 10
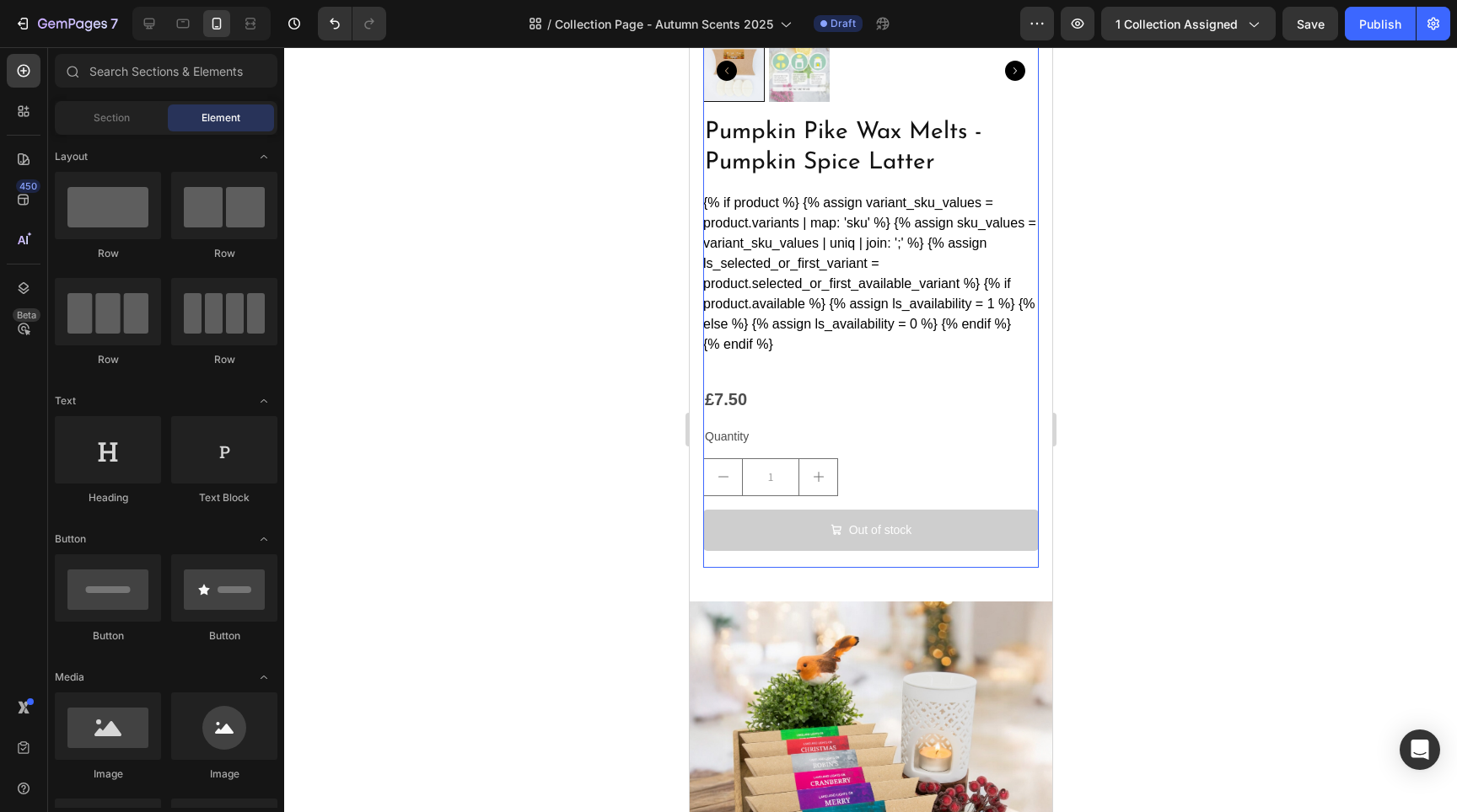
scroll to position [7318, 0]
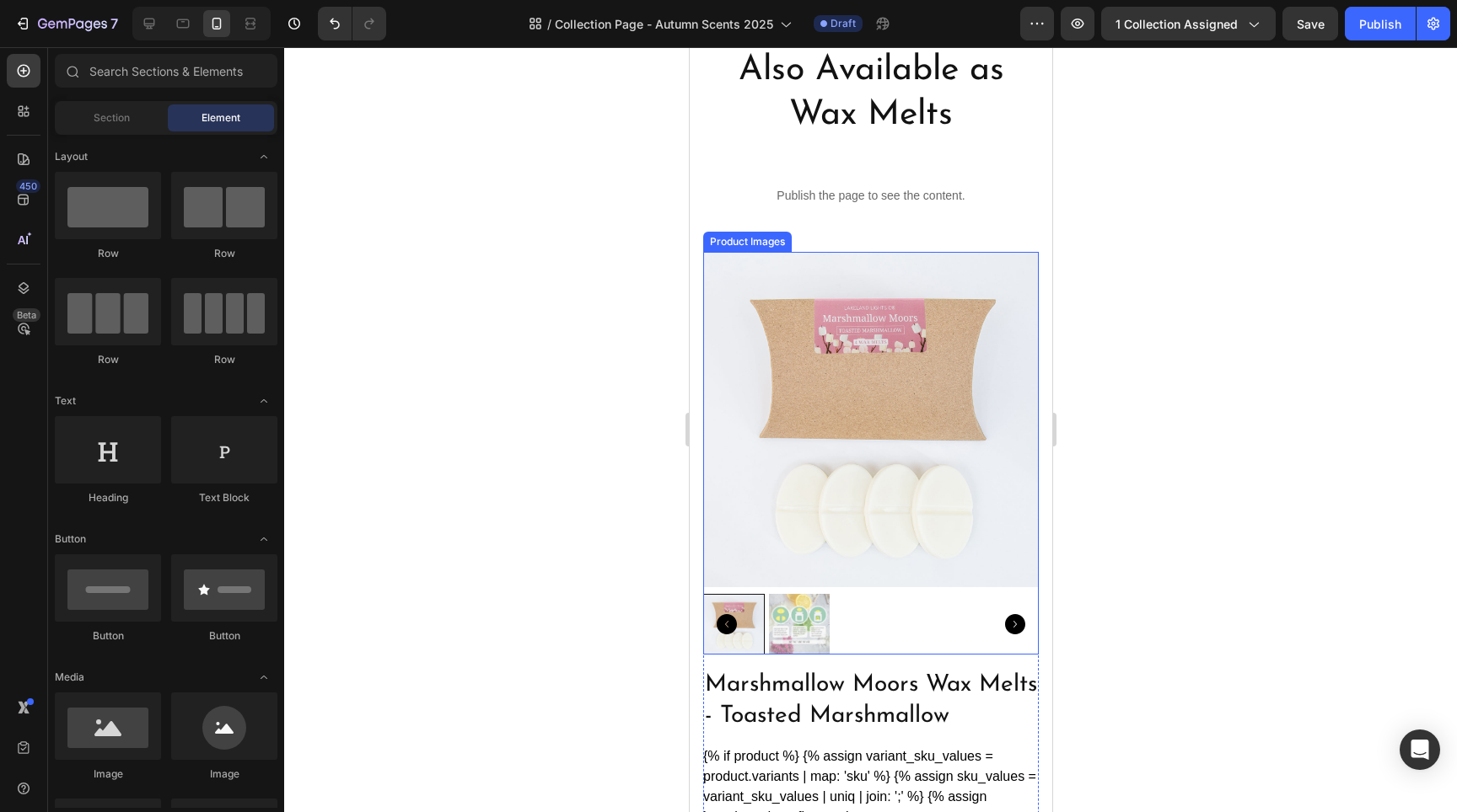
scroll to position [4200, 0]
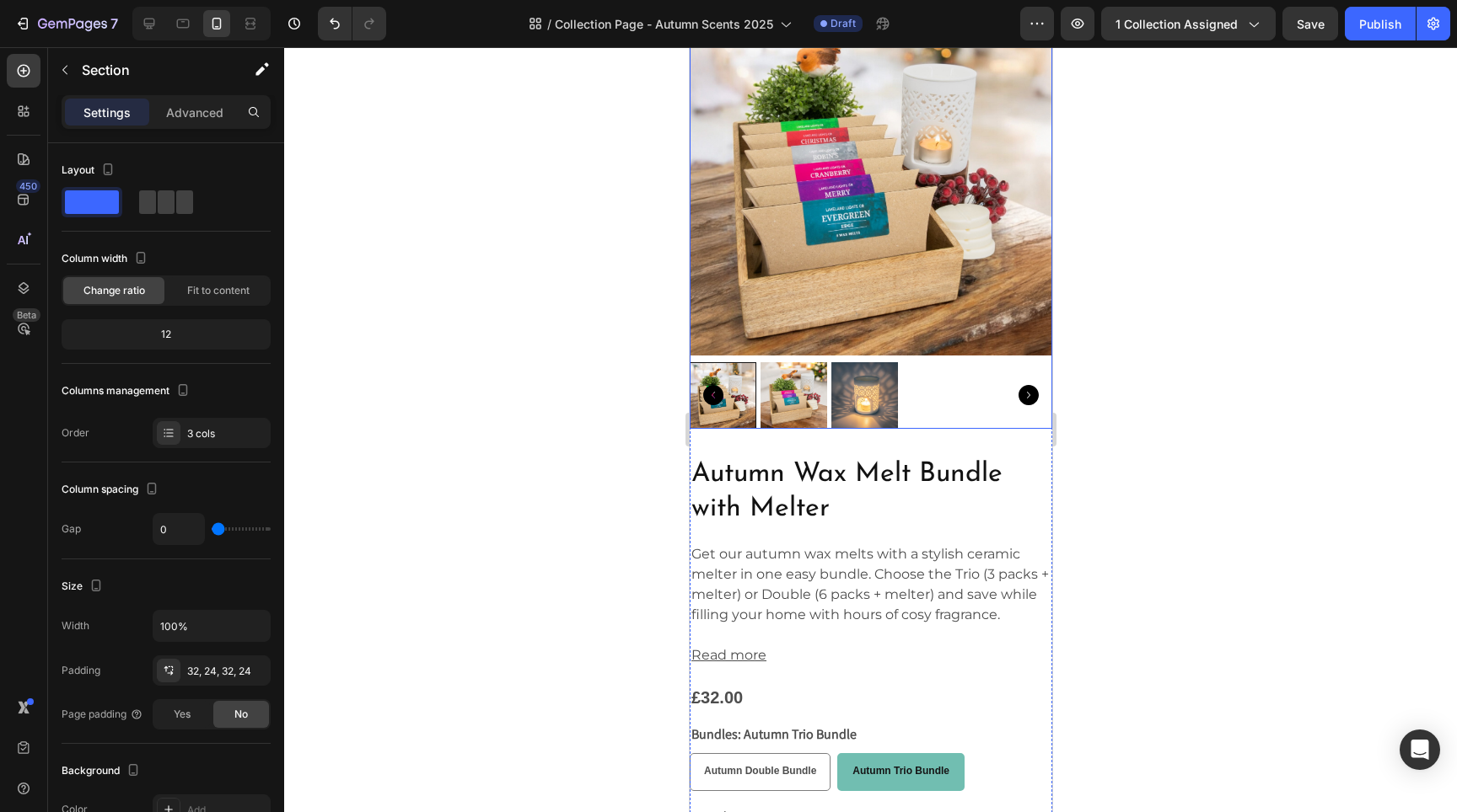
scroll to position [7472, 0]
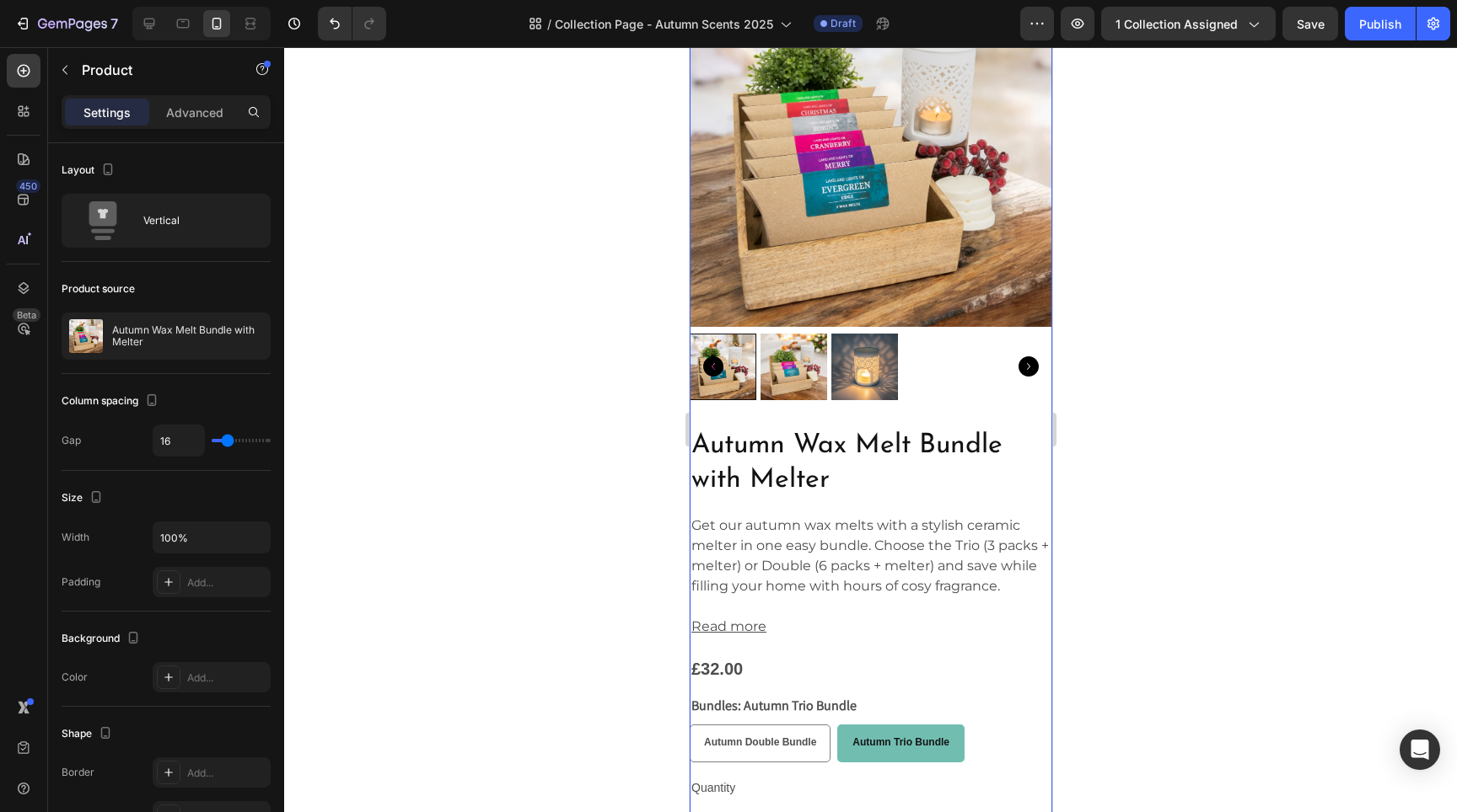
click at [696, 491] on div "Autumn Wax Melt Bundle with Melter Product Title Get our autumn wax melts with …" at bounding box center [870, 667] width 362 height 480
click at [162, 583] on icon at bounding box center [168, 582] width 14 height 14
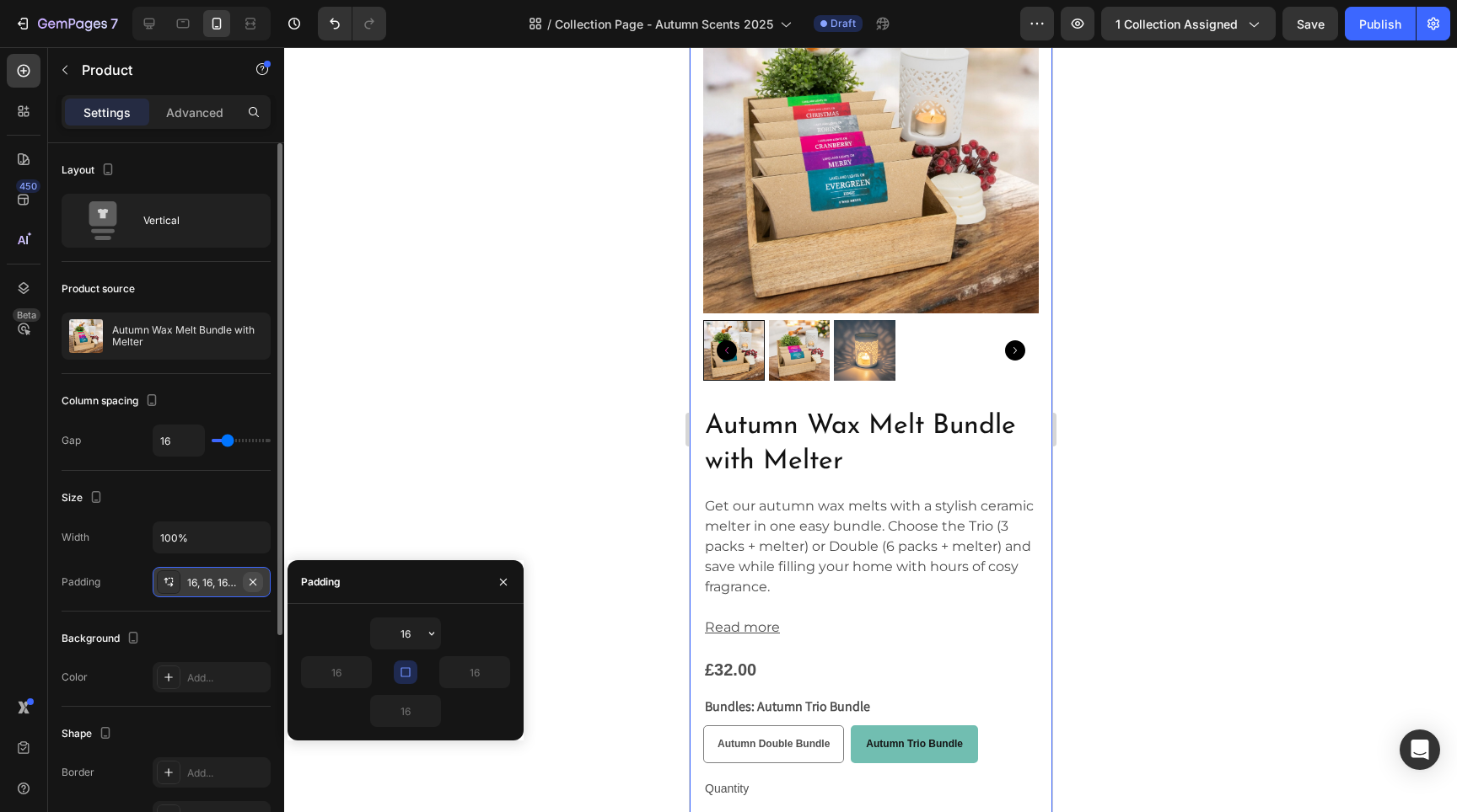
click at [257, 580] on icon "button" at bounding box center [253, 582] width 14 height 14
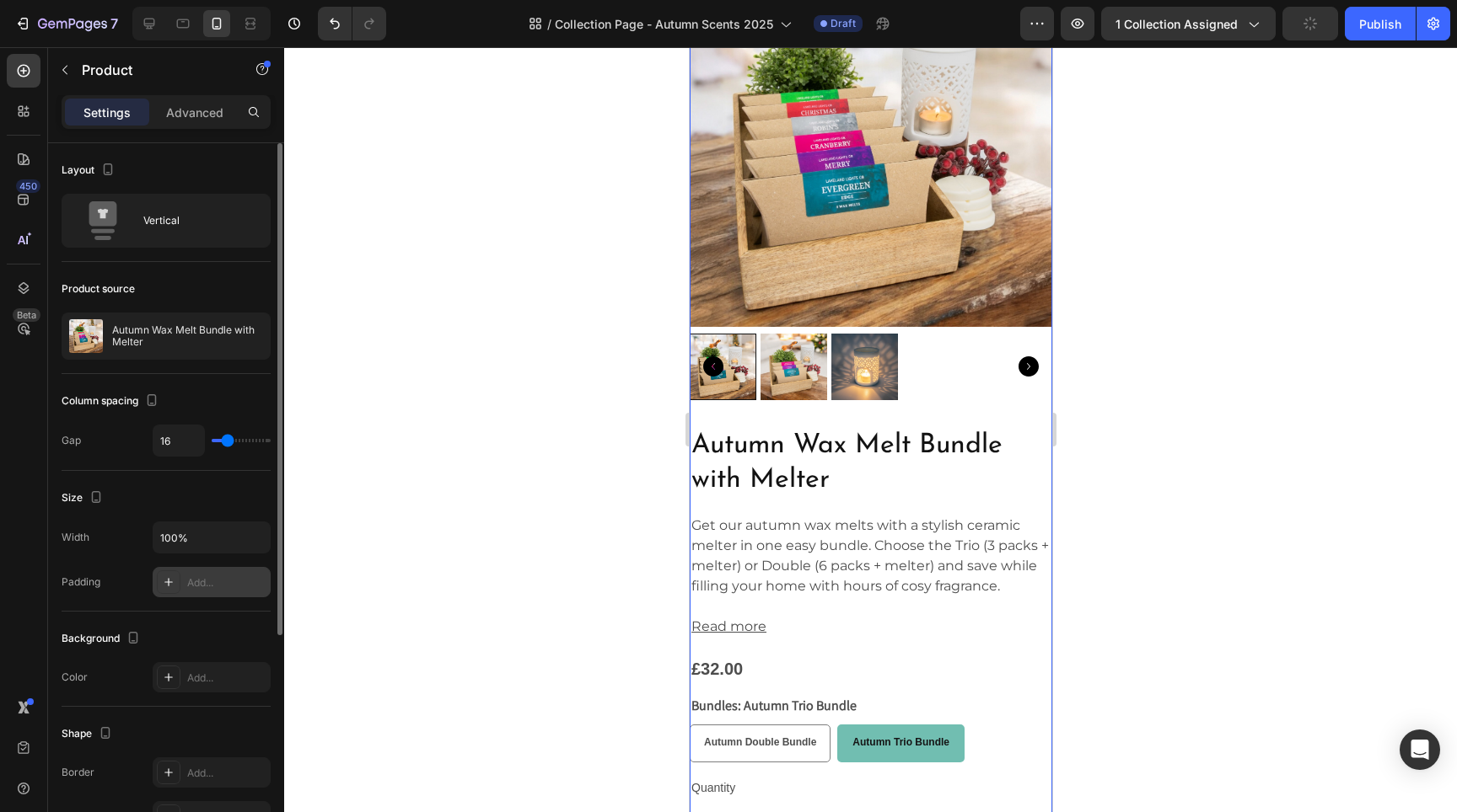
click at [162, 583] on icon at bounding box center [168, 582] width 14 height 14
type input "16"
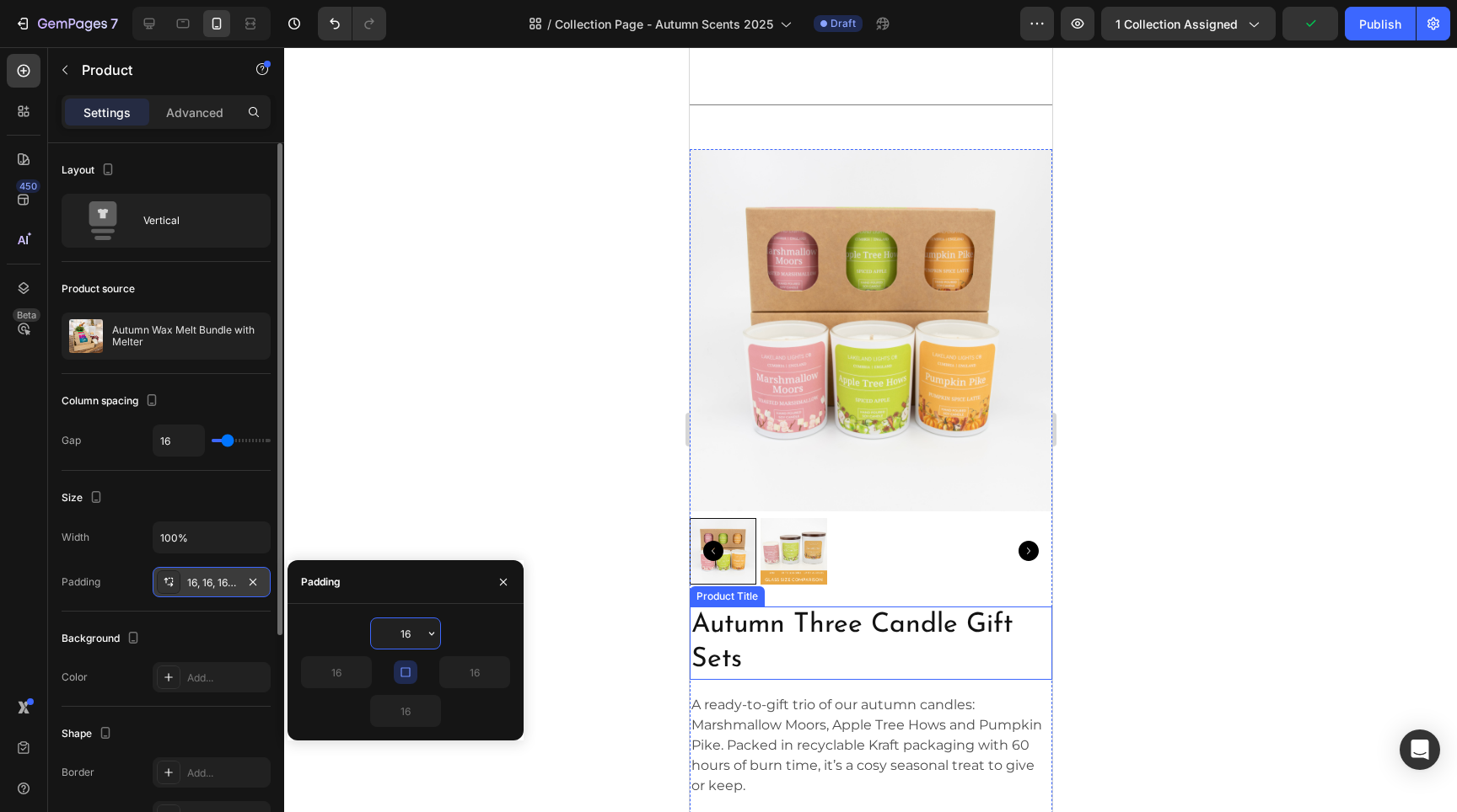
scroll to position [8365, 0]
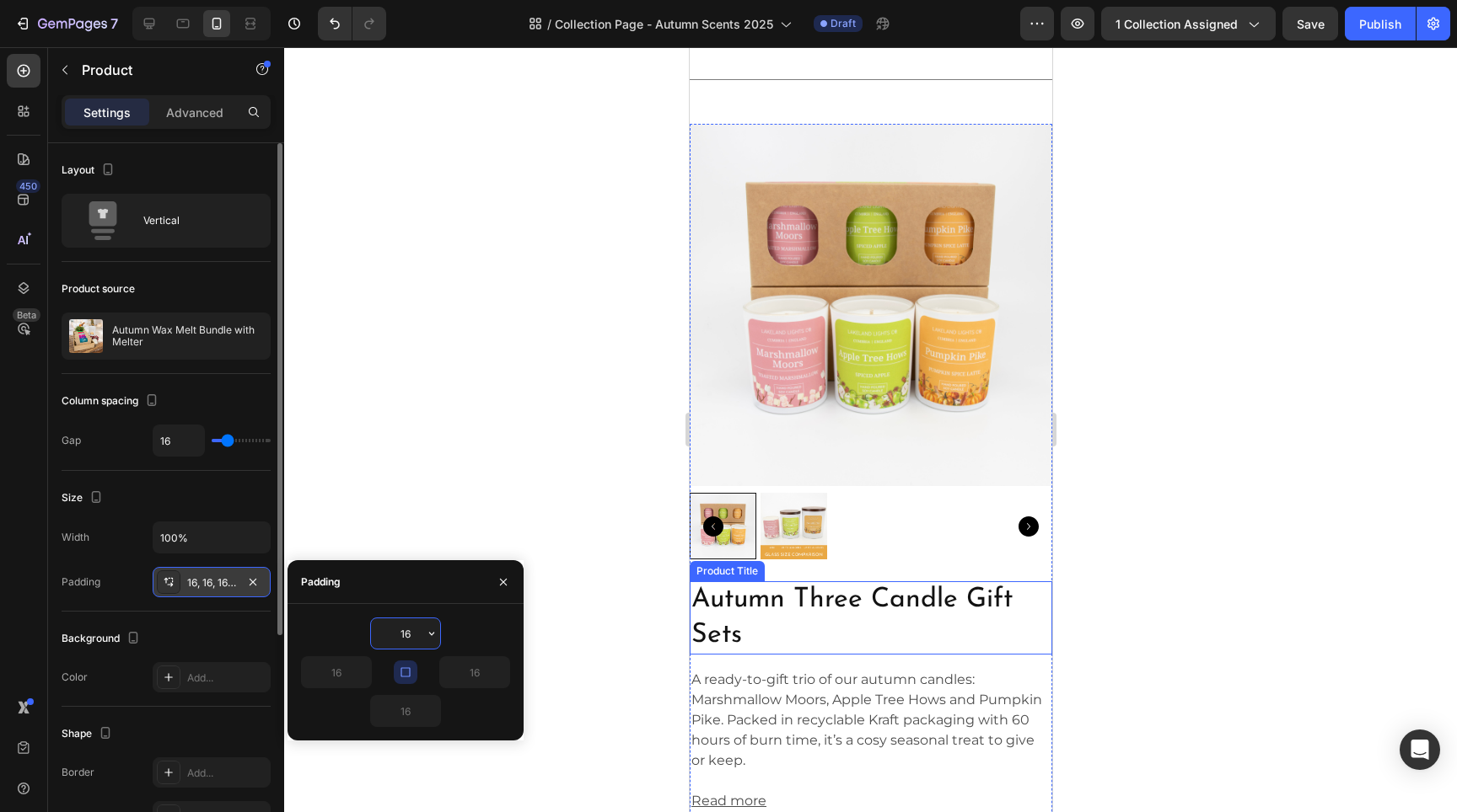
click at [750, 639] on h2 "Autumn Three Candle Gift Sets" at bounding box center [870, 618] width 362 height 73
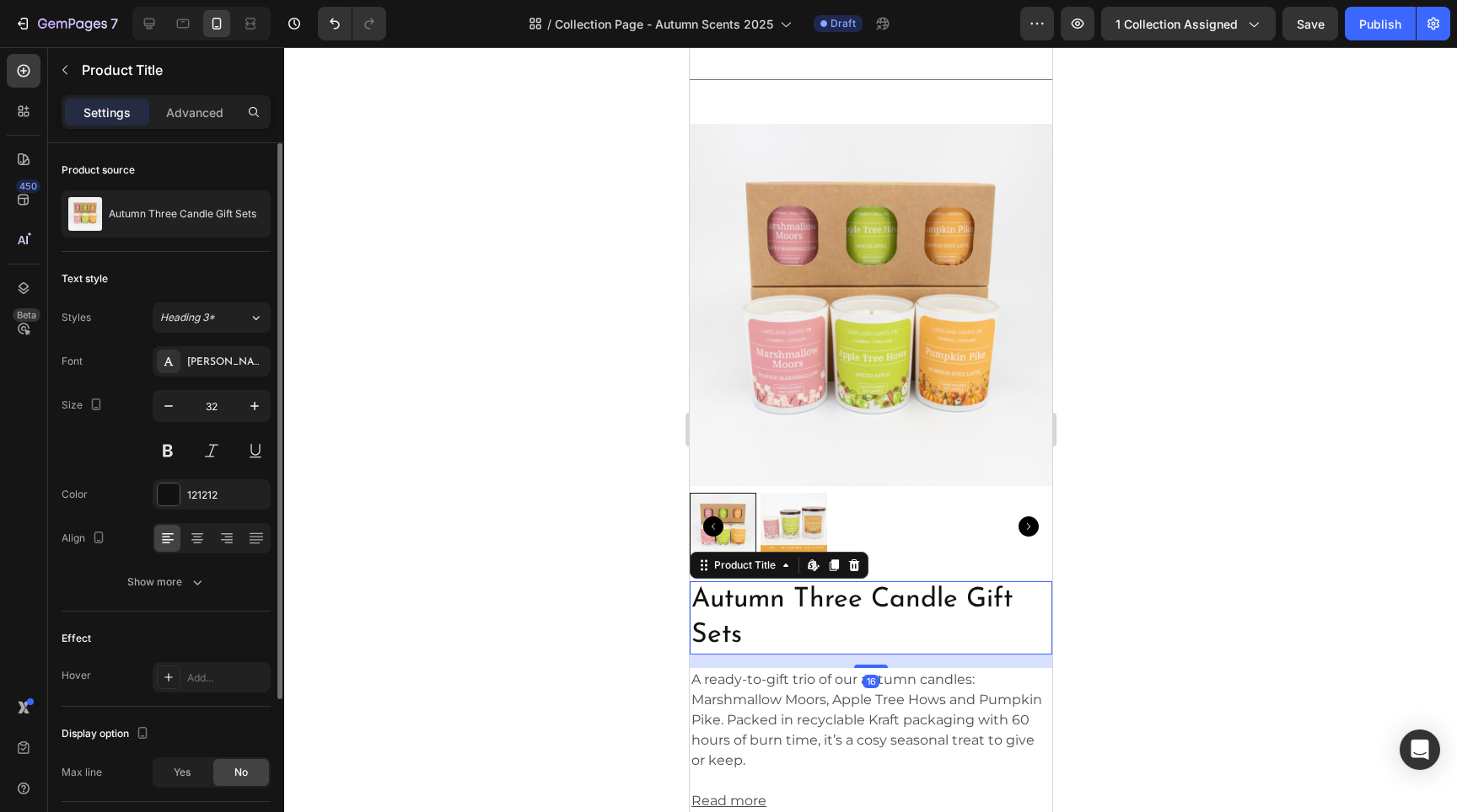
click at [690, 655] on div "16" at bounding box center [870, 661] width 362 height 14
click at [690, 427] on img at bounding box center [870, 305] width 362 height 362
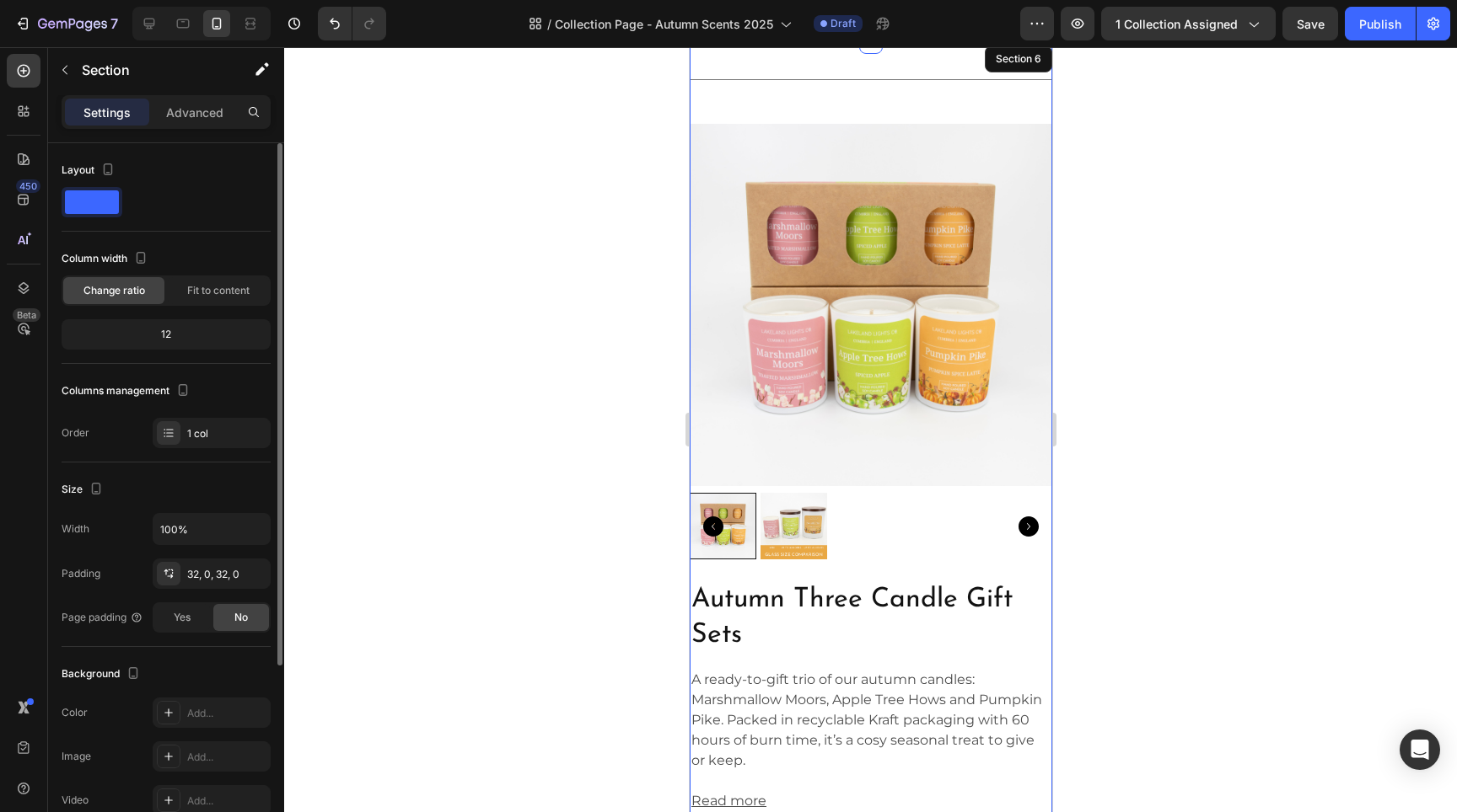
click at [980, 110] on div "Title Line Product Images 10 Autumn Three Candle Gift Sets Product Title A read…" at bounding box center [870, 578] width 362 height 1016
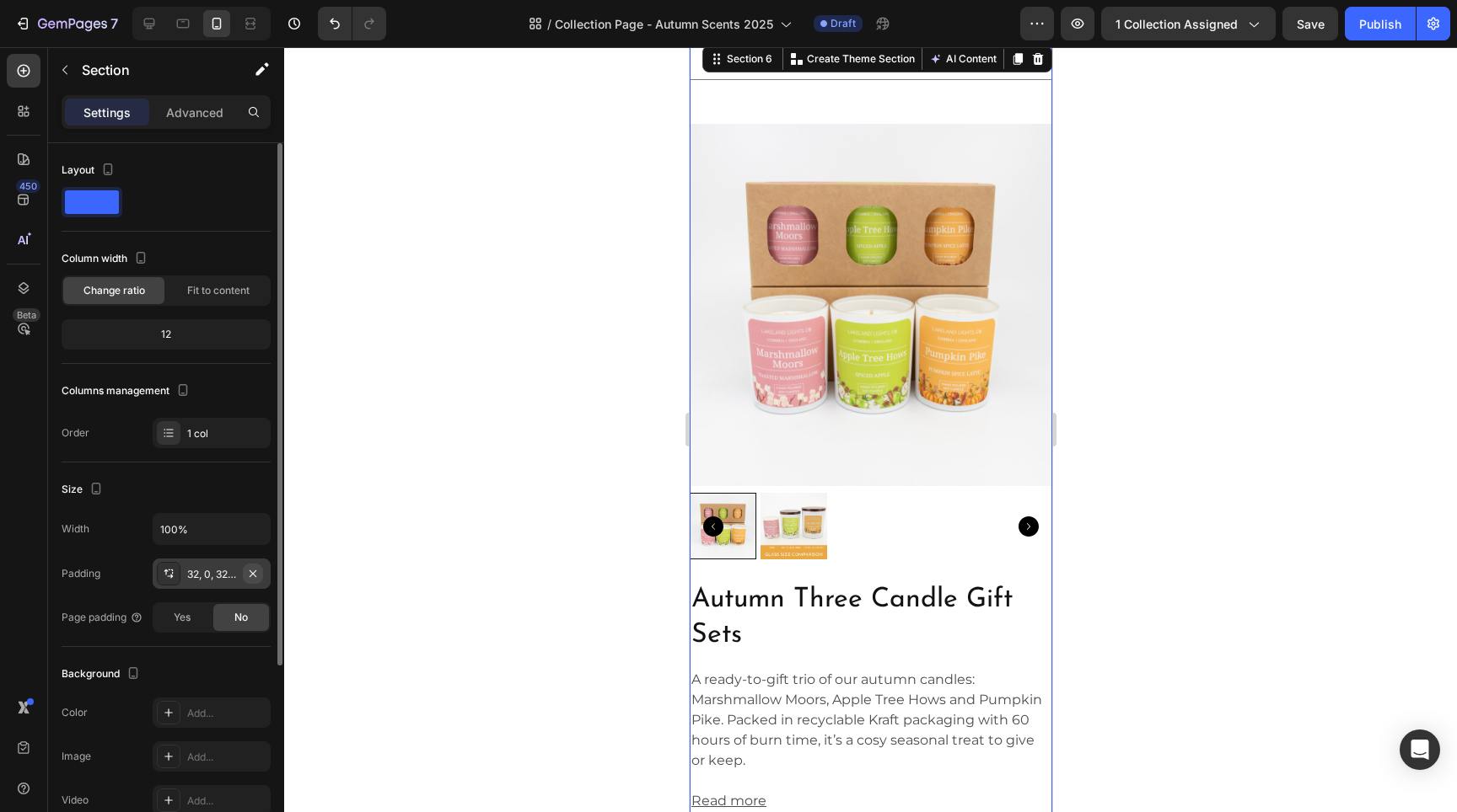
click at [249, 565] on button "button" at bounding box center [253, 574] width 20 height 20
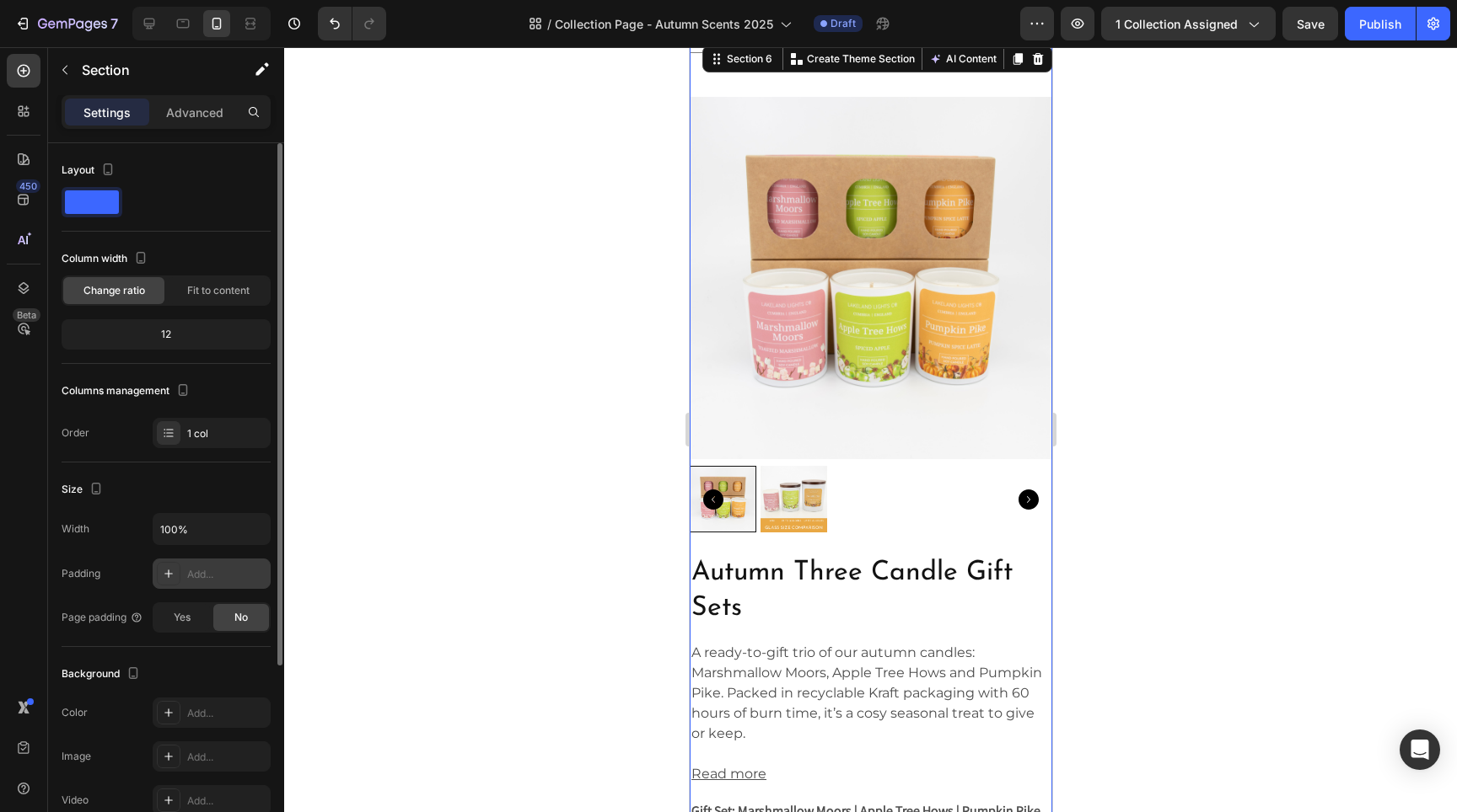
click at [221, 574] on div "Add..." at bounding box center [226, 575] width 79 height 16
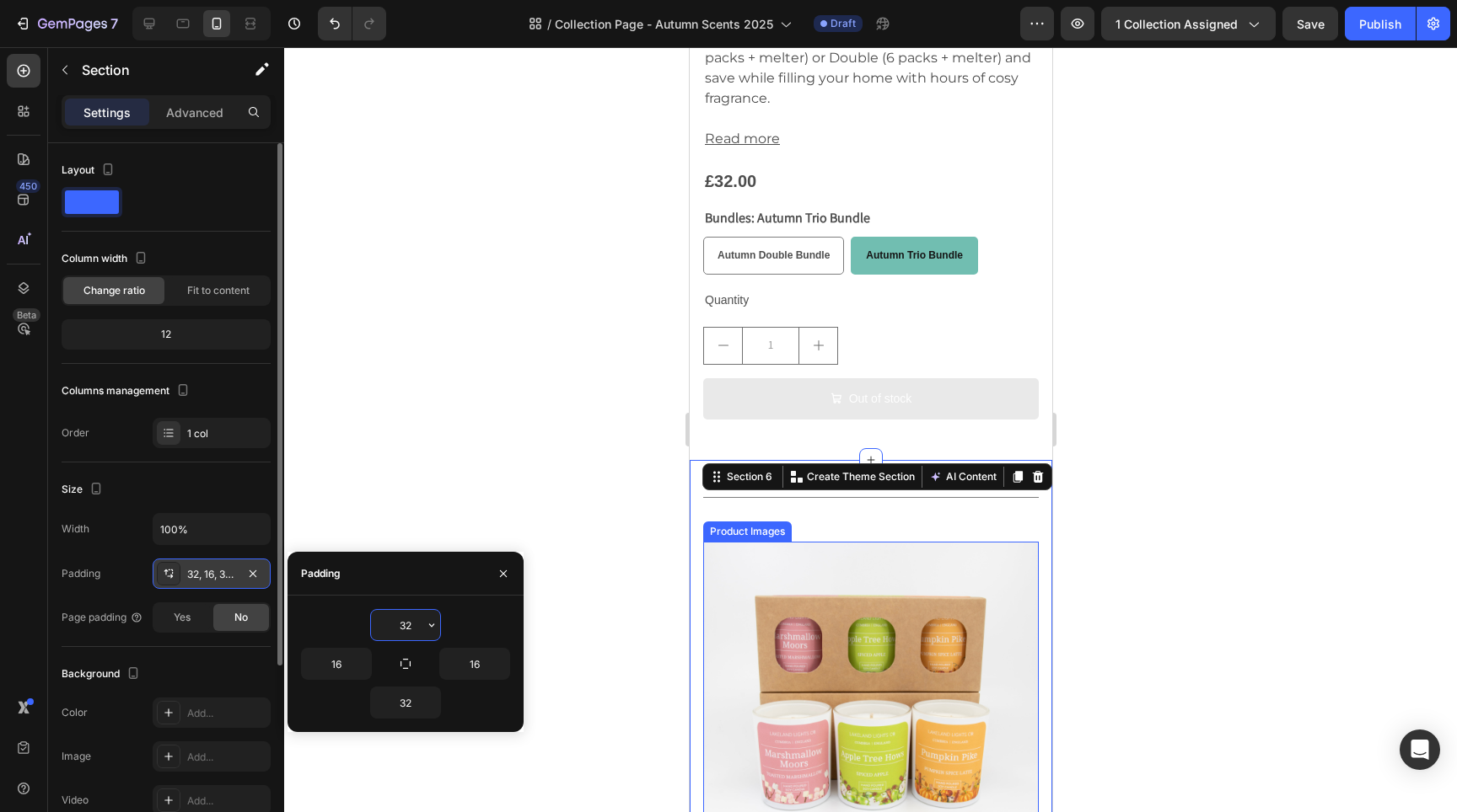
scroll to position [7874, 0]
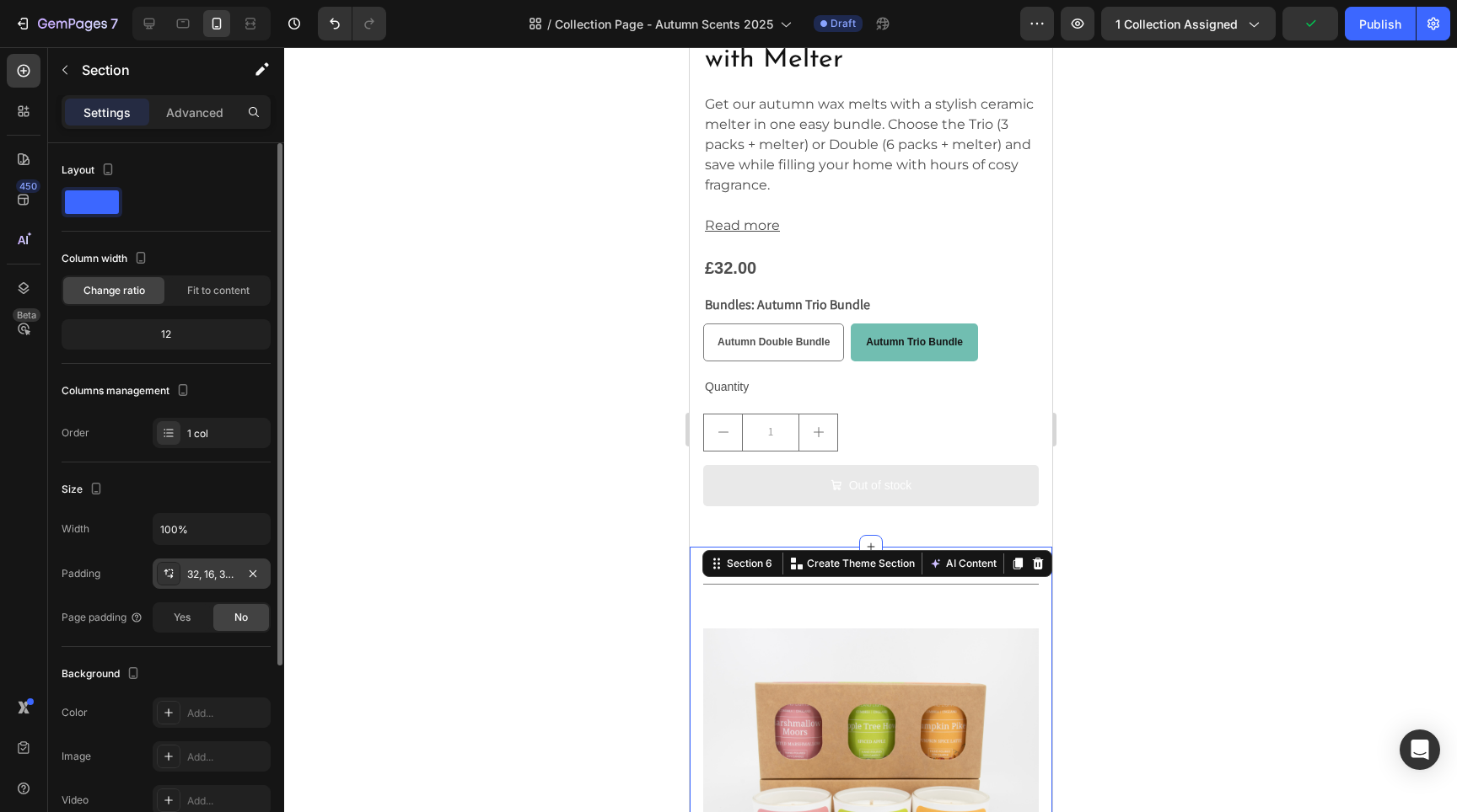
click at [1287, 600] on div at bounding box center [870, 430] width 1173 height 765
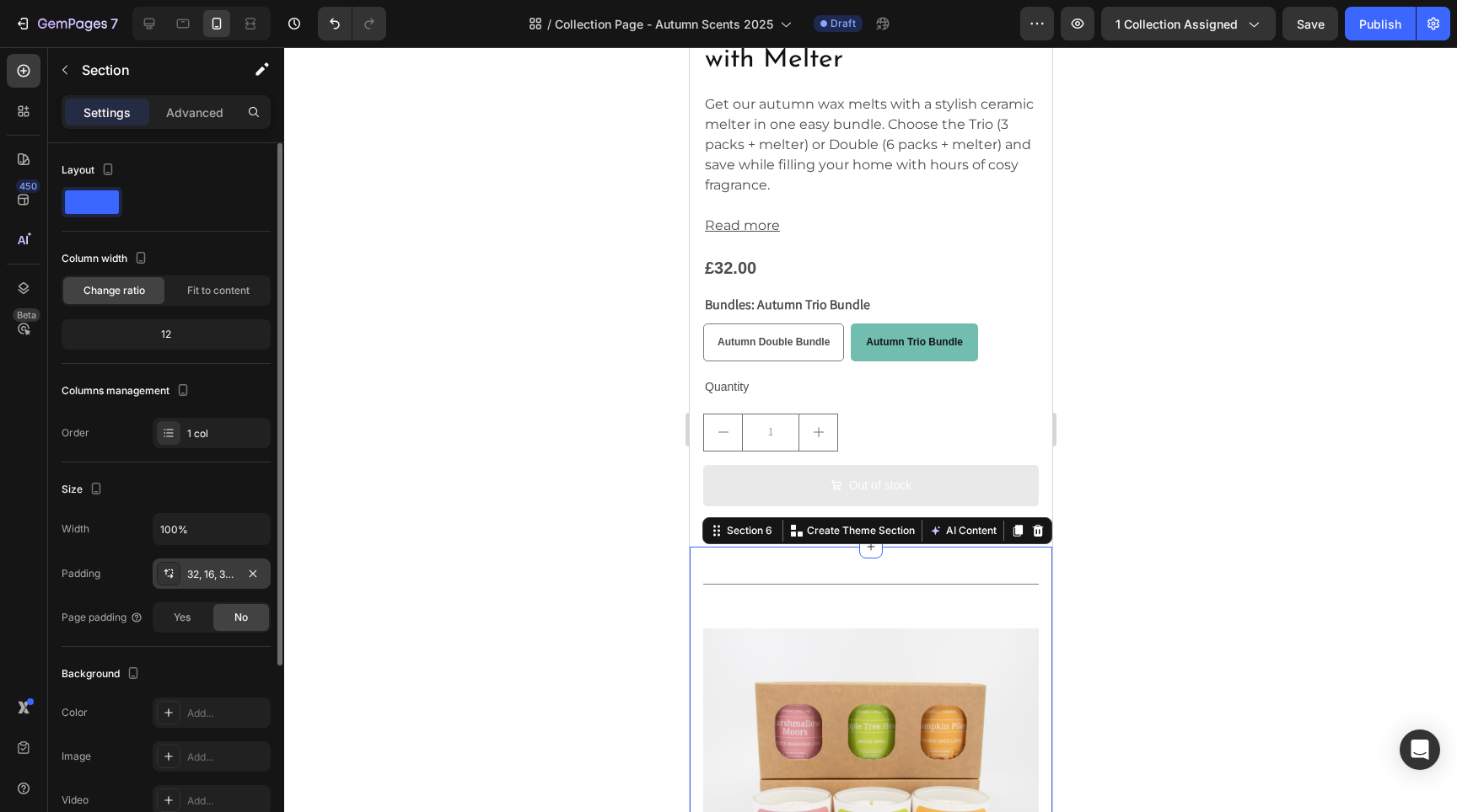
click at [215, 578] on div "32, 16, 32, 16" at bounding box center [212, 575] width 49 height 16
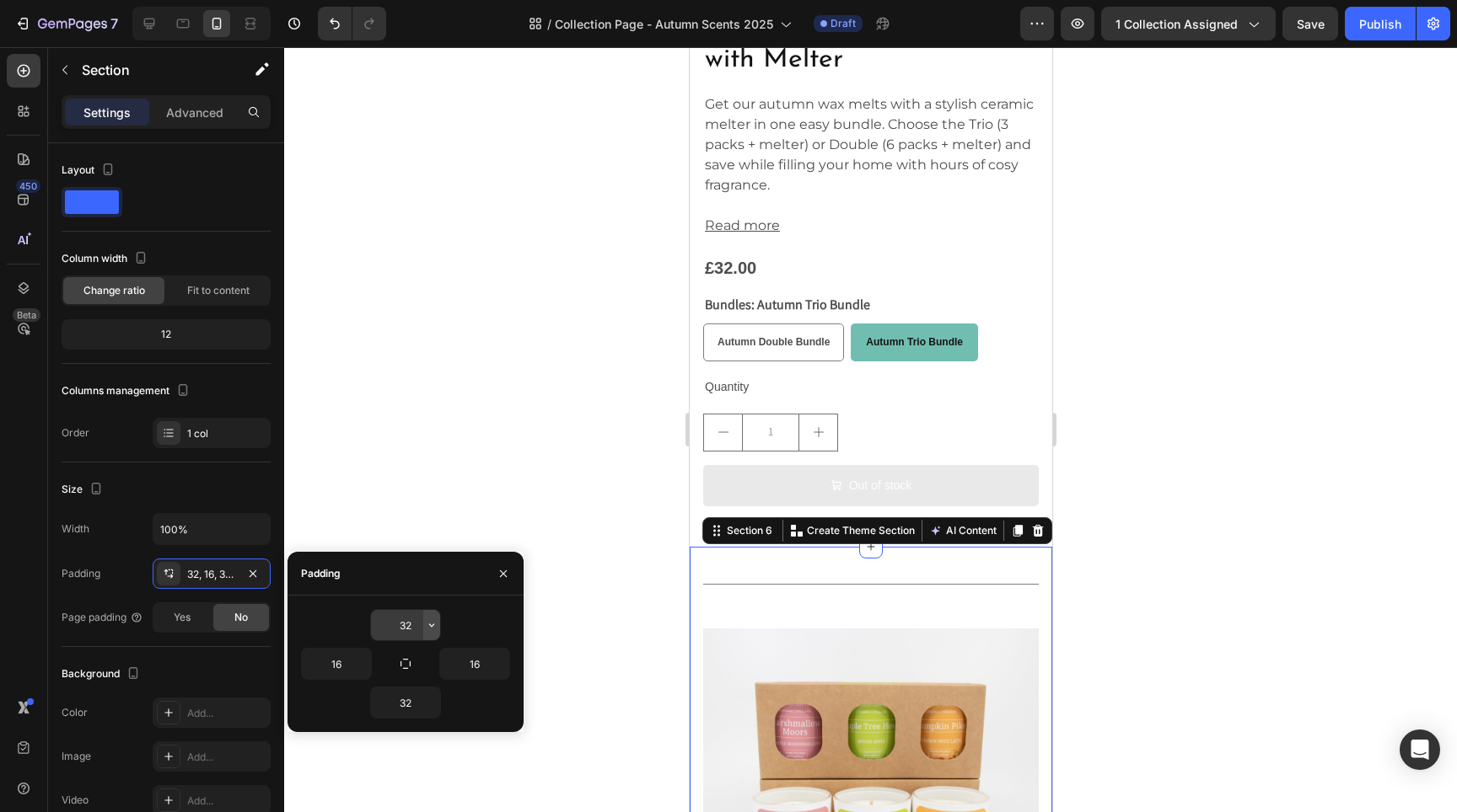
click at [436, 625] on icon "button" at bounding box center [432, 625] width 14 height 14
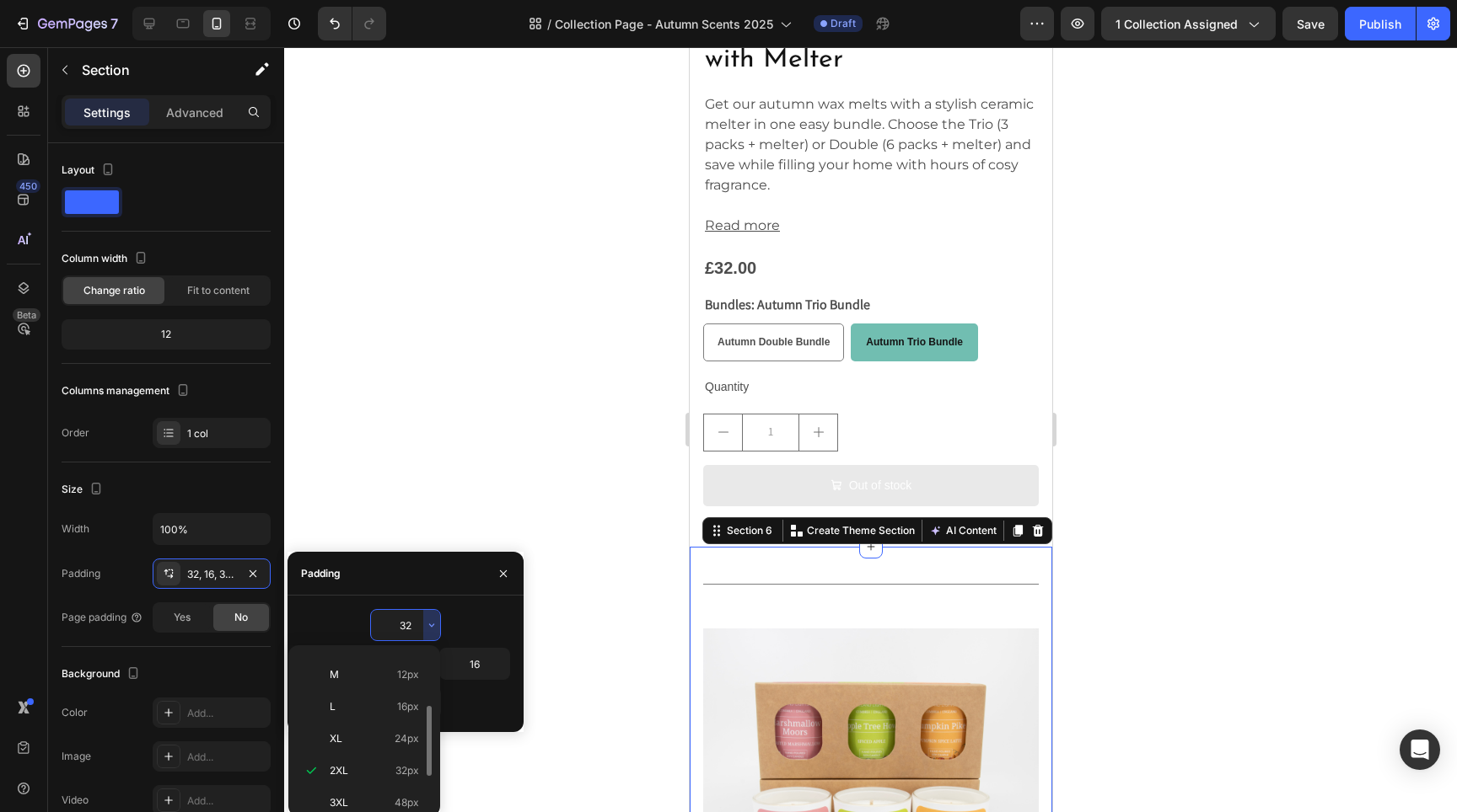
scroll to position [0, 0]
click at [392, 671] on p "Auto Auto" at bounding box center [374, 668] width 89 height 16
type input "Auto"
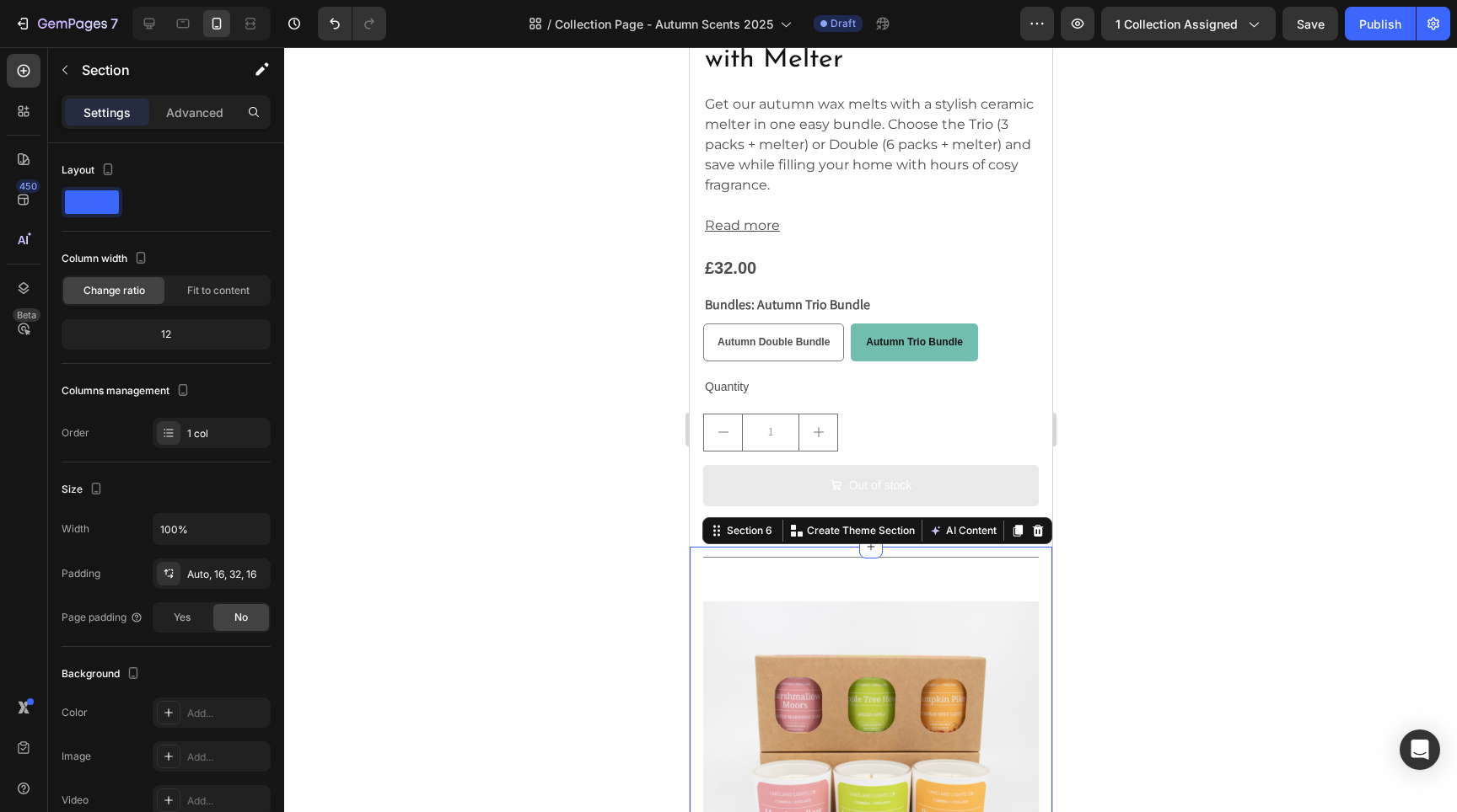
click at [488, 474] on div at bounding box center [870, 430] width 1173 height 765
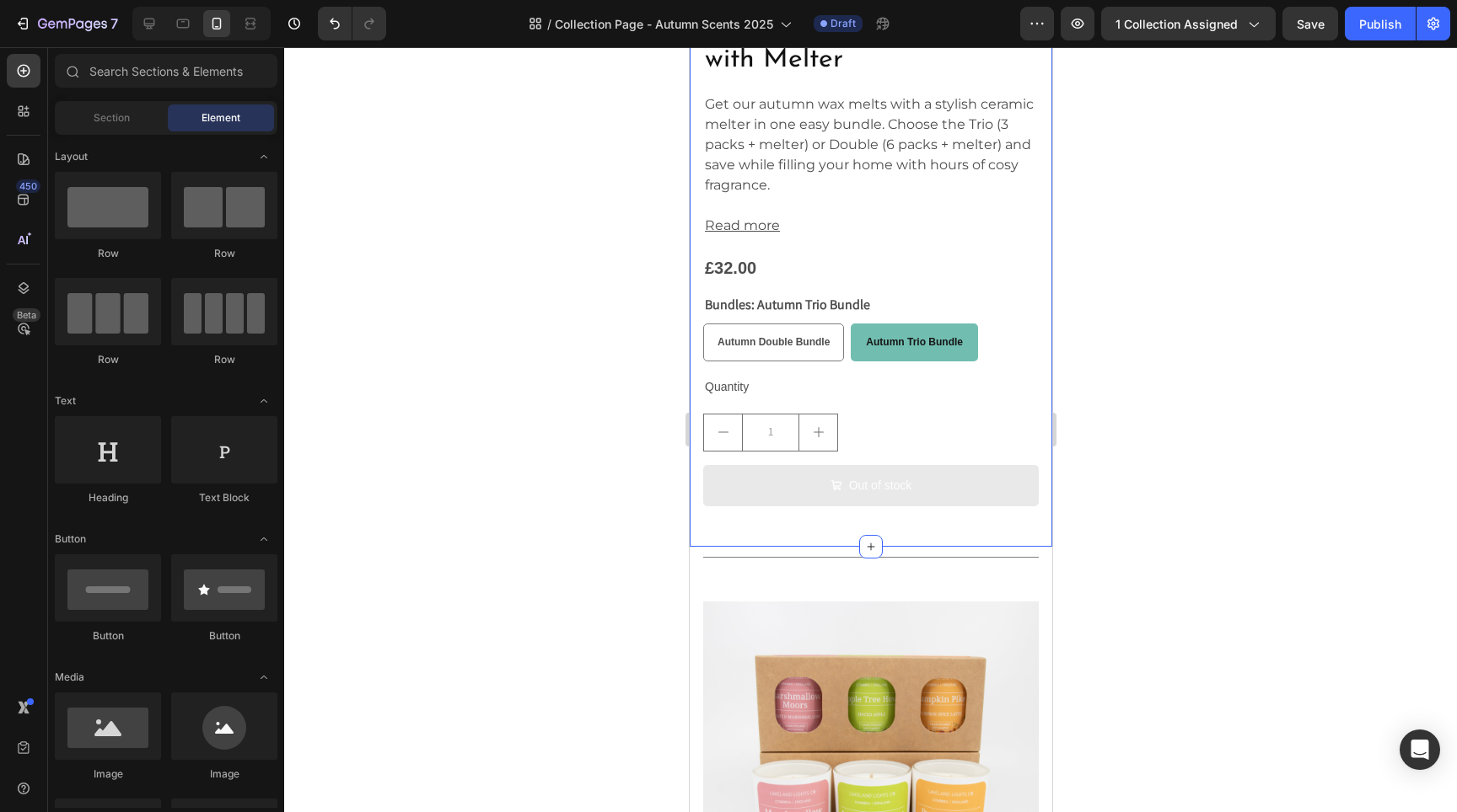
click at [795, 511] on div "Product Images Autumn Wax Melt Bundle with Melter Product Title Get our autumn …" at bounding box center [870, 41] width 362 height 1011
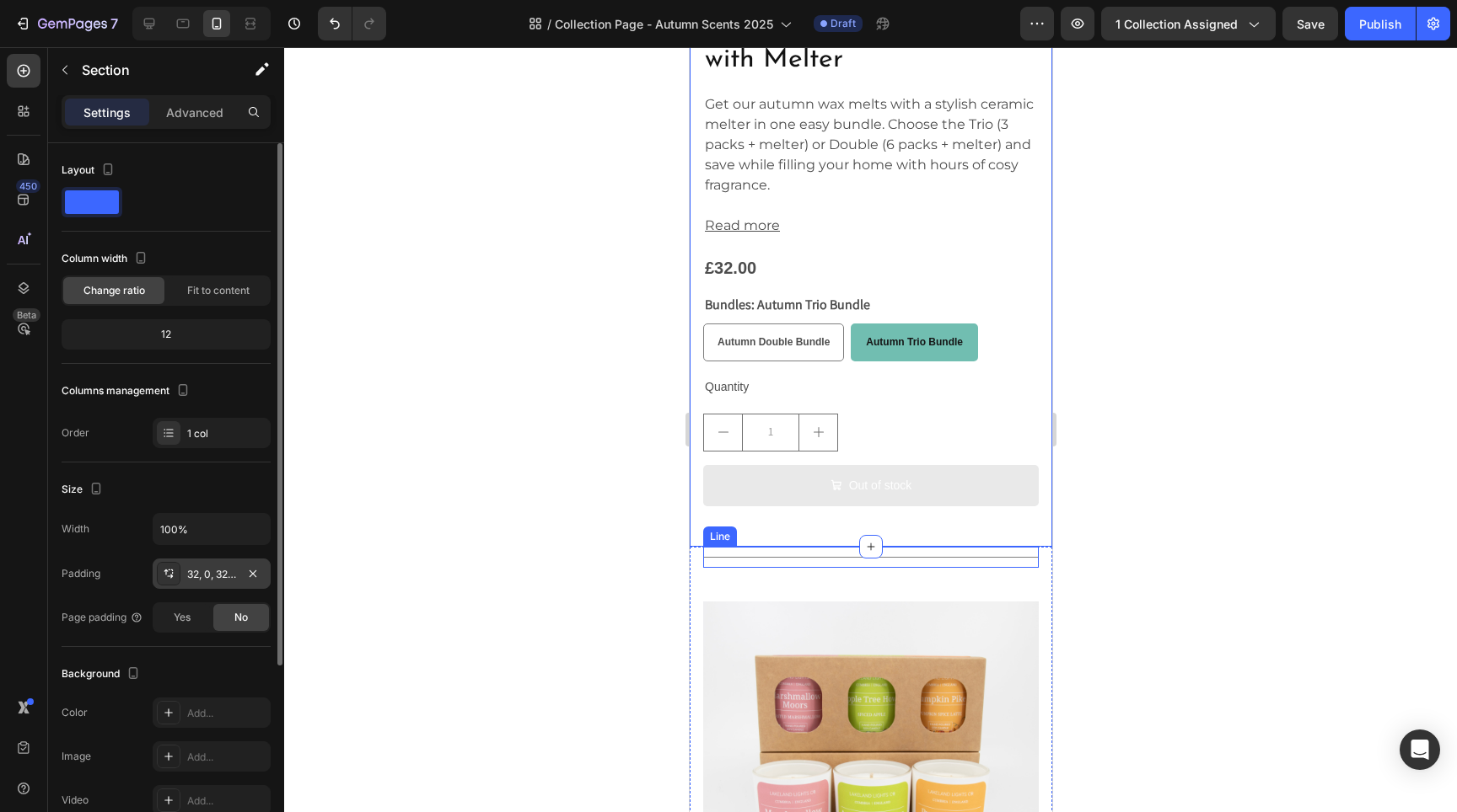
click at [225, 579] on div "32, 0, 32, 0" at bounding box center [212, 575] width 49 height 16
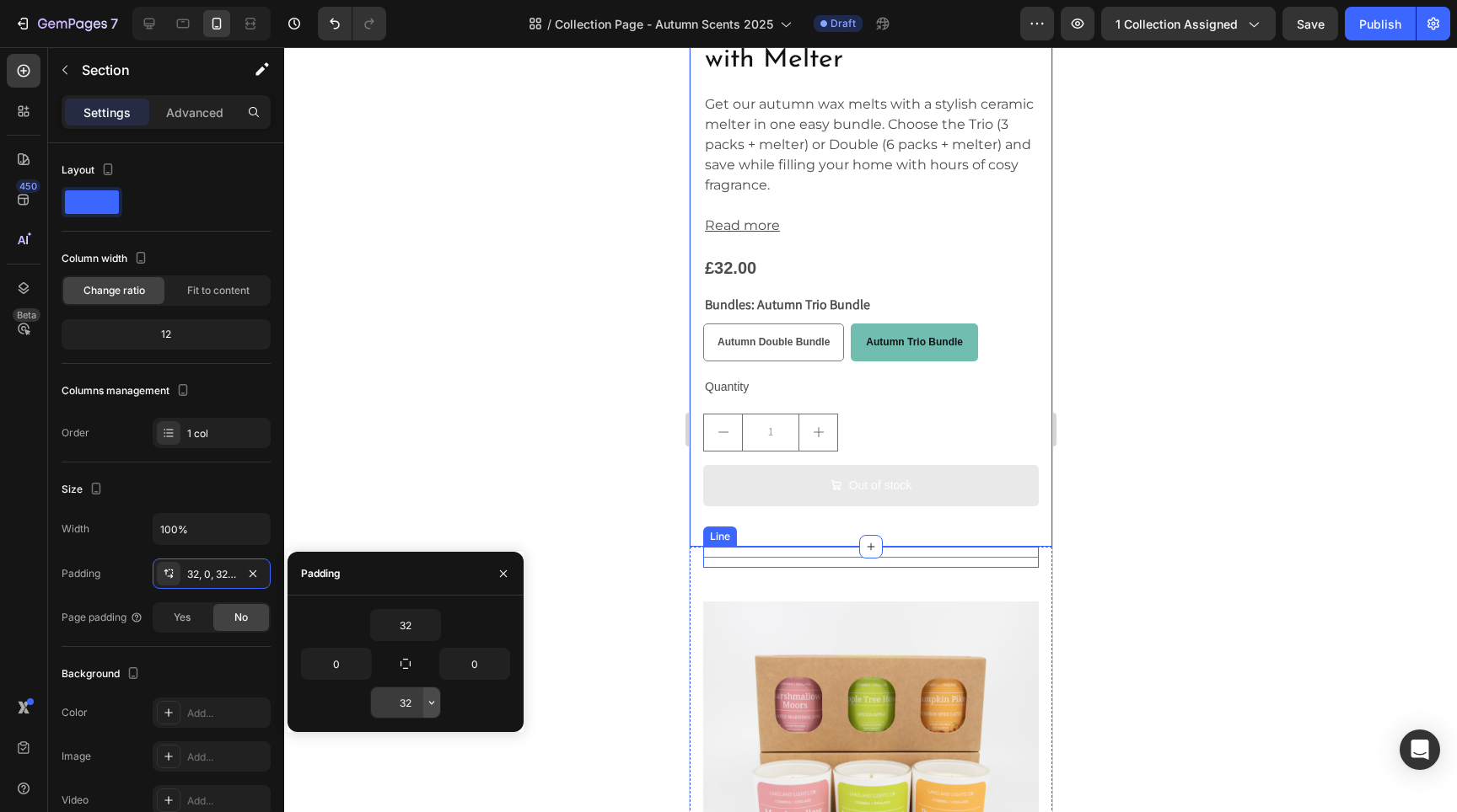
click at [428, 703] on icon "button" at bounding box center [432, 703] width 14 height 14
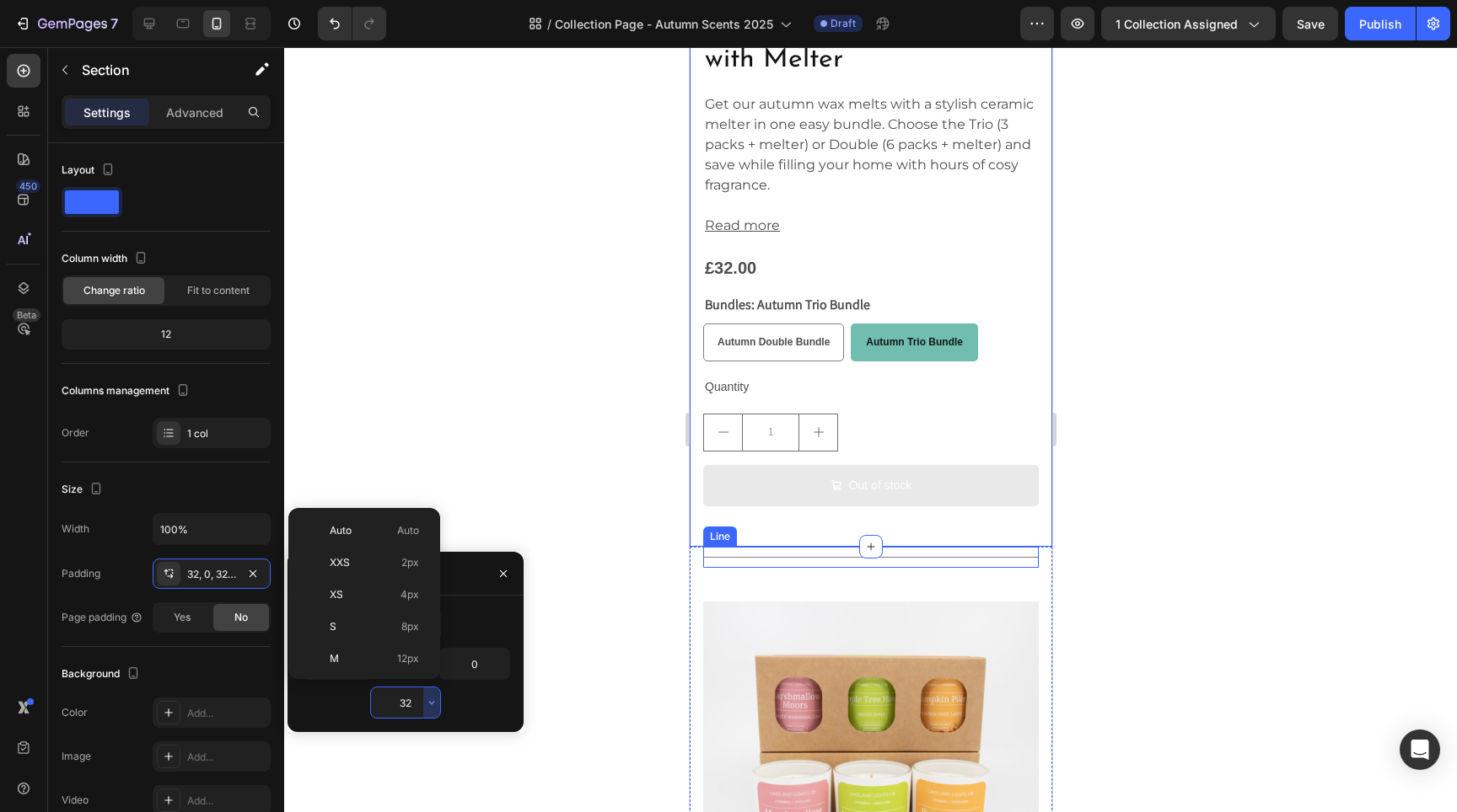
scroll to position [121, 0]
click at [380, 540] on p "M 12px" at bounding box center [374, 537] width 89 height 16
type input "12"
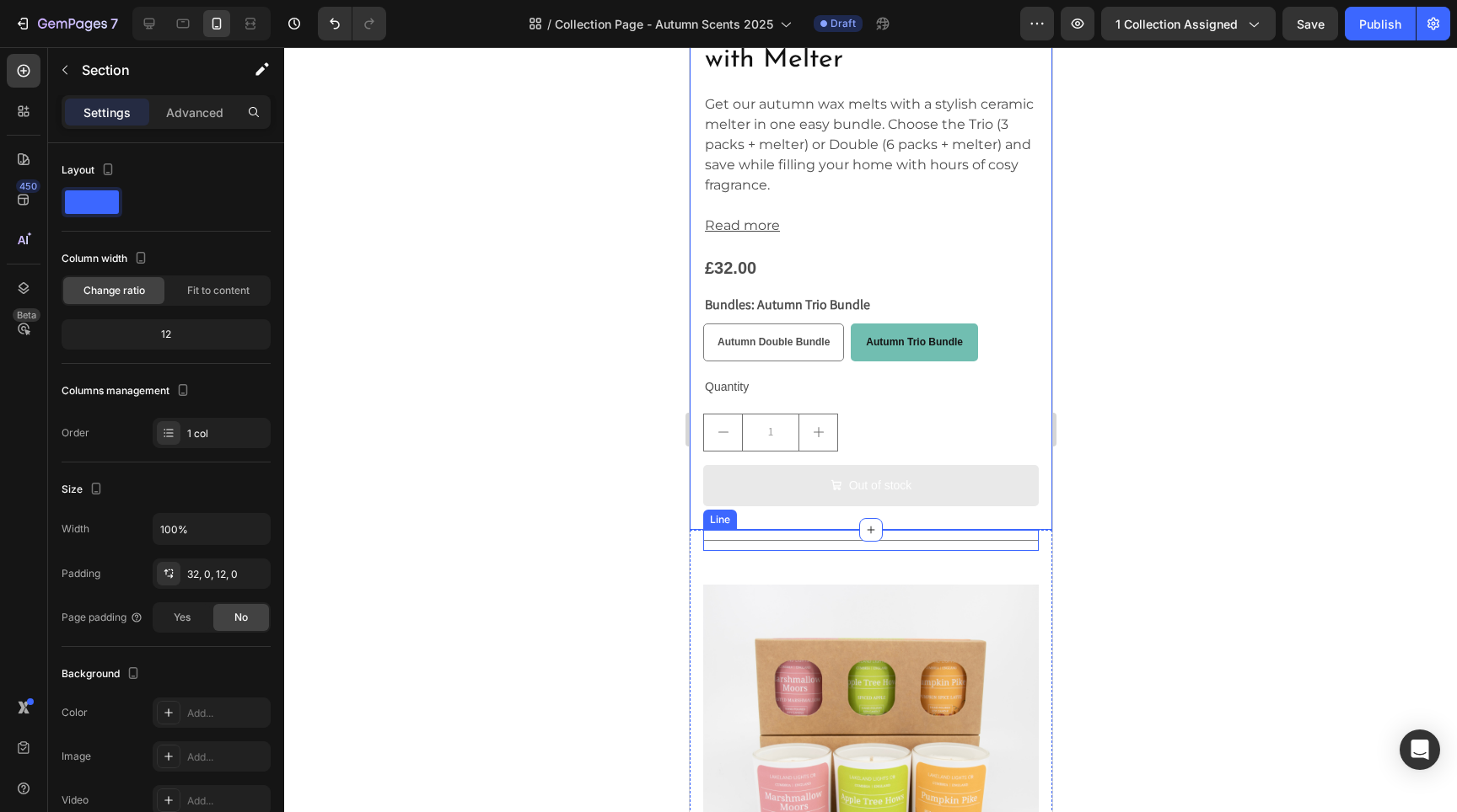
click at [551, 436] on div at bounding box center [870, 430] width 1173 height 765
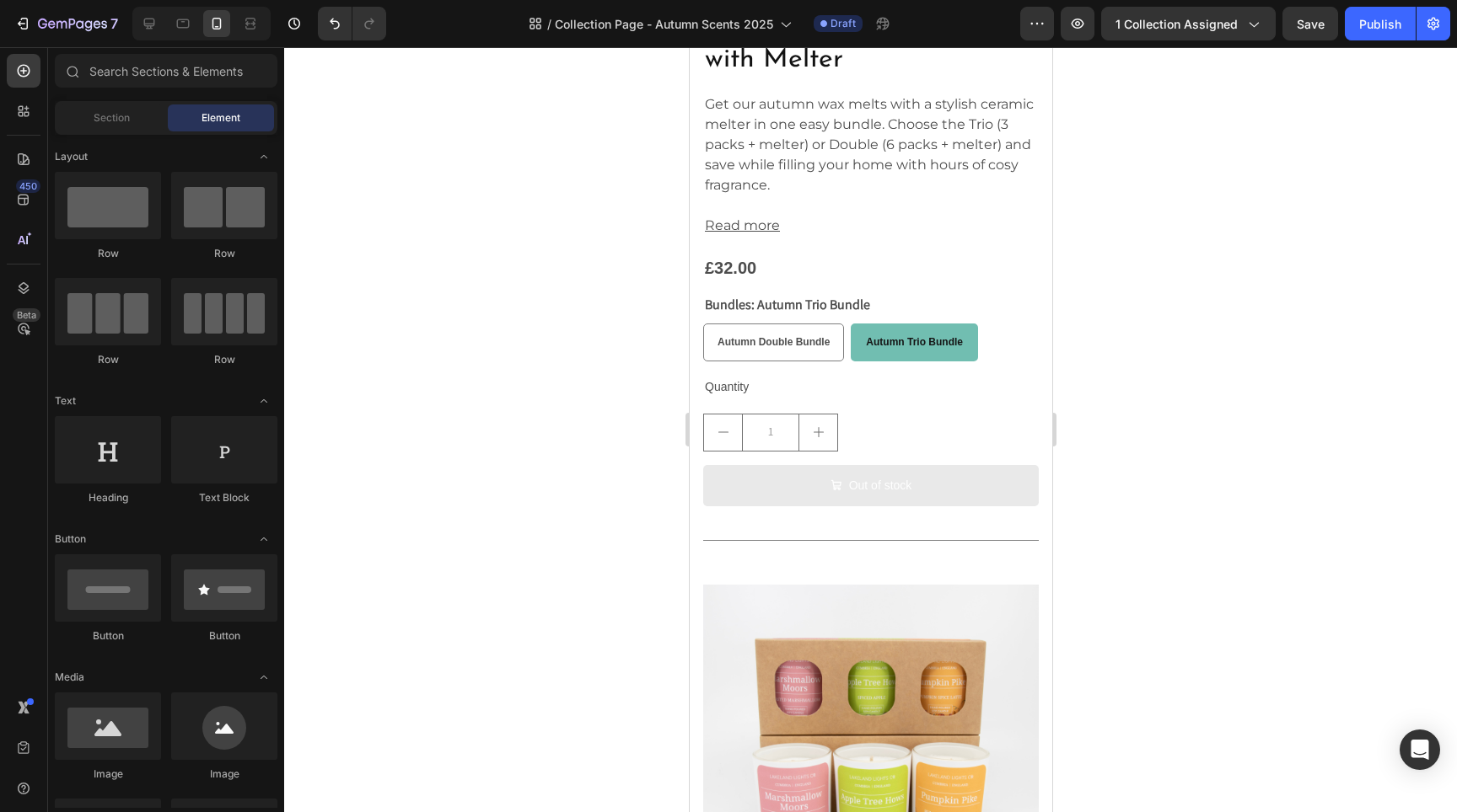
click at [1341, 583] on div at bounding box center [870, 430] width 1173 height 765
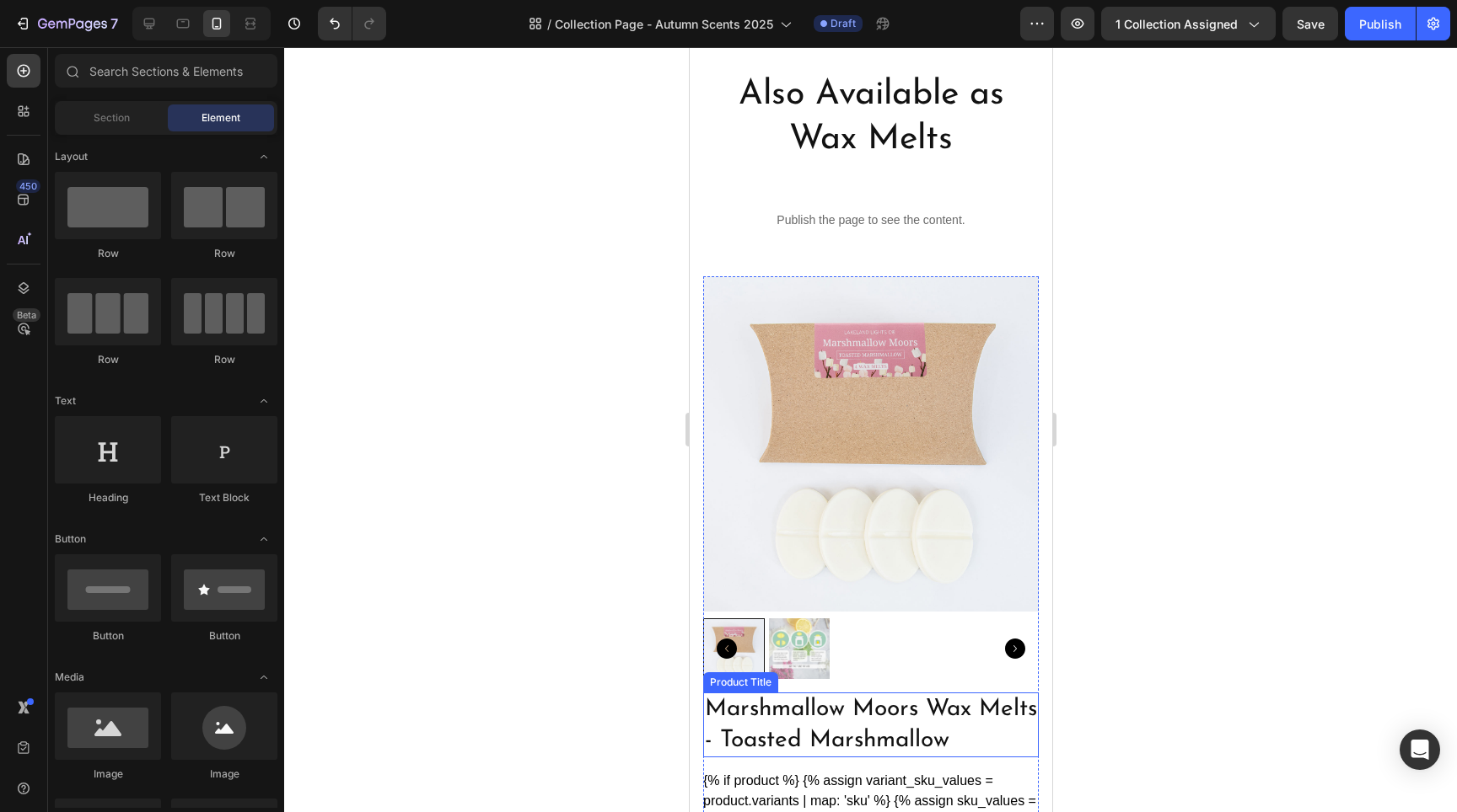
scroll to position [4124, 0]
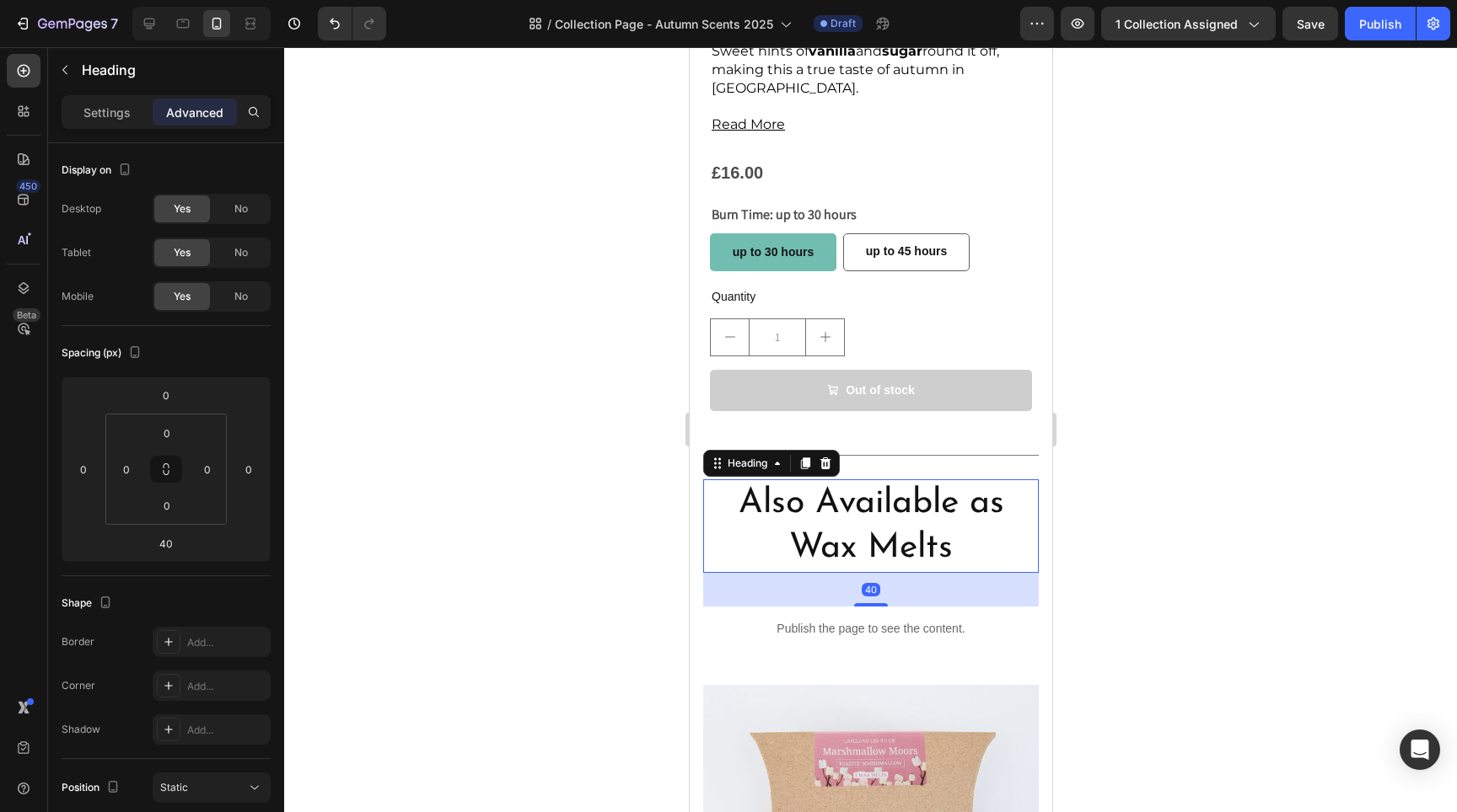
click at [872, 485] on h2 "Also Available as Wax Melts" at bounding box center [870, 526] width 336 height 94
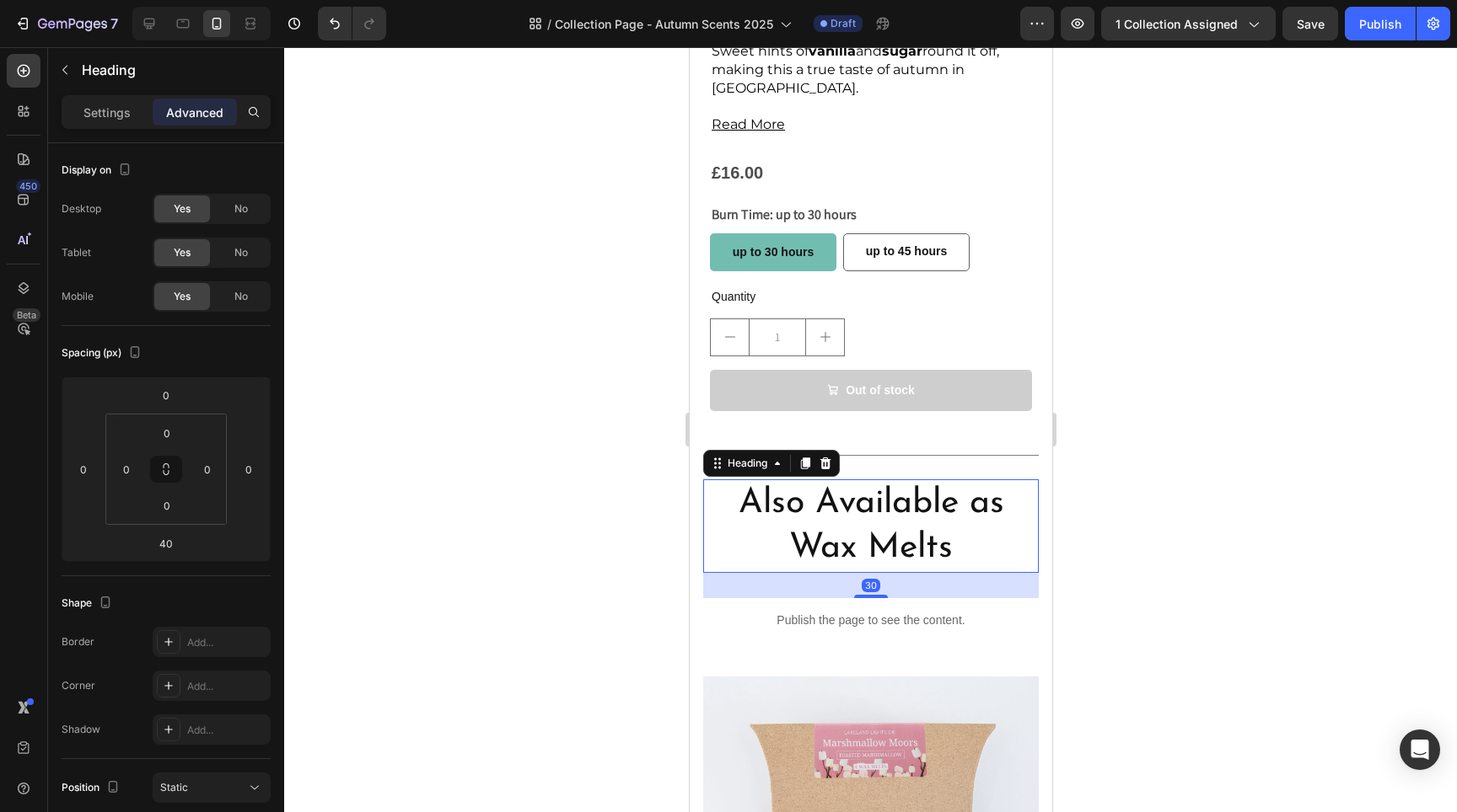
drag, startPoint x: 865, startPoint y: 543, endPoint x: 865, endPoint y: 554, distance: 11.0
click at [864, 595] on div at bounding box center [870, 597] width 34 height 4
type input "30"
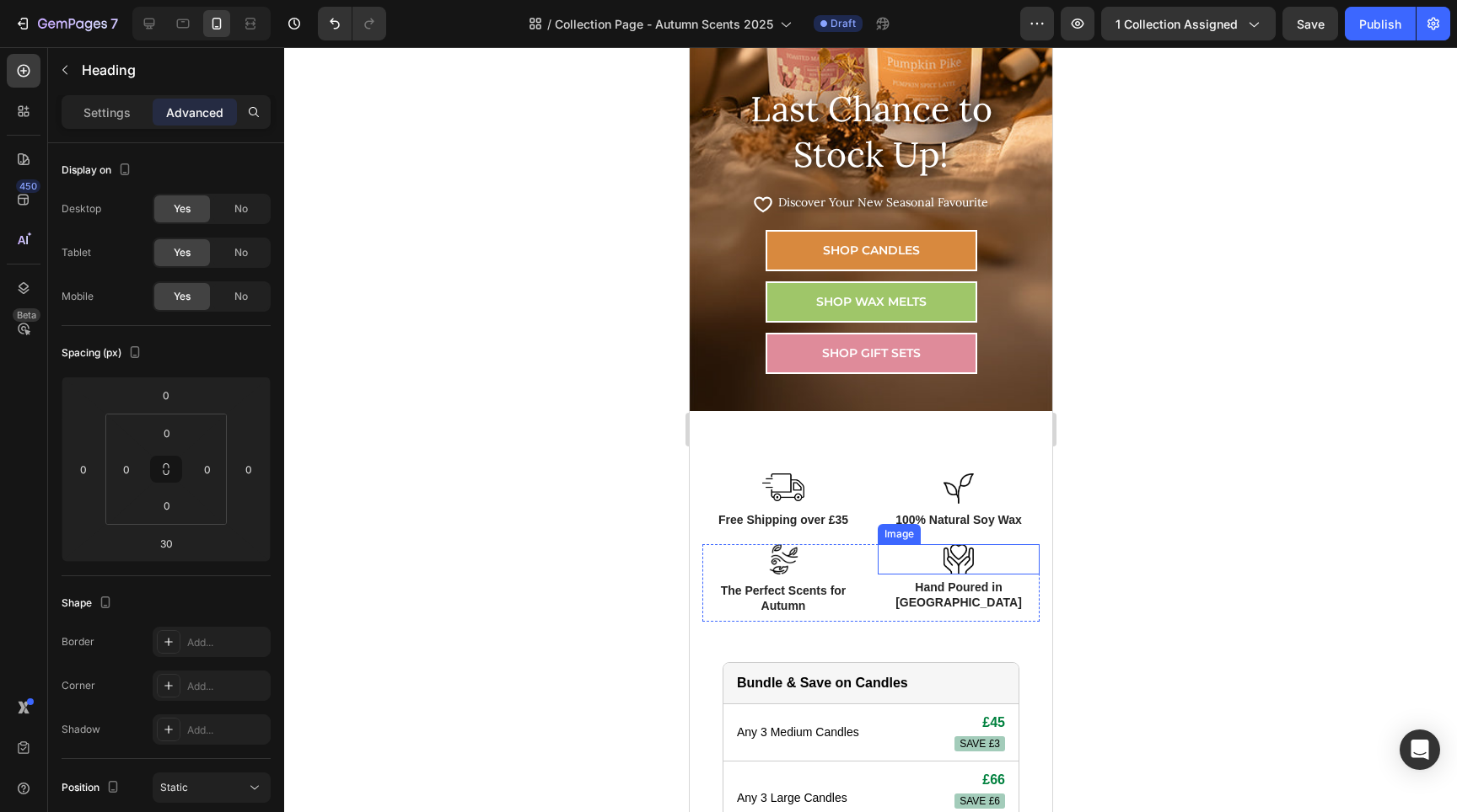
scroll to position [0, 0]
